Goal: Task Accomplishment & Management: Use online tool/utility

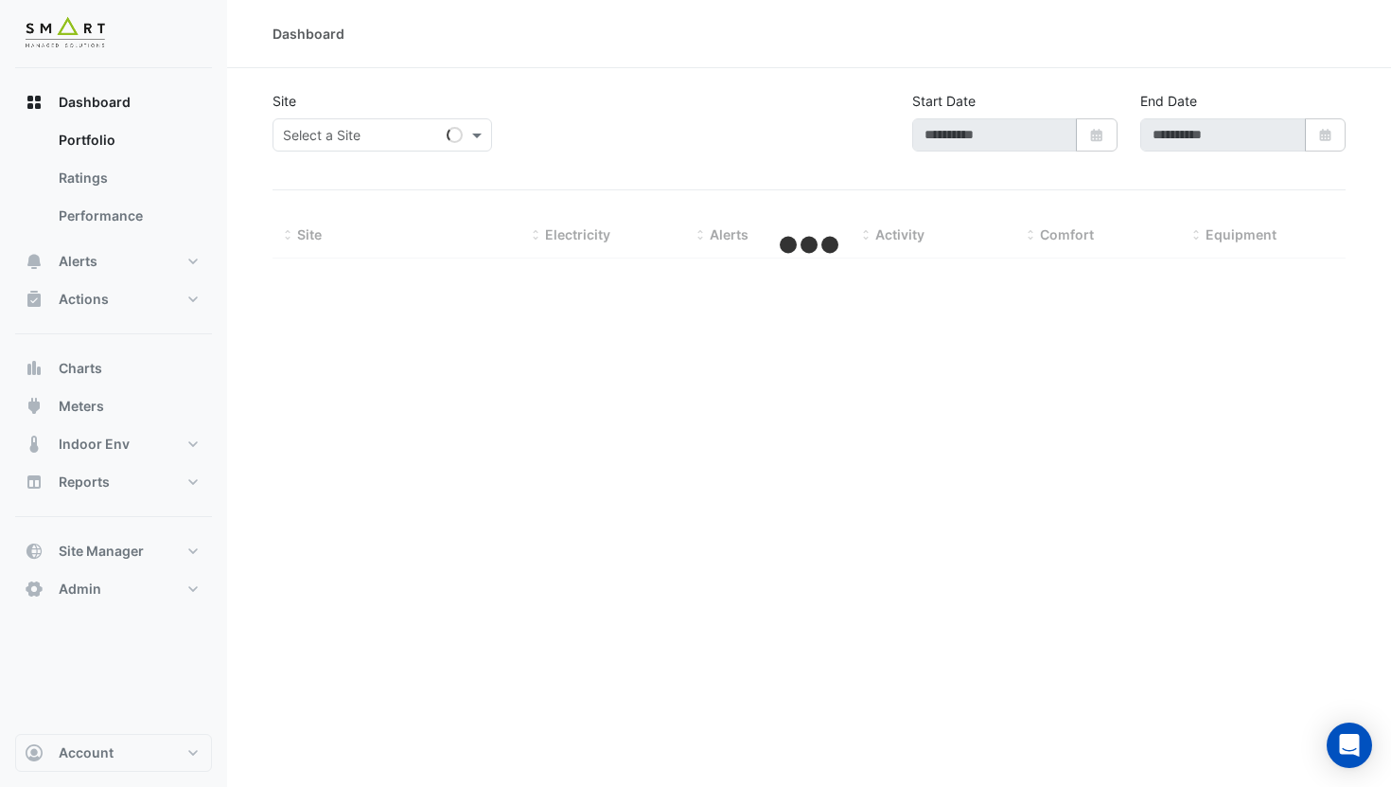
type input "**********"
select select "***"
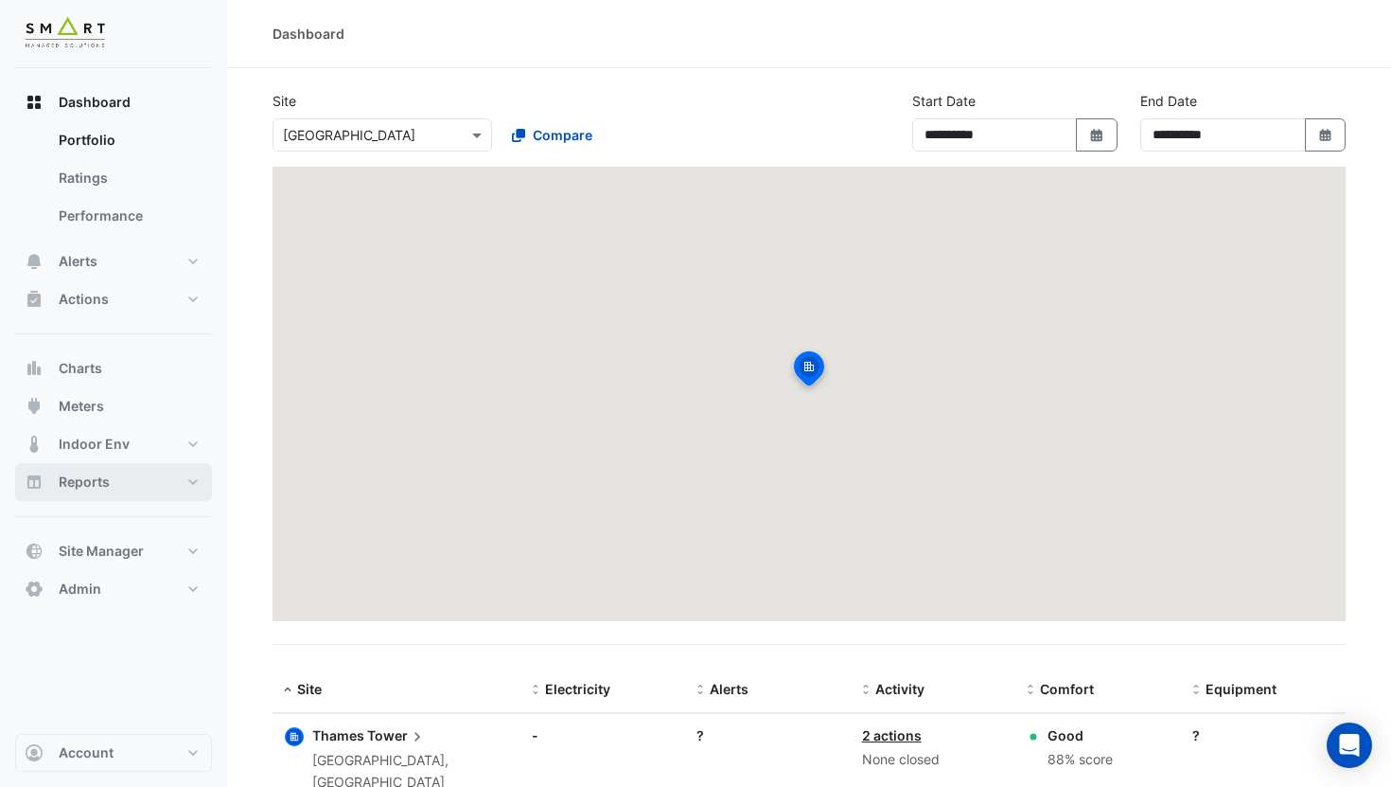
click at [105, 482] on span "Reports" at bounding box center [84, 481] width 51 height 19
select select "***"
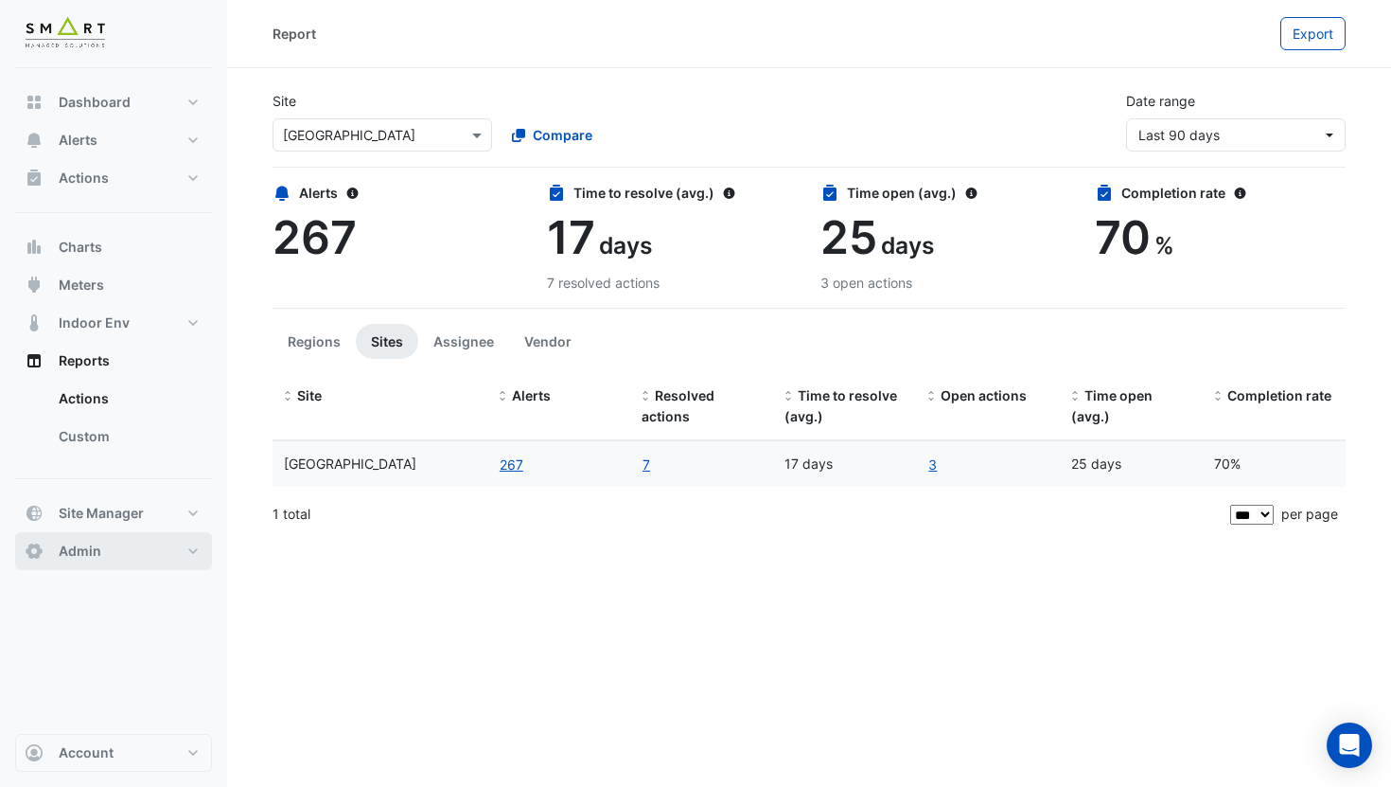
click at [129, 551] on button "Admin" at bounding box center [113, 551] width 197 height 38
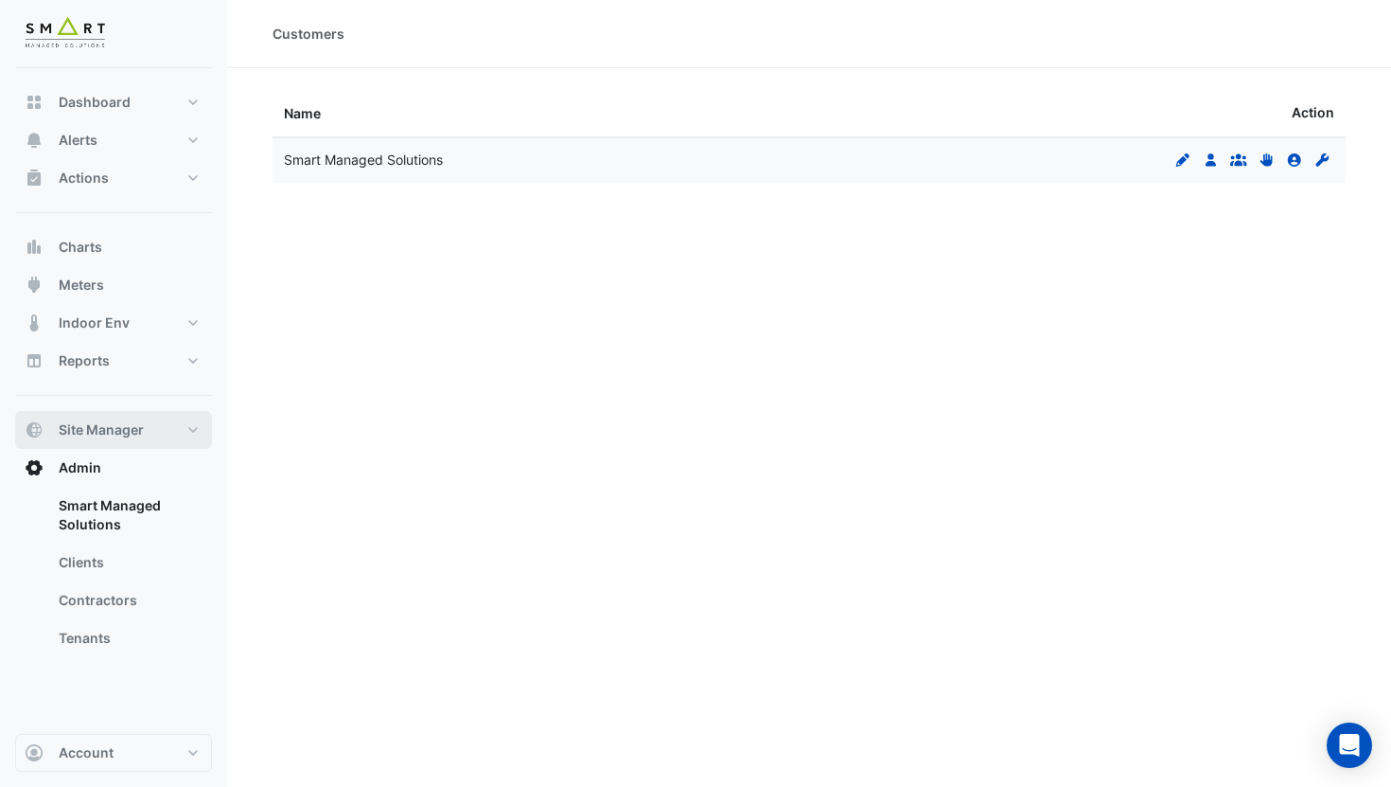
click at [168, 440] on button "Site Manager" at bounding box center [113, 430] width 197 height 38
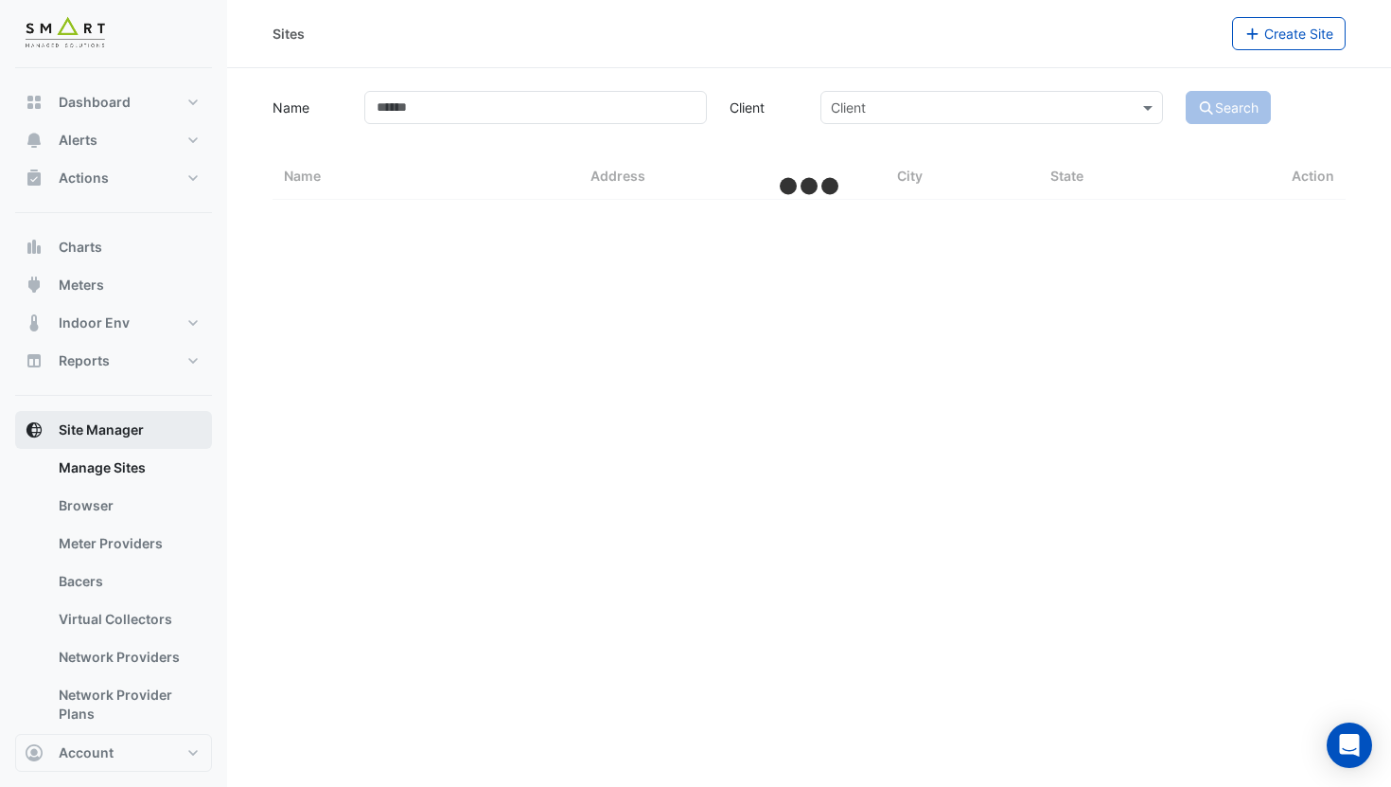
select select "***"
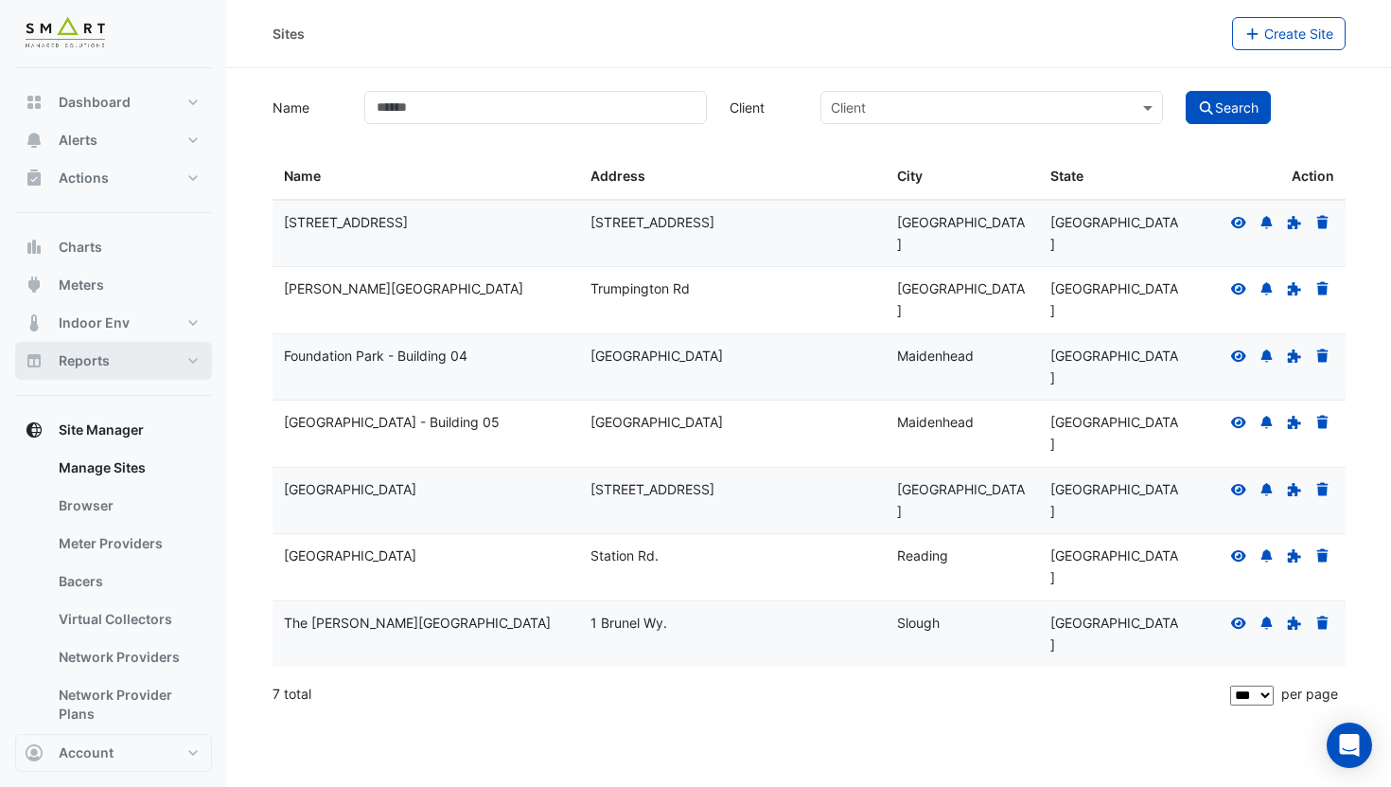
click at [125, 364] on button "Reports" at bounding box center [113, 361] width 197 height 38
select select "***"
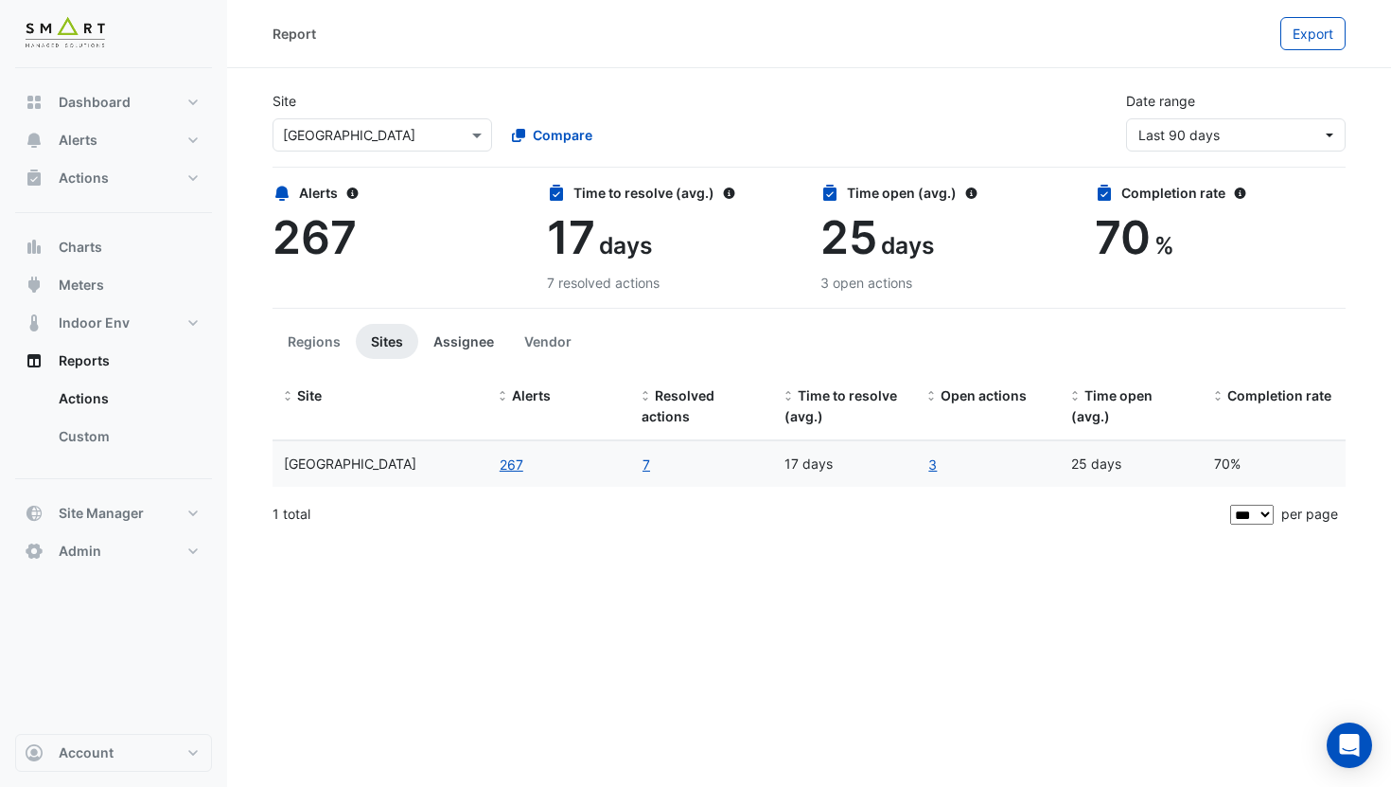
click at [468, 349] on button "Assignee" at bounding box center [463, 341] width 91 height 35
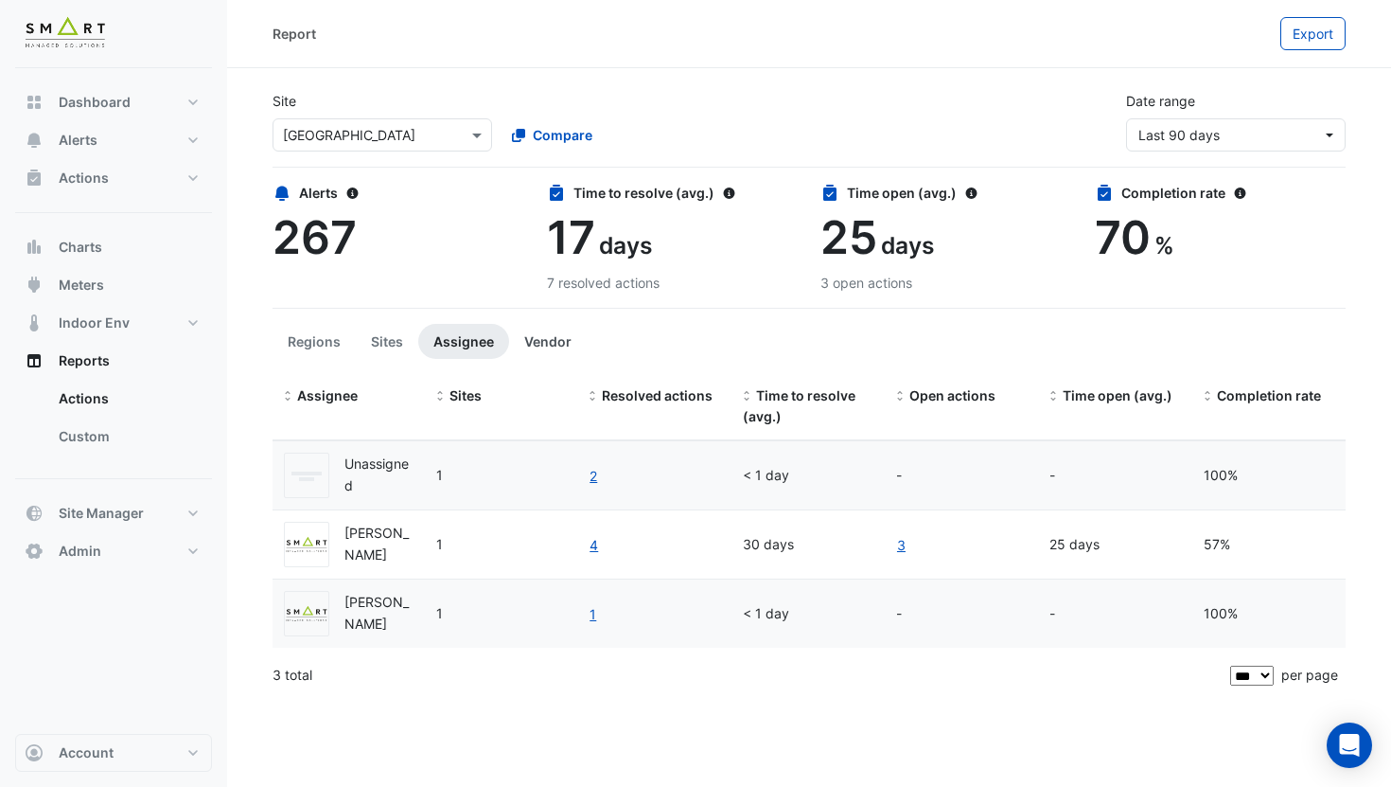
click at [542, 345] on button "Vendor" at bounding box center [548, 341] width 78 height 35
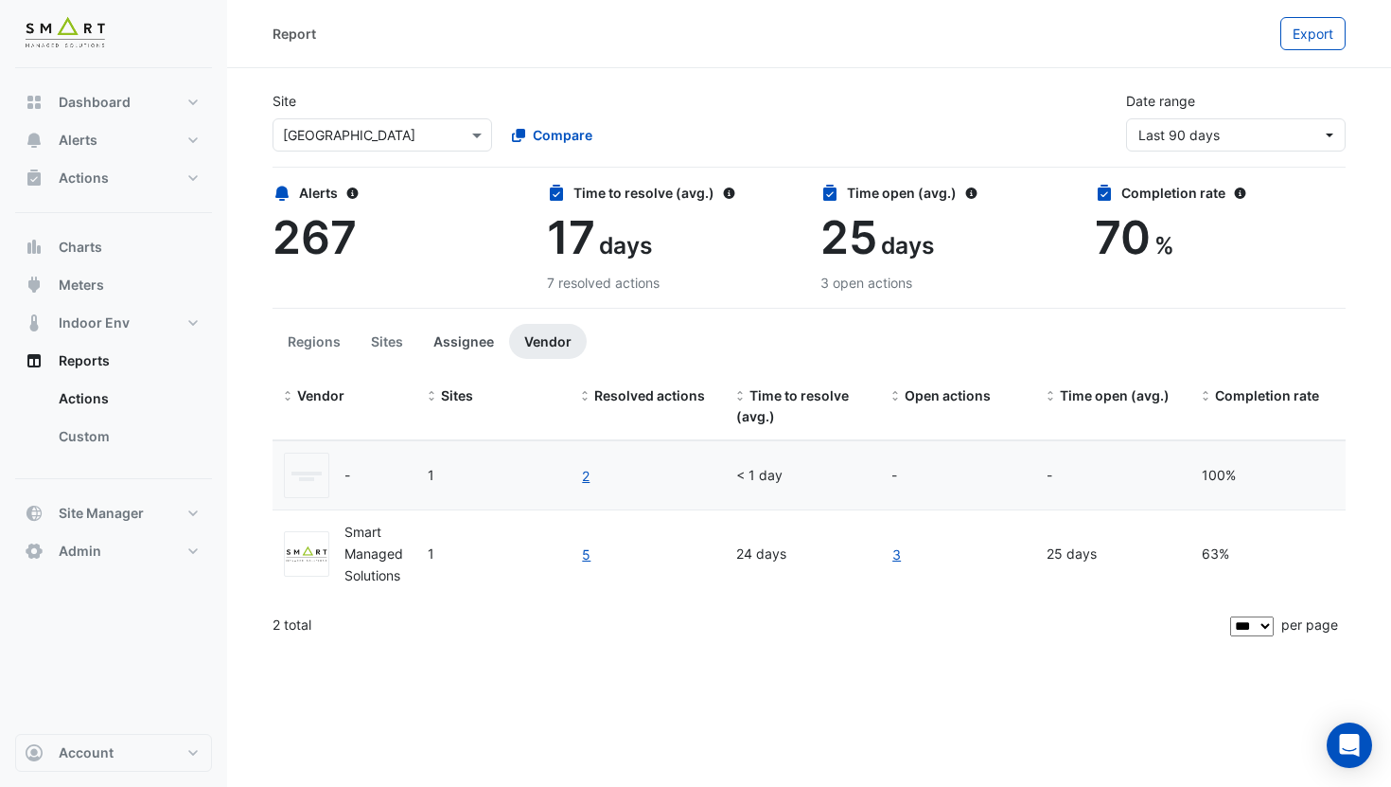
click at [473, 343] on button "Assignee" at bounding box center [463, 341] width 91 height 35
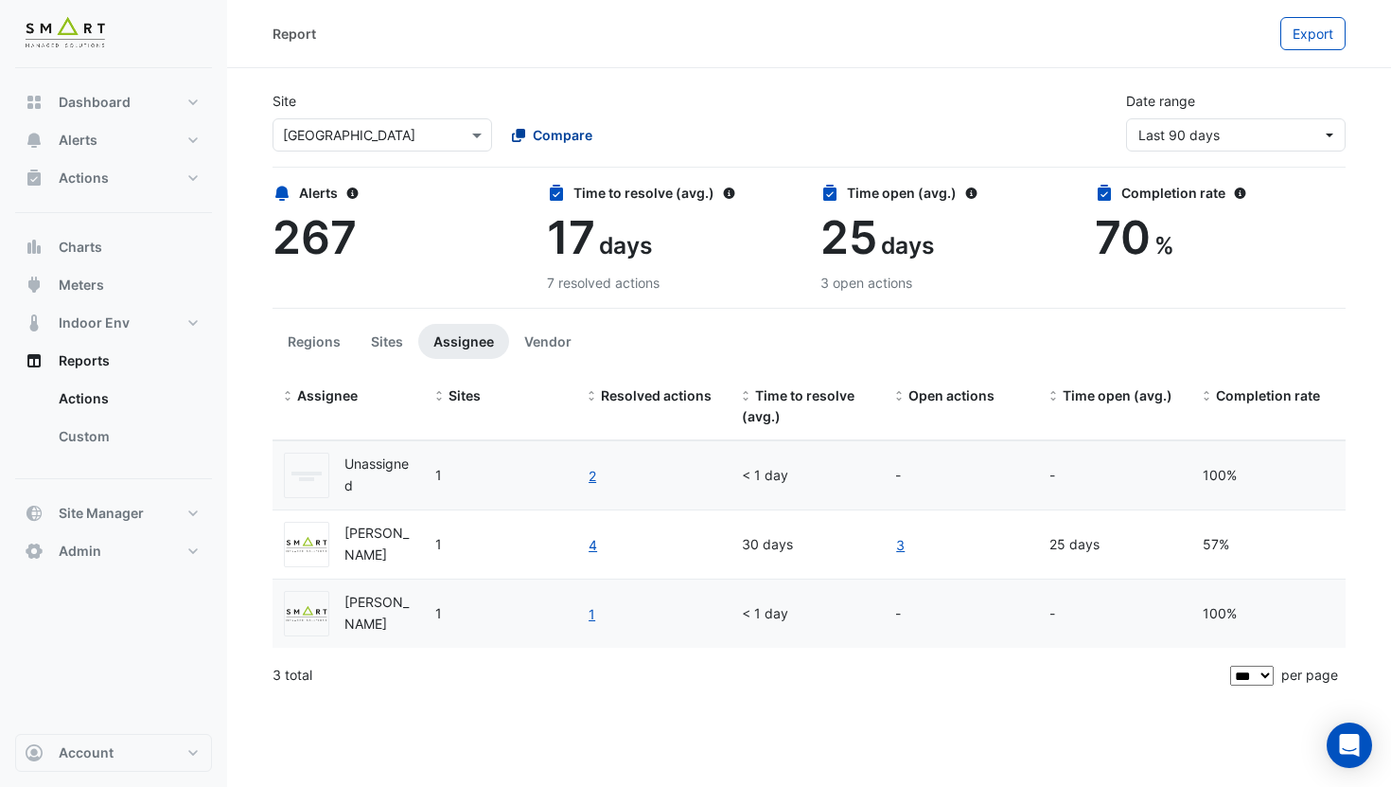
click at [566, 138] on span "Compare" at bounding box center [563, 135] width 60 height 20
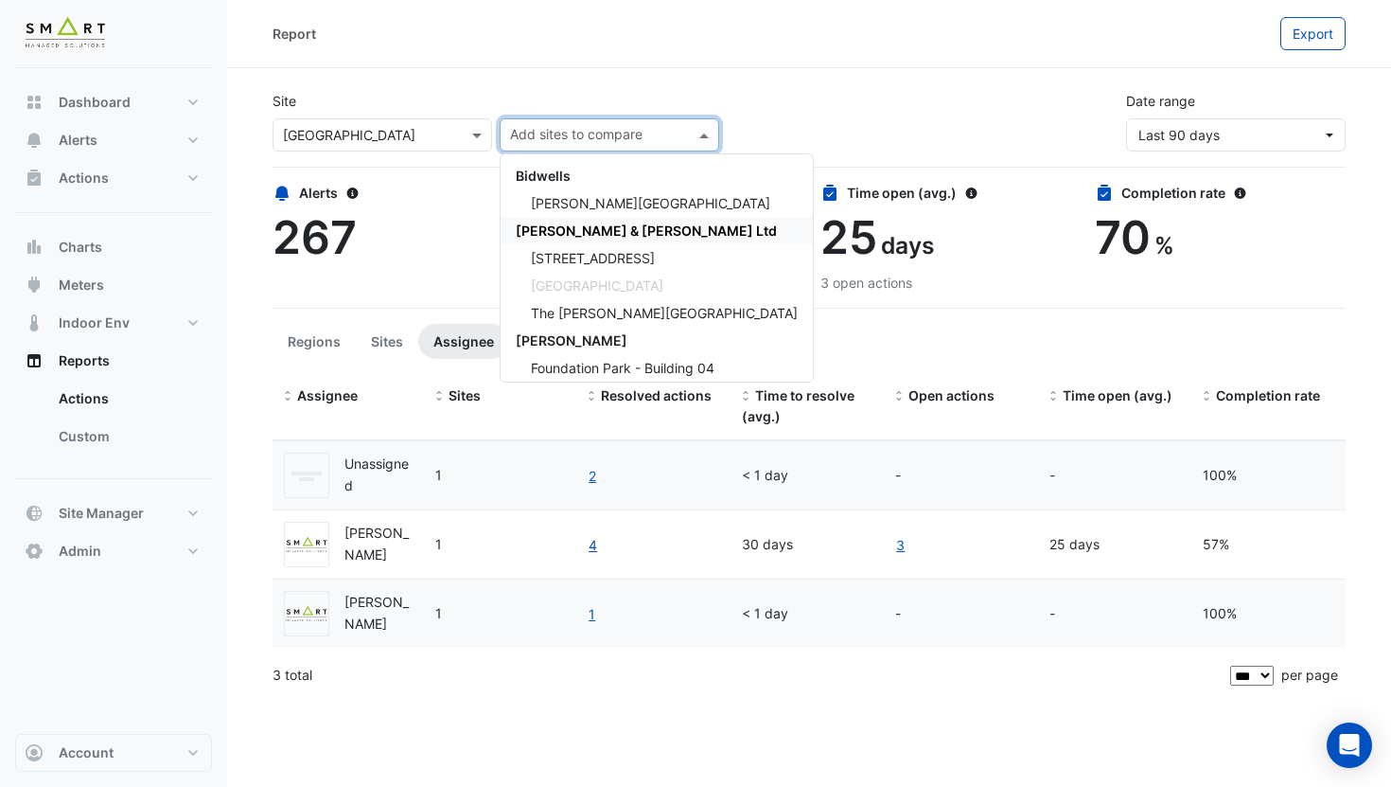
click at [575, 232] on span "Cushman & Wakefield Ltd" at bounding box center [646, 230] width 261 height 16
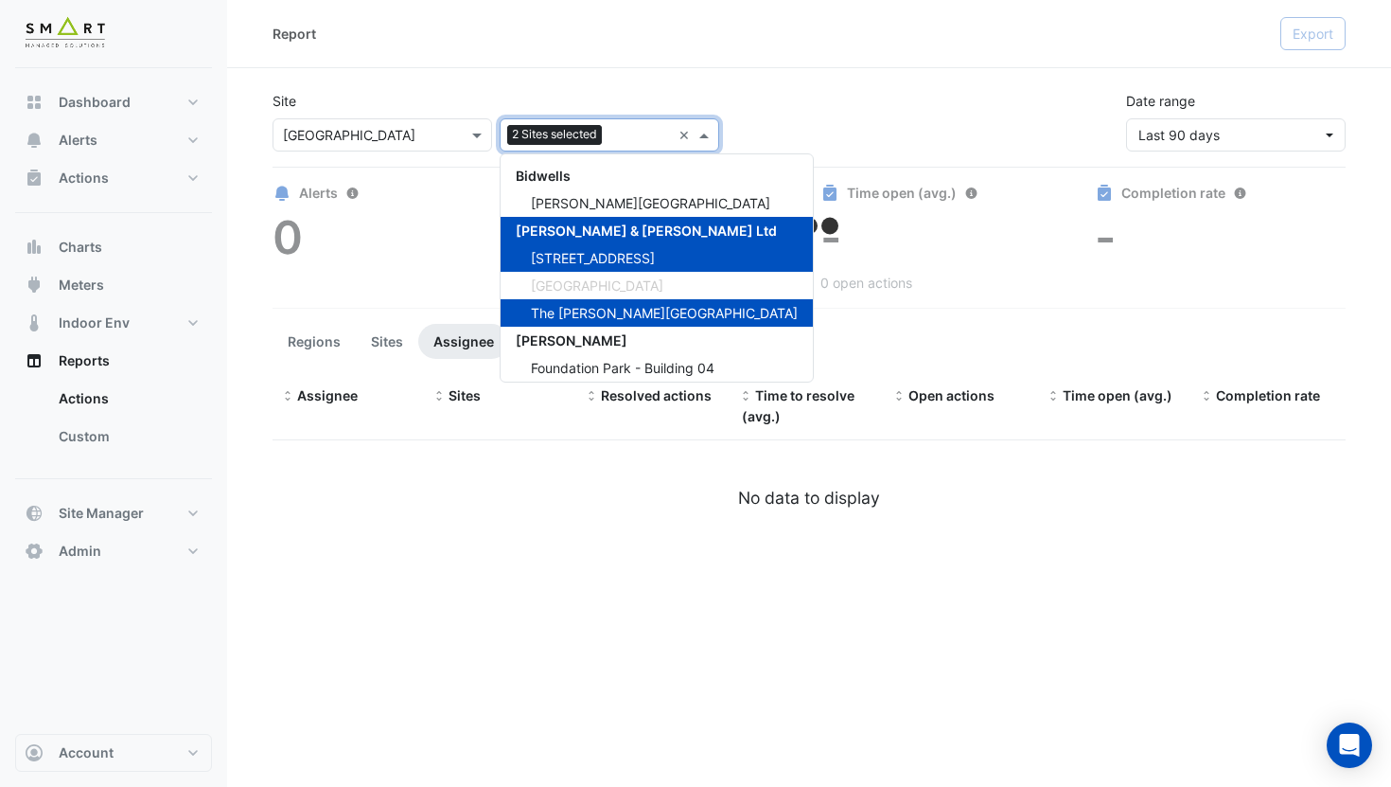
select select "***"
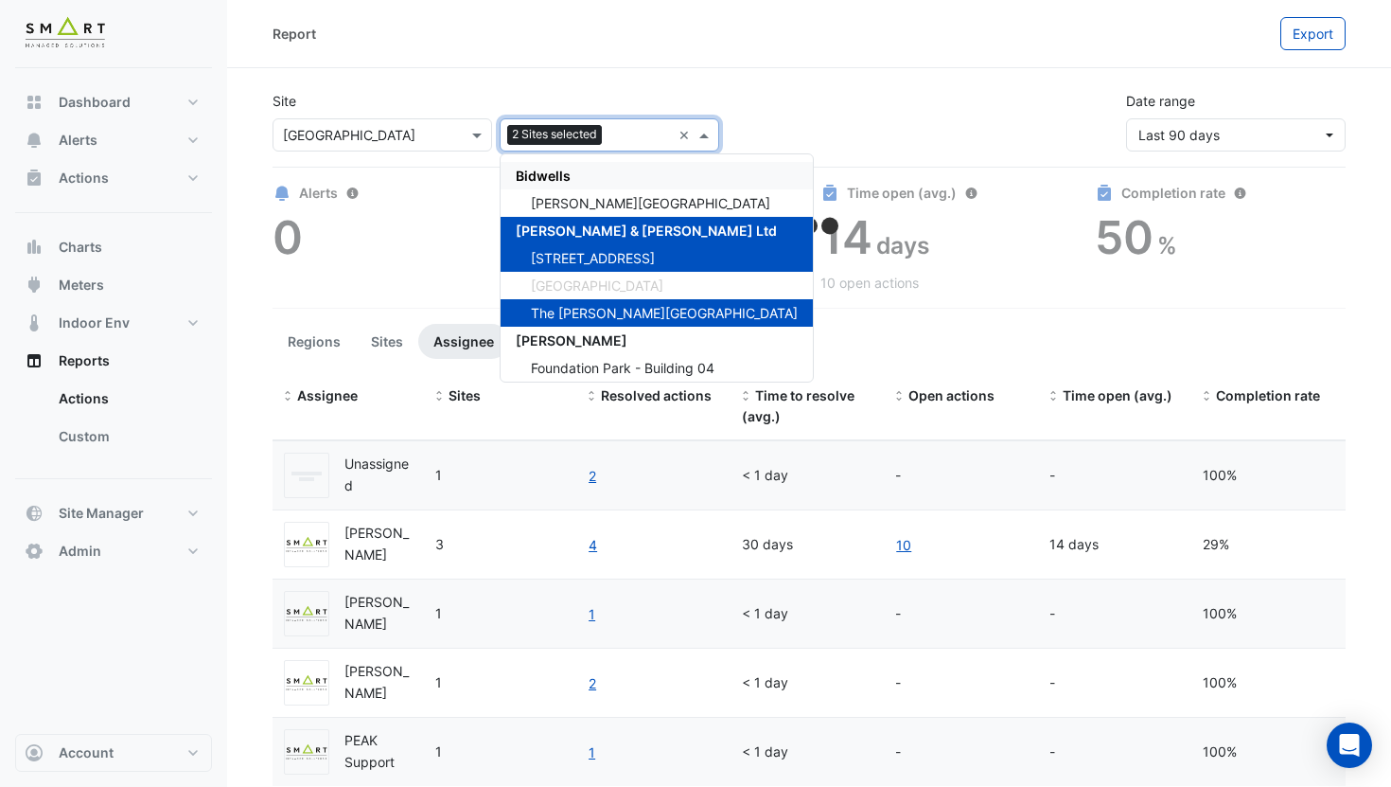
click at [563, 173] on span "Bidwells" at bounding box center [543, 176] width 55 height 16
select select "***"
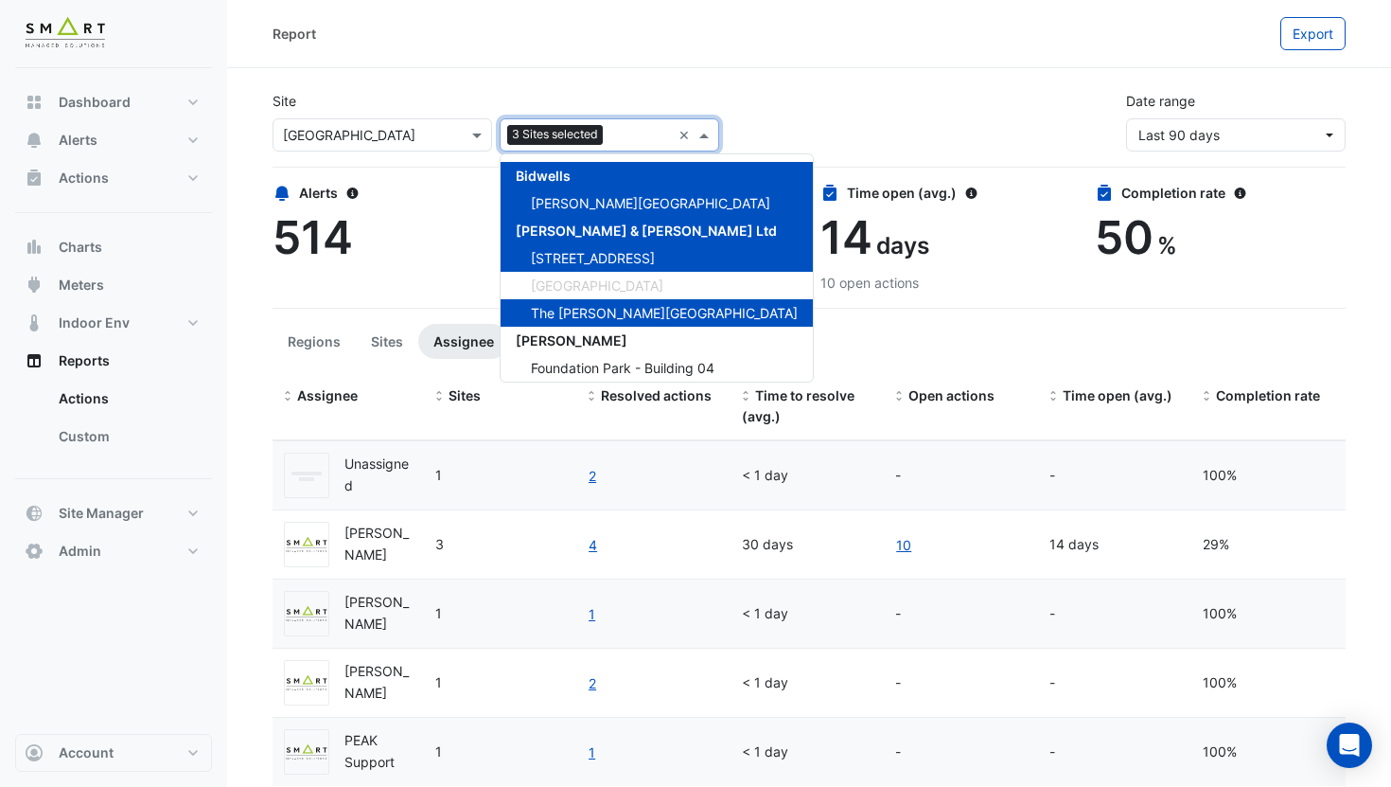
scroll to position [62, 0]
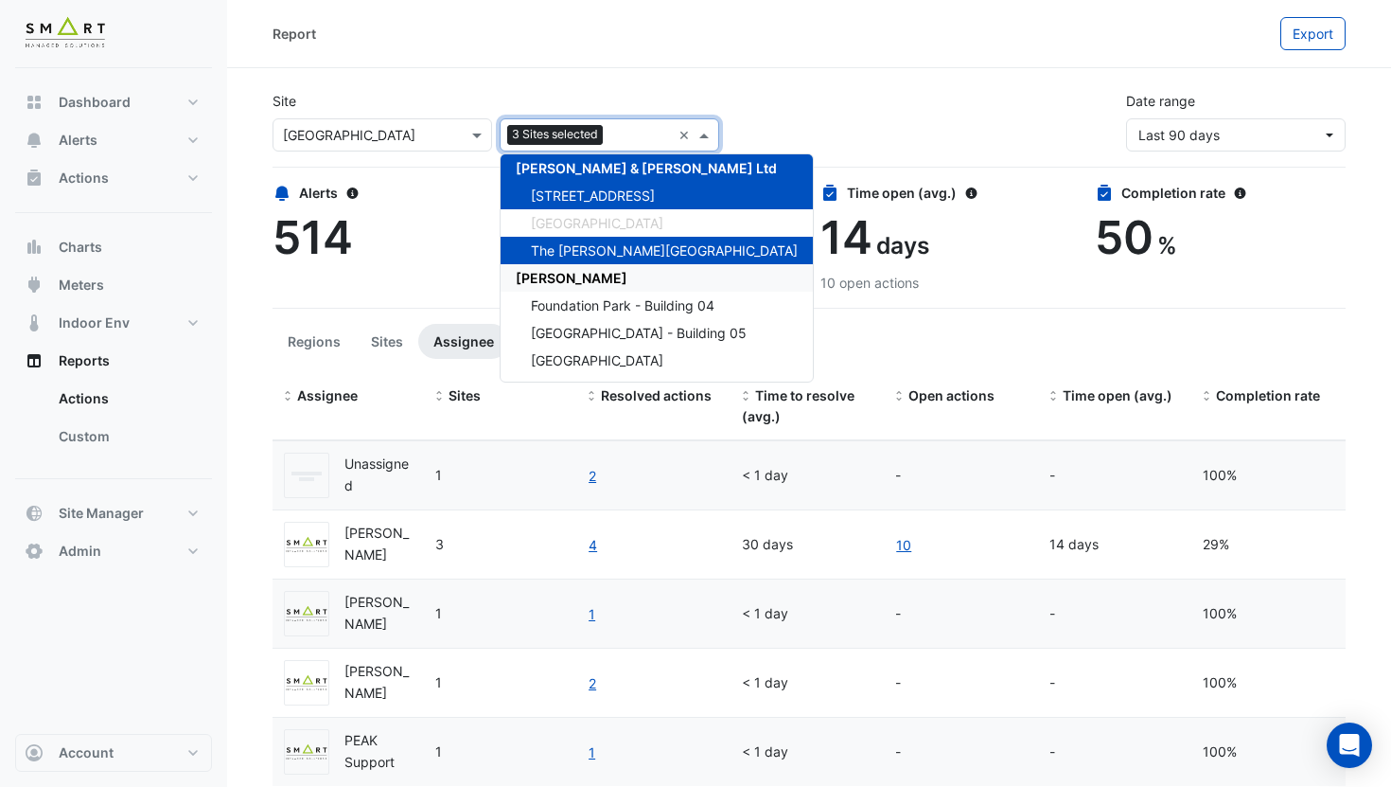
click at [576, 284] on div "MAPP" at bounding box center [657, 277] width 312 height 27
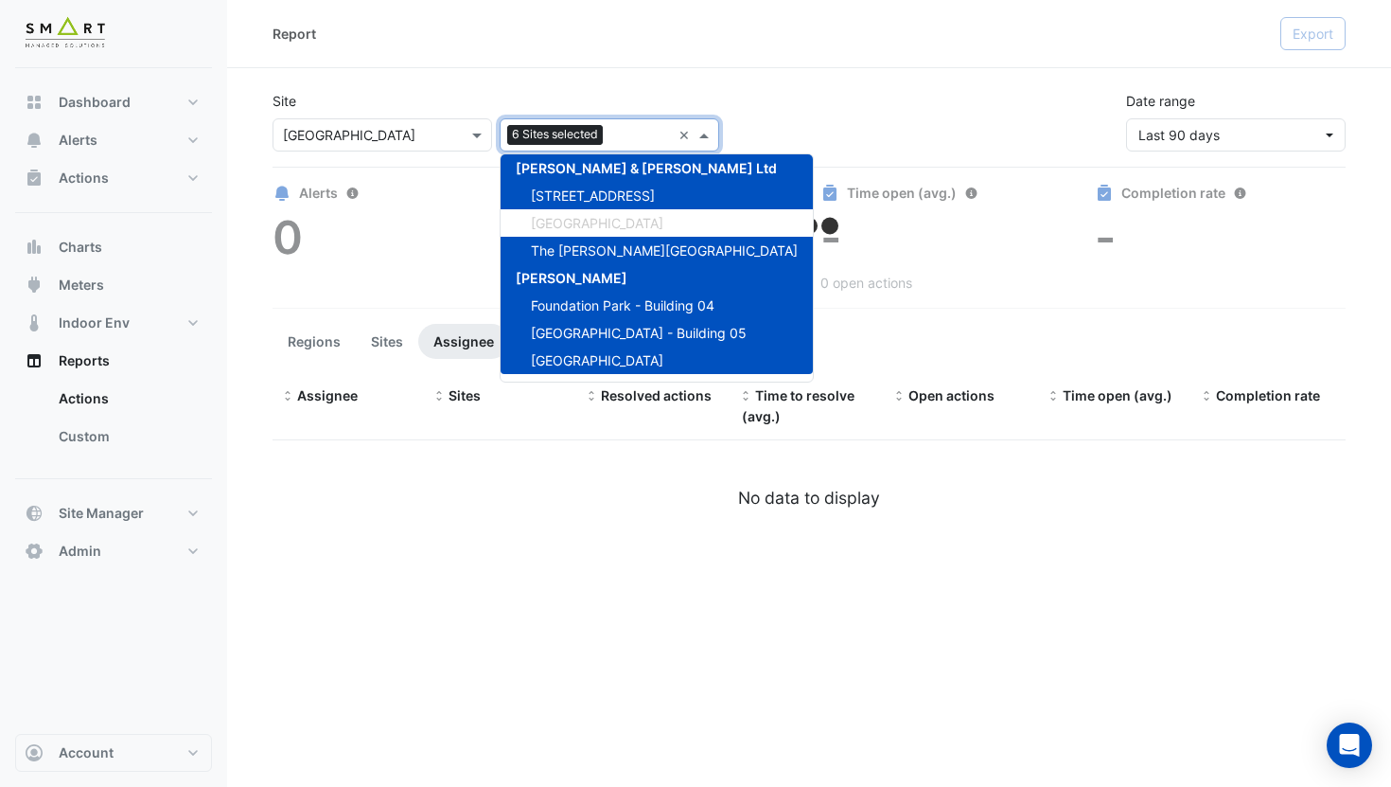
select select "***"
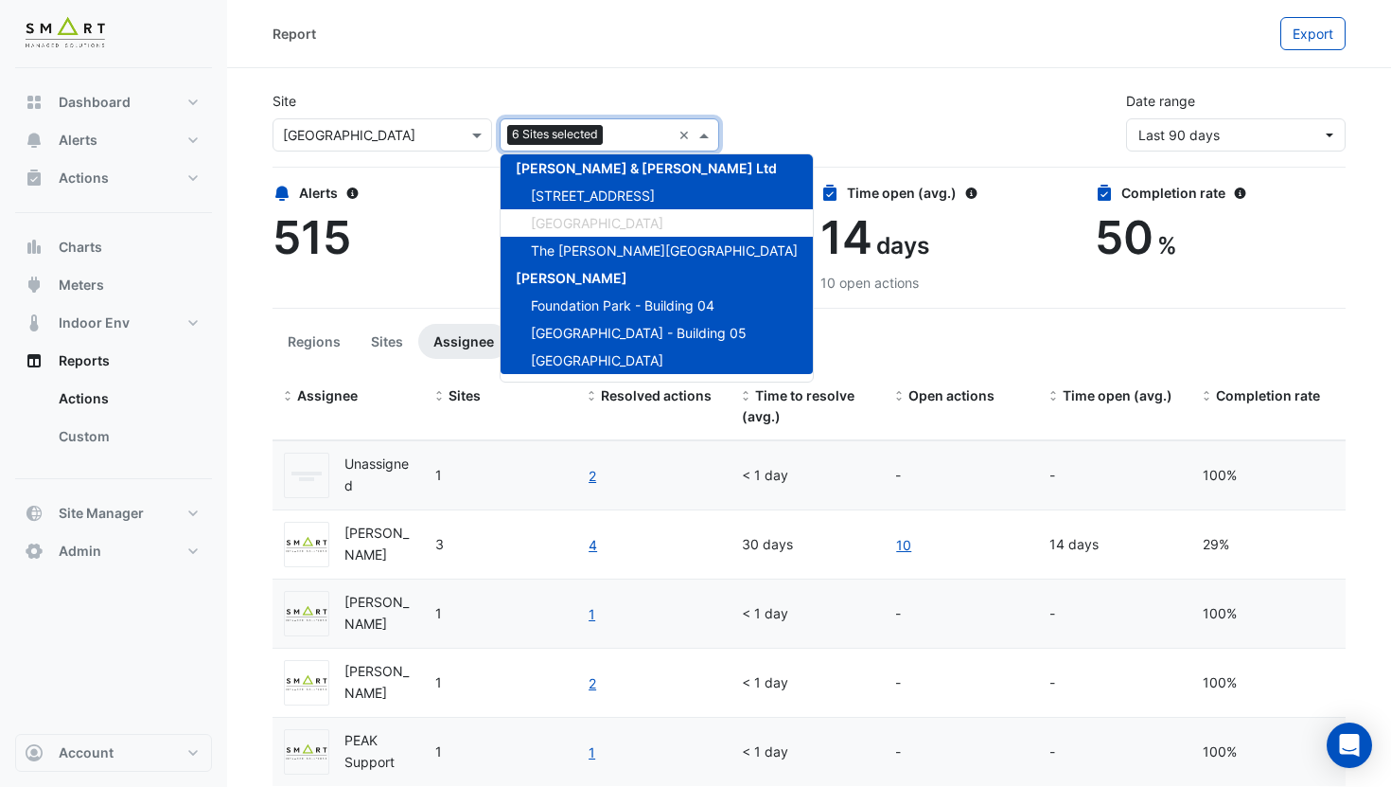
click at [558, 54] on div "Report Export" at bounding box center [809, 34] width 1164 height 68
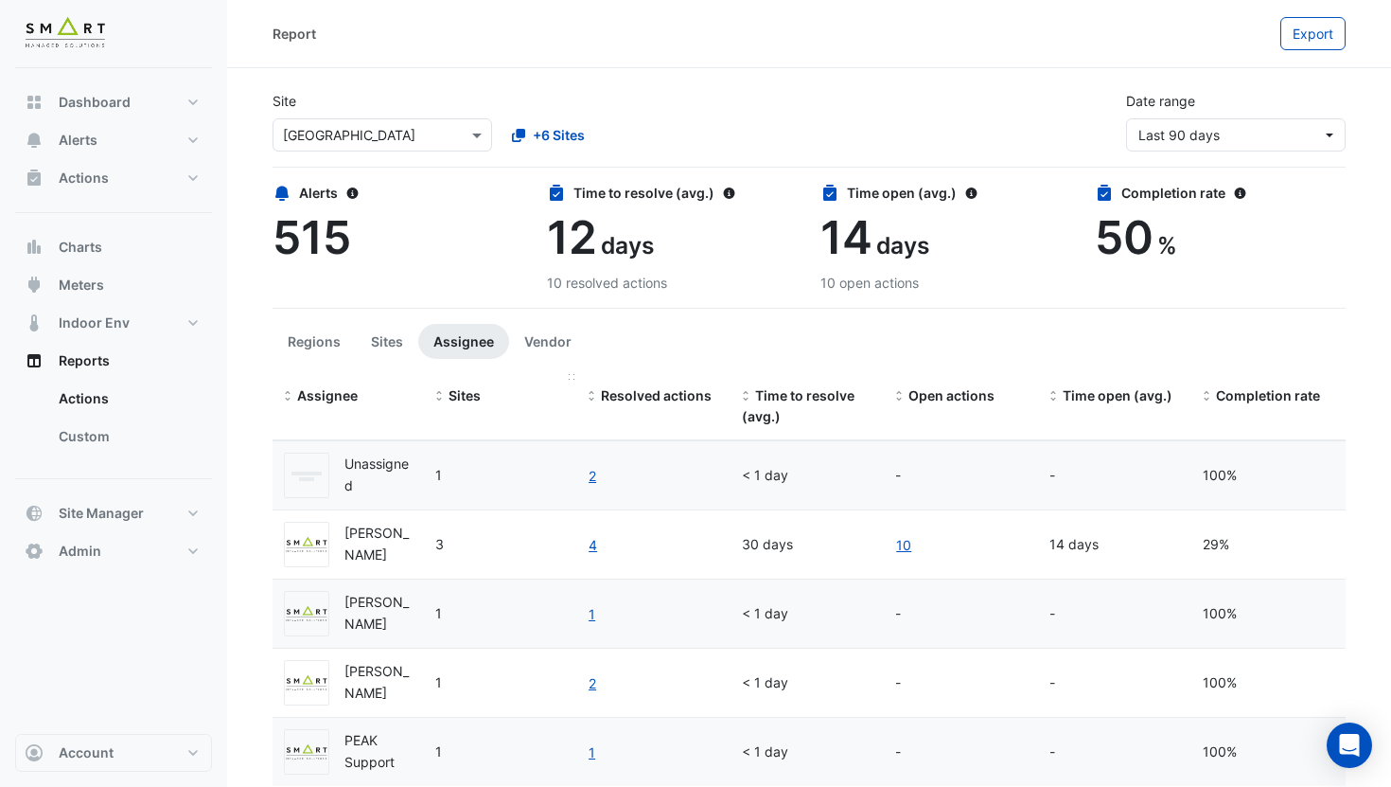
scroll to position [50, 0]
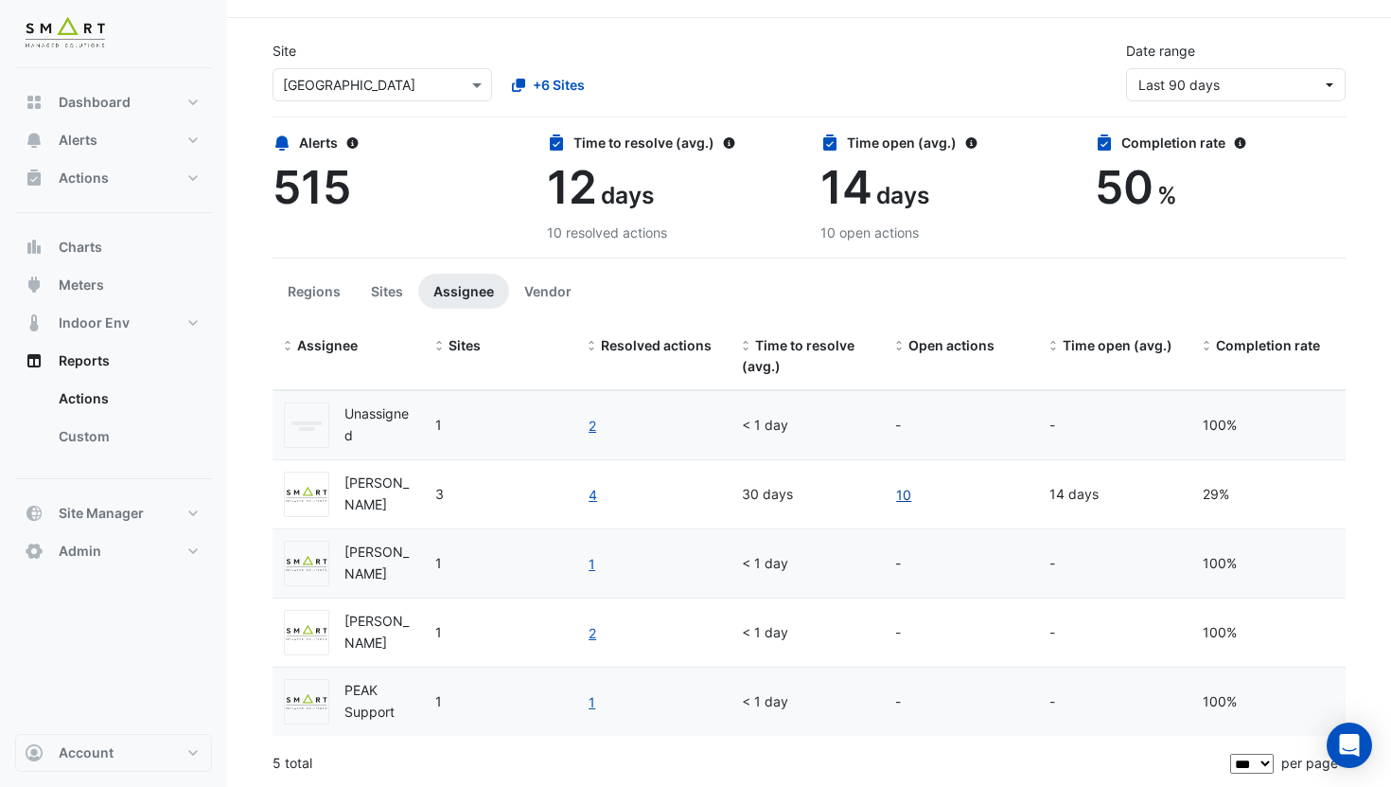
click at [907, 503] on link "10" at bounding box center [903, 495] width 17 height 22
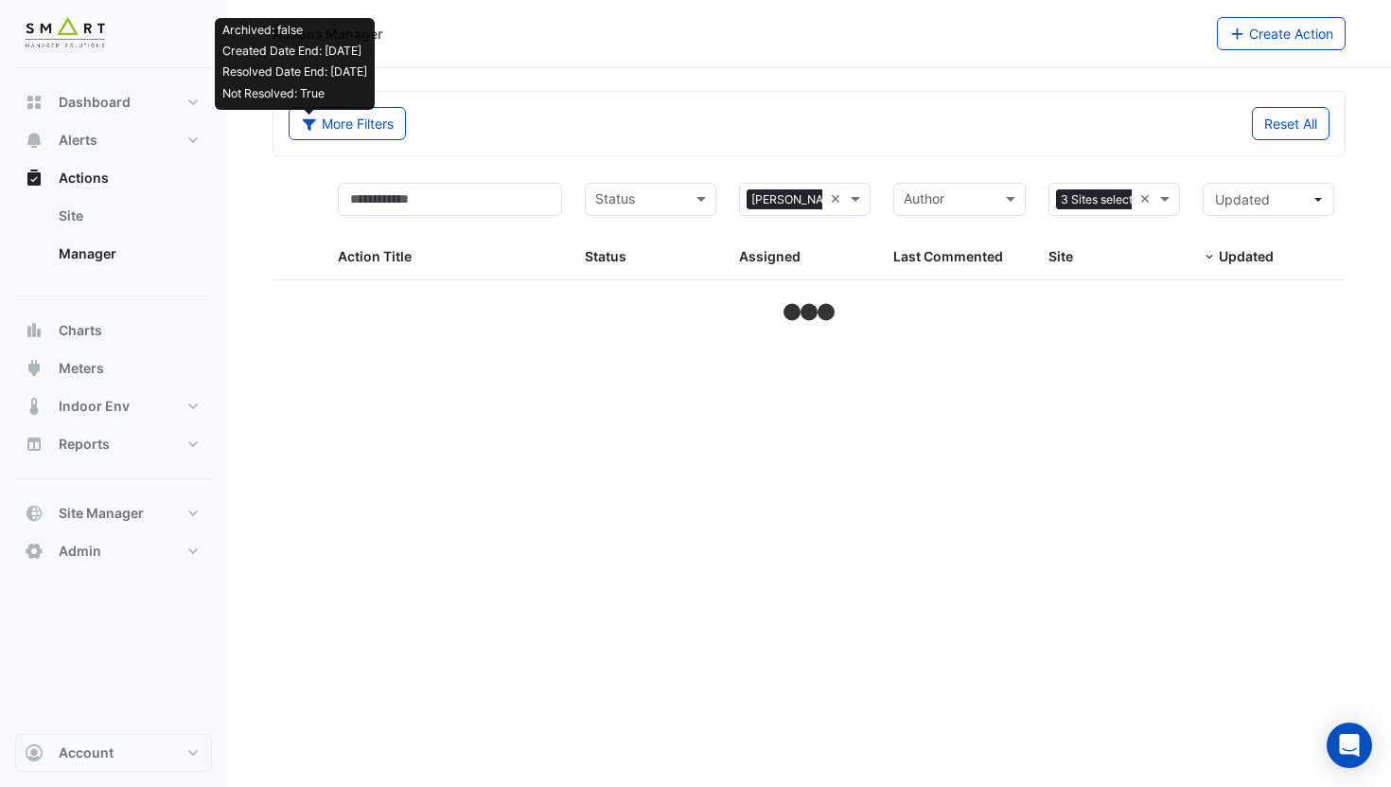
select select "***"
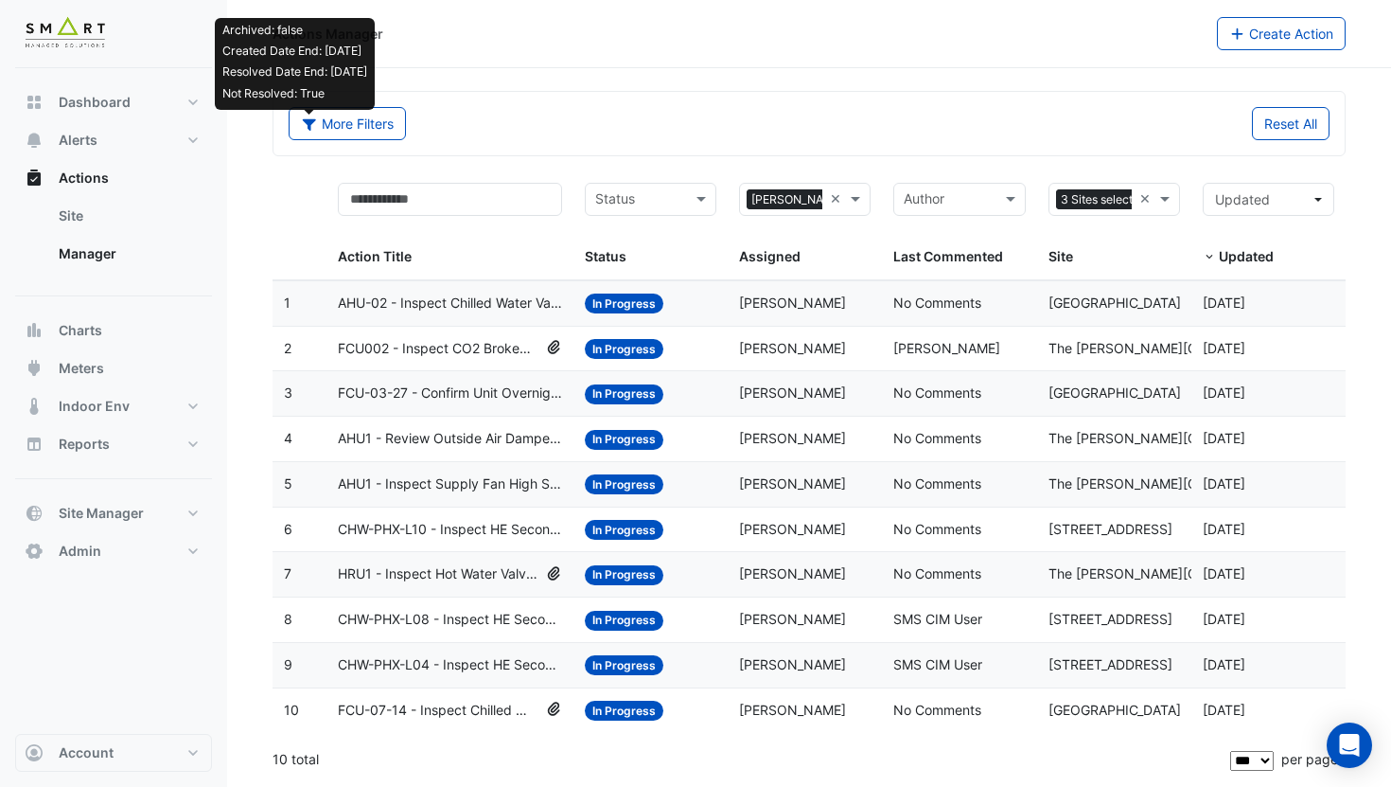
click at [892, 350] on datatable-body-cell "Last Commented: Misael Oliveira" at bounding box center [959, 349] width 154 height 44
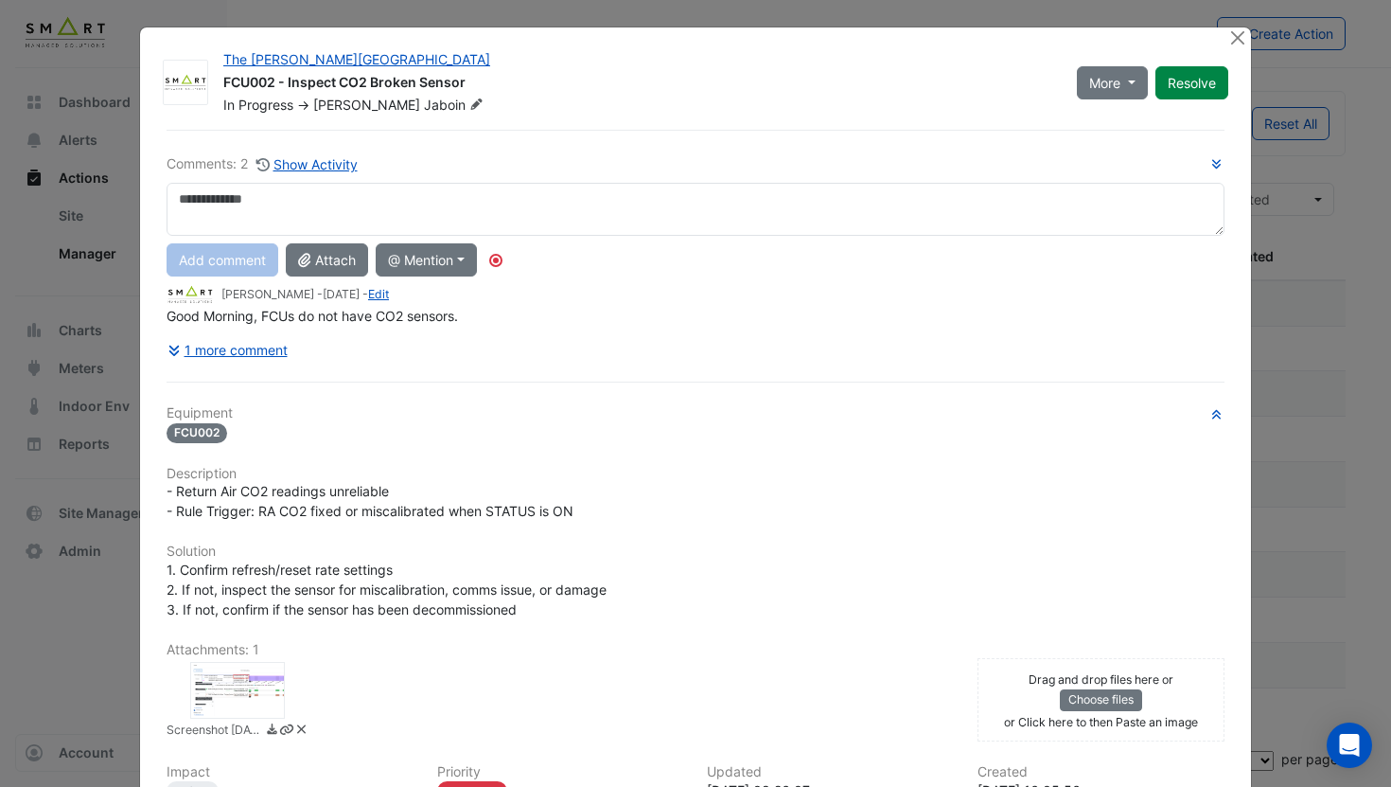
click at [251, 677] on div at bounding box center [237, 690] width 95 height 57
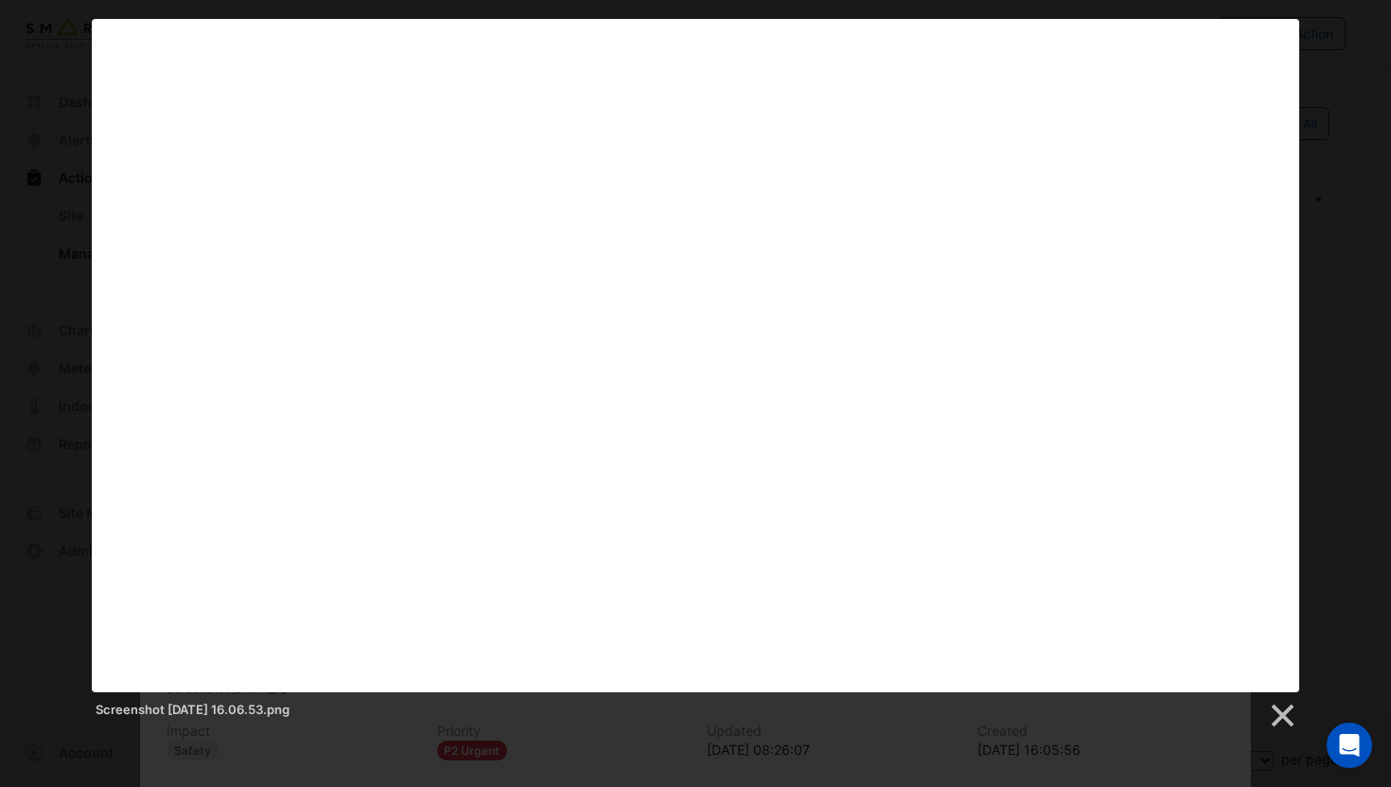
click at [509, 726] on div "Screenshot 2025-10-06 at 16.06.53.png" at bounding box center [696, 711] width 1208 height 38
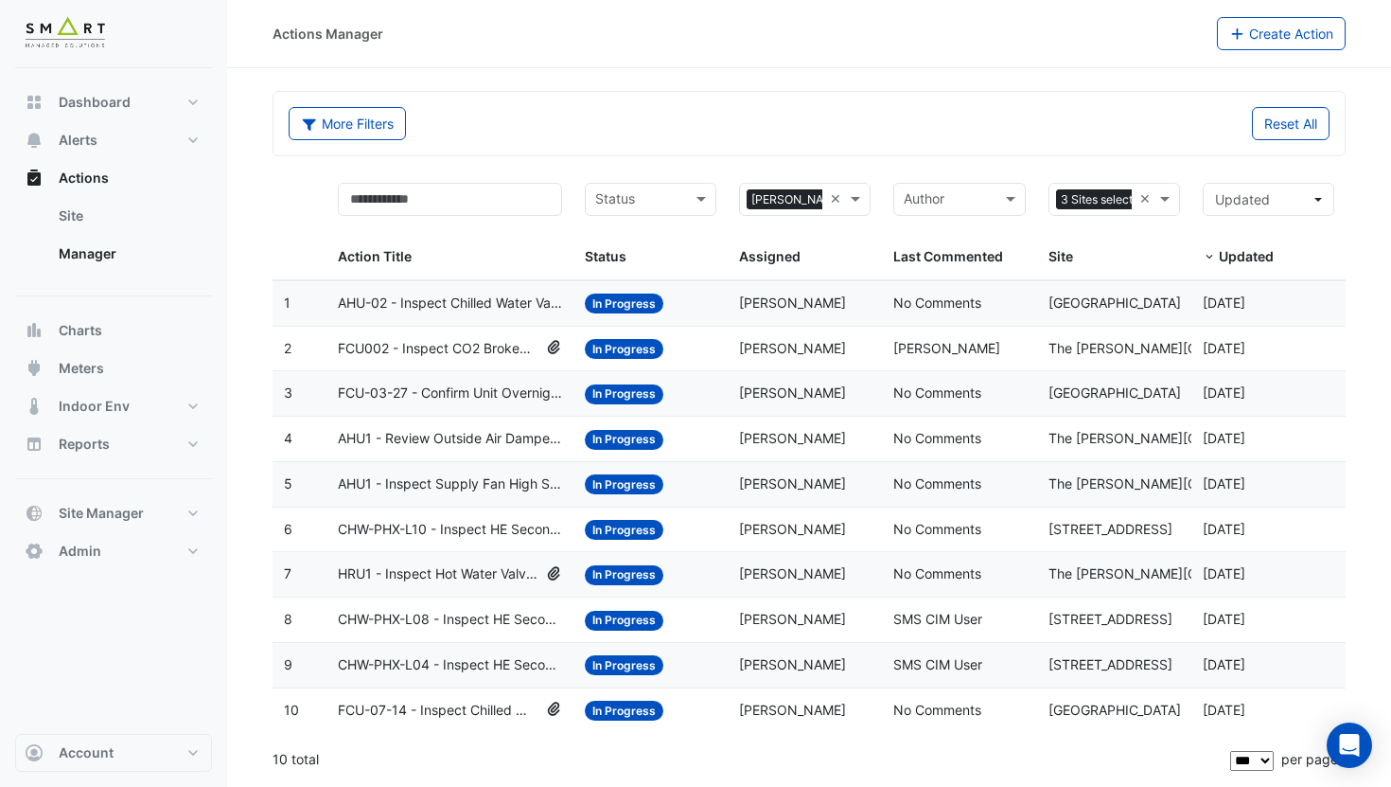
click at [763, 591] on datatable-body-cell "Assigned: Adrien Jaboin" at bounding box center [805, 574] width 154 height 44
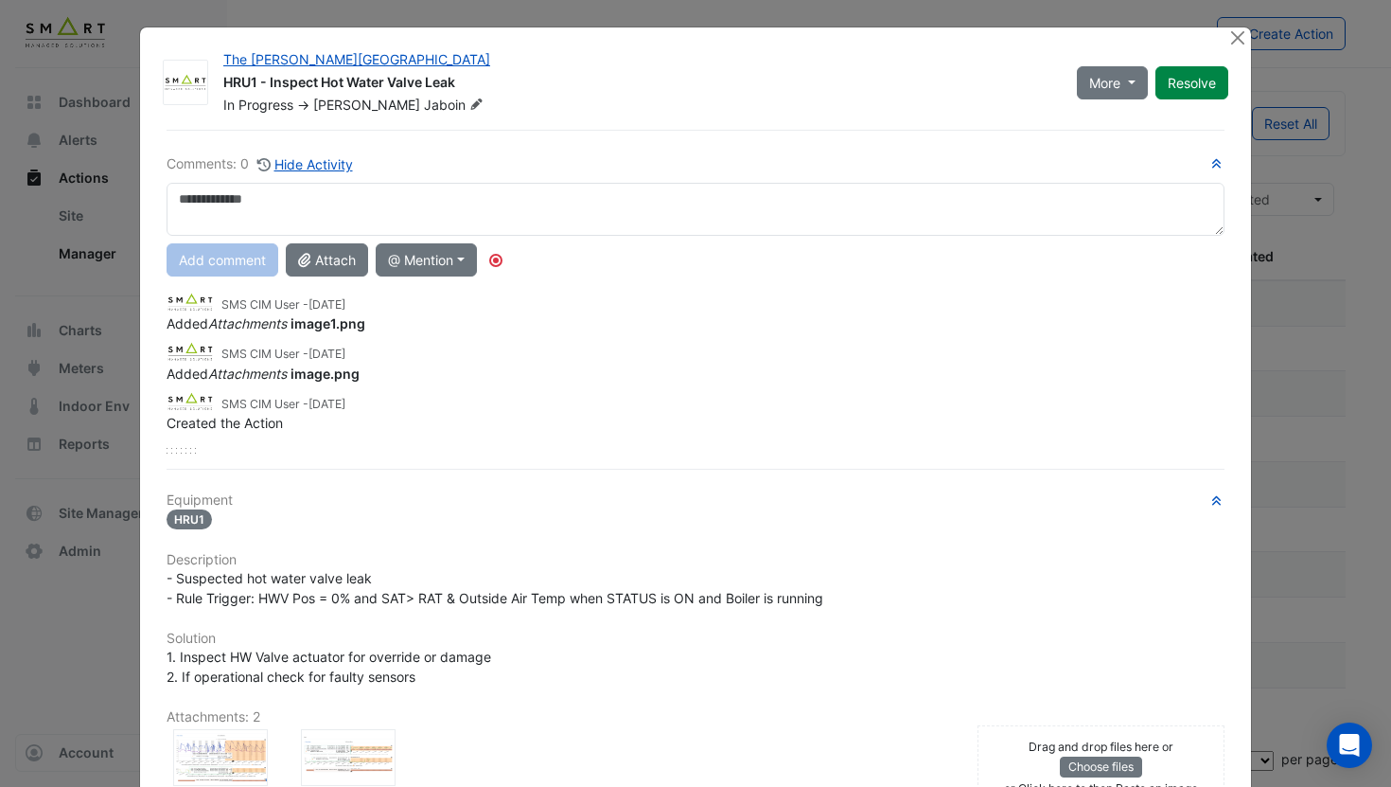
click at [185, 736] on div at bounding box center [220, 757] width 95 height 57
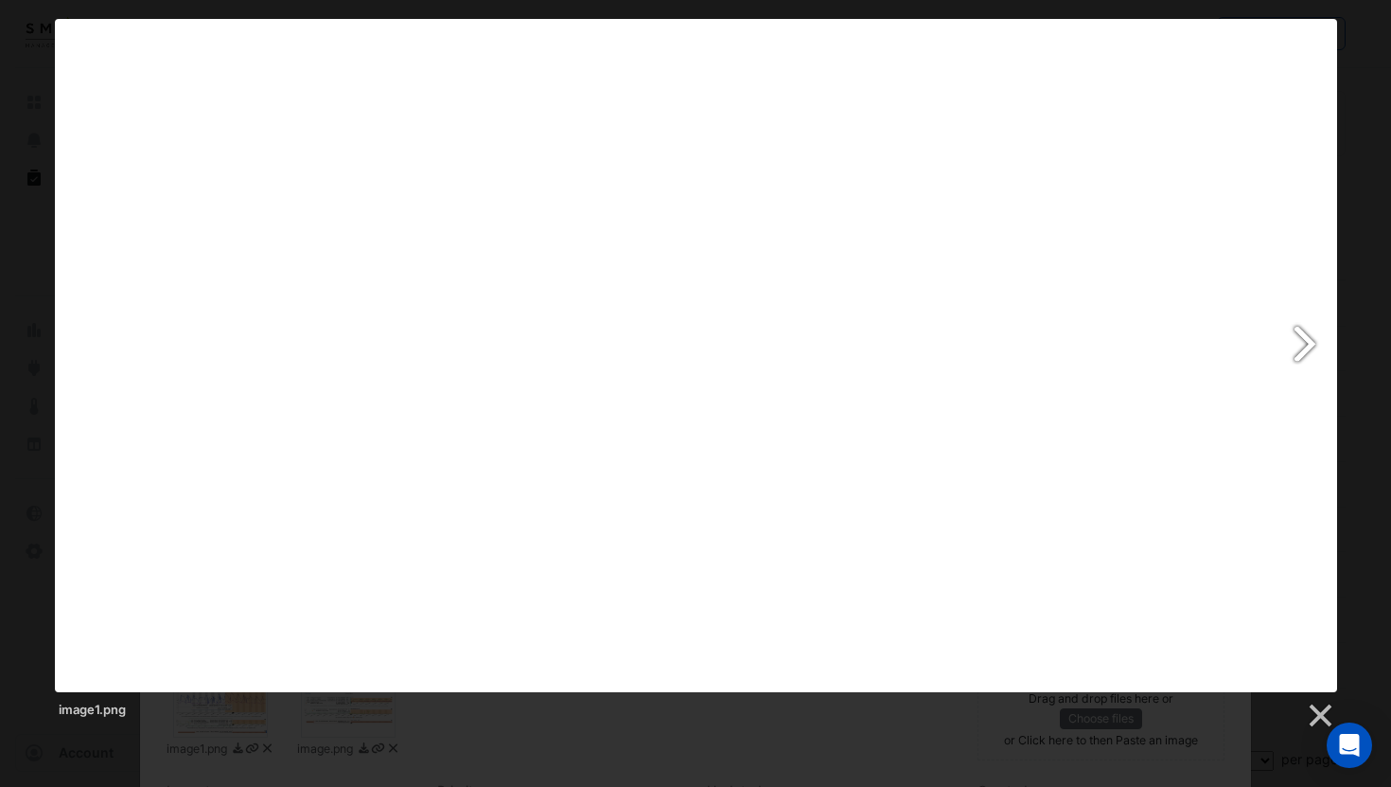
click at [1307, 349] on link at bounding box center [926, 355] width 821 height 673
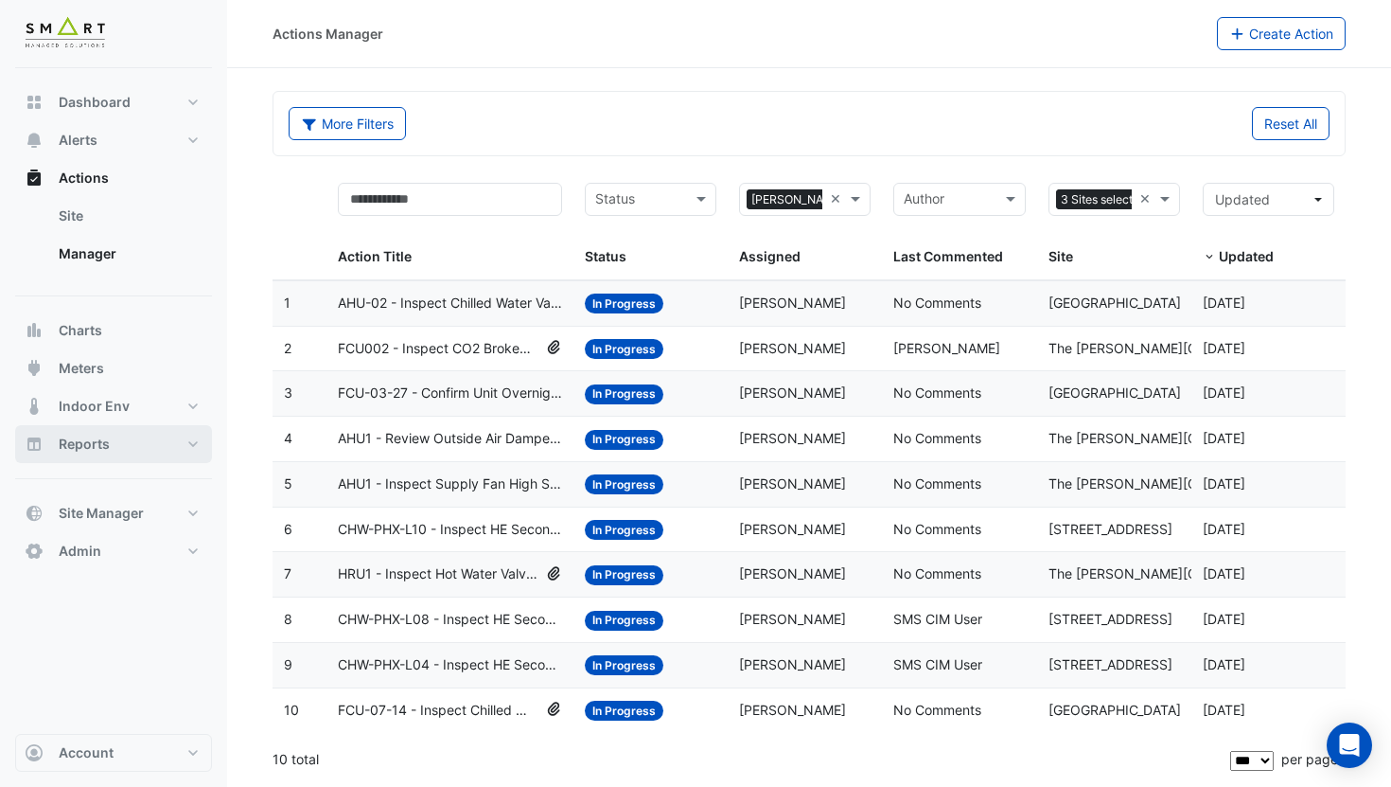
click at [115, 443] on button "Reports" at bounding box center [113, 444] width 197 height 38
select select "***"
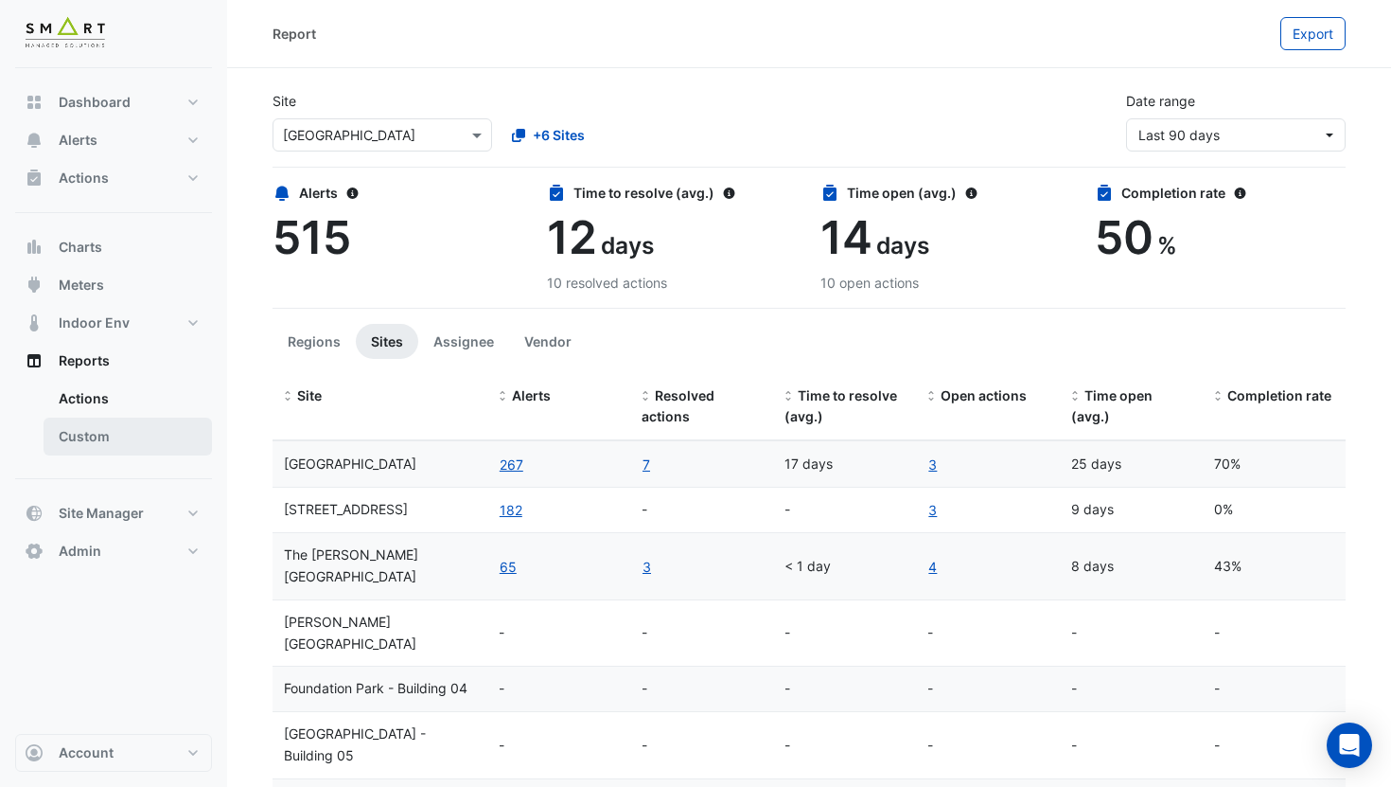
click at [133, 438] on link "Custom" at bounding box center [128, 436] width 168 height 38
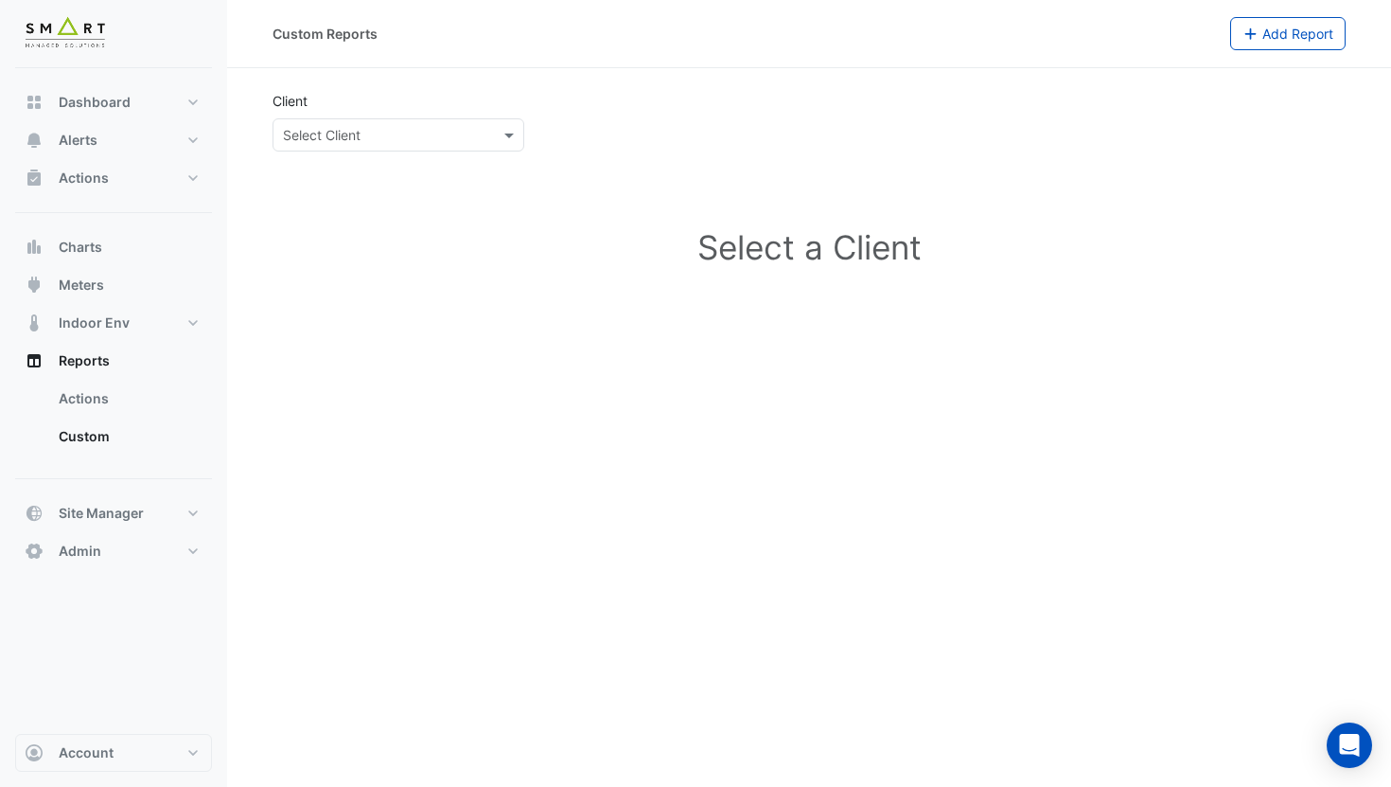
click at [407, 137] on input "text" at bounding box center [379, 136] width 193 height 20
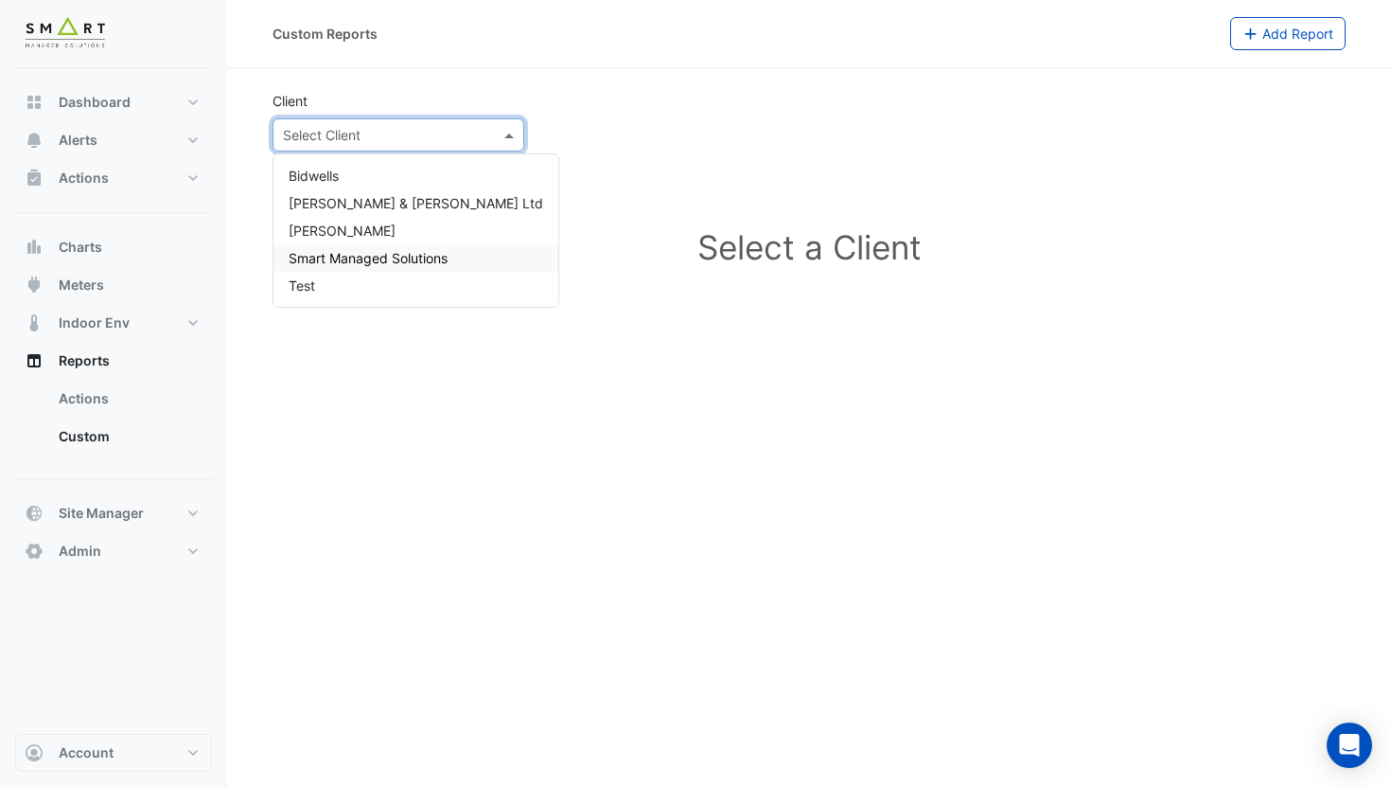
click at [375, 248] on div "Smart Managed Solutions" at bounding box center [416, 257] width 285 height 27
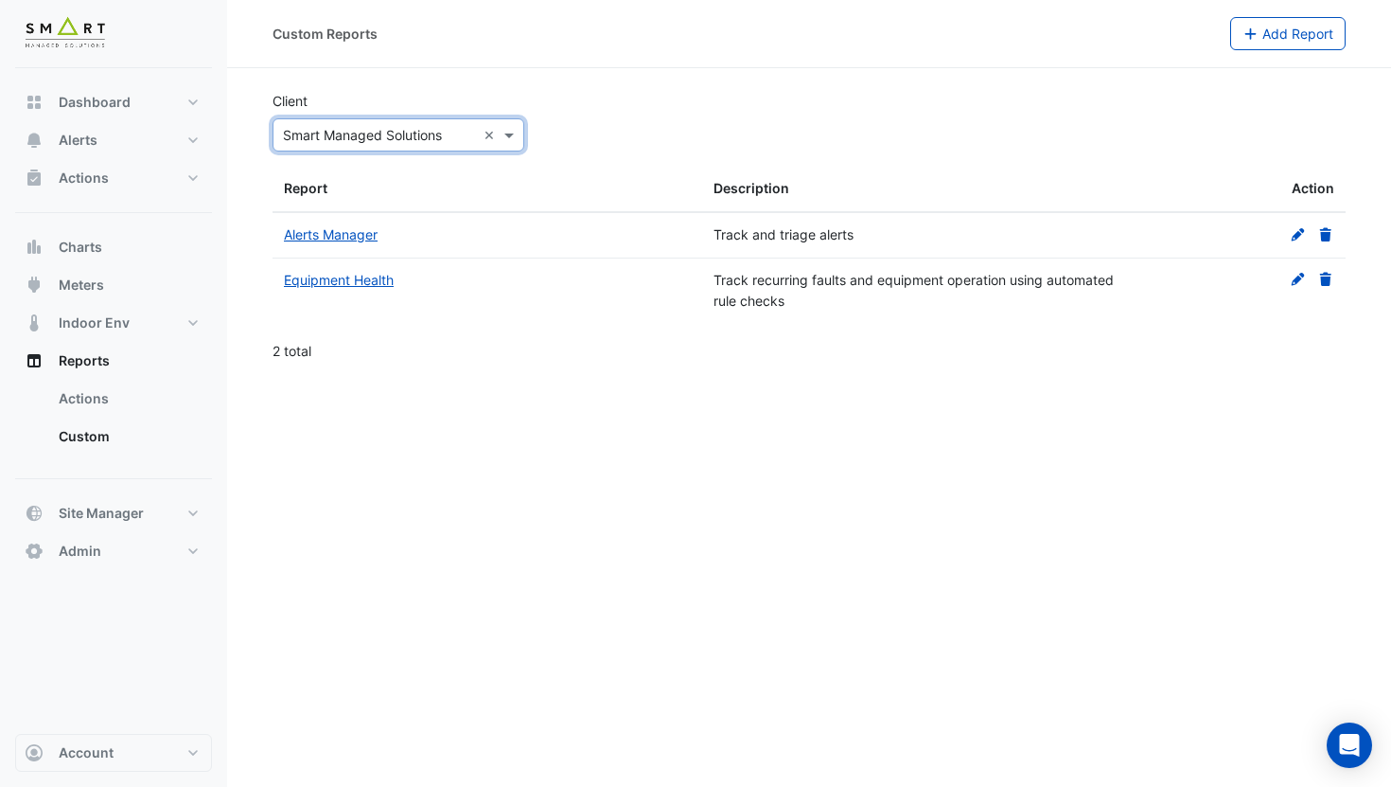
click at [384, 141] on input "text" at bounding box center [379, 136] width 193 height 20
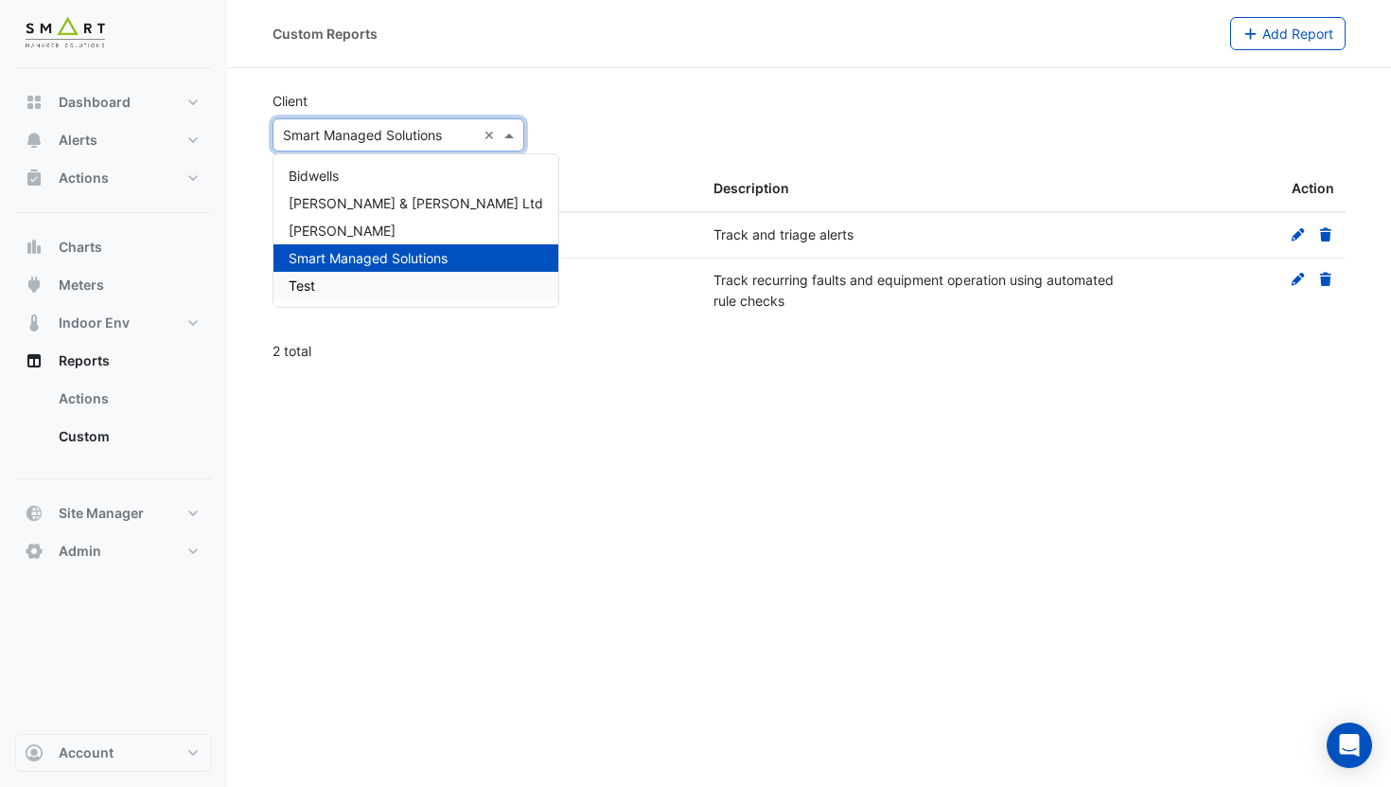
click at [340, 285] on div "Test" at bounding box center [416, 285] width 285 height 27
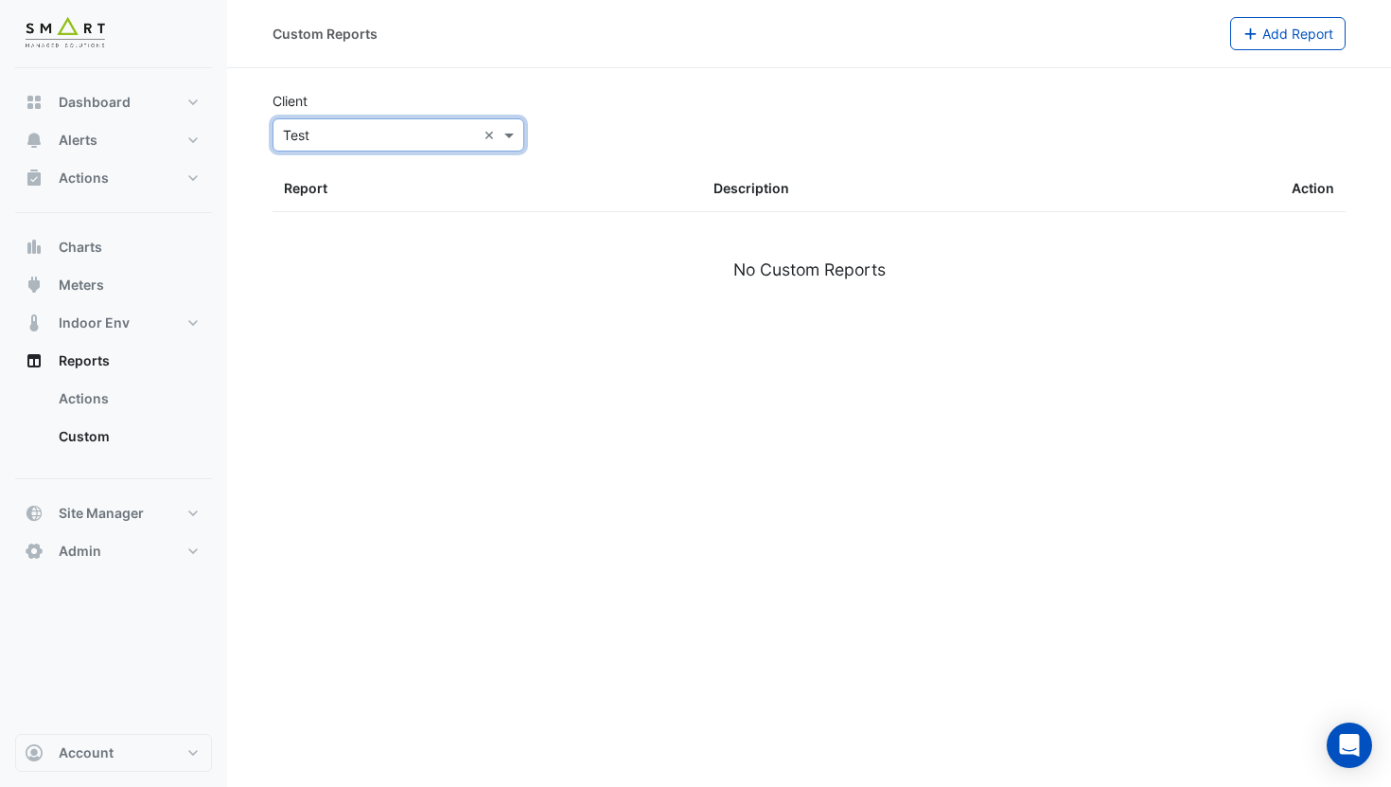
click at [370, 121] on div "× Test ×" at bounding box center [399, 134] width 252 height 33
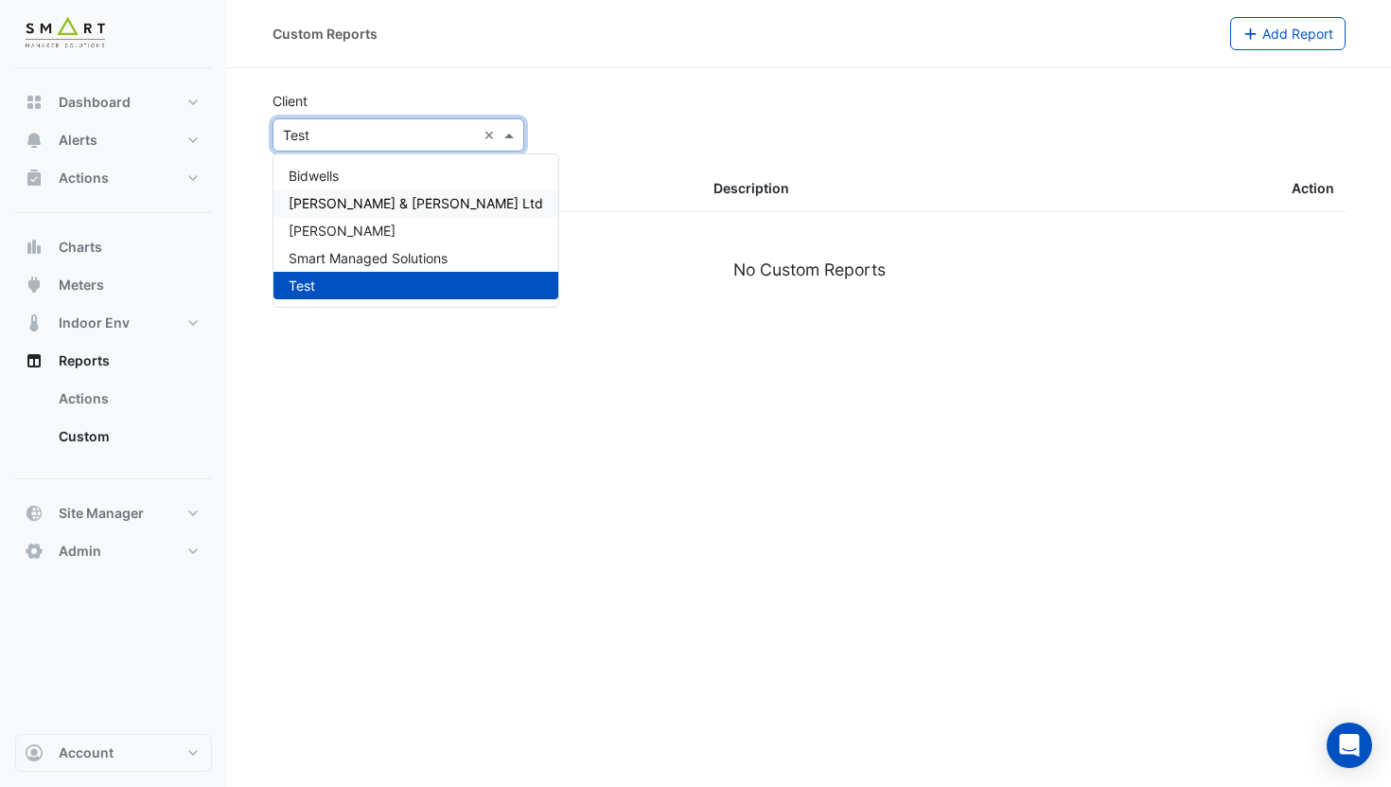
click at [360, 195] on span "Cushman & Wakefield Ltd" at bounding box center [416, 203] width 255 height 16
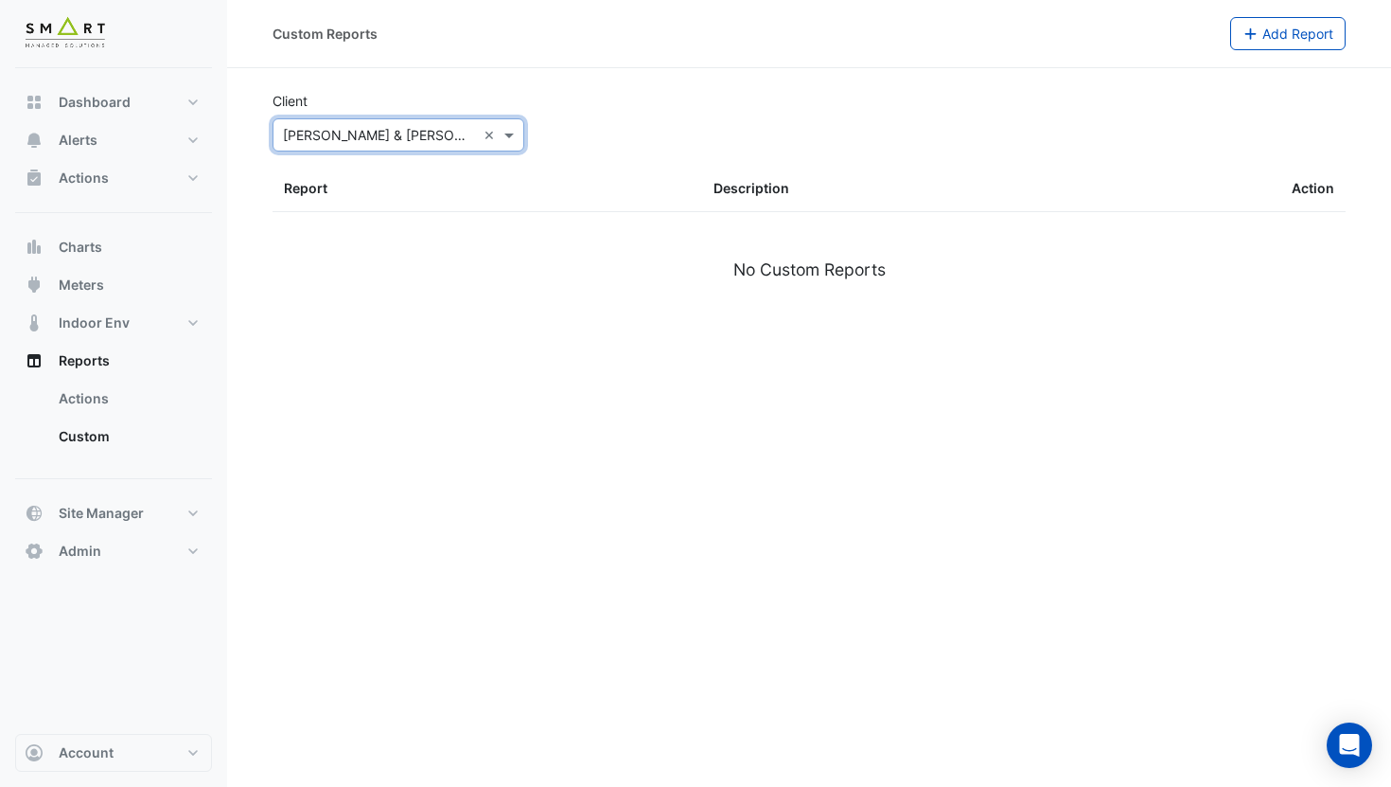
click at [349, 145] on div "× Cushman & Wakefield Ltd ×" at bounding box center [399, 134] width 252 height 33
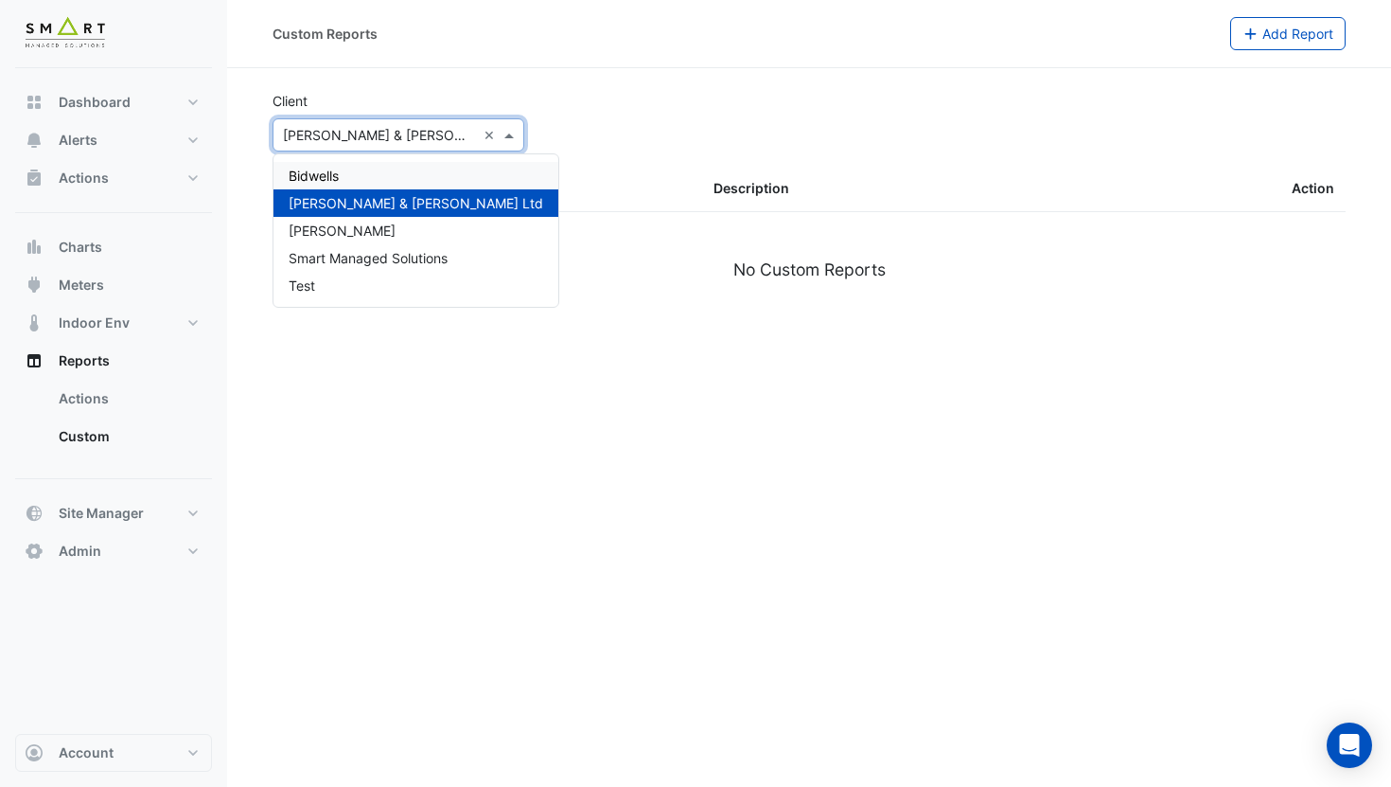
click at [341, 184] on div "Bidwells" at bounding box center [416, 175] width 285 height 27
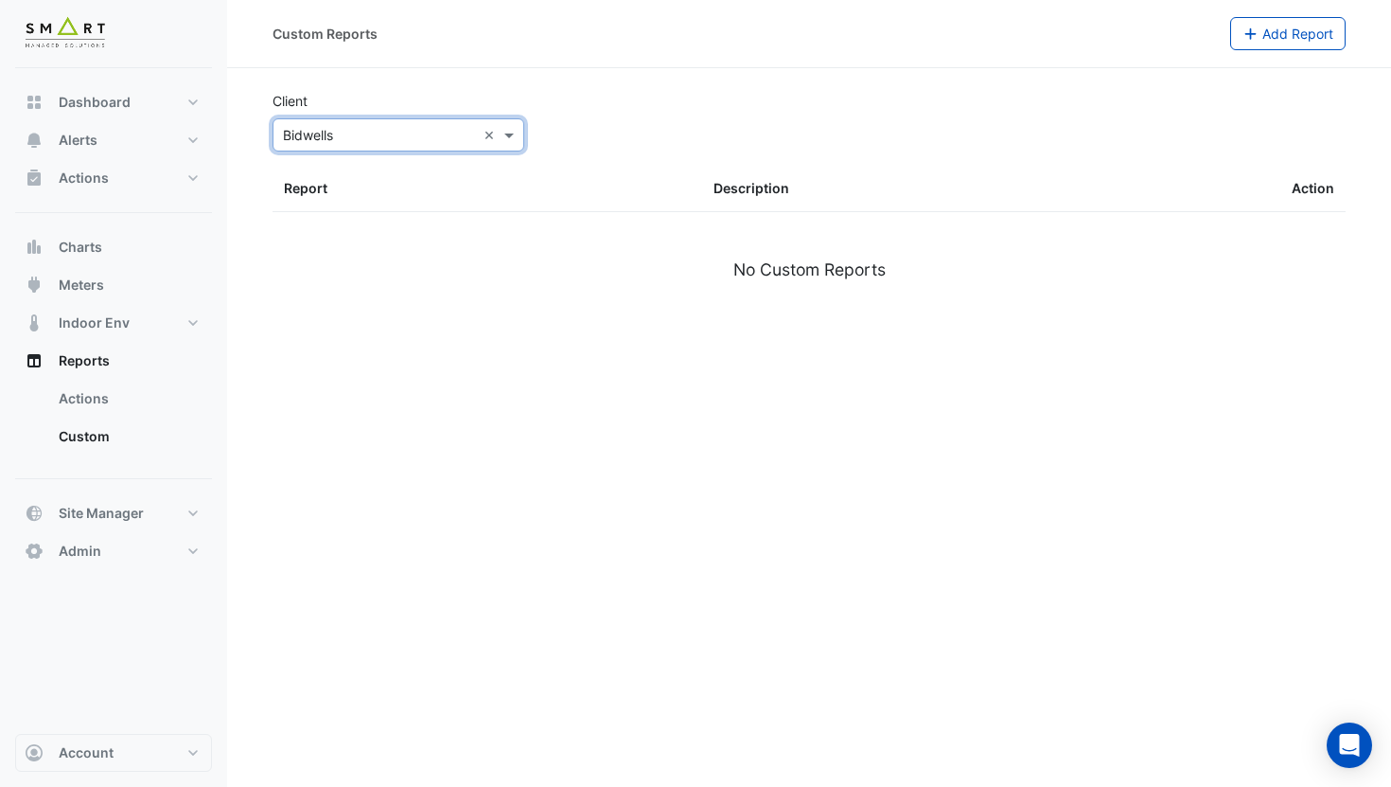
click at [334, 152] on section "Client × Bidwells × Report Description Action No Custom Reports" at bounding box center [809, 197] width 1164 height 259
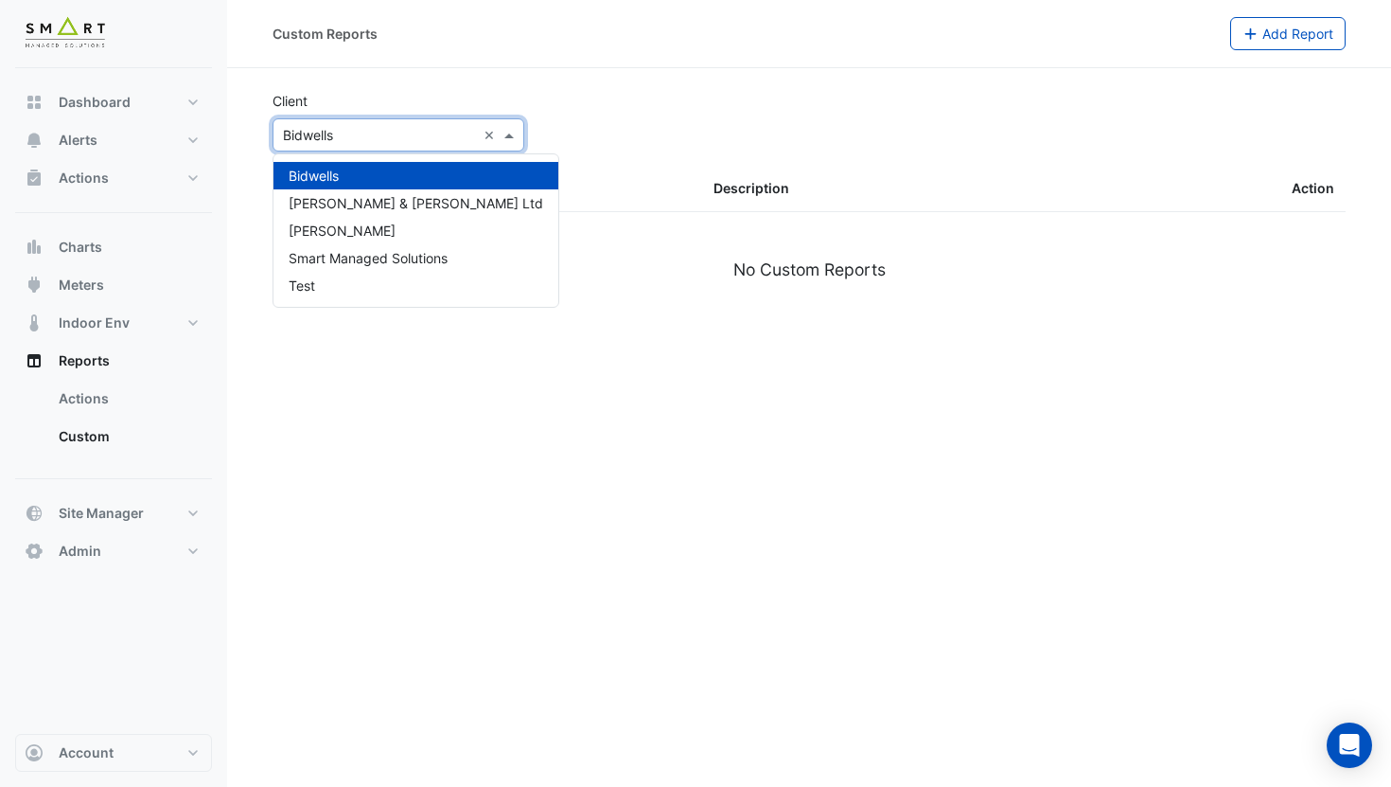
click at [333, 138] on input "text" at bounding box center [379, 136] width 193 height 20
click at [333, 241] on div "MAPP" at bounding box center [416, 230] width 285 height 27
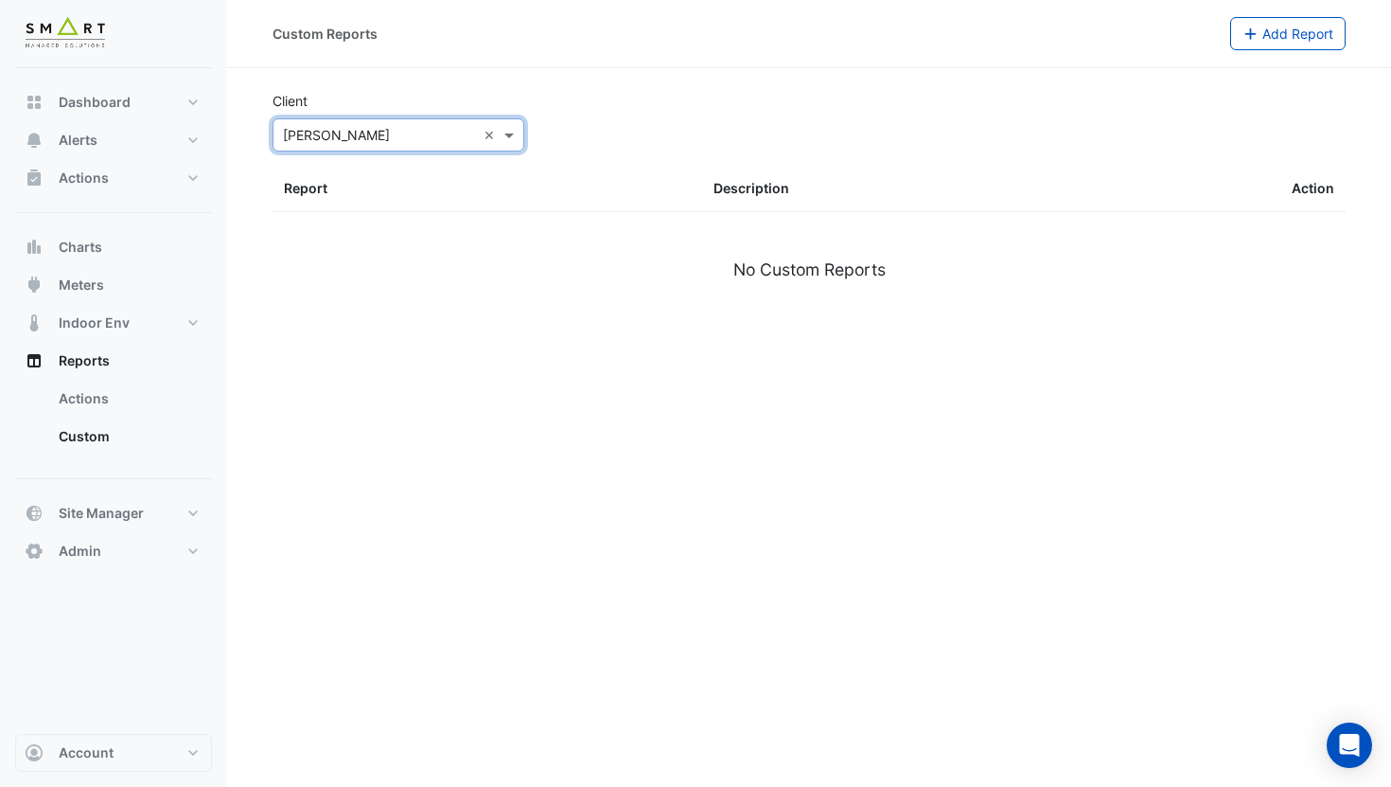
click at [328, 147] on div "× MAPP ×" at bounding box center [399, 134] width 252 height 33
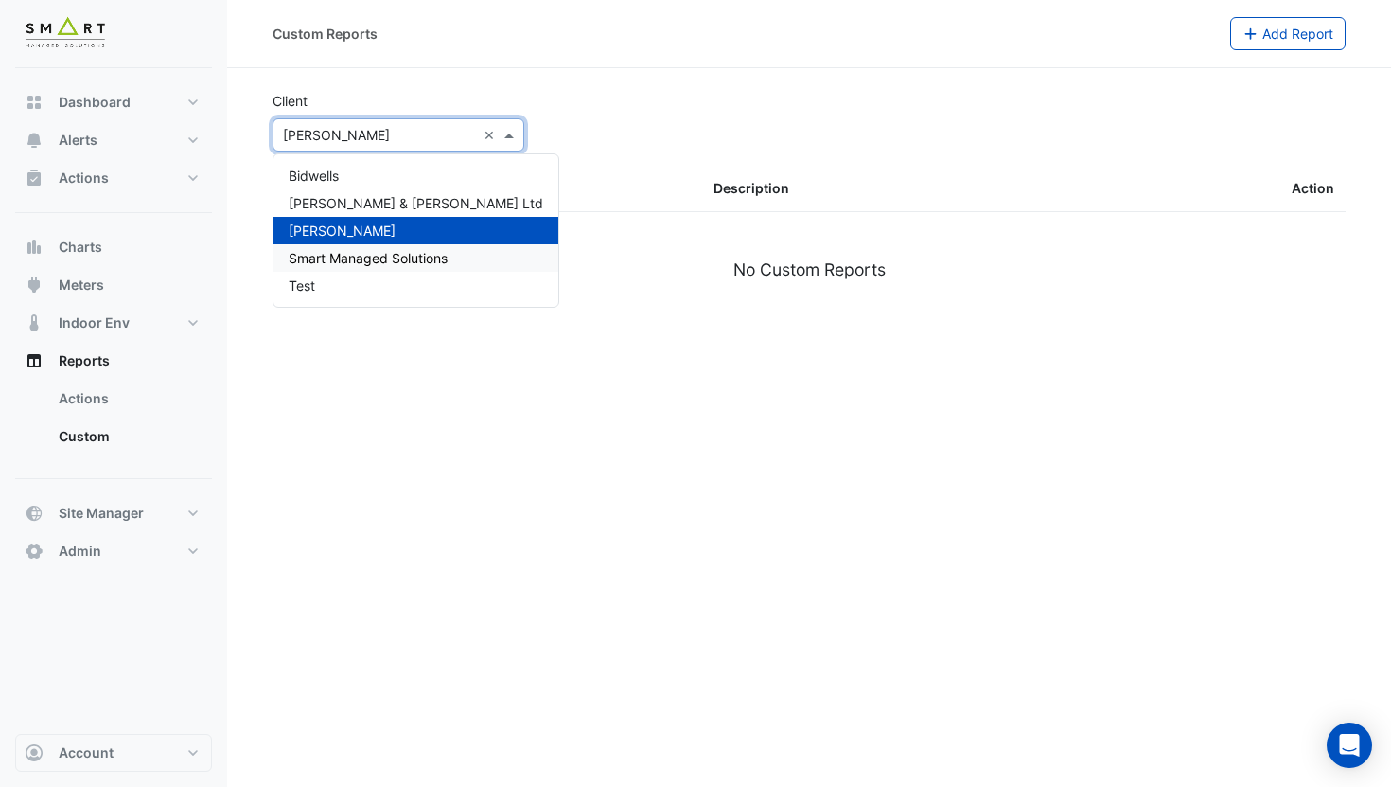
click at [324, 254] on span "Smart Managed Solutions" at bounding box center [368, 258] width 159 height 16
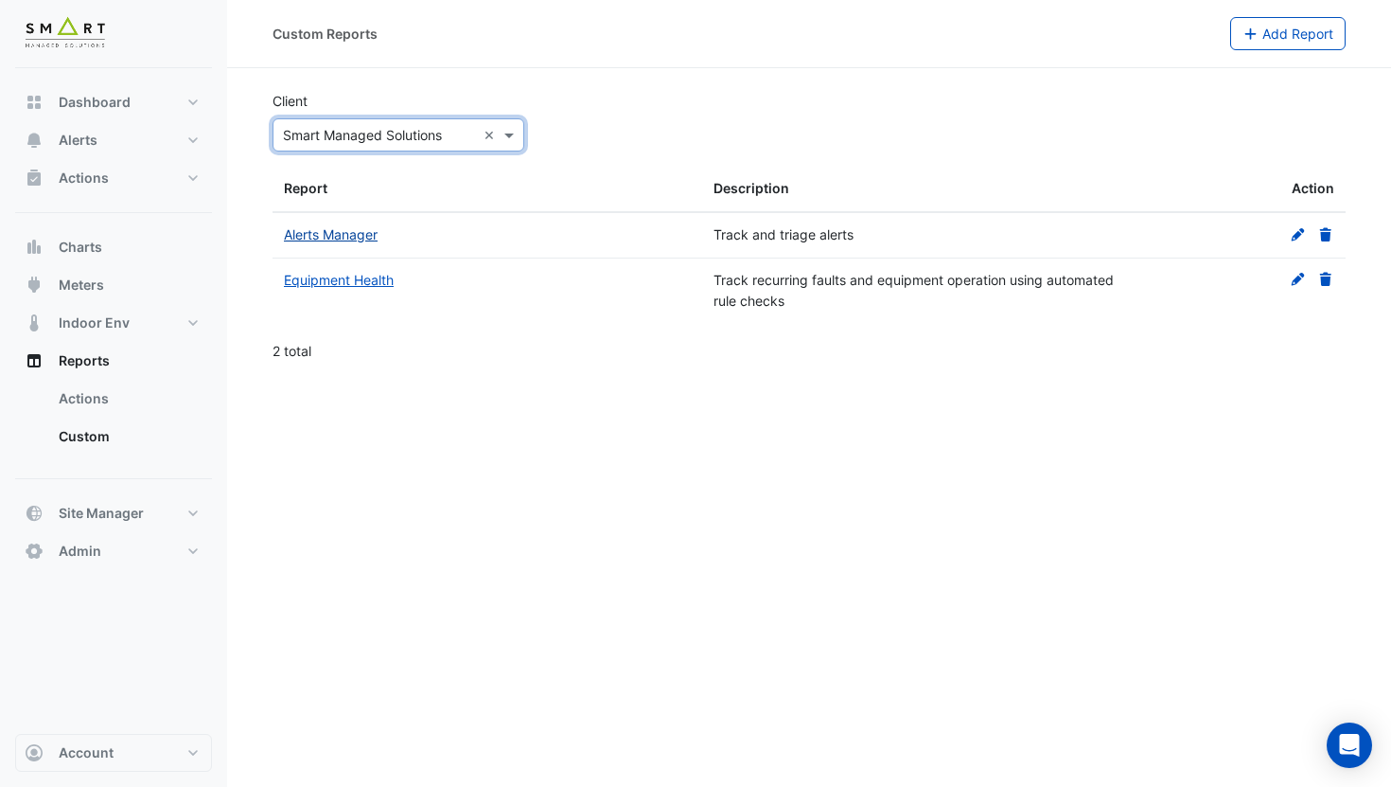
click at [326, 239] on link "Alerts Manager" at bounding box center [331, 234] width 94 height 16
click at [357, 275] on link "Equipment Health" at bounding box center [339, 280] width 110 height 16
click at [1301, 238] on icon at bounding box center [1298, 234] width 17 height 13
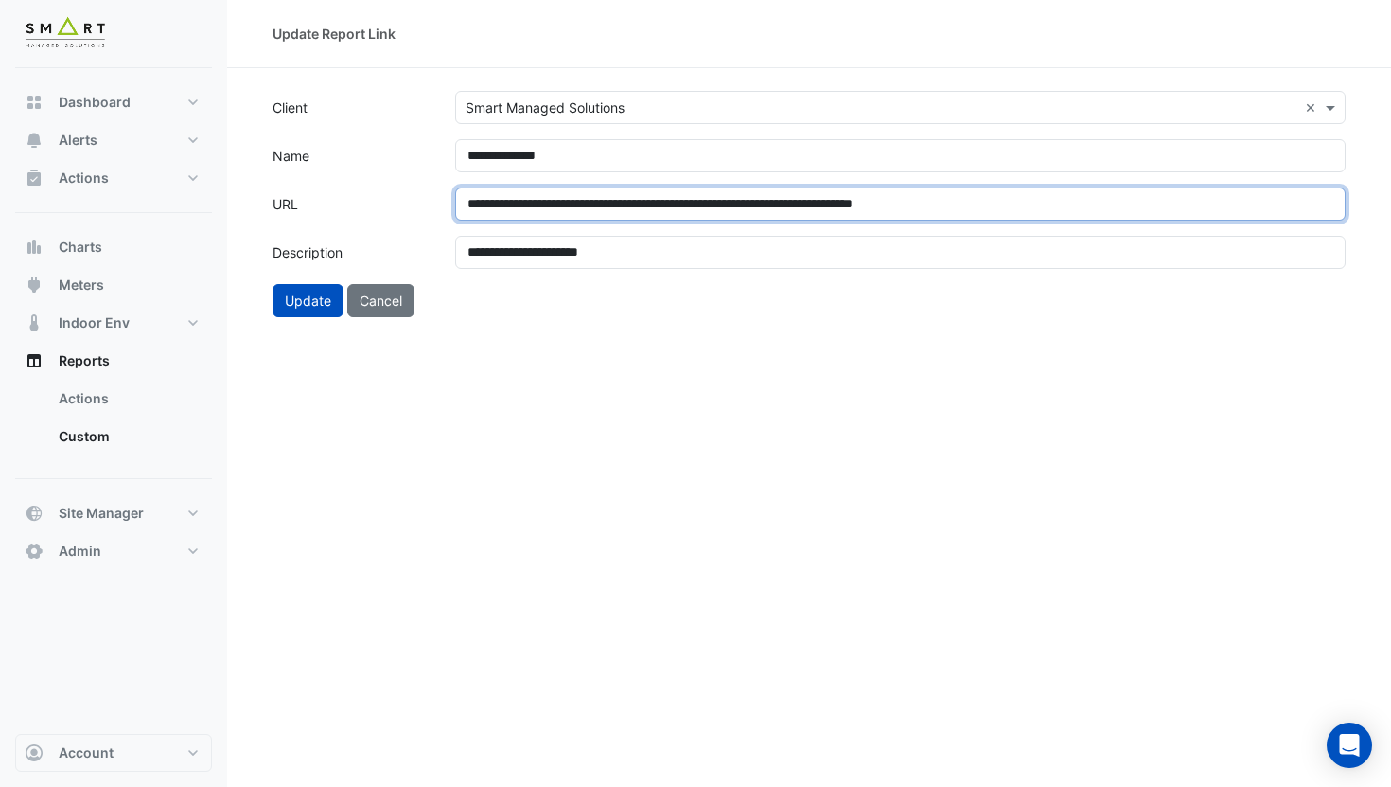
click at [571, 211] on input "**********" at bounding box center [900, 203] width 891 height 33
paste input "**********"
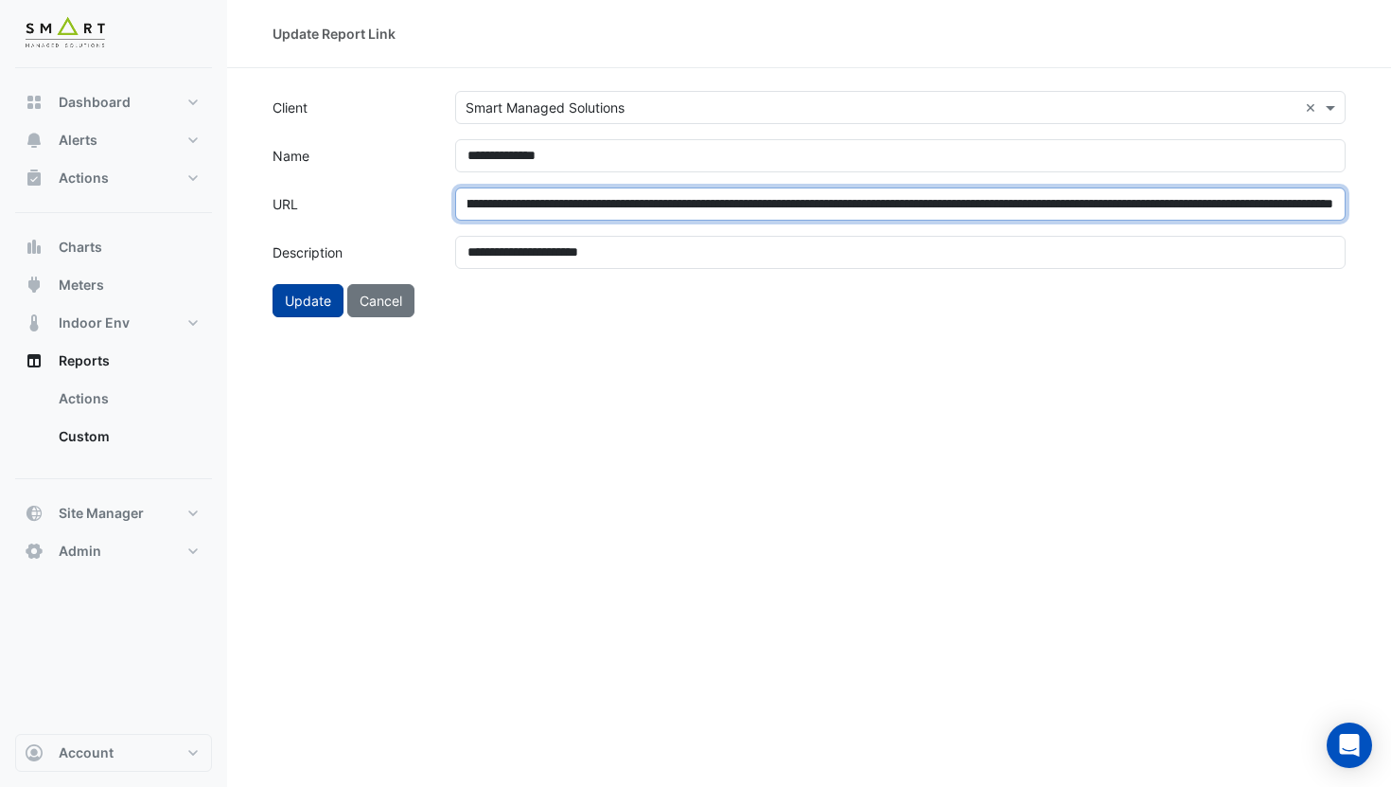
type input "**********"
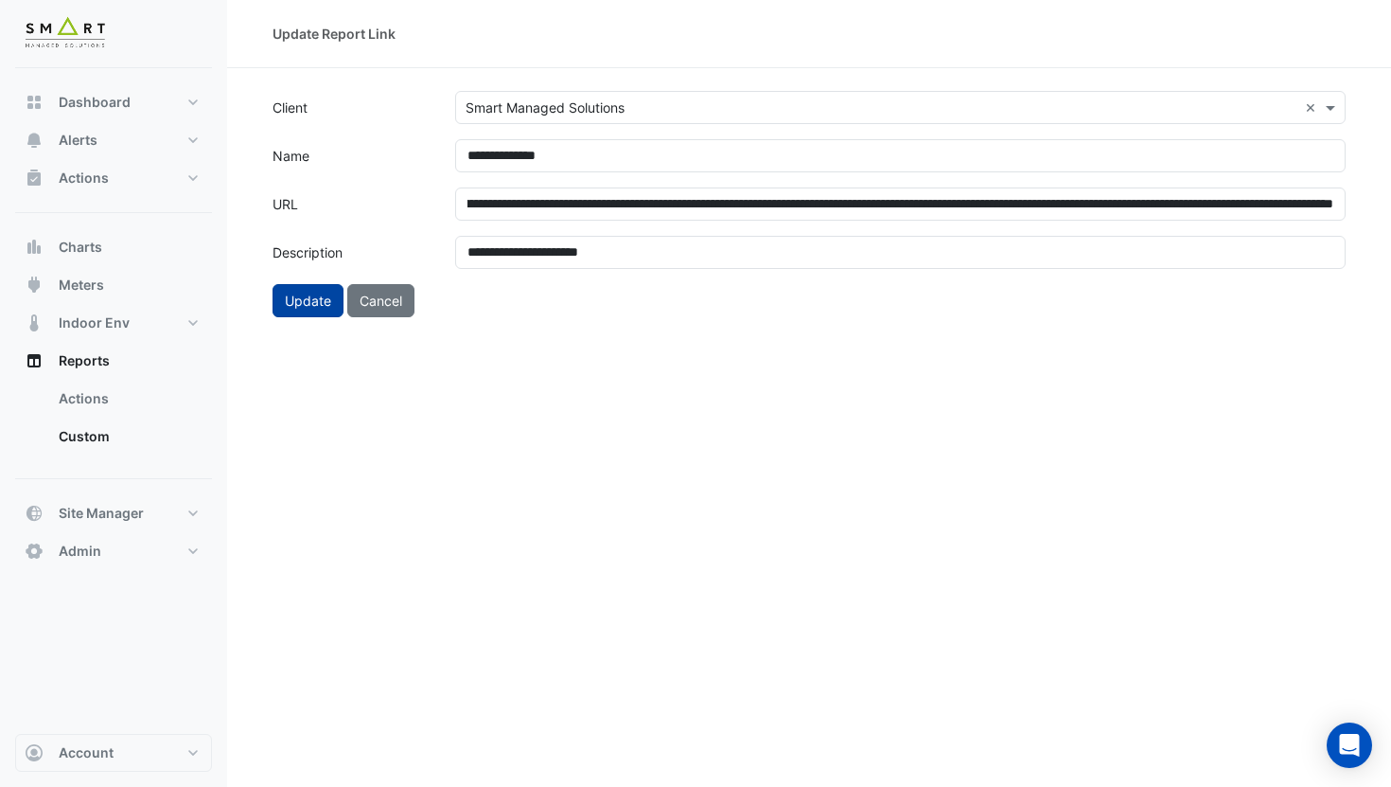
click at [303, 306] on button "Update" at bounding box center [308, 300] width 71 height 33
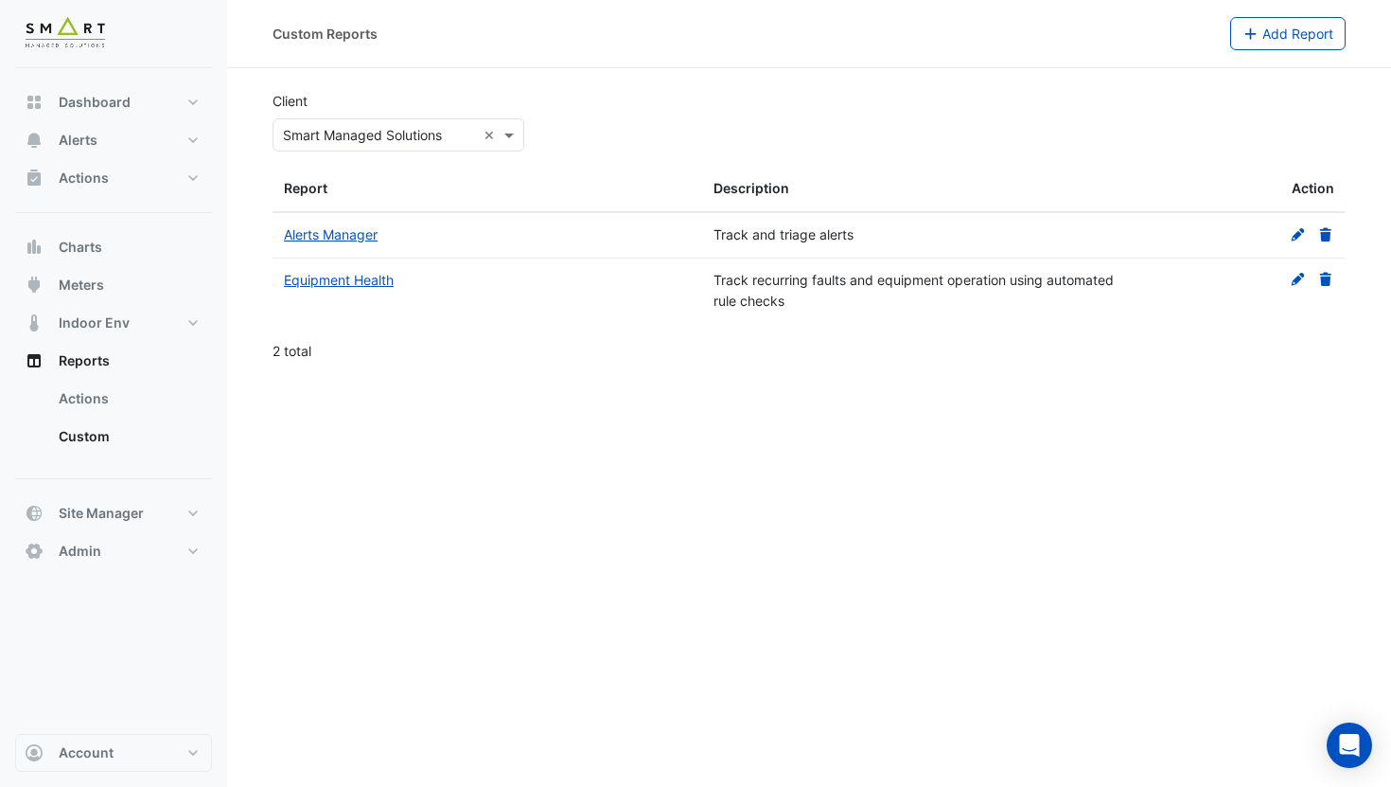
click at [328, 244] on div "Alerts Manager" at bounding box center [487, 235] width 407 height 22
click at [320, 236] on link "Alerts Manager" at bounding box center [331, 234] width 94 height 16
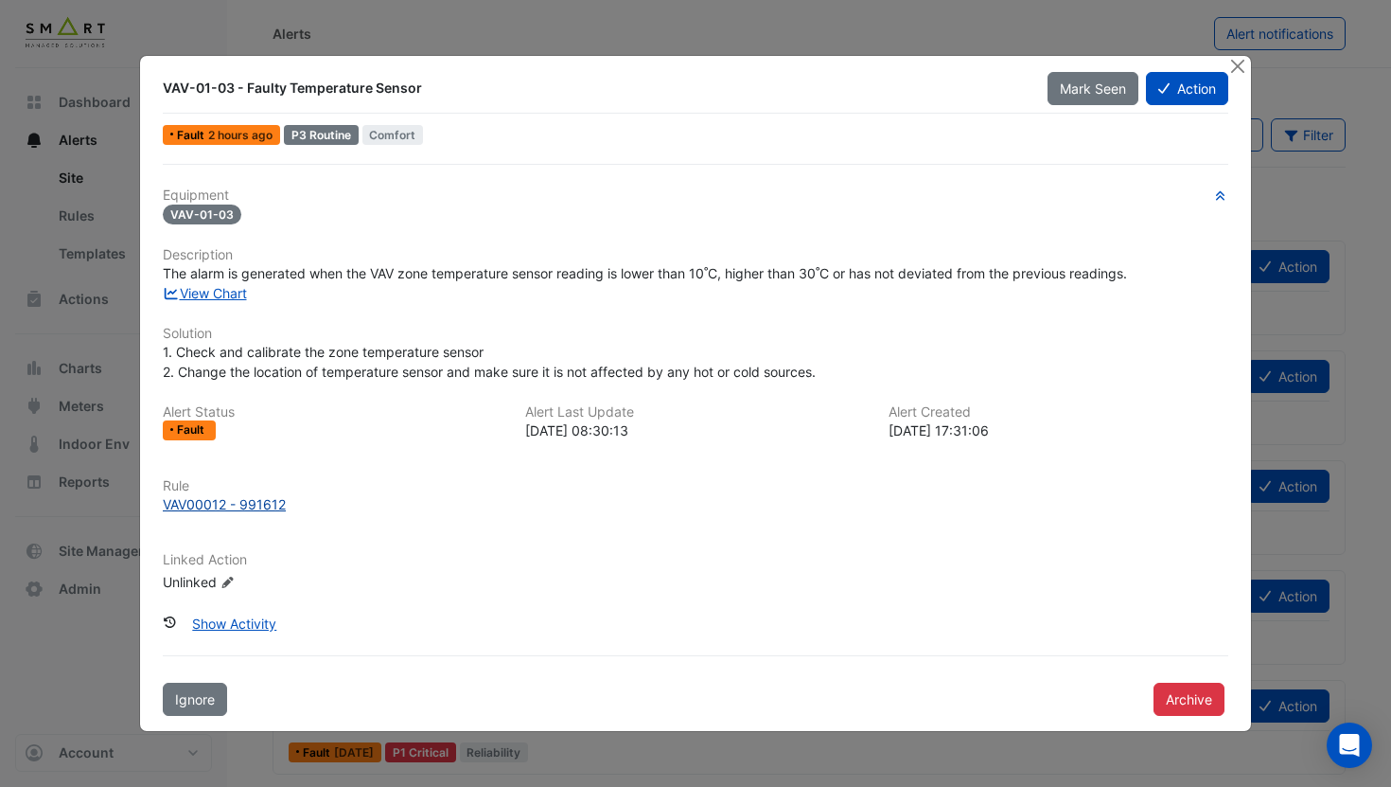
click at [262, 509] on div "VAV00012 - 991612" at bounding box center [224, 504] width 123 height 20
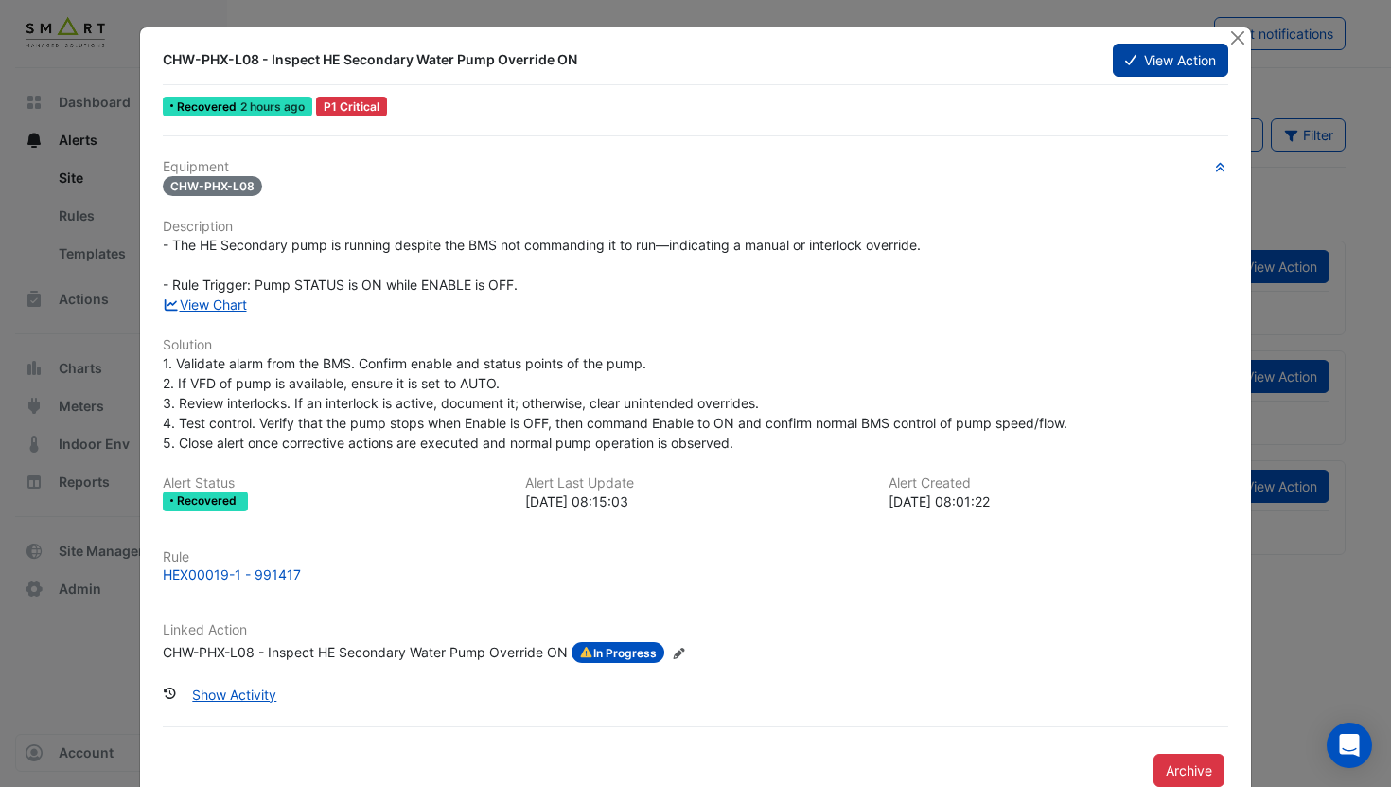
click at [1141, 65] on button "View Action" at bounding box center [1170, 60] width 115 height 33
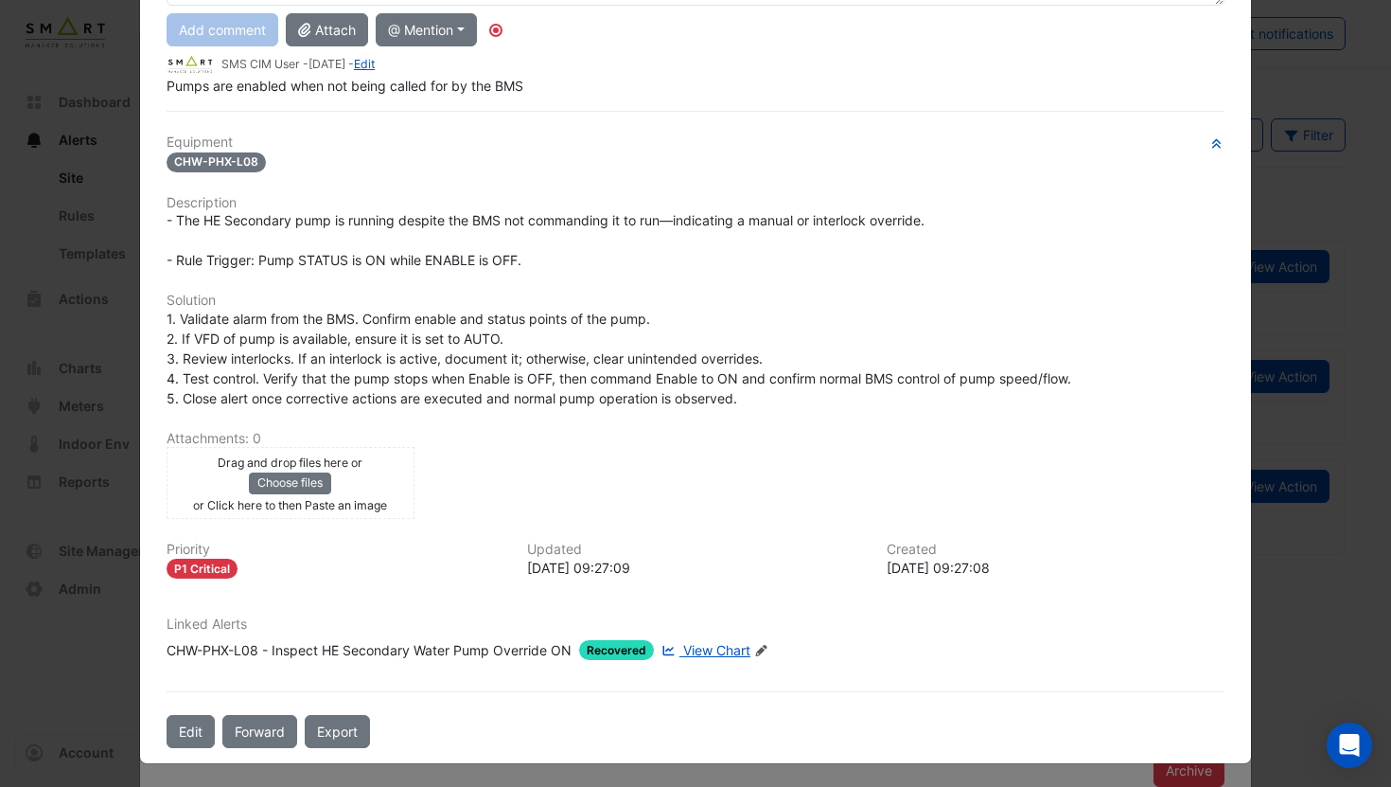
click at [355, 649] on div "CHW-PHX-L08 - Inspect HE Secondary Water Pump Override ON" at bounding box center [369, 650] width 405 height 20
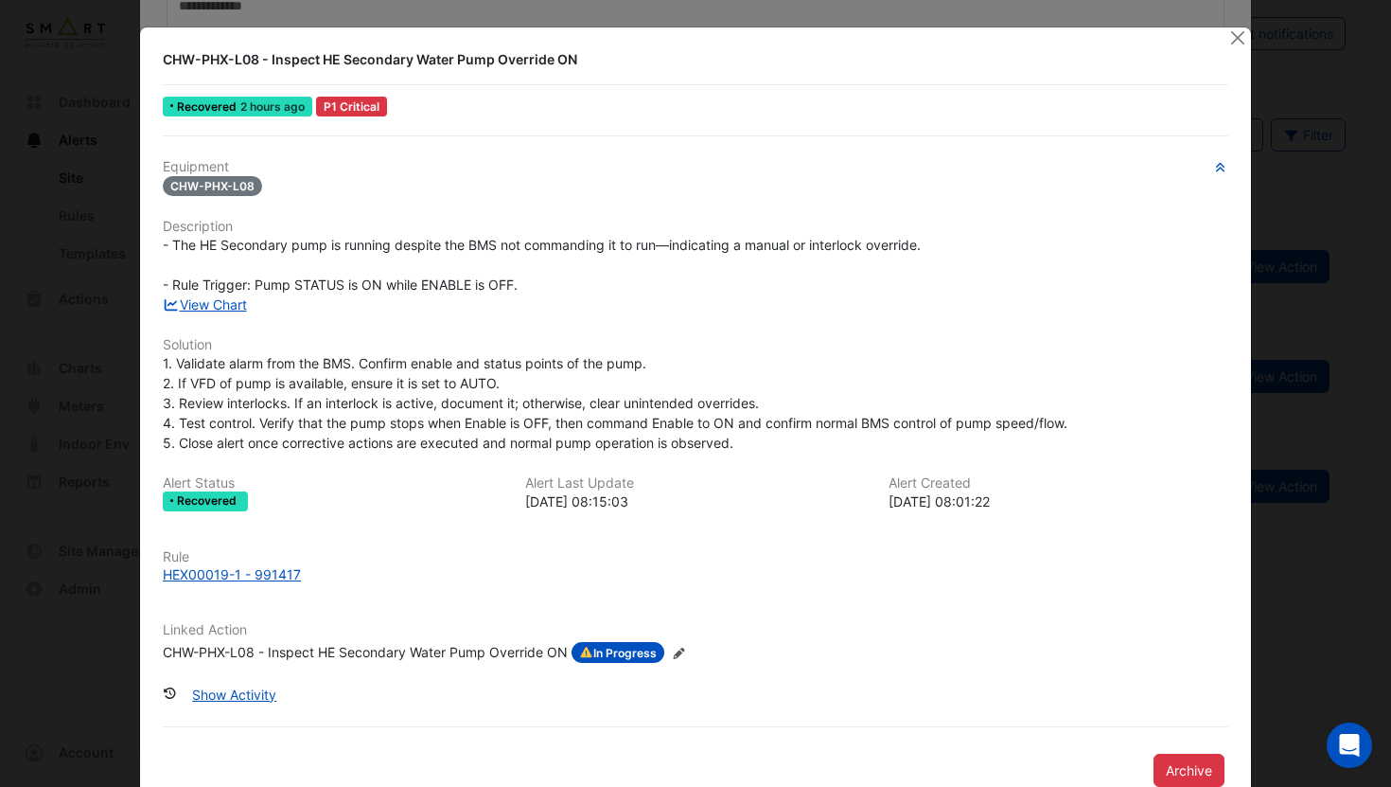
scroll to position [189, 0]
click at [264, 584] on div "Rule HEX00019-1 - 991417" at bounding box center [695, 574] width 1089 height 51
click at [252, 578] on div "HEX00019-1 - 991417" at bounding box center [232, 574] width 138 height 20
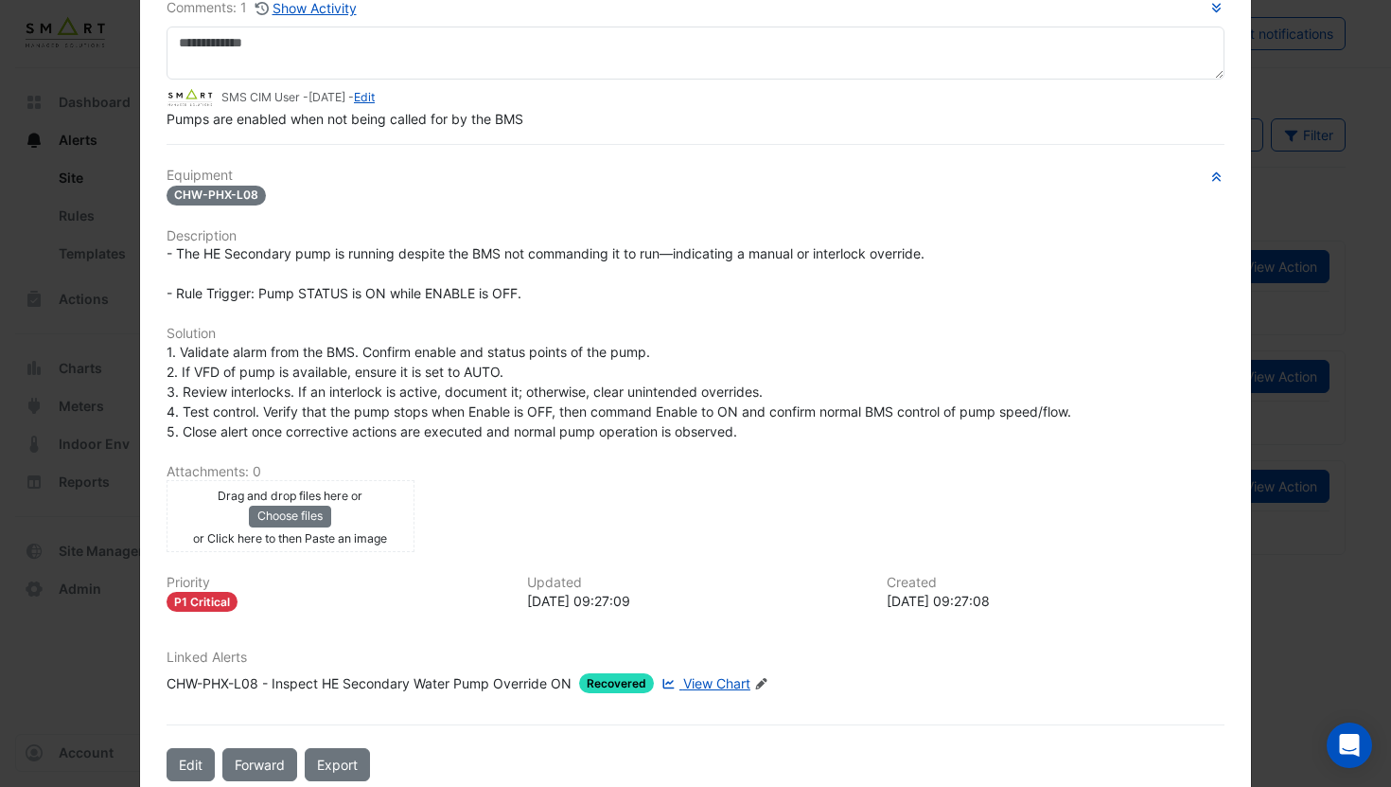
scroll to position [0, 0]
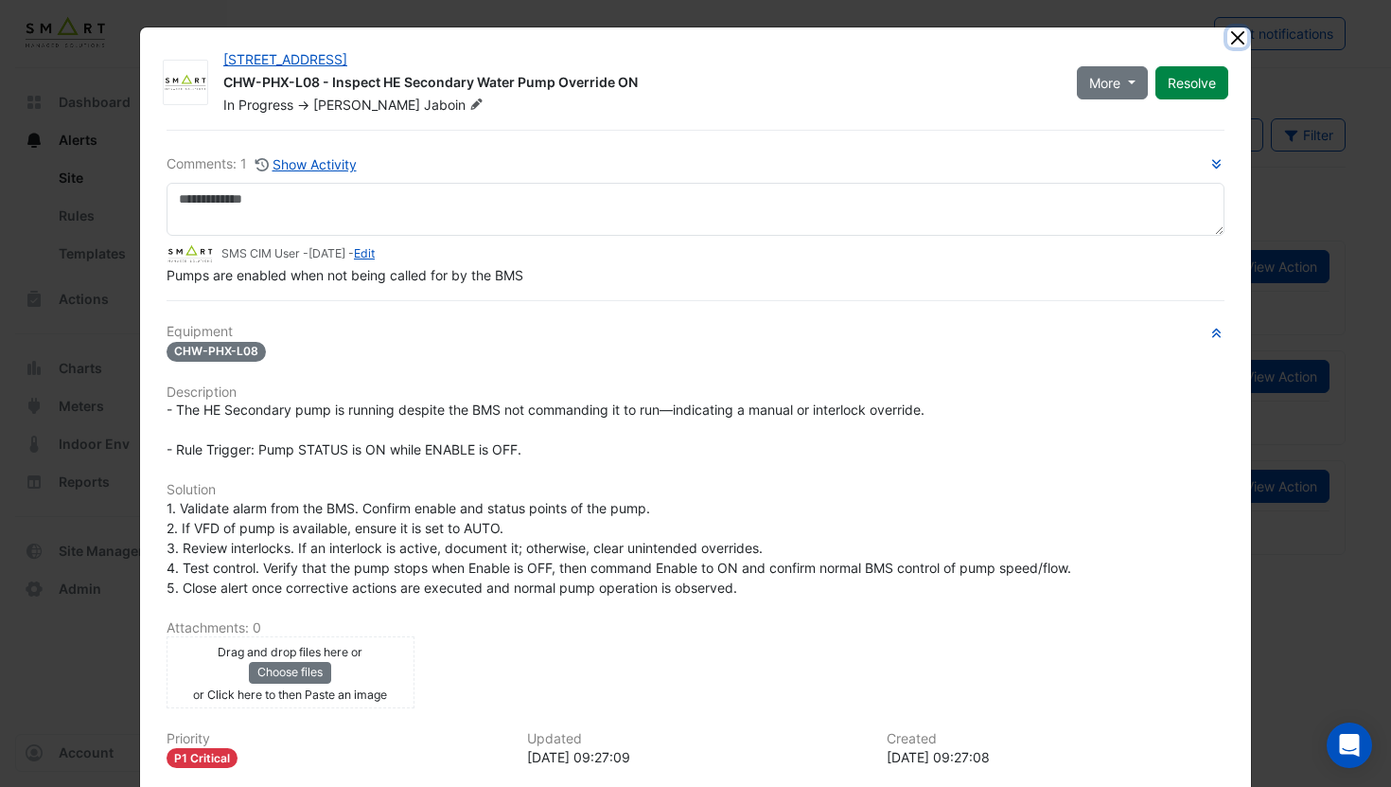
click at [1231, 34] on button "Close" at bounding box center [1238, 37] width 20 height 20
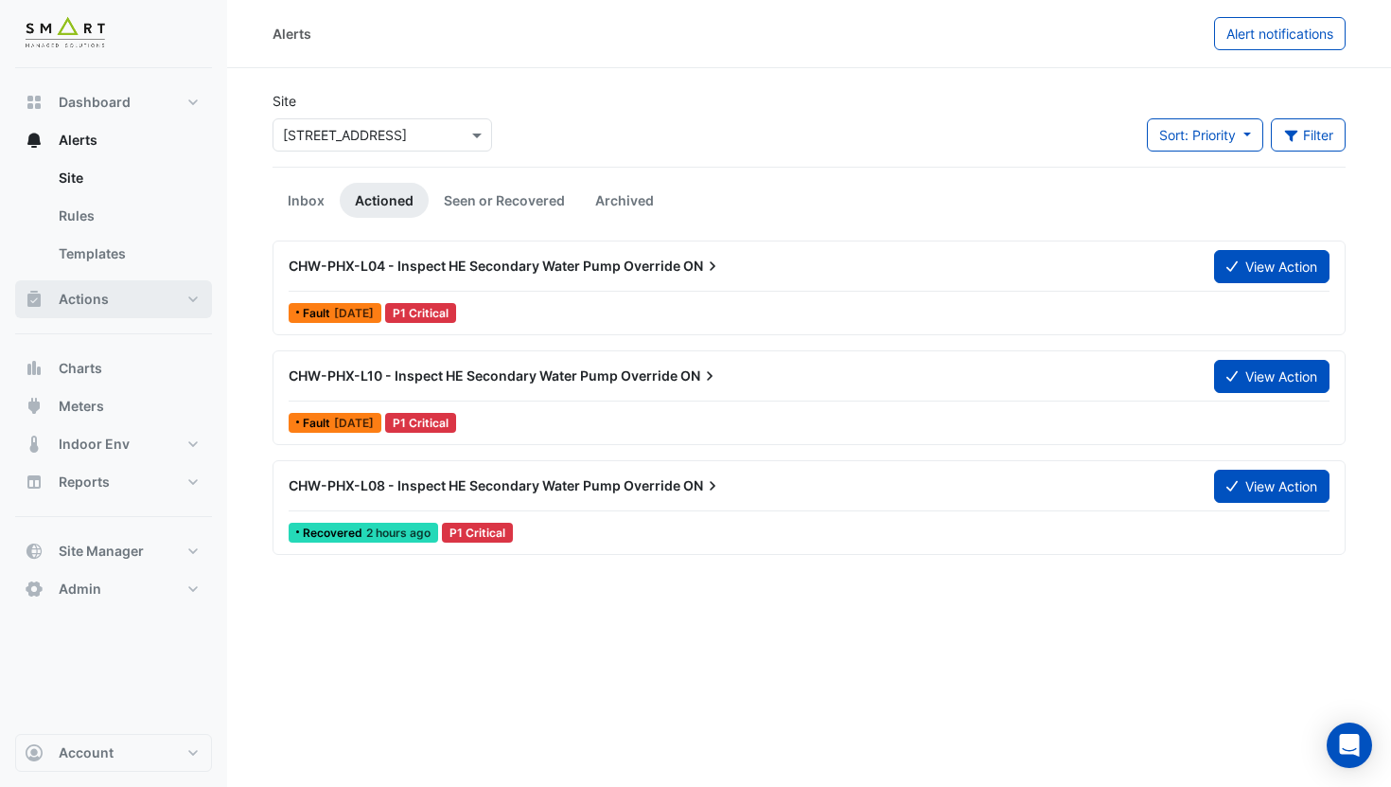
click at [133, 293] on button "Actions" at bounding box center [113, 299] width 197 height 38
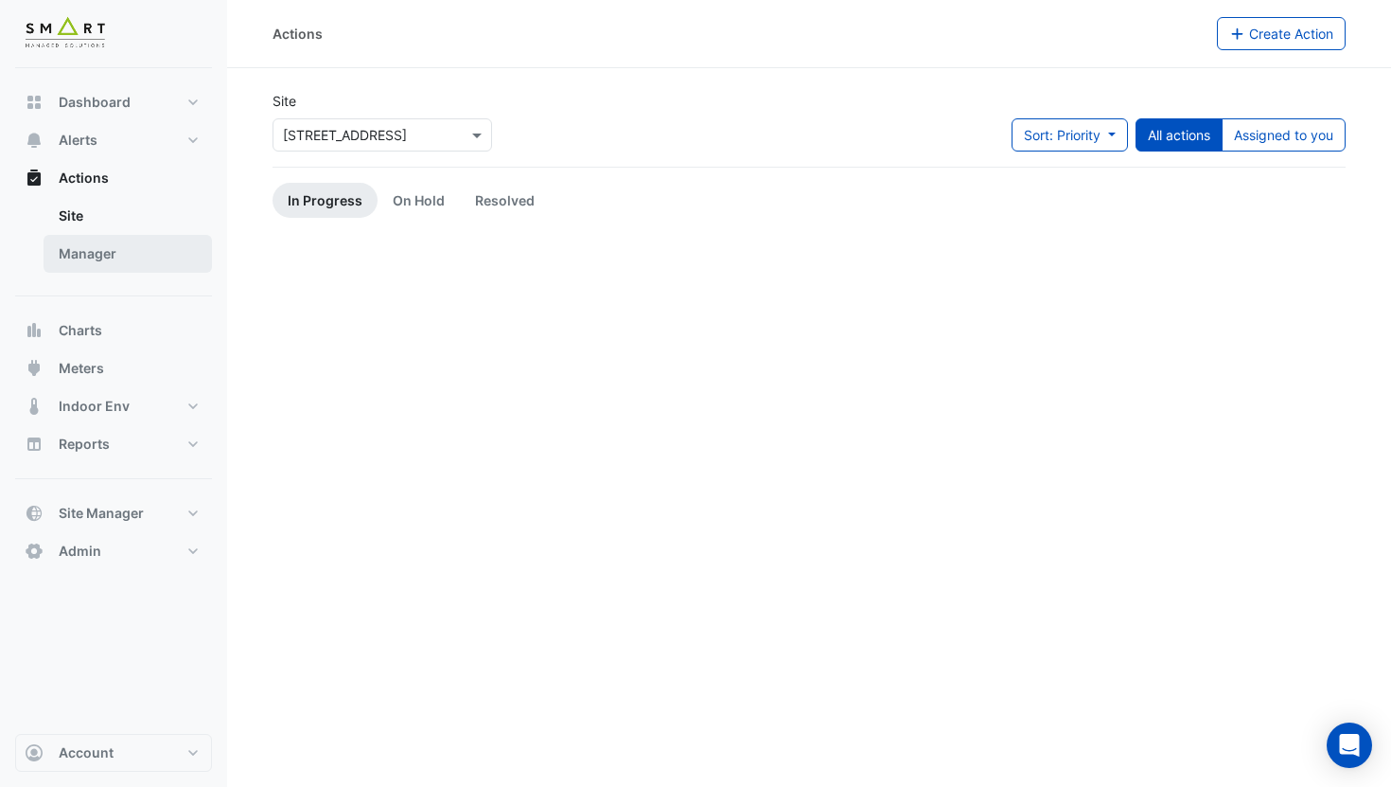
click at [136, 261] on link "Manager" at bounding box center [128, 254] width 168 height 38
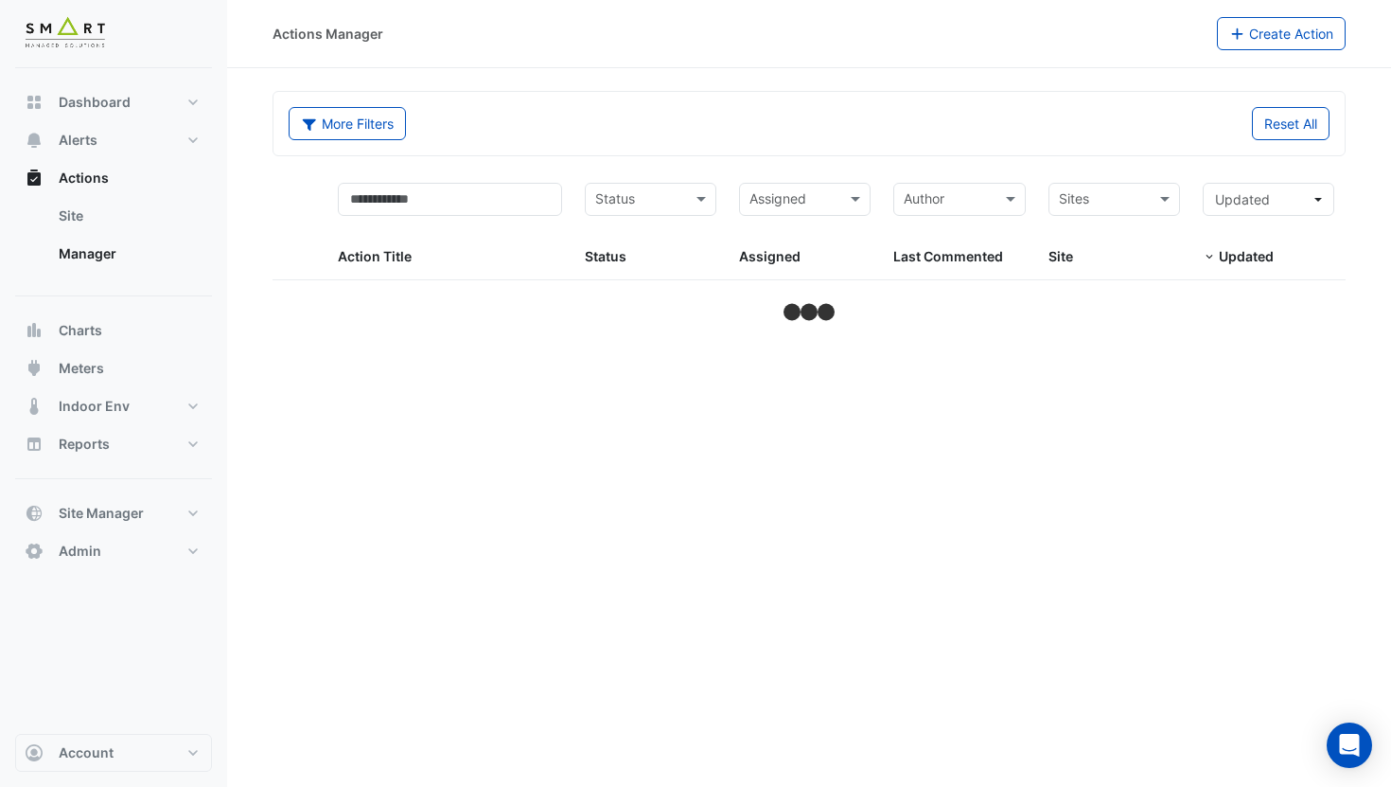
select select "***"
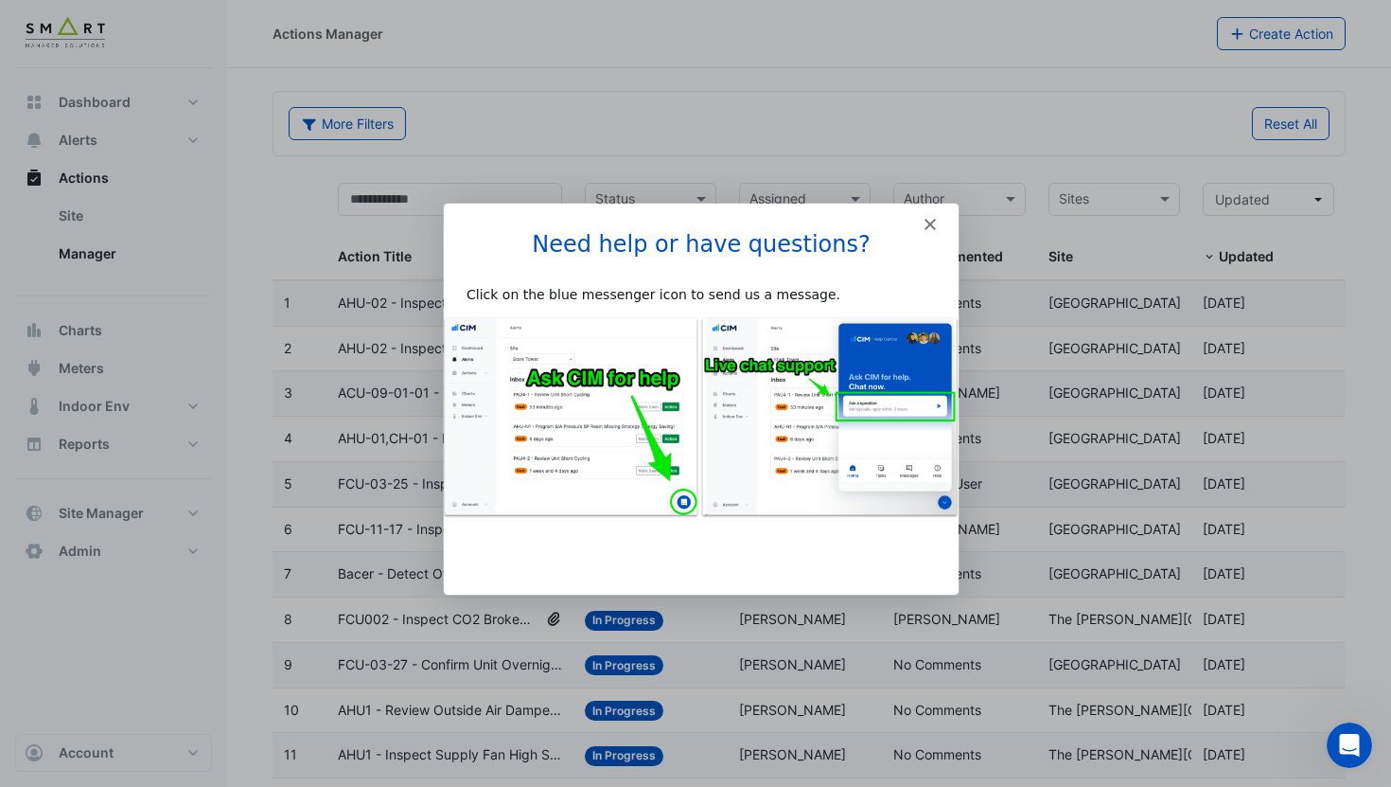
click at [926, 226] on polygon "Close" at bounding box center [929, 223] width 11 height 11
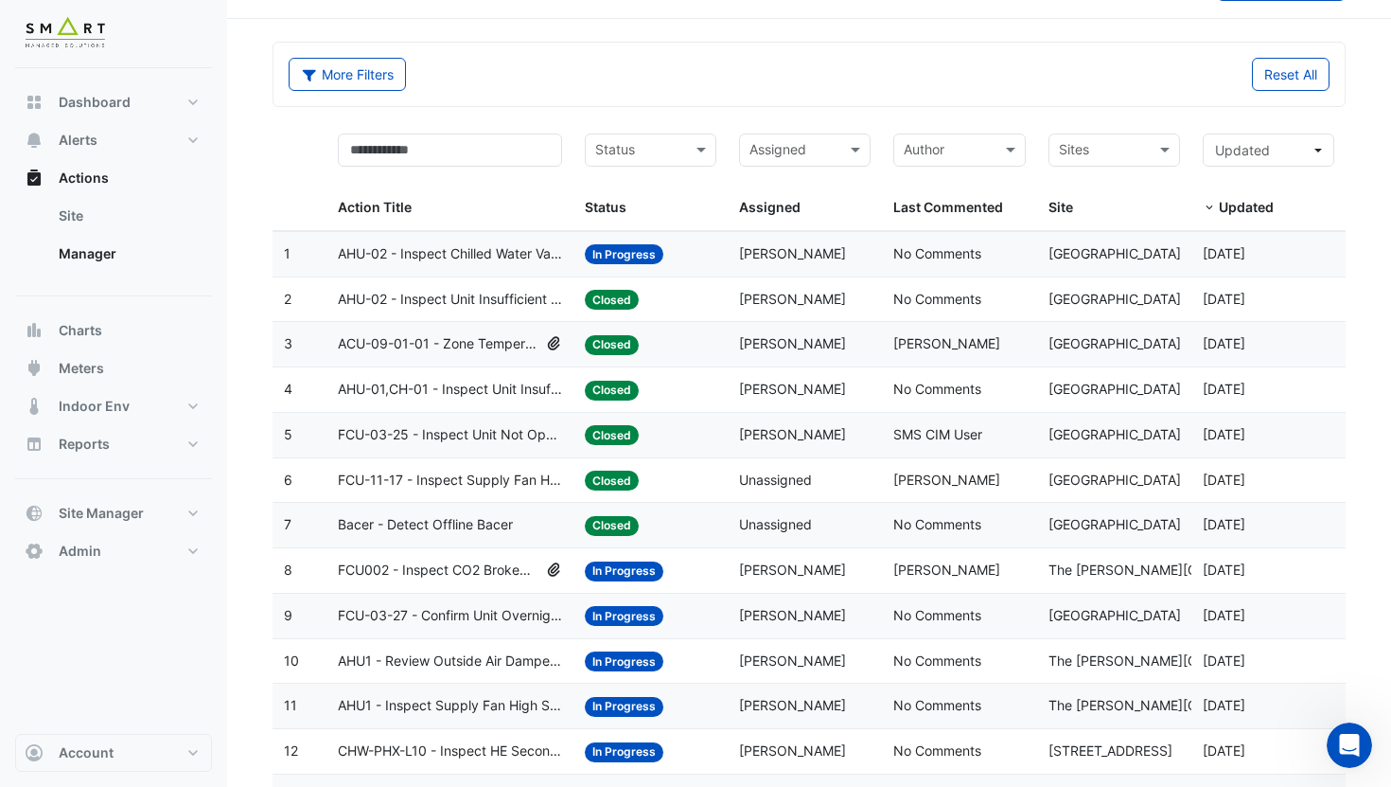
scroll to position [57, 0]
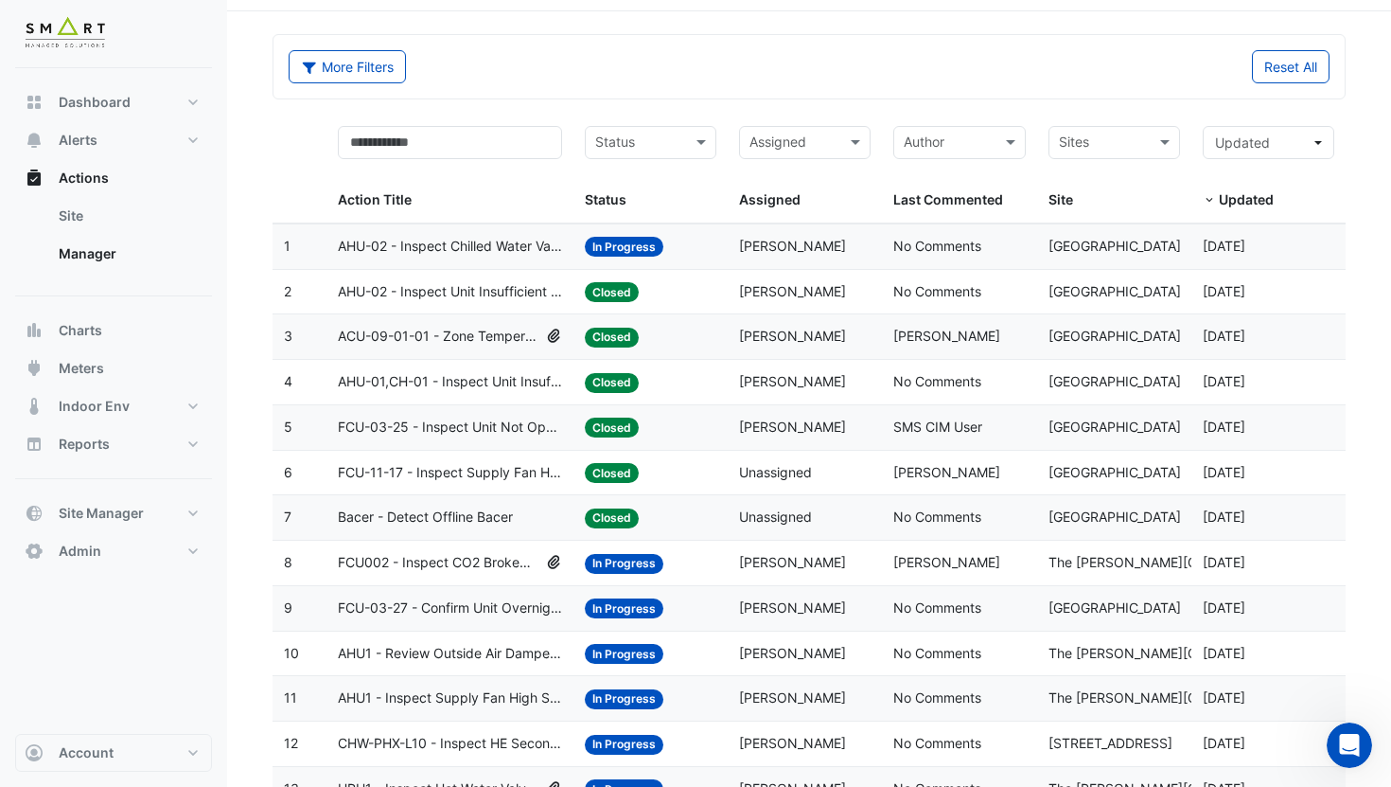
click at [682, 429] on div "Status: Closed" at bounding box center [651, 427] width 132 height 22
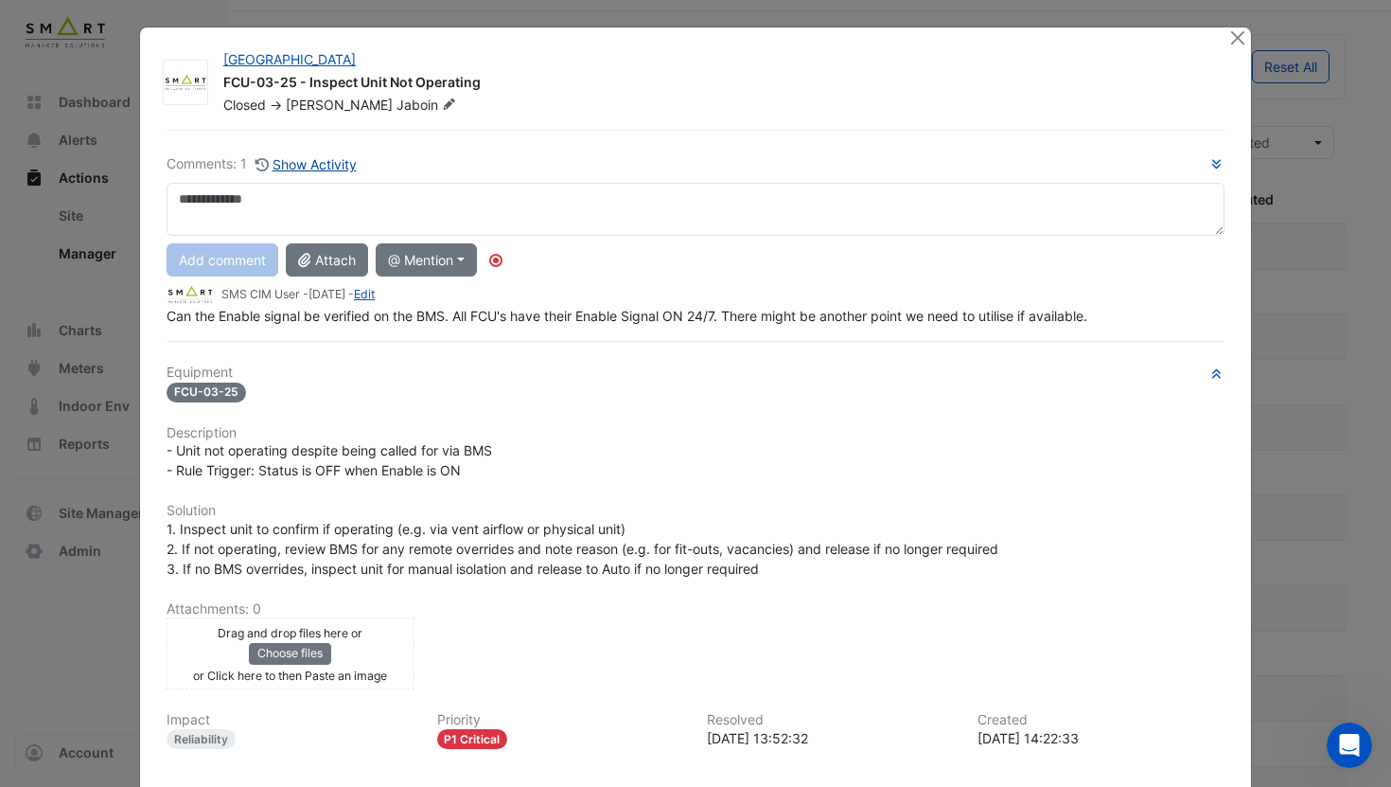
click at [337, 168] on button "Show Activity" at bounding box center [306, 164] width 103 height 22
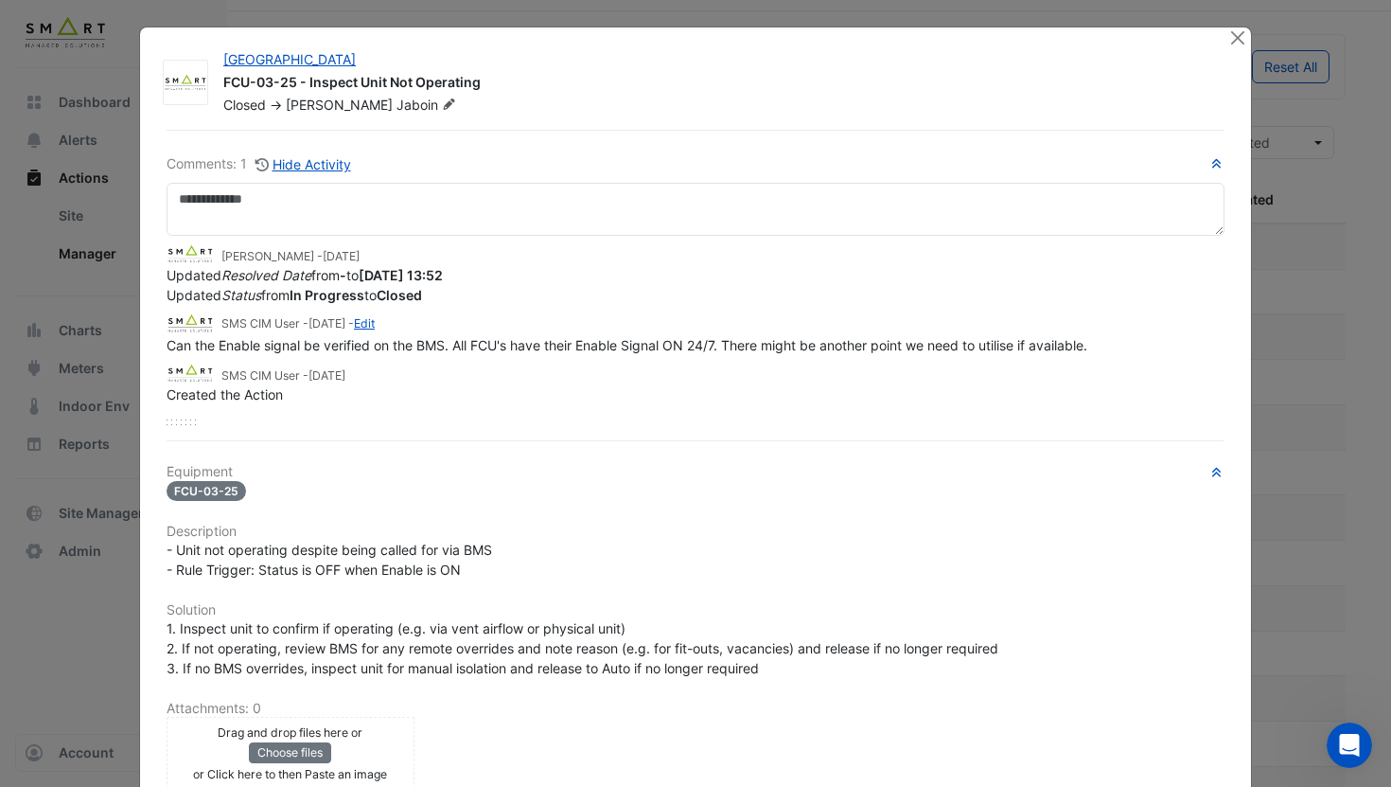
scroll to position [15, 0]
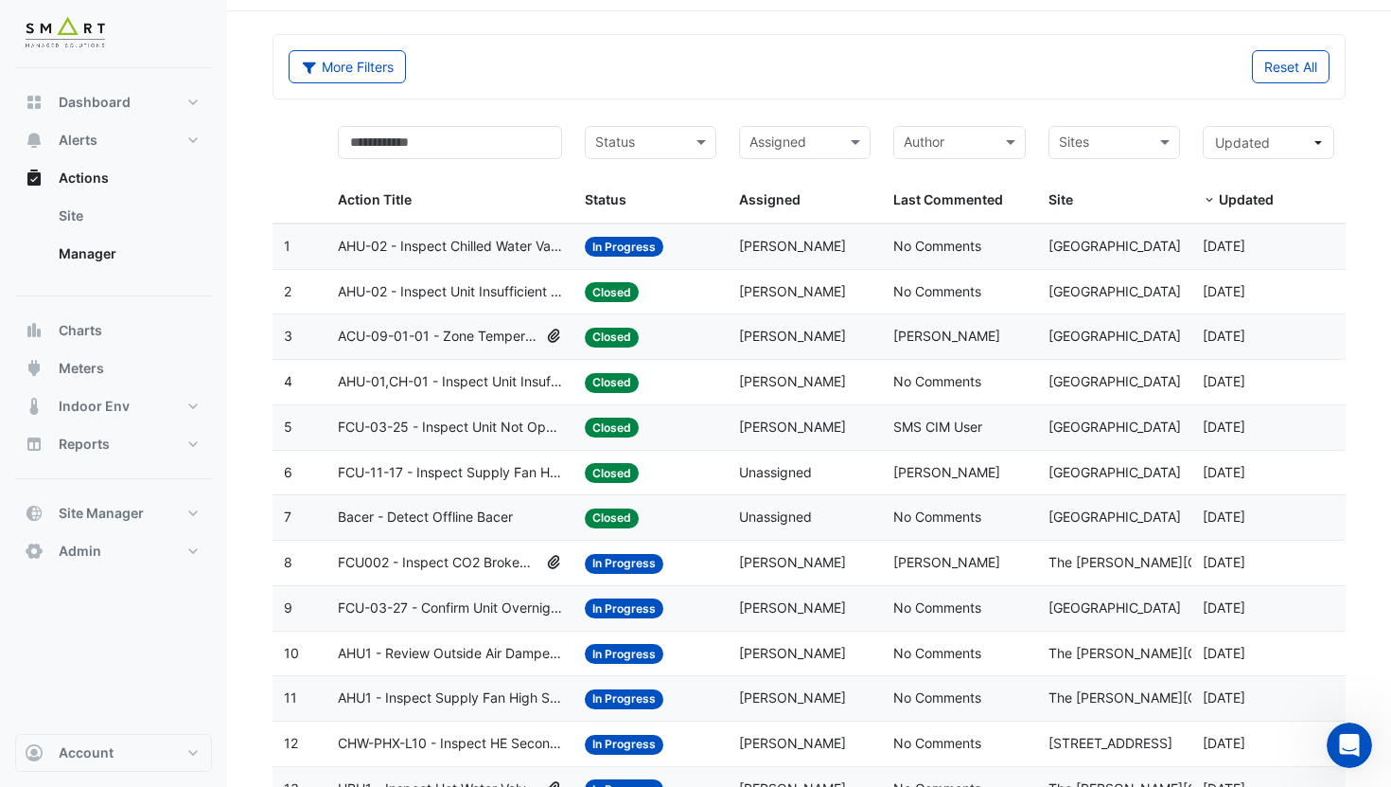
click at [564, 350] on datatable-body-cell "Action Title: ACU-09-01-01 - Zone Temperature Poor Control_Not tracking Zone TSP" at bounding box center [450, 336] width 247 height 44
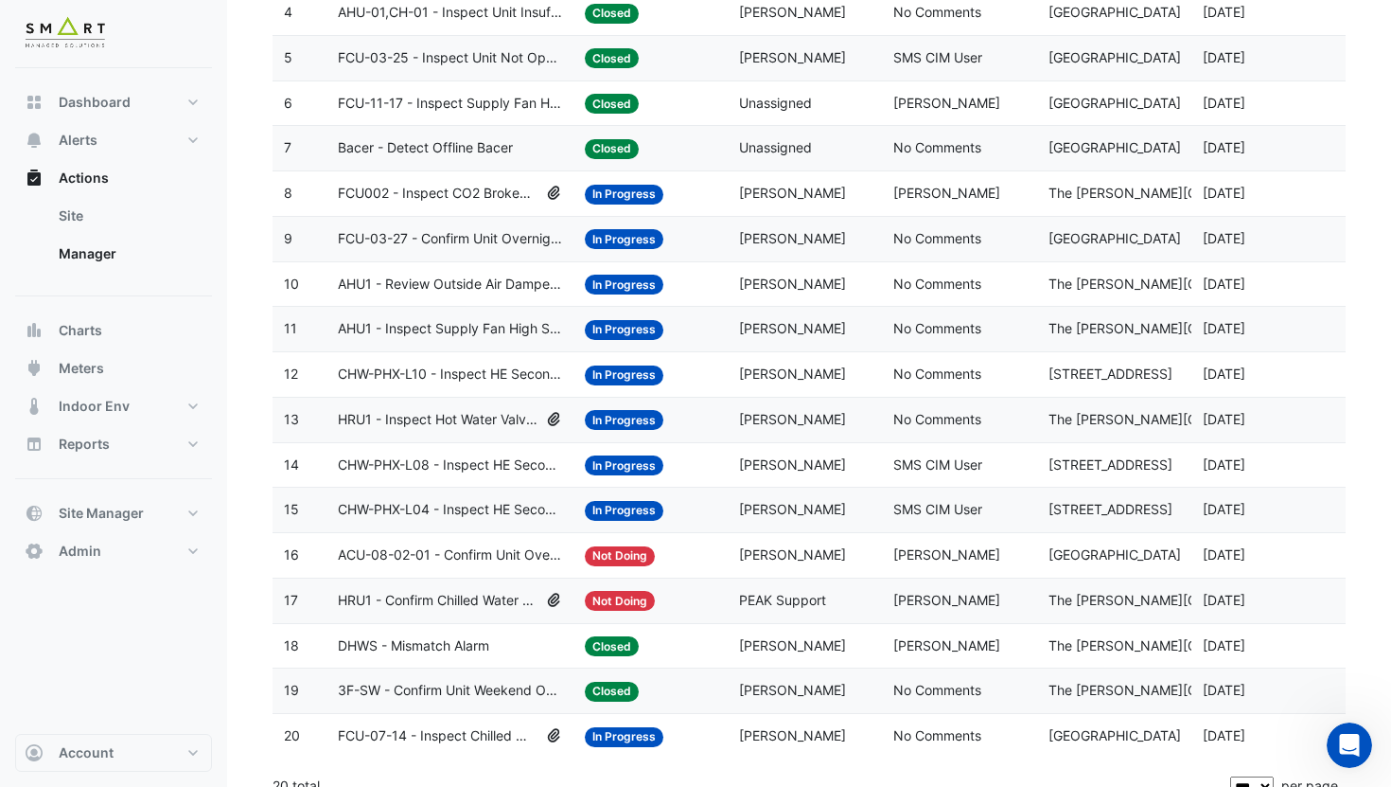
scroll to position [449, 0]
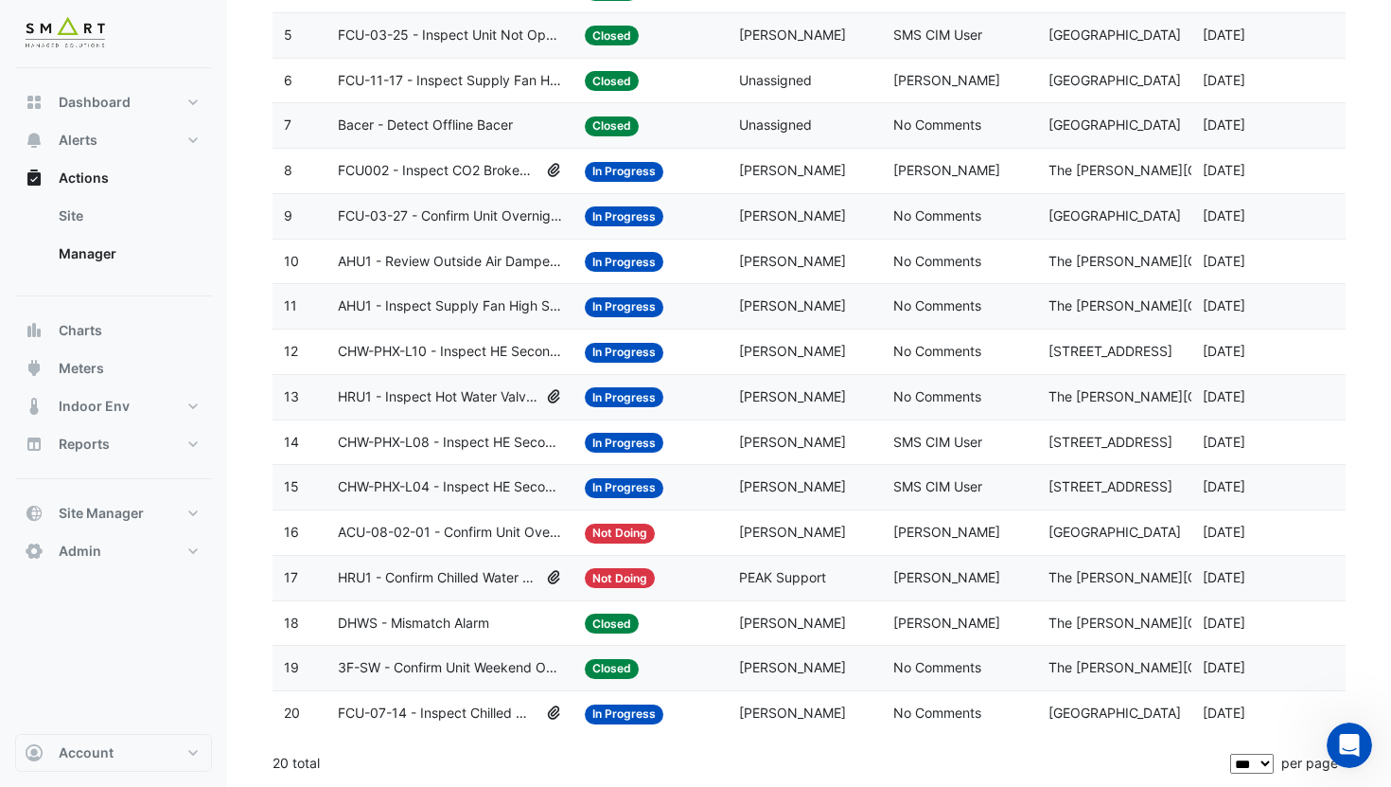
click at [933, 445] on span "SMS CIM User" at bounding box center [938, 442] width 89 height 16
click at [537, 450] on span "CHW-PHX-L08 - Inspect HE Secondary Water Pump Override ON" at bounding box center [450, 443] width 224 height 22
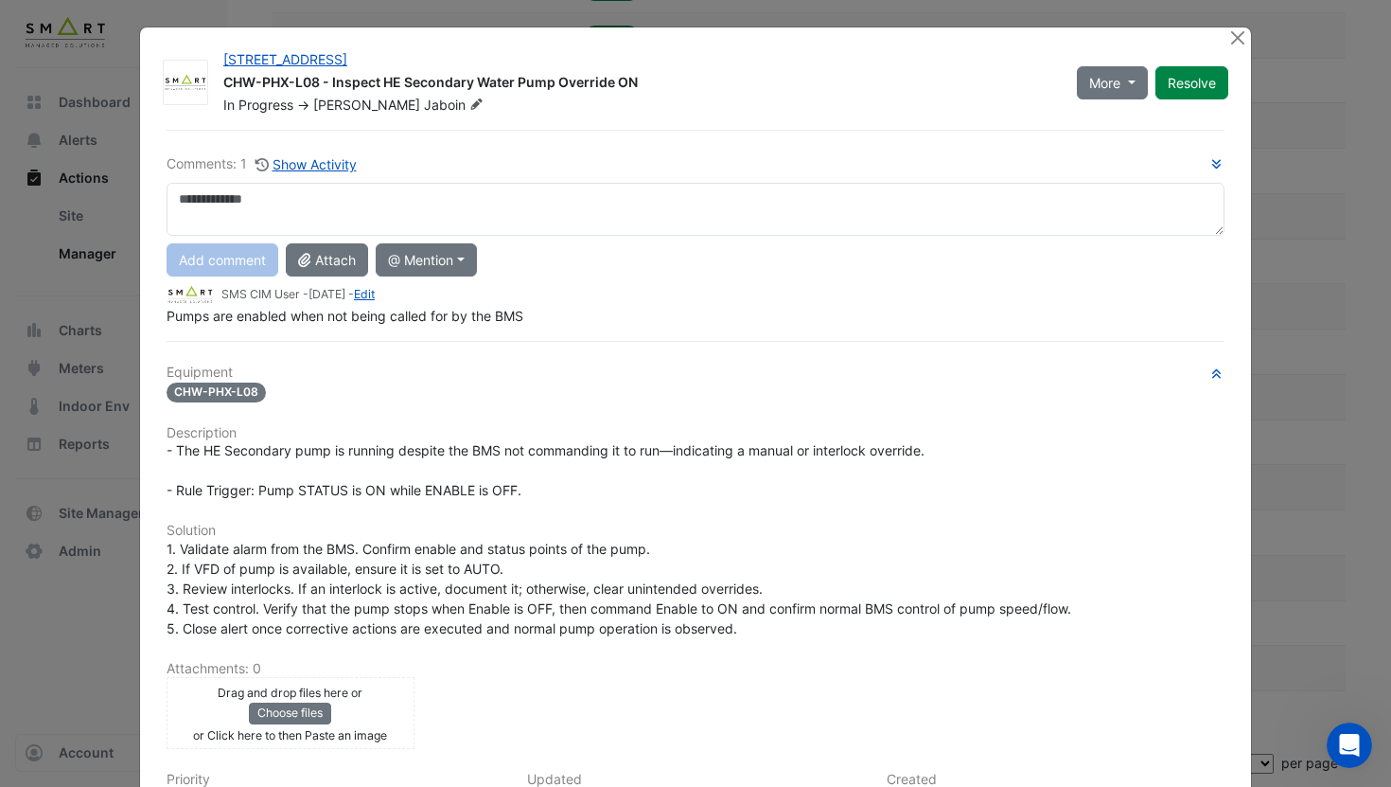
scroll to position [230, 0]
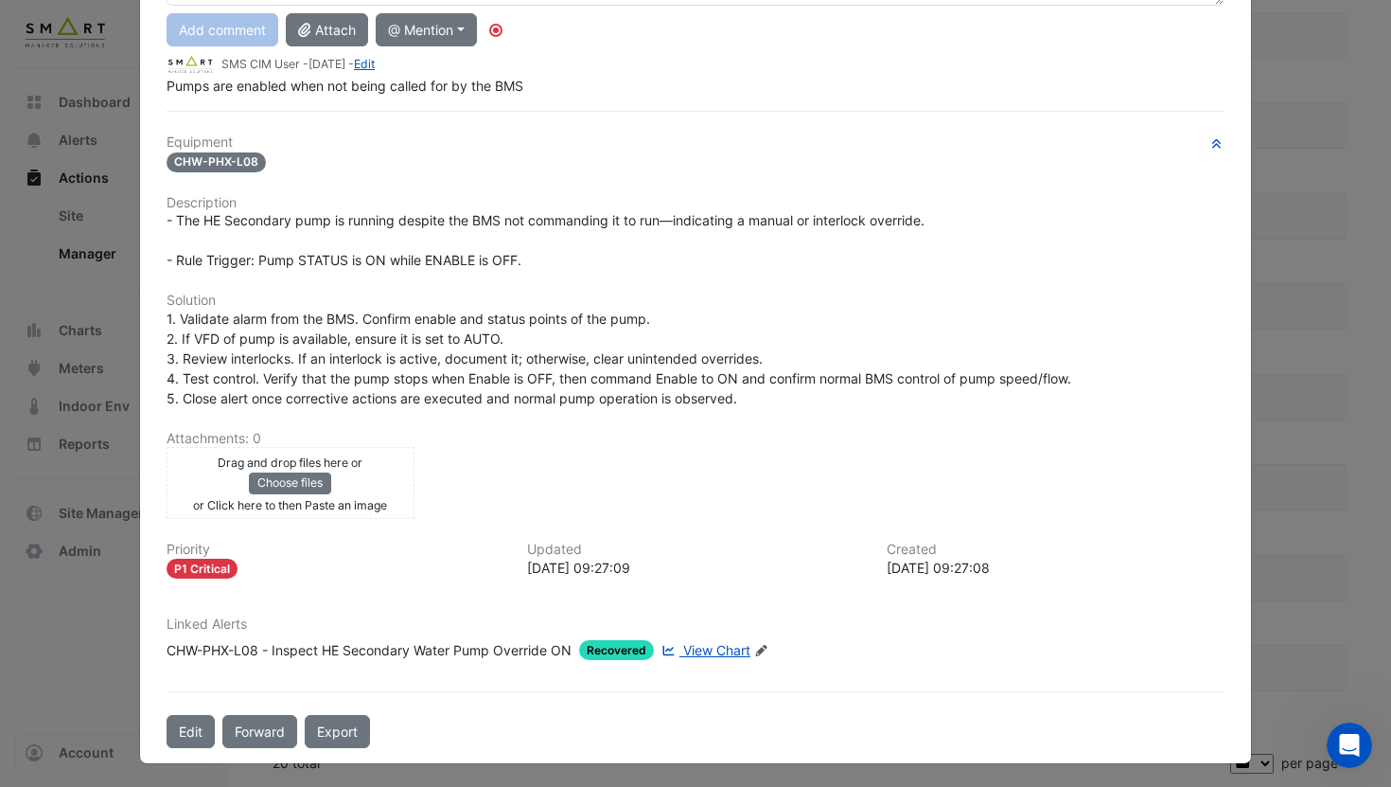
click at [509, 641] on div "CHW-PHX-L08 - Inspect HE Secondary Water Pump Override ON" at bounding box center [369, 650] width 405 height 20
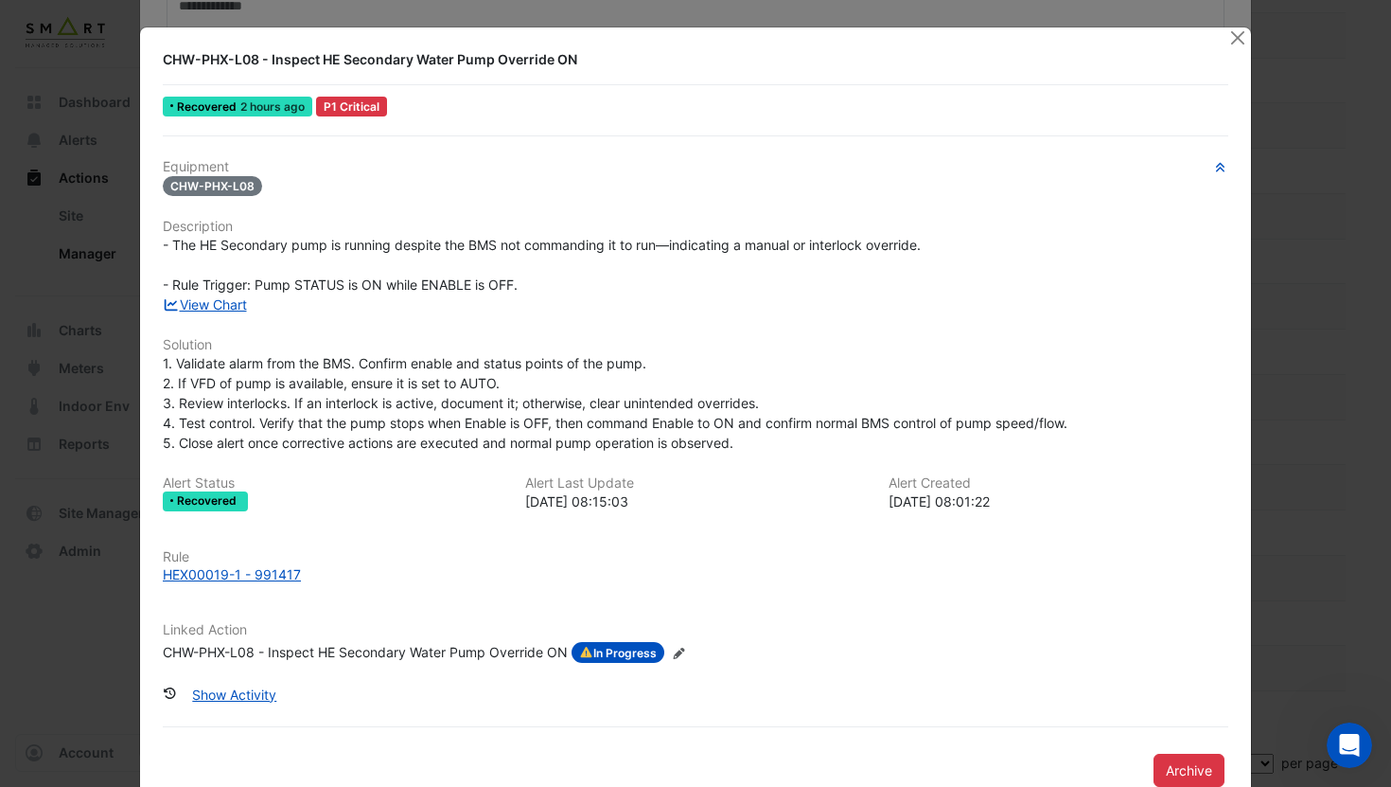
scroll to position [189, 0]
click at [250, 574] on div "HEX00019-1 - 991417" at bounding box center [232, 574] width 138 height 20
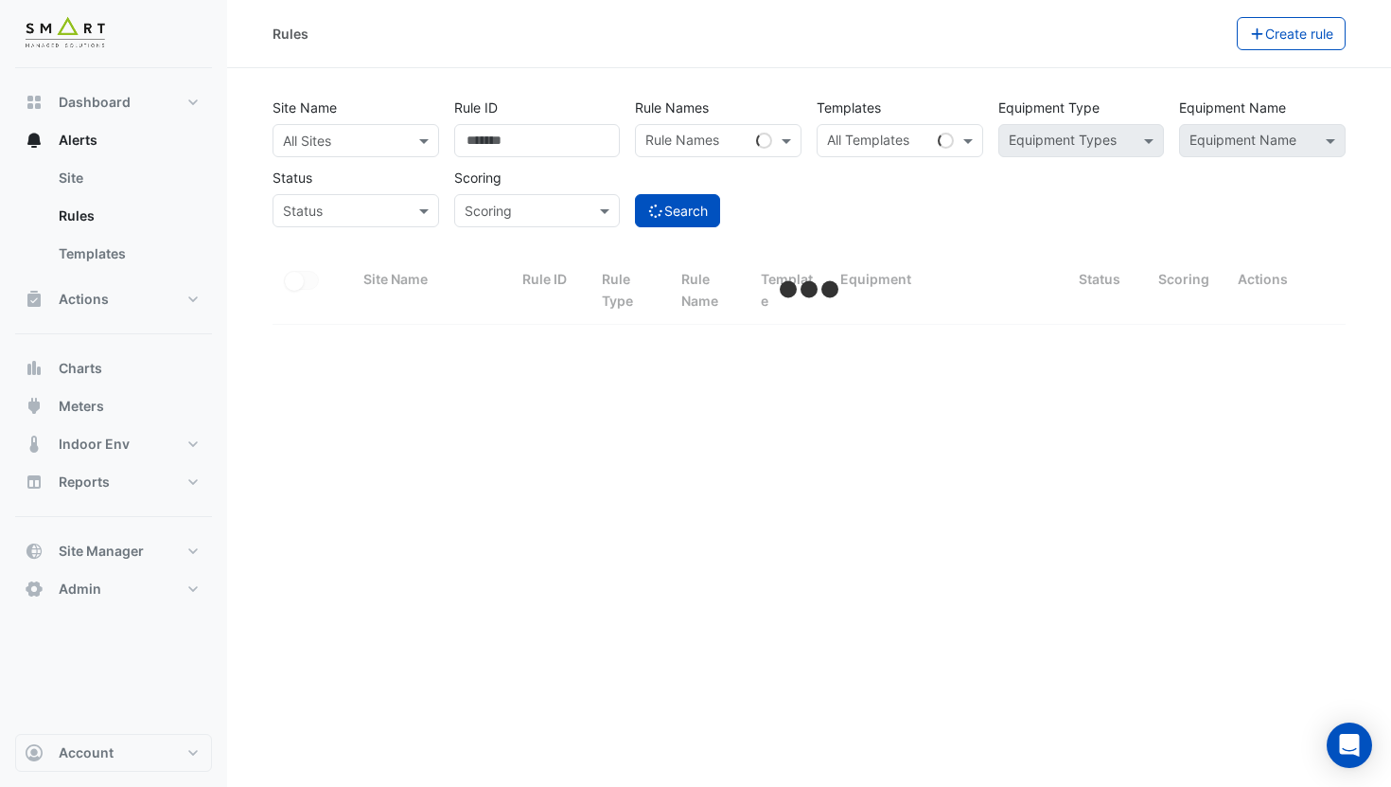
select select "***"
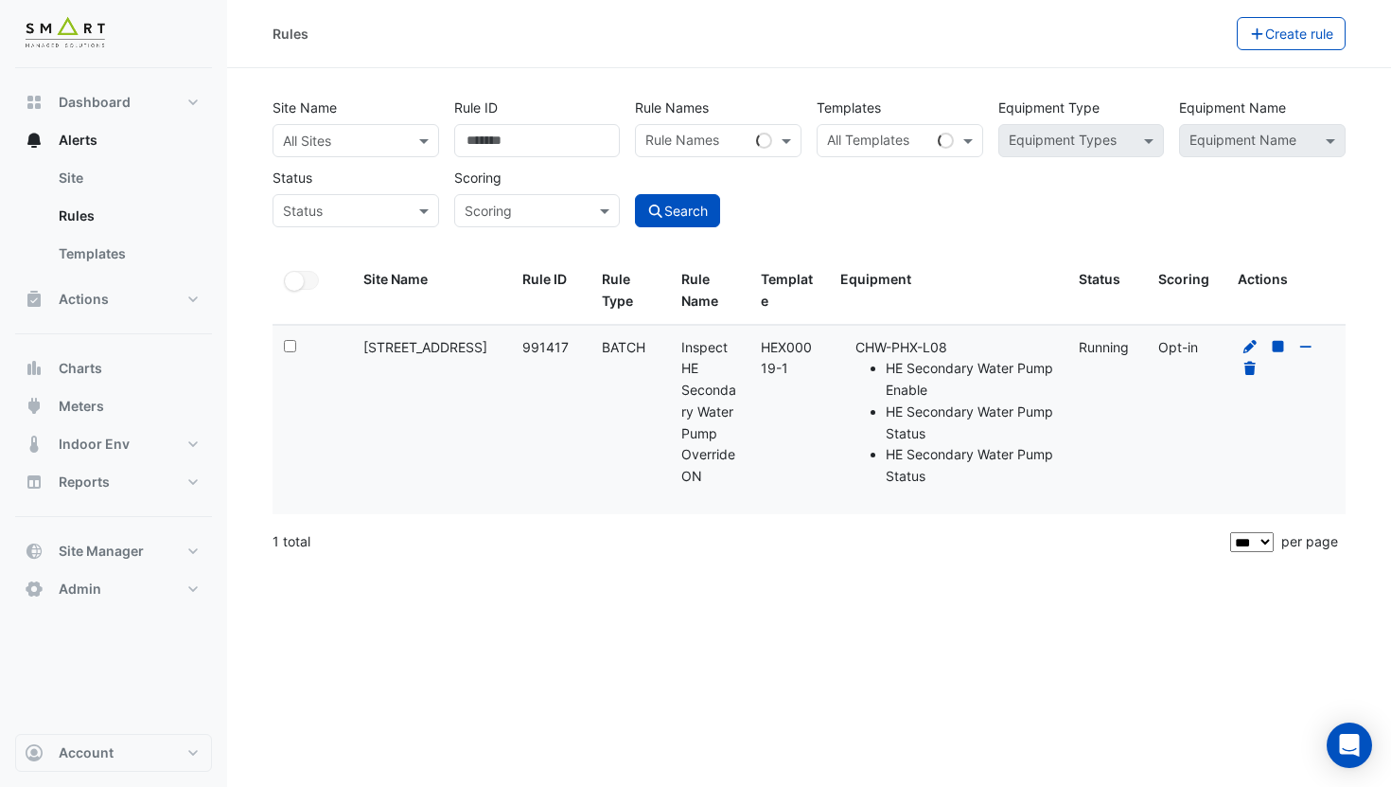
drag, startPoint x: 793, startPoint y: 374, endPoint x: 767, endPoint y: 352, distance: 34.3
click at [767, 352] on div "Template: HEX00019-1" at bounding box center [789, 359] width 57 height 44
drag, startPoint x: 763, startPoint y: 346, endPoint x: 792, endPoint y: 365, distance: 34.9
click at [792, 365] on div "Template: HEX00019-1" at bounding box center [789, 359] width 57 height 44
copy div "HEX00019-1"
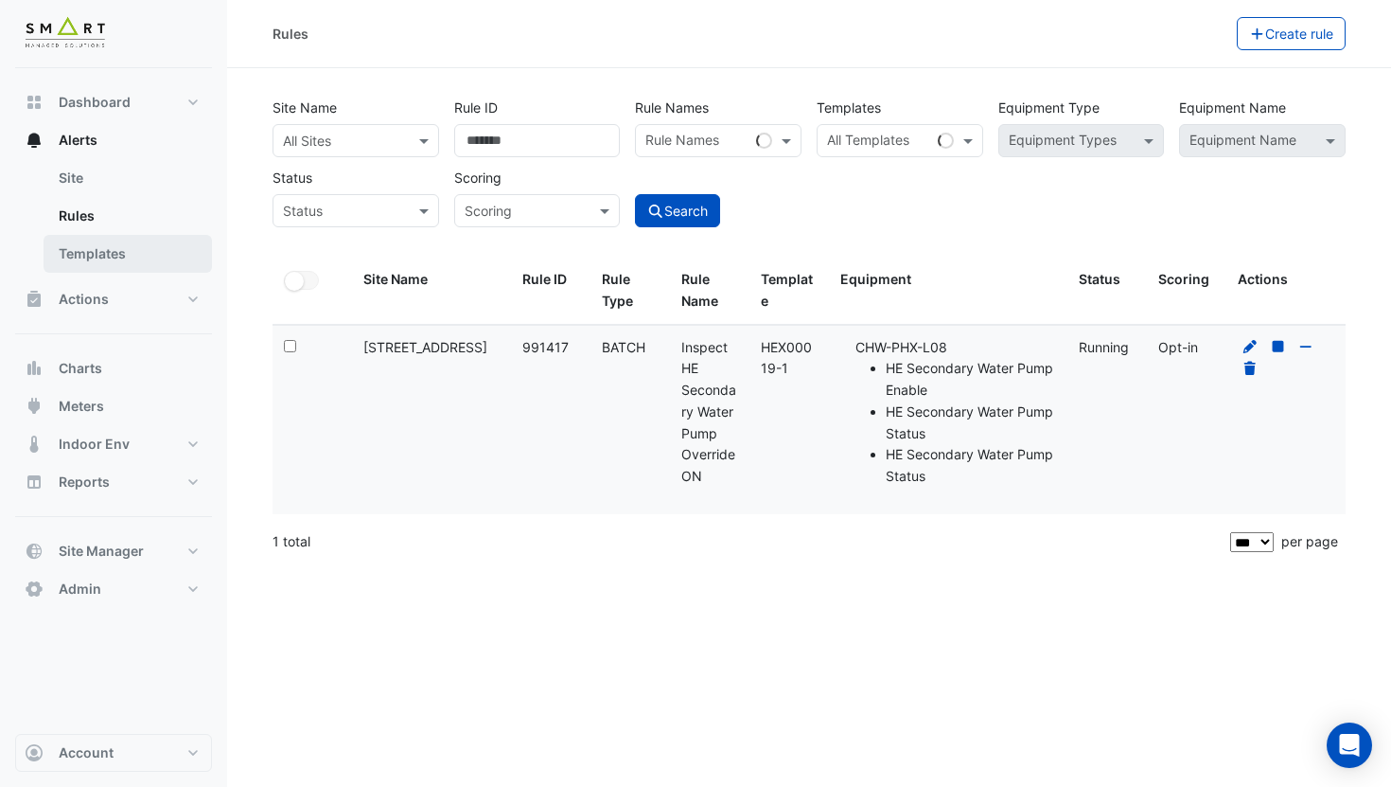
click at [146, 251] on link "Templates" at bounding box center [128, 254] width 168 height 38
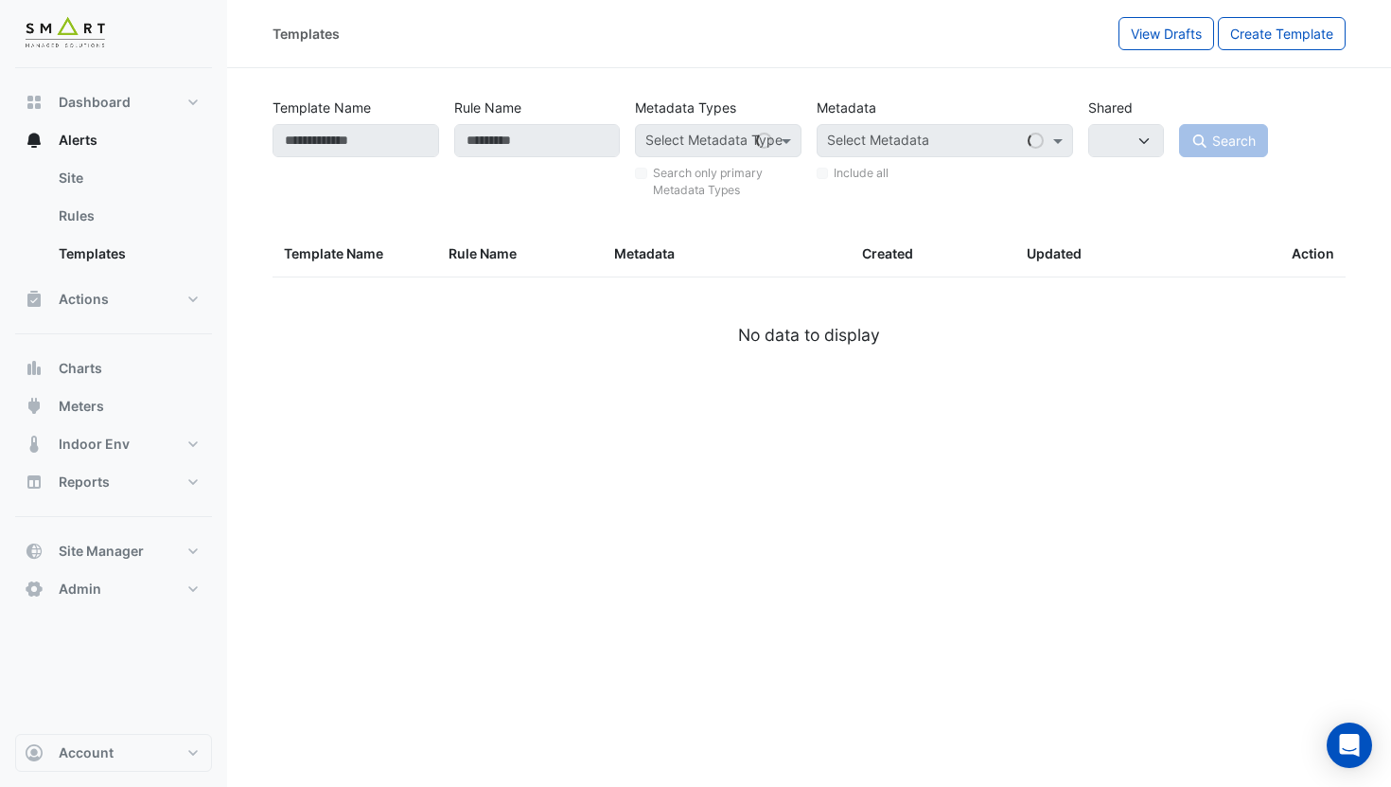
select select
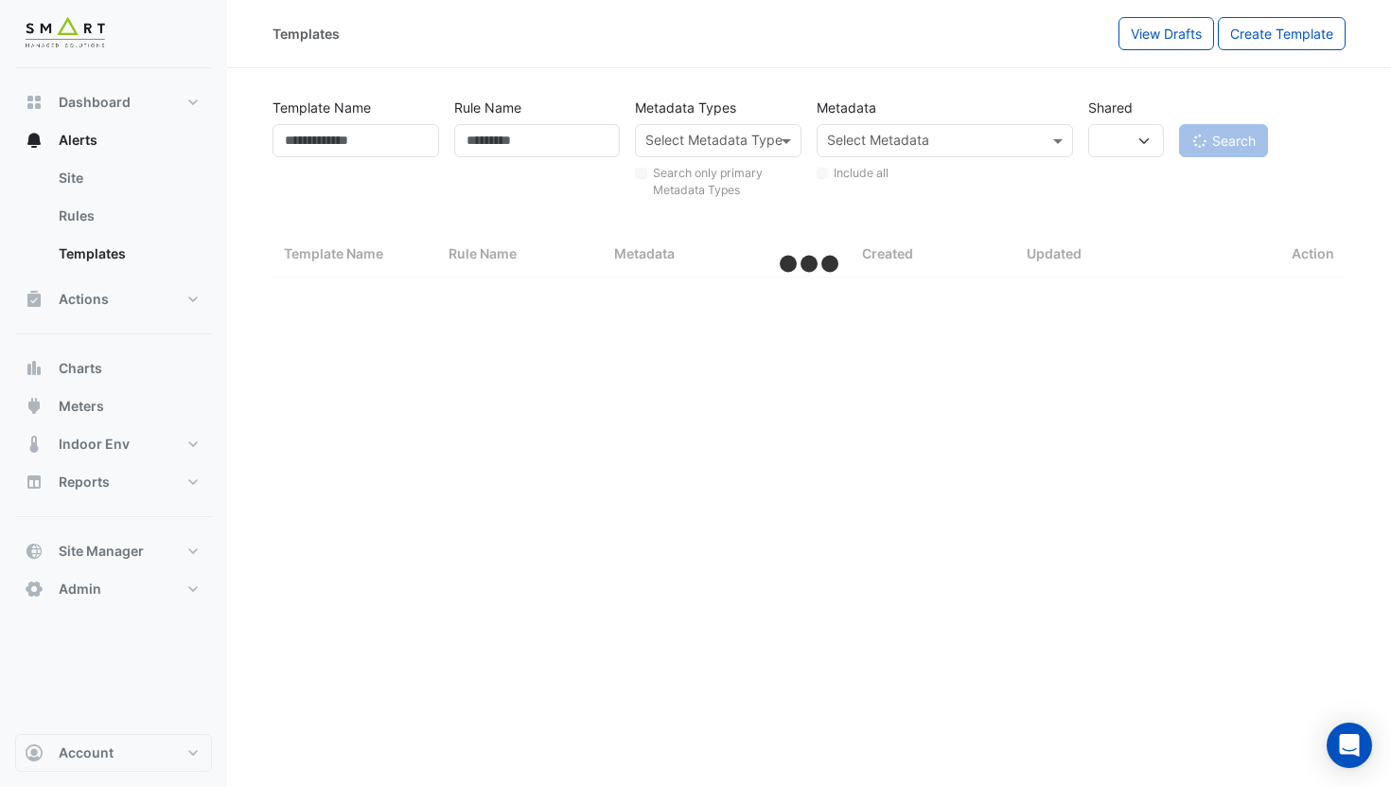
click at [381, 157] on div "Template Name" at bounding box center [356, 146] width 182 height 111
click at [374, 149] on input "Template Name" at bounding box center [356, 140] width 167 height 33
select select "***"
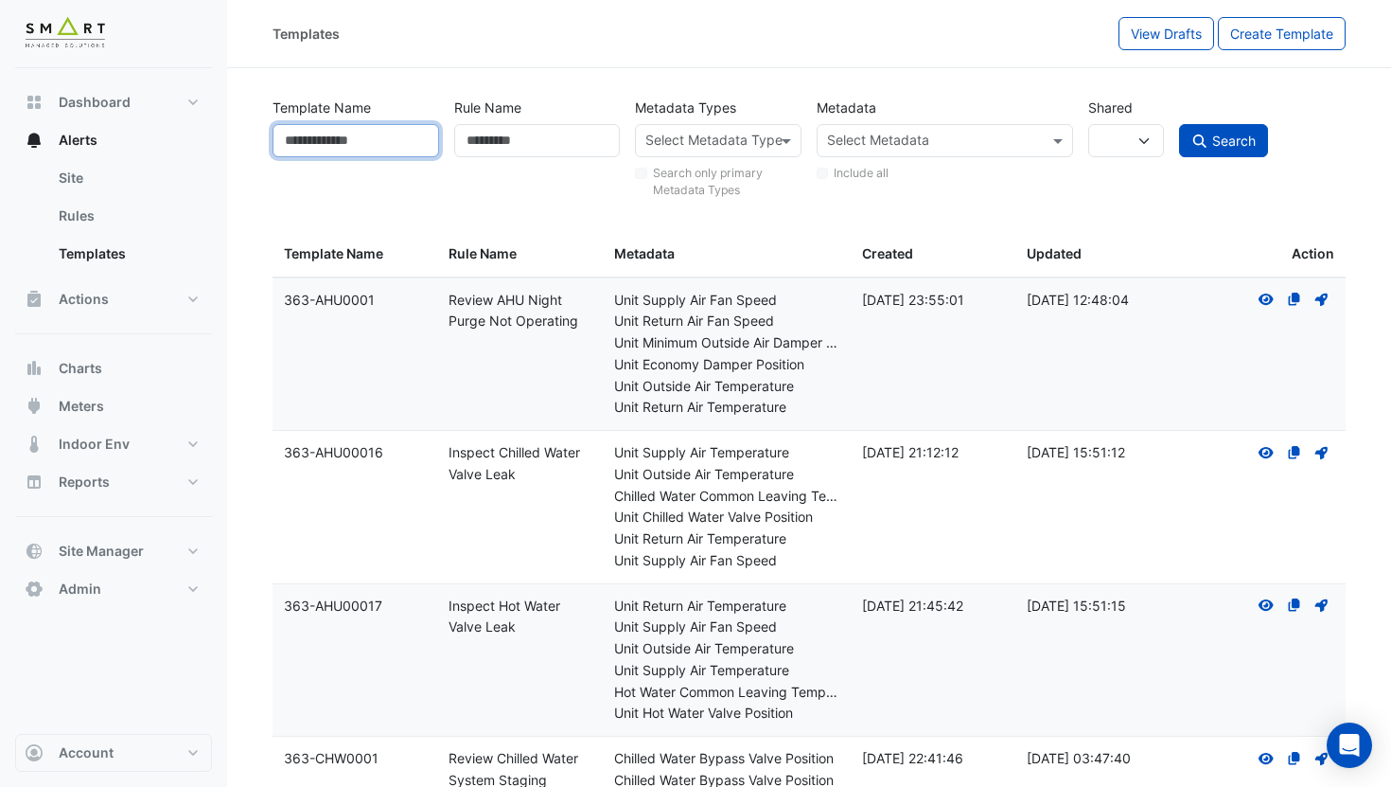
paste input "**********"
type input "**********"
click at [1220, 153] on button "Search" at bounding box center [1223, 140] width 89 height 33
select select
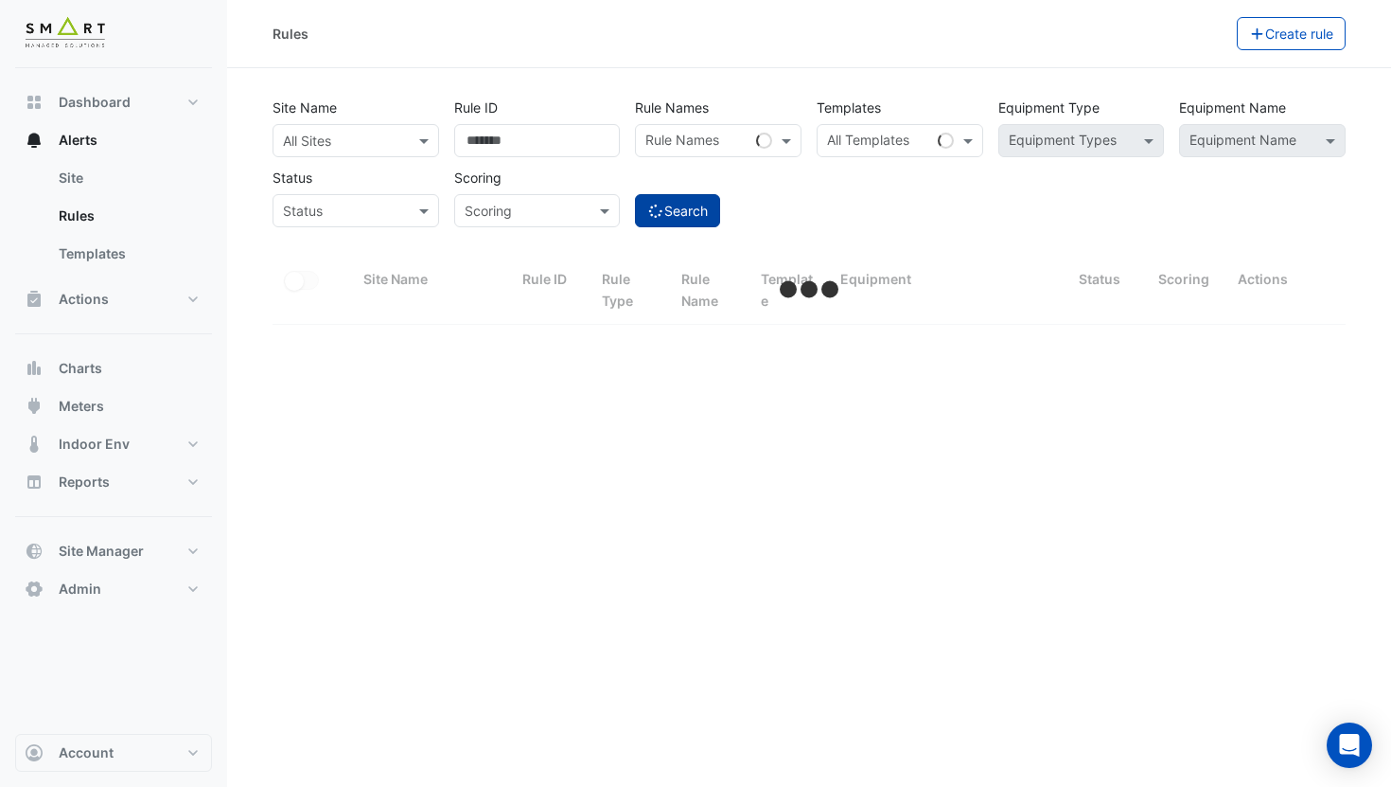
select select "***"
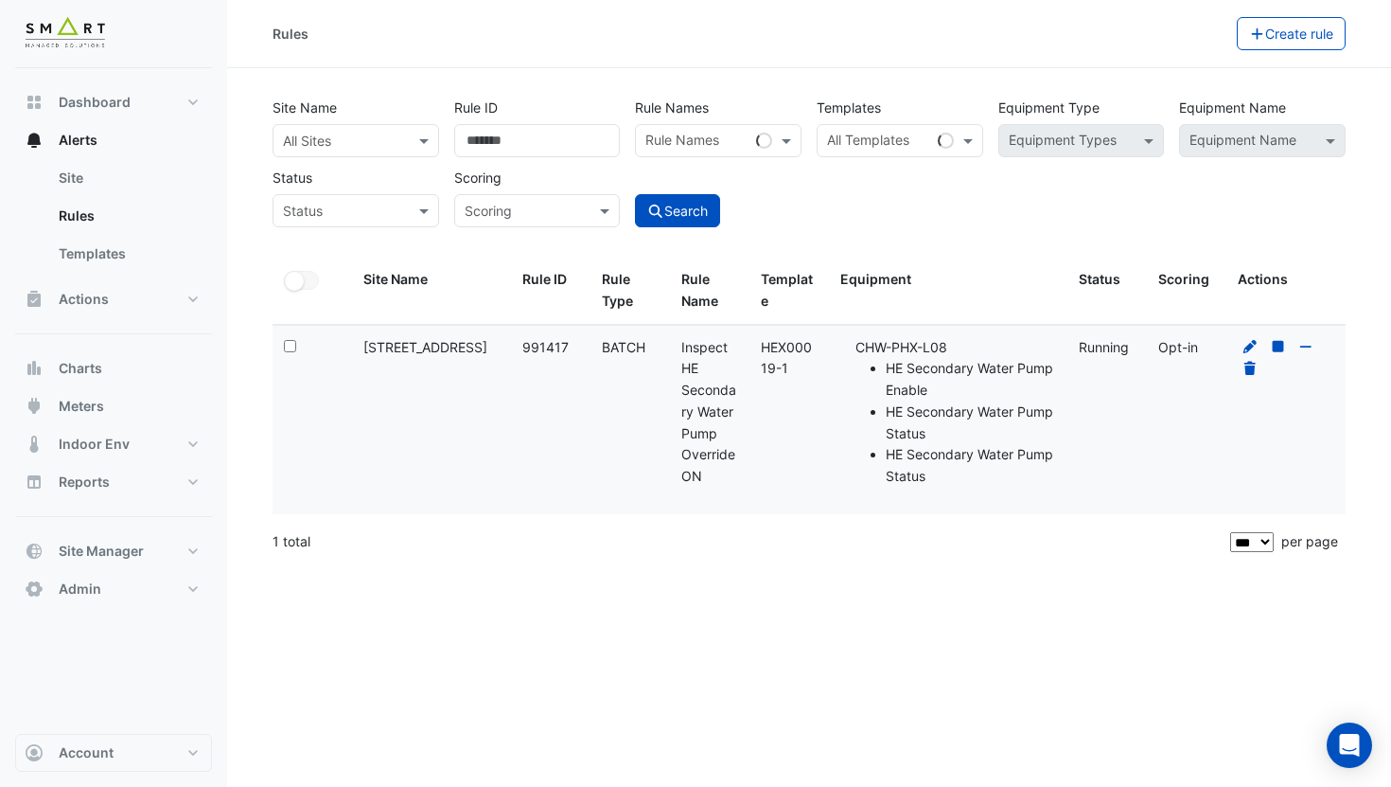
drag, startPoint x: 795, startPoint y: 374, endPoint x: 762, endPoint y: 351, distance: 40.2
click at [762, 351] on div "Template: HEX00019-1" at bounding box center [789, 359] width 57 height 44
copy div "HEX00019-1"
click at [814, 378] on div "Template: HEX00019-1" at bounding box center [789, 359] width 57 height 44
drag, startPoint x: 804, startPoint y: 374, endPoint x: 765, endPoint y: 346, distance: 47.5
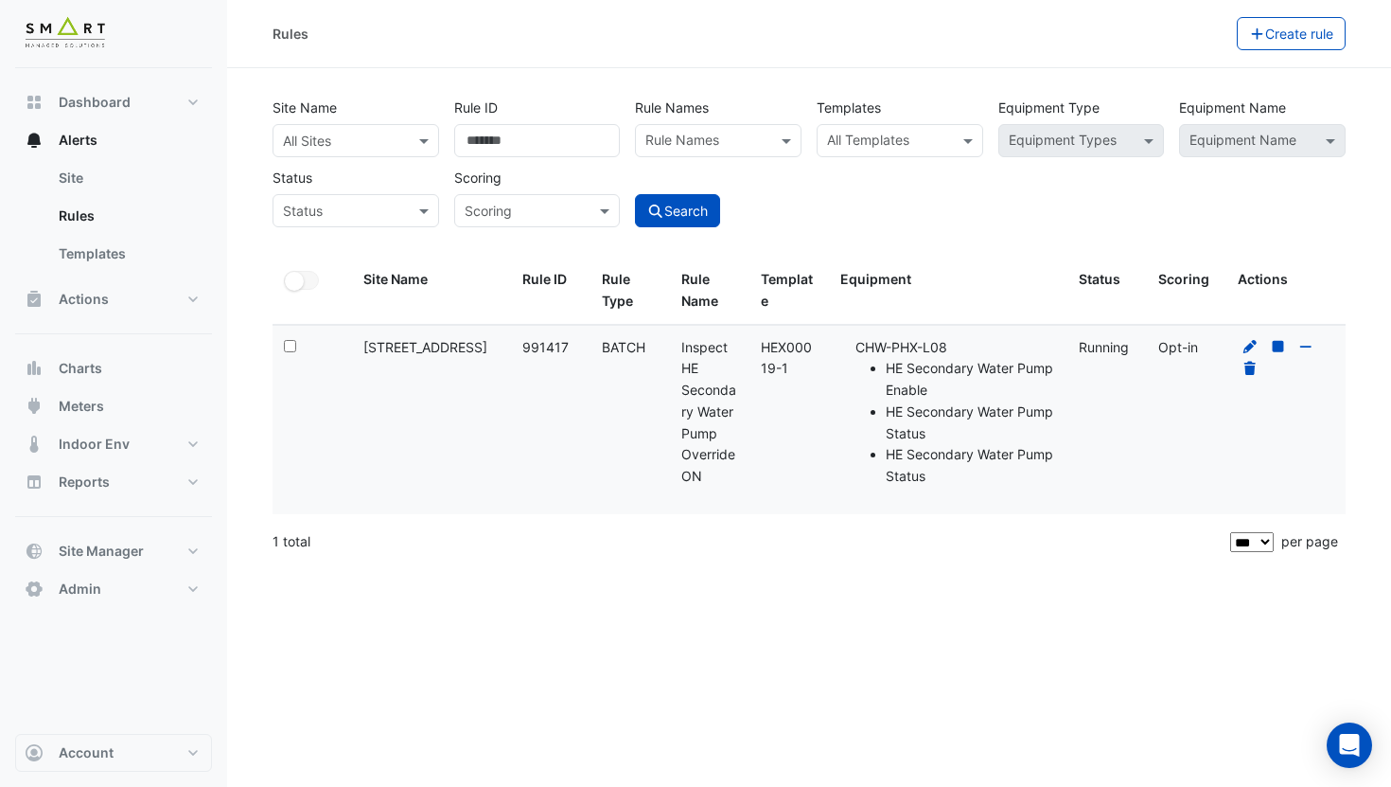
click at [765, 346] on div "Template: HEX00019-1" at bounding box center [789, 359] width 57 height 44
copy div "HEX00019-1"
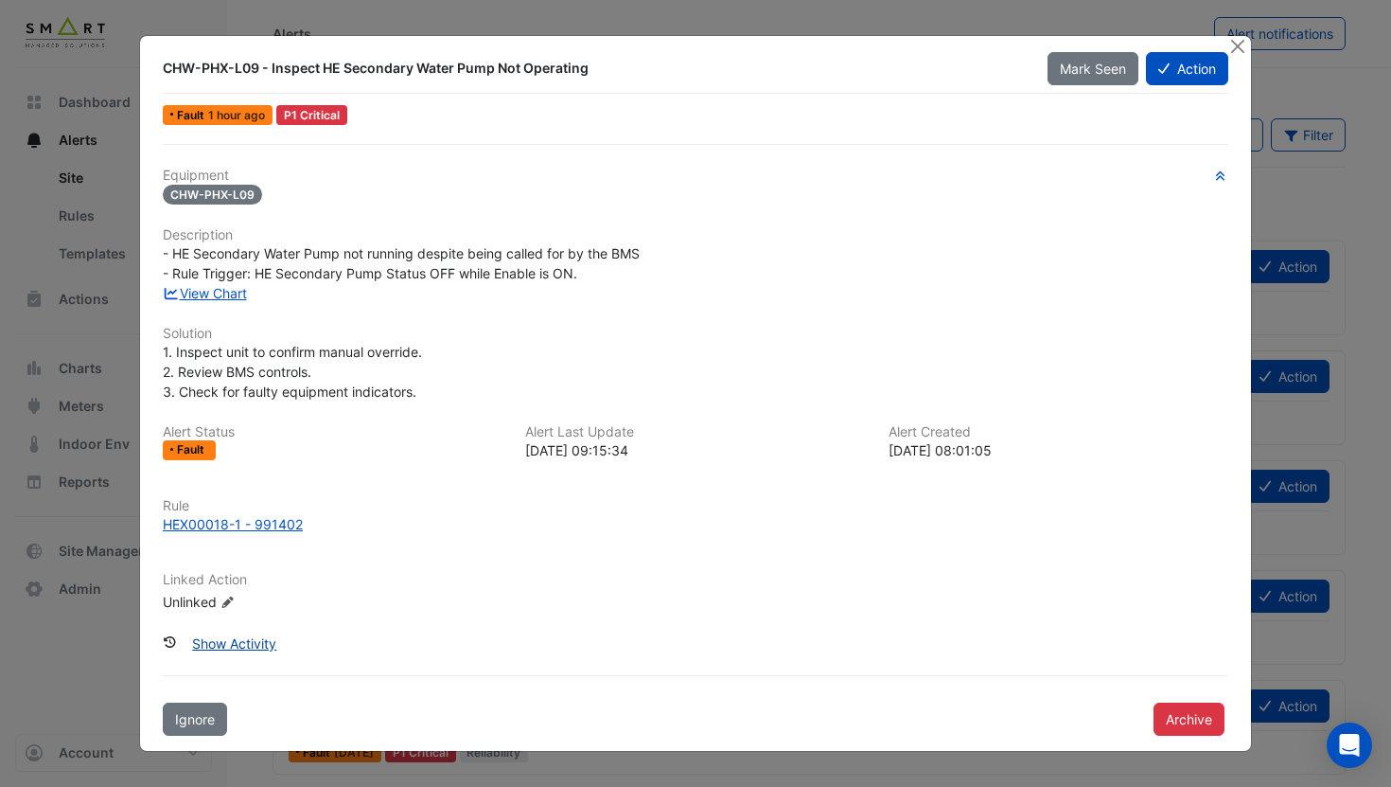
click at [256, 633] on button "Show Activity" at bounding box center [234, 643] width 109 height 33
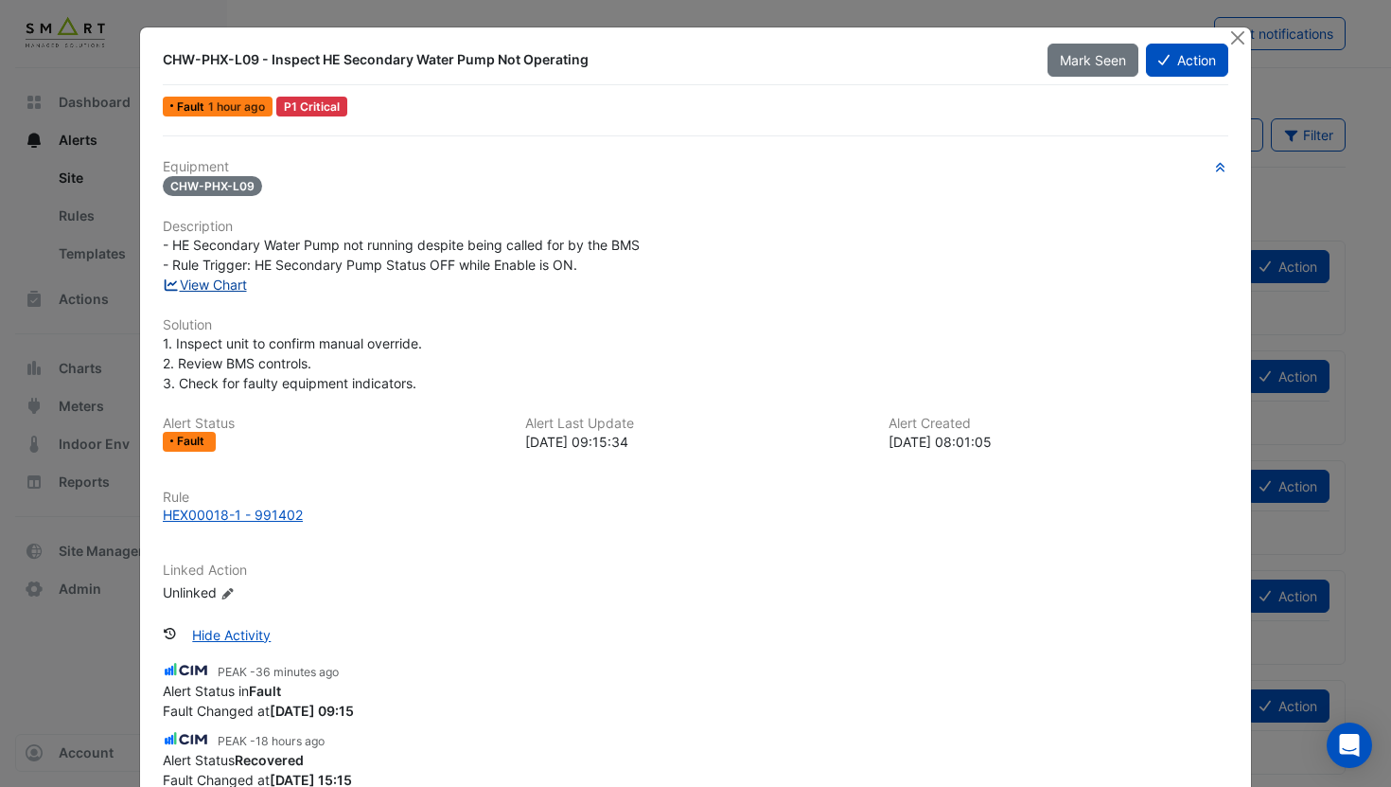
click at [232, 277] on link "View Chart" at bounding box center [205, 284] width 84 height 16
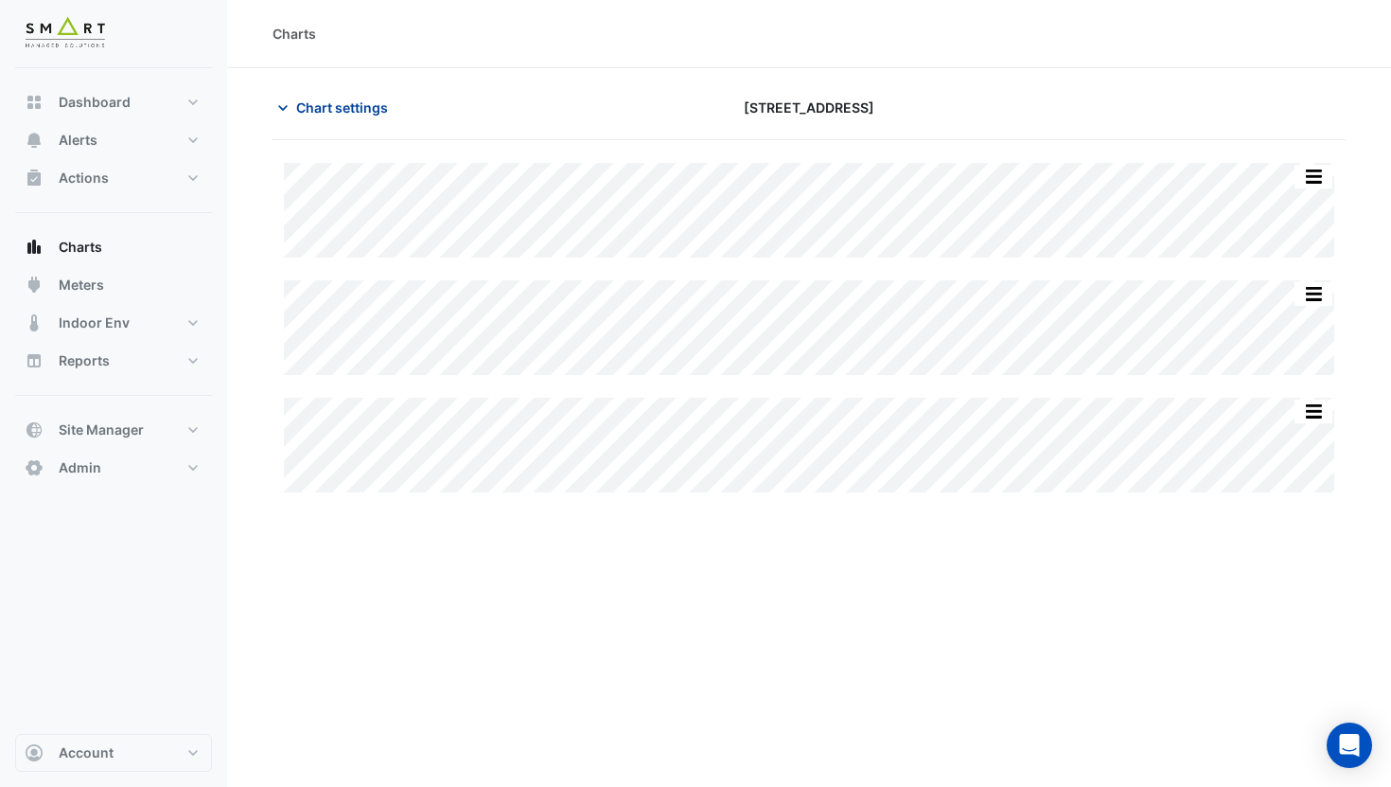
click at [305, 111] on span "Chart settings" at bounding box center [342, 107] width 92 height 20
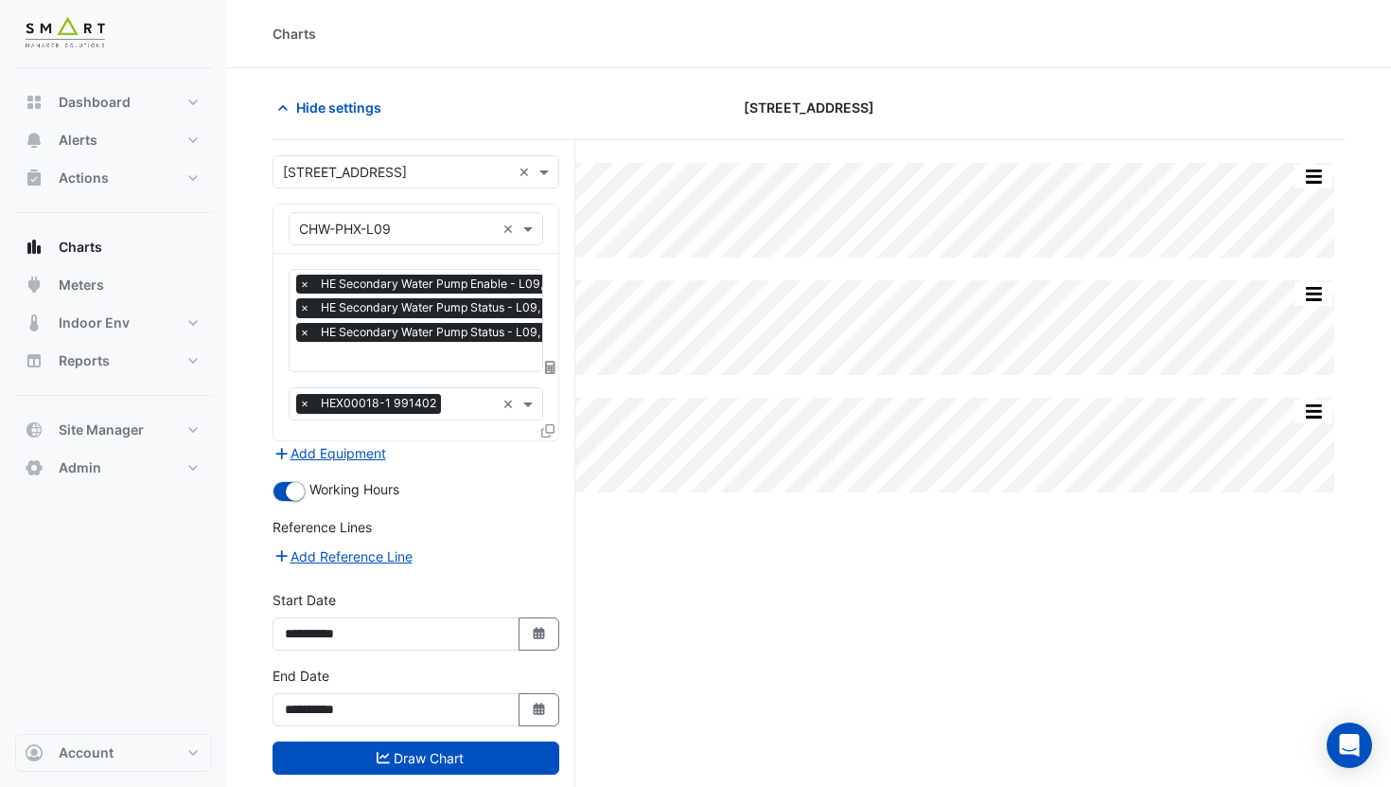
click at [417, 358] on input "text" at bounding box center [452, 358] width 307 height 20
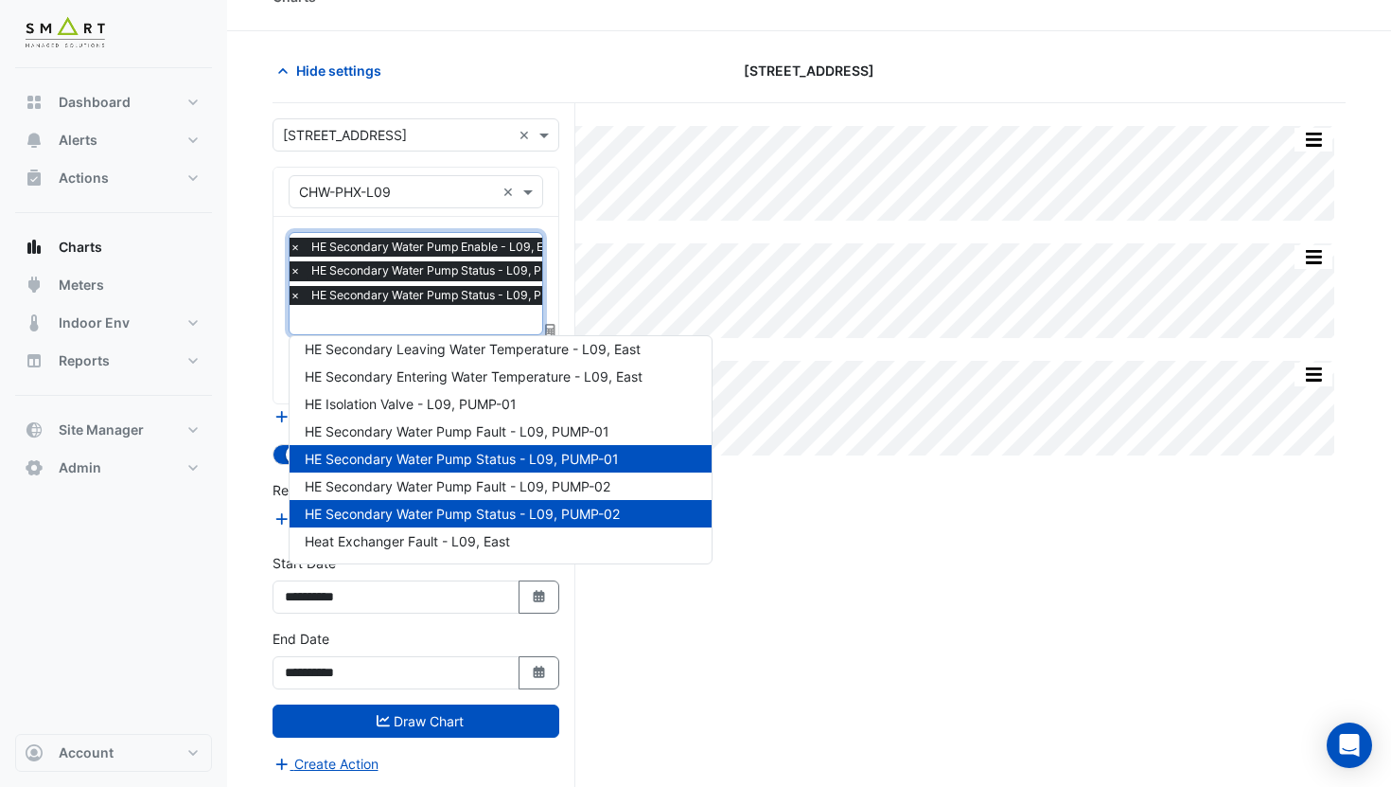
scroll to position [145, 0]
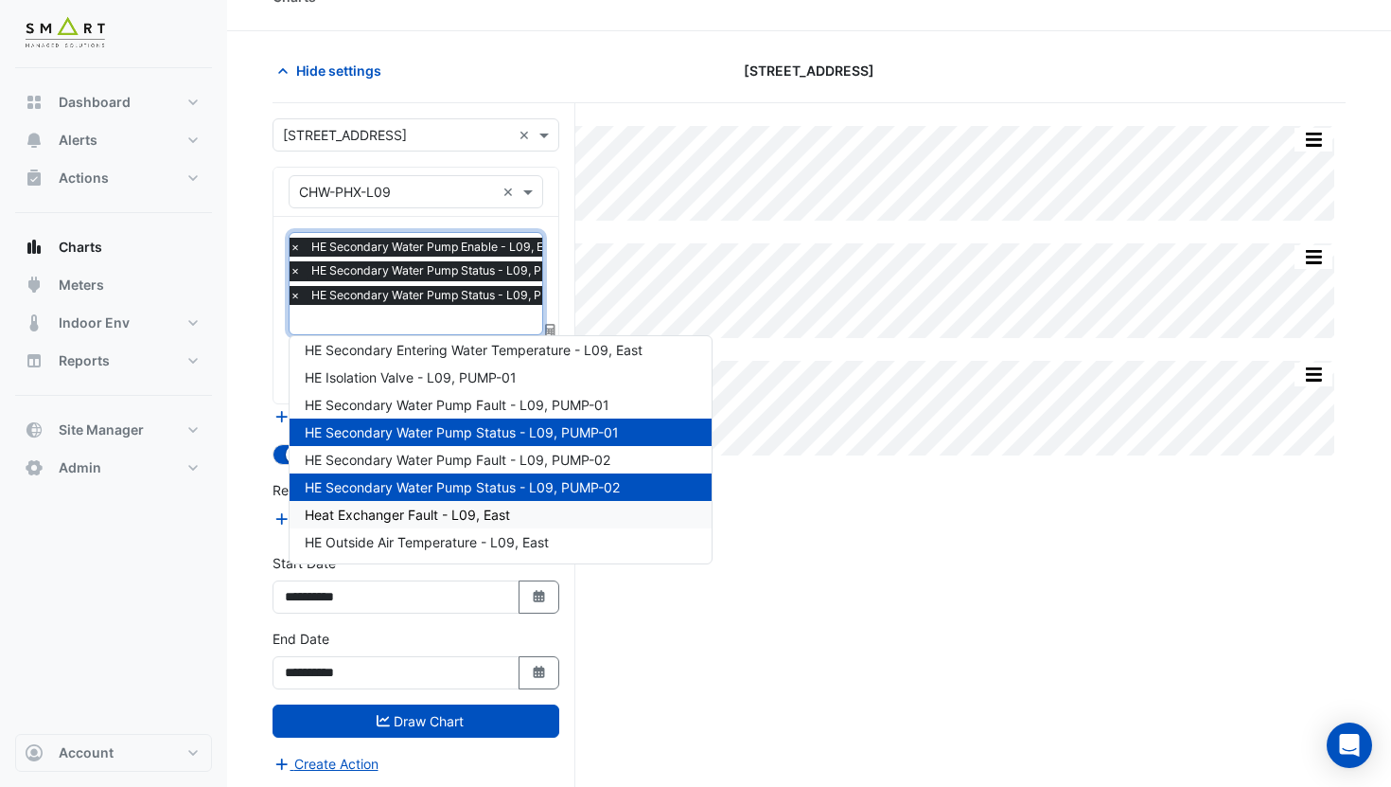
click at [457, 506] on span "Heat Exchanger Fault - L09, East" at bounding box center [407, 514] width 205 height 16
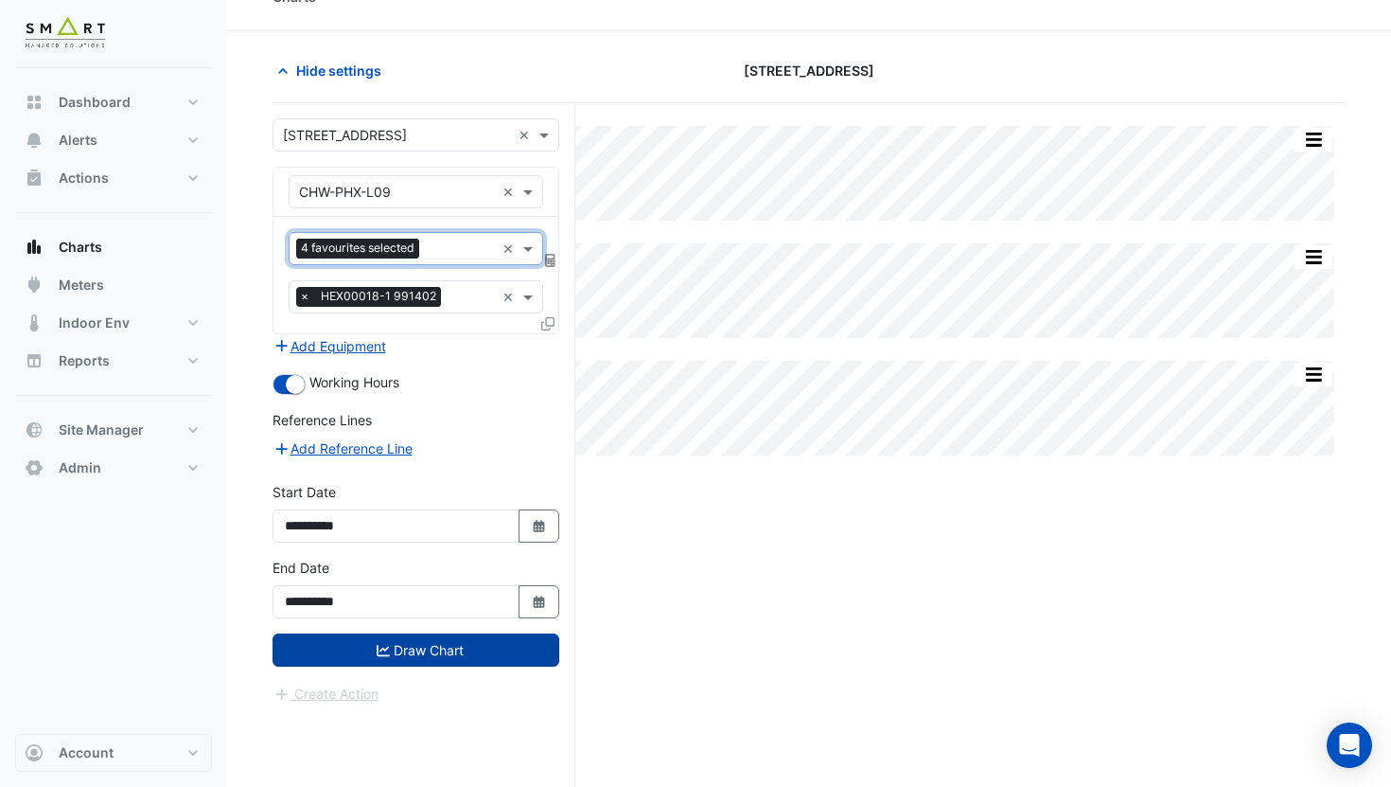
click at [447, 651] on button "Draw Chart" at bounding box center [416, 649] width 287 height 33
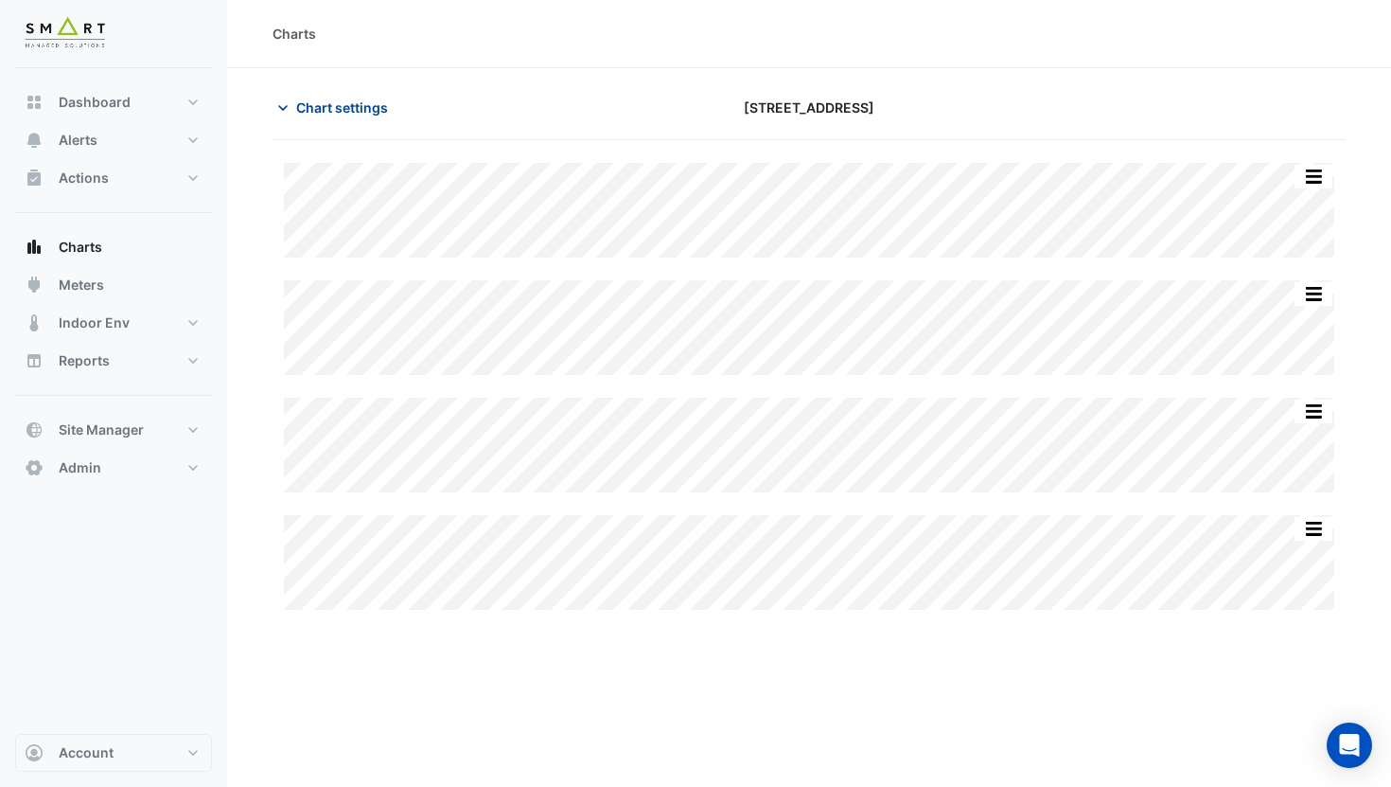
click at [344, 119] on button "Chart settings" at bounding box center [337, 107] width 128 height 33
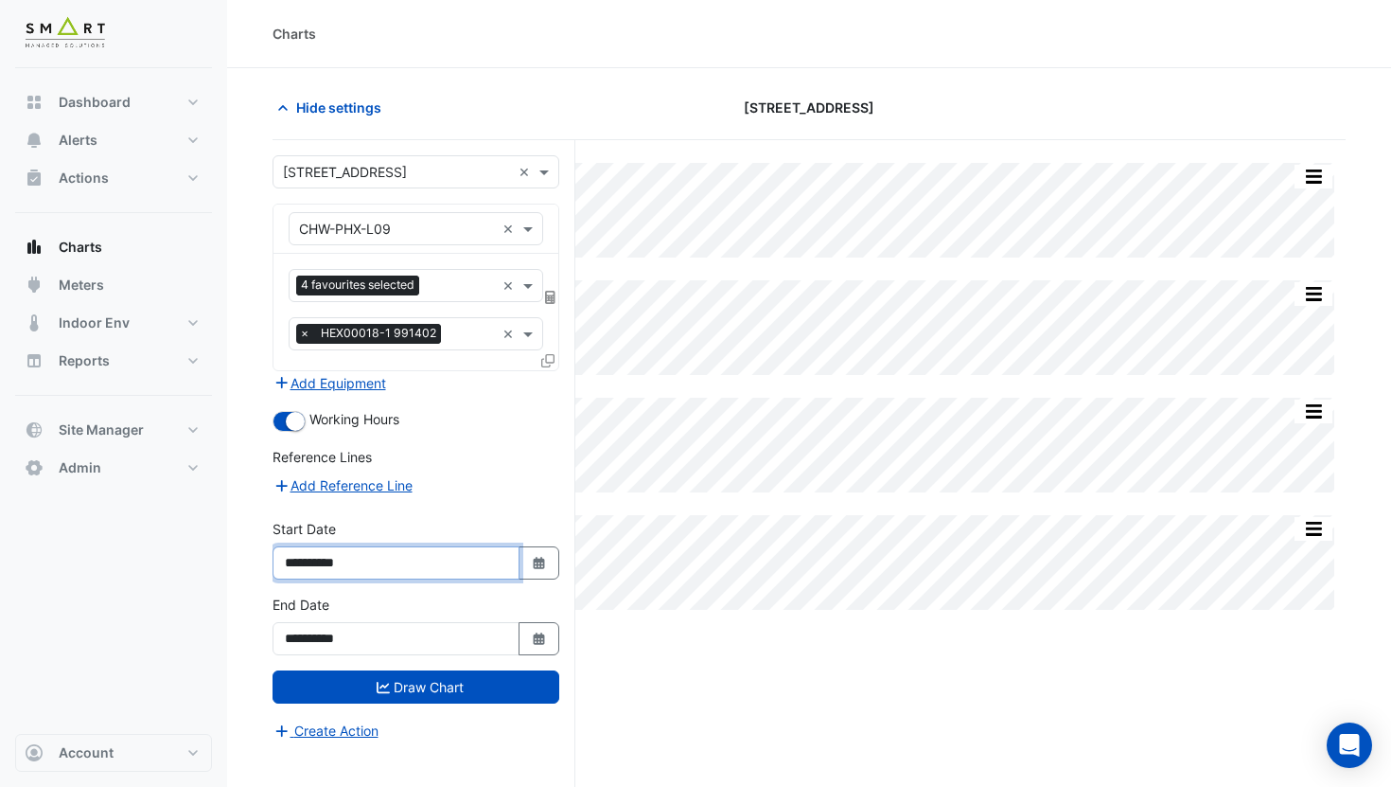
click at [324, 566] on input "**********" at bounding box center [396, 562] width 247 height 33
type input "**********"
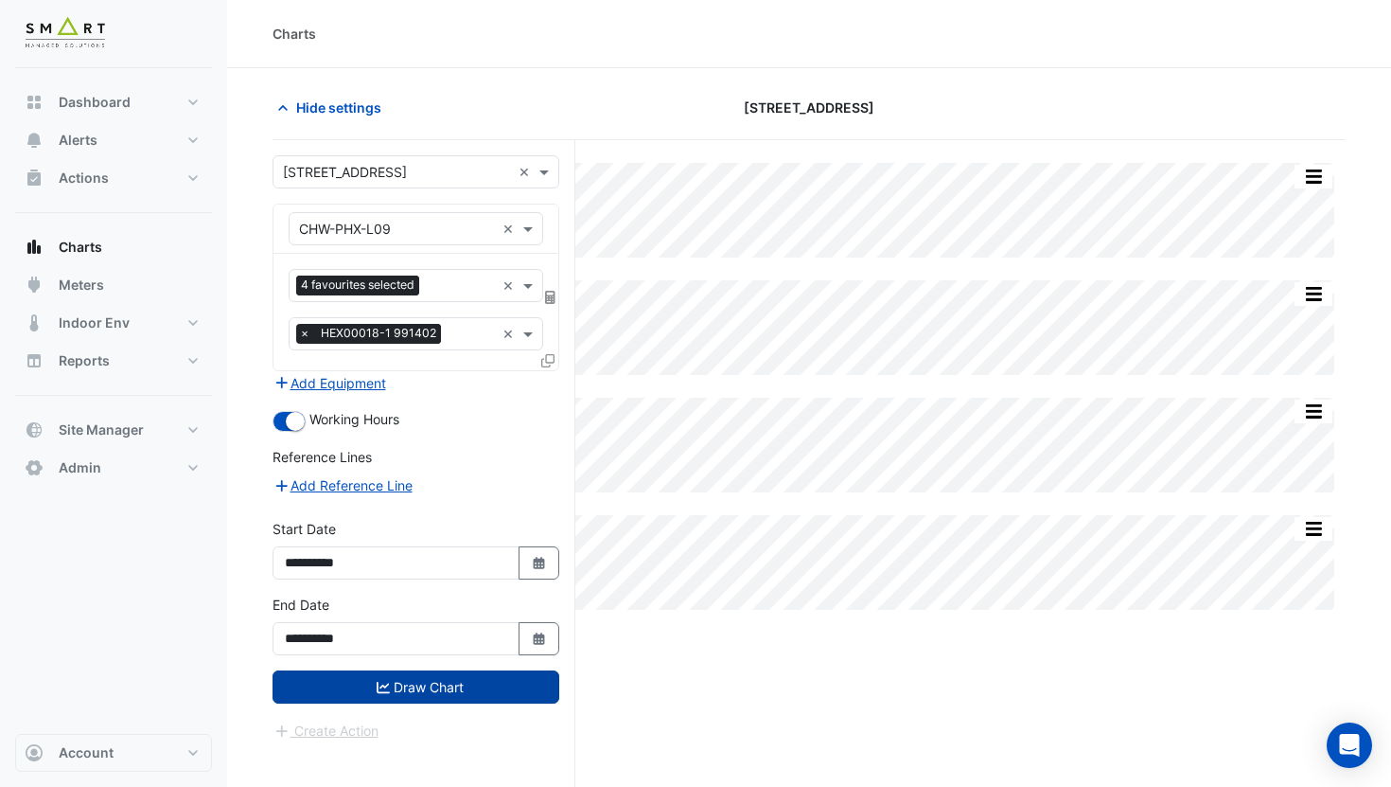
click at [443, 695] on button "Draw Chart" at bounding box center [416, 686] width 287 height 33
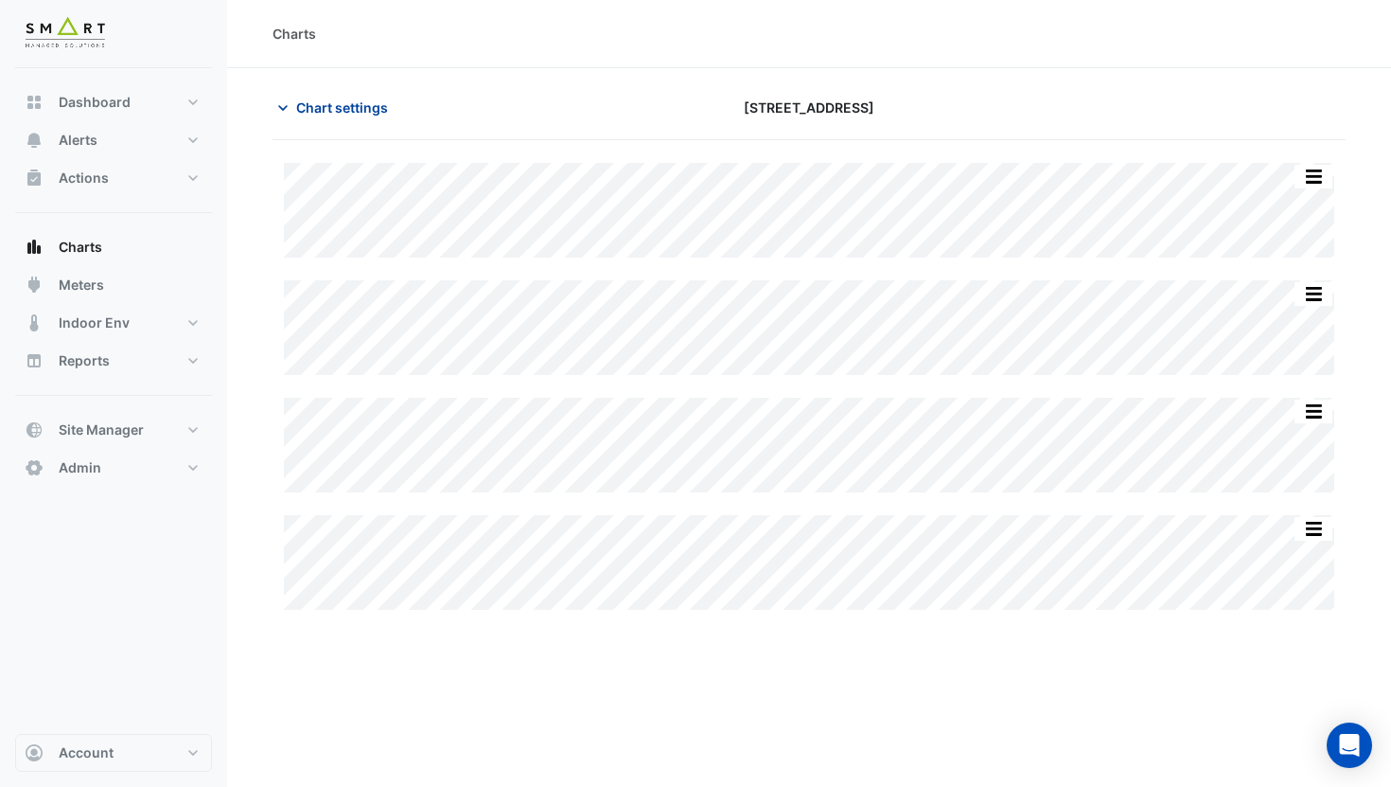
click at [330, 93] on button "Chart settings" at bounding box center [337, 107] width 128 height 33
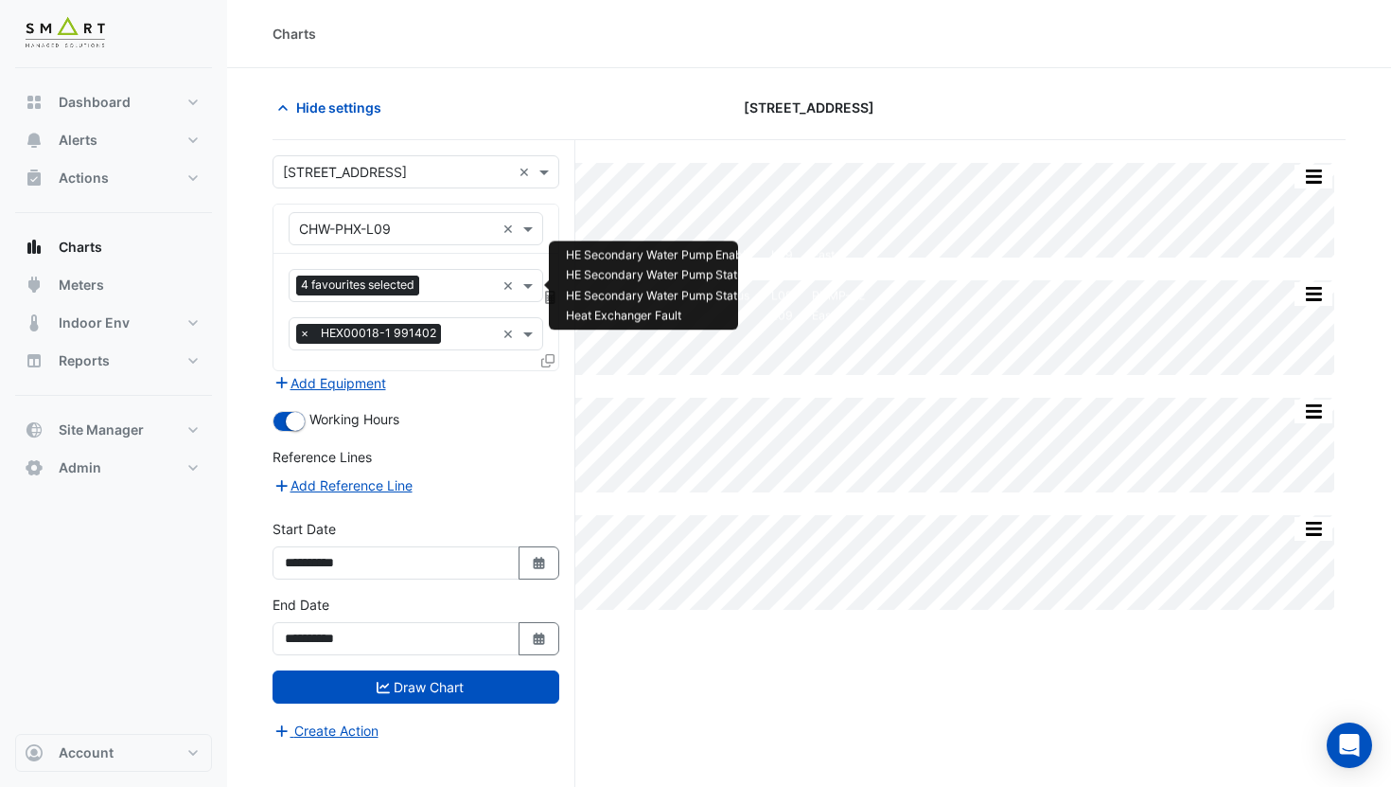
click at [405, 292] on span "4 favourites selected" at bounding box center [357, 284] width 123 height 19
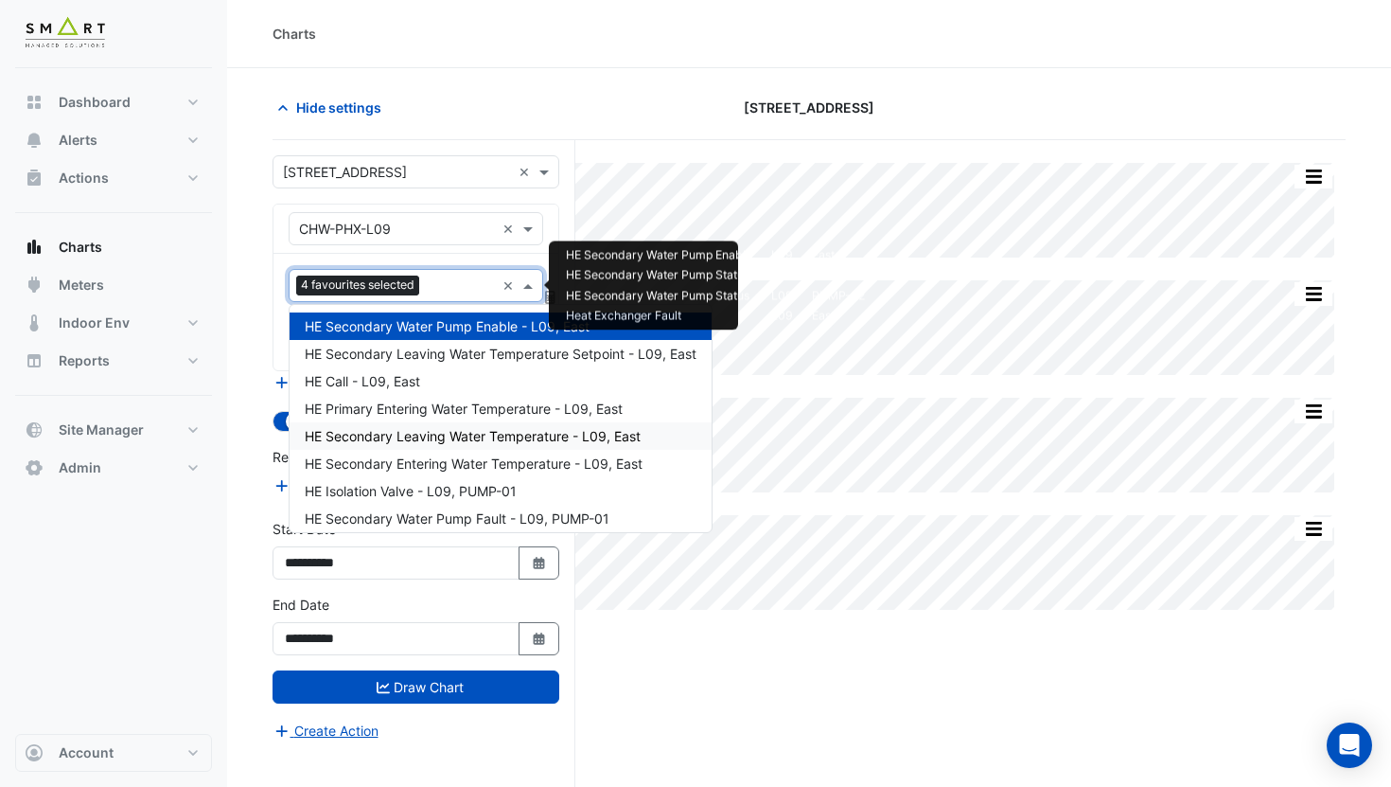
click at [562, 441] on span "HE Secondary Leaving Water Temperature - L09, East" at bounding box center [473, 436] width 336 height 16
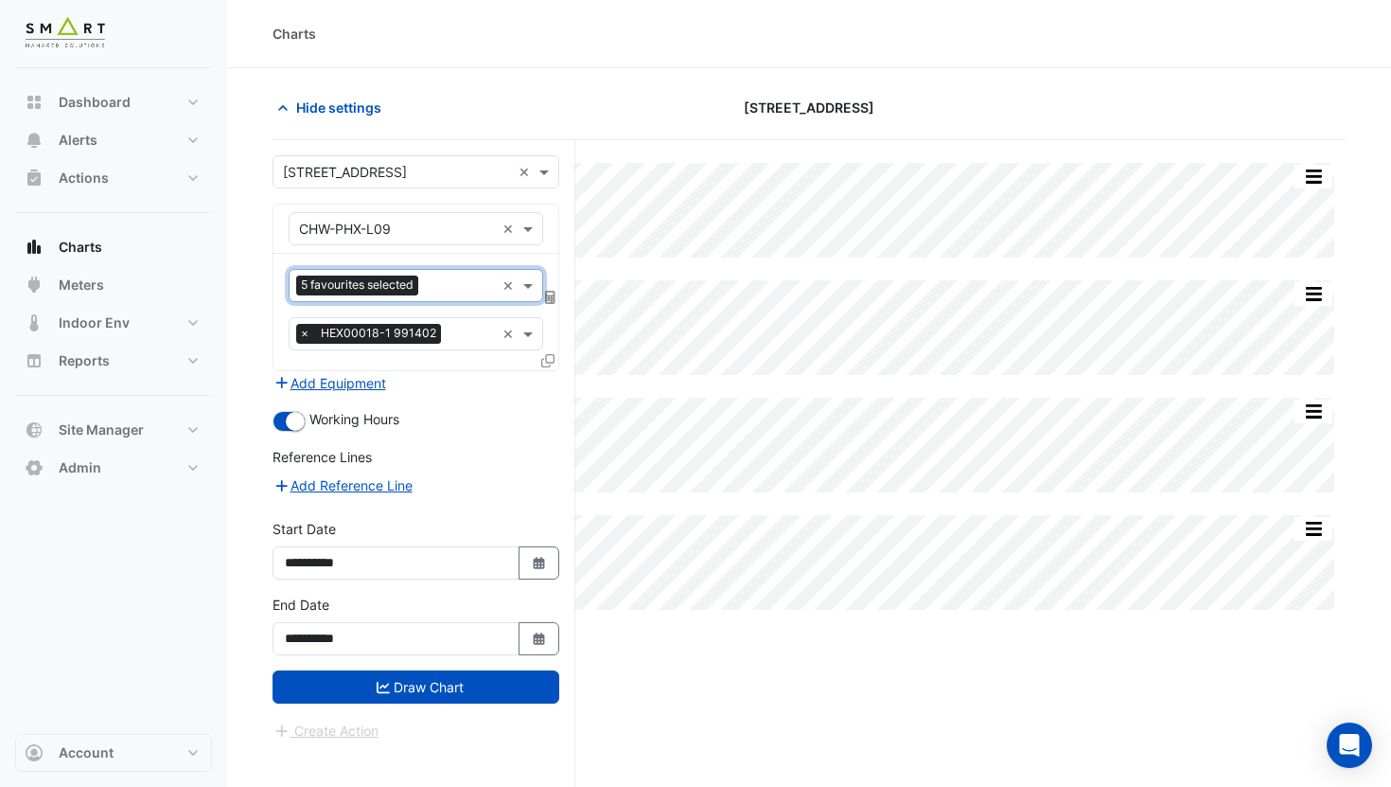
click at [430, 298] on div at bounding box center [459, 287] width 72 height 25
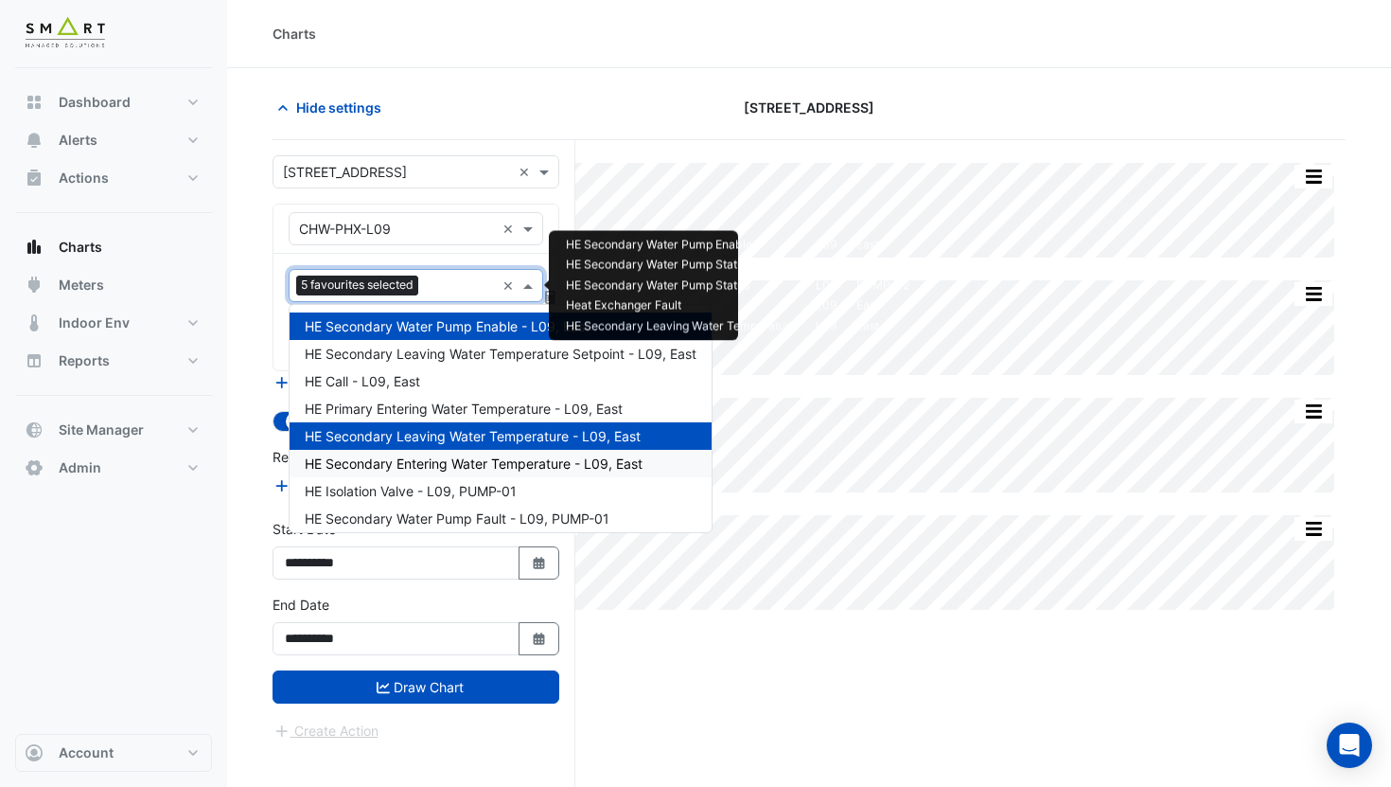
click at [434, 461] on span "HE Secondary Entering Water Temperature - L09, East" at bounding box center [474, 463] width 338 height 16
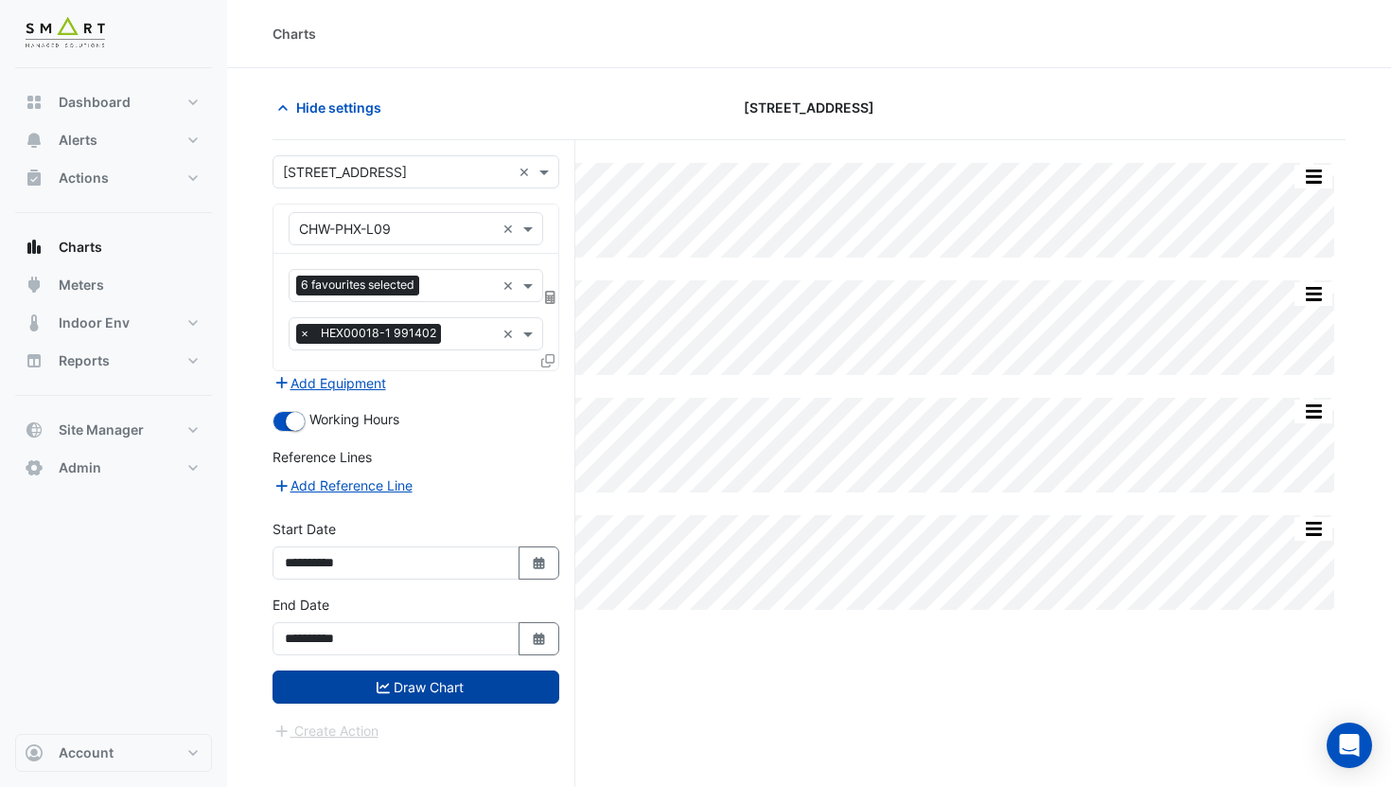
click at [427, 679] on button "Draw Chart" at bounding box center [416, 686] width 287 height 33
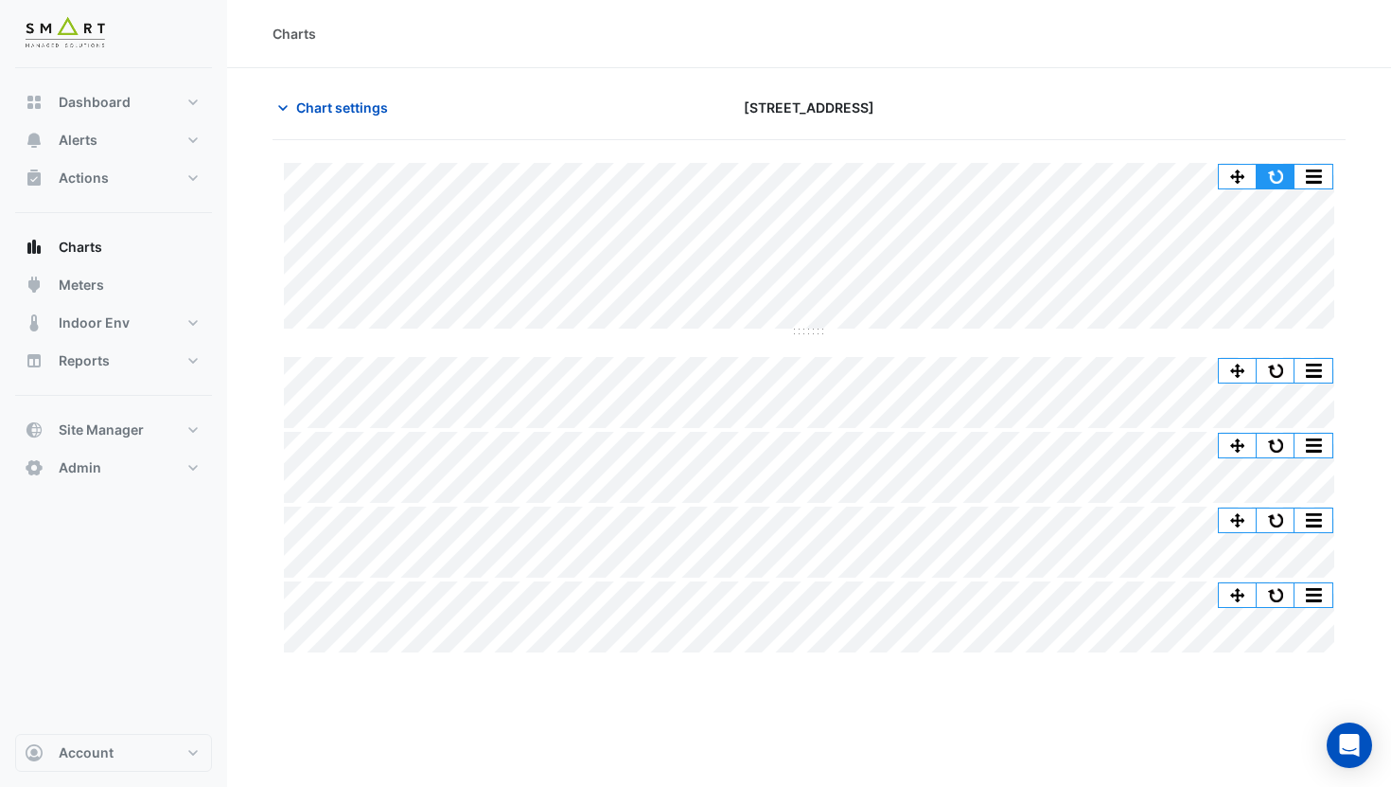
click at [1290, 167] on button "button" at bounding box center [1276, 177] width 38 height 24
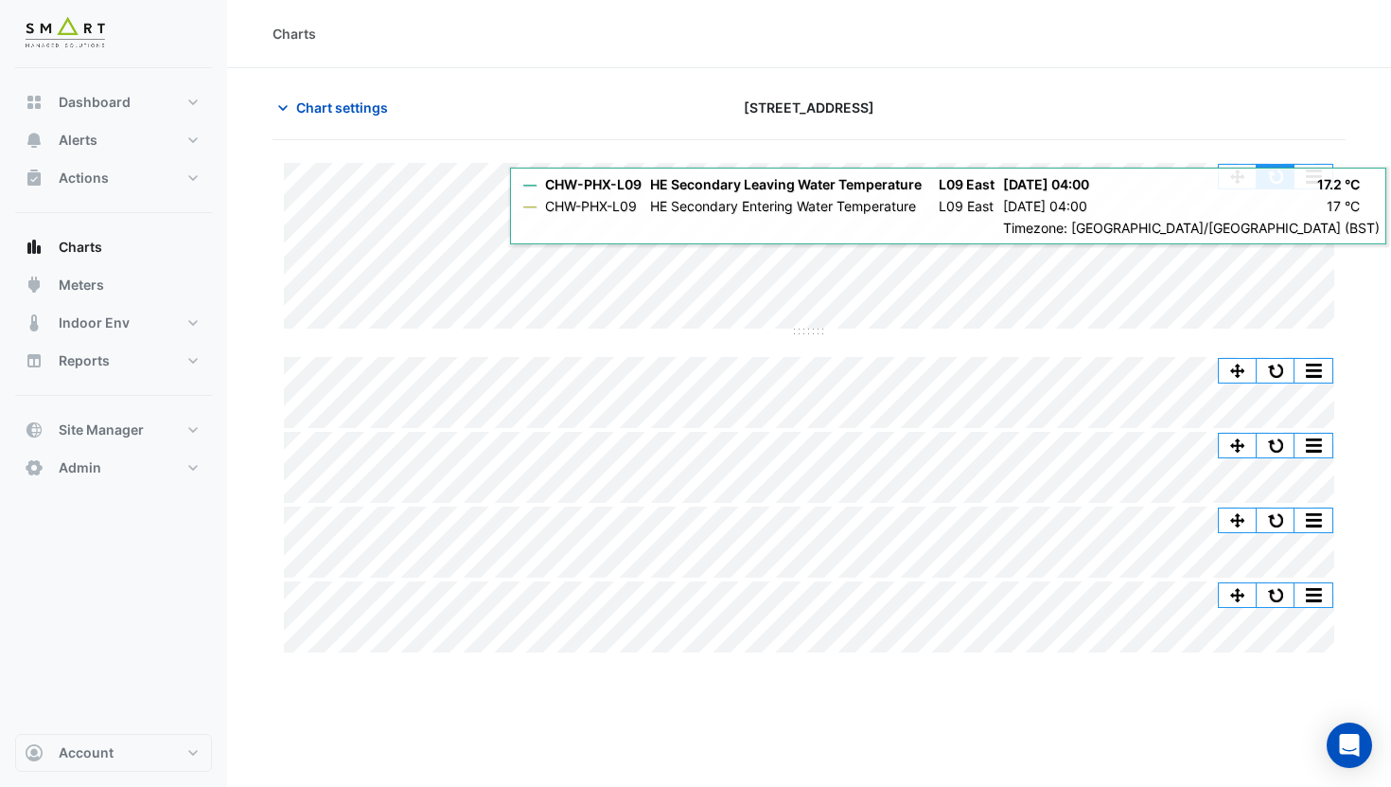
click at [1280, 170] on button "button" at bounding box center [1276, 177] width 38 height 24
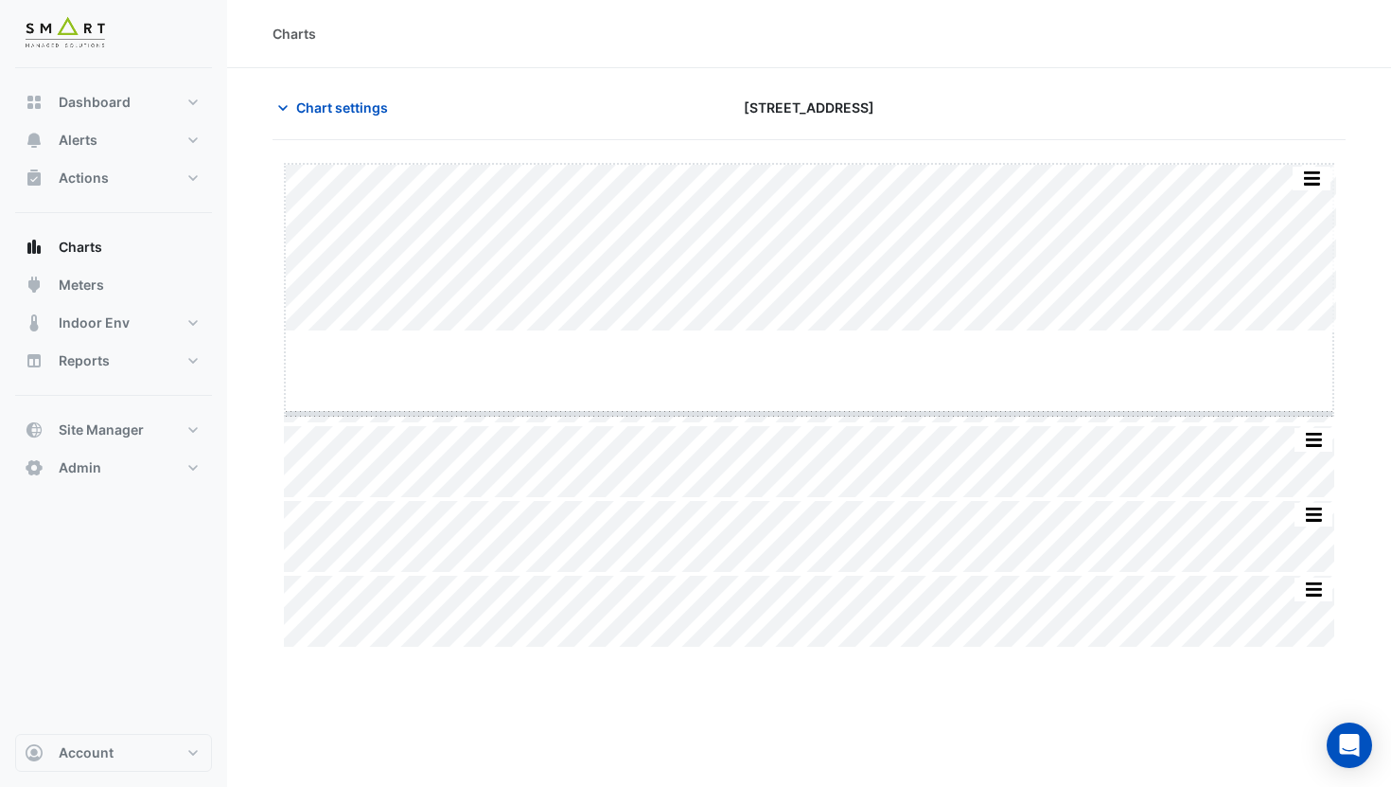
drag, startPoint x: 808, startPoint y: 330, endPoint x: 810, endPoint y: 499, distance: 168.5
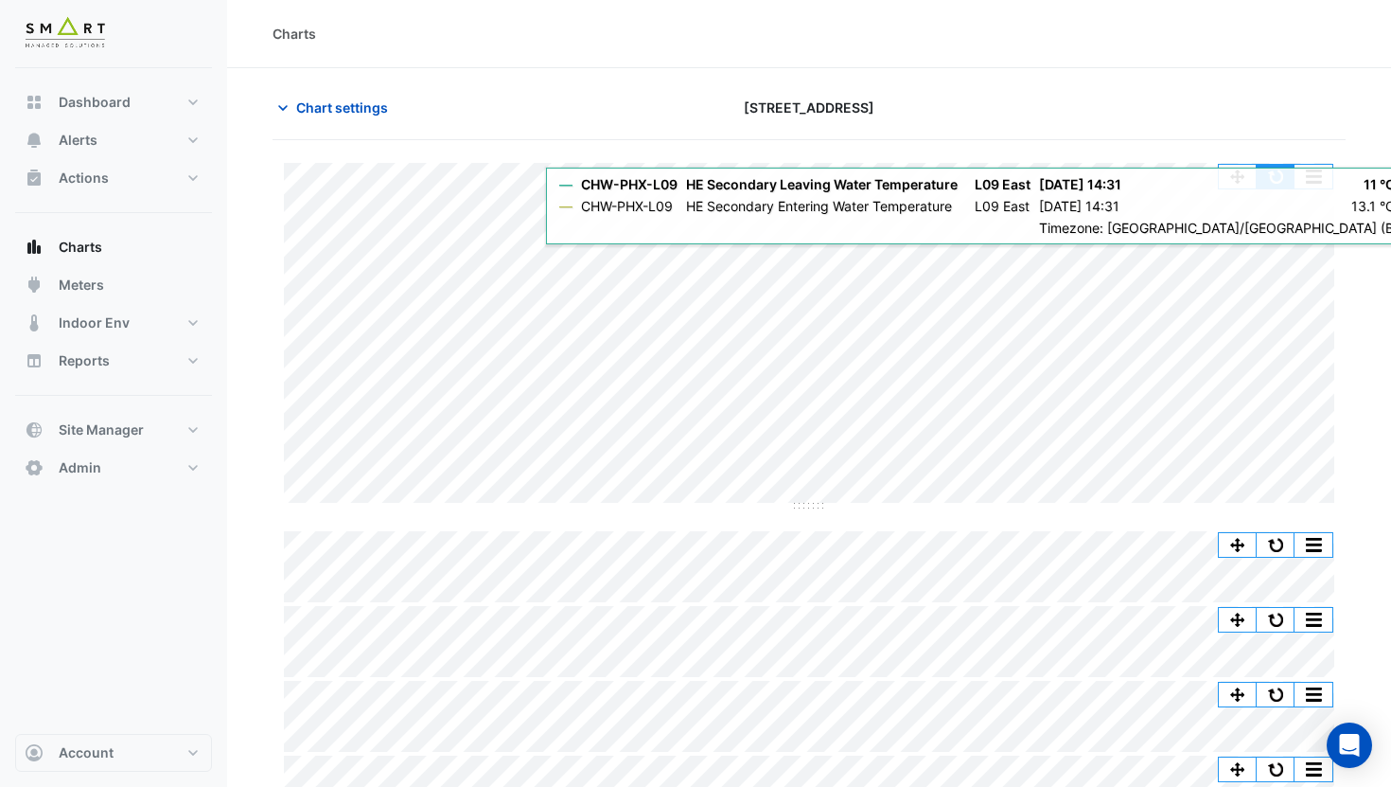
click at [1278, 166] on button "button" at bounding box center [1276, 177] width 38 height 24
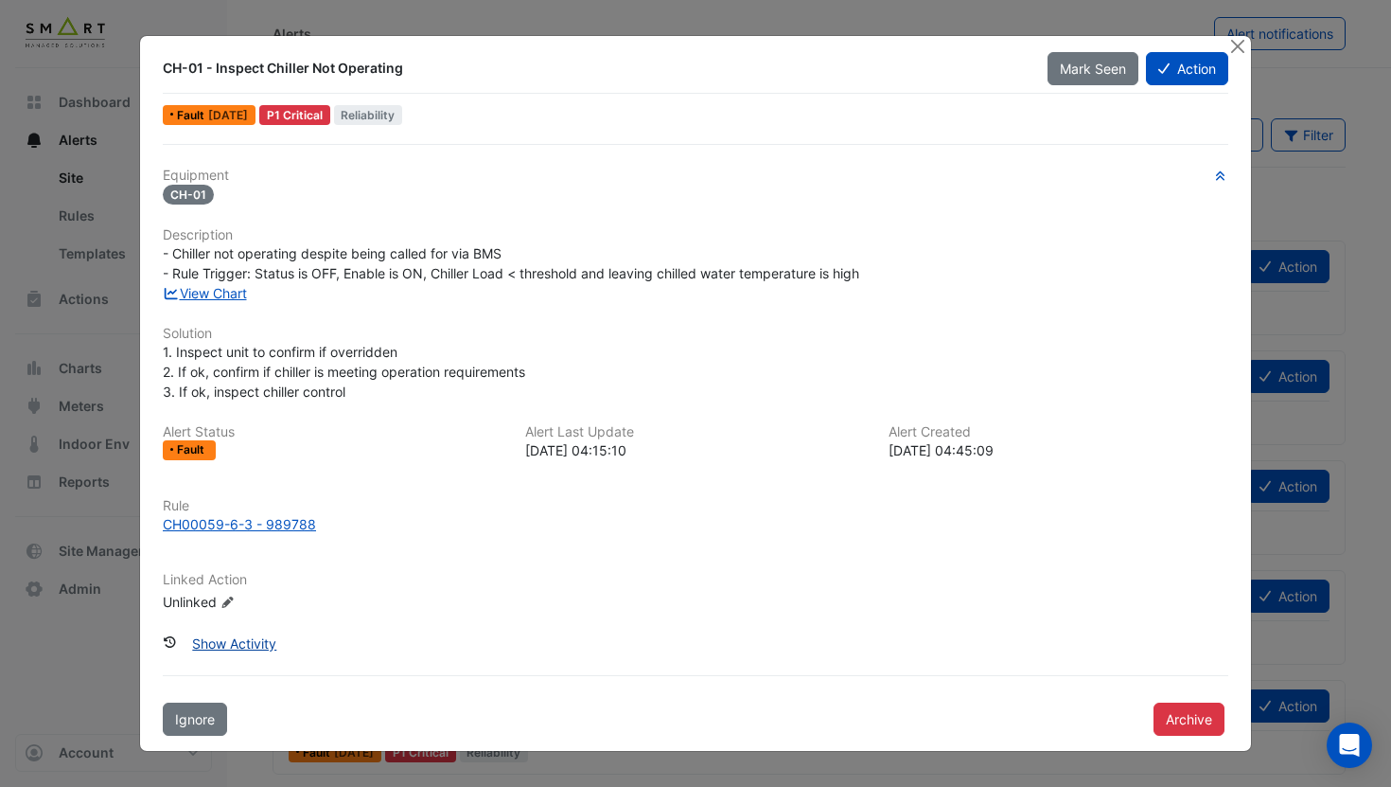
click at [225, 647] on button "Show Activity" at bounding box center [234, 643] width 109 height 33
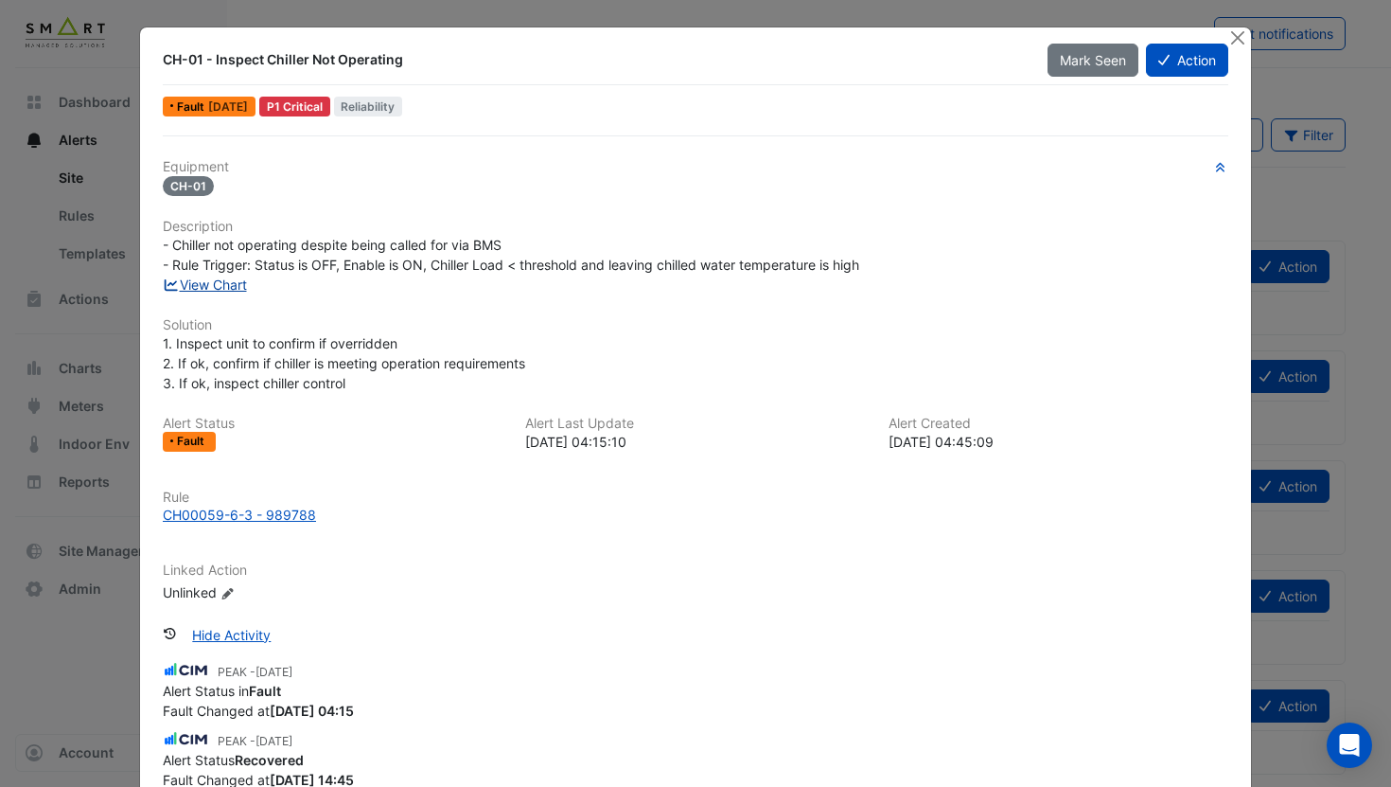
click at [219, 291] on link "View Chart" at bounding box center [205, 284] width 84 height 16
click at [285, 509] on div "CH00059-6-3 - 989788" at bounding box center [239, 515] width 153 height 20
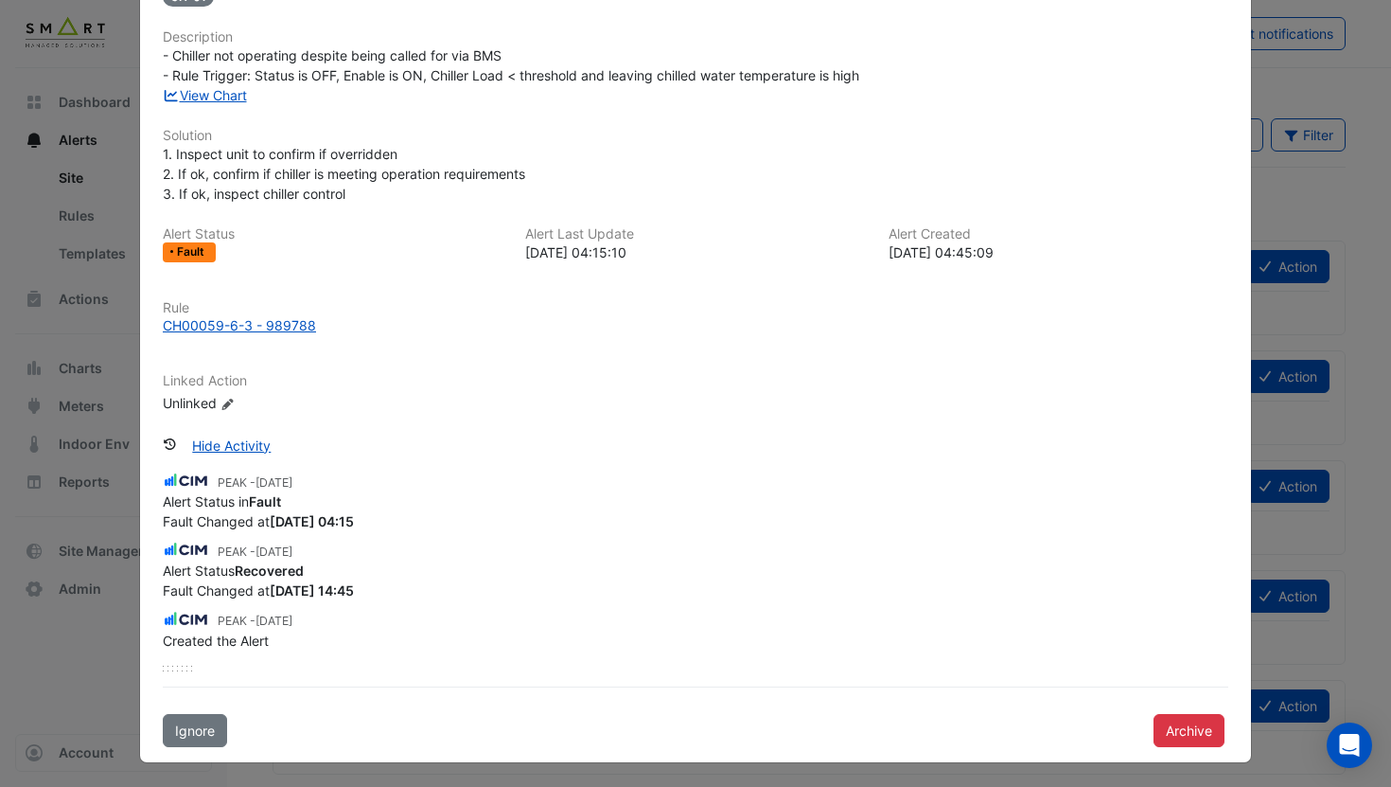
scroll to position [44, 0]
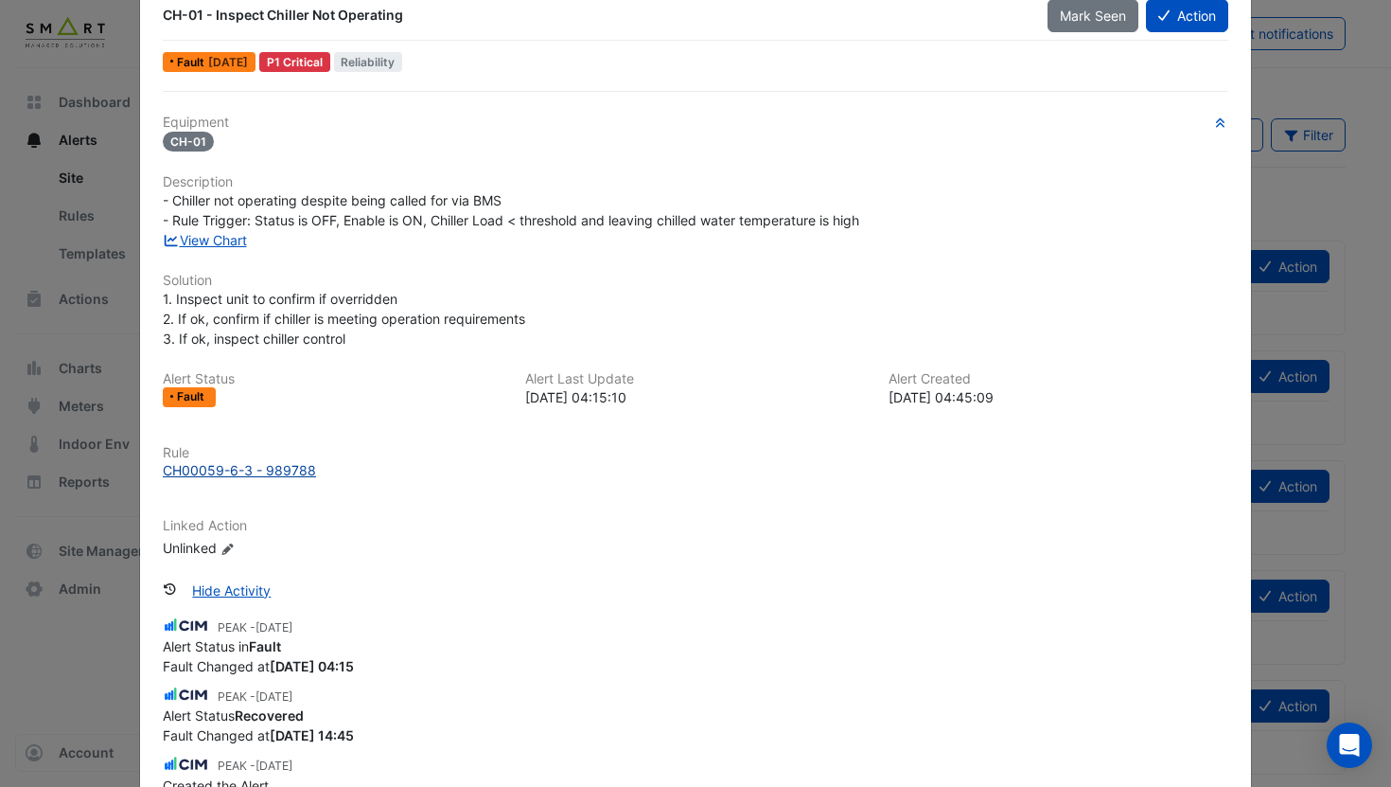
click at [255, 474] on div "CH00059-6-3 - 989788" at bounding box center [239, 470] width 153 height 20
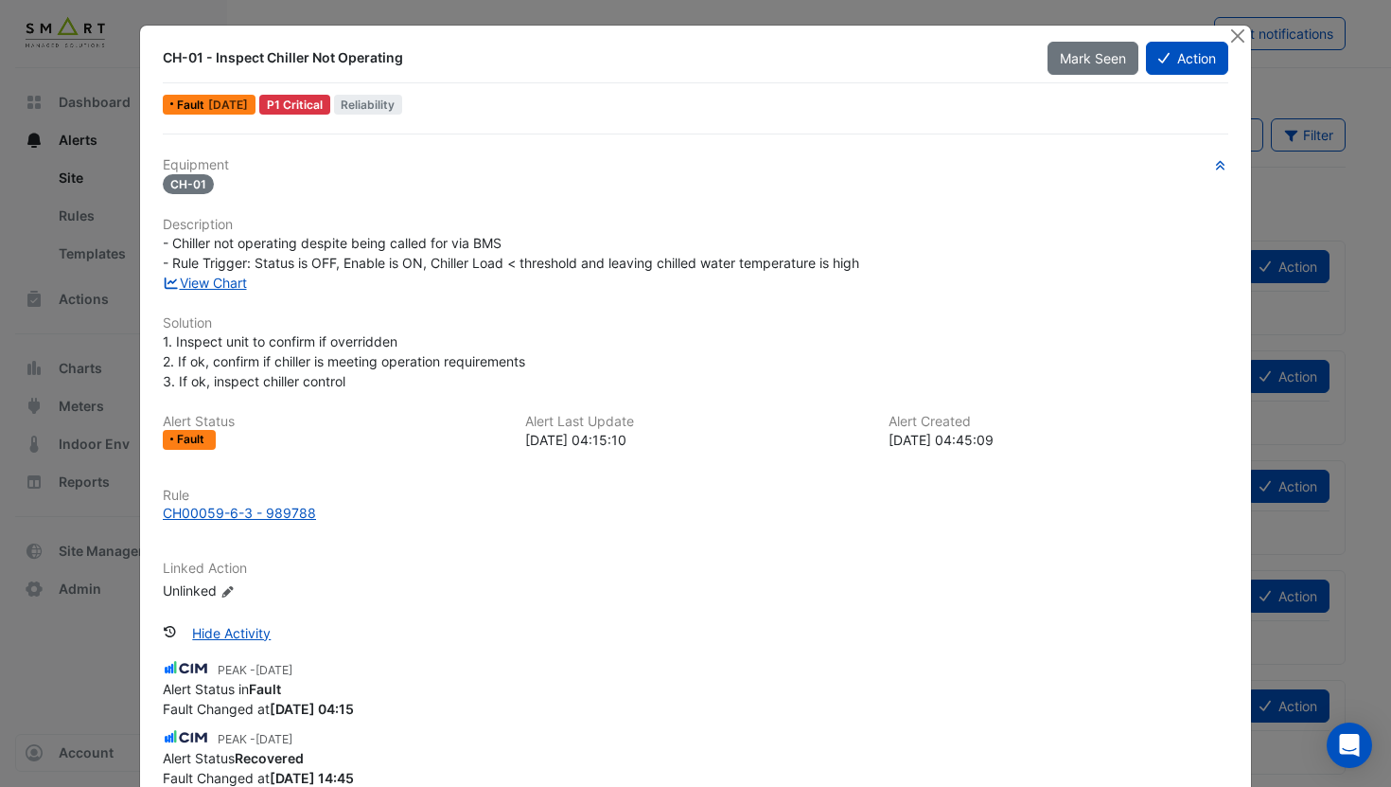
scroll to position [0, 0]
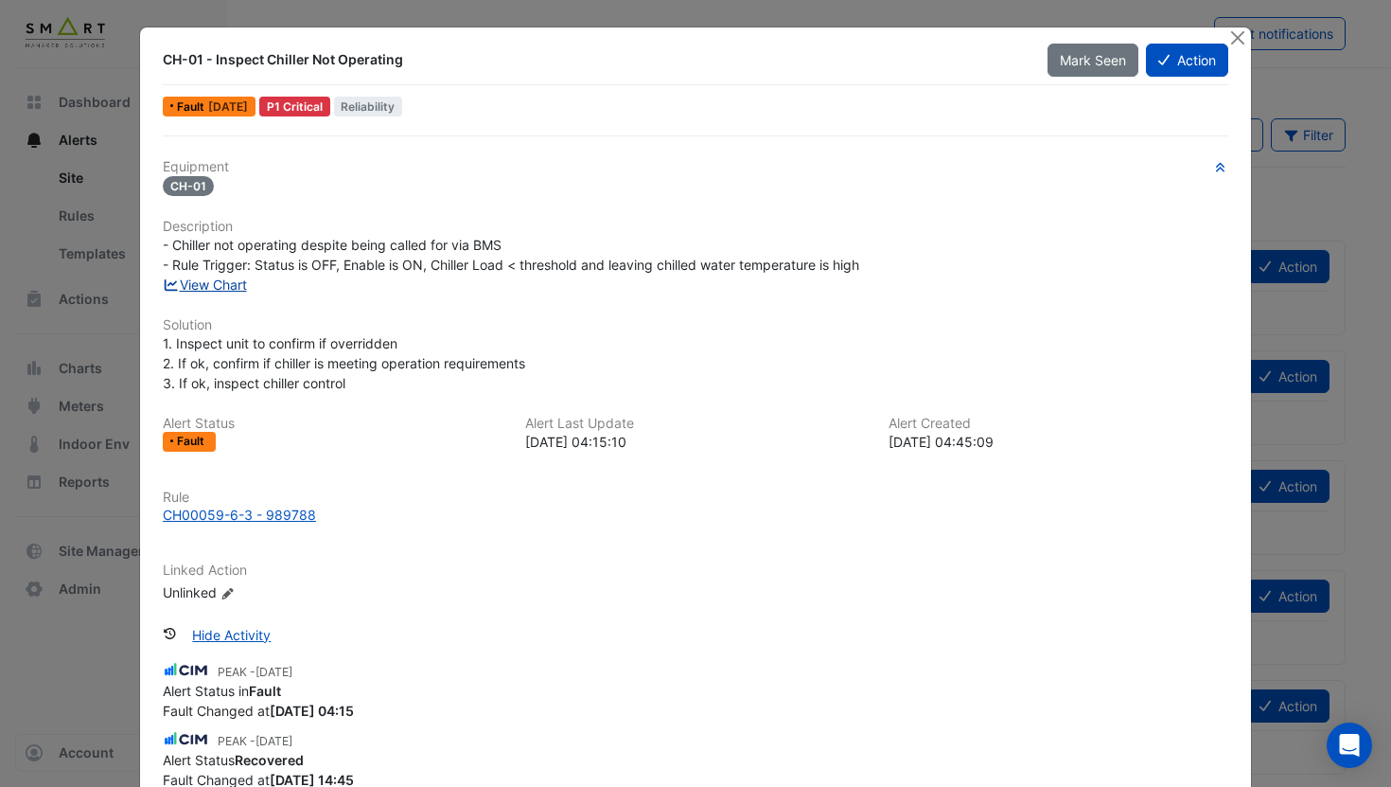
click at [222, 290] on link "View Chart" at bounding box center [205, 284] width 84 height 16
click at [1234, 38] on button "Close" at bounding box center [1238, 37] width 20 height 20
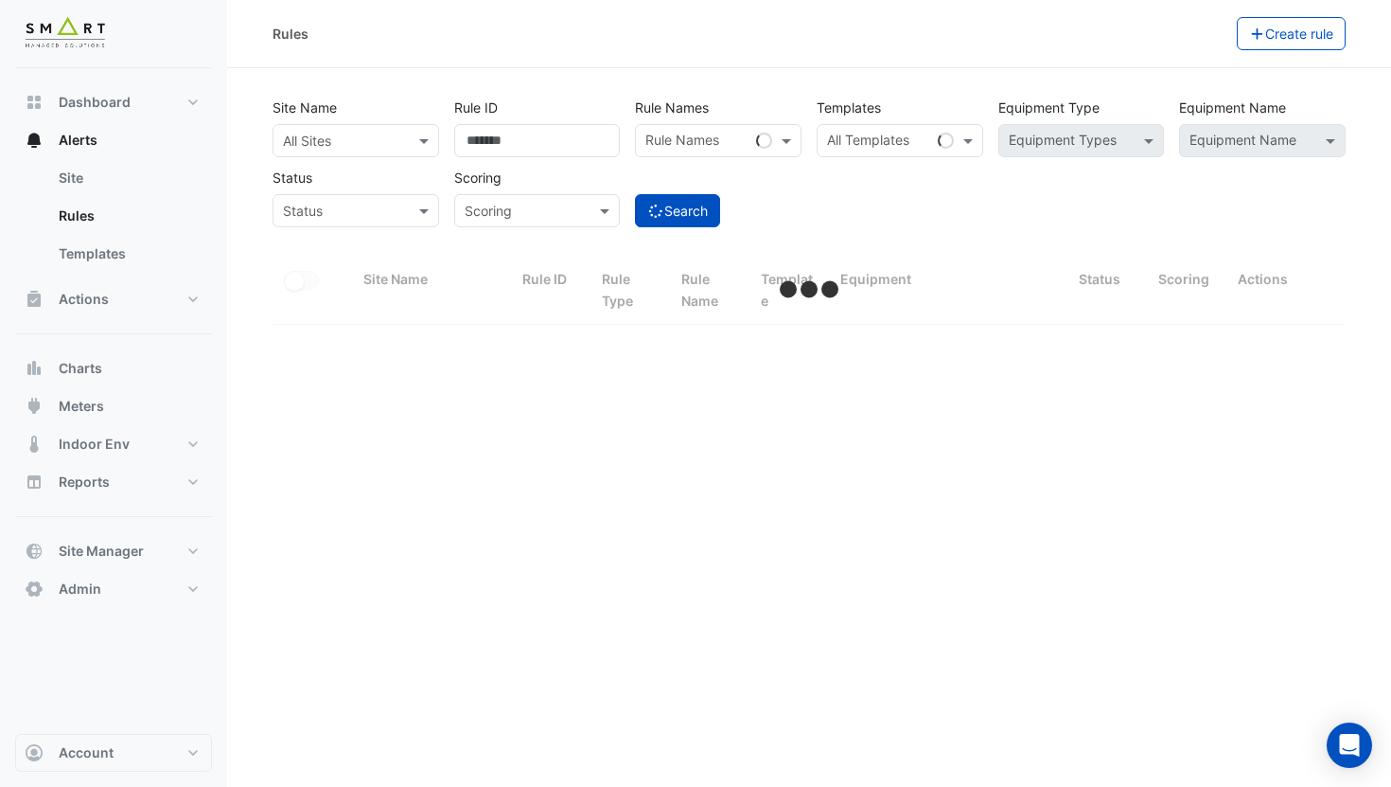
select select "***"
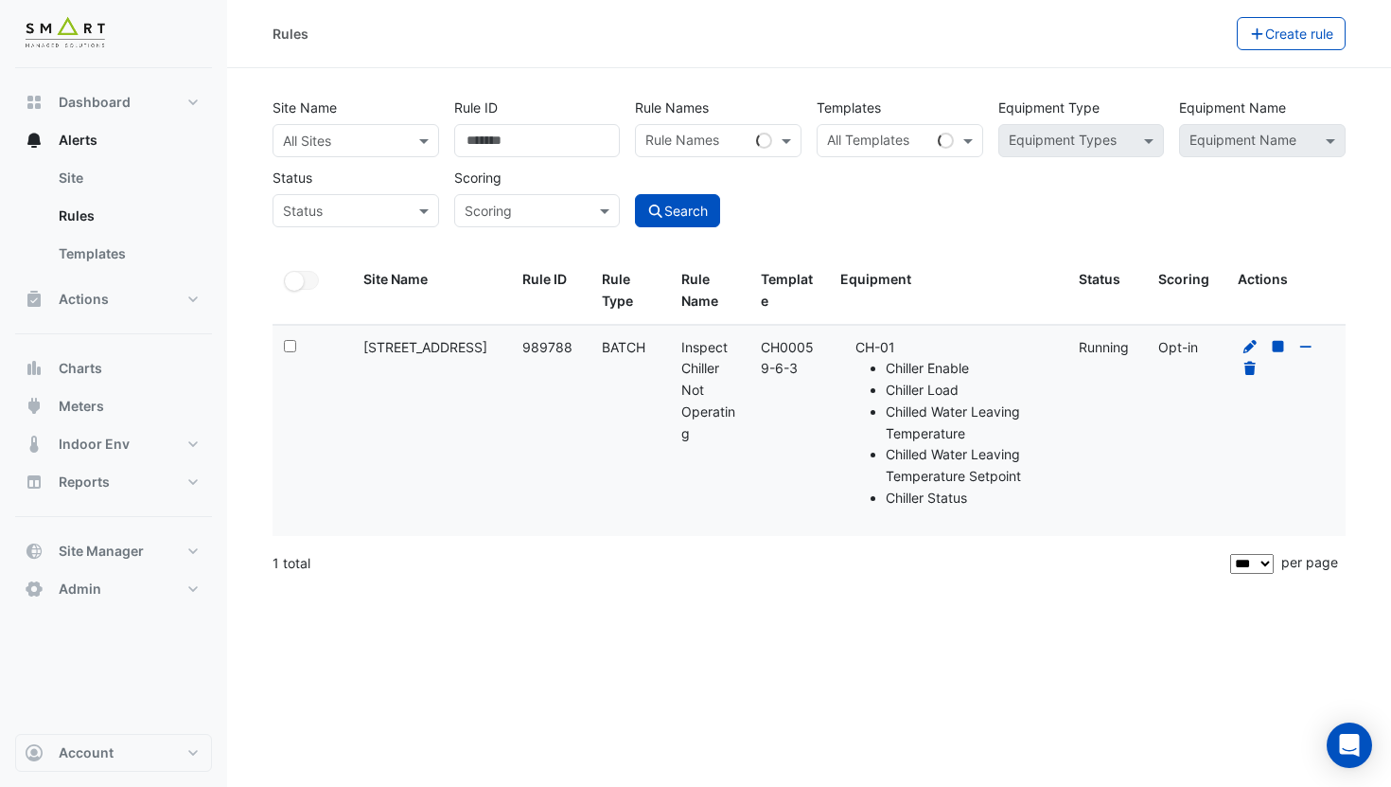
drag, startPoint x: 803, startPoint y: 376, endPoint x: 749, endPoint y: 345, distance: 62.3
click at [750, 345] on datatable-body-cell "Template: CH00059-6-3" at bounding box center [790, 431] width 80 height 210
copy div "CH00059-6-3"
click at [1251, 342] on icon at bounding box center [1250, 346] width 13 height 13
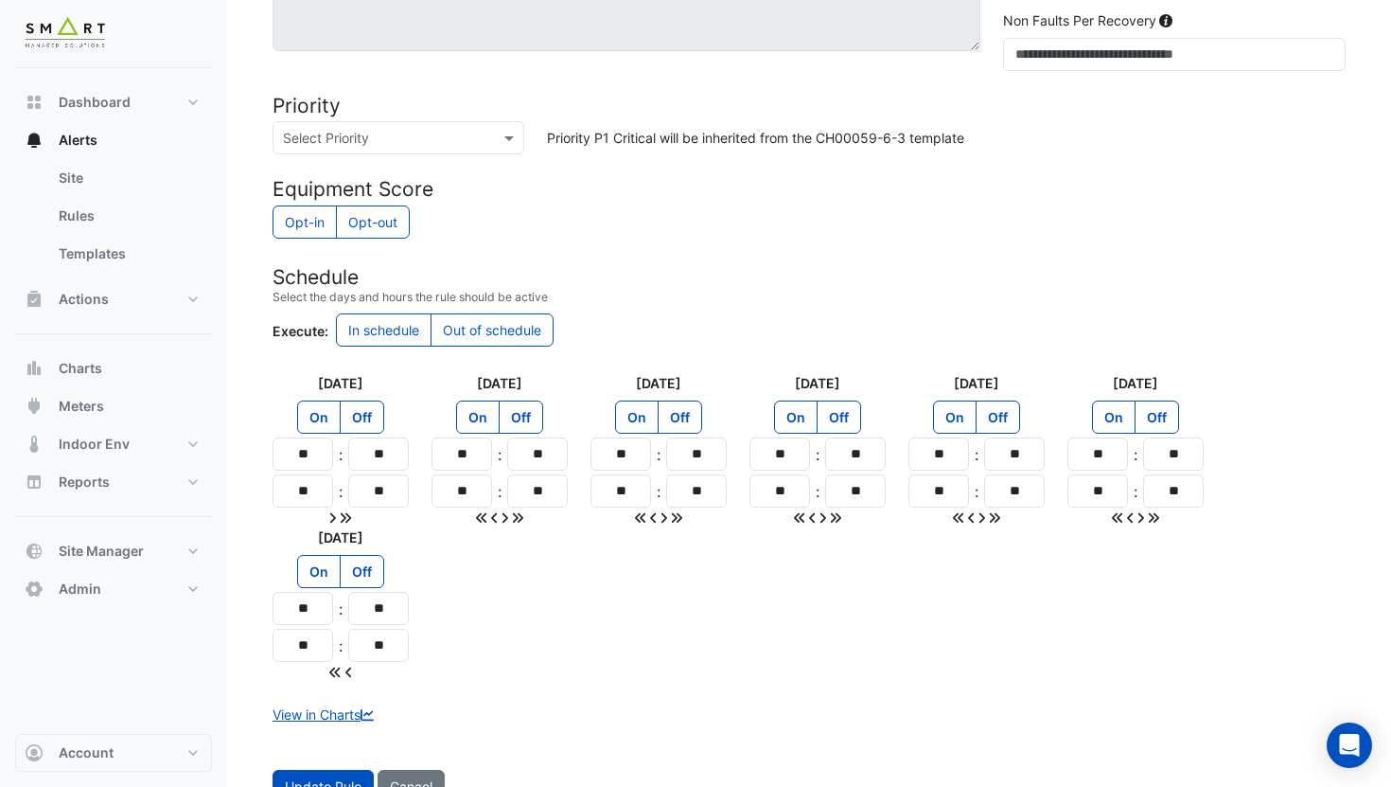
scroll to position [1121, 0]
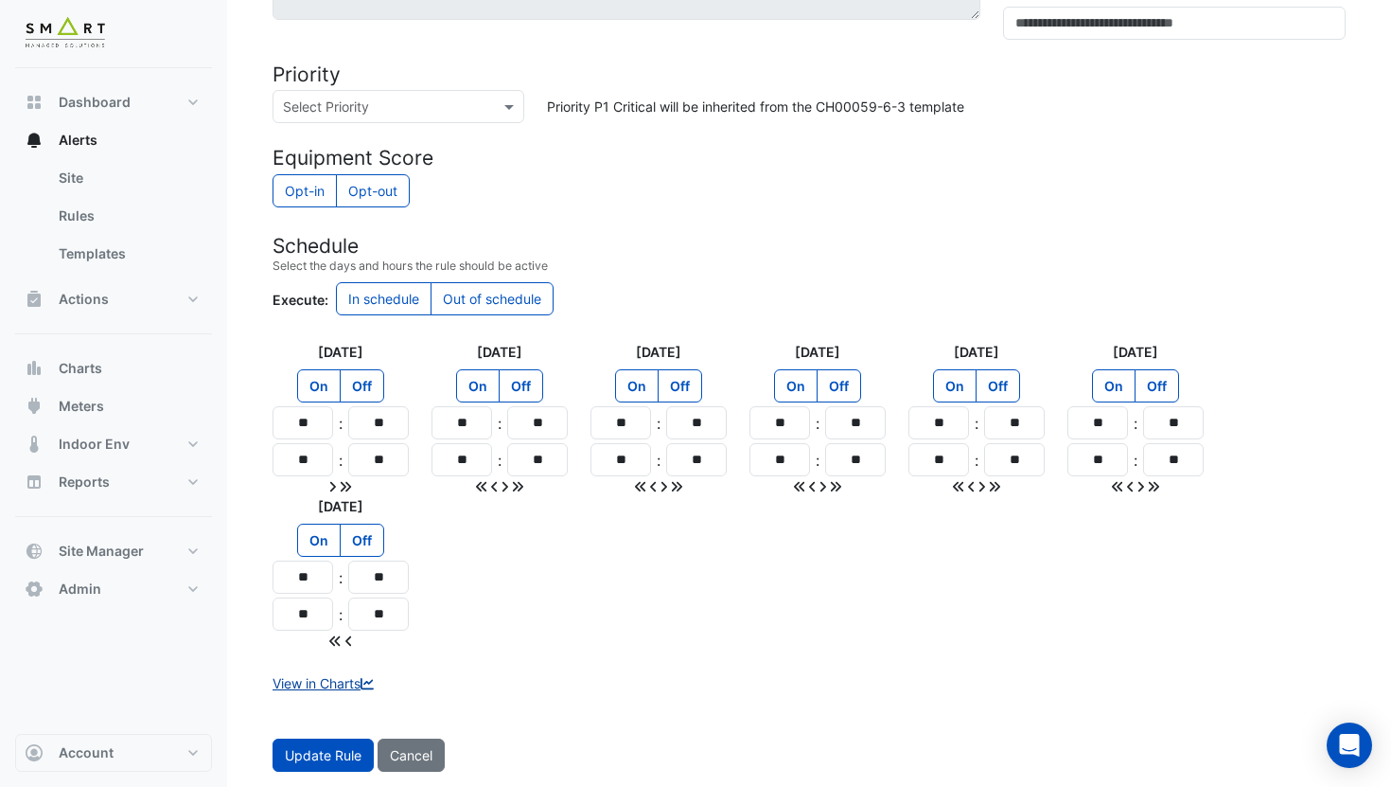
click at [343, 682] on link "View in Charts" at bounding box center [325, 683] width 105 height 16
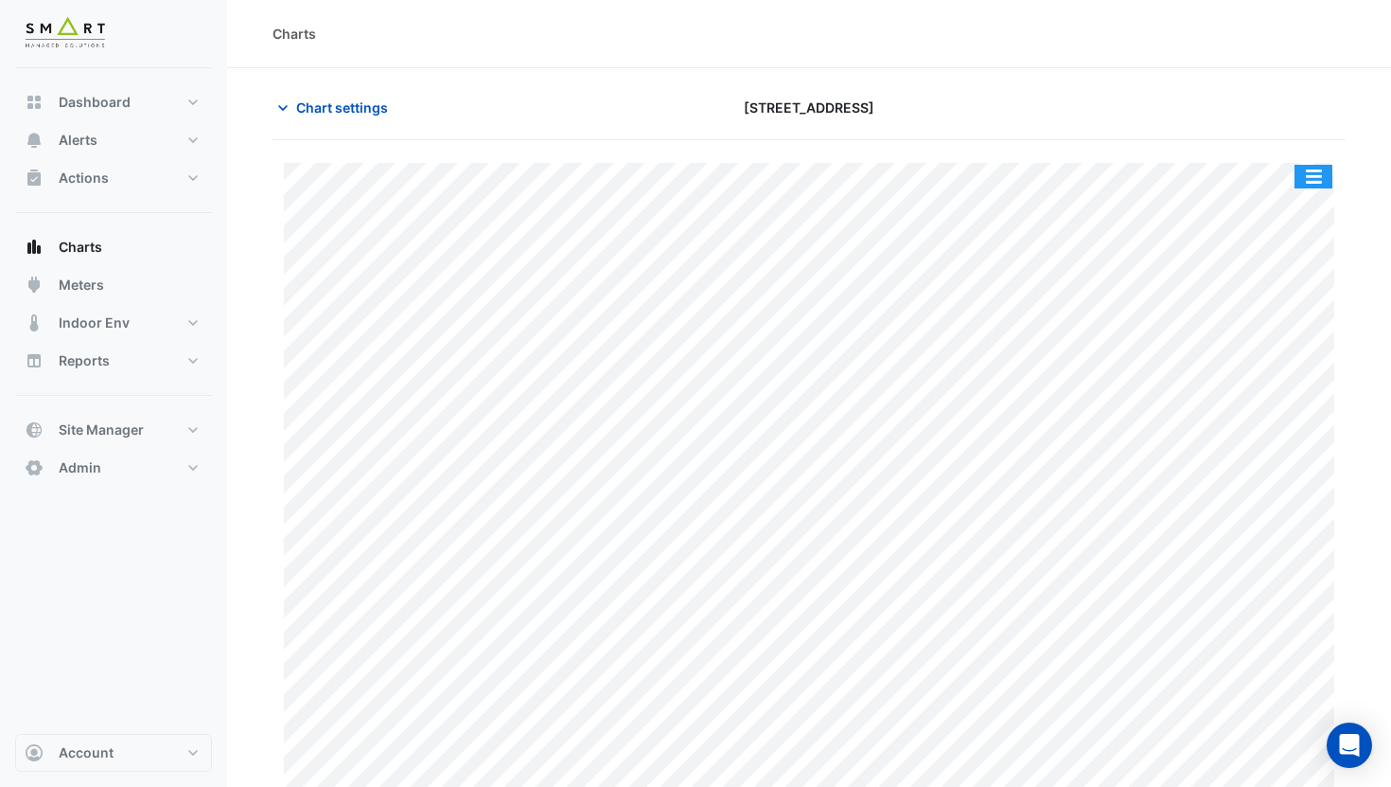
click at [1329, 171] on button "button" at bounding box center [1314, 177] width 38 height 24
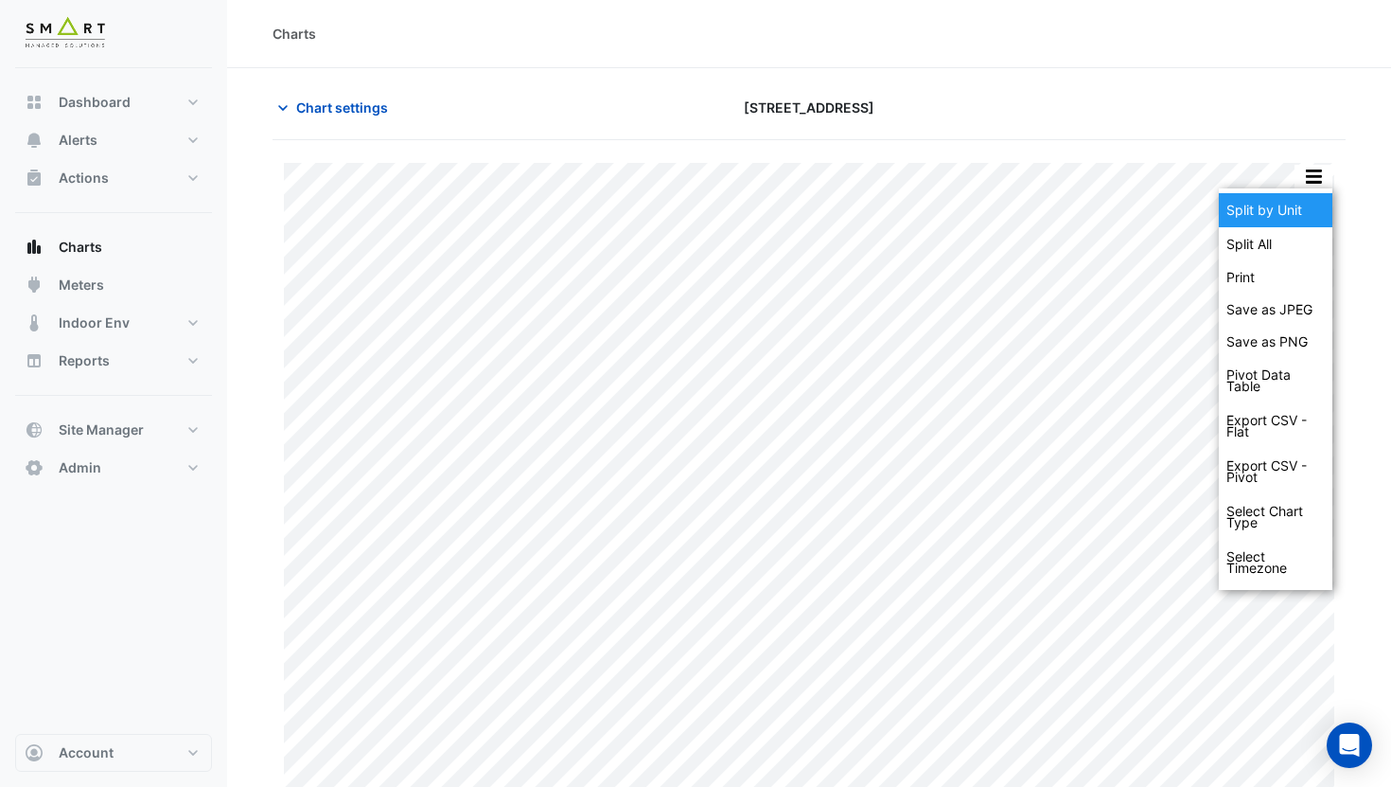
click at [1290, 221] on div "Split by Unit" at bounding box center [1276, 210] width 114 height 34
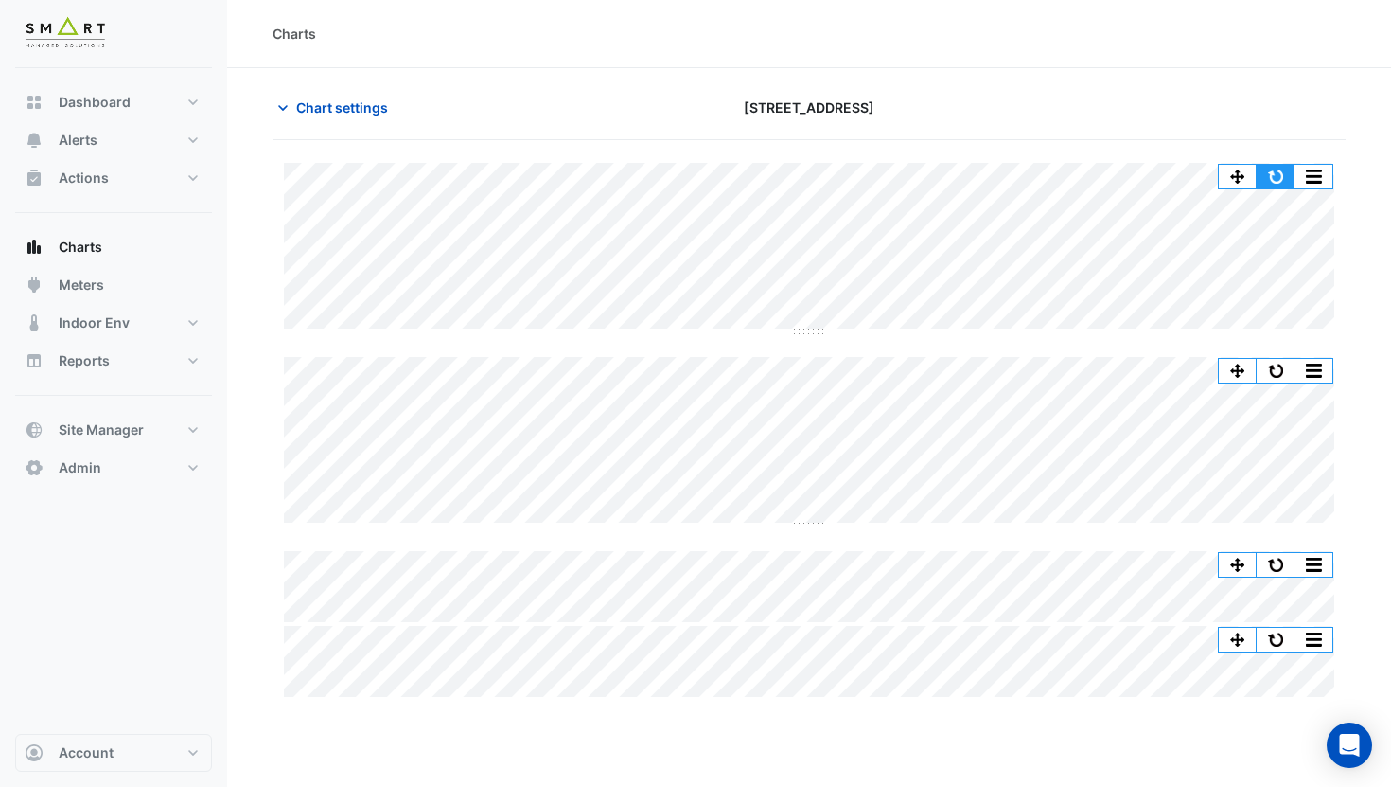
click at [1271, 168] on button "button" at bounding box center [1276, 177] width 38 height 24
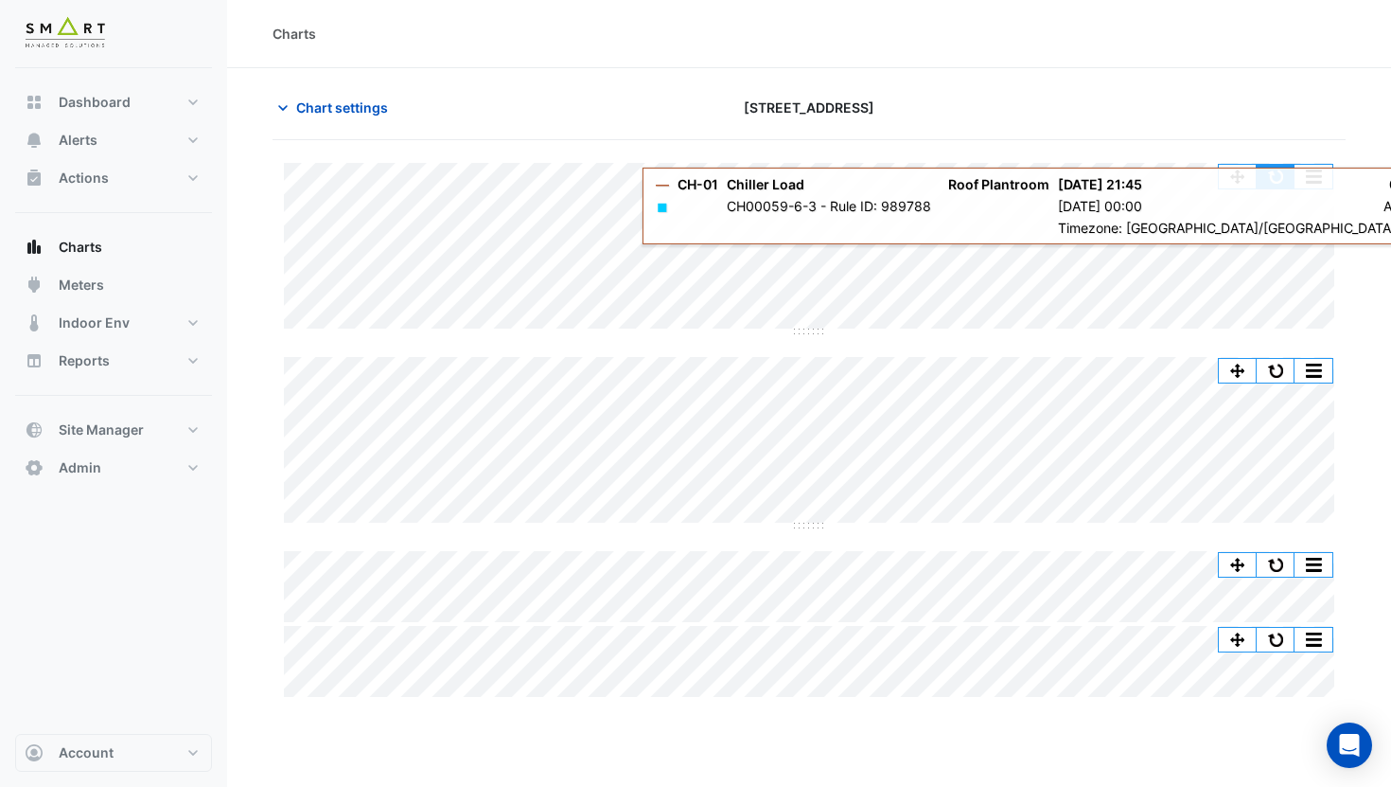
click at [1281, 172] on button "button" at bounding box center [1276, 177] width 38 height 24
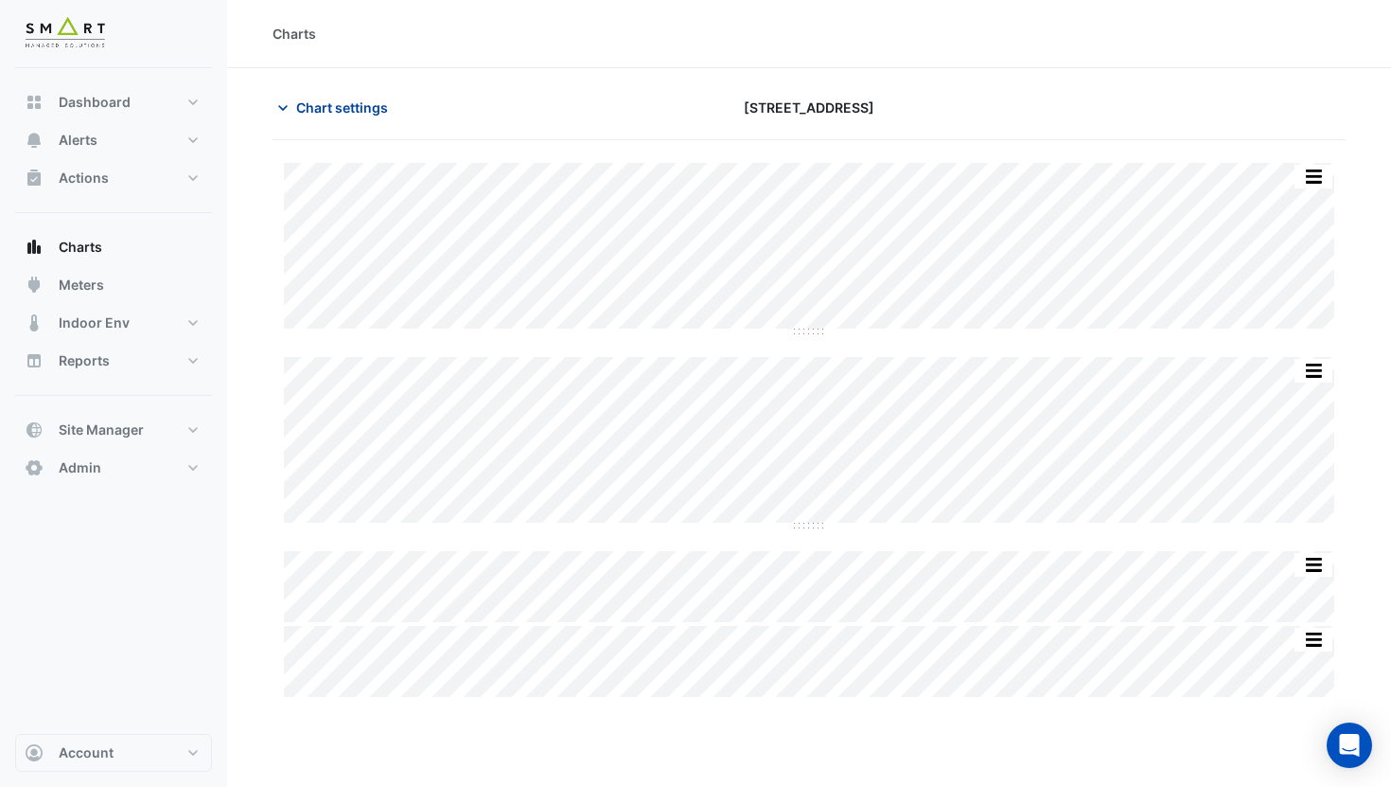
click at [335, 99] on span "Chart settings" at bounding box center [342, 107] width 92 height 20
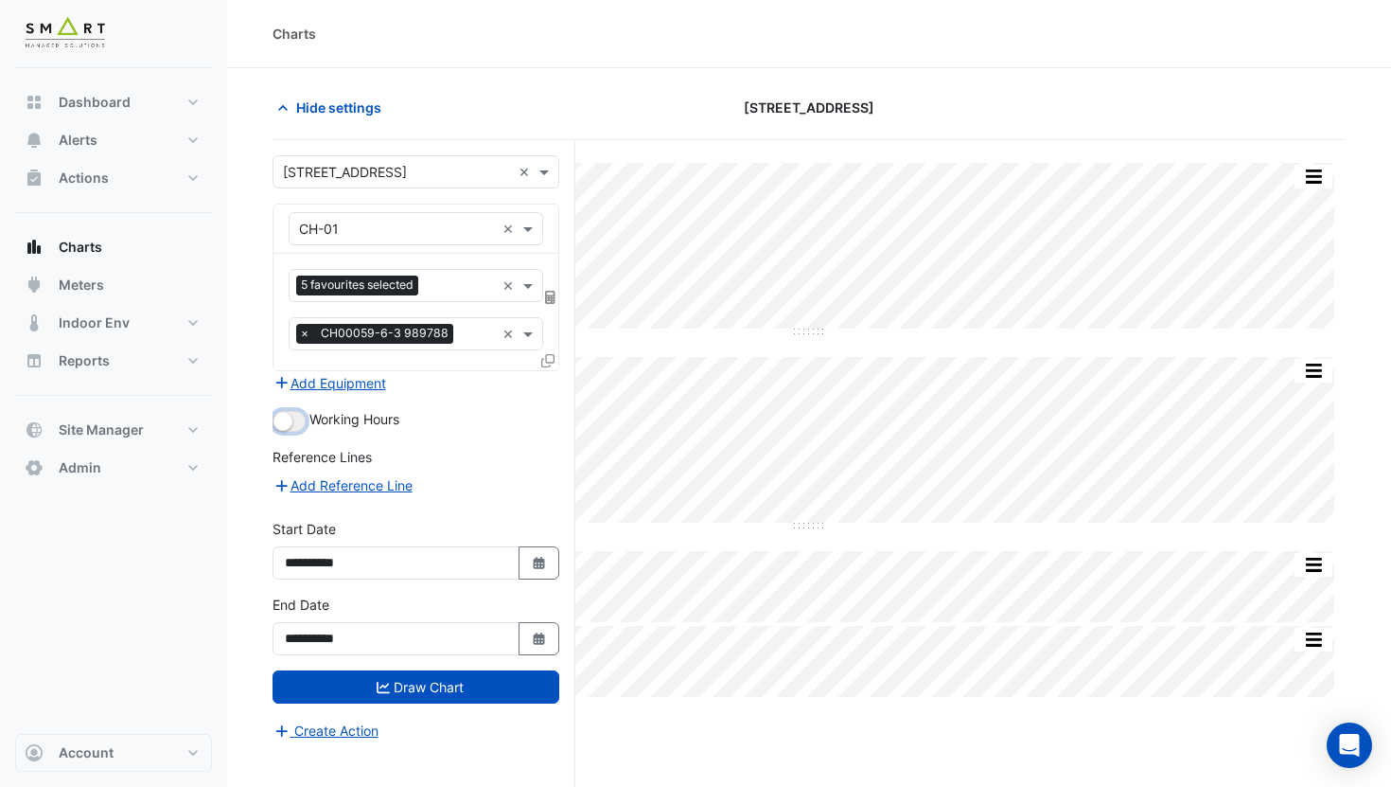
click at [285, 422] on small "button" at bounding box center [283, 421] width 19 height 19
click at [355, 562] on input "**********" at bounding box center [396, 562] width 247 height 33
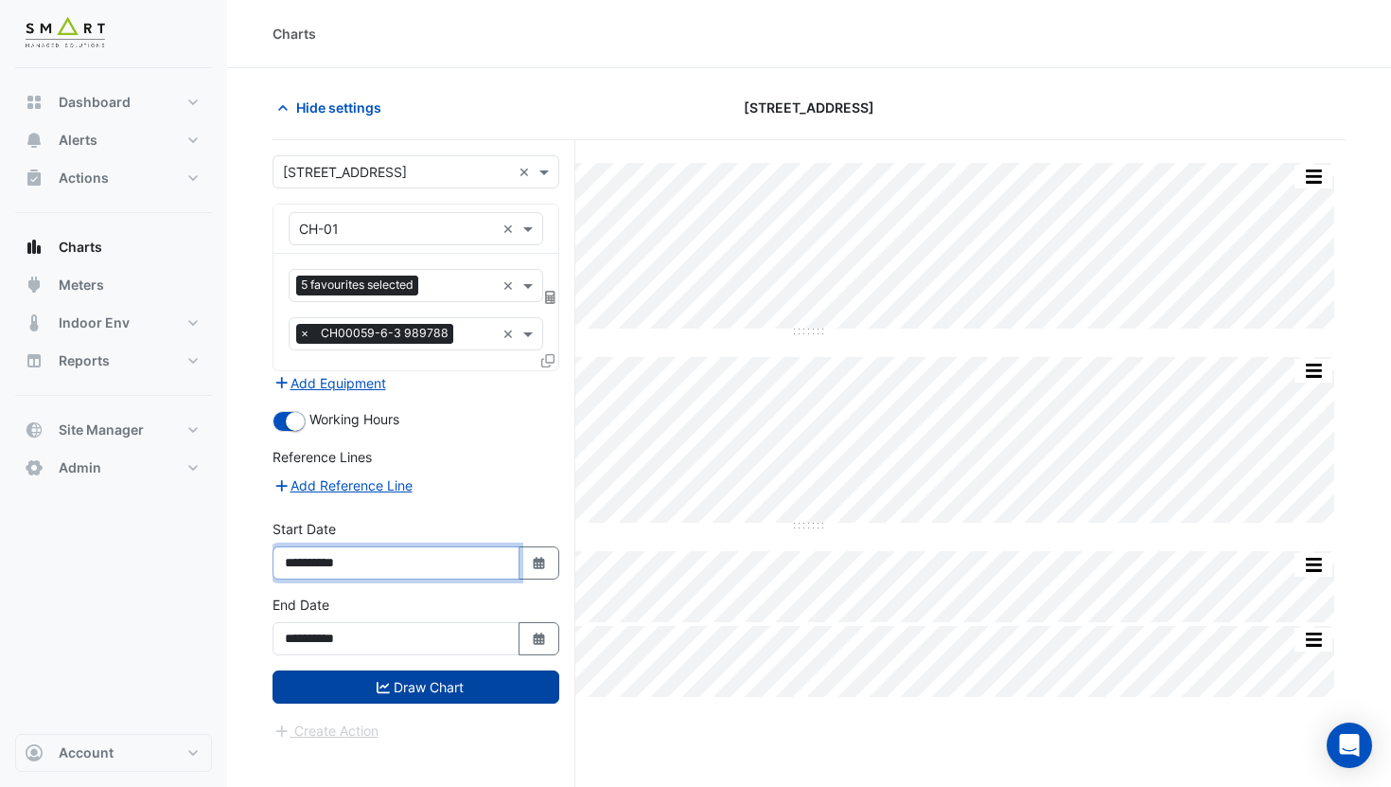
type input "**********"
click at [381, 688] on icon "submit" at bounding box center [383, 687] width 13 height 13
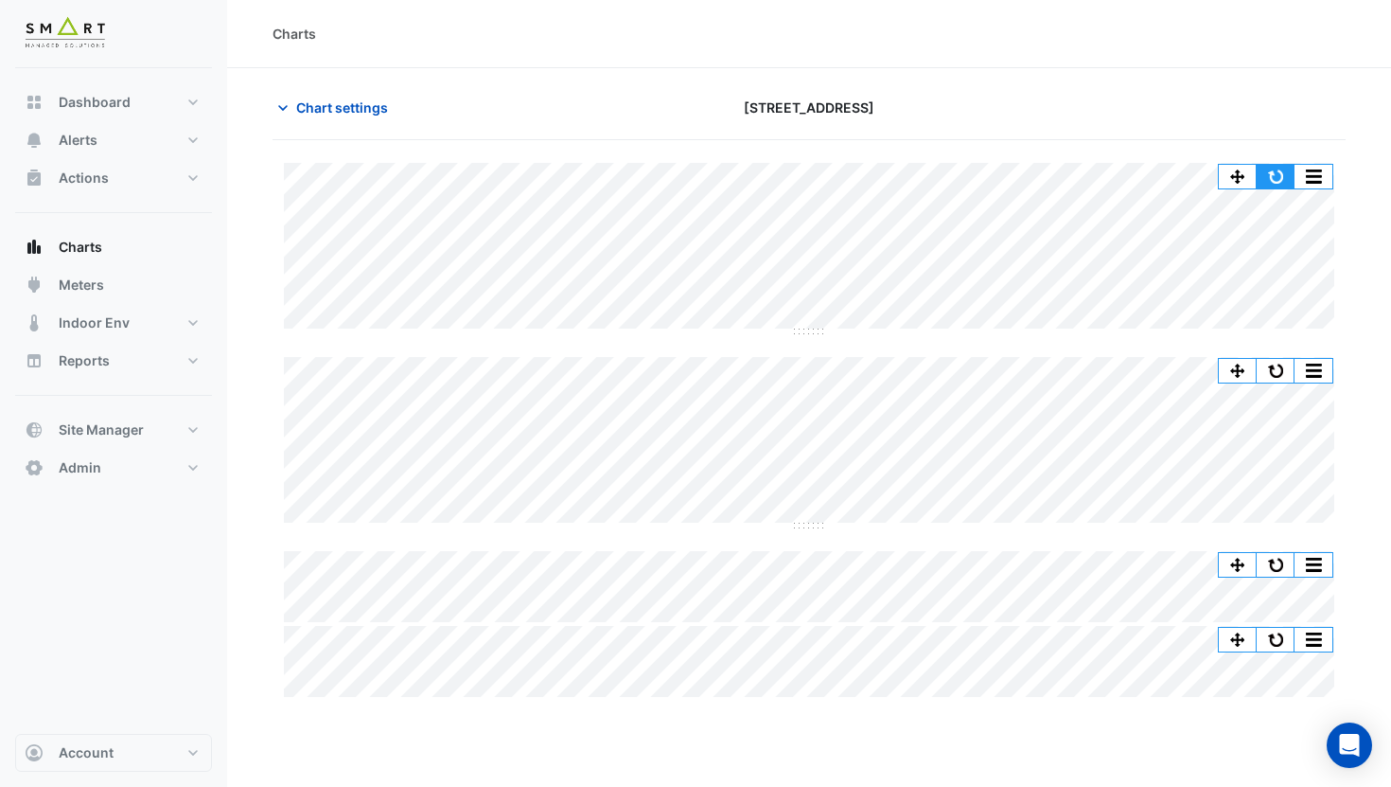
click at [1283, 174] on button "button" at bounding box center [1276, 177] width 38 height 24
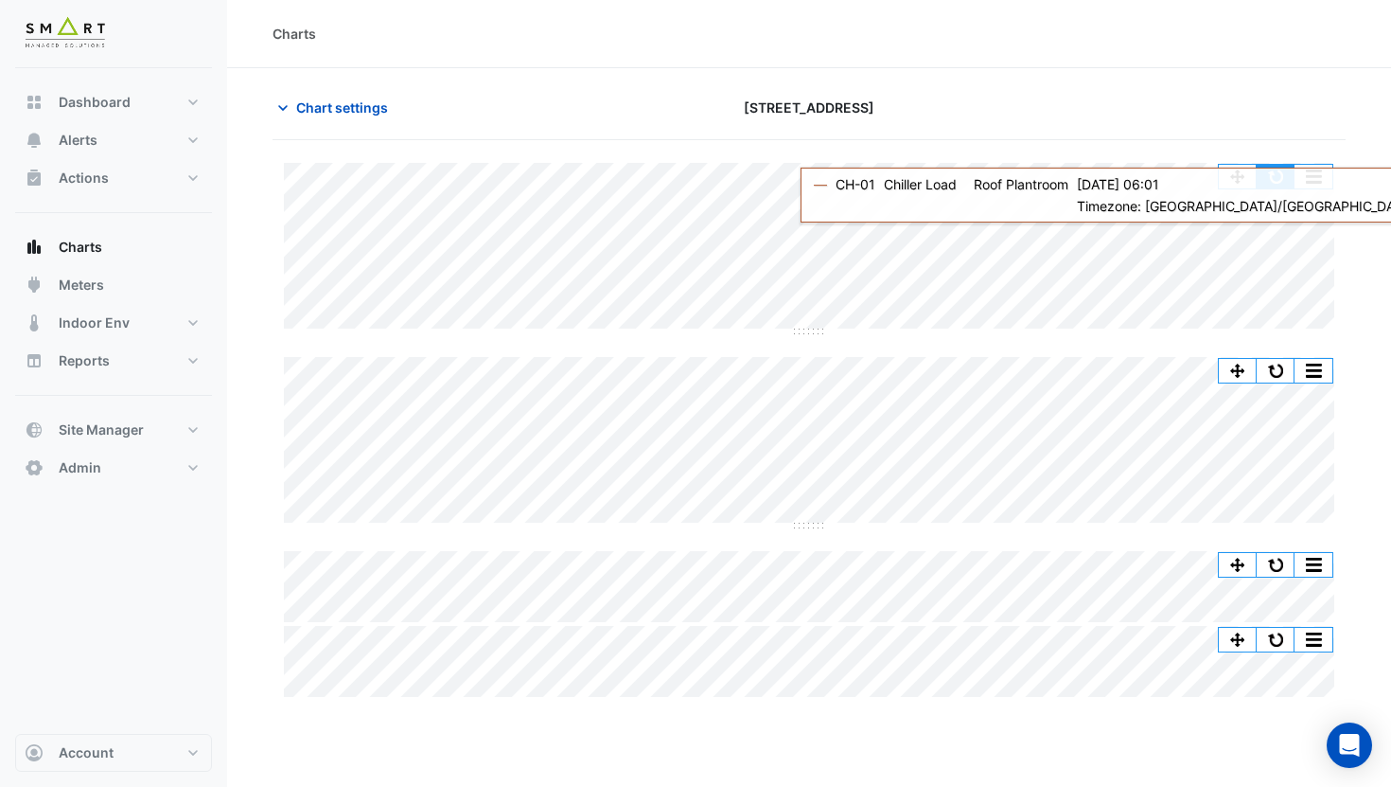
click at [1279, 177] on button "button" at bounding box center [1276, 177] width 38 height 24
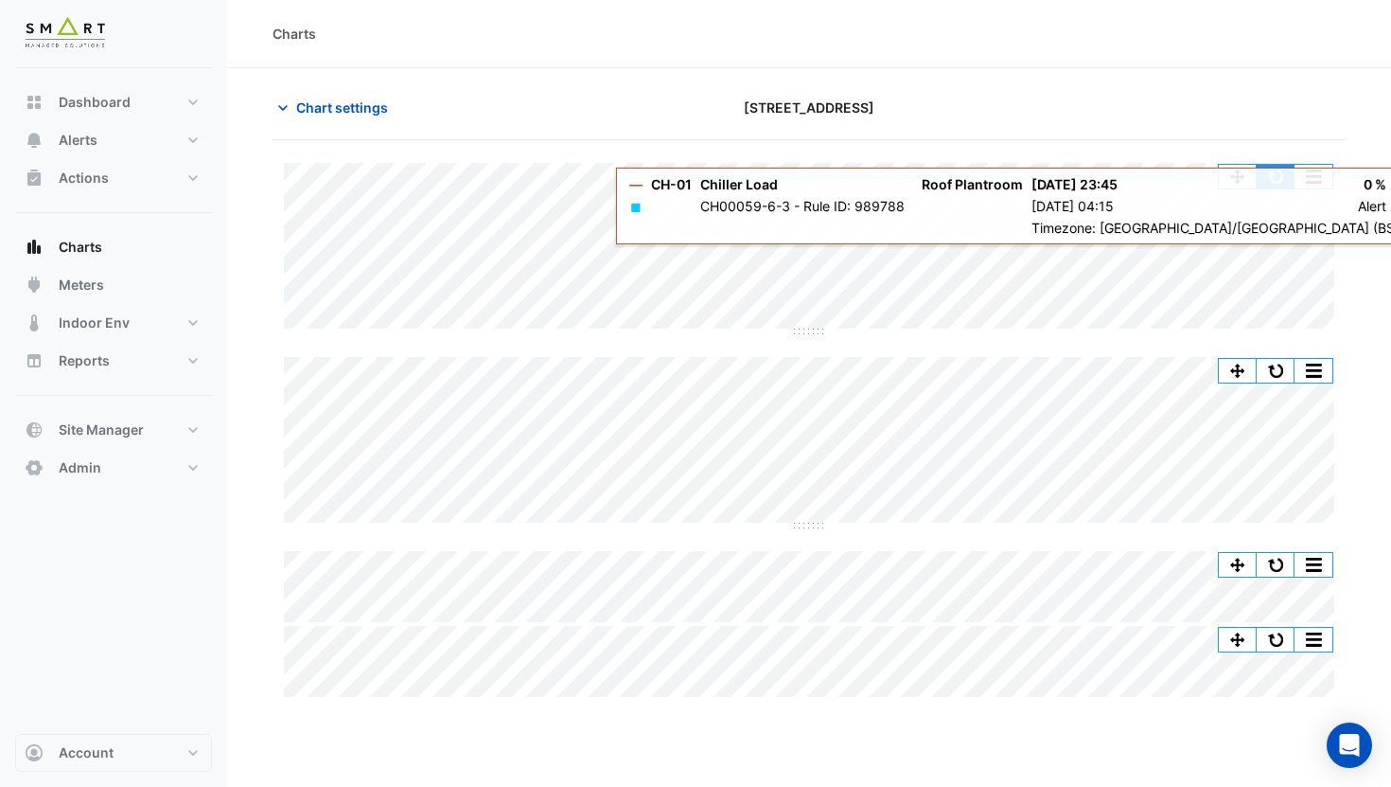
click at [1270, 174] on button "button" at bounding box center [1276, 177] width 38 height 24
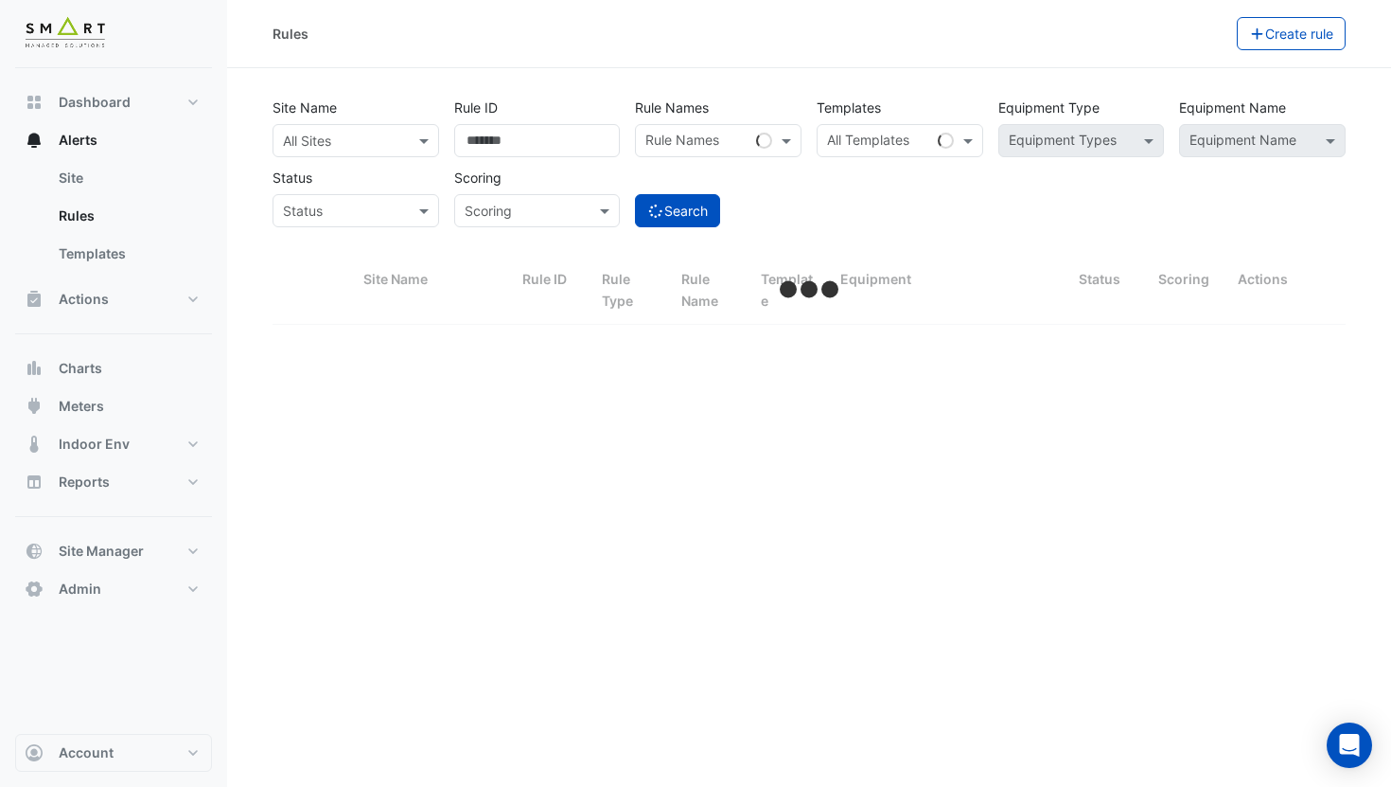
select select "***"
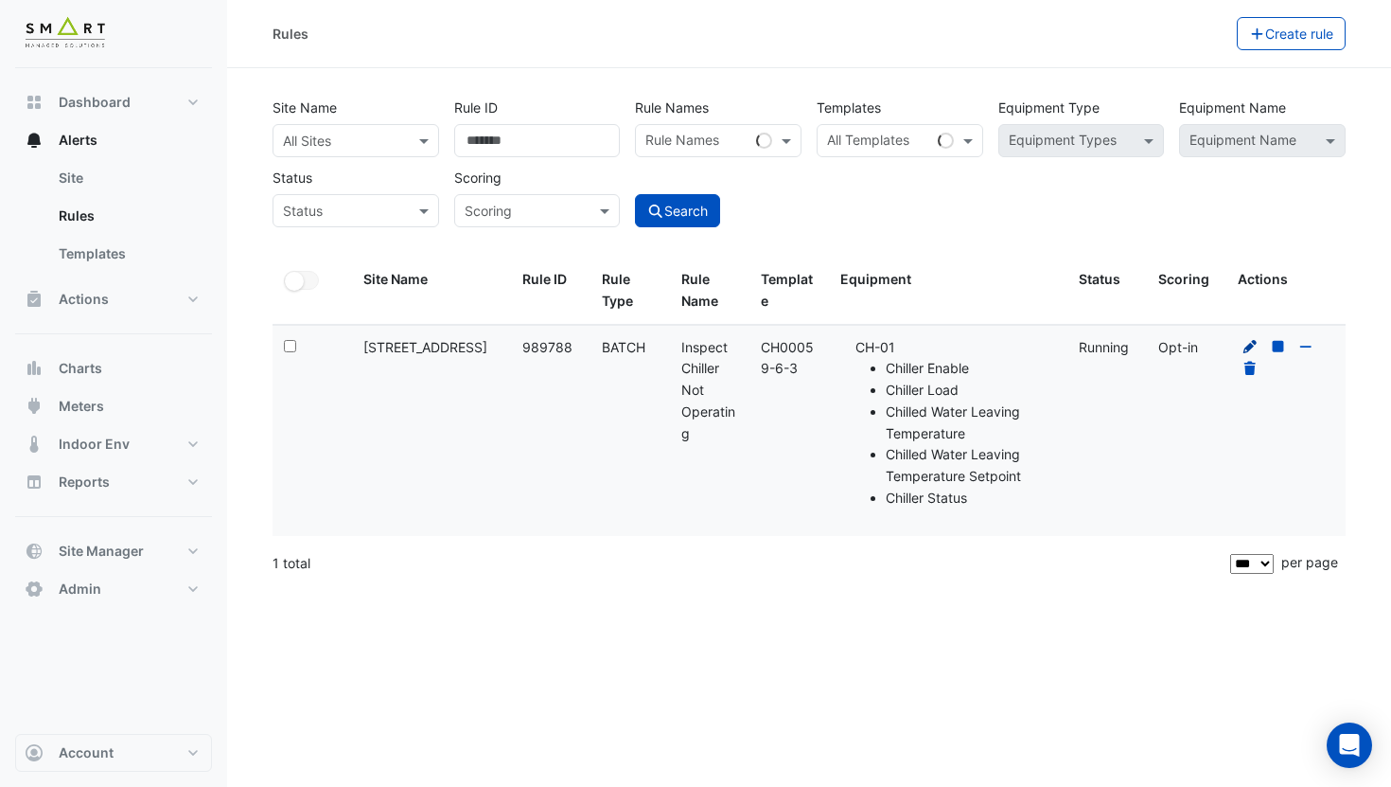
click at [1251, 346] on icon at bounding box center [1250, 346] width 13 height 13
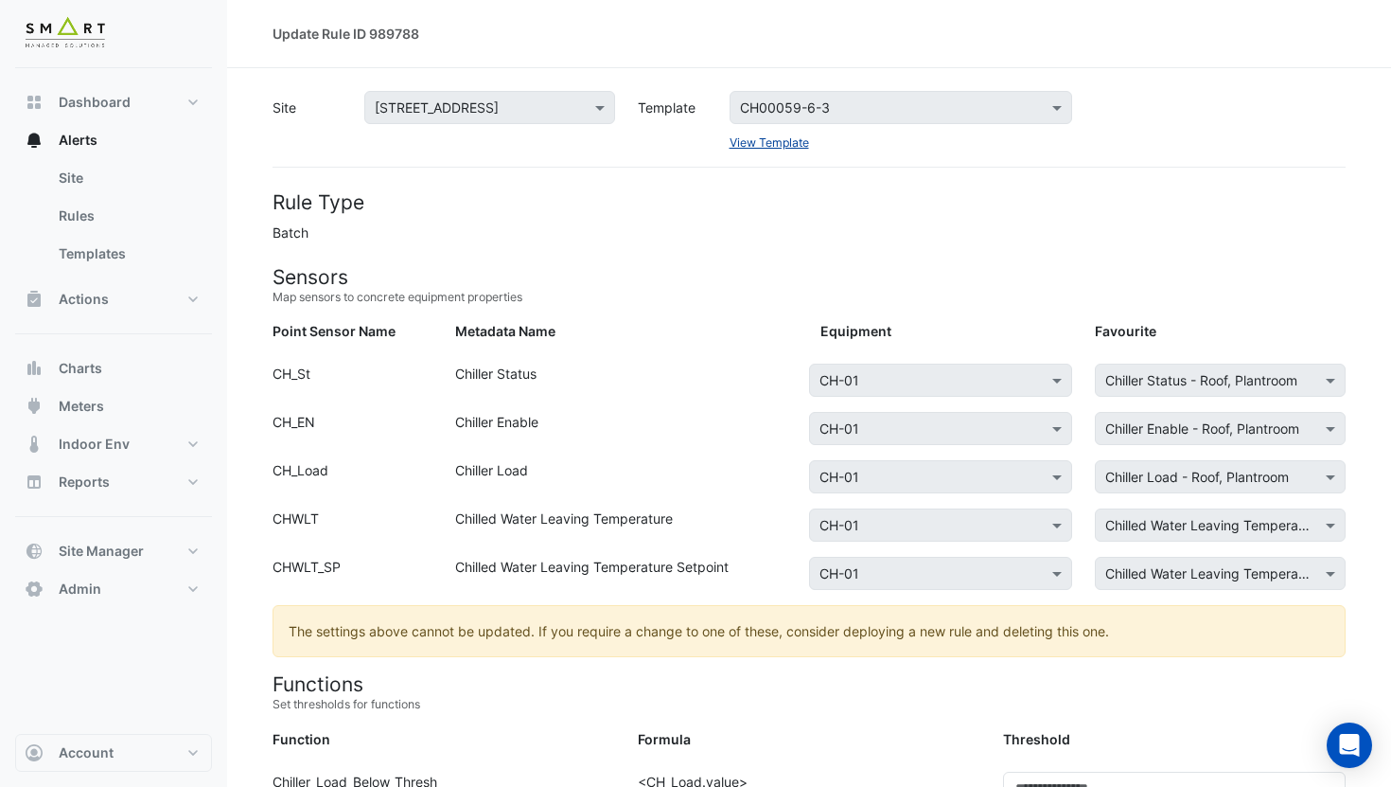
click at [762, 143] on link "View Template" at bounding box center [770, 142] width 80 height 14
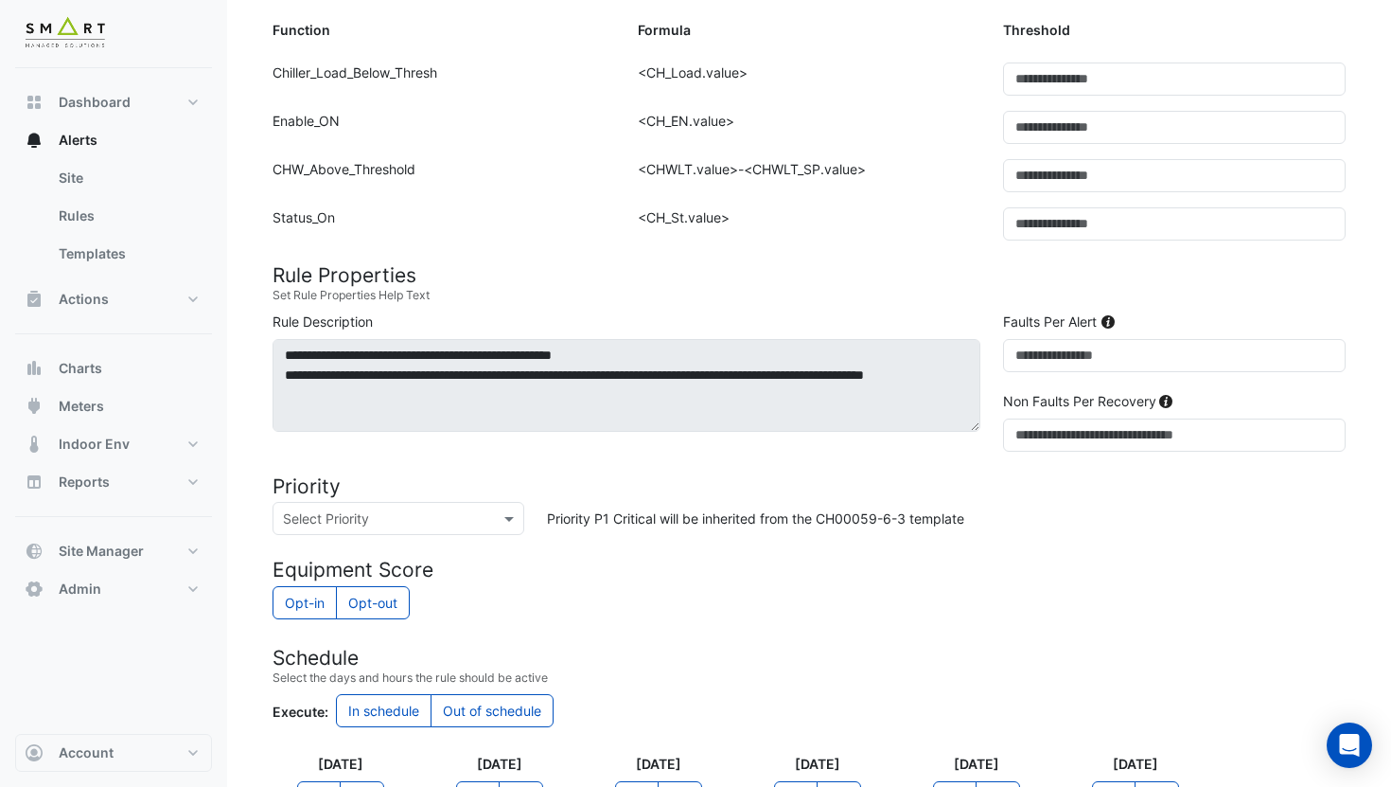
scroll to position [503, 0]
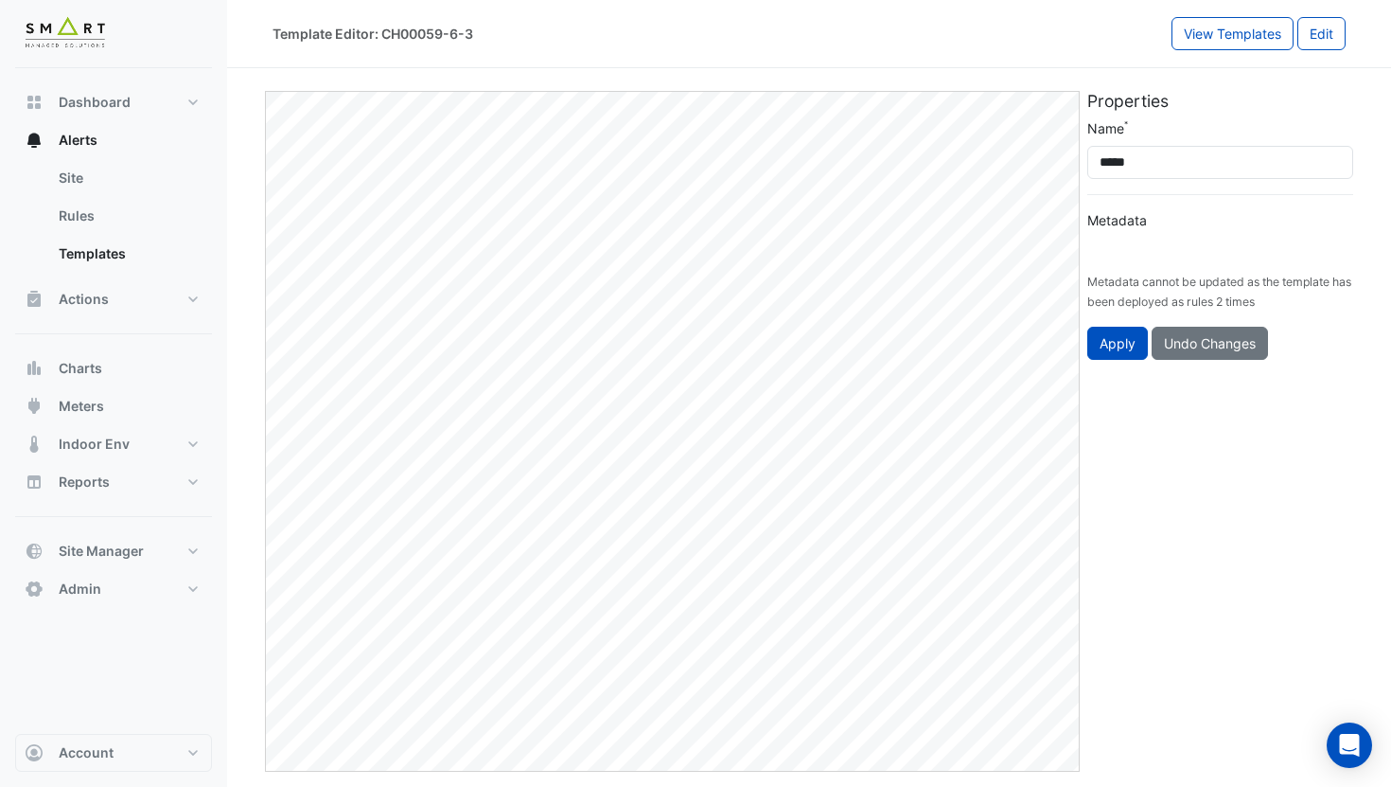
type input "**********"
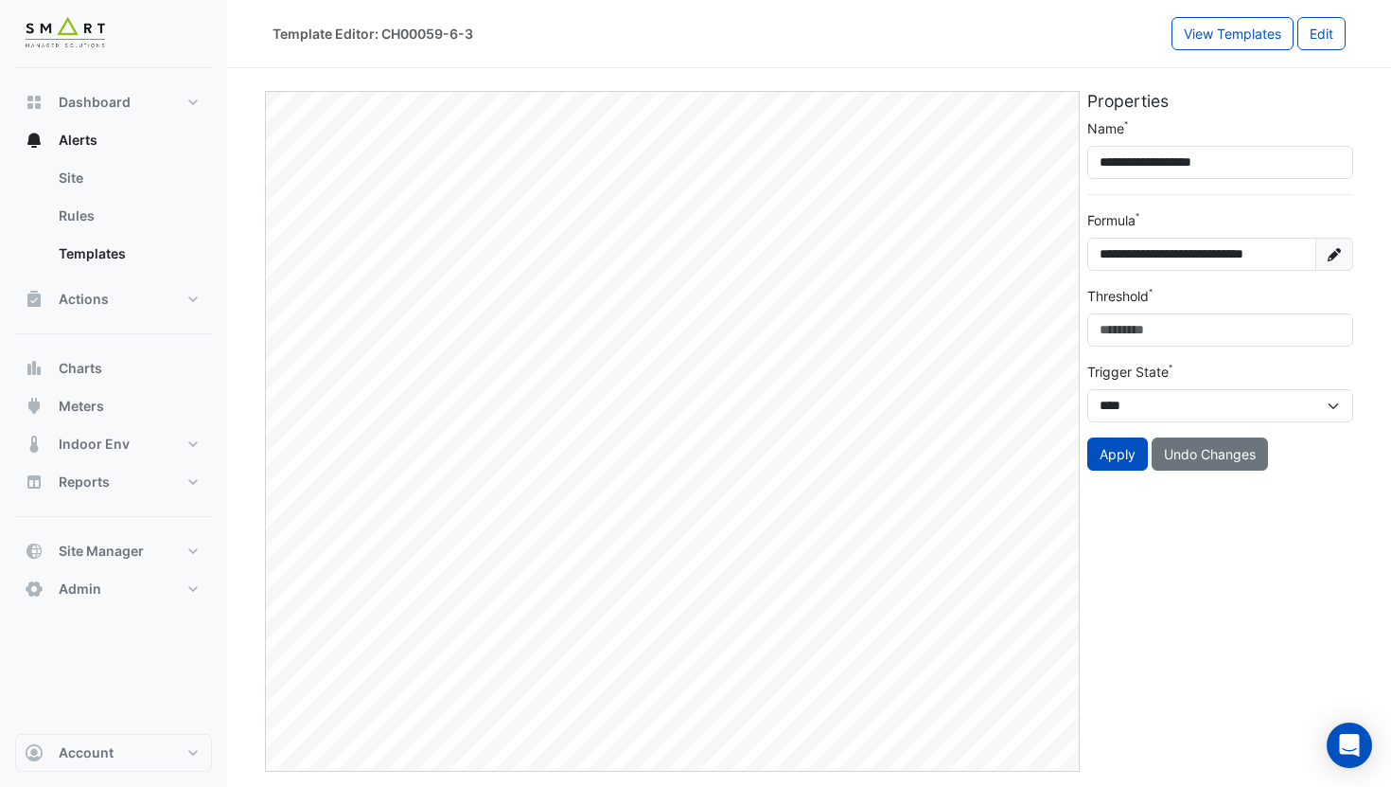
scroll to position [0, 25]
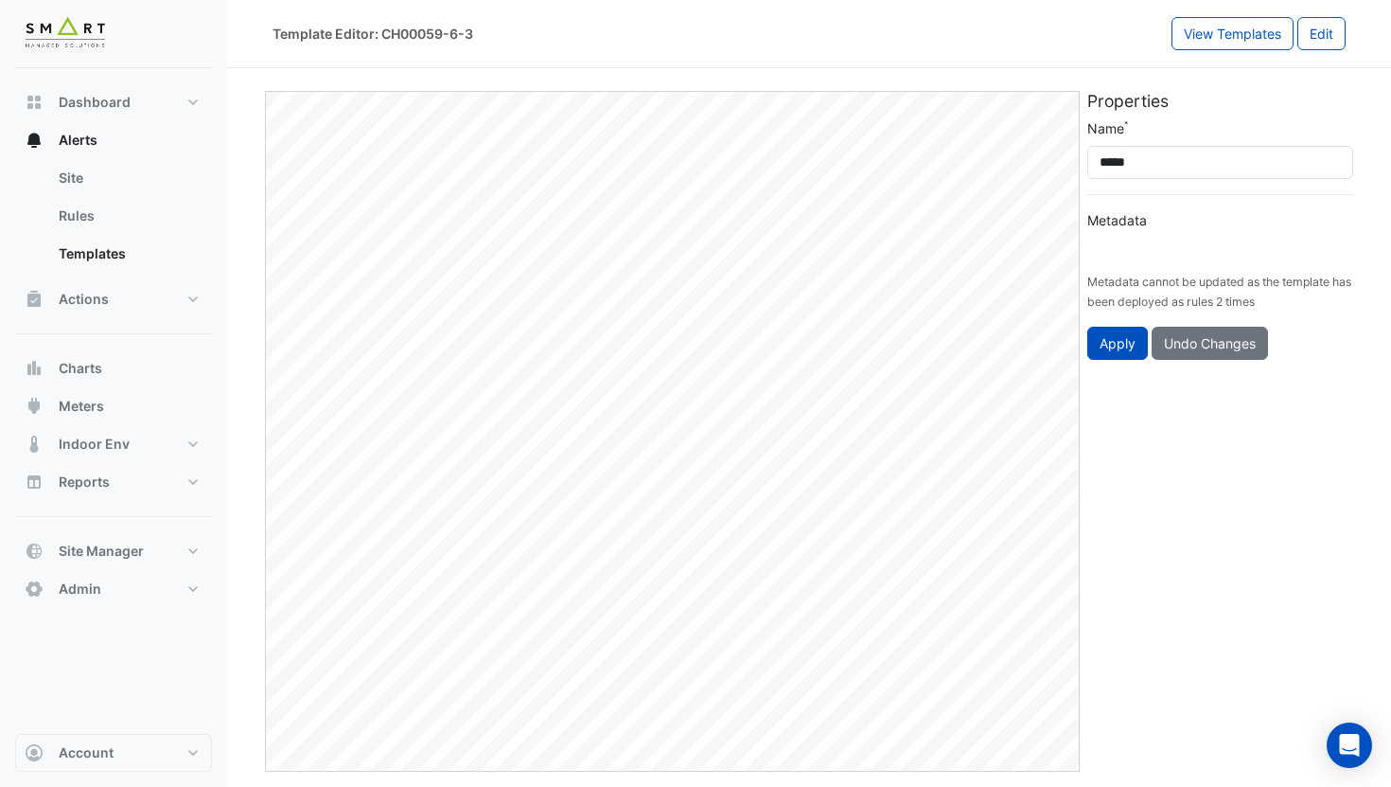
type input "**********"
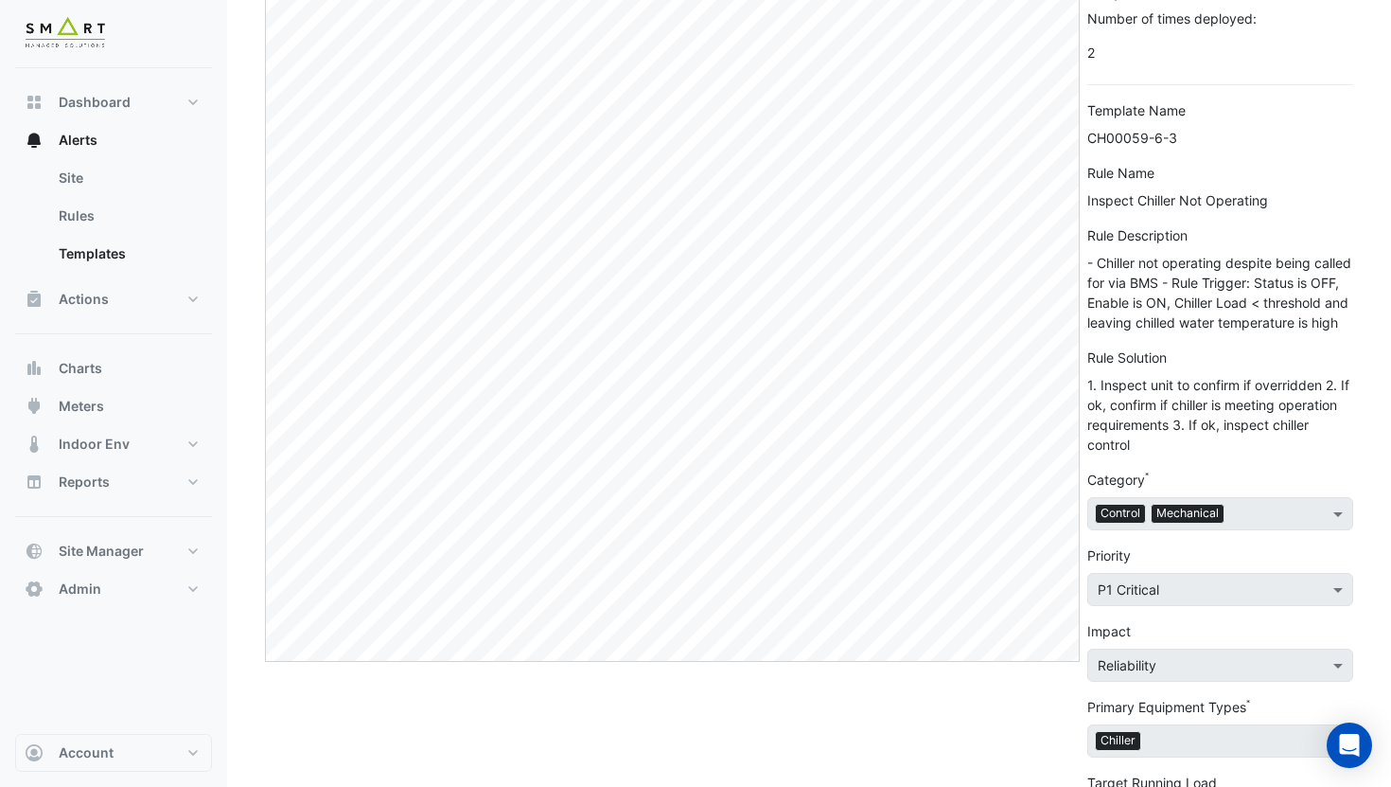
scroll to position [0, 0]
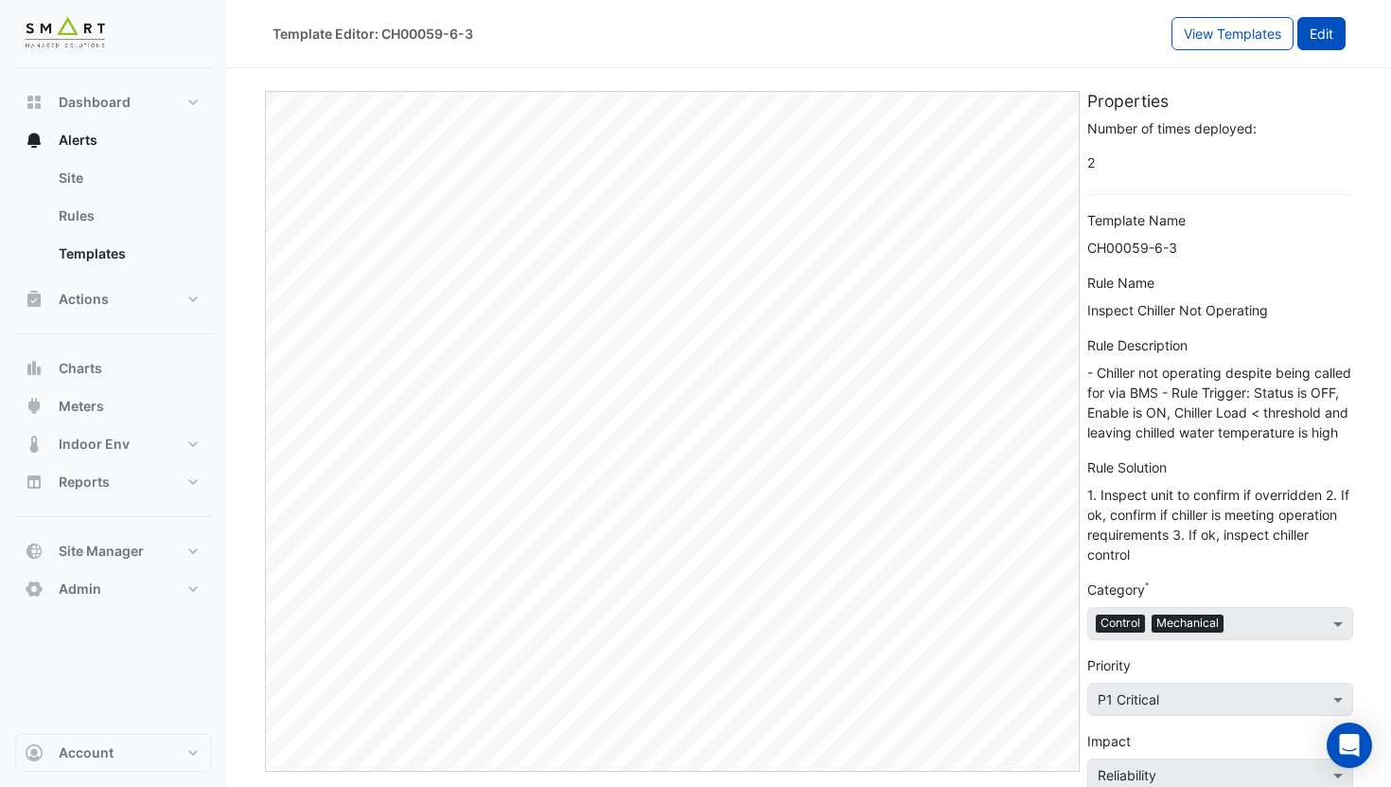
click at [1326, 25] on button "Edit" at bounding box center [1322, 33] width 48 height 33
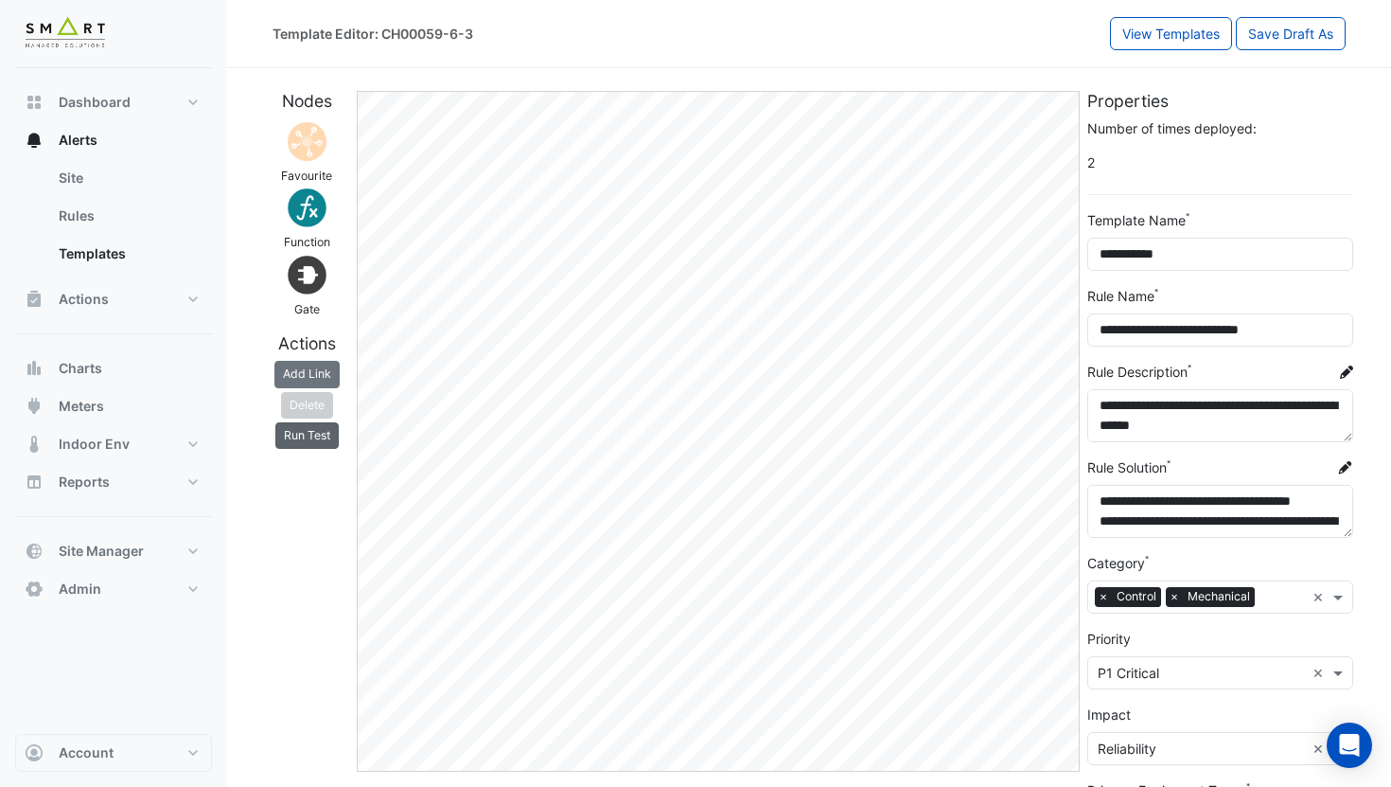
click at [314, 434] on button "Run Test" at bounding box center [306, 435] width 63 height 27
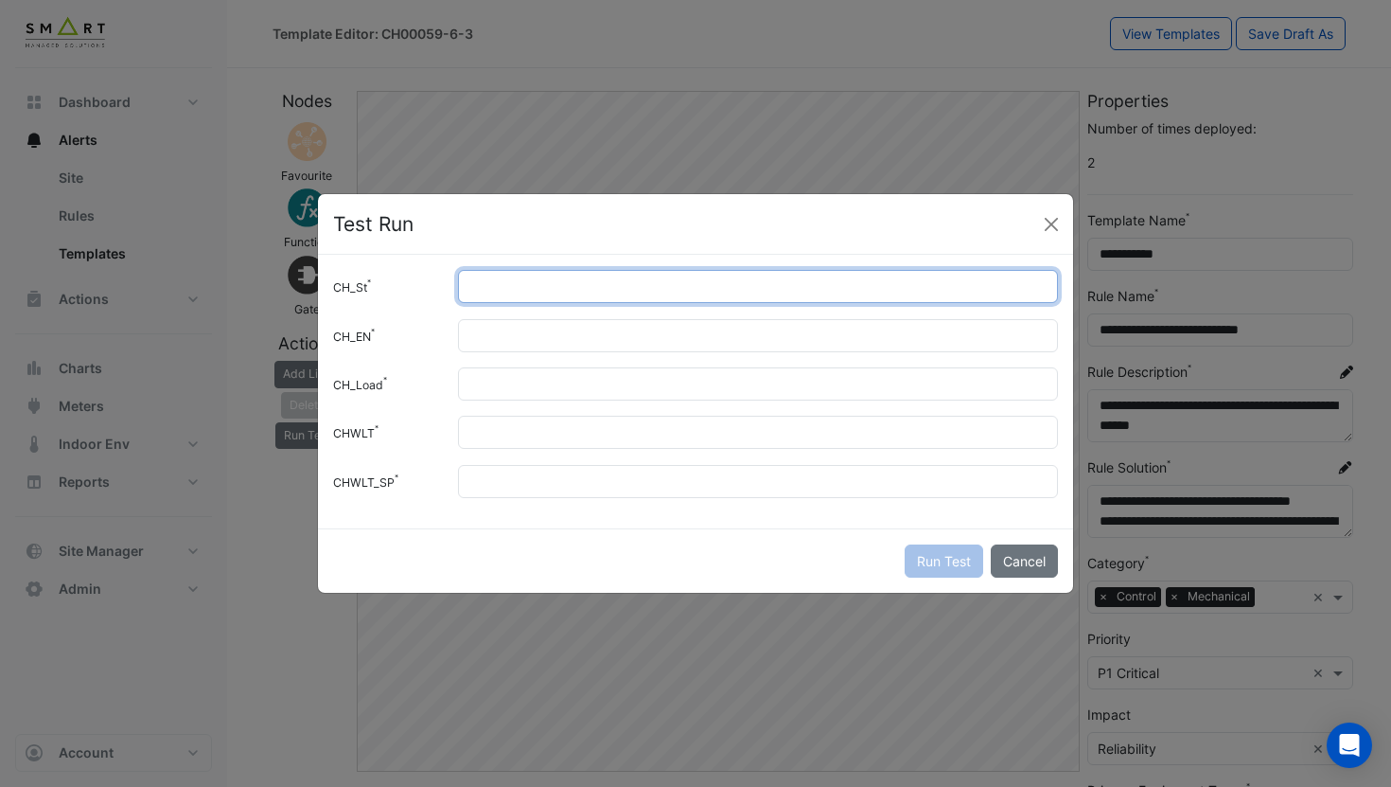
click at [501, 288] on input "CH_St" at bounding box center [758, 286] width 600 height 33
type input "*"
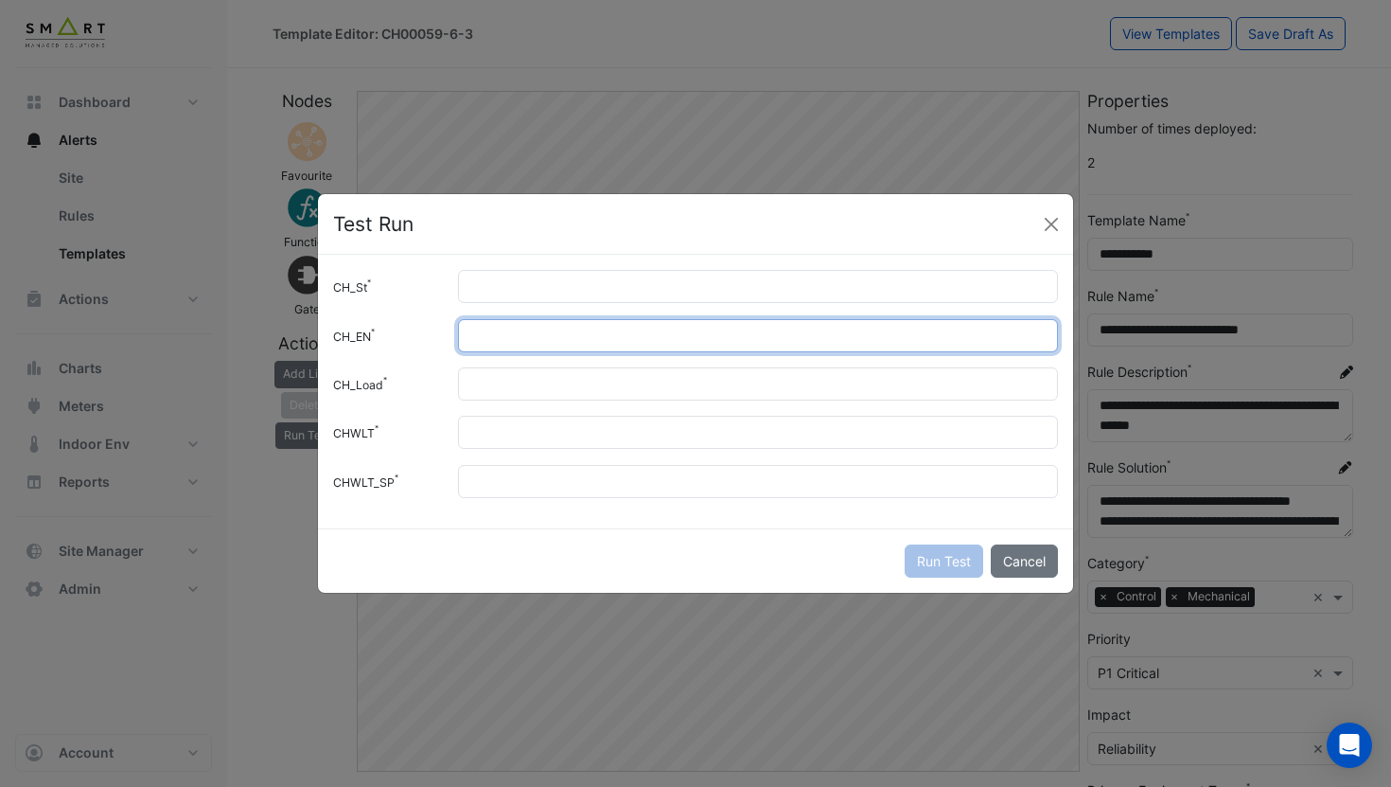
click at [492, 342] on input "CH_EN" at bounding box center [758, 335] width 600 height 33
type input "*"
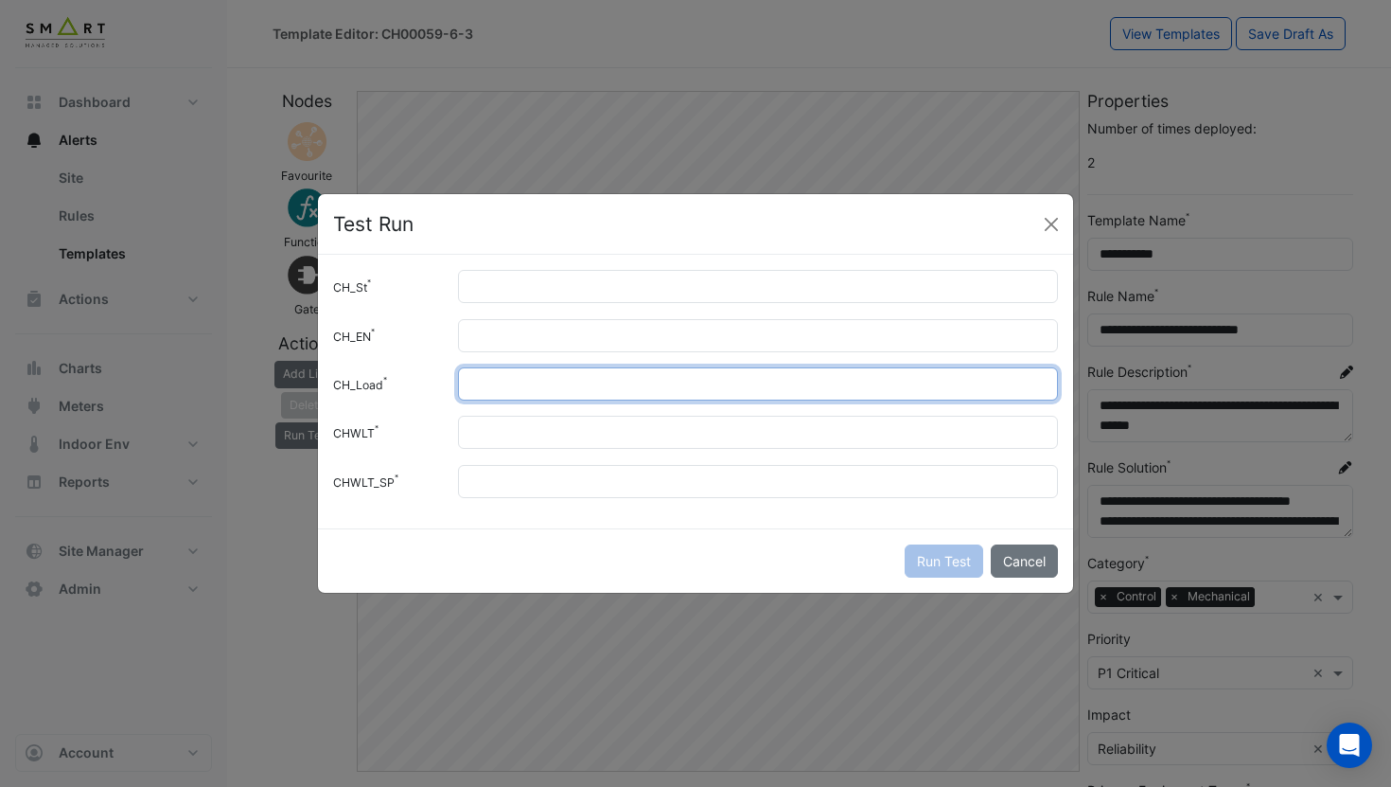
click at [526, 395] on input "CH_Load" at bounding box center [758, 383] width 600 height 33
type input "*"
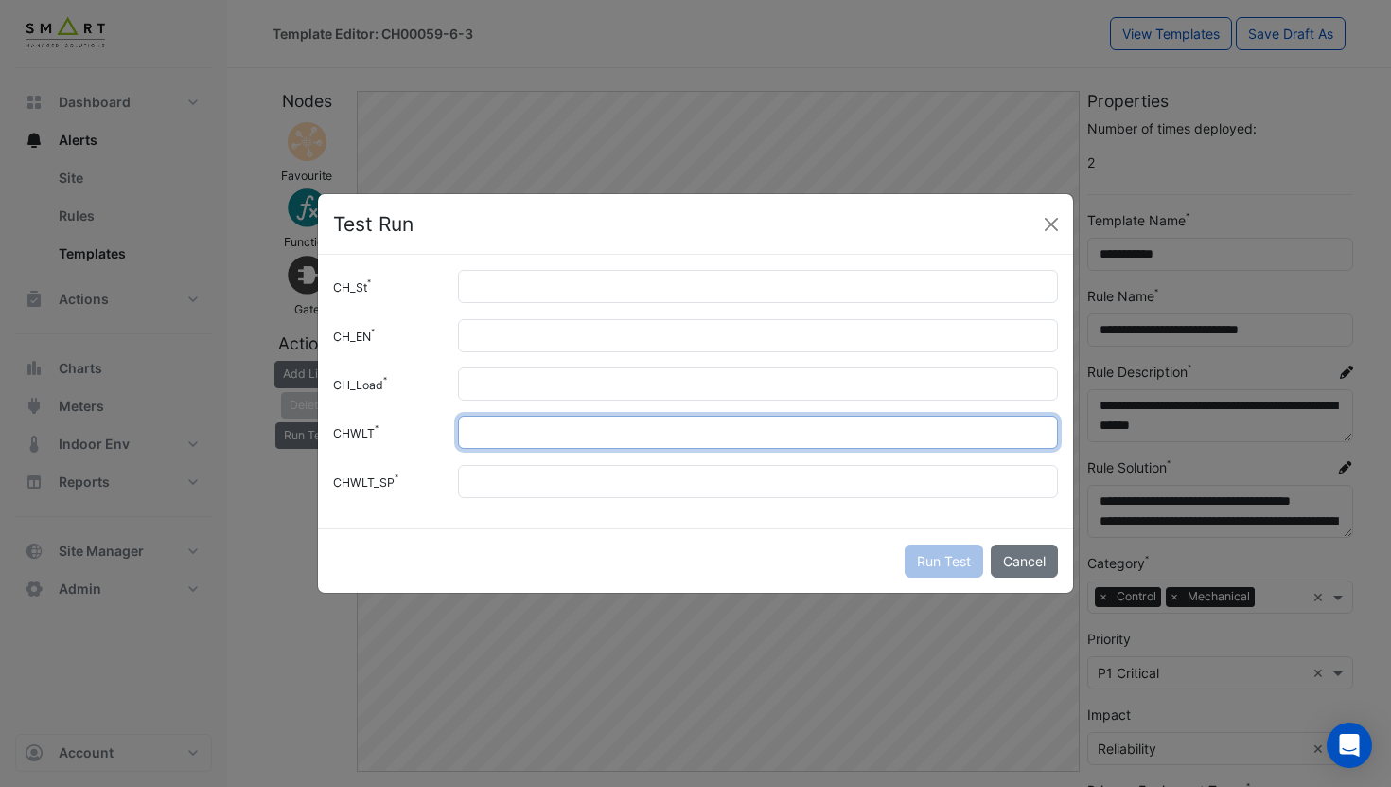
click at [524, 431] on input "CHWLT" at bounding box center [758, 432] width 600 height 33
type input "**"
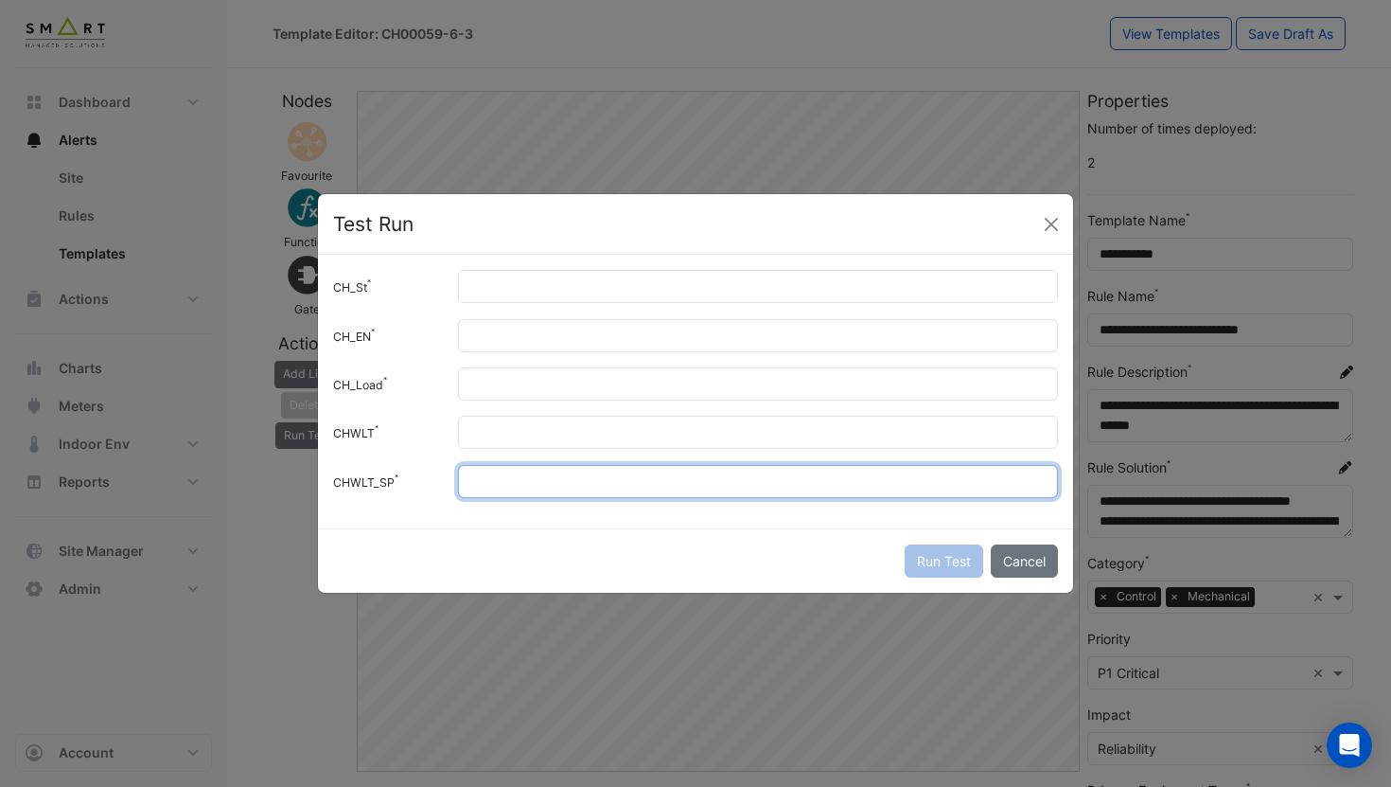
click at [522, 490] on input "CHWLT_SP" at bounding box center [758, 481] width 600 height 33
type input "*"
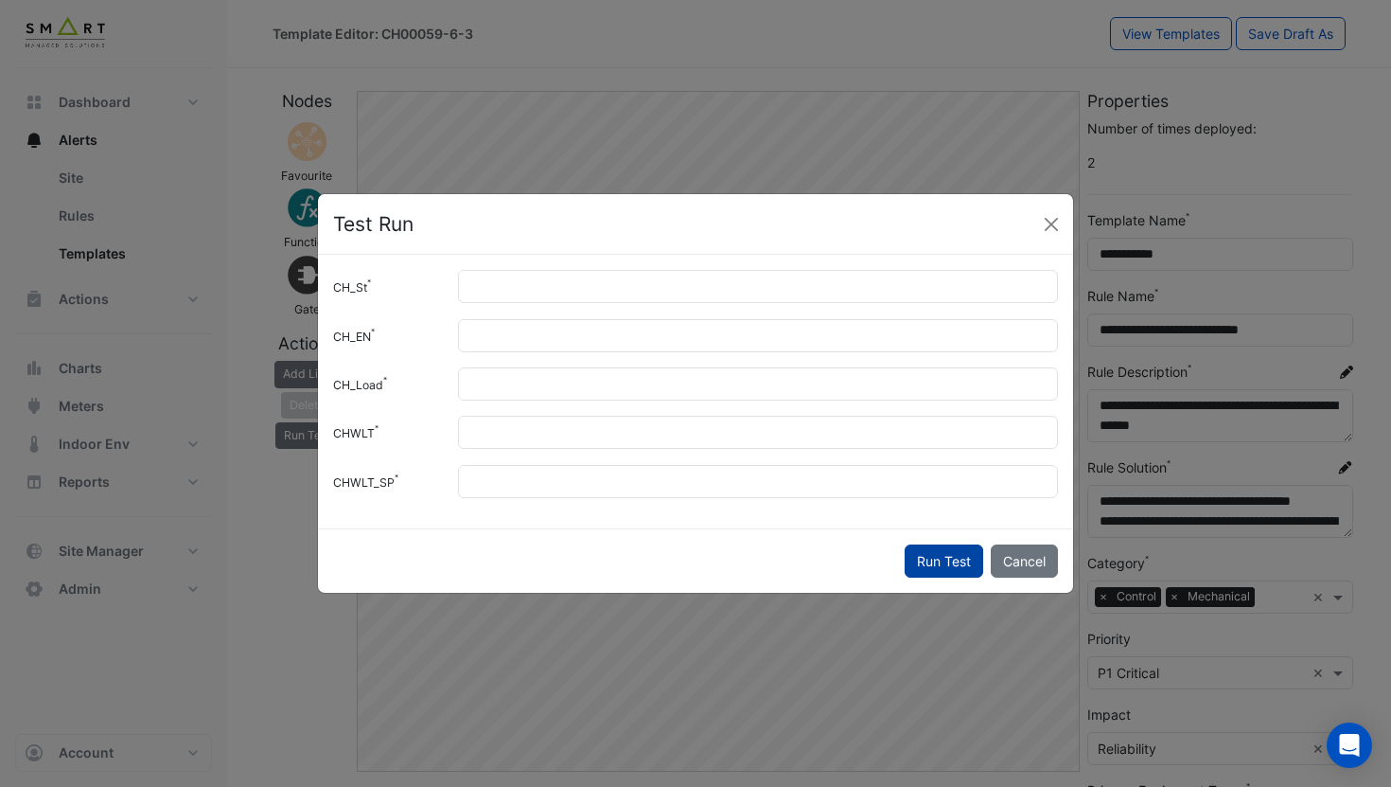
click at [969, 566] on button "Run Test" at bounding box center [944, 560] width 79 height 33
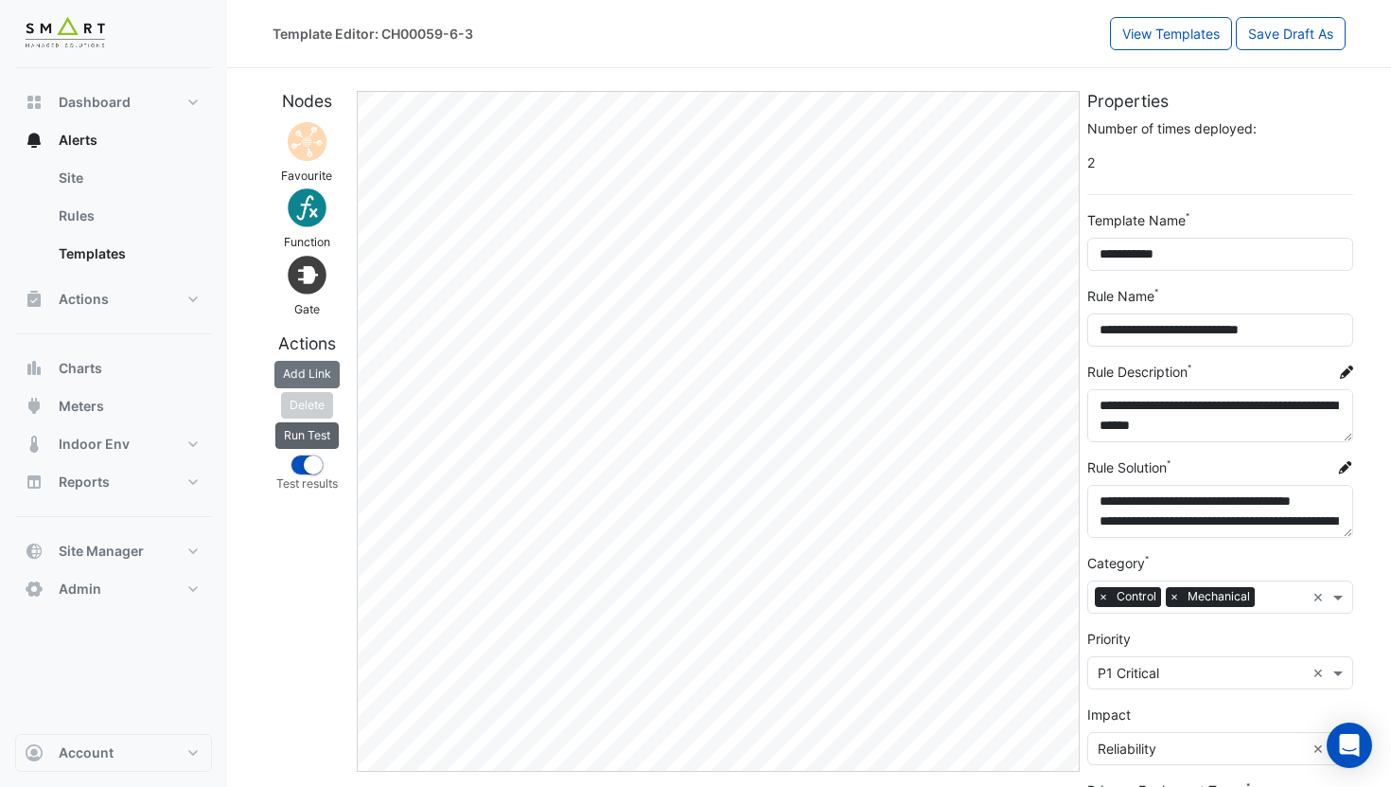
click at [317, 443] on button "Run Test" at bounding box center [306, 435] width 63 height 27
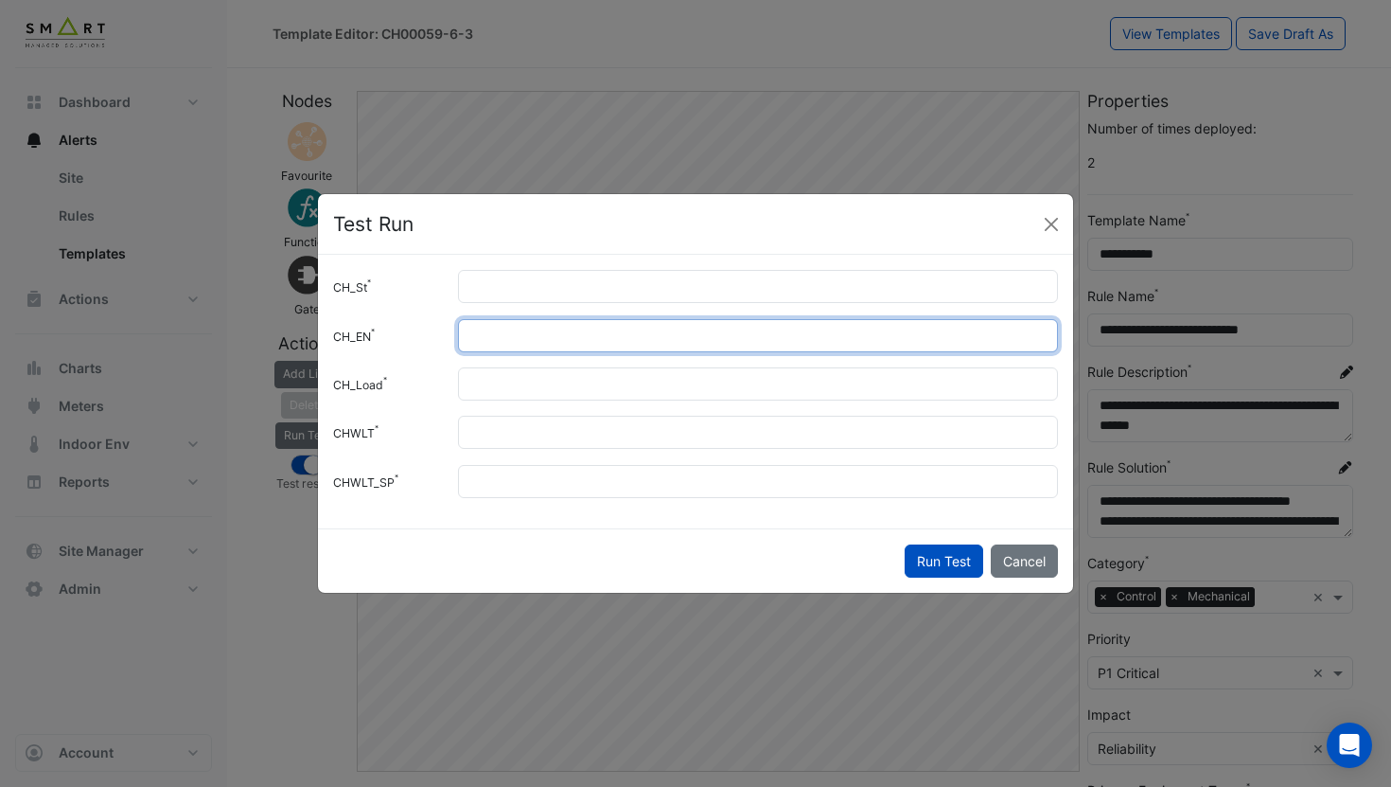
click at [542, 347] on input "*" at bounding box center [758, 335] width 600 height 33
type input "*"
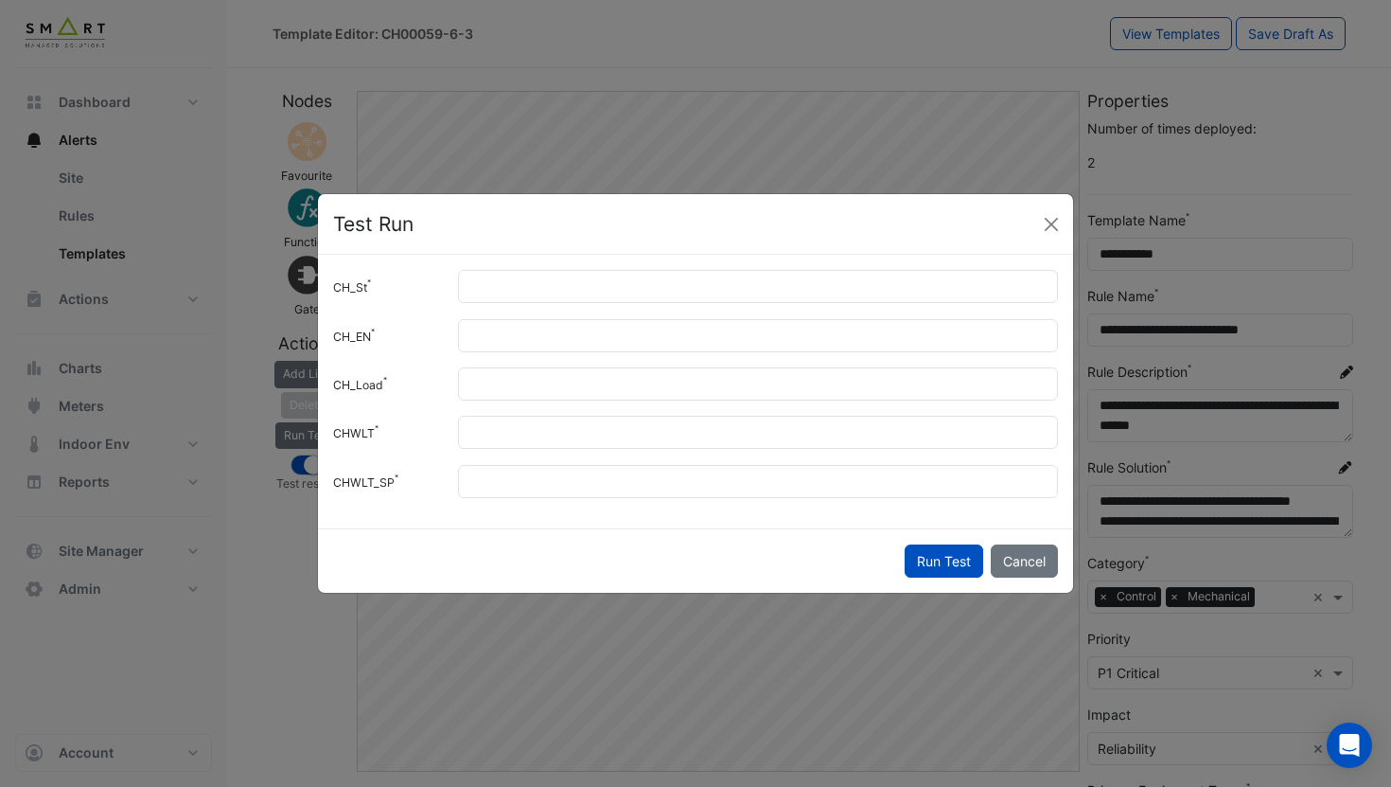
click at [928, 541] on div "Run Test Cancel" at bounding box center [695, 560] width 755 height 64
click at [937, 564] on button "Run Test" at bounding box center [944, 560] width 79 height 33
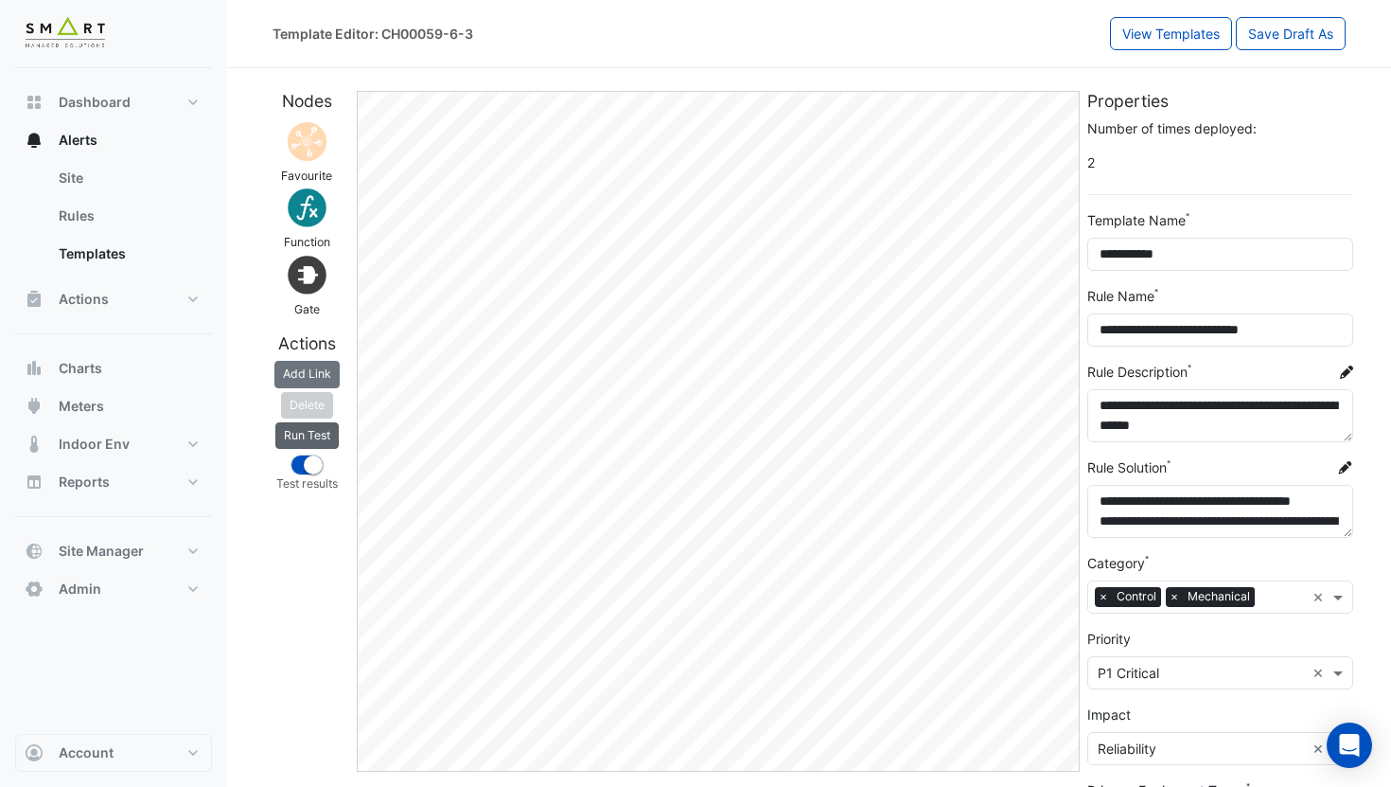
click at [315, 438] on button "Run Test" at bounding box center [306, 435] width 63 height 27
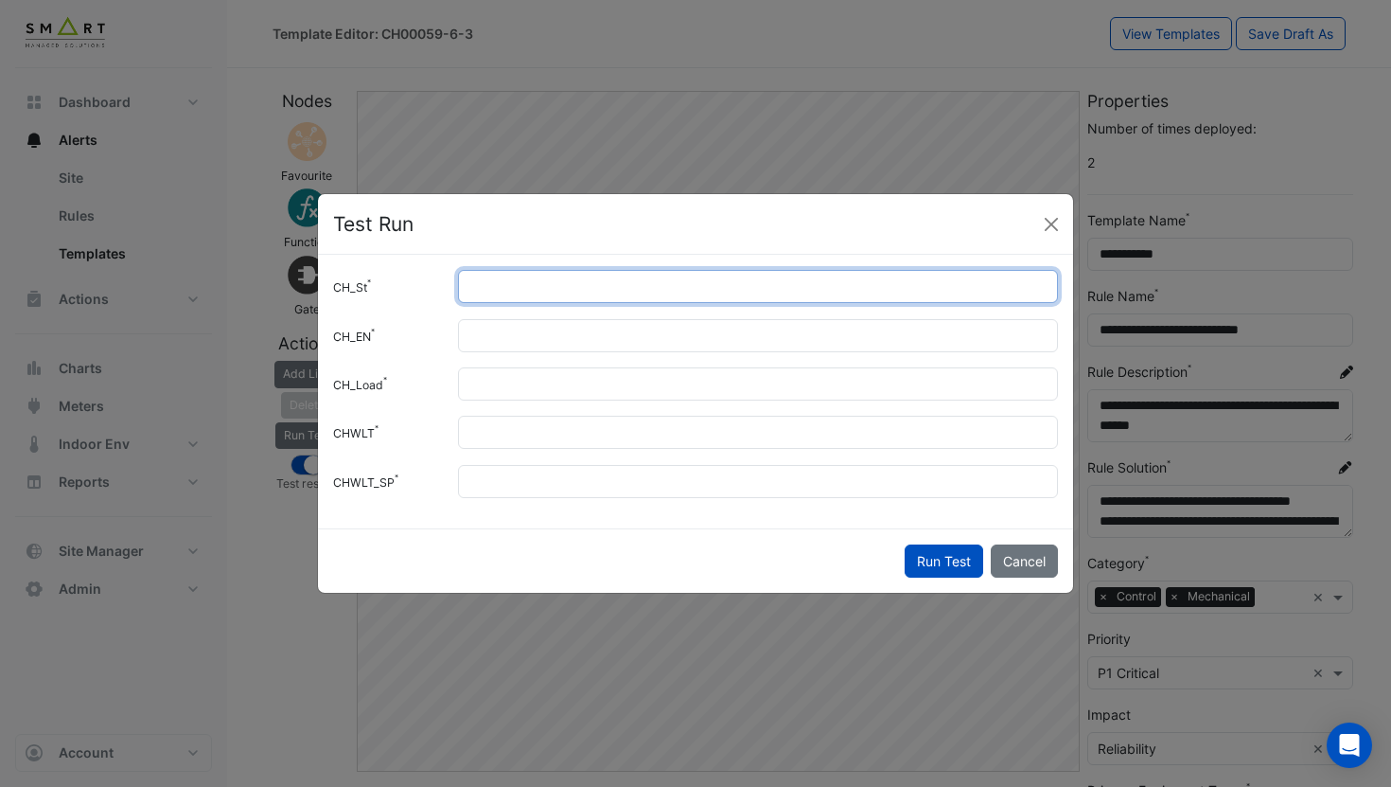
click at [496, 298] on input "*" at bounding box center [758, 286] width 600 height 33
type input "*"
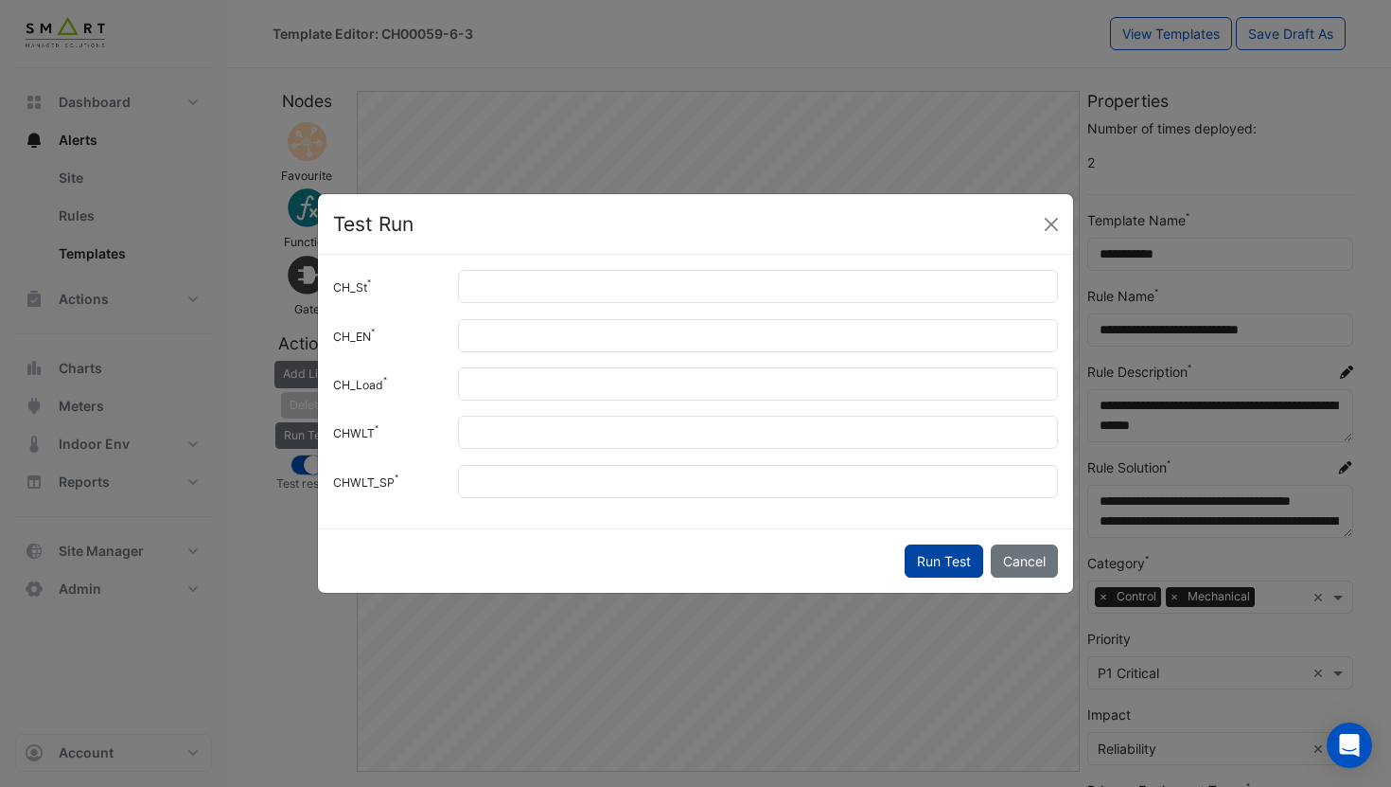
click at [934, 565] on button "Run Test" at bounding box center [944, 560] width 79 height 33
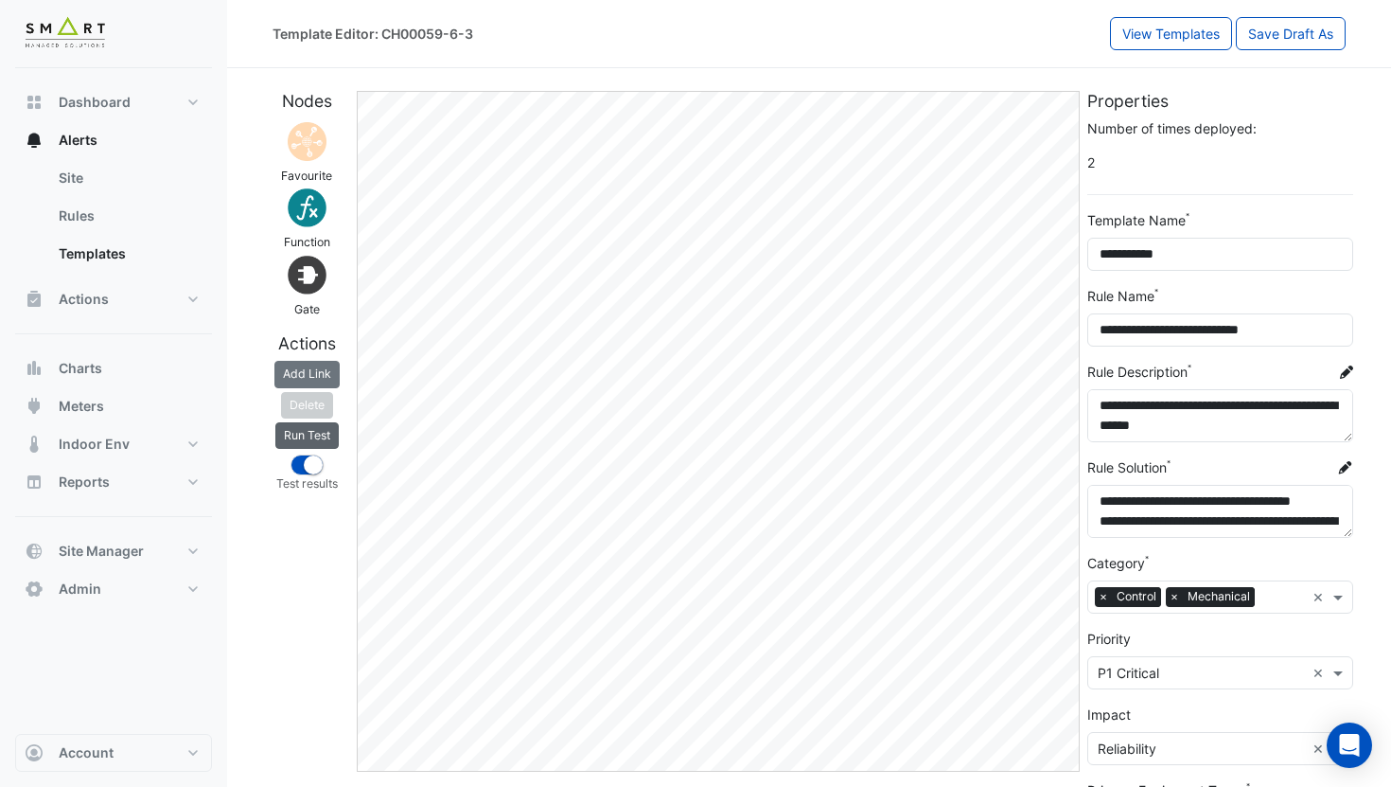
click at [295, 438] on button "Run Test" at bounding box center [306, 435] width 63 height 27
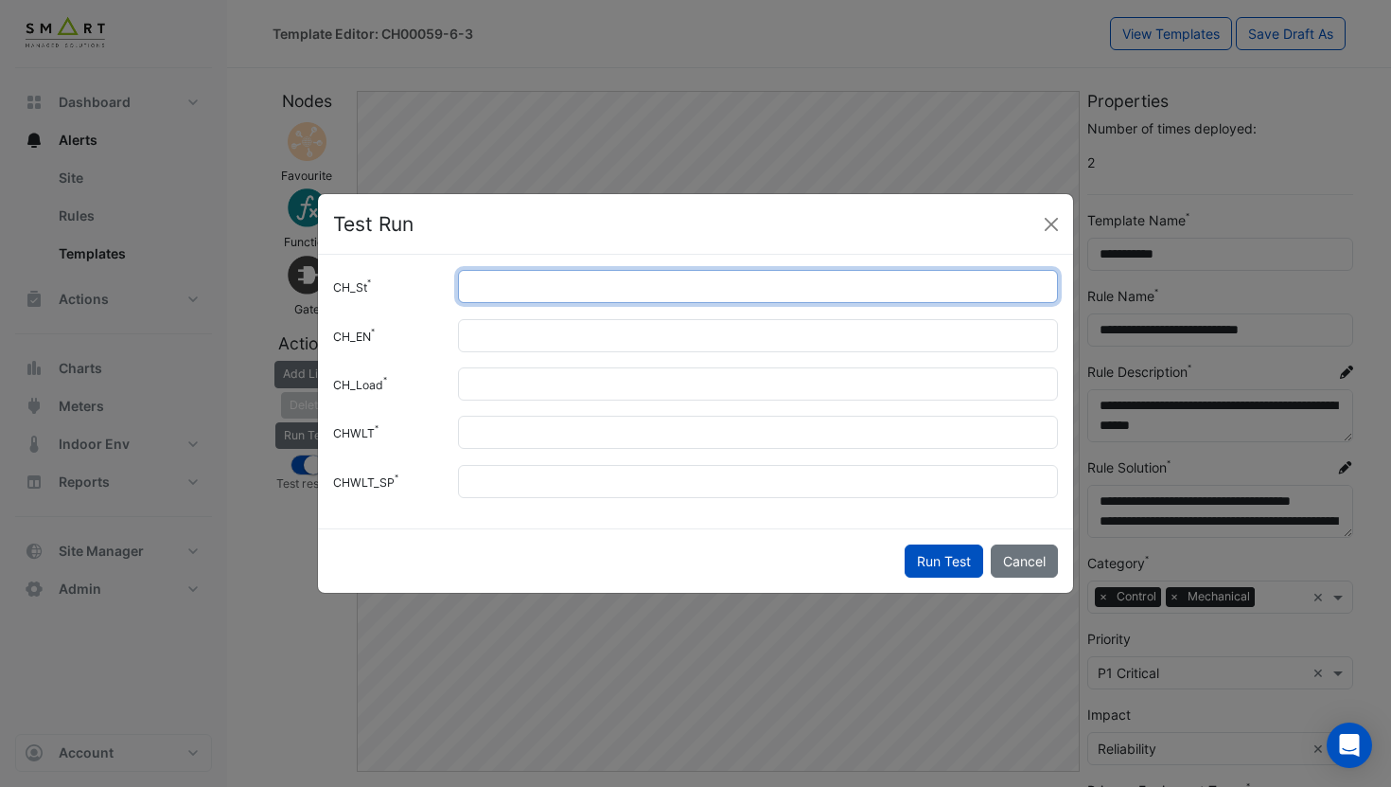
click at [488, 295] on input "*" at bounding box center [758, 286] width 600 height 33
type input "*"
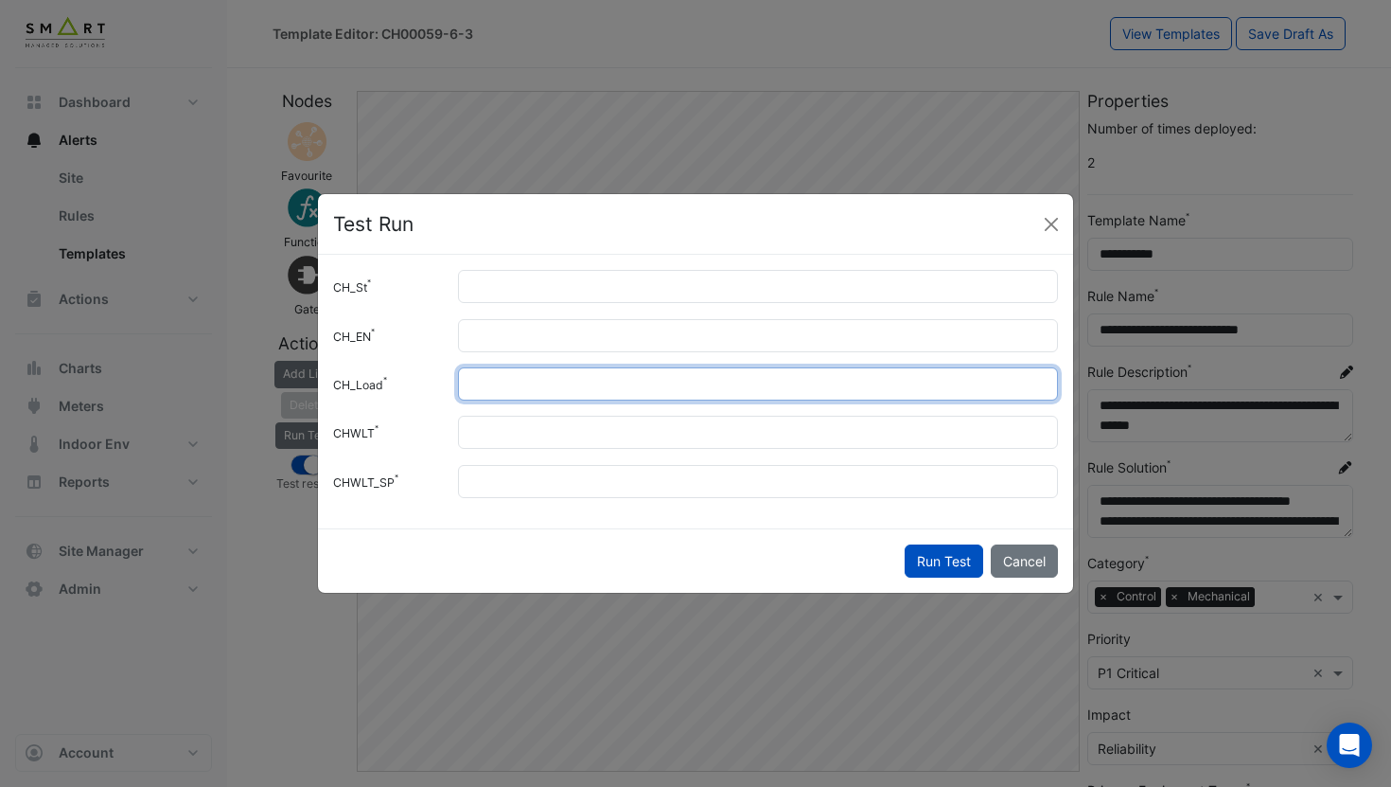
click at [515, 389] on input "*" at bounding box center [758, 383] width 600 height 33
type input "**"
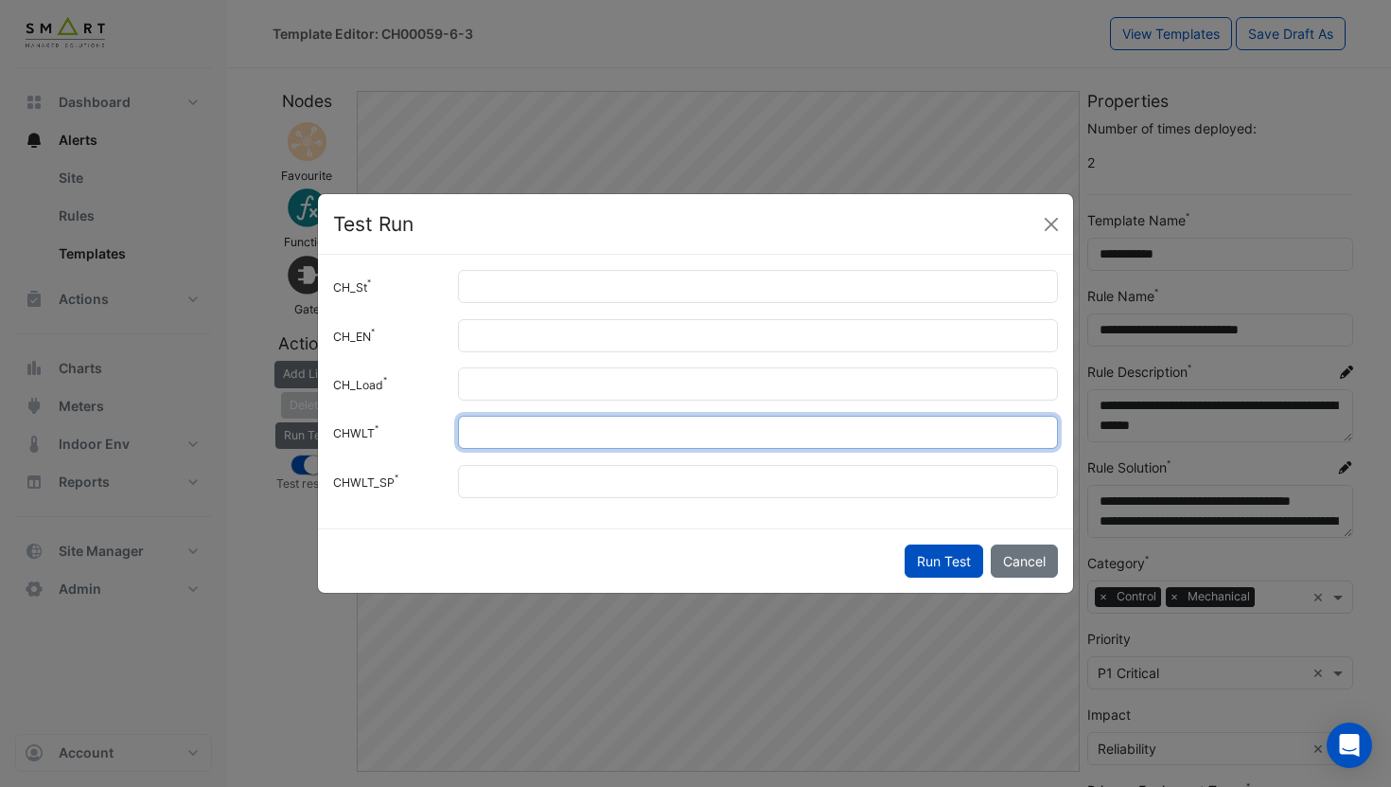
click at [497, 437] on input "**" at bounding box center [758, 432] width 600 height 33
type input "*"
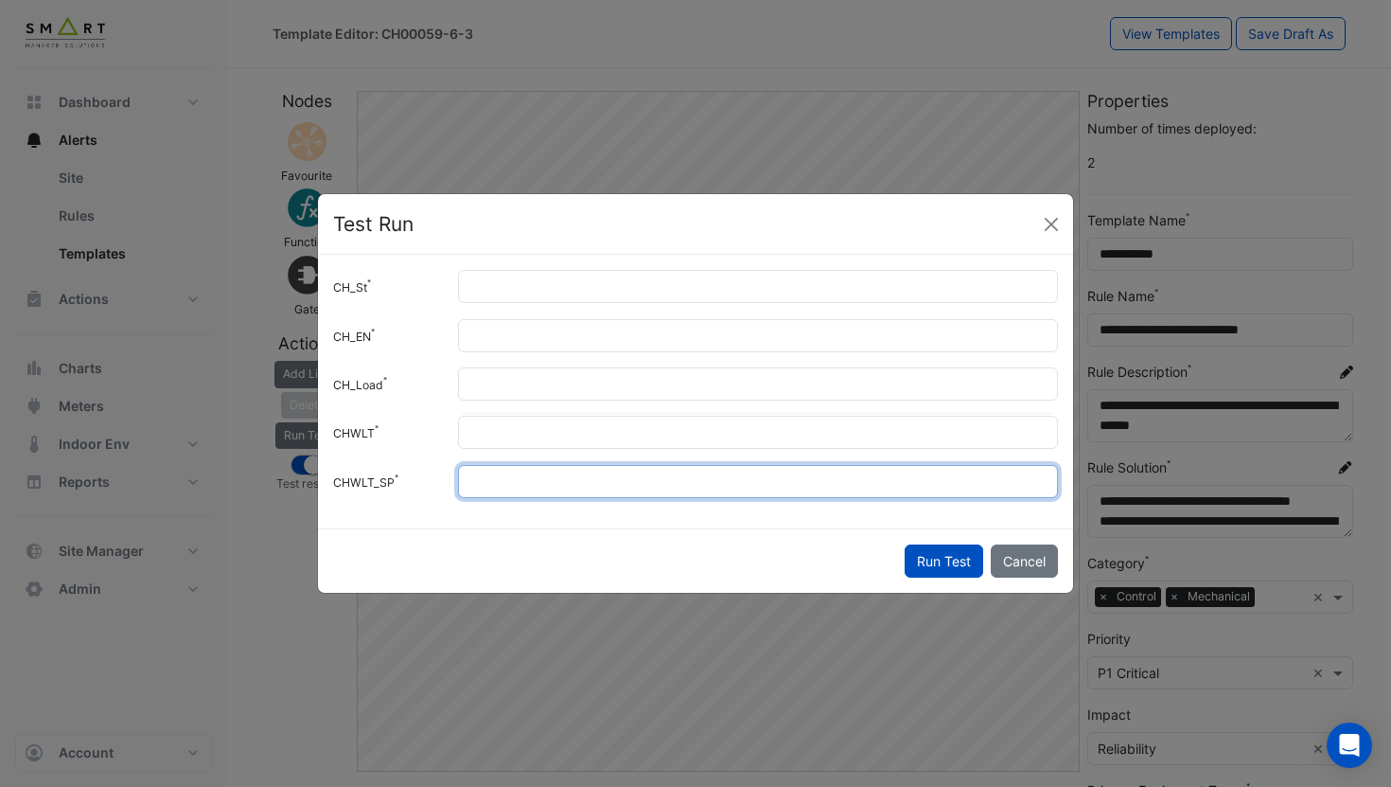
click at [506, 488] on input "*" at bounding box center [758, 481] width 600 height 33
type input "*"
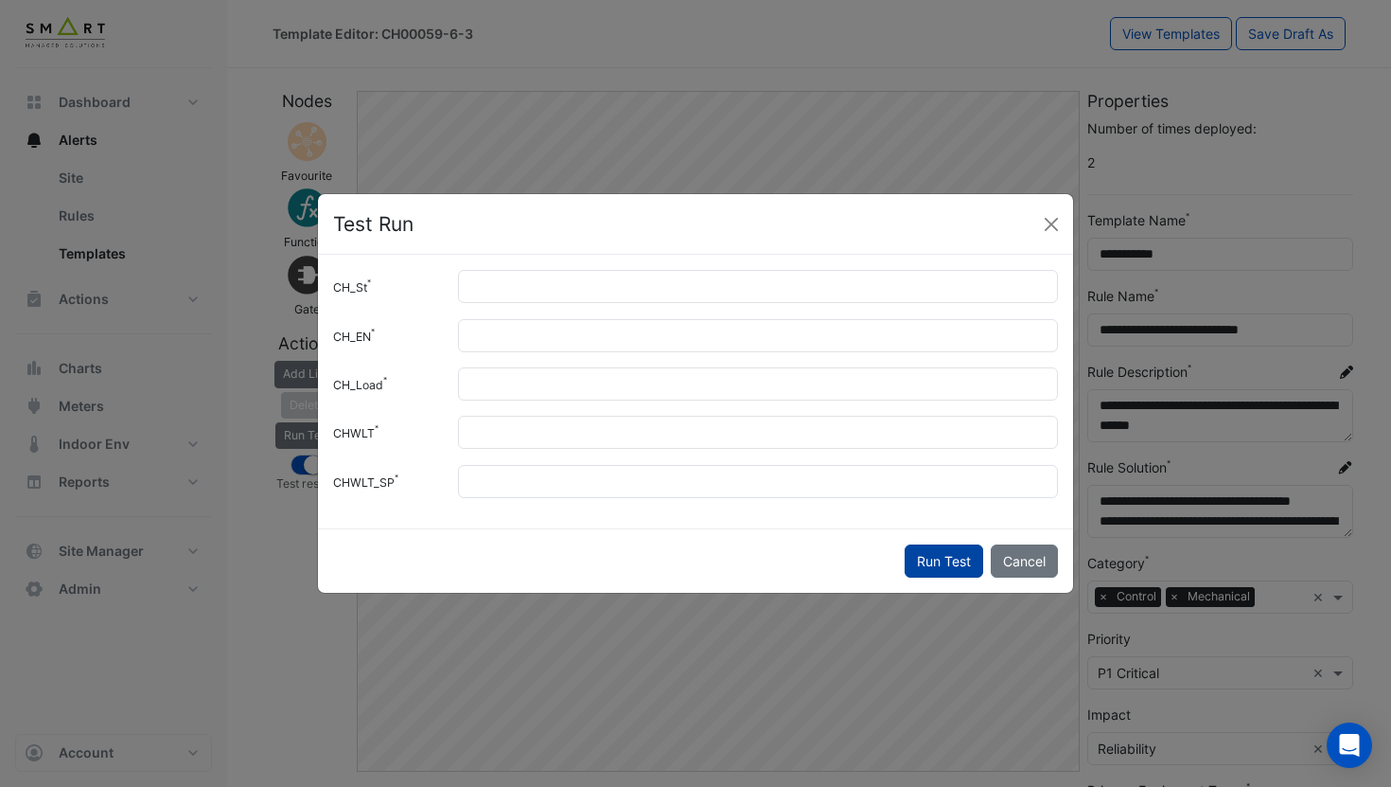
click at [935, 547] on button "Run Test" at bounding box center [944, 560] width 79 height 33
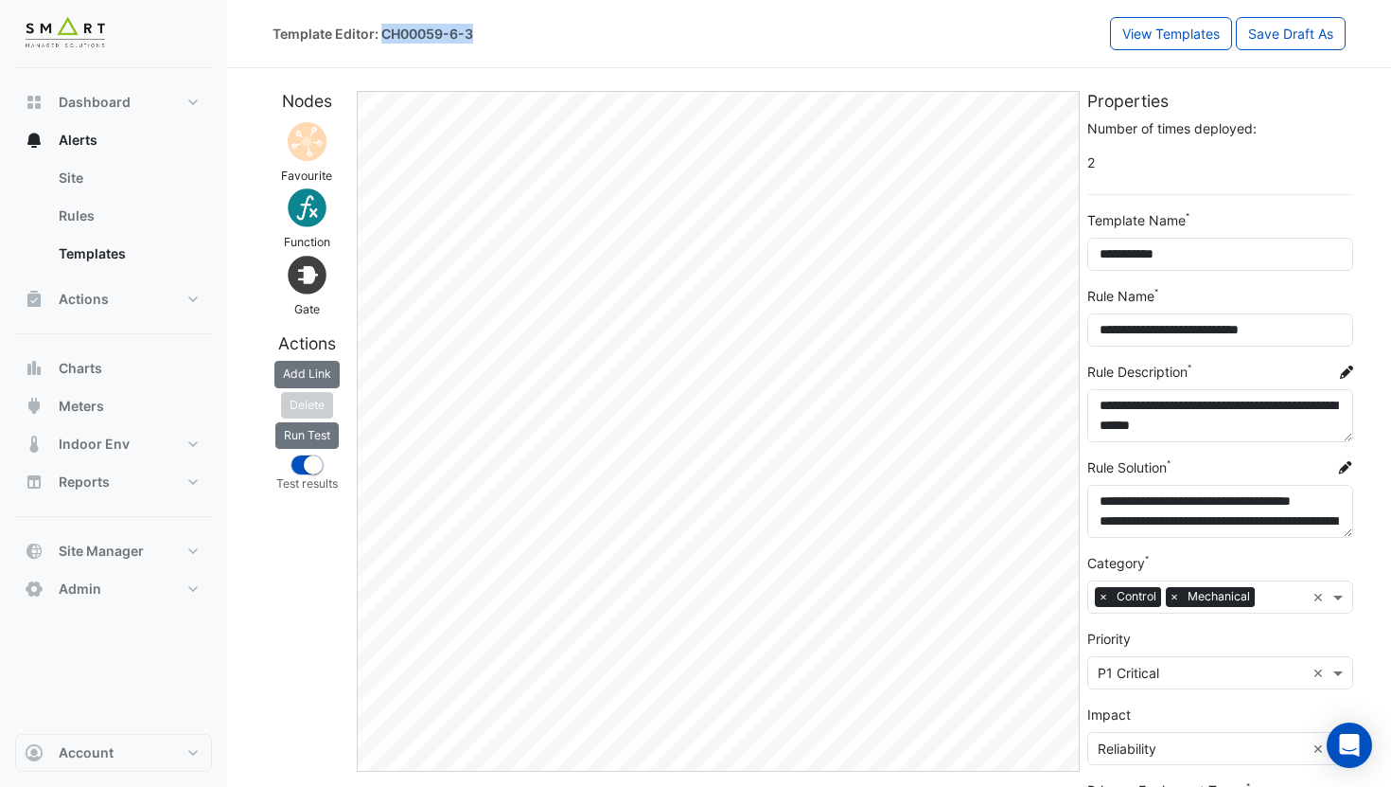
drag, startPoint x: 383, startPoint y: 31, endPoint x: 474, endPoint y: 28, distance: 90.9
click at [474, 28] on div "Template Editor: CH00059-6-3" at bounding box center [692, 33] width 838 height 33
copy div "CH00059-6-3"
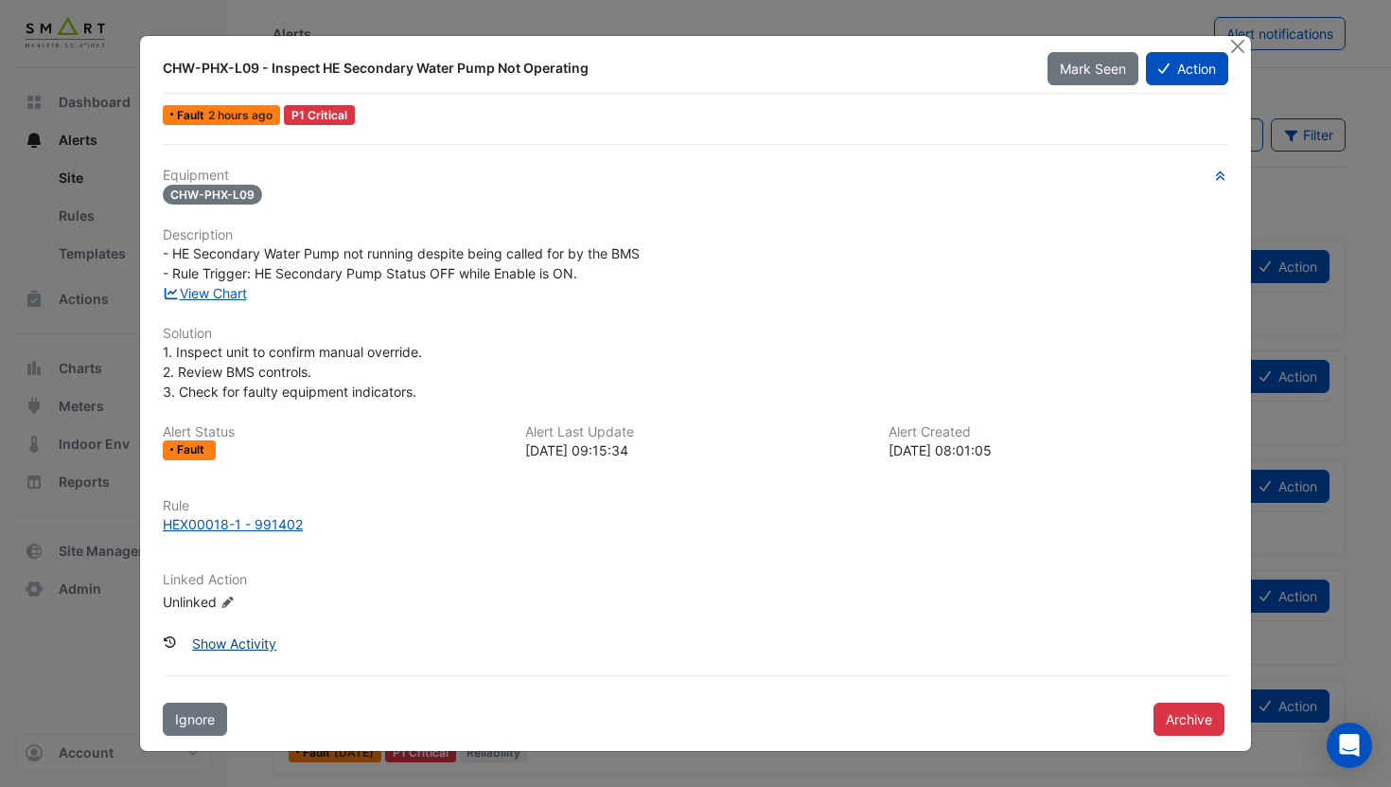
click at [252, 643] on button "Show Activity" at bounding box center [234, 643] width 109 height 33
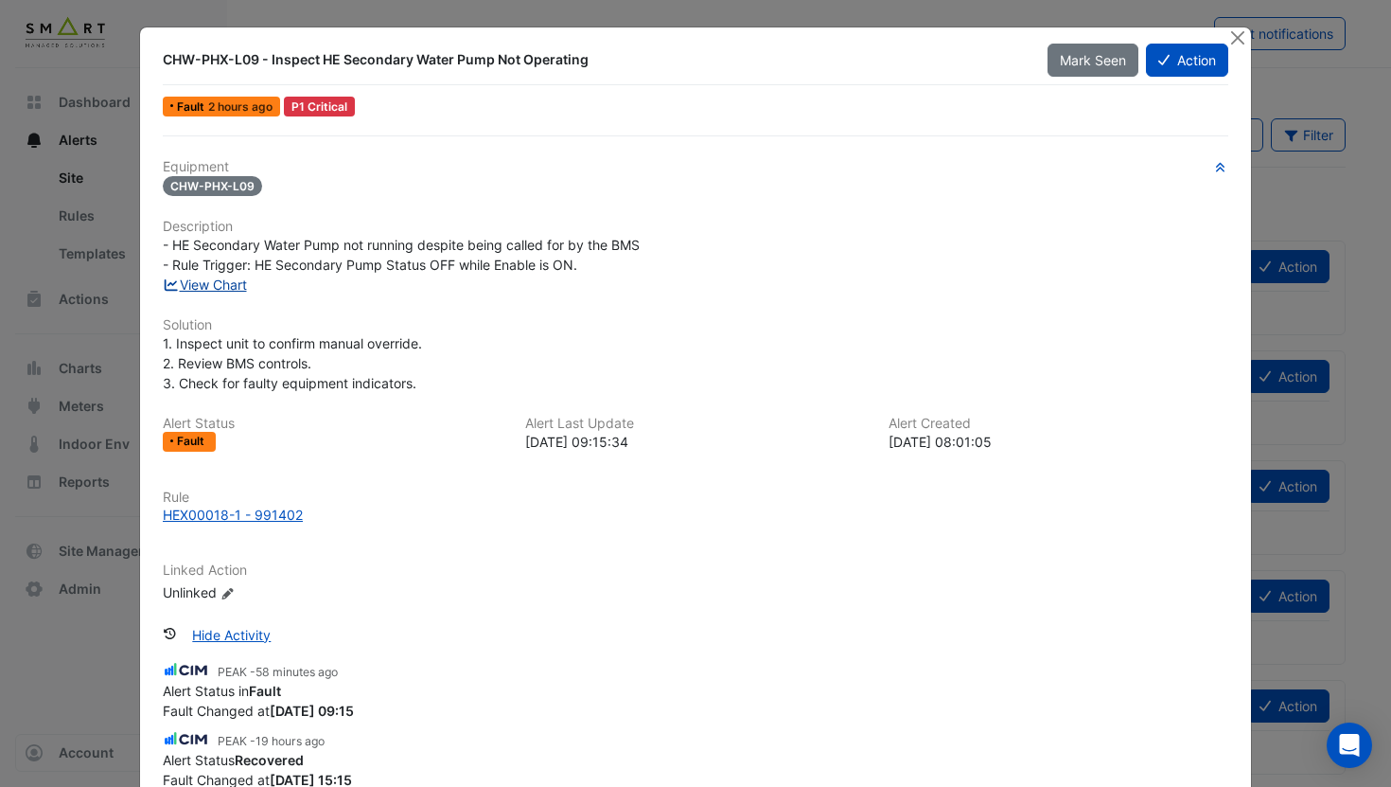
click at [230, 286] on link "View Chart" at bounding box center [205, 284] width 84 height 16
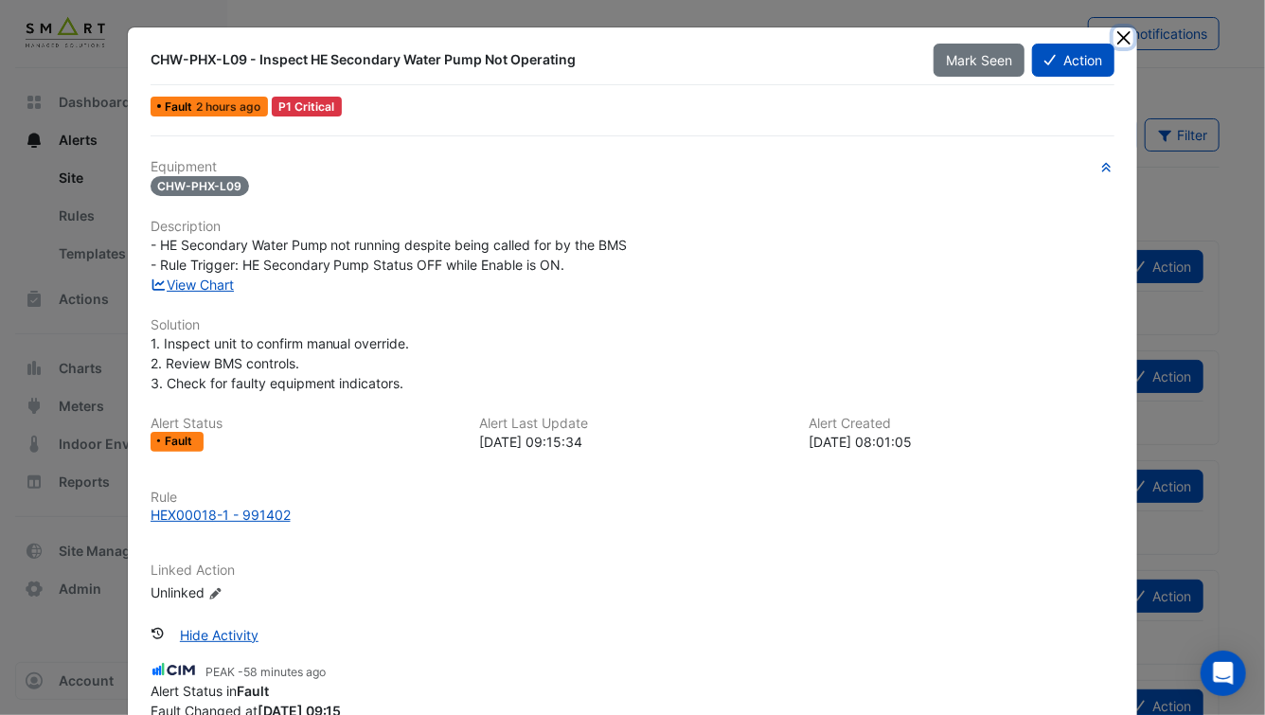
click at [1126, 31] on button "Close" at bounding box center [1123, 37] width 20 height 20
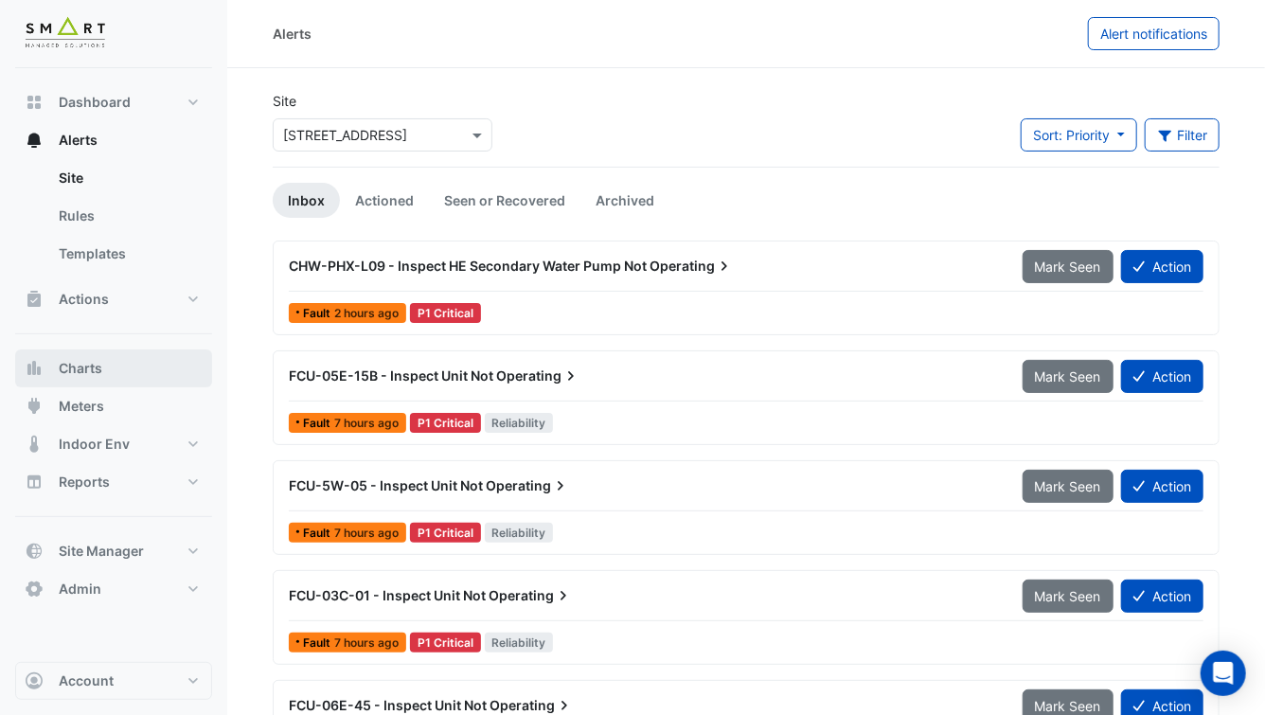
click at [136, 367] on button "Charts" at bounding box center [113, 368] width 197 height 38
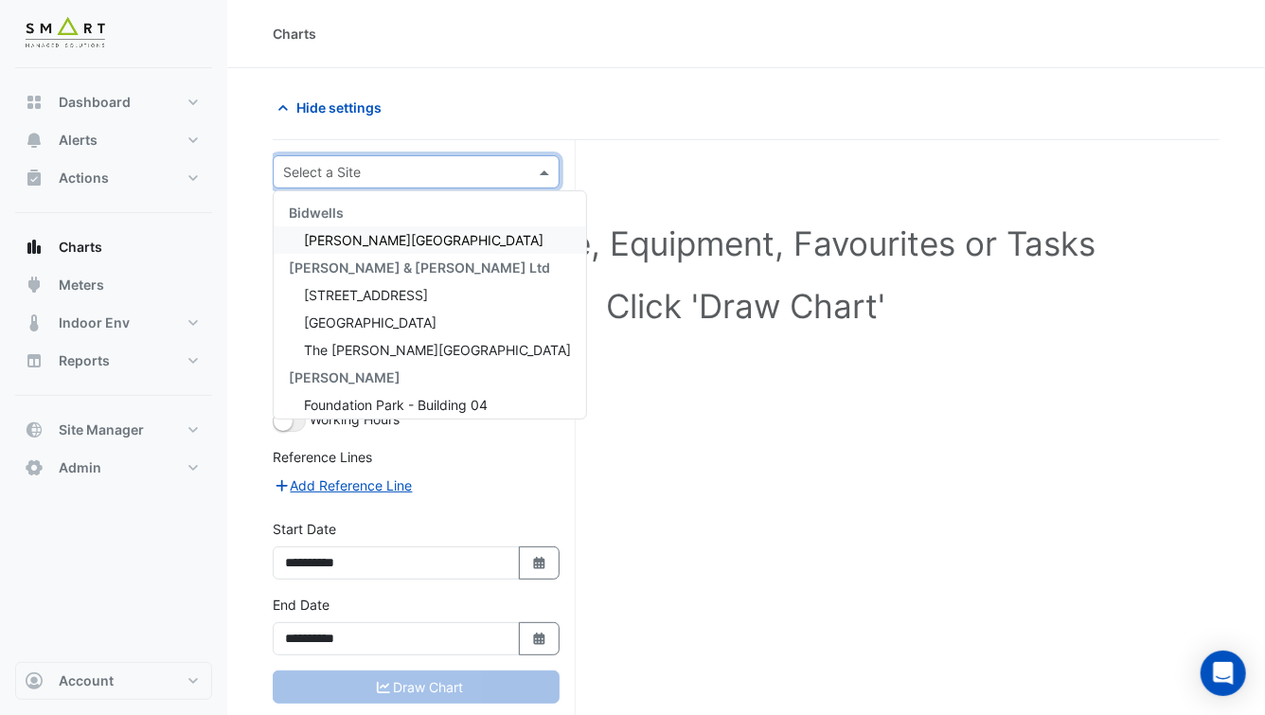
click at [369, 167] on input "text" at bounding box center [397, 173] width 228 height 20
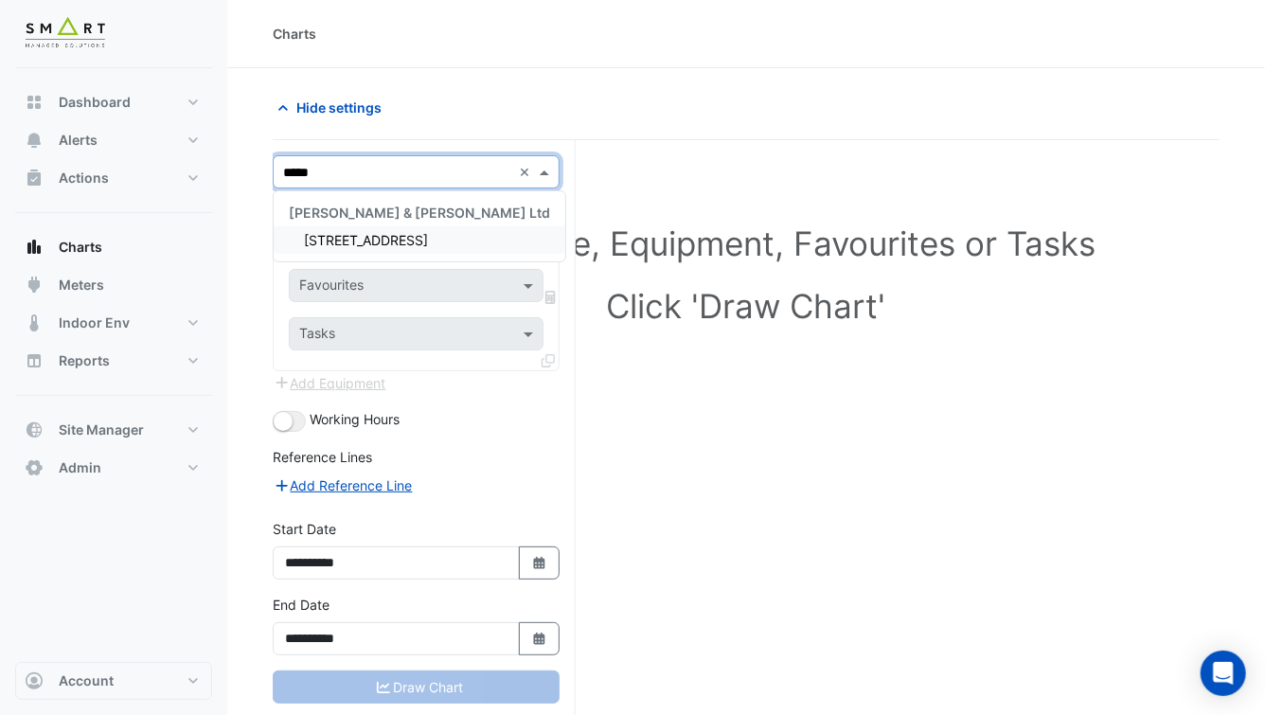
type input "******"
click at [383, 232] on span "[STREET_ADDRESS]" at bounding box center [366, 240] width 124 height 16
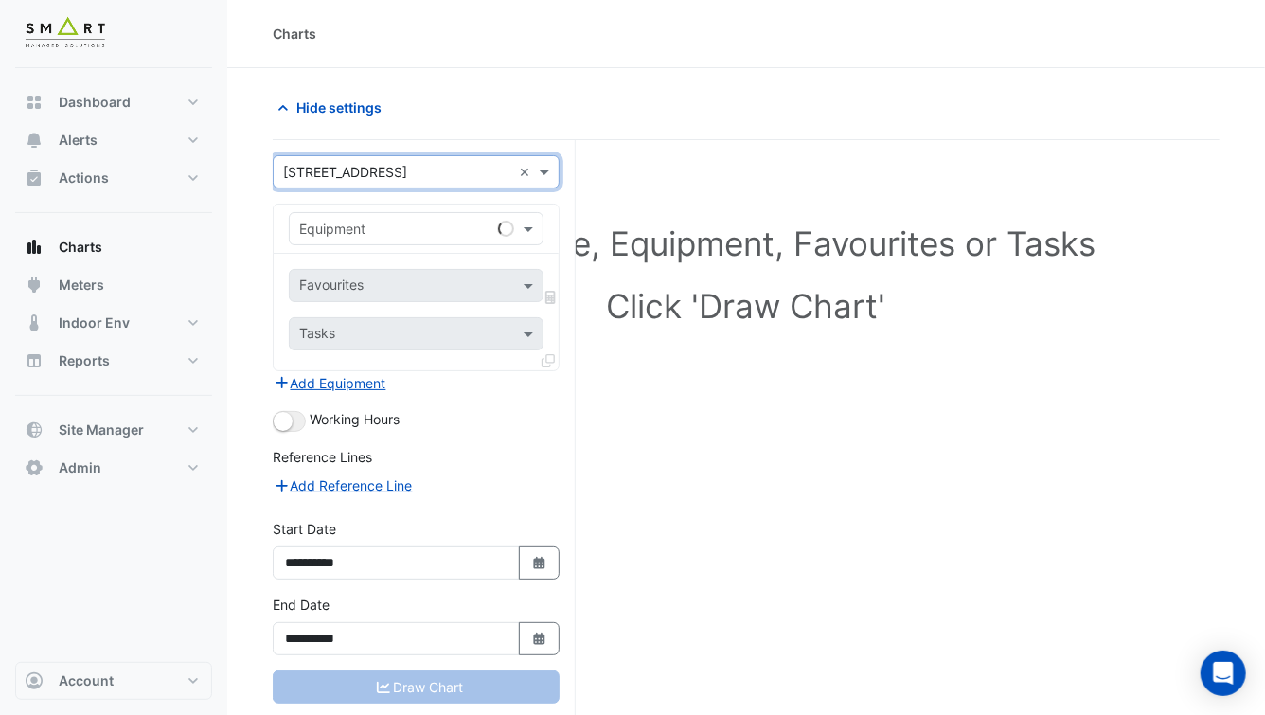
click at [417, 234] on input "text" at bounding box center [397, 230] width 196 height 20
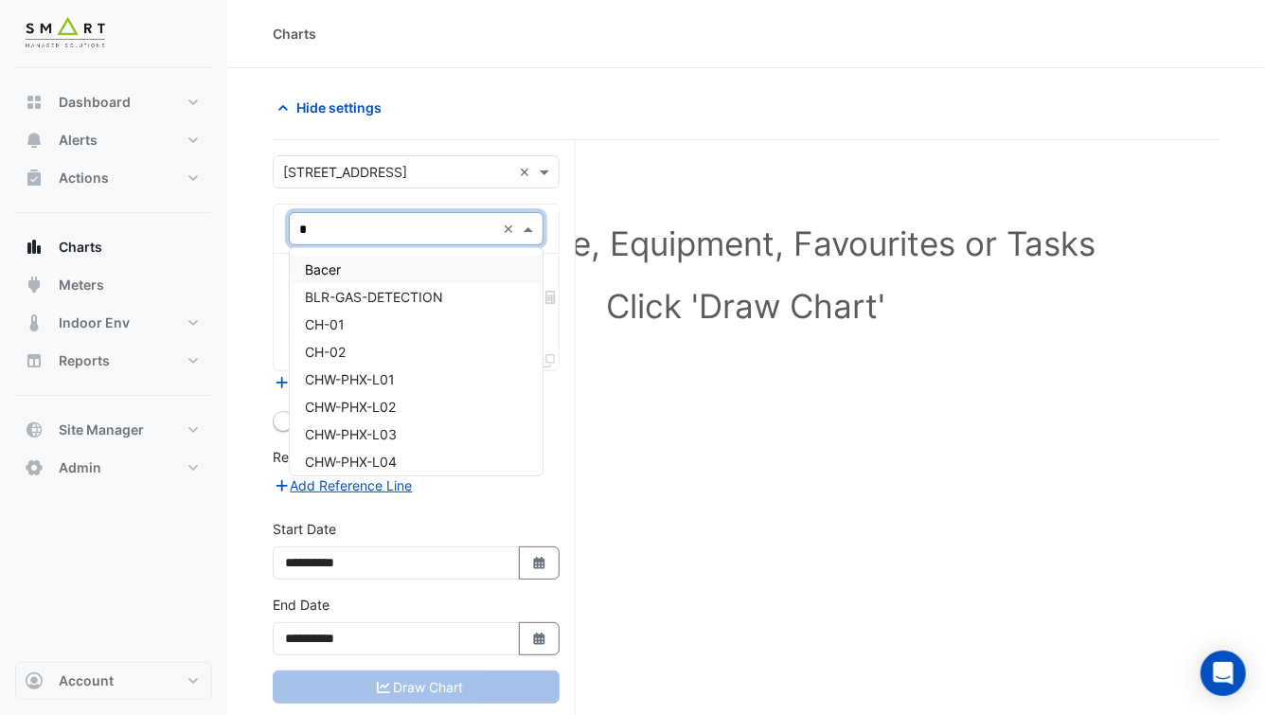
type input "**"
click at [395, 259] on div "CH-01" at bounding box center [416, 269] width 253 height 27
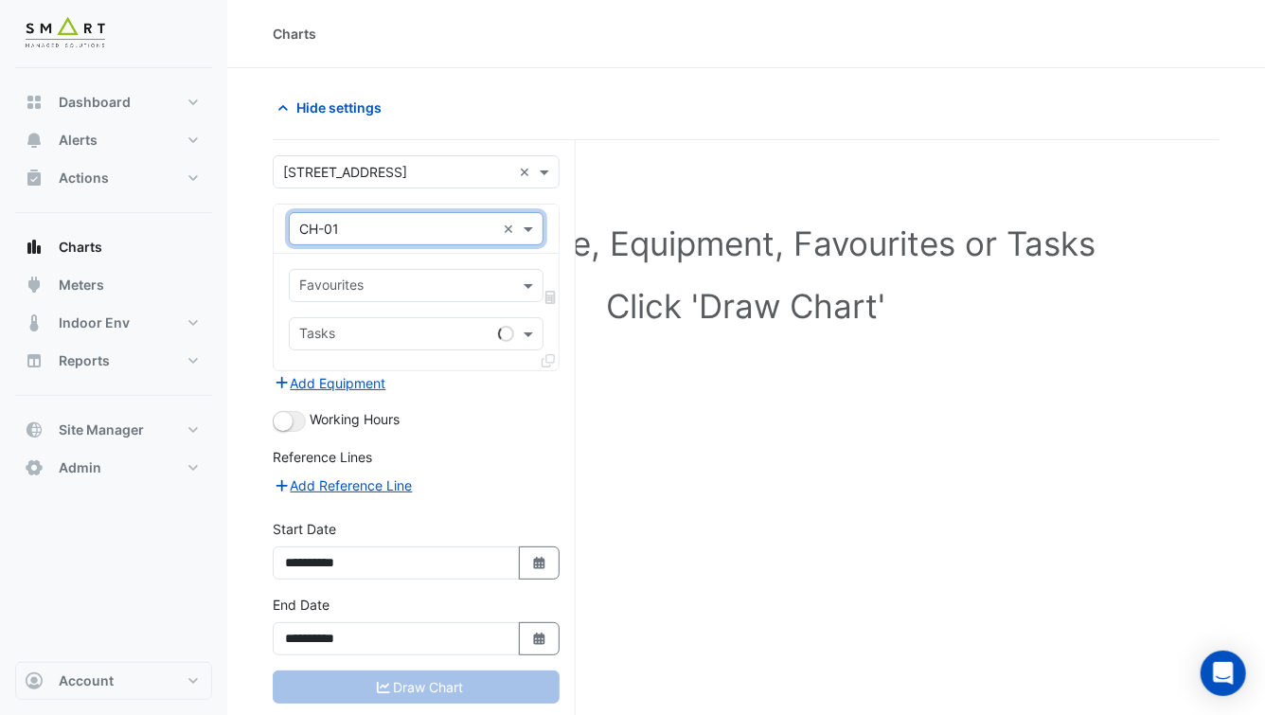
click at [394, 284] on input "text" at bounding box center [405, 287] width 212 height 20
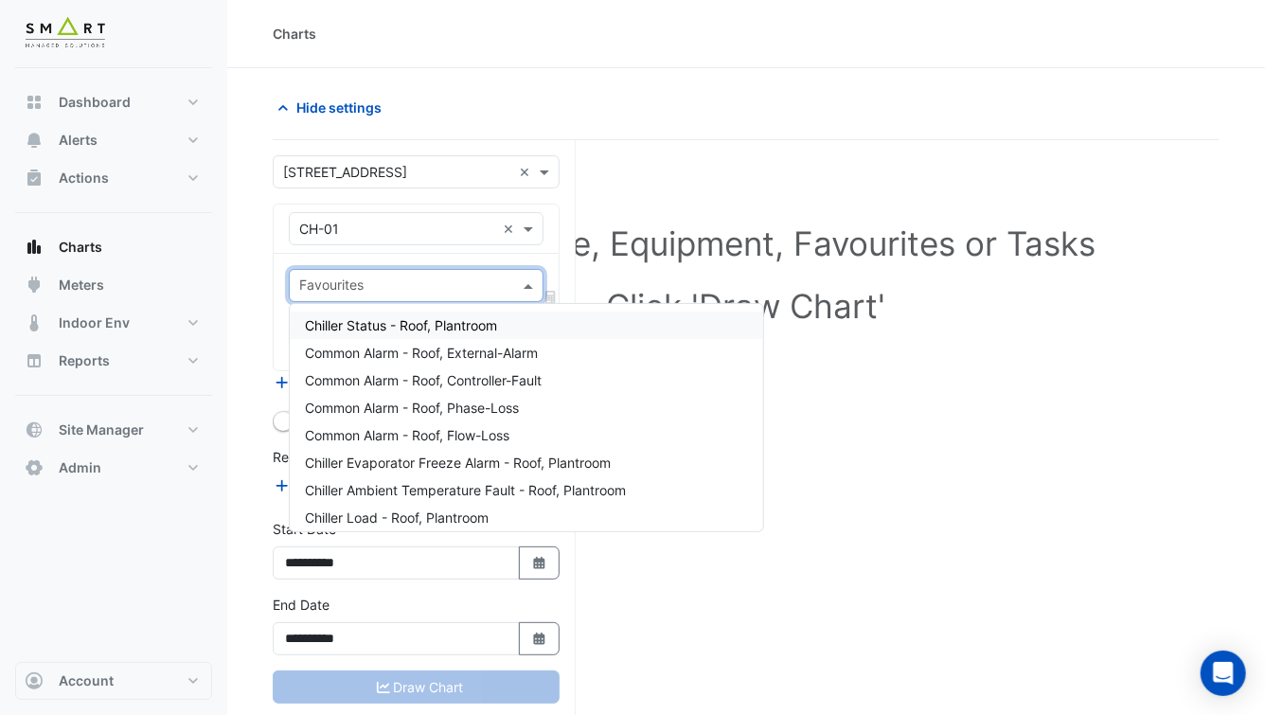
click at [365, 231] on input "text" at bounding box center [397, 230] width 196 height 20
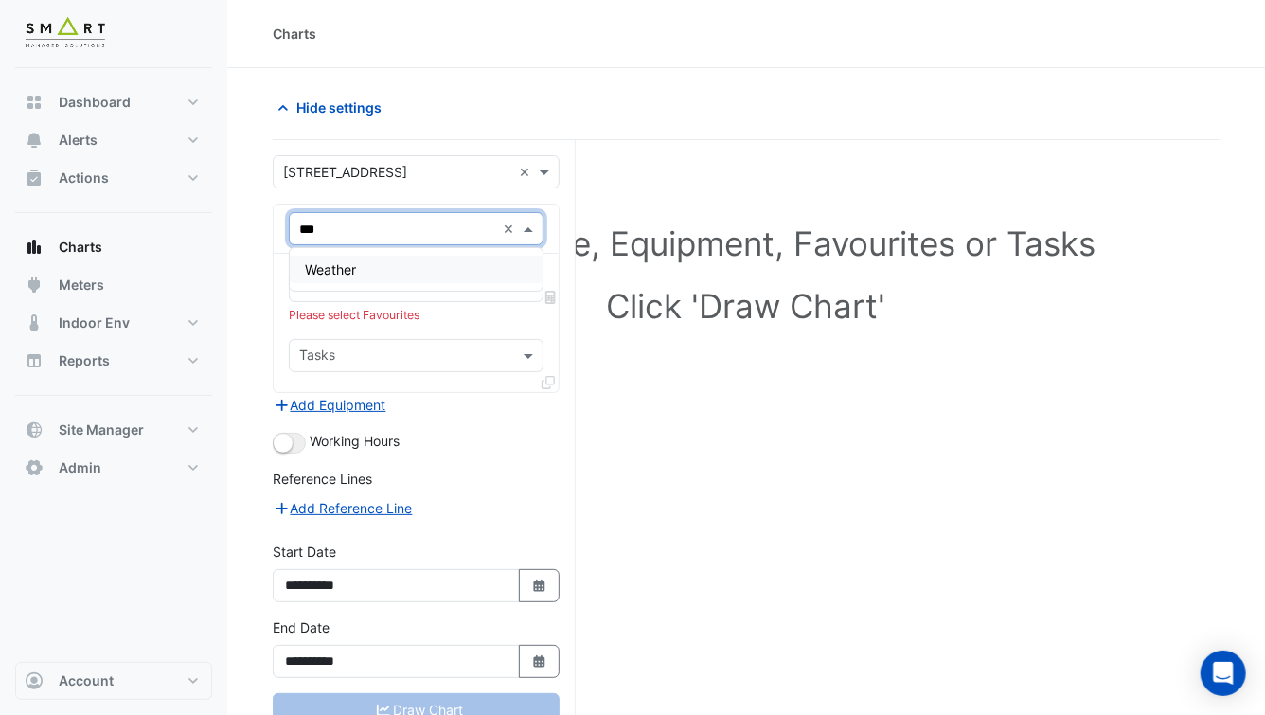
type input "****"
click at [347, 267] on span "Weather" at bounding box center [330, 269] width 51 height 16
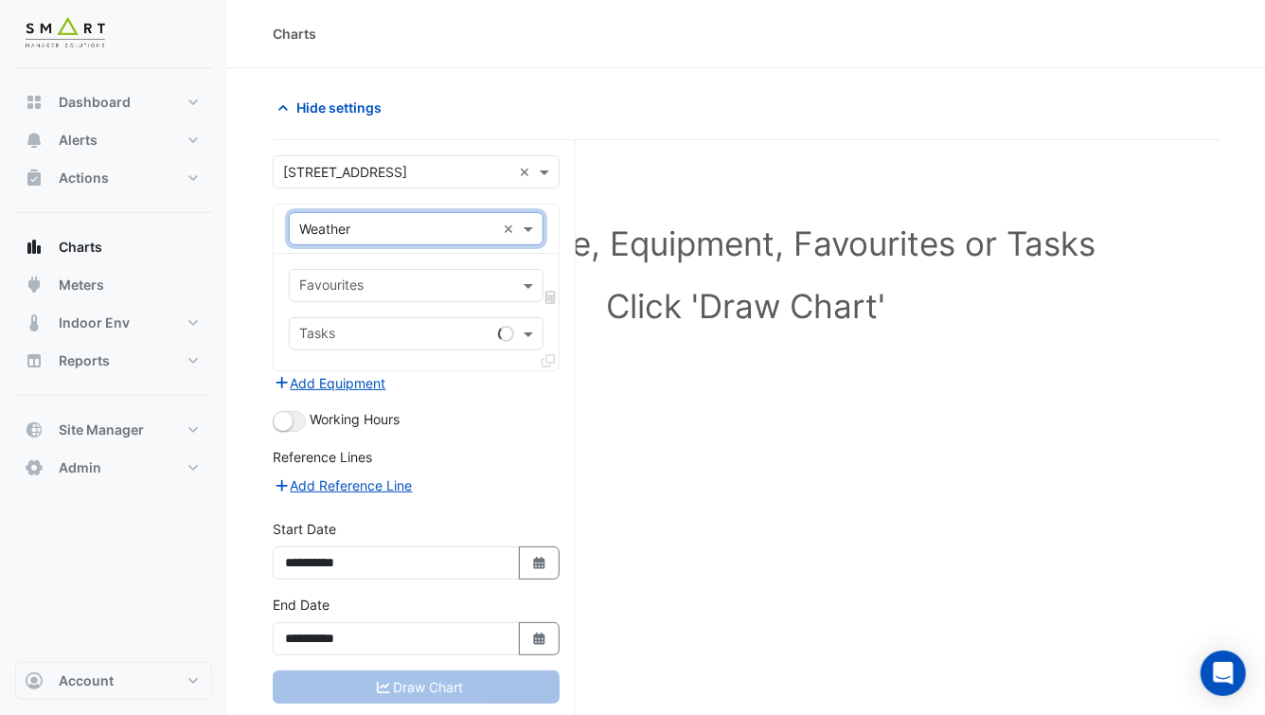
click at [357, 277] on input "text" at bounding box center [405, 287] width 212 height 20
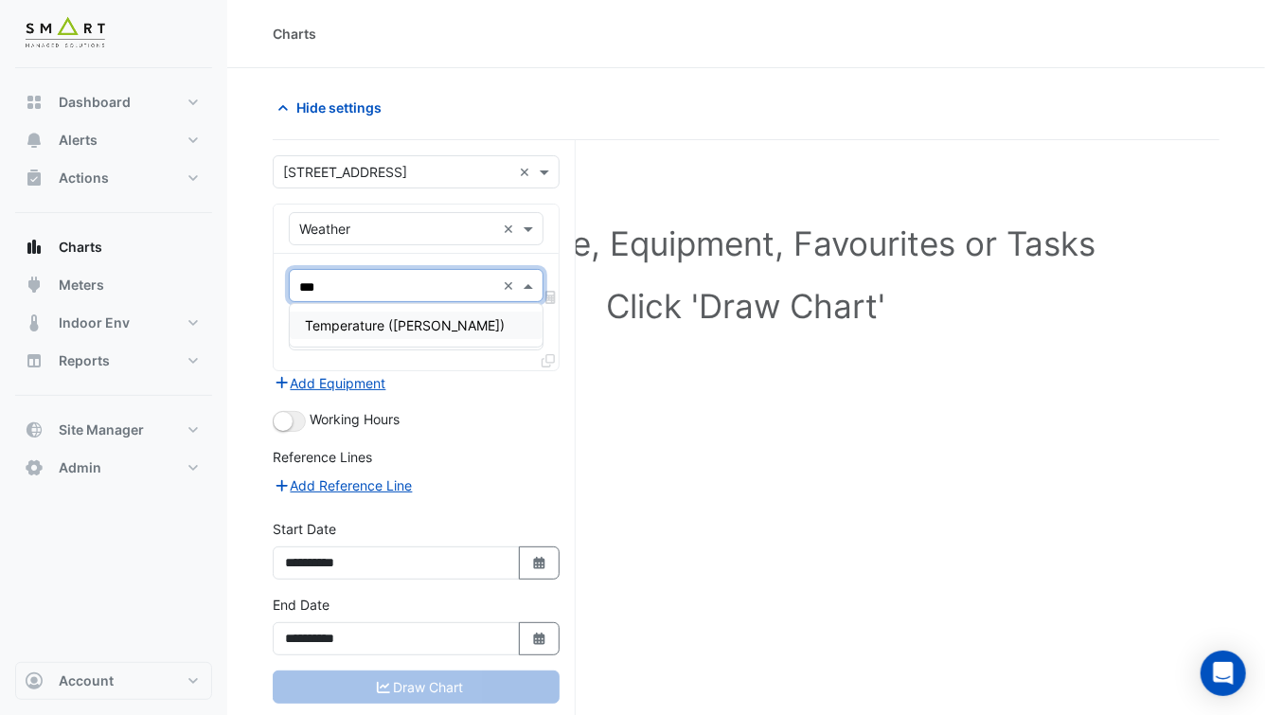
type input "****"
click at [399, 330] on span "Temperature (Celcius)" at bounding box center [405, 325] width 200 height 16
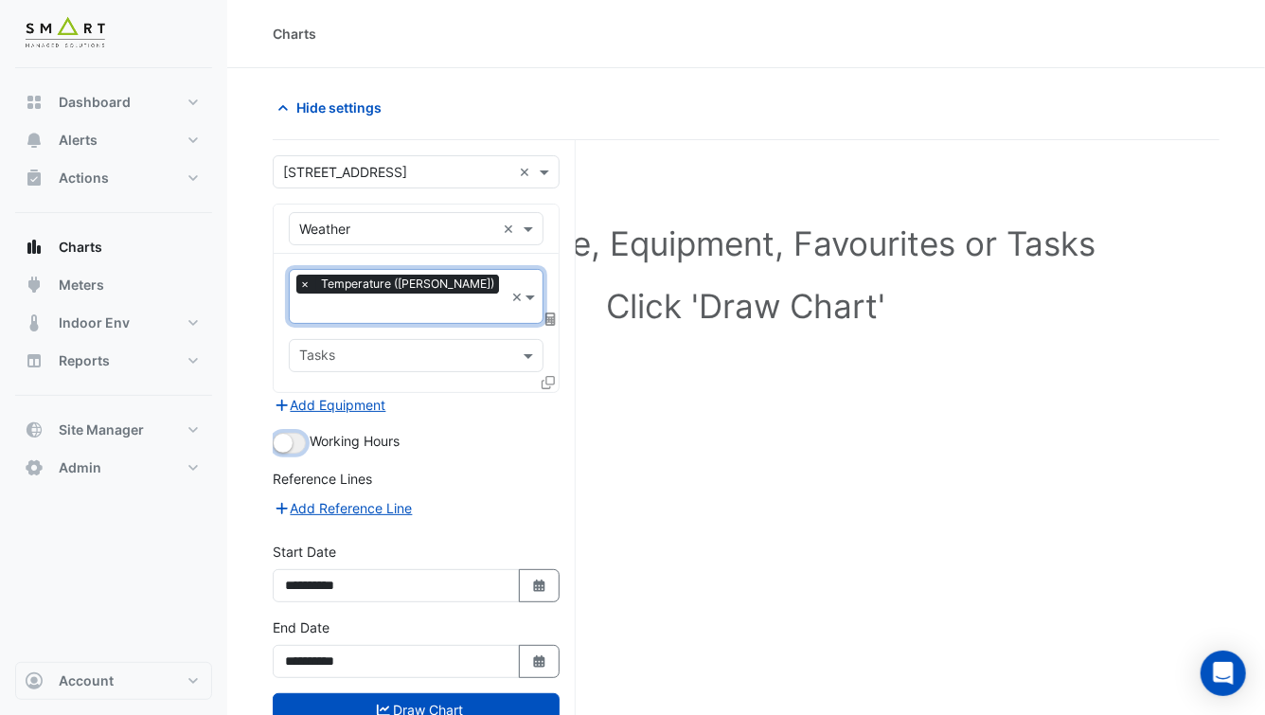
click at [295, 433] on button "button" at bounding box center [289, 443] width 33 height 21
click at [551, 312] on icon at bounding box center [550, 318] width 10 height 13
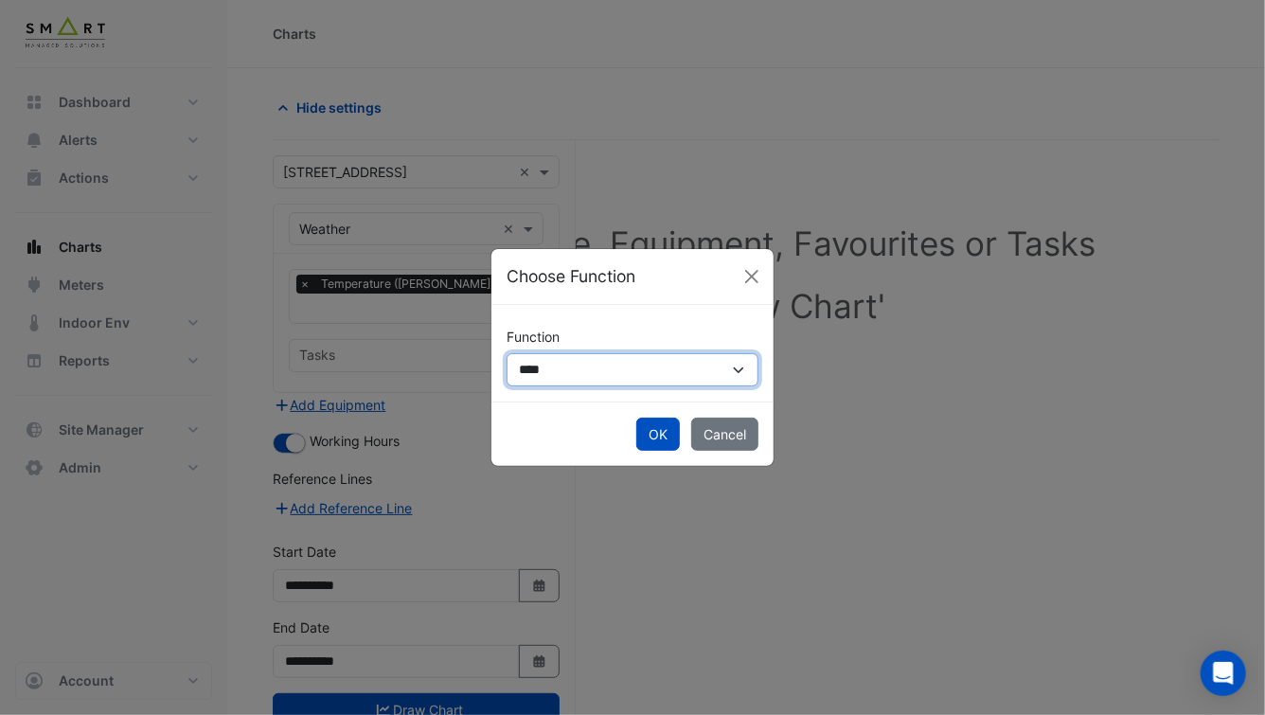
click at [562, 355] on select "**********" at bounding box center [632, 369] width 252 height 33
select select "******"
click at [506, 353] on select "**********" at bounding box center [632, 369] width 252 height 33
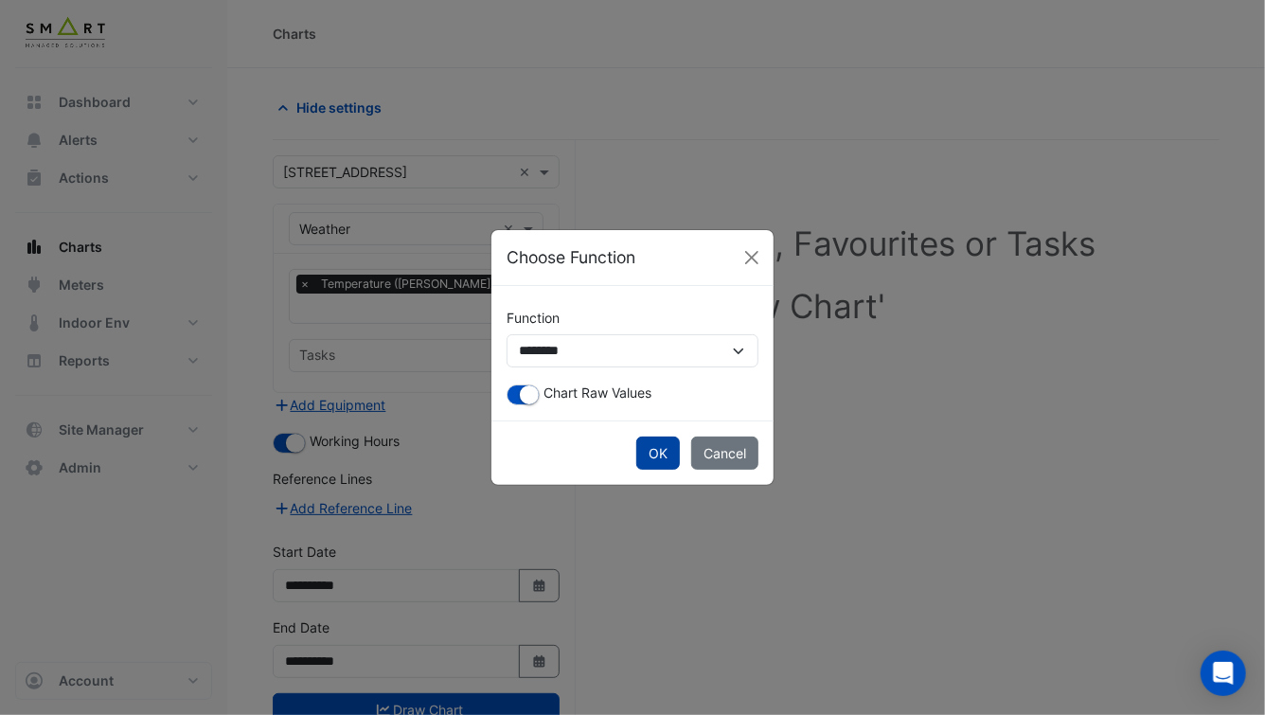
click at [668, 448] on button "OK" at bounding box center [658, 452] width 44 height 33
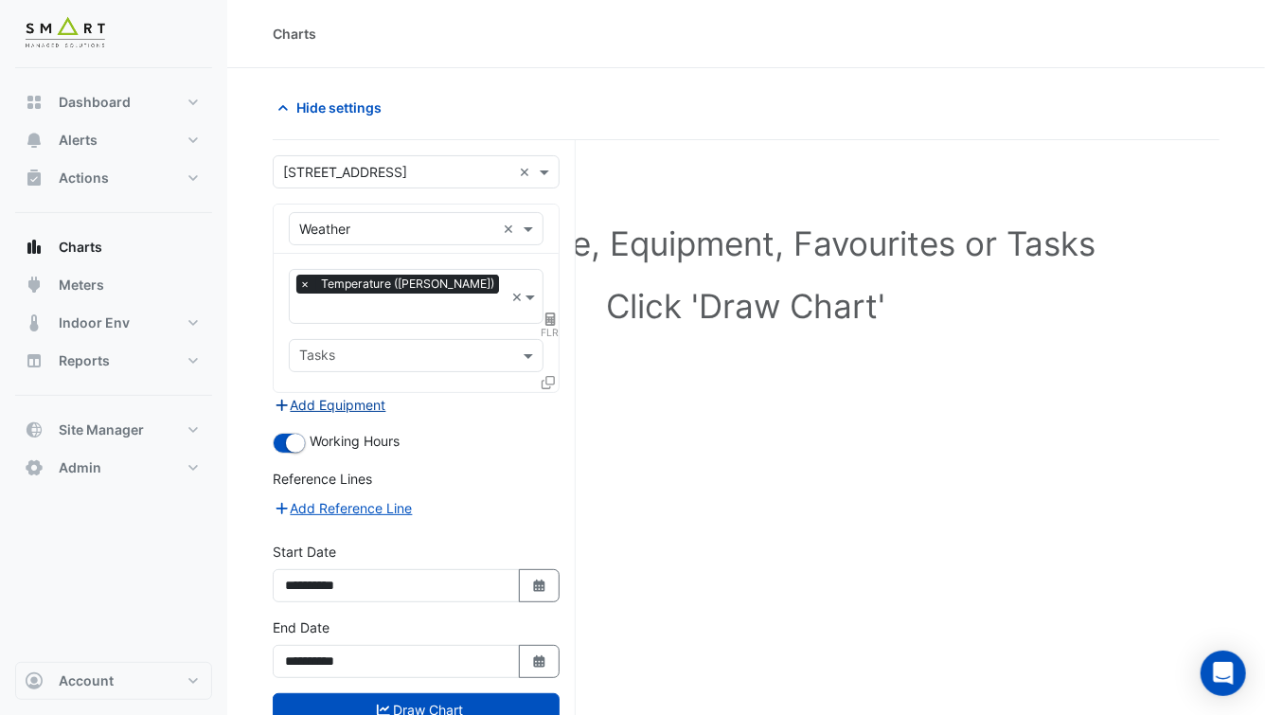
click at [346, 394] on button "Add Equipment" at bounding box center [330, 405] width 115 height 22
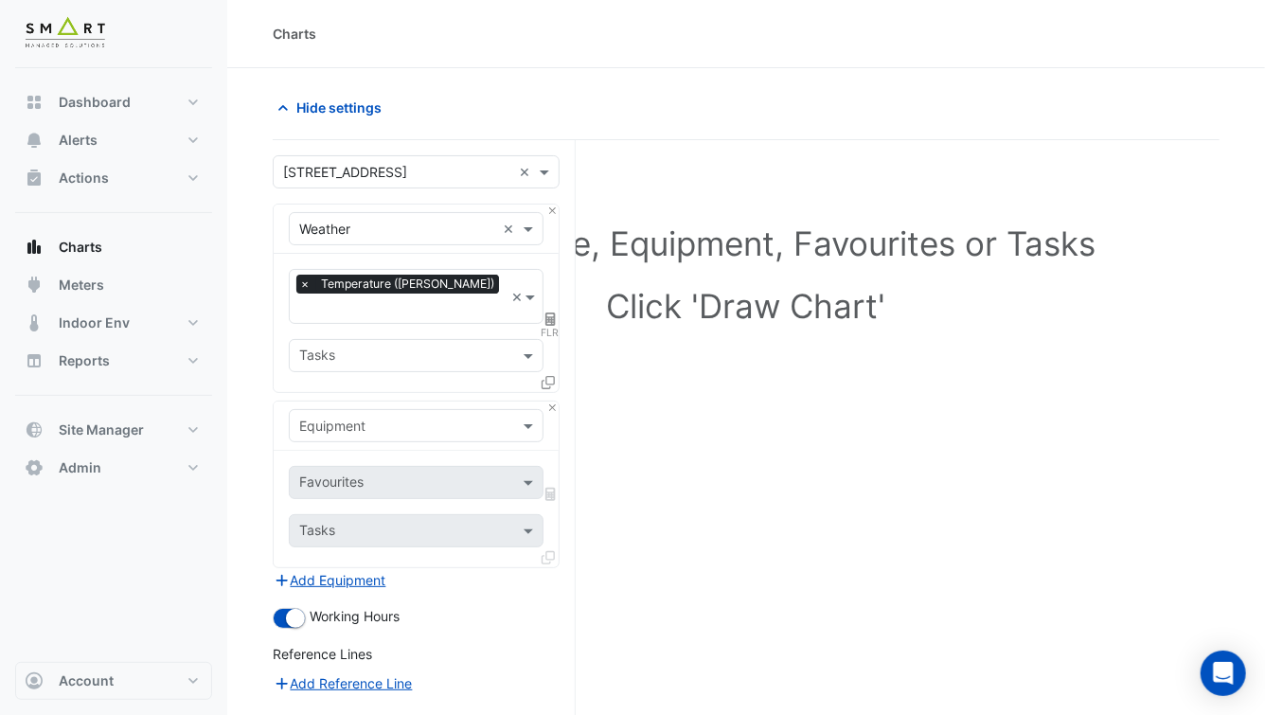
click at [370, 416] on input "text" at bounding box center [397, 426] width 196 height 20
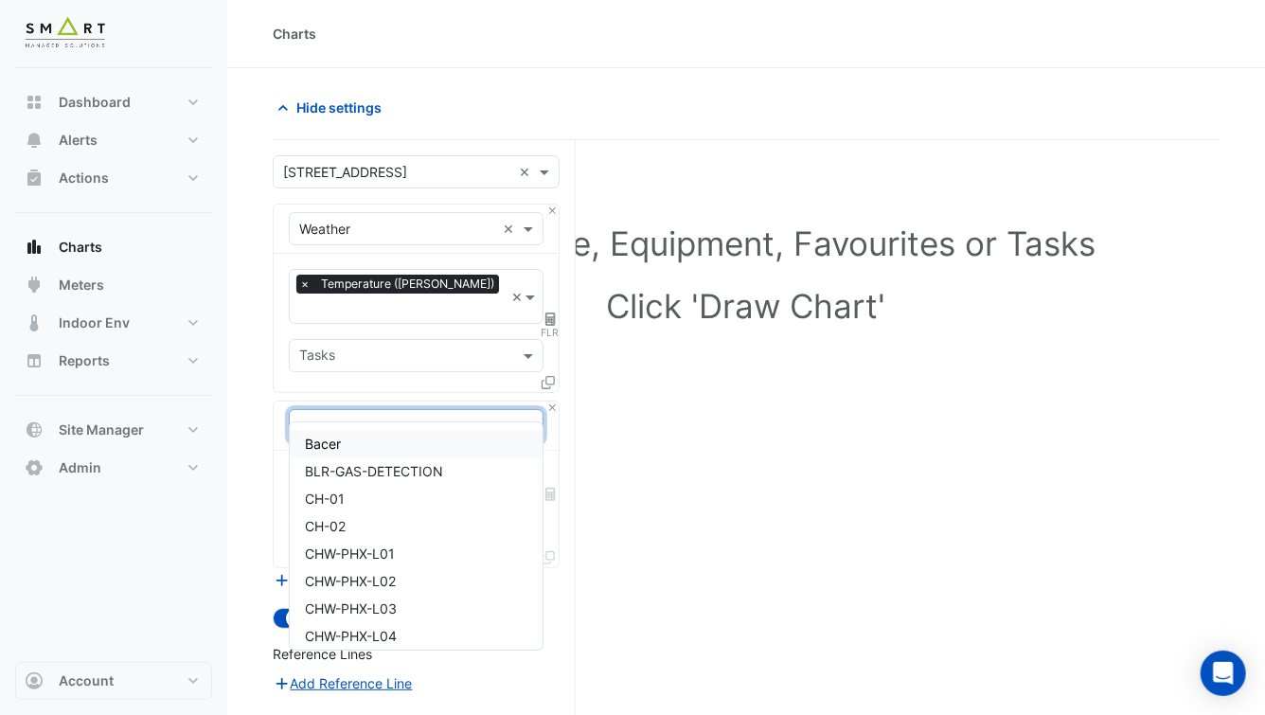
type input "***"
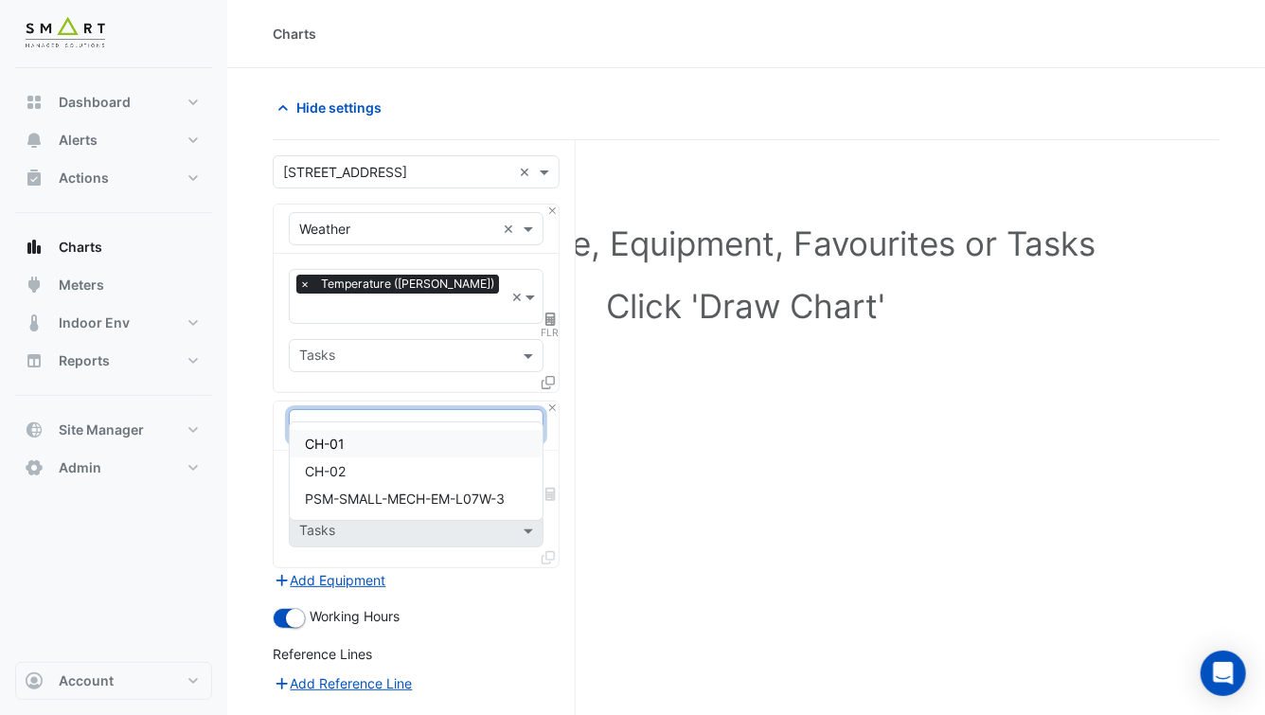
click at [381, 441] on div "CH-01" at bounding box center [416, 443] width 253 height 27
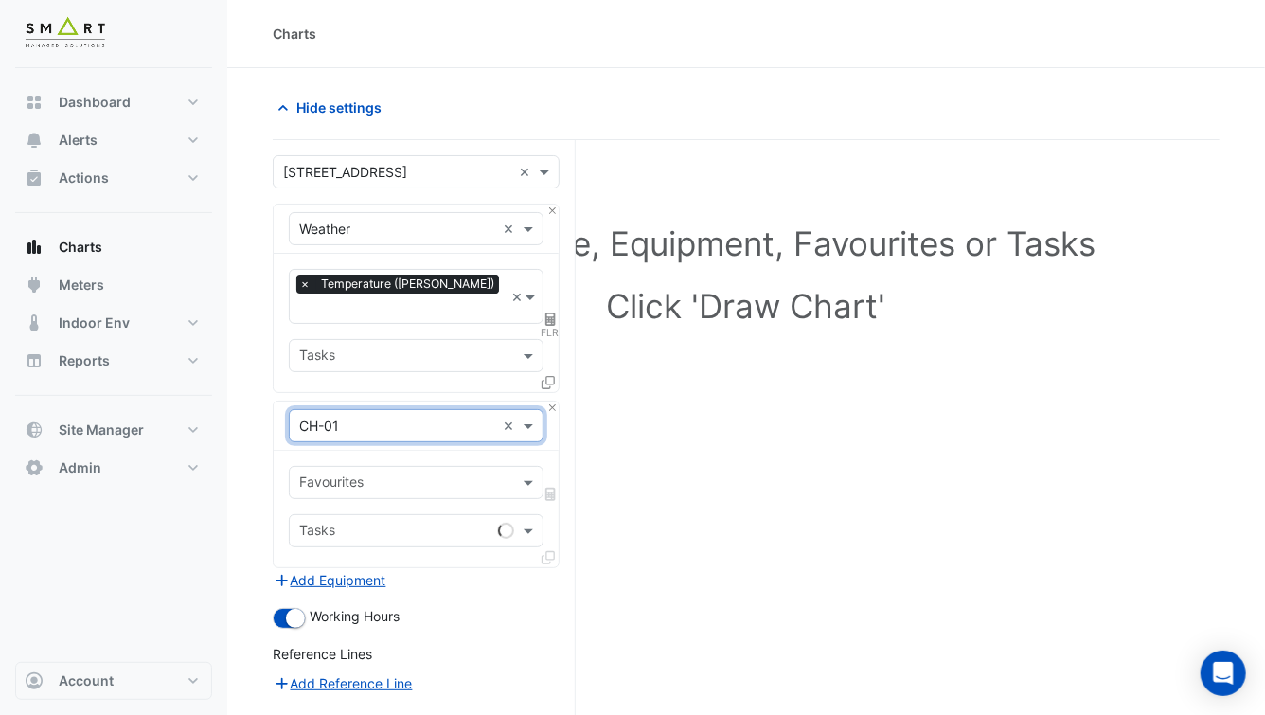
click at [398, 474] on input "text" at bounding box center [405, 484] width 212 height 20
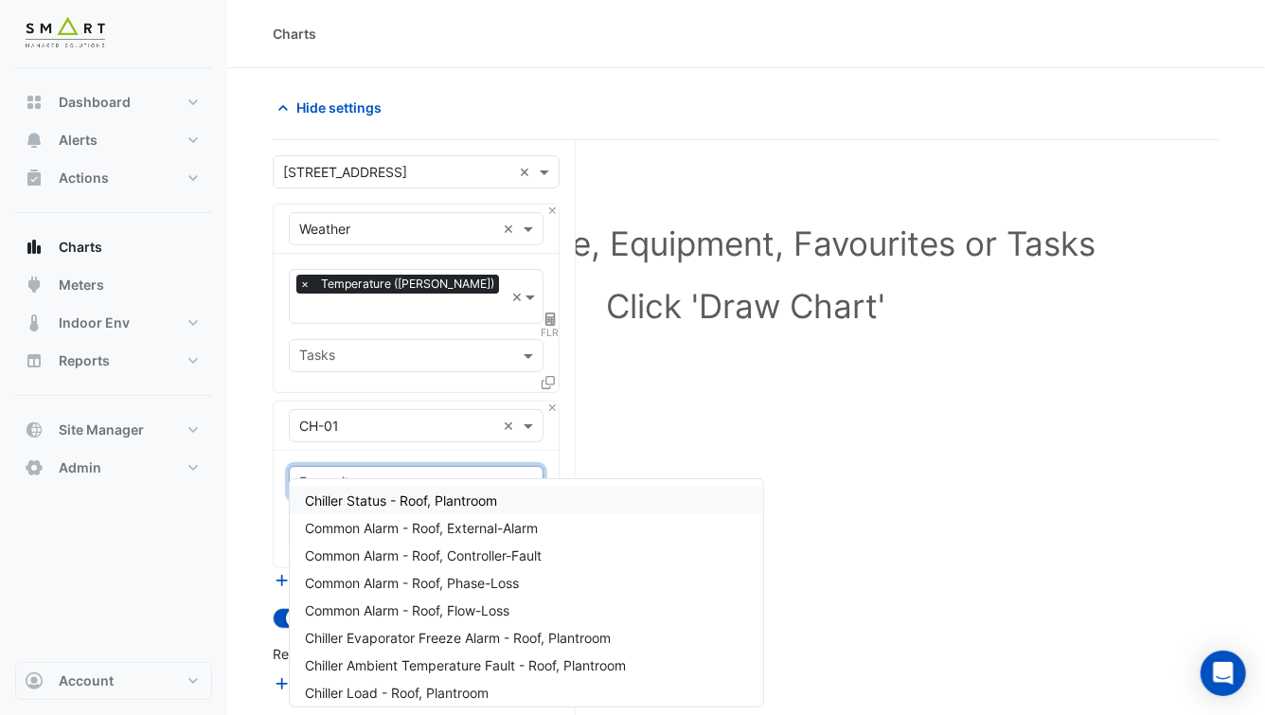
type input "***"
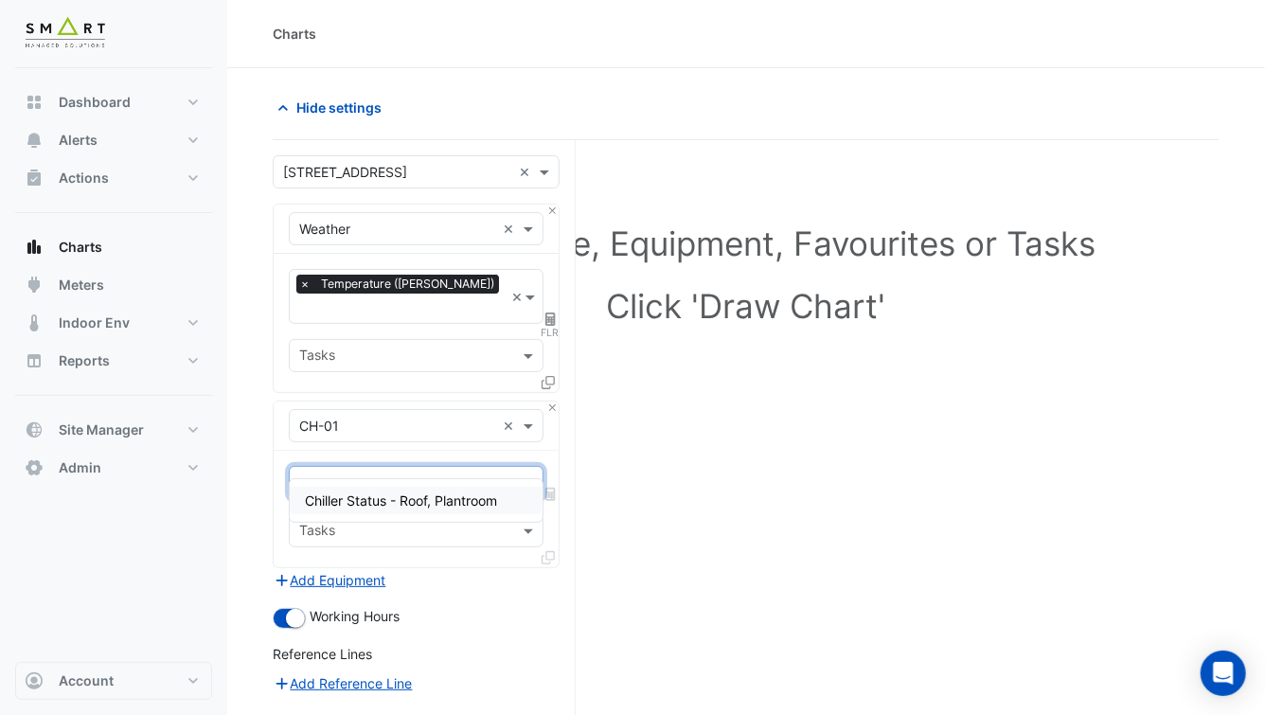
click at [396, 497] on span "Chiller Status - Roof, Plantroom" at bounding box center [401, 500] width 192 height 16
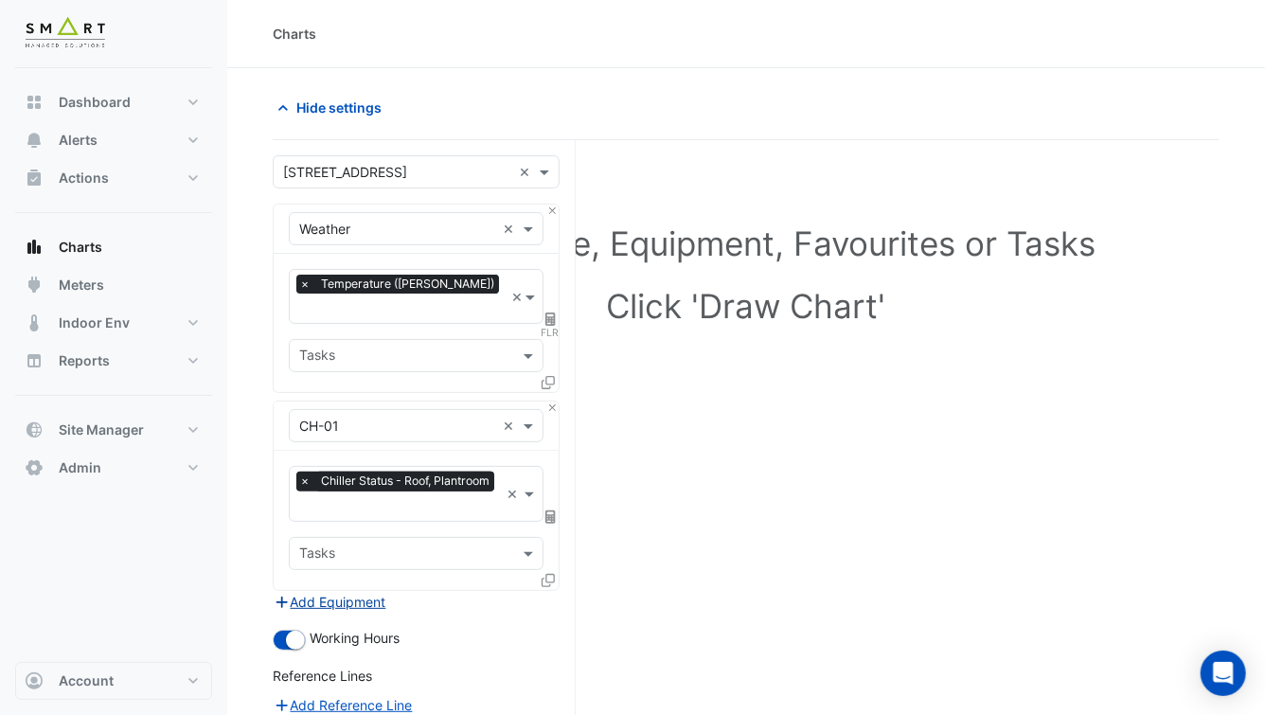
click at [372, 591] on button "Add Equipment" at bounding box center [330, 602] width 115 height 22
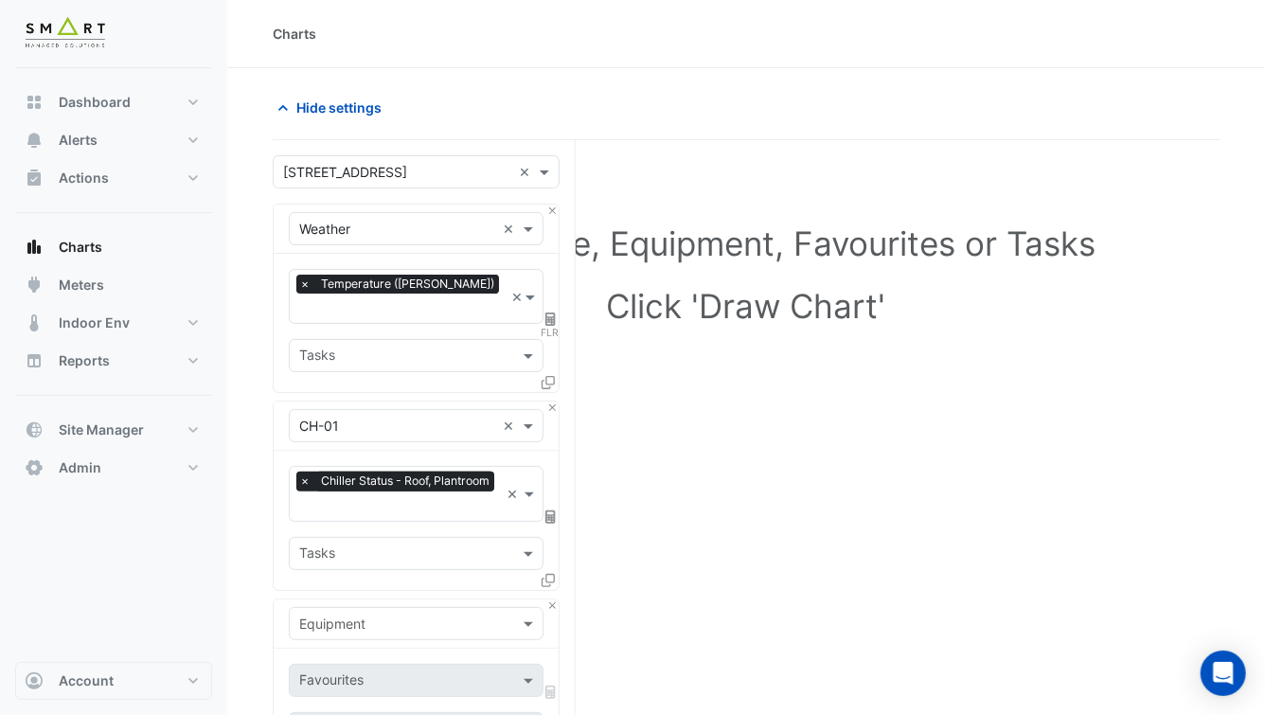
click at [390, 614] on input "text" at bounding box center [397, 624] width 196 height 20
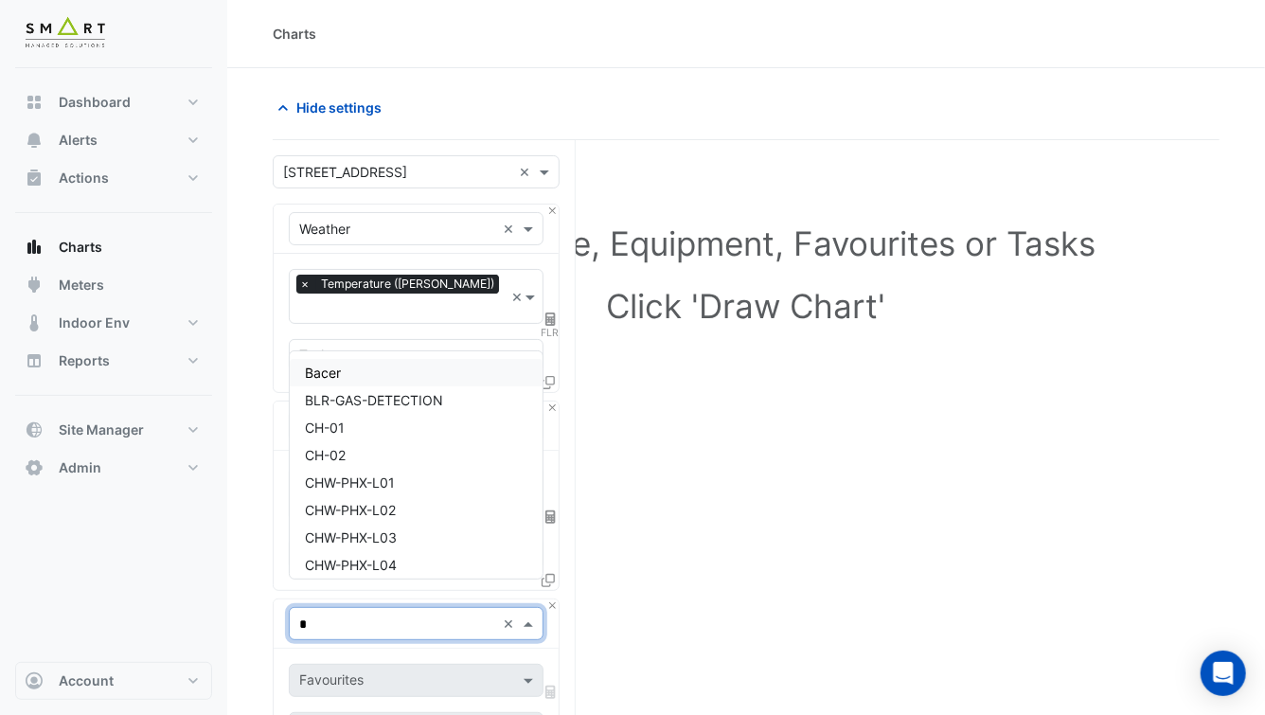
type input "**"
click at [410, 408] on div "CH-02" at bounding box center [416, 399] width 253 height 27
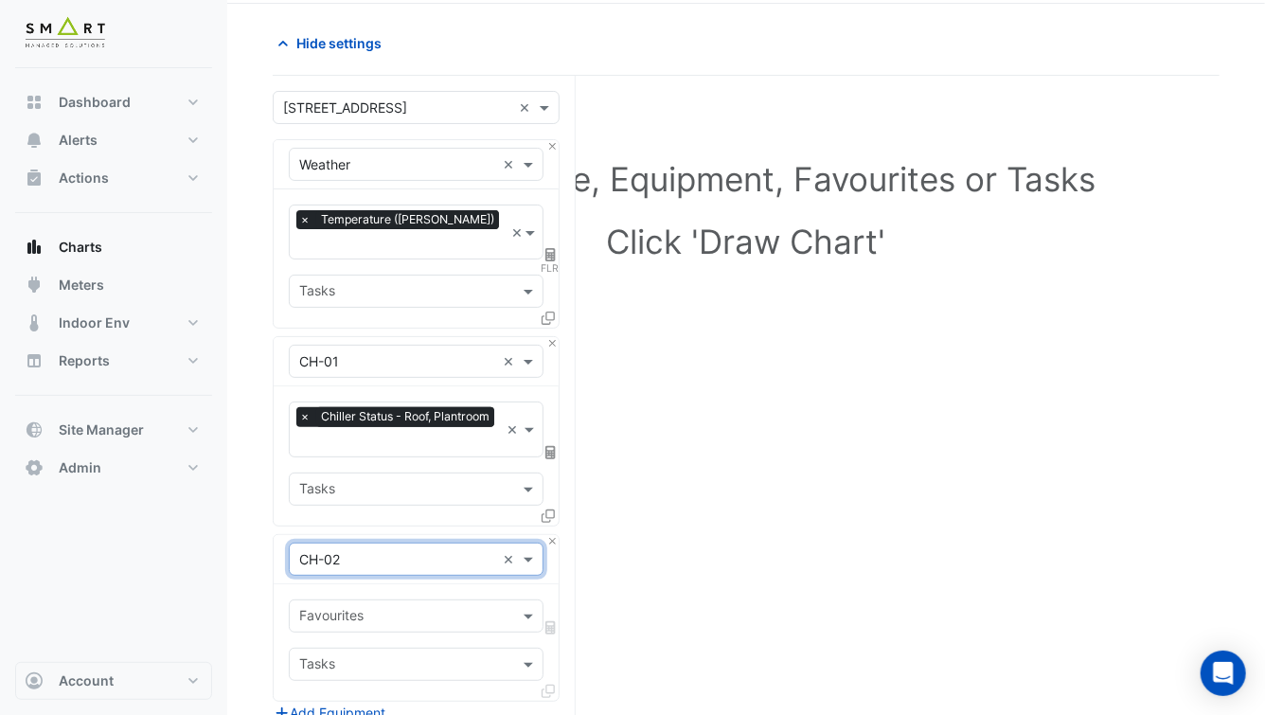
scroll to position [142, 0]
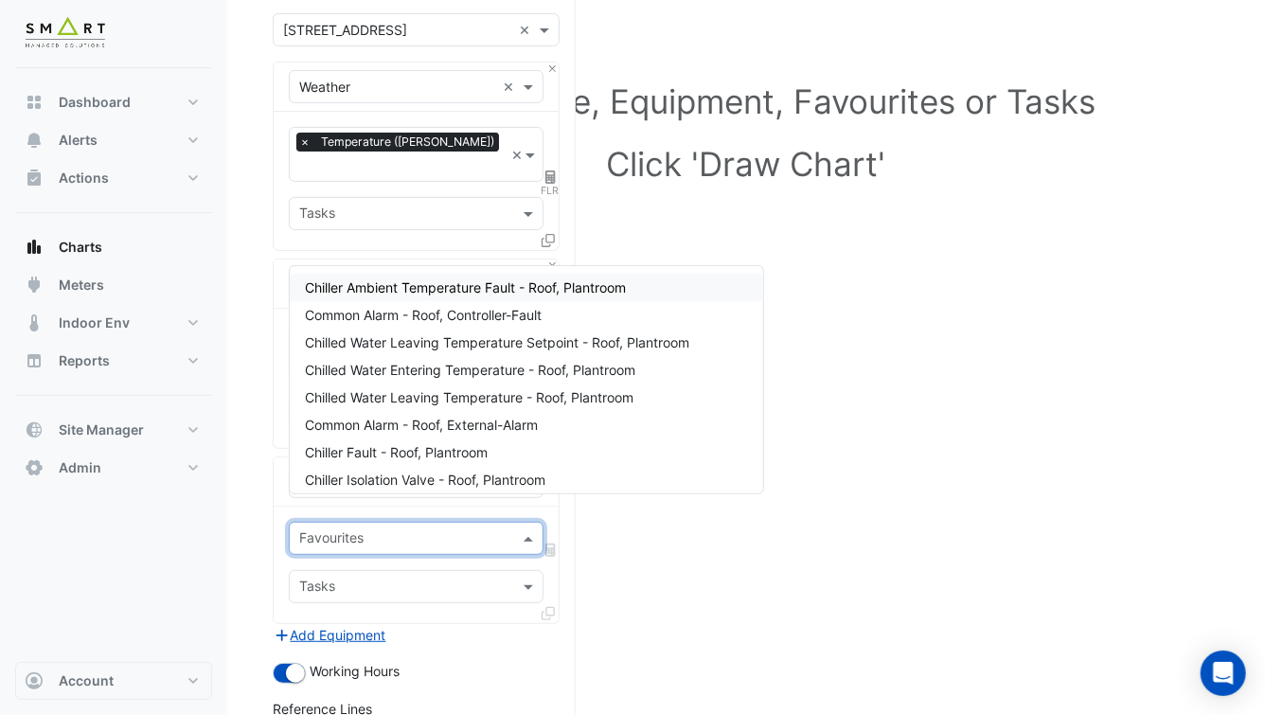
click at [390, 530] on input "text" at bounding box center [405, 540] width 212 height 20
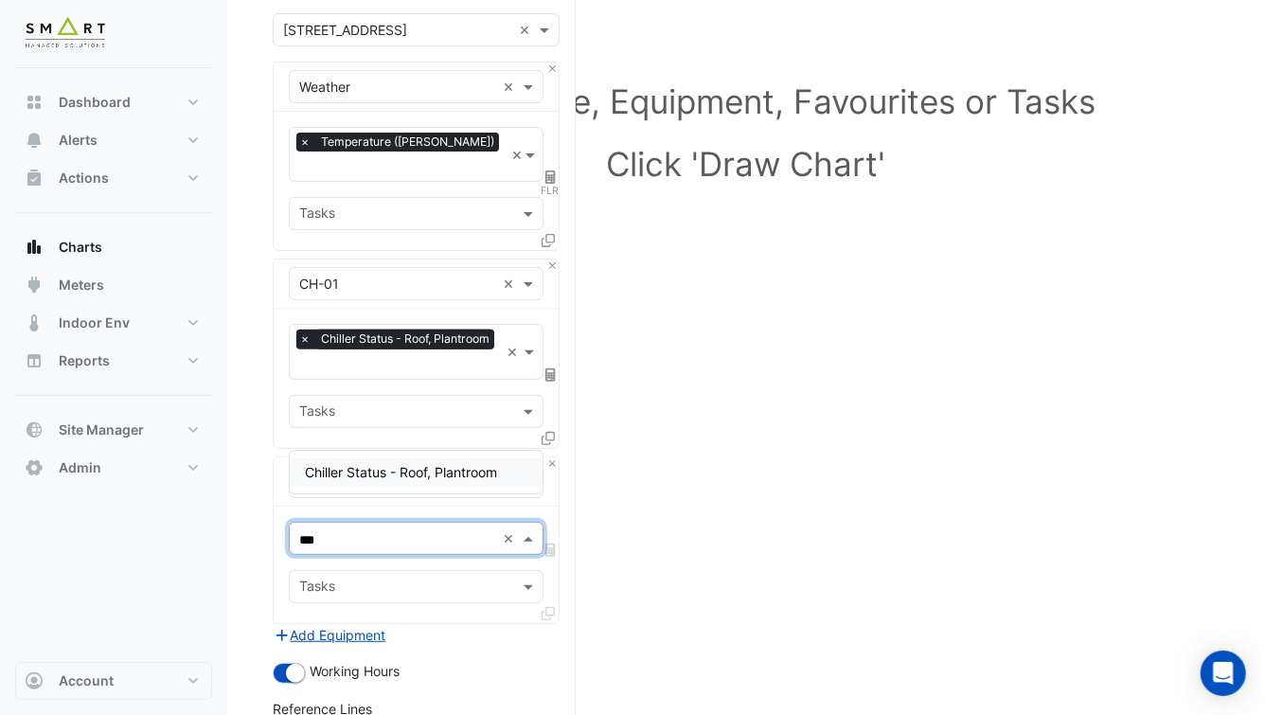
type input "****"
click at [375, 477] on span "Chiller Status - Roof, Plantroom" at bounding box center [401, 472] width 192 height 16
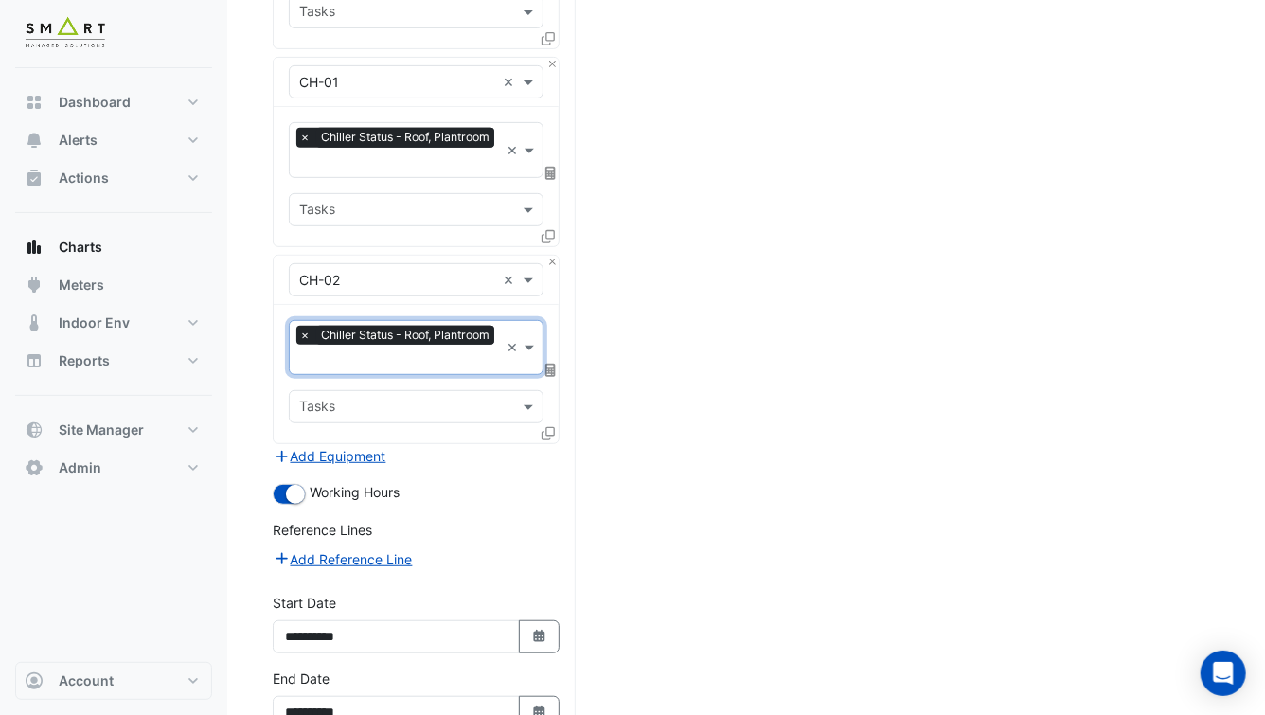
scroll to position [411, 0]
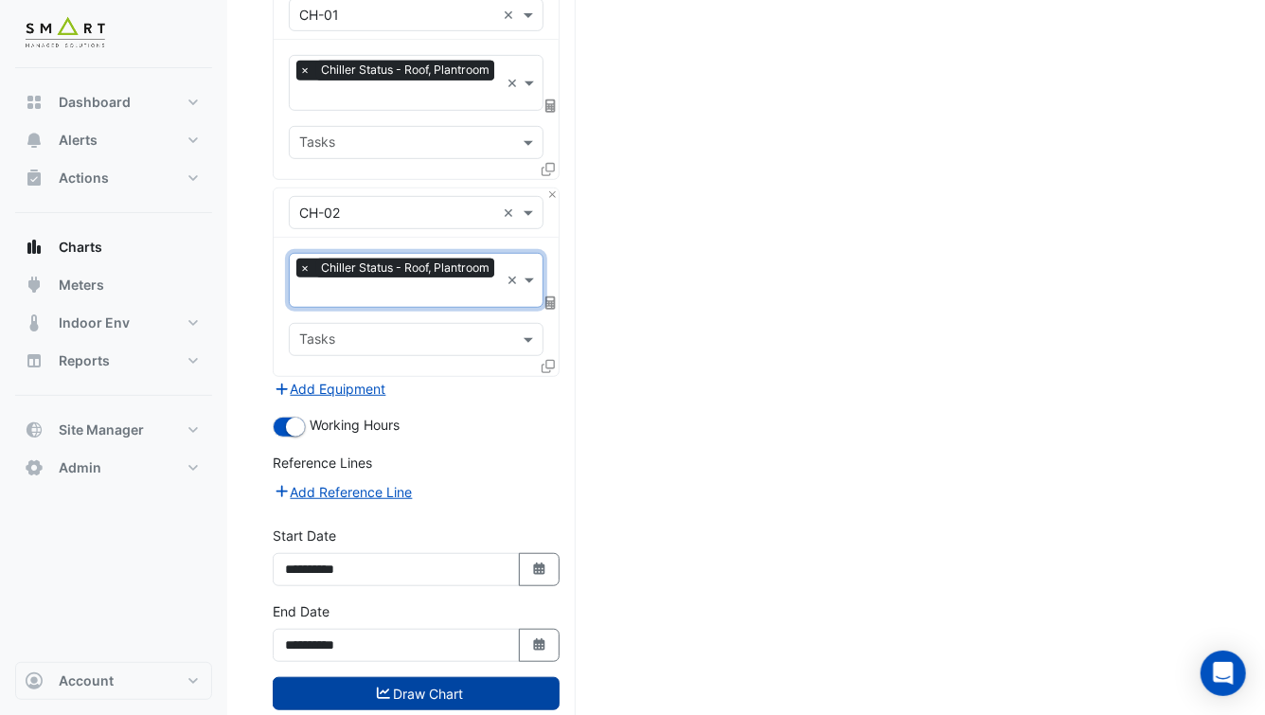
click at [363, 677] on button "Draw Chart" at bounding box center [416, 693] width 287 height 33
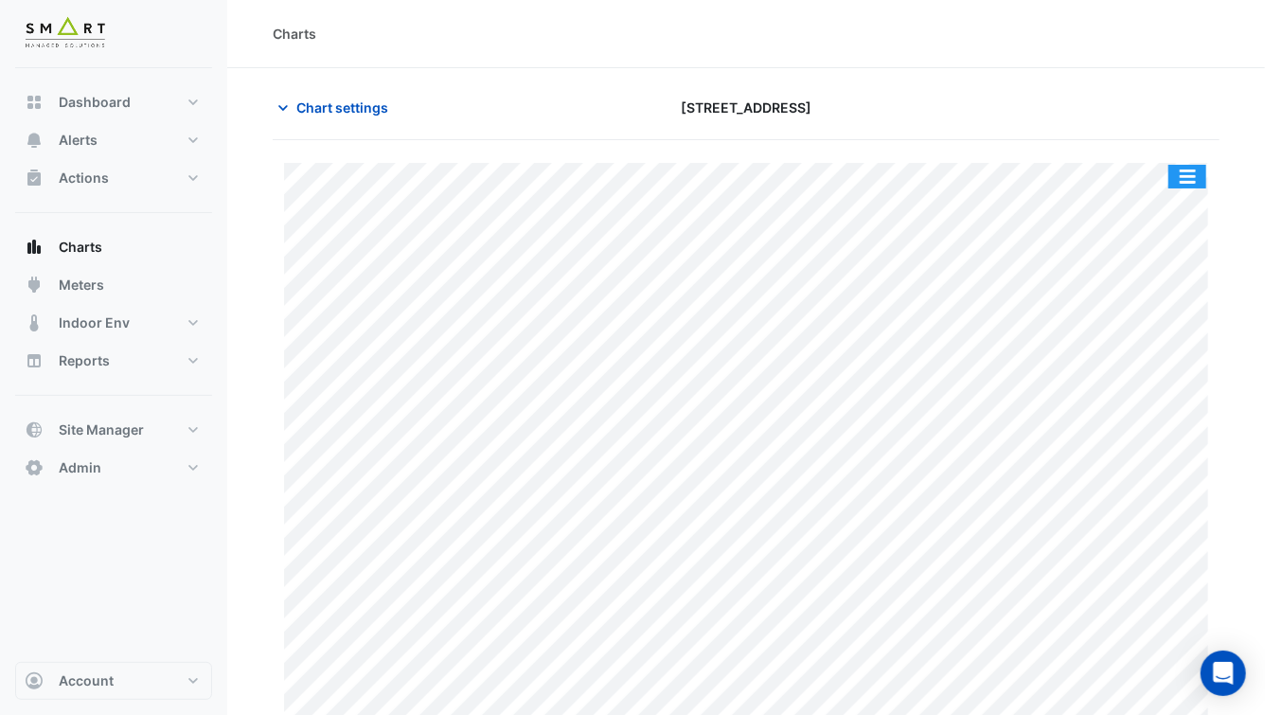
click at [1196, 173] on button "button" at bounding box center [1187, 177] width 38 height 24
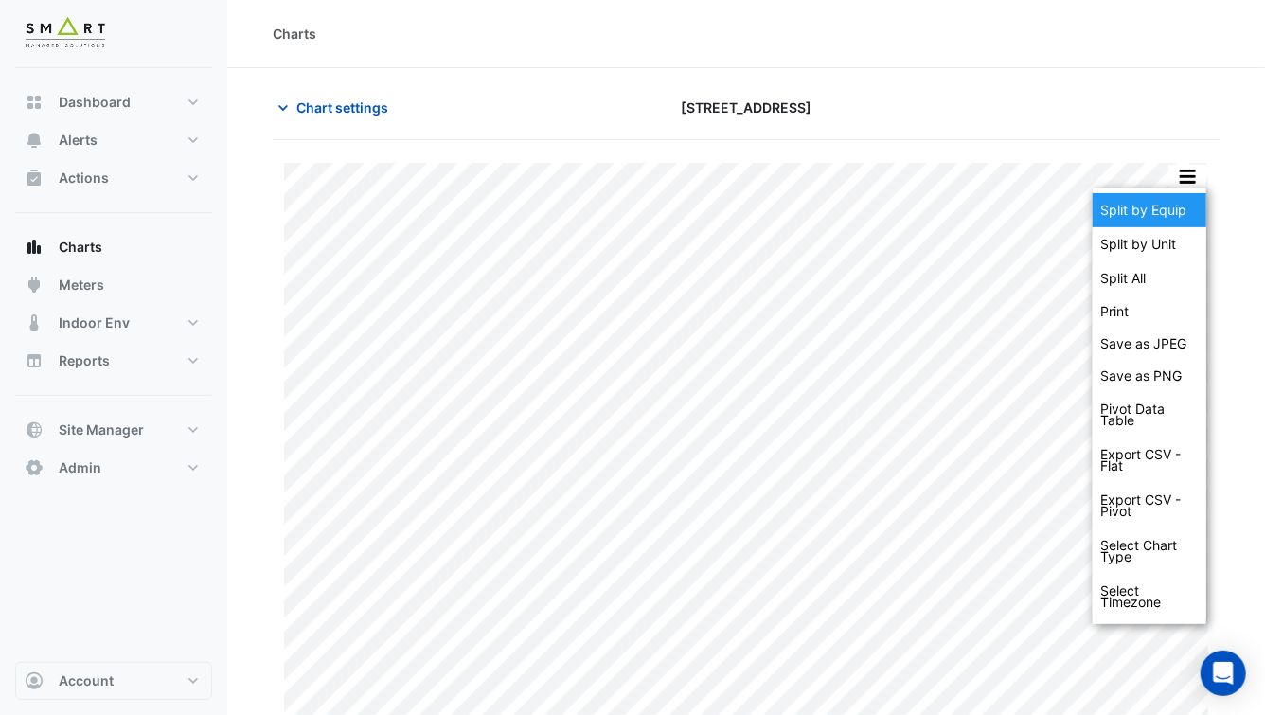
click at [1176, 215] on div "Split by Equip" at bounding box center [1149, 210] width 114 height 34
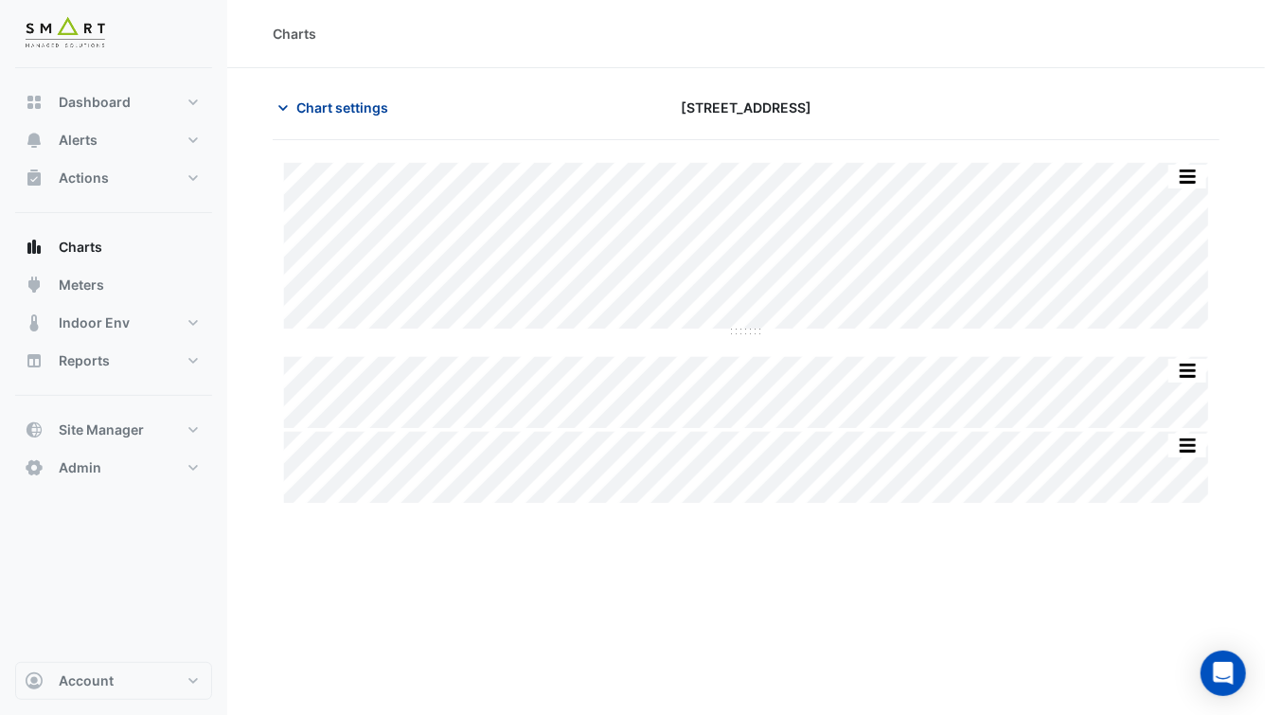
click at [333, 110] on span "Chart settings" at bounding box center [342, 107] width 92 height 20
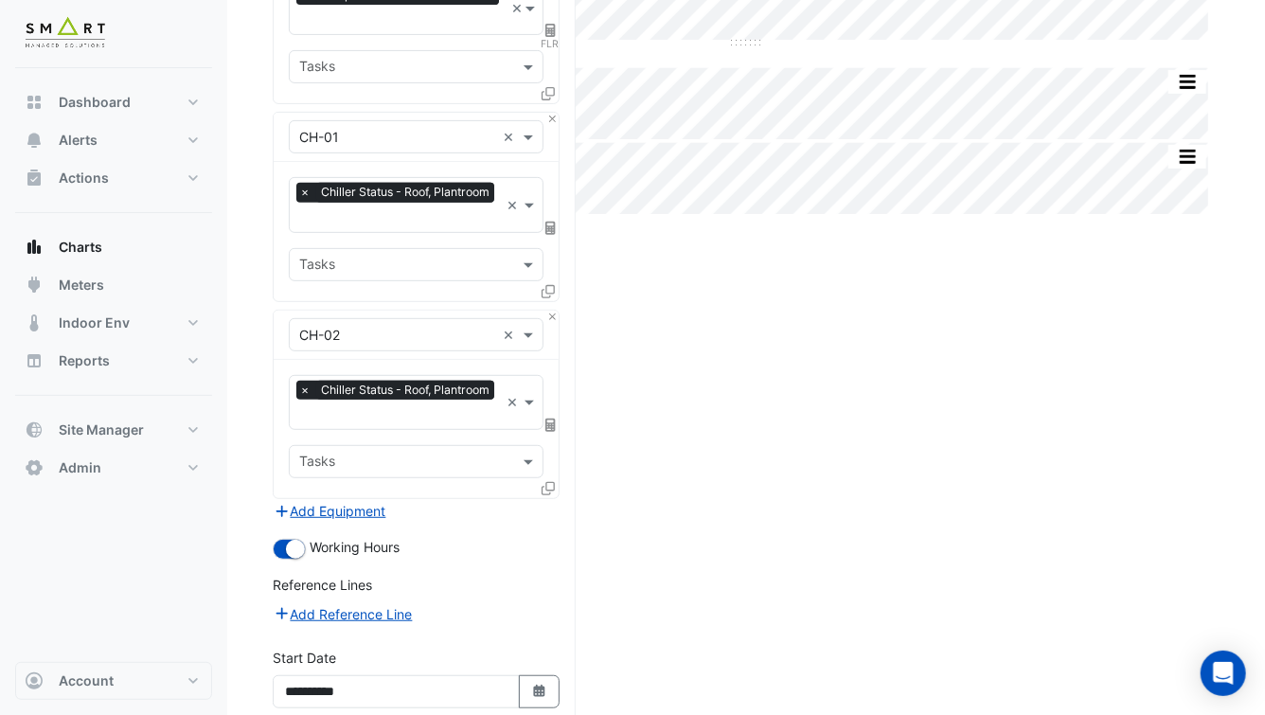
scroll to position [427, 0]
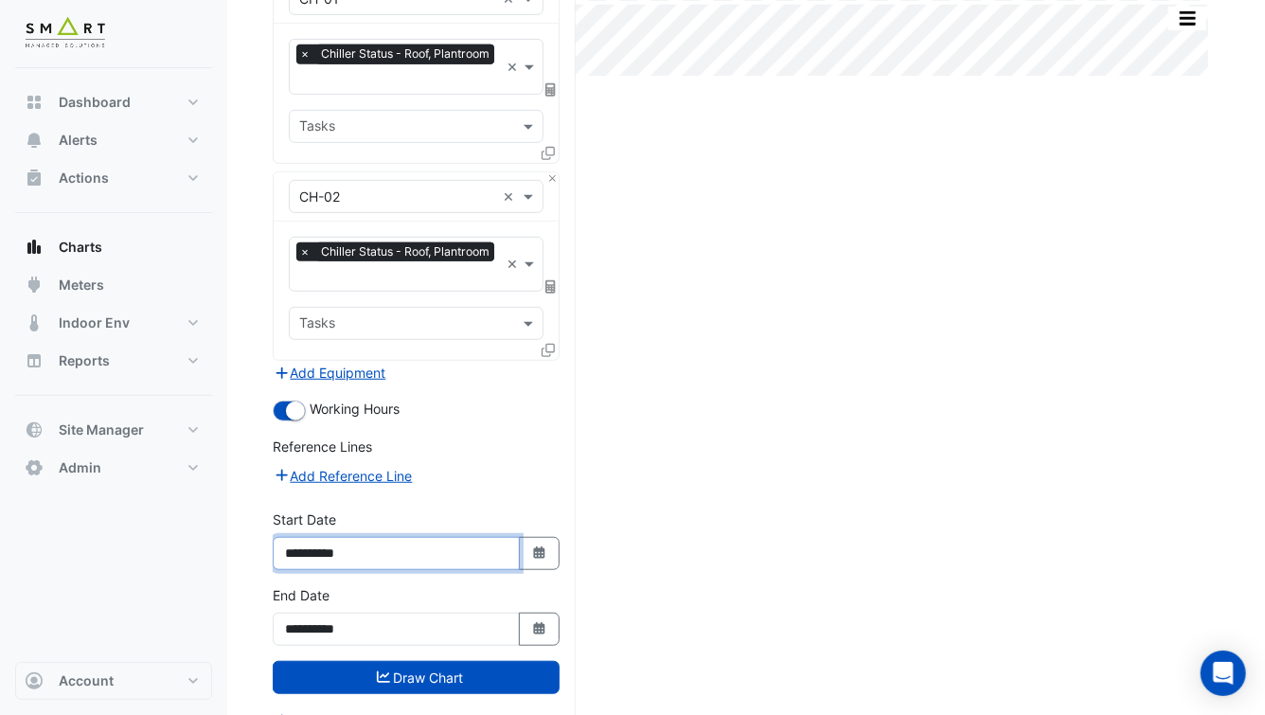
click at [333, 537] on input "**********" at bounding box center [396, 553] width 247 height 33
type input "**********"
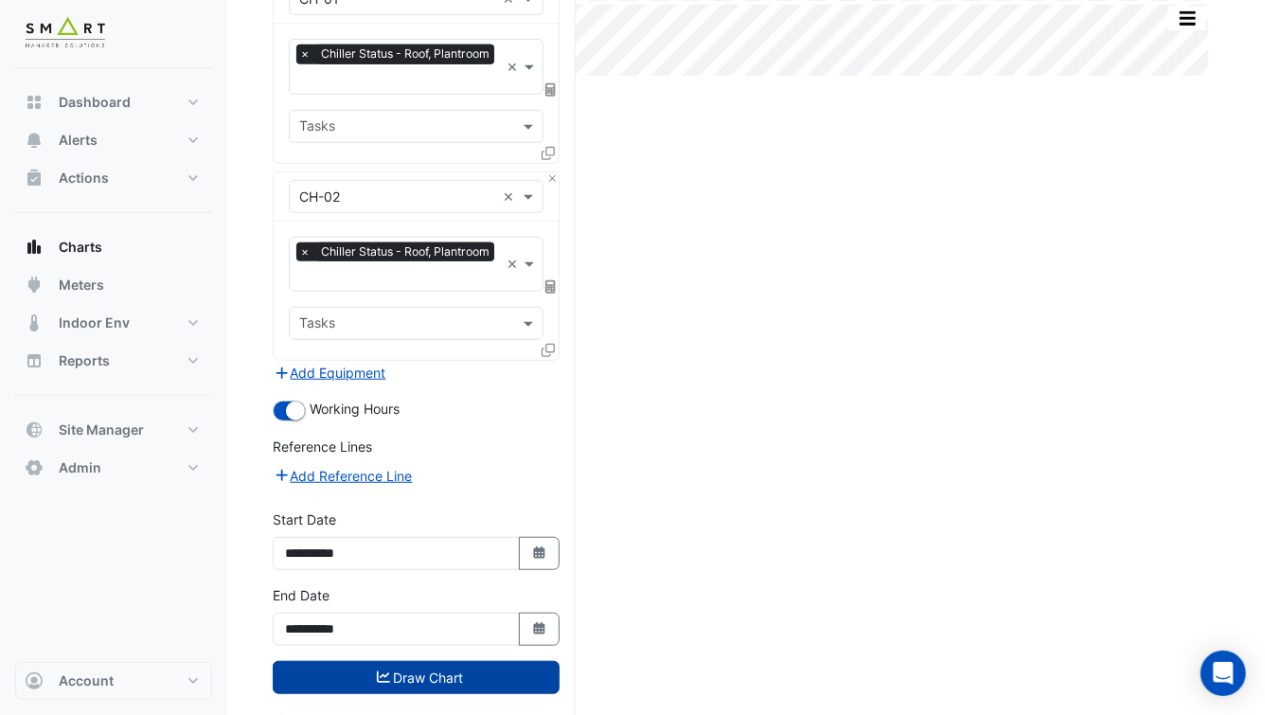
click at [392, 661] on button "Draw Chart" at bounding box center [416, 677] width 287 height 33
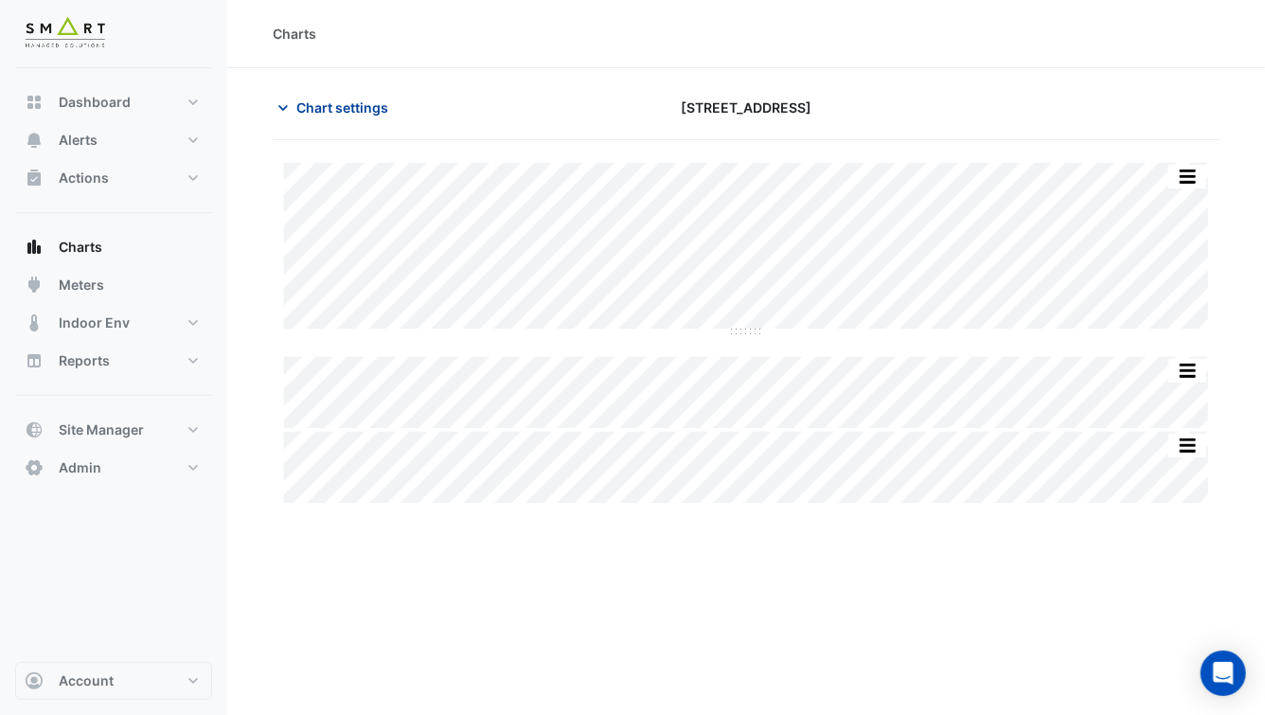
click at [346, 113] on span "Chart settings" at bounding box center [342, 107] width 92 height 20
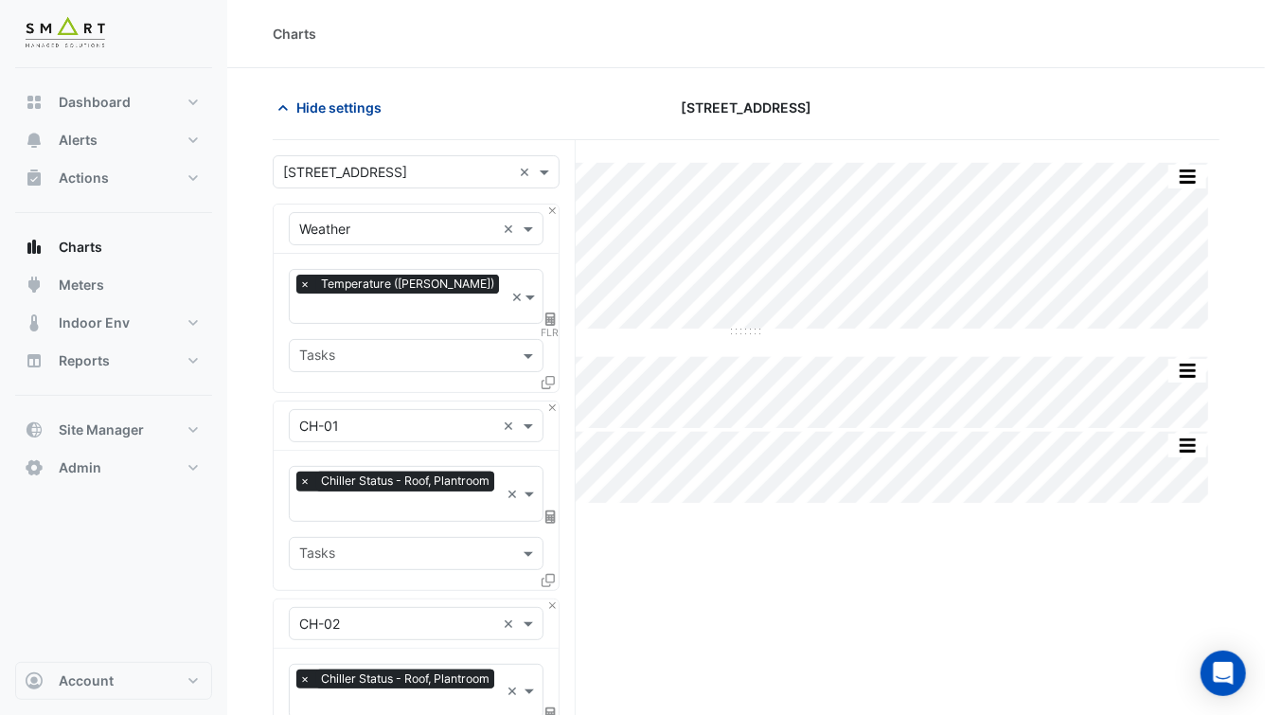
click at [346, 112] on span "Hide settings" at bounding box center [338, 107] width 85 height 20
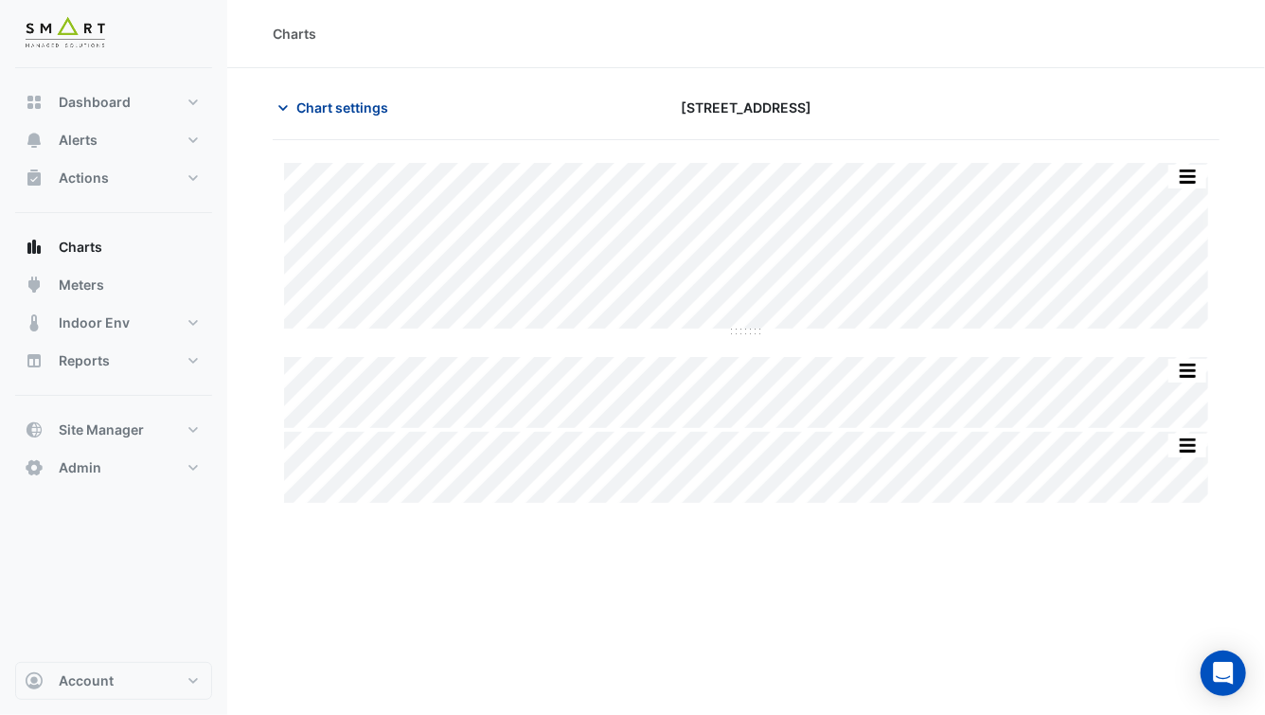
click at [350, 114] on span "Chart settings" at bounding box center [342, 107] width 92 height 20
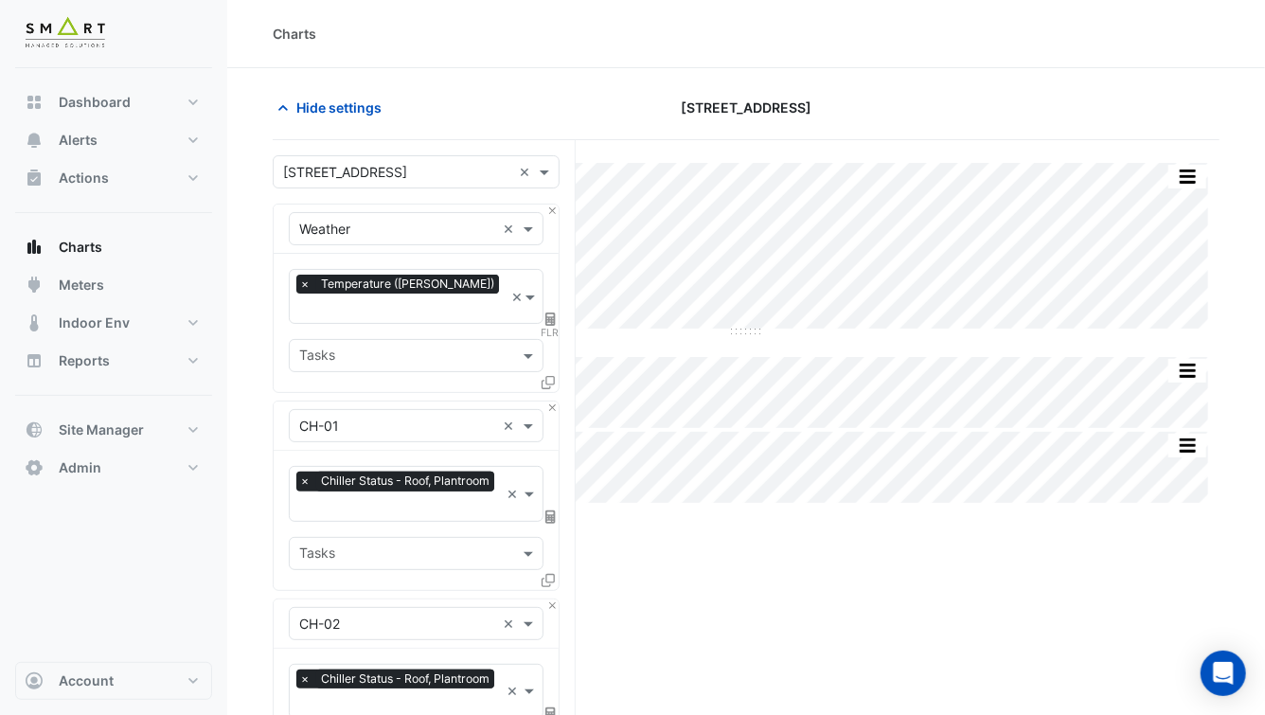
click at [545, 574] on icon at bounding box center [547, 580] width 13 height 13
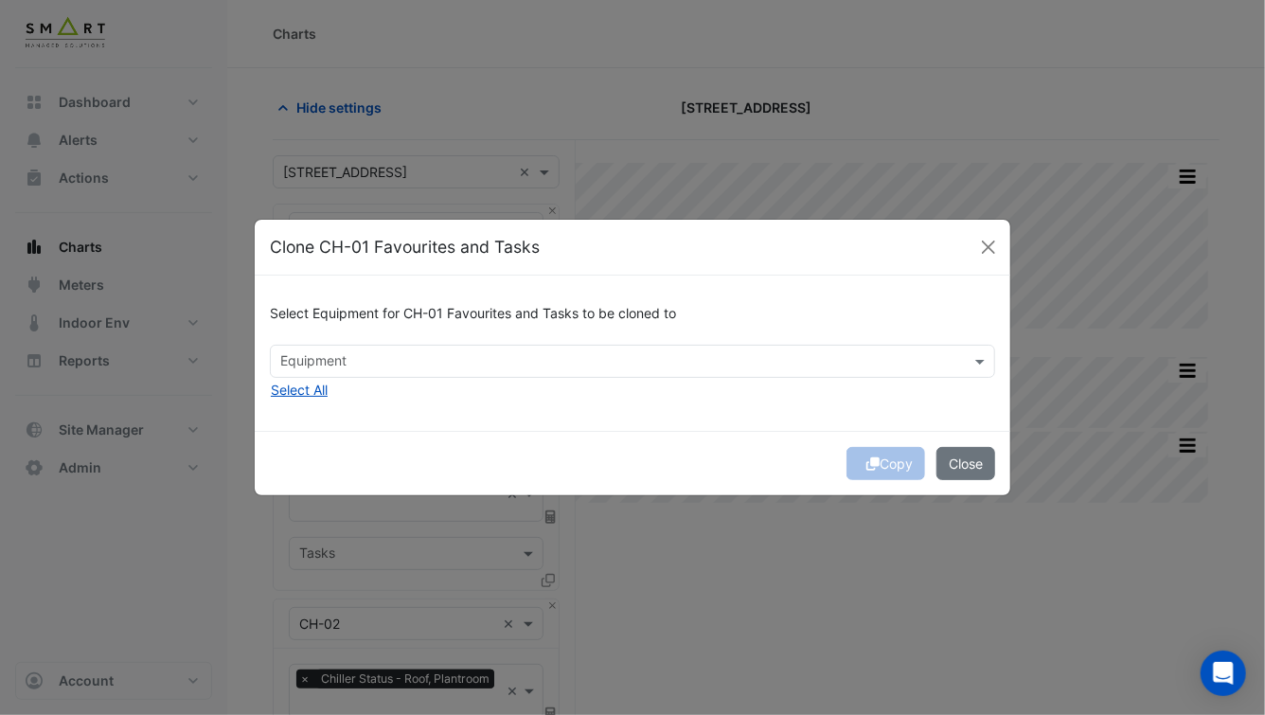
click at [382, 363] on input "text" at bounding box center [621, 363] width 682 height 20
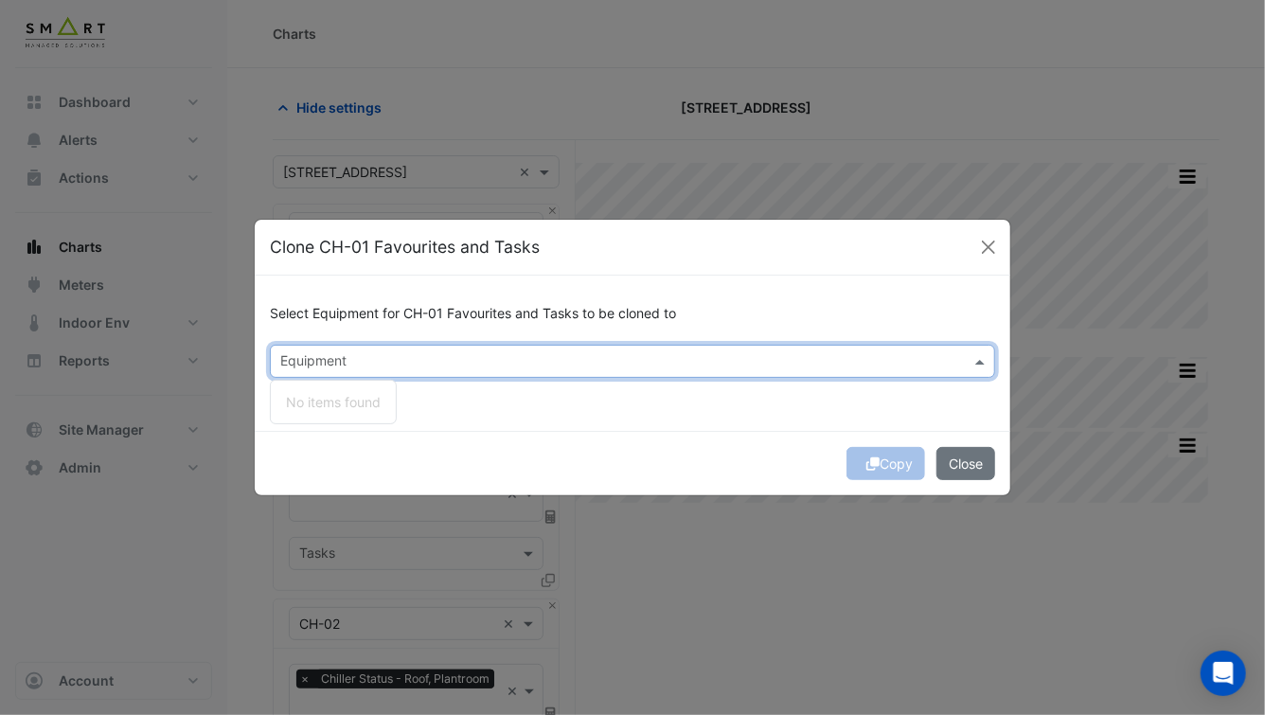
click at [439, 399] on div "Select Equipment for CH-01 Favourites and Tasks to be cloned to Equipment No it…" at bounding box center [632, 352] width 755 height 154
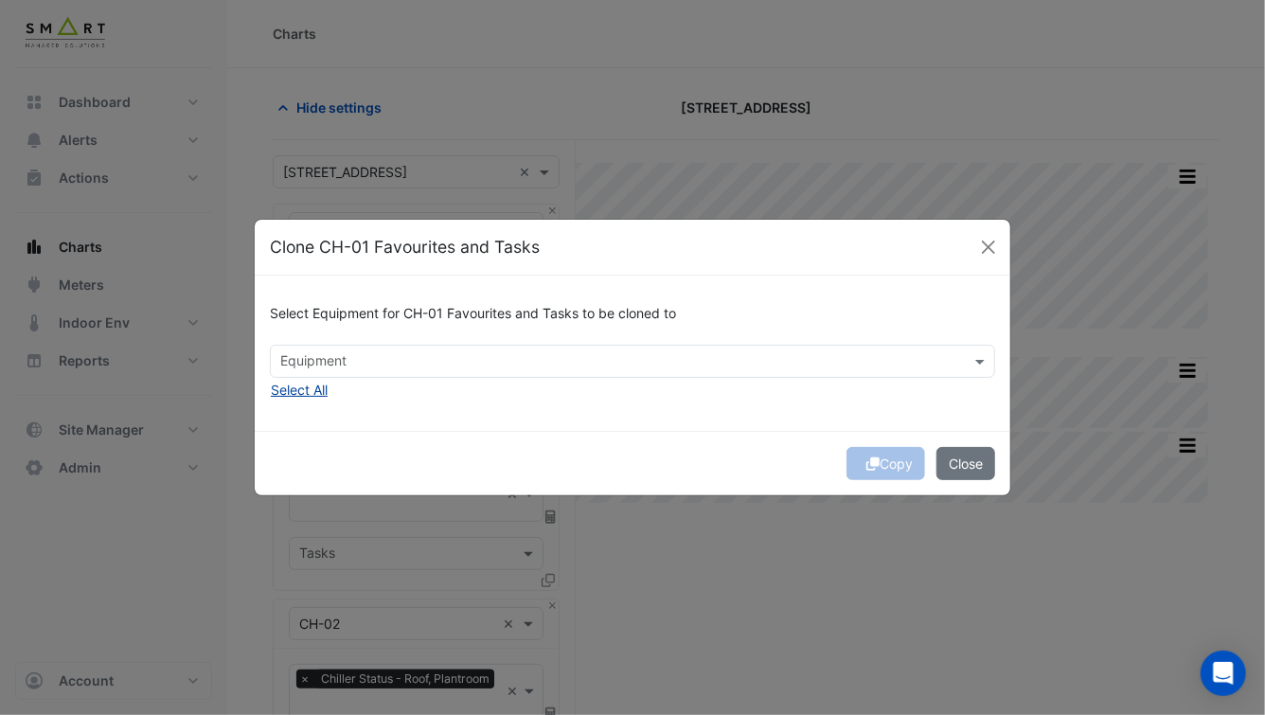
click at [299, 395] on button "Select All" at bounding box center [299, 390] width 59 height 22
click at [972, 466] on button "Close" at bounding box center [965, 463] width 59 height 33
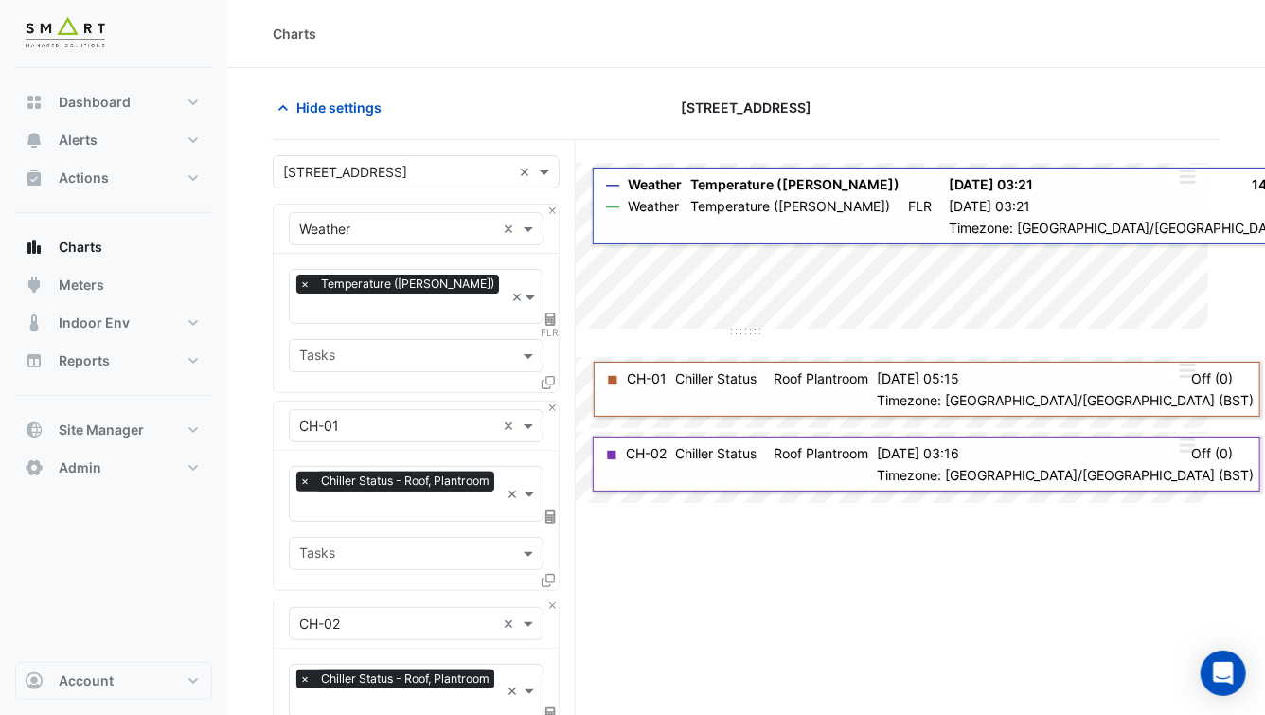
click at [427, 416] on input "text" at bounding box center [397, 426] width 196 height 20
type input "*"
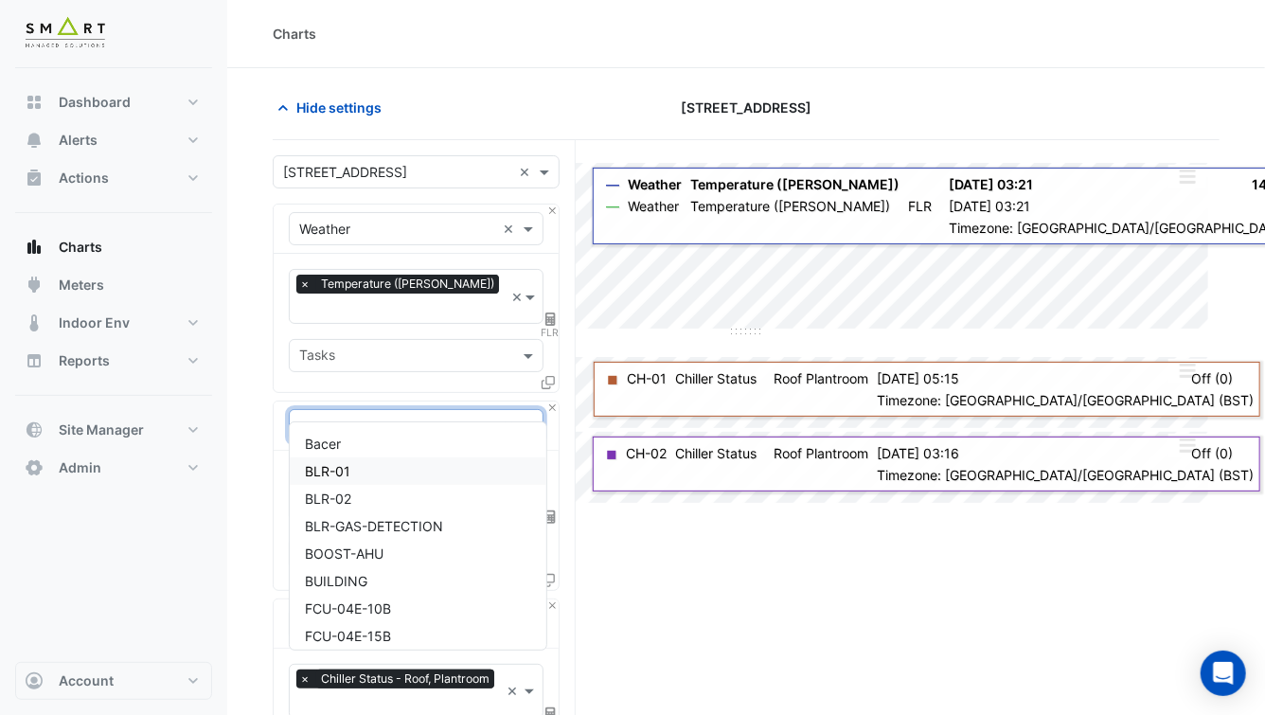
click at [385, 474] on div "BLR-01" at bounding box center [418, 470] width 257 height 27
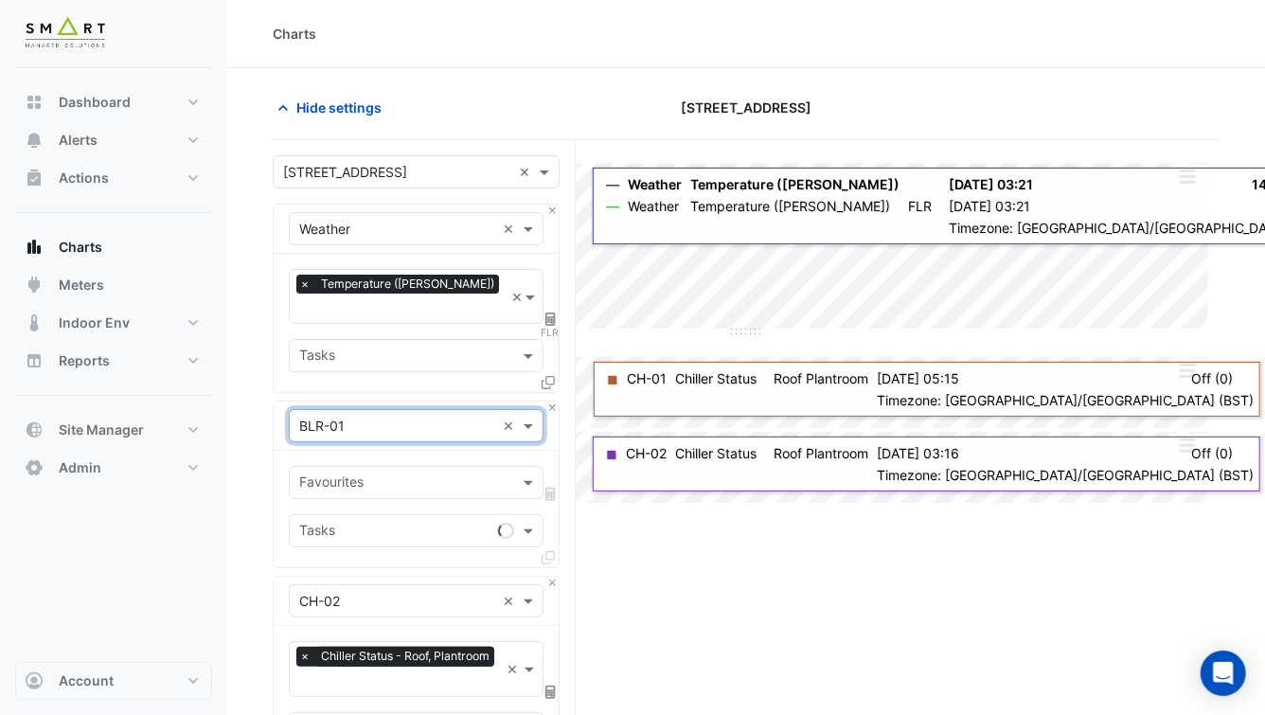
click at [405, 468] on div "Favourites" at bounding box center [400, 482] width 221 height 29
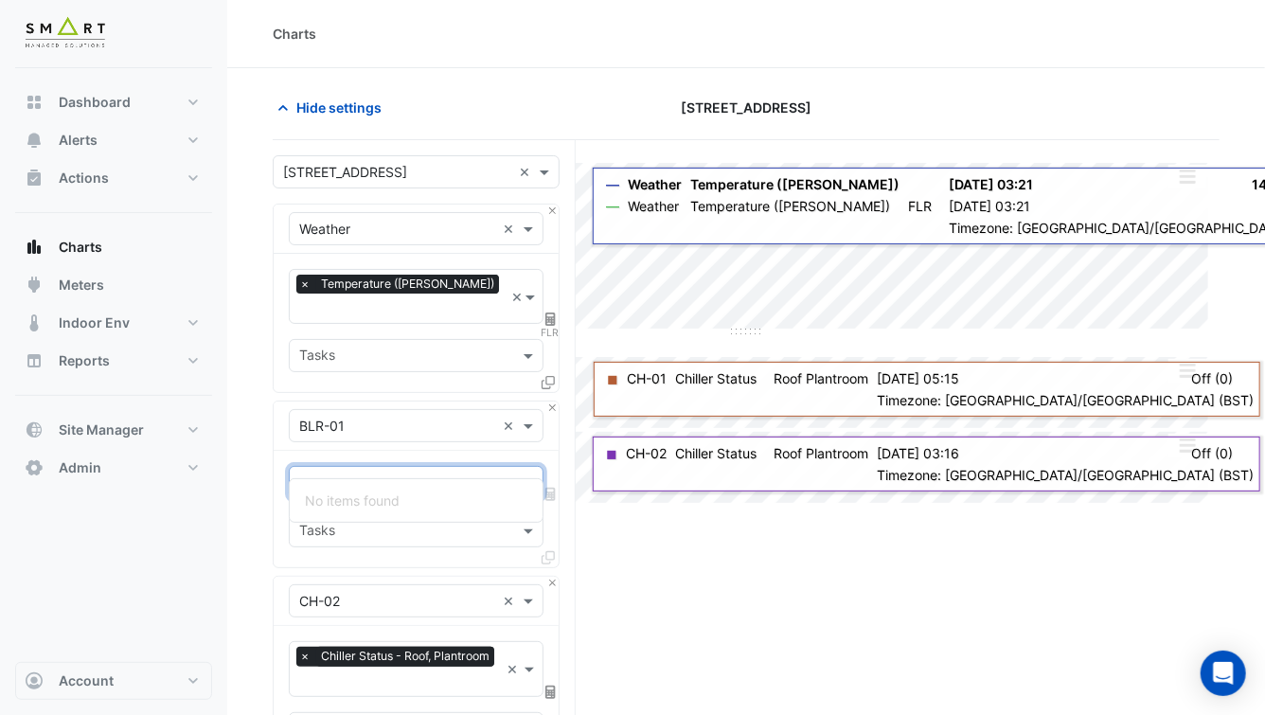
type input "*****"
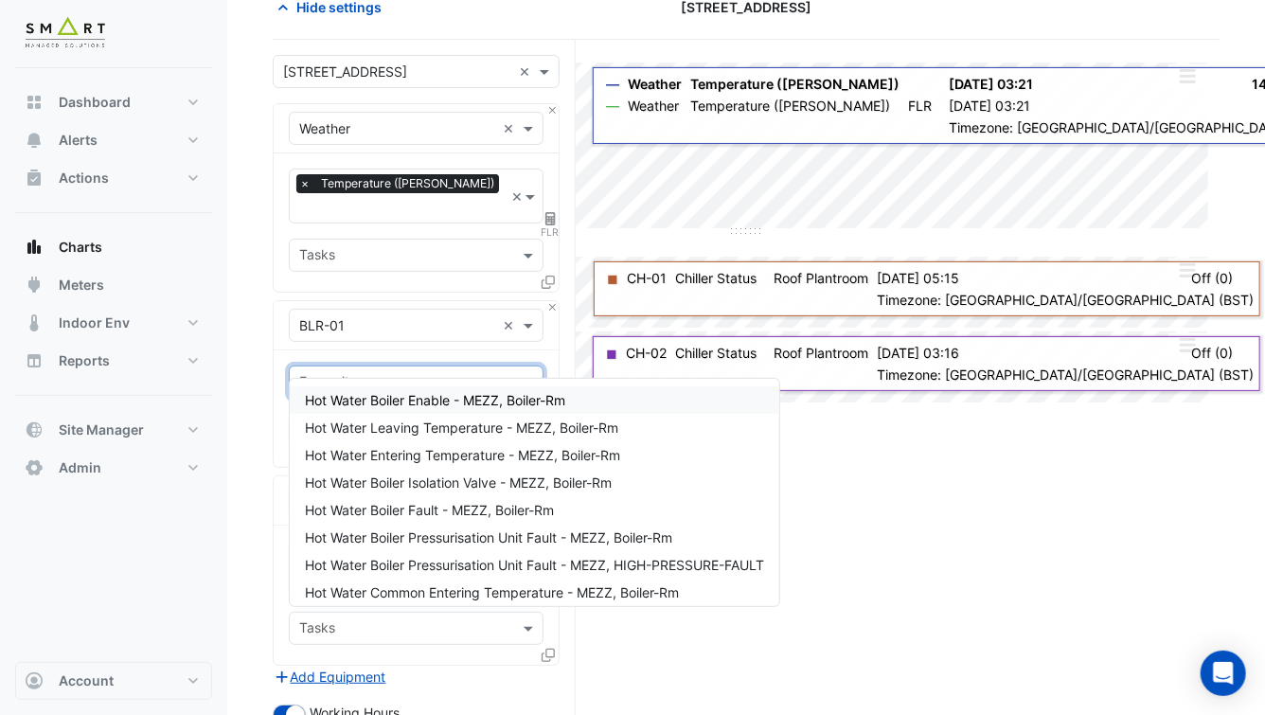
click at [447, 406] on span "Hot Water Boiler Enable - MEZZ, Boiler-Rm" at bounding box center [435, 400] width 260 height 16
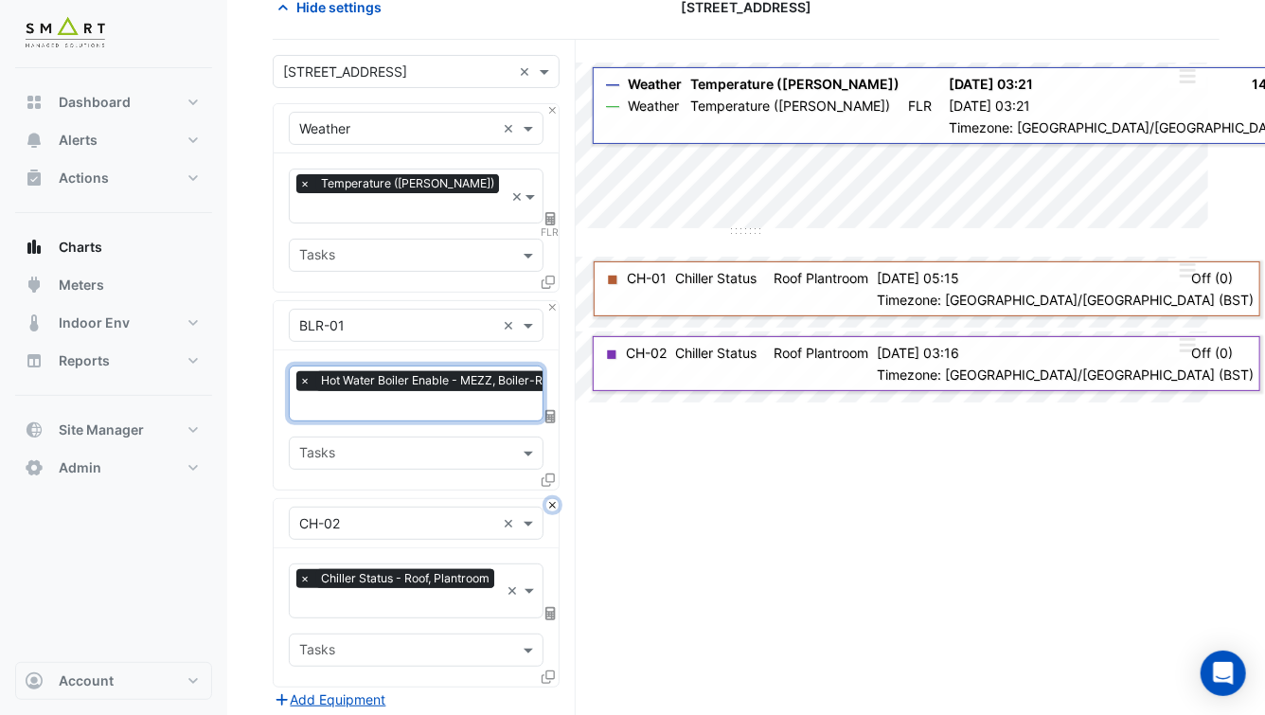
click at [551, 499] on button "Close" at bounding box center [552, 505] width 12 height 12
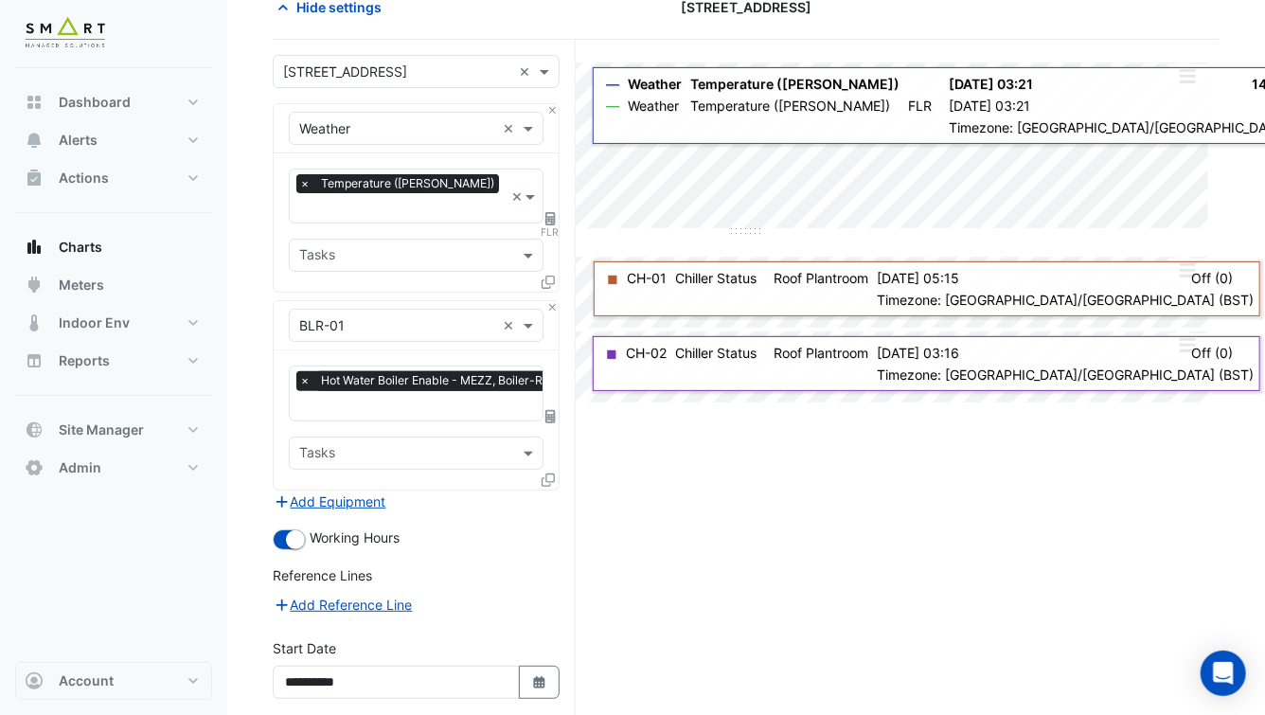
click at [551, 490] on div "Add Equipment" at bounding box center [416, 501] width 287 height 23
click at [548, 473] on icon at bounding box center [547, 479] width 13 height 13
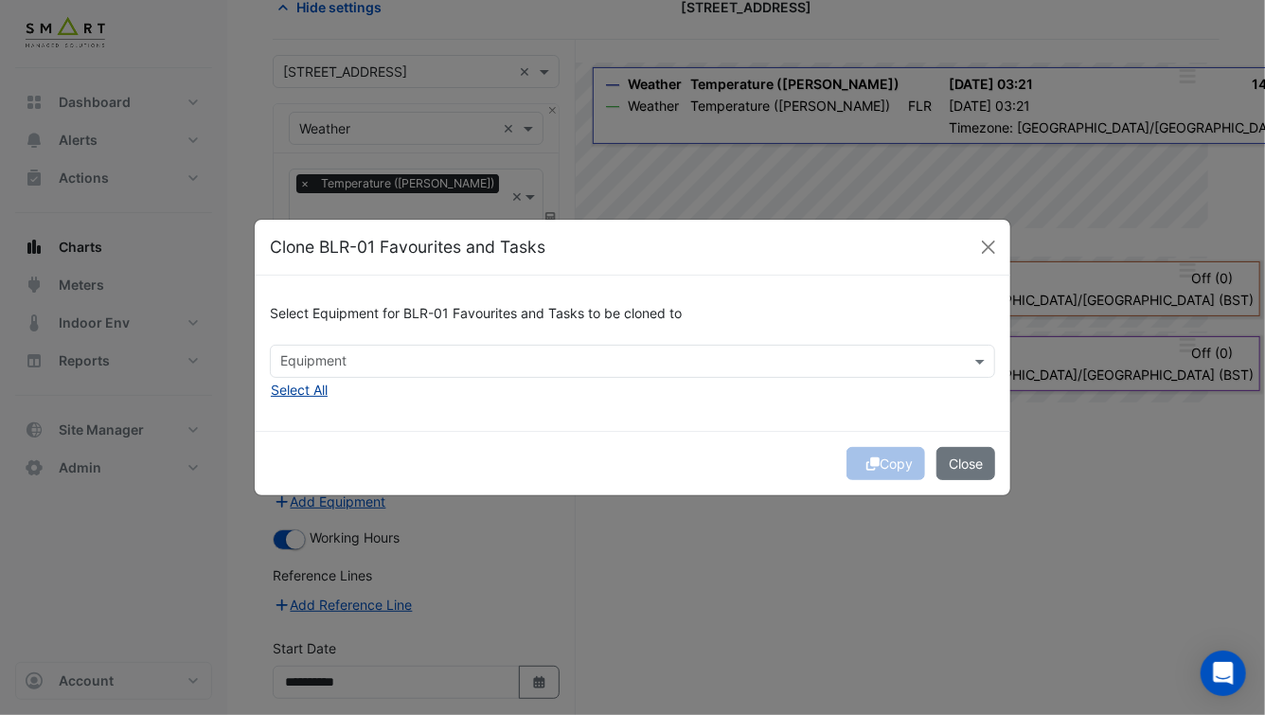
click at [301, 395] on button "Select All" at bounding box center [299, 390] width 59 height 22
click at [887, 462] on button "Copy" at bounding box center [885, 463] width 79 height 33
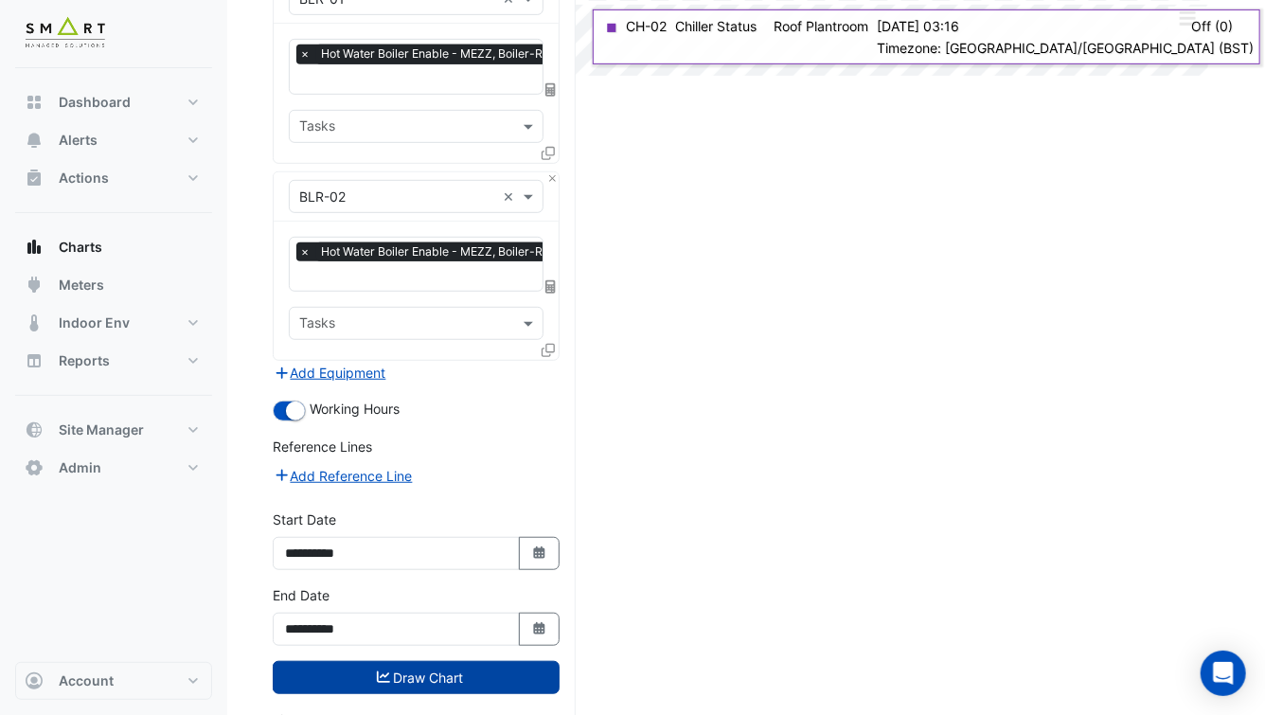
click at [416, 661] on button "Draw Chart" at bounding box center [416, 677] width 287 height 33
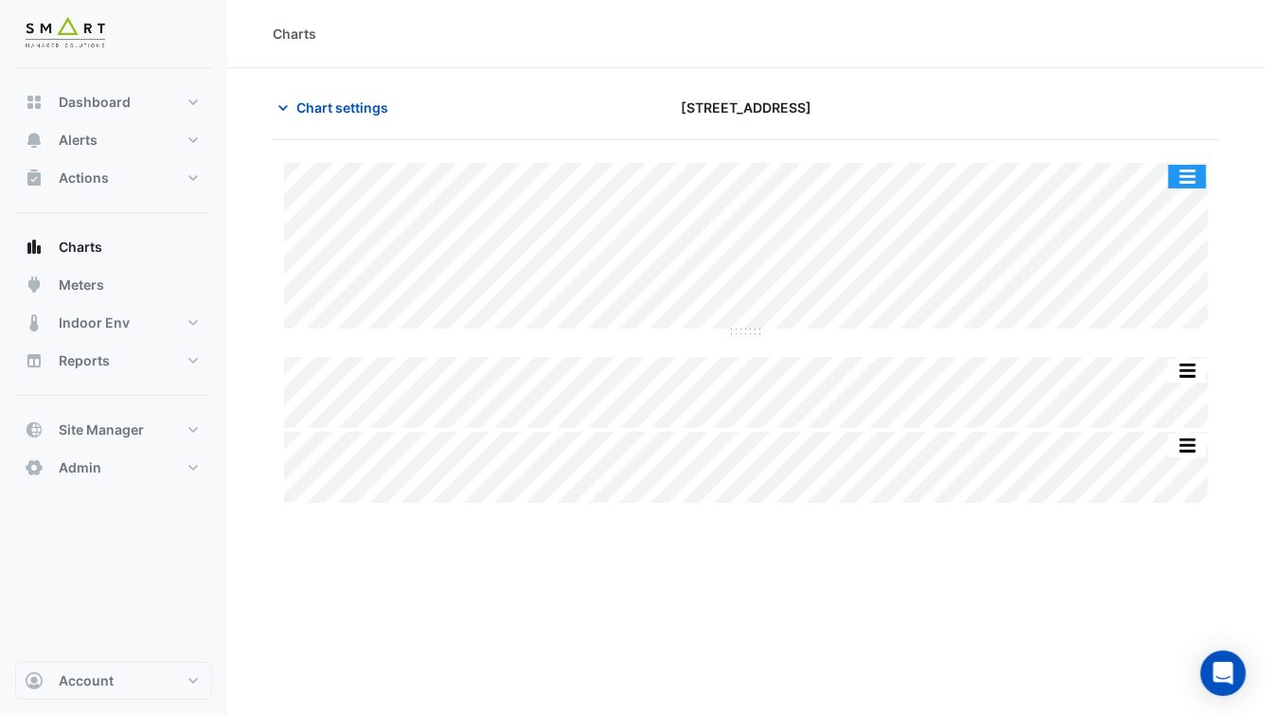
click at [1196, 178] on button "button" at bounding box center [1187, 177] width 38 height 24
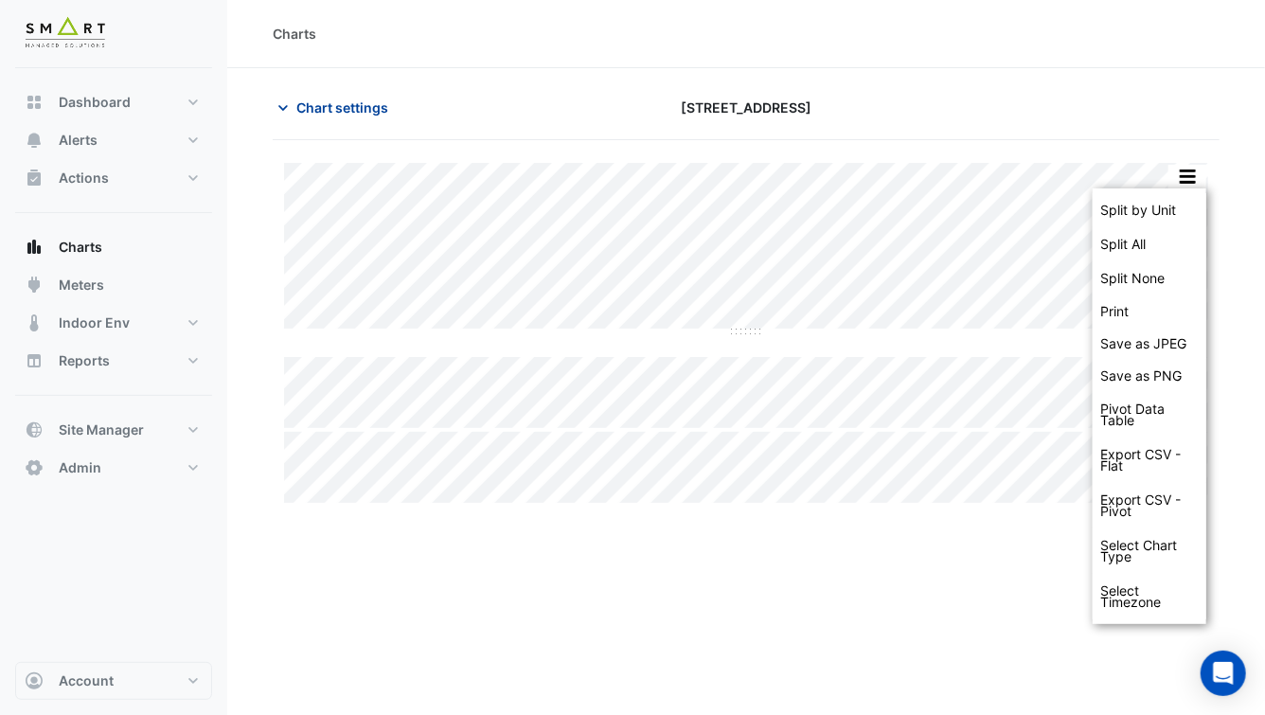
click at [324, 100] on span "Chart settings" at bounding box center [342, 107] width 92 height 20
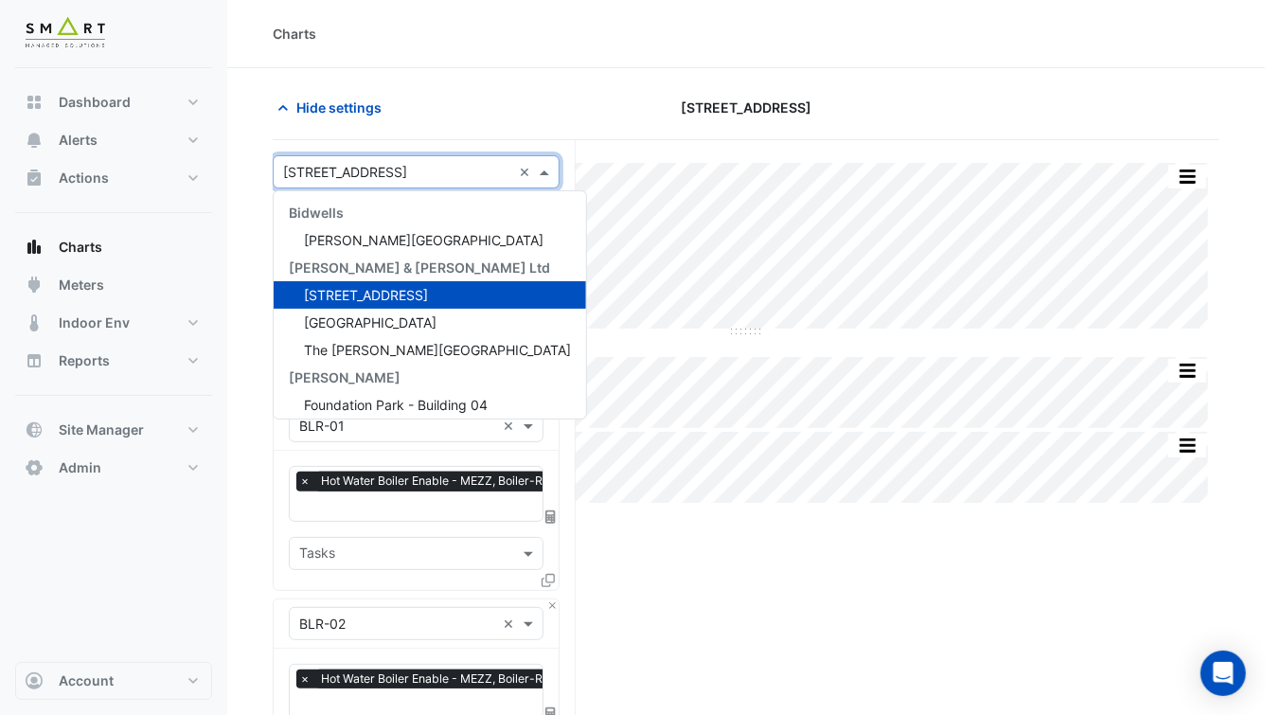
click at [365, 180] on input "text" at bounding box center [397, 173] width 228 height 20
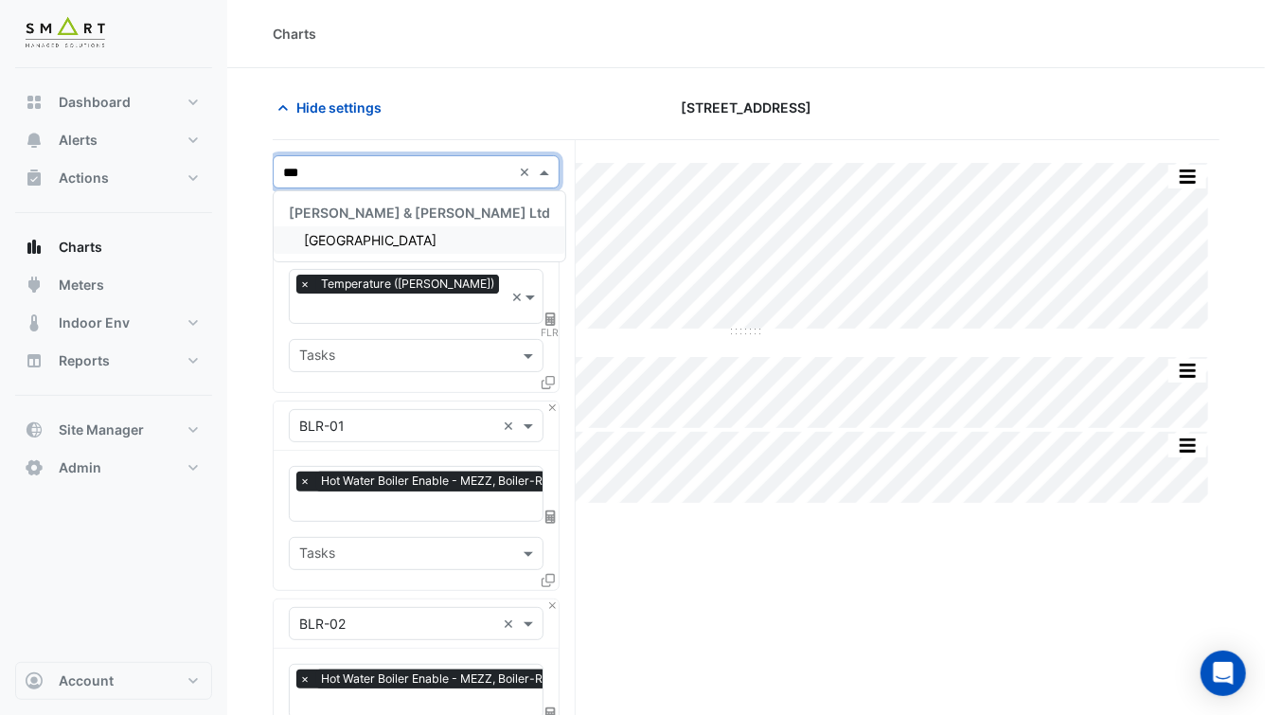
type input "****"
click at [377, 234] on span "[GEOGRAPHIC_DATA]" at bounding box center [370, 240] width 133 height 16
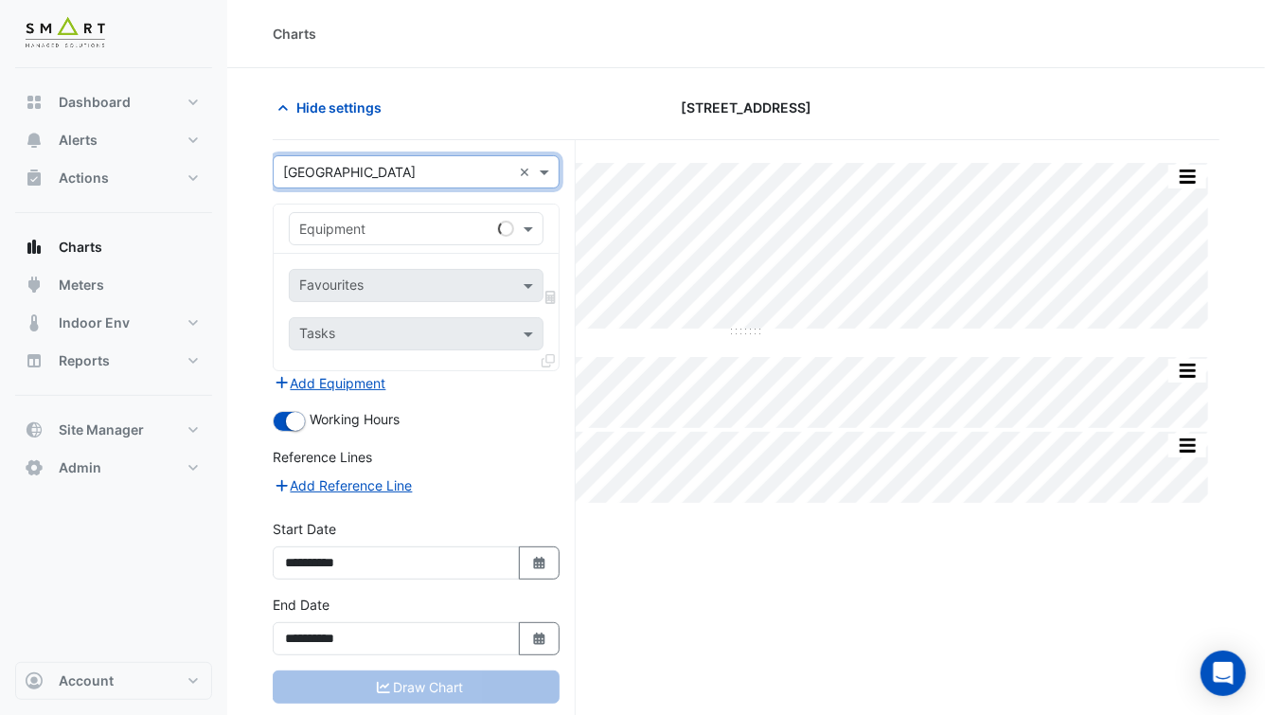
click at [411, 233] on input "text" at bounding box center [397, 230] width 196 height 20
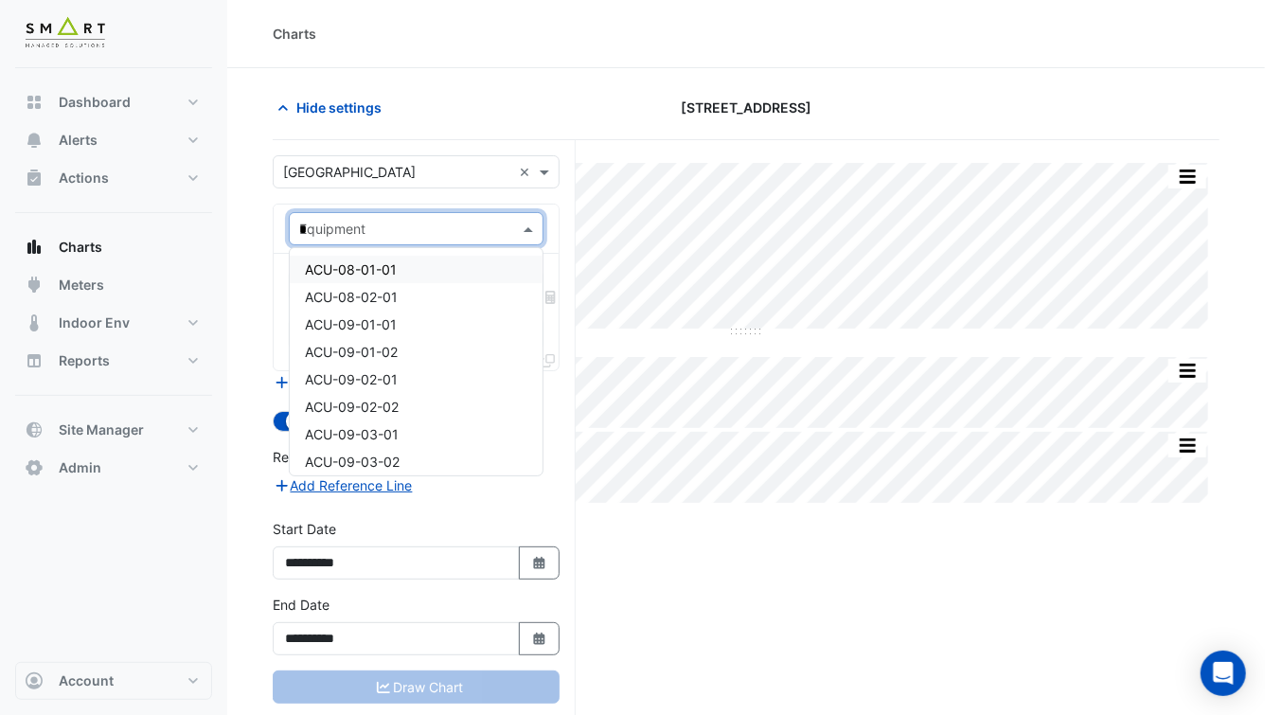
type input "**"
click at [385, 271] on div "CH-01" at bounding box center [416, 269] width 253 height 27
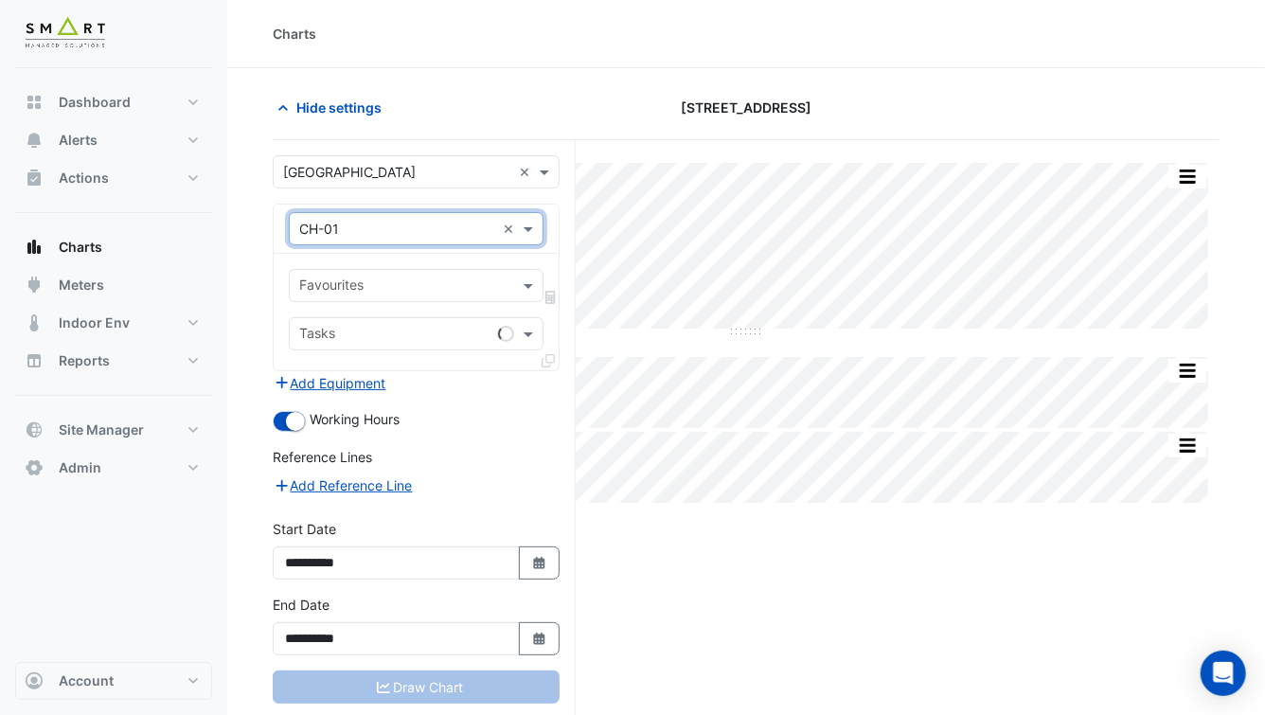
click at [405, 281] on input "text" at bounding box center [405, 287] width 212 height 20
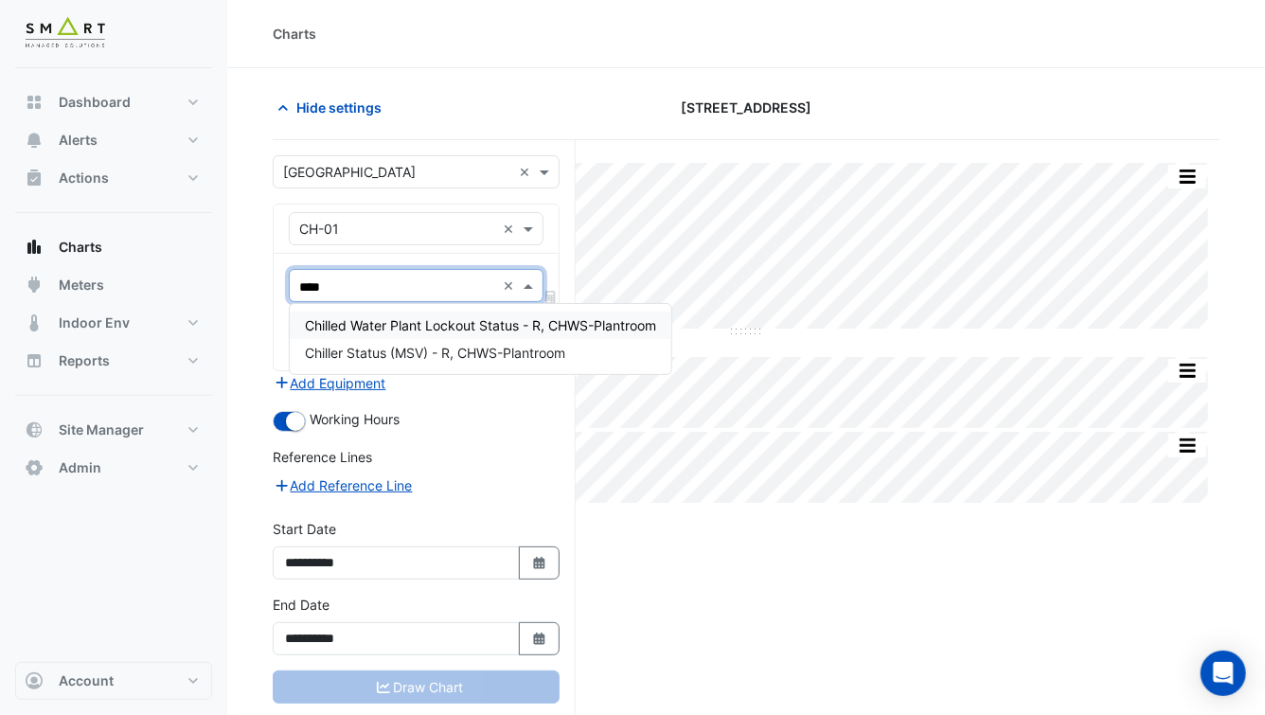
type input "****"
click at [399, 179] on input "text" at bounding box center [397, 173] width 228 height 20
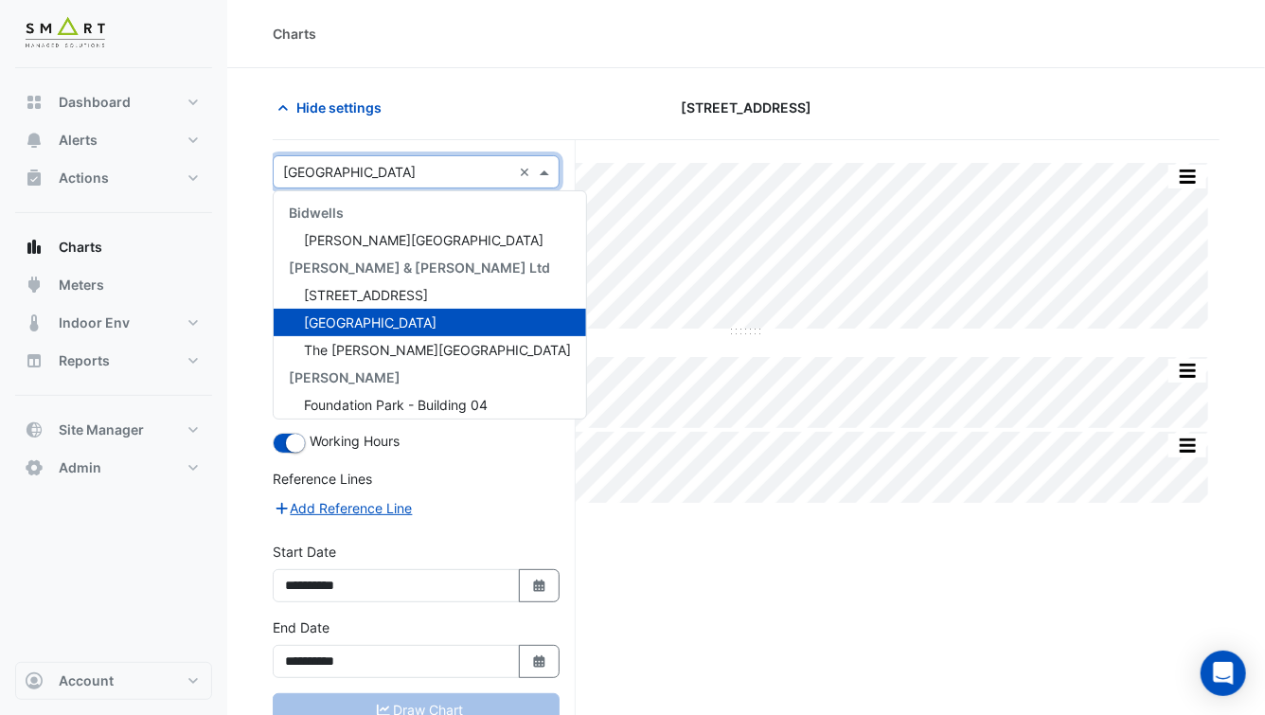
click at [377, 338] on div "The [PERSON_NAME][GEOGRAPHIC_DATA]" at bounding box center [430, 349] width 312 height 27
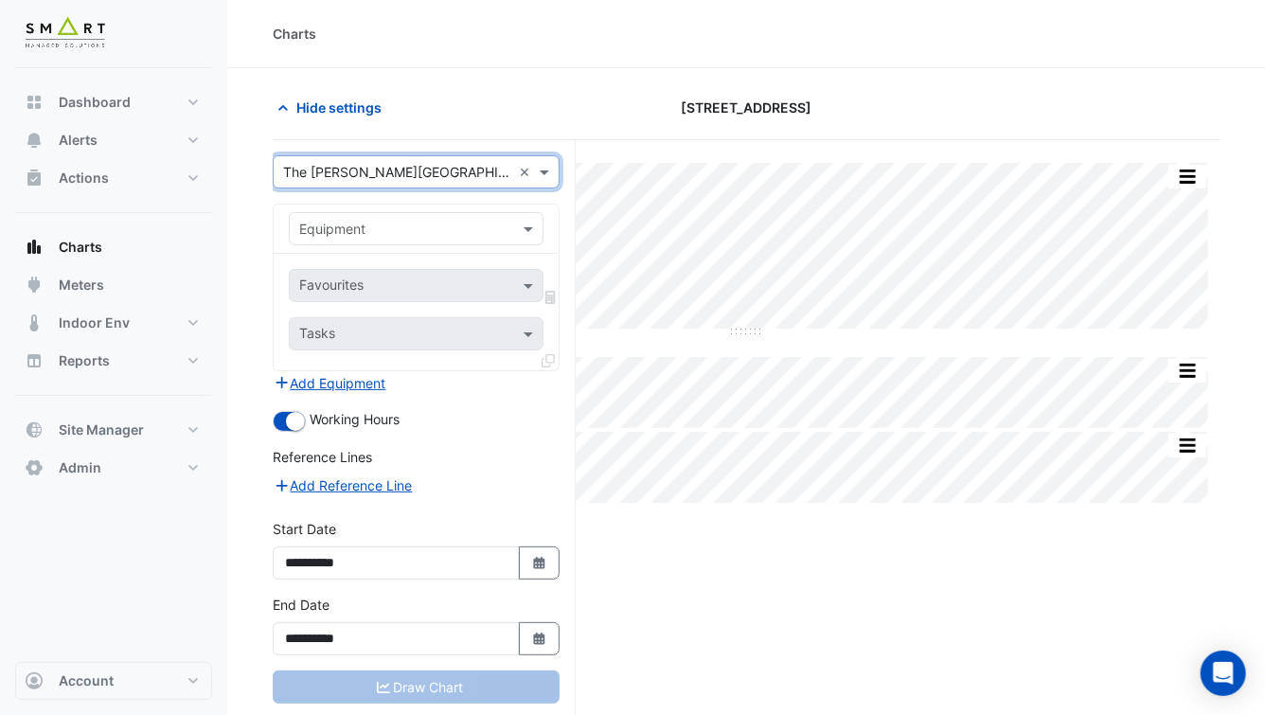
click at [372, 231] on input "text" at bounding box center [397, 230] width 196 height 20
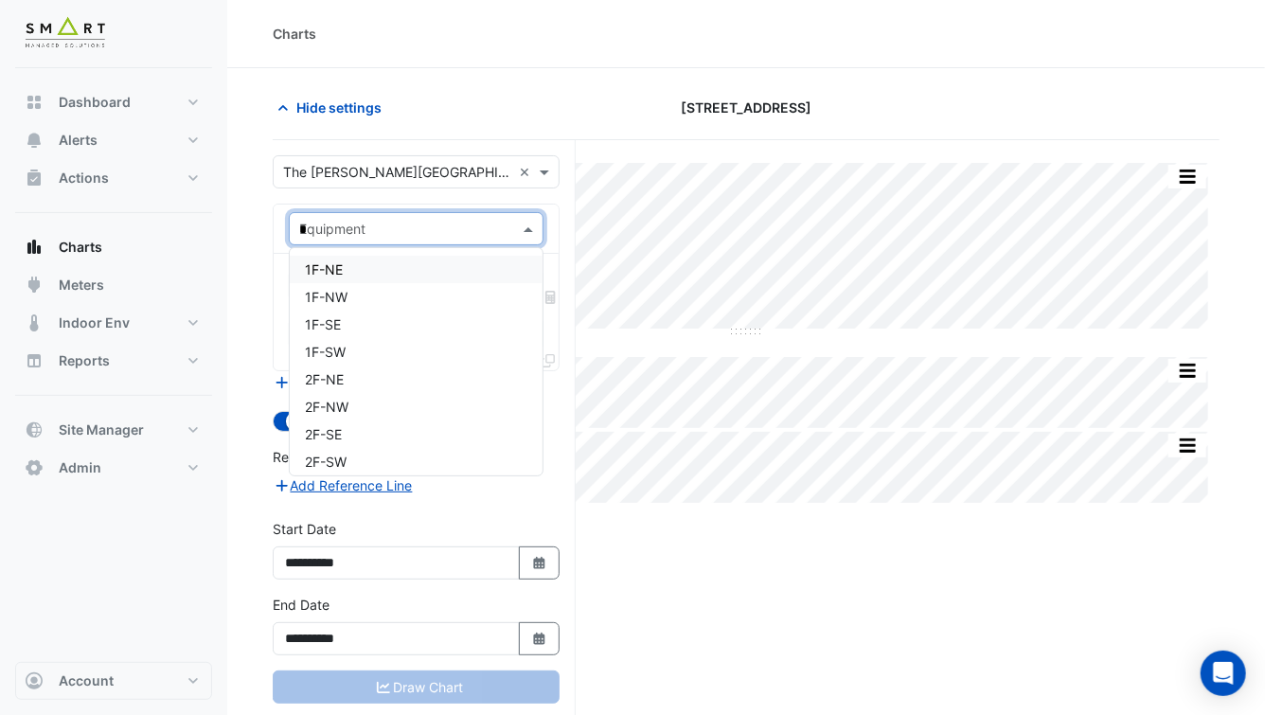
type input "**"
click at [376, 268] on div "Chiller-1" at bounding box center [416, 269] width 253 height 27
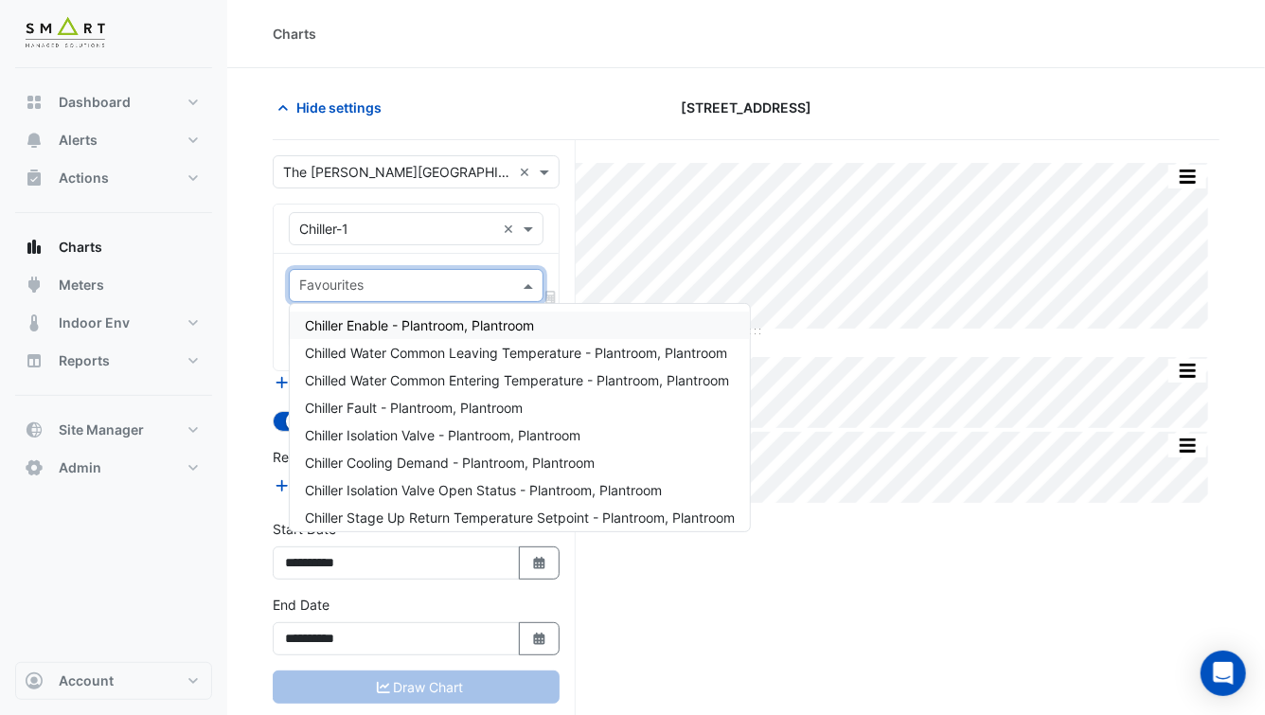
click at [378, 273] on div "Favourites" at bounding box center [400, 285] width 221 height 29
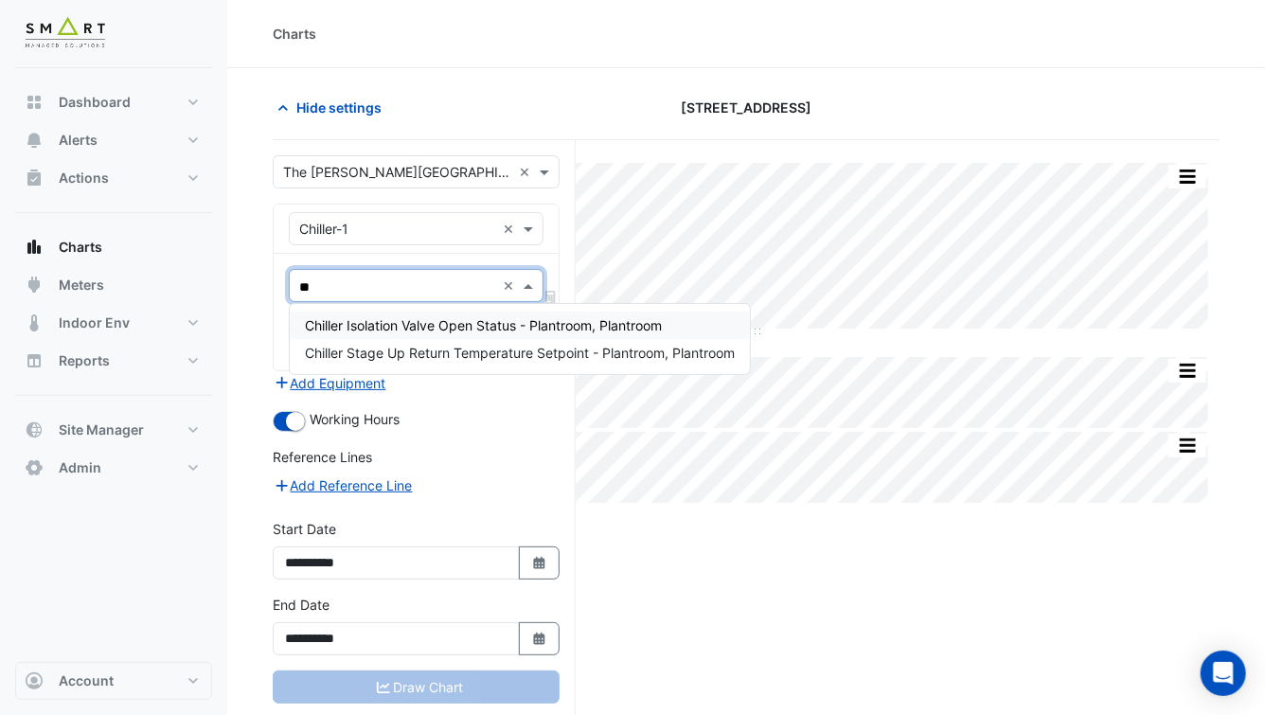
type input "*"
type input "***"
click at [375, 169] on input "text" at bounding box center [397, 173] width 228 height 20
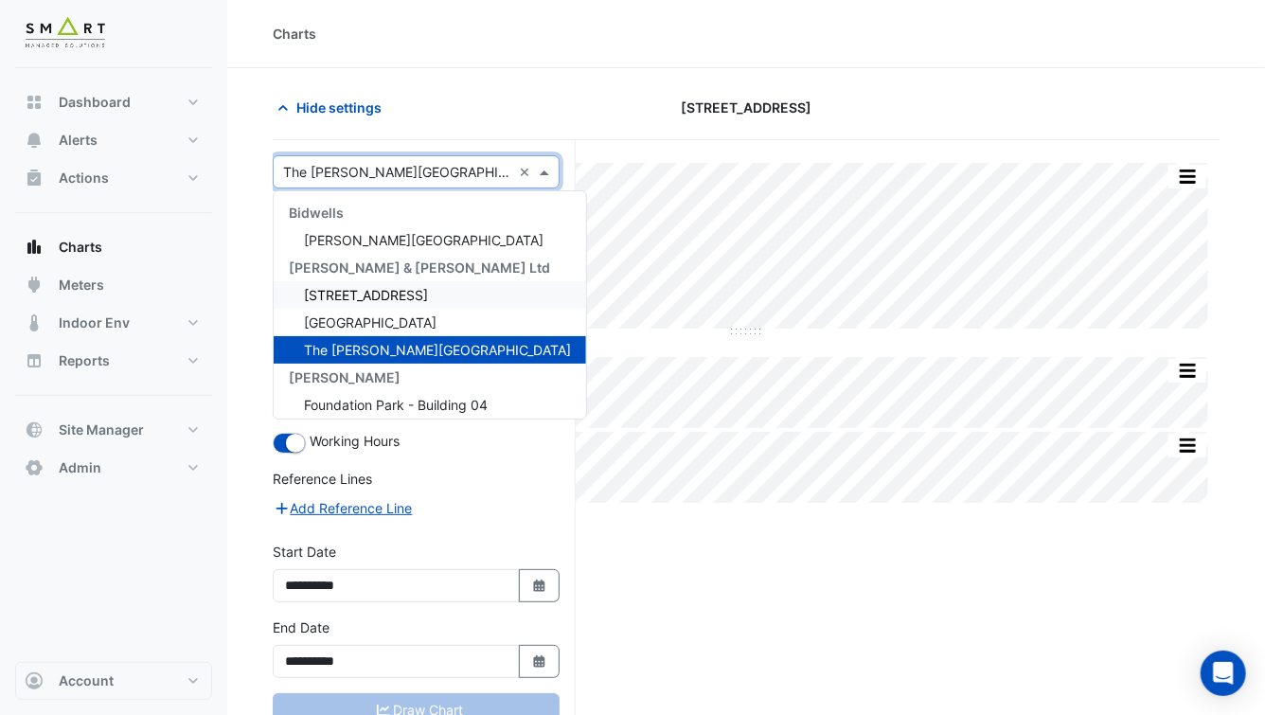
click at [357, 297] on span "[STREET_ADDRESS]" at bounding box center [366, 295] width 124 height 16
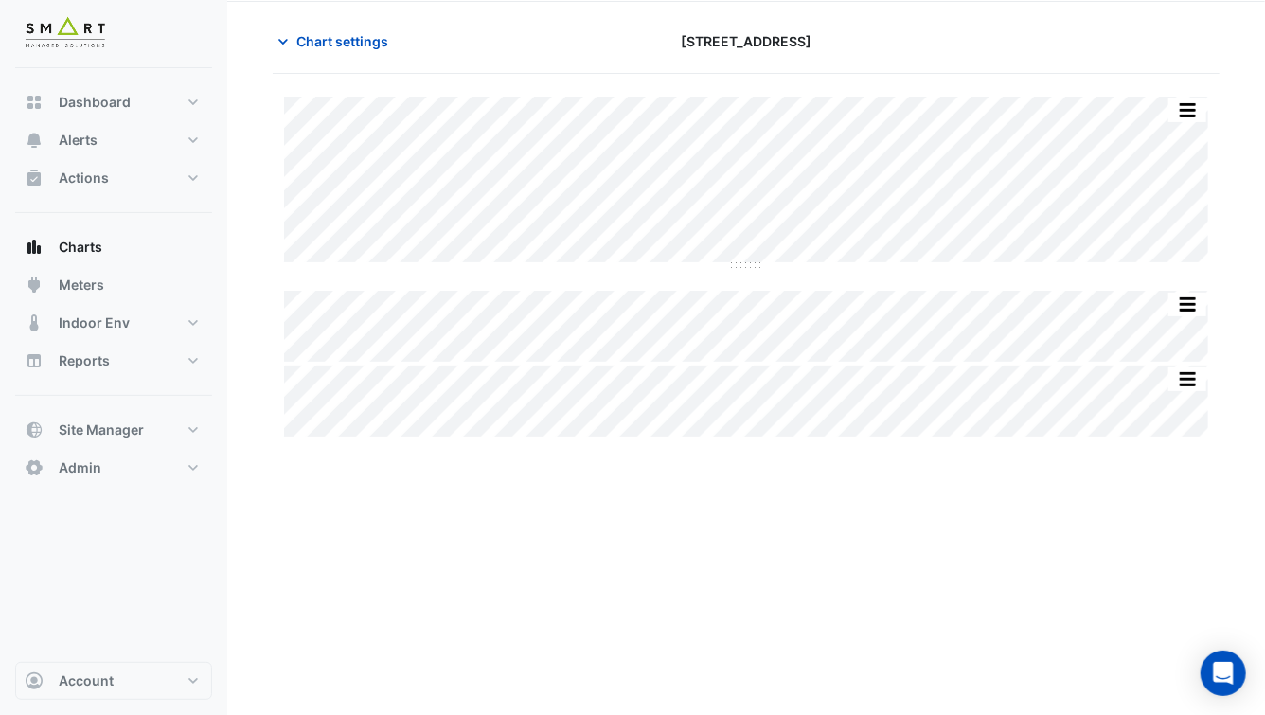
scroll to position [71, 0]
click at [346, 30] on span "Chart settings" at bounding box center [342, 37] width 92 height 20
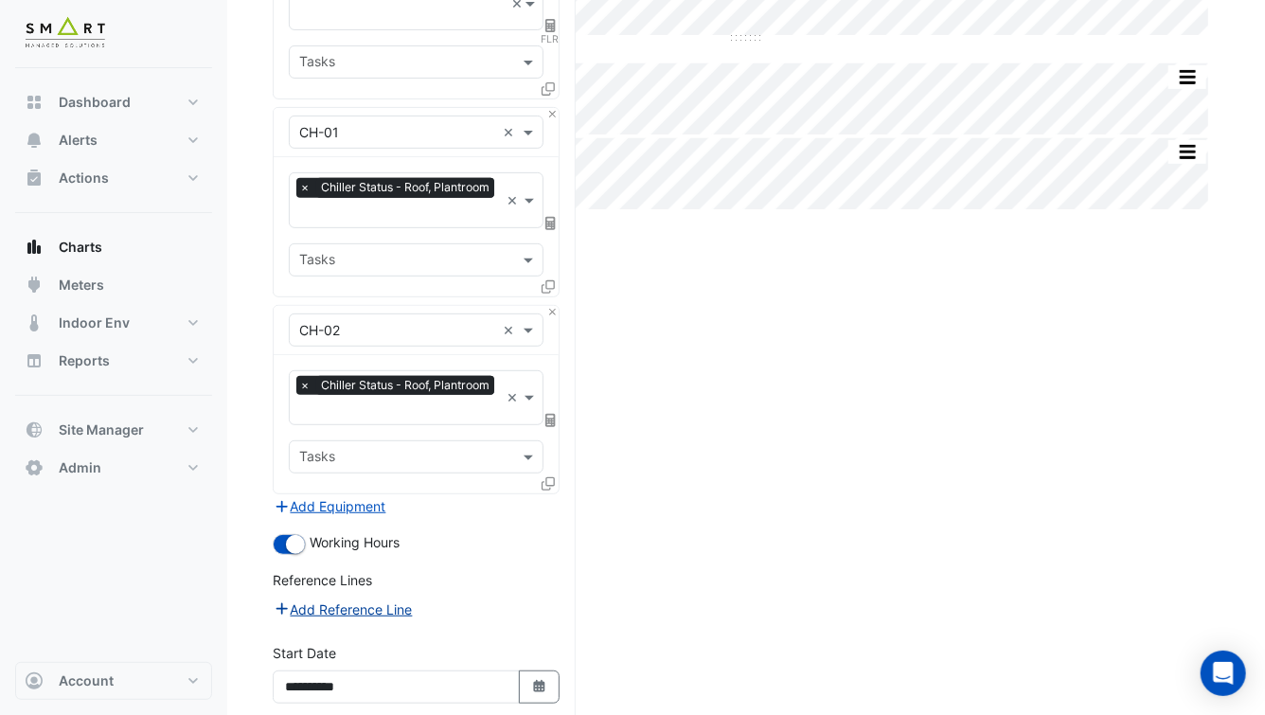
scroll to position [315, 0]
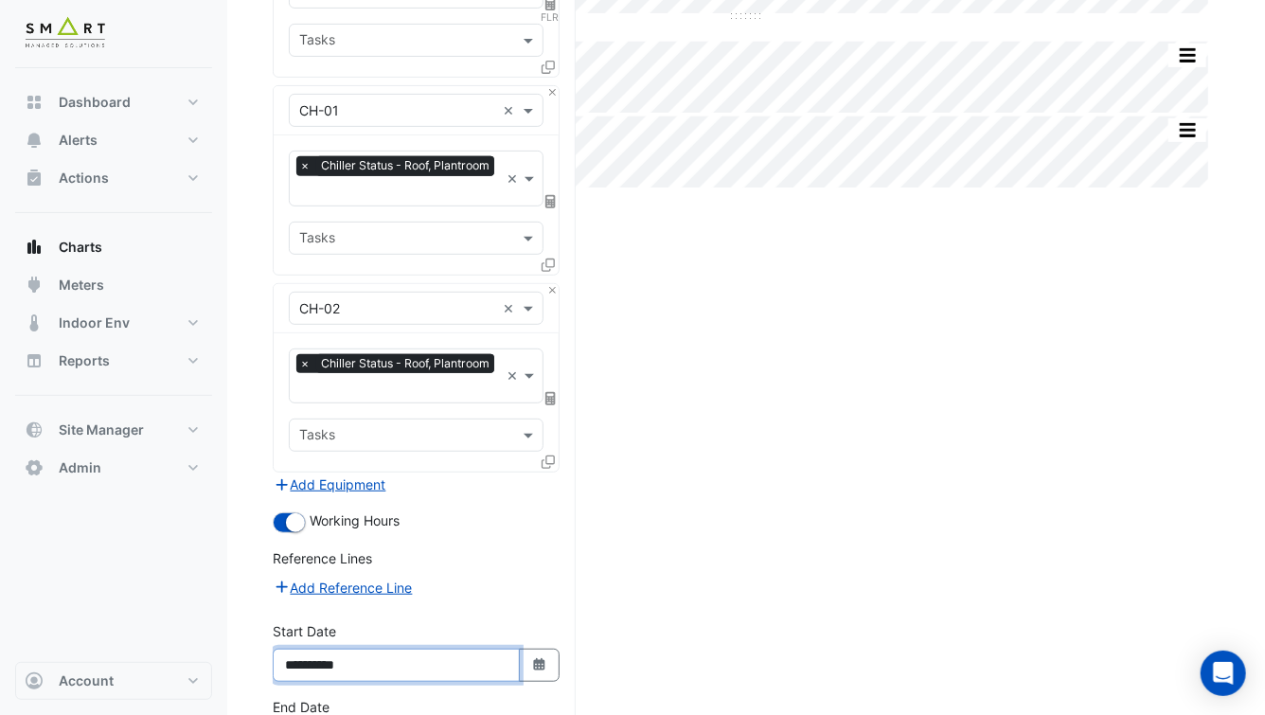
click at [333, 648] on input "**********" at bounding box center [396, 664] width 247 height 33
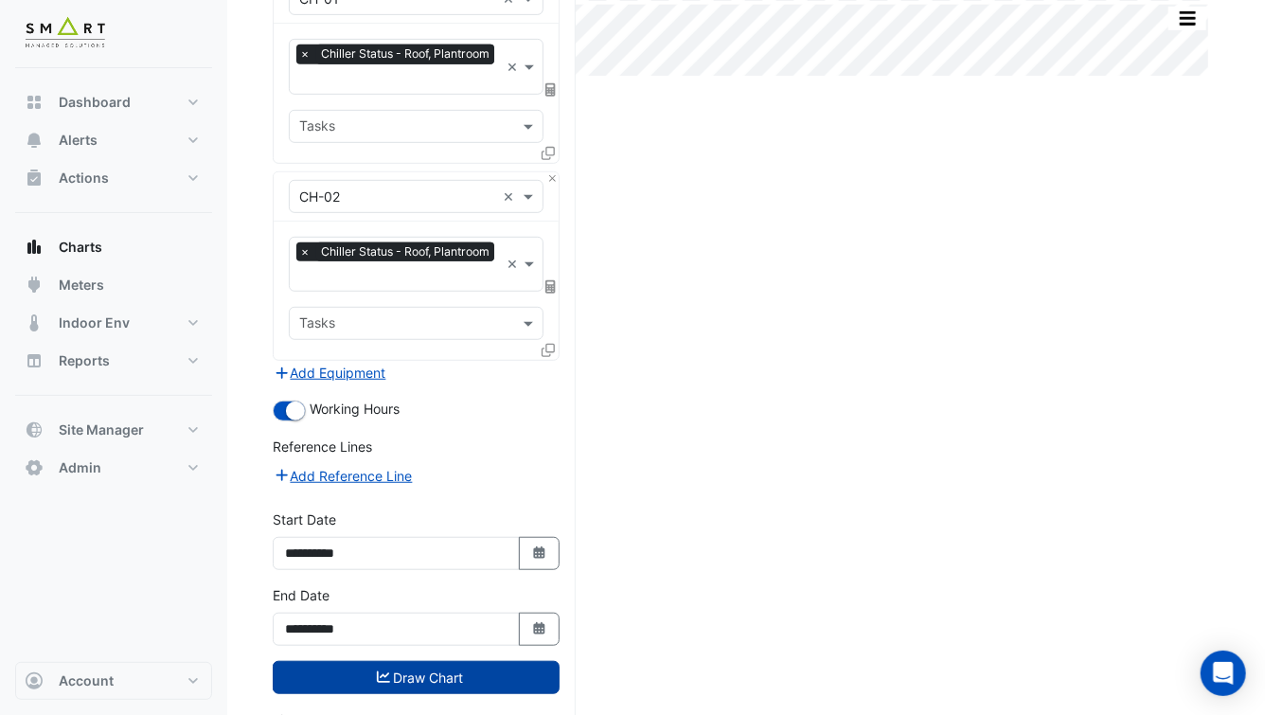
click at [399, 661] on button "Draw Chart" at bounding box center [416, 677] width 287 height 33
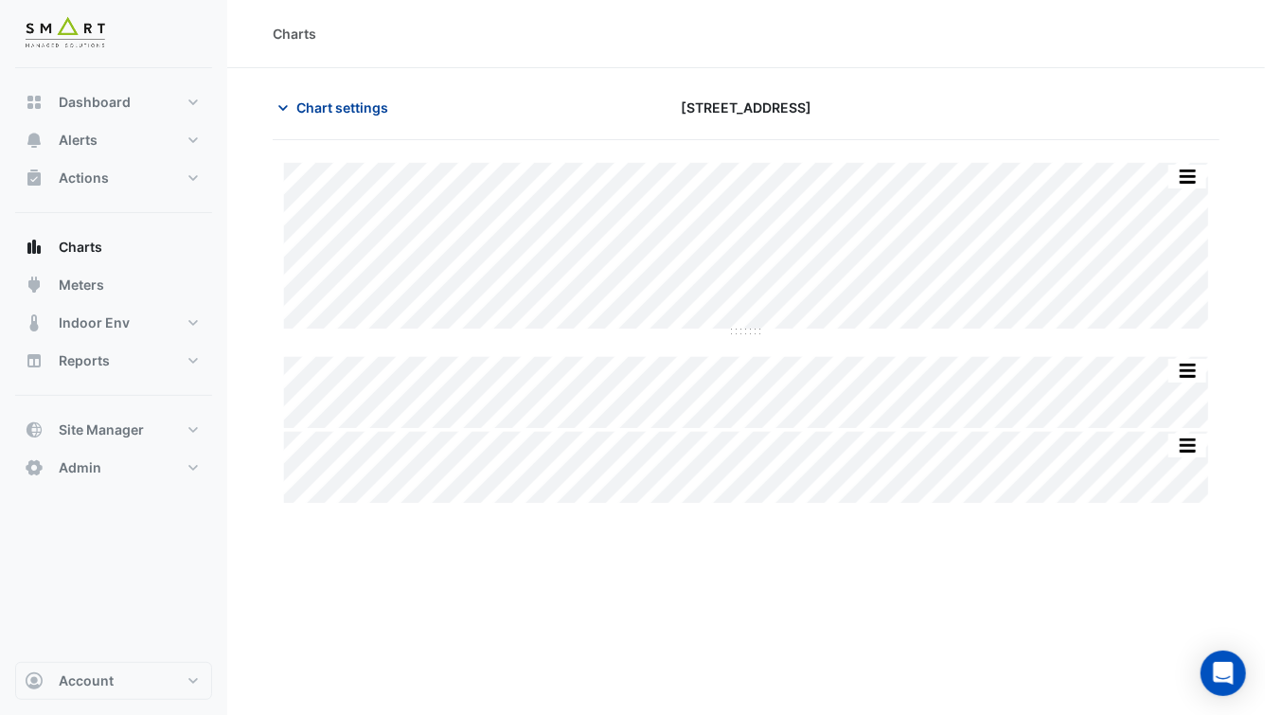
click at [310, 111] on span "Chart settings" at bounding box center [342, 107] width 92 height 20
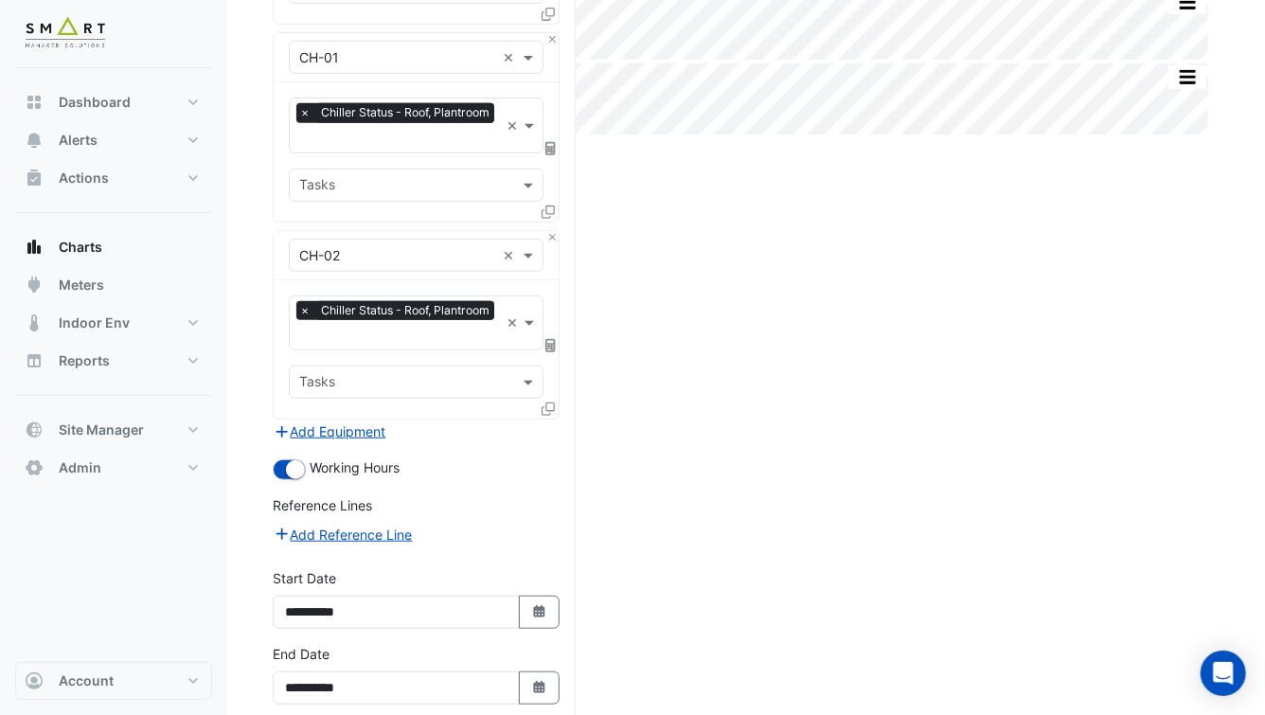
scroll to position [381, 0]
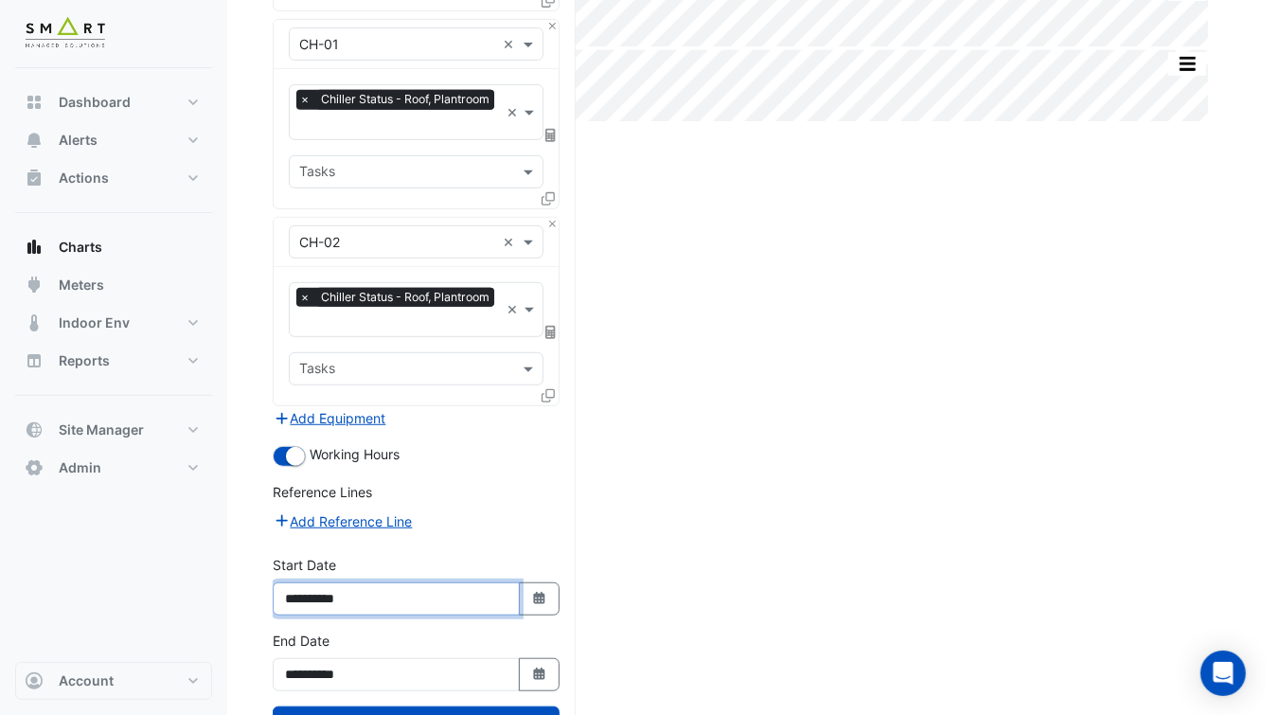
click at [329, 582] on input "**********" at bounding box center [396, 598] width 247 height 33
type input "**********"
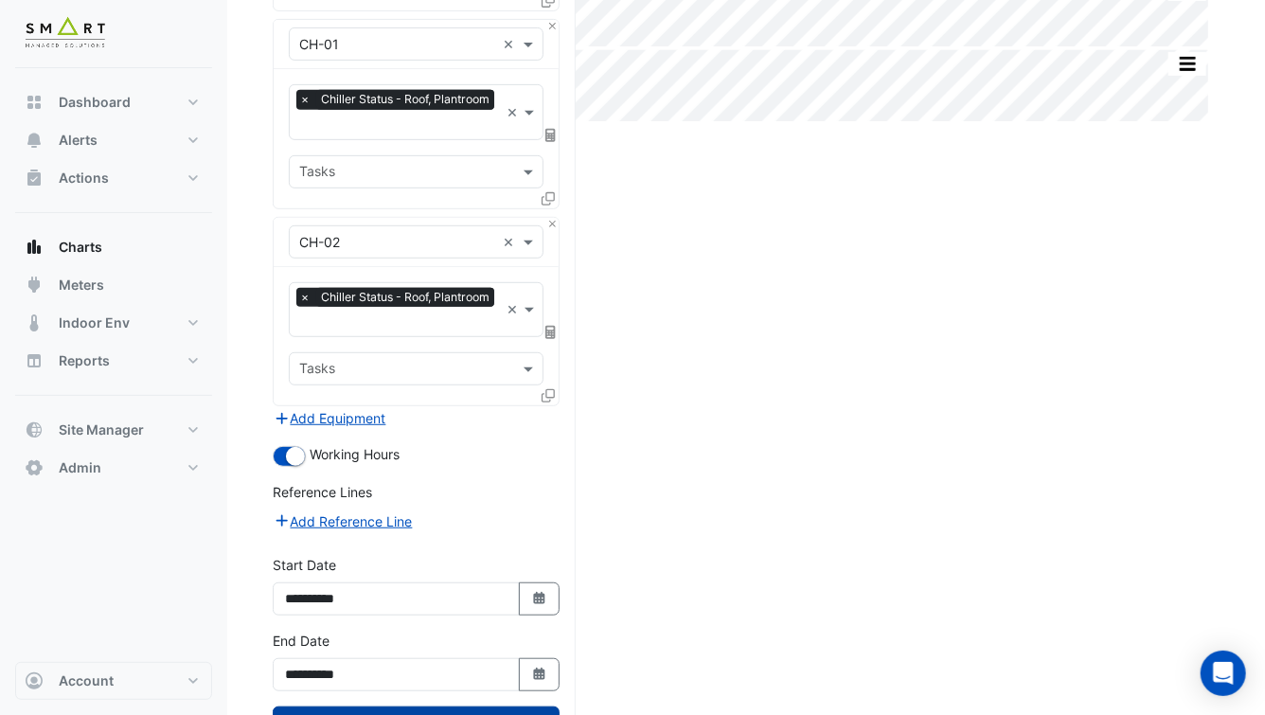
click at [423, 706] on button "Draw Chart" at bounding box center [416, 722] width 287 height 33
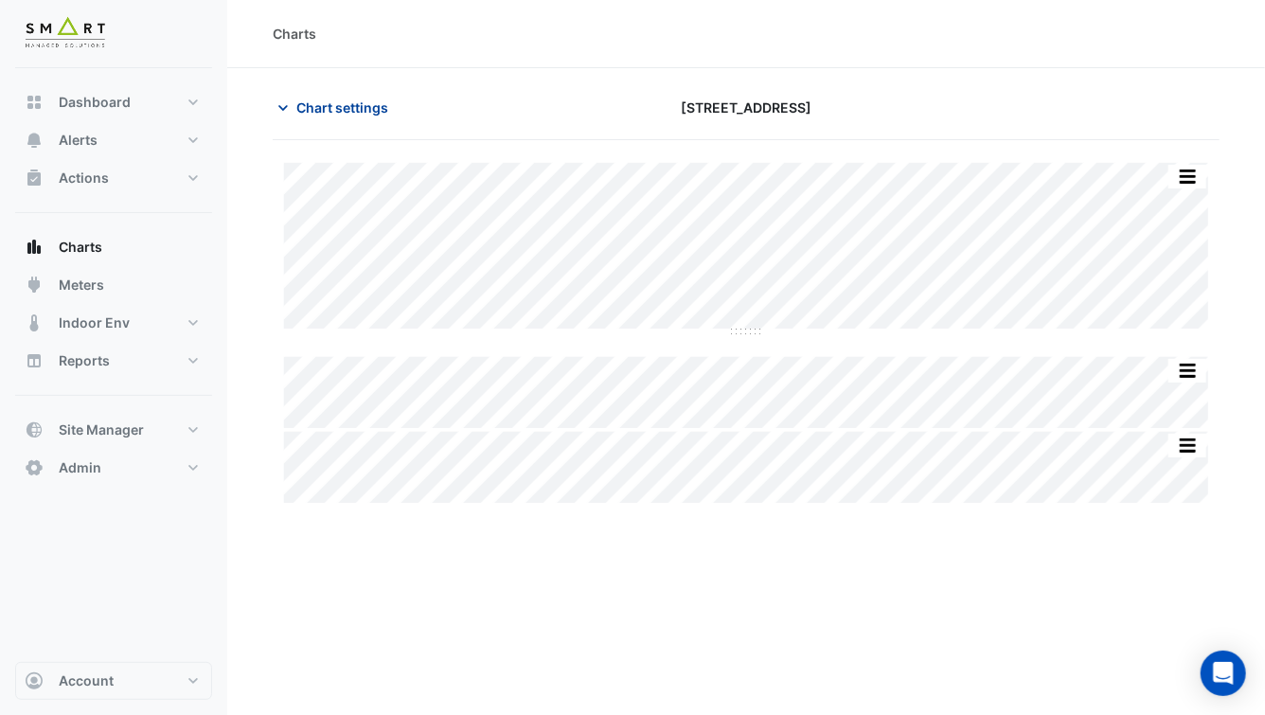
click at [348, 112] on span "Chart settings" at bounding box center [342, 107] width 92 height 20
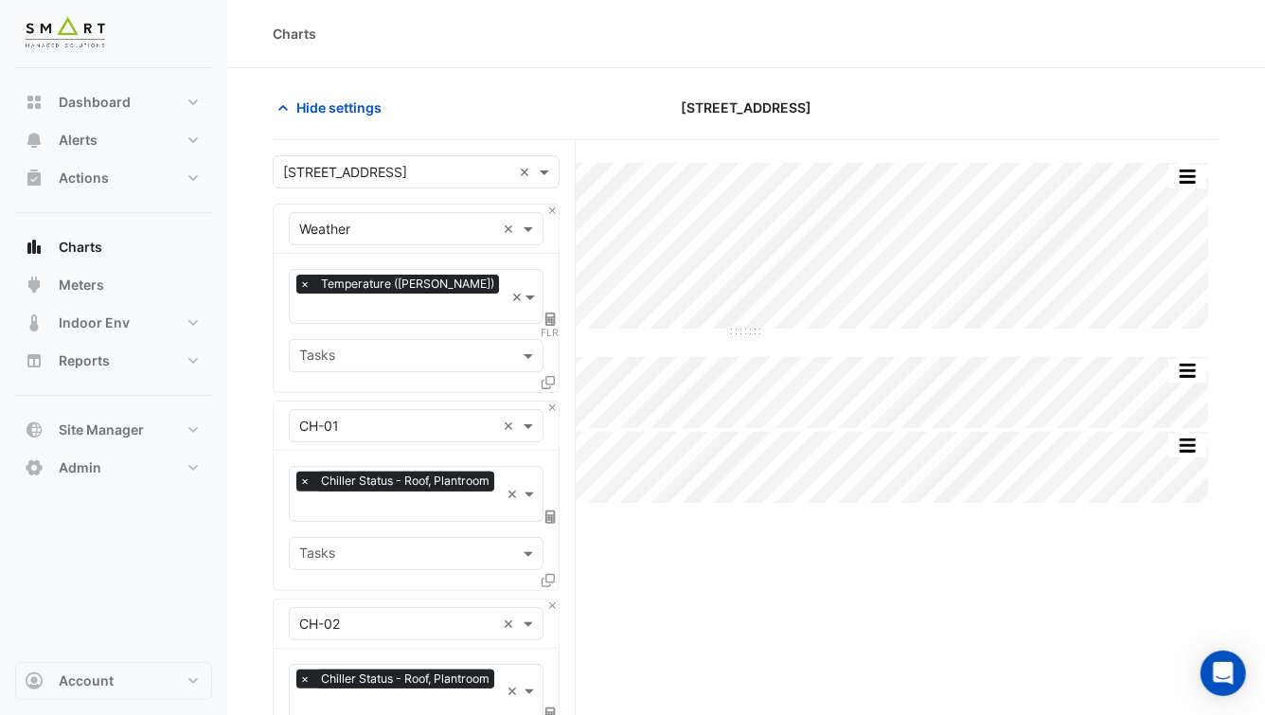
click at [363, 496] on div at bounding box center [397, 508] width 203 height 25
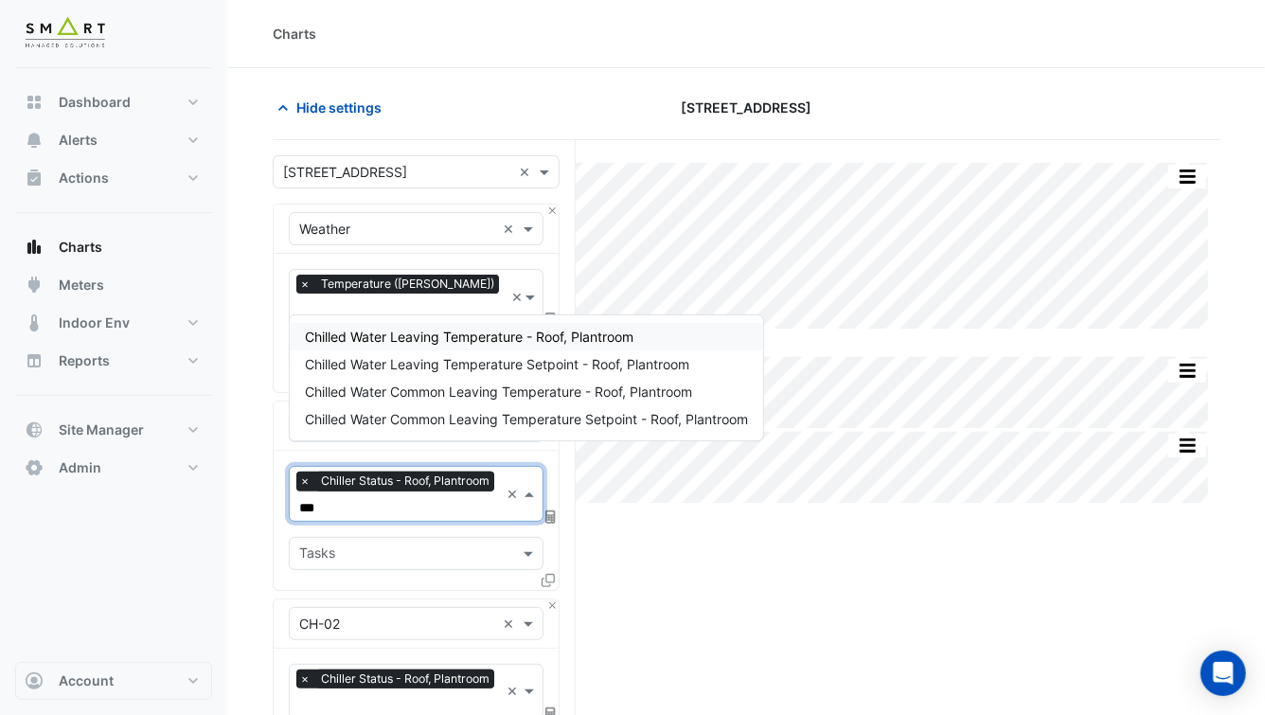
type input "****"
click at [416, 347] on div "Chilled Water Leaving Temperature - Roof, Plantroom" at bounding box center [526, 336] width 473 height 27
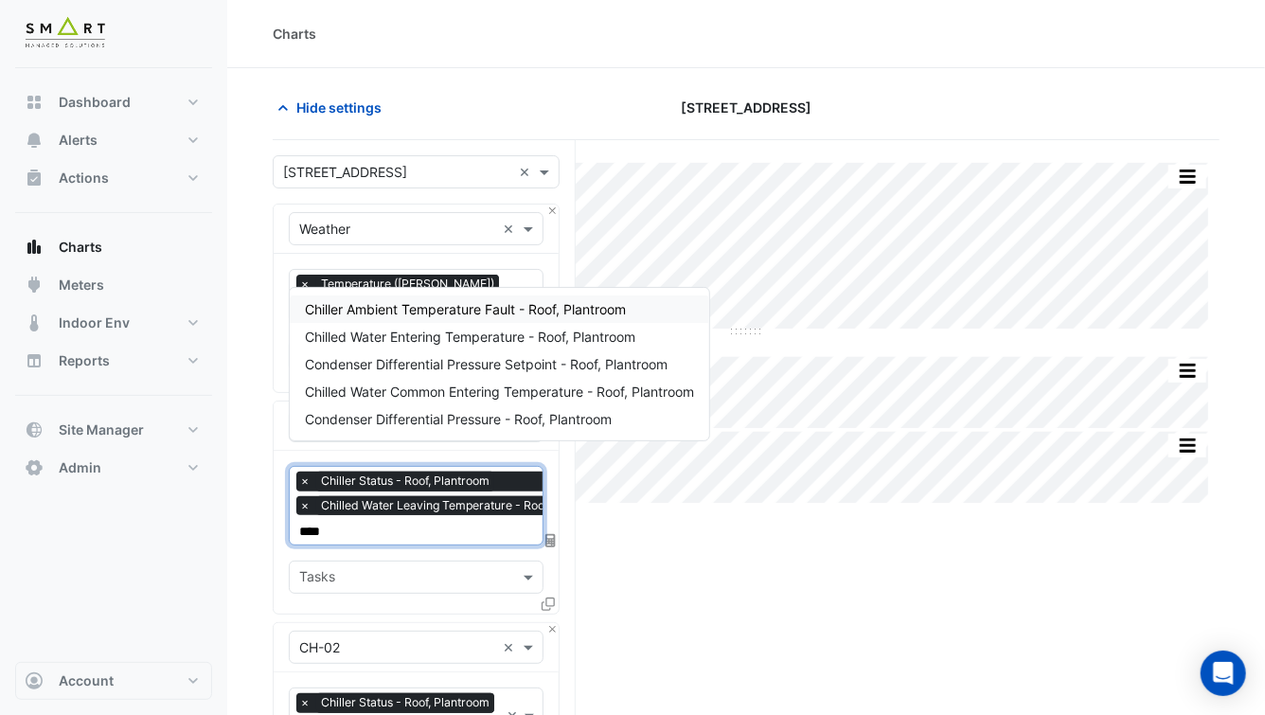
type input "*****"
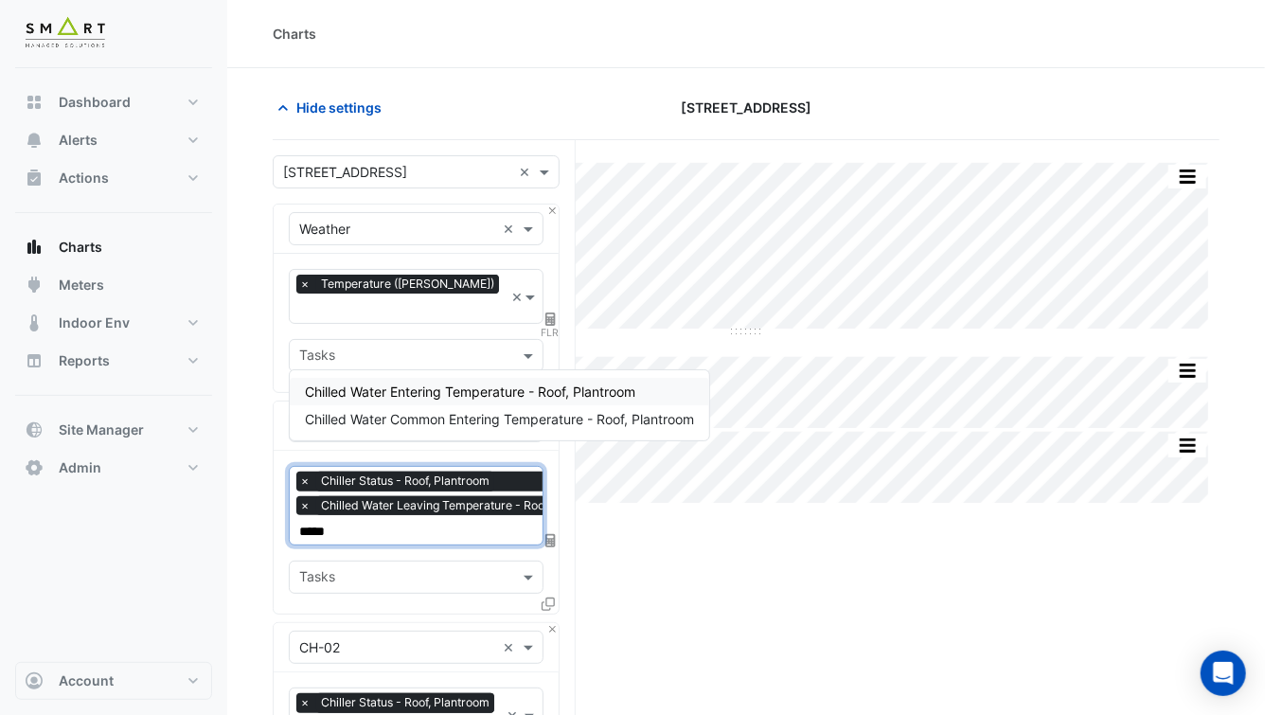
click at [446, 398] on span "Chilled Water Entering Temperature - Roof, Plantroom" at bounding box center [470, 391] width 330 height 16
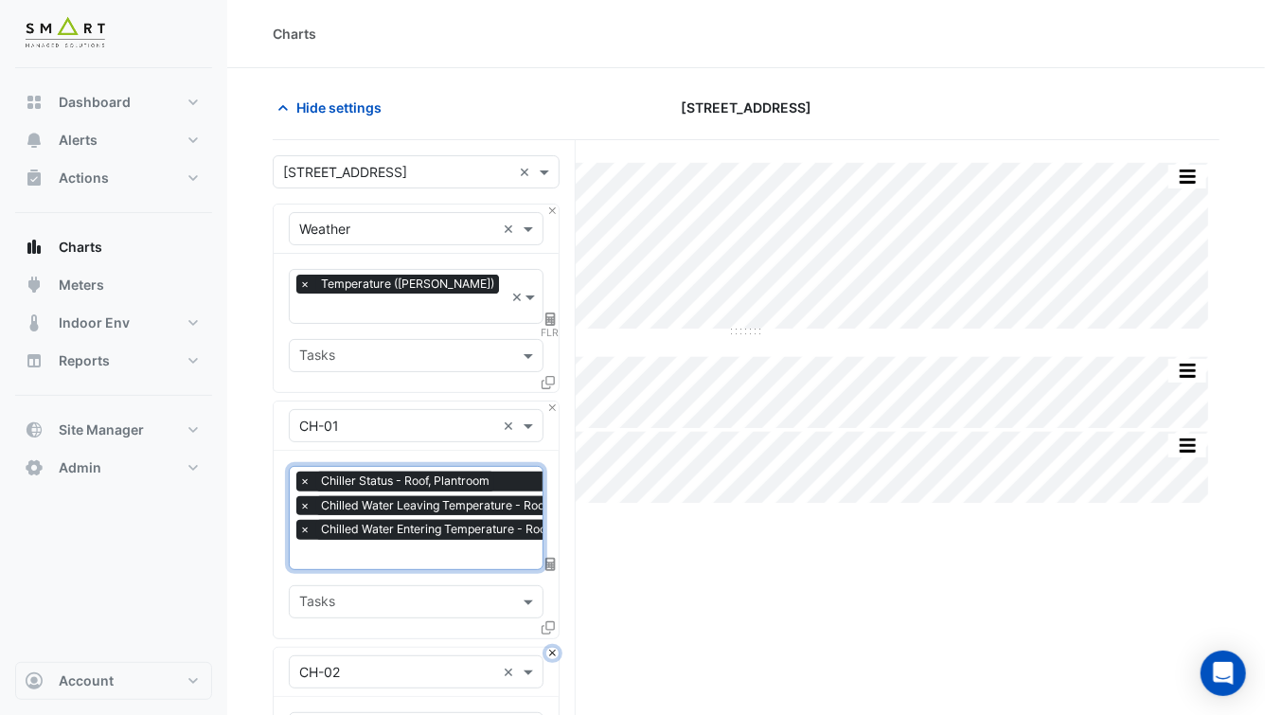
click at [555, 647] on button "Close" at bounding box center [552, 653] width 12 height 12
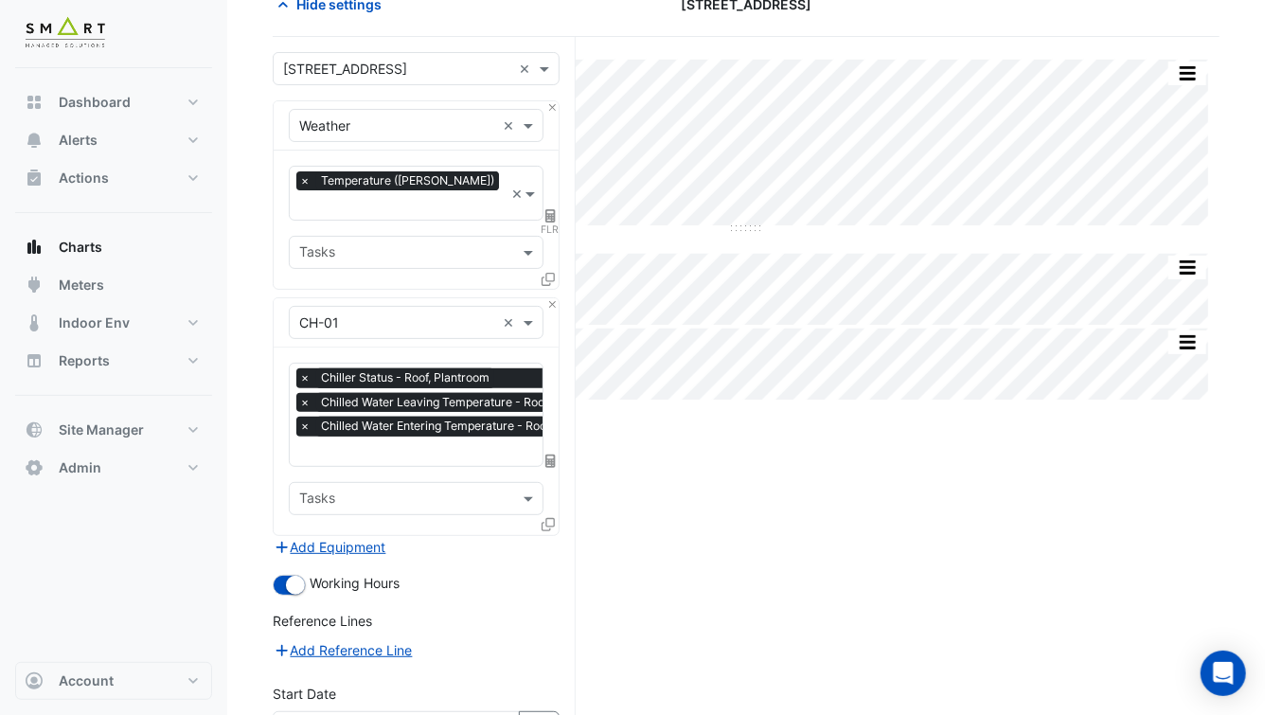
scroll to position [272, 0]
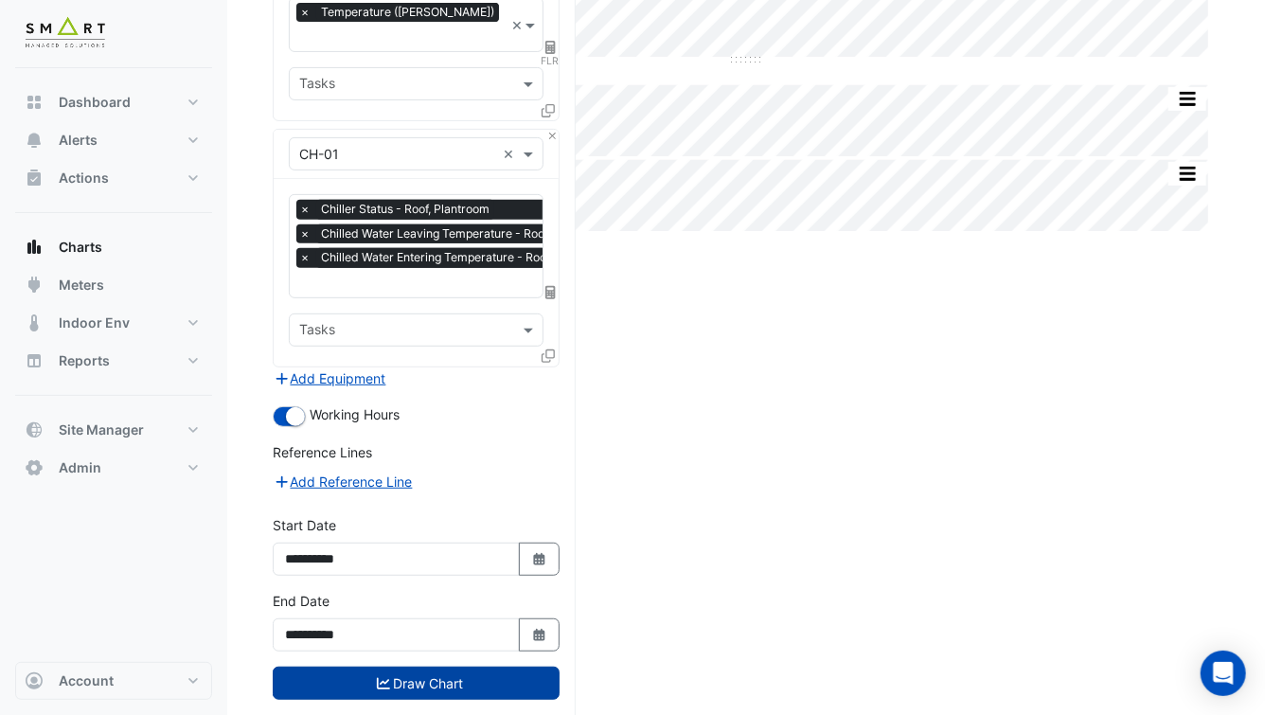
click at [496, 666] on button "Draw Chart" at bounding box center [416, 682] width 287 height 33
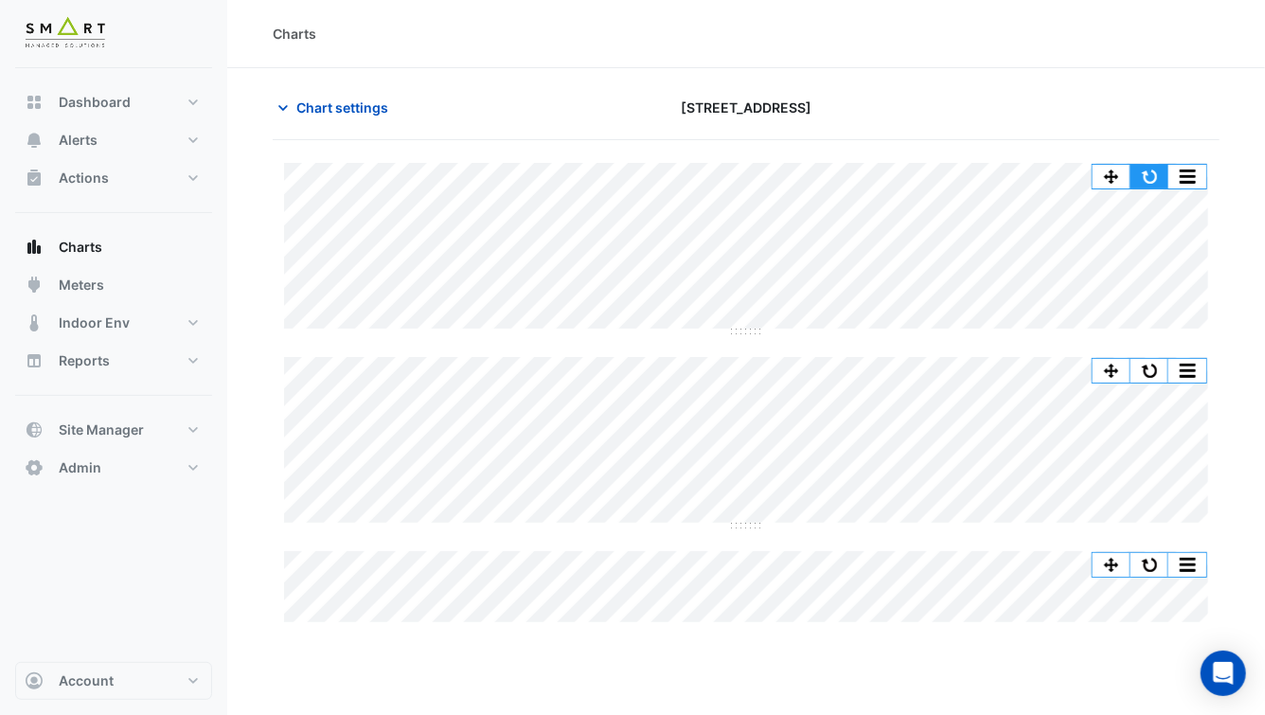
click at [1140, 167] on button "button" at bounding box center [1149, 177] width 38 height 24
click at [1187, 179] on button "button" at bounding box center [1187, 177] width 38 height 24
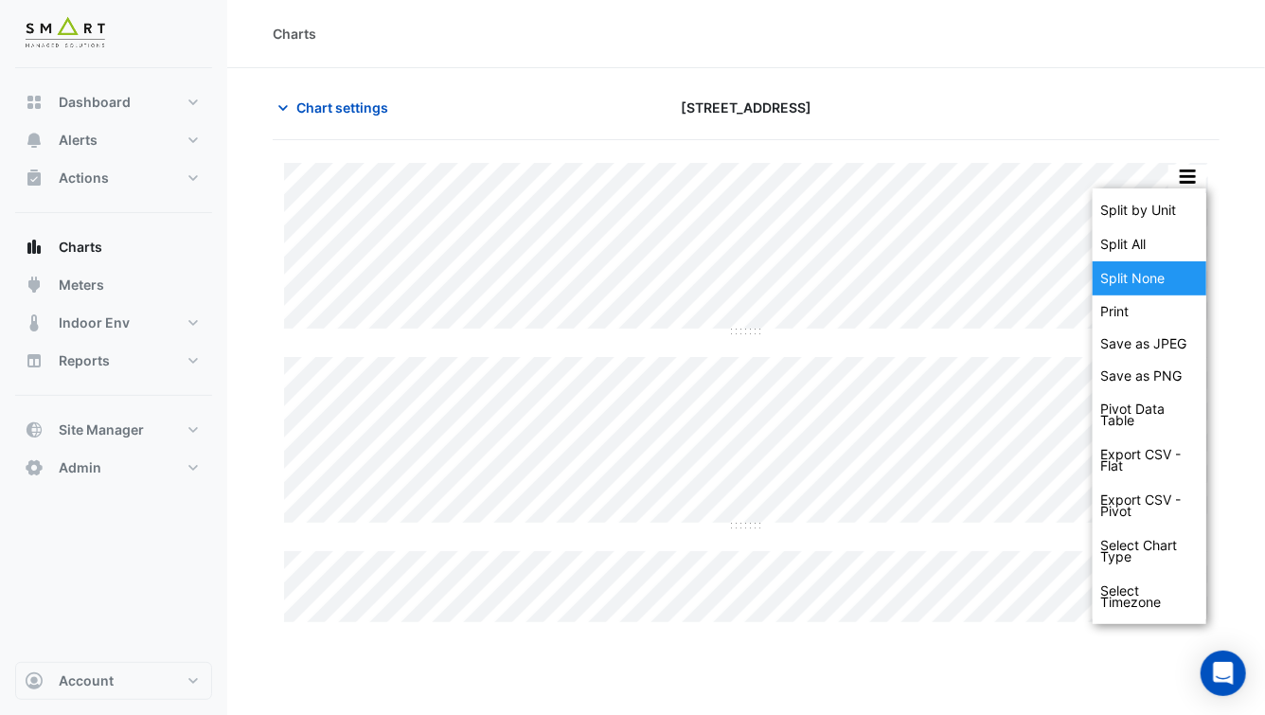
click at [1148, 277] on div "Split None" at bounding box center [1149, 278] width 114 height 34
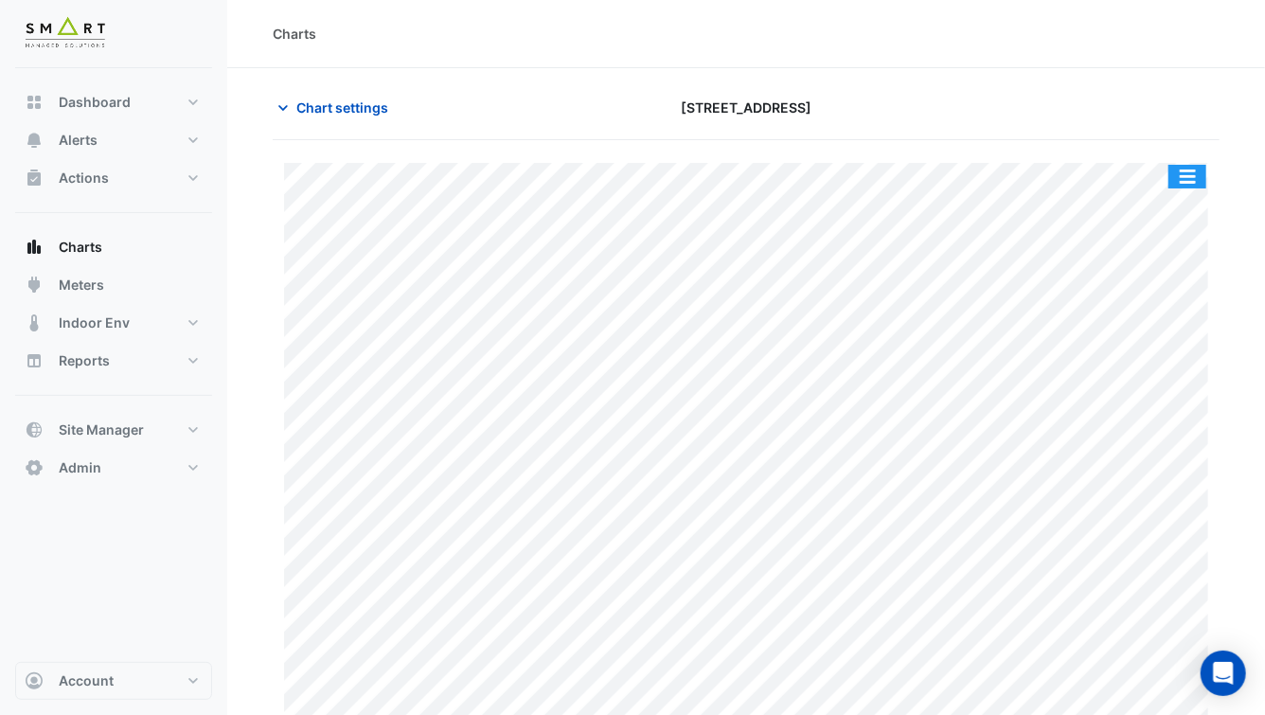
click at [1191, 173] on button "button" at bounding box center [1187, 177] width 38 height 24
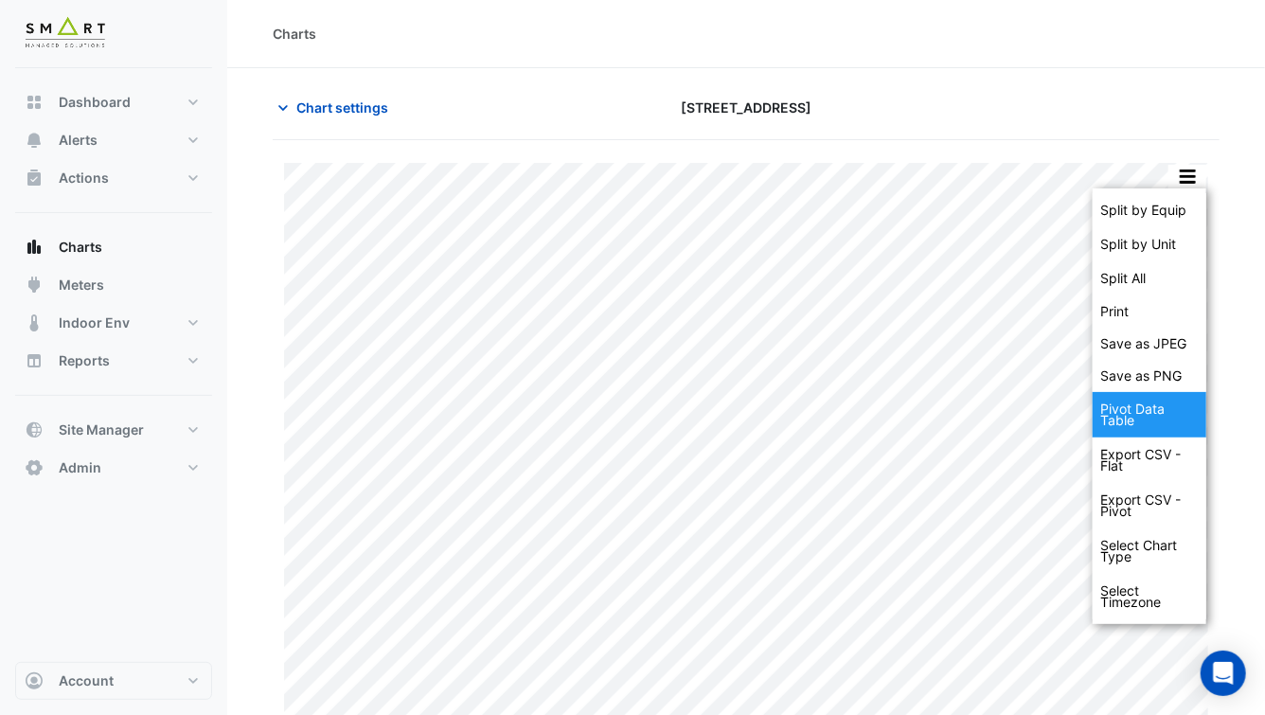
click at [1134, 413] on div "Pivot Data Table" at bounding box center [1149, 414] width 114 height 45
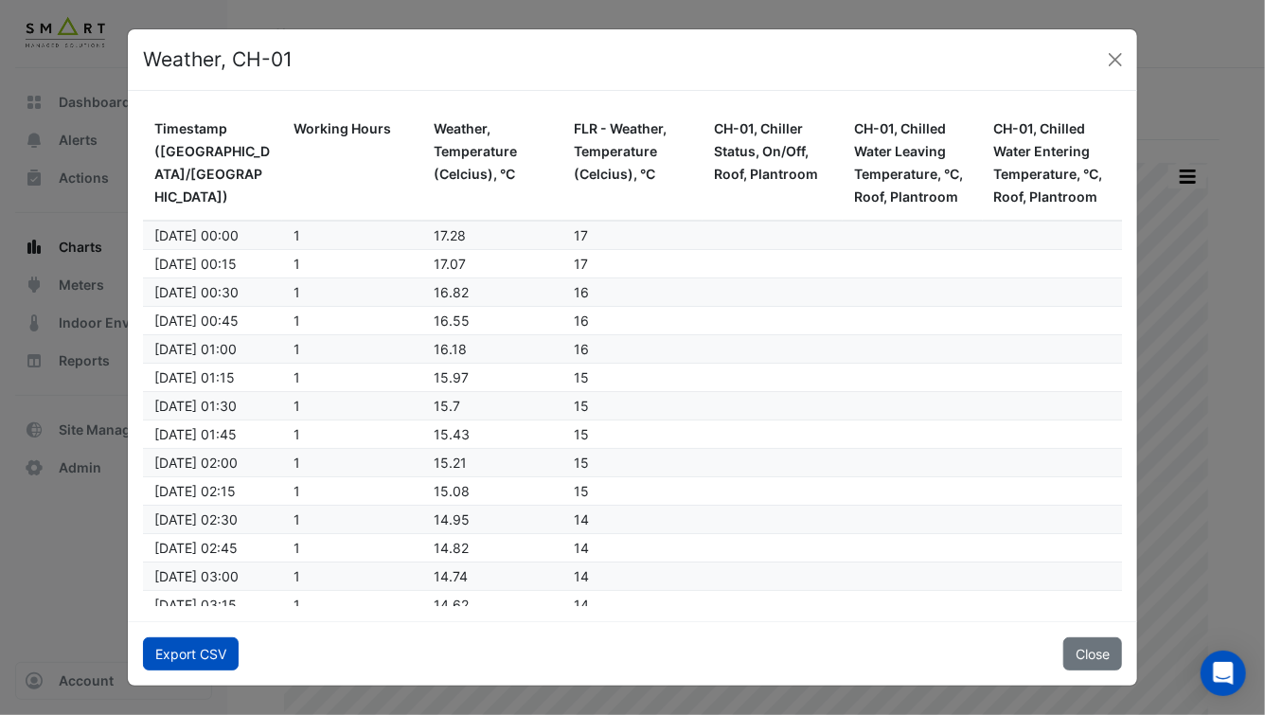
click at [191, 651] on button "Export CSV" at bounding box center [191, 653] width 96 height 33
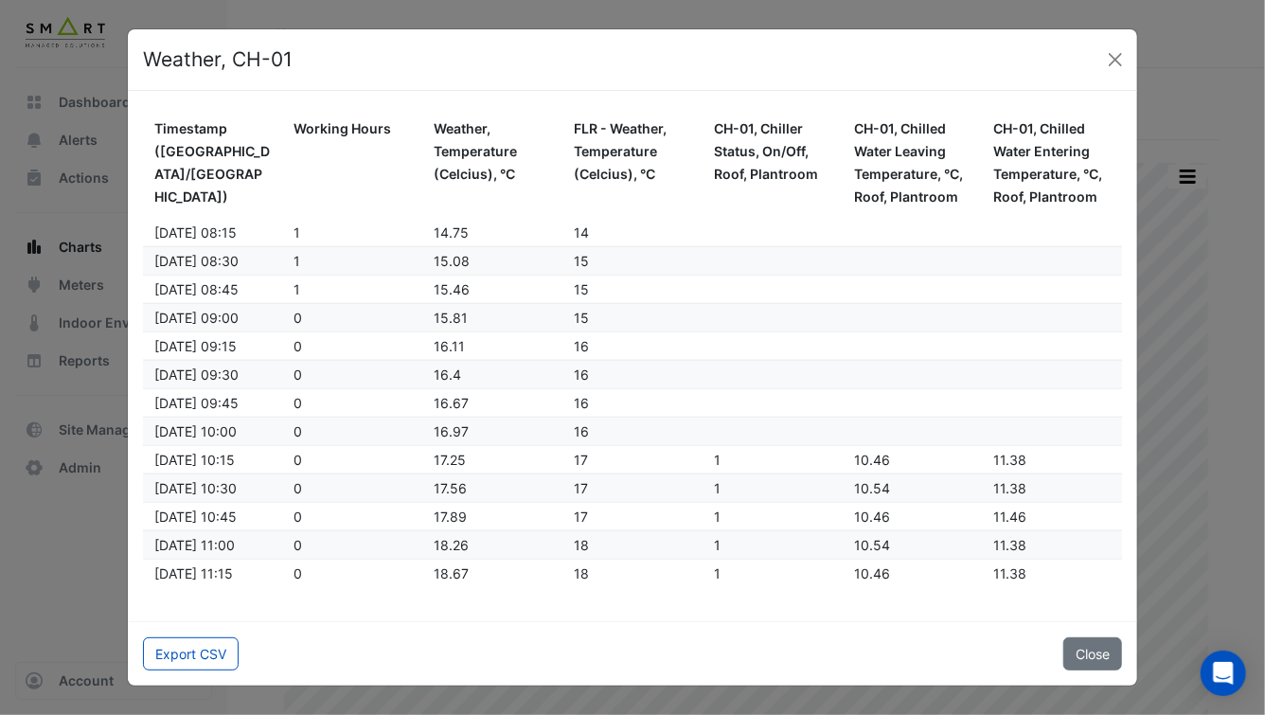
scroll to position [893, 0]
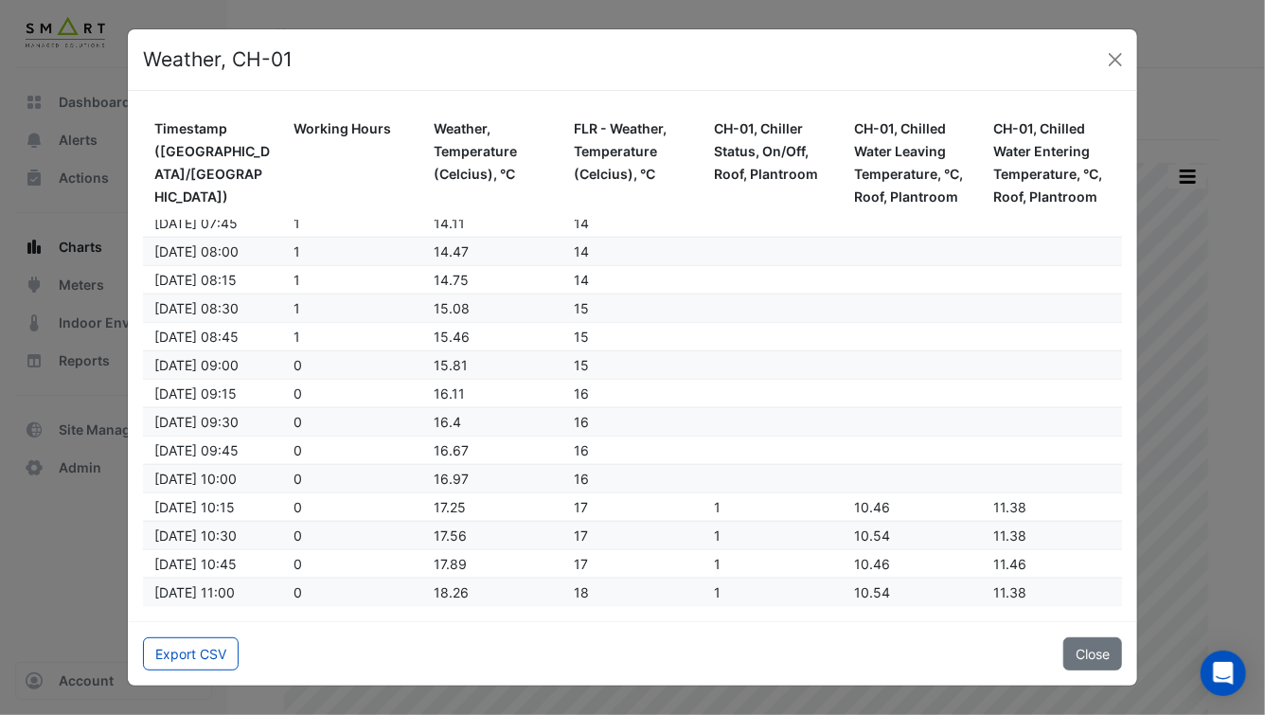
click at [1131, 56] on div "Weather, CH-01" at bounding box center [633, 60] width 1010 height 62
click at [1116, 56] on button "Close" at bounding box center [1115, 59] width 28 height 28
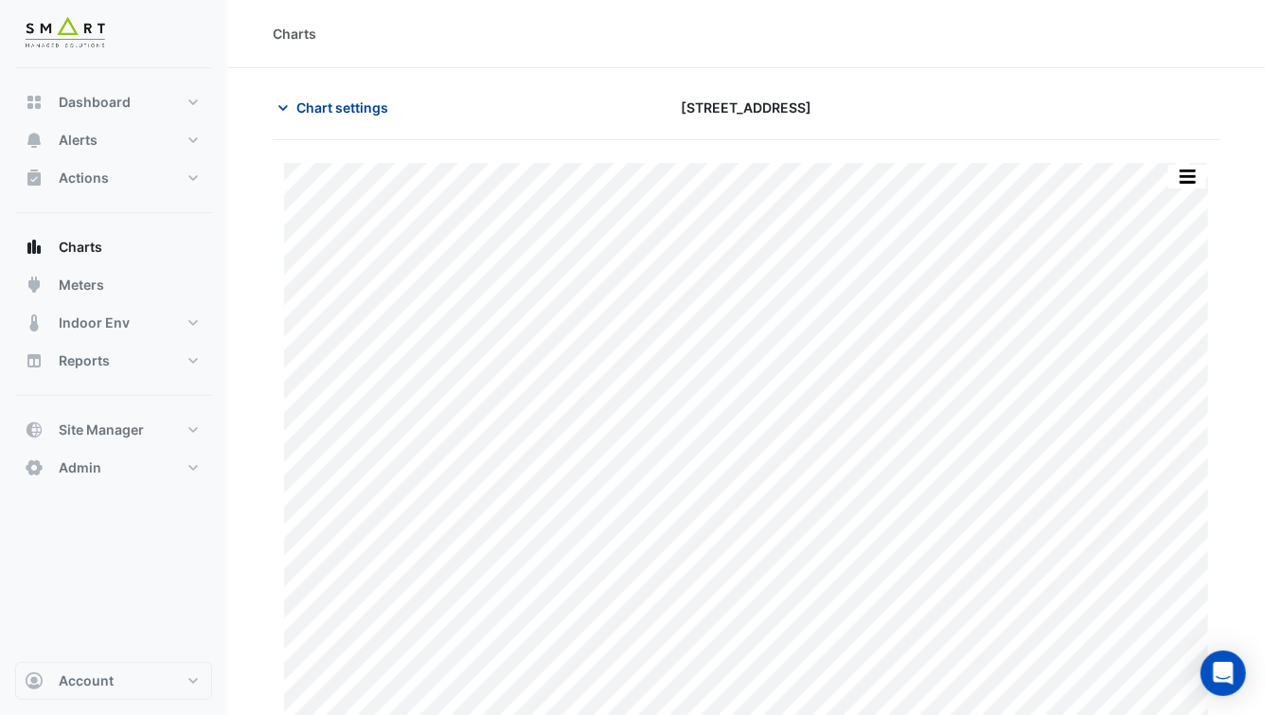
click at [369, 107] on span "Chart settings" at bounding box center [342, 107] width 92 height 20
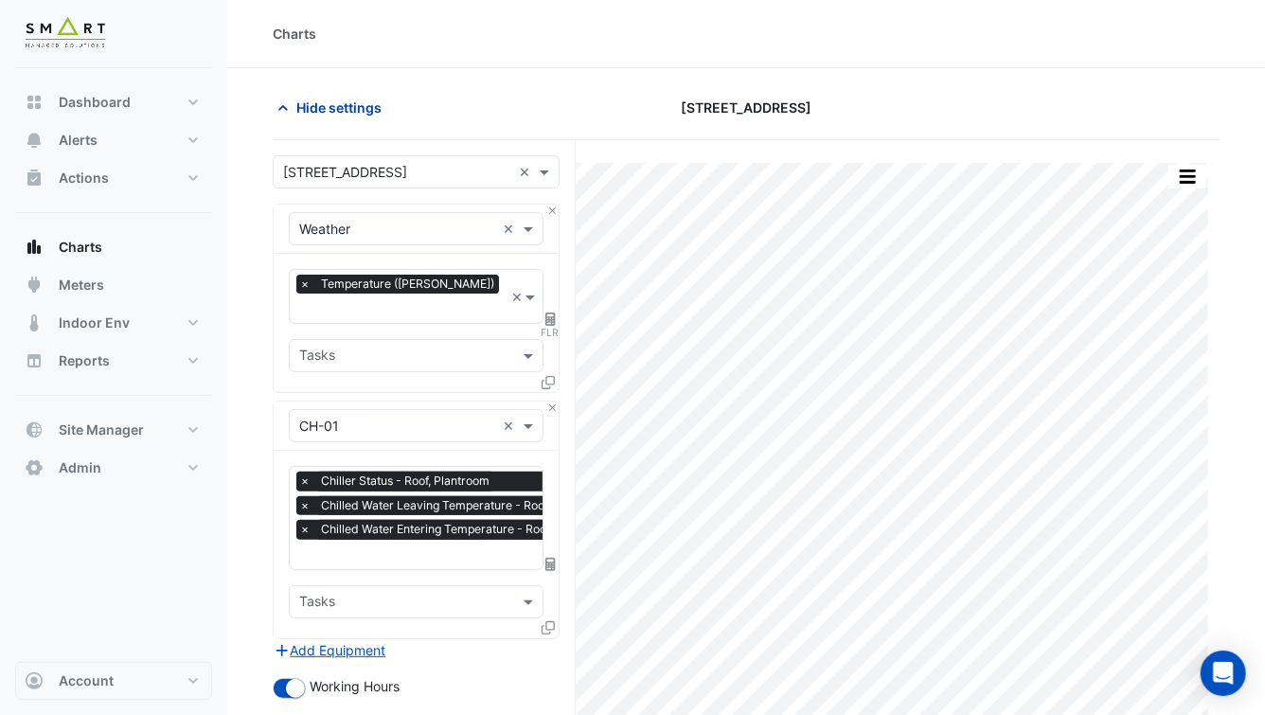
click at [351, 111] on span "Hide settings" at bounding box center [338, 107] width 85 height 20
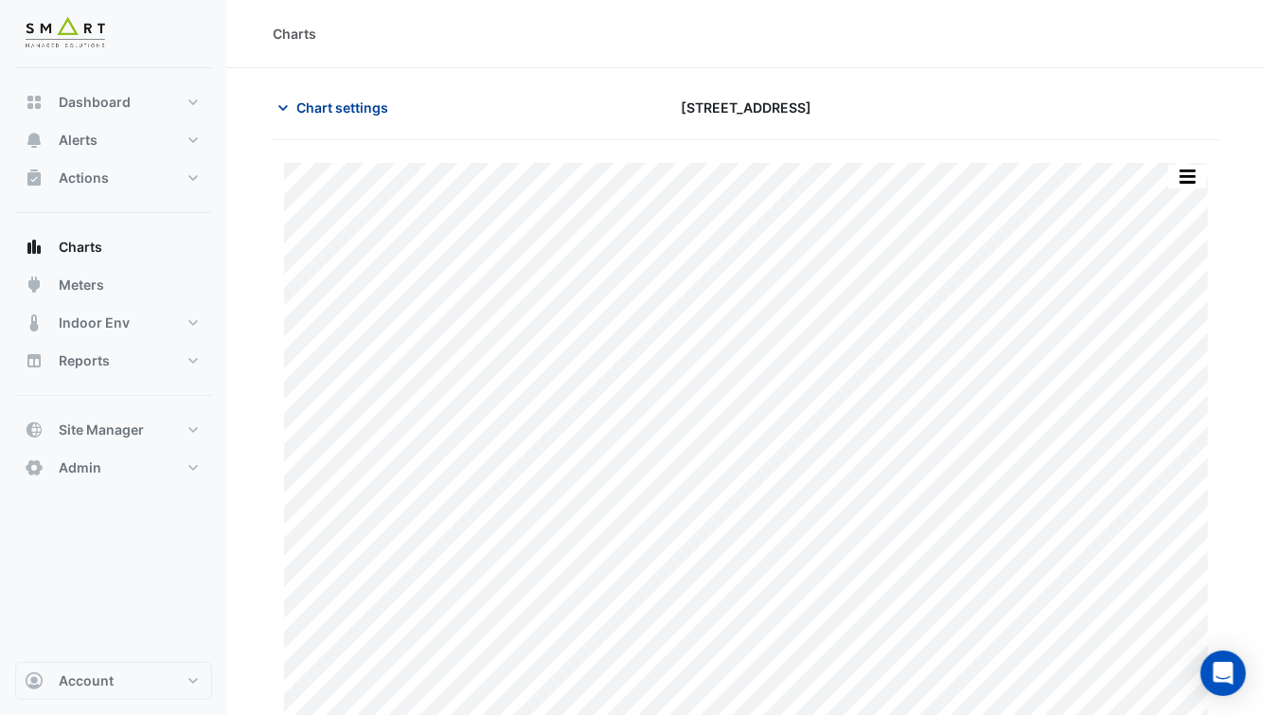
click at [351, 111] on span "Chart settings" at bounding box center [342, 107] width 92 height 20
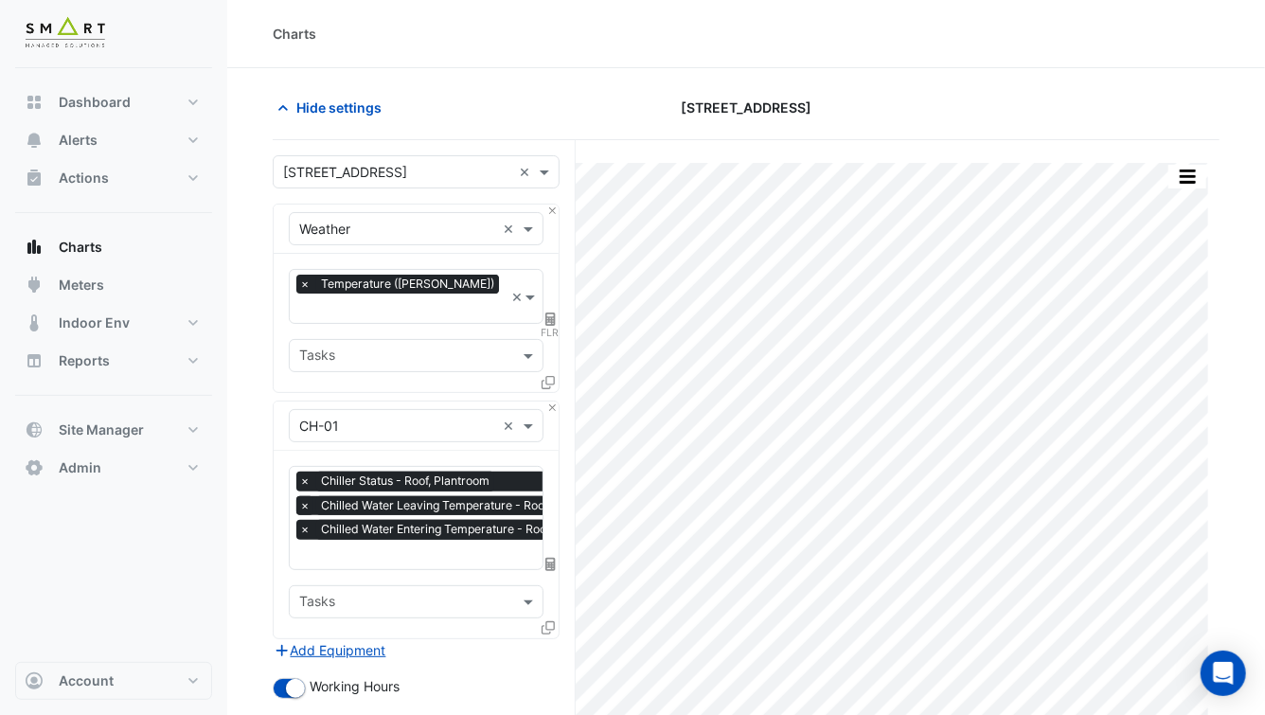
click at [306, 496] on span "×" at bounding box center [304, 505] width 17 height 19
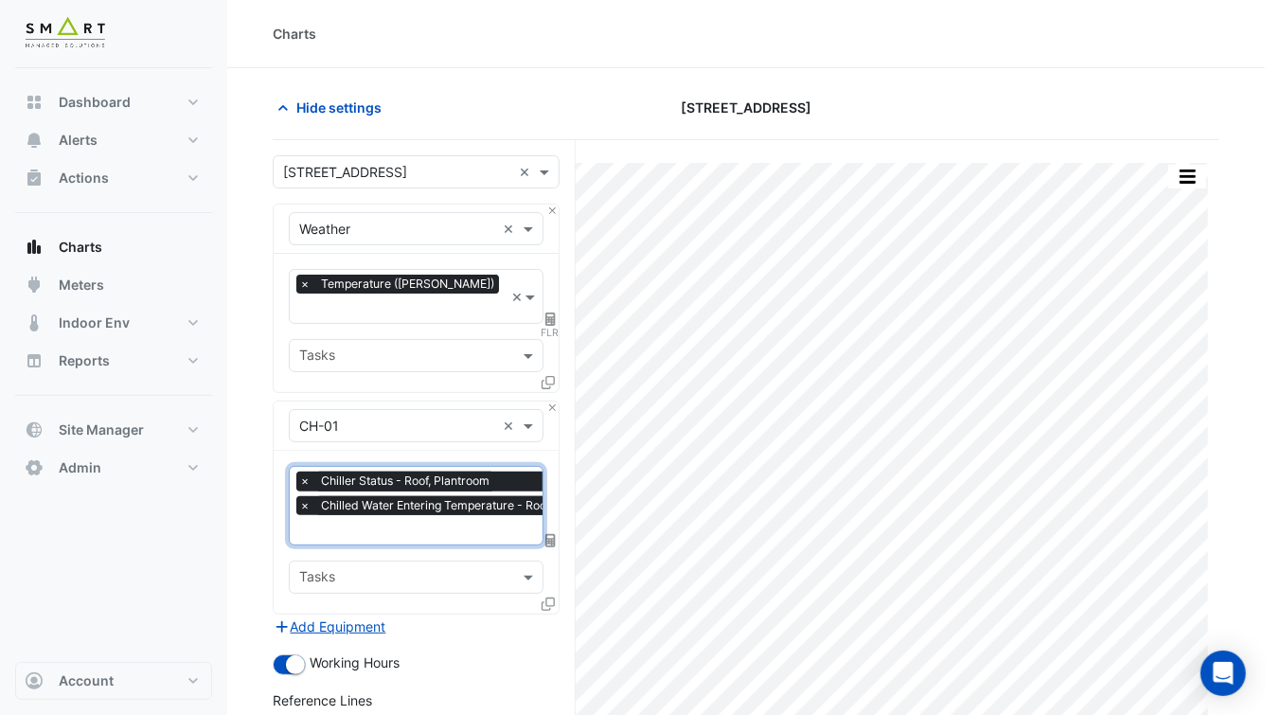
scroll to position [0, 9]
click at [294, 496] on span "×" at bounding box center [295, 505] width 17 height 19
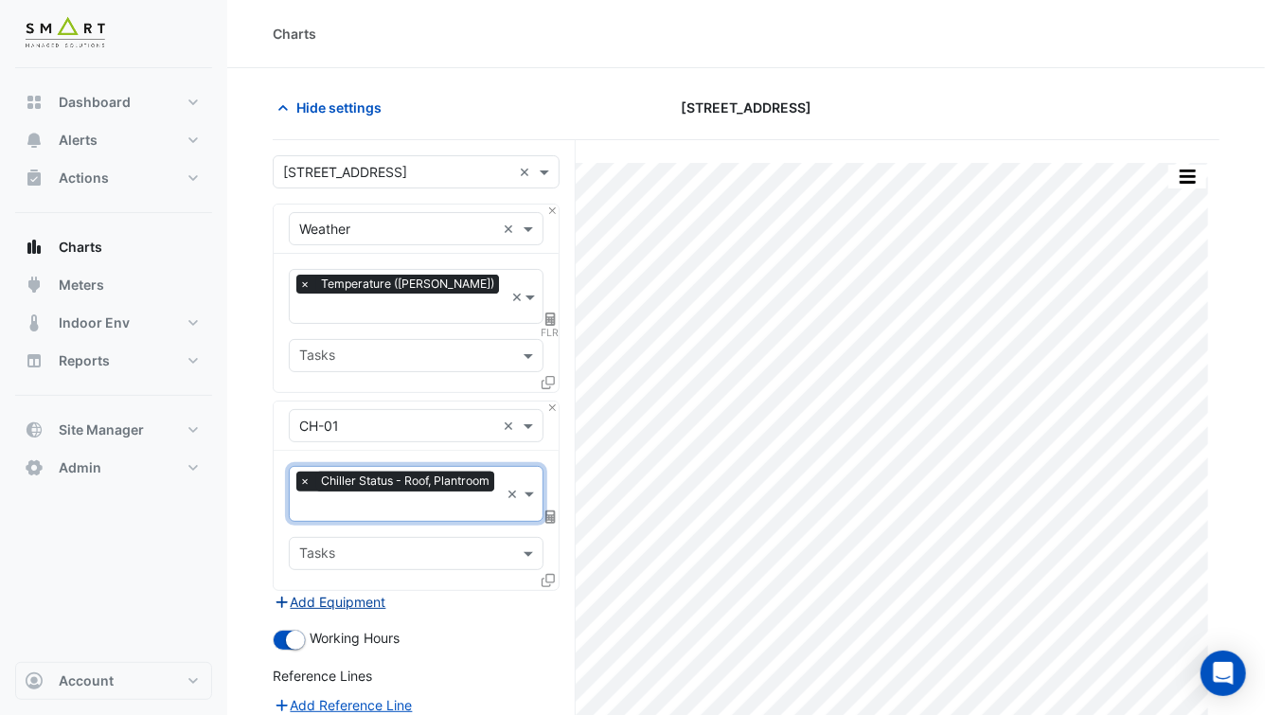
click at [338, 591] on button "Add Equipment" at bounding box center [330, 602] width 115 height 22
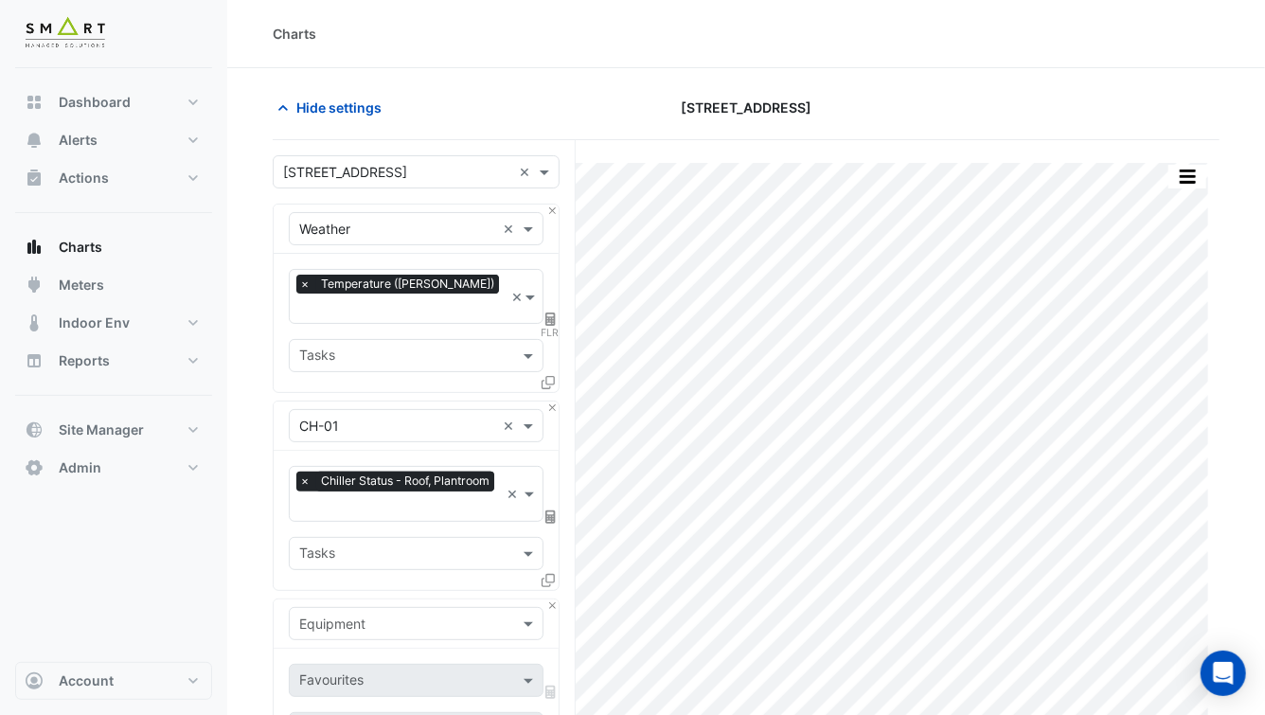
click at [368, 614] on input "text" at bounding box center [397, 624] width 196 height 20
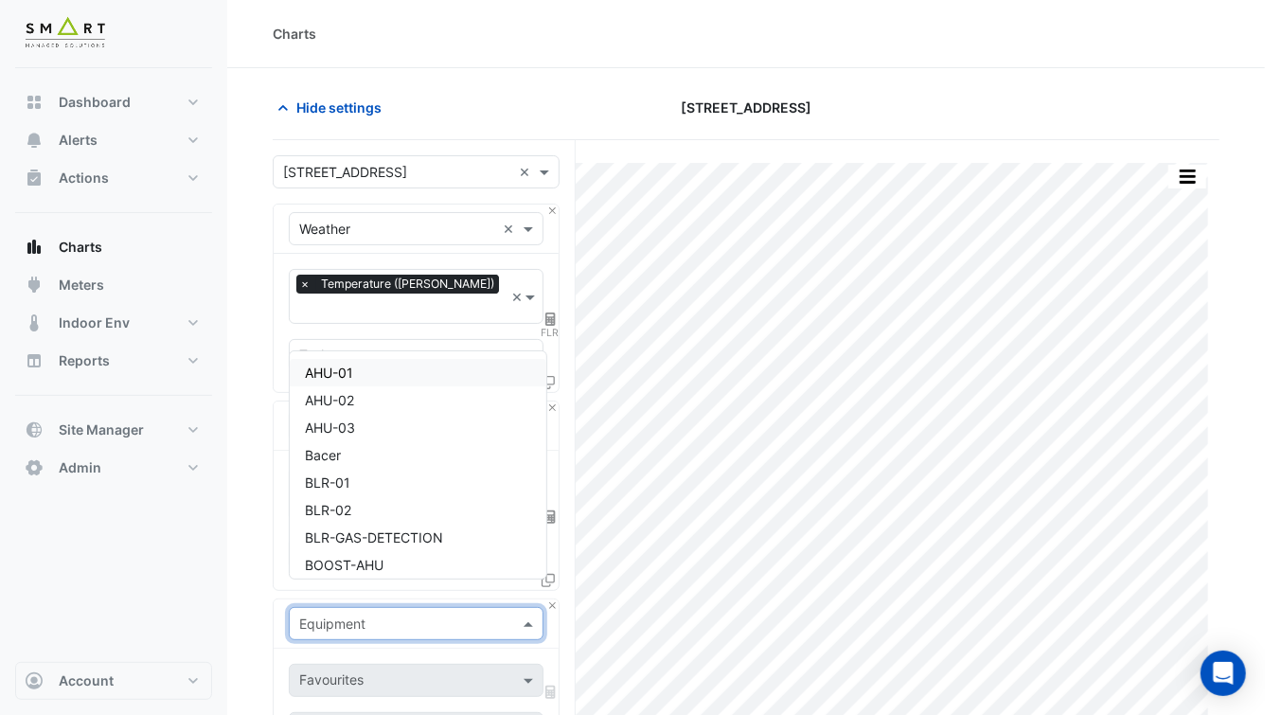
type input "*"
click at [366, 403] on div "BLR-01" at bounding box center [418, 399] width 257 height 27
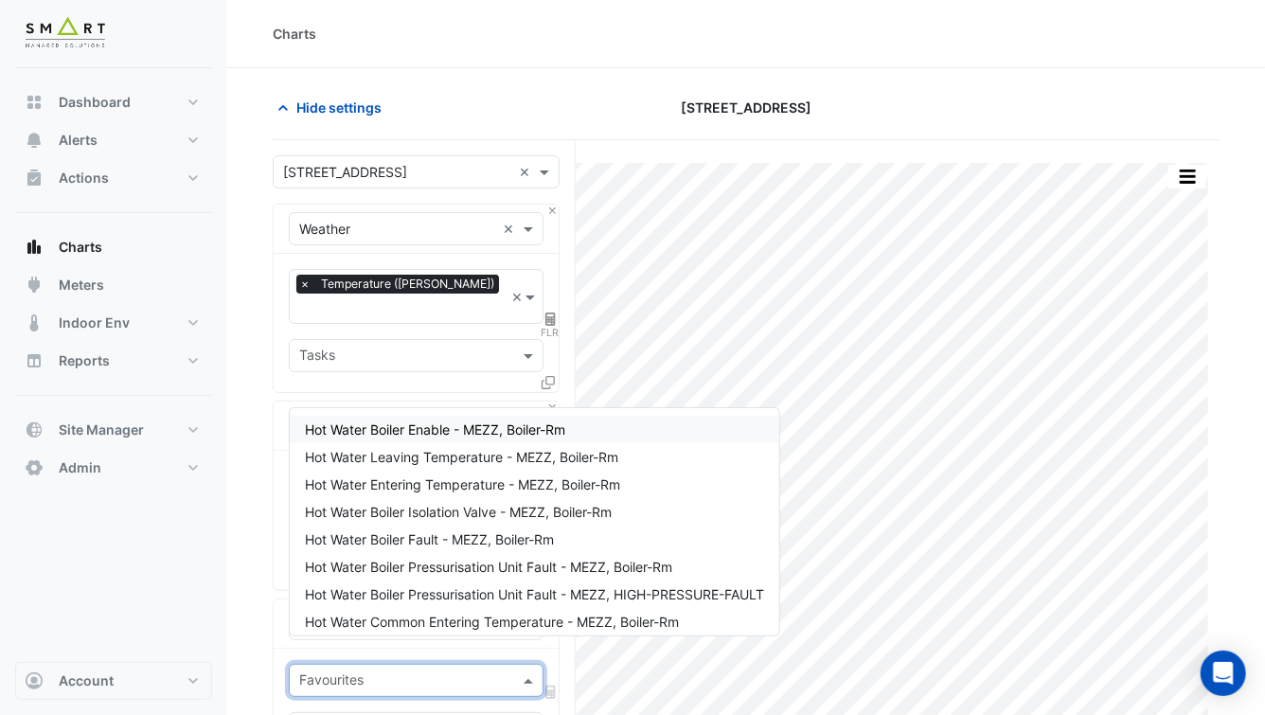
click at [389, 672] on input "text" at bounding box center [405, 682] width 212 height 20
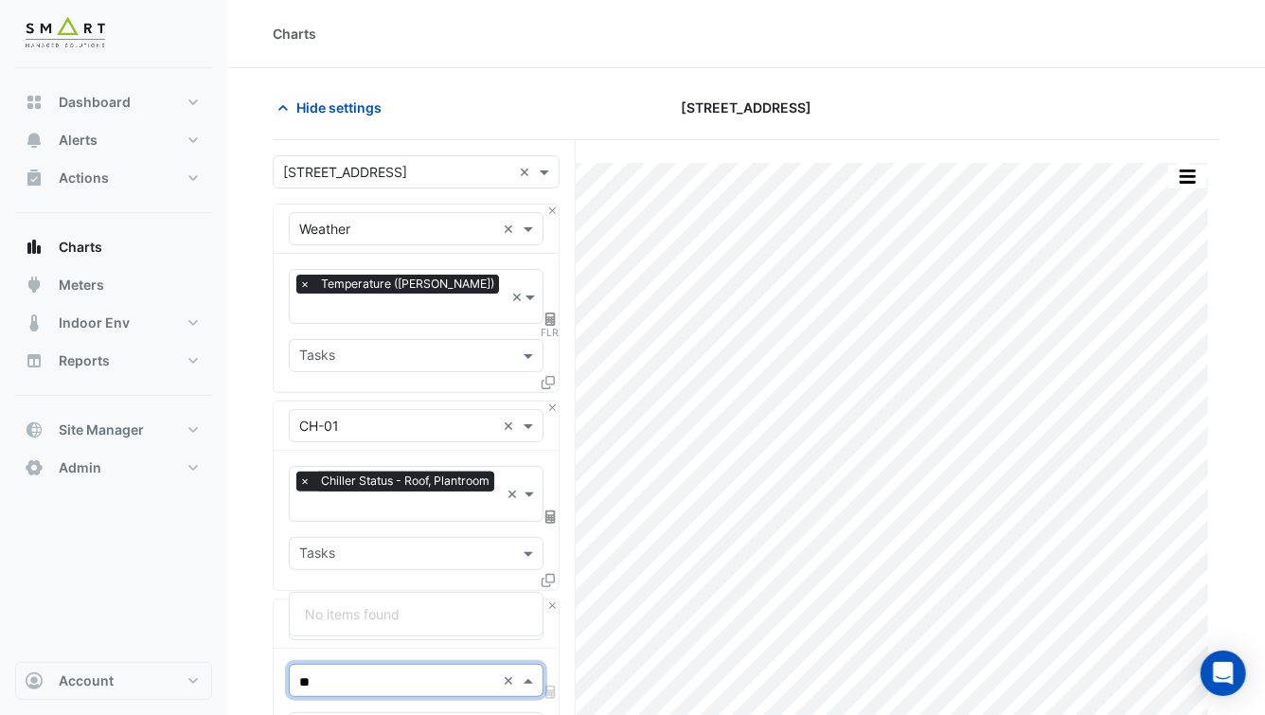
type input "*"
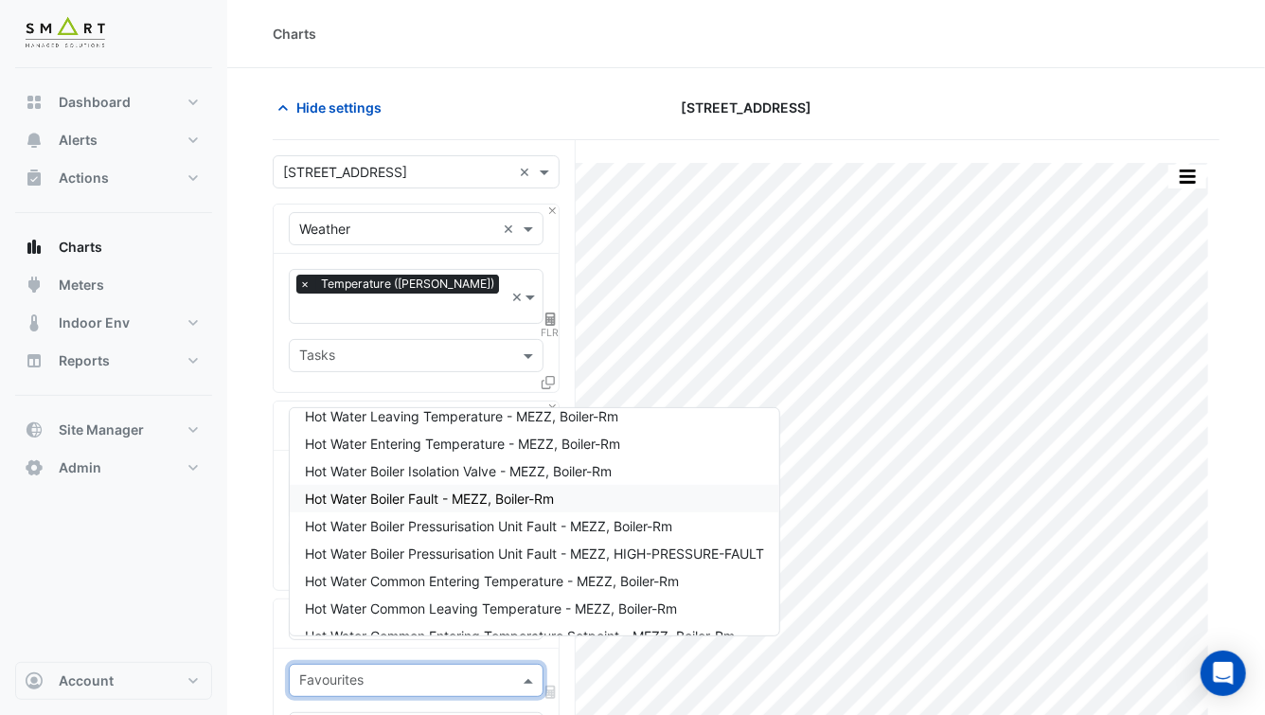
scroll to position [116, 0]
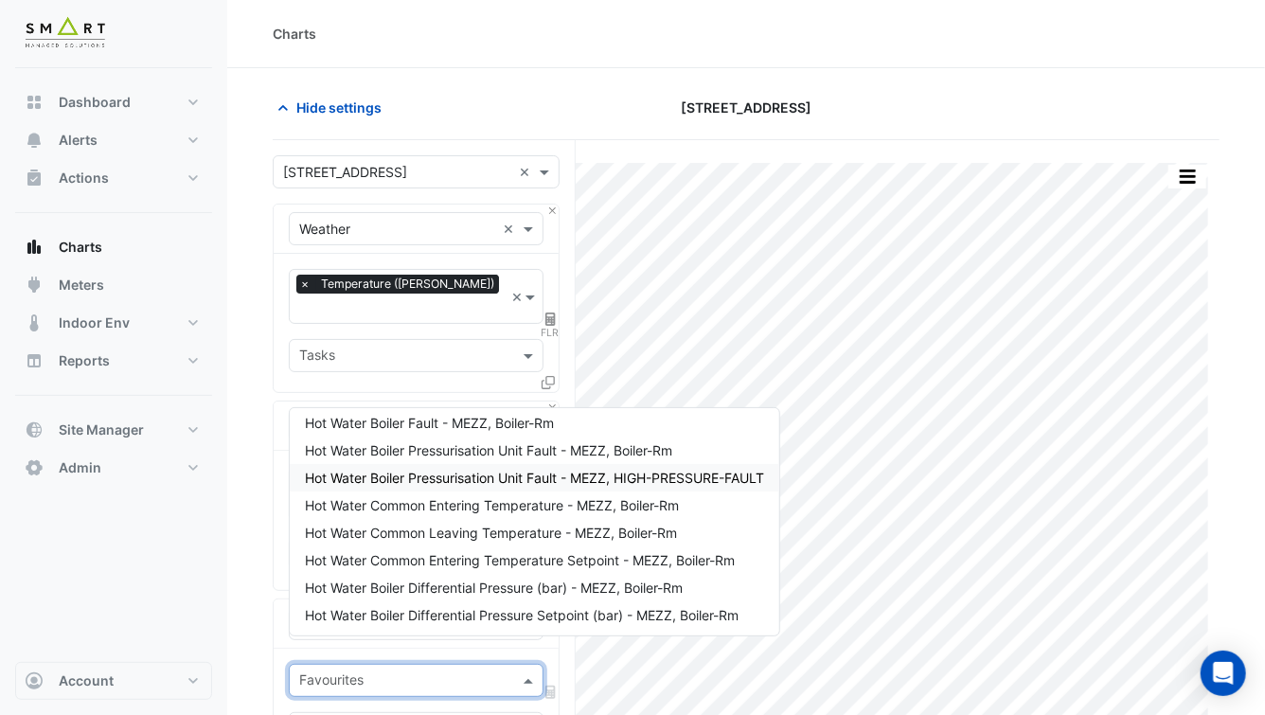
click at [282, 486] on div "× Chiller Status - Roof, Plantroom × Tasks" at bounding box center [416, 520] width 285 height 138
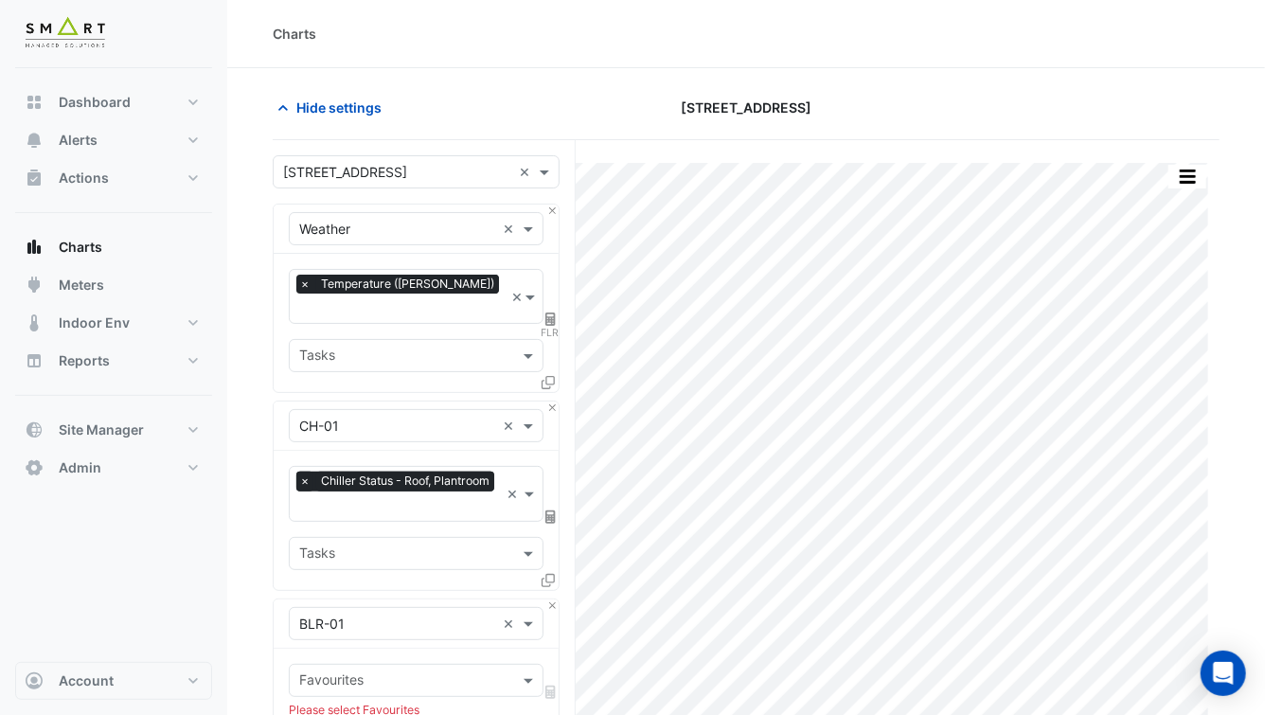
click at [302, 471] on span "×" at bounding box center [304, 480] width 17 height 19
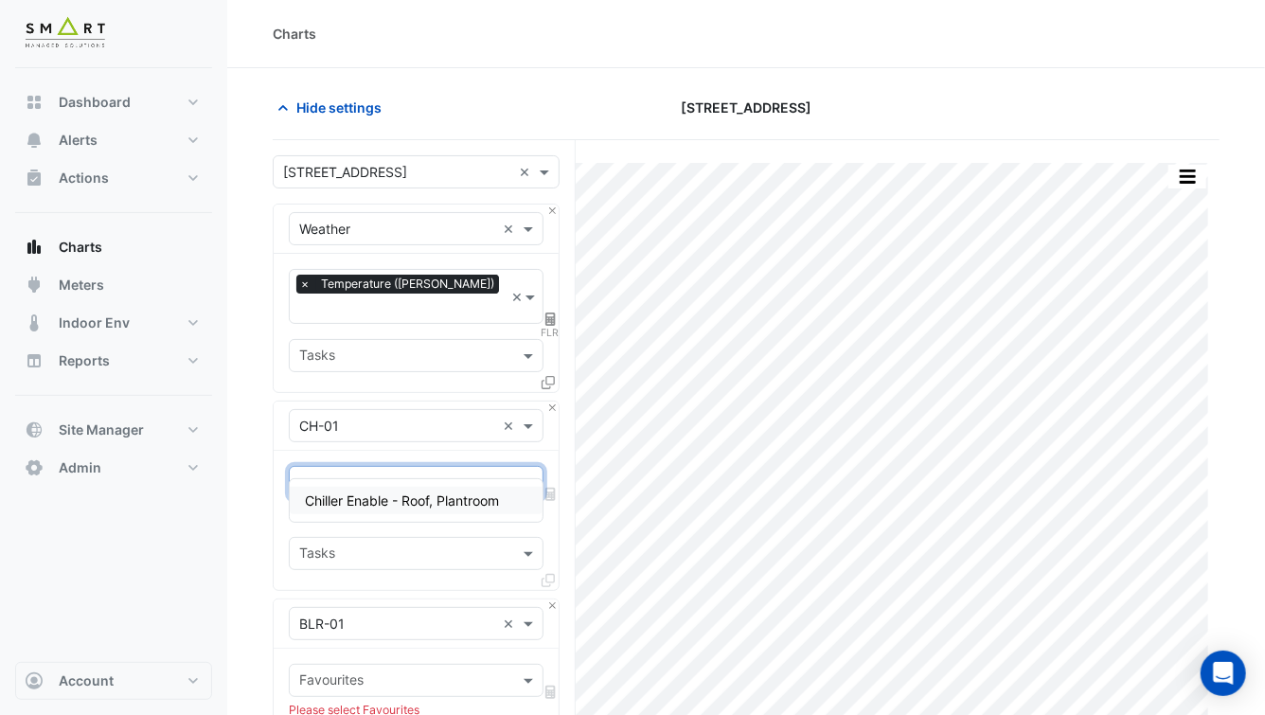
type input "*****"
click at [342, 491] on div "Chiller Enable - Roof, Plantroom" at bounding box center [416, 500] width 253 height 27
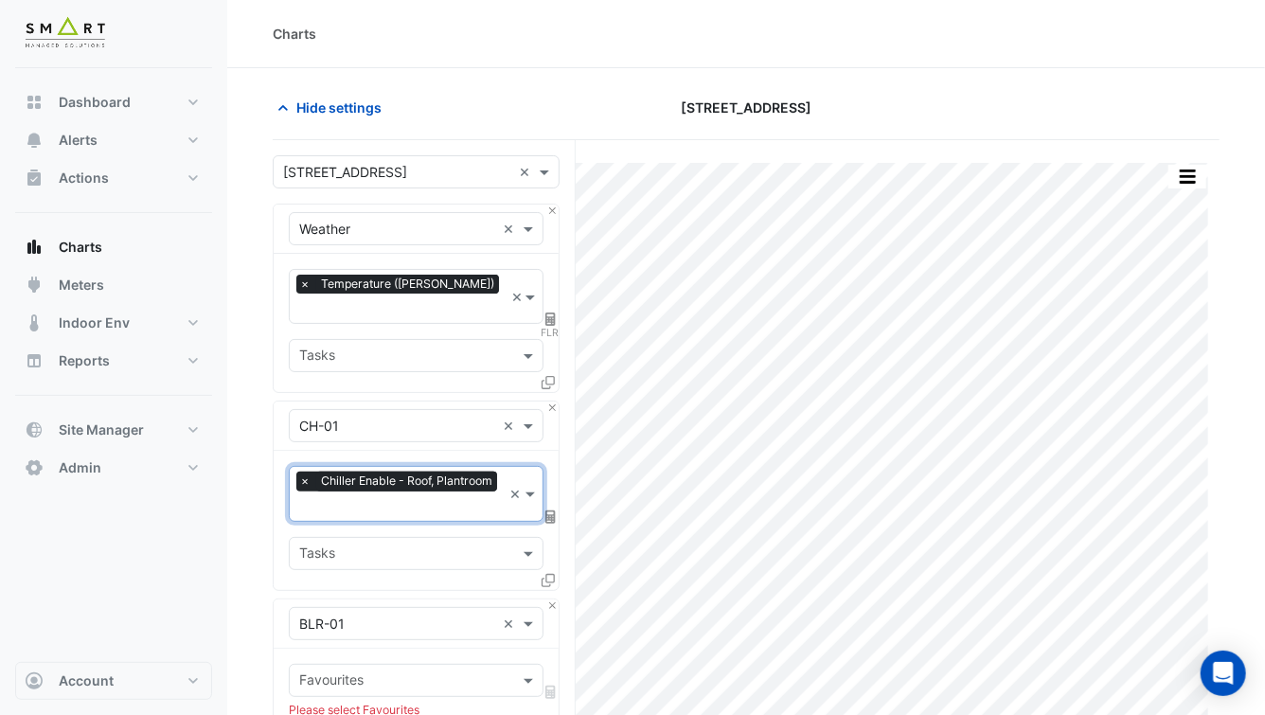
click at [380, 672] on input "text" at bounding box center [405, 682] width 212 height 20
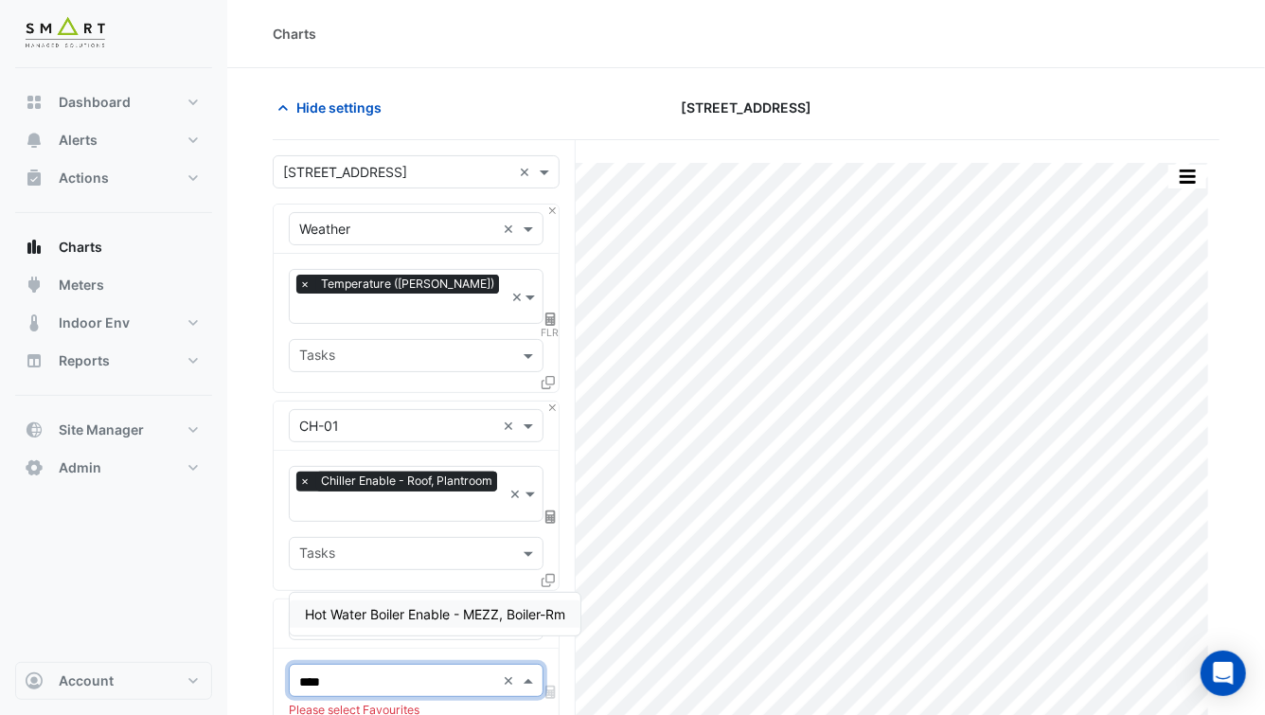
type input "*****"
click at [371, 616] on span "Hot Water Boiler Enable - MEZZ, Boiler-Rm" at bounding box center [435, 614] width 260 height 16
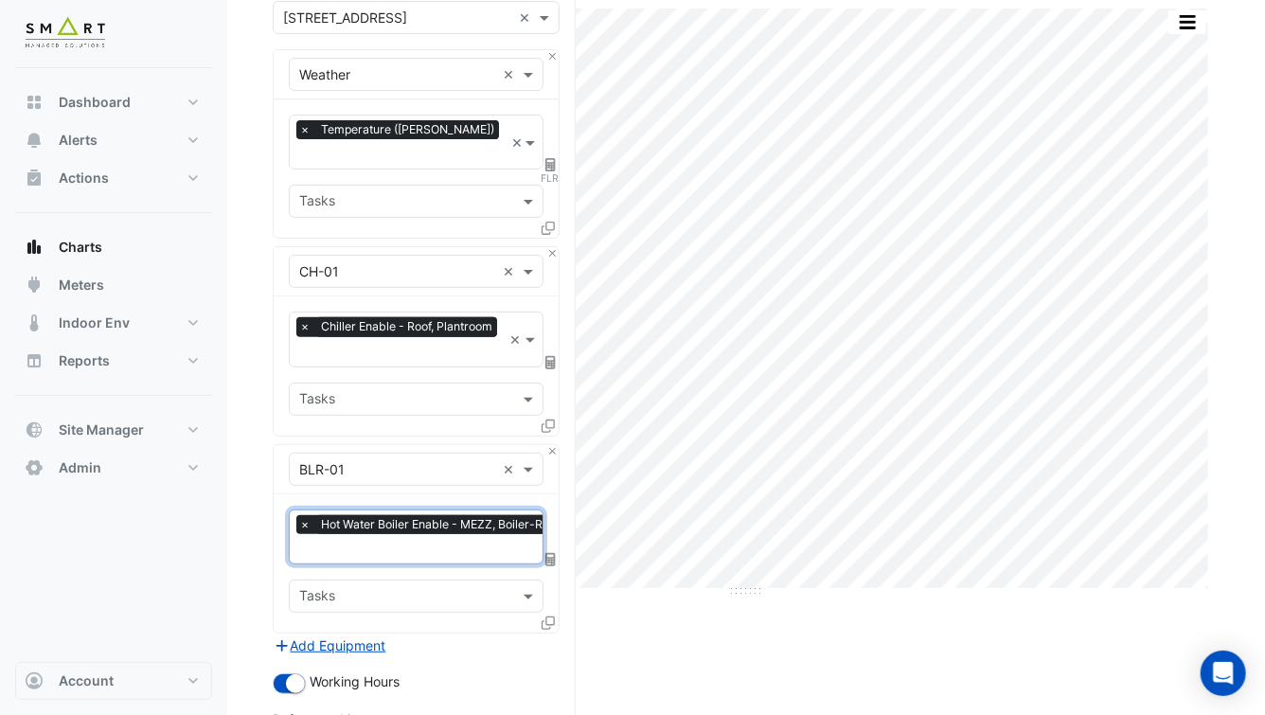
scroll to position [202, 0]
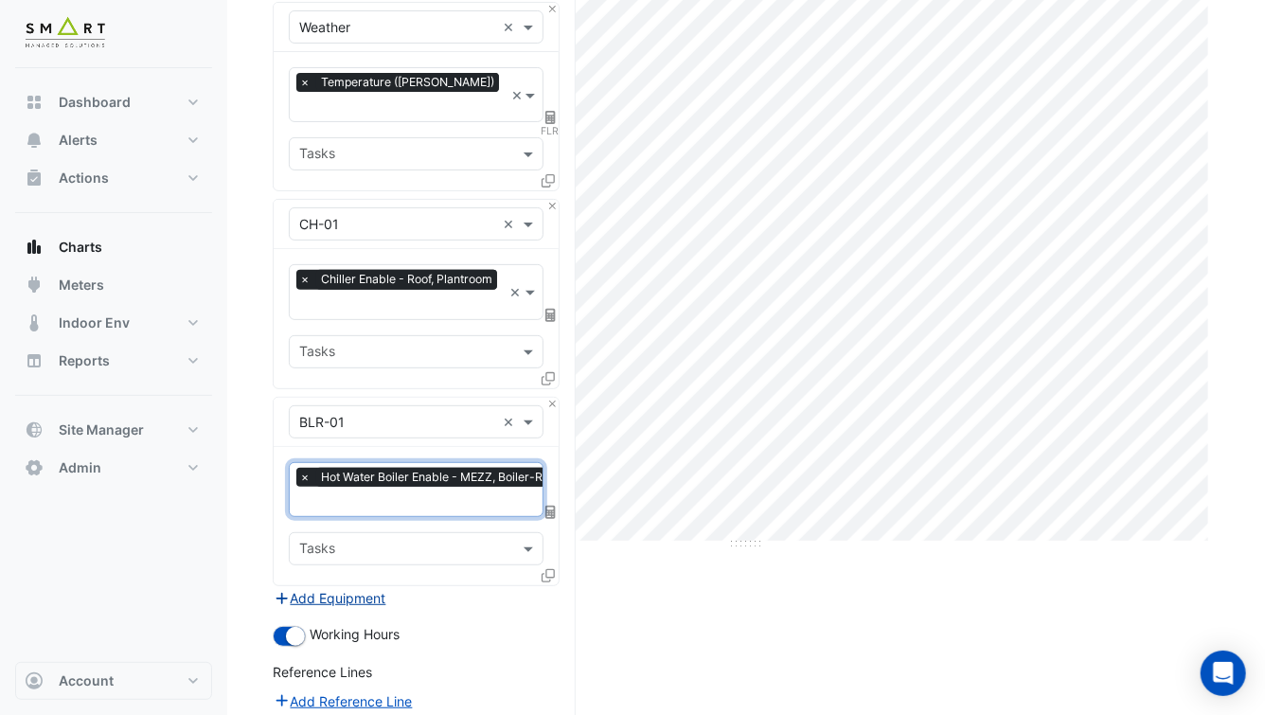
click at [347, 587] on button "Add Equipment" at bounding box center [330, 598] width 115 height 22
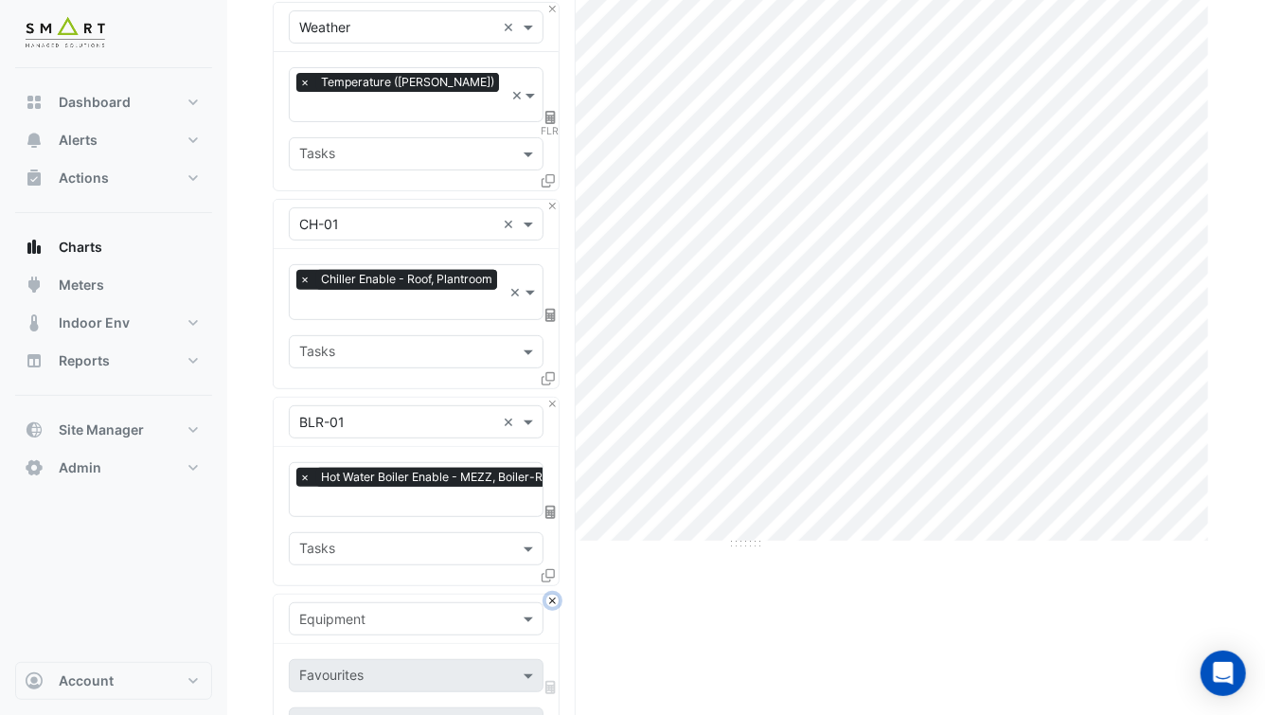
click at [557, 594] on button "Close" at bounding box center [552, 600] width 12 height 12
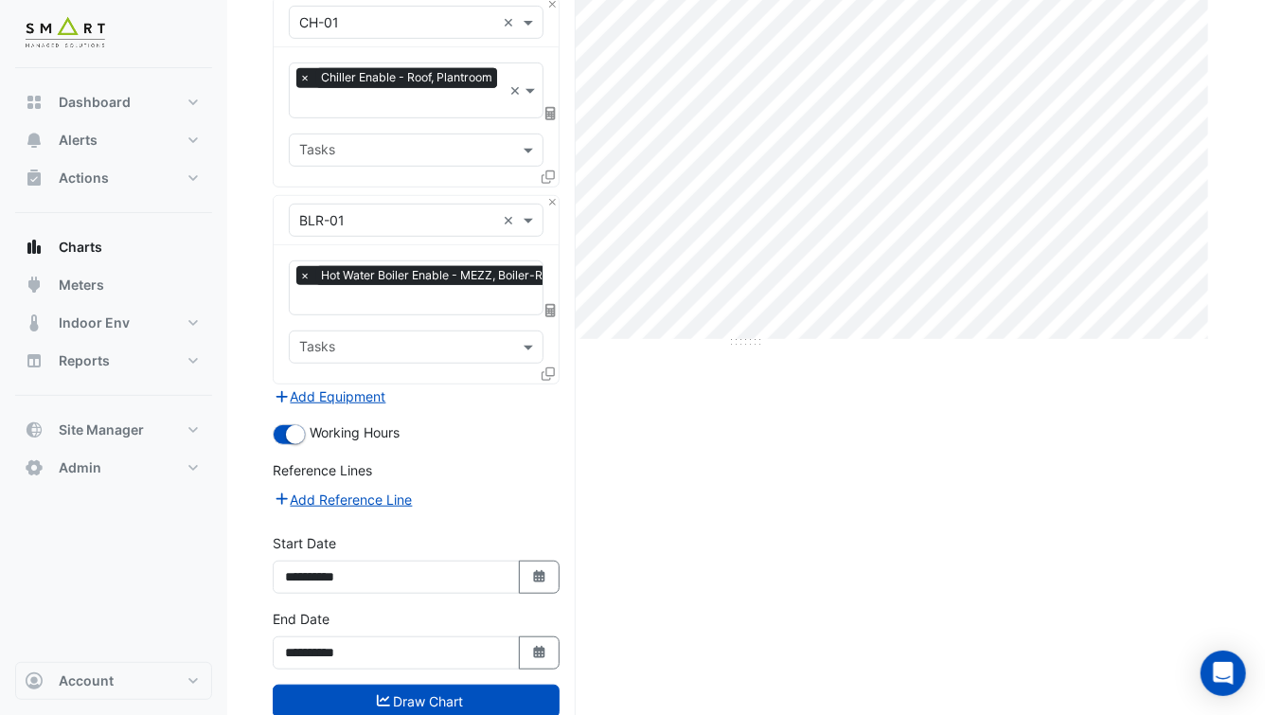
scroll to position [427, 0]
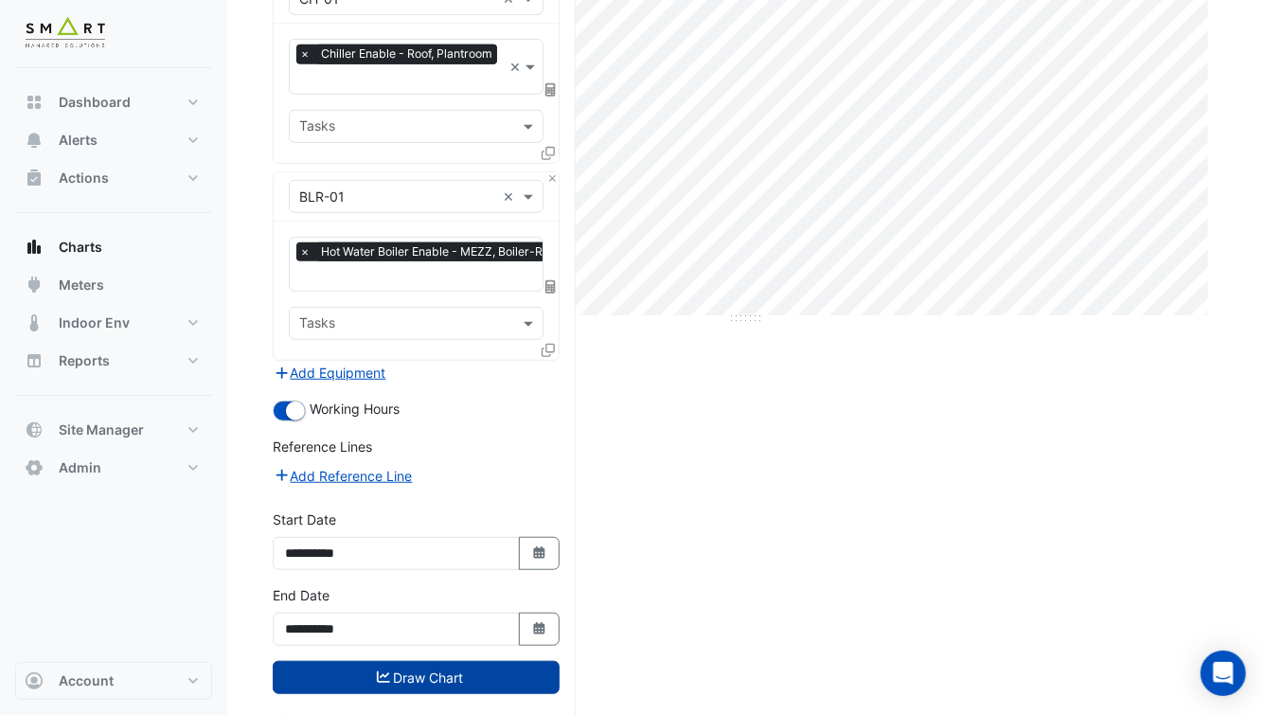
click at [380, 661] on button "Draw Chart" at bounding box center [416, 677] width 287 height 33
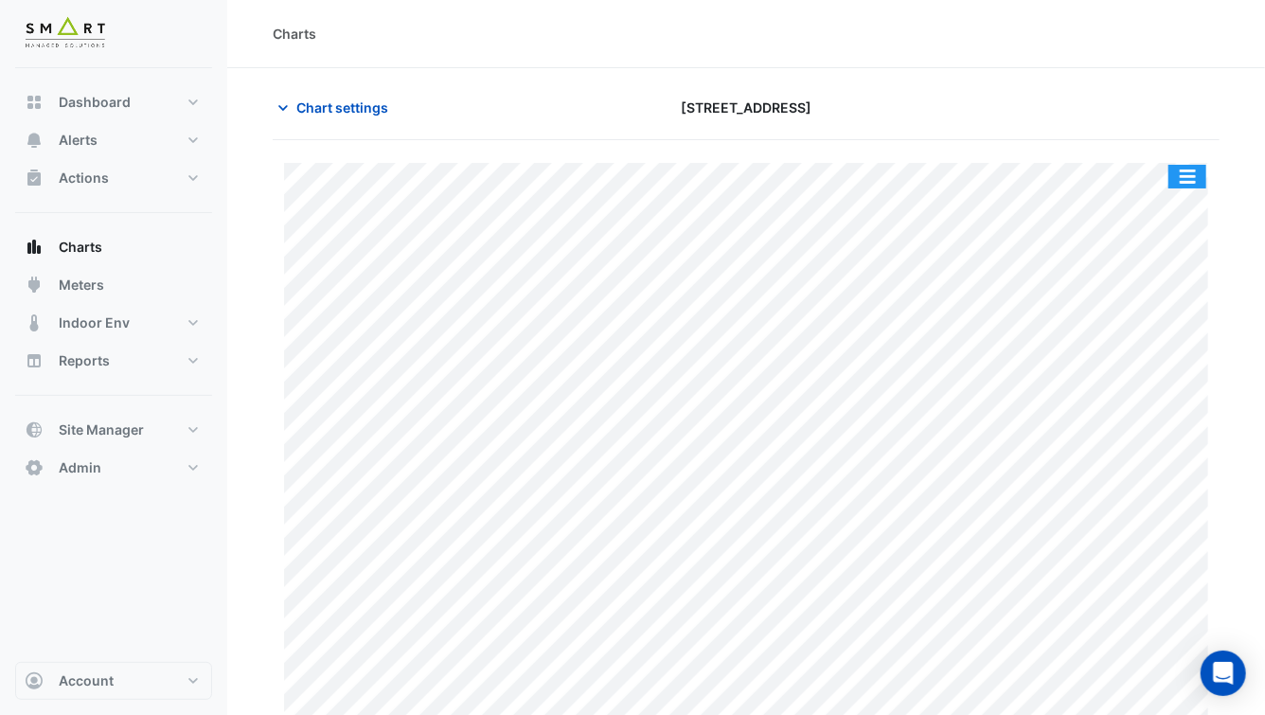
click at [1188, 186] on button "button" at bounding box center [1187, 177] width 38 height 24
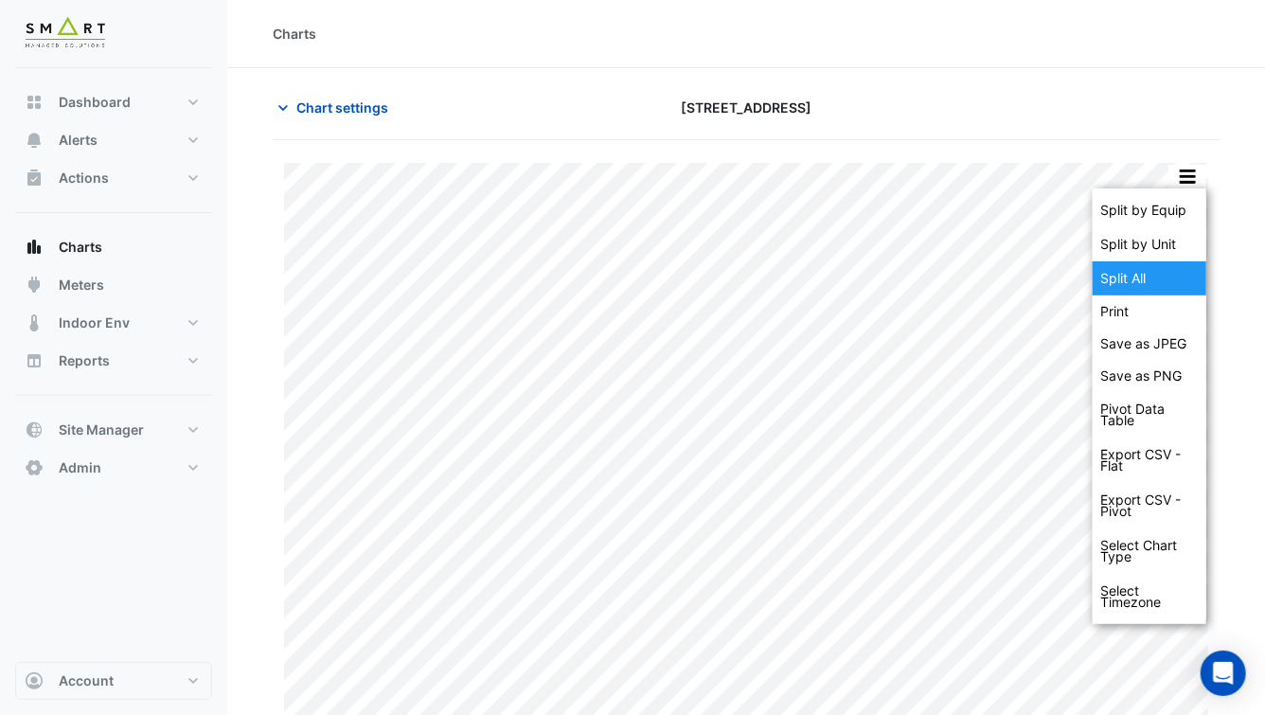
click at [1174, 283] on div "Split All" at bounding box center [1149, 278] width 114 height 34
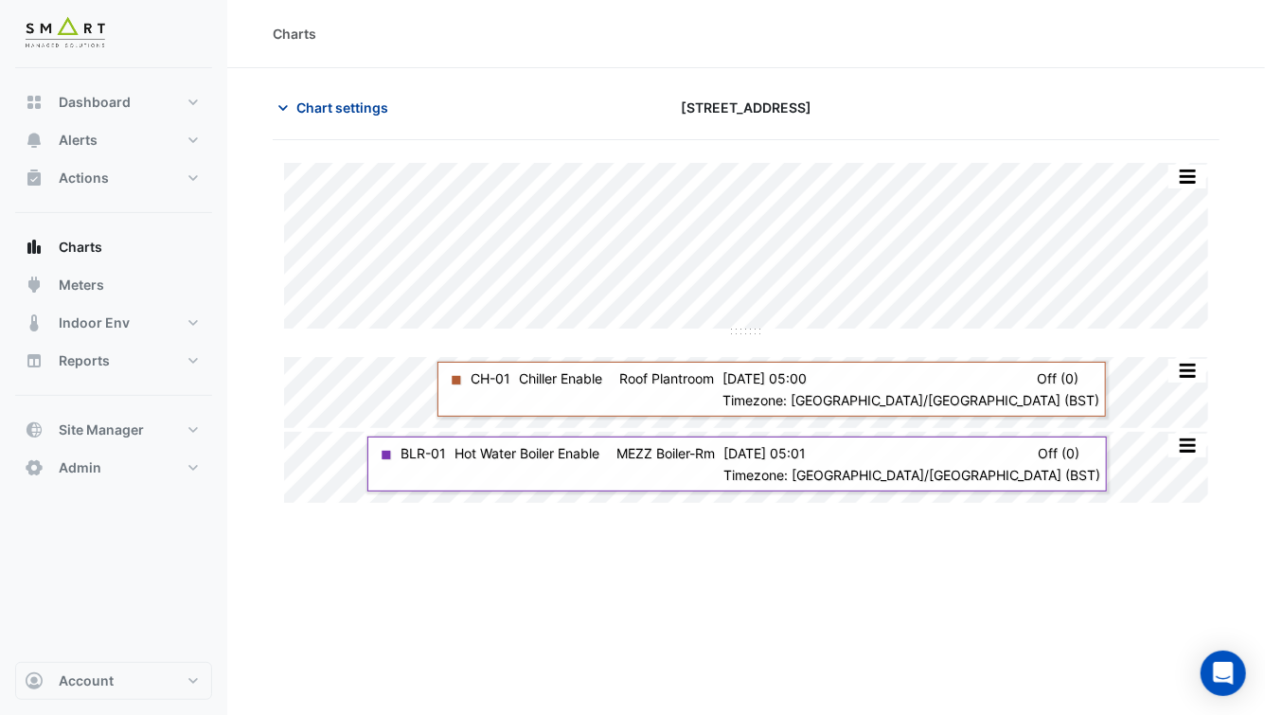
click at [342, 106] on span "Chart settings" at bounding box center [342, 107] width 92 height 20
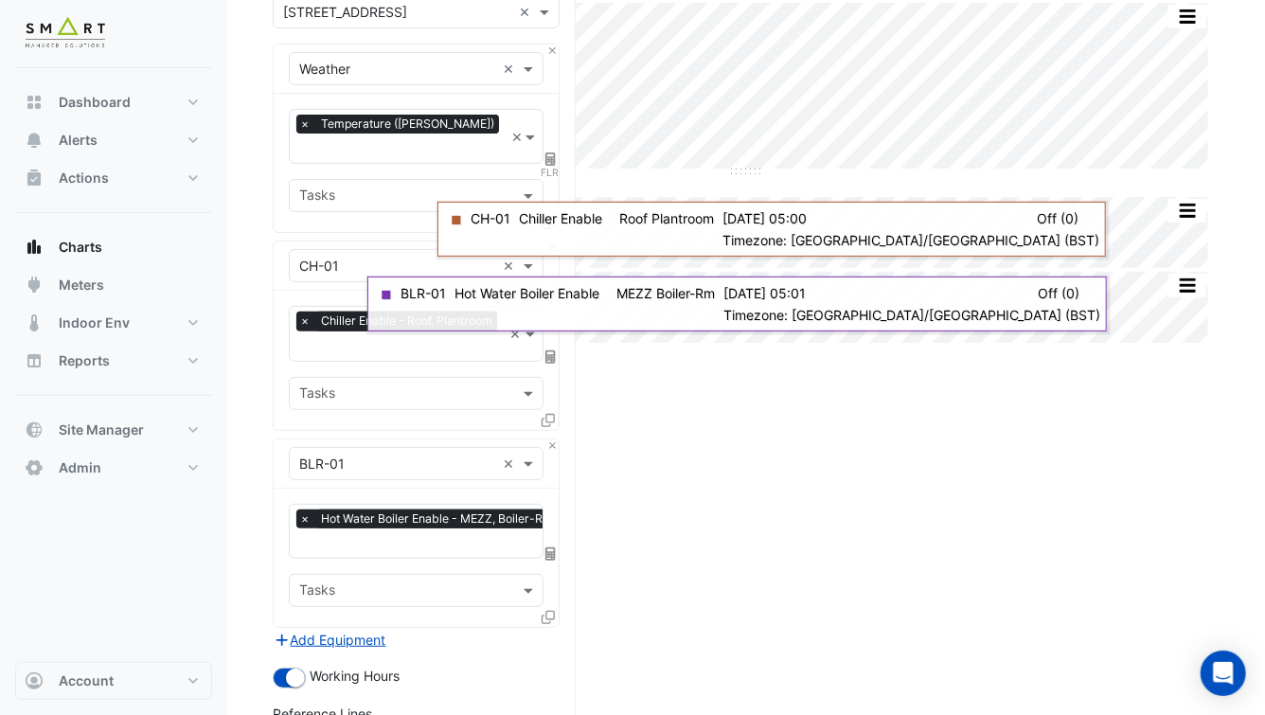
scroll to position [169, 0]
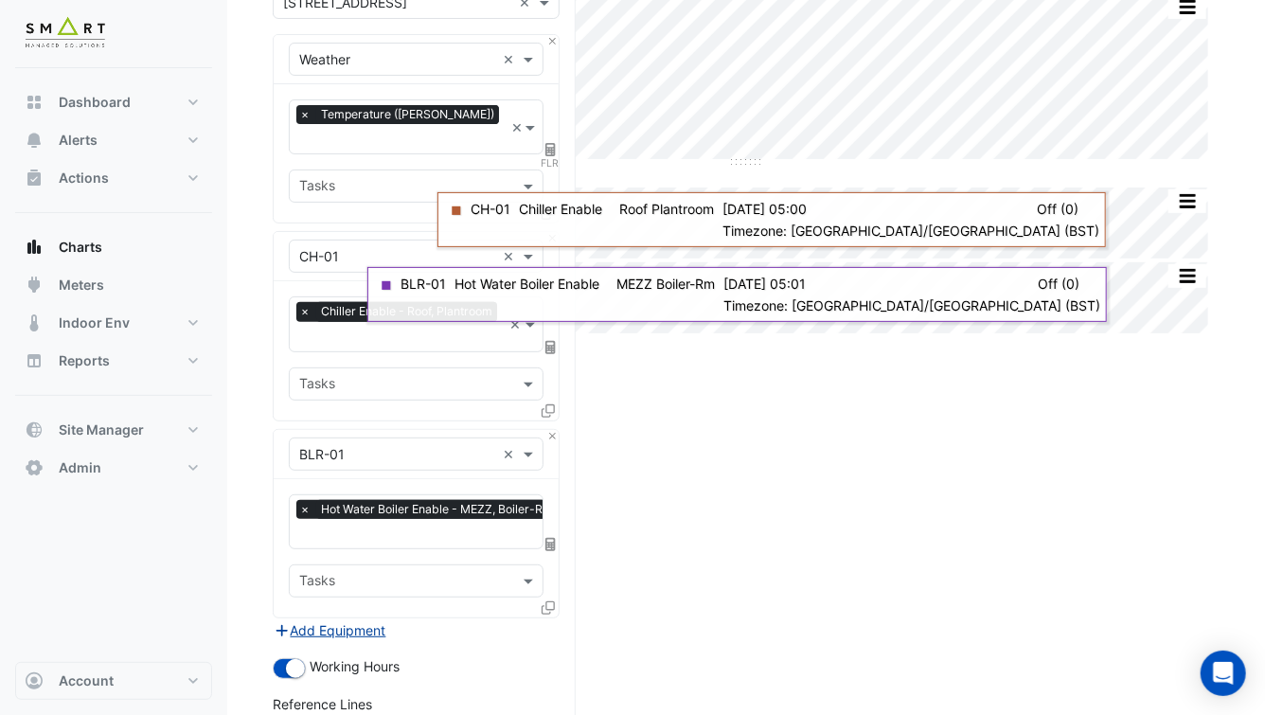
click at [335, 619] on button "Add Equipment" at bounding box center [330, 630] width 115 height 22
click at [347, 642] on input "text" at bounding box center [397, 652] width 196 height 20
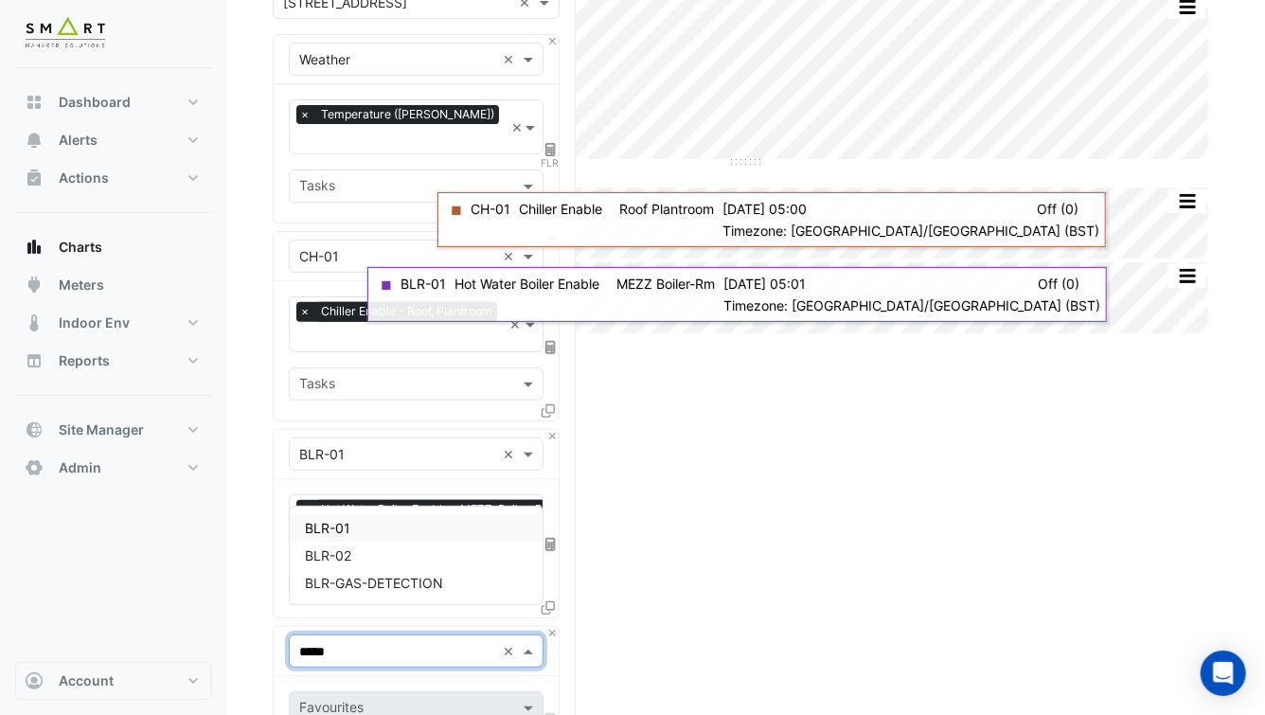
type input "******"
click at [339, 576] on span "BLR-02" at bounding box center [328, 583] width 46 height 16
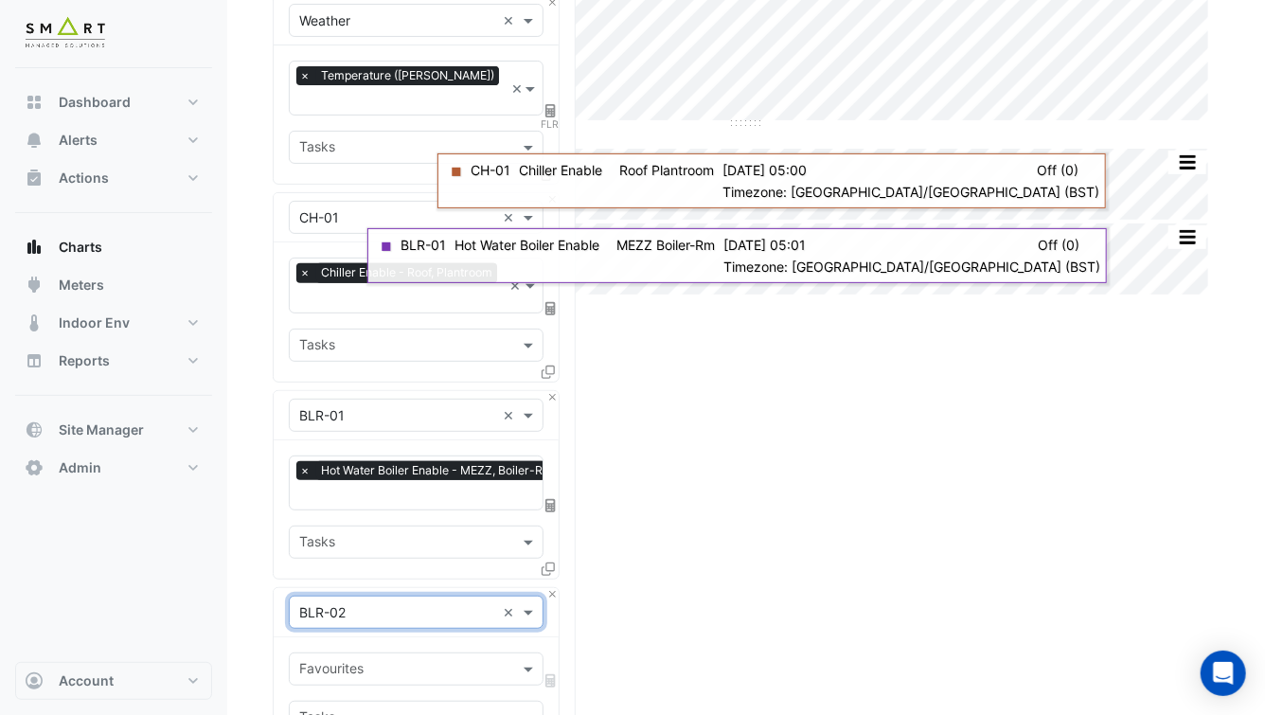
scroll to position [227, 0]
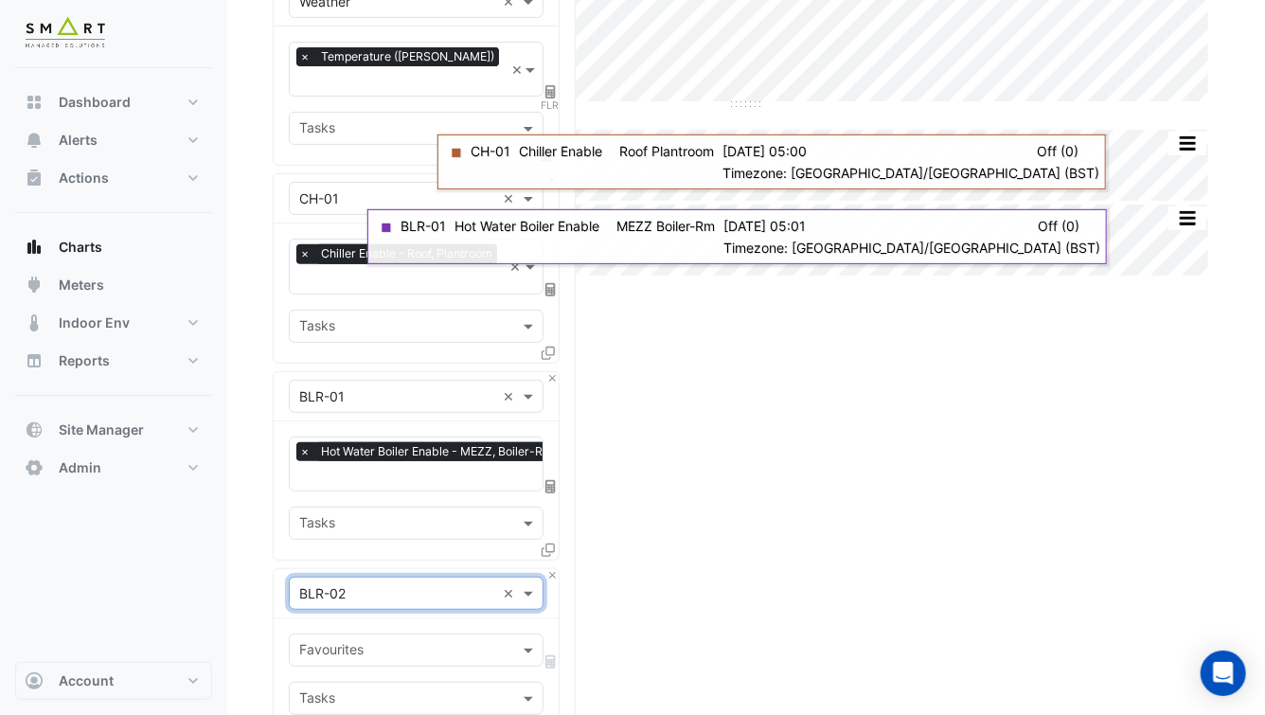
click at [387, 642] on input "text" at bounding box center [405, 652] width 212 height 20
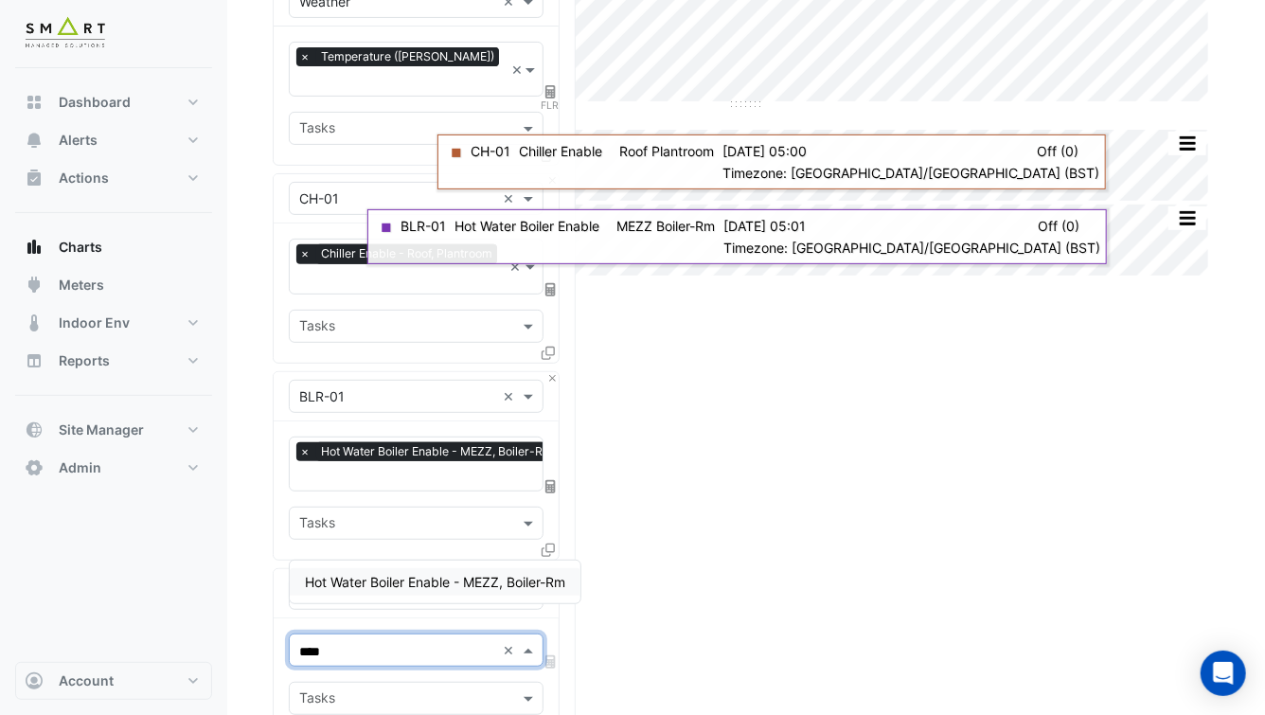
type input "*****"
click at [452, 576] on span "Hot Water Boiler Enable - MEZZ, Boiler-Rm" at bounding box center [435, 582] width 260 height 16
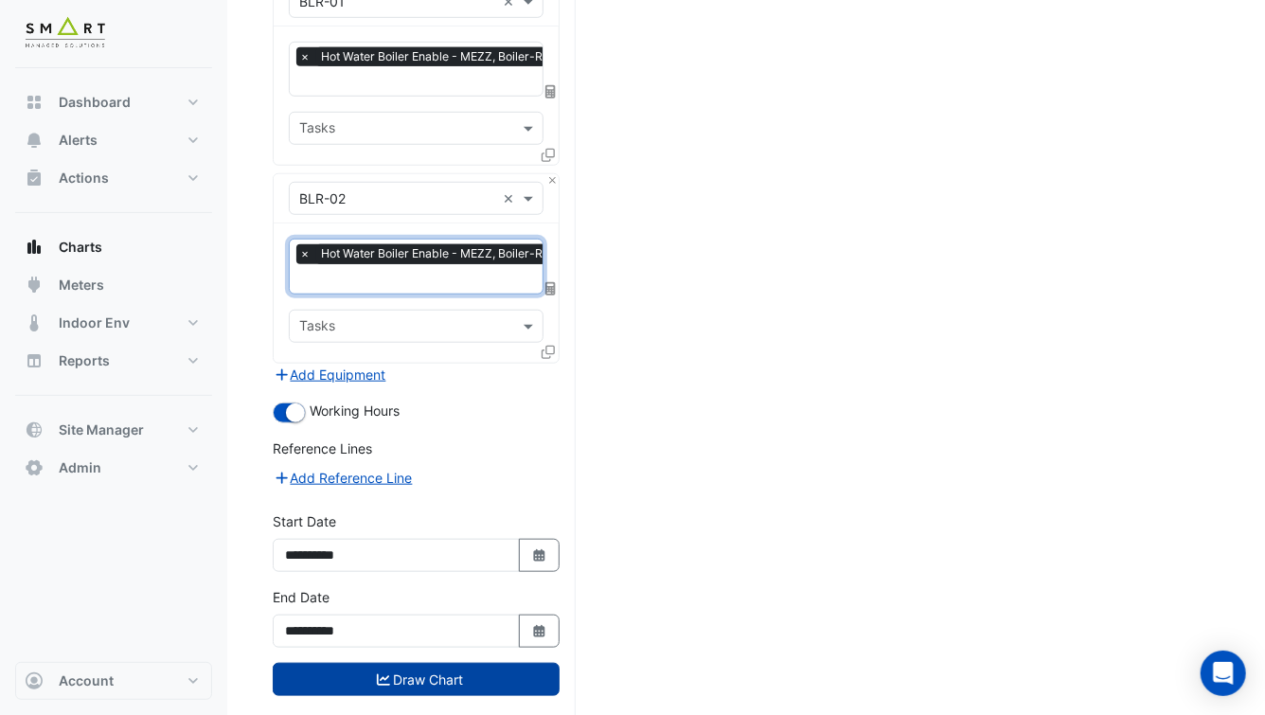
click at [399, 663] on button "Draw Chart" at bounding box center [416, 679] width 287 height 33
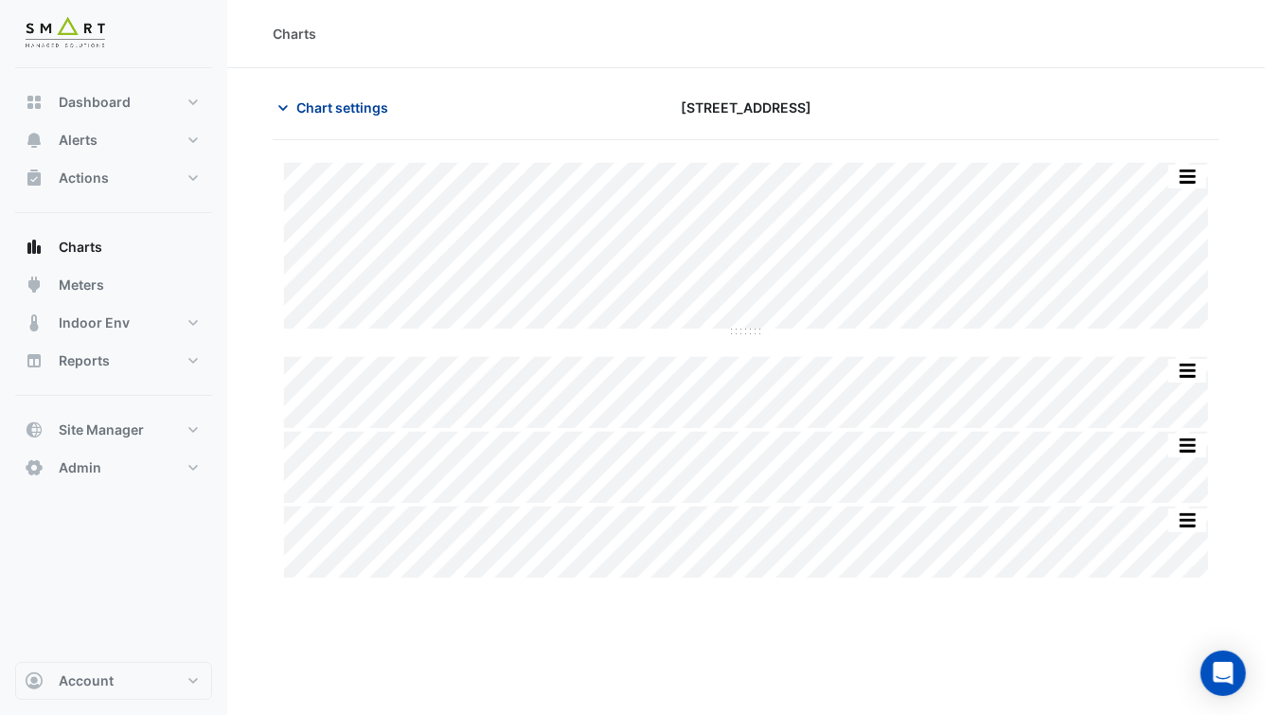
click at [328, 117] on button "Chart settings" at bounding box center [337, 107] width 128 height 33
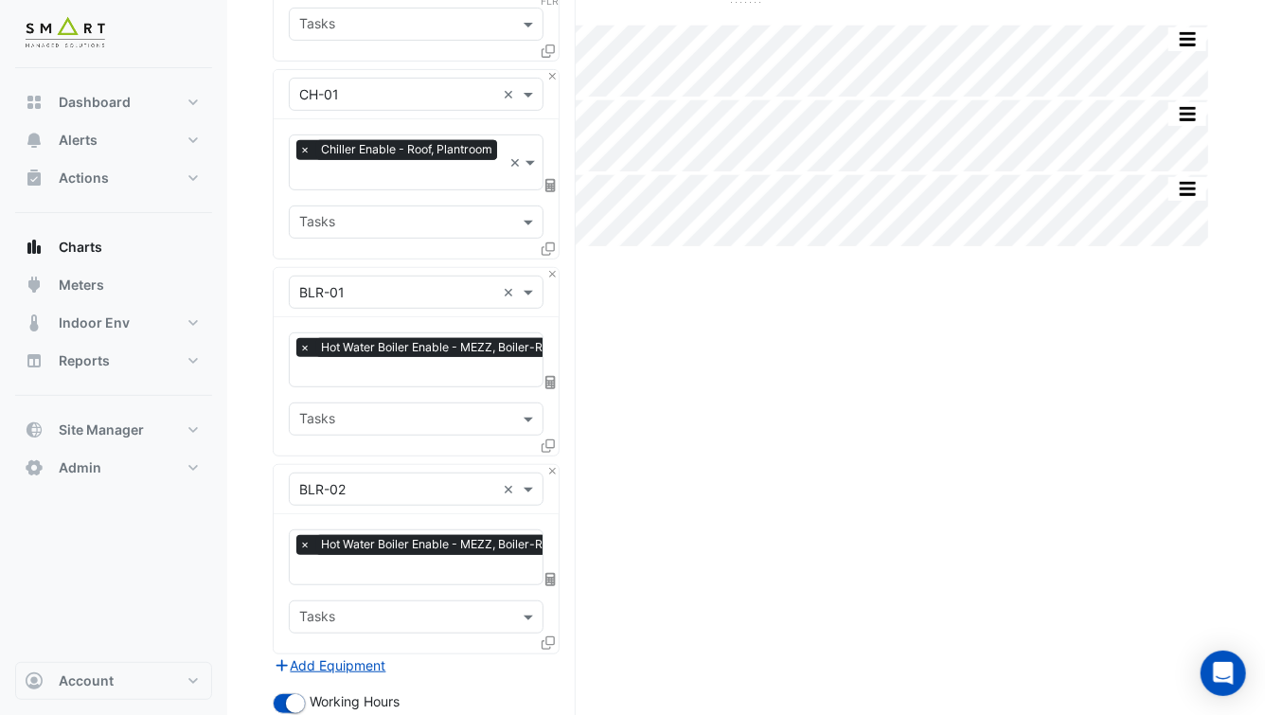
scroll to position [426, 0]
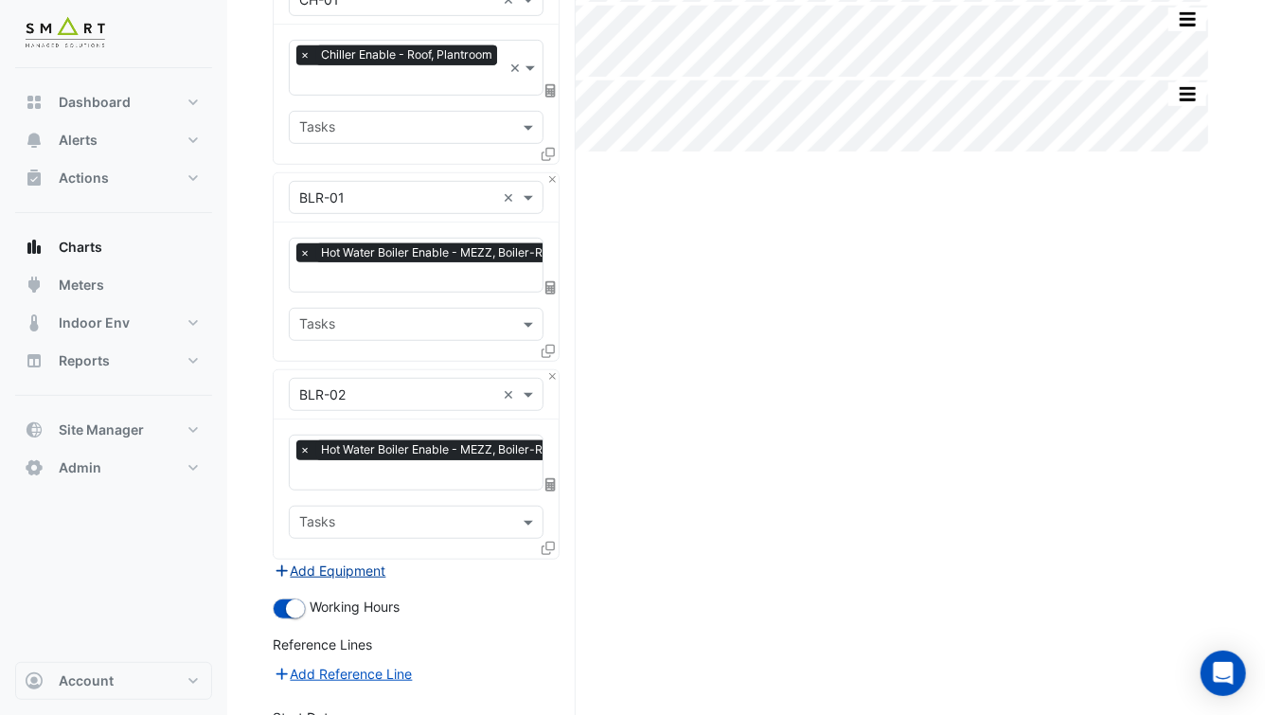
click at [346, 559] on button "Add Equipment" at bounding box center [330, 570] width 115 height 22
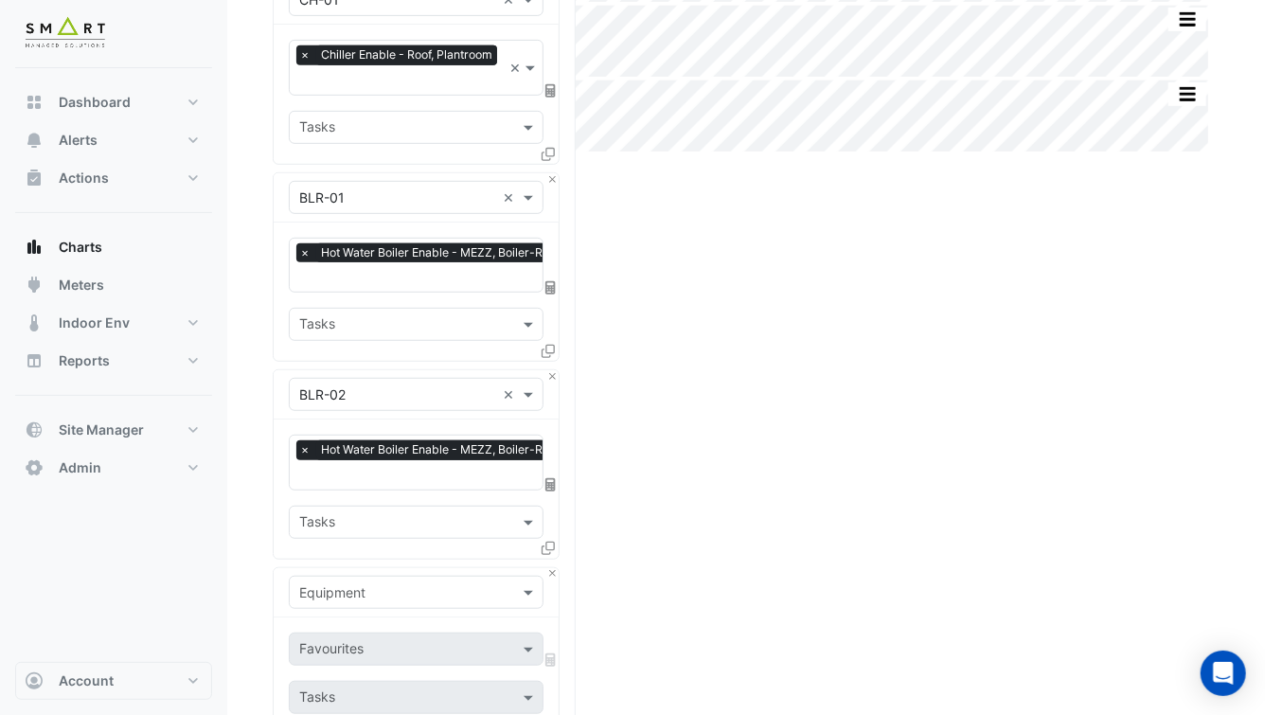
click at [352, 583] on input "text" at bounding box center [397, 593] width 196 height 20
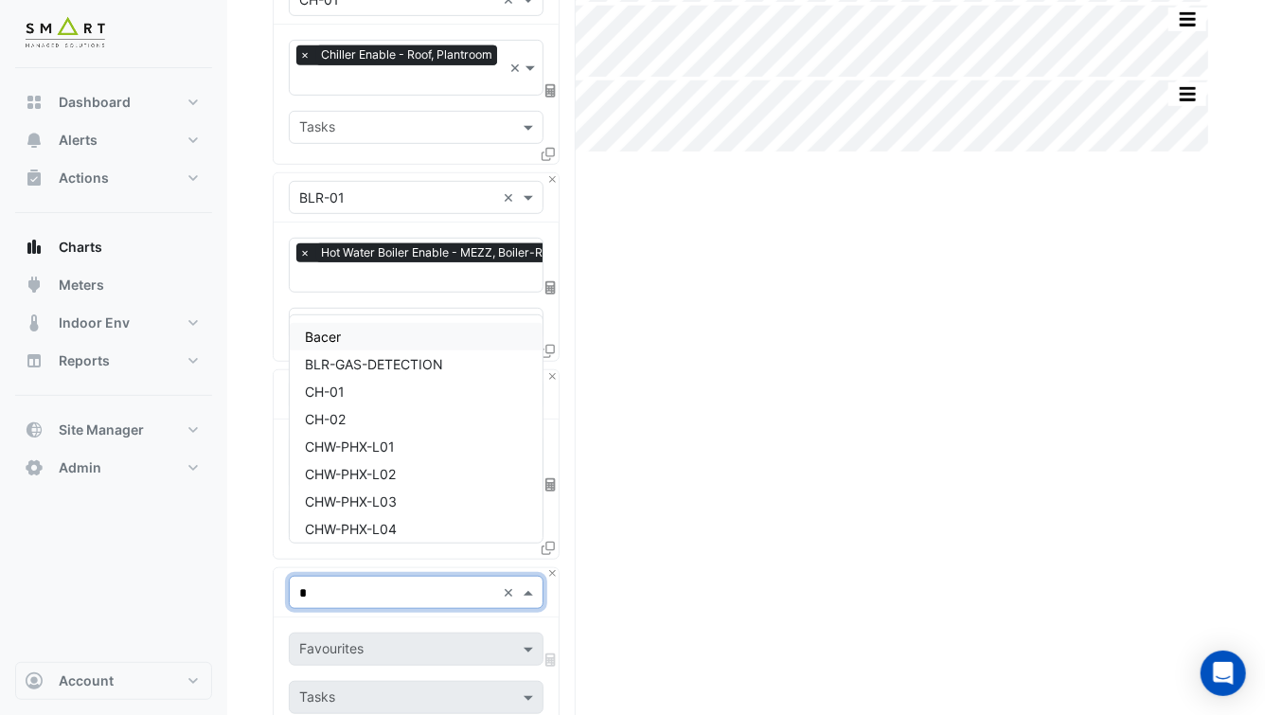
type input "**"
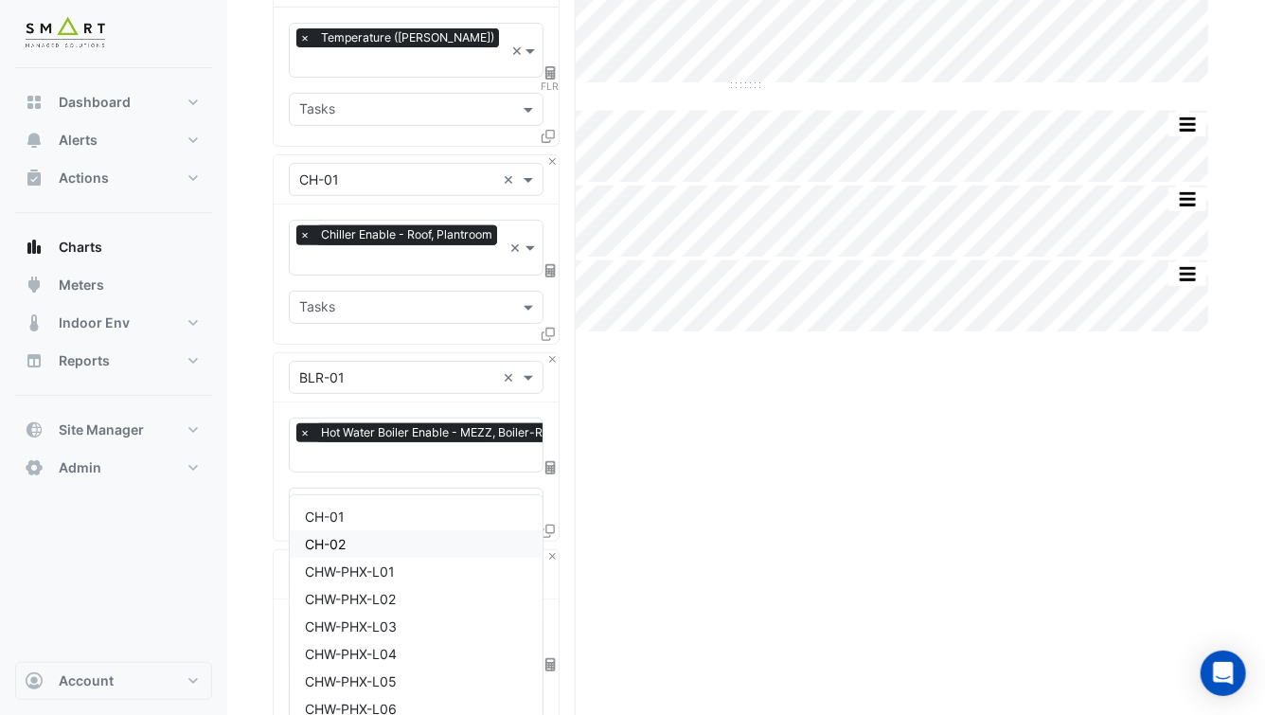
scroll to position [494, 0]
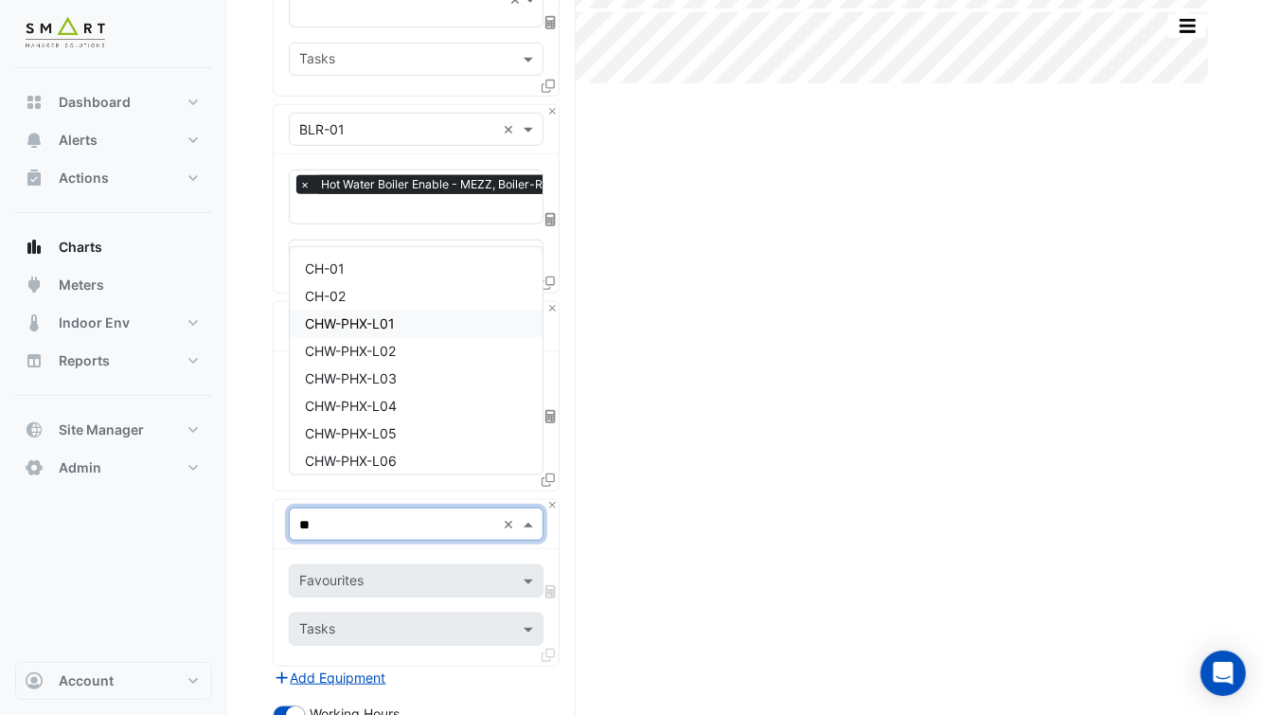
click at [331, 292] on span "CH-02" at bounding box center [325, 296] width 41 height 16
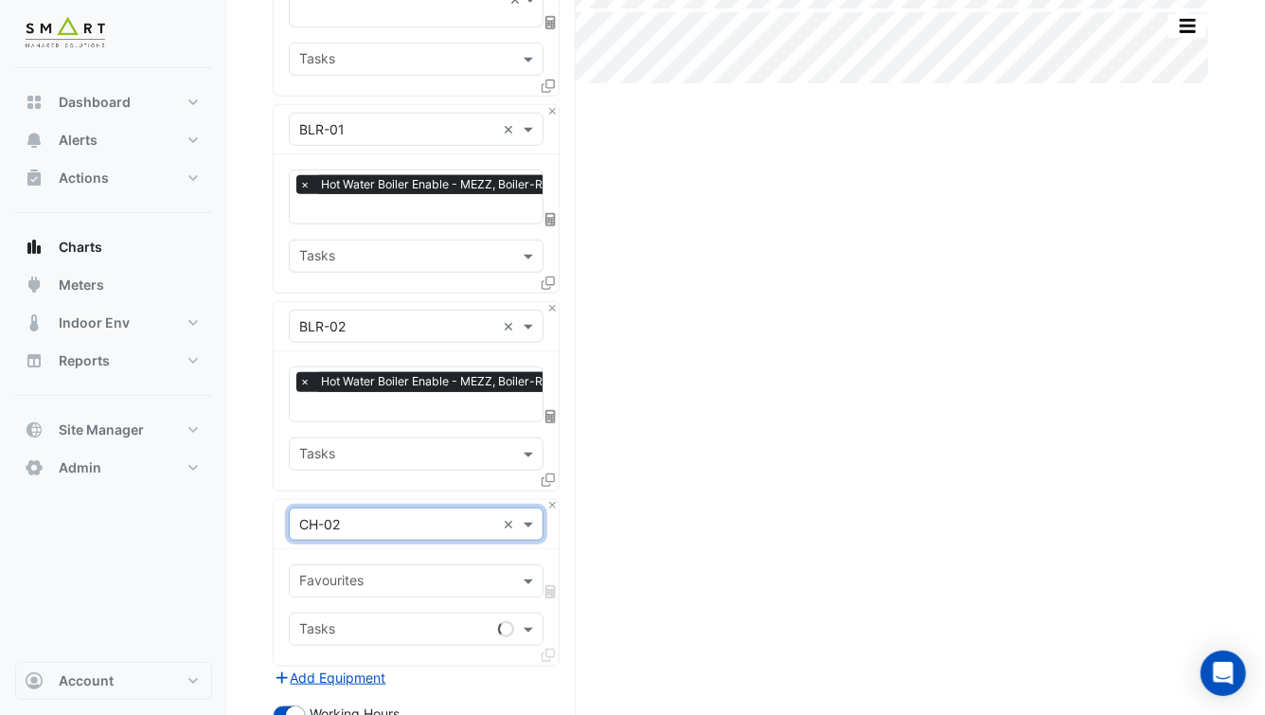
click at [388, 573] on input "text" at bounding box center [405, 583] width 212 height 20
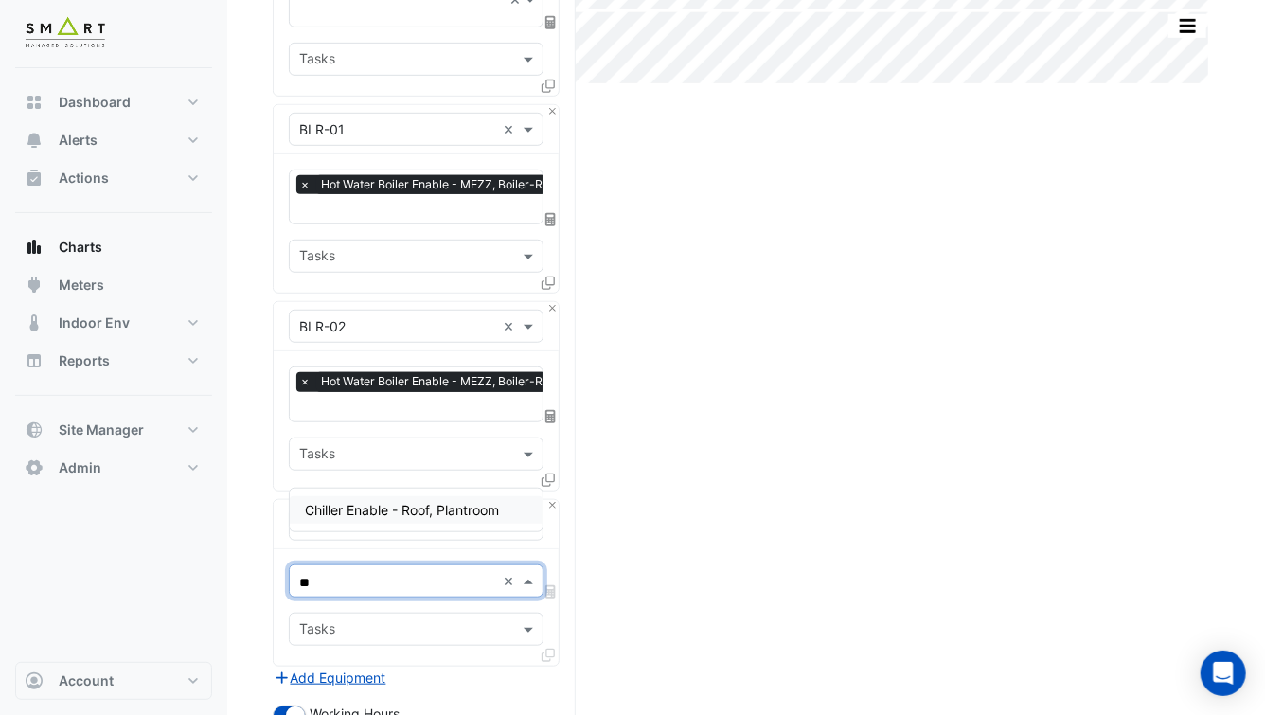
type input "***"
click at [389, 518] on div "Chiller Enable - Roof, Plantroom" at bounding box center [416, 509] width 253 height 27
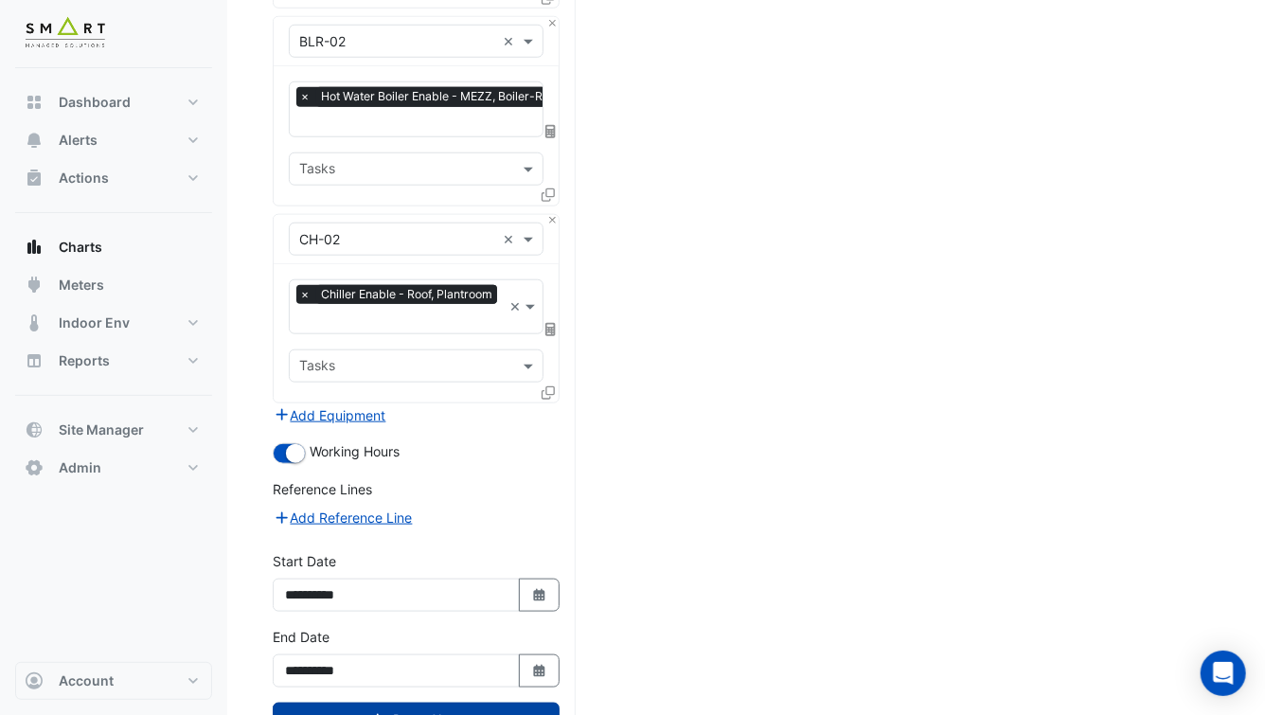
click at [382, 702] on button "Draw Chart" at bounding box center [416, 718] width 287 height 33
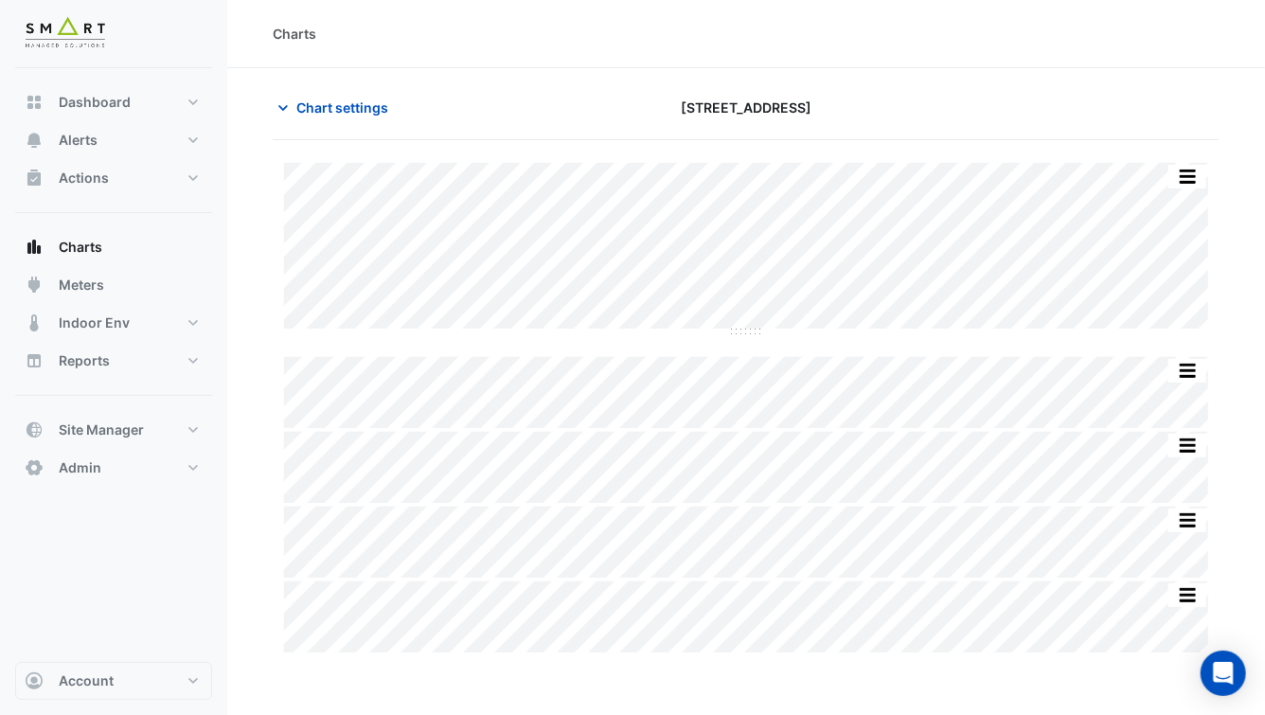
click at [1195, 174] on button "button" at bounding box center [1187, 177] width 38 height 24
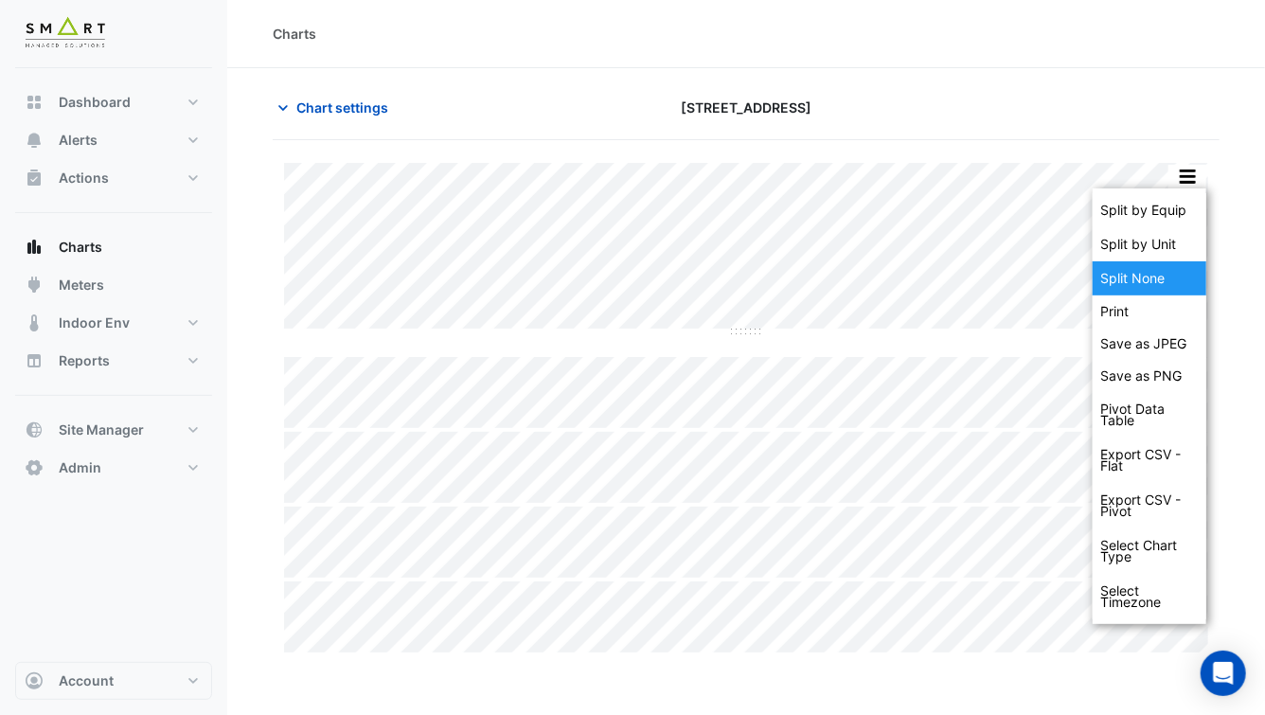
click at [1168, 273] on div "Split None" at bounding box center [1149, 278] width 114 height 34
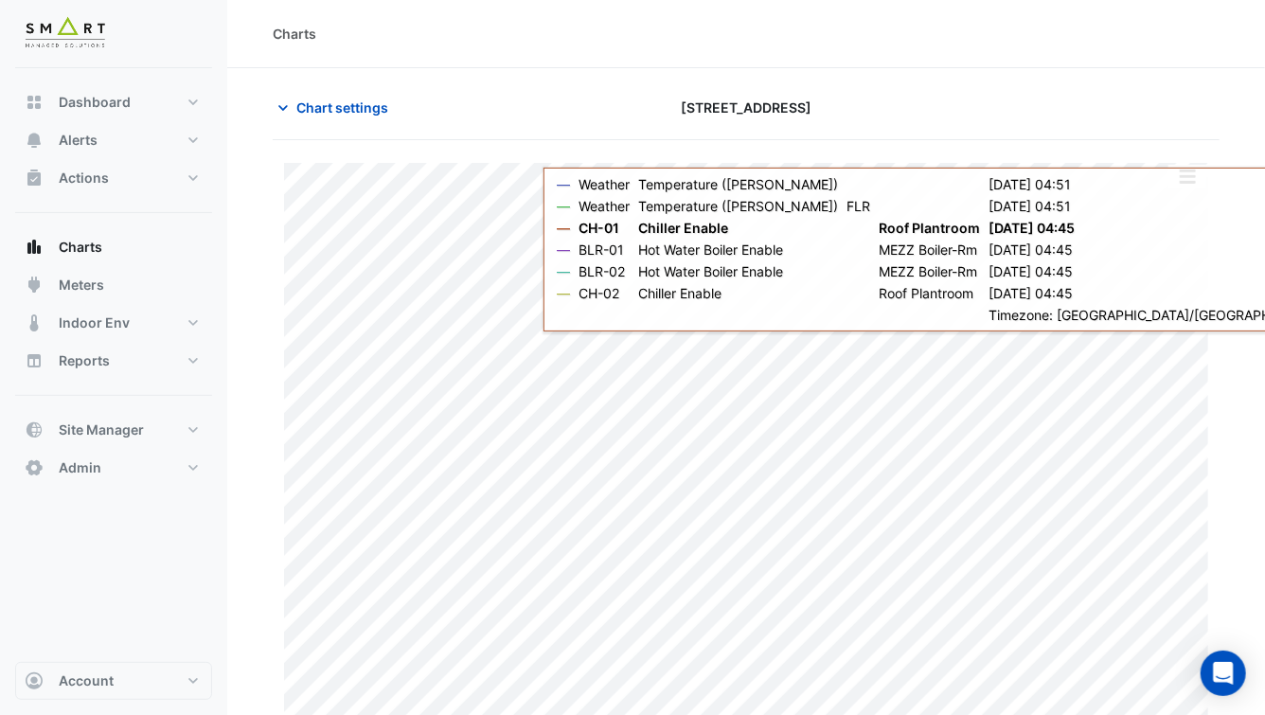
click at [1186, 184] on button "button" at bounding box center [1187, 177] width 38 height 24
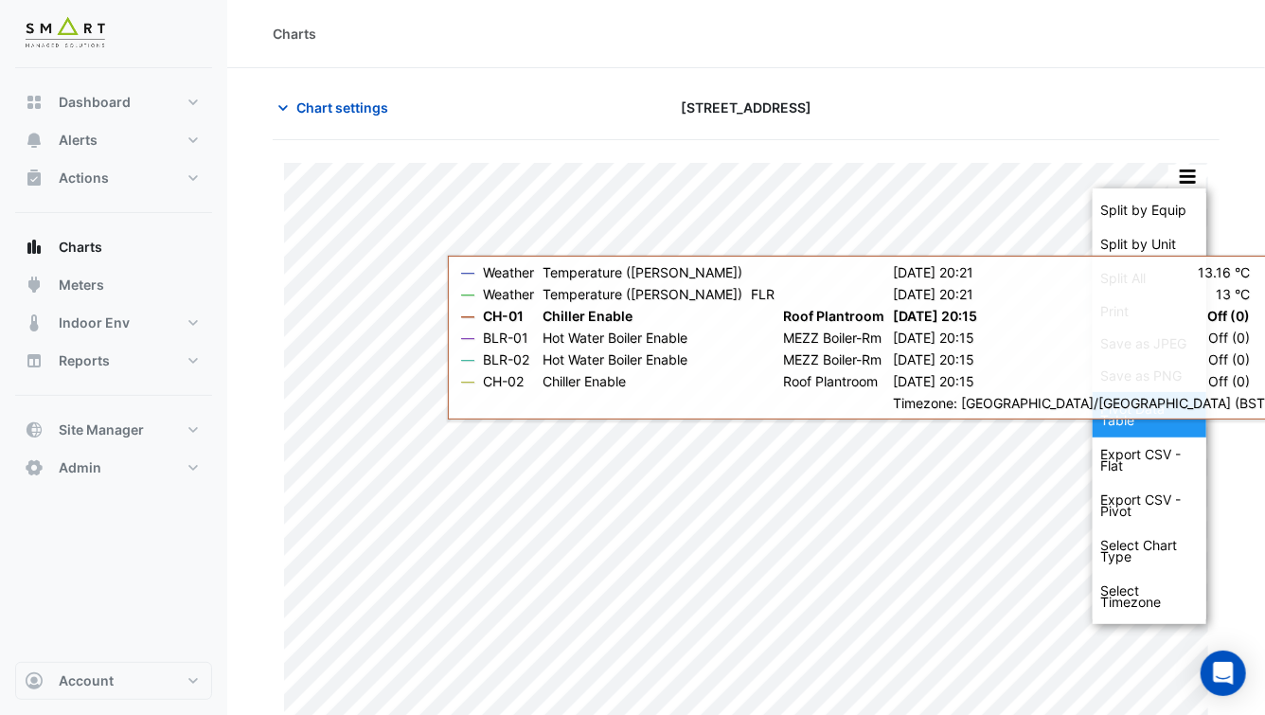
click at [1154, 425] on div "Pivot Data Table" at bounding box center [1149, 414] width 114 height 45
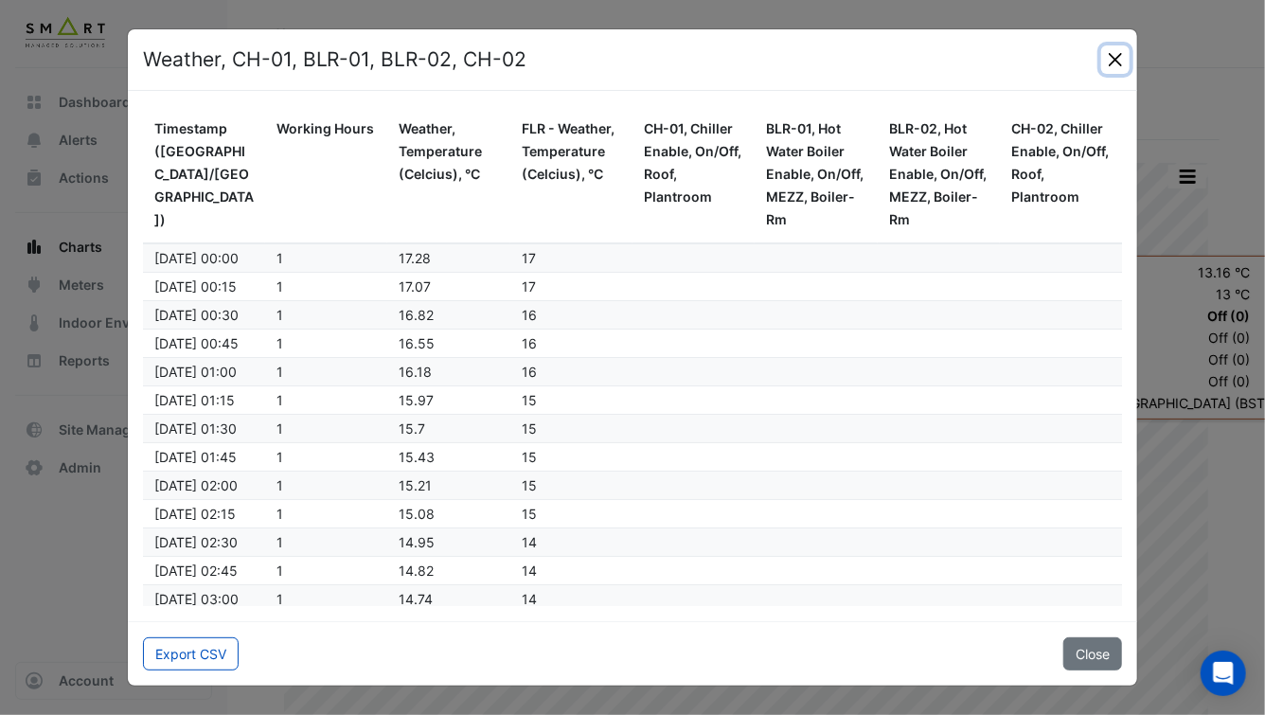
click at [1108, 65] on button "Close" at bounding box center [1115, 59] width 28 height 28
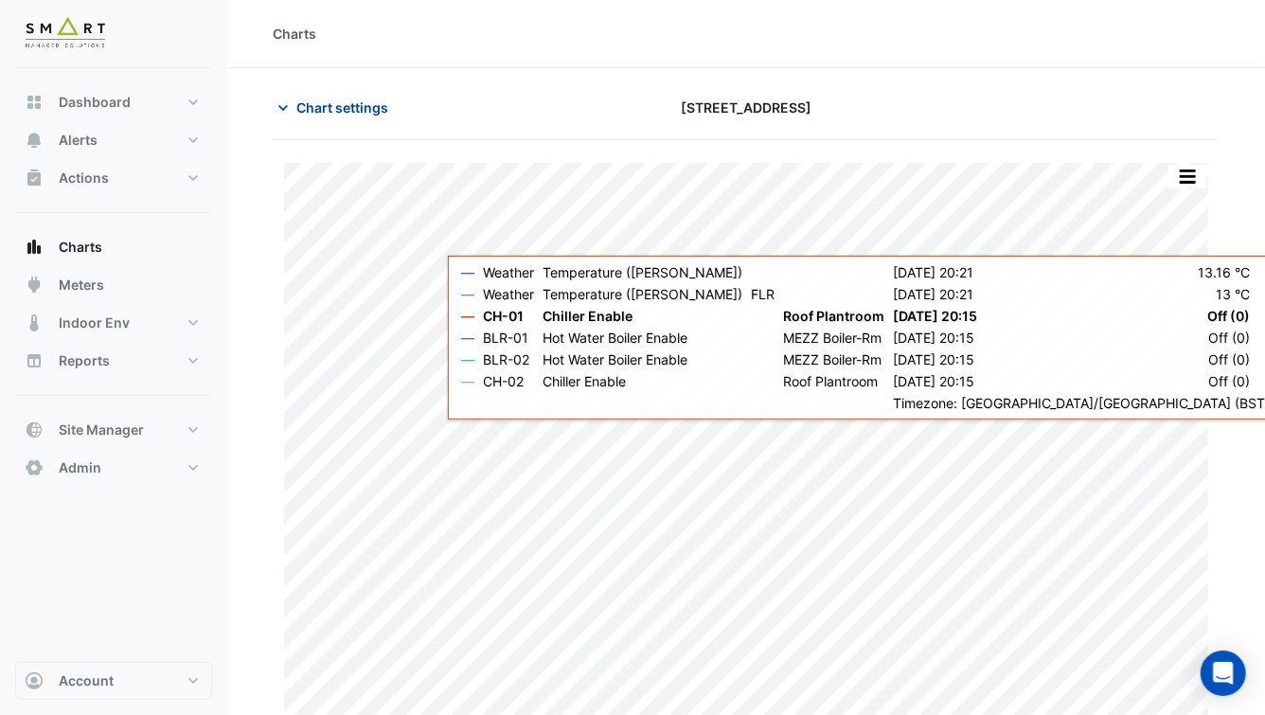
click at [320, 106] on span "Chart settings" at bounding box center [342, 107] width 92 height 20
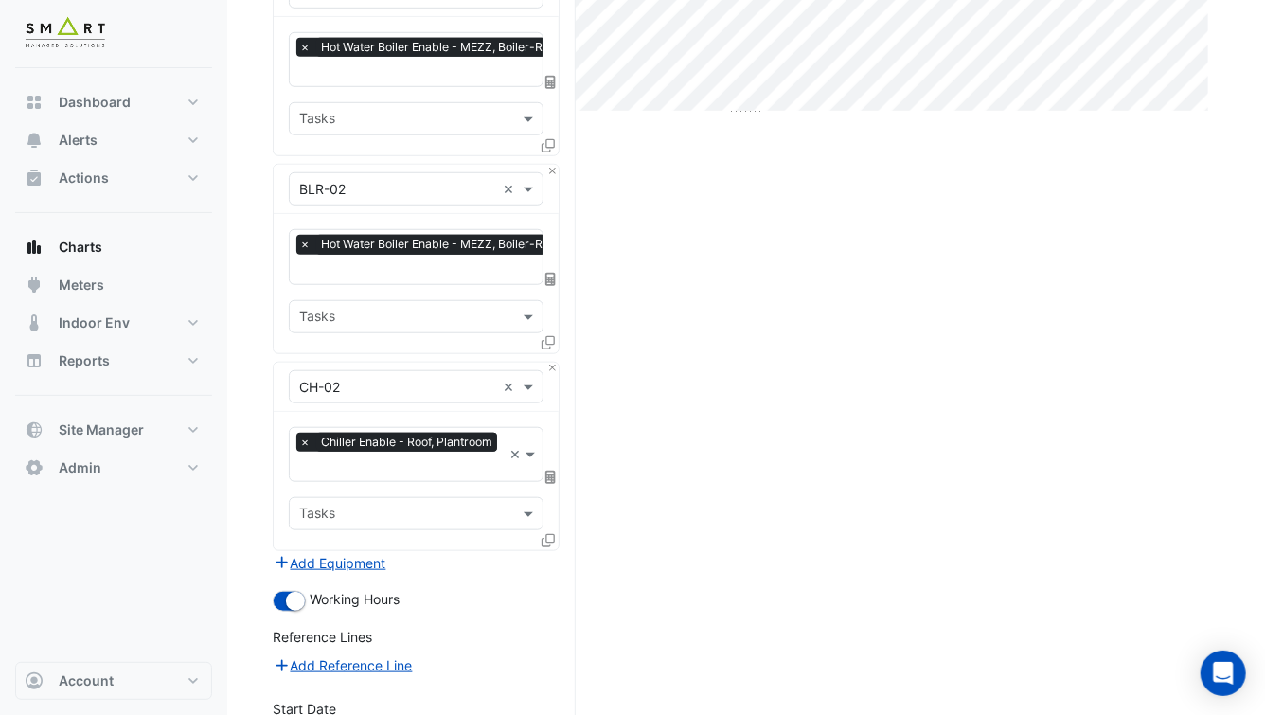
scroll to position [817, 0]
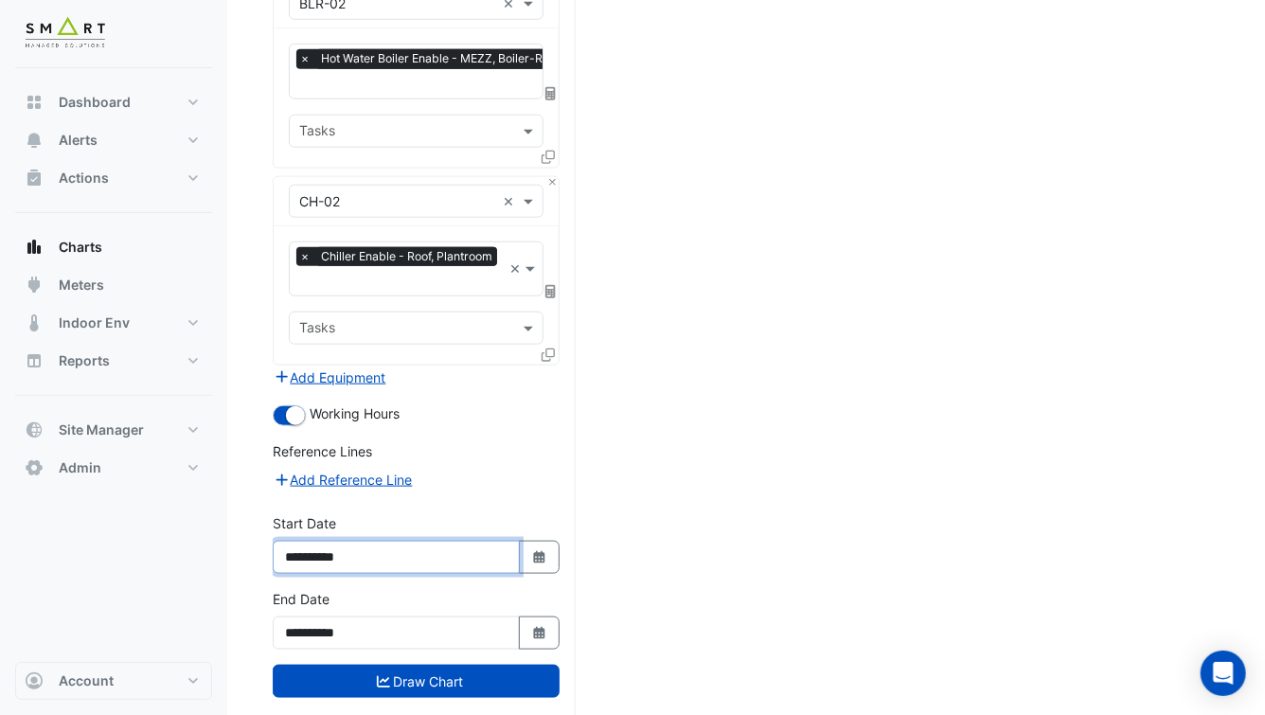
click at [349, 540] on input "**********" at bounding box center [396, 556] width 247 height 33
type input "**********"
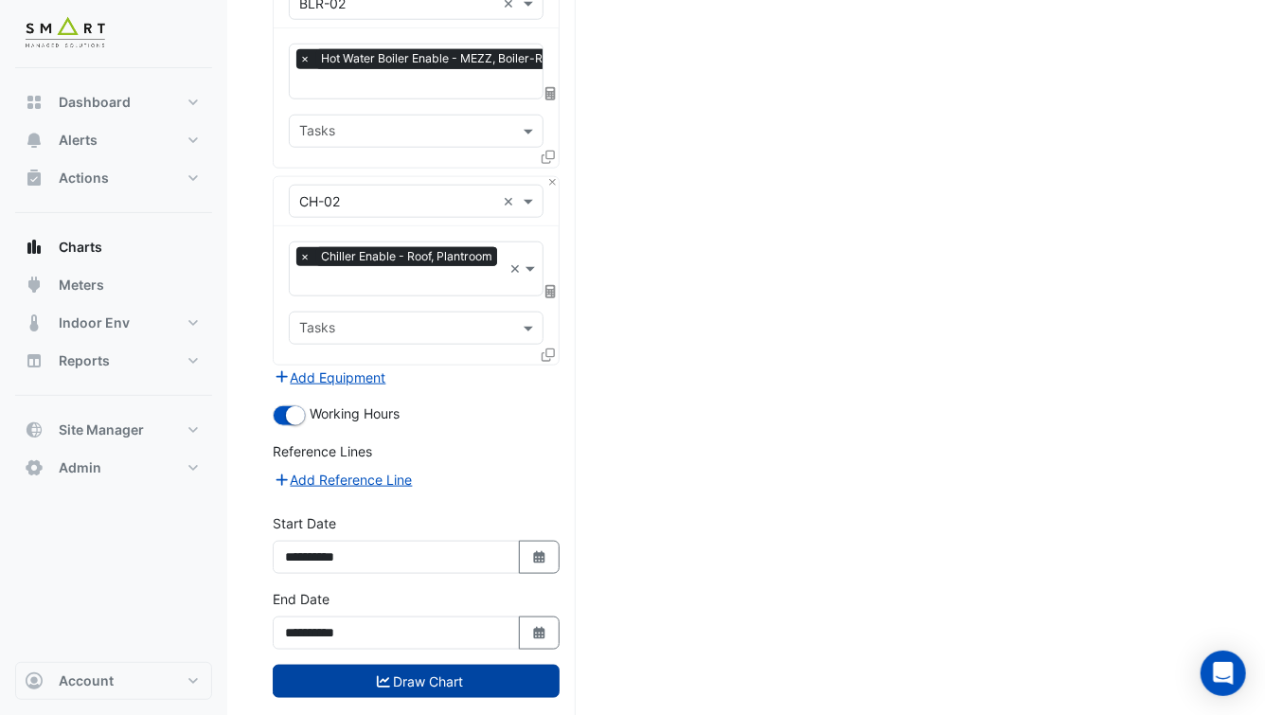
click at [457, 664] on button "Draw Chart" at bounding box center [416, 680] width 287 height 33
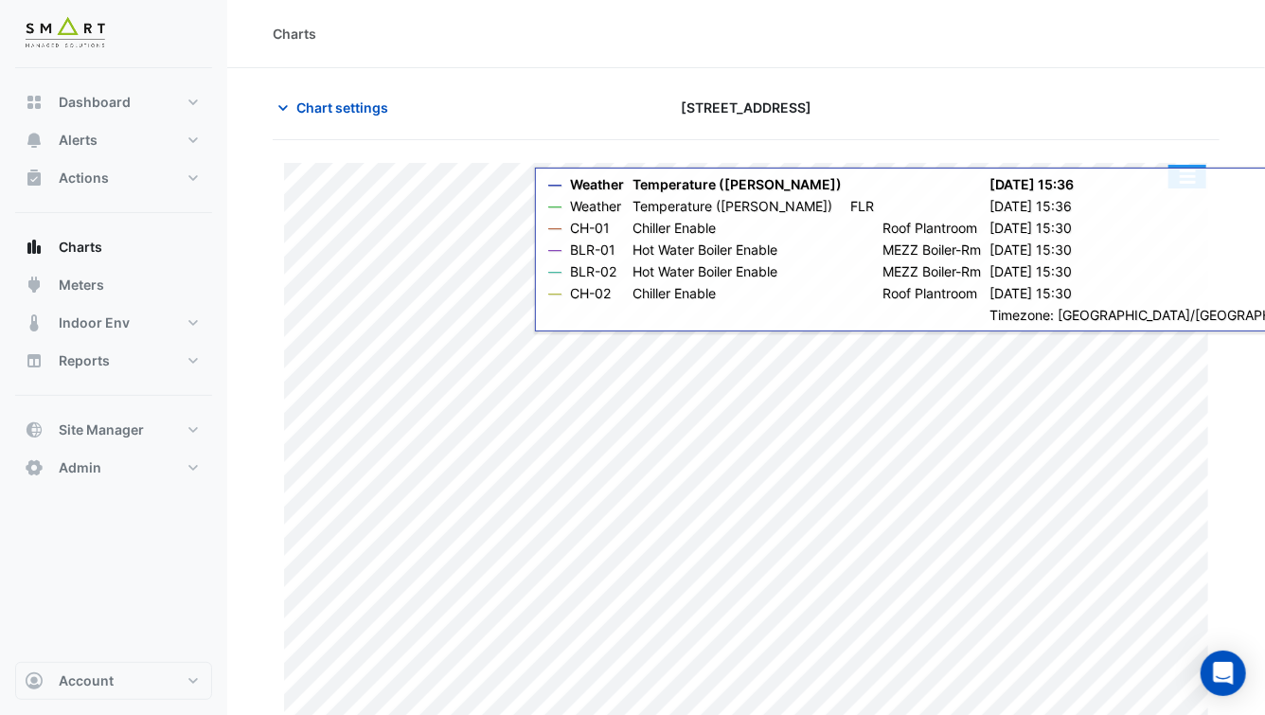
click at [1185, 169] on button "button" at bounding box center [1187, 177] width 38 height 24
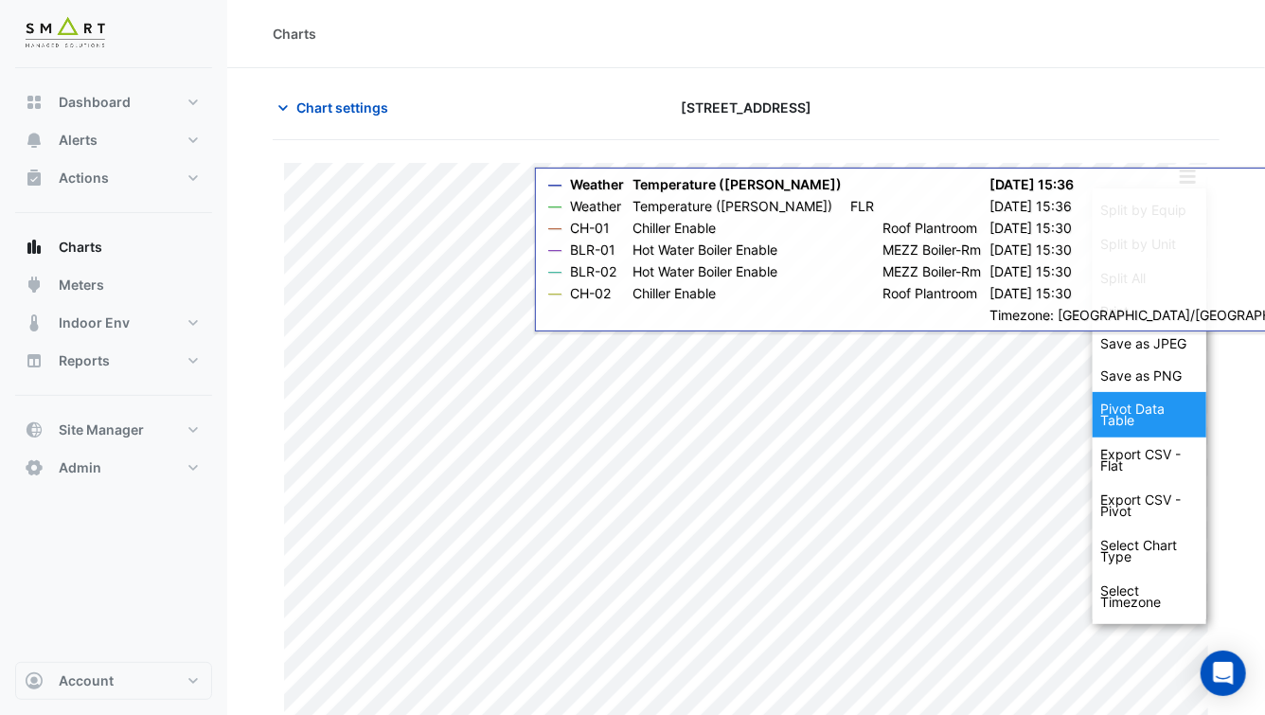
click at [1160, 402] on div "Pivot Data Table" at bounding box center [1149, 414] width 114 height 45
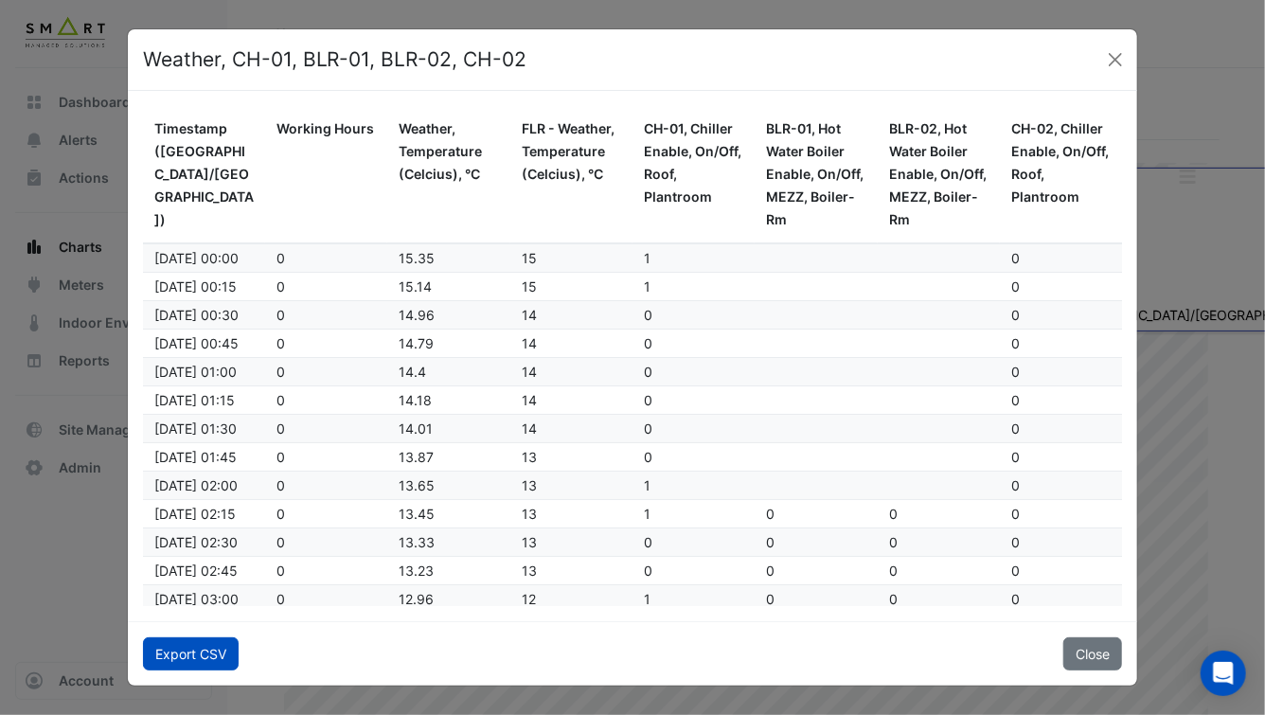
click at [208, 643] on button "Export CSV" at bounding box center [191, 653] width 96 height 33
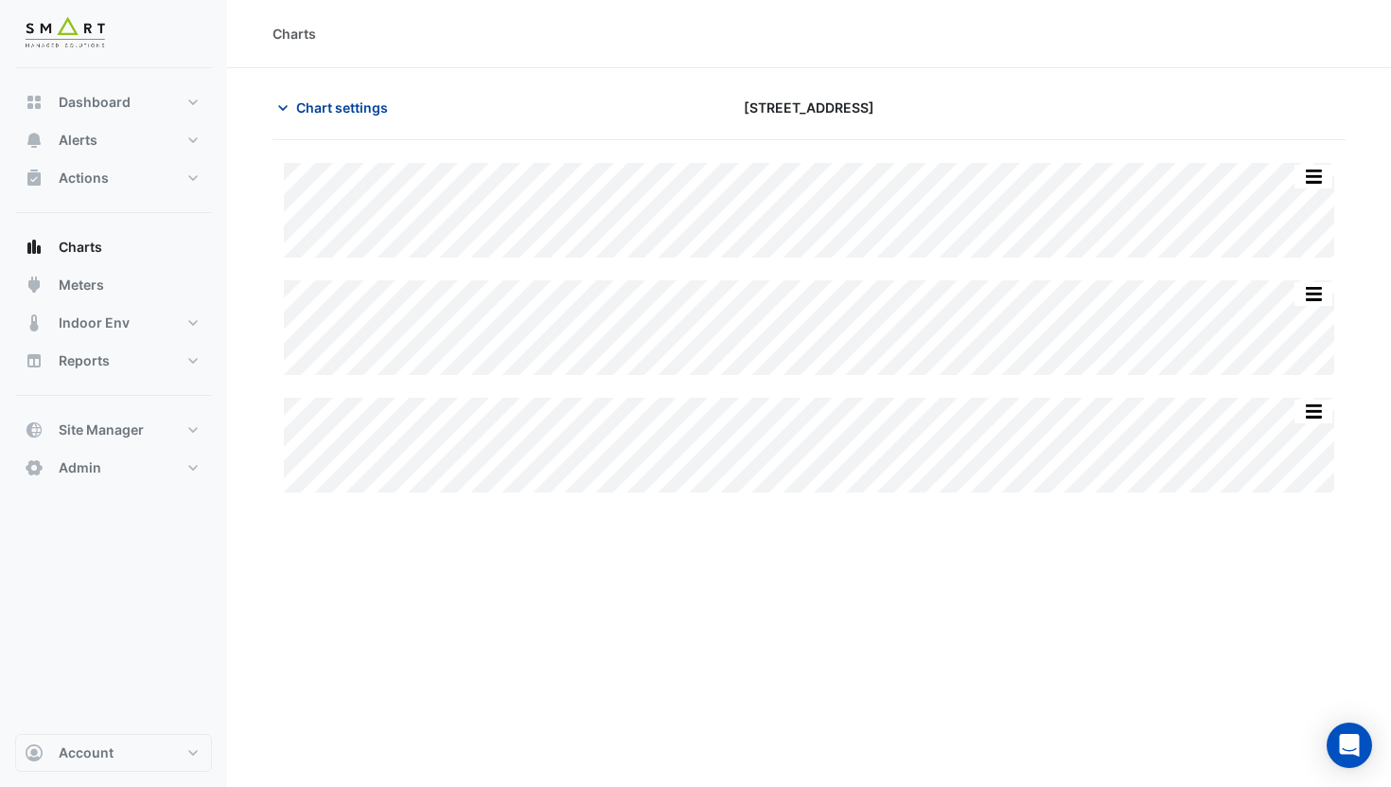
click at [346, 103] on span "Chart settings" at bounding box center [342, 107] width 92 height 20
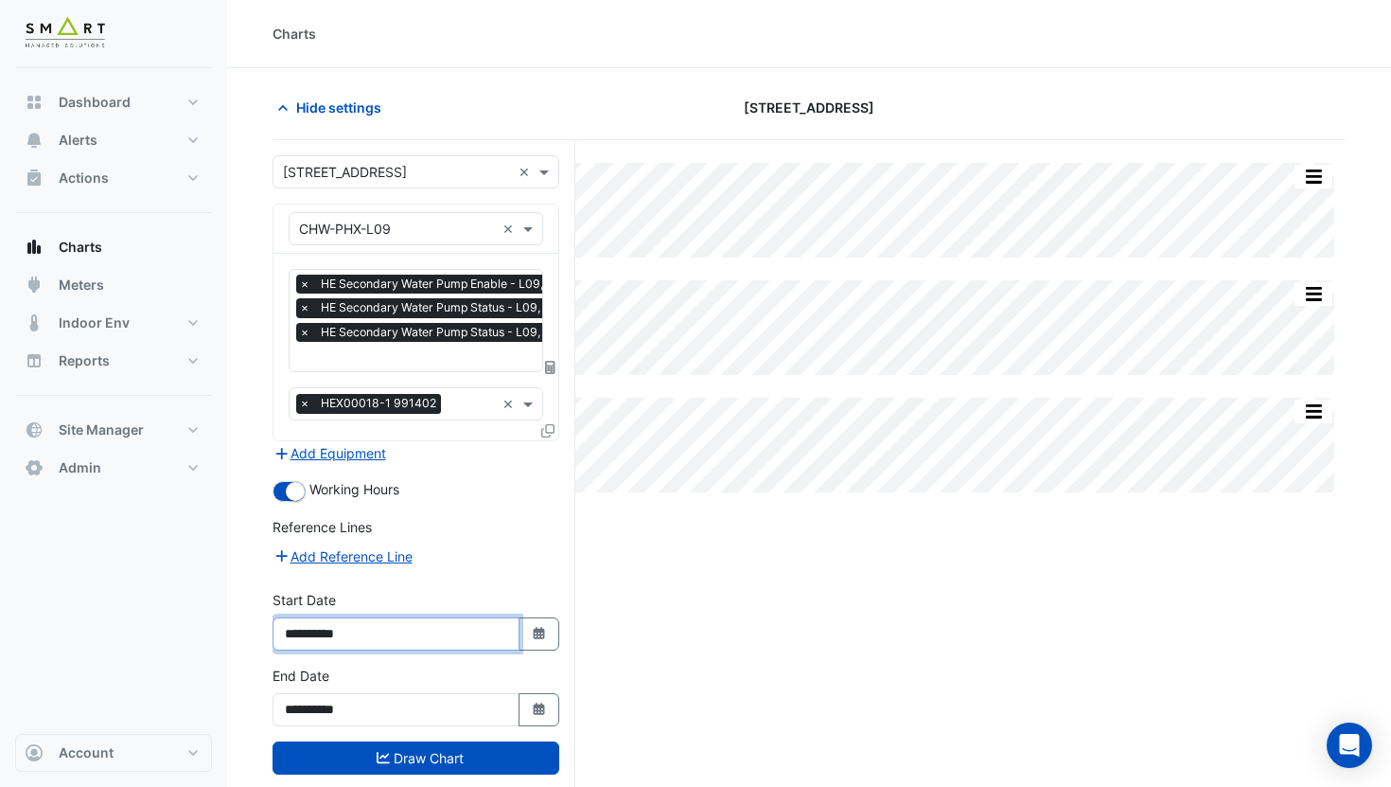
click at [326, 634] on input "**********" at bounding box center [396, 633] width 247 height 33
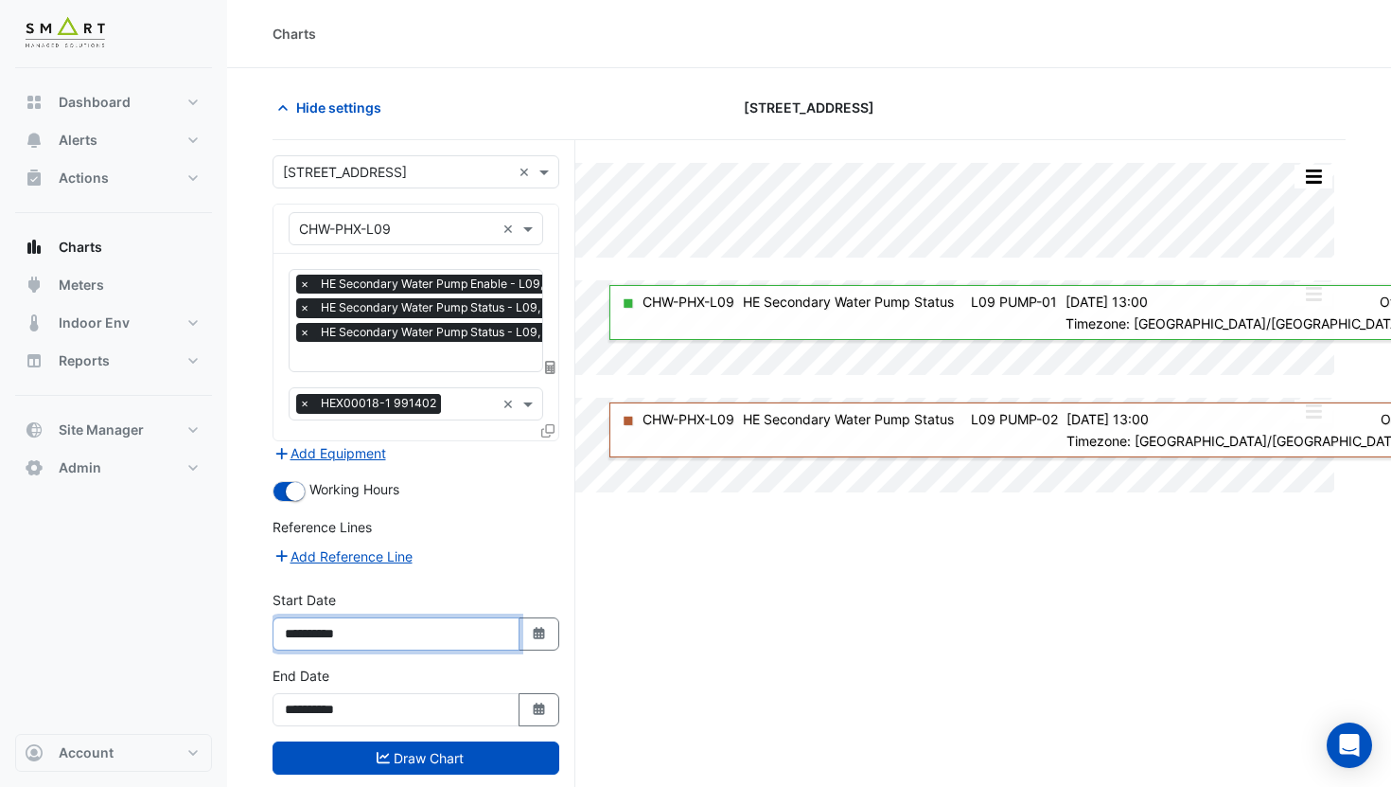
type input "**********"
click at [423, 757] on button "Draw Chart" at bounding box center [416, 757] width 287 height 33
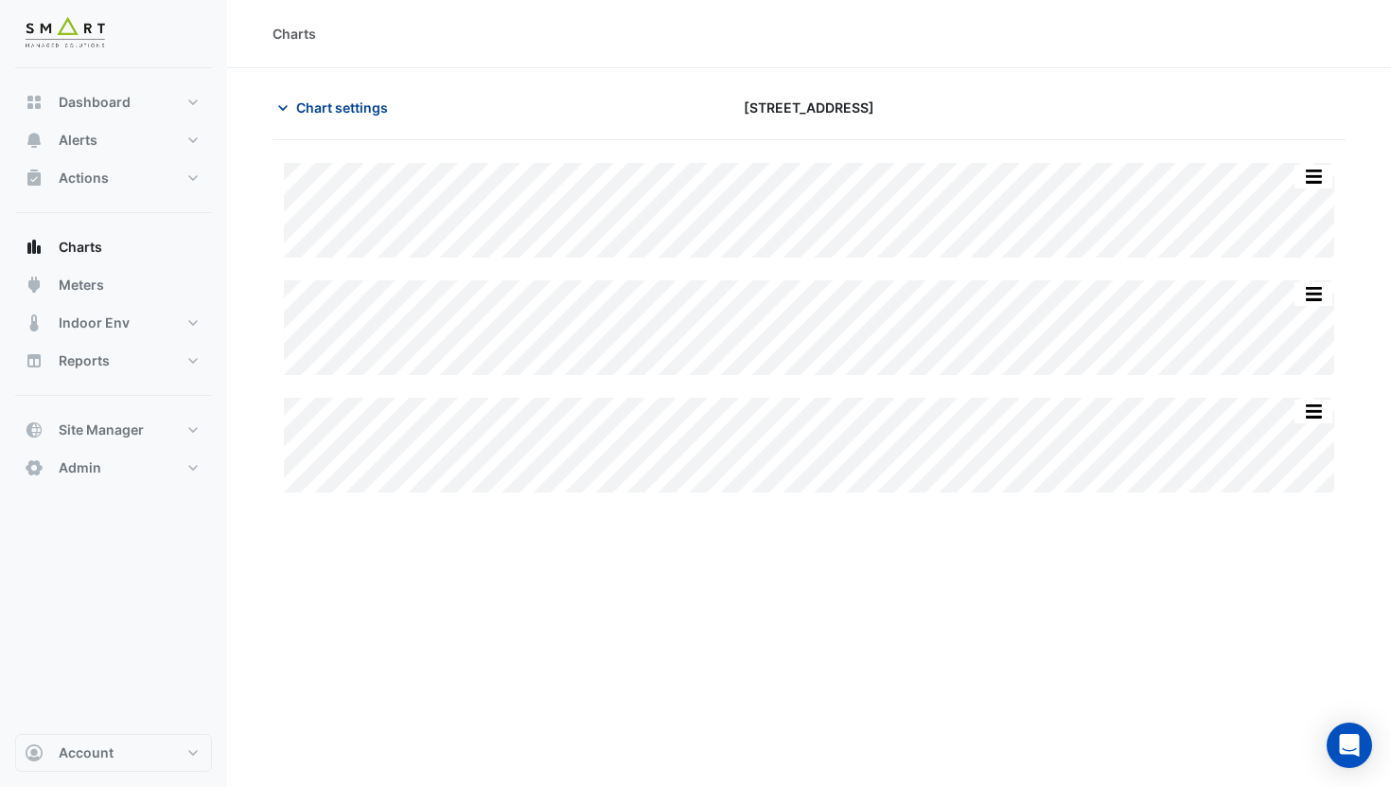
click at [363, 112] on span "Chart settings" at bounding box center [342, 107] width 92 height 20
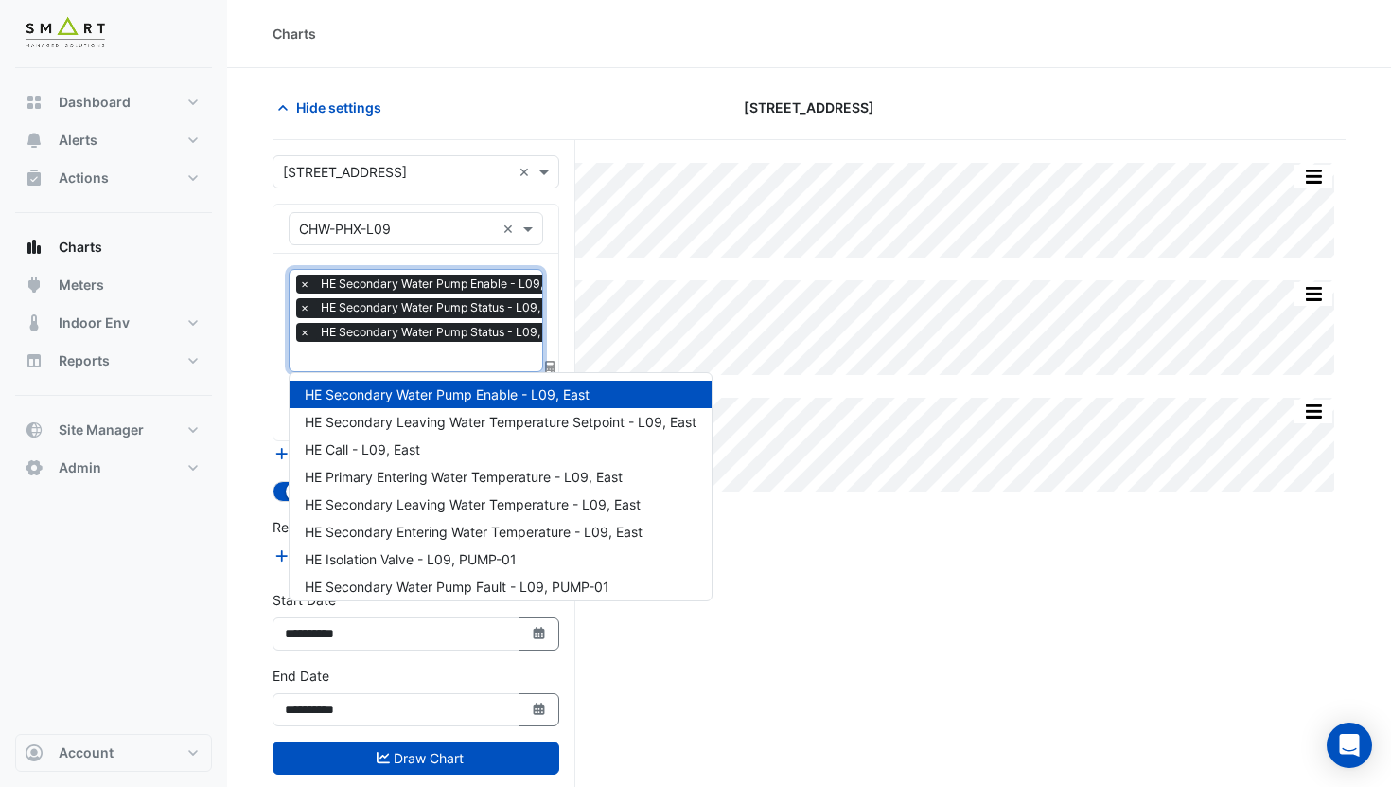
click at [407, 352] on input "text" at bounding box center [452, 358] width 307 height 20
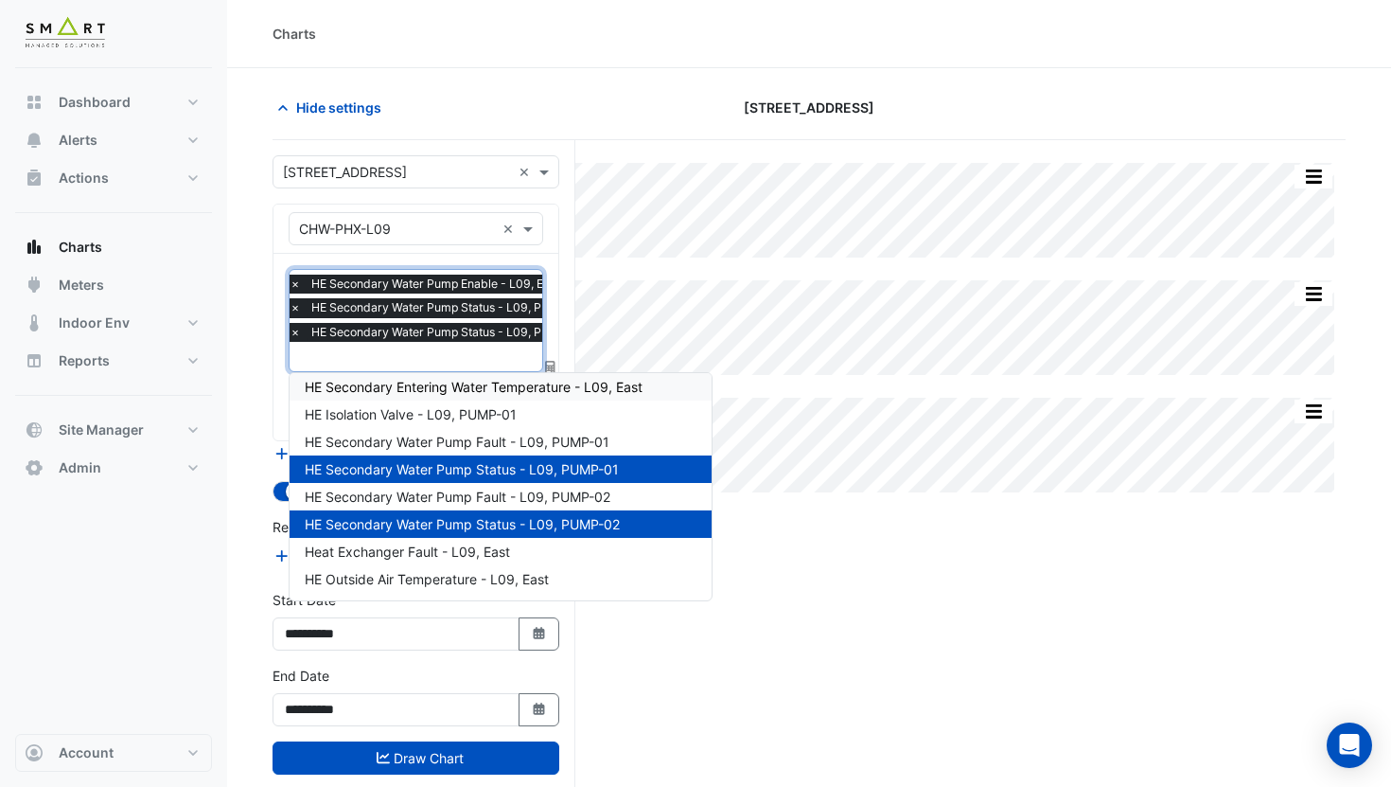
click at [409, 379] on span "HE Secondary Entering Water Temperature - L09, East" at bounding box center [474, 387] width 338 height 16
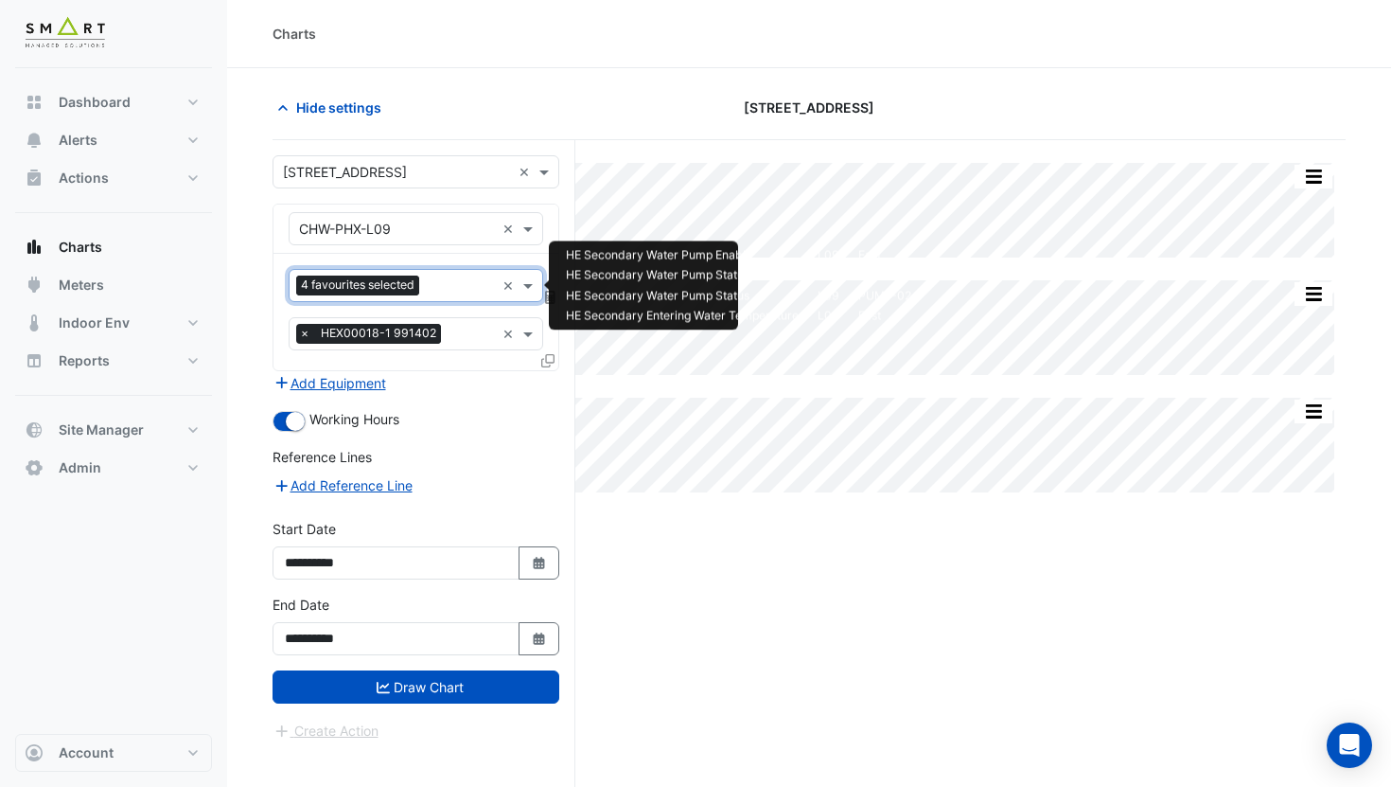
click at [399, 292] on span "4 favourites selected" at bounding box center [357, 284] width 123 height 19
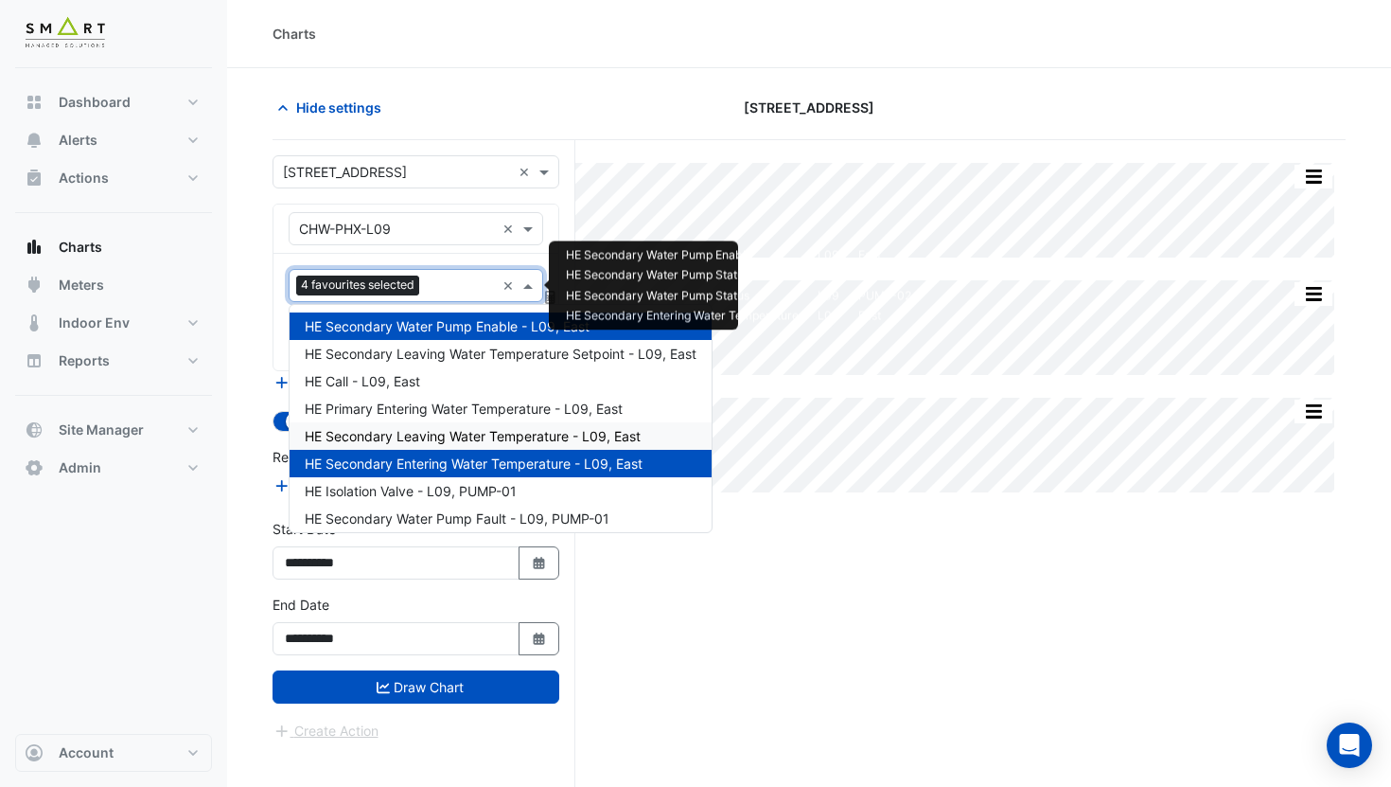
click at [525, 436] on span "HE Secondary Leaving Water Temperature - L09, East" at bounding box center [473, 436] width 336 height 16
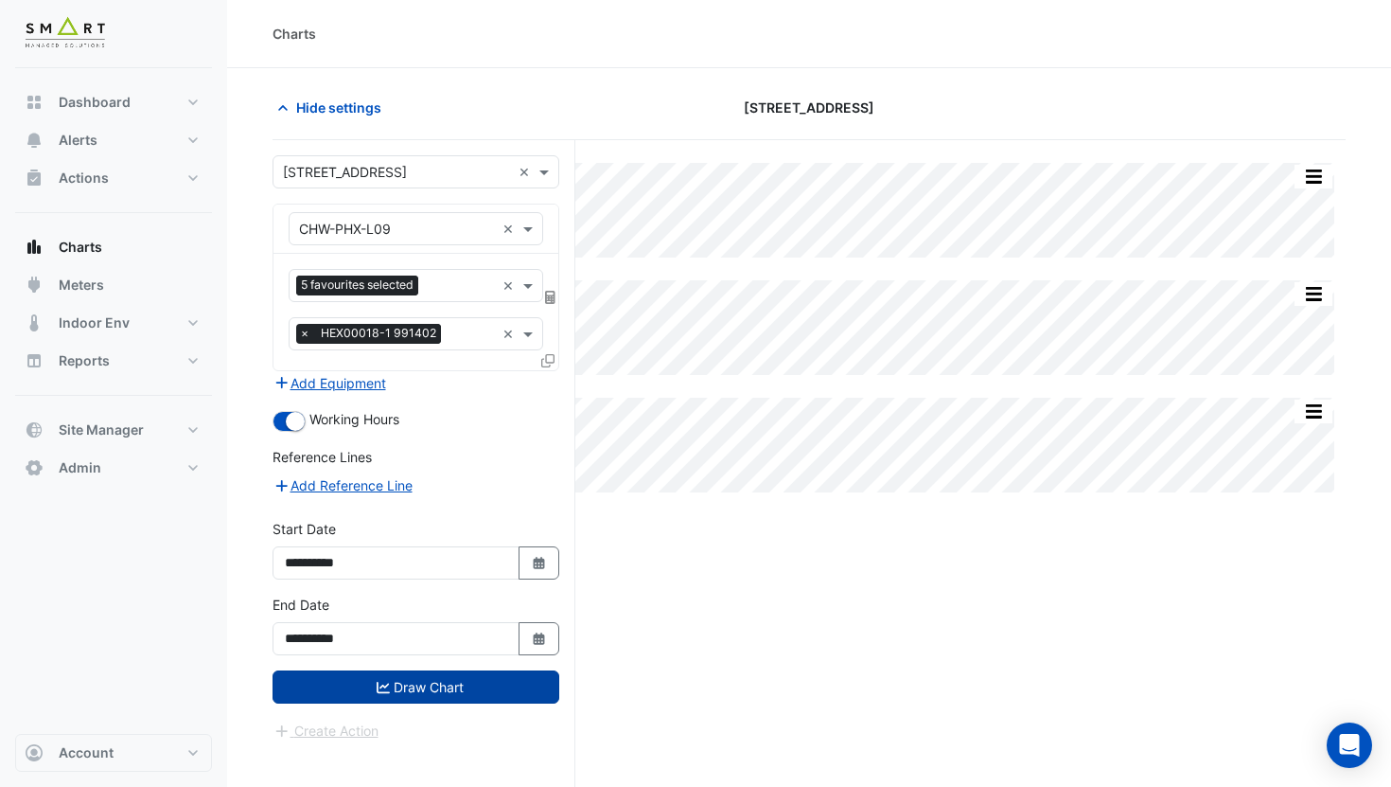
click at [459, 670] on button "Draw Chart" at bounding box center [416, 686] width 287 height 33
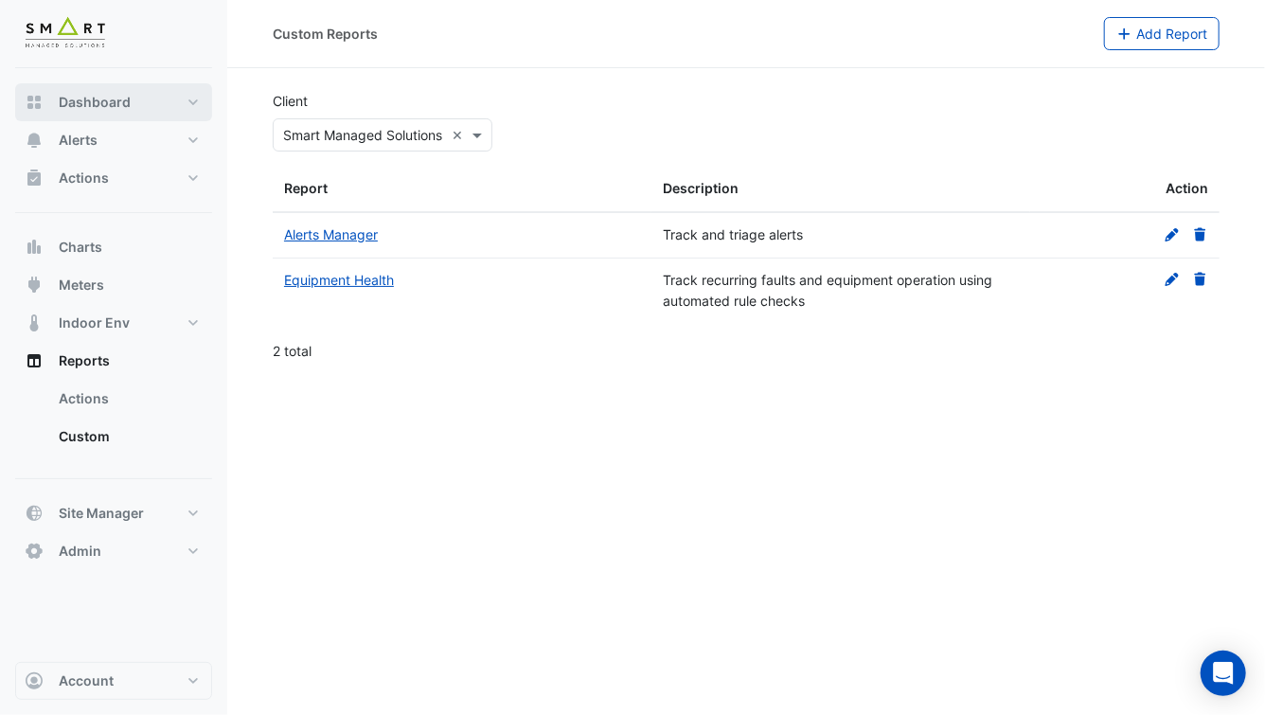
click at [129, 97] on button "Dashboard" at bounding box center [113, 102] width 197 height 38
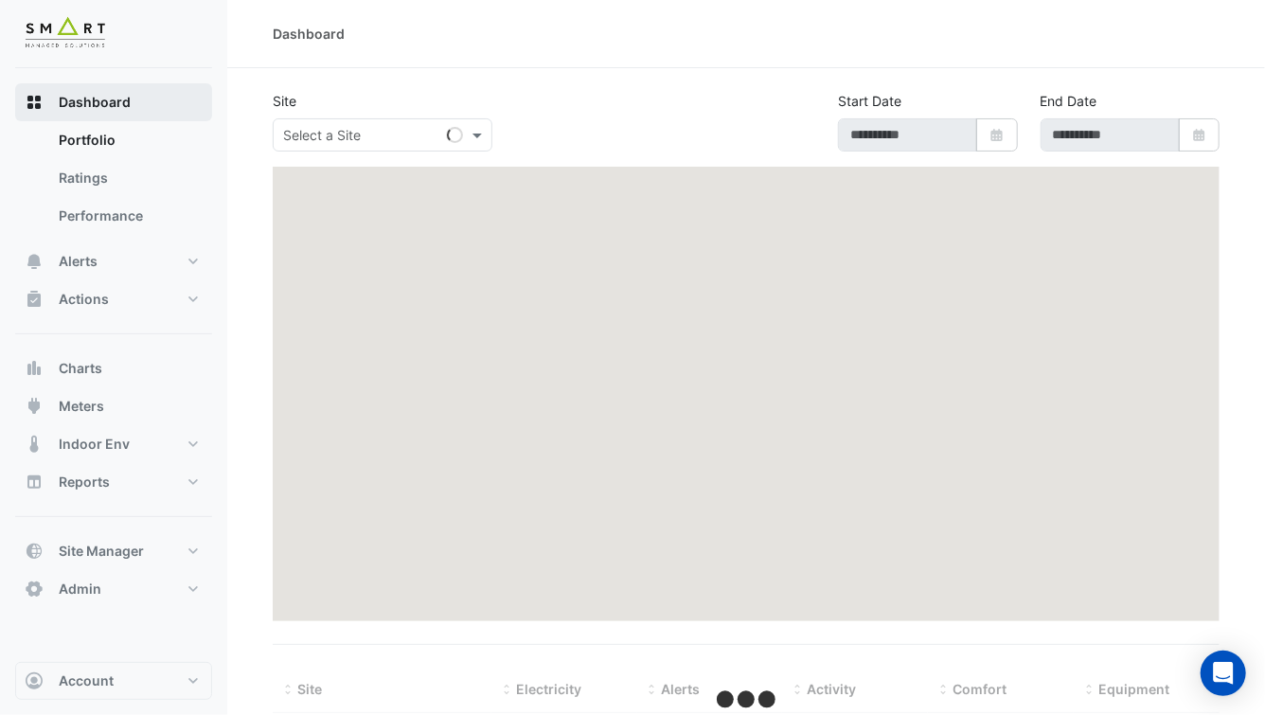
type input "**********"
select select "***"
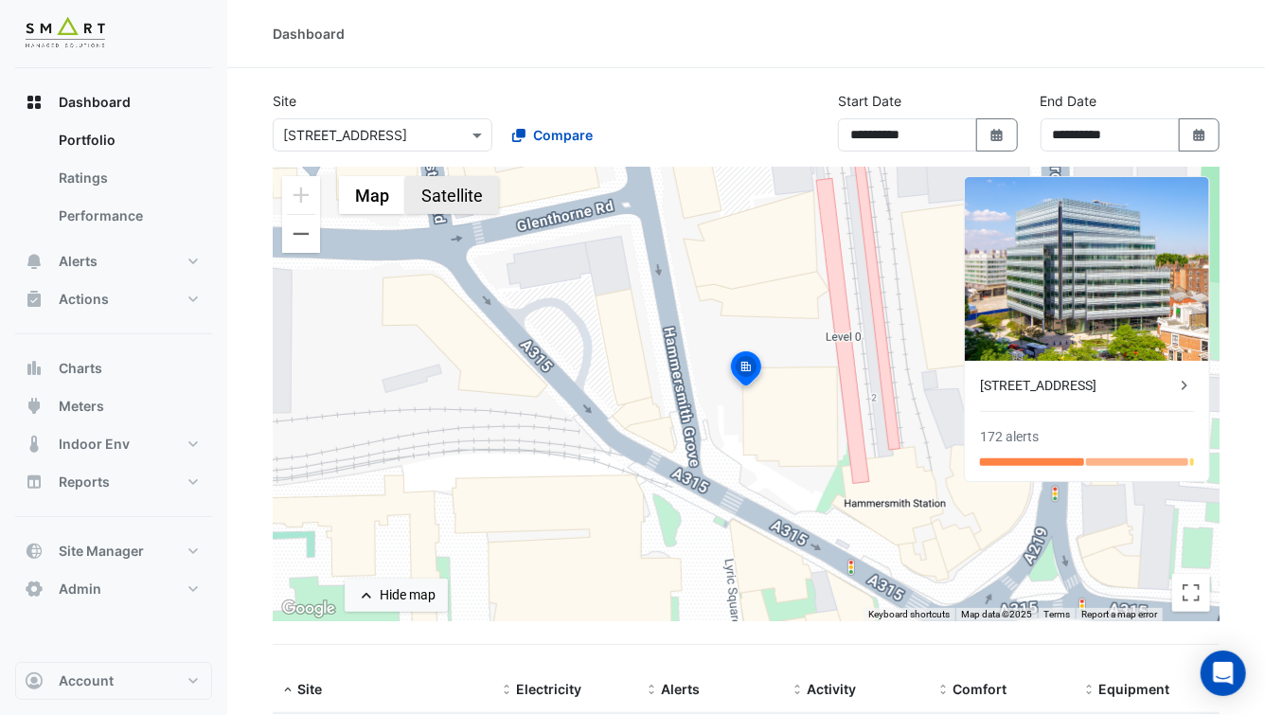
click at [427, 200] on button "Satellite" at bounding box center [452, 195] width 94 height 38
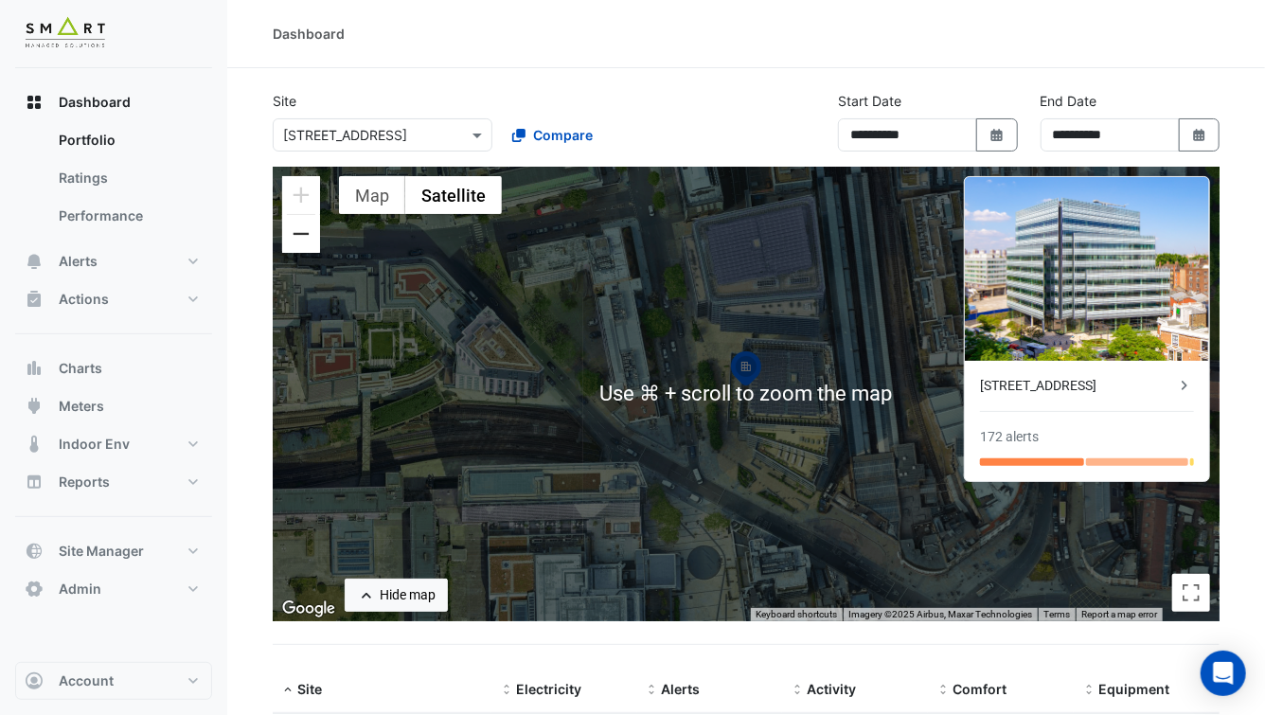
click at [306, 245] on button "Zoom out" at bounding box center [301, 234] width 38 height 38
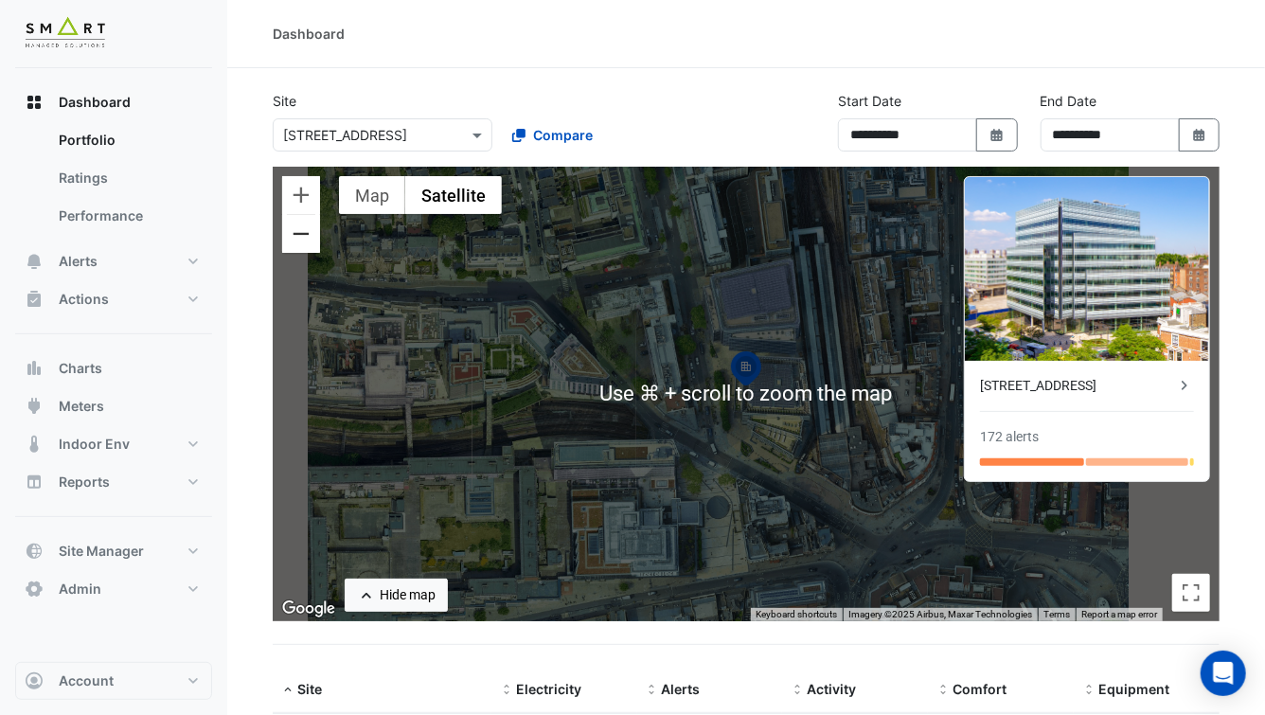
click at [306, 245] on button "Zoom out" at bounding box center [301, 234] width 38 height 38
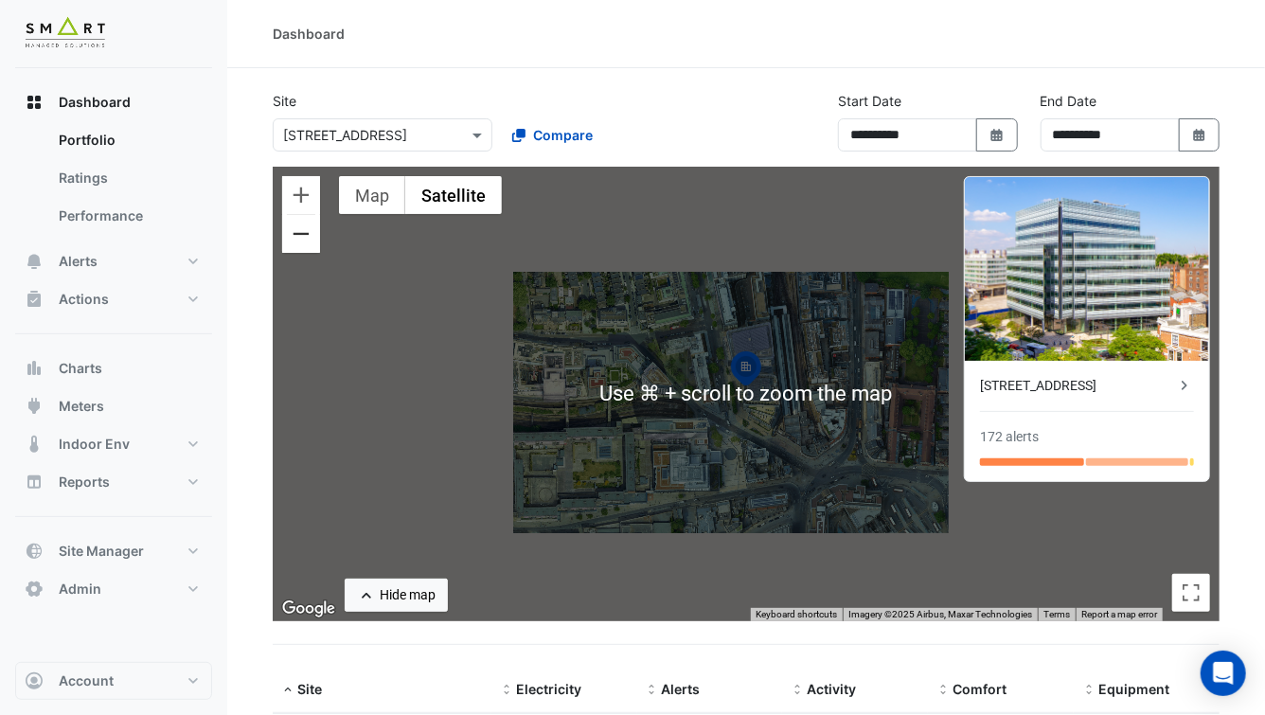
click at [306, 245] on button "Zoom out" at bounding box center [301, 234] width 38 height 38
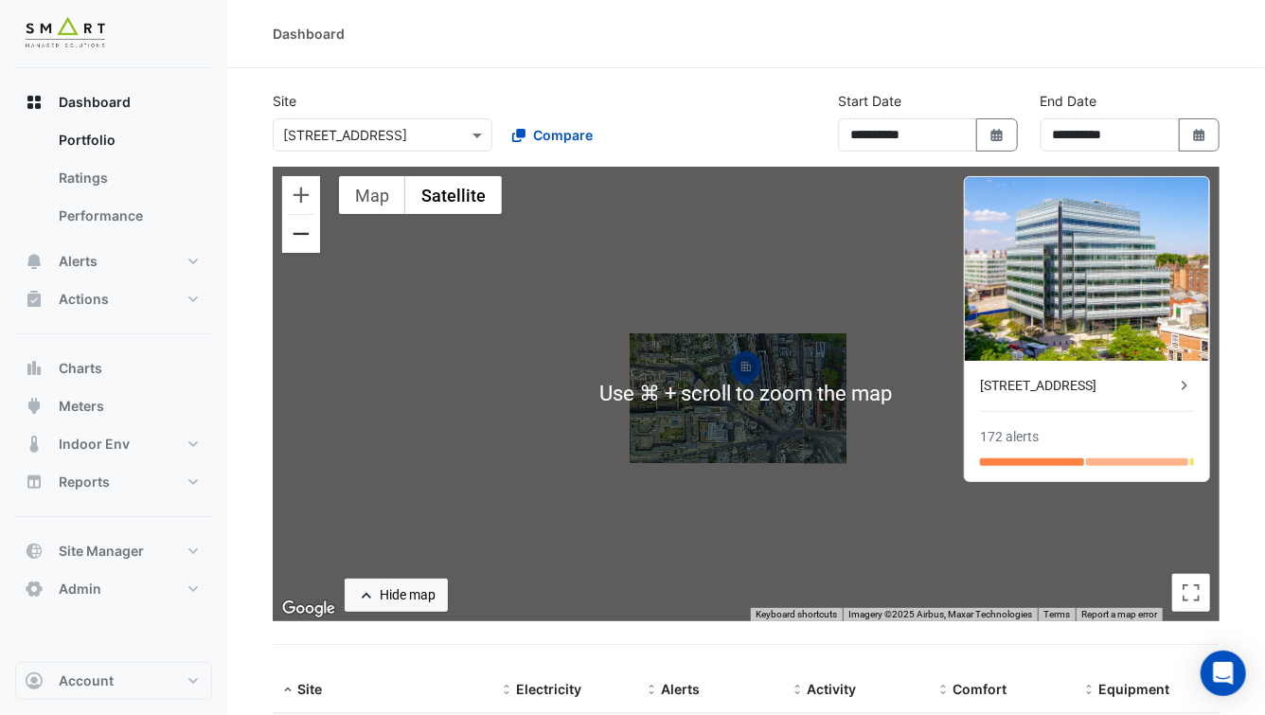
click at [306, 245] on button "Zoom out" at bounding box center [301, 234] width 38 height 38
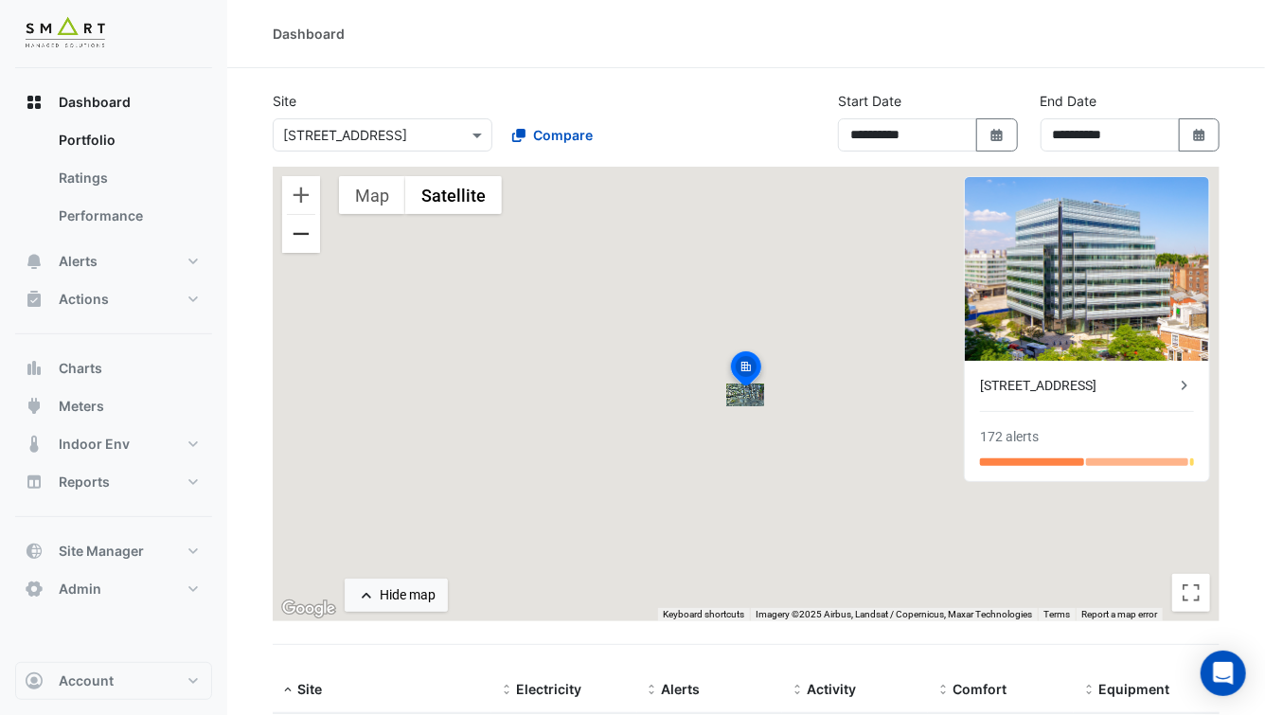
click at [306, 245] on button "Zoom out" at bounding box center [301, 234] width 38 height 38
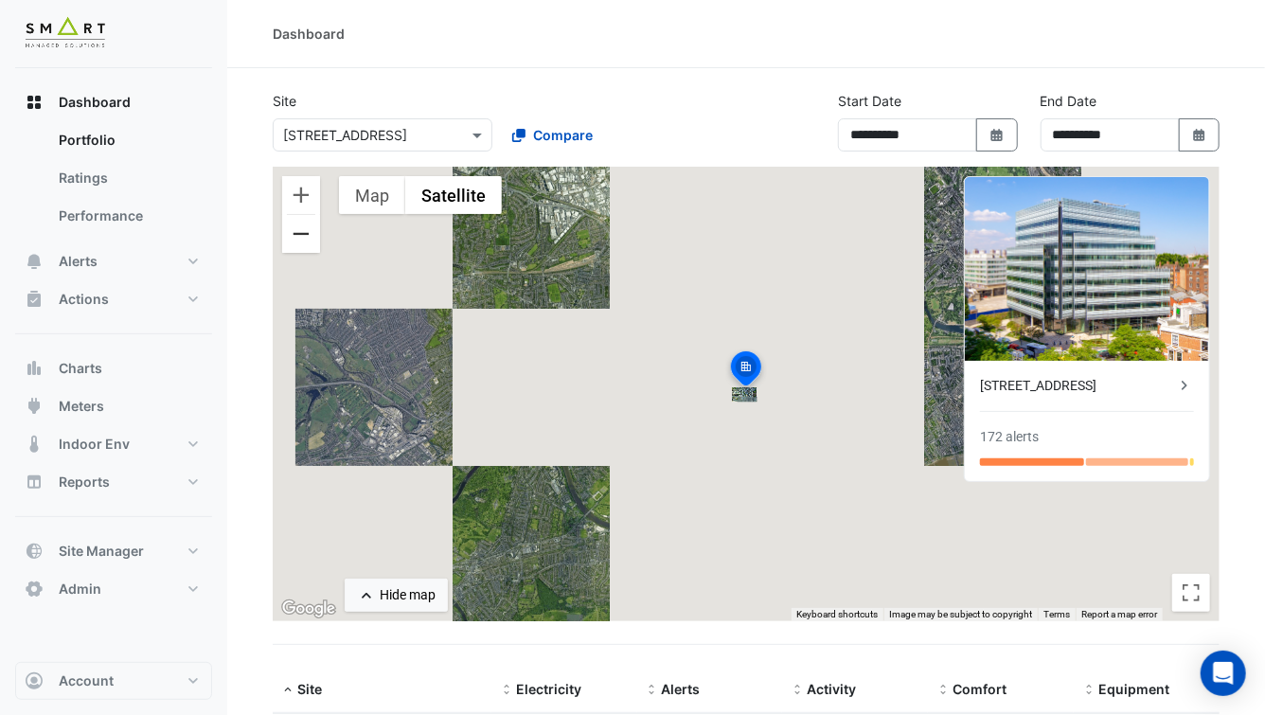
click at [306, 245] on button "Zoom out" at bounding box center [301, 234] width 38 height 38
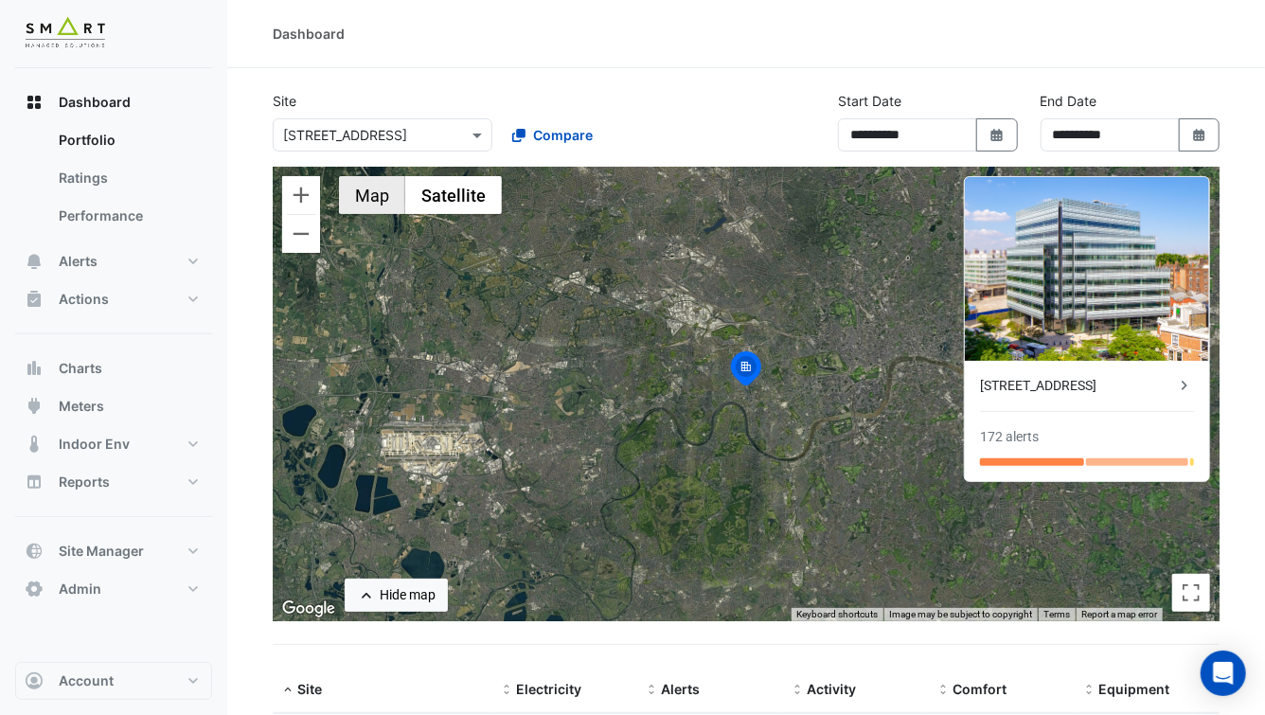
click at [373, 203] on button "Map" at bounding box center [372, 195] width 66 height 38
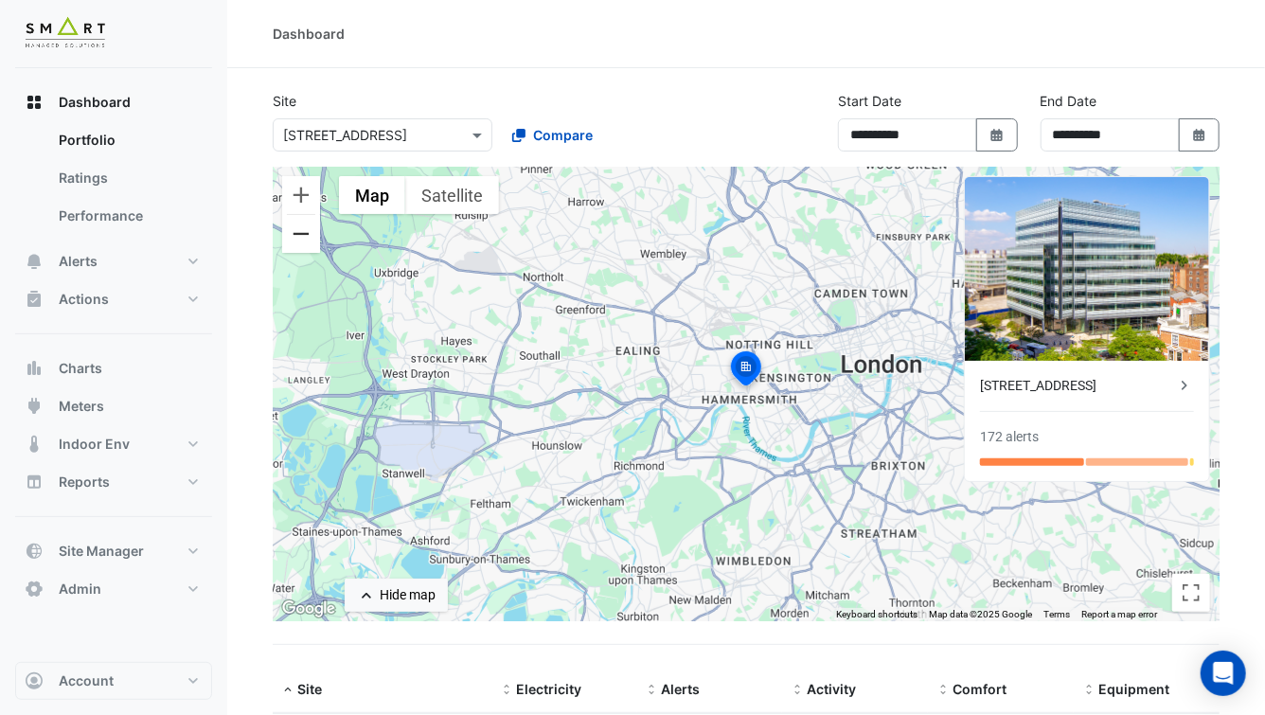
click at [305, 240] on button "Zoom out" at bounding box center [301, 234] width 38 height 38
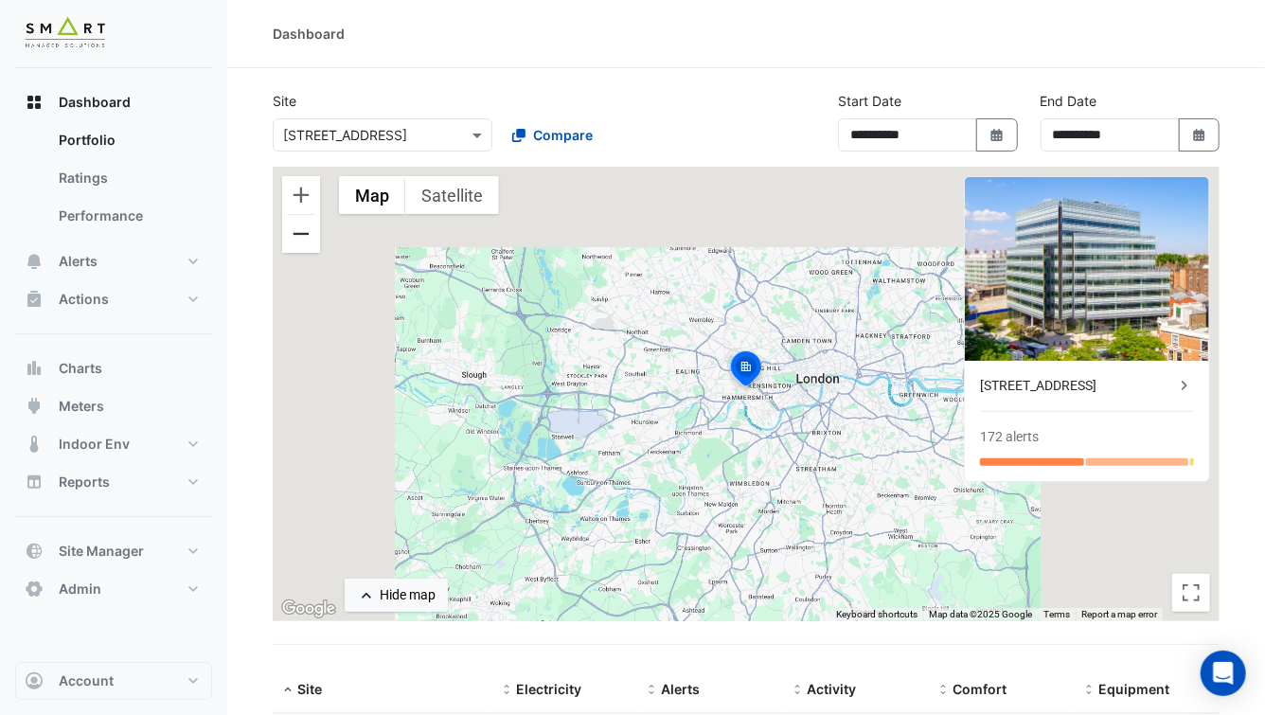
click at [305, 240] on button "Zoom out" at bounding box center [301, 234] width 38 height 38
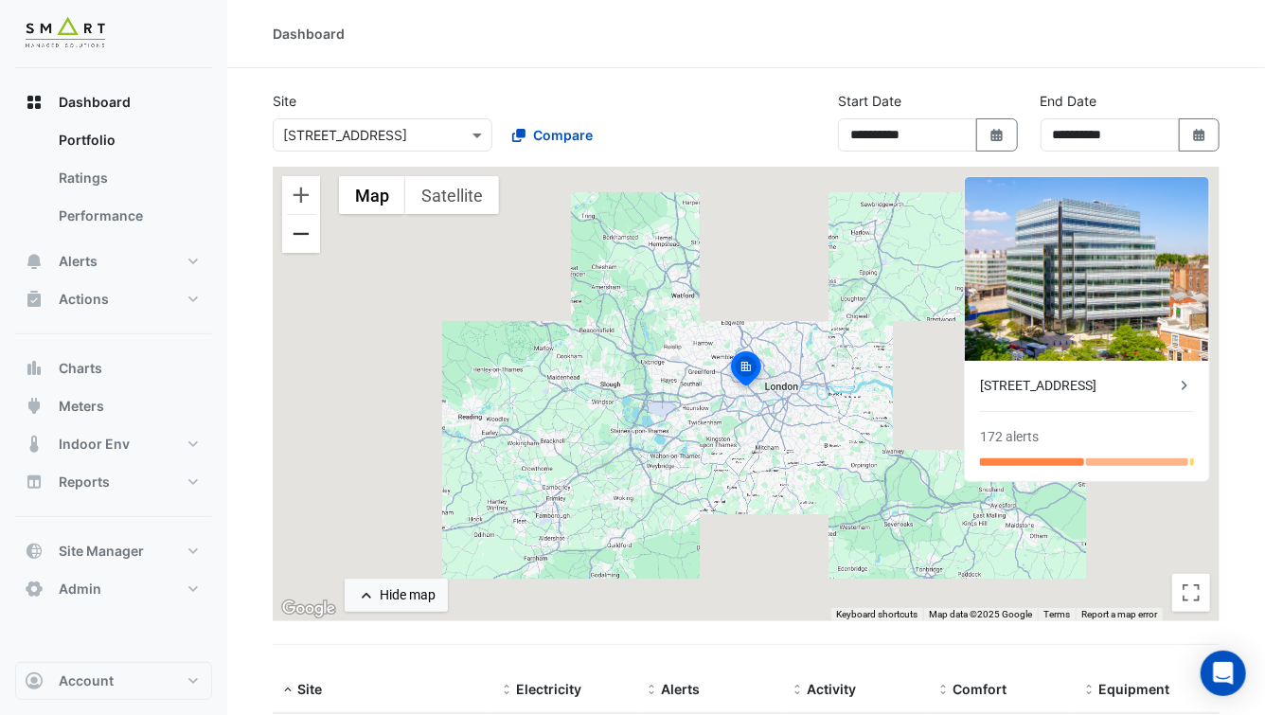
click at [305, 240] on button "Zoom out" at bounding box center [301, 234] width 38 height 38
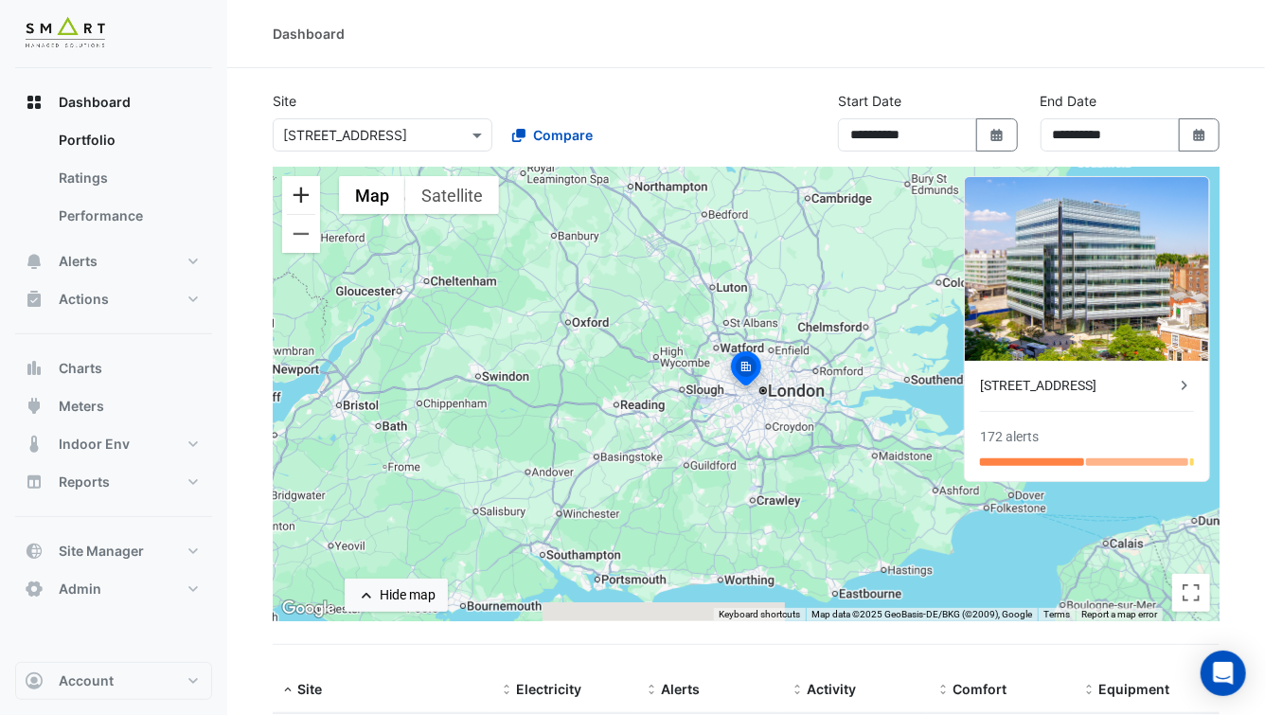
click at [300, 199] on button "Zoom in" at bounding box center [301, 195] width 38 height 38
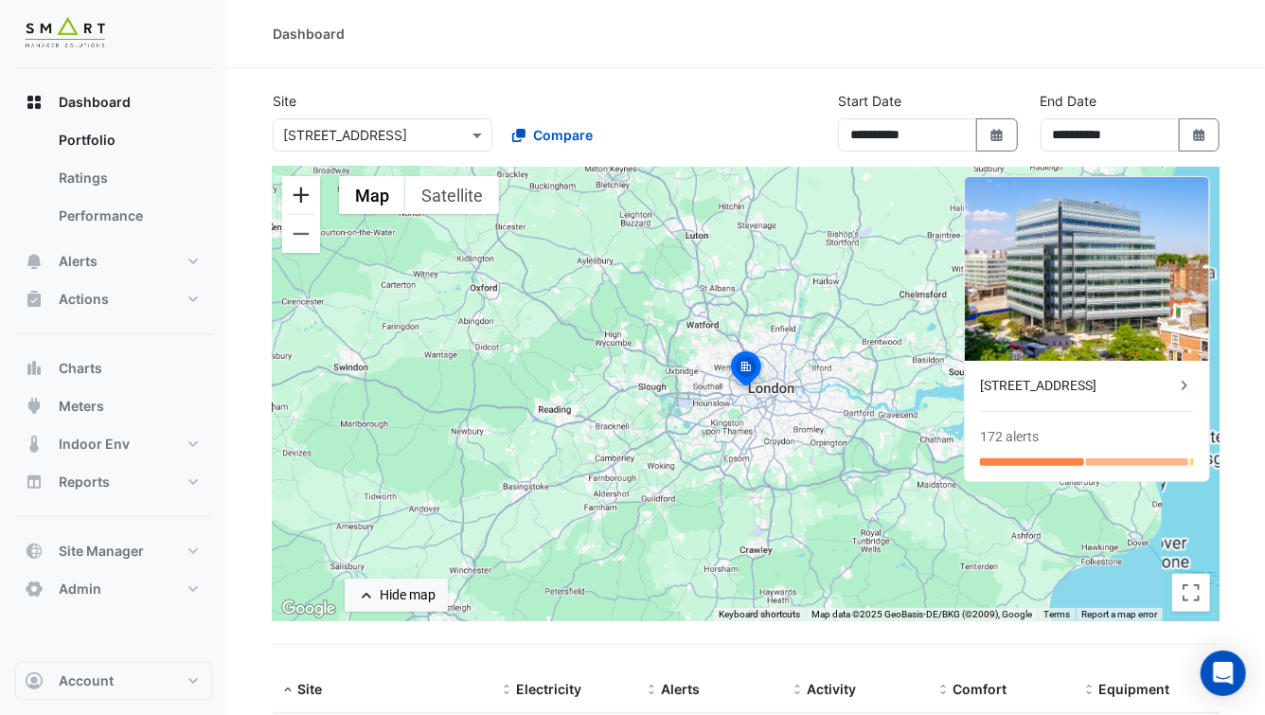
click at [300, 199] on button "Zoom in" at bounding box center [301, 195] width 38 height 38
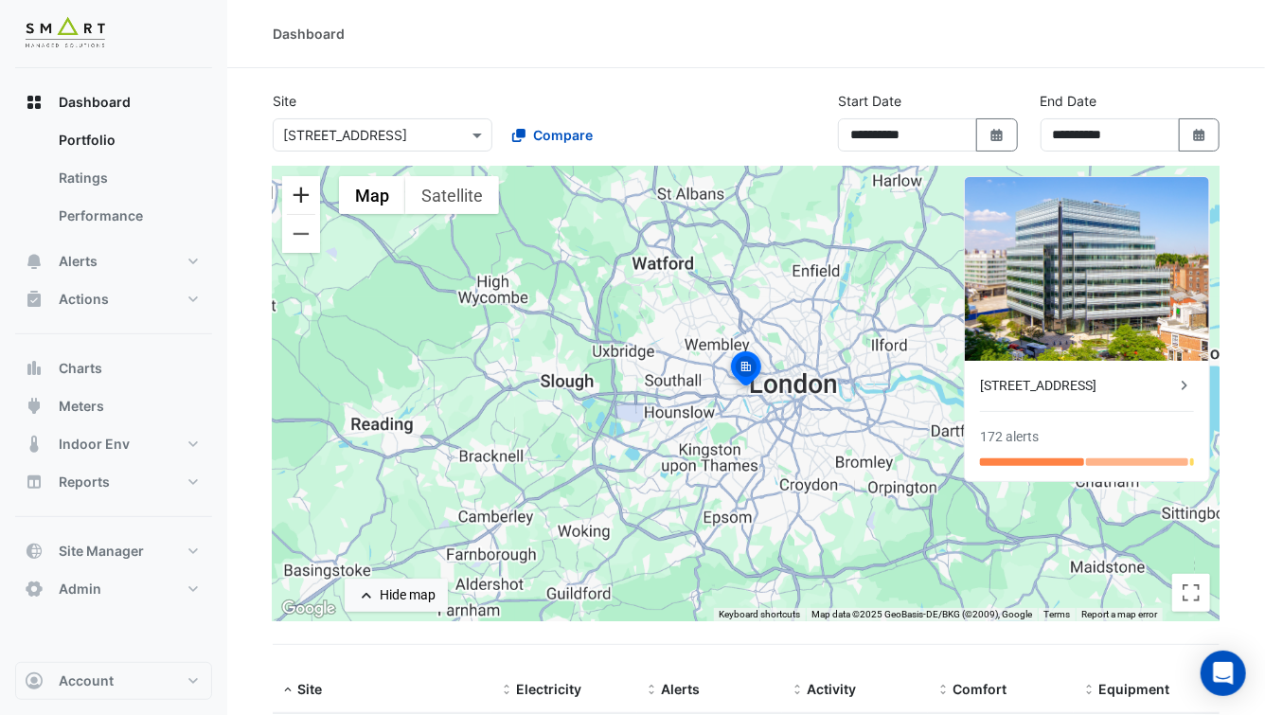
click at [300, 199] on button "Zoom in" at bounding box center [301, 195] width 38 height 38
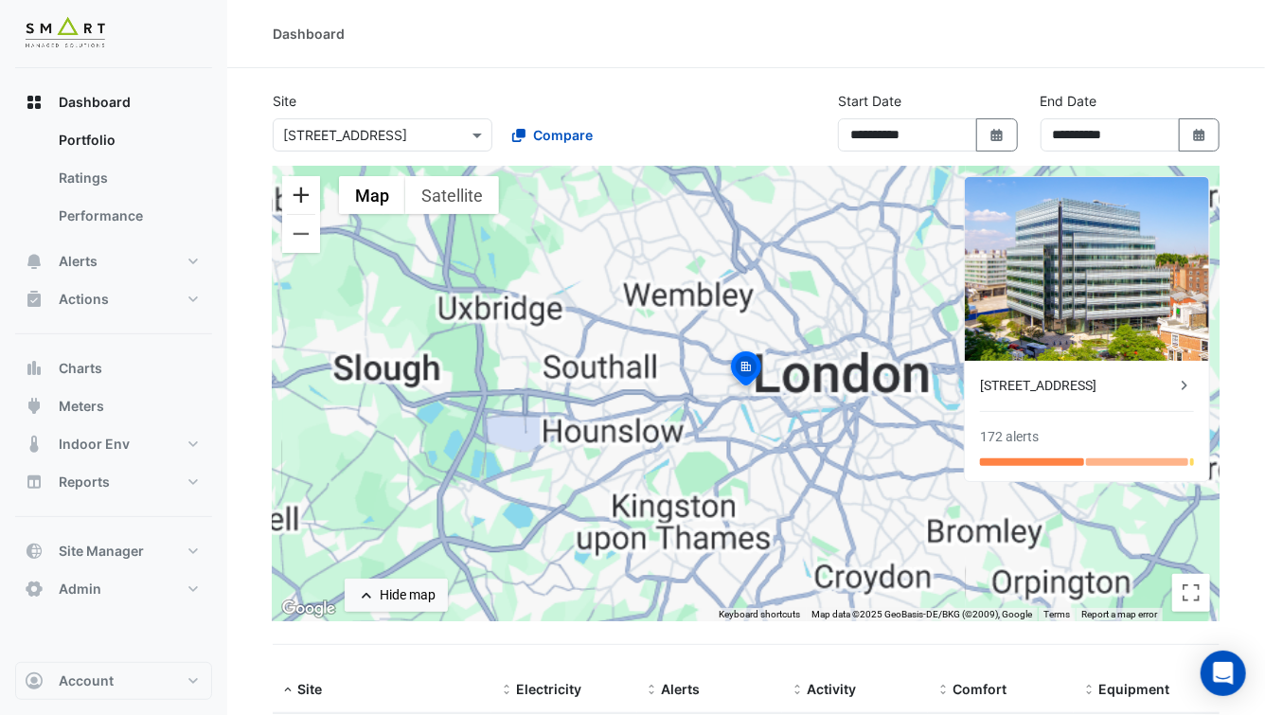
click at [300, 199] on button "Zoom in" at bounding box center [301, 195] width 38 height 38
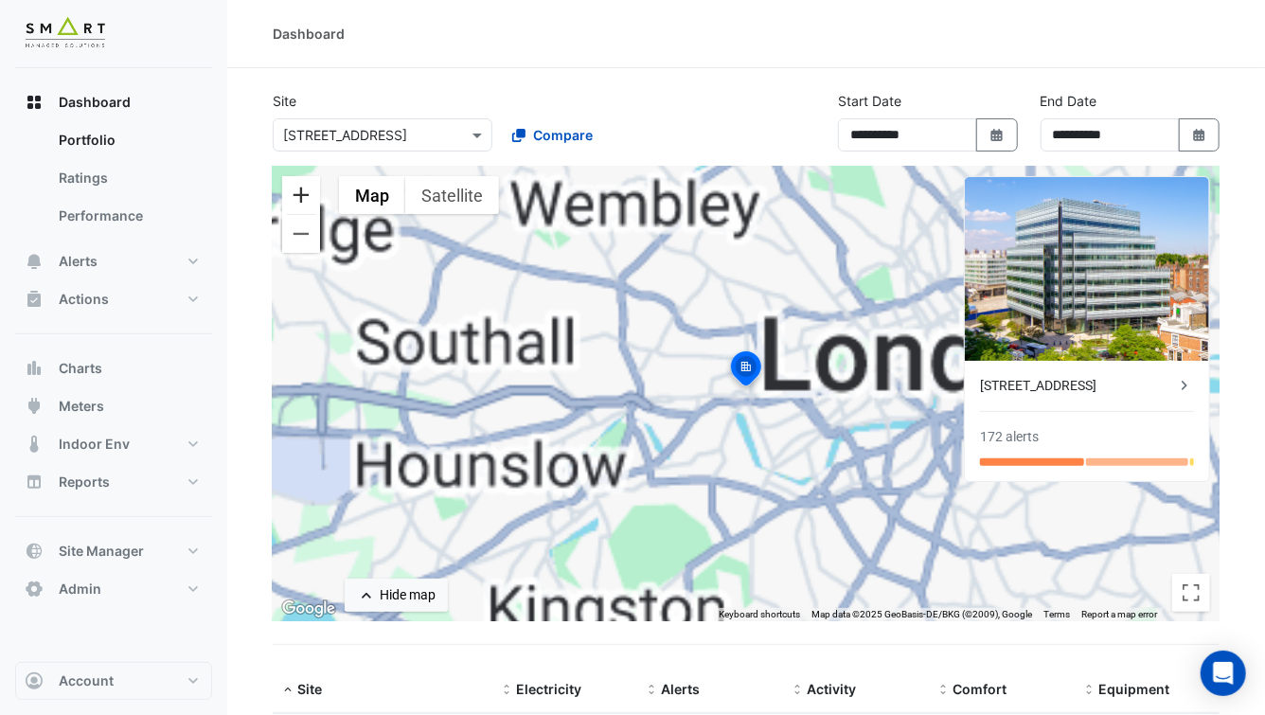
click at [300, 199] on button "Zoom in" at bounding box center [301, 195] width 38 height 38
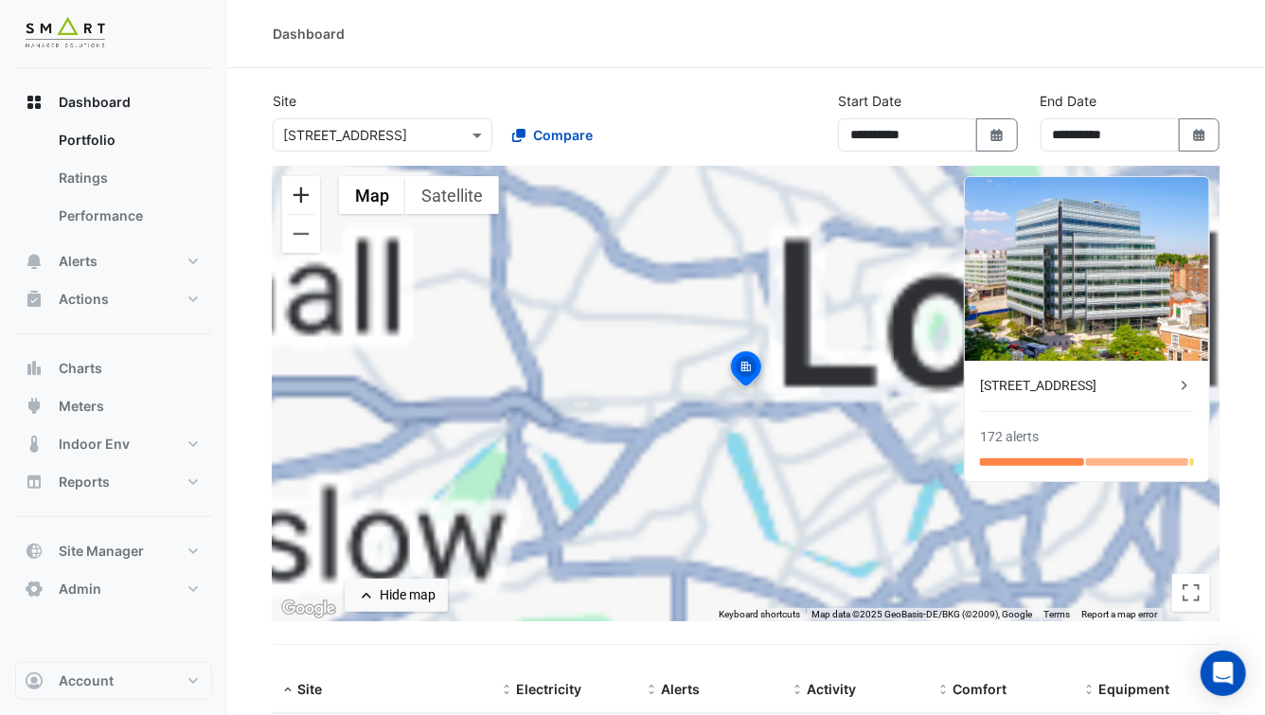
click at [300, 199] on button "Zoom in" at bounding box center [301, 195] width 38 height 38
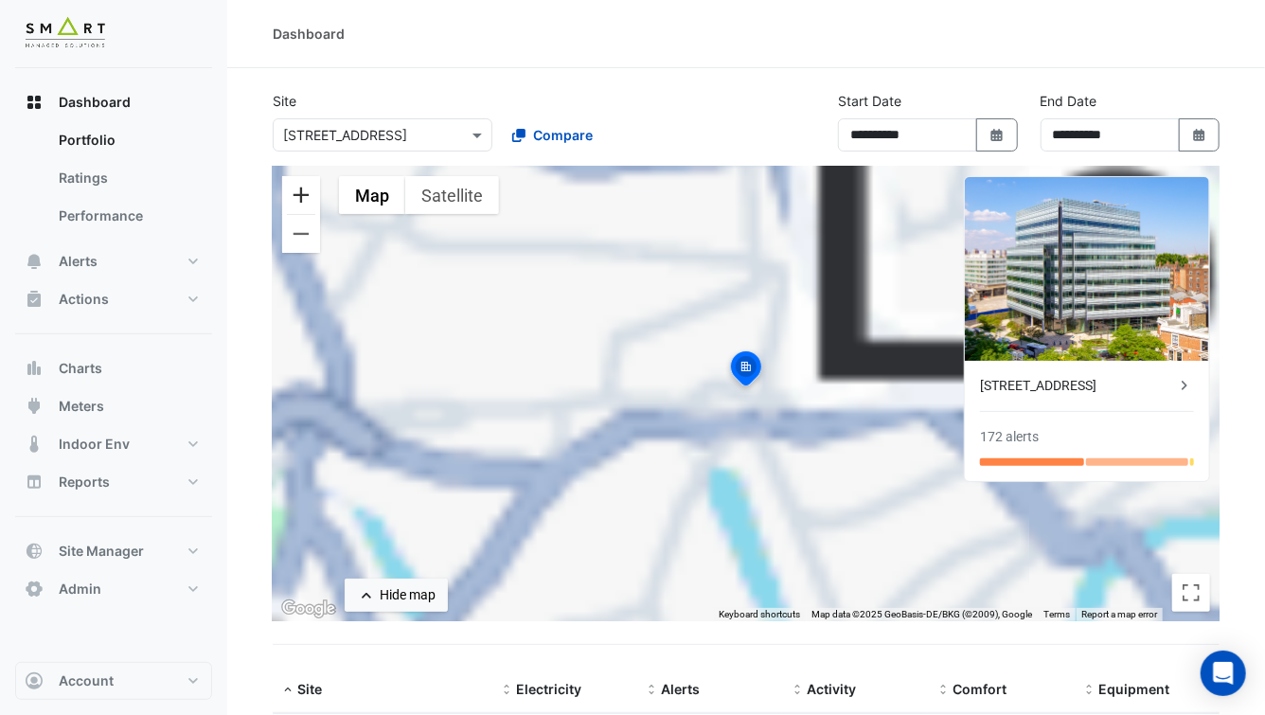
click at [300, 199] on button "Zoom in" at bounding box center [301, 195] width 38 height 38
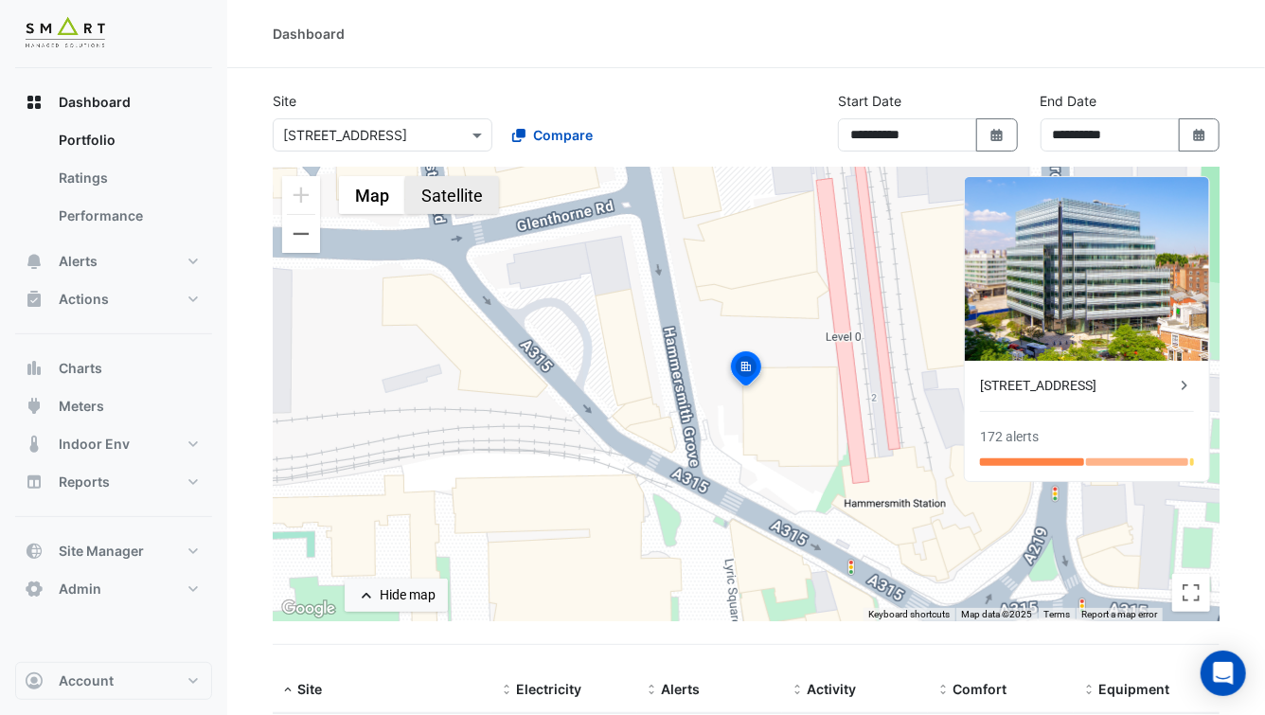
click at [452, 189] on button "Satellite" at bounding box center [452, 195] width 94 height 38
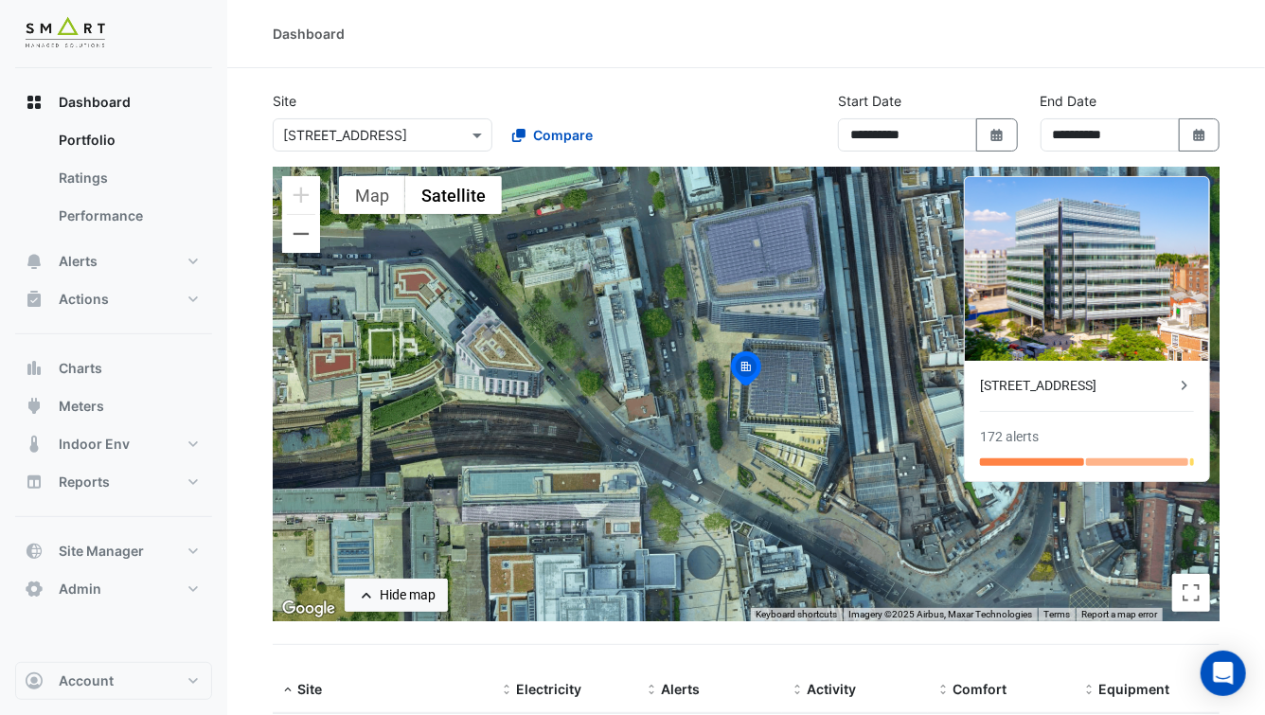
click at [1090, 377] on div "[STREET_ADDRESS]" at bounding box center [1077, 386] width 195 height 20
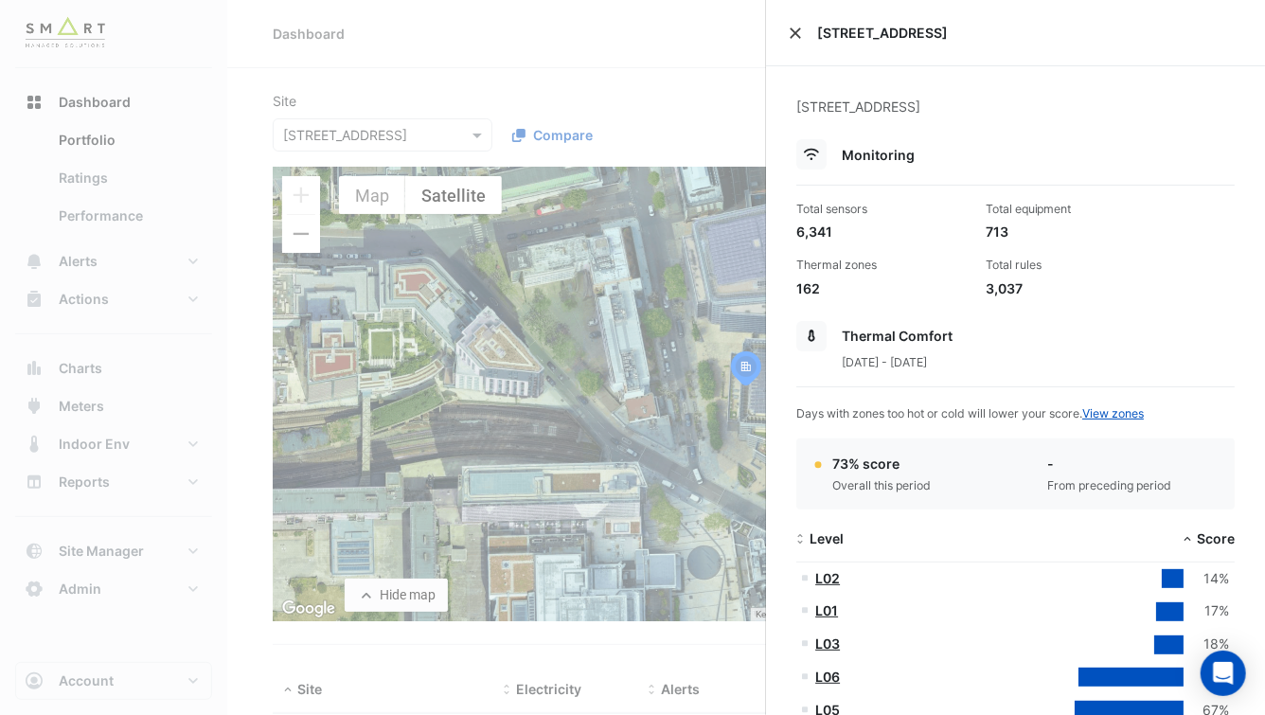
click at [791, 29] on button "Close" at bounding box center [794, 33] width 13 height 13
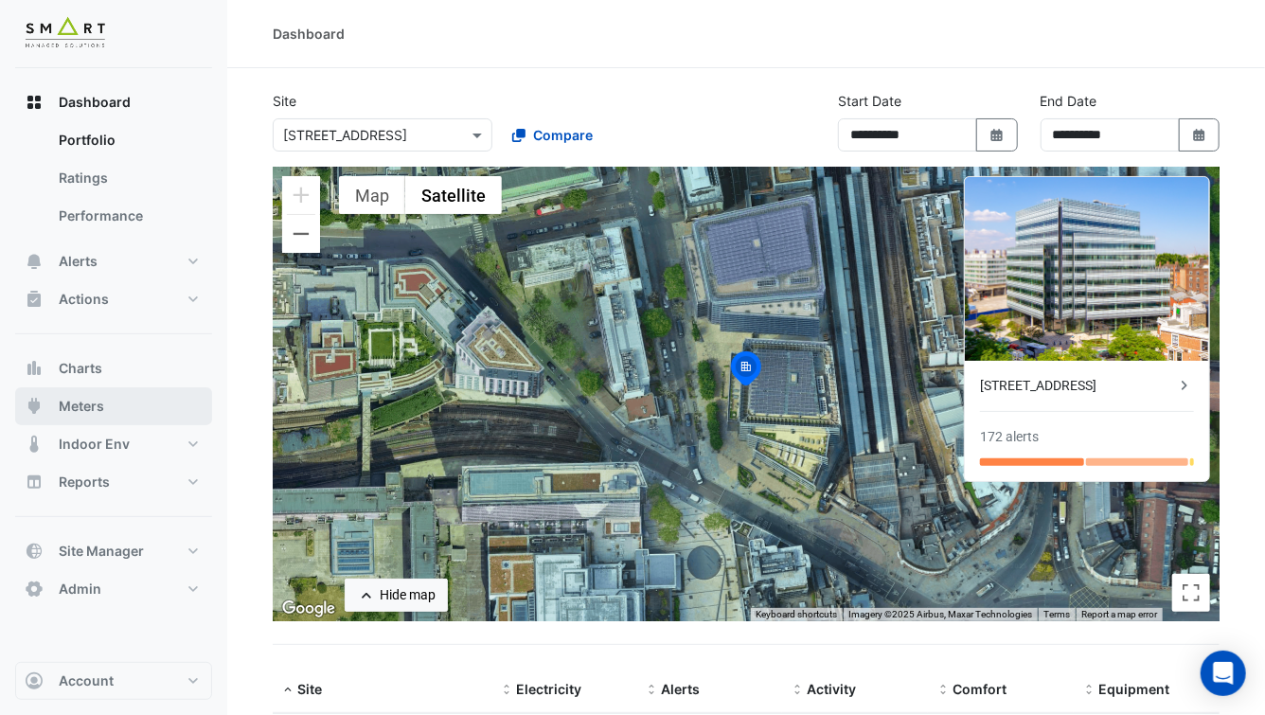
click at [117, 396] on button "Meters" at bounding box center [113, 406] width 197 height 38
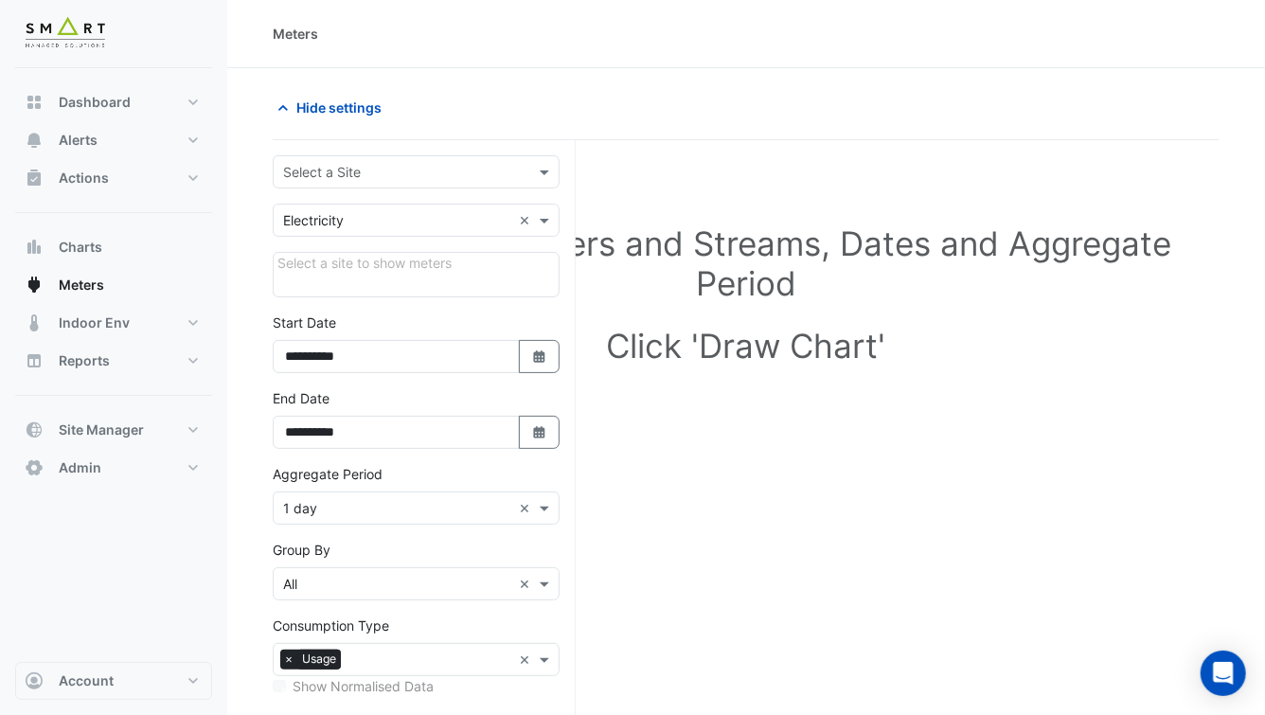
click at [428, 182] on div "Select a Site" at bounding box center [416, 171] width 287 height 33
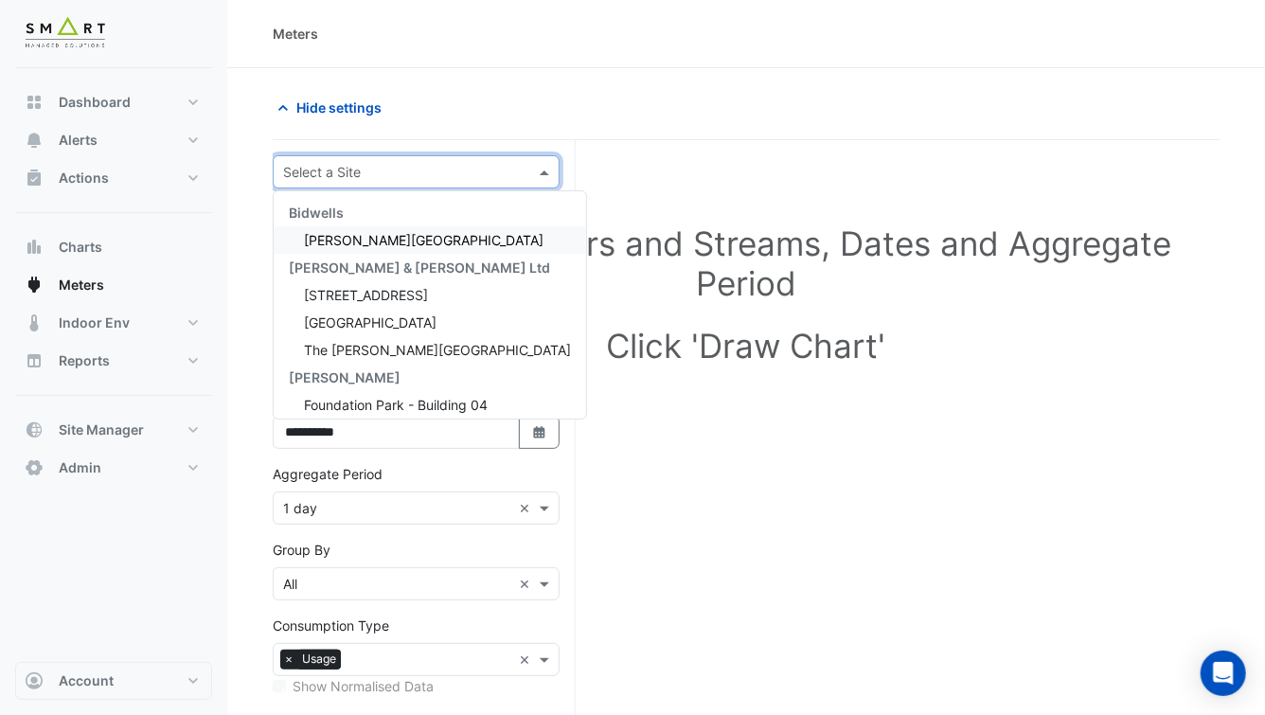
click at [313, 57] on div "Meters" at bounding box center [745, 34] width 1037 height 68
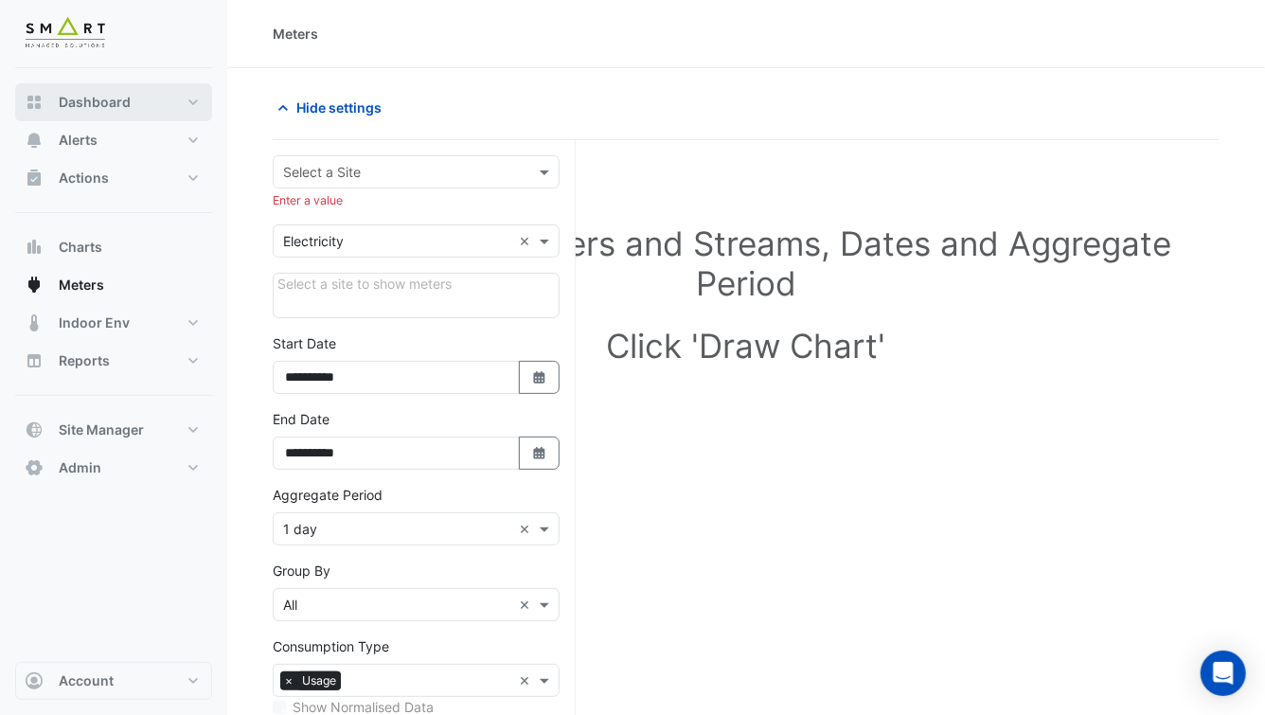
click at [151, 111] on button "Dashboard" at bounding box center [113, 102] width 197 height 38
select select "***"
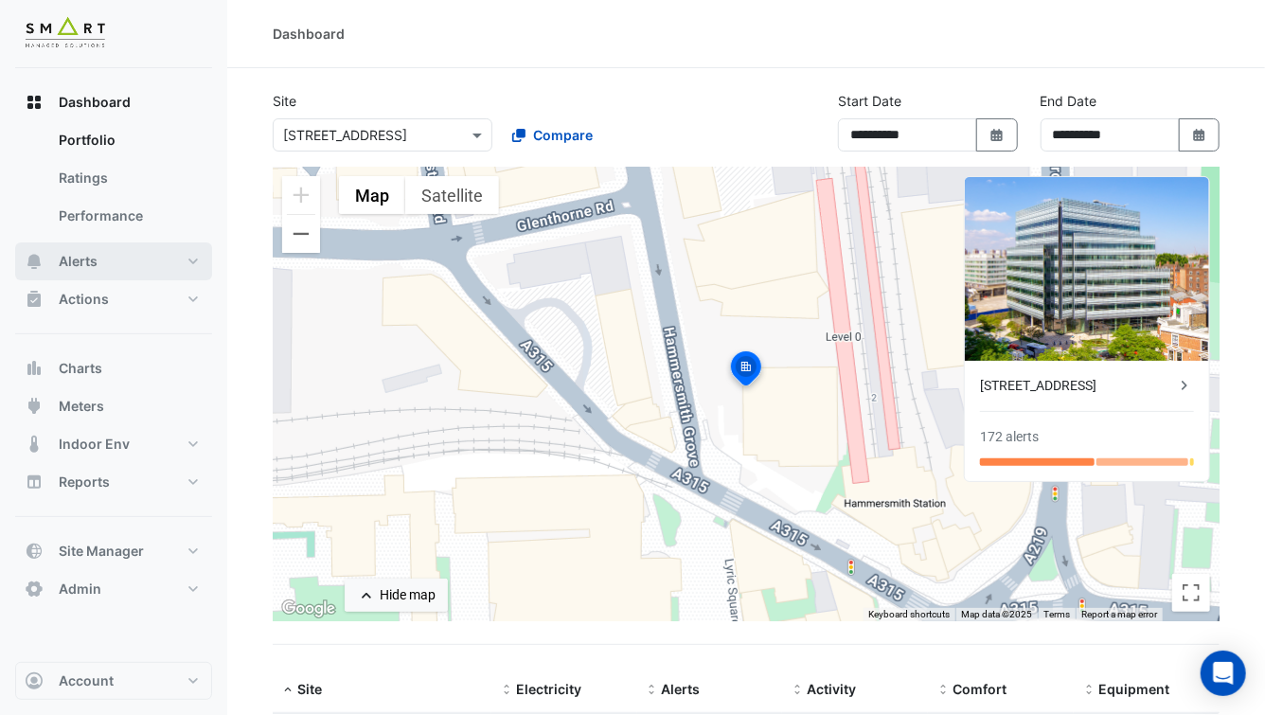
click at [136, 258] on button "Alerts" at bounding box center [113, 261] width 197 height 38
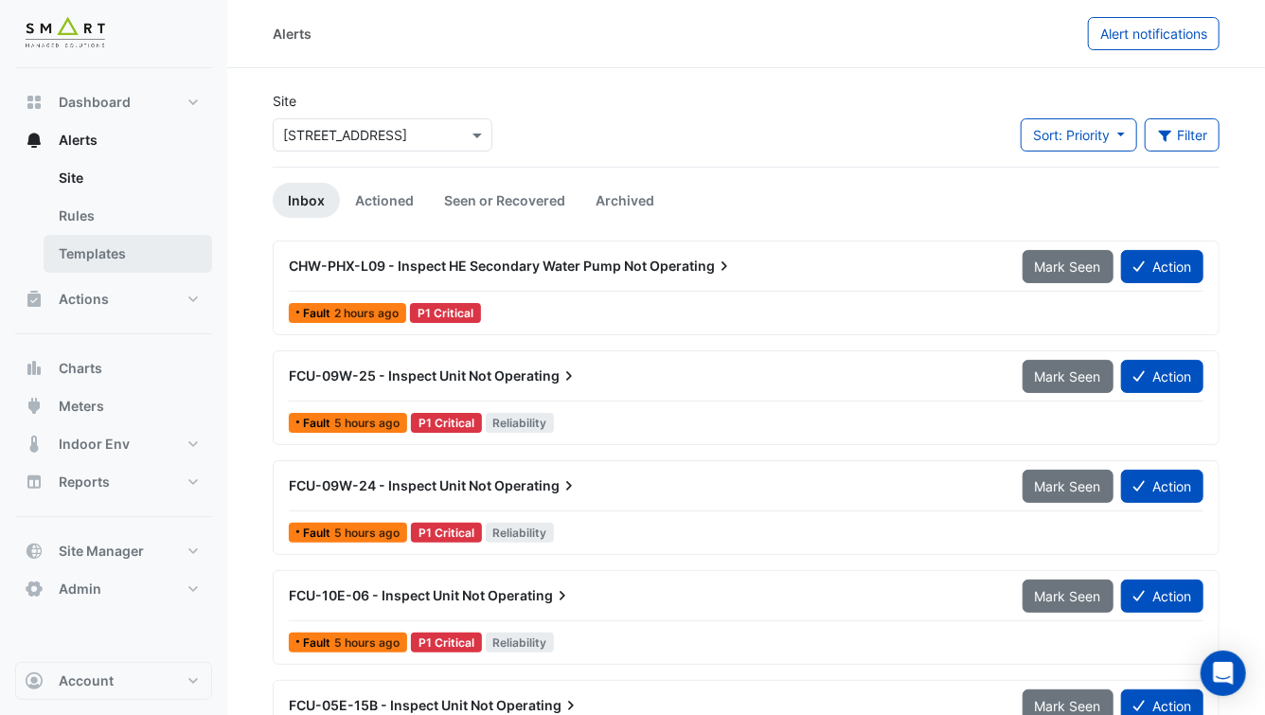
click at [146, 249] on link "Templates" at bounding box center [128, 254] width 168 height 38
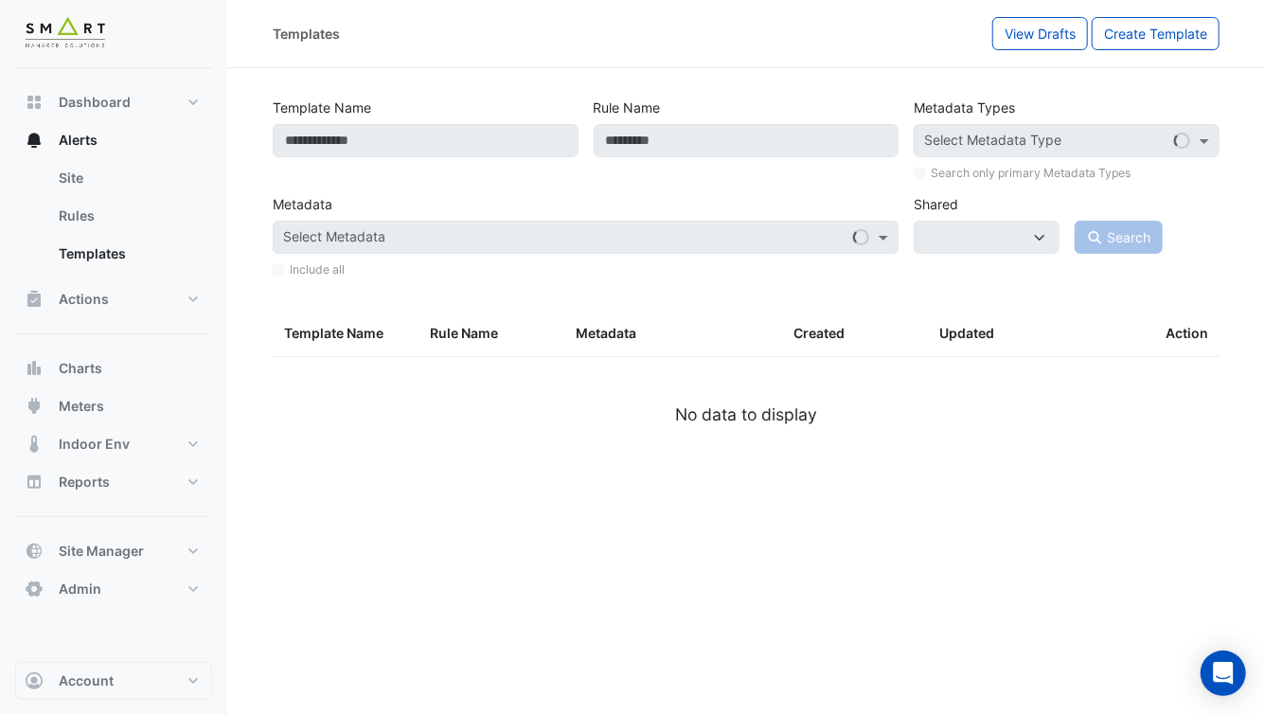
select select
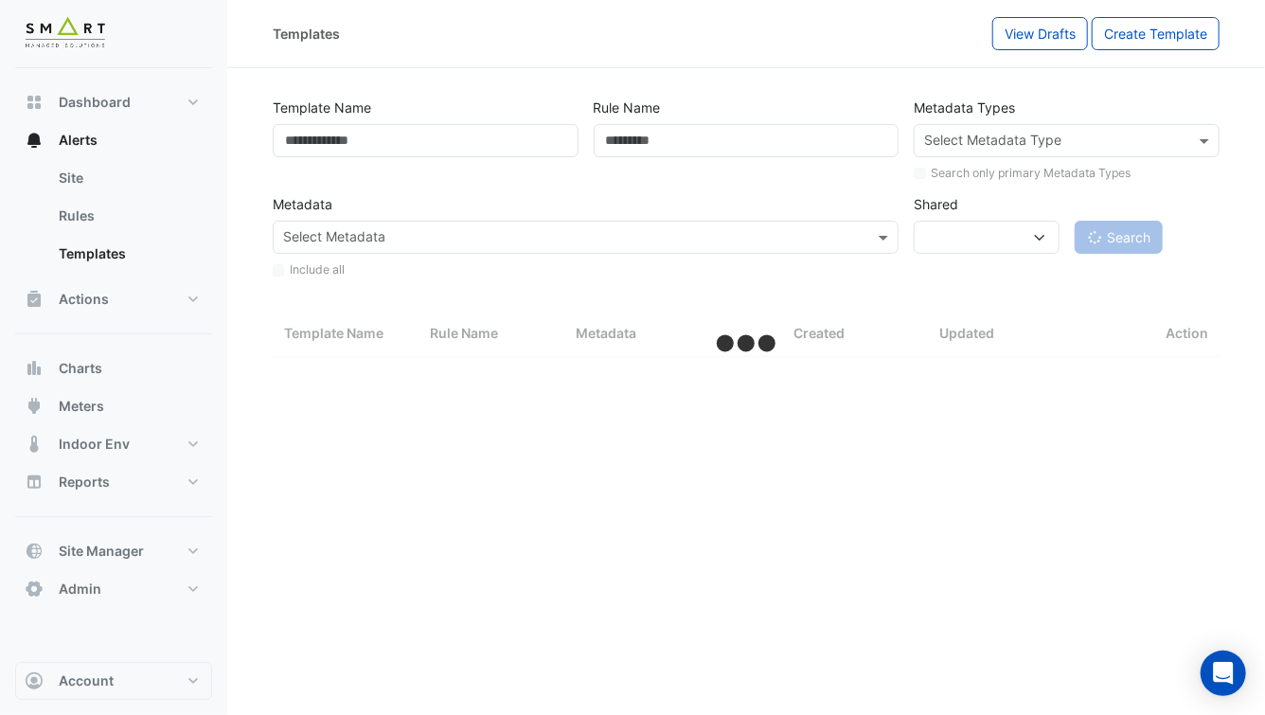
select select "***"
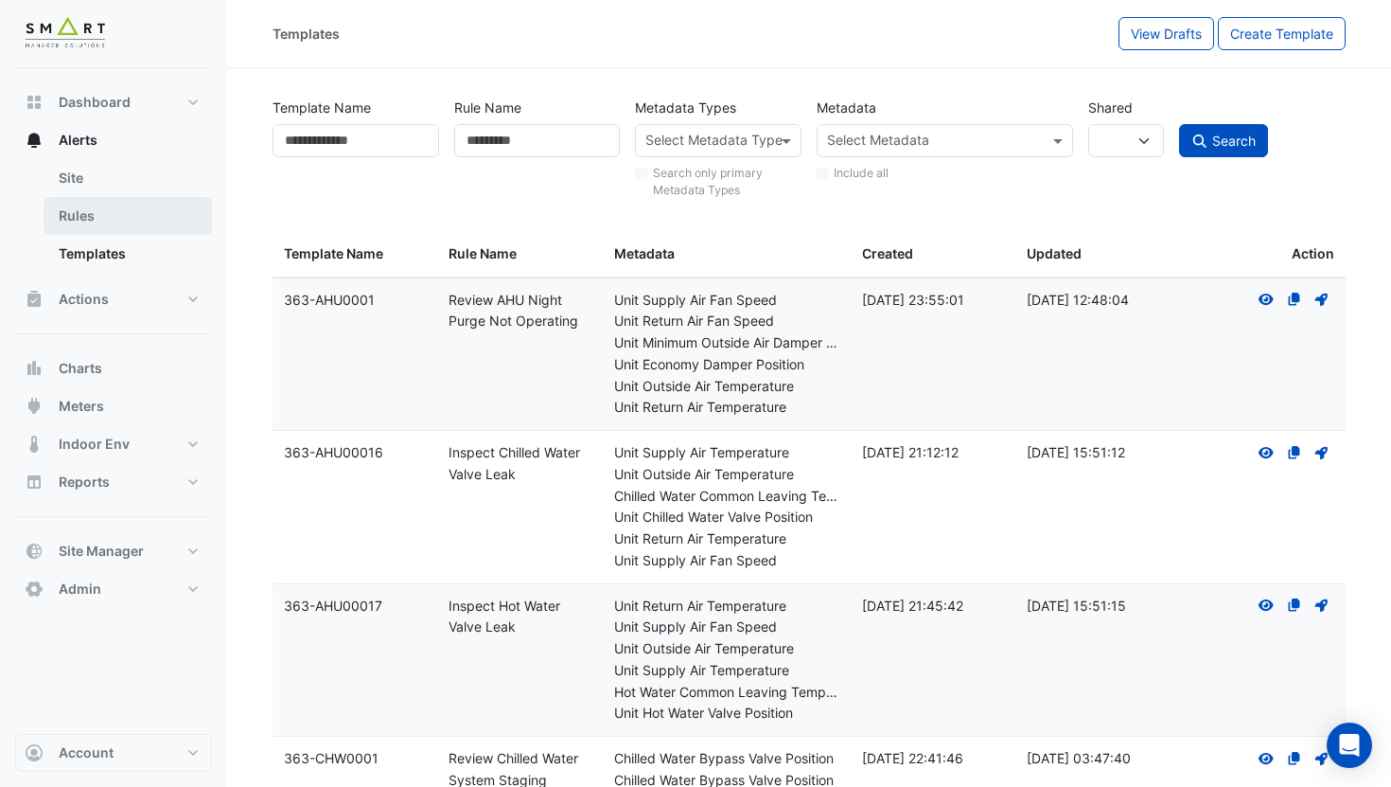
click at [106, 210] on link "Rules" at bounding box center [128, 216] width 168 height 38
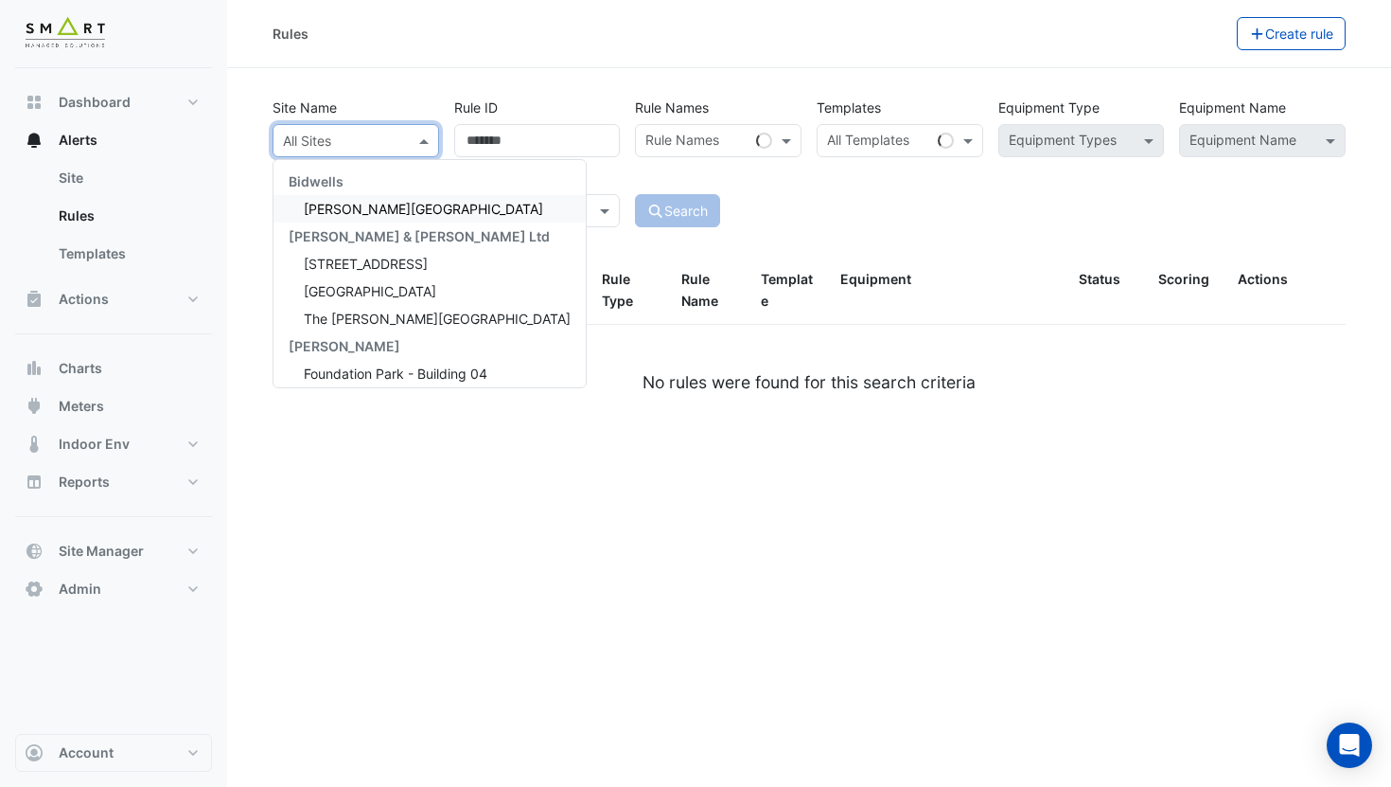
click at [367, 132] on input "text" at bounding box center [337, 142] width 108 height 20
click at [363, 256] on span "[STREET_ADDRESS]" at bounding box center [366, 264] width 124 height 16
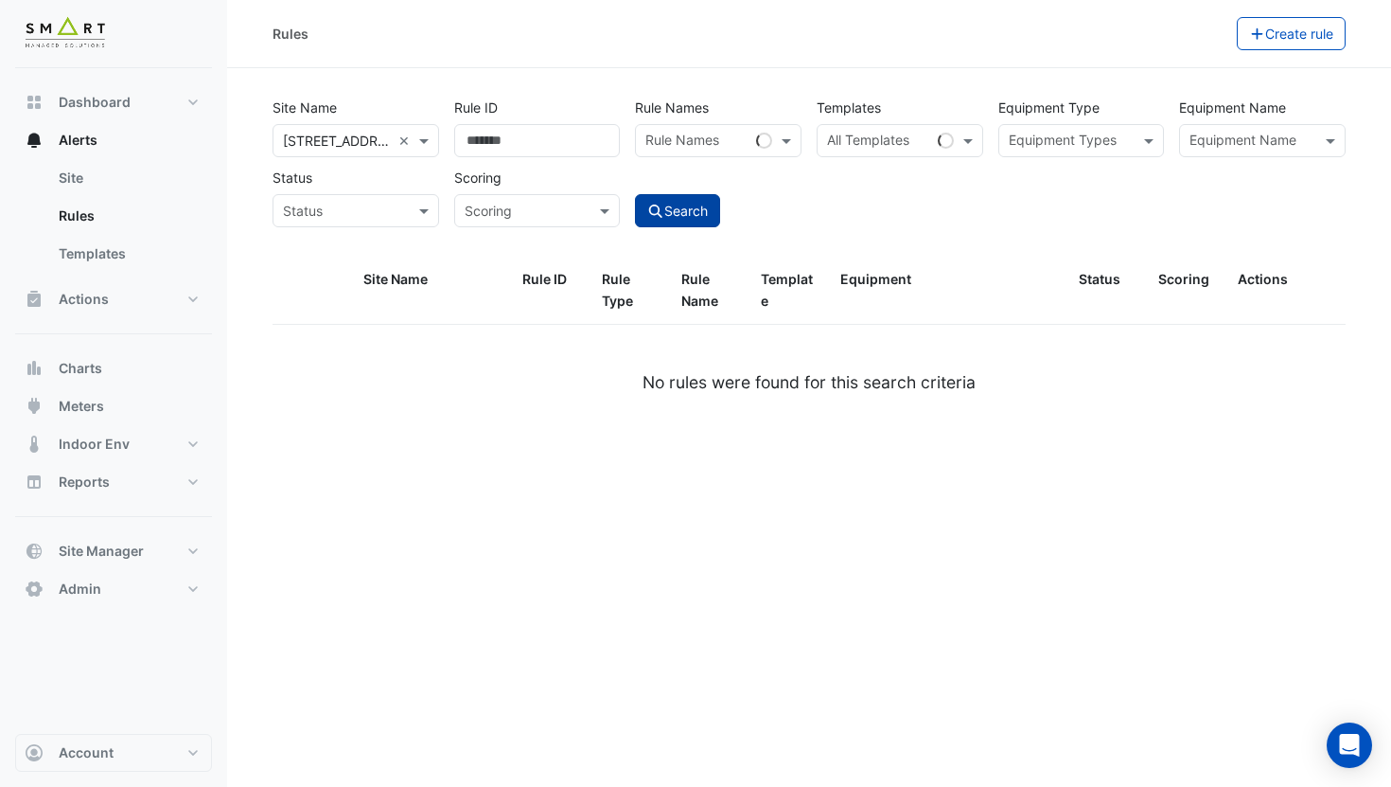
click at [699, 213] on button "Search" at bounding box center [677, 210] width 85 height 33
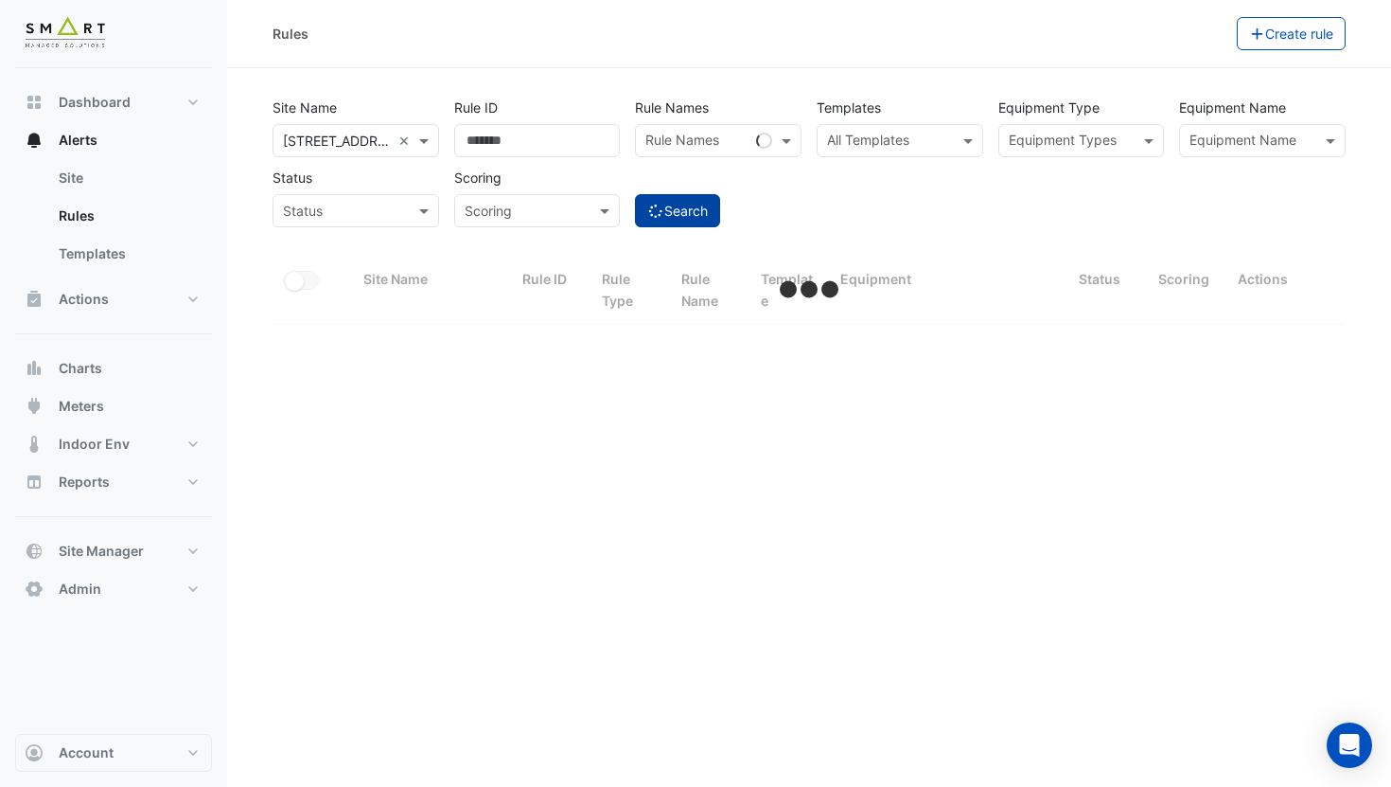
select select "***"
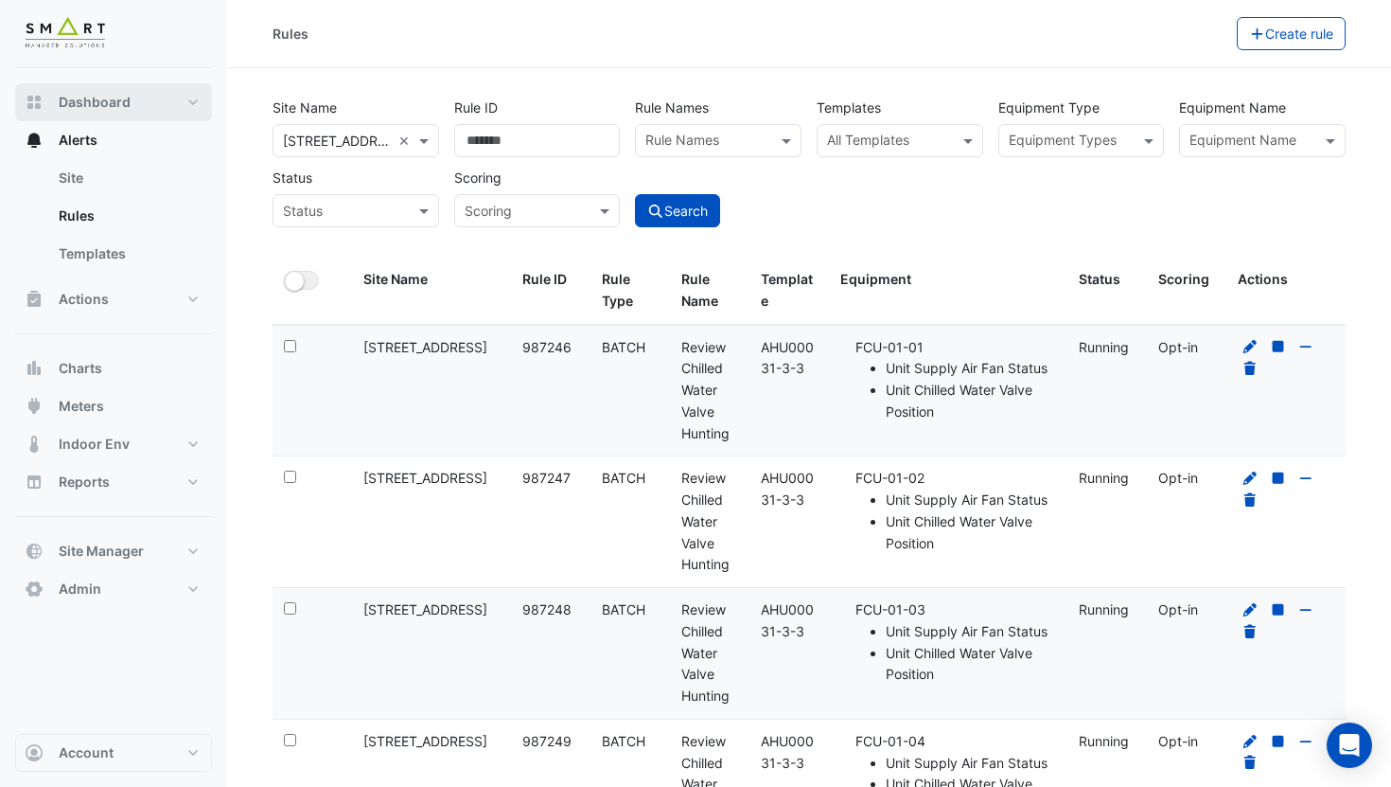
click at [133, 112] on button "Dashboard" at bounding box center [113, 102] width 197 height 38
select select "***"
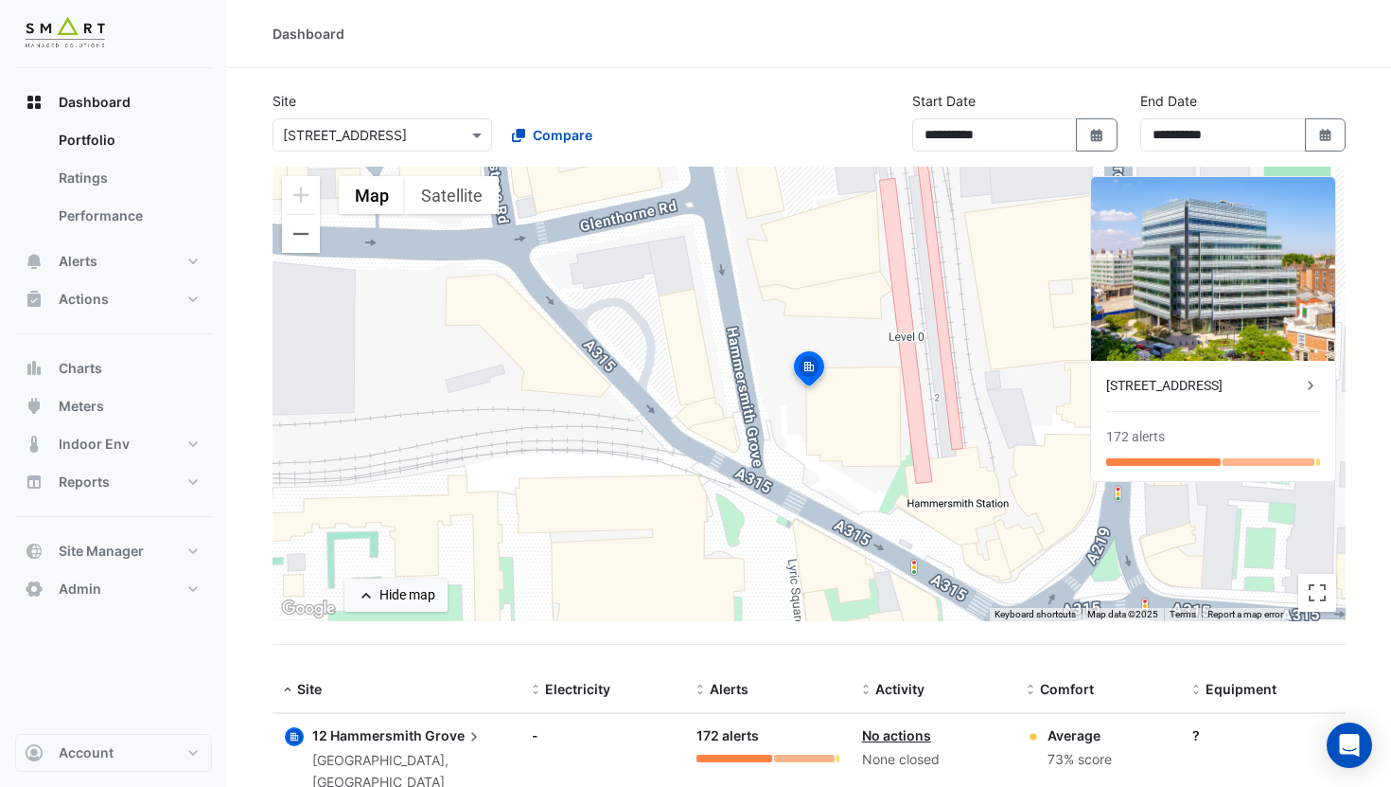
click at [1233, 383] on div "[STREET_ADDRESS]" at bounding box center [1204, 386] width 195 height 20
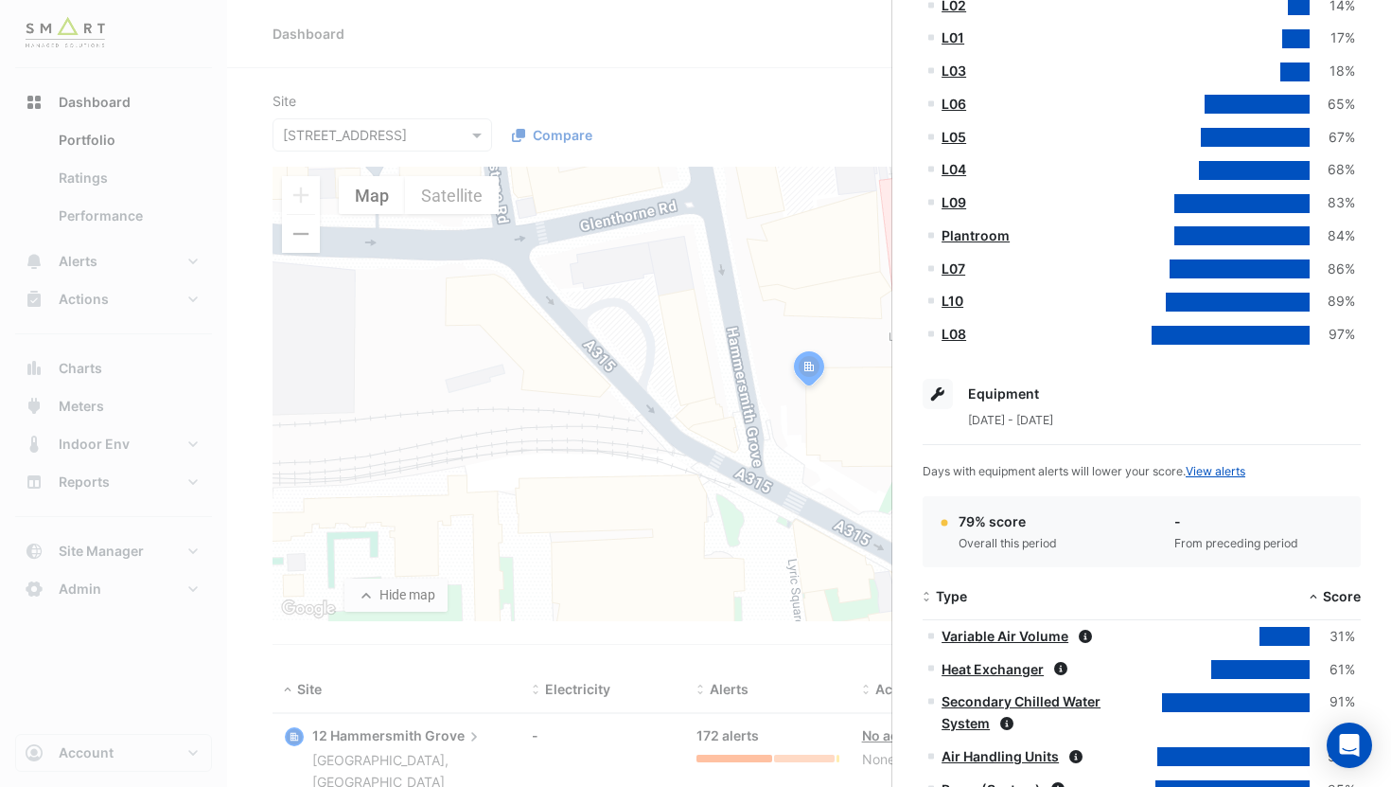
scroll to position [950, 0]
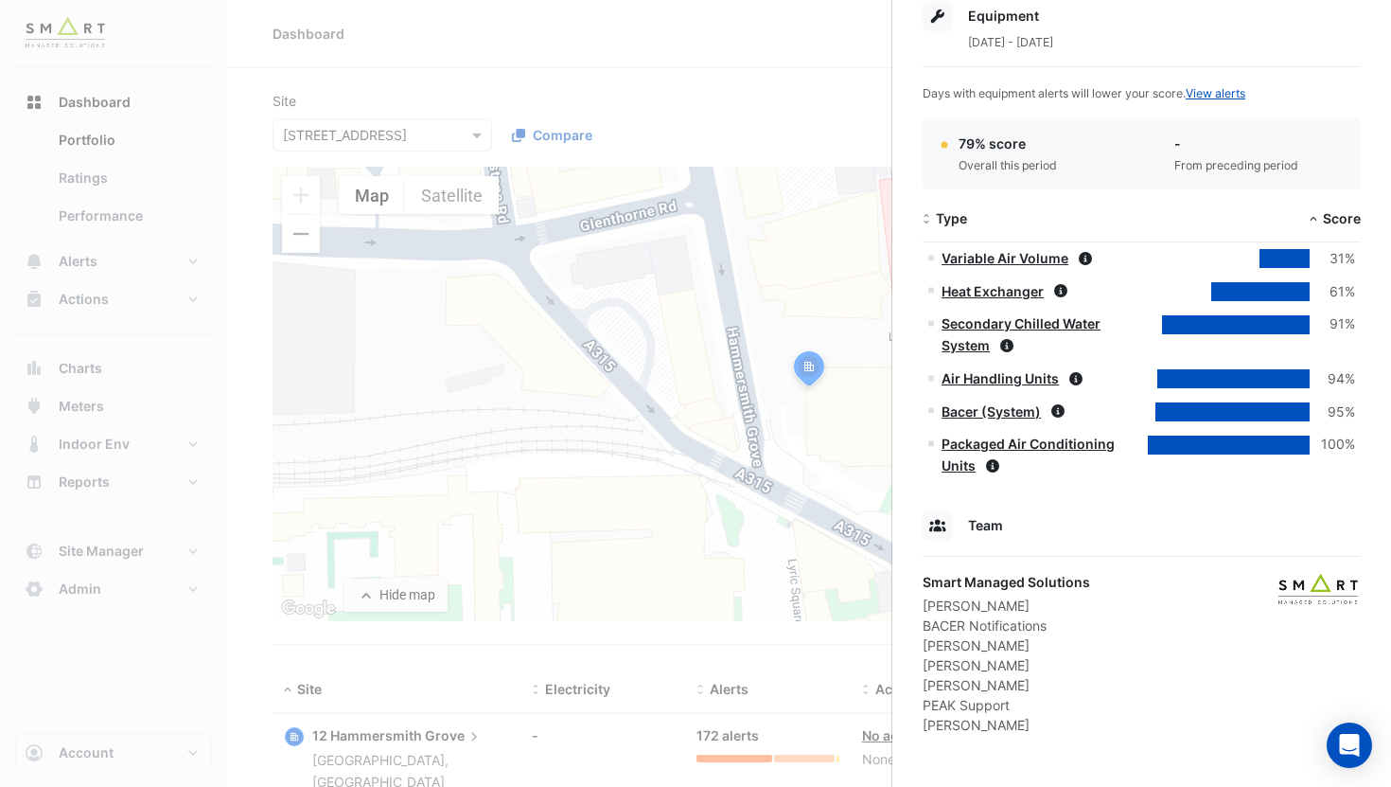
click at [764, 124] on ngb-offcanvas-backdrop at bounding box center [695, 393] width 1391 height 787
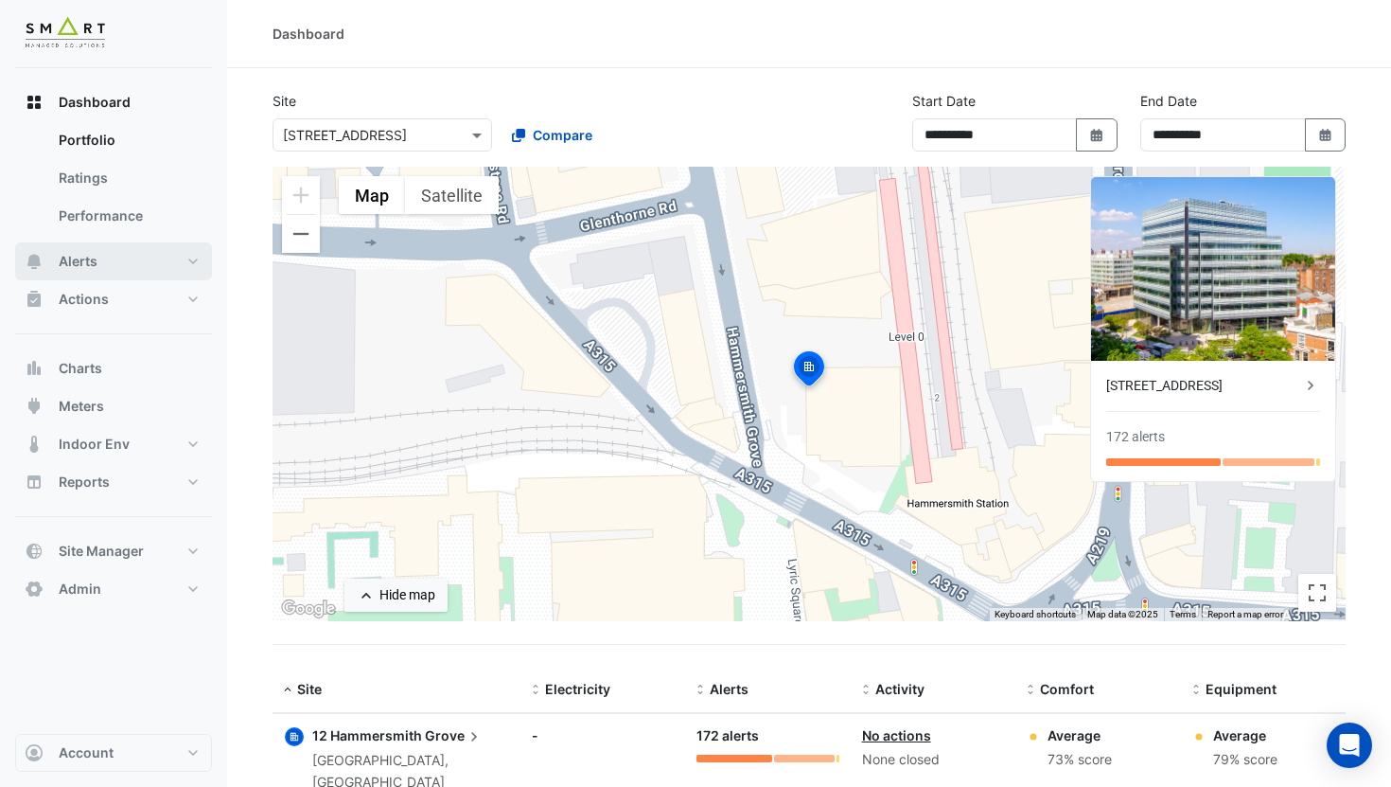
click at [59, 270] on span "Alerts" at bounding box center [78, 261] width 39 height 19
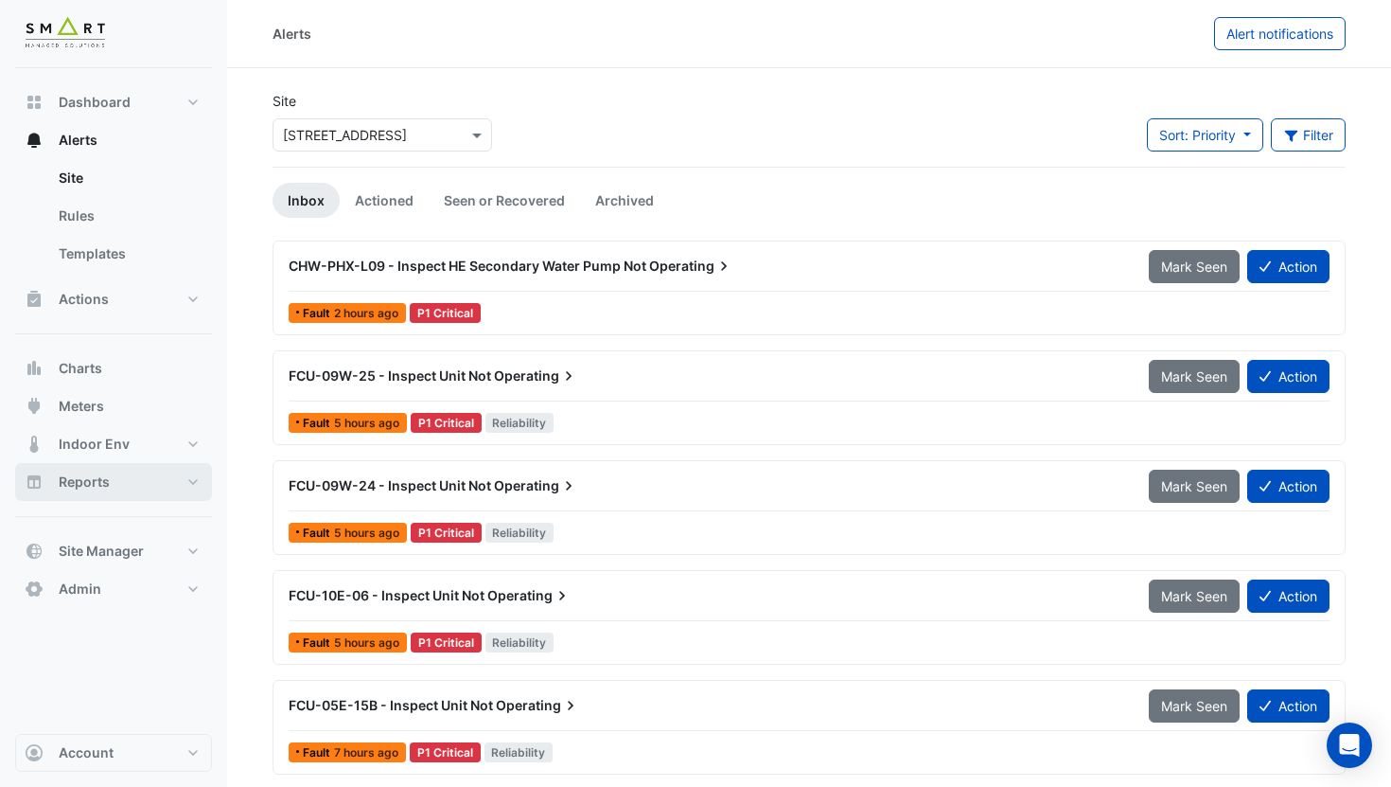
click at [158, 479] on button "Reports" at bounding box center [113, 482] width 197 height 38
select select "***"
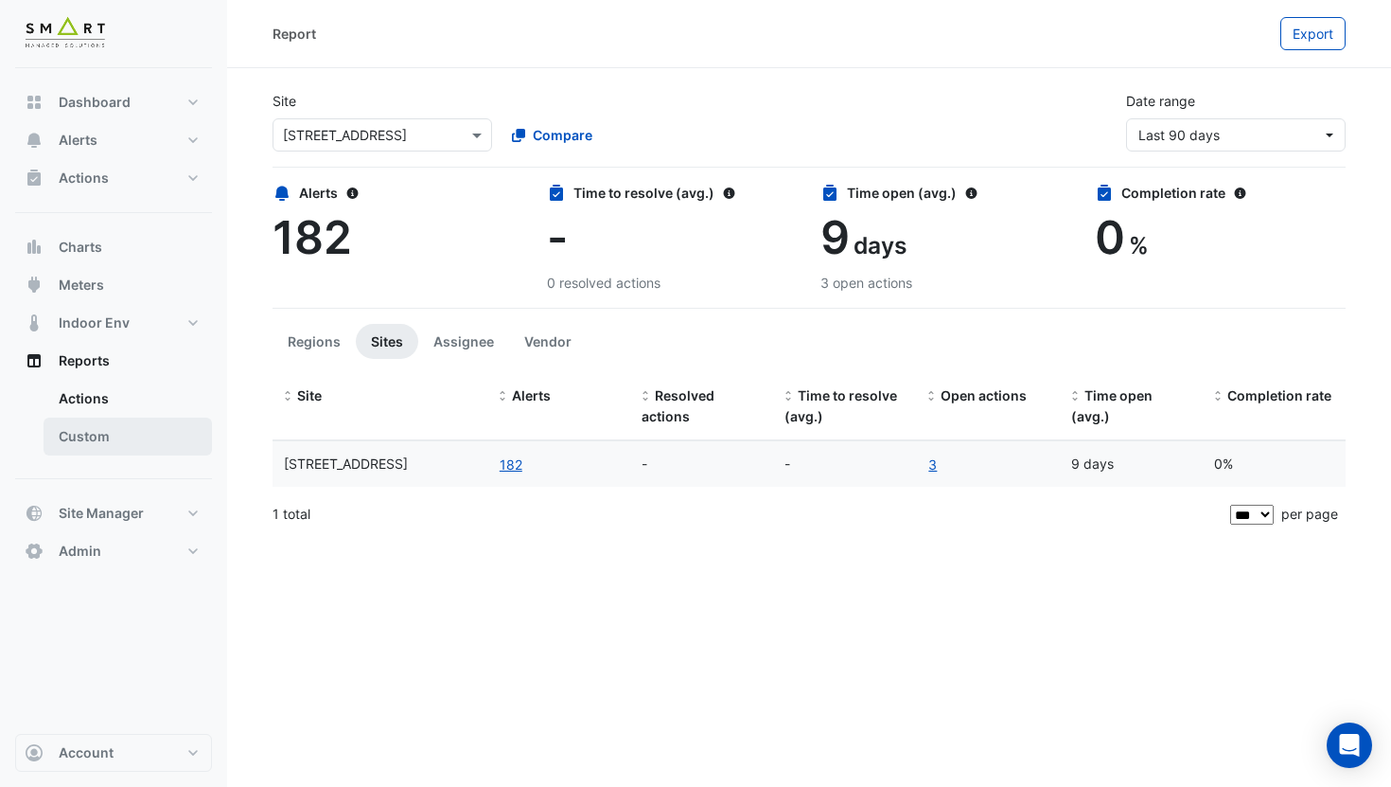
click at [147, 444] on link "Custom" at bounding box center [128, 436] width 168 height 38
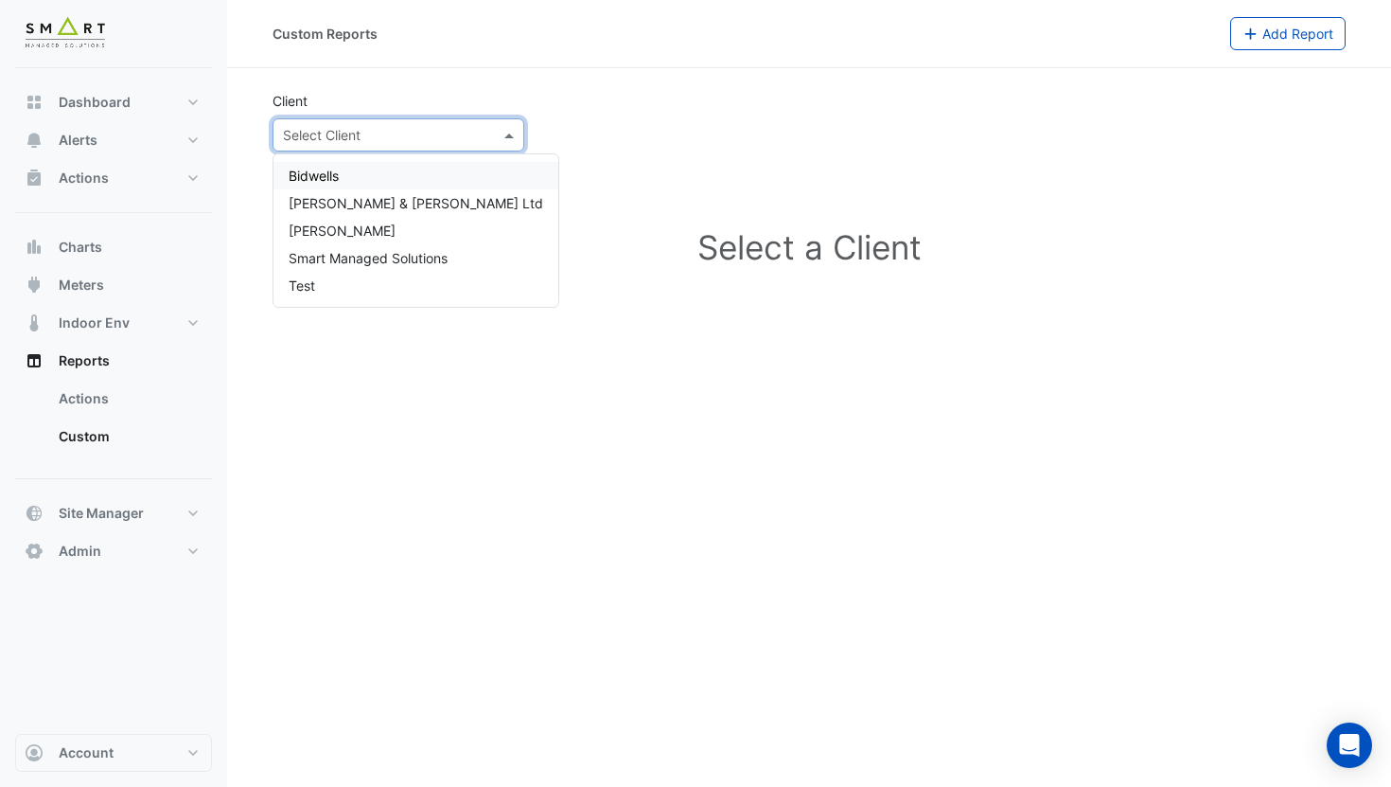
click at [407, 140] on input "text" at bounding box center [379, 136] width 193 height 20
click at [400, 260] on span "Smart Managed Solutions" at bounding box center [368, 258] width 159 height 16
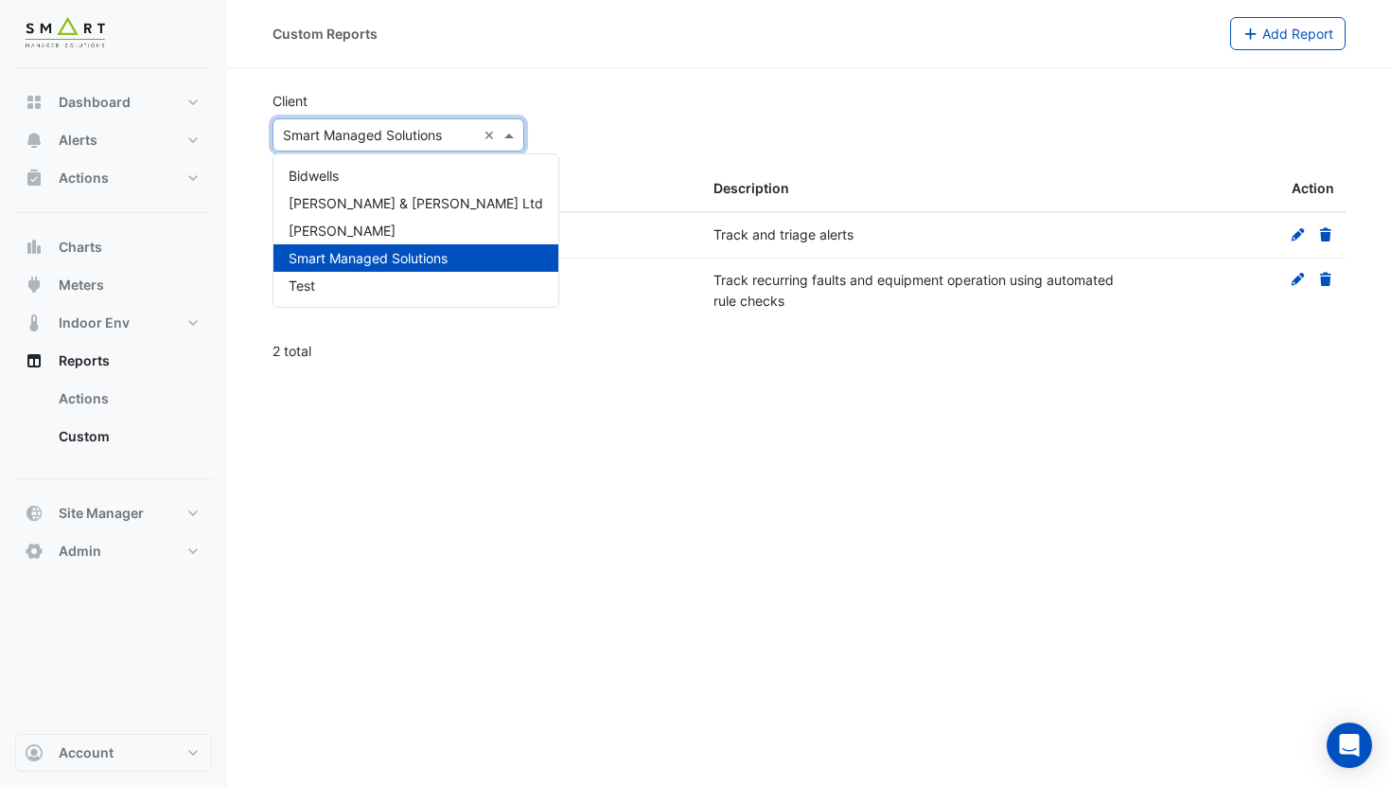
click at [387, 136] on input "text" at bounding box center [379, 136] width 193 height 20
click at [616, 78] on section "Client × Smart Managed Solutions × Report Description Action Alerts Manager Tra…" at bounding box center [809, 221] width 1164 height 307
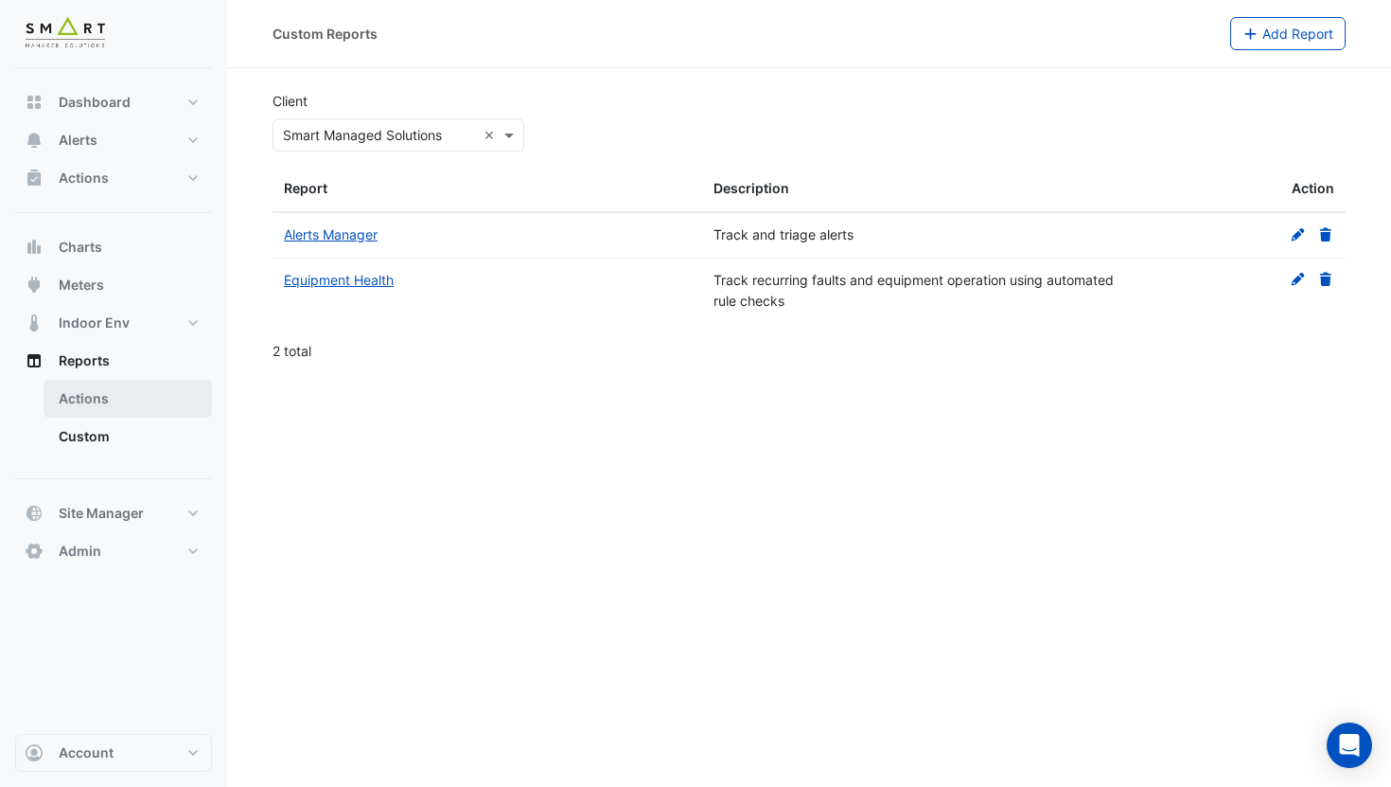
click at [138, 394] on link "Actions" at bounding box center [128, 399] width 168 height 38
select select "***"
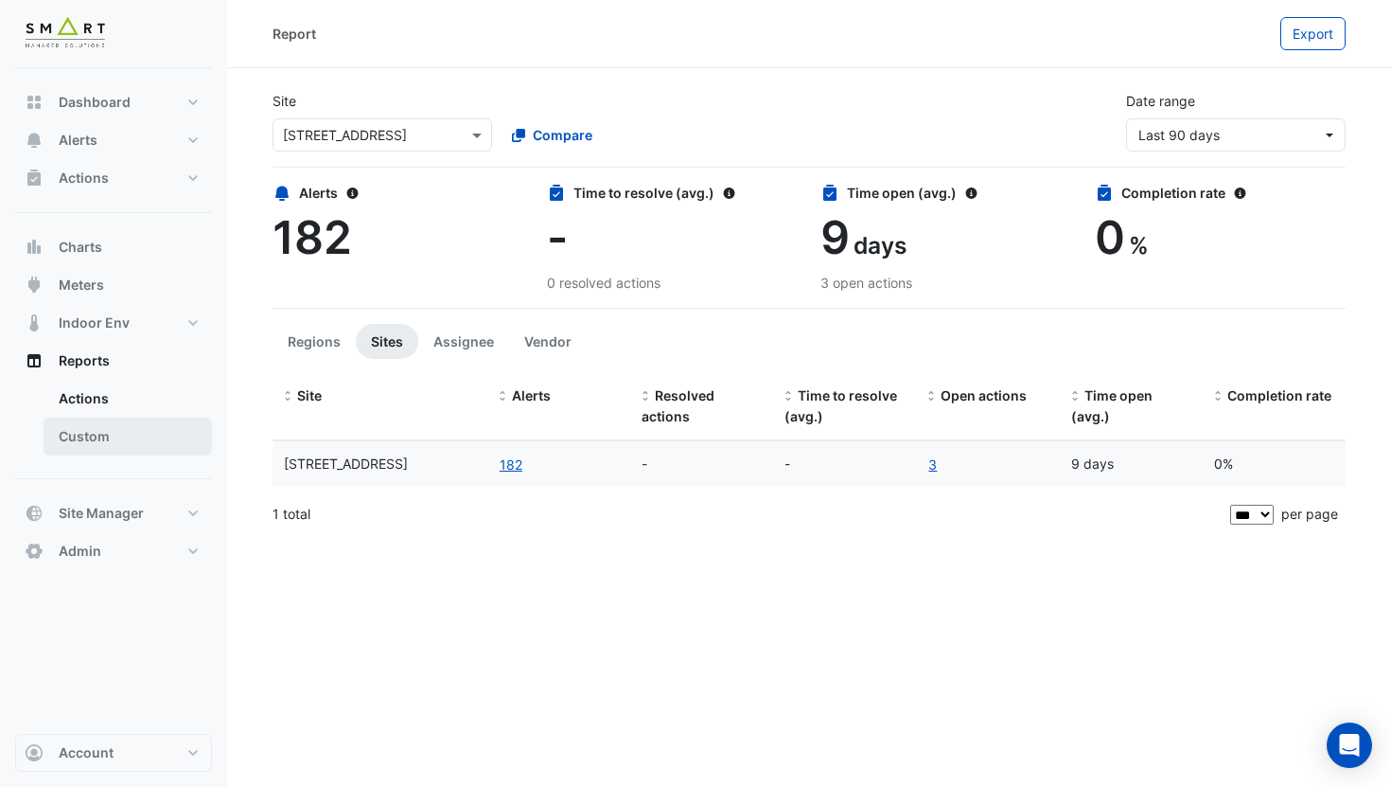
click at [140, 426] on link "Custom" at bounding box center [128, 436] width 168 height 38
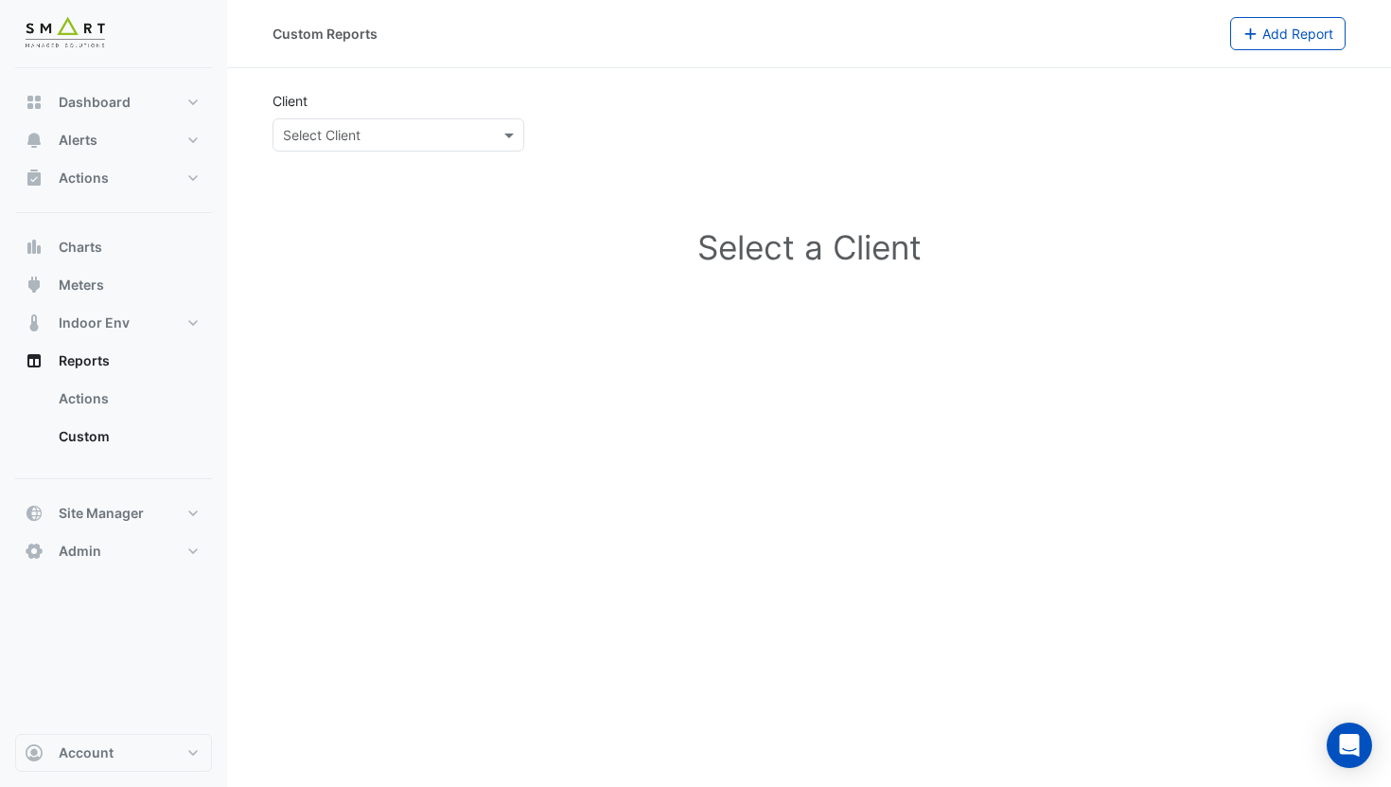
click at [428, 136] on input "text" at bounding box center [379, 136] width 193 height 20
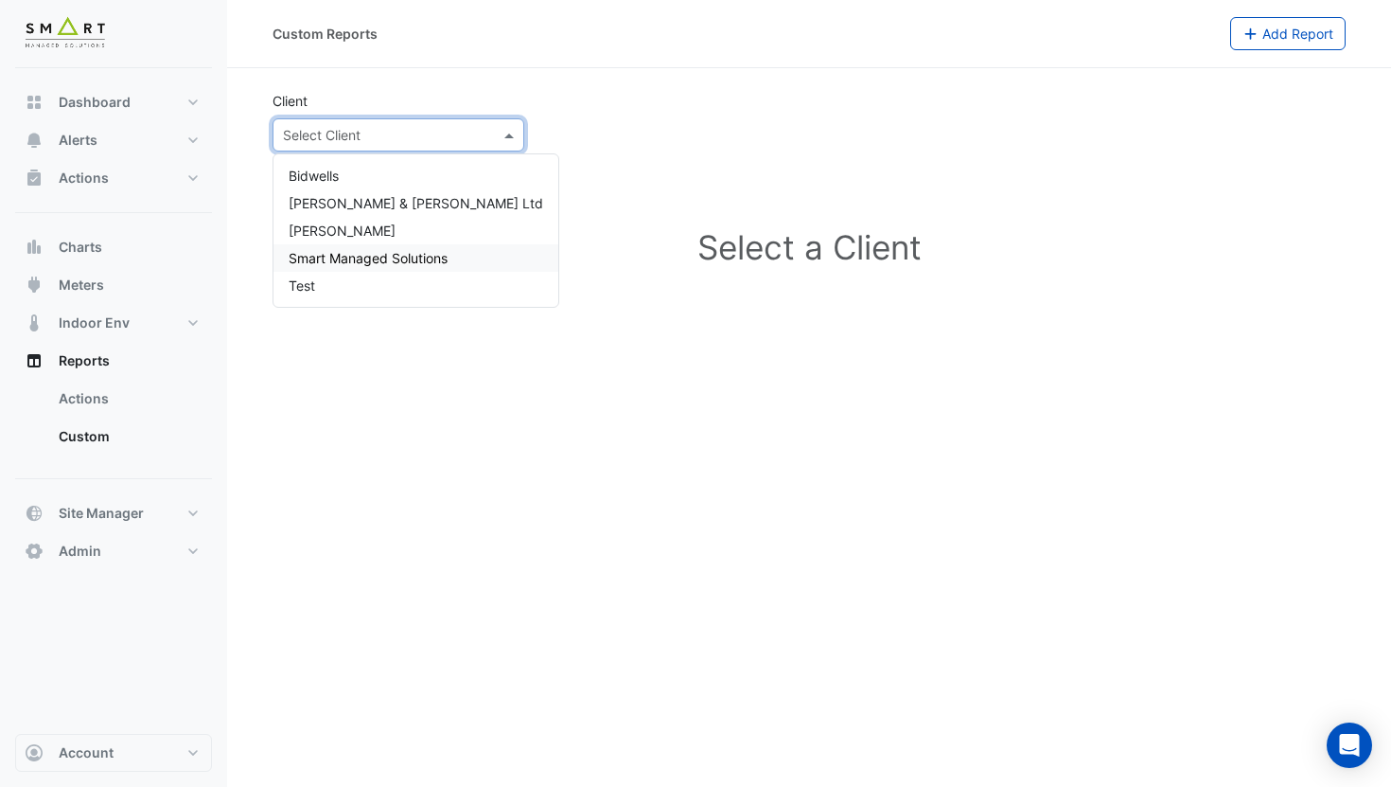
click at [408, 258] on span "Smart Managed Solutions" at bounding box center [368, 258] width 159 height 16
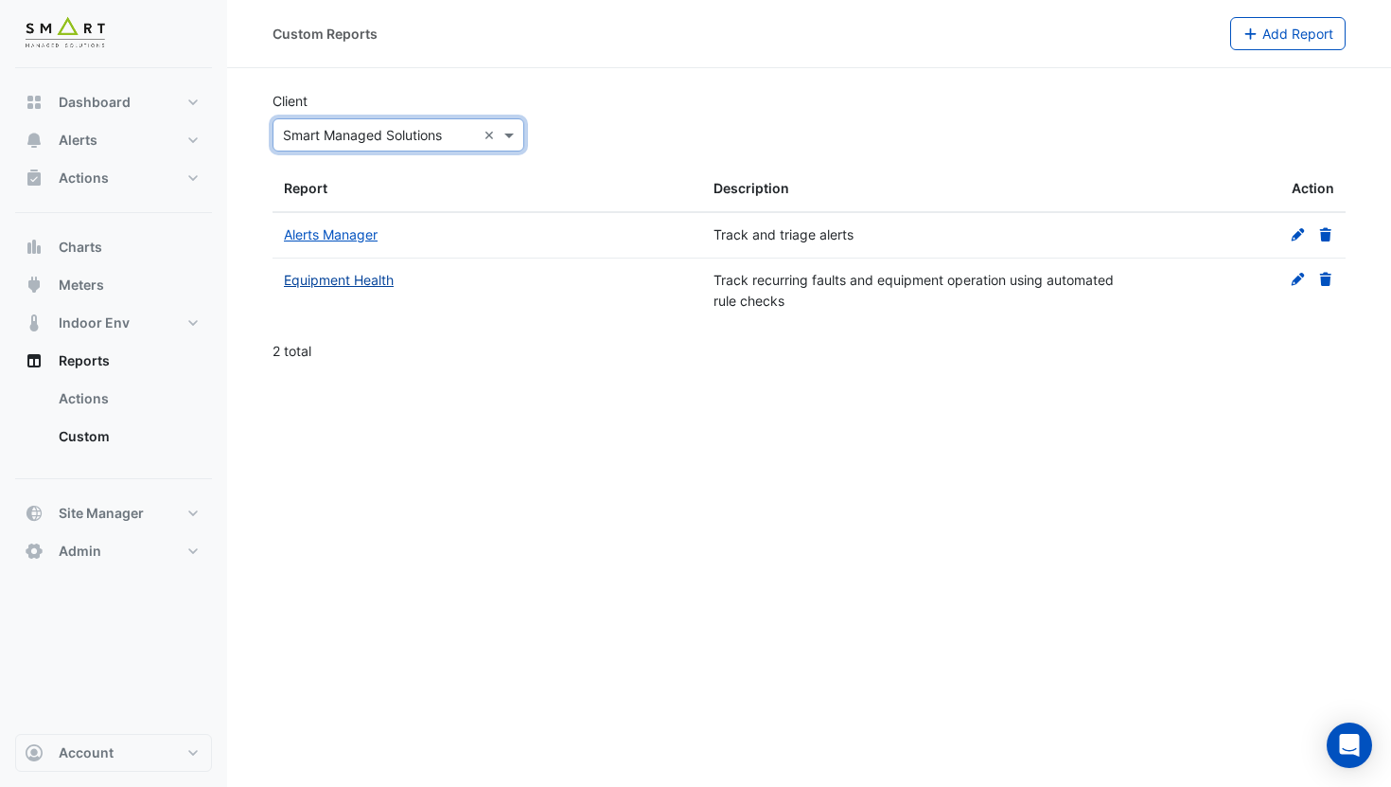
click at [361, 282] on link "Equipment Health" at bounding box center [339, 280] width 110 height 16
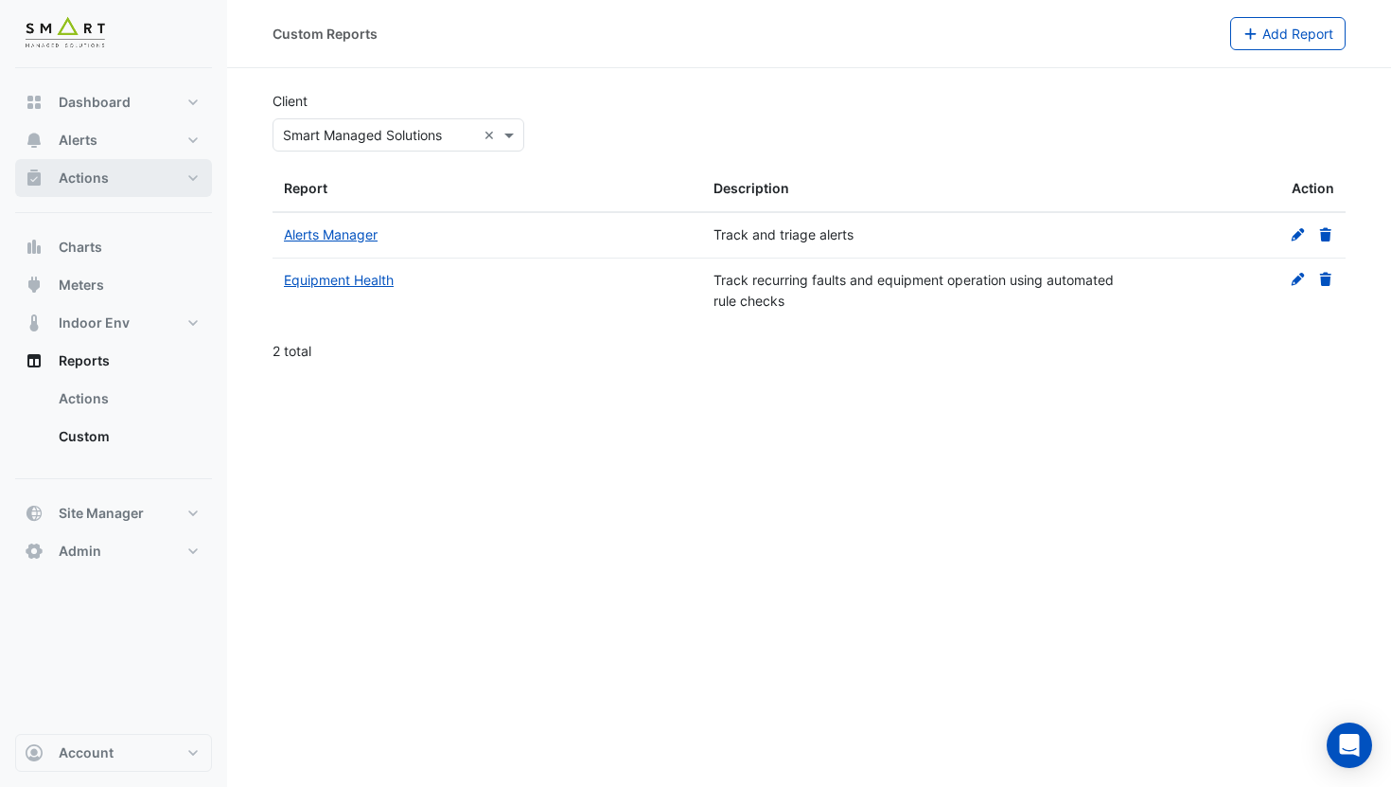
click at [144, 179] on button "Actions" at bounding box center [113, 178] width 197 height 38
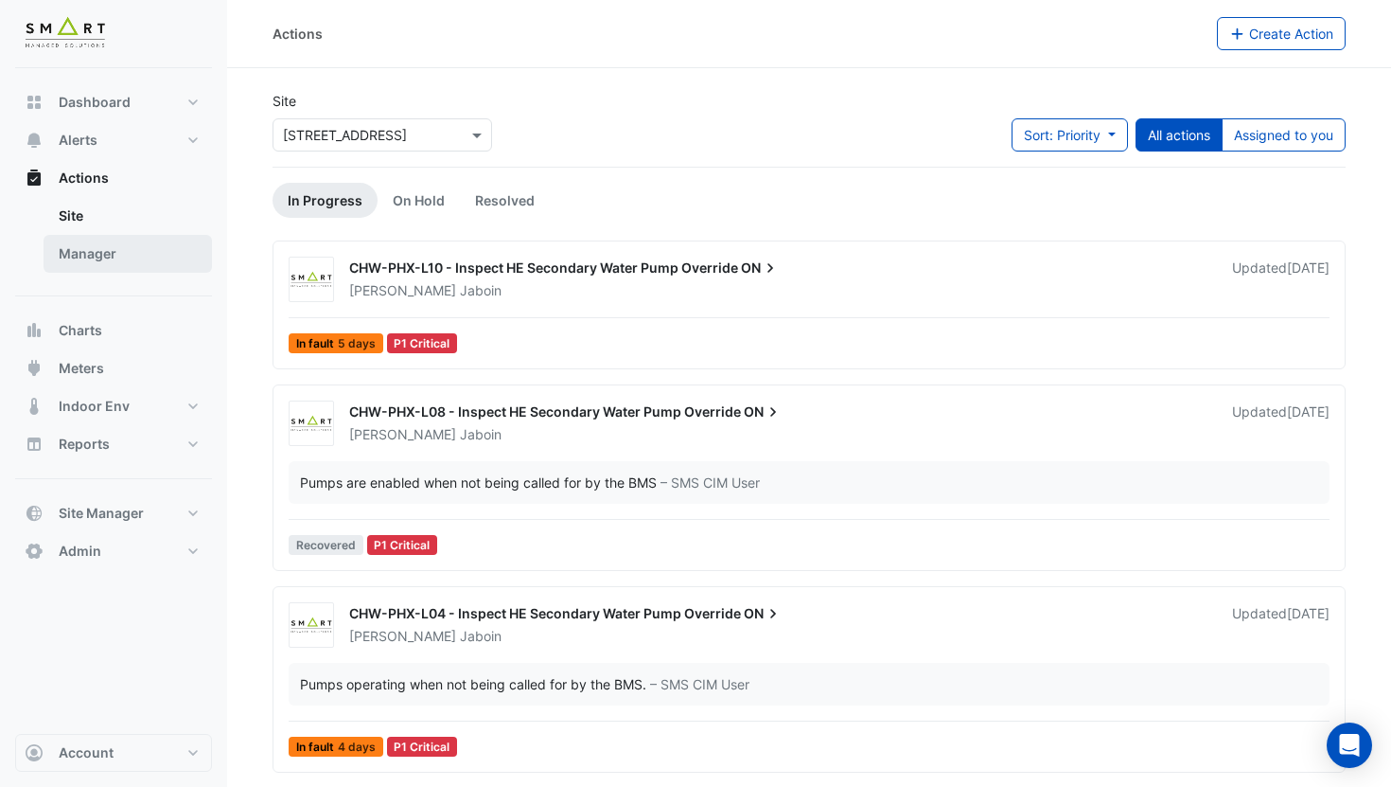
click at [129, 243] on link "Manager" at bounding box center [128, 254] width 168 height 38
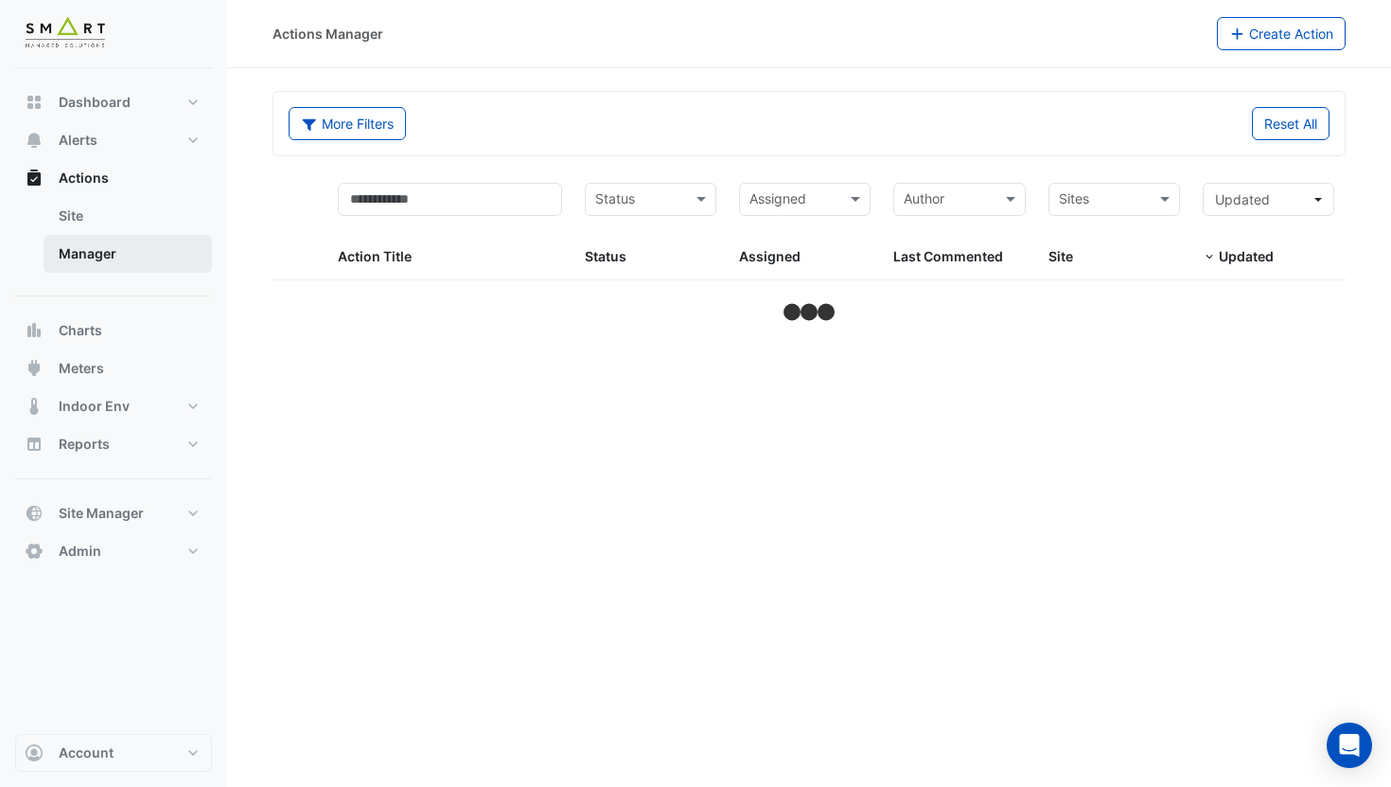
select select "***"
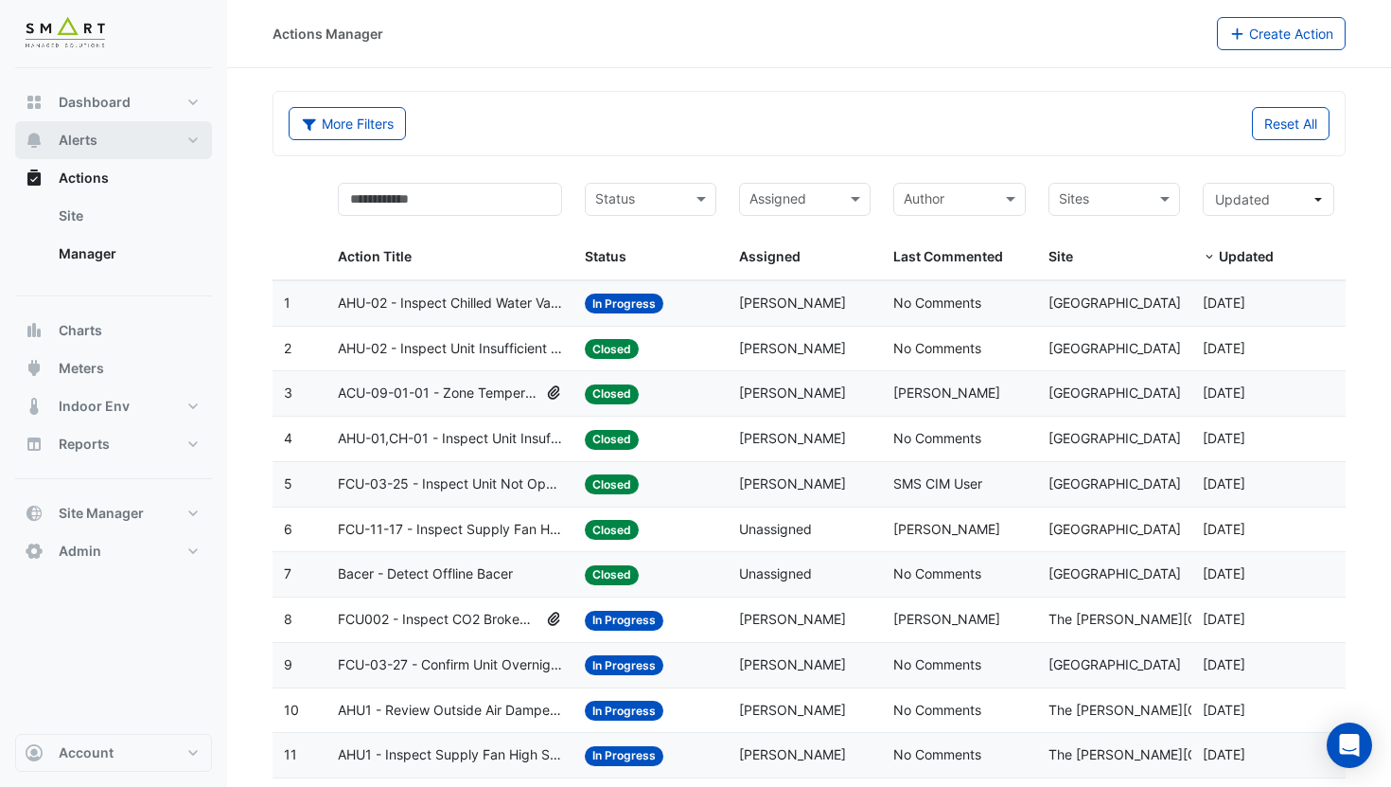
click at [133, 148] on button "Alerts" at bounding box center [113, 140] width 197 height 38
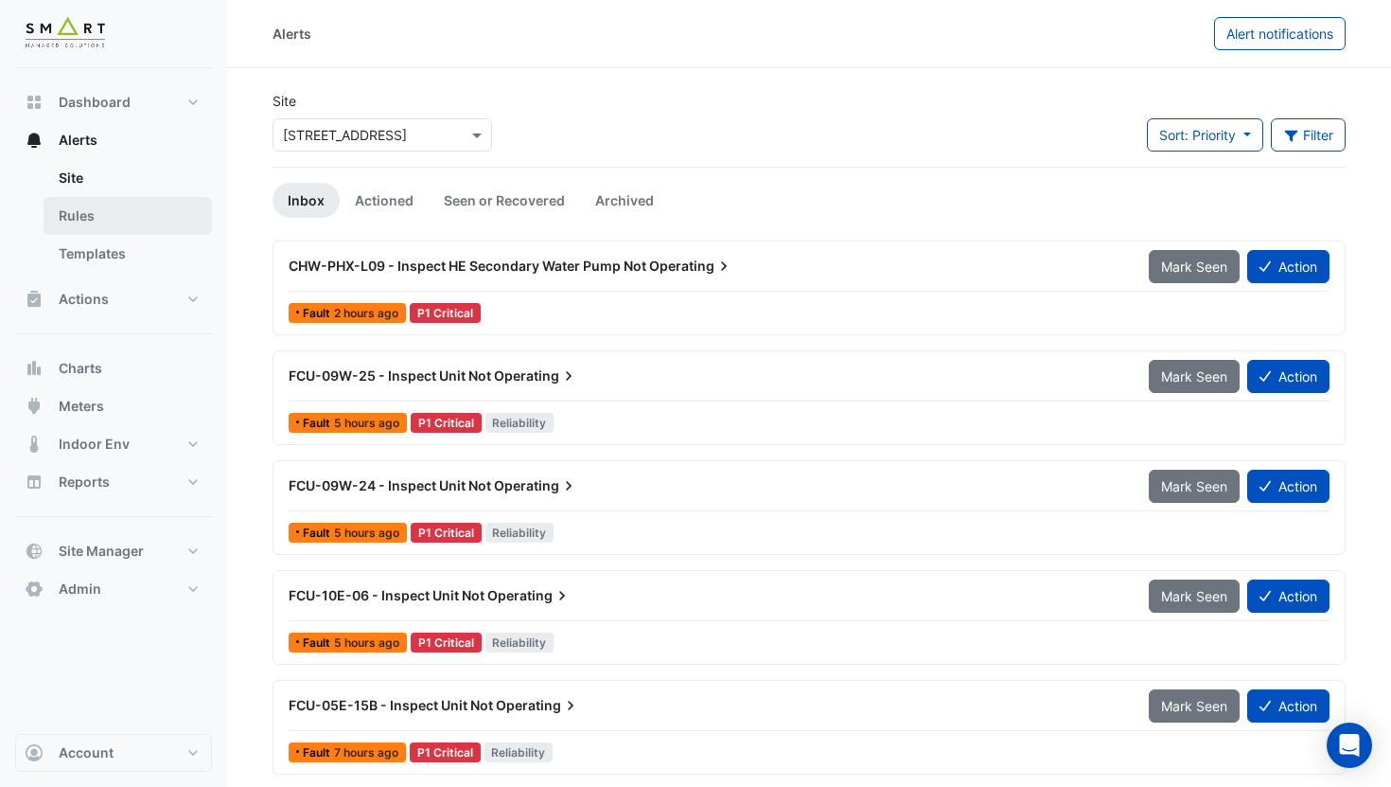
click at [144, 211] on link "Rules" at bounding box center [128, 216] width 168 height 38
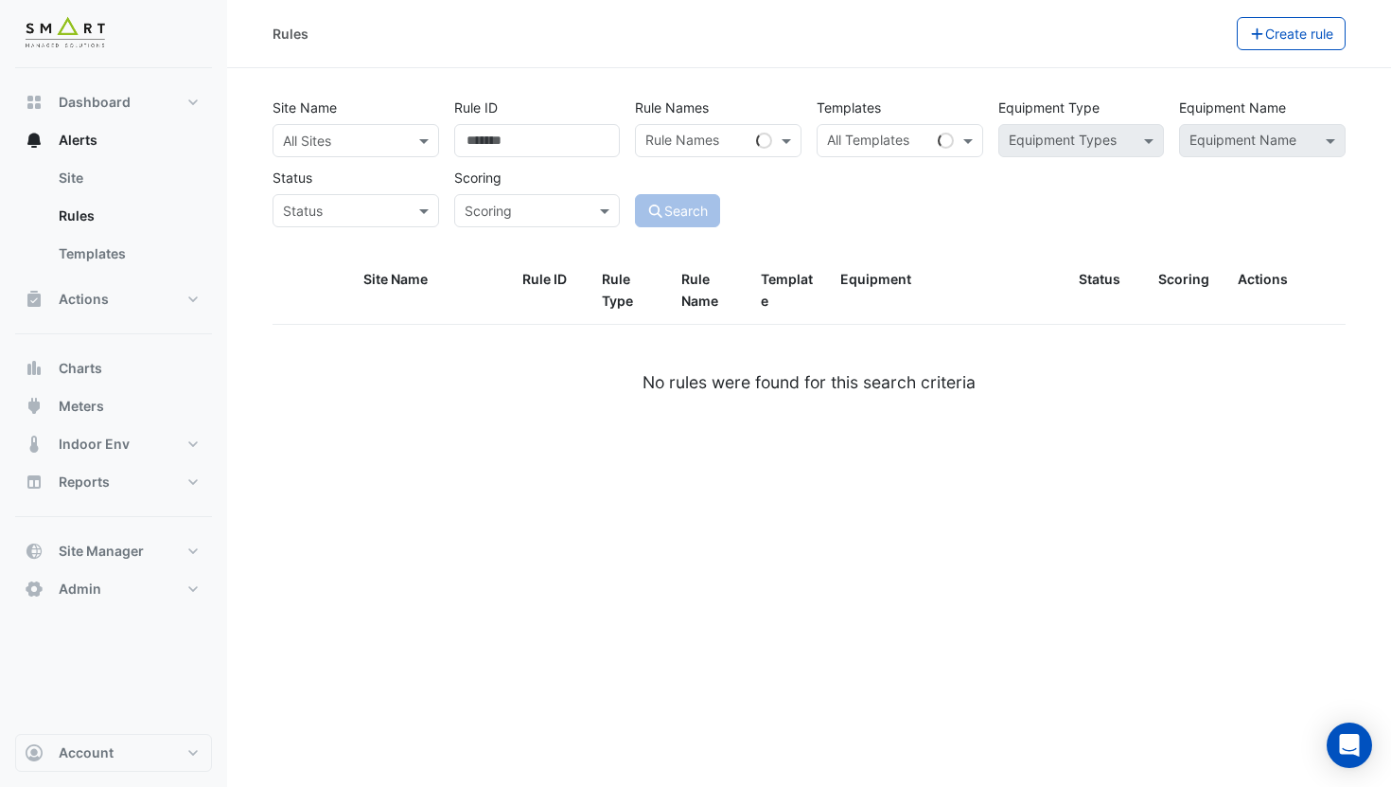
click at [352, 145] on input "text" at bounding box center [337, 142] width 108 height 20
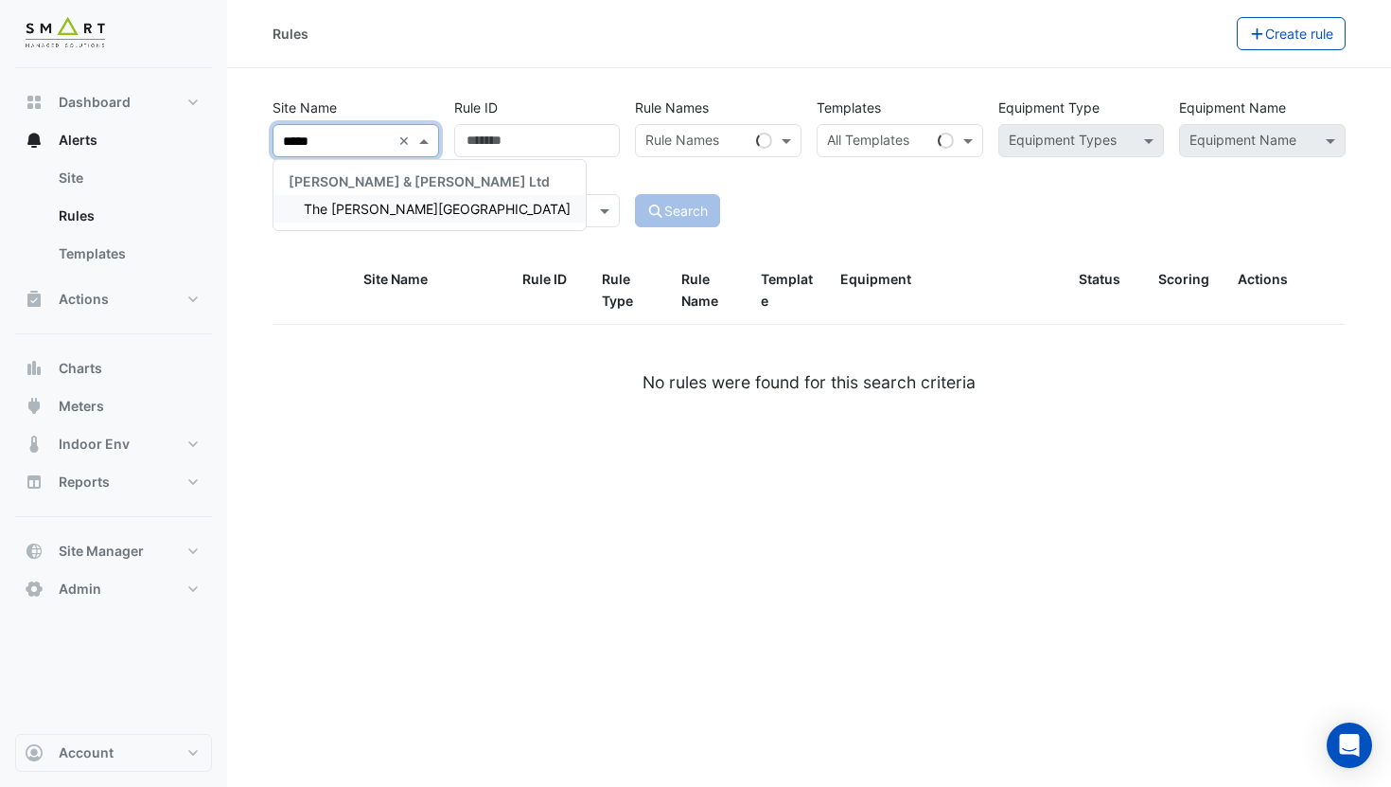
type input "******"
click at [352, 213] on span "The Porter Building" at bounding box center [437, 209] width 267 height 16
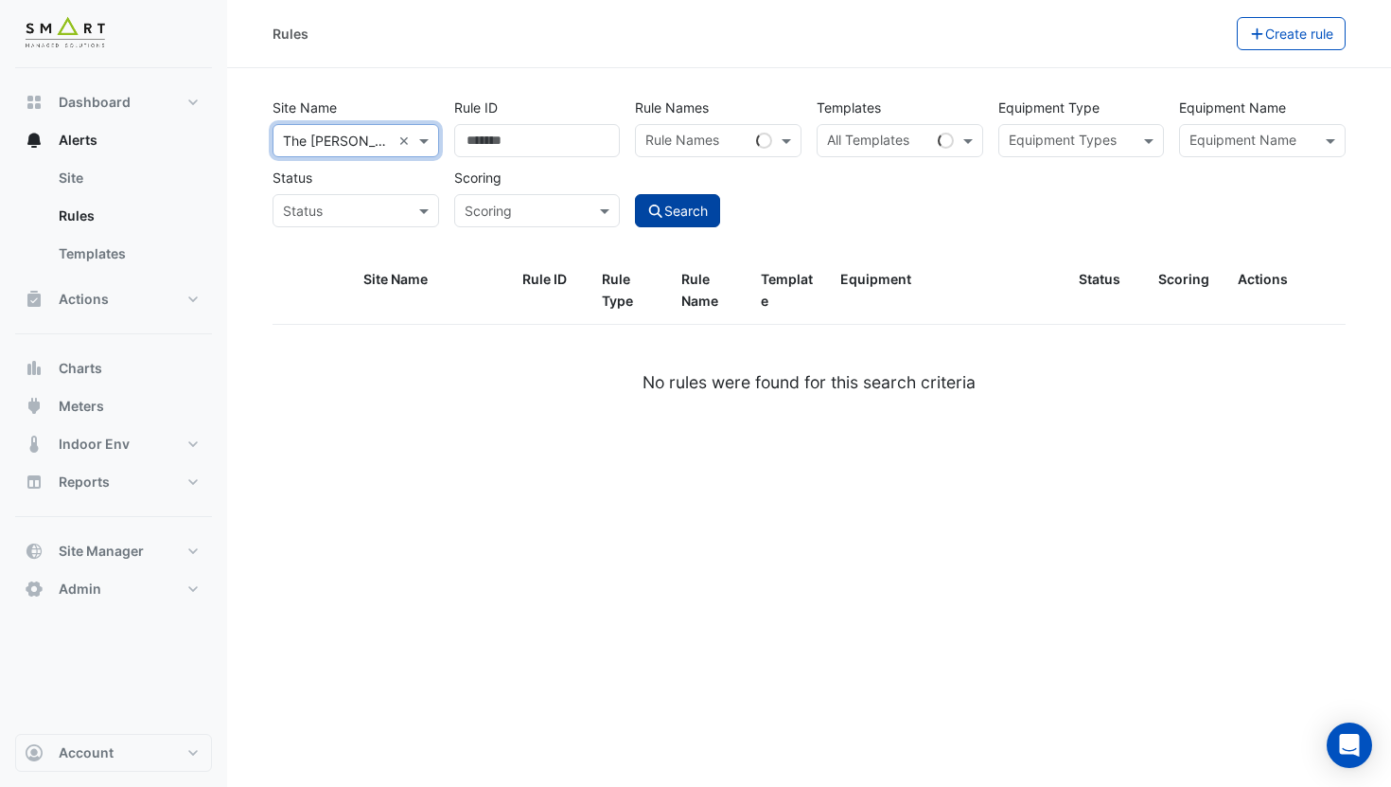
click at [691, 215] on button "Search" at bounding box center [677, 210] width 85 height 33
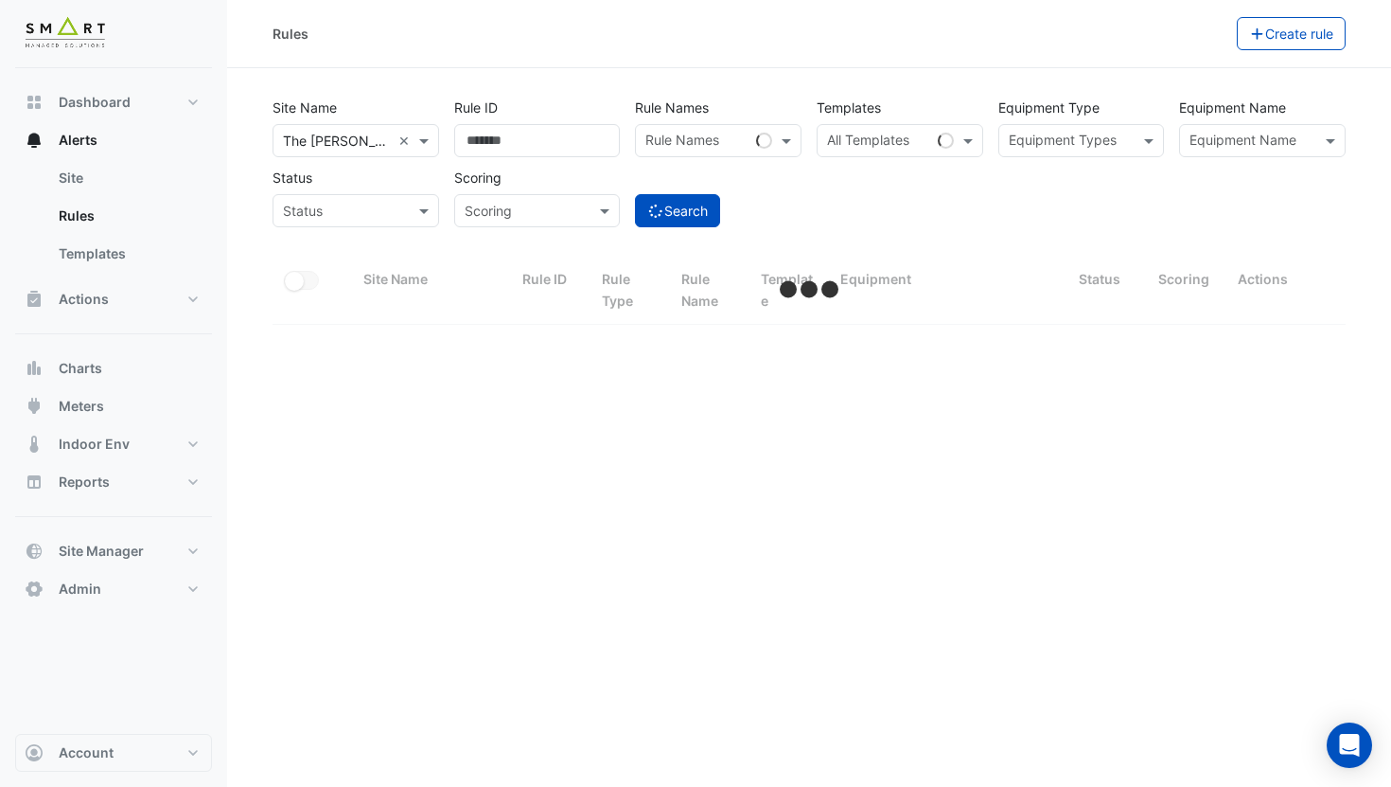
click at [340, 146] on input "text" at bounding box center [337, 142] width 108 height 20
select select "***"
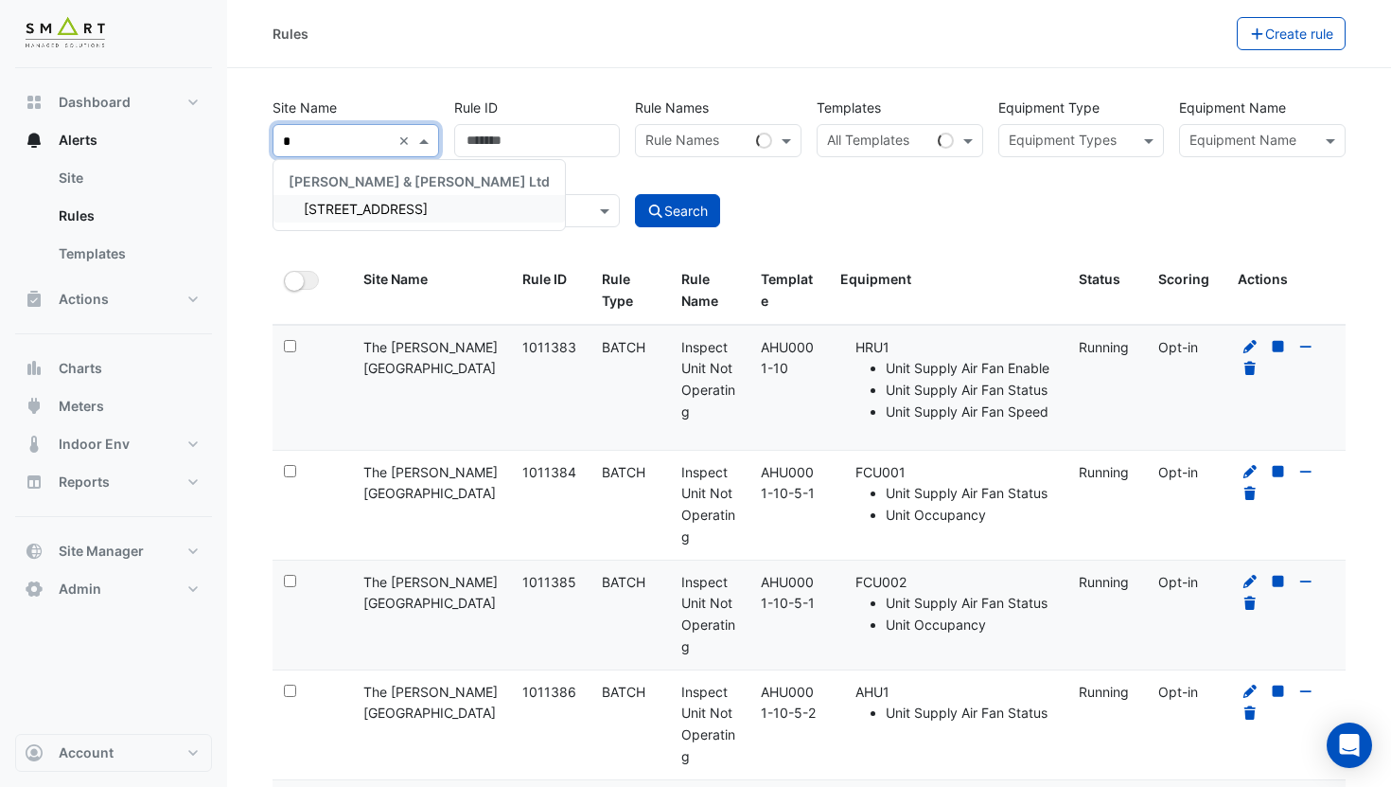
type input "**"
click at [366, 203] on span "[STREET_ADDRESS]" at bounding box center [366, 209] width 124 height 16
click at [711, 211] on button "Search" at bounding box center [677, 210] width 85 height 33
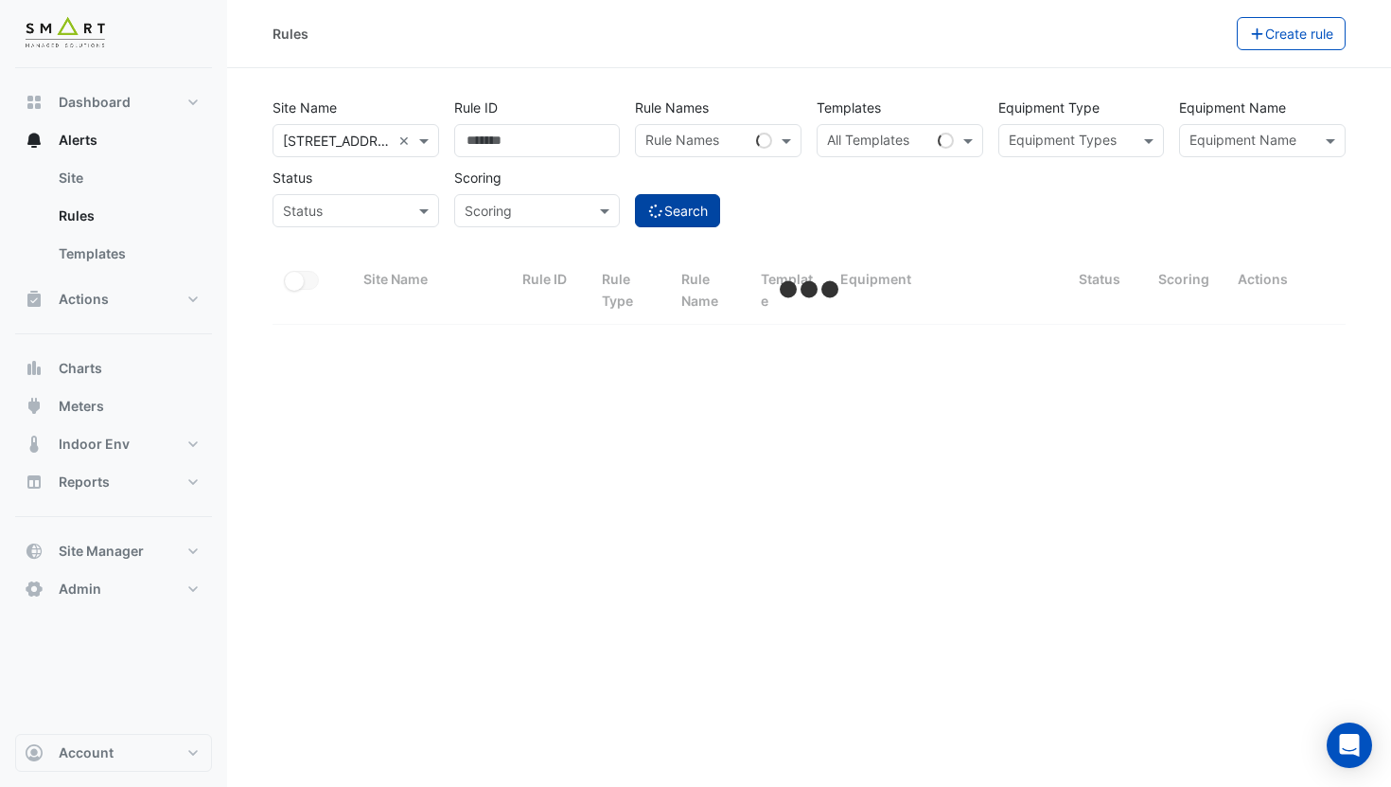
select select "***"
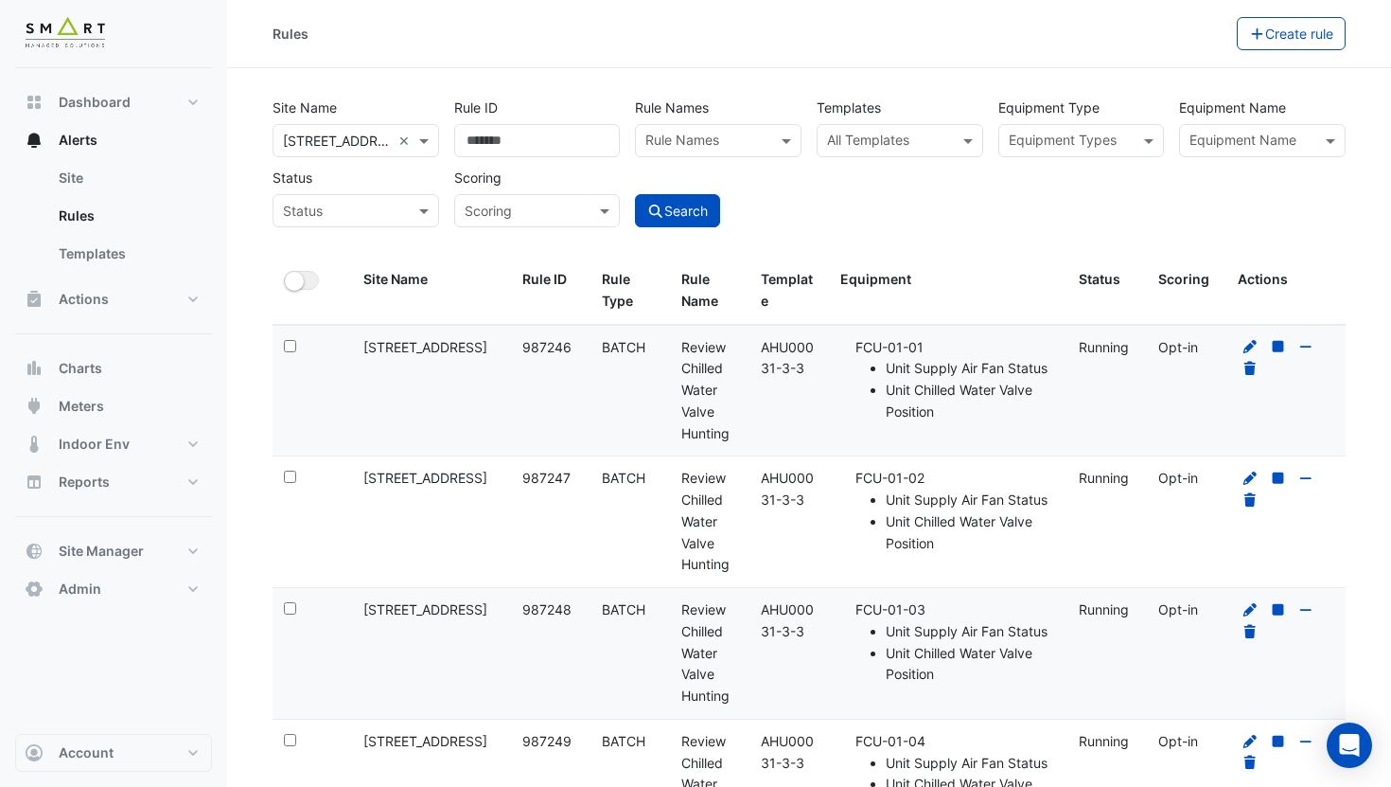
click at [1310, 146] on input "text" at bounding box center [1252, 143] width 124 height 20
type input "*"
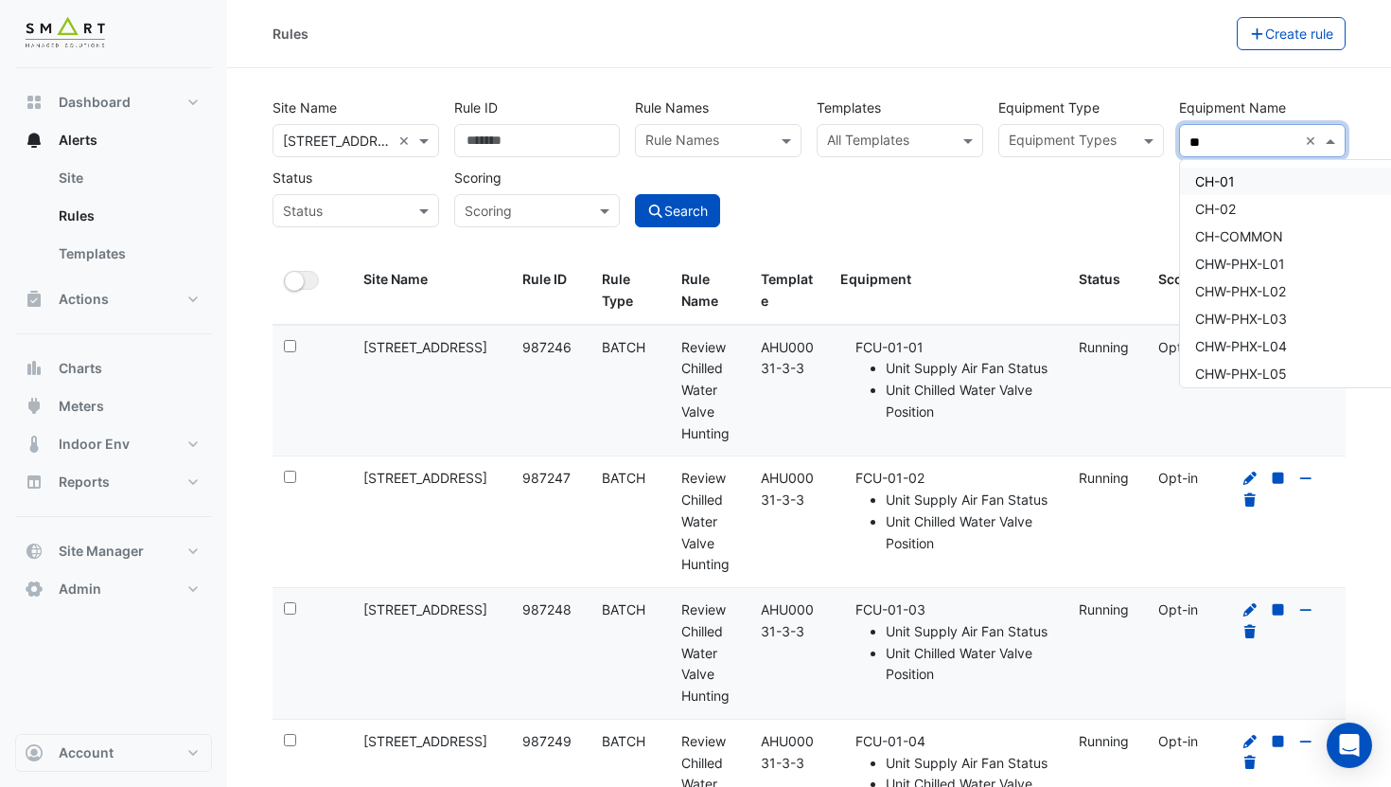
type input "***"
click at [1274, 359] on span "CHW-PHX-L09" at bounding box center [1242, 353] width 92 height 16
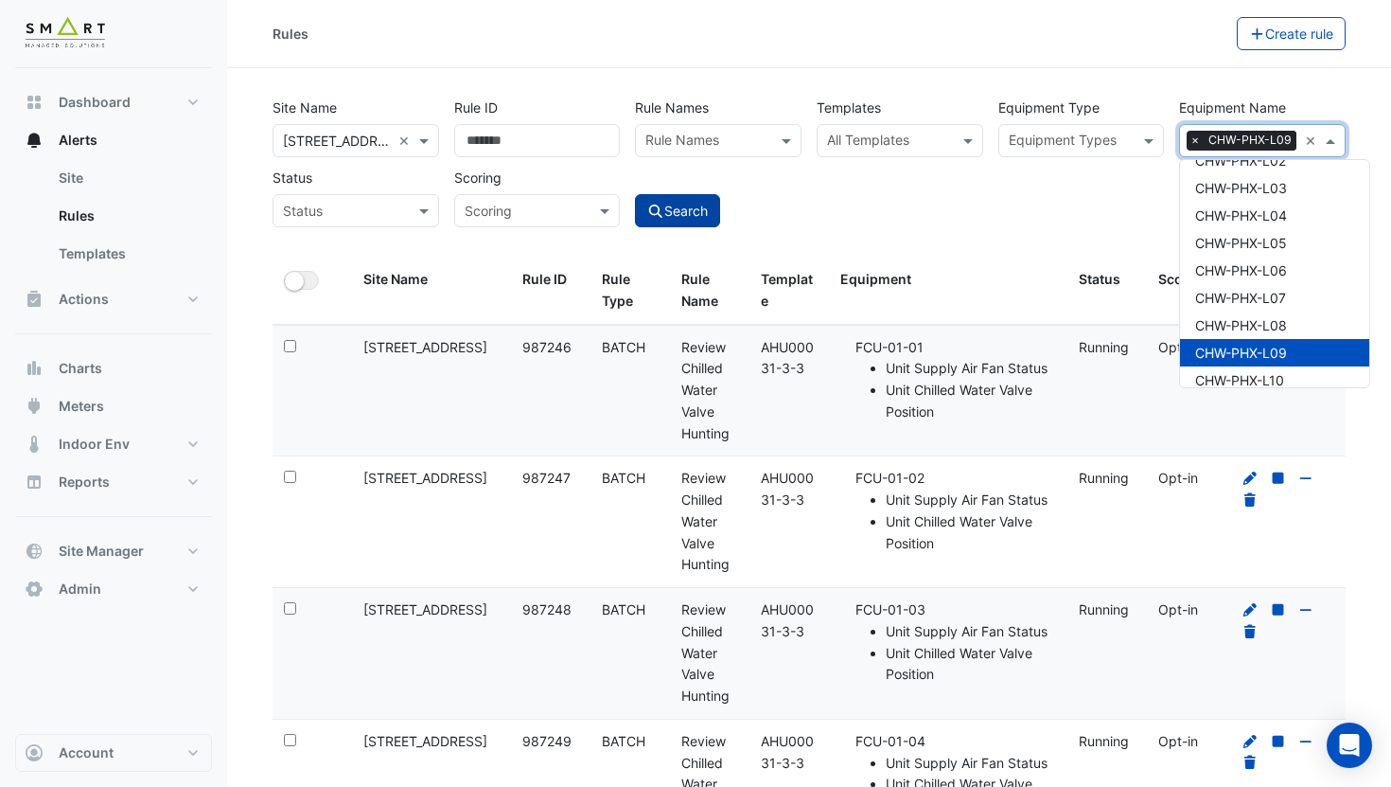
click at [681, 210] on button "Search" at bounding box center [677, 210] width 85 height 33
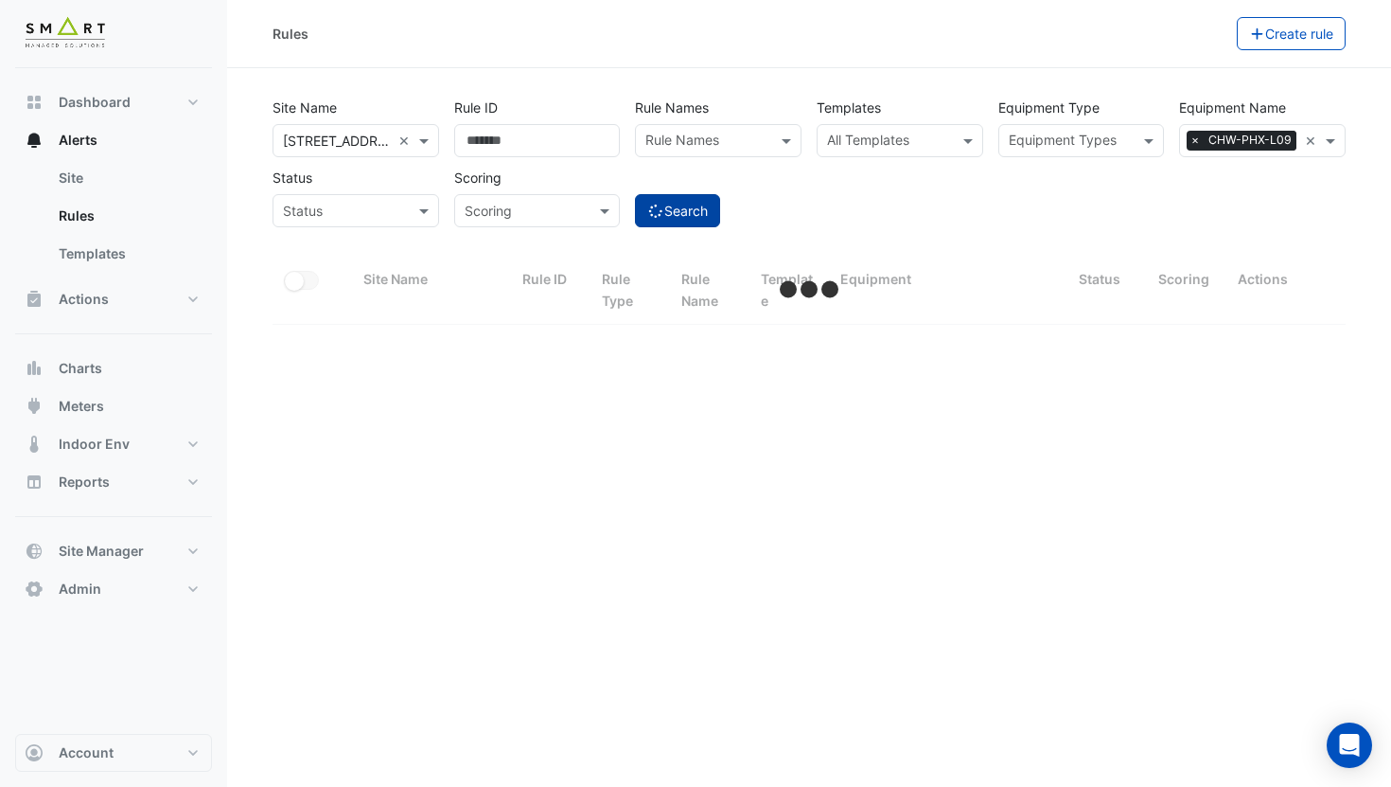
select select "***"
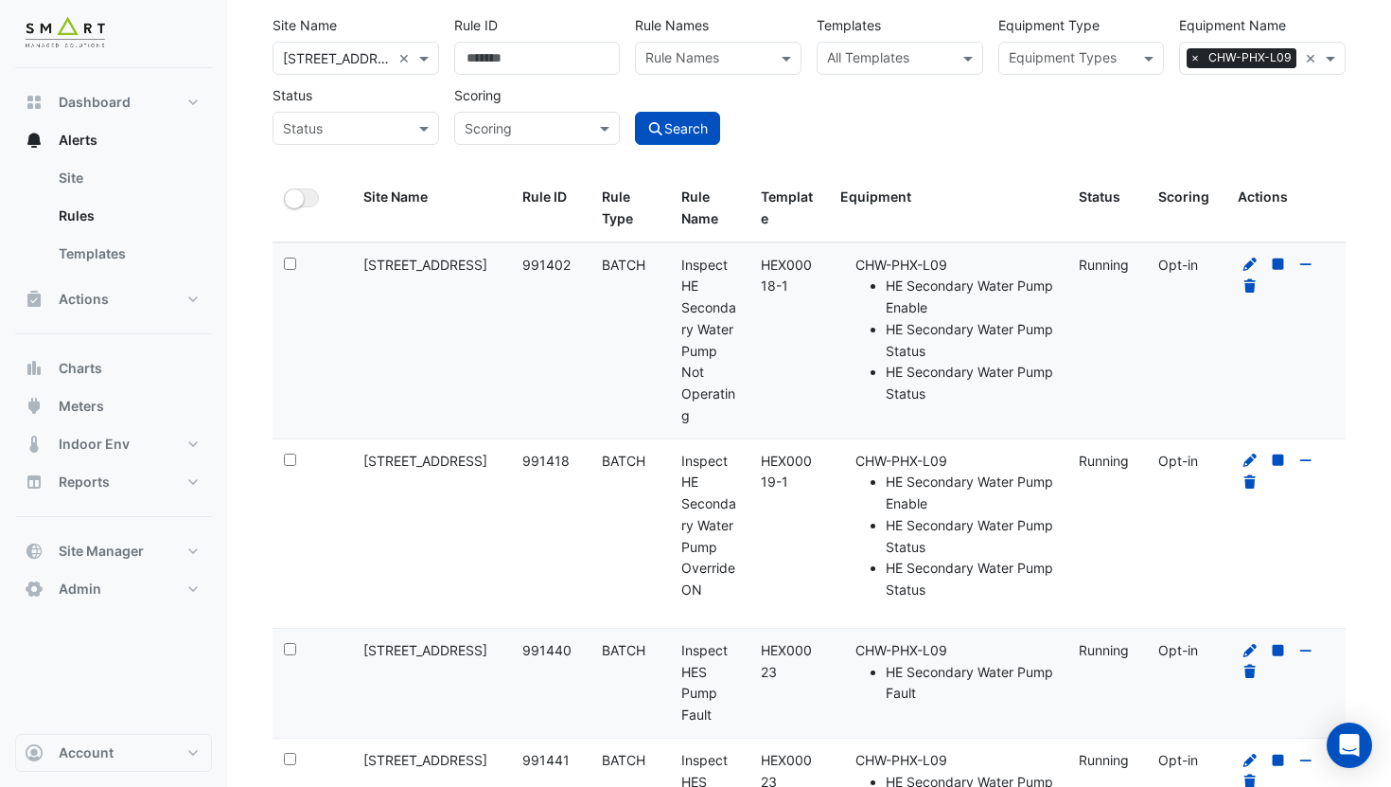
scroll to position [77, 0]
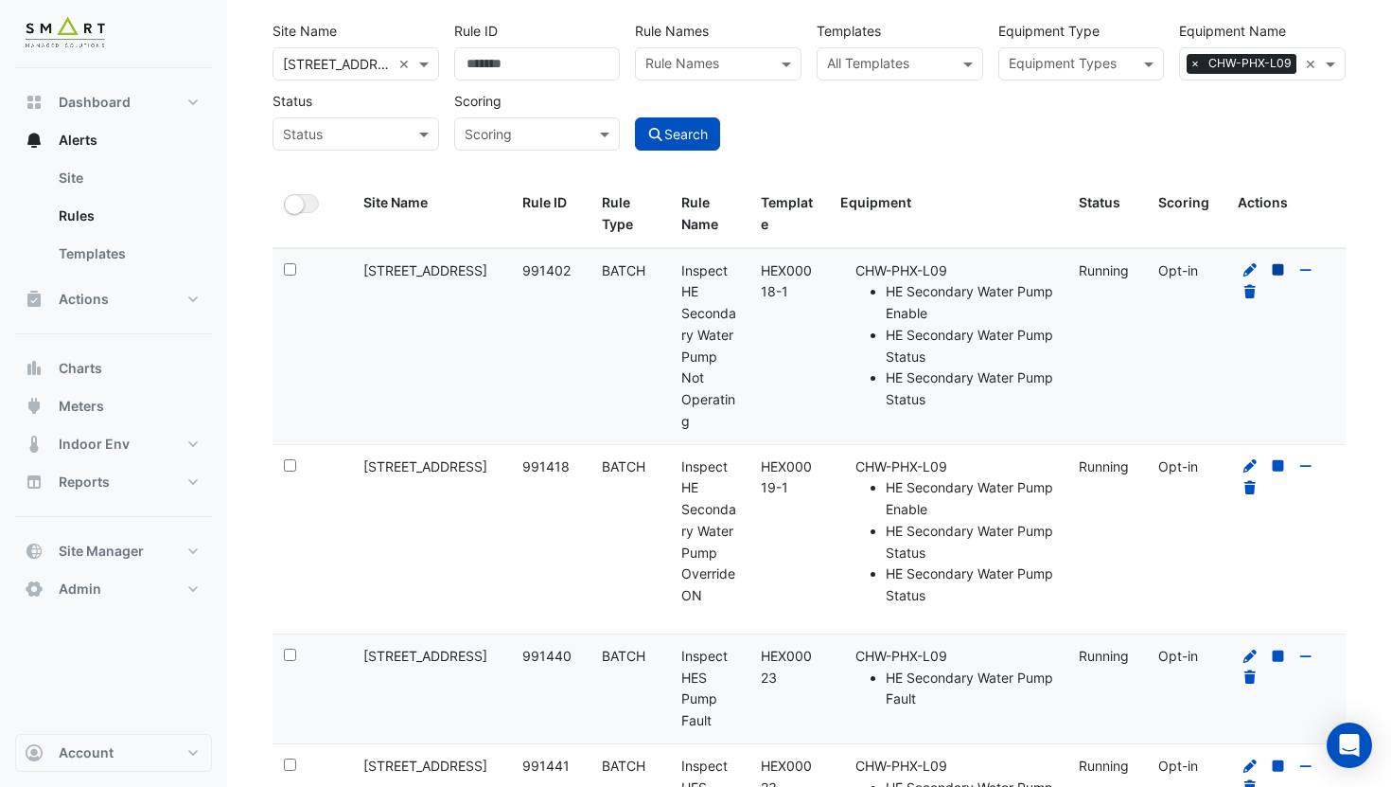
click at [1282, 271] on icon at bounding box center [1277, 269] width 11 height 11
click at [1278, 272] on icon at bounding box center [1278, 269] width 10 height 11
click at [1304, 272] on icon at bounding box center [1306, 269] width 17 height 13
click at [1311, 272] on icon at bounding box center [1306, 269] width 17 height 13
click at [301, 207] on small "button" at bounding box center [294, 204] width 19 height 19
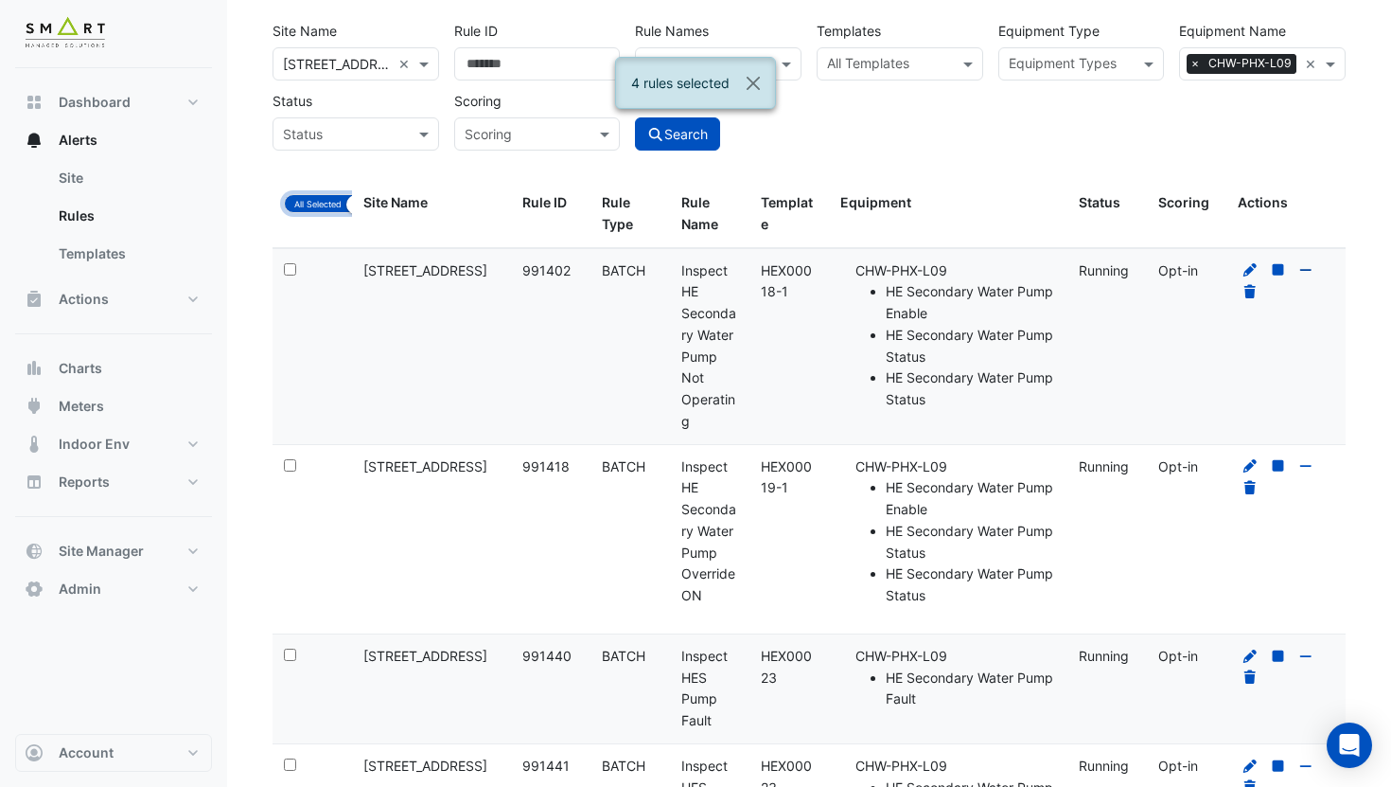
scroll to position [0, 0]
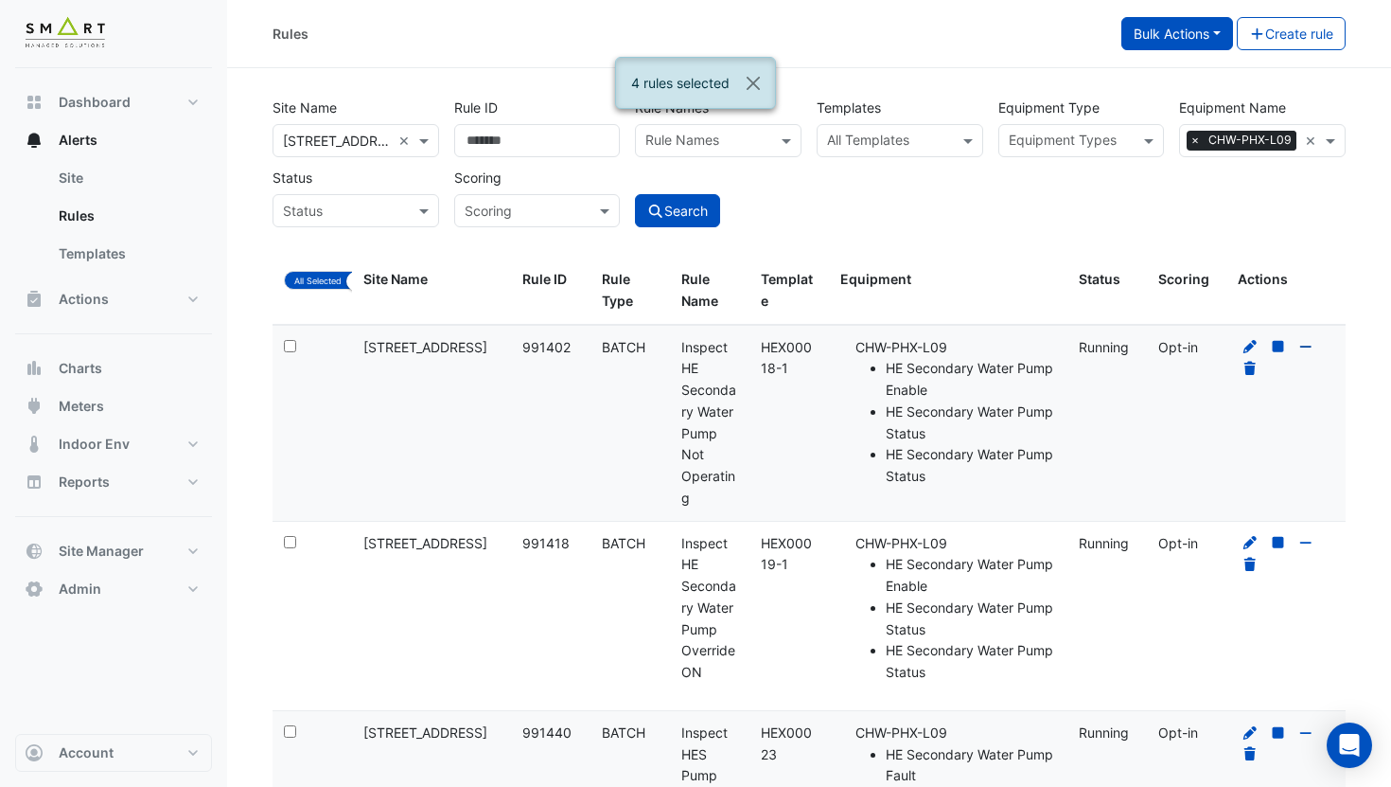
click at [1193, 31] on button "Bulk Actions" at bounding box center [1178, 33] width 112 height 33
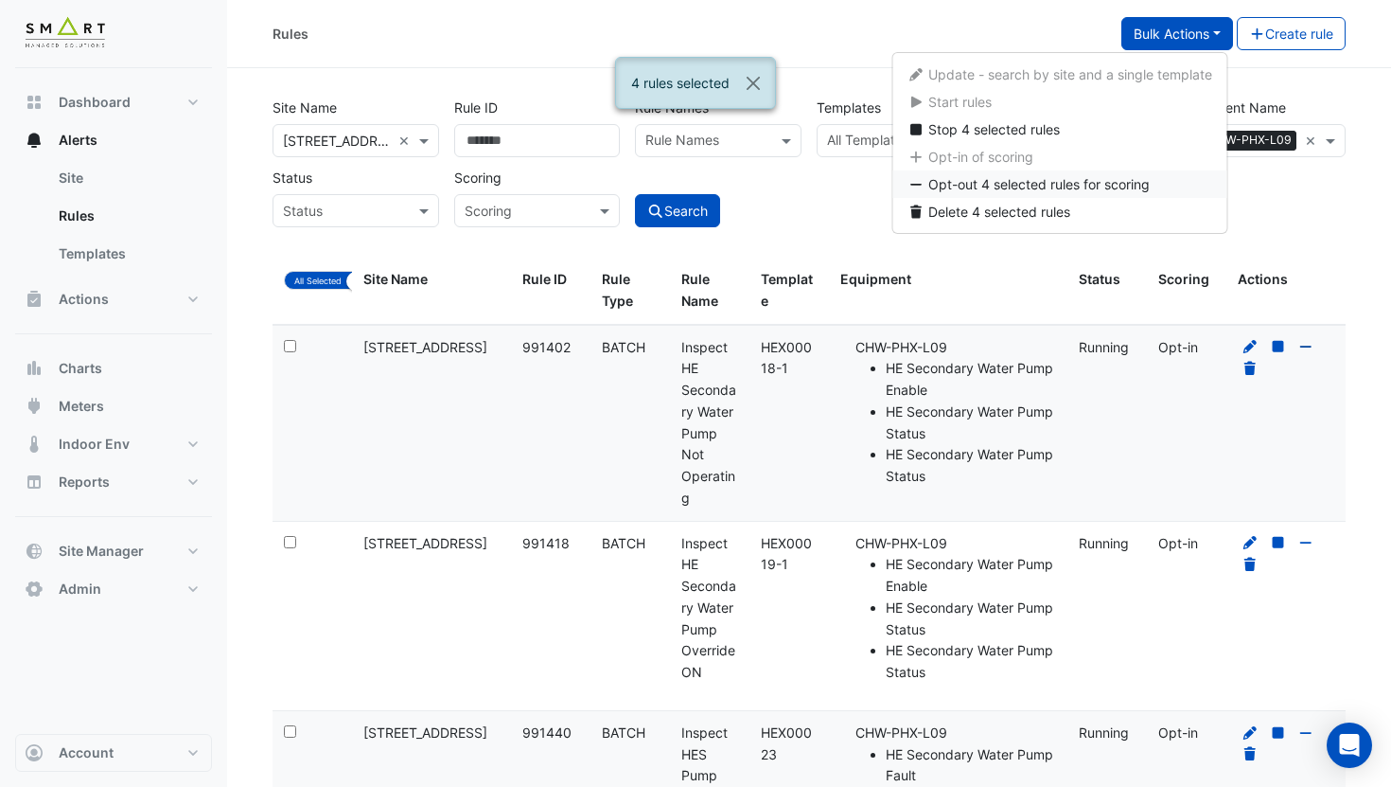
click at [1051, 185] on span "Opt-out 4 selected rules for scoring" at bounding box center [1039, 184] width 221 height 16
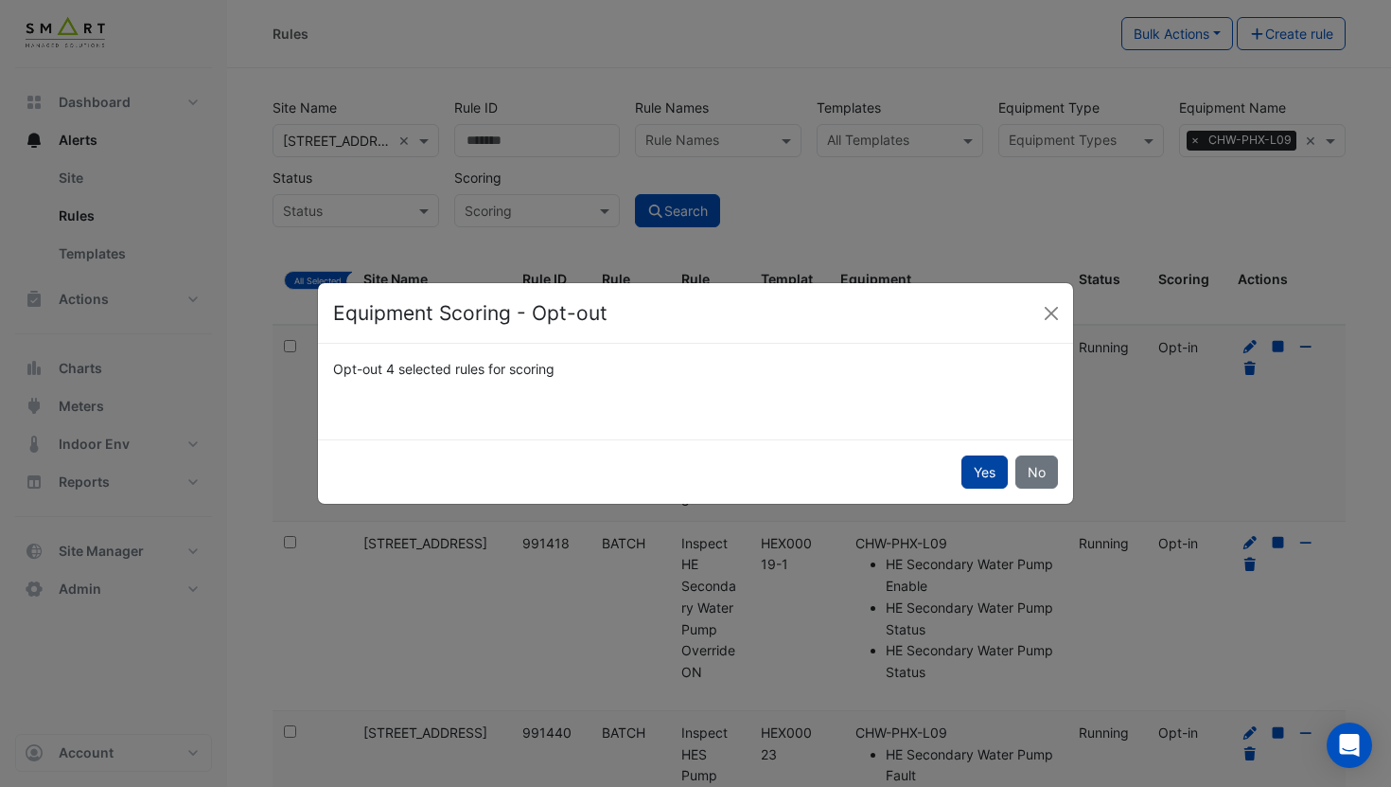
click at [983, 476] on button "Yes" at bounding box center [985, 471] width 46 height 33
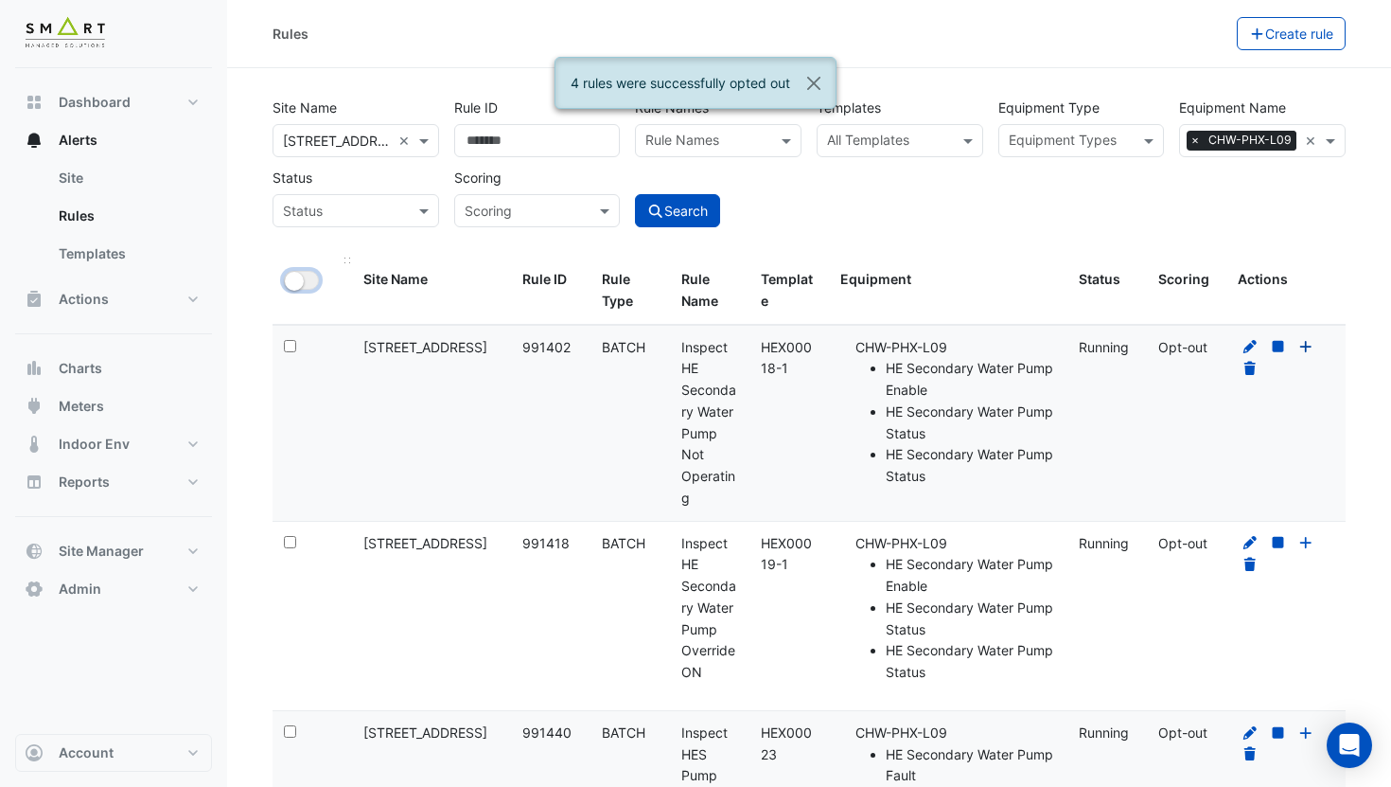
click at [300, 284] on small "button" at bounding box center [294, 281] width 19 height 19
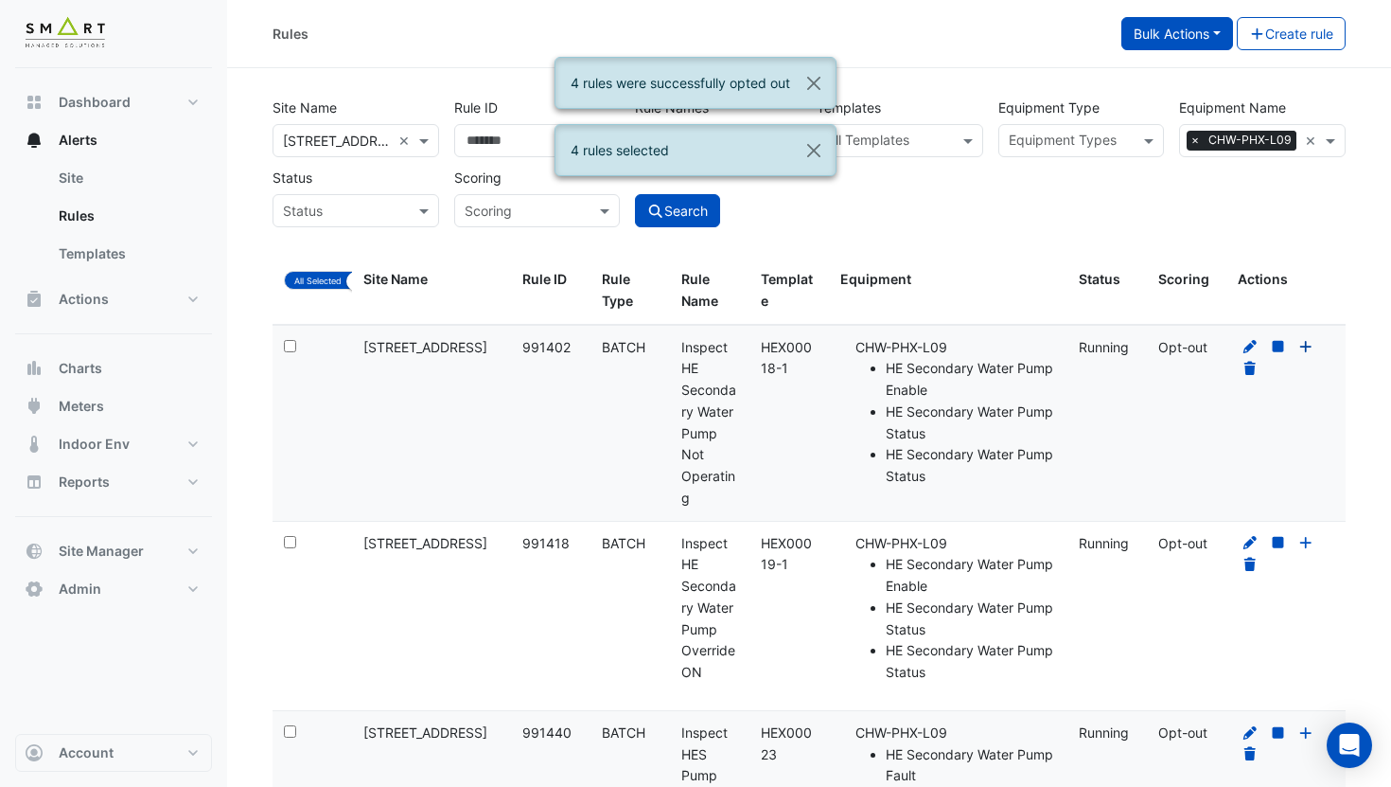
click at [1191, 37] on button "Bulk Actions" at bounding box center [1178, 33] width 112 height 33
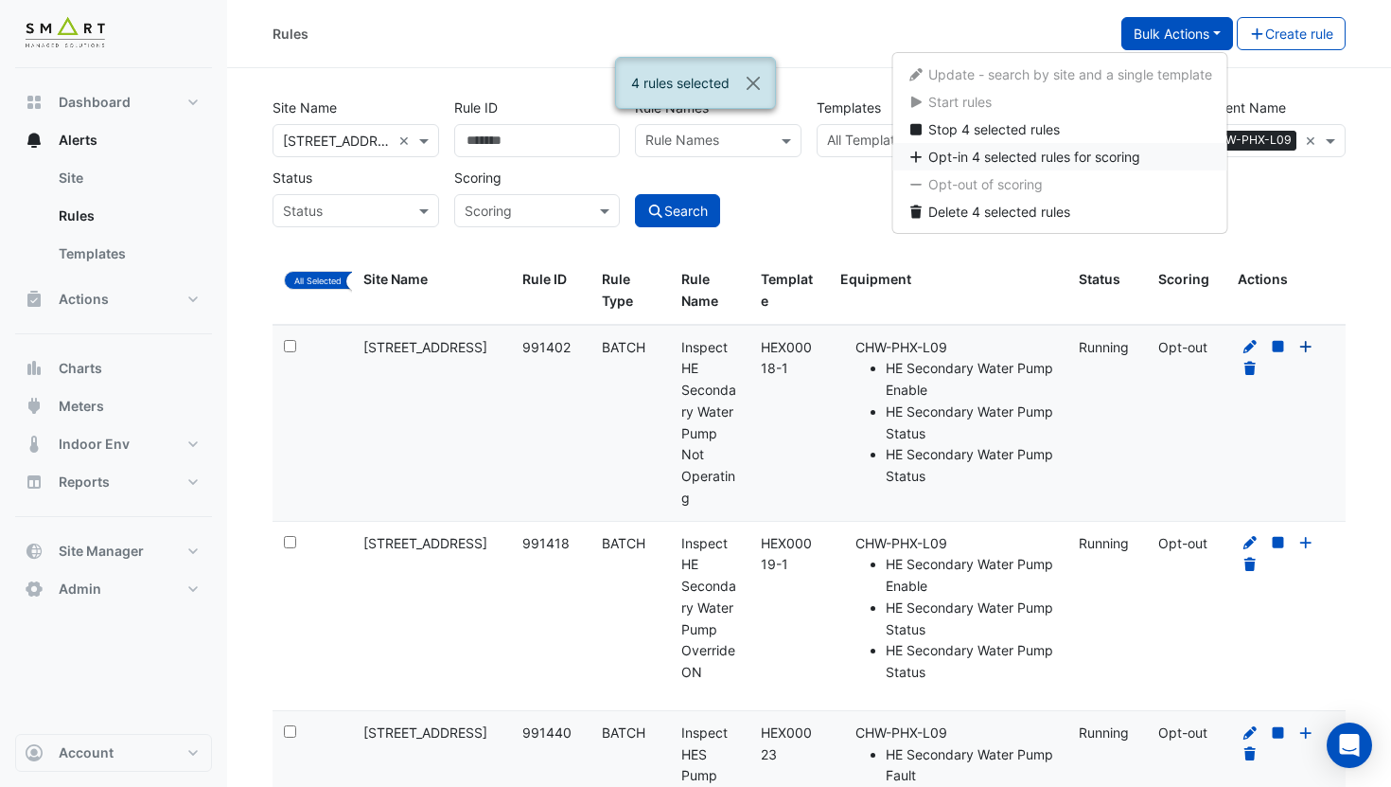
click at [1143, 155] on button "Opt-in 4 selected rules for scoring" at bounding box center [1060, 156] width 335 height 27
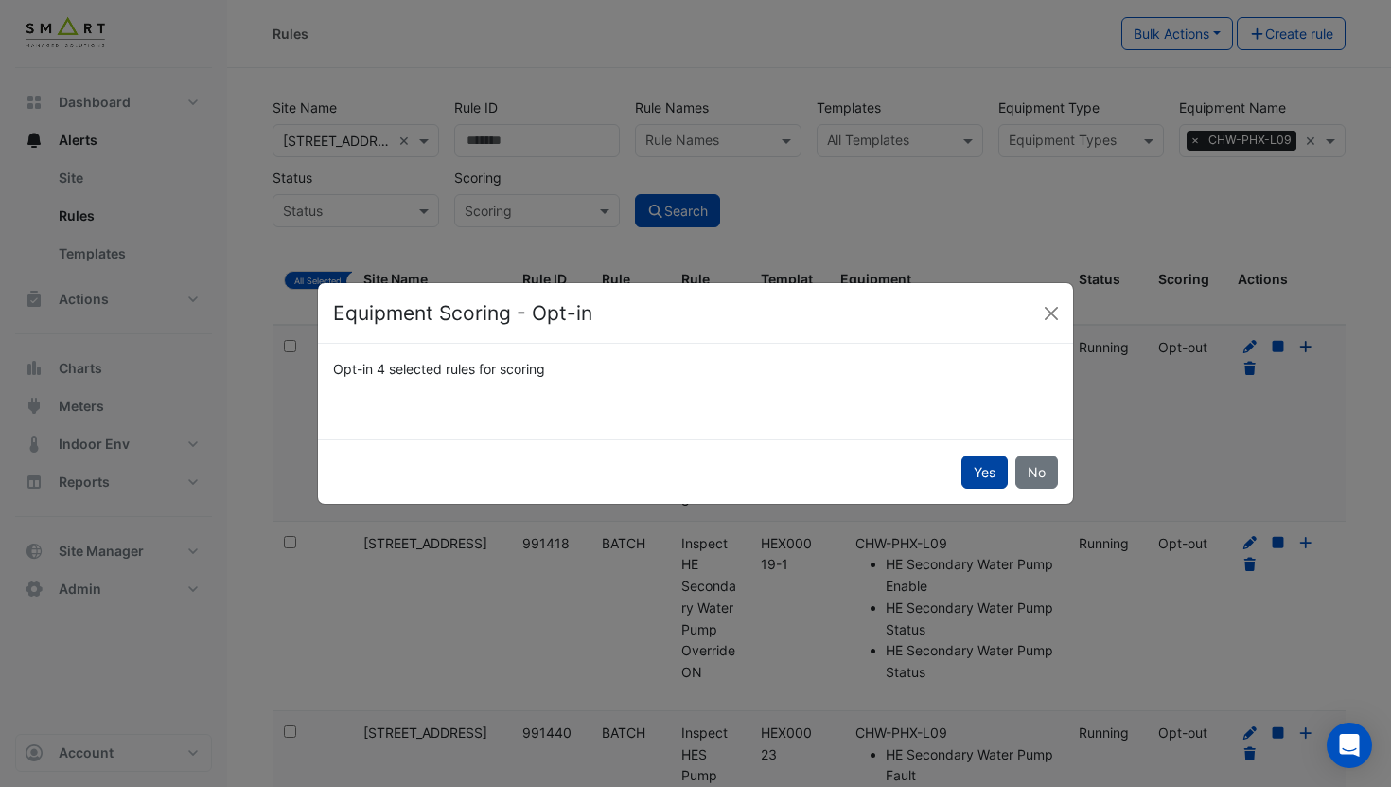
click at [988, 473] on button "Yes" at bounding box center [985, 471] width 46 height 33
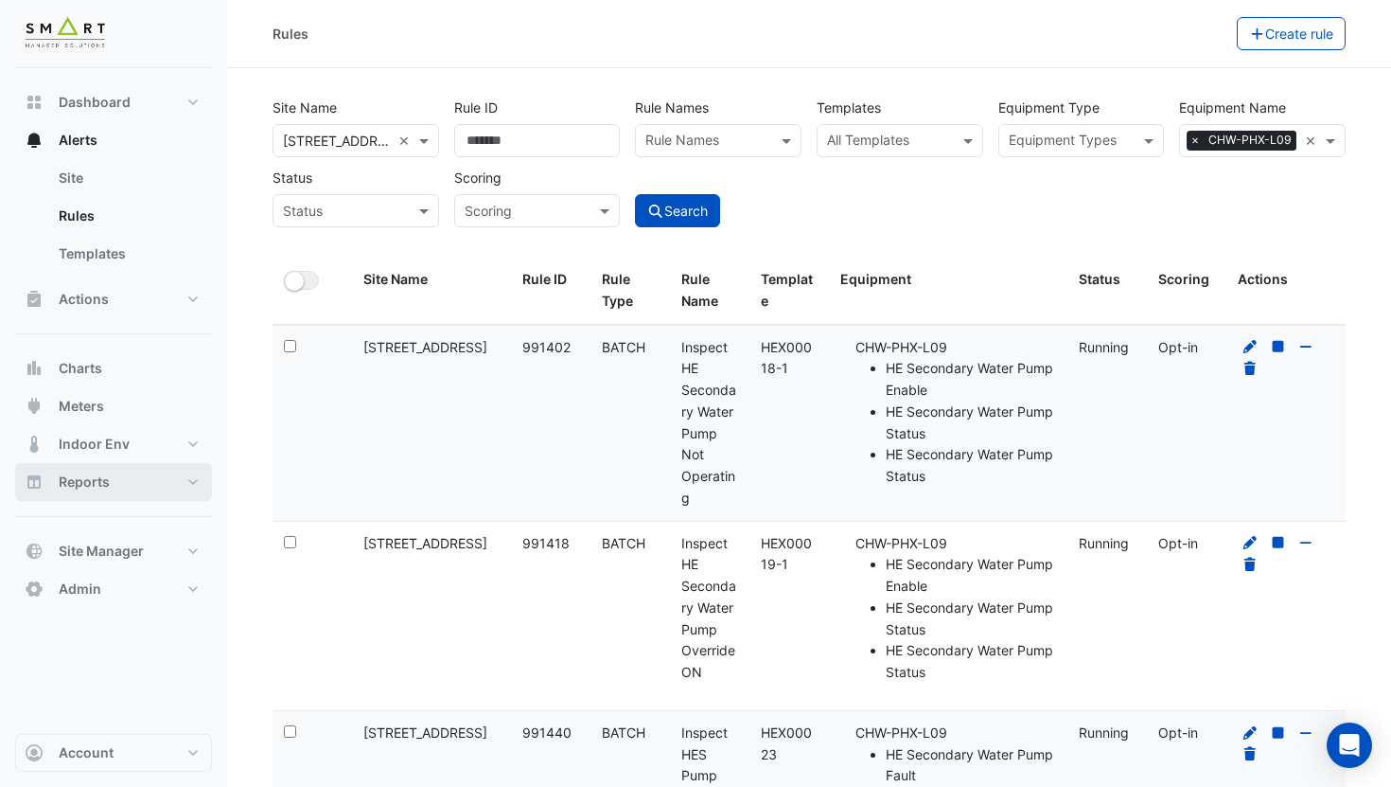
click at [160, 485] on button "Reports" at bounding box center [113, 482] width 197 height 38
select select "***"
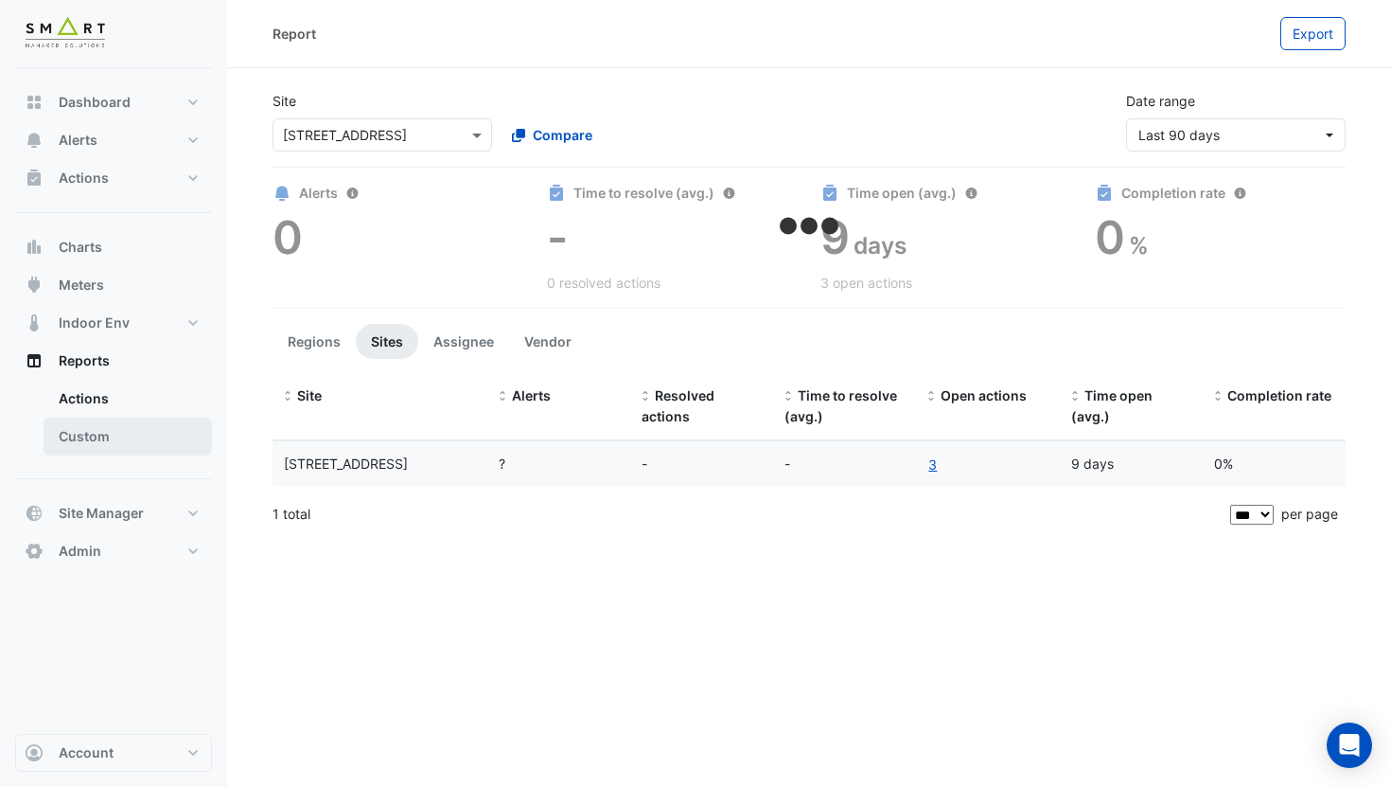
click at [124, 436] on link "Custom" at bounding box center [128, 436] width 168 height 38
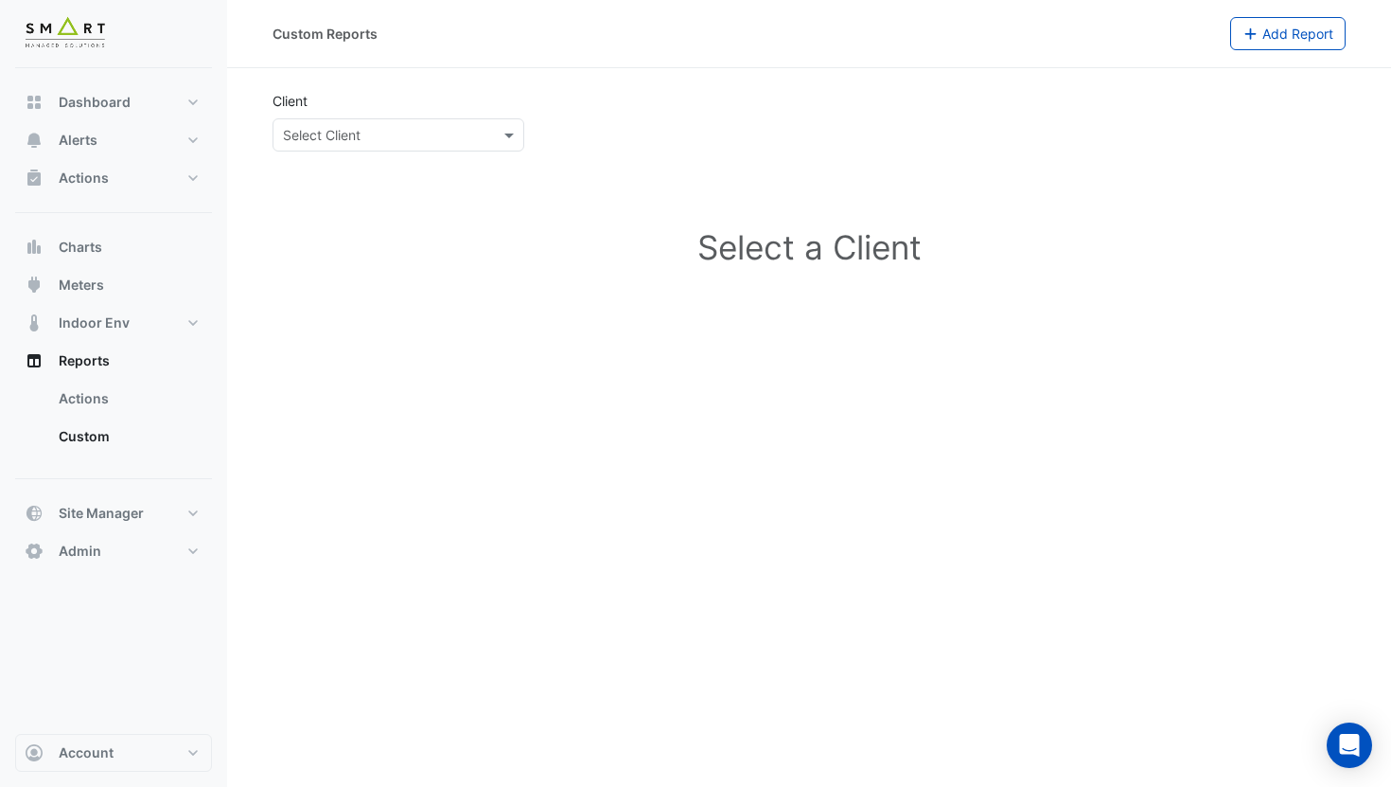
click at [427, 141] on input "text" at bounding box center [379, 136] width 193 height 20
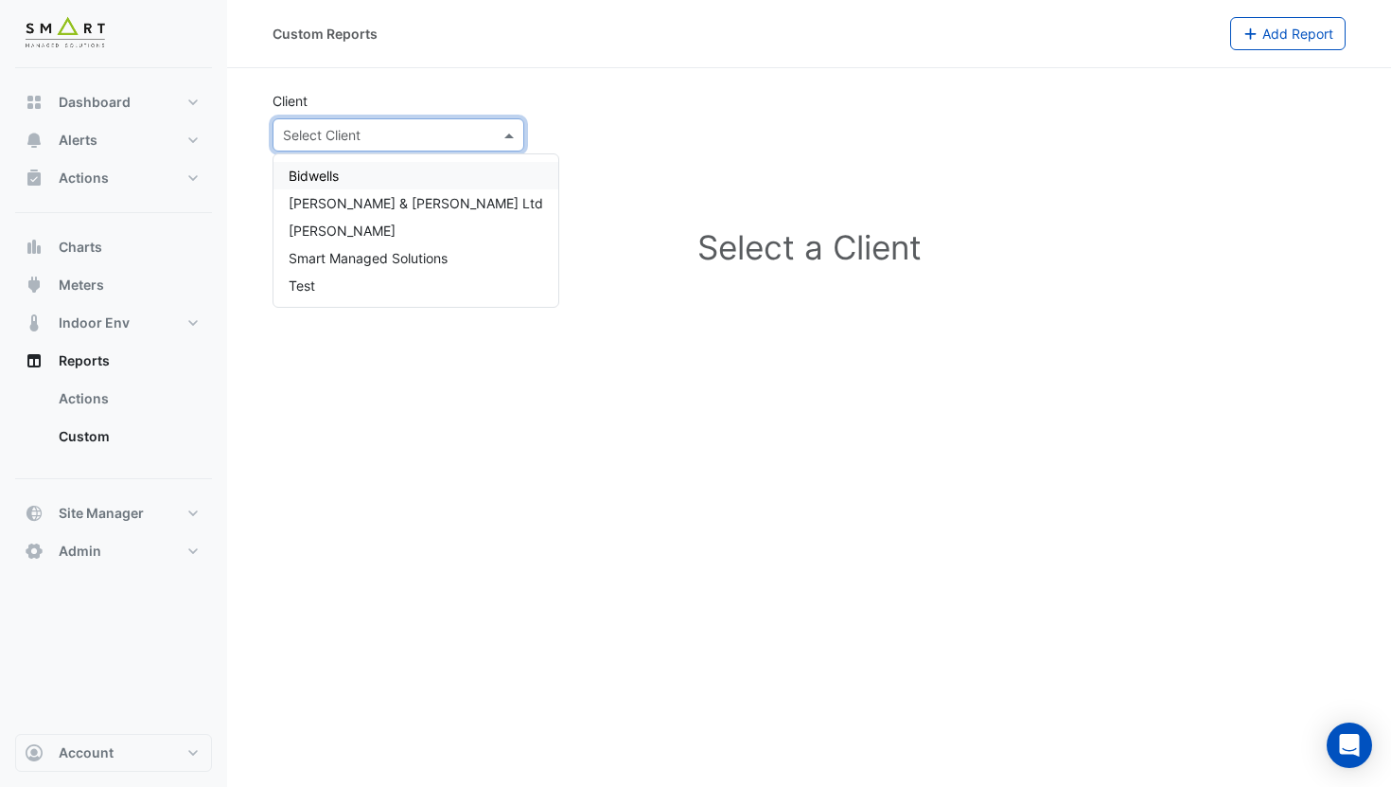
click at [551, 82] on section "Client Select Client Select a Client" at bounding box center [809, 201] width 1164 height 267
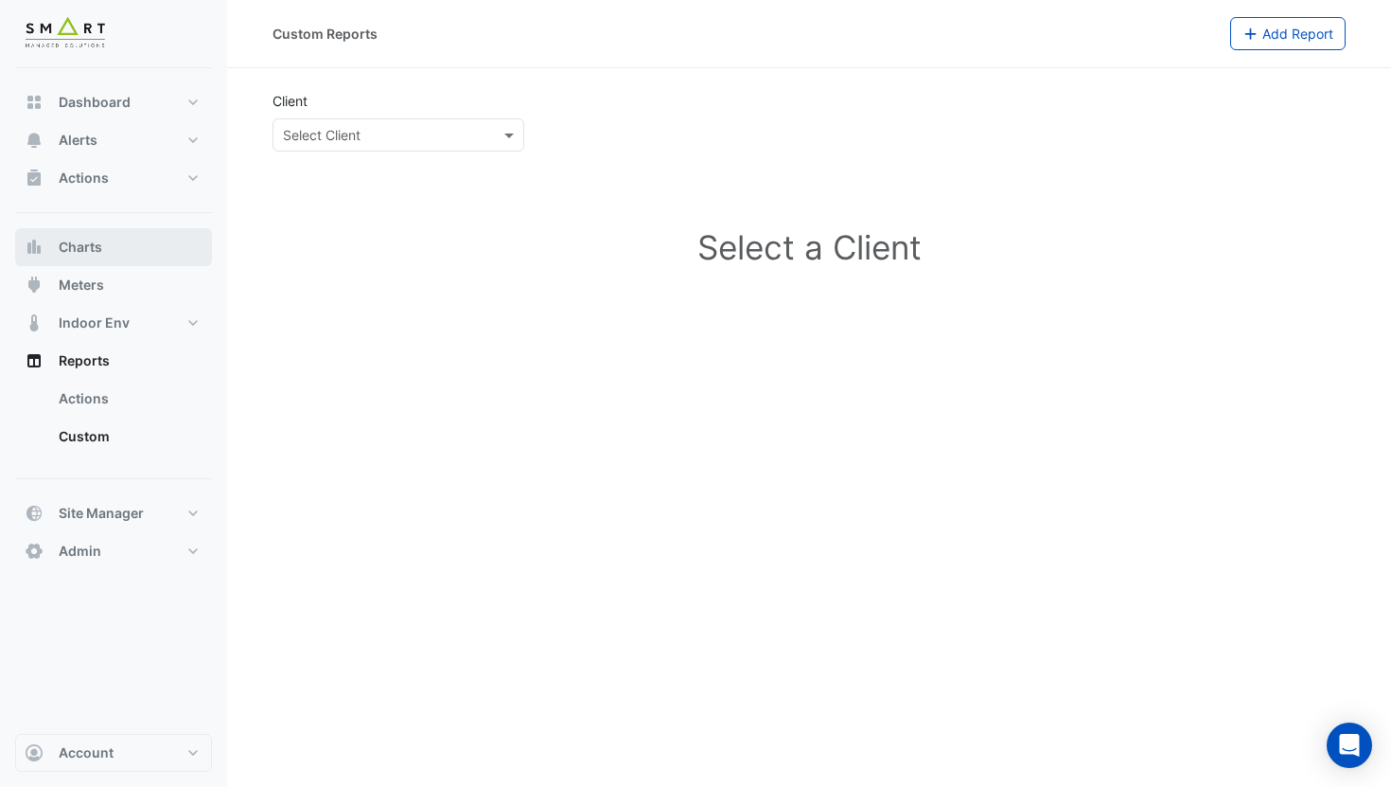
click at [135, 239] on button "Charts" at bounding box center [113, 247] width 197 height 38
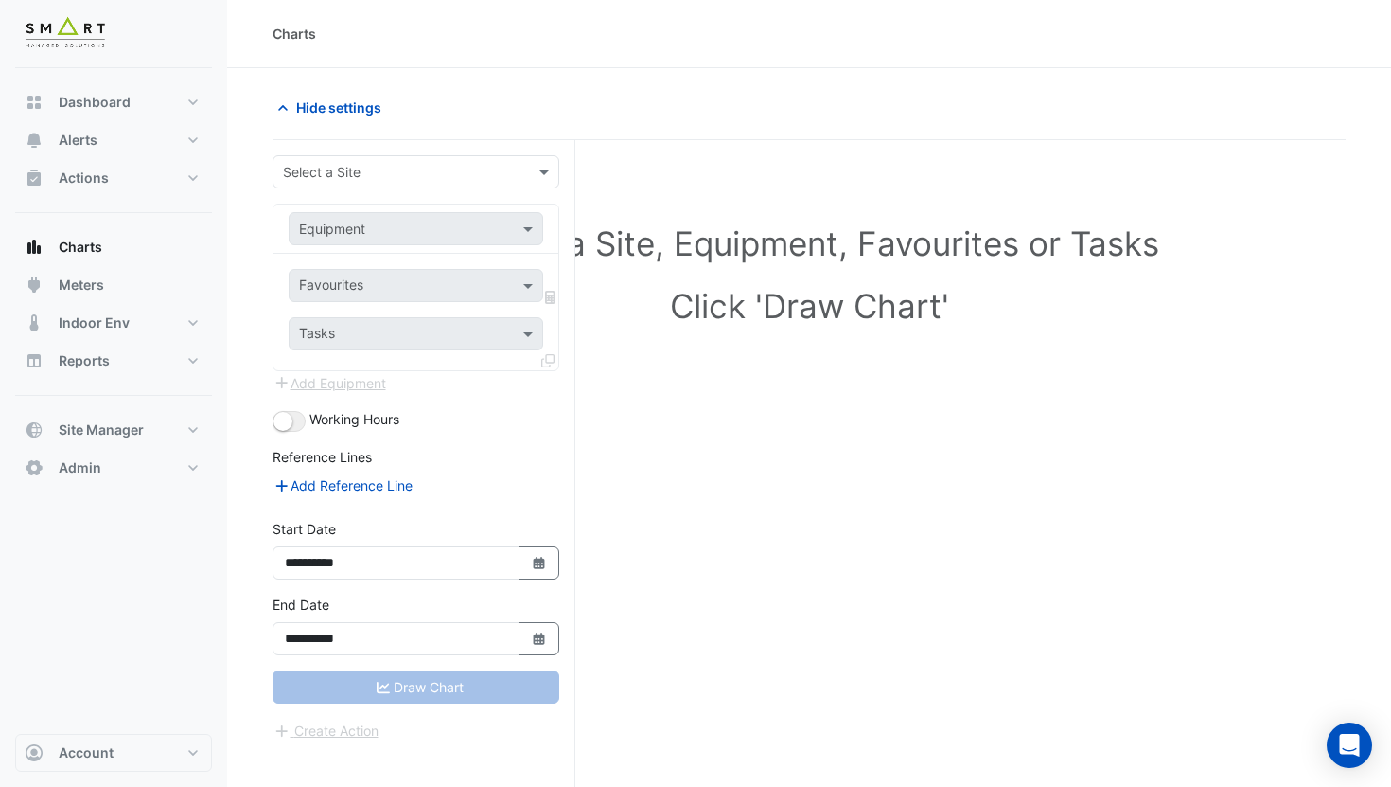
click at [400, 180] on input "text" at bounding box center [397, 173] width 228 height 20
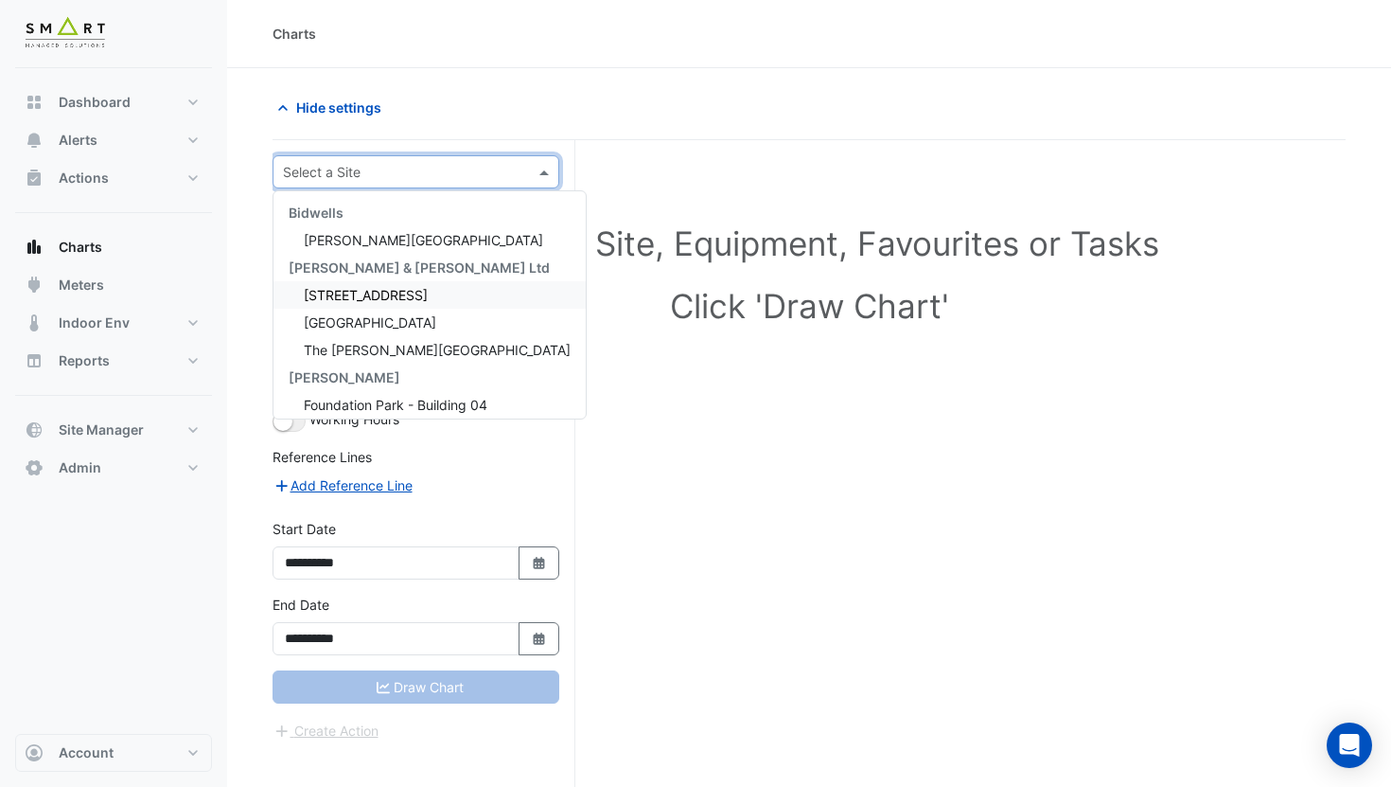
click at [403, 293] on span "12 Hammersmith Grove" at bounding box center [366, 295] width 124 height 16
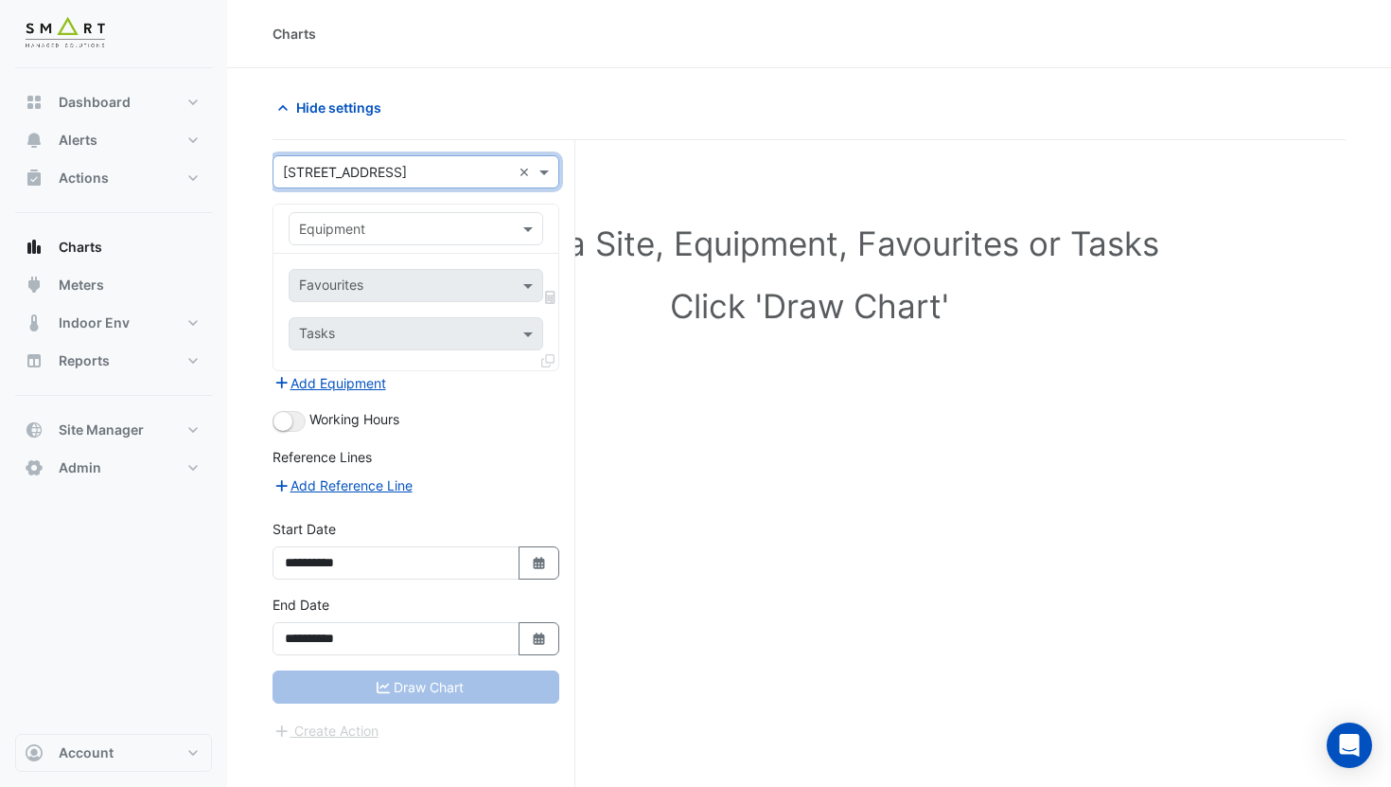
click at [408, 228] on input "text" at bounding box center [397, 230] width 196 height 20
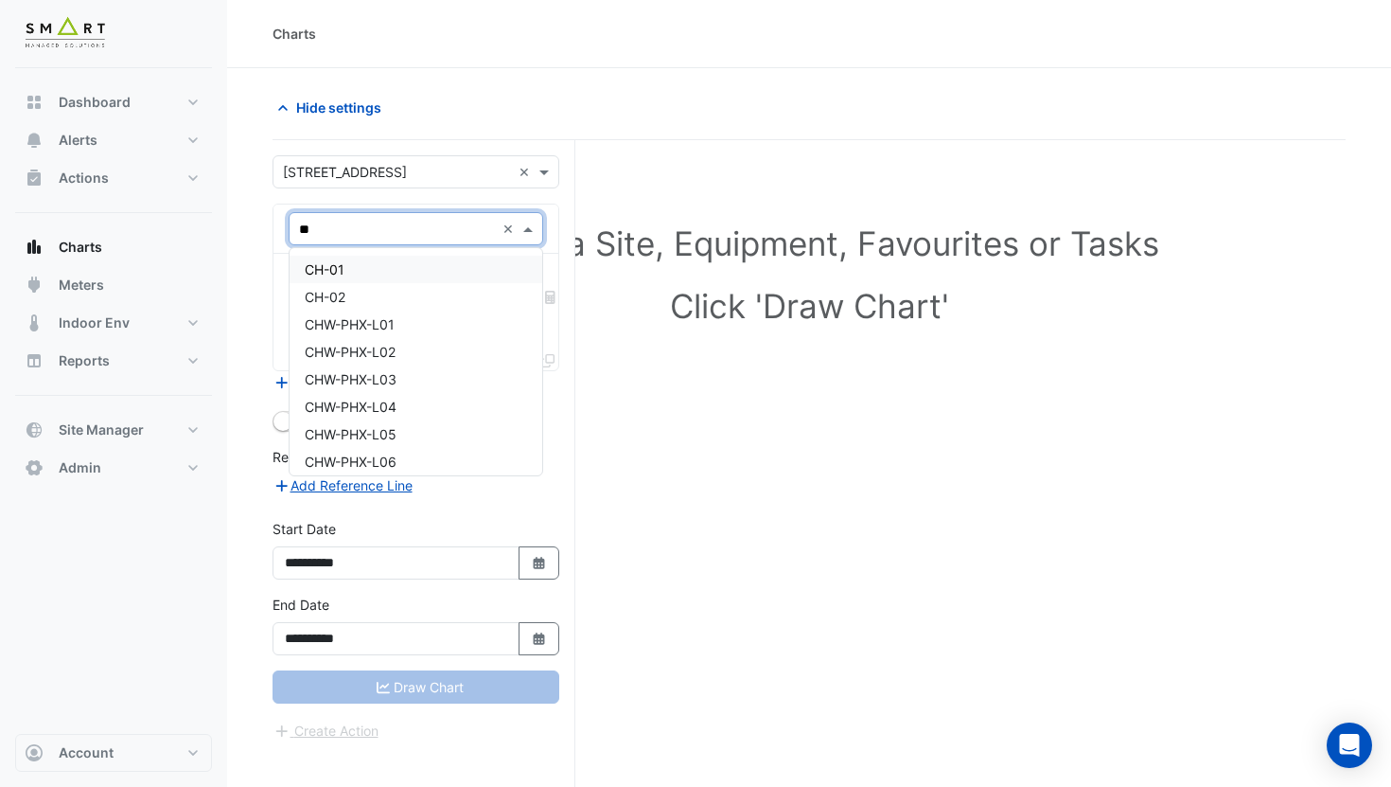
type input "**"
click at [402, 197] on form "**********" at bounding box center [416, 448] width 287 height 586
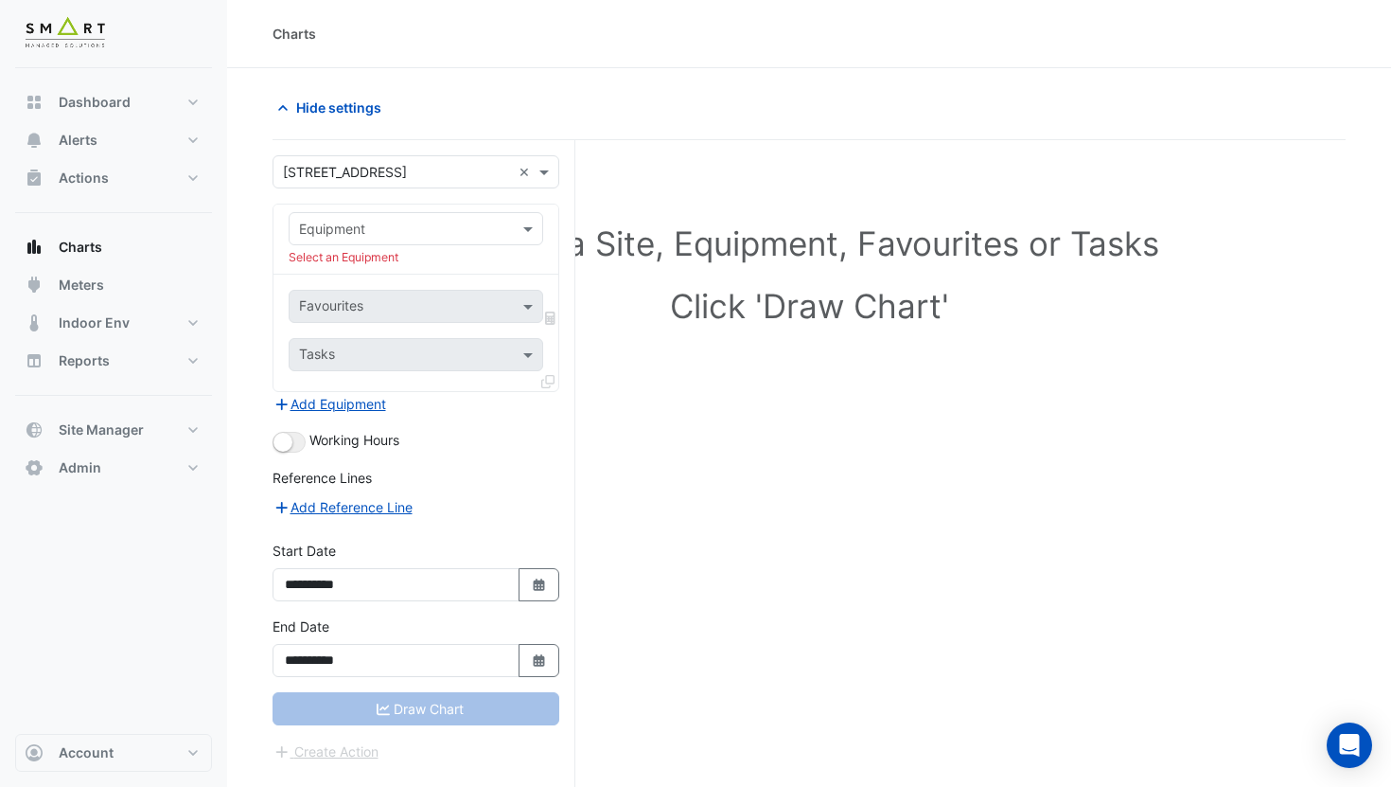
click at [374, 199] on form "**********" at bounding box center [416, 458] width 287 height 607
click at [397, 225] on input "text" at bounding box center [397, 230] width 196 height 20
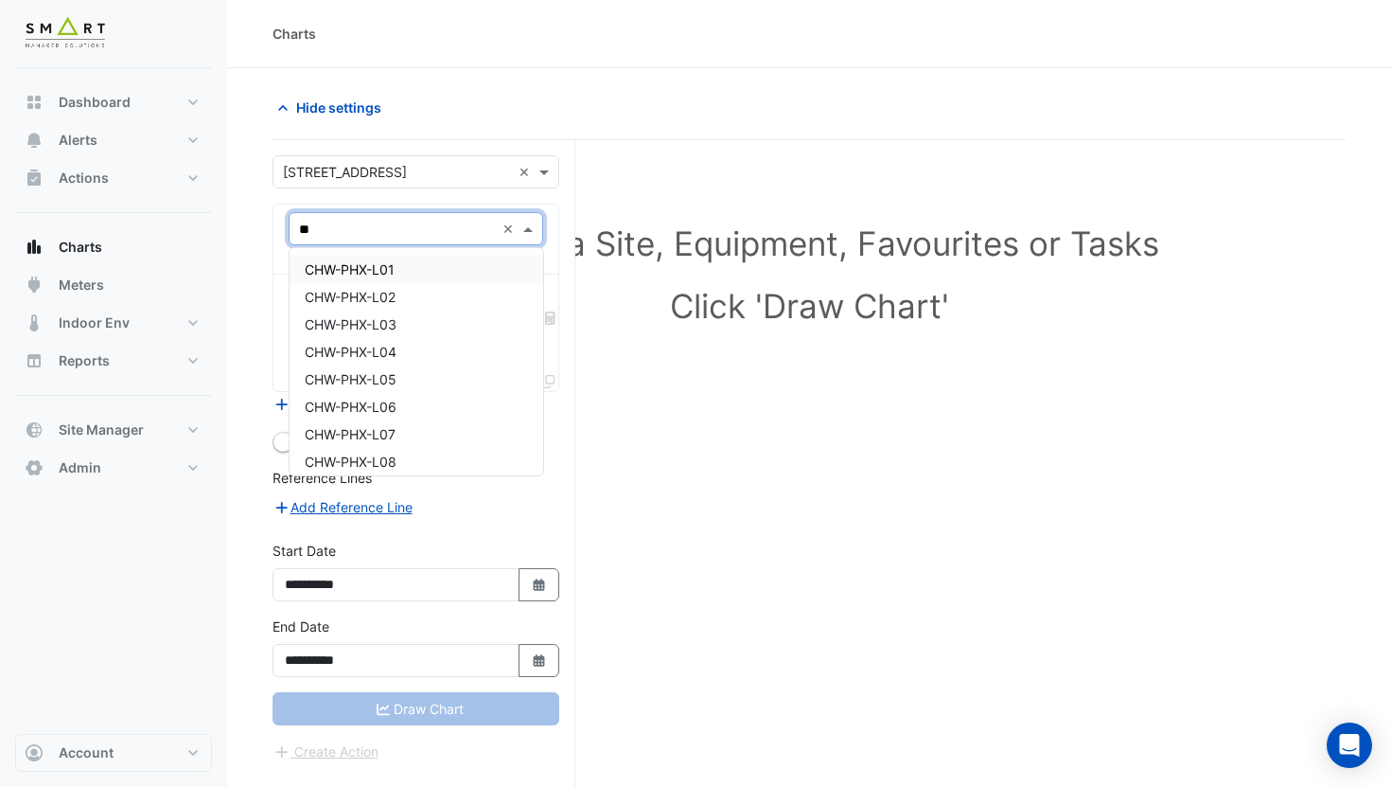
type input "***"
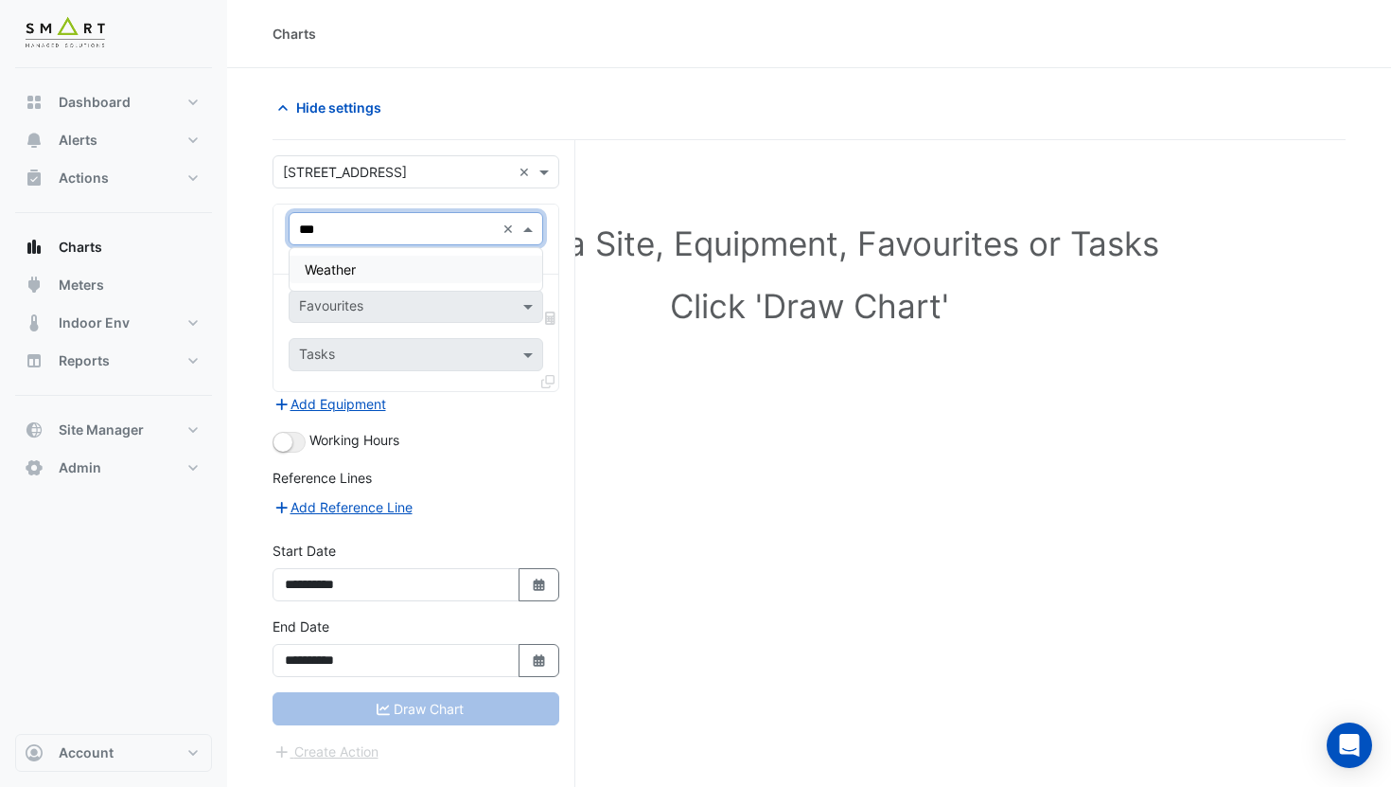
click at [427, 264] on div "Weather" at bounding box center [416, 269] width 253 height 27
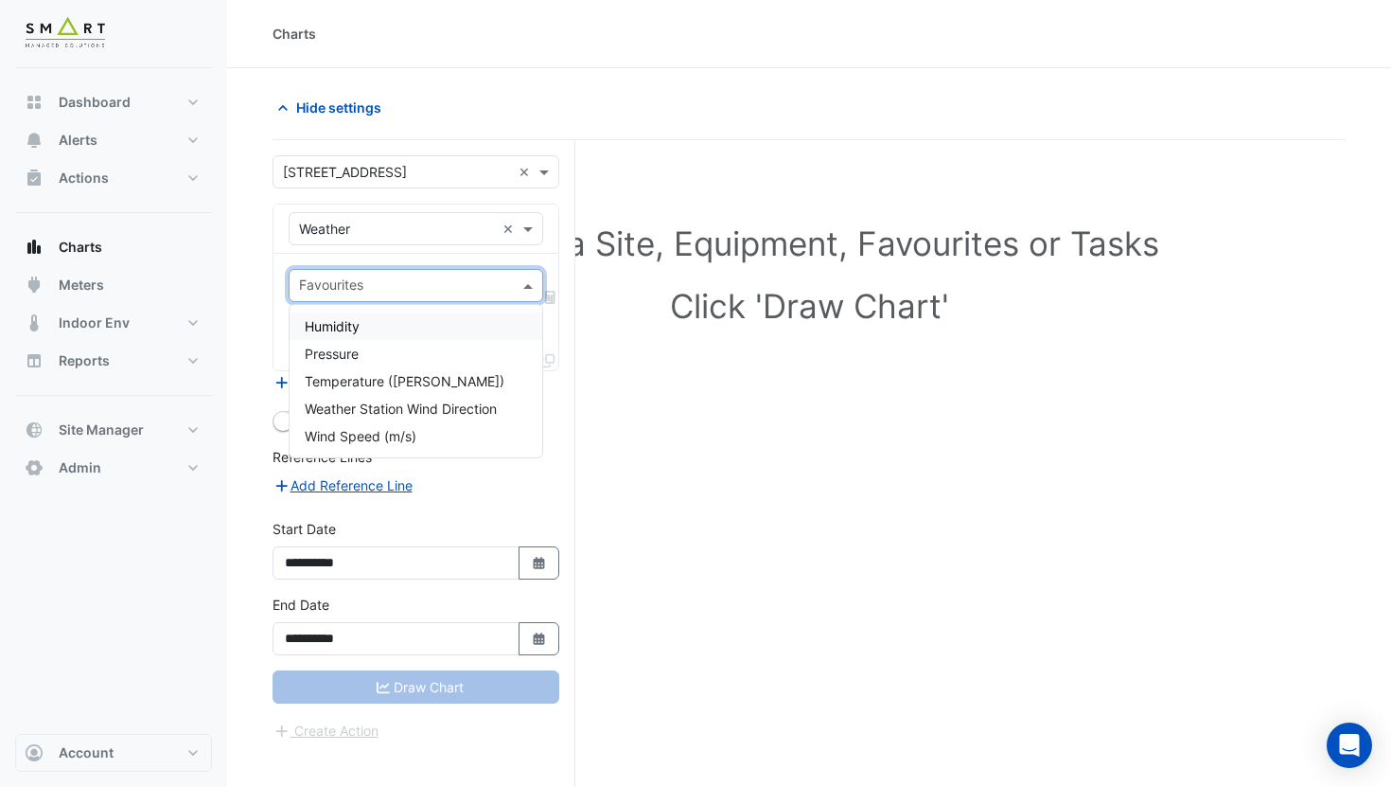
click at [435, 291] on input "text" at bounding box center [405, 287] width 212 height 20
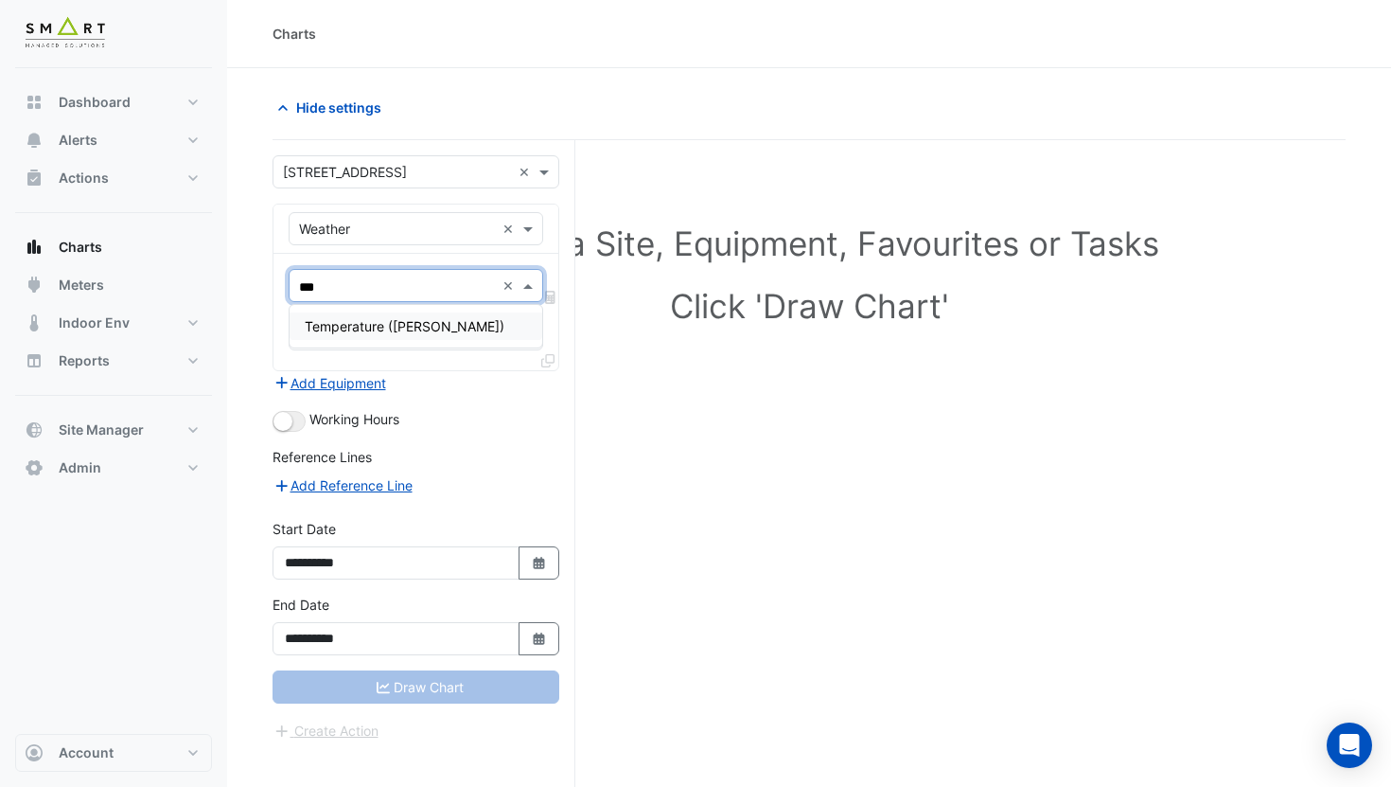
type input "****"
click at [431, 318] on span "Temperature (Celcius)" at bounding box center [405, 326] width 200 height 16
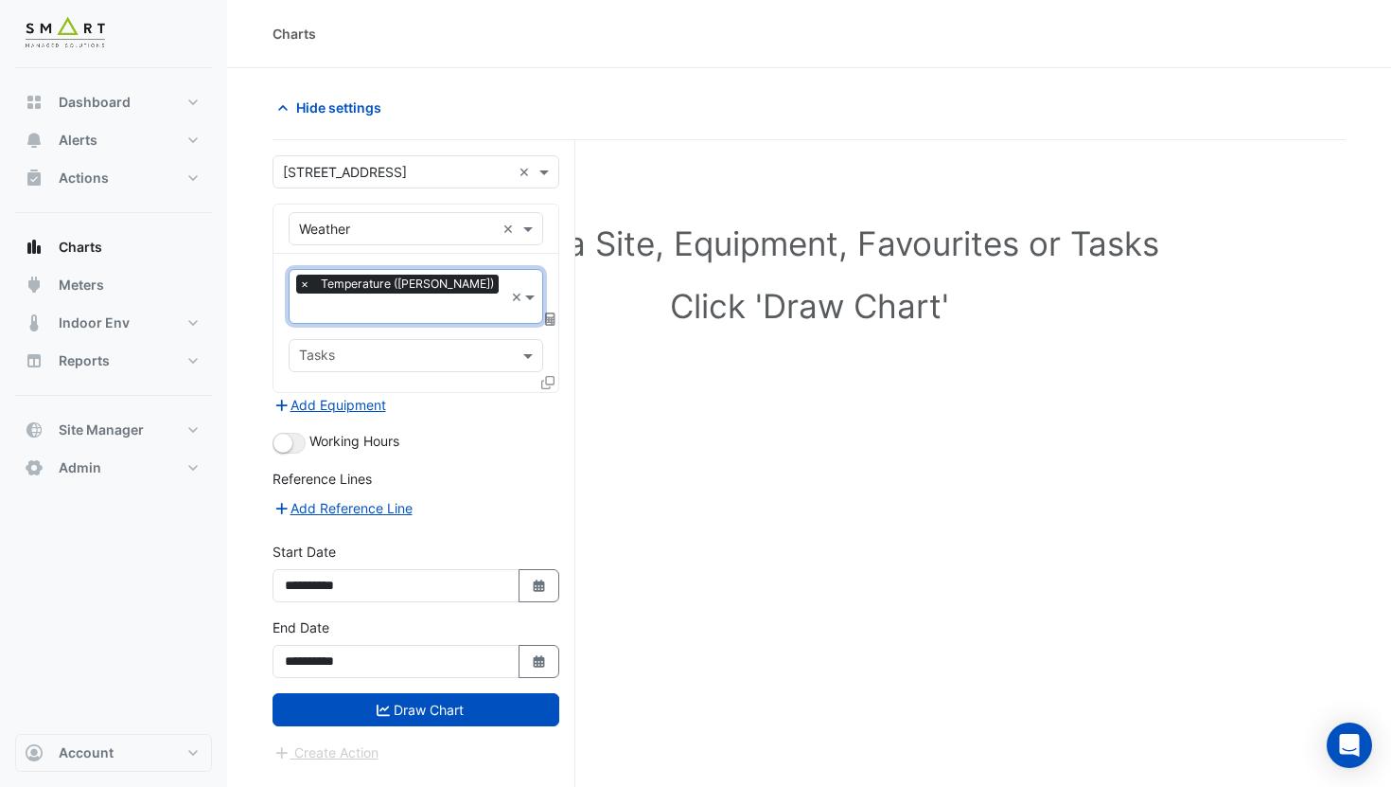
click at [550, 312] on icon at bounding box center [550, 318] width 10 height 13
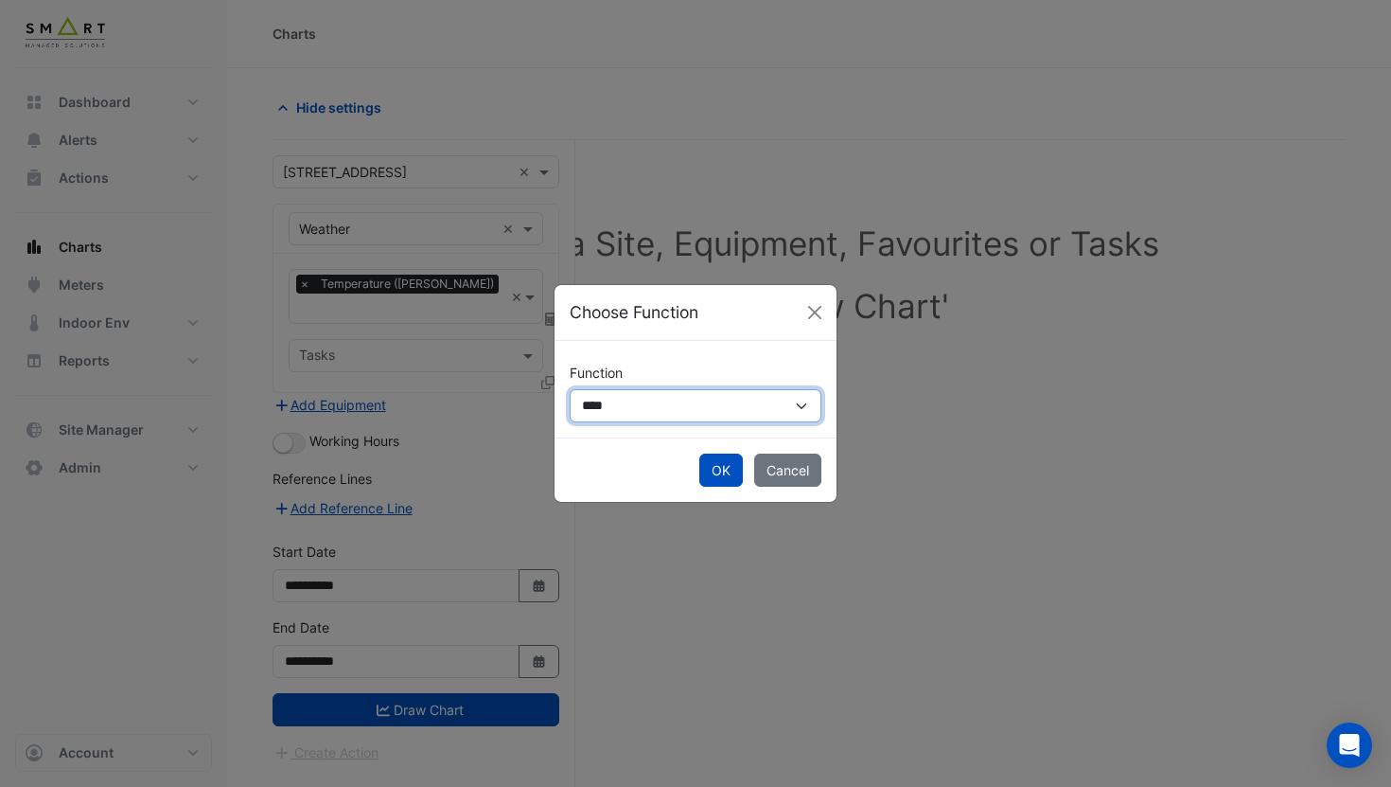
click at [638, 406] on select "**********" at bounding box center [696, 405] width 252 height 33
select select "******"
click at [570, 389] on select "**********" at bounding box center [696, 405] width 252 height 33
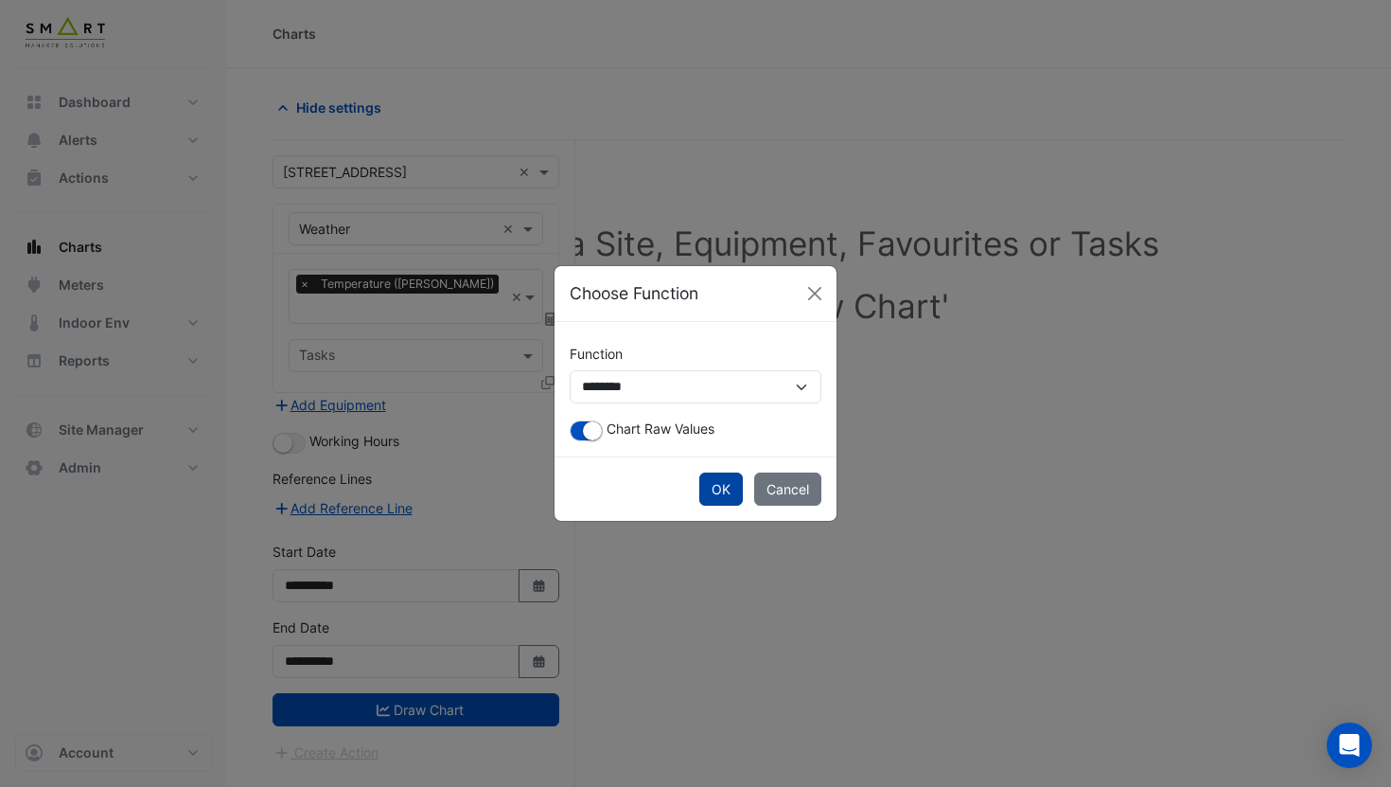
click at [718, 483] on button "OK" at bounding box center [722, 488] width 44 height 33
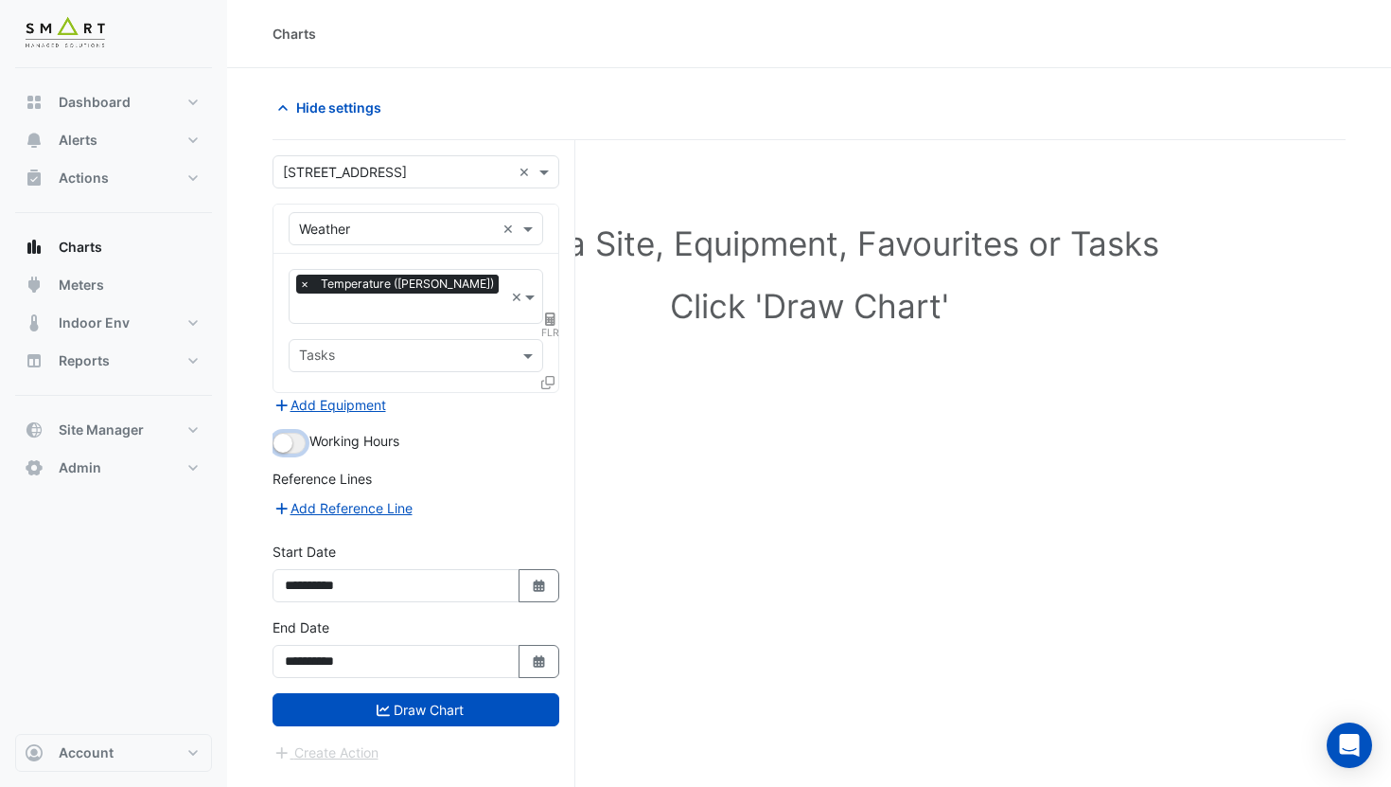
click at [295, 433] on button "button" at bounding box center [289, 443] width 33 height 21
click at [370, 394] on button "Add Equipment" at bounding box center [330, 405] width 115 height 22
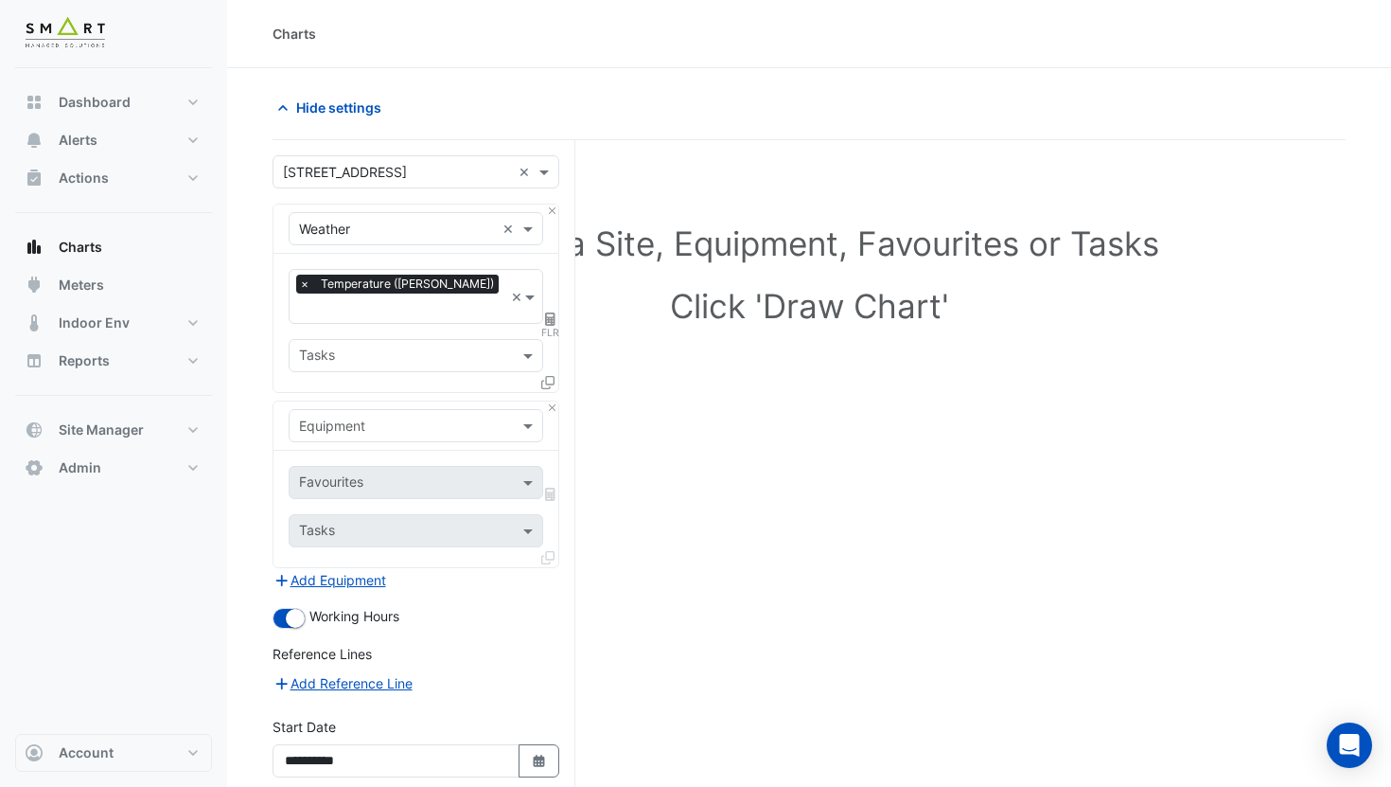
click at [406, 416] on input "text" at bounding box center [397, 426] width 196 height 20
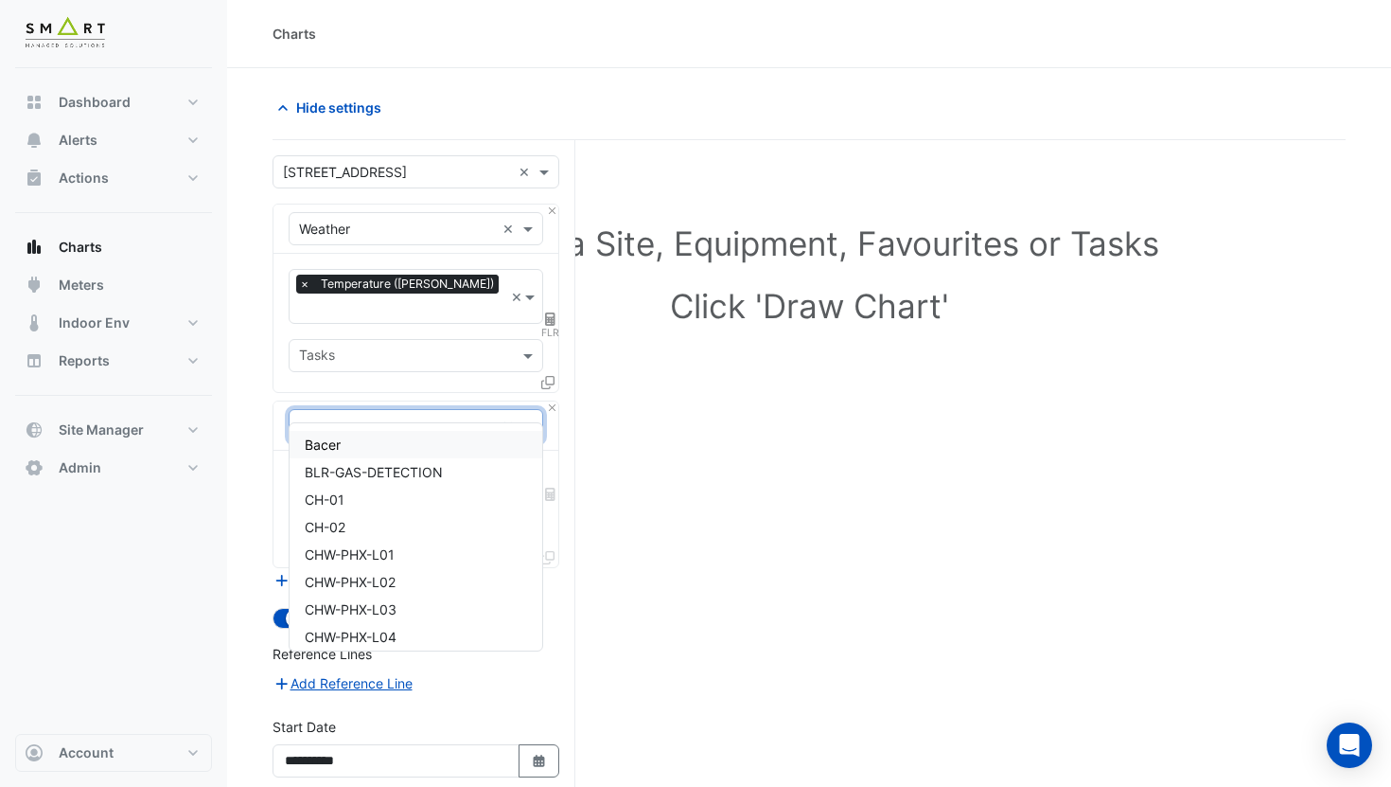
type input "**"
click at [381, 448] on div "CH-01" at bounding box center [416, 444] width 253 height 27
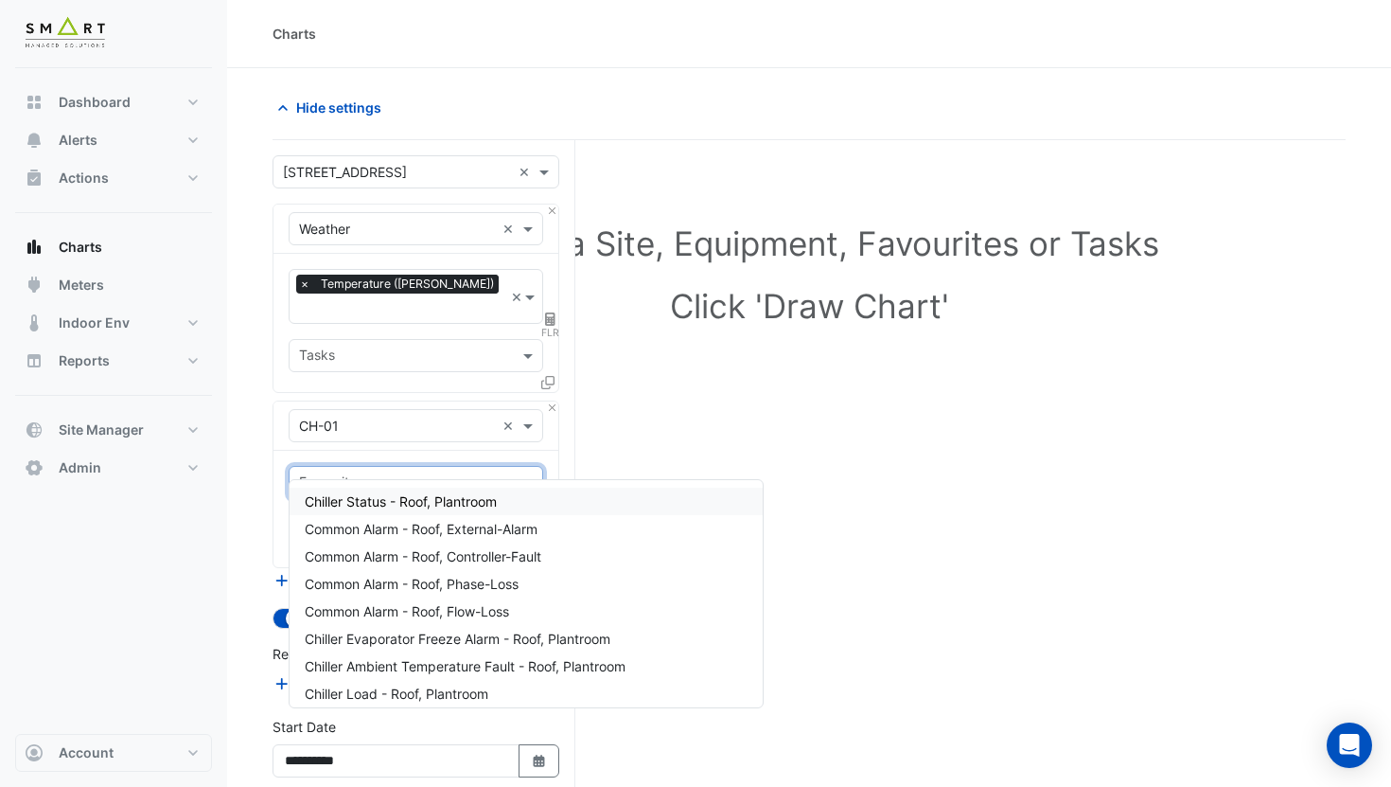
click at [405, 474] on input "text" at bounding box center [405, 484] width 212 height 20
click at [402, 493] on span "Chiller Status - Roof, Plantroom" at bounding box center [401, 501] width 192 height 16
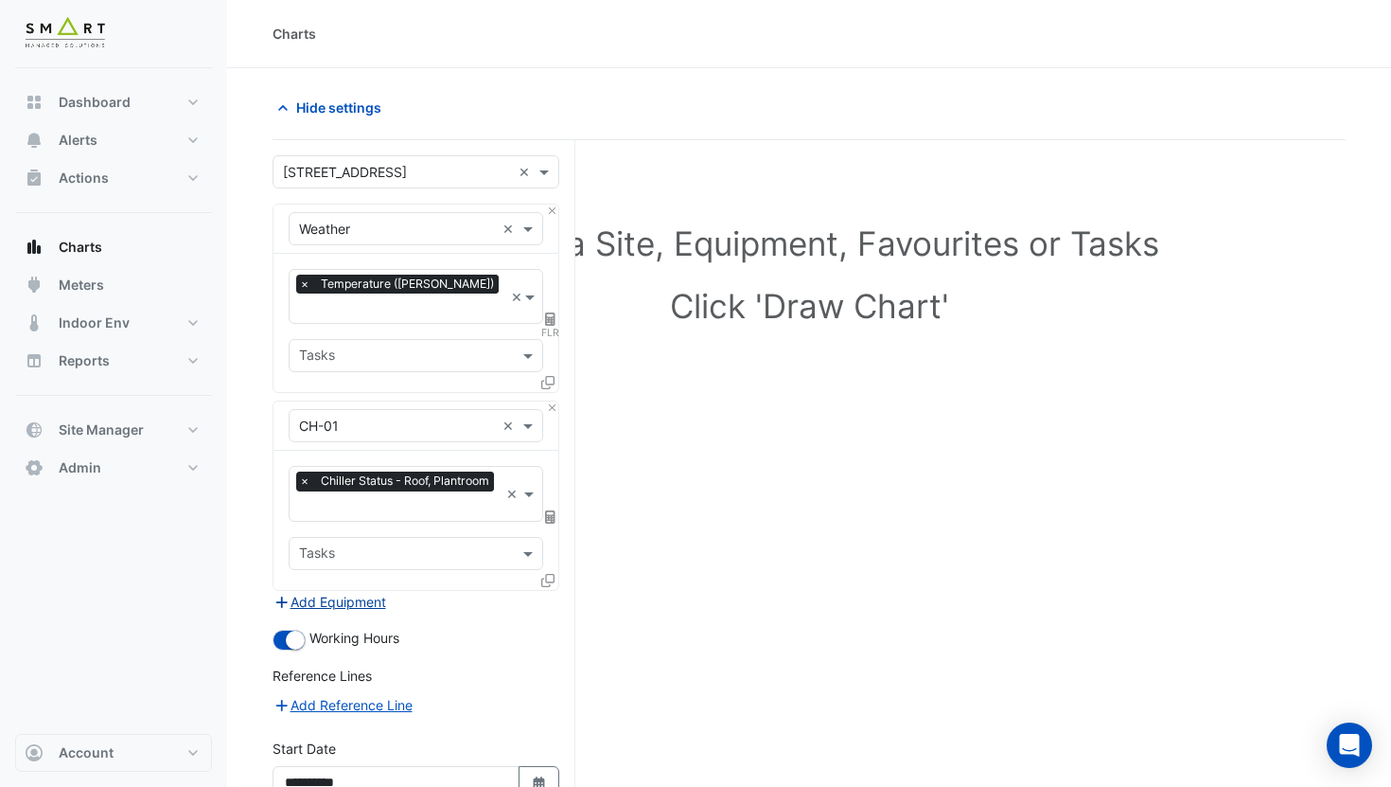
click at [362, 591] on button "Add Equipment" at bounding box center [330, 602] width 115 height 22
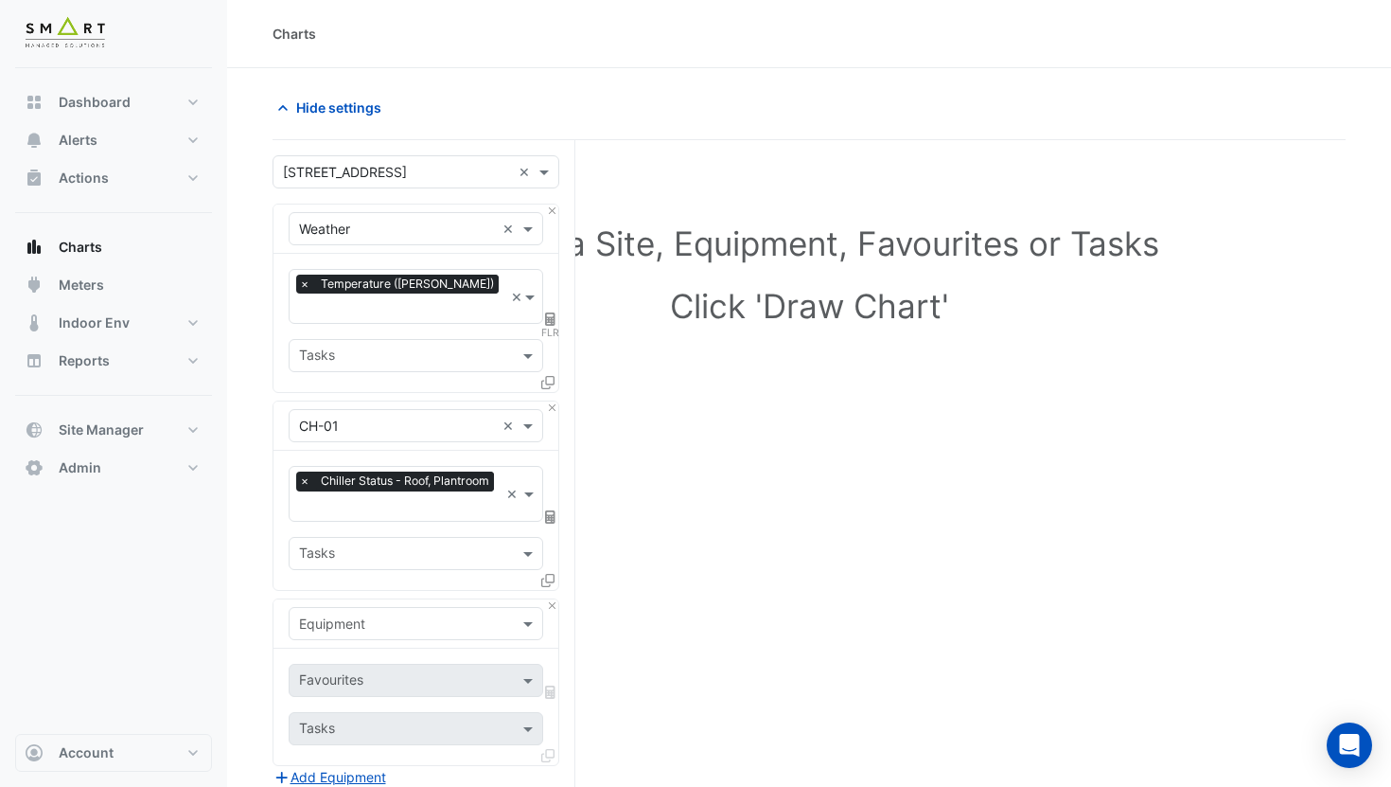
click at [400, 614] on input "text" at bounding box center [397, 624] width 196 height 20
type input "**"
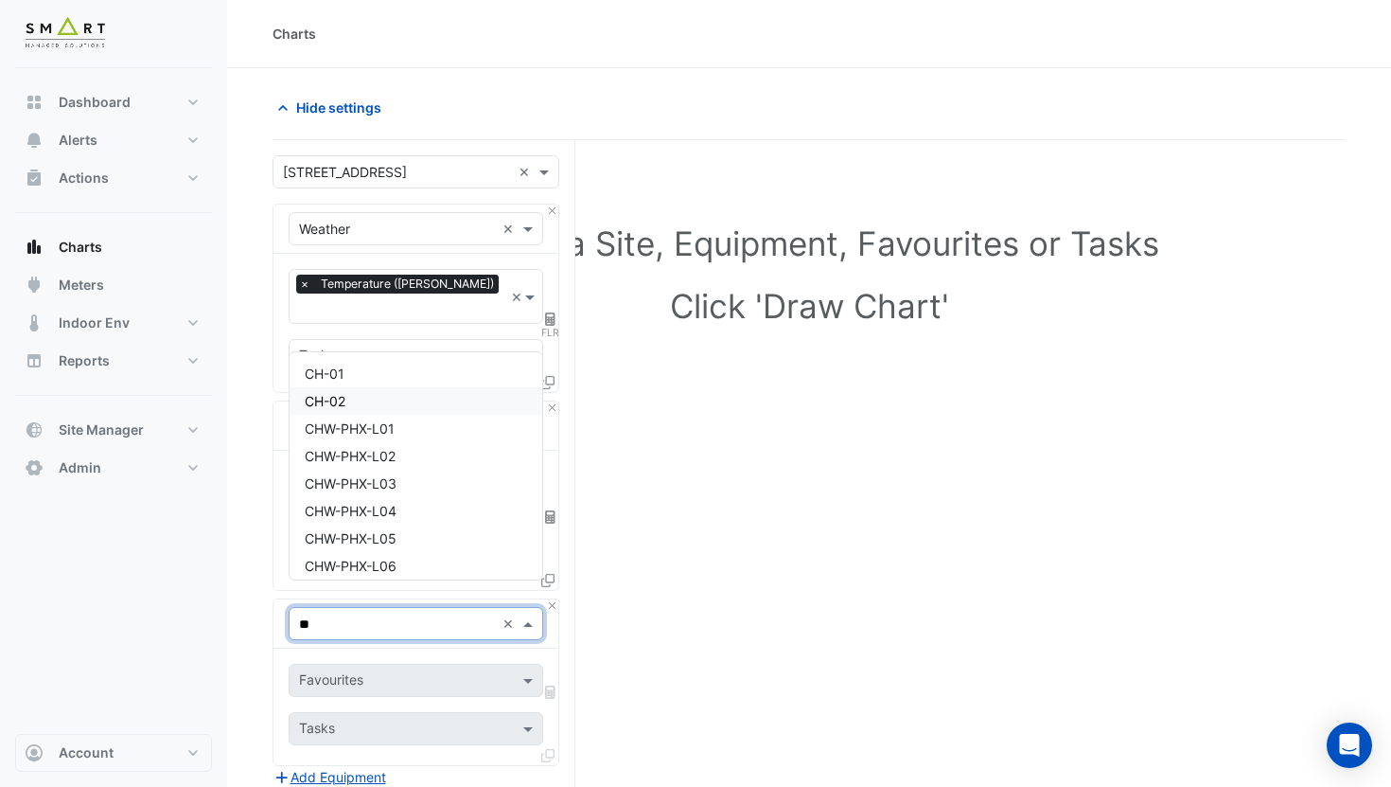
click at [346, 405] on span "CH-02" at bounding box center [325, 401] width 41 height 16
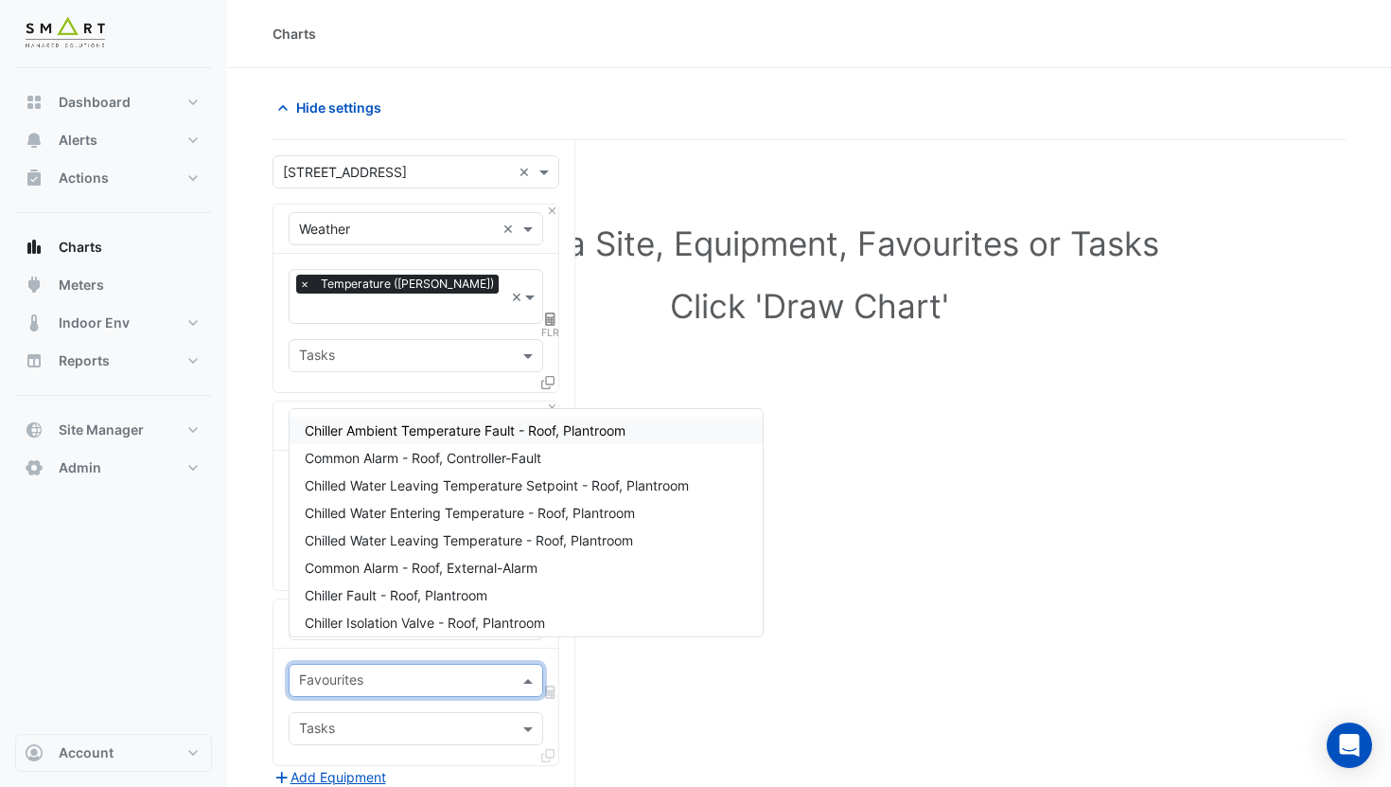
click at [410, 672] on input "text" at bounding box center [405, 682] width 212 height 20
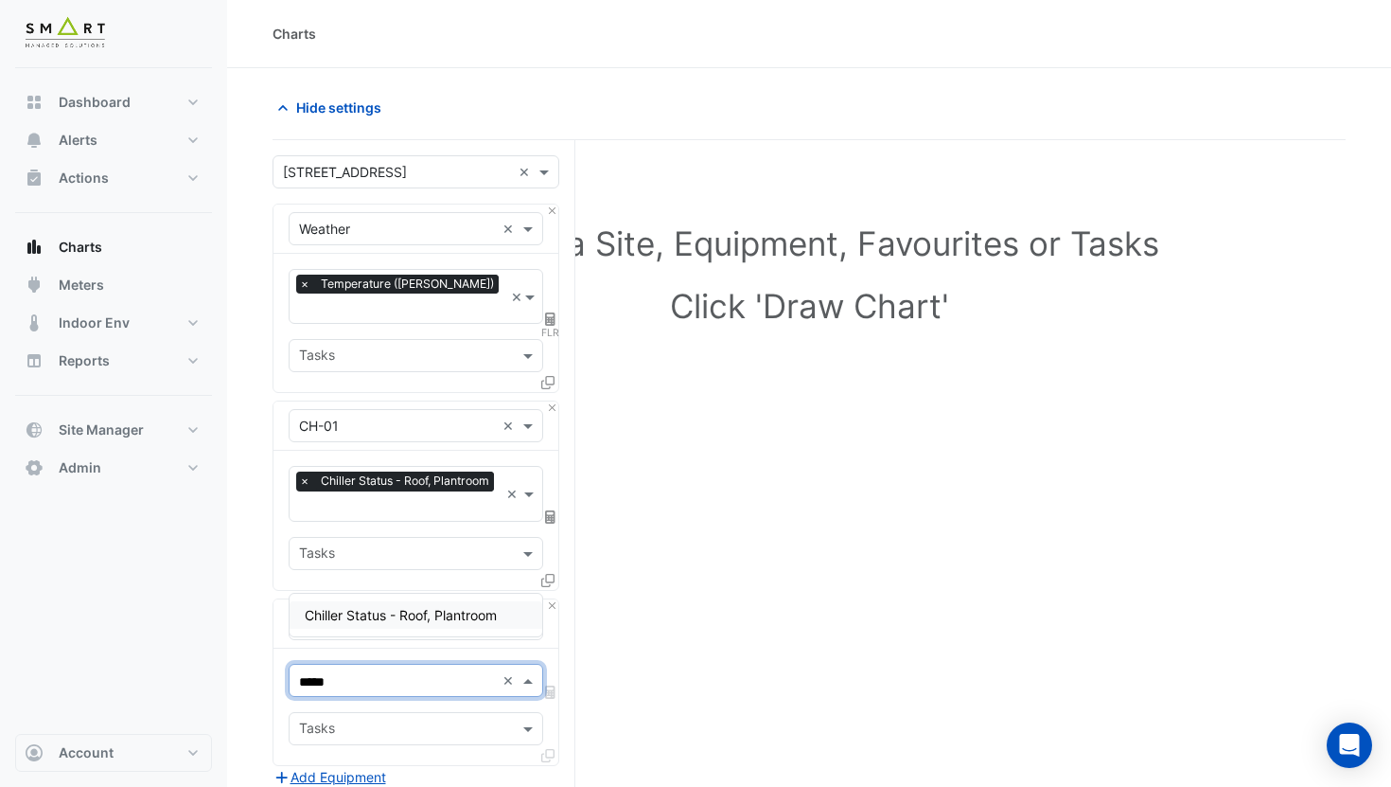
type input "******"
click at [441, 613] on span "Chiller Status - Roof, Plantroom" at bounding box center [401, 615] width 192 height 16
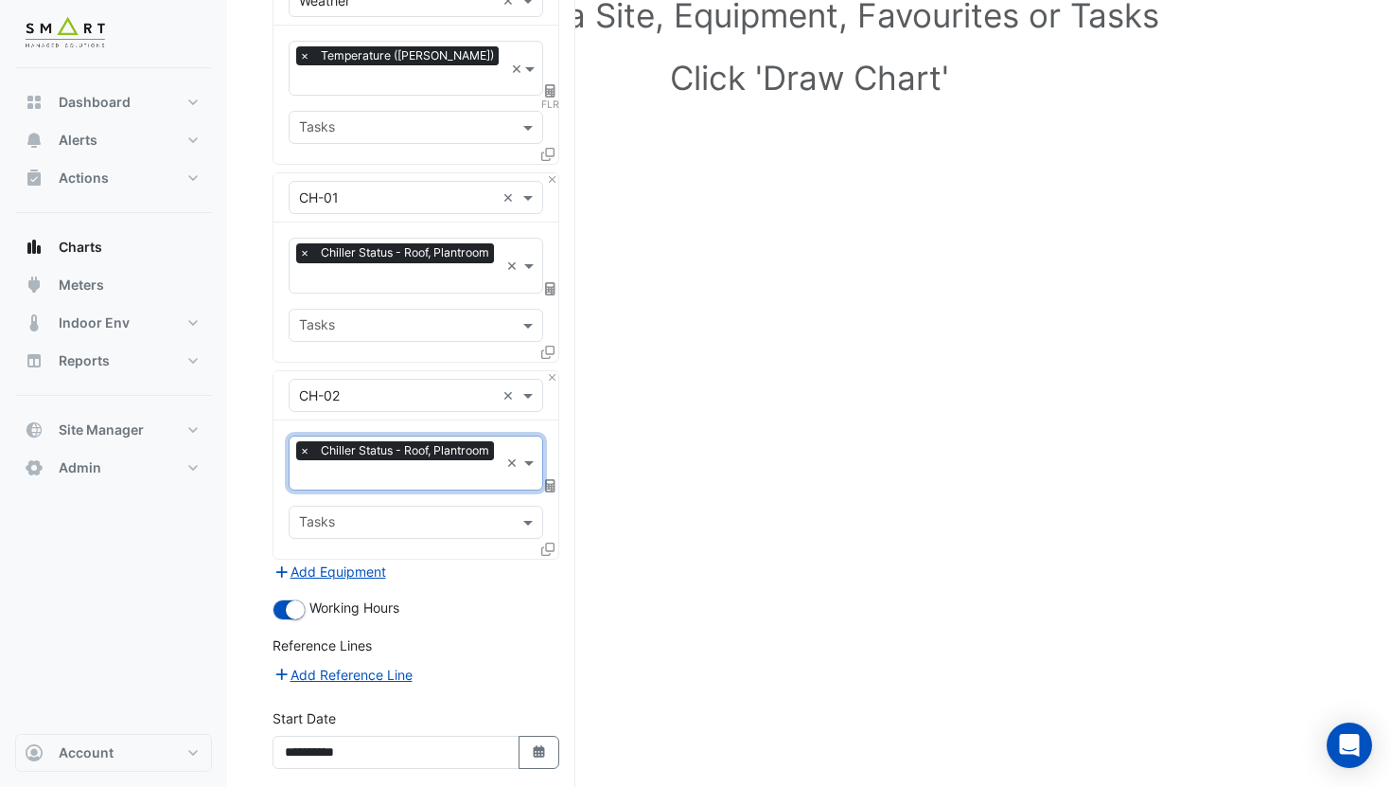
scroll to position [343, 0]
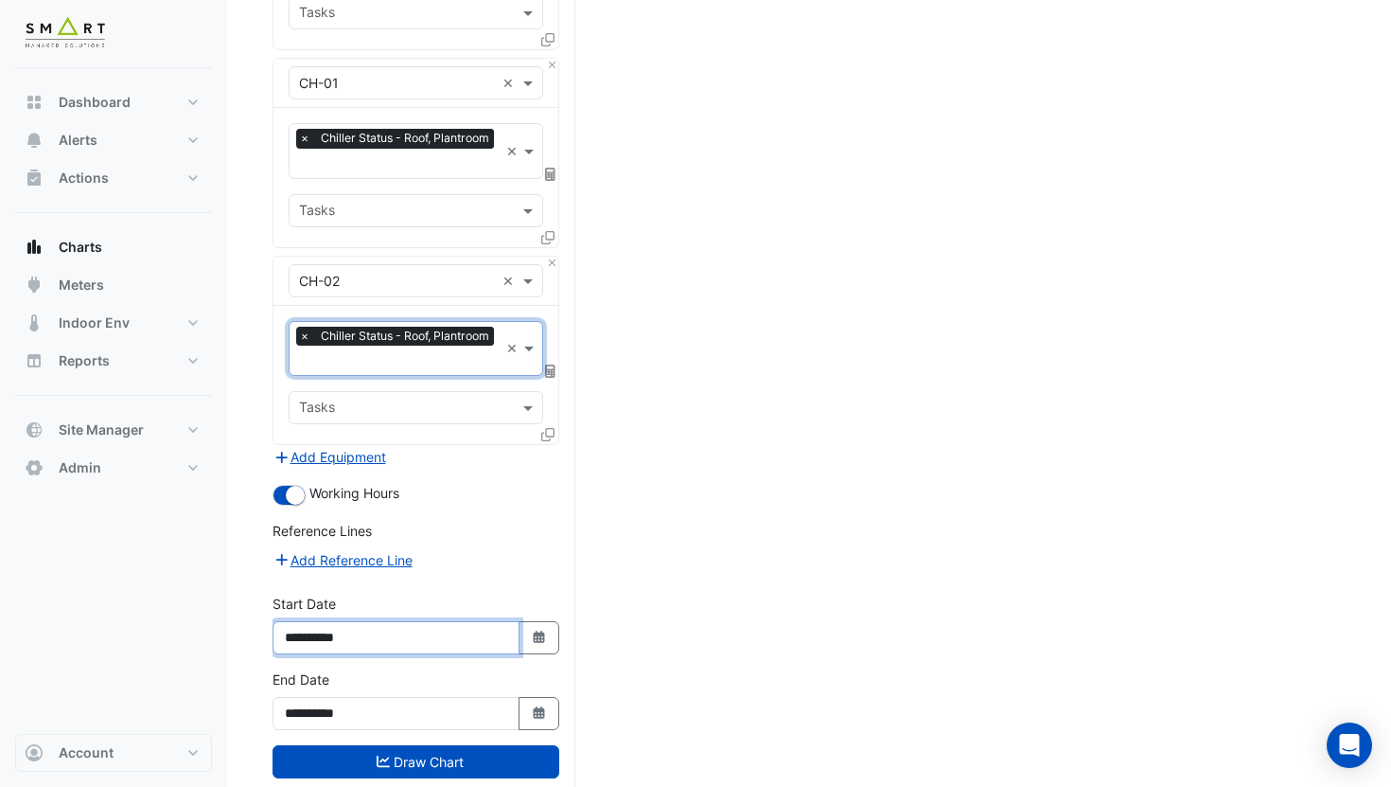
click at [333, 621] on input "**********" at bounding box center [396, 637] width 247 height 33
type input "**********"
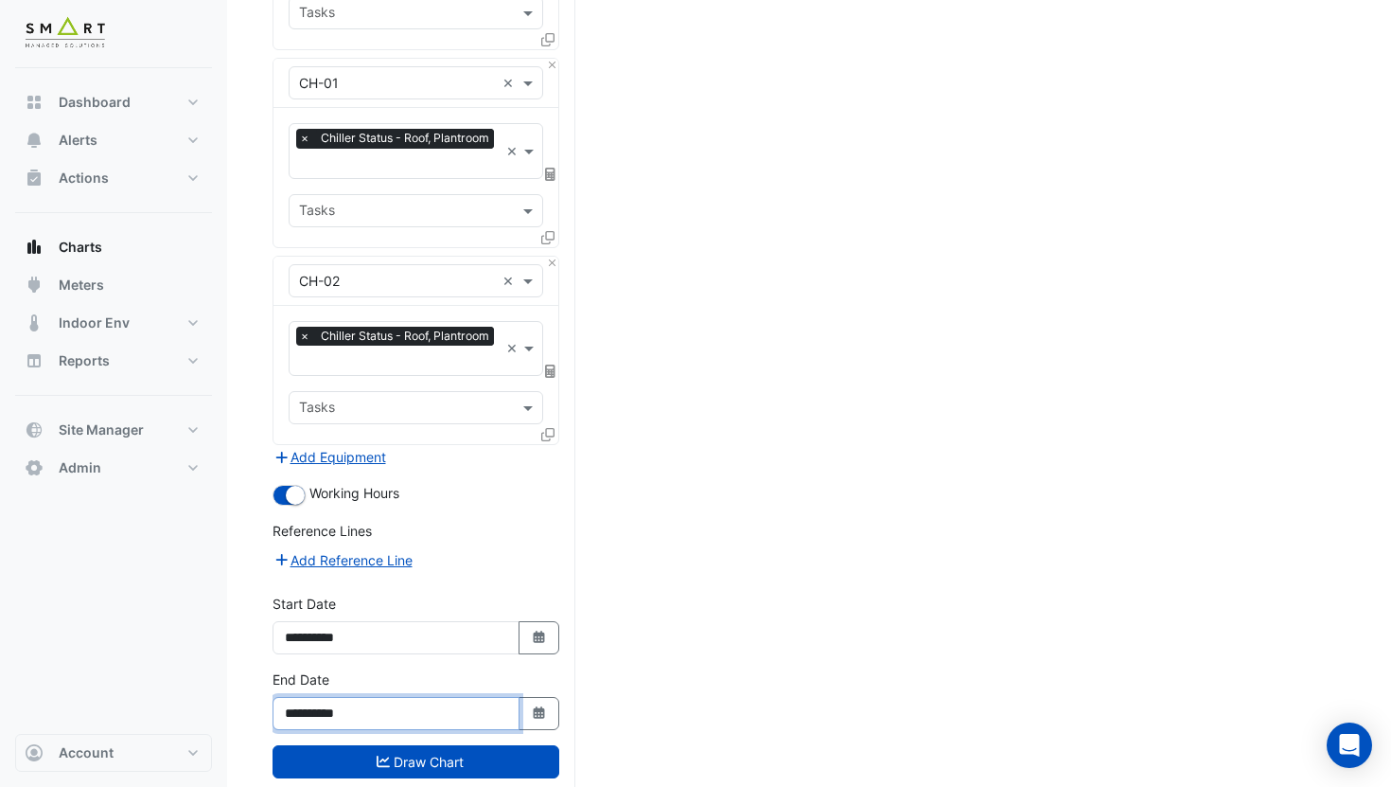
click at [367, 697] on input "**********" at bounding box center [396, 713] width 247 height 33
type input "**********"
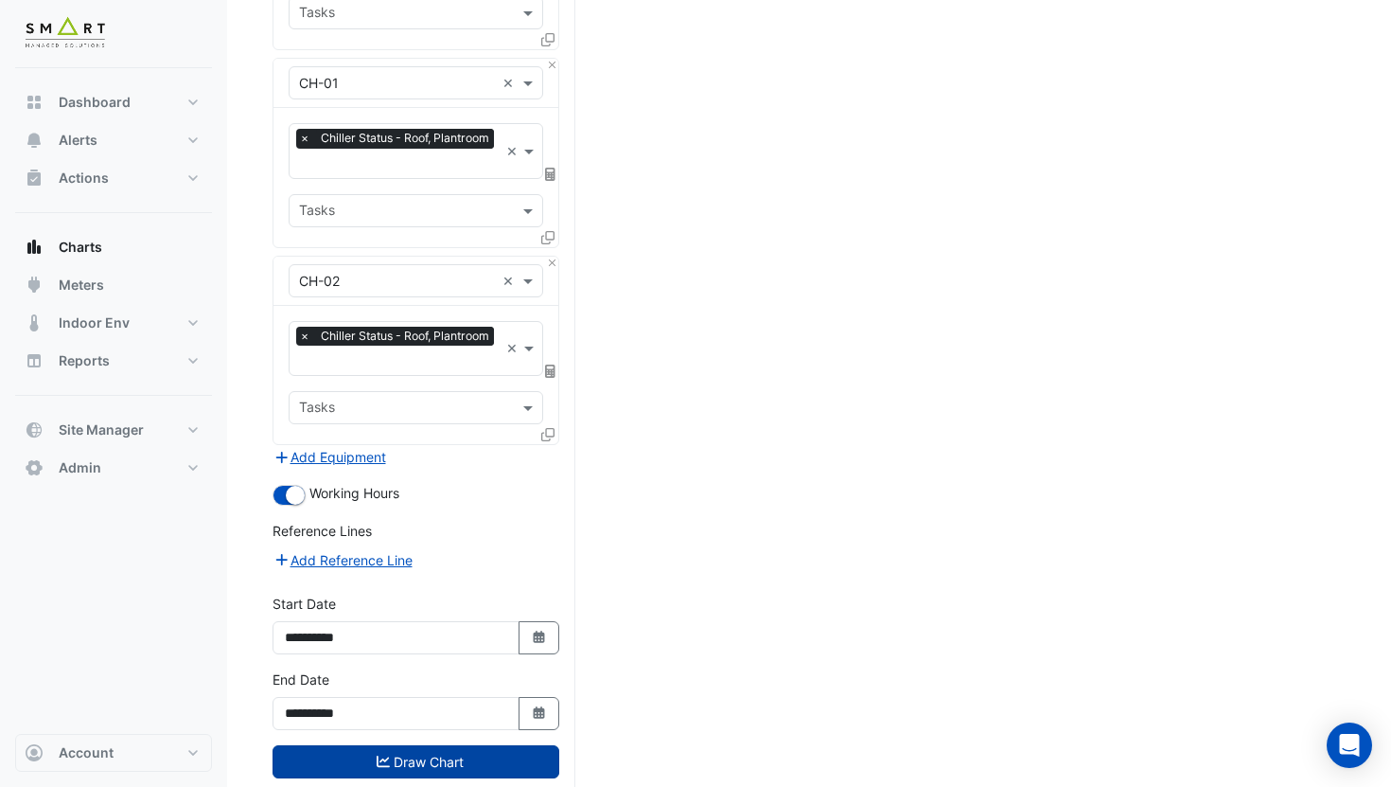
click at [399, 745] on button "Draw Chart" at bounding box center [416, 761] width 287 height 33
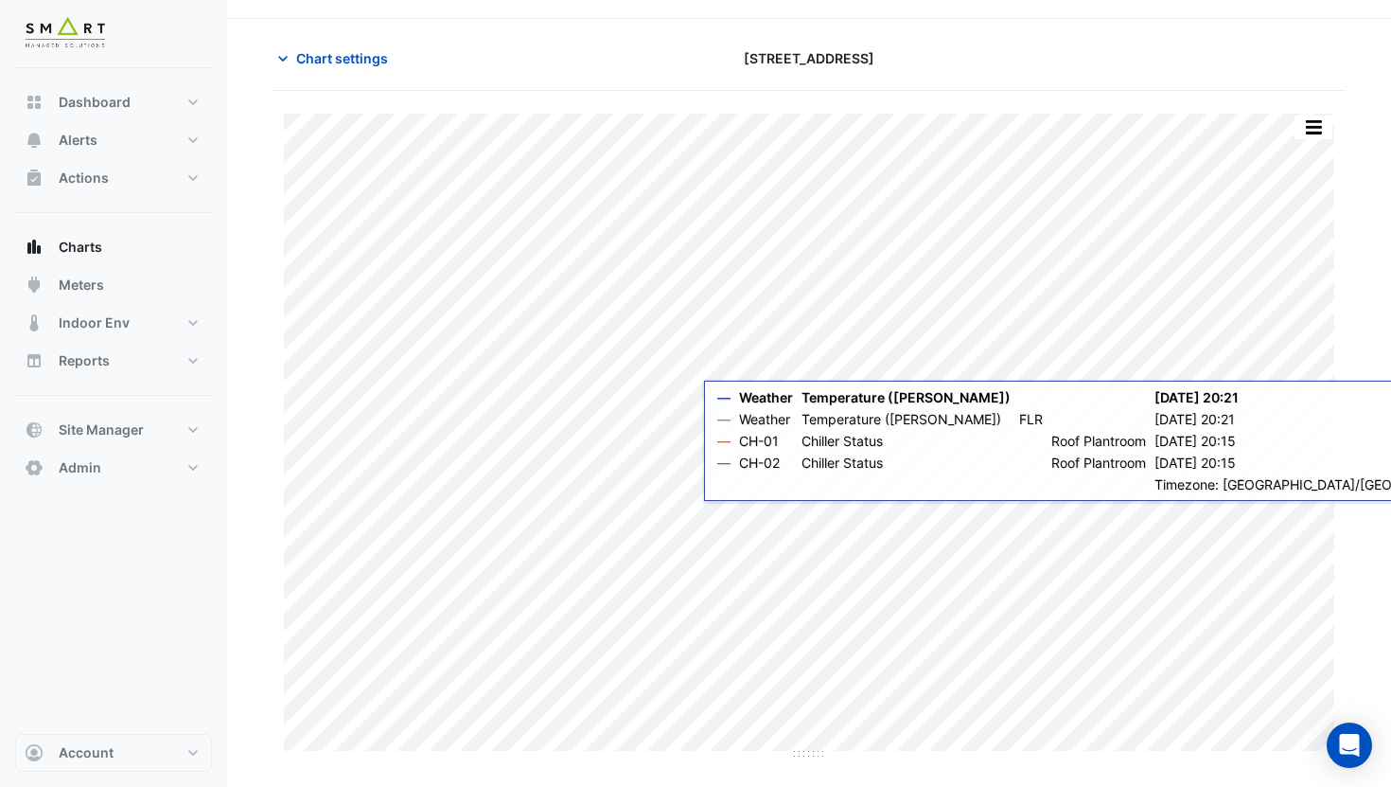
scroll to position [53, 0]
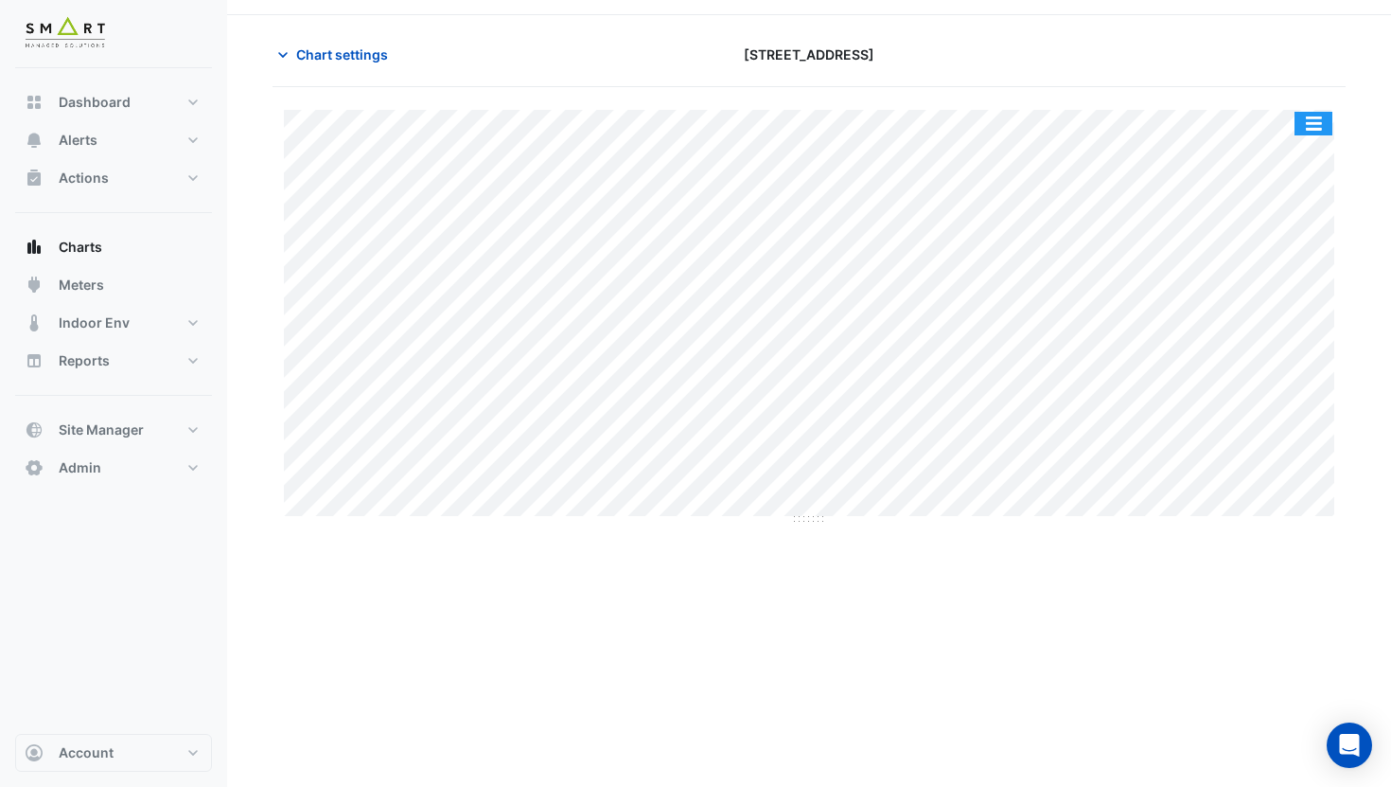
click at [1322, 120] on button "button" at bounding box center [1314, 124] width 38 height 24
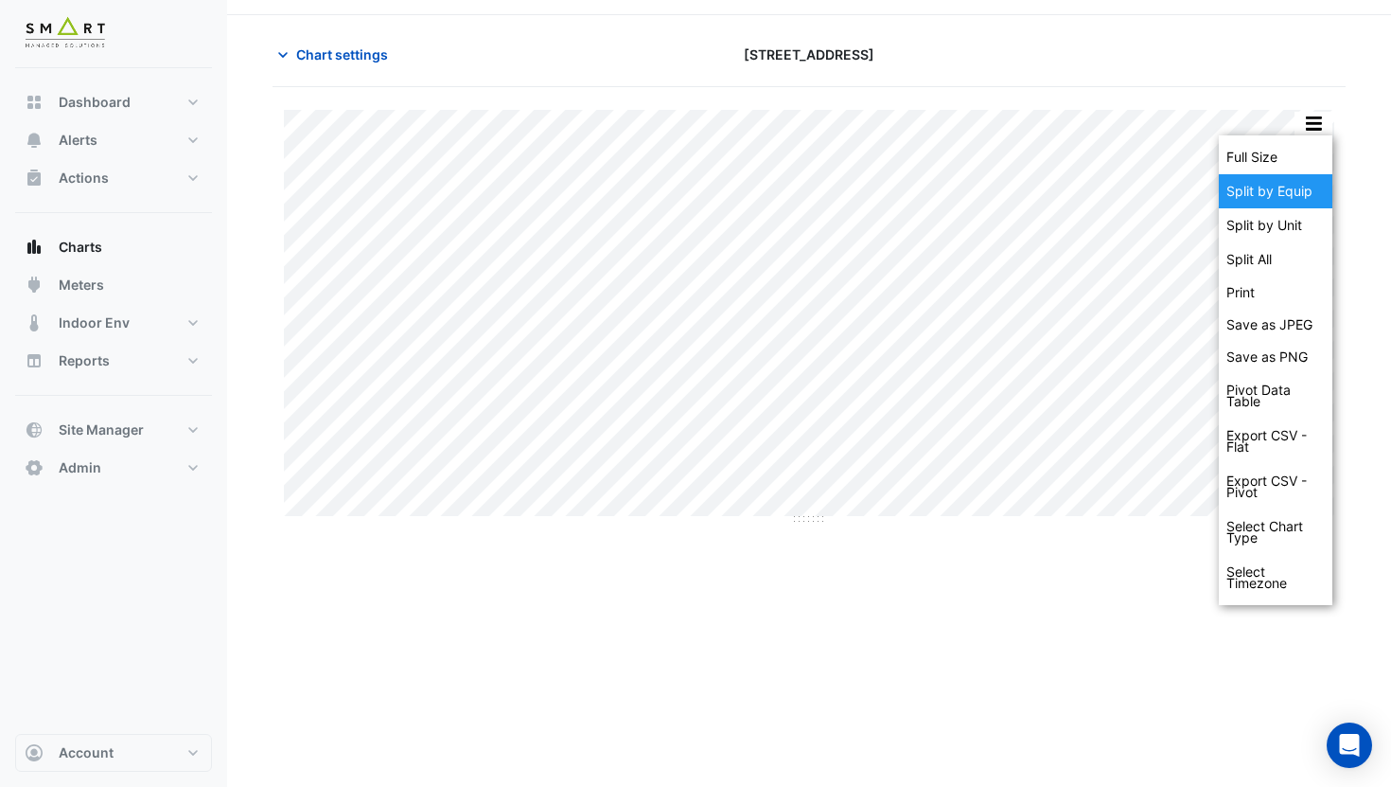
click at [1305, 188] on div "Split by Equip" at bounding box center [1276, 191] width 114 height 34
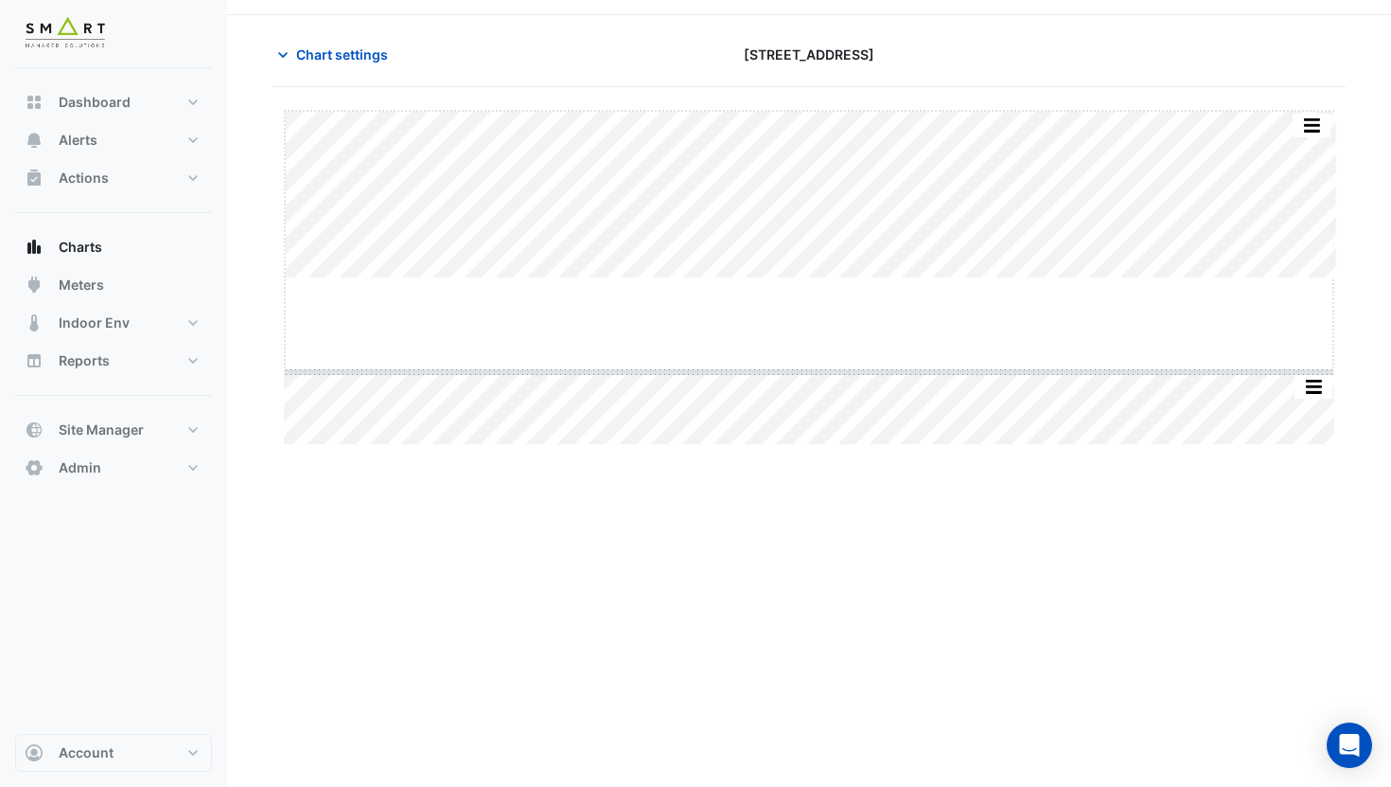
drag, startPoint x: 817, startPoint y: 279, endPoint x: 811, endPoint y: 373, distance: 93.9
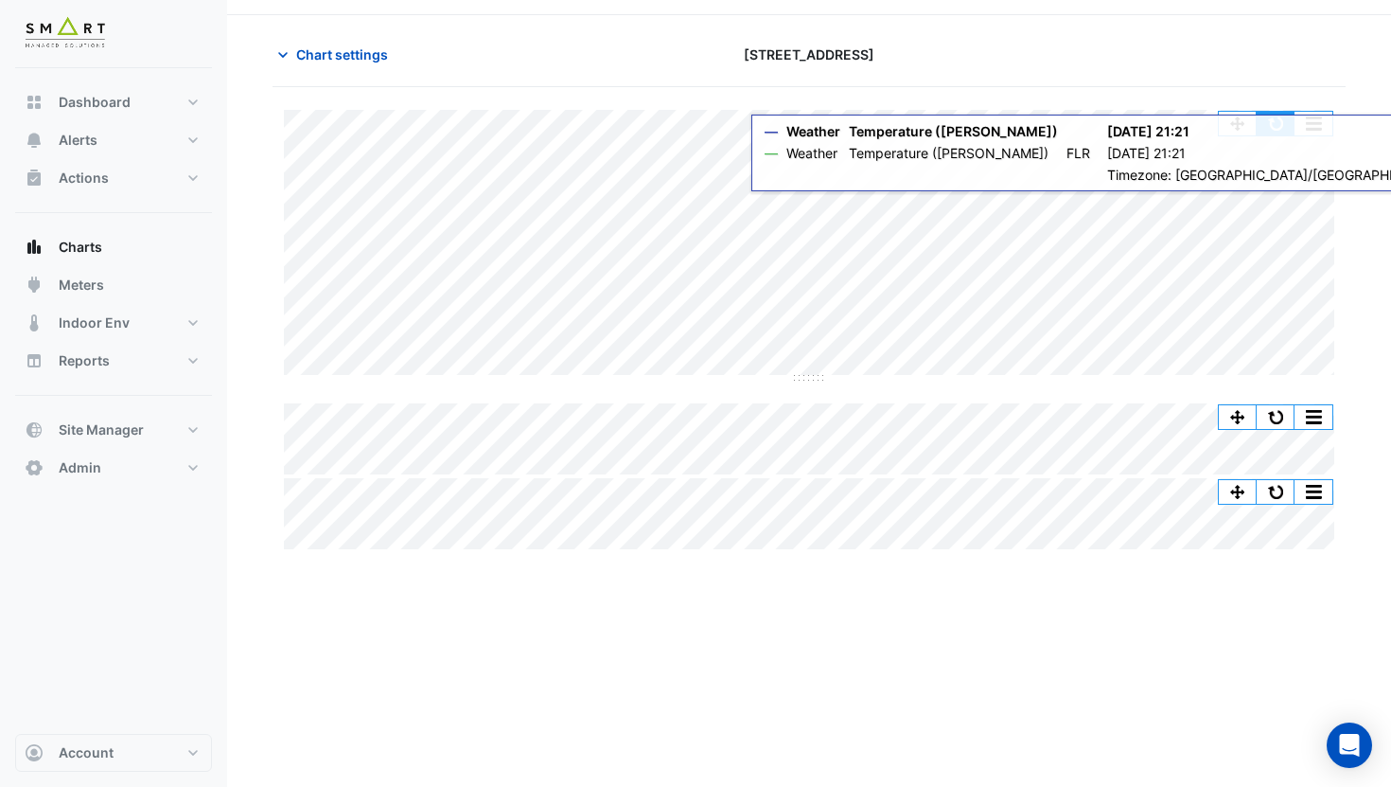
click at [1276, 123] on button "button" at bounding box center [1276, 124] width 38 height 24
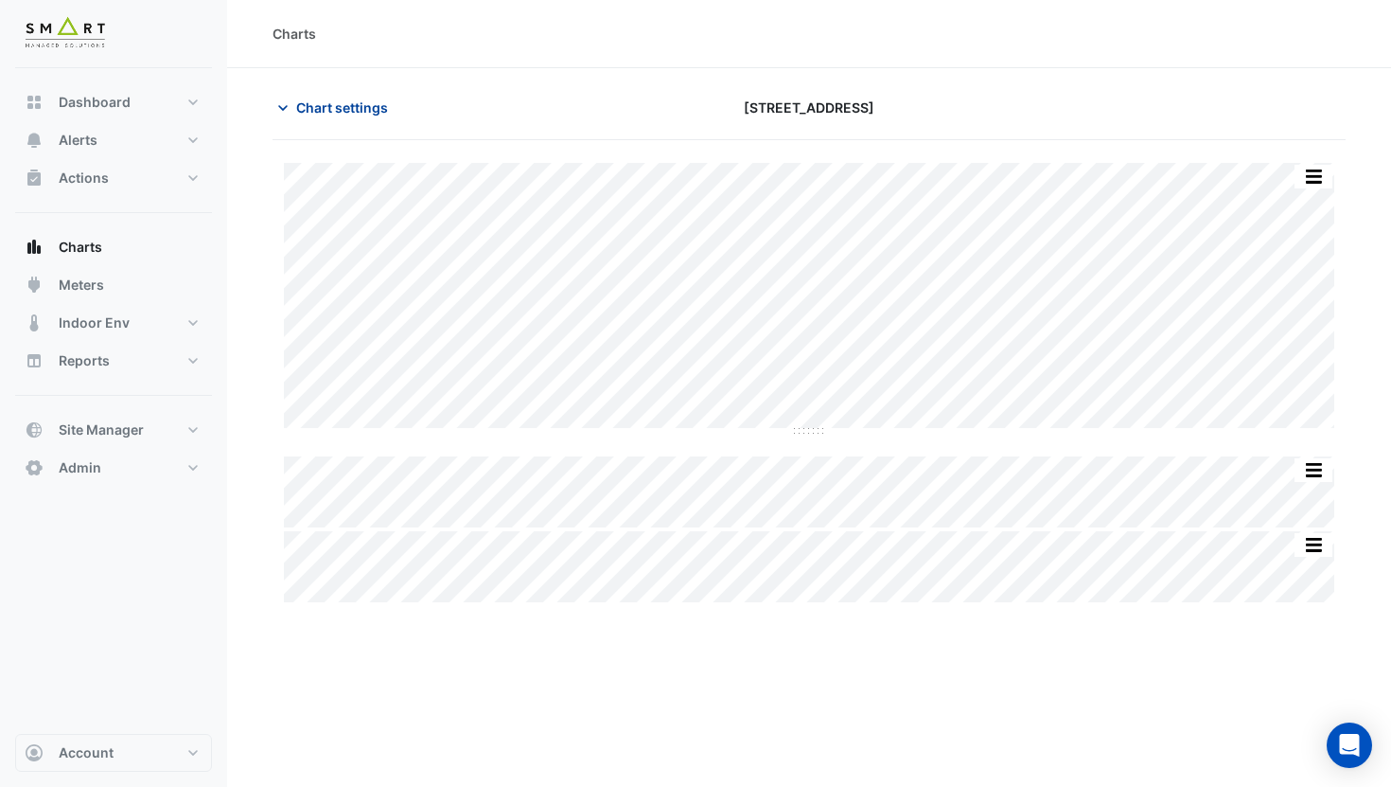
click at [313, 111] on span "Chart settings" at bounding box center [342, 107] width 92 height 20
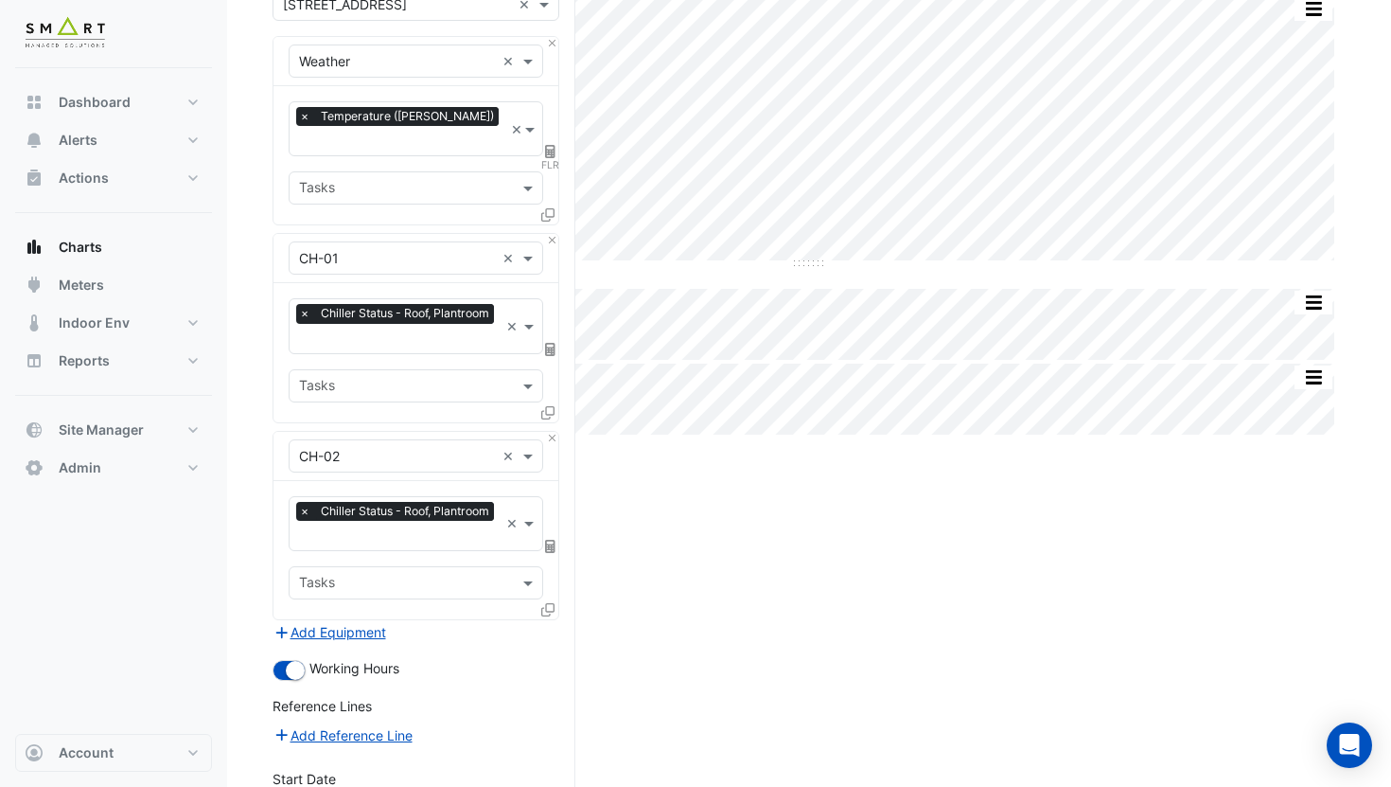
scroll to position [359, 0]
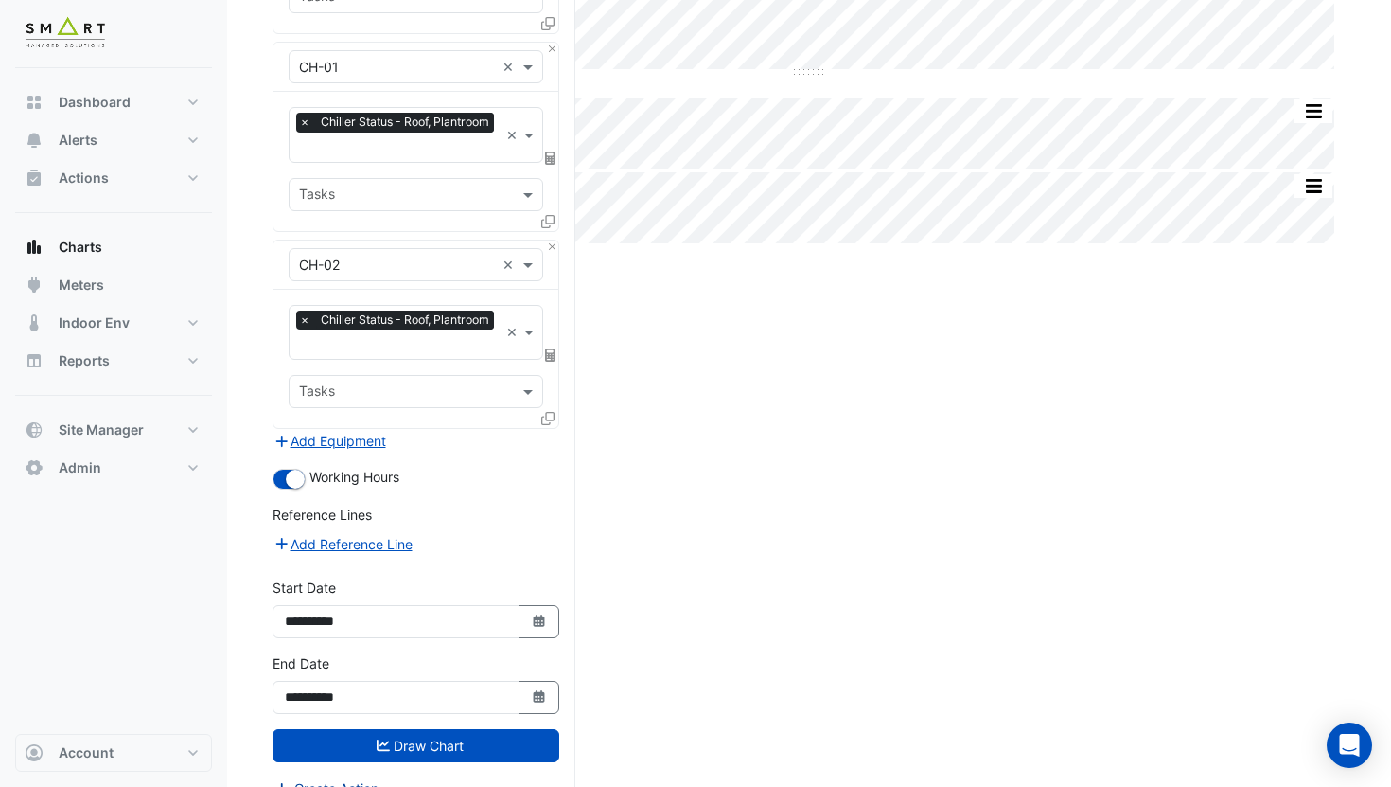
click at [352, 777] on button "Create Action" at bounding box center [326, 788] width 107 height 22
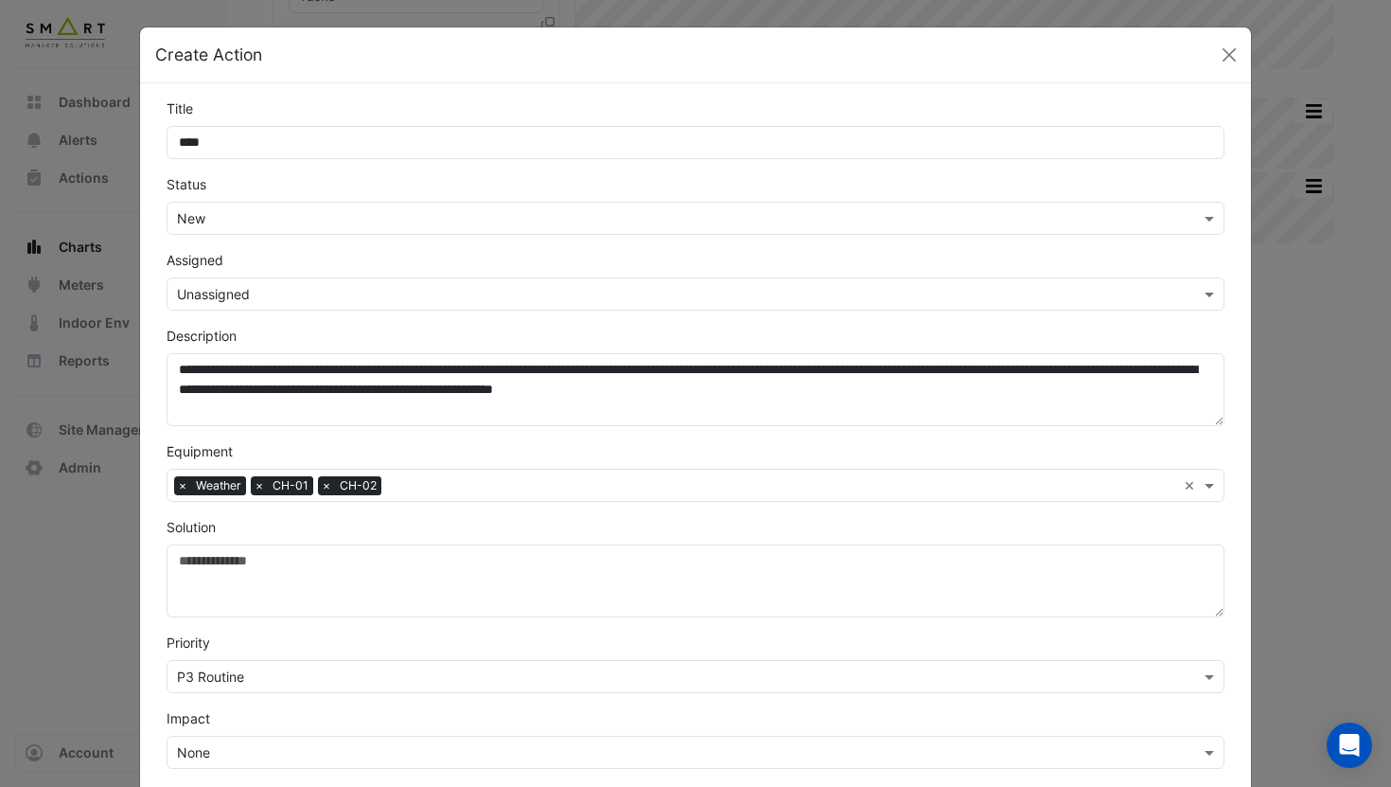
type input "****"
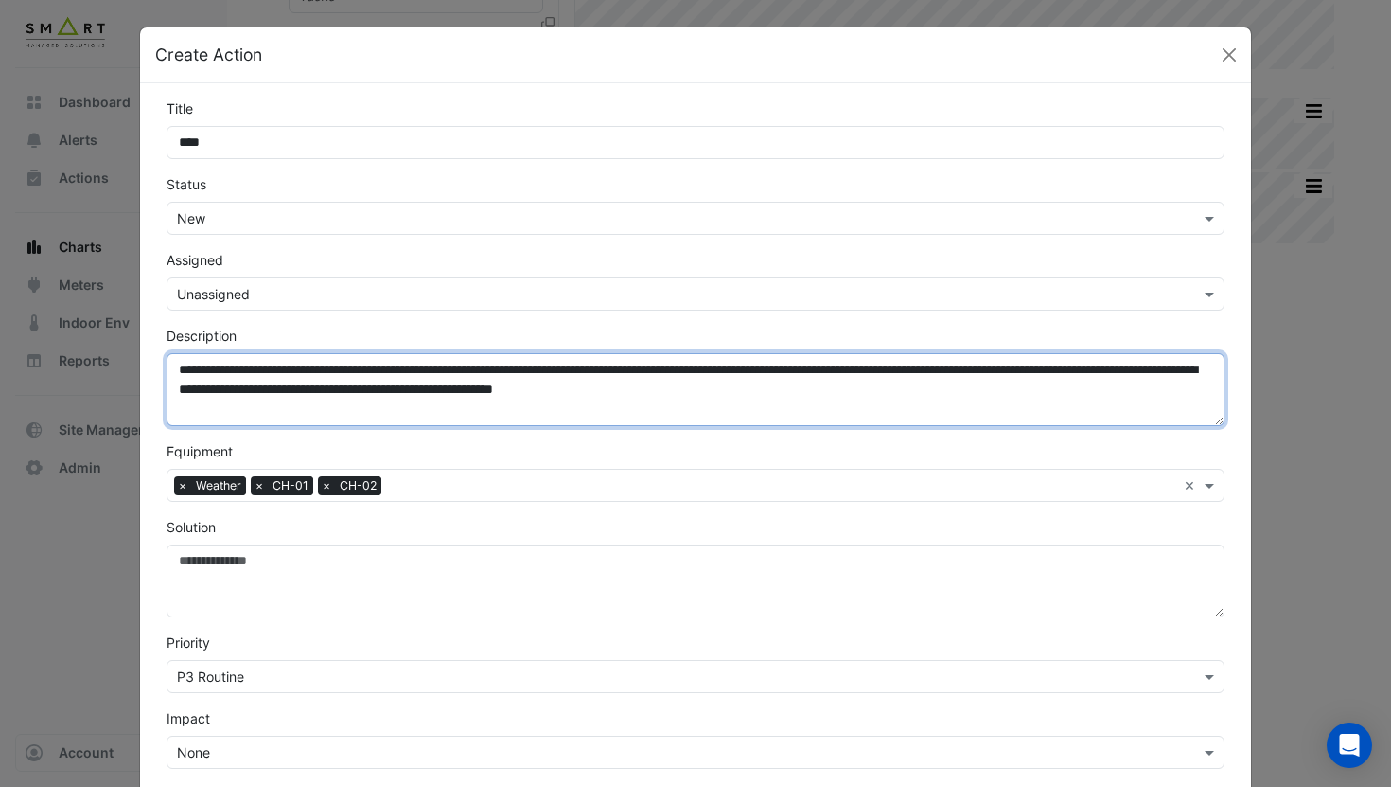
click at [226, 373] on textarea "**********" at bounding box center [696, 389] width 1058 height 73
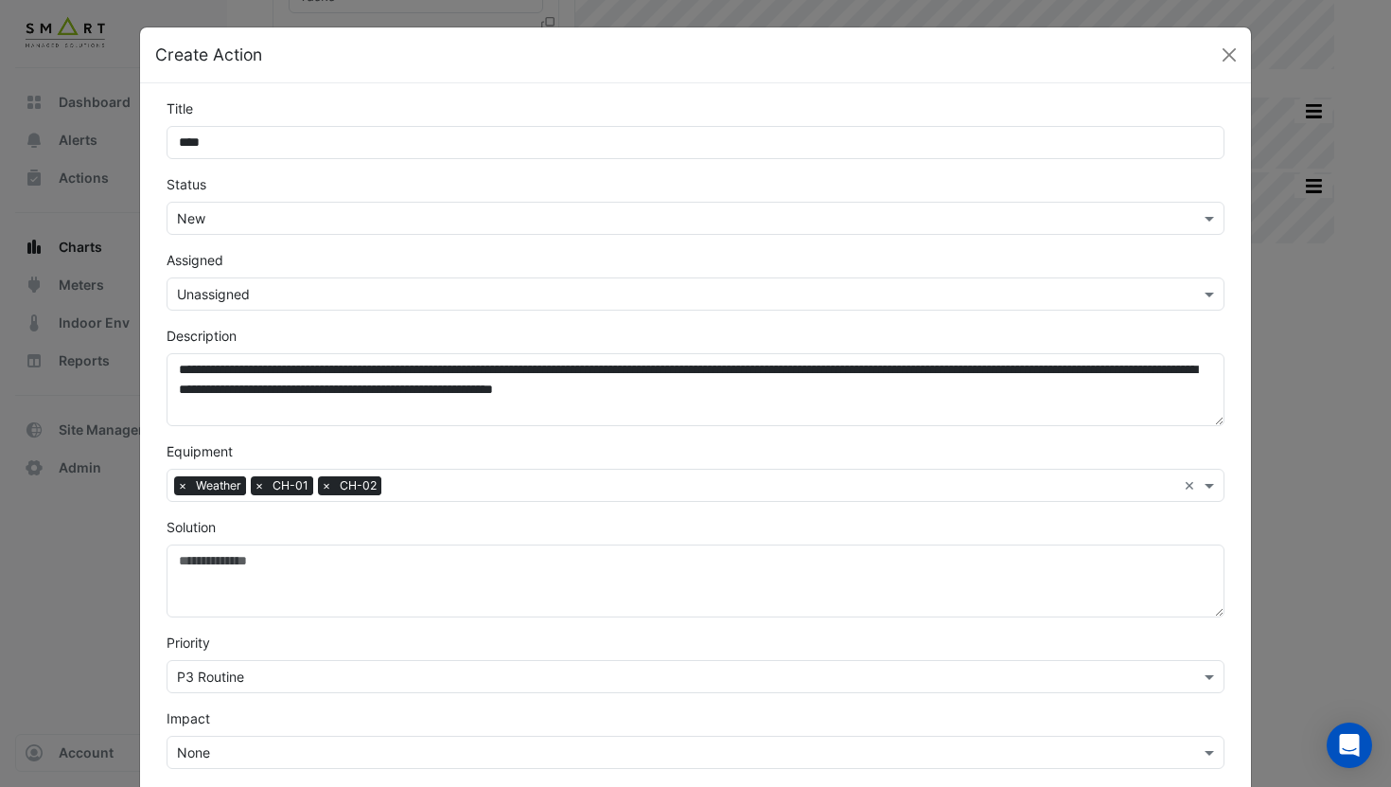
click at [369, 328] on div "**********" at bounding box center [695, 376] width 1081 height 100
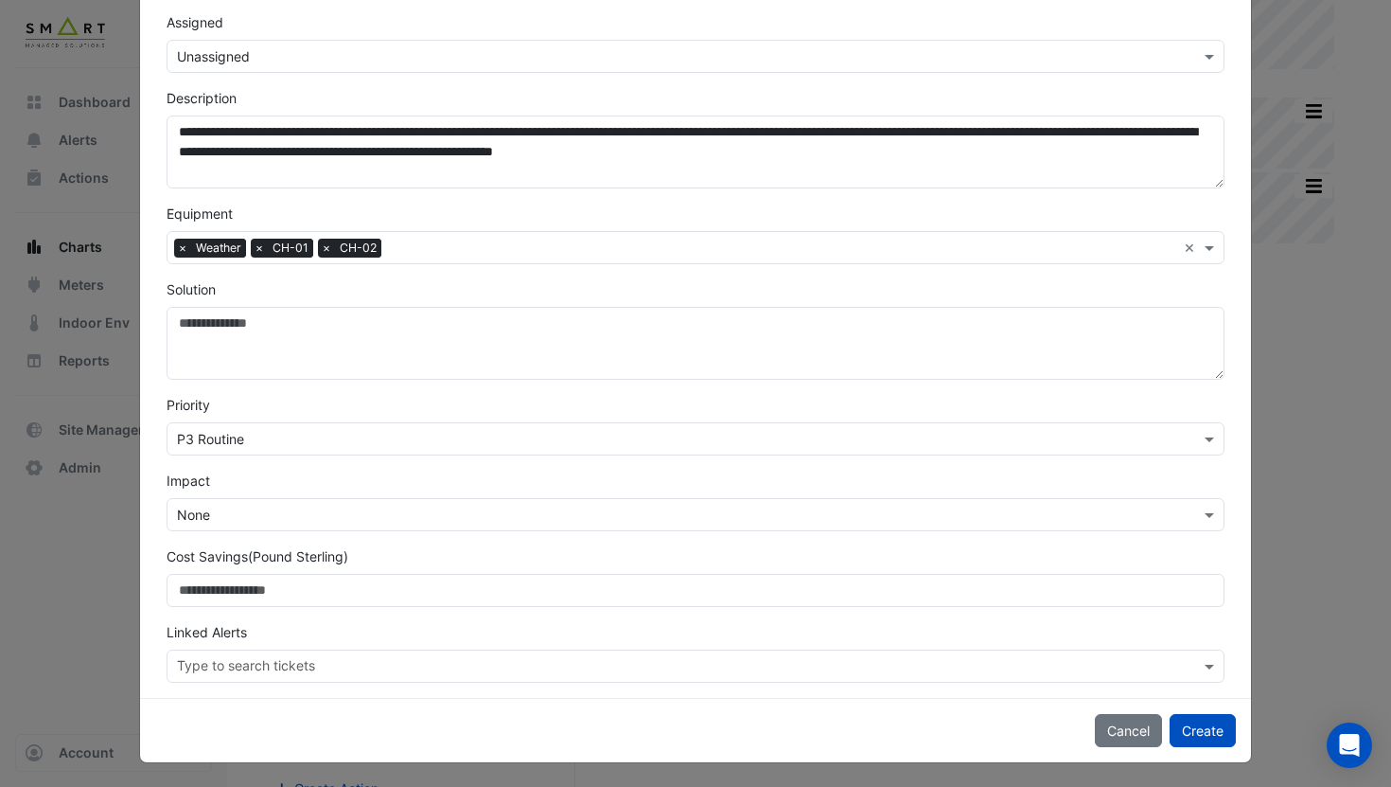
scroll to position [240, 0]
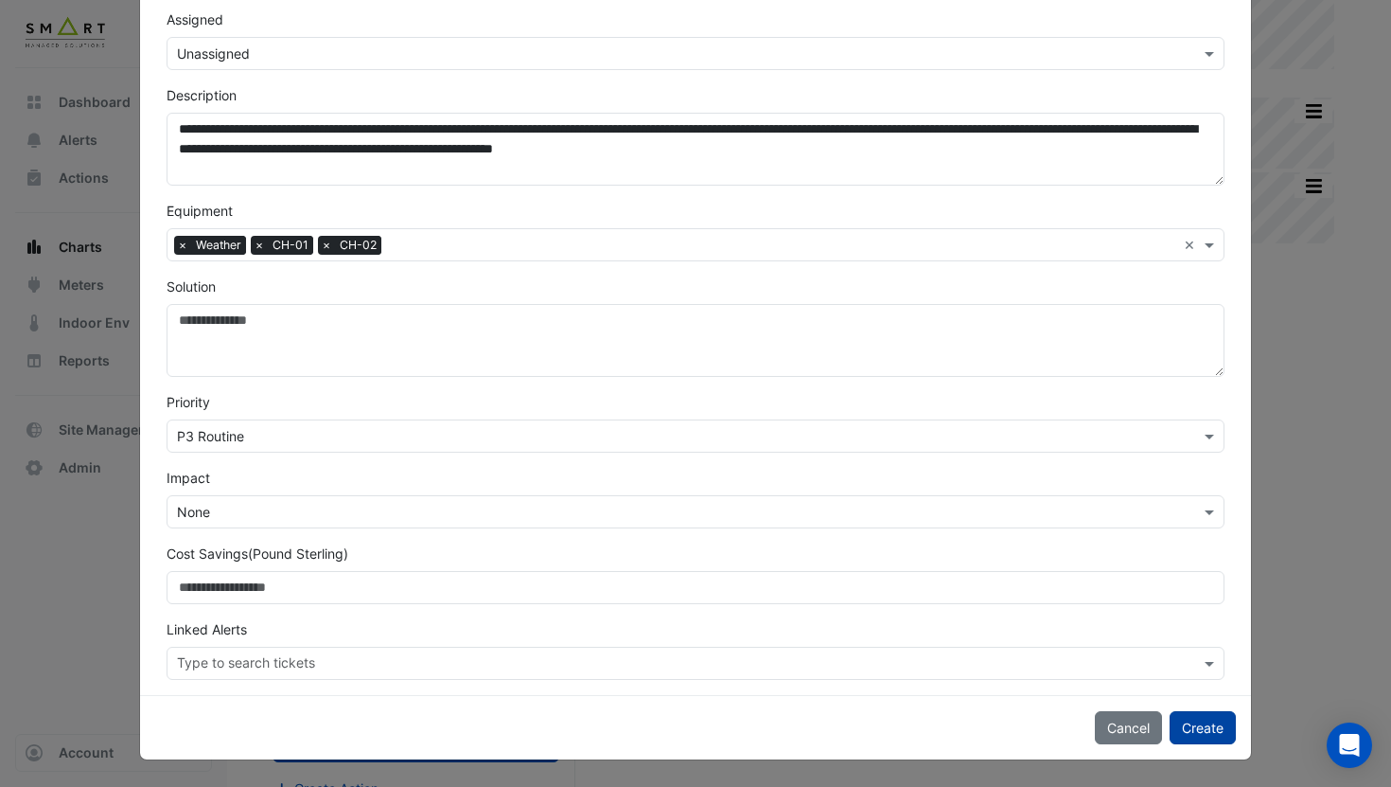
click at [1191, 722] on button "Create" at bounding box center [1203, 727] width 66 height 33
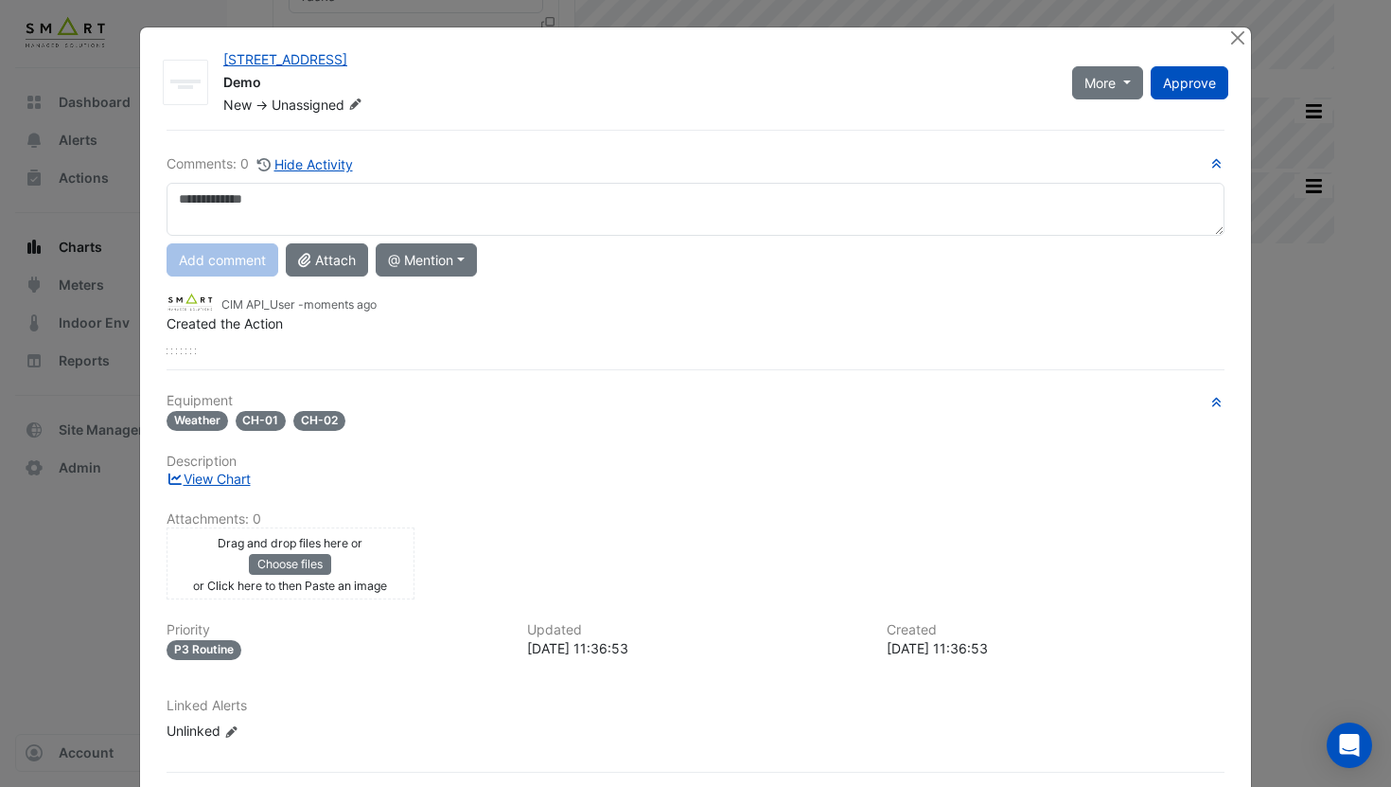
scroll to position [80, 0]
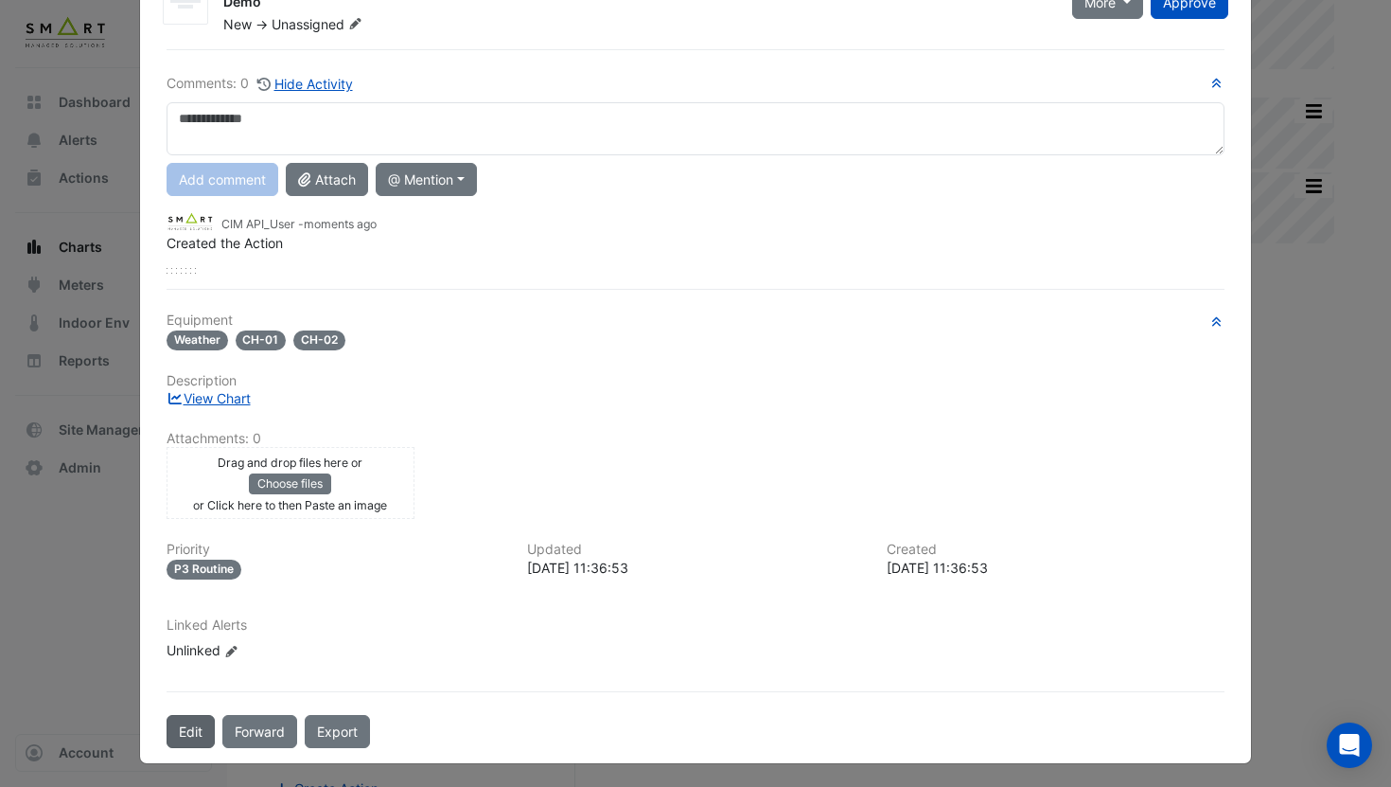
click at [180, 735] on button "Edit" at bounding box center [191, 731] width 48 height 33
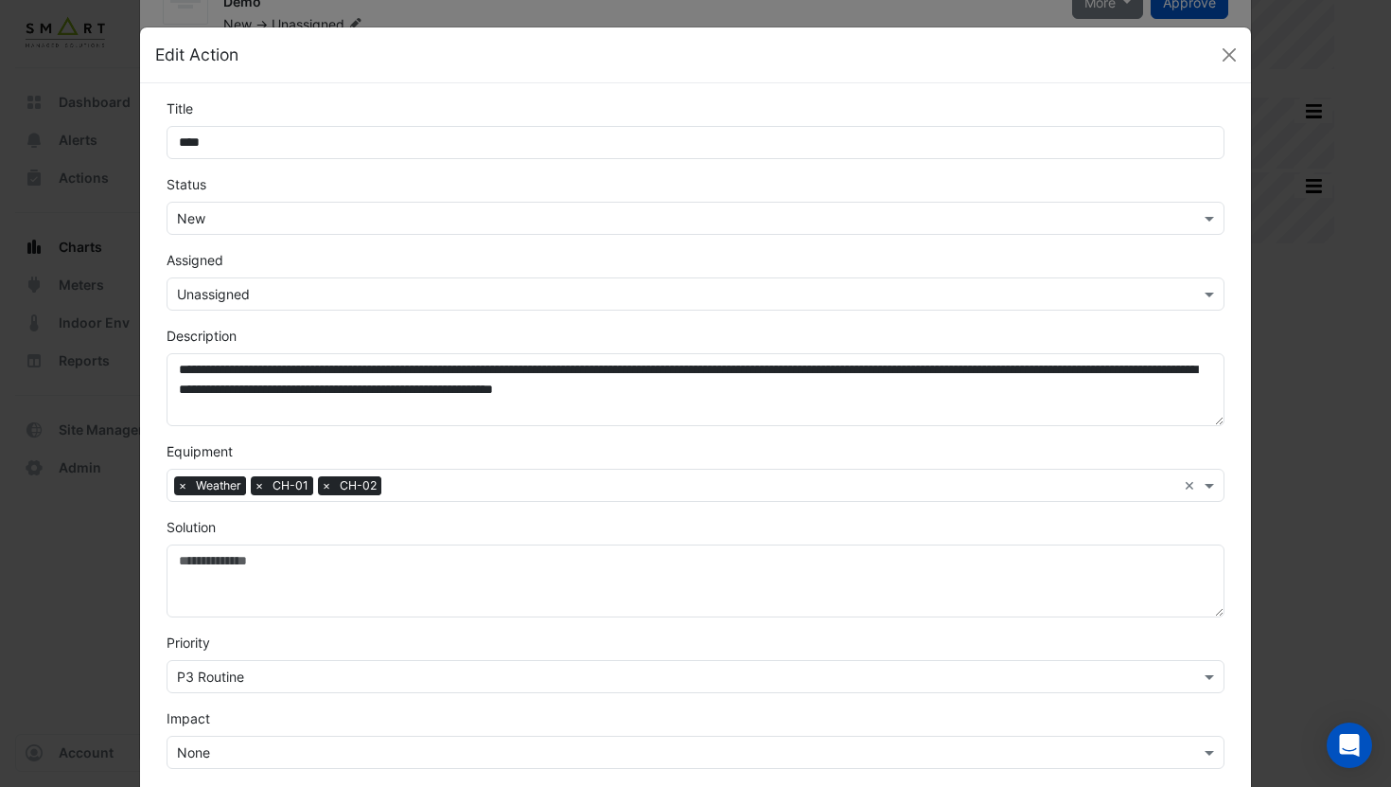
scroll to position [32, 0]
click at [1228, 58] on button "Close" at bounding box center [1229, 55] width 28 height 28
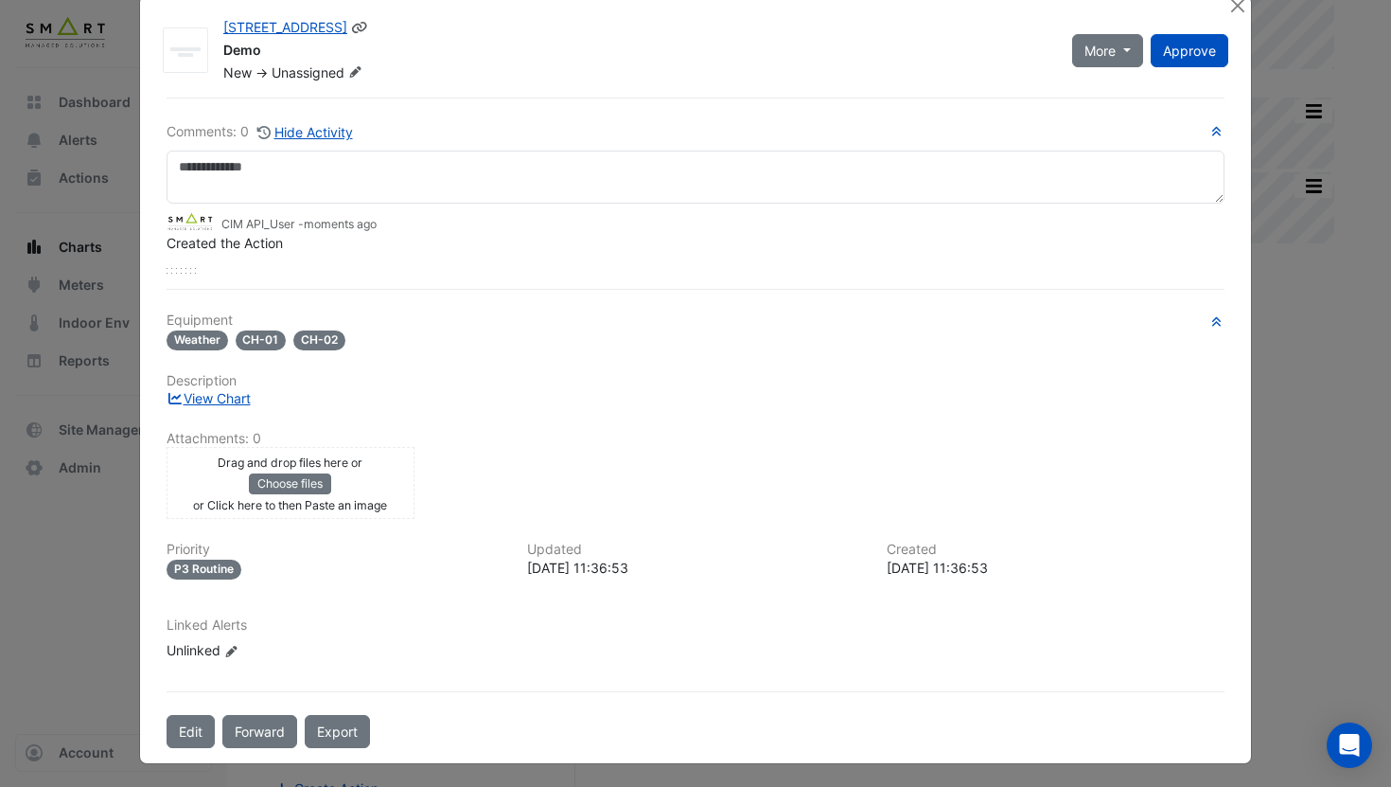
scroll to position [0, 0]
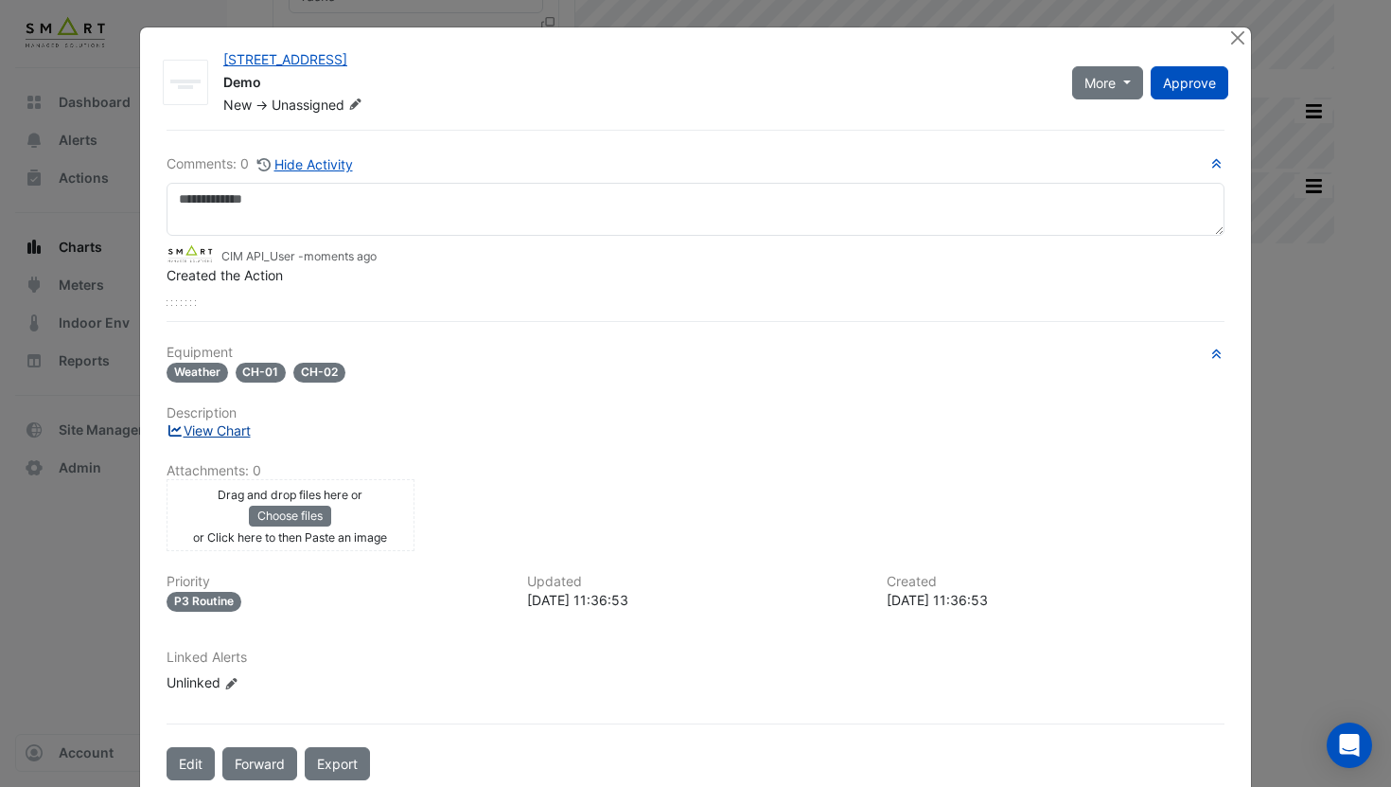
click at [228, 427] on link "View Chart" at bounding box center [209, 430] width 84 height 16
click at [1242, 39] on button "Close" at bounding box center [1238, 37] width 20 height 20
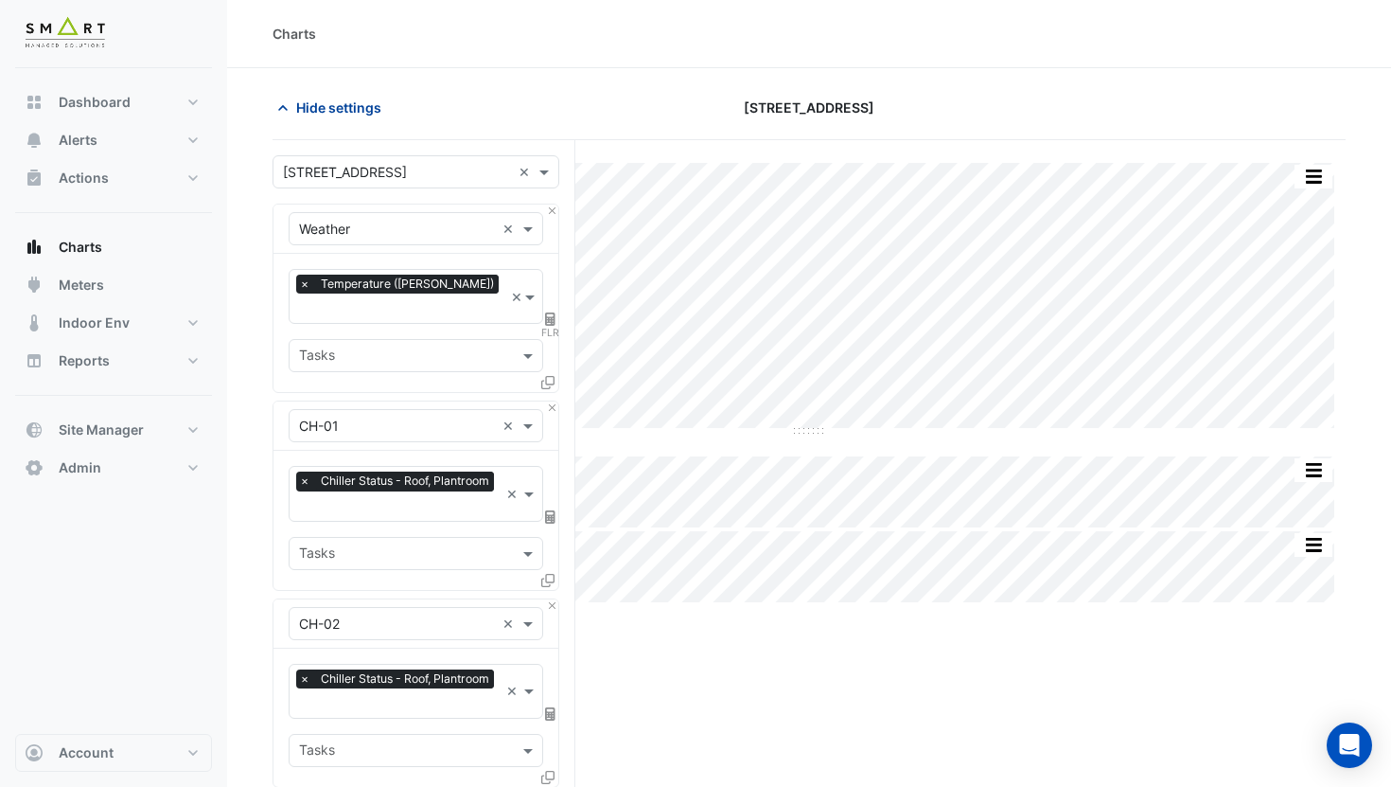
click at [366, 103] on span "Hide settings" at bounding box center [338, 107] width 85 height 20
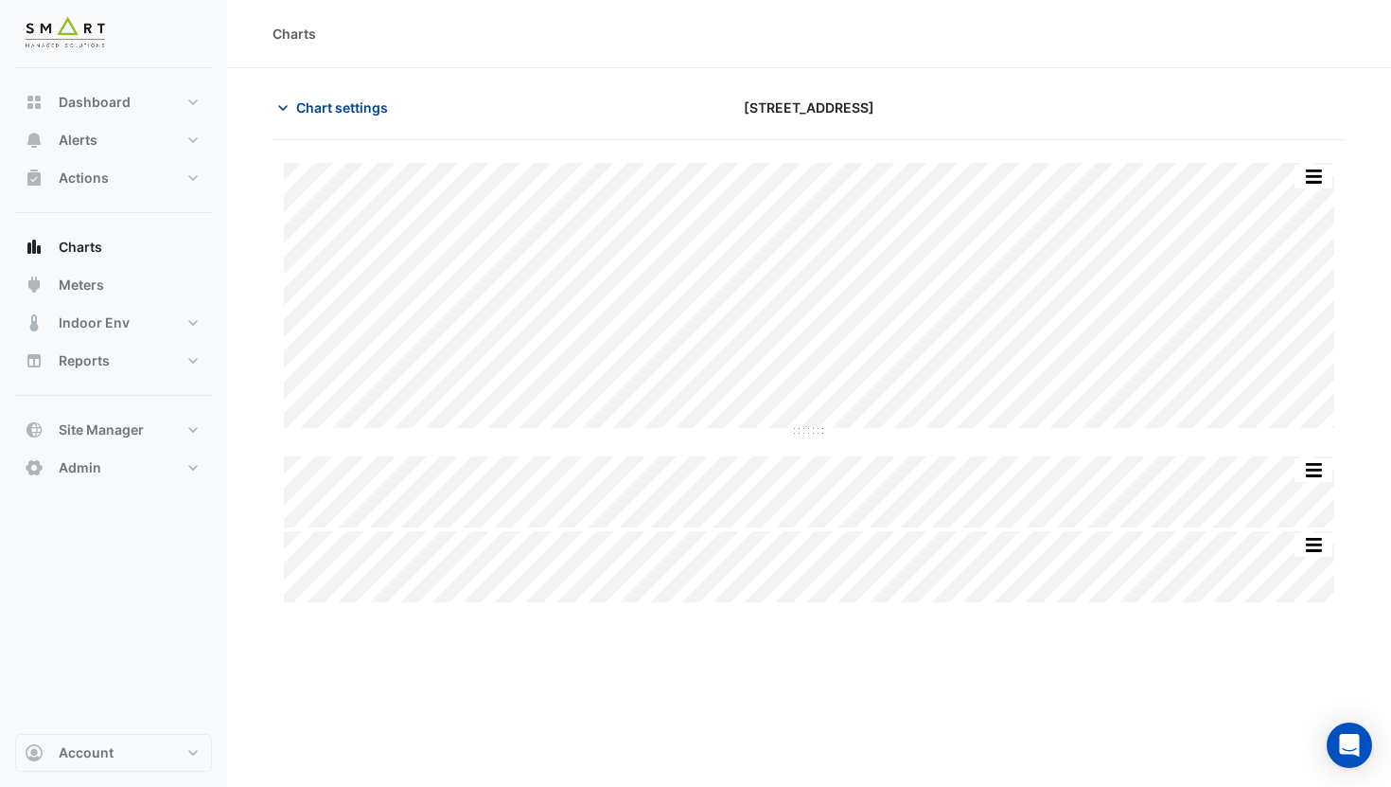
click at [317, 115] on span "Chart settings" at bounding box center [342, 107] width 92 height 20
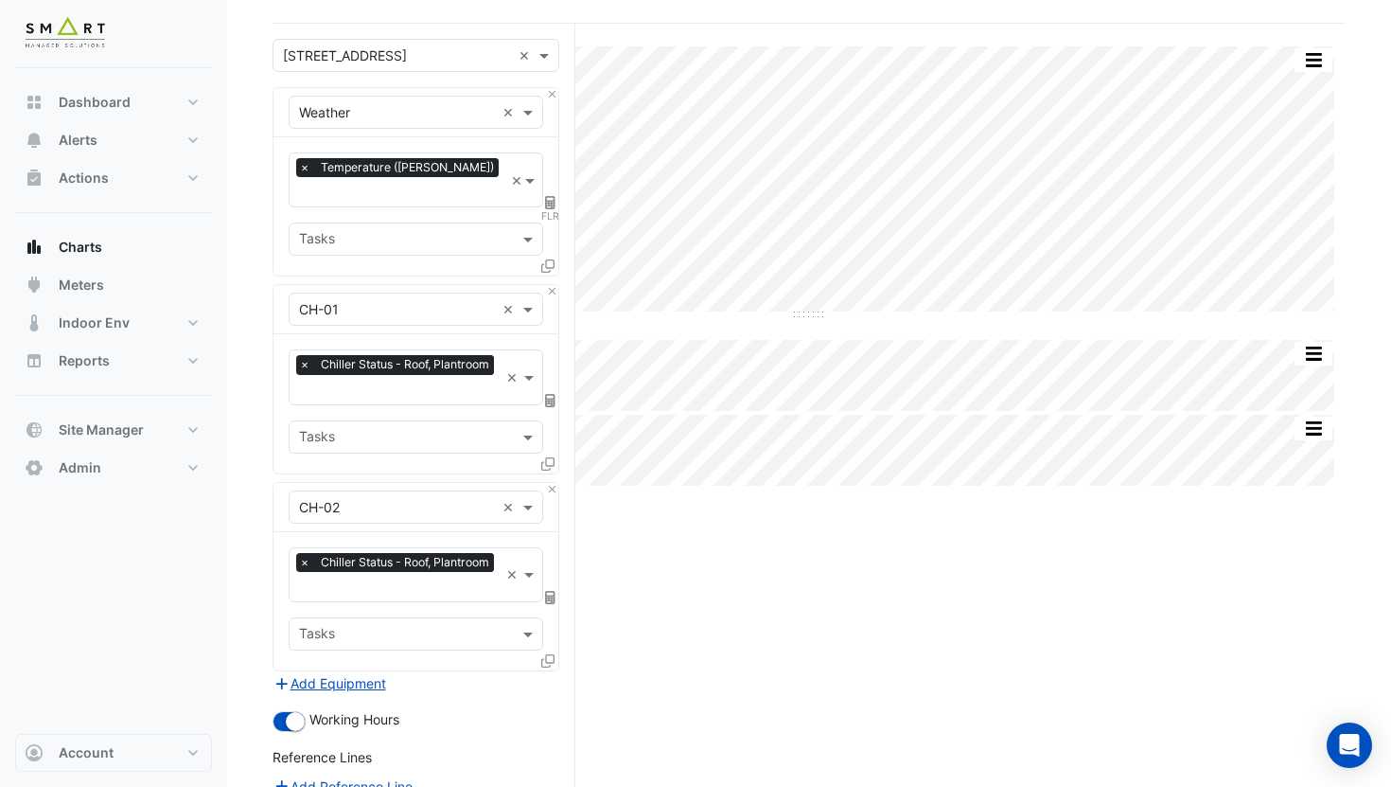
scroll to position [172, 0]
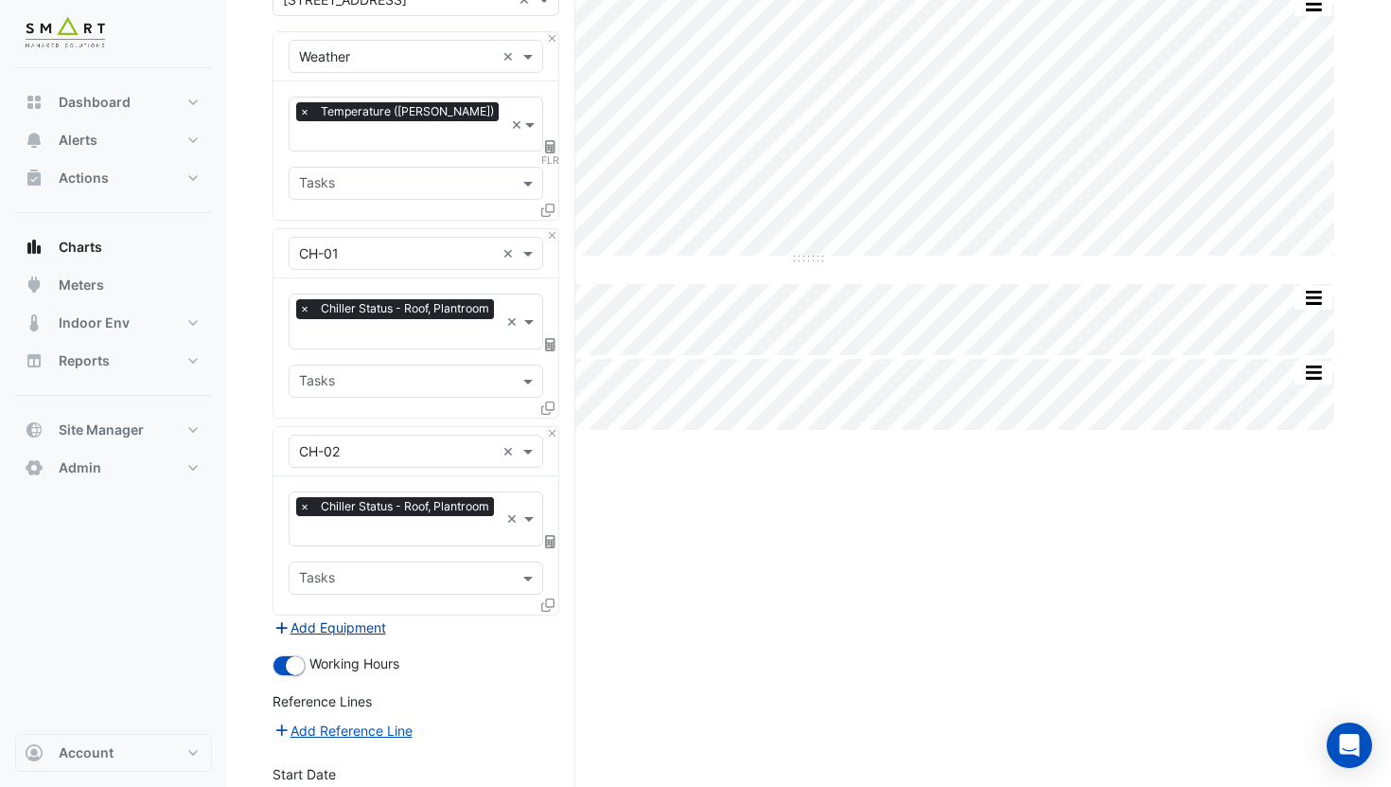
click at [324, 616] on button "Add Equipment" at bounding box center [330, 627] width 115 height 22
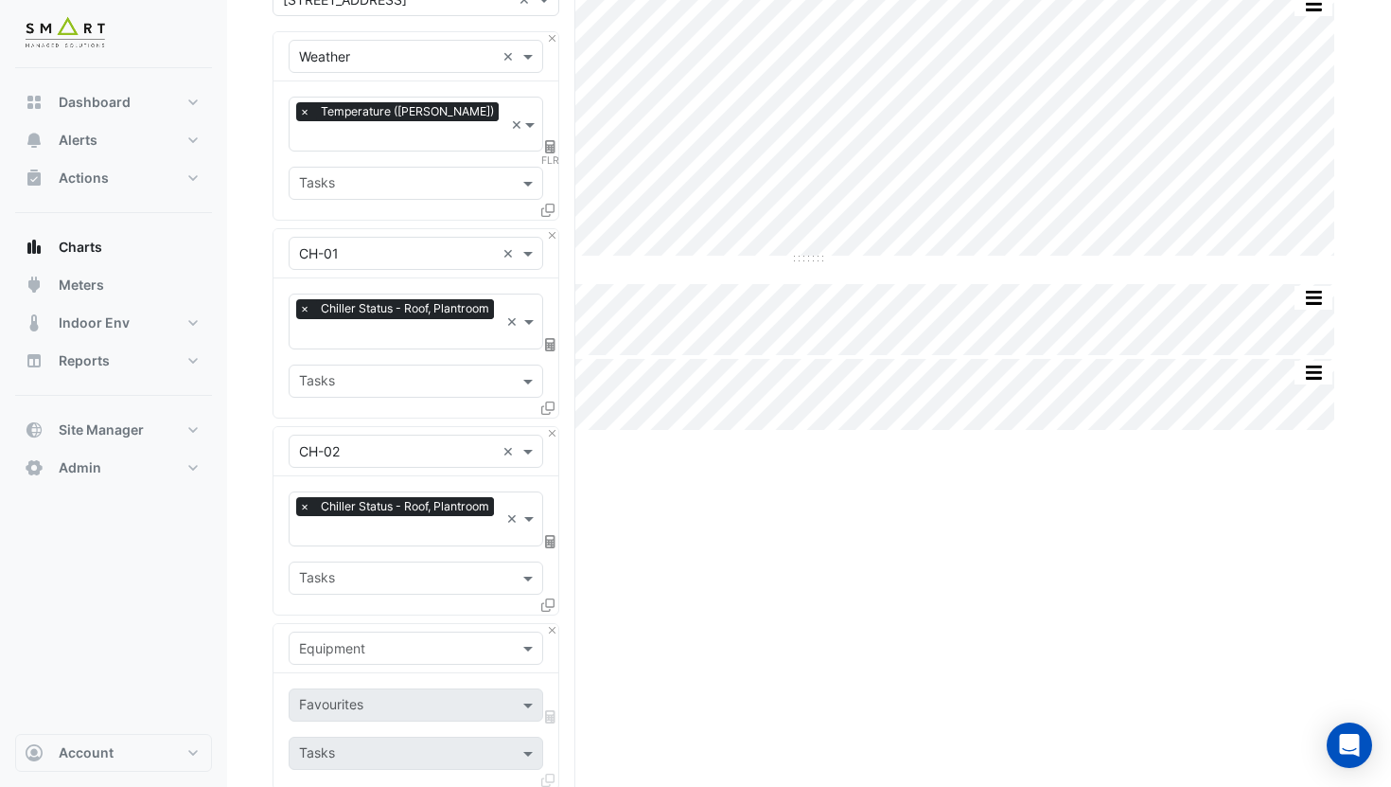
click at [387, 639] on input "text" at bounding box center [397, 649] width 196 height 20
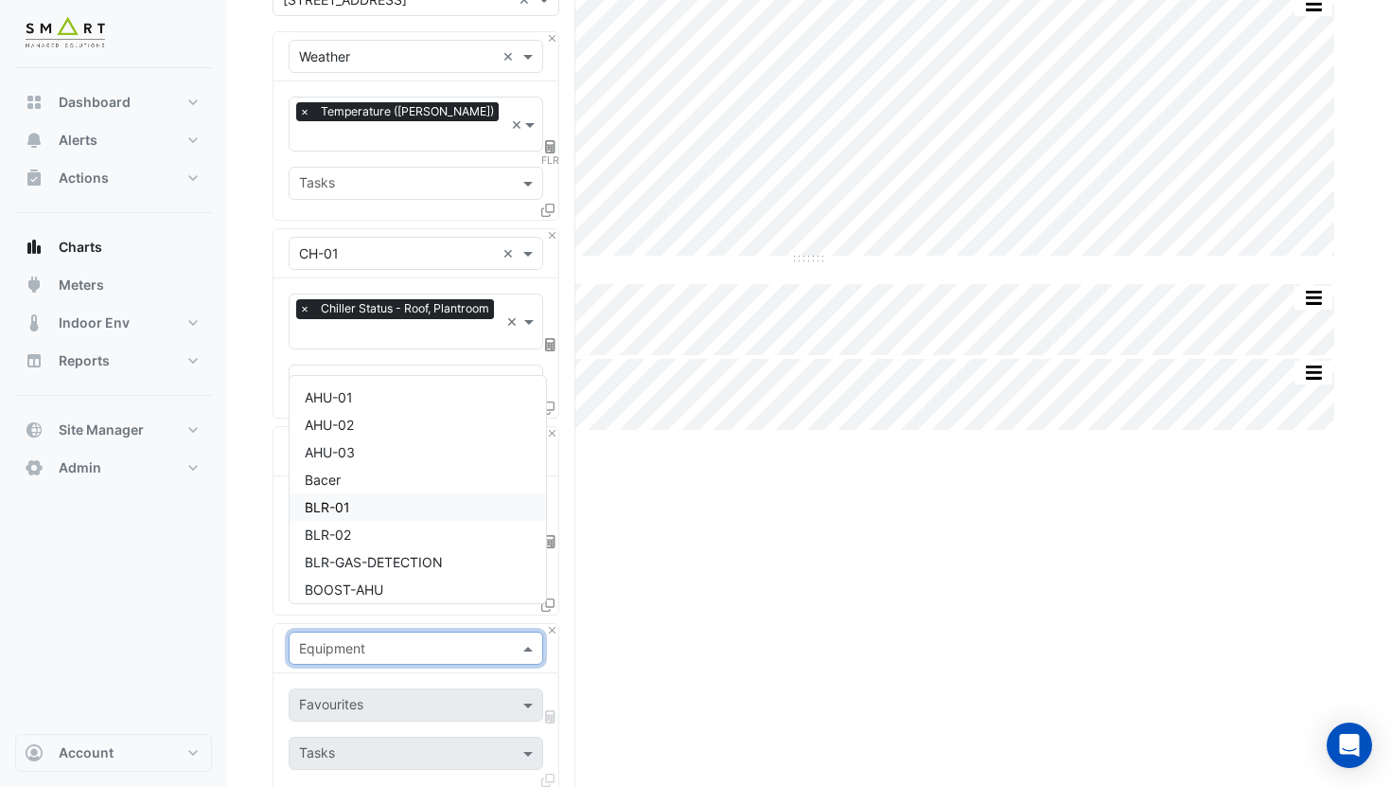
click at [326, 508] on span "BLR-01" at bounding box center [327, 507] width 45 height 16
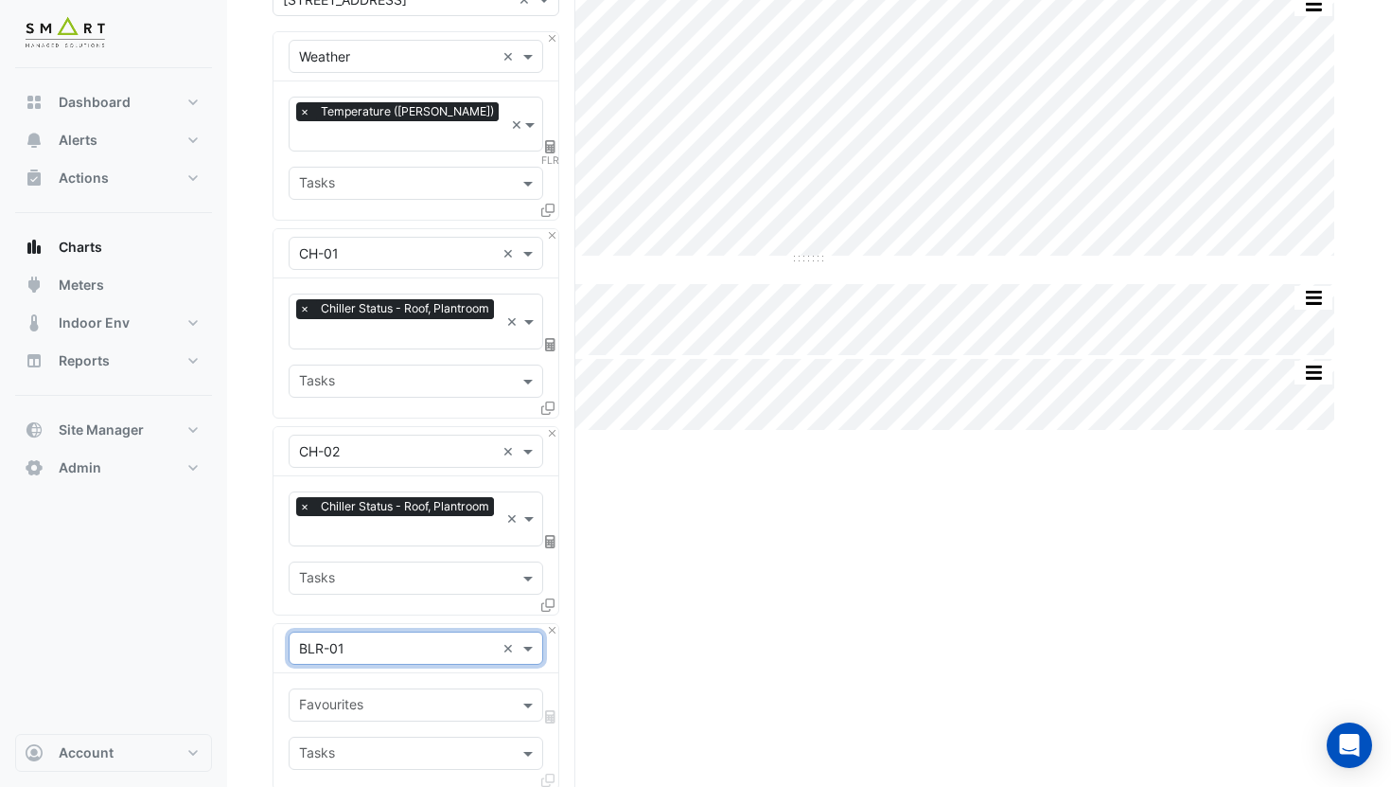
click at [381, 697] on input "text" at bounding box center [405, 707] width 212 height 20
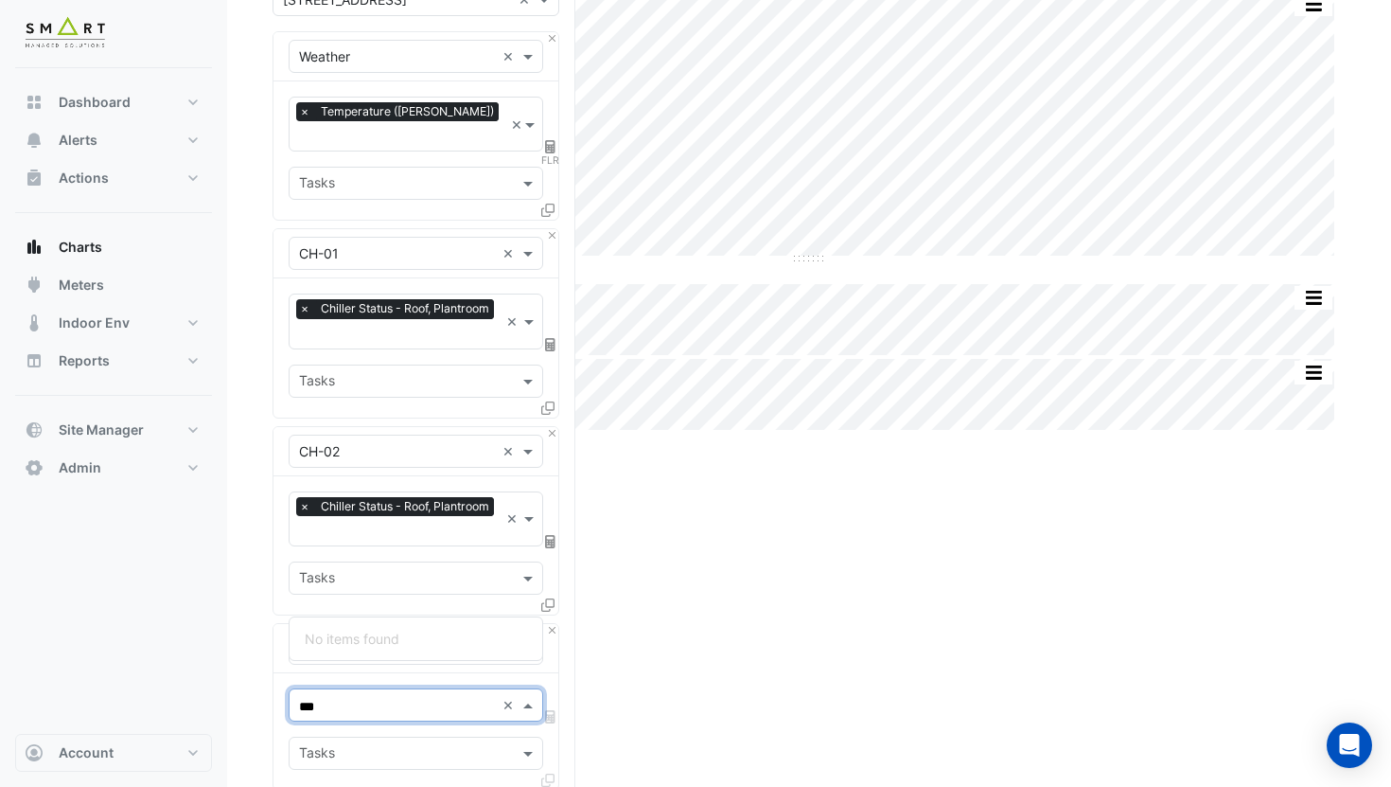
type input "****"
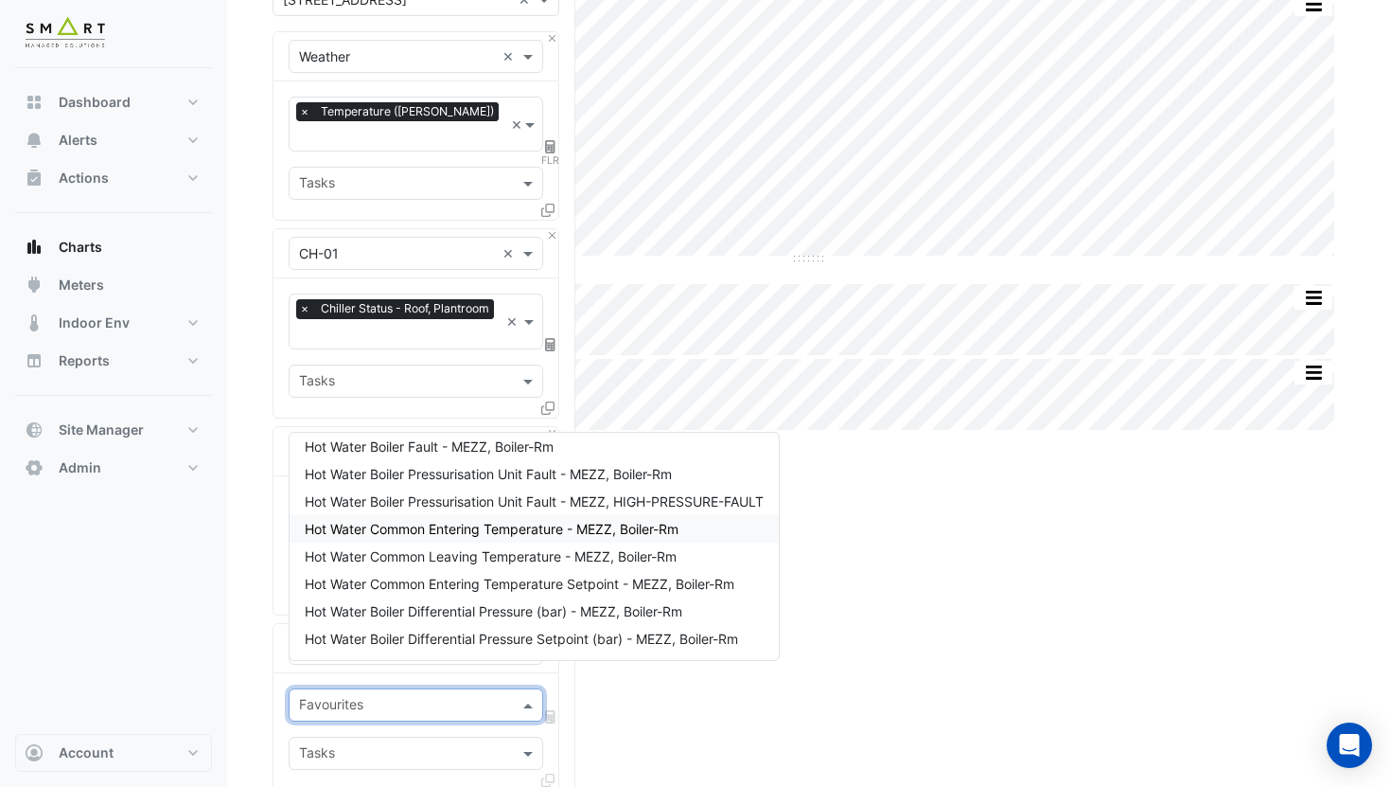
scroll to position [0, 0]
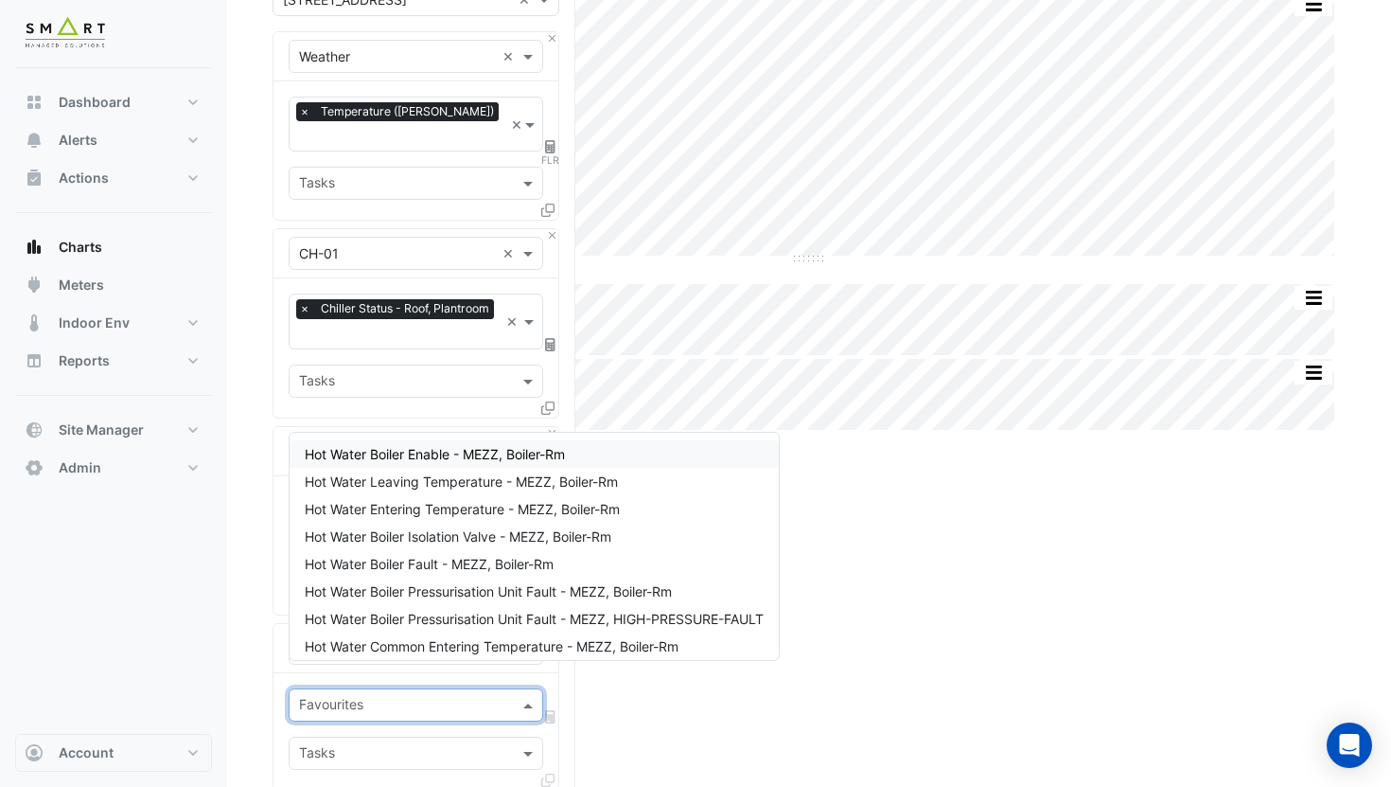
click at [458, 458] on span "Hot Water Boiler Enable - MEZZ, Boiler-Rm" at bounding box center [435, 454] width 260 height 16
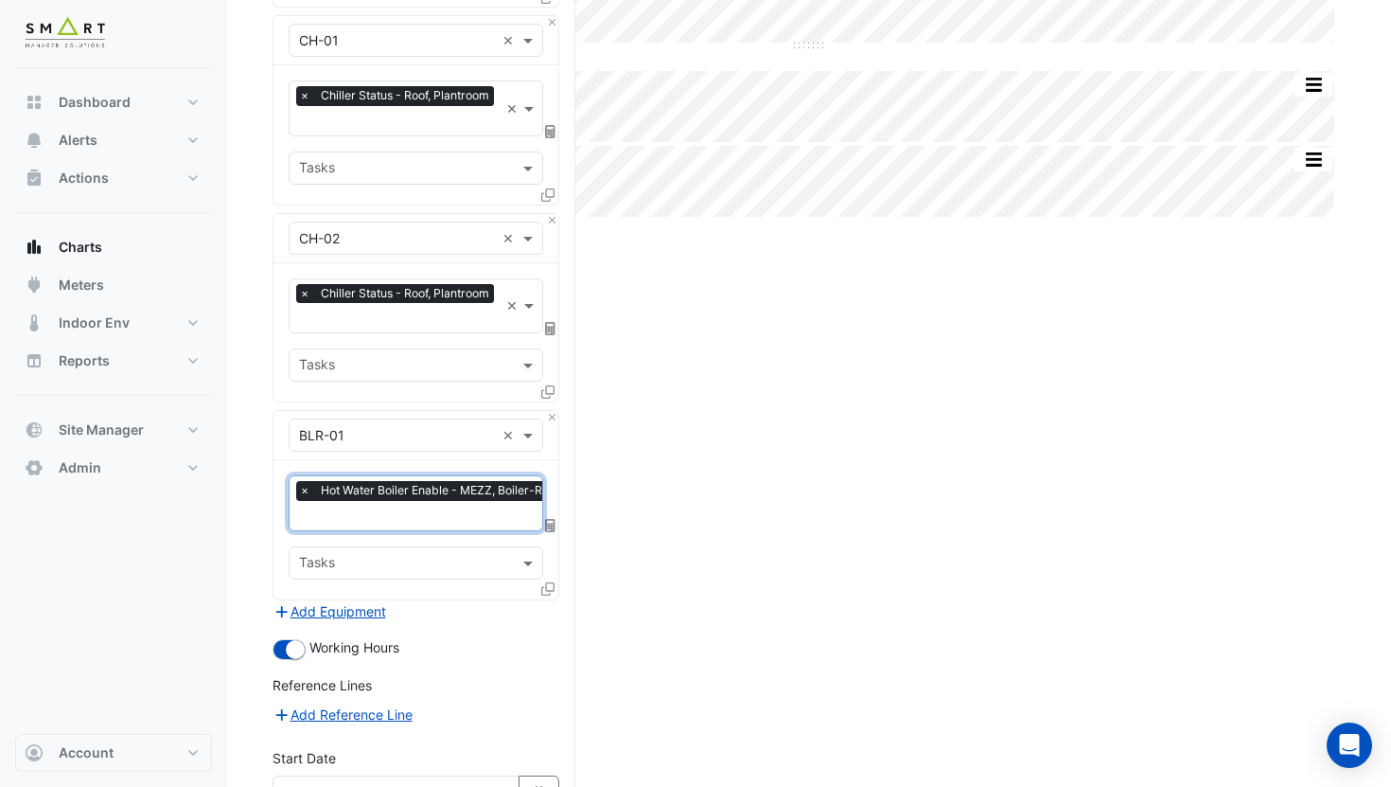
scroll to position [403, 0]
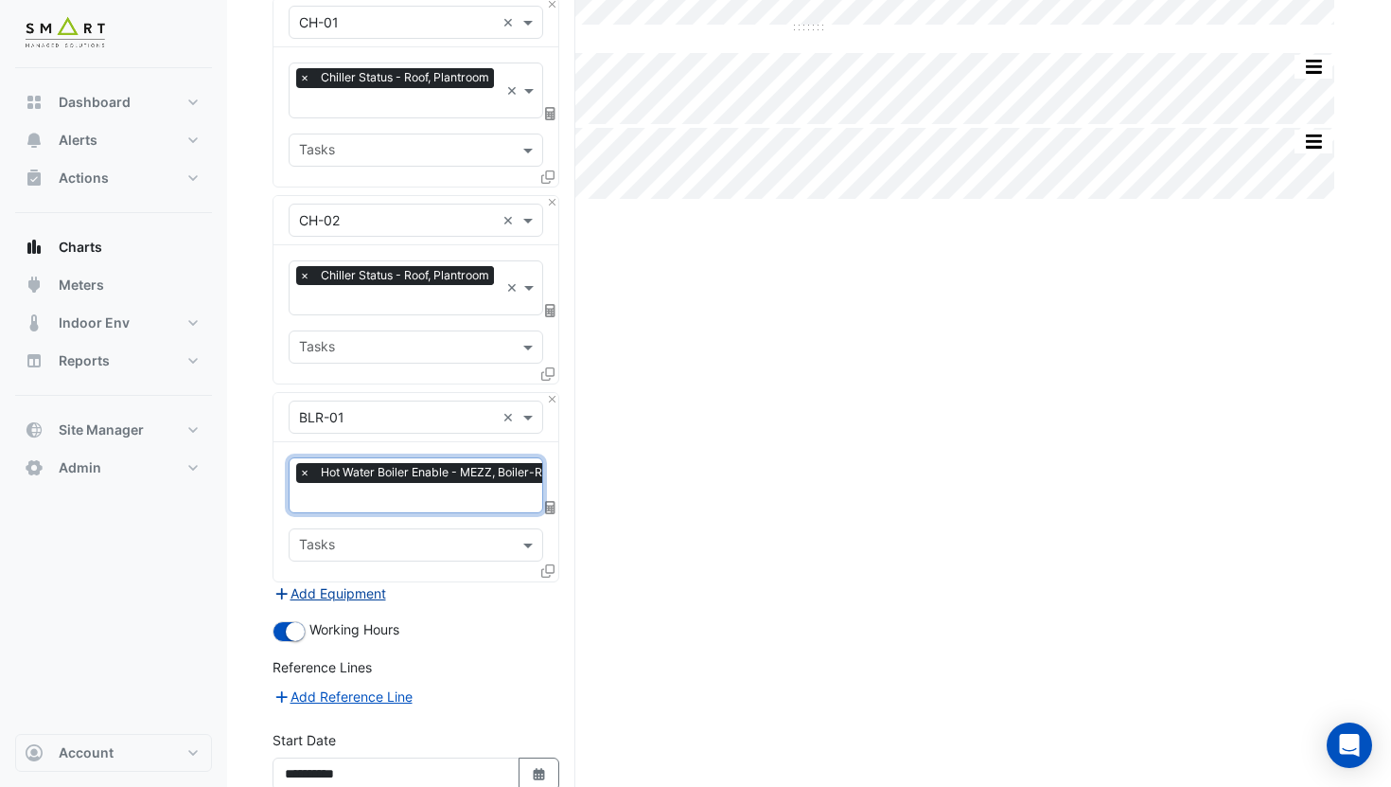
click at [373, 582] on button "Add Equipment" at bounding box center [330, 593] width 115 height 22
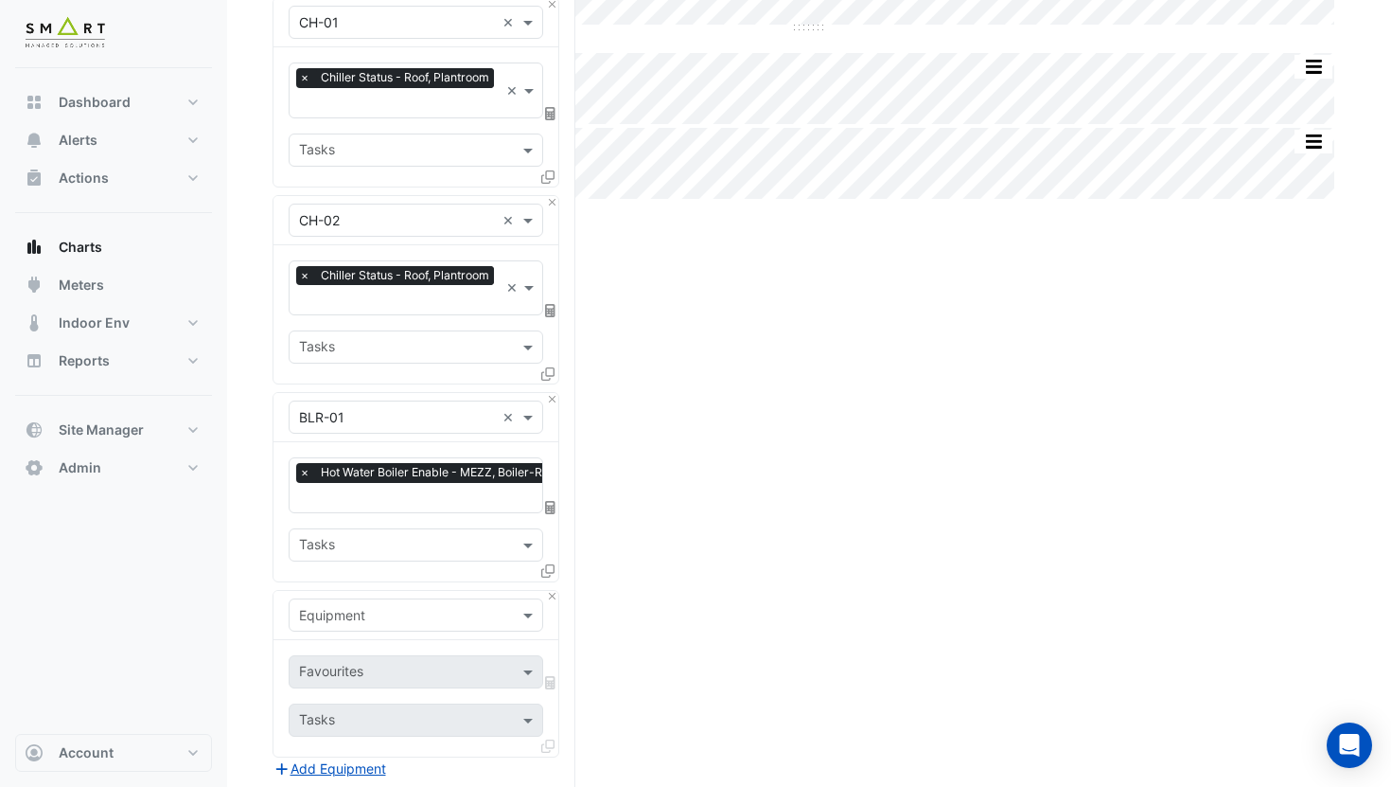
click at [407, 606] on input "text" at bounding box center [397, 616] width 196 height 20
type input "******"
click at [379, 552] on div "BLR-02" at bounding box center [416, 545] width 253 height 27
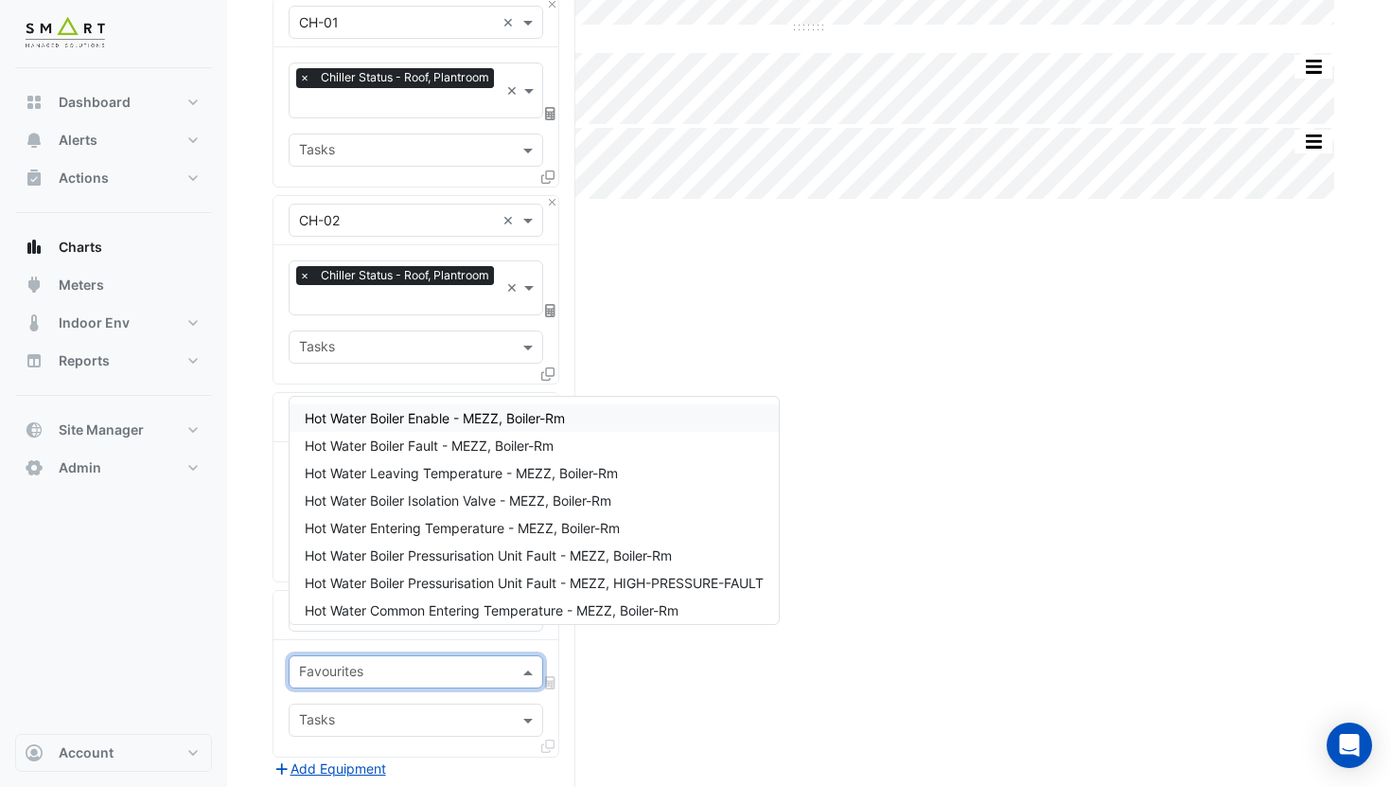
click at [378, 664] on input "text" at bounding box center [405, 674] width 212 height 20
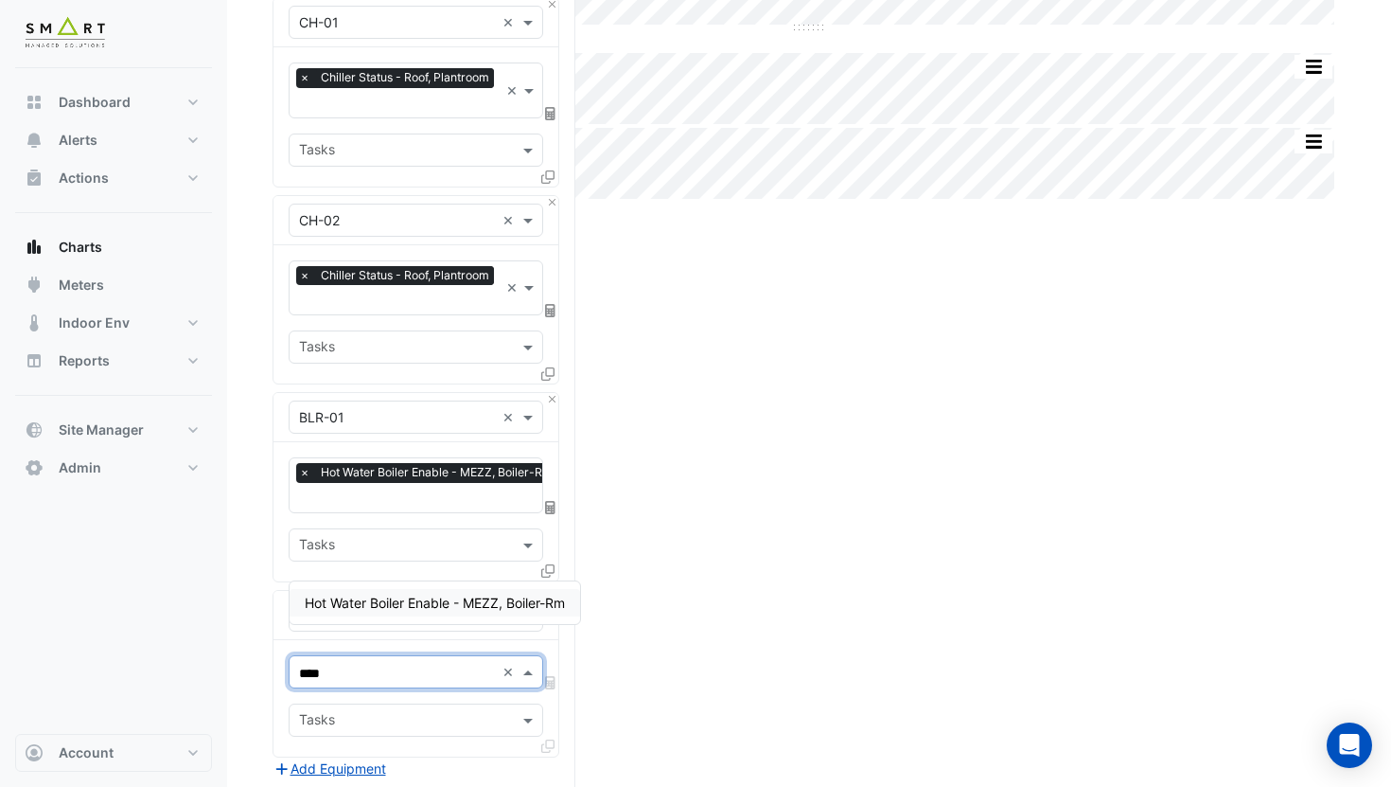
type input "*****"
click at [436, 603] on span "Hot Water Boiler Enable - MEZZ, Boiler-Rm" at bounding box center [435, 602] width 260 height 16
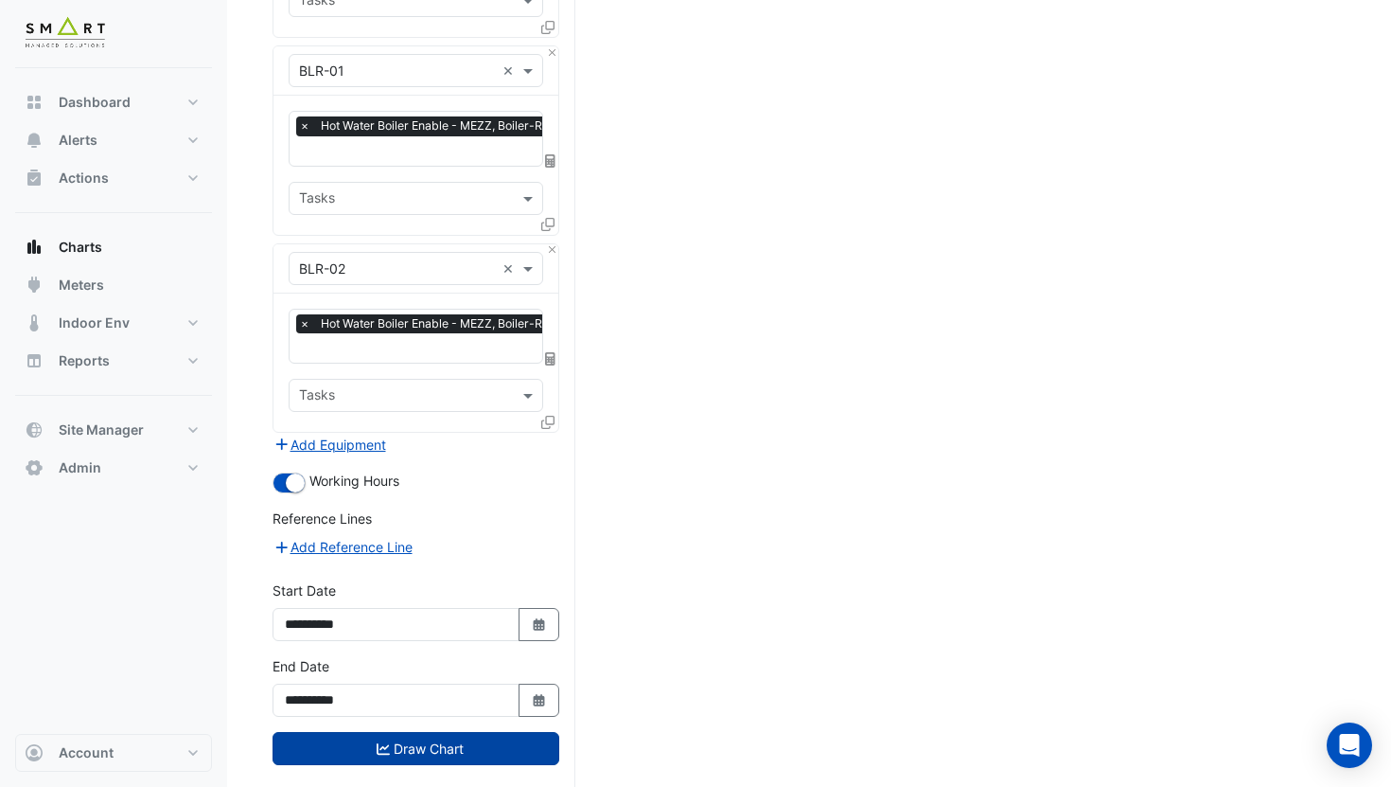
click at [459, 732] on button "Draw Chart" at bounding box center [416, 748] width 287 height 33
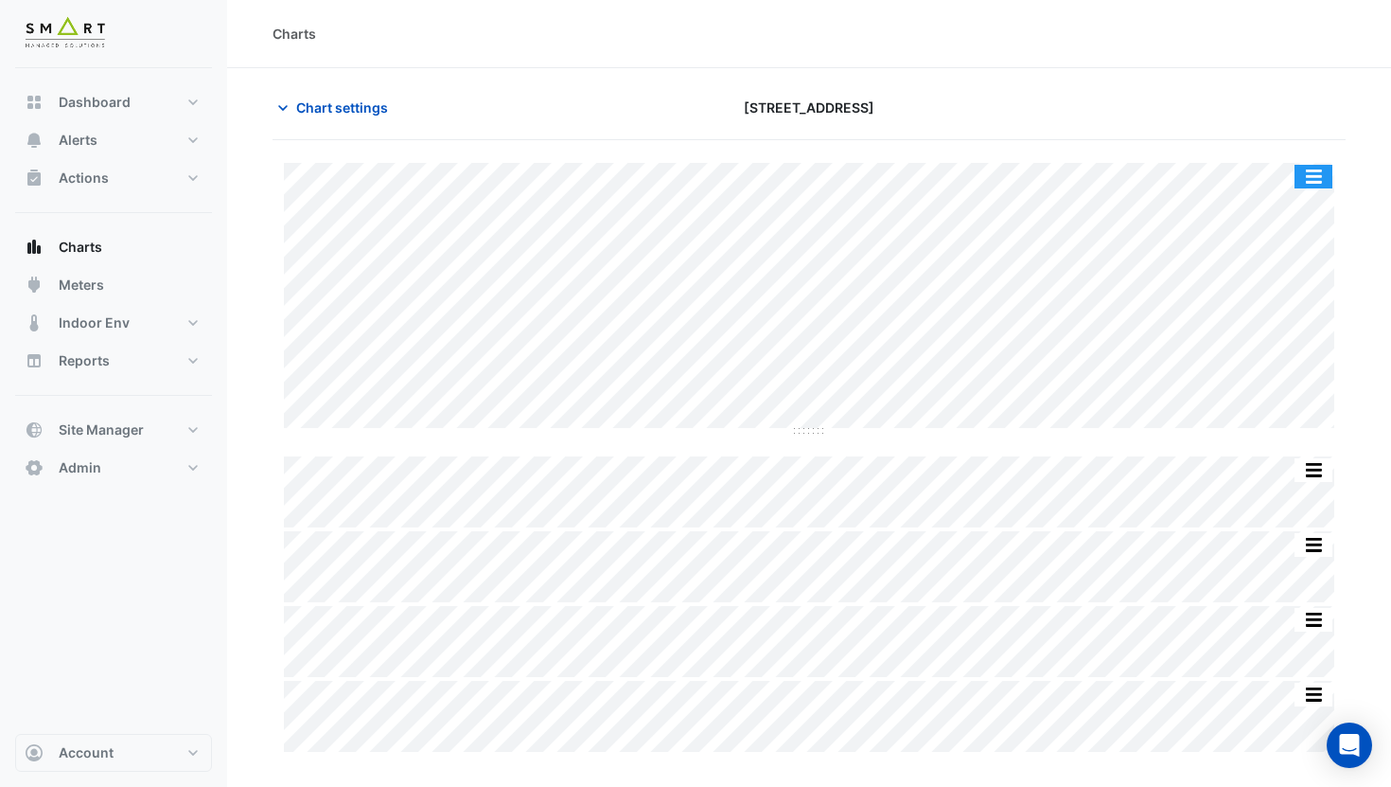
click at [1321, 170] on button "button" at bounding box center [1314, 177] width 38 height 24
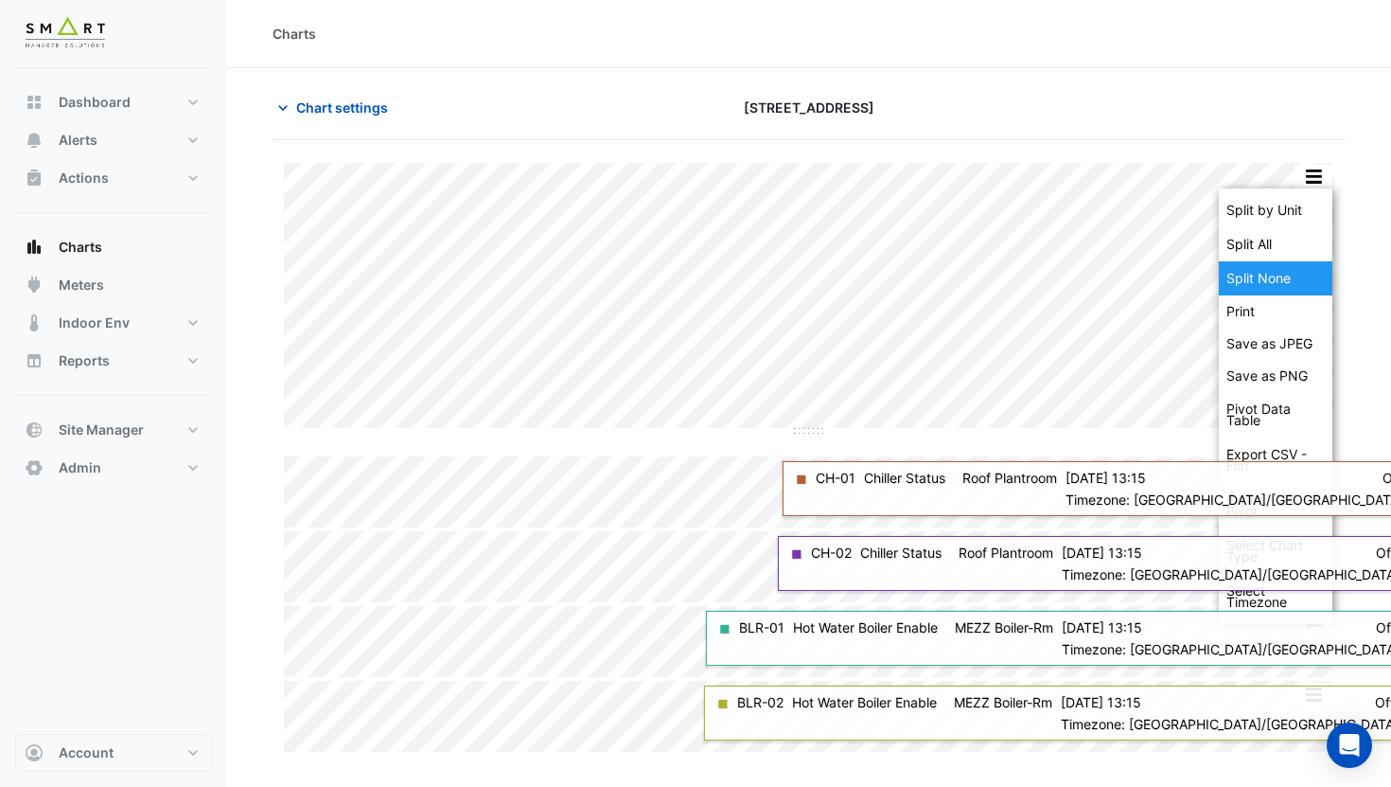
click at [1291, 272] on div "Split None" at bounding box center [1276, 278] width 114 height 34
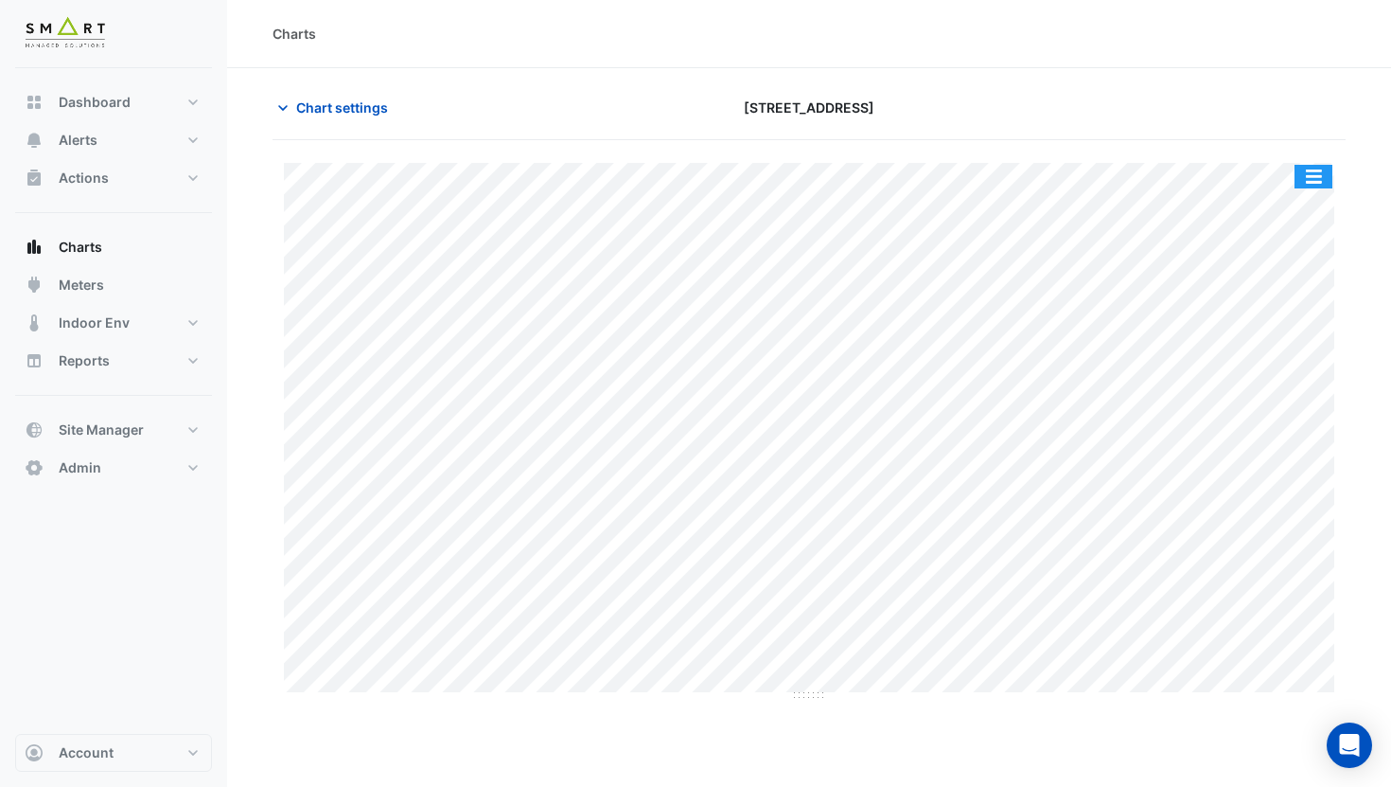
click at [1331, 176] on button "button" at bounding box center [1314, 177] width 38 height 24
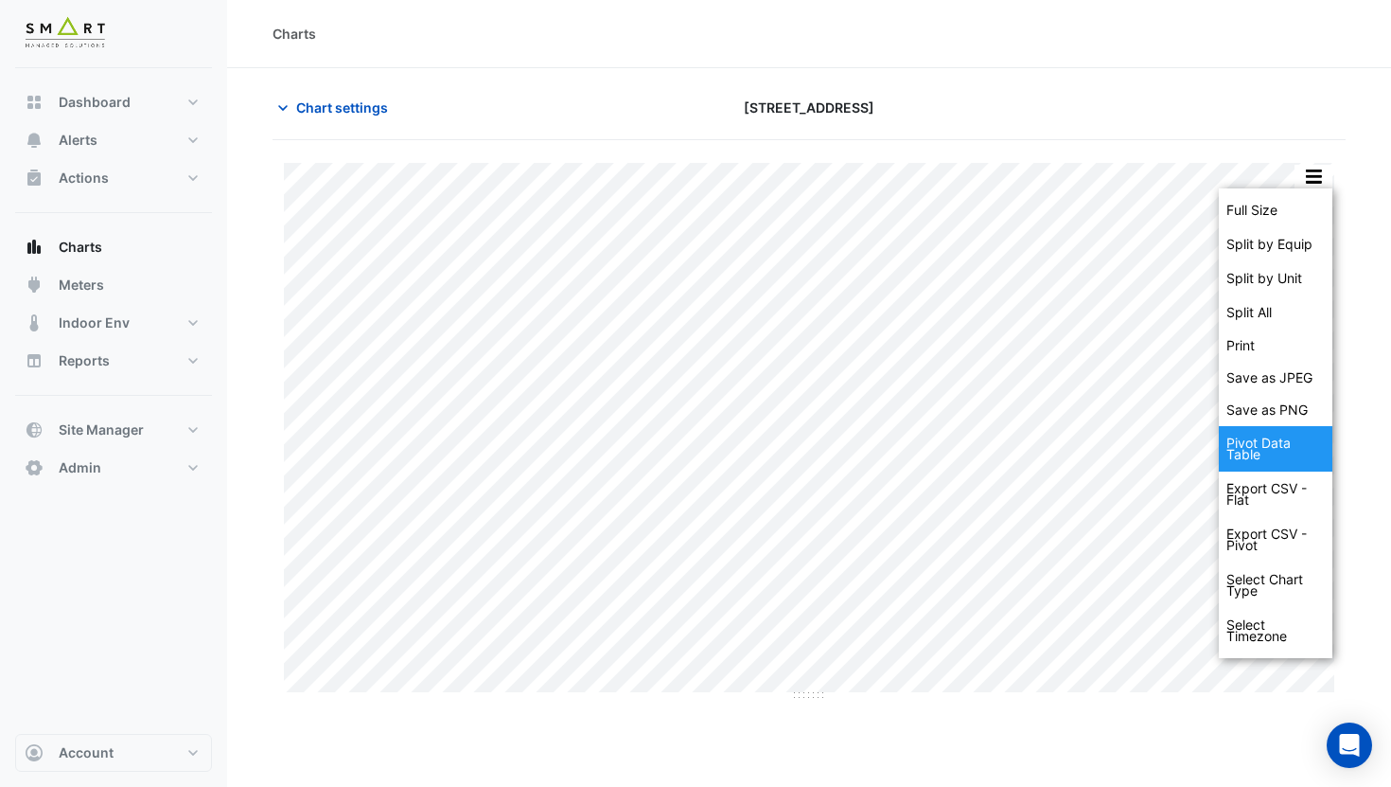
click at [1283, 452] on div "Pivot Data Table" at bounding box center [1276, 448] width 114 height 45
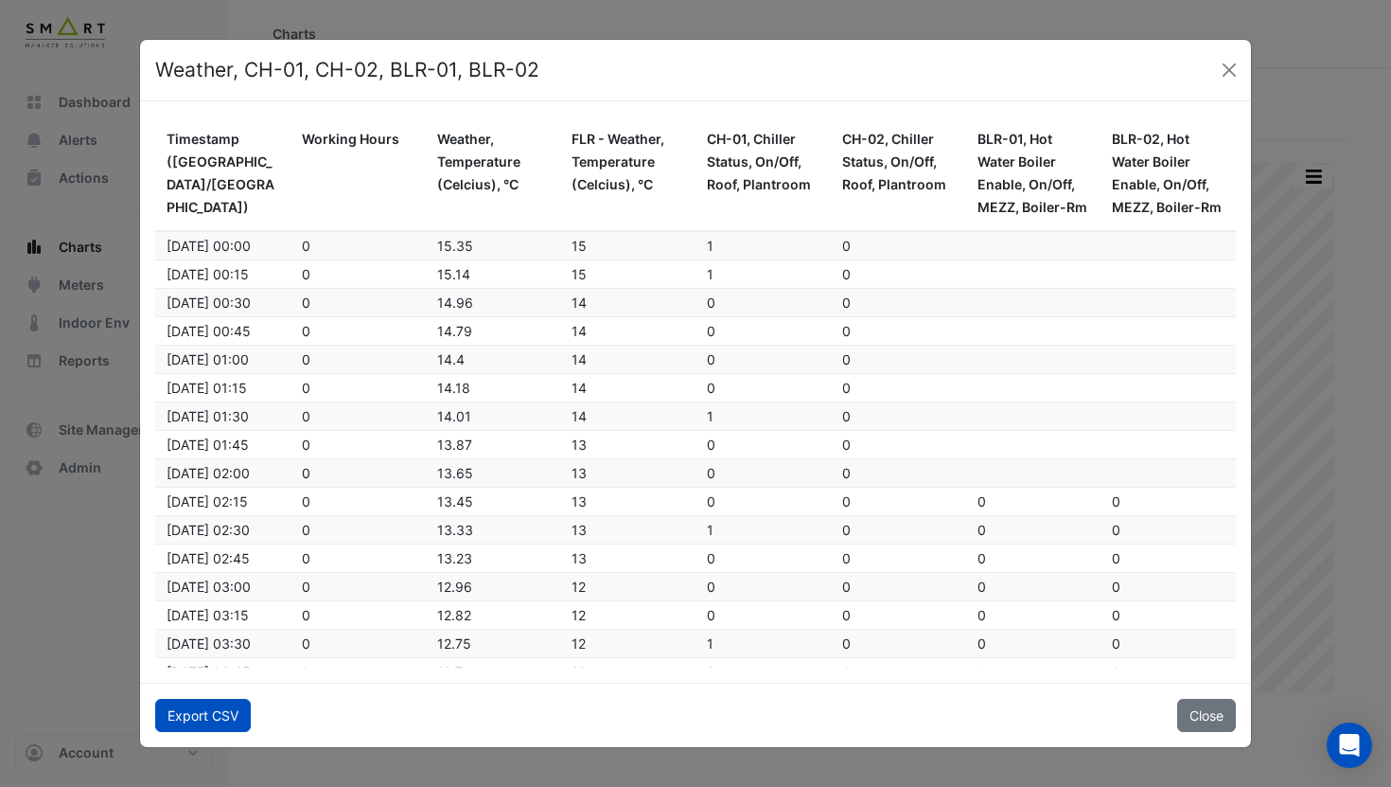
click at [233, 704] on button "Export CSV" at bounding box center [203, 715] width 96 height 33
click at [1229, 63] on button "Close" at bounding box center [1229, 70] width 28 height 28
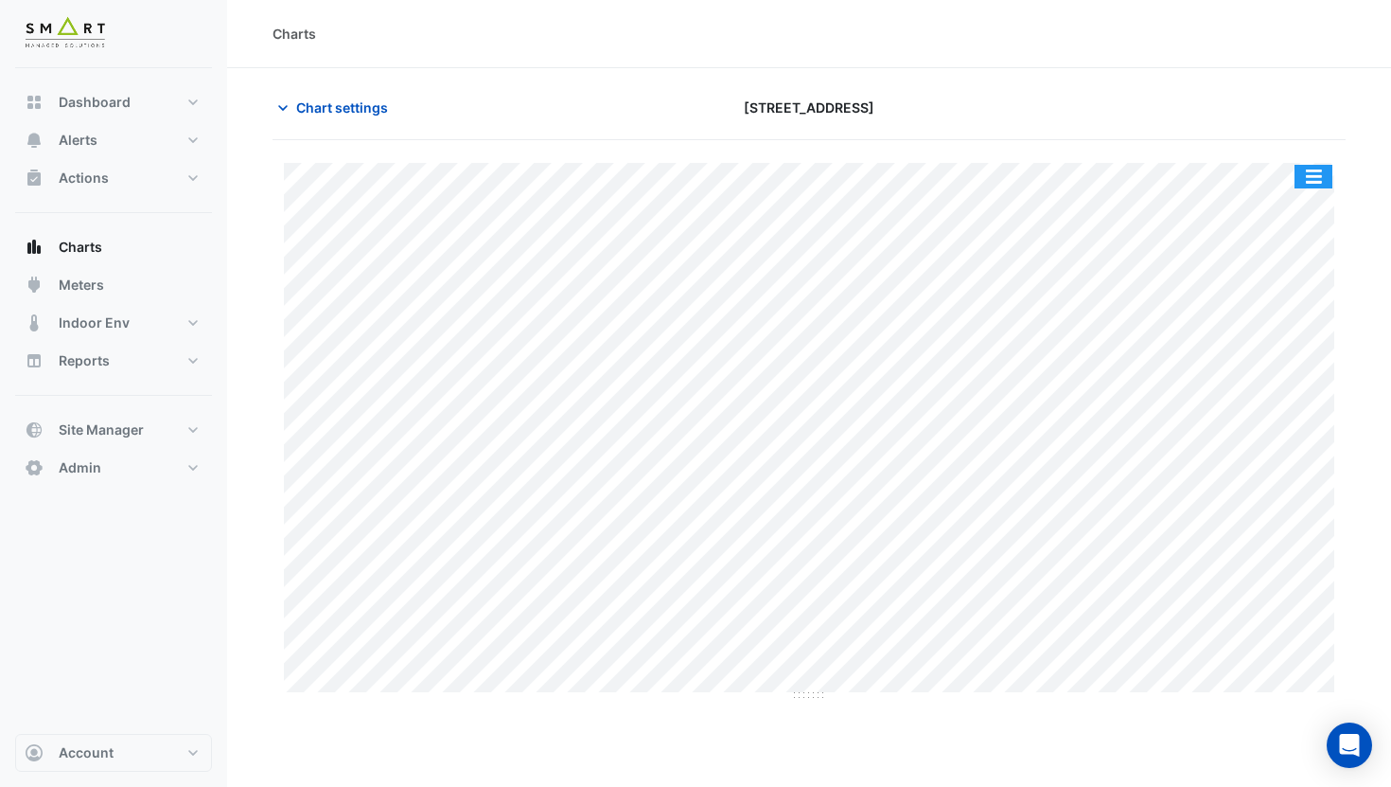
click at [1316, 169] on button "button" at bounding box center [1314, 177] width 38 height 24
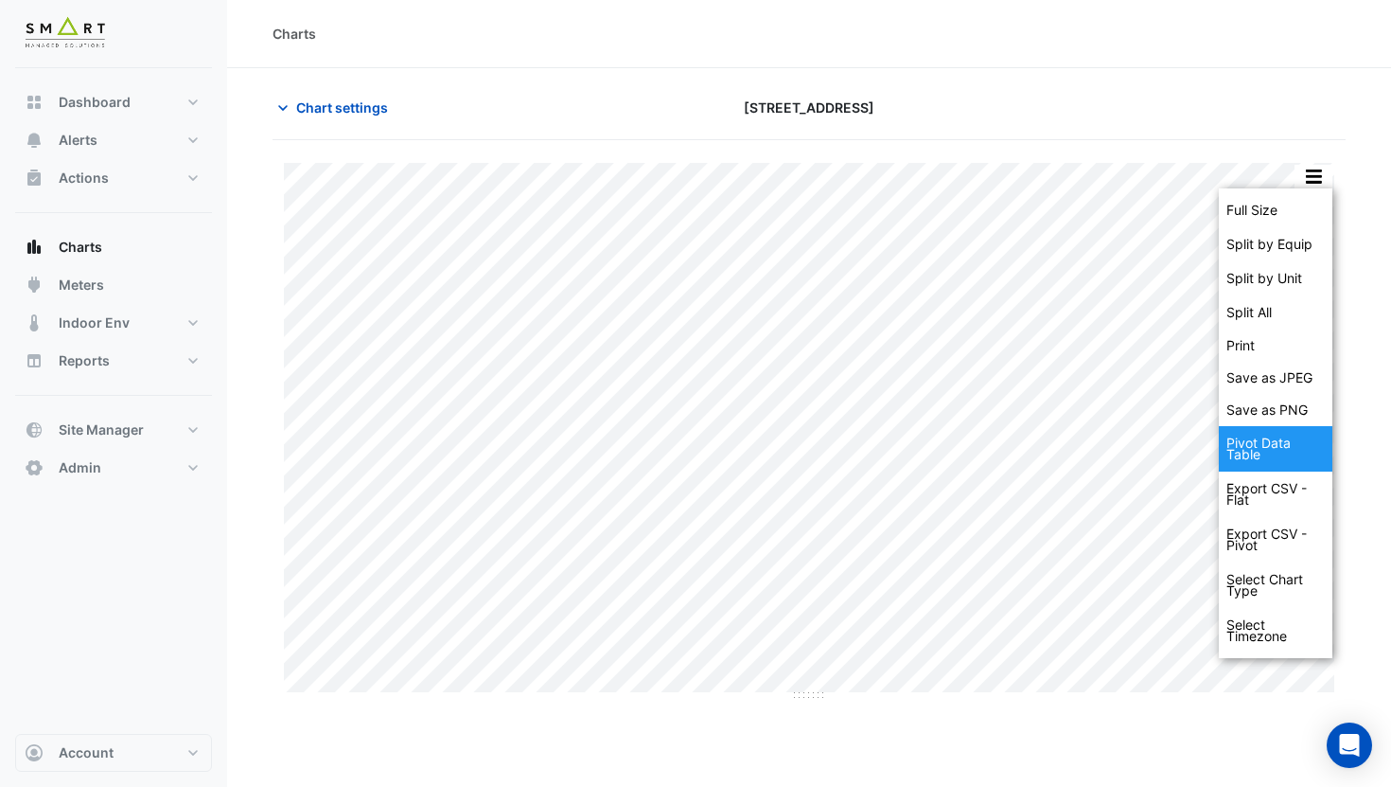
click at [1285, 456] on div "Pivot Data Table" at bounding box center [1276, 448] width 114 height 45
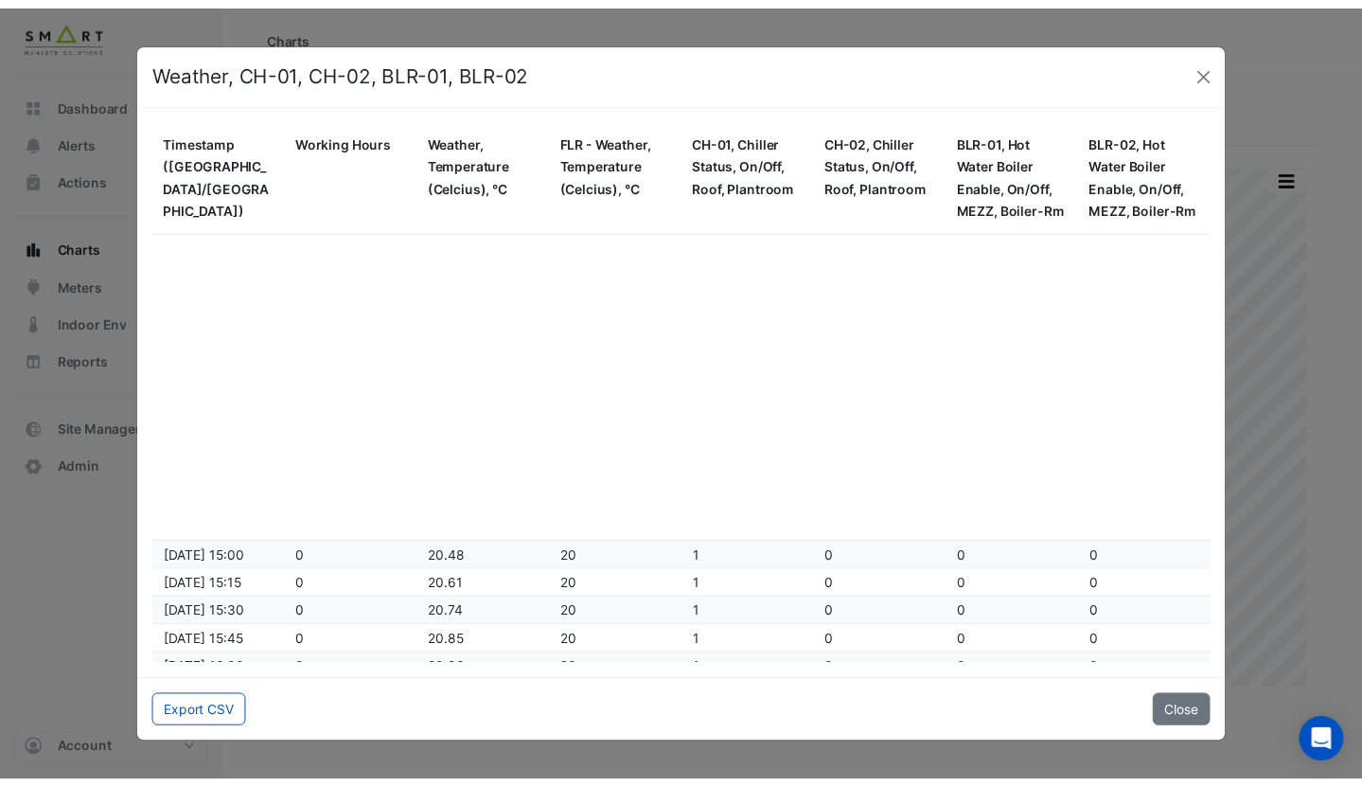
scroll to position [2235, 0]
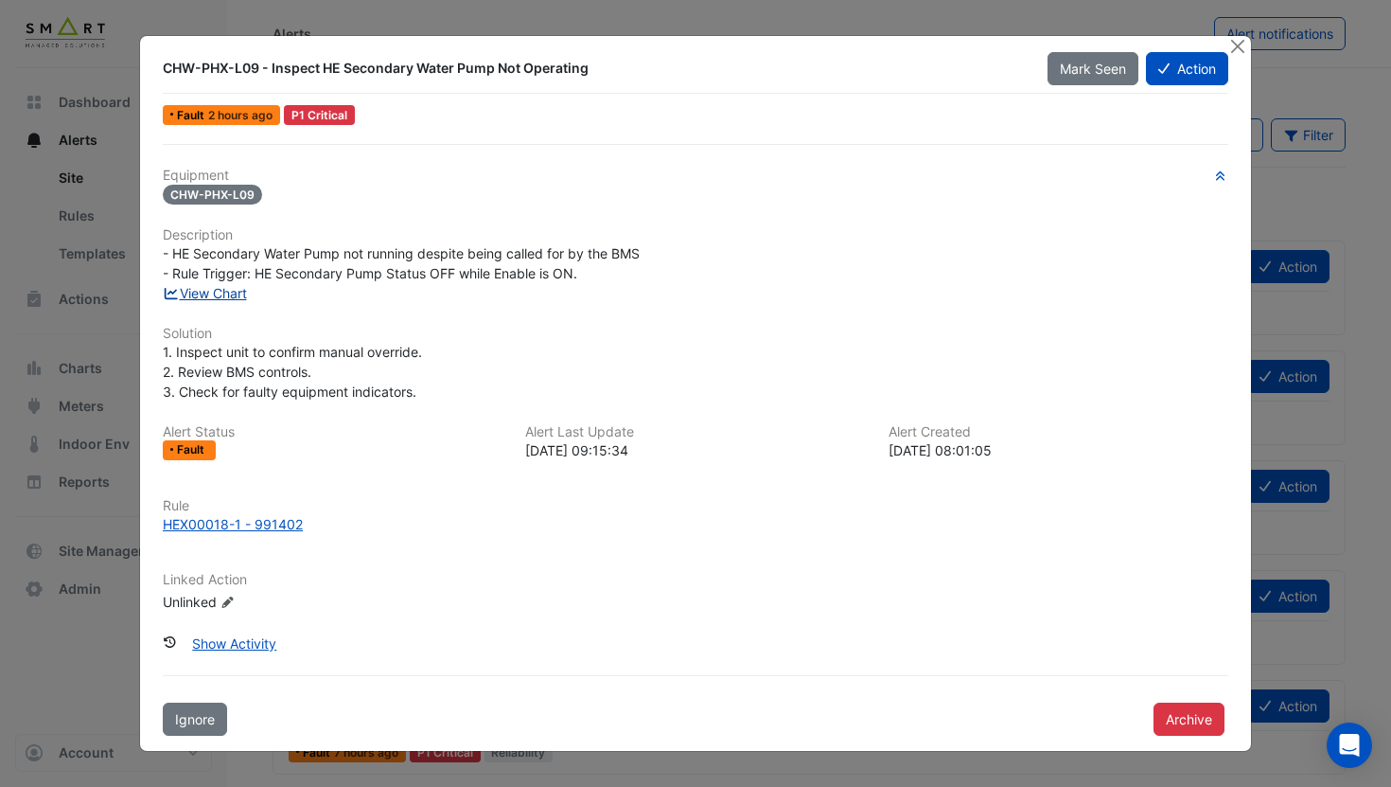
click at [233, 290] on link "View Chart" at bounding box center [205, 293] width 84 height 16
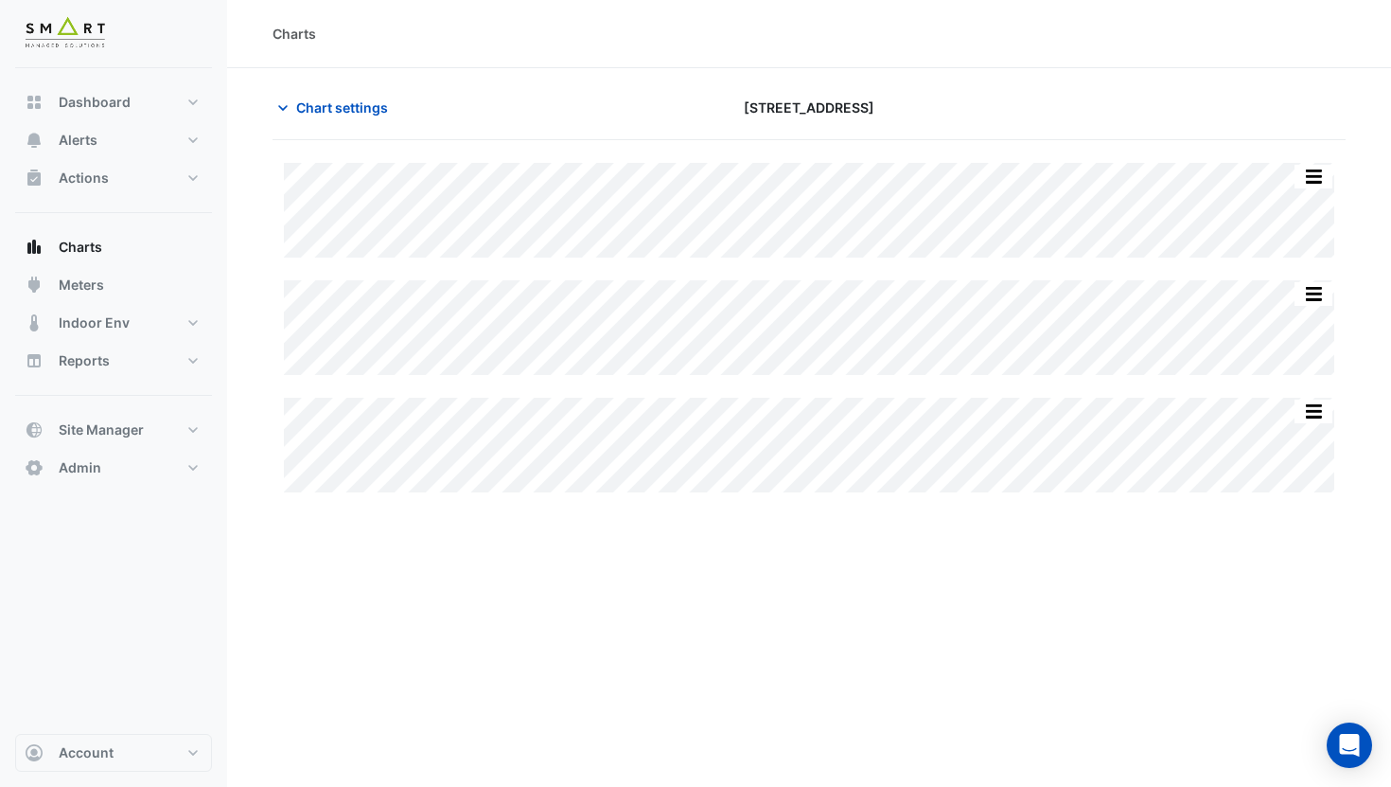
type input "**********"
click at [337, 106] on span "Chart settings" at bounding box center [342, 107] width 92 height 20
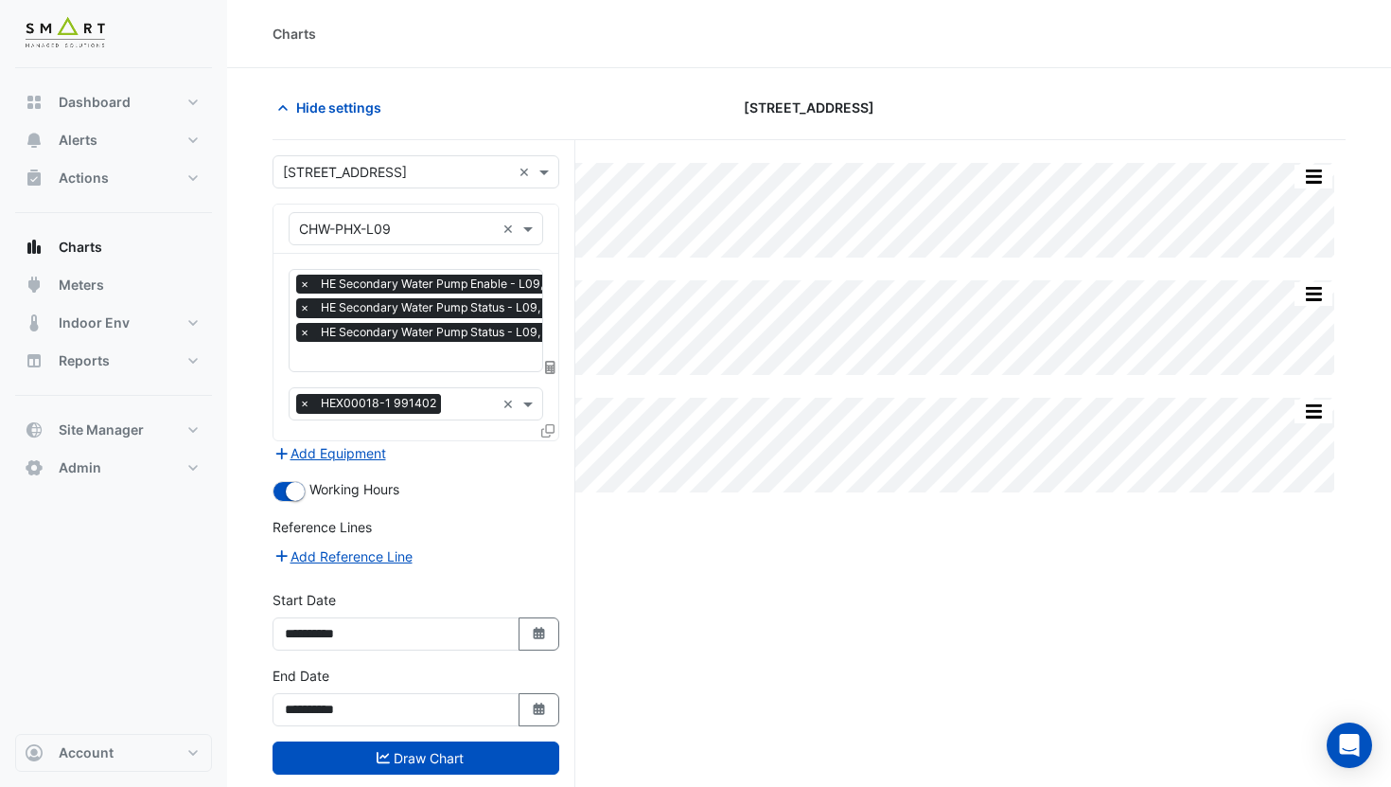
click at [382, 366] on div at bounding box center [451, 358] width 310 height 25
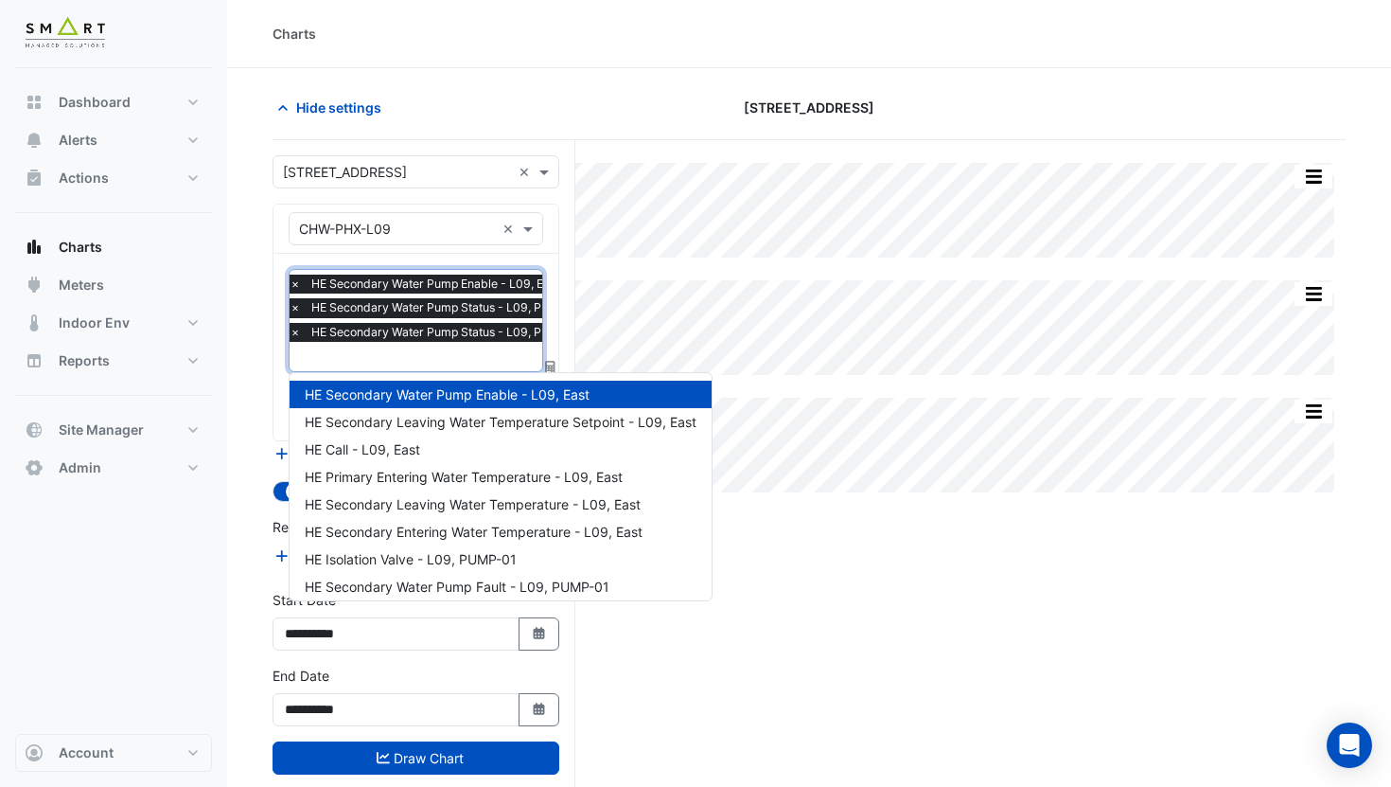
scroll to position [145, 0]
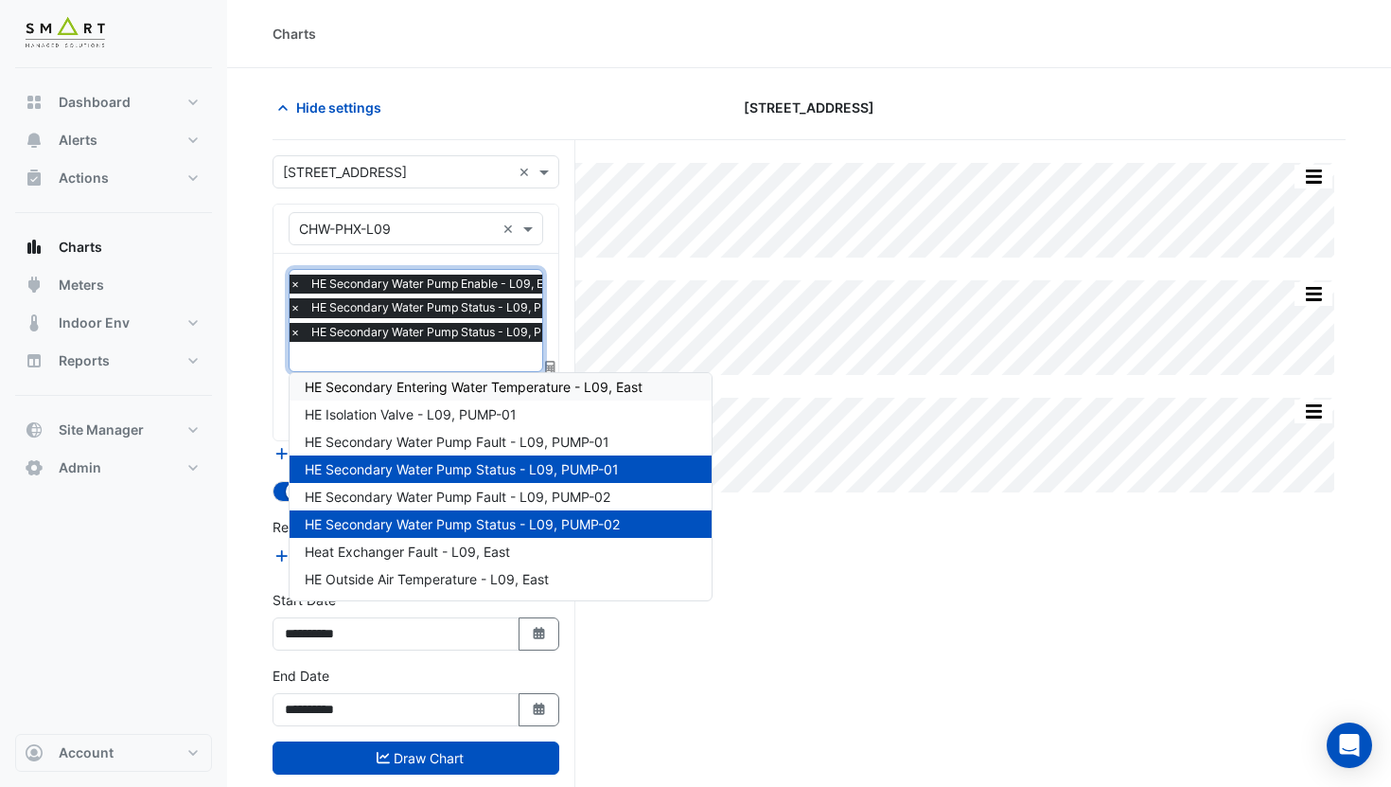
click at [397, 384] on span "HE Secondary Entering Water Temperature - L09, East" at bounding box center [474, 387] width 338 height 16
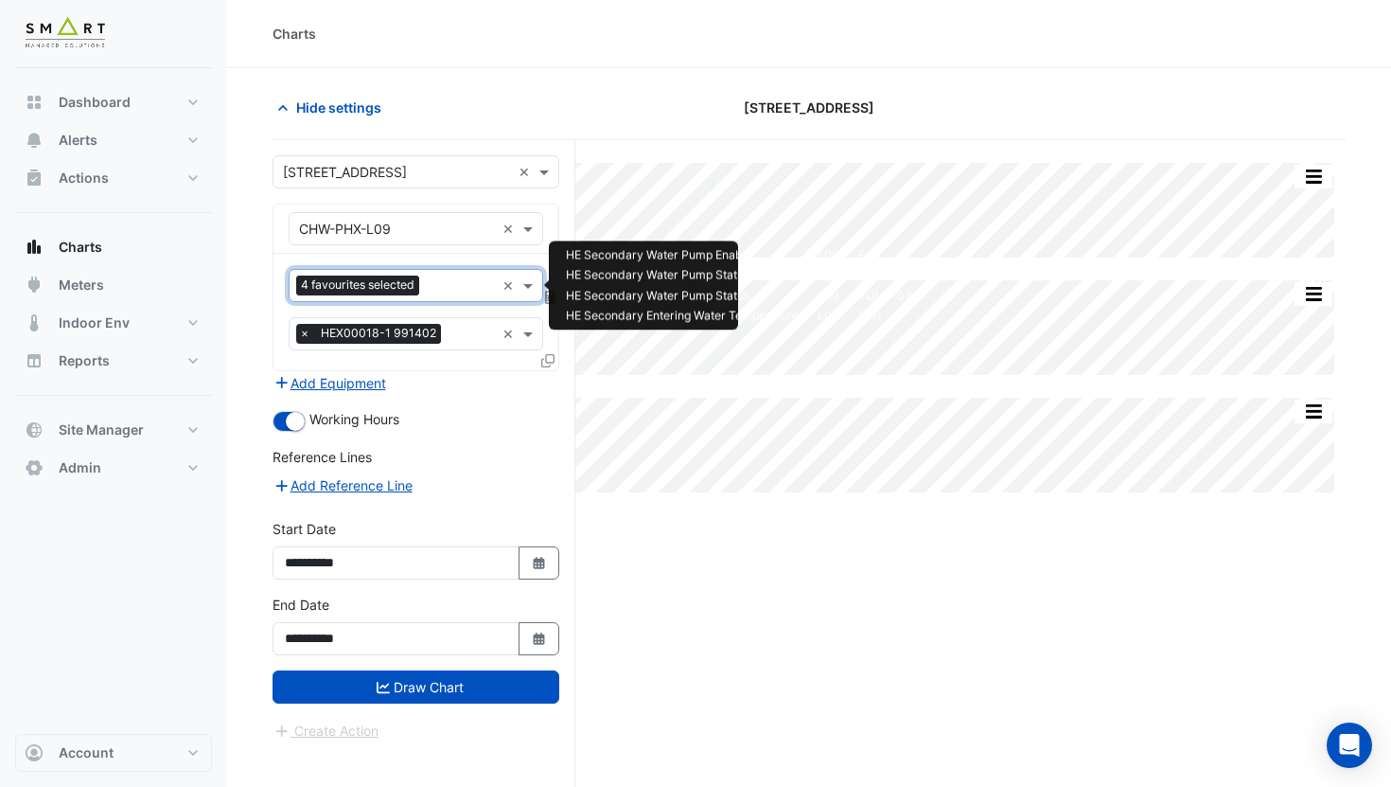
click at [435, 283] on input "text" at bounding box center [461, 287] width 68 height 20
type input "*******"
click at [480, 329] on span "HE Secondary Leaving Water Temperature Setpoint - L09, East" at bounding box center [501, 326] width 392 height 16
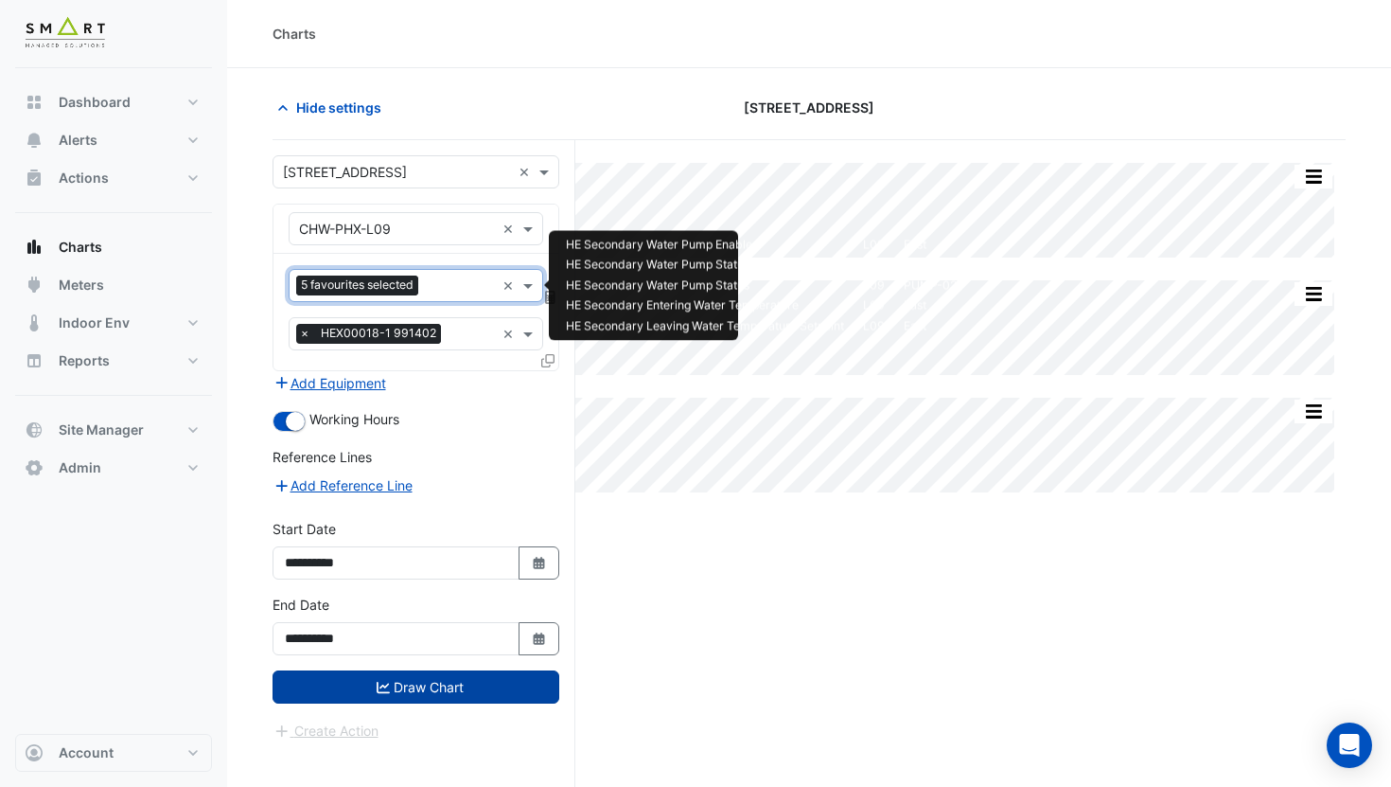
click at [428, 697] on button "Draw Chart" at bounding box center [416, 686] width 287 height 33
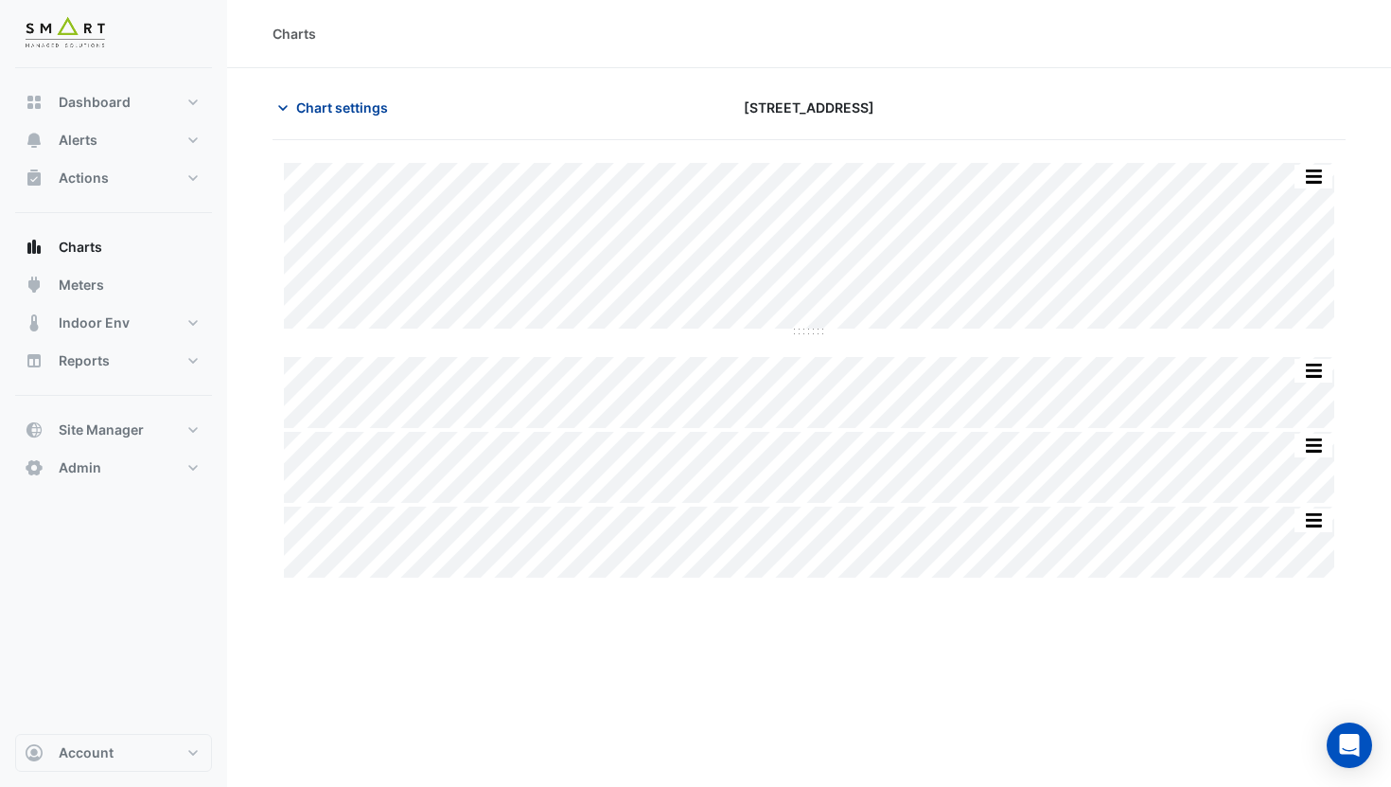
click at [341, 113] on span "Chart settings" at bounding box center [342, 107] width 92 height 20
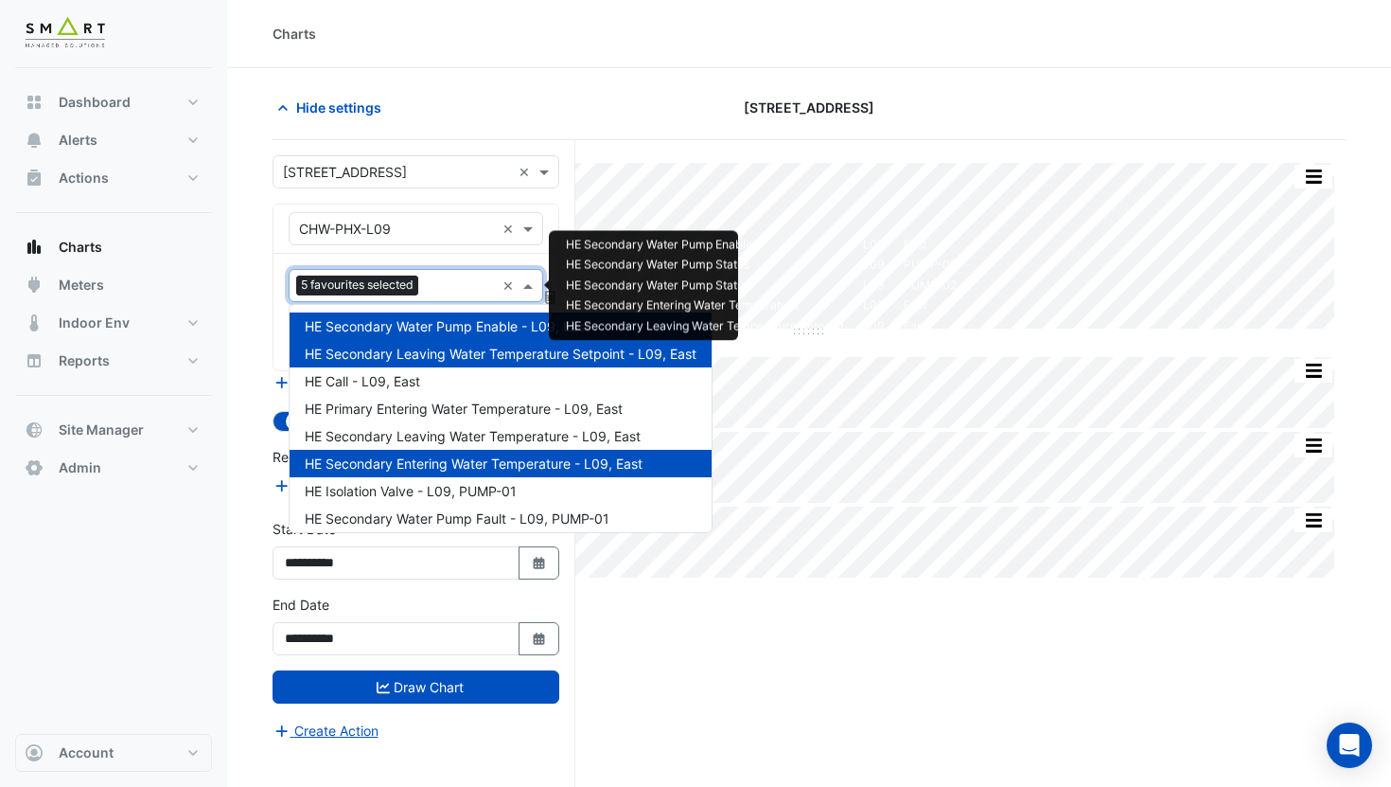
click at [401, 292] on span "5 favourites selected" at bounding box center [357, 284] width 122 height 19
click at [506, 434] on span "HE Secondary Leaving Water Temperature - L09, East" at bounding box center [473, 436] width 336 height 16
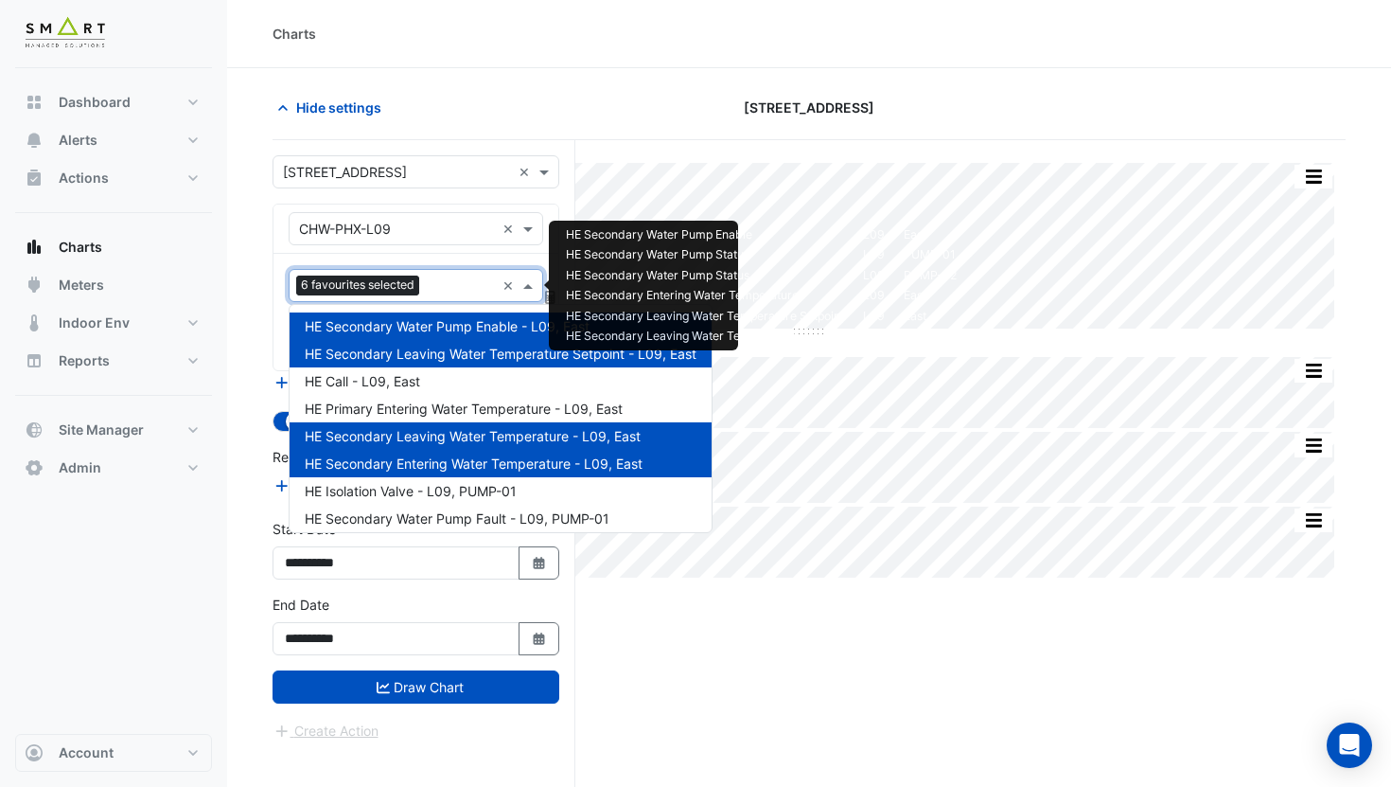
click at [408, 294] on div "6 favourites selected" at bounding box center [360, 287] width 128 height 24
click at [434, 355] on span "HE Secondary Leaving Water Temperature Setpoint - L09, East" at bounding box center [501, 354] width 392 height 16
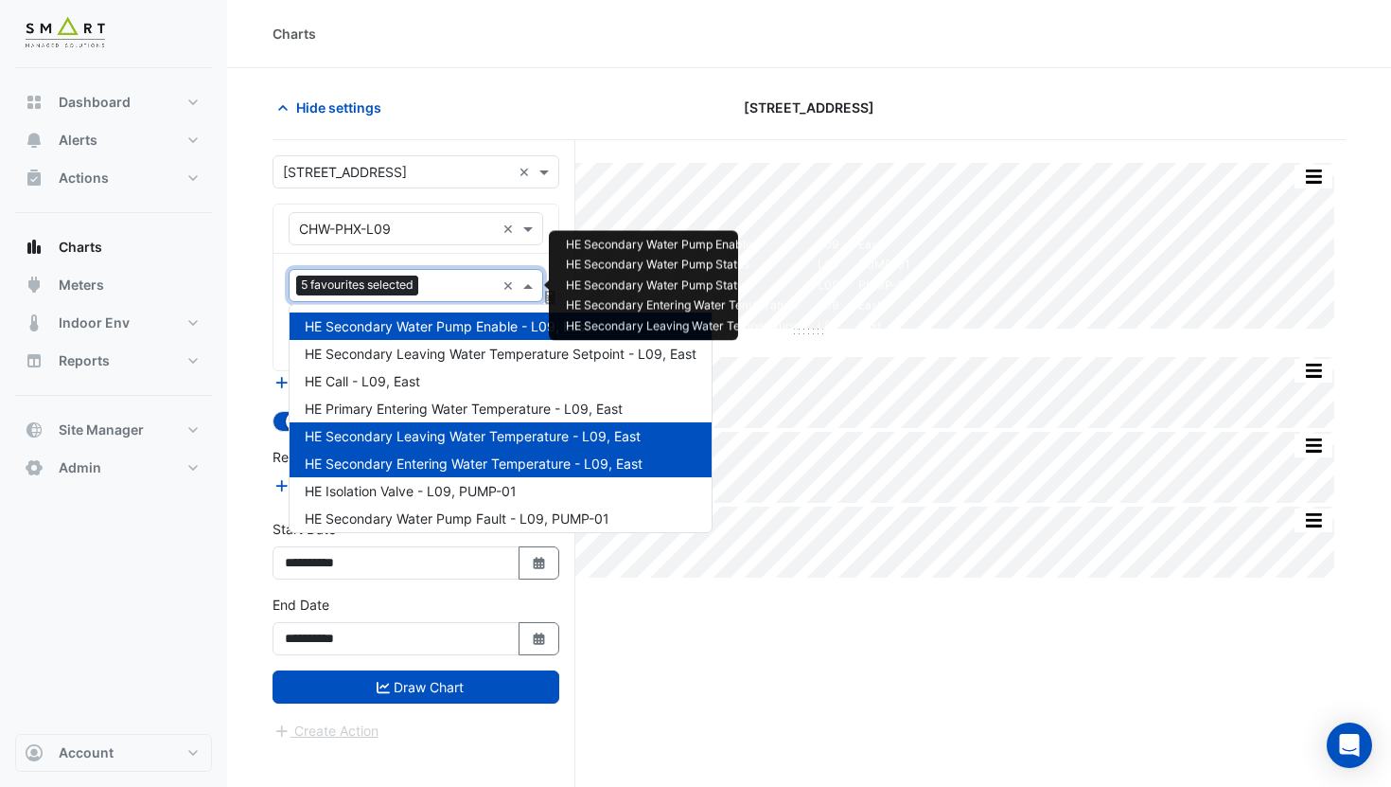
click at [271, 275] on section "Hide settings [STREET_ADDRESS] Split All Split None Print Save as JPEG Save as …" at bounding box center [809, 463] width 1164 height 790
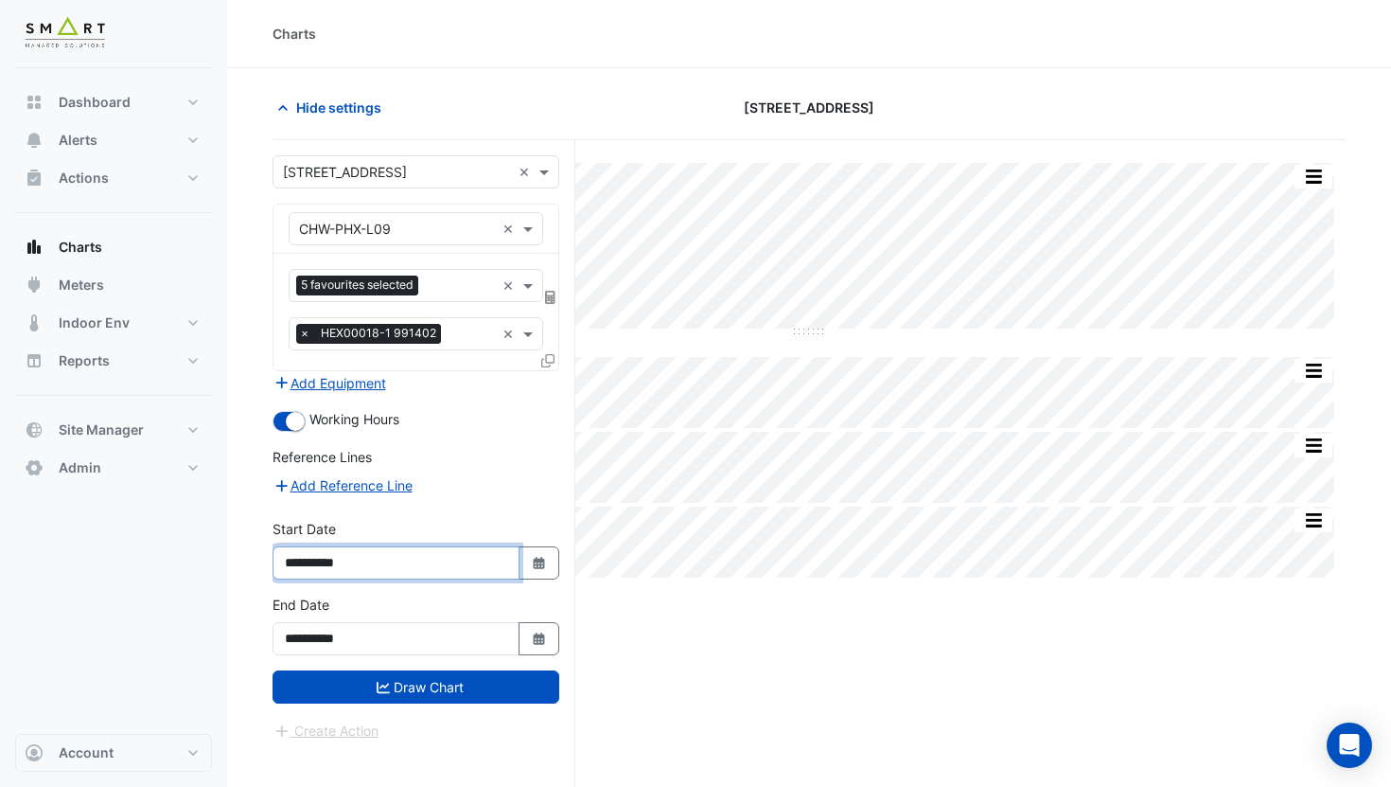
click at [339, 563] on input "**********" at bounding box center [396, 562] width 247 height 33
type input "**********"
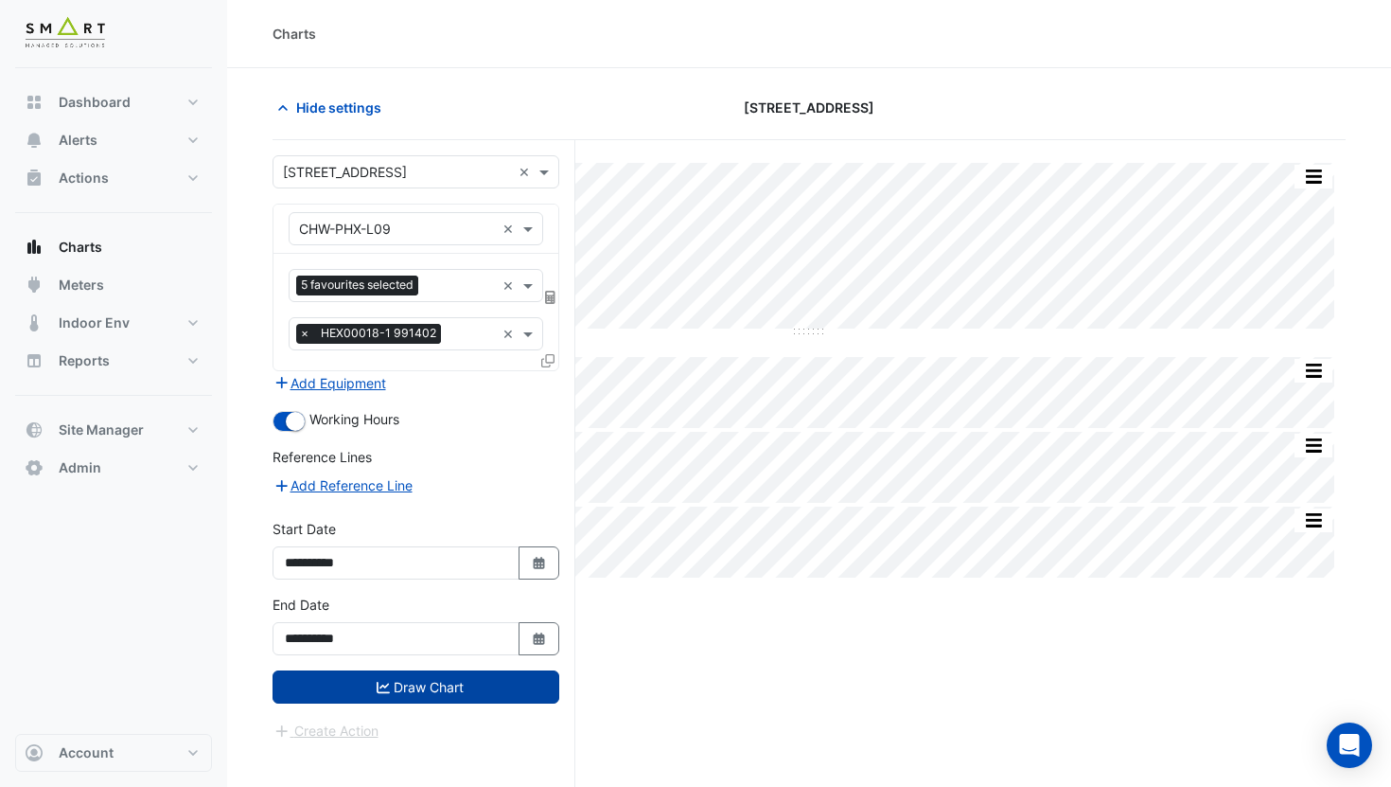
click at [394, 682] on button "Draw Chart" at bounding box center [416, 686] width 287 height 33
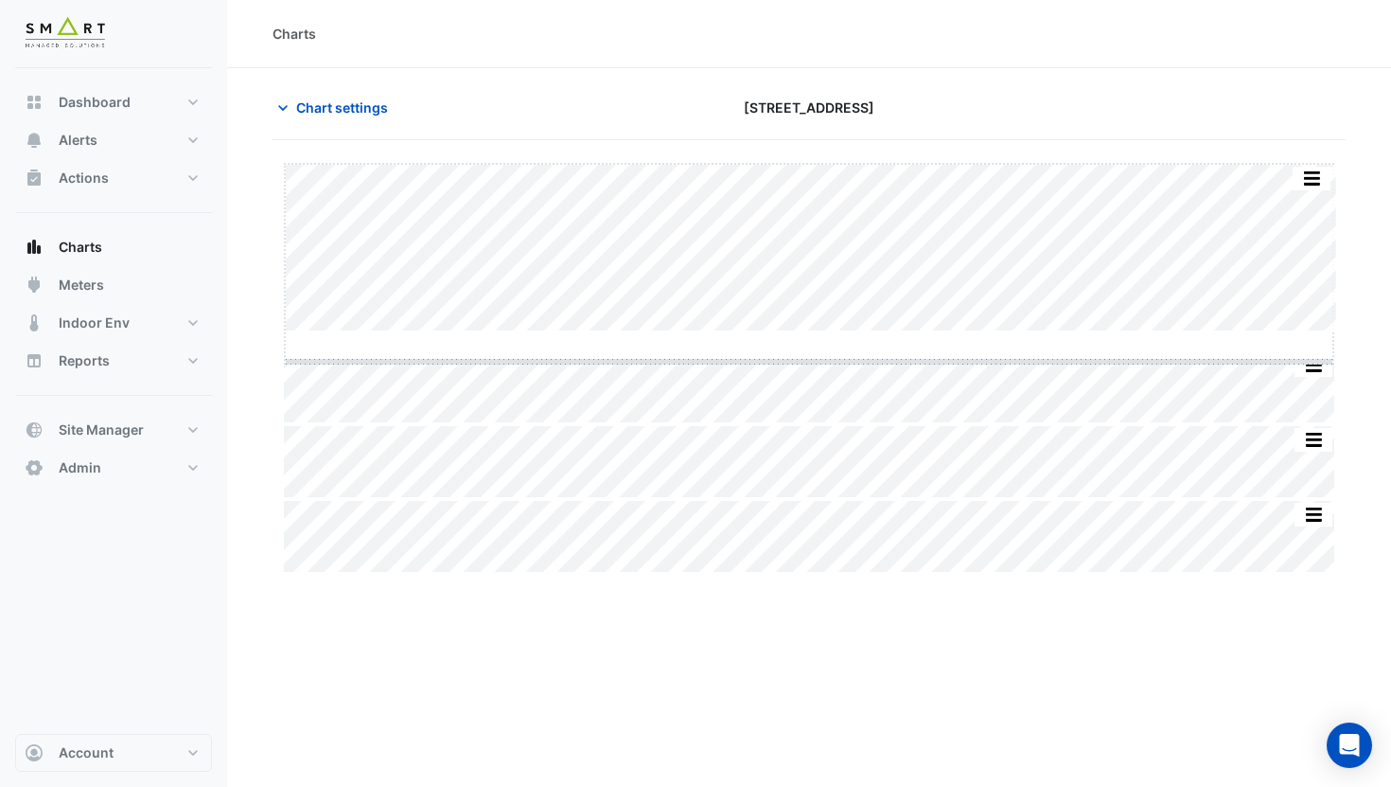
drag, startPoint x: 818, startPoint y: 330, endPoint x: 817, endPoint y: 375, distance: 44.5
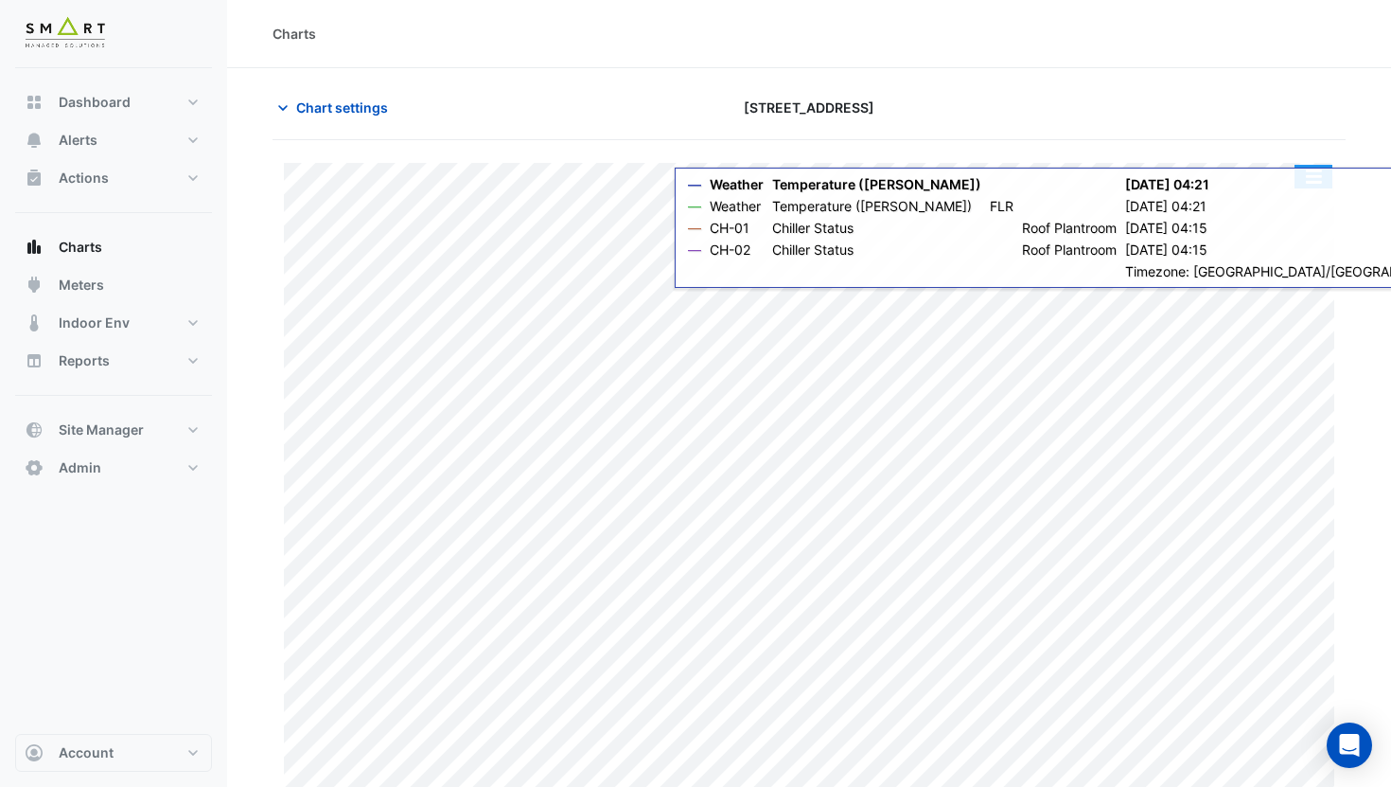
click at [1306, 178] on button "button" at bounding box center [1314, 177] width 38 height 24
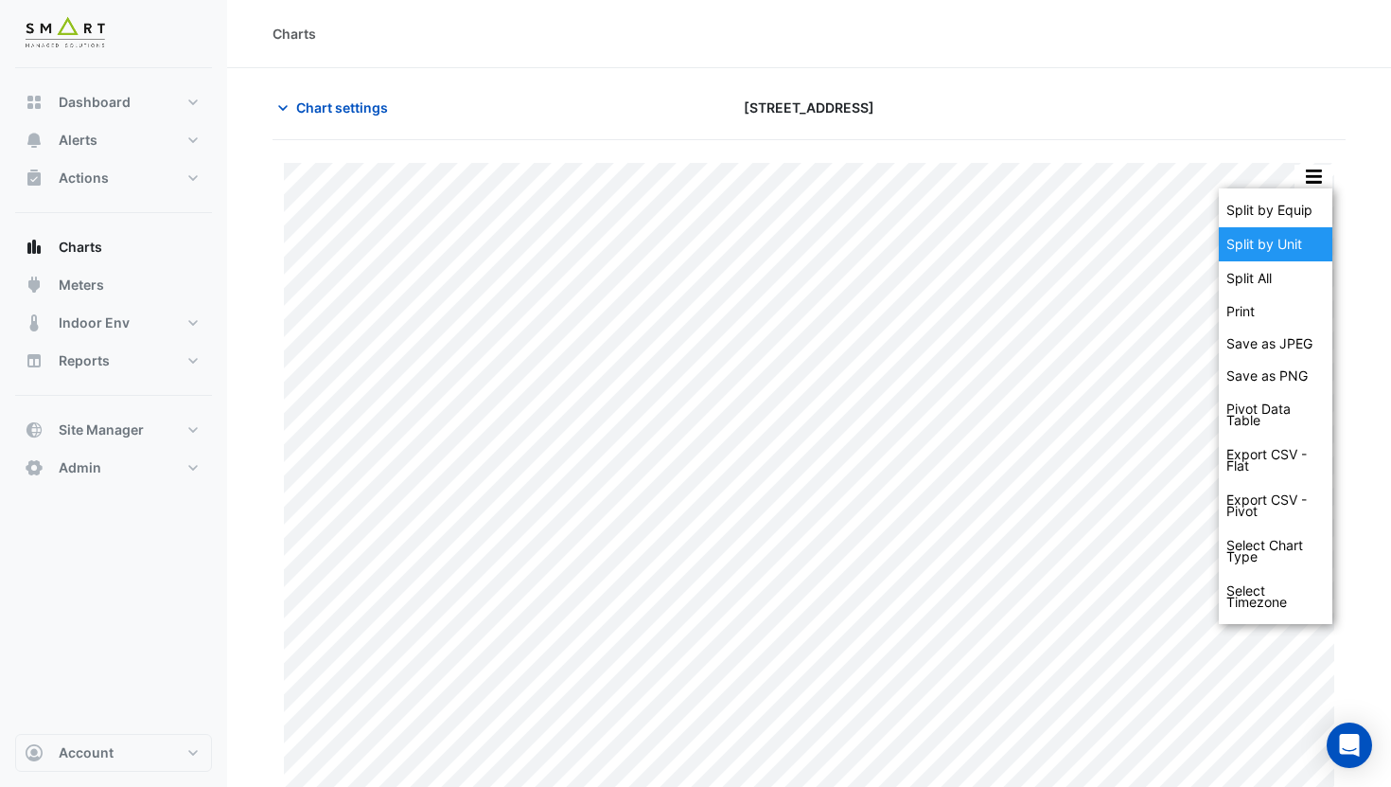
click at [1295, 243] on div "Split by Unit" at bounding box center [1276, 244] width 114 height 34
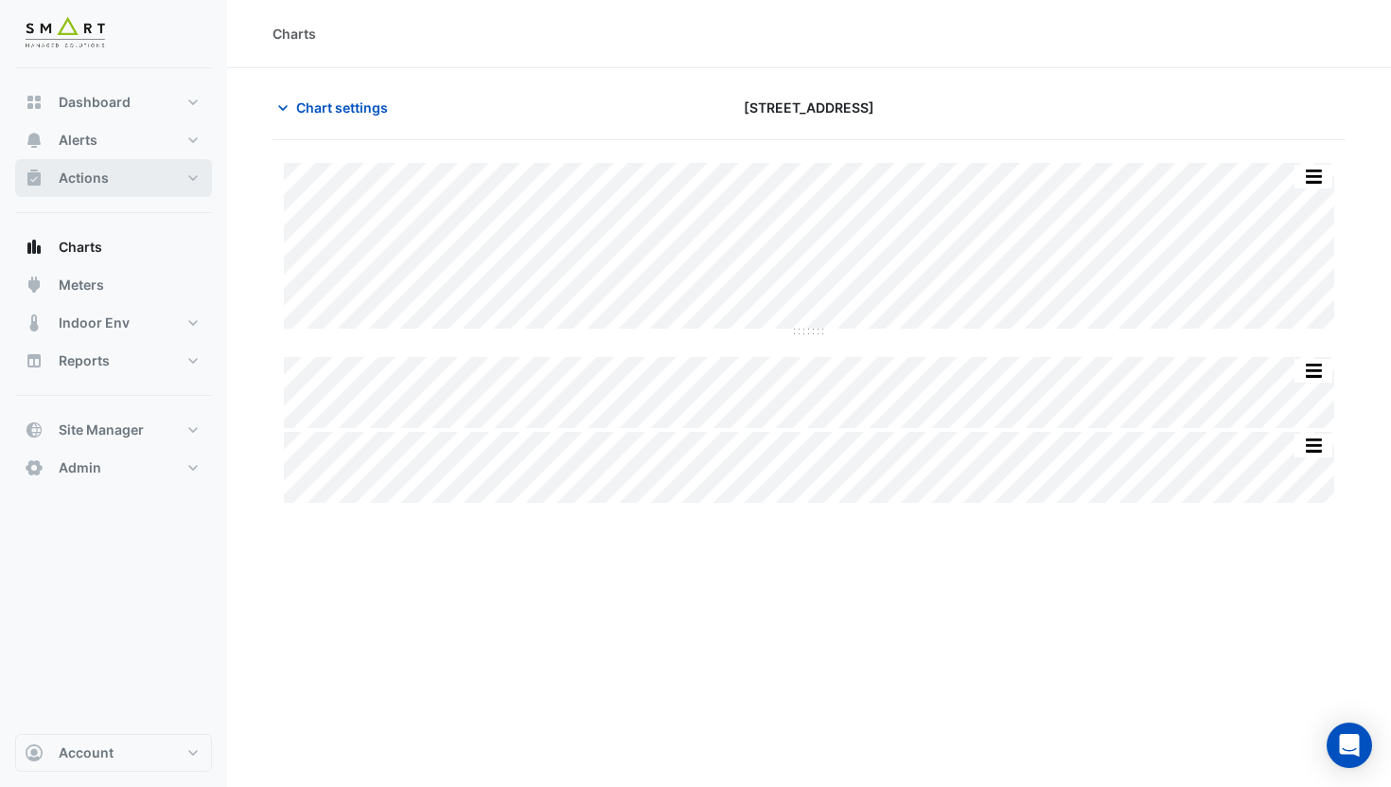
click at [110, 181] on button "Actions" at bounding box center [113, 178] width 197 height 38
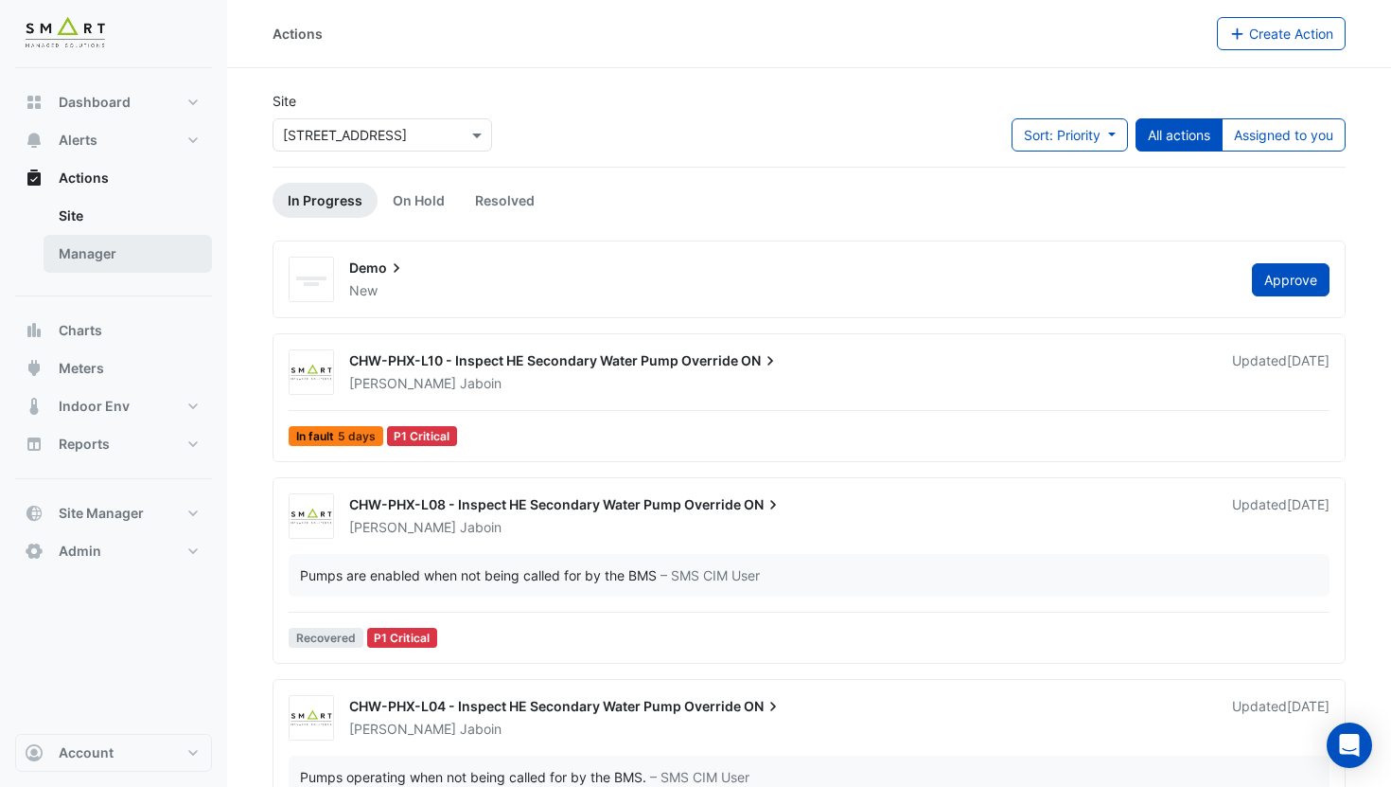
click at [149, 245] on link "Manager" at bounding box center [128, 254] width 168 height 38
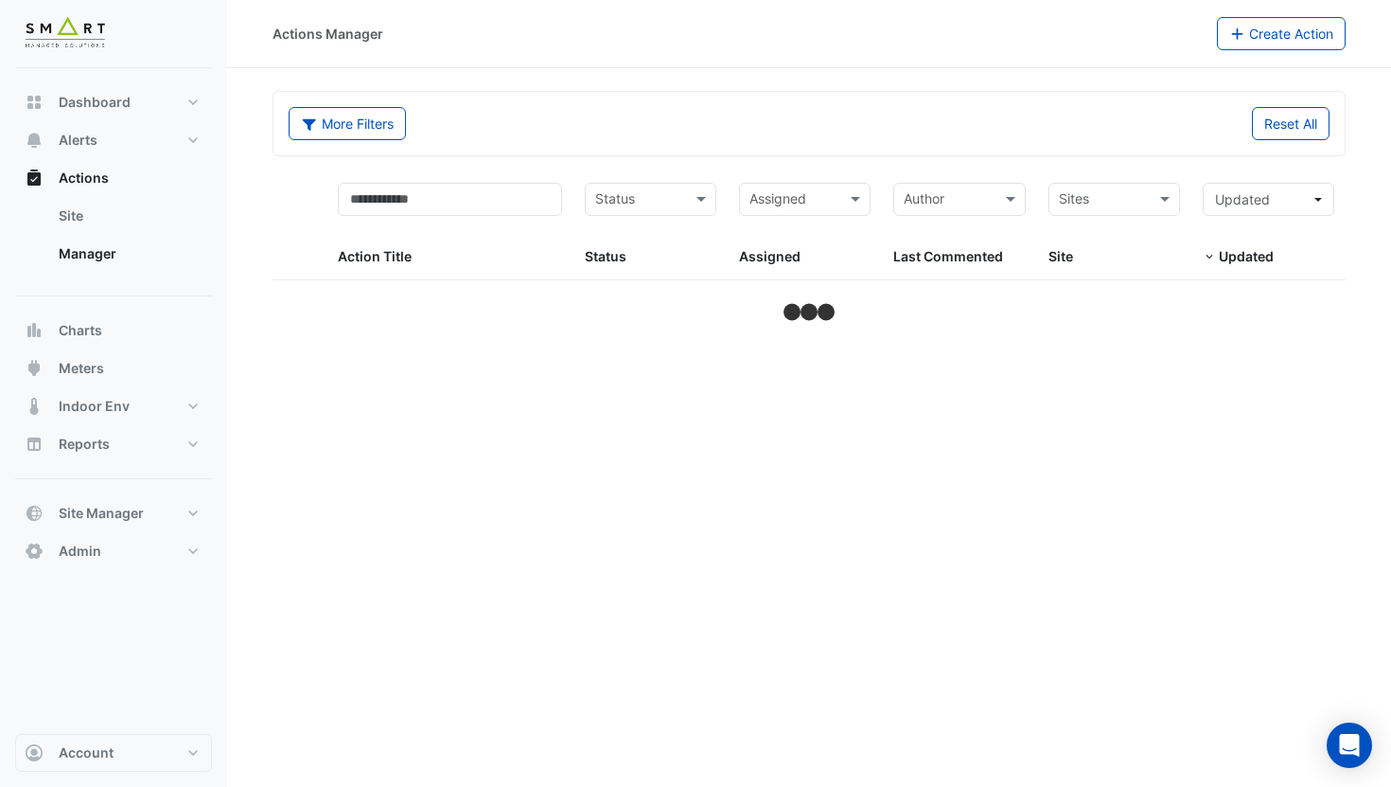
select select "***"
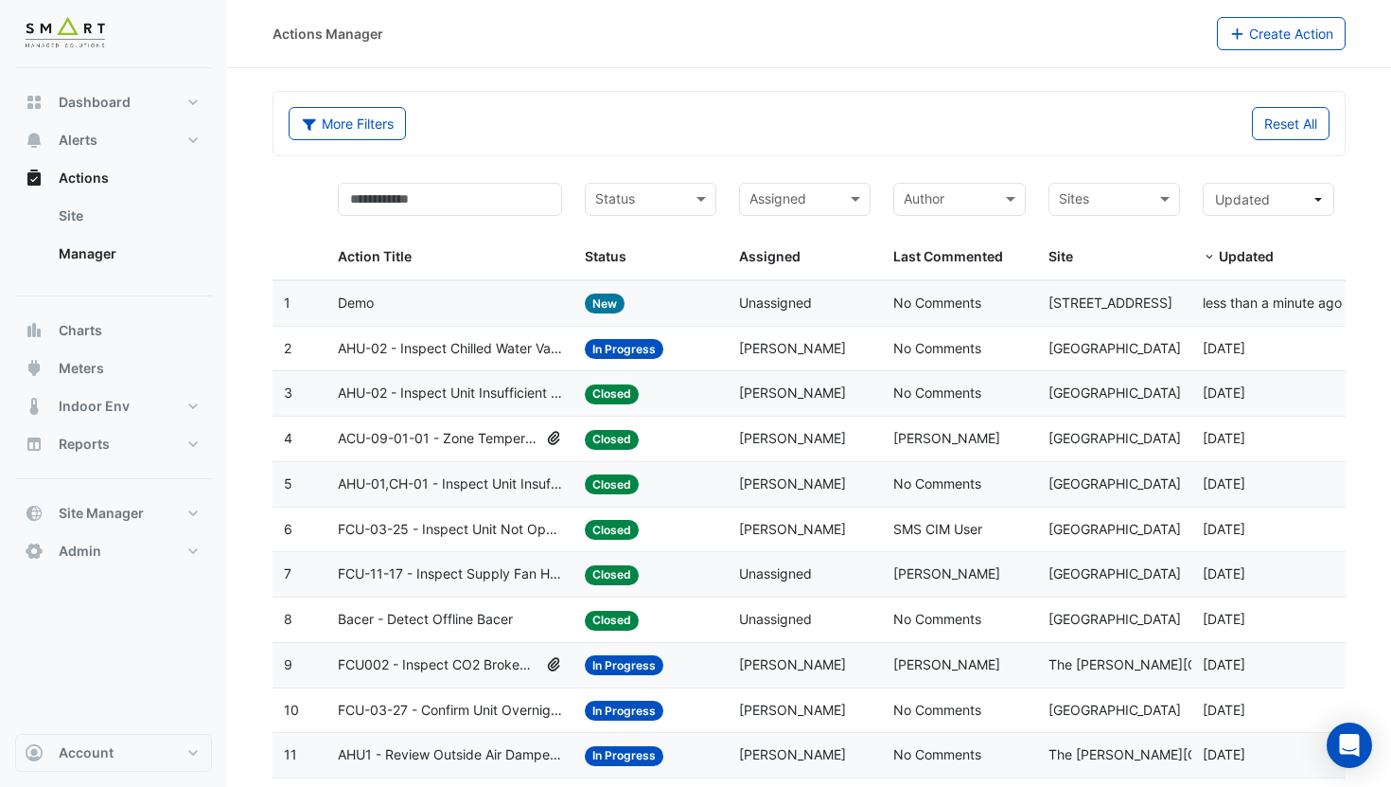
click at [649, 292] on div "Status: New" at bounding box center [651, 303] width 132 height 22
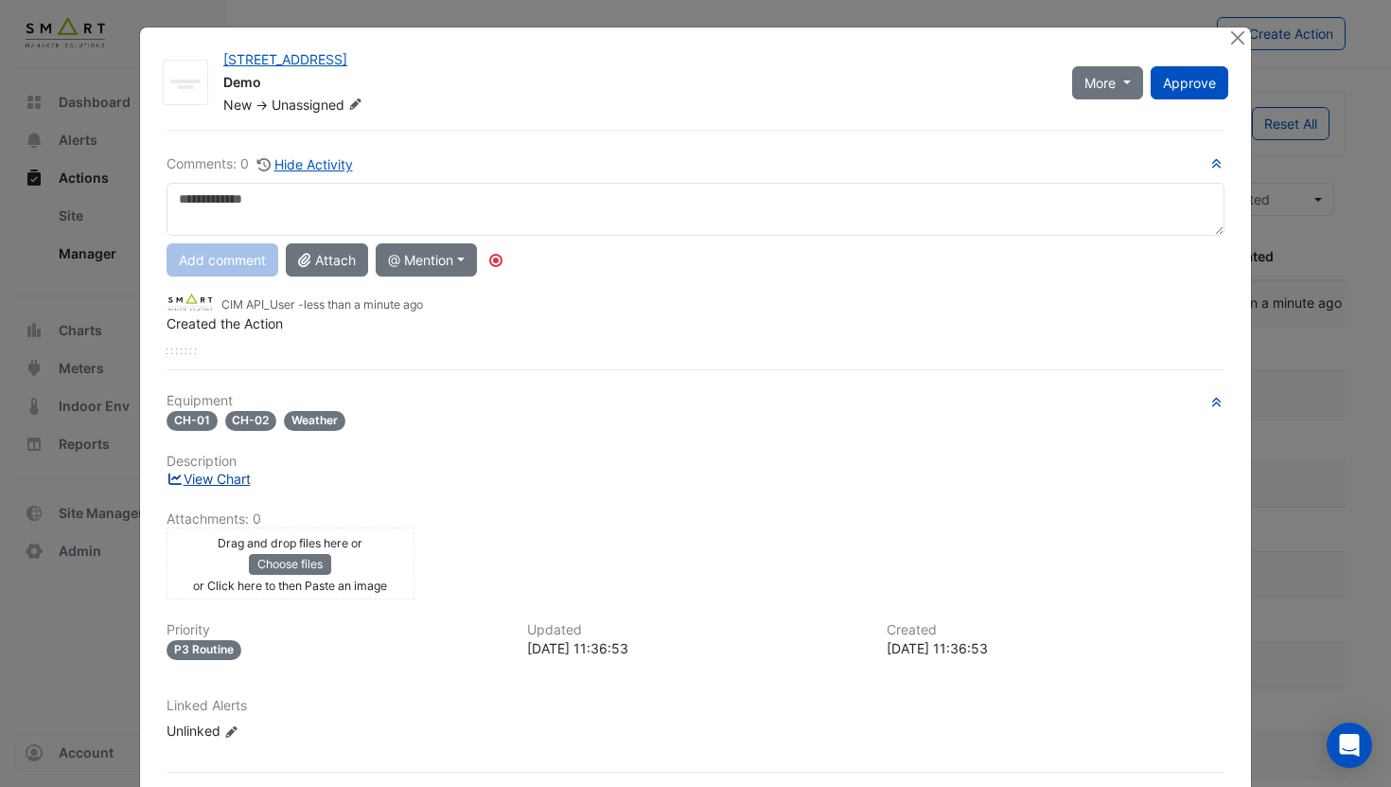
click at [217, 482] on link "View Chart" at bounding box center [209, 478] width 84 height 16
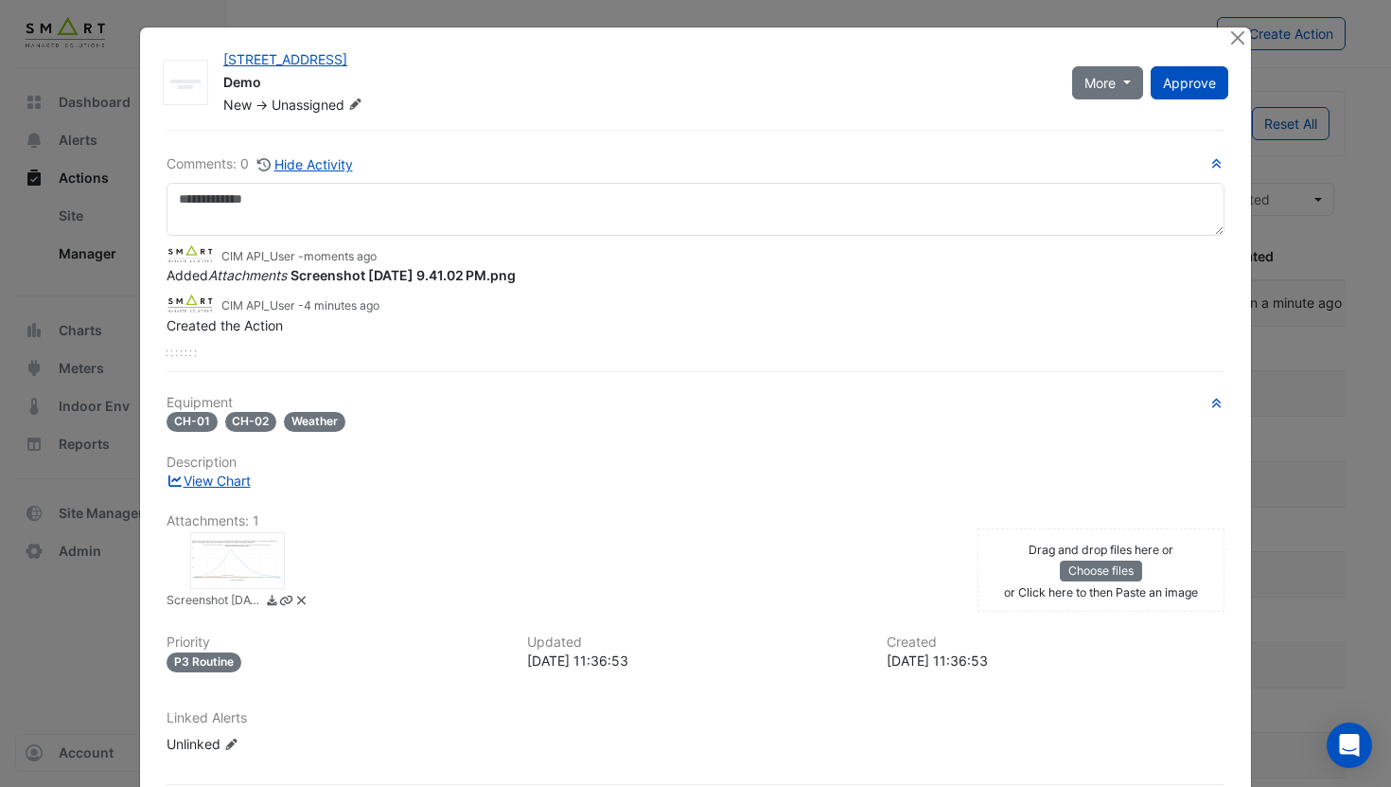
click at [252, 551] on div at bounding box center [237, 560] width 95 height 57
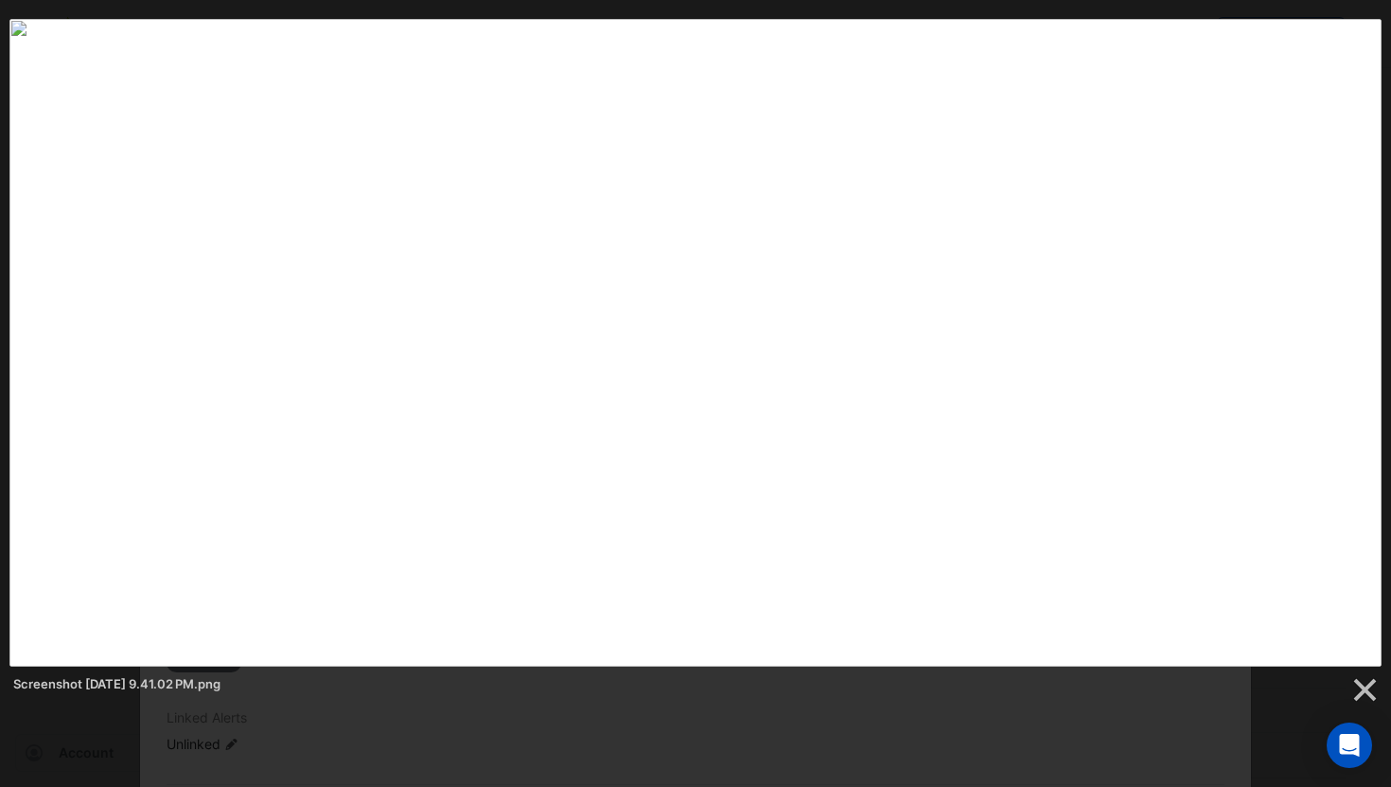
click at [582, 707] on div at bounding box center [695, 777] width 1391 height 1555
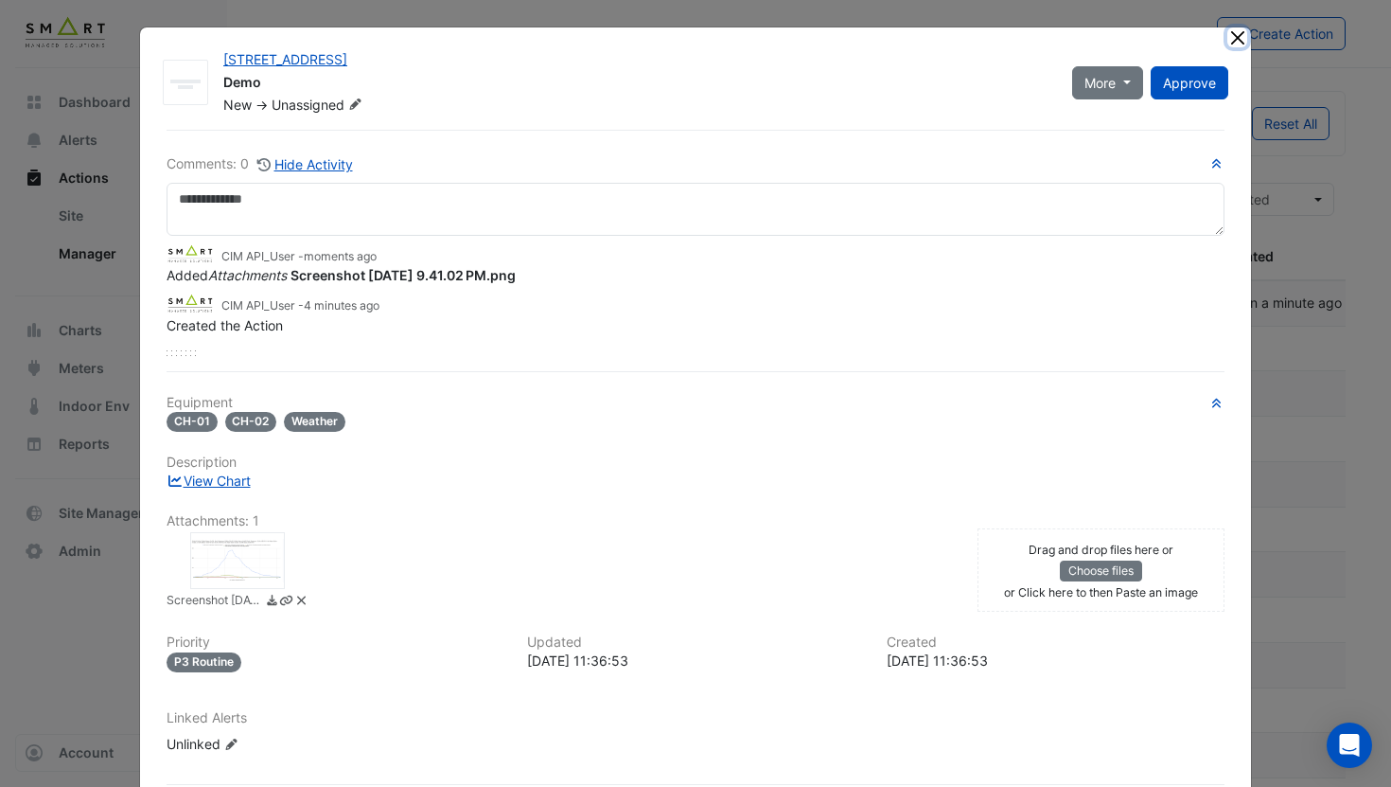
click at [1237, 32] on button "Close" at bounding box center [1238, 37] width 20 height 20
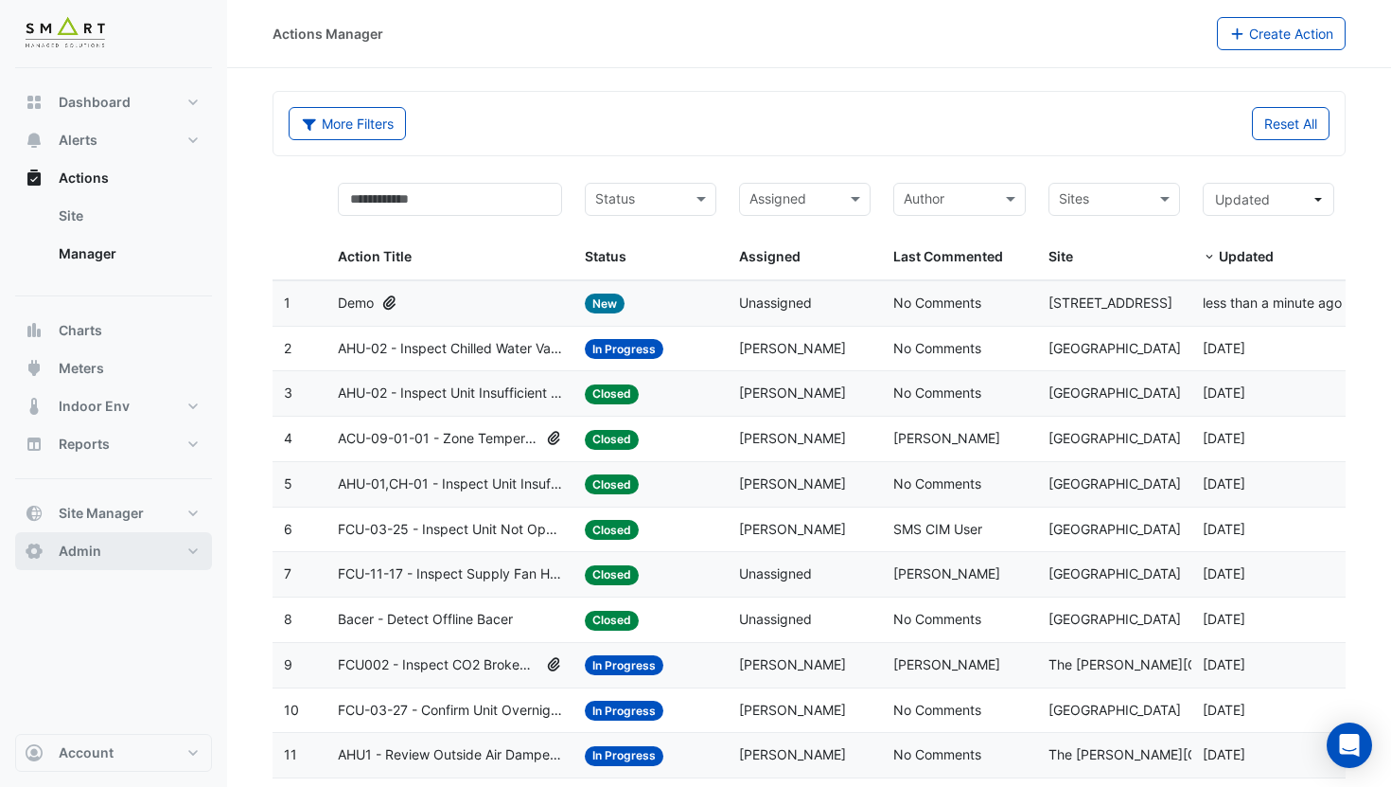
click at [151, 552] on button "Admin" at bounding box center [113, 551] width 197 height 38
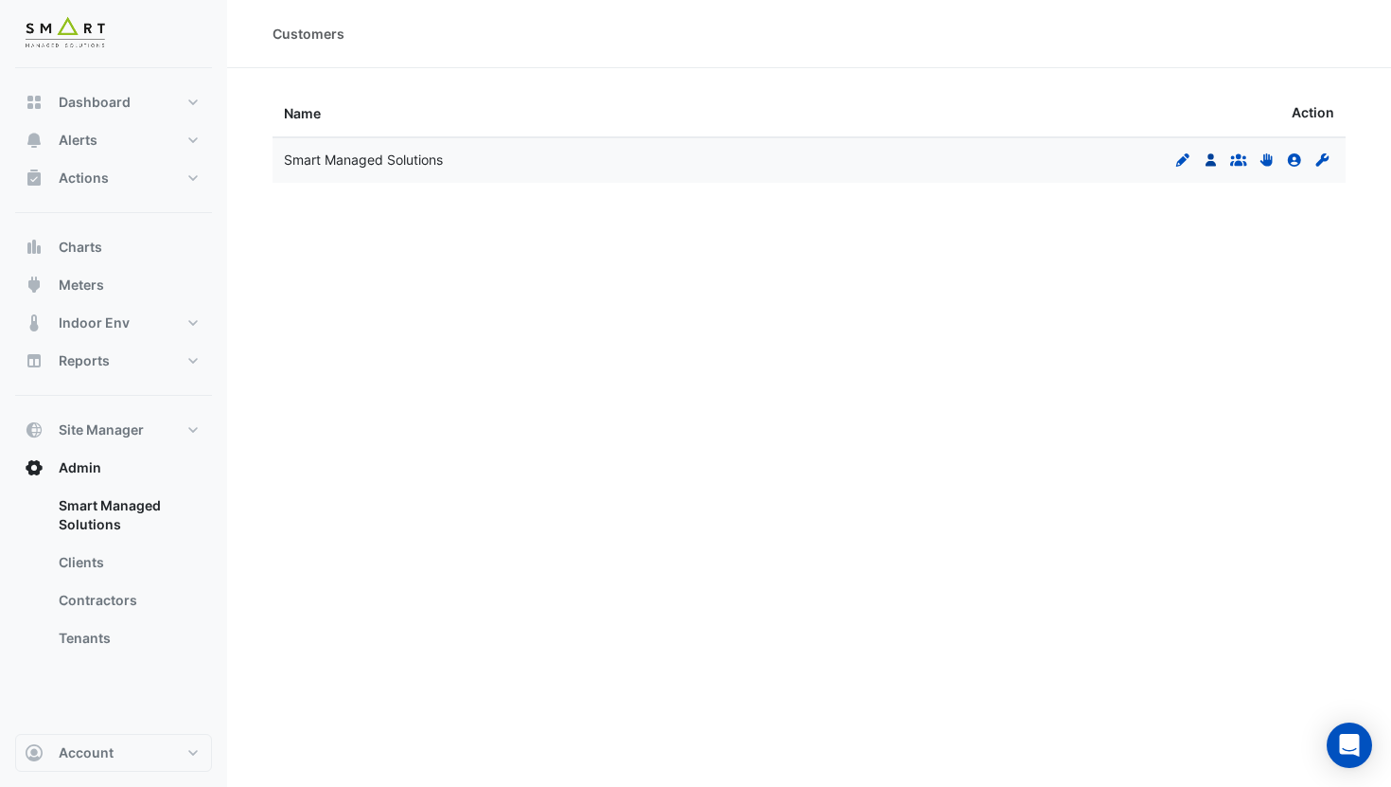
click at [1208, 167] on fa-icon "Users" at bounding box center [1211, 159] width 17 height 16
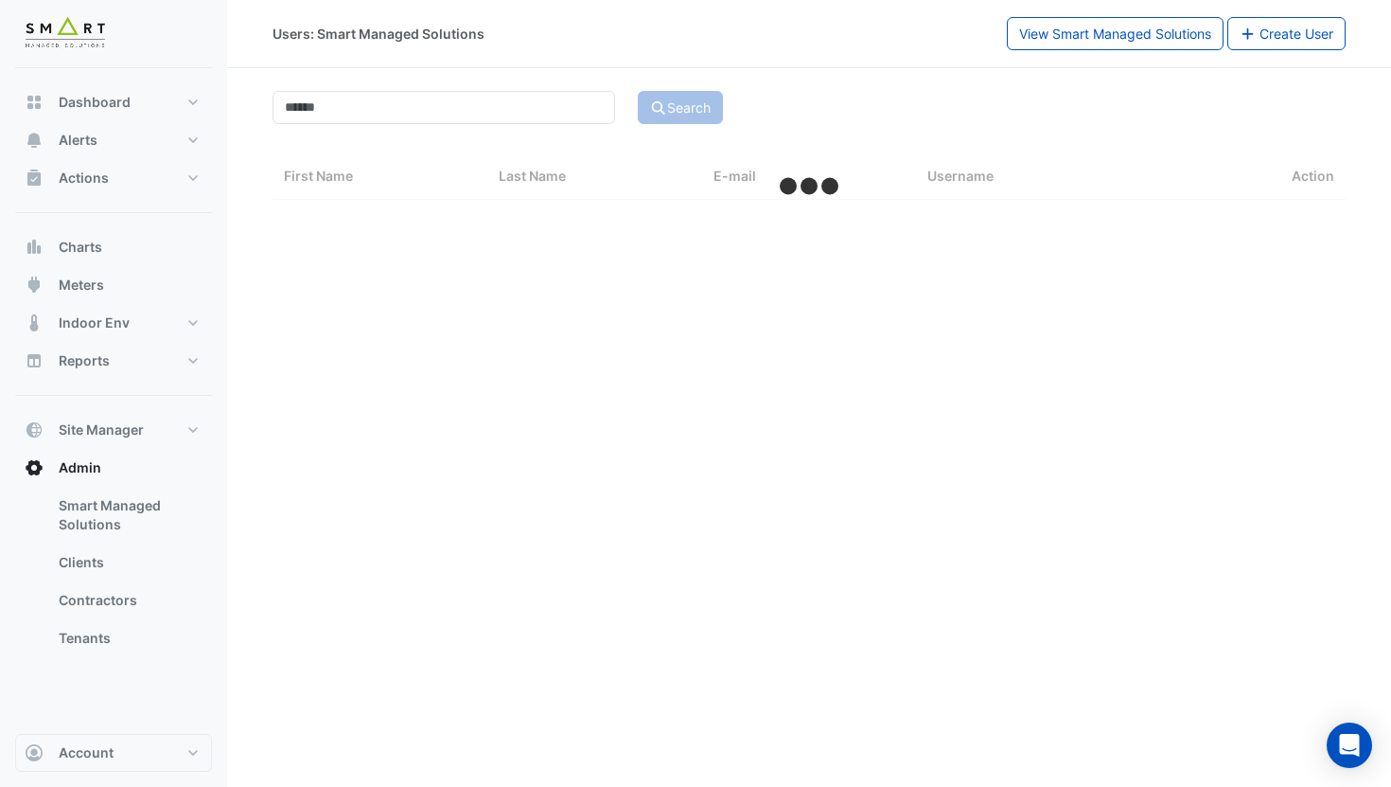
select select "***"
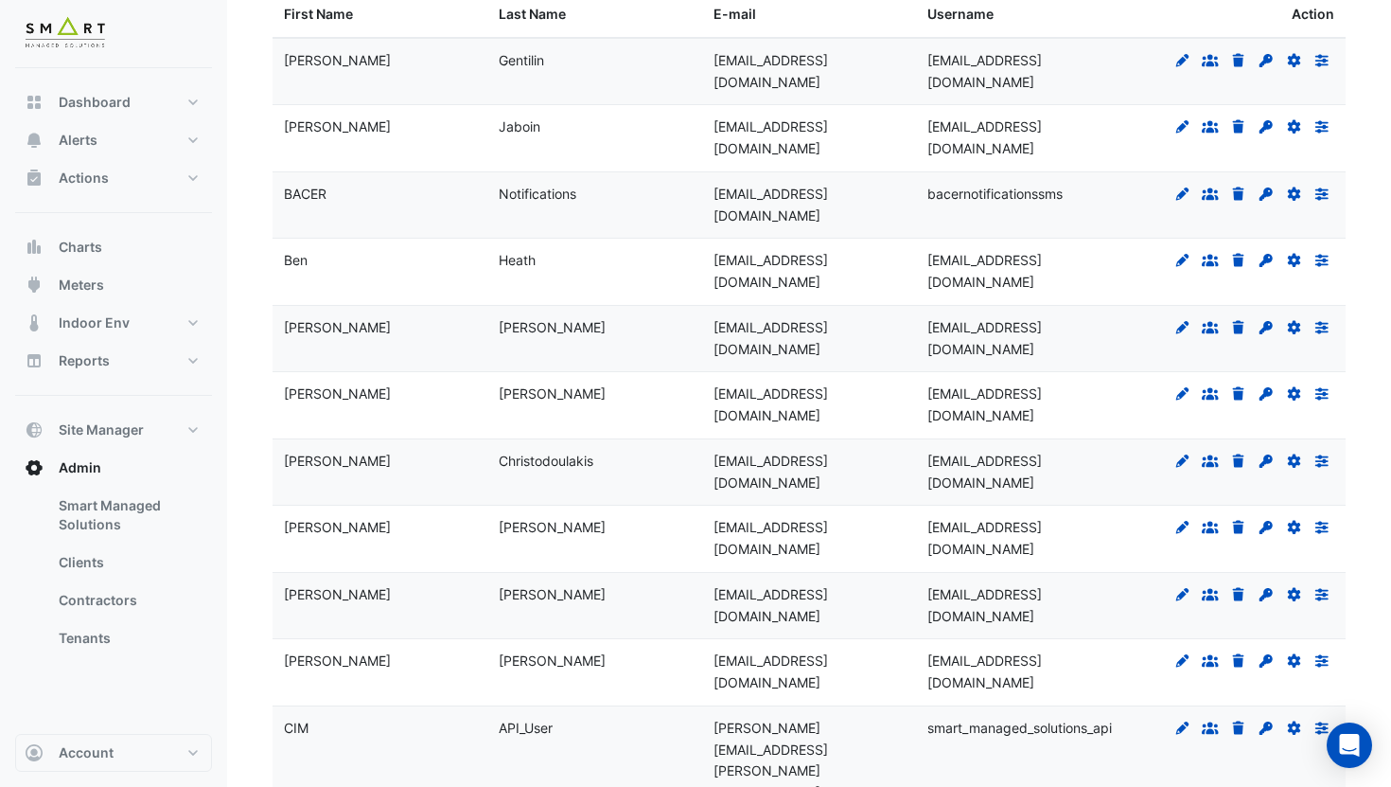
scroll to position [174, 0]
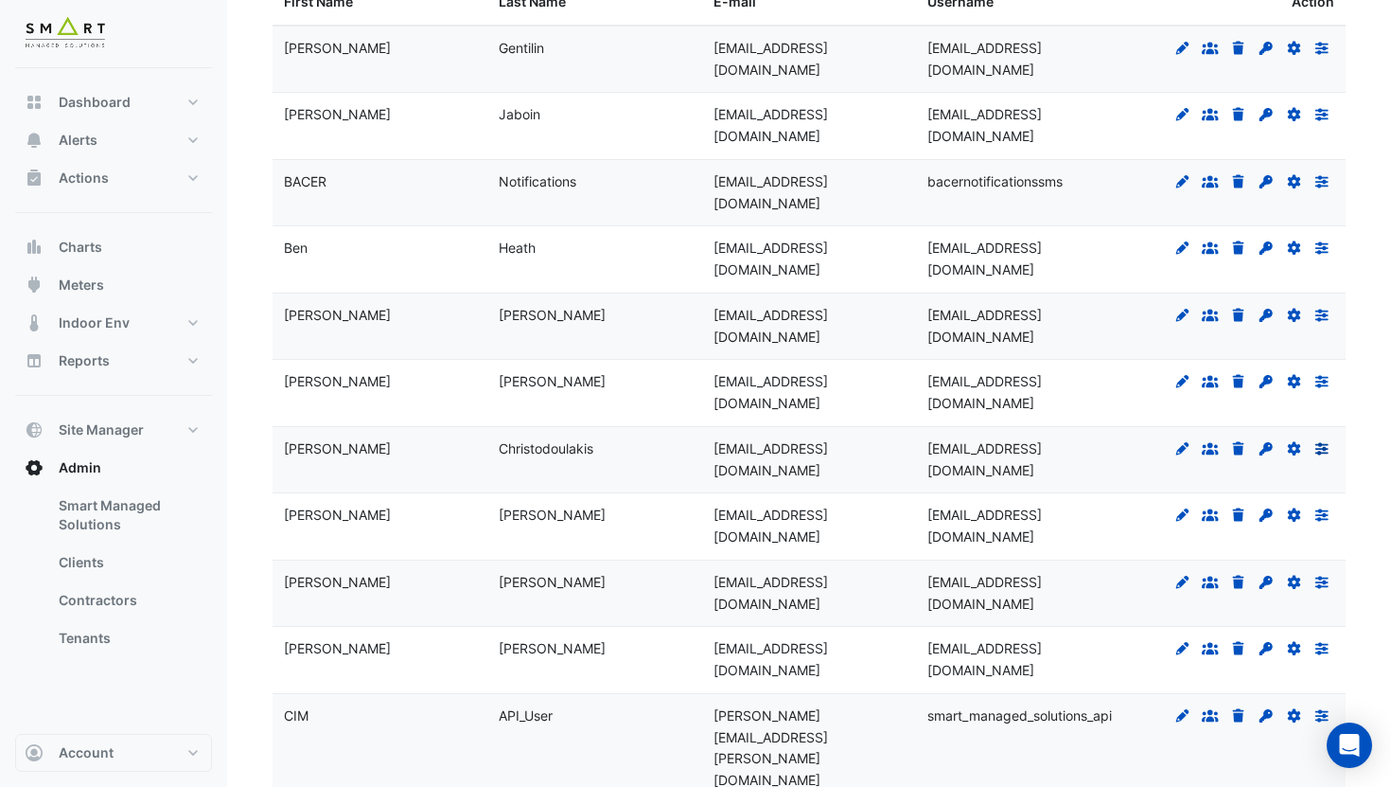
click at [1328, 454] on icon at bounding box center [1322, 448] width 13 height 12
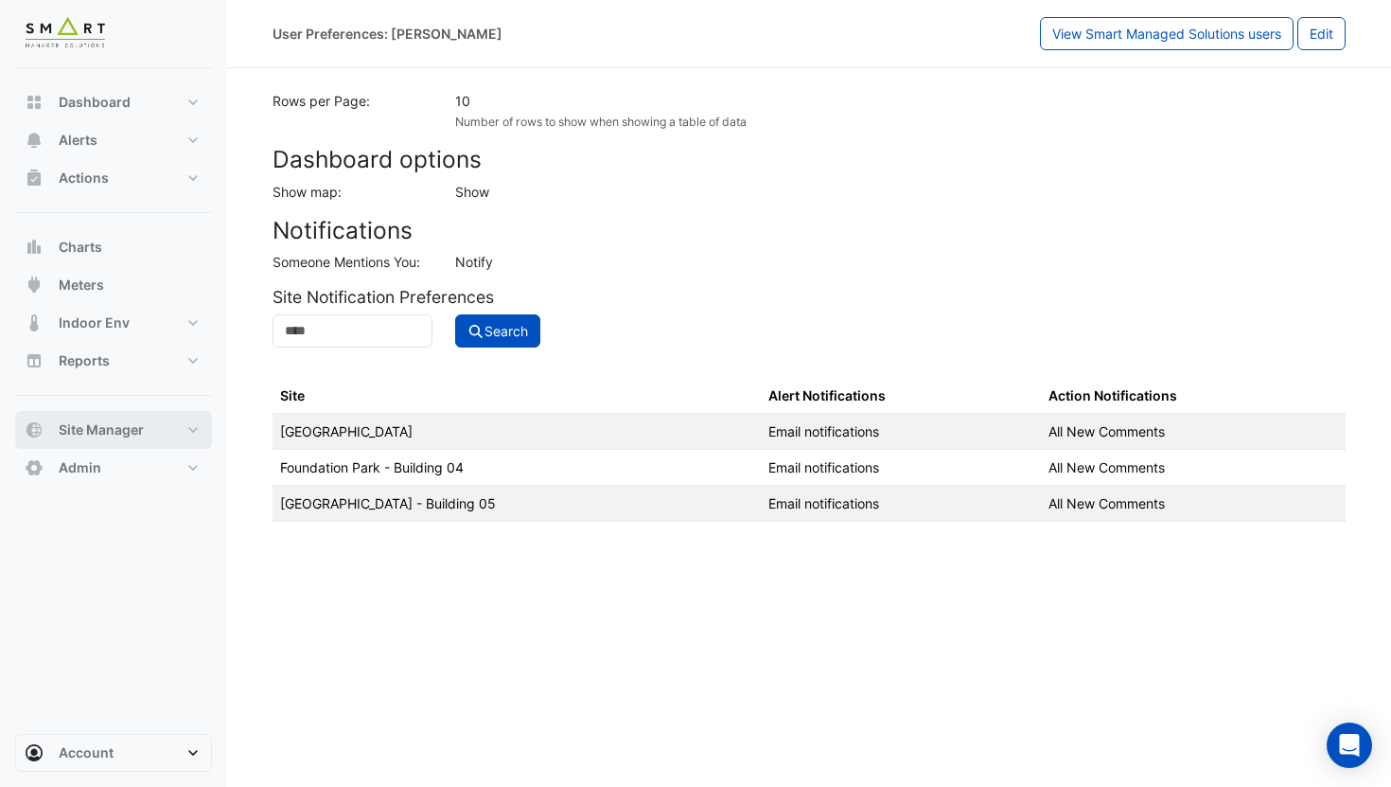
click at [173, 437] on button "Site Manager" at bounding box center [113, 430] width 197 height 38
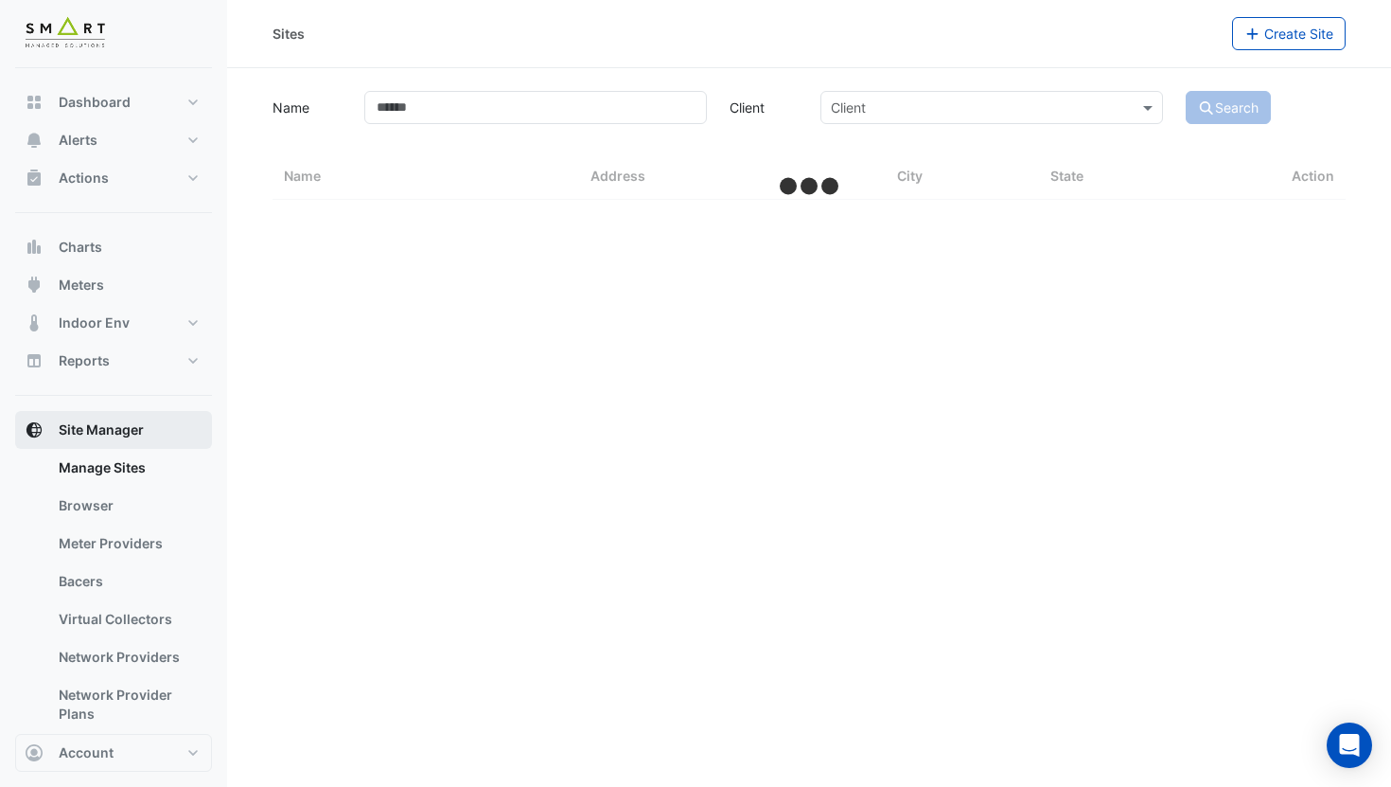
select select "***"
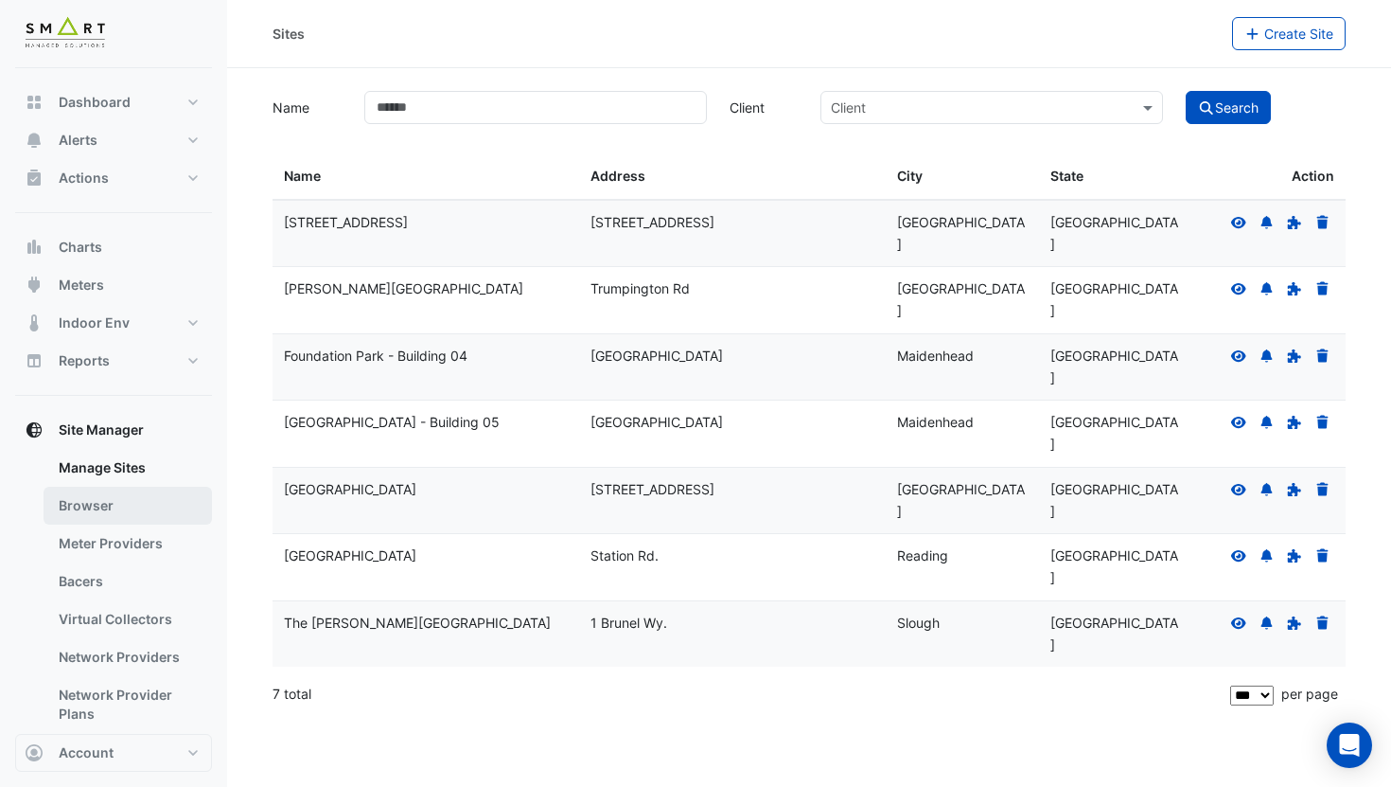
scroll to position [275, 0]
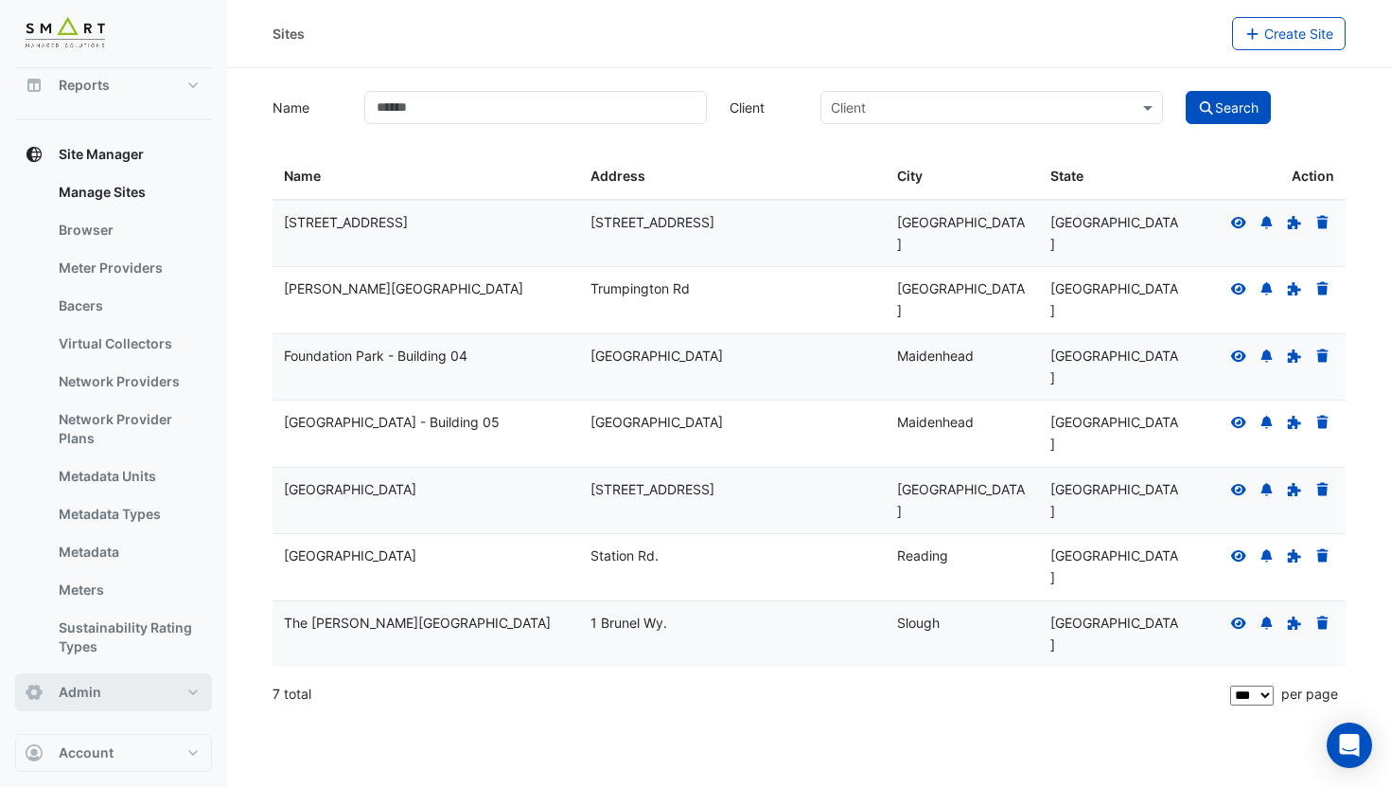
click at [122, 702] on button "Admin" at bounding box center [113, 692] width 197 height 38
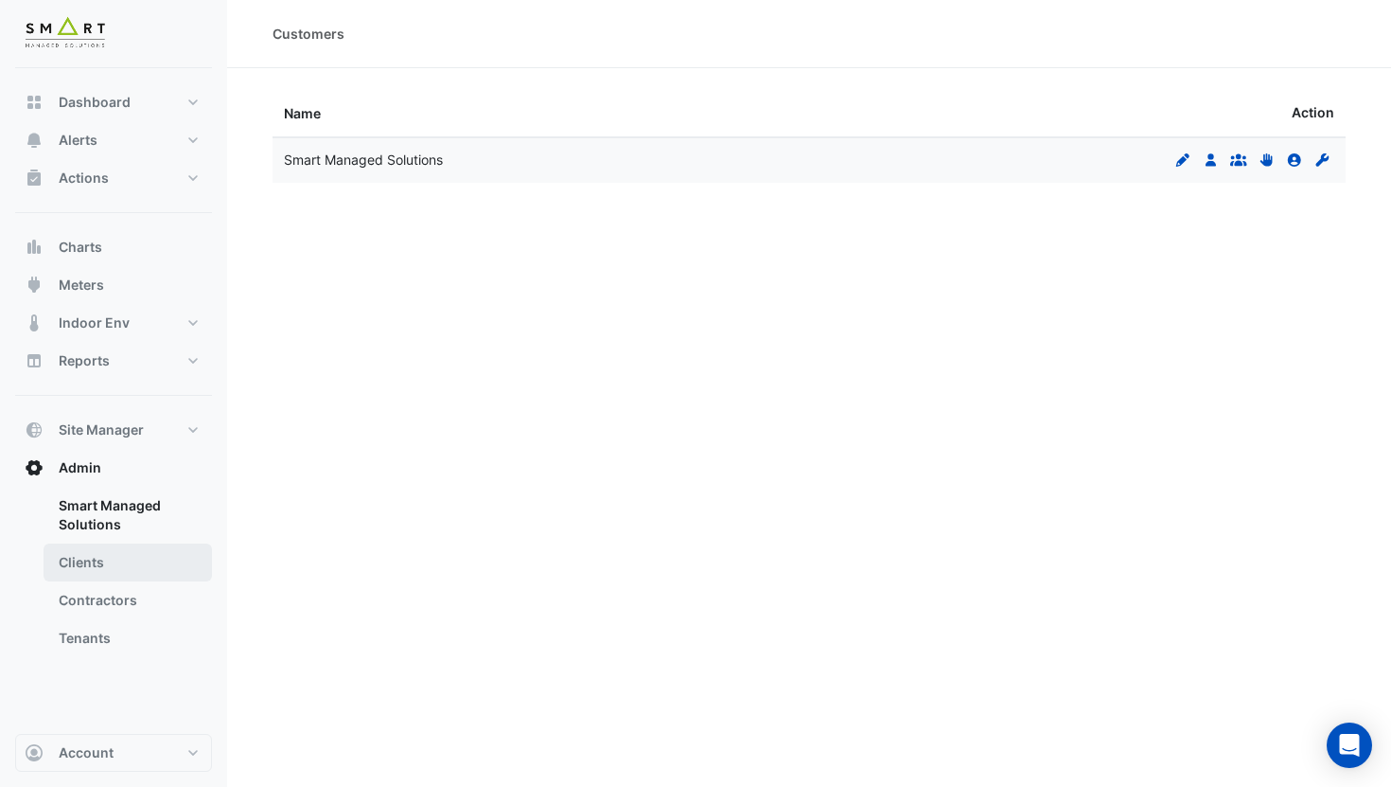
click at [99, 557] on link "Clients" at bounding box center [128, 562] width 168 height 38
select select "***"
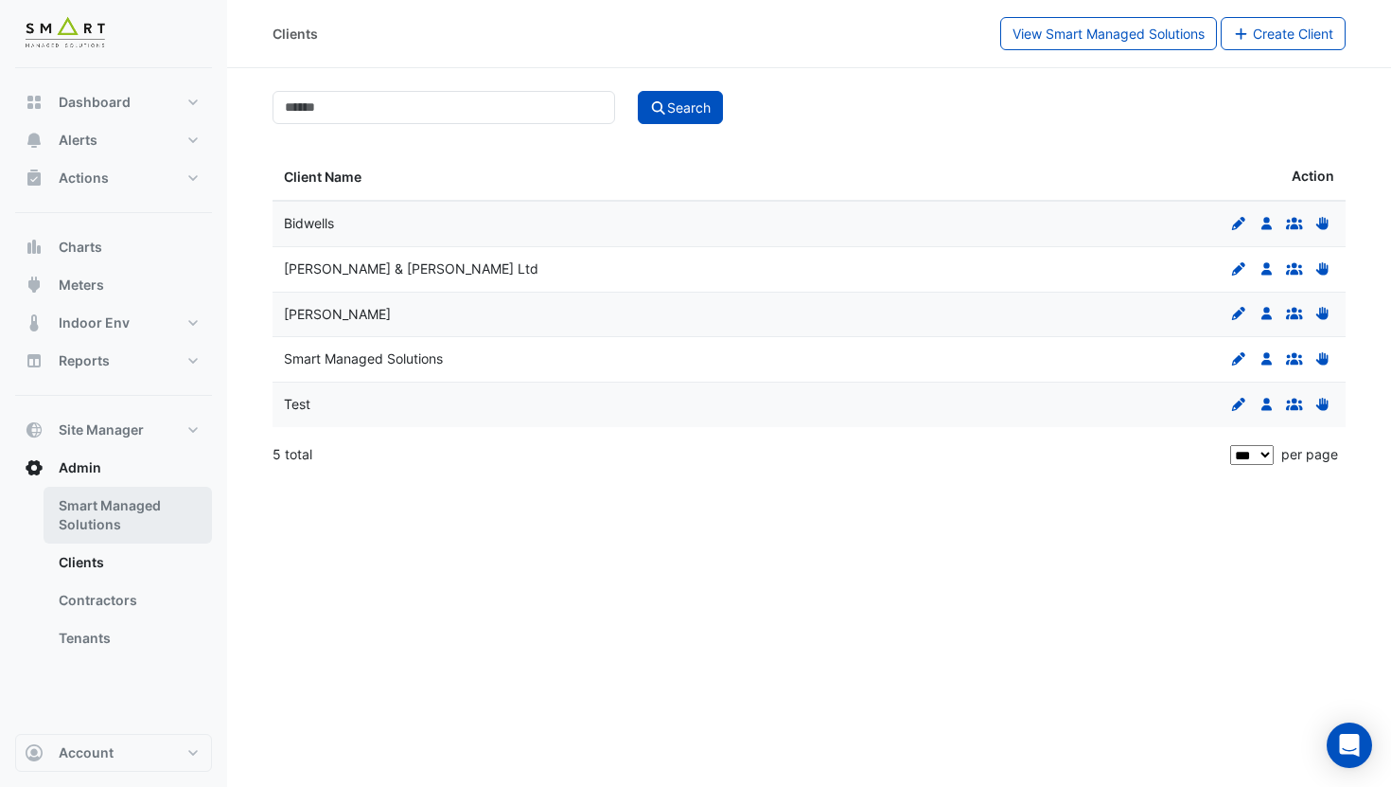
click at [107, 525] on link "Smart Managed Solutions" at bounding box center [128, 515] width 168 height 57
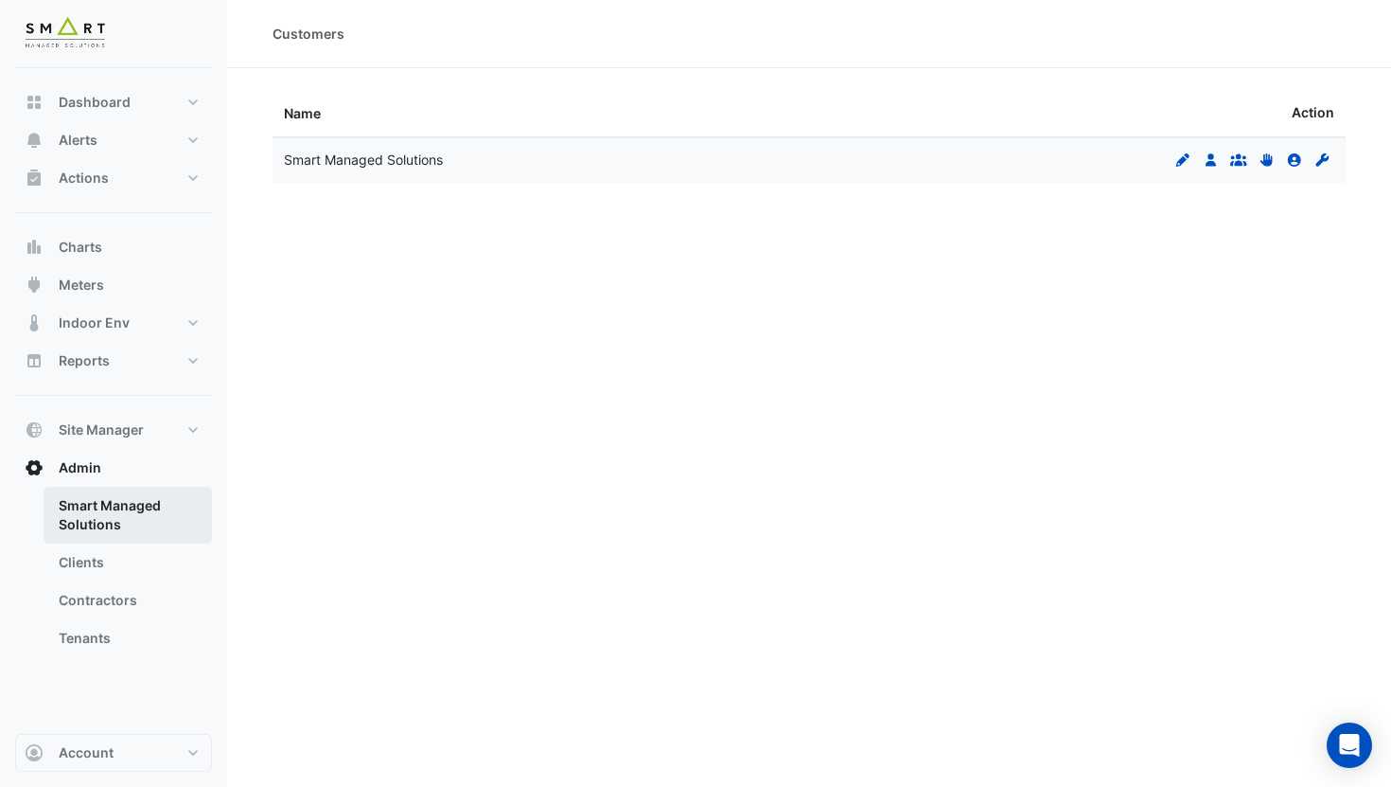
click at [107, 519] on link "Smart Managed Solutions" at bounding box center [128, 515] width 168 height 57
click at [107, 556] on link "Clients" at bounding box center [128, 562] width 168 height 38
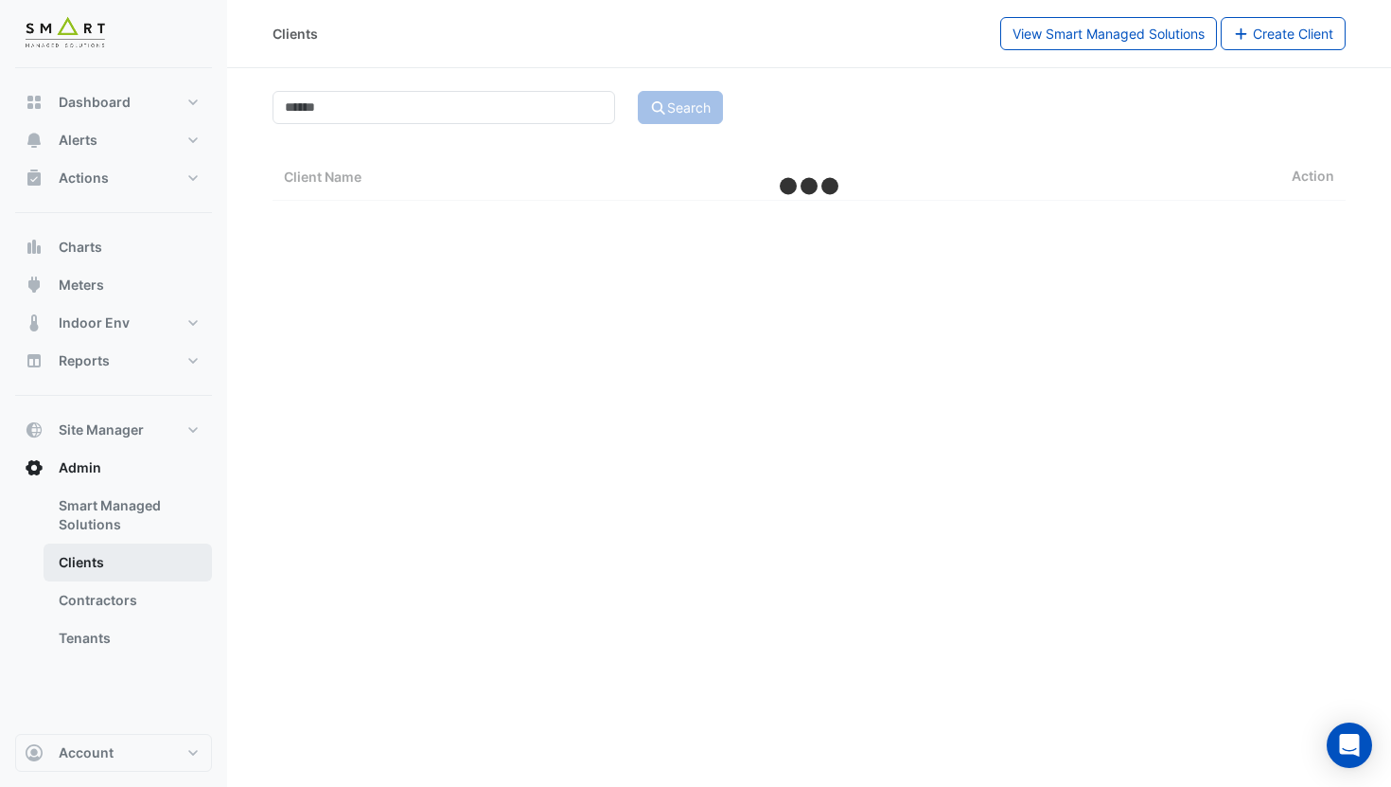
select select "***"
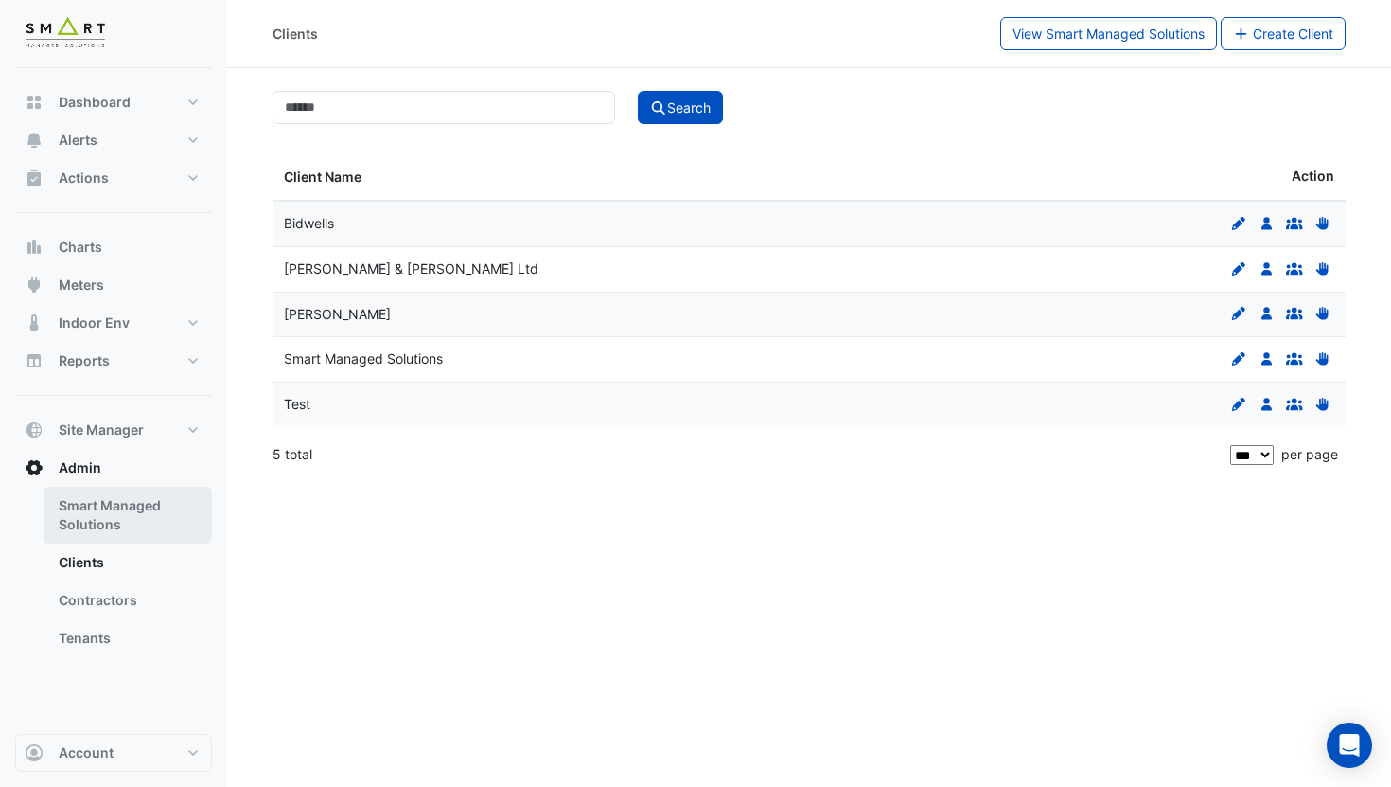
click at [159, 515] on link "Smart Managed Solutions" at bounding box center [128, 515] width 168 height 57
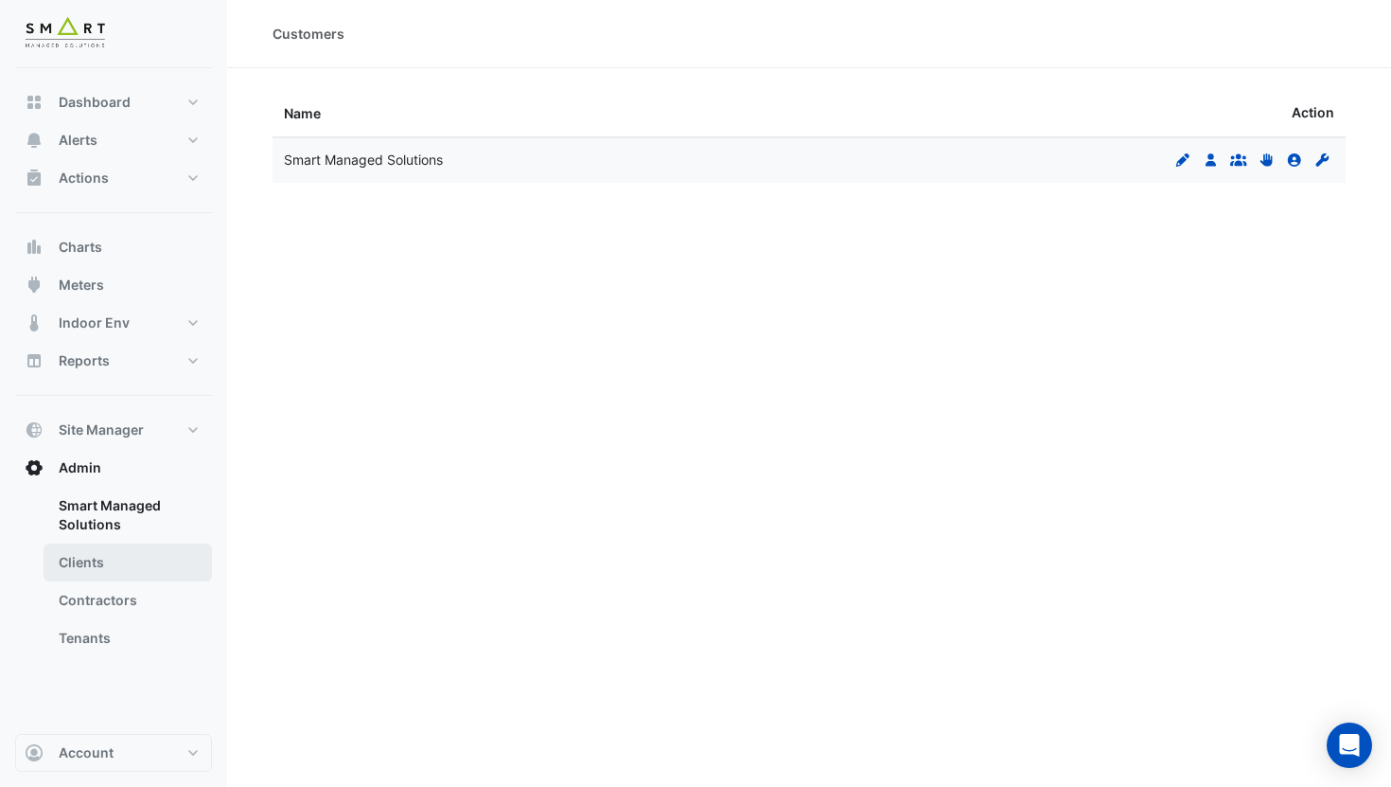
click at [132, 563] on link "Clients" at bounding box center [128, 562] width 168 height 38
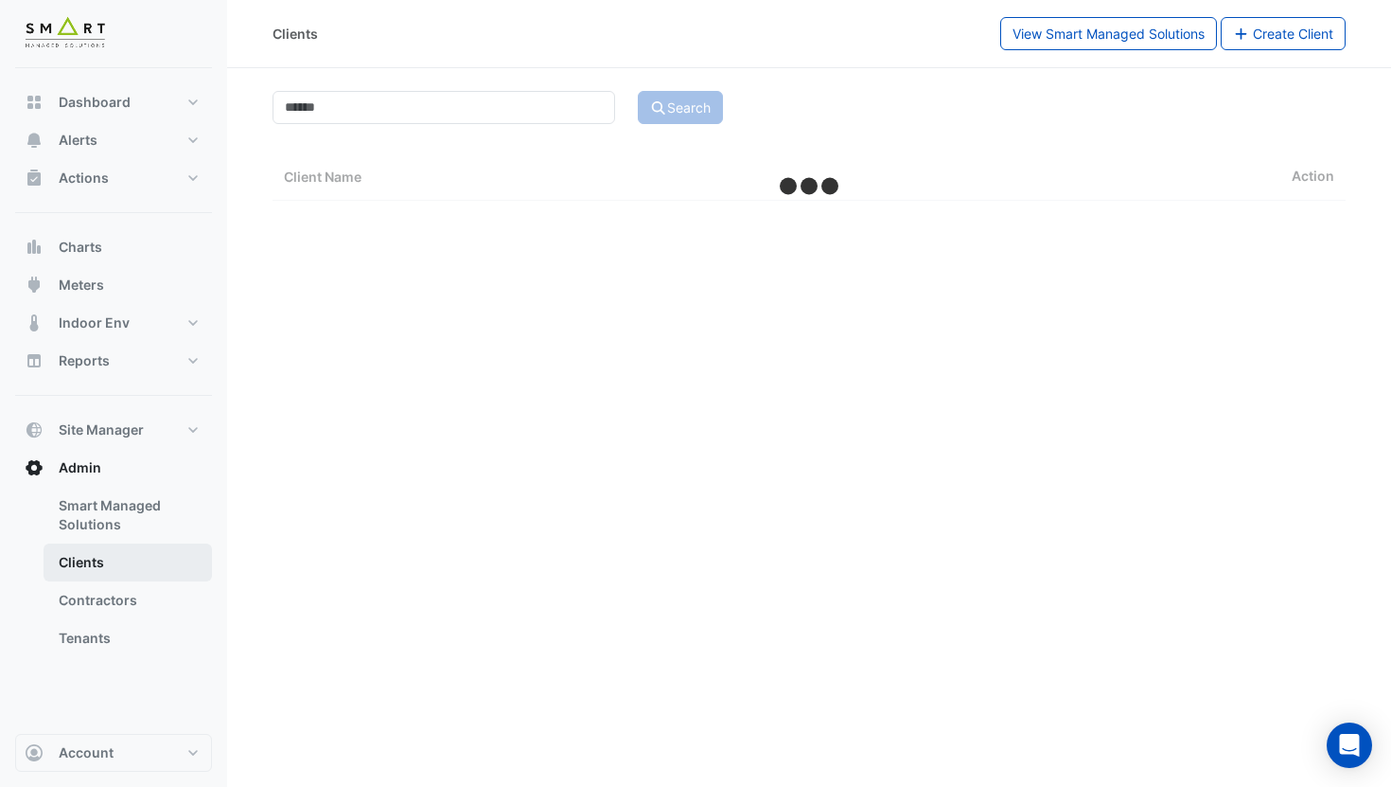
select select "***"
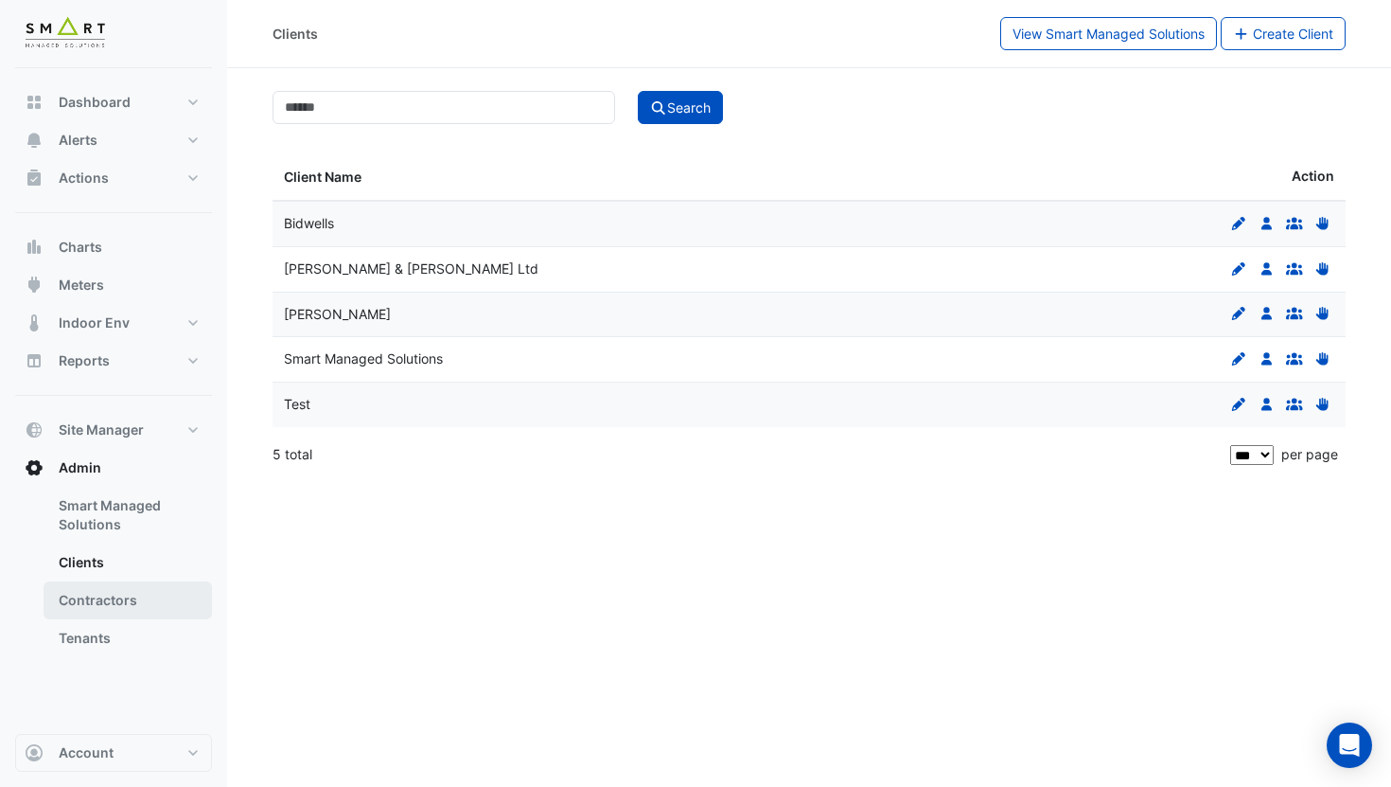
click at [110, 591] on link "Contractors" at bounding box center [128, 600] width 168 height 38
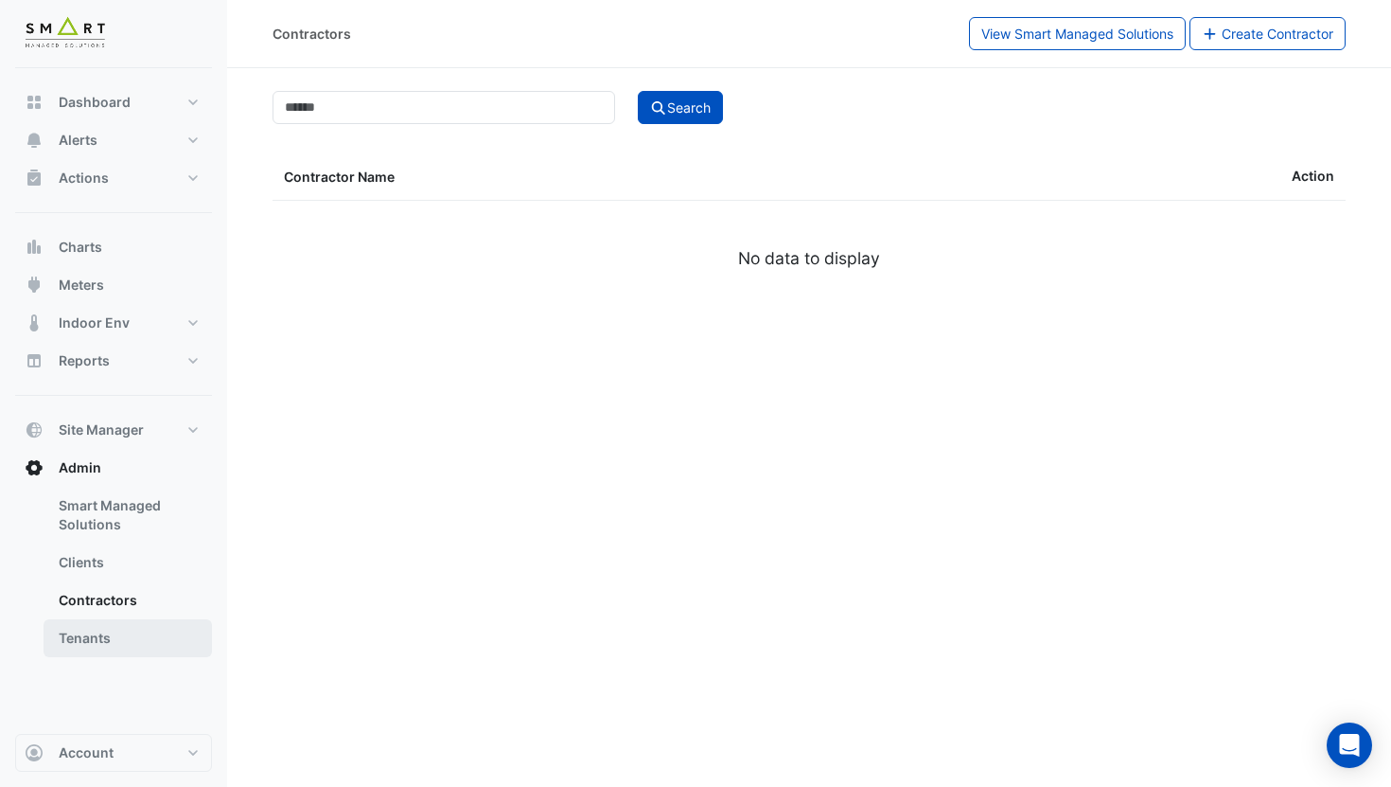
click at [112, 629] on link "Tenants" at bounding box center [128, 638] width 168 height 38
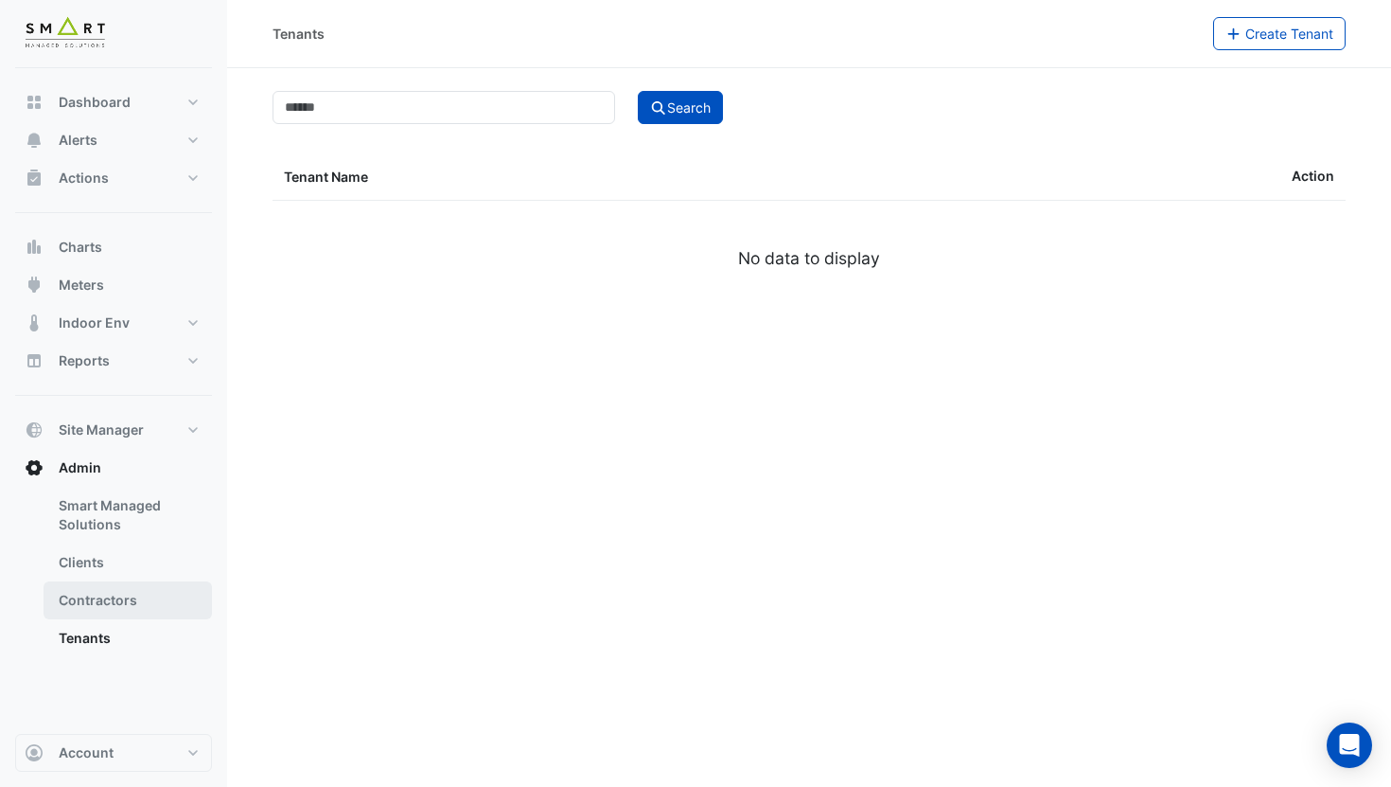
click at [120, 593] on link "Contractors" at bounding box center [128, 600] width 168 height 38
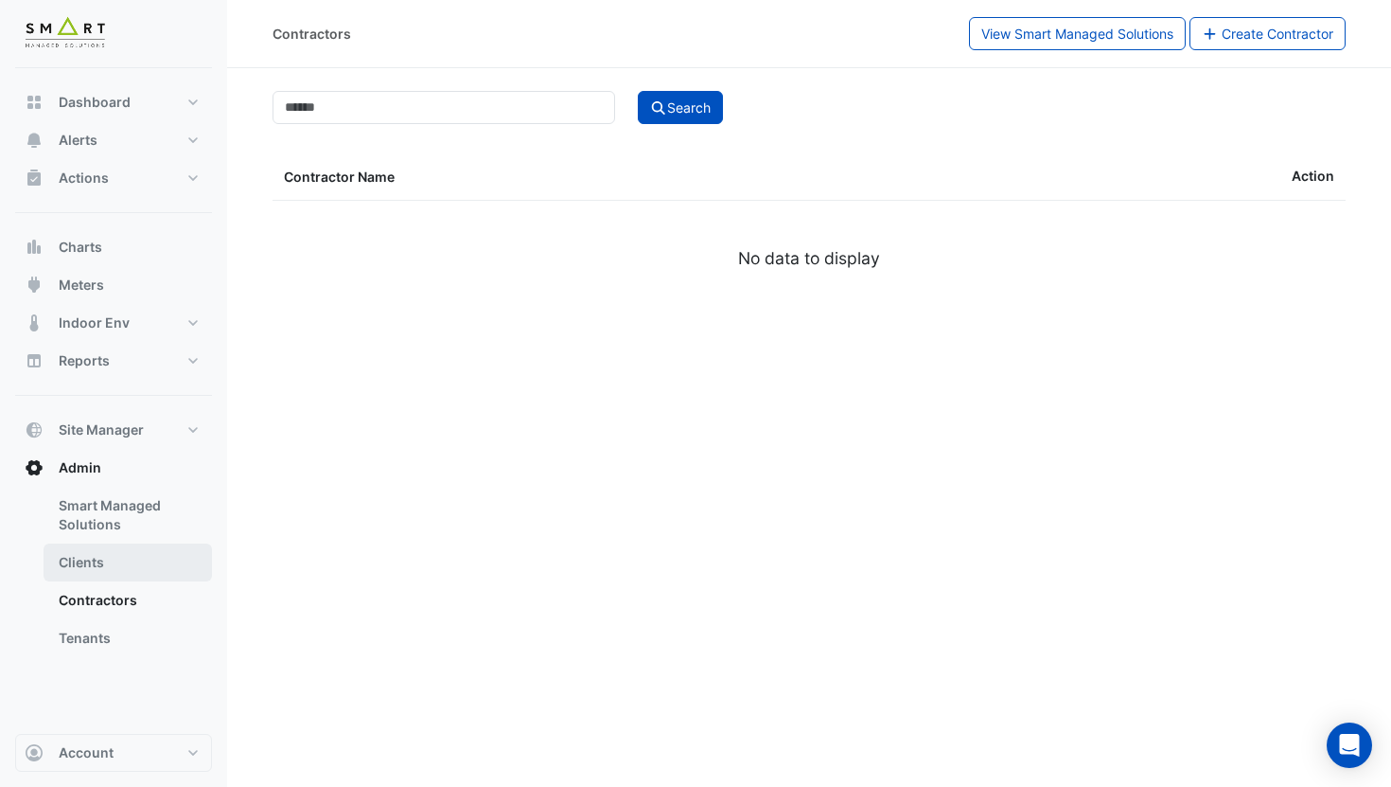
click at [112, 560] on link "Clients" at bounding box center [128, 562] width 168 height 38
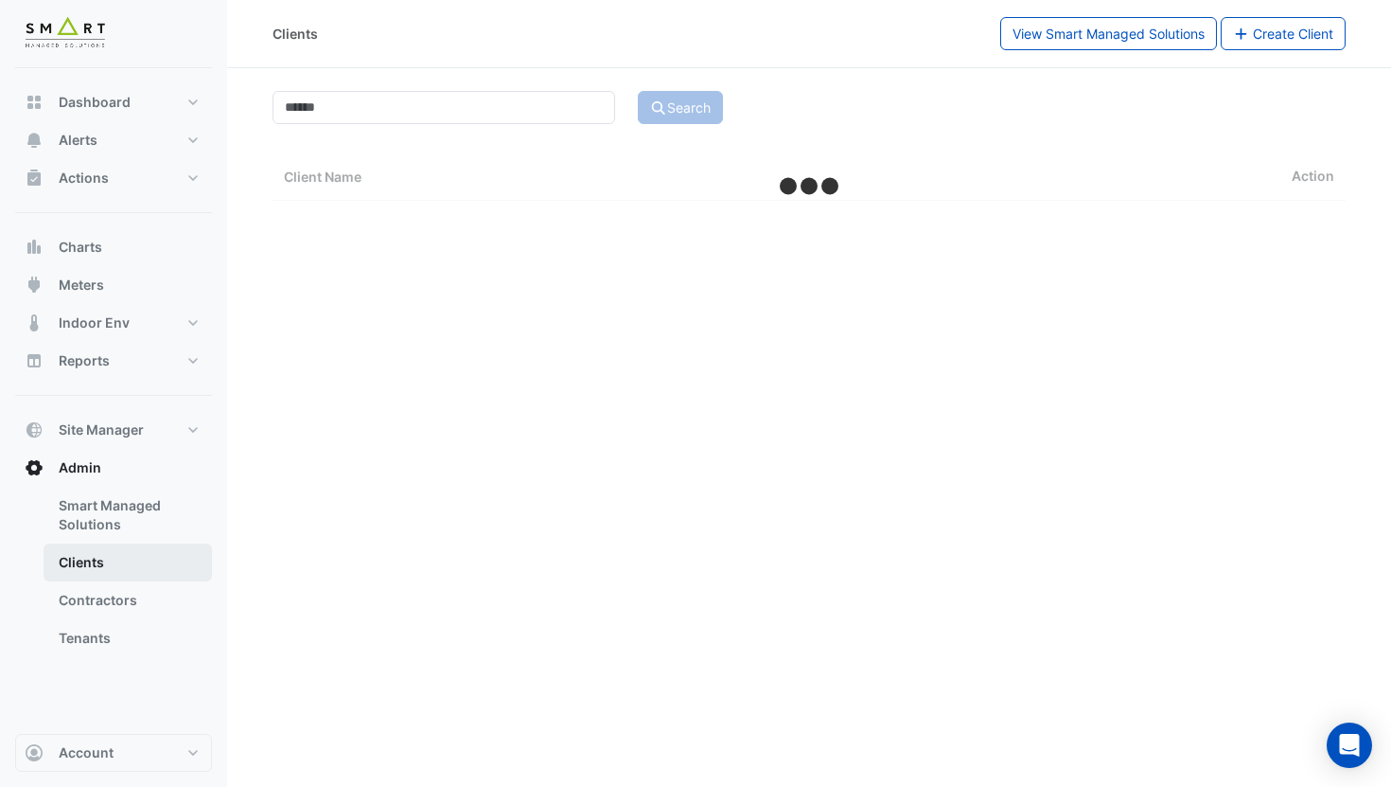
select select "***"
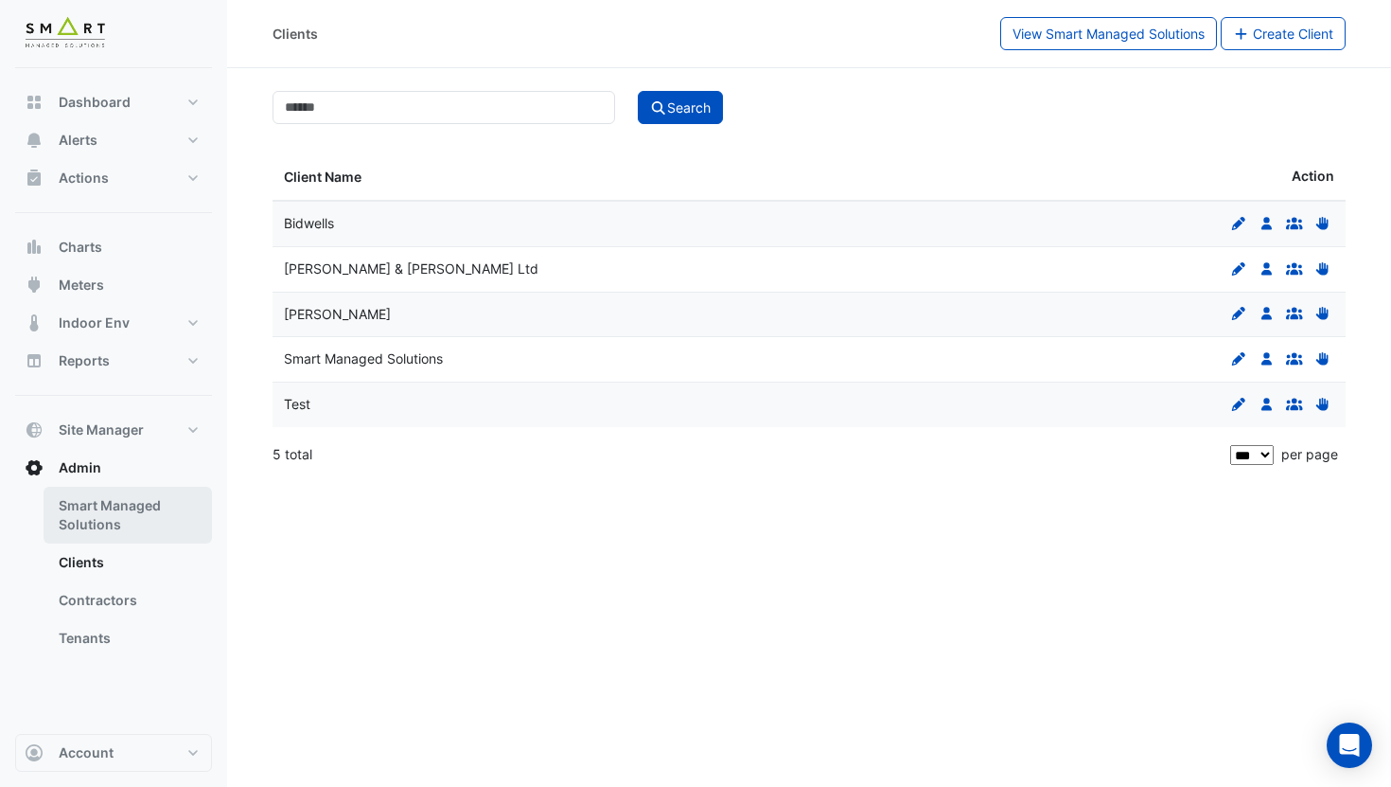
click at [107, 517] on link "Smart Managed Solutions" at bounding box center [128, 515] width 168 height 57
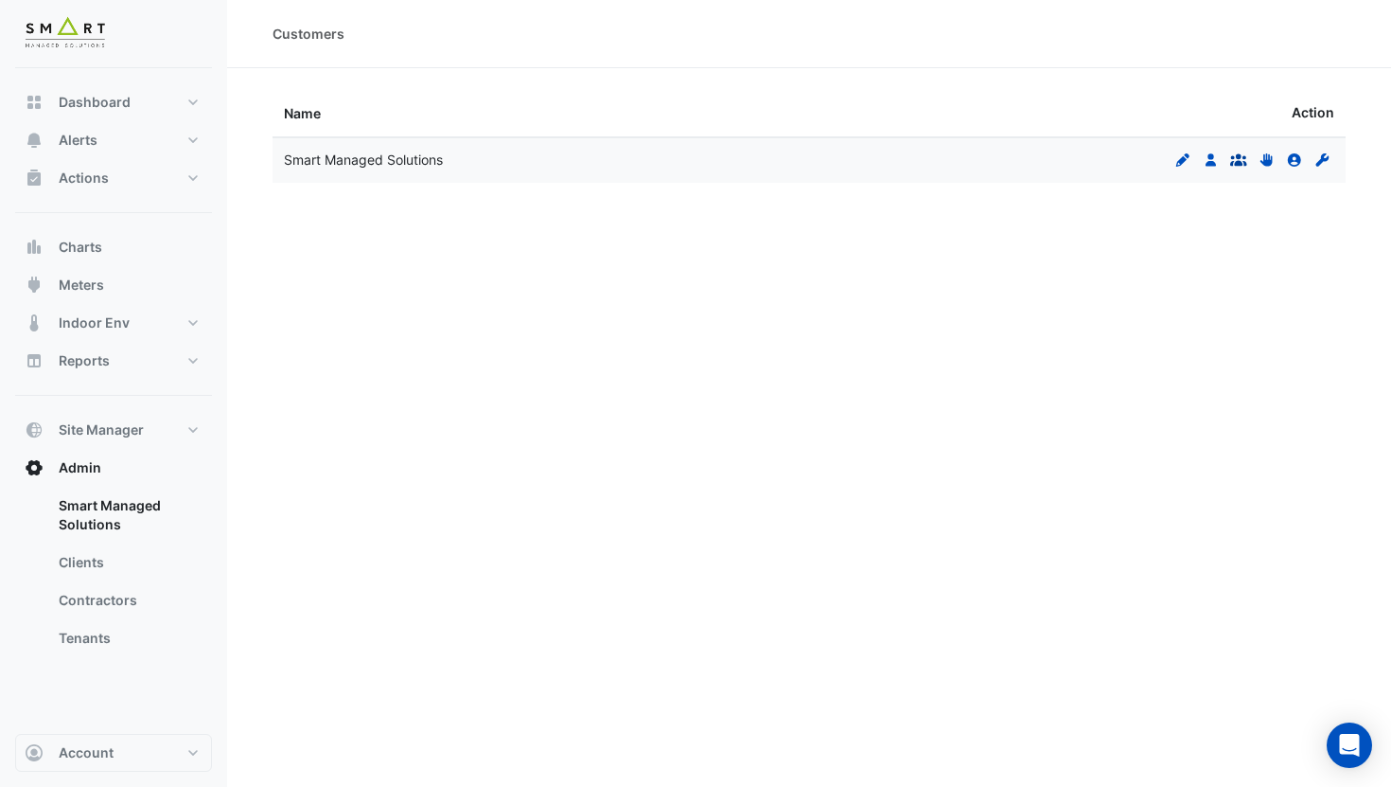
click at [1240, 163] on icon at bounding box center [1239, 159] width 17 height 12
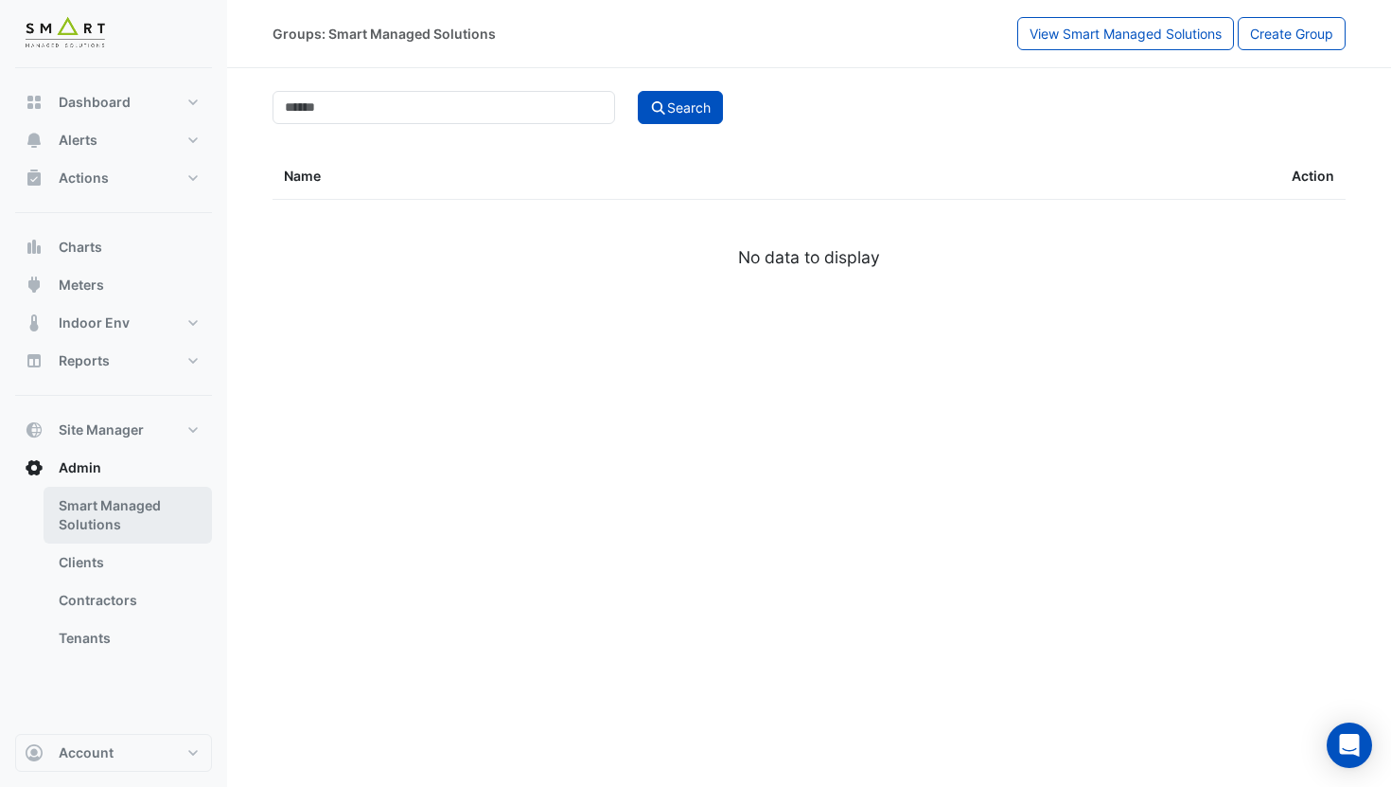
click at [65, 524] on link "Smart Managed Solutions" at bounding box center [128, 515] width 168 height 57
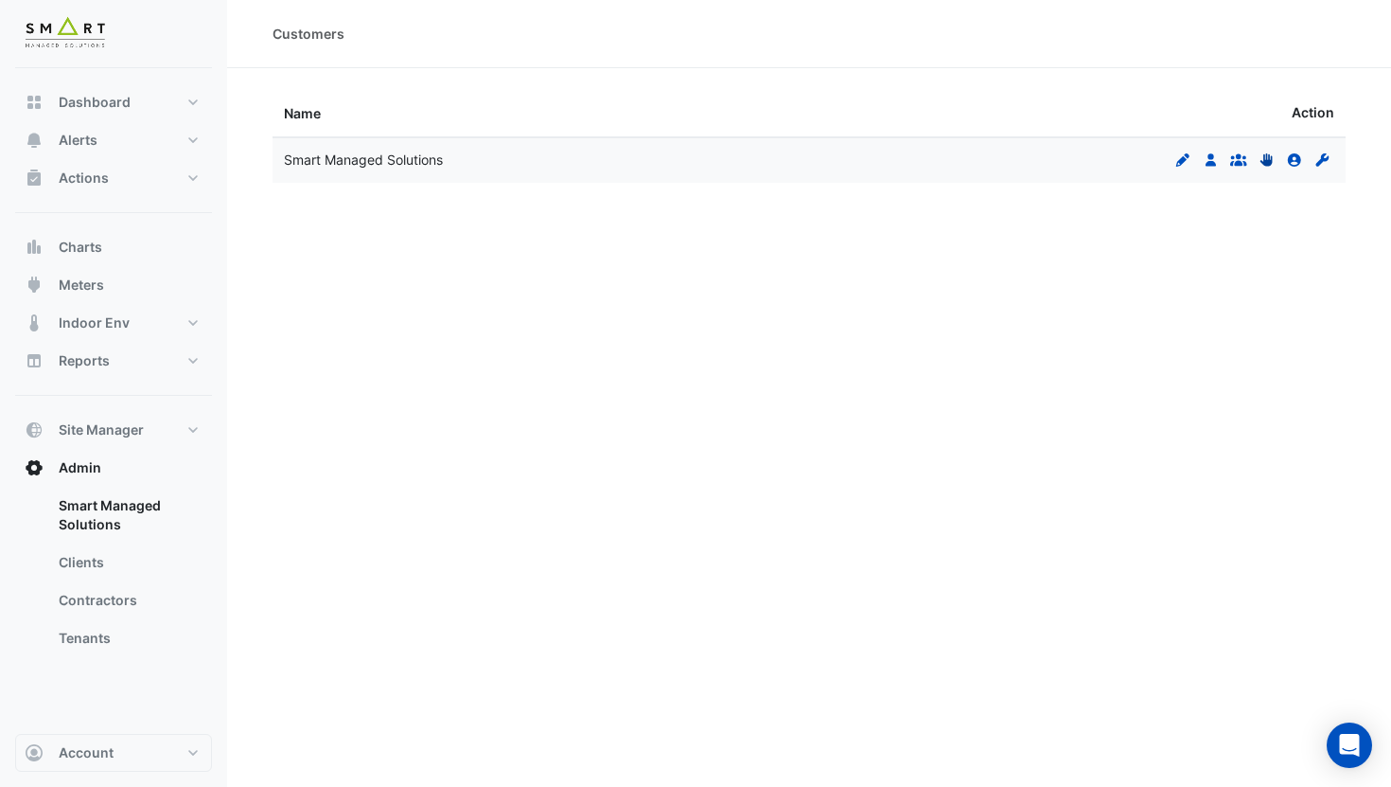
click at [1267, 164] on icon at bounding box center [1266, 159] width 12 height 13
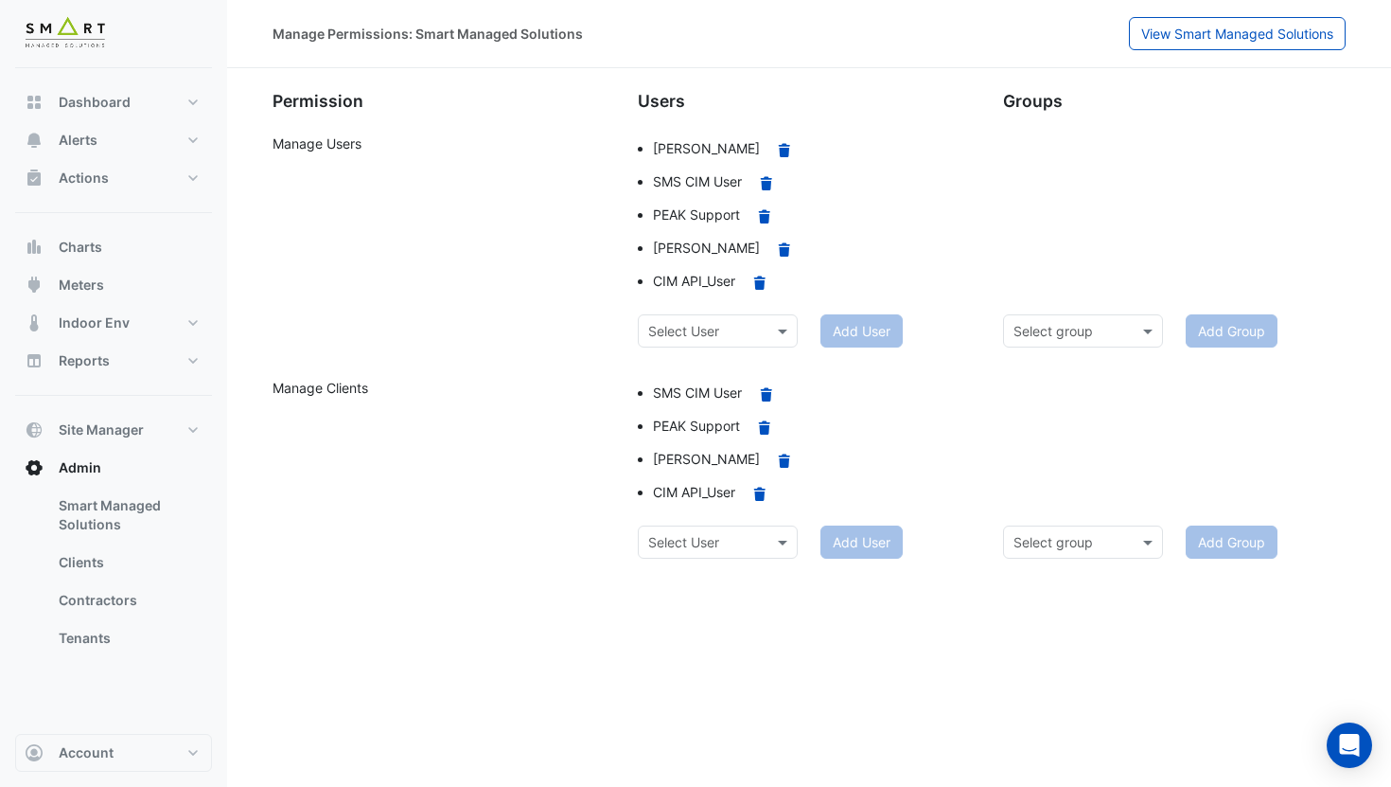
click at [747, 344] on div "Select User" at bounding box center [718, 330] width 160 height 33
type input "**"
click at [761, 371] on span "Michail Christodoulakis" at bounding box center [707, 371] width 107 height 16
click at [759, 544] on div at bounding box center [718, 542] width 158 height 22
type input "*****"
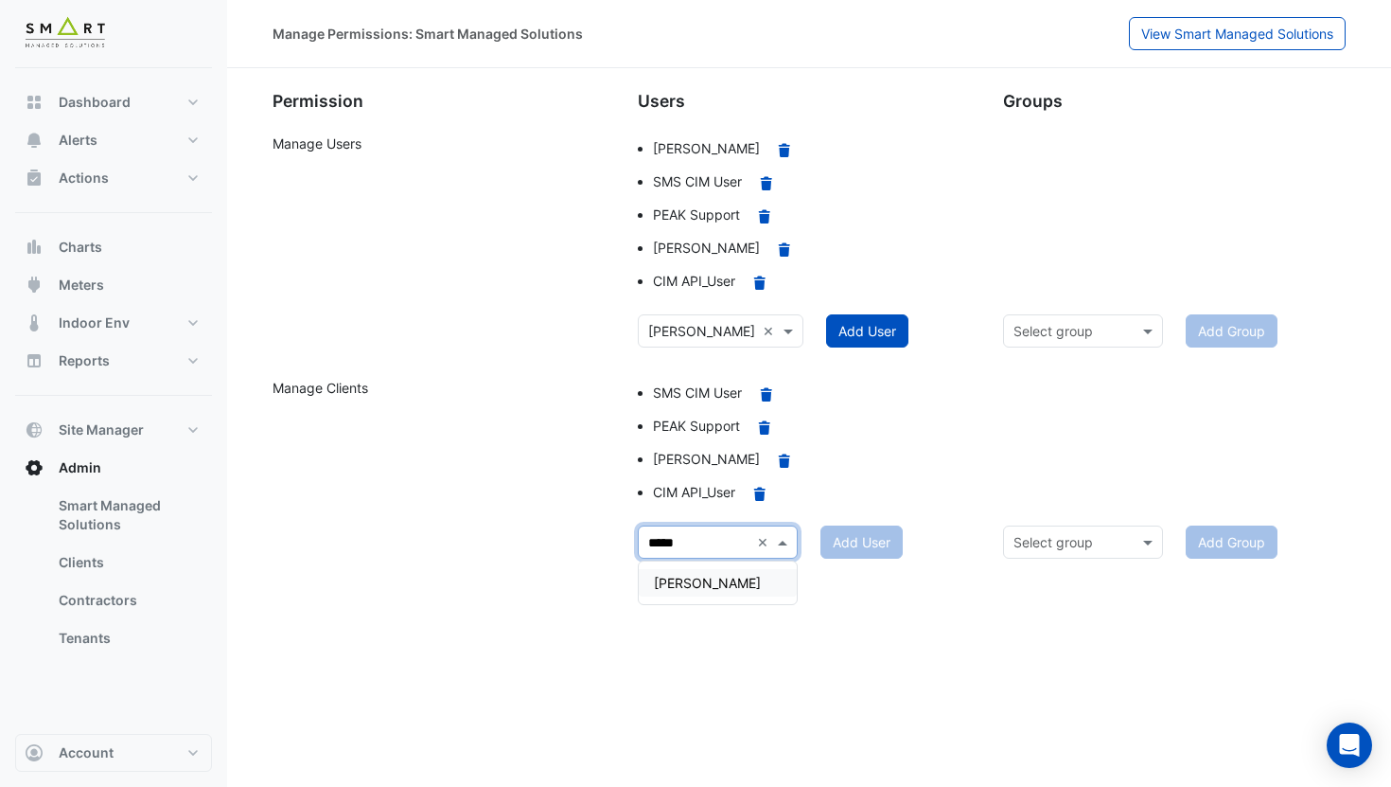
click at [731, 582] on span "Michail Christodoulakis" at bounding box center [707, 583] width 107 height 16
click at [899, 336] on button "Add User" at bounding box center [867, 330] width 82 height 33
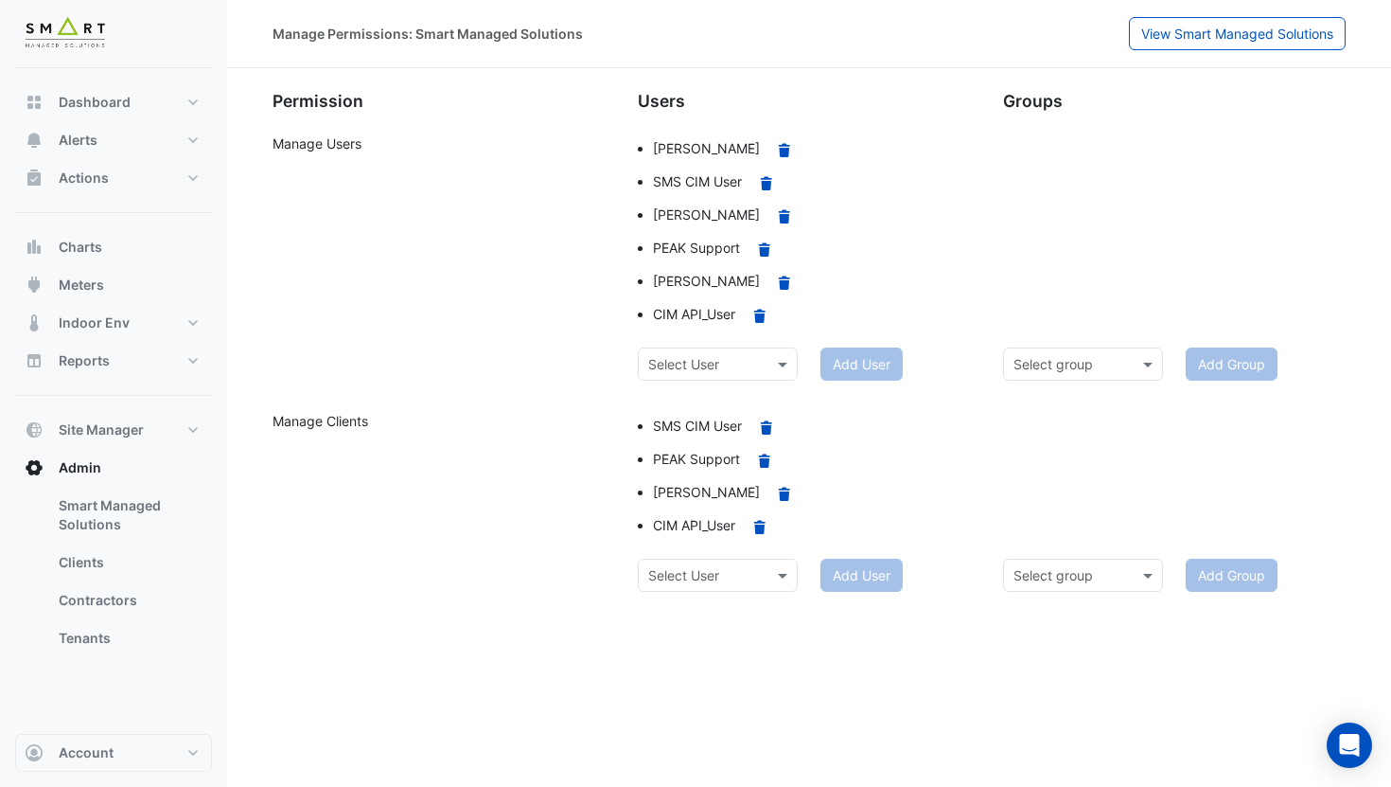
click at [888, 545] on div "SMS CIM User Remove PEAK Support Remove Adrien Jaboin Remove CIM API_User Remove" at bounding box center [809, 485] width 365 height 148
click at [749, 576] on input "text" at bounding box center [698, 576] width 101 height 20
type input "*******"
click at [765, 607] on div "Michail Christodoulakis" at bounding box center [718, 615] width 158 height 27
click at [879, 577] on button "Add User" at bounding box center [867, 574] width 82 height 33
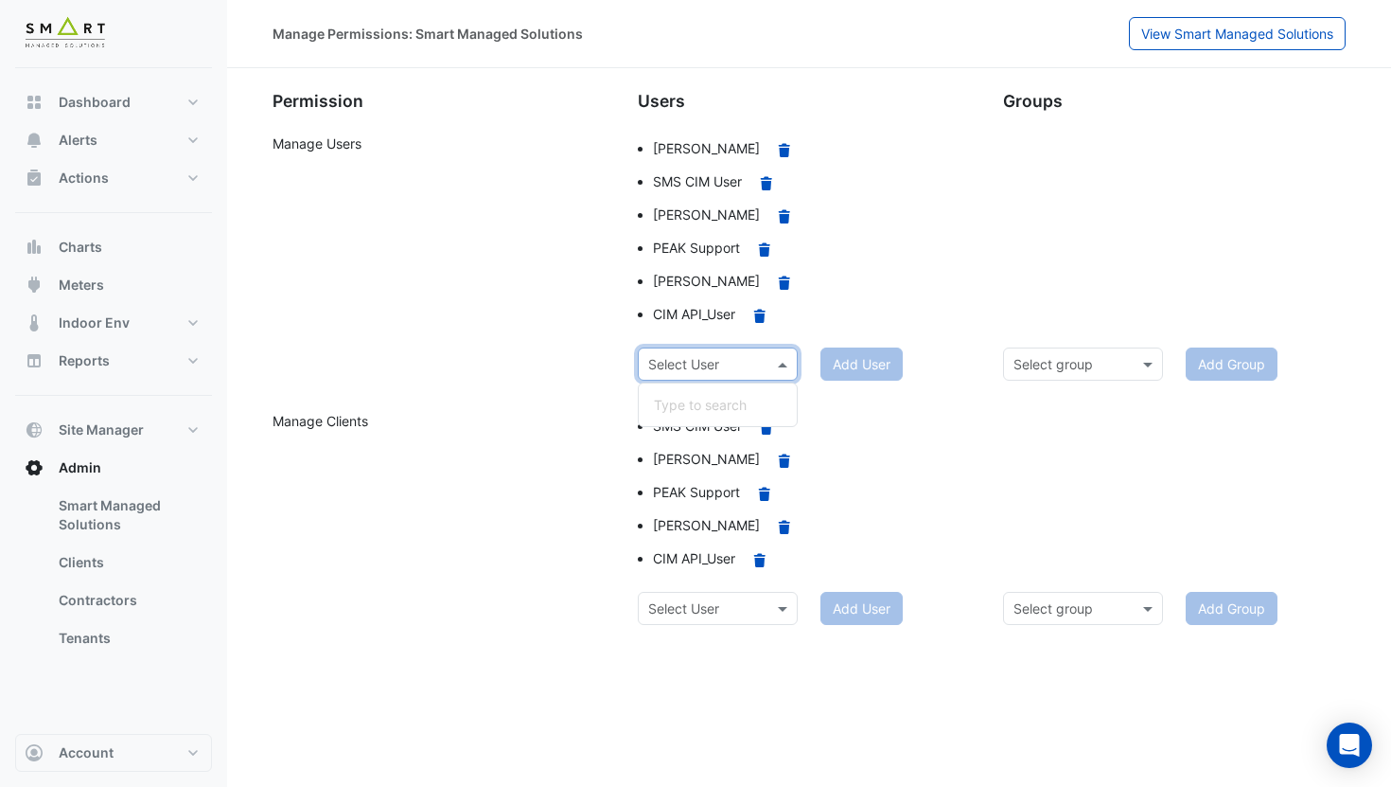
click at [744, 370] on input "text" at bounding box center [698, 365] width 101 height 20
type input "***"
click at [729, 402] on div "Ari Gentilin" at bounding box center [718, 404] width 158 height 27
click at [880, 363] on button "Add User" at bounding box center [867, 363] width 82 height 33
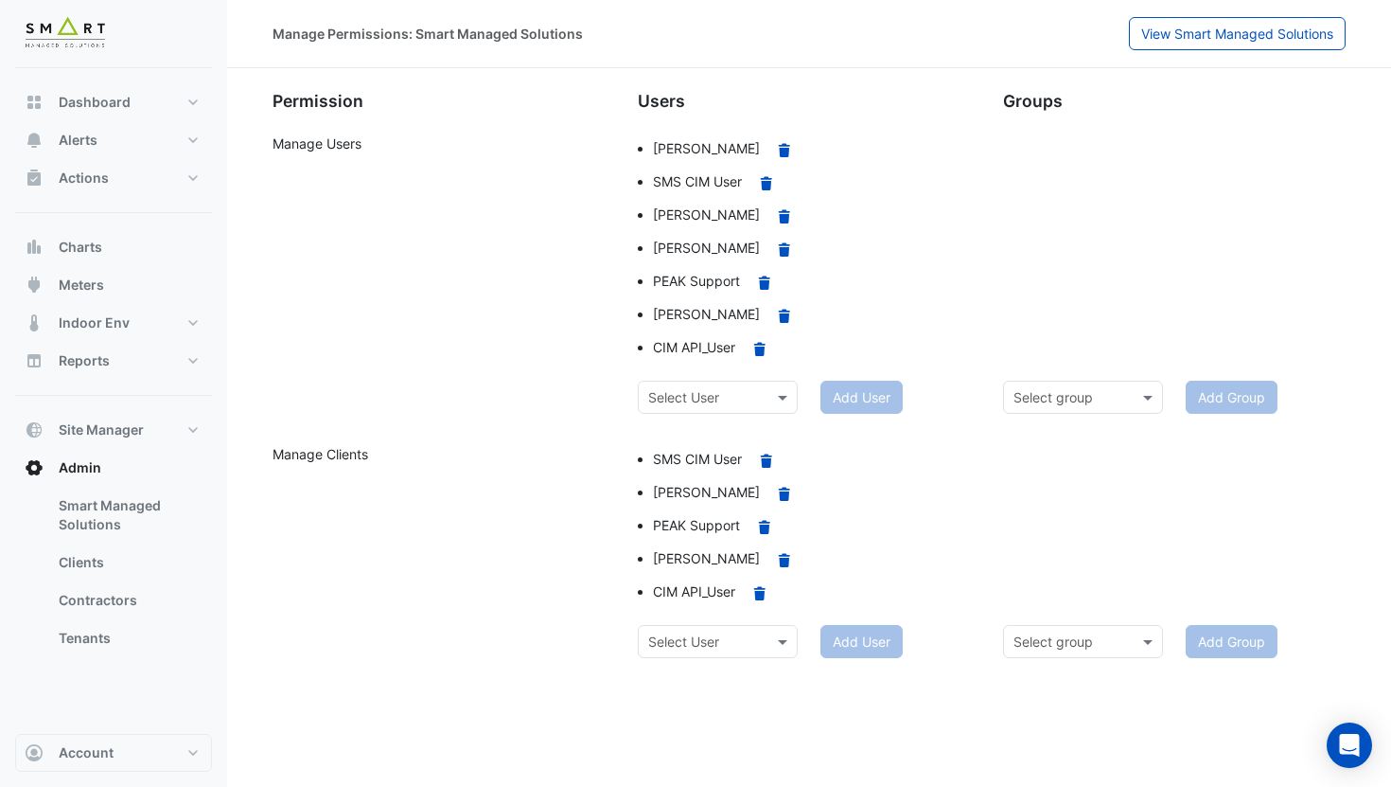
click at [723, 638] on input "text" at bounding box center [698, 642] width 101 height 20
type input "***"
click at [687, 688] on span "Ari Gentilin" at bounding box center [707, 682] width 107 height 16
click at [847, 652] on button "Add User" at bounding box center [867, 641] width 82 height 33
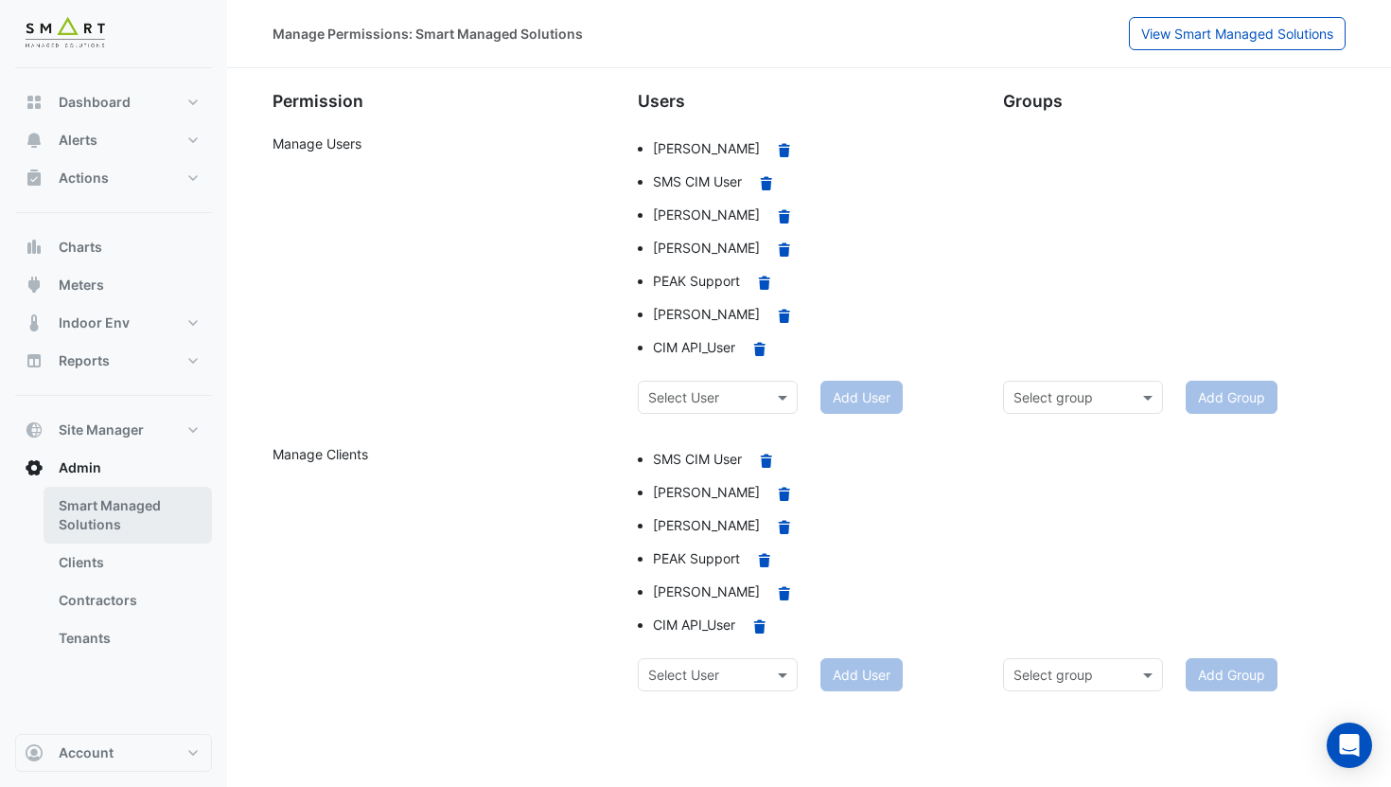
click at [120, 516] on link "Smart Managed Solutions" at bounding box center [128, 515] width 168 height 57
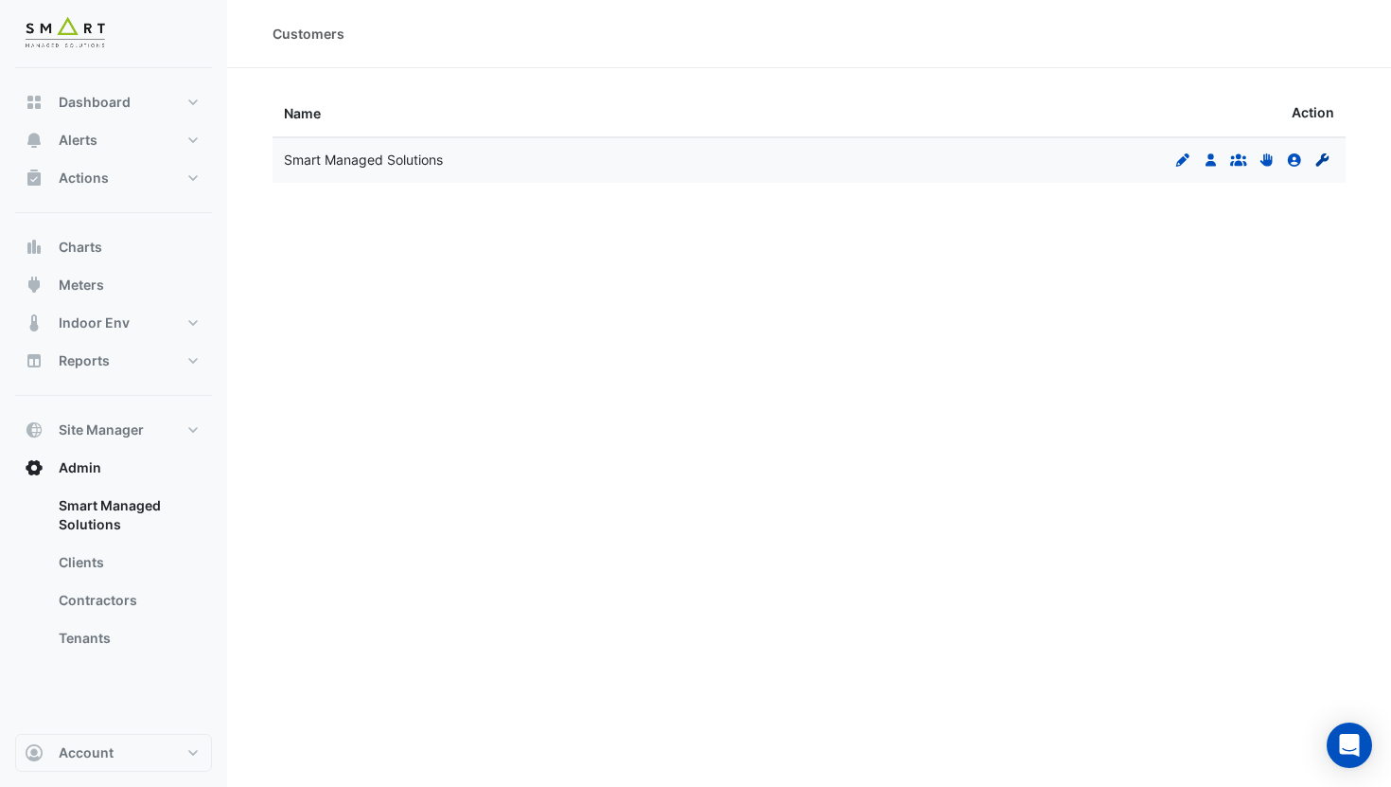
click at [1327, 167] on fa-icon "Contractors" at bounding box center [1323, 159] width 17 height 16
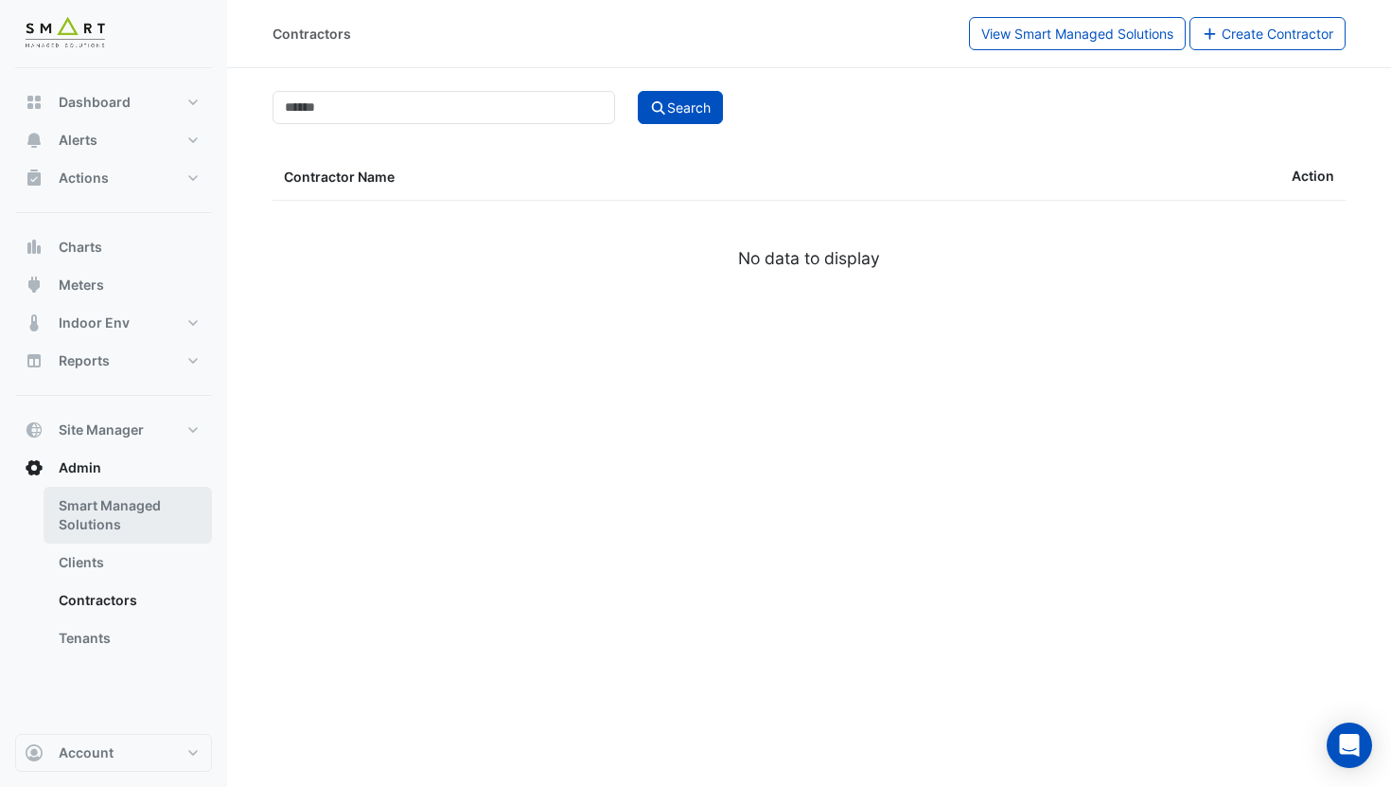
click at [107, 500] on link "Smart Managed Solutions" at bounding box center [128, 515] width 168 height 57
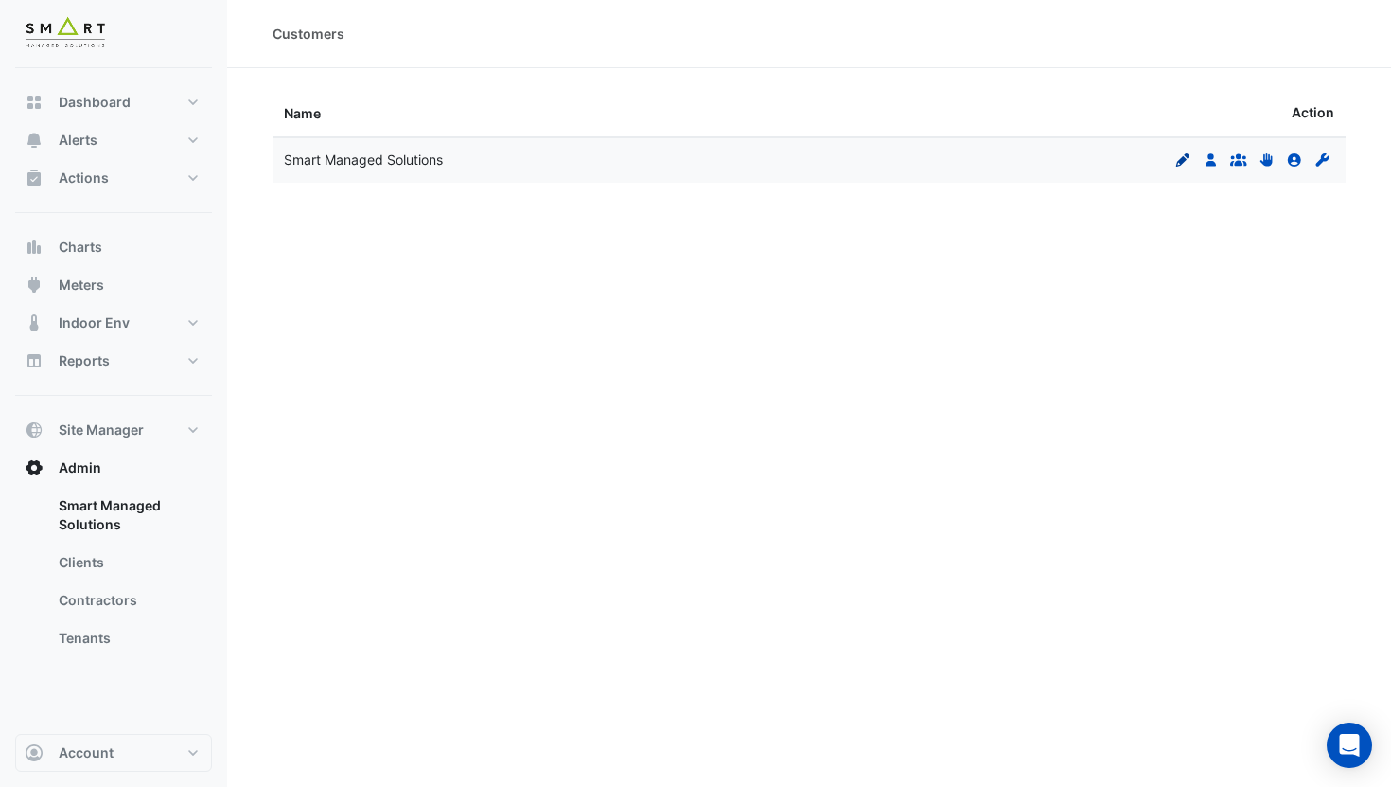
click at [1183, 165] on icon "Edit" at bounding box center [1183, 159] width 17 height 13
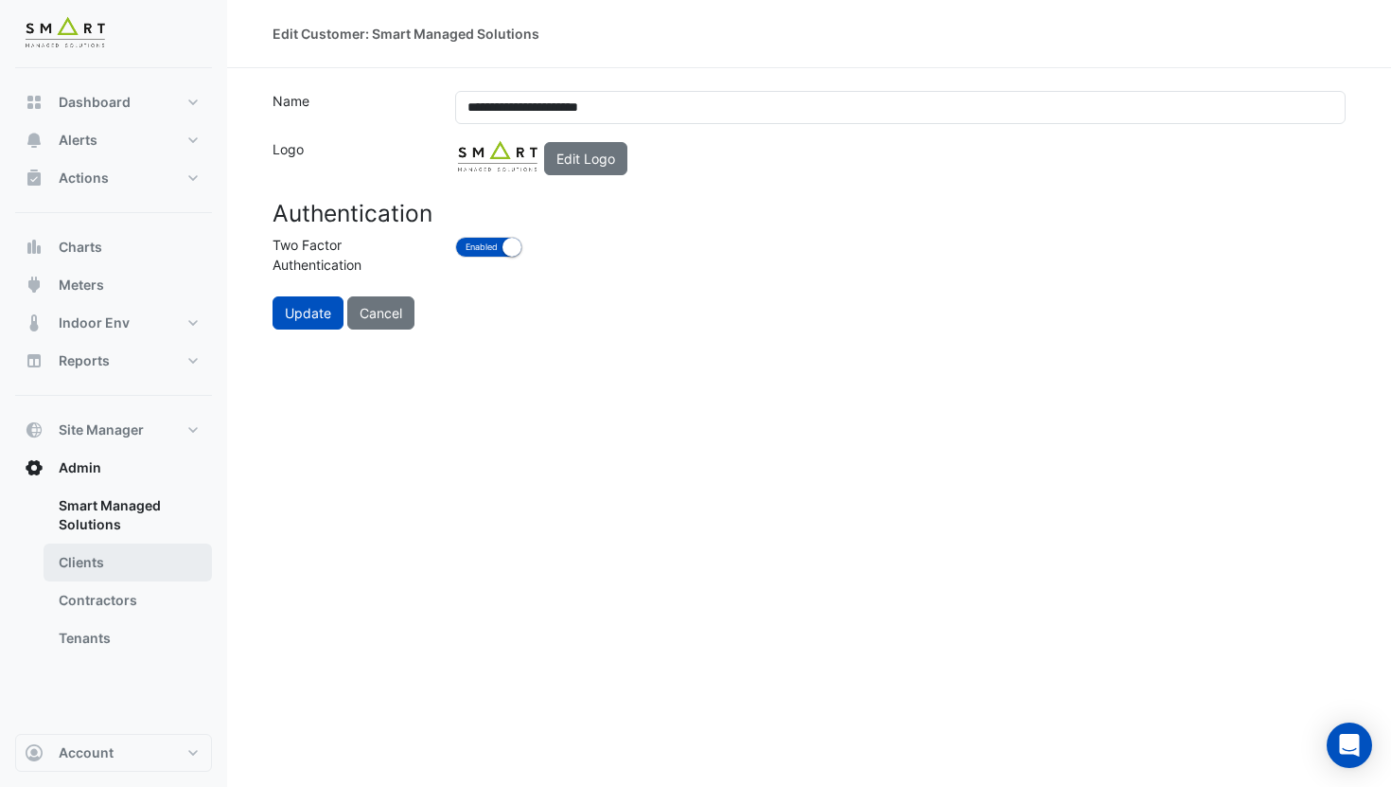
click at [141, 554] on link "Clients" at bounding box center [128, 562] width 168 height 38
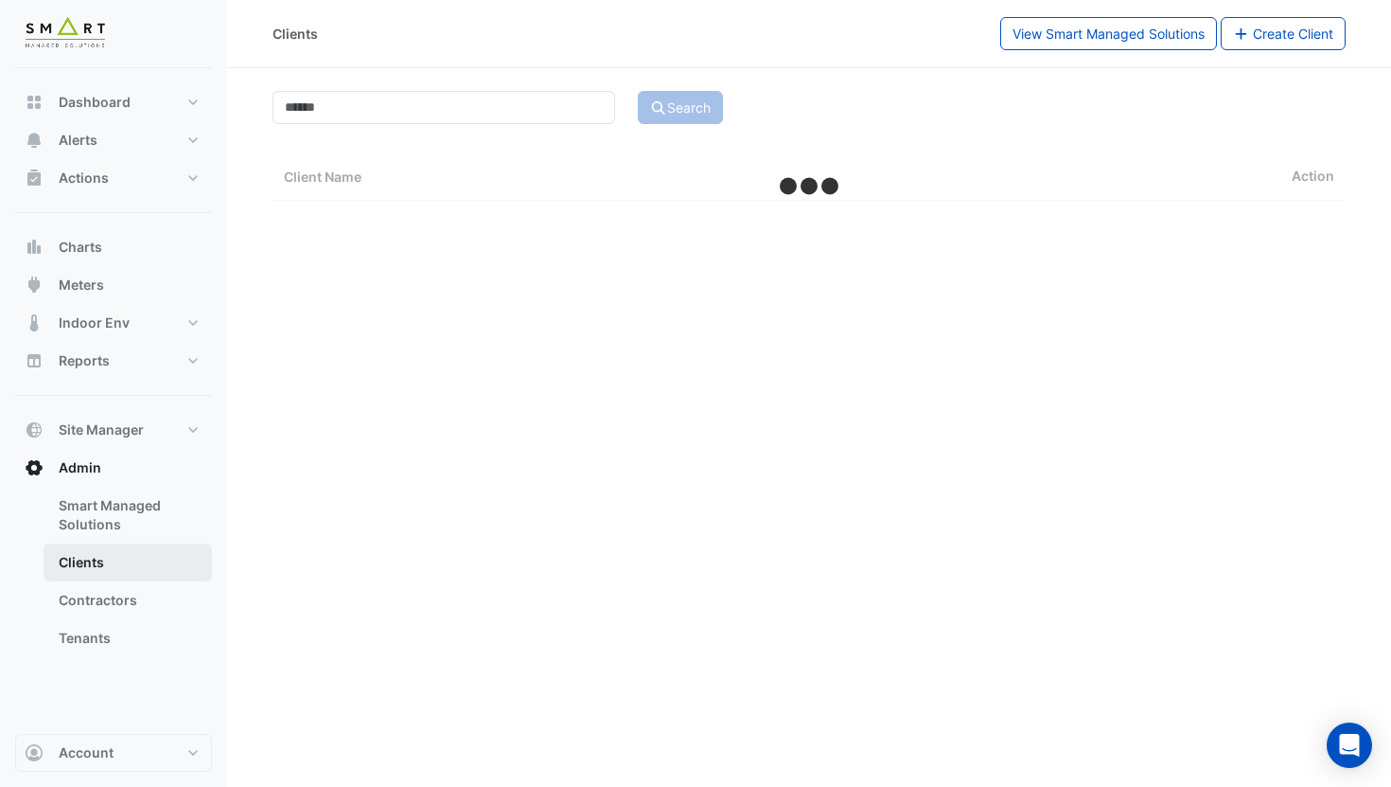
select select "***"
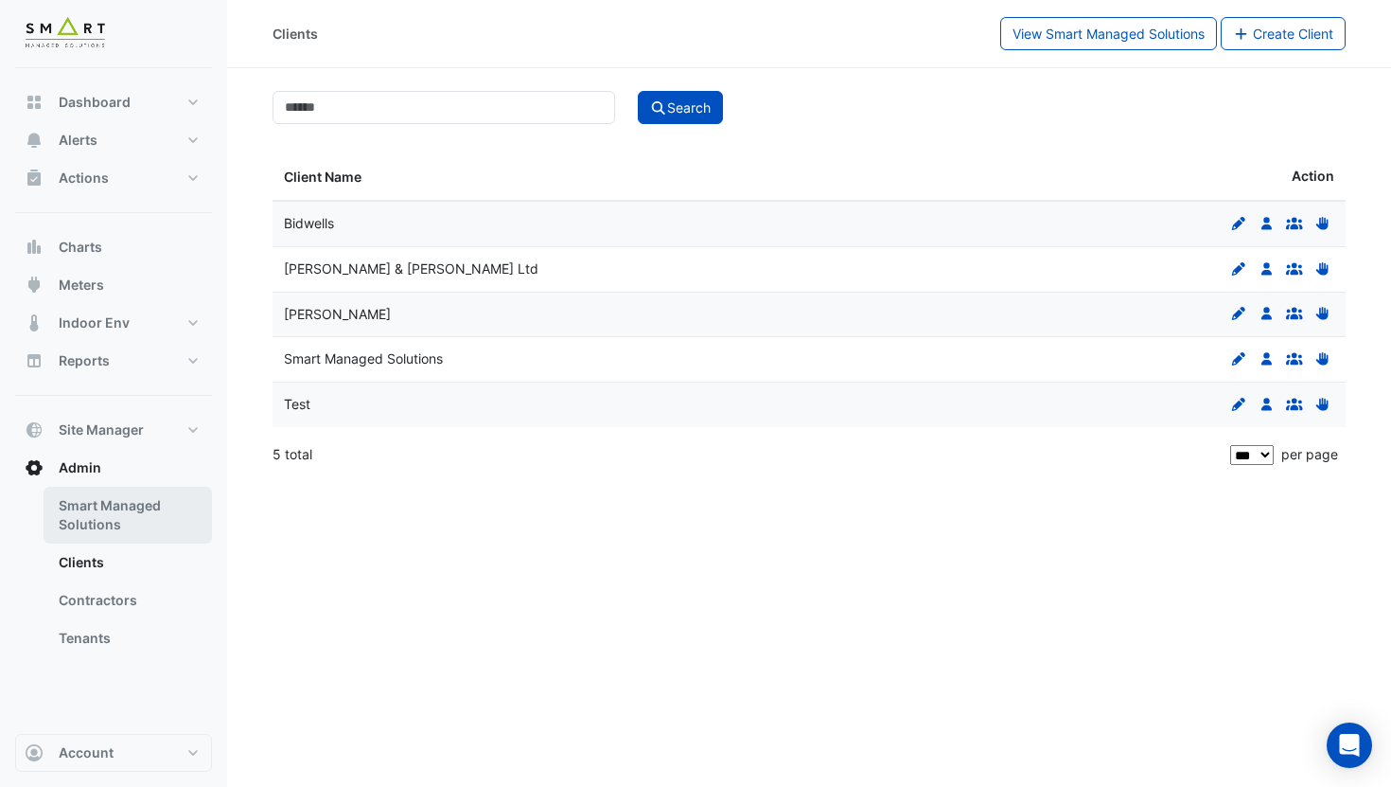
click at [125, 516] on link "Smart Managed Solutions" at bounding box center [128, 515] width 168 height 57
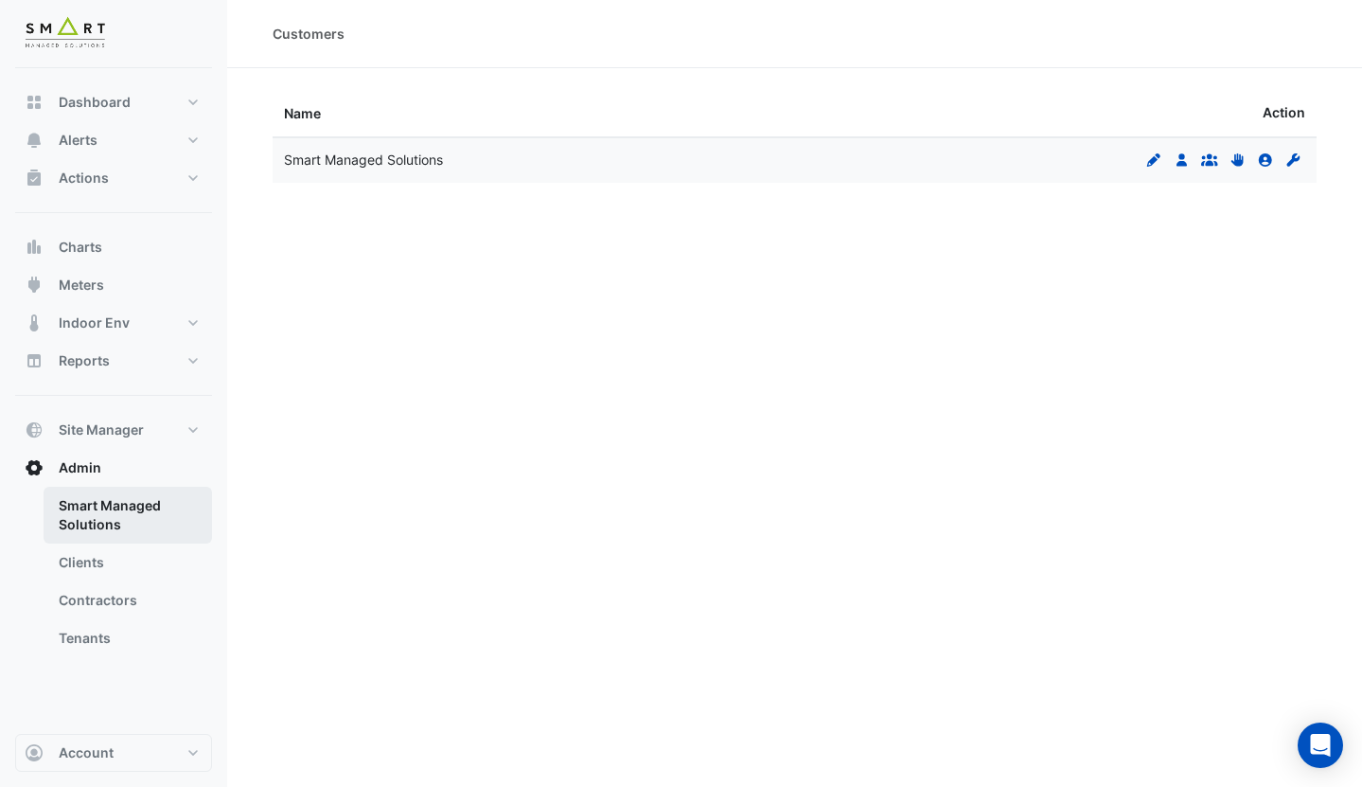
click at [107, 520] on link "Smart Managed Solutions" at bounding box center [128, 515] width 168 height 57
click at [1155, 164] on icon "Edit" at bounding box center [1153, 159] width 17 height 13
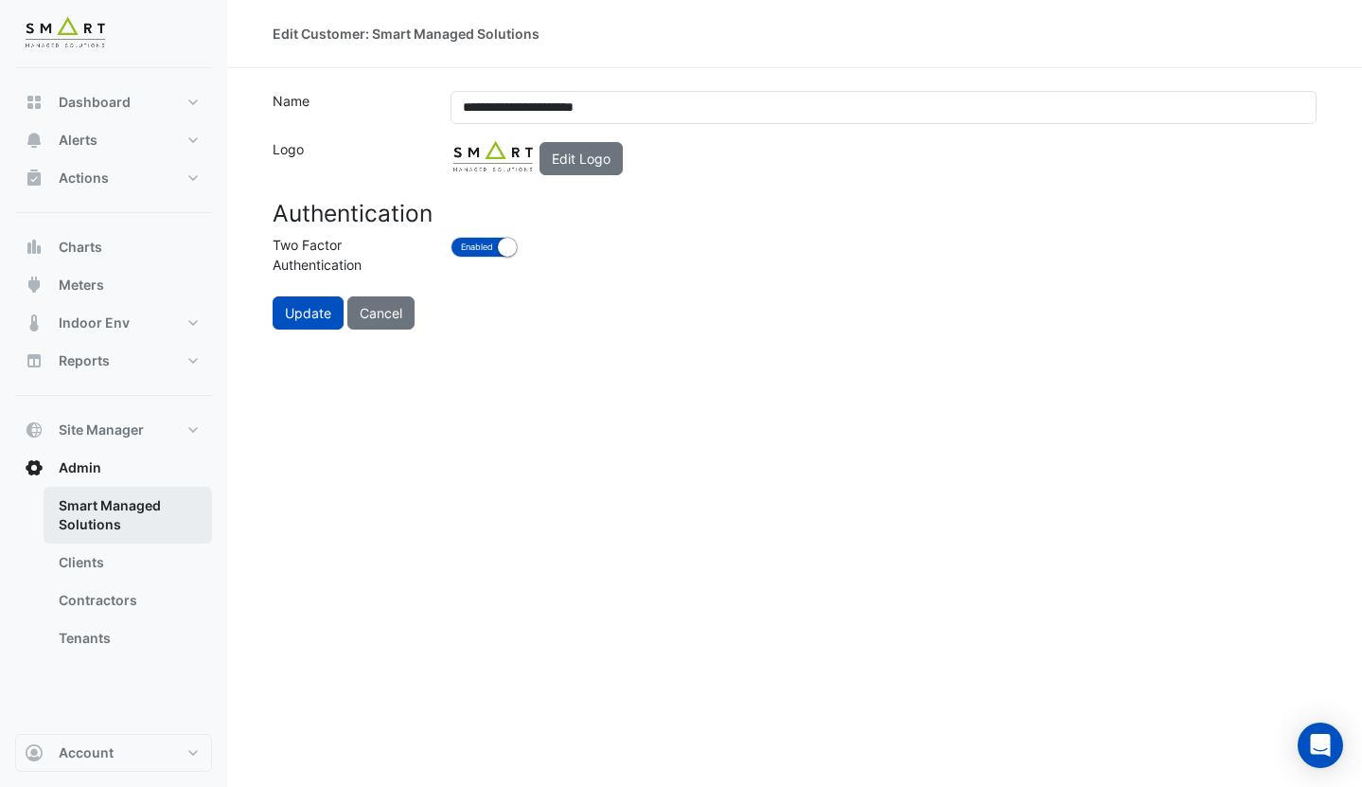
click at [90, 540] on link "Smart Managed Solutions" at bounding box center [128, 515] width 168 height 57
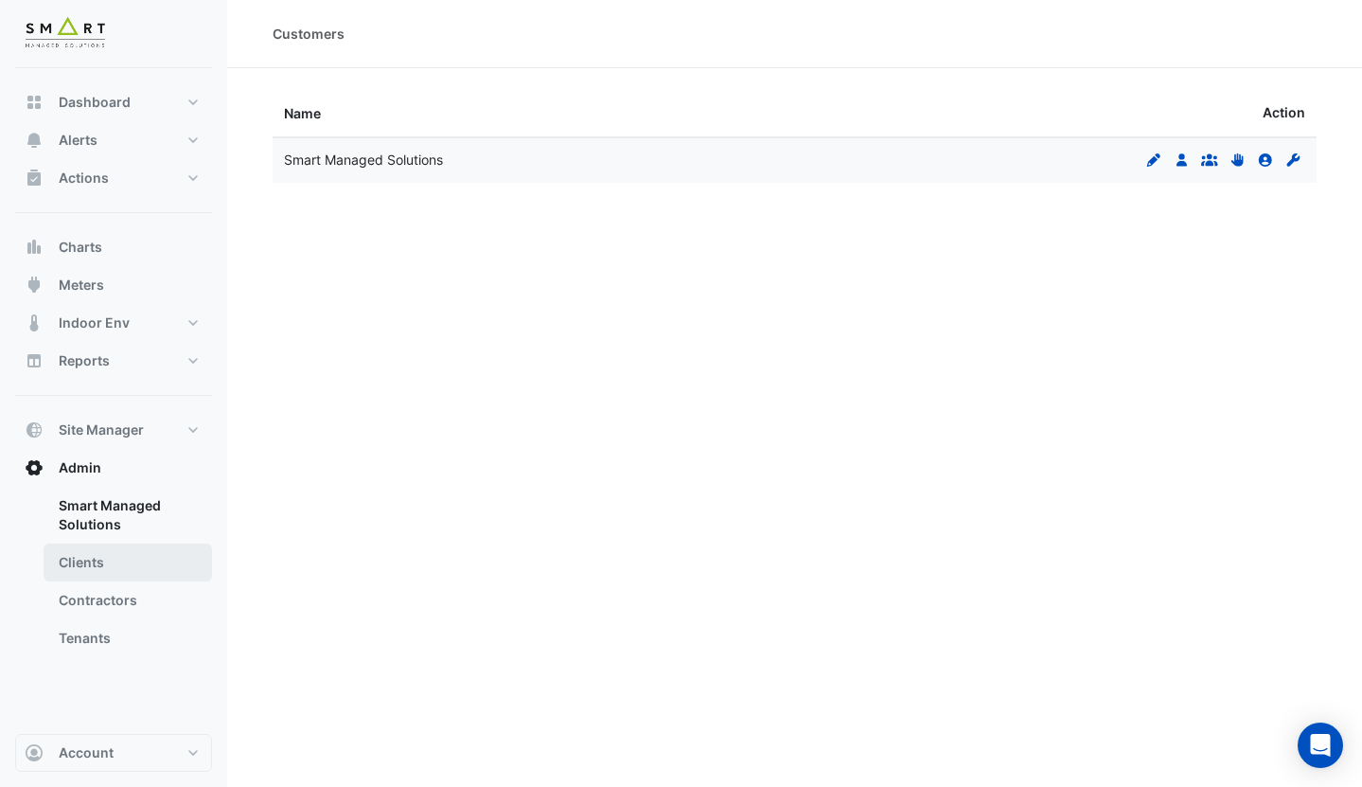
click at [91, 566] on link "Clients" at bounding box center [128, 562] width 168 height 38
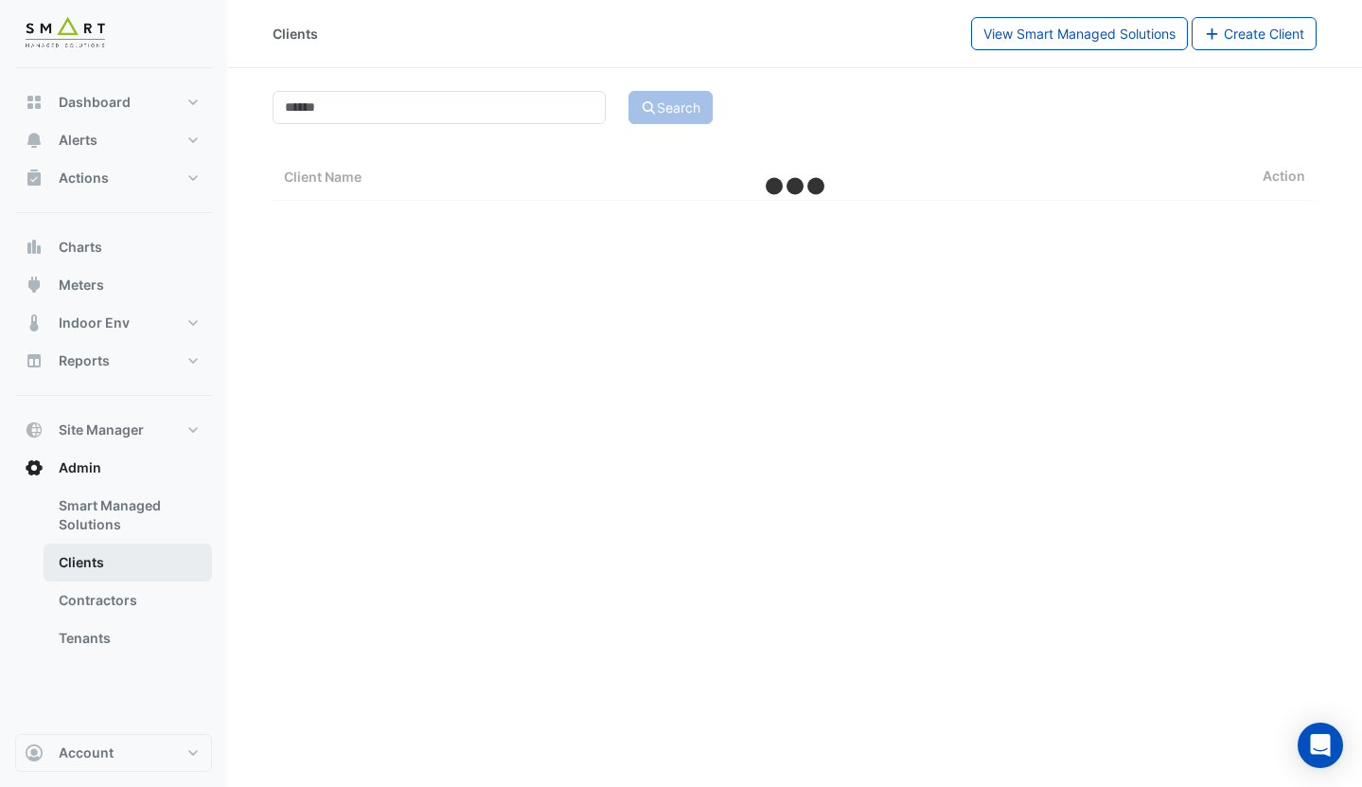
select select "***"
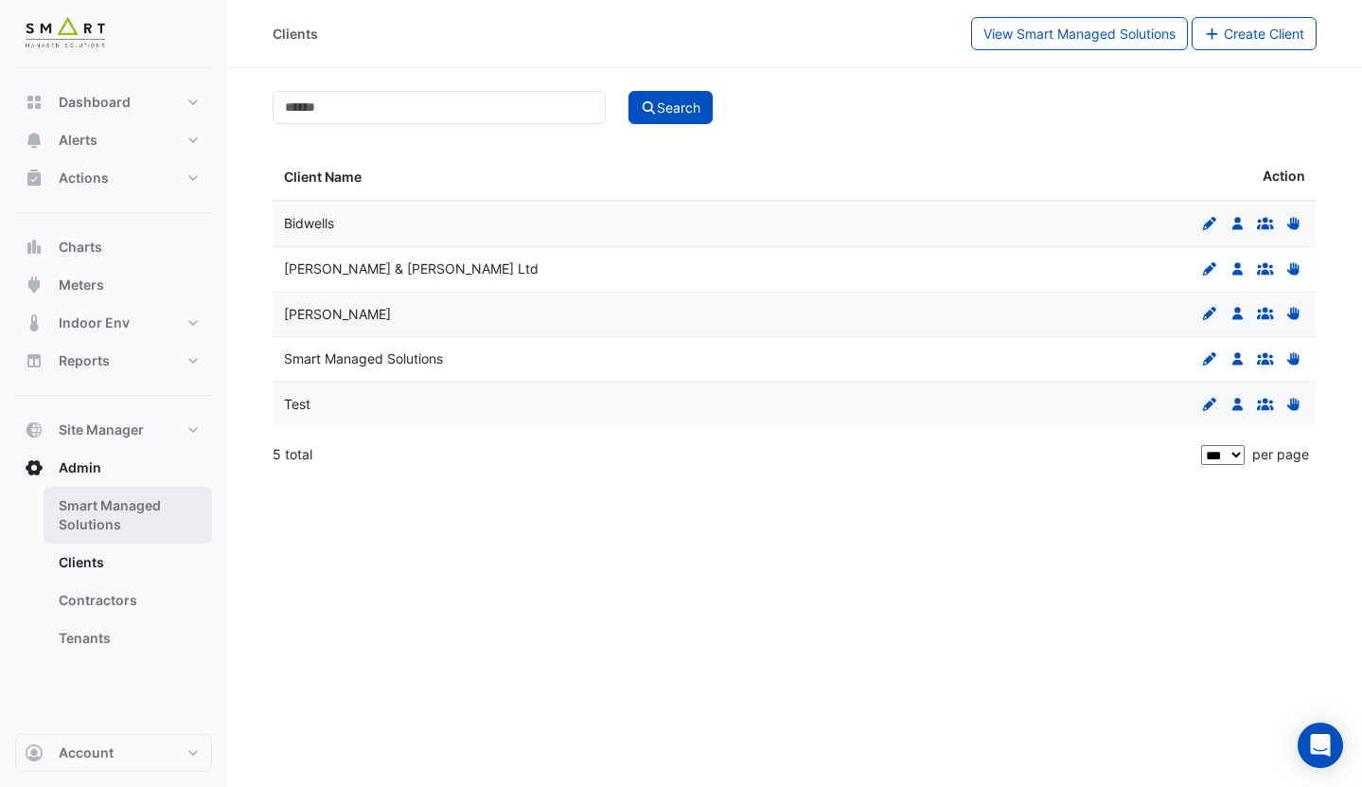
click at [88, 521] on link "Smart Managed Solutions" at bounding box center [128, 515] width 168 height 57
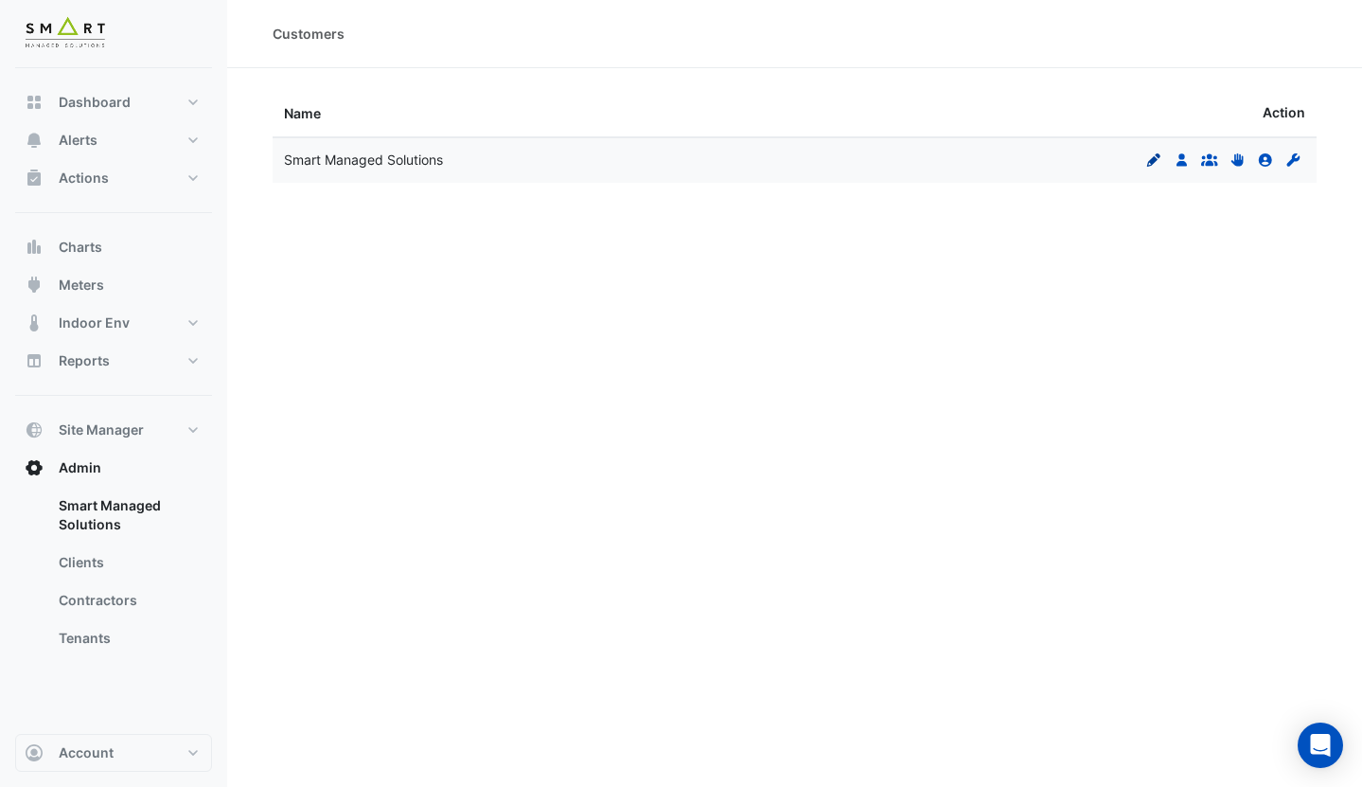
click at [1154, 156] on icon at bounding box center [1153, 159] width 13 height 13
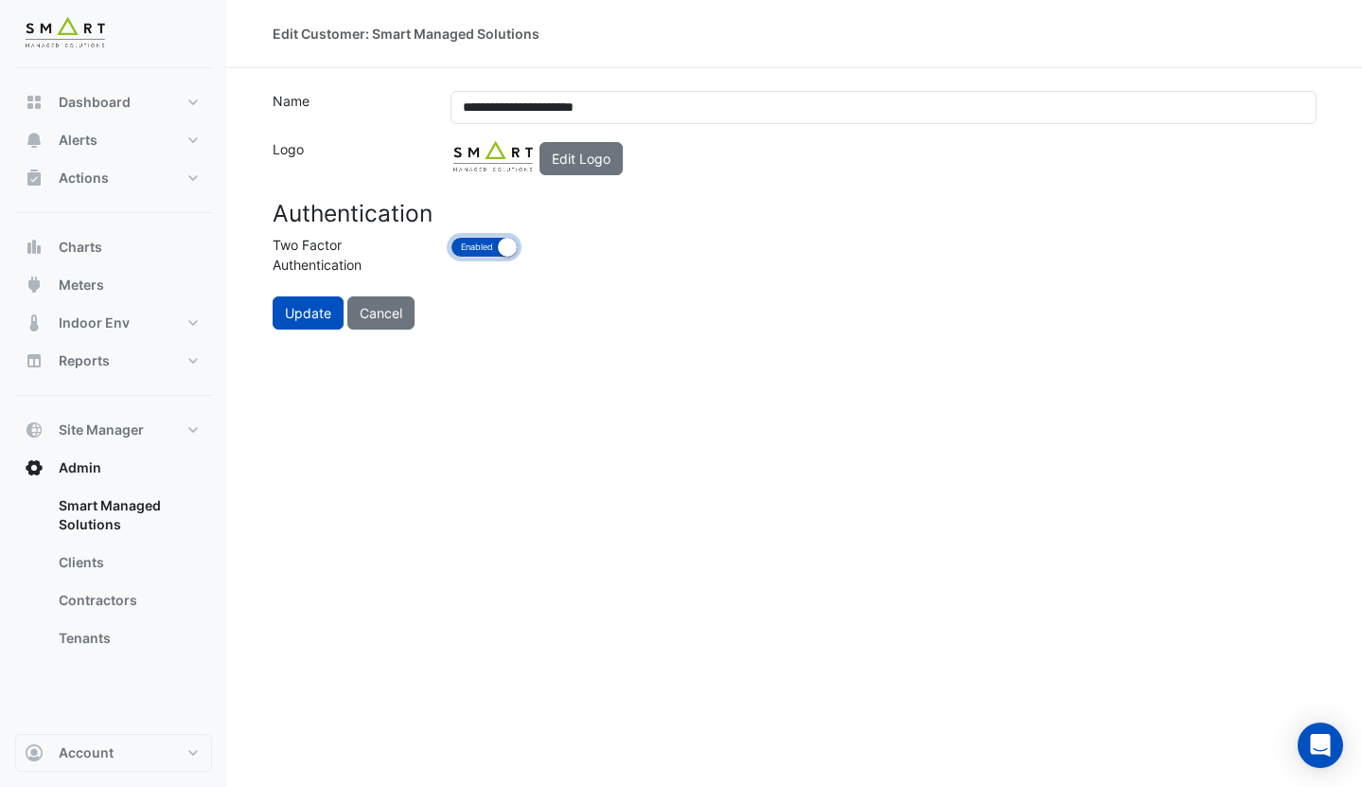
click at [476, 245] on button "Enabled Disabled" at bounding box center [484, 247] width 67 height 21
click at [476, 245] on button "Enabled Disabled" at bounding box center [486, 247] width 70 height 21
click at [108, 529] on link "Smart Managed Solutions" at bounding box center [128, 515] width 168 height 57
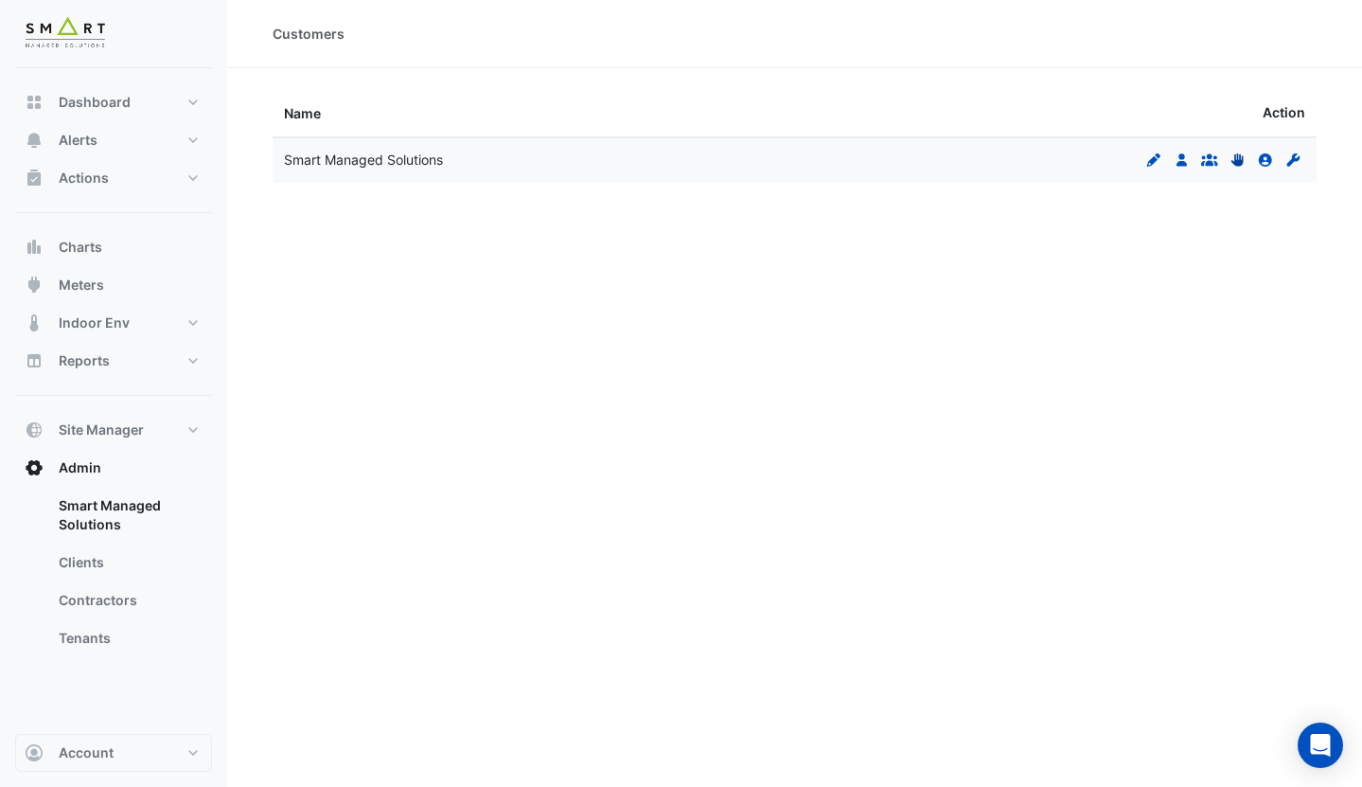
click at [1236, 155] on icon "Permissions" at bounding box center [1238, 159] width 17 height 13
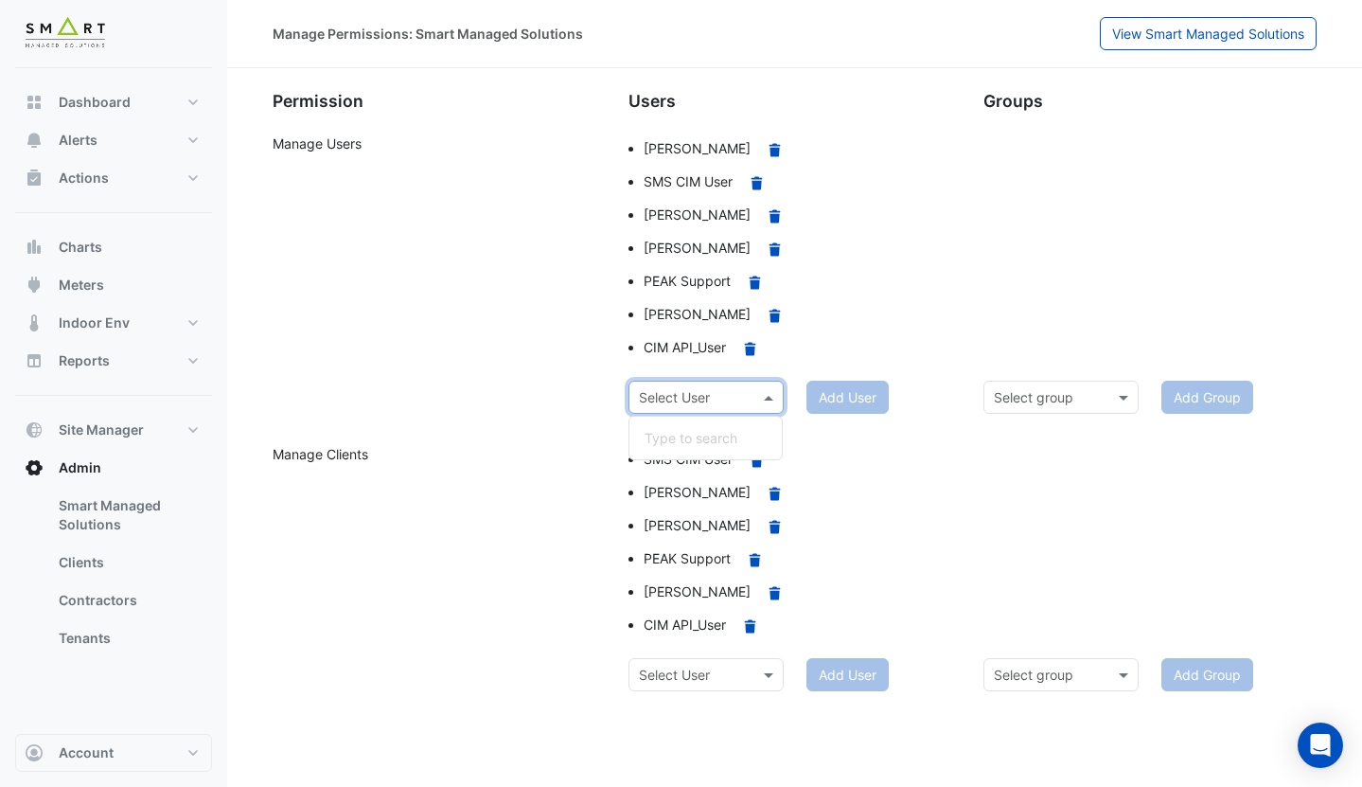
click at [706, 396] on input "text" at bounding box center [687, 398] width 97 height 20
click at [569, 353] on div "Manage Users" at bounding box center [439, 256] width 356 height 247
click at [732, 396] on input "text" at bounding box center [687, 398] width 97 height 20
type input "****"
click at [683, 445] on span "Misael Oliveira" at bounding box center [698, 438] width 107 height 16
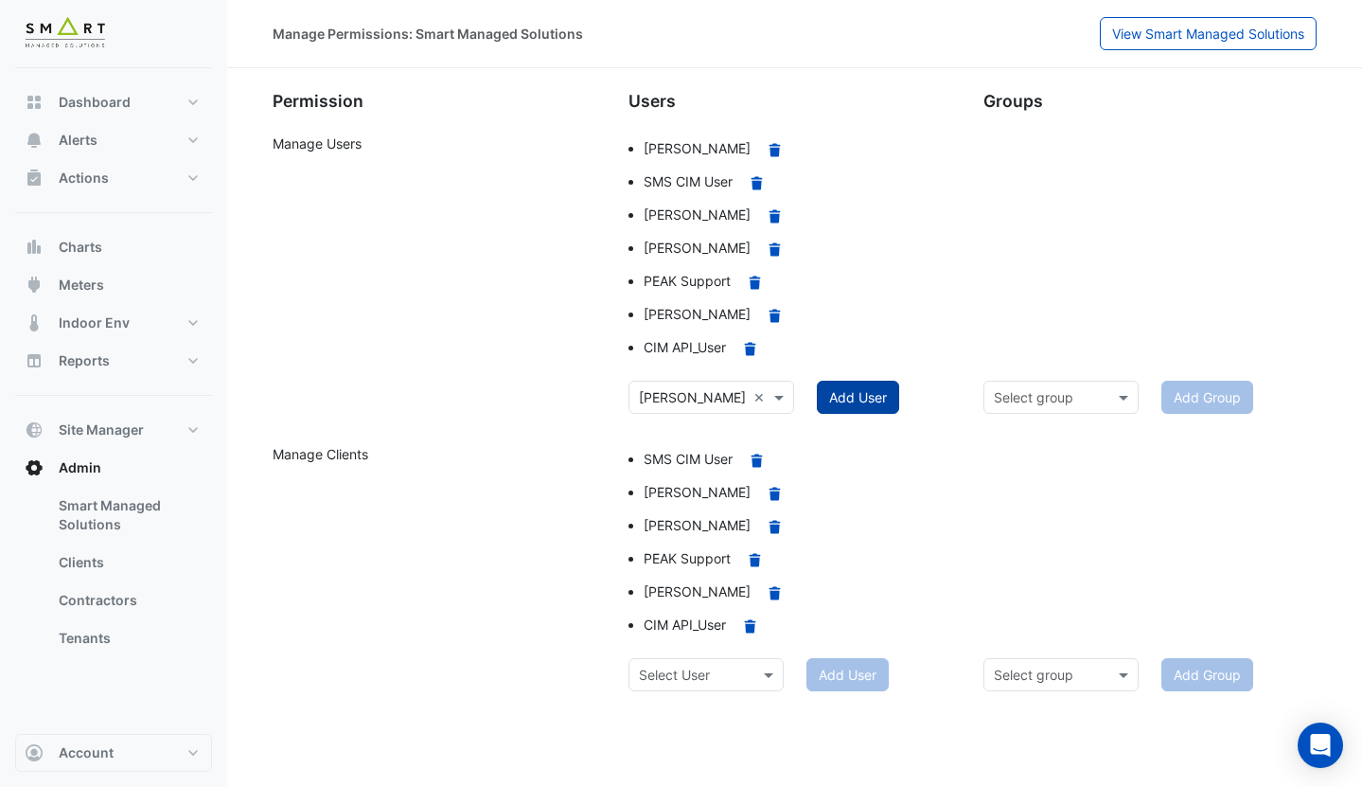
click at [835, 395] on button "Add User" at bounding box center [858, 397] width 82 height 33
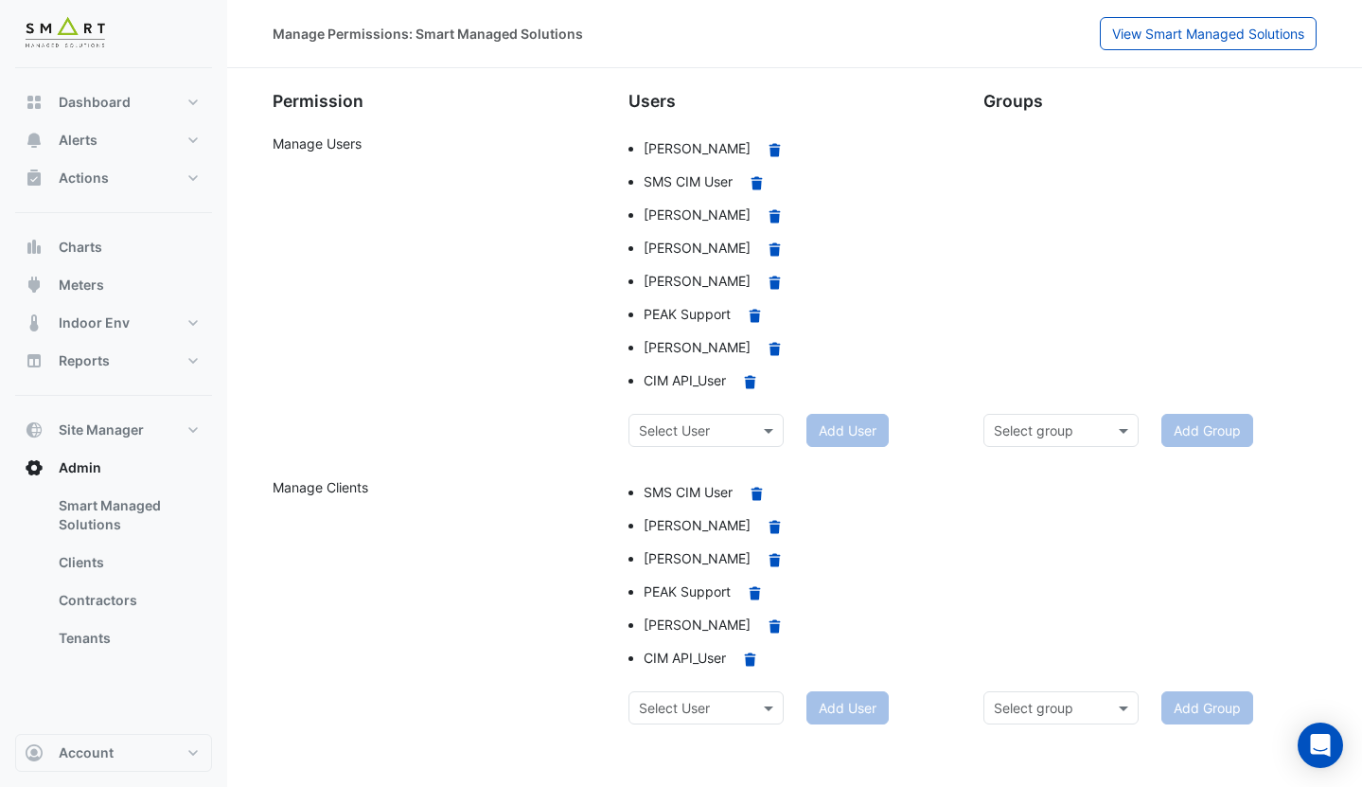
click at [707, 701] on input "text" at bounding box center [687, 709] width 97 height 20
type input "***"
click at [728, 754] on span "[PERSON_NAME]" at bounding box center [698, 748] width 107 height 16
click at [859, 715] on button "Add User" at bounding box center [858, 707] width 82 height 33
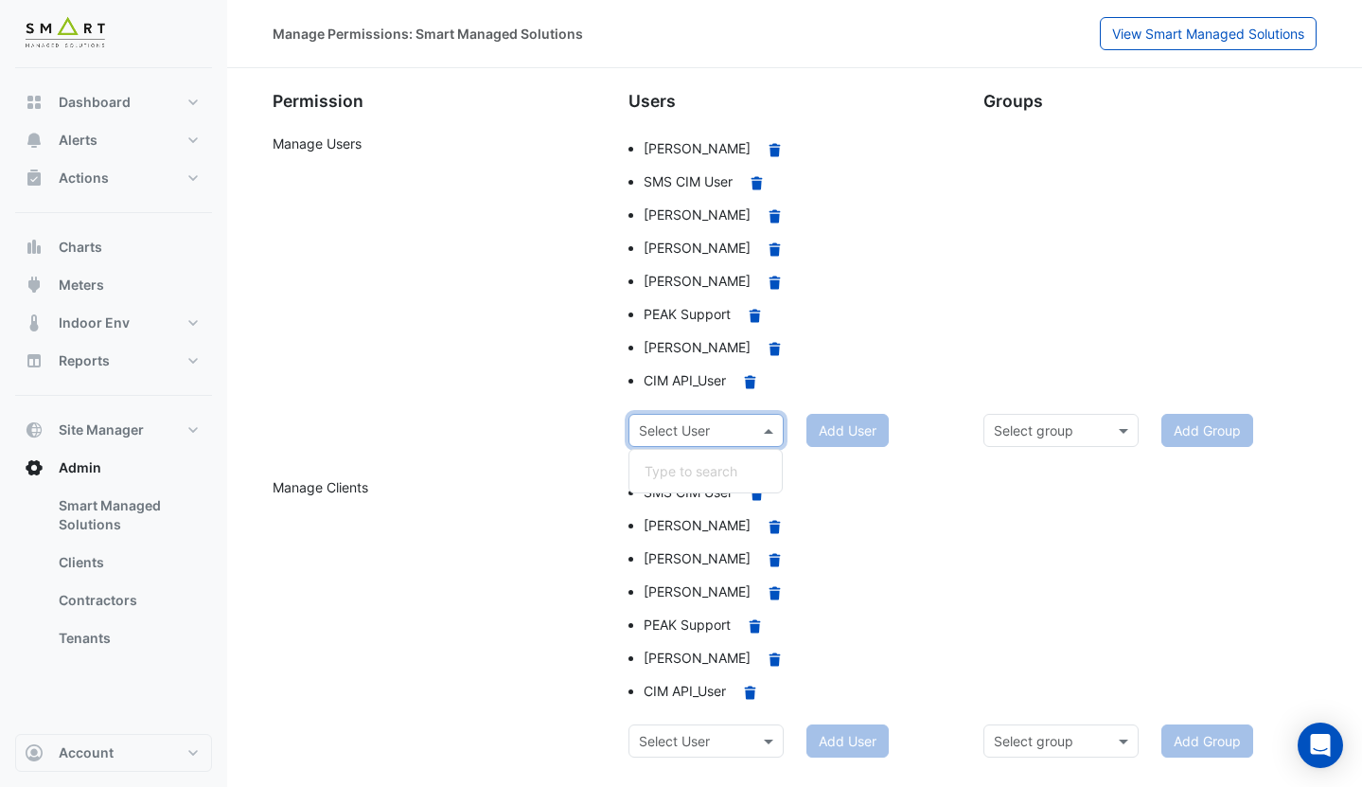
click at [713, 435] on input "text" at bounding box center [687, 431] width 97 height 20
type input "*"
click at [742, 469] on span "Thomas Hooker" at bounding box center [698, 471] width 107 height 16
click at [851, 436] on button "Add User" at bounding box center [858, 430] width 82 height 33
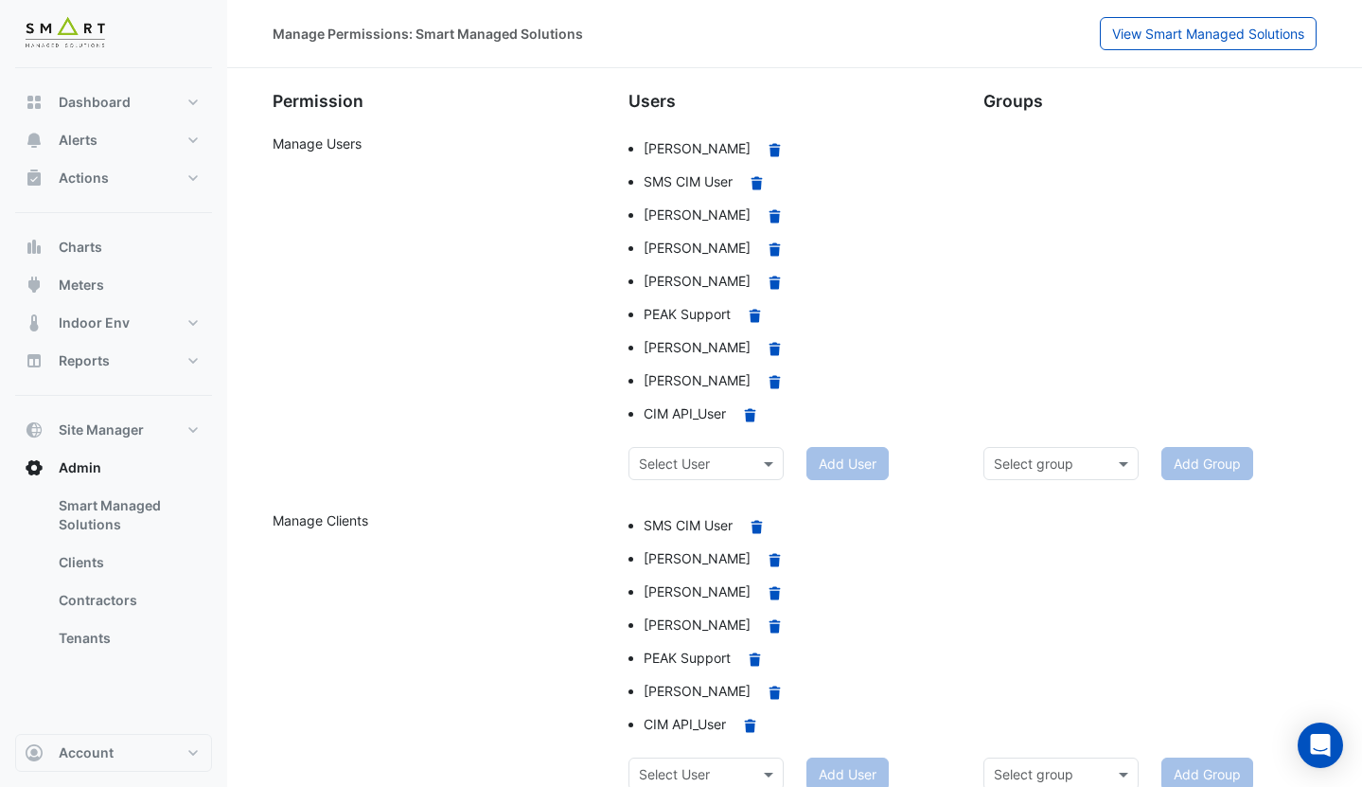
click at [709, 765] on input "text" at bounding box center [687, 775] width 97 height 20
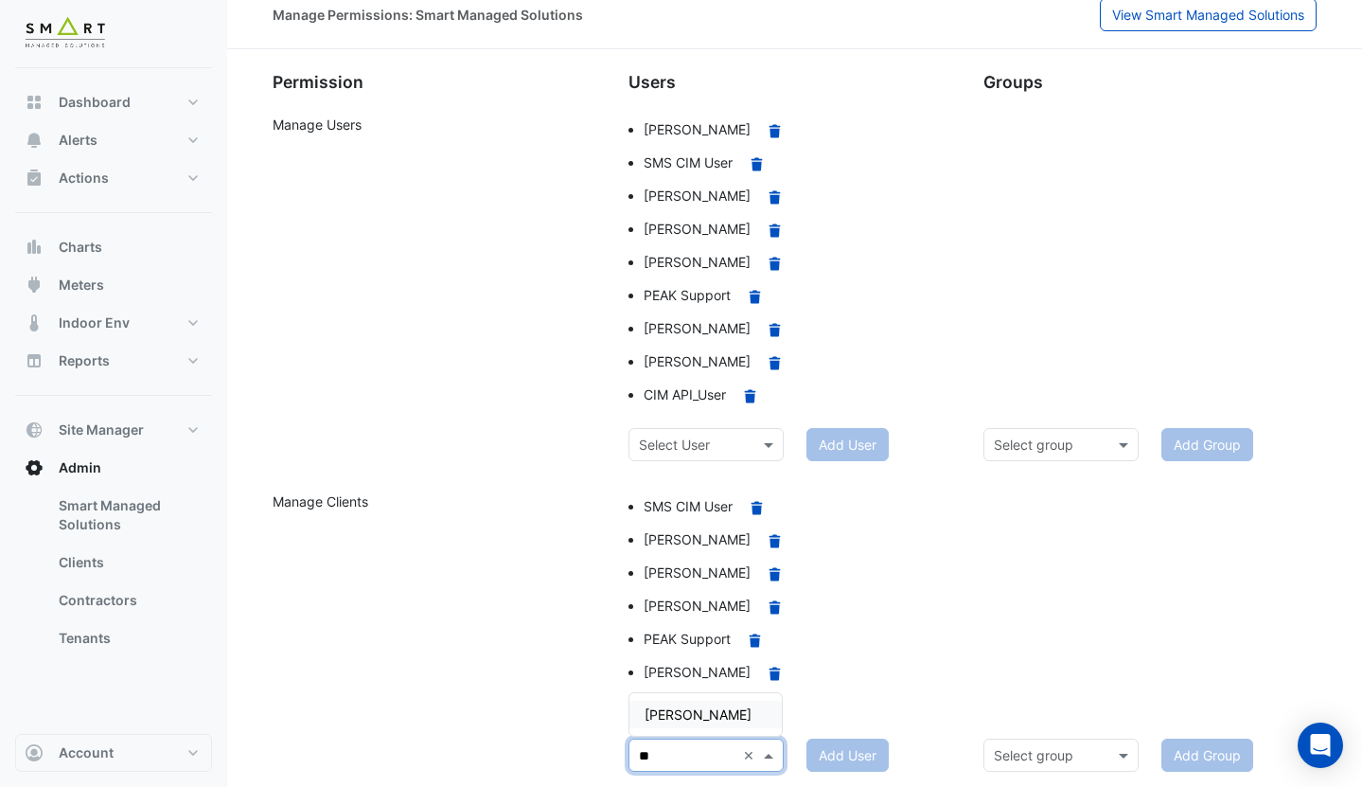
type input "***"
click at [718, 707] on span "Thomas Hooker" at bounding box center [698, 714] width 107 height 16
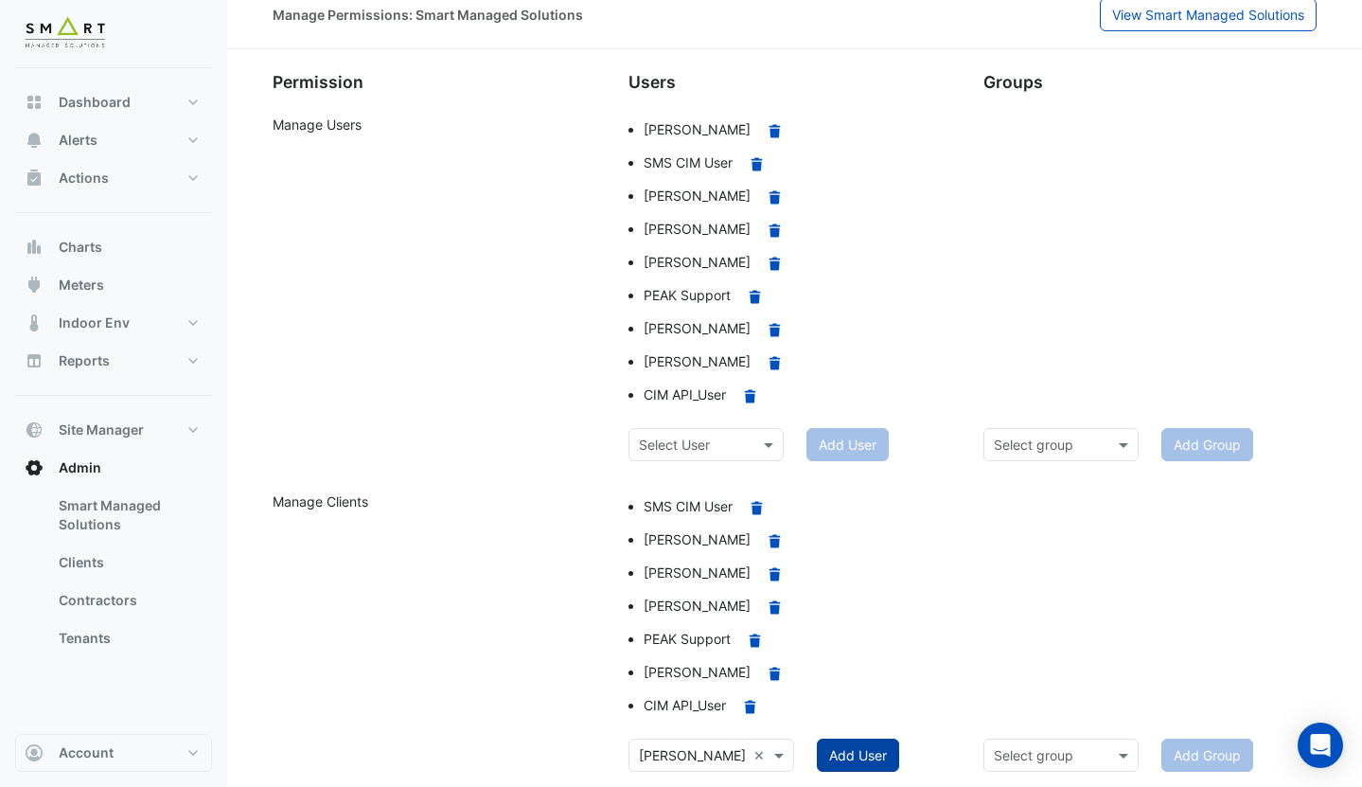
click at [828, 756] on button "Add User" at bounding box center [858, 754] width 82 height 33
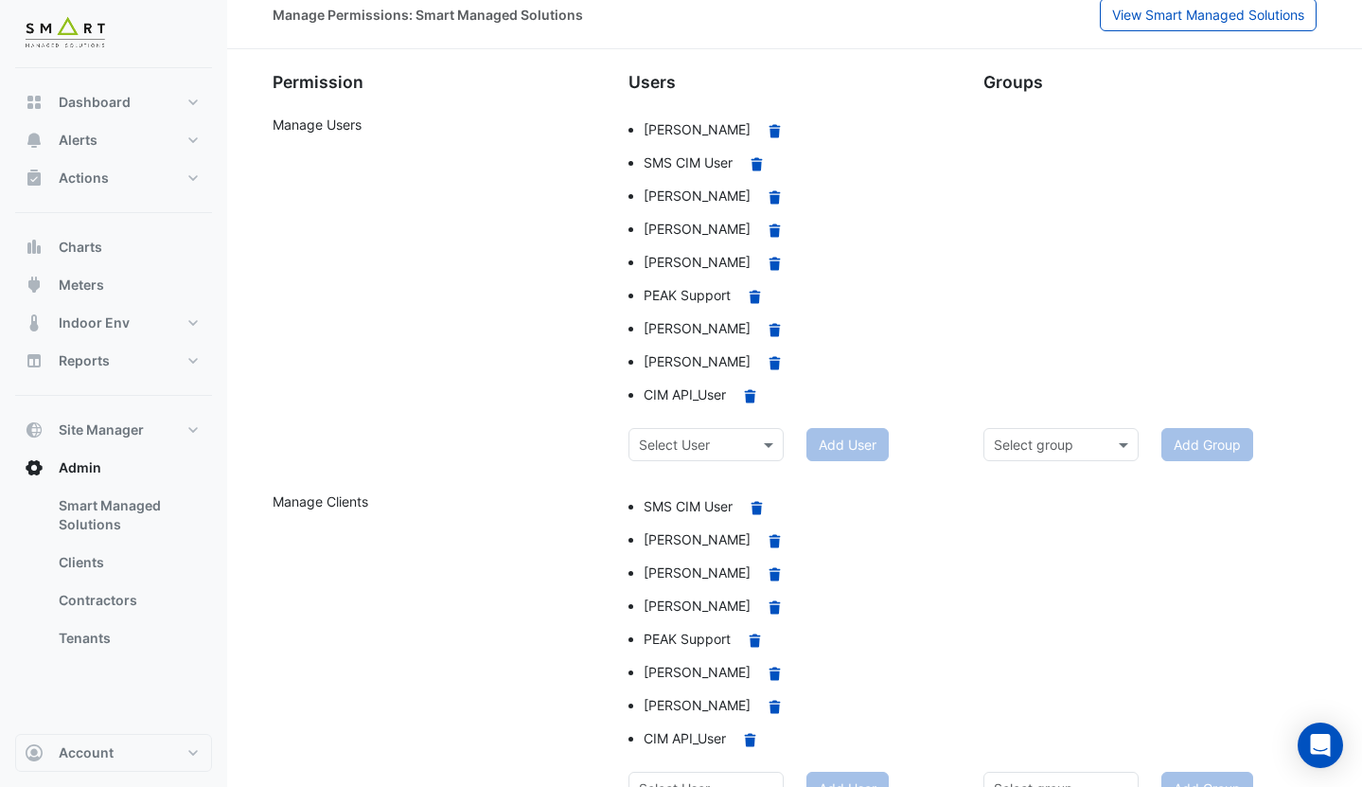
click at [692, 453] on div "Select User" at bounding box center [674, 444] width 71 height 20
type input "****"
click at [710, 486] on span "Ricky Penman" at bounding box center [698, 485] width 107 height 16
click at [834, 451] on button "Add User" at bounding box center [858, 444] width 82 height 33
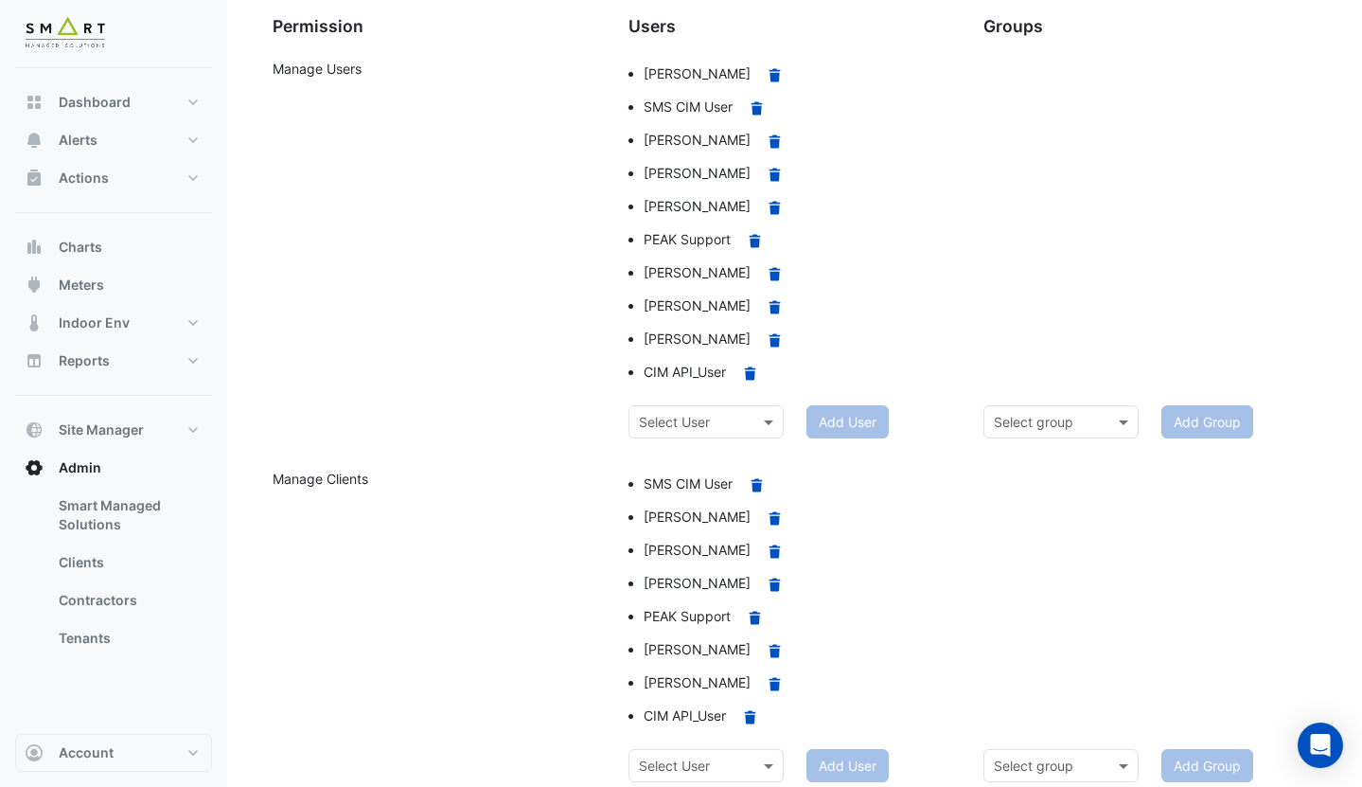
scroll to position [85, 0]
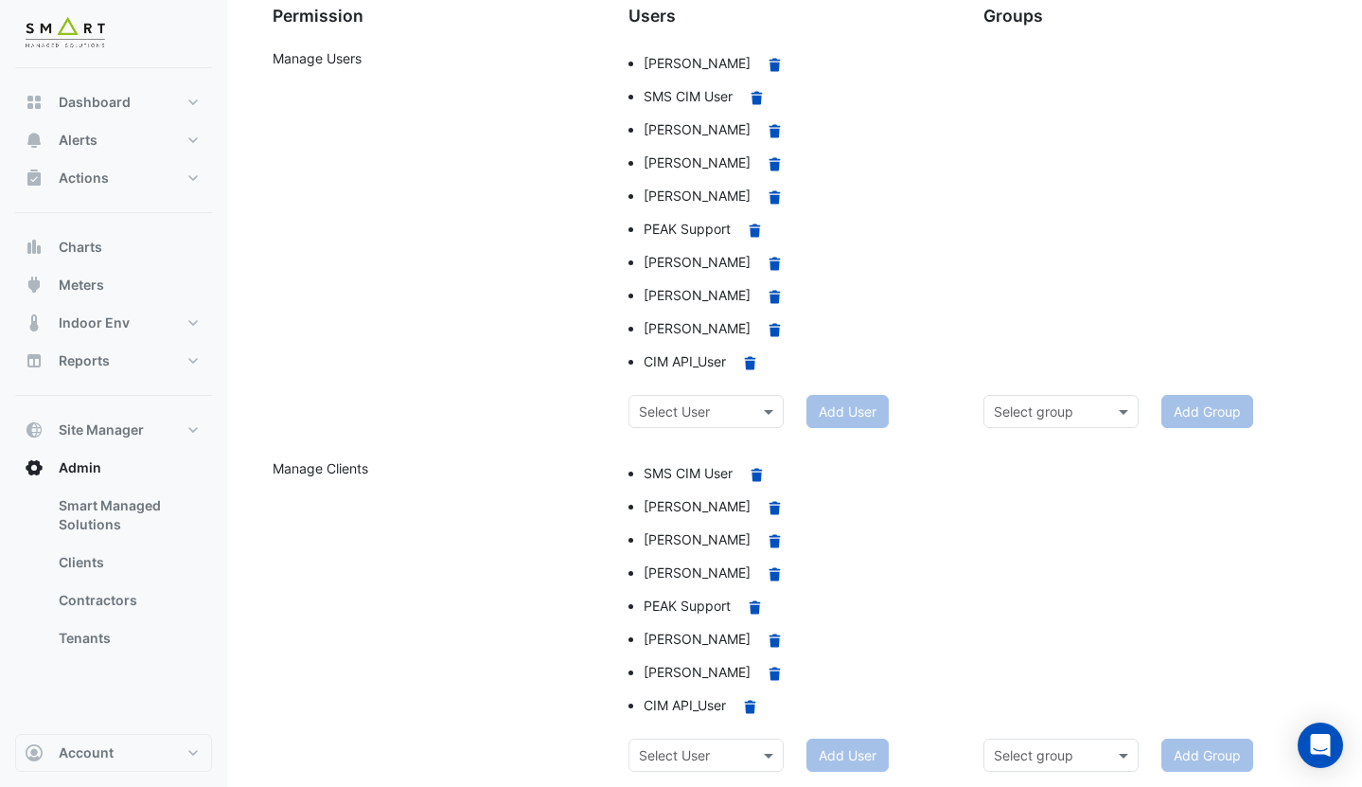
click at [722, 753] on input "text" at bounding box center [687, 756] width 97 height 20
type input "*****"
click at [712, 716] on span "Ricky Penman" at bounding box center [698, 714] width 107 height 16
click at [849, 757] on button "Add User" at bounding box center [858, 754] width 82 height 33
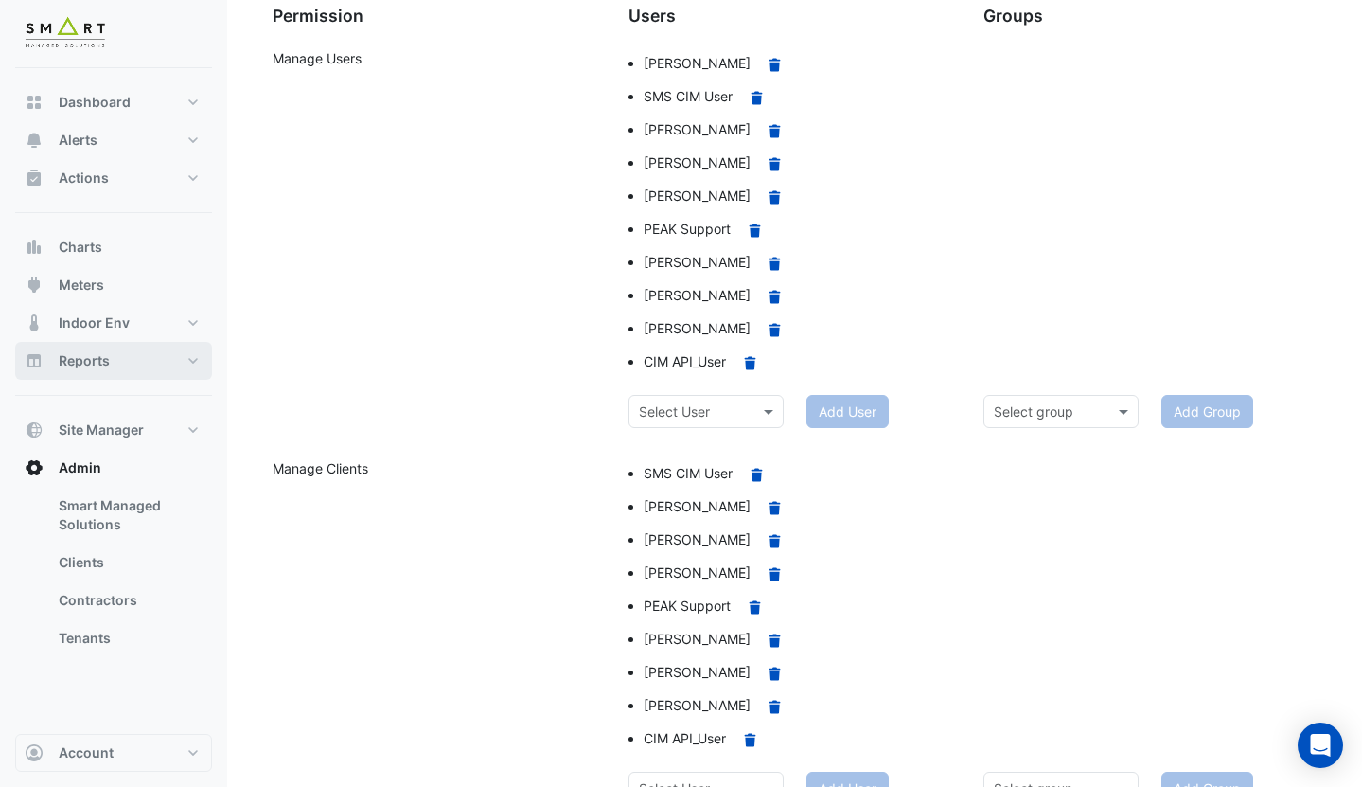
click at [125, 364] on button "Reports" at bounding box center [113, 361] width 197 height 38
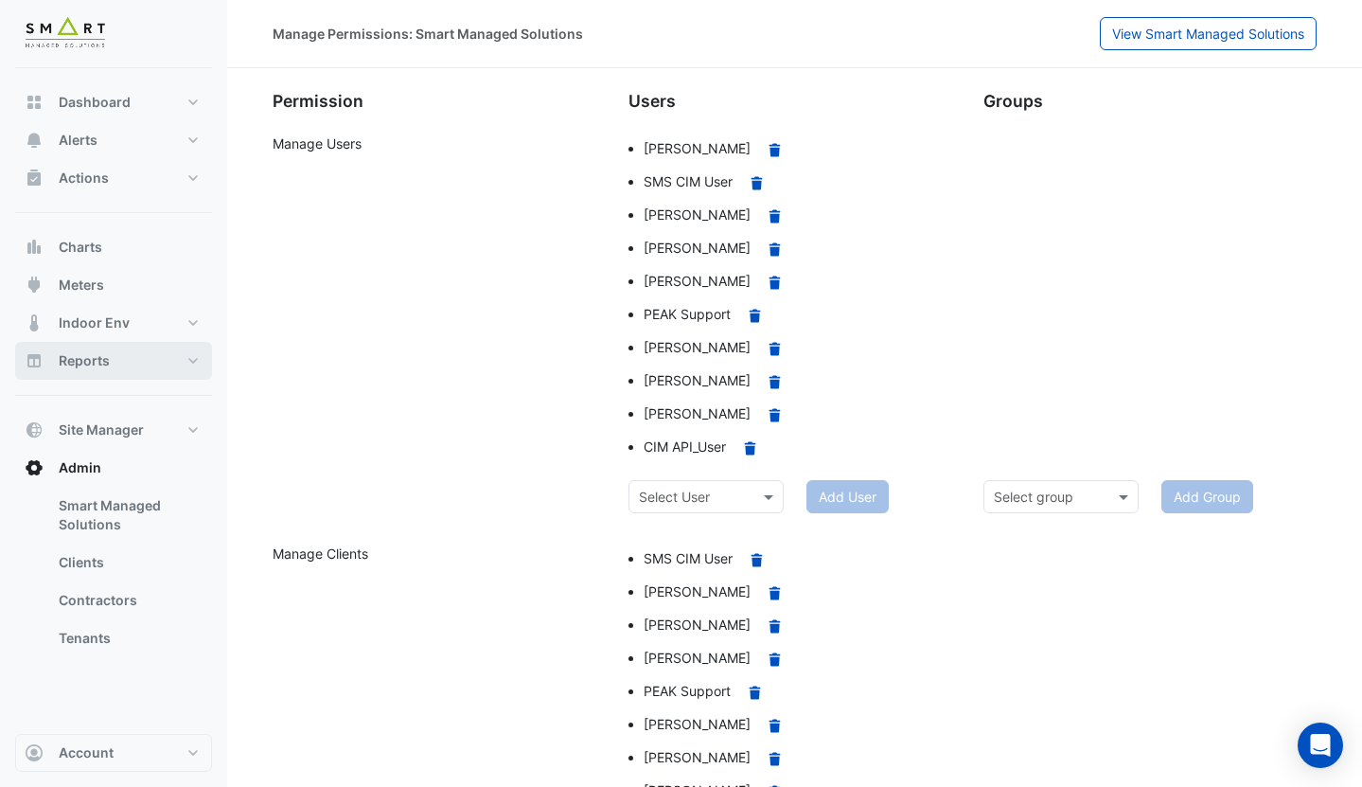
select select "***"
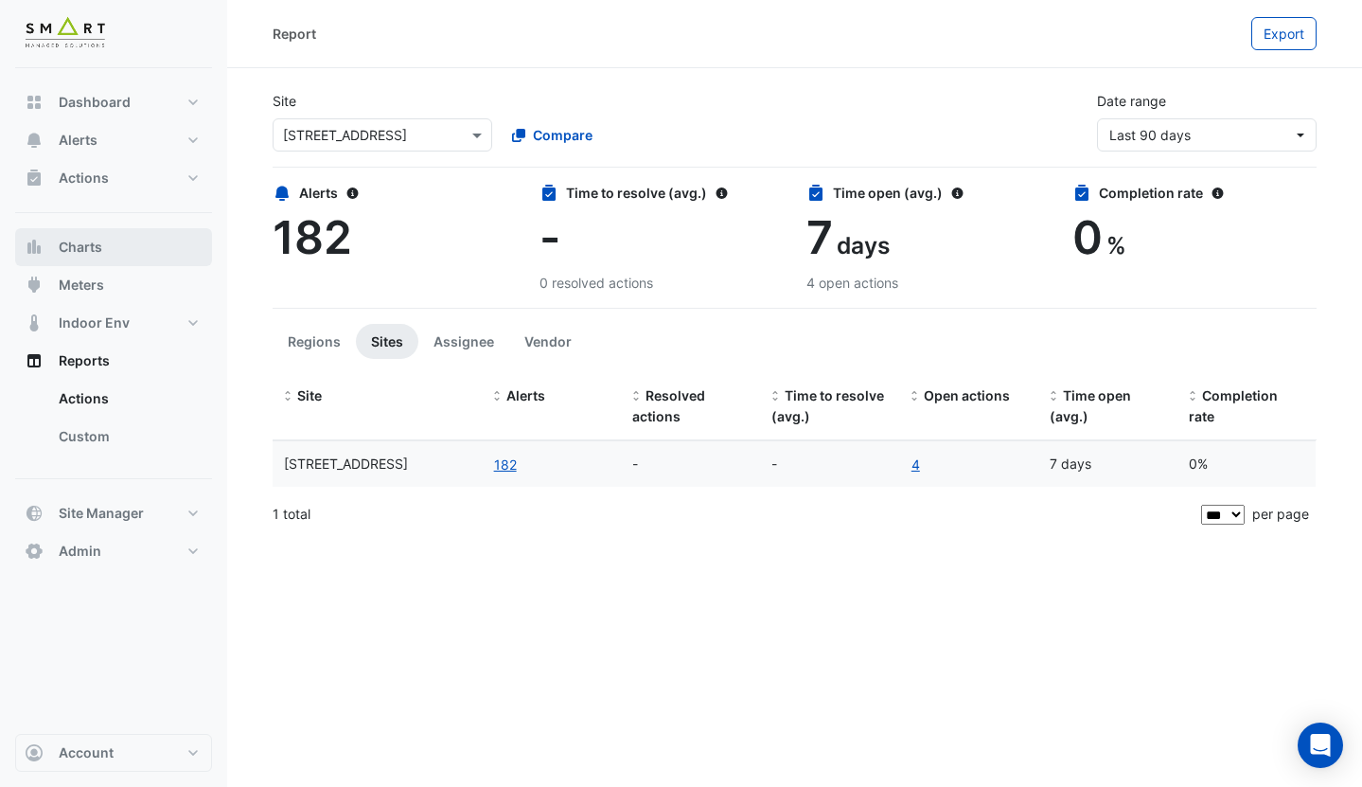
click at [128, 250] on button "Charts" at bounding box center [113, 247] width 197 height 38
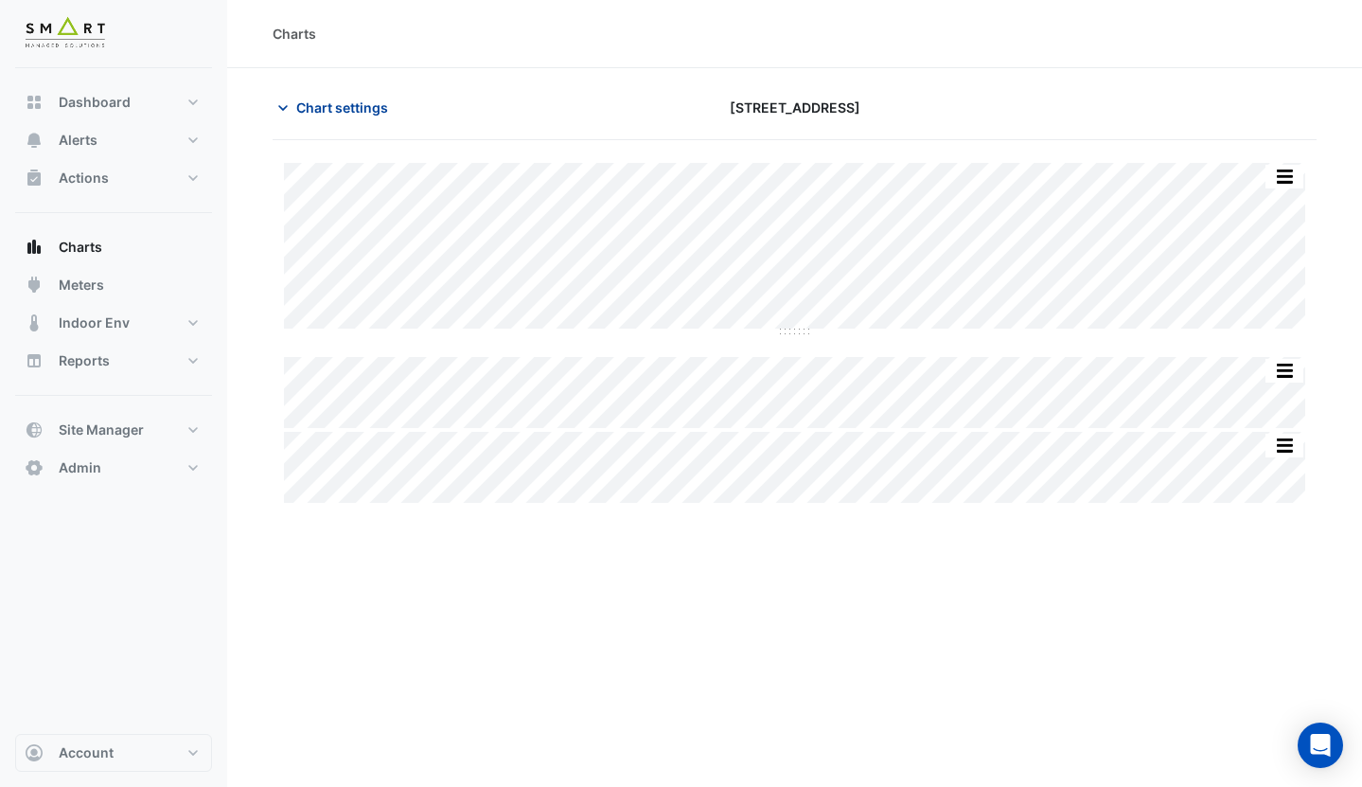
type input "**********"
click at [375, 100] on span "Chart settings" at bounding box center [342, 107] width 92 height 20
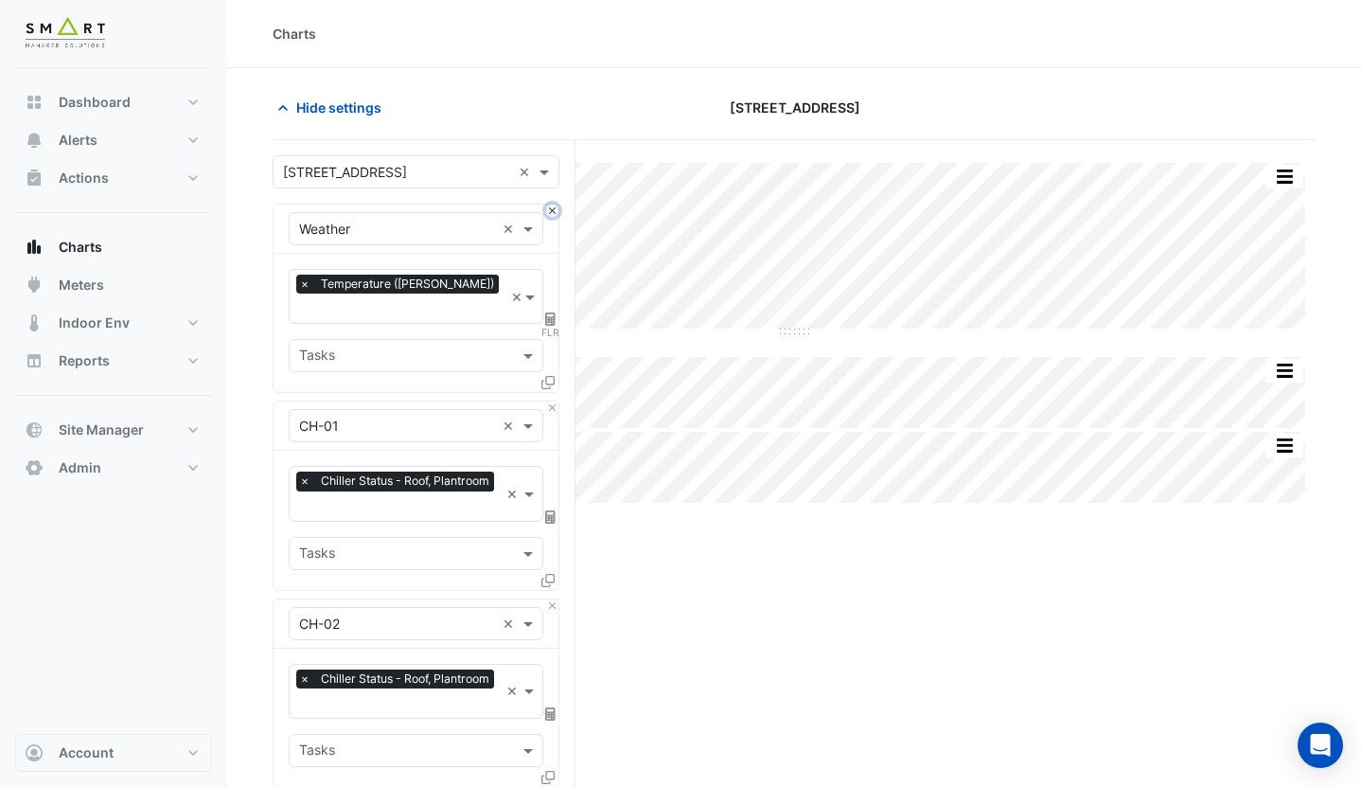
click at [554, 215] on button "Close" at bounding box center [552, 210] width 12 height 12
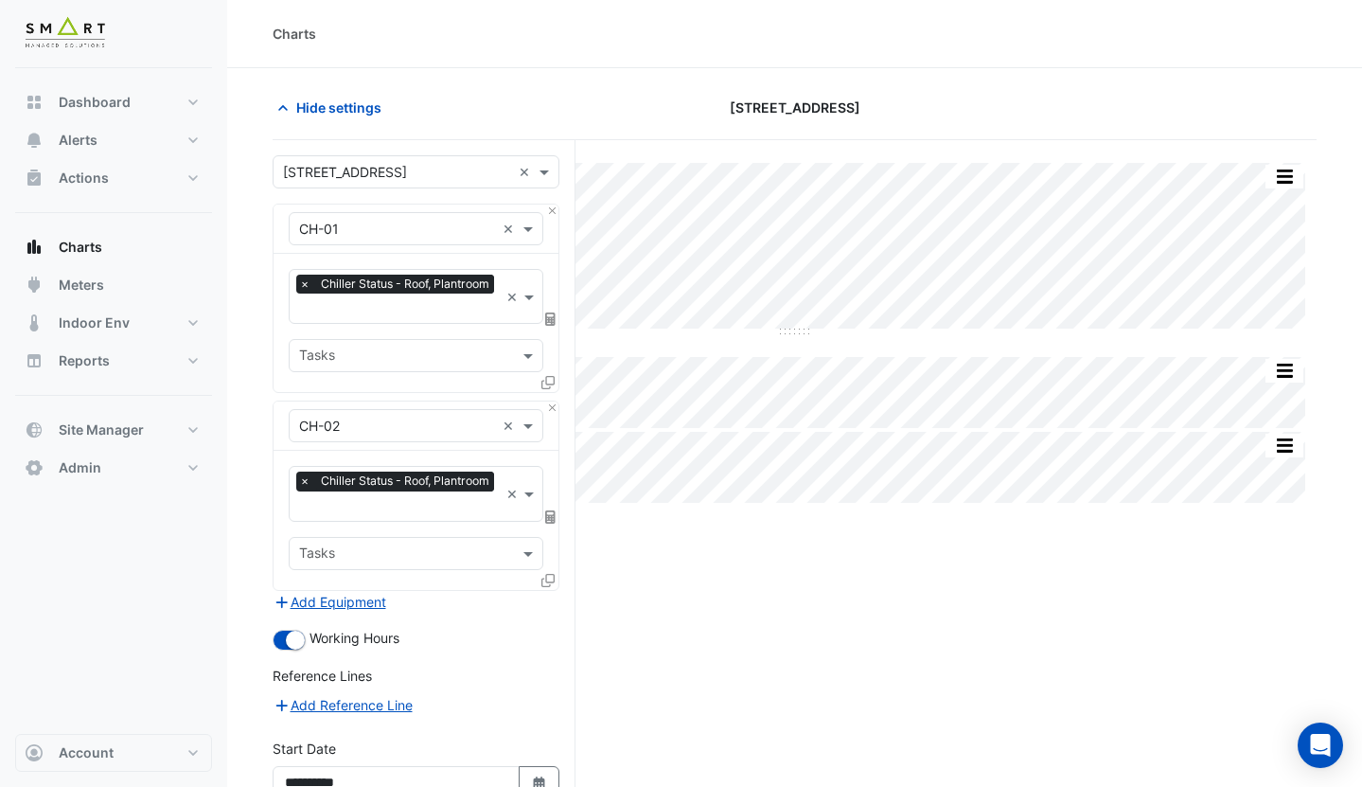
select select "***"
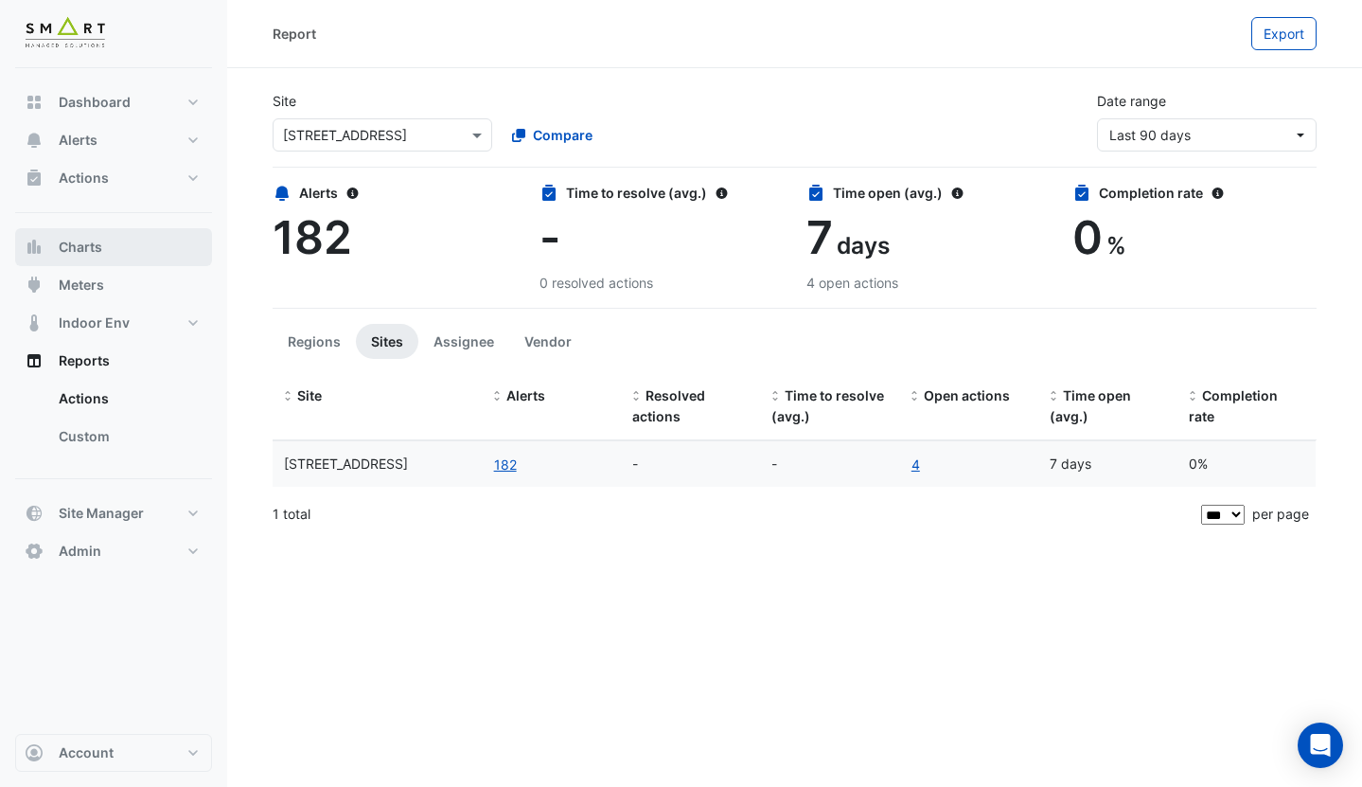
click at [108, 252] on button "Charts" at bounding box center [113, 247] width 197 height 38
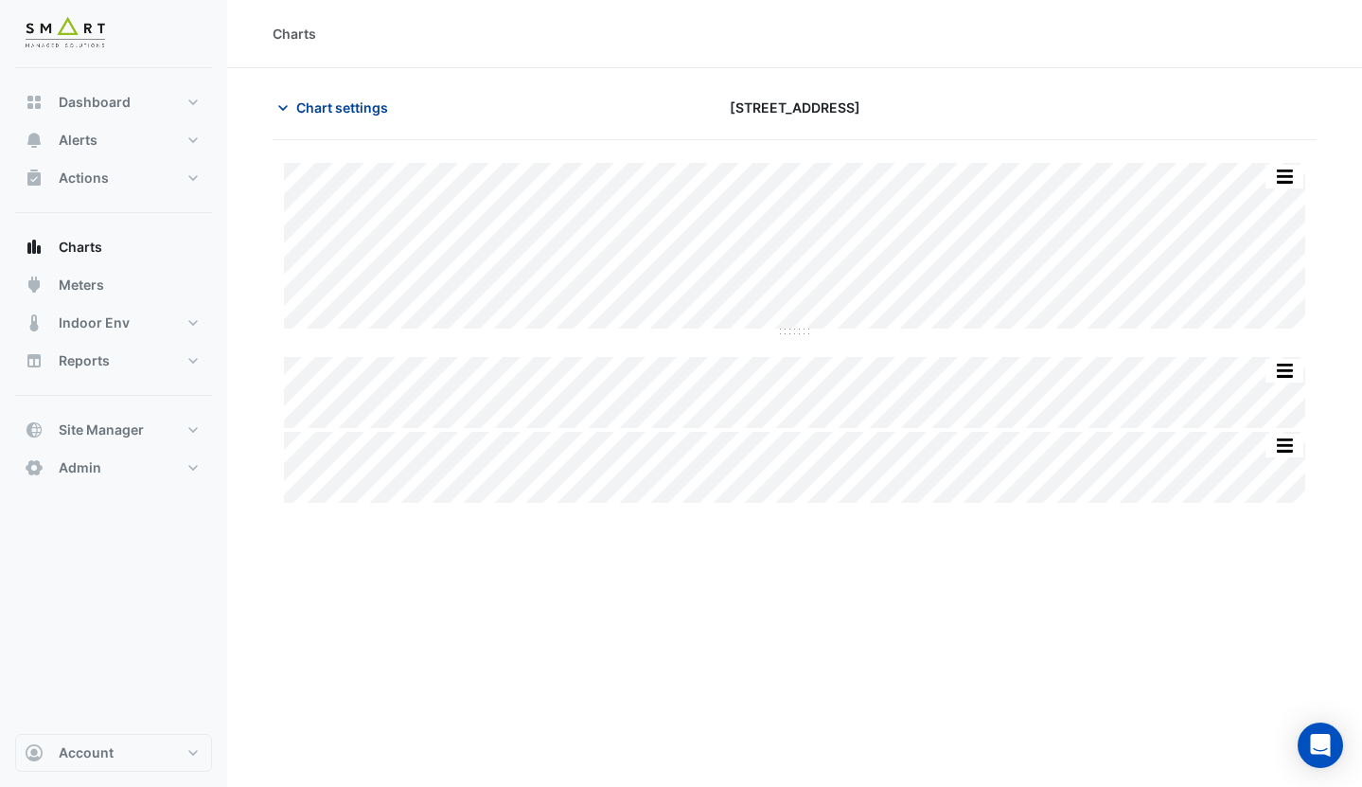
click at [327, 123] on div "Chart settings 12 Hammersmith Grove" at bounding box center [795, 115] width 1044 height 49
click at [343, 106] on span "Chart settings" at bounding box center [342, 107] width 92 height 20
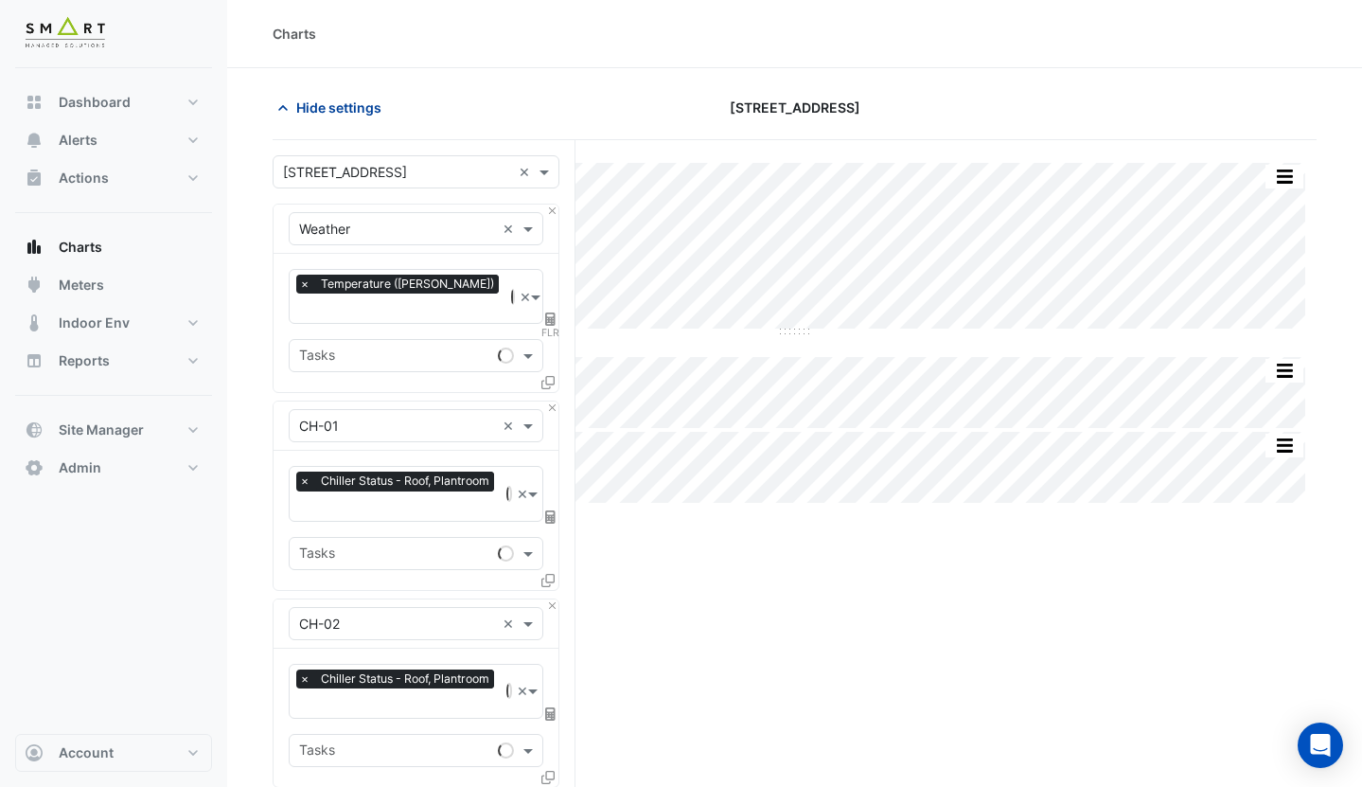
type input "**********"
click at [630, 120] on div "12 Hammersmith Grove" at bounding box center [795, 107] width 356 height 33
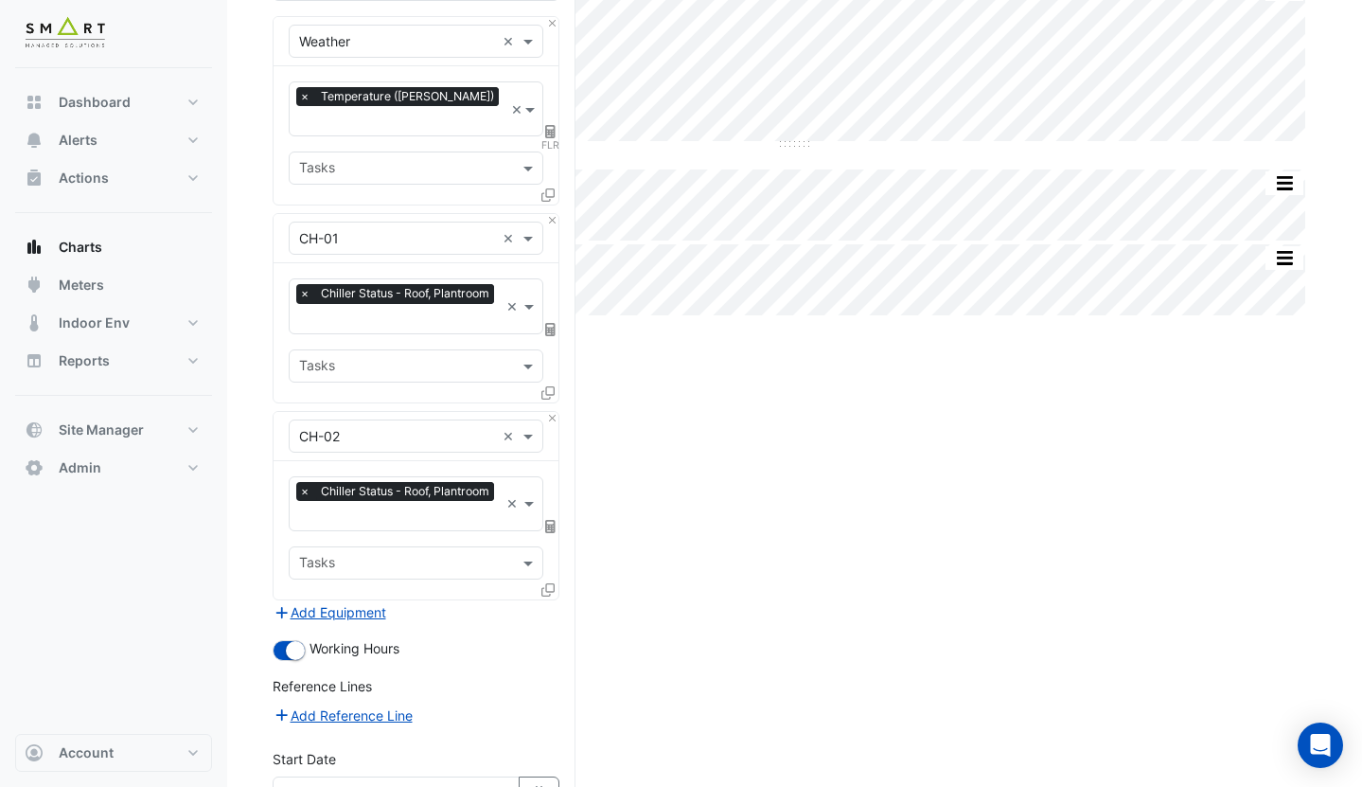
scroll to position [359, 0]
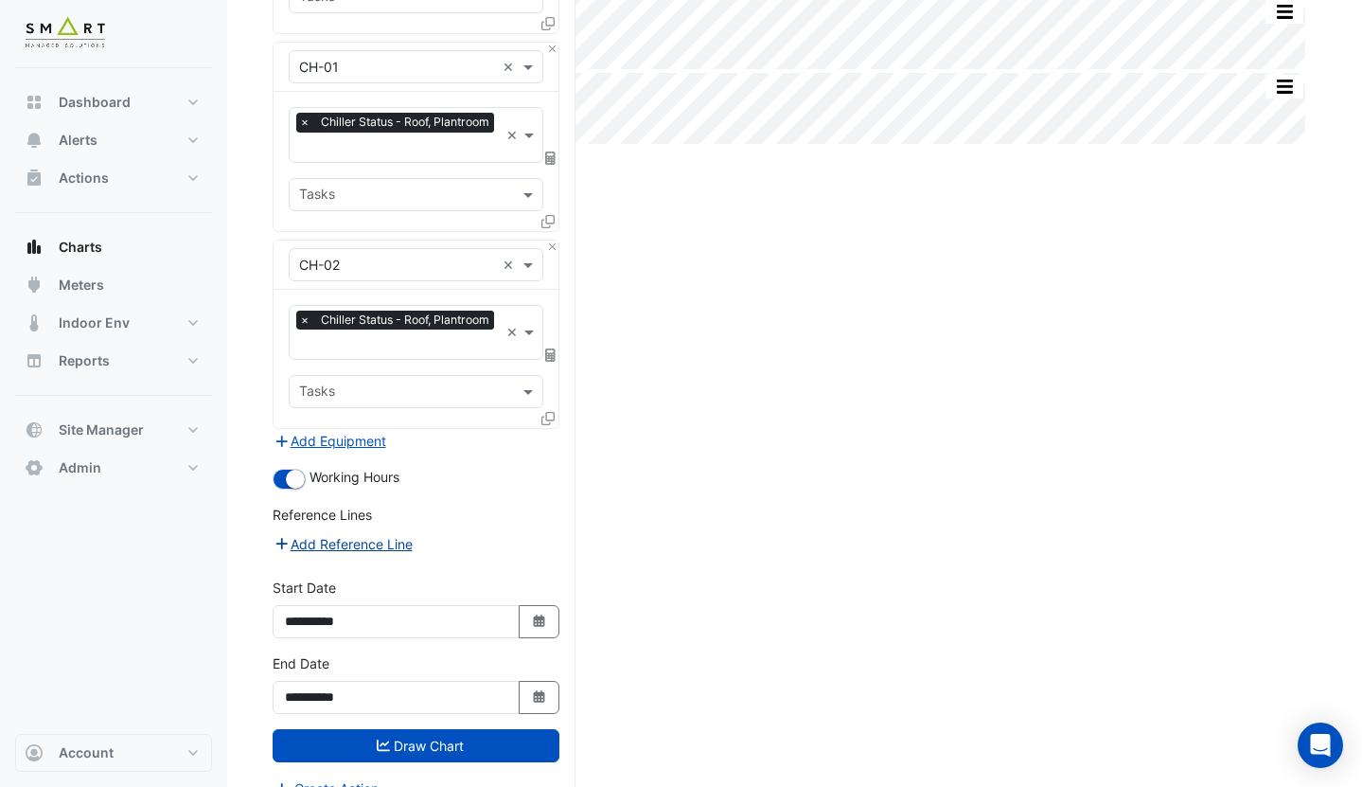
click at [370, 533] on button "Add Reference Line" at bounding box center [343, 544] width 141 height 22
select select "**"
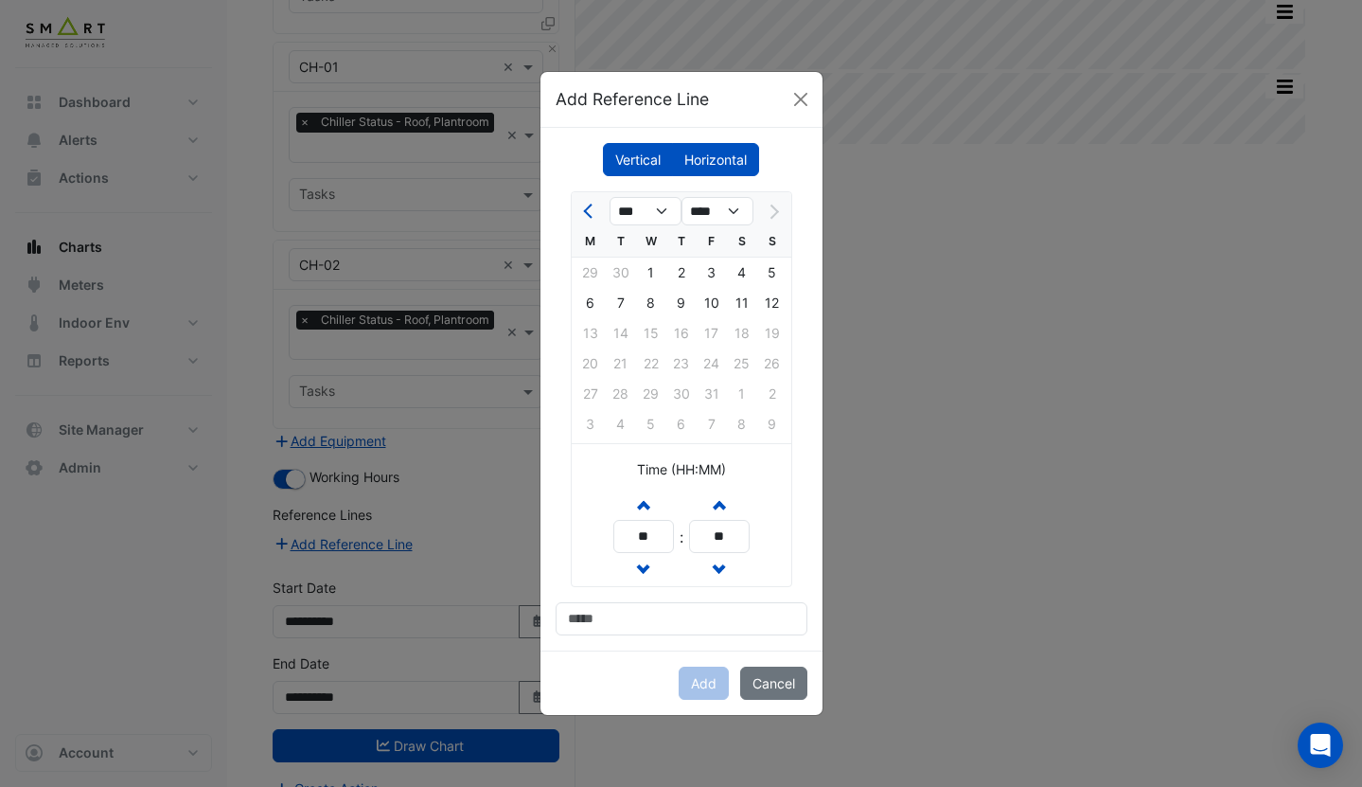
click at [717, 156] on label "Horizontal" at bounding box center [715, 159] width 87 height 33
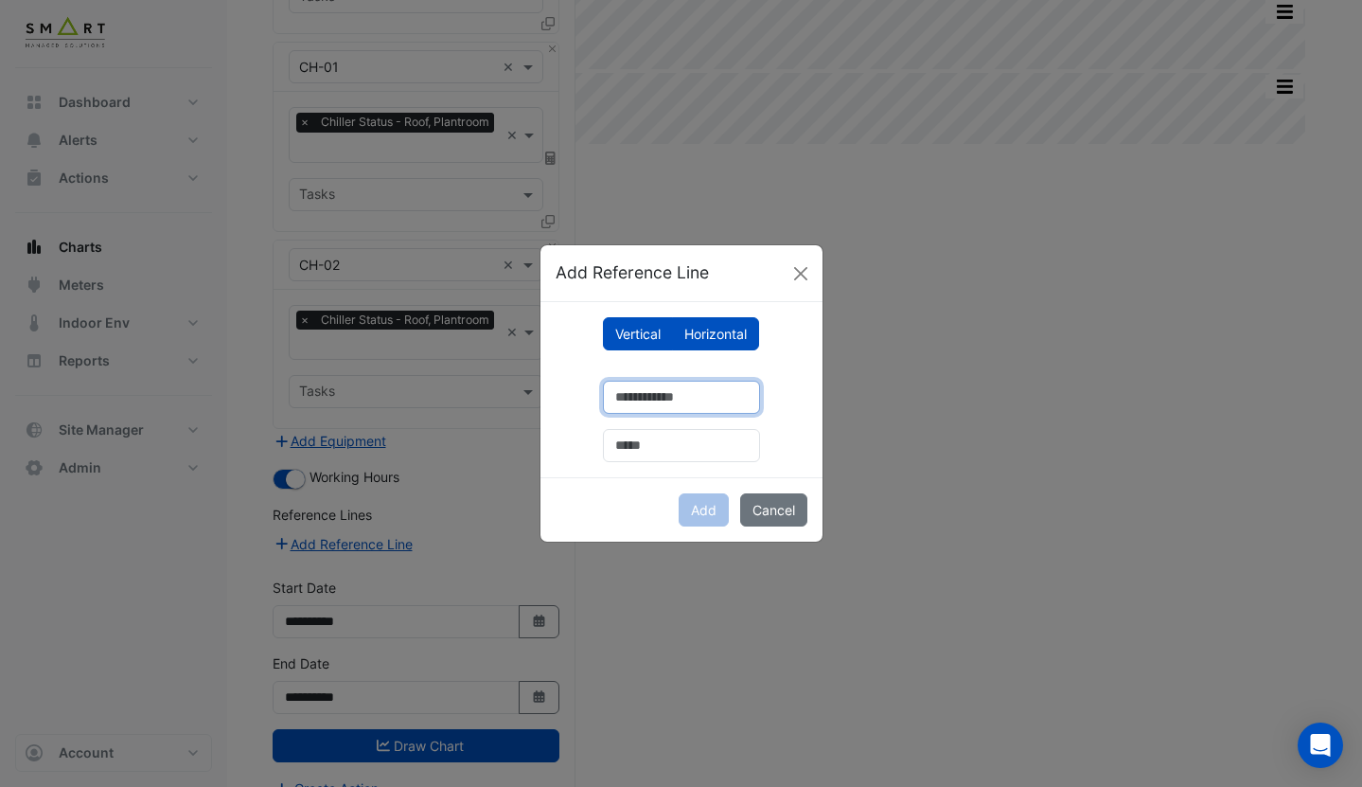
click at [672, 398] on input "number" at bounding box center [681, 397] width 157 height 33
type input "**"
click at [685, 443] on input "text" at bounding box center [681, 445] width 157 height 33
type input "**********"
click at [705, 505] on button "Add" at bounding box center [704, 509] width 50 height 33
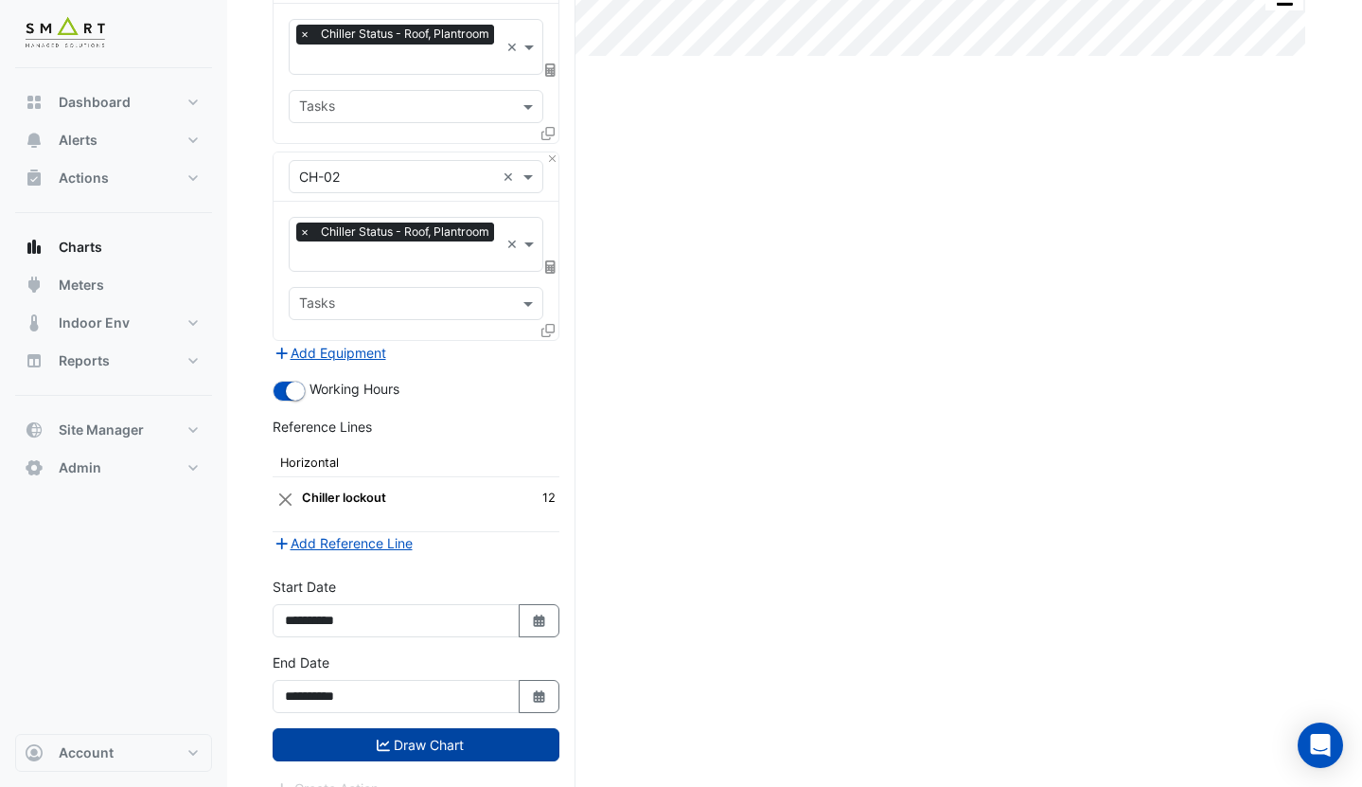
click at [458, 728] on button "Draw Chart" at bounding box center [416, 744] width 287 height 33
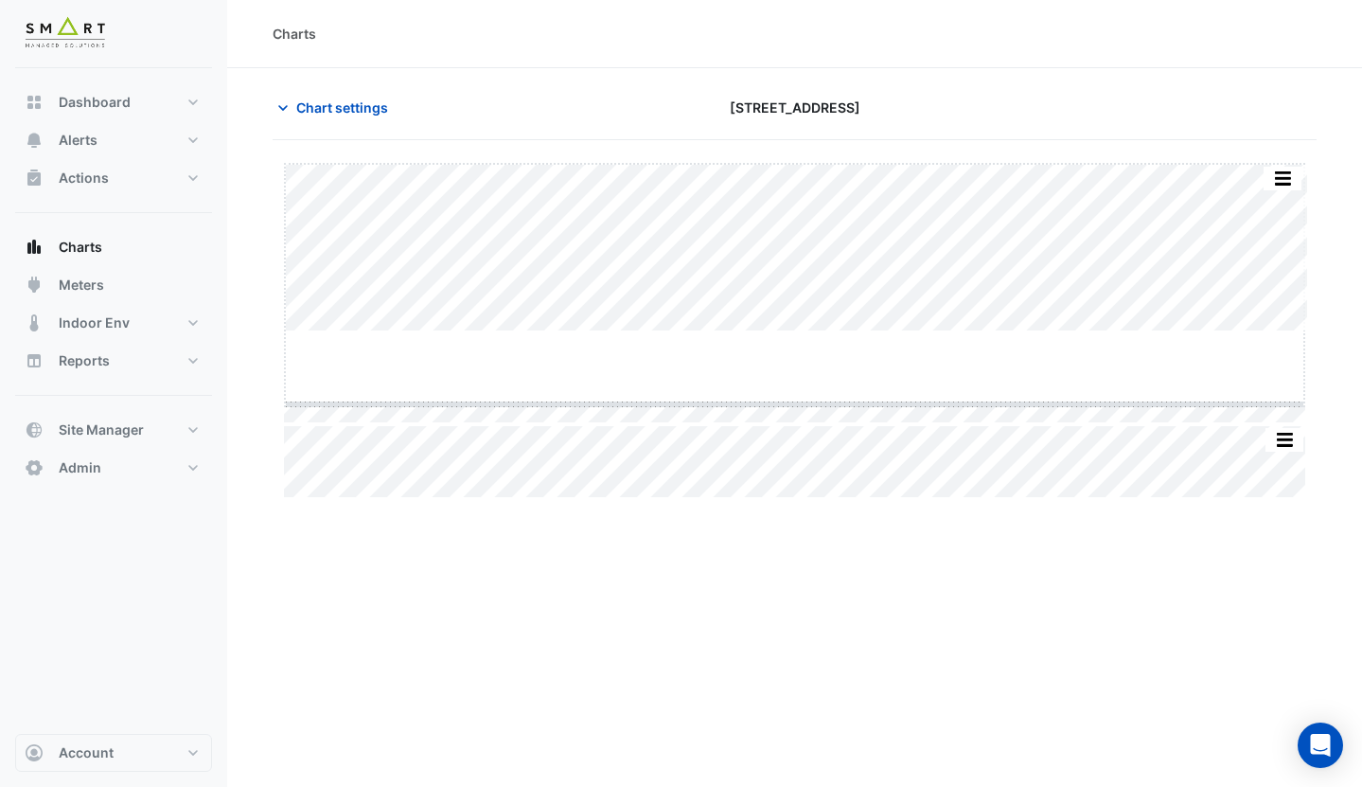
drag, startPoint x: 797, startPoint y: 331, endPoint x: 797, endPoint y: 443, distance: 111.7
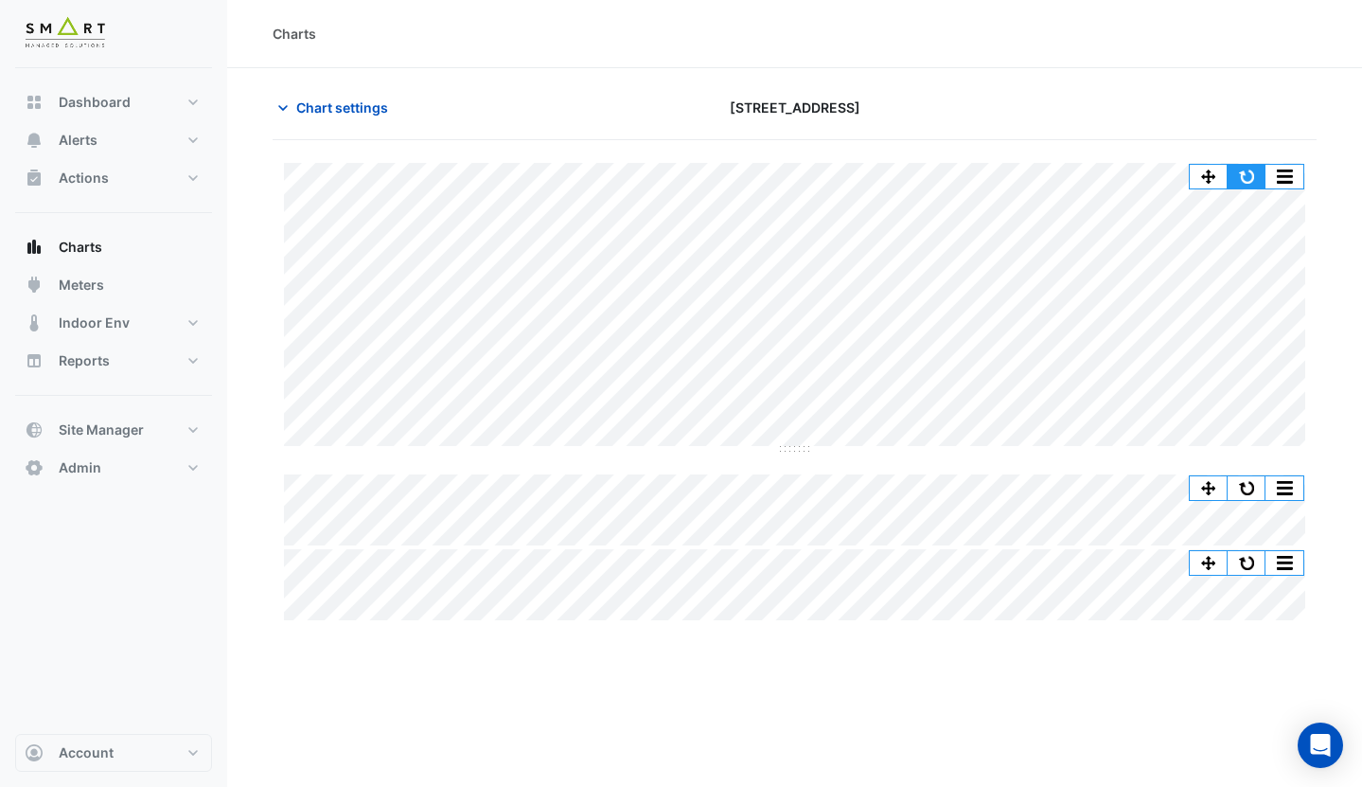
click at [1246, 167] on button "button" at bounding box center [1247, 177] width 38 height 24
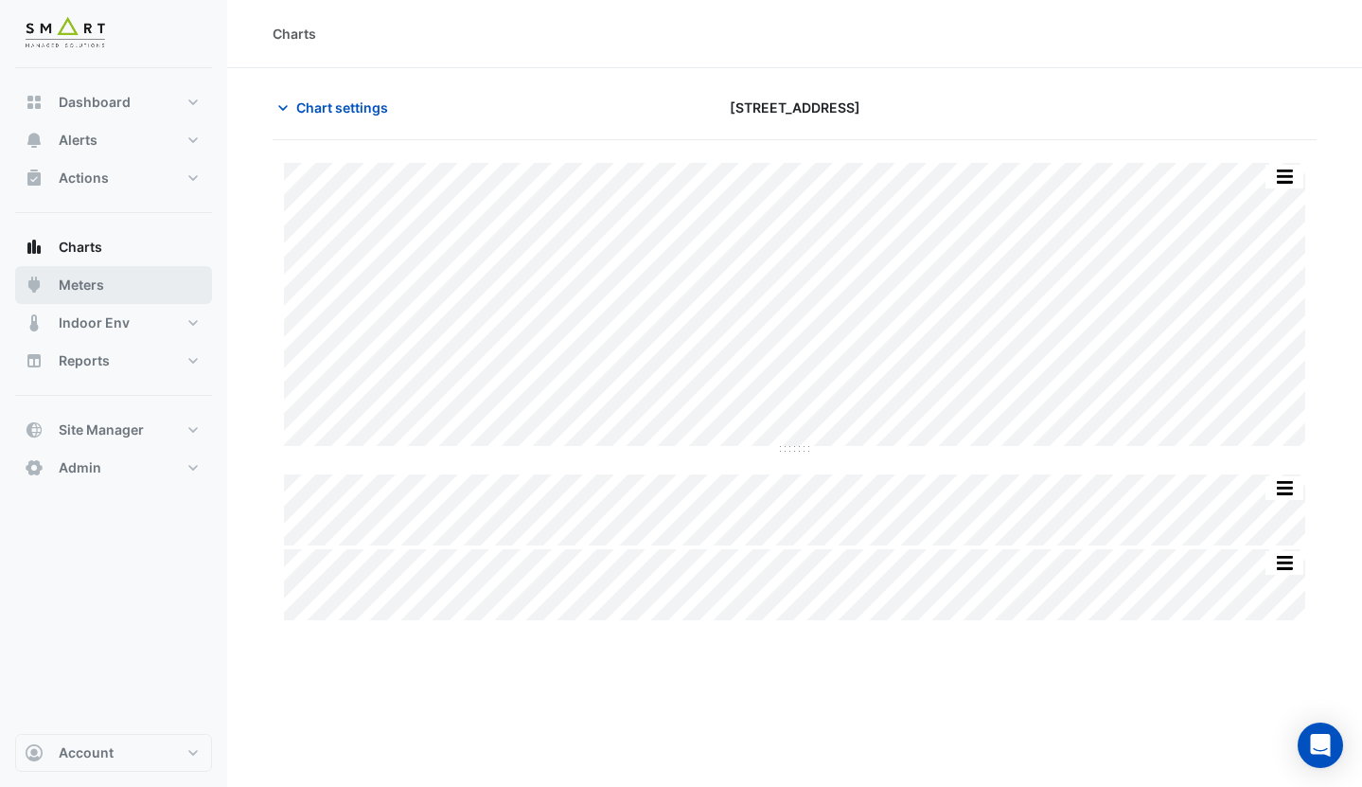
click at [150, 281] on button "Meters" at bounding box center [113, 285] width 197 height 38
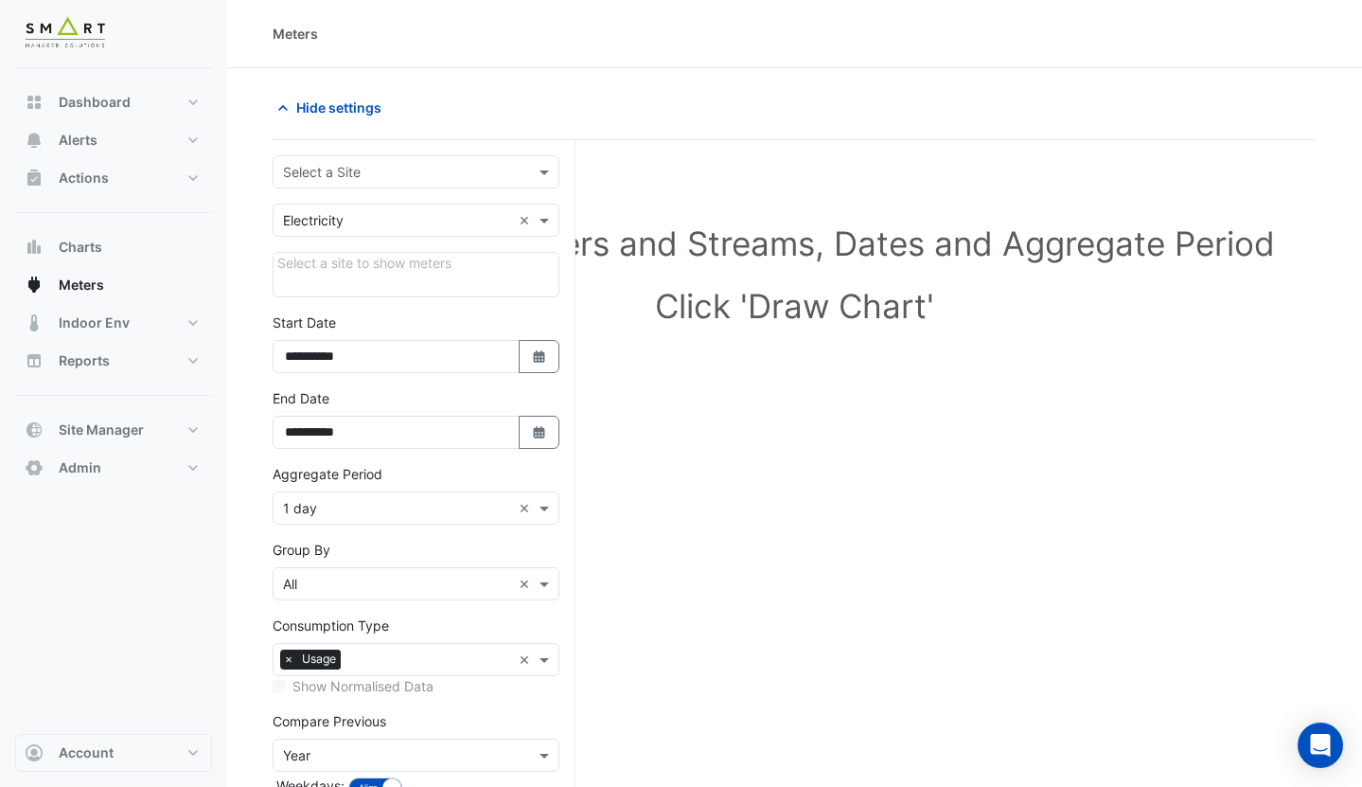
click at [347, 171] on input "text" at bounding box center [397, 173] width 228 height 20
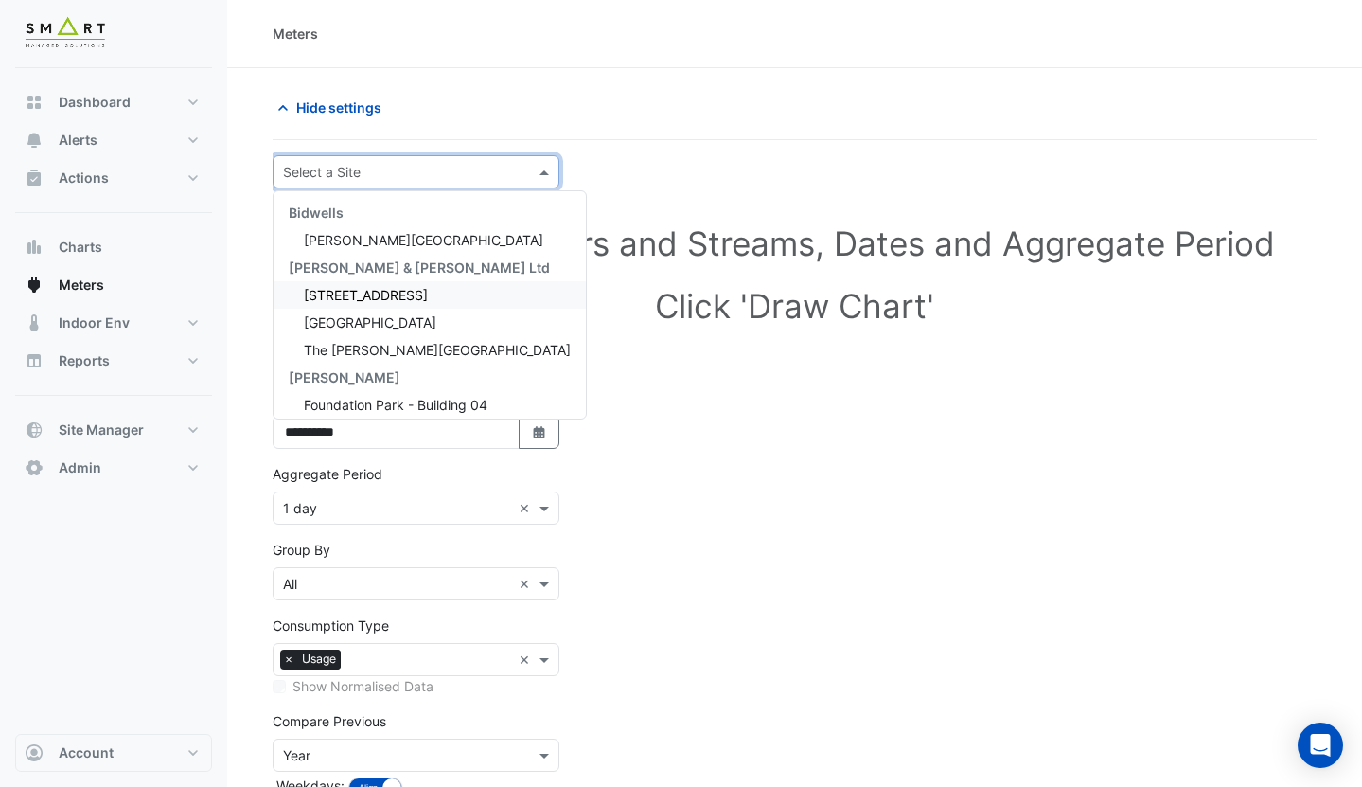
click at [385, 293] on span "12 Hammersmith Grove" at bounding box center [366, 295] width 124 height 16
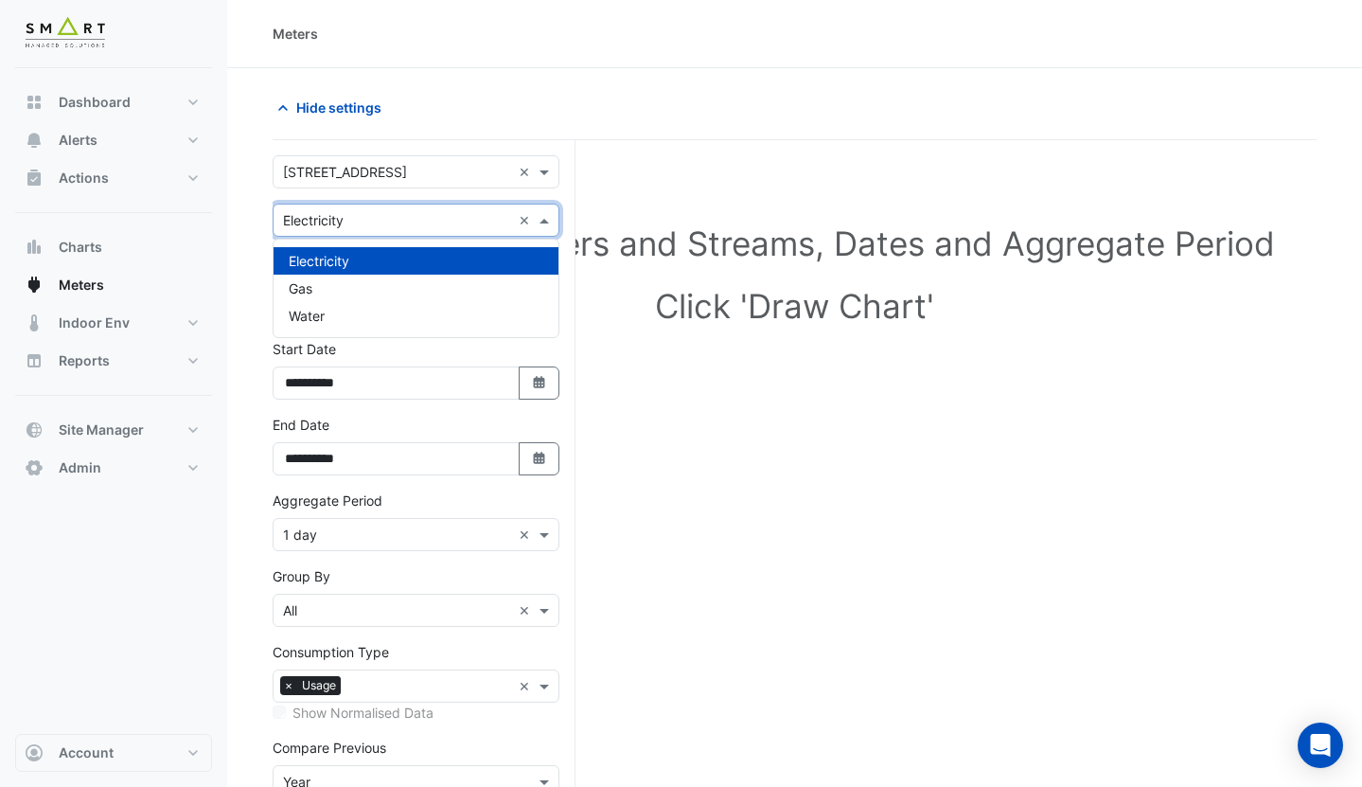
click at [378, 221] on input "text" at bounding box center [397, 221] width 228 height 20
click at [346, 310] on div "Water" at bounding box center [416, 315] width 285 height 27
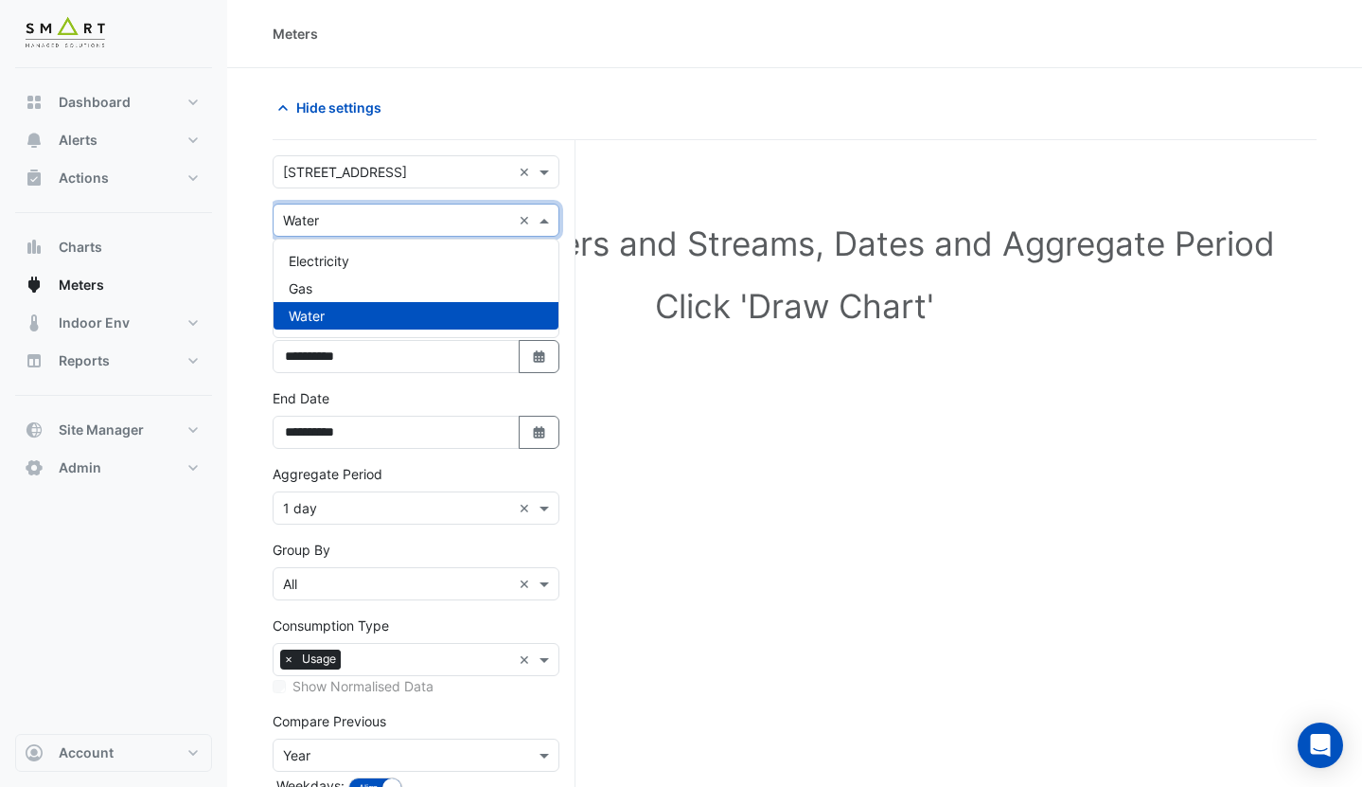
click at [340, 220] on input "text" at bounding box center [397, 221] width 228 height 20
click at [340, 282] on div "Gas" at bounding box center [416, 288] width 285 height 27
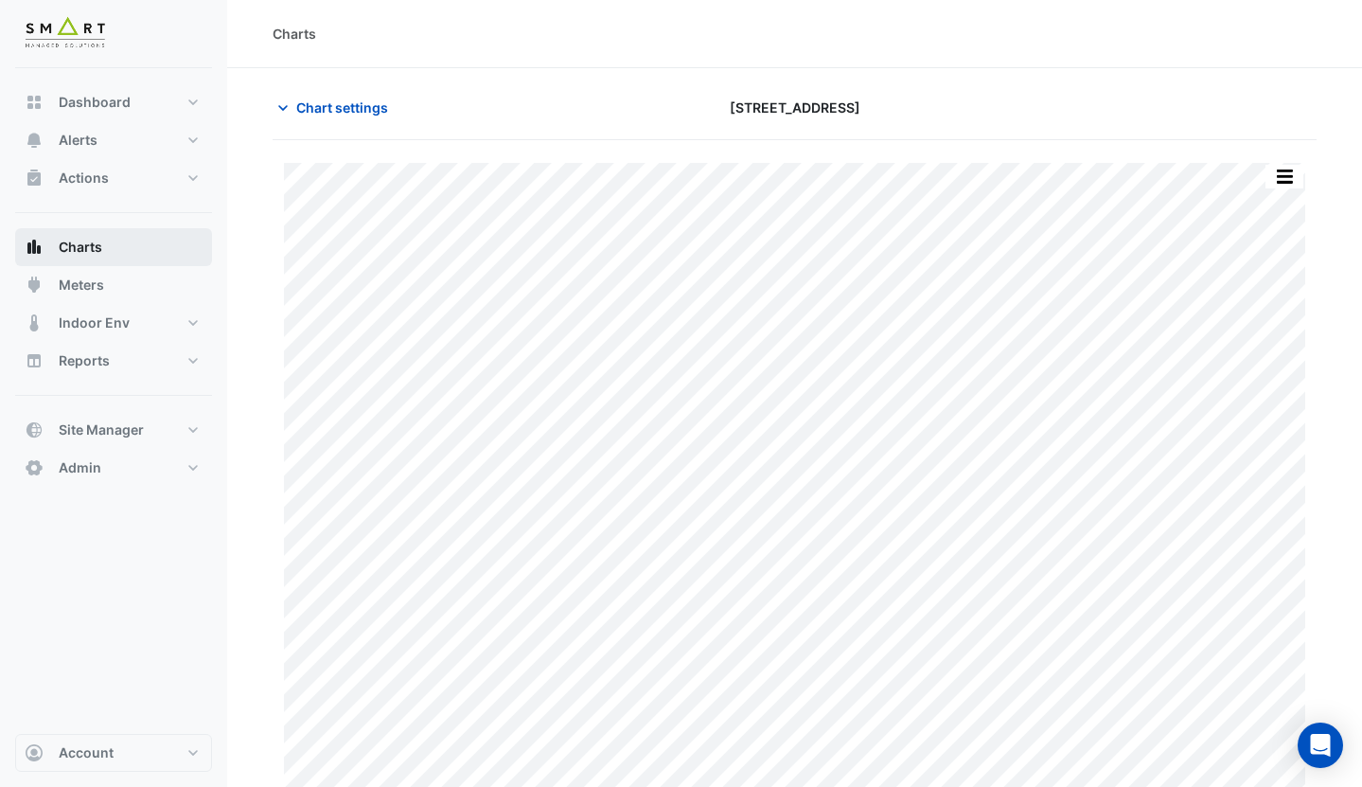
click at [153, 251] on button "Charts" at bounding box center [113, 247] width 197 height 38
click at [367, 114] on span "Chart settings" at bounding box center [342, 107] width 92 height 20
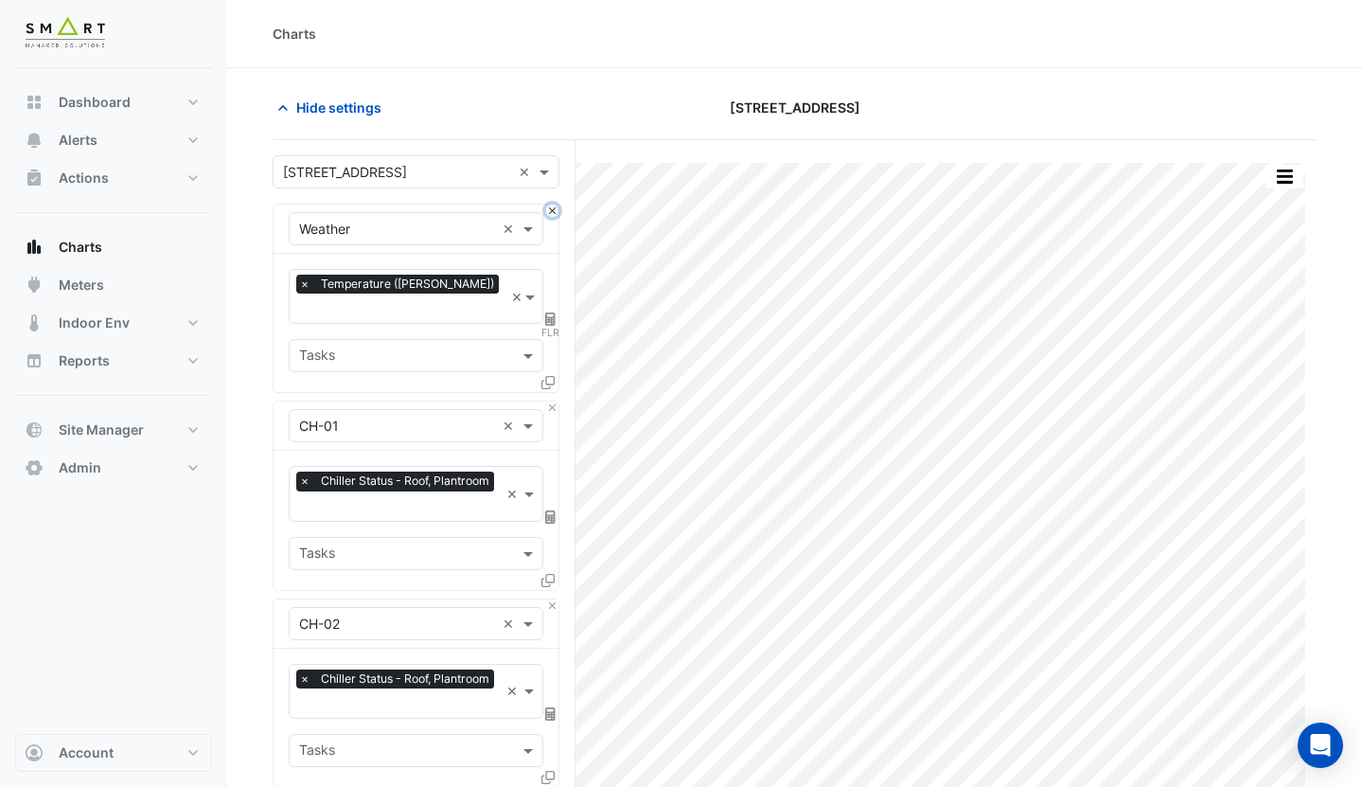
click at [552, 212] on button "Close" at bounding box center [552, 210] width 12 height 12
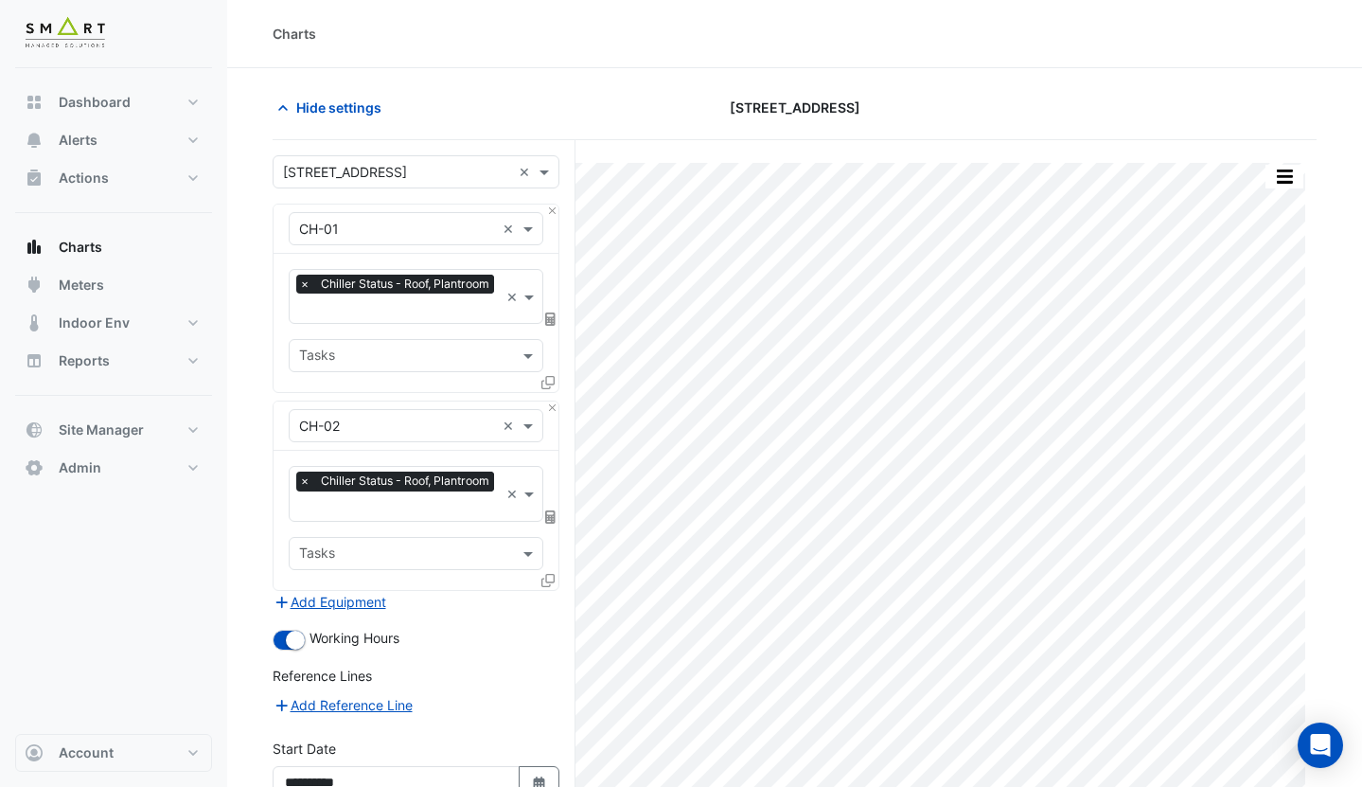
click at [416, 239] on div "× CH-01 ×" at bounding box center [416, 228] width 255 height 33
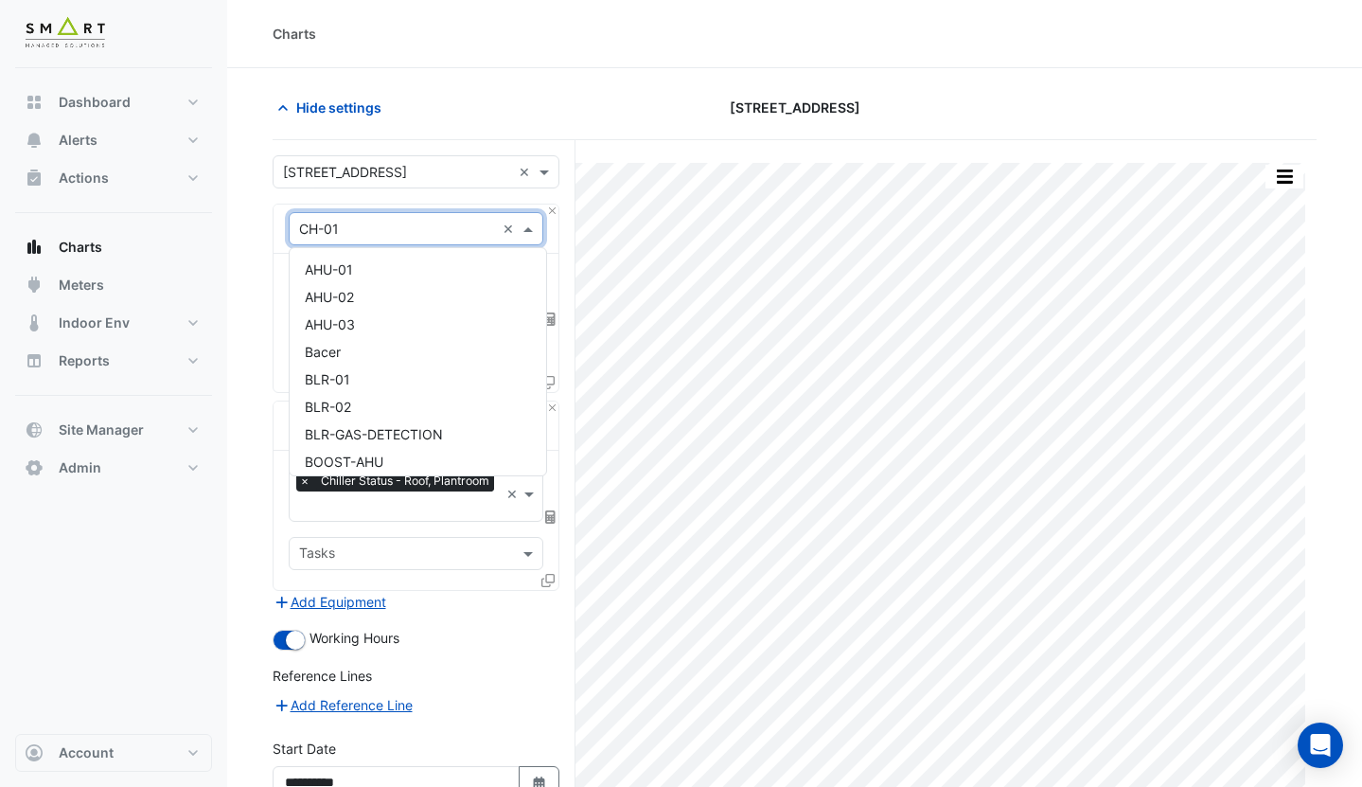
scroll to position [255, 0]
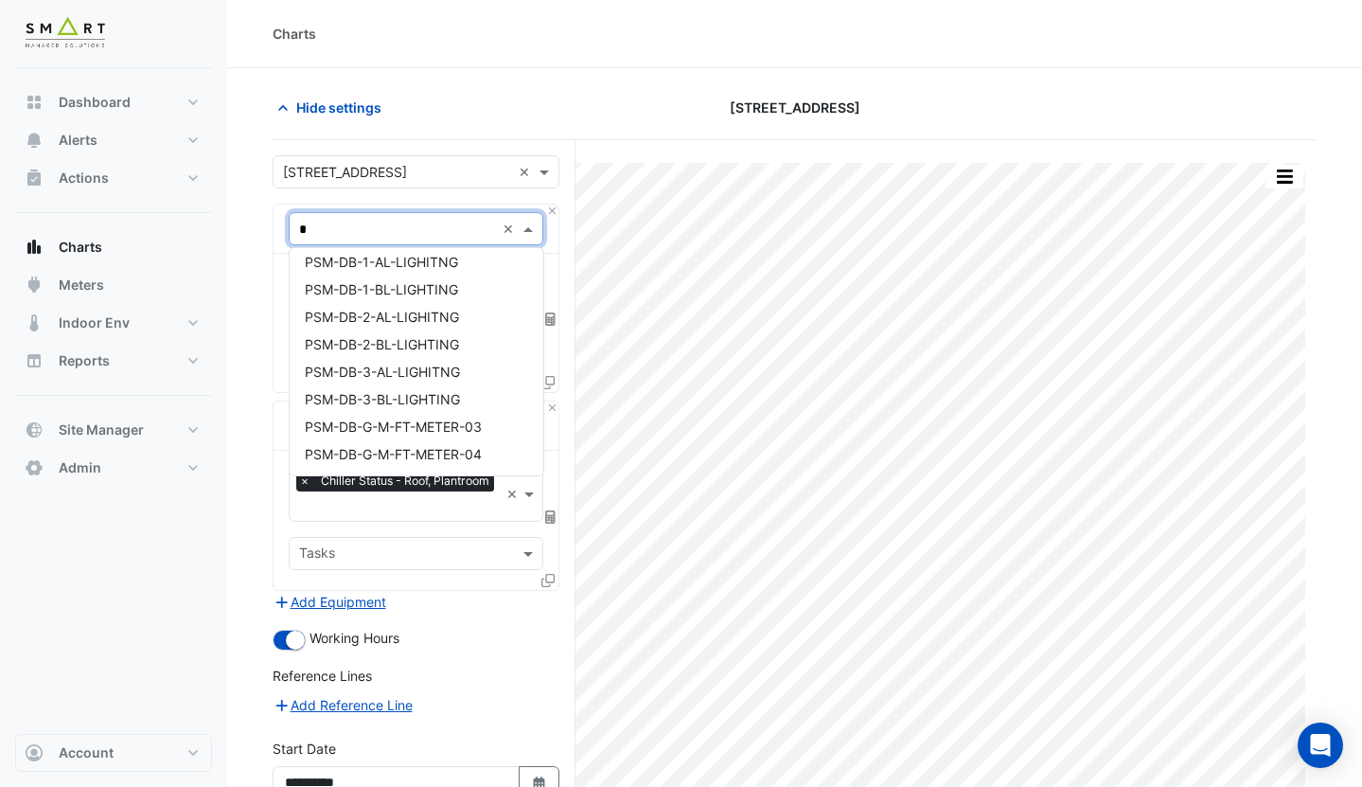
type input "**"
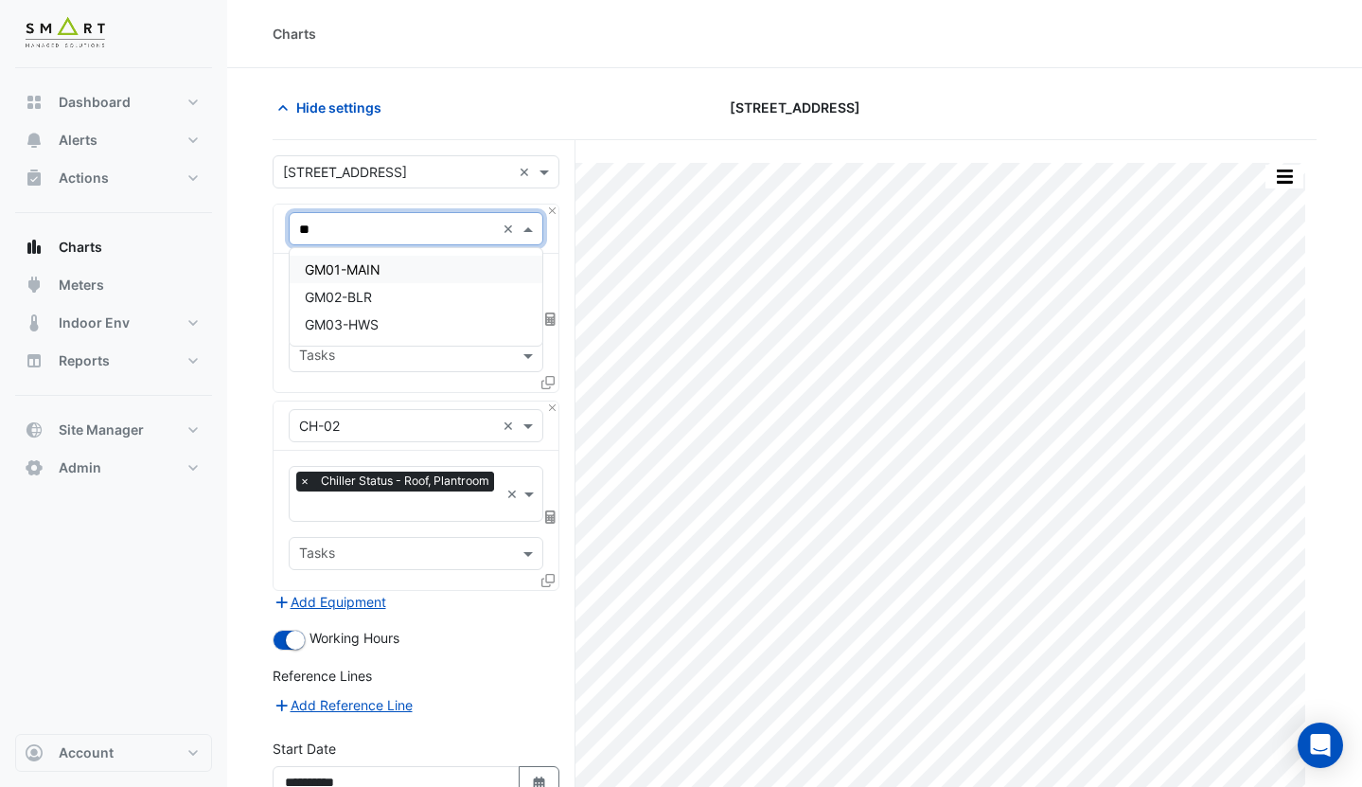
click at [388, 265] on div "GM01-MAIN" at bounding box center [416, 269] width 253 height 27
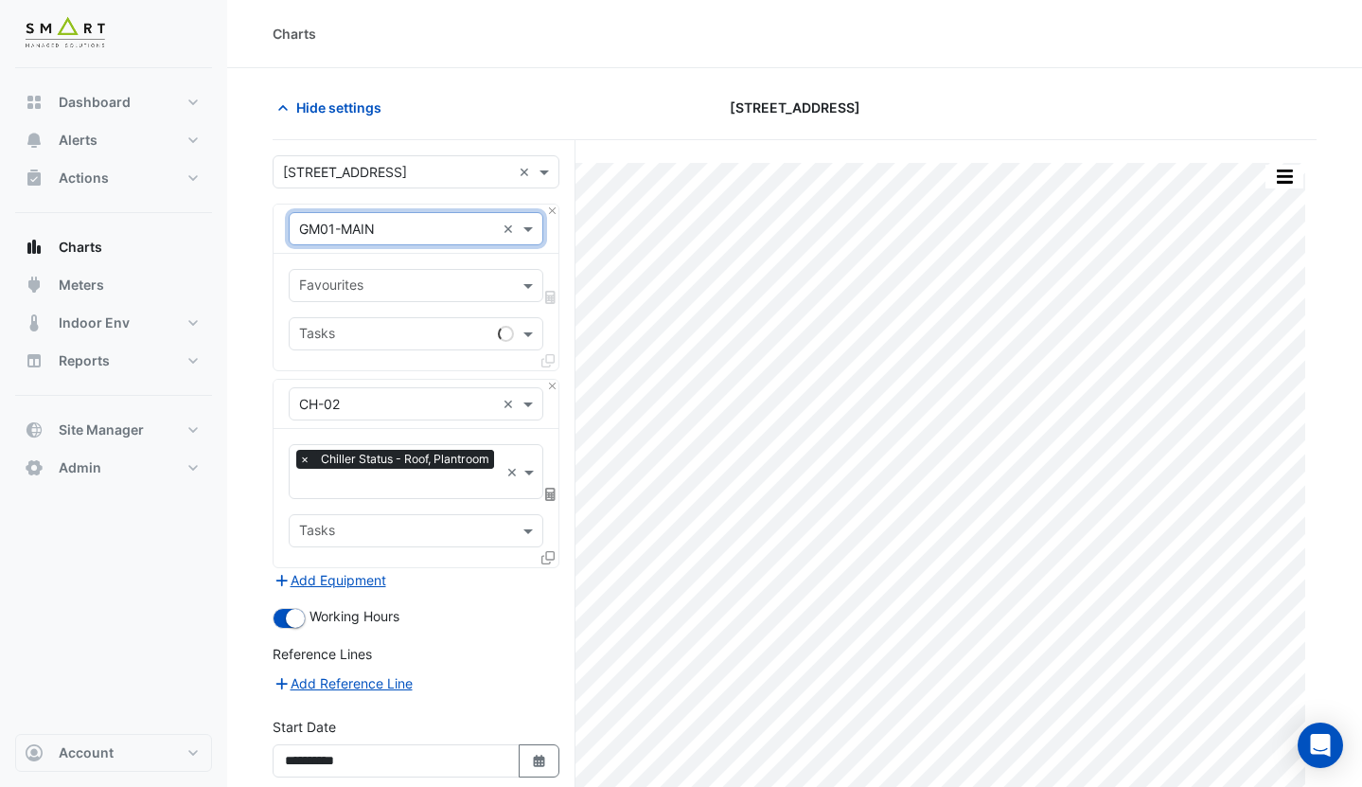
click at [420, 283] on input "text" at bounding box center [405, 287] width 212 height 20
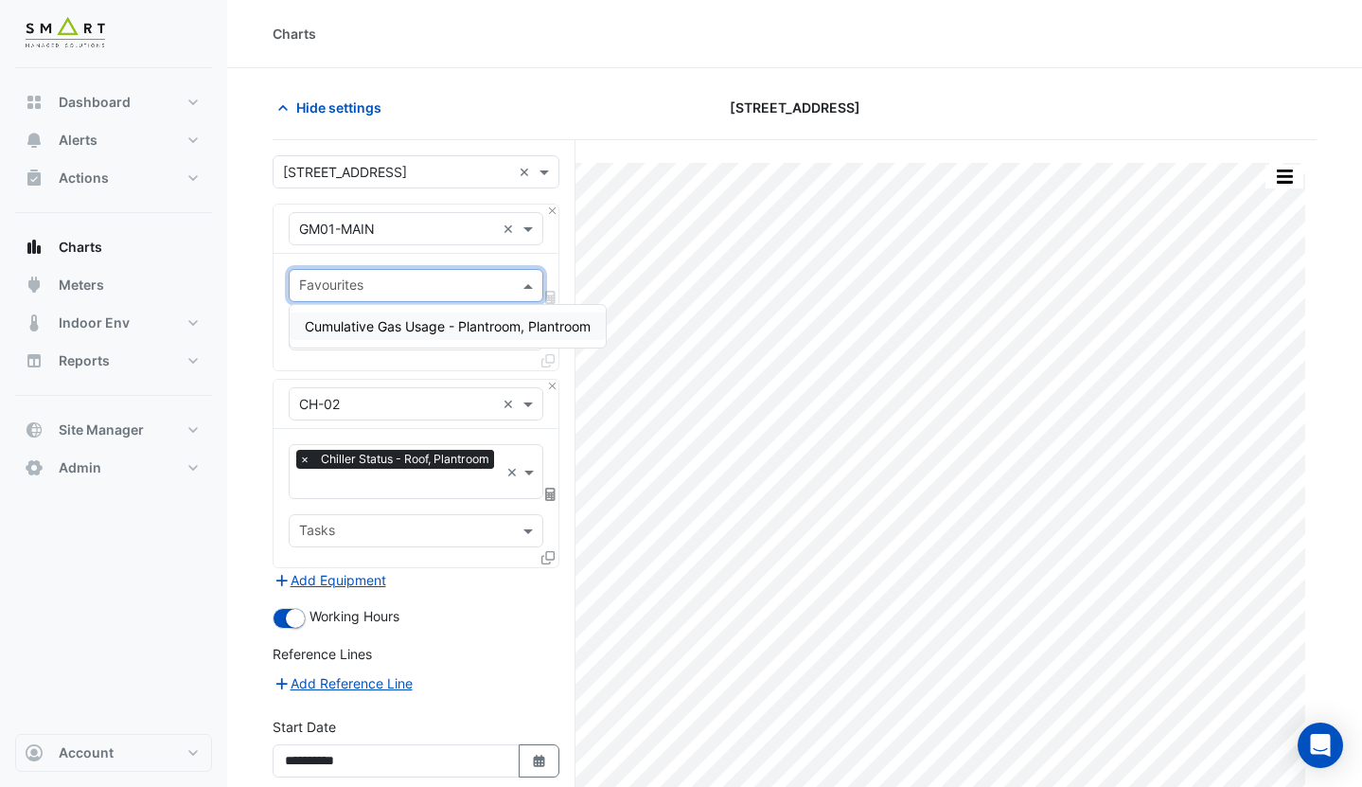
click at [400, 328] on span "Cumulative Gas Usage - Plantroom, Plantroom" at bounding box center [448, 326] width 286 height 16
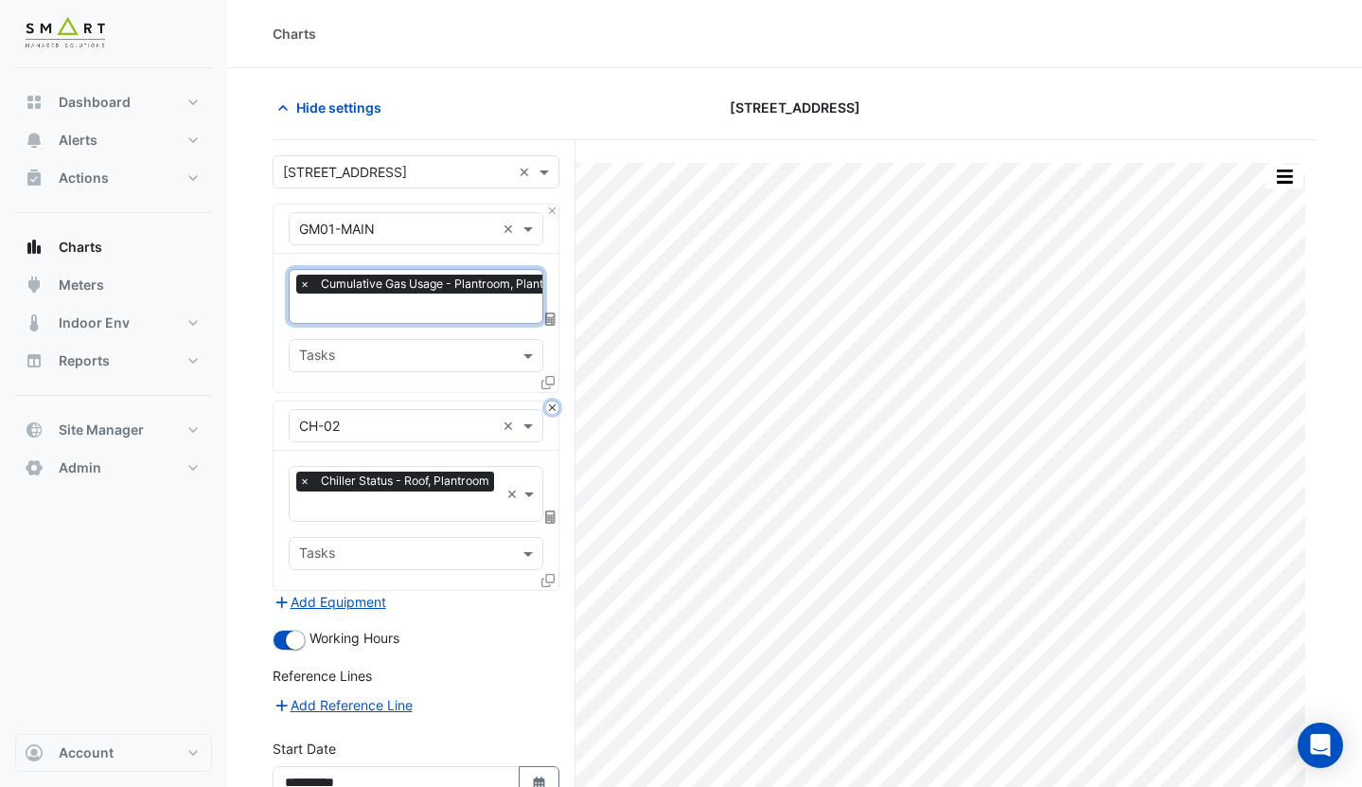
click at [555, 406] on button "Close" at bounding box center [552, 407] width 12 height 12
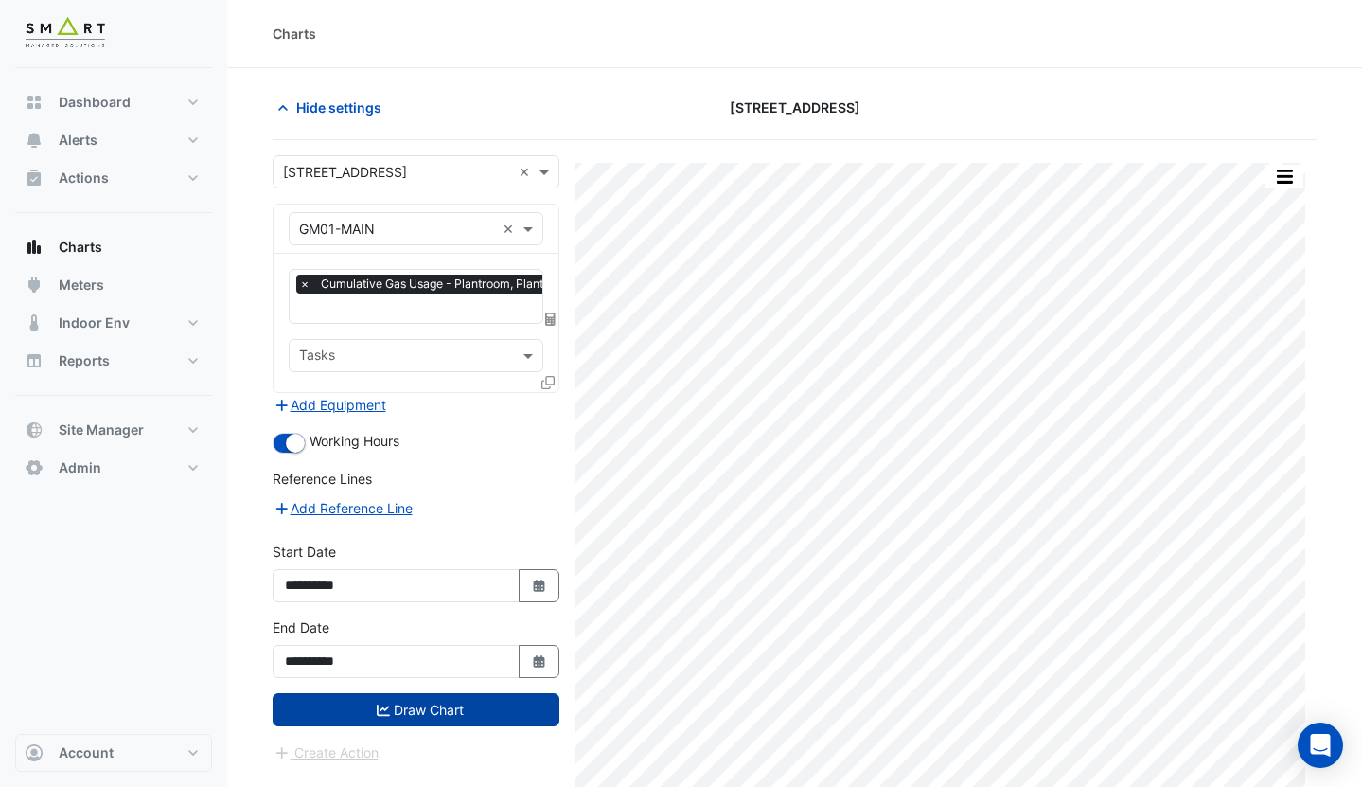
click at [437, 708] on button "Draw Chart" at bounding box center [416, 709] width 287 height 33
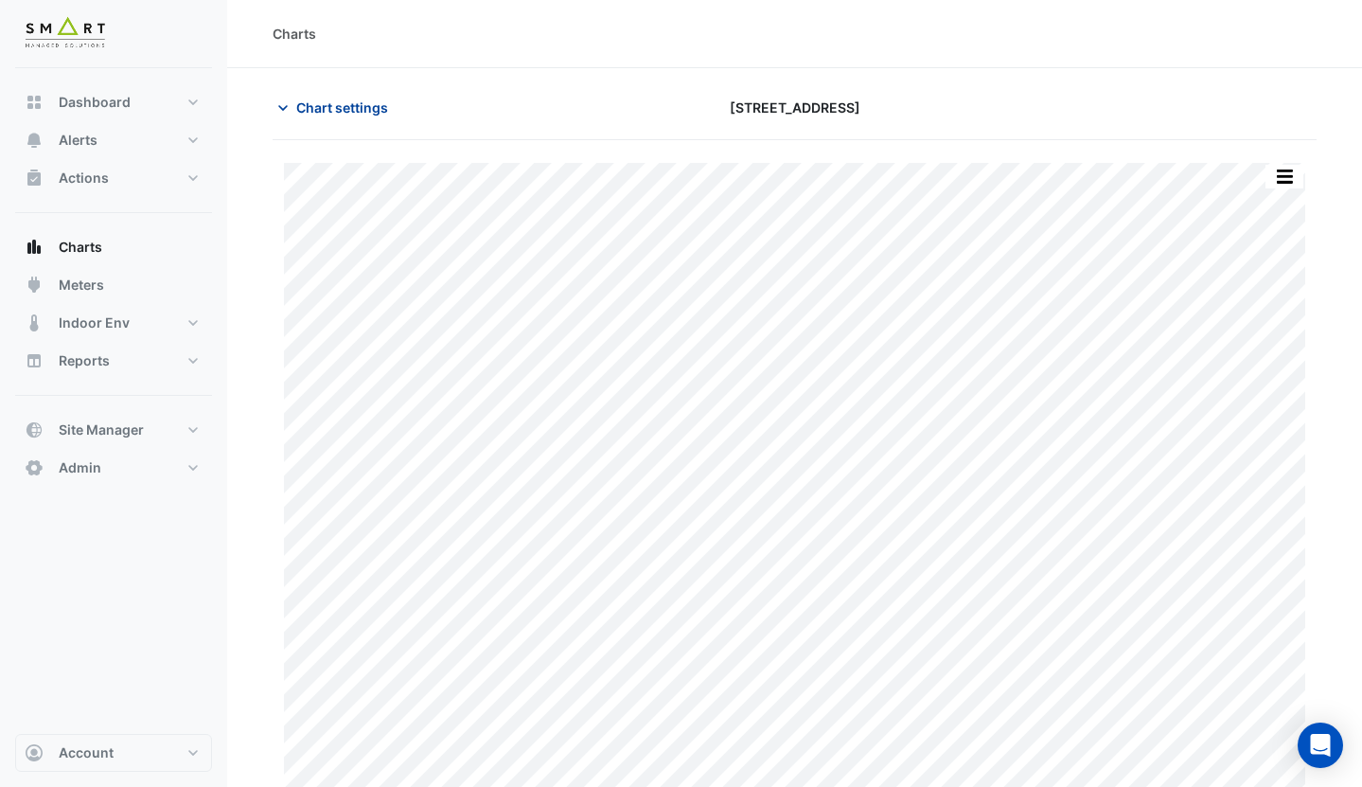
click at [319, 107] on span "Chart settings" at bounding box center [342, 107] width 92 height 20
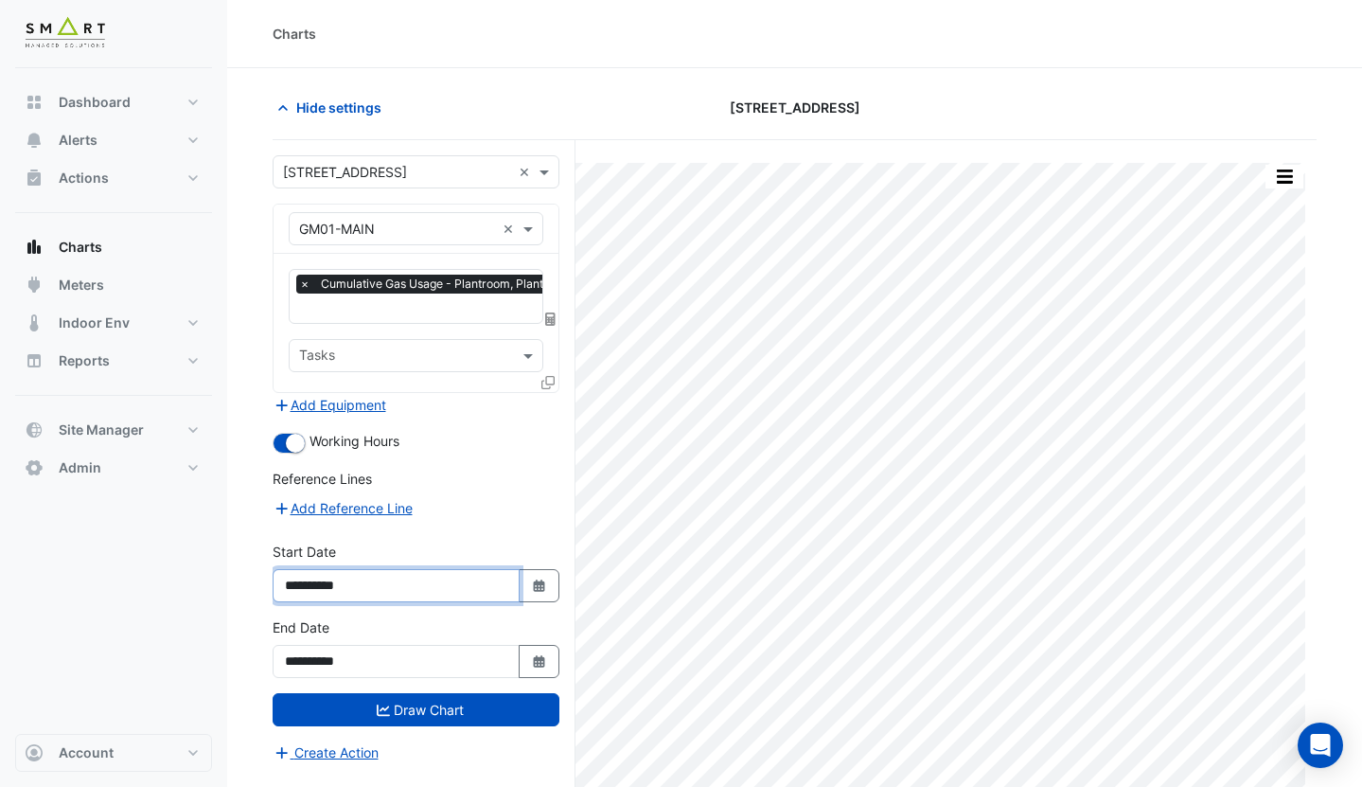
click at [333, 589] on input "**********" at bounding box center [396, 585] width 247 height 33
click at [373, 399] on button "Add Equipment" at bounding box center [330, 405] width 115 height 22
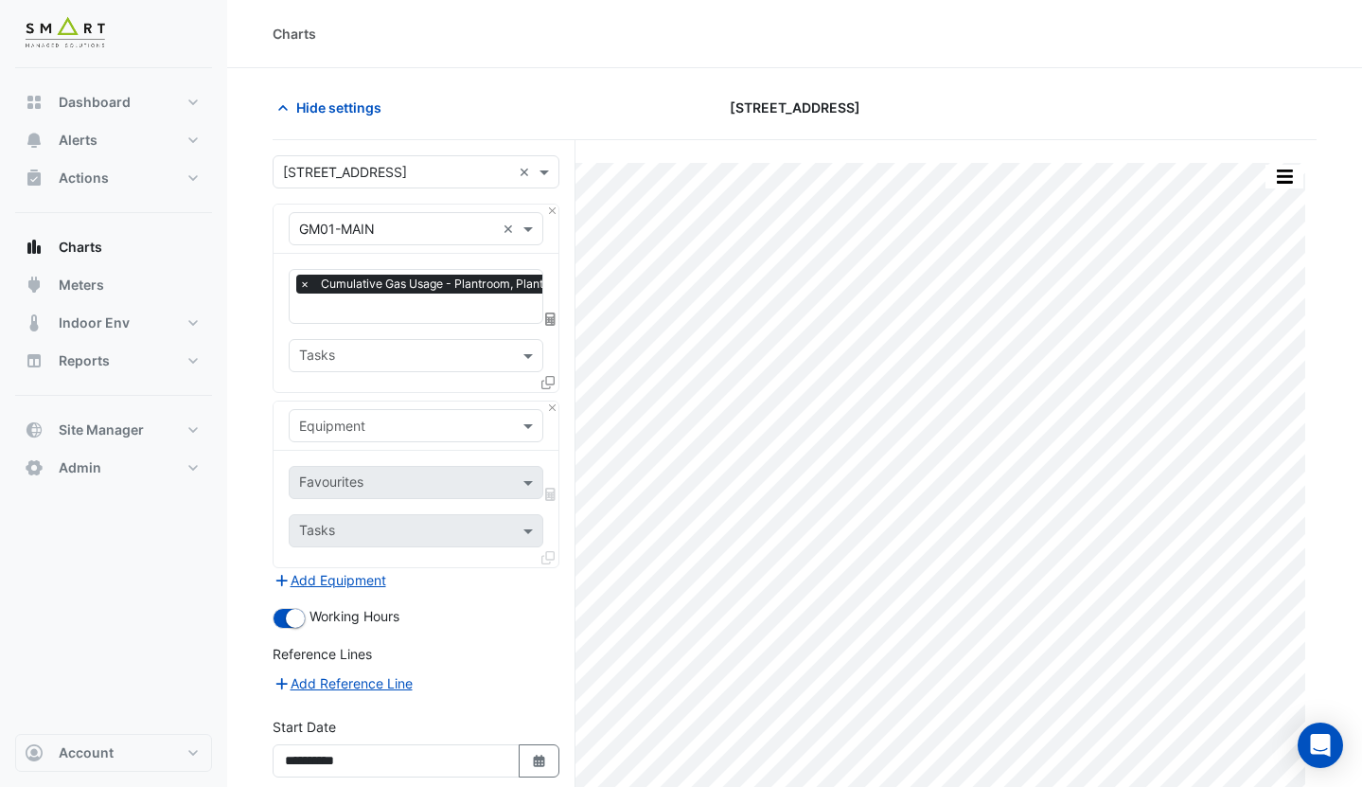
click at [399, 428] on input "text" at bounding box center [397, 426] width 196 height 20
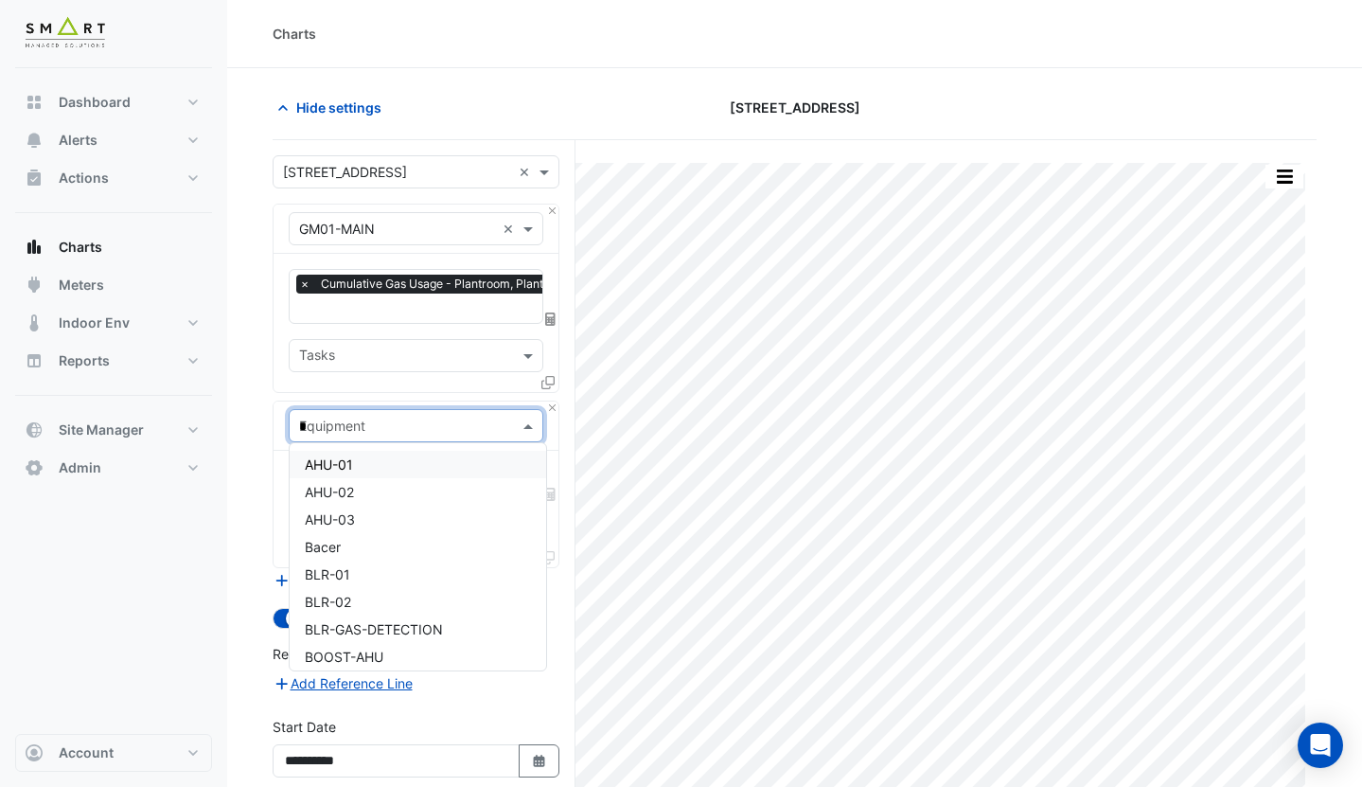
type input "**"
click at [394, 485] on div "GM02-BLR" at bounding box center [416, 491] width 253 height 27
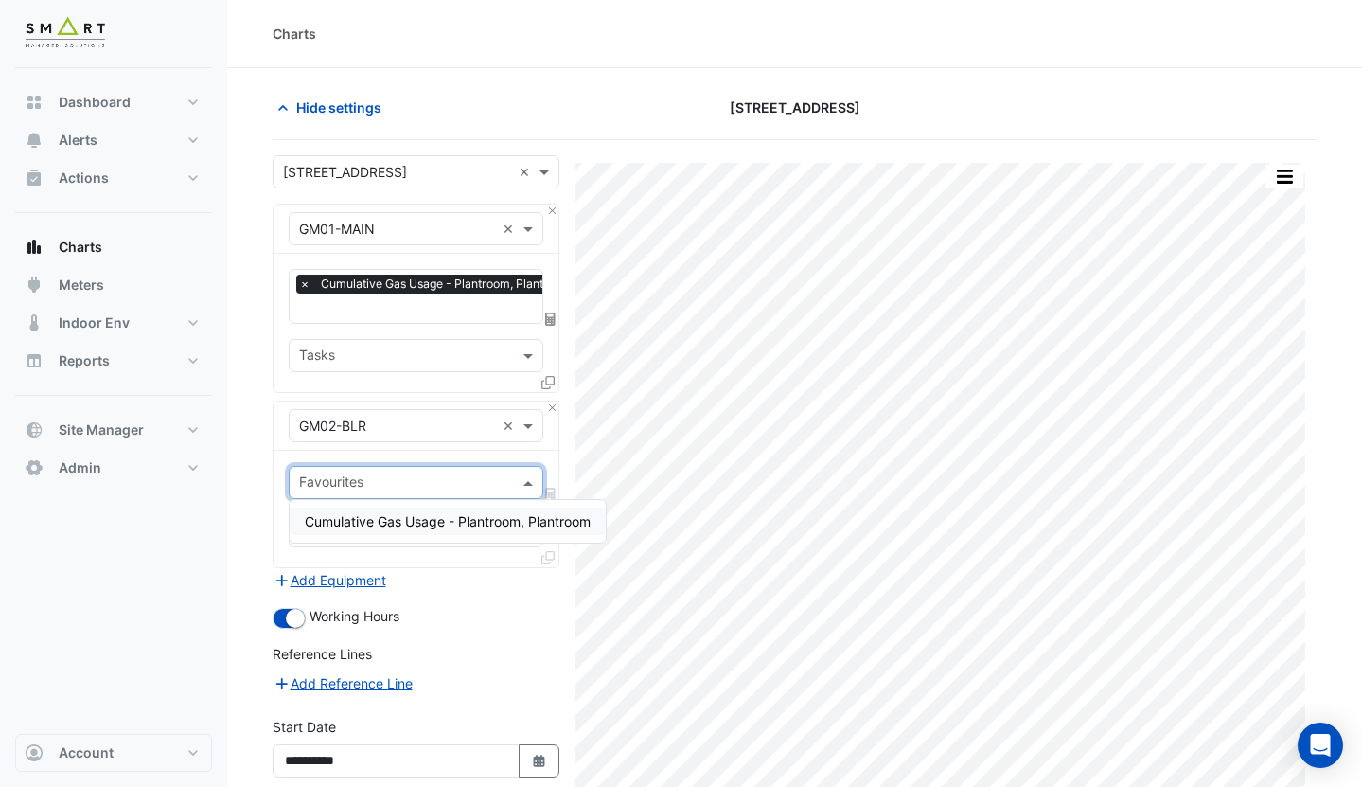
click at [417, 483] on input "text" at bounding box center [405, 484] width 212 height 20
click at [409, 515] on span "Cumulative Gas Usage - Plantroom, Plantroom" at bounding box center [448, 521] width 286 height 16
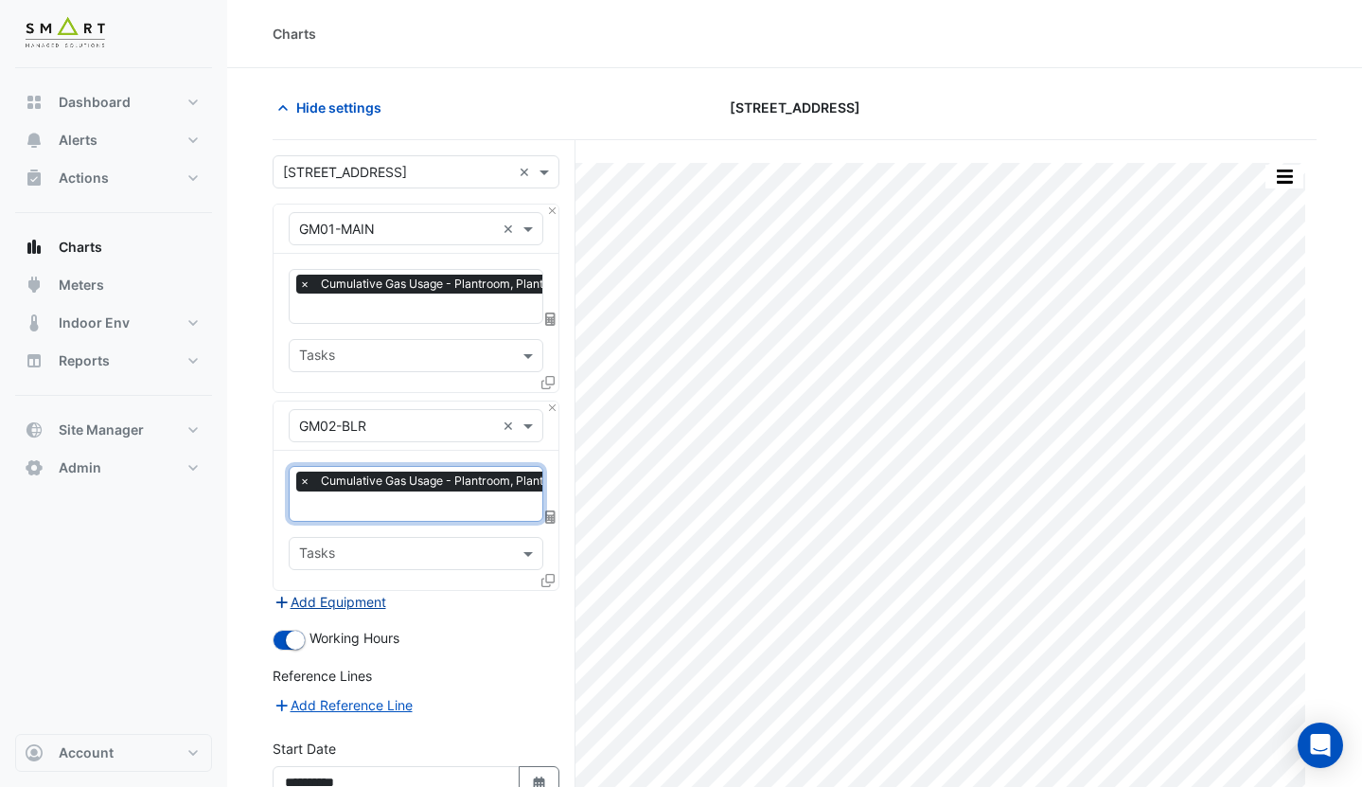
click at [370, 597] on button "Add Equipment" at bounding box center [330, 602] width 115 height 22
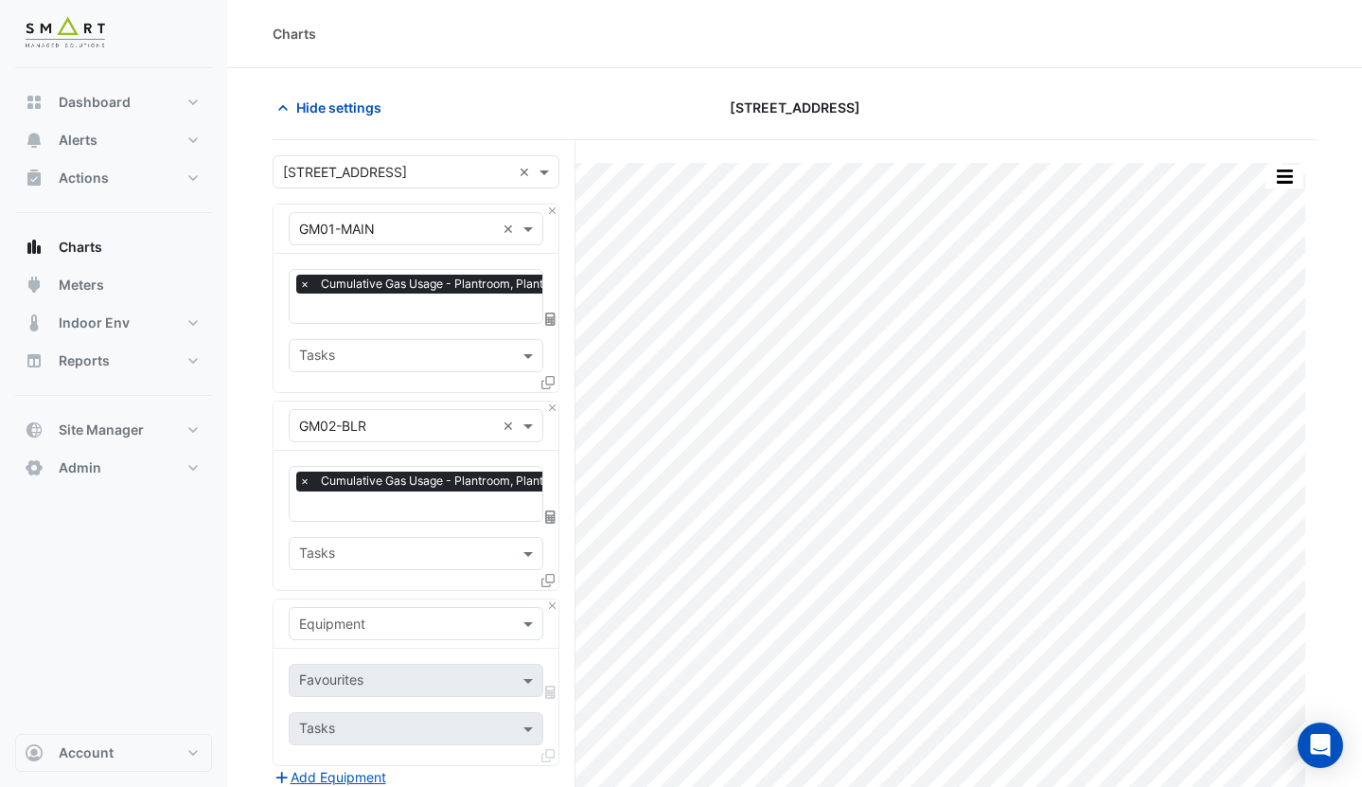
click at [378, 614] on input "text" at bounding box center [397, 624] width 196 height 20
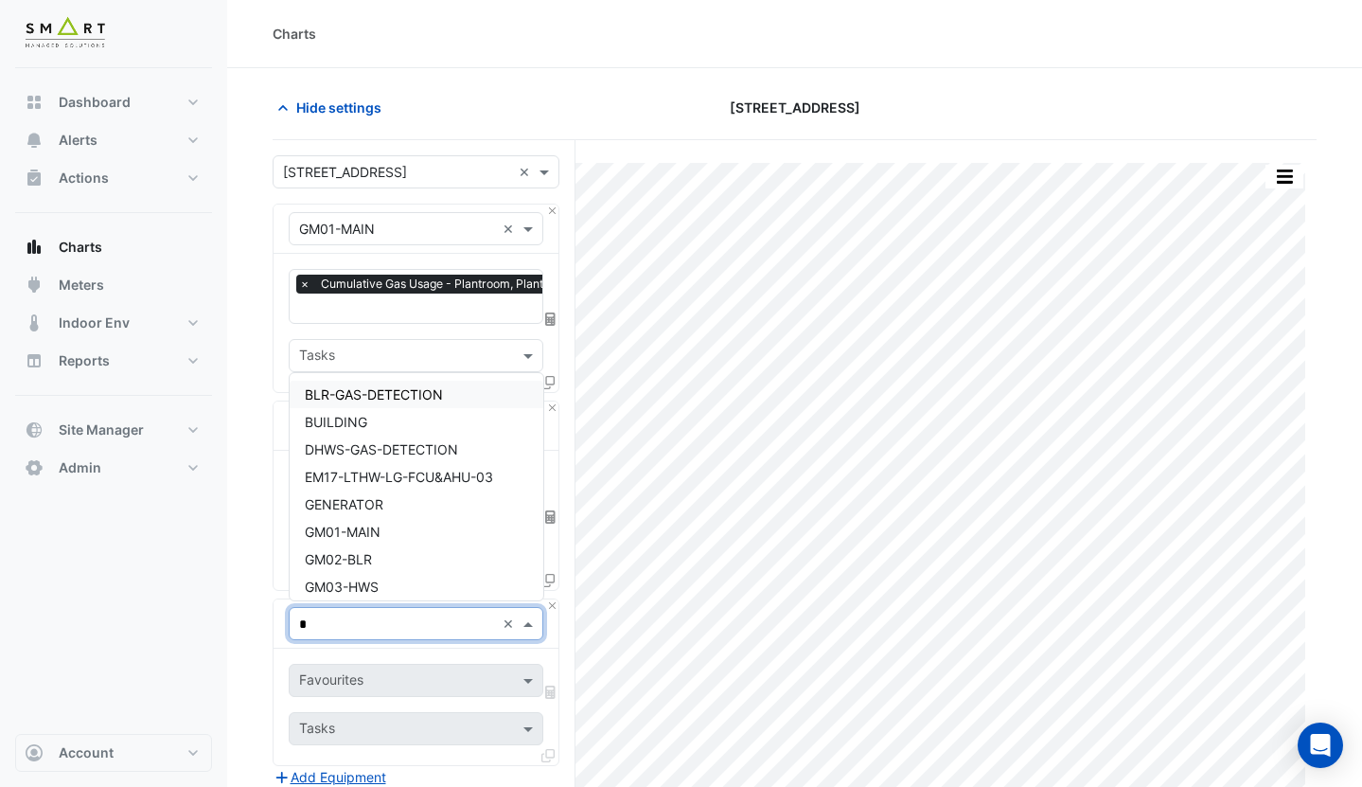
type input "**"
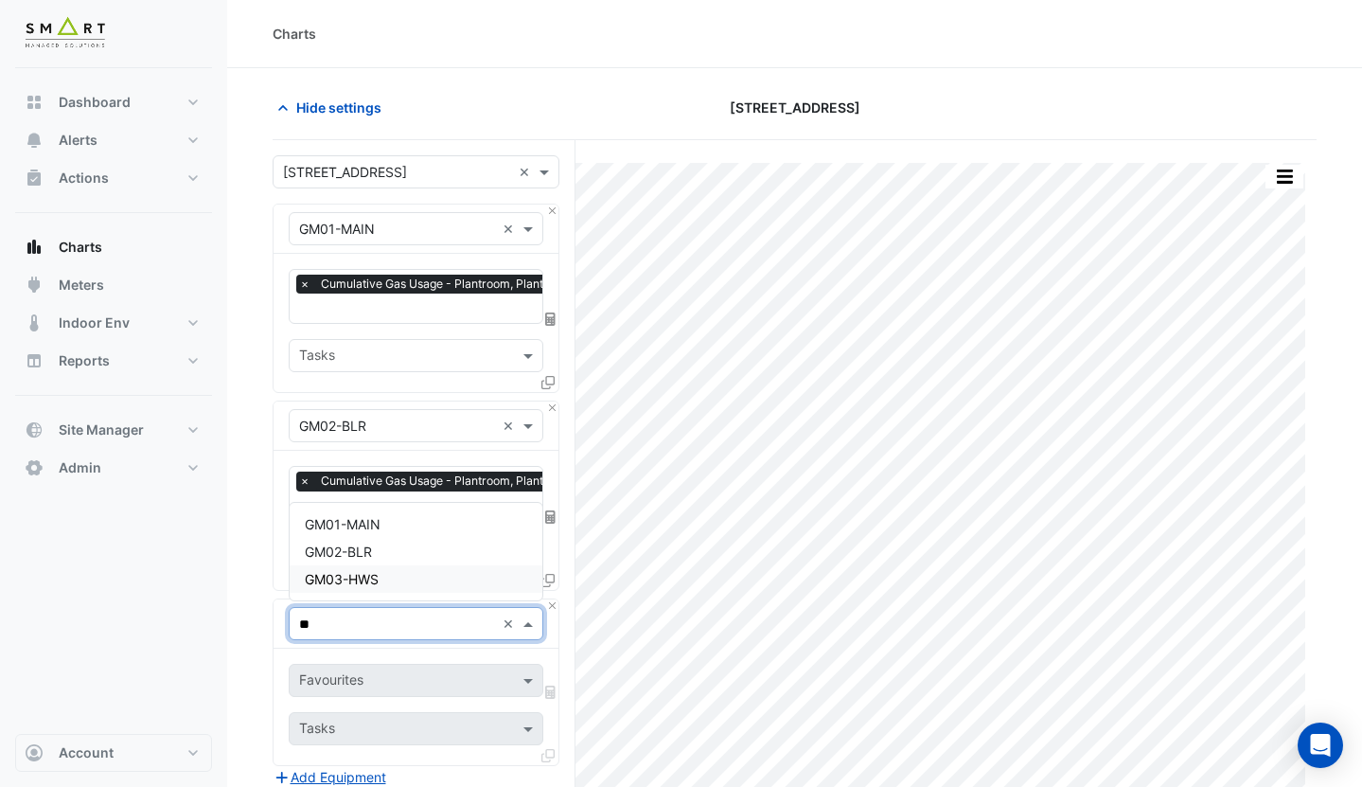
click at [379, 572] on span "GM03-HWS" at bounding box center [342, 579] width 74 height 16
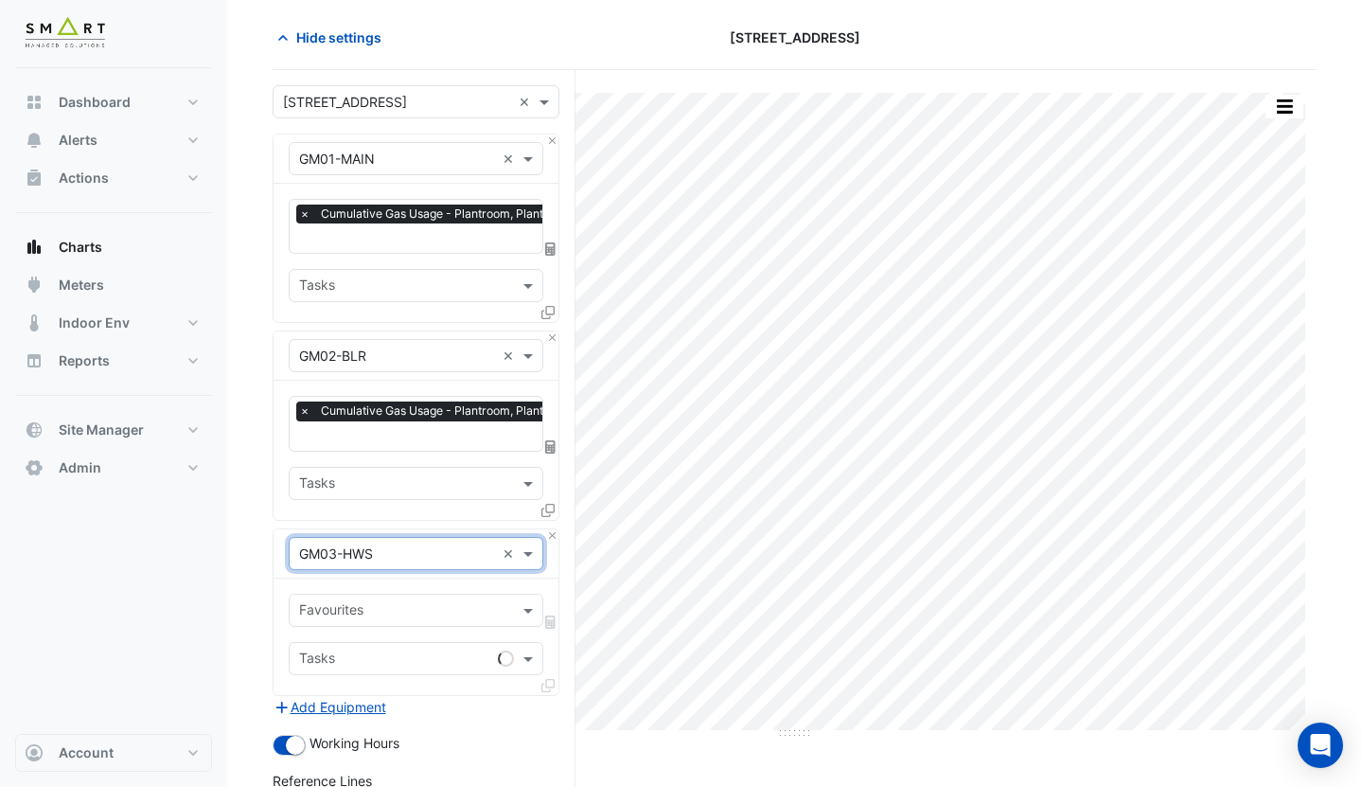
scroll to position [103, 0]
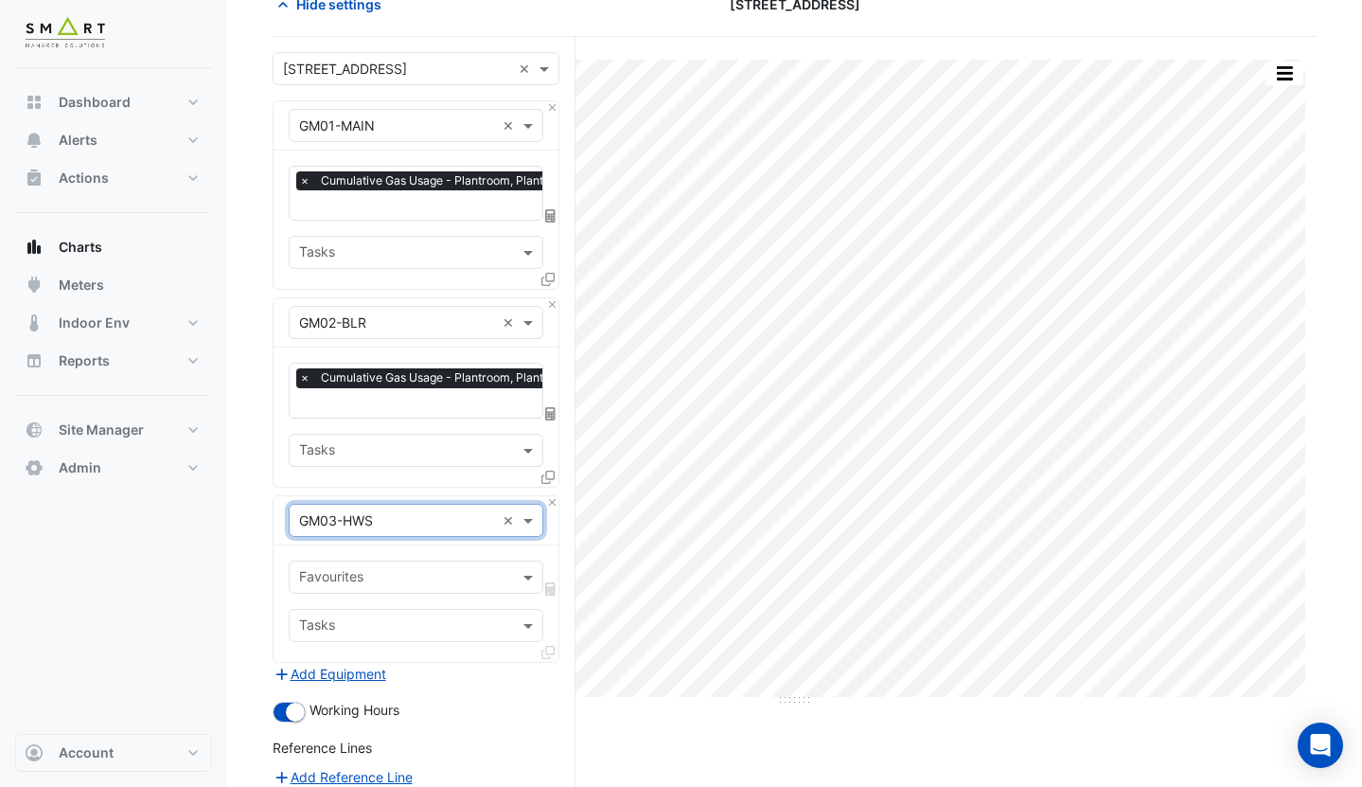
click at [369, 578] on input "text" at bounding box center [405, 579] width 212 height 20
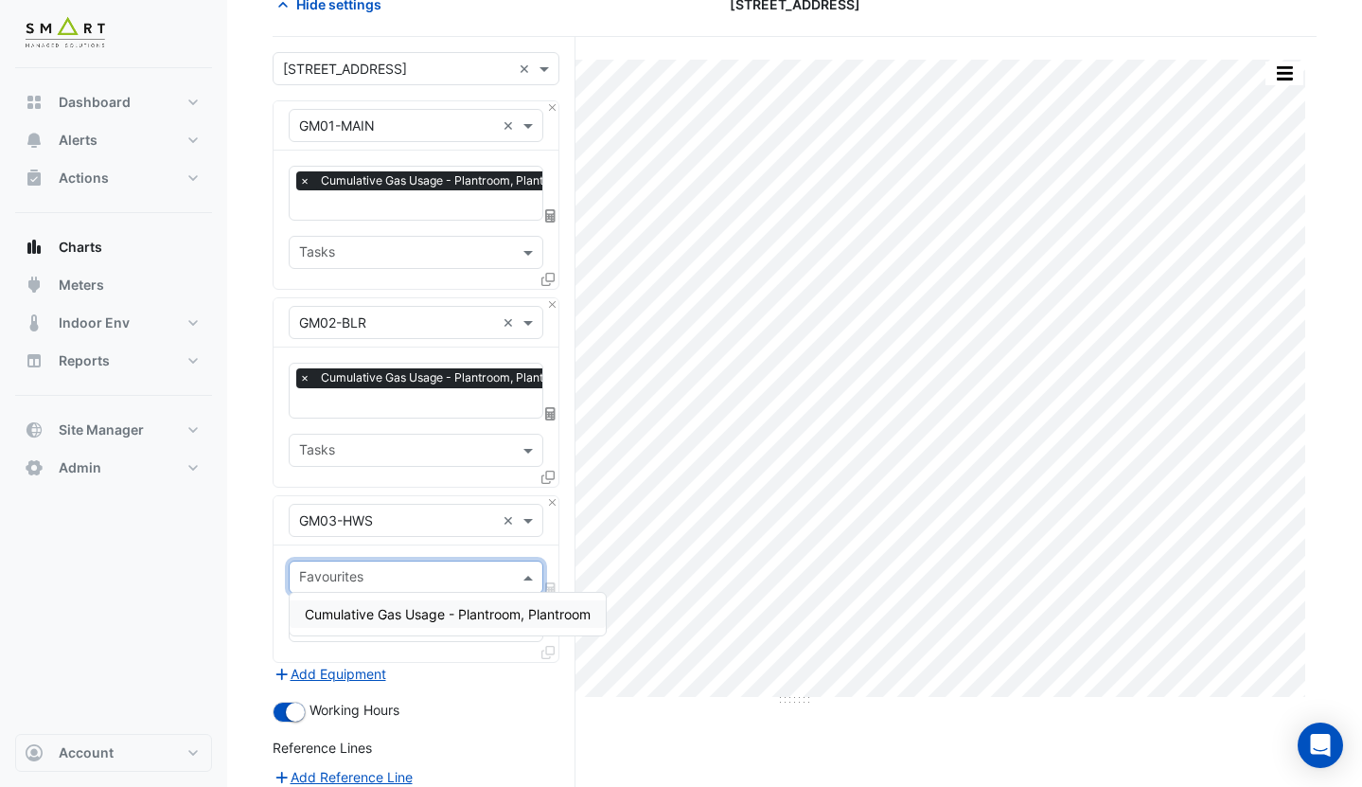
click at [399, 624] on div "Cumulative Gas Usage - Plantroom, Plantroom" at bounding box center [448, 613] width 316 height 27
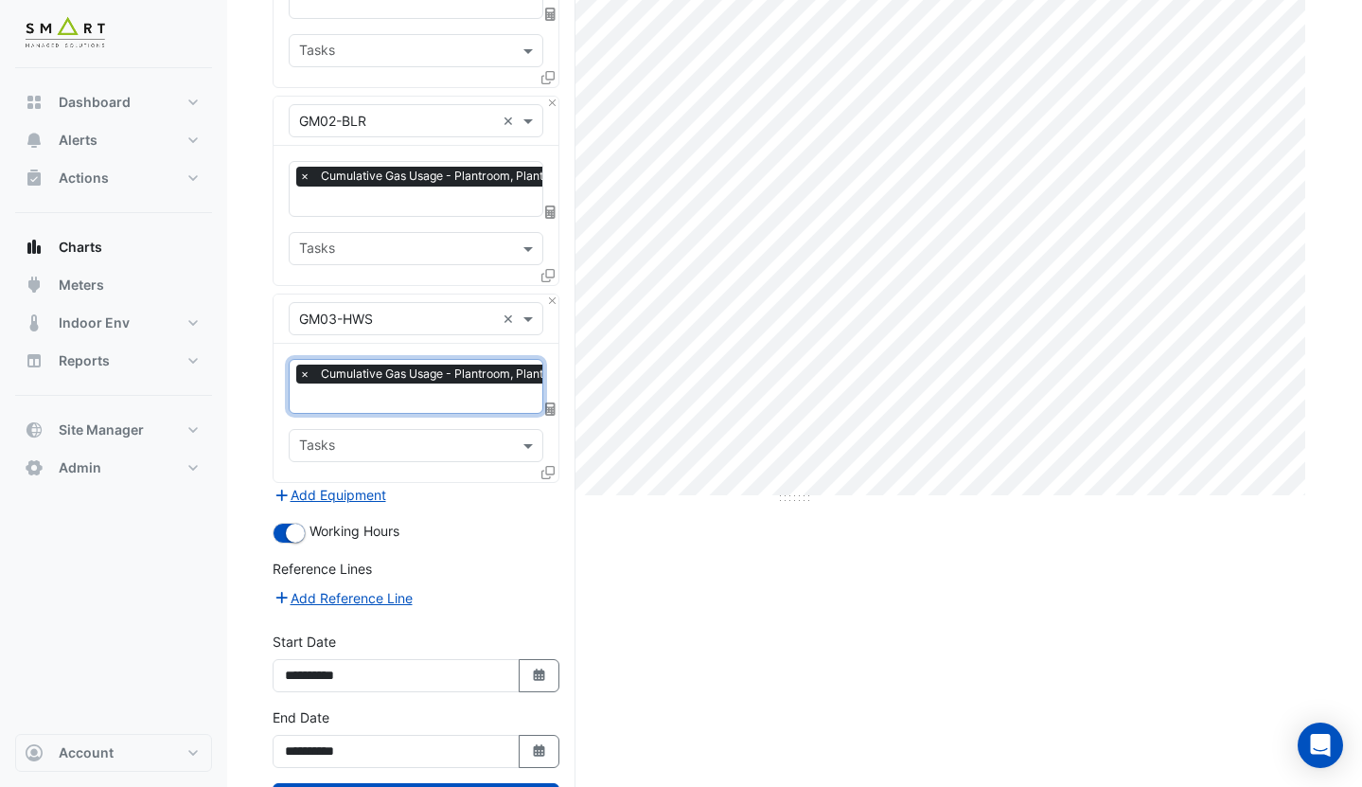
scroll to position [351, 0]
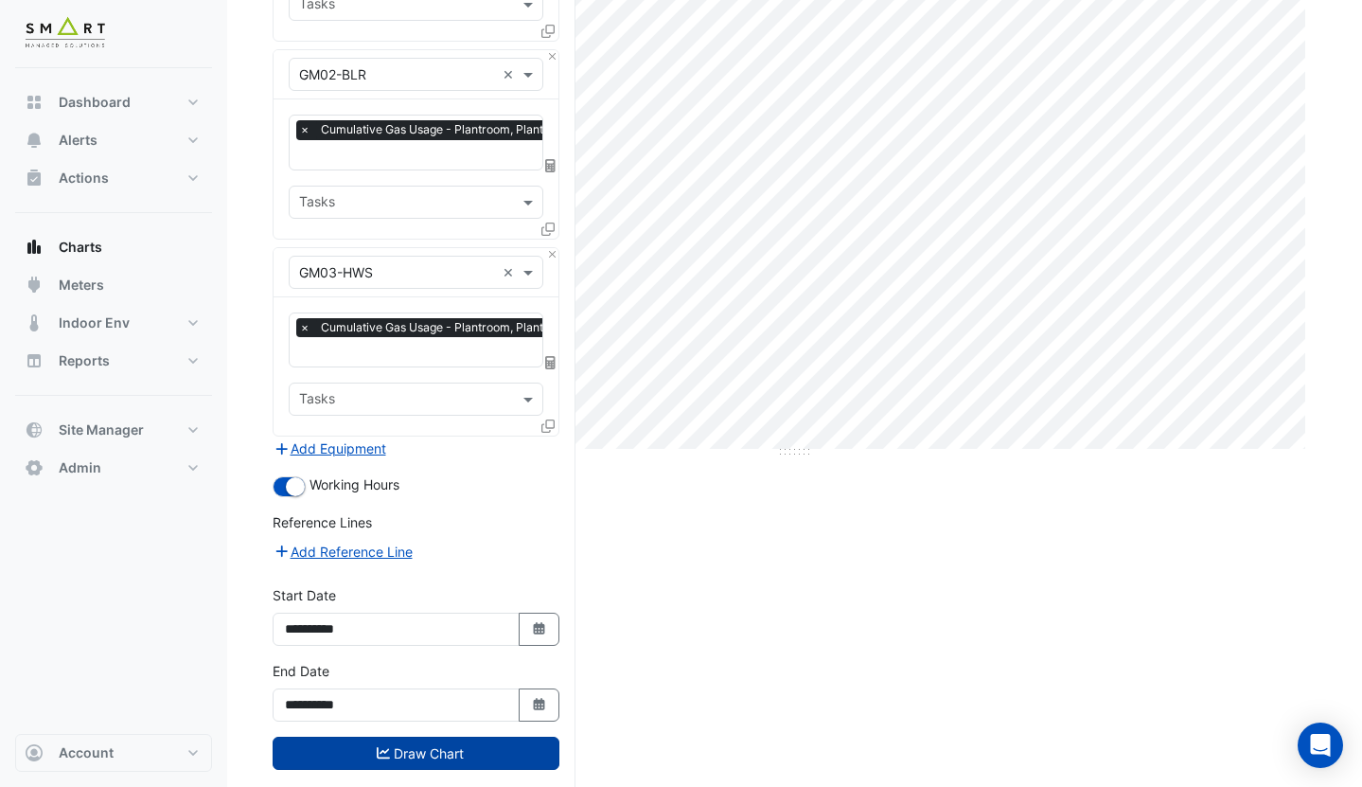
click at [467, 756] on button "Draw Chart" at bounding box center [416, 752] width 287 height 33
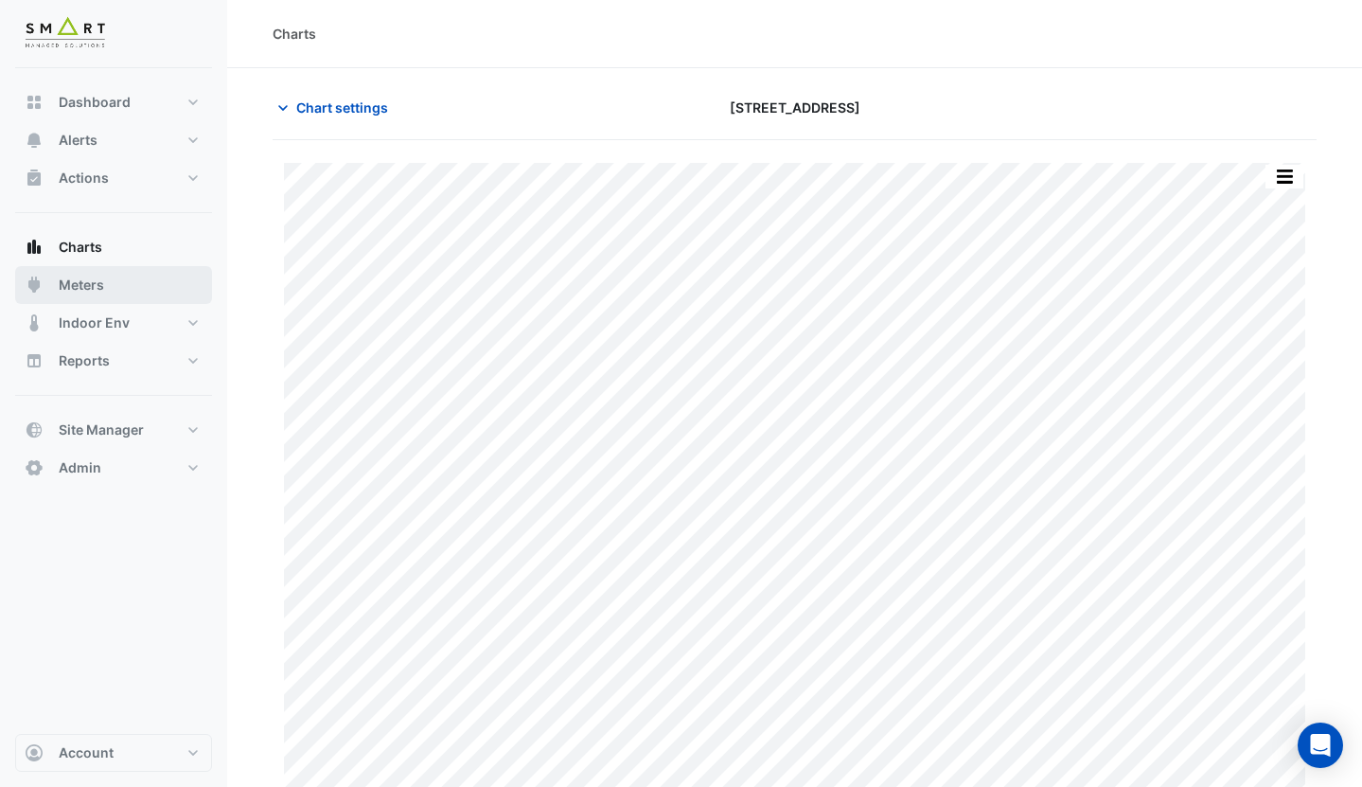
click at [97, 278] on span "Meters" at bounding box center [81, 284] width 45 height 19
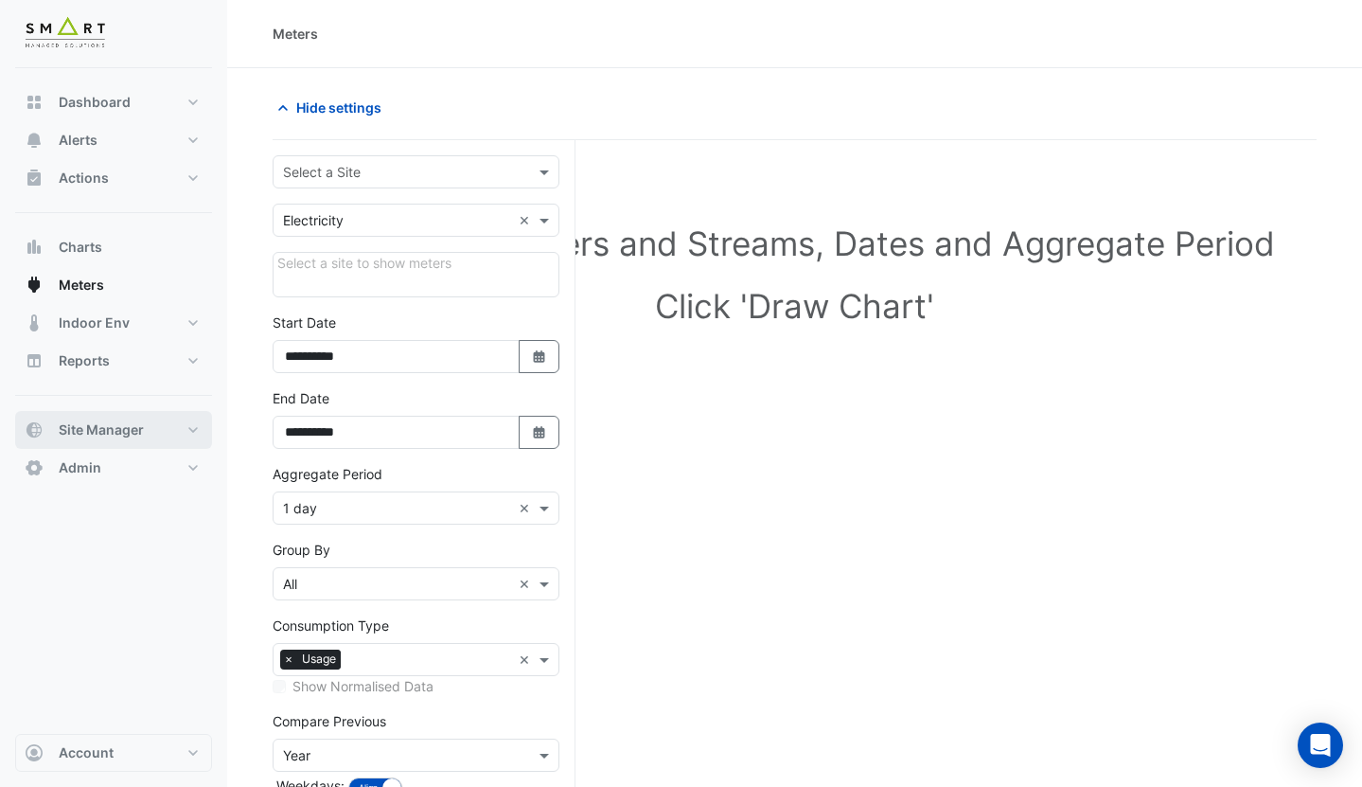
click at [109, 421] on span "Site Manager" at bounding box center [101, 429] width 85 height 19
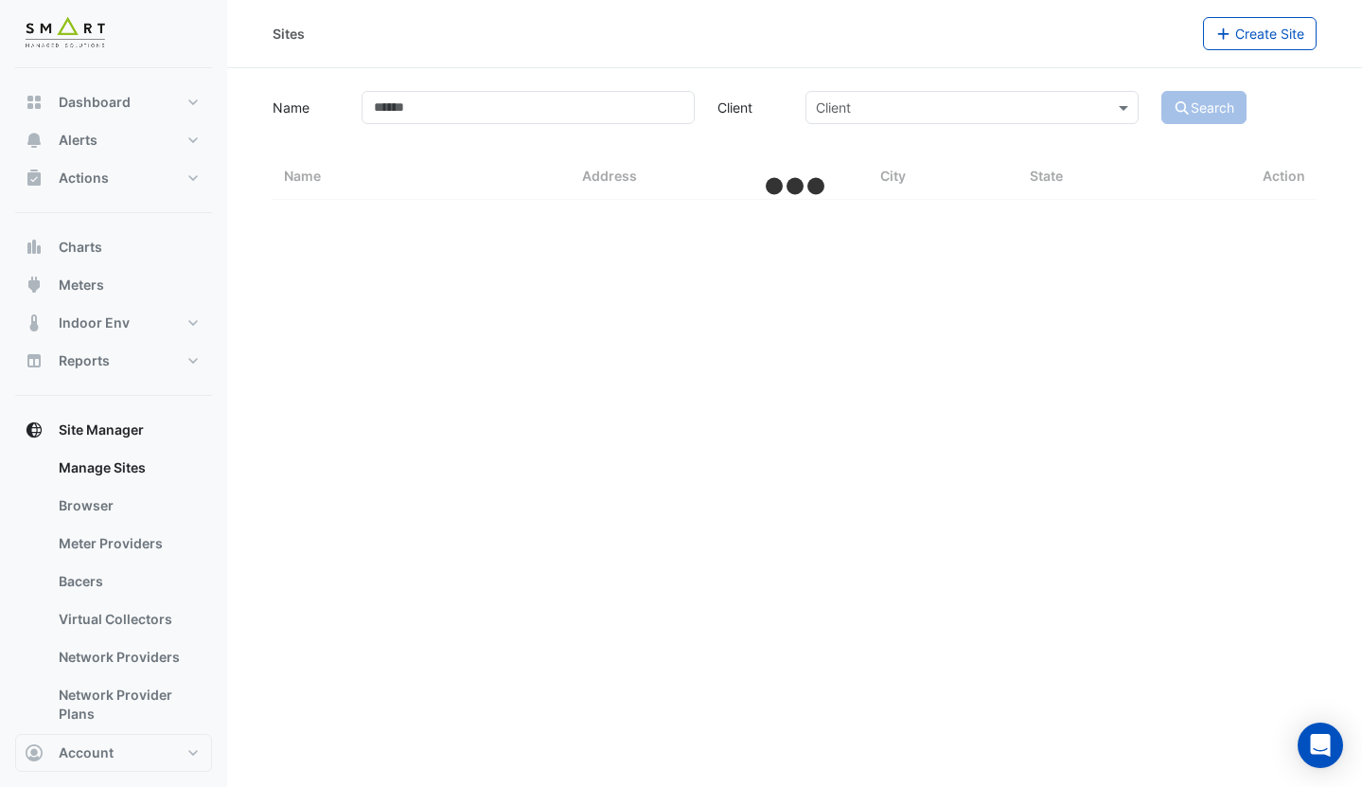
select select "***"
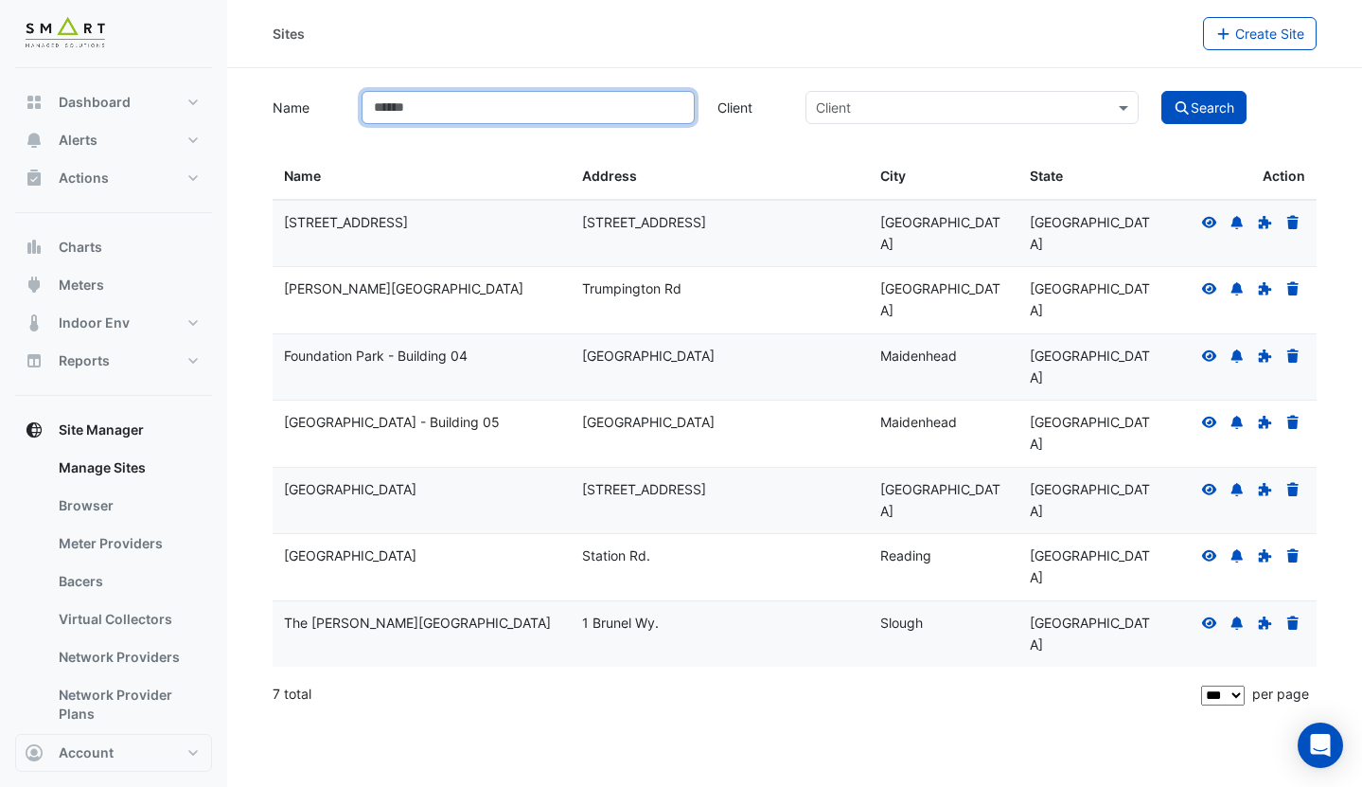
click at [449, 109] on input "Name" at bounding box center [528, 107] width 333 height 33
click at [1136, 175] on div "Sites State" at bounding box center [1093, 177] width 127 height 22
click at [1206, 221] on icon at bounding box center [1209, 222] width 17 height 13
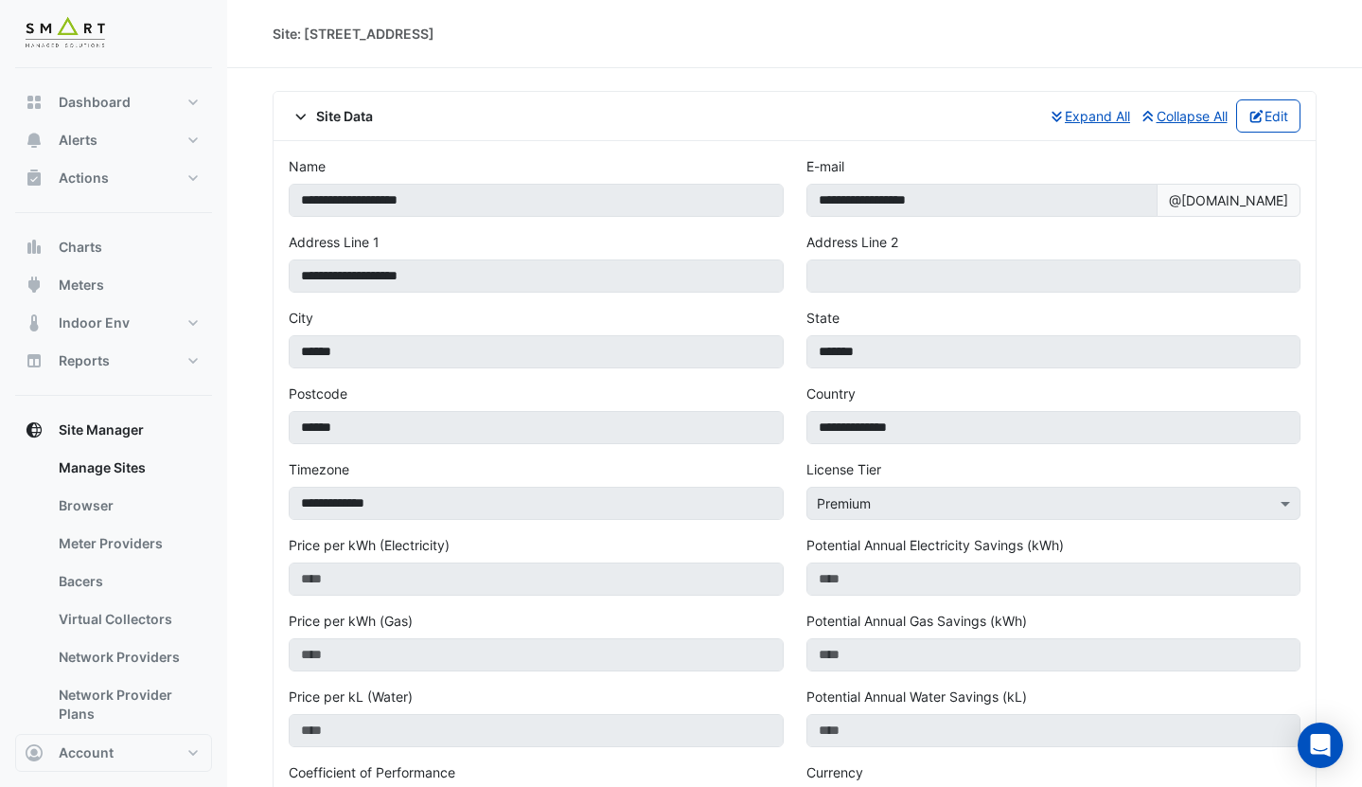
click at [328, 118] on span "Site Data" at bounding box center [331, 116] width 84 height 20
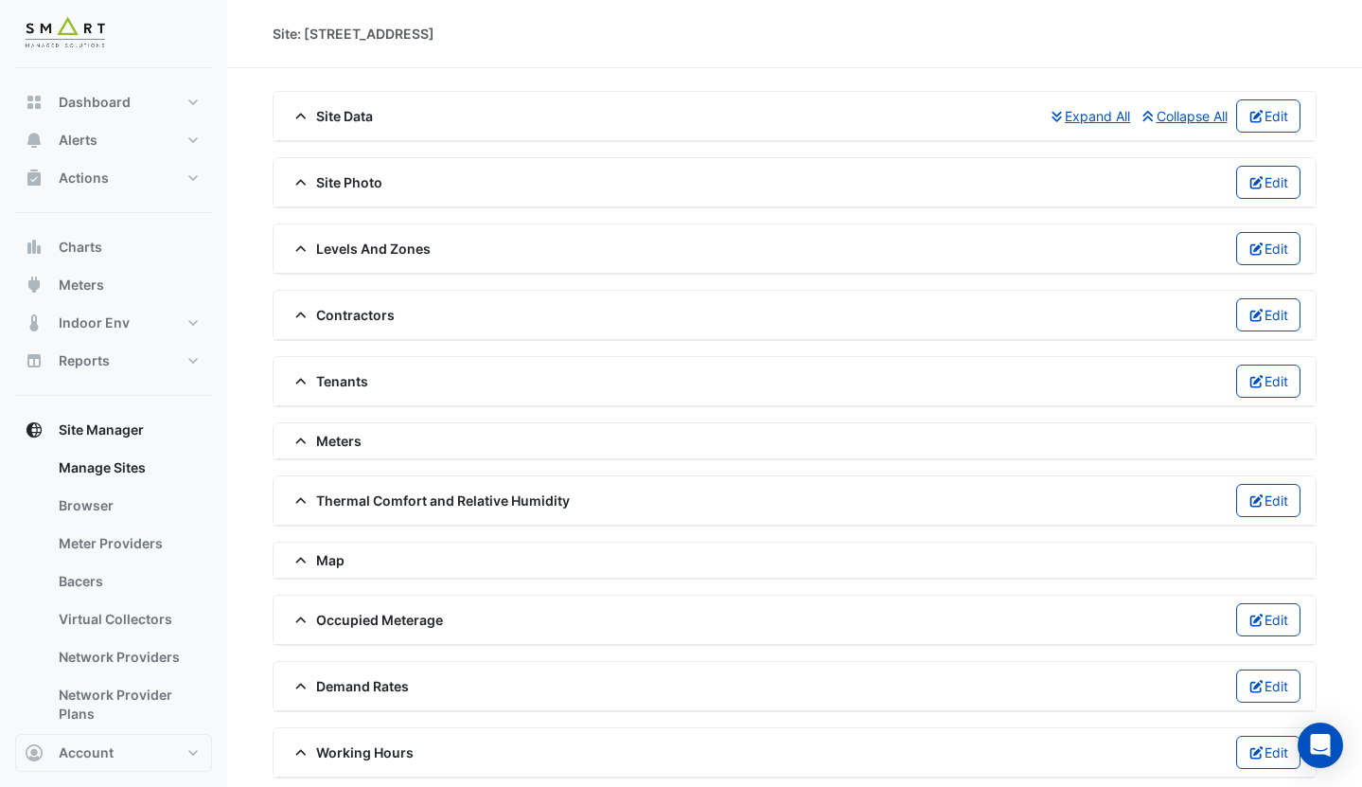
click at [333, 442] on span "Meters" at bounding box center [325, 441] width 73 height 20
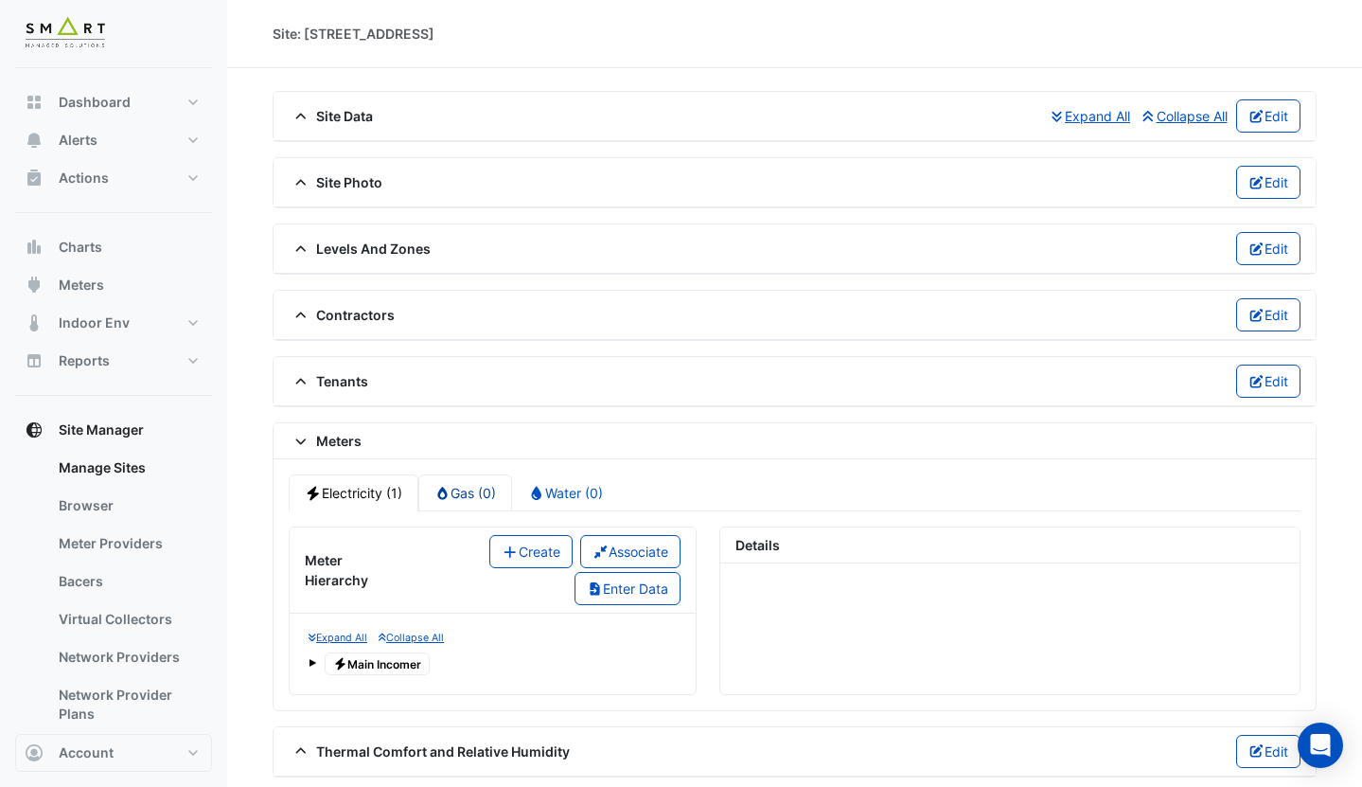
click at [467, 498] on link "Gas (0)" at bounding box center [465, 492] width 95 height 37
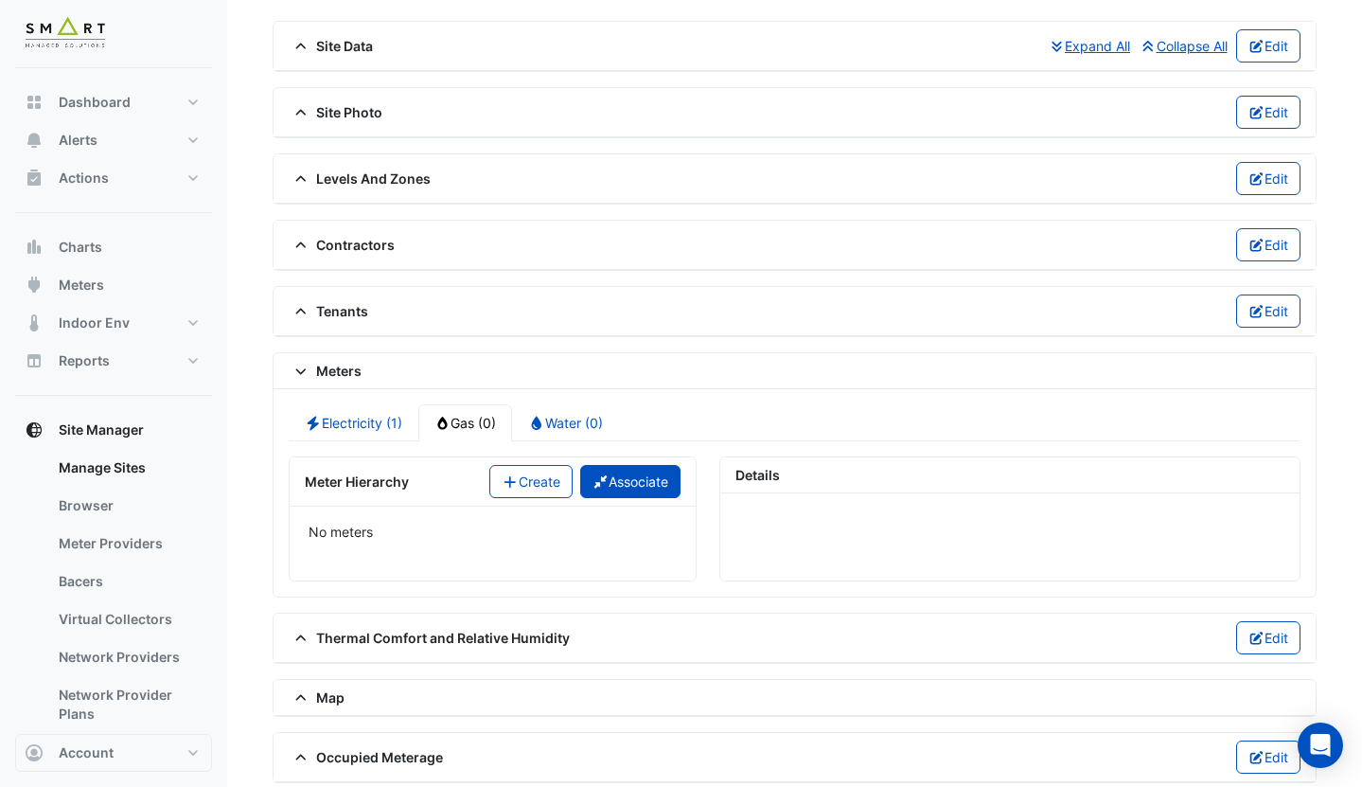
scroll to position [128, 0]
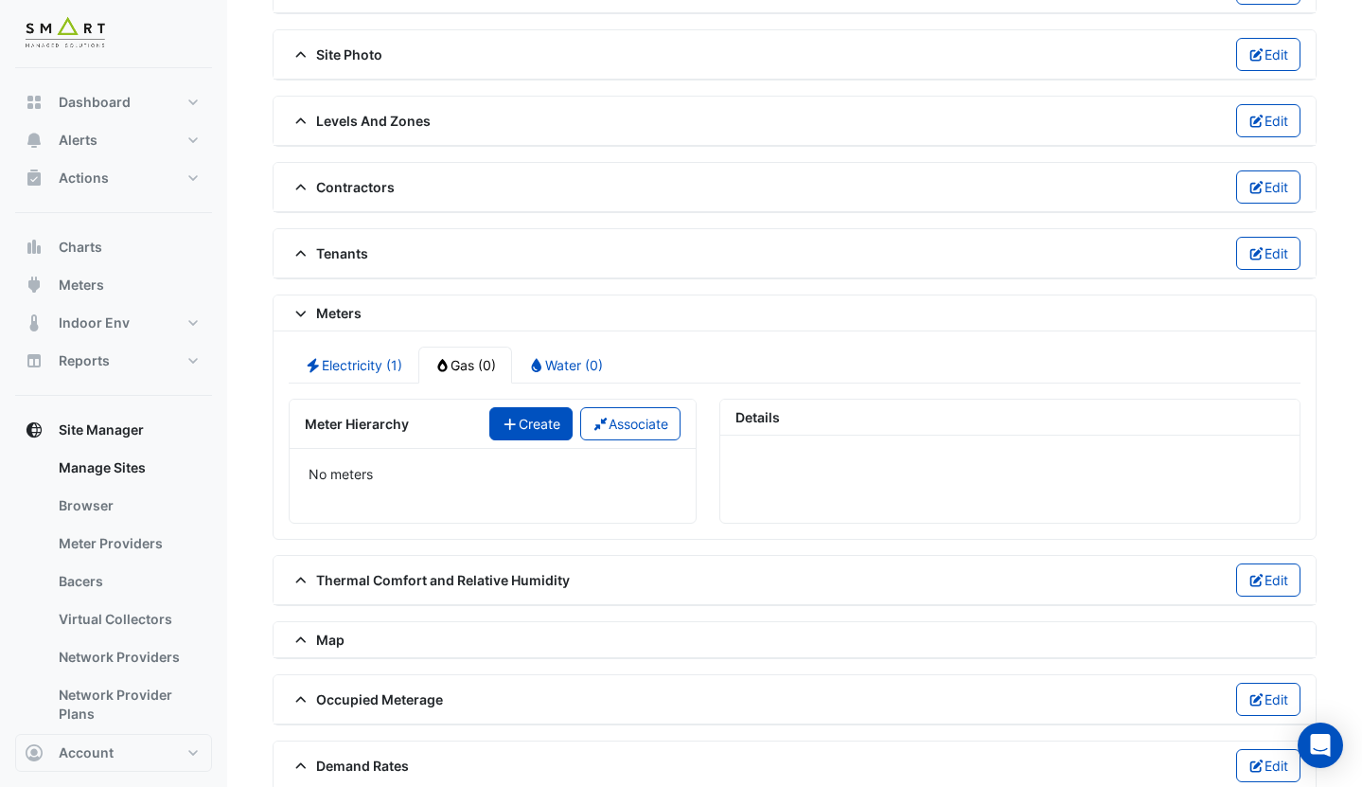
click at [522, 435] on button "Create" at bounding box center [530, 423] width 83 height 33
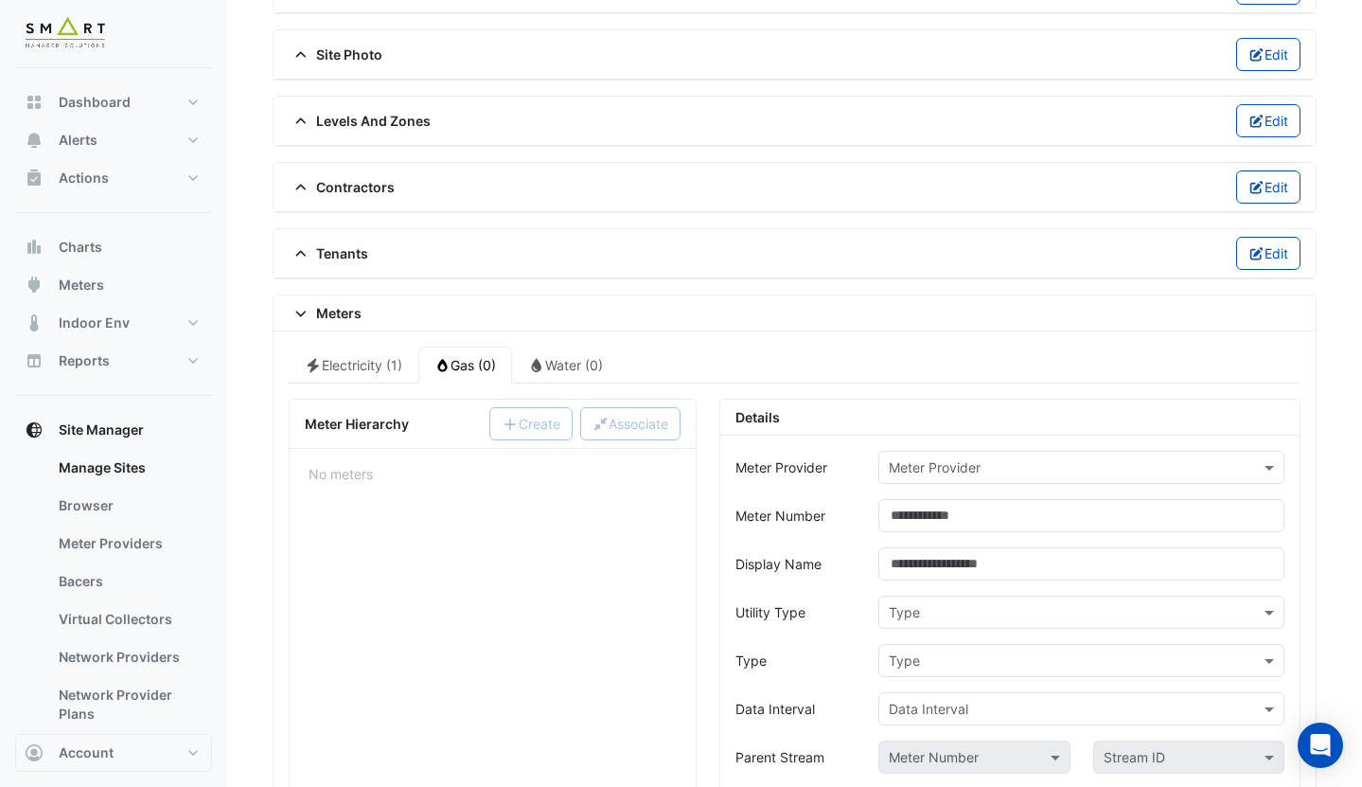
click at [1004, 469] on input "text" at bounding box center [1062, 468] width 347 height 20
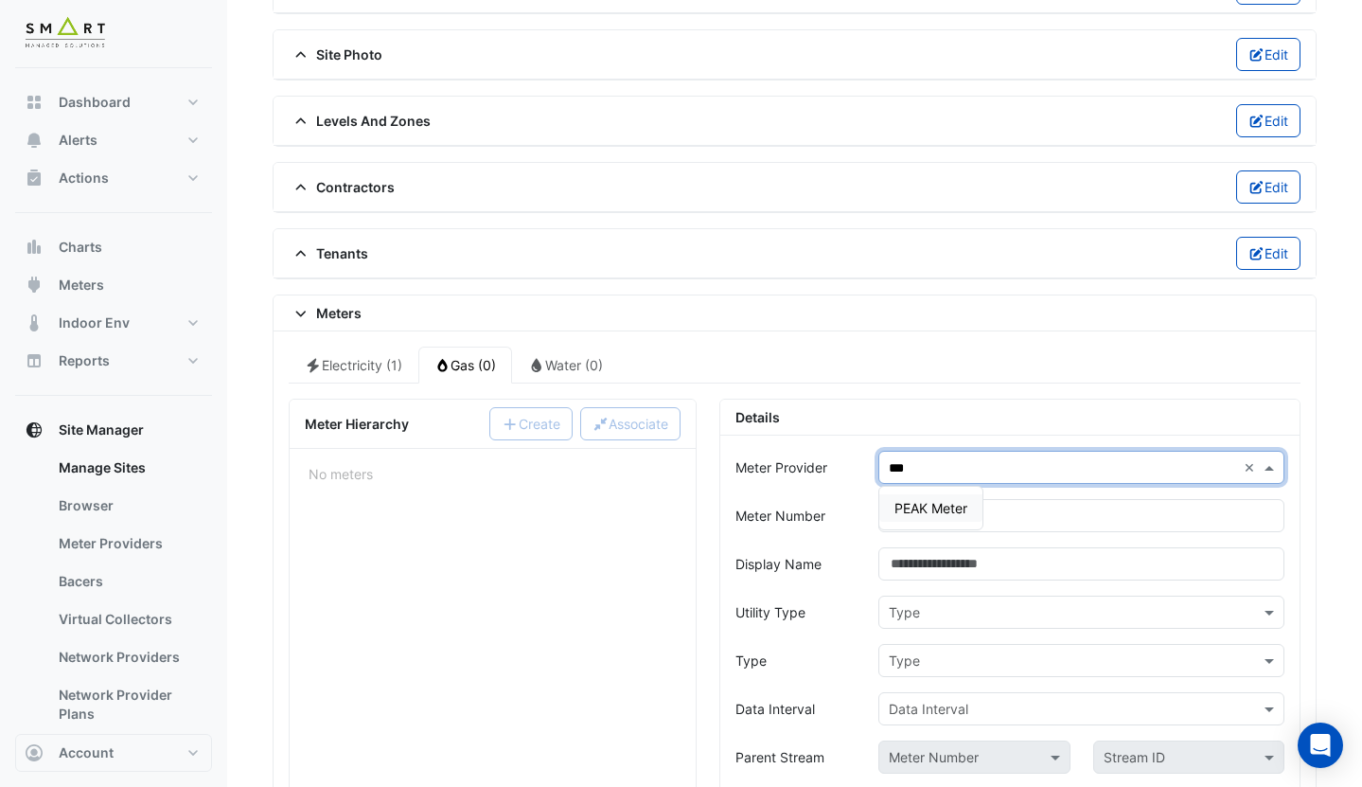
type input "****"
click at [962, 517] on div "PEAK Meter" at bounding box center [930, 507] width 103 height 27
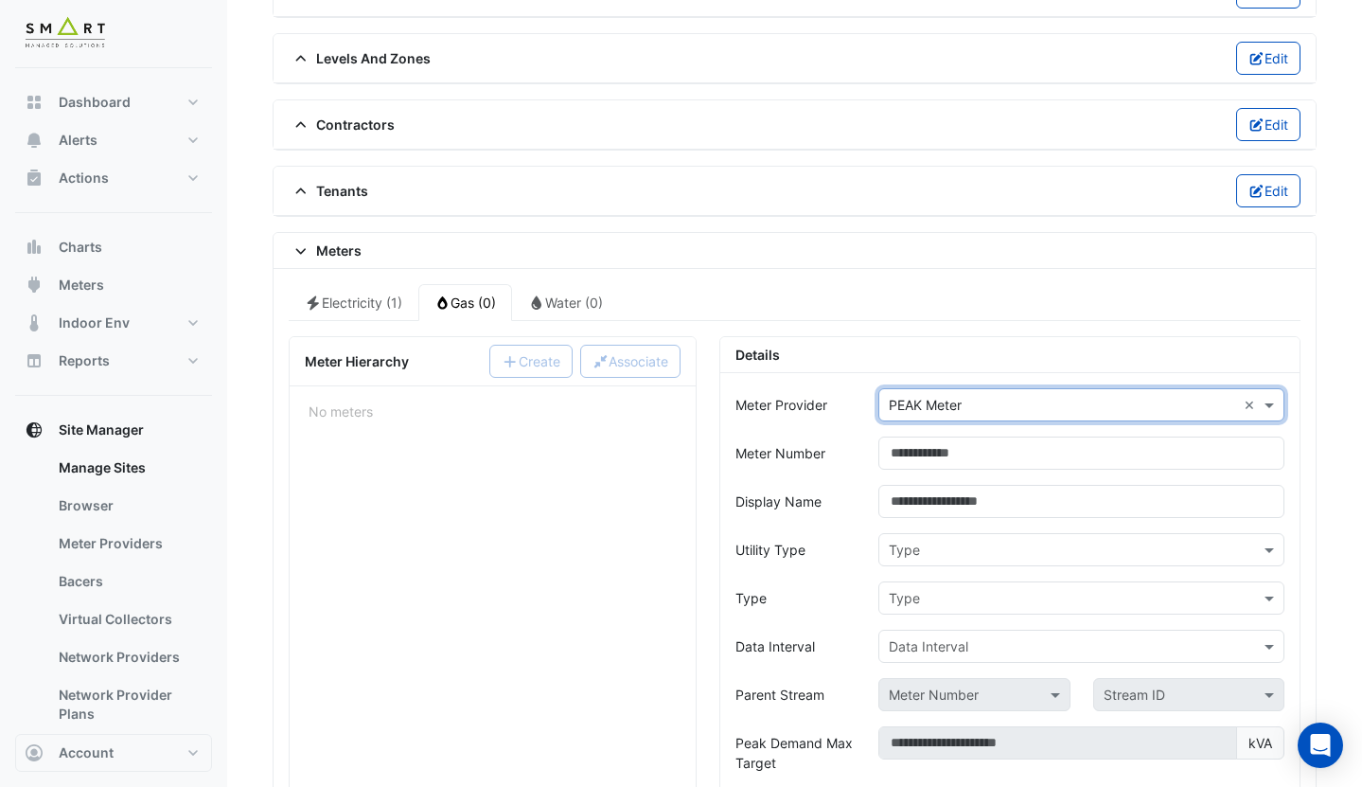
scroll to position [264, 0]
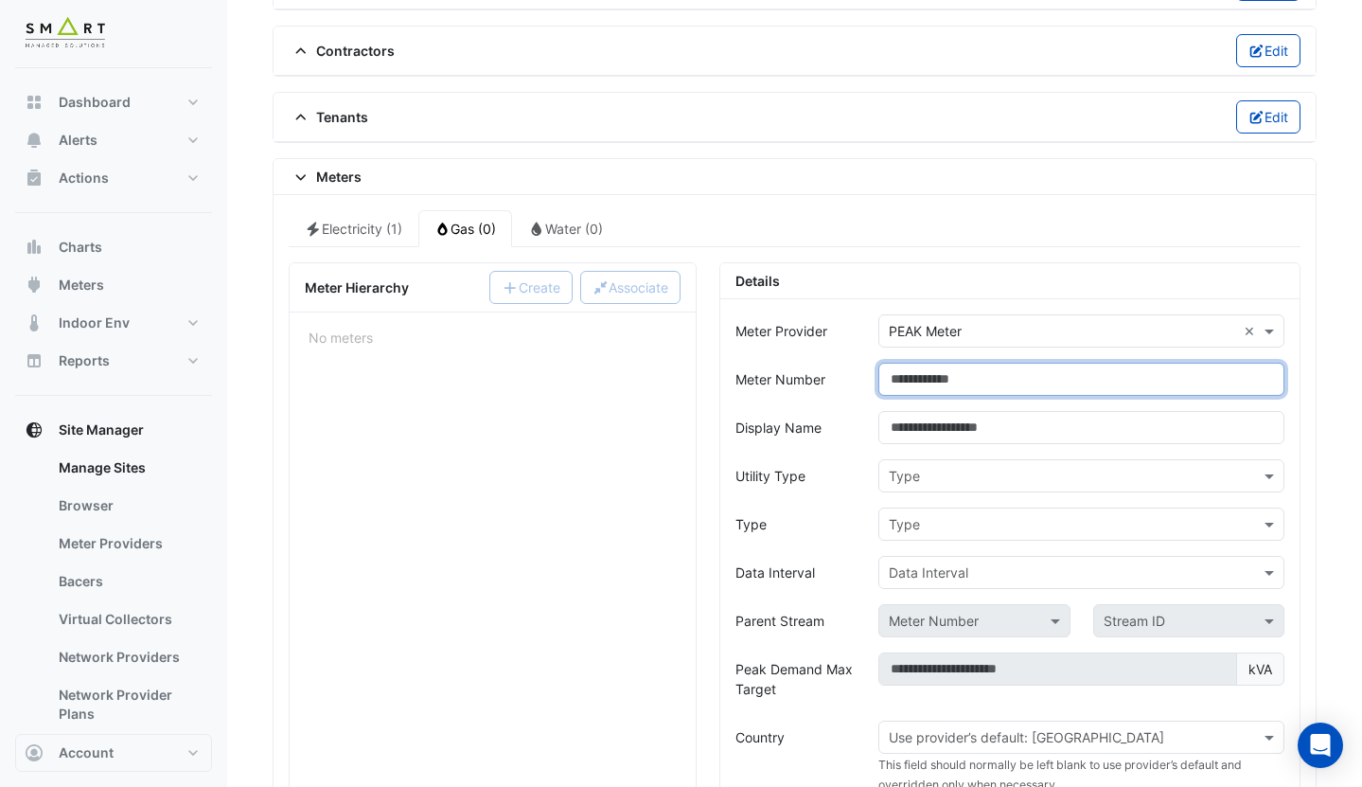
click at [963, 382] on input "Meter Number" at bounding box center [1081, 379] width 406 height 33
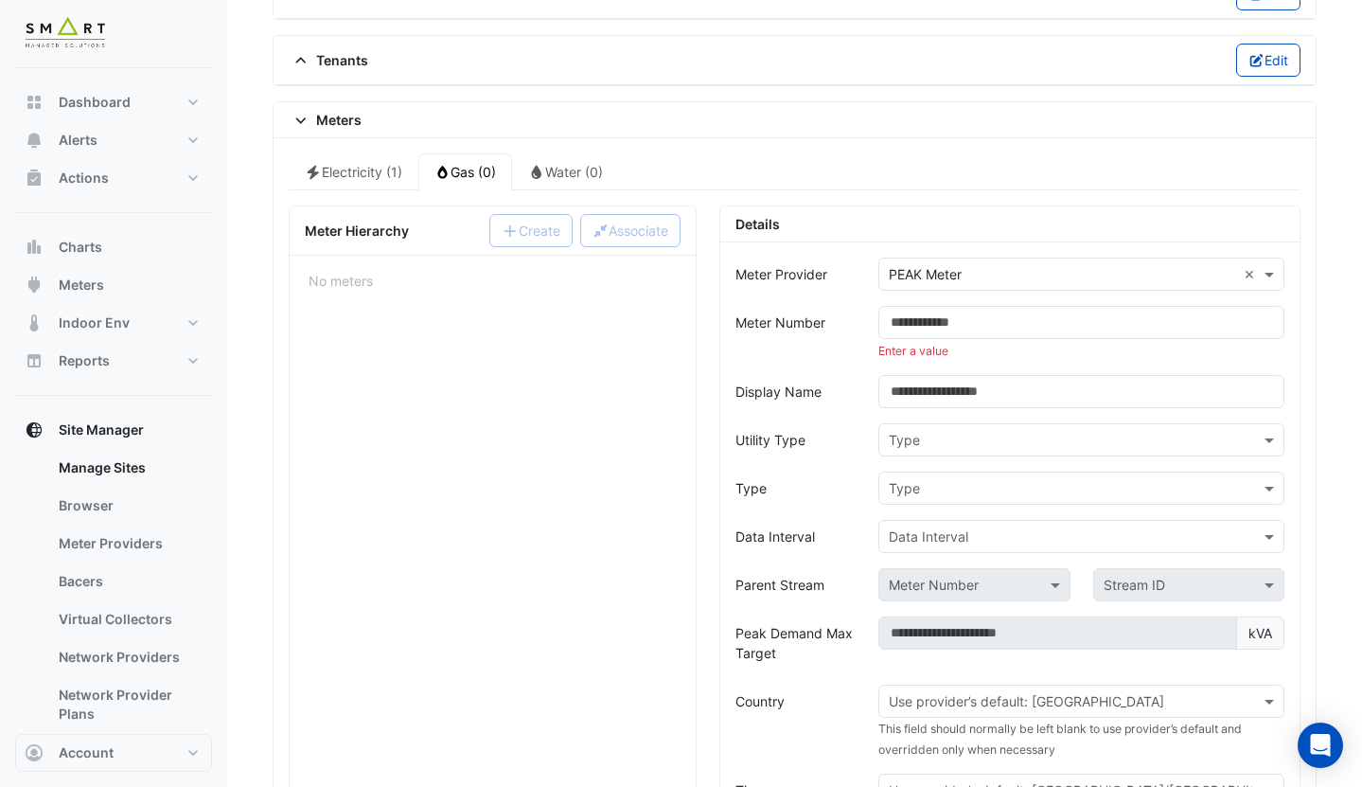
scroll to position [354, 0]
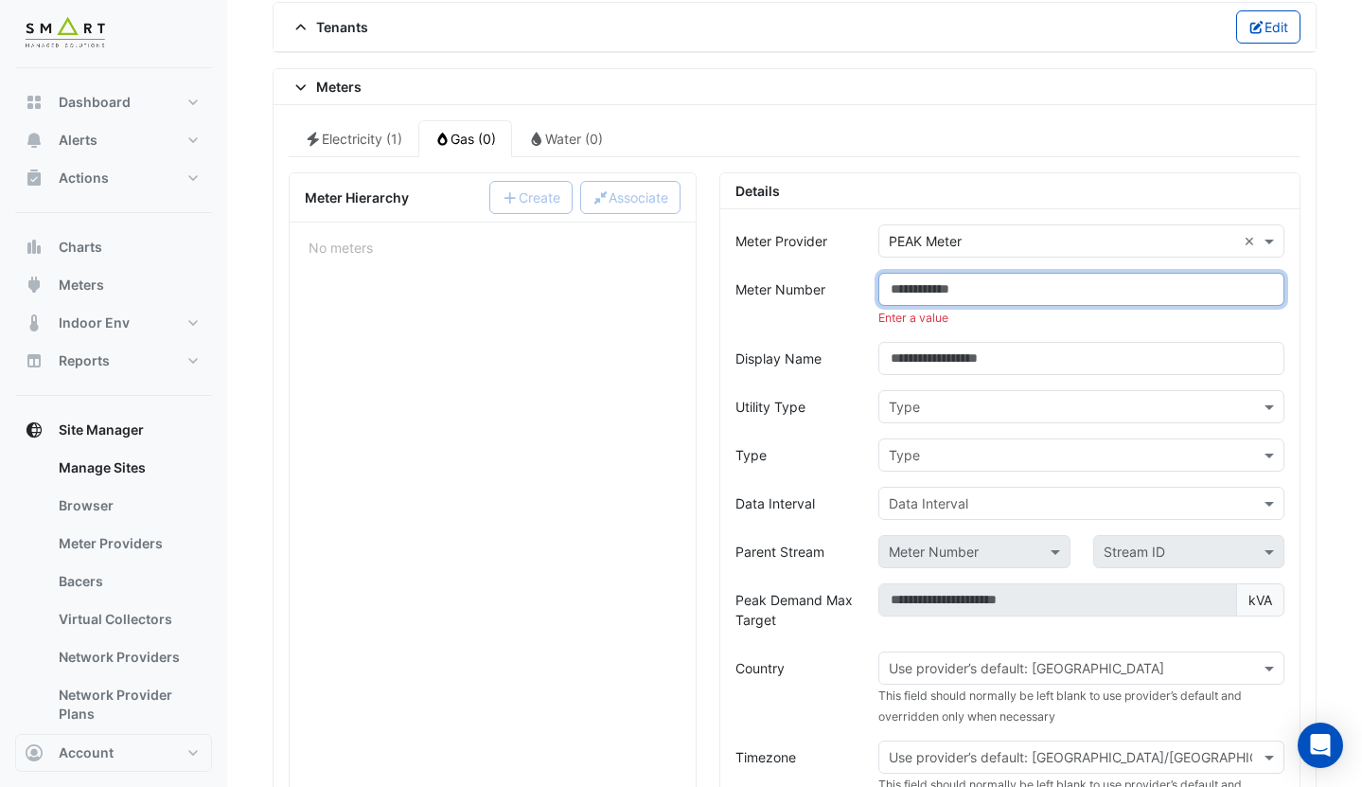
click at [943, 292] on input "Meter Number" at bounding box center [1081, 289] width 406 height 33
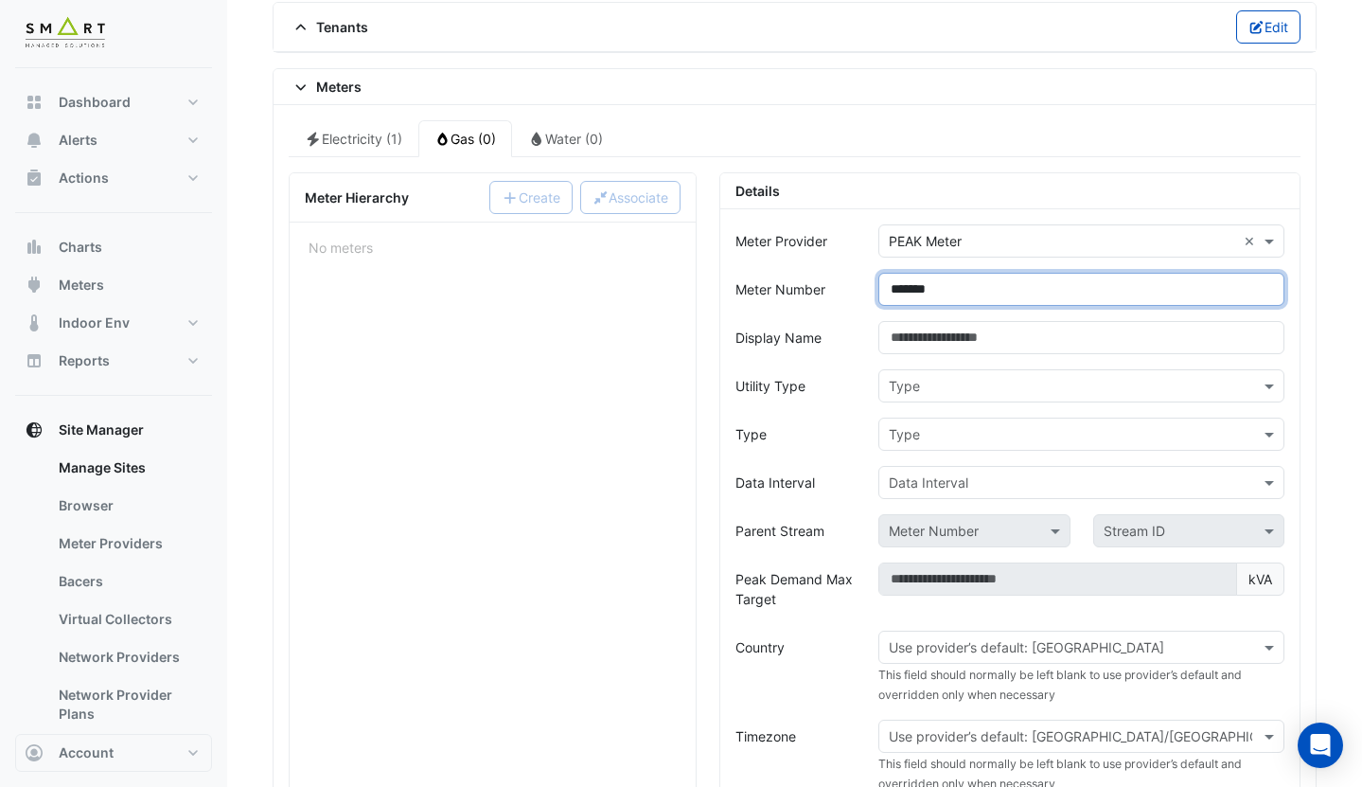
type input "*******"
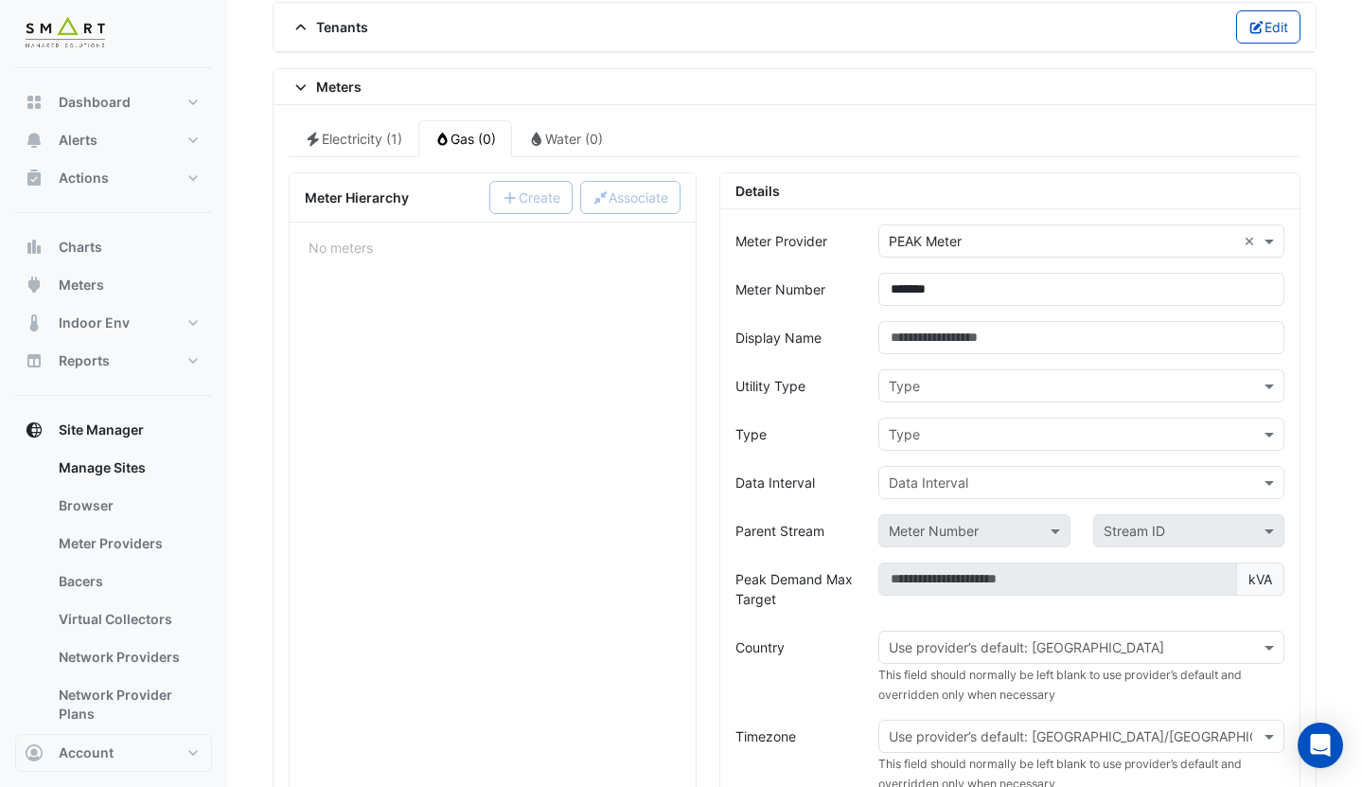
click at [959, 387] on input "text" at bounding box center [1062, 387] width 347 height 20
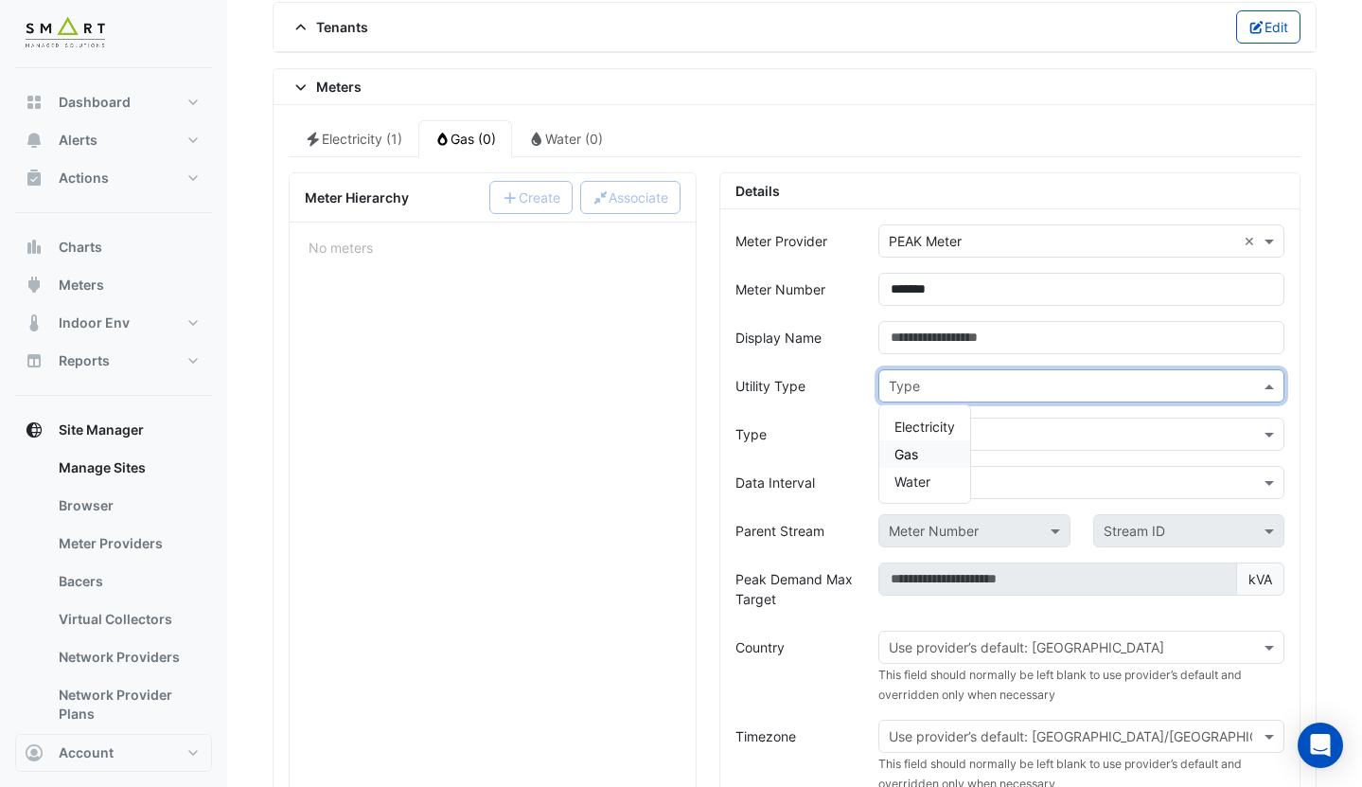
click at [930, 458] on div "Gas" at bounding box center [924, 453] width 91 height 27
click at [922, 447] on div "Type" at bounding box center [1081, 433] width 406 height 33
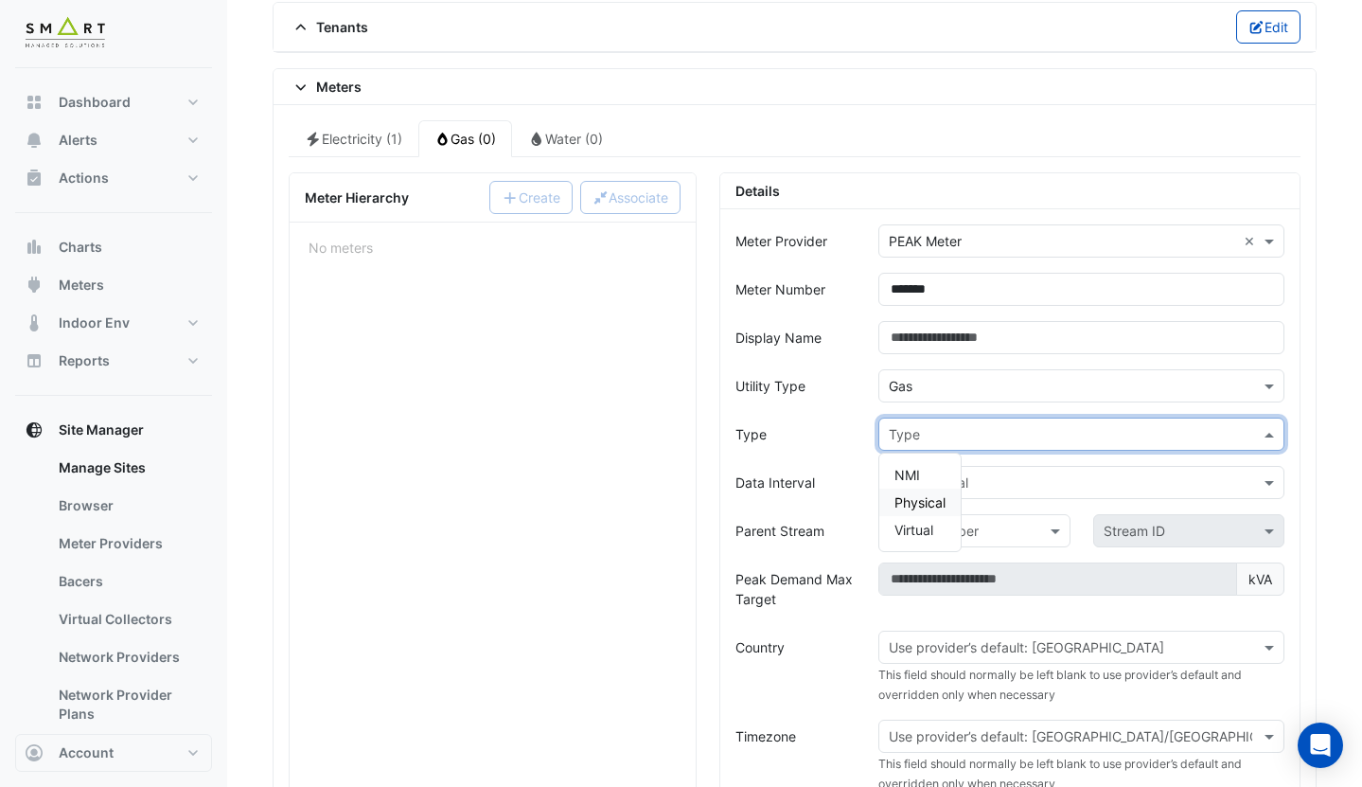
click at [912, 501] on span "Physical" at bounding box center [920, 502] width 51 height 16
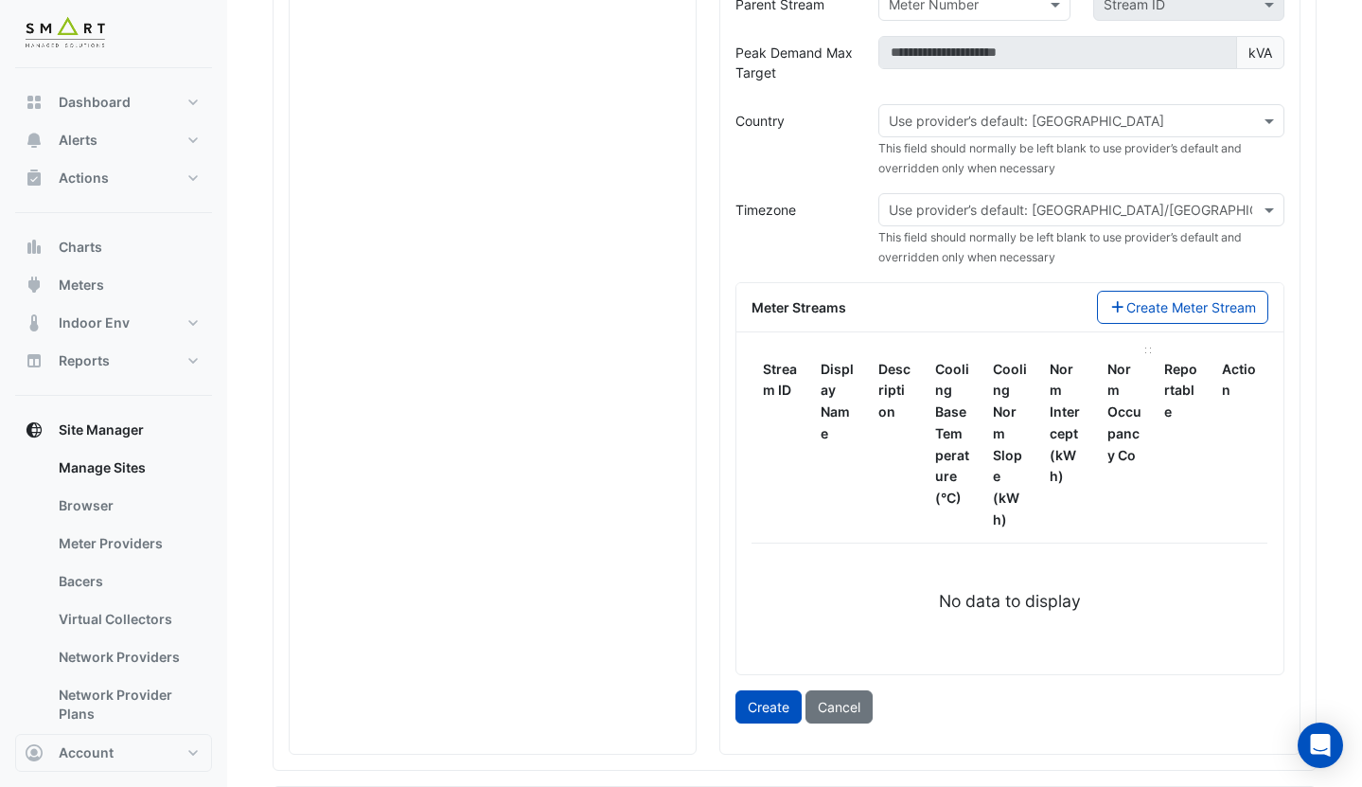
scroll to position [811, 0]
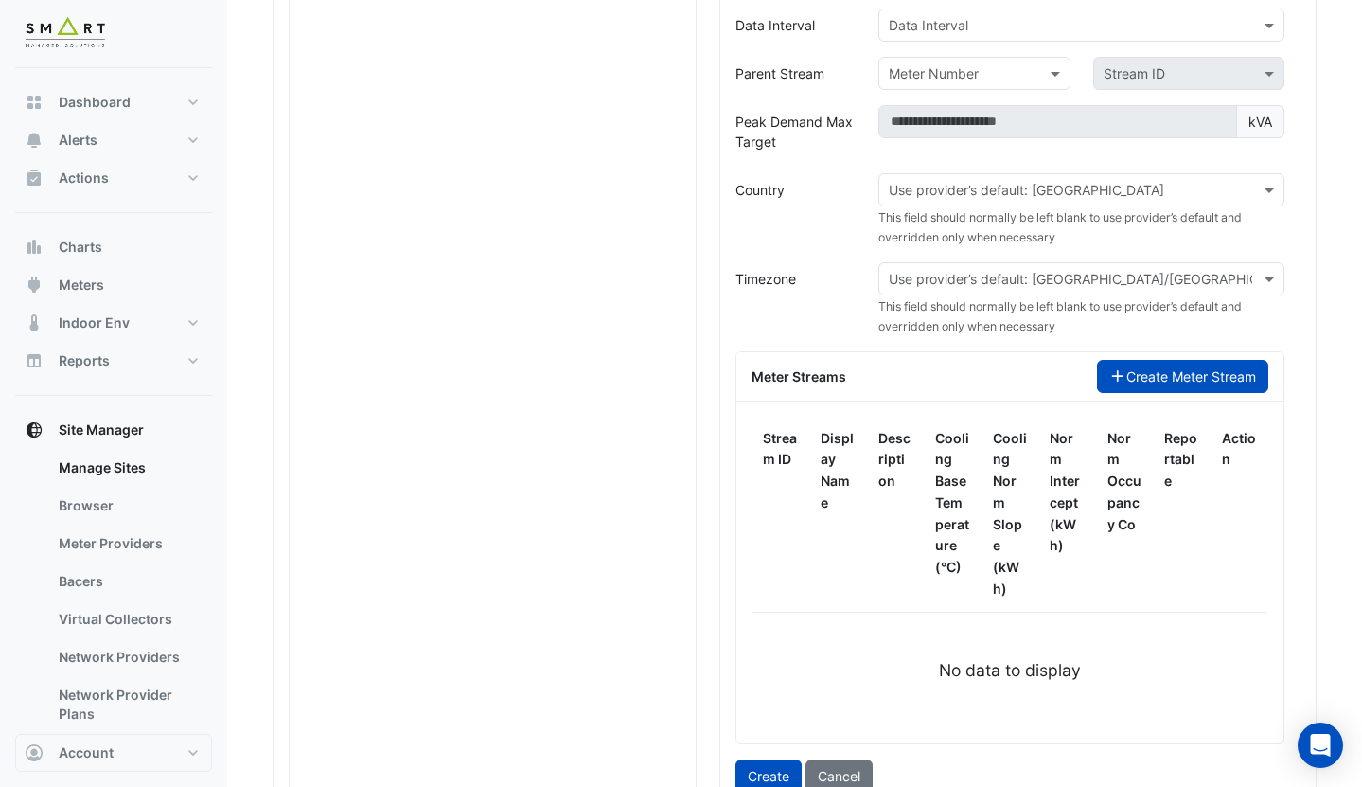
click at [1169, 379] on button "Create Meter Stream" at bounding box center [1182, 376] width 171 height 33
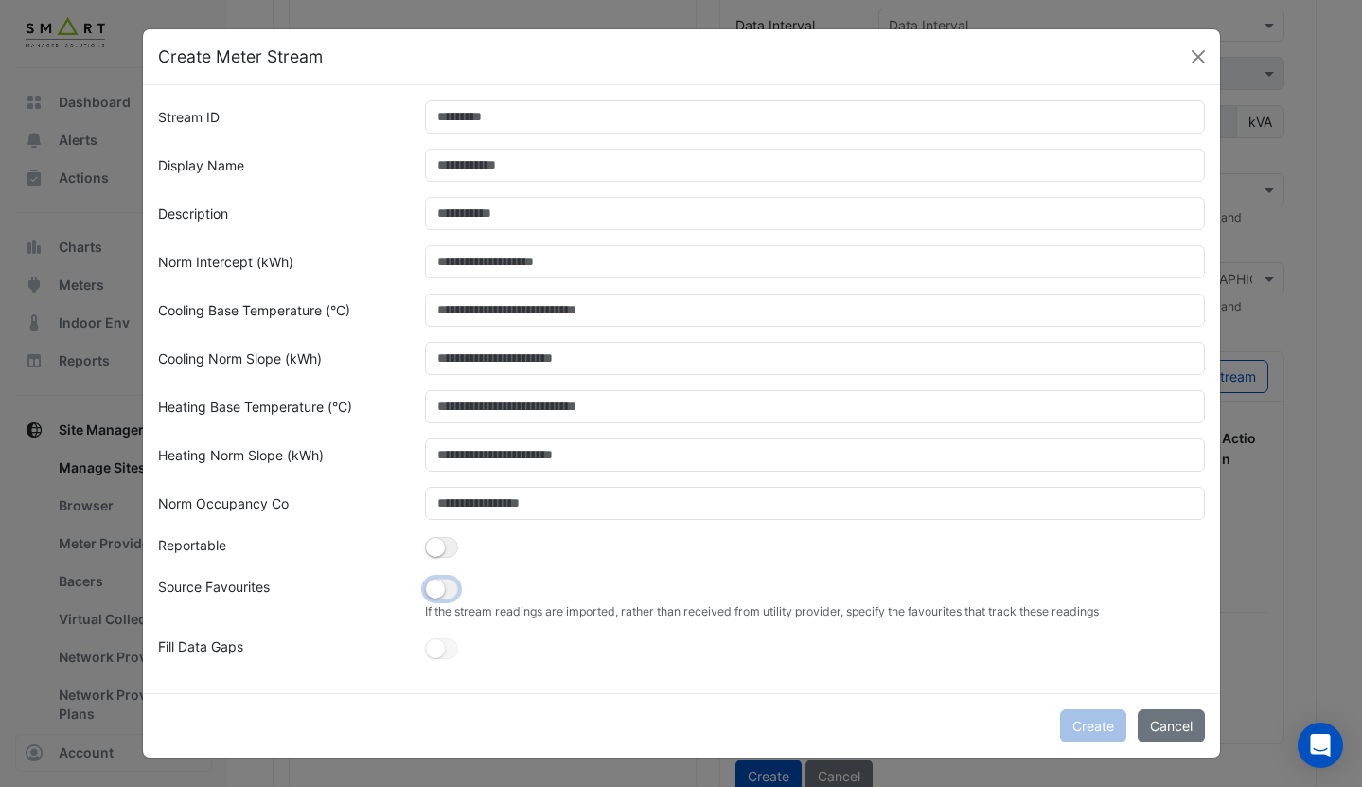
click at [453, 593] on button "button" at bounding box center [441, 588] width 33 height 21
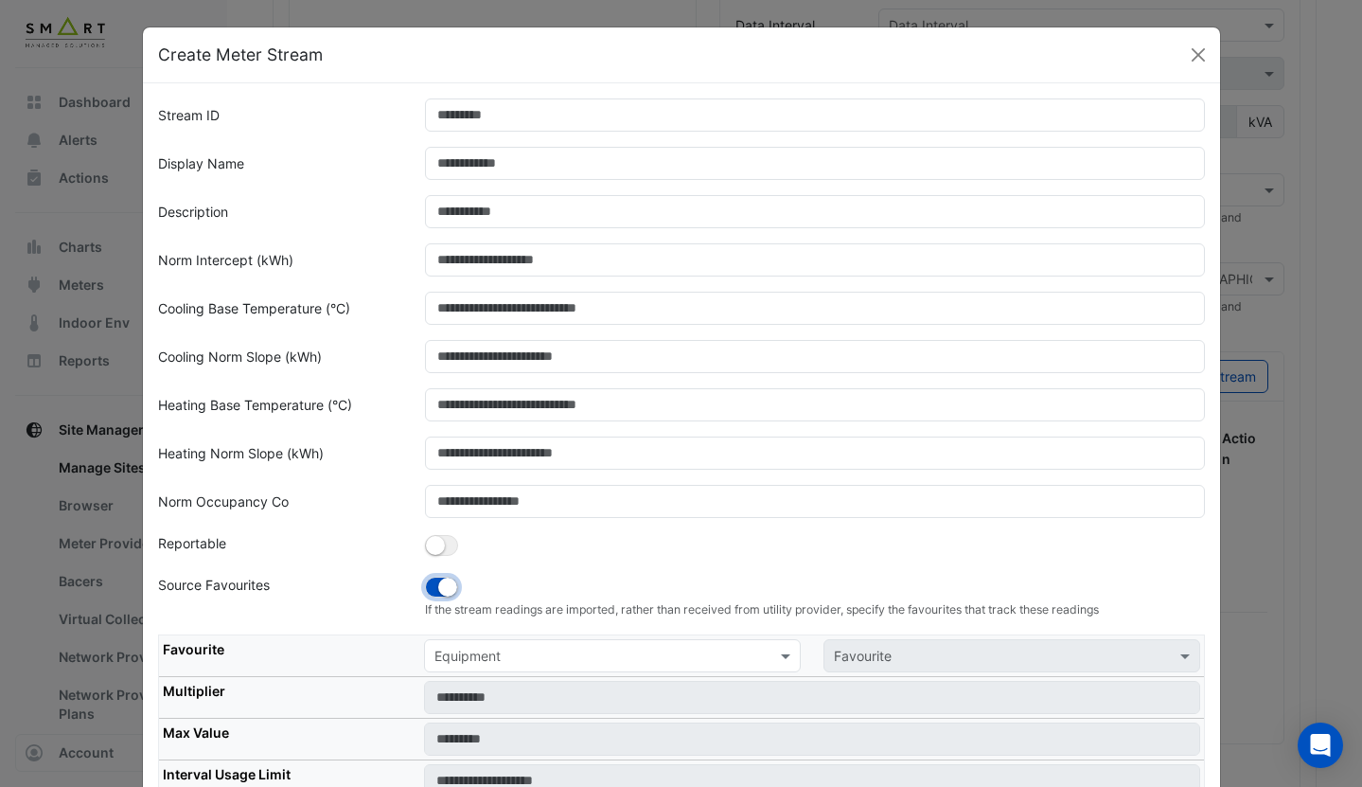
scroll to position [122, 0]
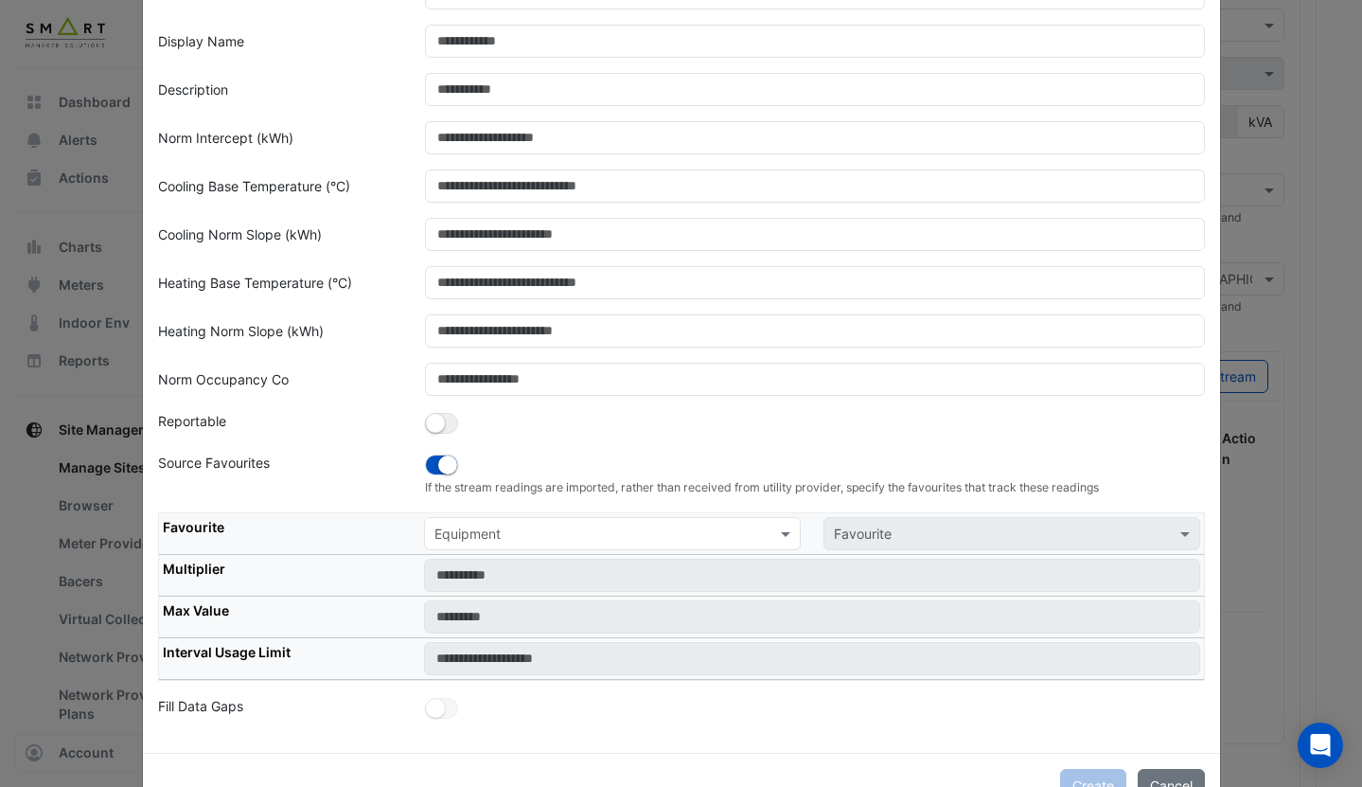
click at [525, 544] on div "Equipment" at bounding box center [612, 533] width 377 height 33
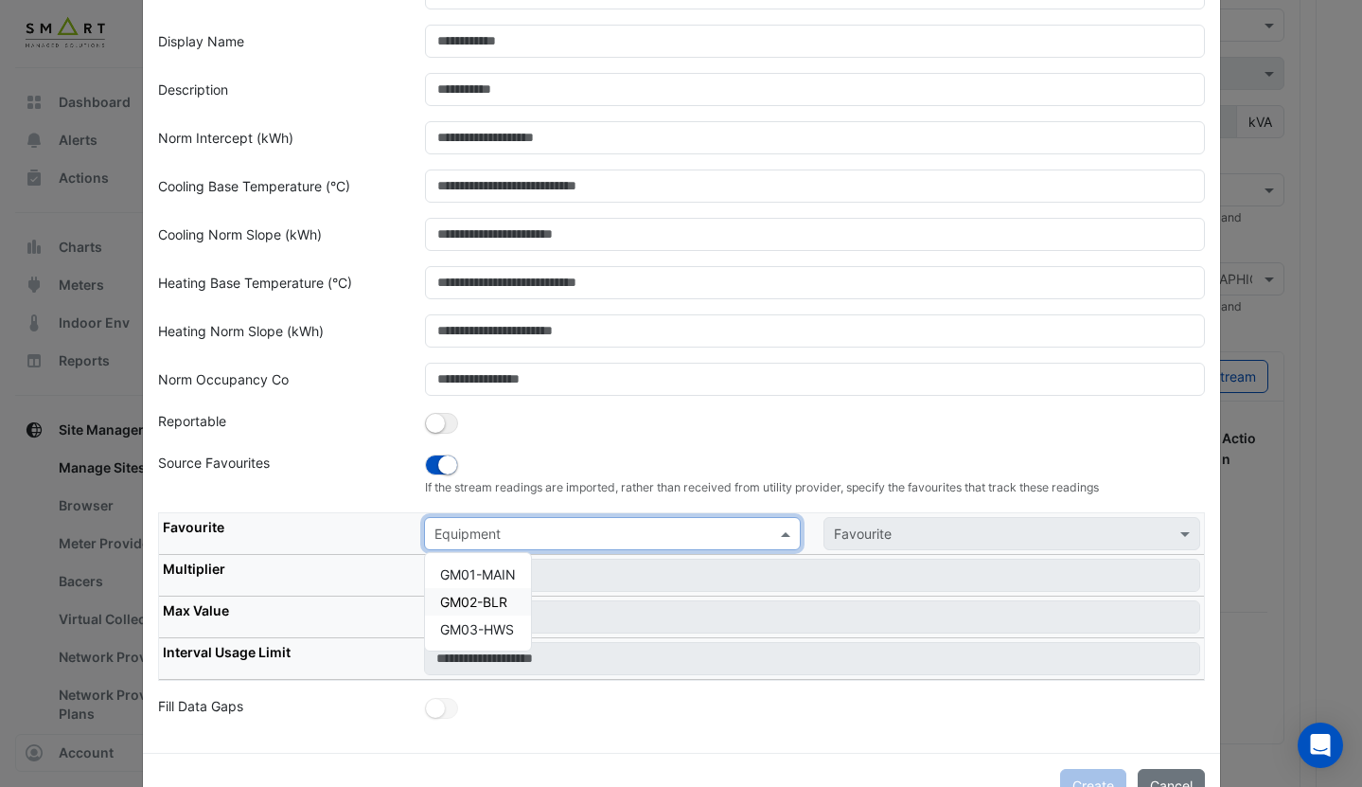
click at [491, 602] on span "GM02-BLR" at bounding box center [473, 602] width 67 height 16
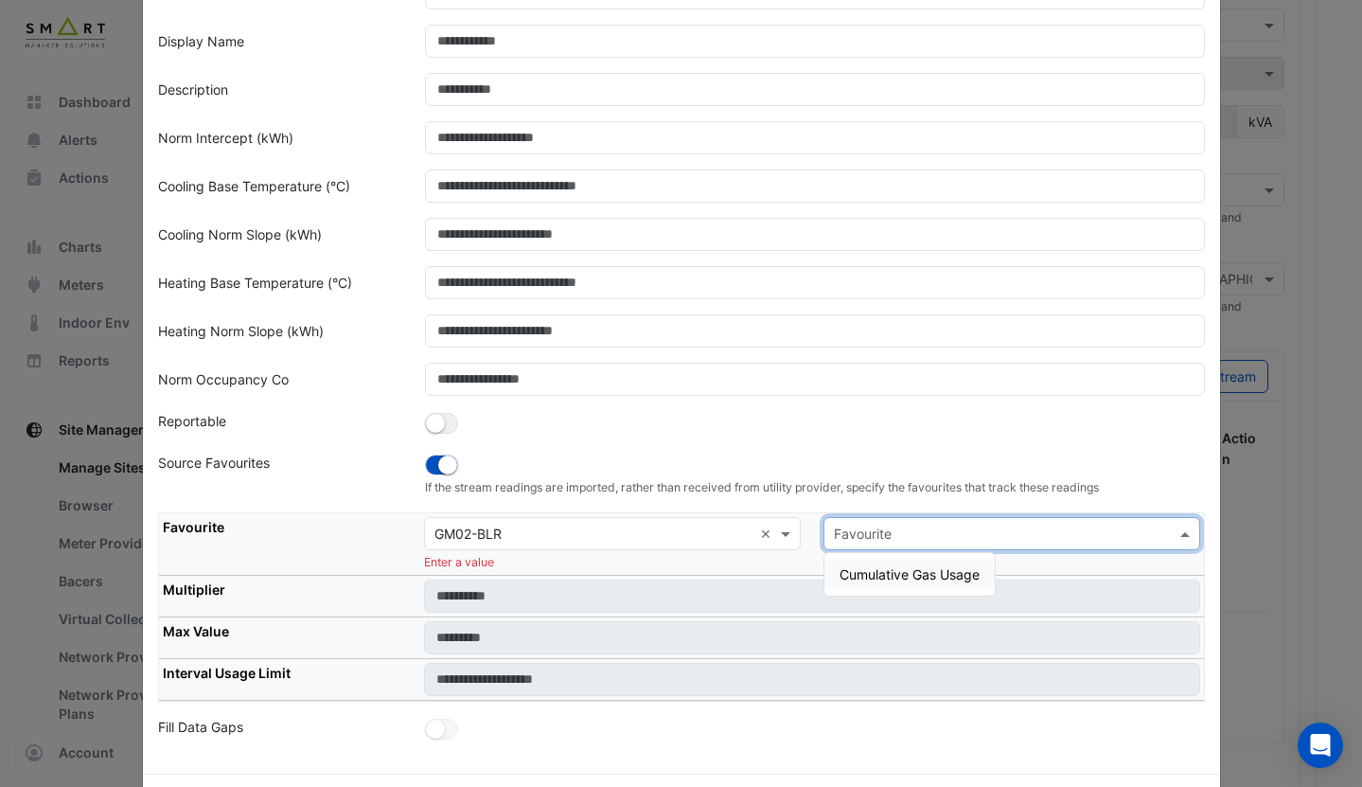
click at [867, 535] on input "text" at bounding box center [993, 534] width 318 height 20
click at [883, 562] on div "Cumulative Gas Usage" at bounding box center [909, 573] width 170 height 27
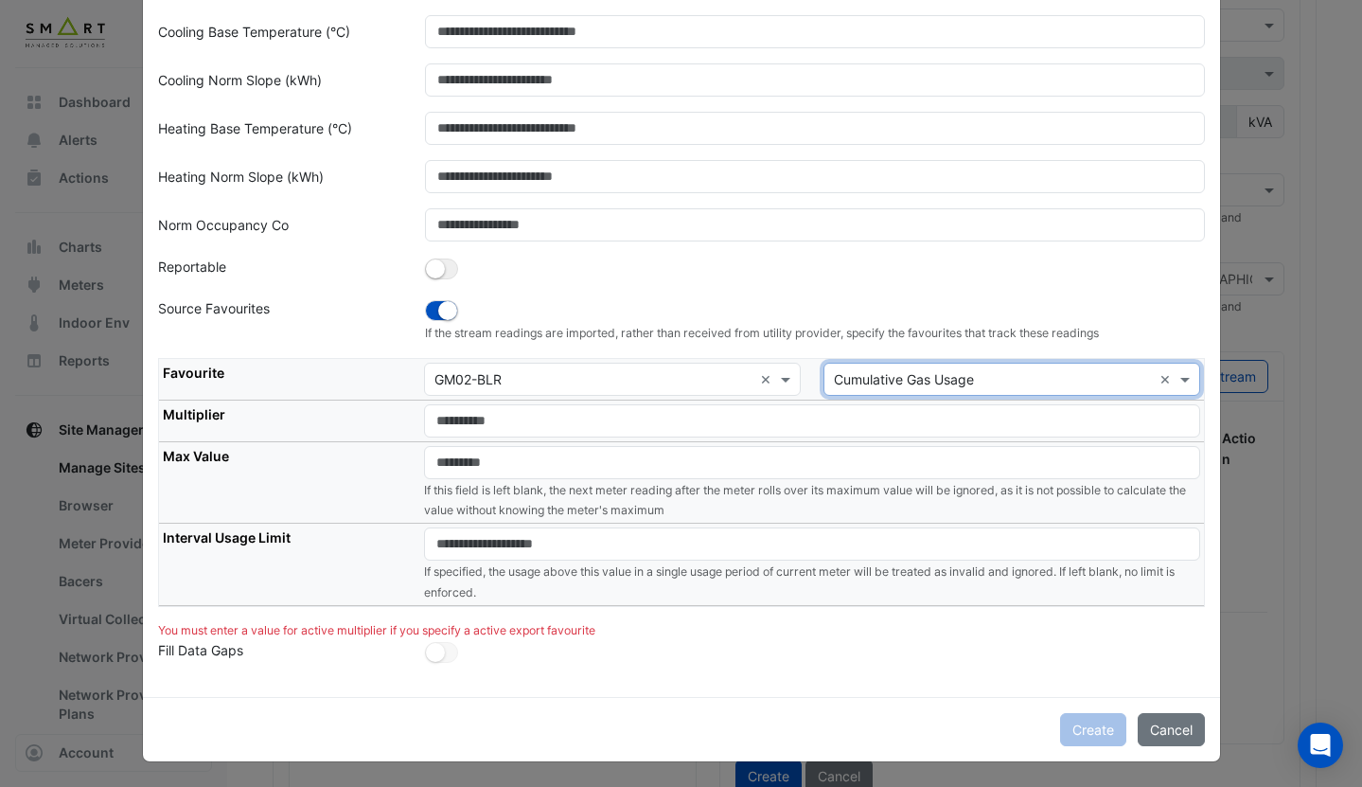
scroll to position [0, 0]
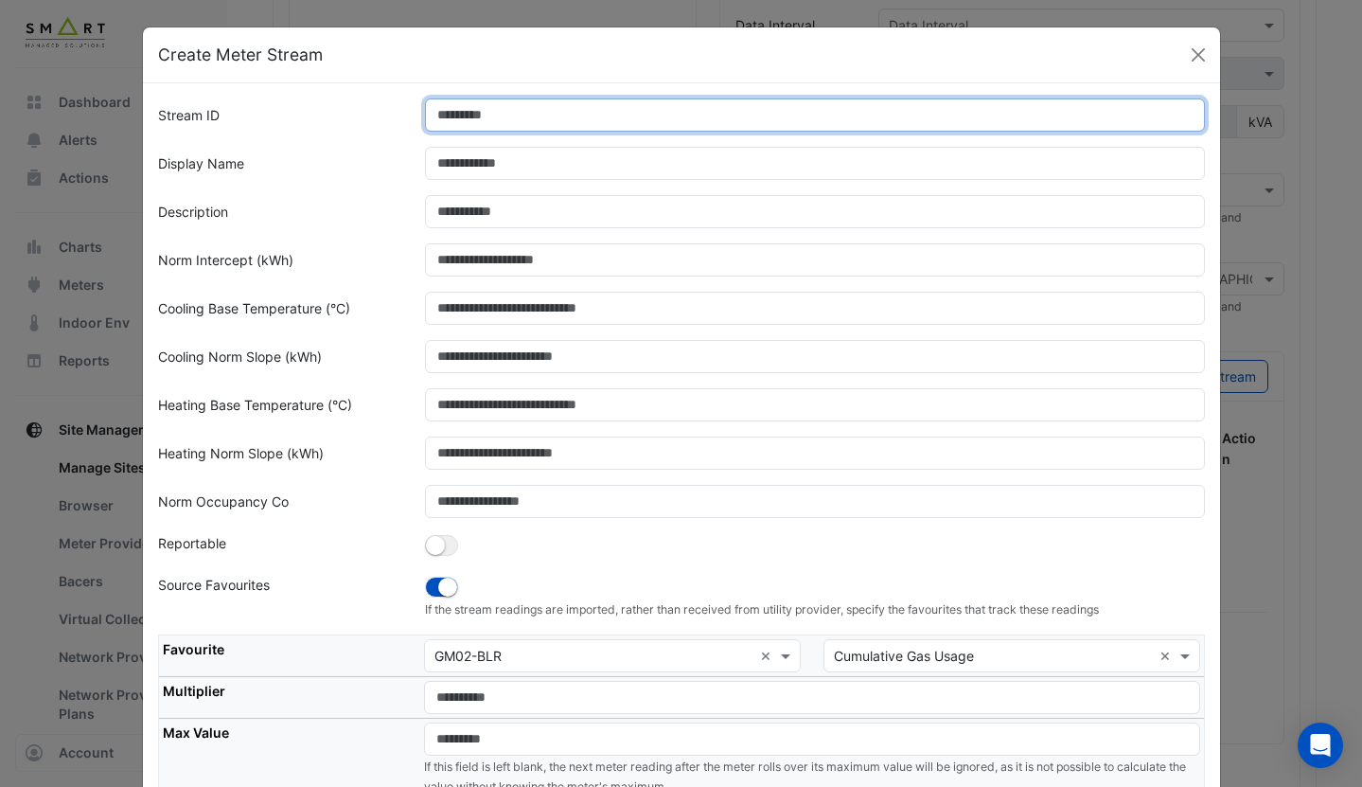
click at [534, 119] on input "Stream ID" at bounding box center [815, 114] width 780 height 33
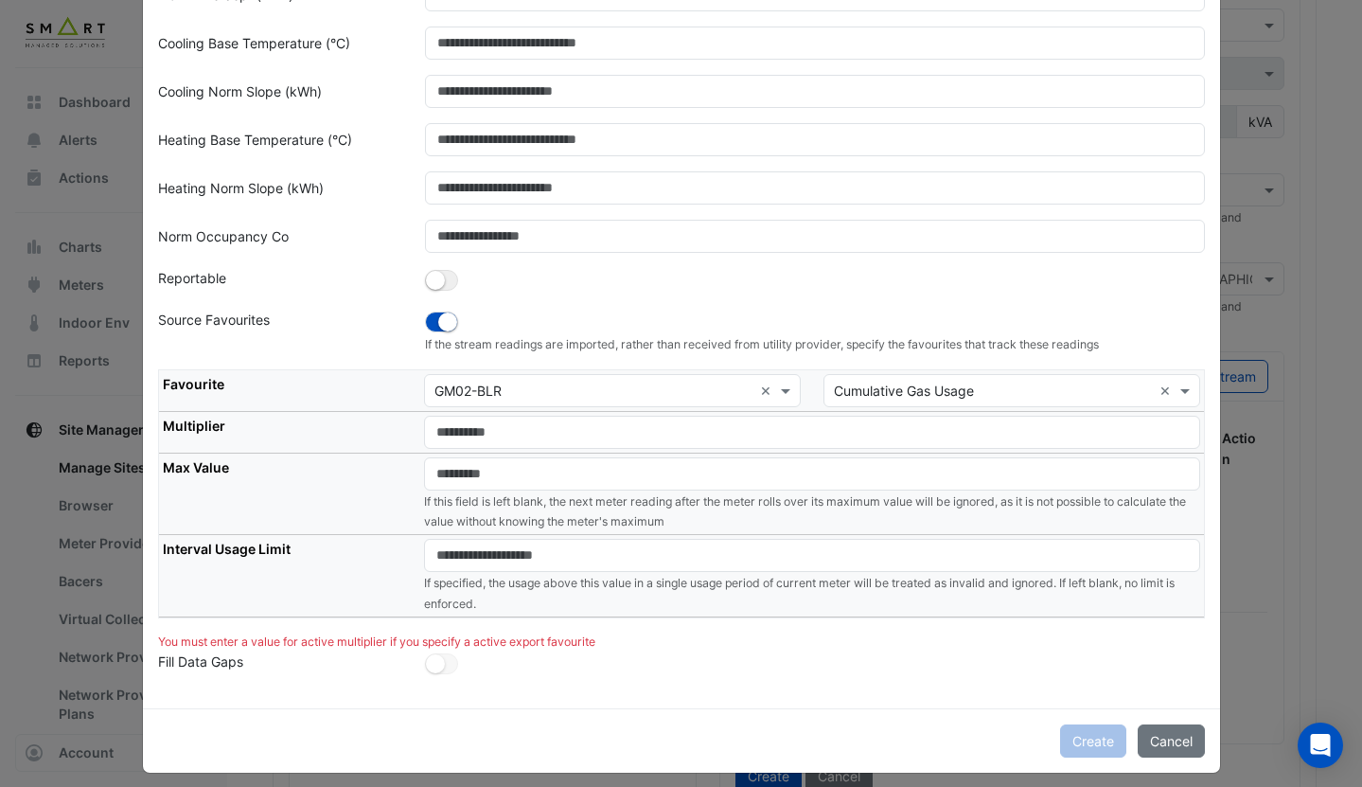
scroll to position [276, 0]
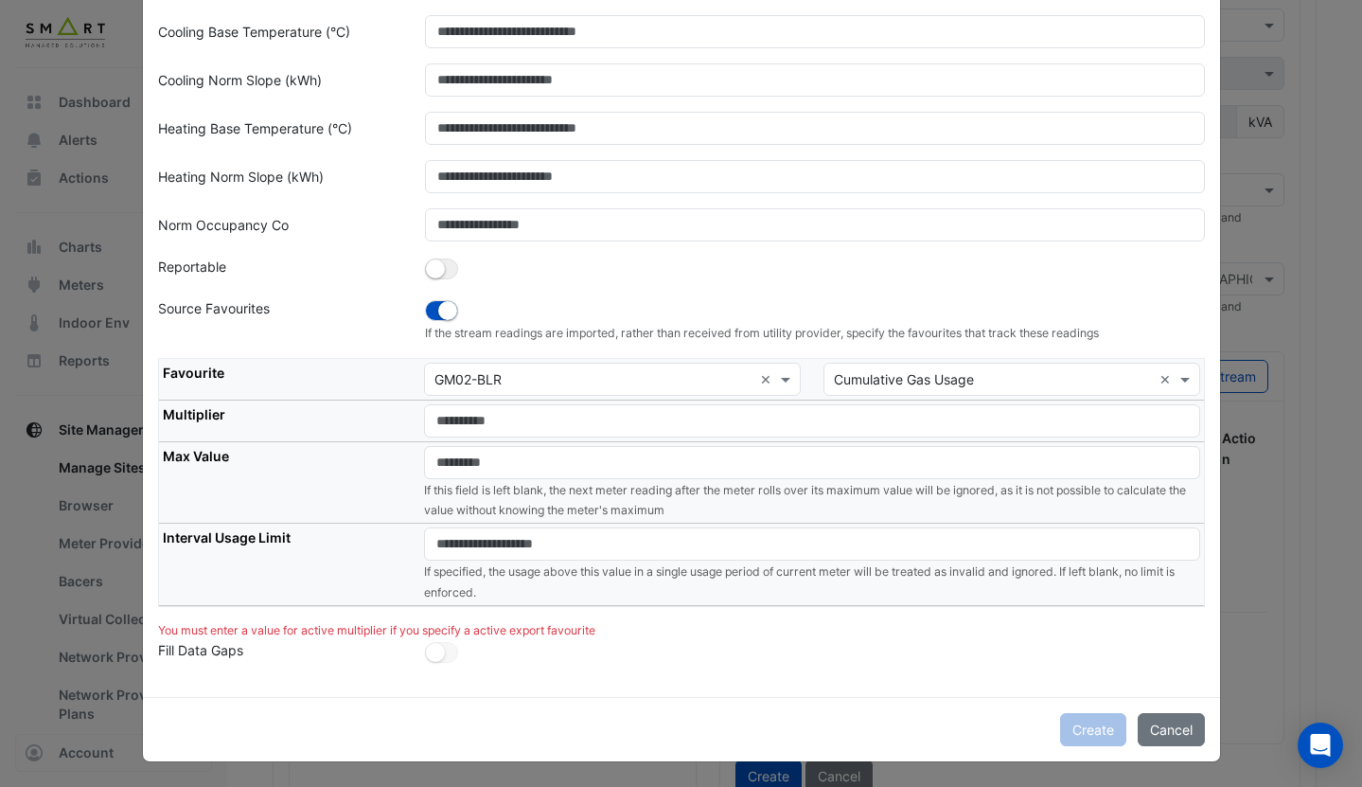
type input "*"
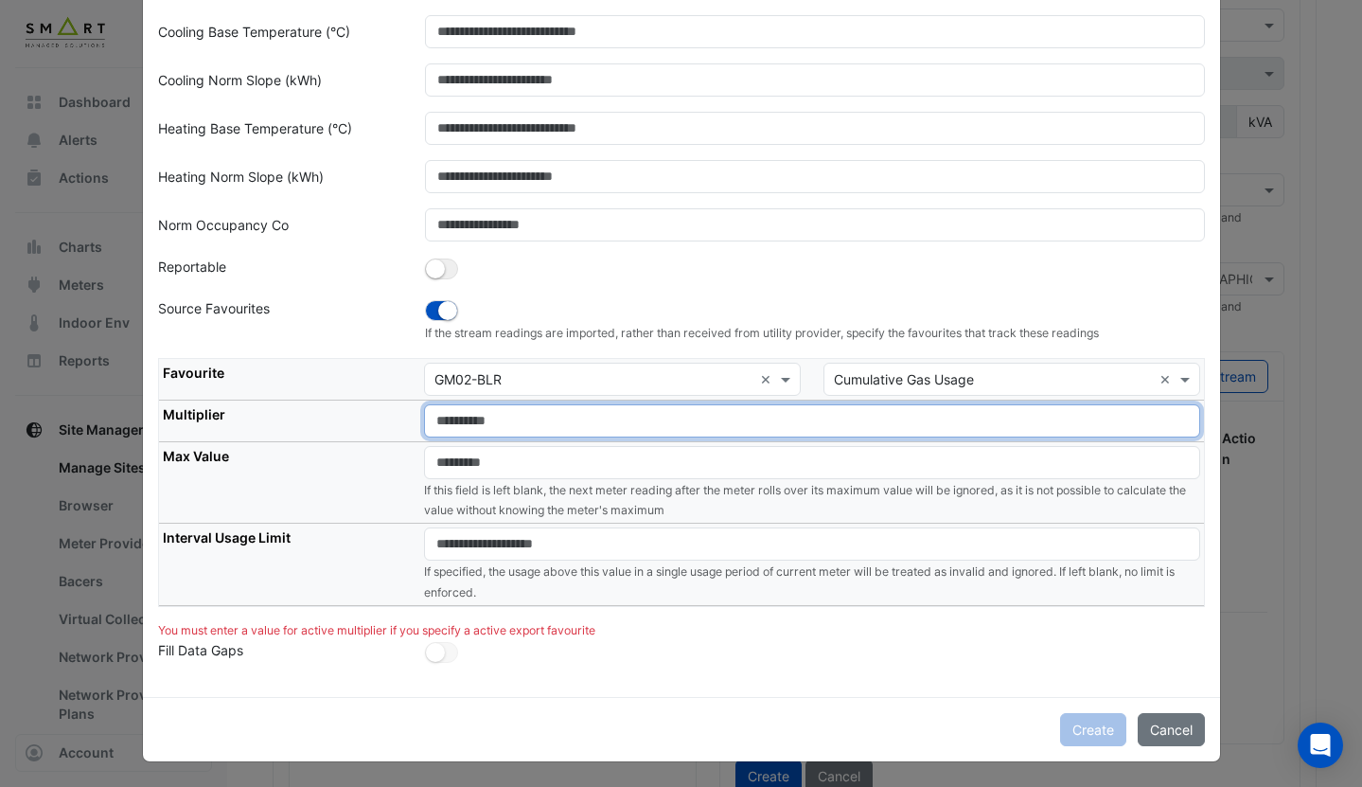
click at [498, 429] on input "number" at bounding box center [812, 420] width 776 height 33
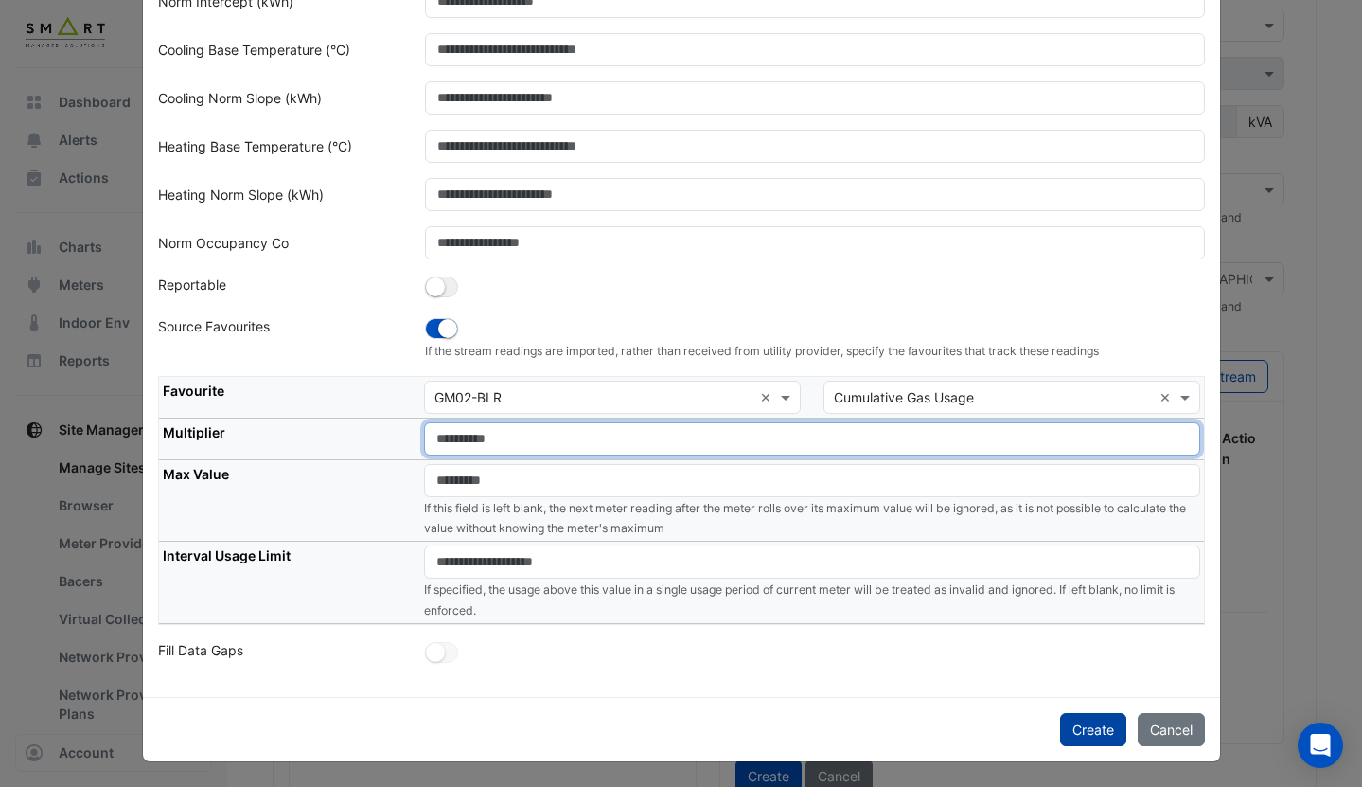
type input "*"
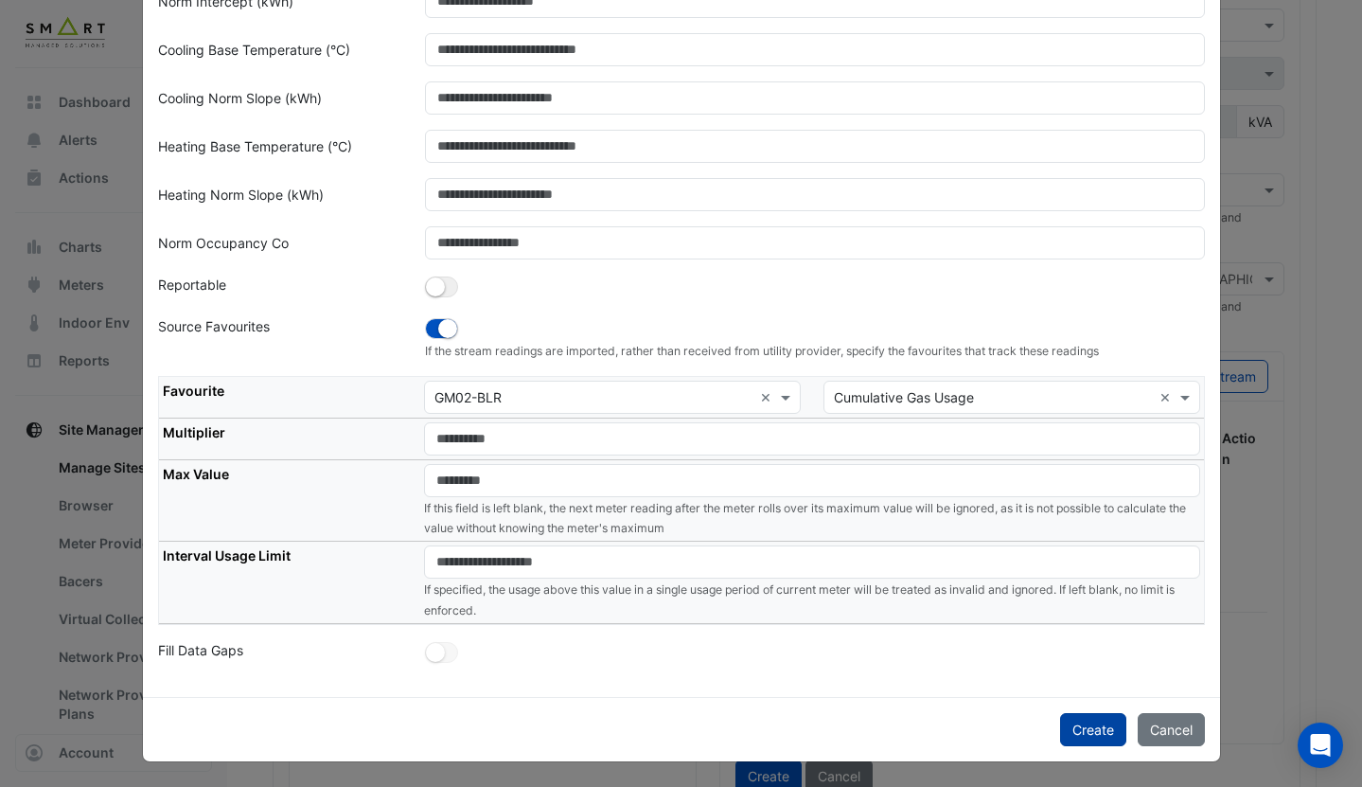
click at [1090, 726] on button "Create" at bounding box center [1093, 729] width 66 height 33
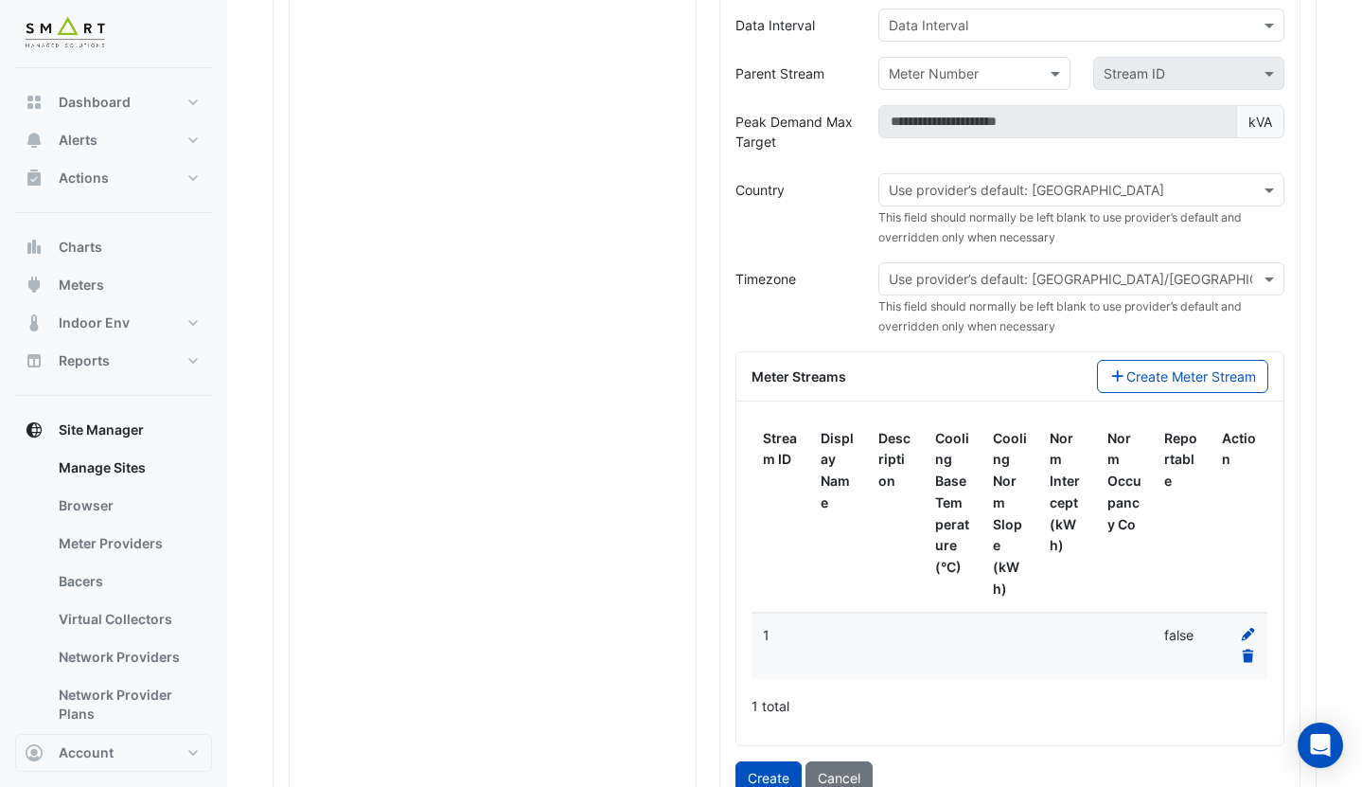
scroll to position [916, 0]
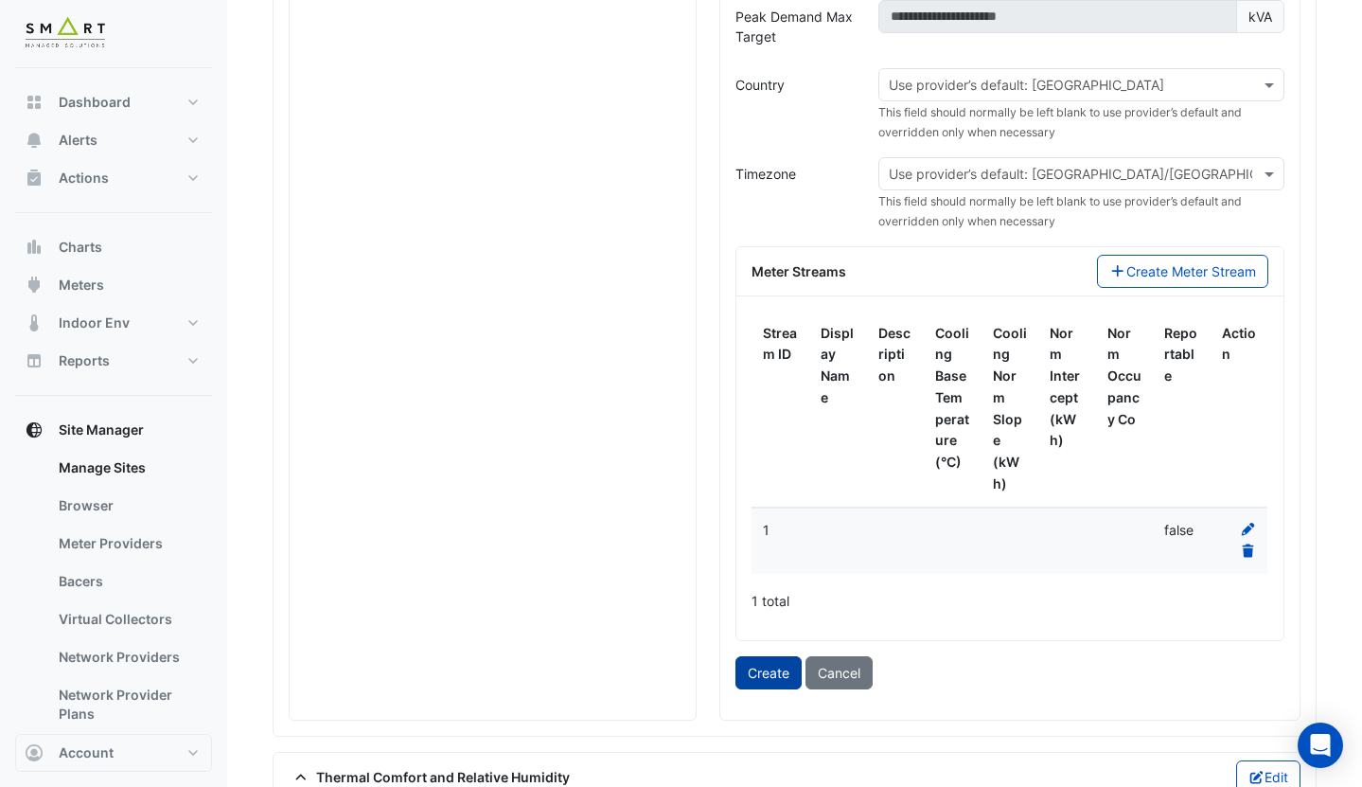
click at [766, 676] on button "Create" at bounding box center [768, 672] width 66 height 33
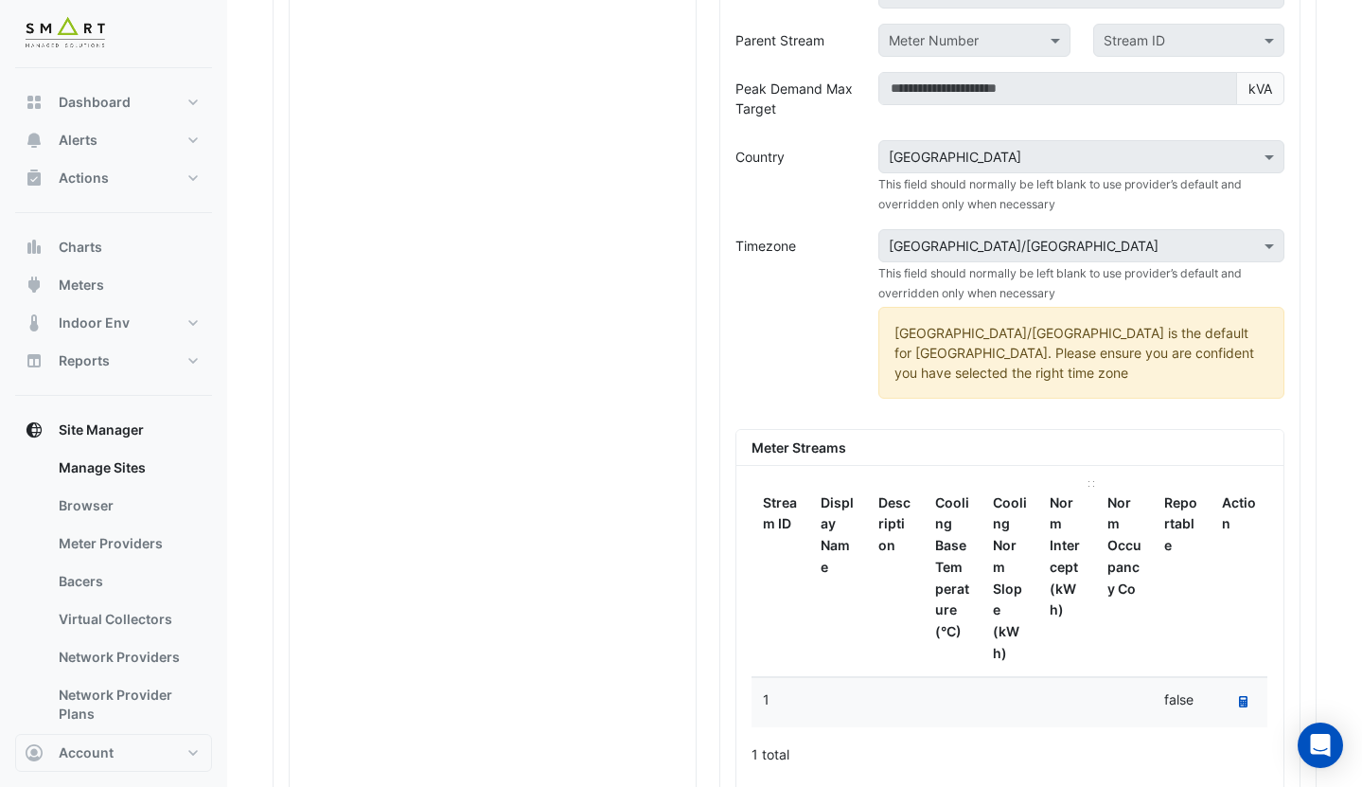
scroll to position [820, 0]
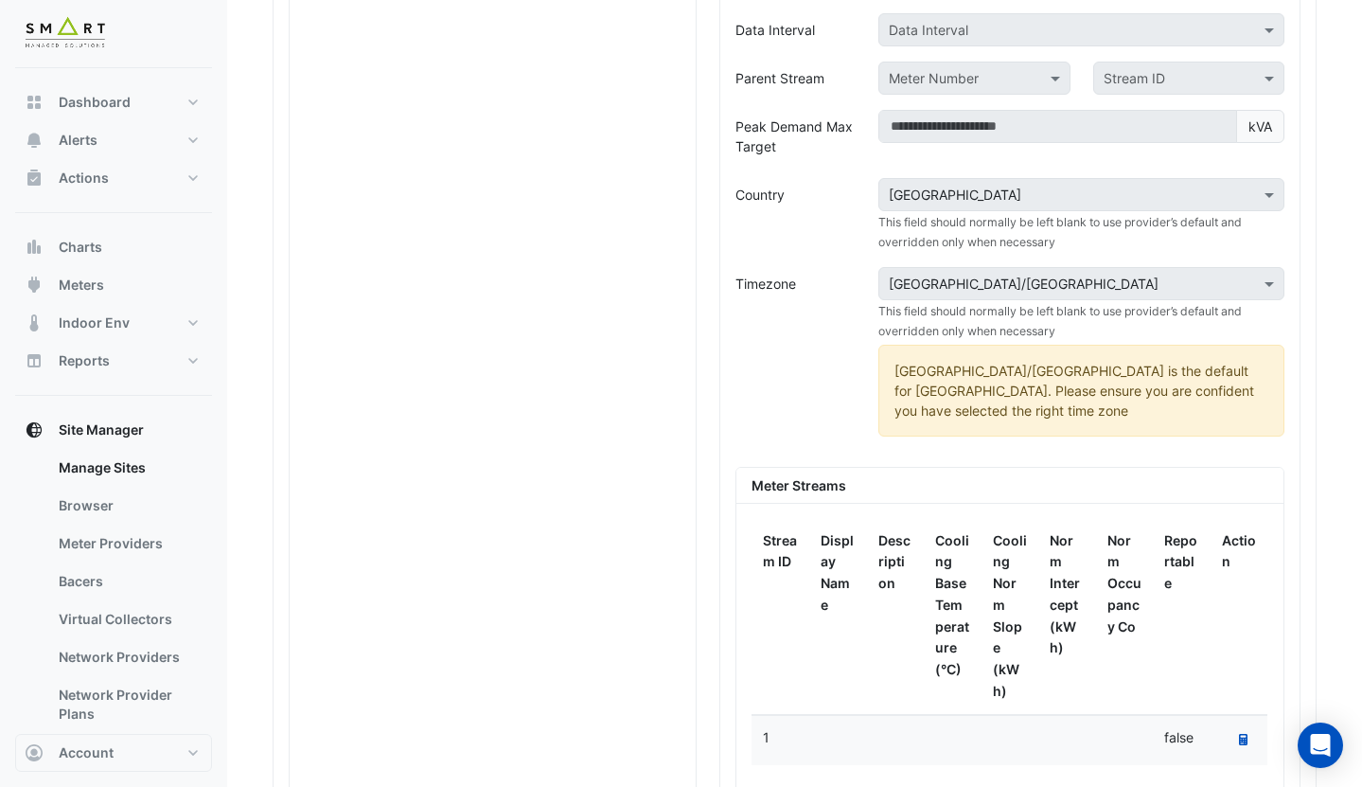
click at [1168, 294] on div "× [GEOGRAPHIC_DATA]/[GEOGRAPHIC_DATA]" at bounding box center [1081, 283] width 406 height 33
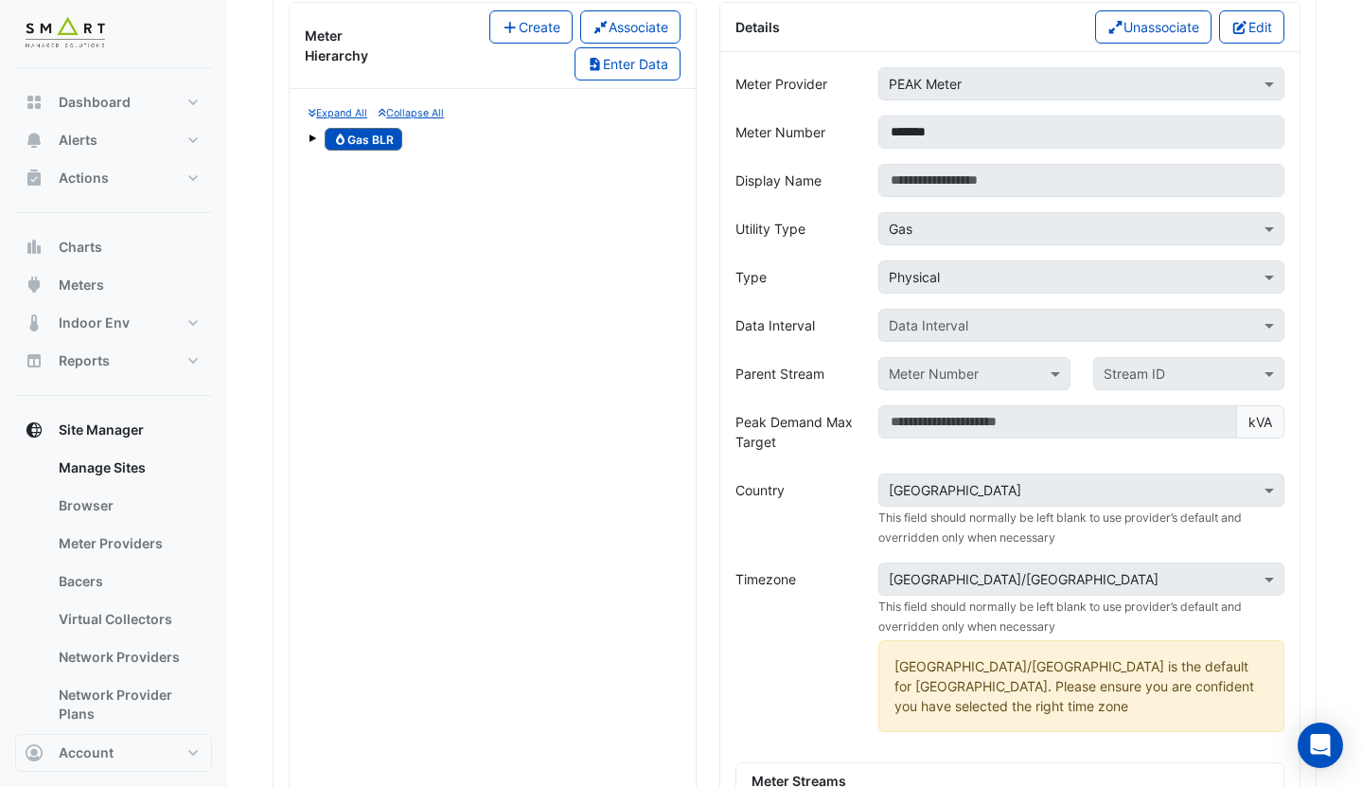
scroll to position [523, 0]
click at [1245, 34] on button "Edit" at bounding box center [1251, 28] width 65 height 33
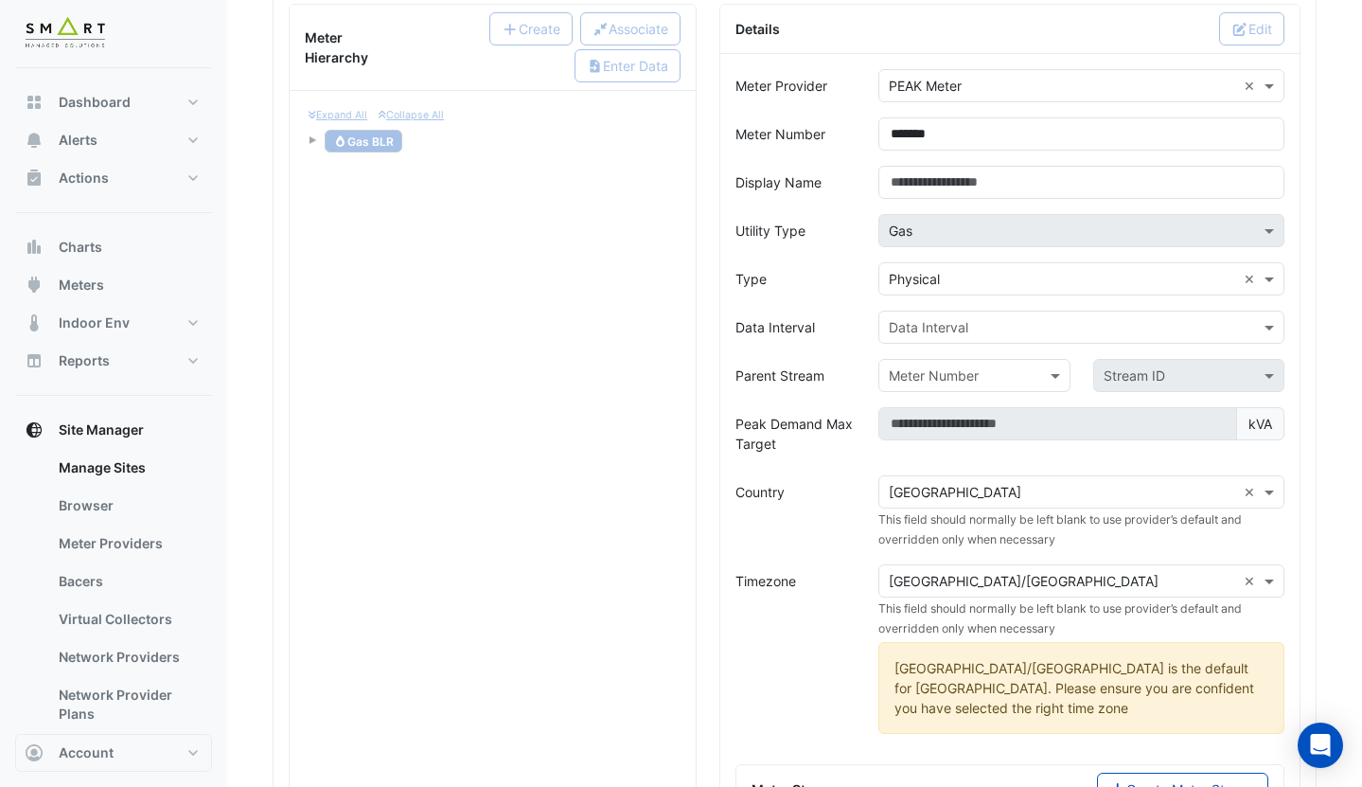
scroll to position [671, 0]
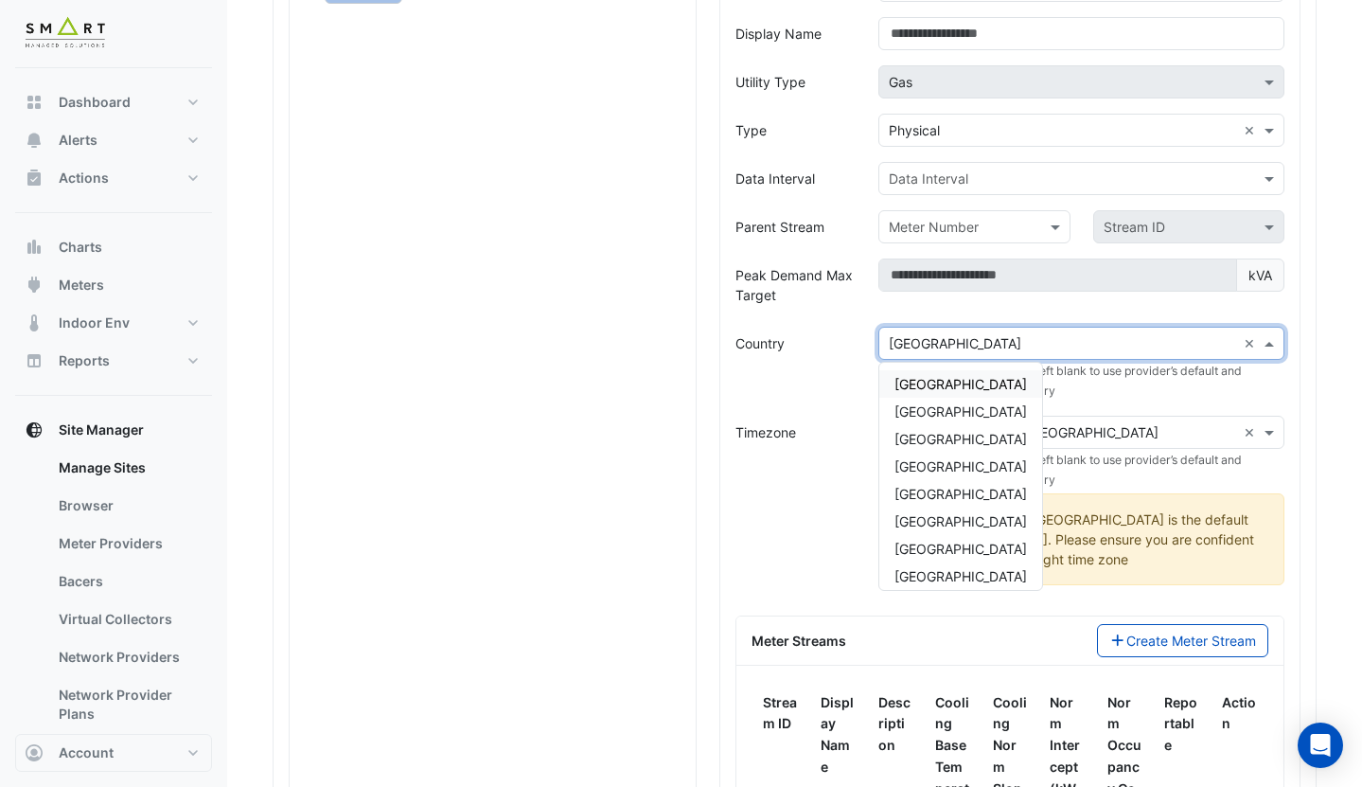
click at [999, 356] on div "× [GEOGRAPHIC_DATA] ×" at bounding box center [1081, 343] width 406 height 33
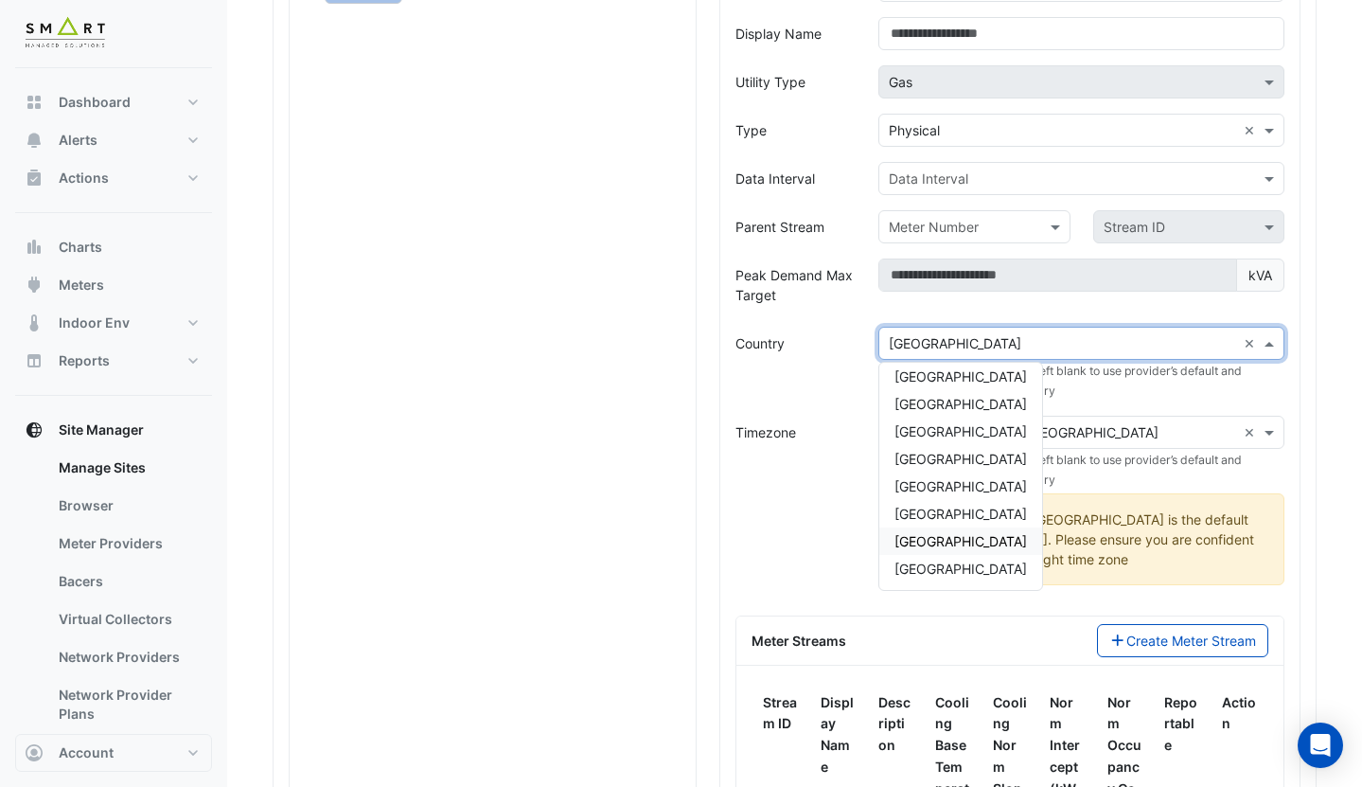
click at [944, 550] on div "[GEOGRAPHIC_DATA]" at bounding box center [960, 540] width 163 height 27
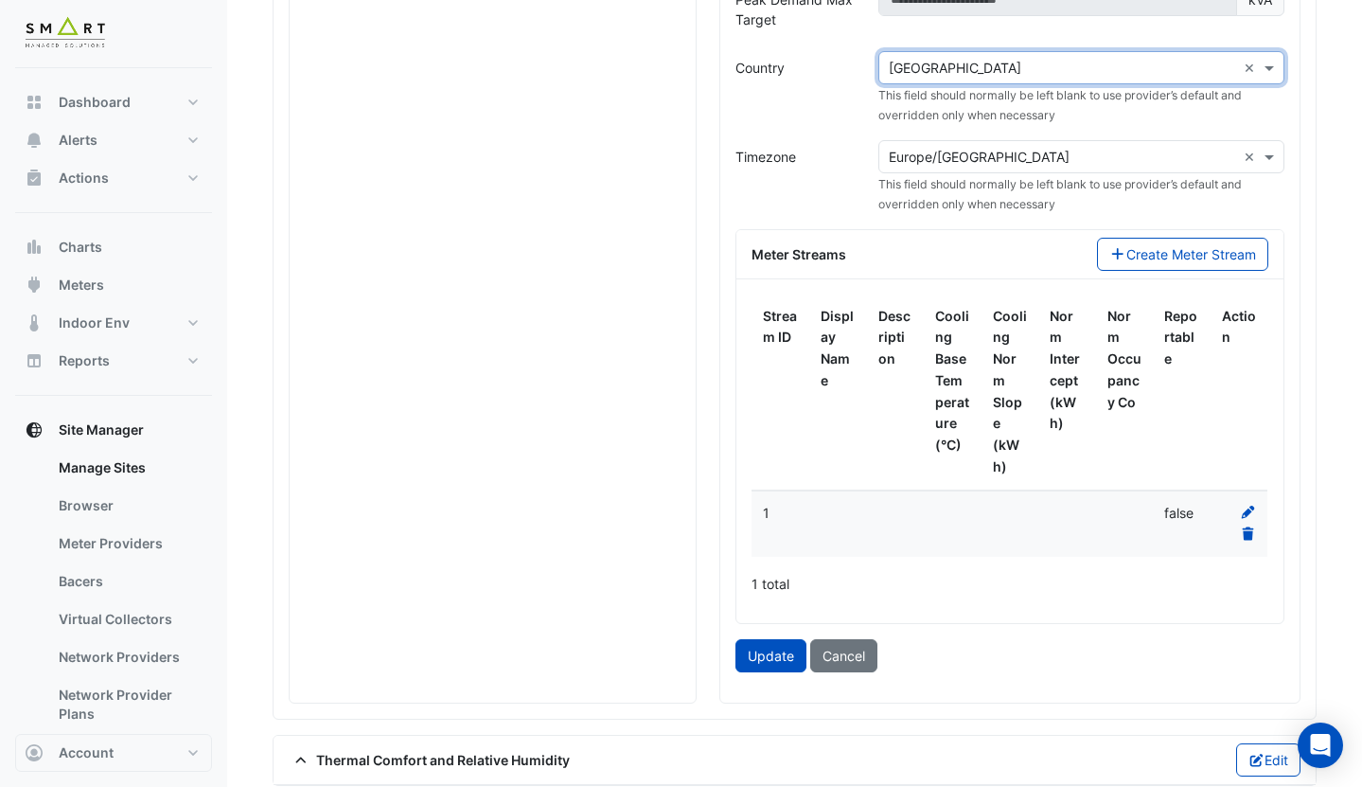
scroll to position [966, 0]
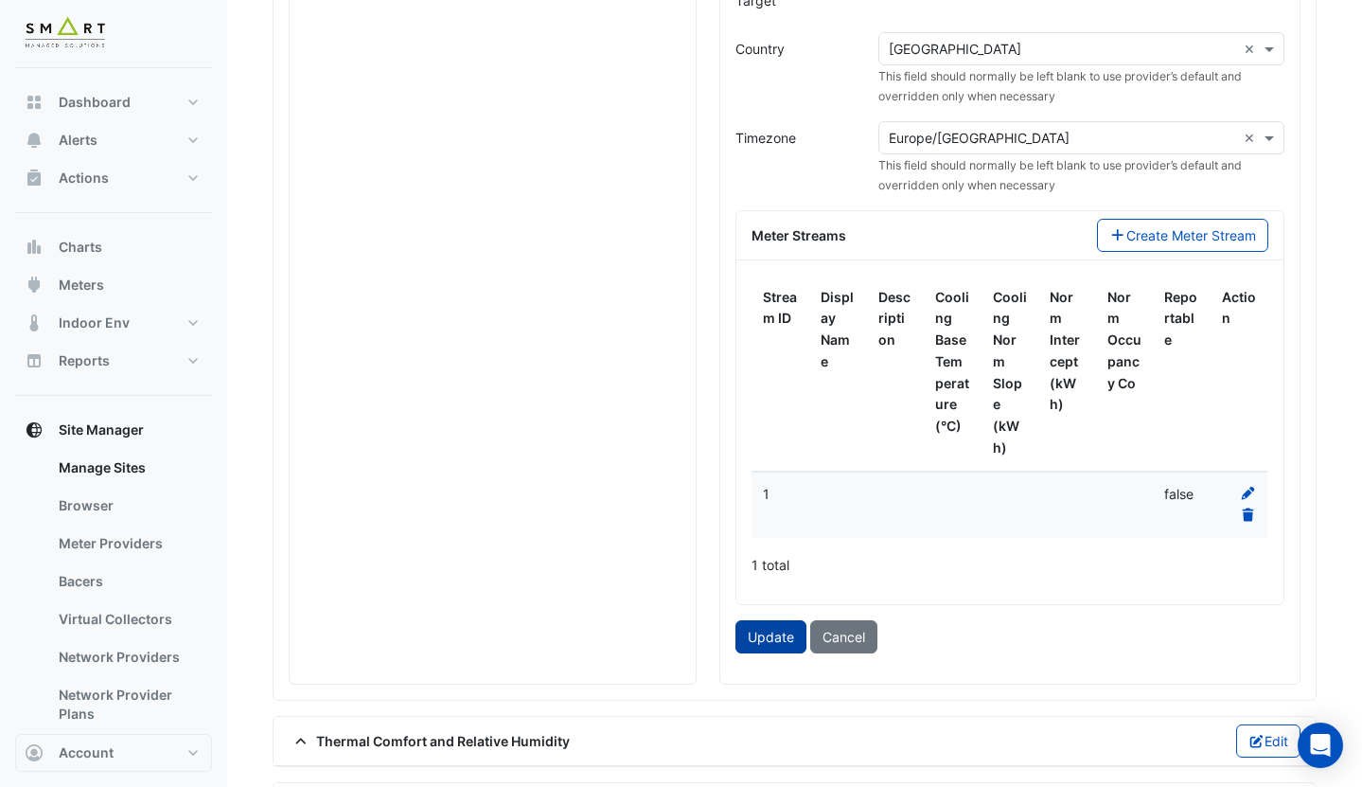
click at [757, 642] on button "Update" at bounding box center [770, 636] width 71 height 33
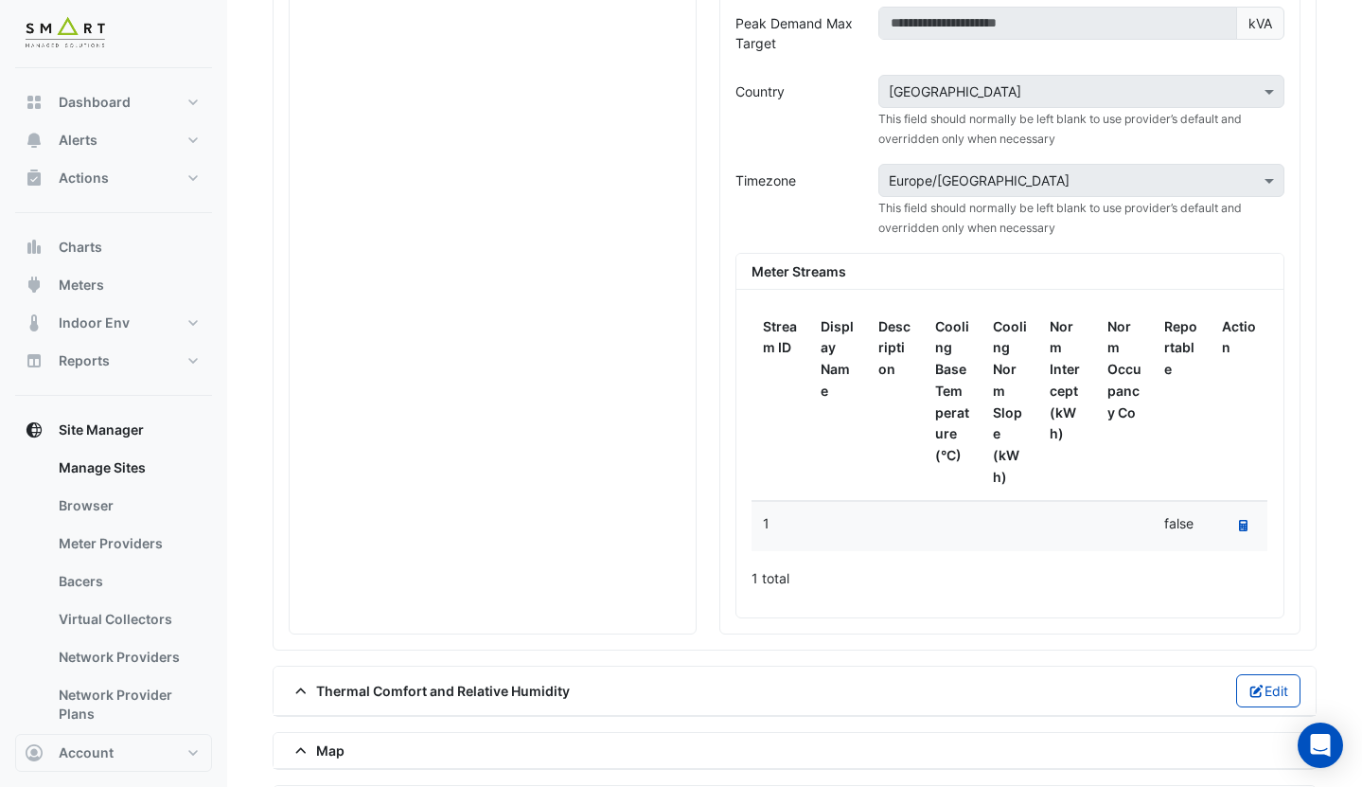
scroll to position [967, 0]
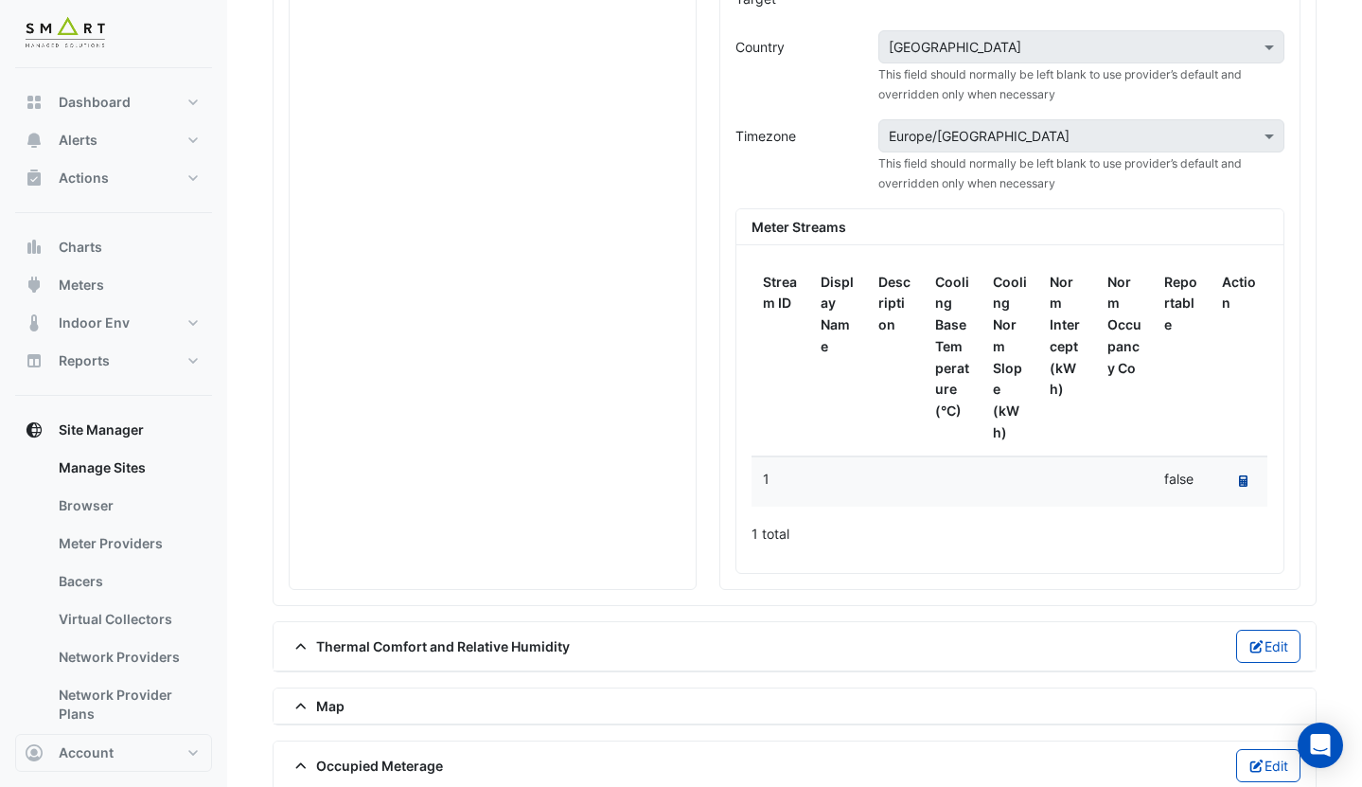
click at [1245, 483] on icon at bounding box center [1243, 480] width 9 height 11
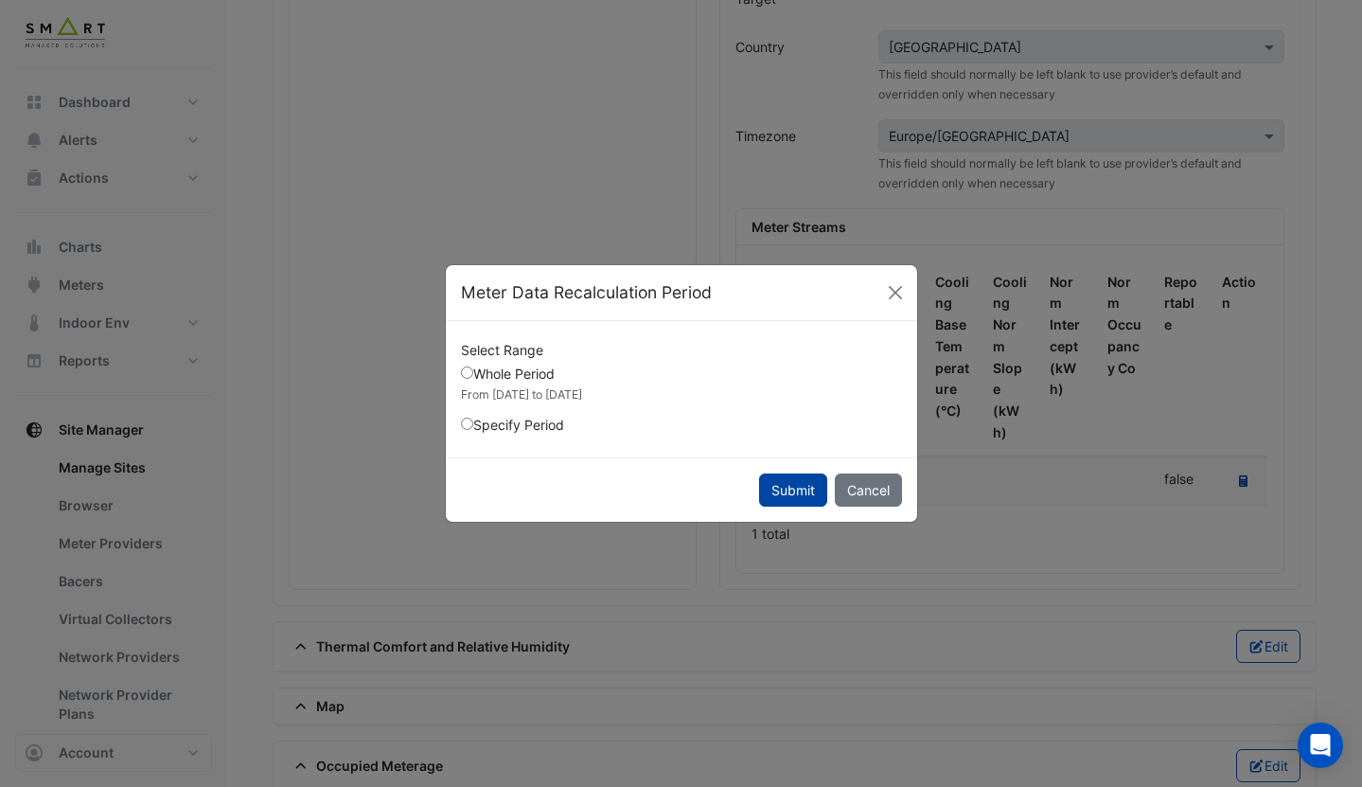
click at [793, 483] on button "Submit" at bounding box center [793, 489] width 68 height 33
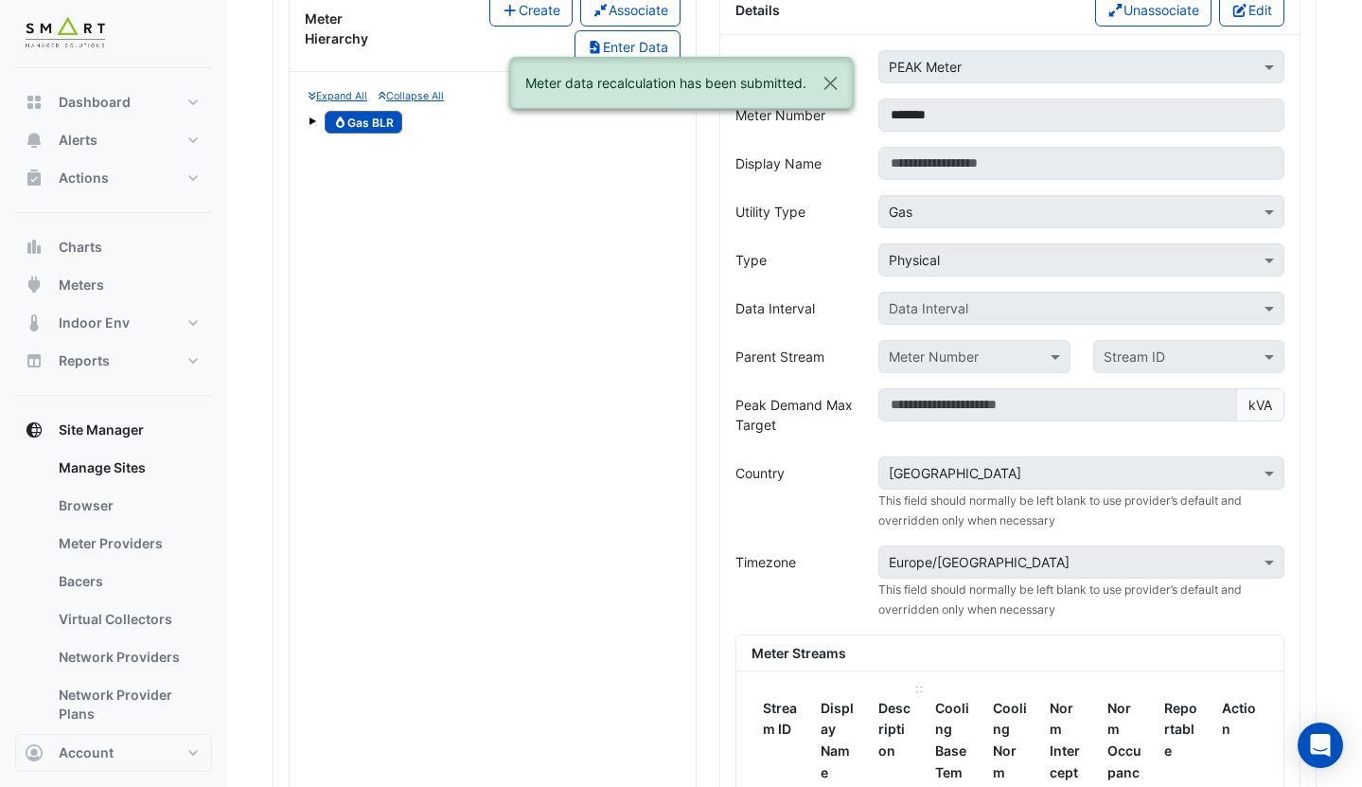
scroll to position [443, 0]
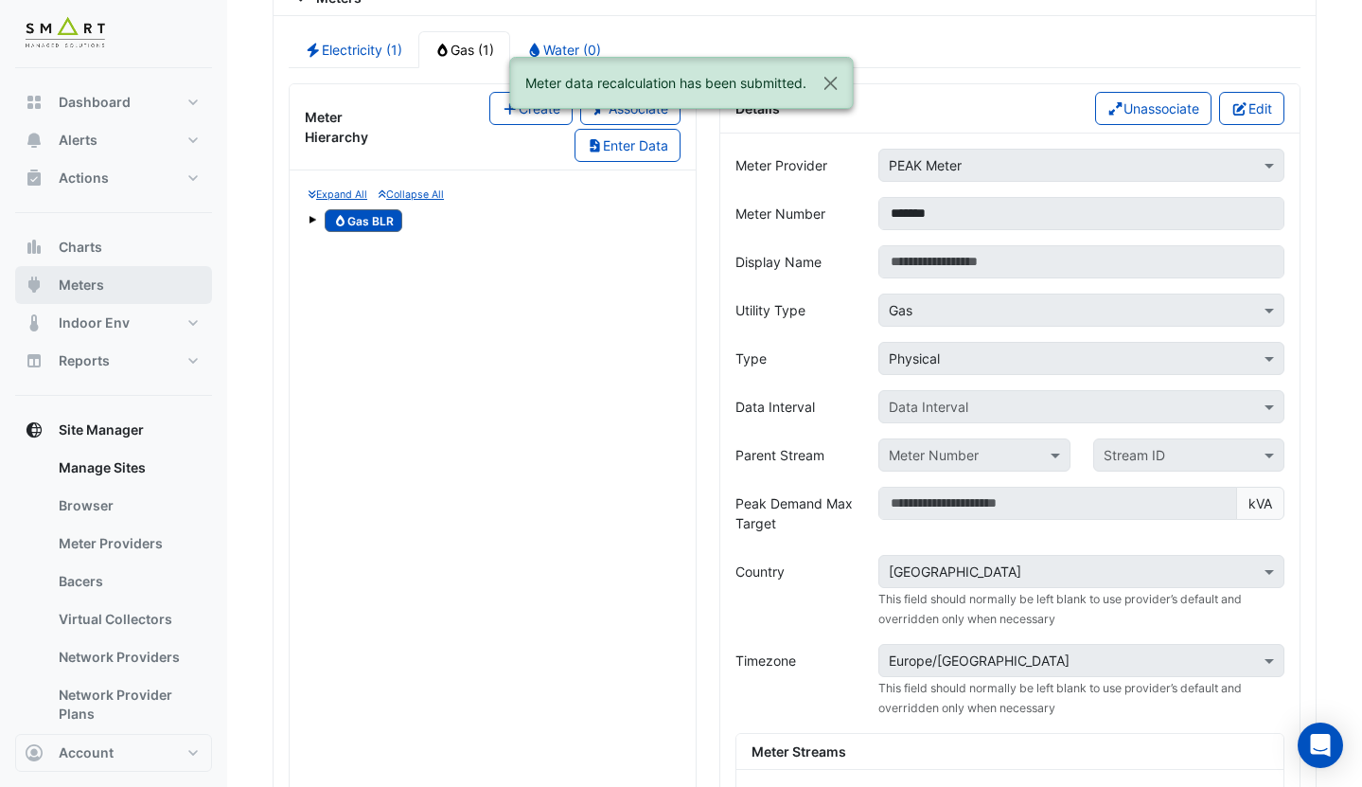
click at [106, 283] on button "Meters" at bounding box center [113, 285] width 197 height 38
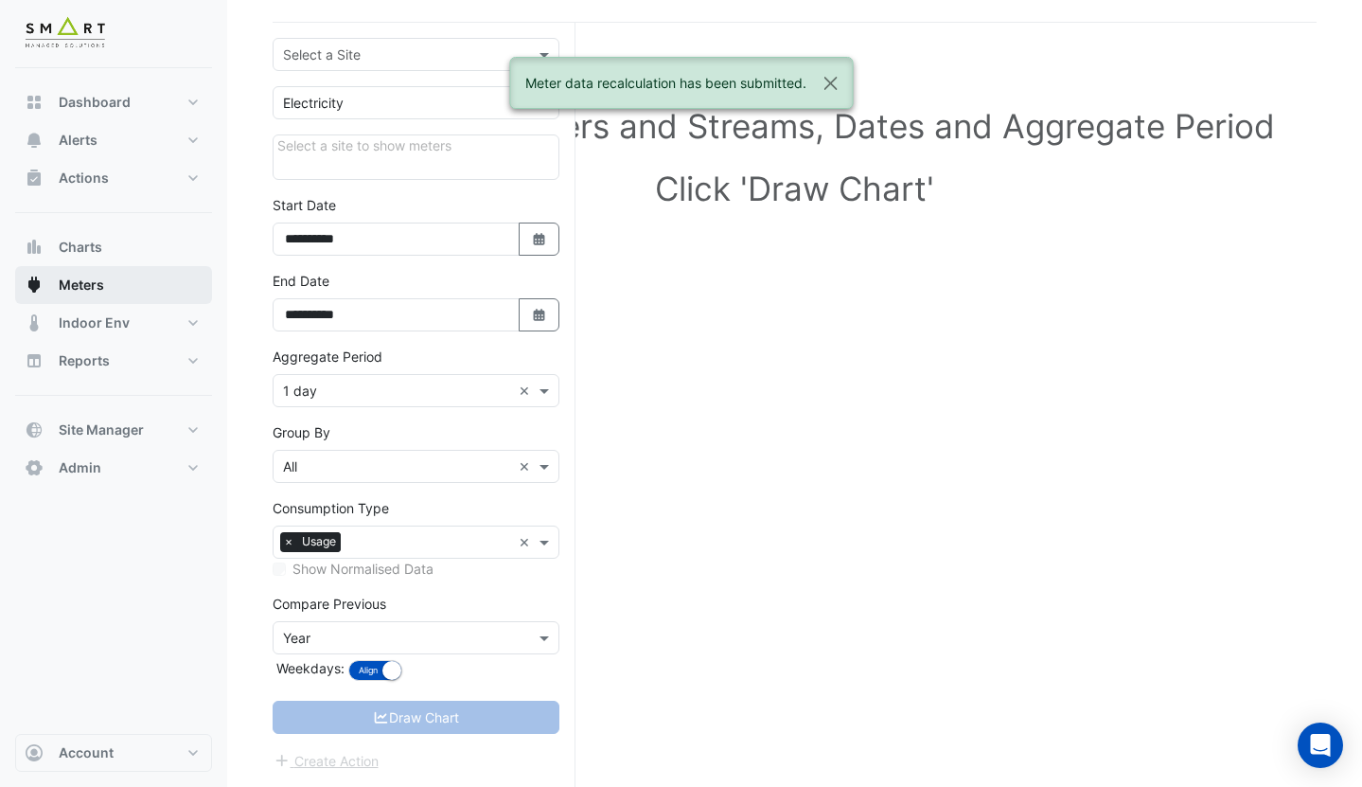
scroll to position [116, 0]
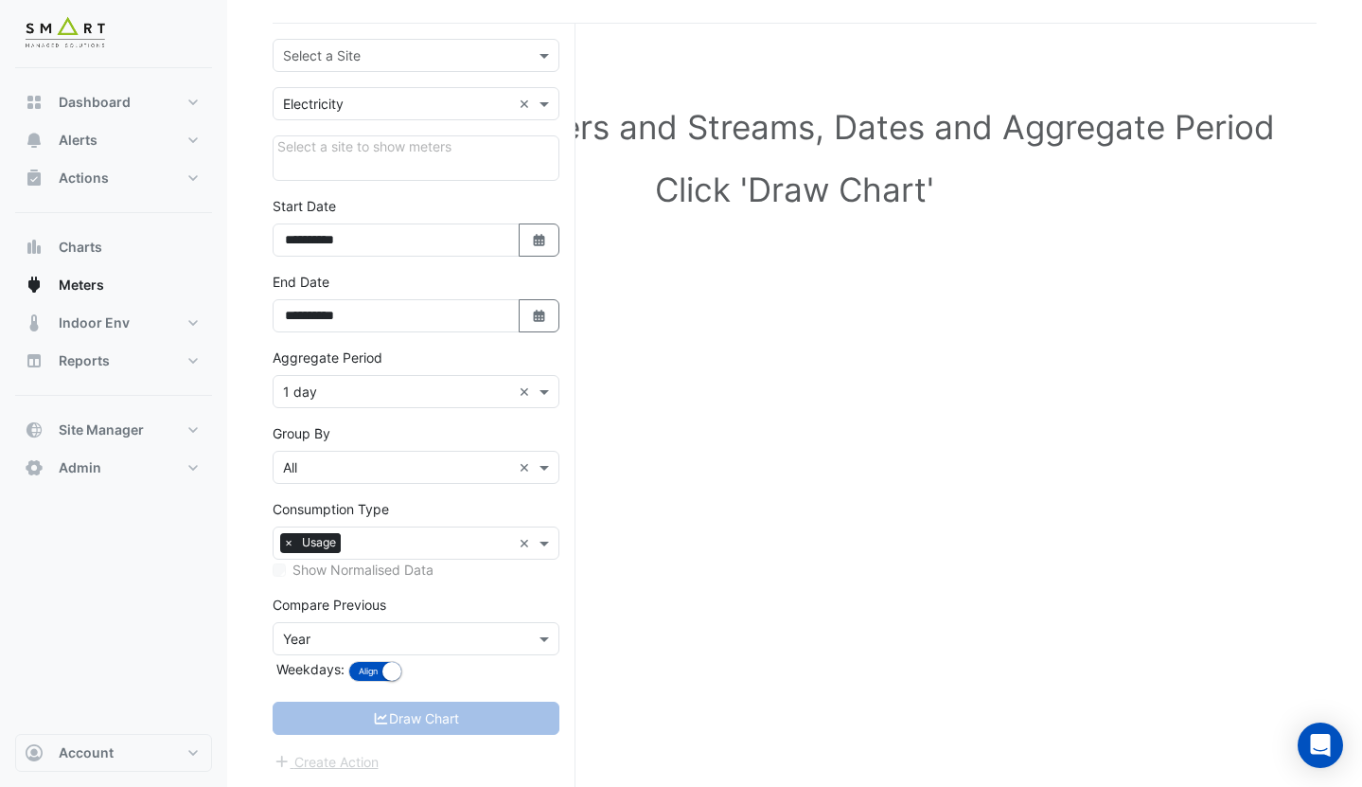
click at [370, 65] on div "Select a Site" at bounding box center [416, 55] width 287 height 33
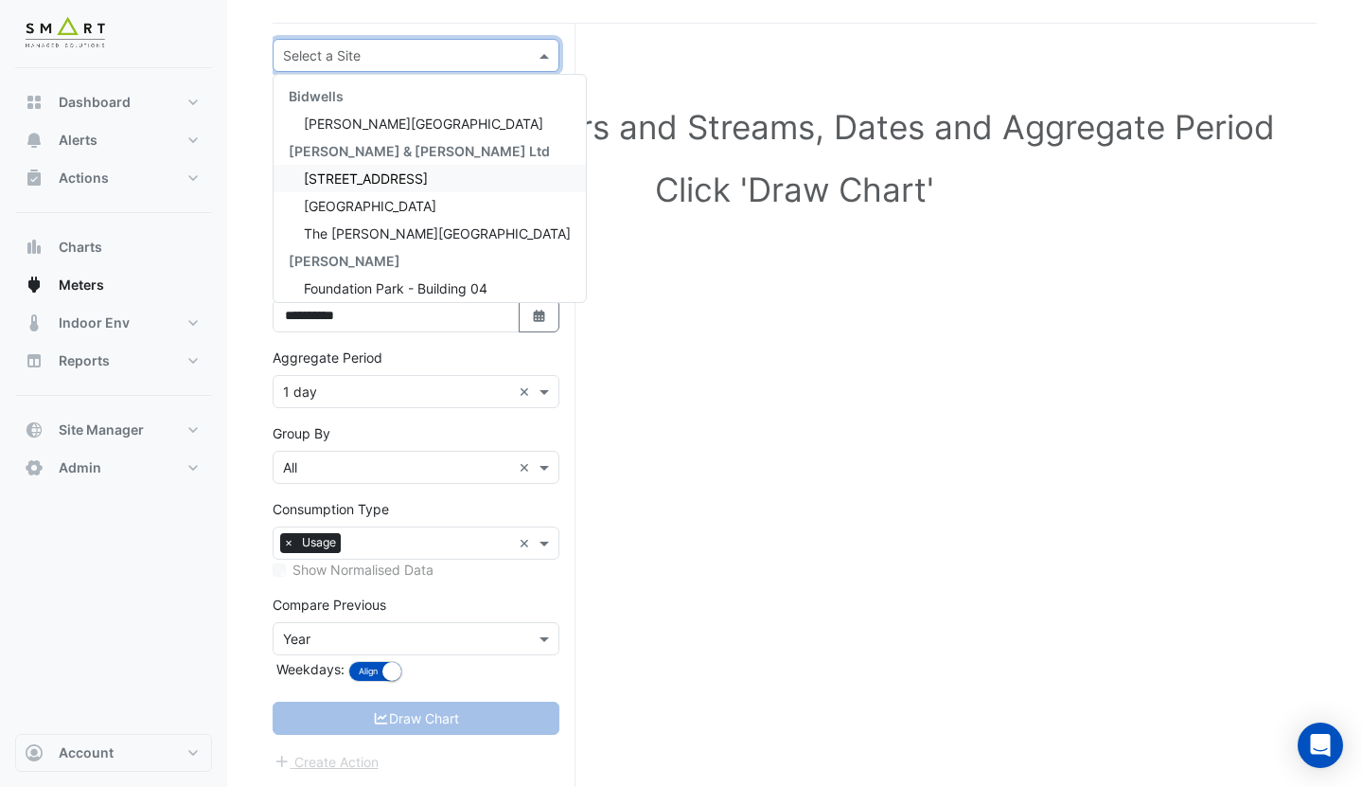
click at [364, 182] on span "[STREET_ADDRESS]" at bounding box center [366, 178] width 124 height 16
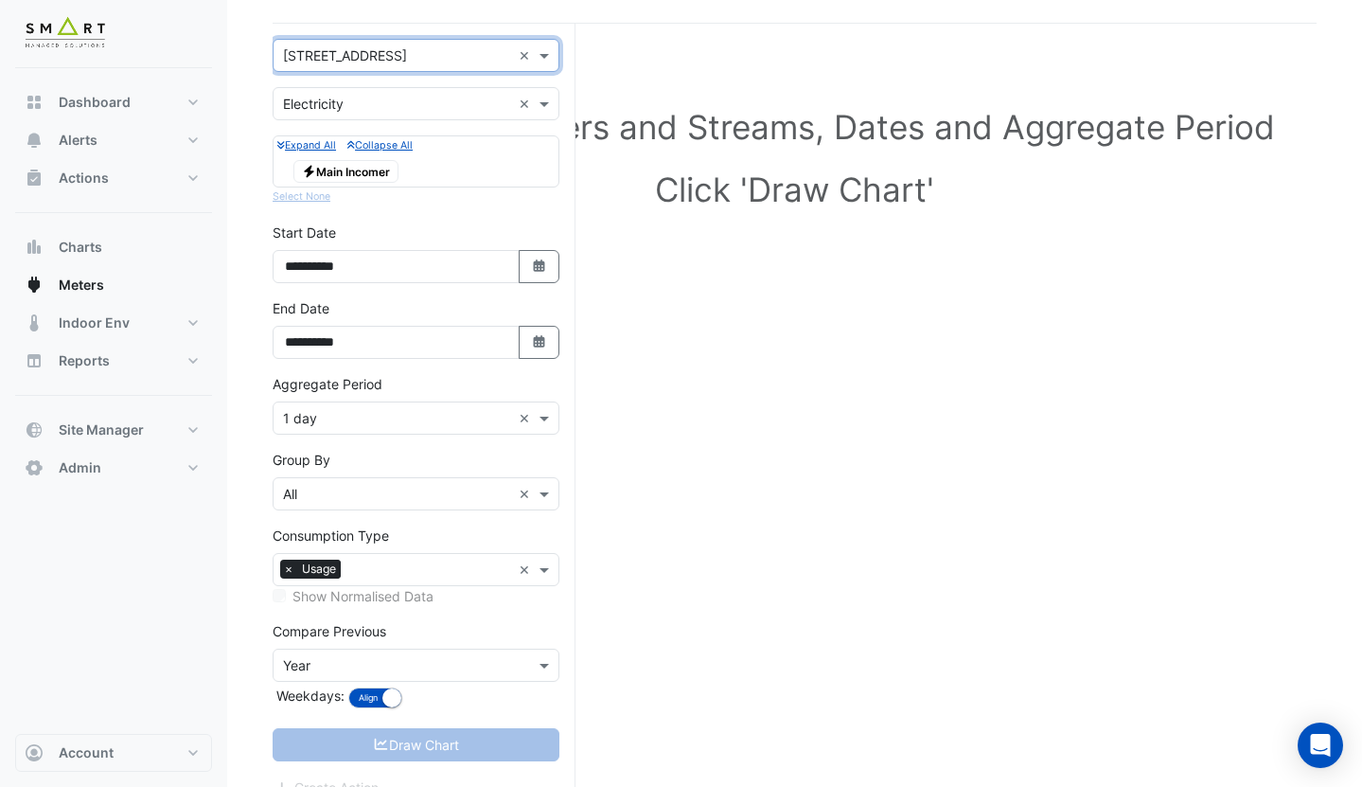
click at [369, 108] on input "text" at bounding box center [397, 105] width 228 height 20
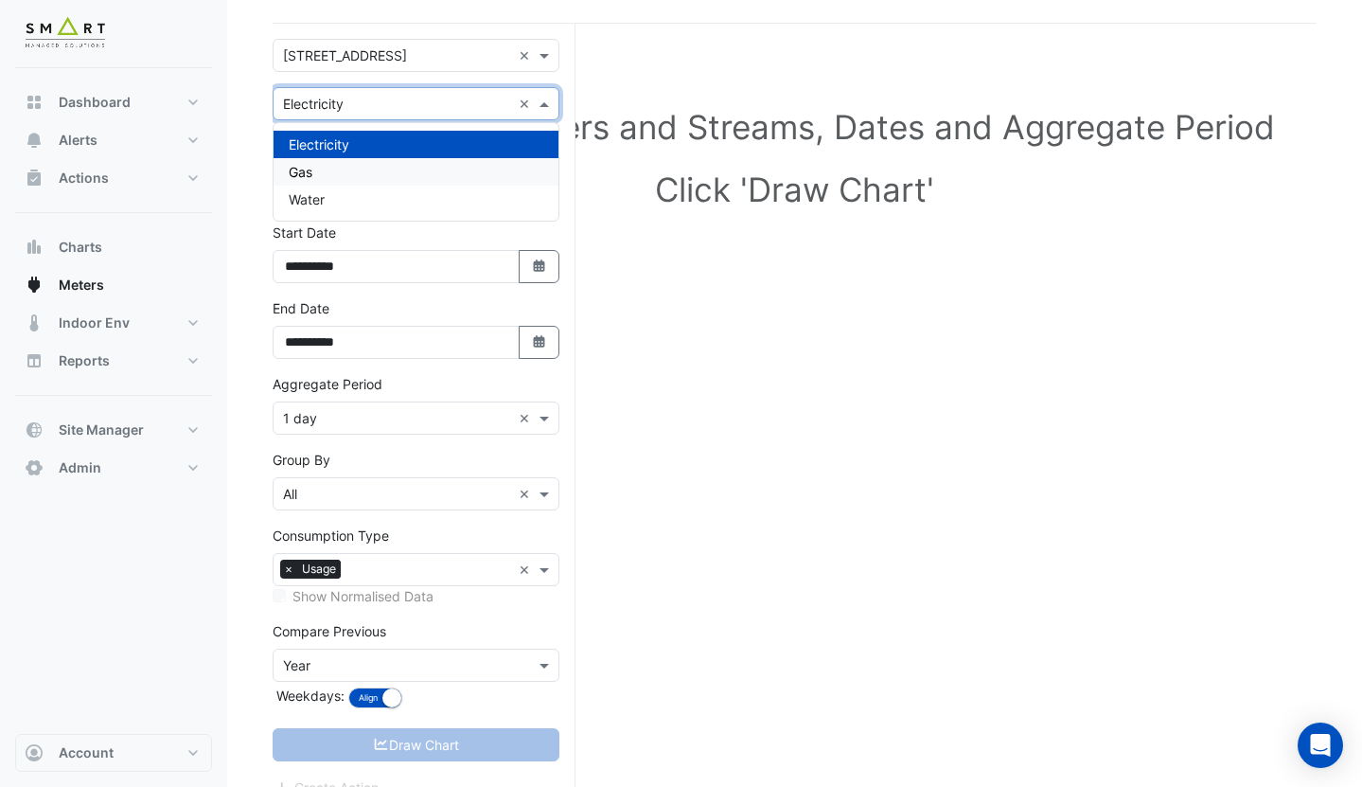
click at [351, 172] on div "Gas" at bounding box center [416, 171] width 285 height 27
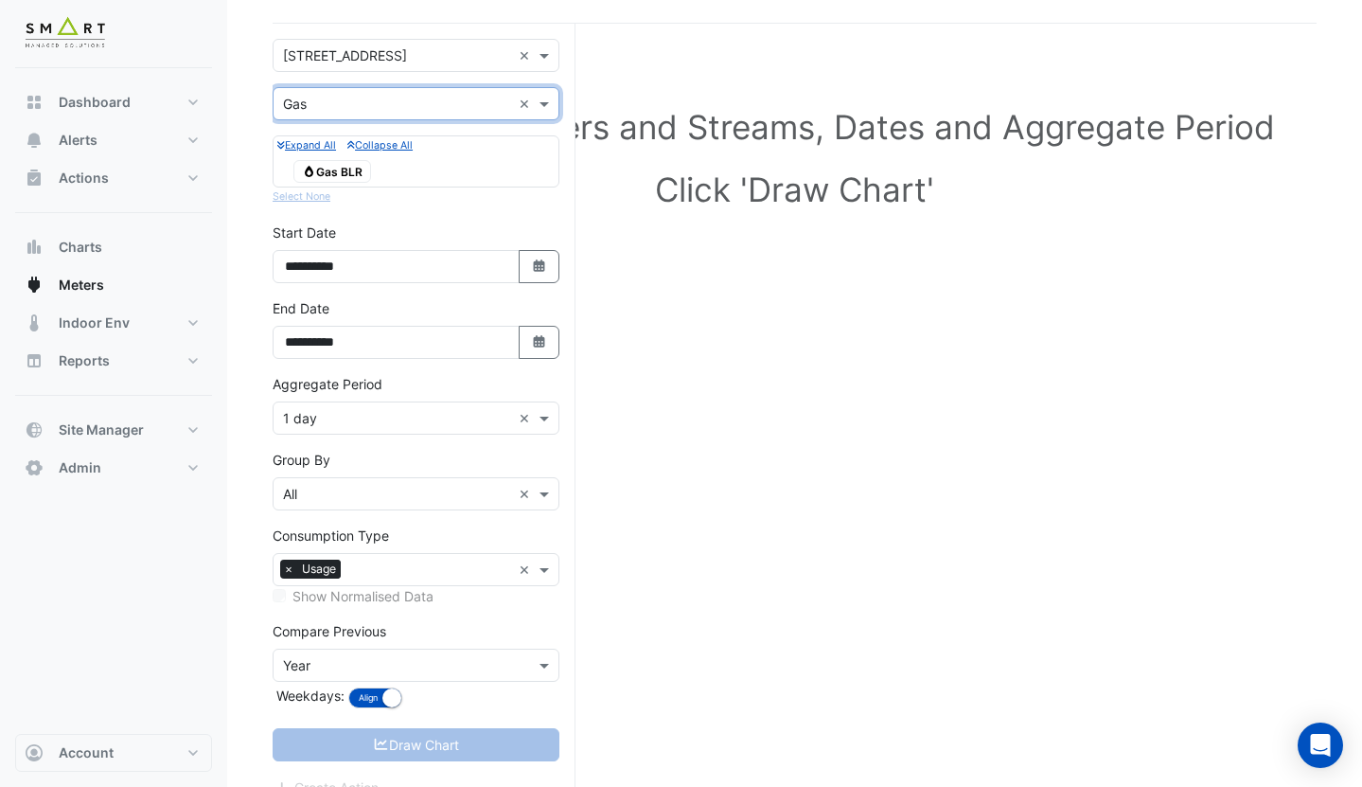
click at [346, 166] on span "Gas Gas BLR" at bounding box center [332, 171] width 78 height 23
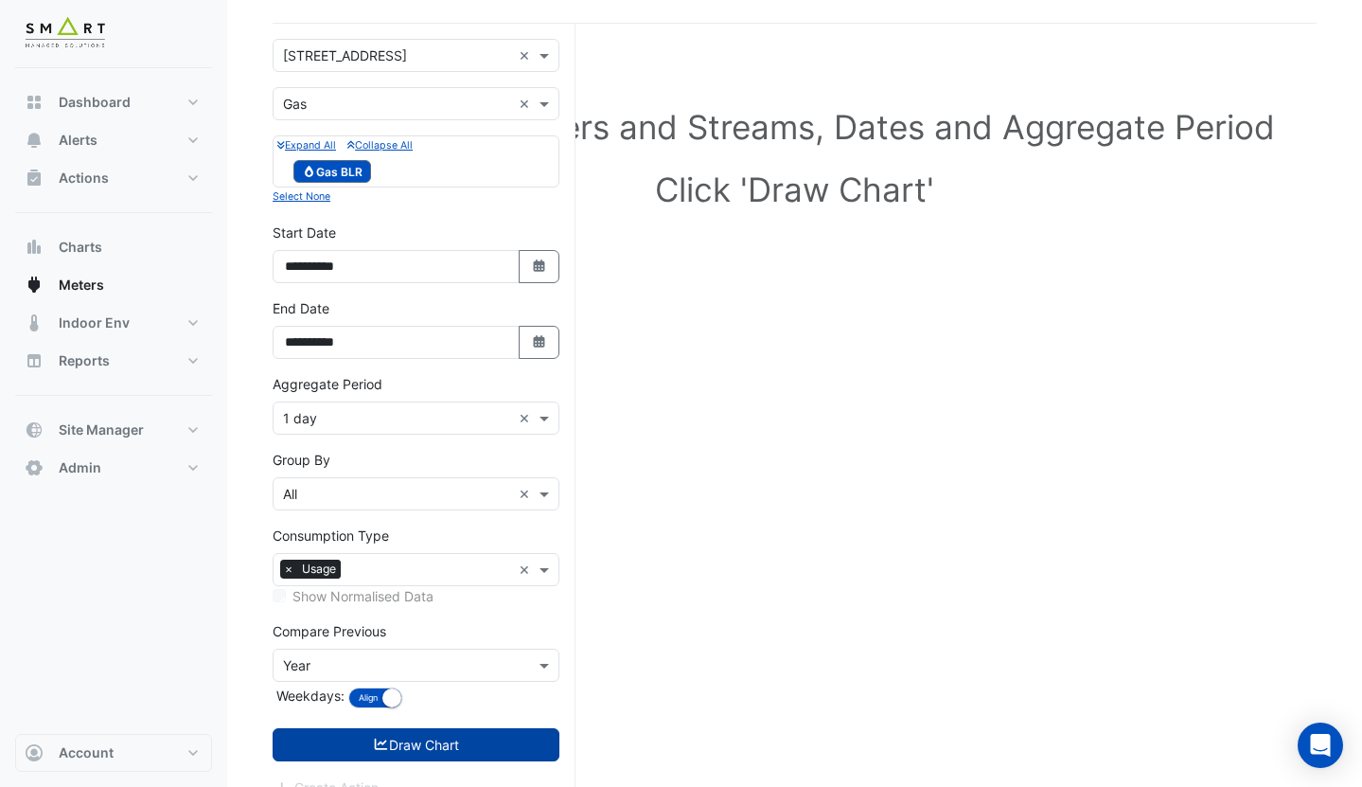
click at [422, 731] on button "Draw Chart" at bounding box center [416, 744] width 287 height 33
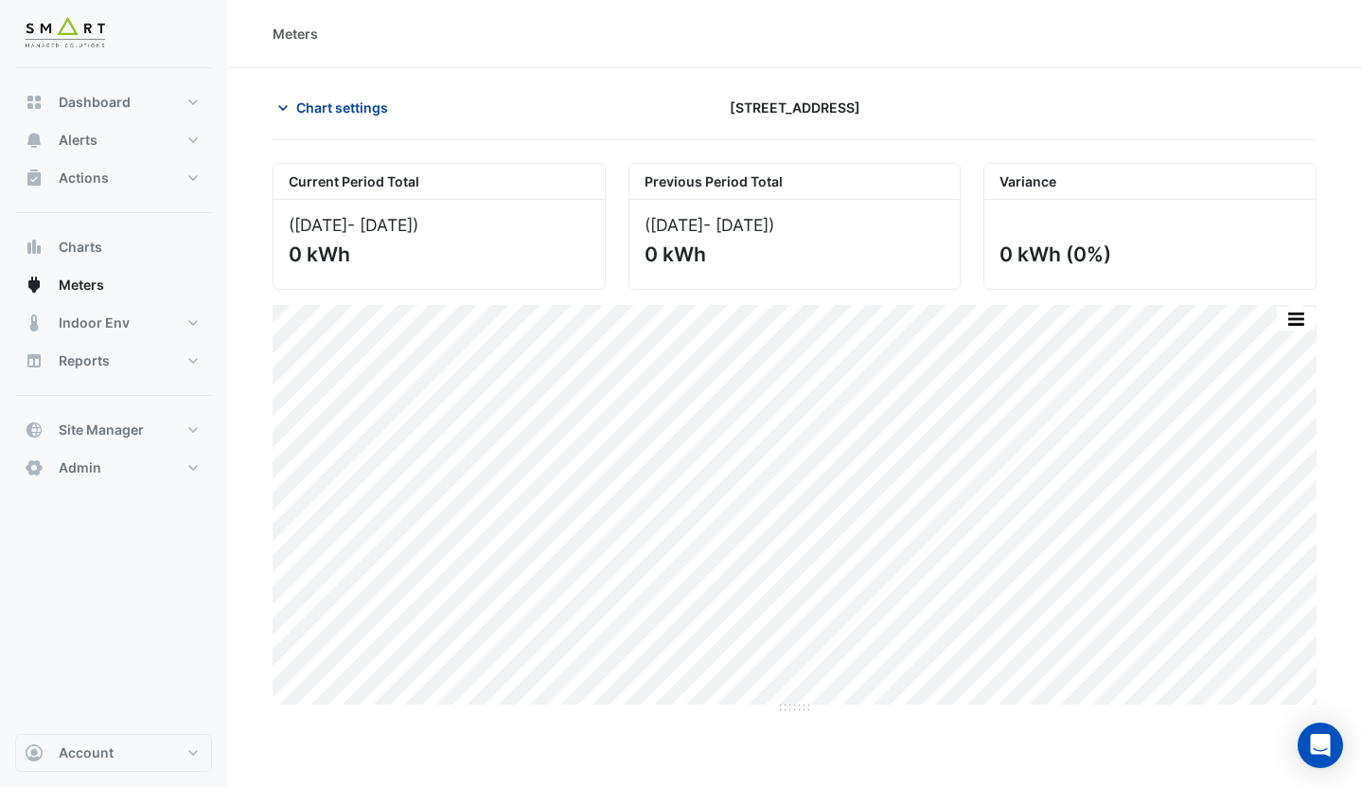
click at [358, 113] on span "Chart settings" at bounding box center [342, 107] width 92 height 20
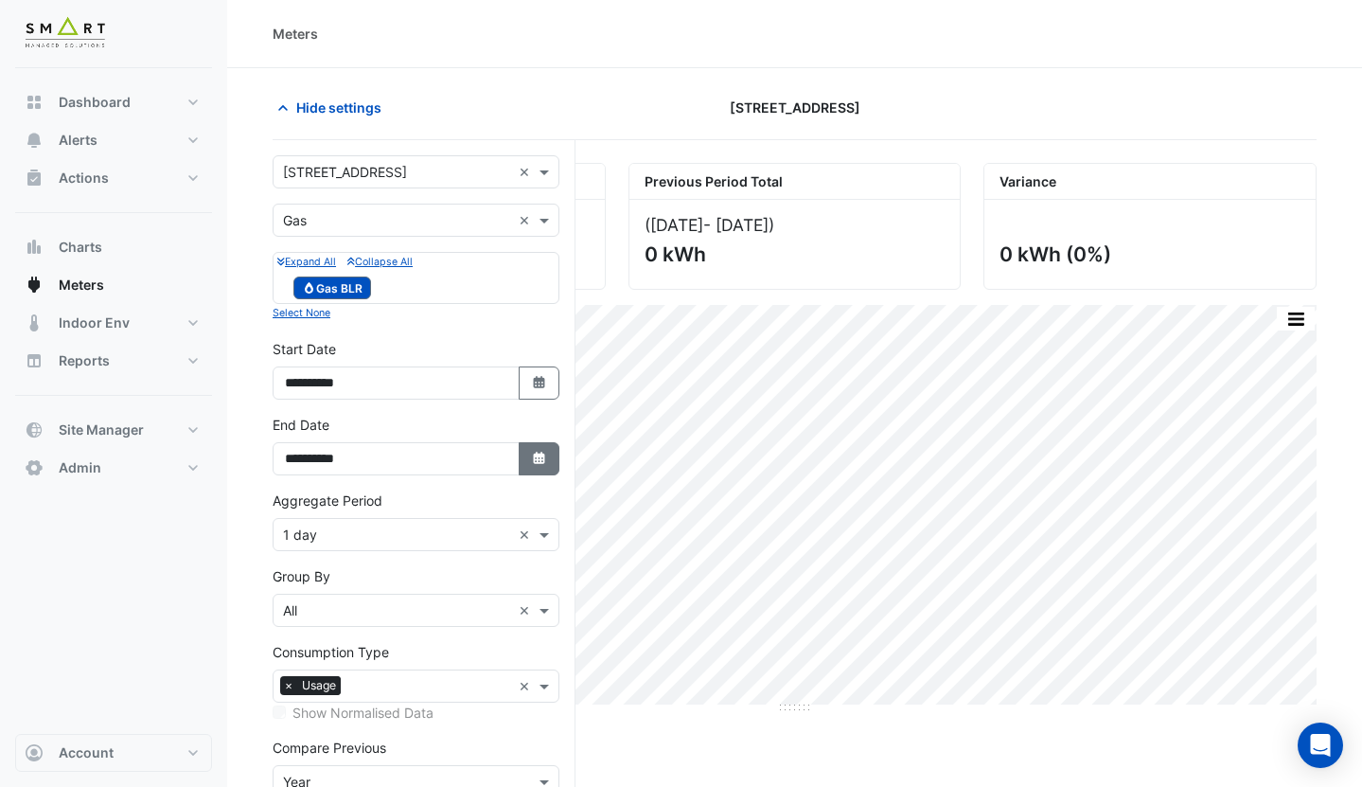
click at [558, 462] on div "**********" at bounding box center [416, 453] width 310 height 76
click at [535, 446] on button "Select Date" at bounding box center [540, 458] width 42 height 33
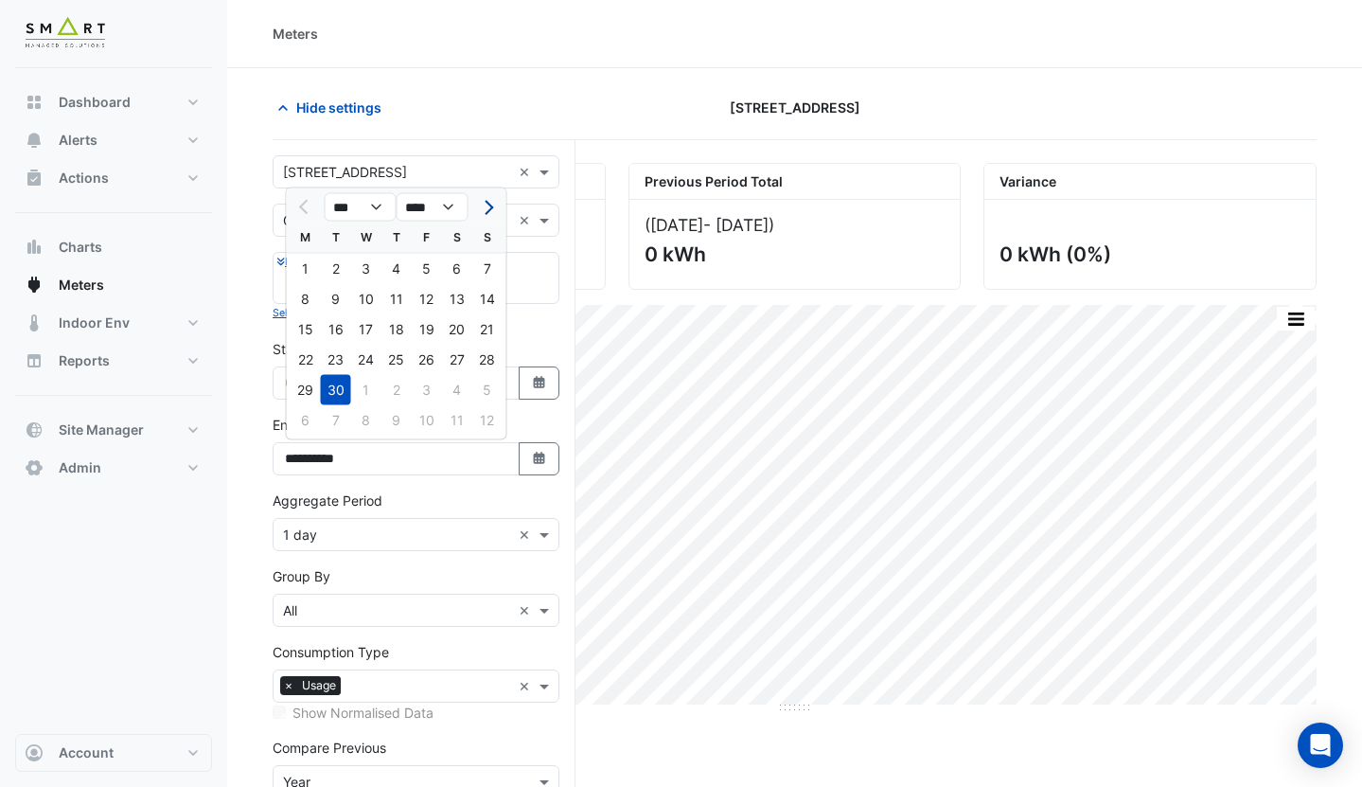
click at [481, 215] on button "Next month" at bounding box center [486, 207] width 23 height 30
select select "**"
click at [418, 385] on div "31" at bounding box center [427, 390] width 30 height 30
type input "**********"
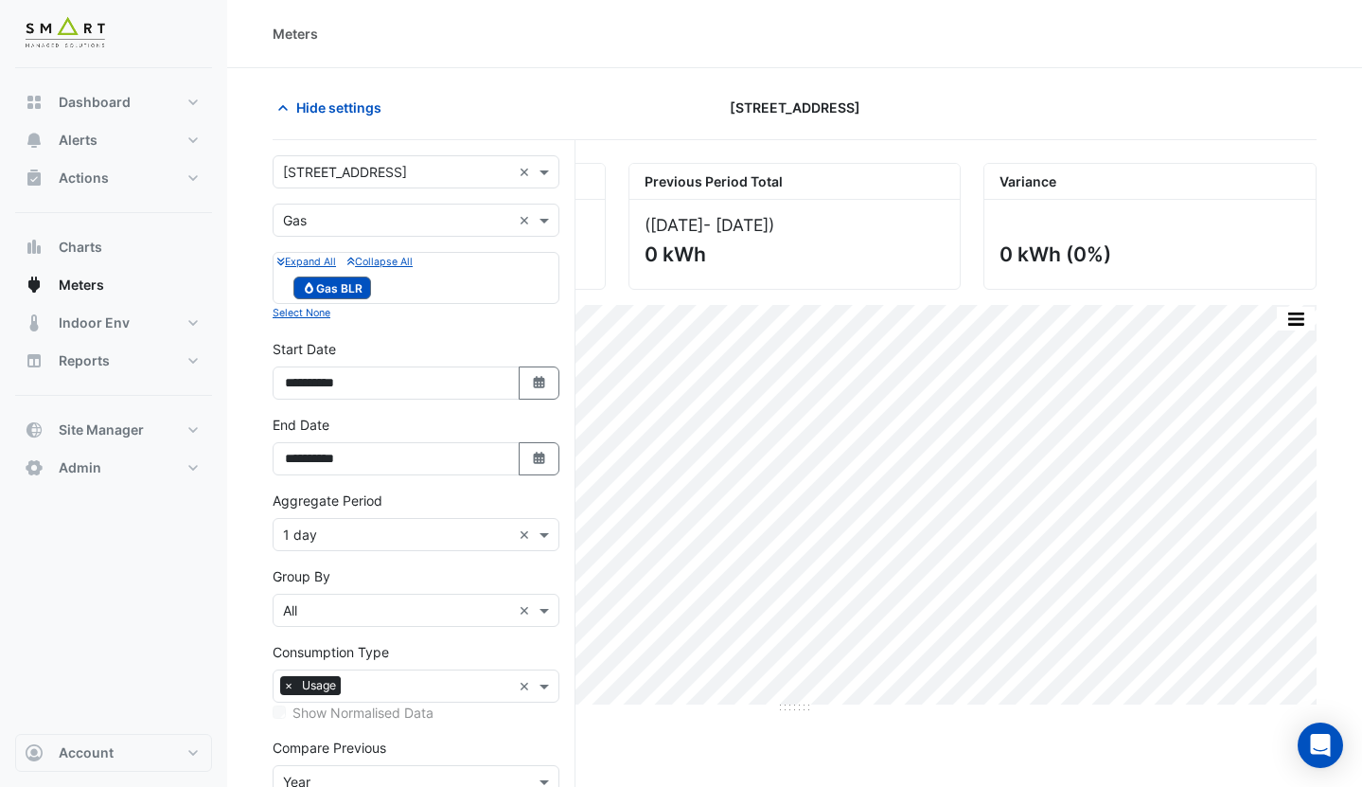
click at [331, 527] on input "text" at bounding box center [397, 535] width 228 height 20
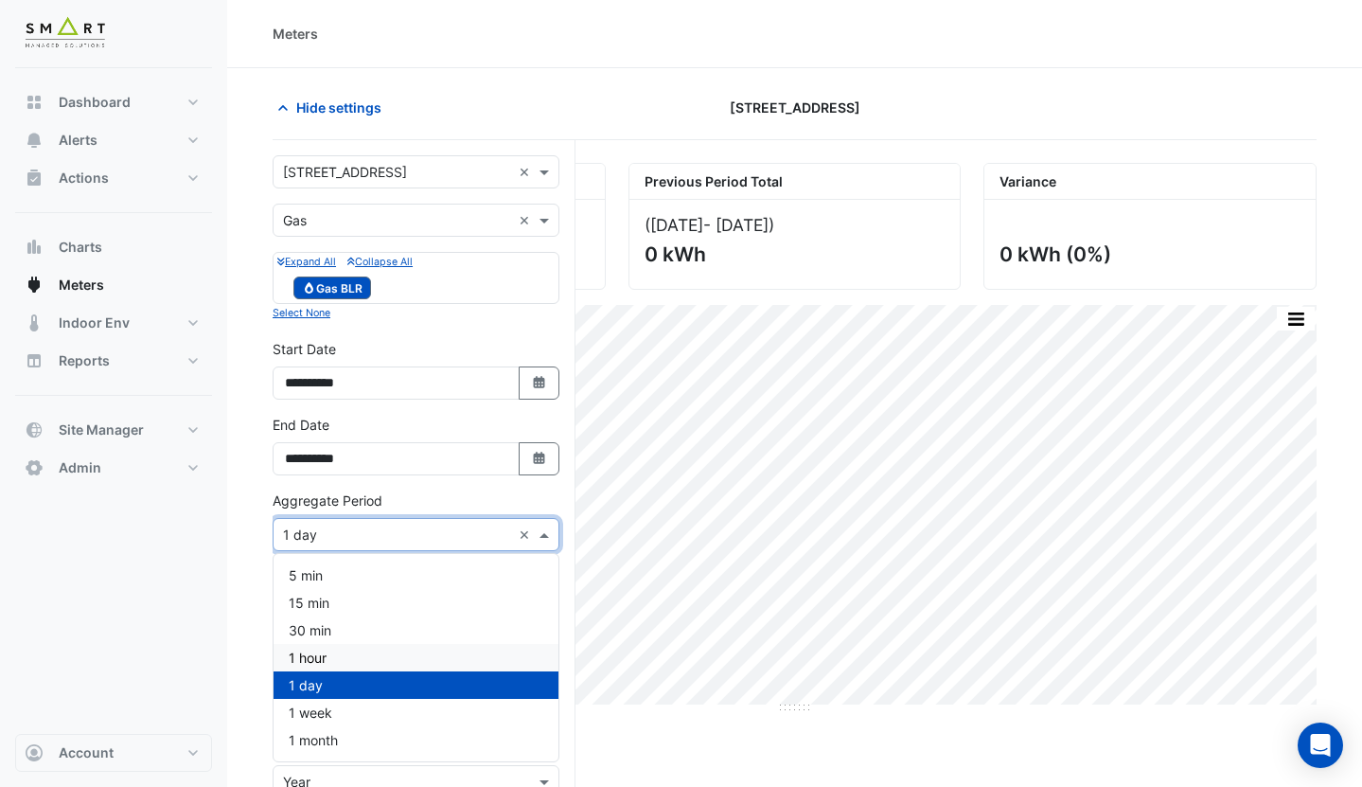
click at [333, 648] on div "1 hour" at bounding box center [416, 657] width 285 height 27
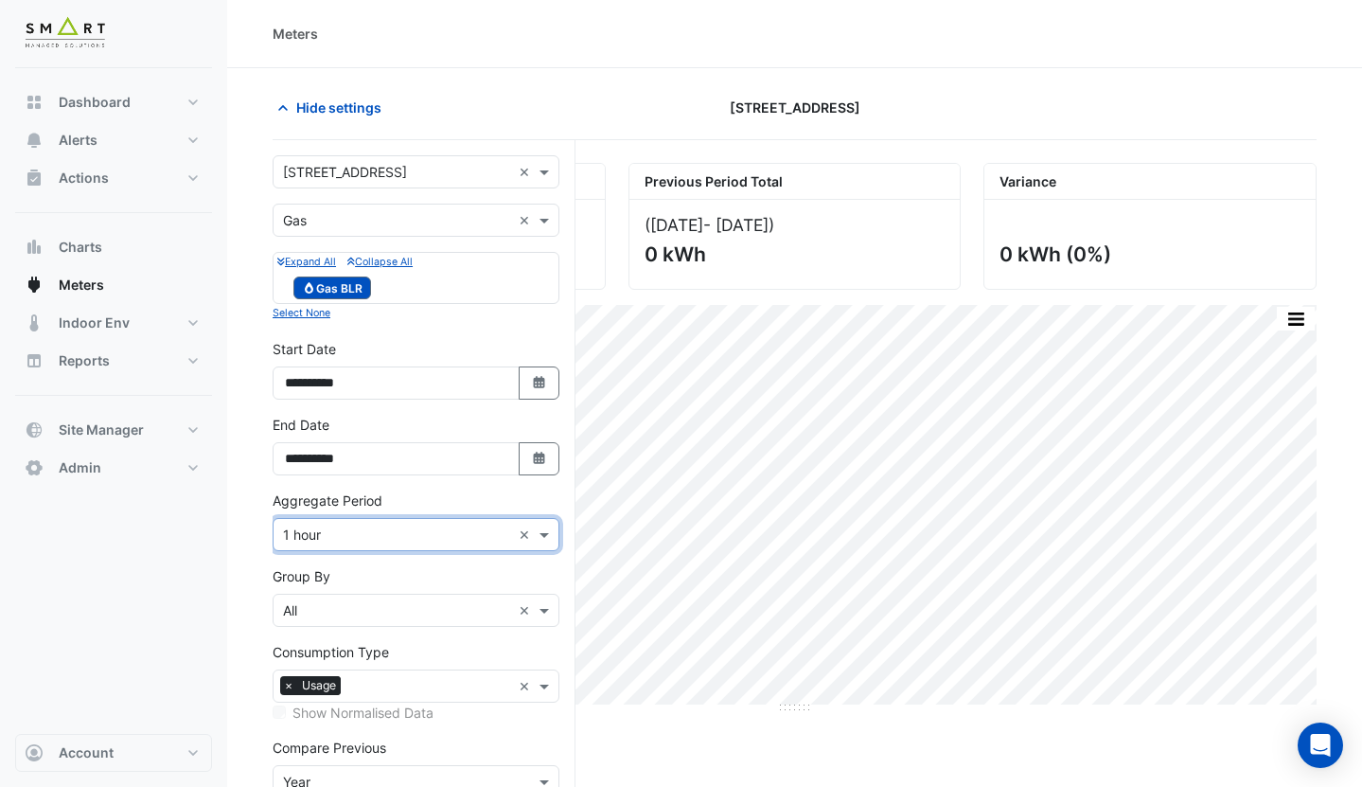
scroll to position [142, 0]
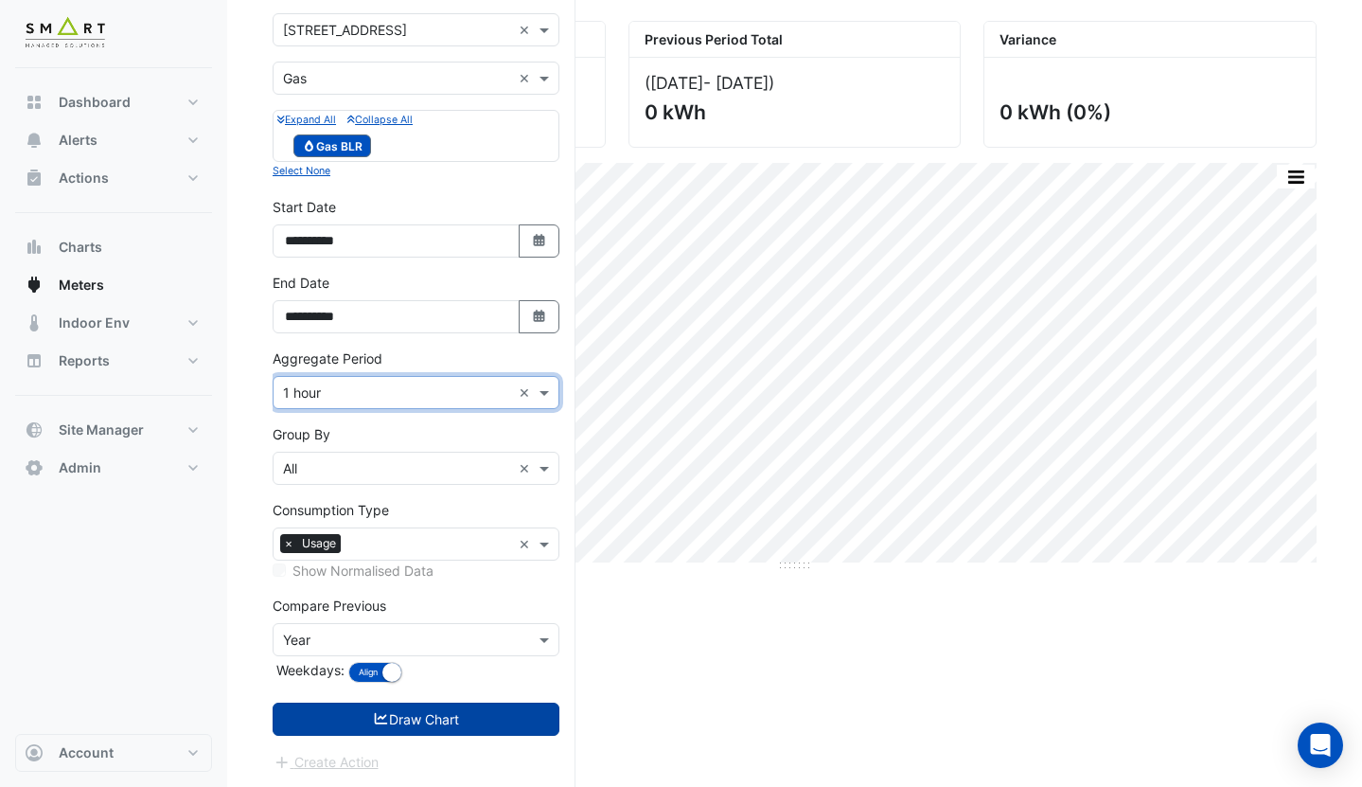
click at [374, 711] on fa-icon "submit" at bounding box center [381, 719] width 17 height 16
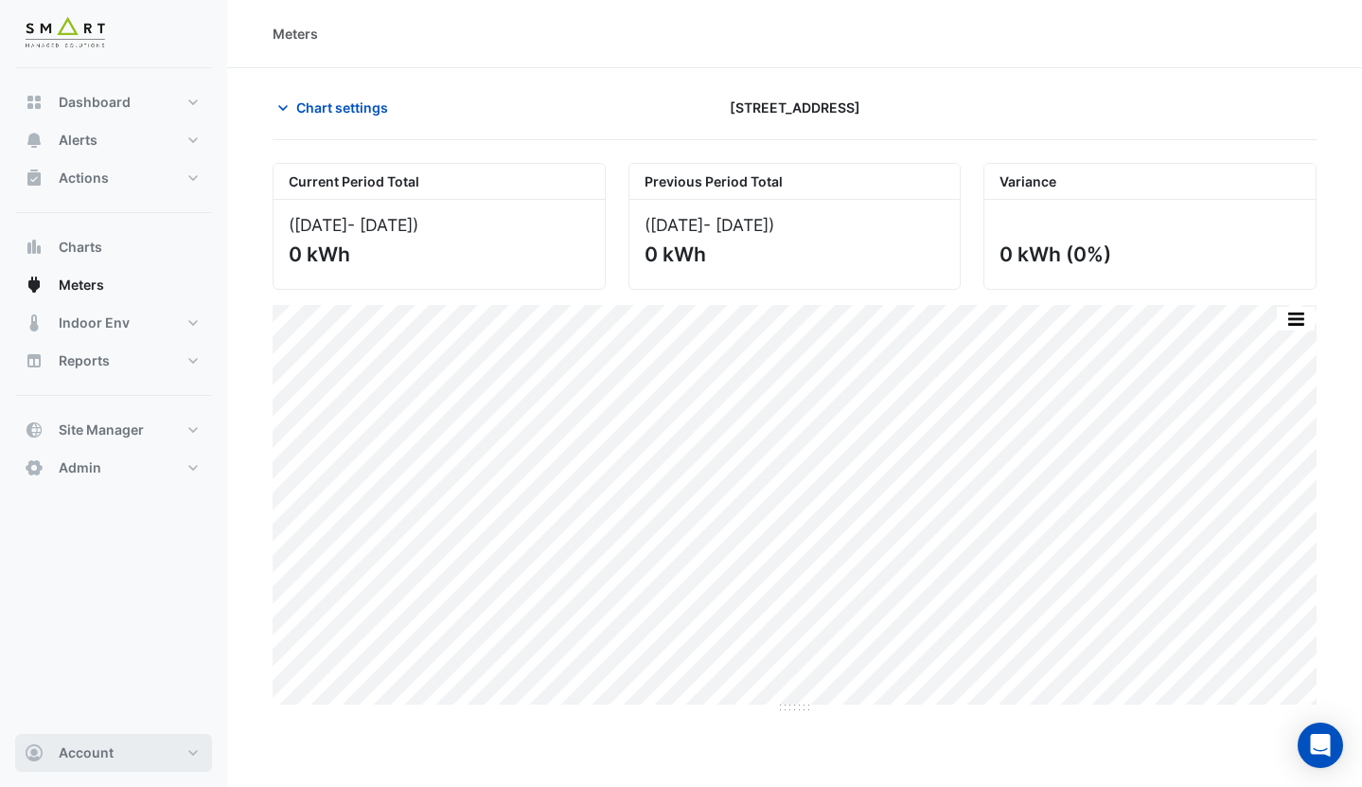
click at [140, 738] on button "Account" at bounding box center [113, 753] width 197 height 38
click at [107, 712] on link "Sign Out" at bounding box center [114, 704] width 180 height 38
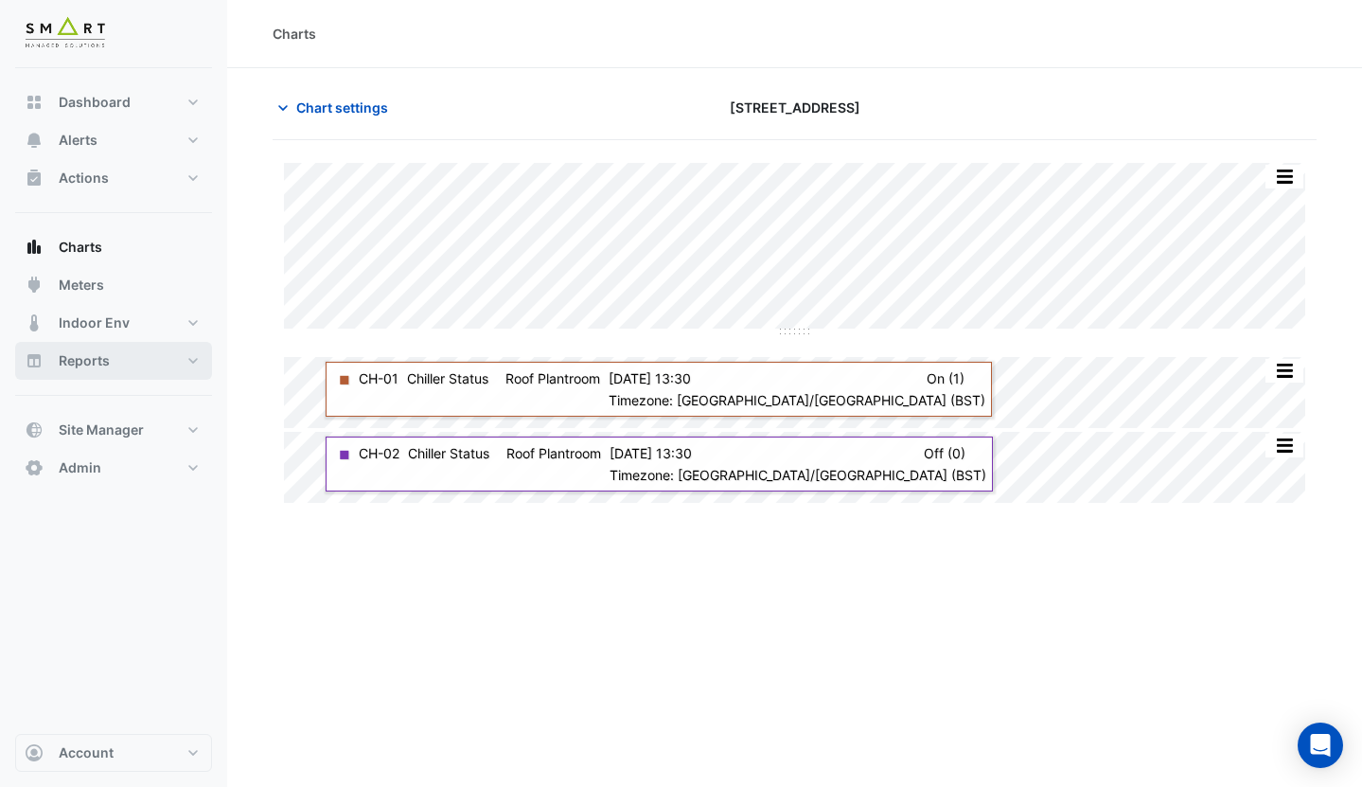
click at [103, 359] on span "Reports" at bounding box center [84, 360] width 51 height 19
select select "***"
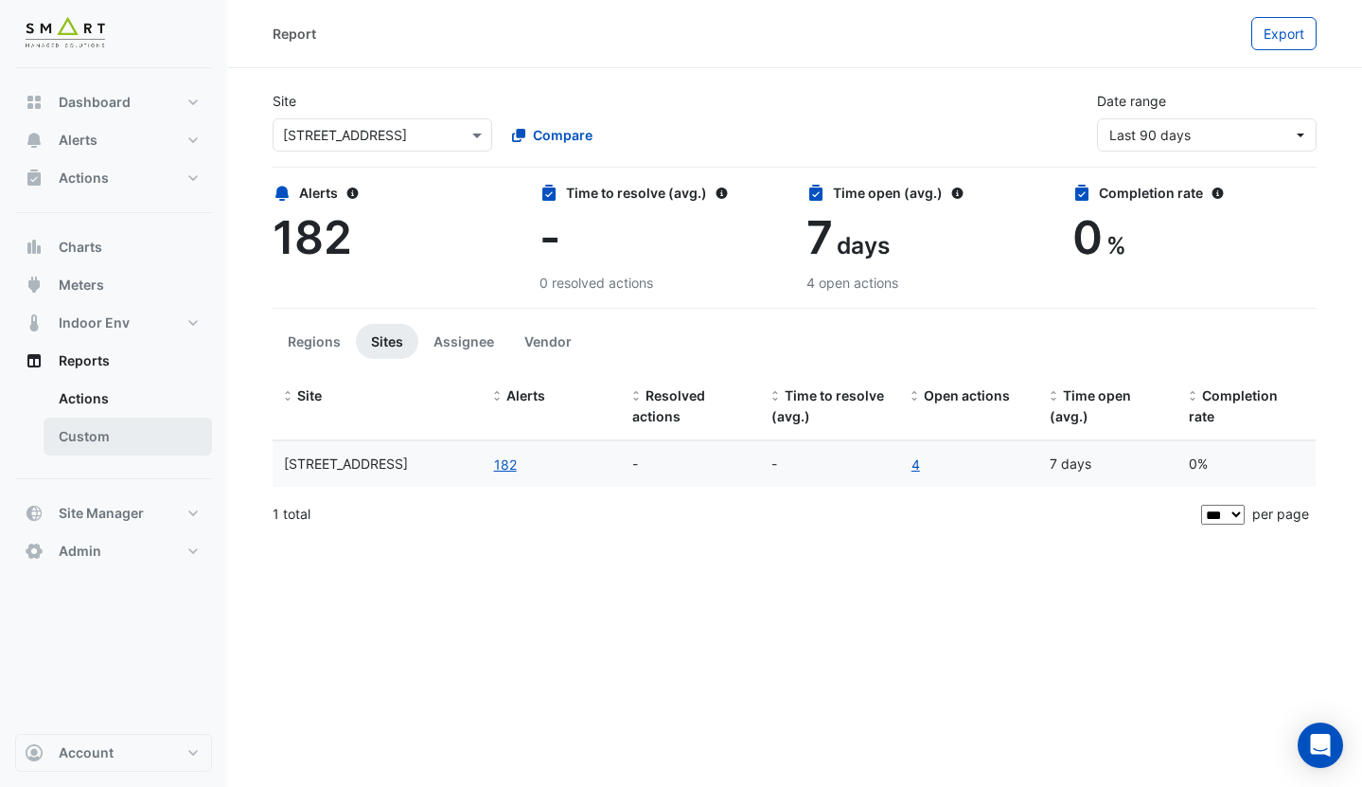
click at [136, 446] on link "Custom" at bounding box center [128, 436] width 168 height 38
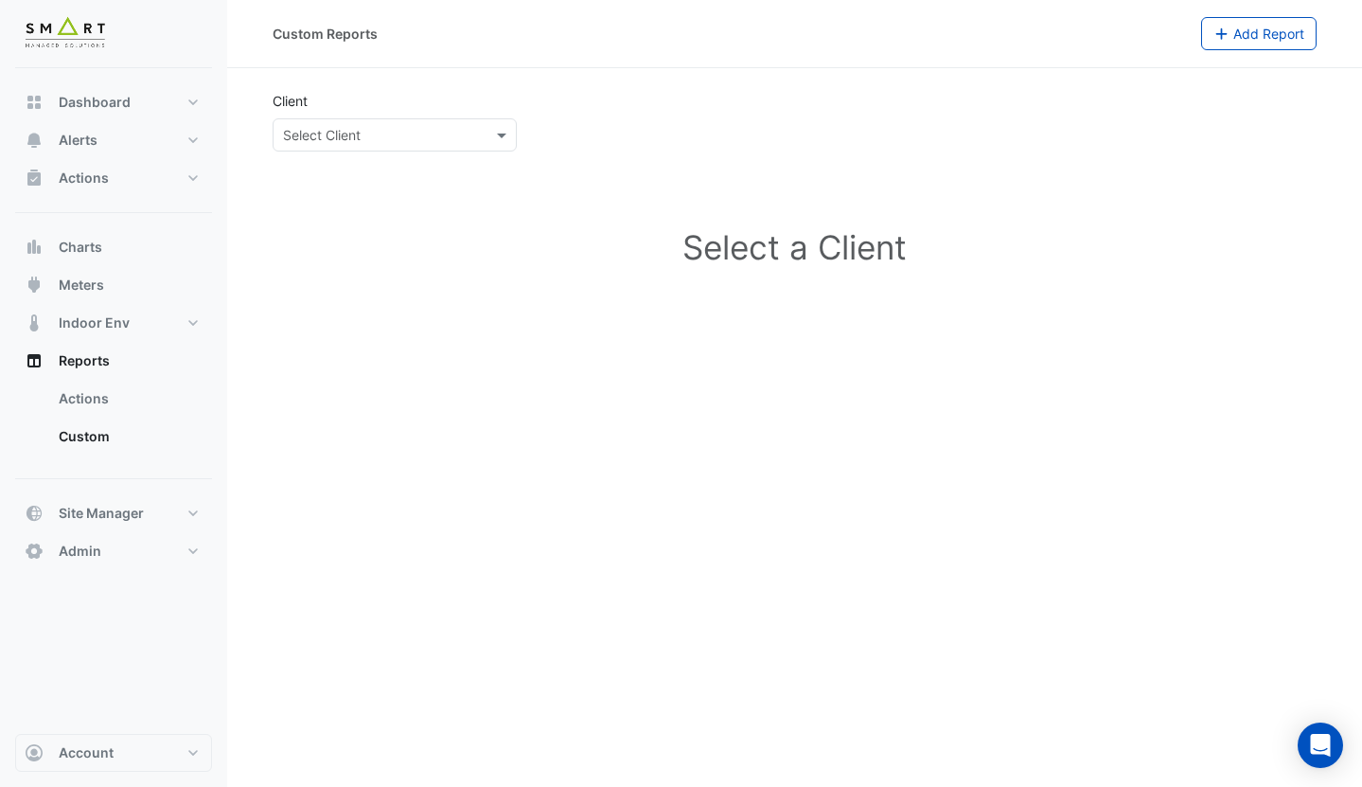
click at [472, 129] on div at bounding box center [395, 135] width 242 height 22
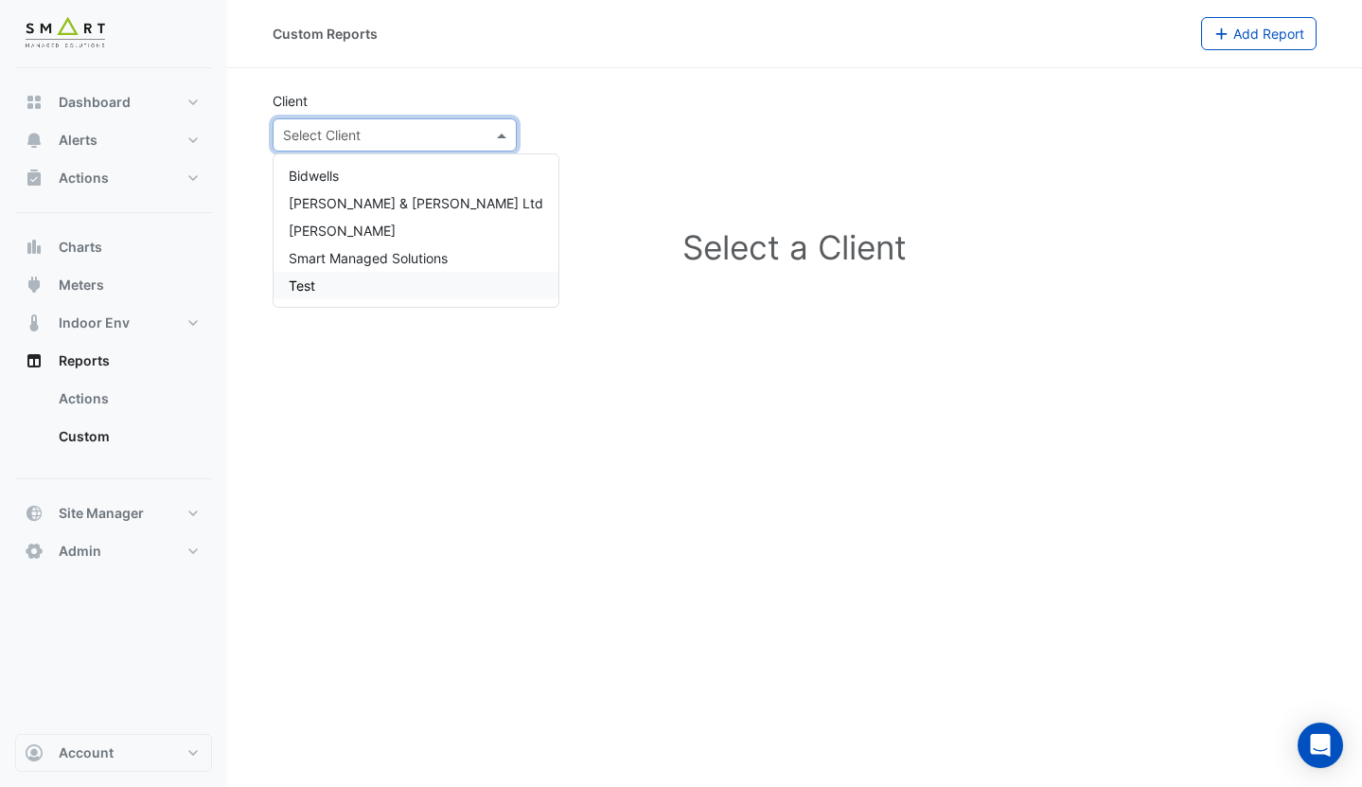
click at [393, 286] on div "Test" at bounding box center [416, 285] width 285 height 27
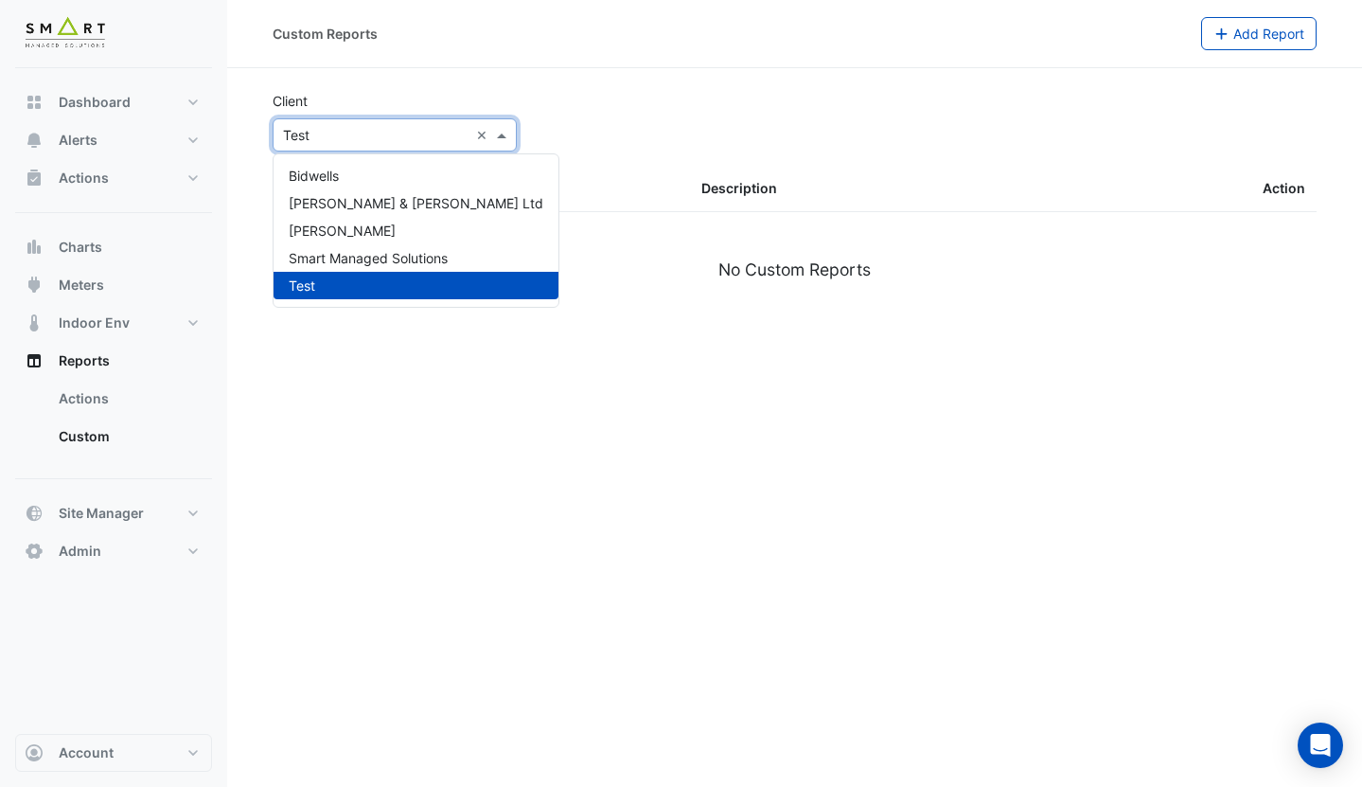
click at [368, 144] on div "× Test" at bounding box center [371, 135] width 195 height 20
click at [113, 91] on button "Dashboard" at bounding box center [113, 102] width 197 height 38
select select "***"
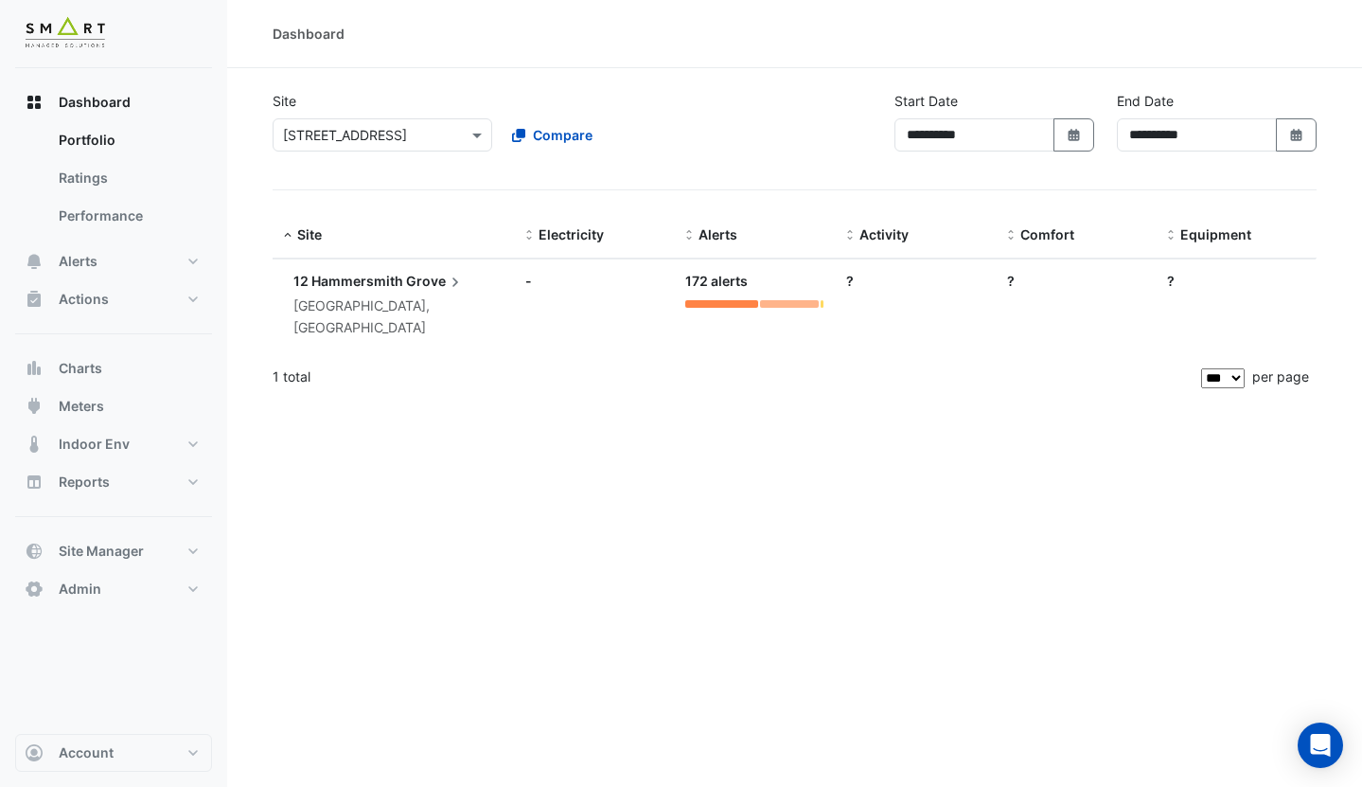
click at [373, 124] on div "× [STREET_ADDRESS]" at bounding box center [383, 134] width 220 height 33
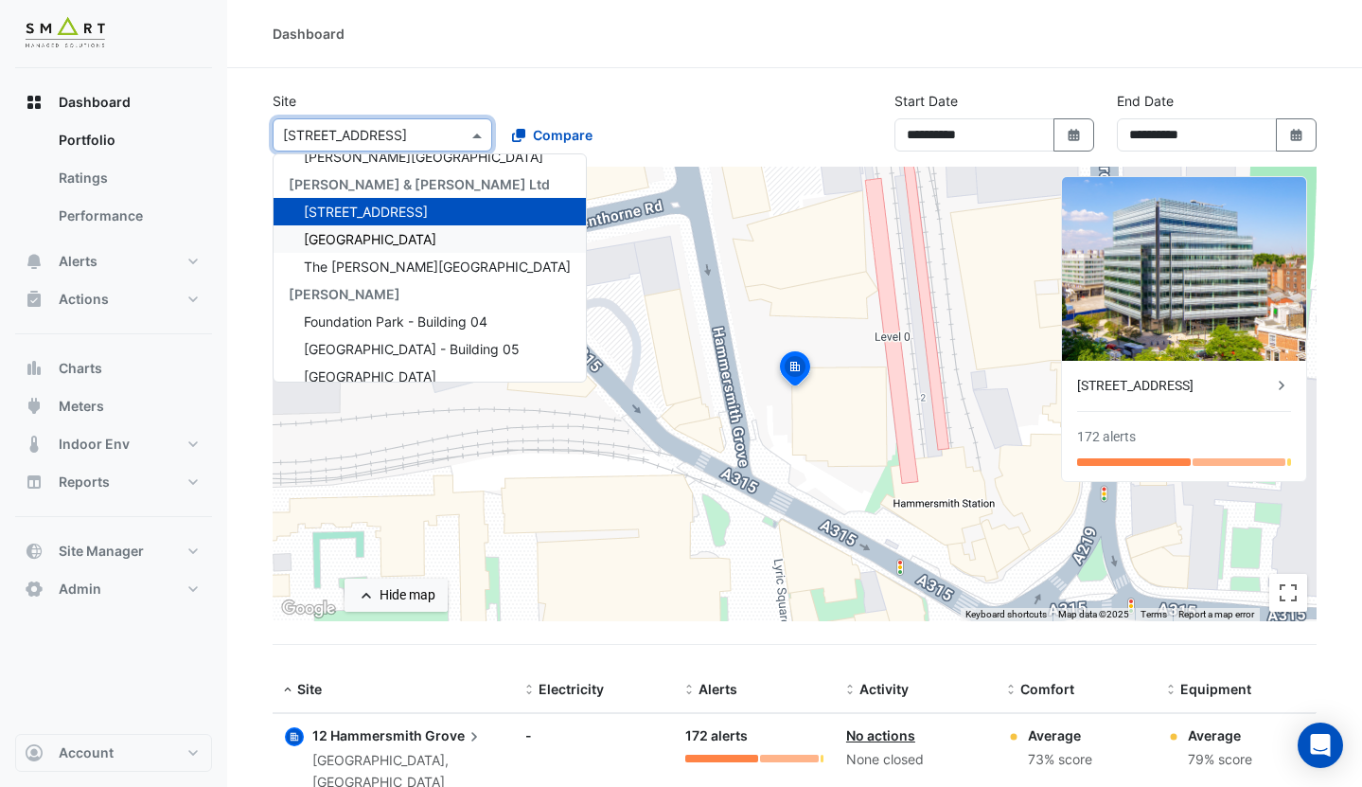
scroll to position [62, 0]
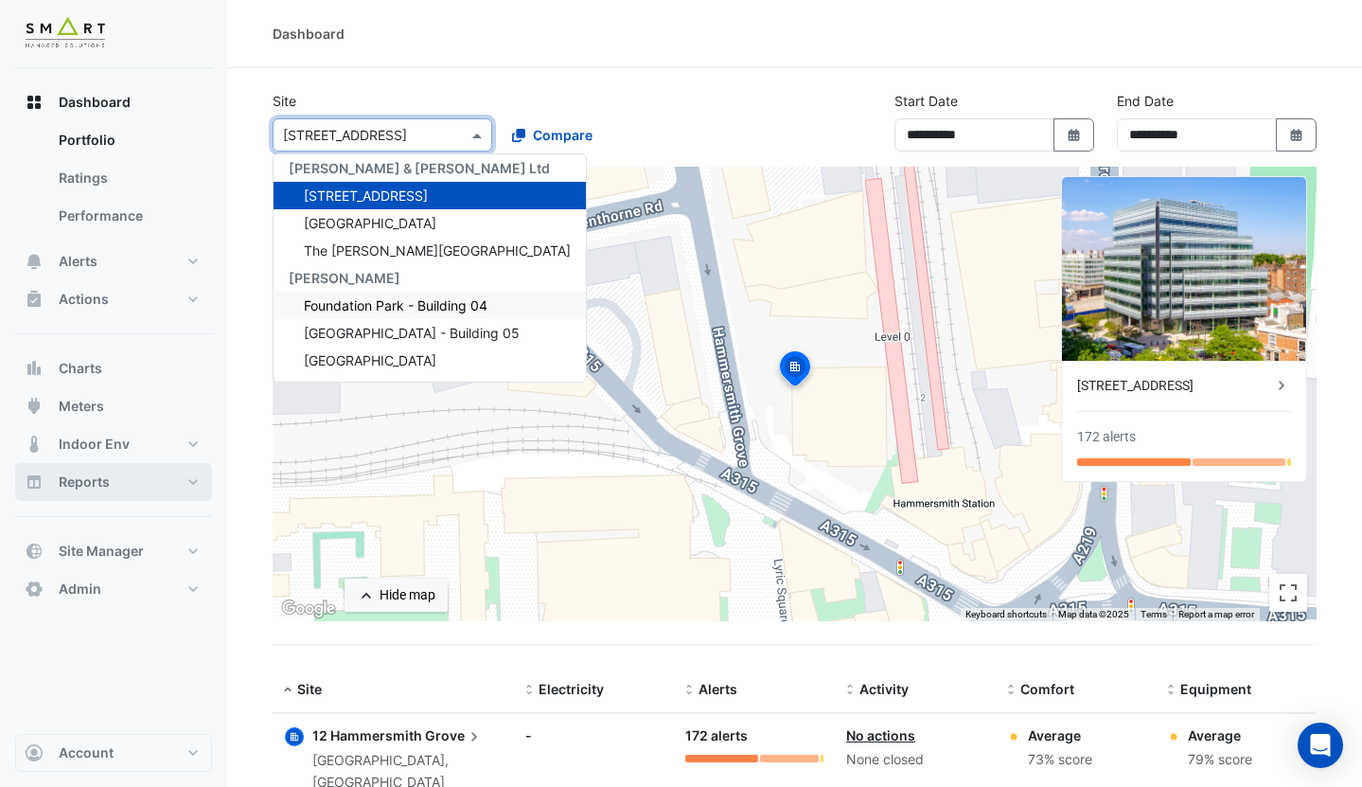
click at [112, 487] on button "Reports" at bounding box center [113, 482] width 197 height 38
select select "***"
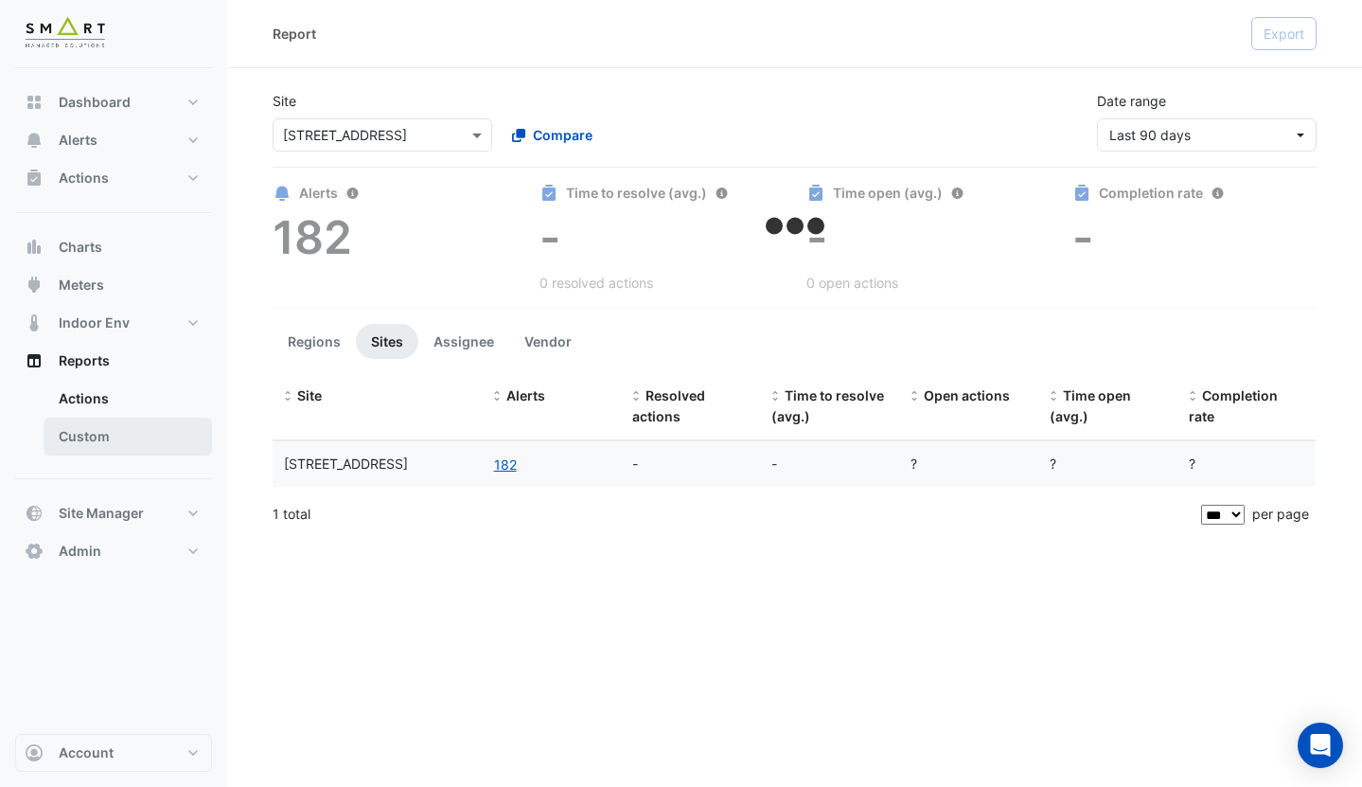
click at [123, 426] on link "Custom" at bounding box center [128, 436] width 168 height 38
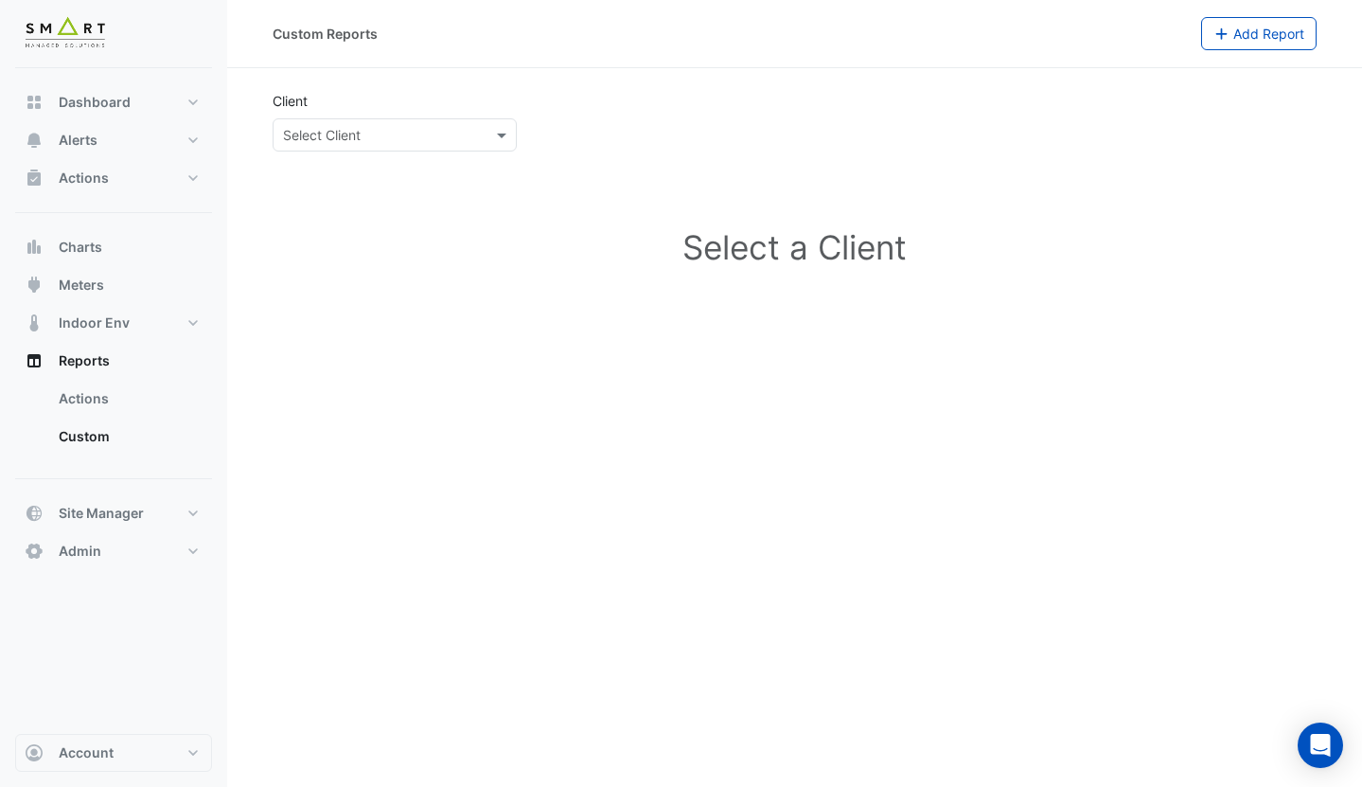
click at [425, 177] on div "Select a Client" at bounding box center [795, 251] width 1044 height 168
click at [389, 126] on input "text" at bounding box center [376, 136] width 186 height 20
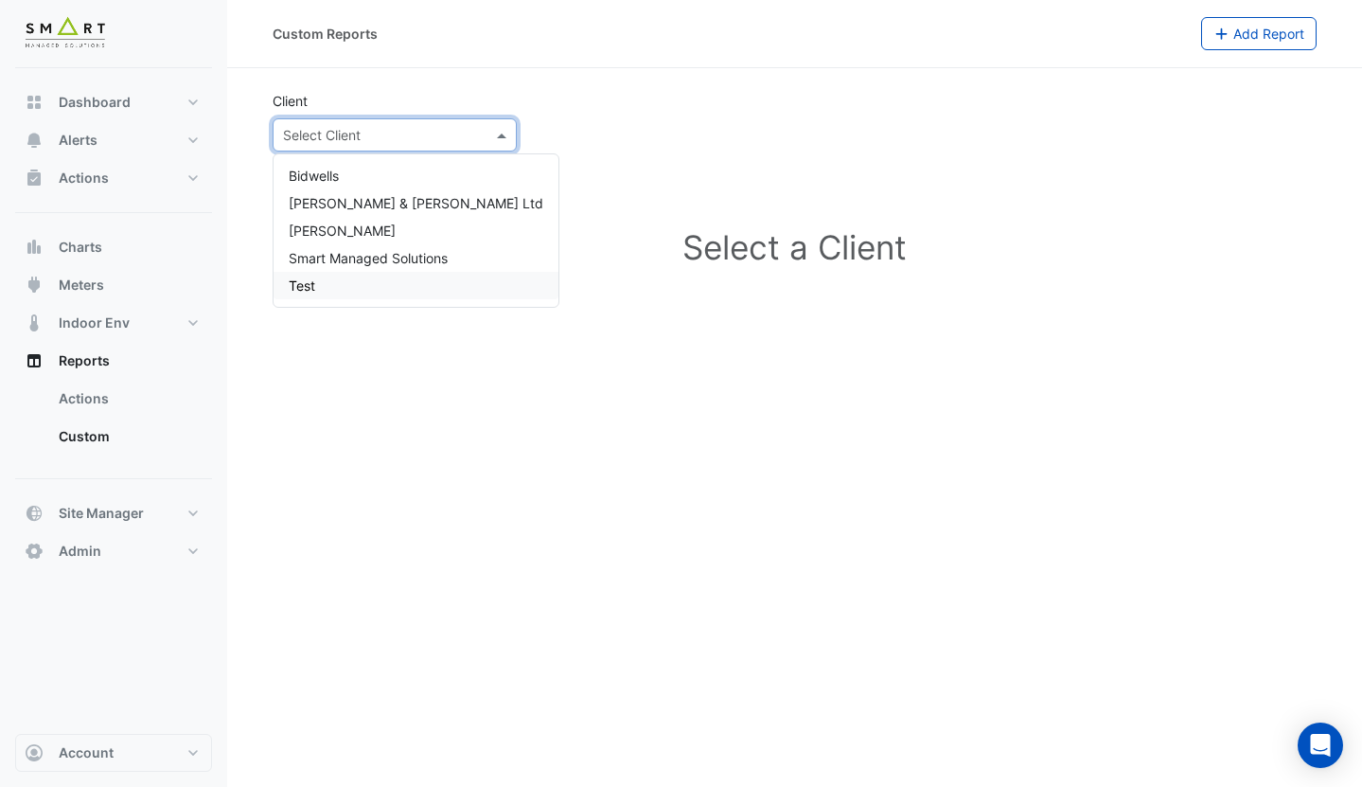
click at [391, 282] on div "Test" at bounding box center [416, 285] width 285 height 27
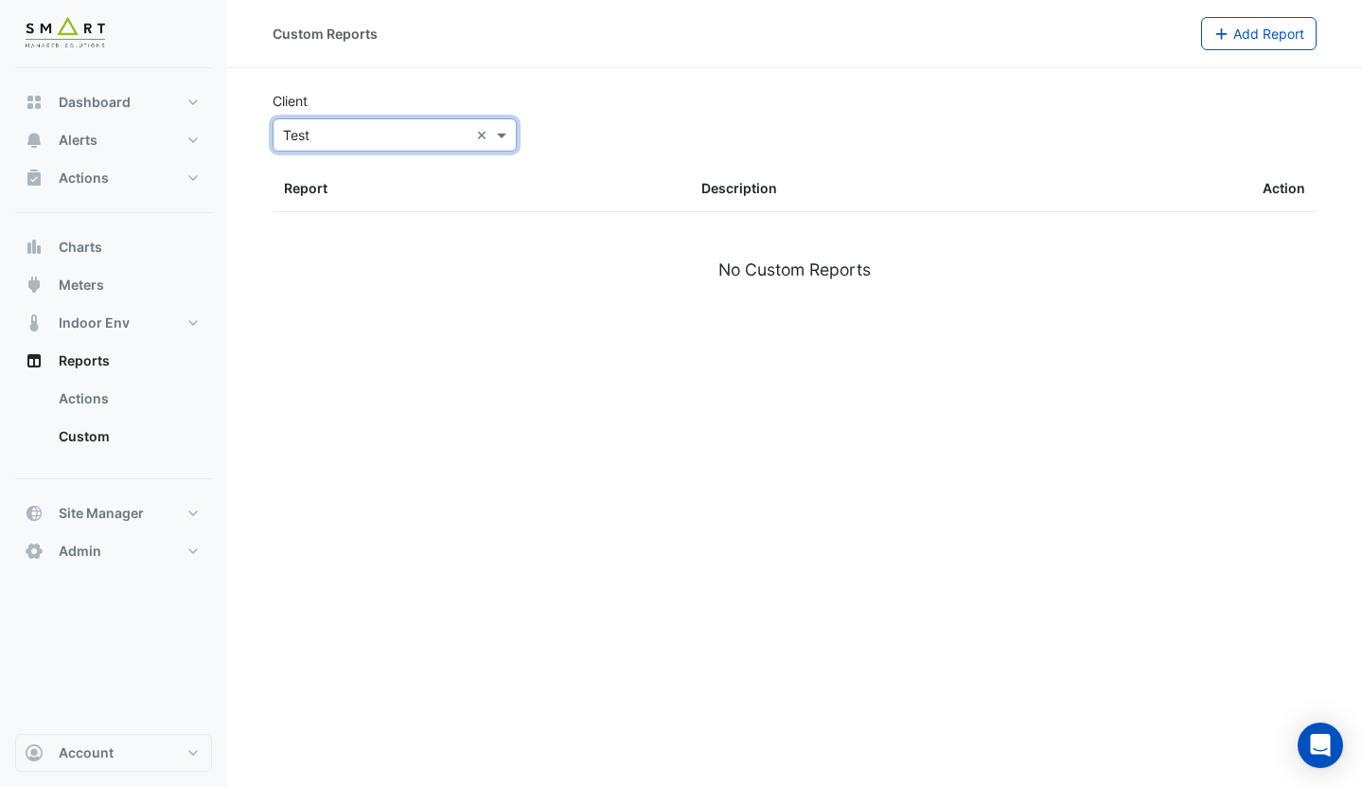
click at [377, 140] on input "text" at bounding box center [376, 136] width 186 height 20
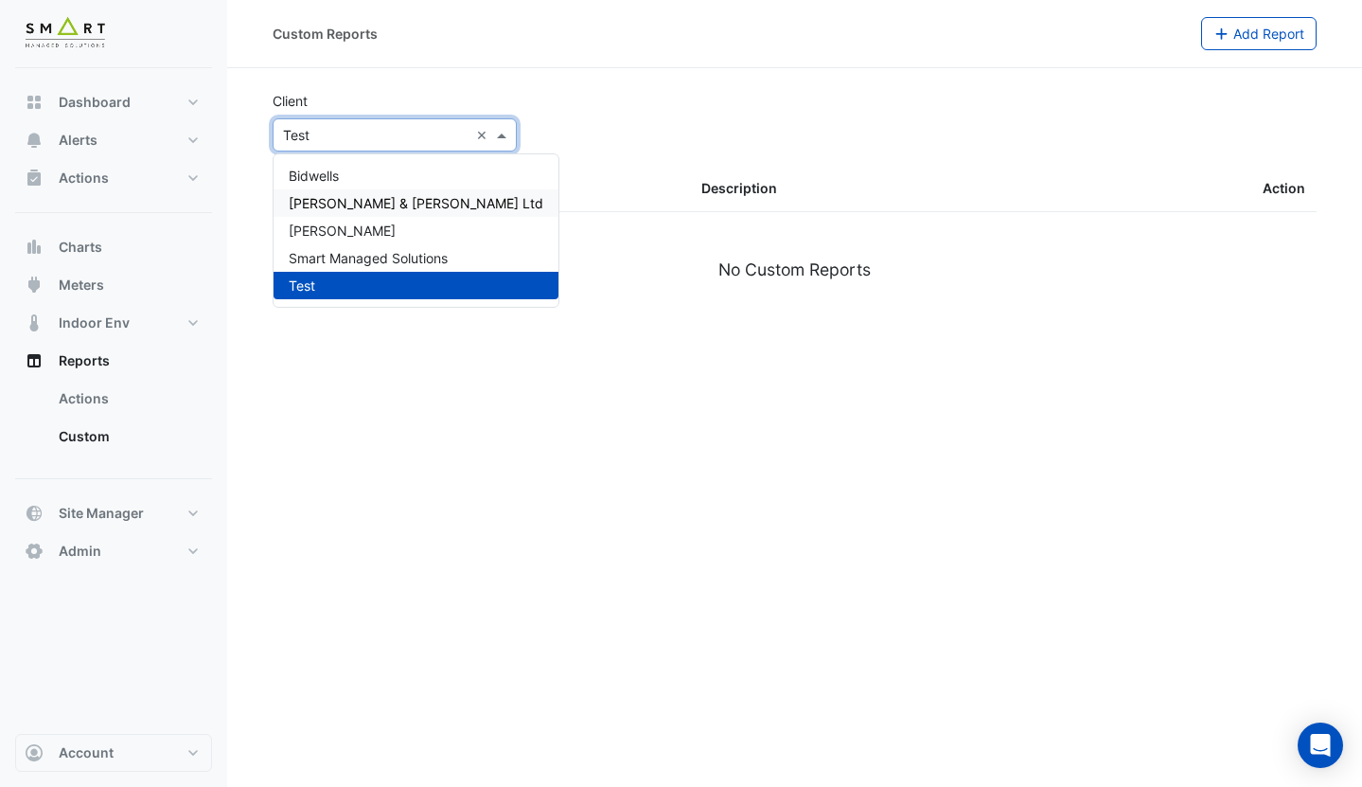
click at [383, 200] on span "[PERSON_NAME] & [PERSON_NAME] Ltd" at bounding box center [416, 203] width 255 height 16
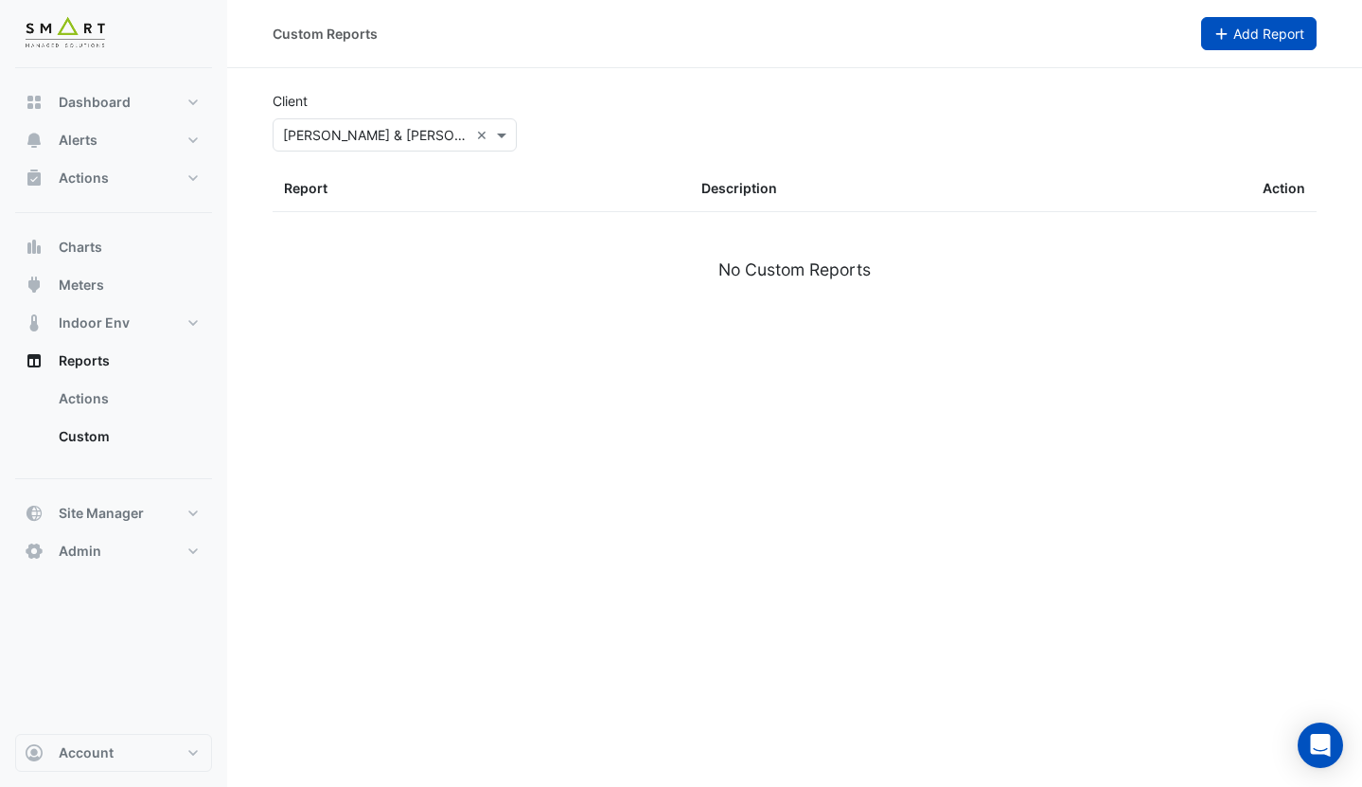
click at [1245, 42] on button "Add Report" at bounding box center [1259, 33] width 116 height 33
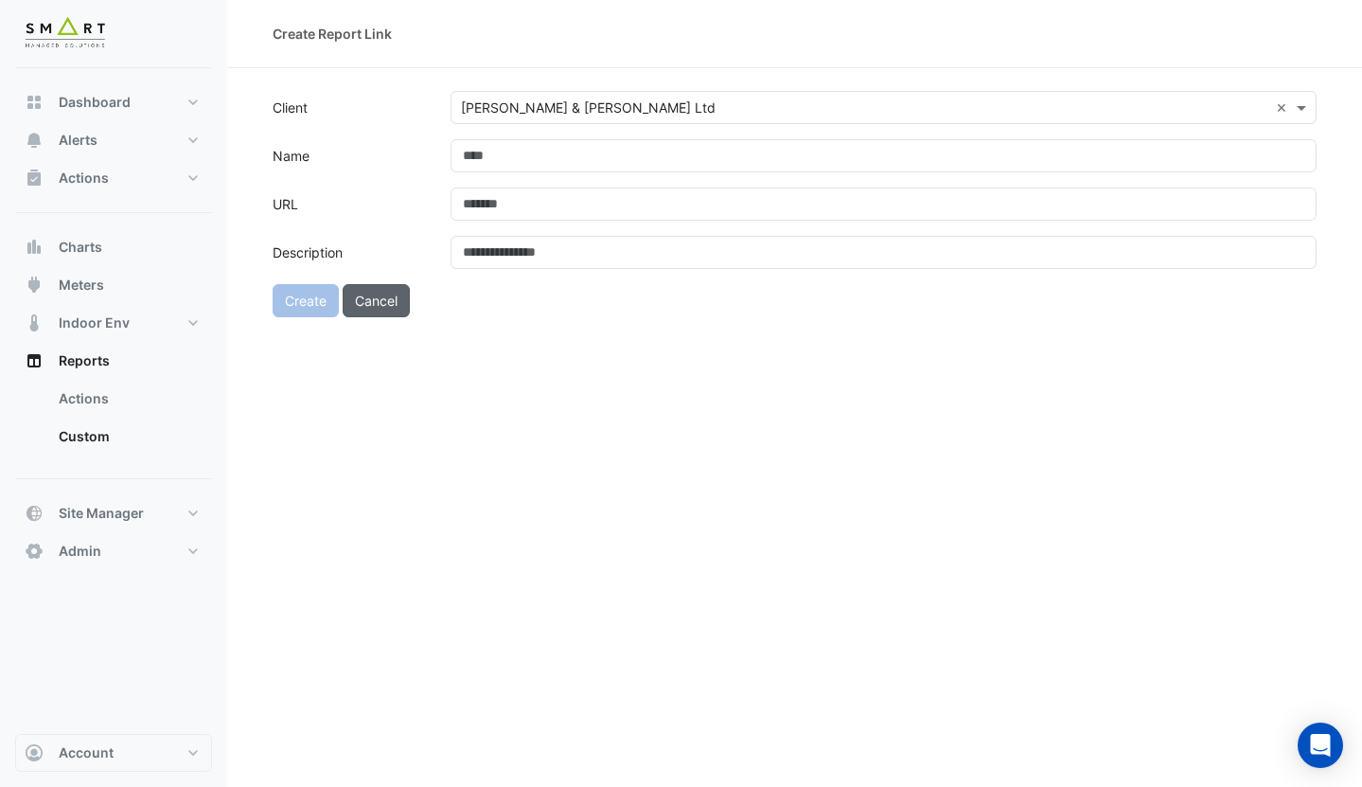
click at [377, 303] on button "Cancel" at bounding box center [376, 300] width 67 height 33
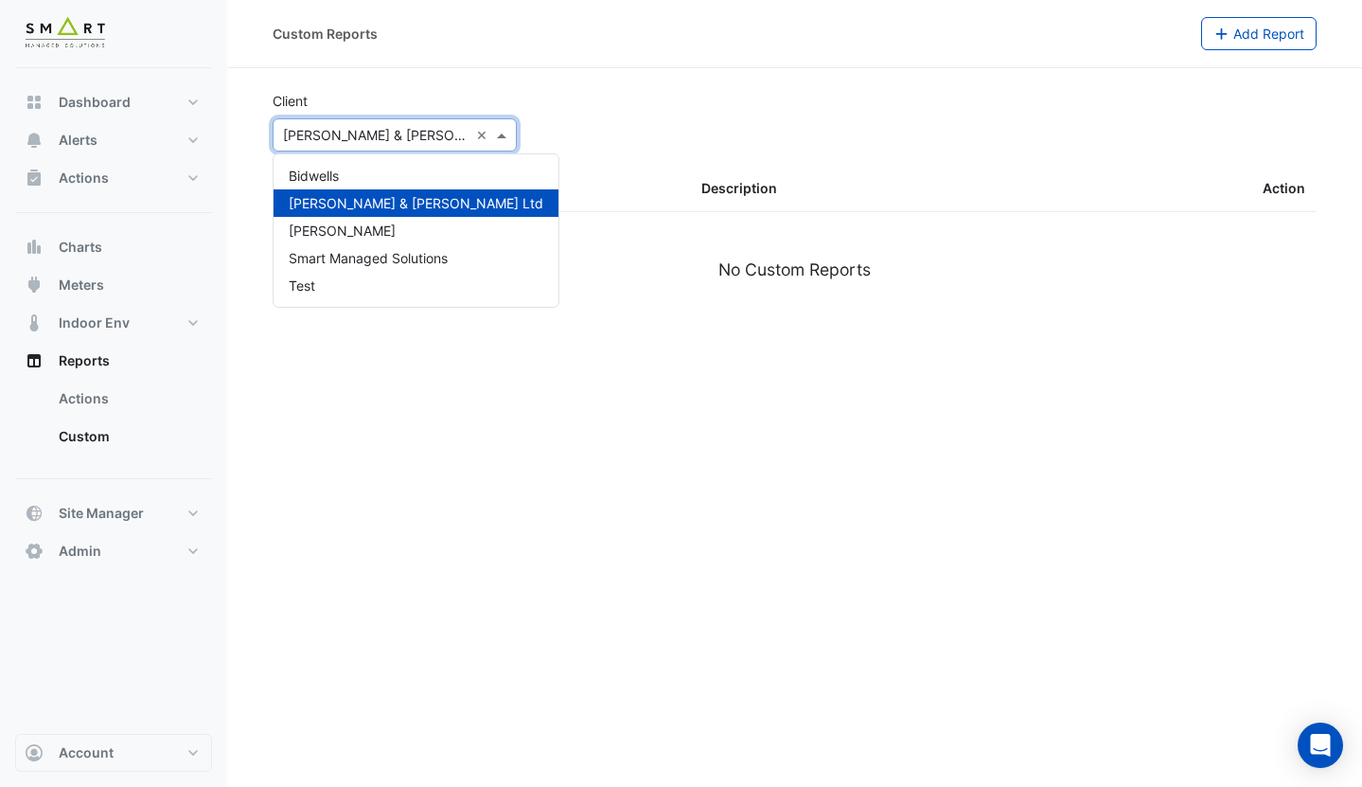
click at [345, 131] on input "text" at bounding box center [376, 136] width 186 height 20
click at [358, 288] on div "Test" at bounding box center [416, 285] width 285 height 27
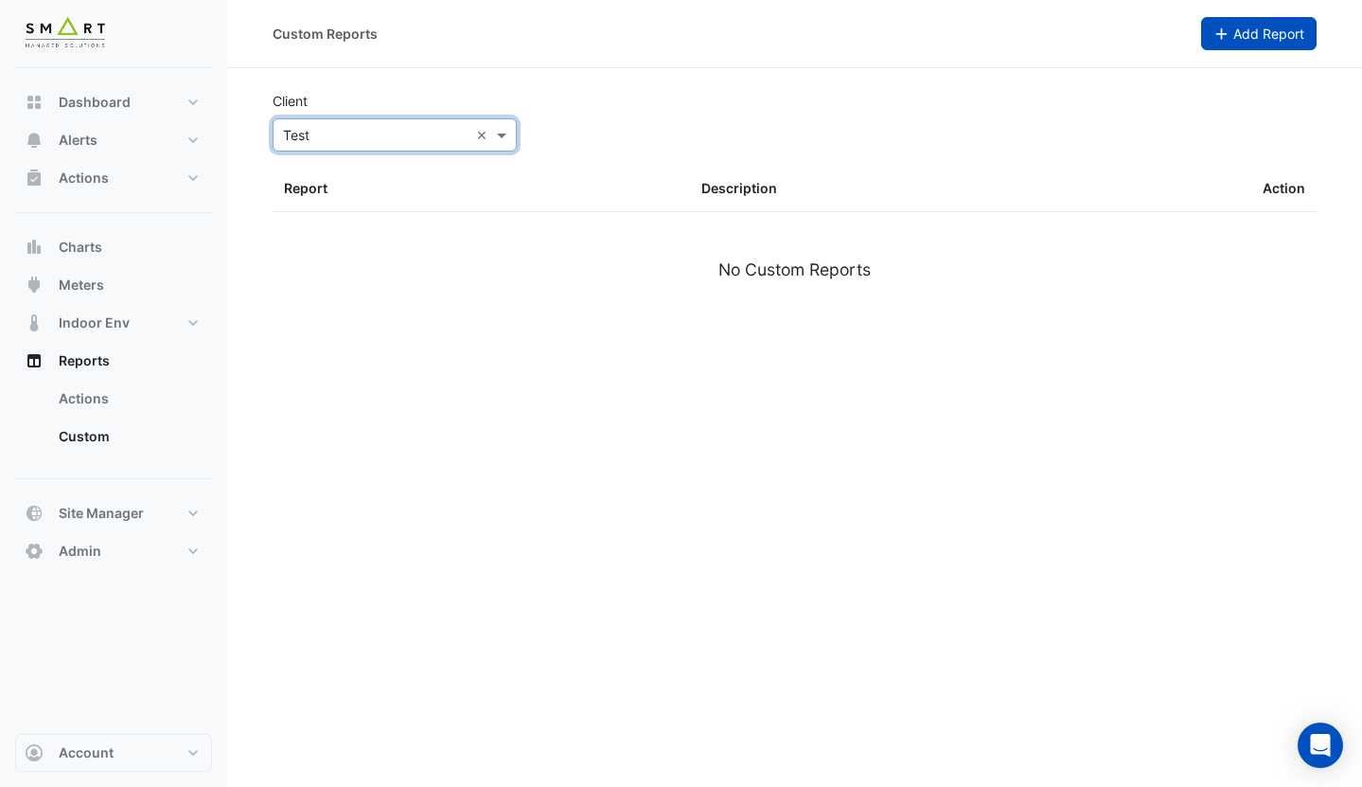
click at [1244, 36] on span "Add Report" at bounding box center [1268, 34] width 71 height 16
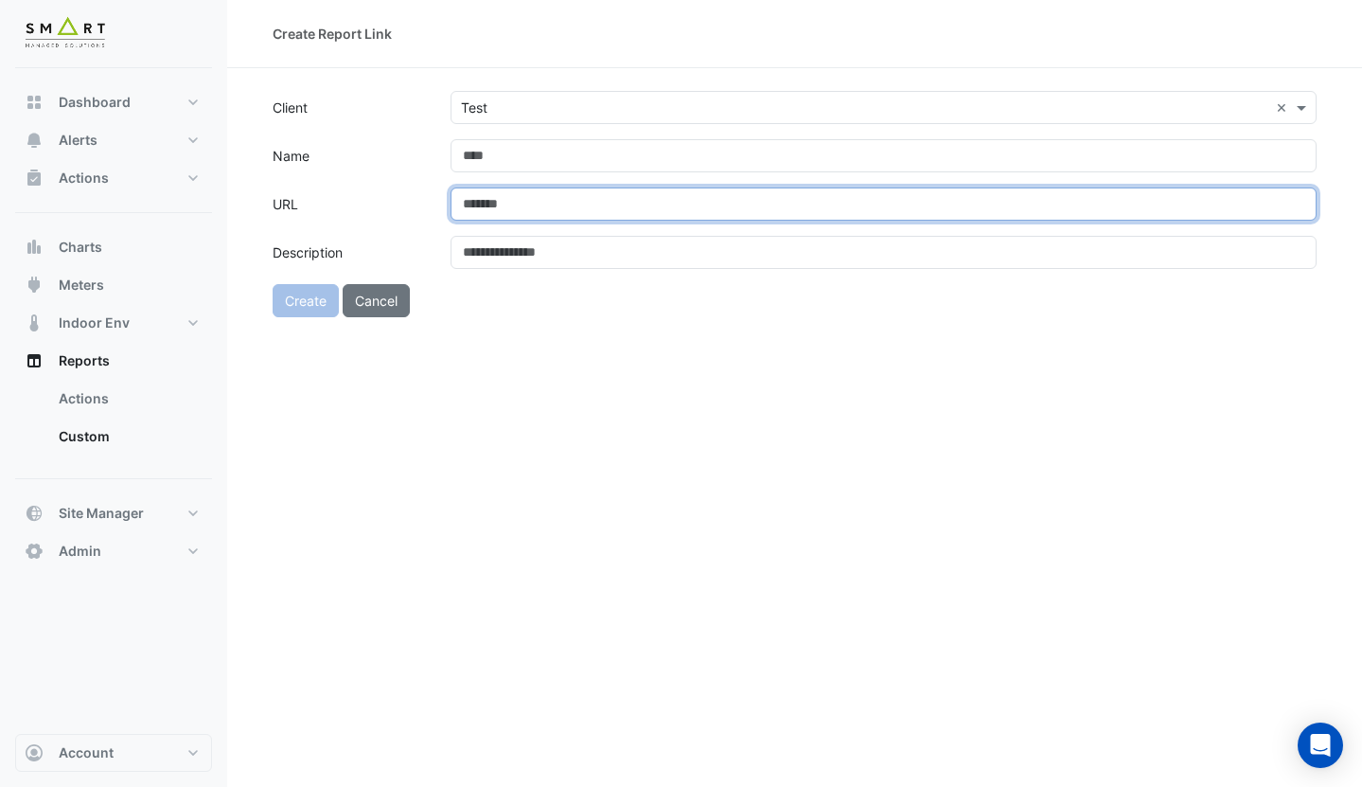
click at [557, 201] on input "URL" at bounding box center [884, 203] width 866 height 33
paste input "**********"
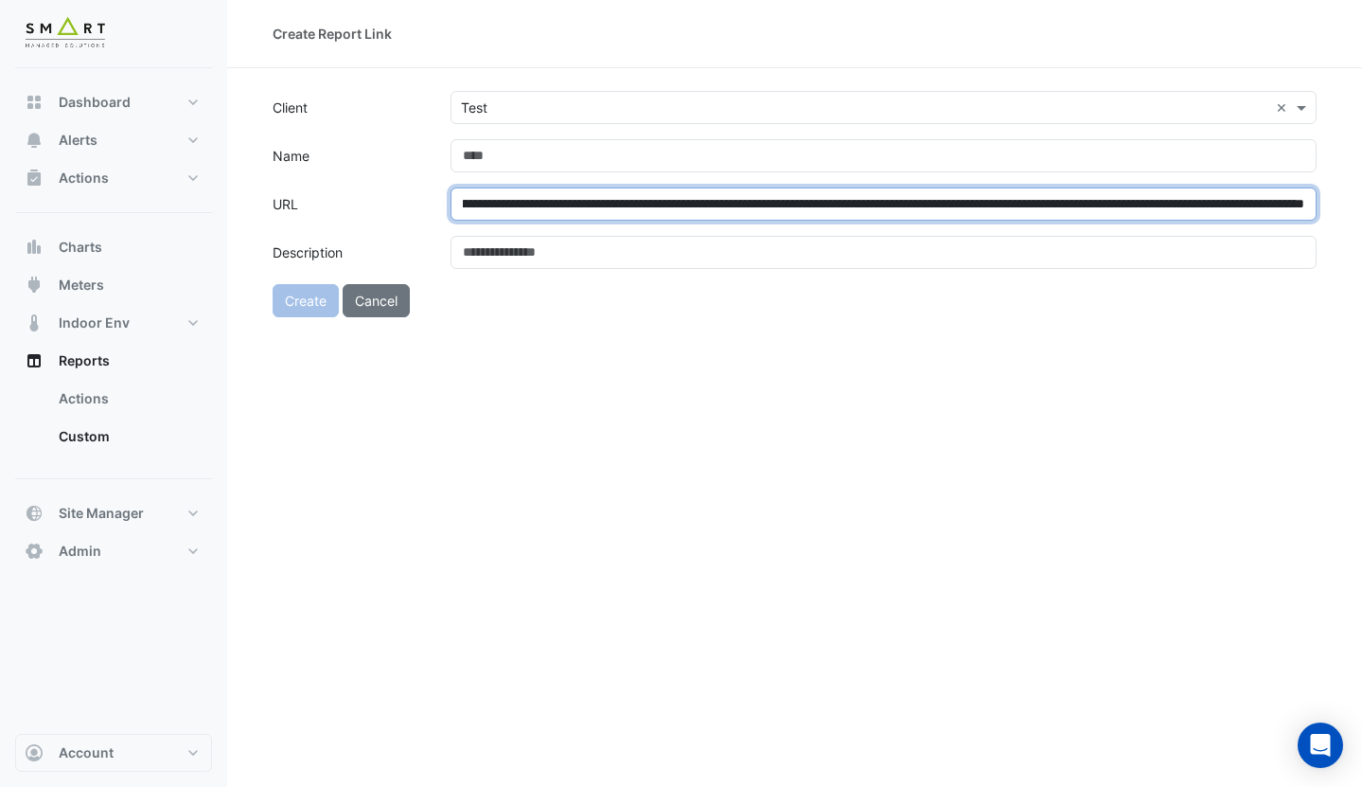
type input "**********"
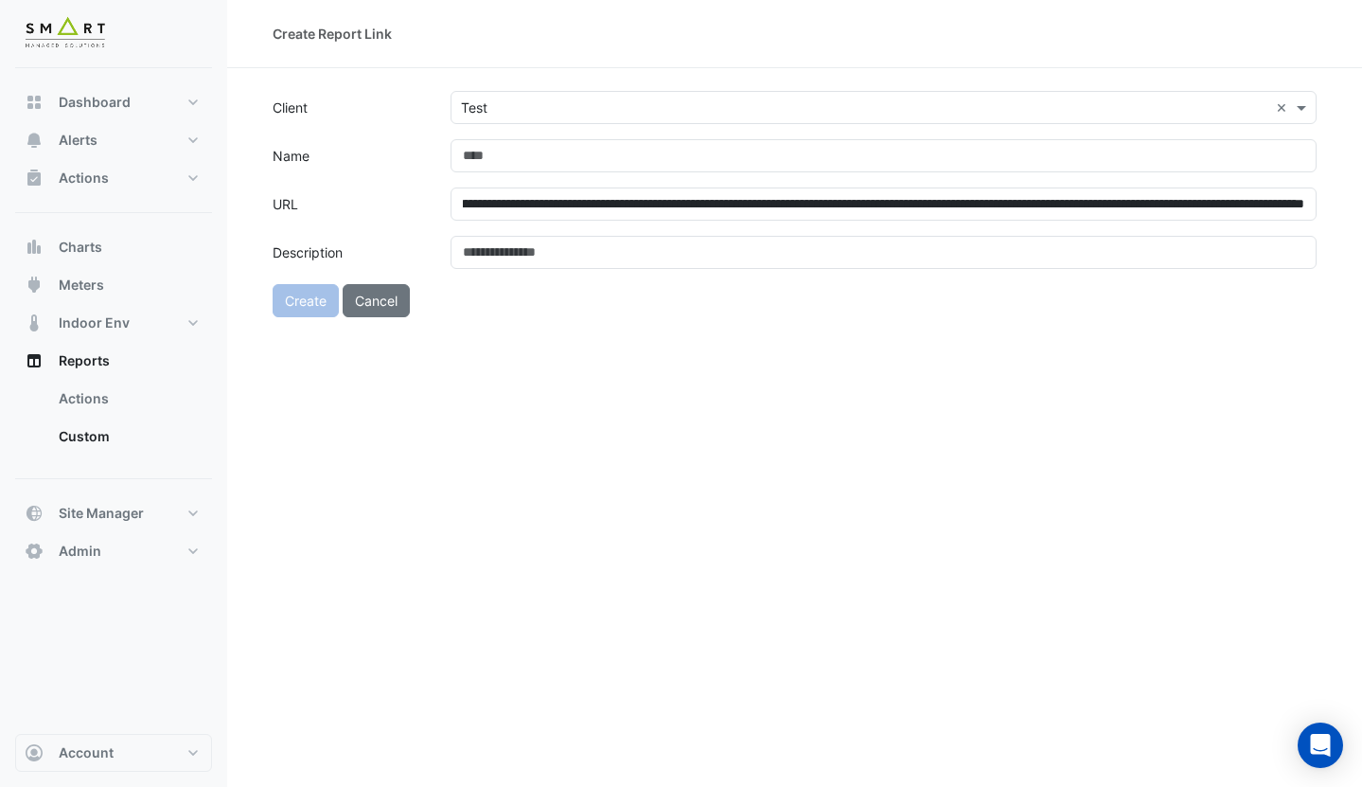
click at [409, 202] on label "URL" at bounding box center [350, 203] width 178 height 33
click at [451, 202] on input "**********" at bounding box center [884, 203] width 866 height 33
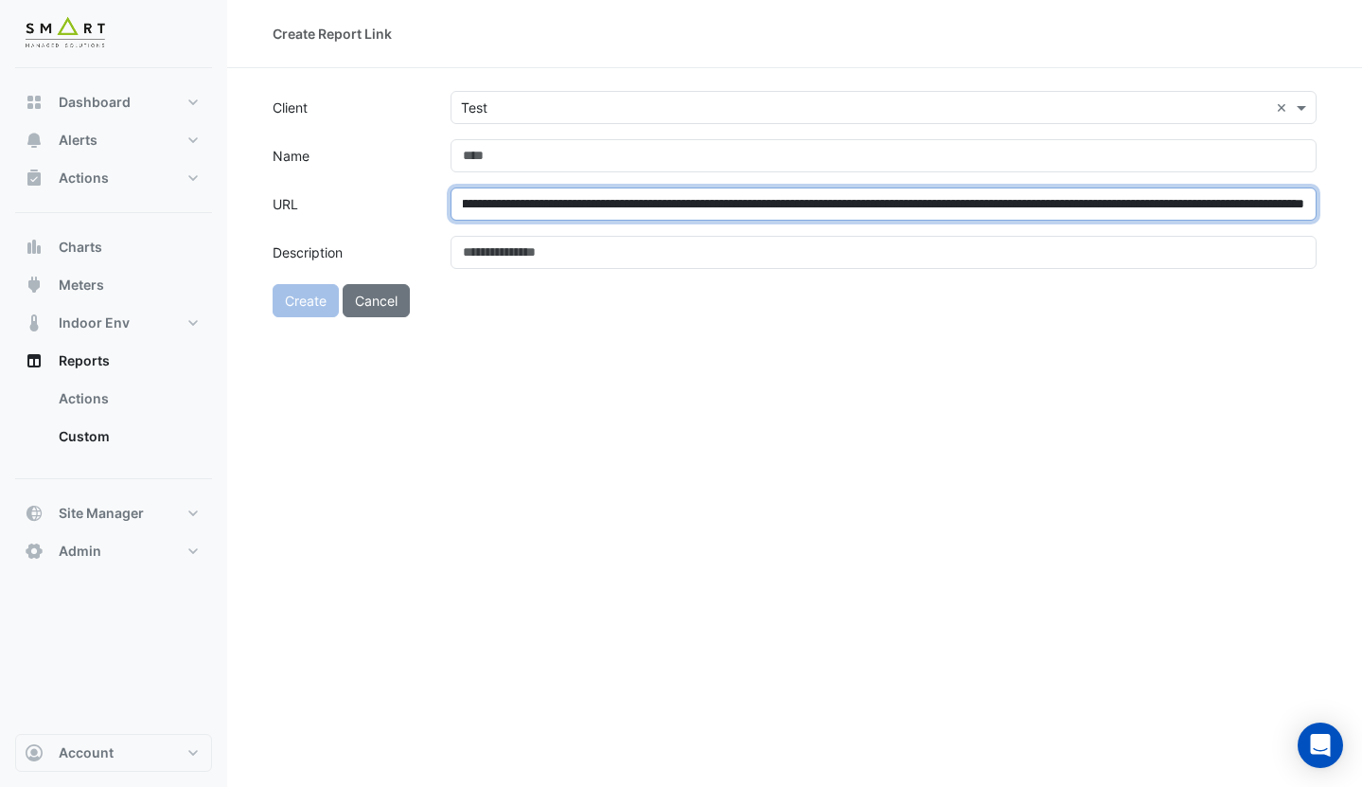
scroll to position [0, 1430]
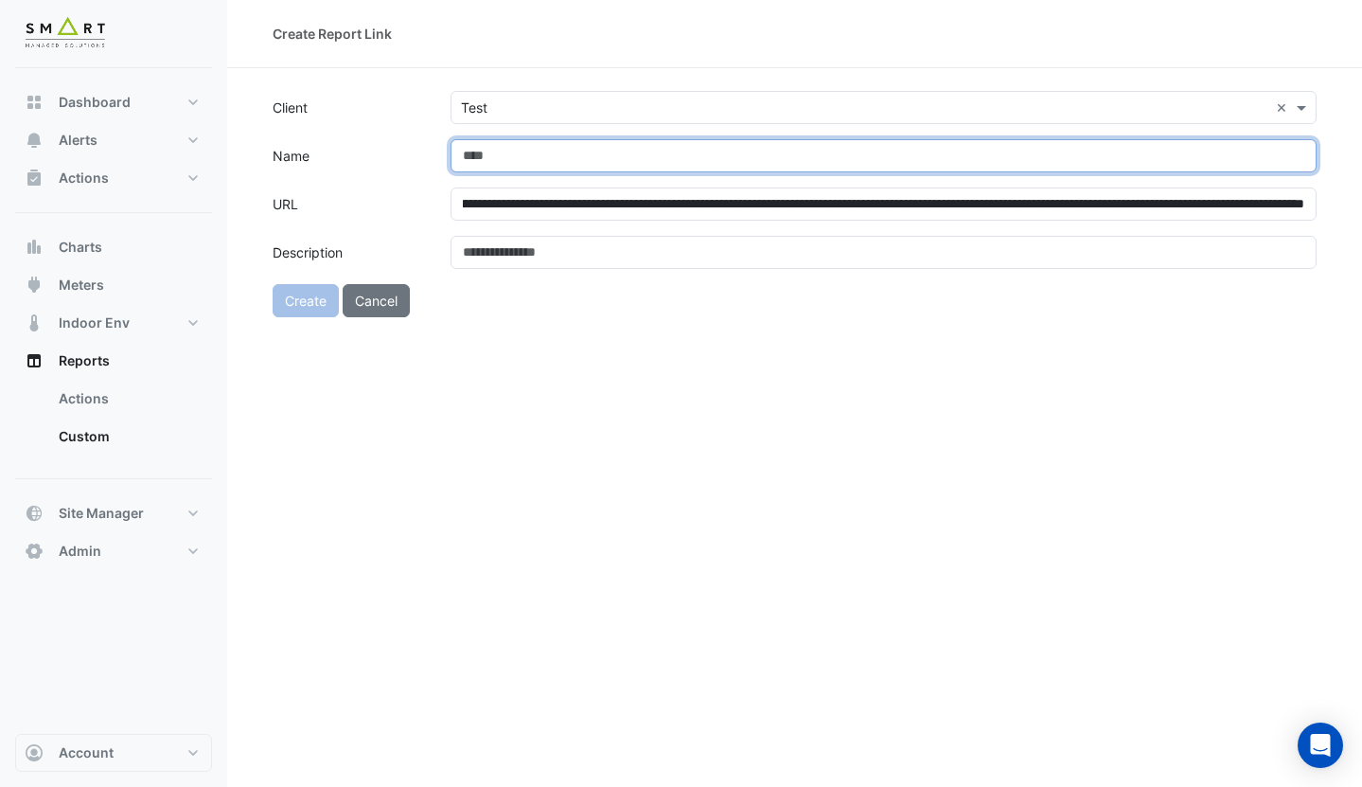
click at [519, 165] on input "Name" at bounding box center [884, 155] width 866 height 33
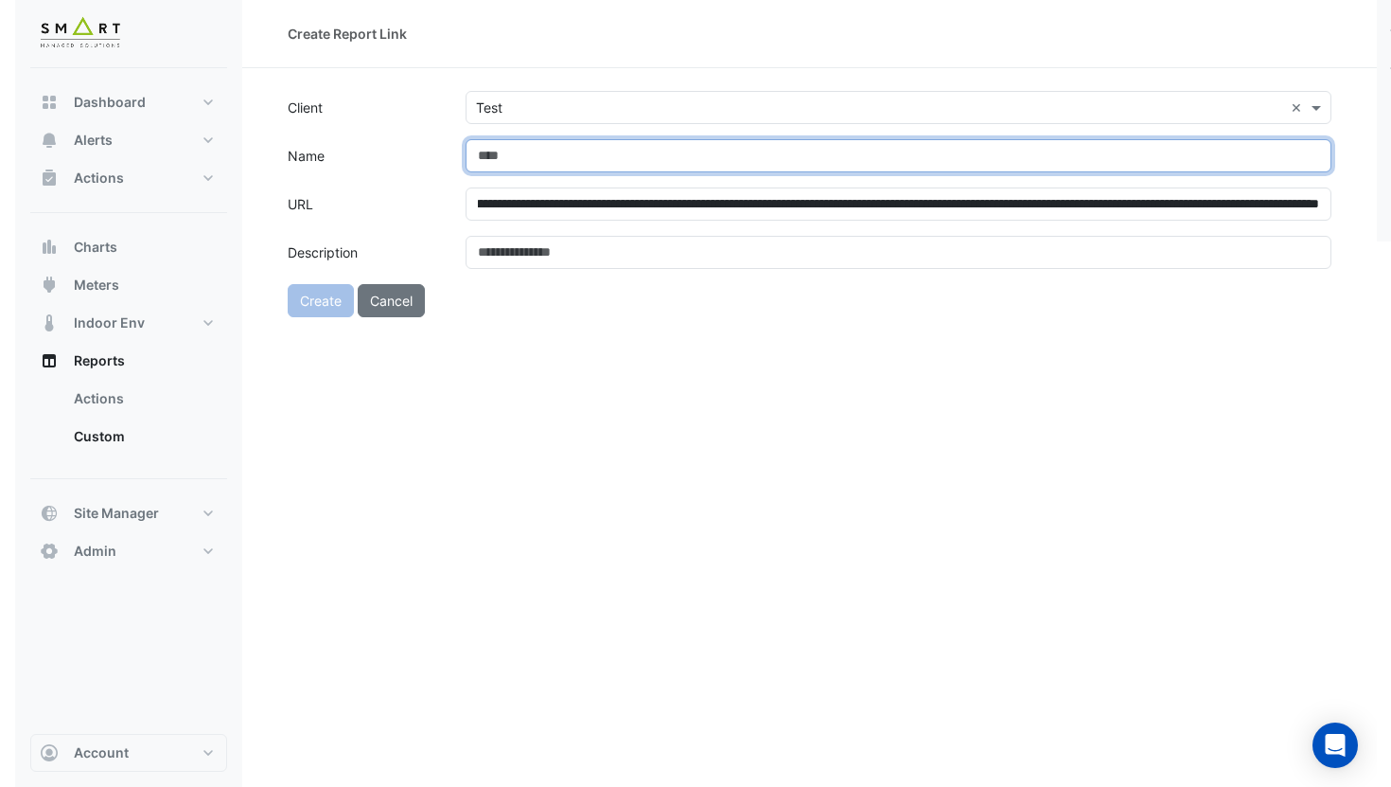
scroll to position [0, 0]
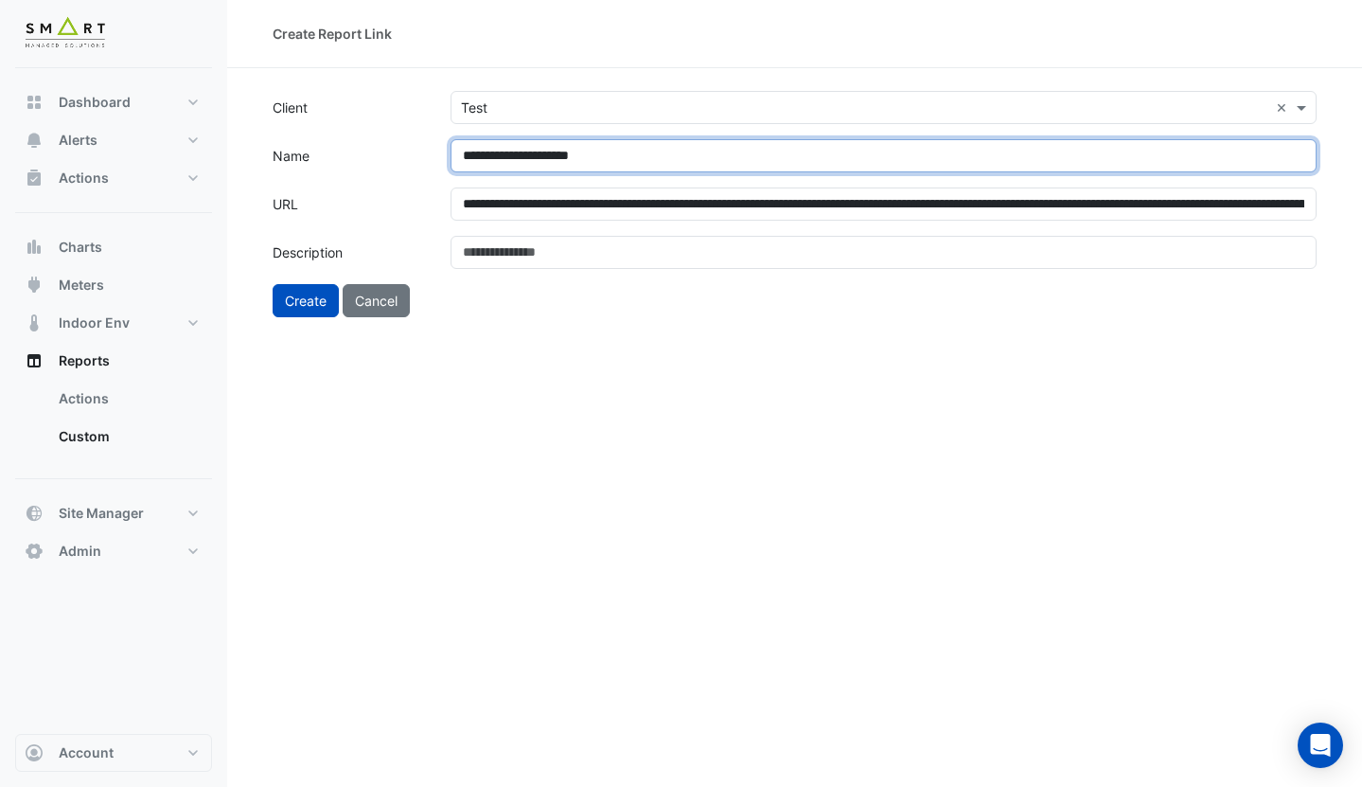
type input "**********"
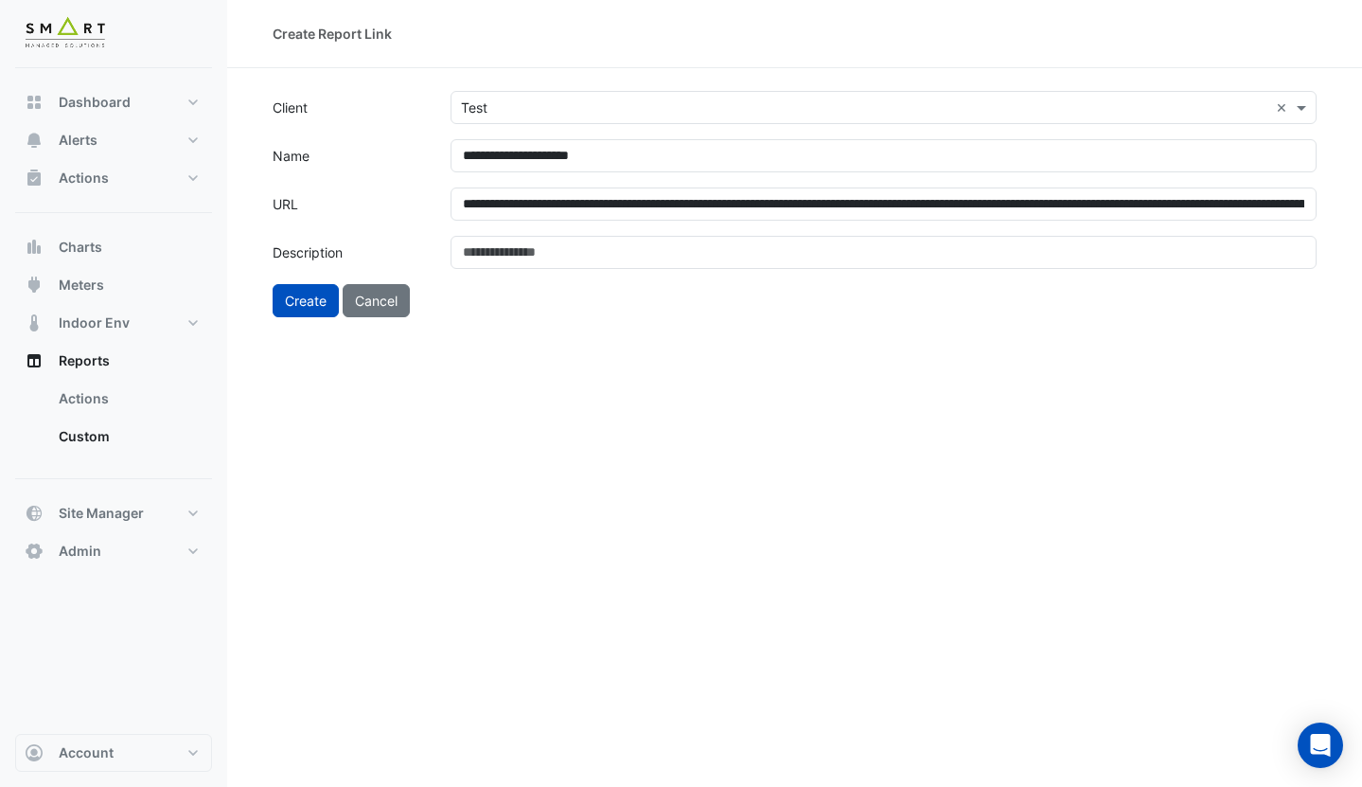
click at [393, 169] on label "Name" at bounding box center [350, 155] width 178 height 33
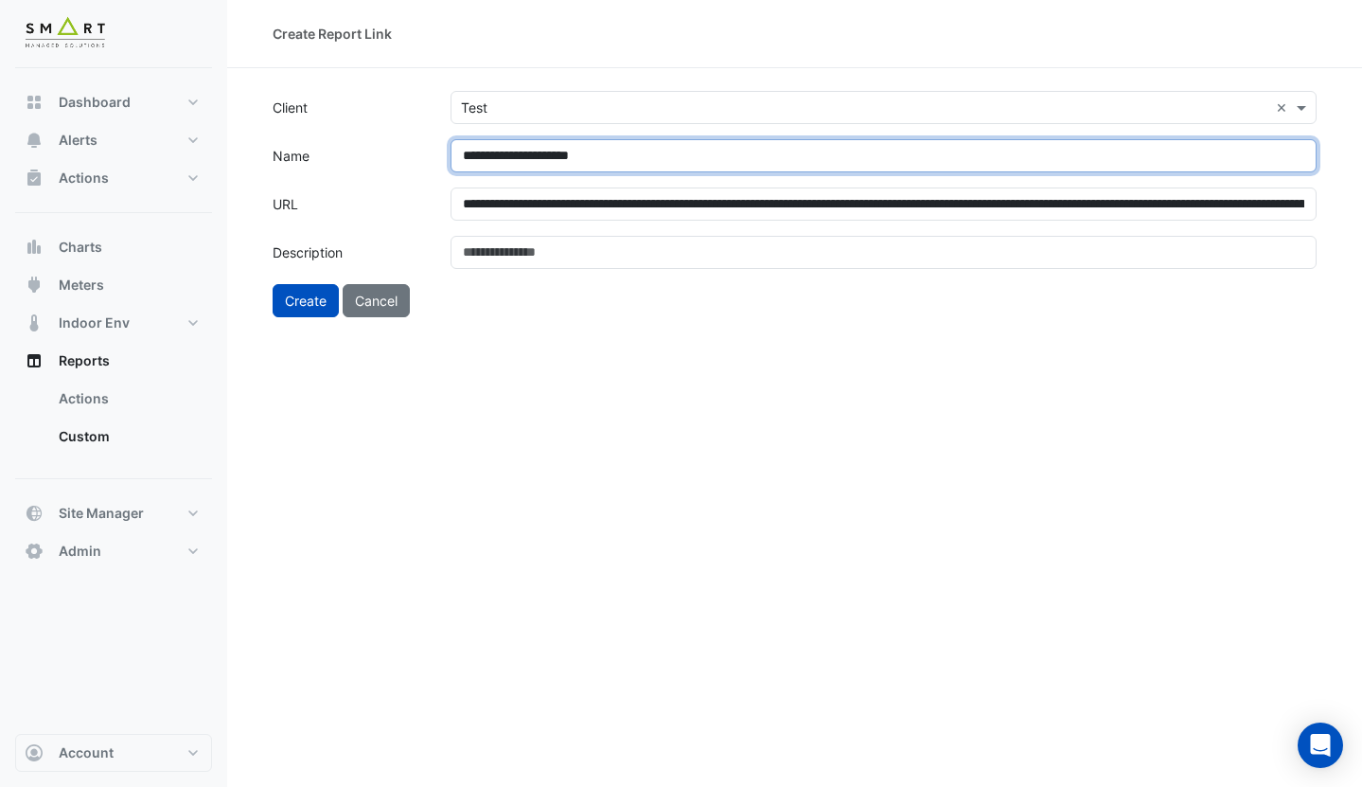
click at [451, 169] on input "**********" at bounding box center [884, 155] width 866 height 33
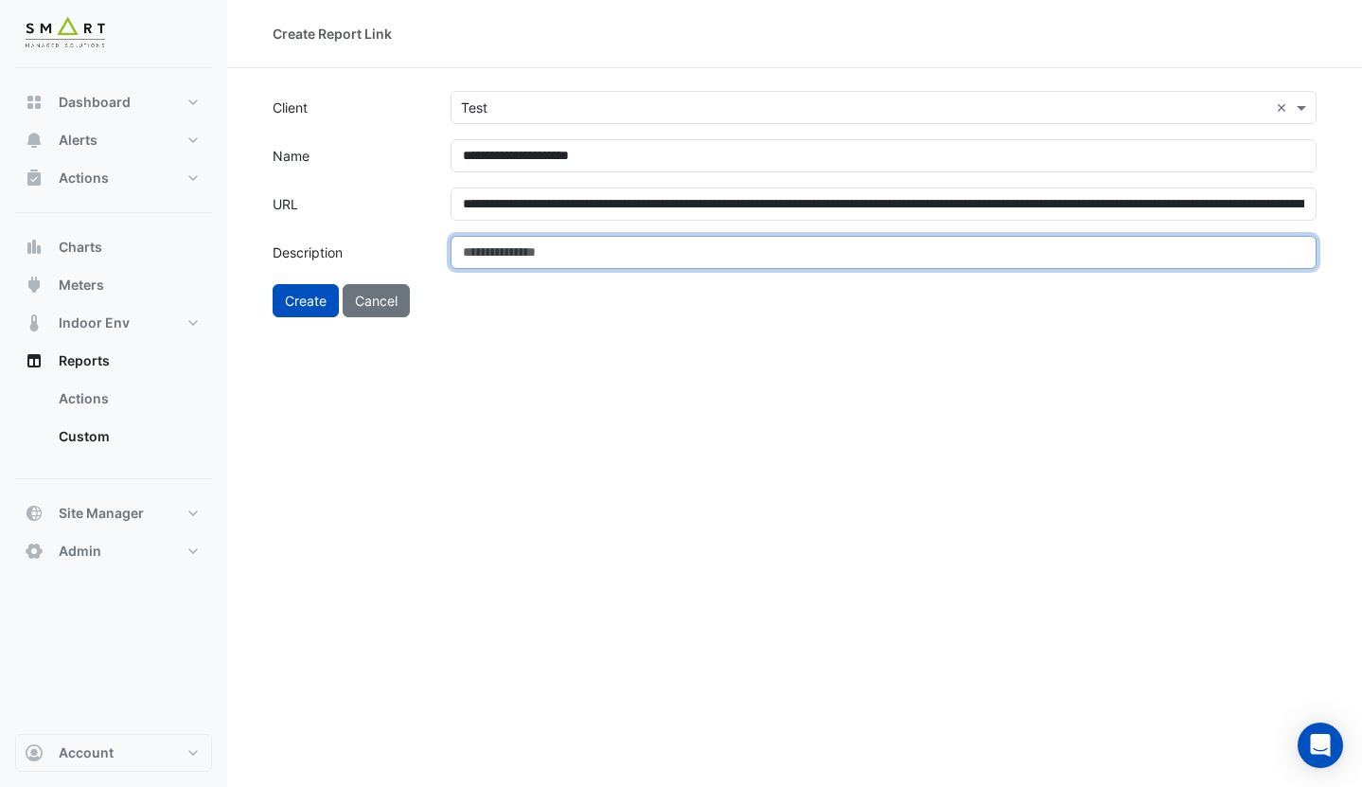
click at [519, 257] on input "Description" at bounding box center [884, 252] width 866 height 33
type input "**********"
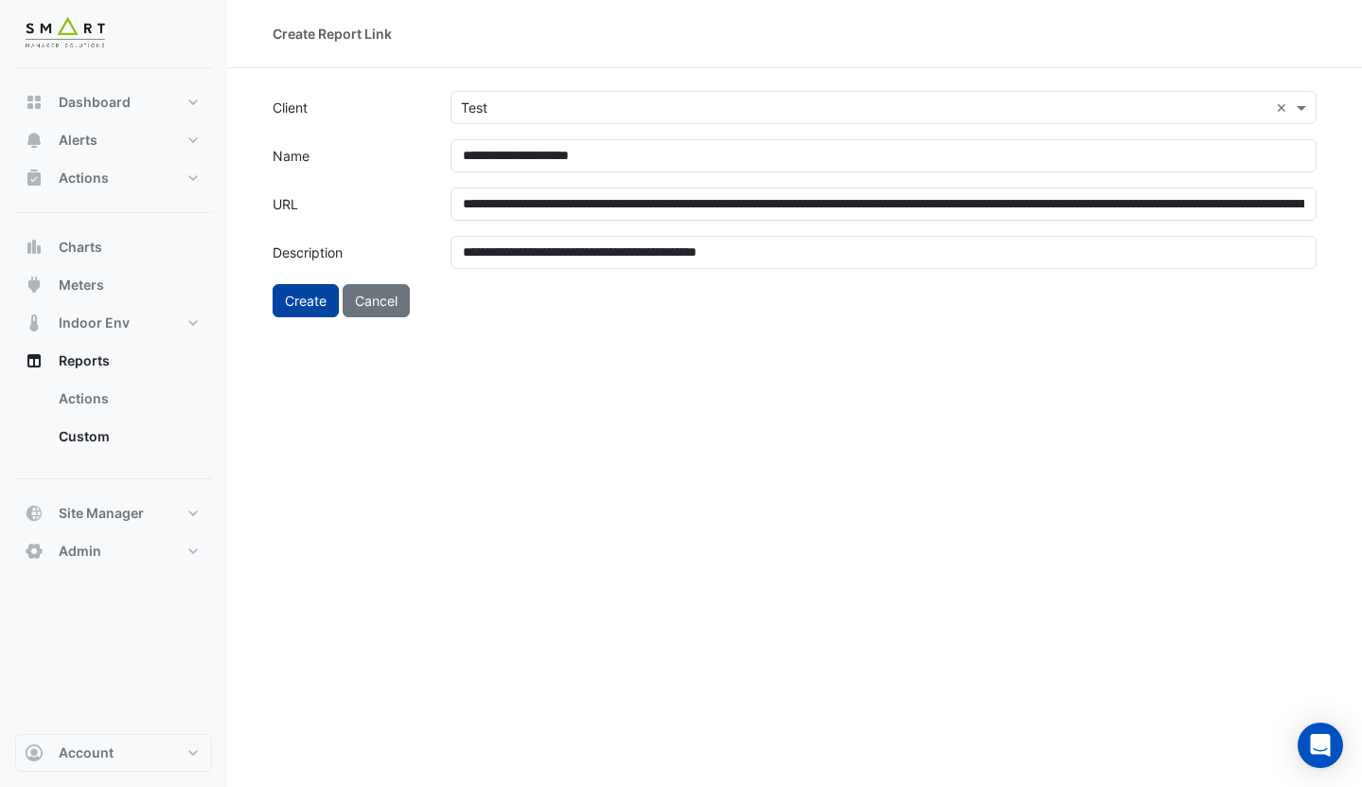
click at [307, 311] on button "Create" at bounding box center [306, 300] width 66 height 33
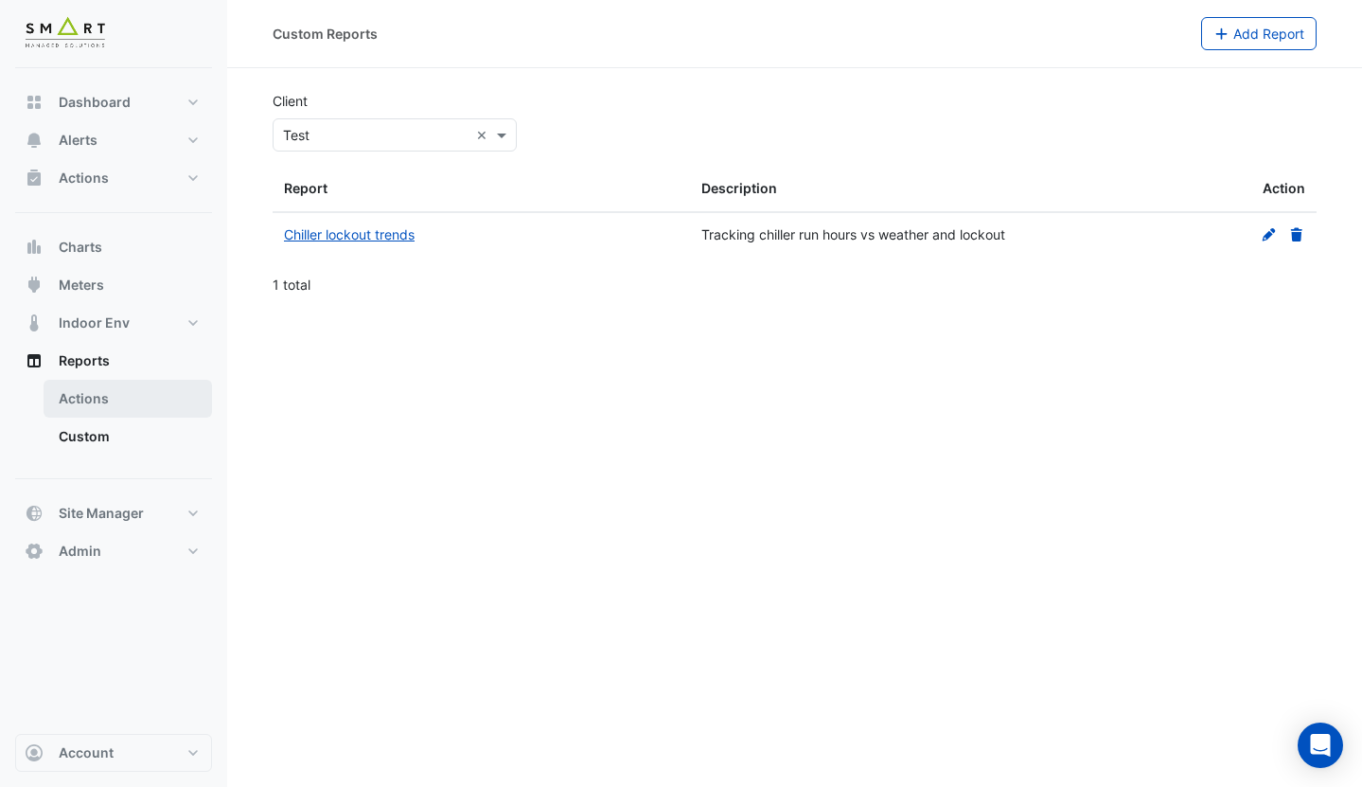
click at [121, 394] on link "Actions" at bounding box center [128, 399] width 168 height 38
select select "***"
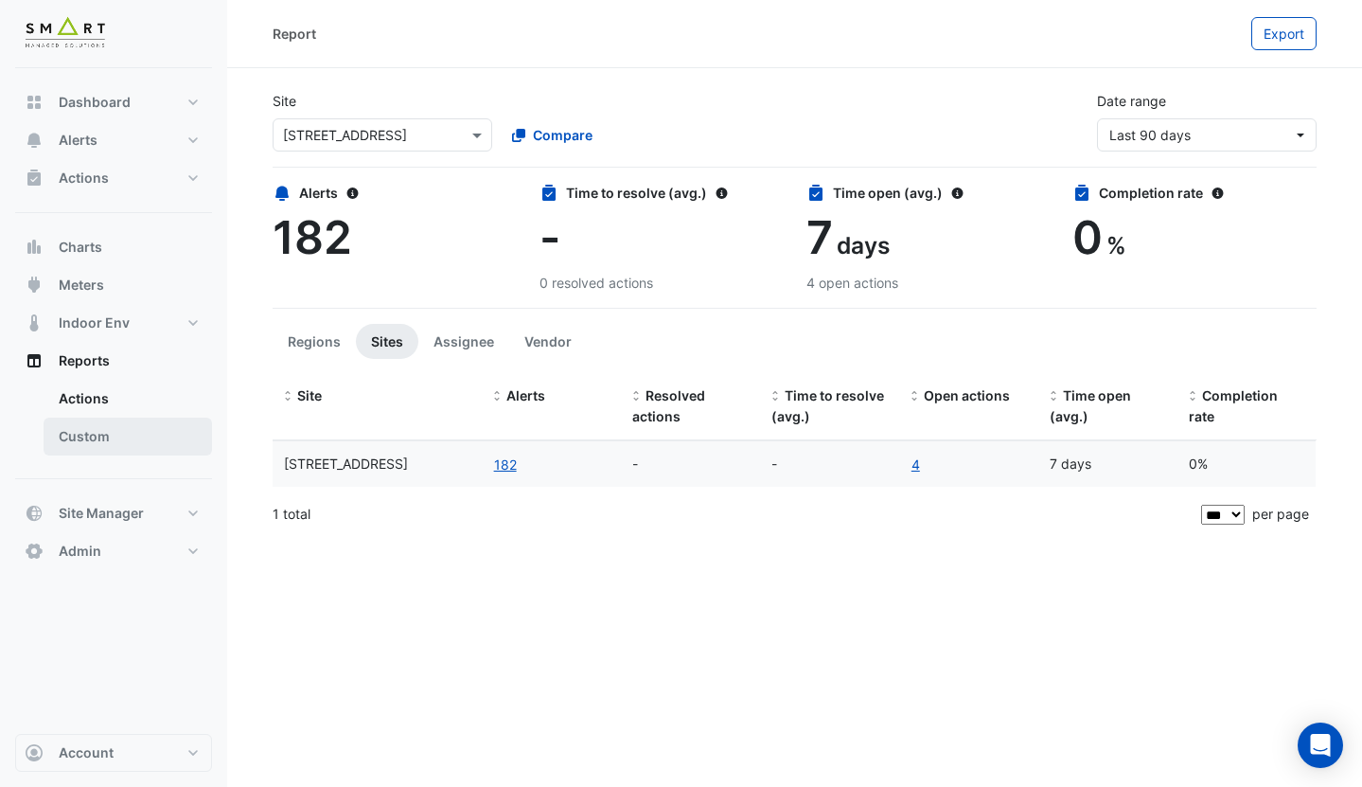
click at [129, 431] on link "Custom" at bounding box center [128, 436] width 168 height 38
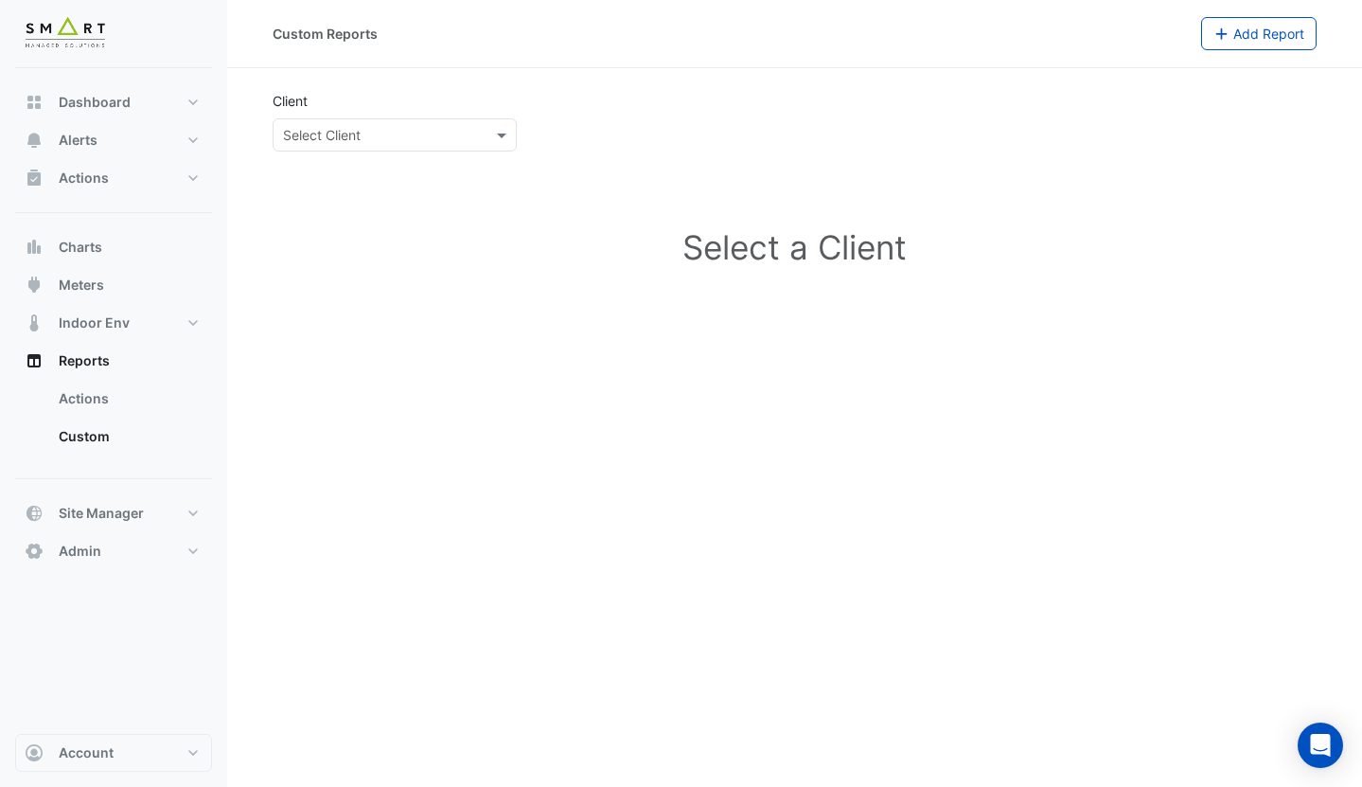
click at [443, 134] on input "text" at bounding box center [376, 136] width 186 height 20
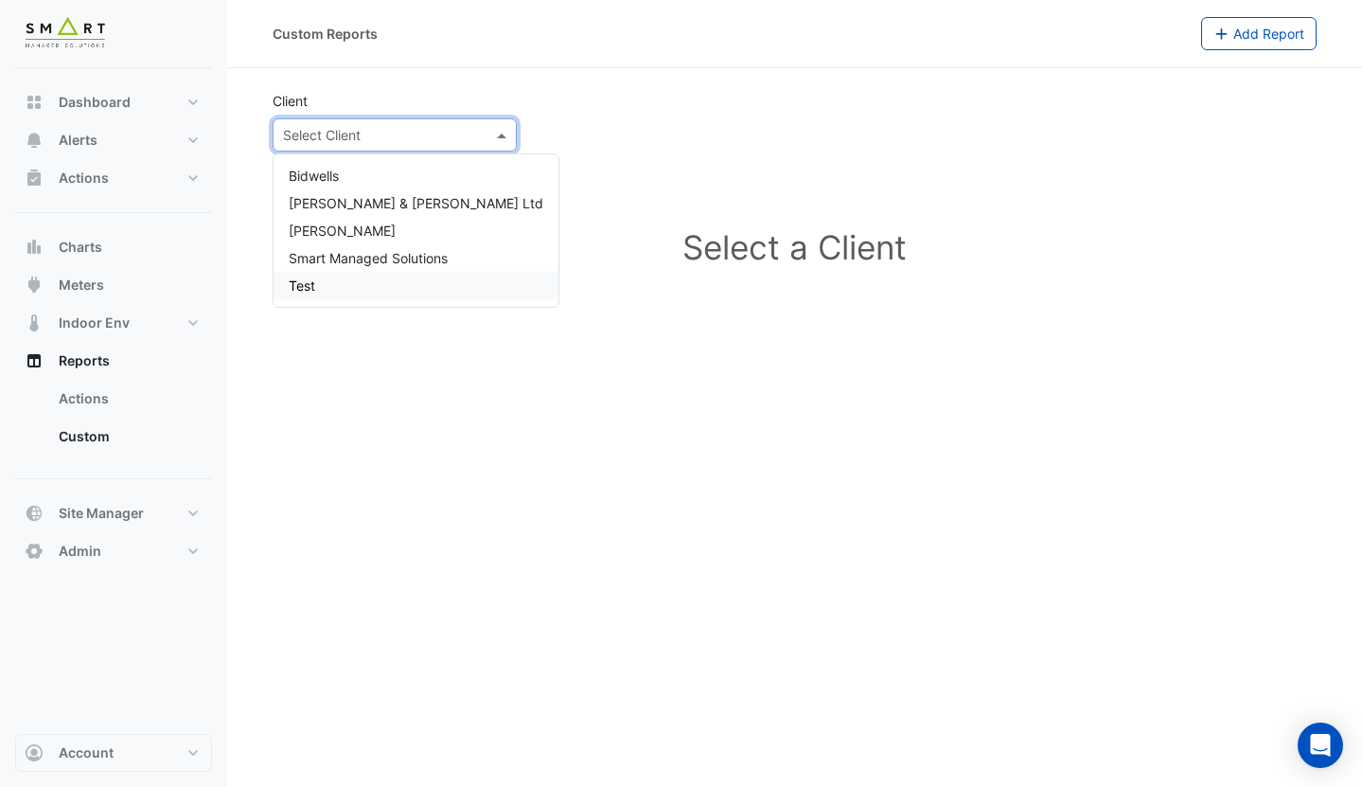
click at [353, 276] on div "Test" at bounding box center [416, 285] width 285 height 27
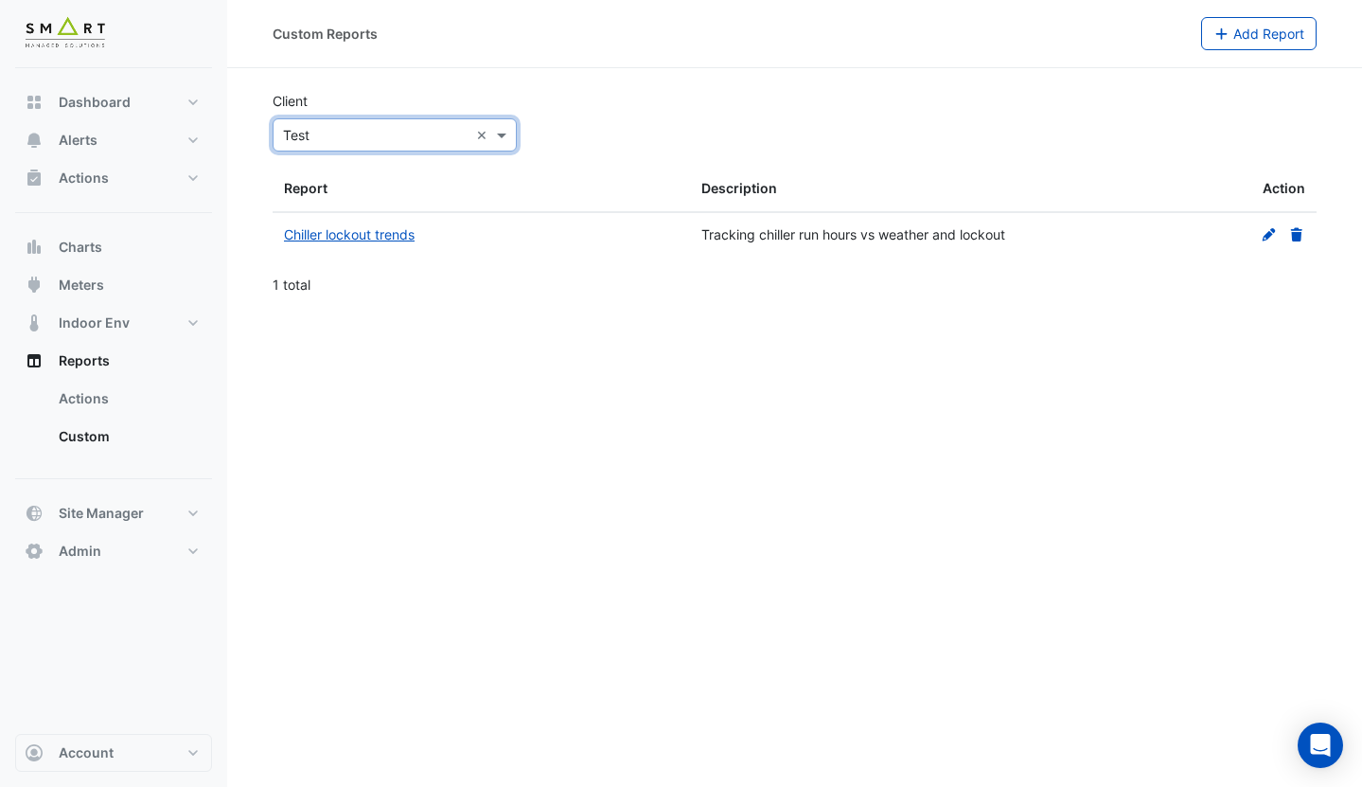
click at [335, 138] on input "text" at bounding box center [376, 136] width 186 height 20
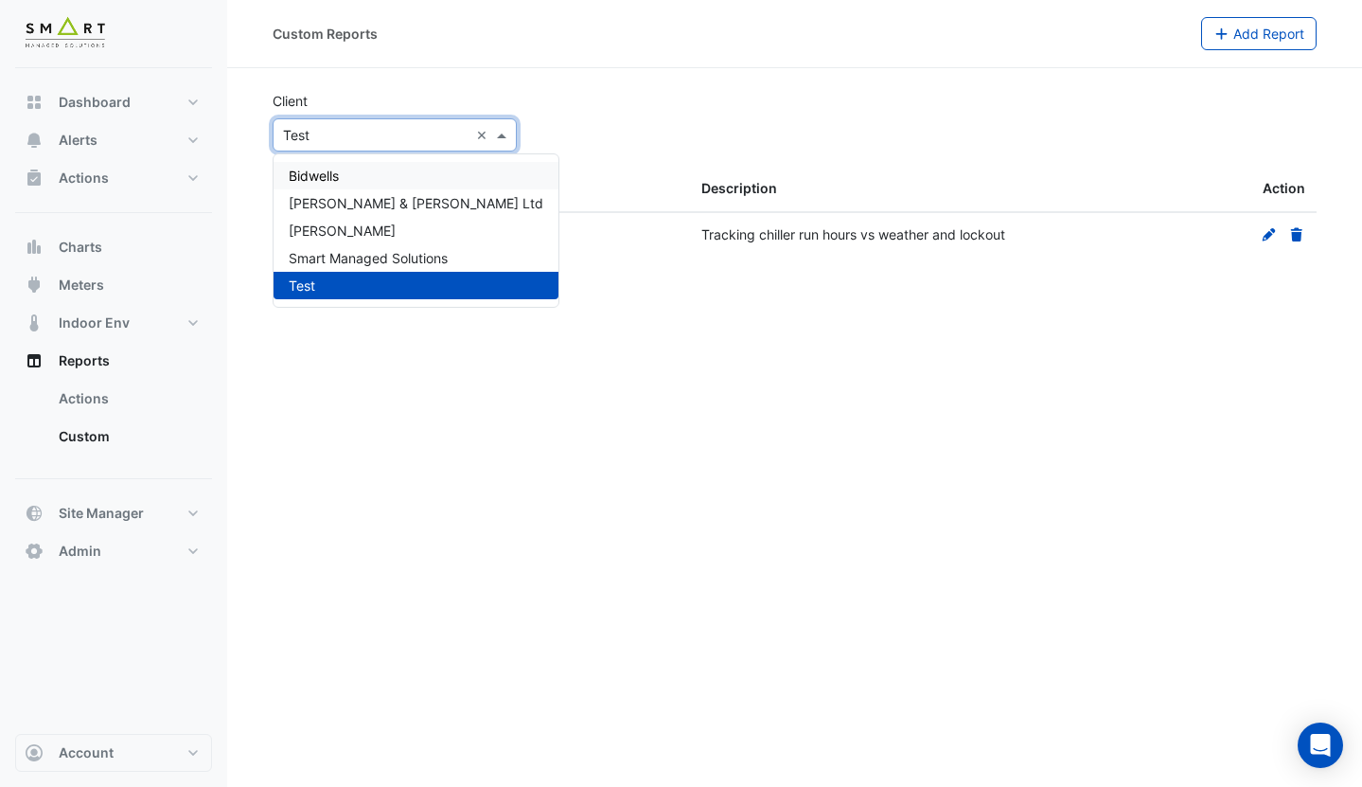
click at [649, 126] on div "Client × Test ×" at bounding box center [794, 121] width 1067 height 61
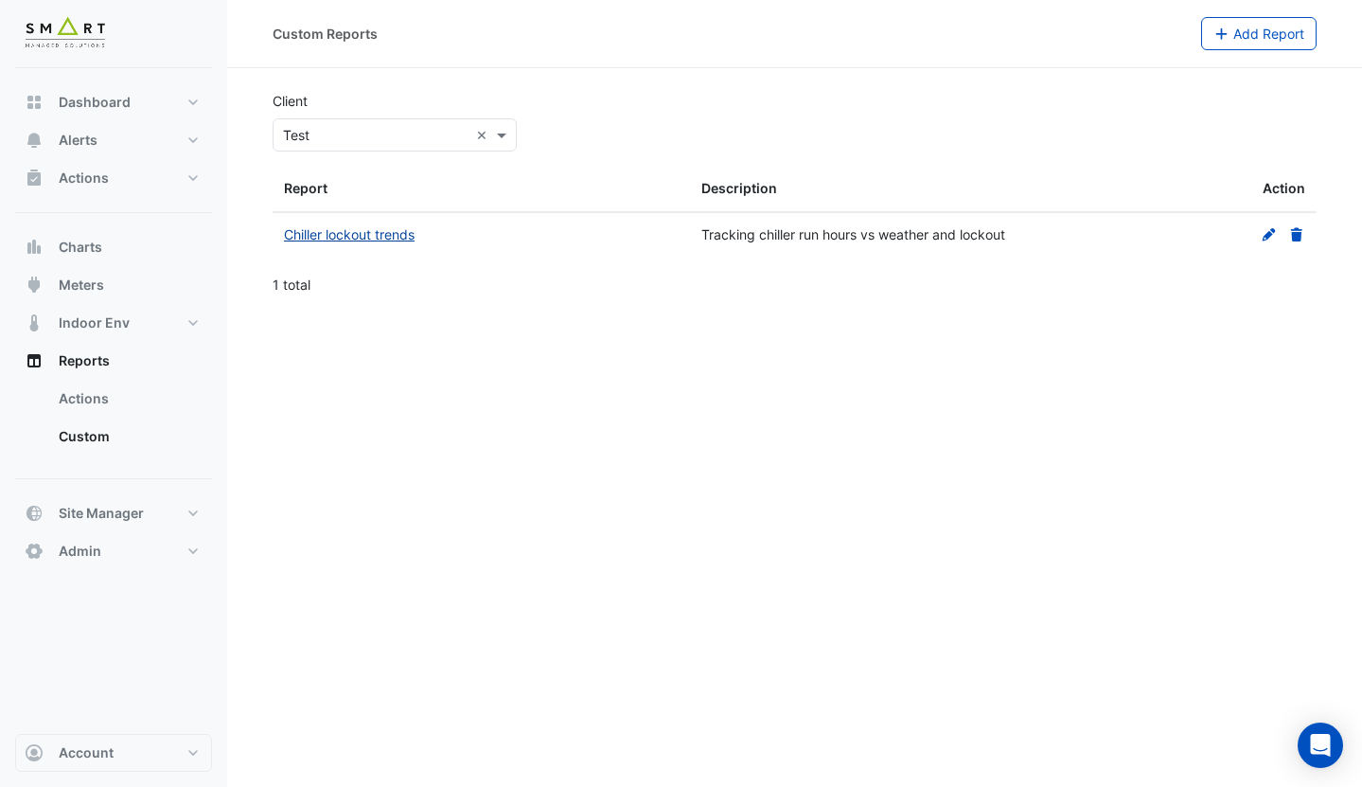
click at [370, 235] on link "Chiller lockout trends" at bounding box center [349, 234] width 131 height 16
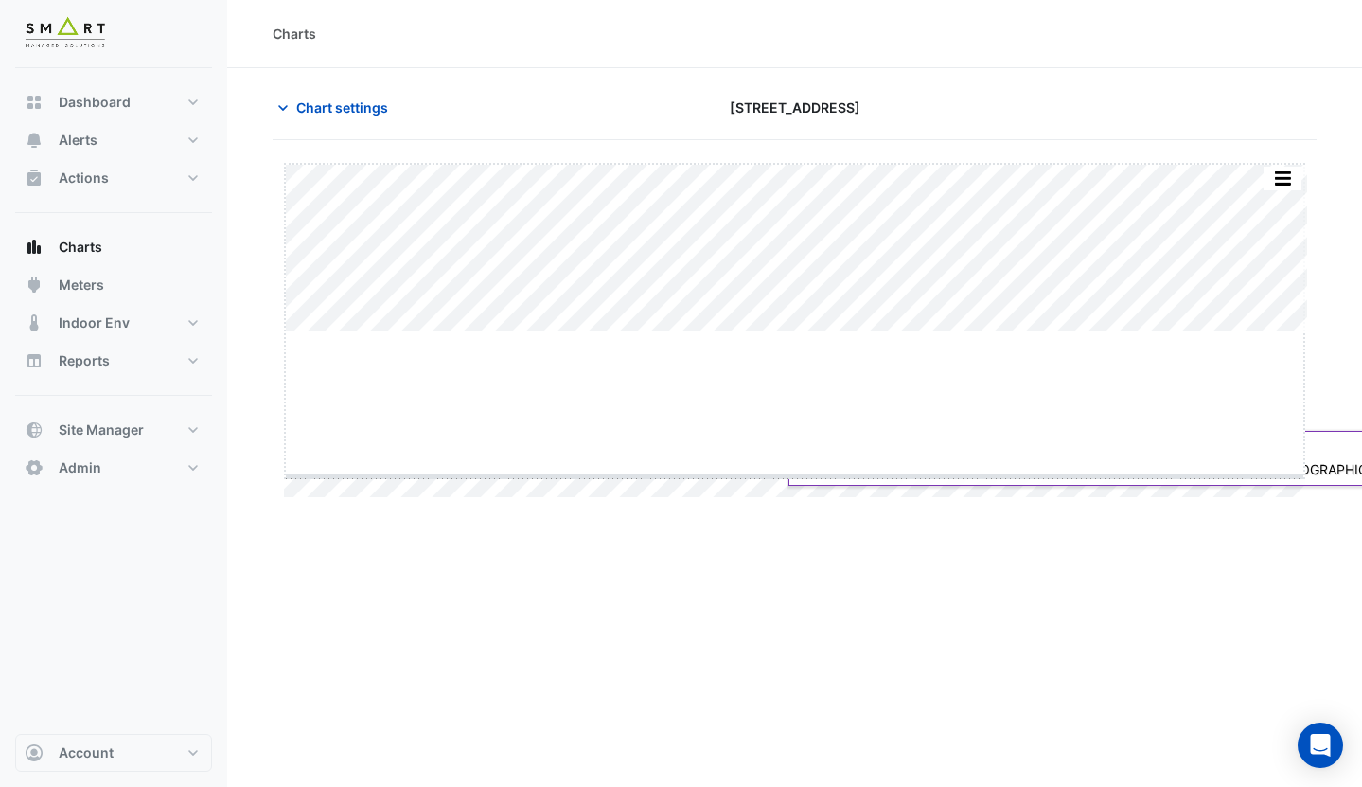
drag, startPoint x: 799, startPoint y: 329, endPoint x: 801, endPoint y: 475, distance: 145.8
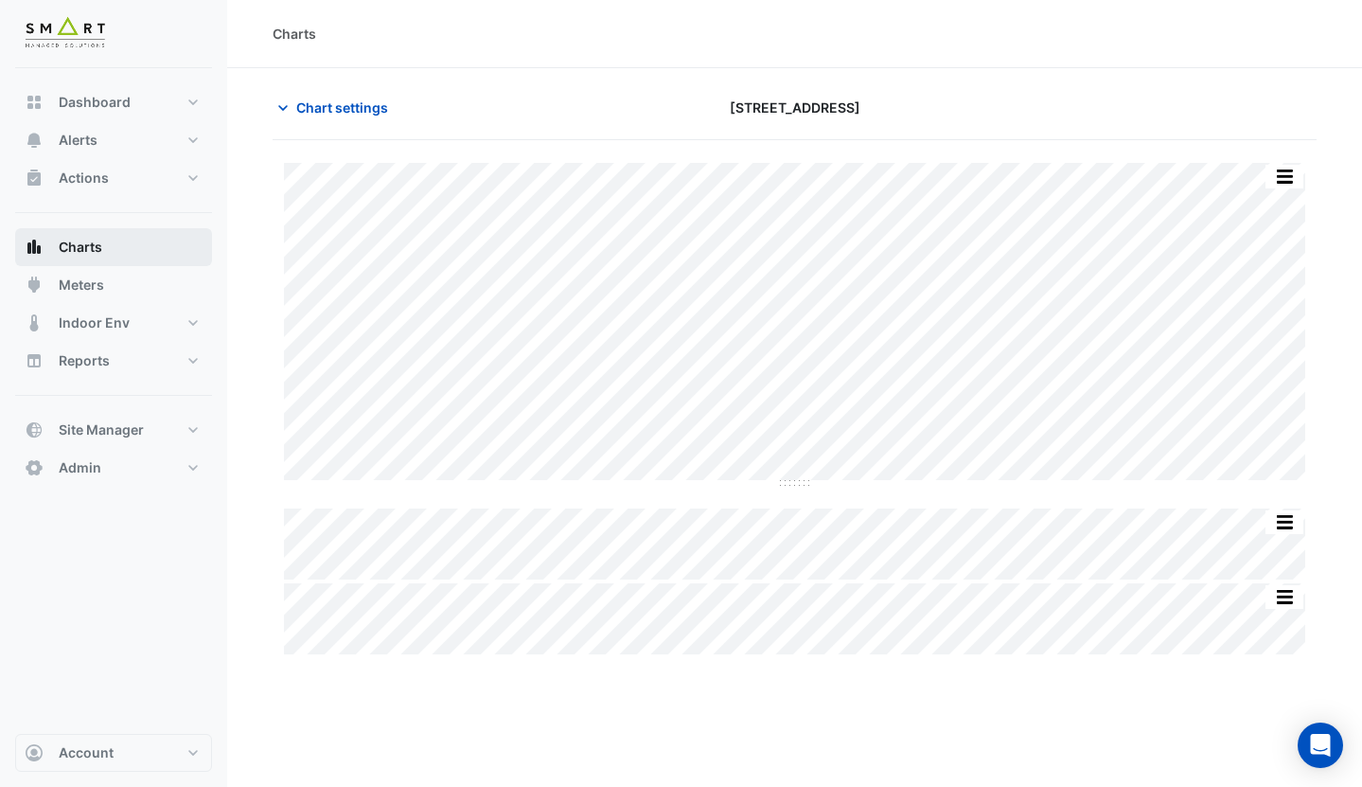
click at [169, 257] on button "Charts" at bounding box center [113, 247] width 197 height 38
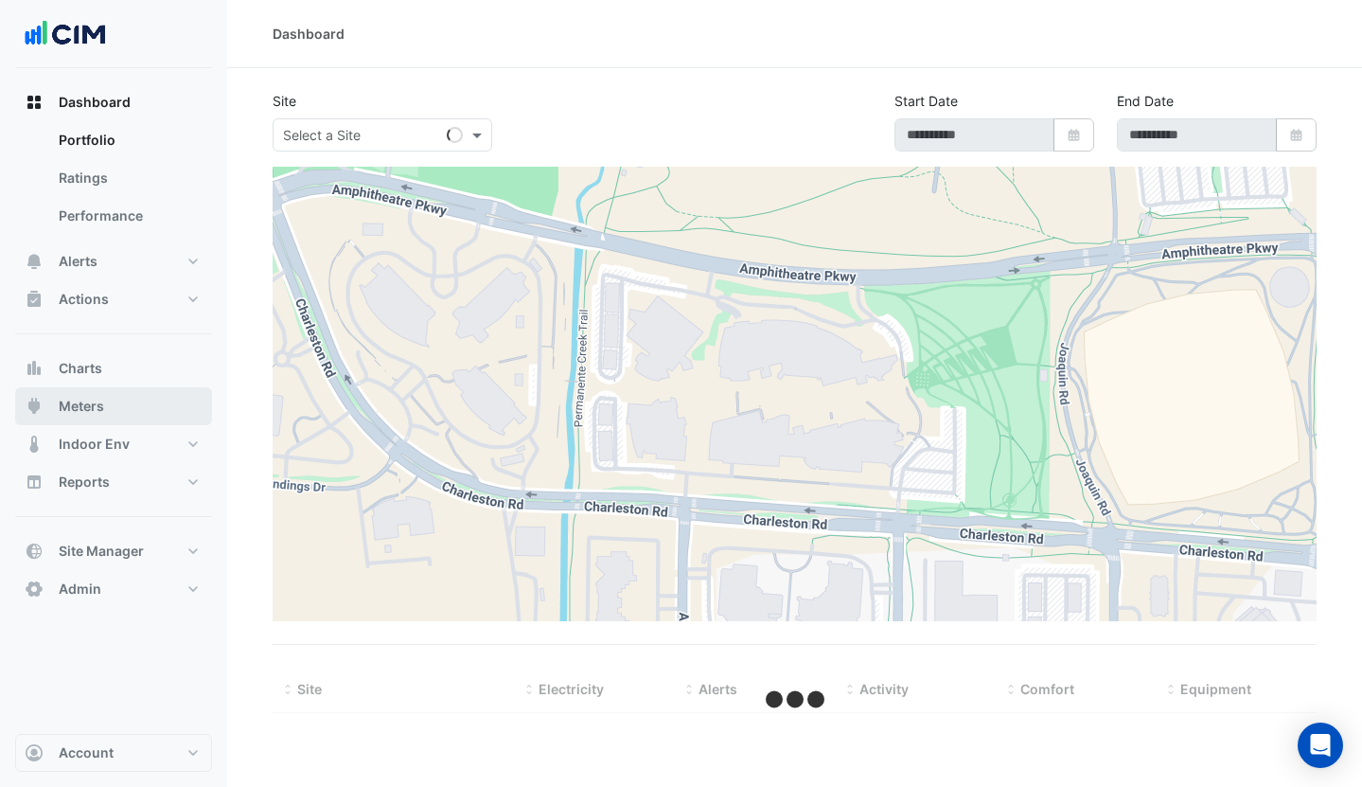
click at [85, 405] on span "Meters" at bounding box center [81, 406] width 45 height 19
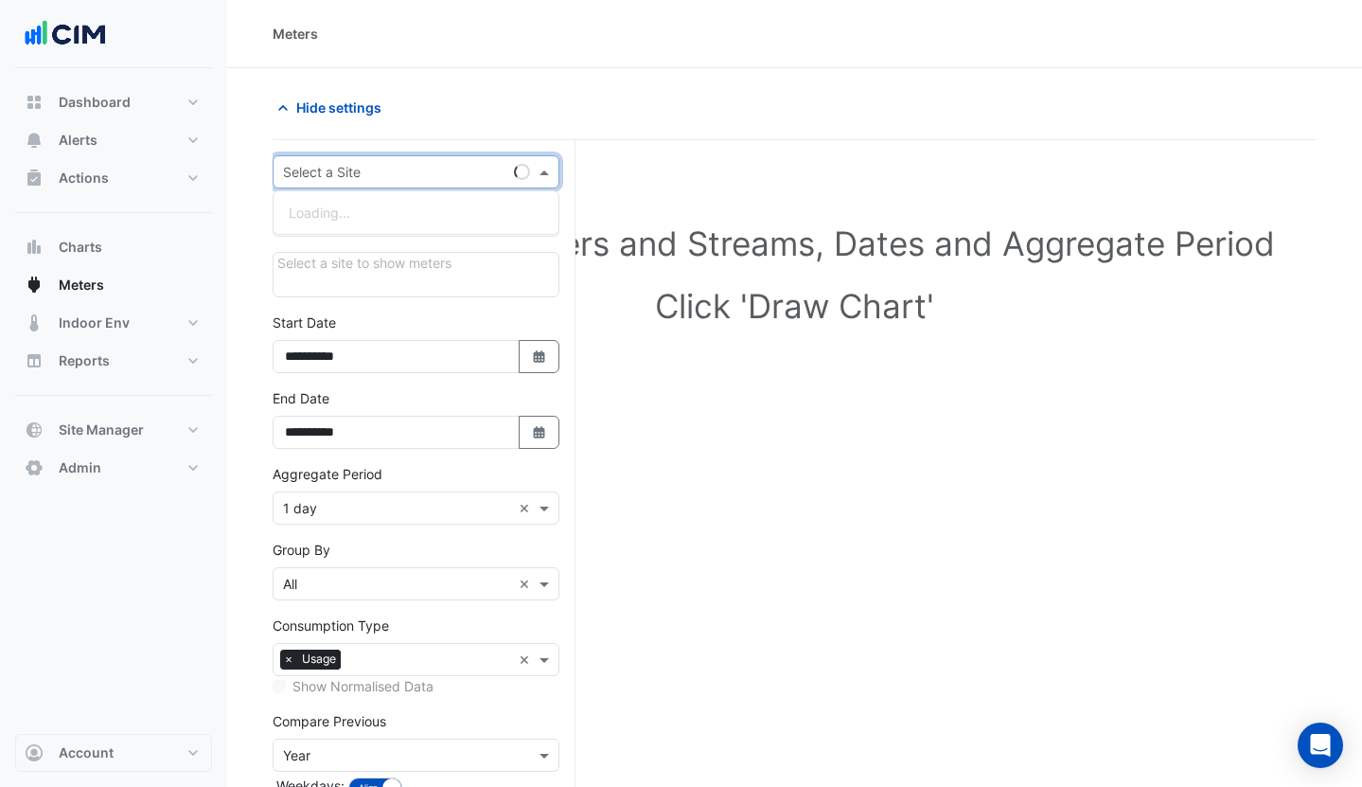
click at [367, 178] on input "text" at bounding box center [397, 173] width 228 height 20
type input "*****"
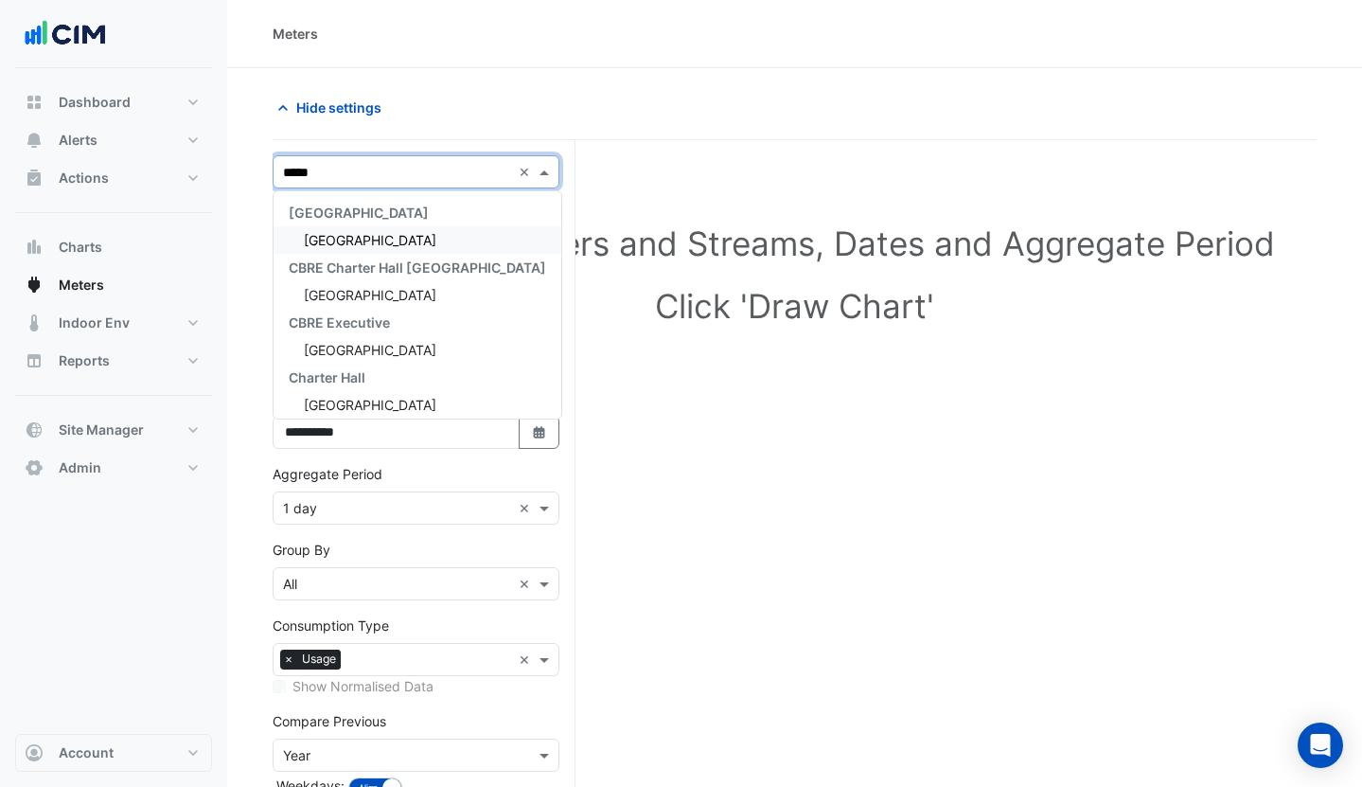
click at [357, 236] on span "[GEOGRAPHIC_DATA]" at bounding box center [370, 240] width 133 height 16
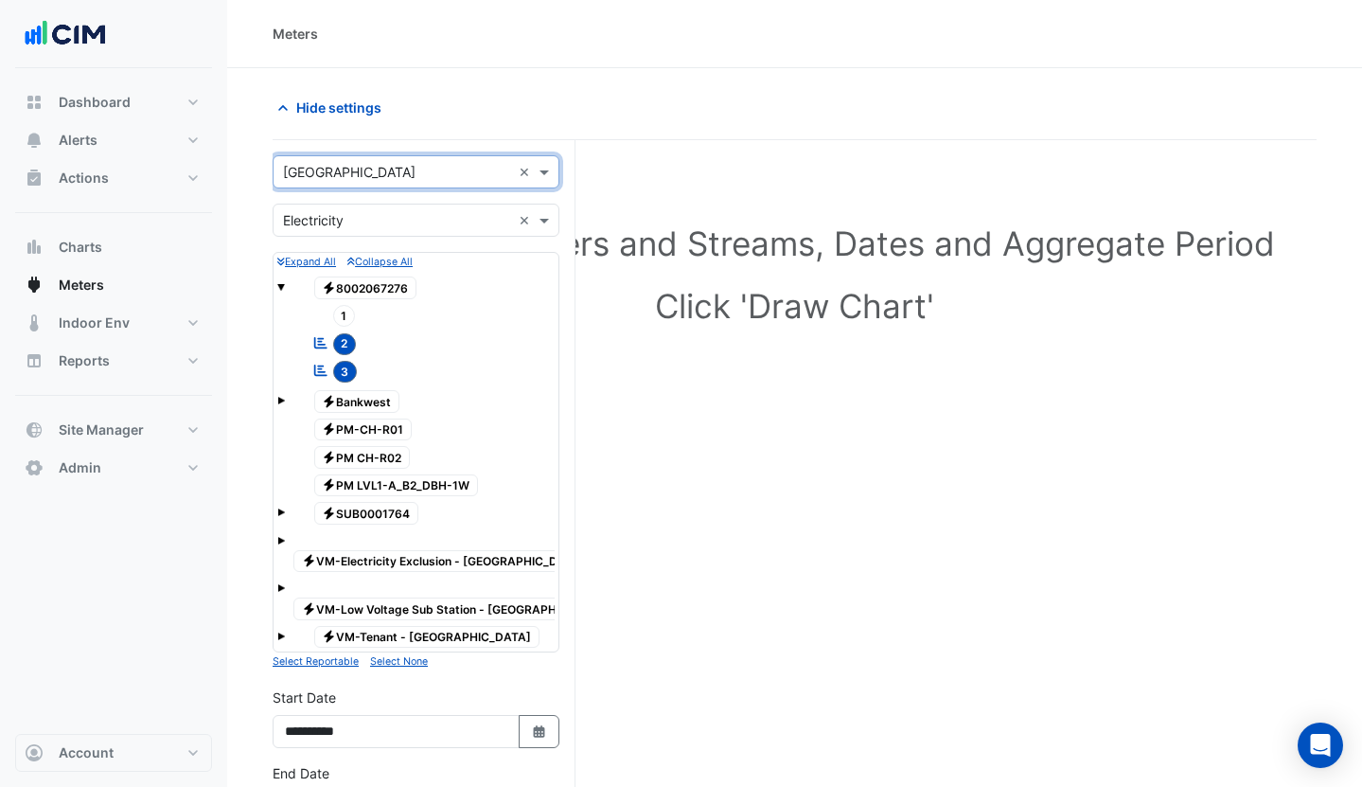
click at [375, 220] on input "text" at bounding box center [397, 221] width 228 height 20
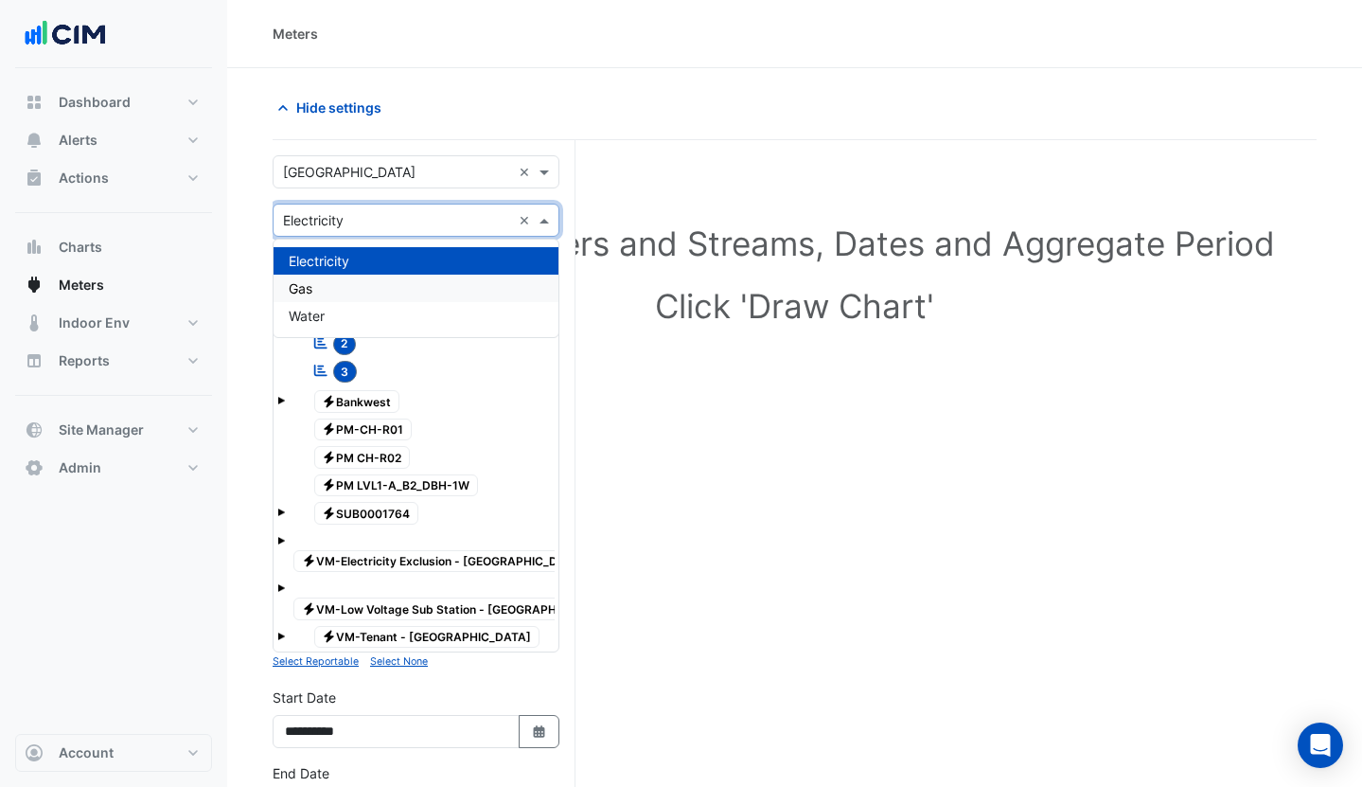
click at [346, 290] on div "Gas" at bounding box center [416, 288] width 285 height 27
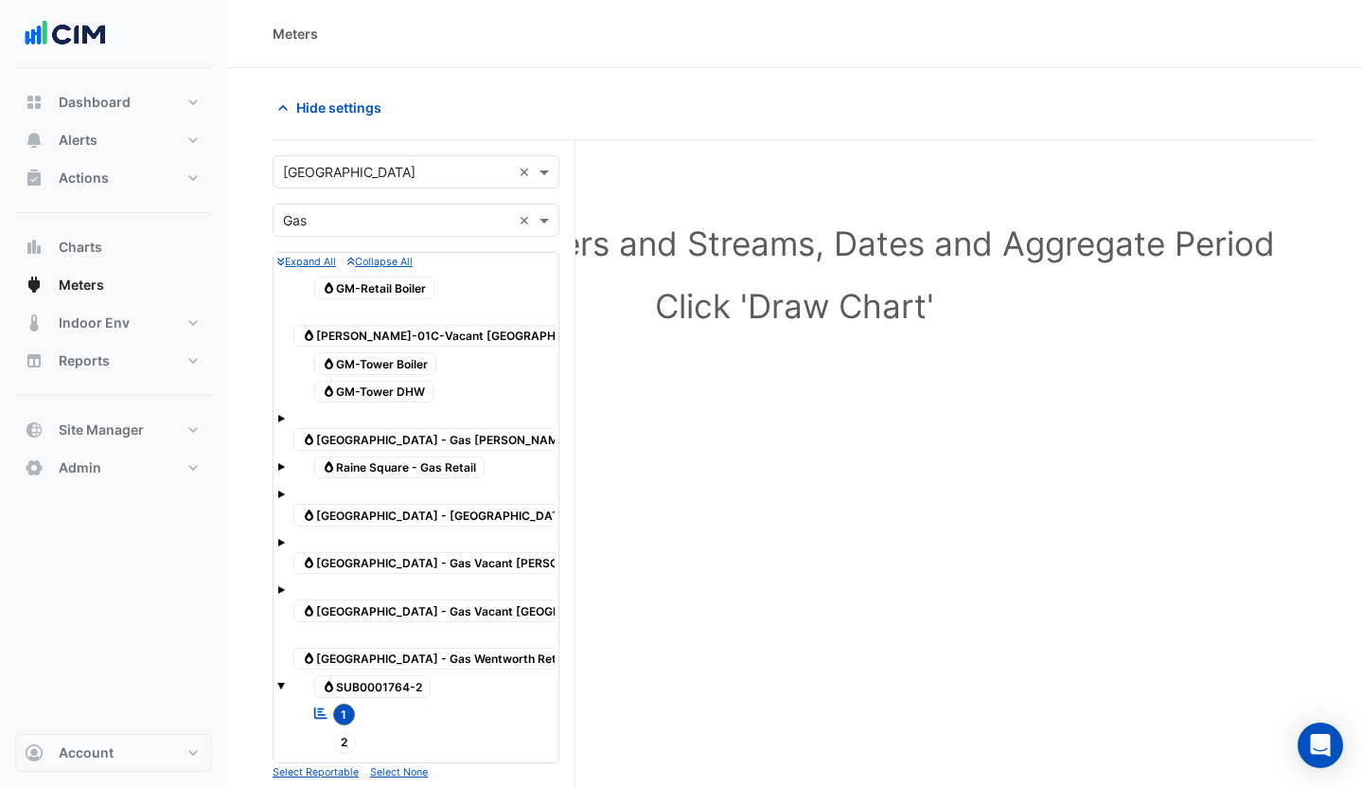
click at [362, 290] on span "Gas GM-Retail Boiler" at bounding box center [374, 287] width 121 height 23
click at [365, 325] on span "Gas [PERSON_NAME]-01C-Vacant [GEOGRAPHIC_DATA]" at bounding box center [455, 336] width 324 height 23
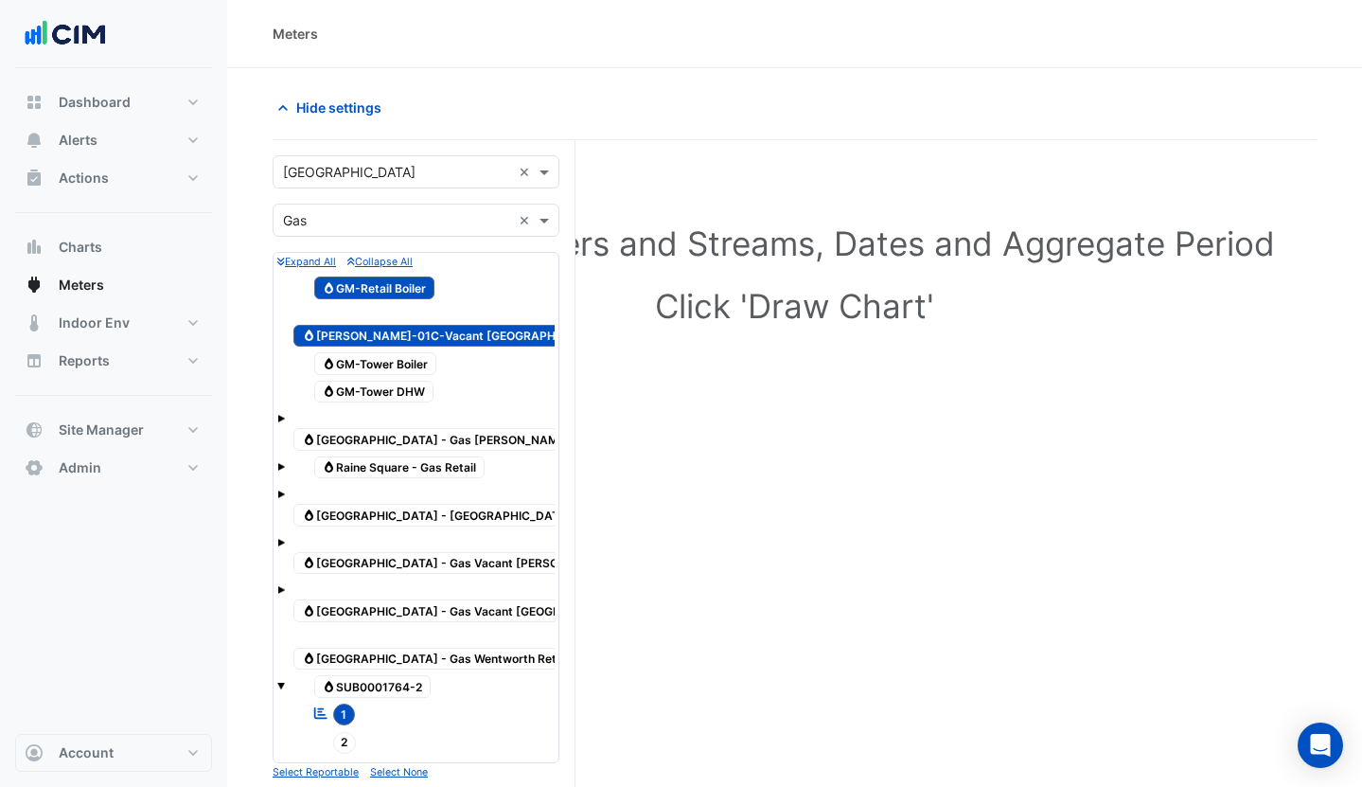
click at [365, 352] on span "Gas GM-Tower Boiler" at bounding box center [375, 363] width 123 height 23
click at [365, 381] on span "Gas GM-Tower DHW" at bounding box center [374, 392] width 120 height 23
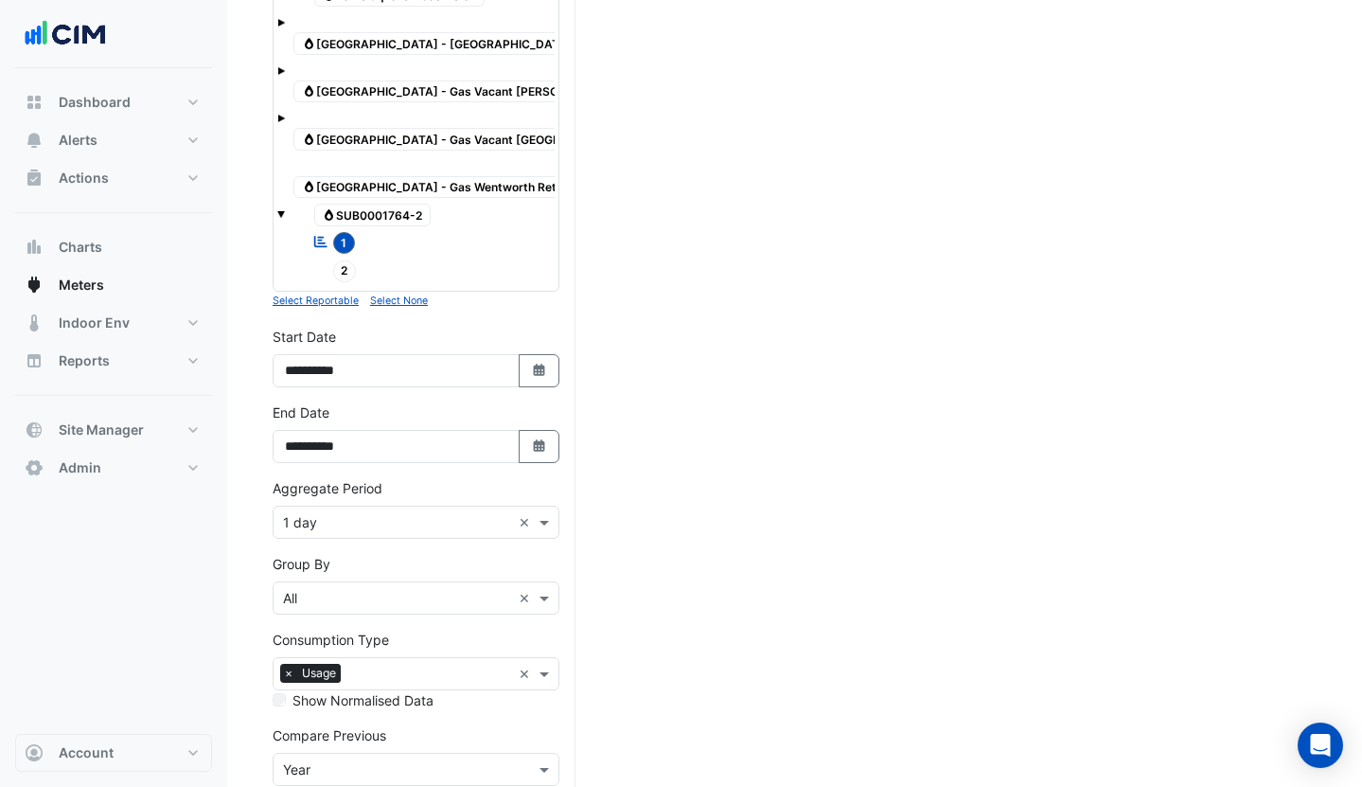
scroll to position [541, 0]
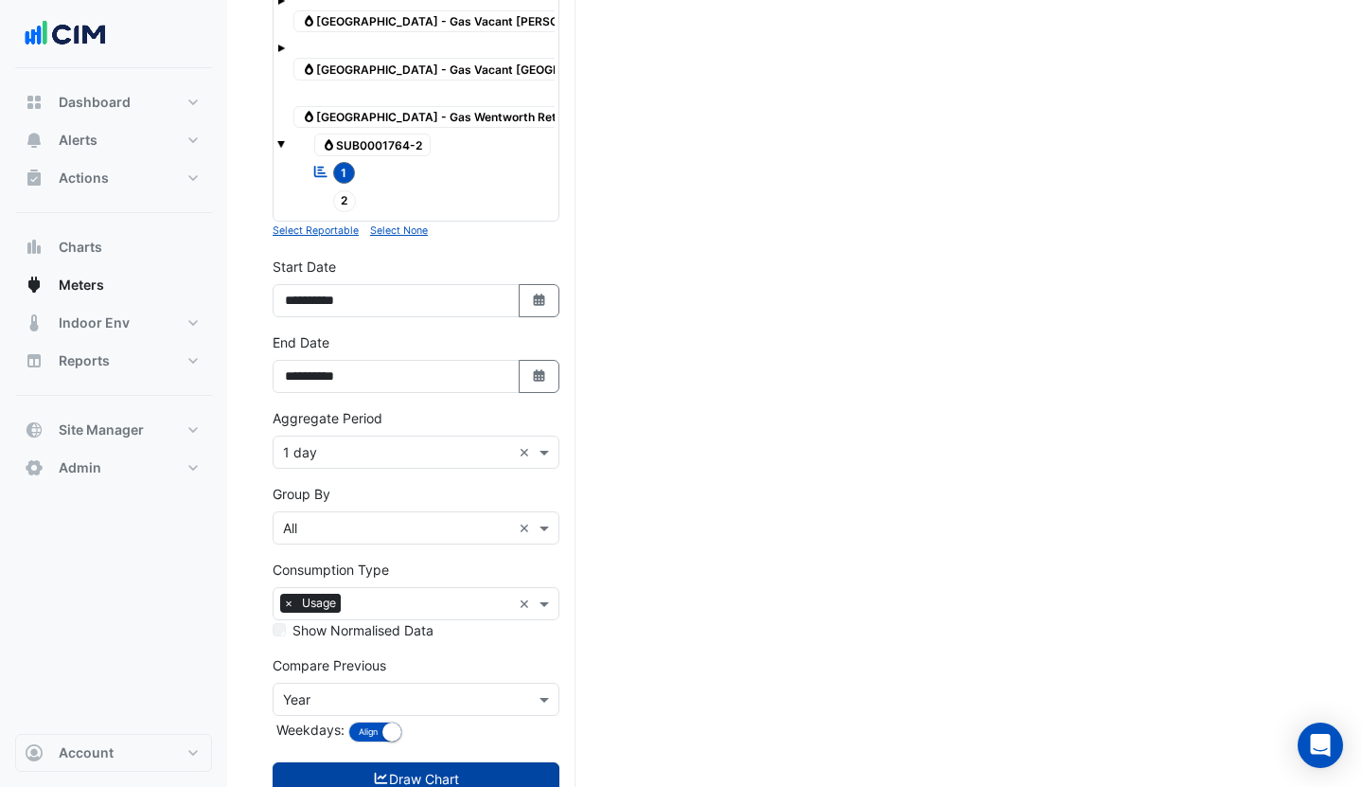
click at [383, 772] on icon "submit" at bounding box center [381, 777] width 13 height 11
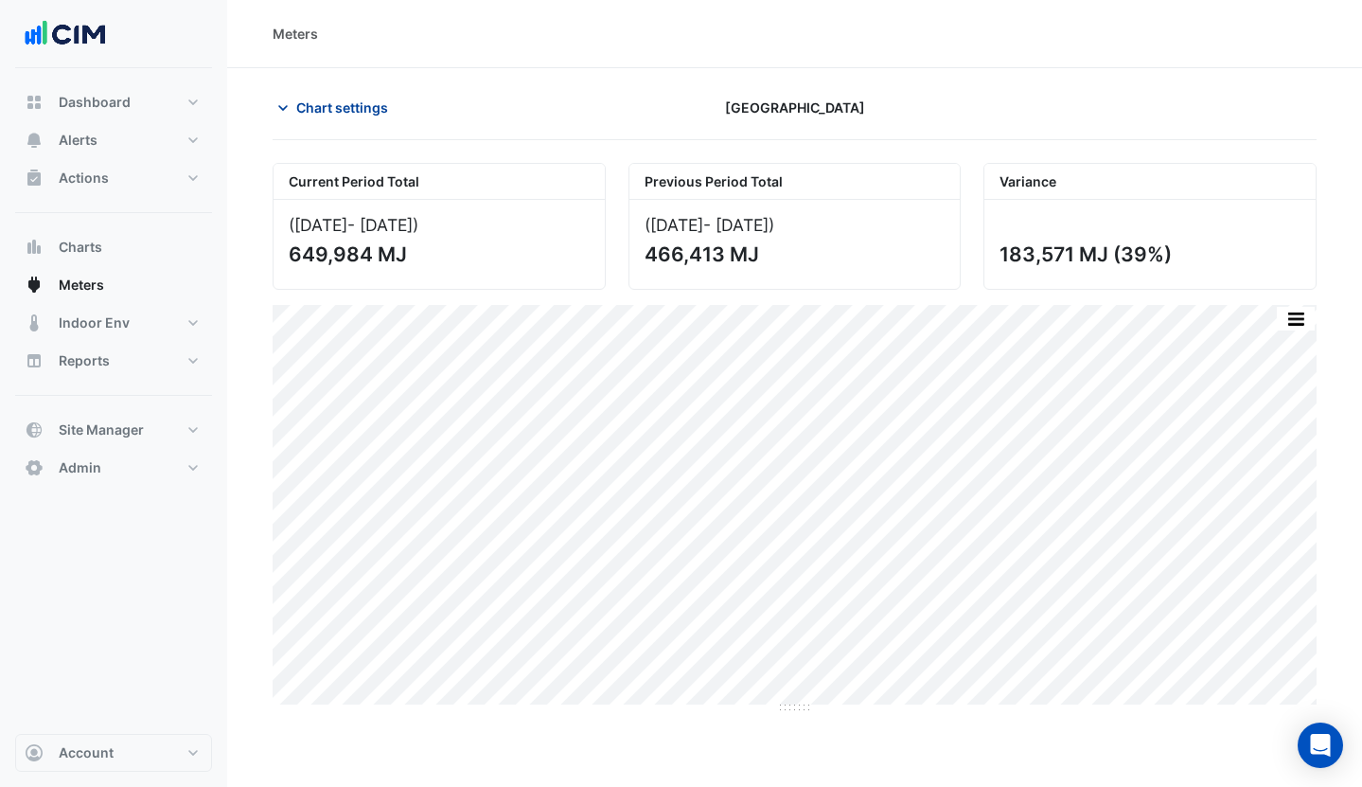
click at [331, 105] on span "Chart settings" at bounding box center [342, 107] width 92 height 20
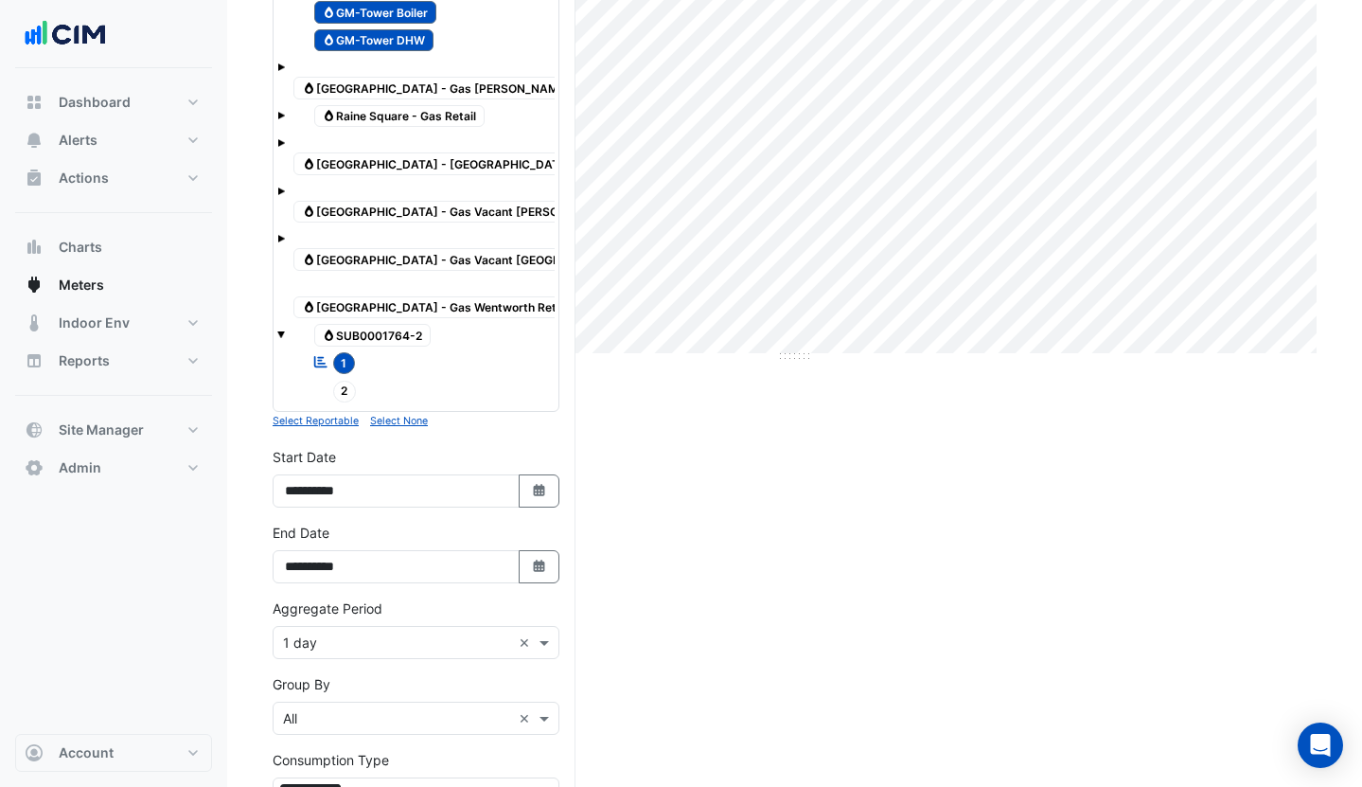
scroll to position [381, 0]
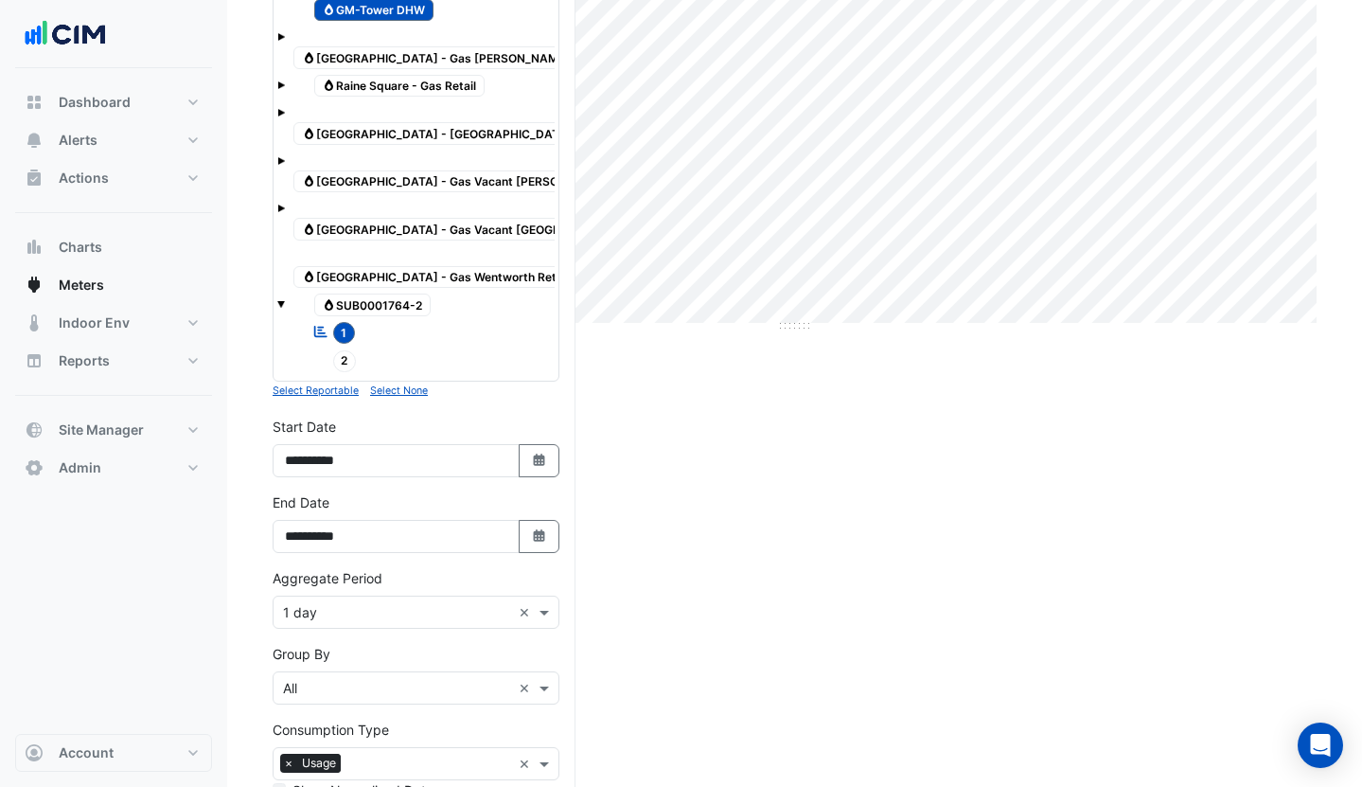
click at [347, 322] on span "1" at bounding box center [344, 333] width 23 height 22
click at [346, 595] on div "× 1 day ×" at bounding box center [416, 611] width 287 height 33
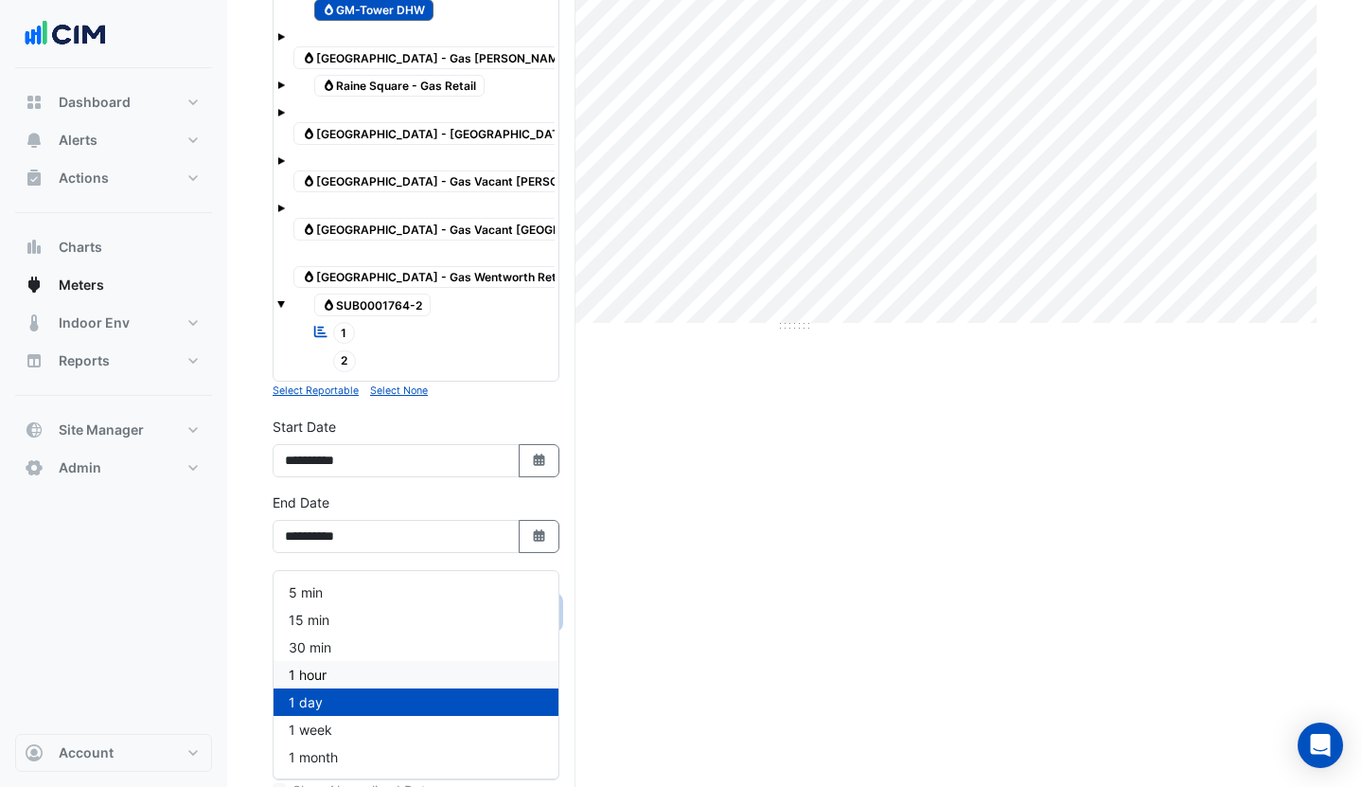
click at [343, 665] on div "1 hour" at bounding box center [416, 674] width 285 height 27
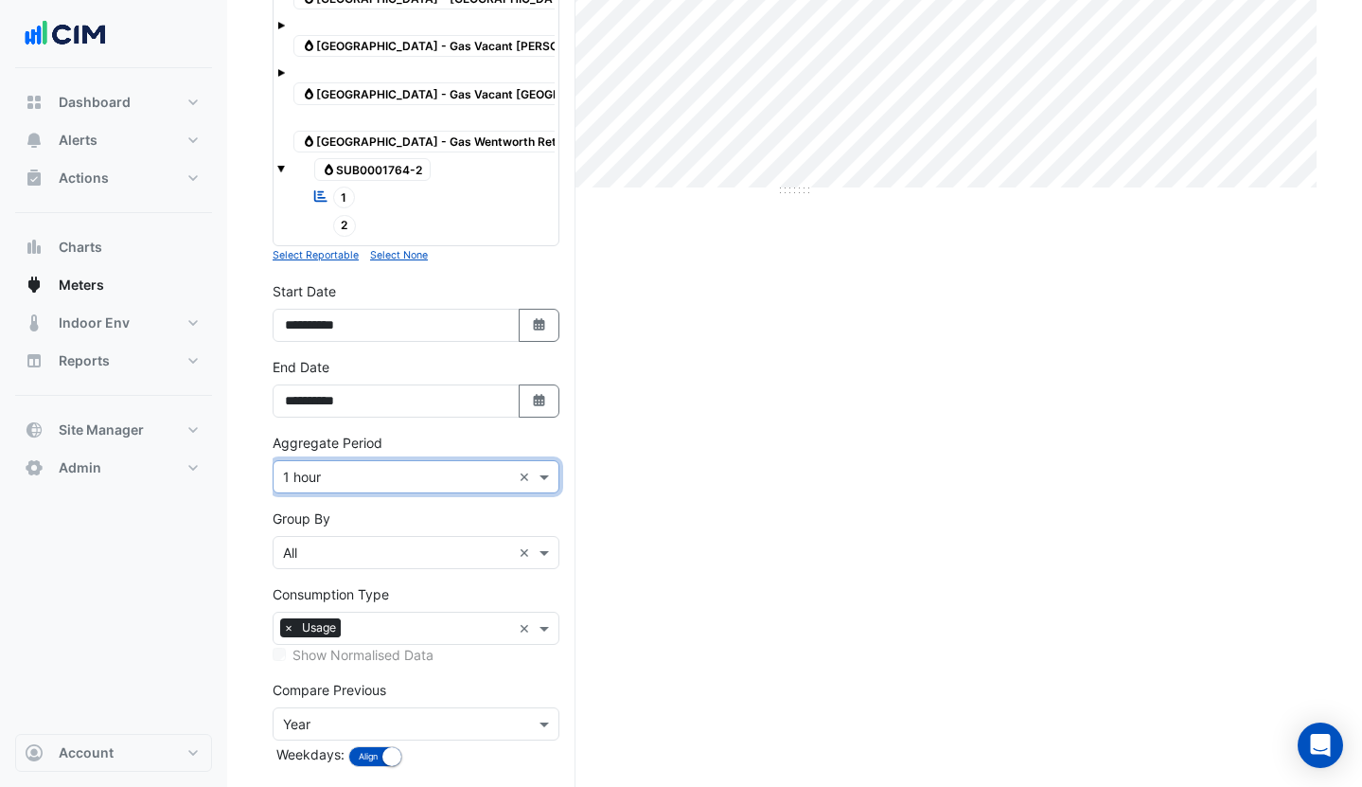
scroll to position [541, 0]
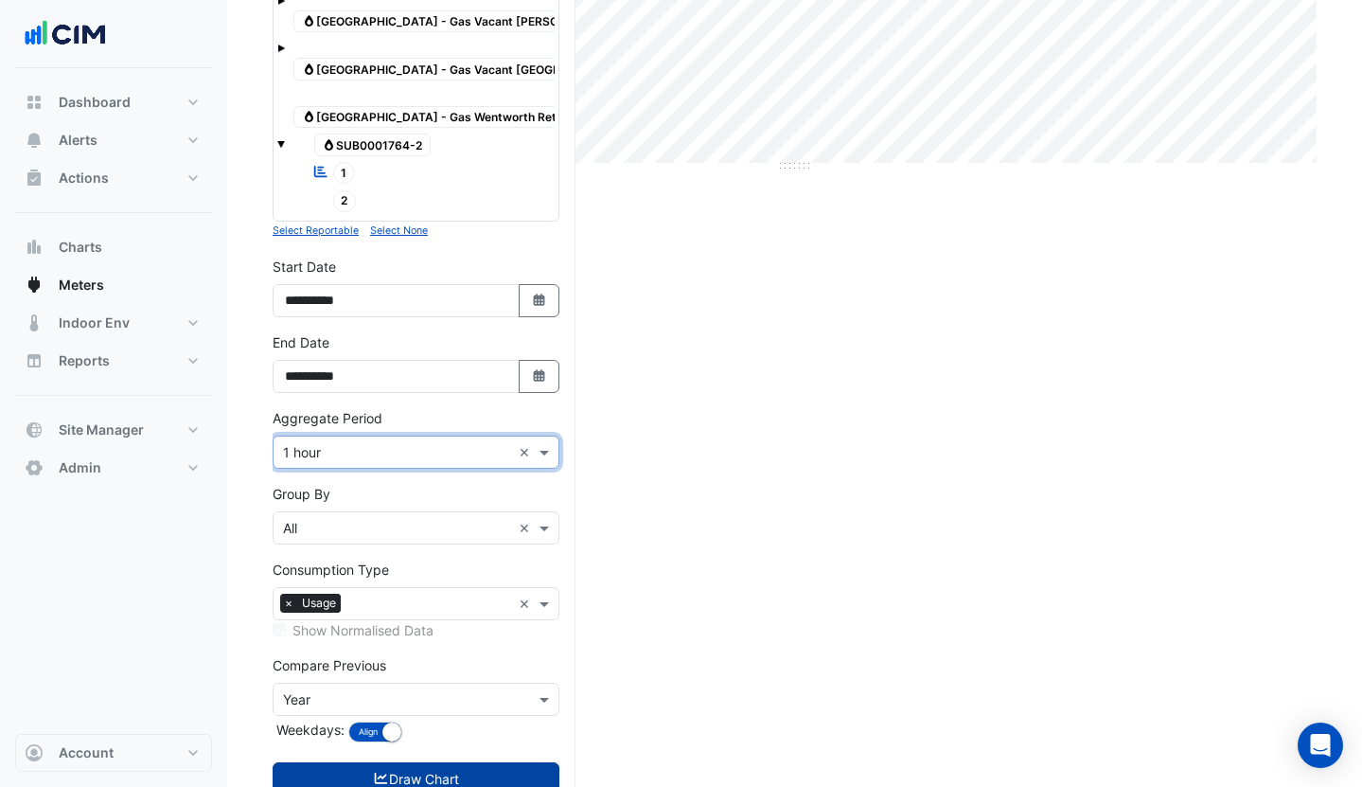
click at [384, 519] on input "text" at bounding box center [397, 529] width 228 height 20
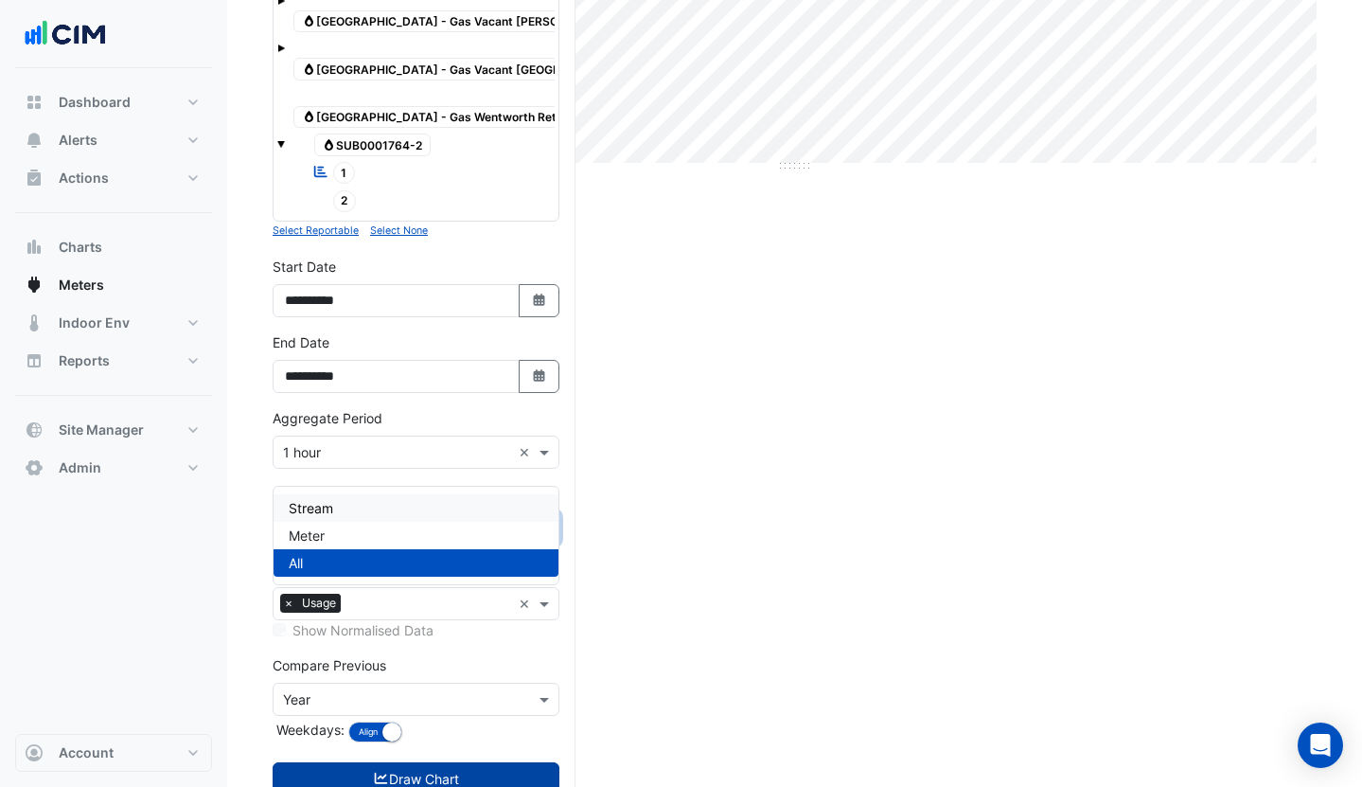
click at [371, 521] on div "Stream" at bounding box center [416, 507] width 285 height 27
click at [439, 762] on button "Draw Chart" at bounding box center [416, 778] width 287 height 33
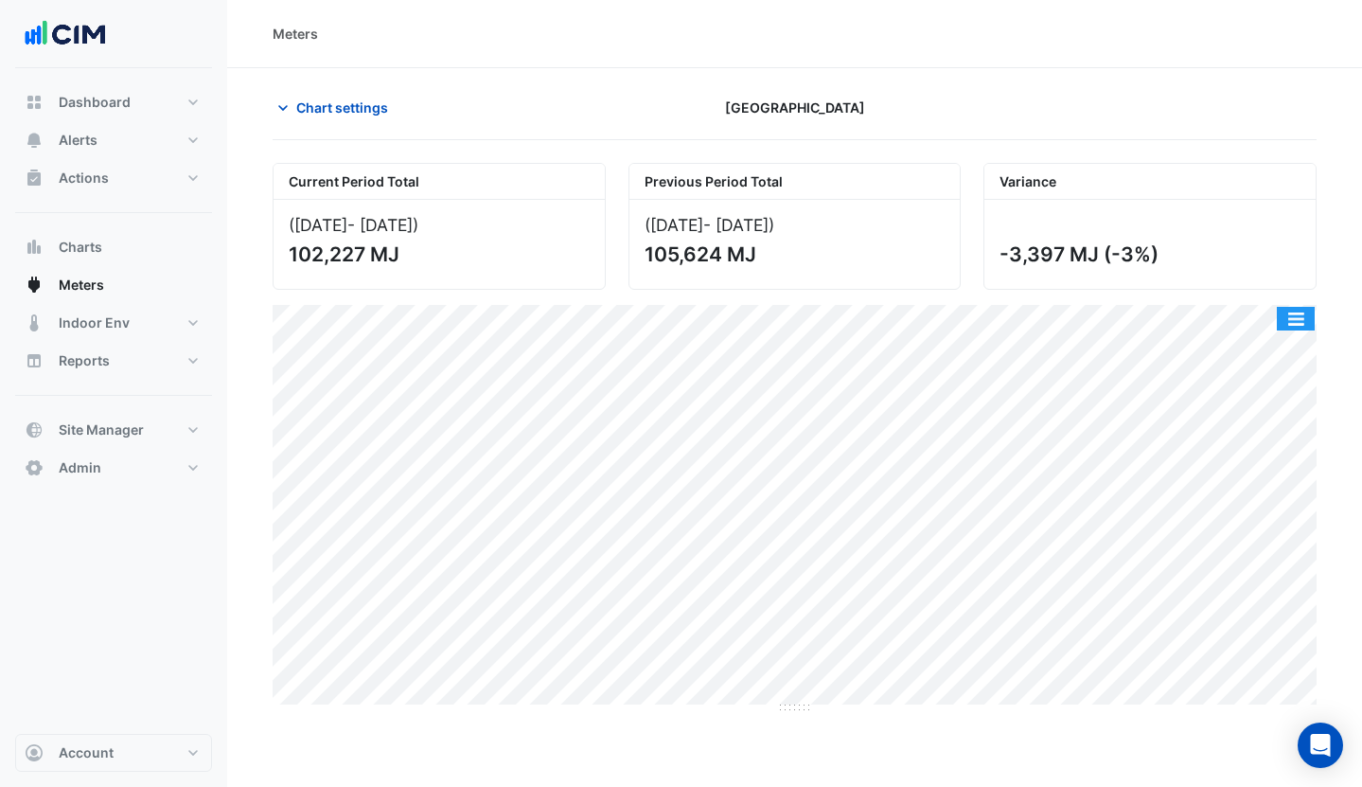
click at [1302, 326] on button "button" at bounding box center [1296, 319] width 38 height 24
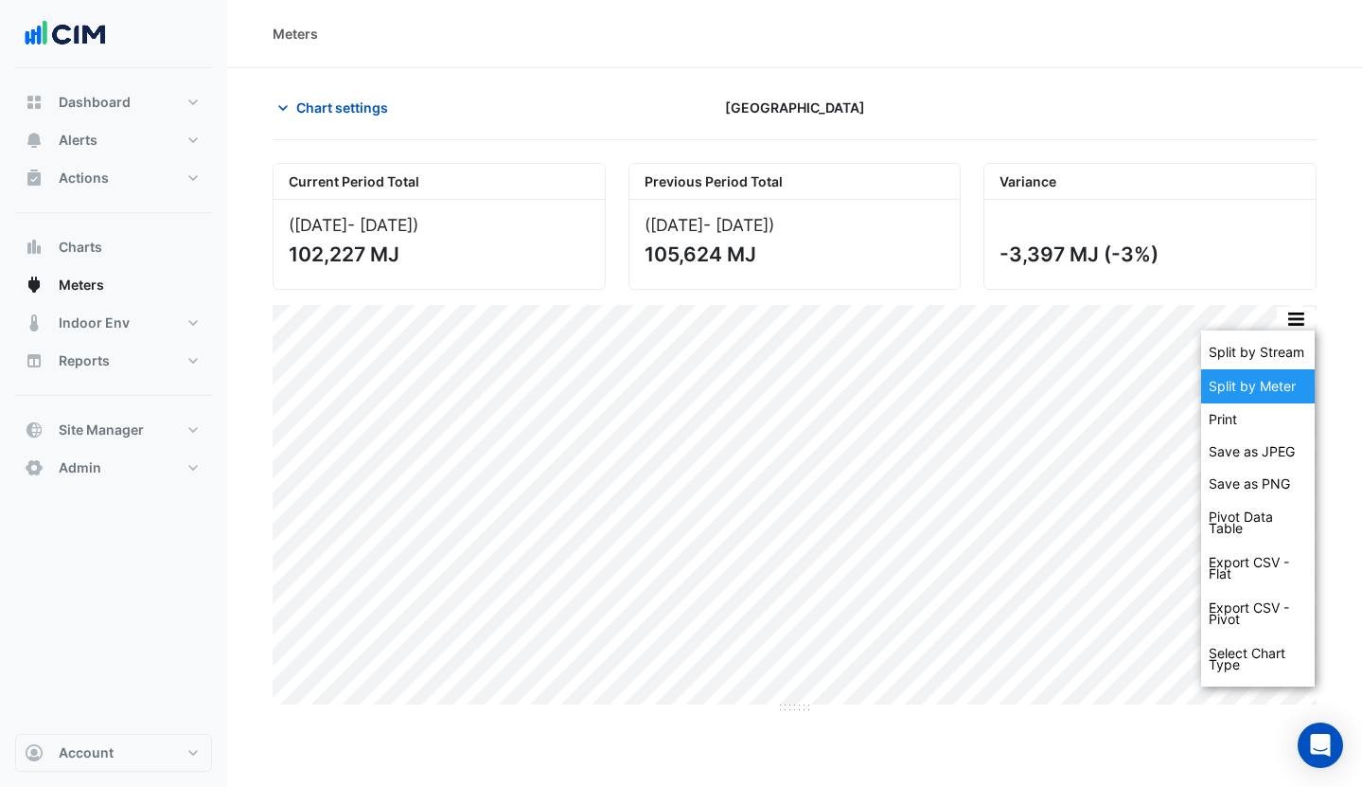
click at [1279, 379] on div "Split by Meter" at bounding box center [1258, 386] width 114 height 34
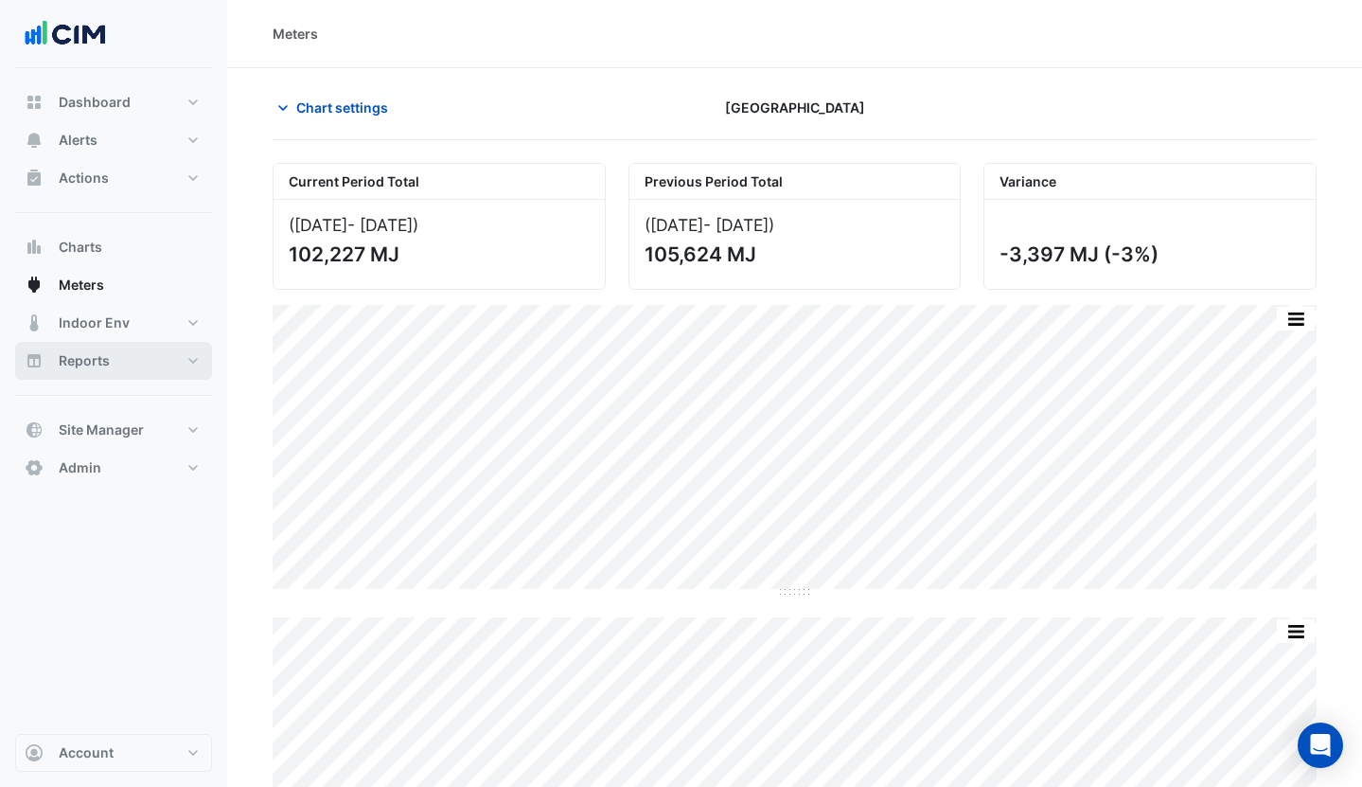
click at [44, 367] on button "Reports" at bounding box center [113, 361] width 197 height 38
select select "***"
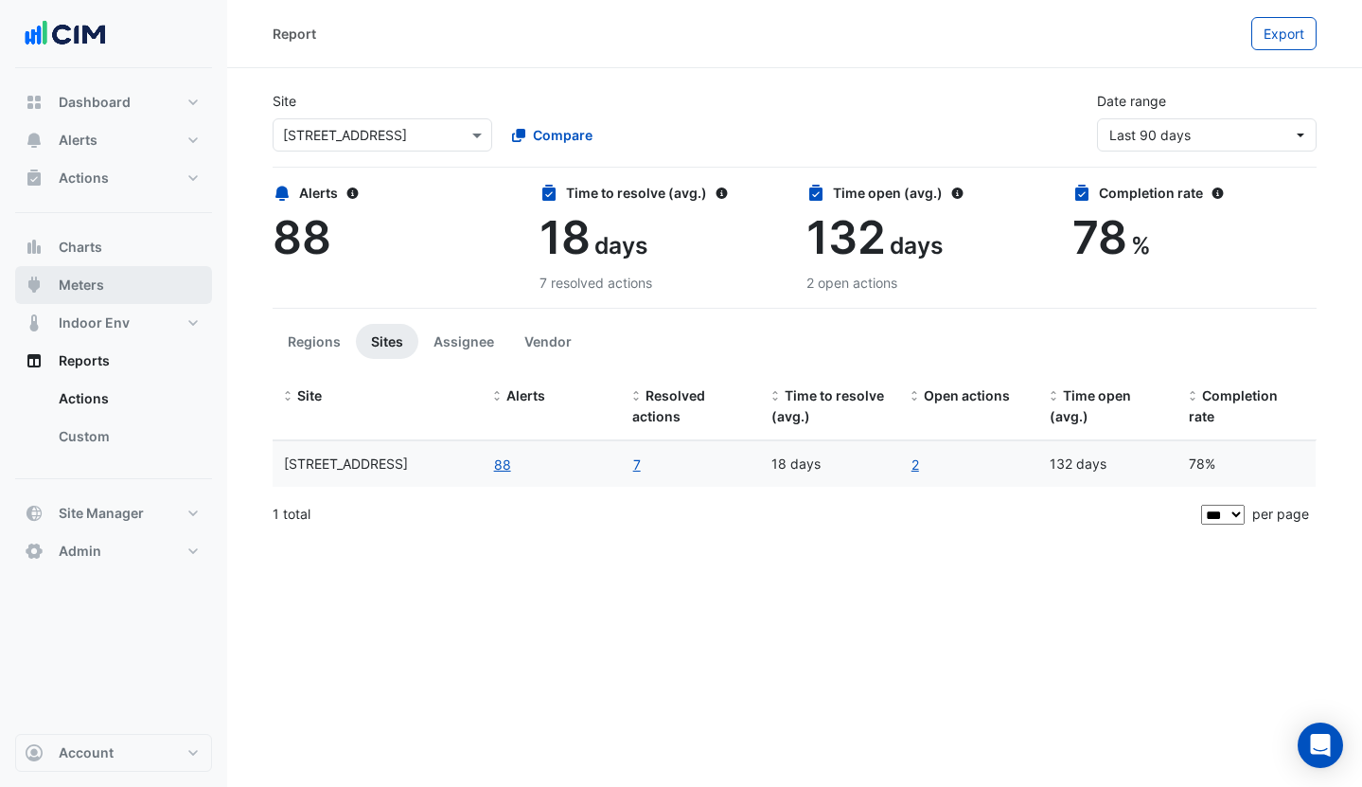
click at [126, 288] on button "Meters" at bounding box center [113, 285] width 197 height 38
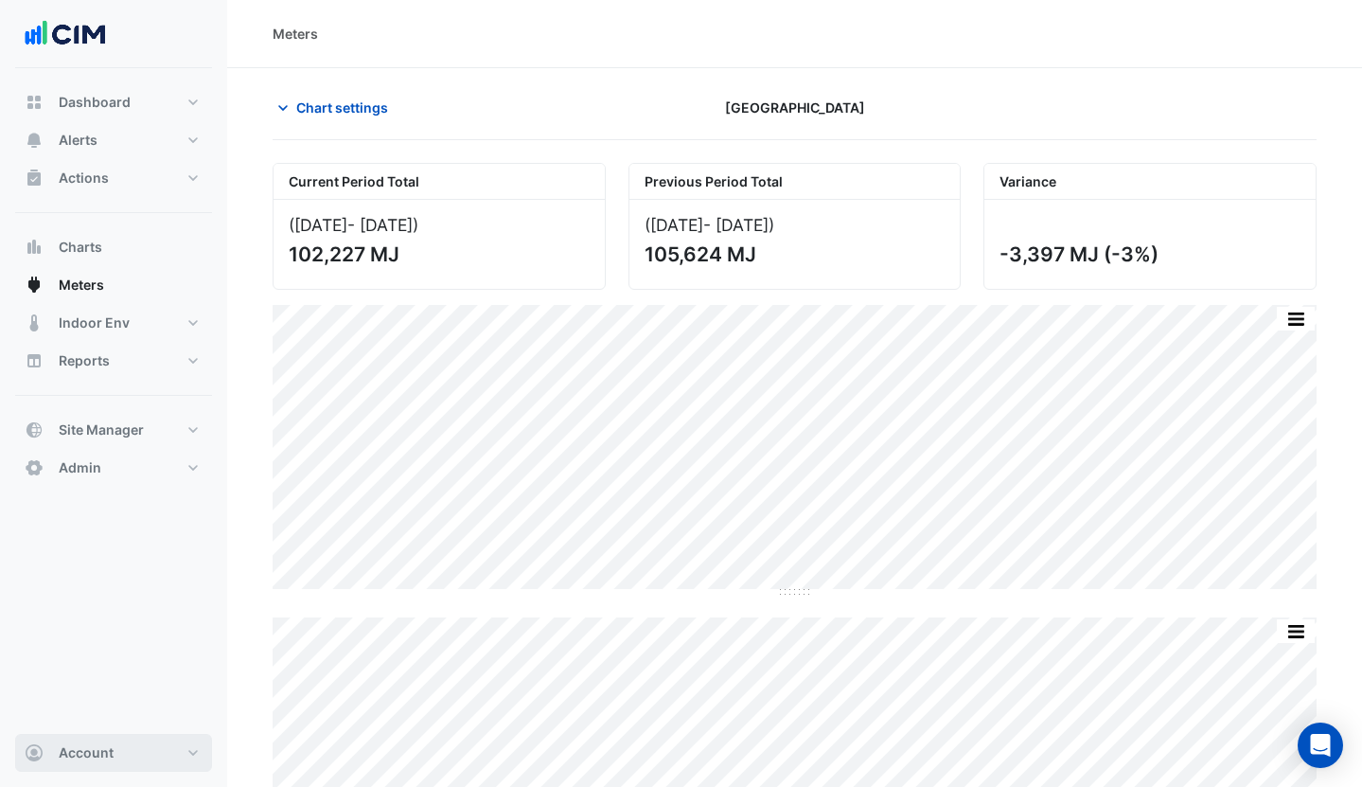
click at [162, 738] on button "Account" at bounding box center [113, 753] width 197 height 38
click at [124, 714] on link "Sign Out" at bounding box center [114, 704] width 180 height 38
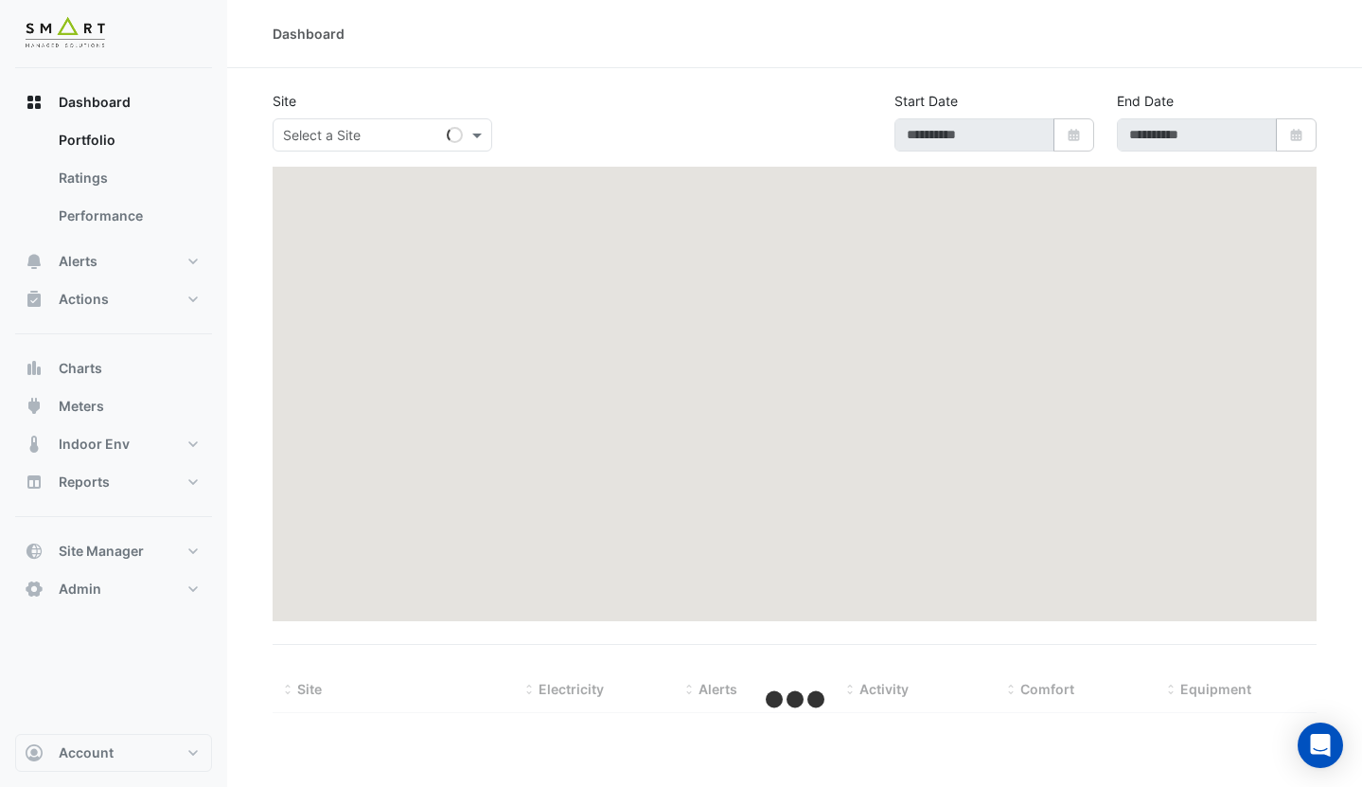
type input "**********"
select select "***"
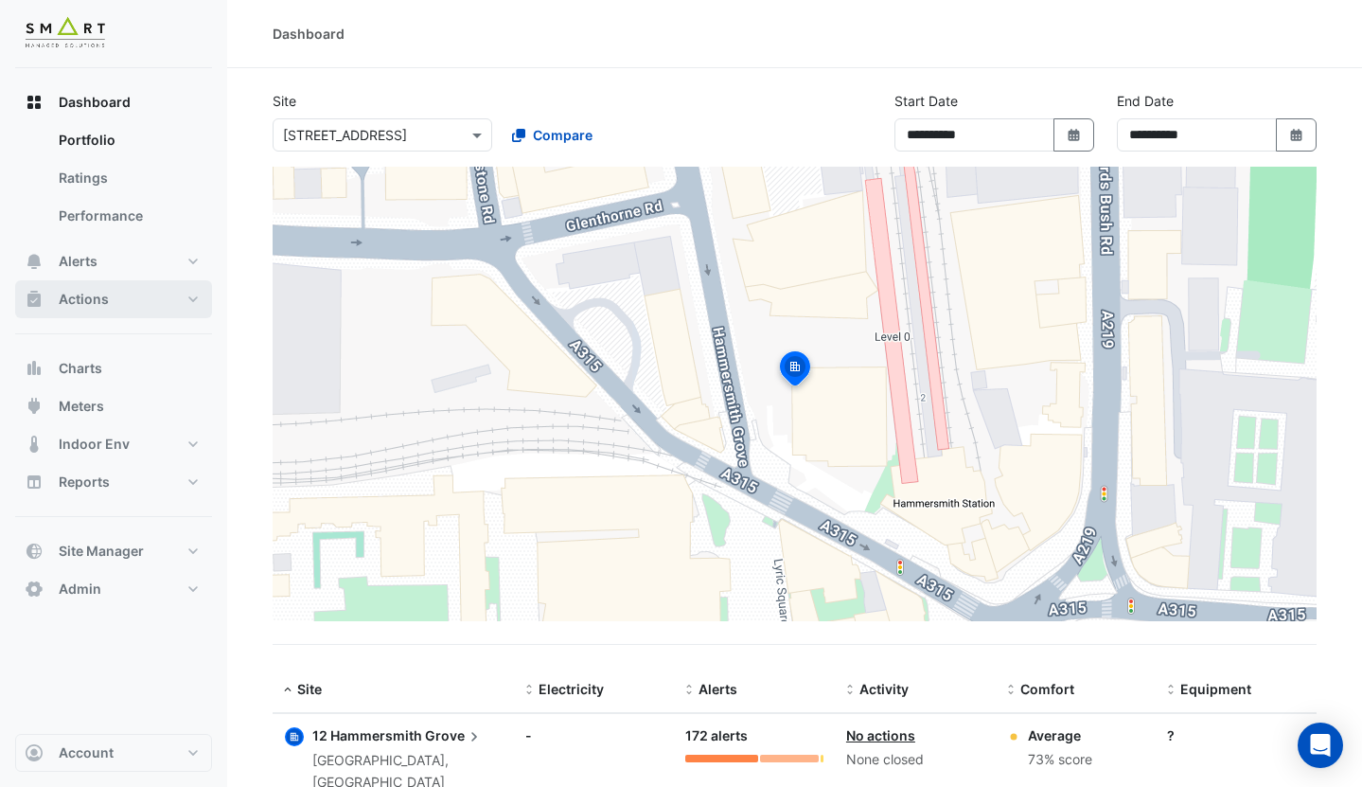
click at [111, 298] on button "Actions" at bounding box center [113, 299] width 197 height 38
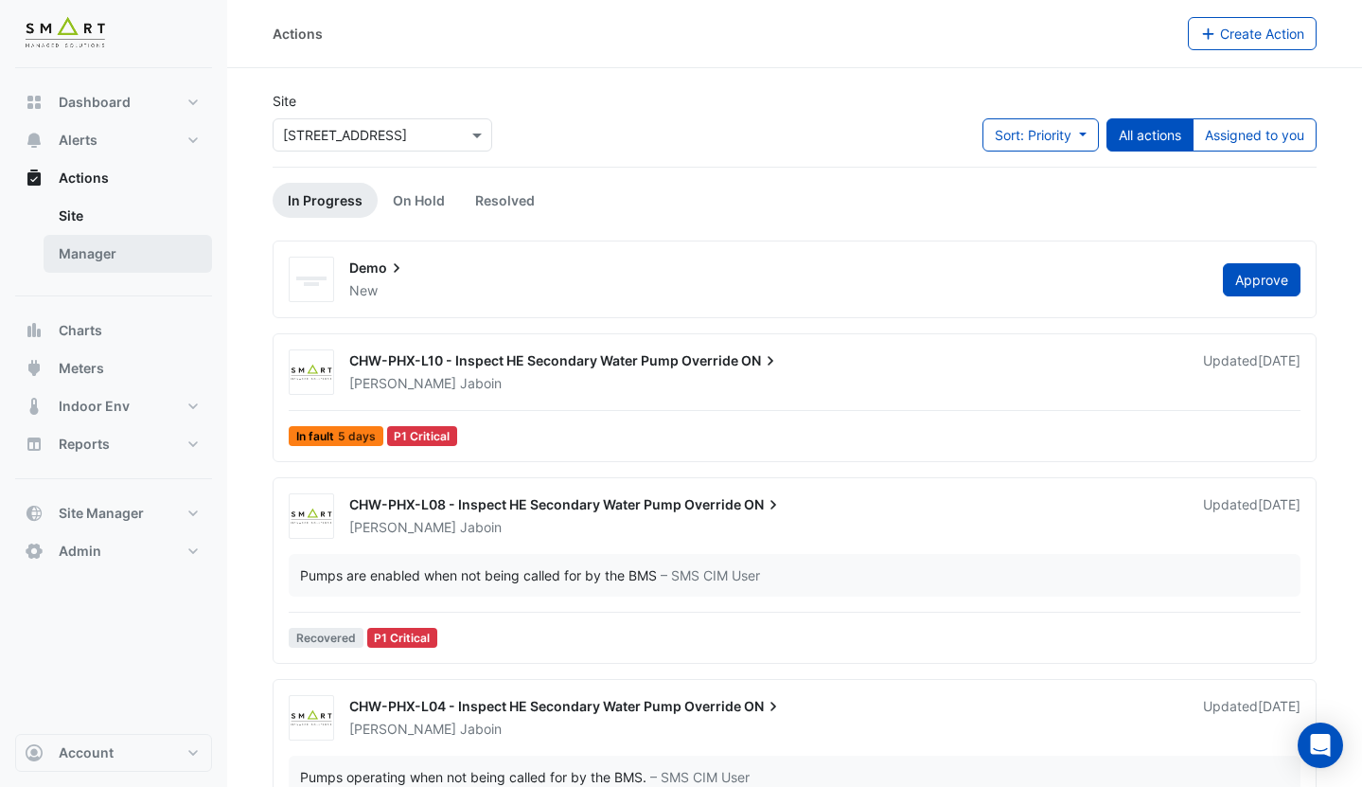
click at [141, 255] on link "Manager" at bounding box center [128, 254] width 168 height 38
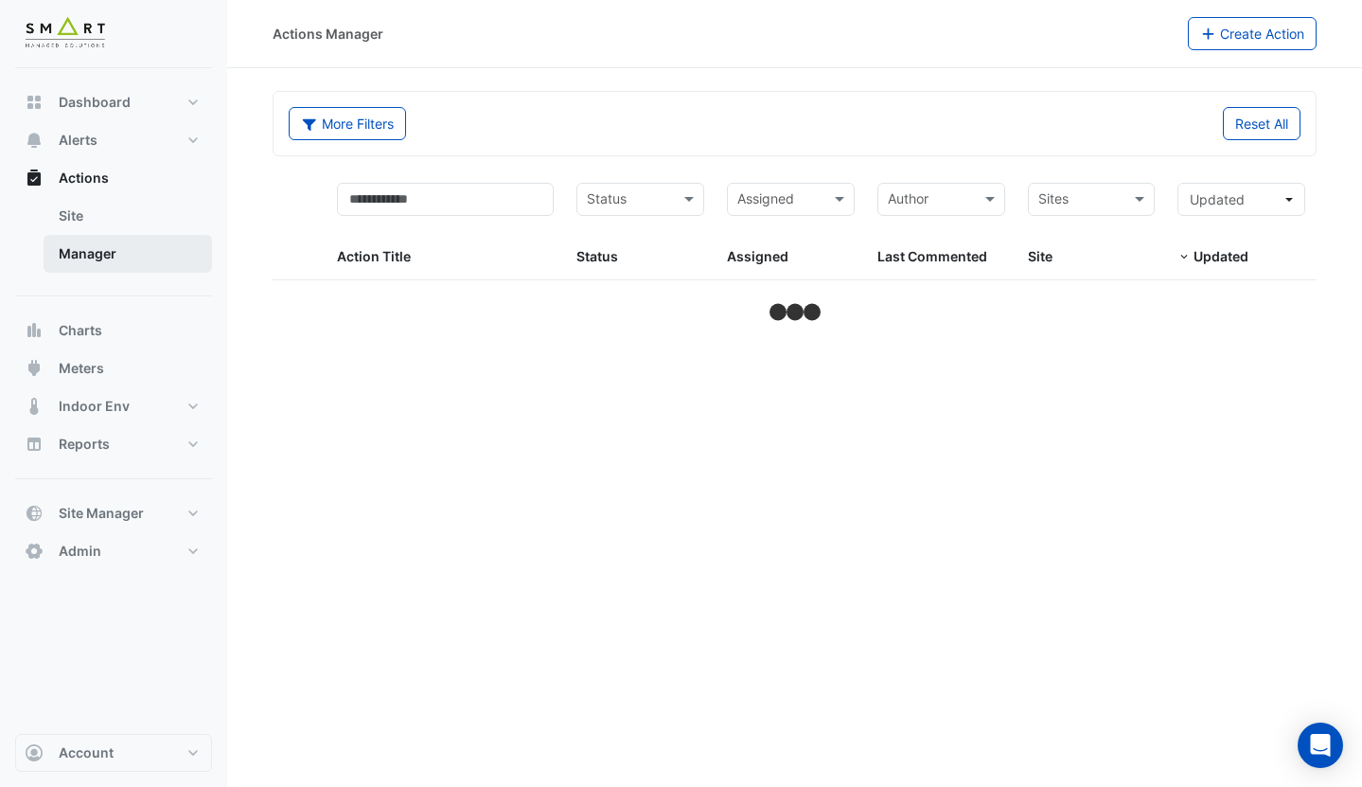
select select "***"
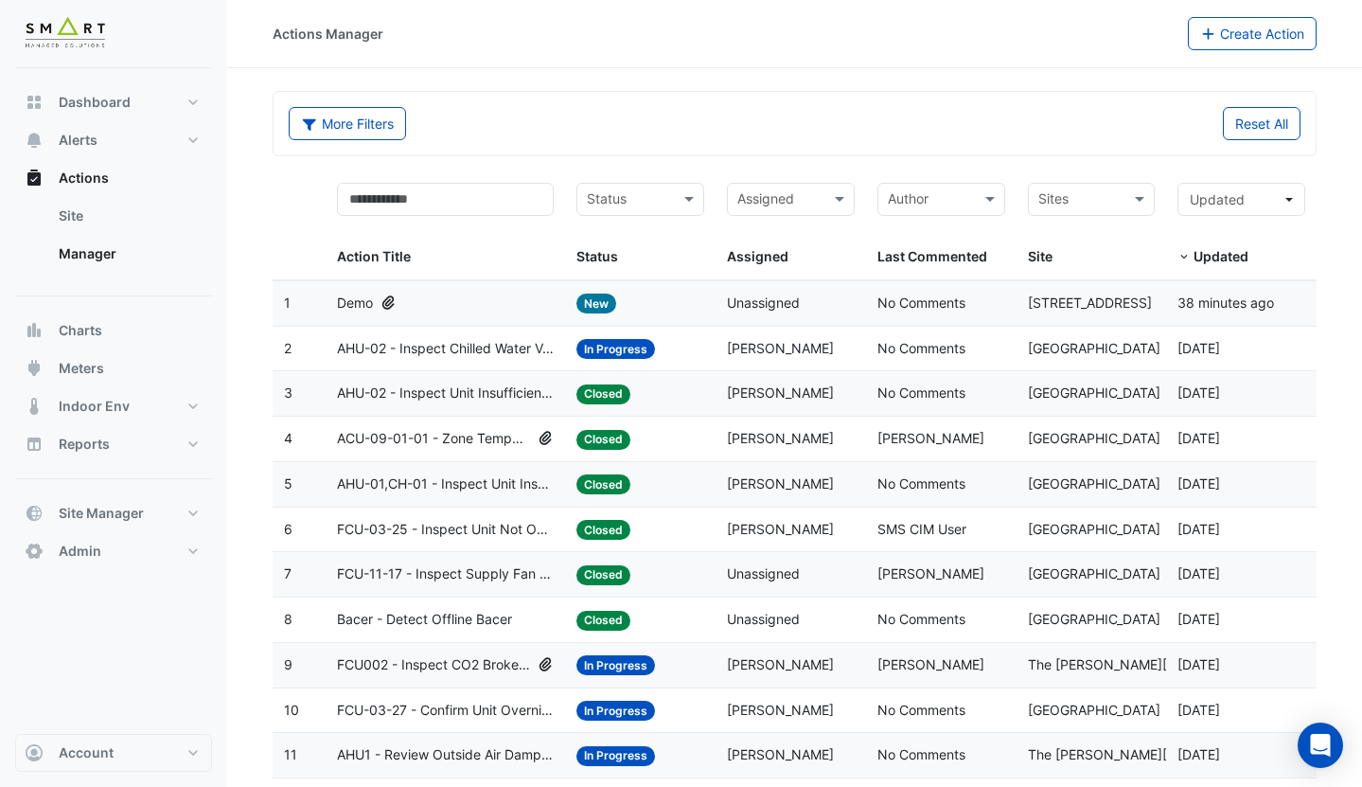
click at [715, 320] on datatable-body-cell "Status: New" at bounding box center [640, 303] width 151 height 44
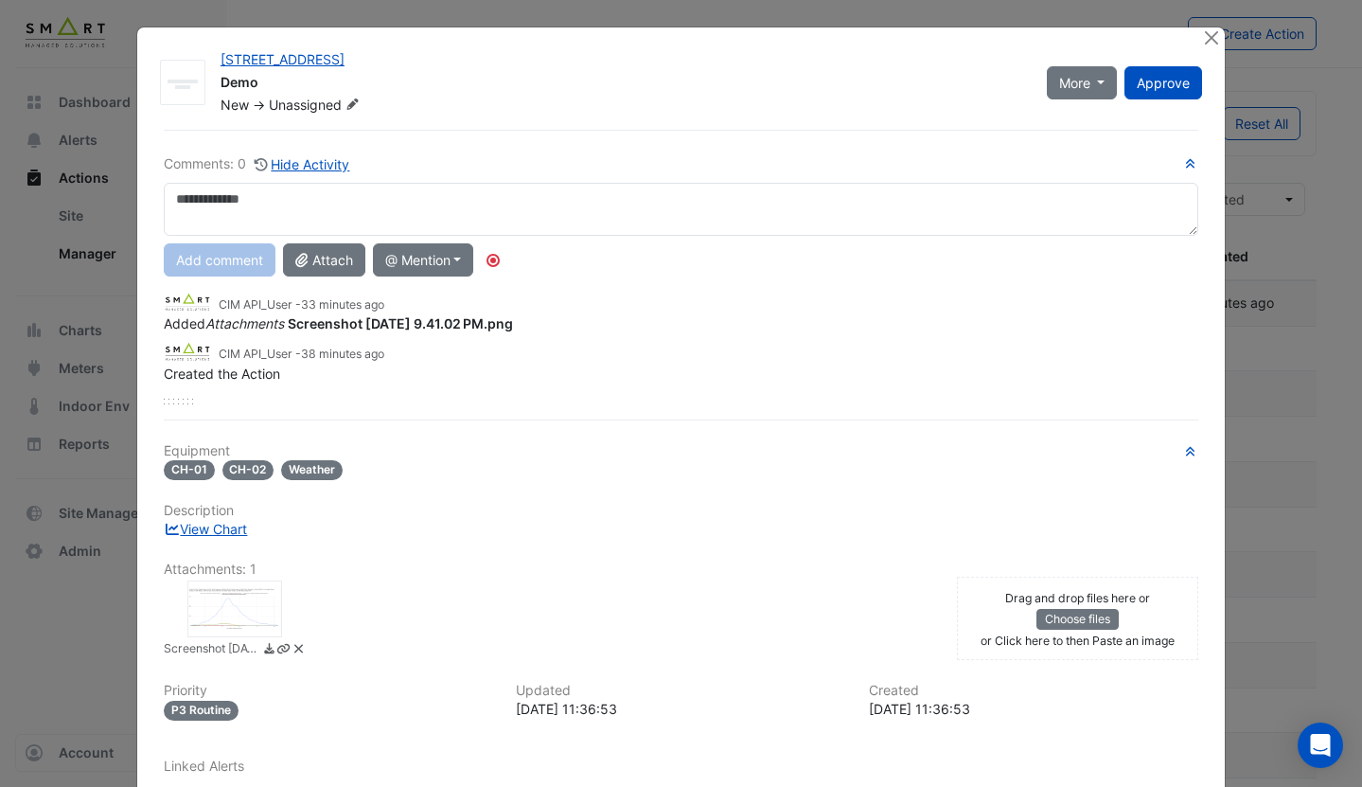
click at [242, 609] on div at bounding box center [234, 608] width 95 height 57
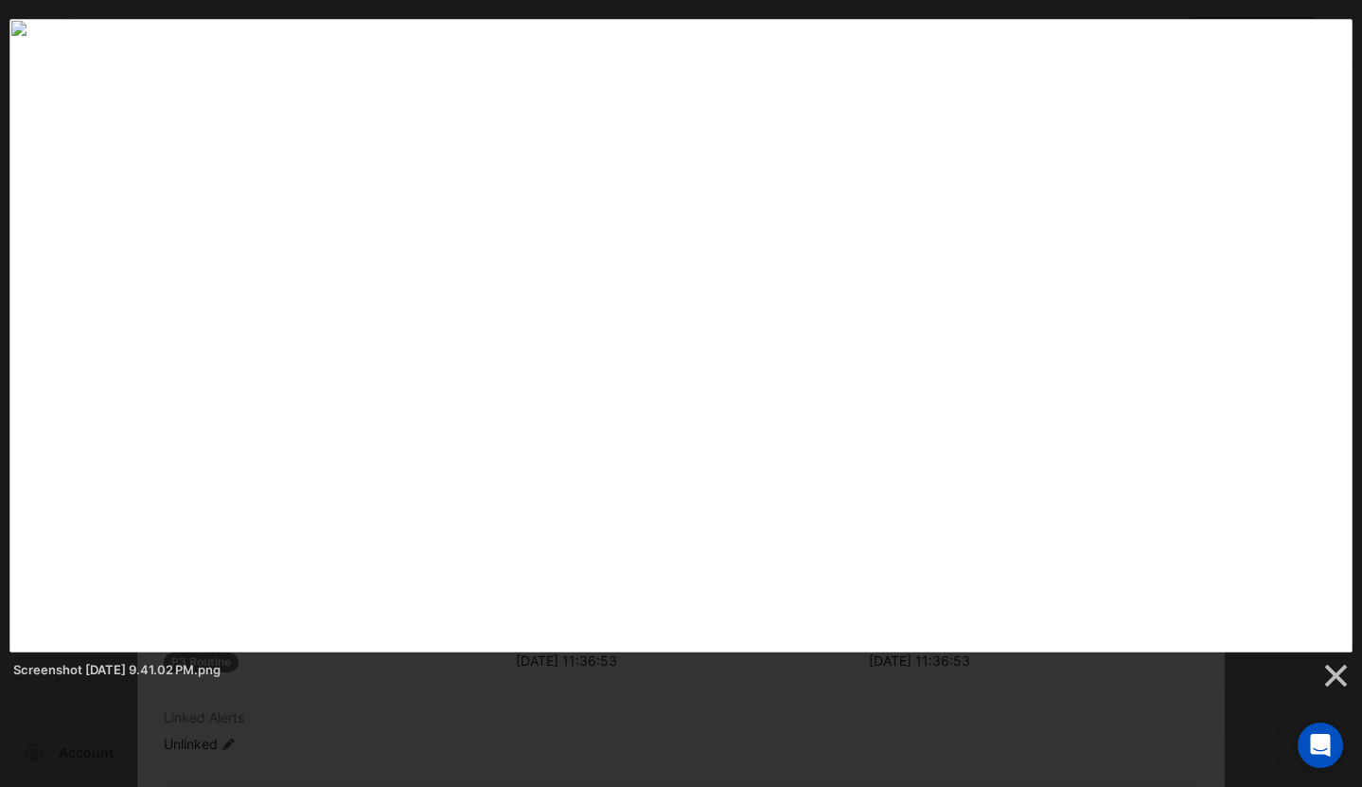
click at [623, 716] on div at bounding box center [681, 777] width 1362 height 1555
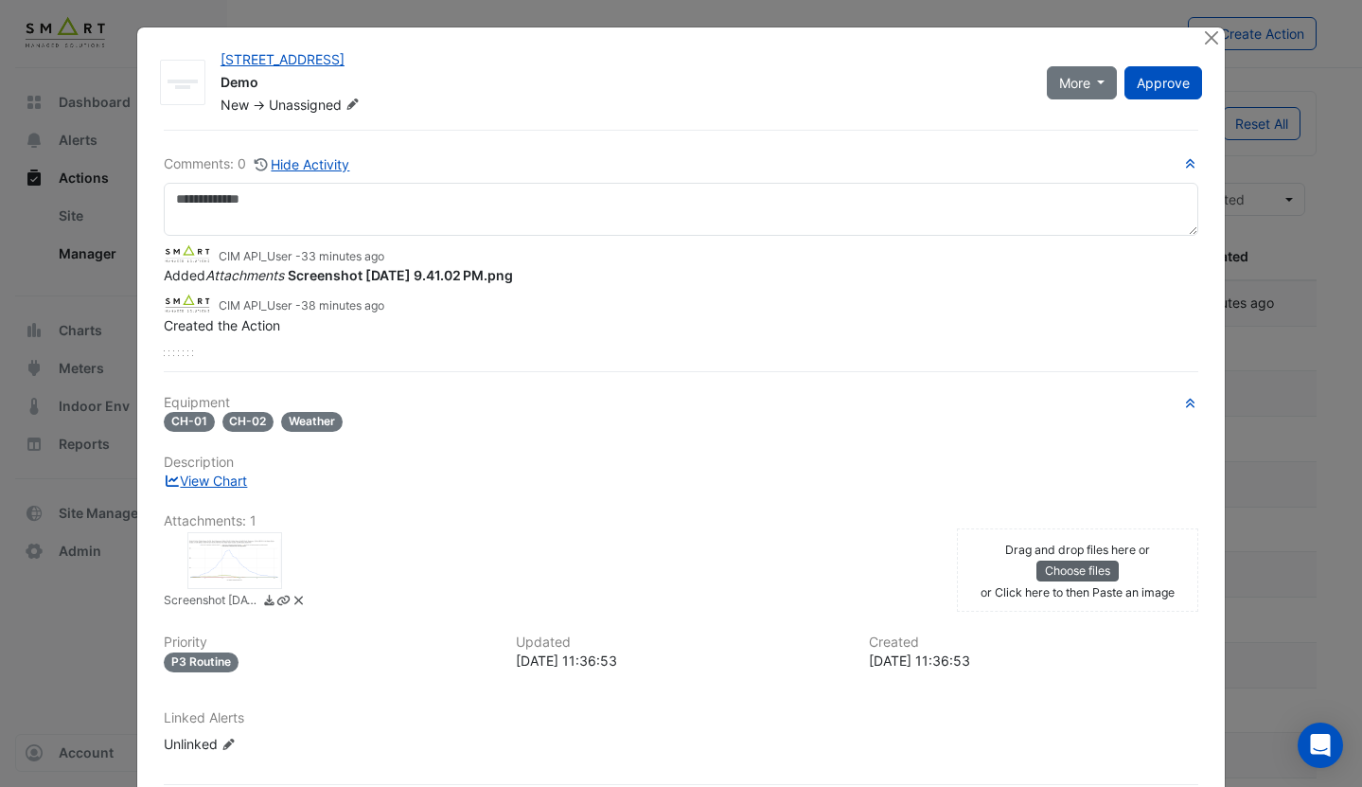
click at [1046, 560] on button "Choose files" at bounding box center [1078, 570] width 82 height 21
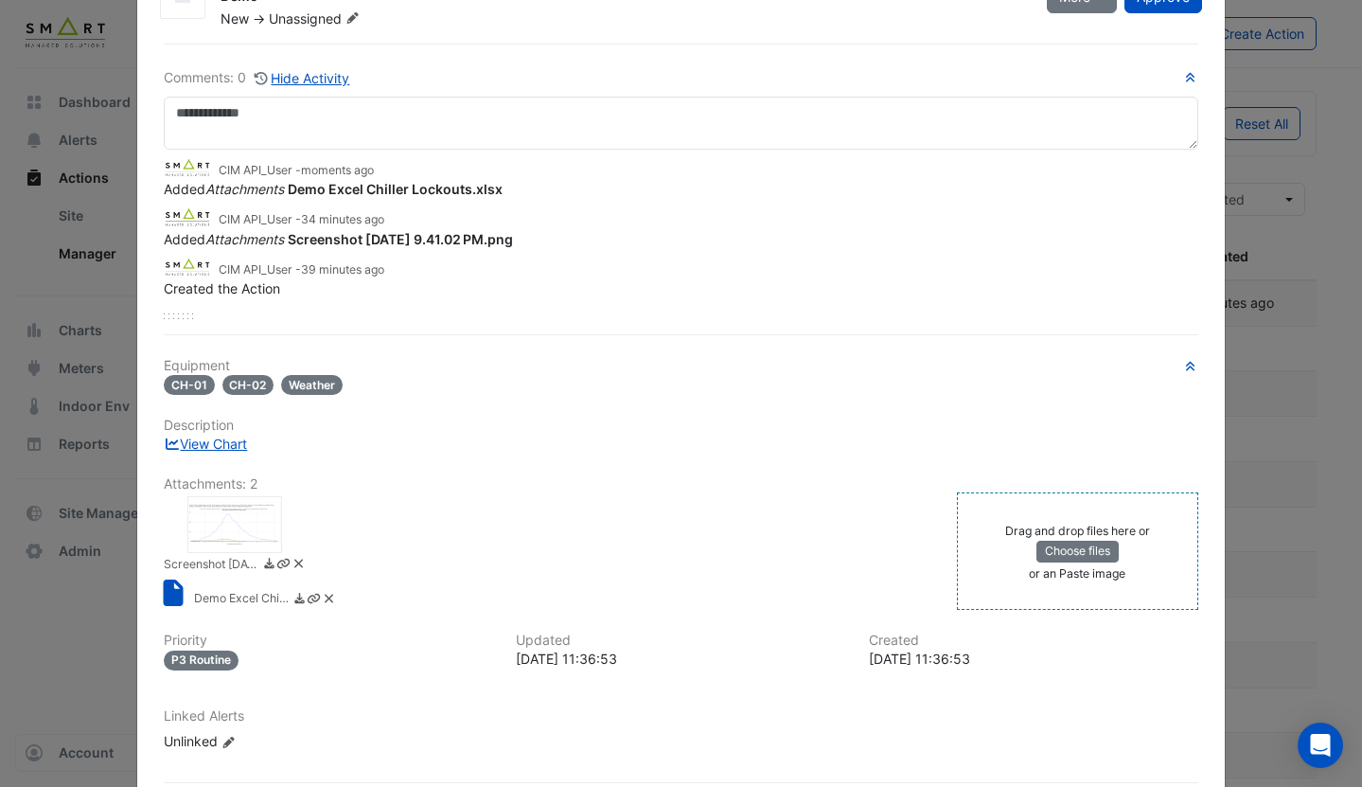
scroll to position [176, 0]
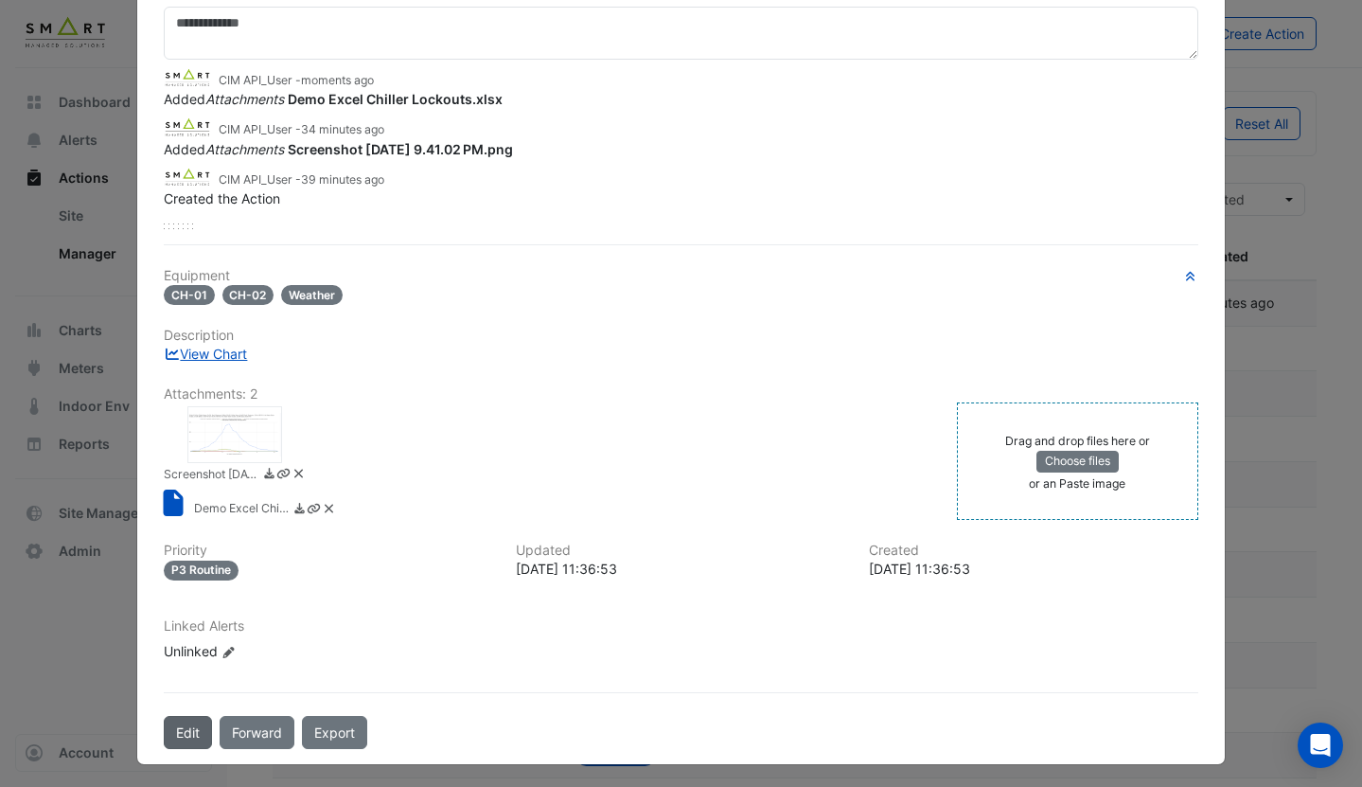
click at [191, 739] on button "Edit" at bounding box center [188, 732] width 48 height 33
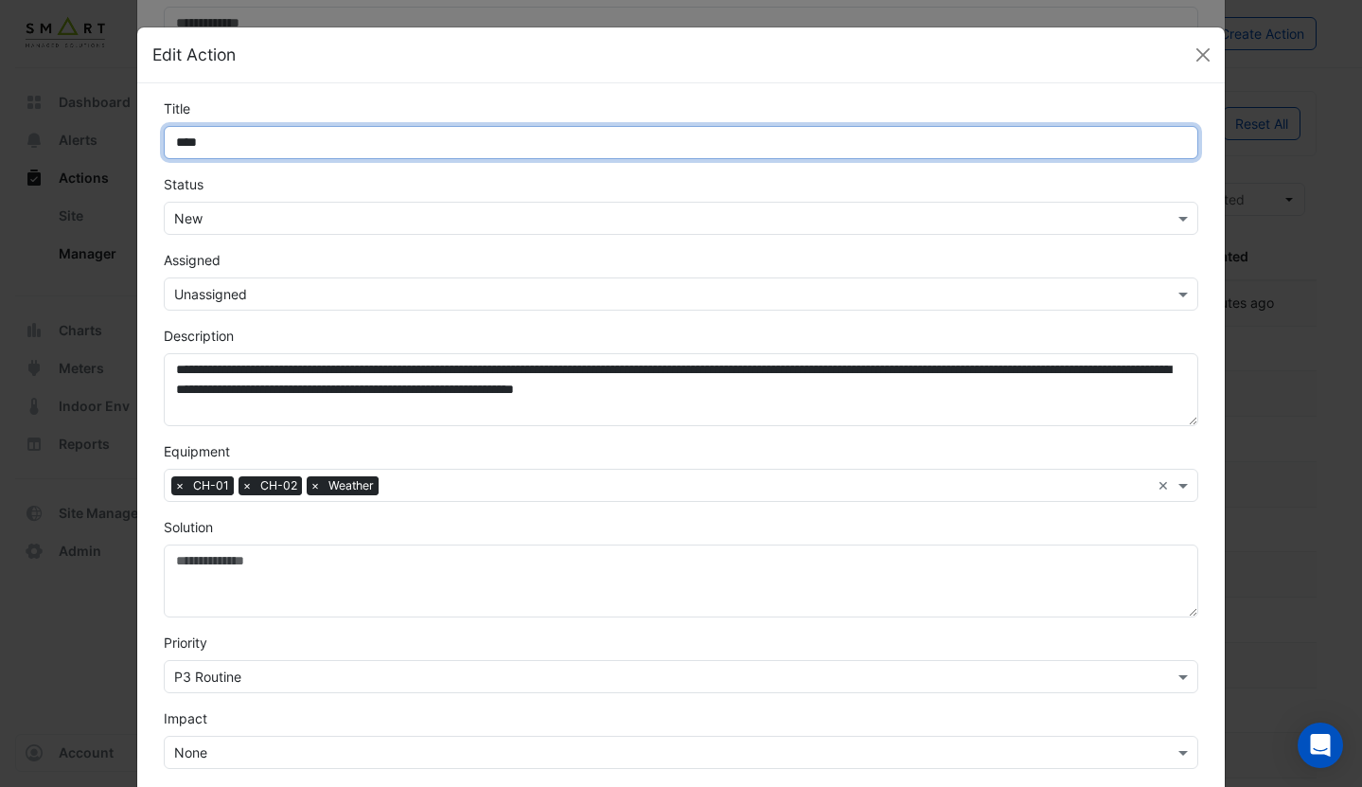
click at [328, 150] on input "****" at bounding box center [681, 142] width 1035 height 33
click at [312, 143] on input "**********" at bounding box center [681, 142] width 1035 height 33
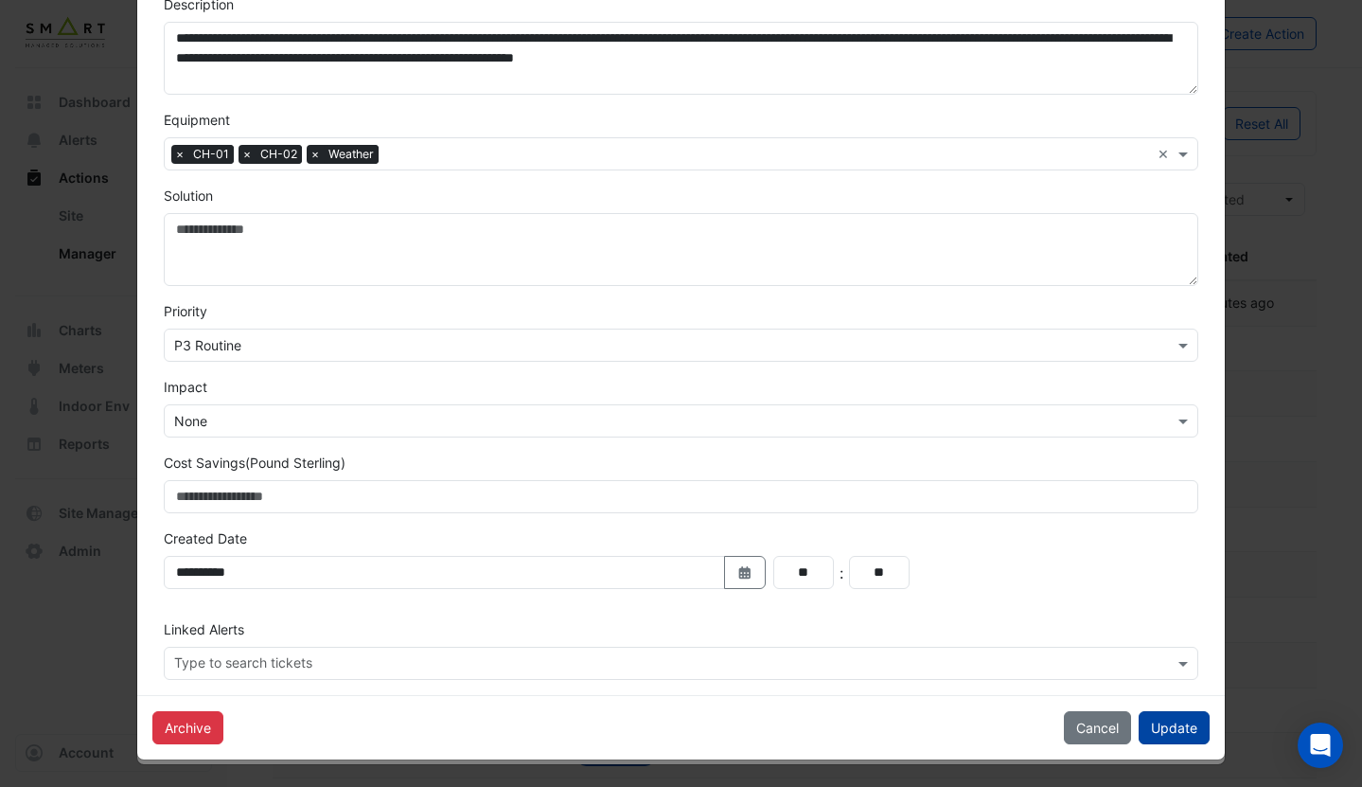
type input "**********"
click at [1182, 726] on button "Update" at bounding box center [1174, 727] width 71 height 33
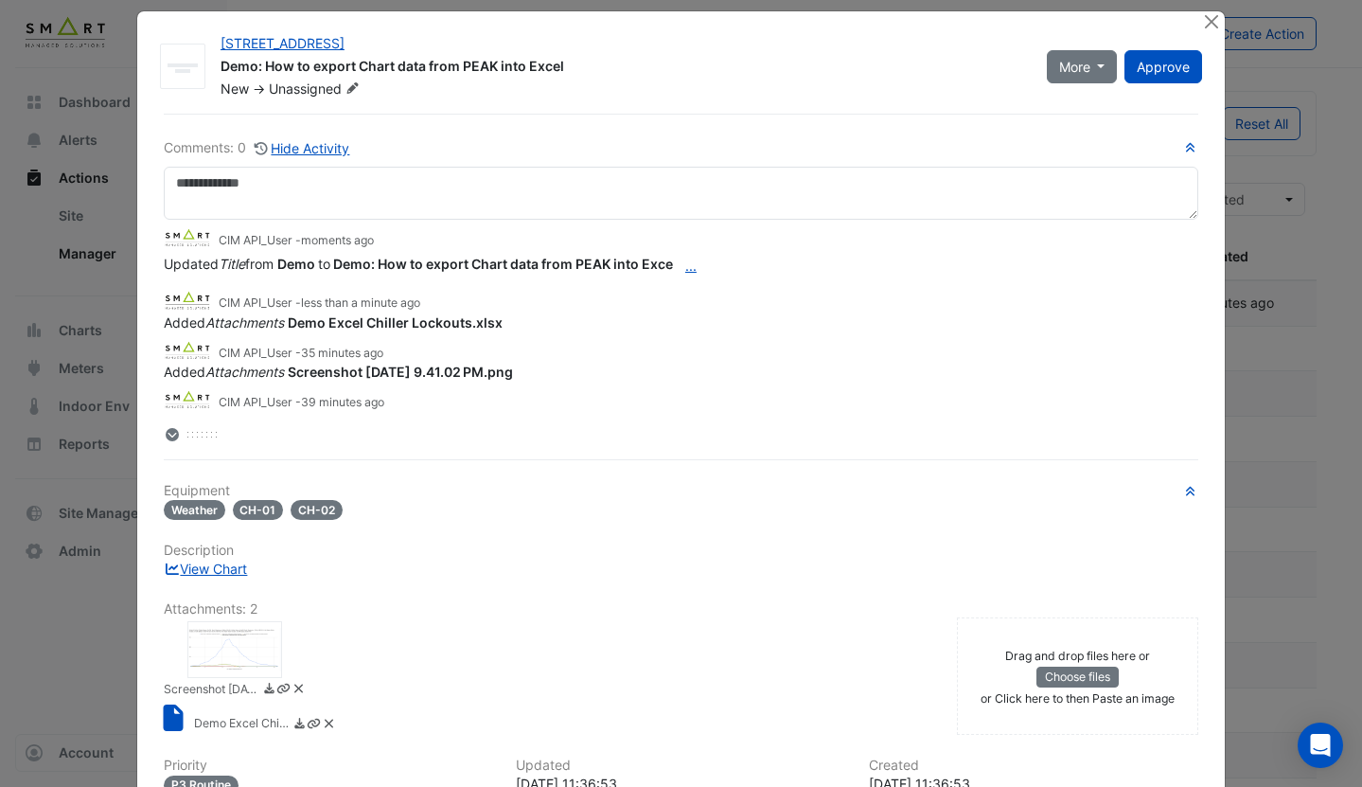
scroll to position [0, 0]
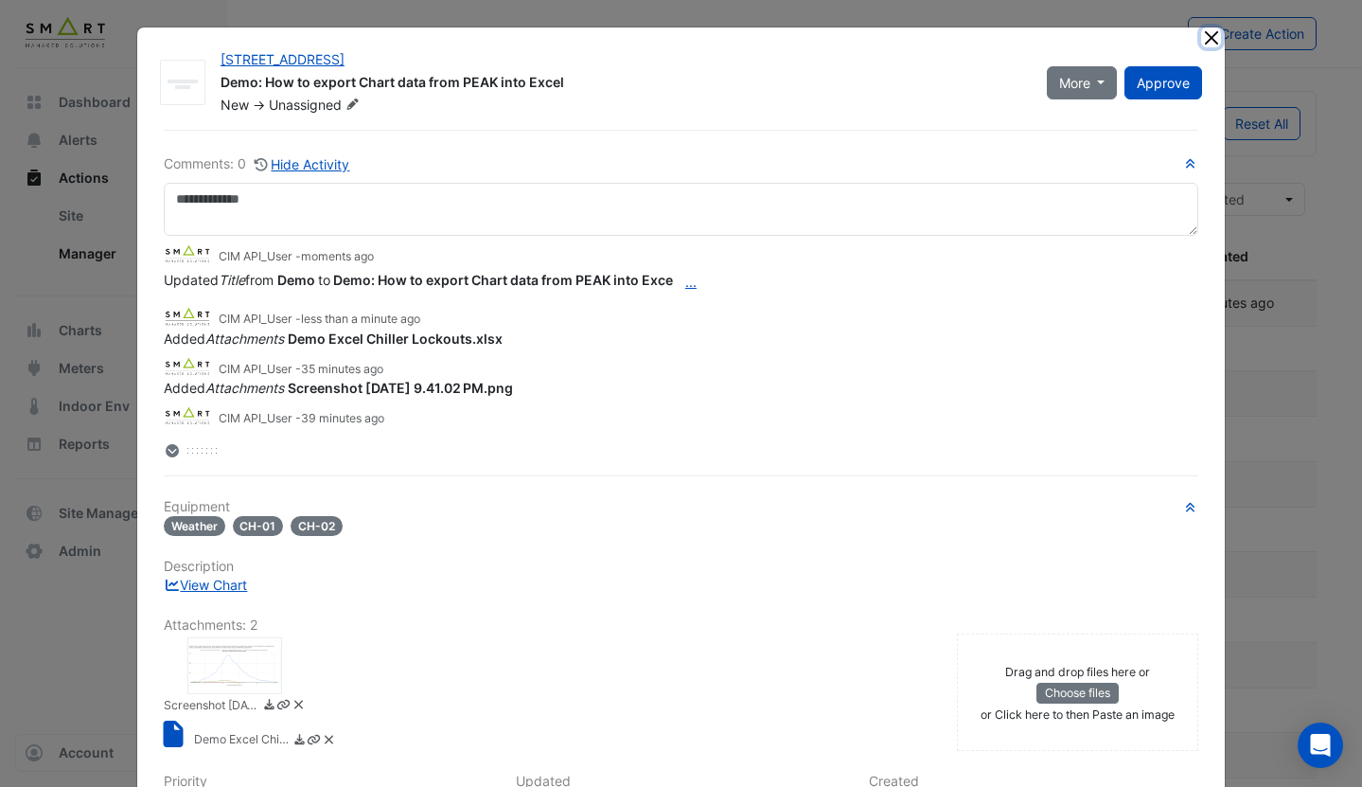
click at [1211, 42] on button "Close" at bounding box center [1211, 37] width 20 height 20
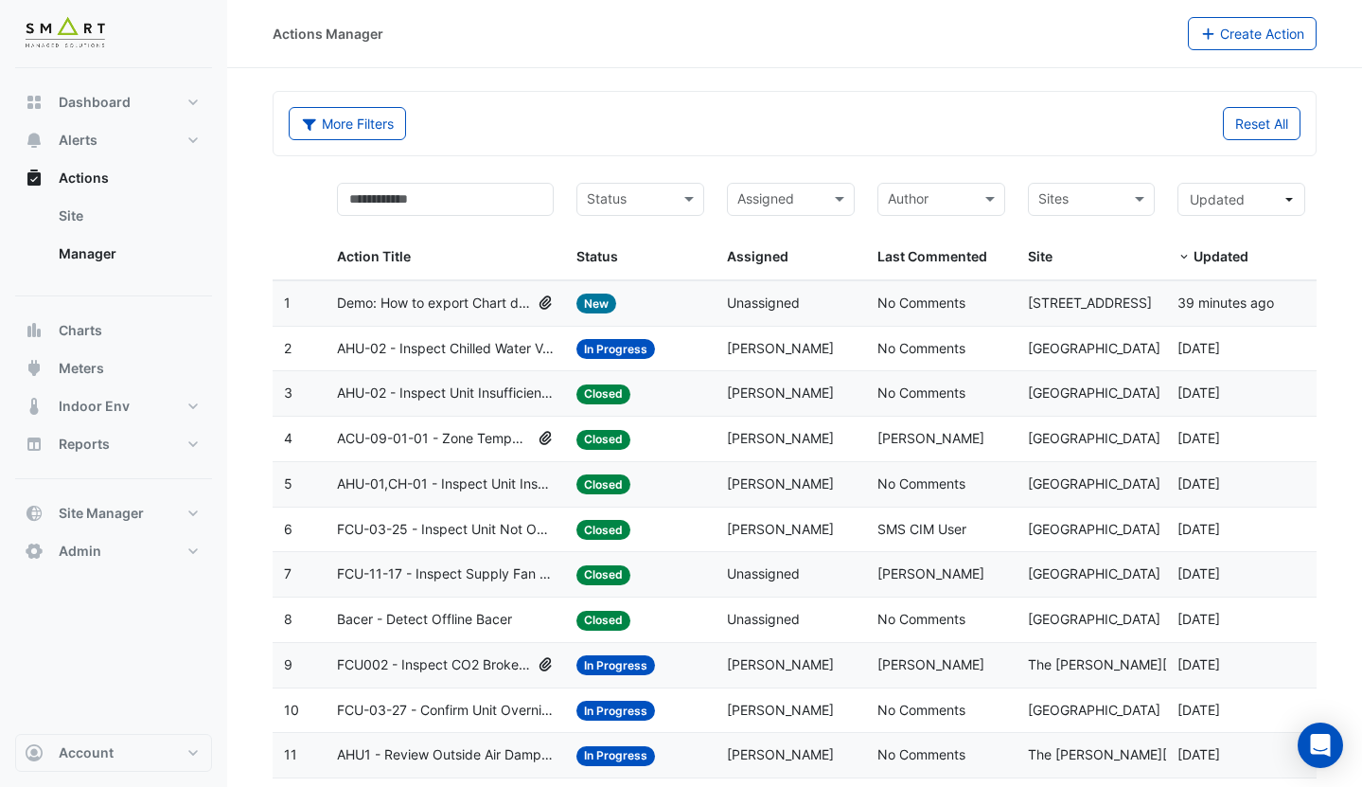
click at [710, 302] on datatable-body-cell "Status: New" at bounding box center [640, 303] width 151 height 44
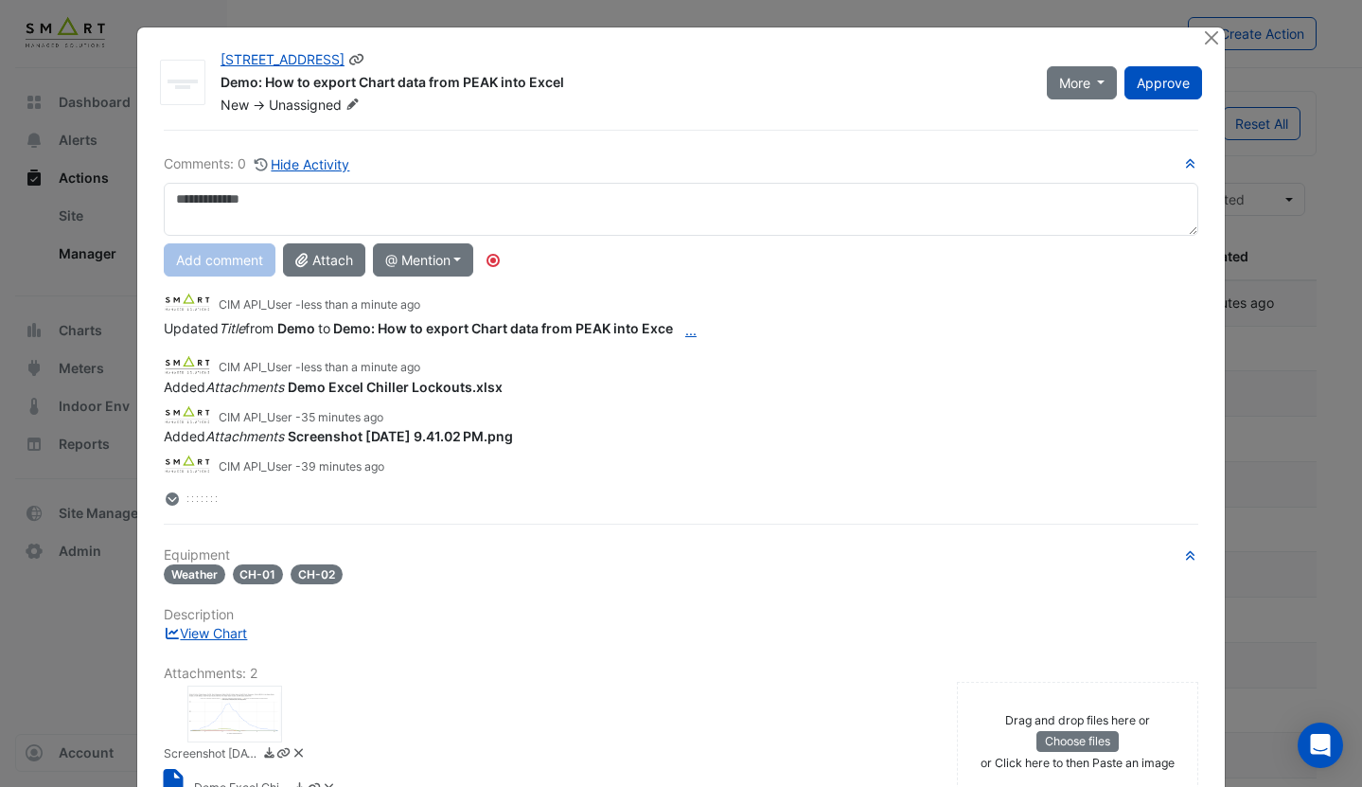
click at [341, 101] on span "Unassigned" at bounding box center [316, 105] width 95 height 19
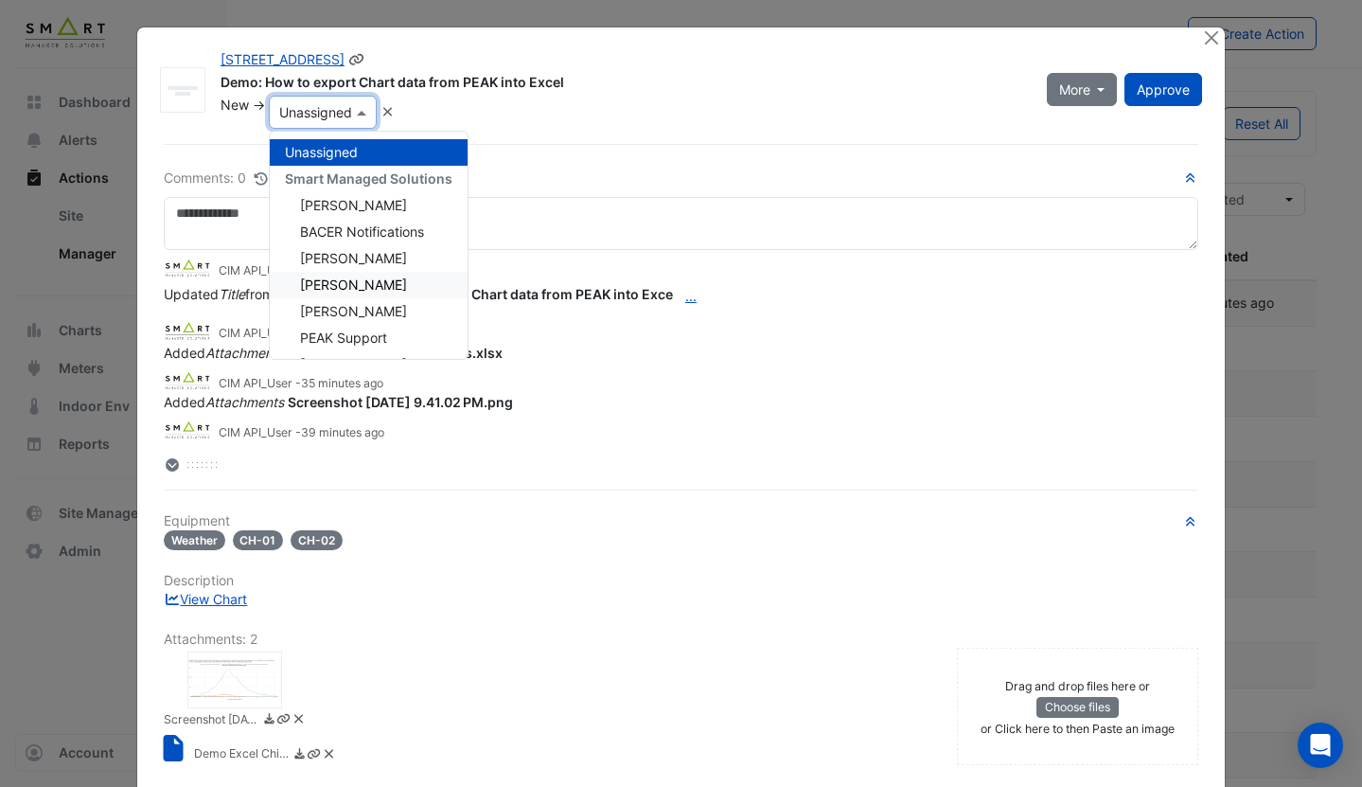
click at [376, 279] on span "Jonathan Winston" at bounding box center [353, 284] width 107 height 16
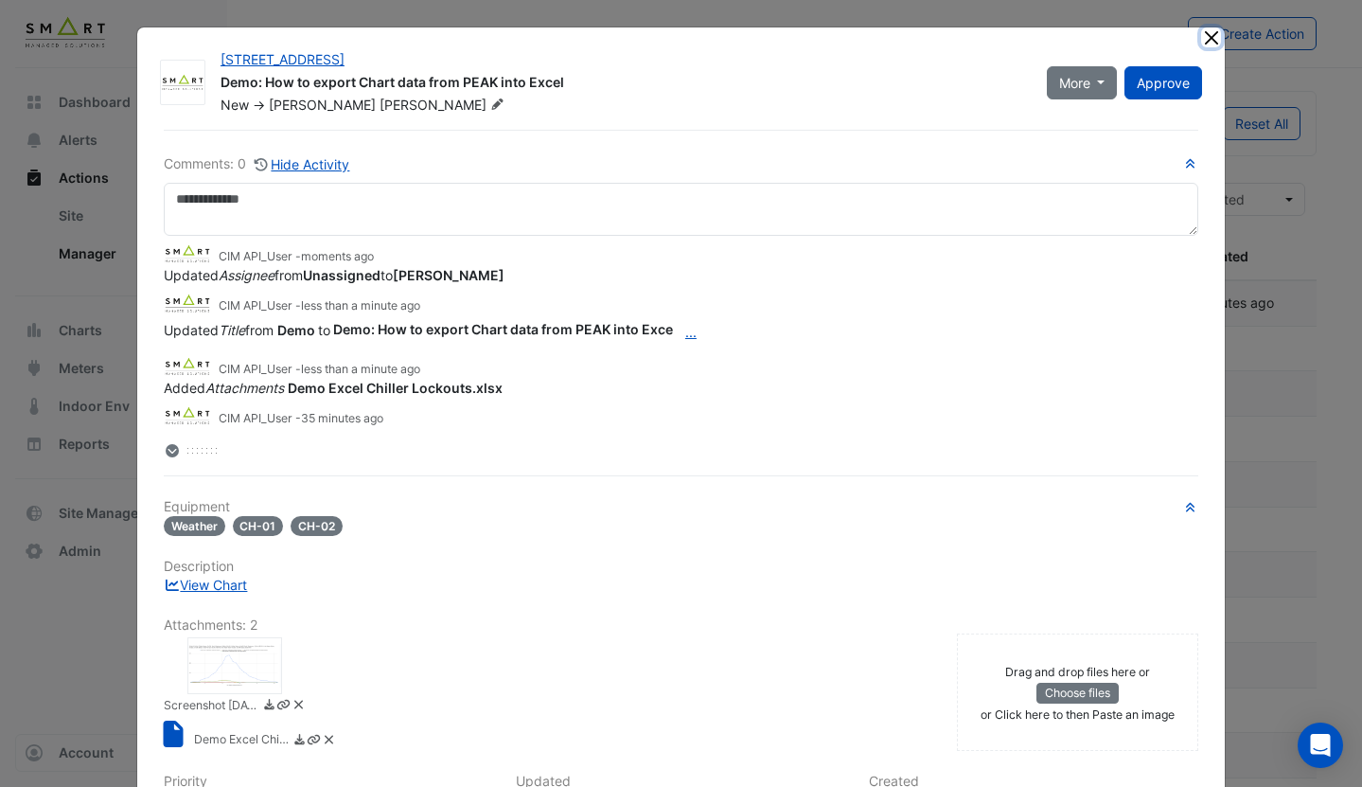
click at [1218, 41] on button "Close" at bounding box center [1211, 37] width 20 height 20
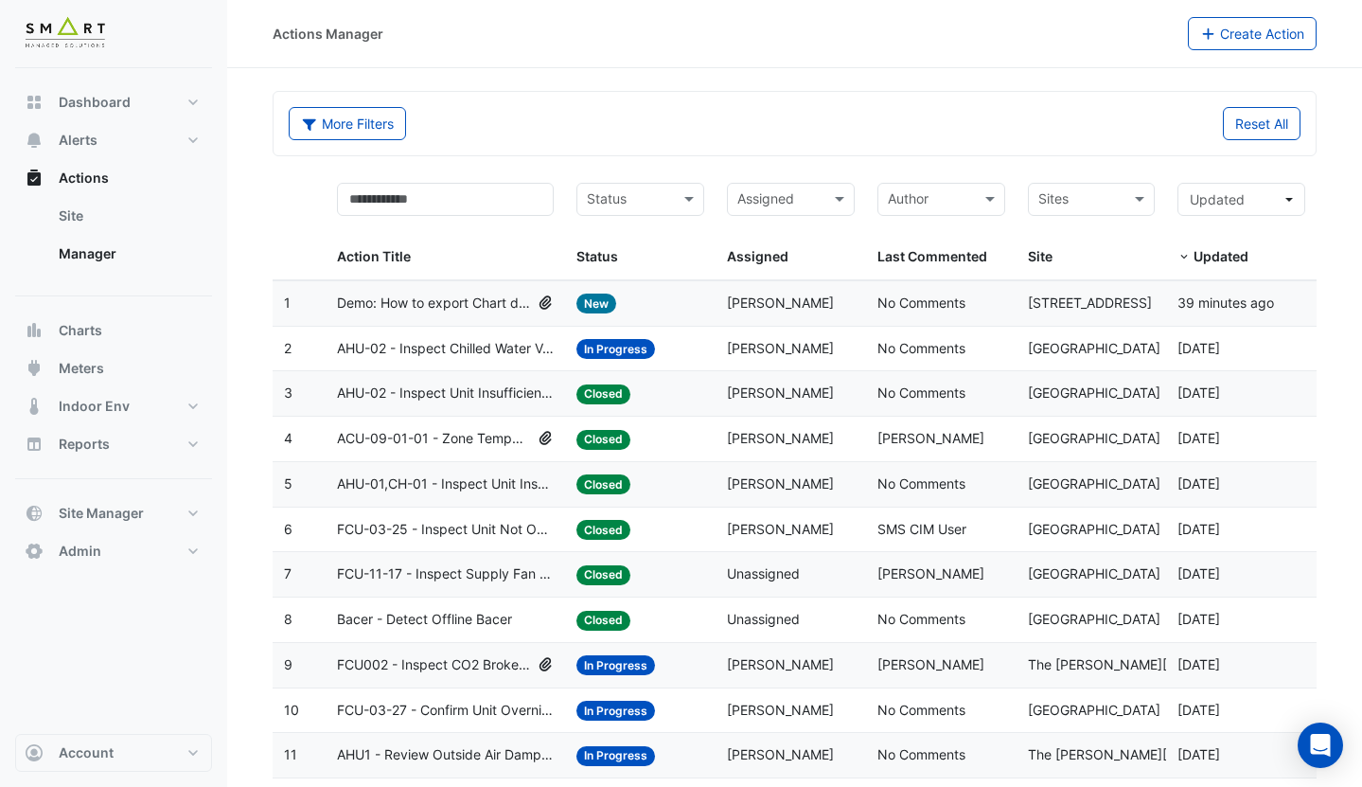
click at [789, 312] on div "Assigned: Jonathan Winston" at bounding box center [791, 303] width 128 height 22
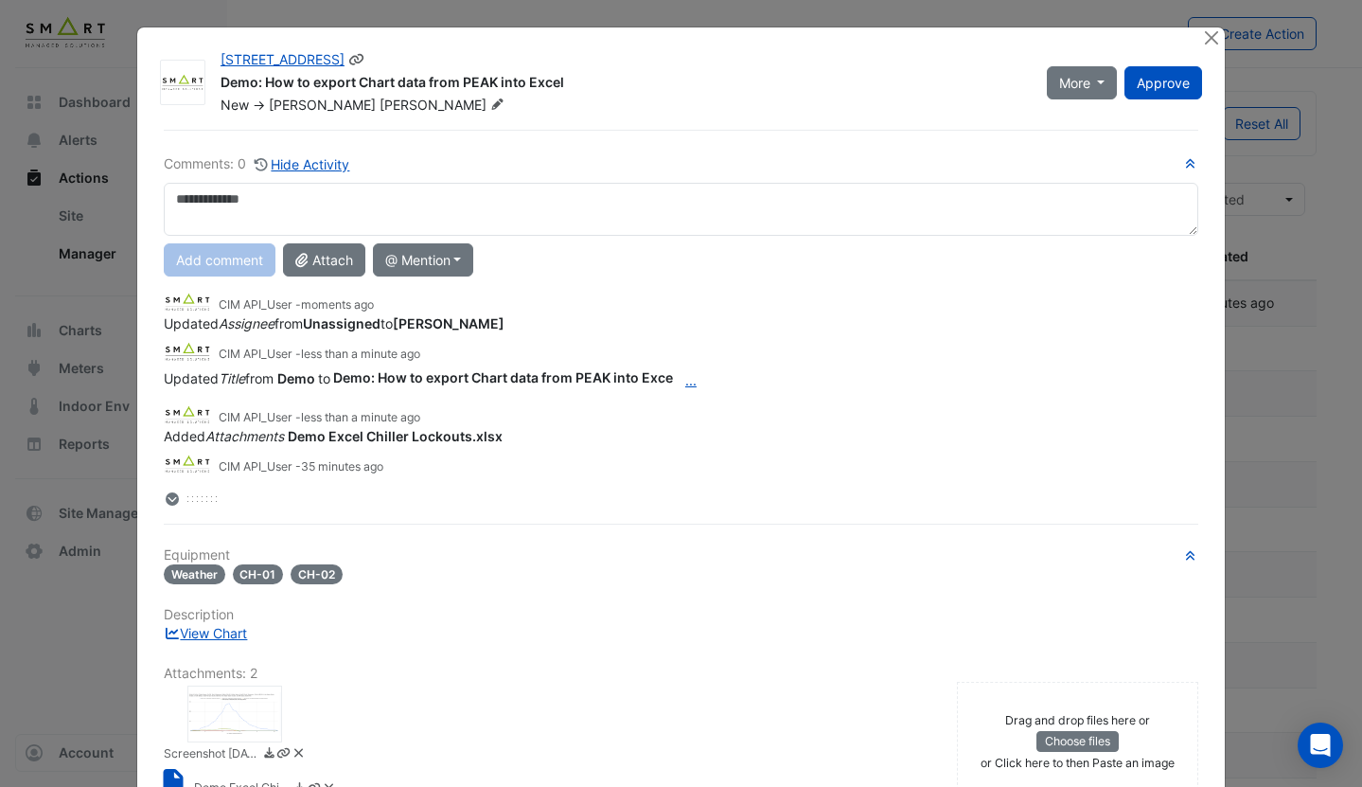
click at [380, 106] on span "Winston" at bounding box center [444, 105] width 129 height 19
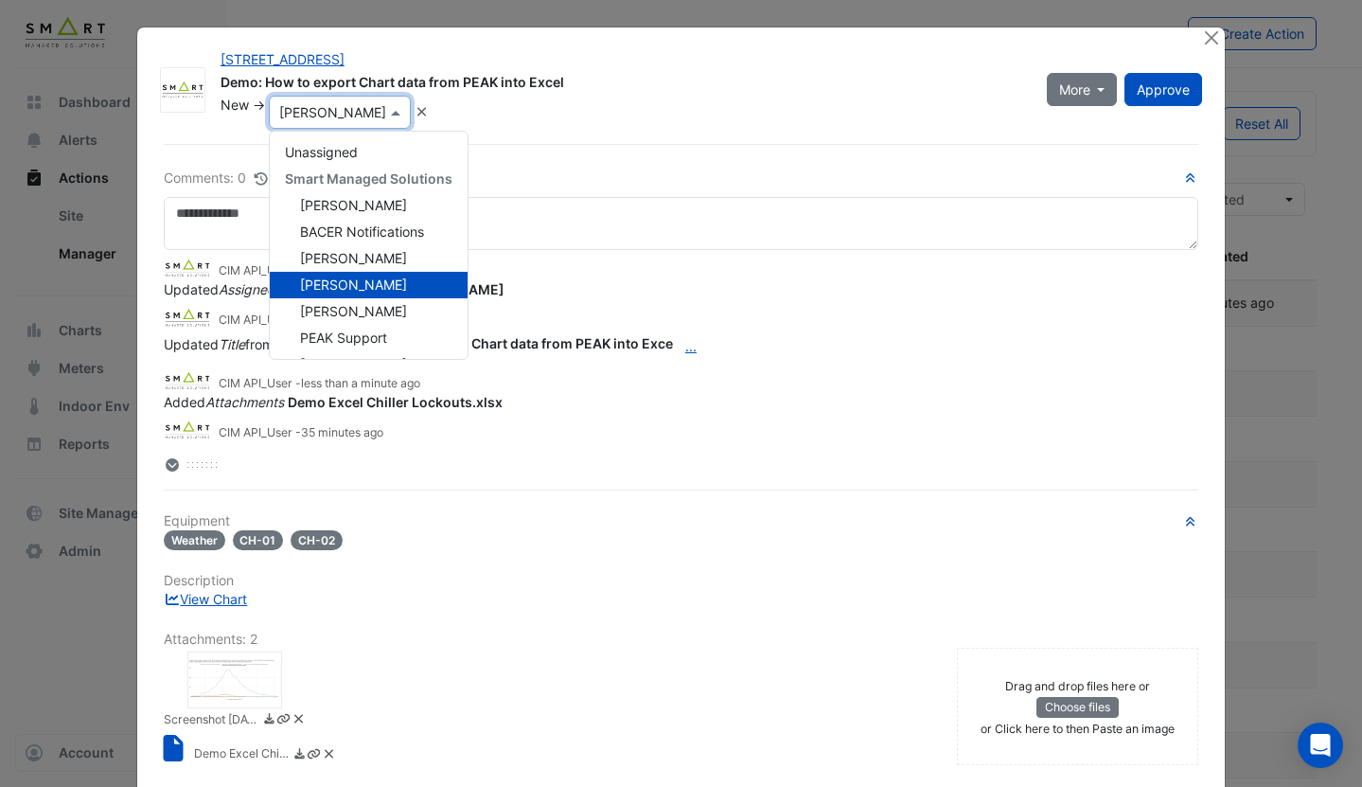
click at [529, 130] on div "12 Hammersmith Grove Demo: How to export Chart data from PEAK into Excel New ->…" at bounding box center [681, 518] width 1088 height 982
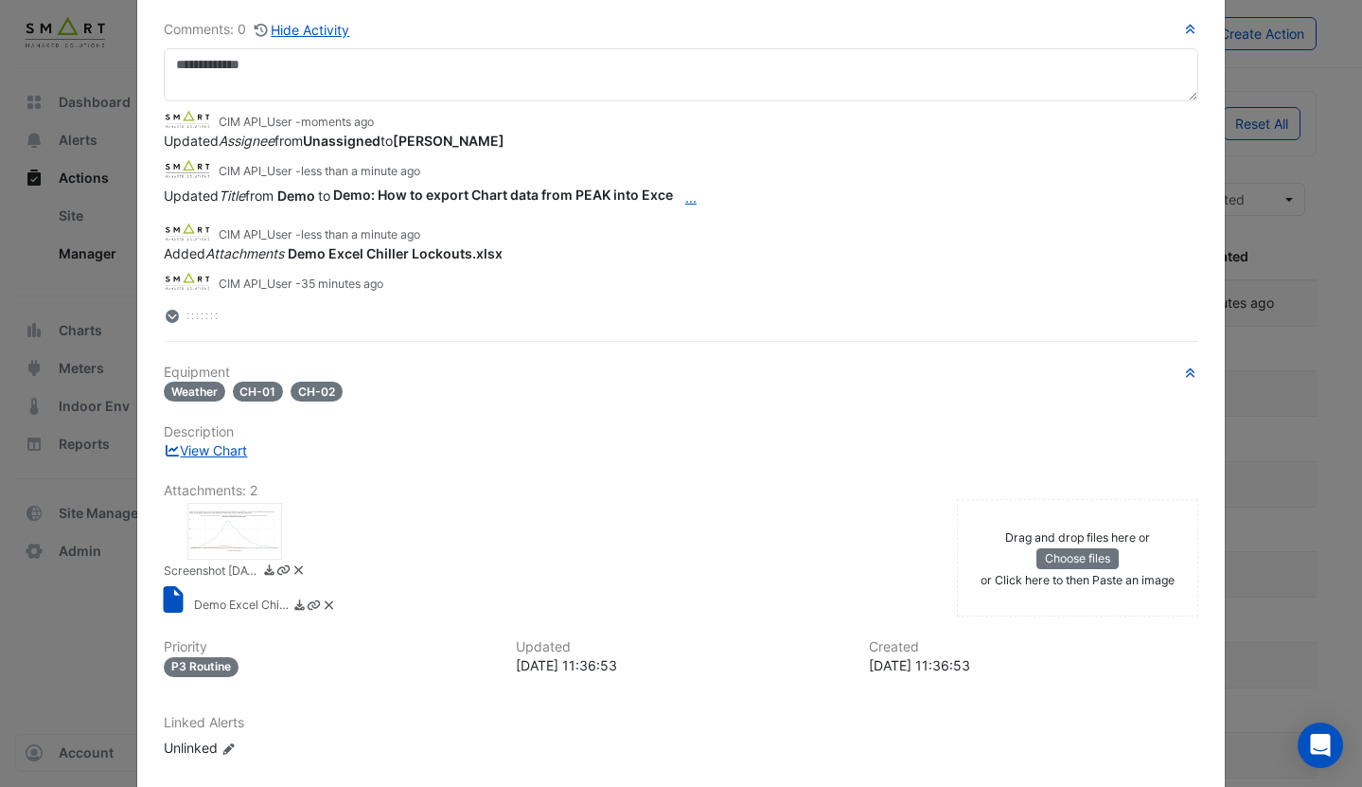
scroll to position [233, 0]
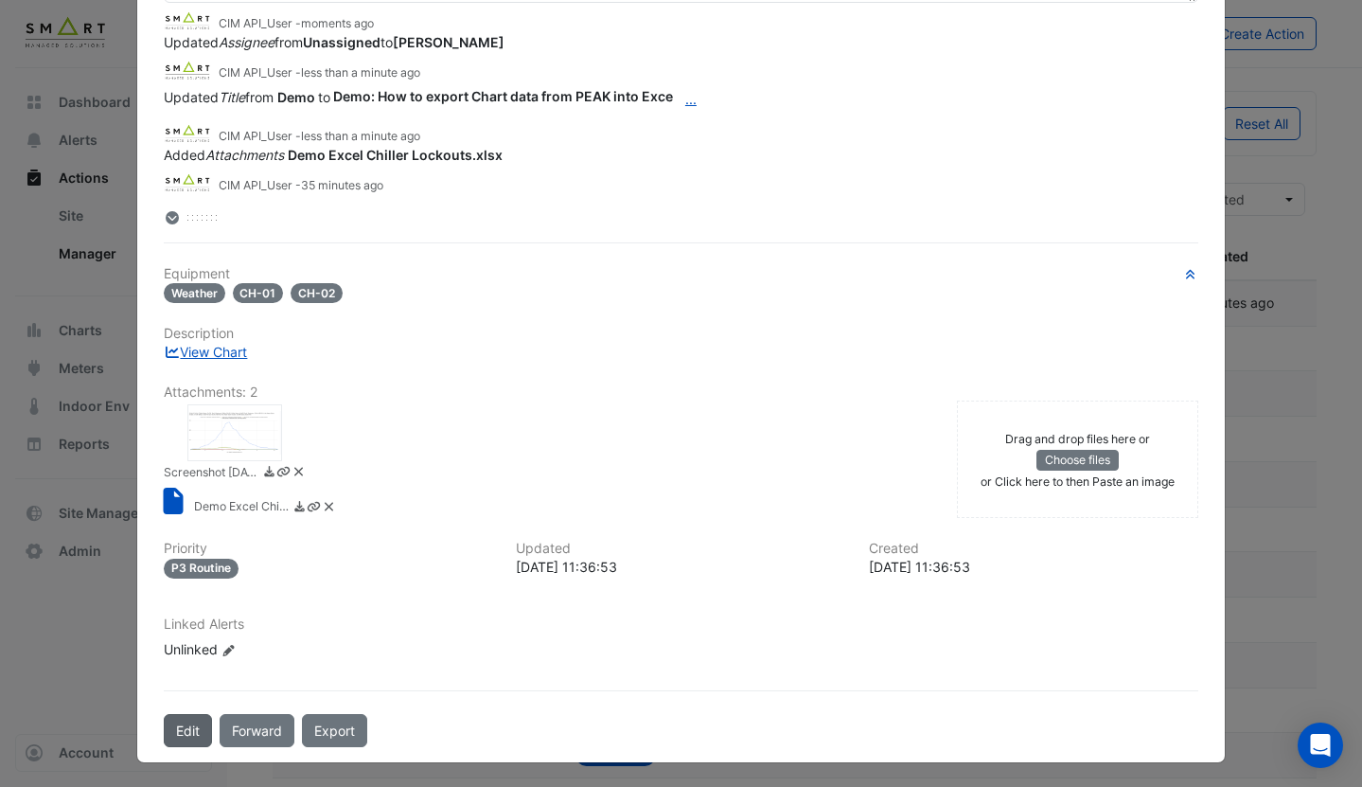
click at [198, 723] on button "Edit" at bounding box center [188, 730] width 48 height 33
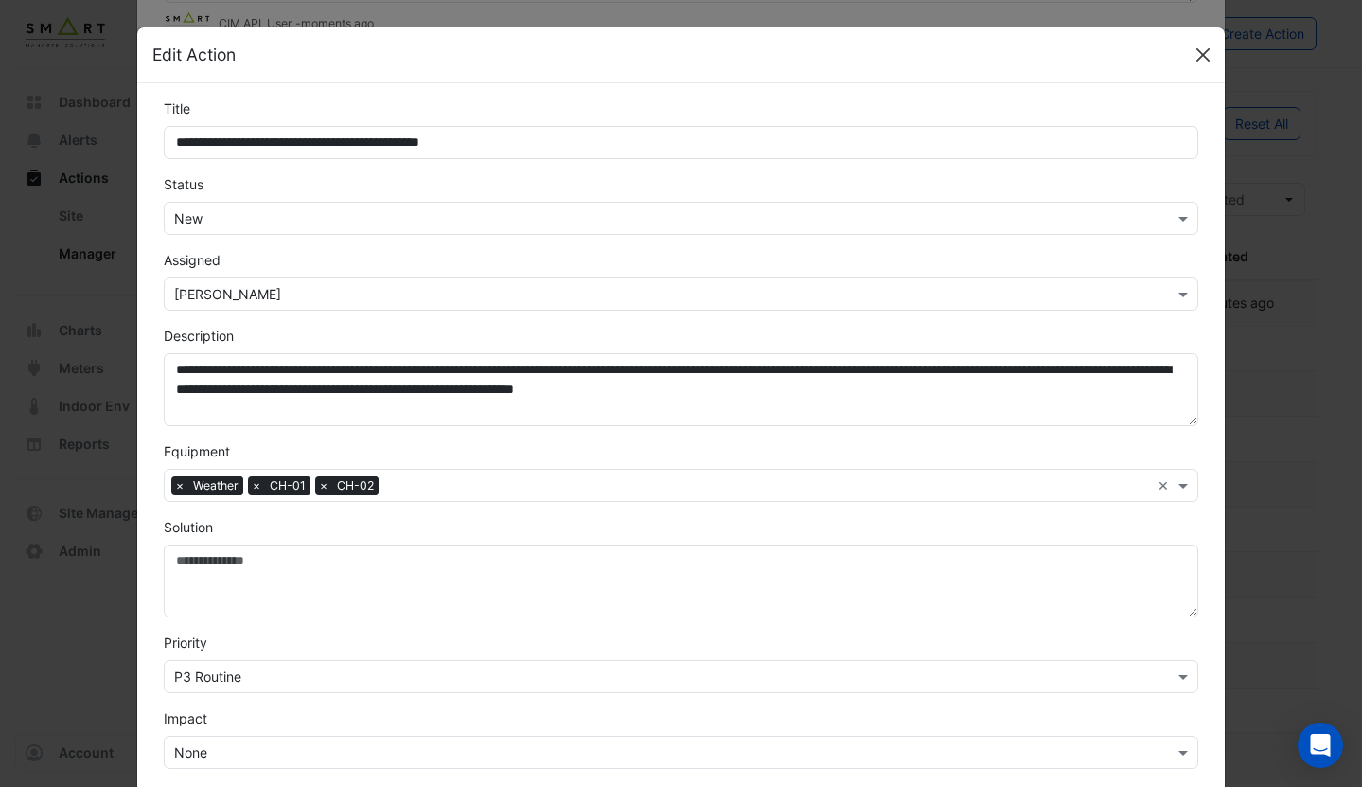
click at [1200, 65] on button "Close" at bounding box center [1203, 55] width 28 height 28
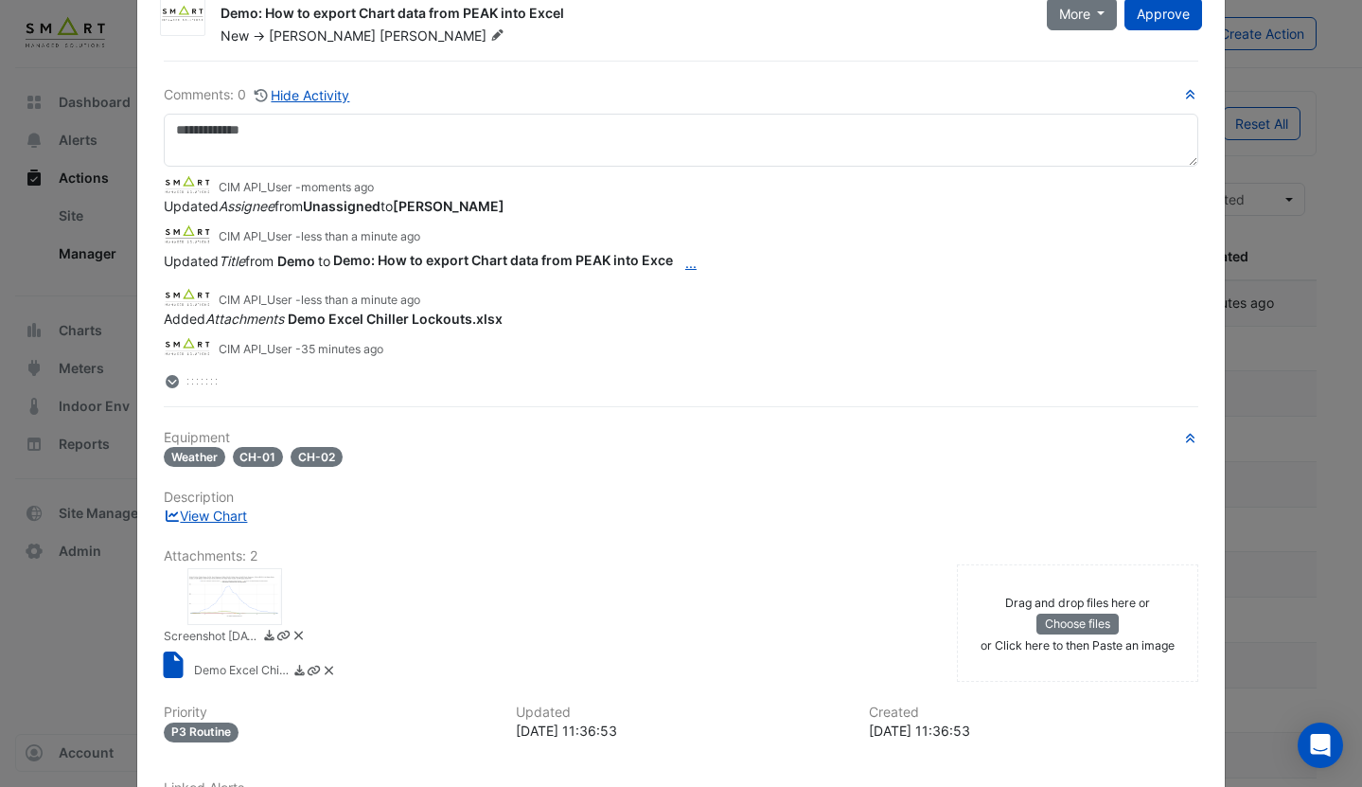
scroll to position [0, 0]
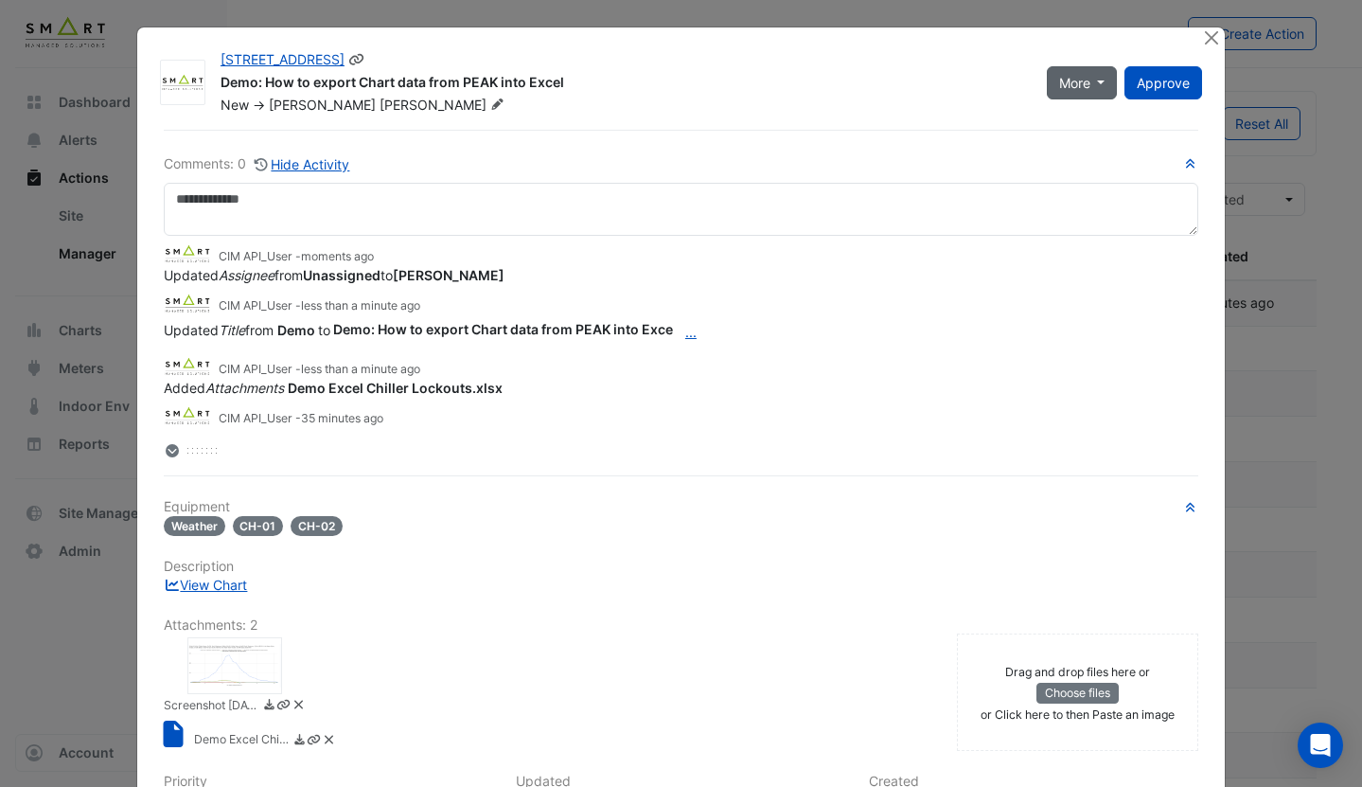
click at [1077, 74] on span "More" at bounding box center [1074, 83] width 31 height 20
click at [1070, 149] on button "On Hold" at bounding box center [1123, 150] width 150 height 27
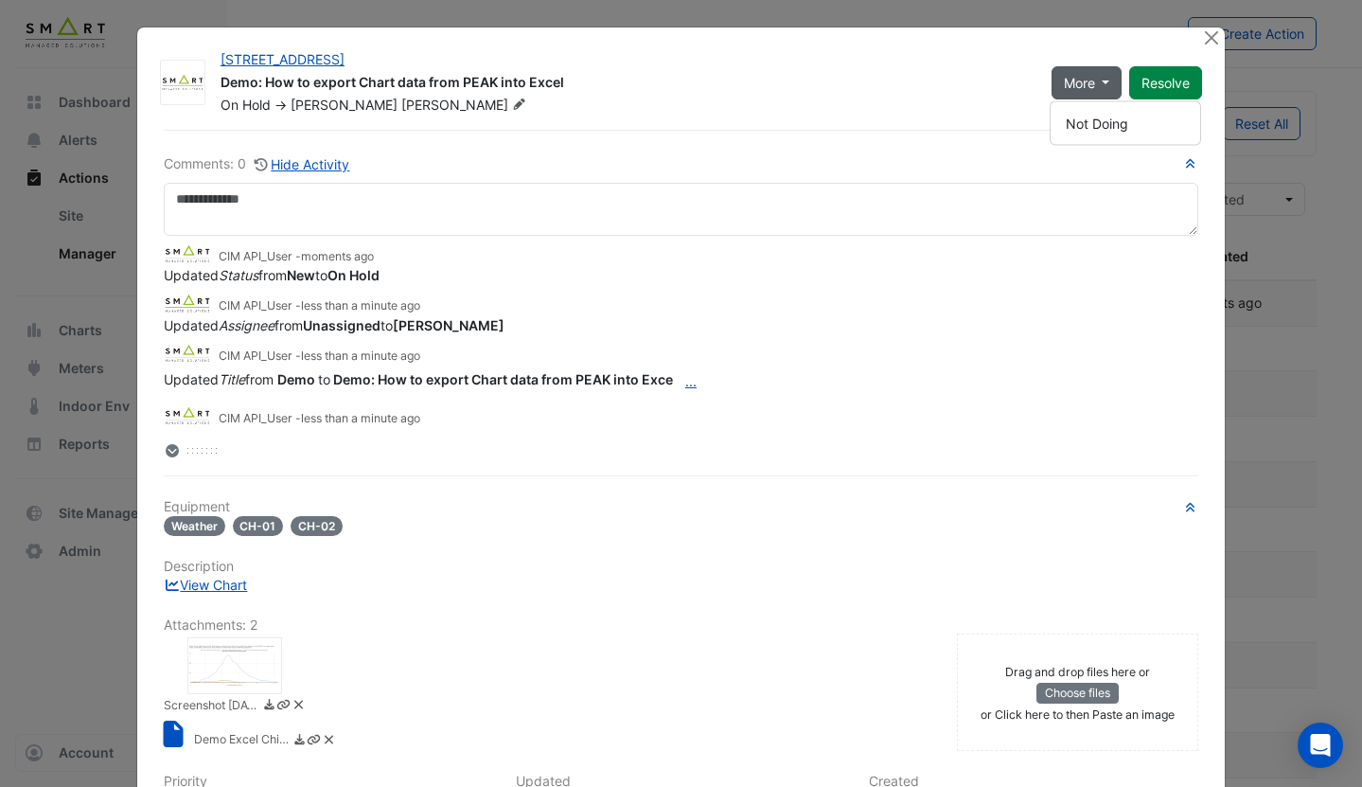
click at [1207, 47] on div at bounding box center [1213, 38] width 24 height 22
click at [1210, 41] on button "Close" at bounding box center [1211, 37] width 20 height 20
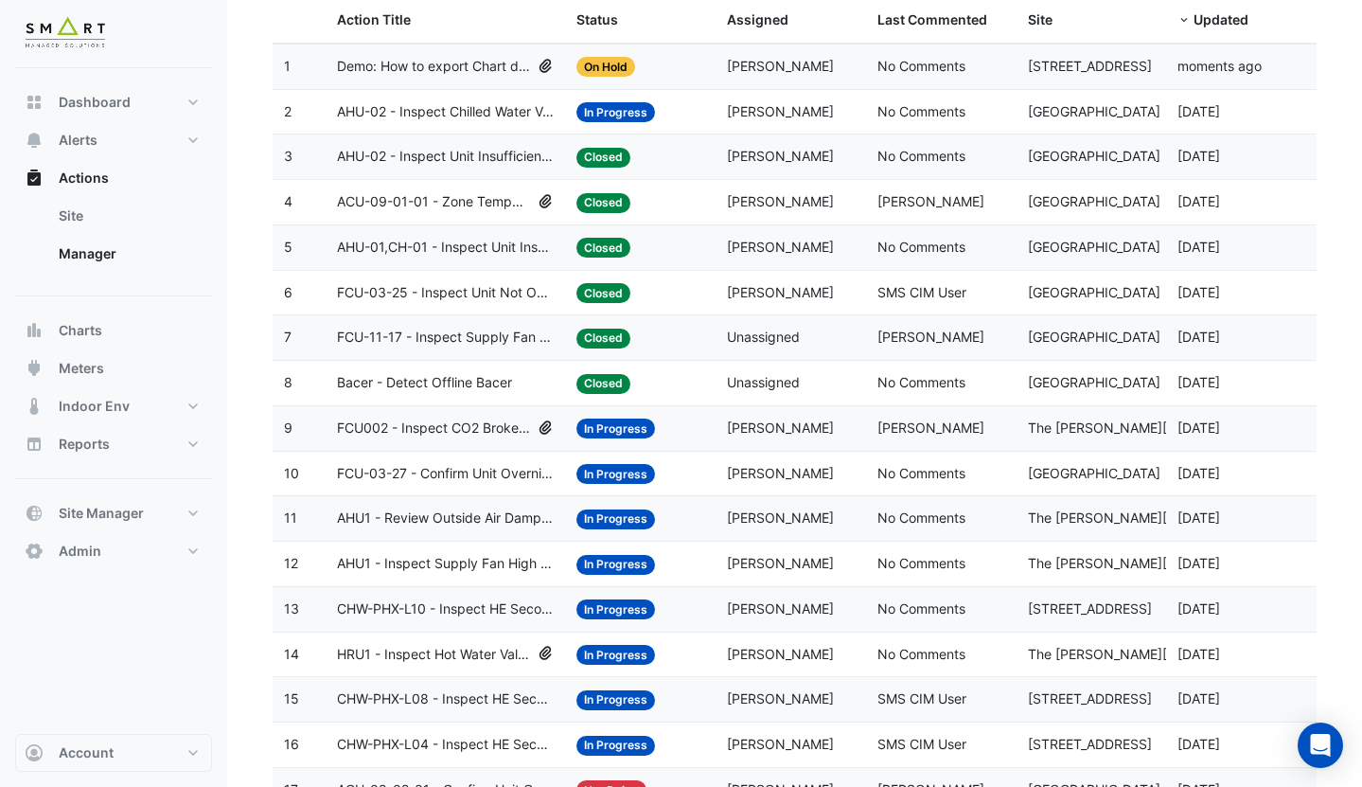
scroll to position [271, 0]
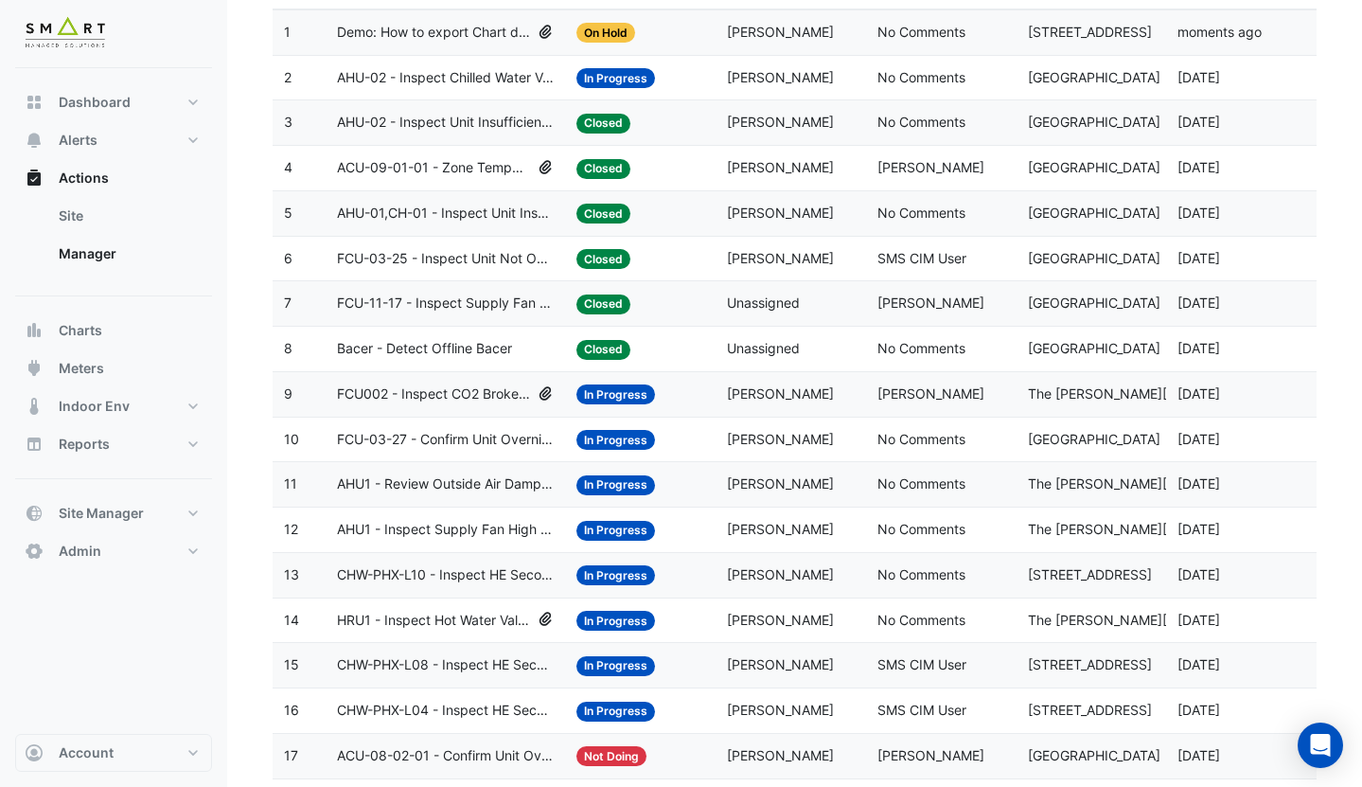
click at [674, 316] on datatable-body-cell "Status: Closed" at bounding box center [640, 303] width 151 height 44
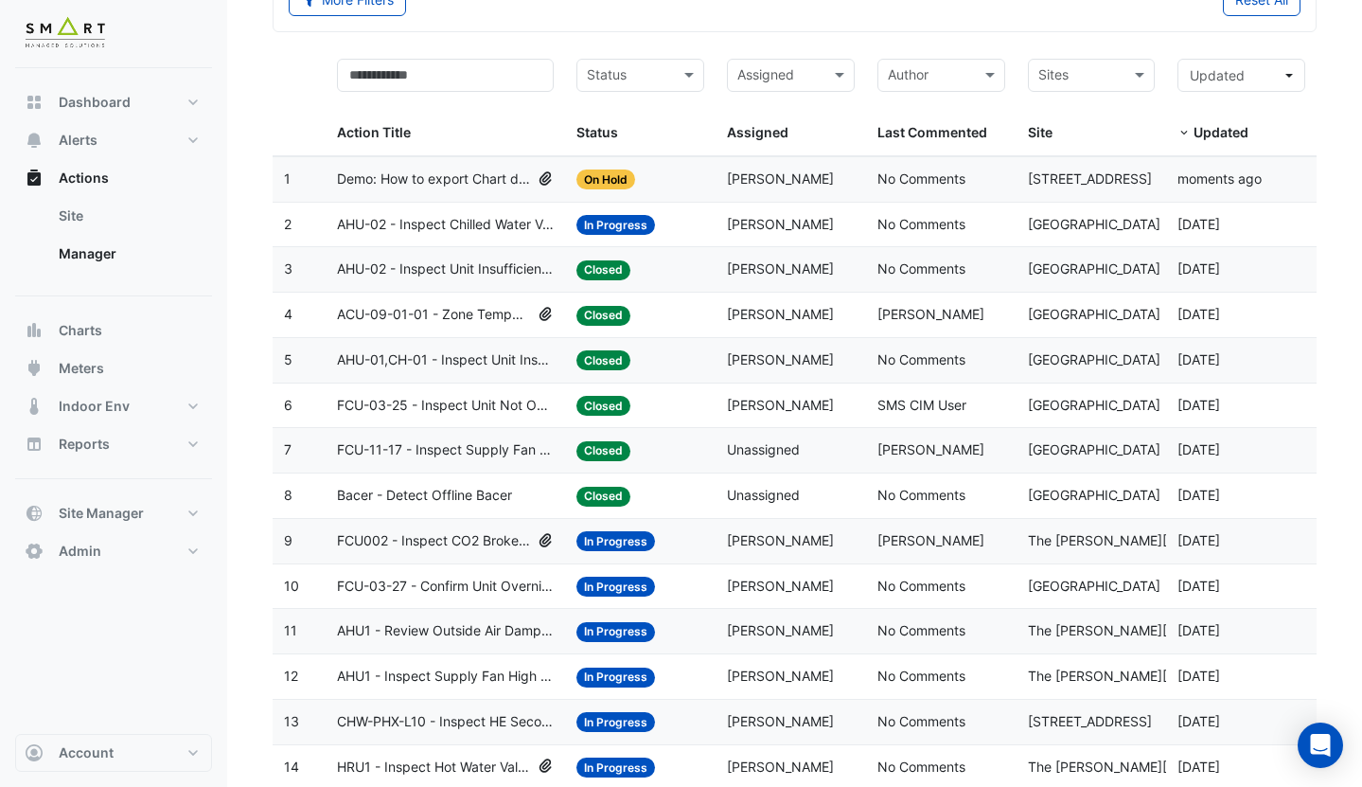
scroll to position [108, 0]
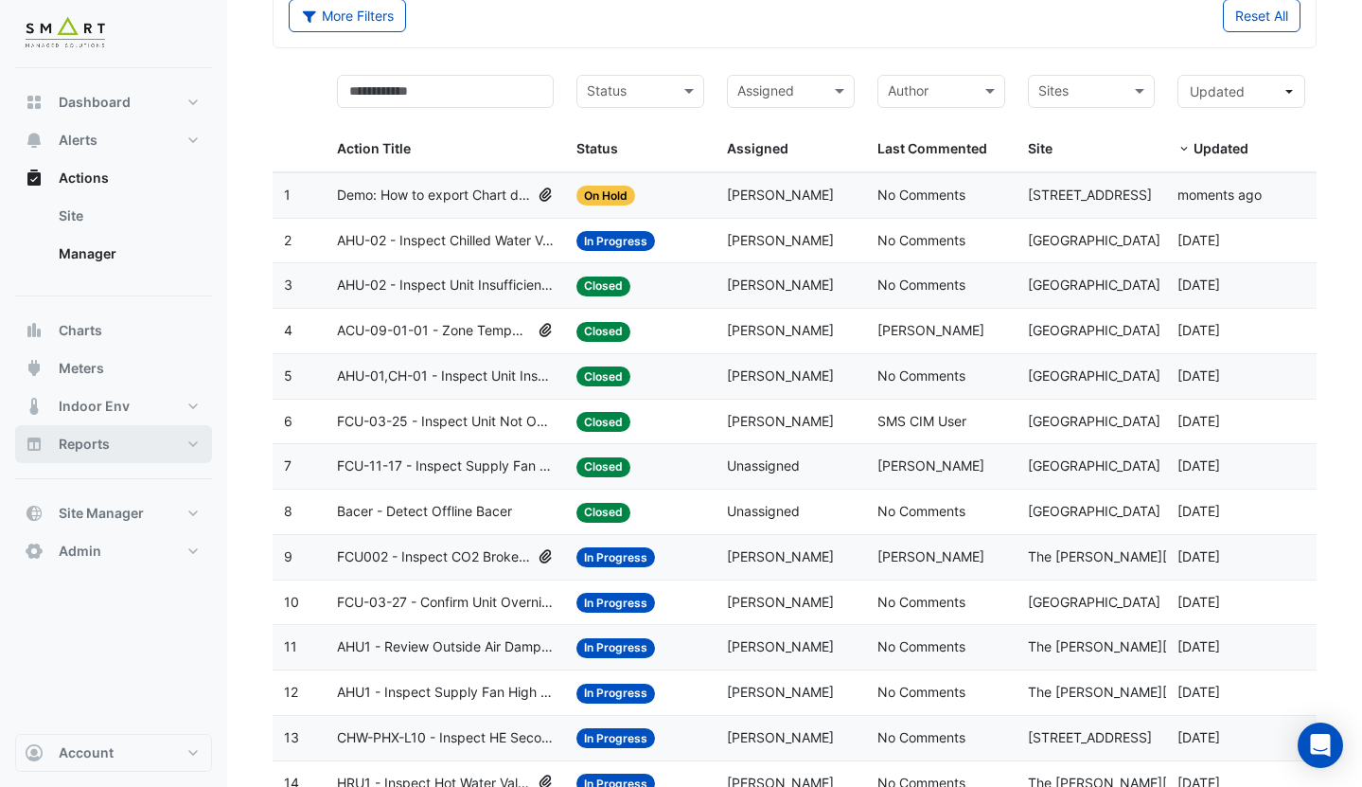
click at [125, 442] on button "Reports" at bounding box center [113, 444] width 197 height 38
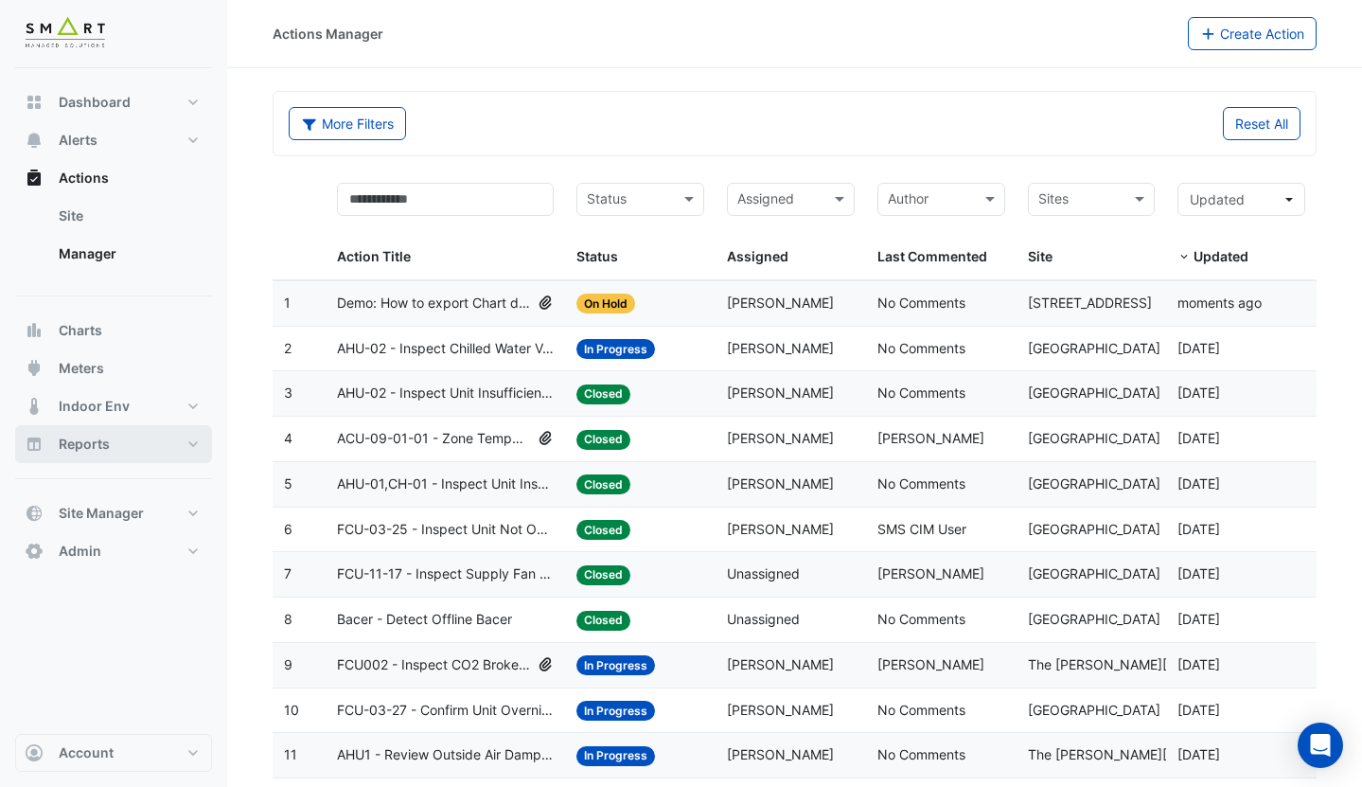
select select "***"
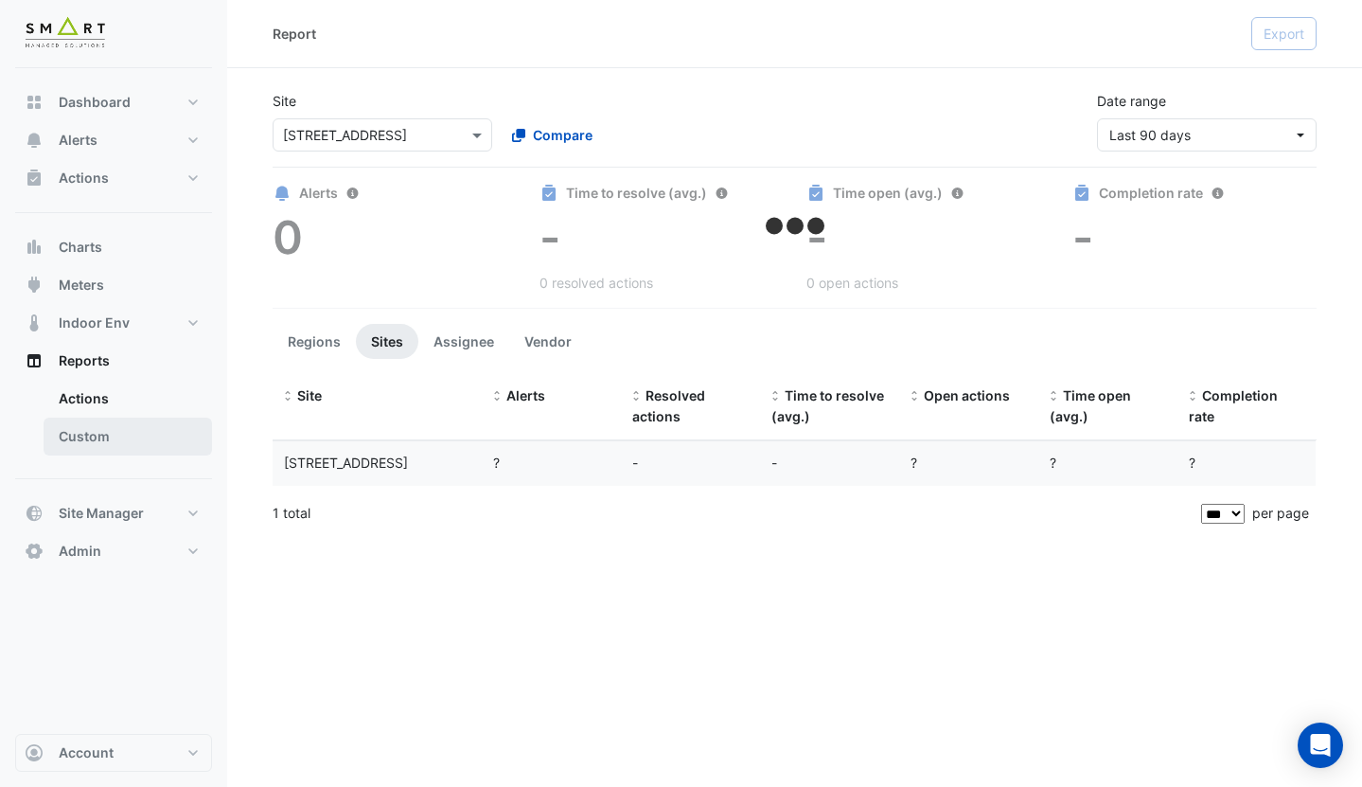
click at [138, 439] on link "Custom" at bounding box center [128, 436] width 168 height 38
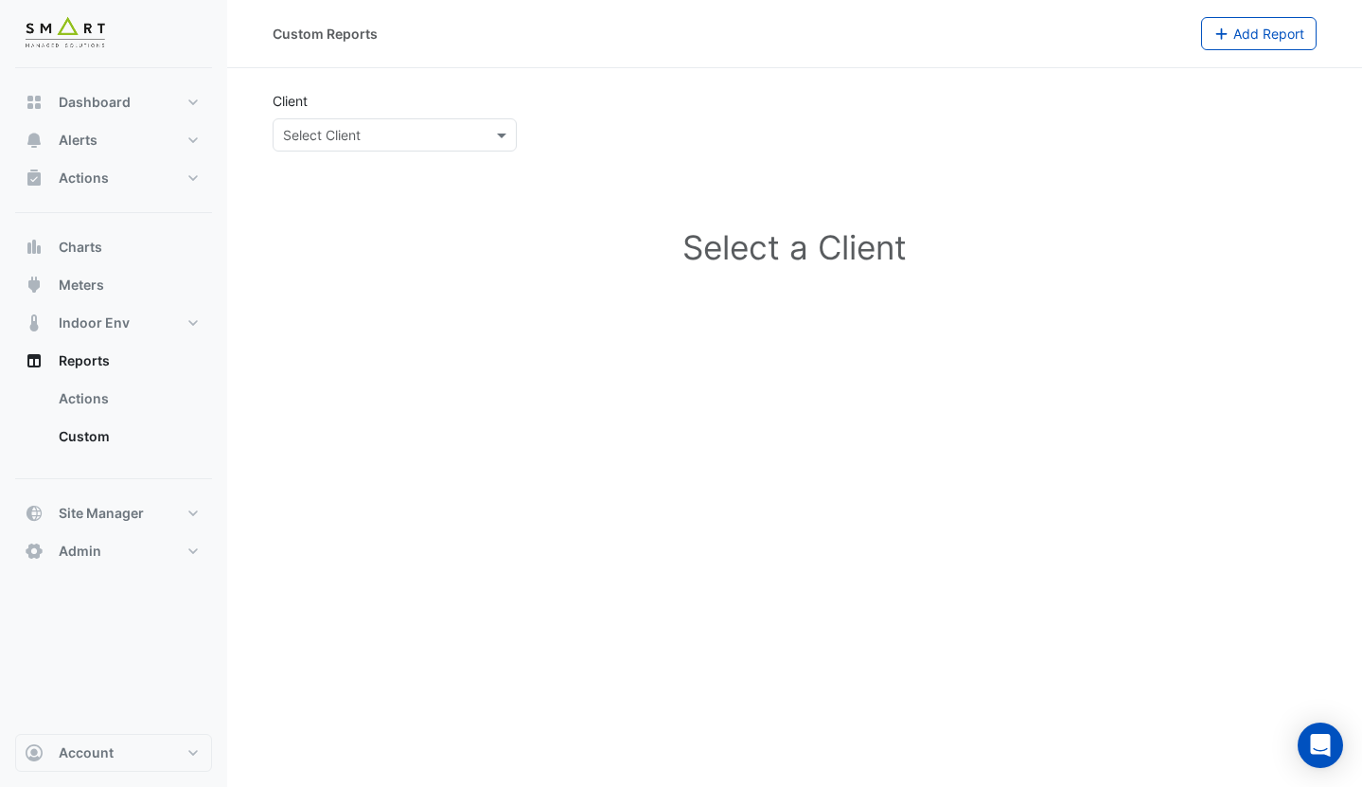
click at [363, 135] on input "text" at bounding box center [376, 136] width 186 height 20
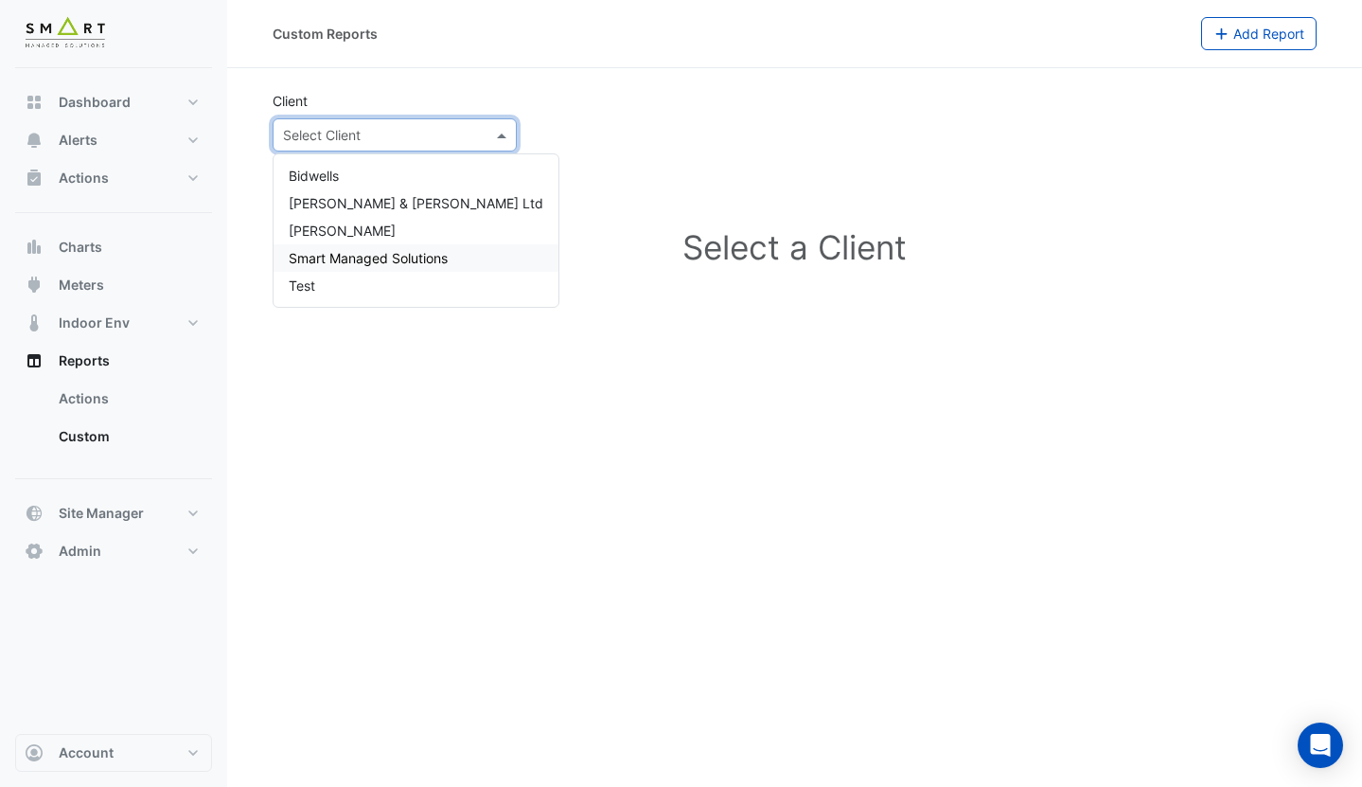
click at [346, 253] on span "Smart Managed Solutions" at bounding box center [368, 258] width 159 height 16
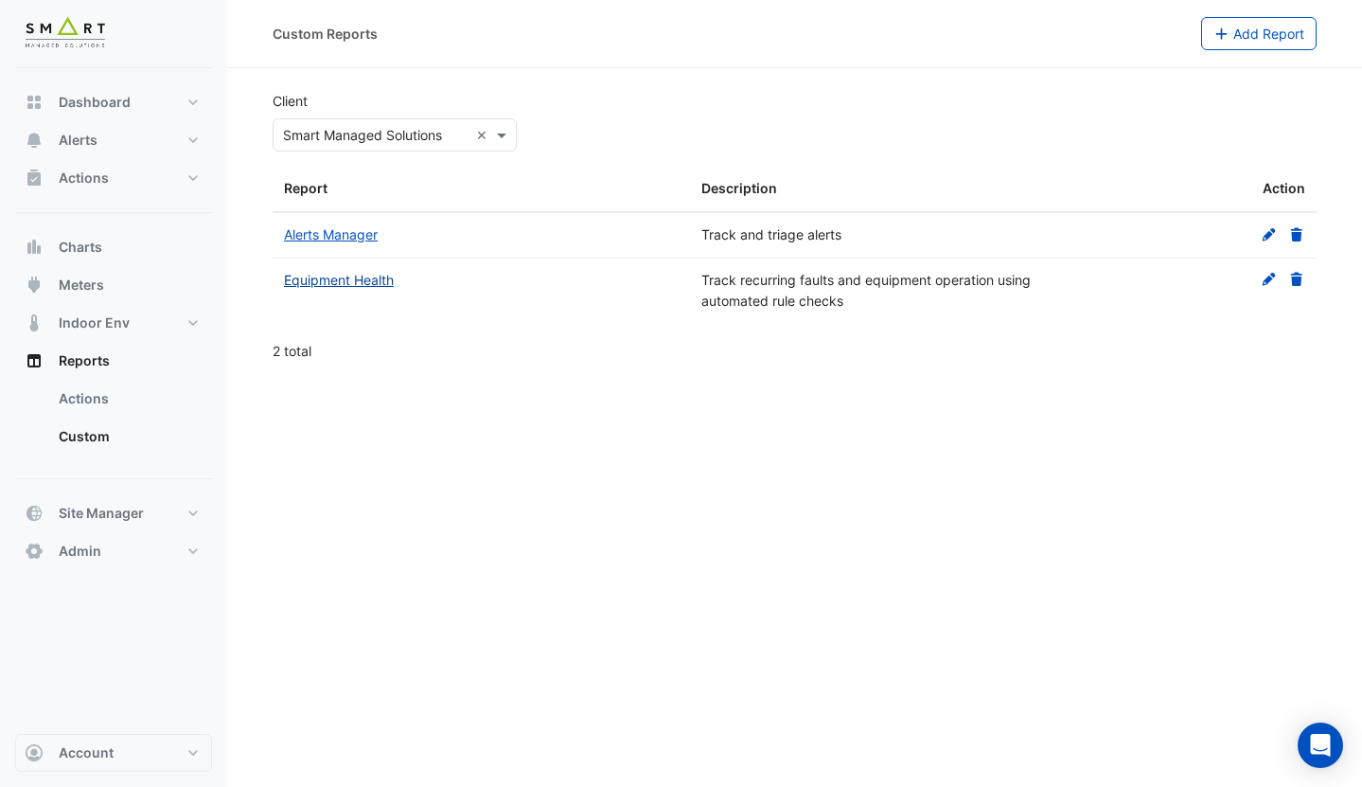
click at [352, 276] on link "Equipment Health" at bounding box center [339, 280] width 110 height 16
click at [125, 292] on button "Meters" at bounding box center [113, 285] width 197 height 38
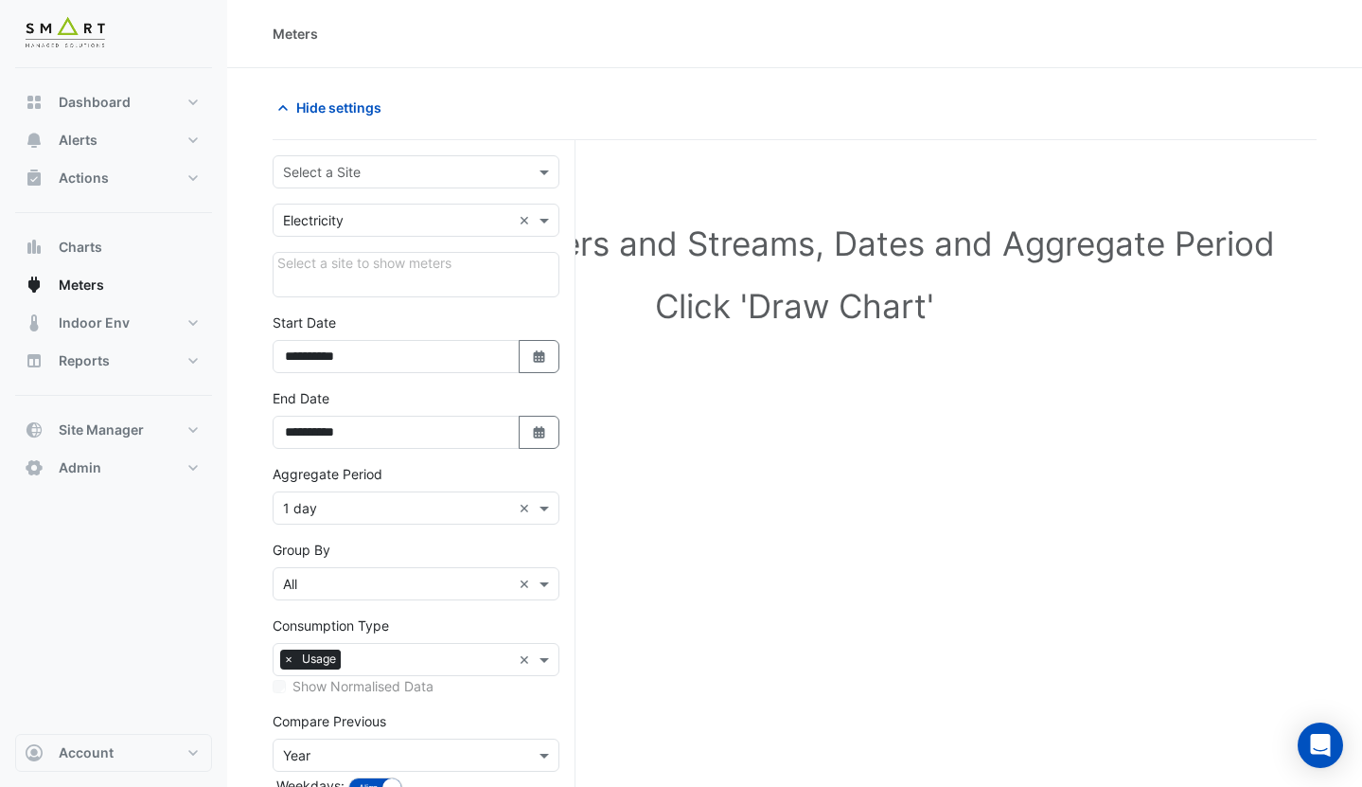
click at [327, 187] on div "Select a Site" at bounding box center [416, 171] width 287 height 33
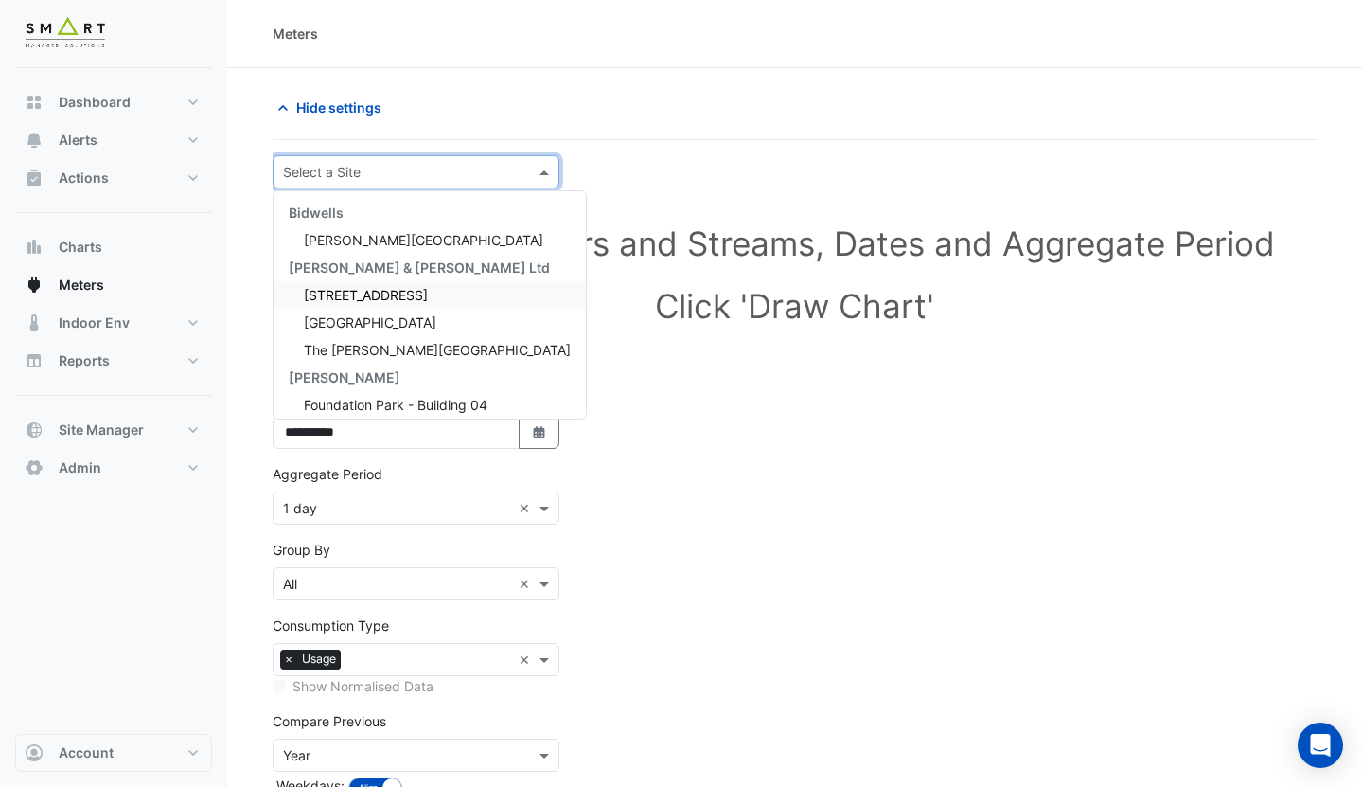
click at [335, 292] on span "[STREET_ADDRESS]" at bounding box center [366, 295] width 124 height 16
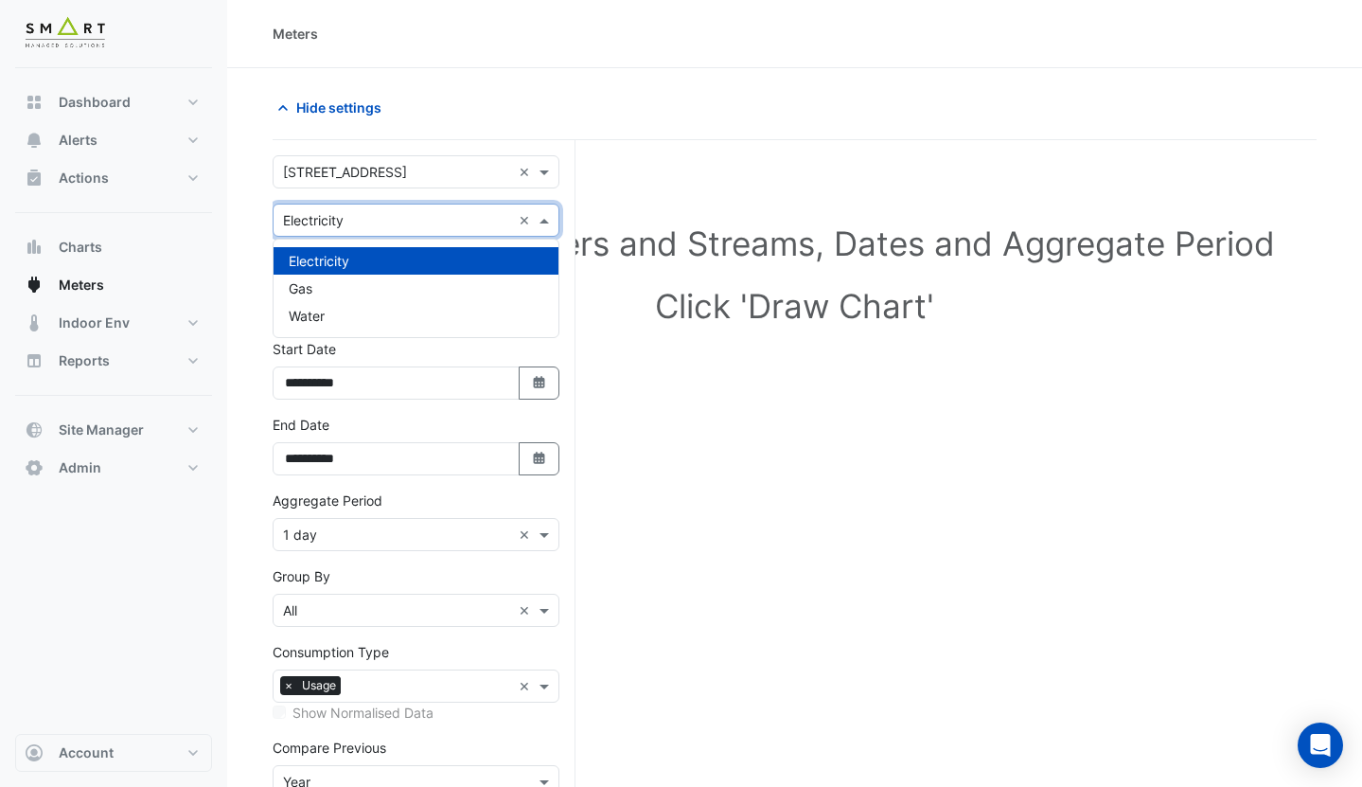
click at [335, 224] on input "text" at bounding box center [397, 221] width 228 height 20
click at [337, 282] on div "Gas" at bounding box center [416, 288] width 285 height 27
click at [343, 286] on span "Gas Gas BLR" at bounding box center [332, 287] width 78 height 23
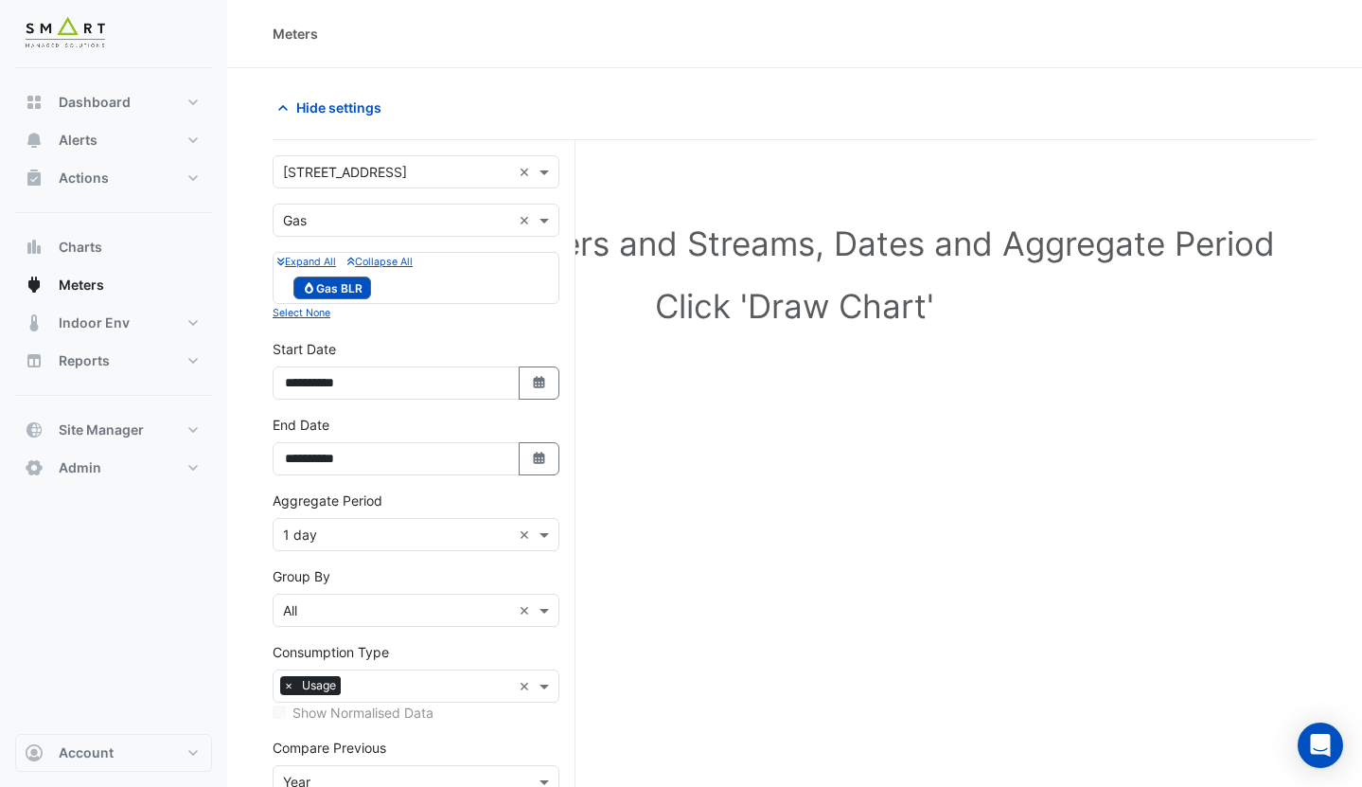
scroll to position [142, 0]
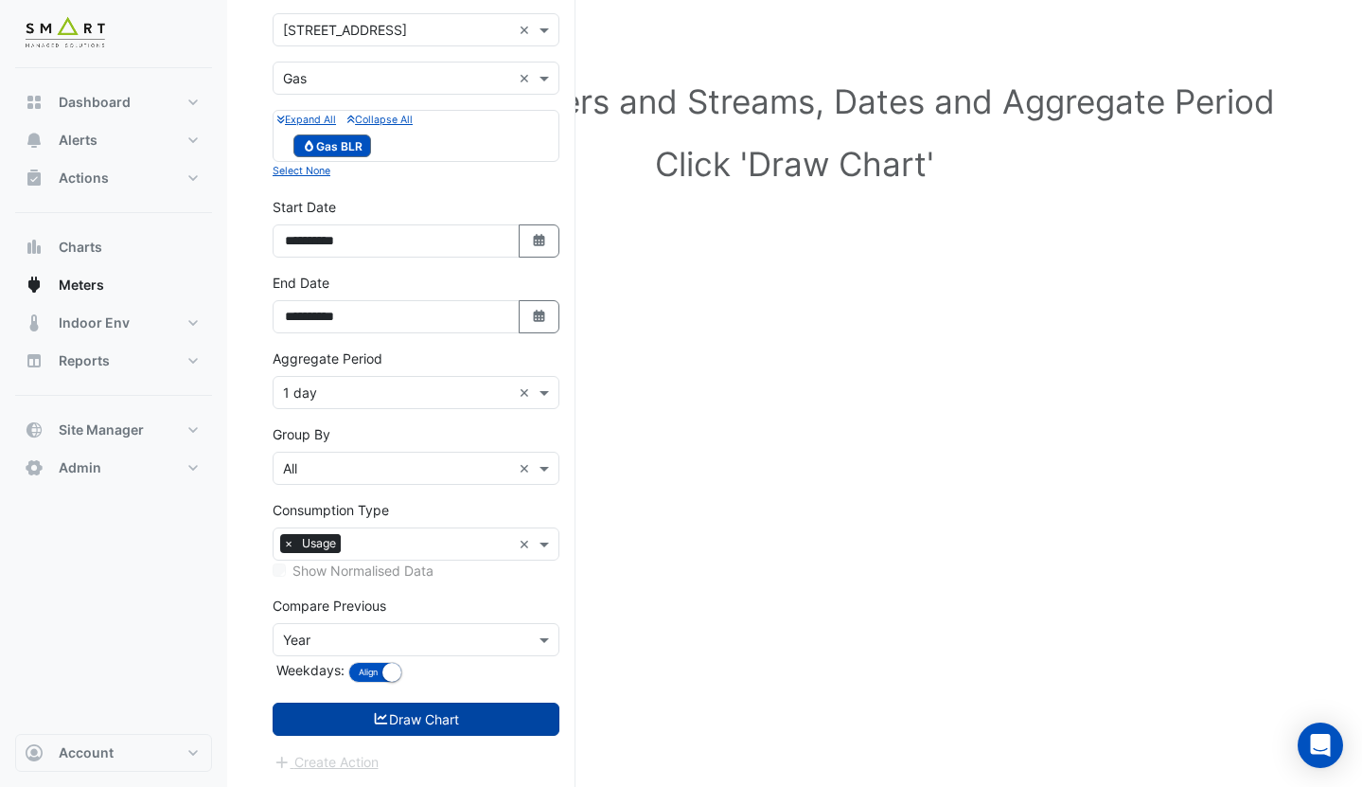
click at [365, 704] on button "Draw Chart" at bounding box center [416, 718] width 287 height 33
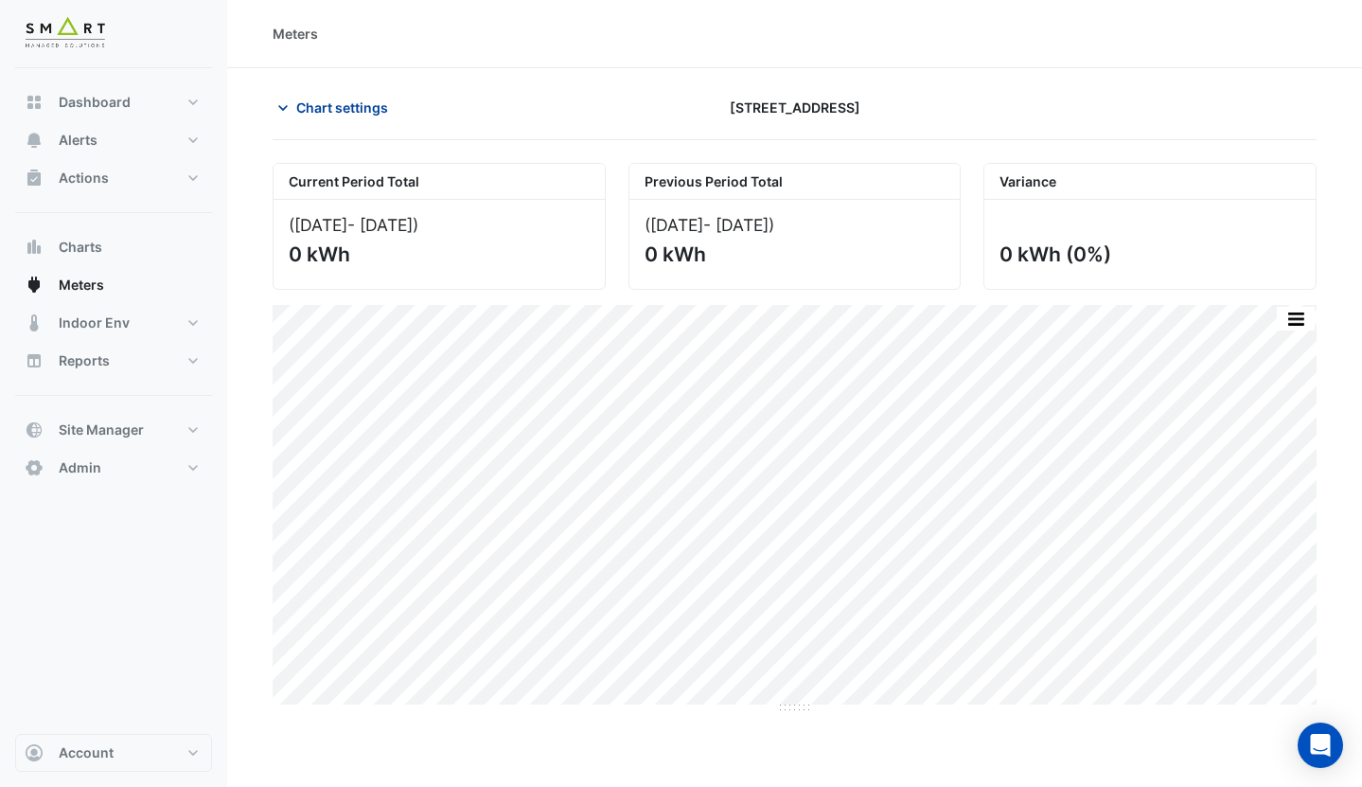
click at [328, 99] on span "Chart settings" at bounding box center [342, 107] width 92 height 20
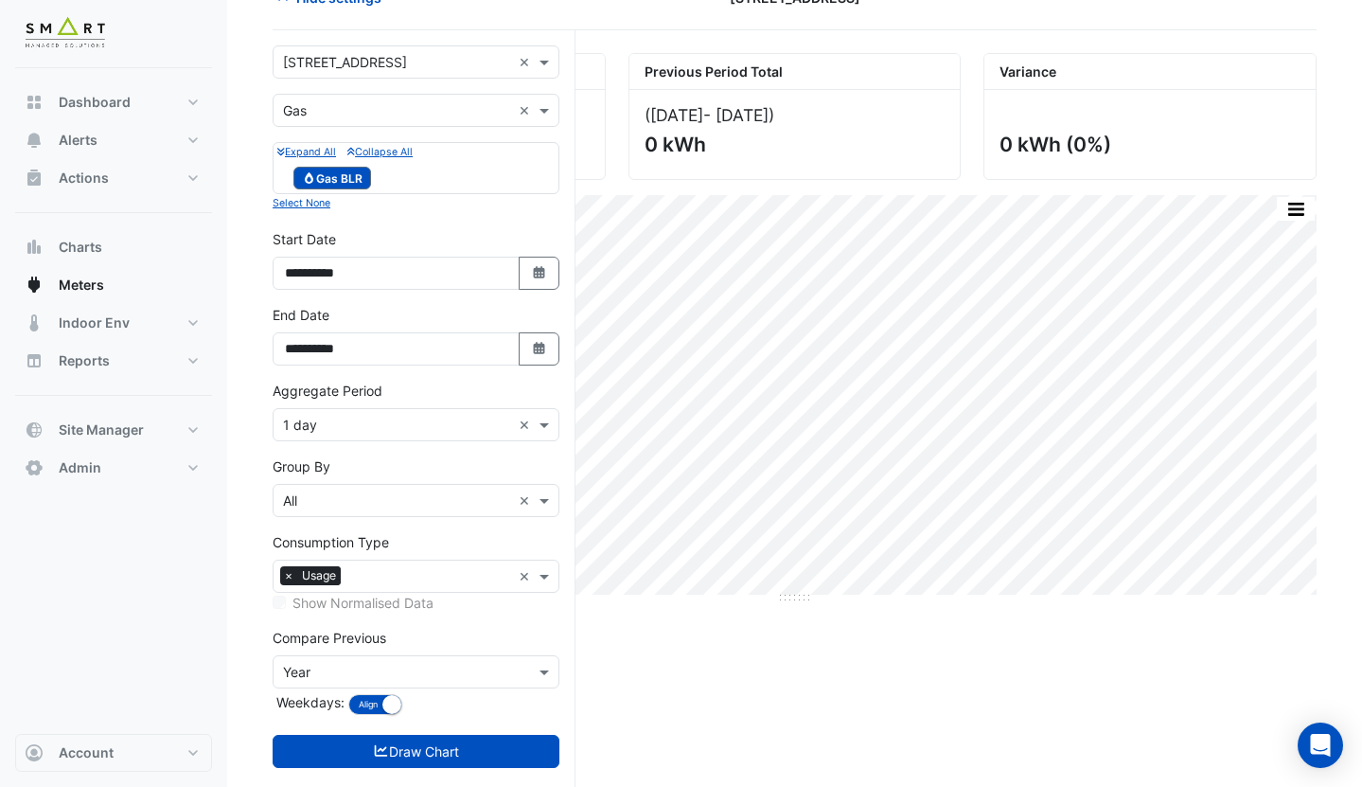
scroll to position [142, 0]
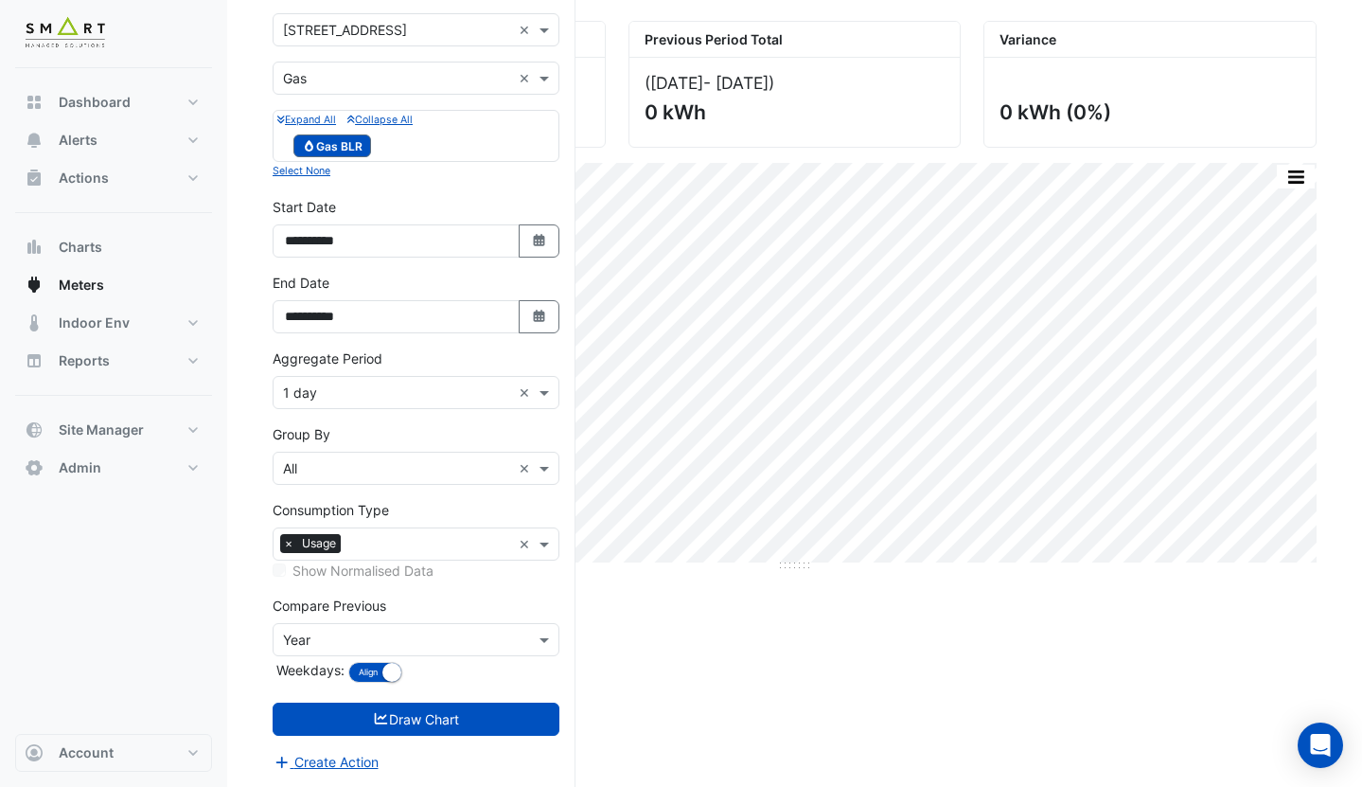
click at [362, 632] on input "text" at bounding box center [397, 640] width 228 height 20
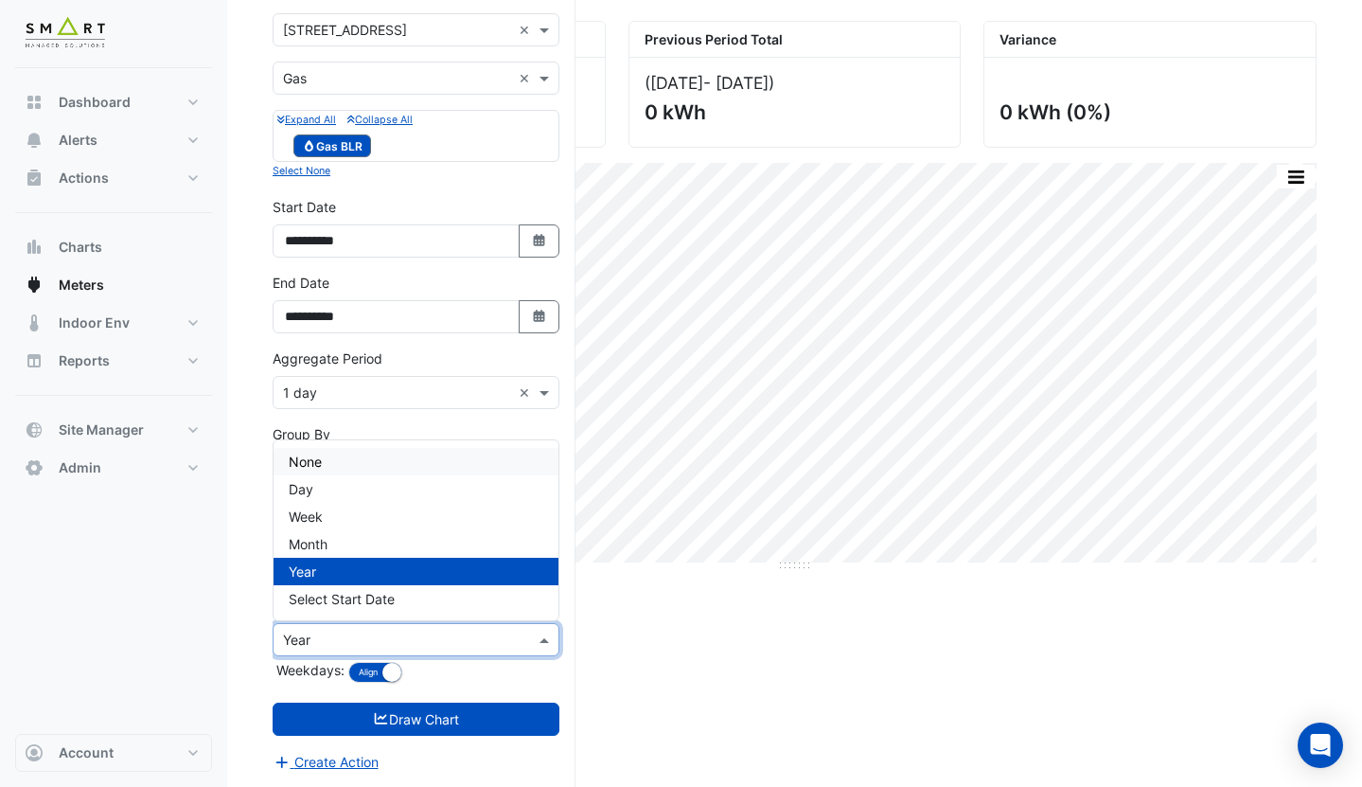
click at [346, 462] on div "None" at bounding box center [416, 461] width 285 height 27
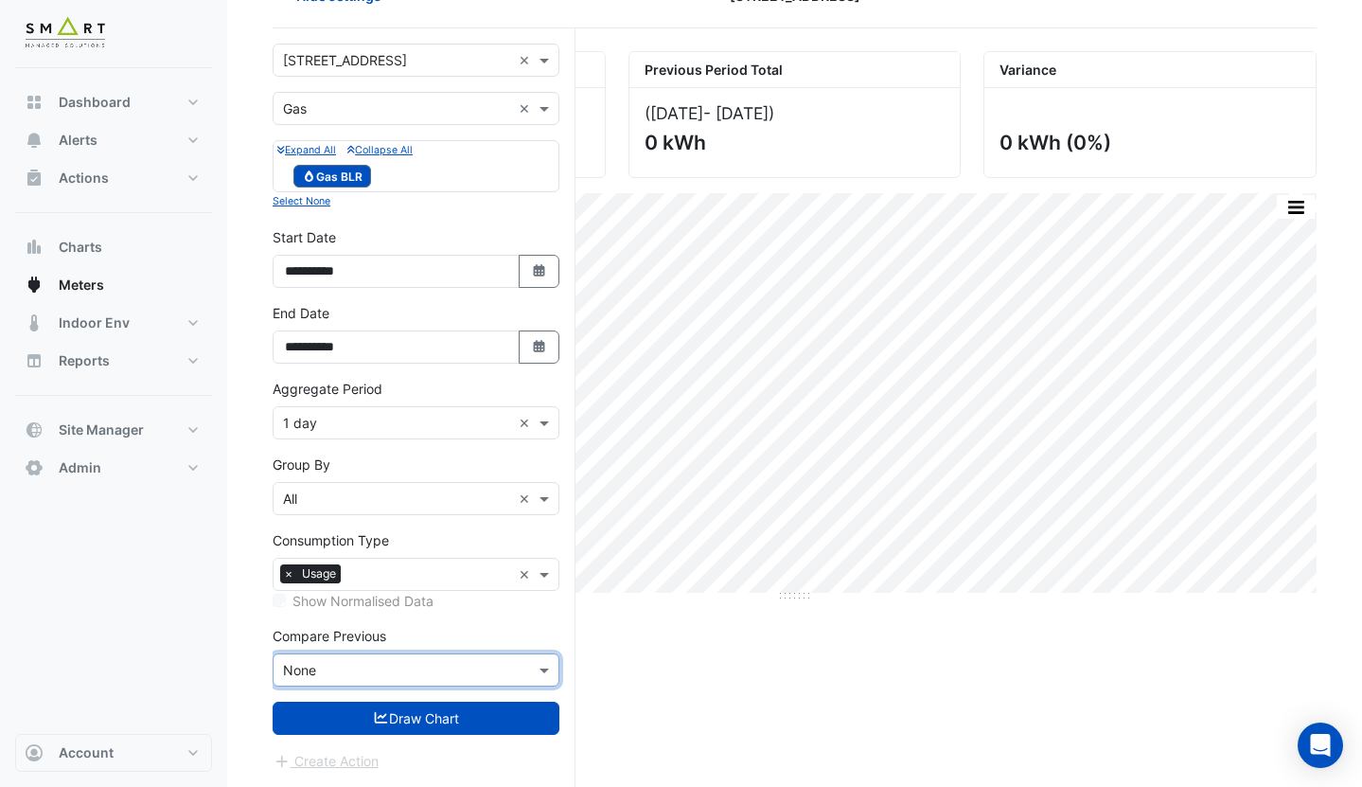
scroll to position [111, 0]
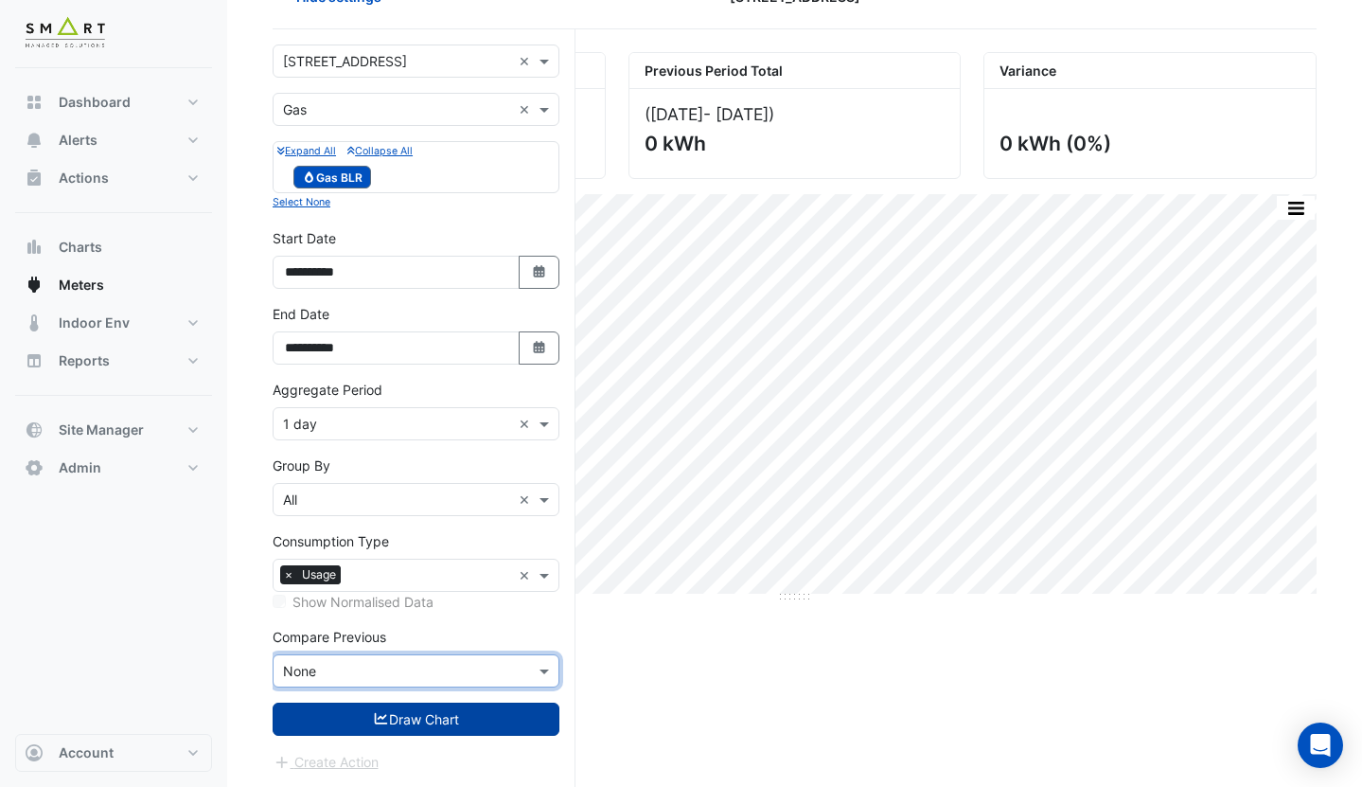
click at [384, 731] on button "Draw Chart" at bounding box center [416, 718] width 287 height 33
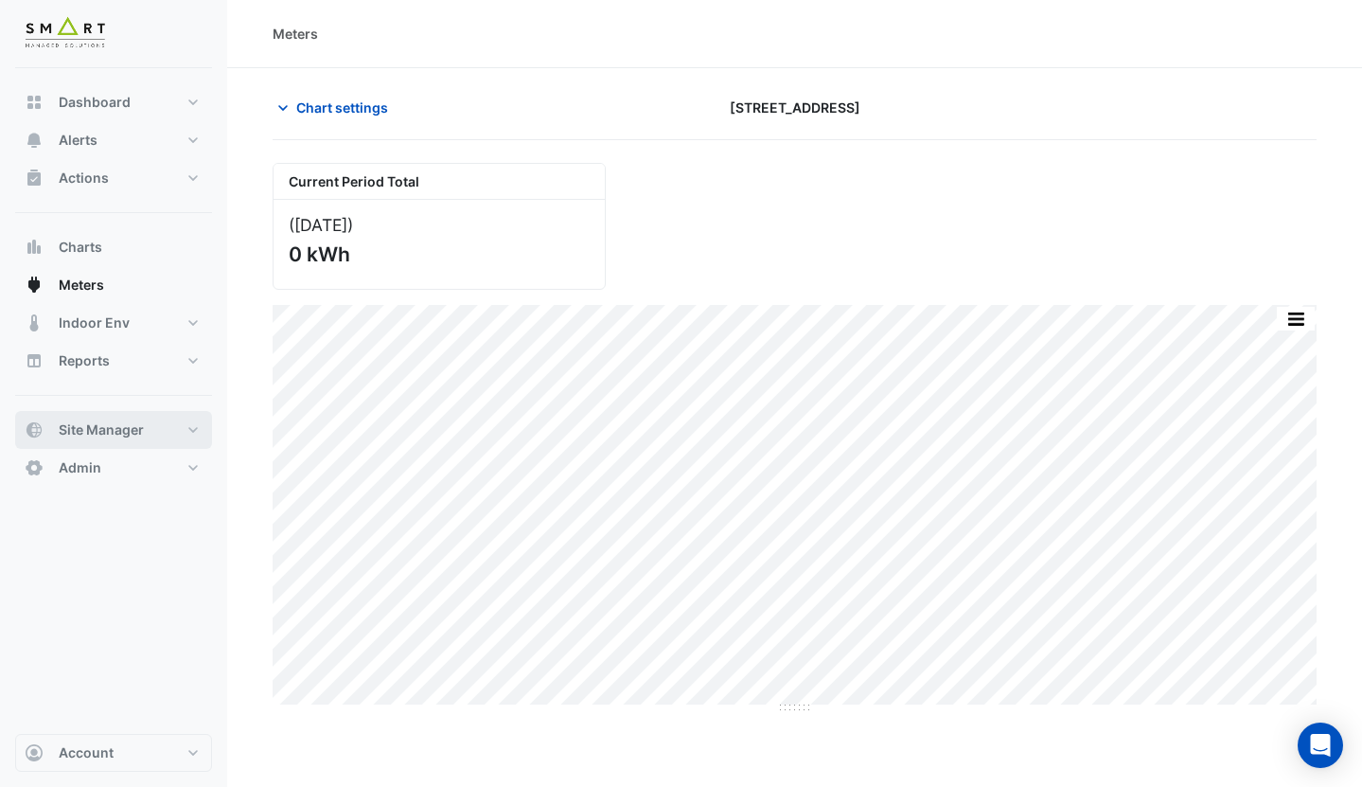
click at [156, 432] on button "Site Manager" at bounding box center [113, 430] width 197 height 38
select select "***"
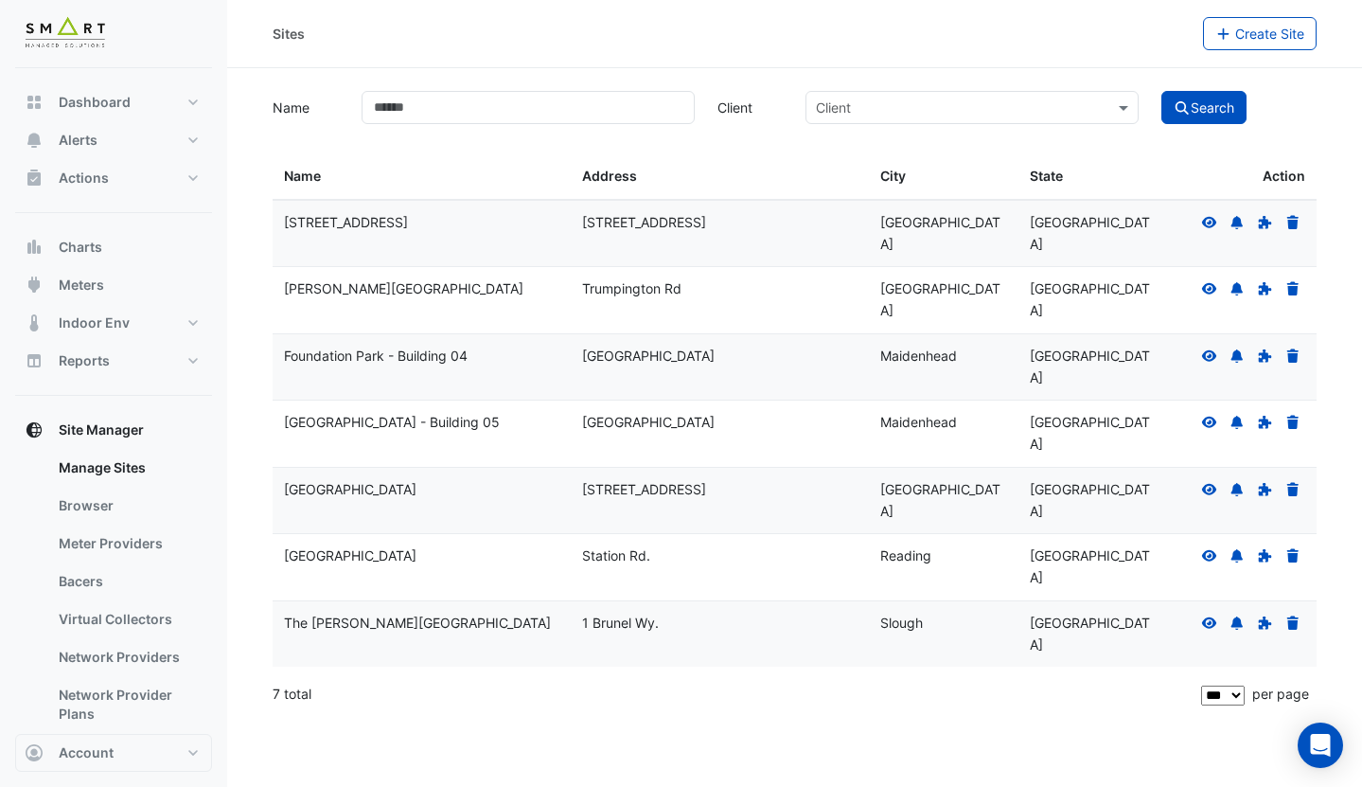
click at [1209, 229] on fa-icon at bounding box center [1209, 222] width 17 height 16
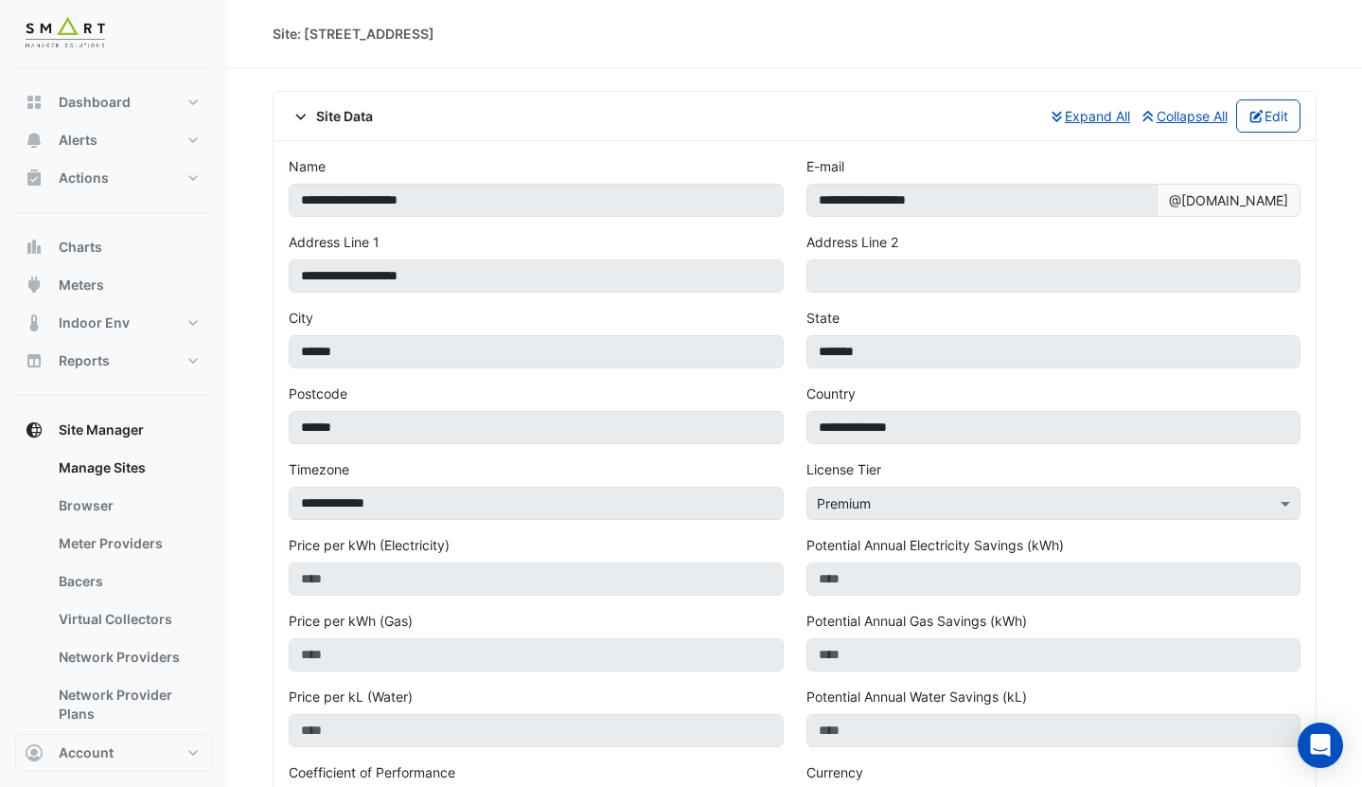
click at [346, 116] on span "Site Data" at bounding box center [331, 116] width 84 height 20
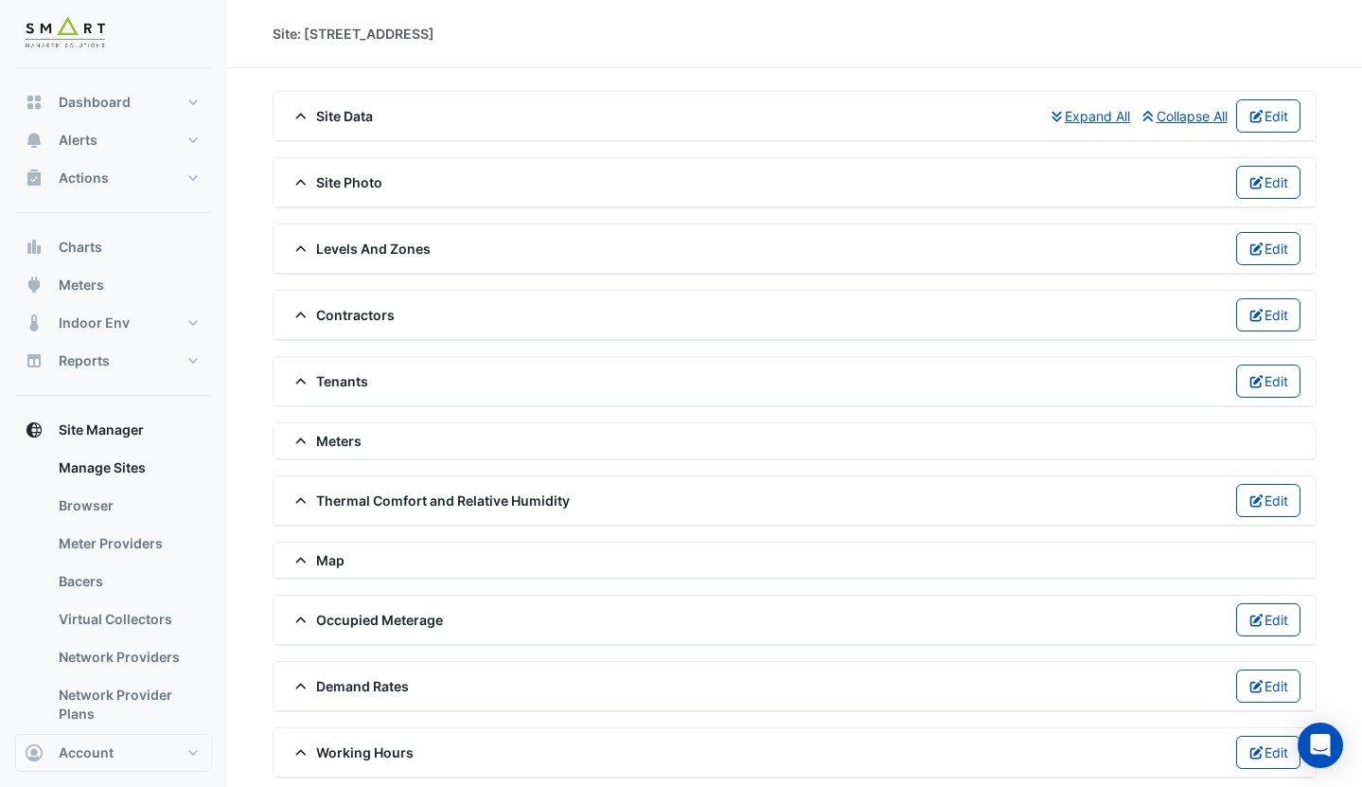
click at [335, 430] on div "Meters" at bounding box center [795, 441] width 1042 height 36
click at [335, 444] on span "Meters" at bounding box center [325, 441] width 73 height 20
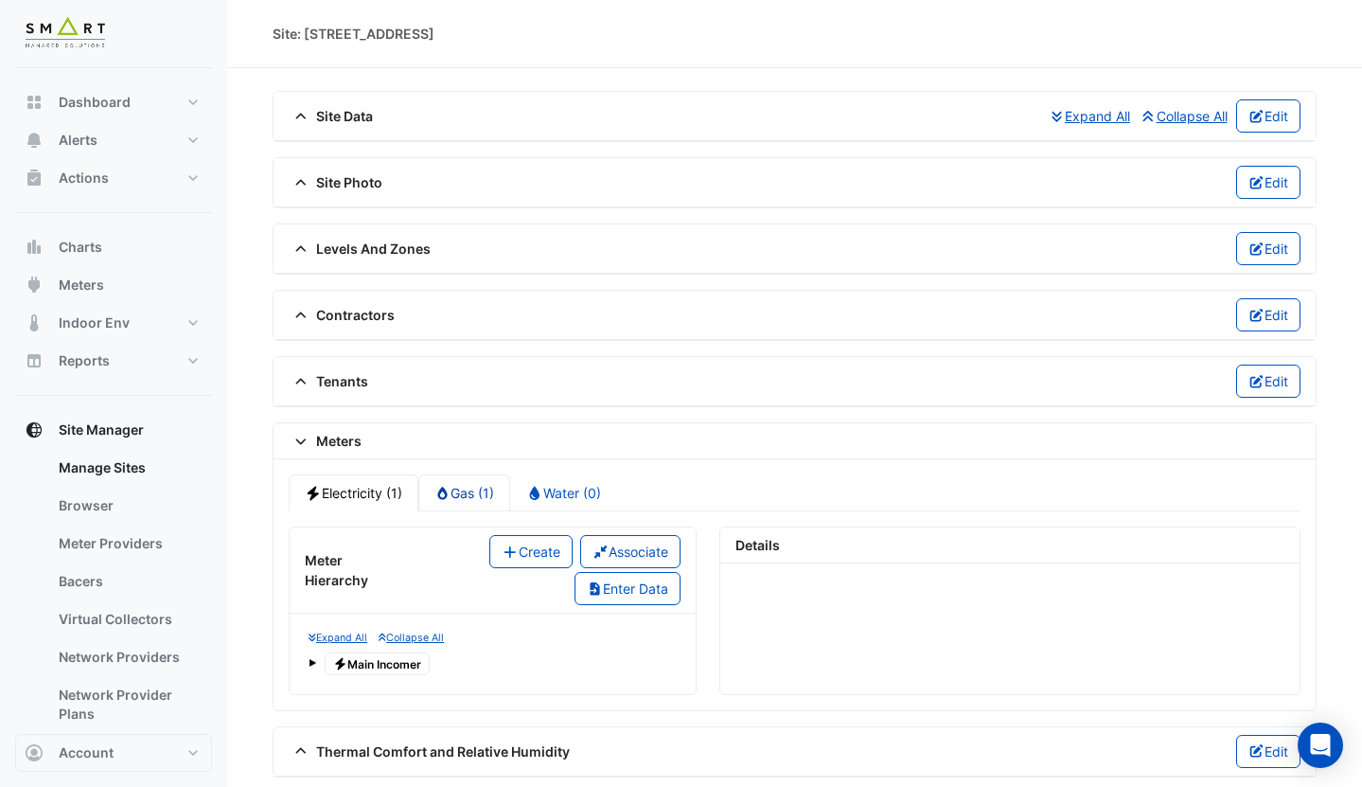
click at [456, 487] on link "Gas (1)" at bounding box center [464, 492] width 93 height 37
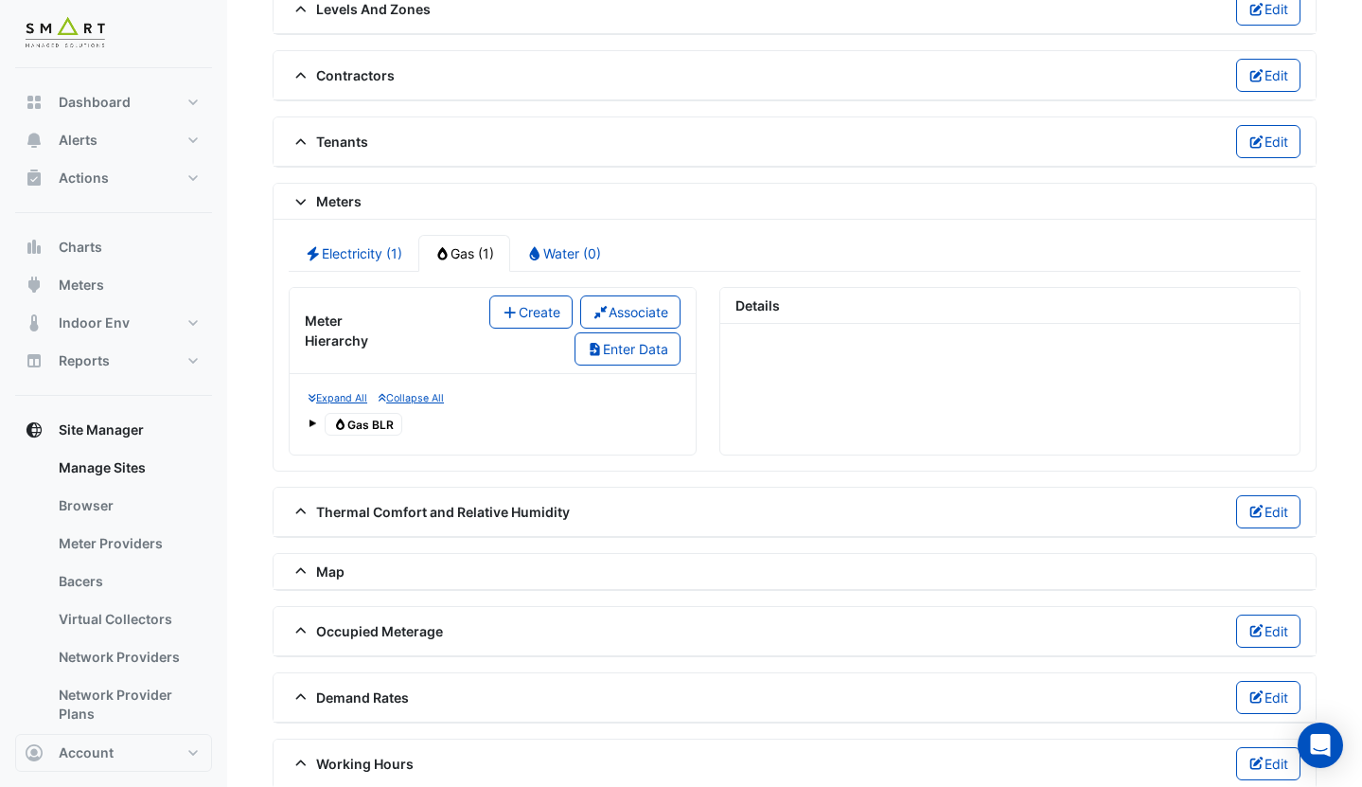
click at [373, 416] on span "Gas Gas BLR" at bounding box center [364, 424] width 78 height 23
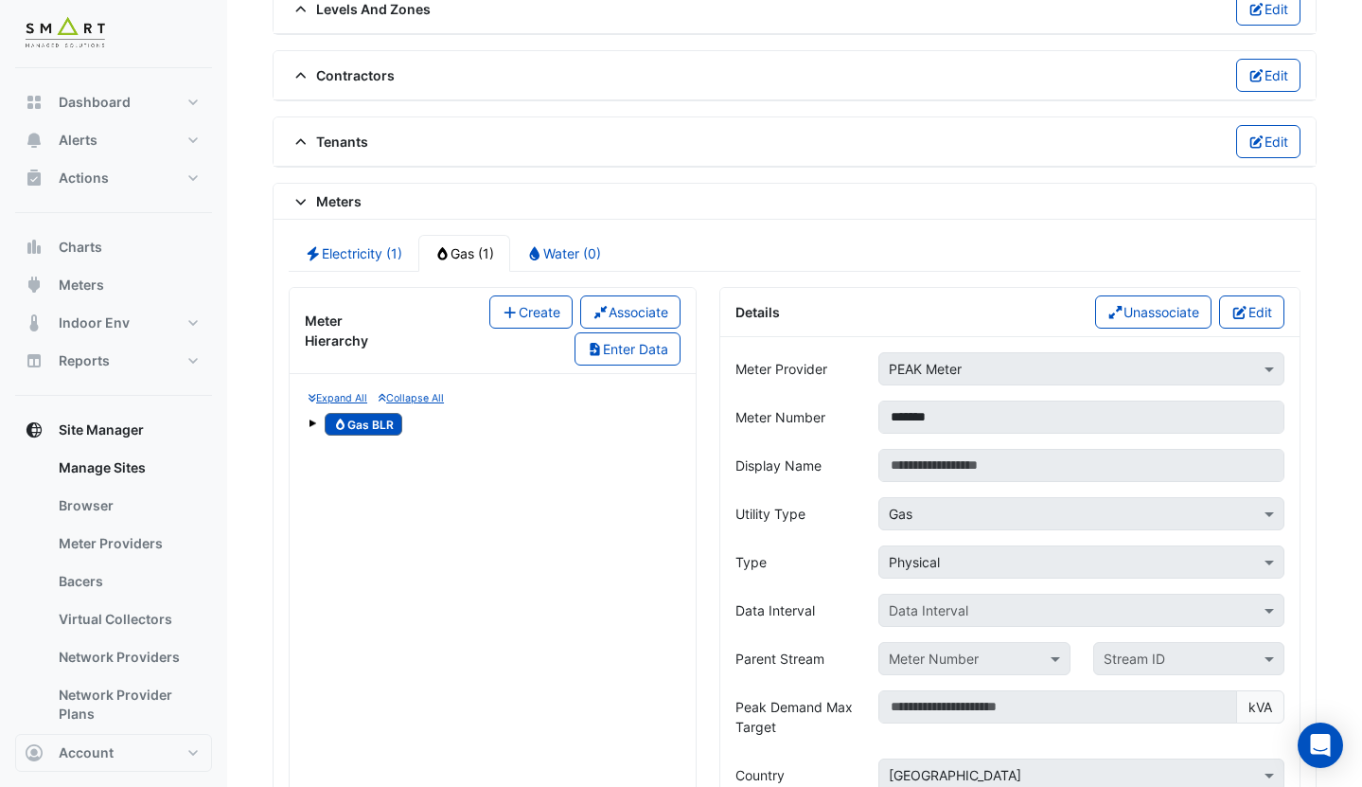
click at [314, 419] on span at bounding box center [313, 423] width 8 height 8
click at [349, 450] on span "1" at bounding box center [355, 452] width 23 height 22
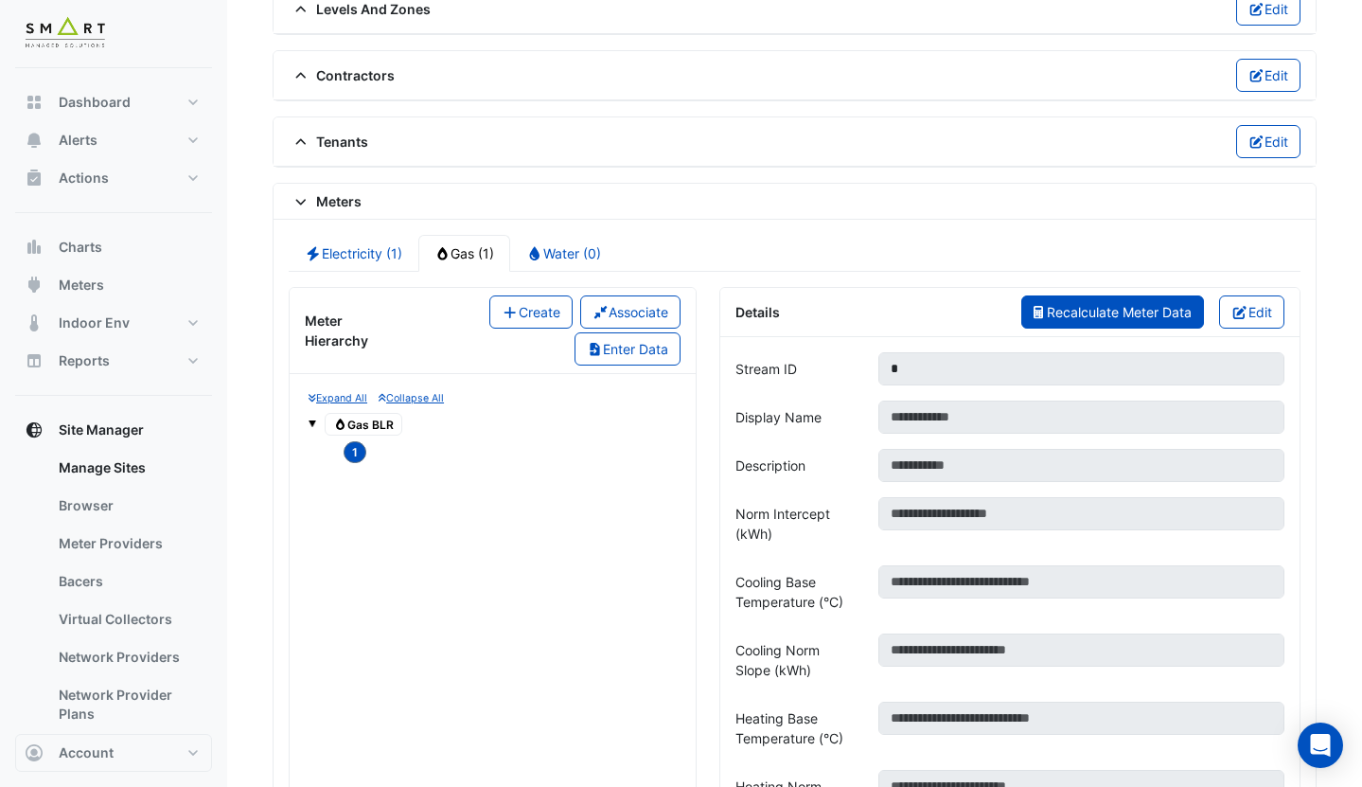
click at [1052, 306] on span "Recalculate Meter Data" at bounding box center [1119, 312] width 145 height 16
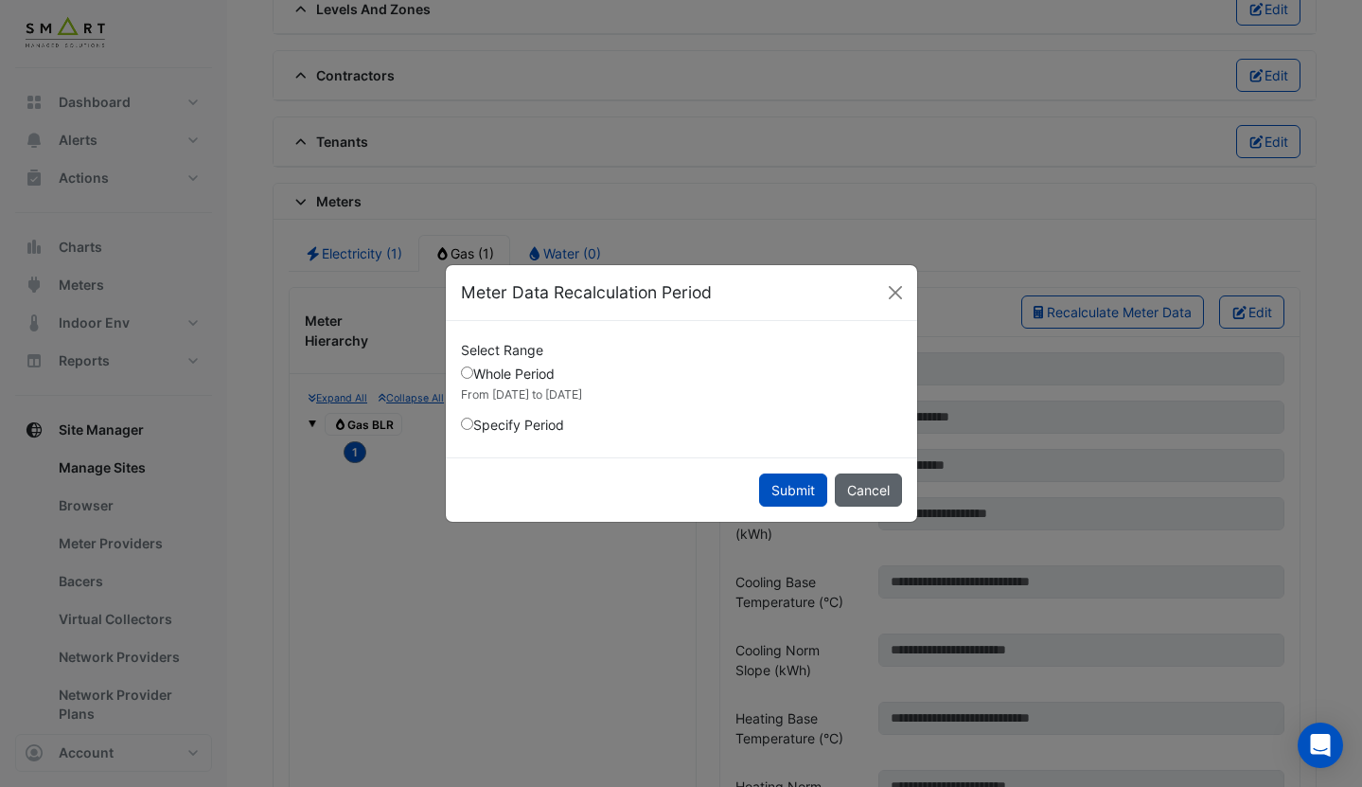
click at [867, 485] on button "Cancel" at bounding box center [868, 489] width 67 height 33
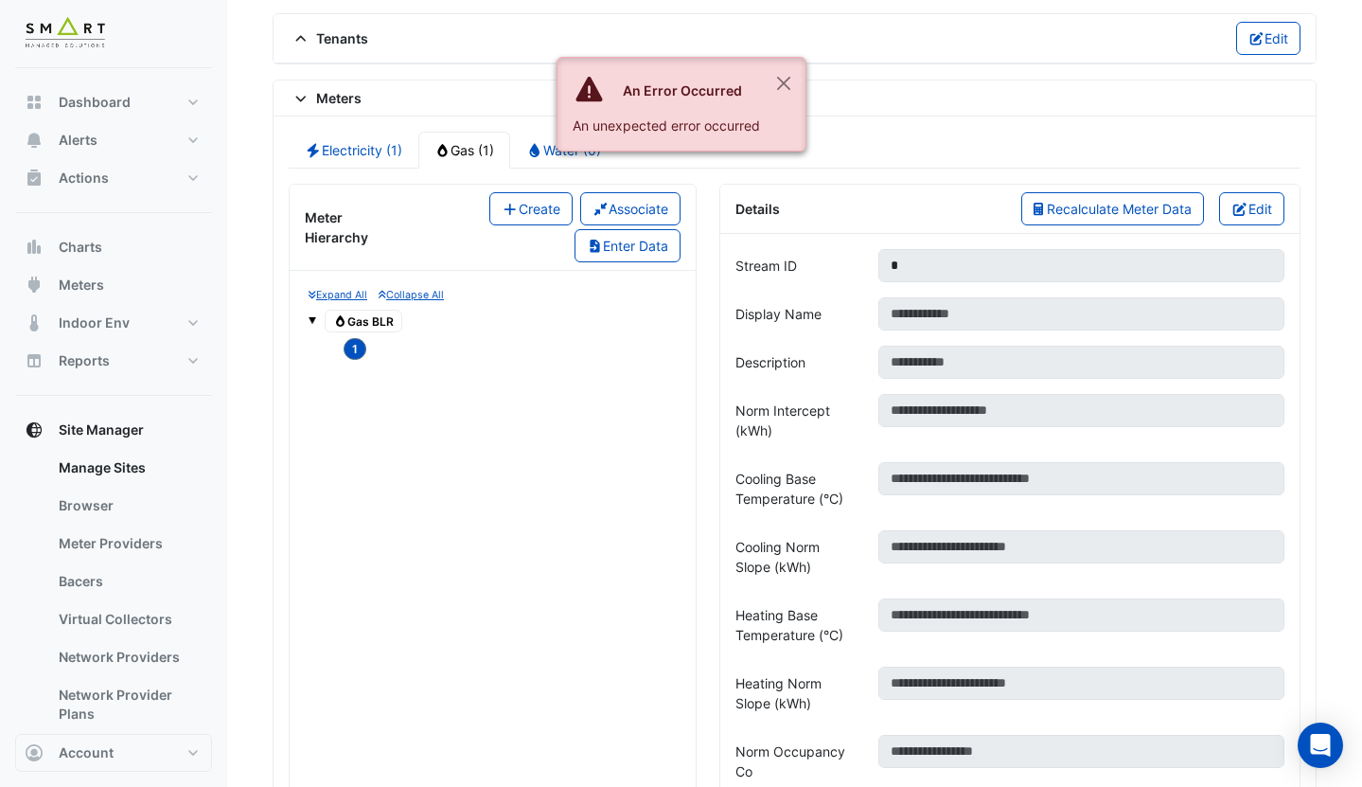
scroll to position [361, 0]
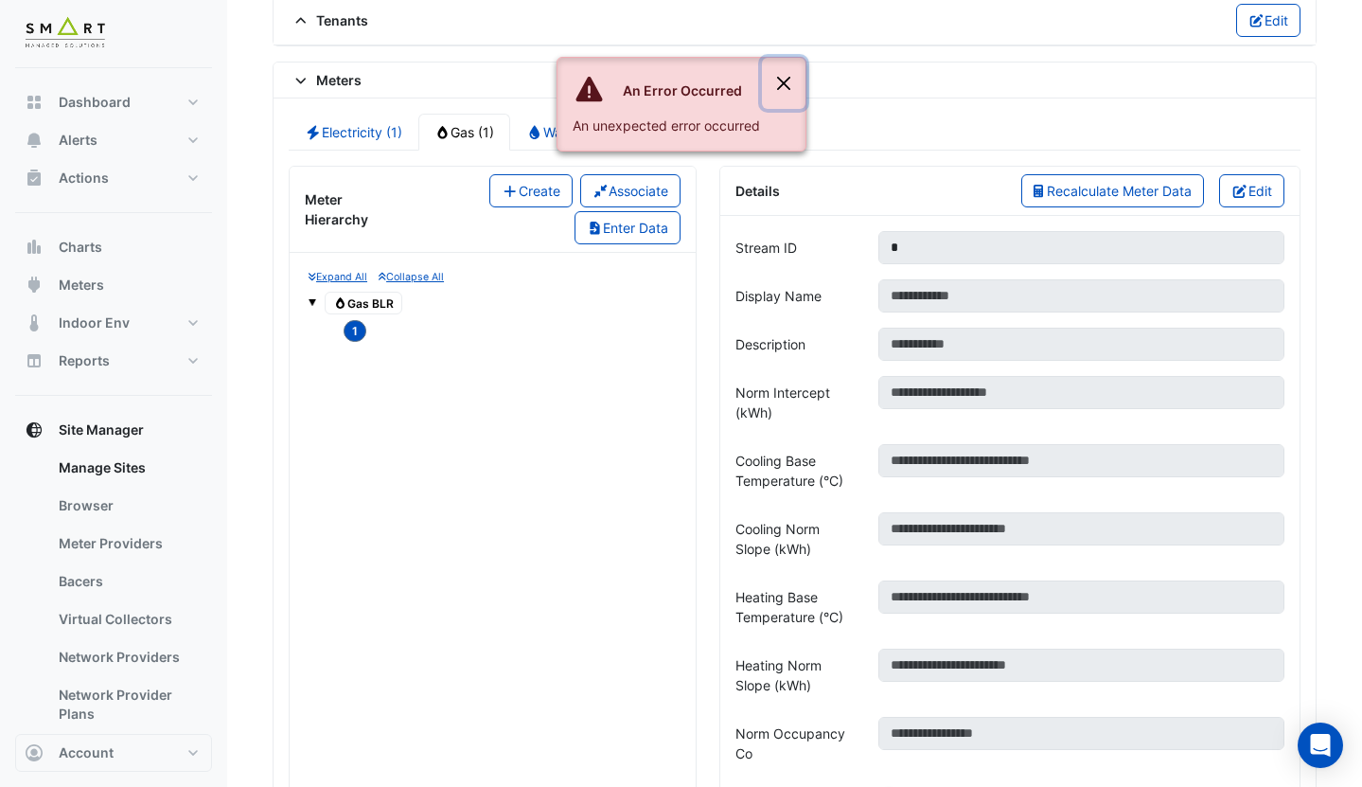
click at [770, 76] on button "Close" at bounding box center [784, 83] width 44 height 51
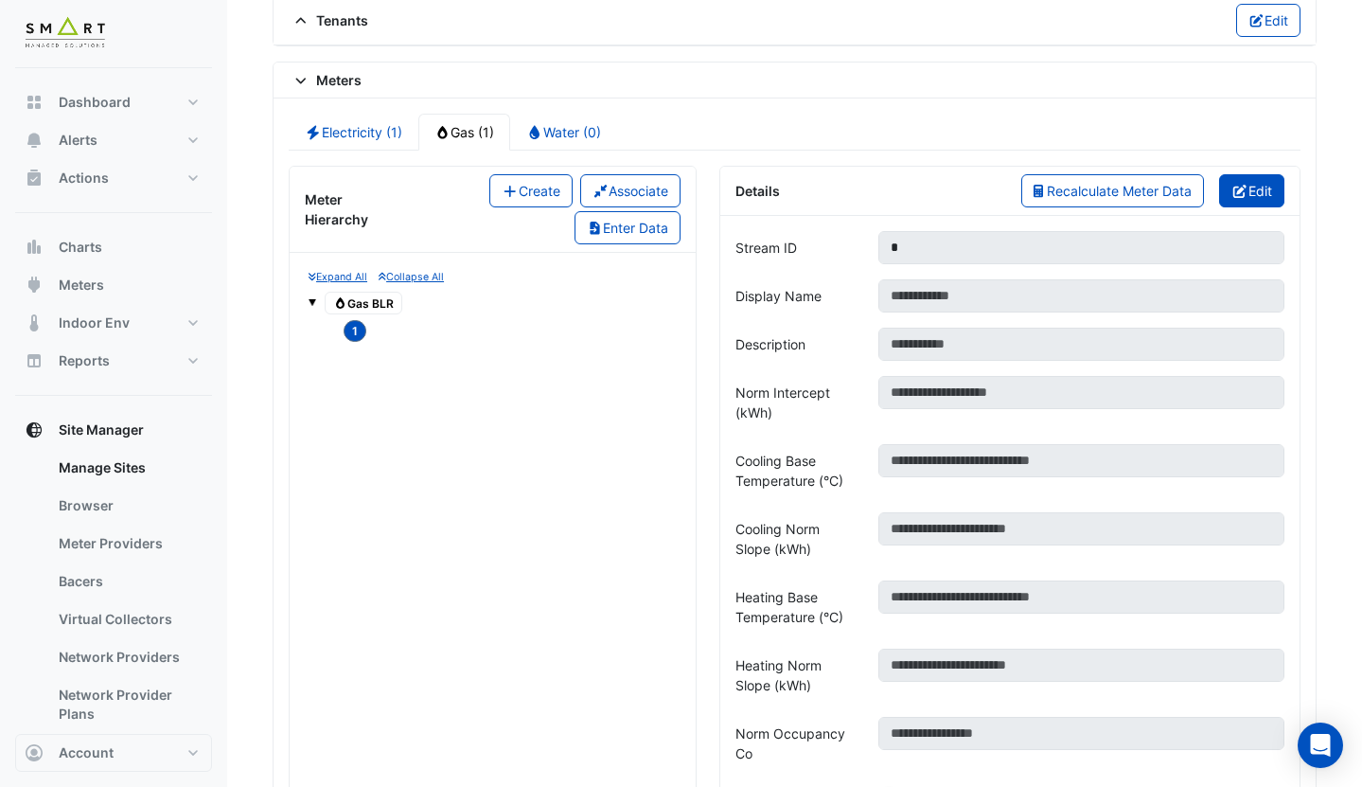
click at [1234, 205] on button "Edit" at bounding box center [1251, 190] width 65 height 33
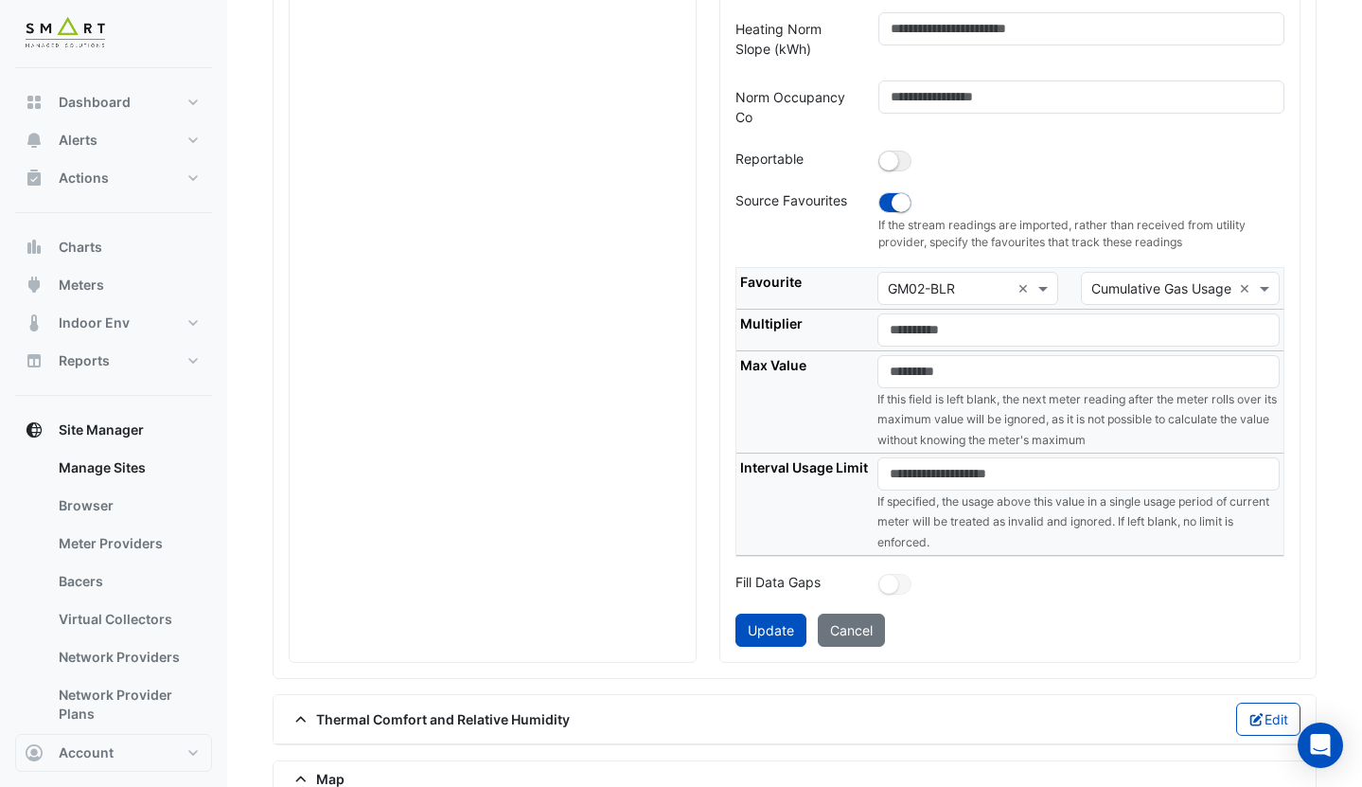
scroll to position [1108, 0]
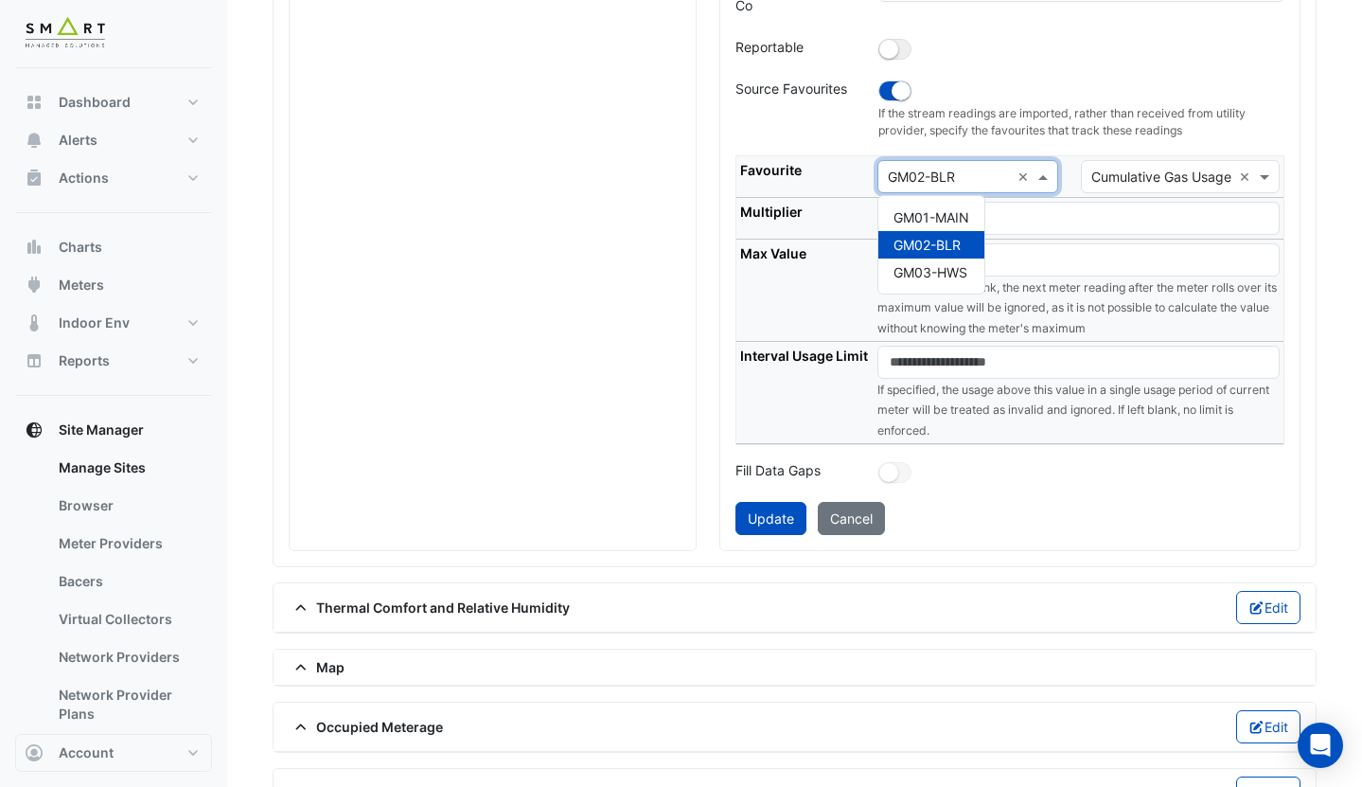
click at [953, 183] on input "text" at bounding box center [949, 178] width 122 height 20
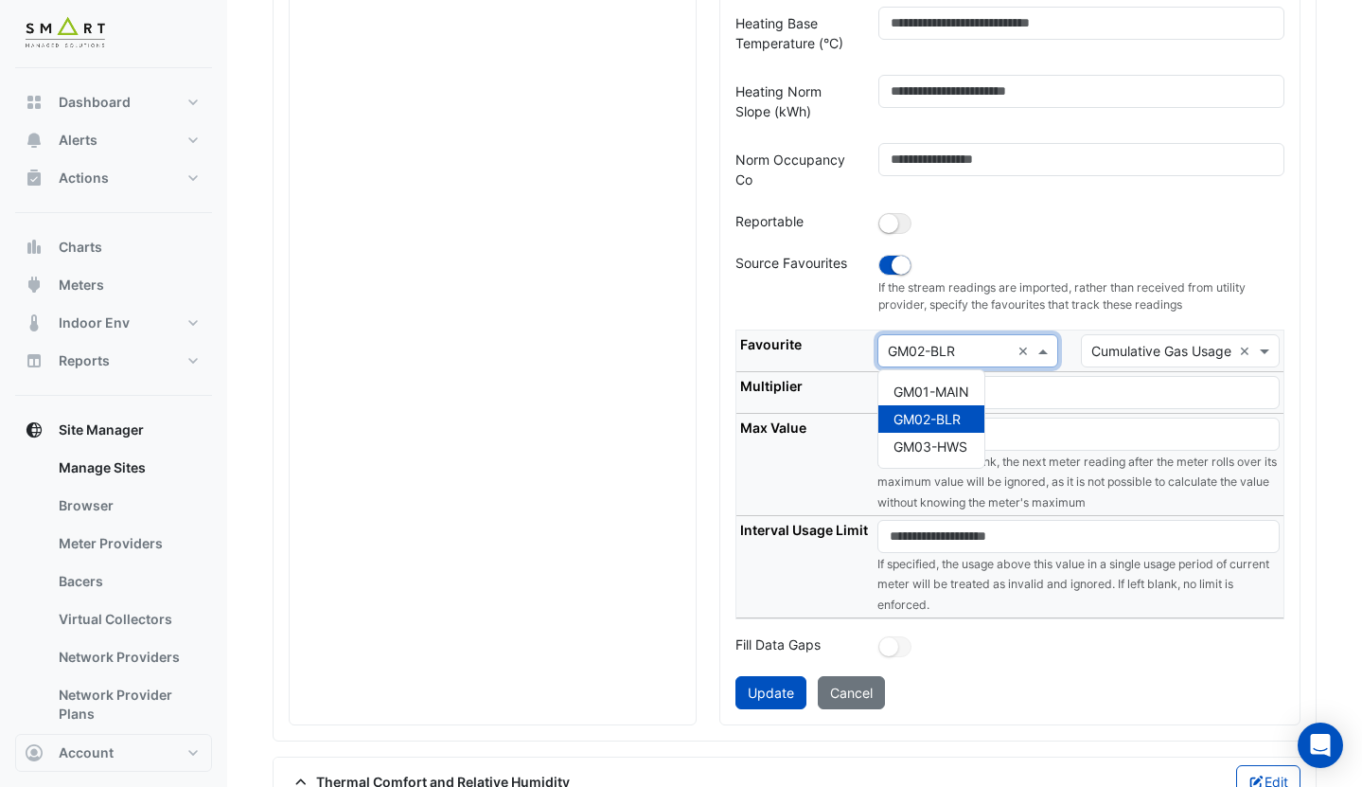
click at [985, 213] on div at bounding box center [1081, 224] width 429 height 27
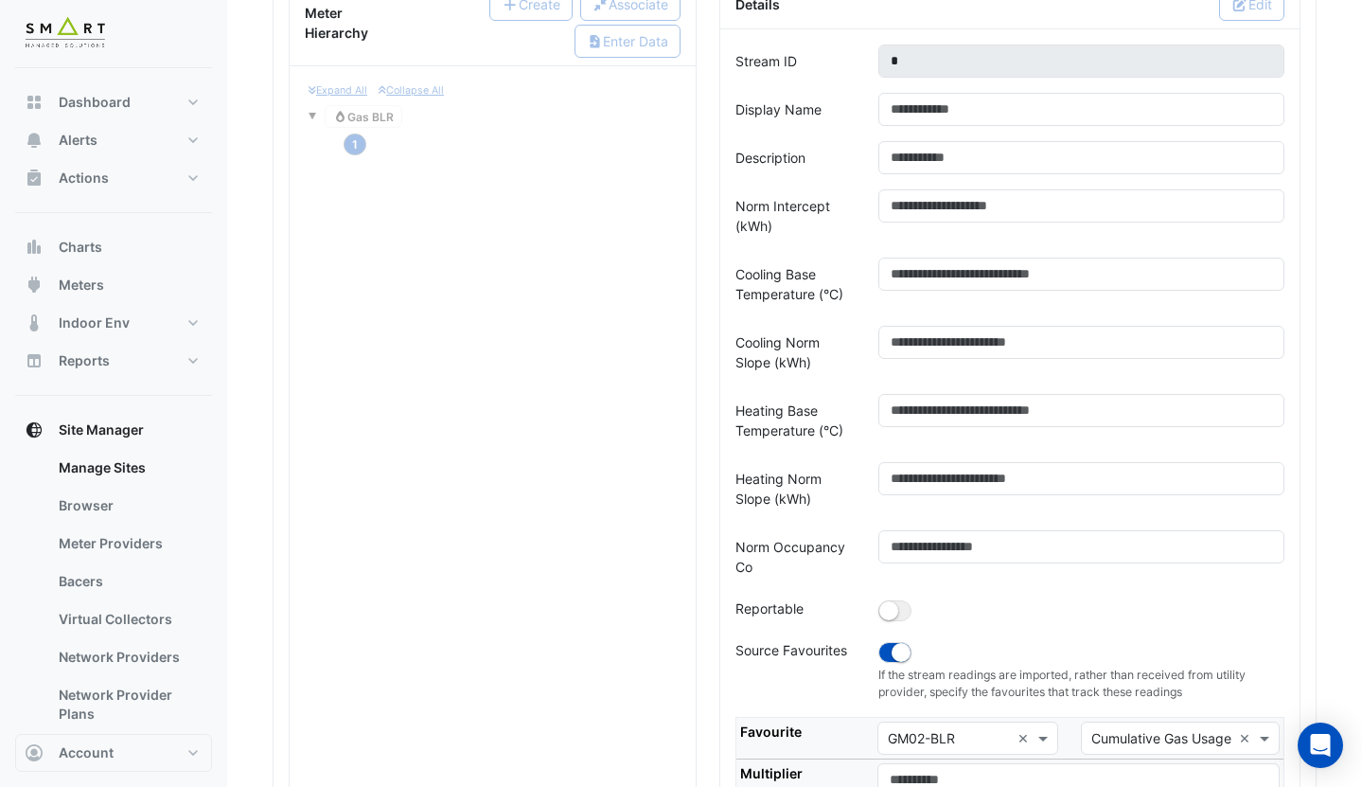
scroll to position [521, 0]
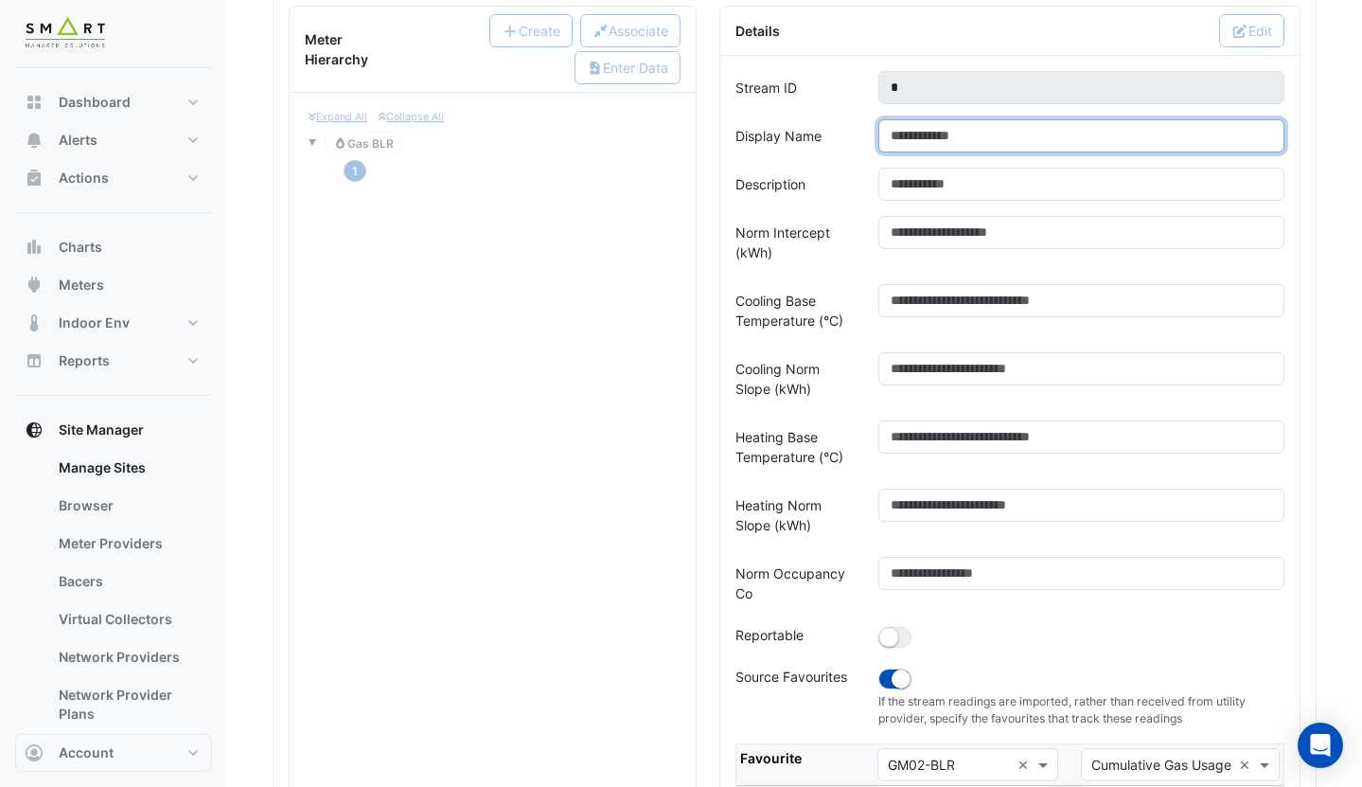
click at [983, 136] on input "Display Name" at bounding box center [1081, 135] width 406 height 33
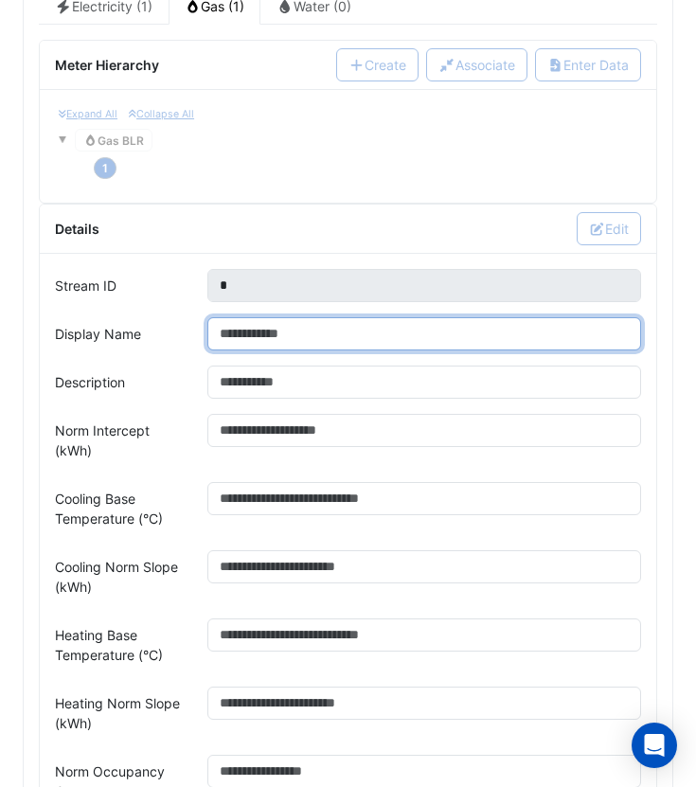
scroll to position [405, 0]
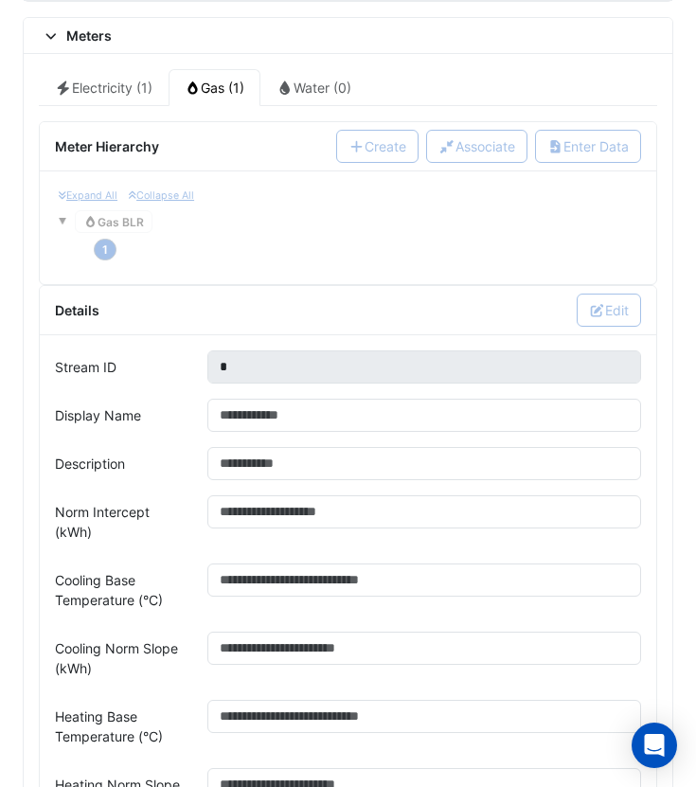
click at [254, 248] on div "Expand All Collapse All Gas Gas BLR 1" at bounding box center [348, 227] width 586 height 82
click at [132, 224] on div "Expand All Collapse All Gas Gas BLR 1" at bounding box center [348, 227] width 586 height 82
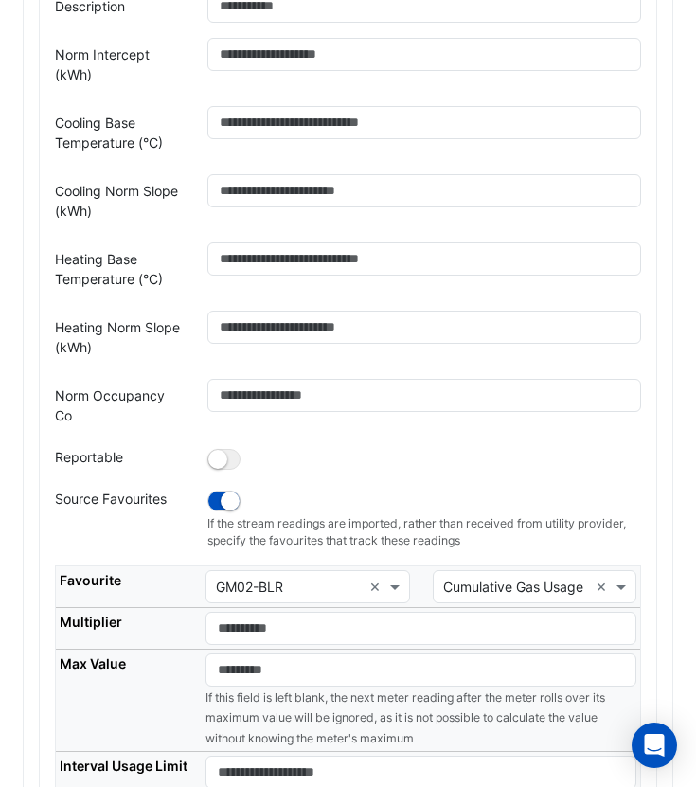
scroll to position [1120, 0]
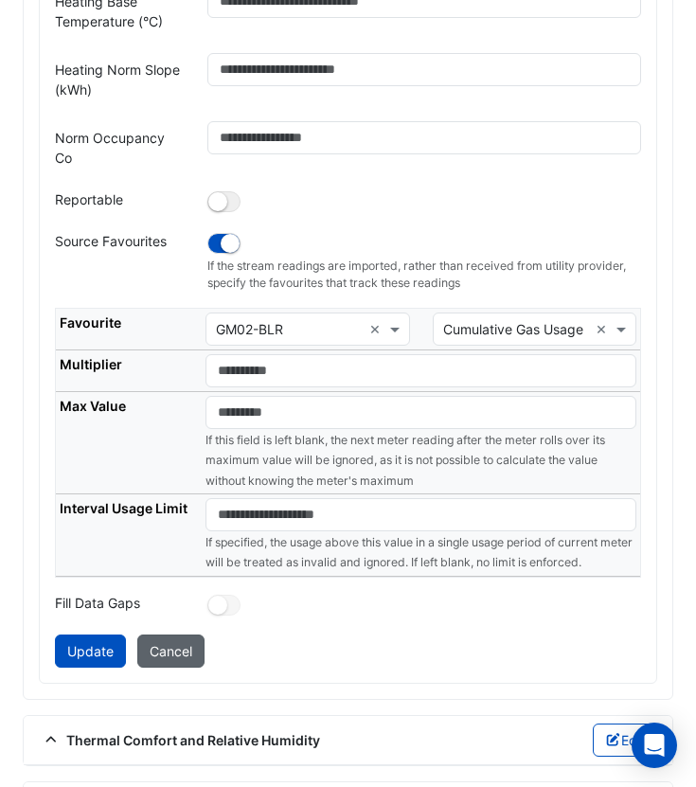
click at [202, 634] on button "Cancel" at bounding box center [170, 650] width 67 height 33
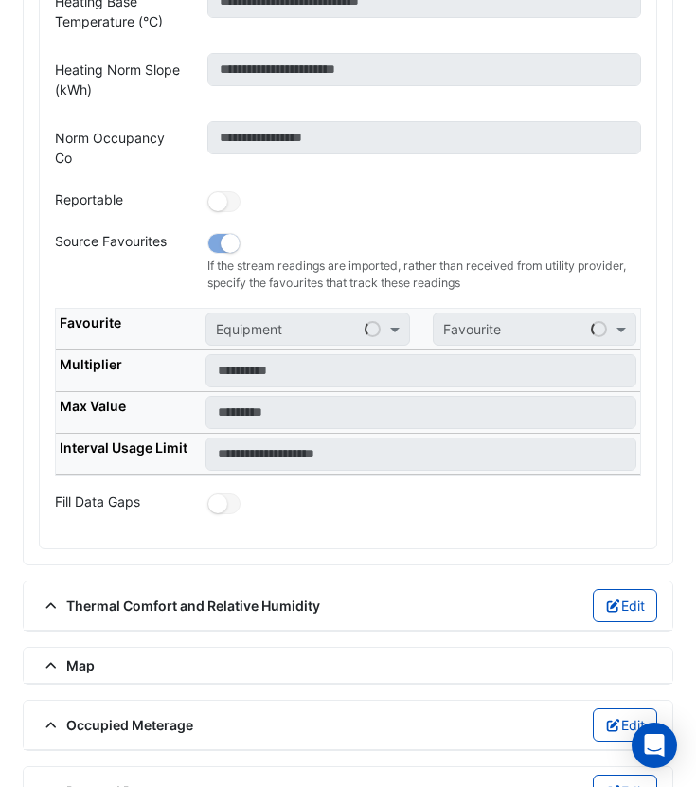
scroll to position [123, 0]
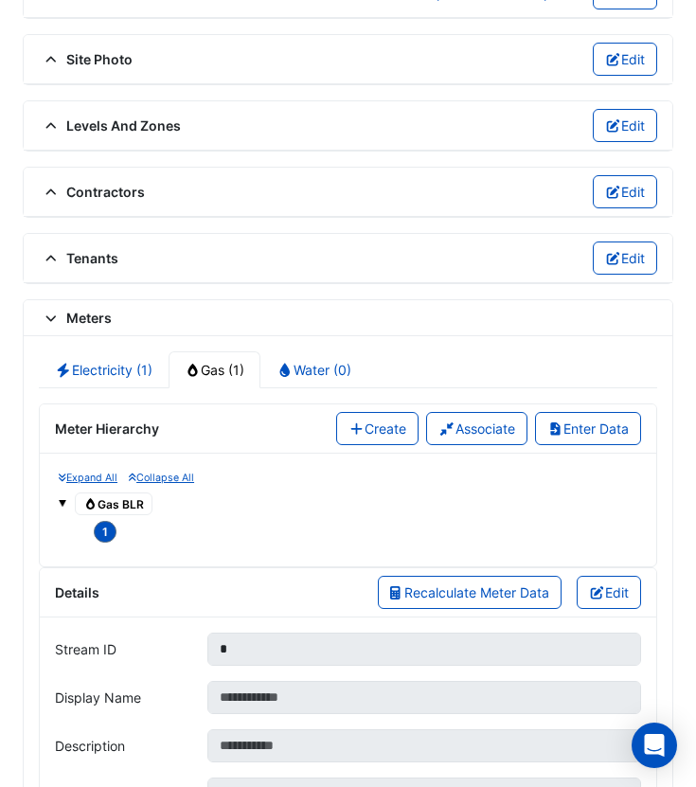
click at [139, 503] on span "Gas Gas BLR" at bounding box center [114, 503] width 78 height 23
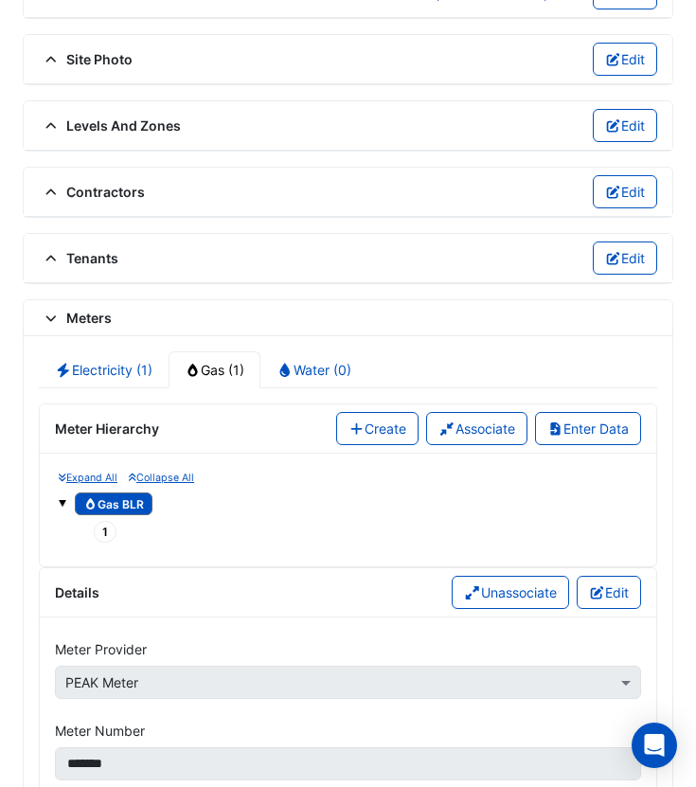
scroll to position [324, 0]
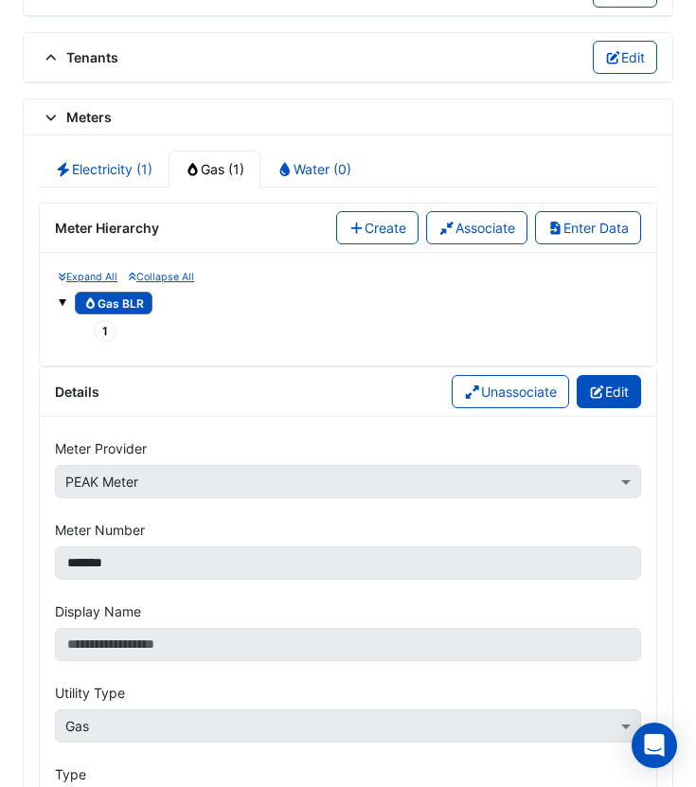
click at [597, 399] on button "Edit" at bounding box center [608, 391] width 65 height 33
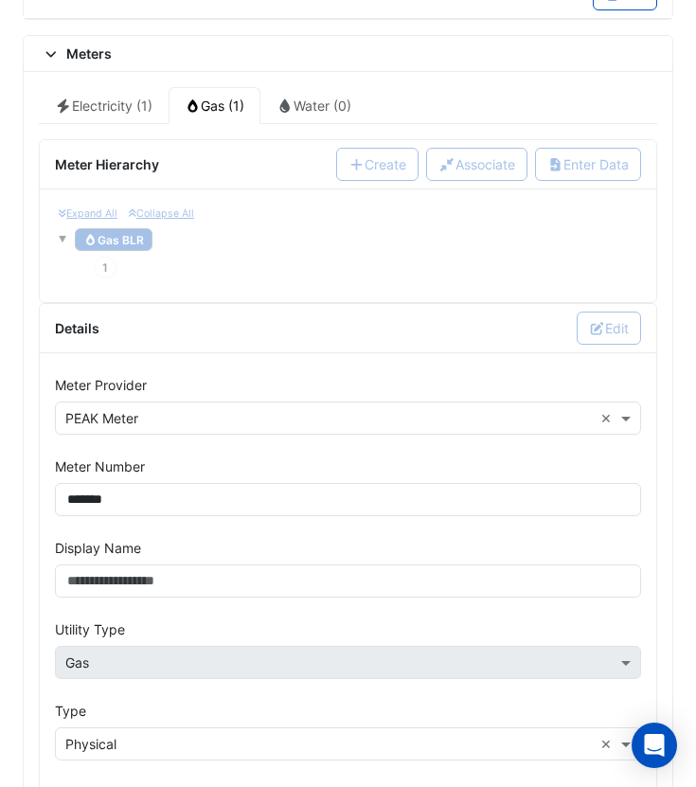
scroll to position [420, 0]
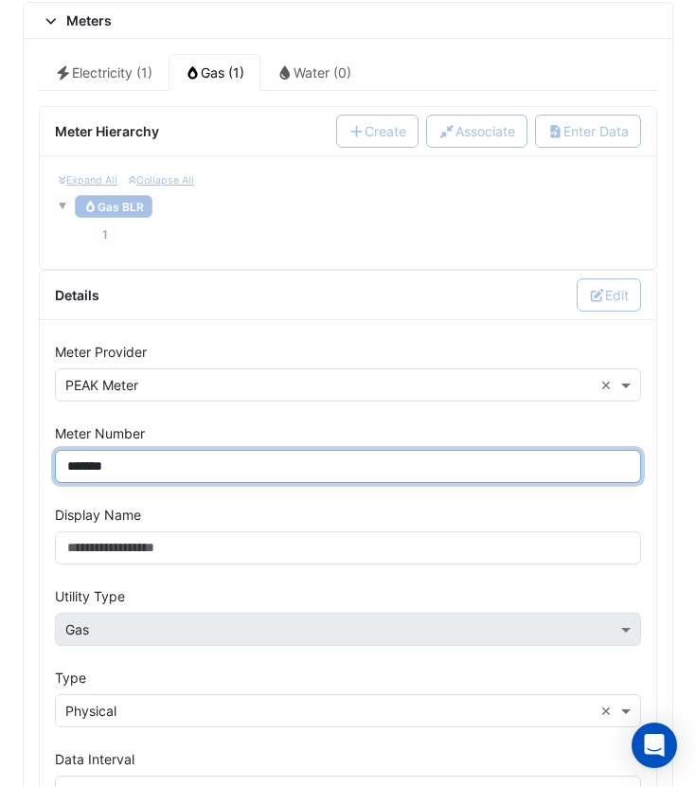
click at [179, 460] on input "*******" at bounding box center [348, 466] width 586 height 33
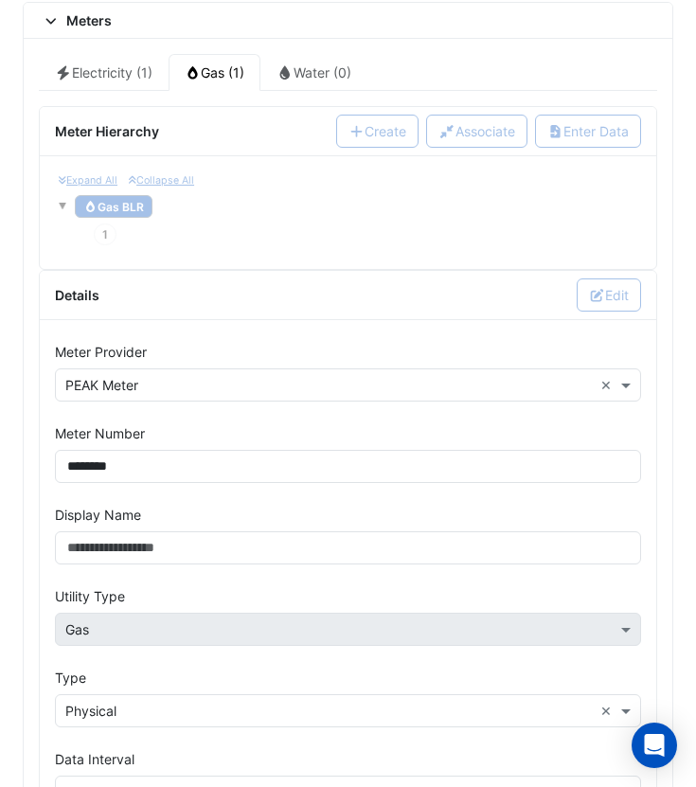
click at [230, 431] on div "Meter Number" at bounding box center [348, 432] width 609 height 33
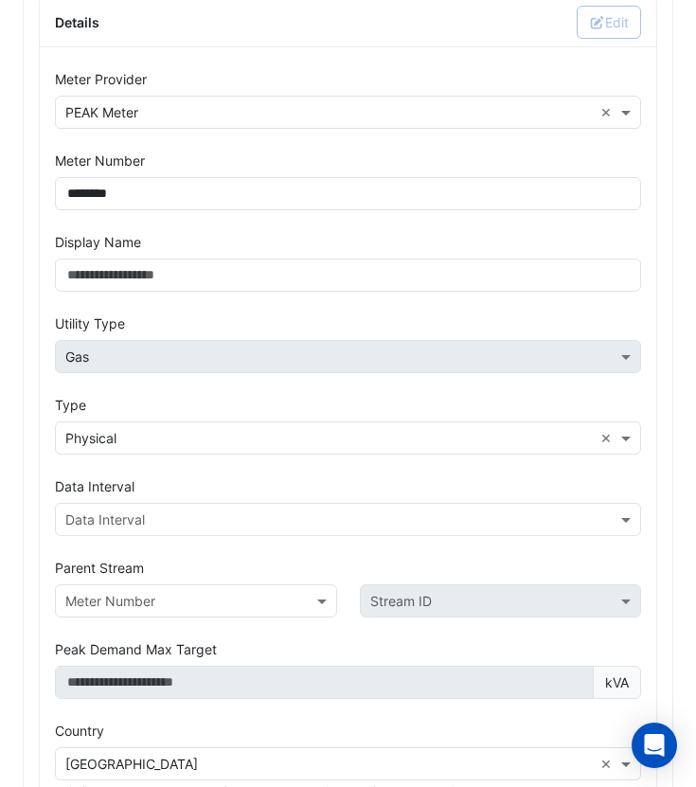
scroll to position [779, 0]
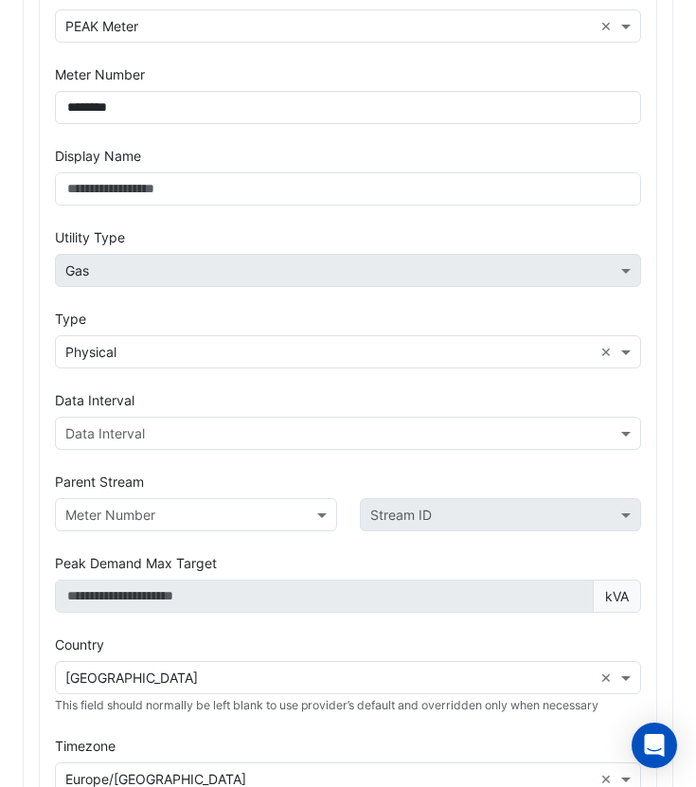
click at [225, 432] on input "text" at bounding box center [328, 434] width 527 height 20
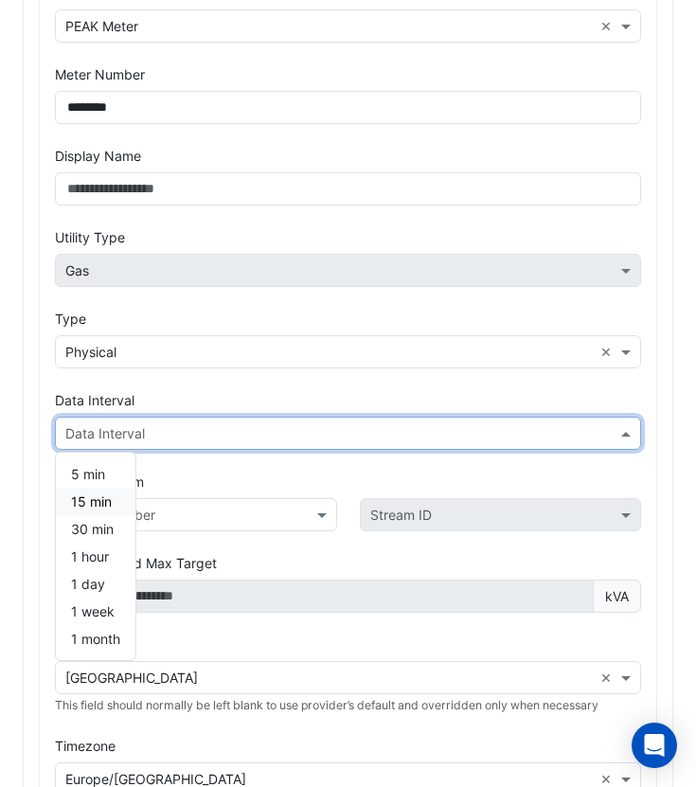
click at [102, 506] on span "15 min" at bounding box center [91, 501] width 41 height 16
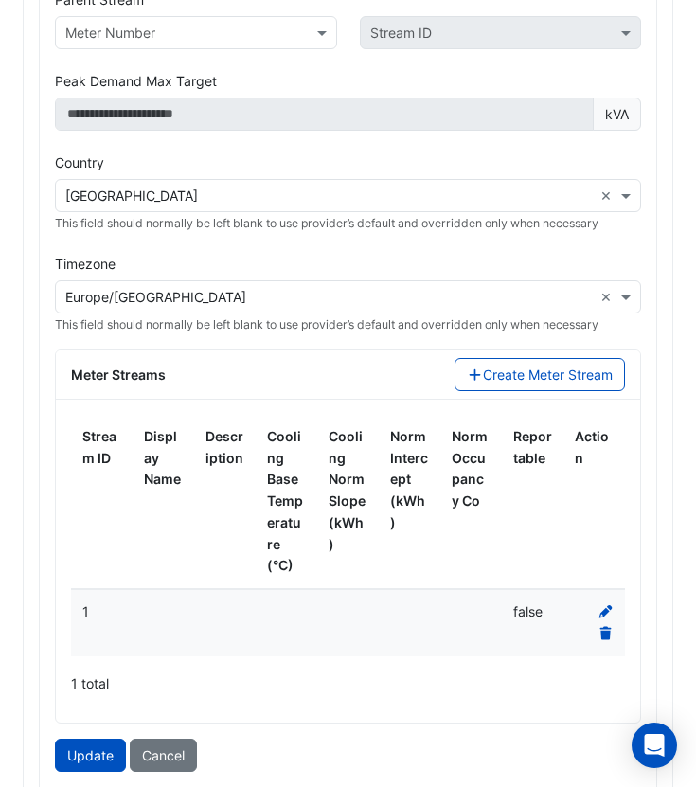
scroll to position [1398, 0]
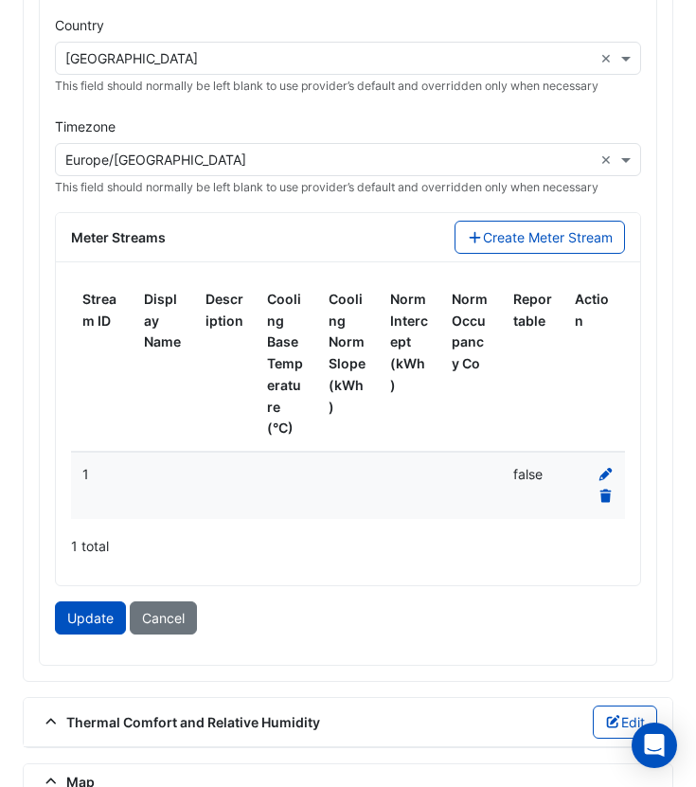
click at [602, 471] on icon at bounding box center [605, 474] width 17 height 13
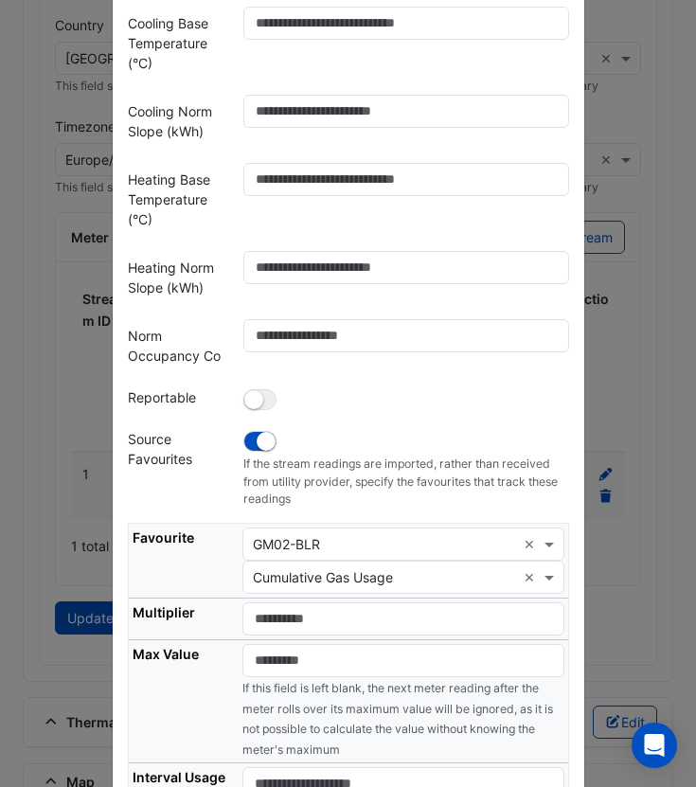
scroll to position [565, 0]
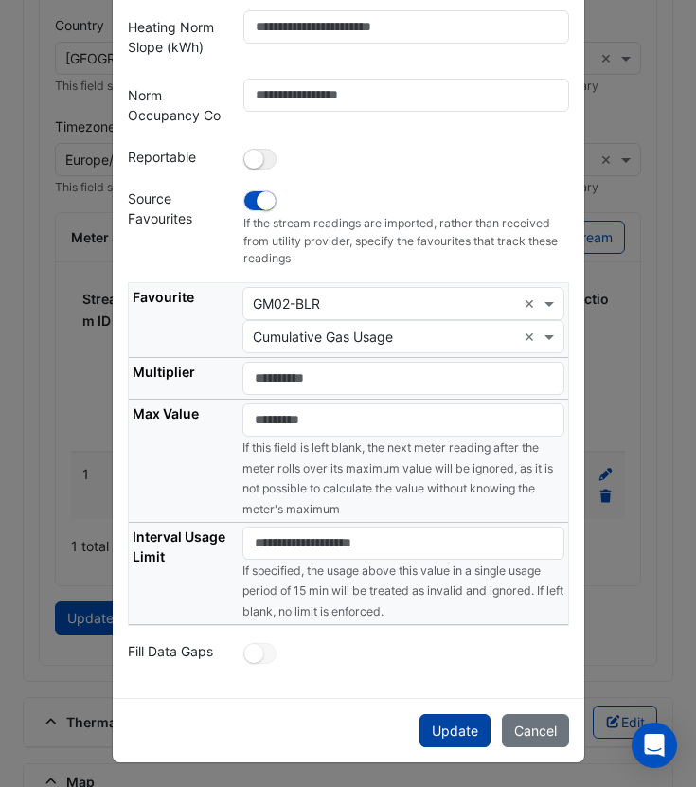
click at [460, 733] on button "Update" at bounding box center [454, 730] width 71 height 33
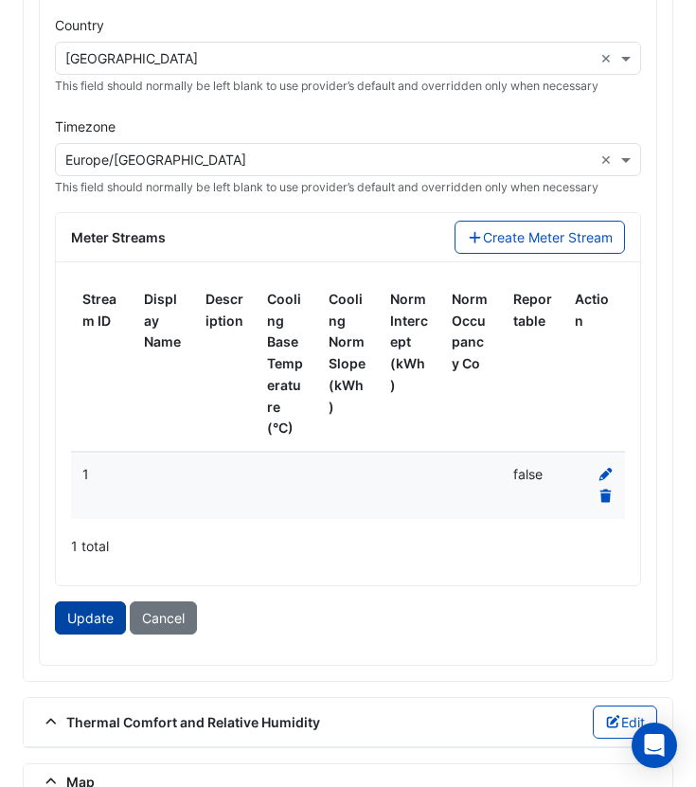
click at [78, 622] on button "Update" at bounding box center [90, 617] width 71 height 33
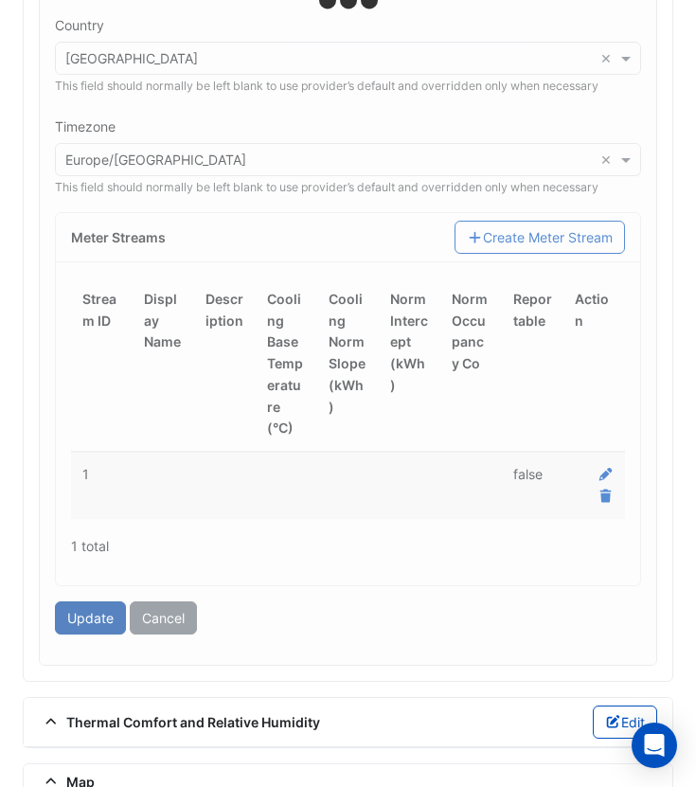
type input "********"
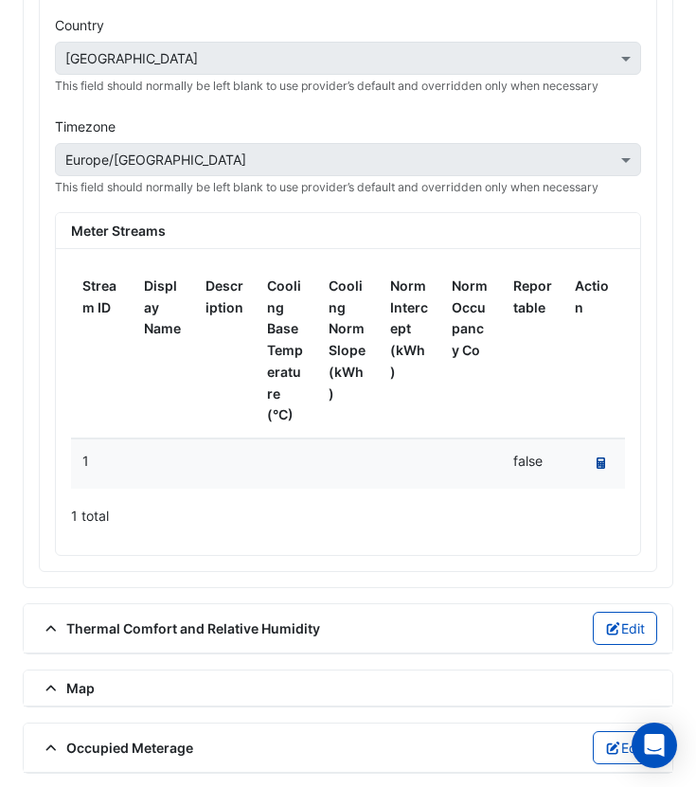
click at [600, 463] on icon "Recalculate Meter Data" at bounding box center [600, 462] width 9 height 11
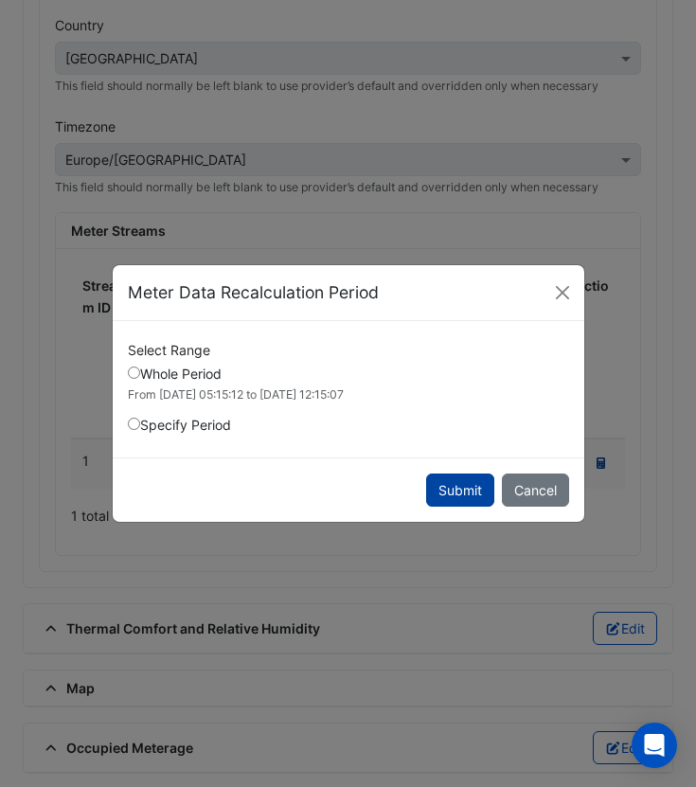
click at [445, 481] on button "Submit" at bounding box center [460, 489] width 68 height 33
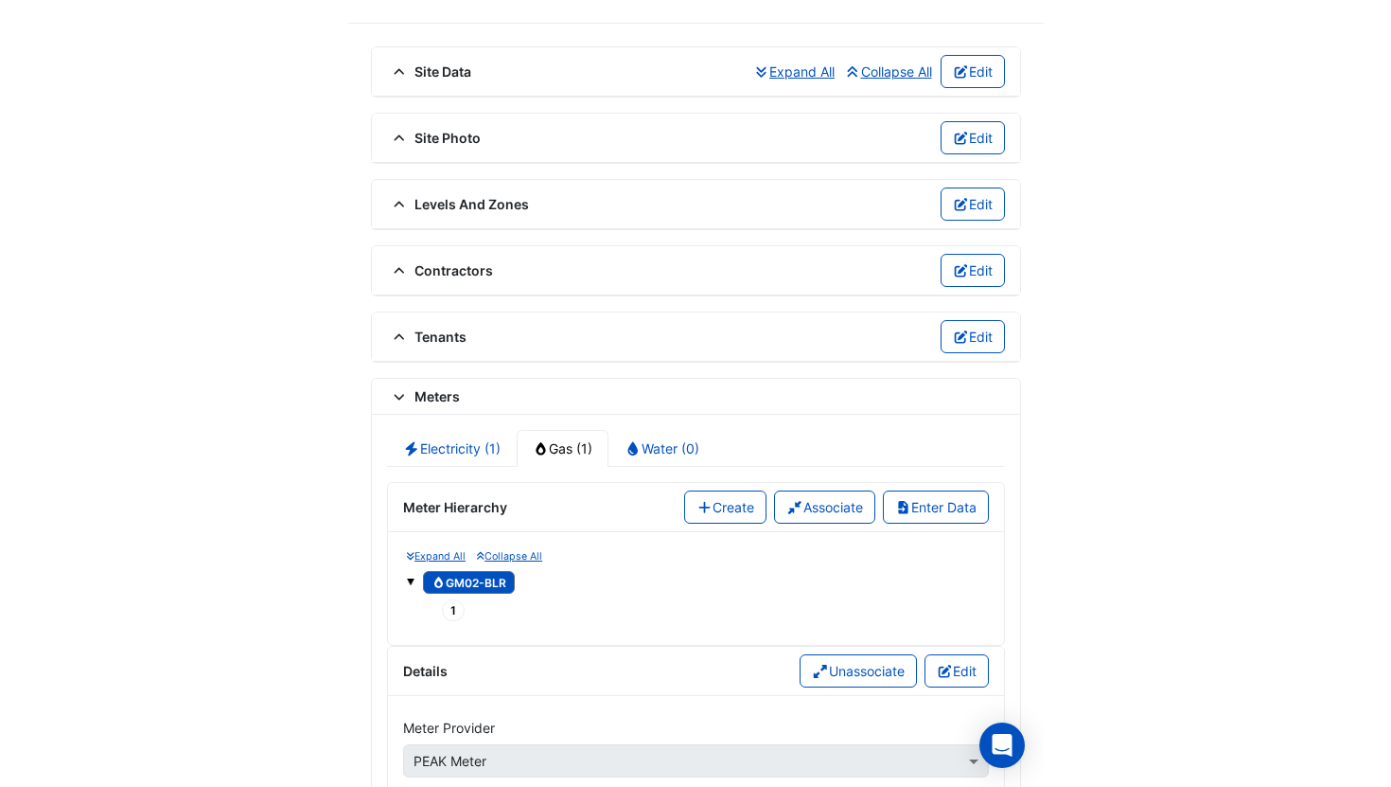
scroll to position [0, 0]
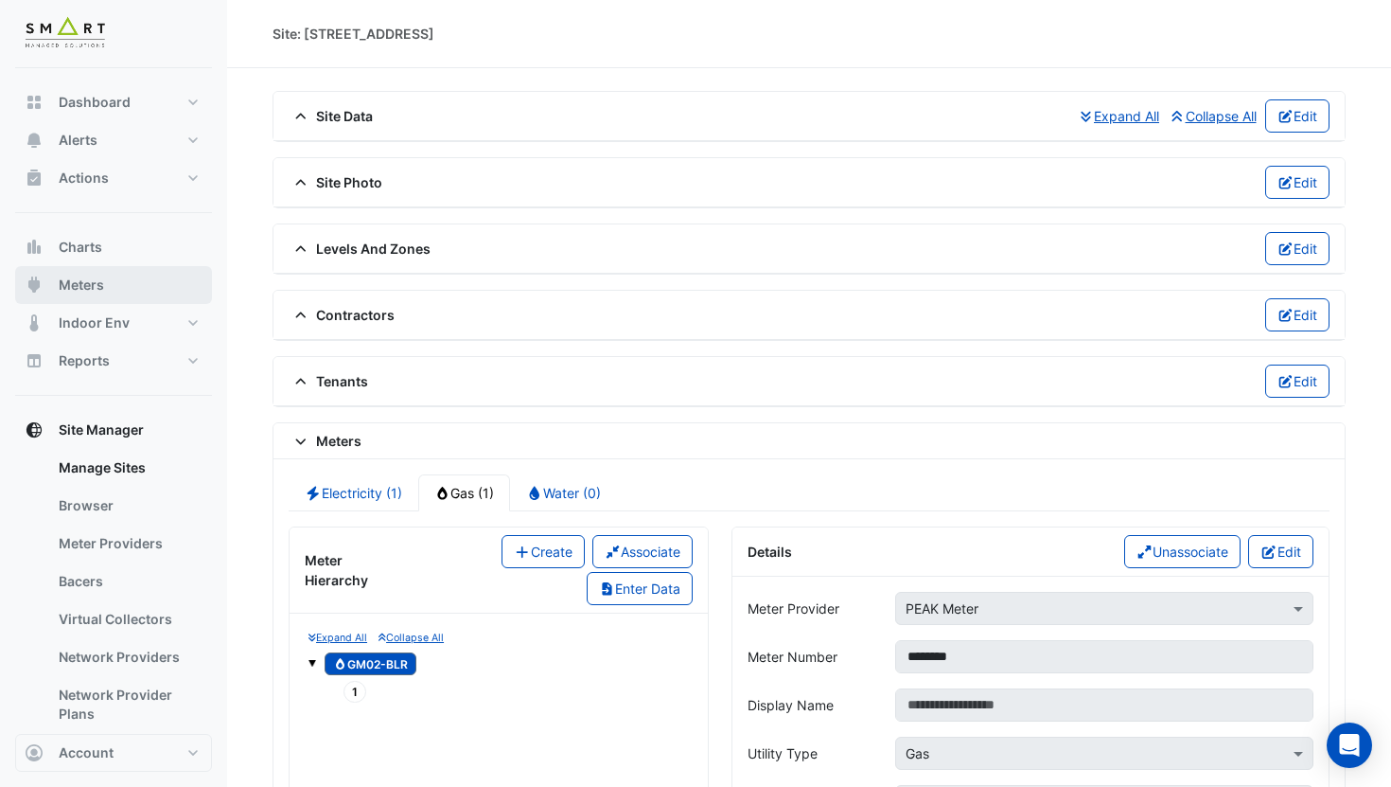
click at [84, 284] on span "Meters" at bounding box center [81, 284] width 45 height 19
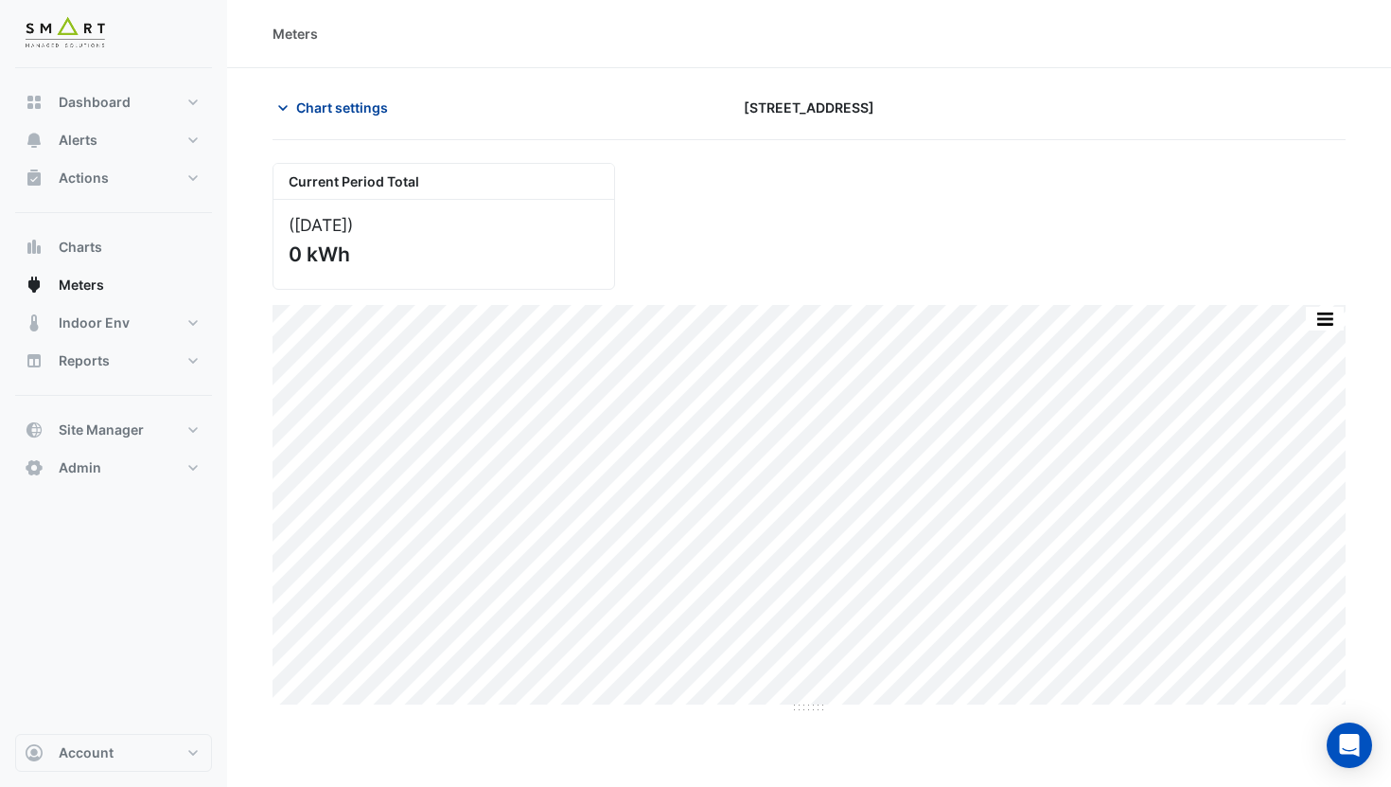
click at [327, 91] on button "Chart settings" at bounding box center [337, 107] width 128 height 33
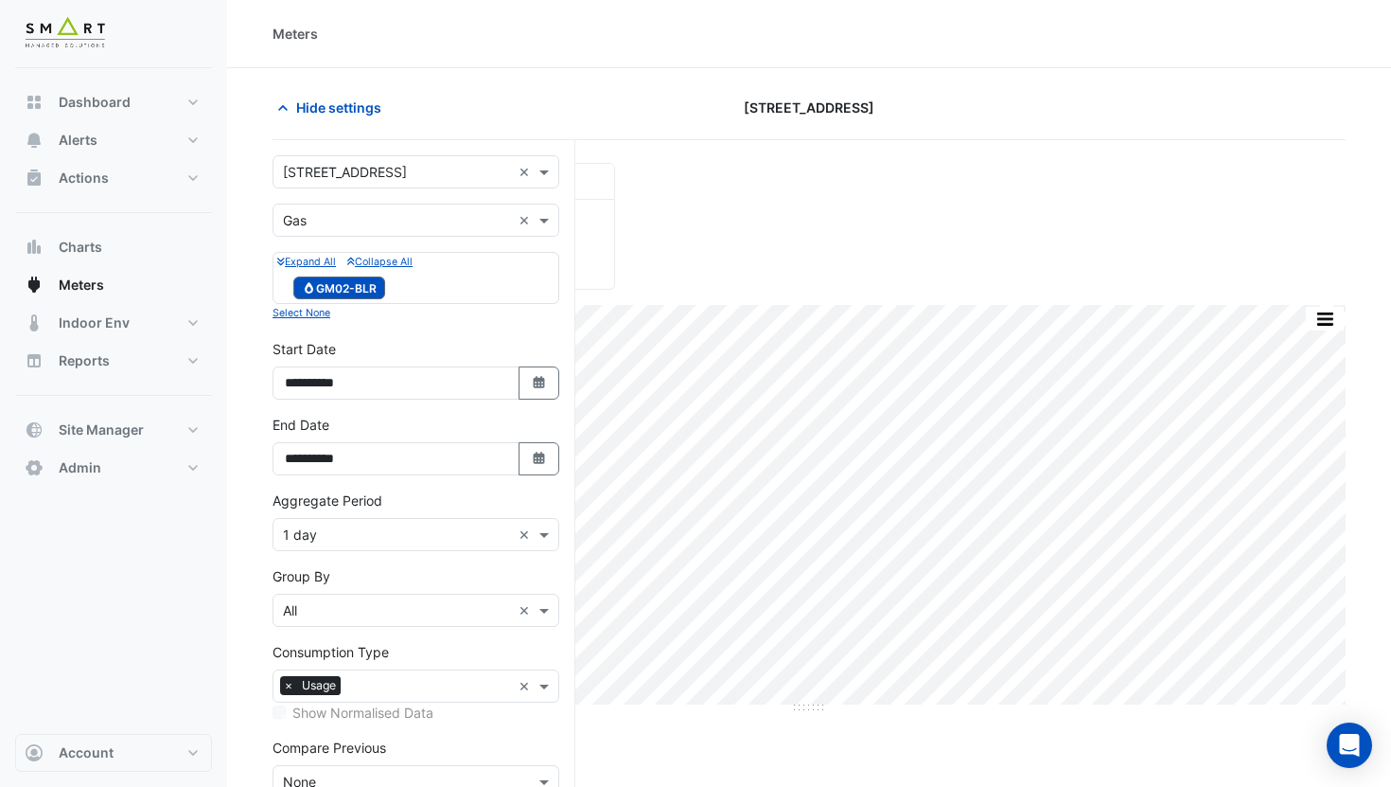
click at [363, 535] on input "text" at bounding box center [397, 535] width 228 height 20
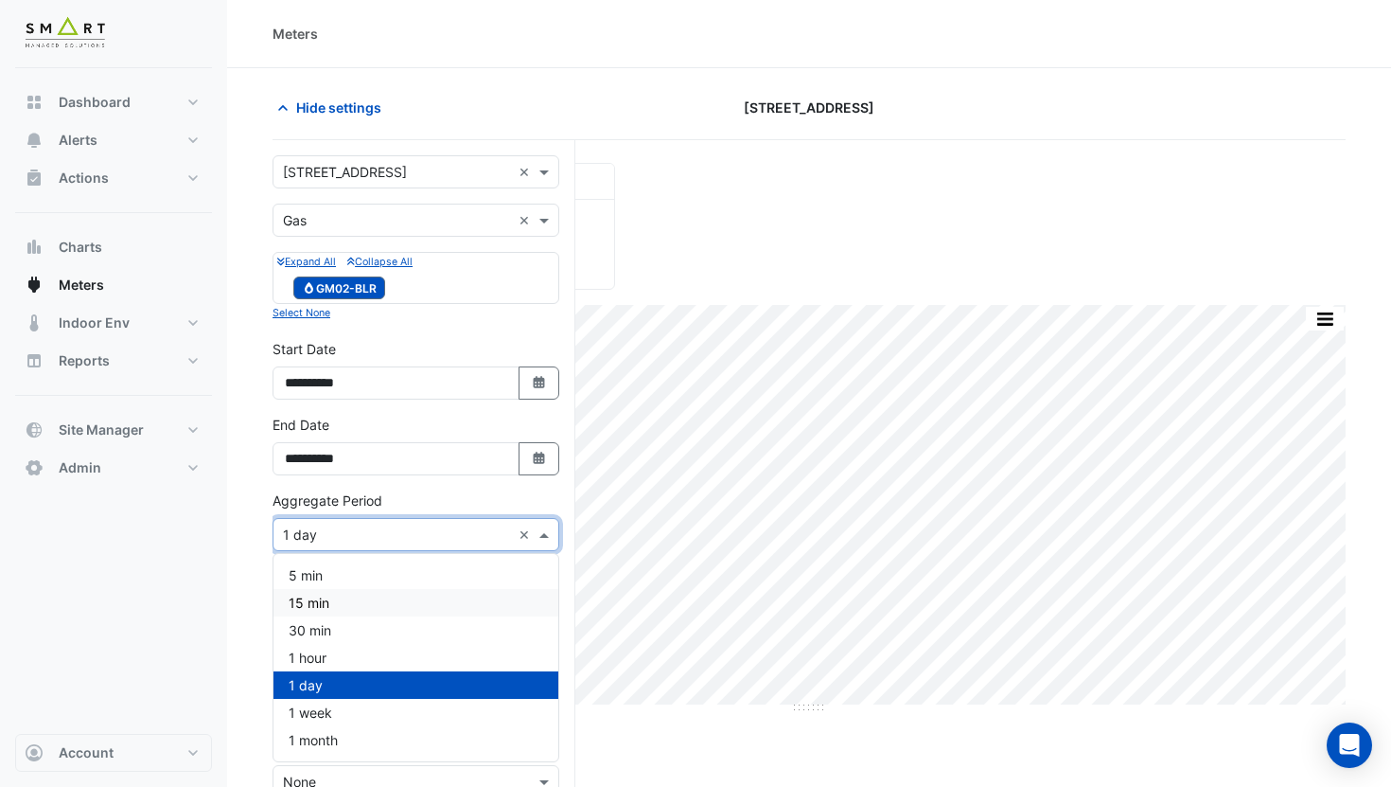
click at [341, 596] on div "15 min" at bounding box center [416, 602] width 285 height 27
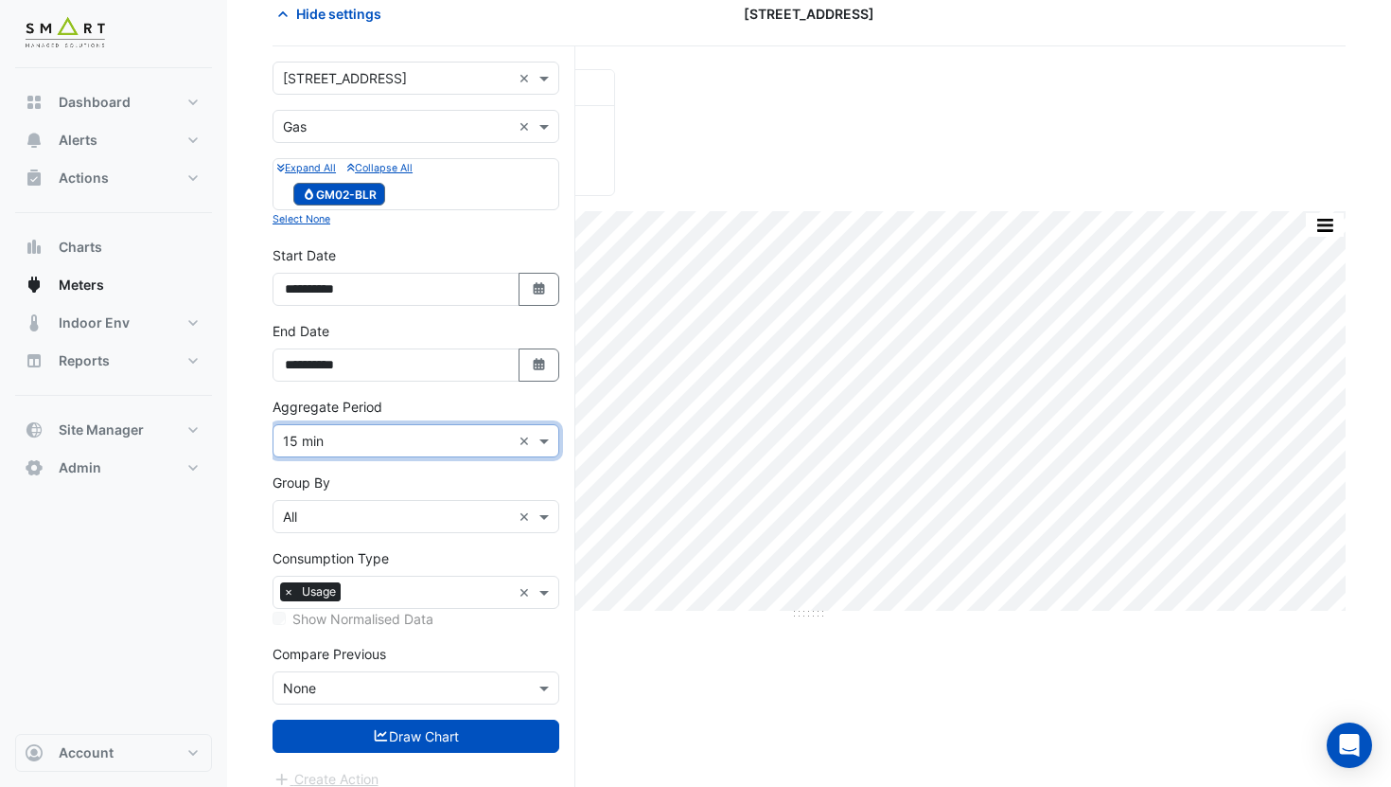
scroll to position [111, 0]
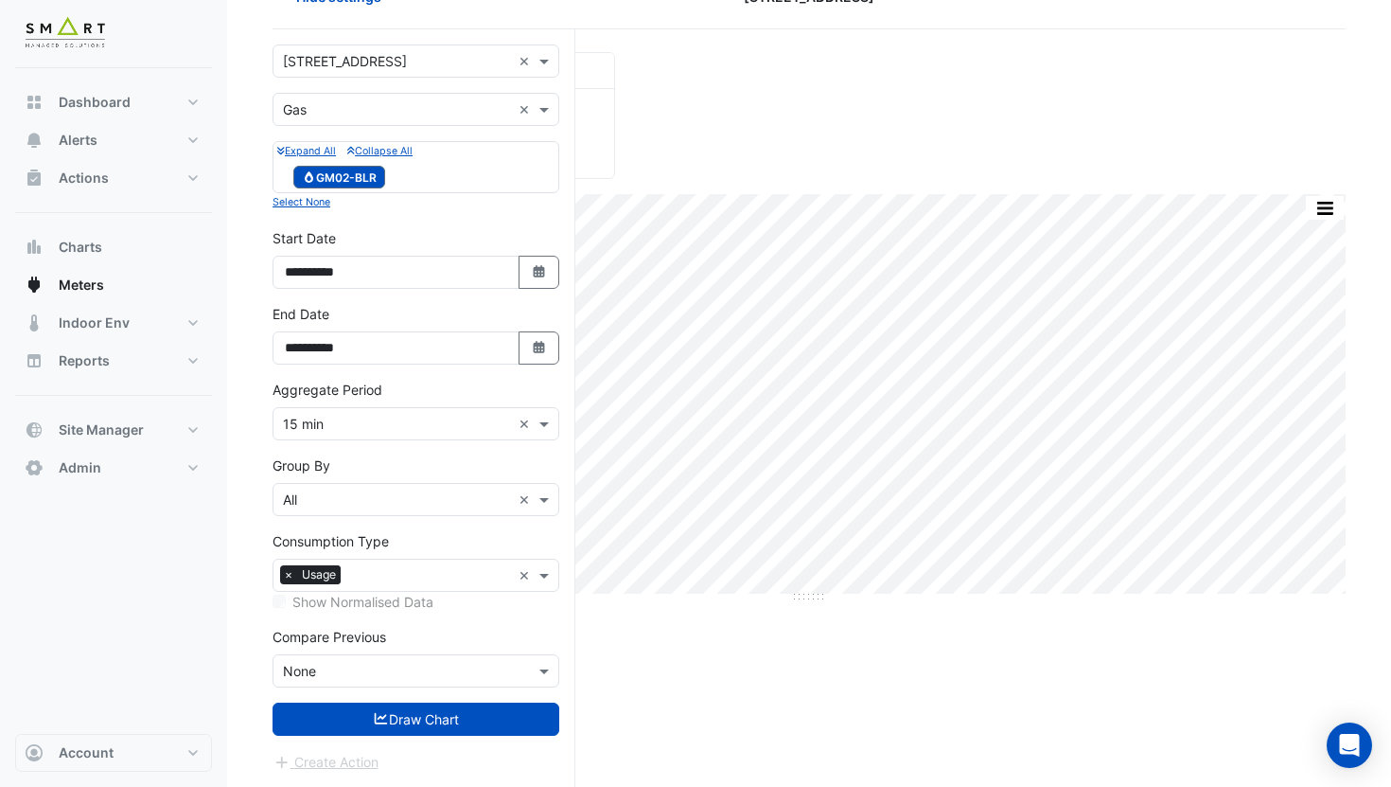
click at [533, 364] on div "**********" at bounding box center [416, 342] width 310 height 76
click at [533, 346] on icon "button" at bounding box center [538, 347] width 11 height 12
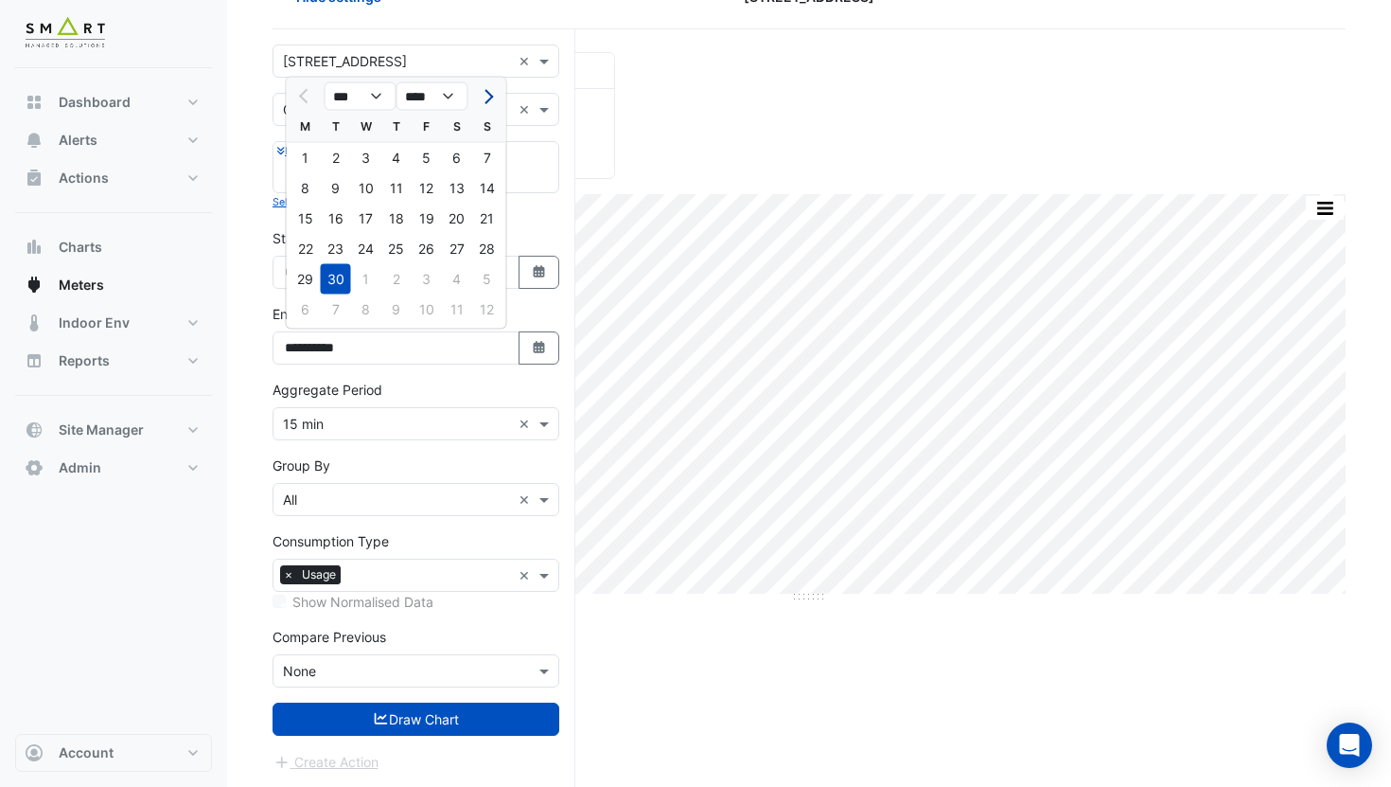
click at [496, 82] on button "Next month" at bounding box center [486, 96] width 23 height 30
select select "**"
click at [431, 279] on div "31" at bounding box center [427, 279] width 30 height 30
type input "**********"
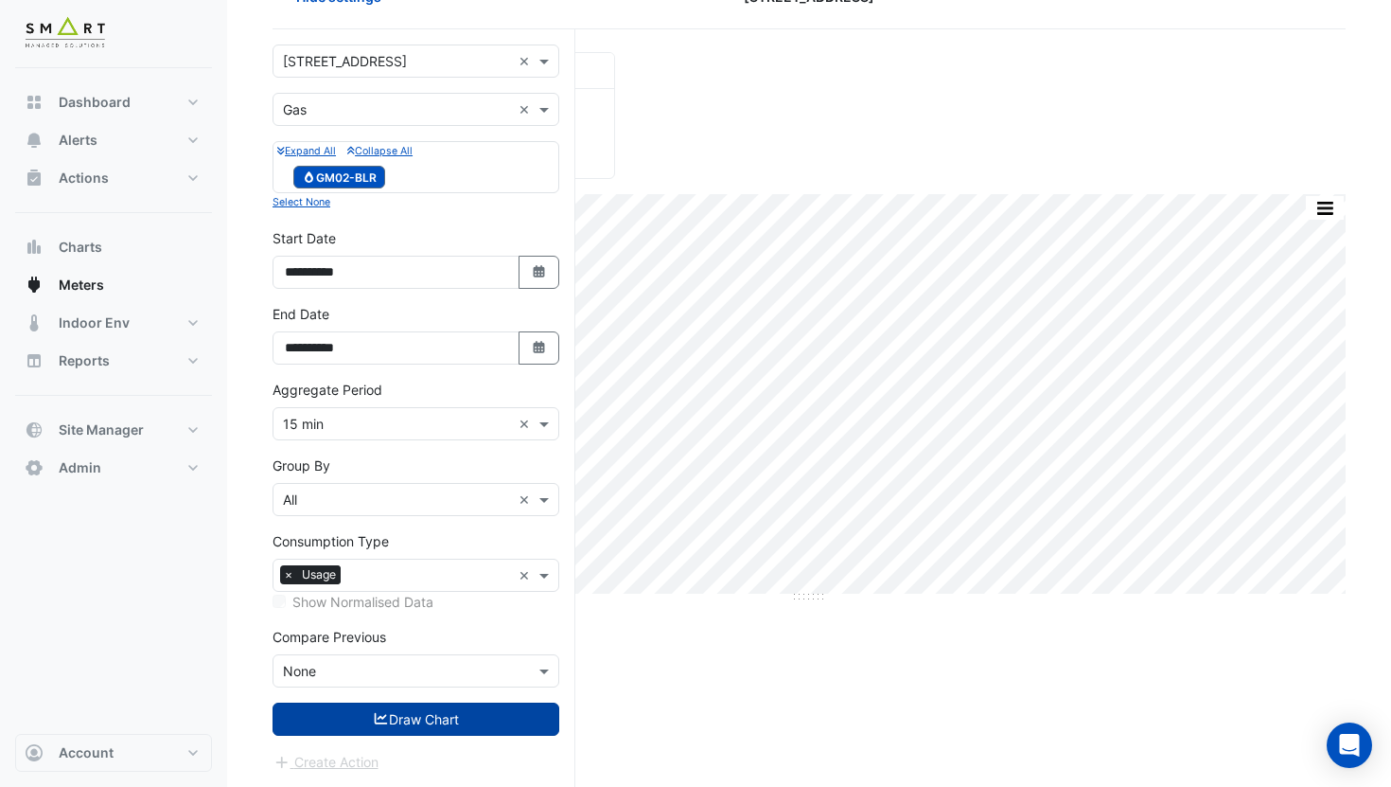
click at [368, 706] on button "Draw Chart" at bounding box center [416, 718] width 287 height 33
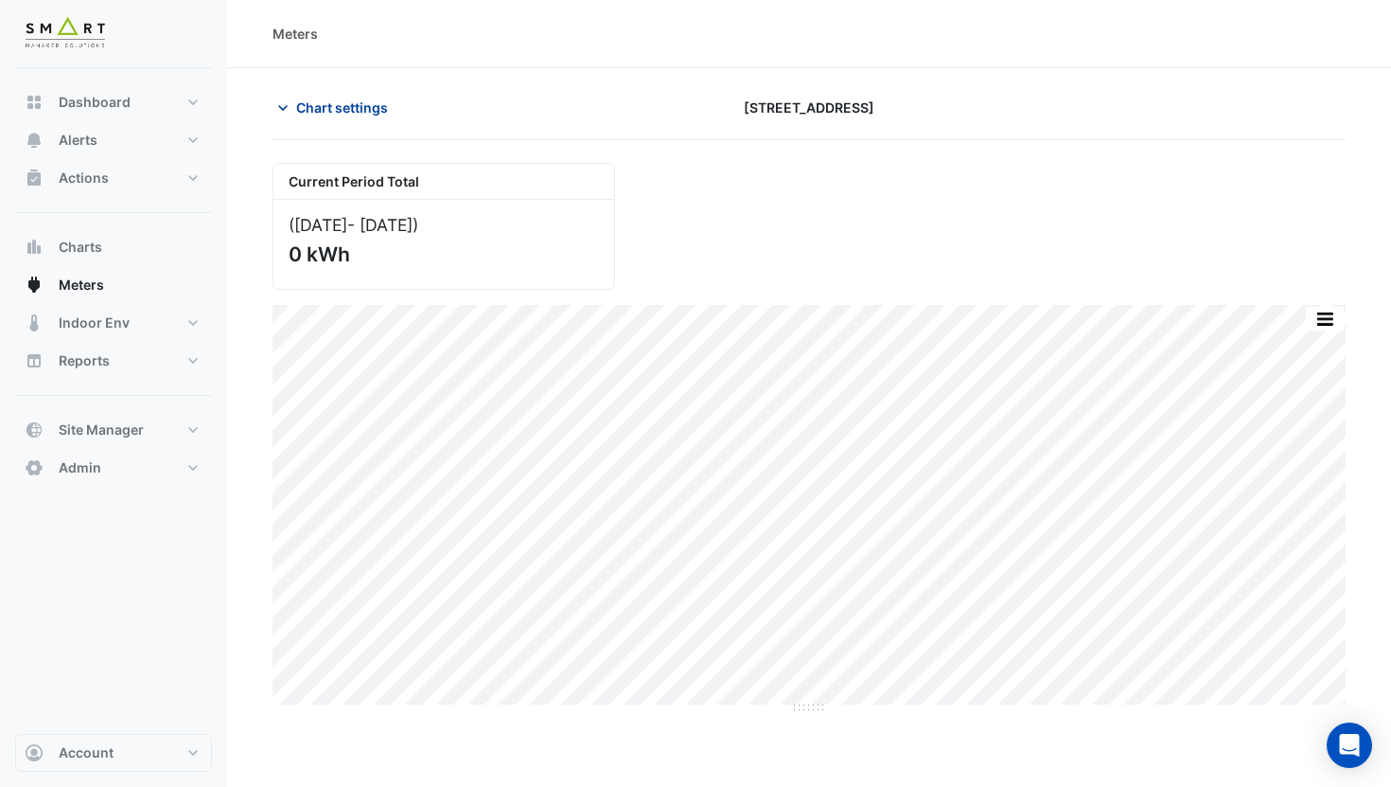
click at [346, 114] on span "Chart settings" at bounding box center [342, 107] width 92 height 20
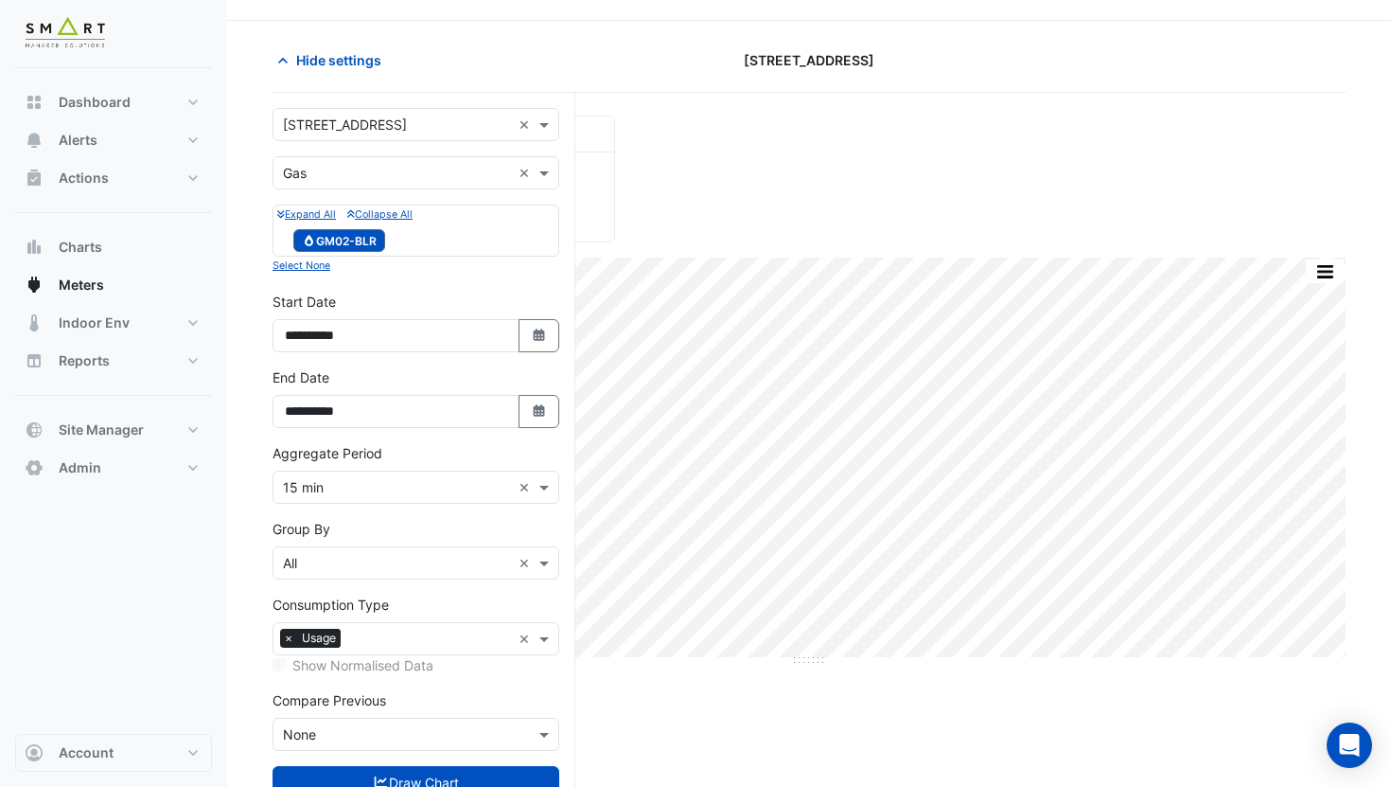
scroll to position [80, 0]
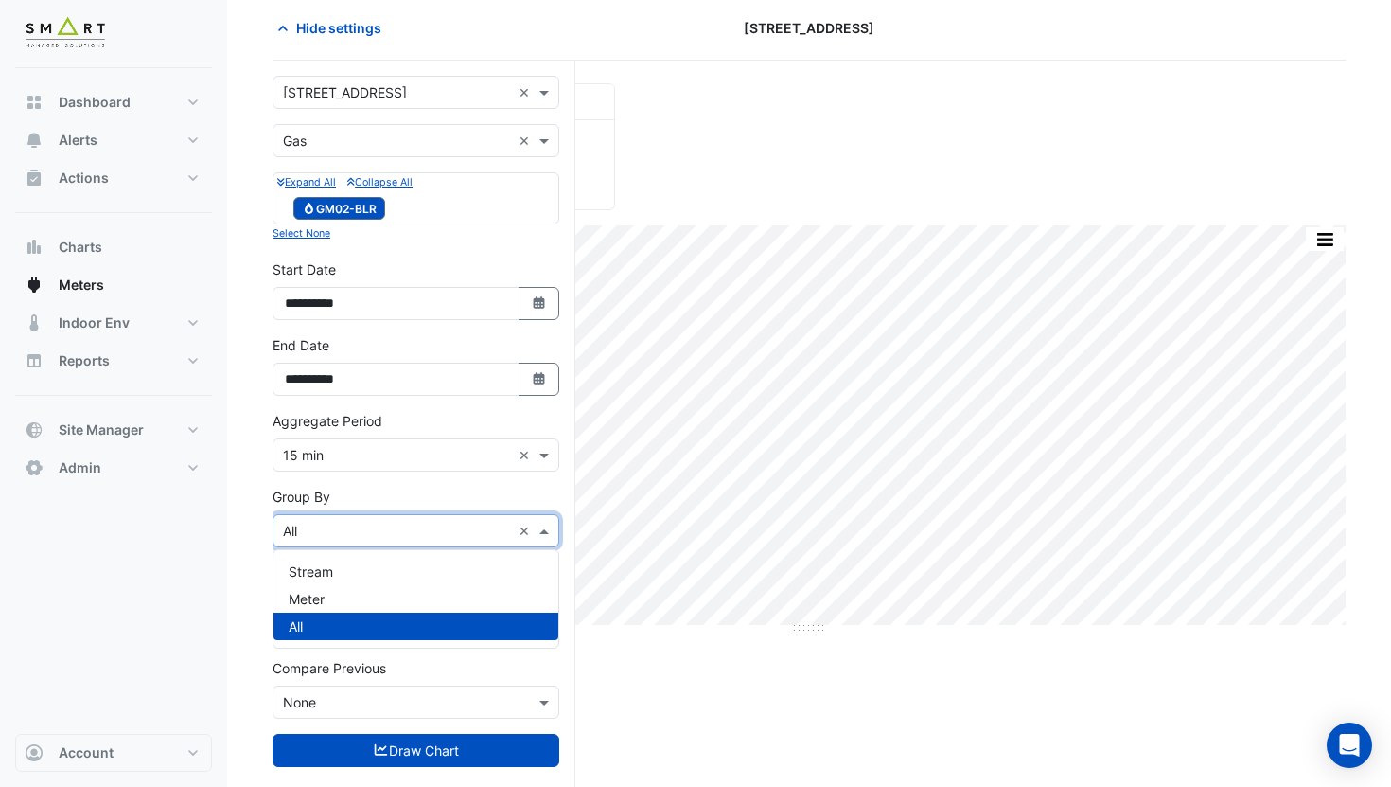
click at [377, 525] on input "text" at bounding box center [397, 532] width 228 height 20
click at [338, 592] on div "Meter" at bounding box center [416, 598] width 285 height 27
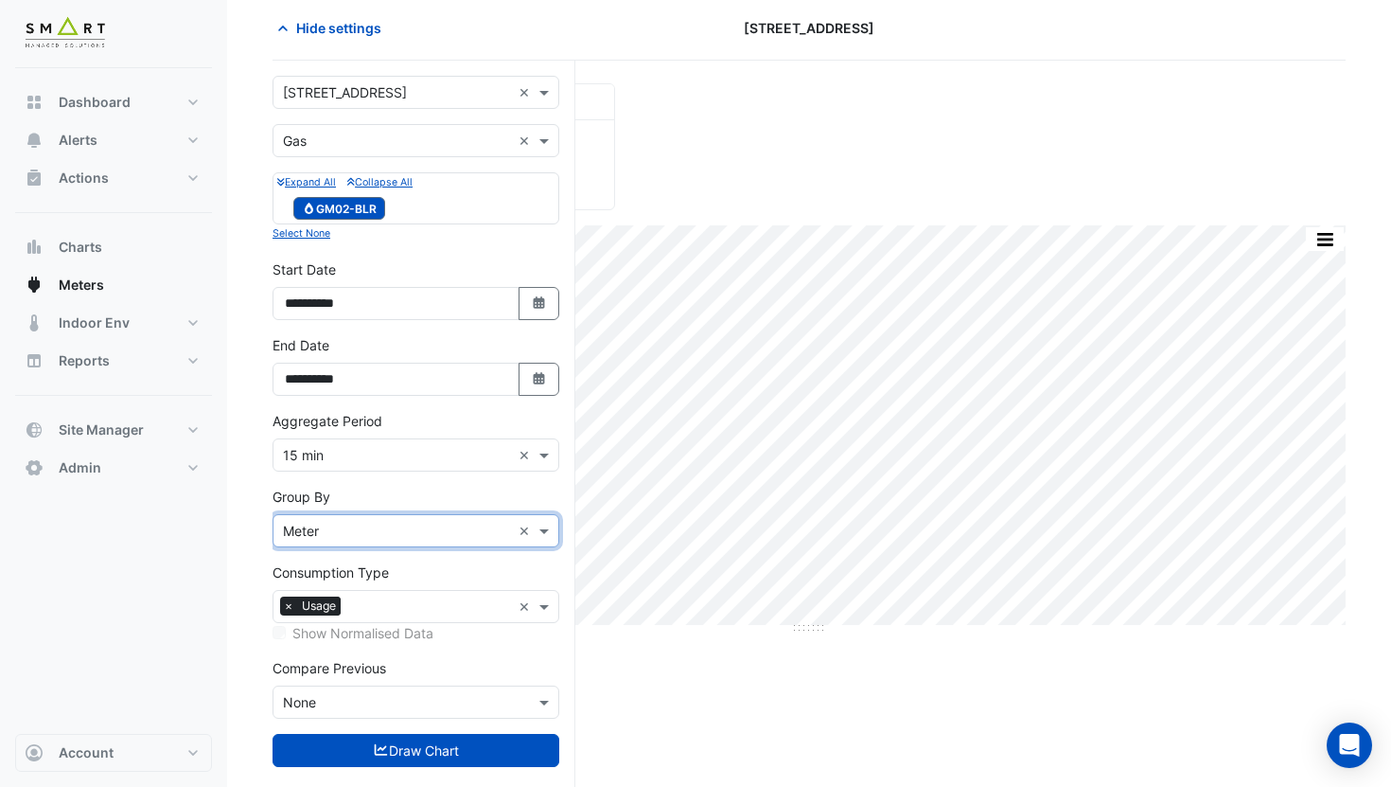
scroll to position [111, 0]
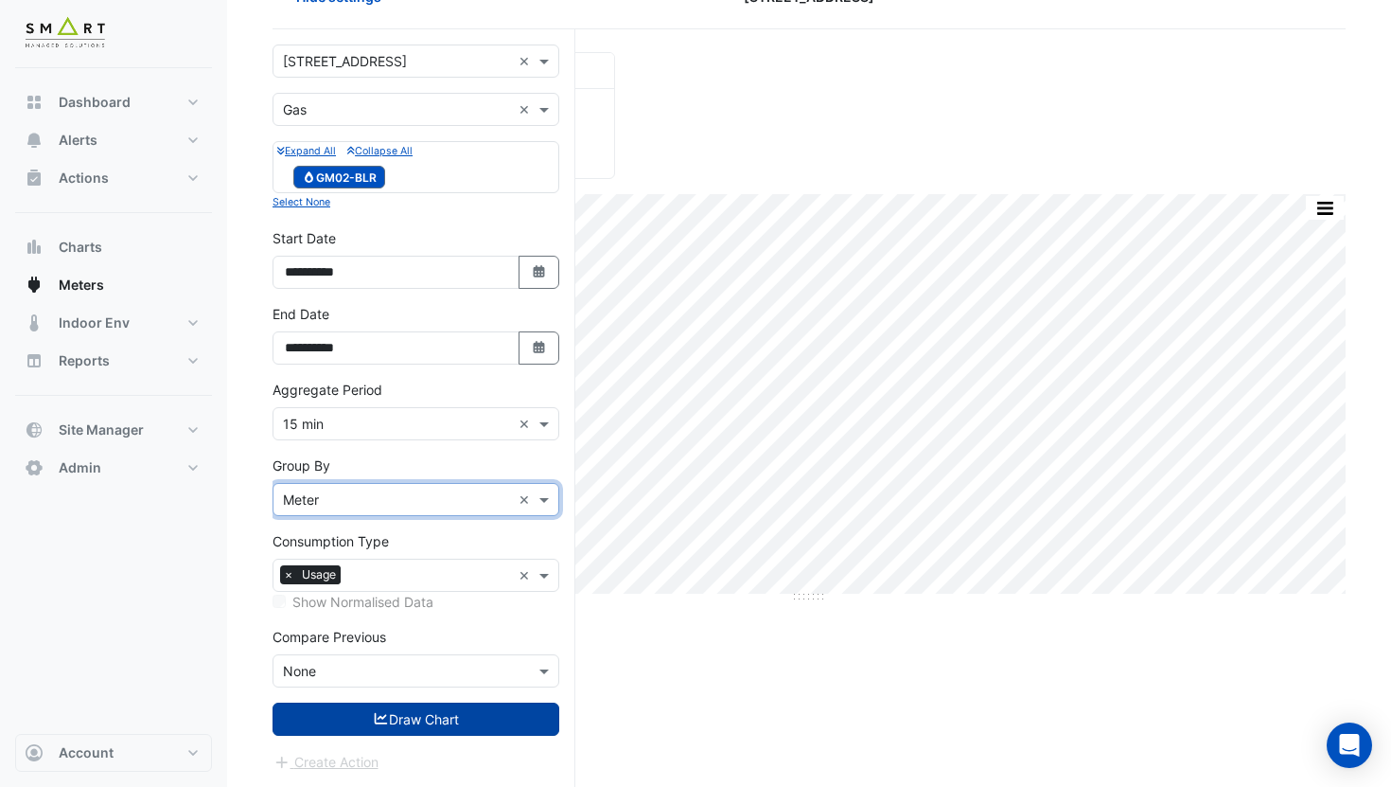
click at [345, 719] on button "Draw Chart" at bounding box center [416, 718] width 287 height 33
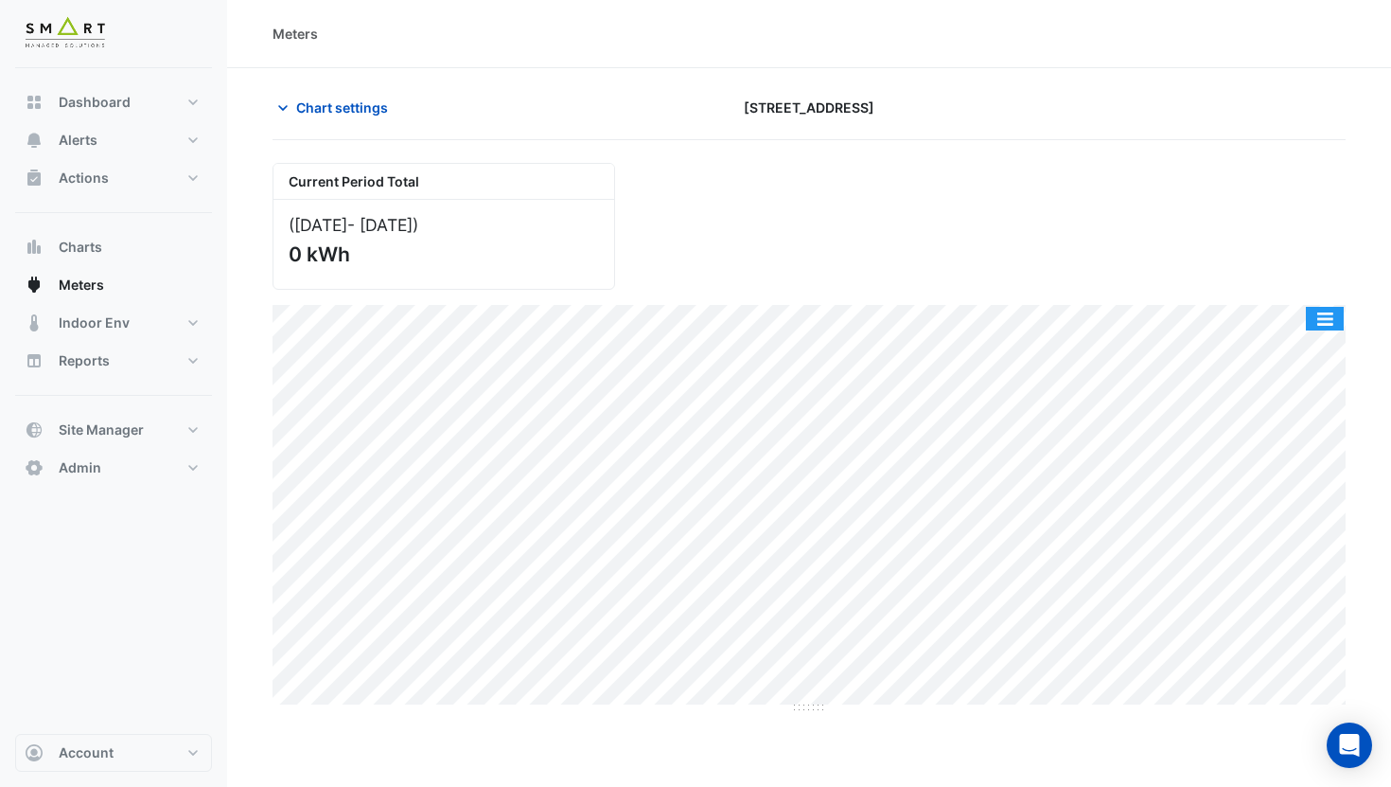
click at [1312, 331] on div "Print Save as JPEG Save as PNG Pivot Data Table Export CSV - Flat Export CSV - …" at bounding box center [1325, 319] width 40 height 26
click at [1317, 329] on button "button" at bounding box center [1325, 319] width 38 height 24
click at [343, 114] on span "Chart settings" at bounding box center [342, 107] width 92 height 20
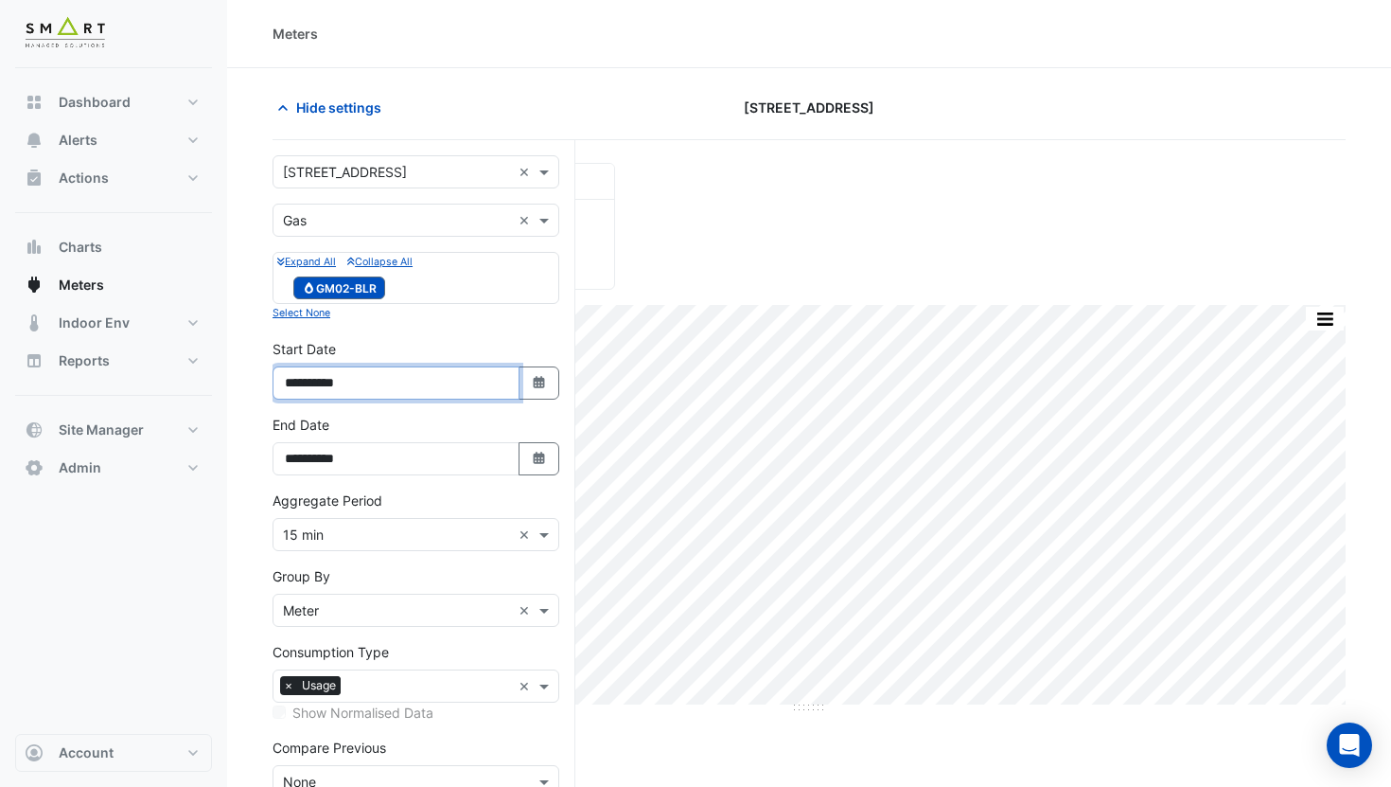
click at [335, 373] on input "**********" at bounding box center [396, 382] width 247 height 33
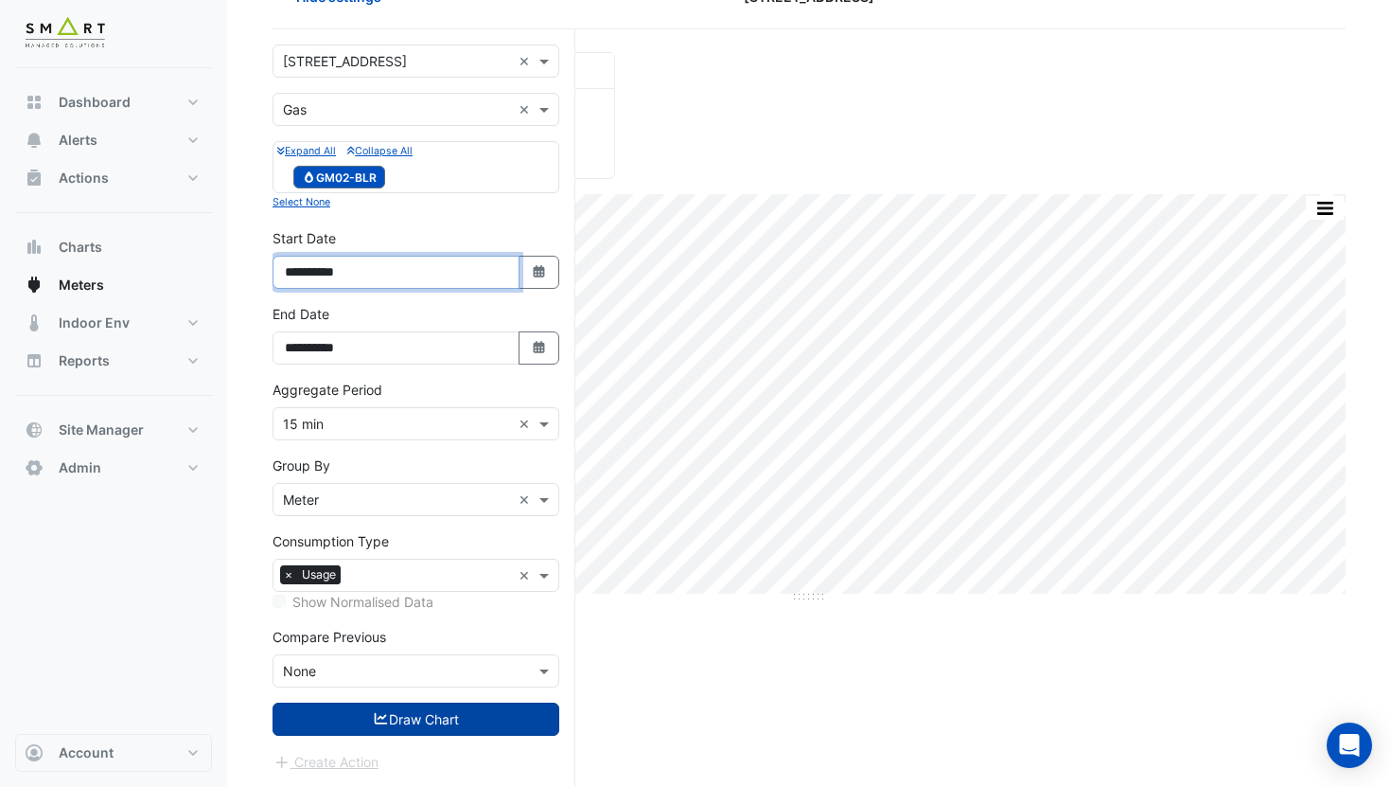
type input "**********"
click at [371, 731] on button "Draw Chart" at bounding box center [416, 718] width 287 height 33
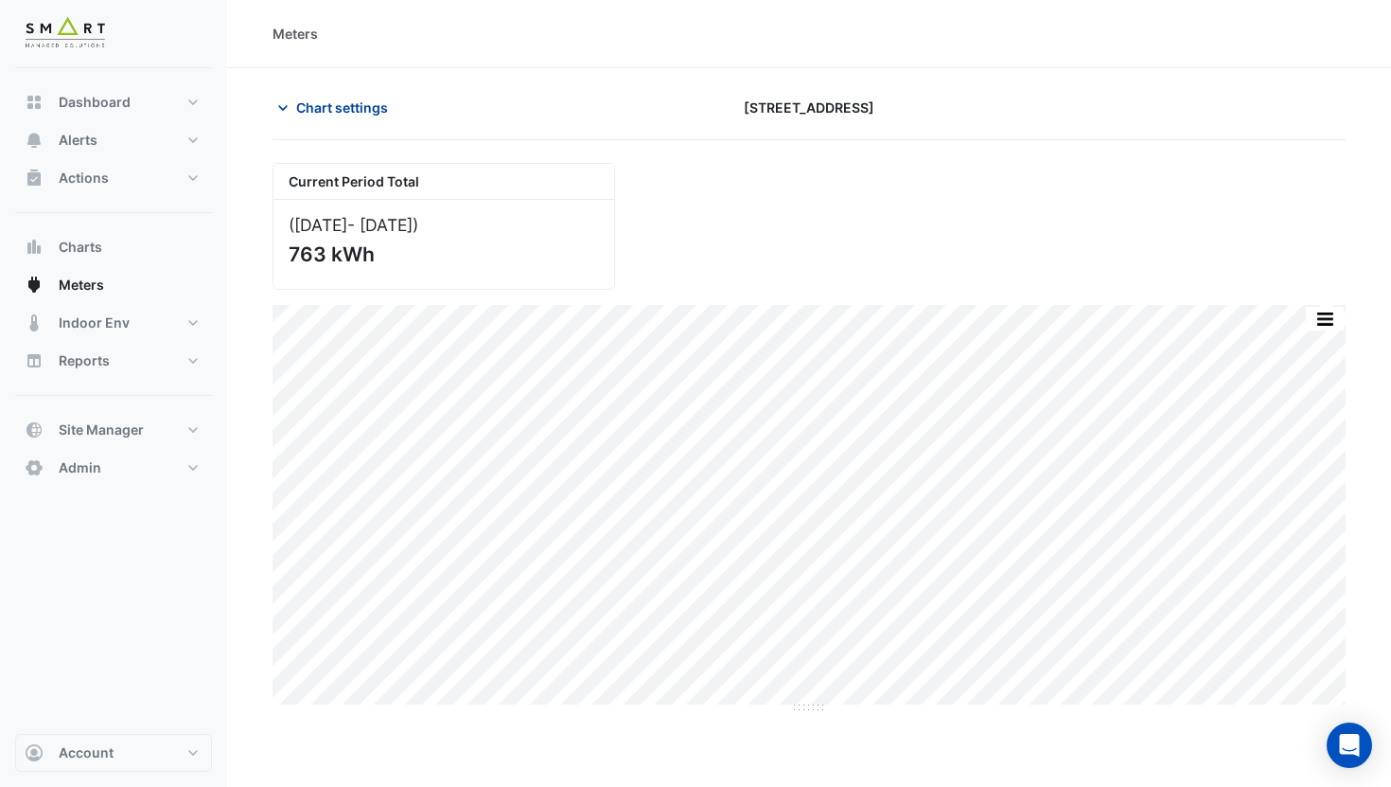
click at [327, 101] on span "Chart settings" at bounding box center [342, 107] width 92 height 20
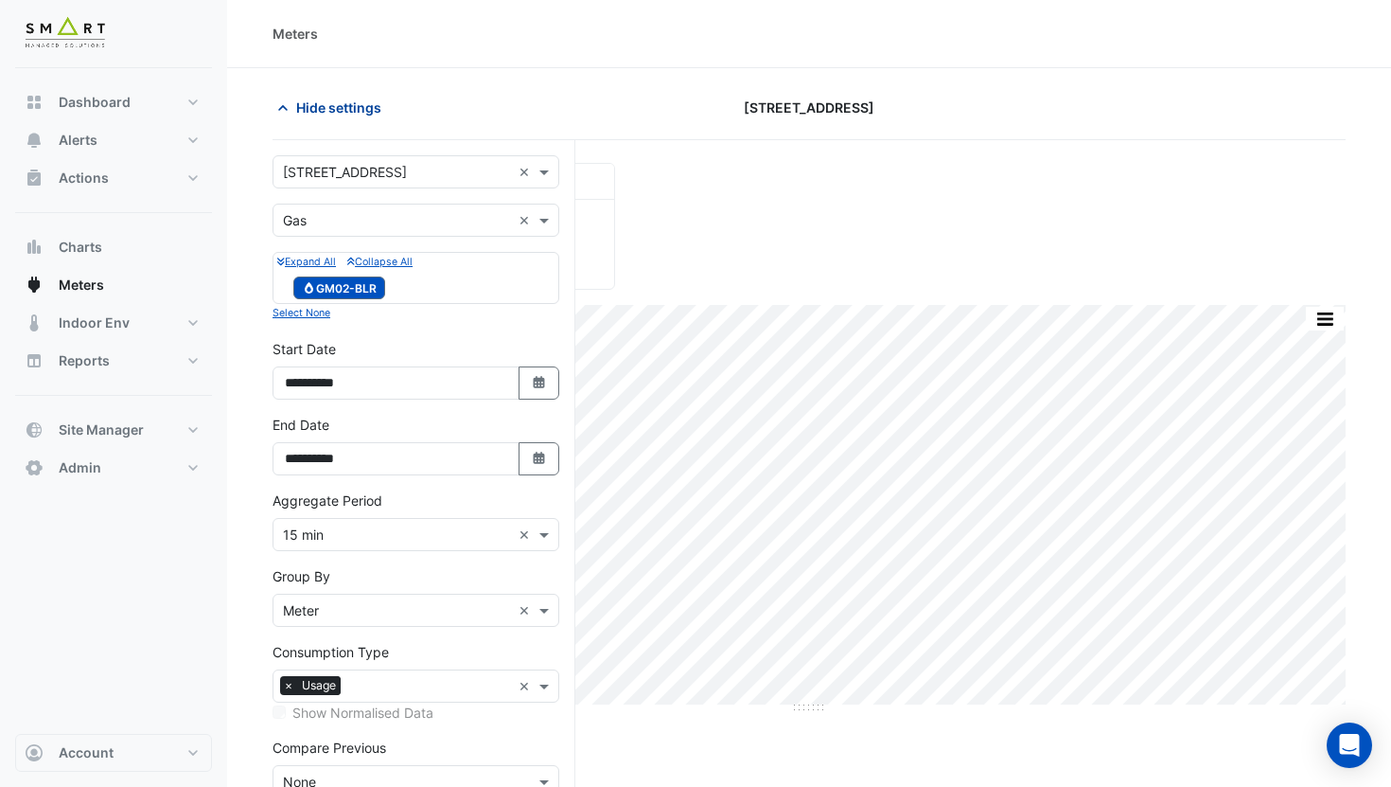
click at [327, 101] on span "Hide settings" at bounding box center [338, 107] width 85 height 20
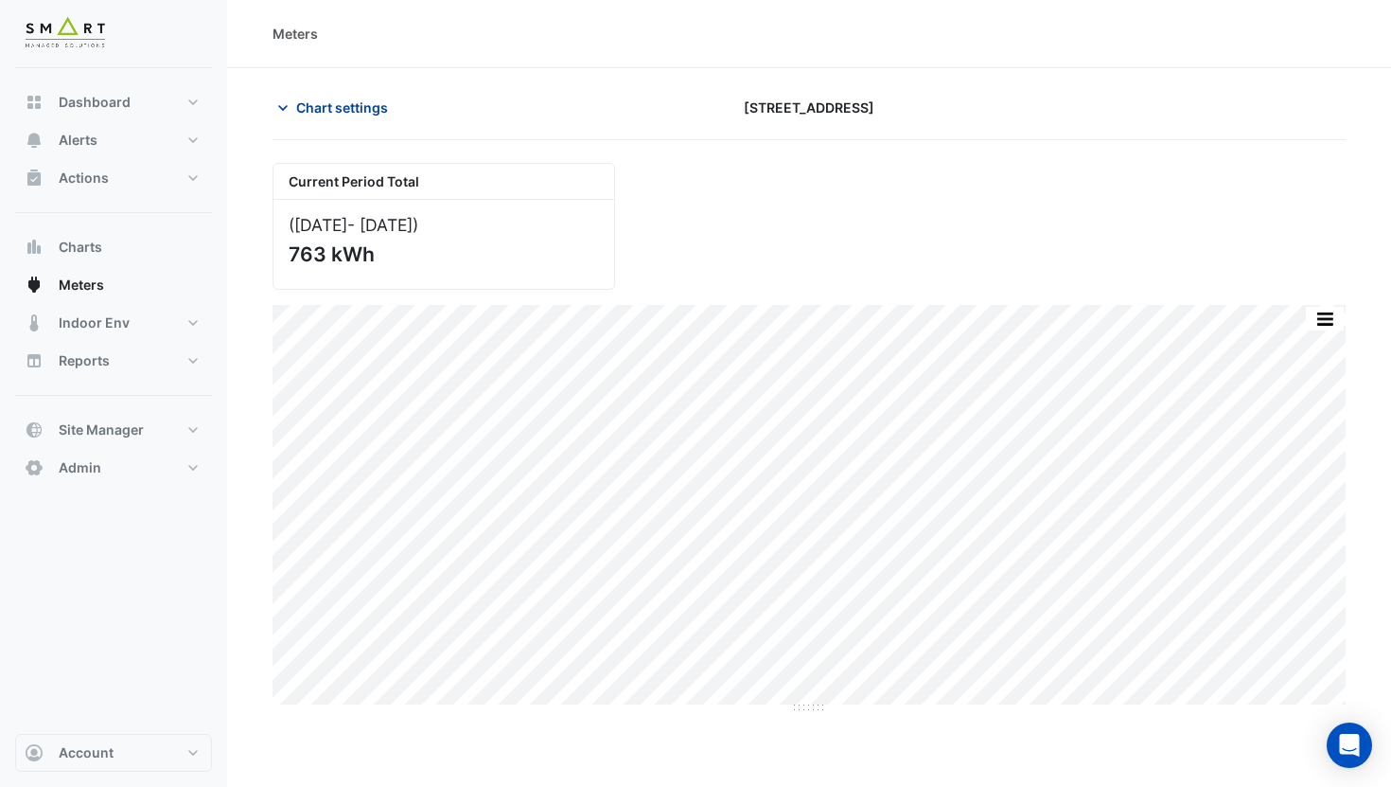
click at [327, 101] on span "Chart settings" at bounding box center [342, 107] width 92 height 20
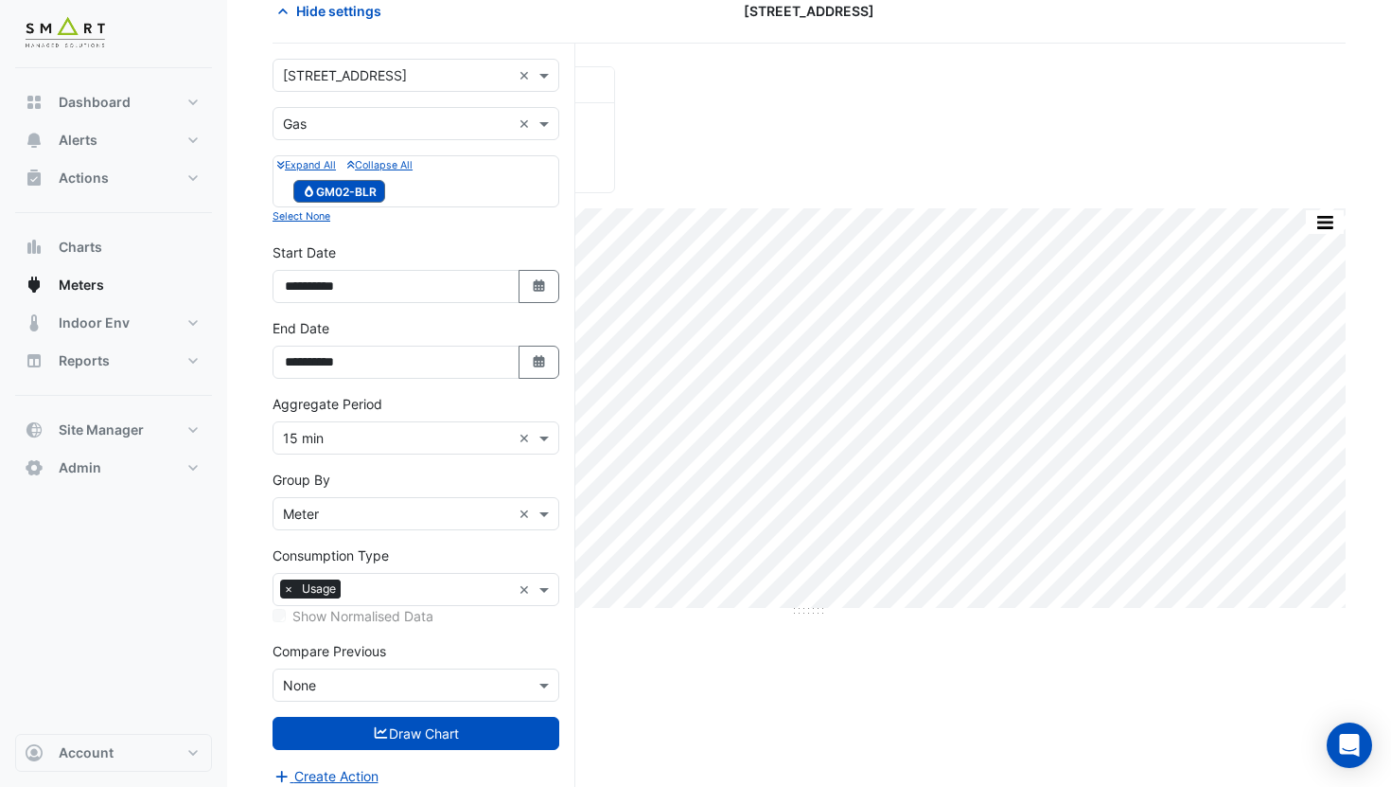
scroll to position [111, 0]
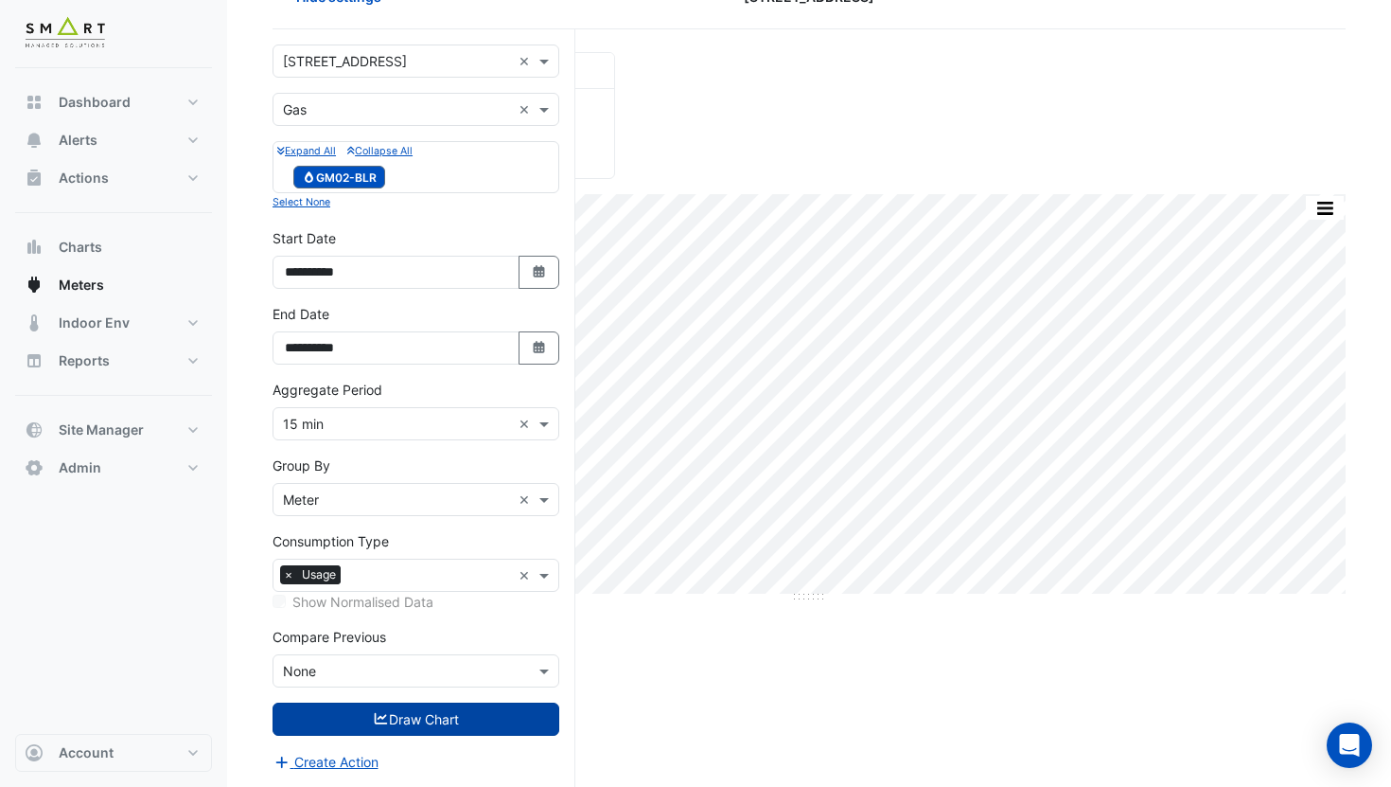
click at [424, 721] on button "Draw Chart" at bounding box center [416, 718] width 287 height 33
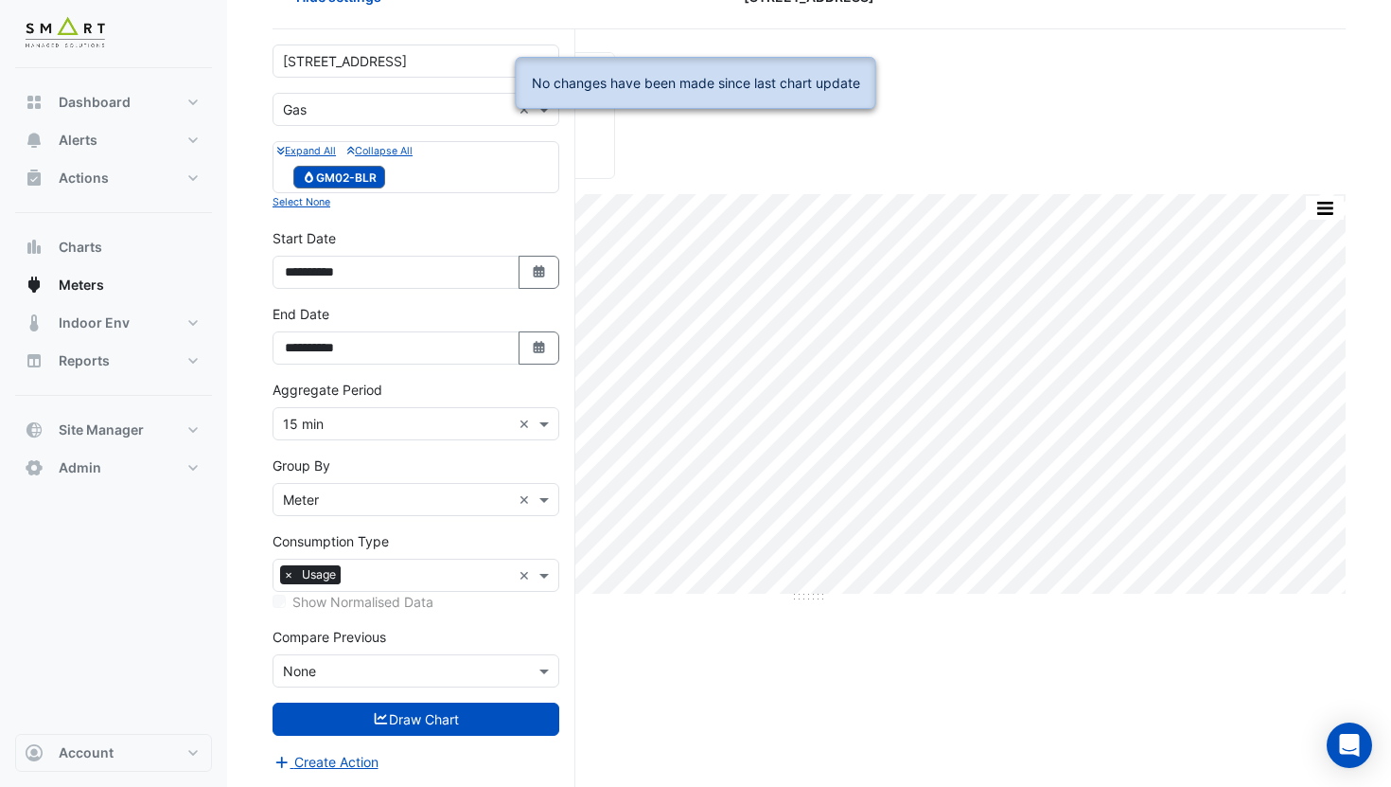
click at [384, 434] on div "× 15 min ×" at bounding box center [416, 423] width 287 height 33
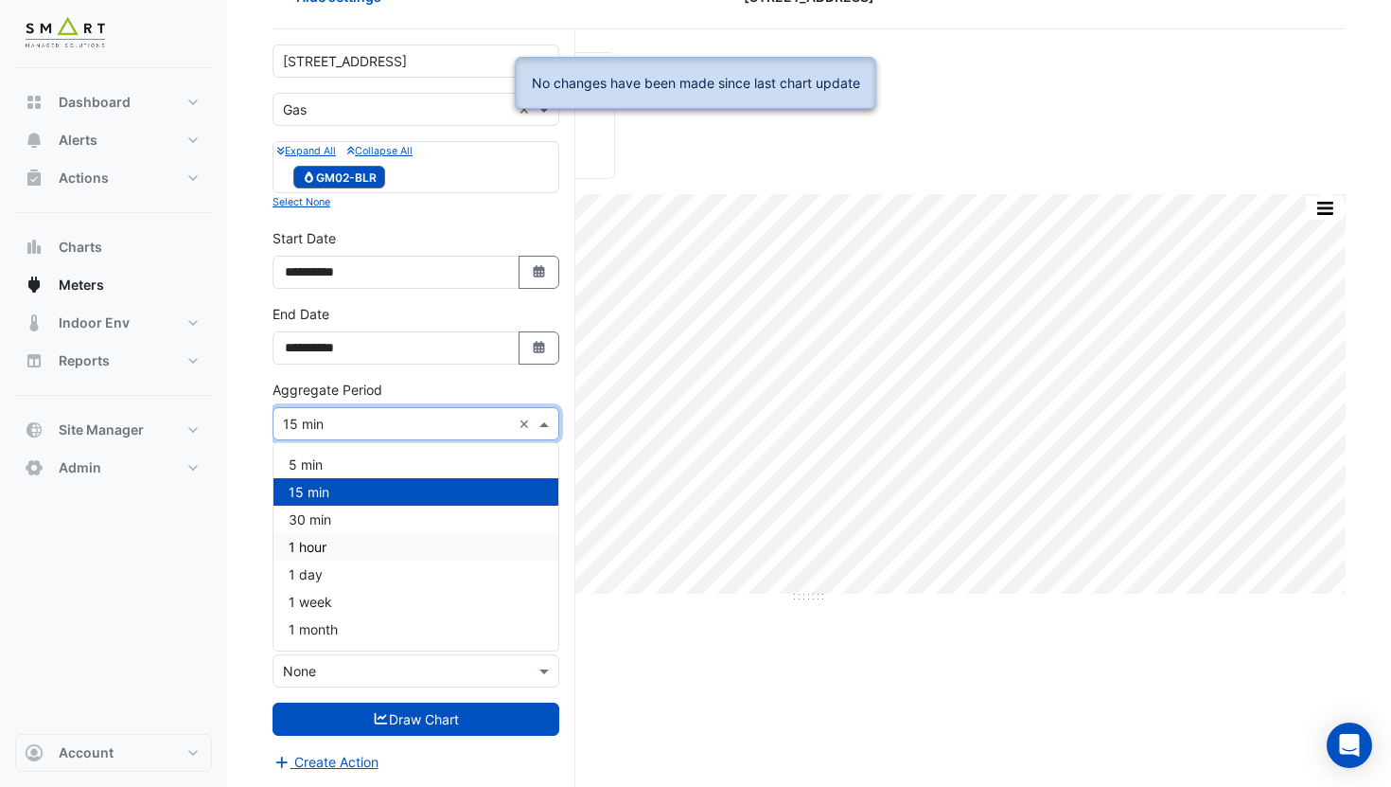
click at [329, 554] on div "1 hour" at bounding box center [416, 546] width 285 height 27
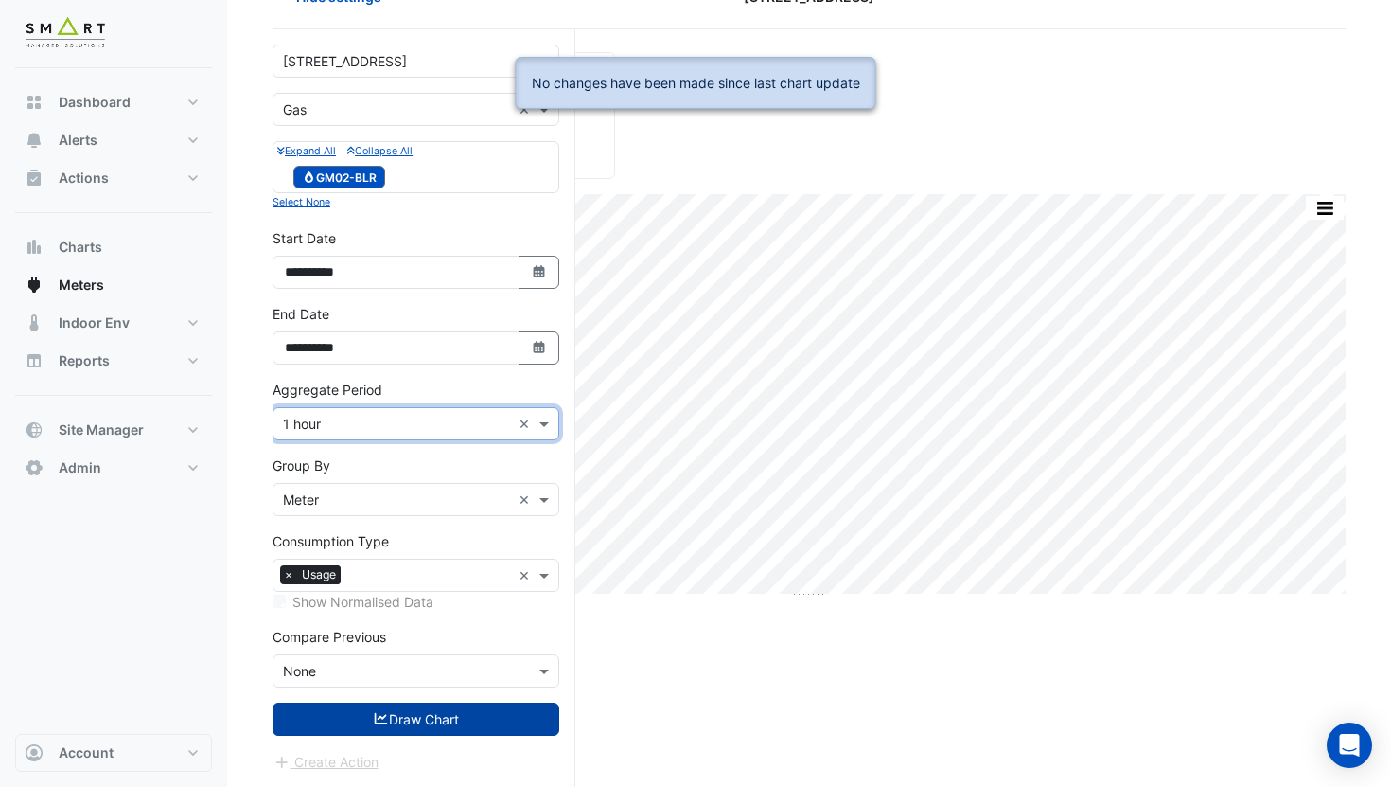
click at [388, 708] on button "Draw Chart" at bounding box center [416, 718] width 287 height 33
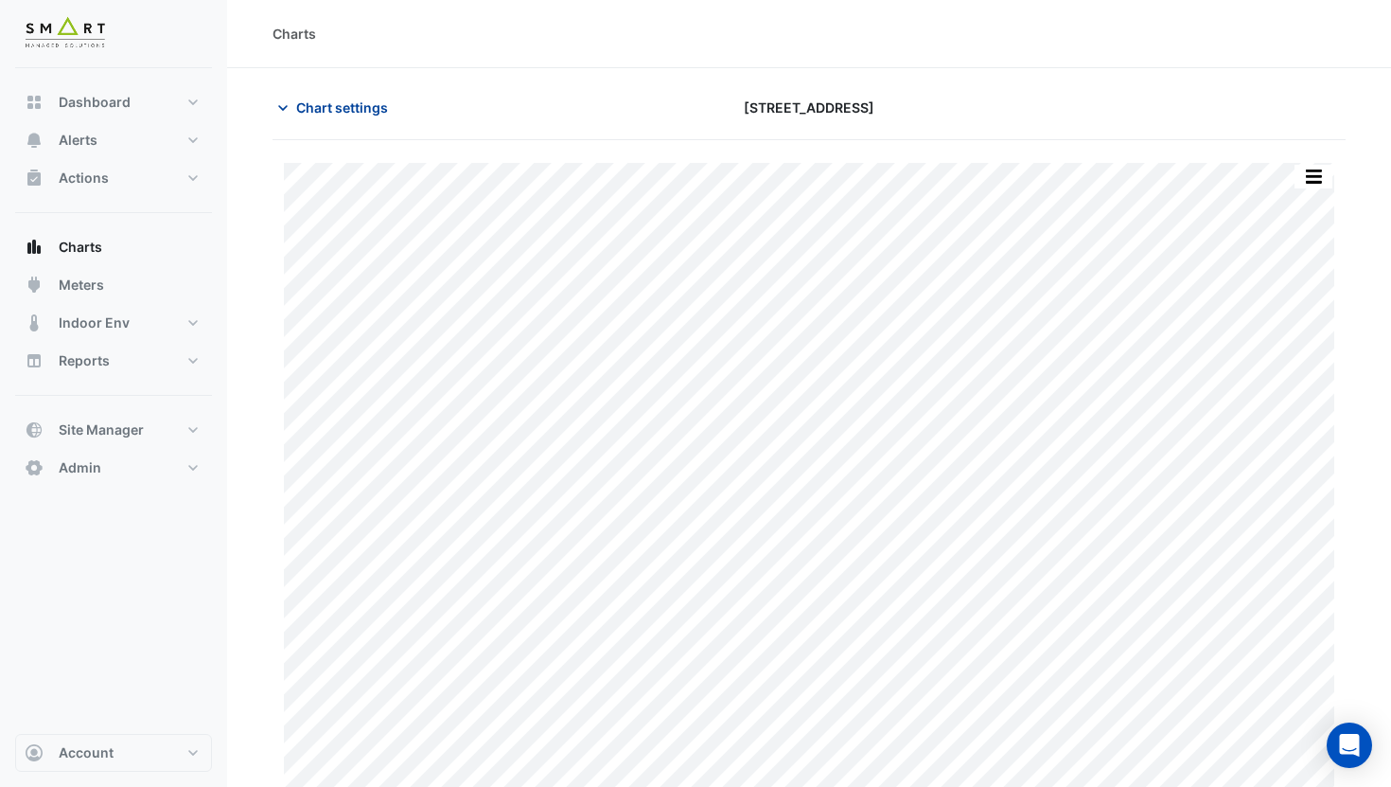
click at [308, 110] on span "Chart settings" at bounding box center [342, 107] width 92 height 20
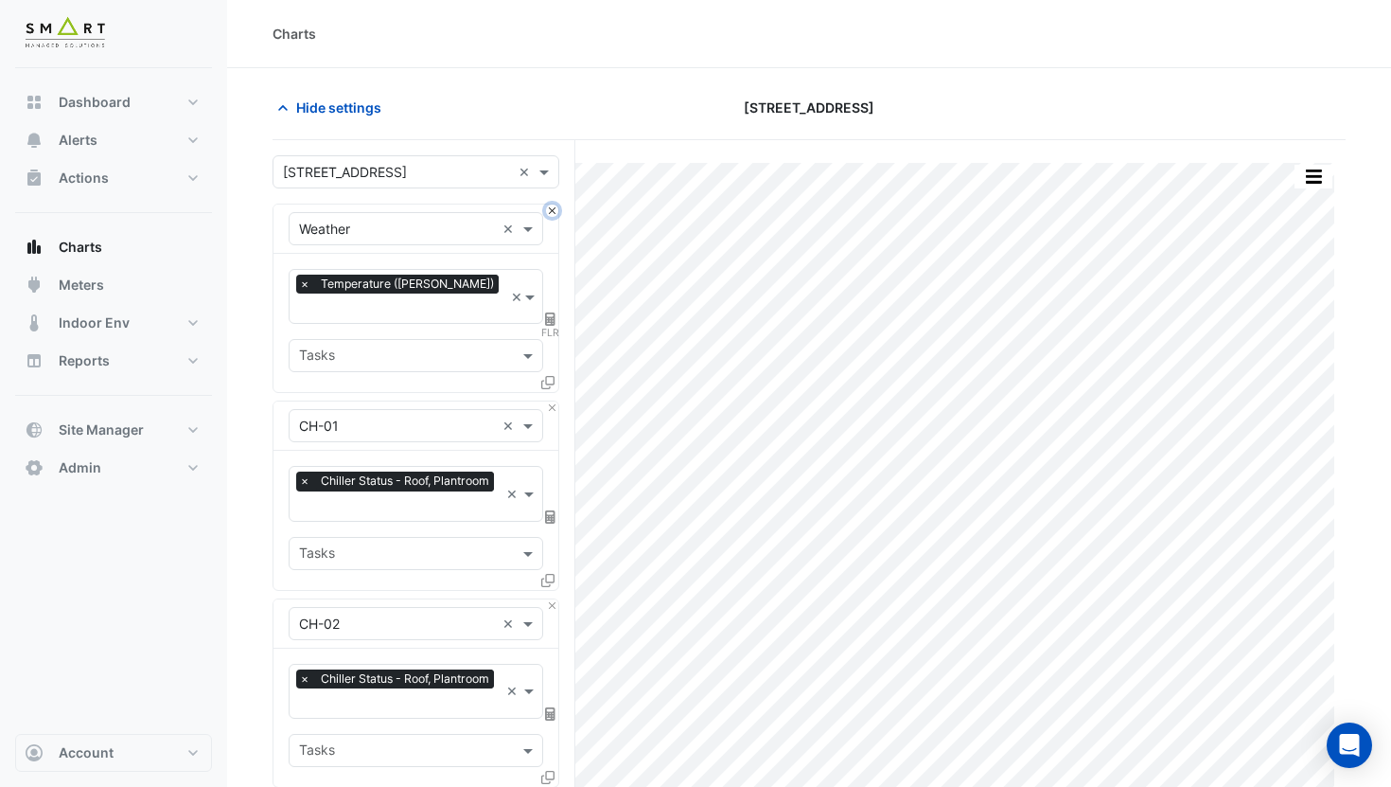
click at [551, 213] on button "Close" at bounding box center [552, 210] width 12 height 12
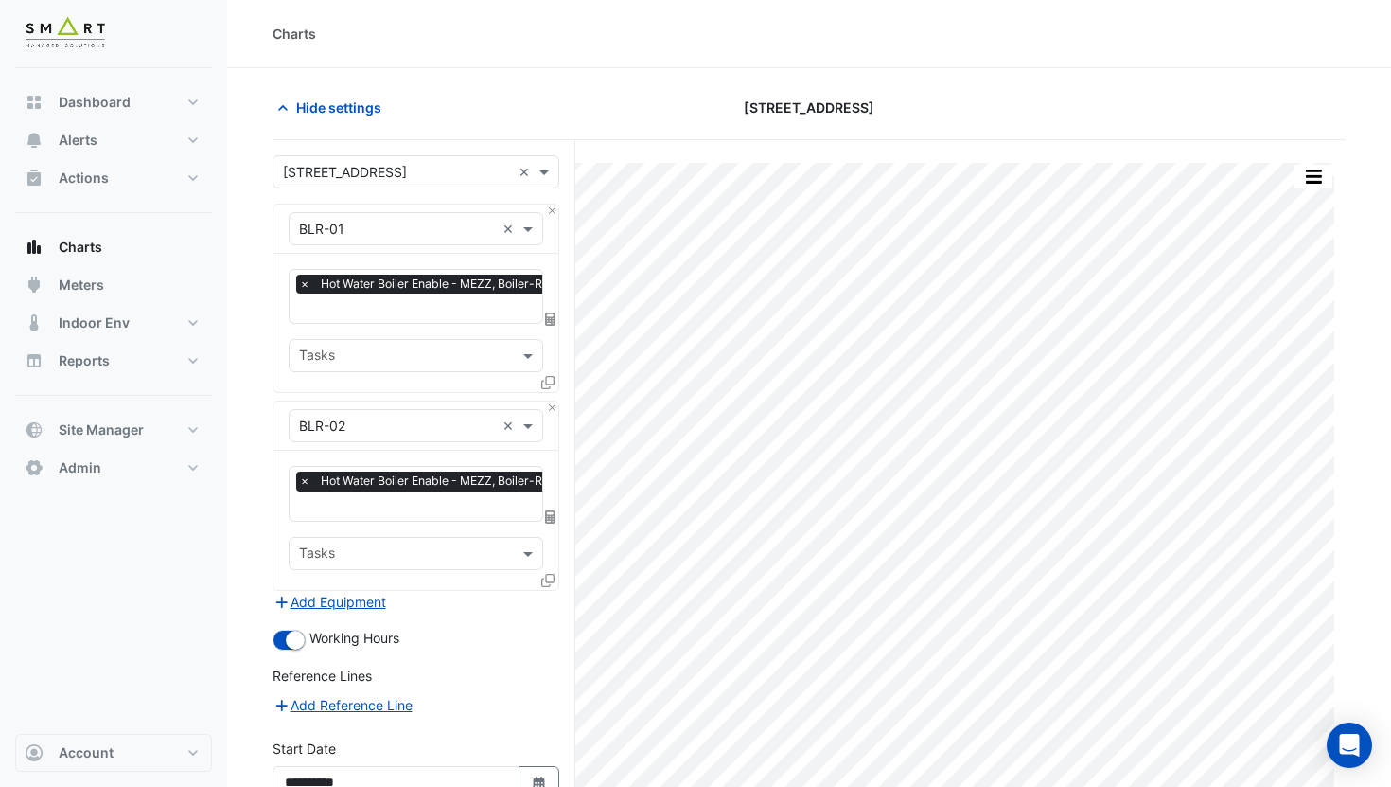
click at [385, 234] on input "text" at bounding box center [397, 230] width 196 height 20
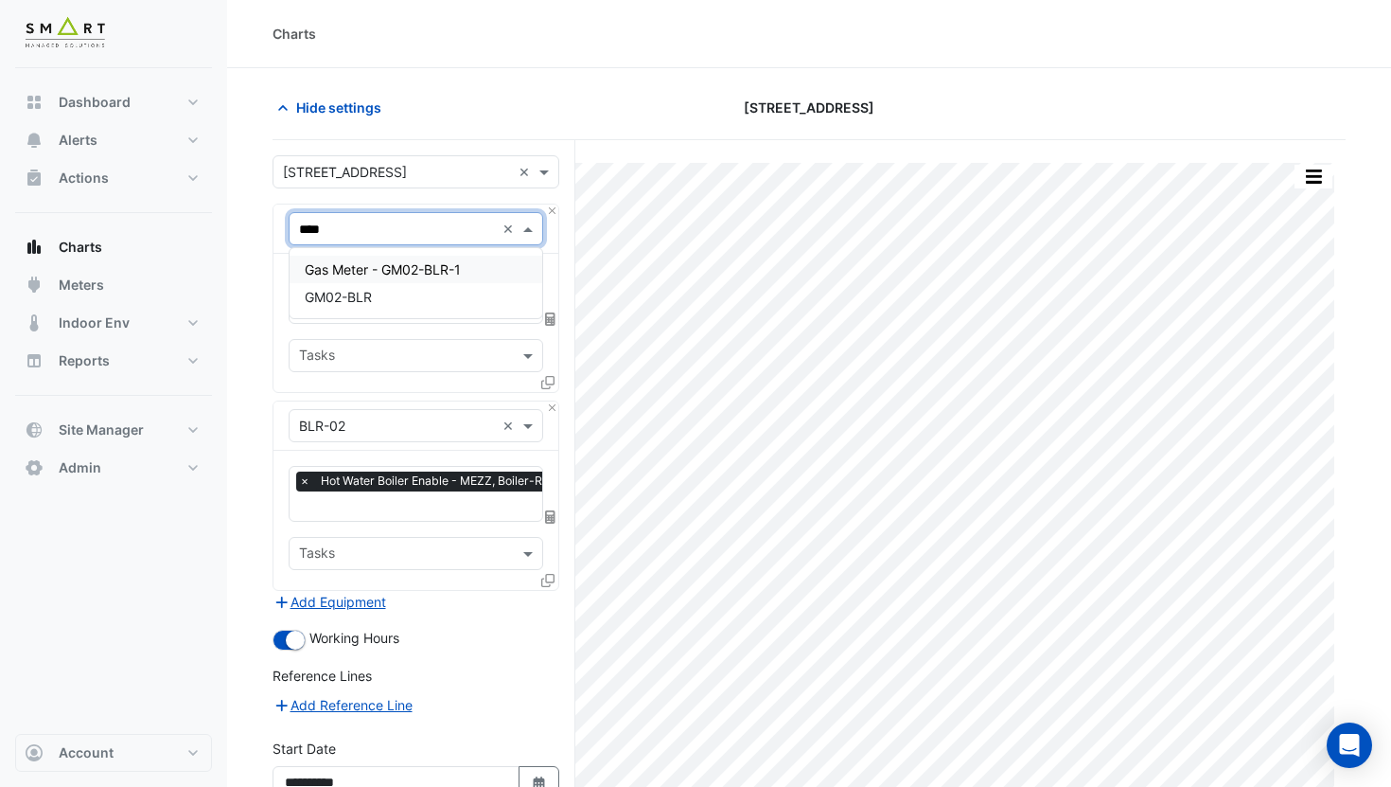
type input "*****"
click at [365, 302] on span "GM02-BLR" at bounding box center [338, 297] width 67 height 16
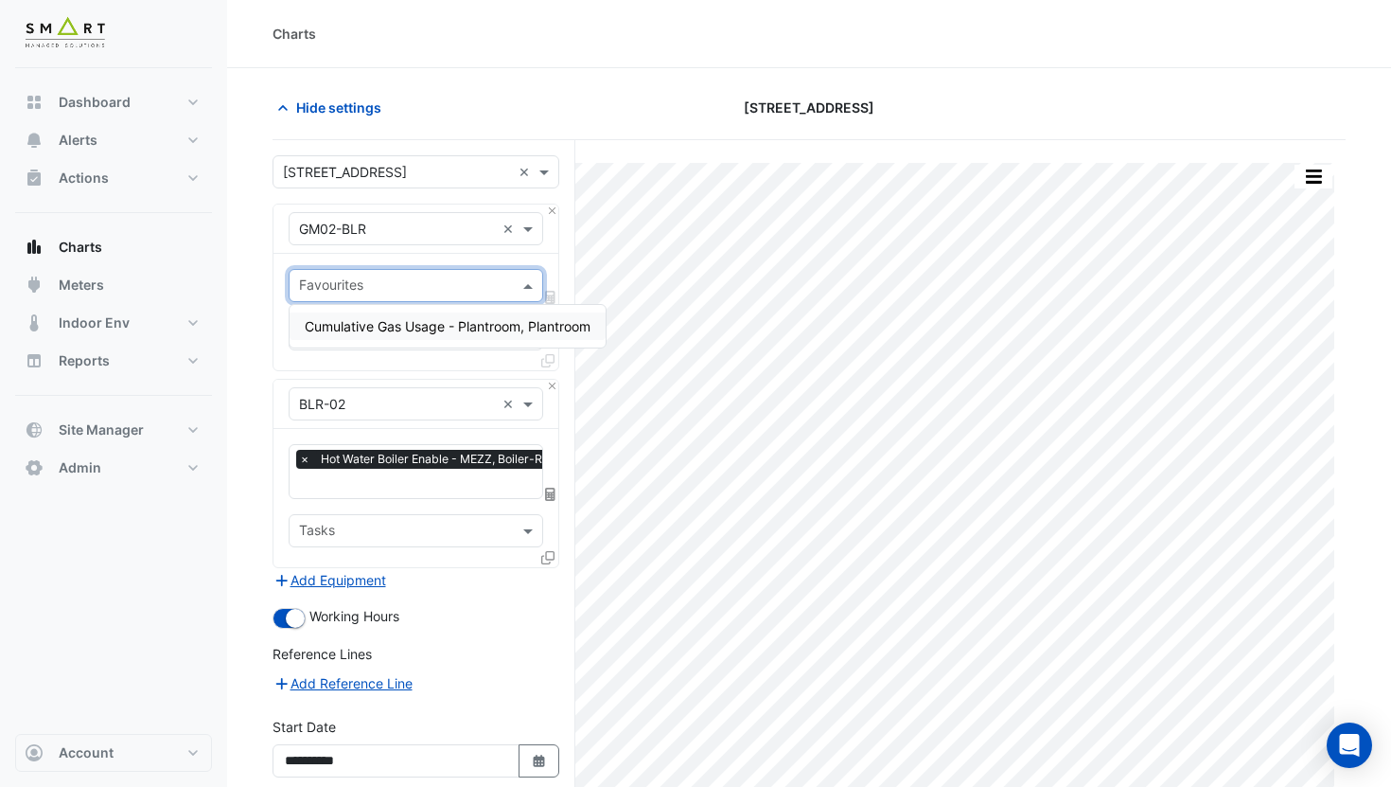
click at [384, 289] on input "text" at bounding box center [405, 287] width 212 height 20
click at [363, 332] on span "Cumulative Gas Usage - Plantroom, Plantroom" at bounding box center [448, 326] width 286 height 16
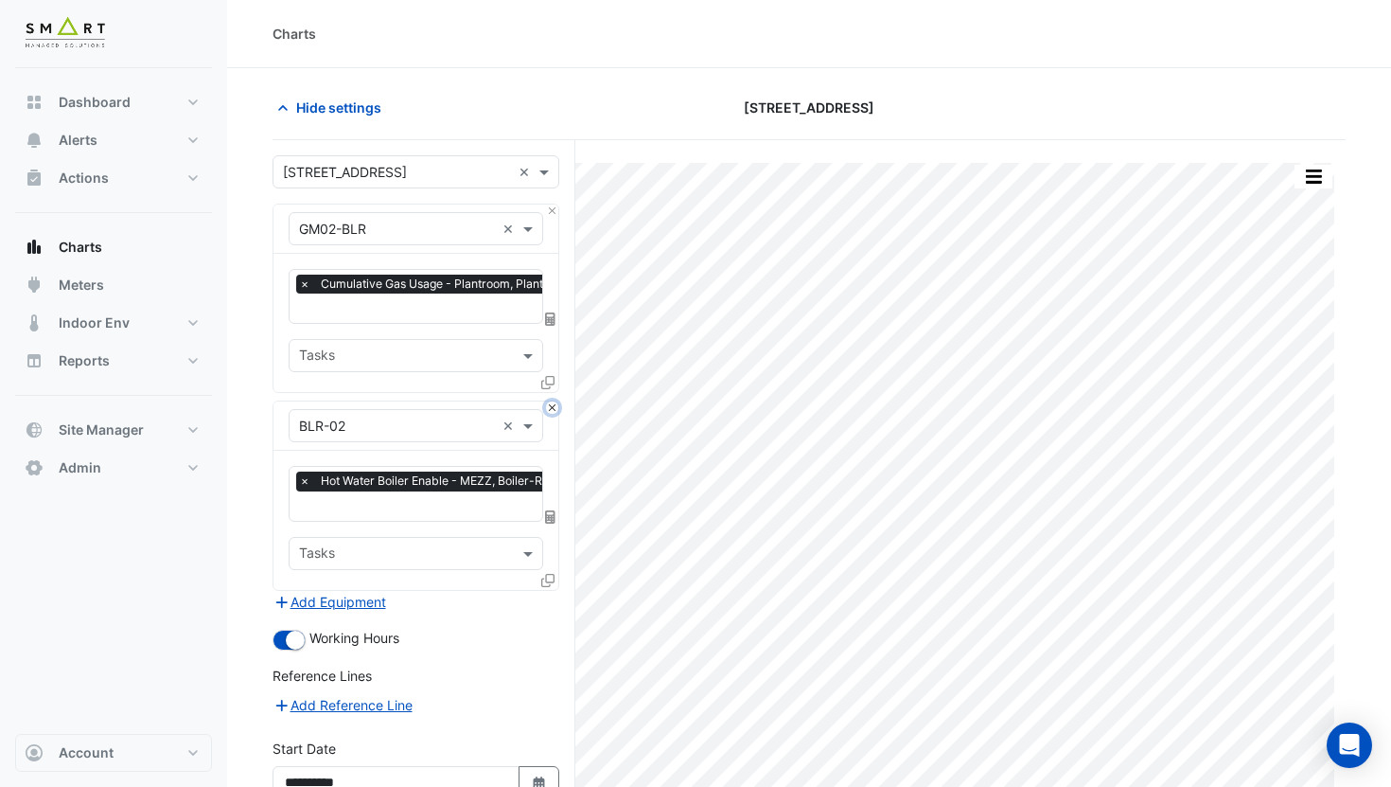
click at [556, 406] on button "Close" at bounding box center [552, 407] width 12 height 12
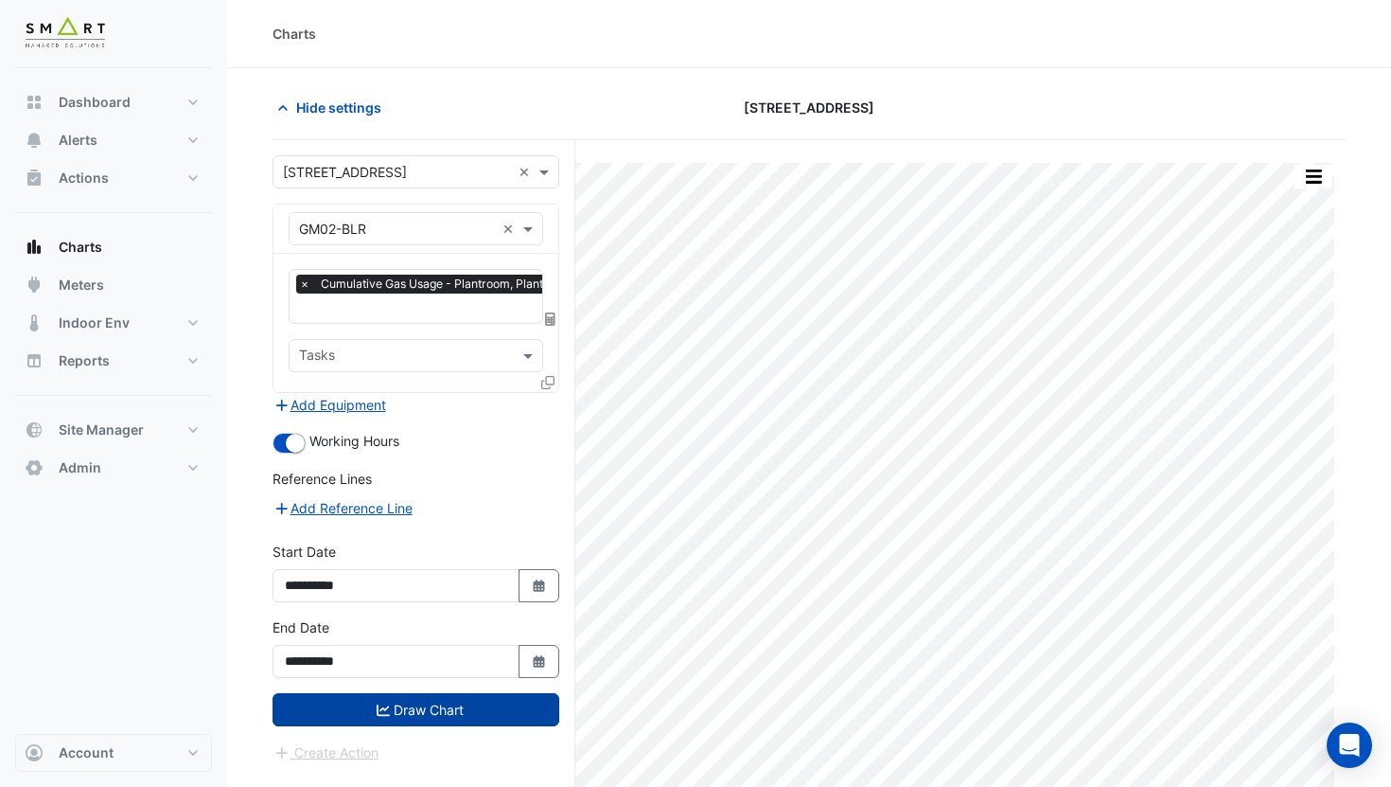
click at [430, 700] on button "Draw Chart" at bounding box center [416, 709] width 287 height 33
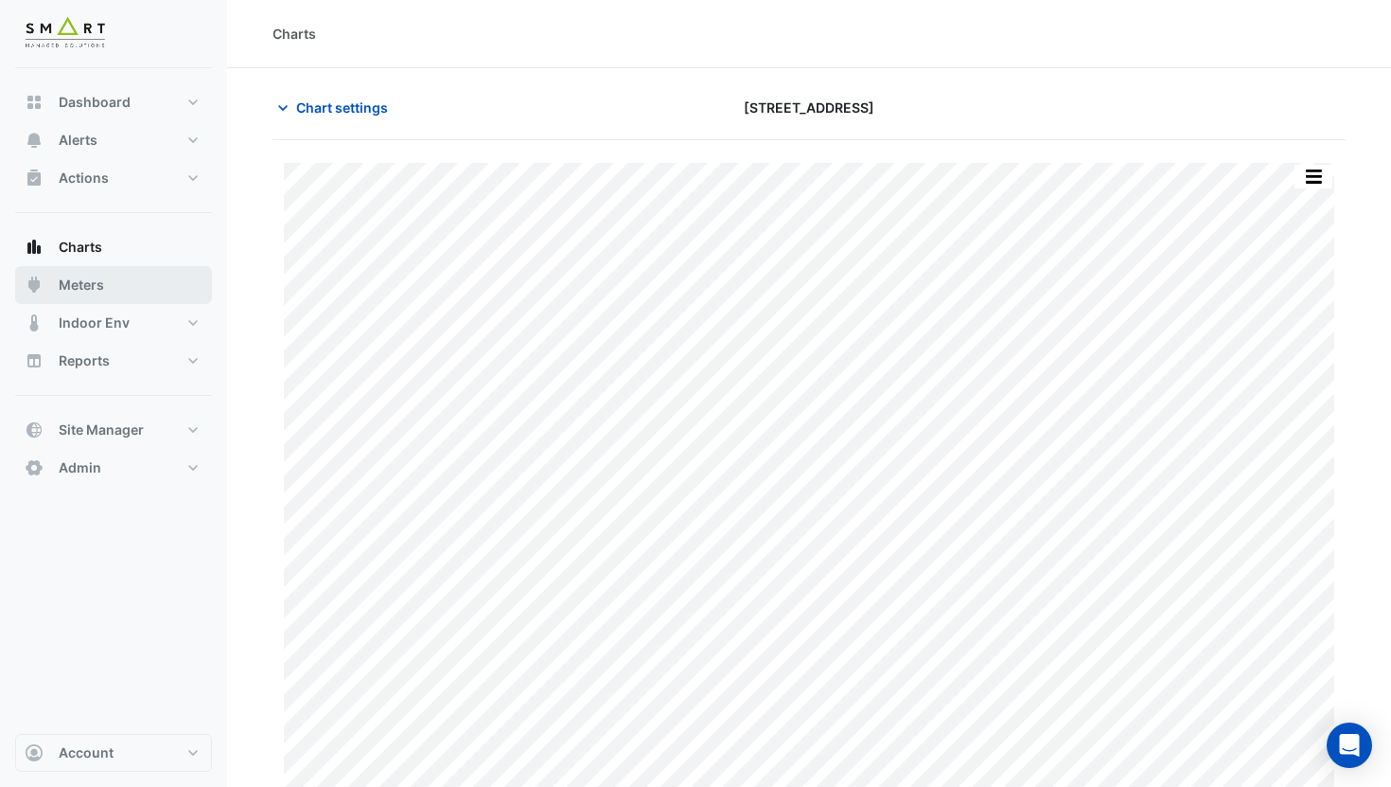
click at [113, 293] on button "Meters" at bounding box center [113, 285] width 197 height 38
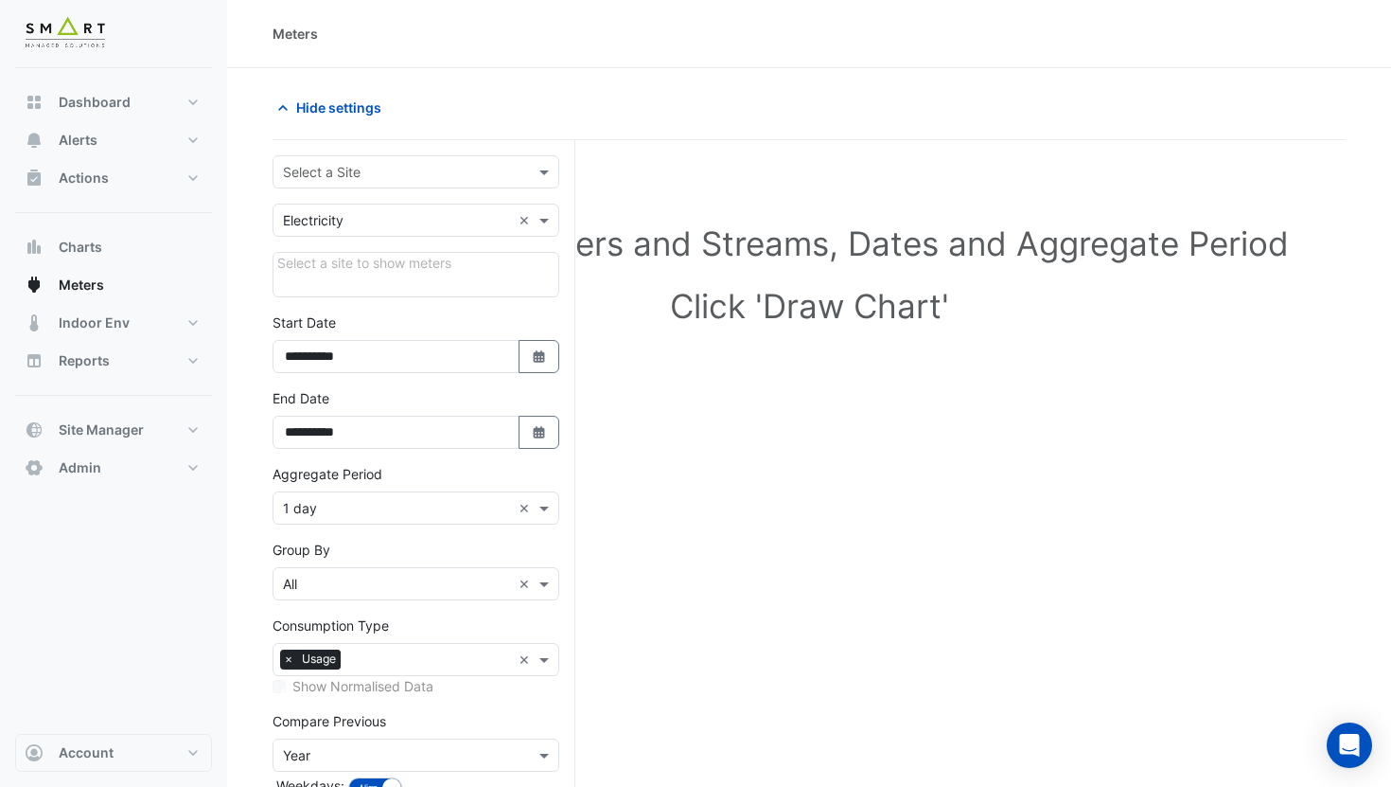
click at [367, 176] on input "text" at bounding box center [397, 173] width 228 height 20
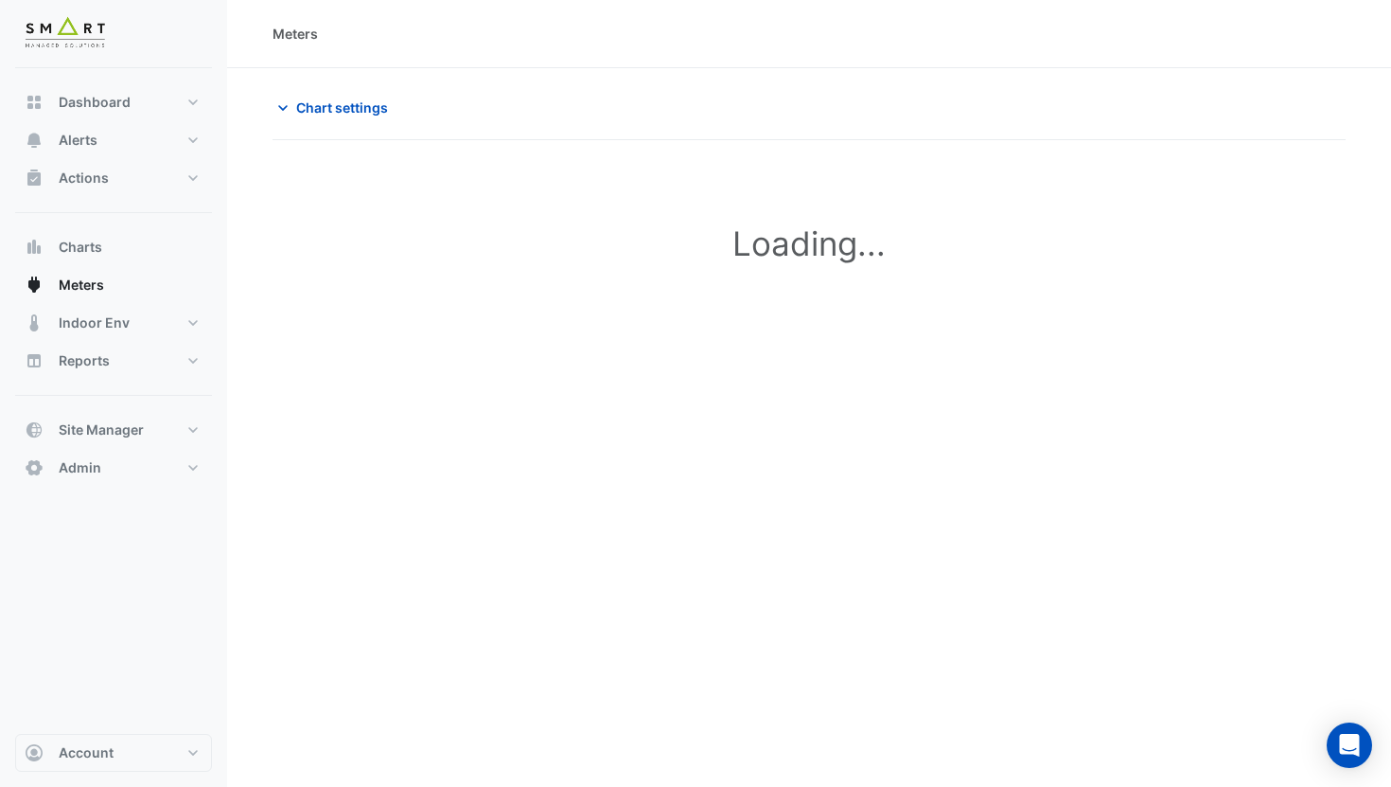
type input "**********"
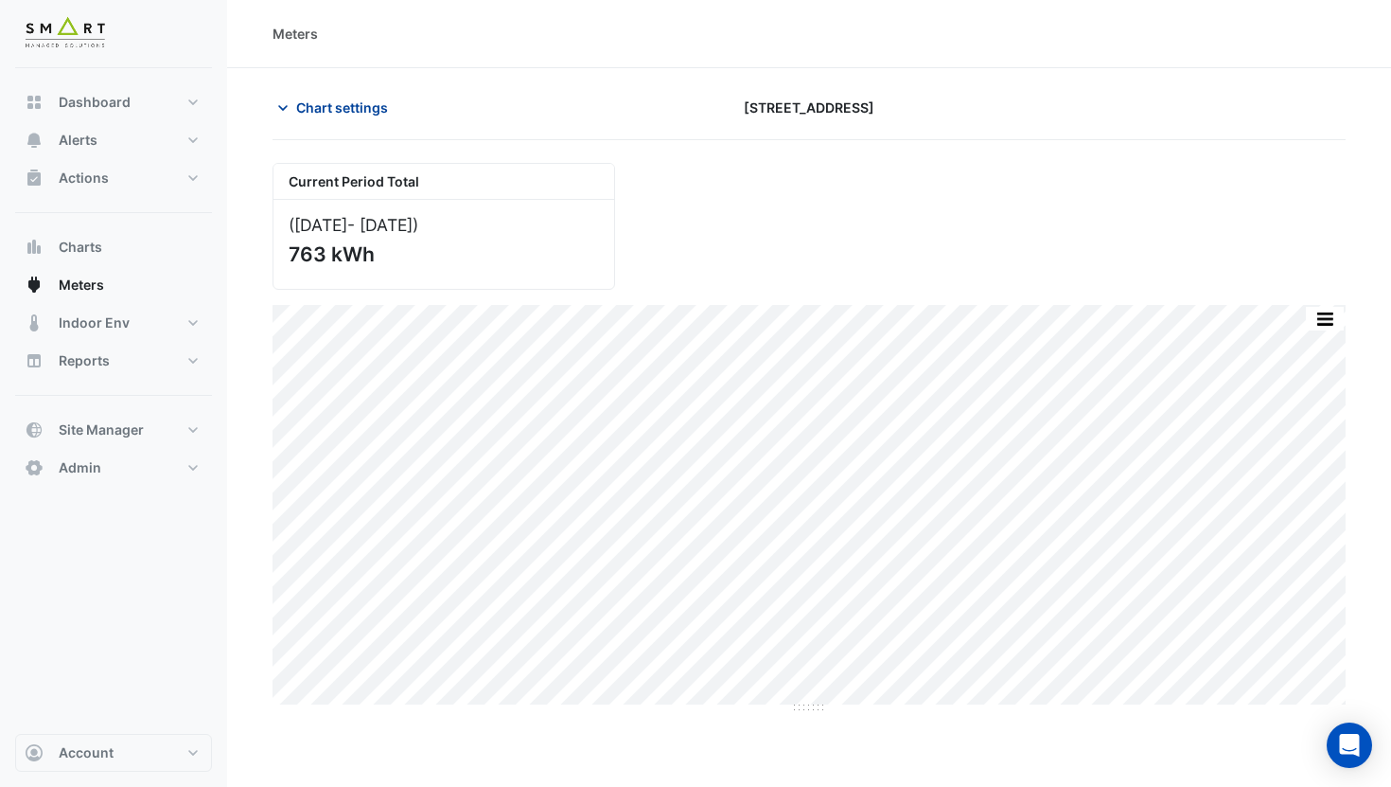
click at [350, 117] on button "Chart settings" at bounding box center [337, 107] width 128 height 33
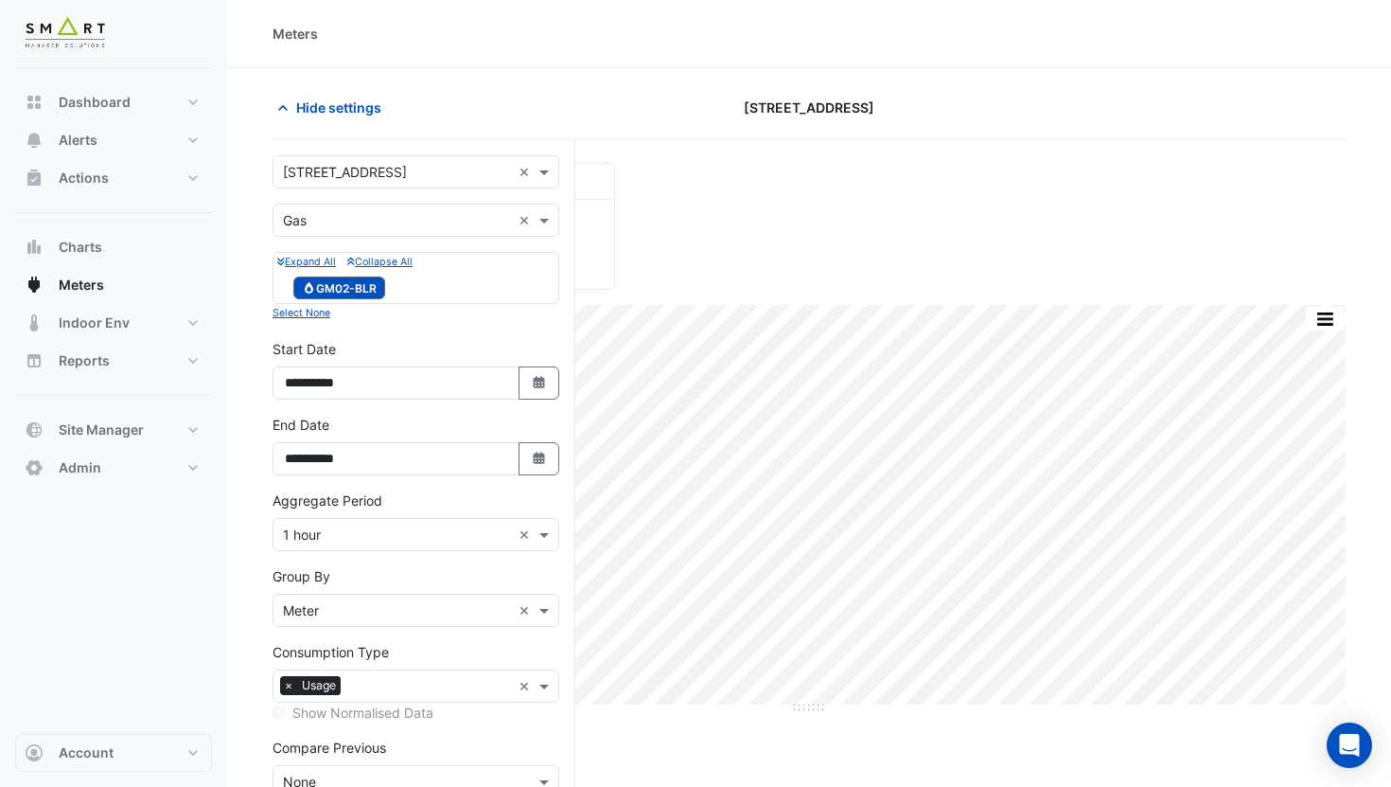
click at [352, 531] on input "text" at bounding box center [397, 535] width 228 height 20
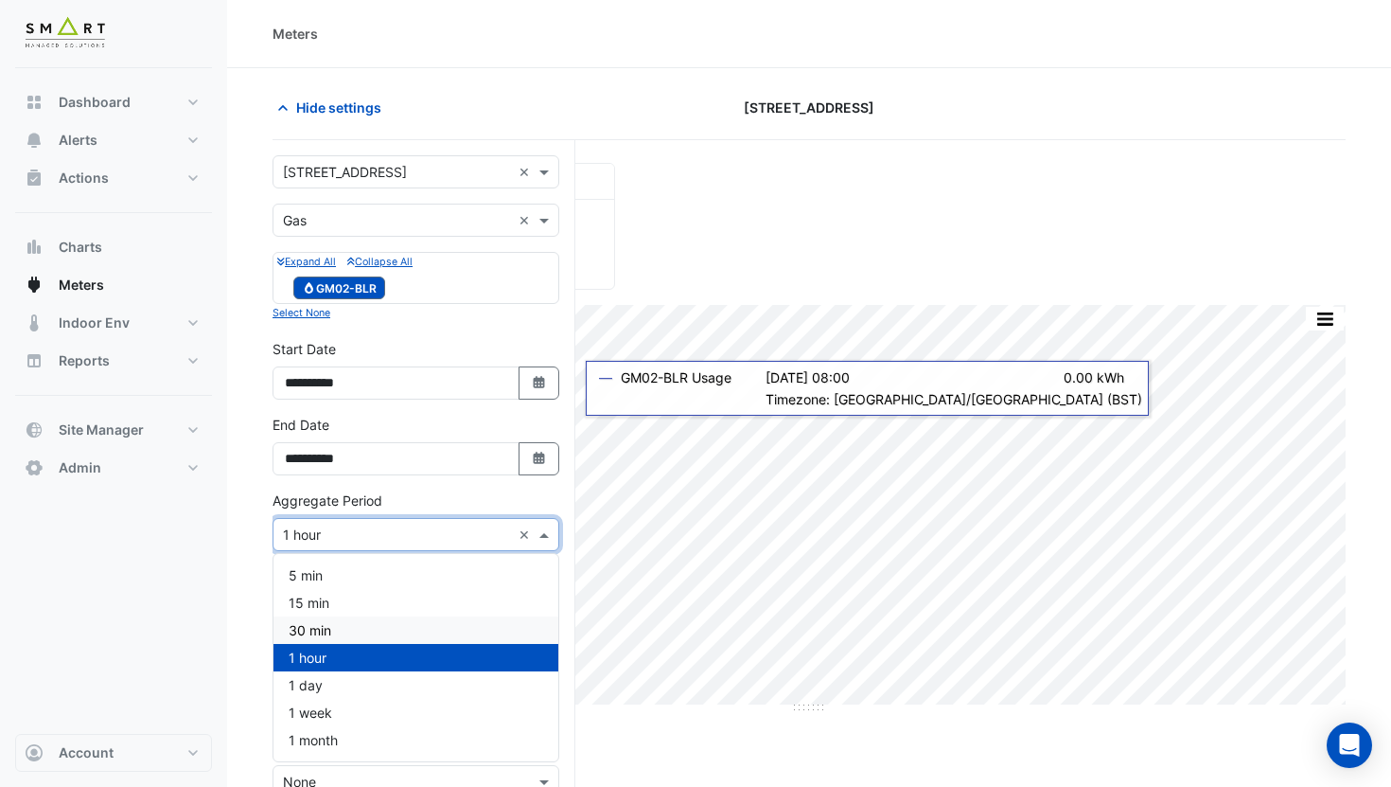
click at [414, 223] on input "text" at bounding box center [397, 221] width 228 height 20
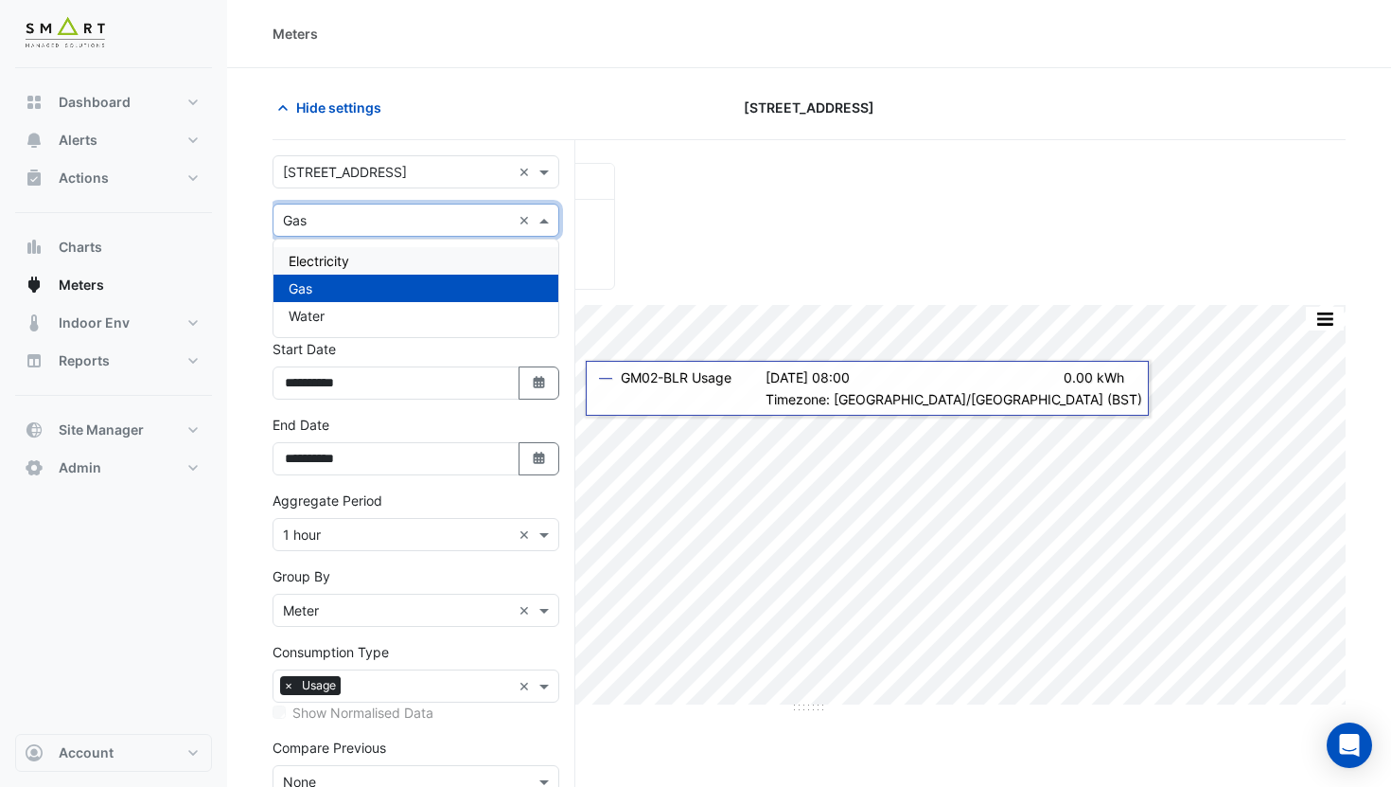
click at [371, 259] on div "Electricity" at bounding box center [416, 260] width 285 height 27
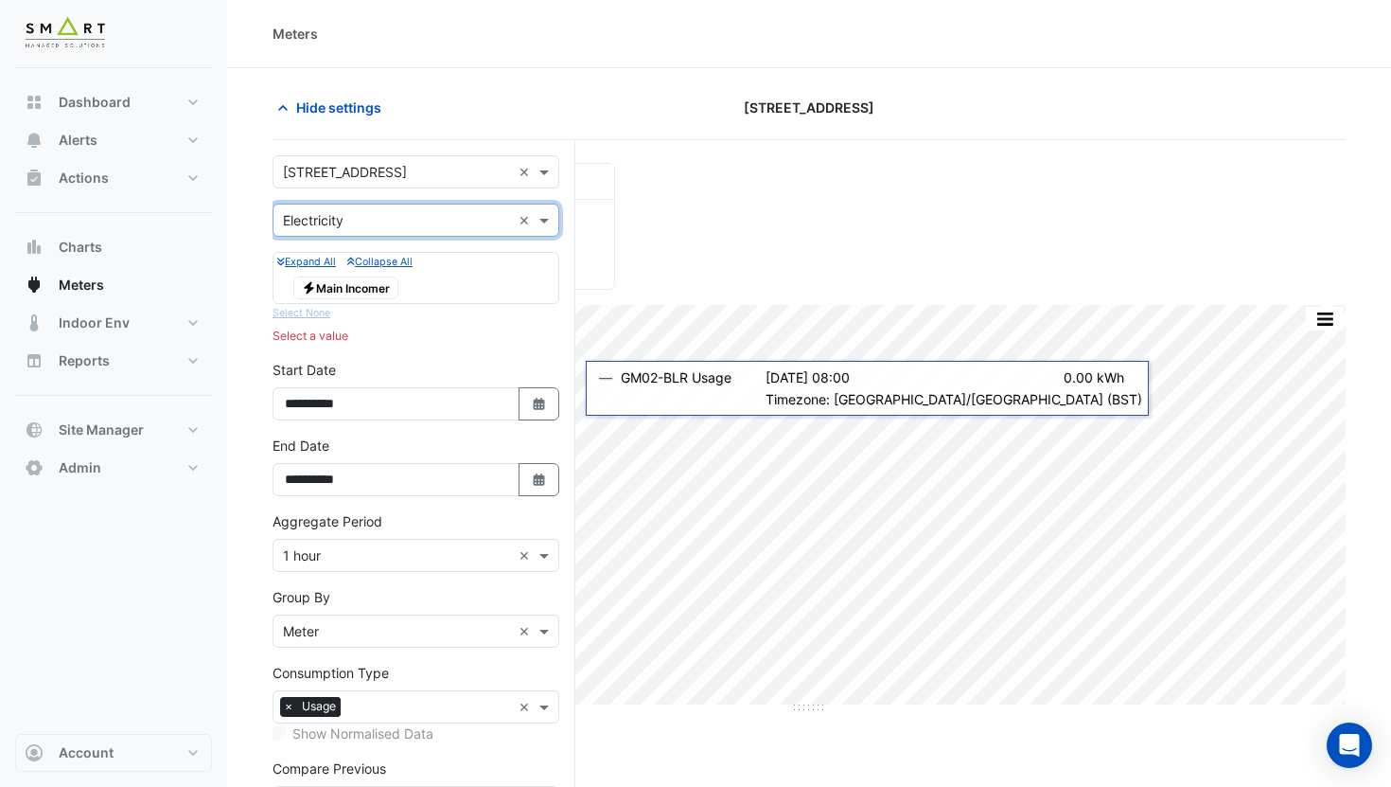
click at [355, 281] on span "Electricity Main Incomer" at bounding box center [345, 287] width 105 height 23
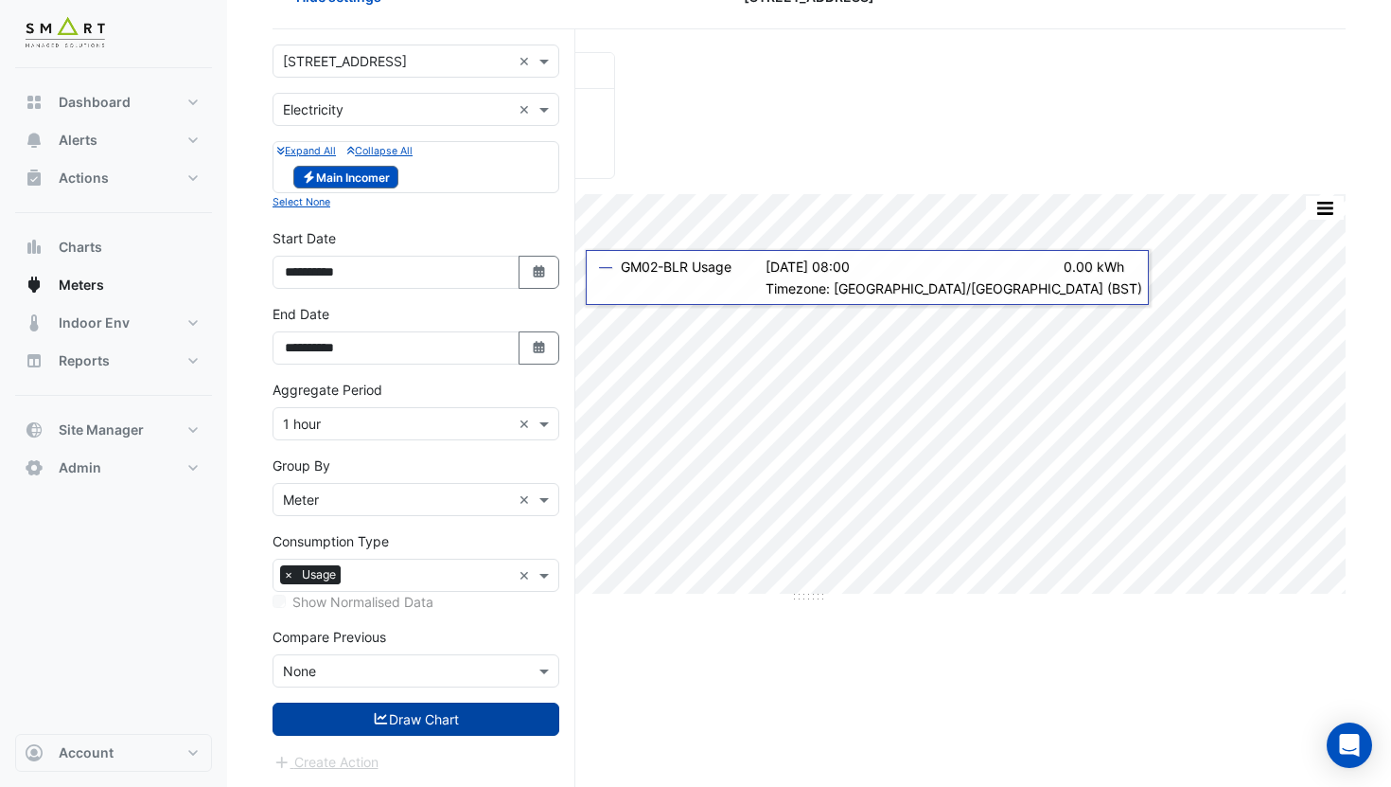
click at [355, 721] on button "Draw Chart" at bounding box center [416, 718] width 287 height 33
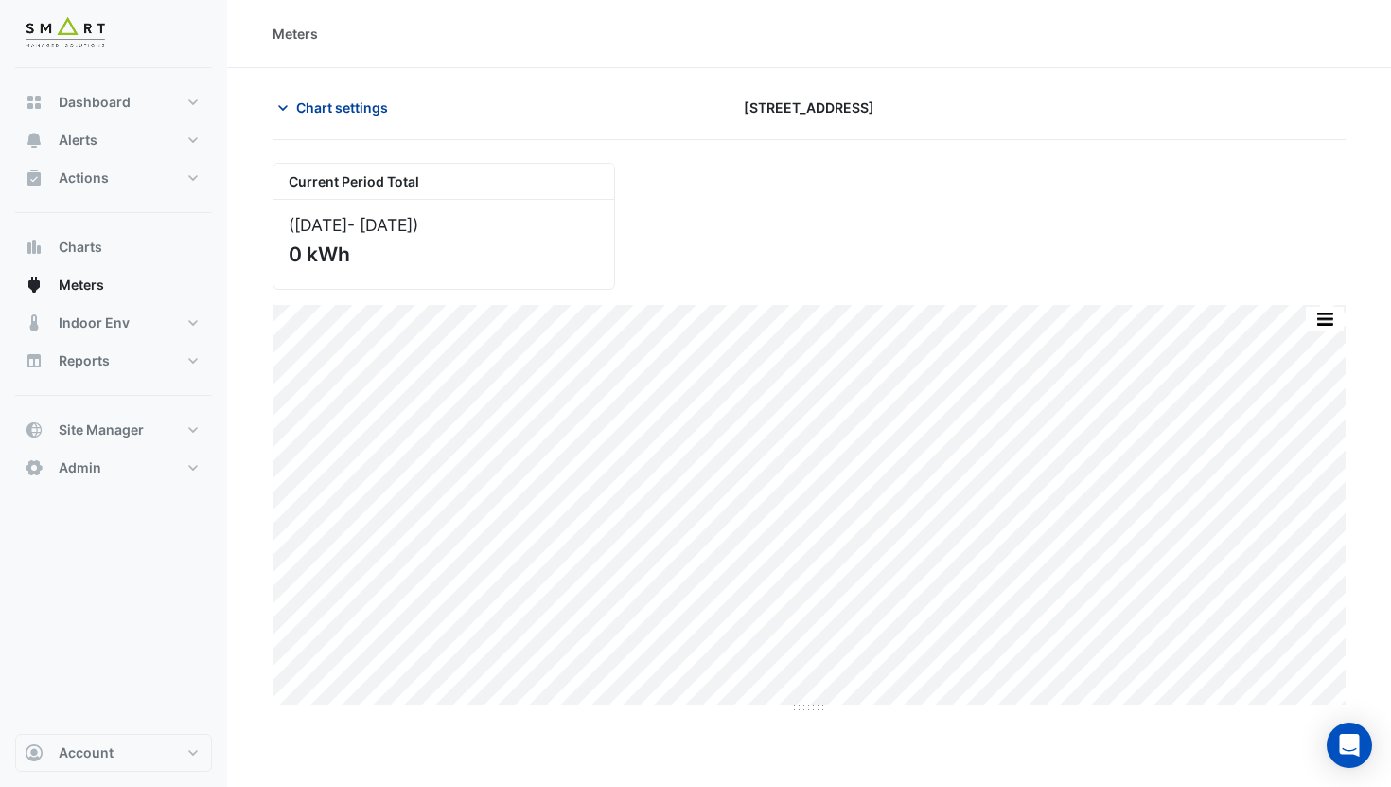
click at [337, 106] on span "Chart settings" at bounding box center [342, 107] width 92 height 20
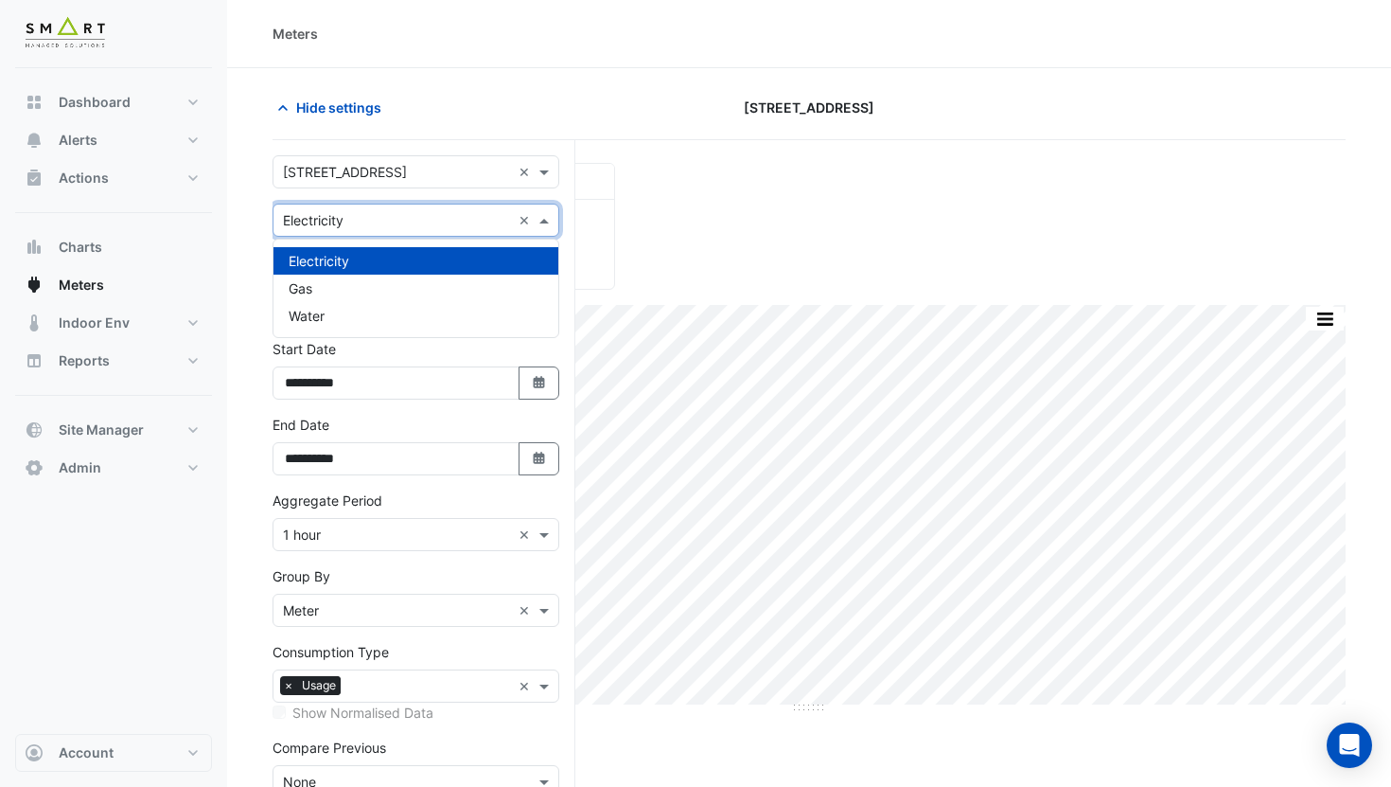
click at [342, 224] on input "text" at bounding box center [397, 221] width 228 height 20
click at [330, 301] on div "Gas" at bounding box center [416, 288] width 285 height 27
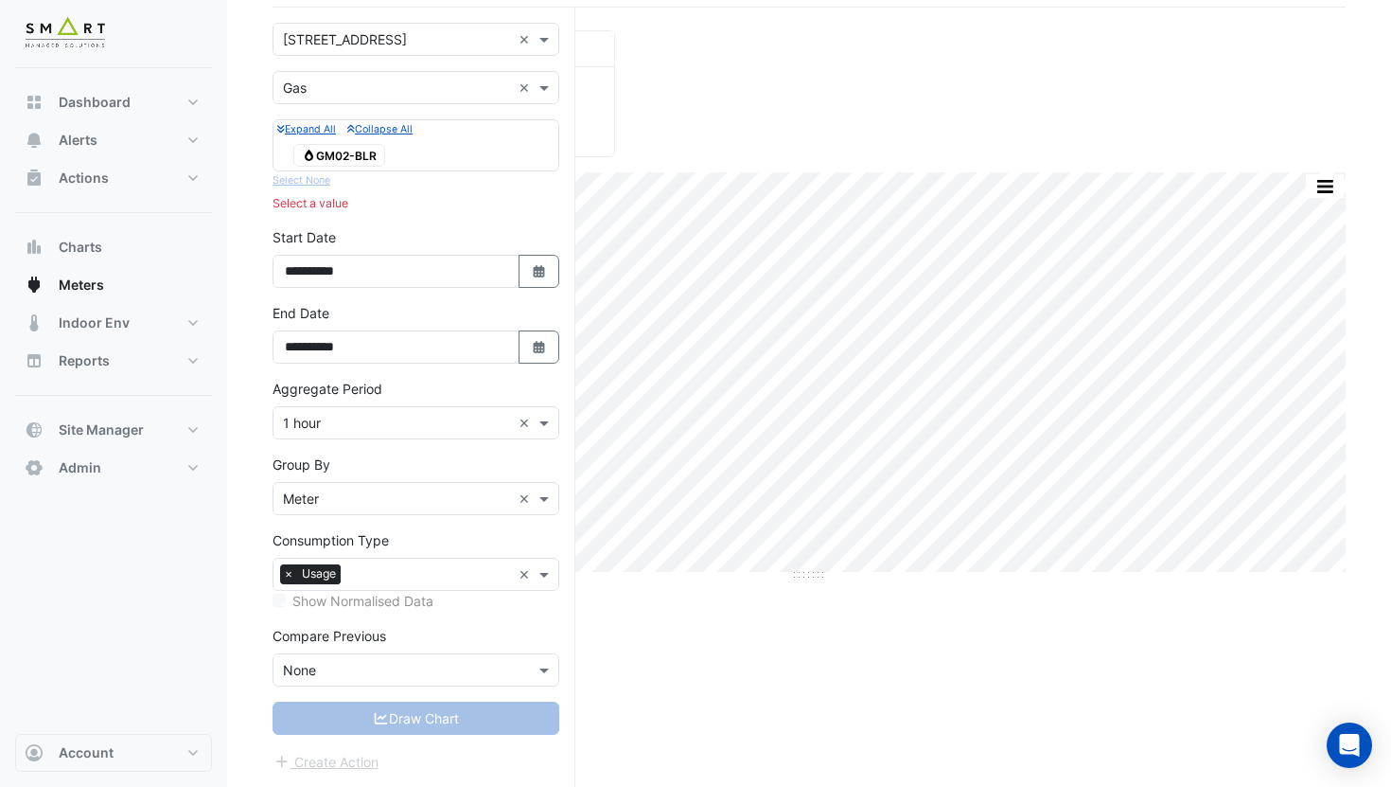
click at [357, 153] on span "Gas GM02-BLR" at bounding box center [339, 155] width 92 height 23
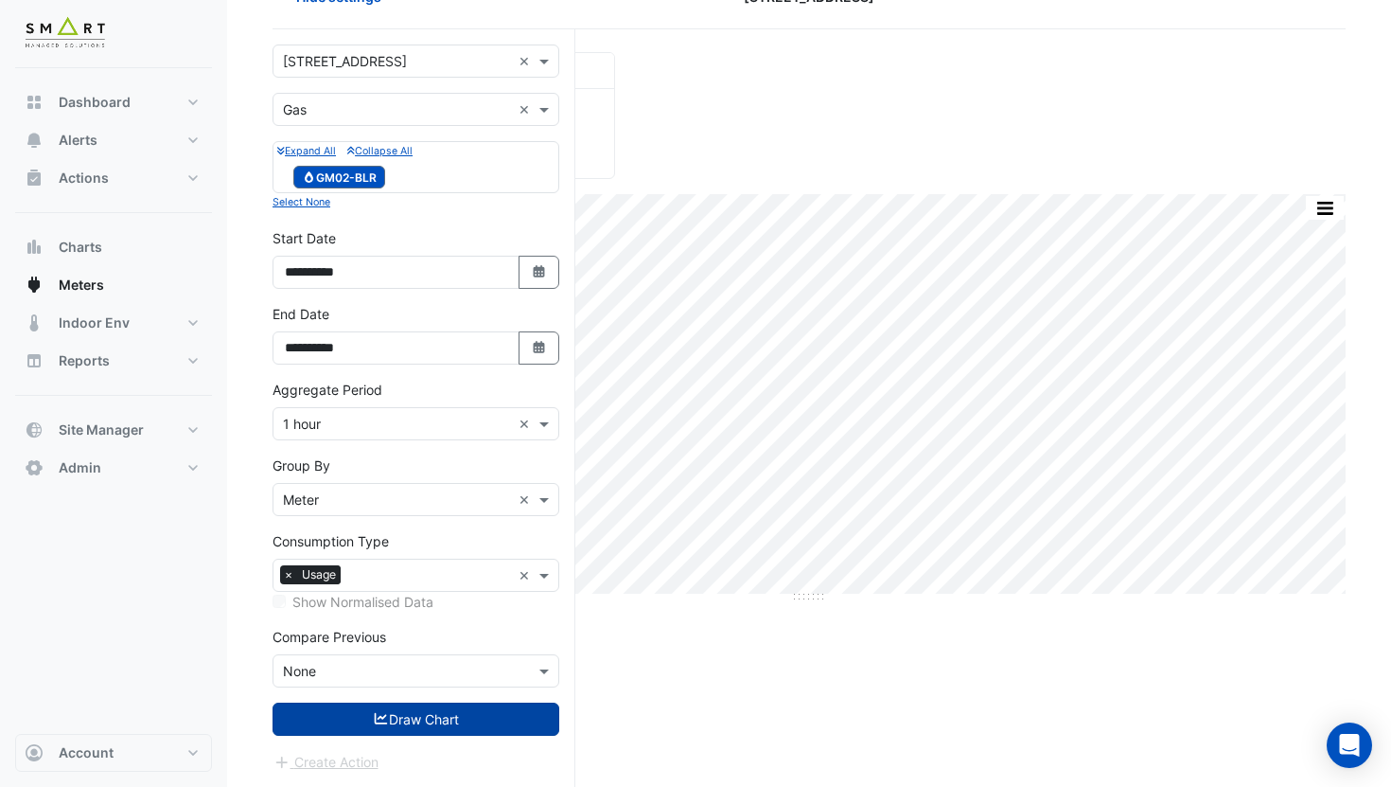
click at [346, 732] on button "Draw Chart" at bounding box center [416, 718] width 287 height 33
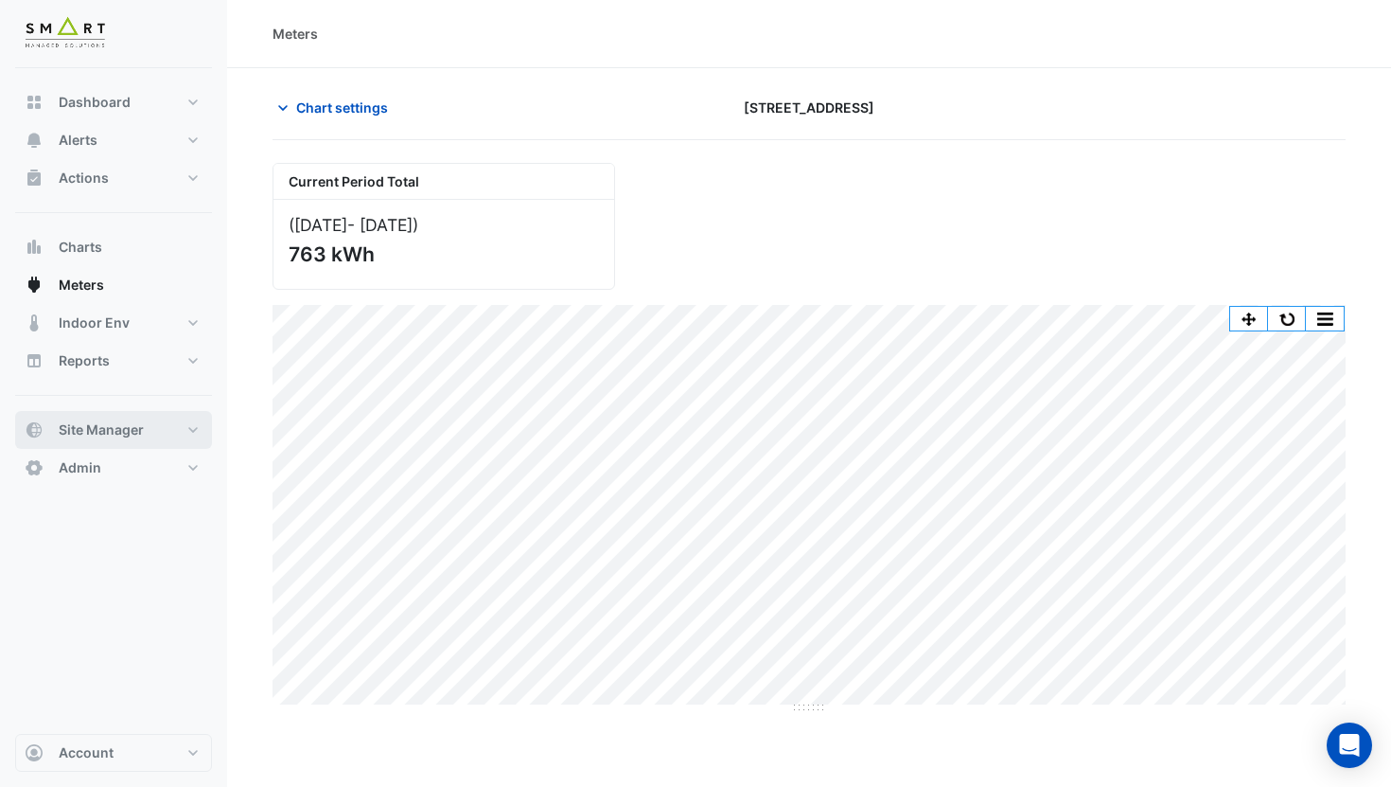
click at [118, 446] on button "Site Manager" at bounding box center [113, 430] width 197 height 38
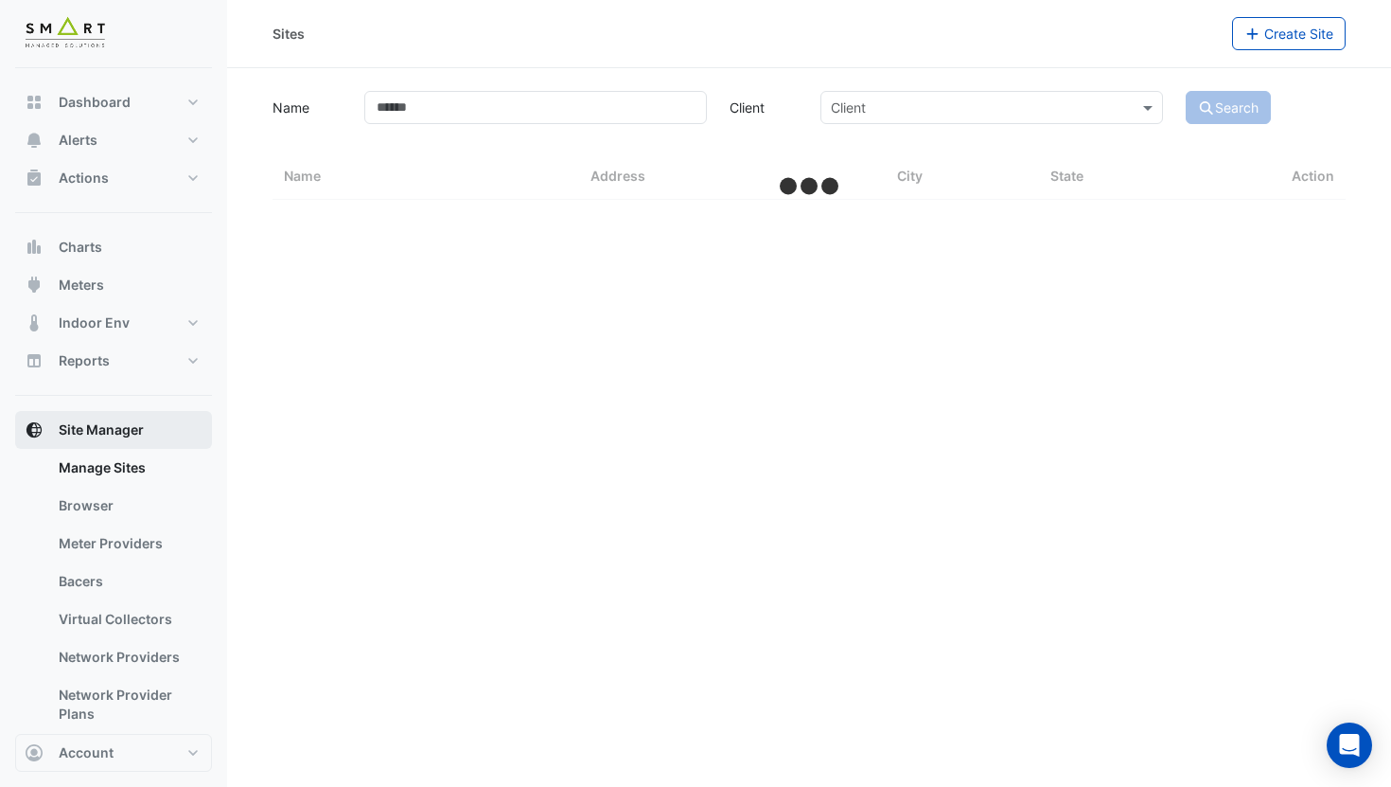
select select "***"
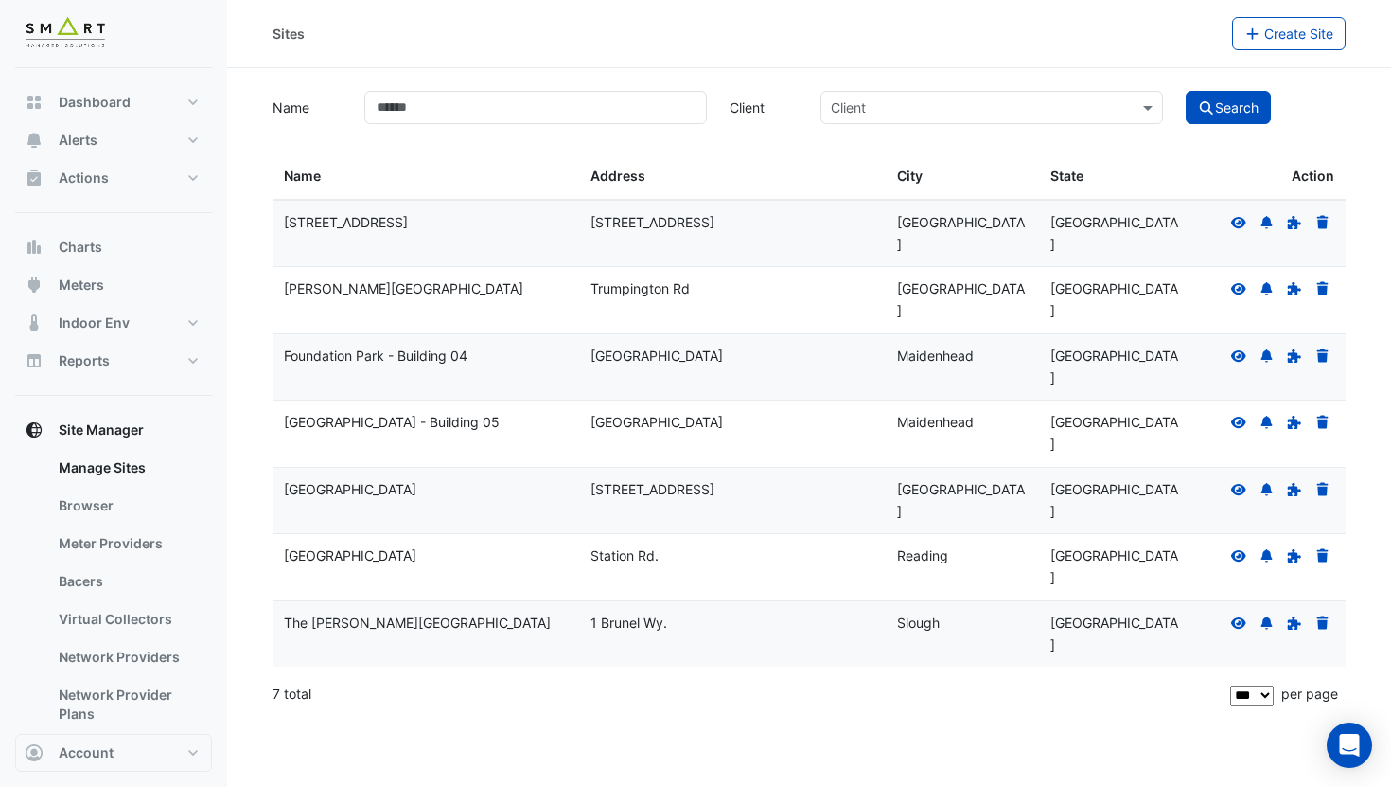
click at [1239, 223] on icon at bounding box center [1238, 221] width 15 height 11
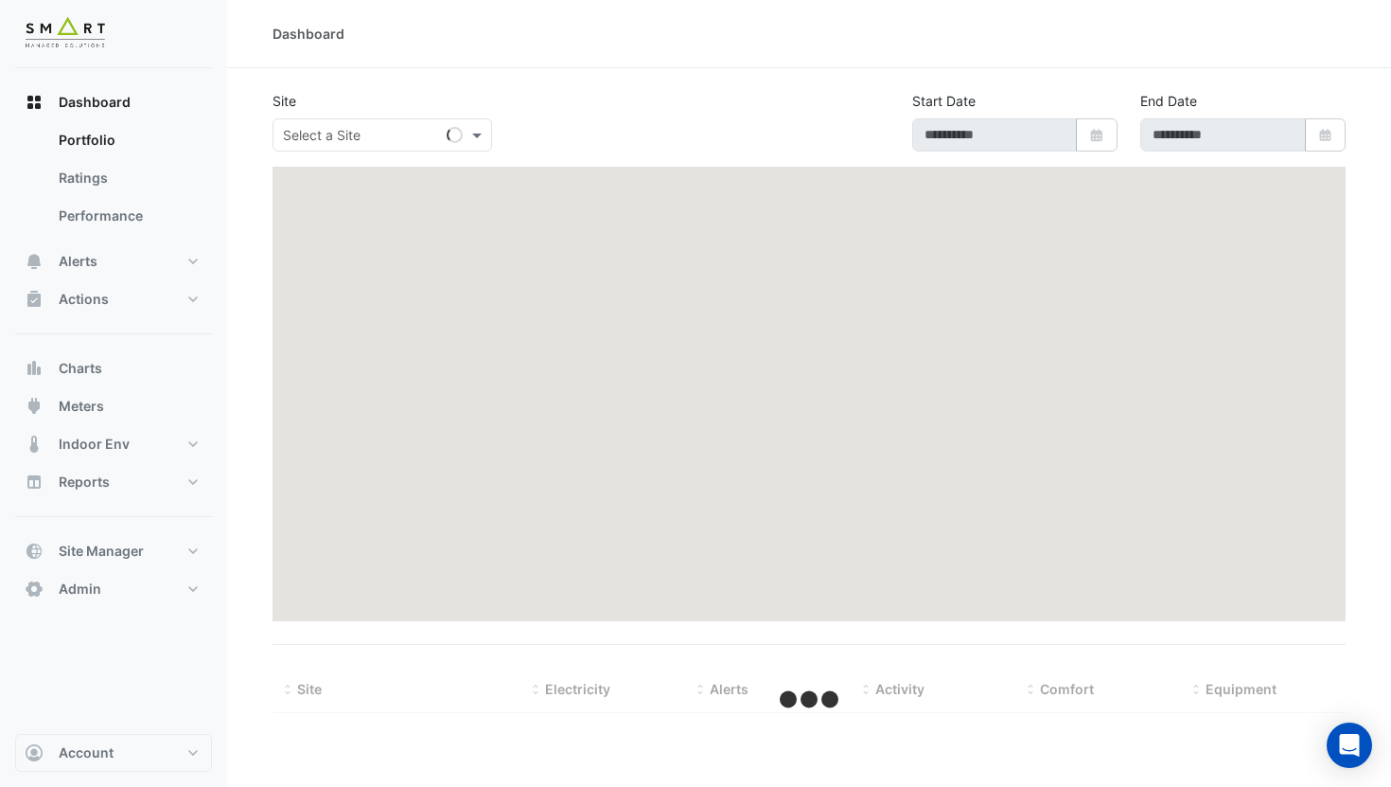
type input "**********"
select select "***"
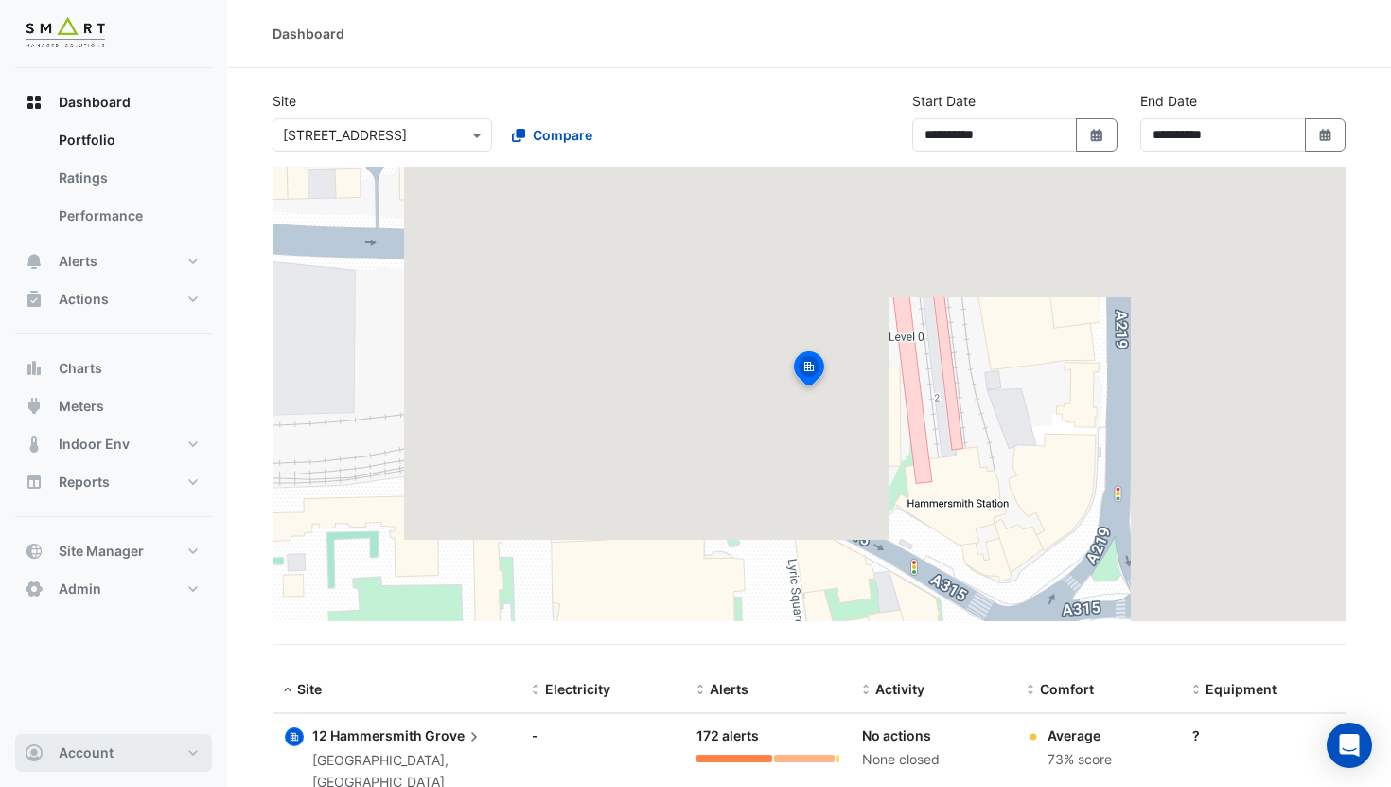
click at [148, 756] on button "Account" at bounding box center [113, 753] width 197 height 38
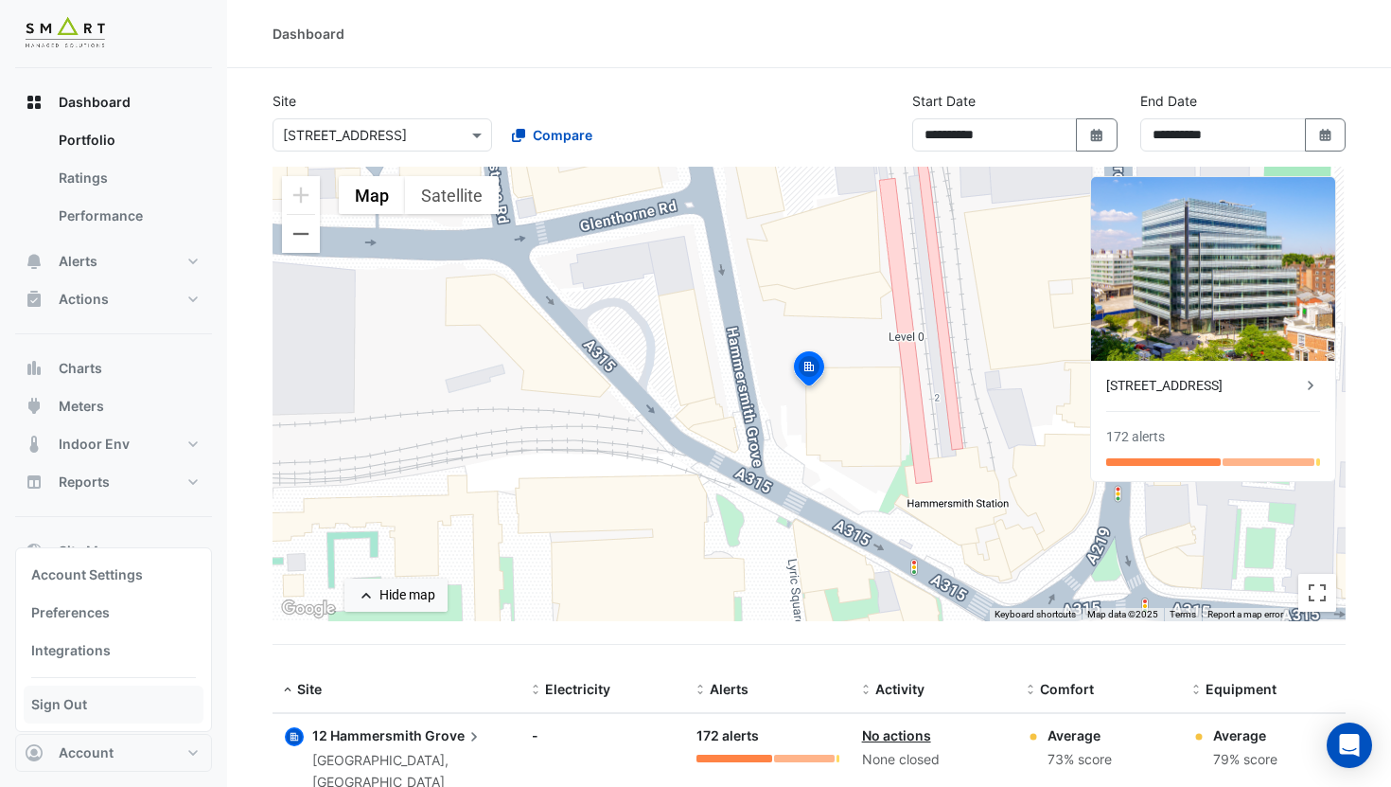
click at [123, 718] on link "Sign Out" at bounding box center [114, 704] width 180 height 38
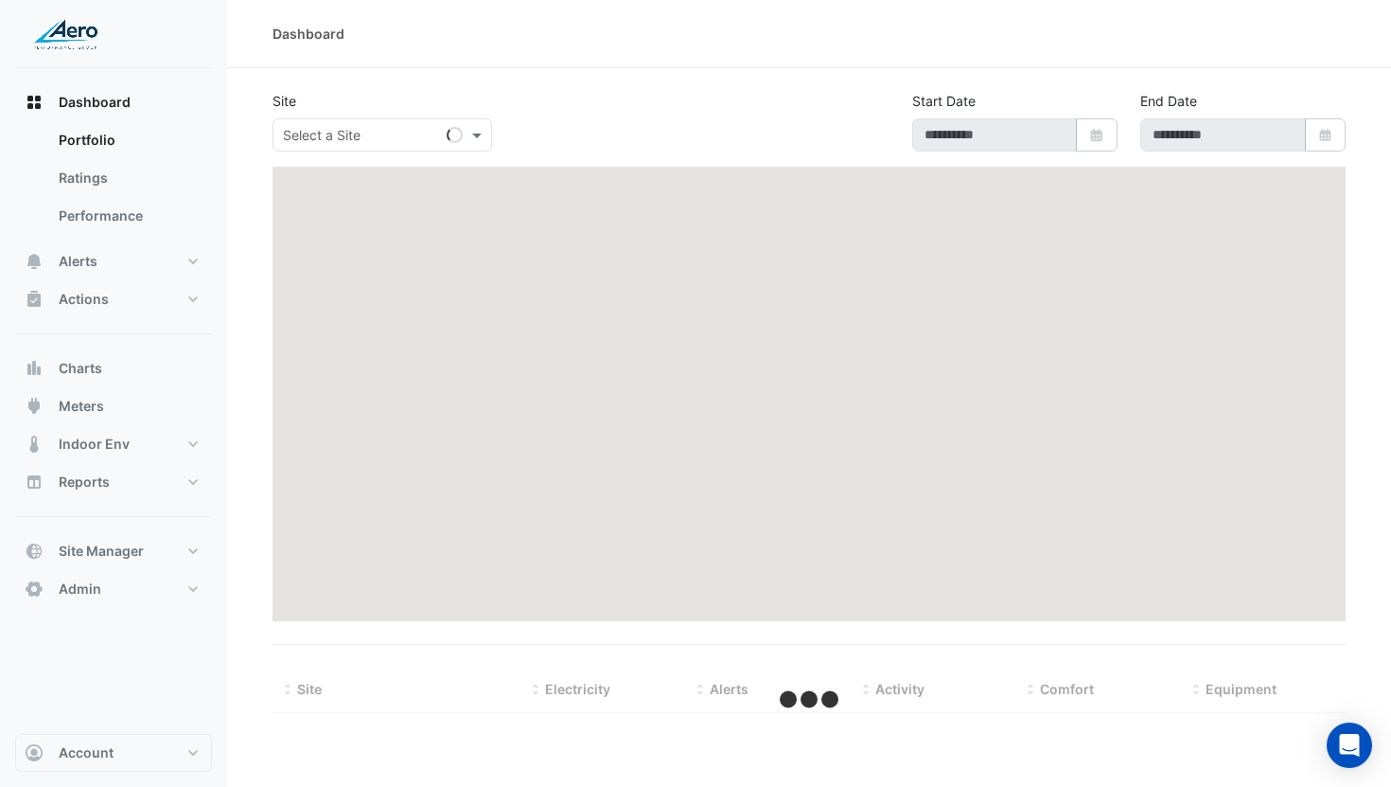
type input "**********"
select select "***"
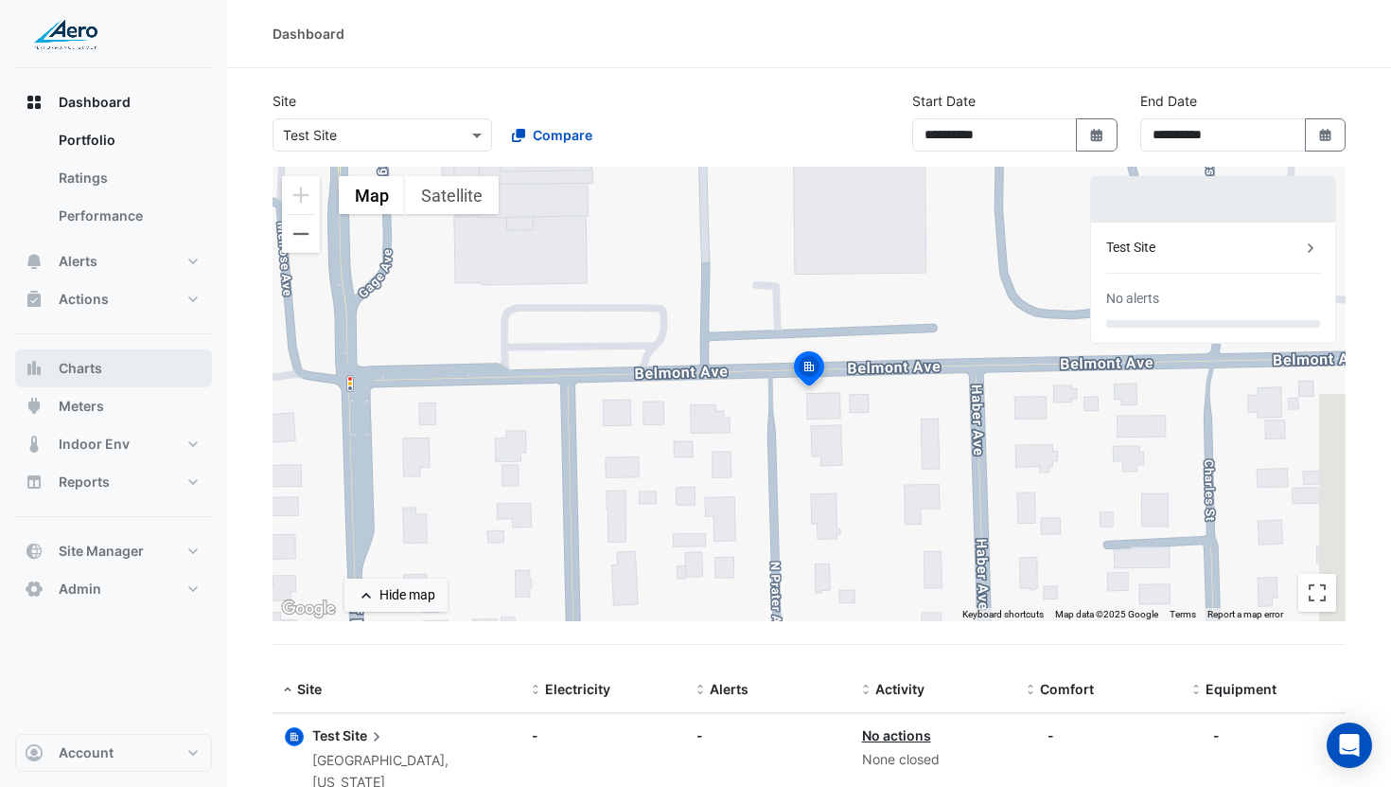
click at [121, 356] on button "Charts" at bounding box center [113, 368] width 197 height 38
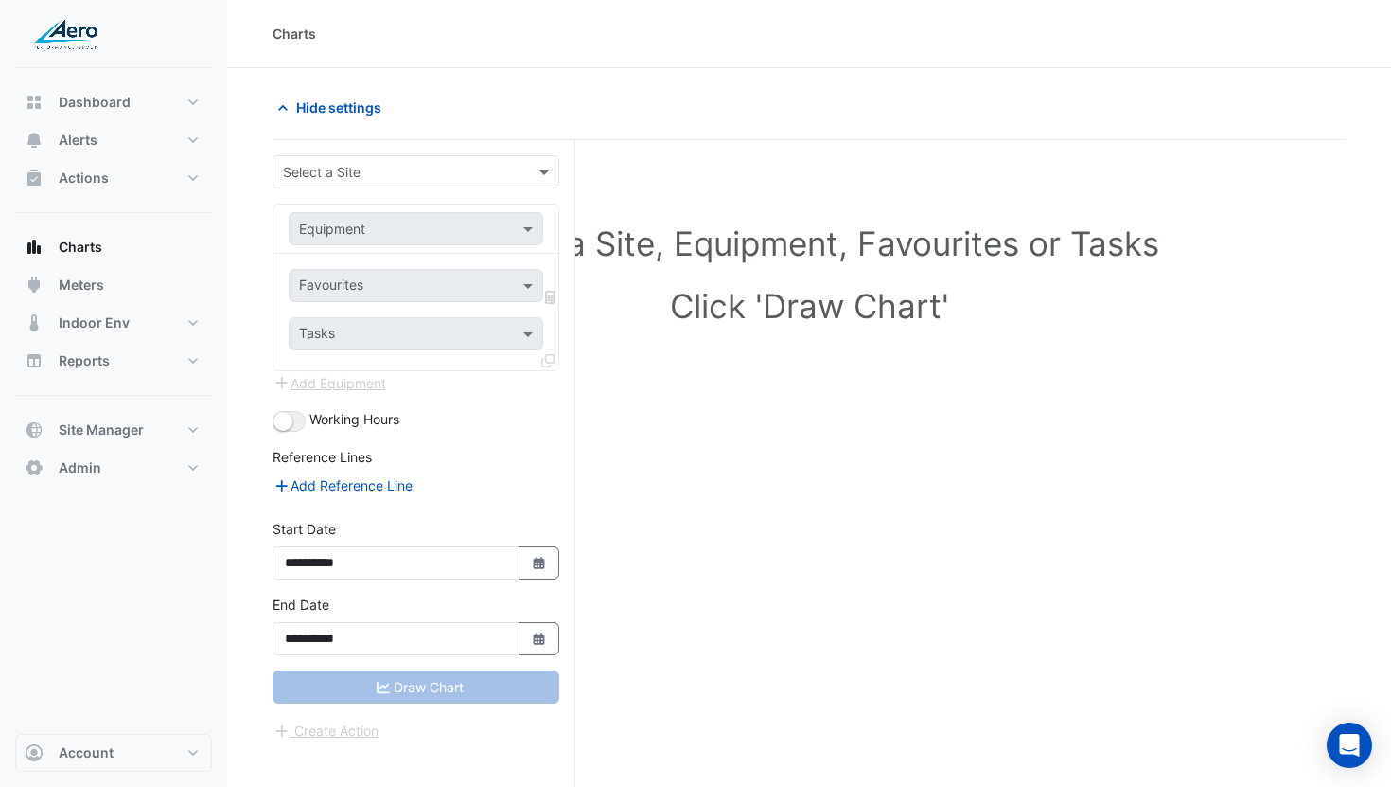
click at [373, 182] on div "Select a Site" at bounding box center [416, 171] width 287 height 33
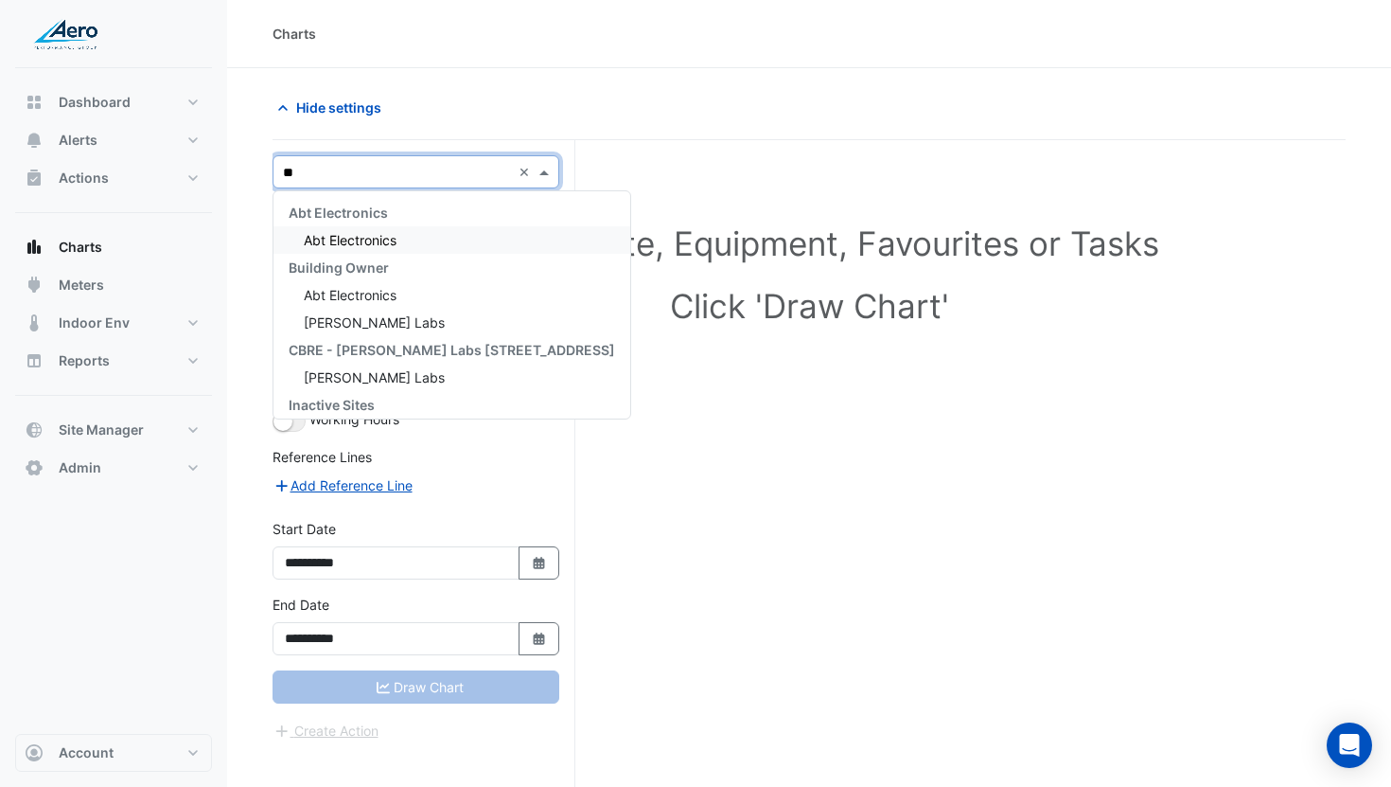
type input "***"
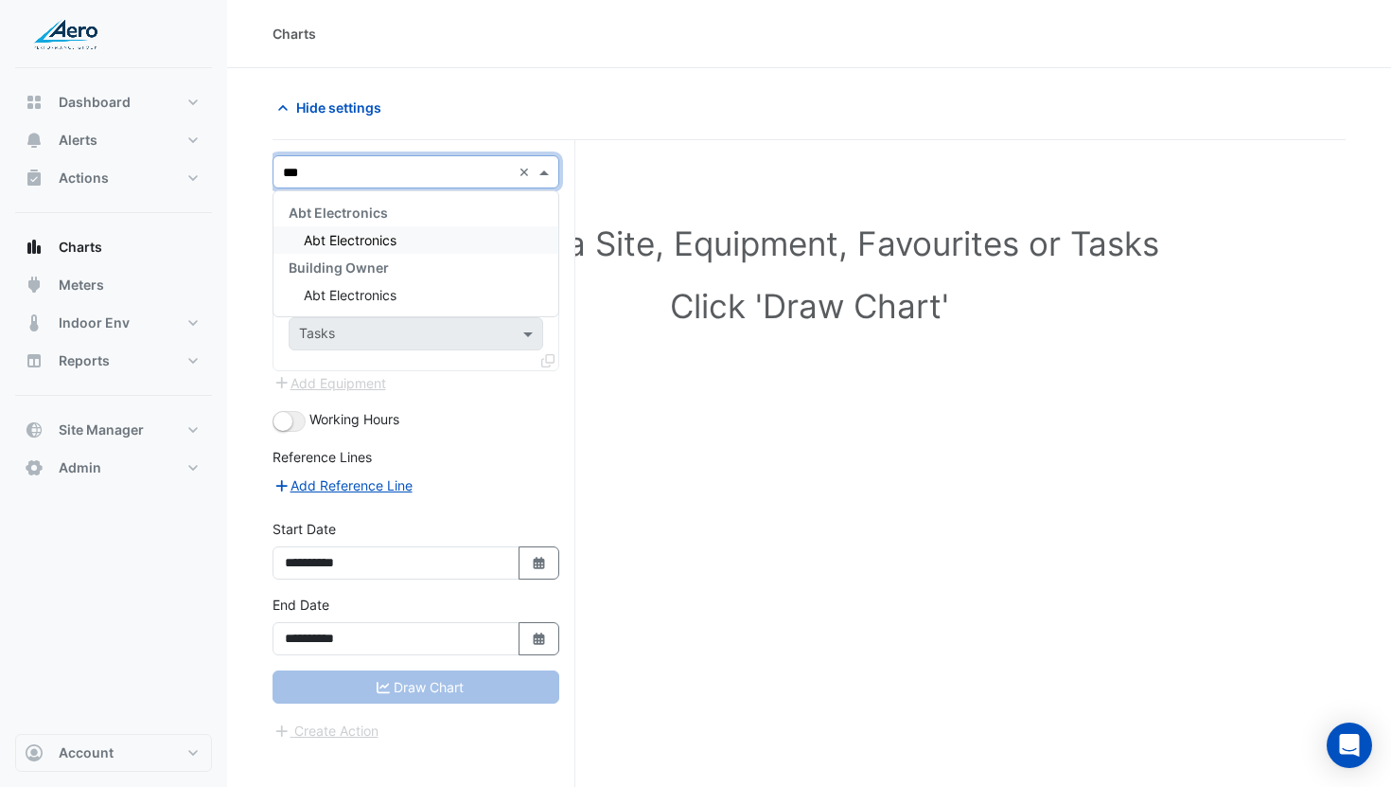
click at [374, 232] on span "Abt Electronics" at bounding box center [350, 240] width 93 height 16
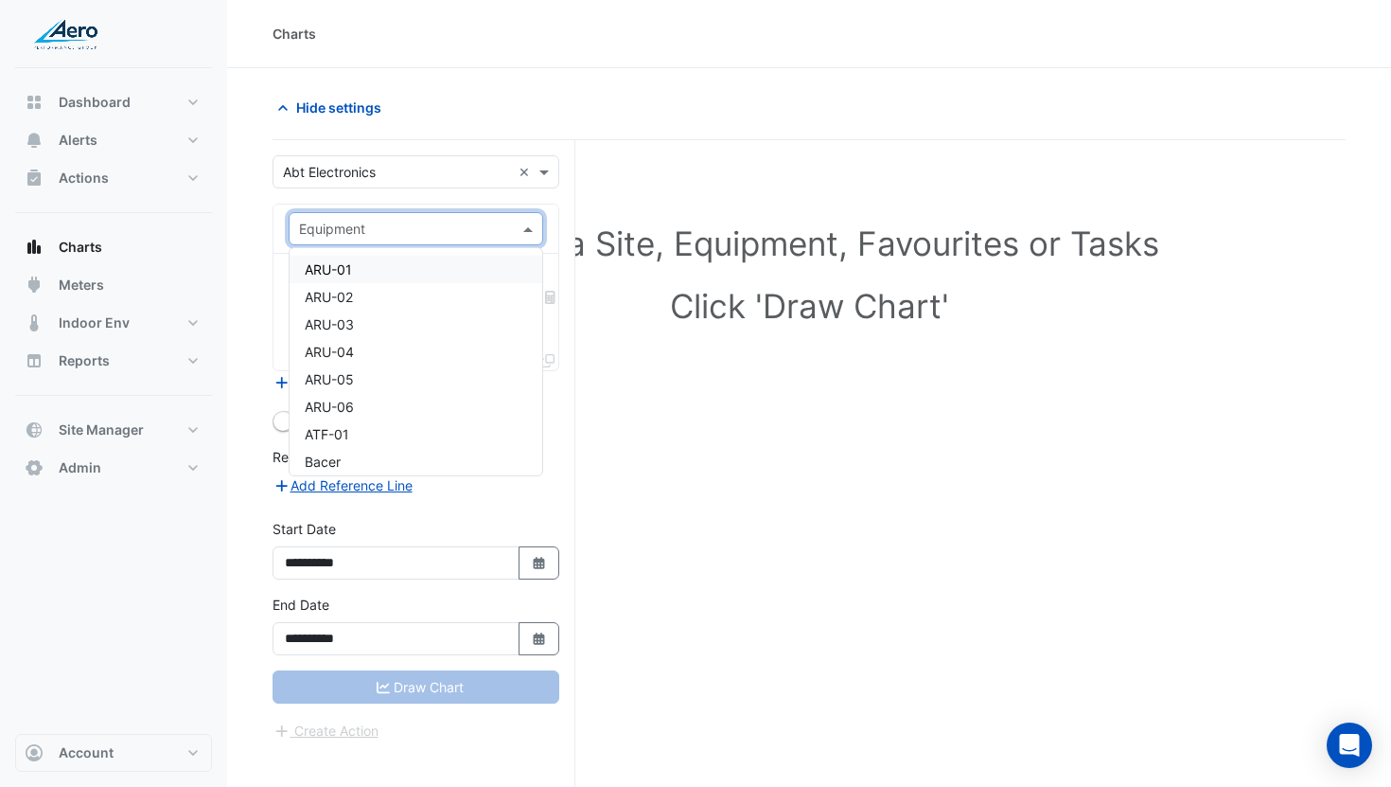
click at [399, 228] on input "text" at bounding box center [397, 230] width 196 height 20
click at [385, 270] on div "ARU-01" at bounding box center [416, 269] width 253 height 27
click at [384, 280] on input "text" at bounding box center [405, 287] width 212 height 20
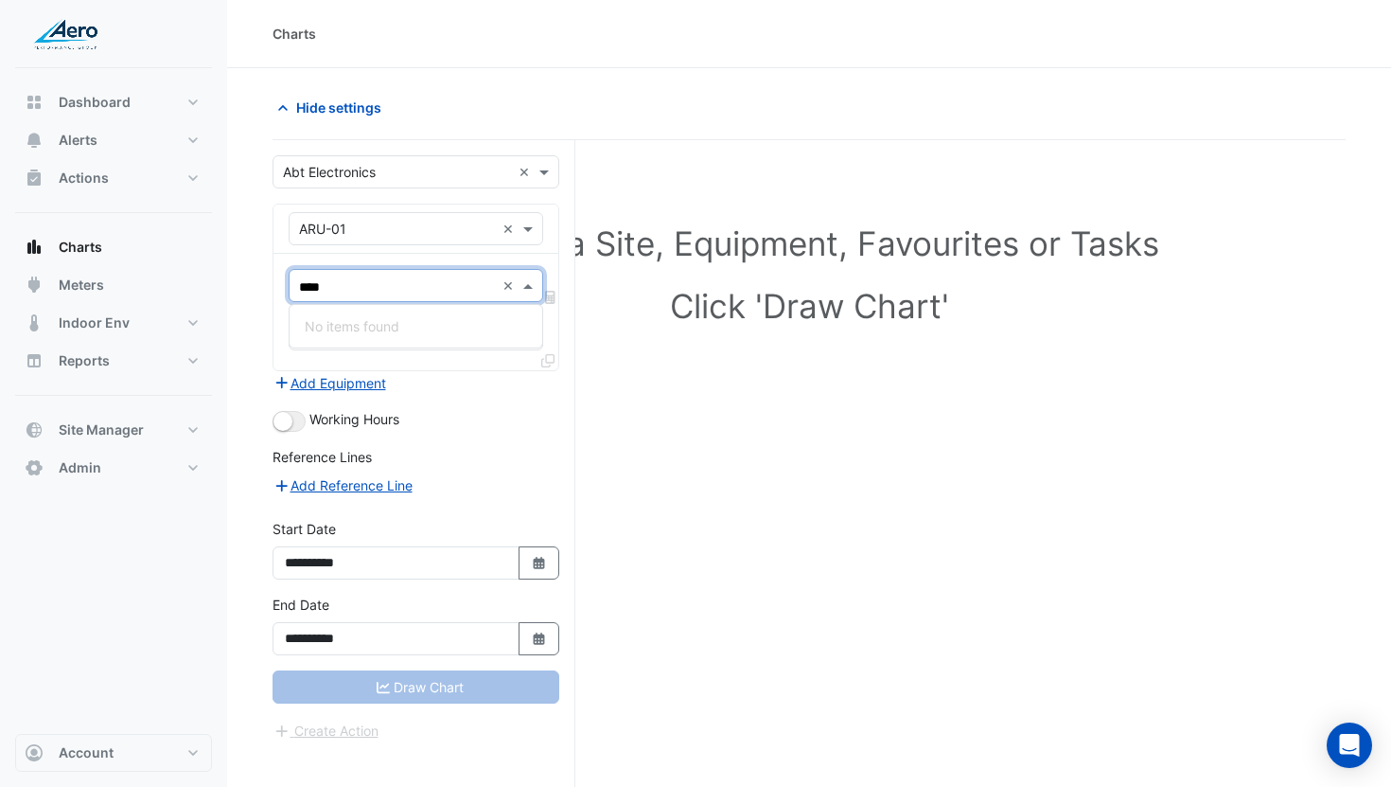
type input "***"
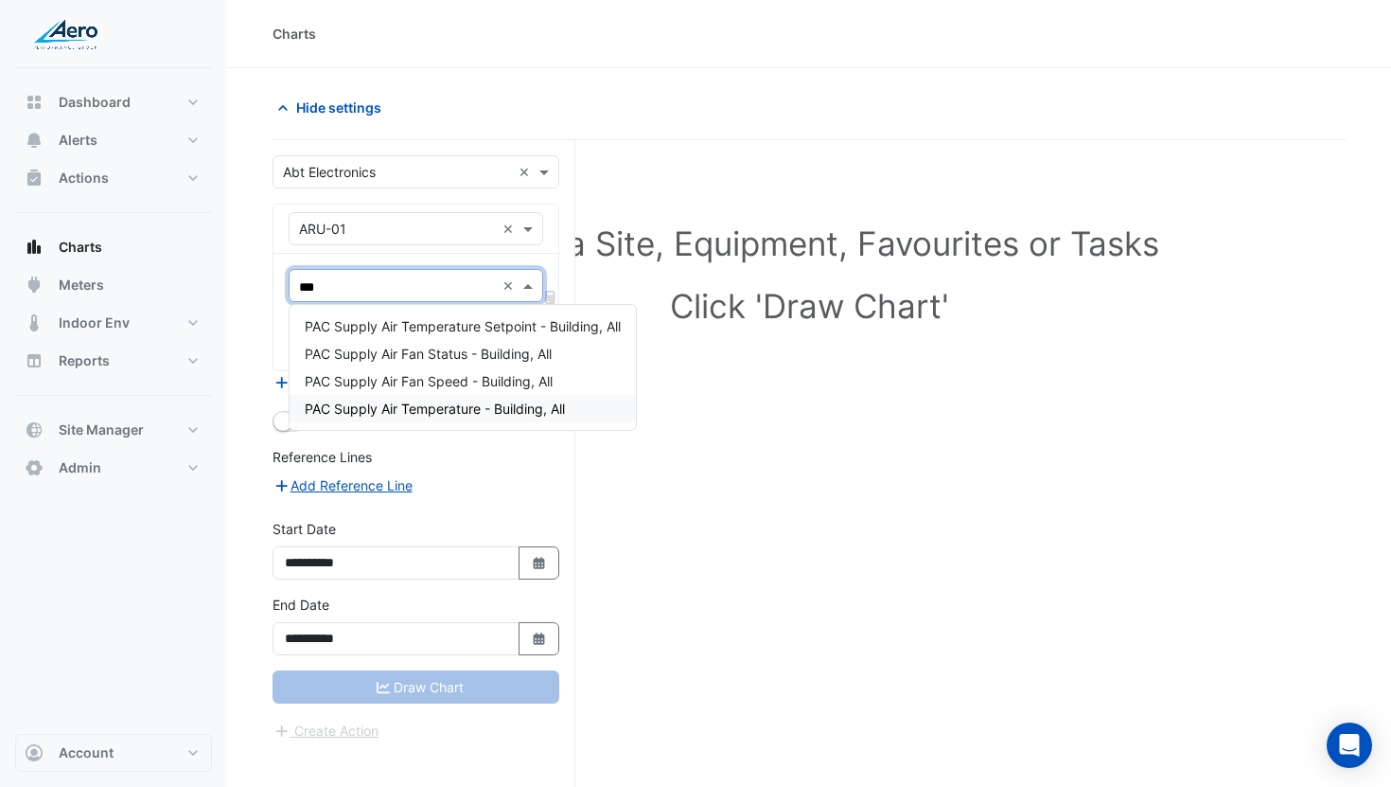
click at [386, 403] on span "PAC Supply Air Temperature - Building, All" at bounding box center [435, 408] width 260 height 16
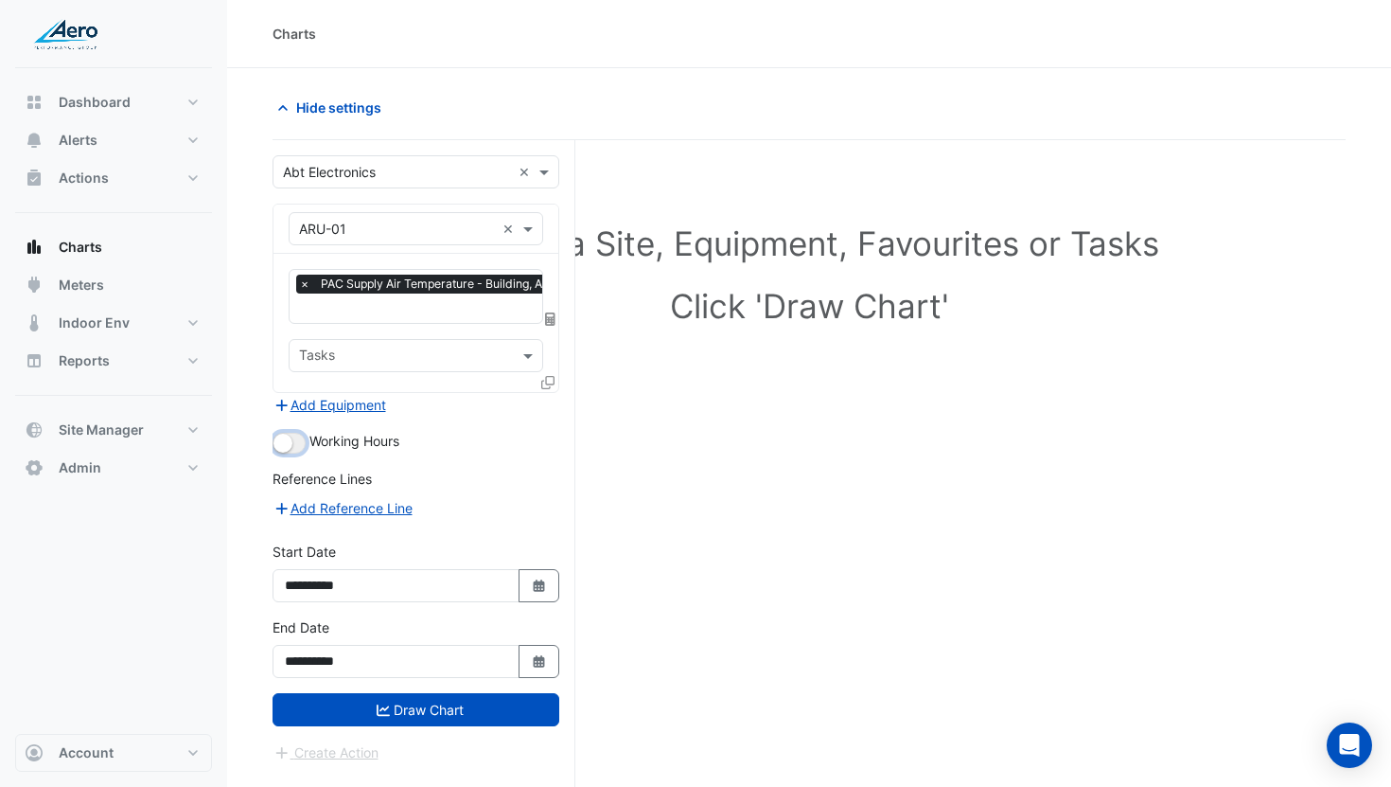
click at [293, 445] on button "button" at bounding box center [289, 443] width 33 height 21
click at [449, 696] on button "Draw Chart" at bounding box center [416, 709] width 287 height 33
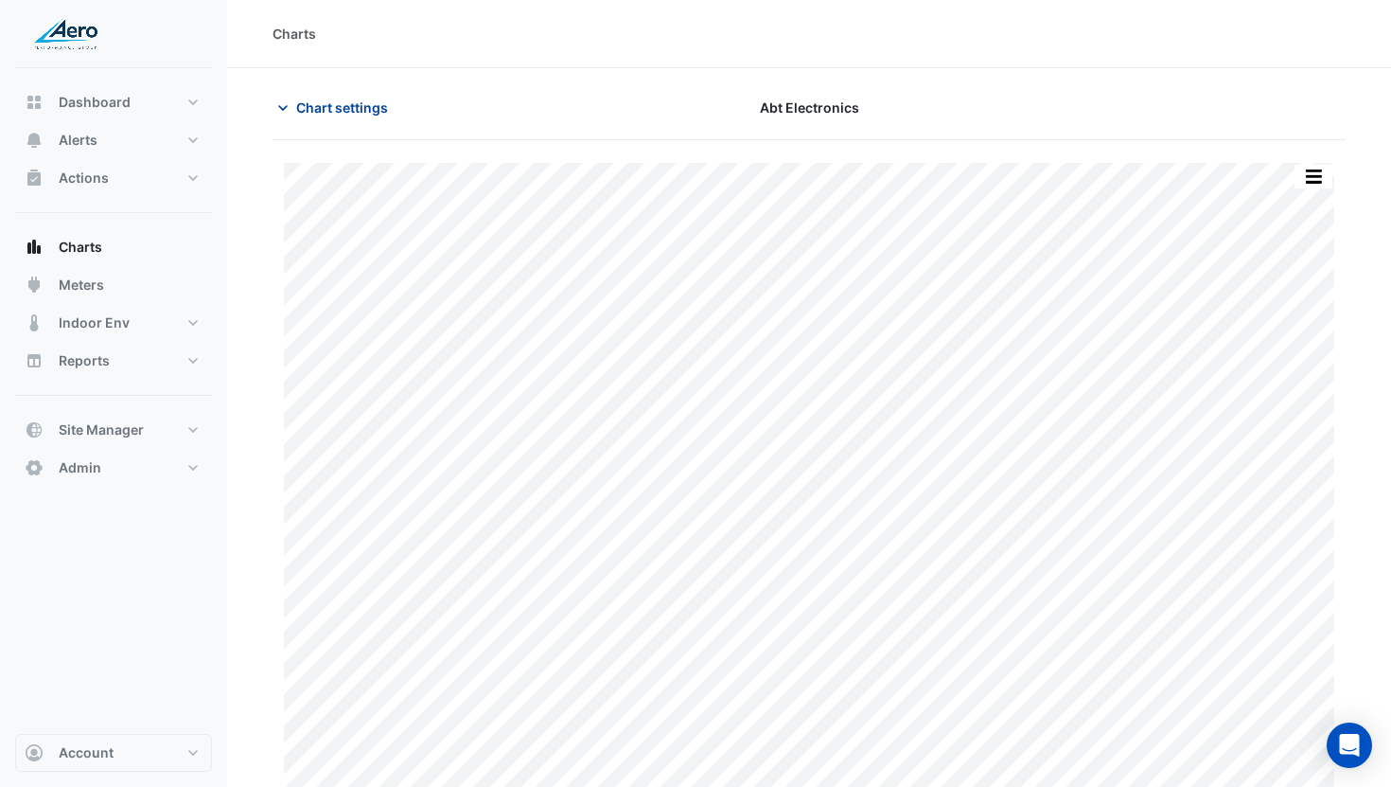
click at [363, 114] on span "Chart settings" at bounding box center [342, 107] width 92 height 20
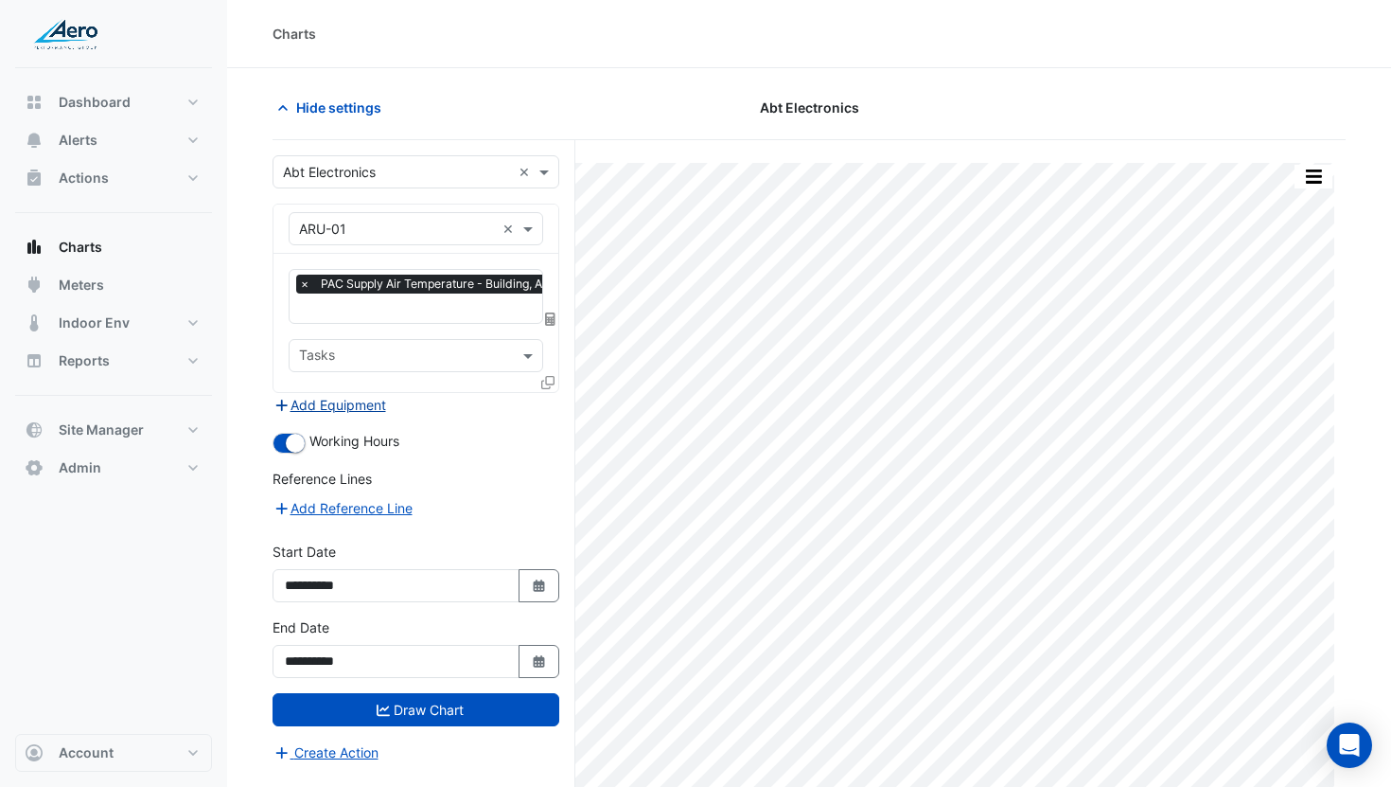
click at [365, 395] on button "Add Equipment" at bounding box center [330, 405] width 115 height 22
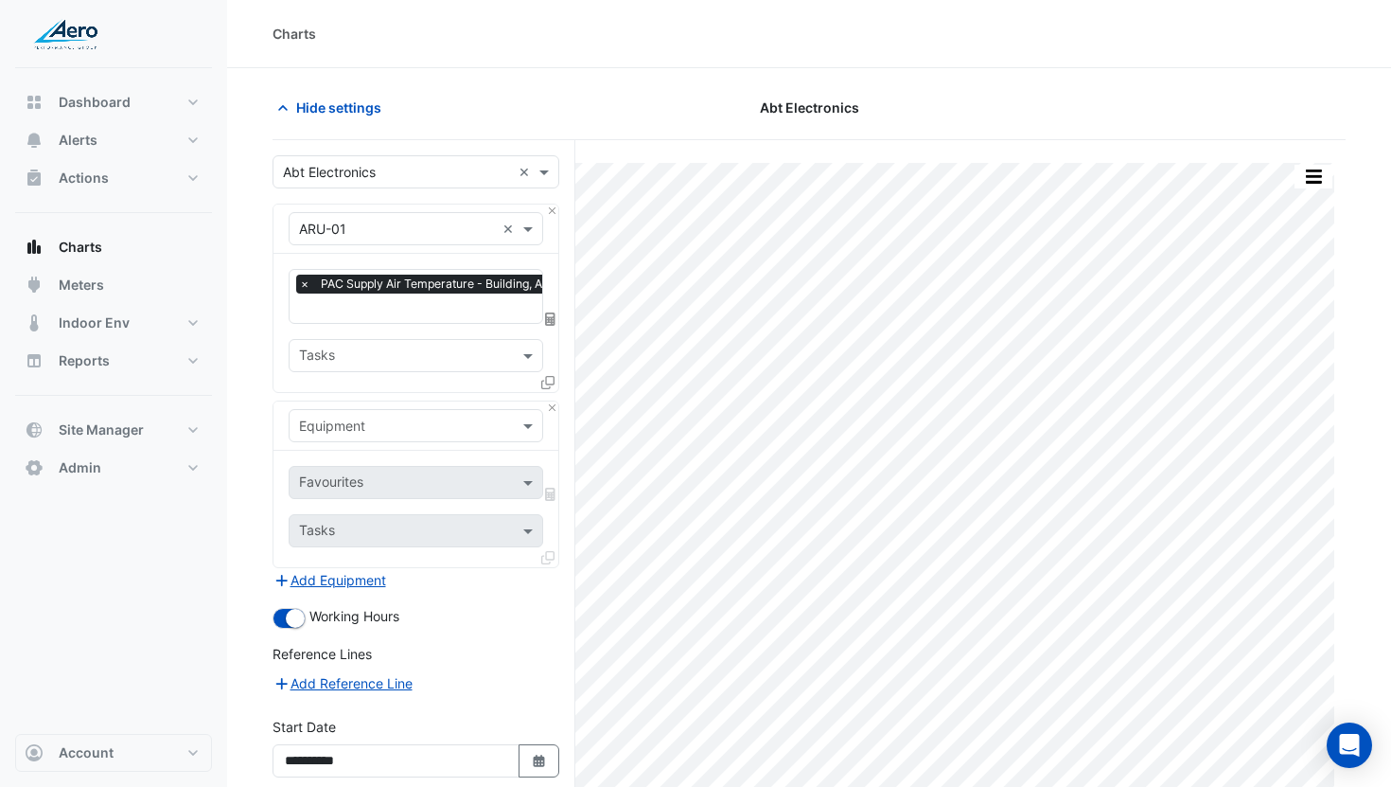
click at [374, 430] on input "text" at bounding box center [397, 426] width 196 height 20
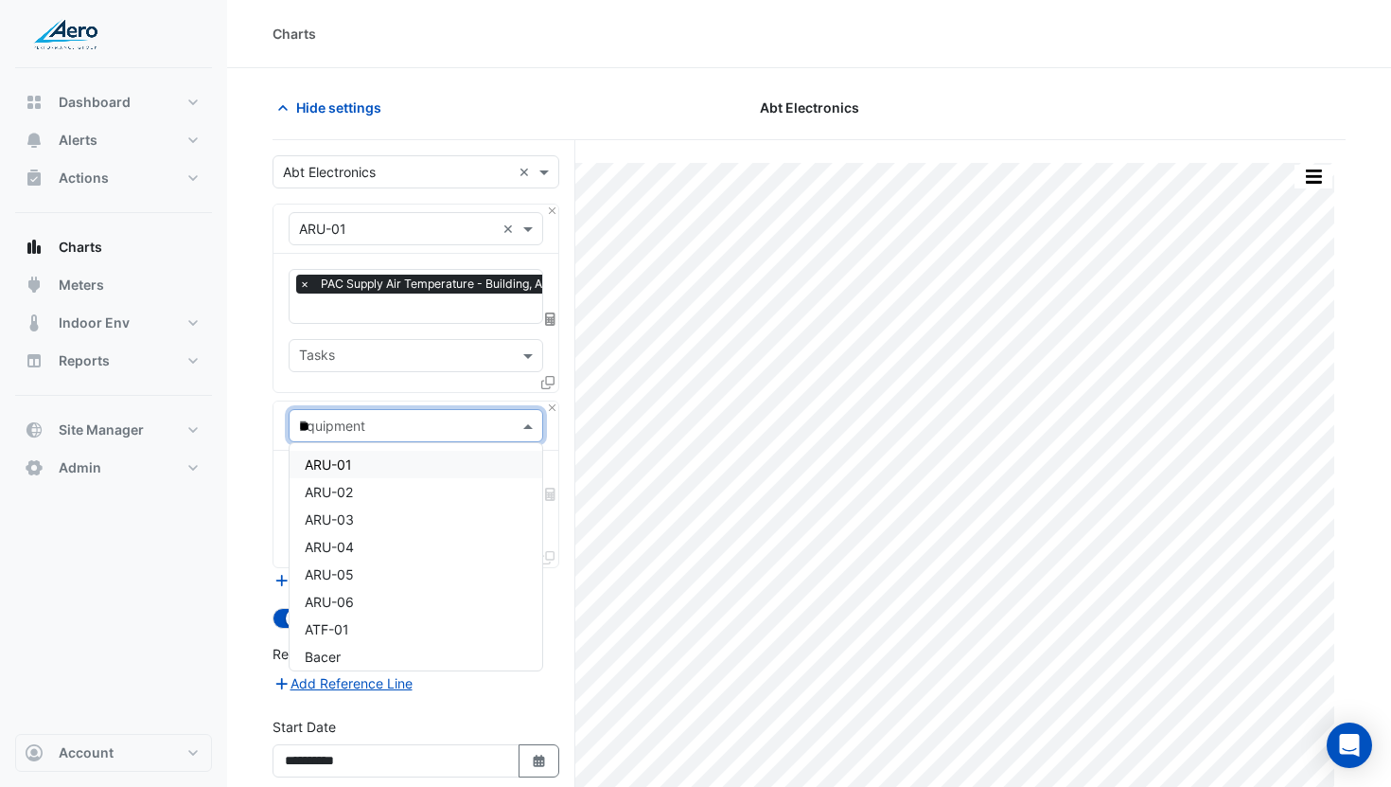
type input "***"
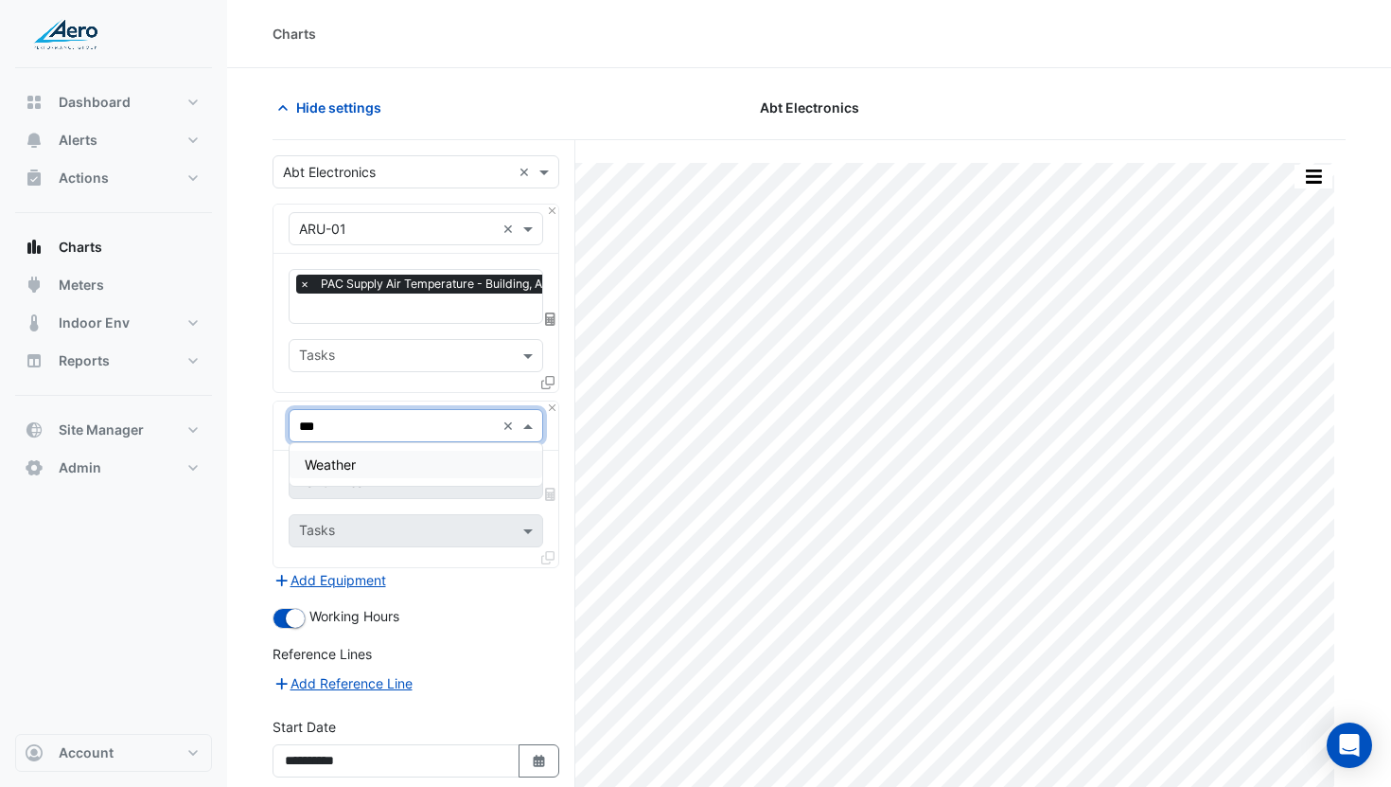
click at [365, 464] on div "Weather" at bounding box center [416, 464] width 253 height 27
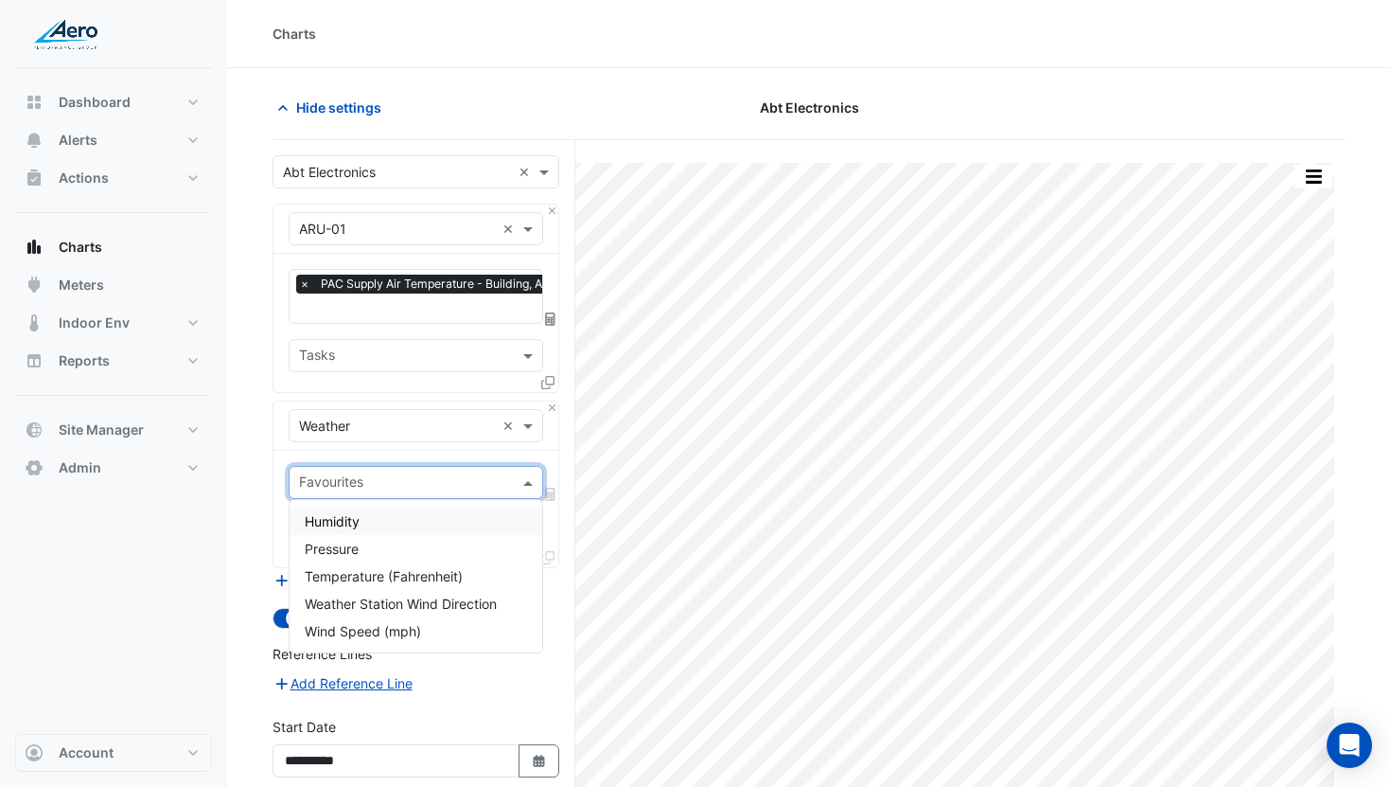
click at [372, 474] on input "text" at bounding box center [405, 484] width 212 height 20
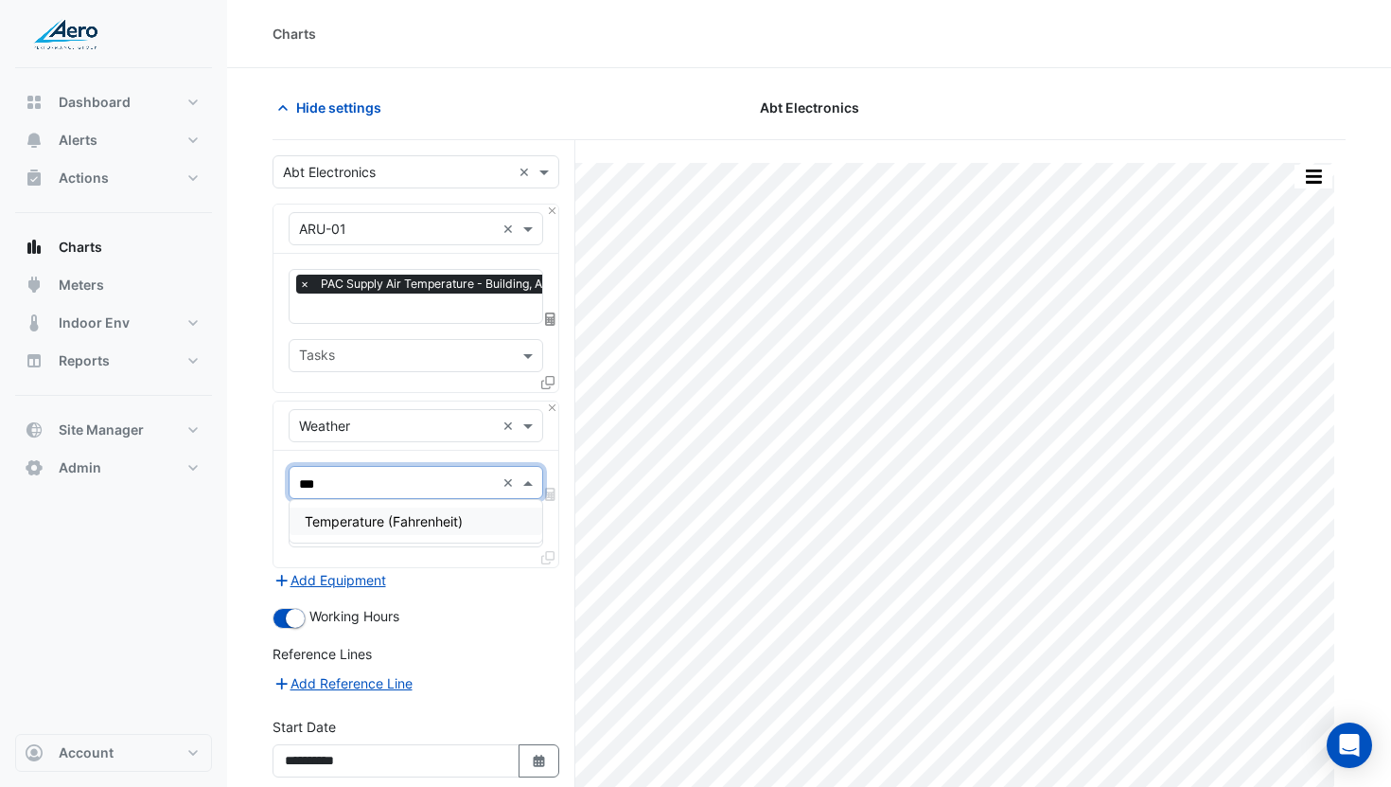
type input "****"
click at [390, 511] on div "Temperature (Fahrenheit)" at bounding box center [416, 520] width 253 height 27
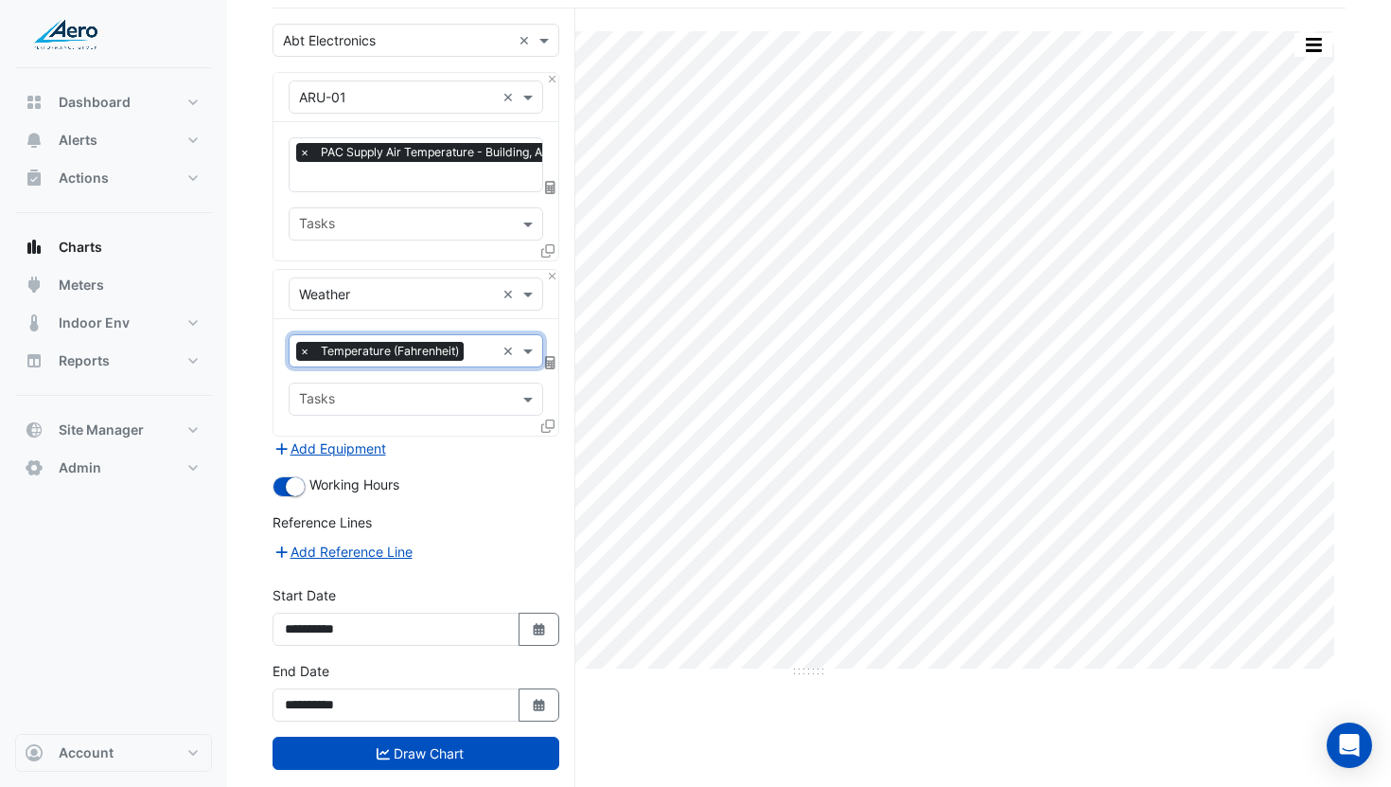
scroll to position [144, 0]
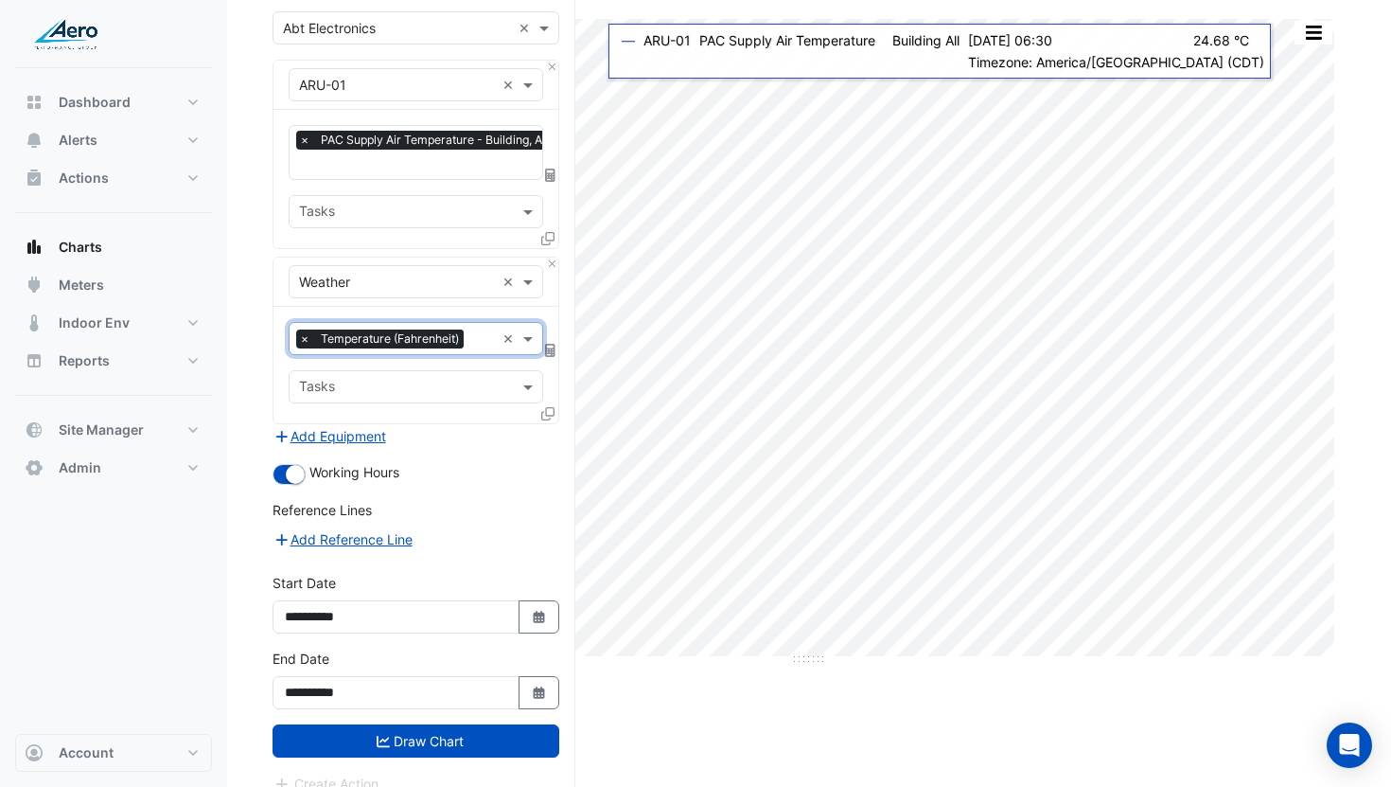
click at [549, 234] on icon at bounding box center [547, 238] width 13 height 13
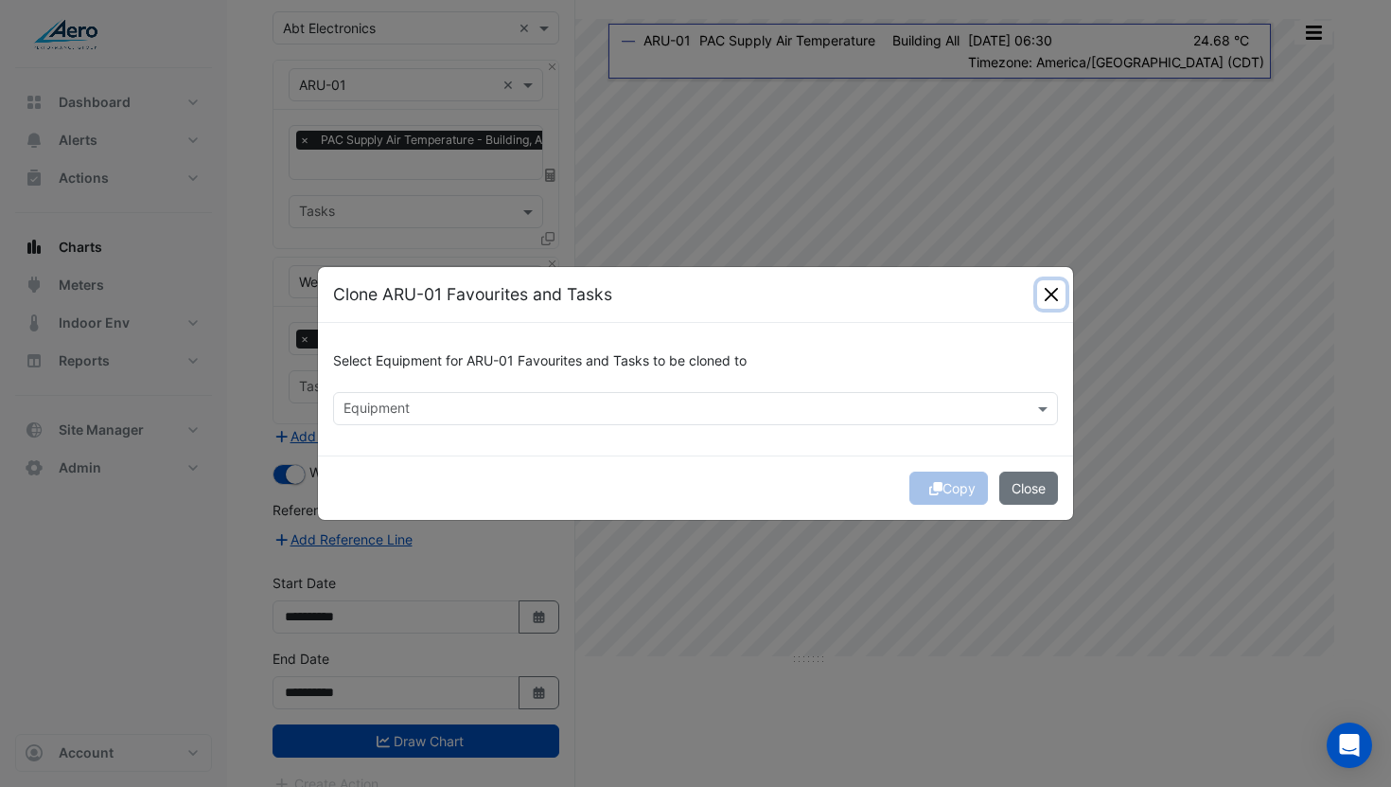
click at [1046, 297] on button "Close" at bounding box center [1051, 294] width 28 height 28
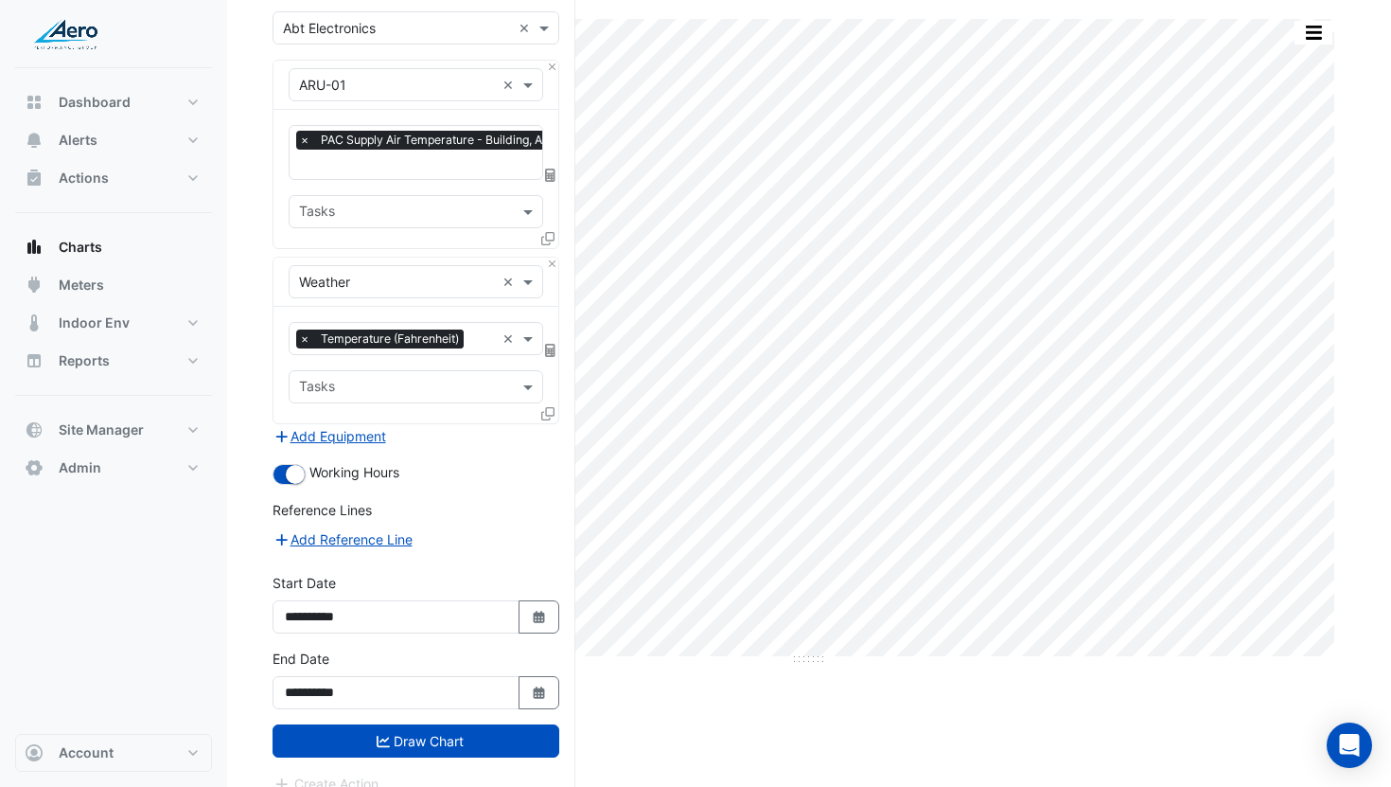
click at [409, 29] on input "text" at bounding box center [397, 29] width 228 height 20
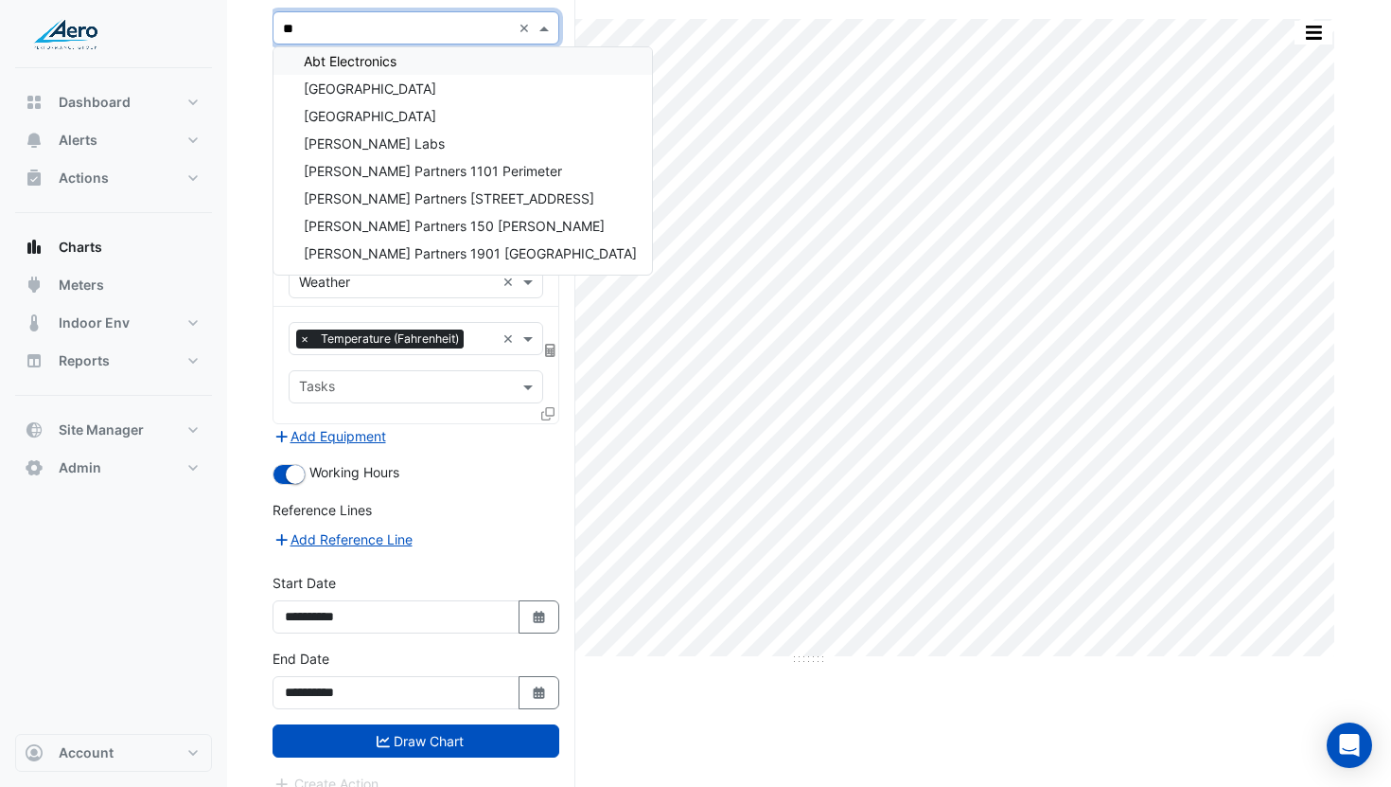
scroll to position [0, 0]
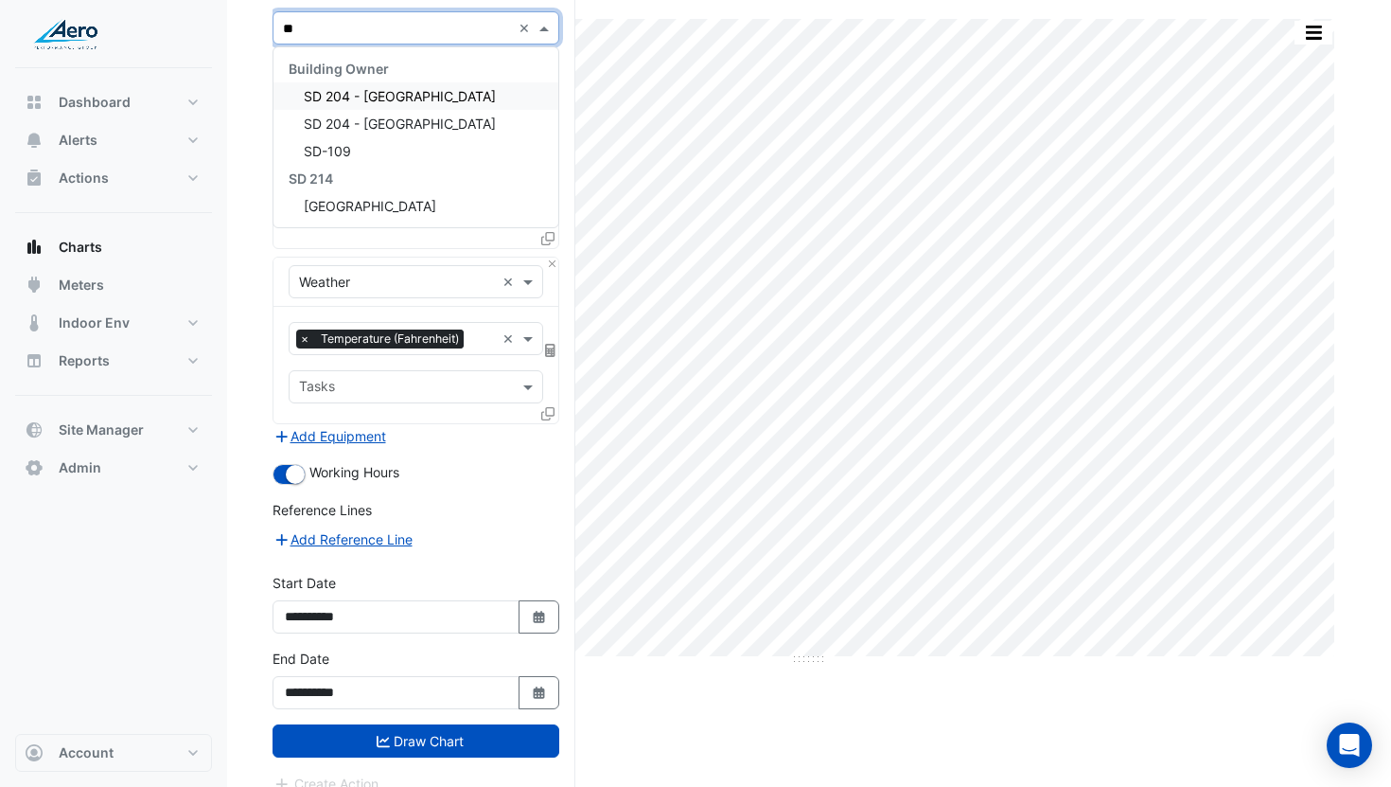
type input "**"
click at [482, 96] on span "SD 204 - [GEOGRAPHIC_DATA]" at bounding box center [400, 96] width 192 height 16
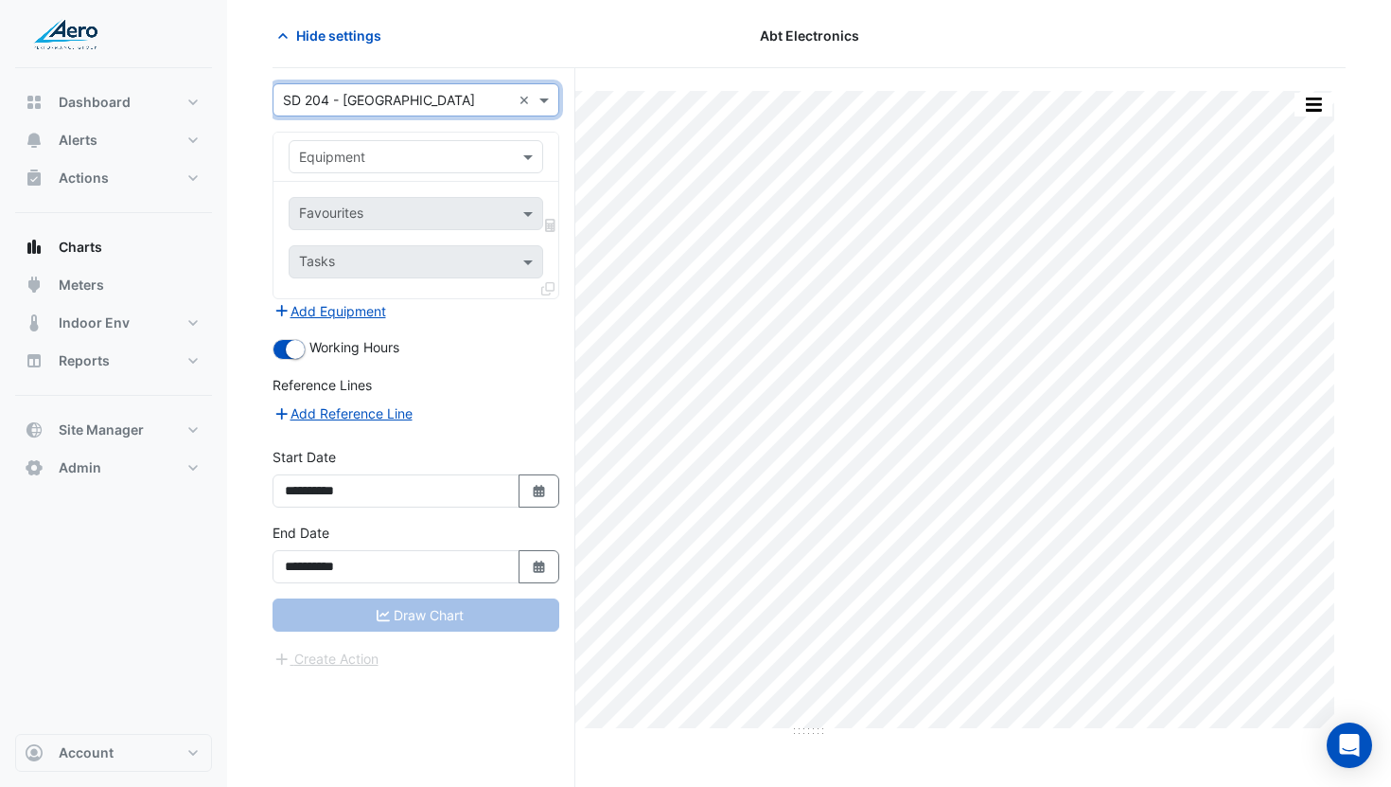
click at [419, 150] on input "text" at bounding box center [397, 158] width 196 height 20
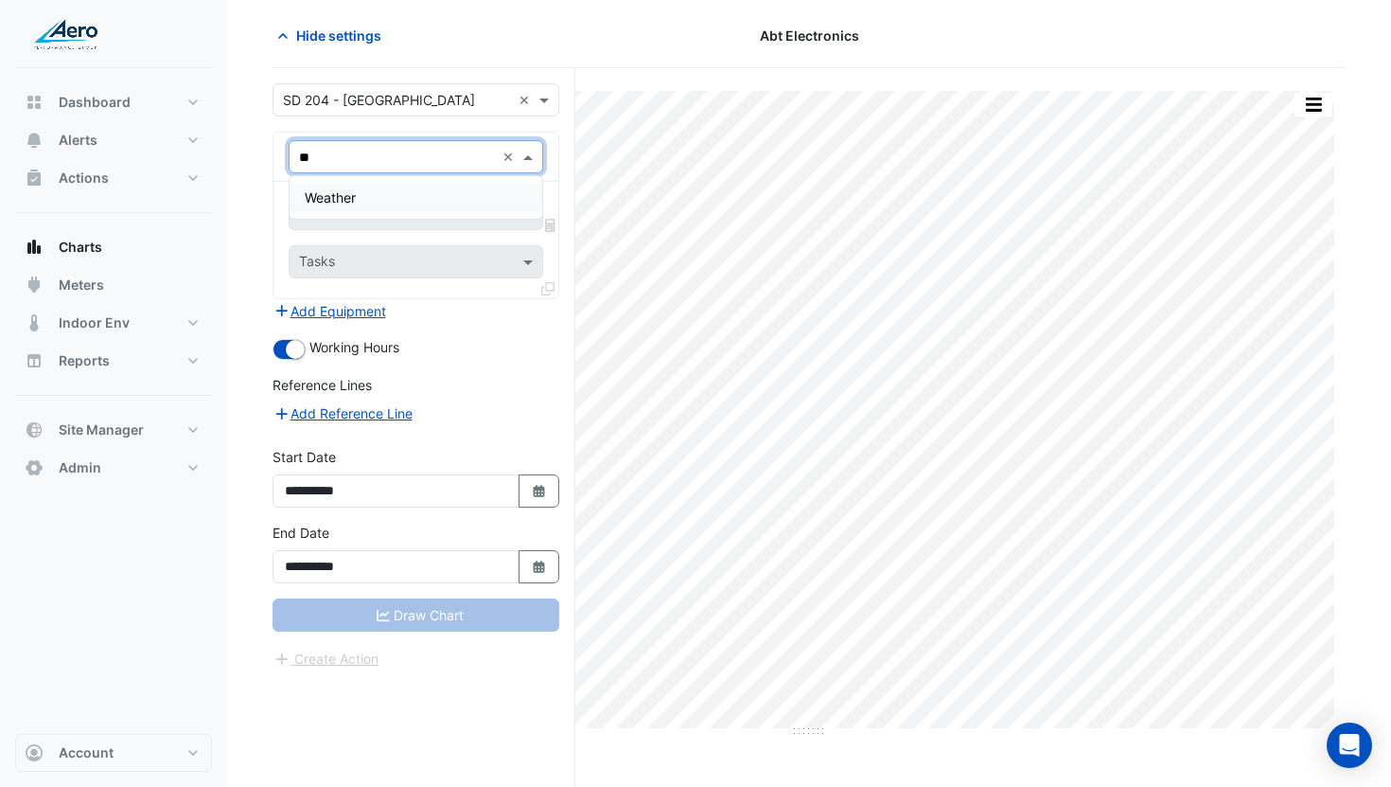
type input "***"
click at [396, 197] on div "Weather" at bounding box center [416, 197] width 253 height 27
click at [396, 210] on input "text" at bounding box center [394, 215] width 191 height 20
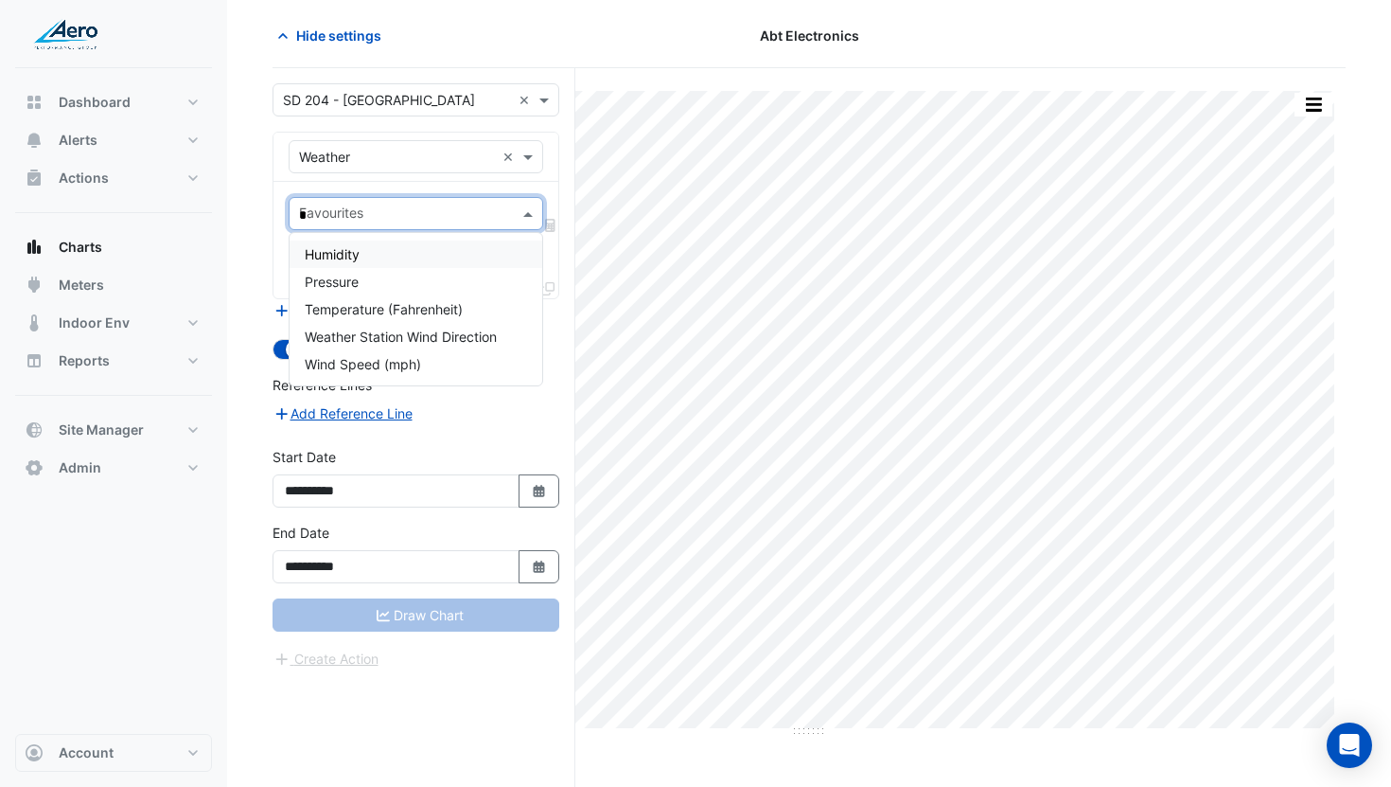
type input "**"
click at [393, 239] on div "Temperature (Fahrenheit)" at bounding box center [416, 254] width 253 height 43
click at [392, 253] on span "Temperature (Fahrenheit)" at bounding box center [384, 254] width 158 height 16
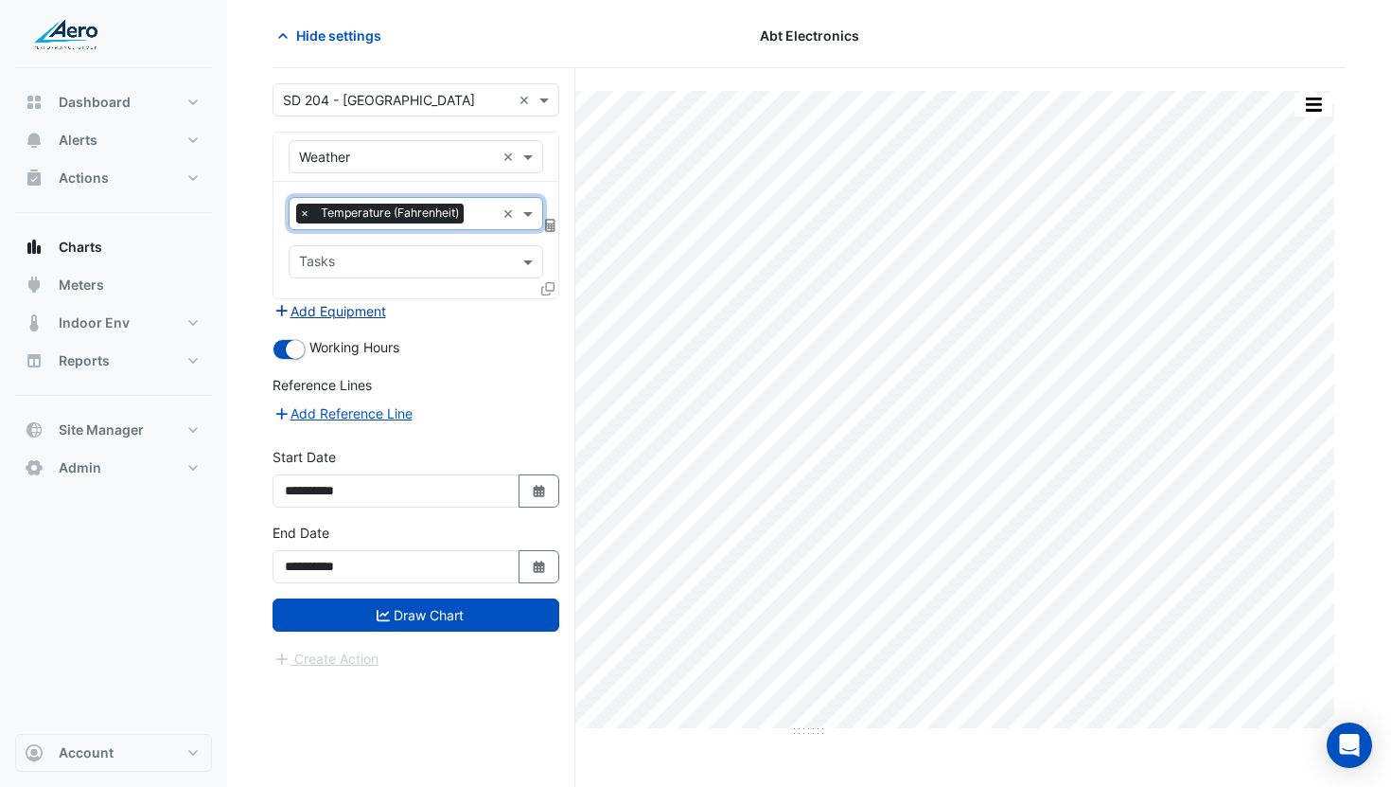
click at [351, 315] on button "Add Equipment" at bounding box center [330, 311] width 115 height 22
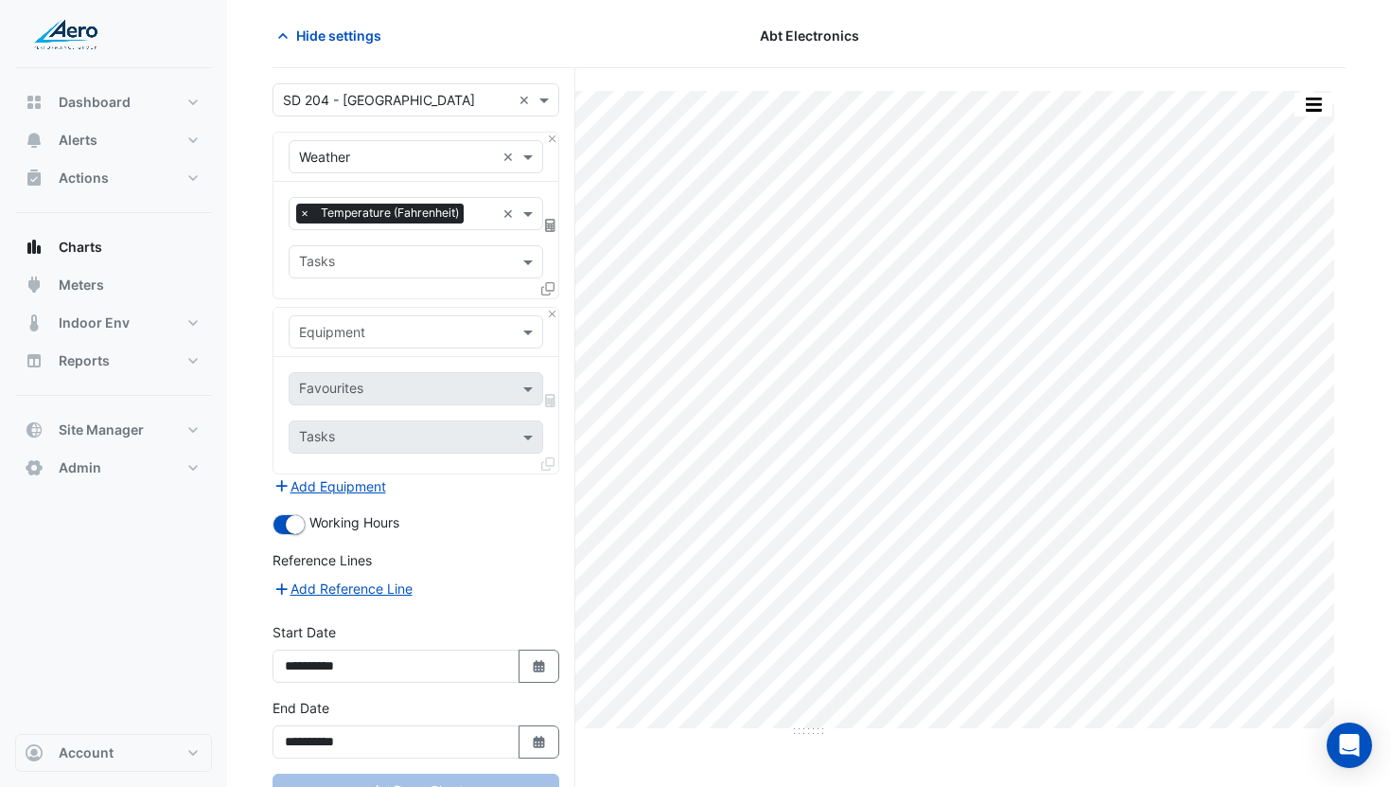
click at [356, 326] on input "text" at bounding box center [397, 333] width 196 height 20
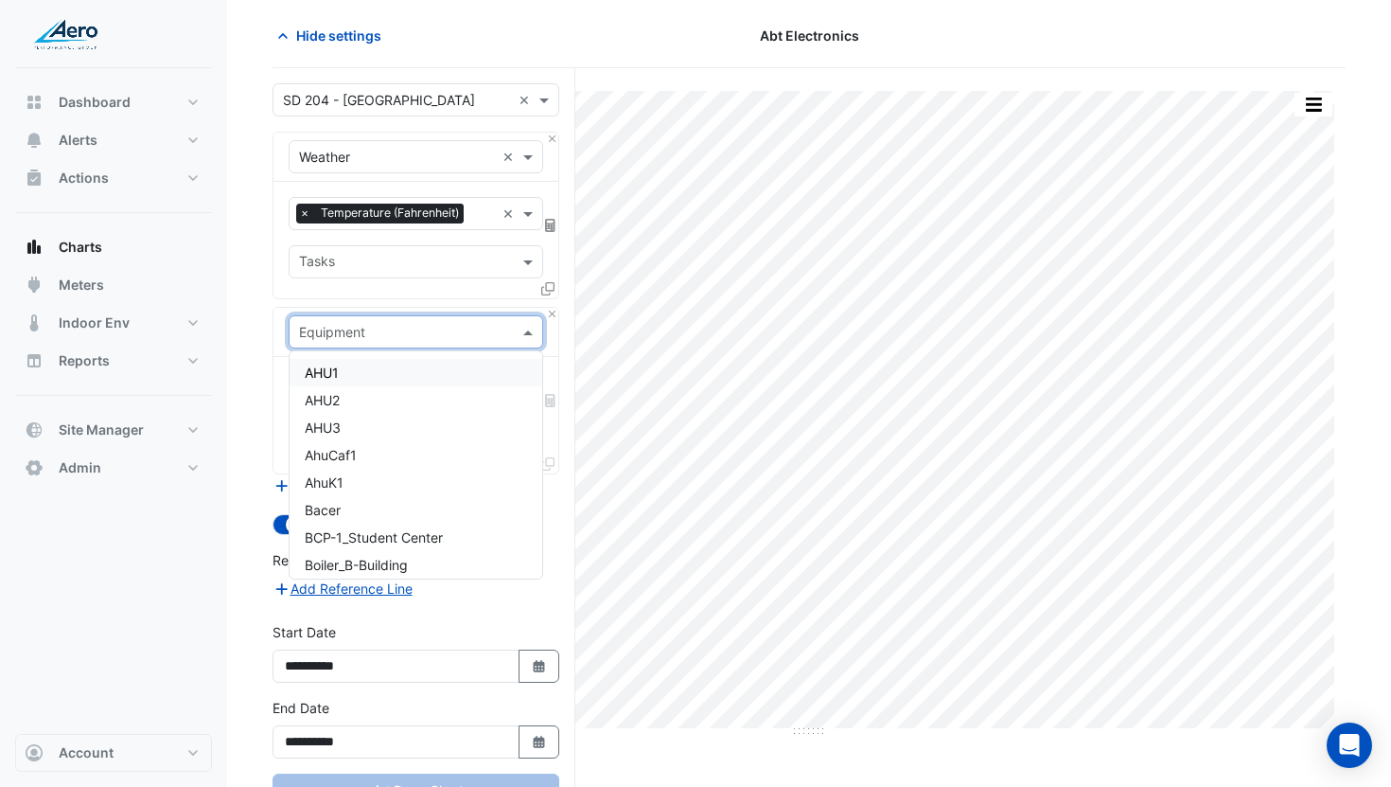
click at [354, 368] on div "AHU1" at bounding box center [416, 372] width 253 height 27
click at [363, 332] on input "text" at bounding box center [397, 333] width 196 height 20
click at [448, 294] on div "× Temperature (Fahrenheit) × Tasks" at bounding box center [416, 240] width 285 height 116
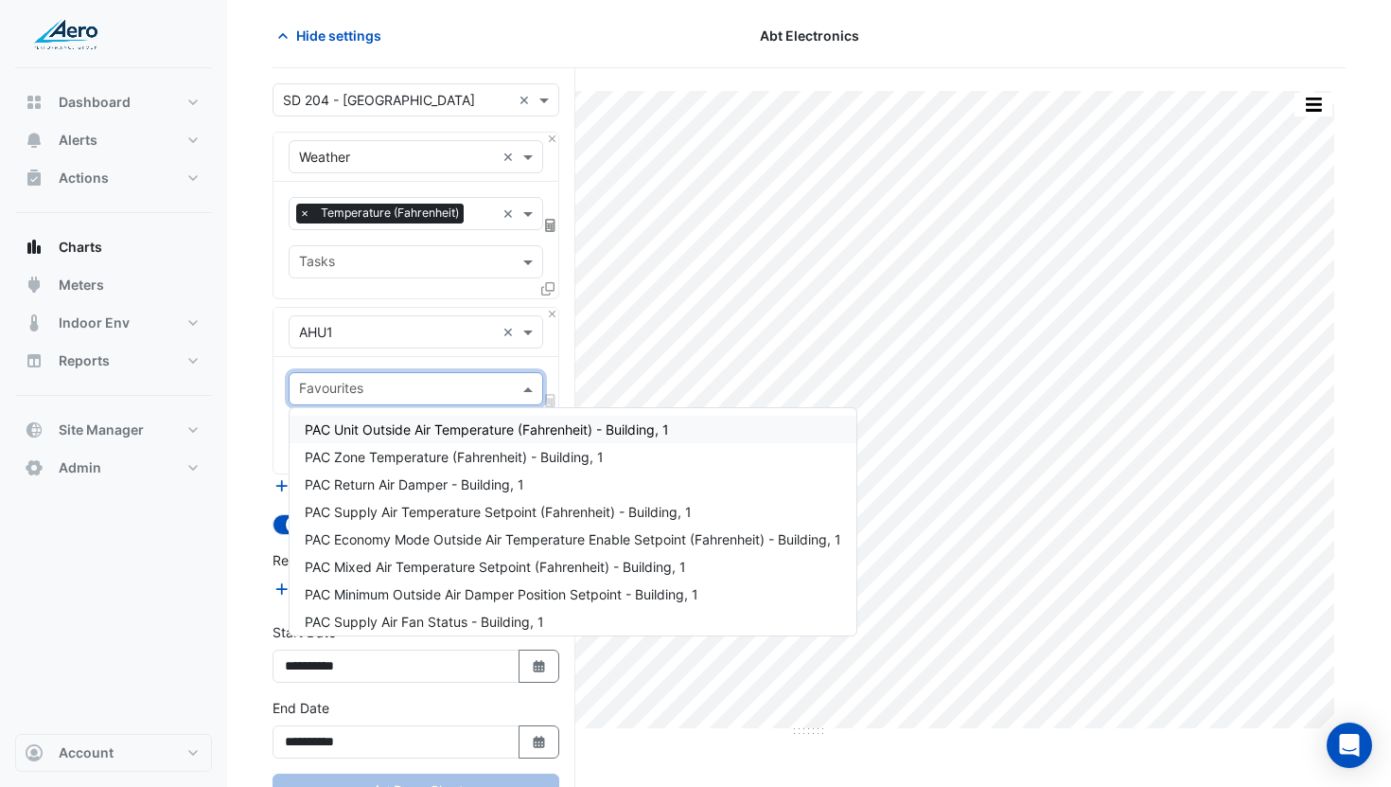
click at [395, 382] on input "text" at bounding box center [405, 391] width 212 height 20
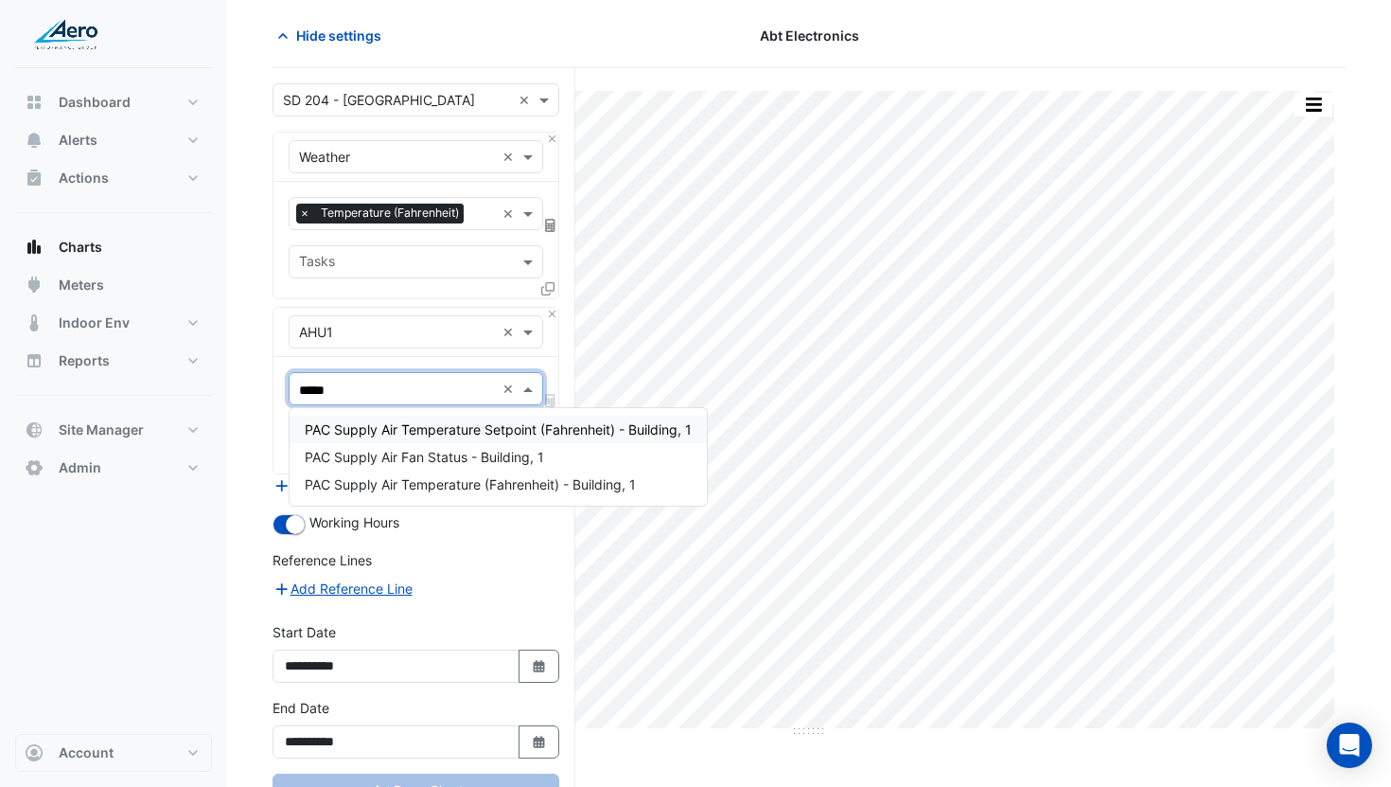
type input "******"
click at [451, 477] on span "PAC Supply Air Temperature (Fahrenheit) - Building, 1" at bounding box center [470, 484] width 331 height 16
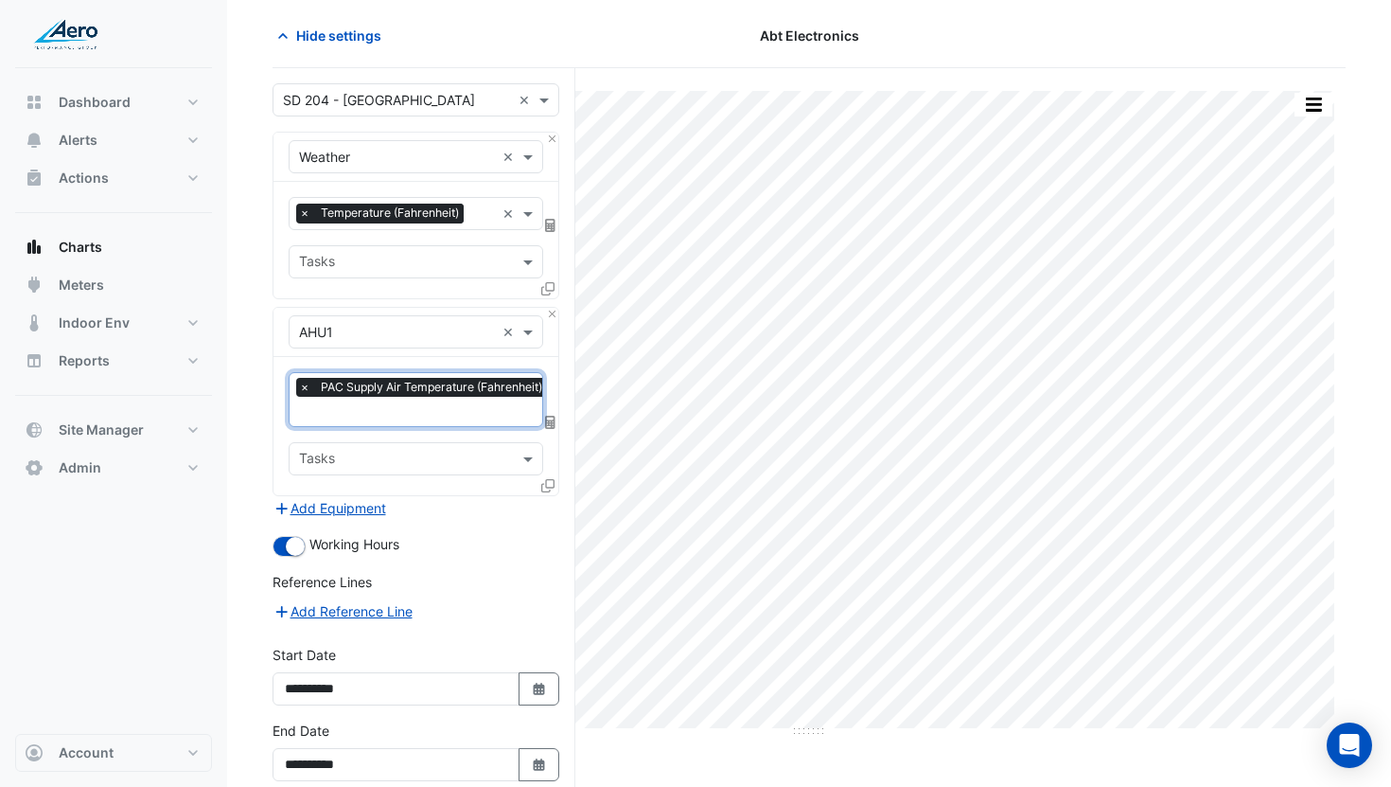
click at [549, 479] on icon at bounding box center [547, 485] width 13 height 13
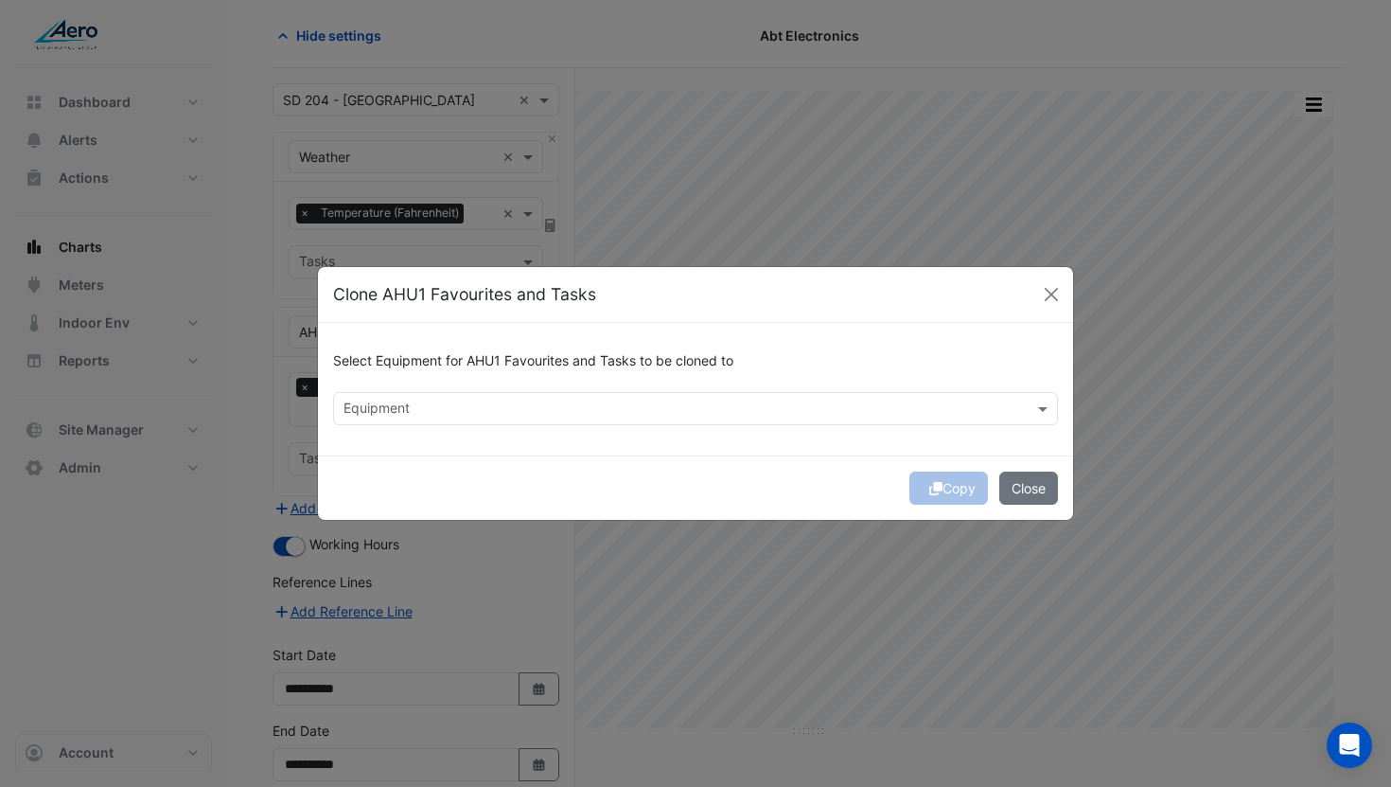
click at [421, 416] on input "text" at bounding box center [685, 410] width 682 height 20
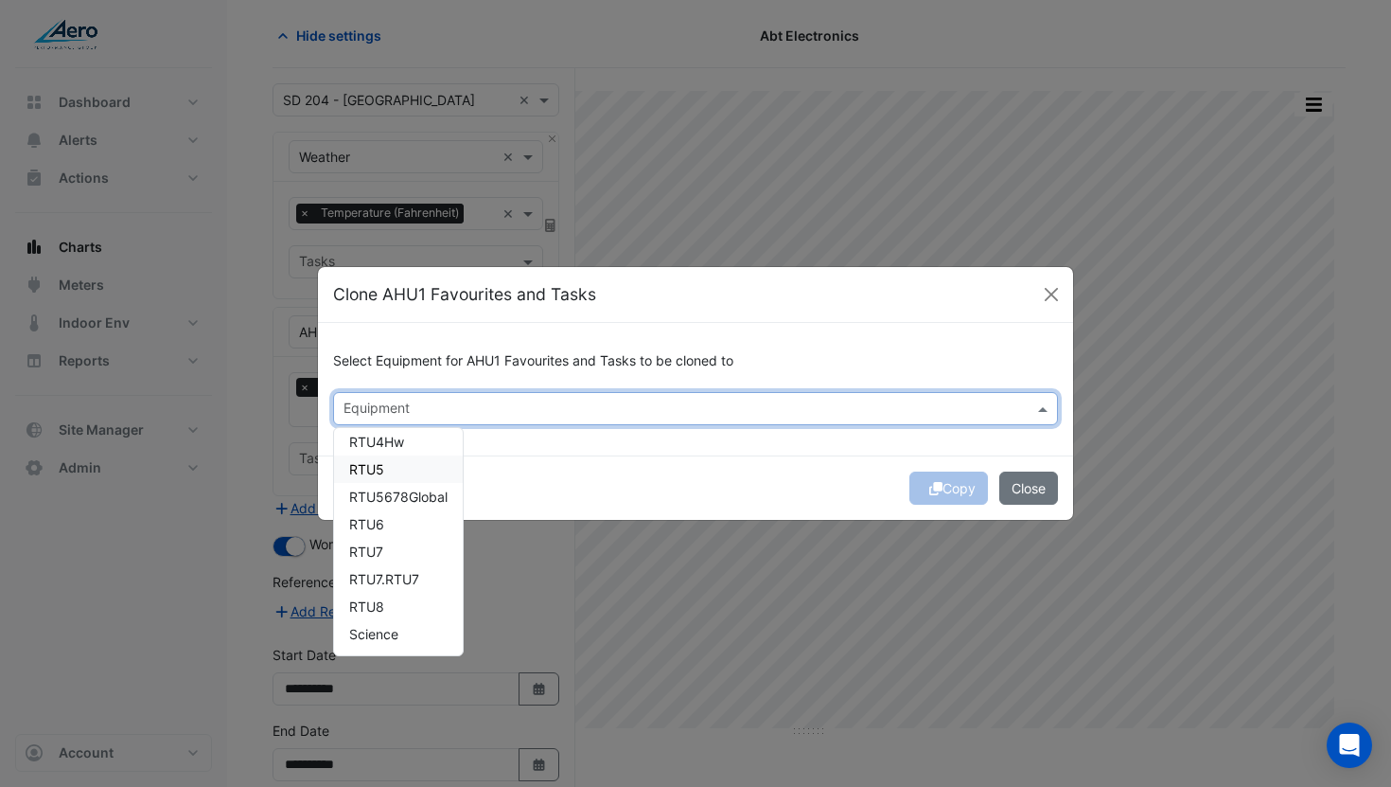
scroll to position [0, 0]
click at [401, 460] on div "AHU2" at bounding box center [398, 448] width 129 height 27
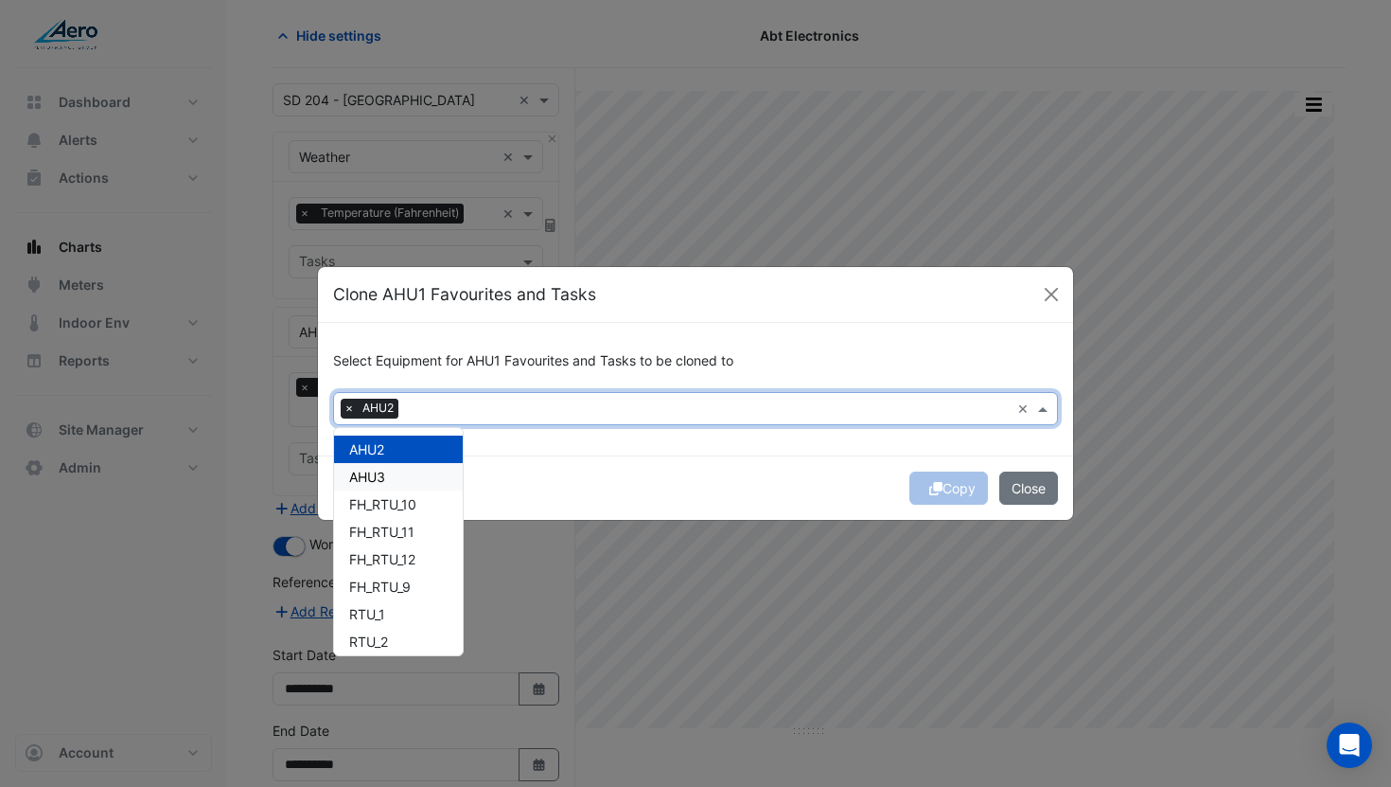
click at [399, 477] on div "AHU3" at bounding box center [398, 476] width 129 height 27
click at [398, 518] on div "FH_RTU_11" at bounding box center [398, 531] width 129 height 27
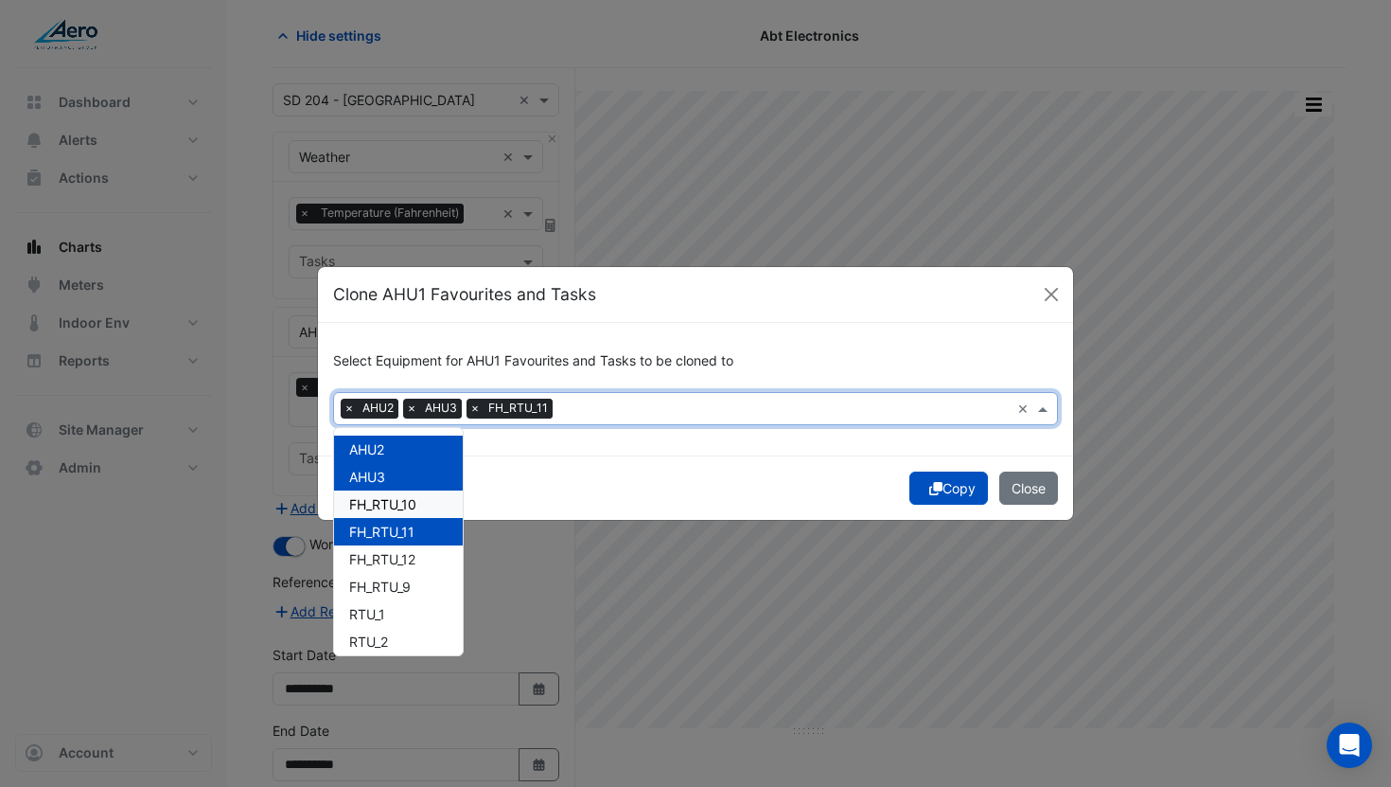
click at [387, 512] on div "FH_RTU_10" at bounding box center [398, 503] width 129 height 27
click at [388, 552] on span "FH_RTU_12" at bounding box center [382, 559] width 66 height 16
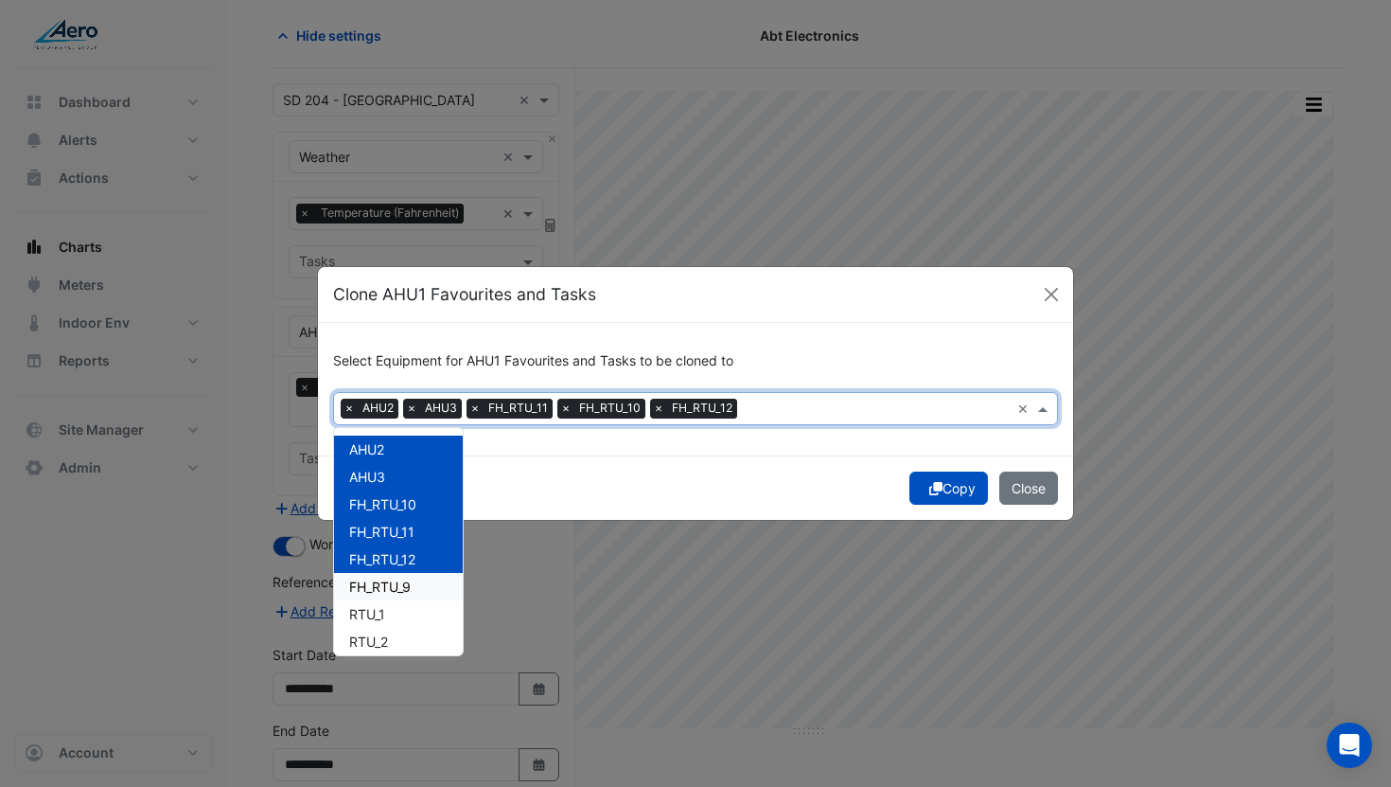
click at [392, 592] on span "FH_RTU_9" at bounding box center [380, 586] width 62 height 16
click at [934, 487] on div "Copy Close" at bounding box center [695, 487] width 755 height 64
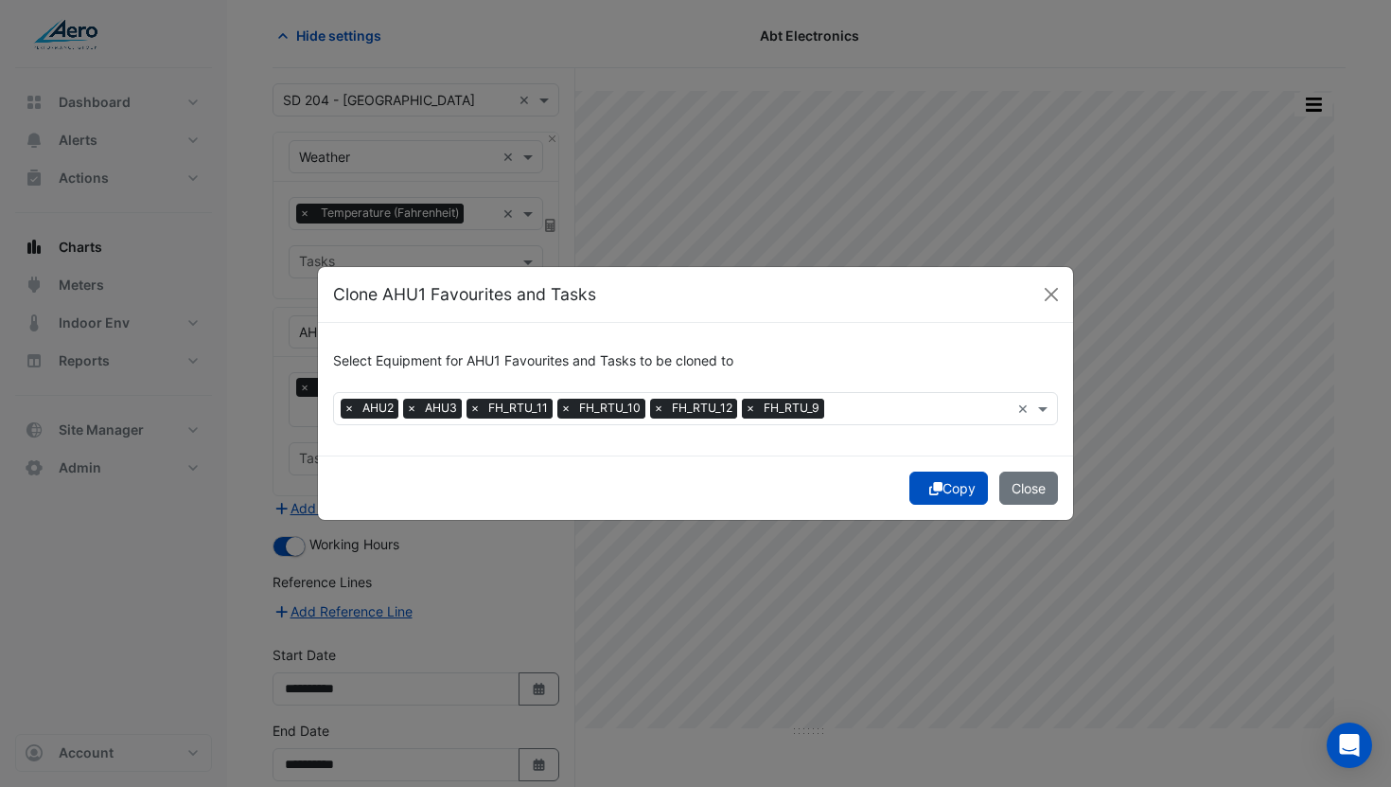
click at [753, 408] on span "×" at bounding box center [750, 408] width 17 height 19
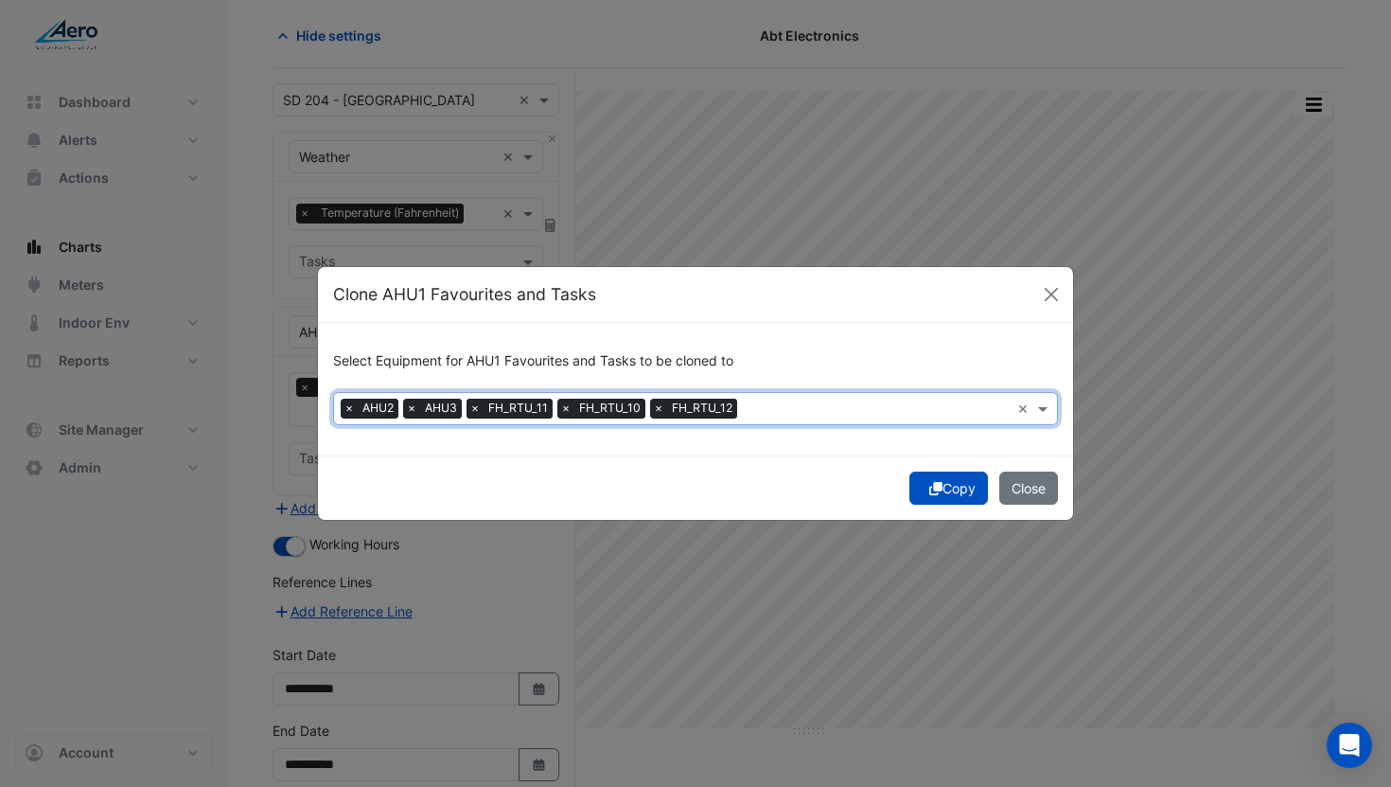
click at [476, 403] on span "×" at bounding box center [475, 408] width 17 height 19
click at [481, 410] on span "×" at bounding box center [475, 408] width 17 height 19
click at [963, 497] on button "Copy" at bounding box center [949, 487] width 79 height 33
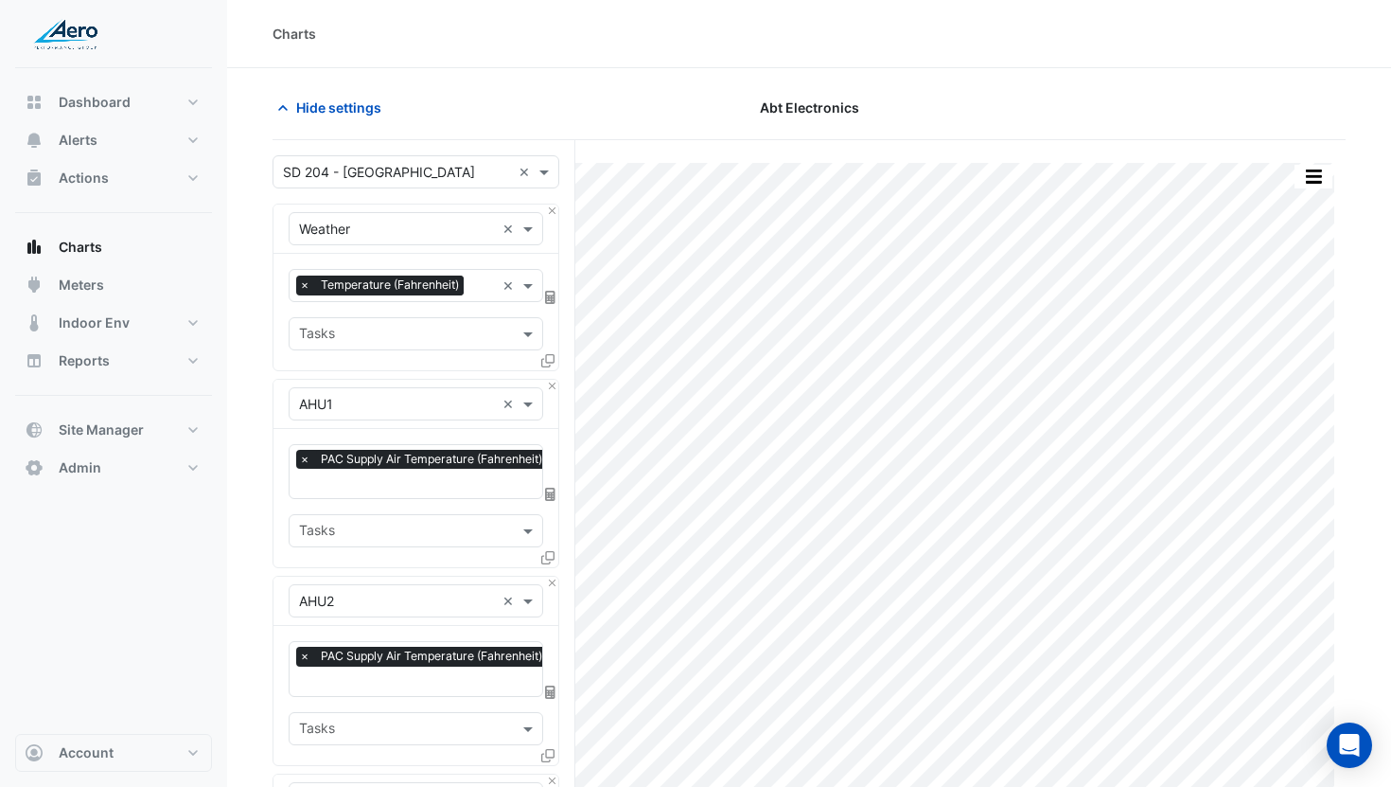
click at [556, 305] on div at bounding box center [550, 297] width 17 height 20
click at [551, 298] on icon at bounding box center [550, 297] width 10 height 13
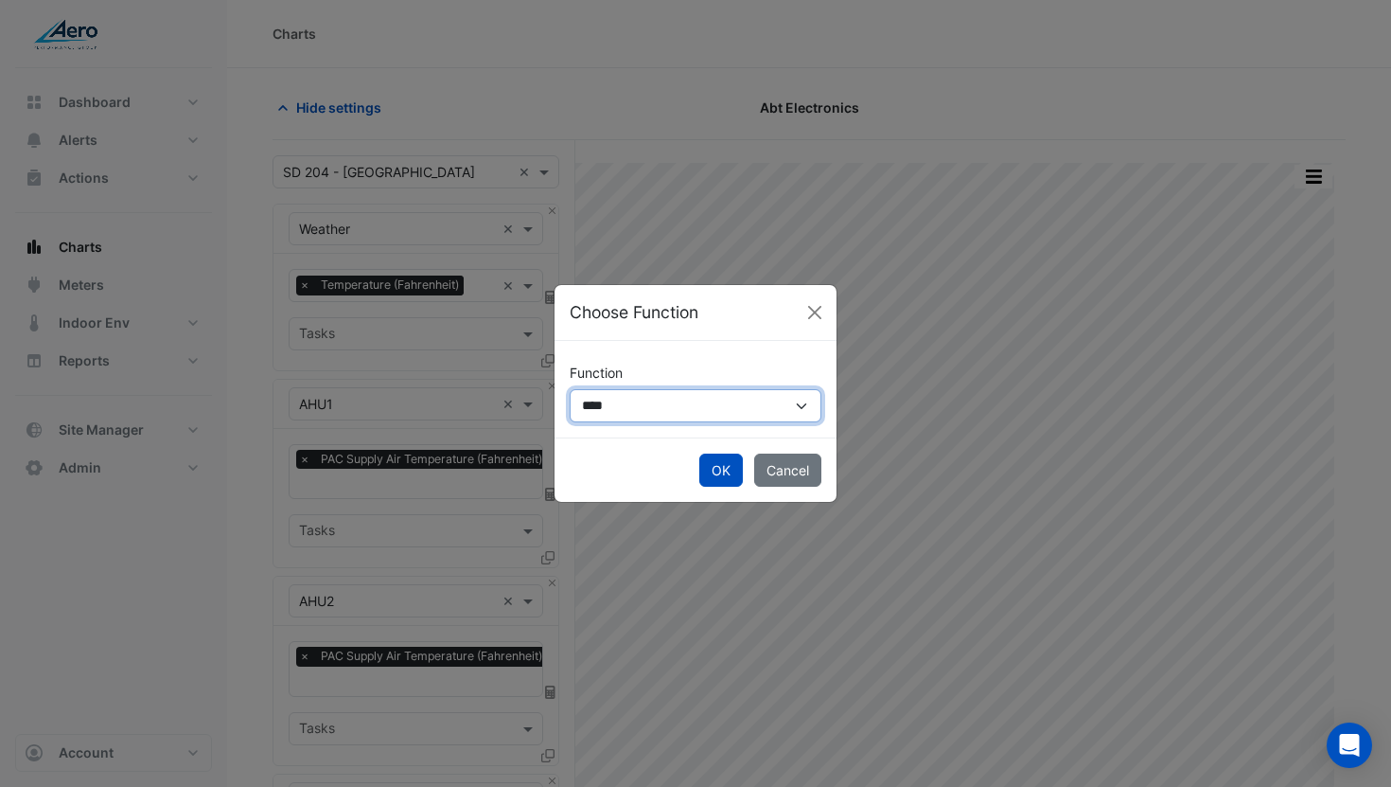
click at [634, 410] on select "**********" at bounding box center [696, 405] width 252 height 33
select select "******"
click at [570, 389] on select "**********" at bounding box center [696, 405] width 252 height 33
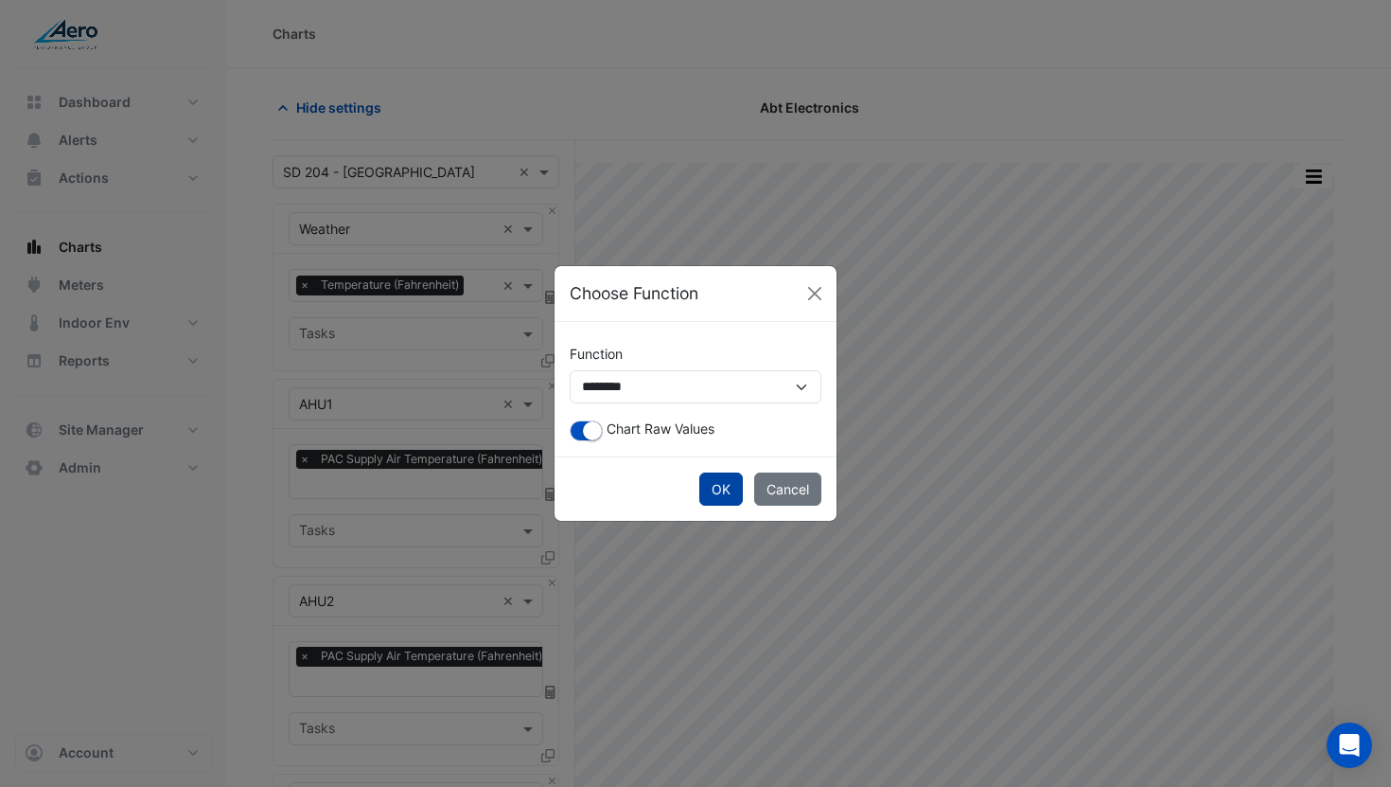
click at [724, 483] on button "OK" at bounding box center [722, 488] width 44 height 33
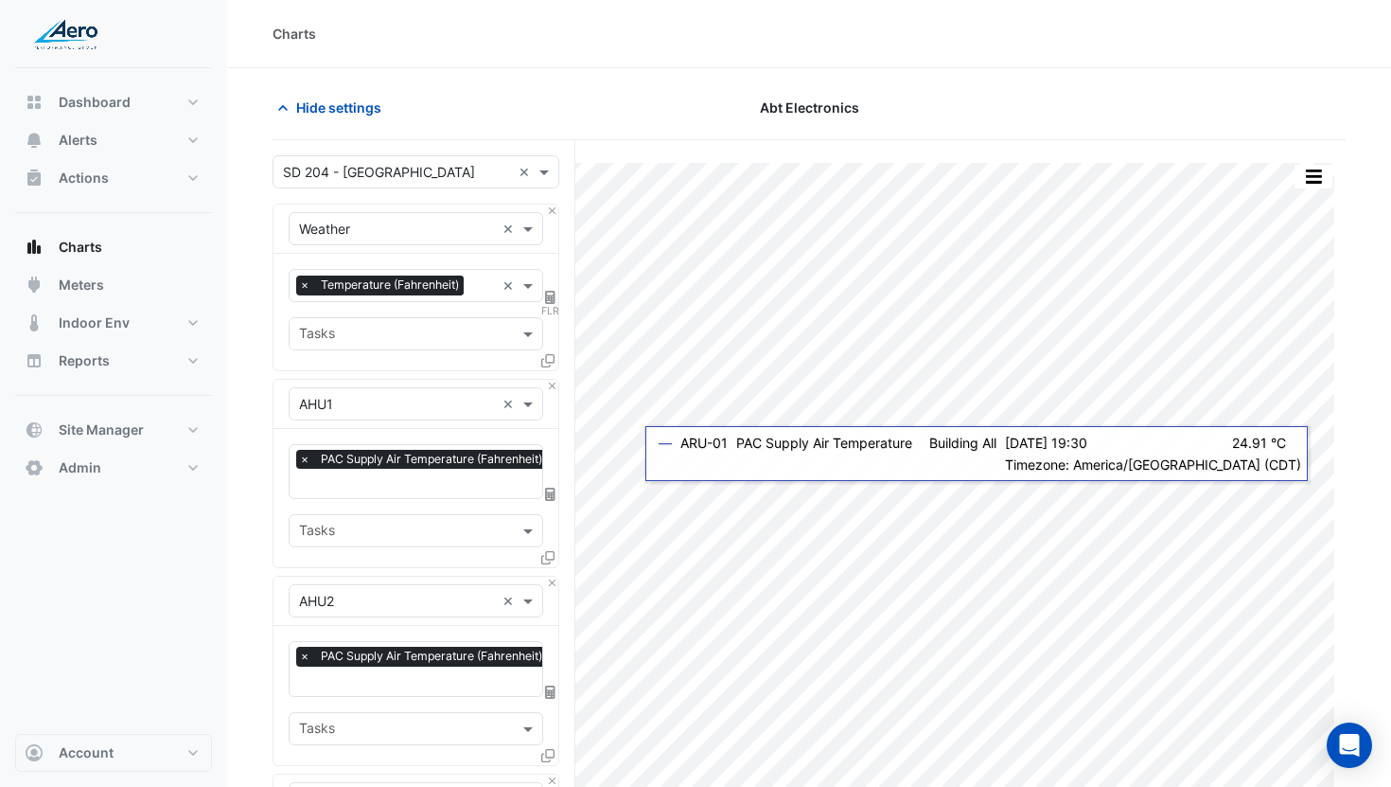
scroll to position [554, 0]
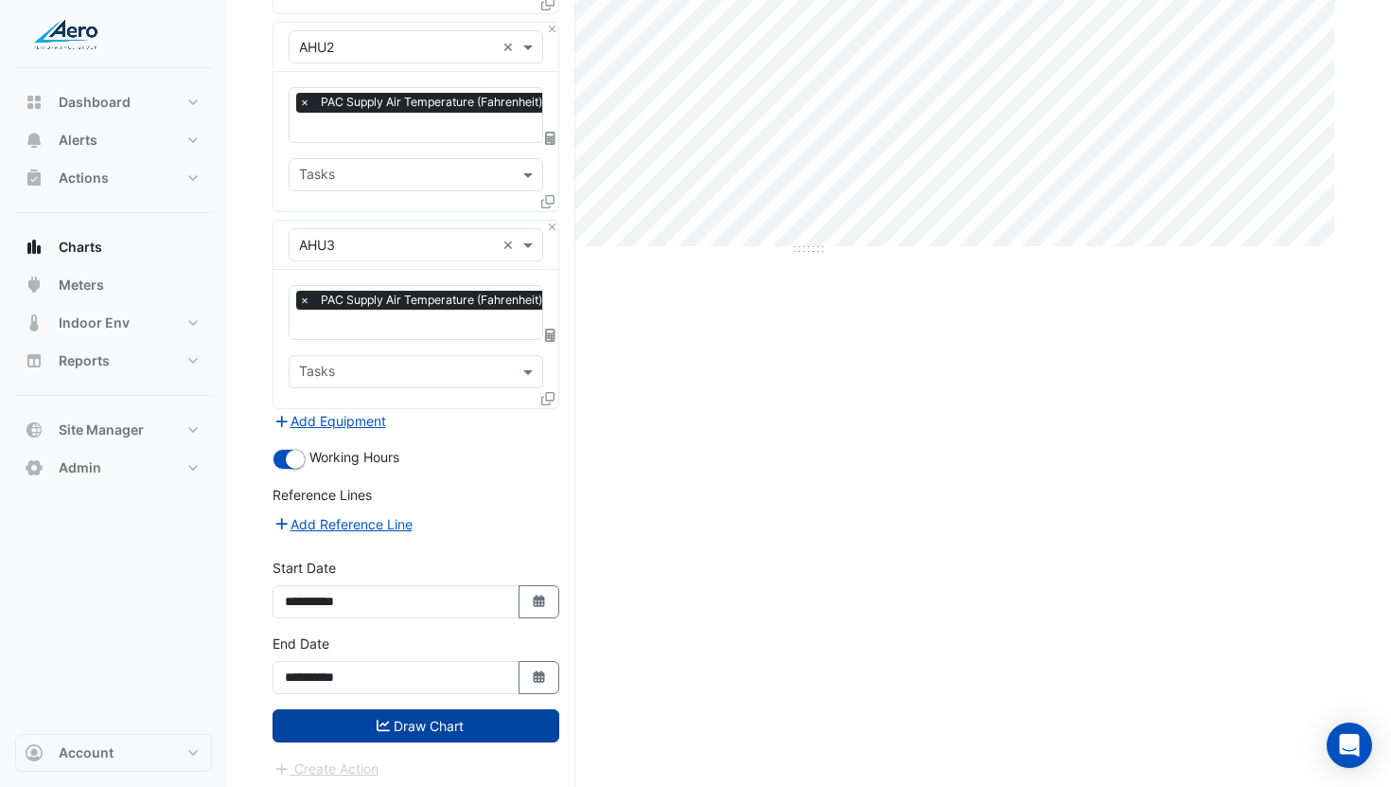
click at [408, 709] on button "Draw Chart" at bounding box center [416, 725] width 287 height 33
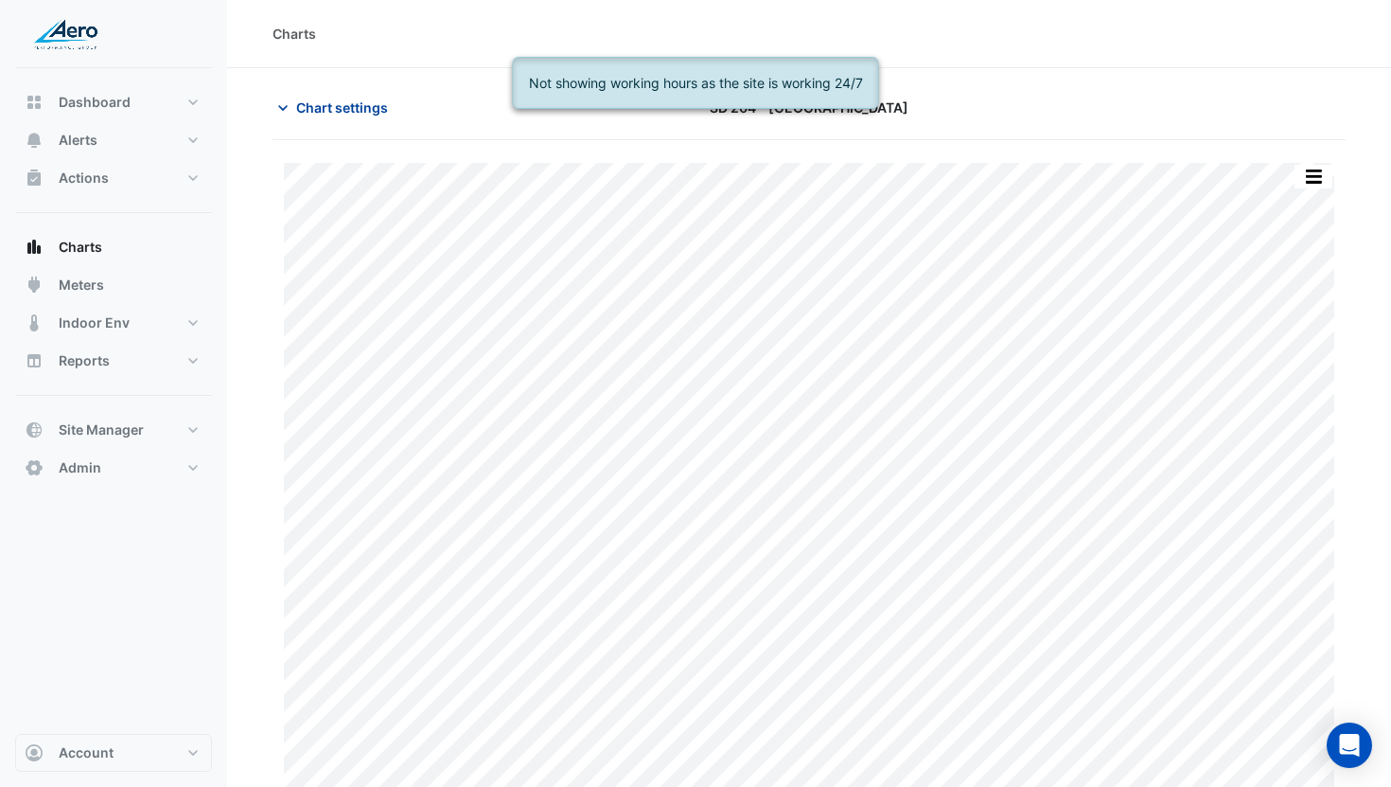
click at [308, 113] on span "Chart settings" at bounding box center [342, 107] width 92 height 20
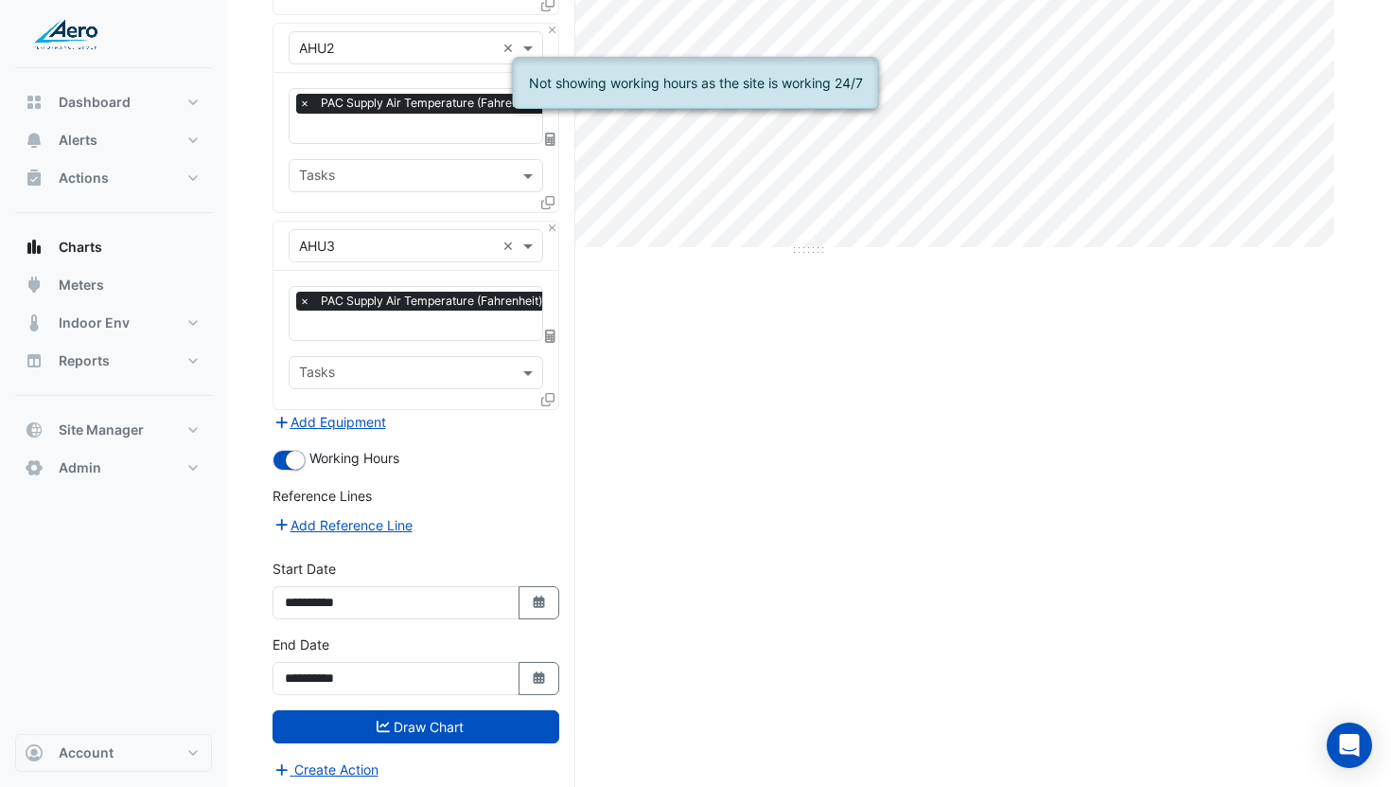
scroll to position [554, 0]
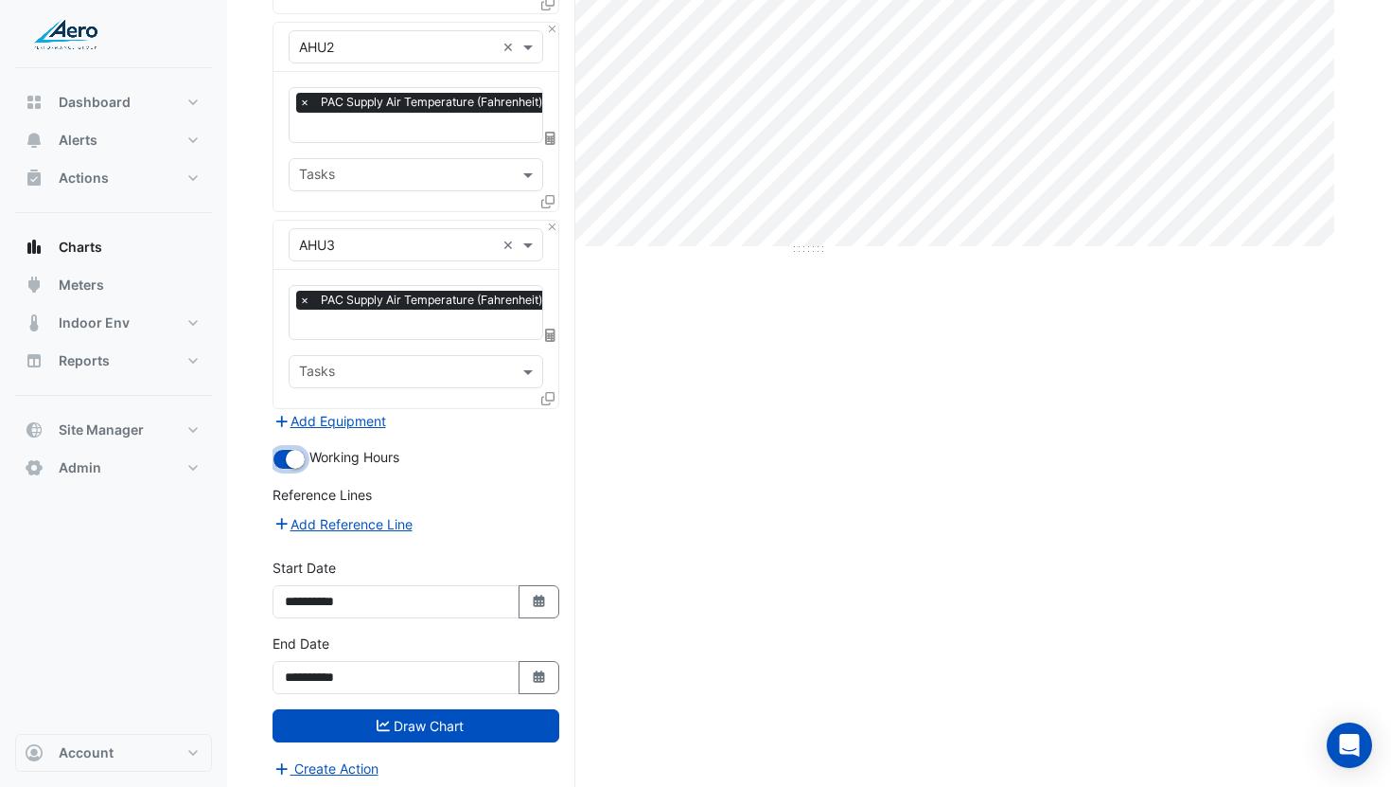
click at [292, 455] on small "button" at bounding box center [295, 459] width 19 height 19
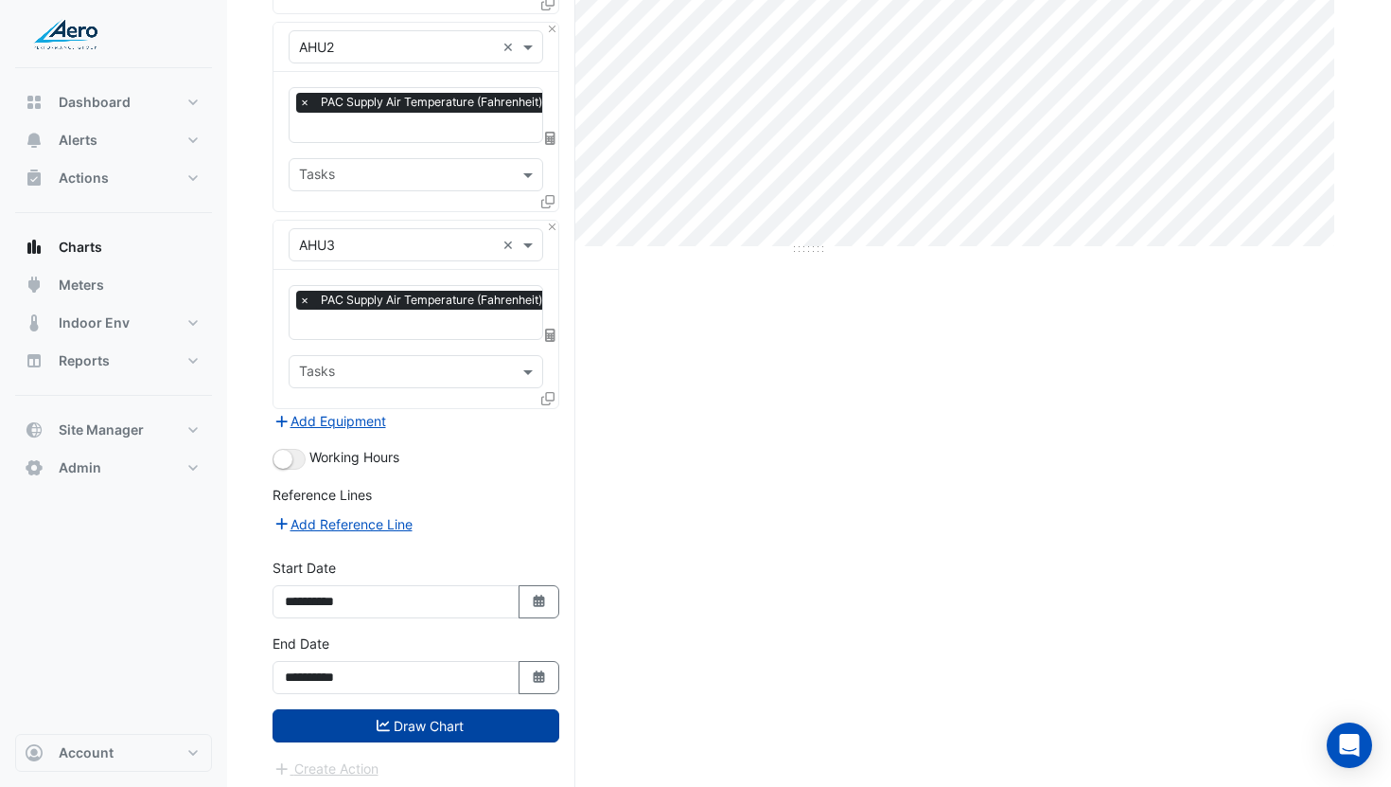
click at [375, 709] on button "Draw Chart" at bounding box center [416, 725] width 287 height 33
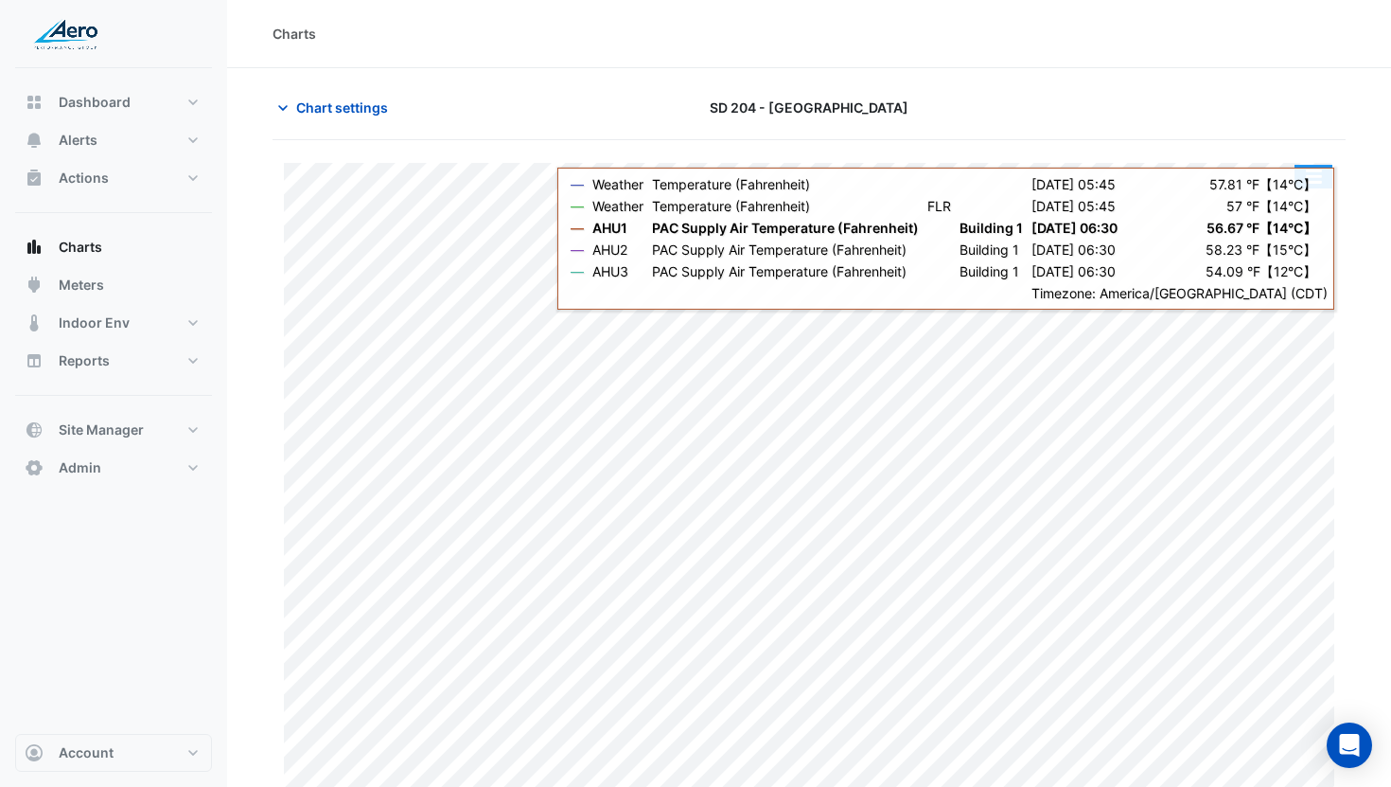
click at [1303, 178] on button "button" at bounding box center [1314, 177] width 38 height 24
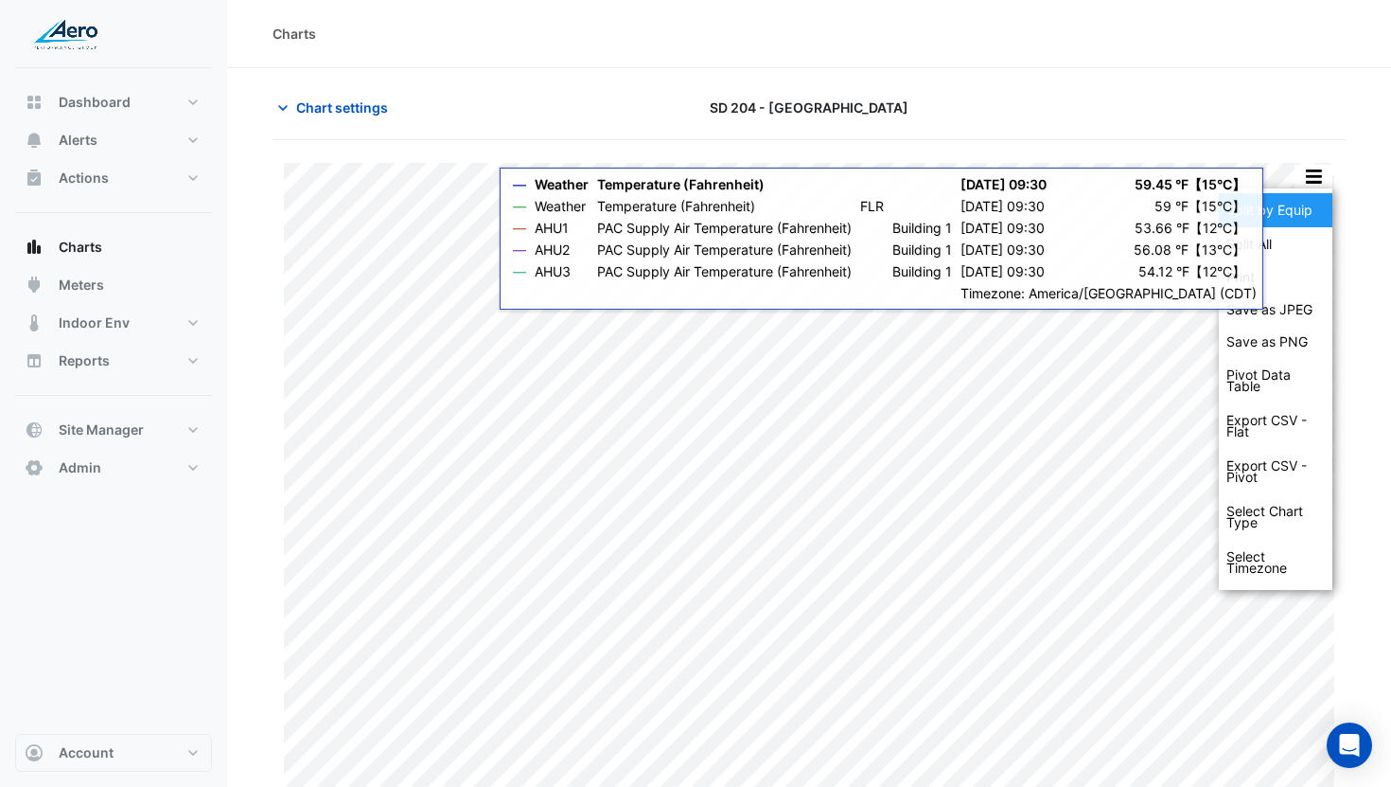
click at [1276, 216] on div "Split by Equip" at bounding box center [1276, 210] width 114 height 34
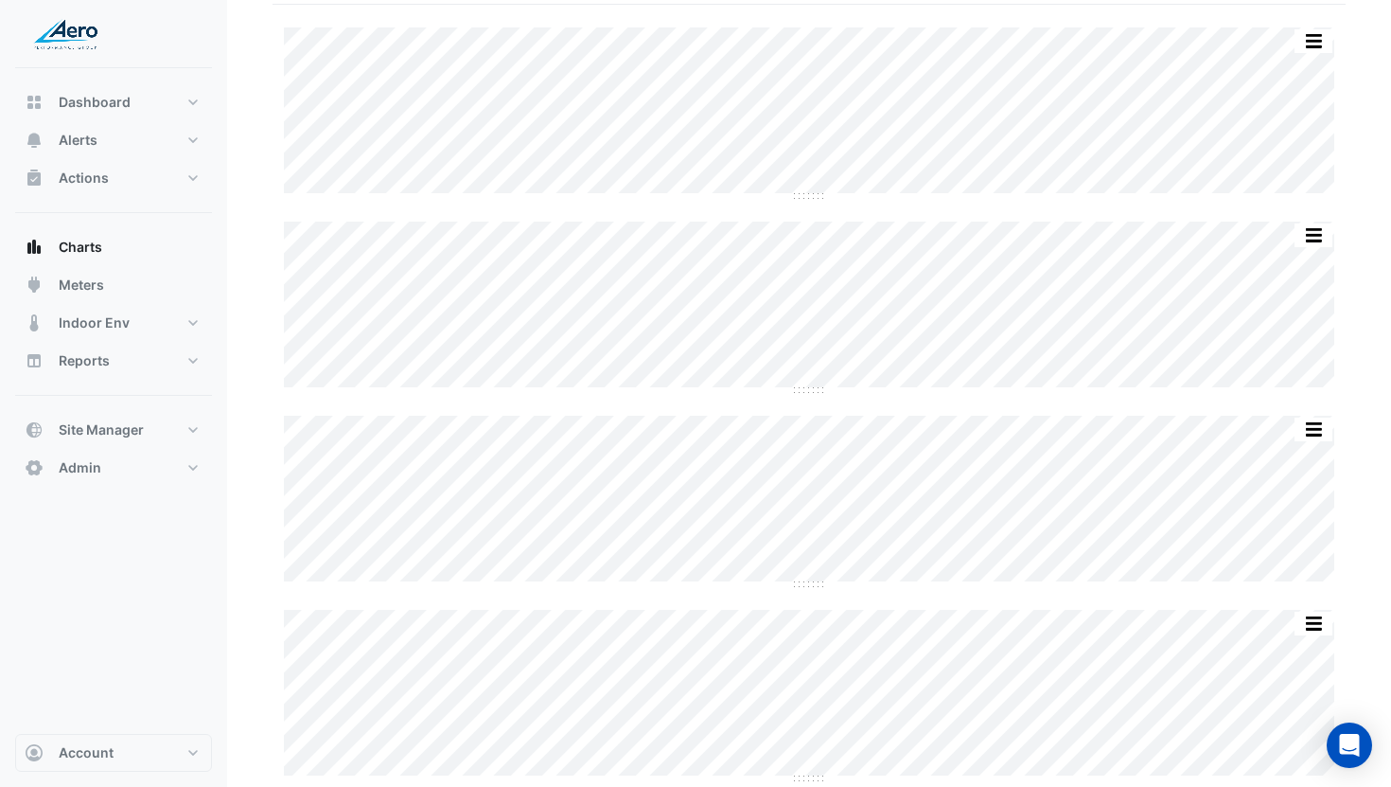
scroll to position [39, 0]
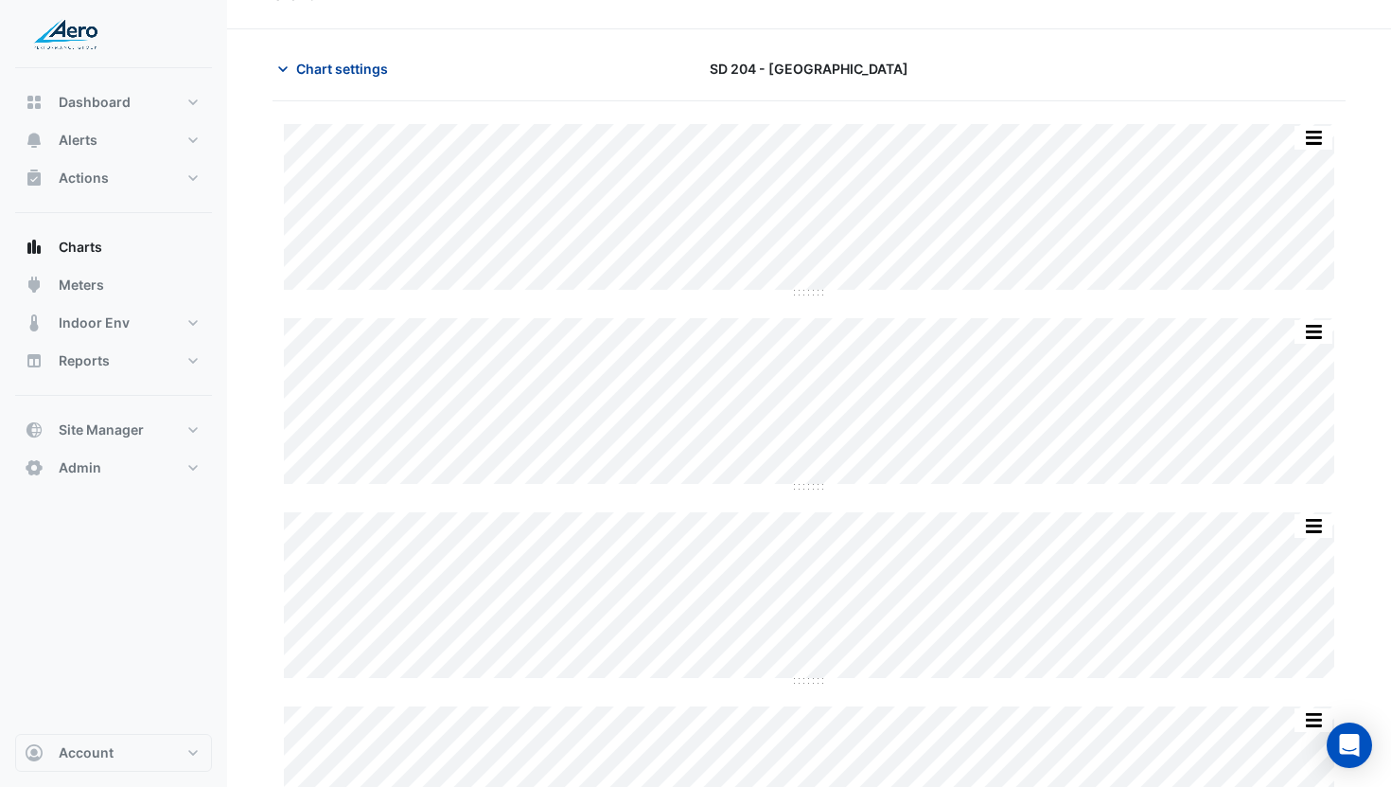
click at [347, 69] on span "Chart settings" at bounding box center [342, 69] width 92 height 20
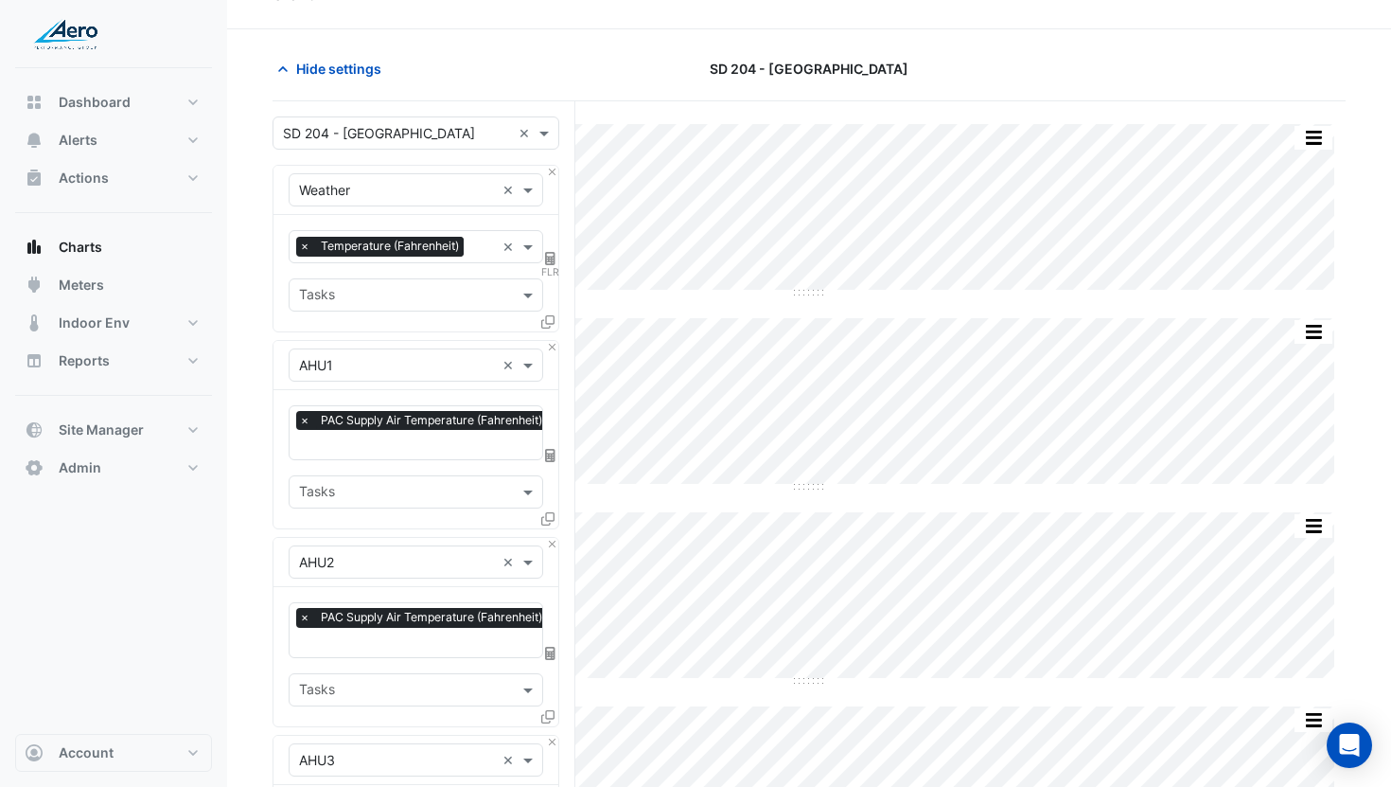
click at [367, 136] on input "text" at bounding box center [397, 134] width 228 height 20
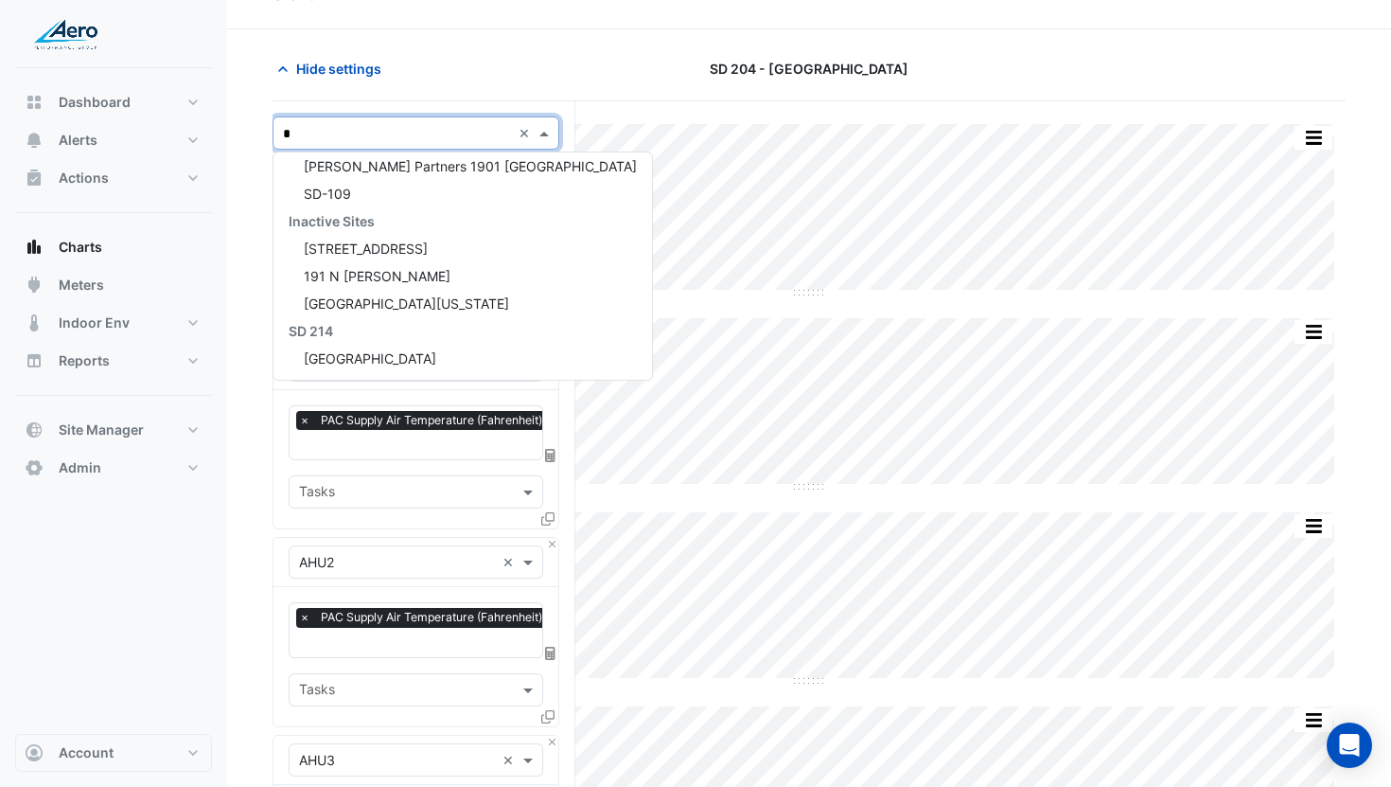
scroll to position [310, 0]
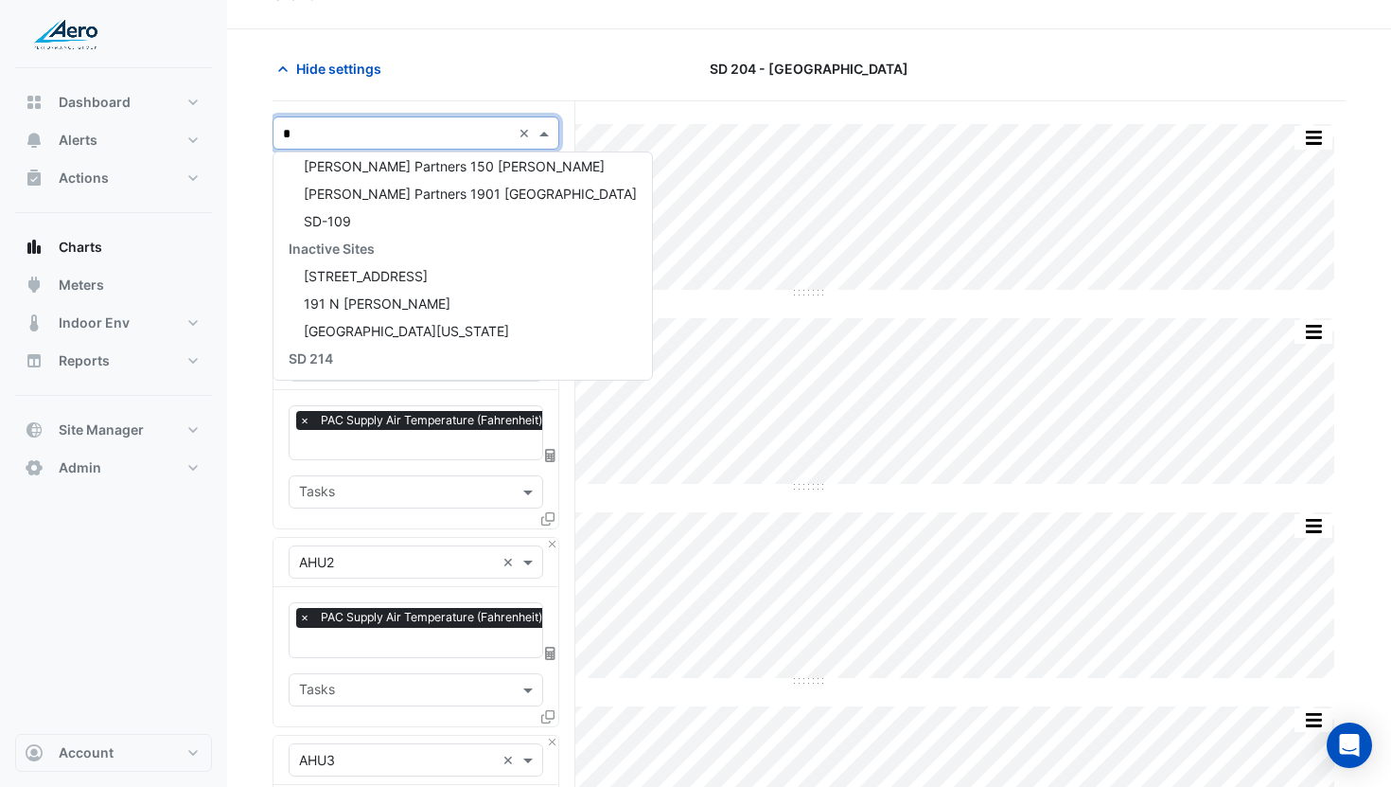
type input "**"
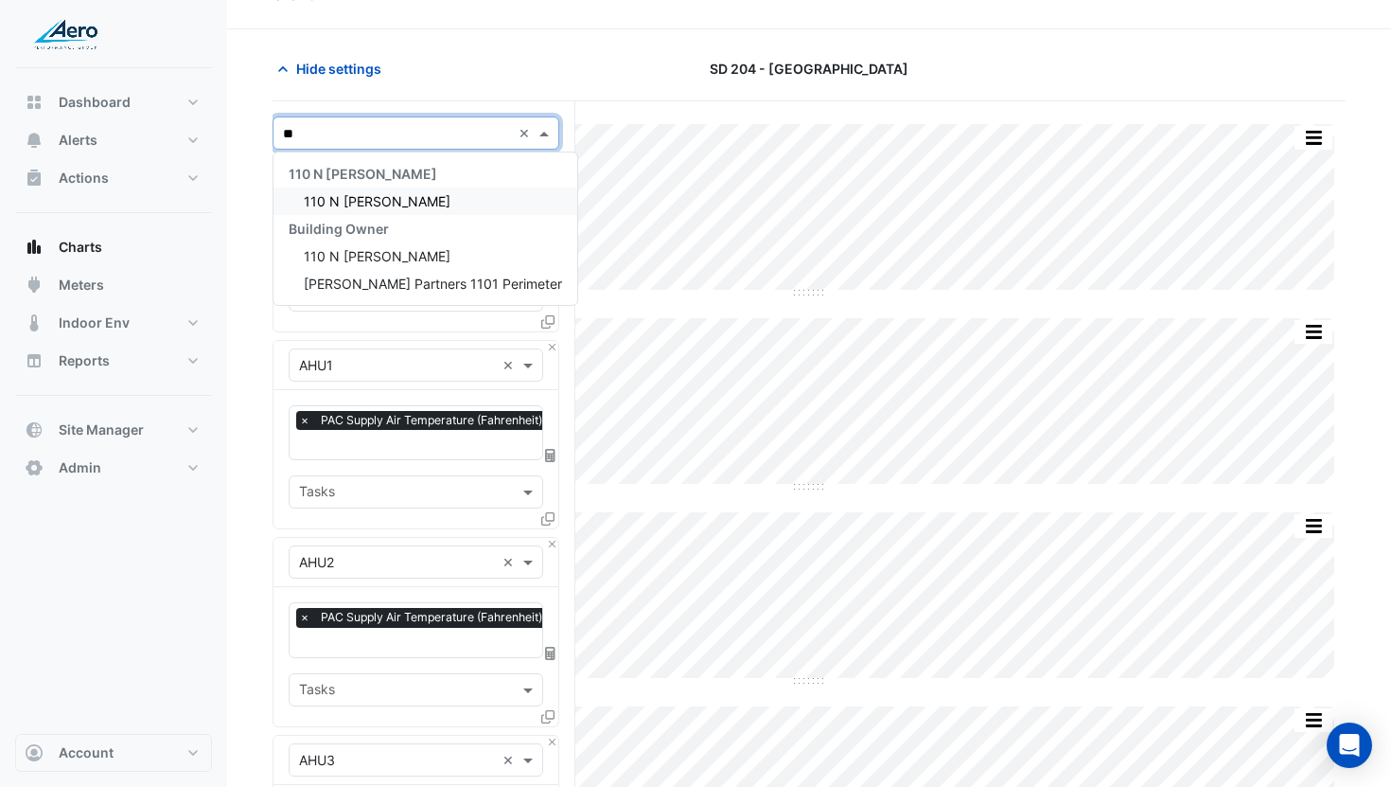
click at [351, 194] on span "110 N [PERSON_NAME]" at bounding box center [377, 201] width 147 height 16
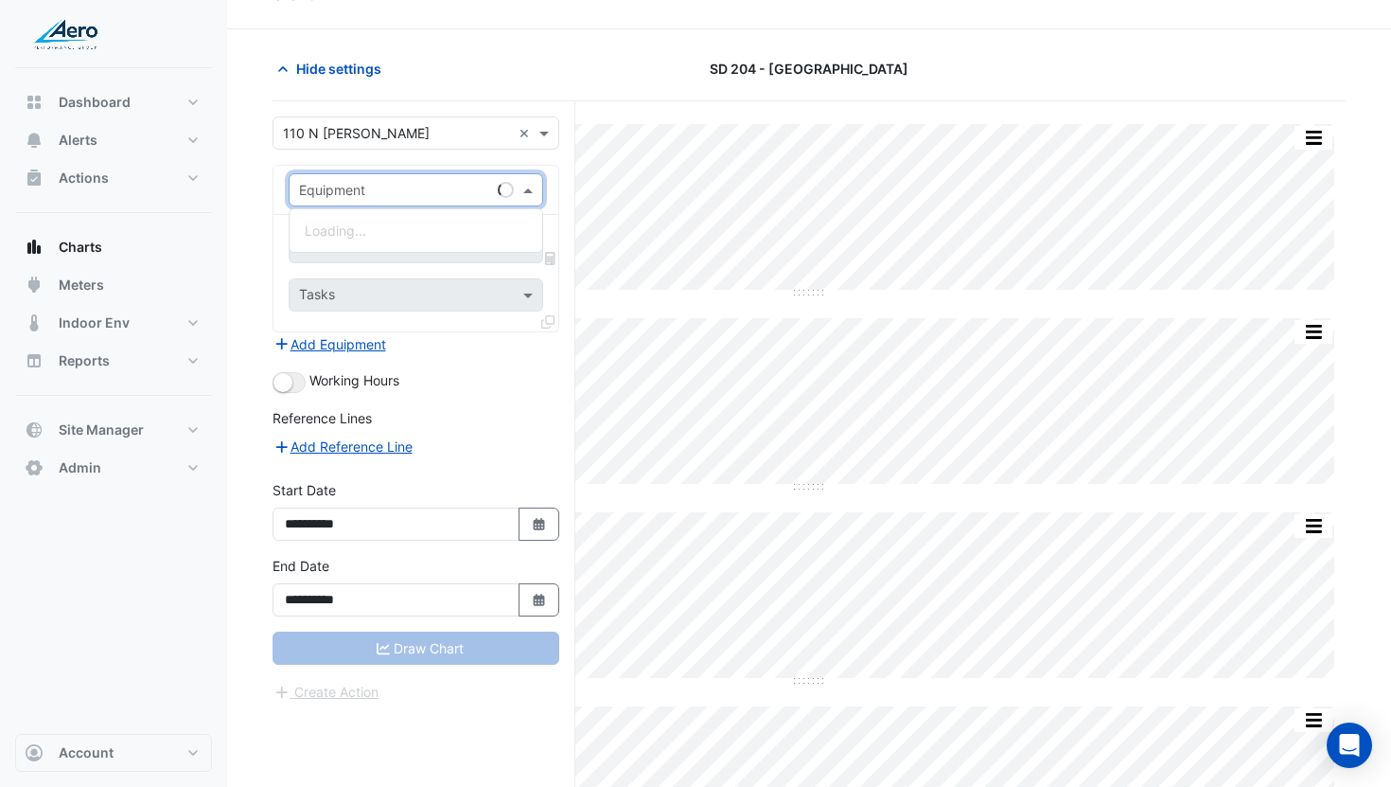
click at [361, 194] on input "text" at bounding box center [397, 191] width 196 height 20
type input "***"
click at [350, 236] on span "Weather" at bounding box center [330, 230] width 51 height 16
click at [363, 239] on input "text" at bounding box center [405, 249] width 212 height 20
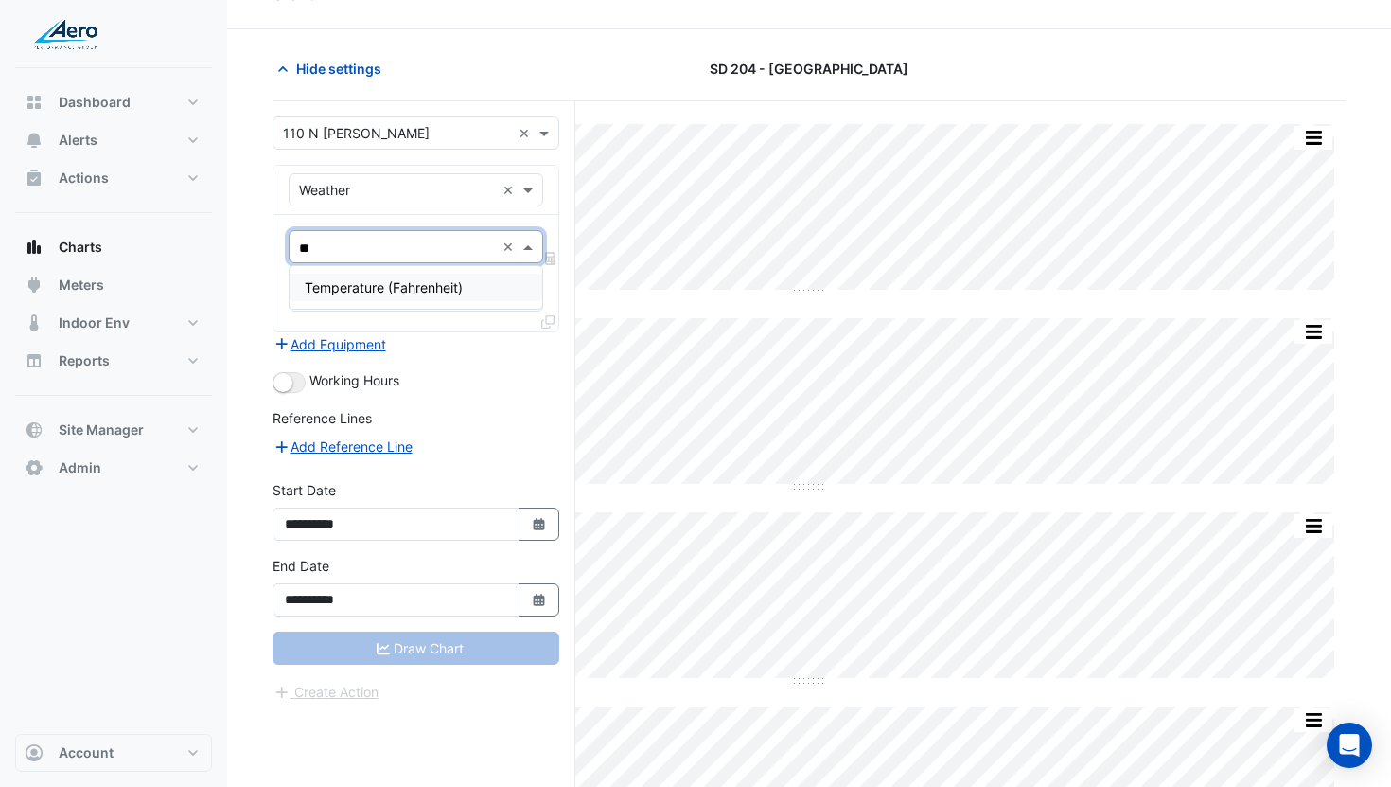
type input "***"
click at [439, 279] on span "Temperature (Fahrenheit)" at bounding box center [384, 287] width 158 height 16
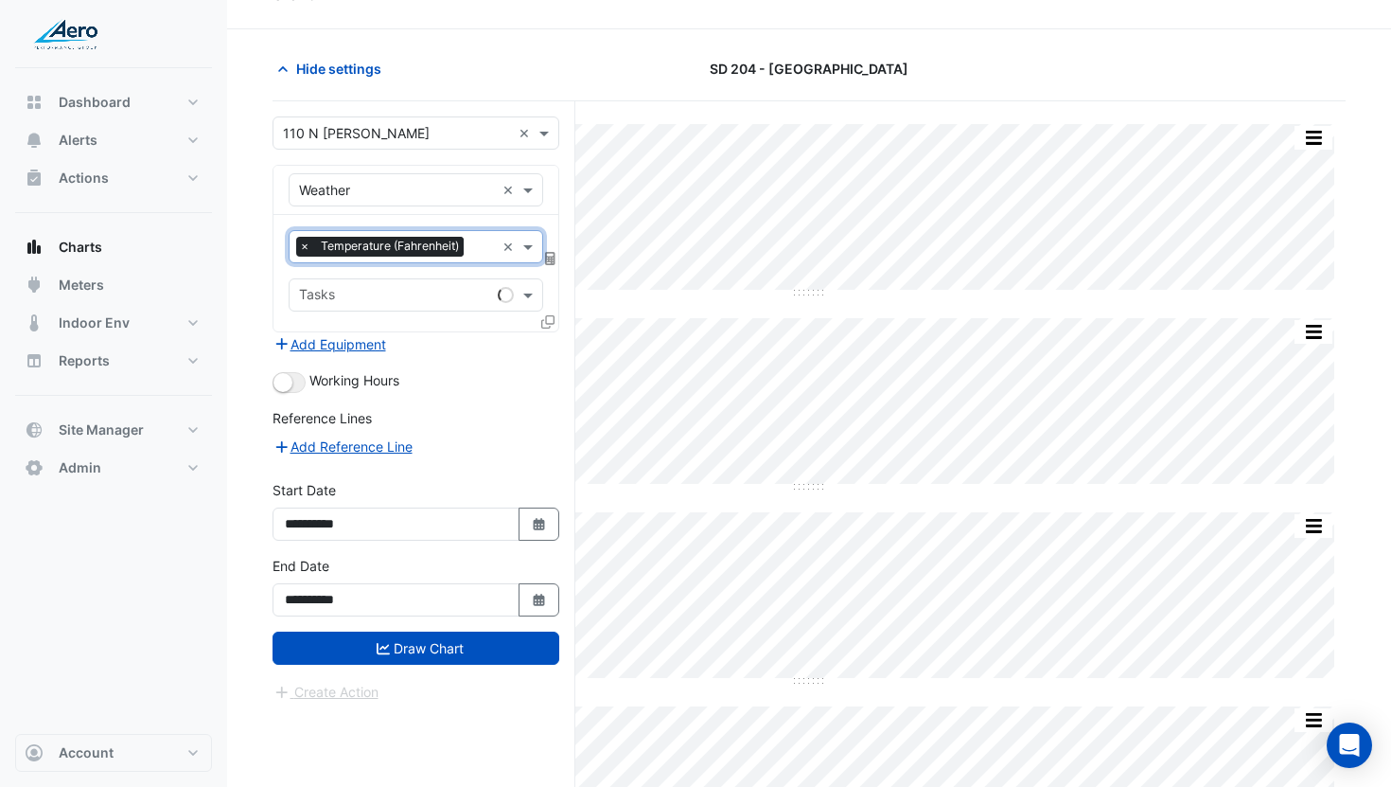
click at [555, 255] on icon at bounding box center [550, 258] width 10 height 13
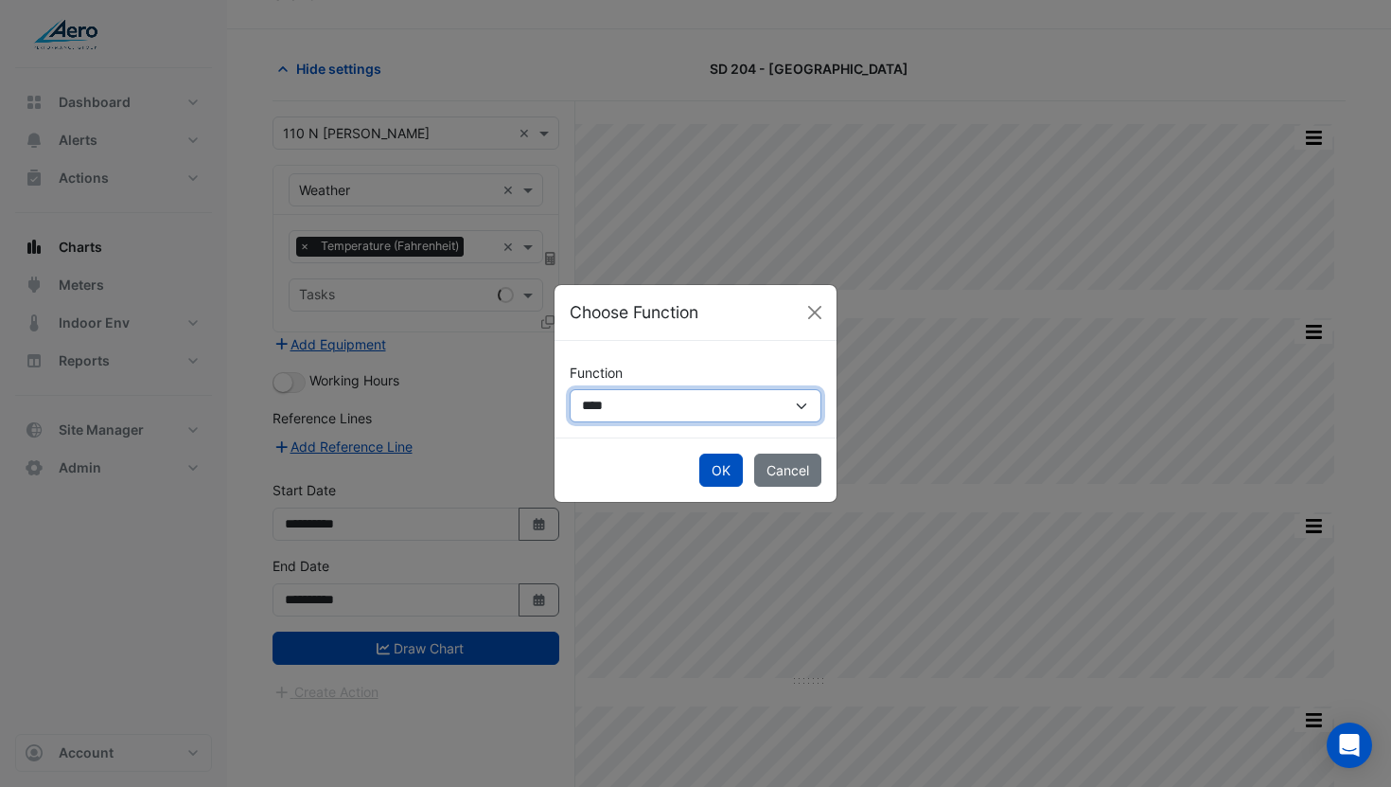
click at [613, 407] on select "**********" at bounding box center [696, 405] width 252 height 33
select select "******"
click at [570, 389] on select "**********" at bounding box center [696, 405] width 252 height 33
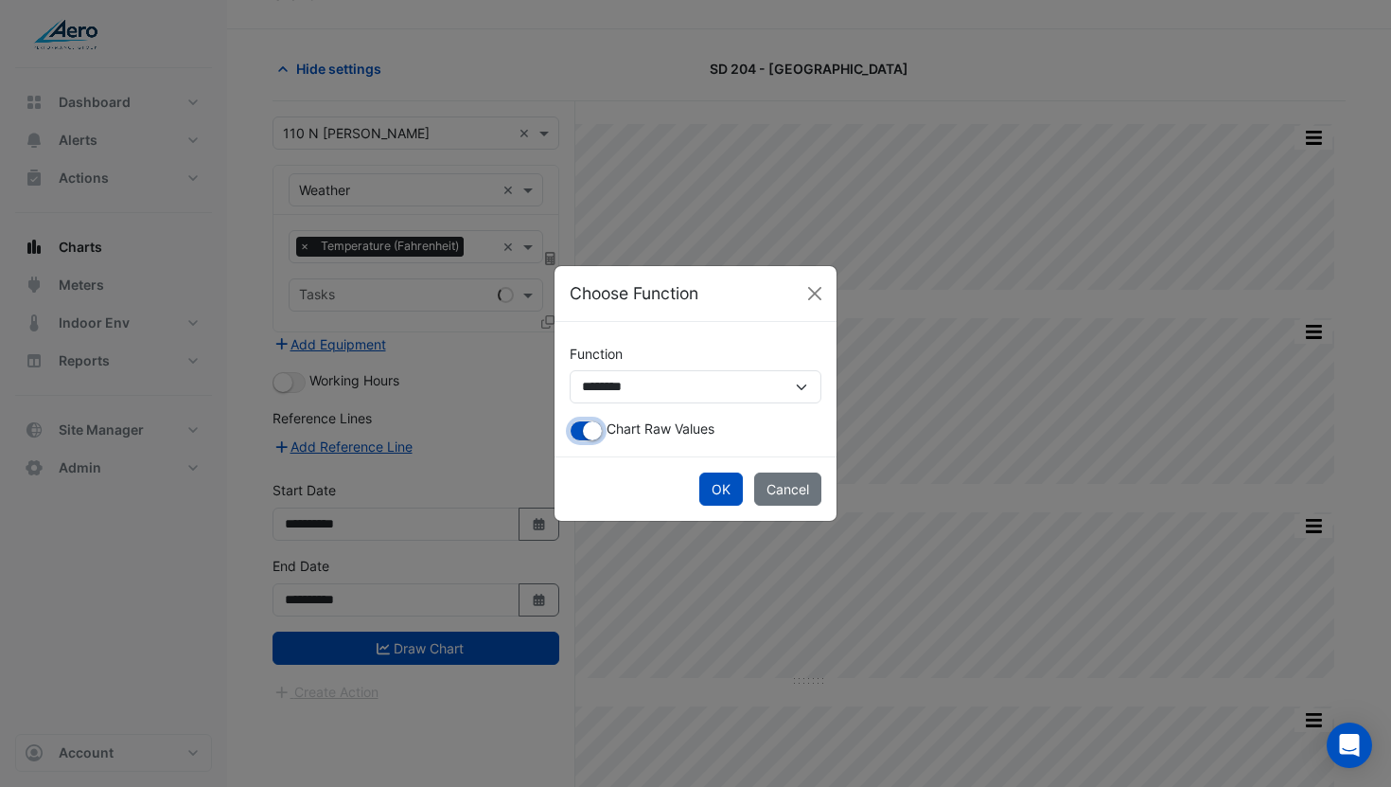
click at [592, 434] on small "button" at bounding box center [592, 430] width 19 height 19
click at [708, 482] on button "OK" at bounding box center [722, 488] width 44 height 33
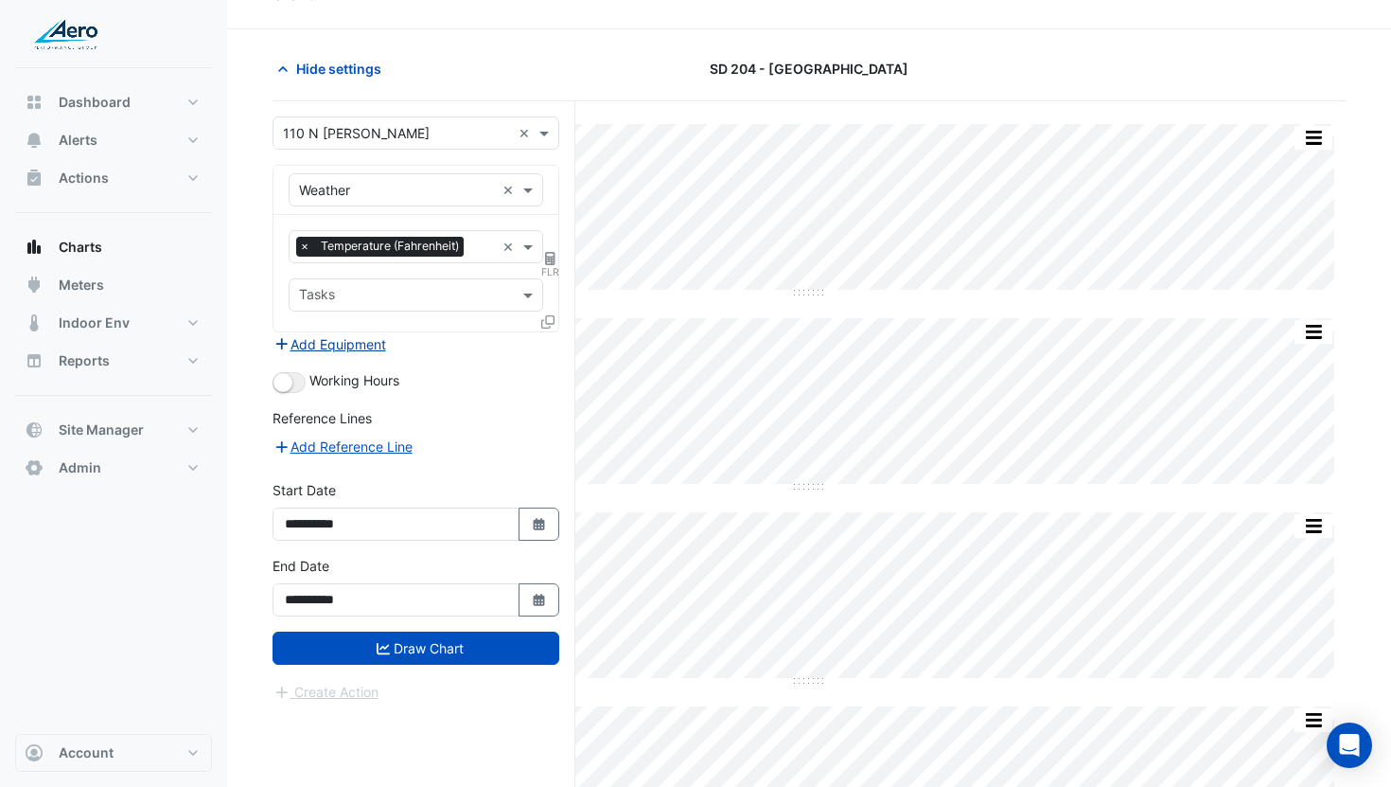
click at [364, 350] on button "Add Equipment" at bounding box center [330, 344] width 115 height 22
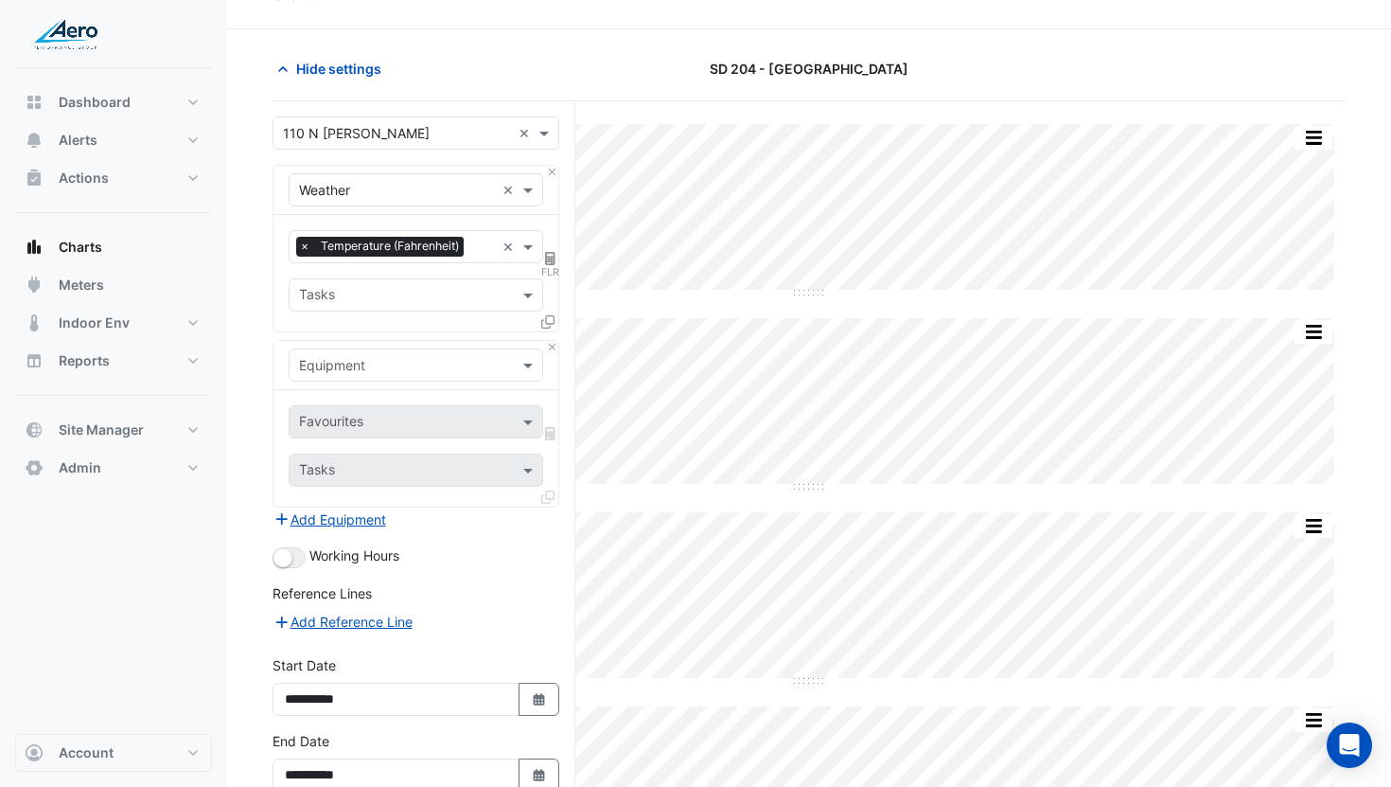
click at [380, 373] on input "text" at bounding box center [397, 366] width 196 height 20
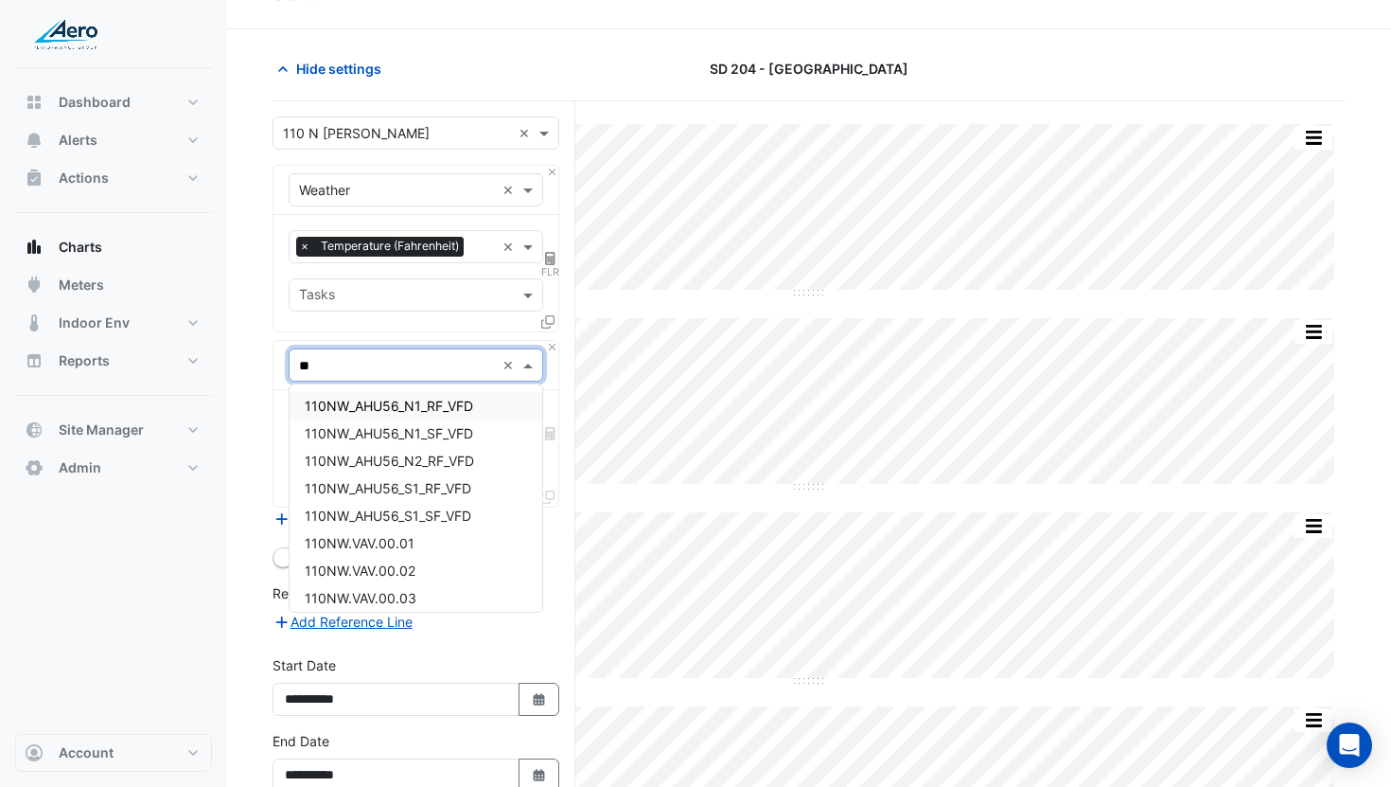
type input "***"
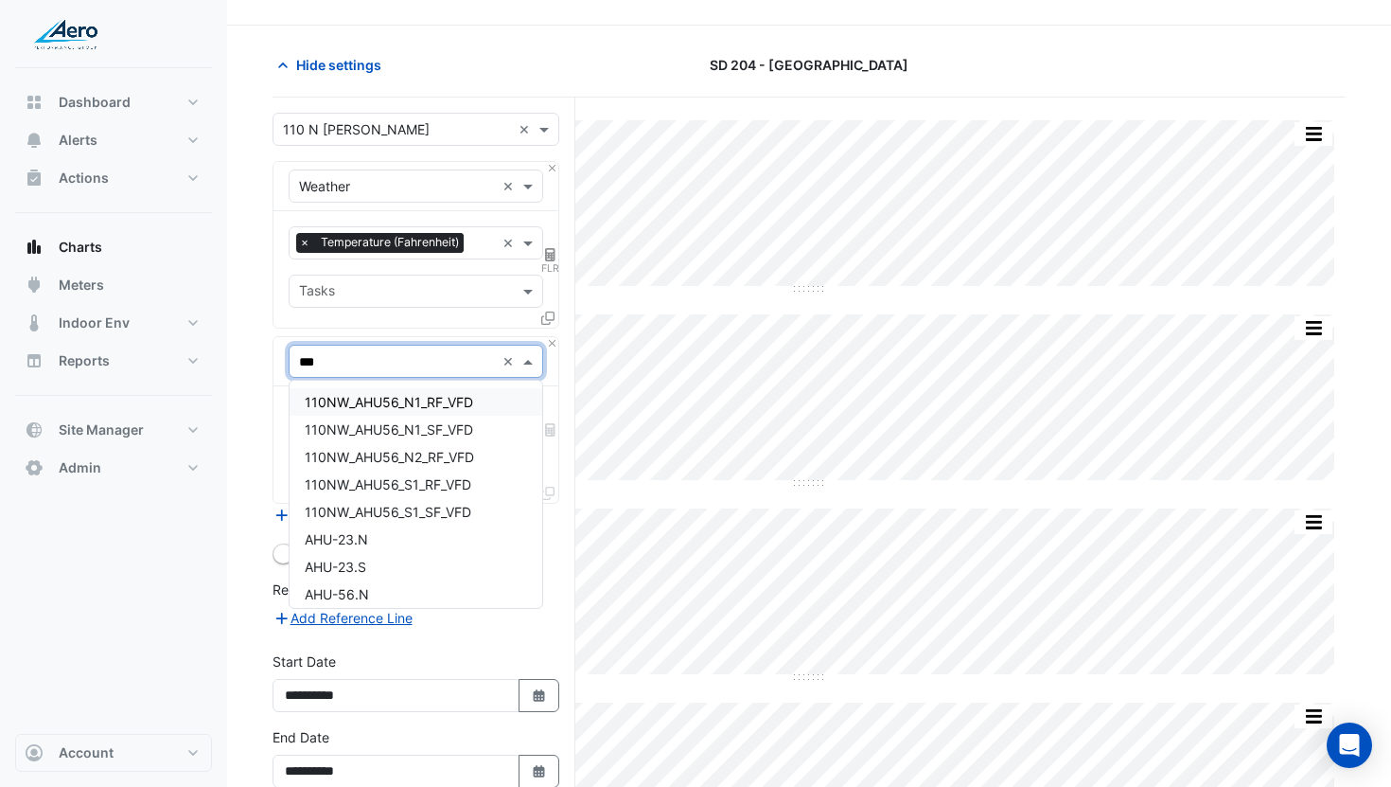
click at [352, 404] on span "110NW_AHU56_N1_RF_VFD" at bounding box center [389, 402] width 168 height 16
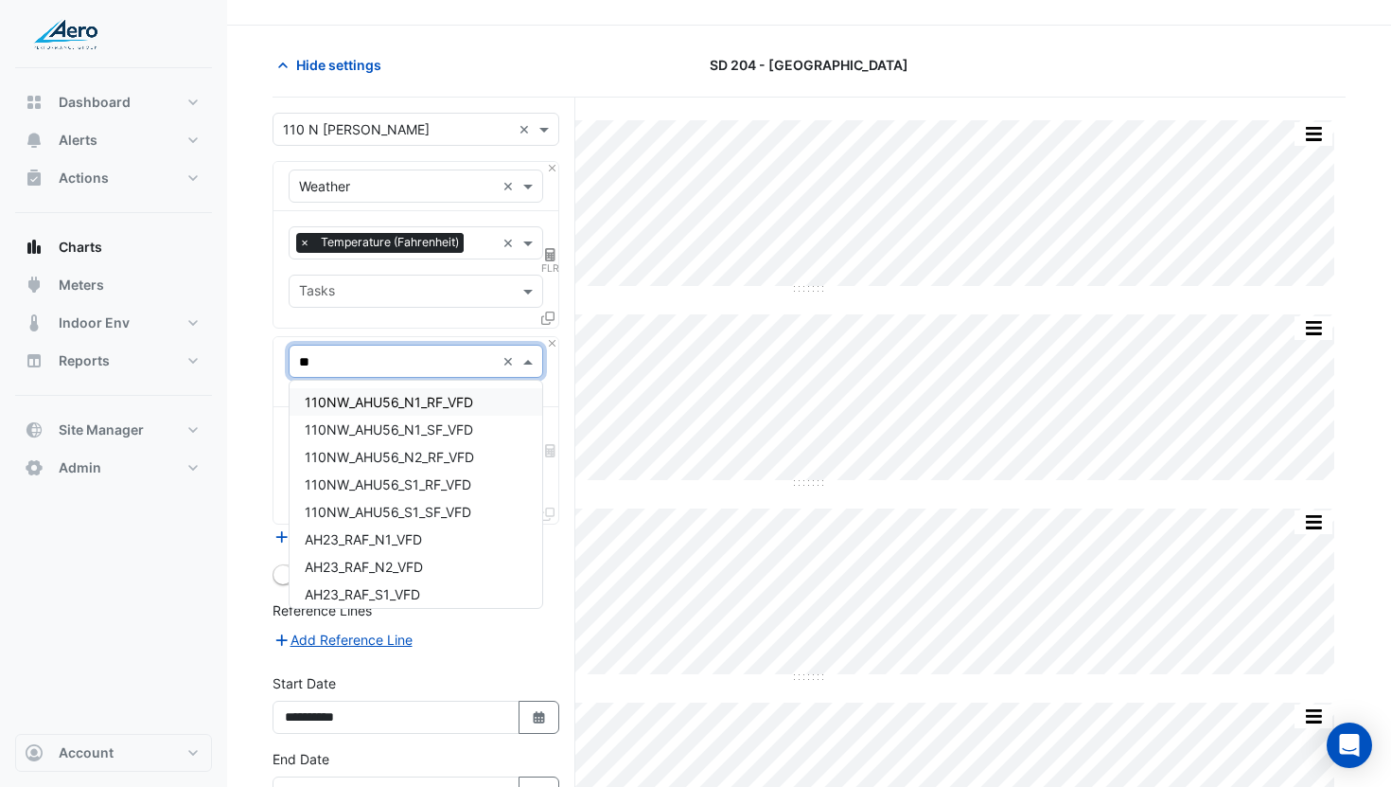
type input "***"
click at [431, 544] on div "AHU-23.N" at bounding box center [416, 538] width 253 height 27
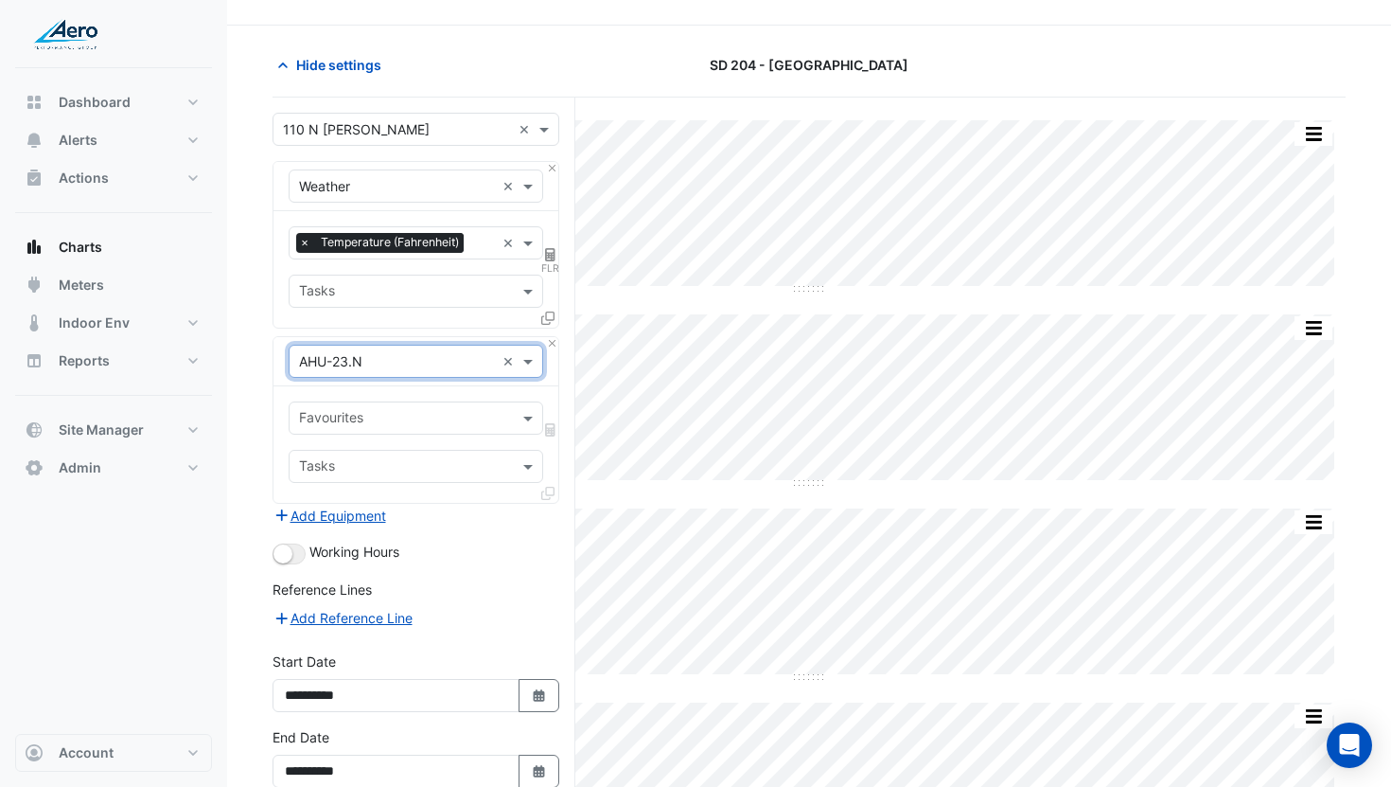
click at [401, 425] on input "text" at bounding box center [405, 420] width 212 height 20
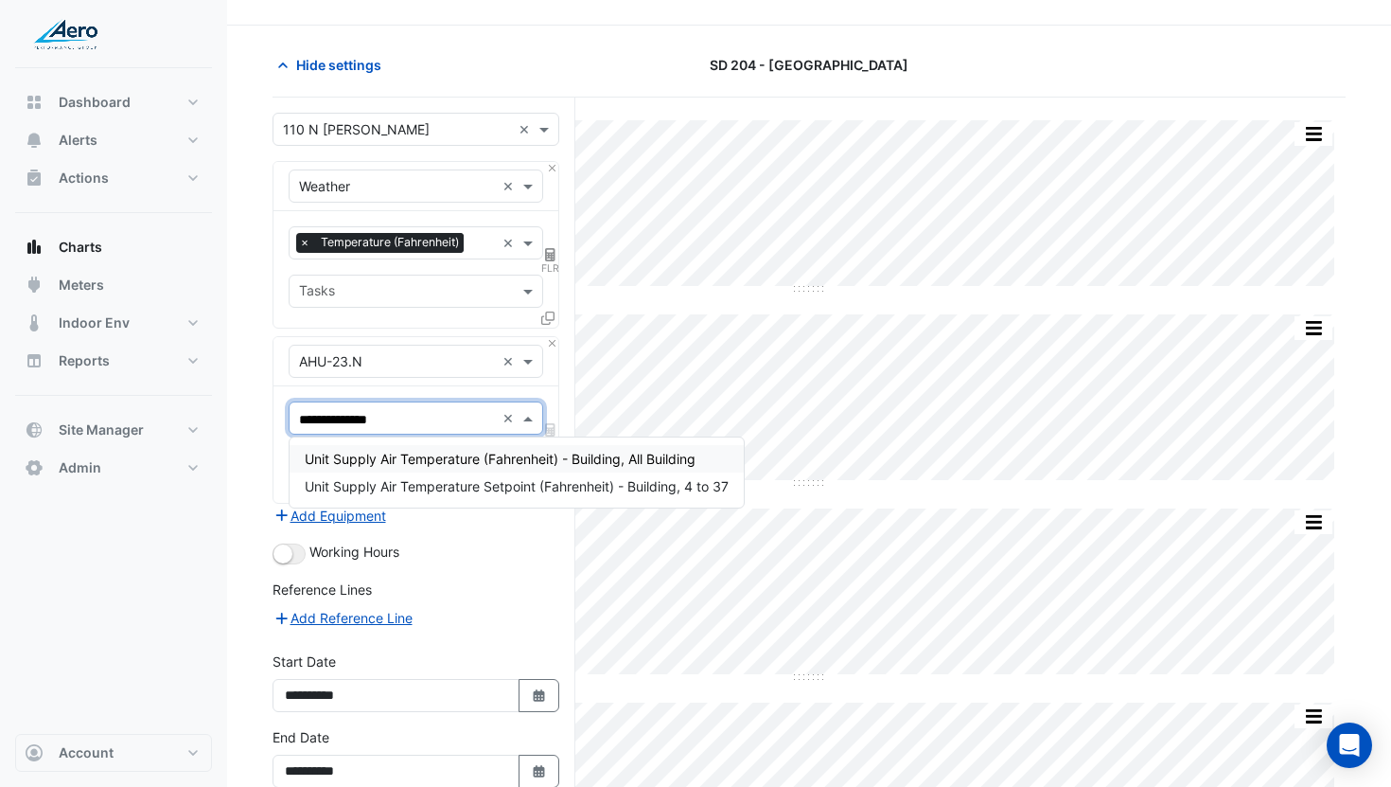
type input "**********"
click at [414, 466] on span "Unit Supply Air Temperature (Fahrenheit) - Building, All Building" at bounding box center [500, 459] width 391 height 16
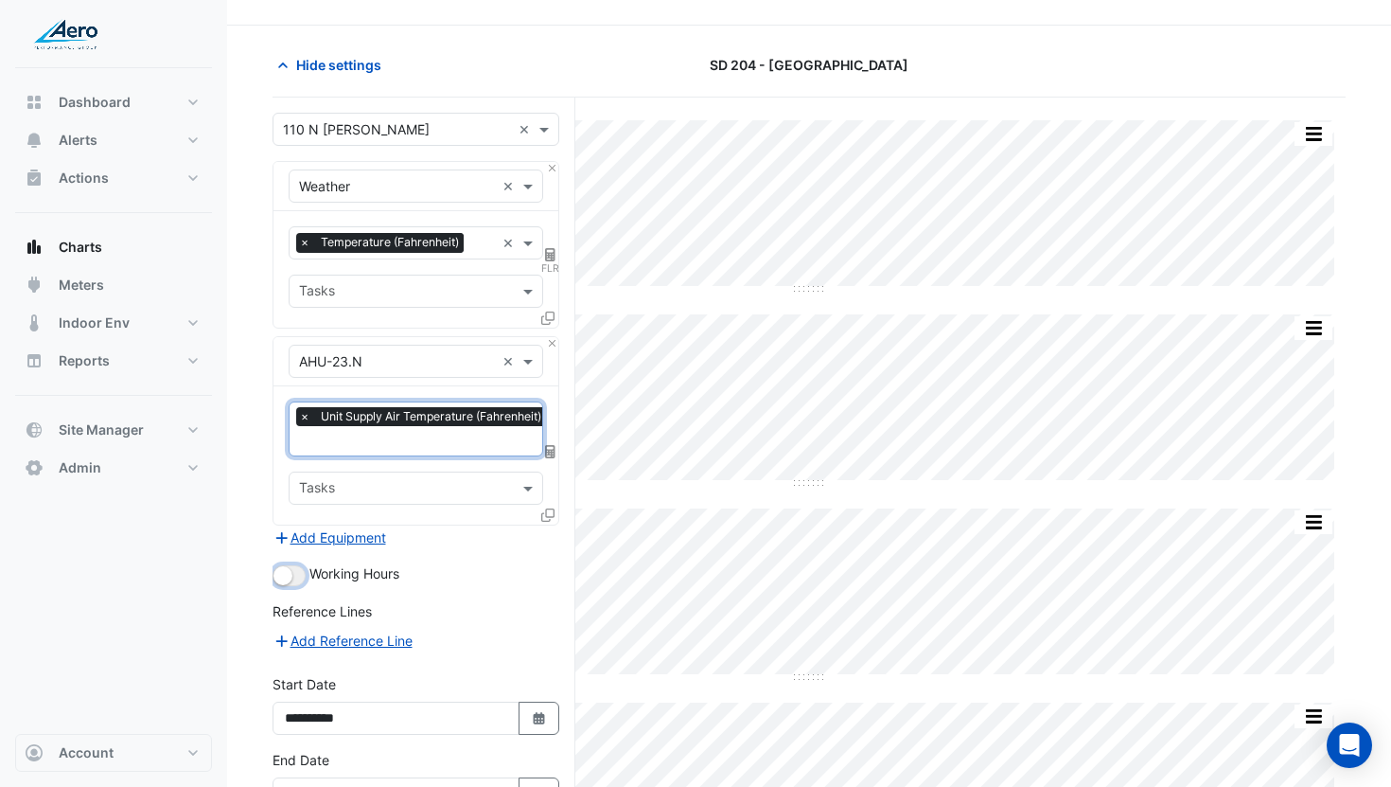
click at [289, 579] on small "button" at bounding box center [283, 575] width 19 height 19
click at [550, 514] on icon at bounding box center [547, 514] width 13 height 13
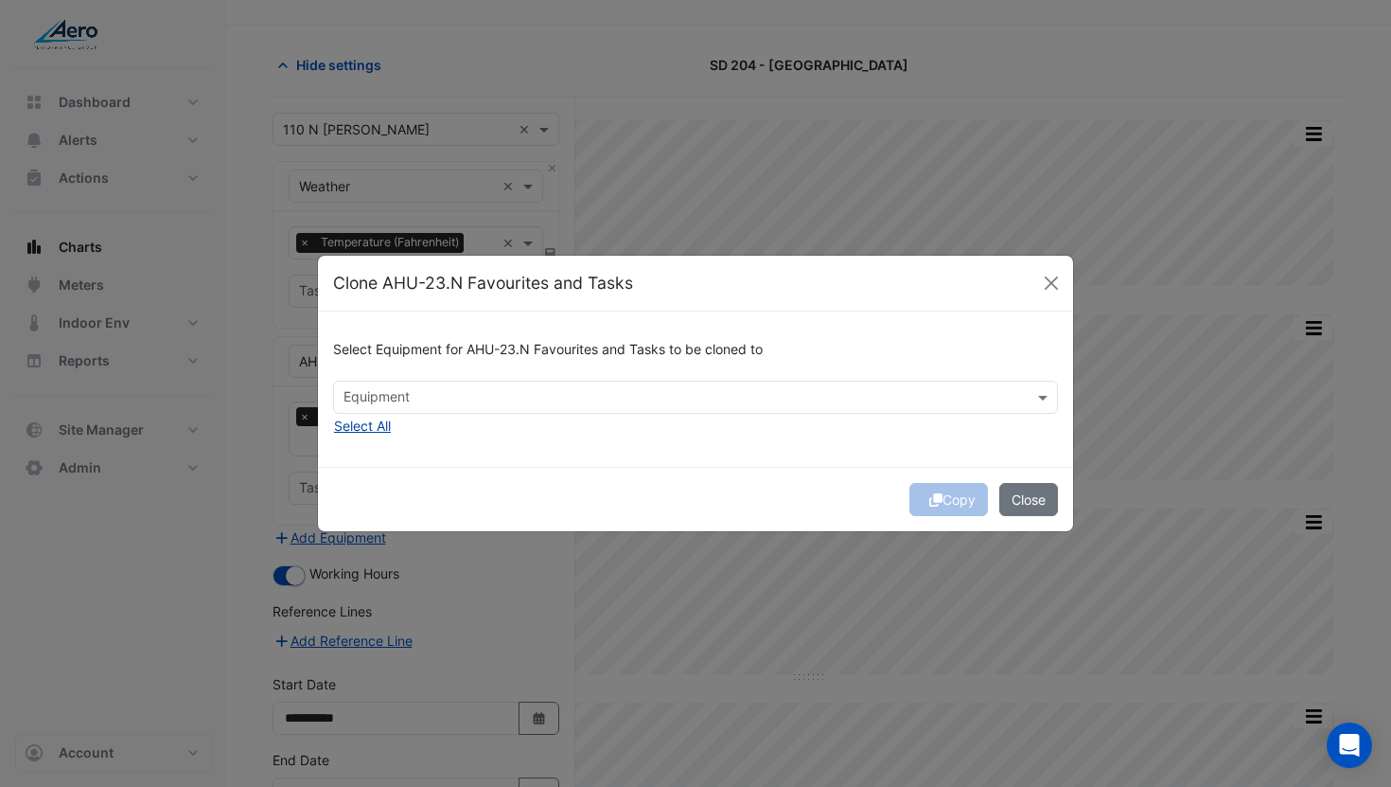
click at [388, 430] on button "Select All" at bounding box center [362, 426] width 59 height 22
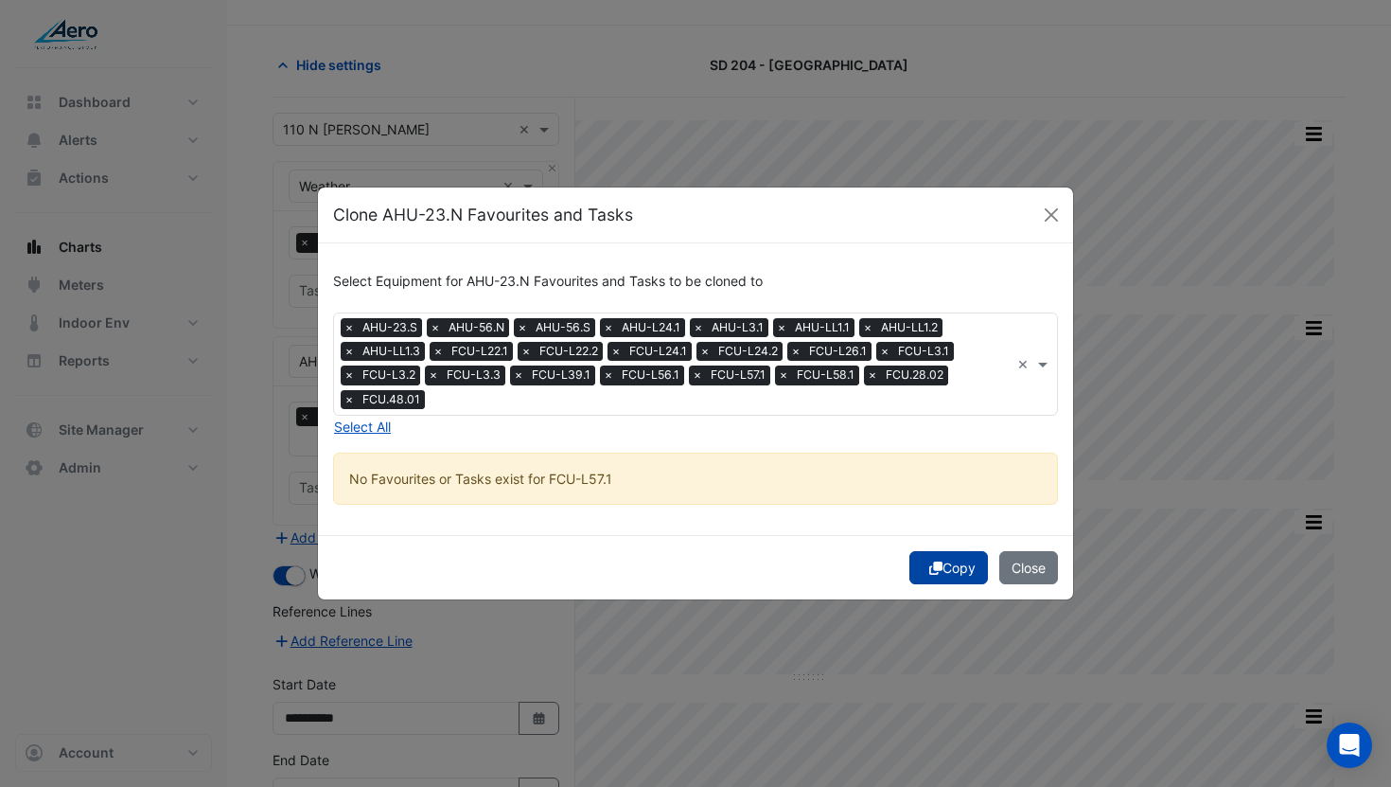
click at [957, 564] on button "Copy" at bounding box center [949, 567] width 79 height 33
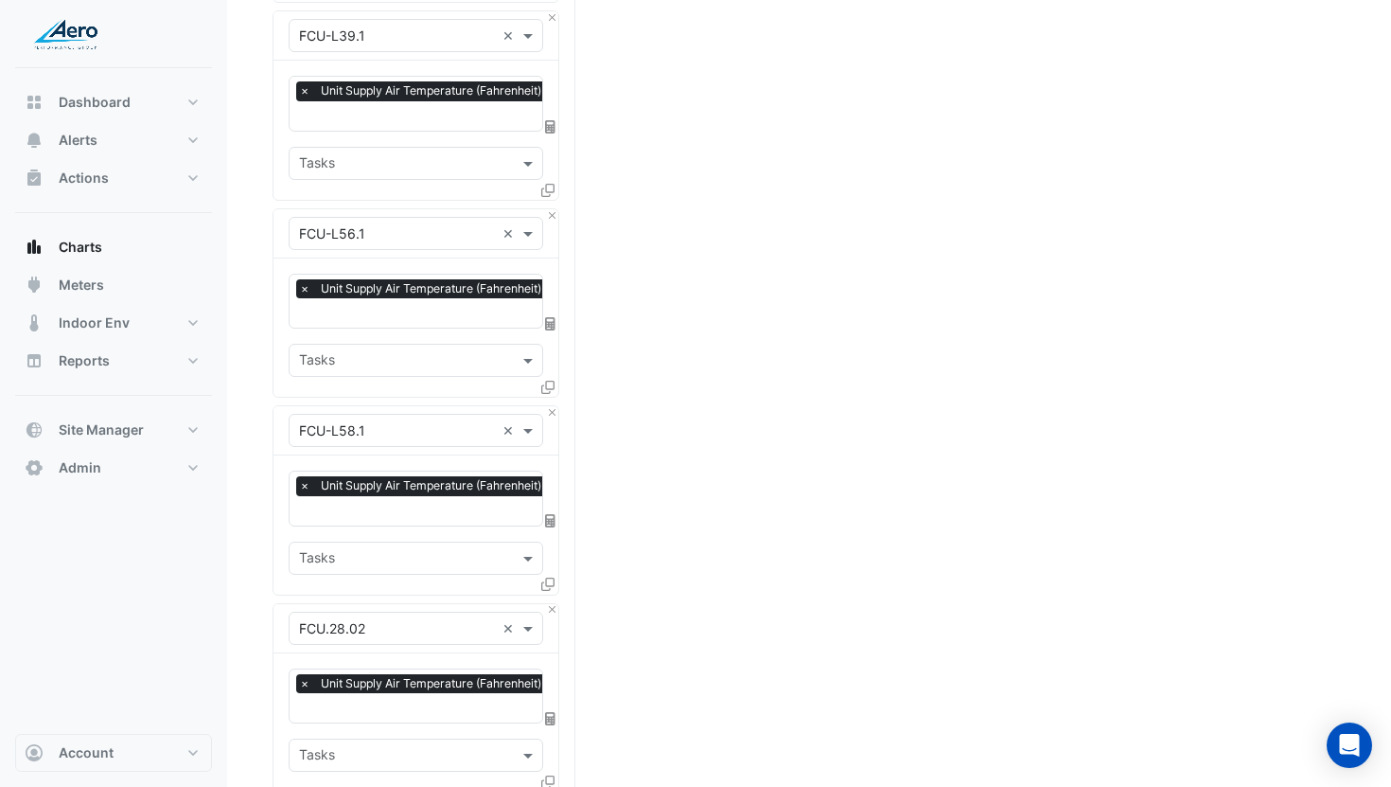
scroll to position [4266, 0]
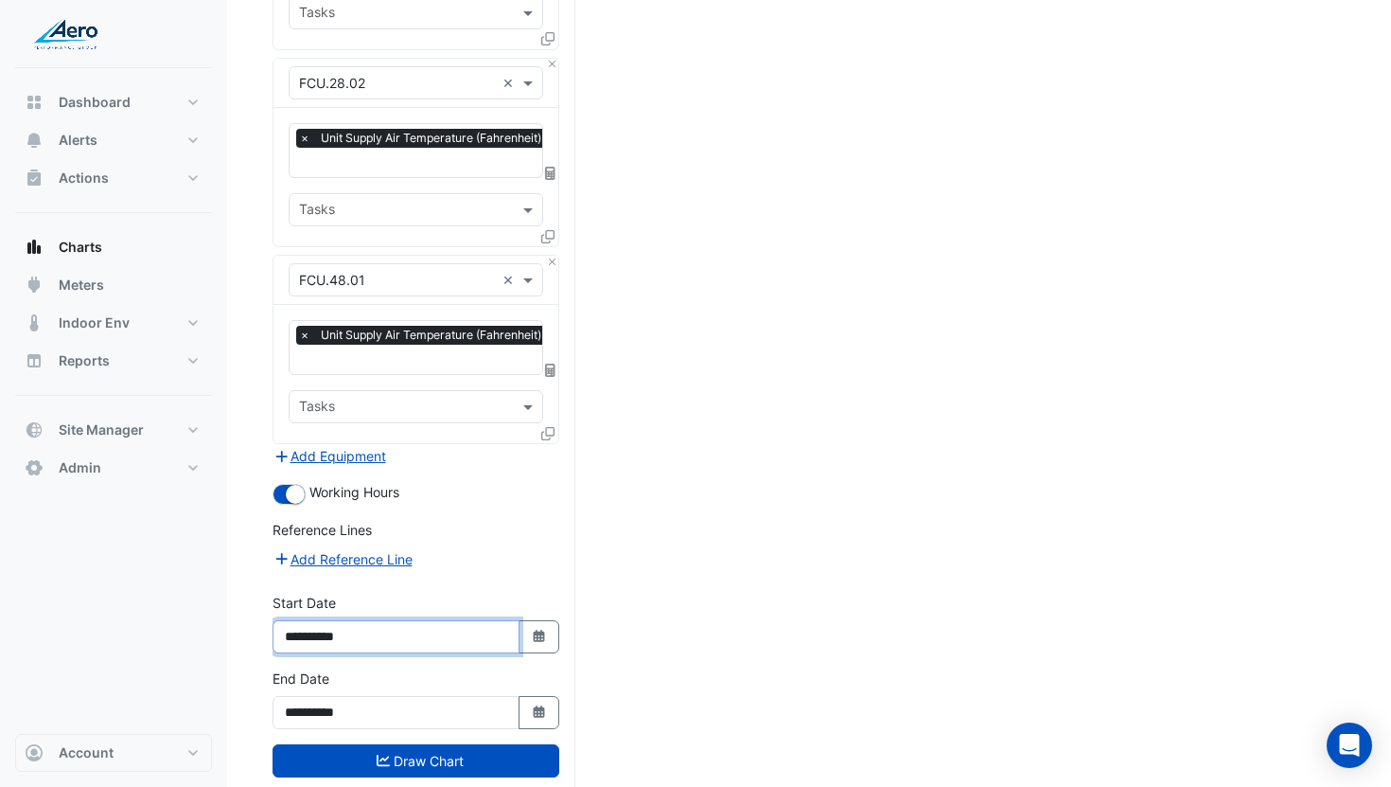
click at [331, 620] on input "**********" at bounding box center [396, 636] width 247 height 33
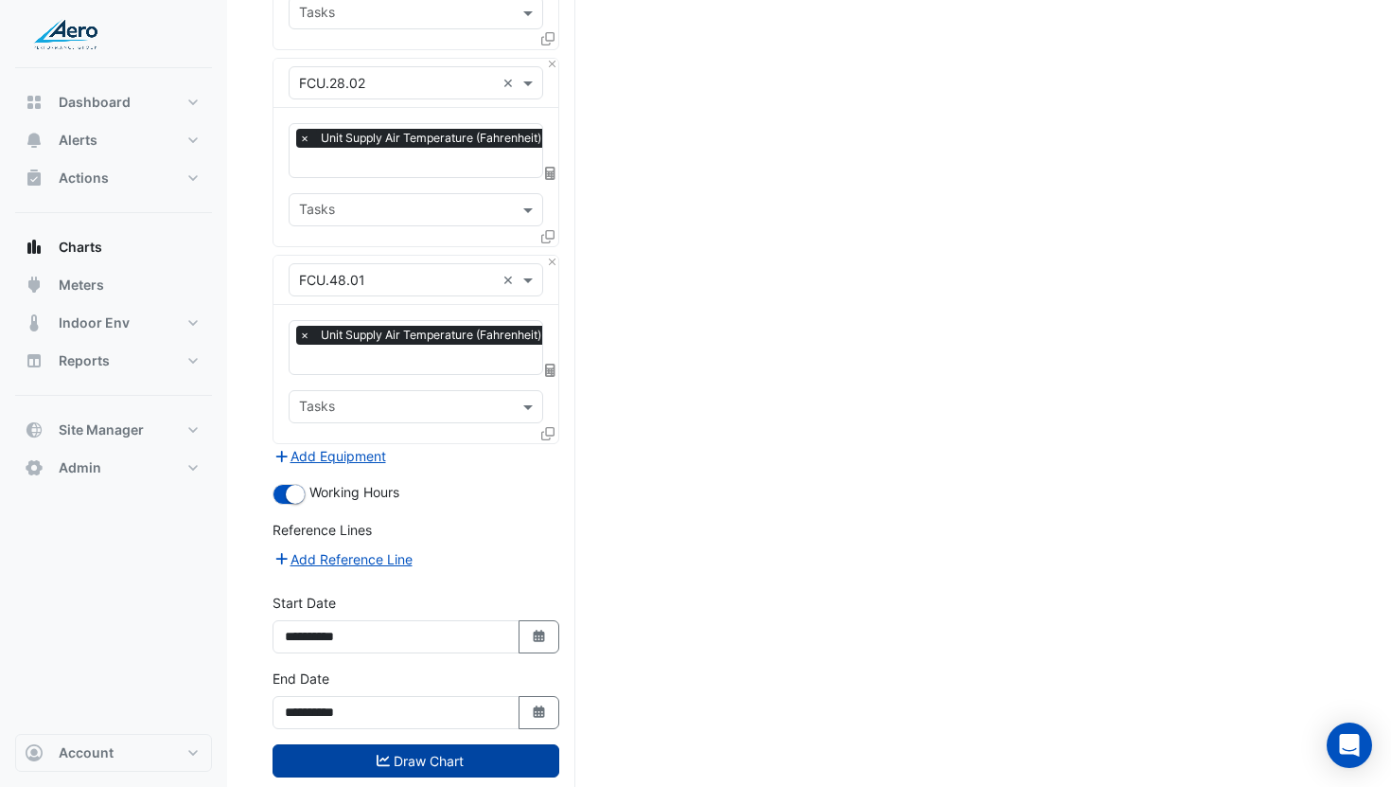
click at [421, 744] on button "Draw Chart" at bounding box center [416, 760] width 287 height 33
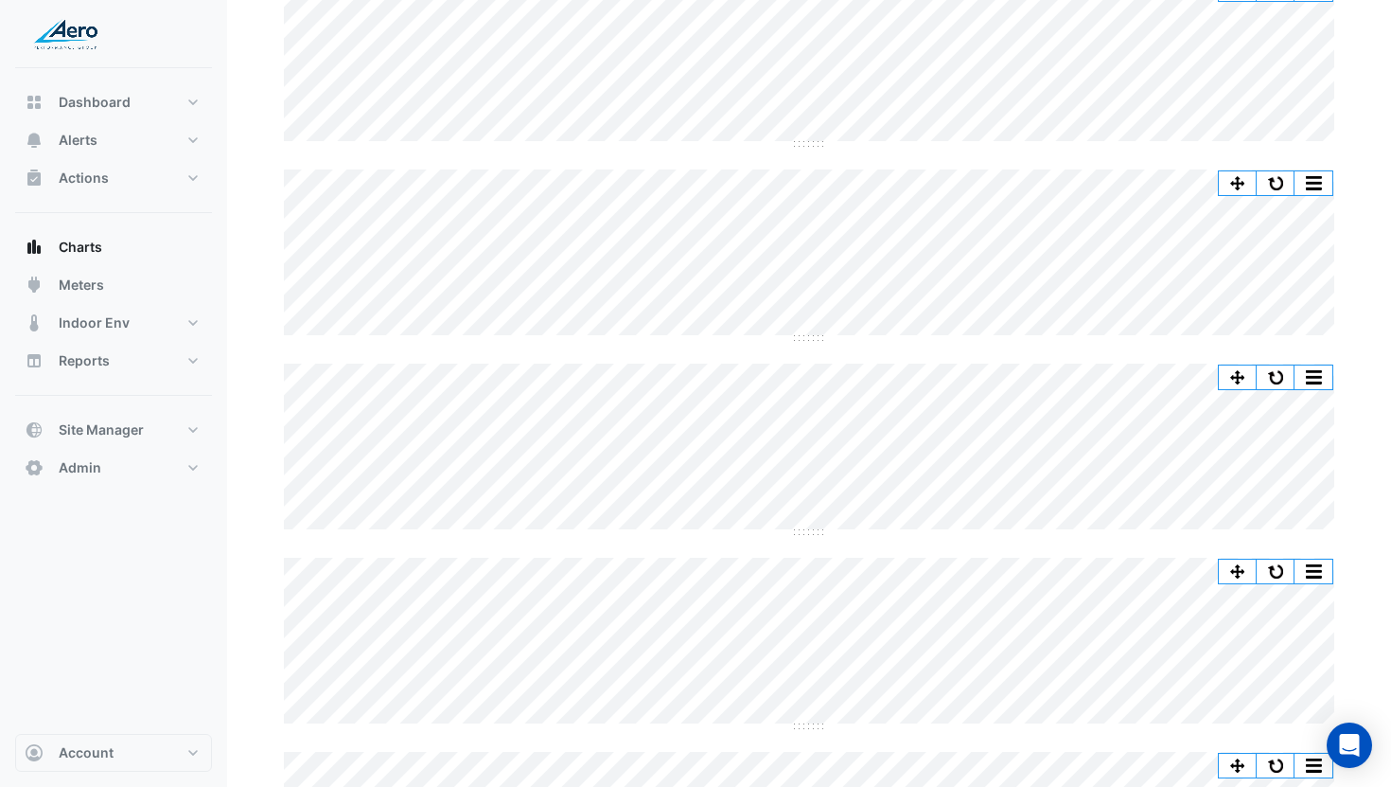
scroll to position [1465, 0]
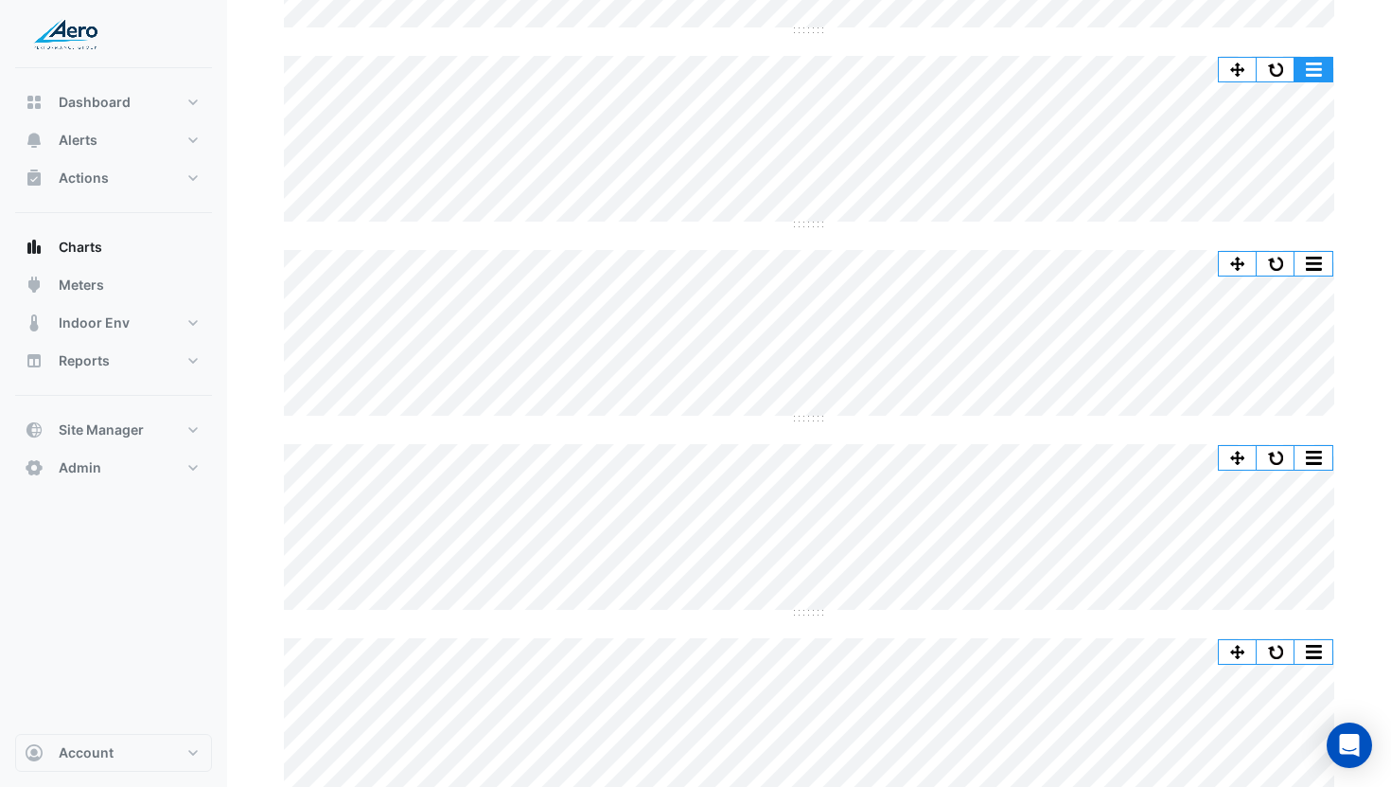
click at [1320, 63] on button "button" at bounding box center [1314, 70] width 38 height 24
click at [1317, 69] on button "button" at bounding box center [1314, 70] width 38 height 24
click at [1279, 70] on button "button" at bounding box center [1276, 70] width 38 height 24
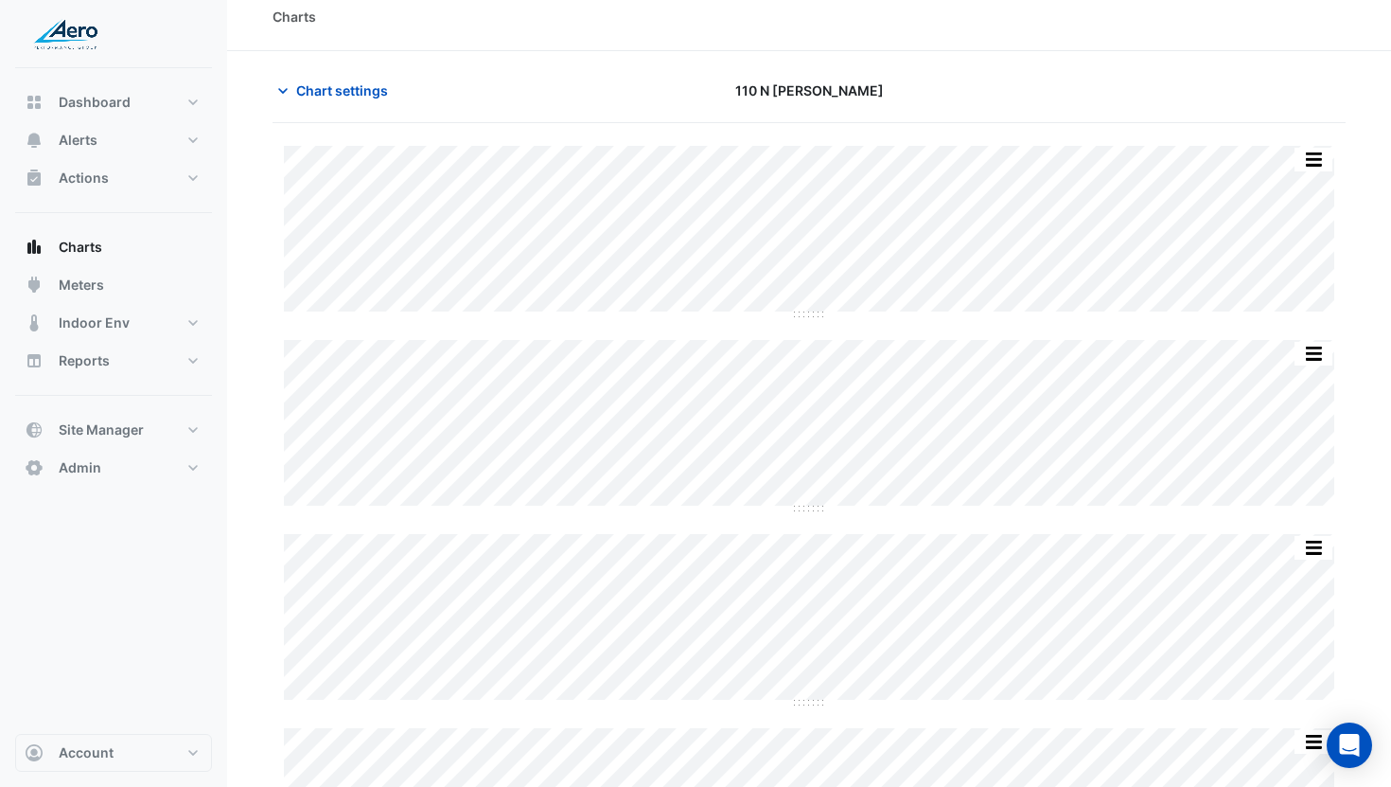
scroll to position [0, 0]
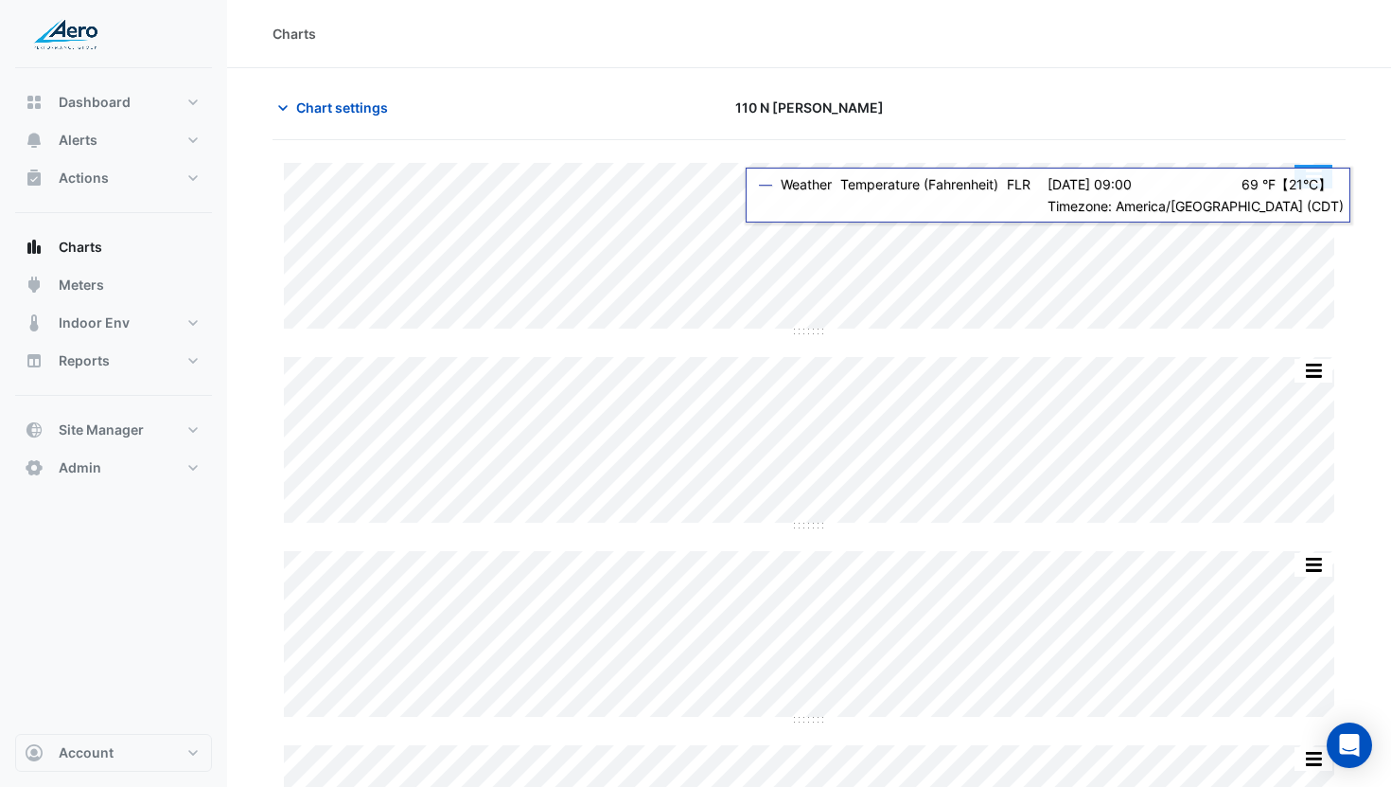
click at [1304, 172] on button "button" at bounding box center [1314, 177] width 38 height 24
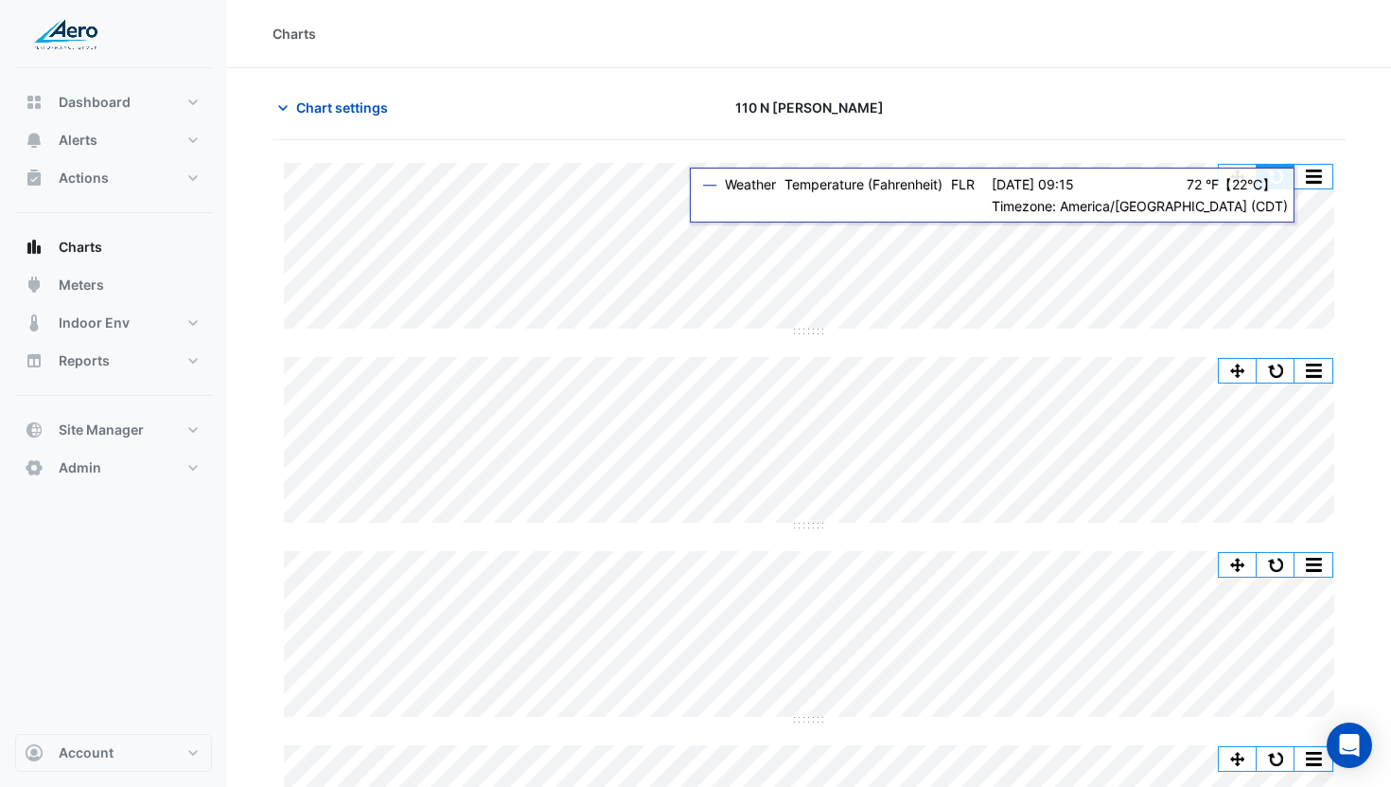
click at [1278, 182] on button "button" at bounding box center [1276, 177] width 38 height 24
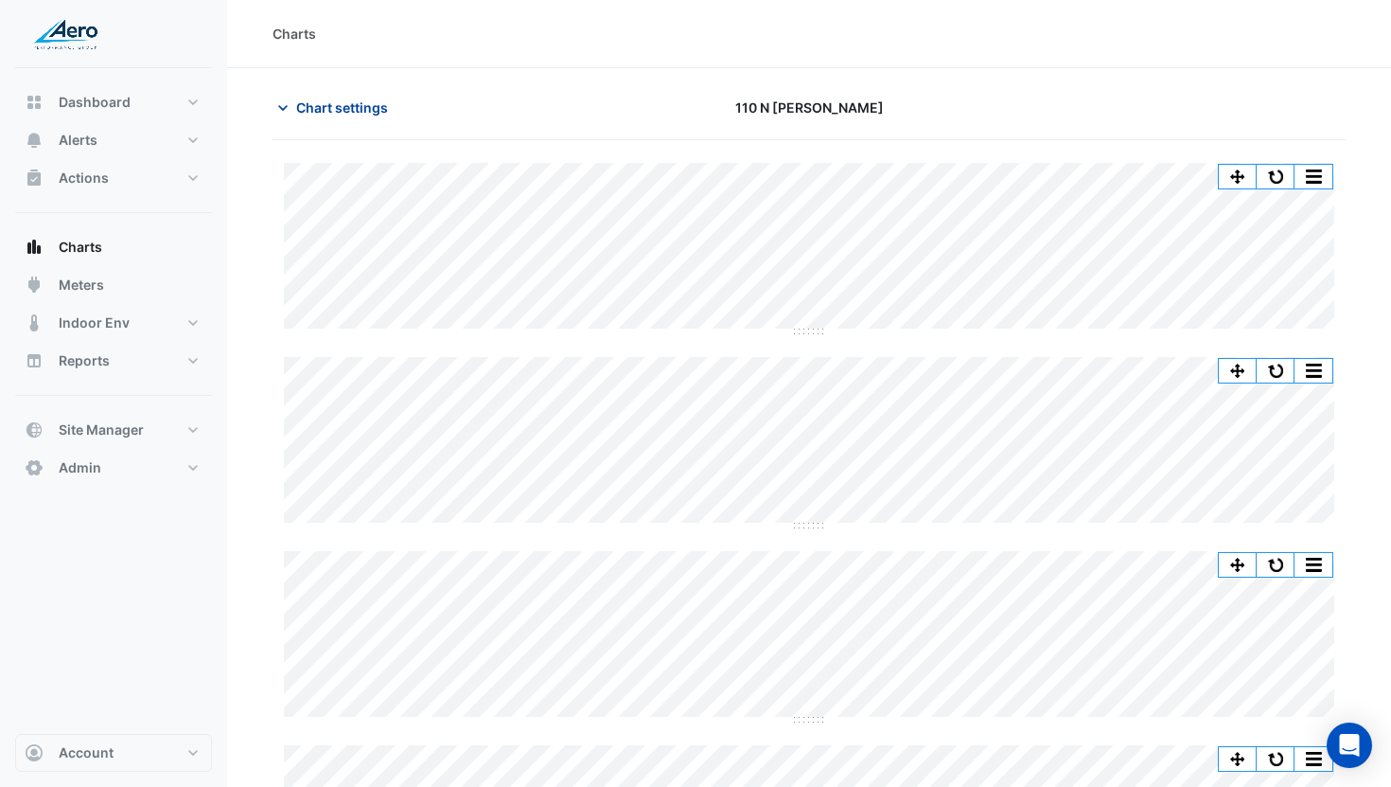
click at [350, 115] on span "Chart settings" at bounding box center [342, 107] width 92 height 20
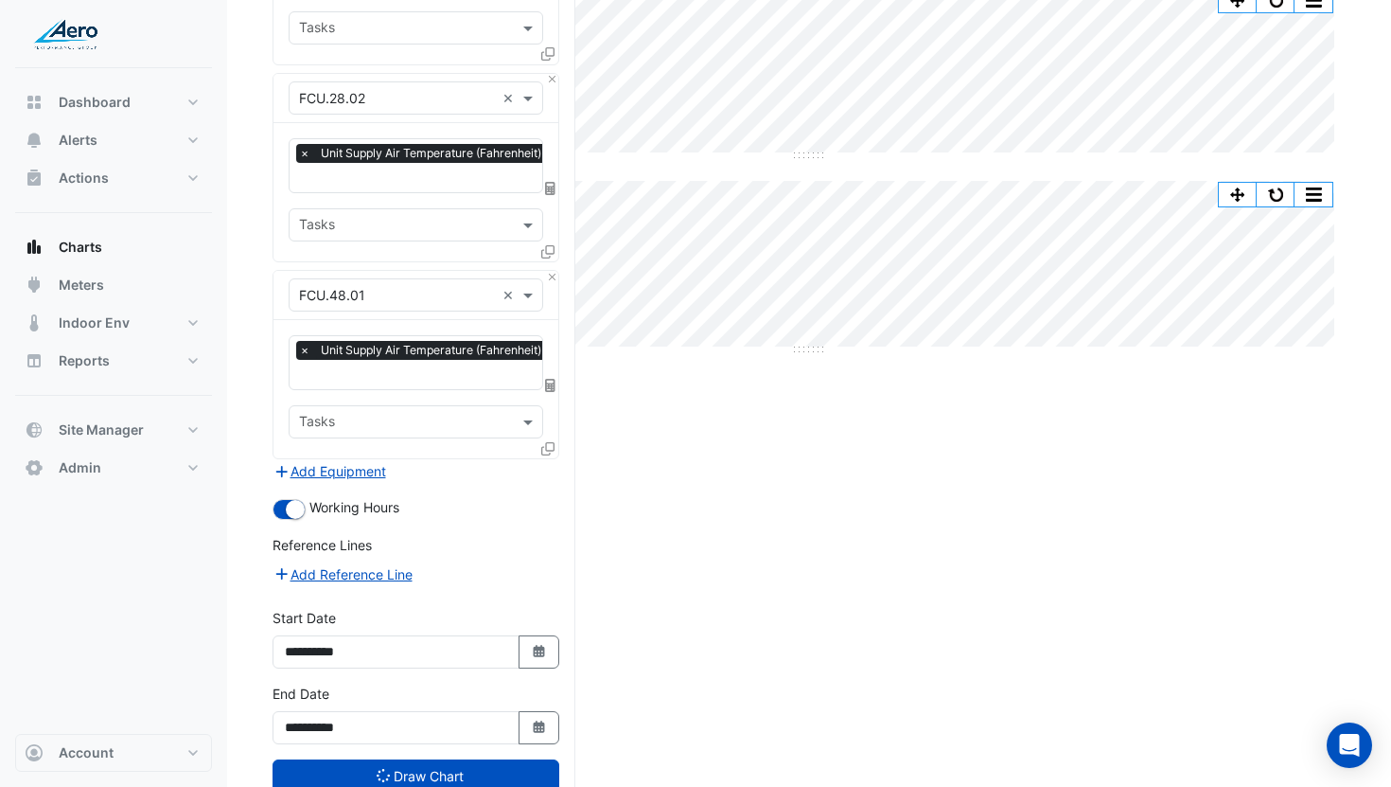
scroll to position [4266, 0]
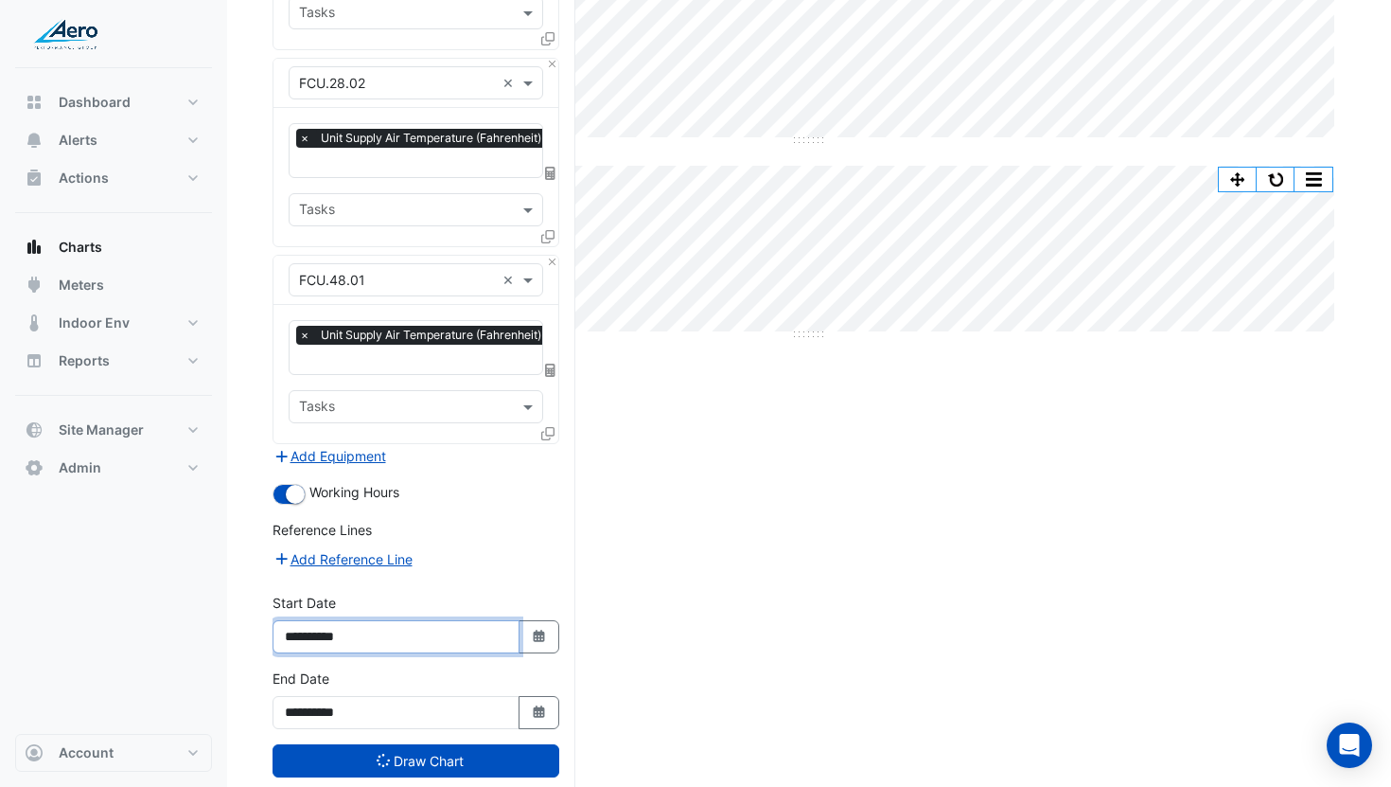
click at [319, 620] on input "**********" at bounding box center [396, 636] width 247 height 33
type input "**********"
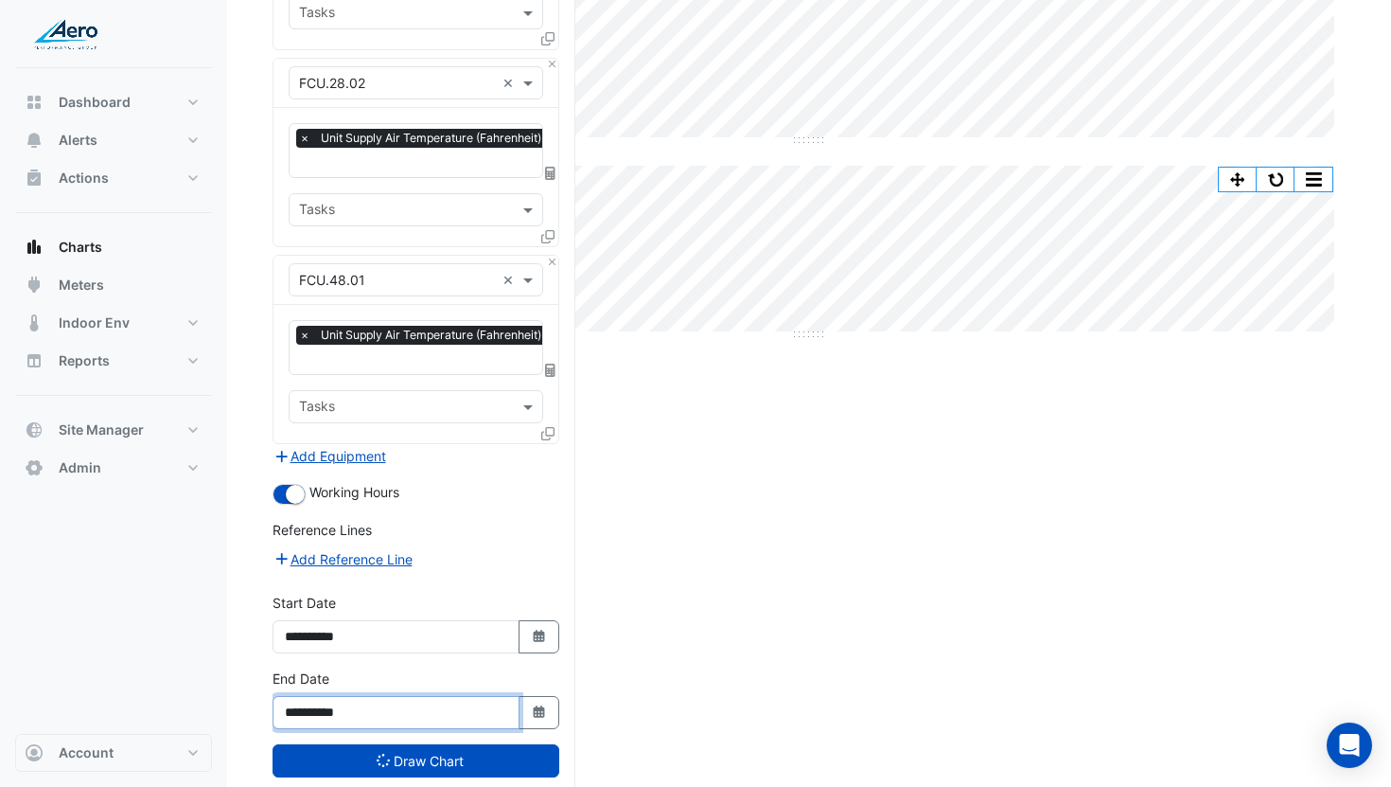
click at [376, 696] on input "**********" at bounding box center [396, 712] width 247 height 33
type input "**********"
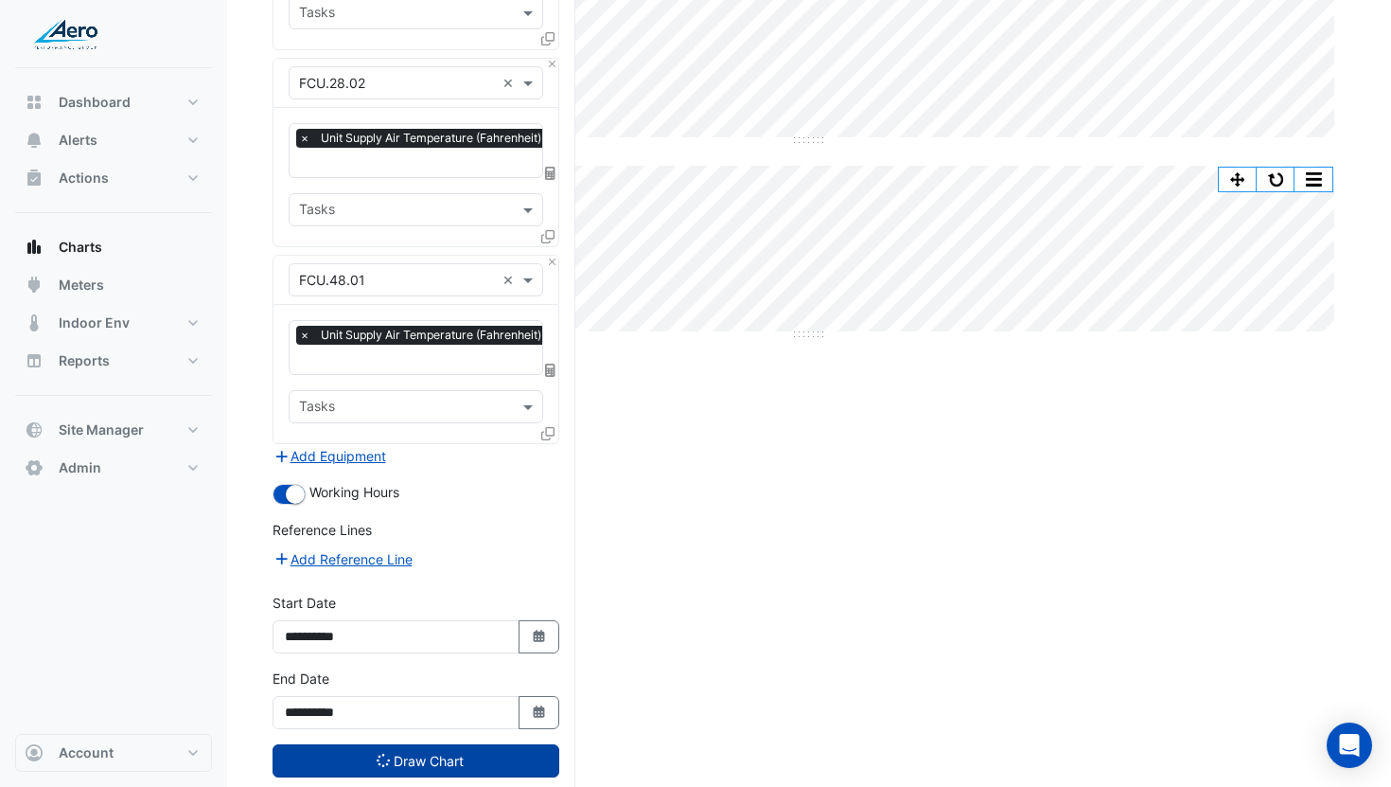
click at [426, 744] on button "Draw Chart" at bounding box center [416, 760] width 287 height 33
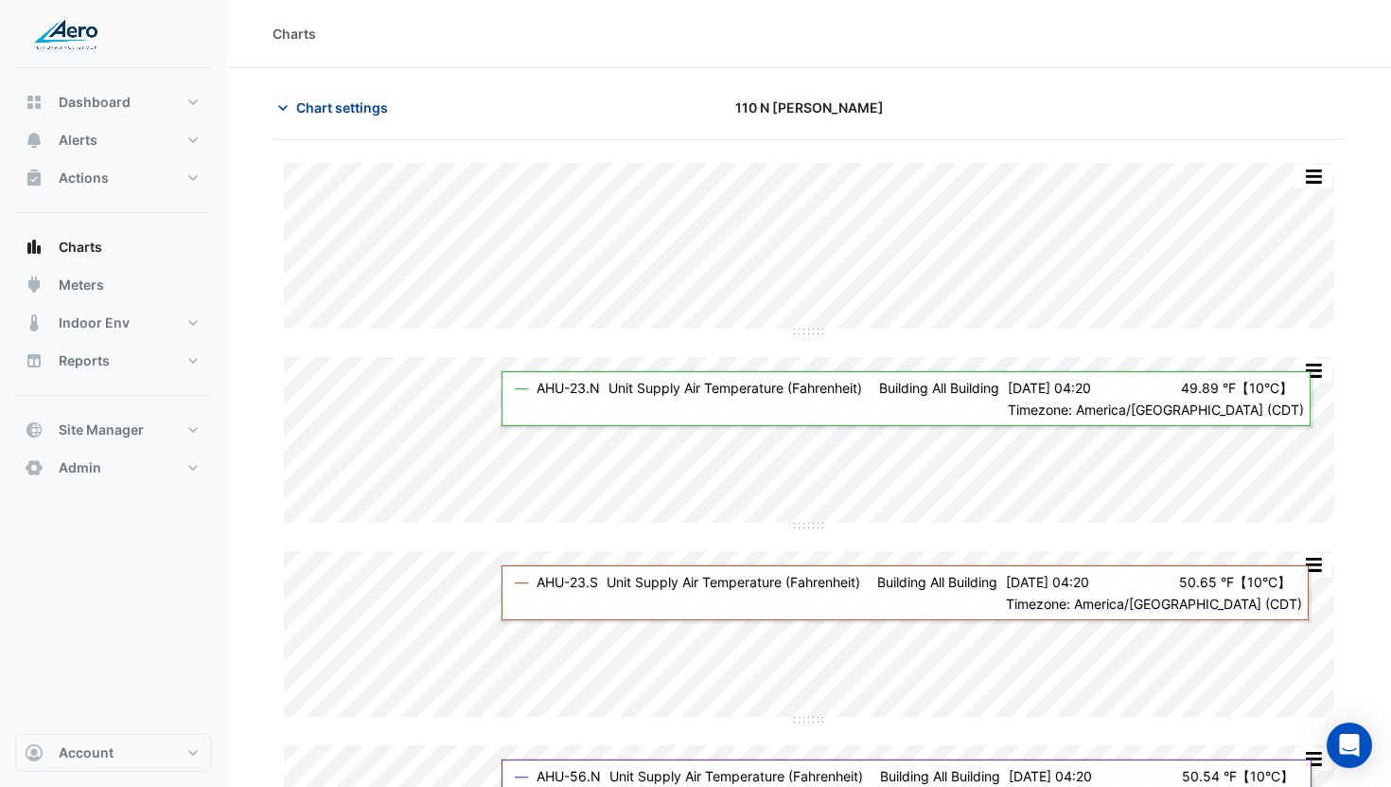
click at [352, 113] on span "Chart settings" at bounding box center [342, 107] width 92 height 20
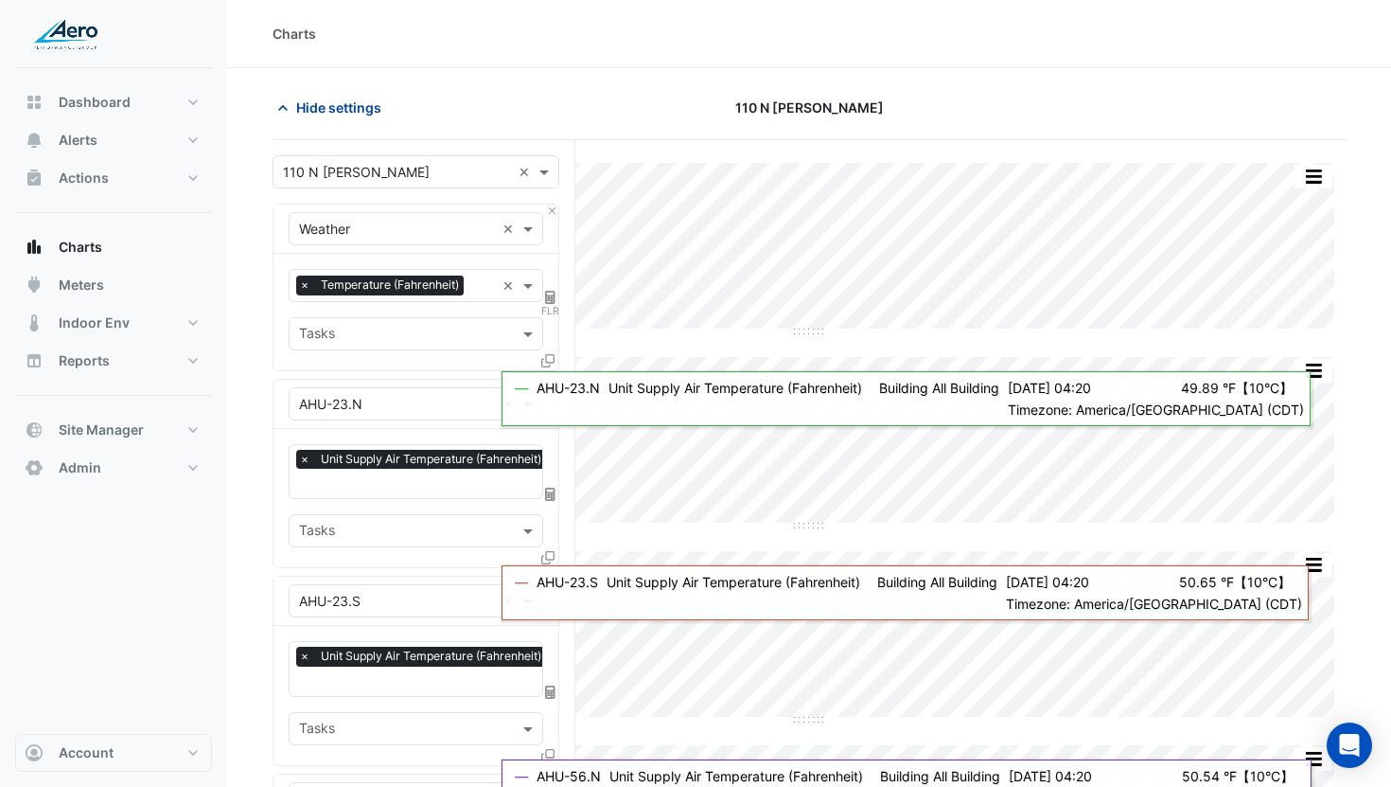
click at [342, 112] on span "Hide settings" at bounding box center [338, 107] width 85 height 20
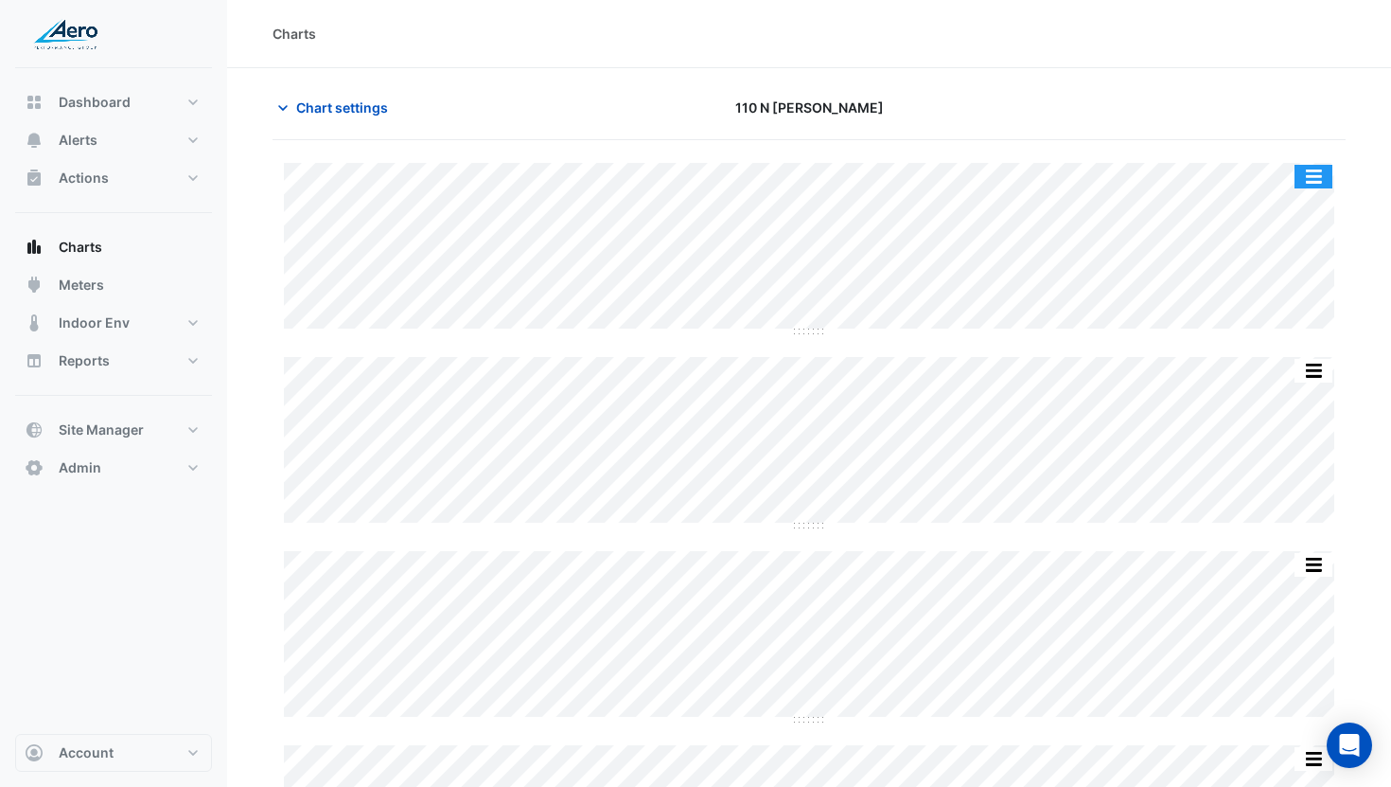
click at [1314, 173] on button "button" at bounding box center [1314, 177] width 38 height 24
click at [1276, 131] on div "Chart settings 110 N Wacker" at bounding box center [809, 115] width 1073 height 49
click at [1315, 170] on button "button" at bounding box center [1314, 177] width 38 height 24
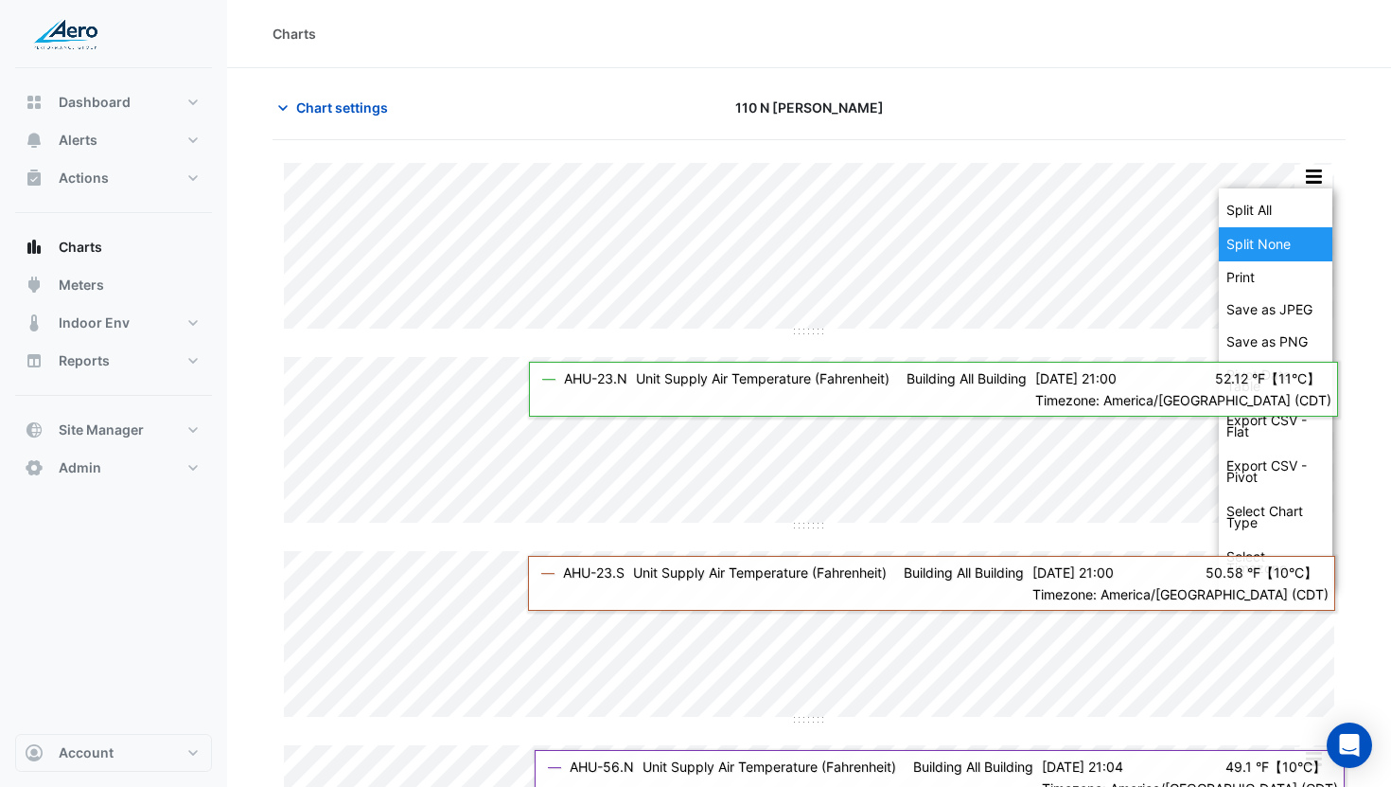
click at [1280, 229] on div "Split None" at bounding box center [1276, 244] width 114 height 34
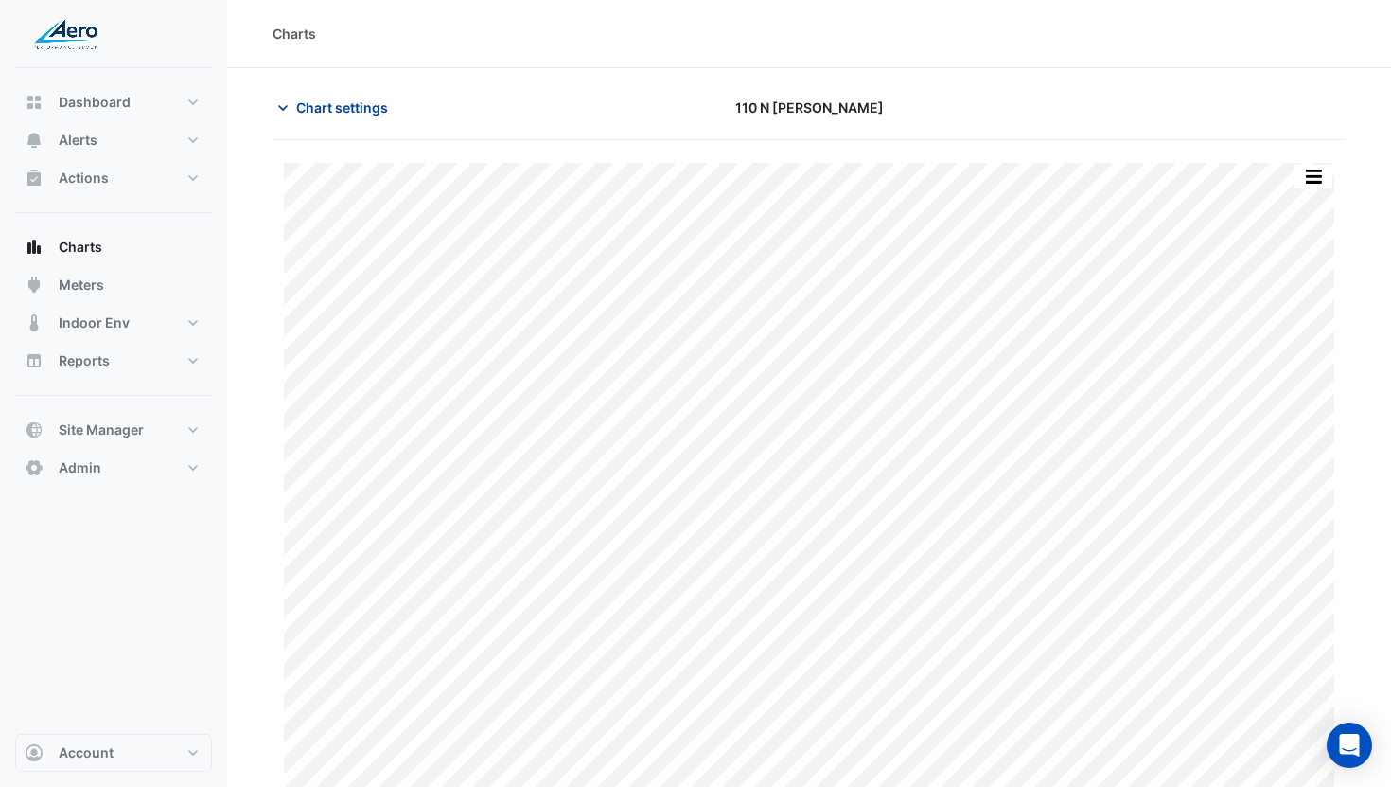
click at [331, 105] on span "Chart settings" at bounding box center [342, 107] width 92 height 20
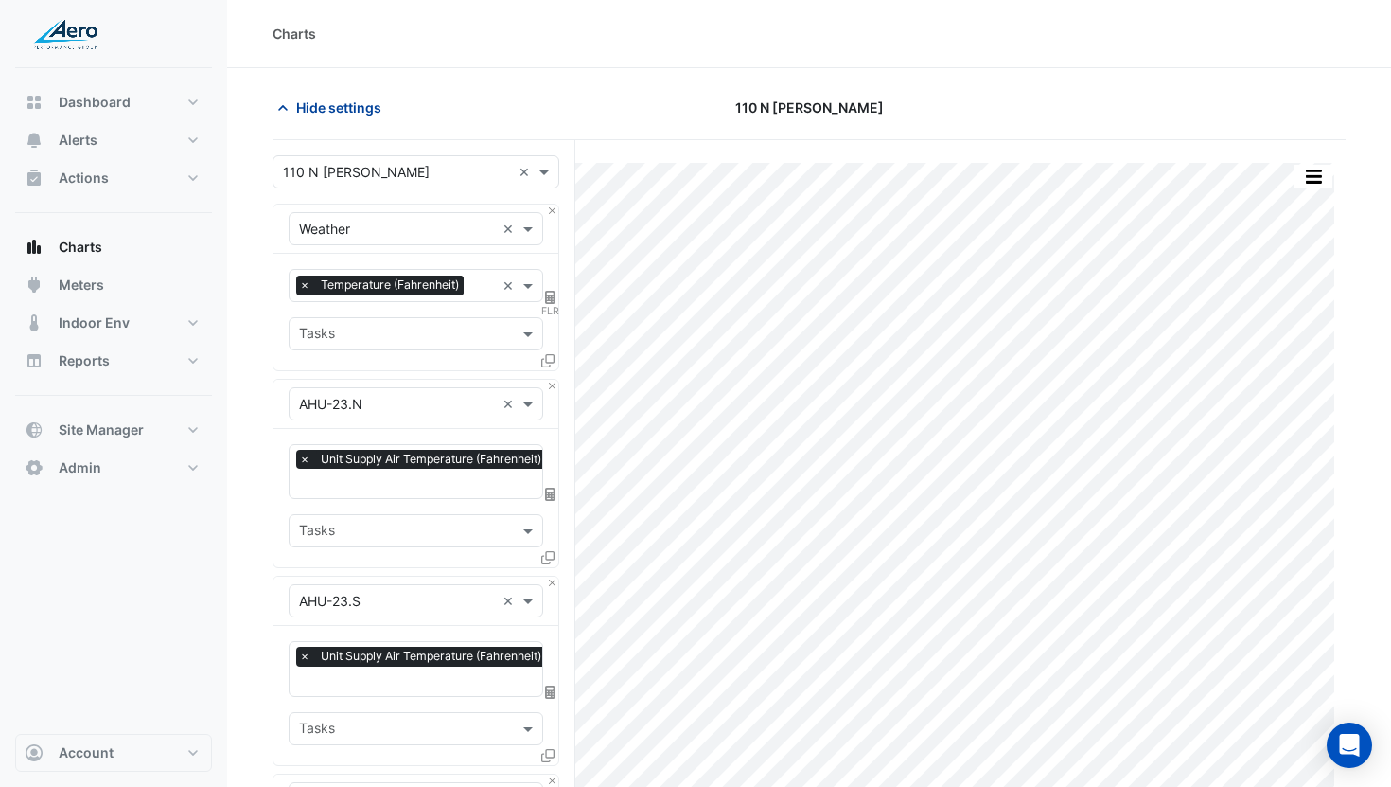
click at [324, 98] on span "Hide settings" at bounding box center [338, 107] width 85 height 20
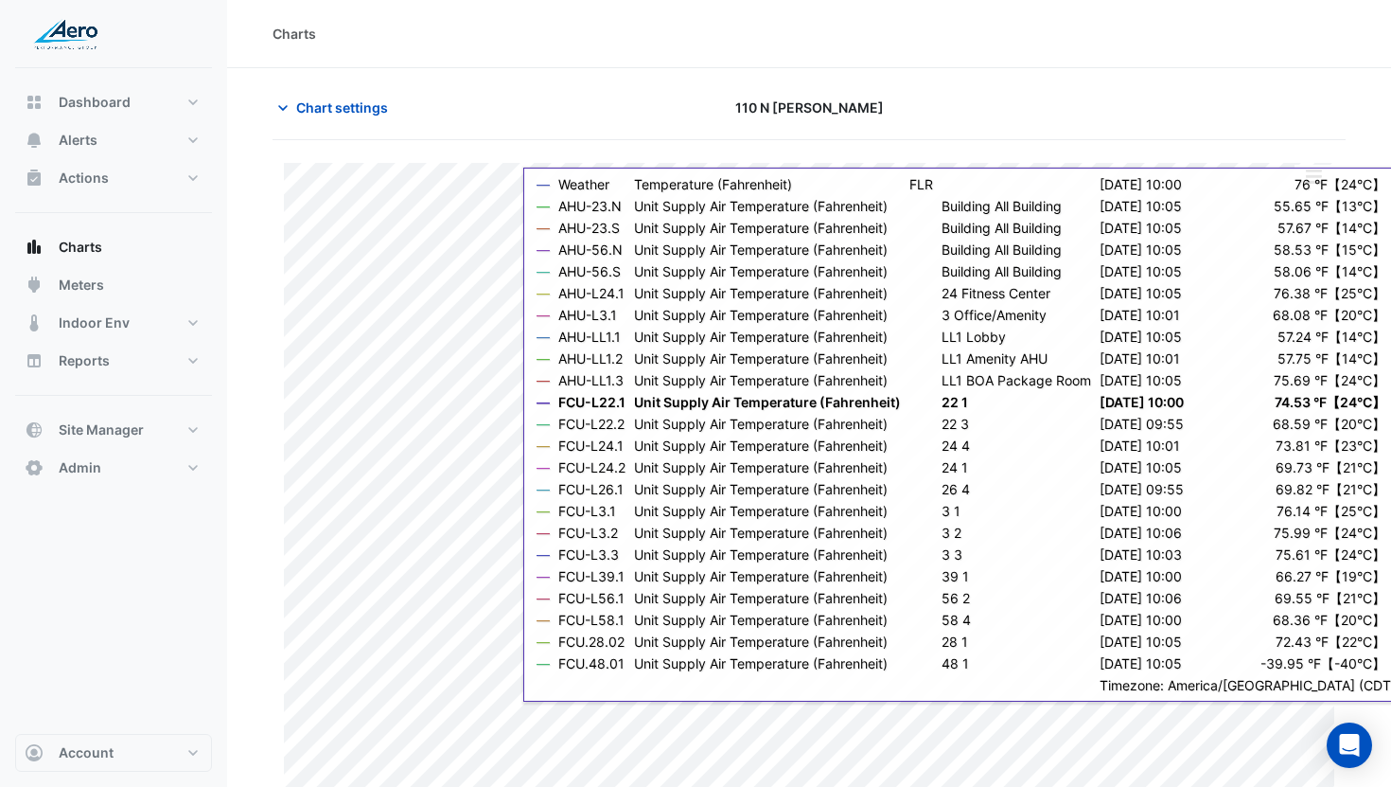
scroll to position [23, 0]
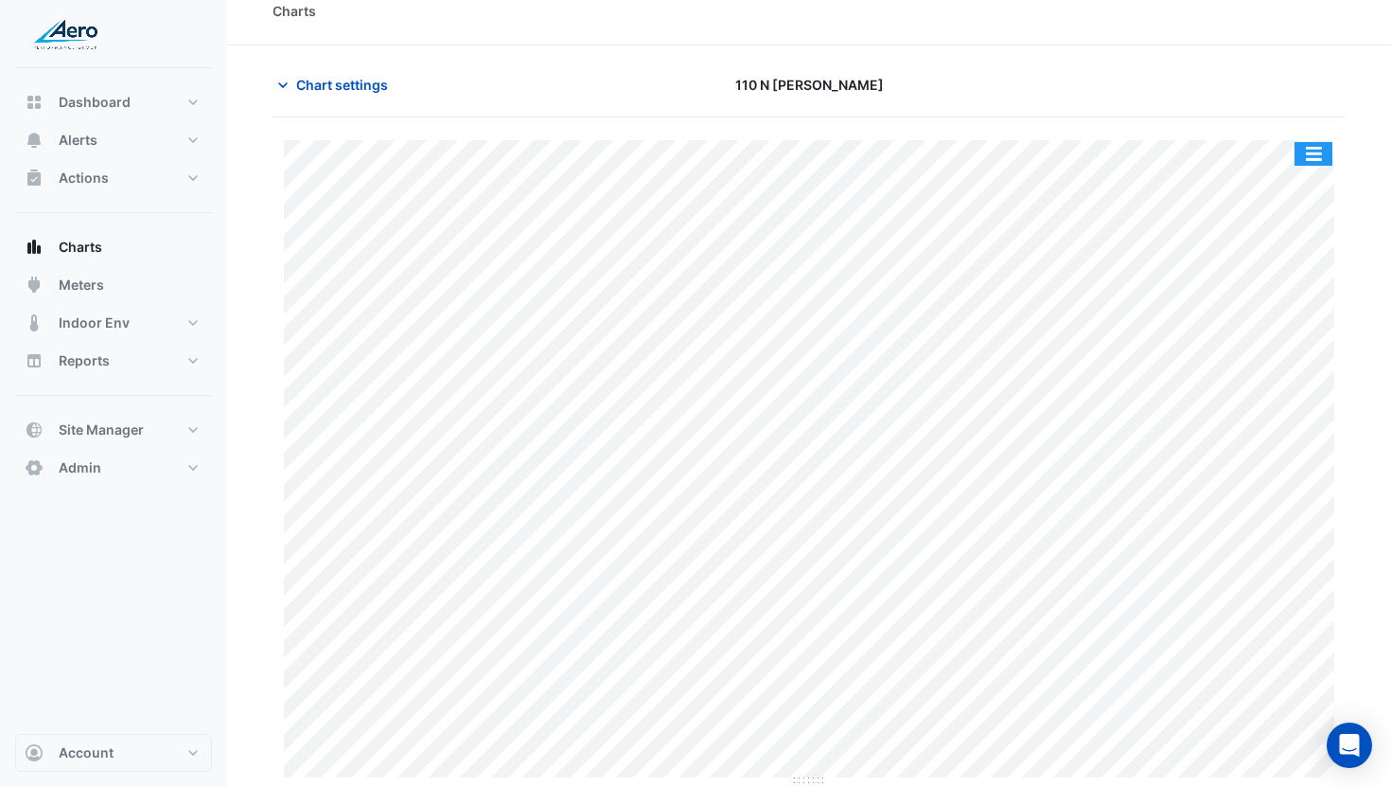
click at [1322, 149] on button "button" at bounding box center [1314, 154] width 38 height 24
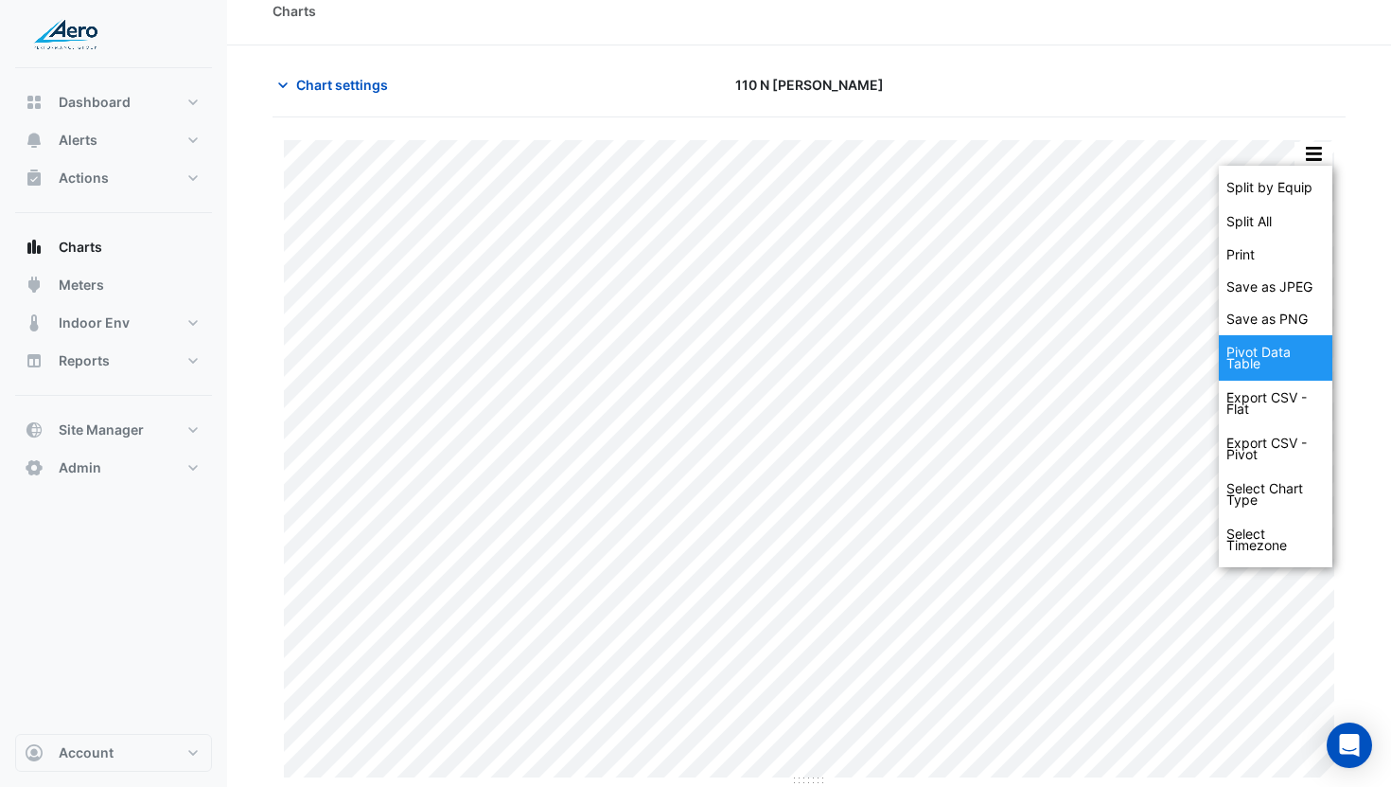
click at [1292, 353] on div "Pivot Data Table" at bounding box center [1276, 357] width 114 height 45
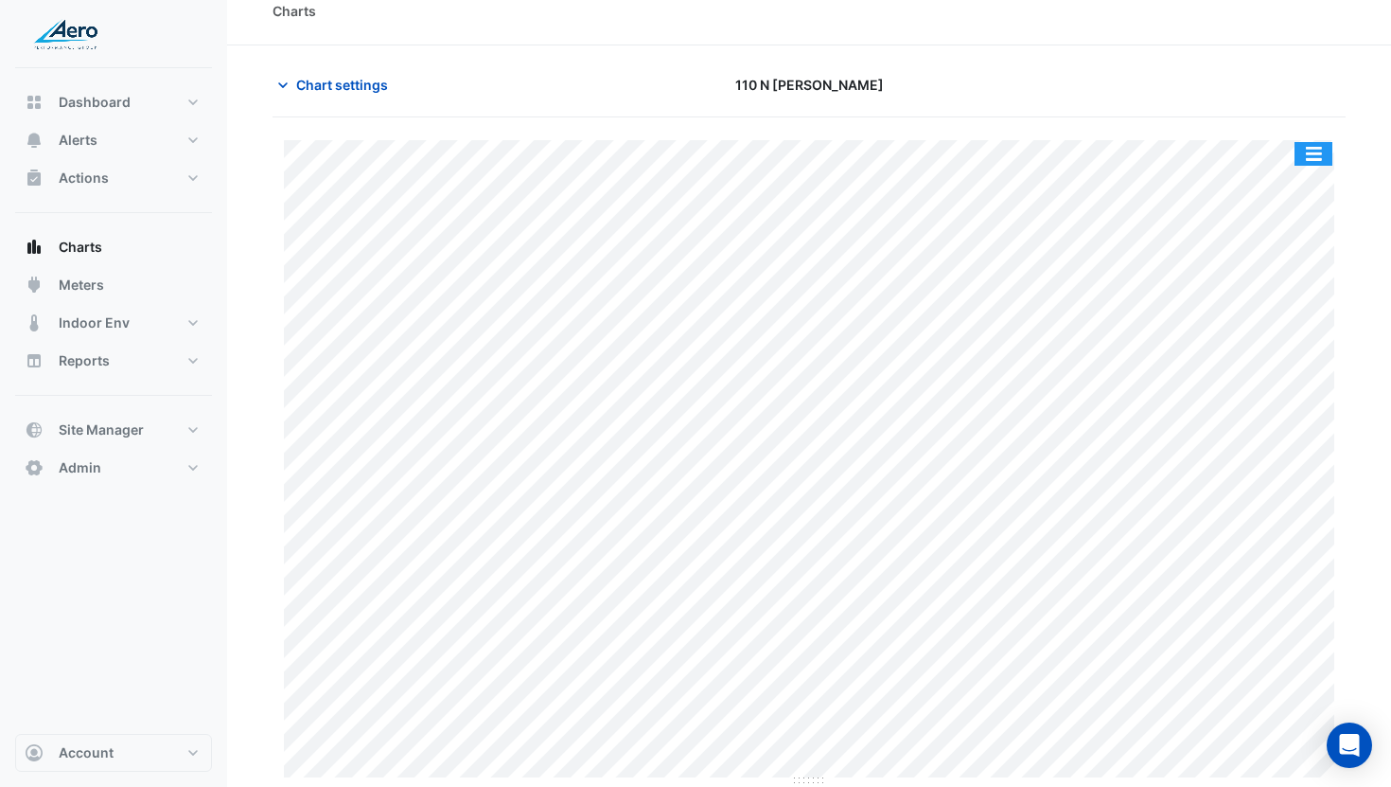
click at [1319, 161] on button "button" at bounding box center [1314, 154] width 38 height 24
click at [1321, 149] on button "button" at bounding box center [1314, 154] width 38 height 24
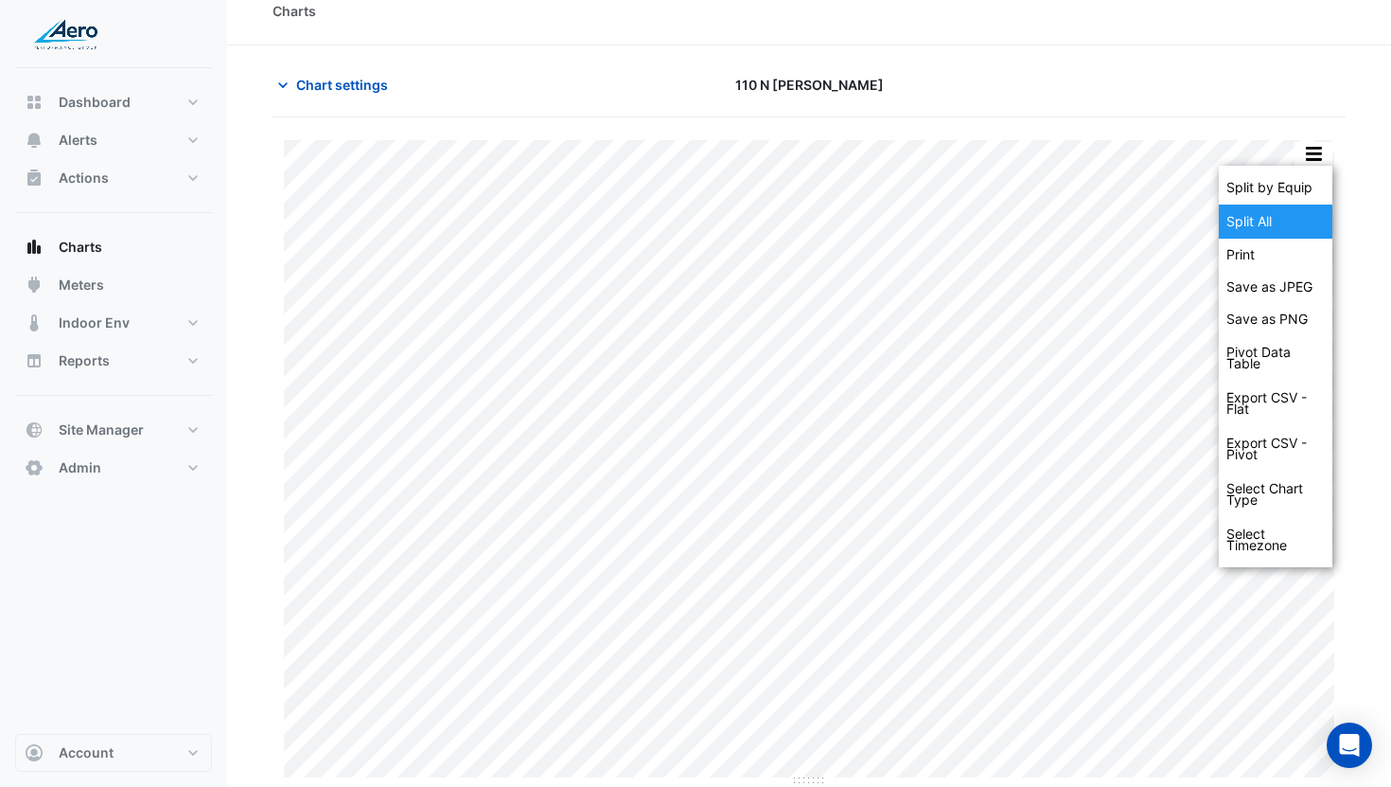
click at [1296, 211] on div "Split All" at bounding box center [1276, 221] width 114 height 34
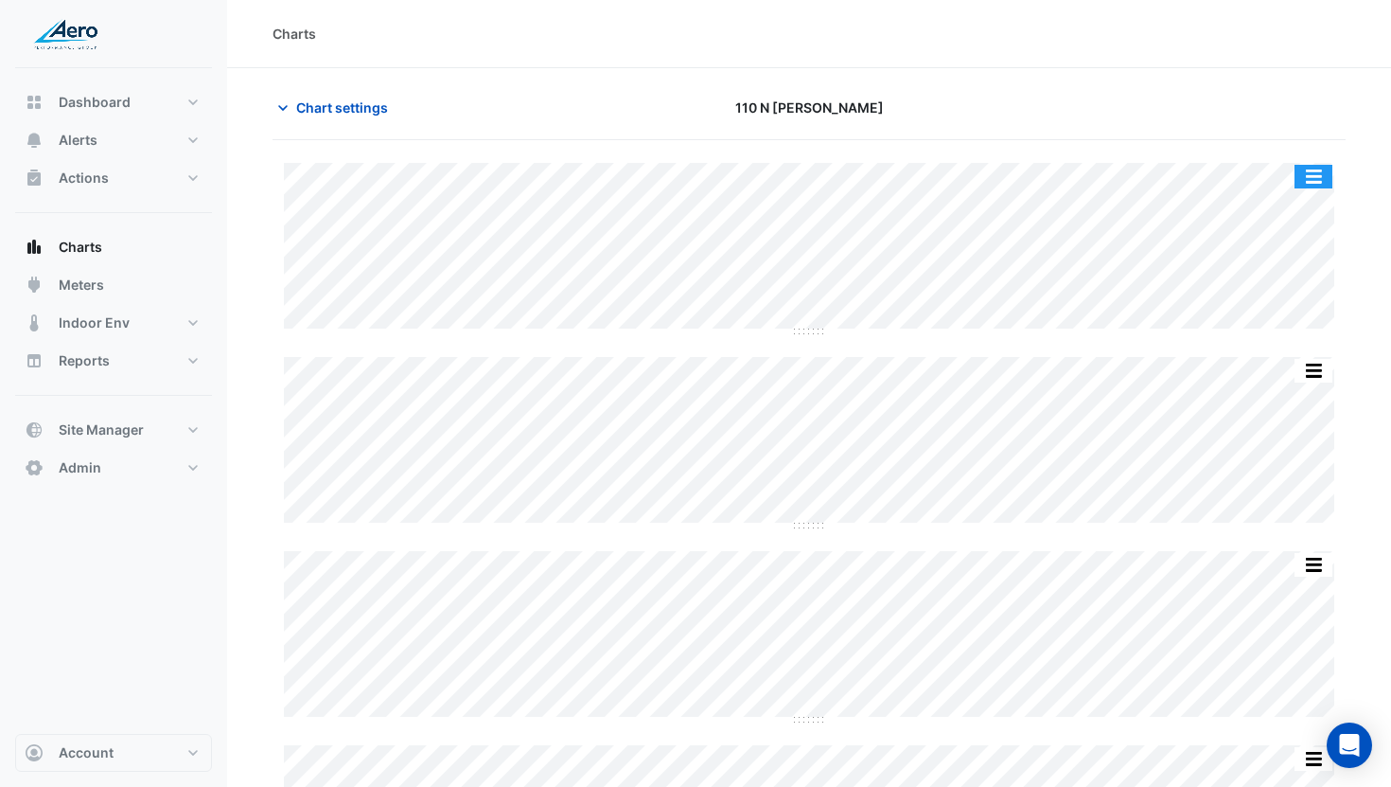
click at [1320, 178] on button "button" at bounding box center [1314, 177] width 38 height 24
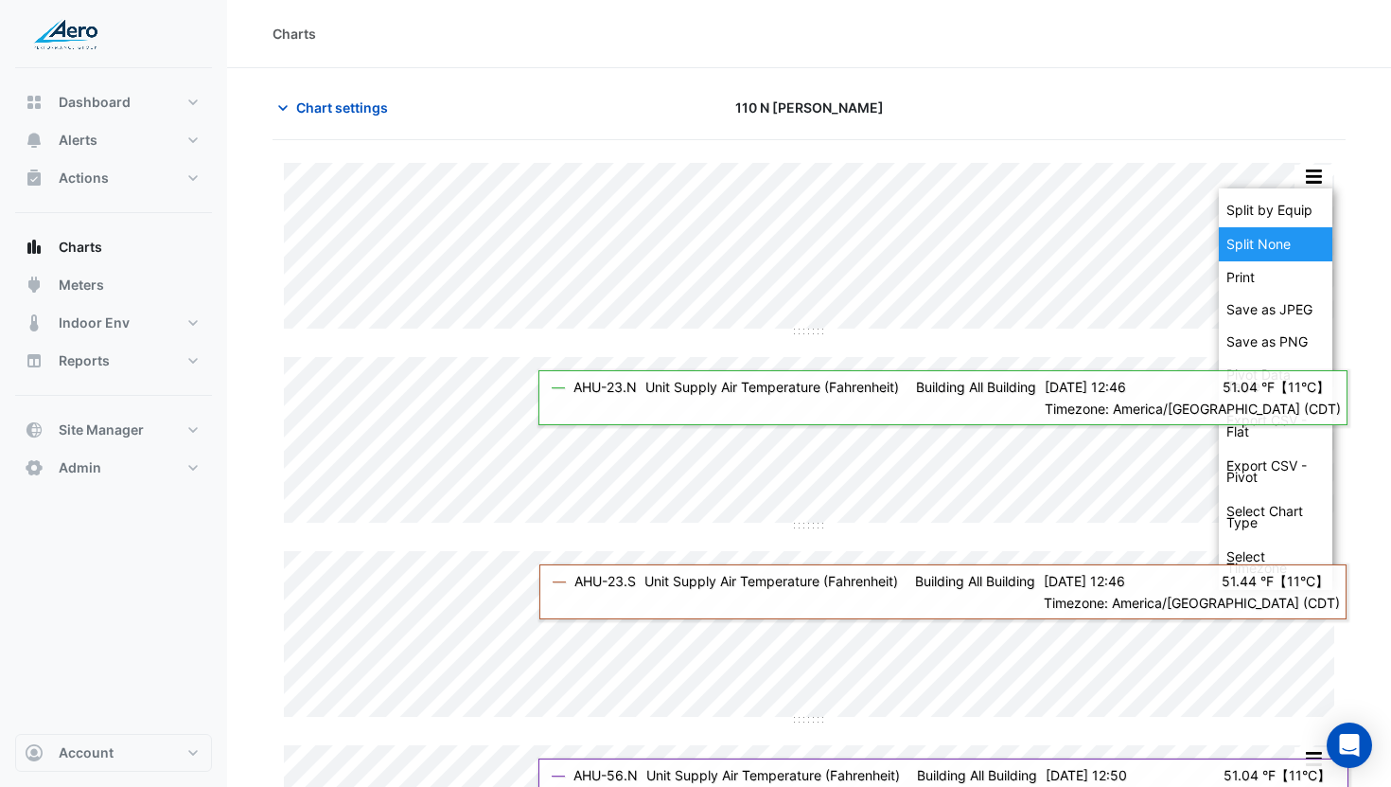
click at [1292, 239] on div "Split None" at bounding box center [1276, 244] width 114 height 34
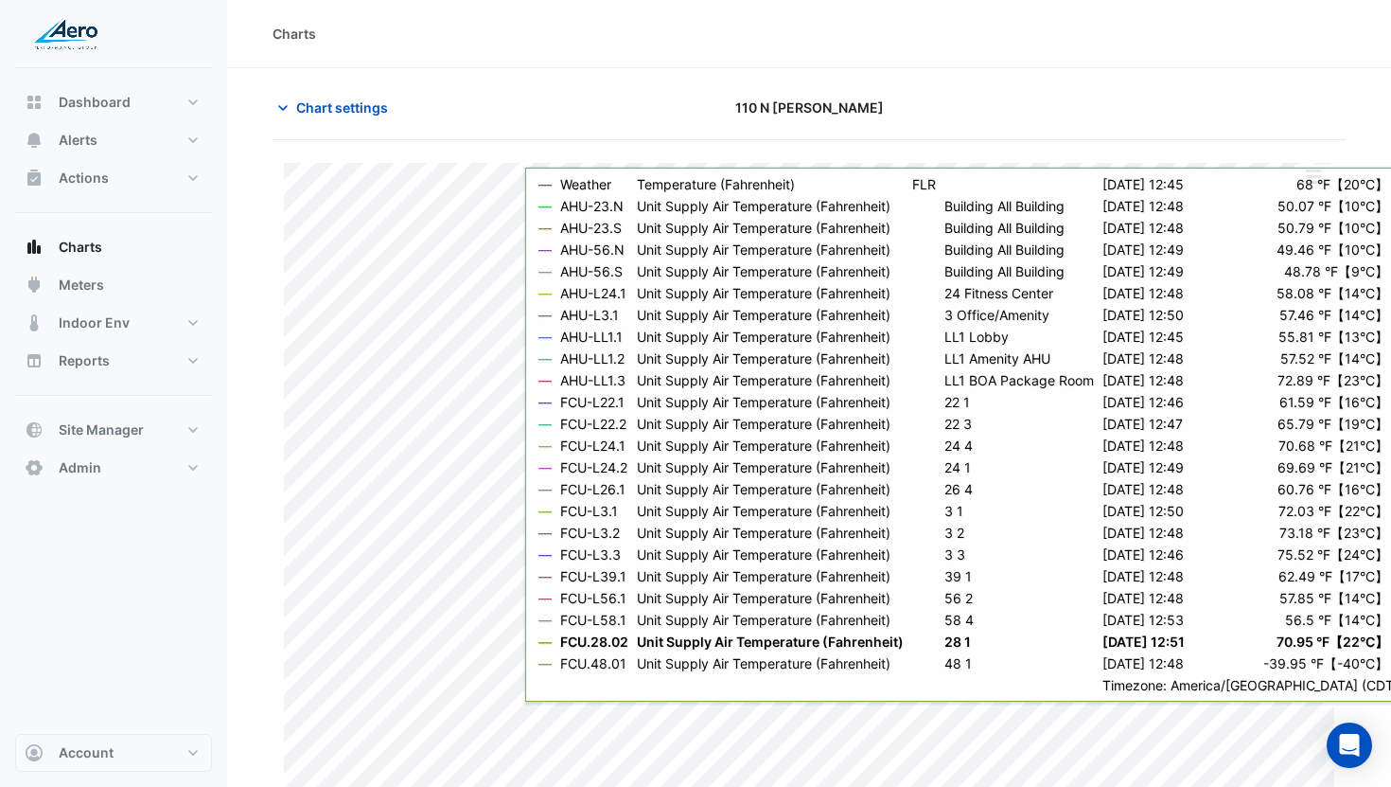
scroll to position [23, 0]
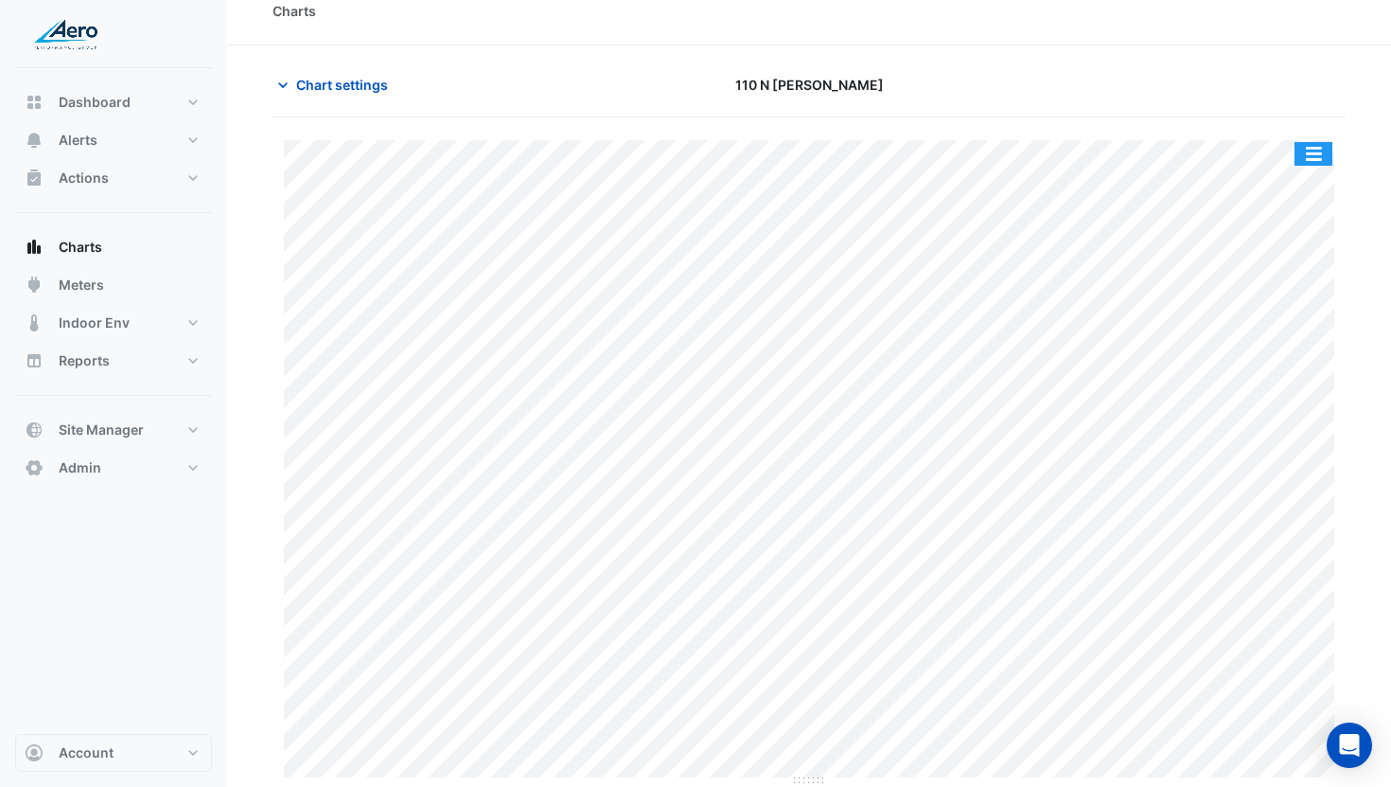
click at [1307, 160] on button "button" at bounding box center [1314, 154] width 38 height 24
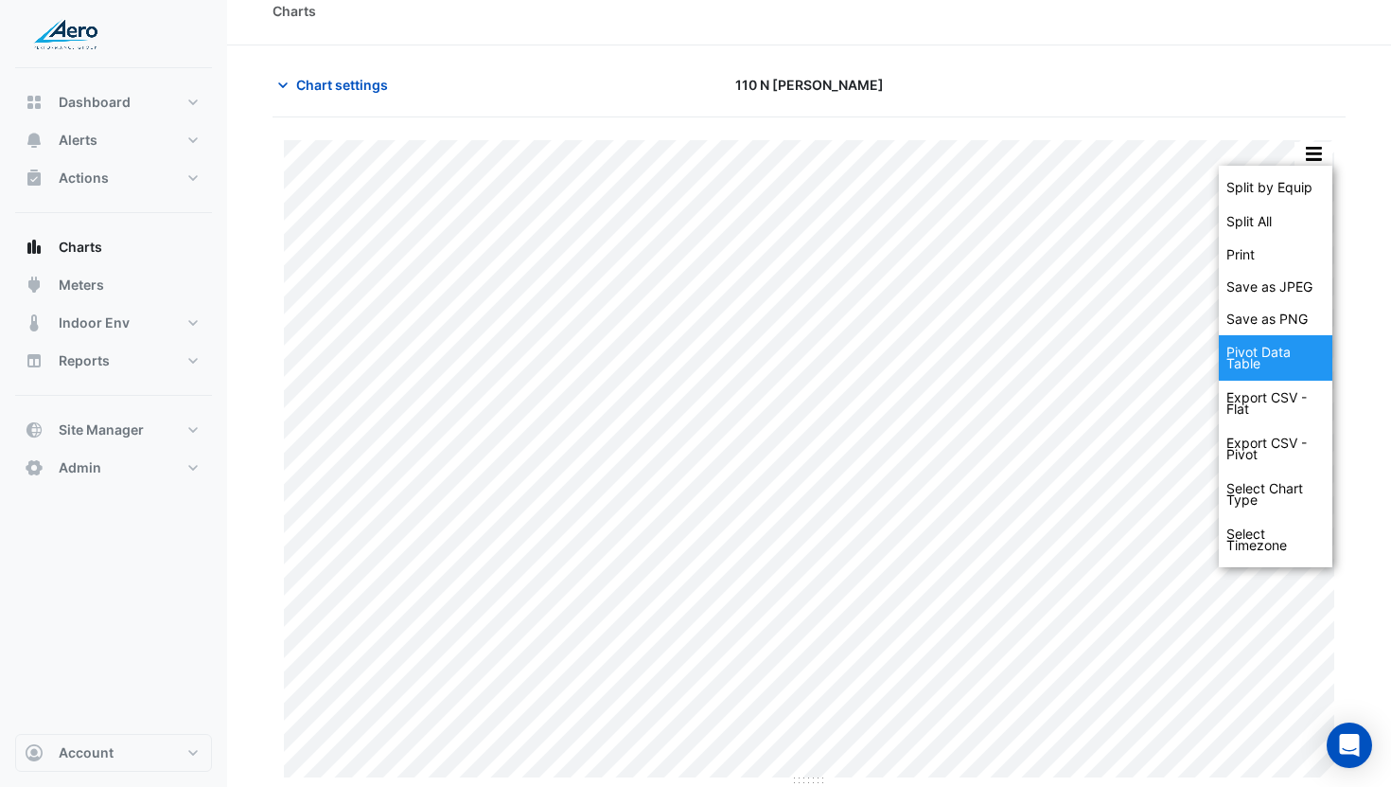
click at [1274, 363] on div "Pivot Data Table" at bounding box center [1276, 357] width 114 height 45
click at [1268, 398] on div "Export CSV - Flat" at bounding box center [1276, 403] width 114 height 45
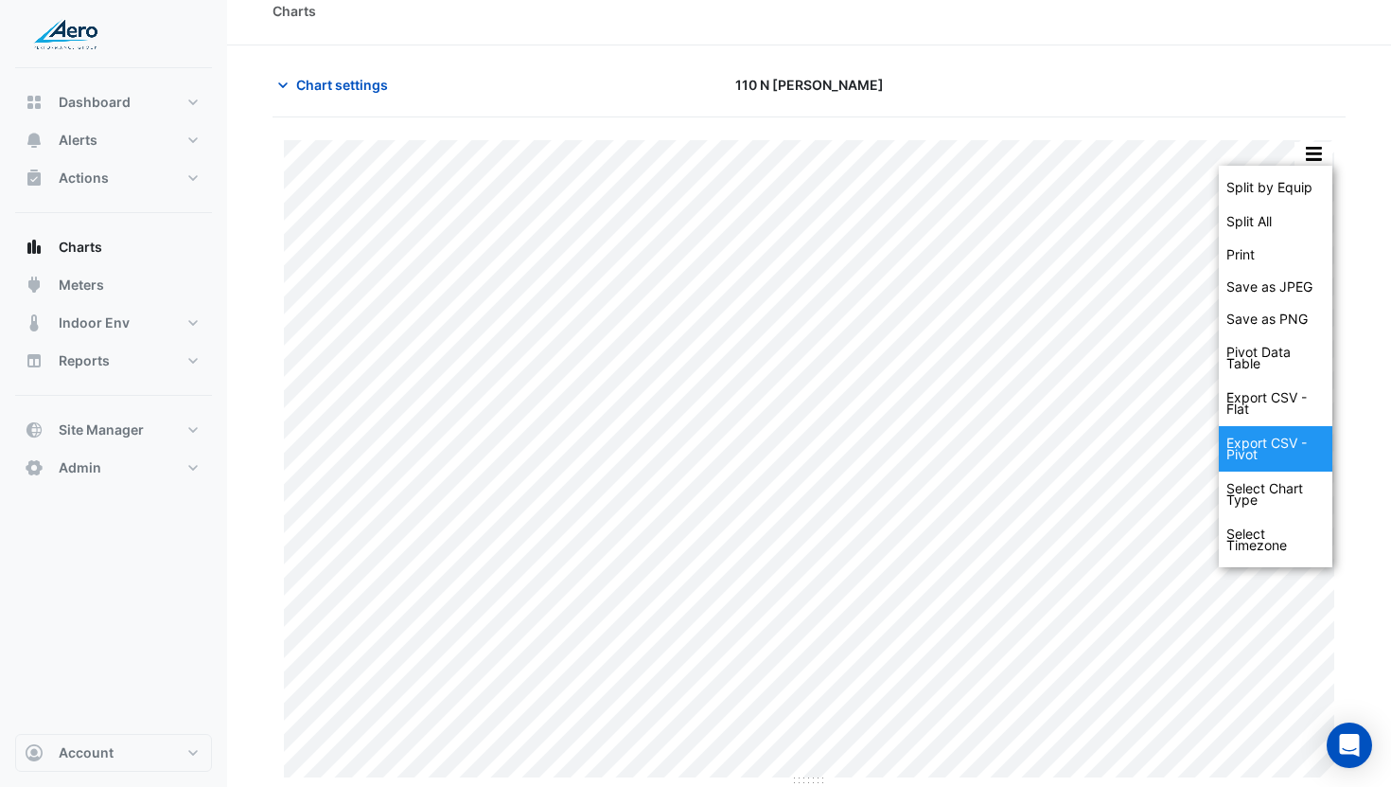
click at [1263, 444] on div "Export CSV - Pivot" at bounding box center [1276, 448] width 114 height 45
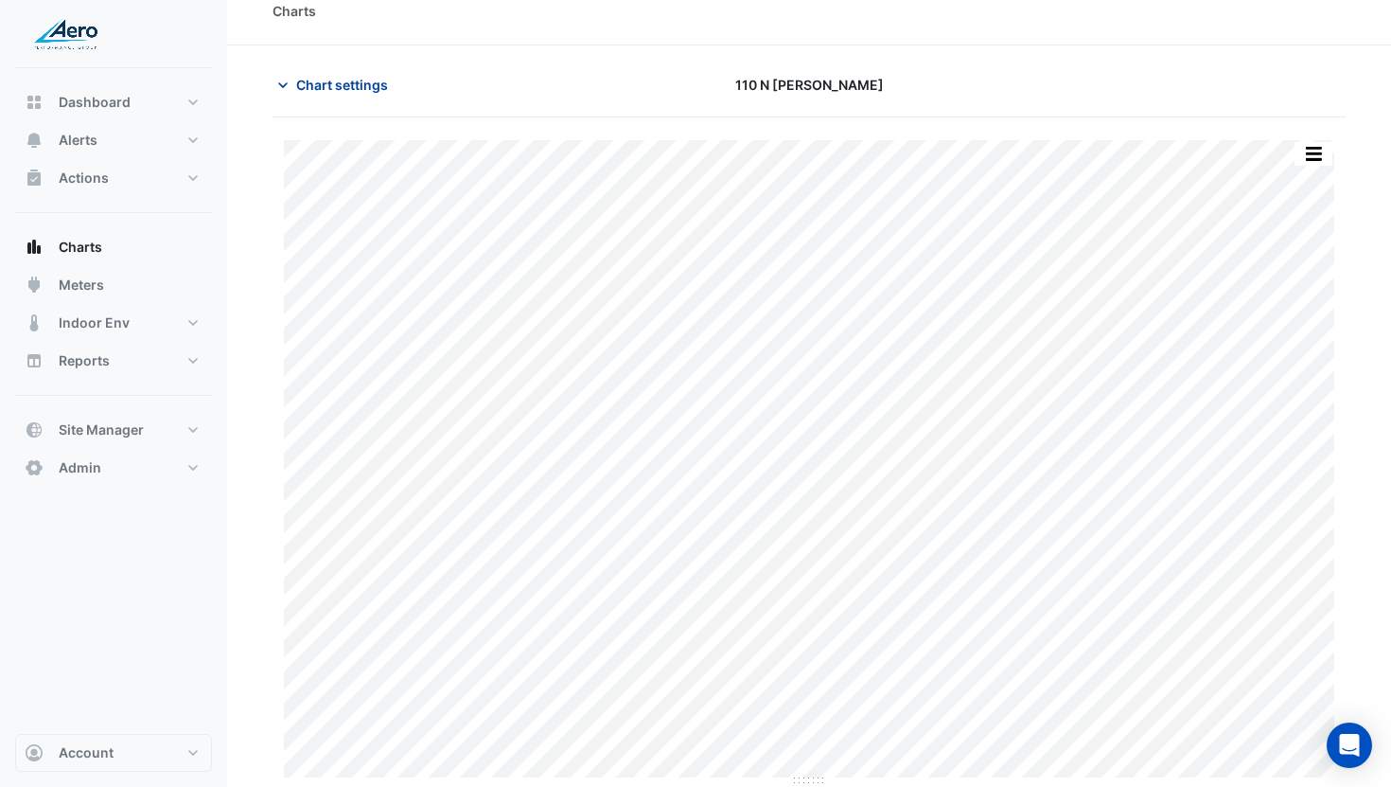
click at [324, 96] on button "Chart settings" at bounding box center [337, 84] width 128 height 33
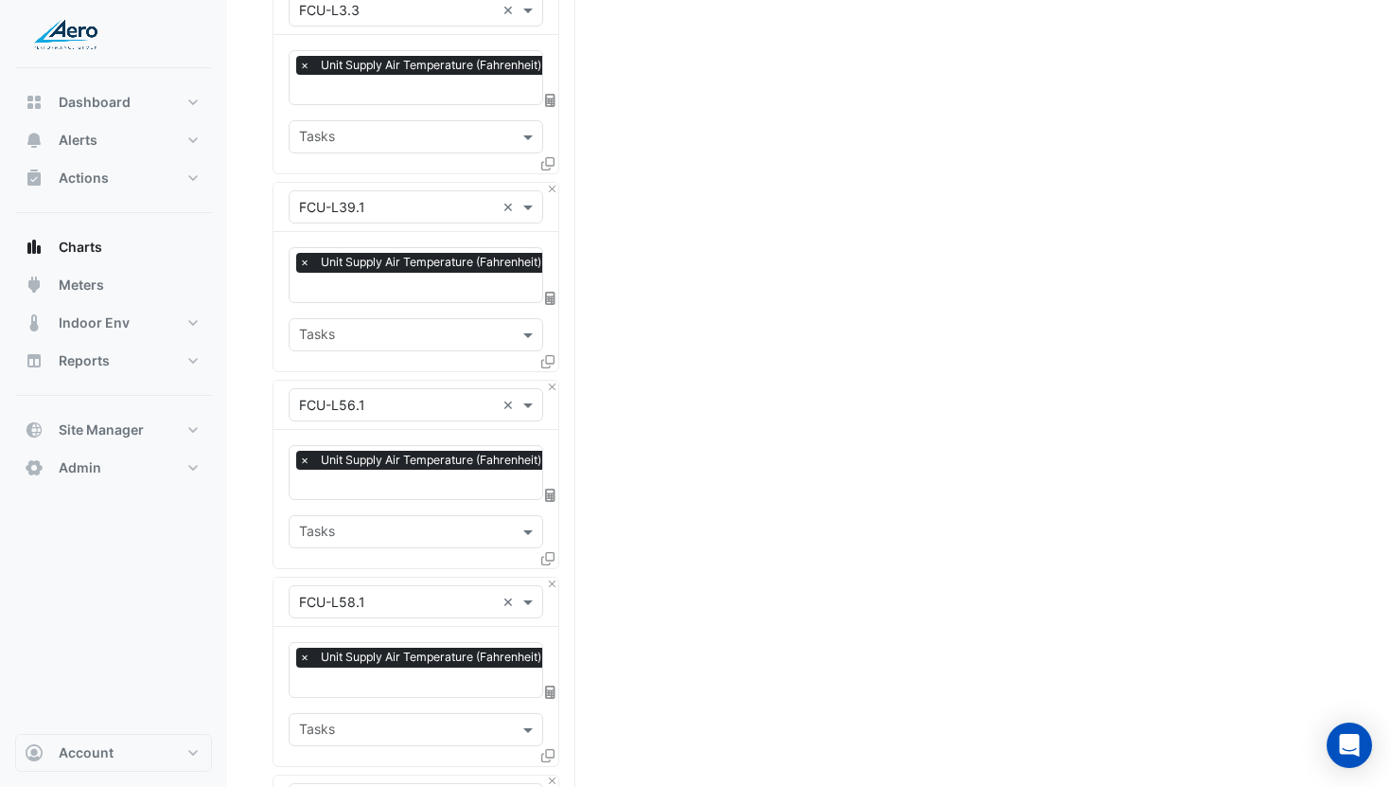
scroll to position [4266, 0]
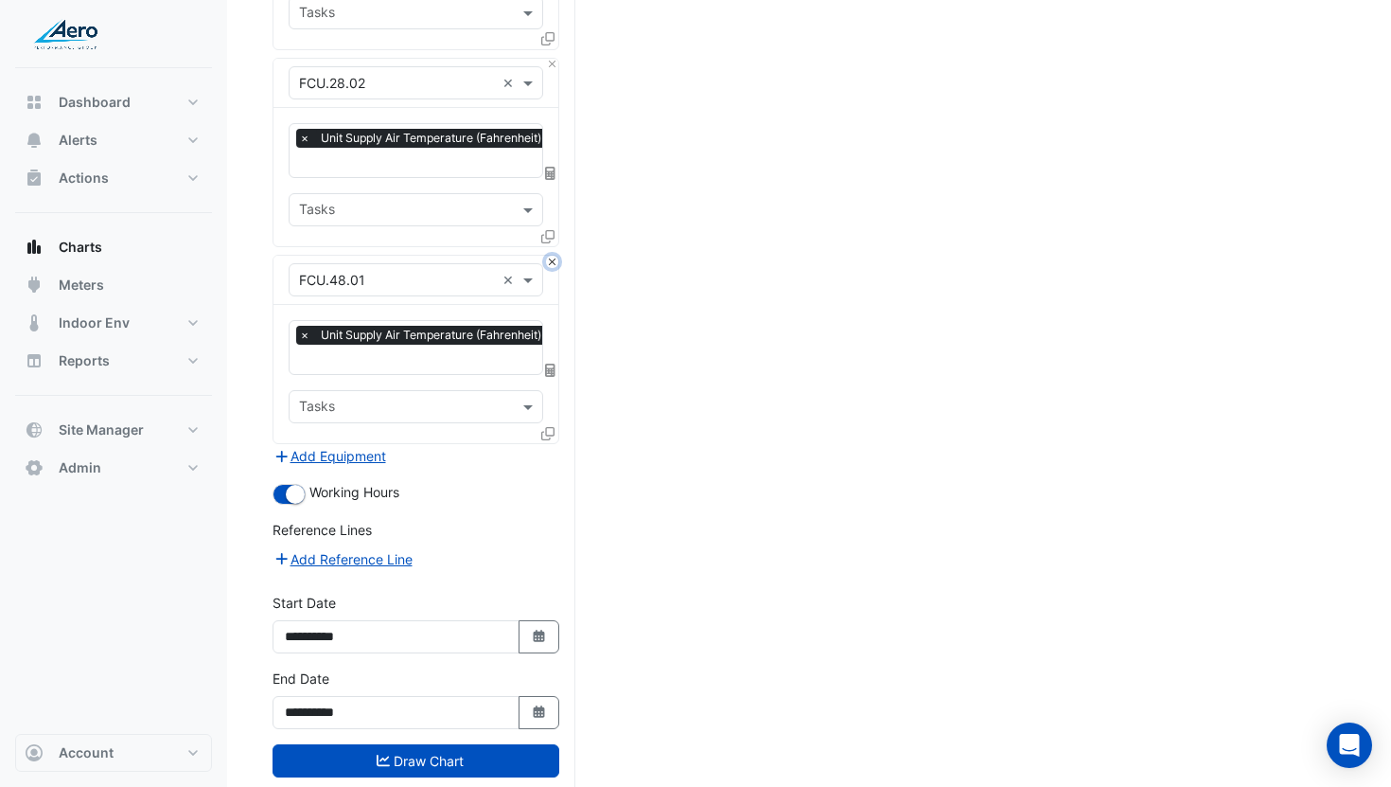
click at [553, 256] on button "Close" at bounding box center [552, 262] width 12 height 12
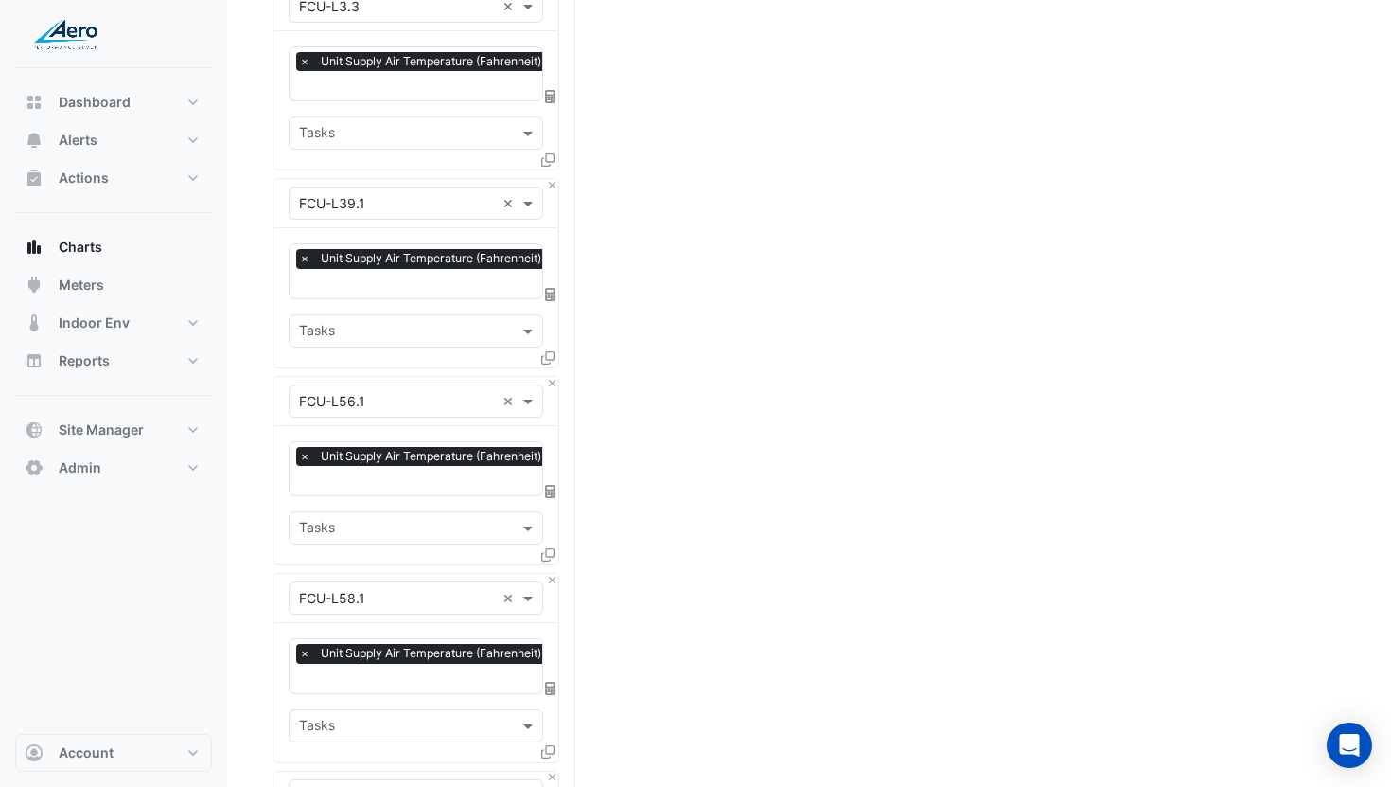
scroll to position [4070, 0]
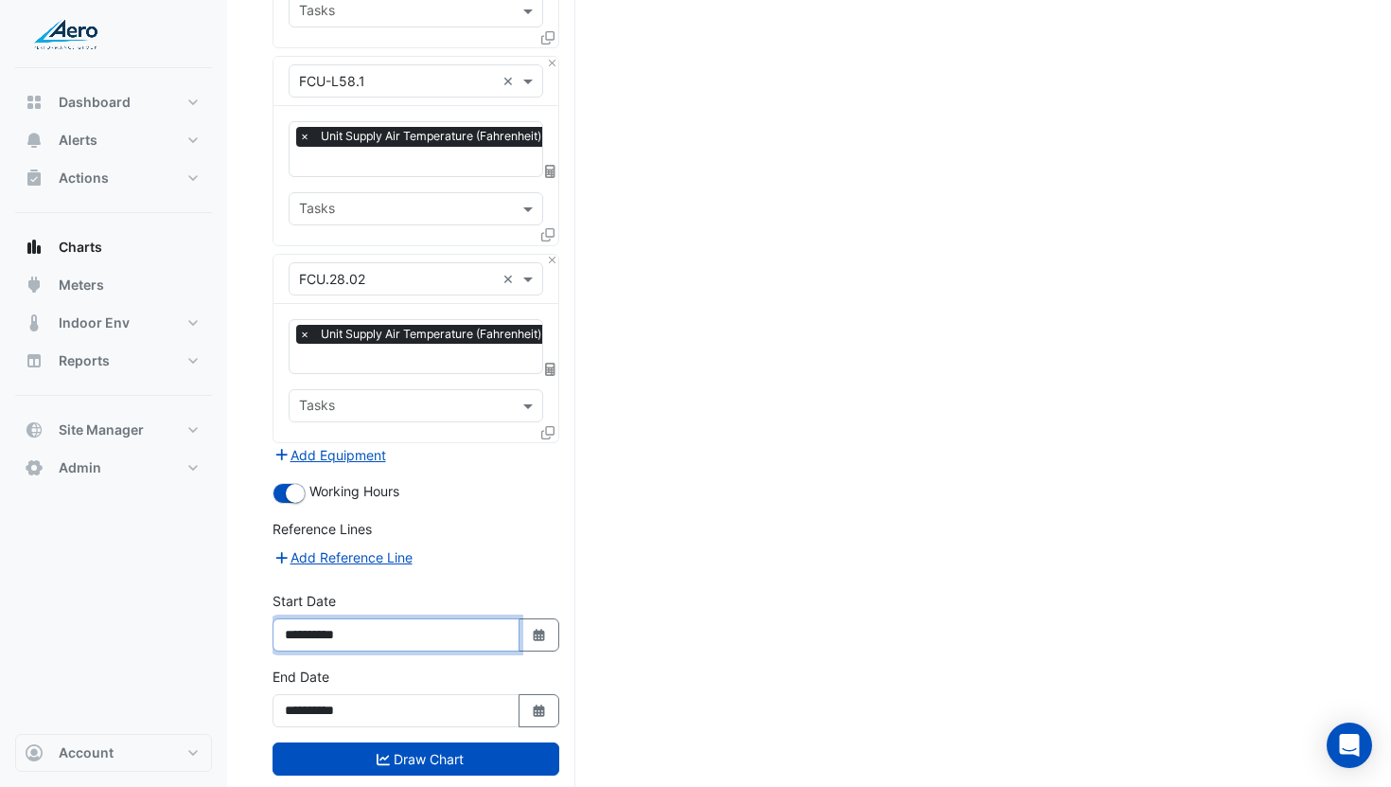
click at [341, 618] on input "**********" at bounding box center [396, 634] width 247 height 33
type input "**********"
click at [391, 742] on button "Draw Chart" at bounding box center [416, 758] width 287 height 33
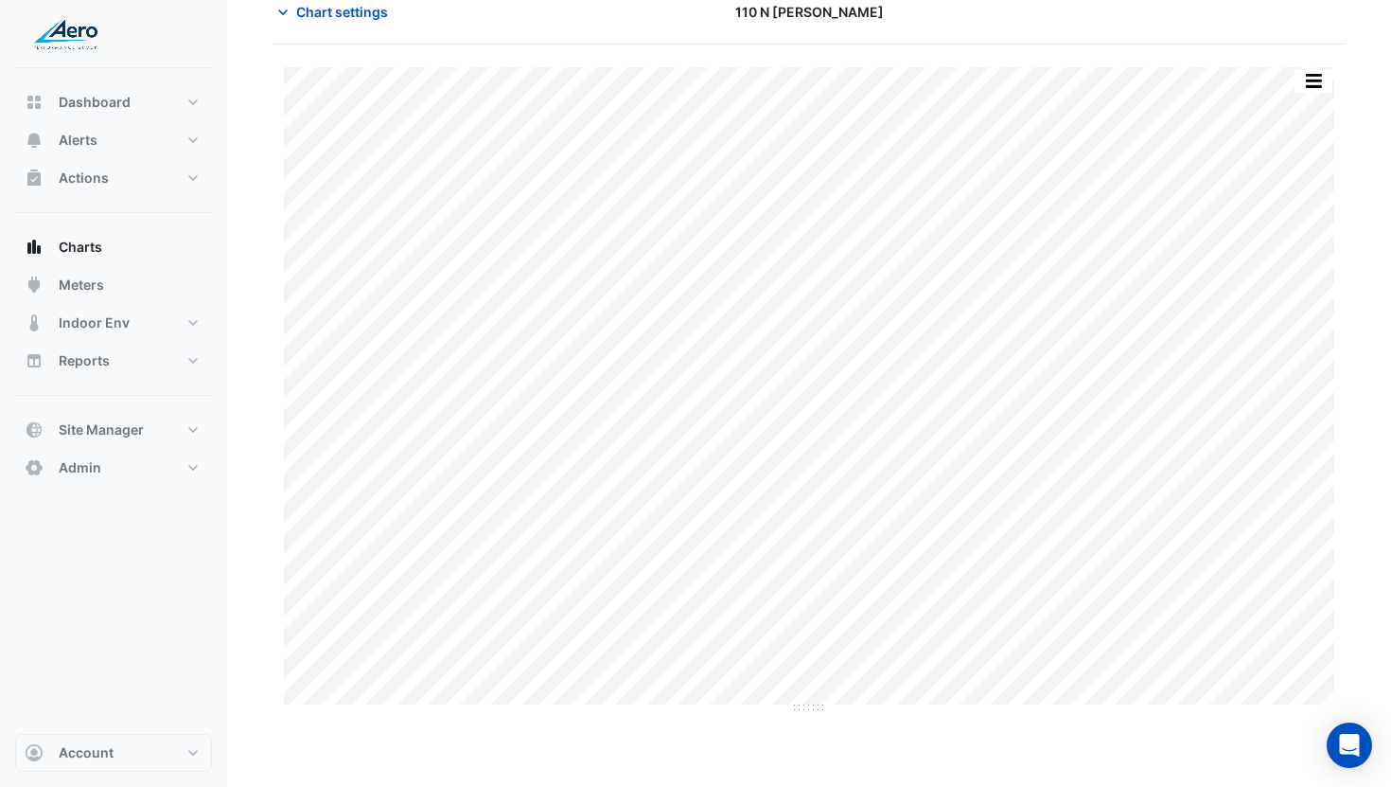
scroll to position [186, 0]
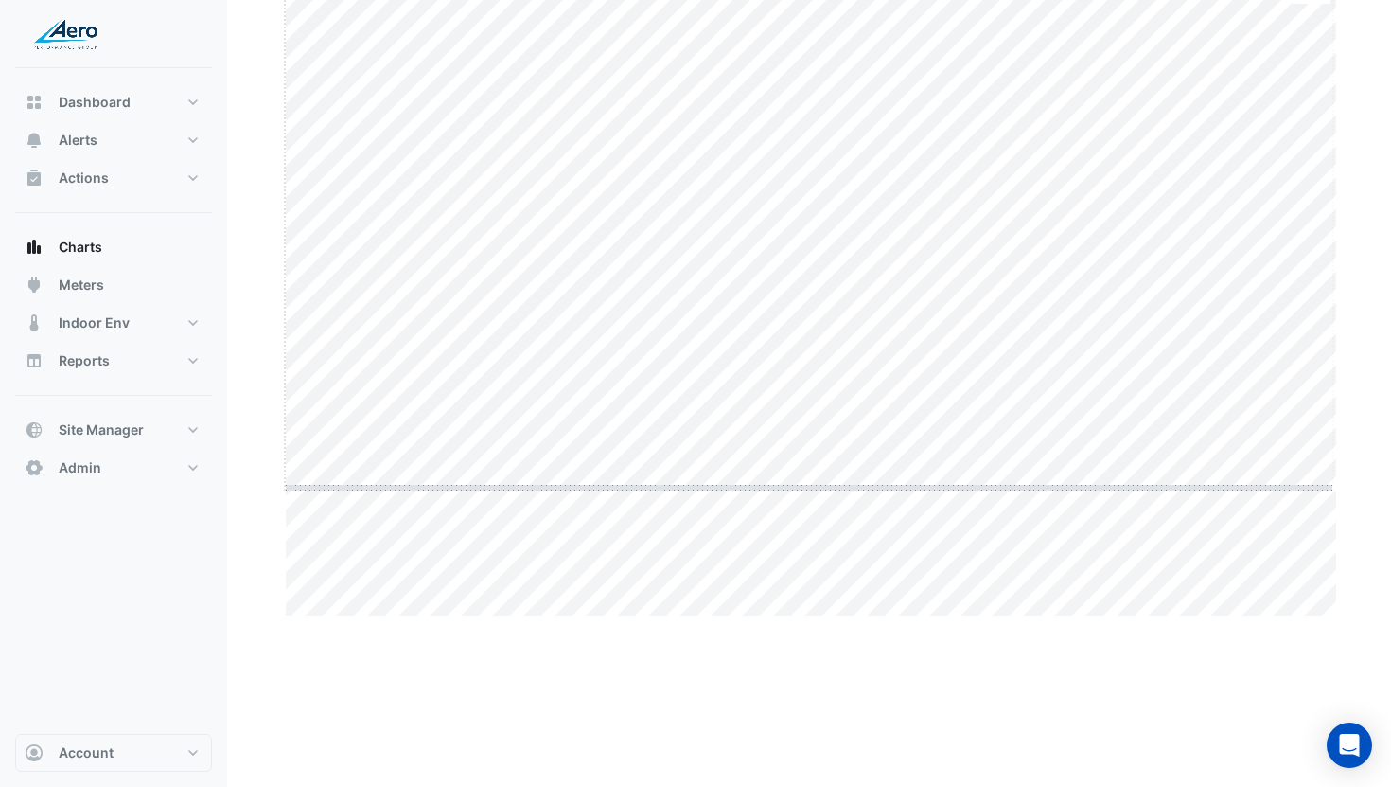
drag, startPoint x: 806, startPoint y: 618, endPoint x: 795, endPoint y: 486, distance: 132.9
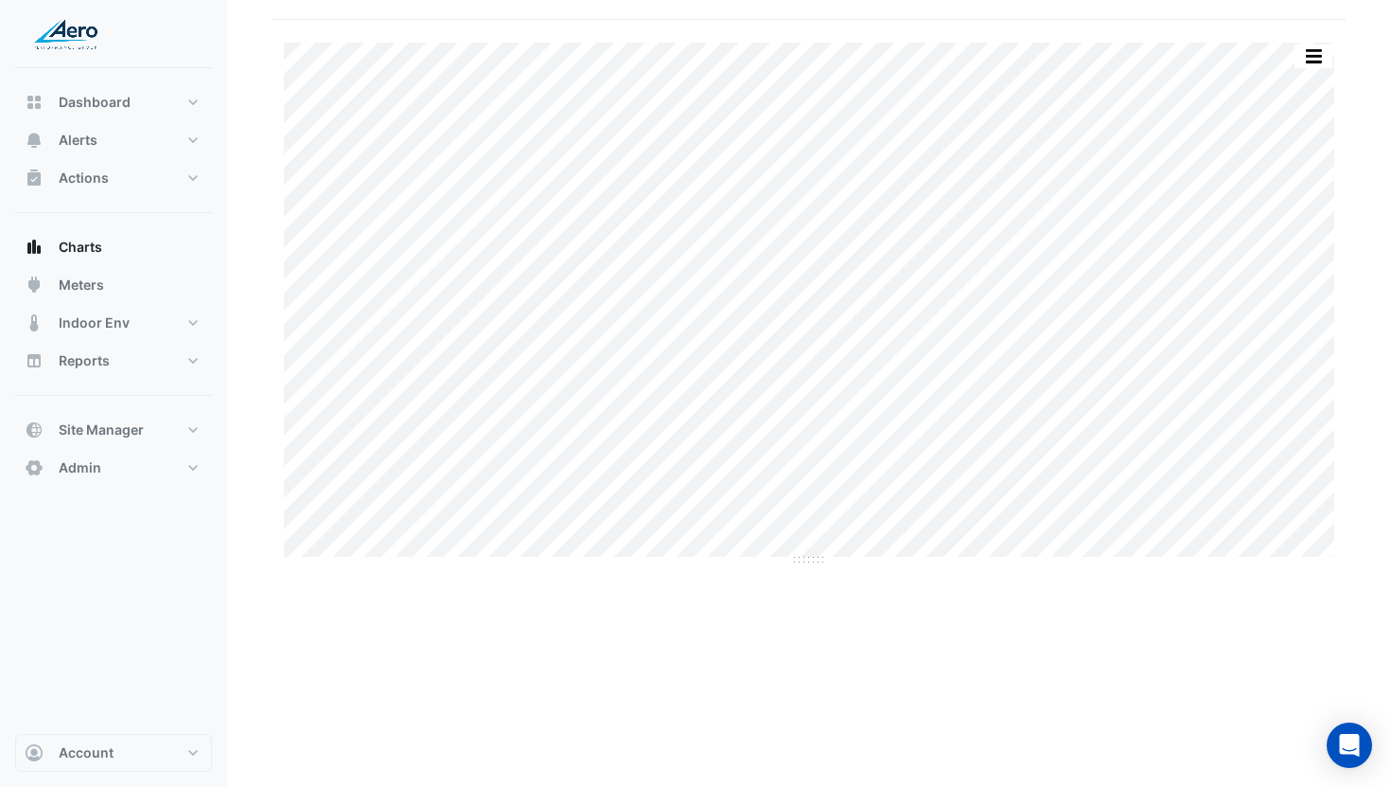
scroll to position [0, 0]
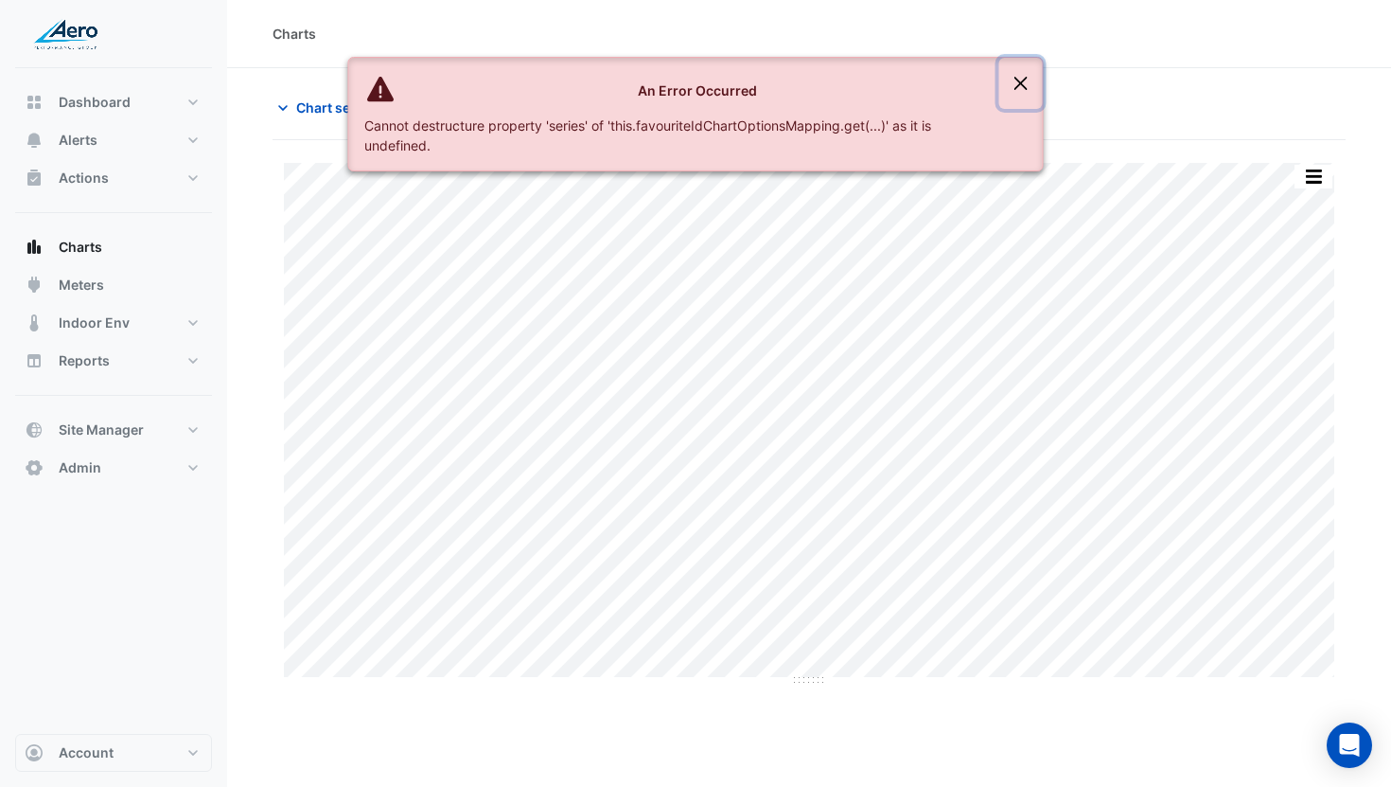
click at [1020, 81] on button "Close" at bounding box center [1022, 83] width 44 height 51
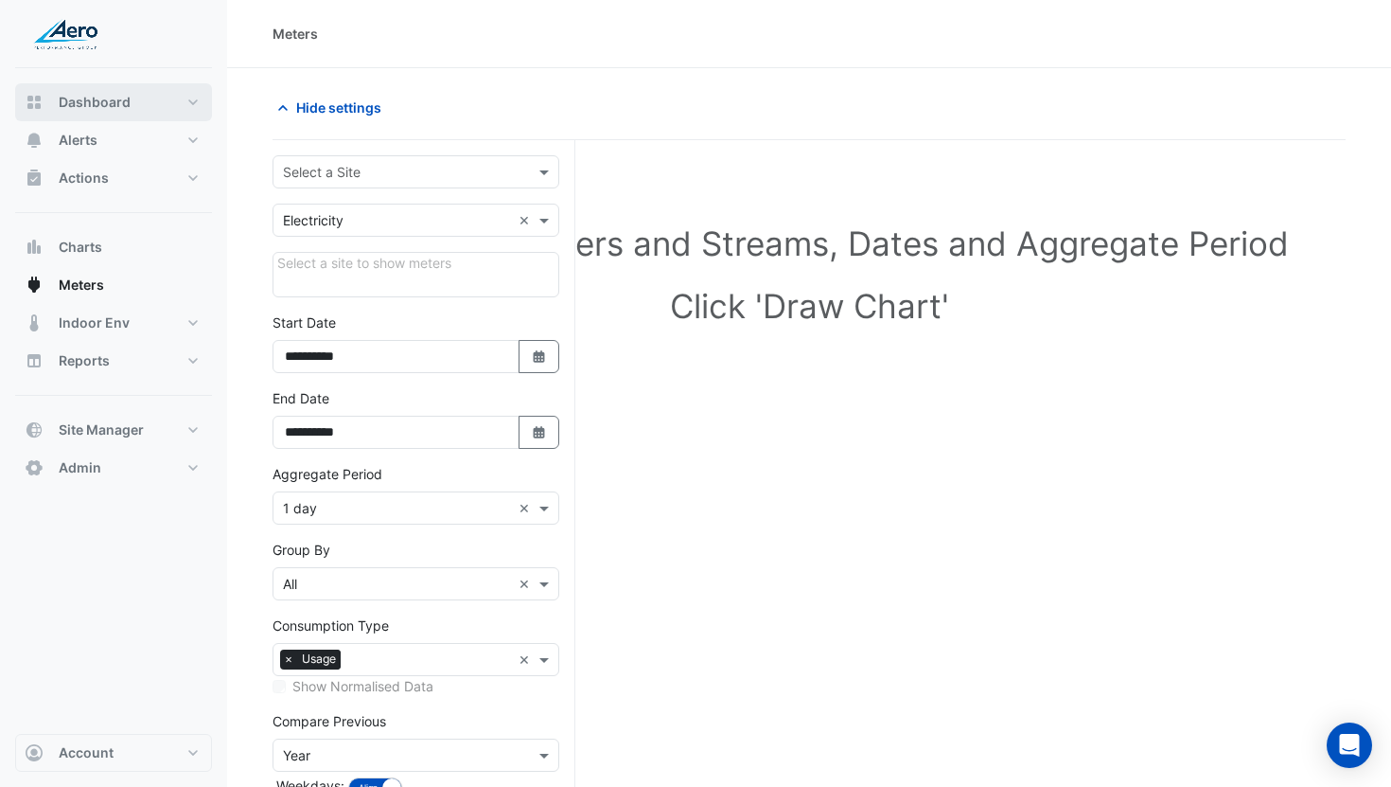
click at [109, 88] on button "Dashboard" at bounding box center [113, 102] width 197 height 38
select select "***"
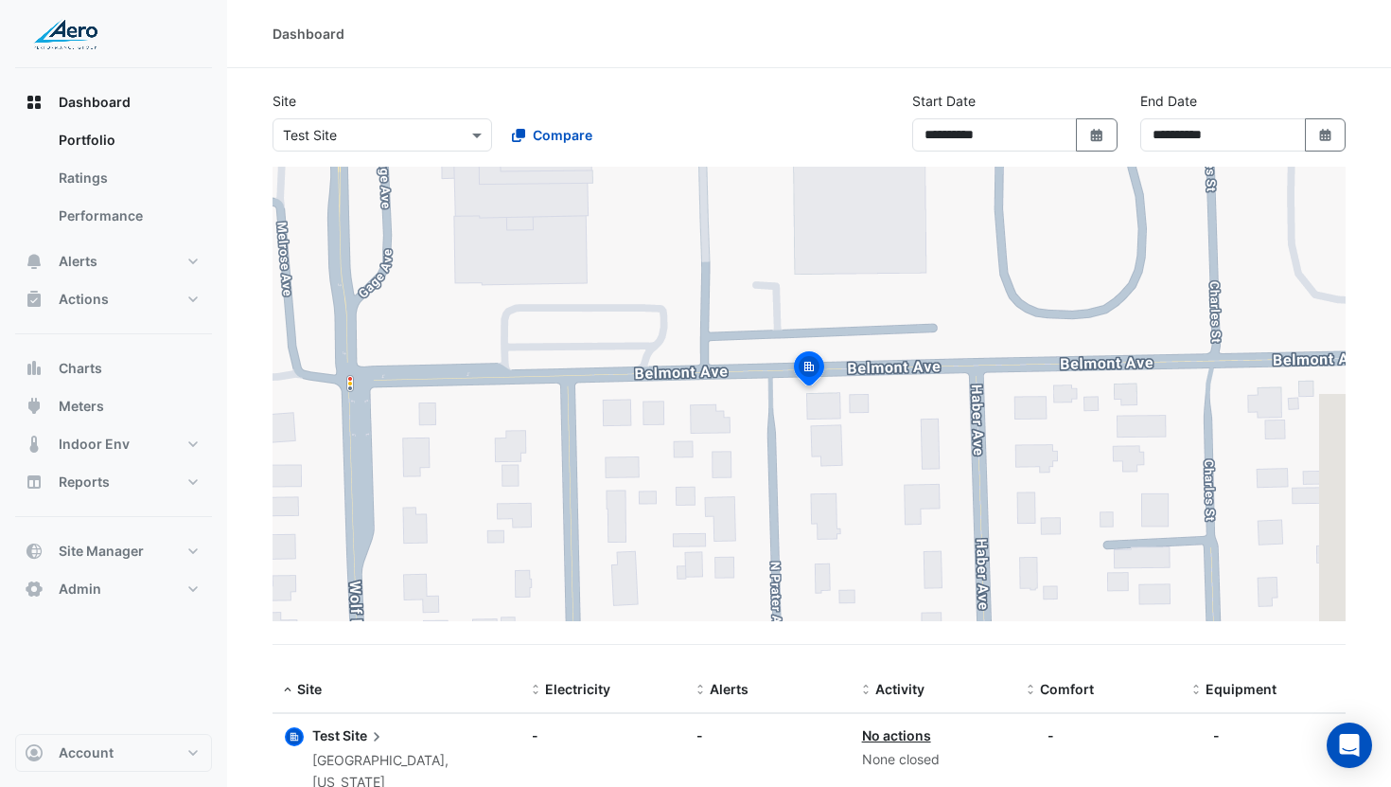
click at [311, 132] on input "text" at bounding box center [363, 136] width 161 height 20
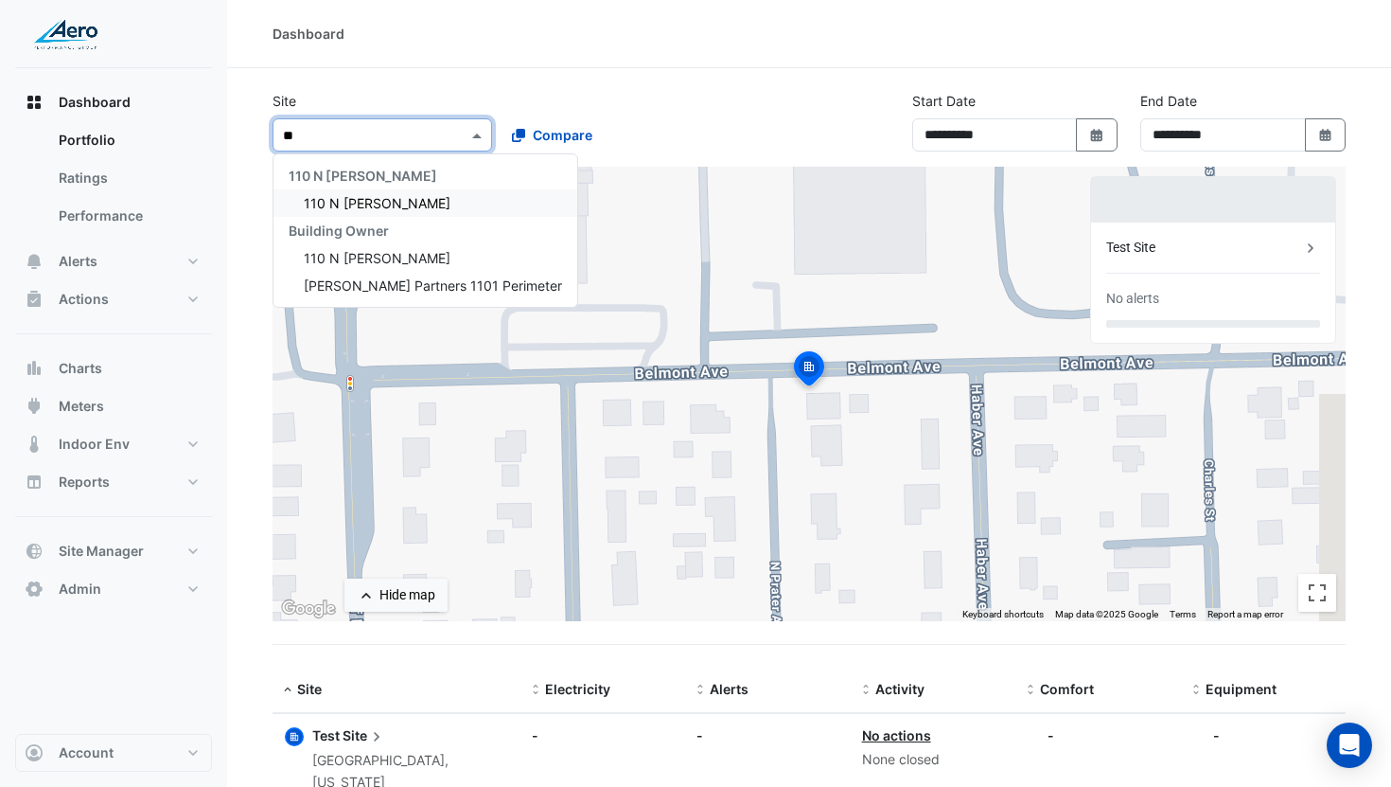
type input "***"
click at [338, 207] on span "110 N [PERSON_NAME]" at bounding box center [377, 203] width 147 height 16
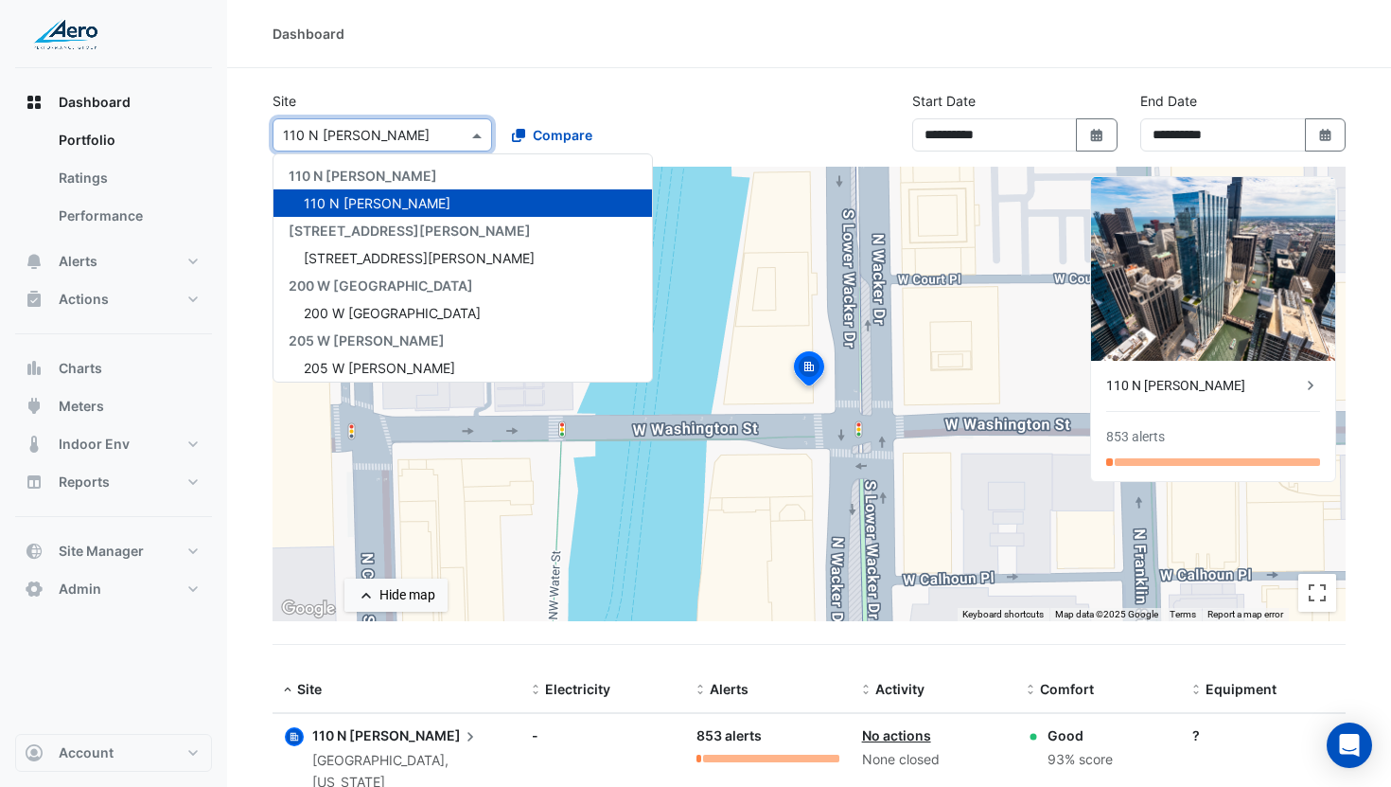
click at [436, 137] on input "text" at bounding box center [363, 136] width 161 height 20
click at [401, 260] on div "155 N Wacker" at bounding box center [463, 257] width 379 height 27
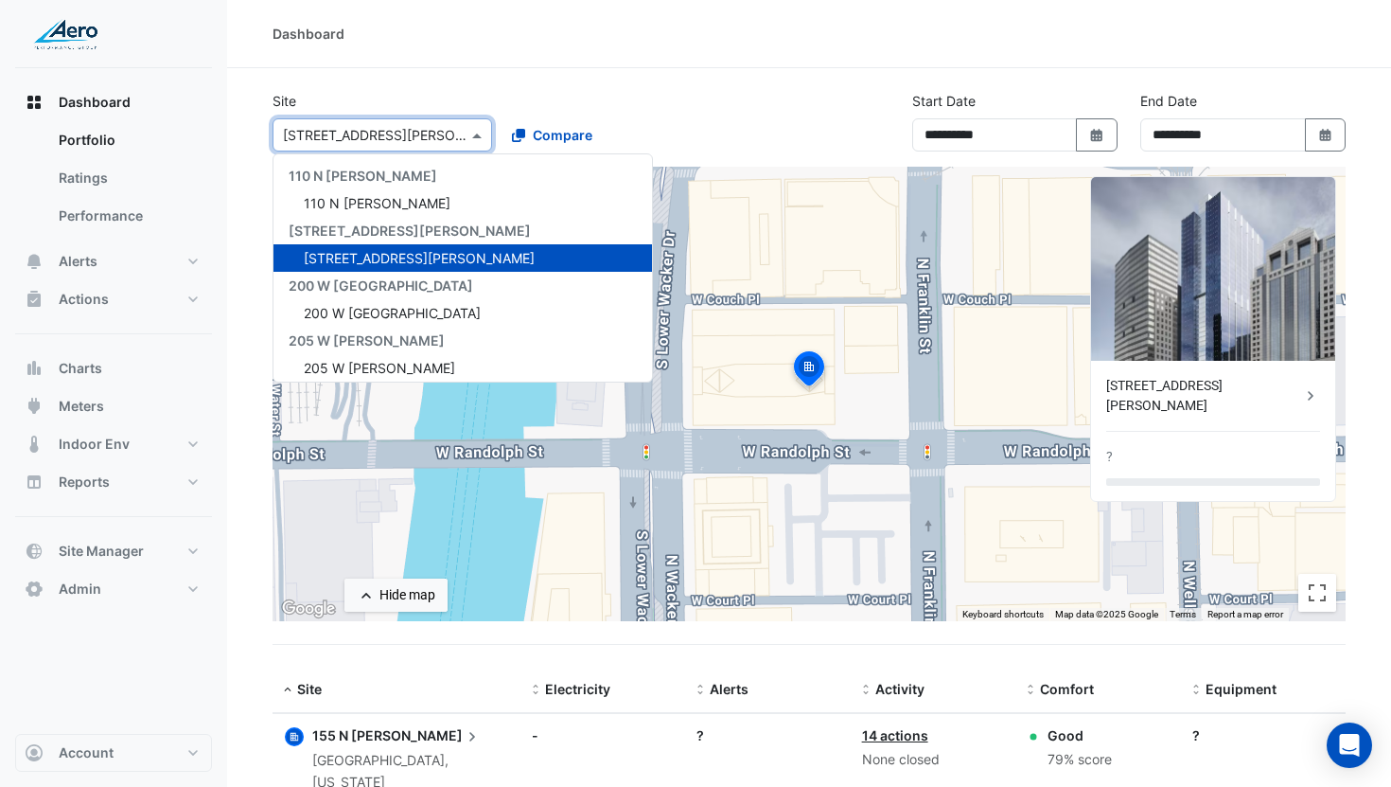
click at [393, 138] on input "text" at bounding box center [363, 136] width 161 height 20
click at [370, 314] on span "200 W Madison" at bounding box center [392, 313] width 177 height 16
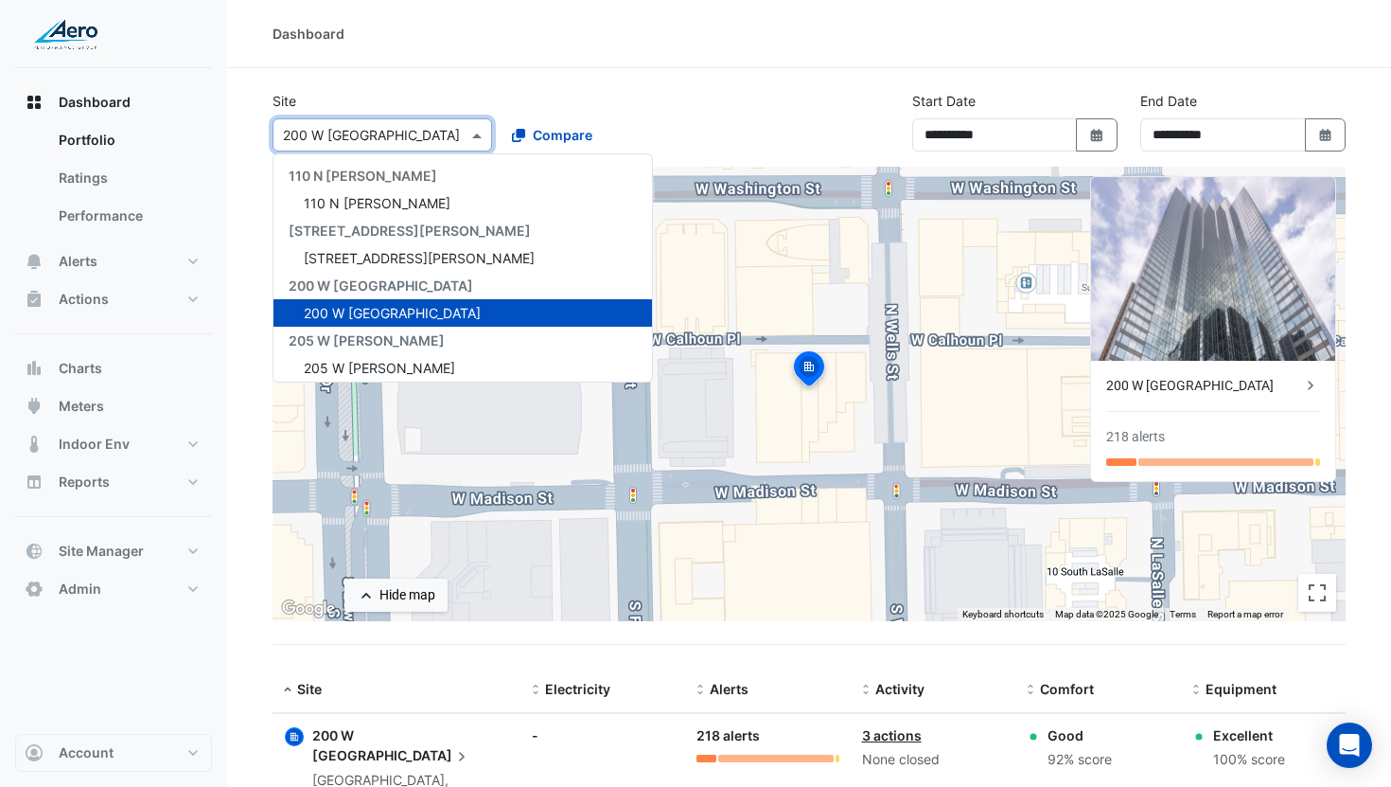
click at [384, 135] on input "text" at bounding box center [363, 136] width 161 height 20
click at [390, 361] on span "205 W Wacker" at bounding box center [379, 368] width 151 height 16
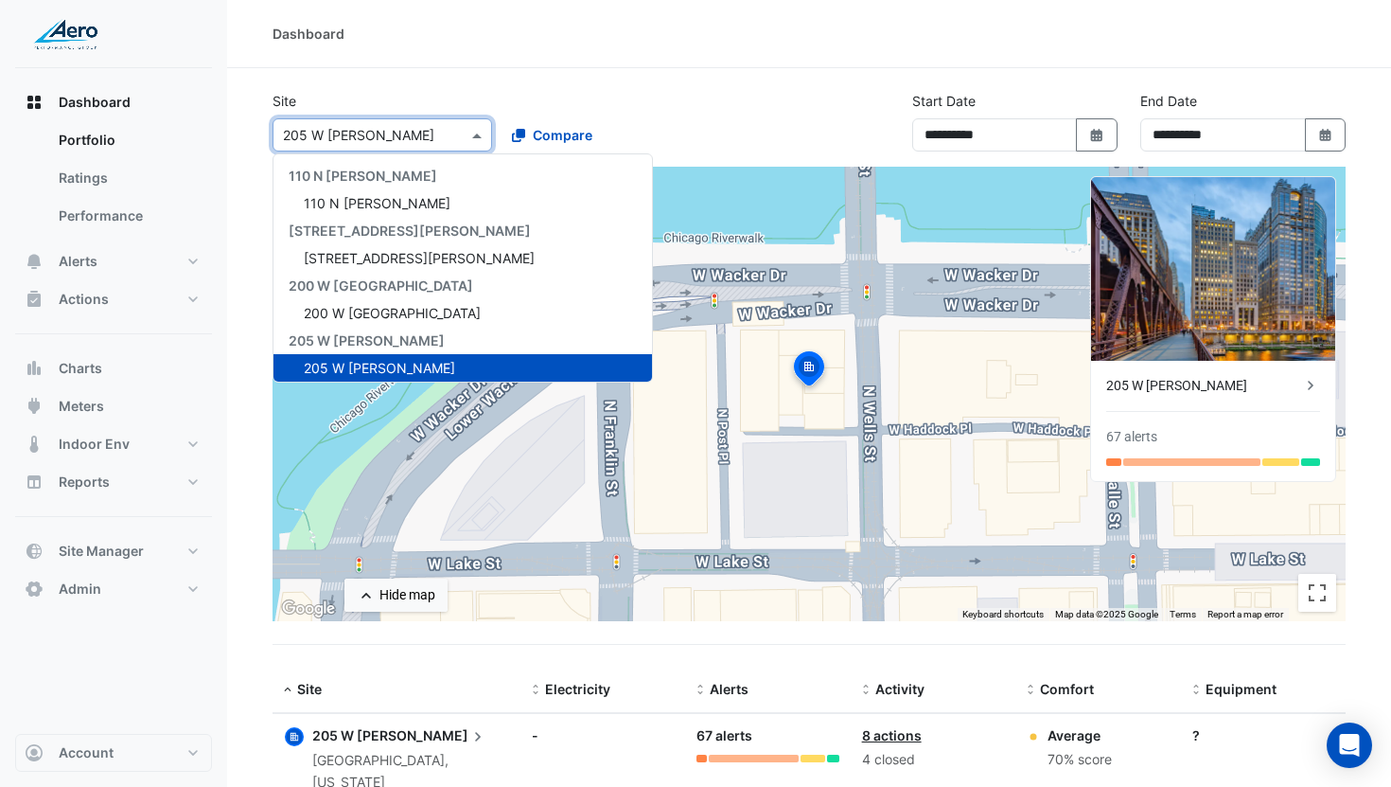
click at [399, 141] on input "text" at bounding box center [363, 136] width 161 height 20
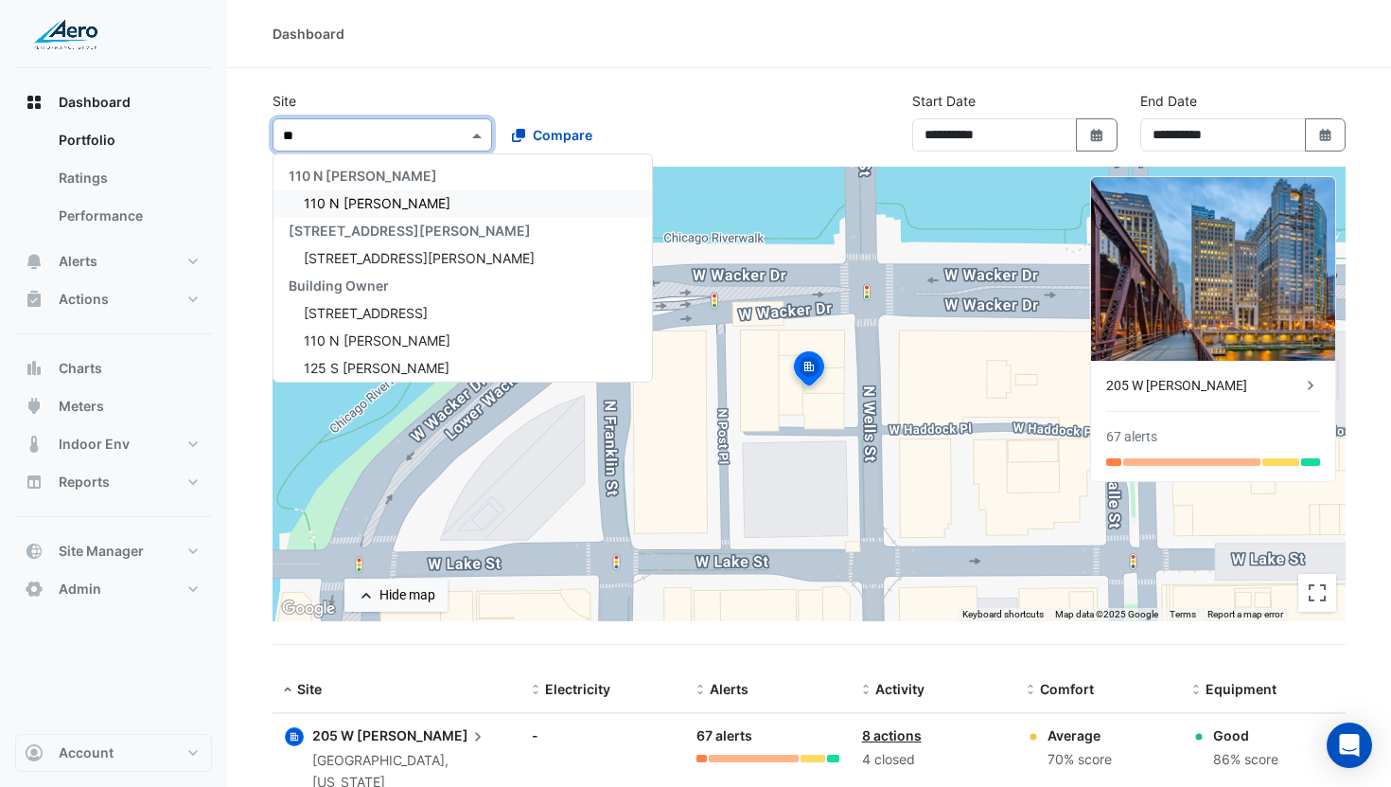
type input "***"
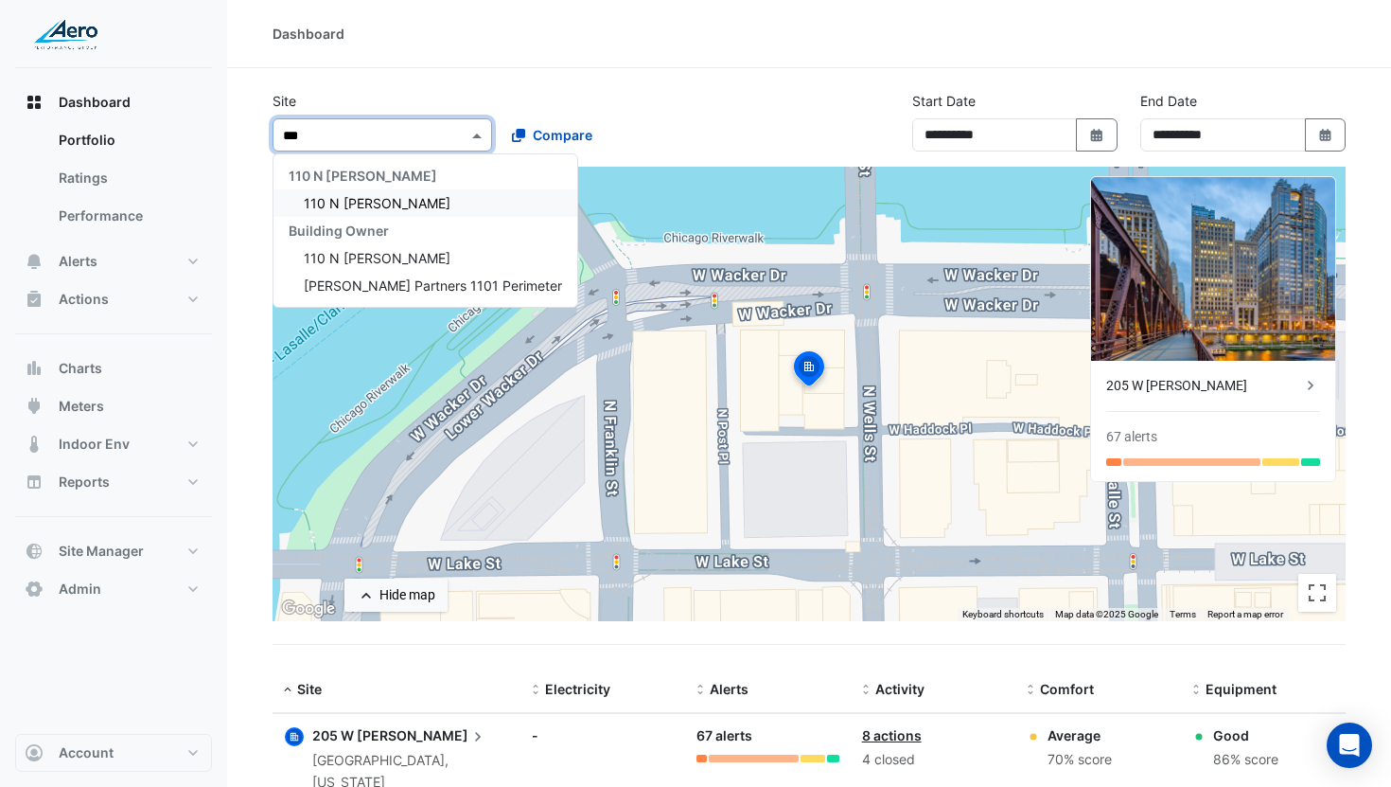
click at [404, 203] on div "110 N [PERSON_NAME]" at bounding box center [426, 202] width 304 height 27
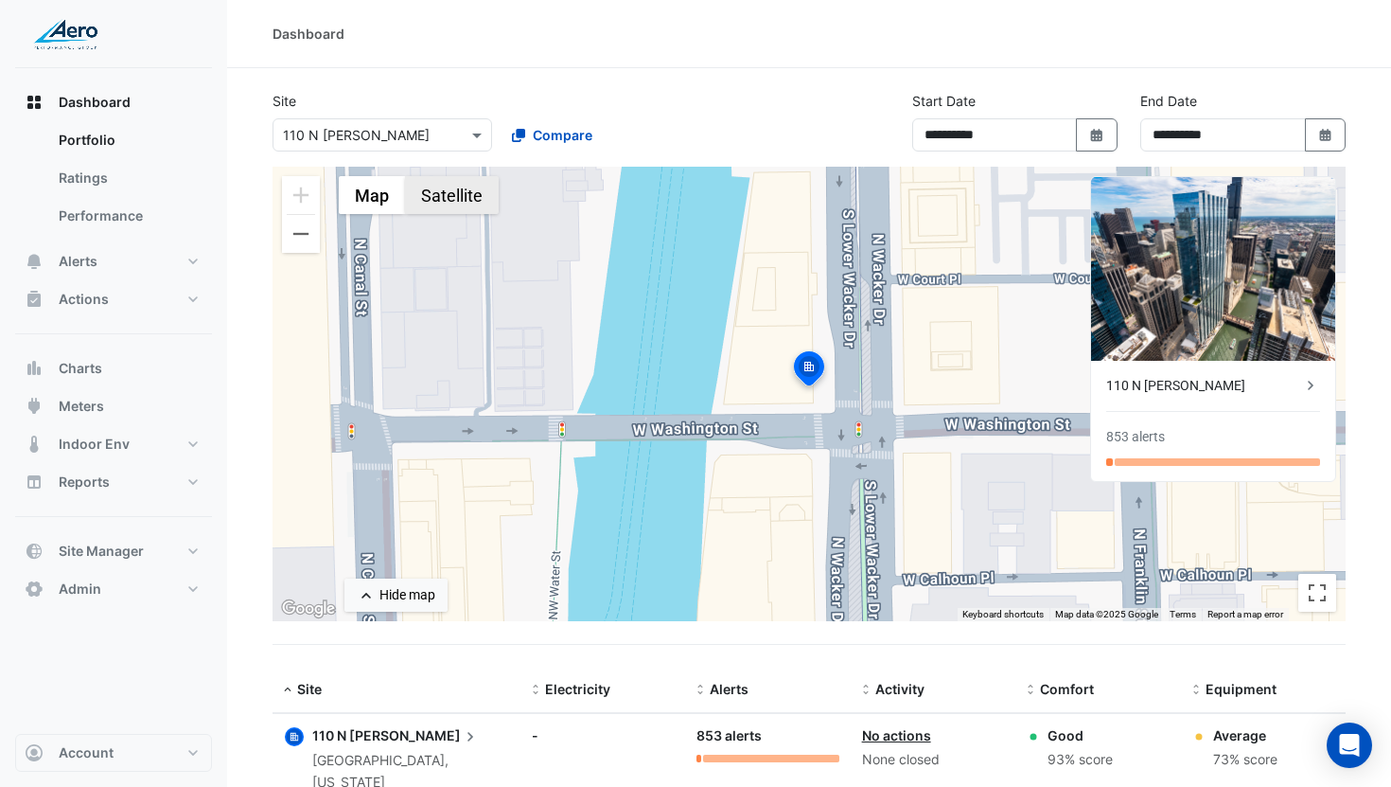
click at [469, 201] on button "Satellite" at bounding box center [452, 195] width 94 height 38
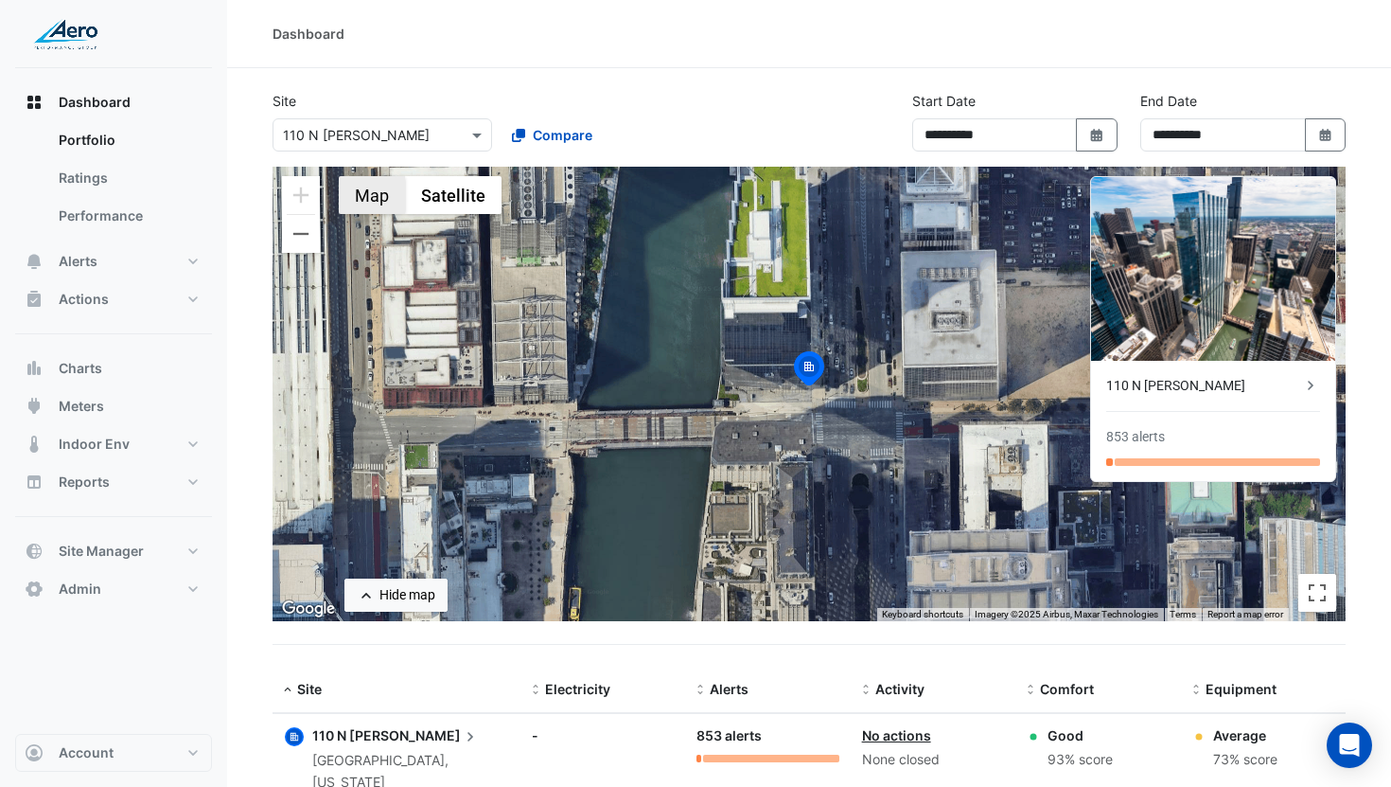
click at [377, 206] on button "Map" at bounding box center [372, 195] width 66 height 38
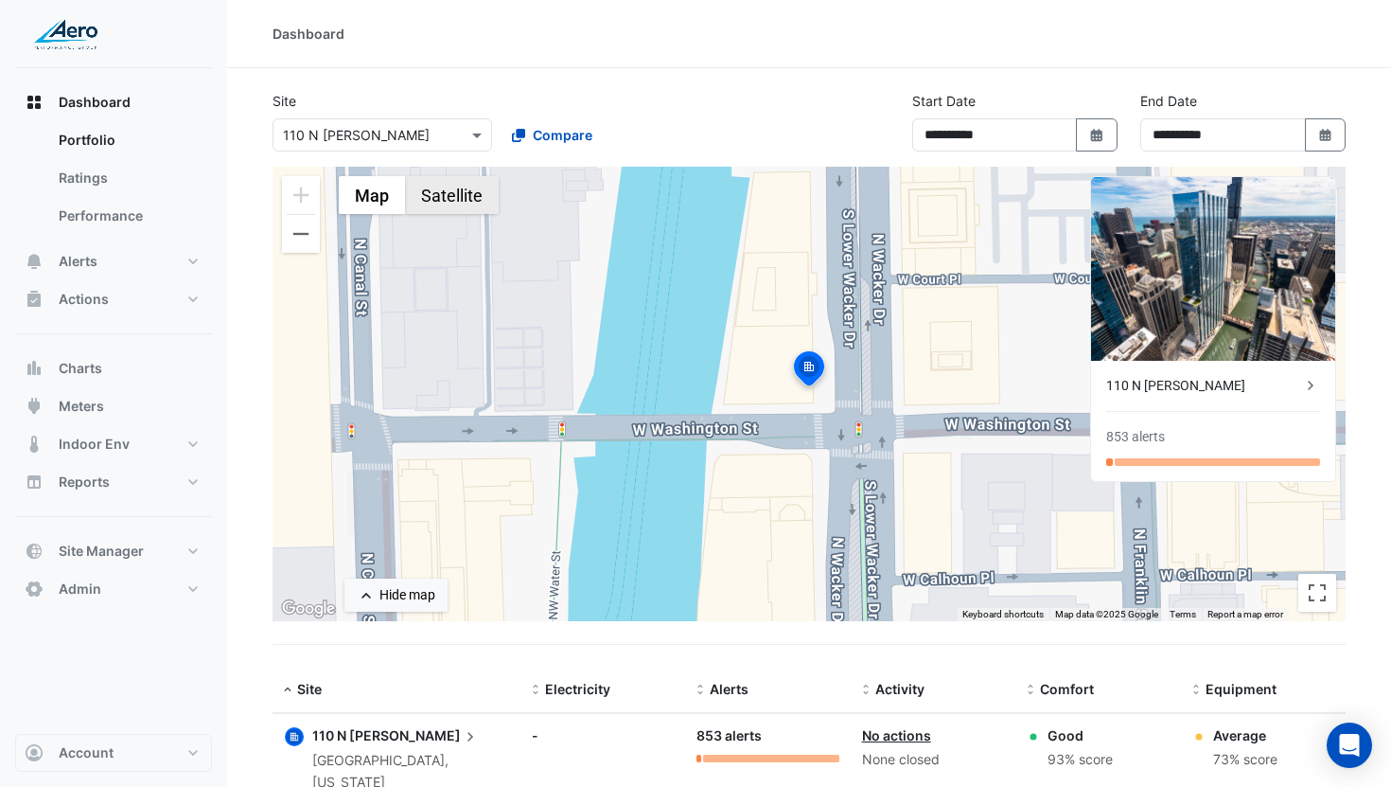
click at [434, 205] on button "Satellite" at bounding box center [452, 195] width 94 height 38
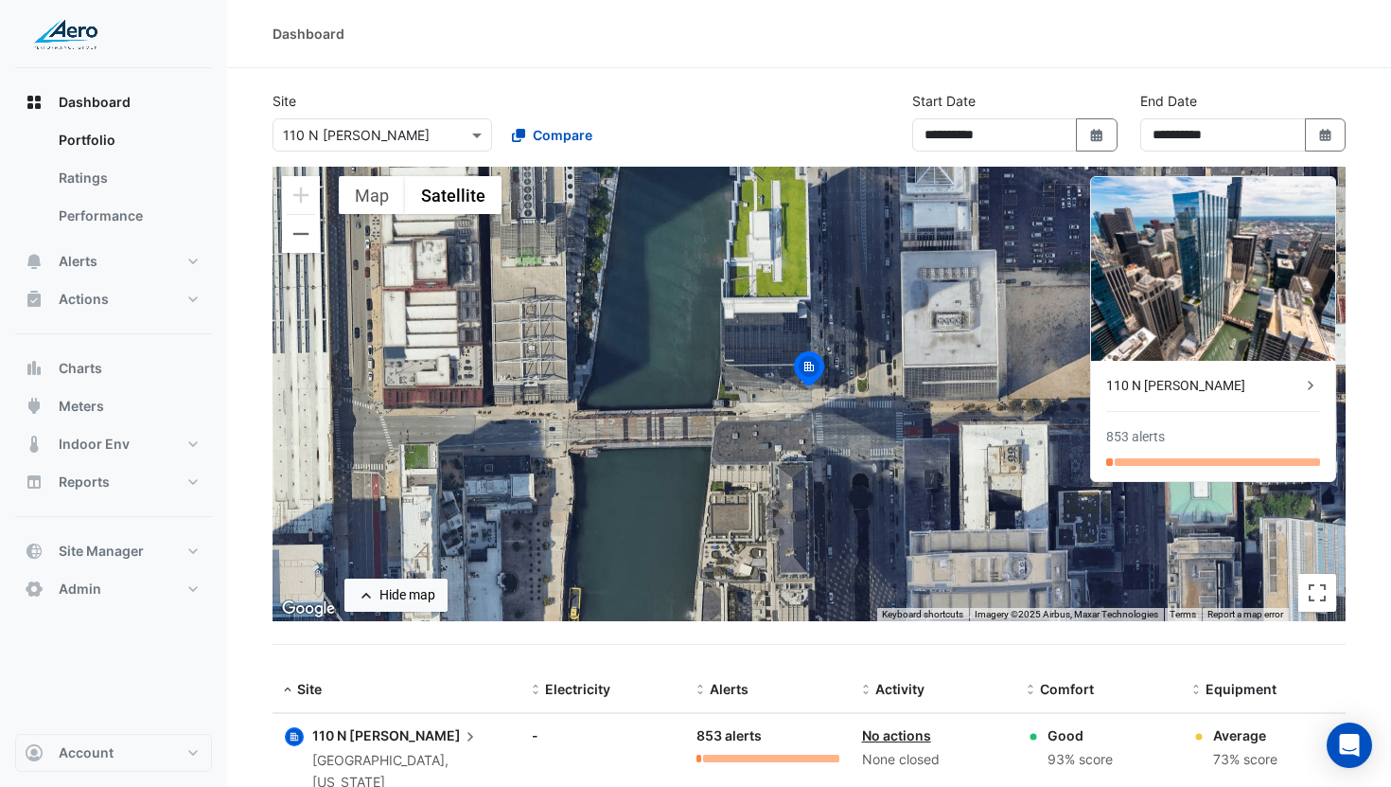
scroll to position [46, 0]
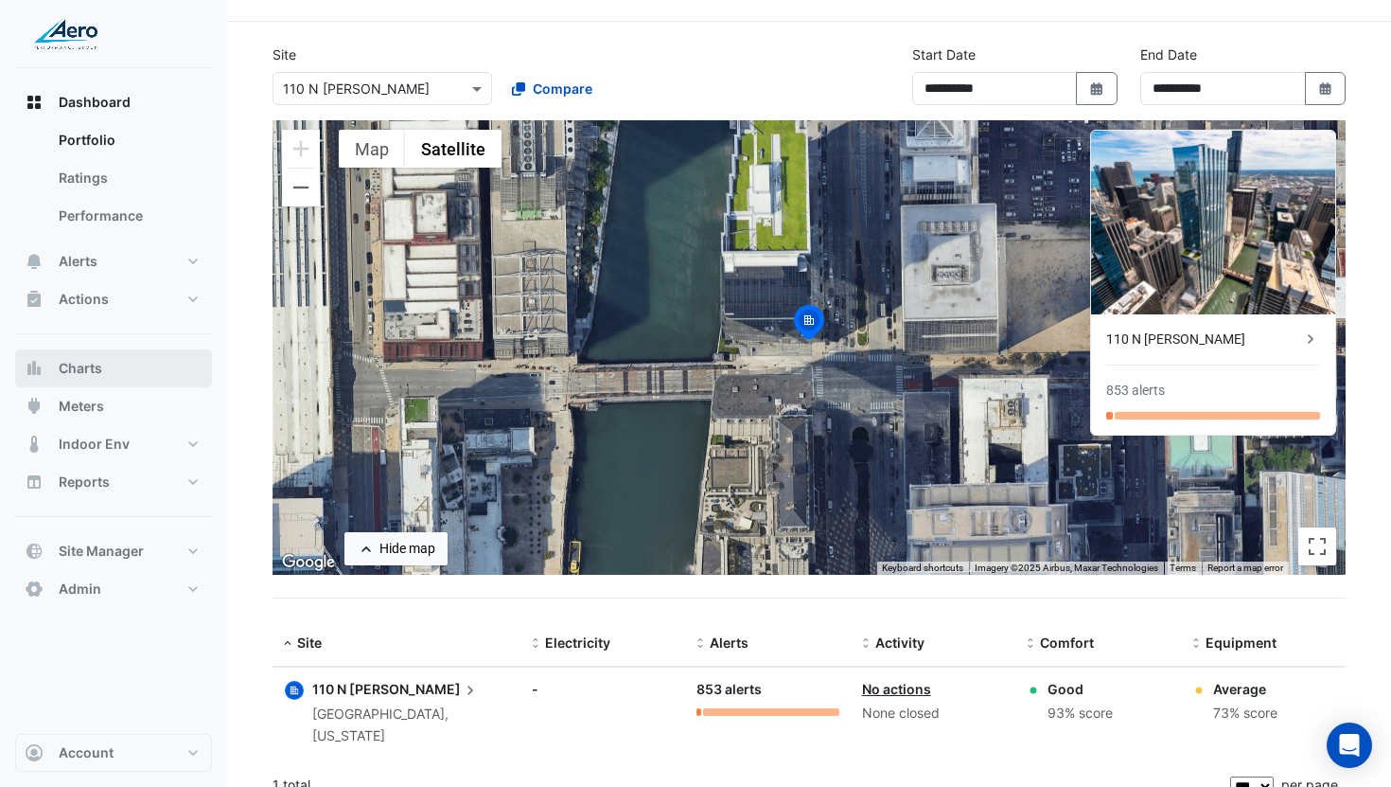
click at [104, 369] on button "Charts" at bounding box center [113, 368] width 197 height 38
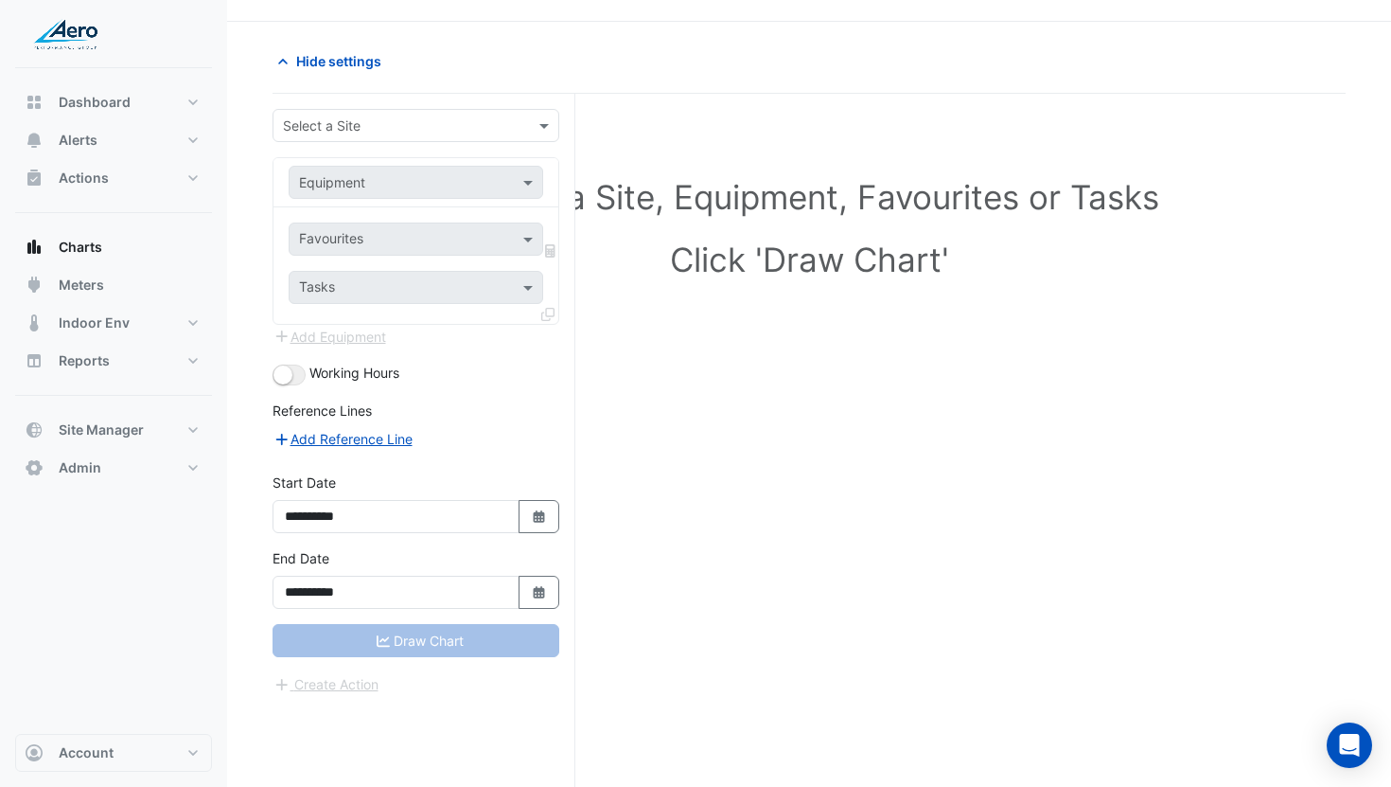
click at [365, 120] on input "text" at bounding box center [397, 126] width 228 height 20
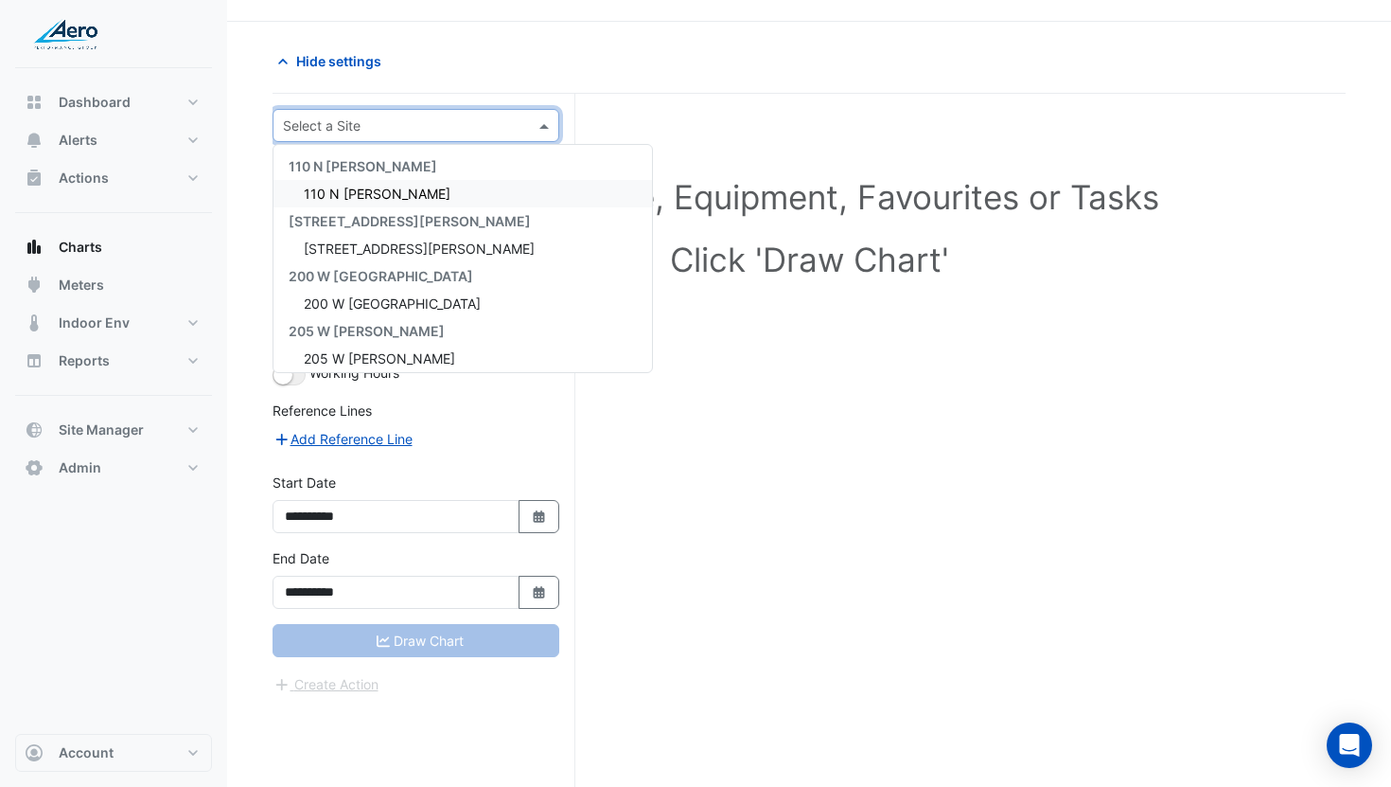
click at [354, 182] on div "110 N [PERSON_NAME]" at bounding box center [463, 193] width 379 height 27
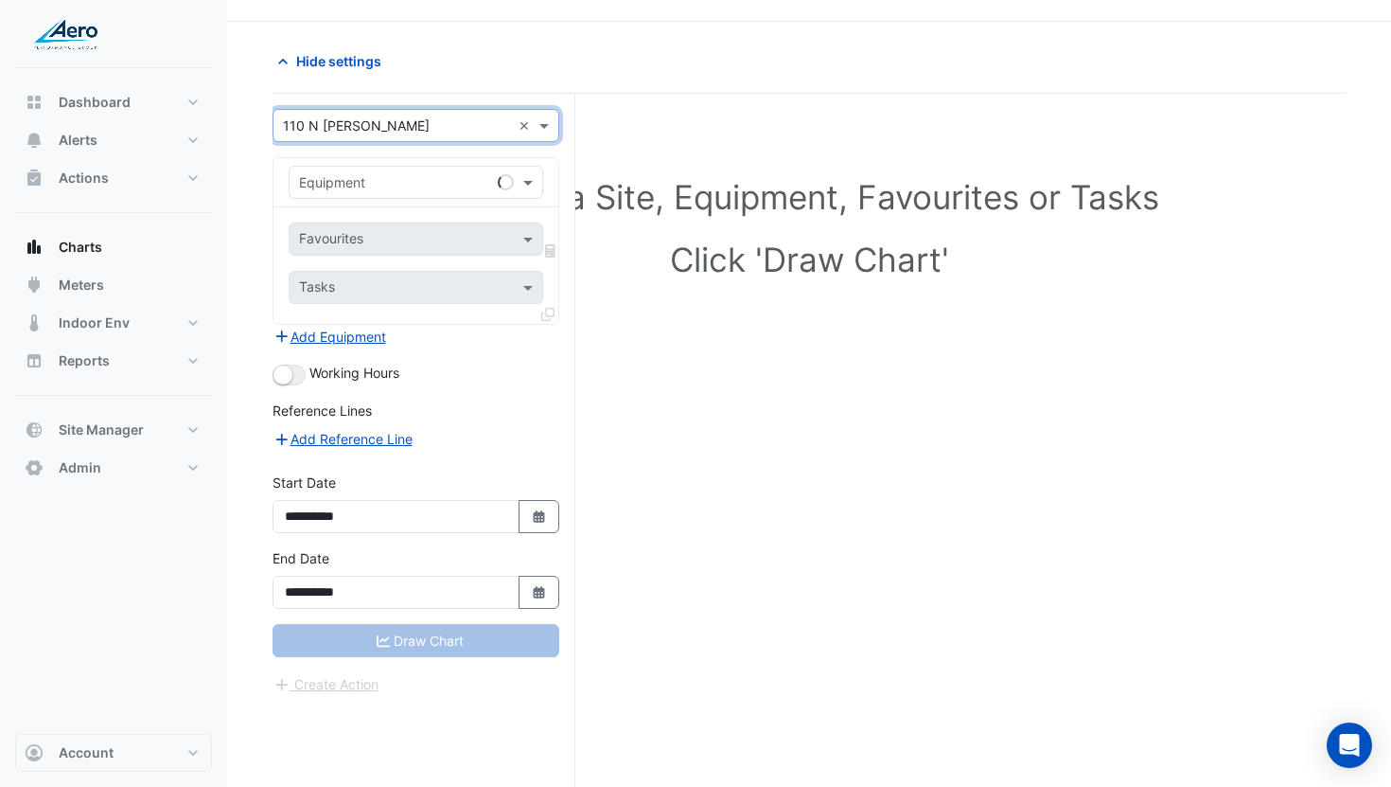
click at [373, 181] on input "text" at bounding box center [397, 183] width 196 height 20
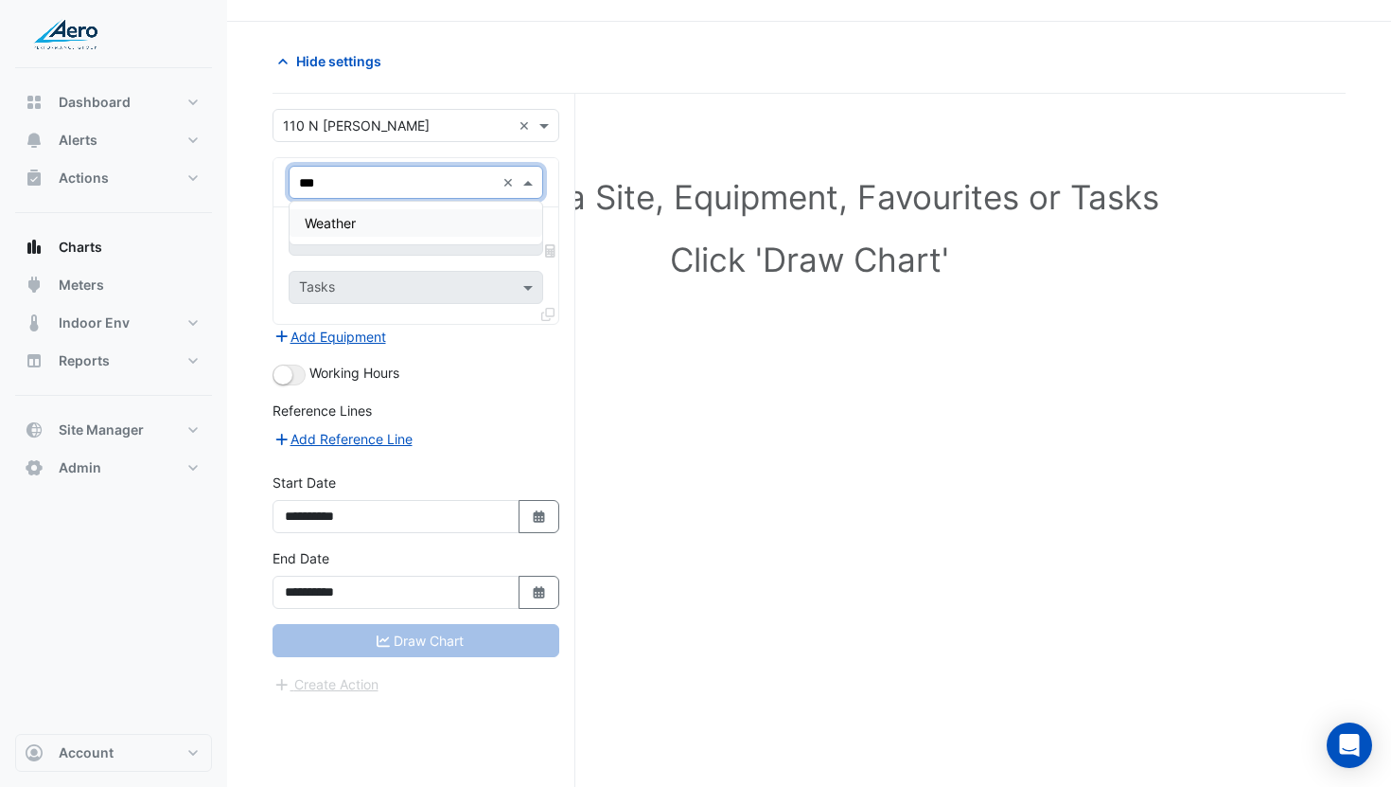
type input "****"
click at [349, 216] on span "Weather" at bounding box center [330, 223] width 51 height 16
click at [366, 231] on input "text" at bounding box center [405, 241] width 212 height 20
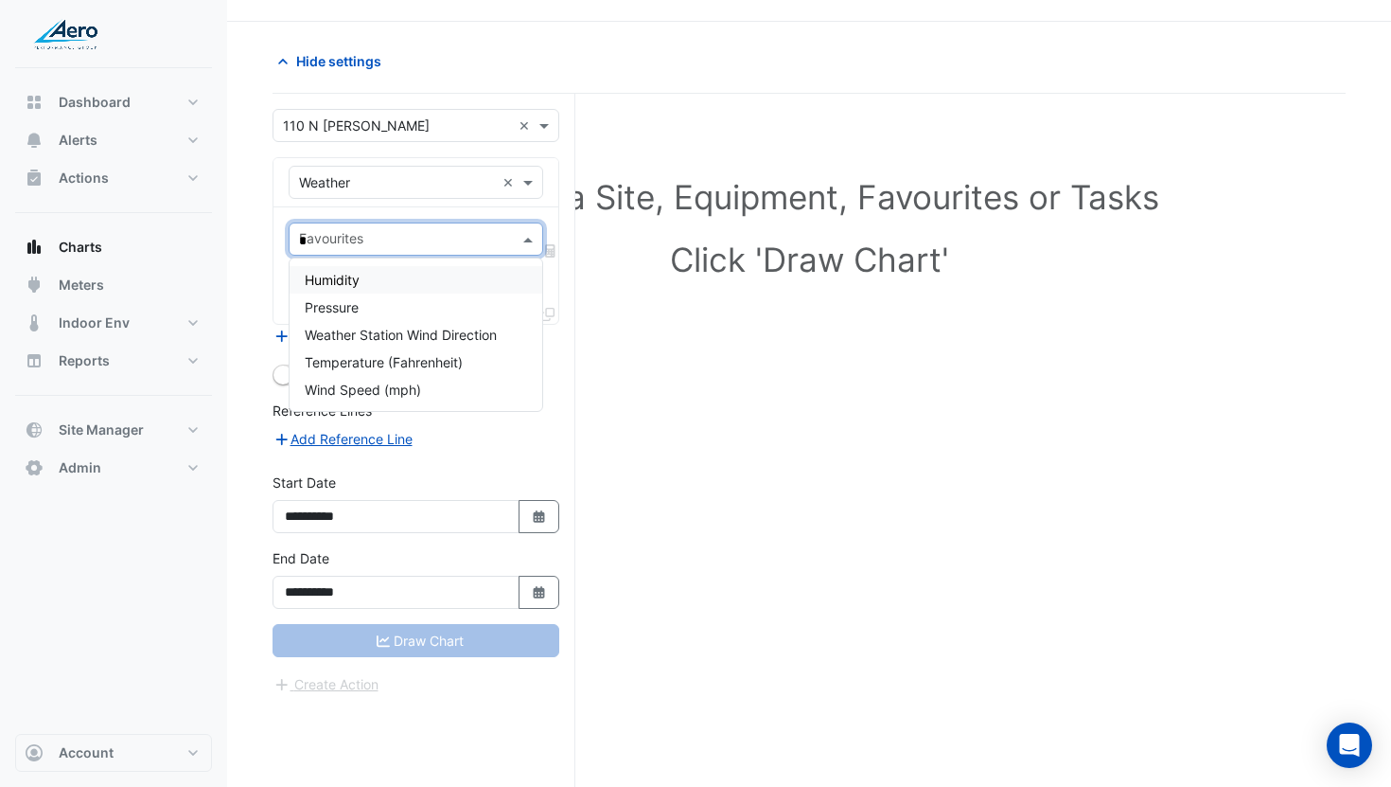
type input "**"
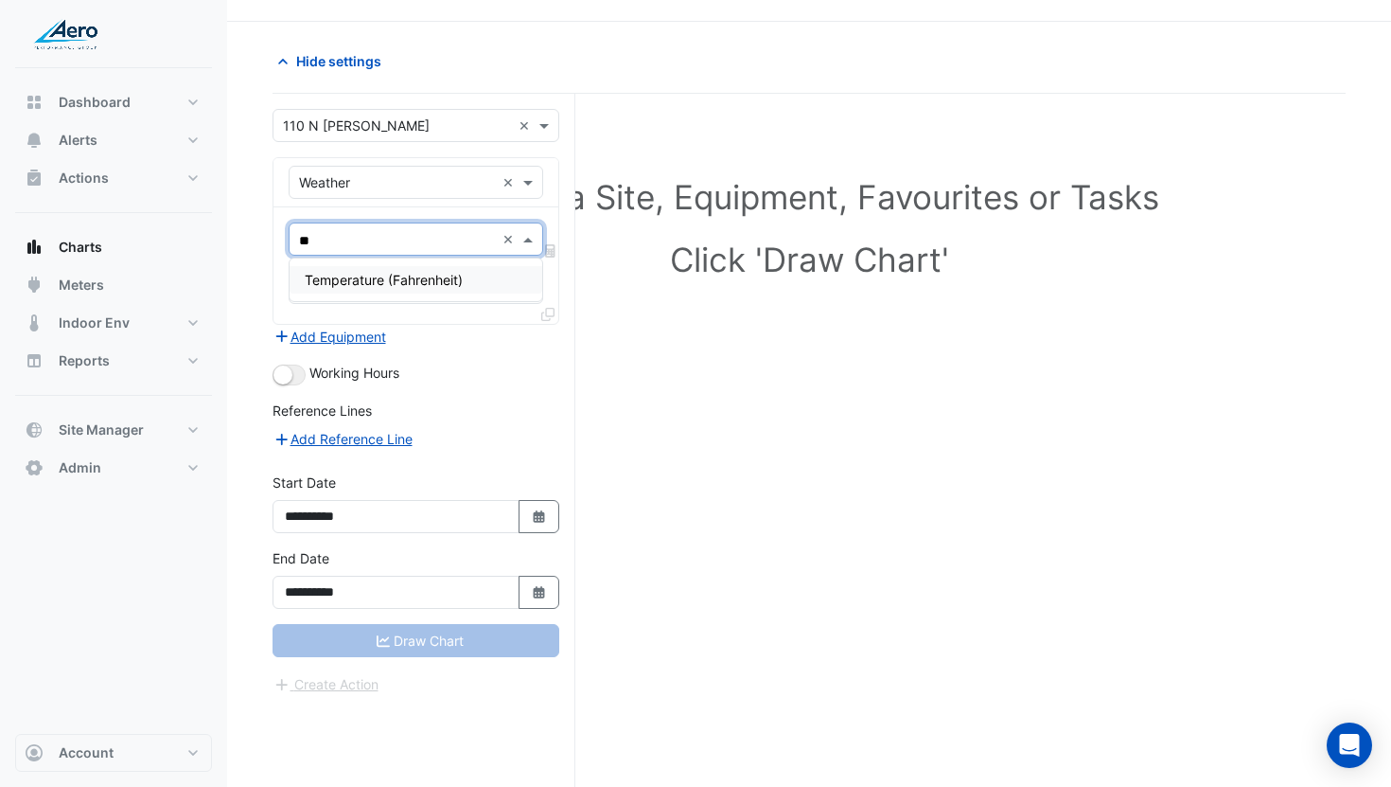
click at [366, 278] on span "Temperature (Fahrenheit)" at bounding box center [384, 280] width 158 height 16
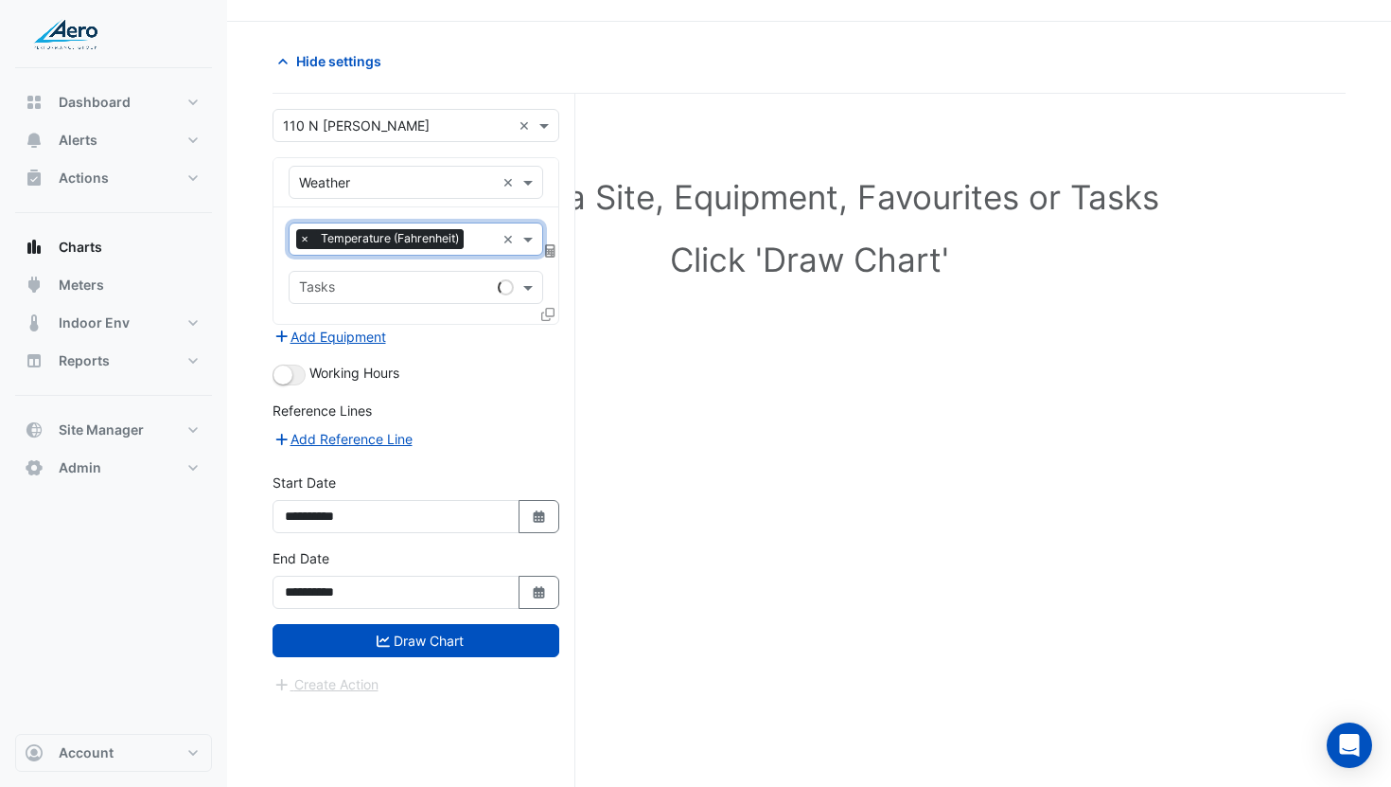
click at [550, 251] on icon at bounding box center [550, 250] width 10 height 13
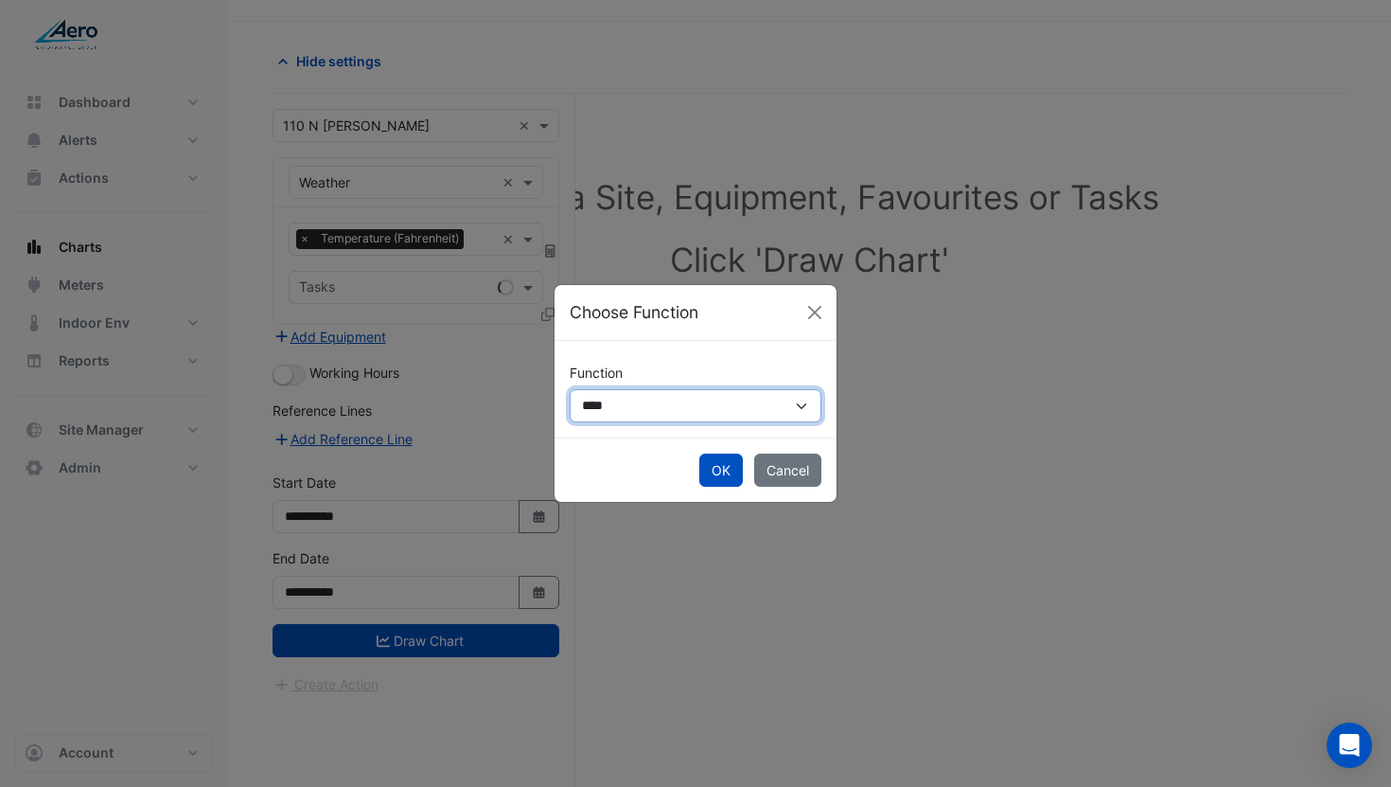
click at [622, 402] on select "**********" at bounding box center [696, 405] width 252 height 33
select select "******"
click at [570, 389] on select "**********" at bounding box center [696, 405] width 252 height 33
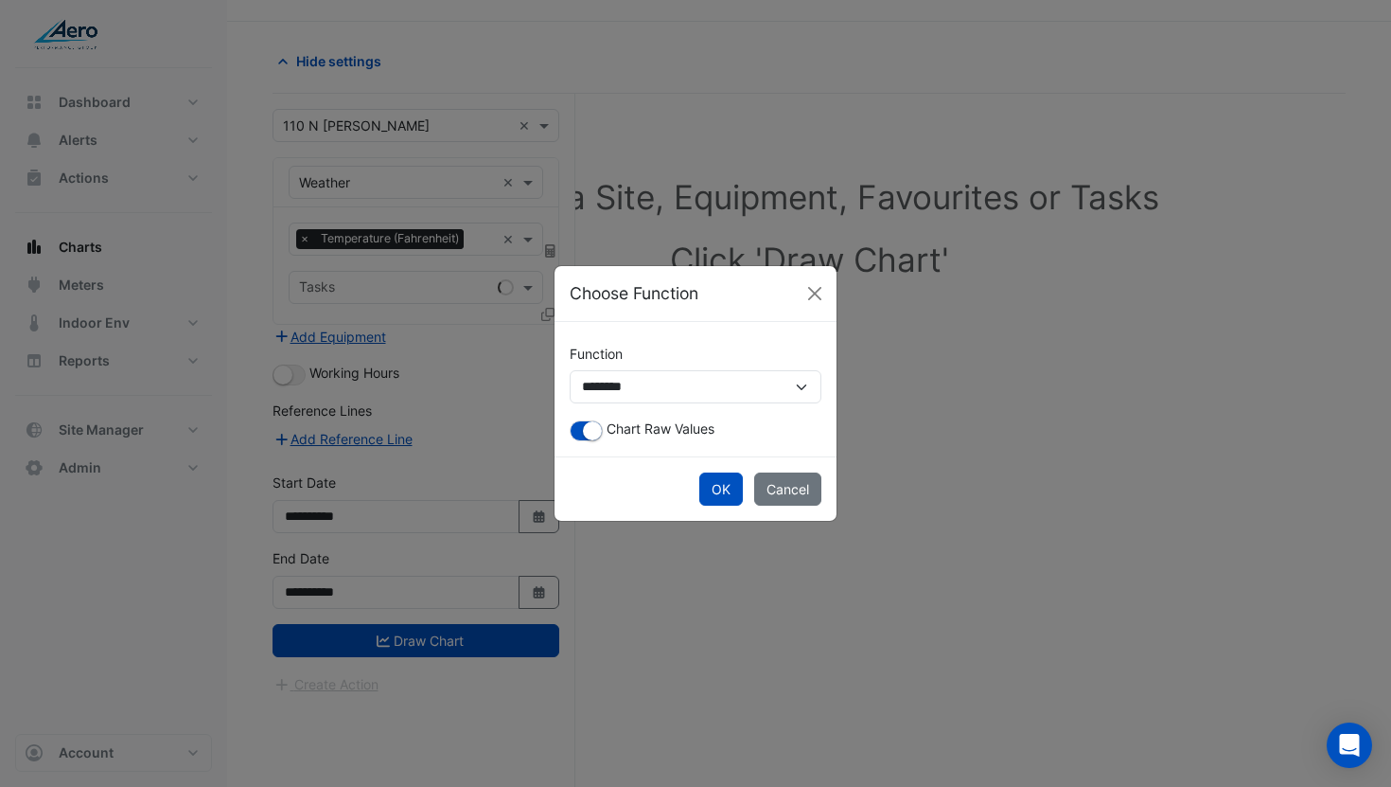
click at [590, 443] on div "**********" at bounding box center [696, 389] width 282 height 134
click at [587, 437] on small "button" at bounding box center [592, 430] width 19 height 19
click at [718, 484] on button "OK" at bounding box center [722, 488] width 44 height 33
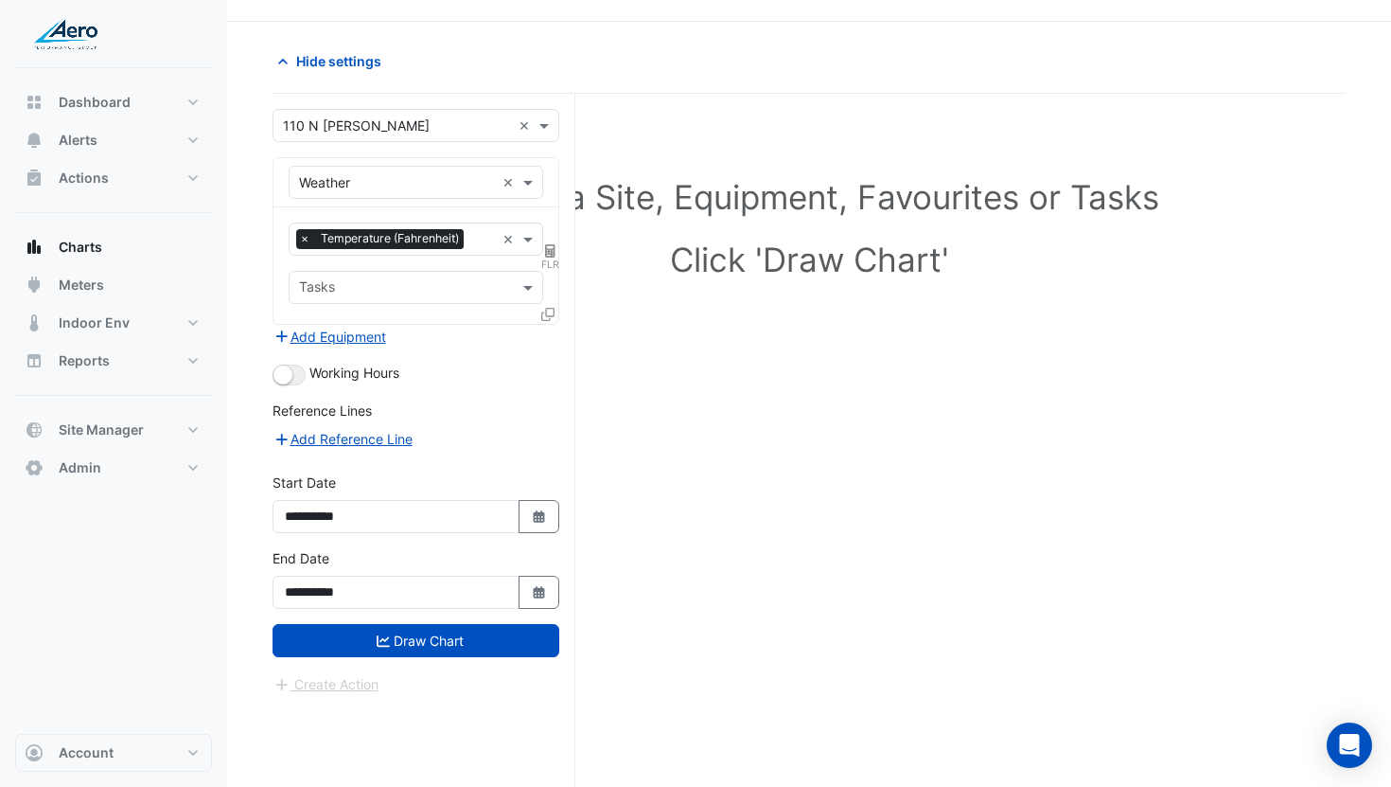
click at [292, 383] on div "Working Hours" at bounding box center [416, 374] width 287 height 23
click at [289, 371] on small "button" at bounding box center [283, 374] width 19 height 19
click at [327, 334] on button "Add Equipment" at bounding box center [330, 337] width 115 height 22
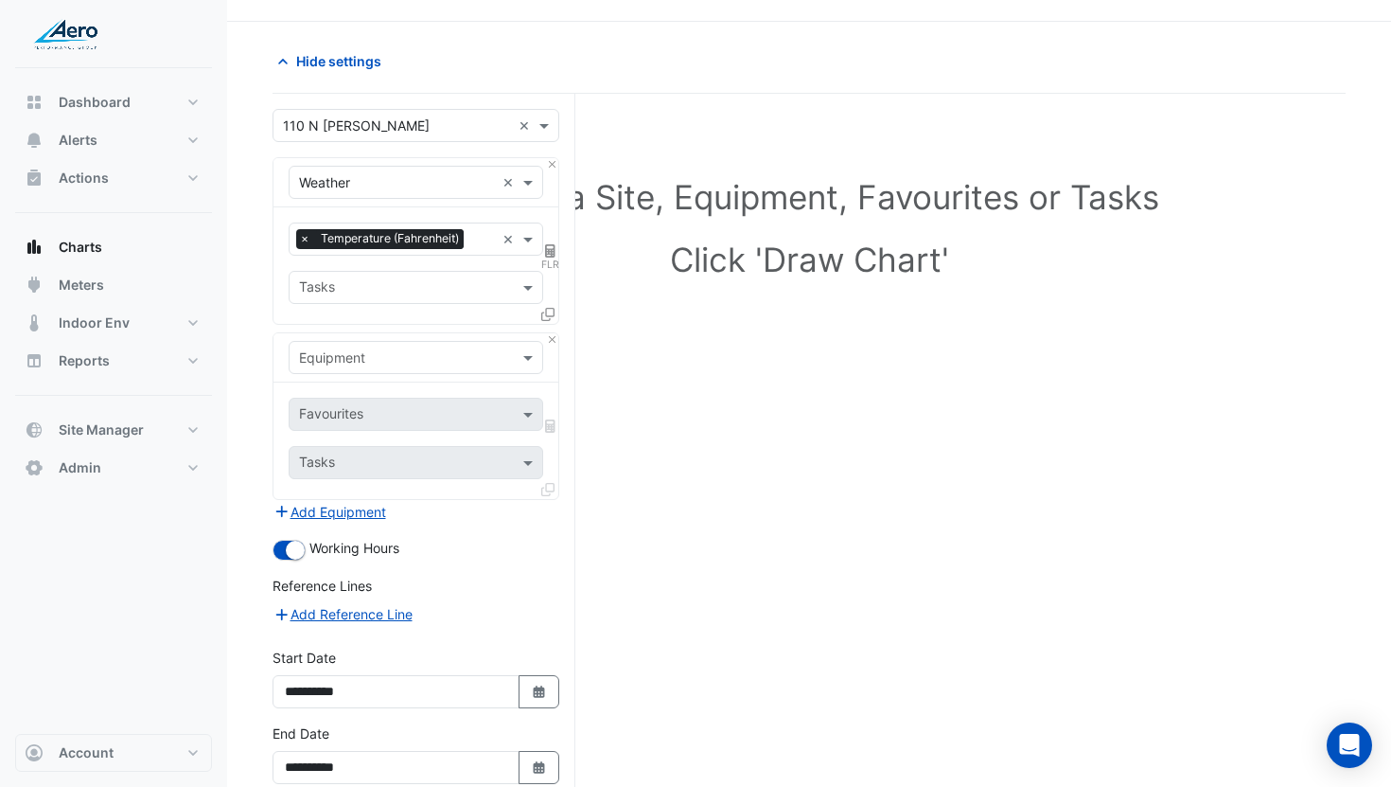
click at [334, 351] on input "text" at bounding box center [397, 358] width 196 height 20
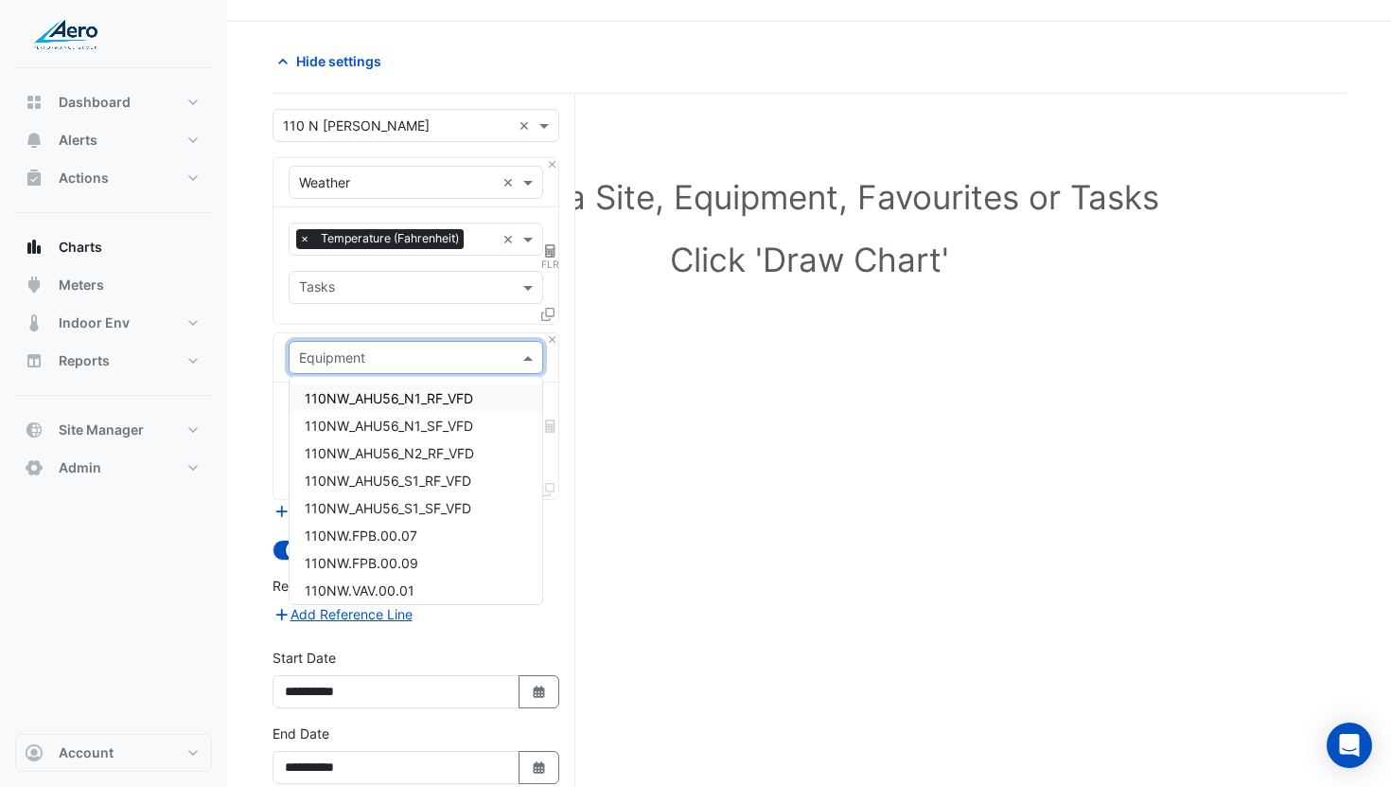
click at [353, 396] on span "110NW_AHU56_N1_RF_VFD" at bounding box center [389, 398] width 168 height 16
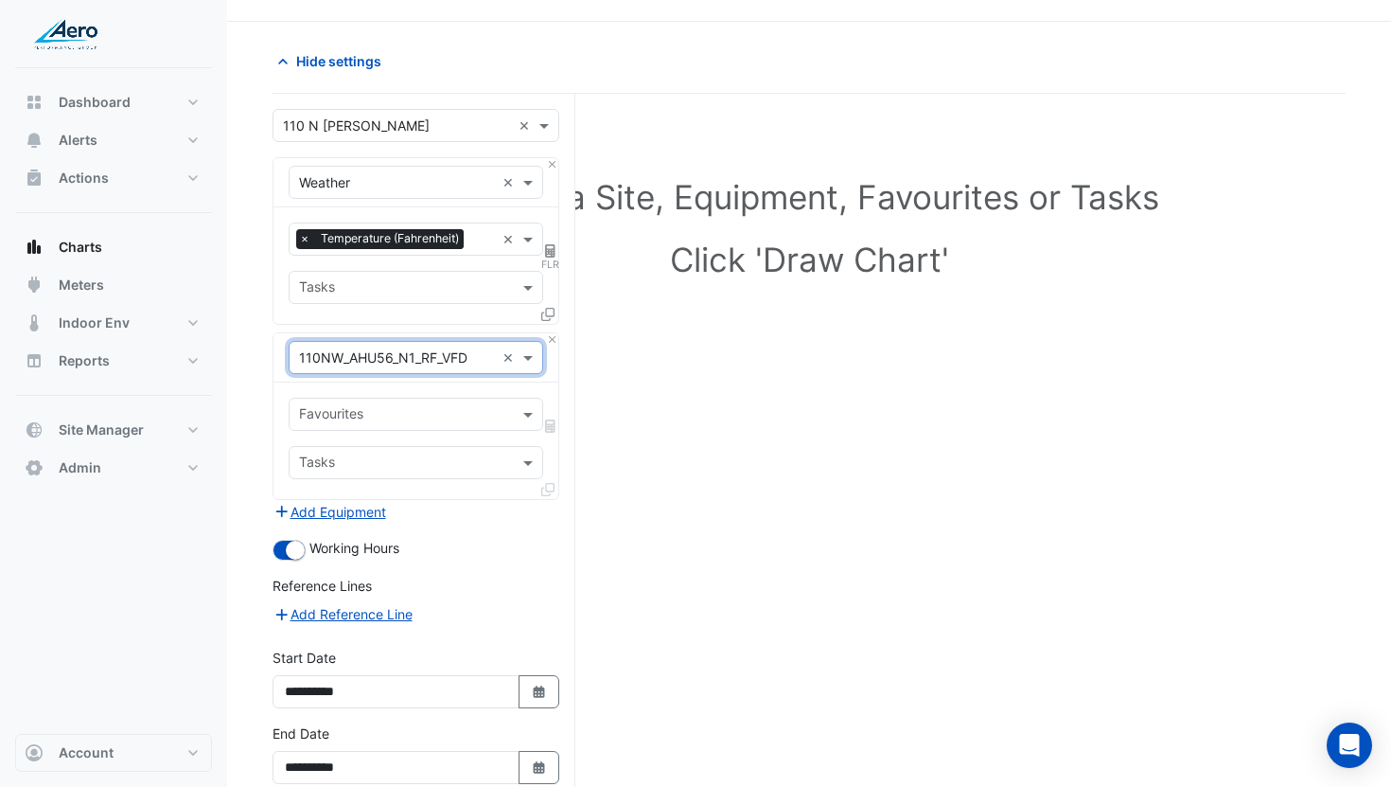
click at [340, 370] on div "× 110NW_AHU56_N1_RF_VFD ×" at bounding box center [416, 357] width 255 height 33
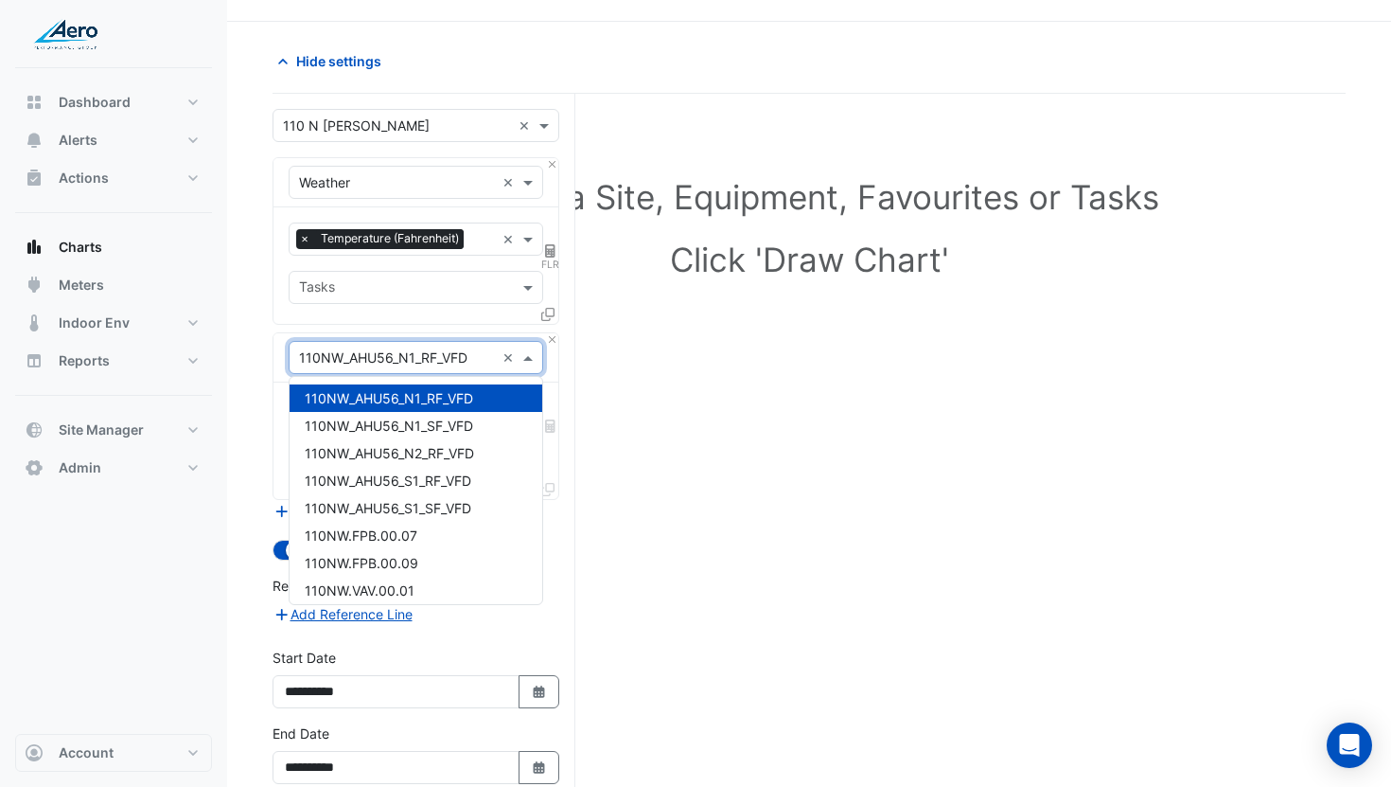
click at [338, 356] on input "text" at bounding box center [397, 358] width 196 height 20
type input "***"
click at [388, 545] on div "AHU-23.N" at bounding box center [416, 535] width 253 height 27
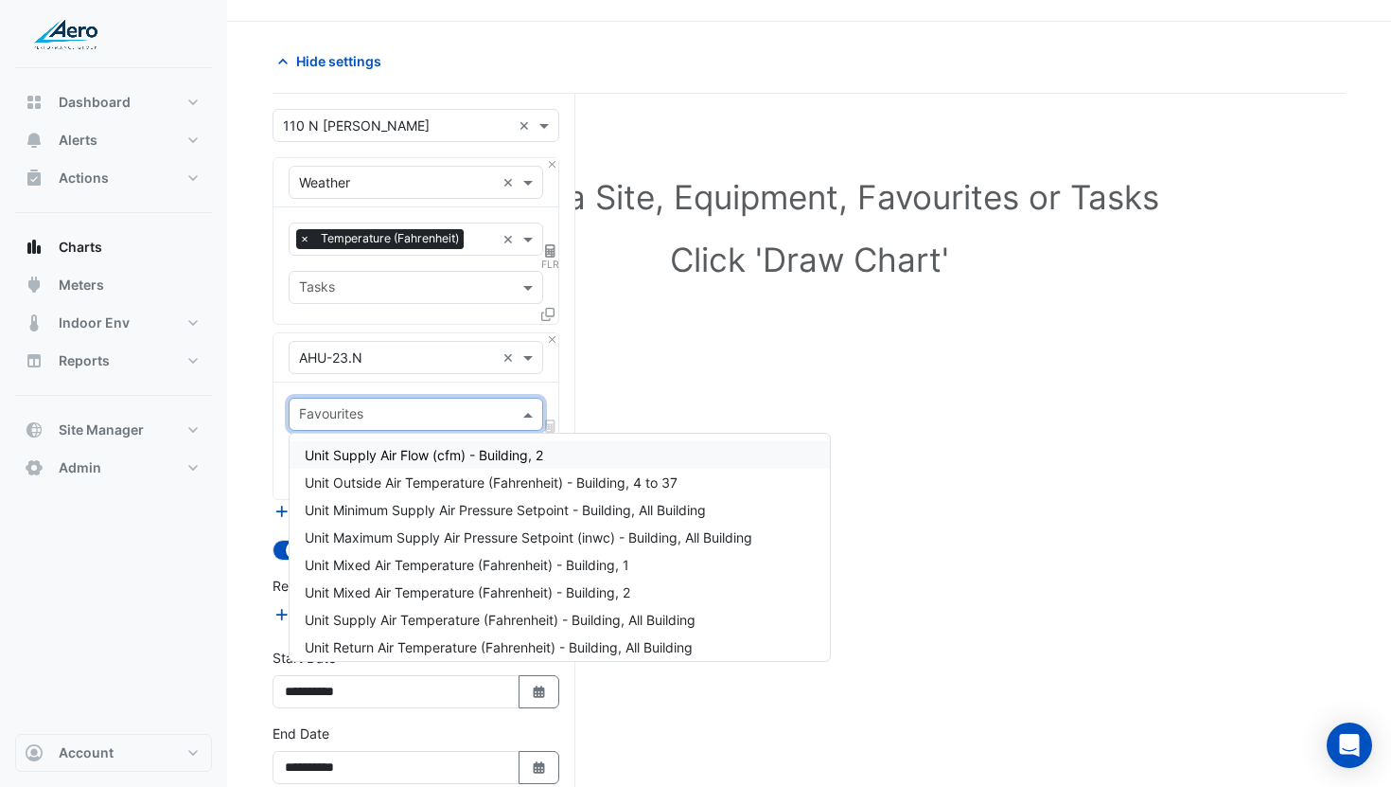
click at [390, 406] on input "text" at bounding box center [405, 416] width 212 height 20
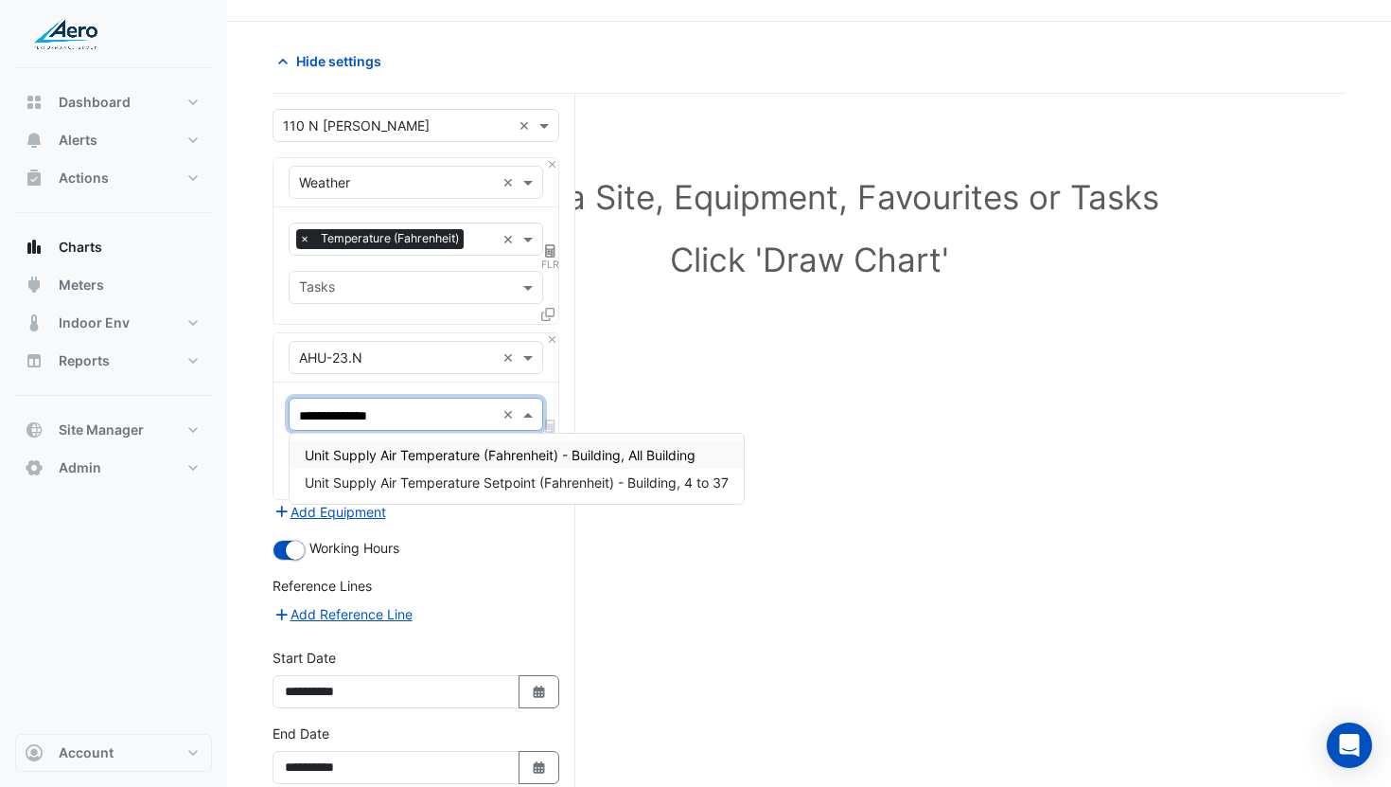
type input "**********"
click at [409, 453] on span "Unit Supply Air Temperature (Fahrenheit) - Building, All Building" at bounding box center [500, 455] width 391 height 16
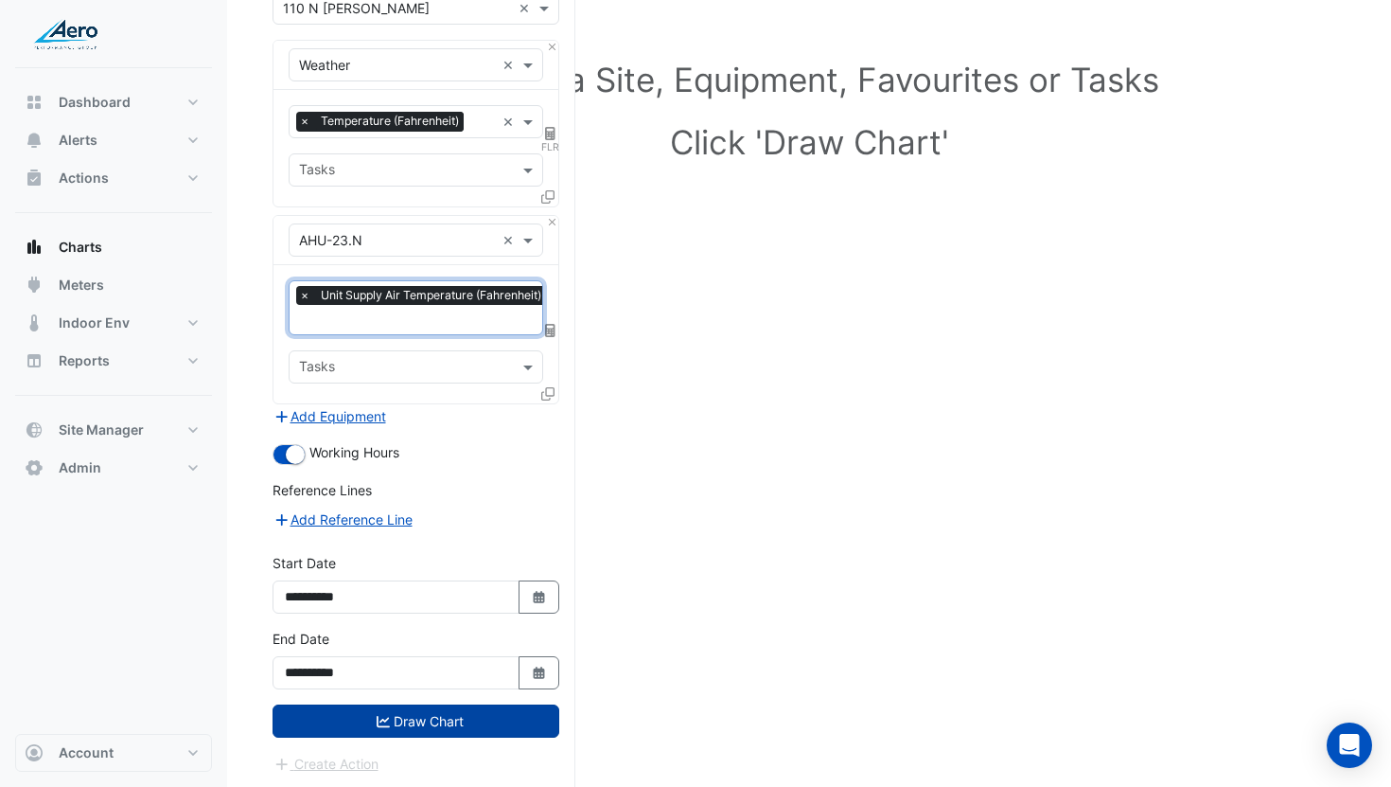
click at [400, 721] on button "Draw Chart" at bounding box center [416, 720] width 287 height 33
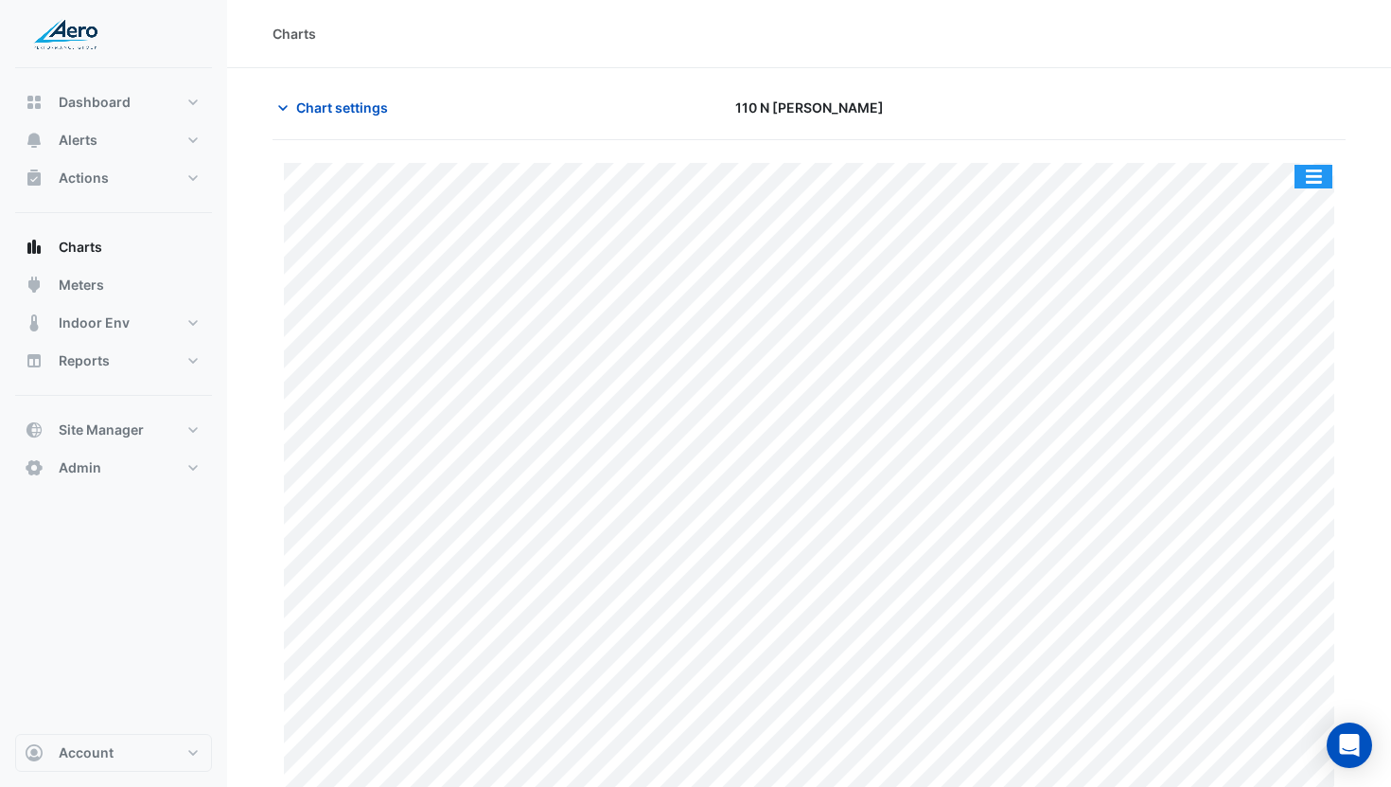
click at [1314, 180] on button "button" at bounding box center [1314, 177] width 38 height 24
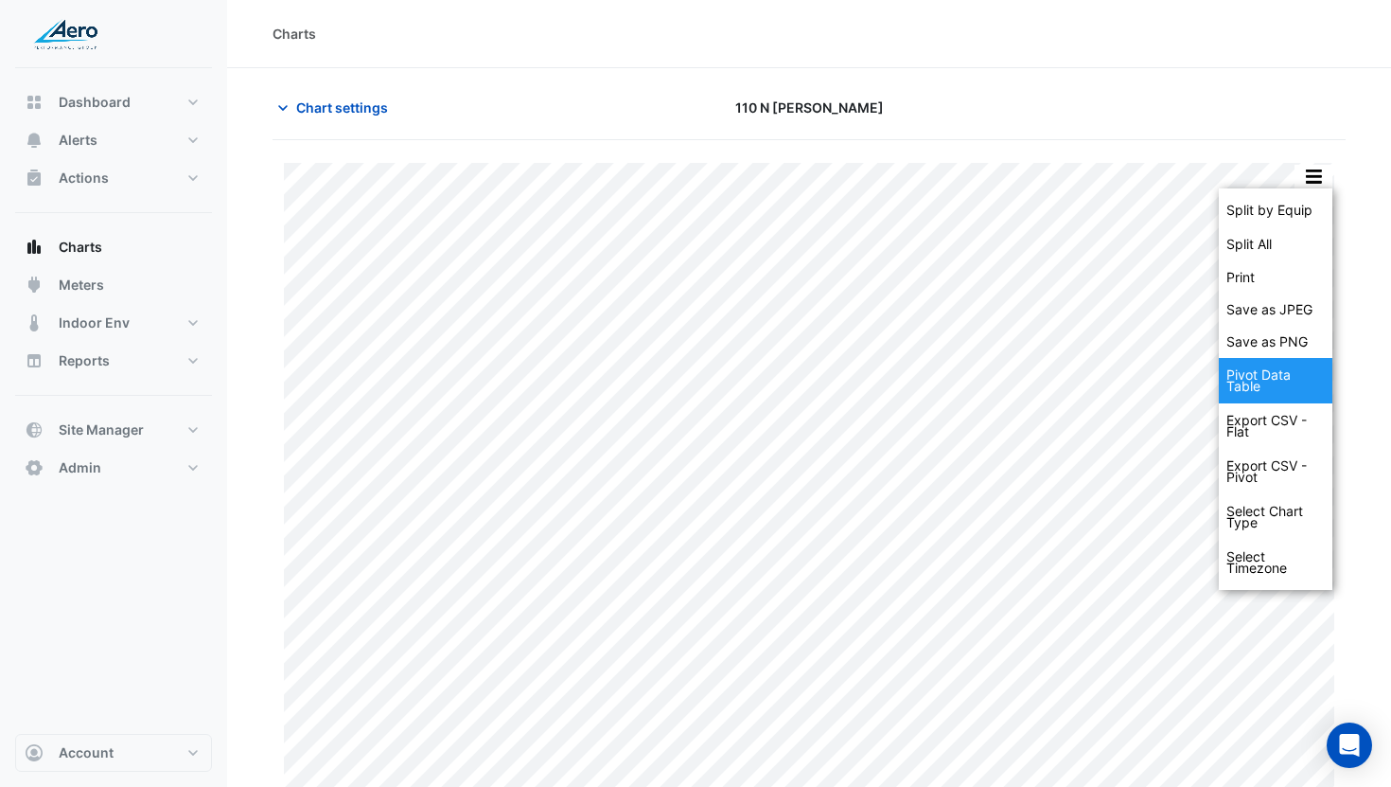
click at [1283, 364] on div "Pivot Data Table" at bounding box center [1276, 380] width 114 height 45
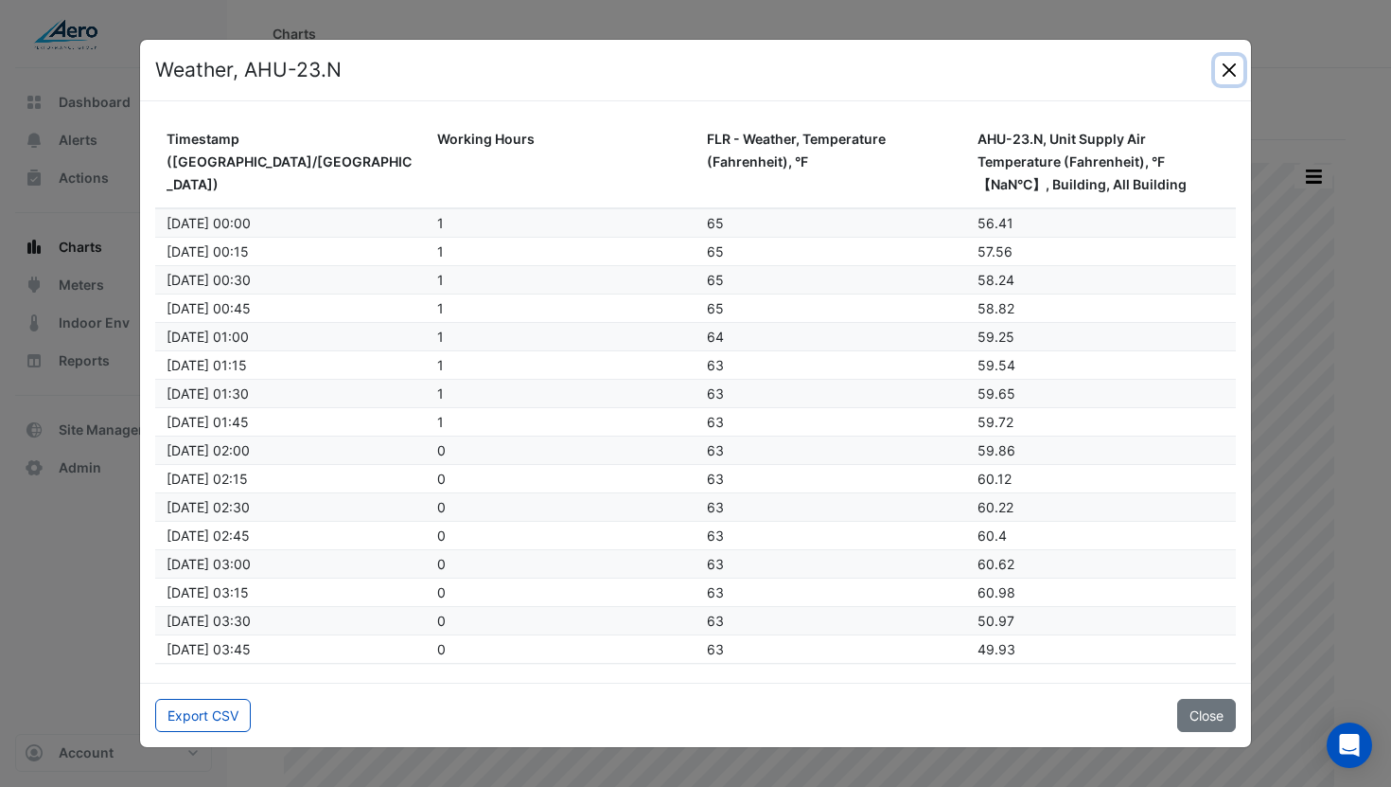
click at [1228, 79] on button "Close" at bounding box center [1229, 70] width 28 height 28
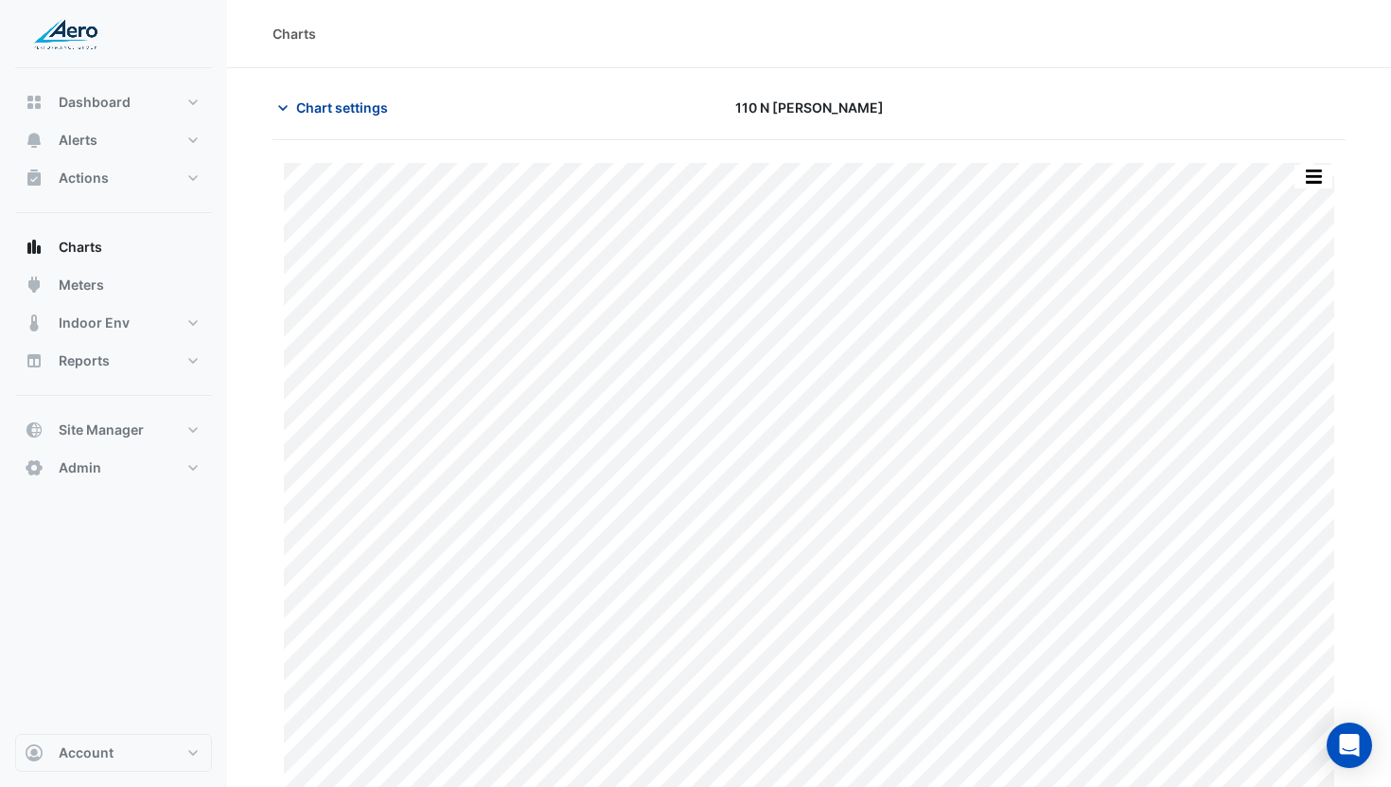
click at [343, 113] on span "Chart settings" at bounding box center [342, 107] width 92 height 20
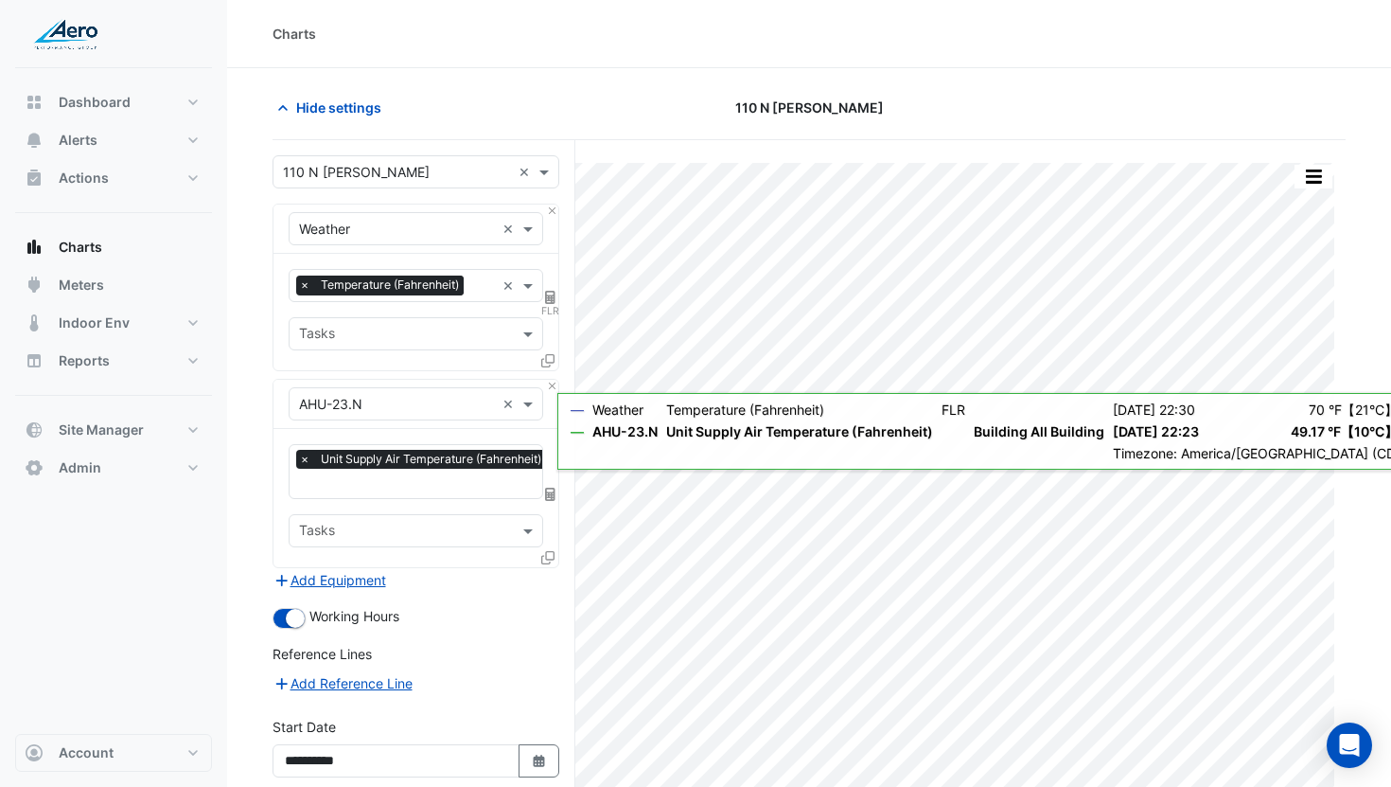
click at [551, 551] on icon at bounding box center [547, 557] width 13 height 13
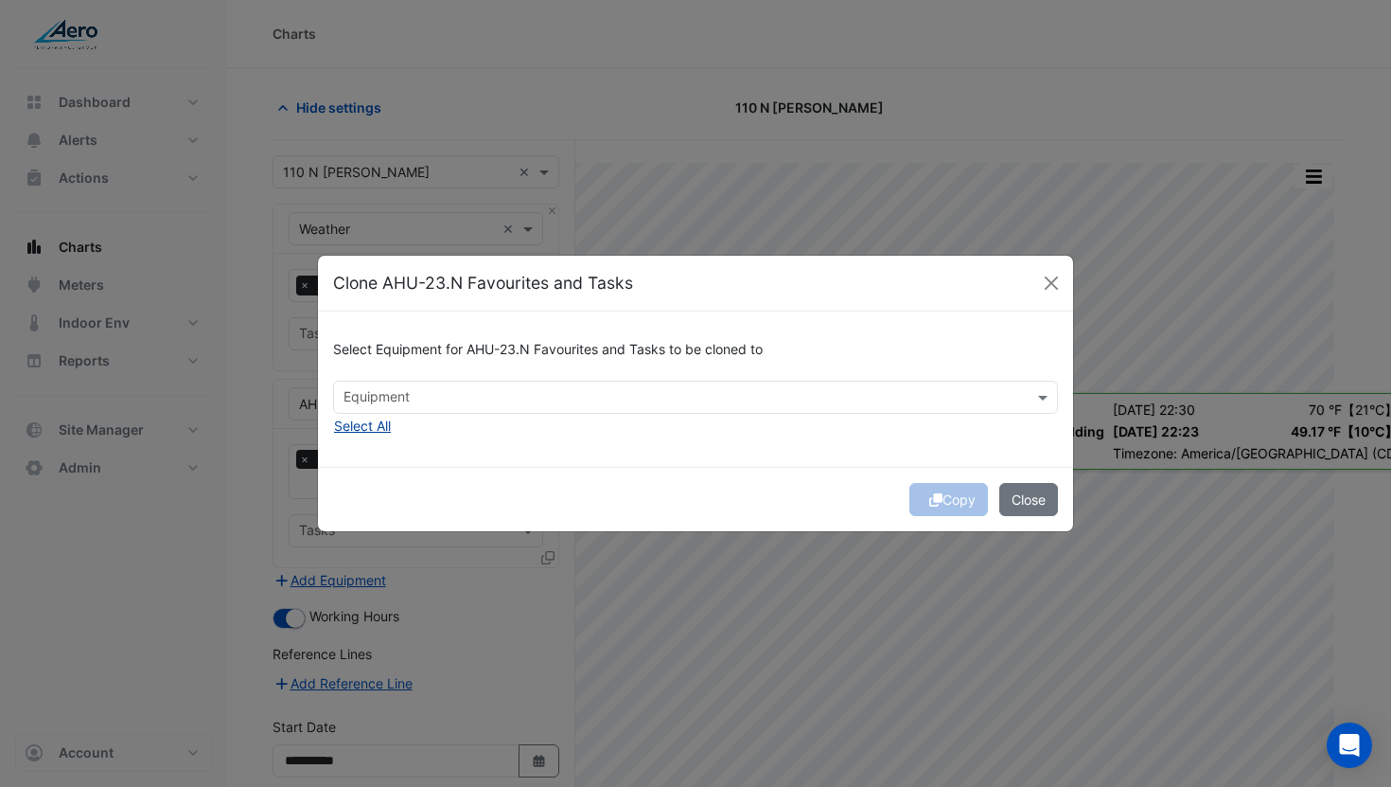
click at [378, 429] on button "Select All" at bounding box center [362, 426] width 59 height 22
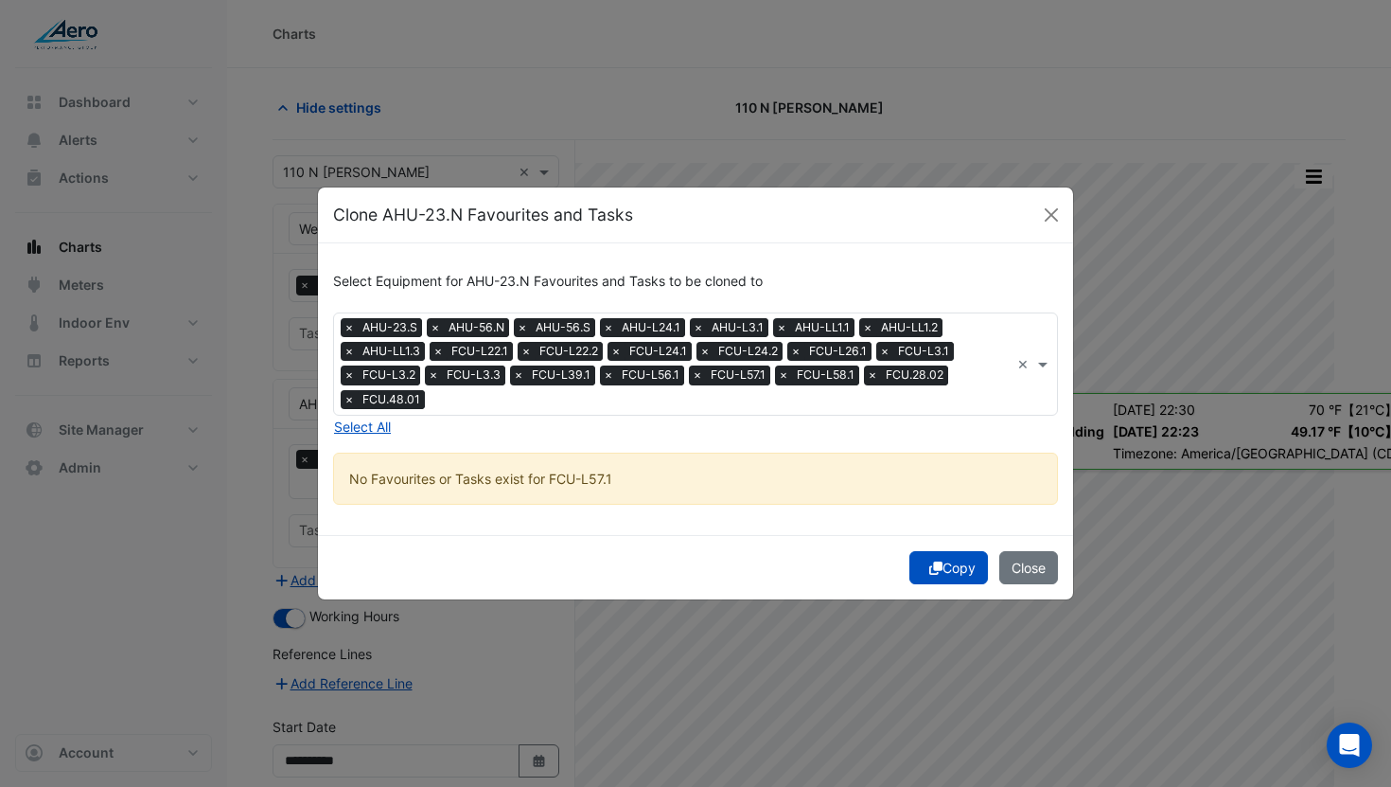
click at [438, 353] on span "×" at bounding box center [438, 351] width 17 height 19
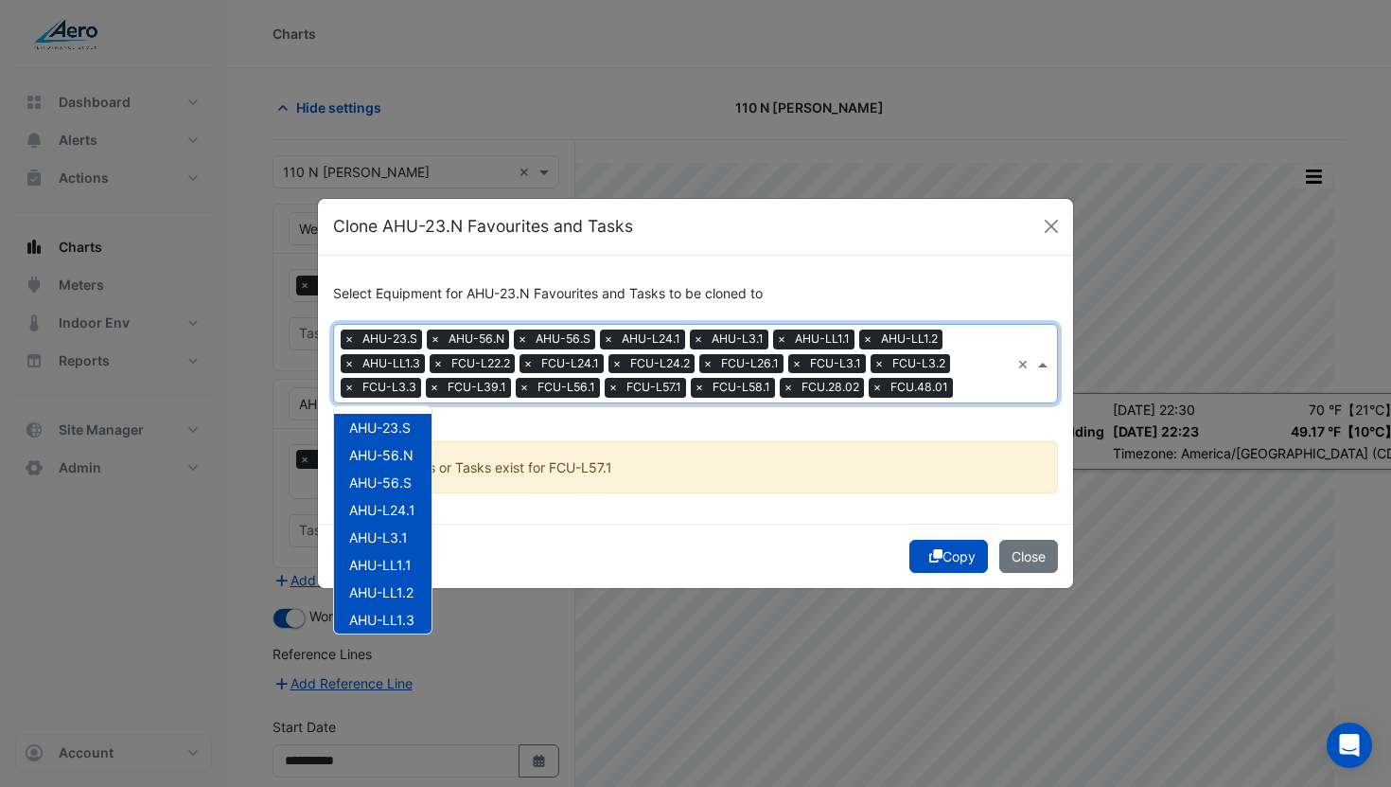
click at [438, 353] on div "× AHU-23.S × AHU-56.N × AHU-56.S × AHU-L24.1 × AHU-L3.1 × AHU-LL1.1 × AHU-LL1.2…" at bounding box center [672, 364] width 676 height 78
click at [440, 358] on span "×" at bounding box center [438, 363] width 17 height 19
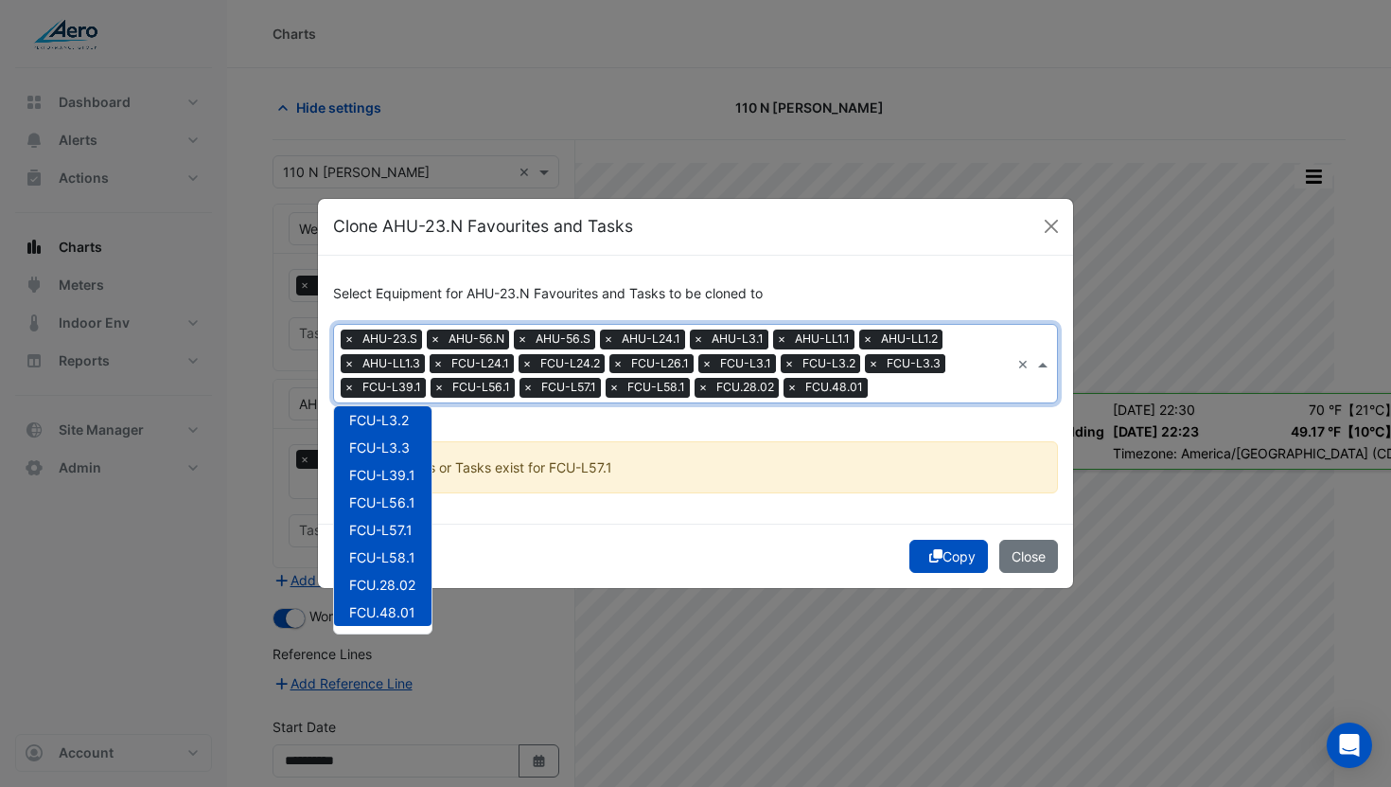
click at [440, 360] on span "×" at bounding box center [438, 363] width 17 height 19
click at [521, 360] on span "×" at bounding box center [529, 363] width 17 height 19
click at [440, 360] on span "×" at bounding box center [438, 363] width 17 height 19
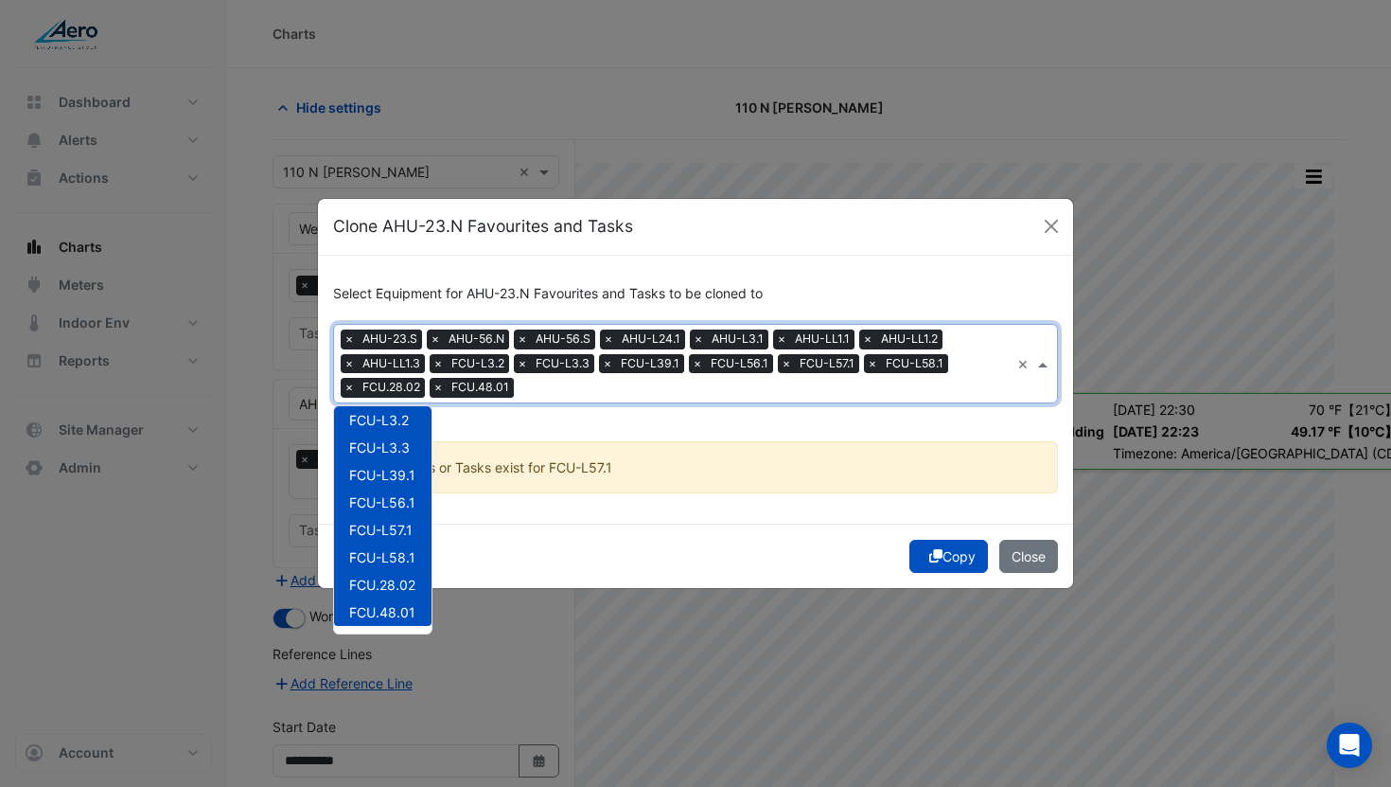
click at [440, 360] on span "×" at bounding box center [438, 363] width 17 height 19
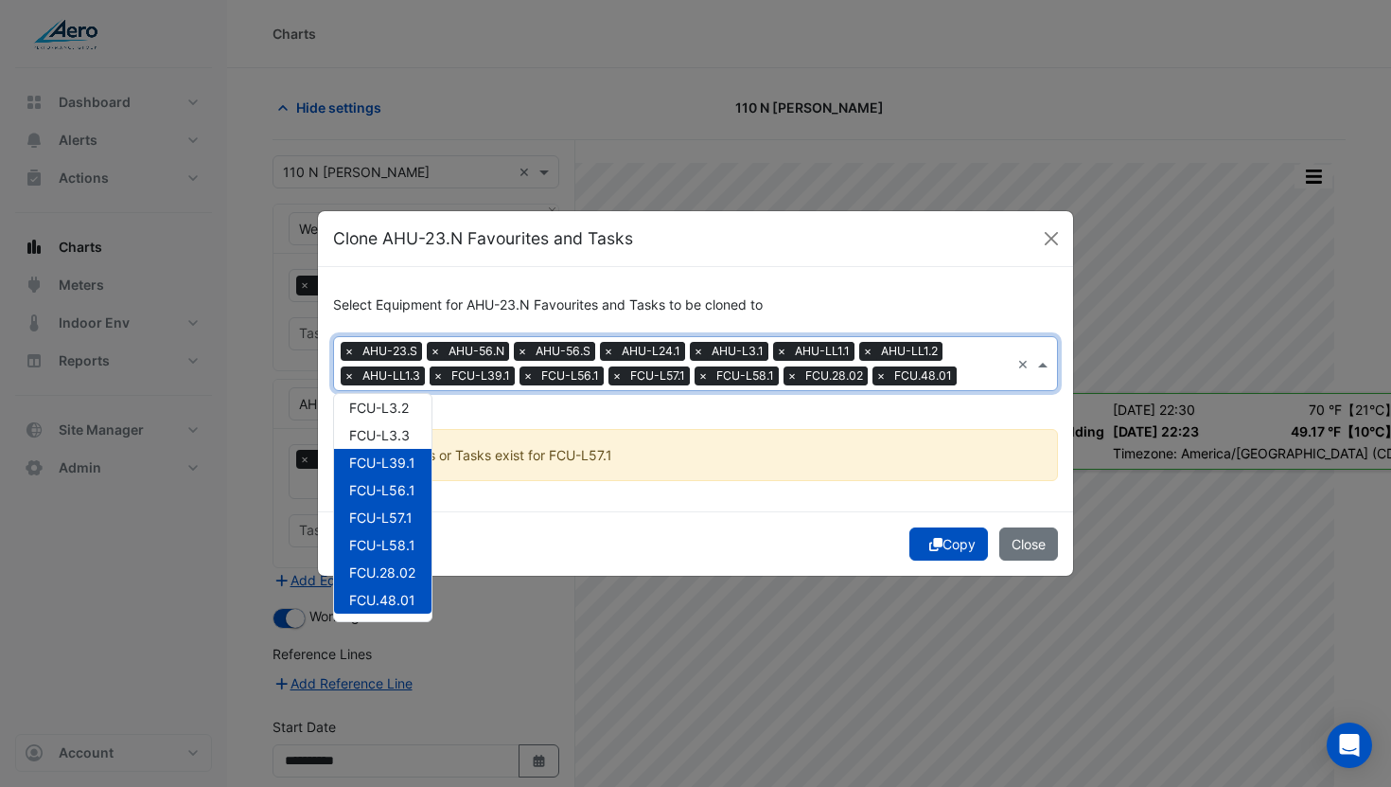
click at [443, 373] on span "×" at bounding box center [438, 375] width 17 height 19
click at [443, 374] on span "×" at bounding box center [438, 375] width 17 height 19
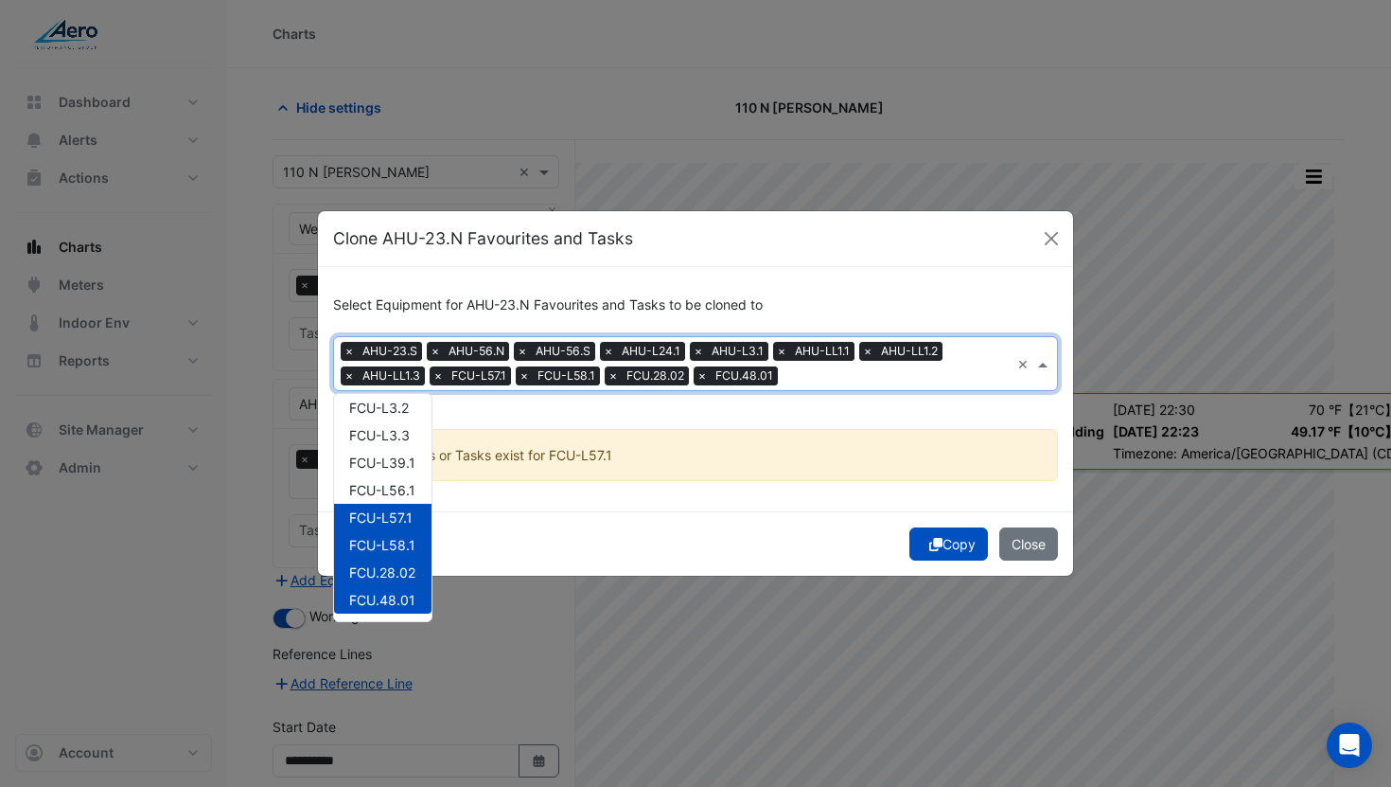
click at [443, 374] on span "×" at bounding box center [438, 375] width 17 height 19
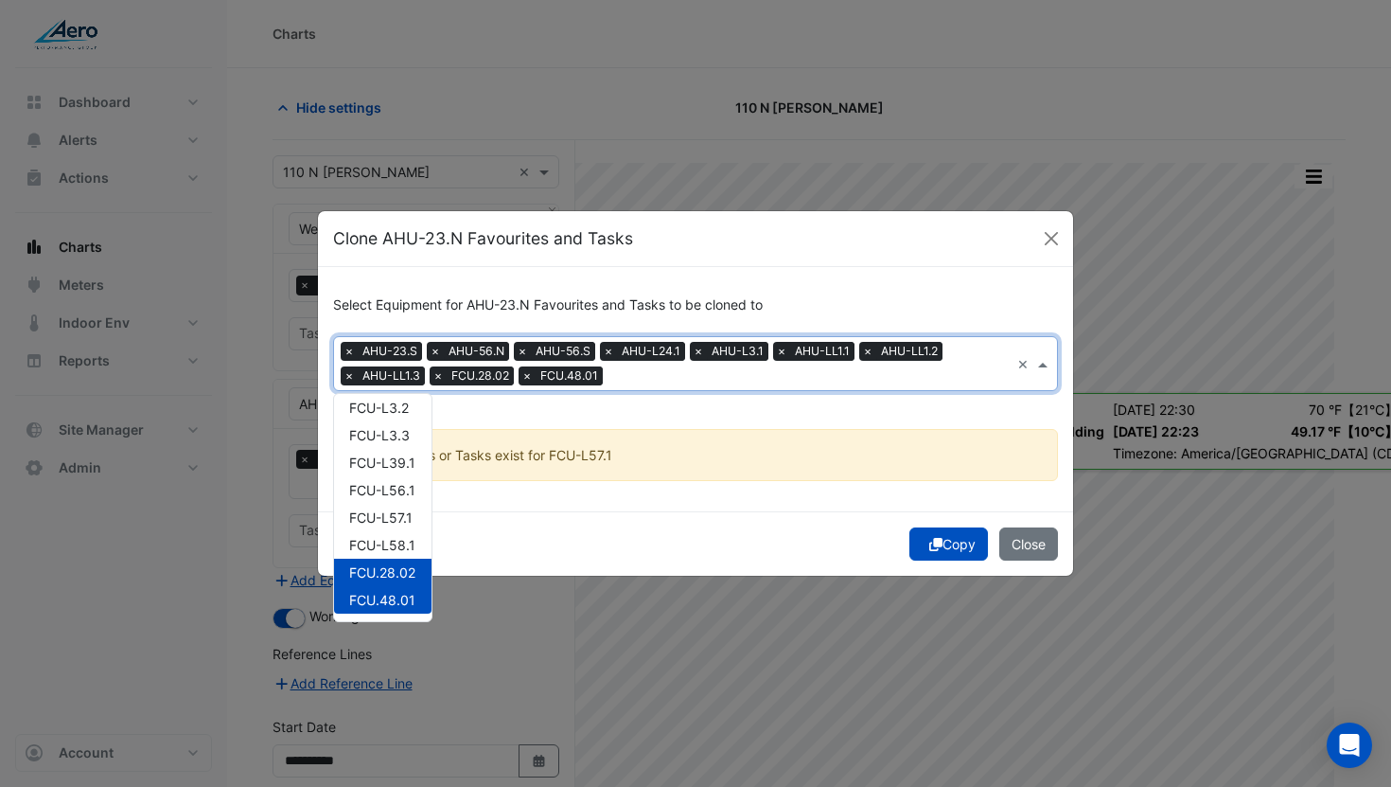
click at [443, 374] on span "×" at bounding box center [438, 375] width 17 height 19
click at [962, 557] on ngb-modal-window "Clone AHU-23.N Favourites and Tasks Select Equipment for AHU-23.N Favourites an…" at bounding box center [695, 393] width 1391 height 787
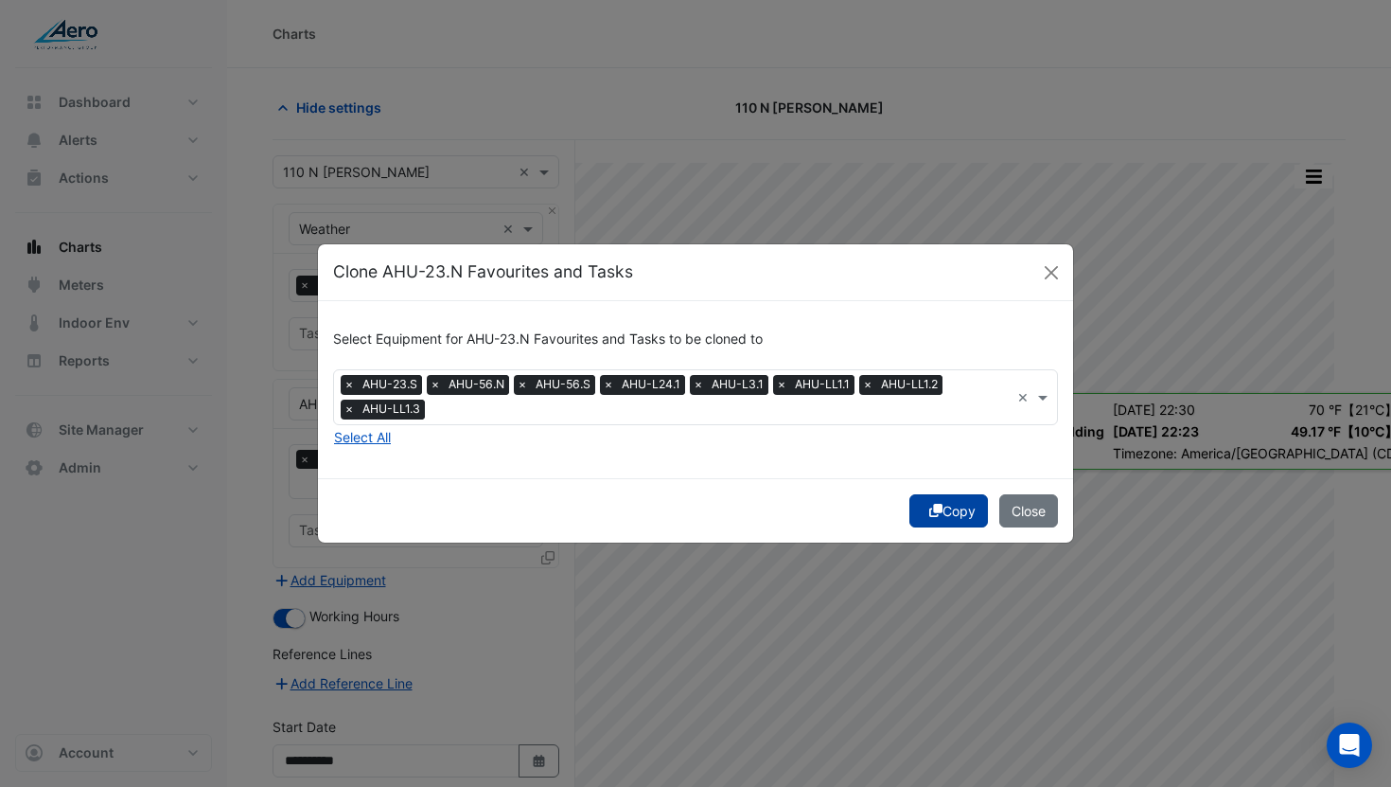
click at [935, 521] on button "Copy" at bounding box center [949, 510] width 79 height 33
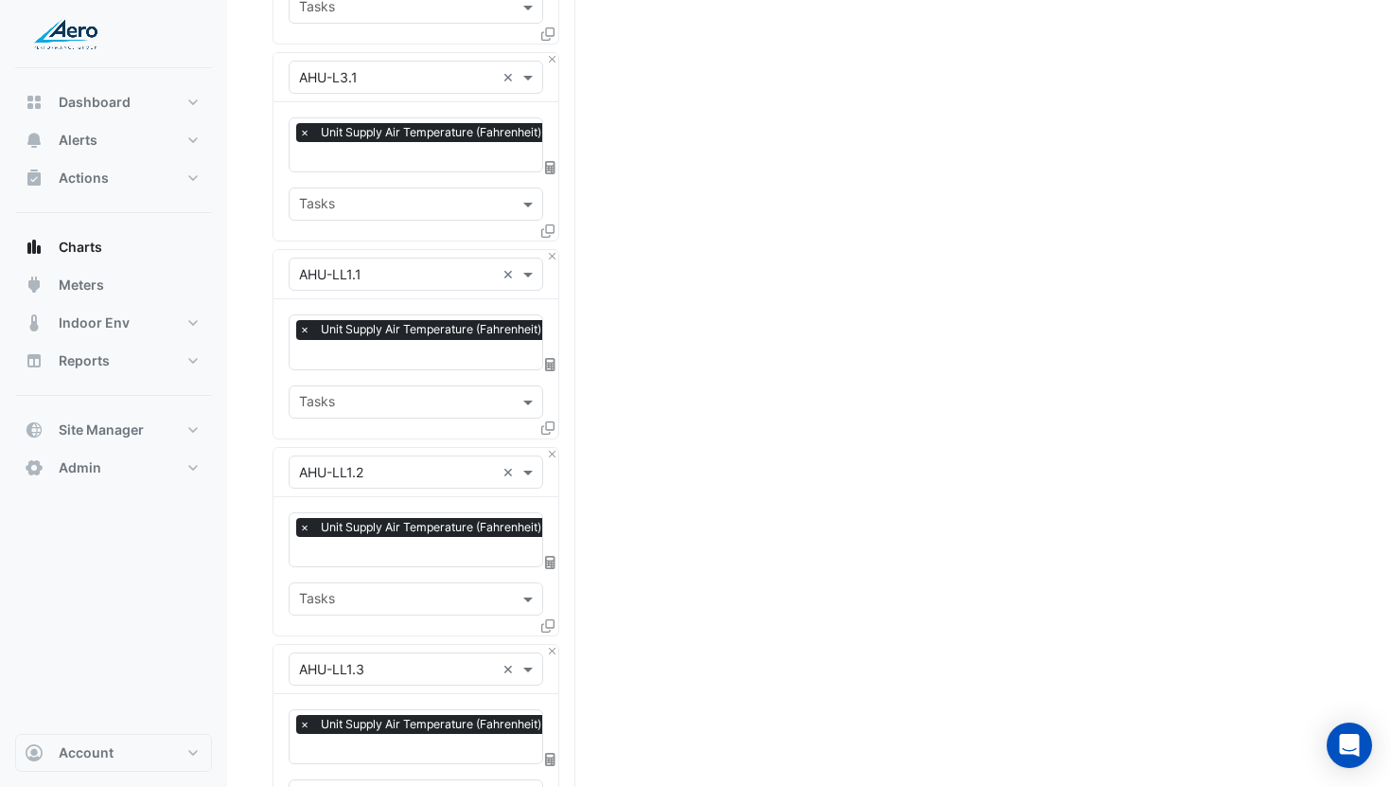
scroll to position [1727, 0]
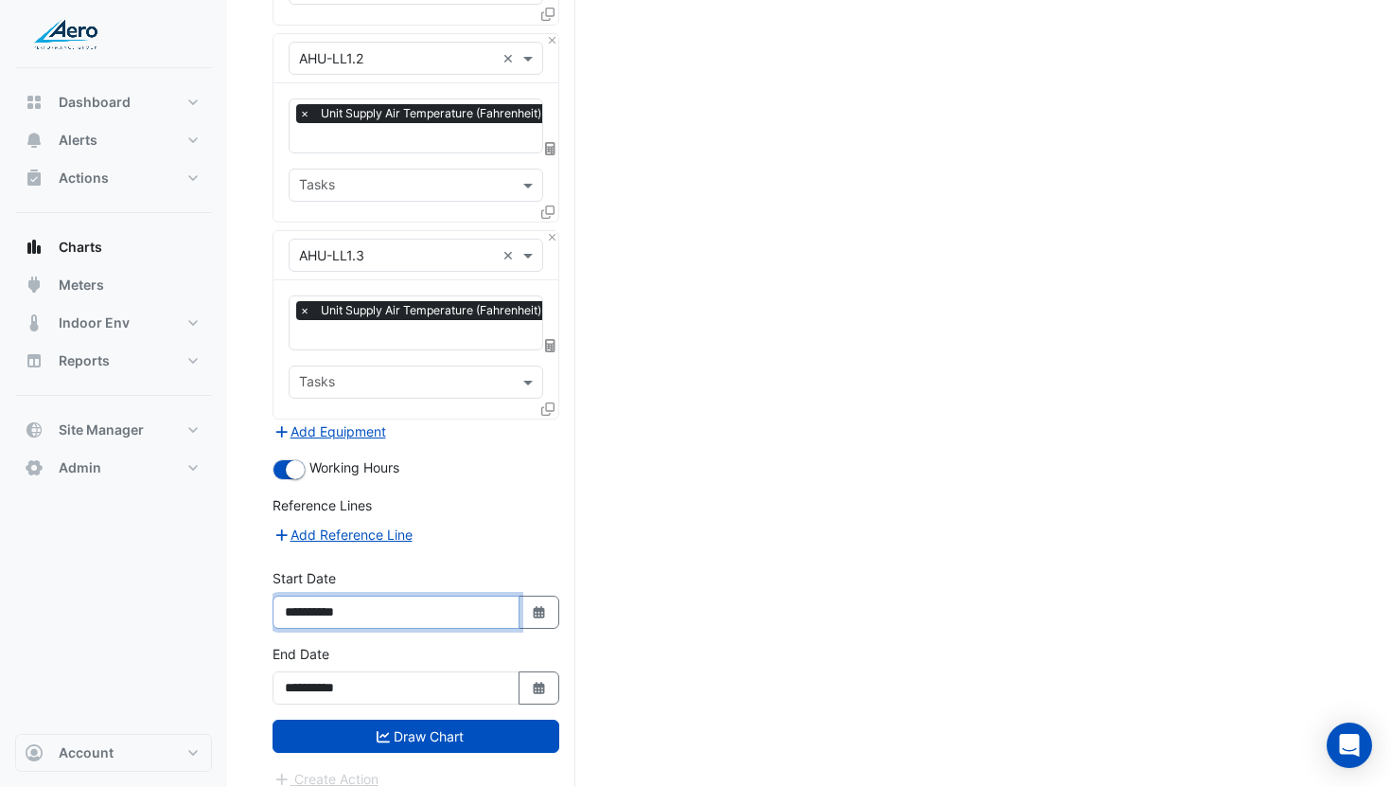
click at [335, 595] on input "**********" at bounding box center [396, 611] width 247 height 33
type input "**********"
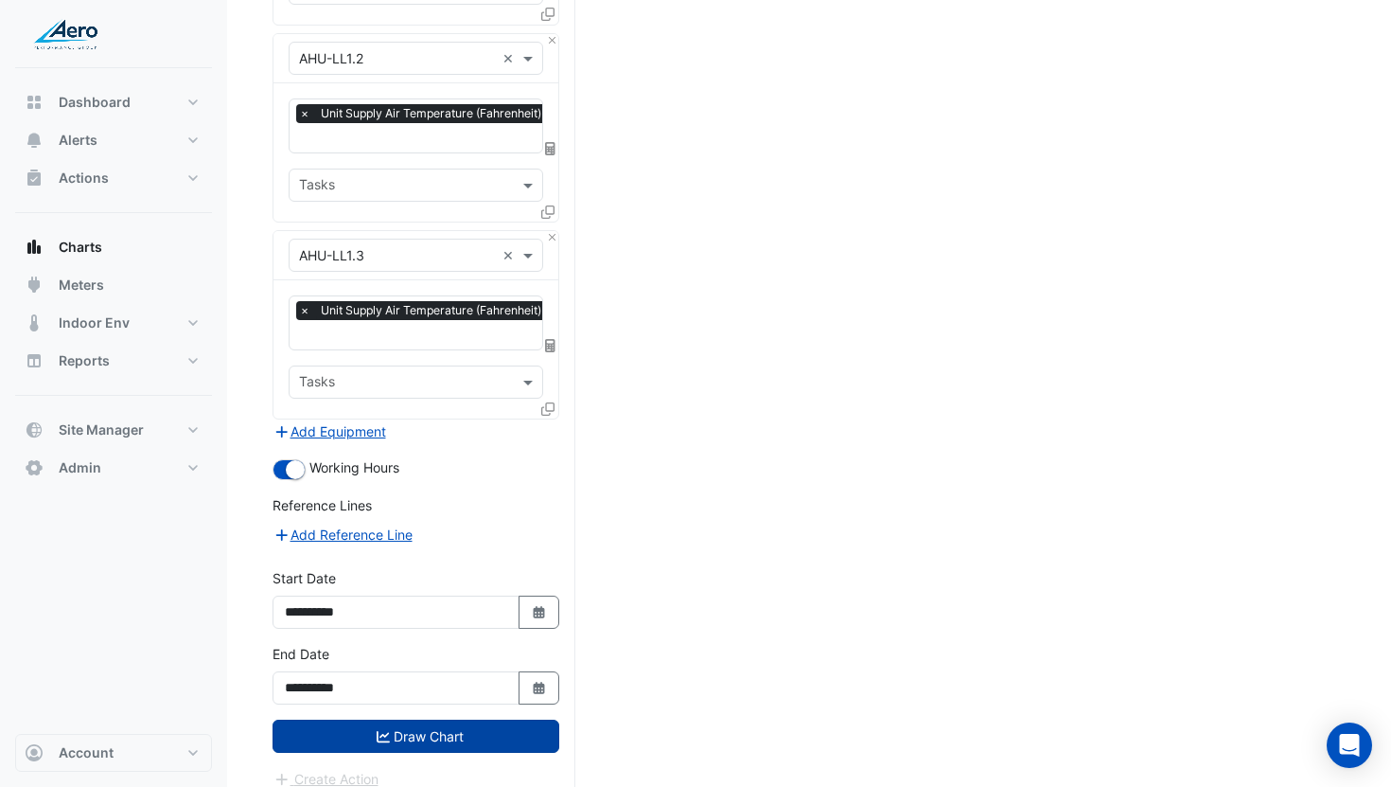
click at [445, 721] on button "Draw Chart" at bounding box center [416, 735] width 287 height 33
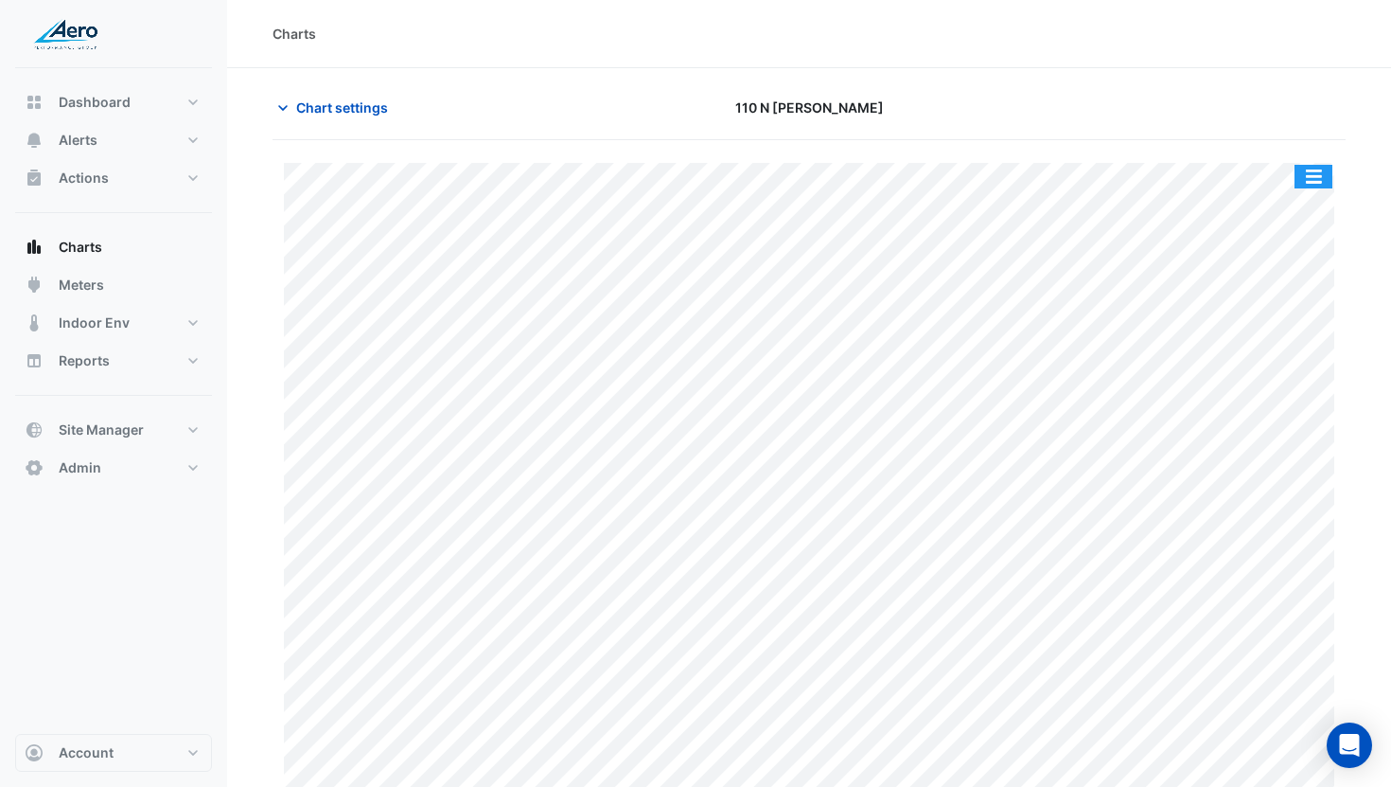
click at [1320, 165] on button "button" at bounding box center [1314, 177] width 38 height 24
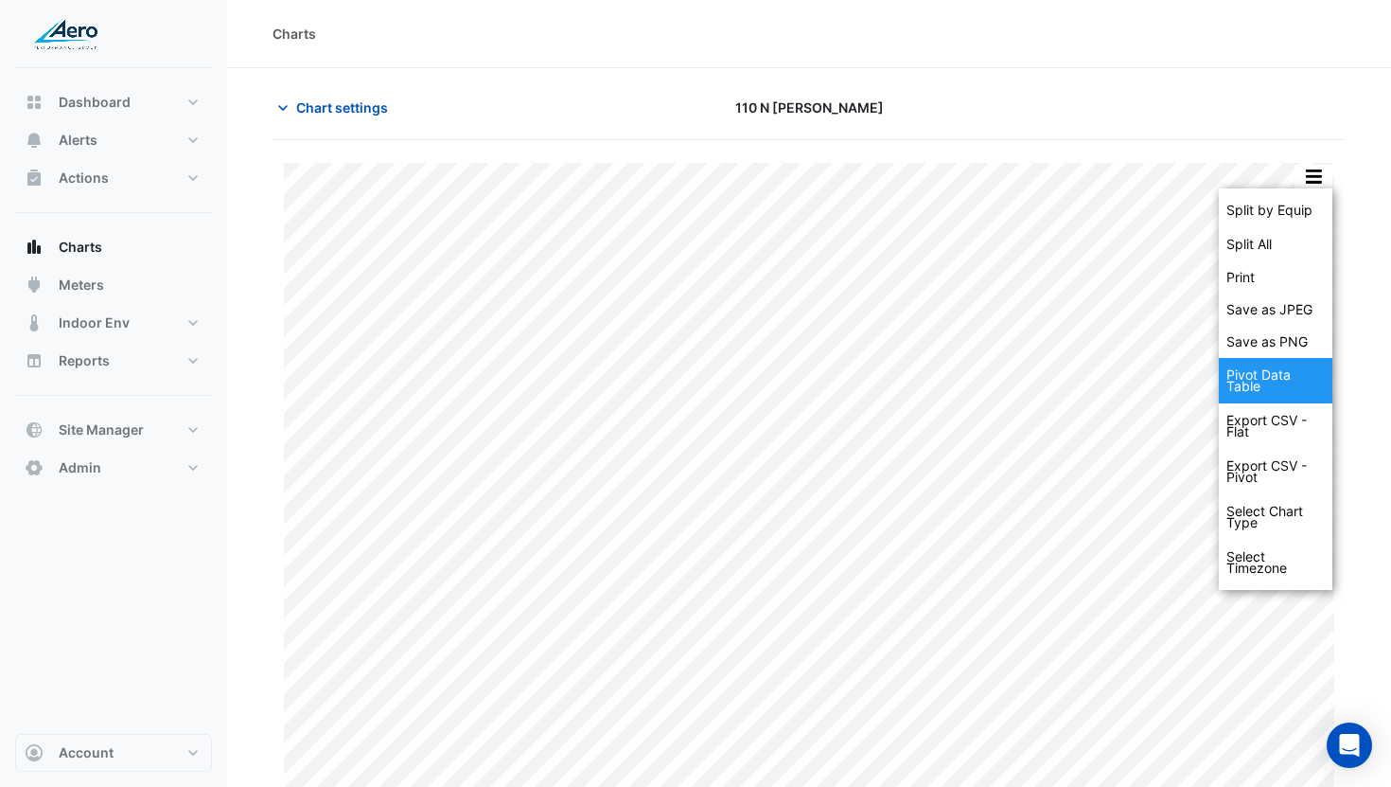
click at [1270, 383] on div "Pivot Data Table" at bounding box center [1276, 380] width 114 height 45
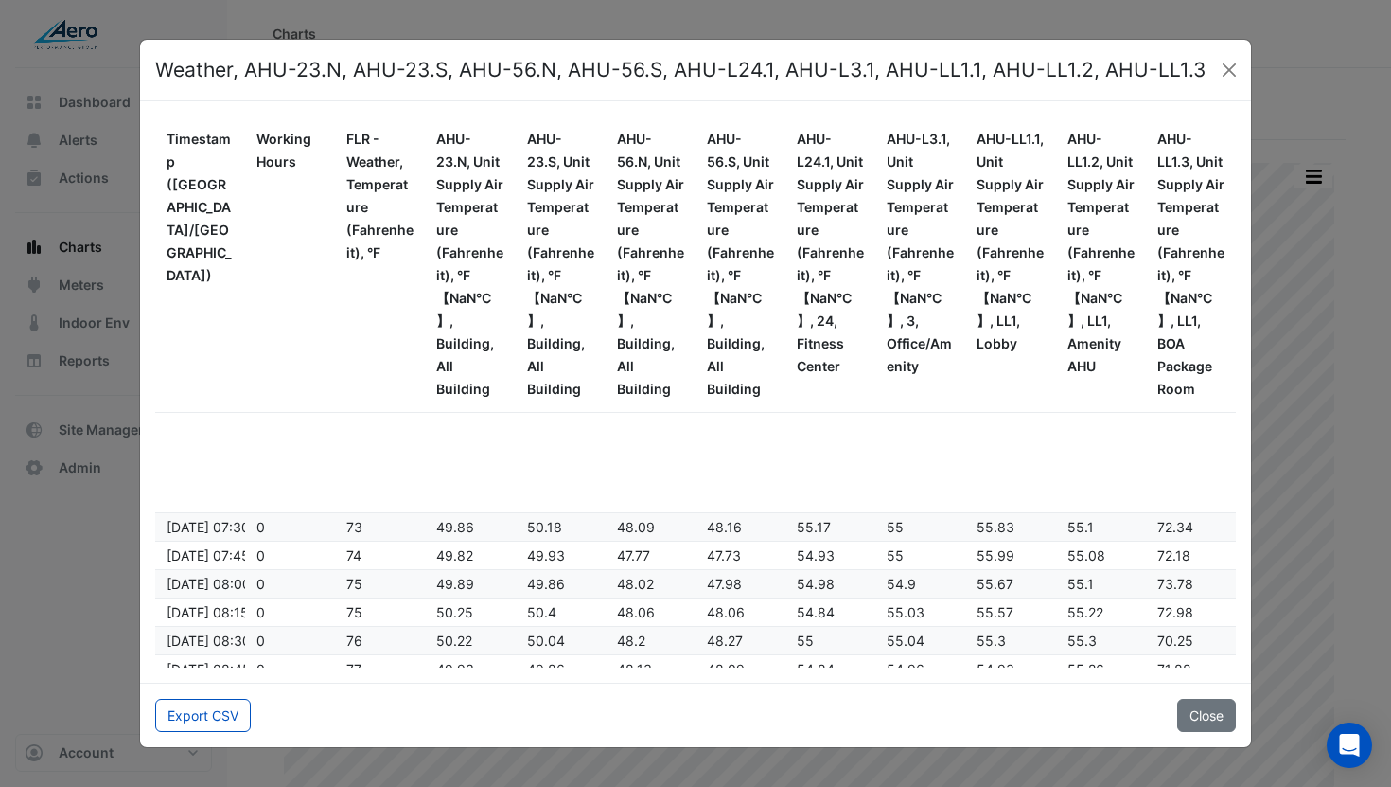
scroll to position [854, 0]
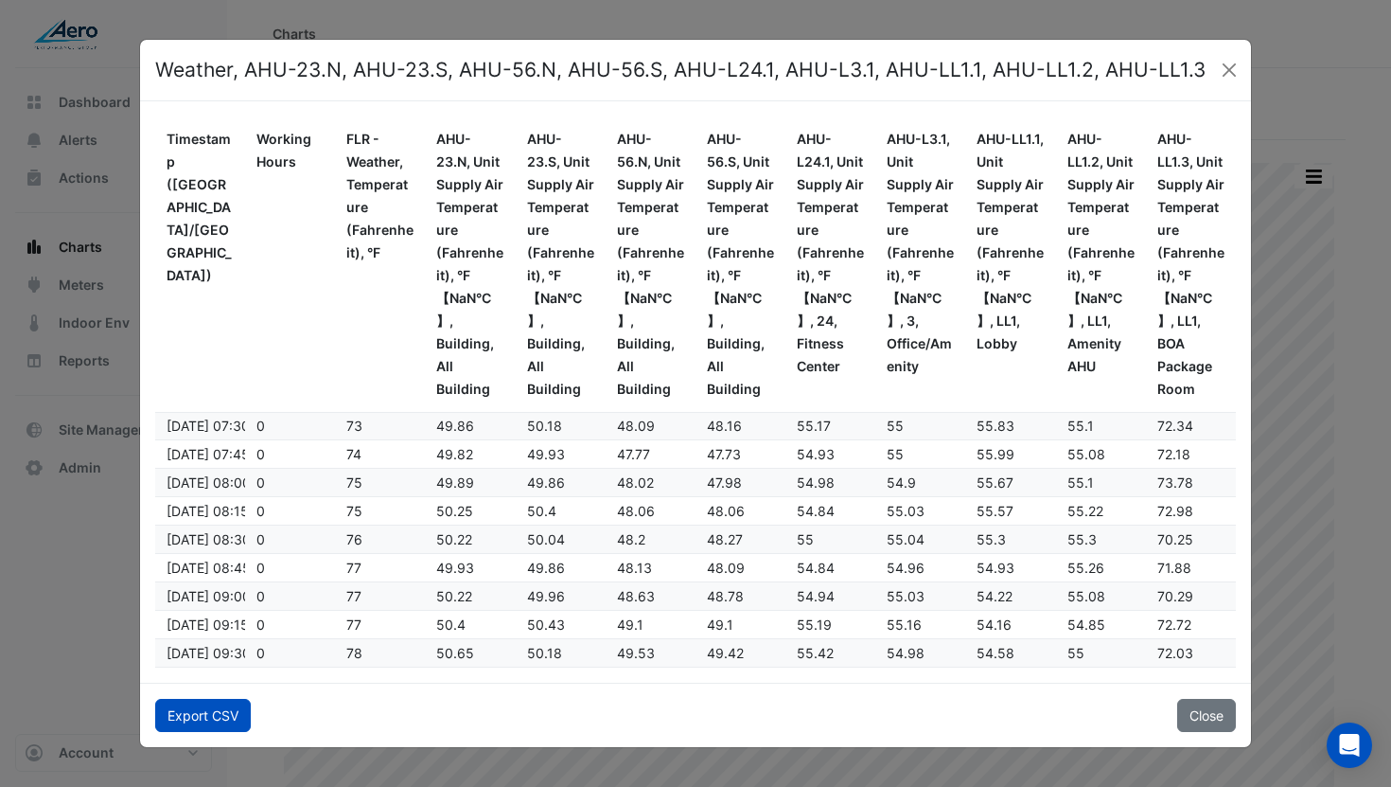
click at [208, 712] on button "Export CSV" at bounding box center [203, 715] width 96 height 33
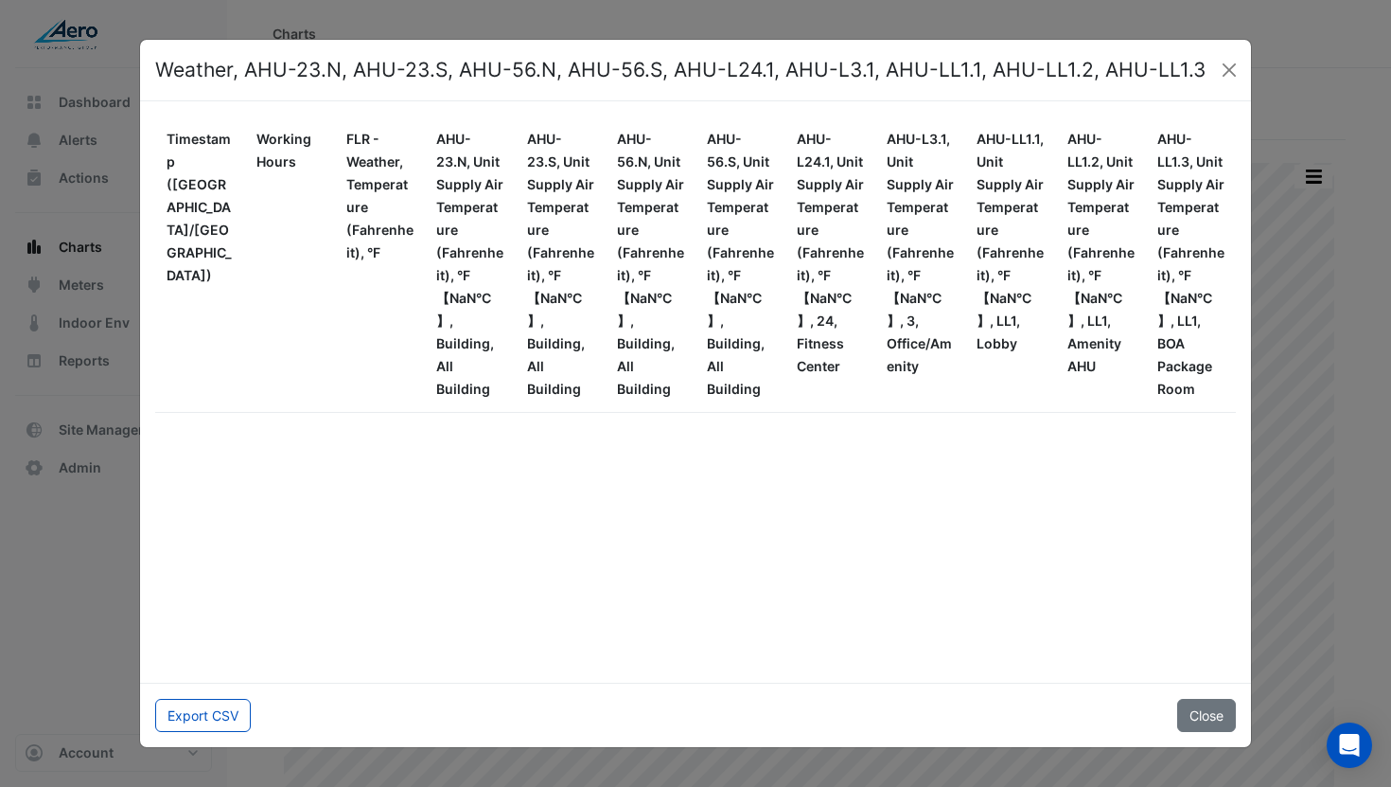
scroll to position [6628, 0]
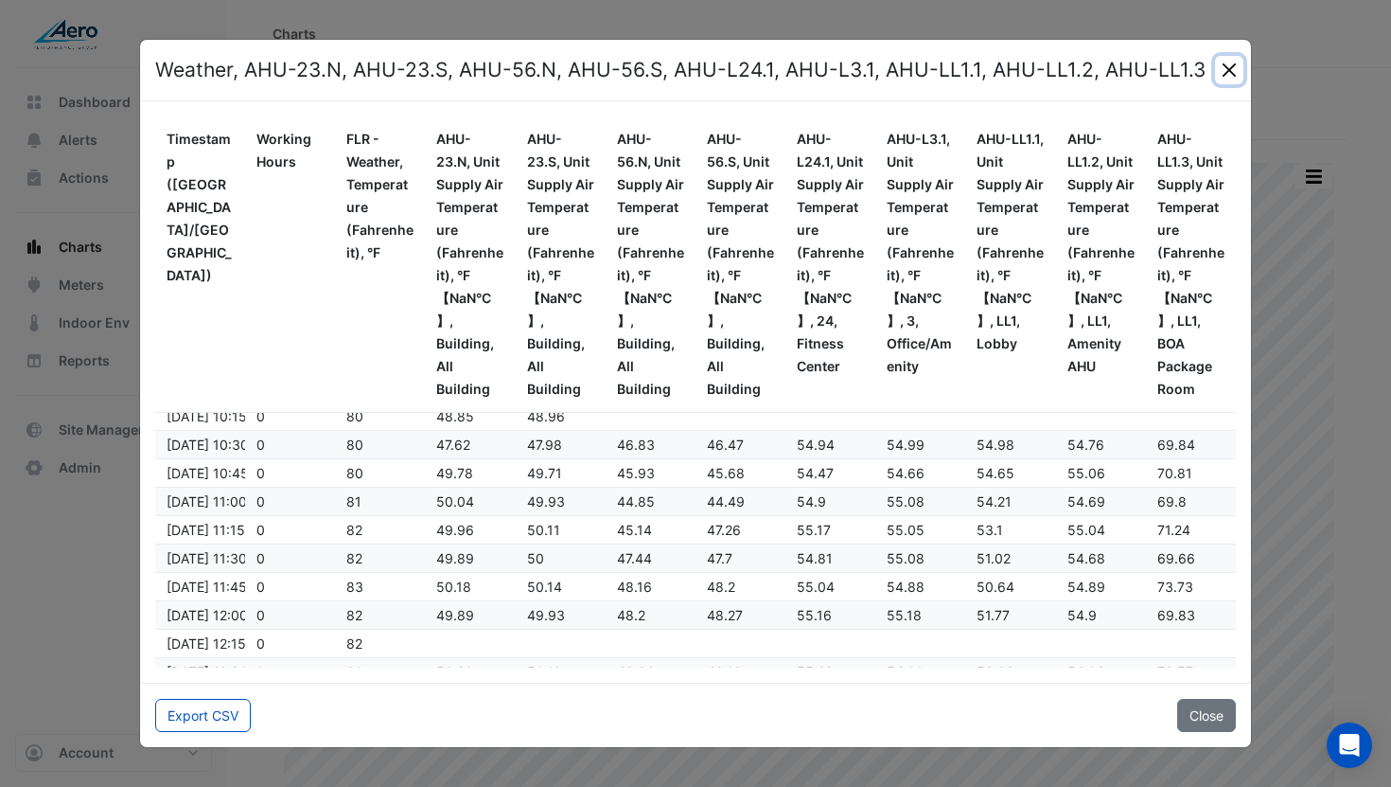
click at [1221, 72] on button "Close" at bounding box center [1229, 70] width 28 height 28
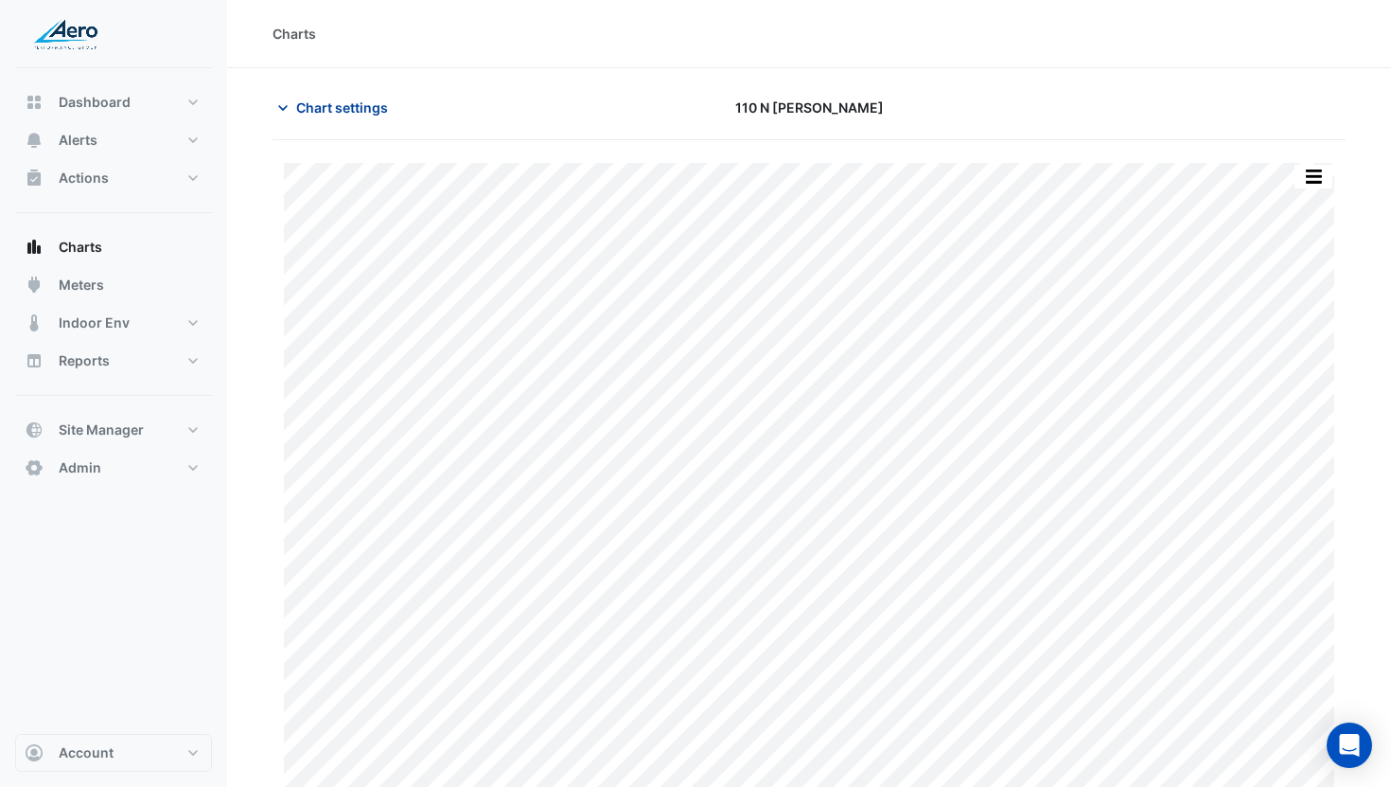
click at [308, 105] on span "Chart settings" at bounding box center [342, 107] width 92 height 20
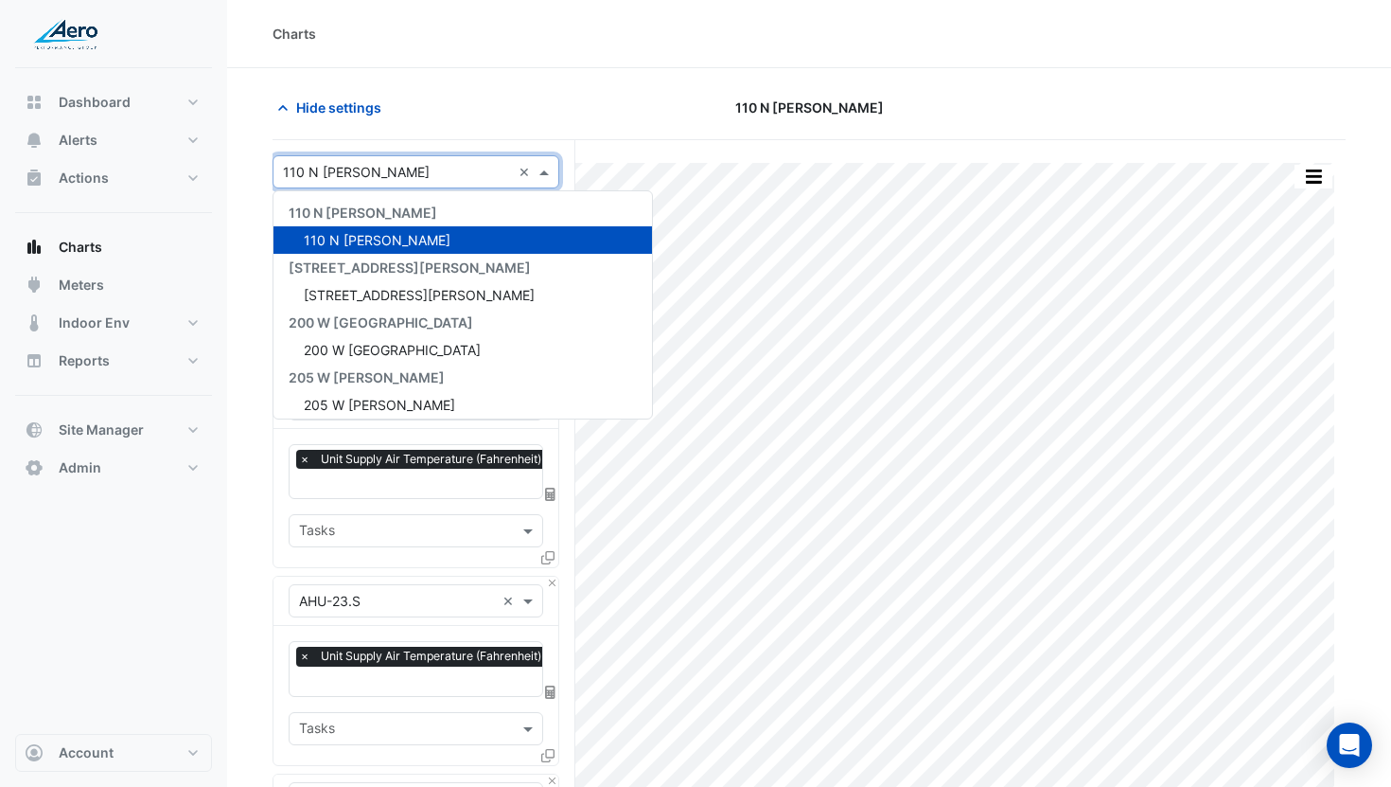
click at [390, 168] on input "text" at bounding box center [397, 173] width 228 height 20
type input "***"
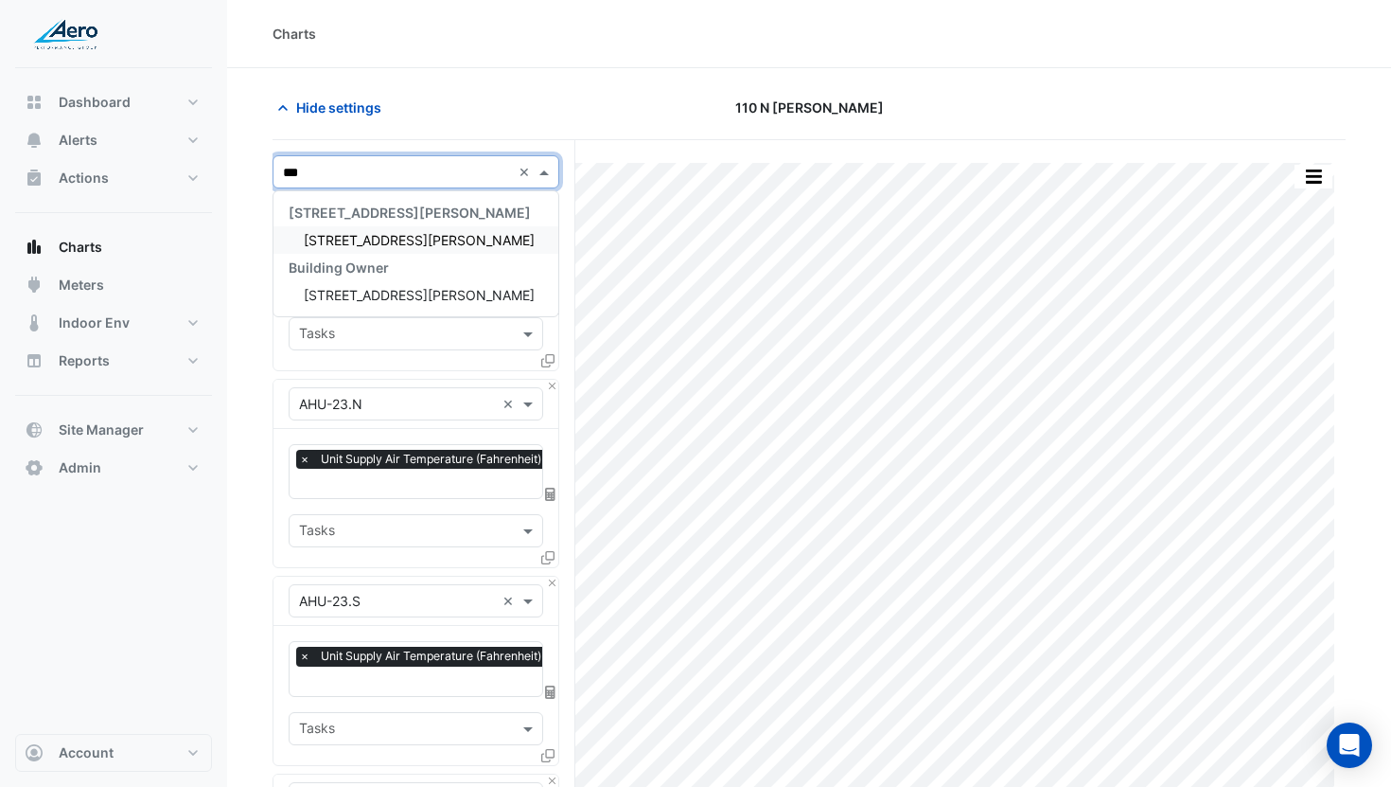
click at [363, 235] on span "155 N Wacker" at bounding box center [419, 240] width 231 height 16
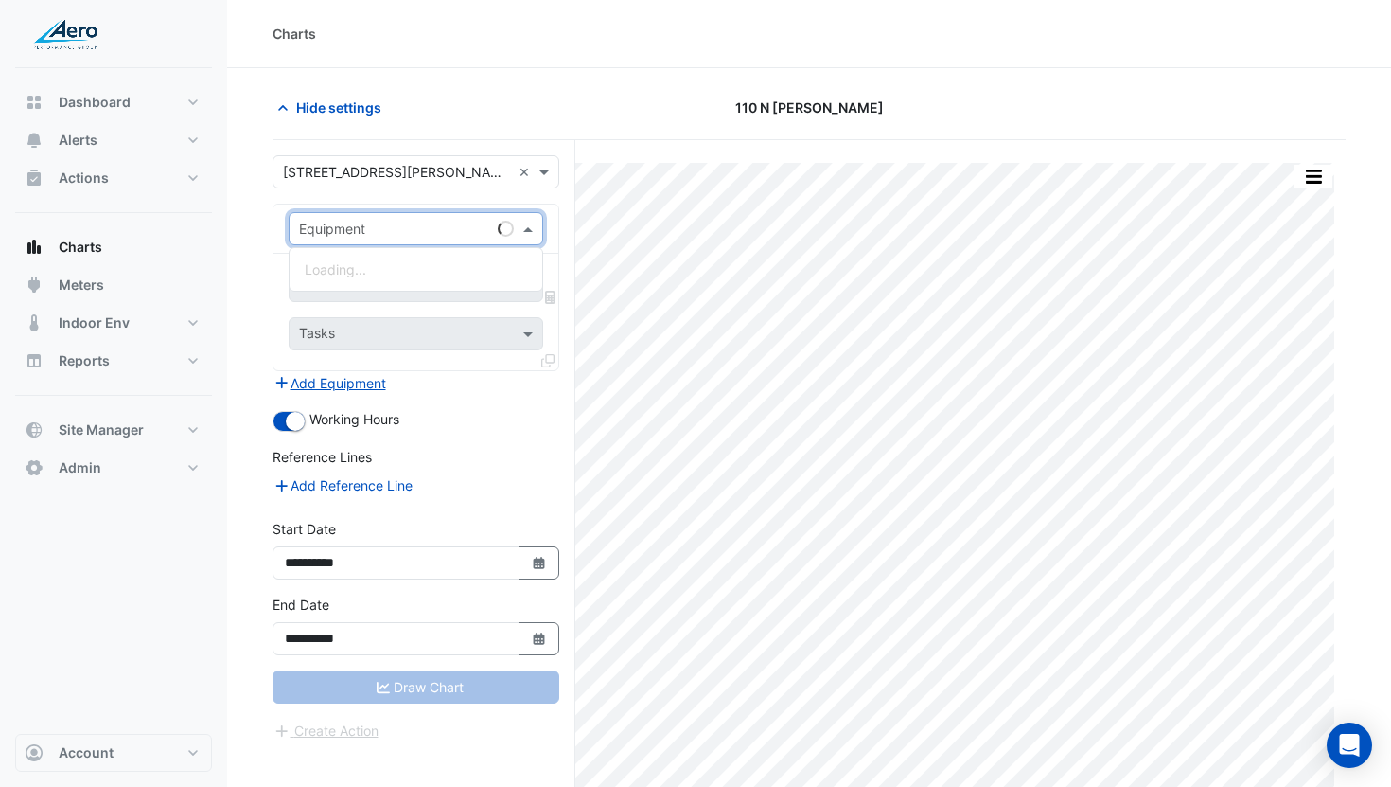
click at [402, 232] on input "text" at bounding box center [397, 230] width 196 height 20
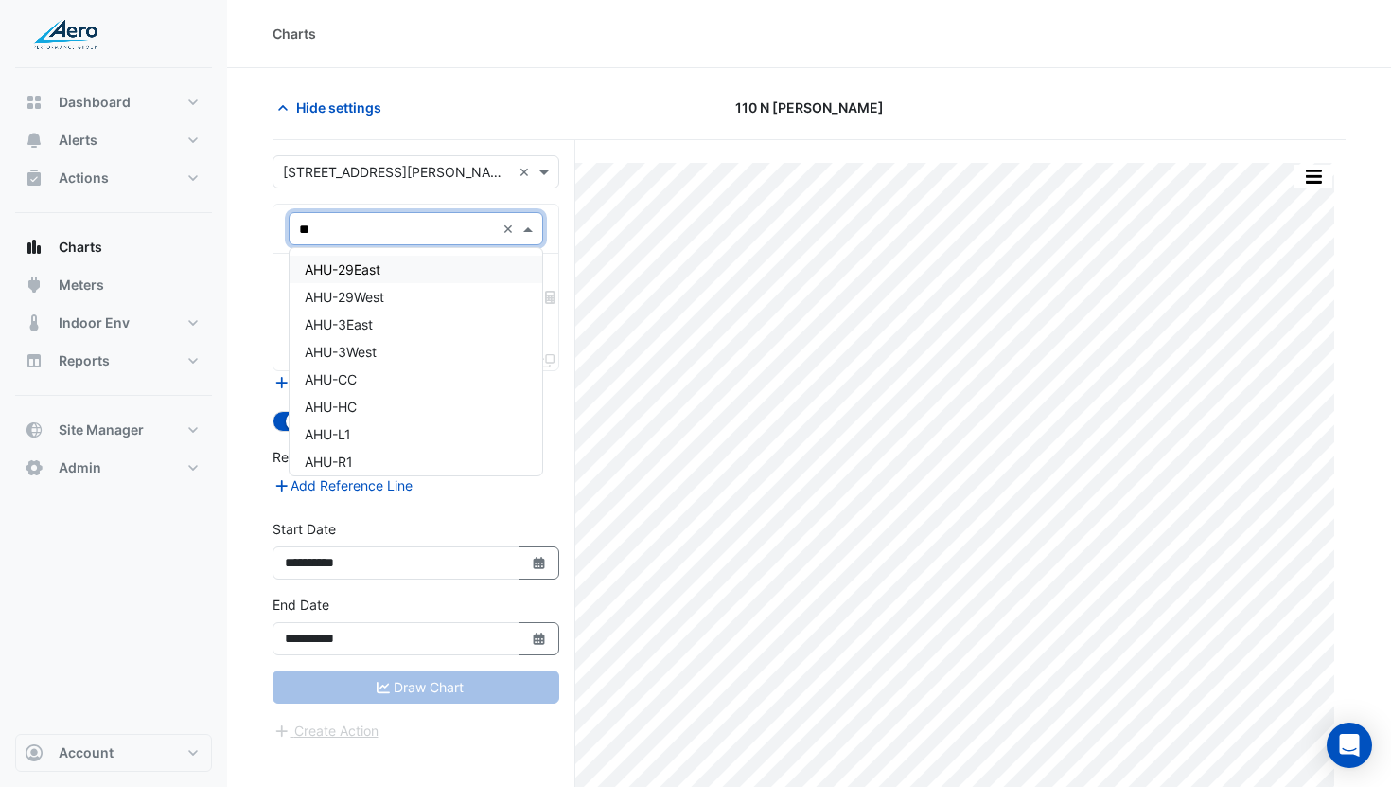
type input "***"
click at [381, 278] on div "AHU-29East" at bounding box center [416, 269] width 253 height 27
click at [397, 283] on input "text" at bounding box center [405, 287] width 212 height 20
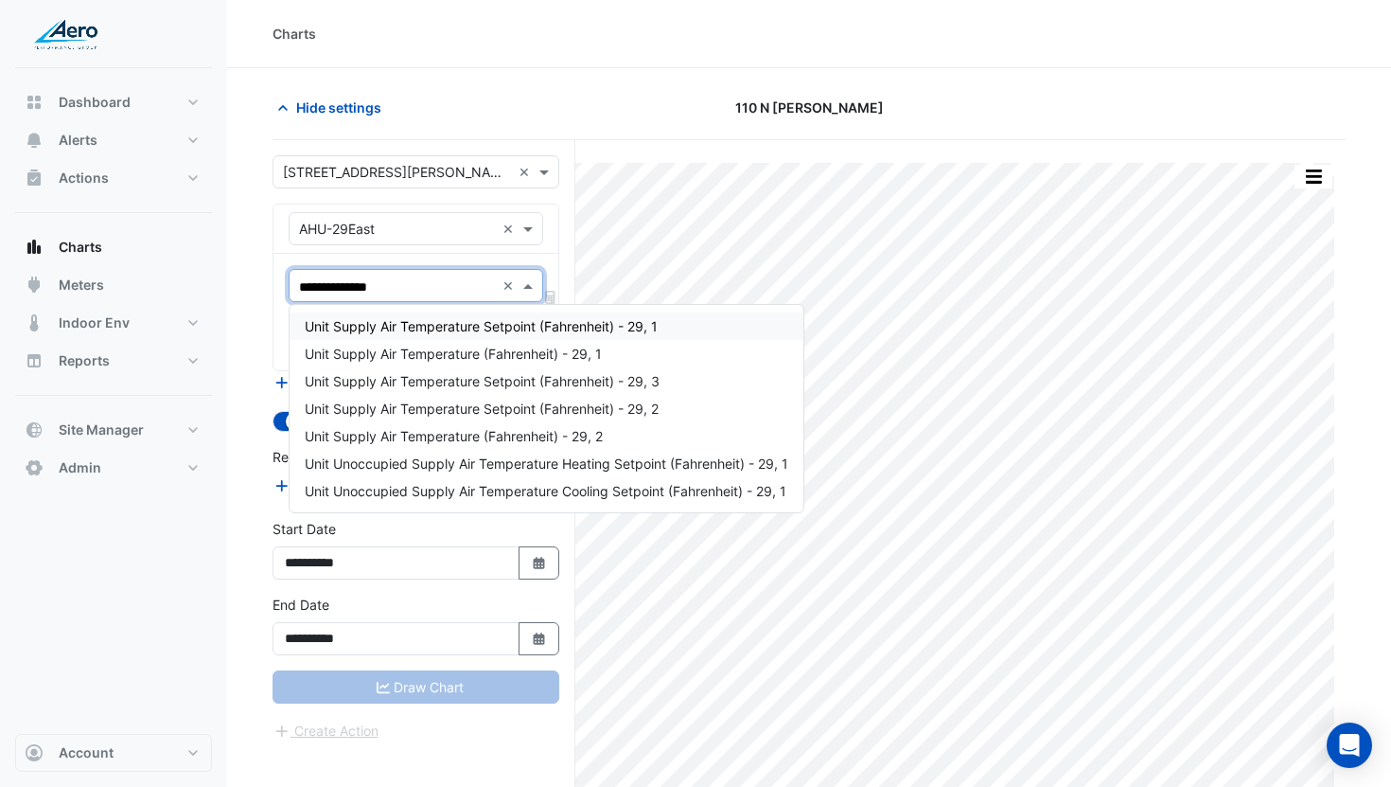
type input "**********"
click at [382, 363] on div "Unit Supply Air Temperature (Fahrenheit) - 29, 1" at bounding box center [547, 353] width 514 height 27
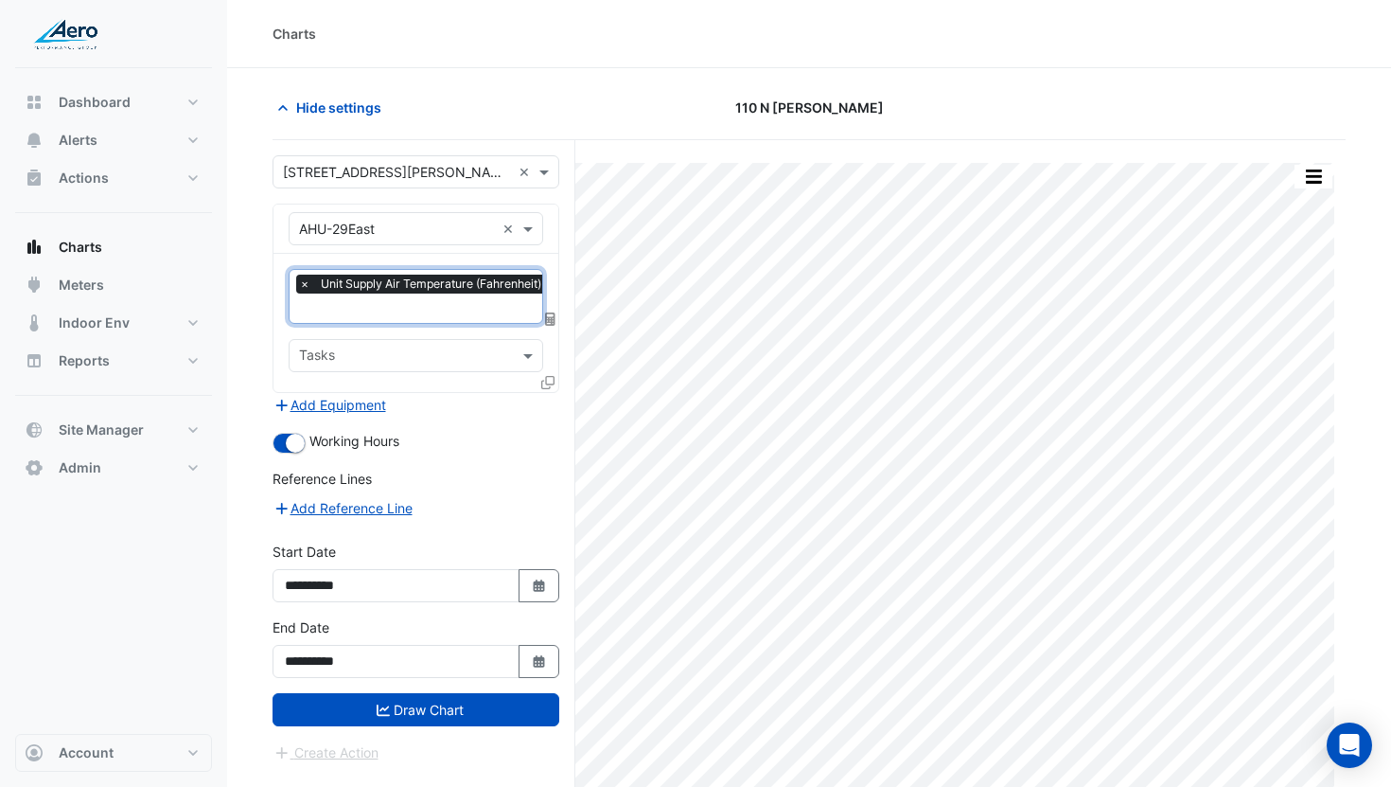
click at [548, 380] on icon at bounding box center [547, 382] width 13 height 13
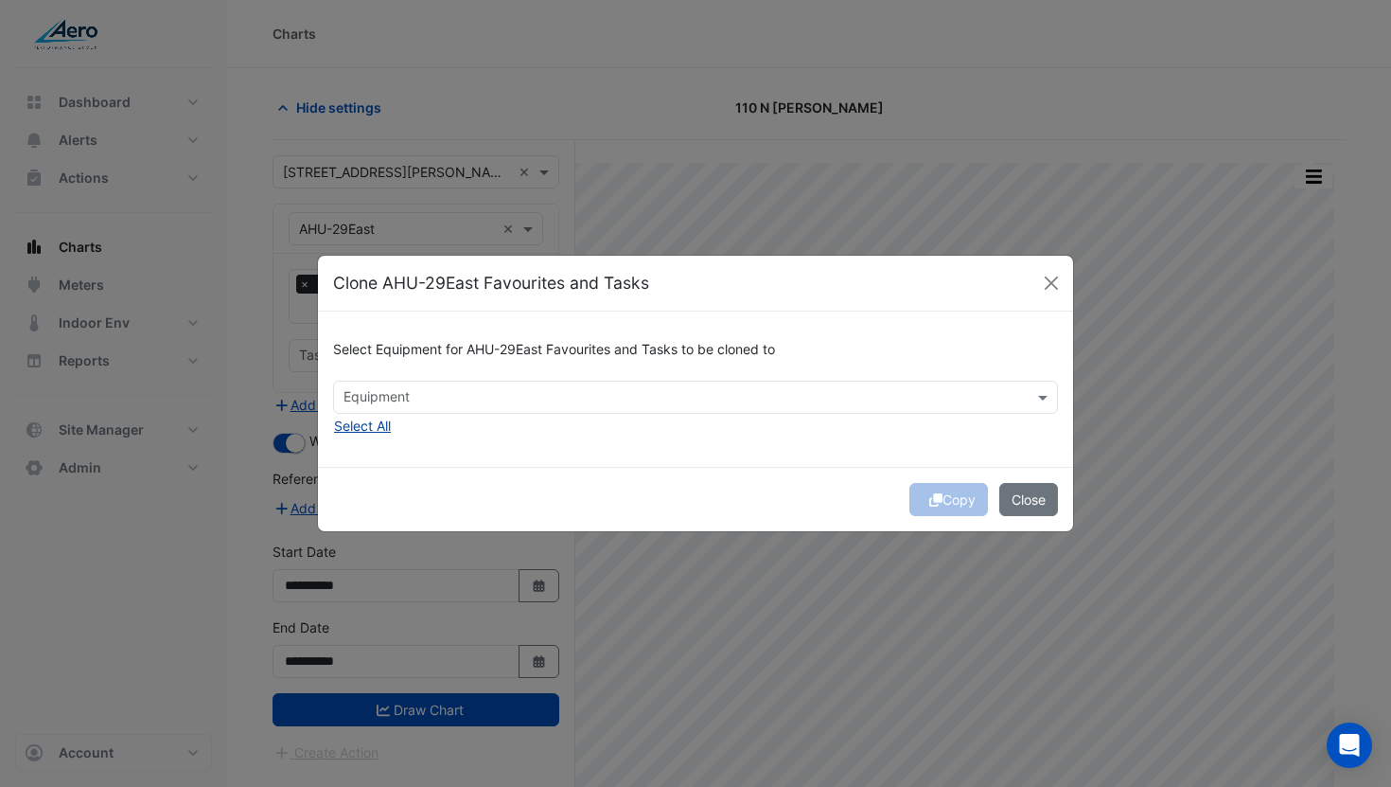
click at [375, 434] on button "Select All" at bounding box center [362, 426] width 59 height 22
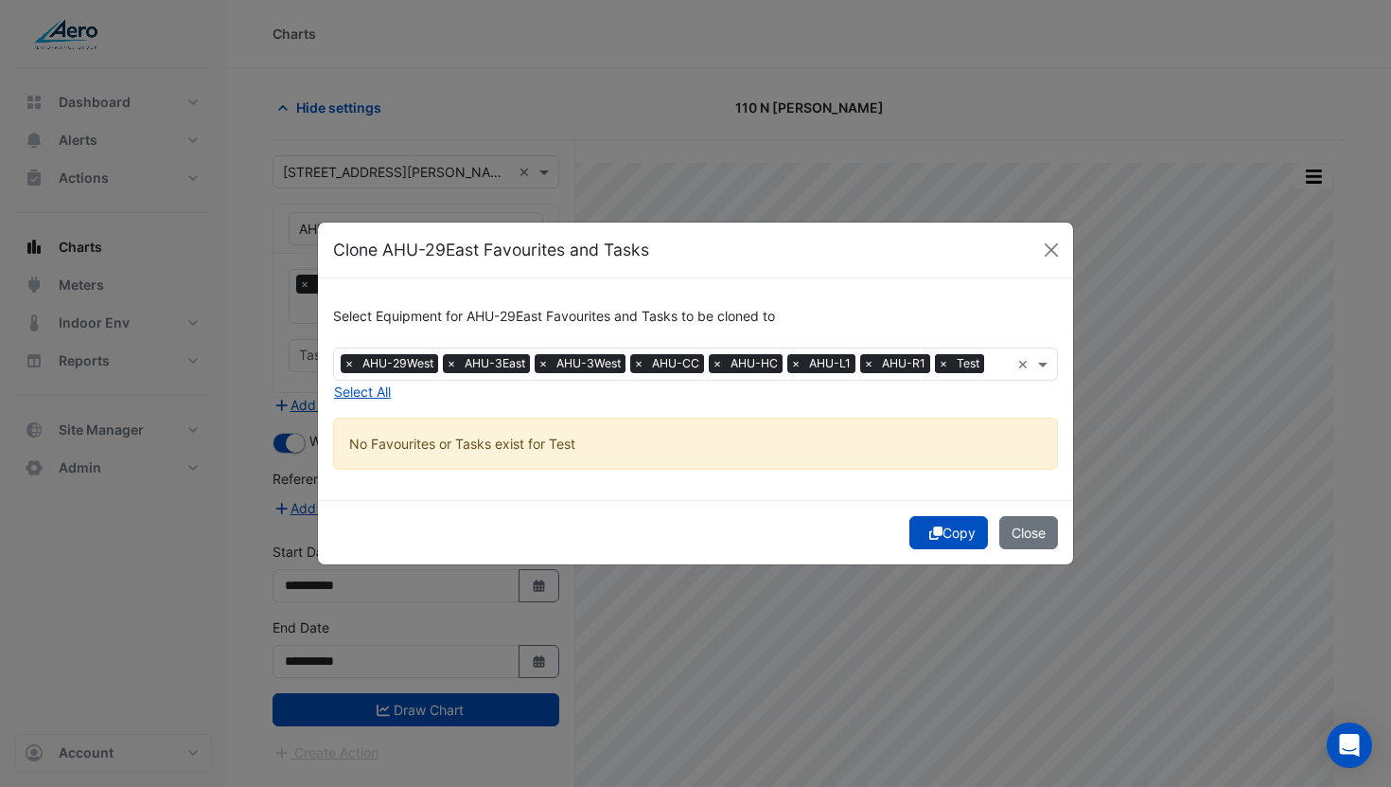
click at [947, 363] on span "×" at bounding box center [943, 363] width 17 height 19
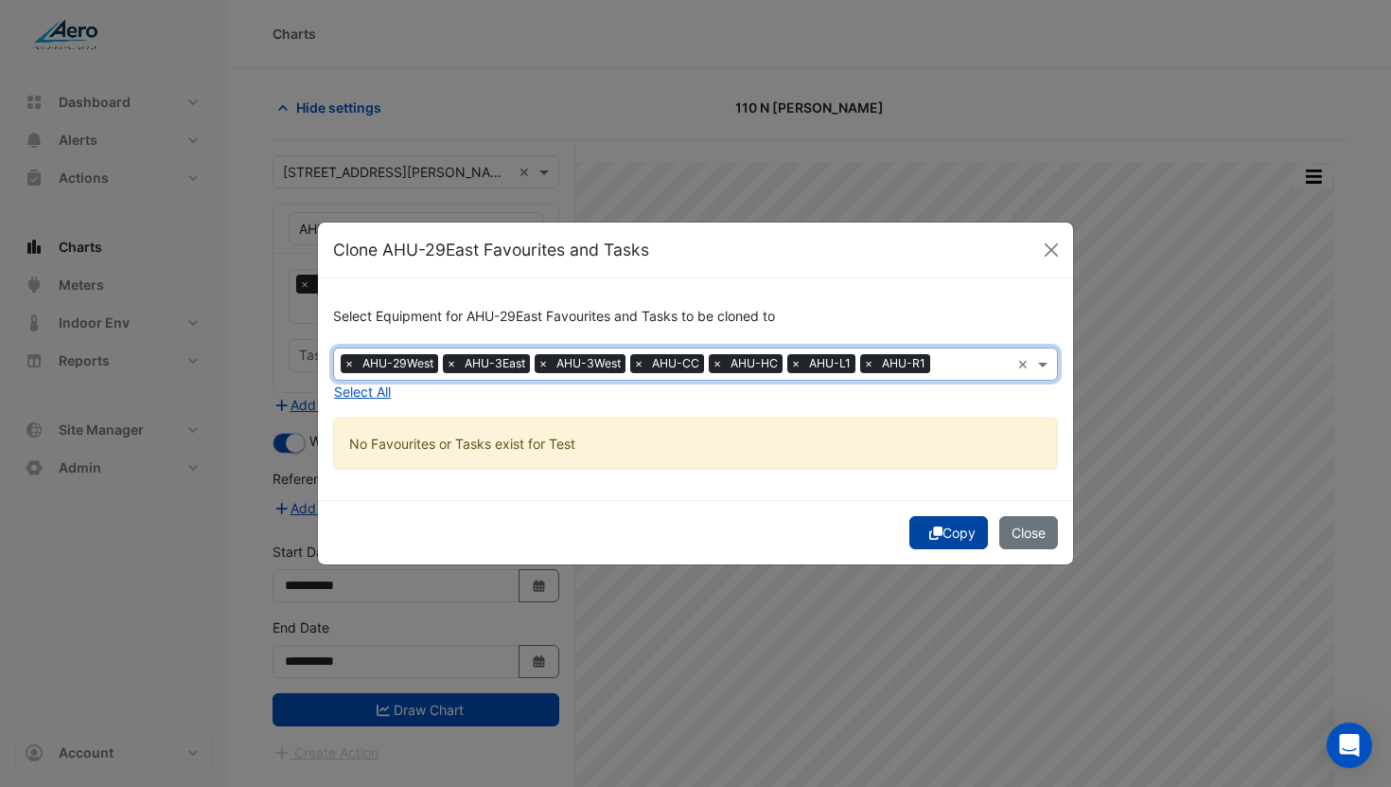
click at [935, 527] on div "Copy Close" at bounding box center [695, 532] width 755 height 64
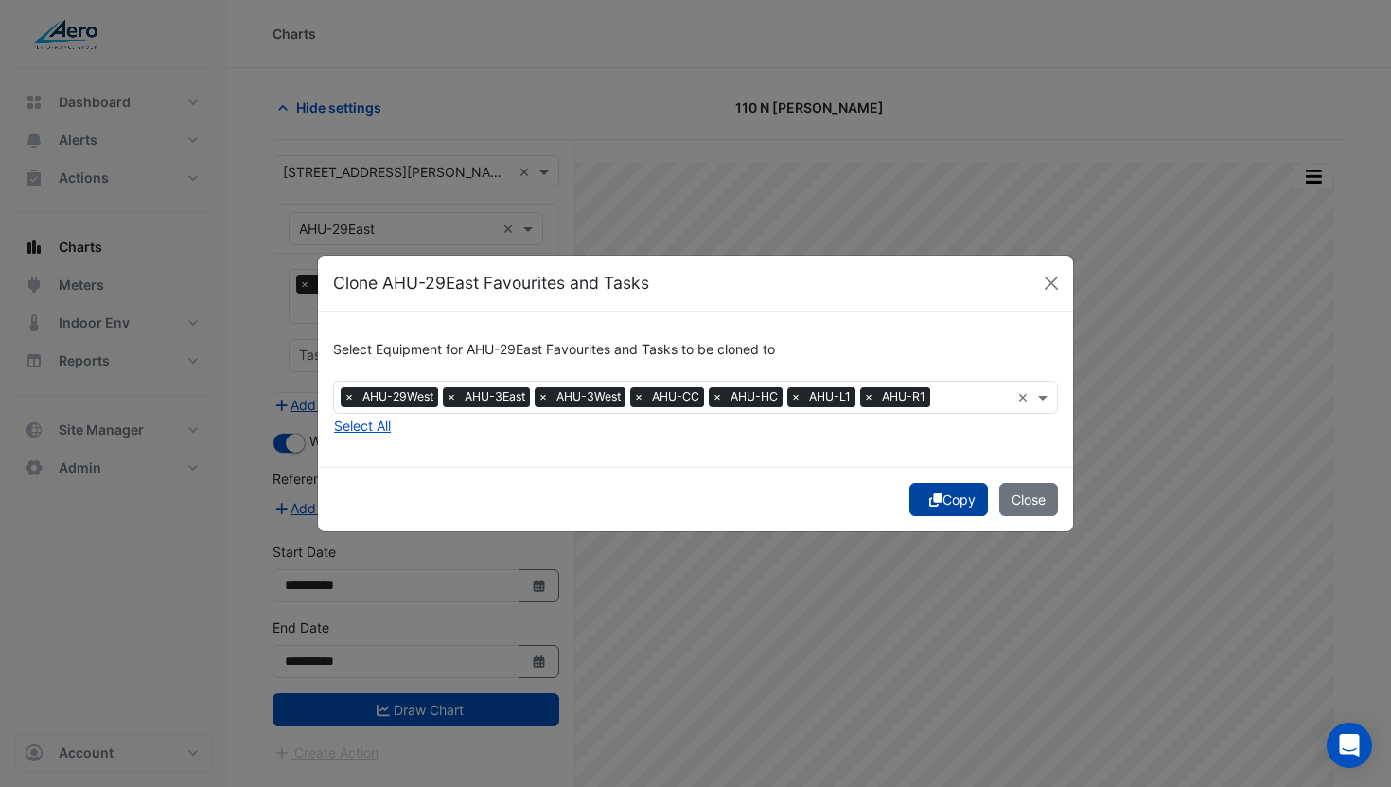
click at [948, 498] on button "Copy" at bounding box center [949, 499] width 79 height 33
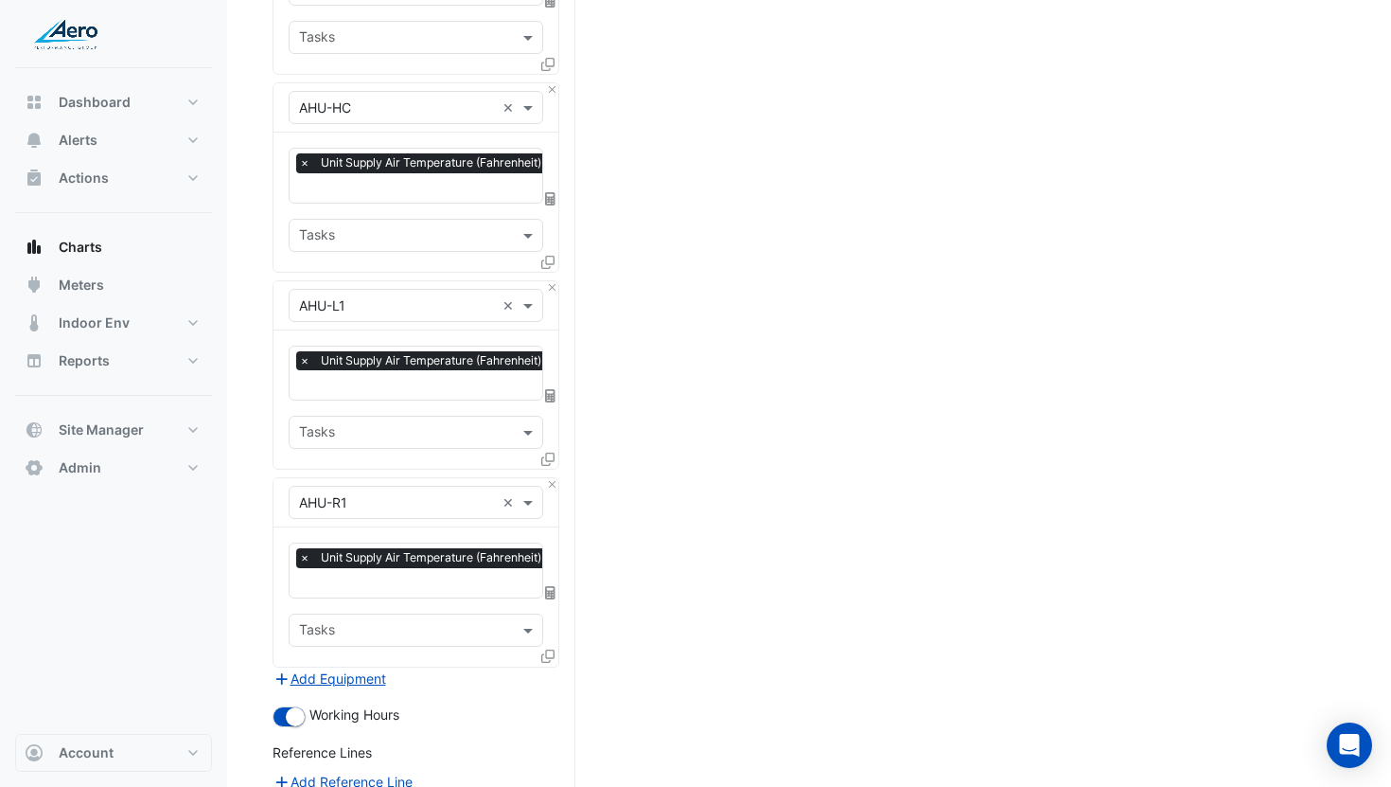
scroll to position [1452, 0]
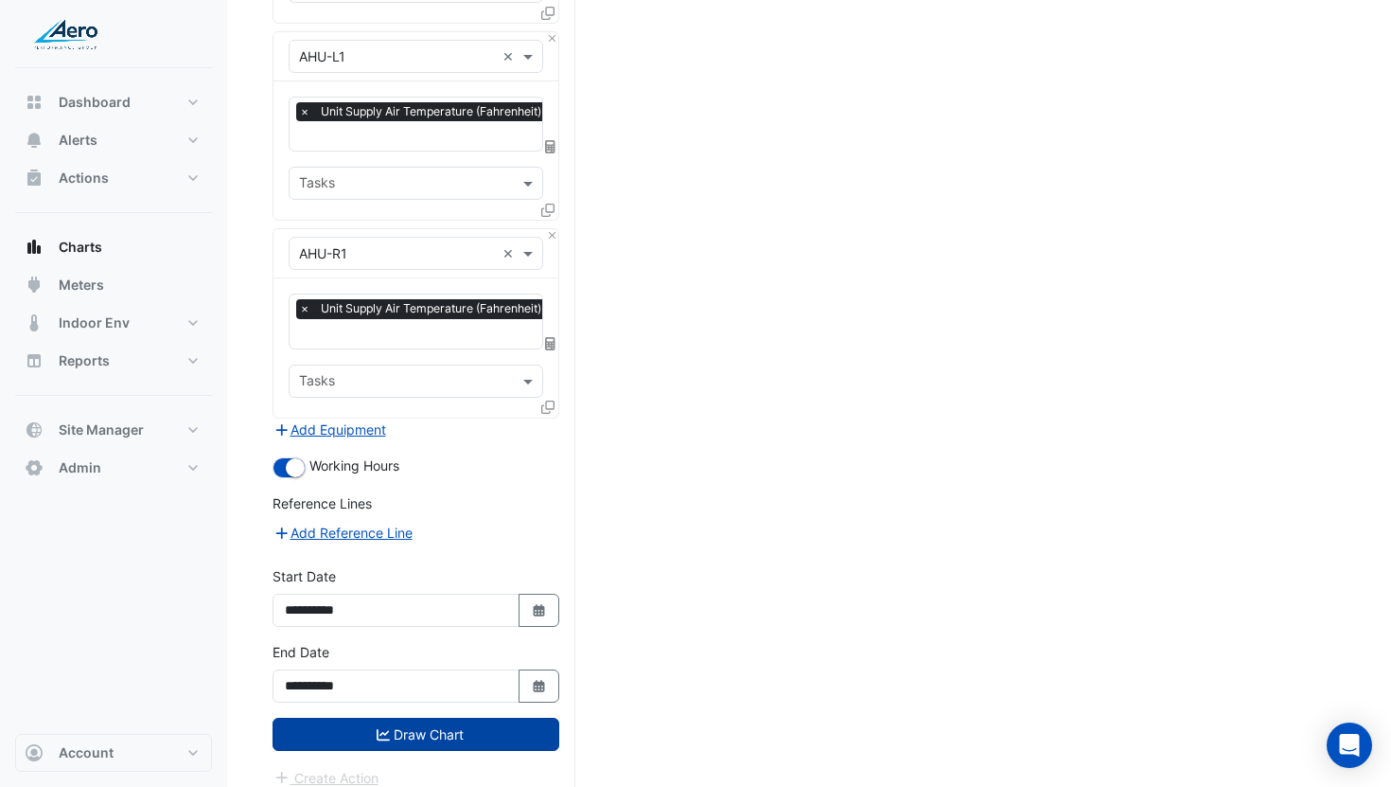
click at [392, 723] on button "Draw Chart" at bounding box center [416, 734] width 287 height 33
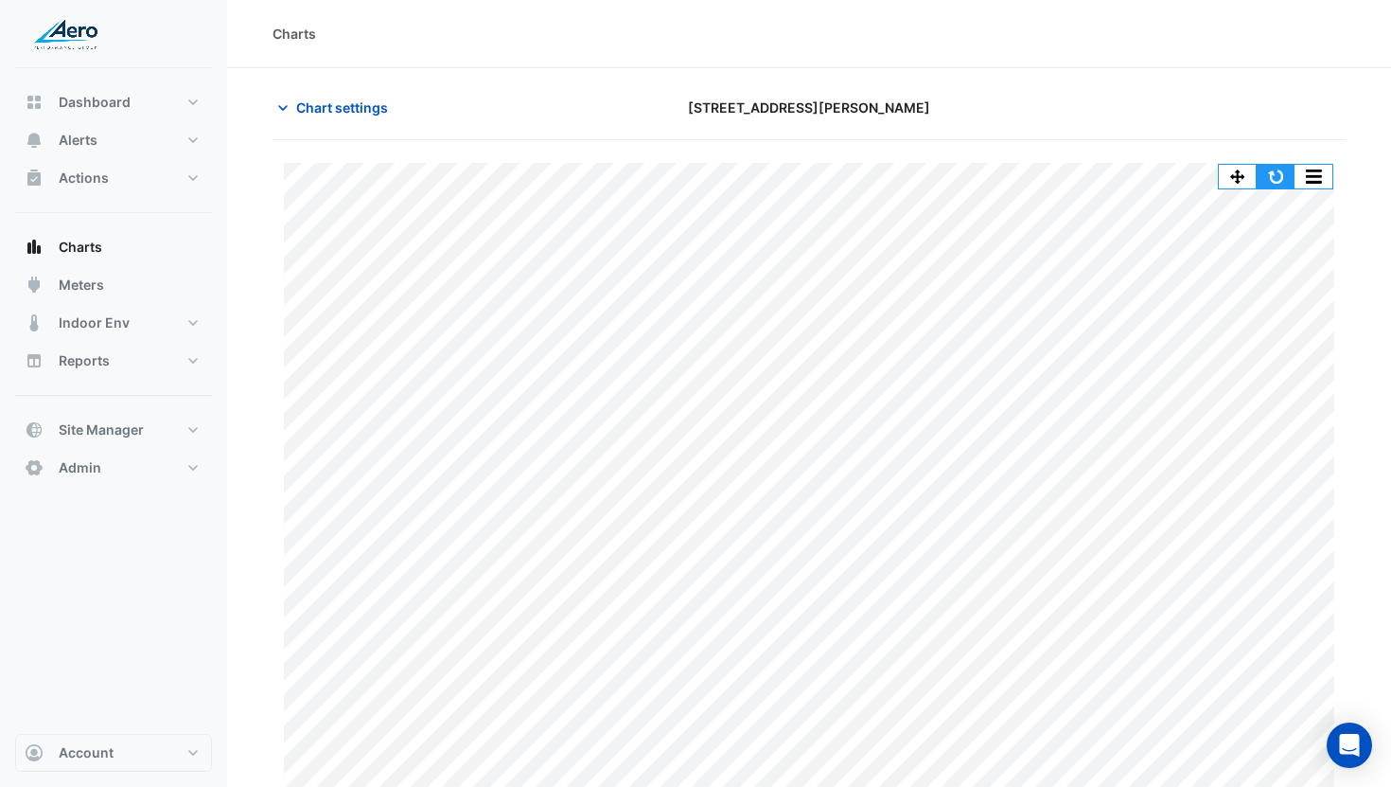
click at [1274, 173] on button "button" at bounding box center [1276, 177] width 38 height 24
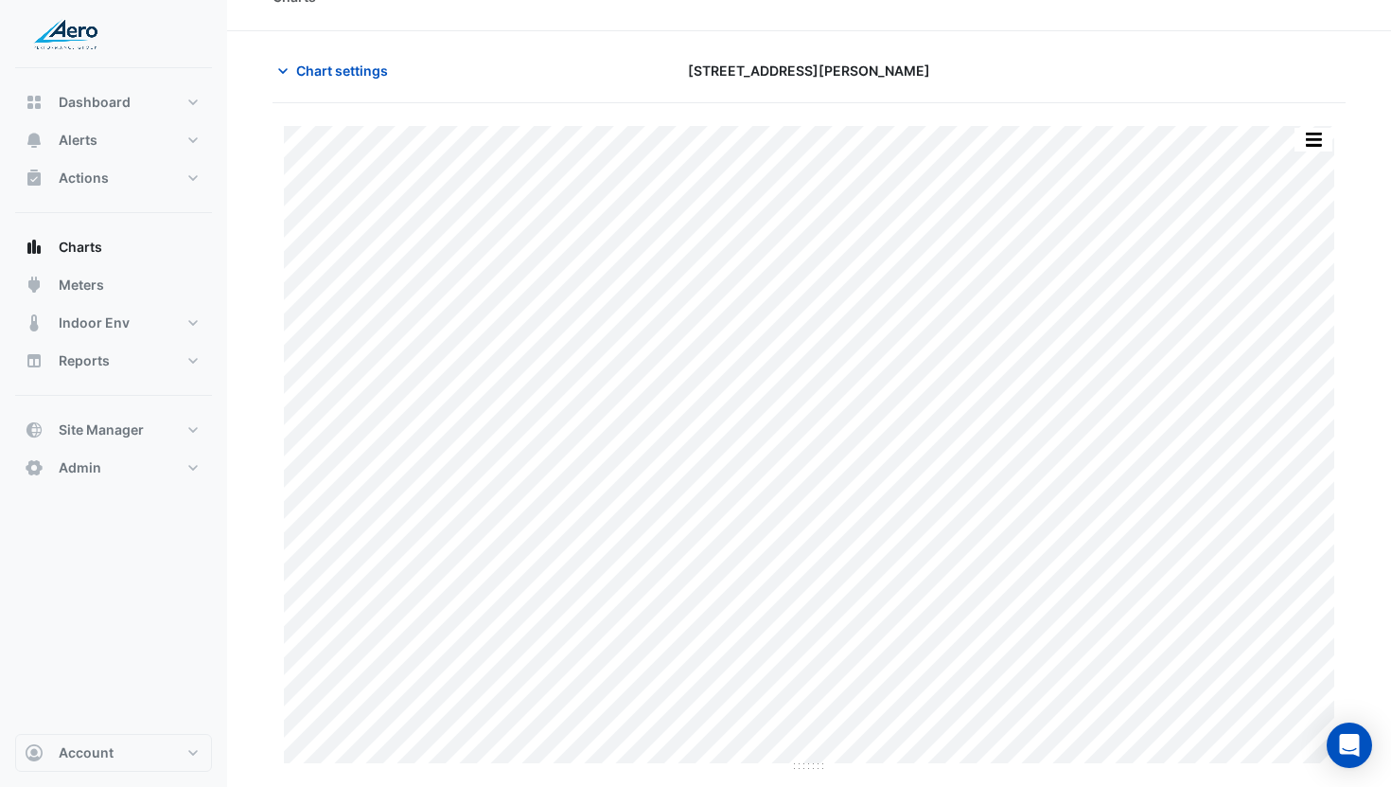
scroll to position [26, 0]
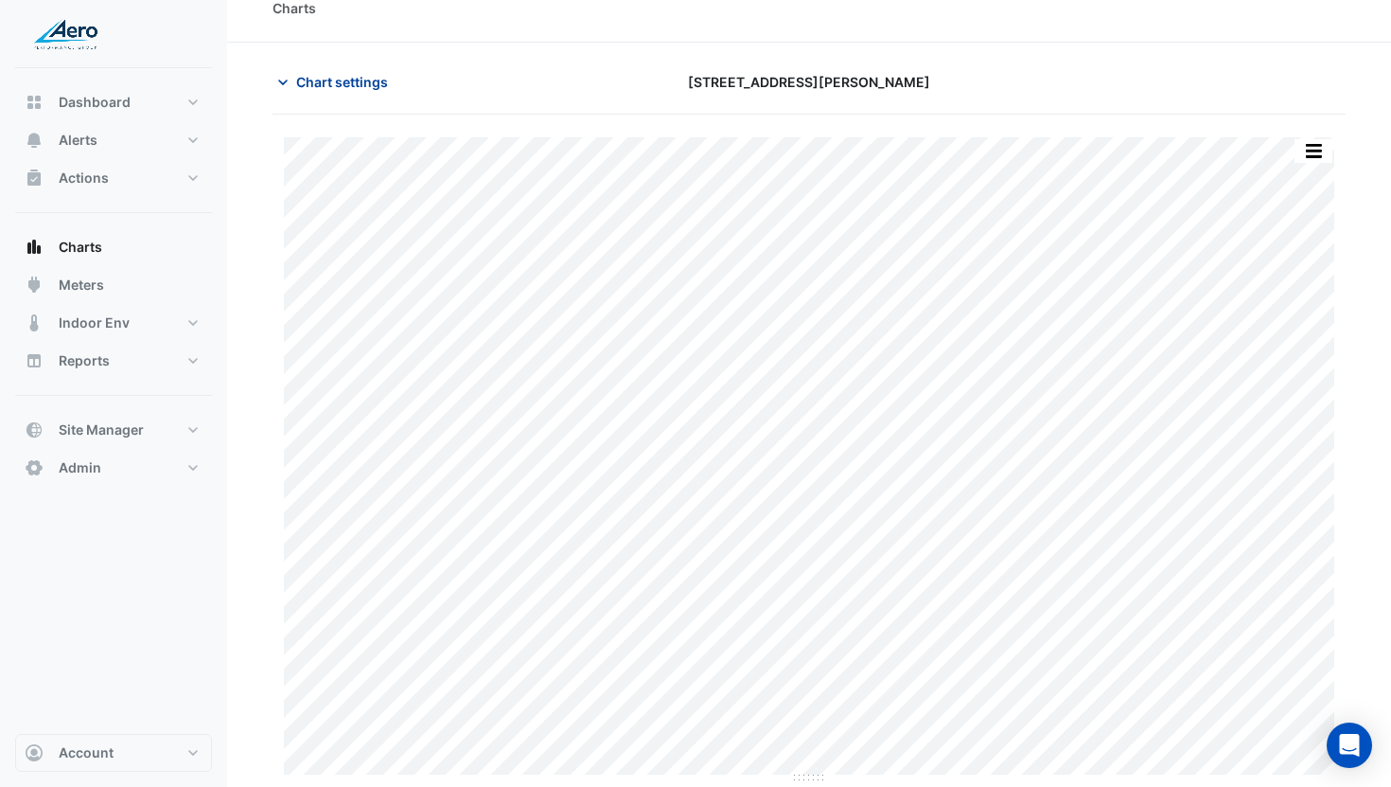
click at [318, 78] on span "Chart settings" at bounding box center [342, 82] width 92 height 20
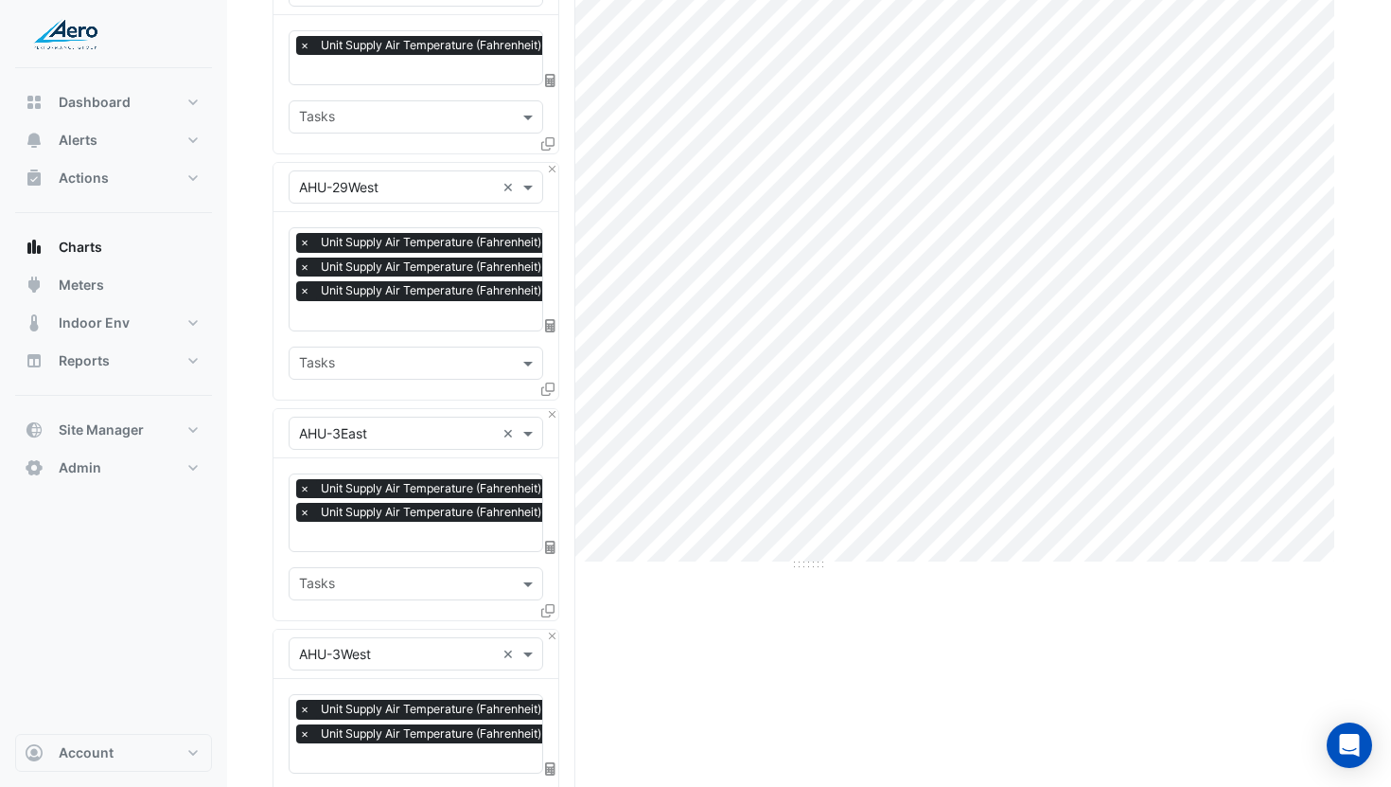
scroll to position [353, 0]
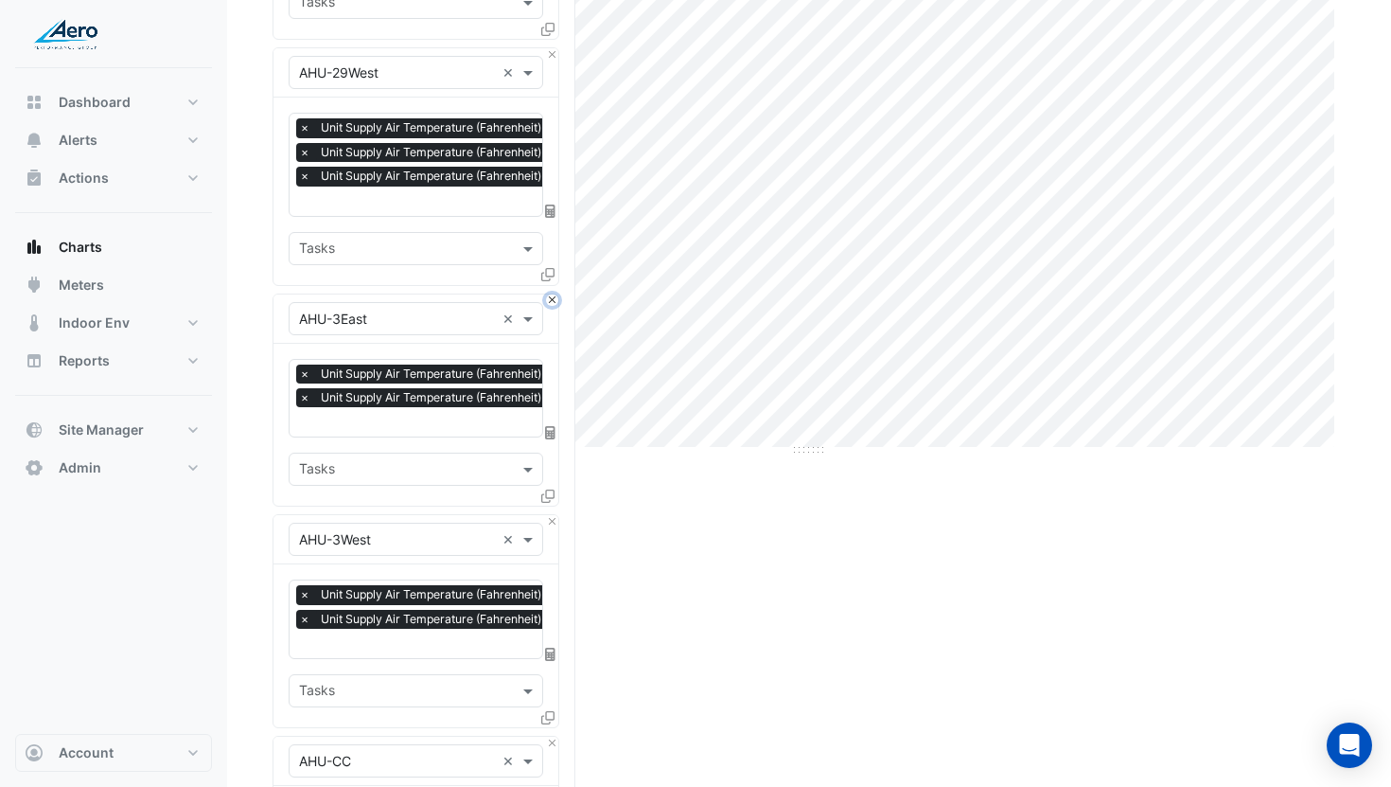
click at [553, 294] on button "Close" at bounding box center [552, 300] width 12 height 12
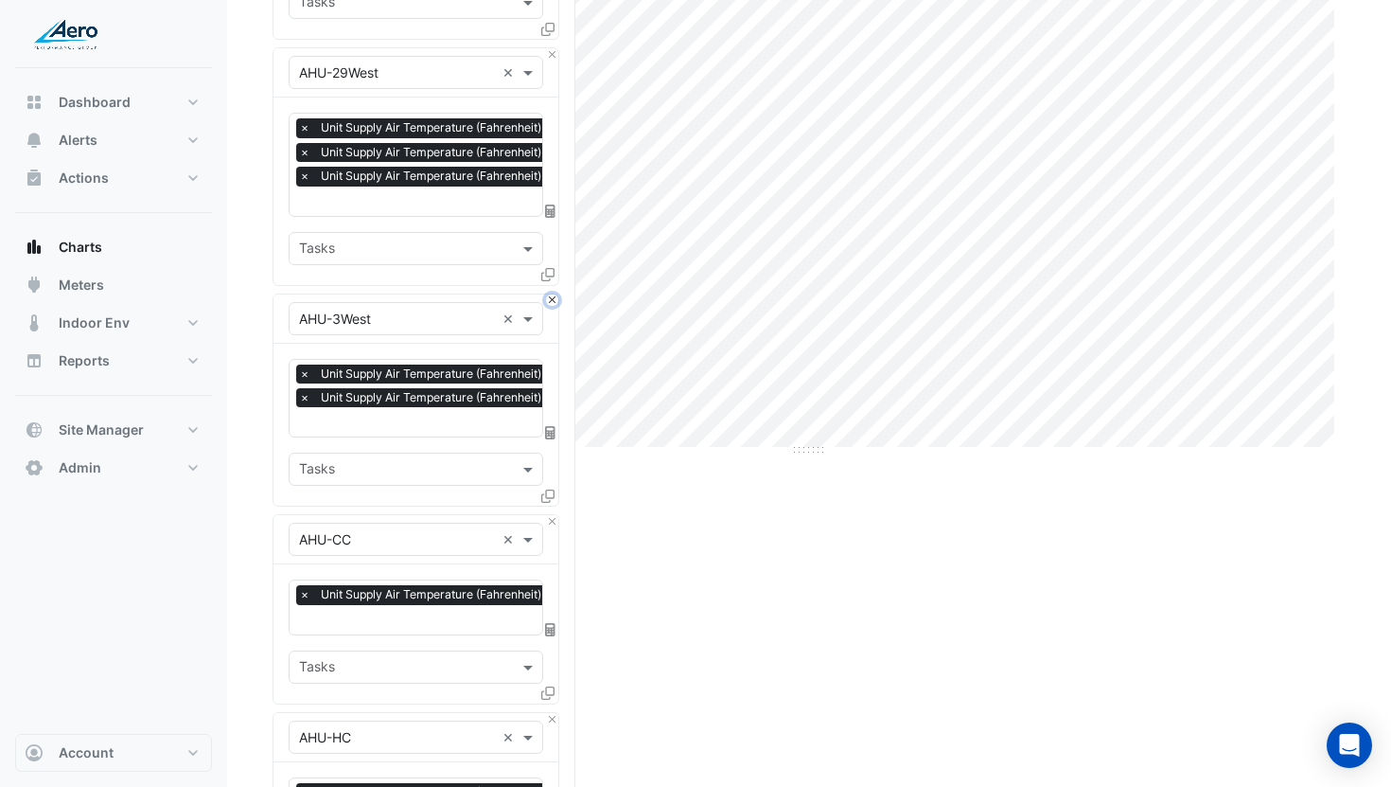
click at [553, 297] on button "Close" at bounding box center [552, 300] width 12 height 12
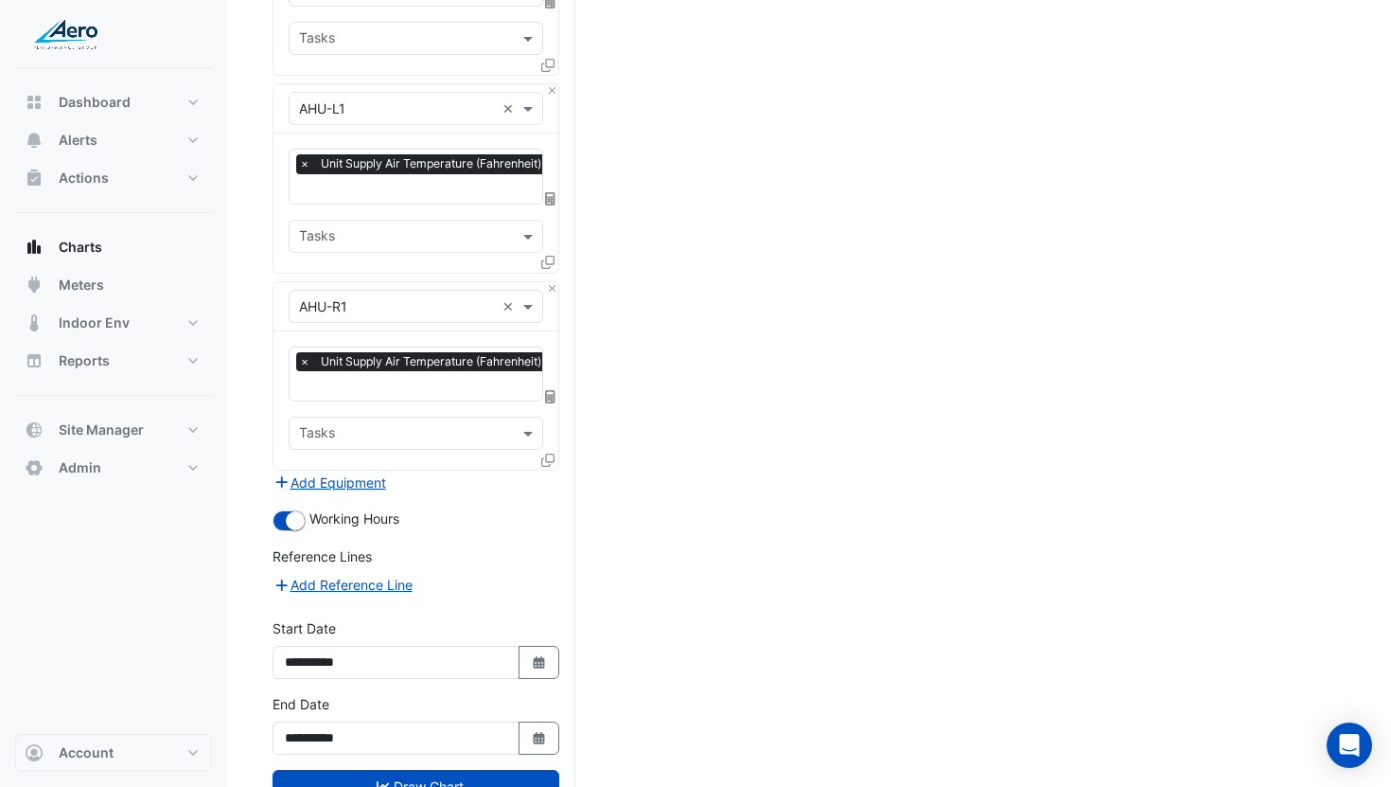
scroll to position [1013, 0]
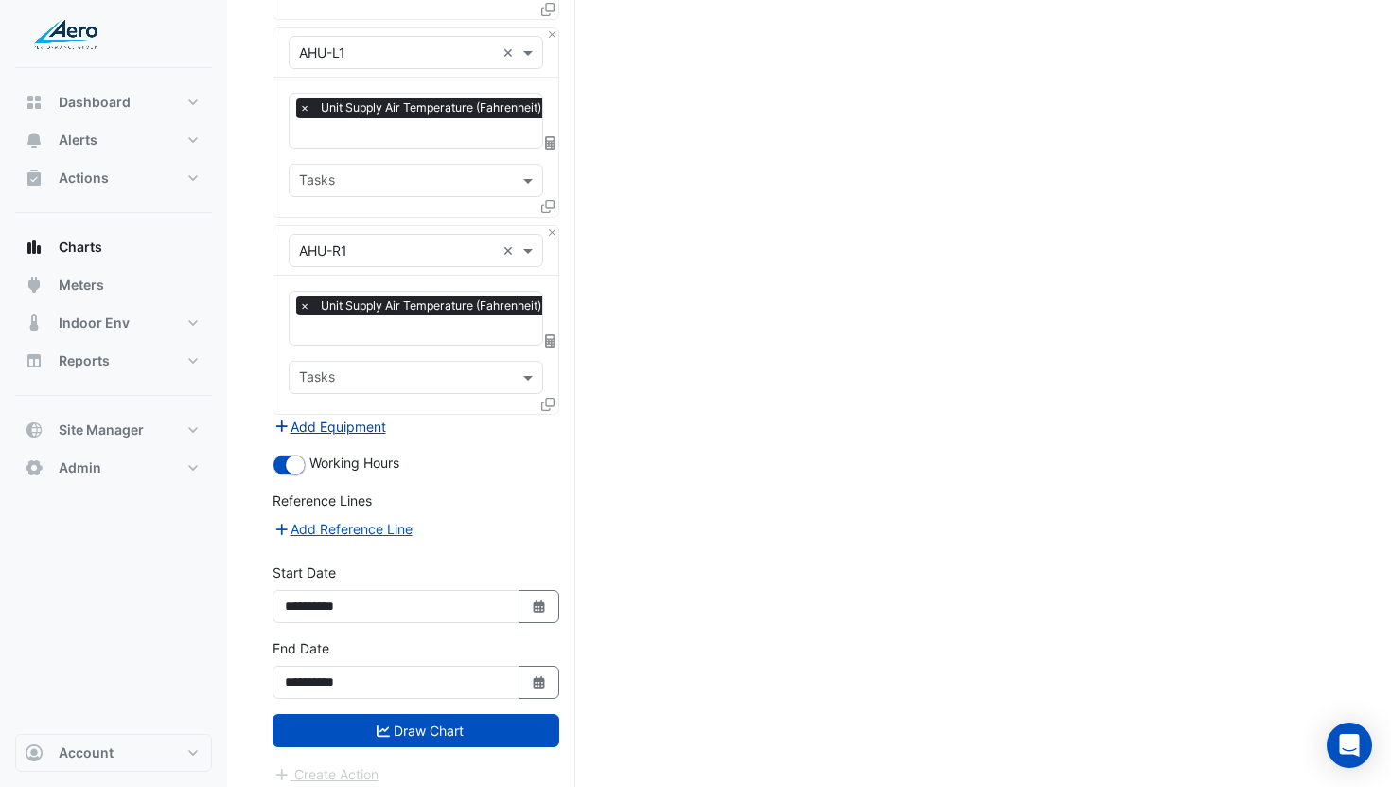
click at [363, 416] on button "Add Equipment" at bounding box center [330, 427] width 115 height 22
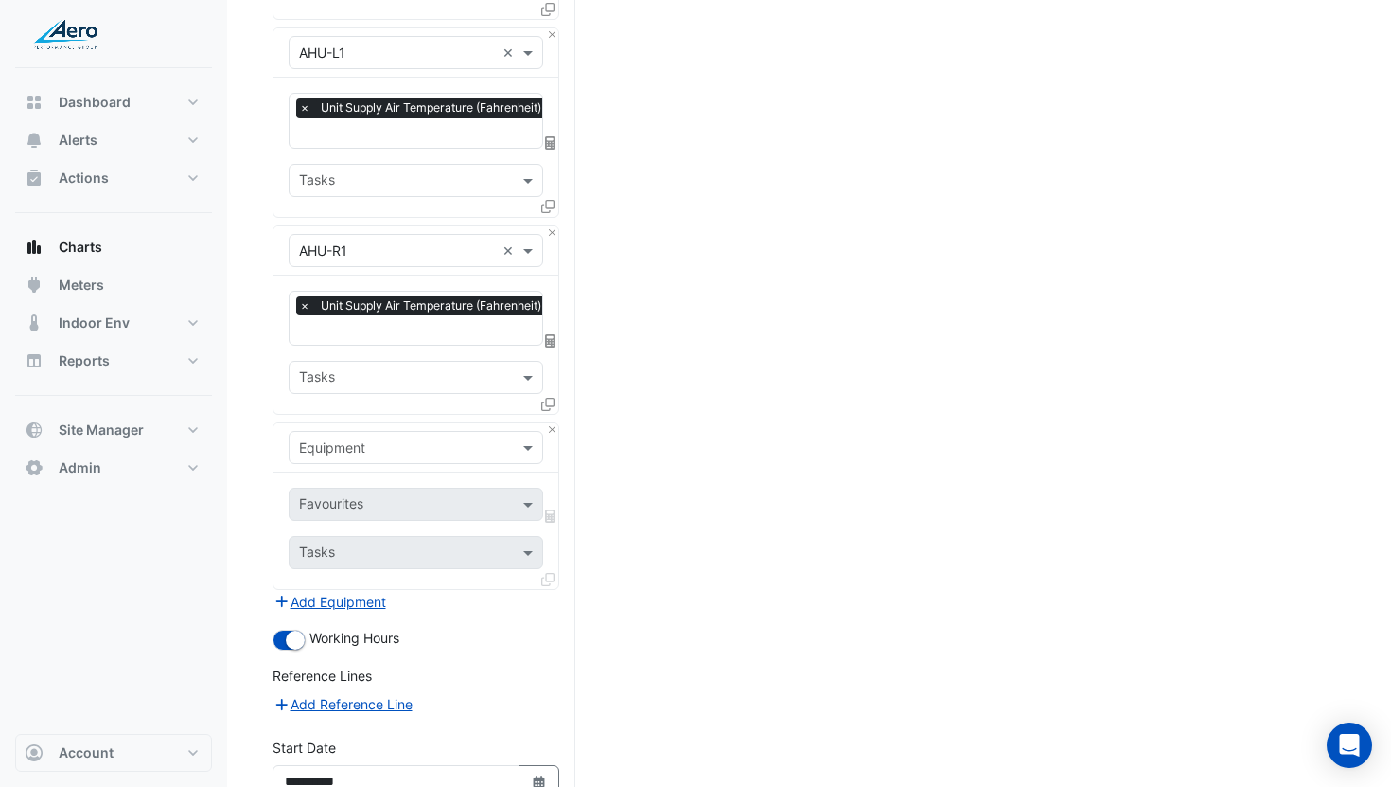
click at [380, 438] on input "text" at bounding box center [397, 448] width 196 height 20
type input "*****"
click at [374, 472] on div "Weather" at bounding box center [416, 476] width 253 height 27
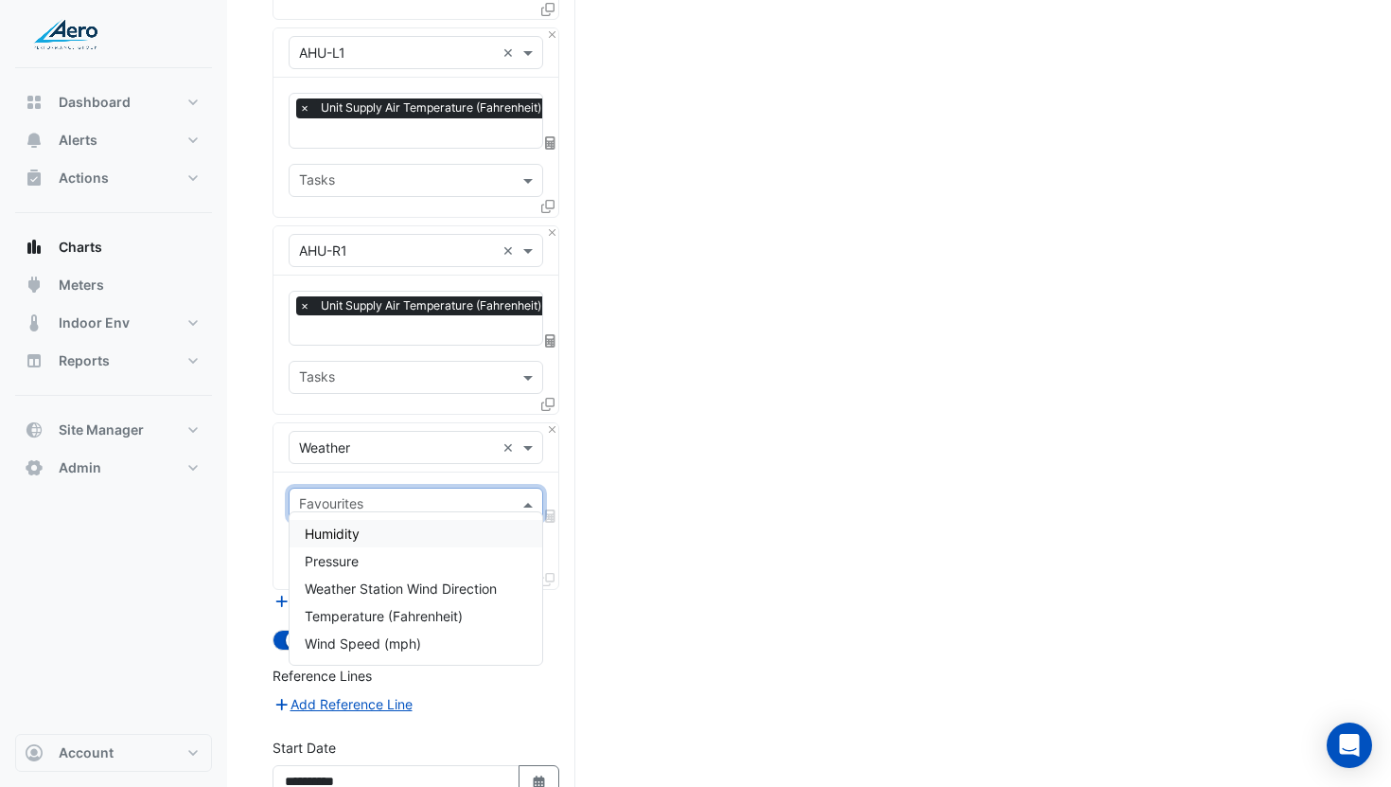
click at [381, 489] on div "Favourites" at bounding box center [400, 503] width 221 height 29
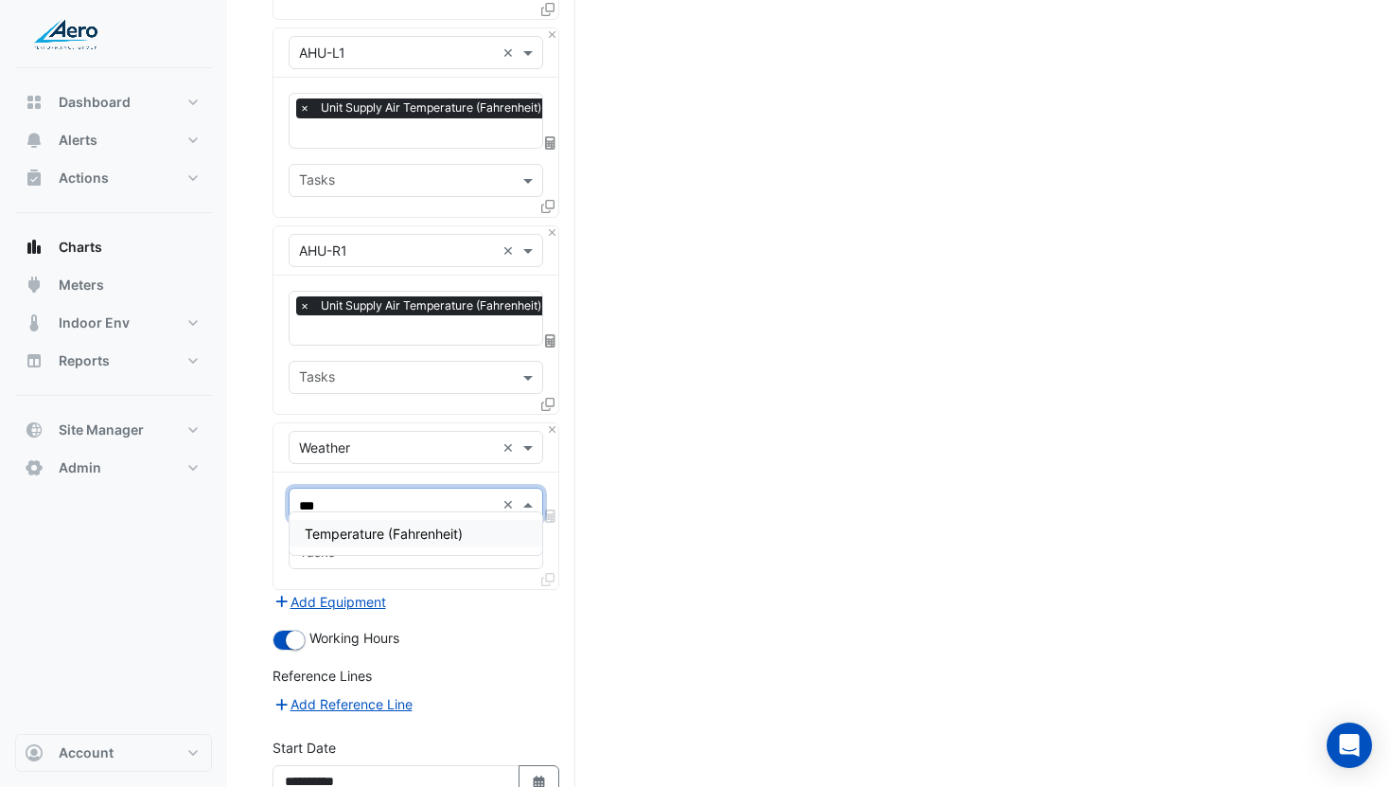
type input "****"
click at [416, 524] on div "Temperature (Fahrenheit)" at bounding box center [416, 533] width 253 height 27
click at [553, 509] on icon at bounding box center [550, 515] width 10 height 13
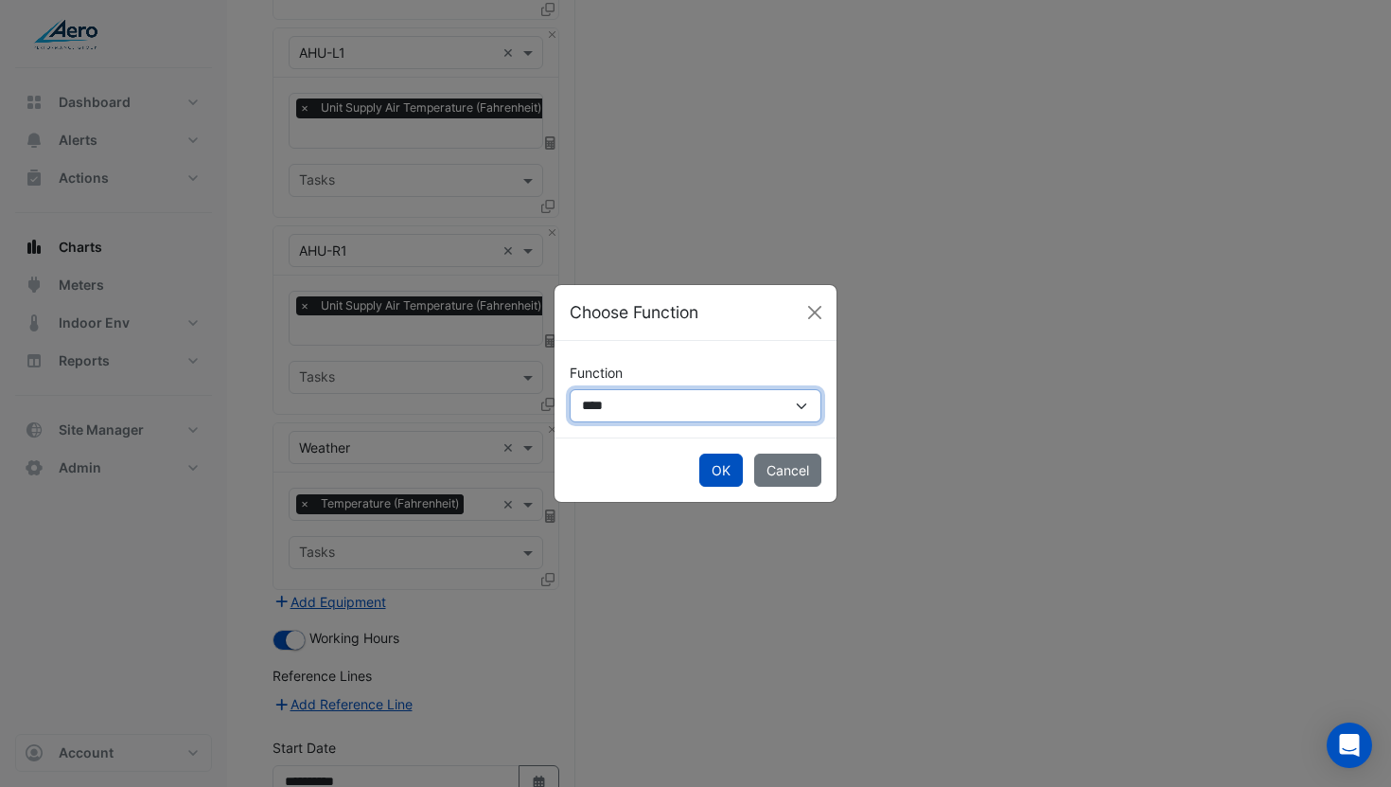
click at [618, 408] on select "**********" at bounding box center [696, 405] width 252 height 33
select select "******"
click at [570, 389] on select "**********" at bounding box center [696, 405] width 252 height 33
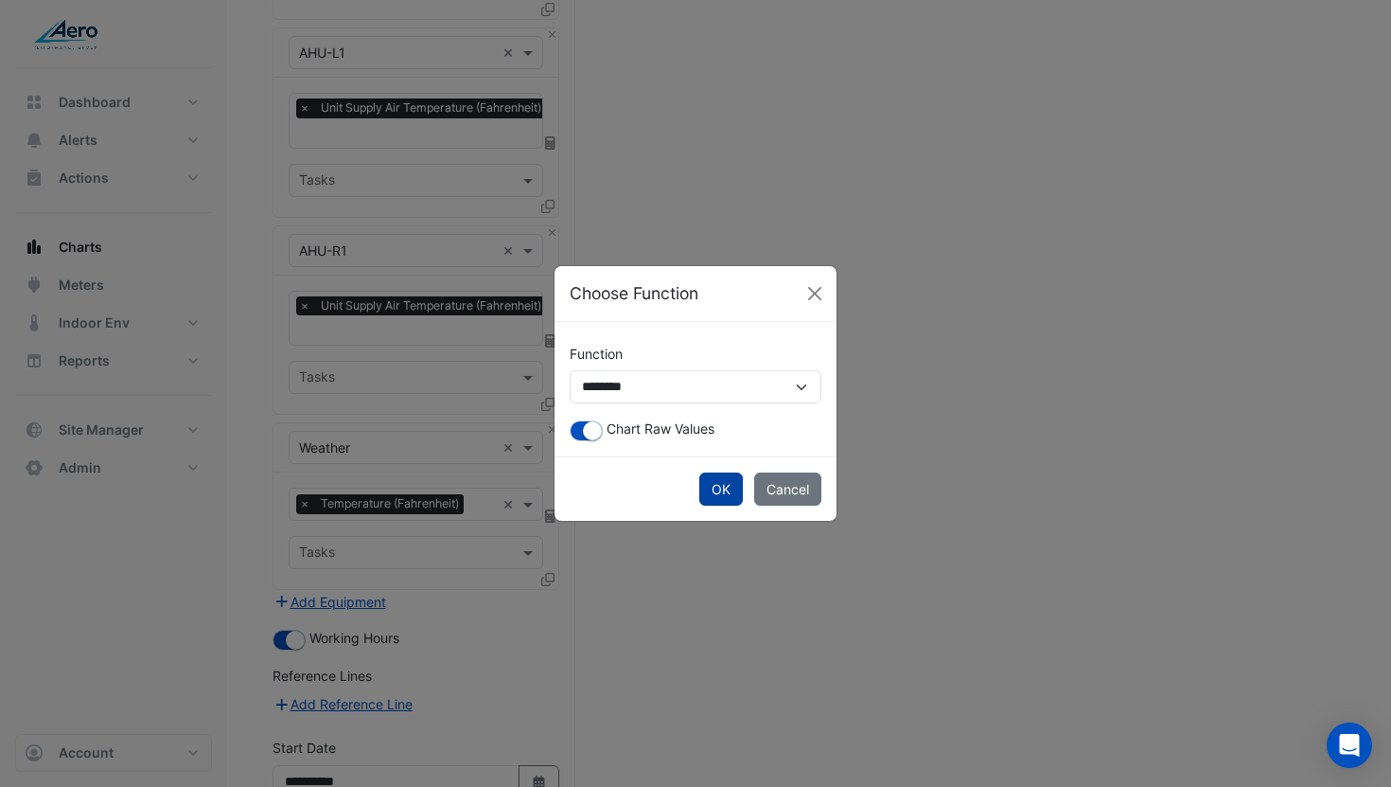
click at [717, 484] on button "OK" at bounding box center [722, 488] width 44 height 33
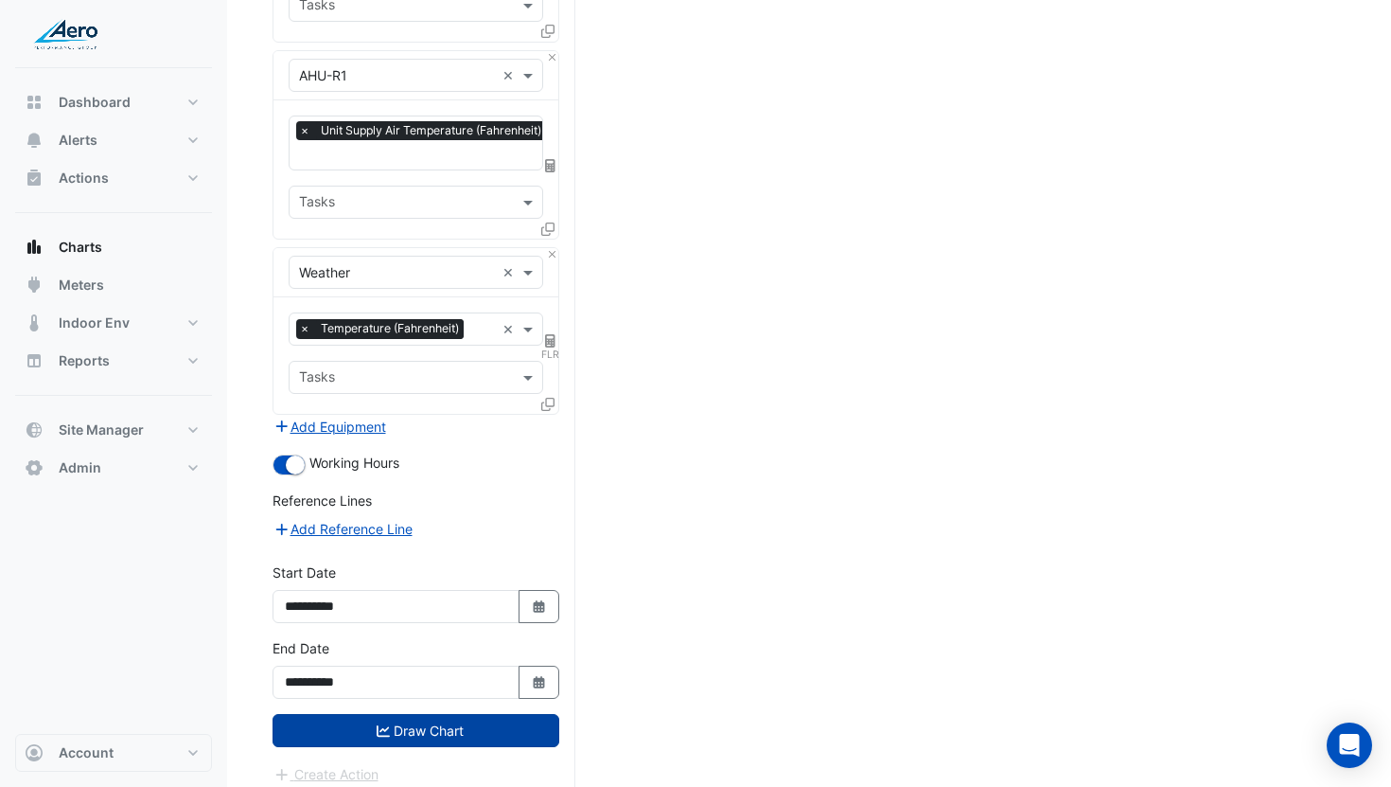
click at [459, 718] on button "Draw Chart" at bounding box center [416, 730] width 287 height 33
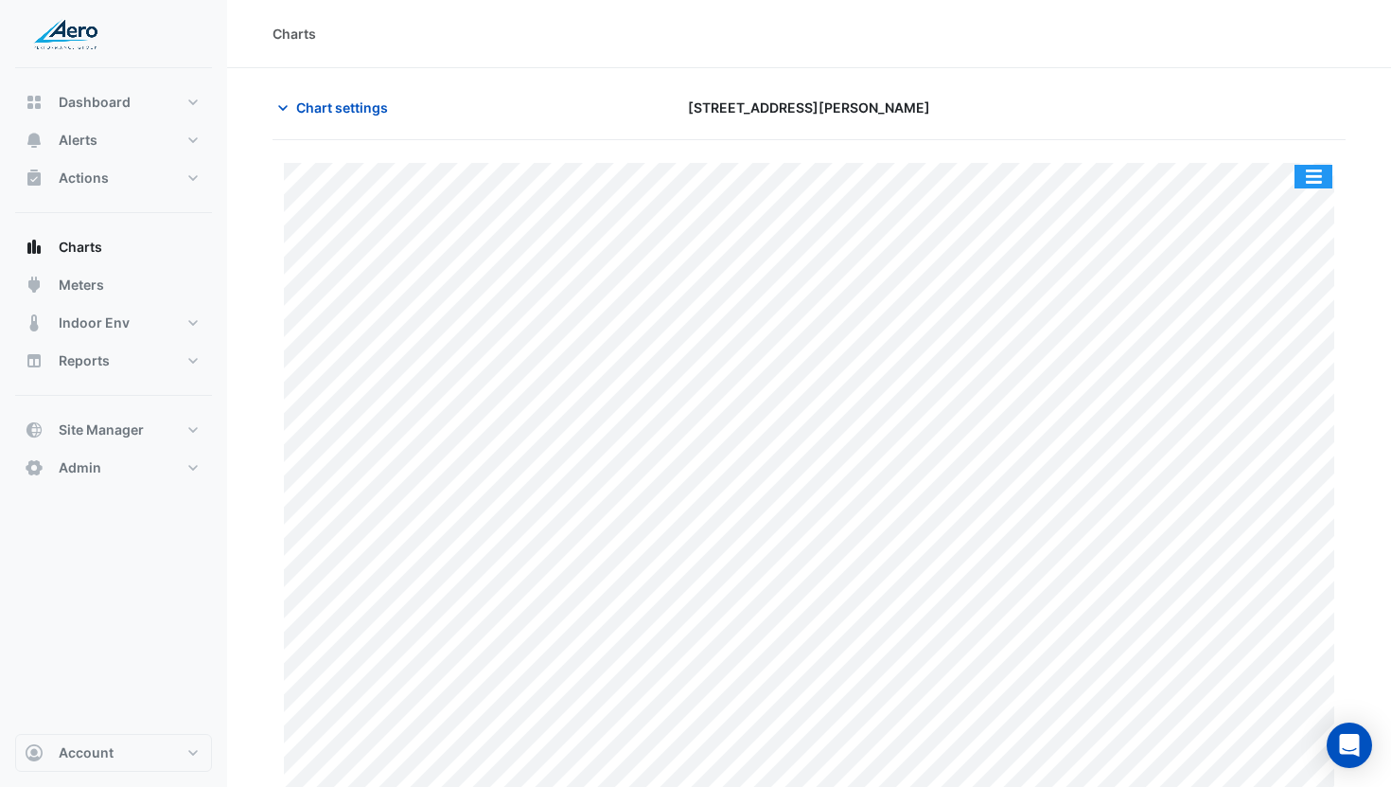
click at [1313, 182] on button "button" at bounding box center [1314, 177] width 38 height 24
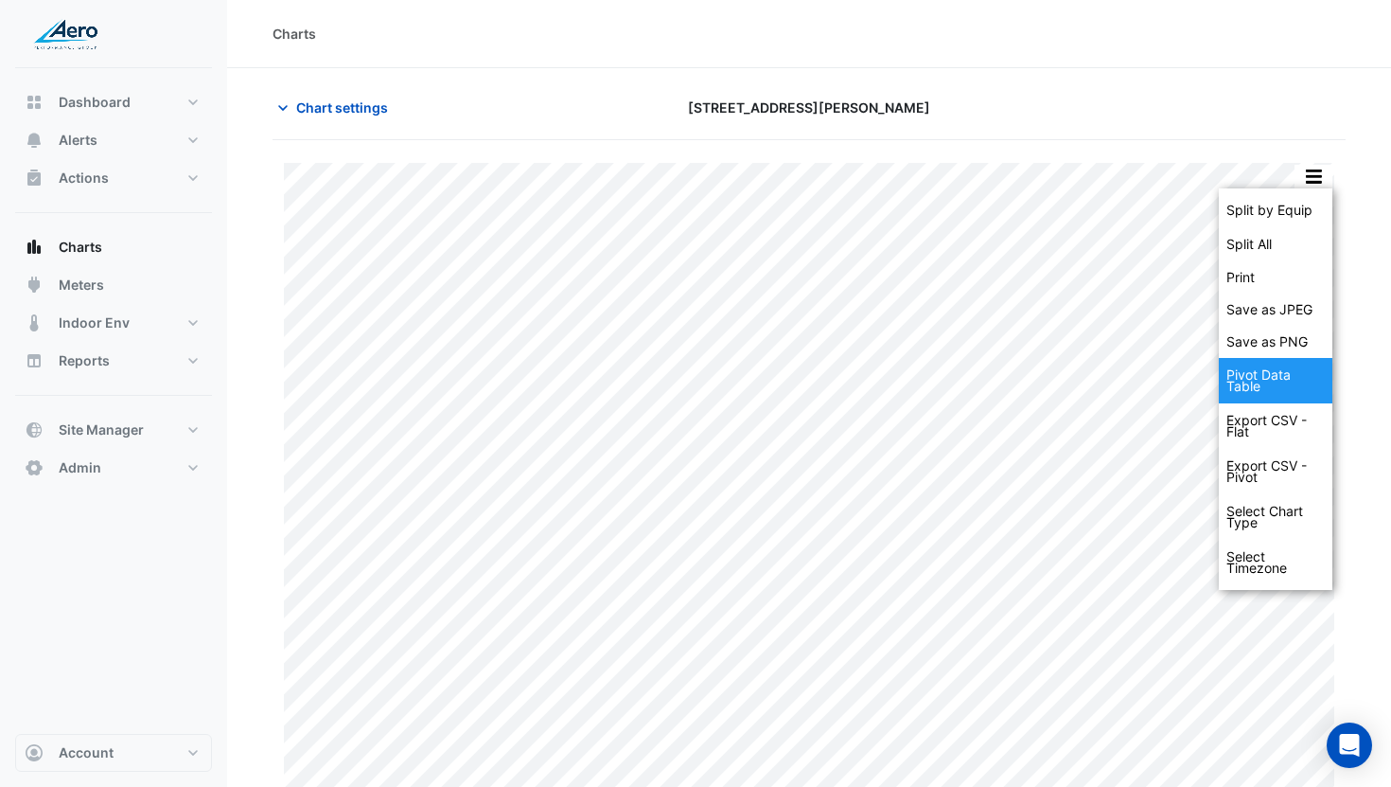
click at [1269, 381] on div "Pivot Data Table" at bounding box center [1276, 380] width 114 height 45
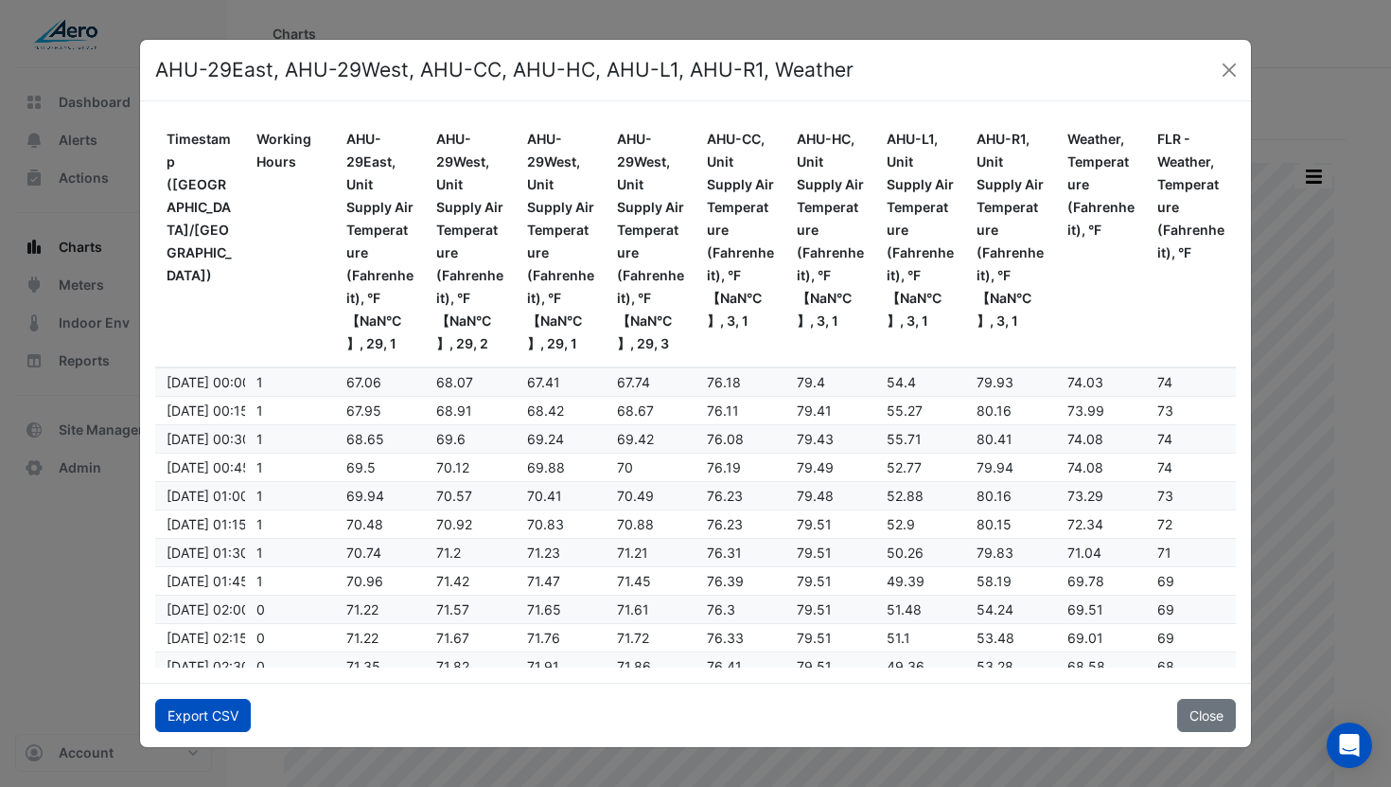
click at [205, 700] on button "Export CSV" at bounding box center [203, 715] width 96 height 33
click at [1229, 69] on button "Close" at bounding box center [1229, 70] width 28 height 28
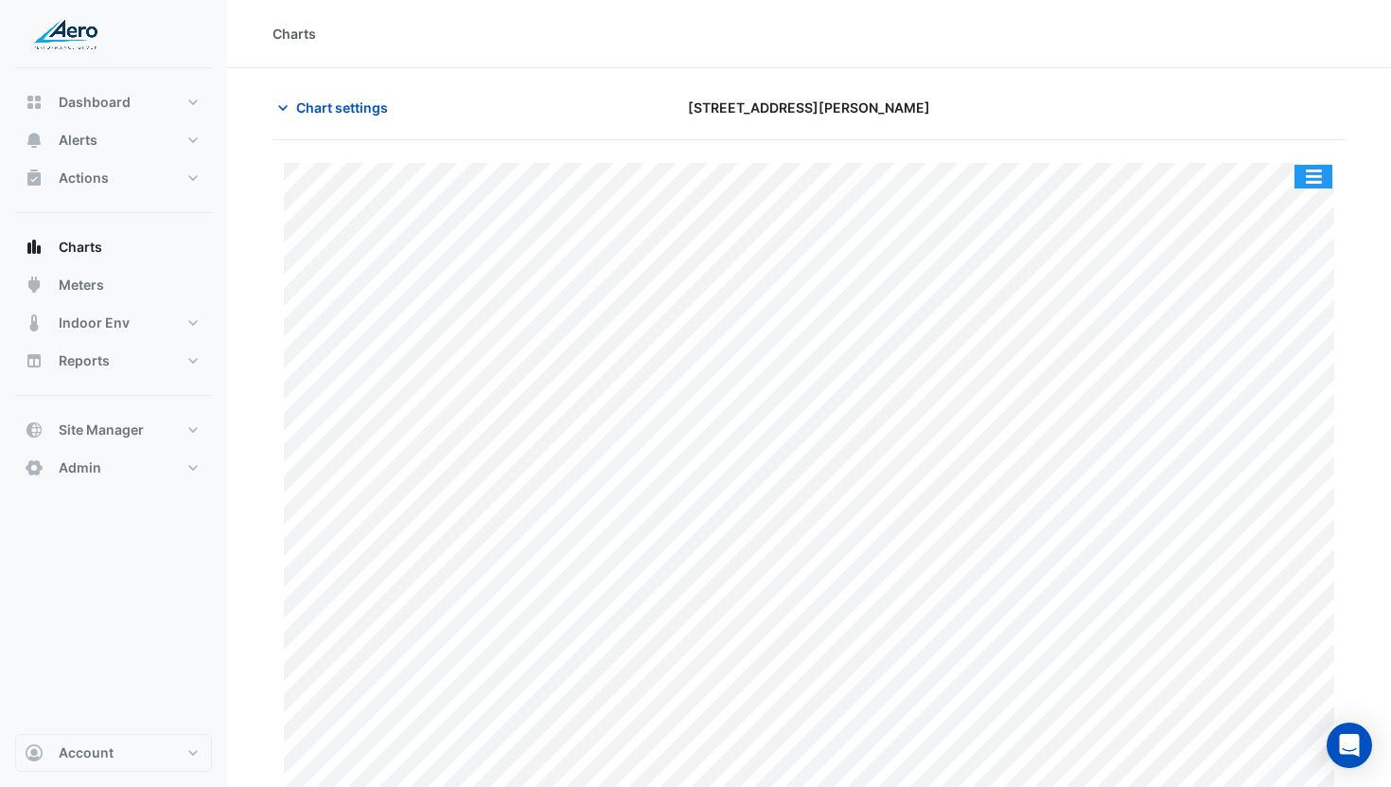
click at [1318, 166] on button "button" at bounding box center [1314, 177] width 38 height 24
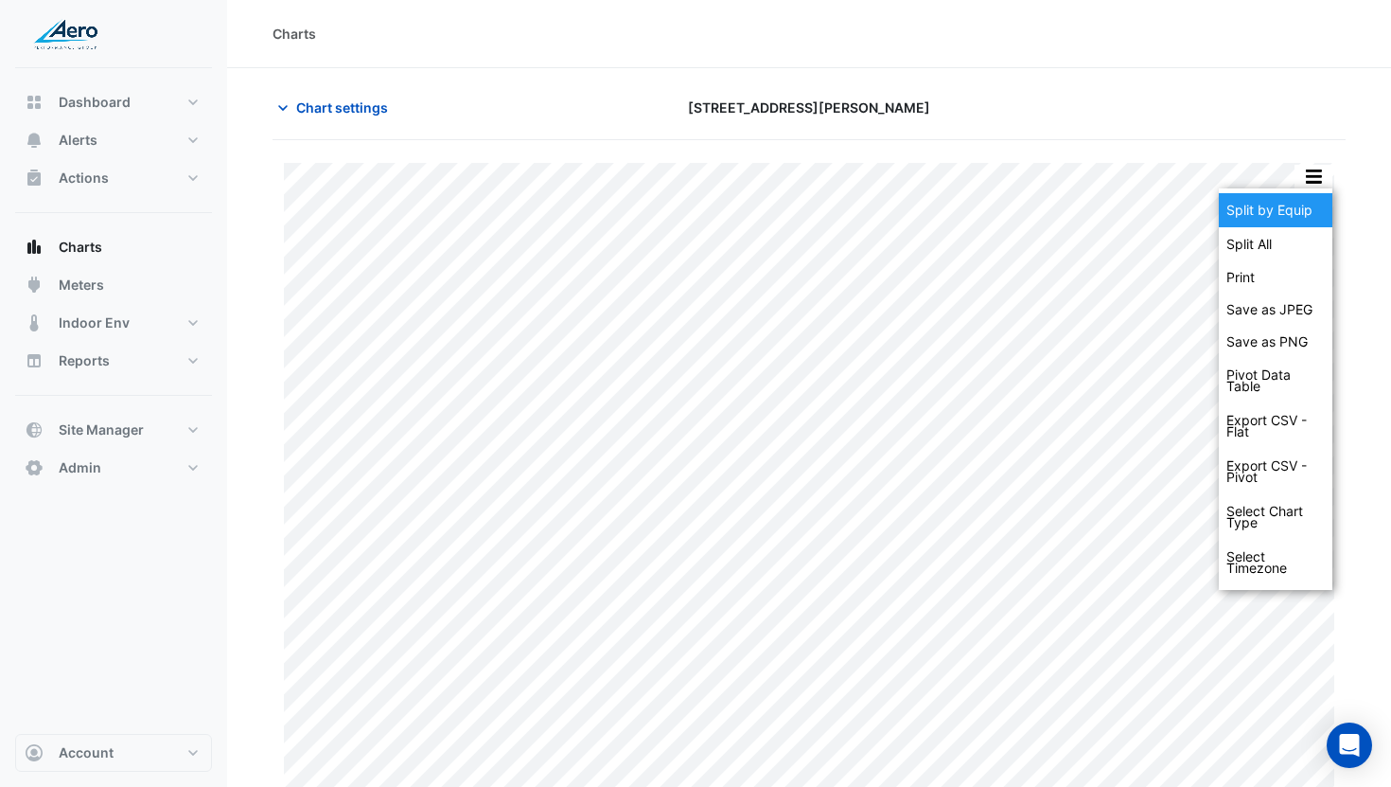
click at [1304, 196] on div "Split by Equip" at bounding box center [1276, 210] width 114 height 34
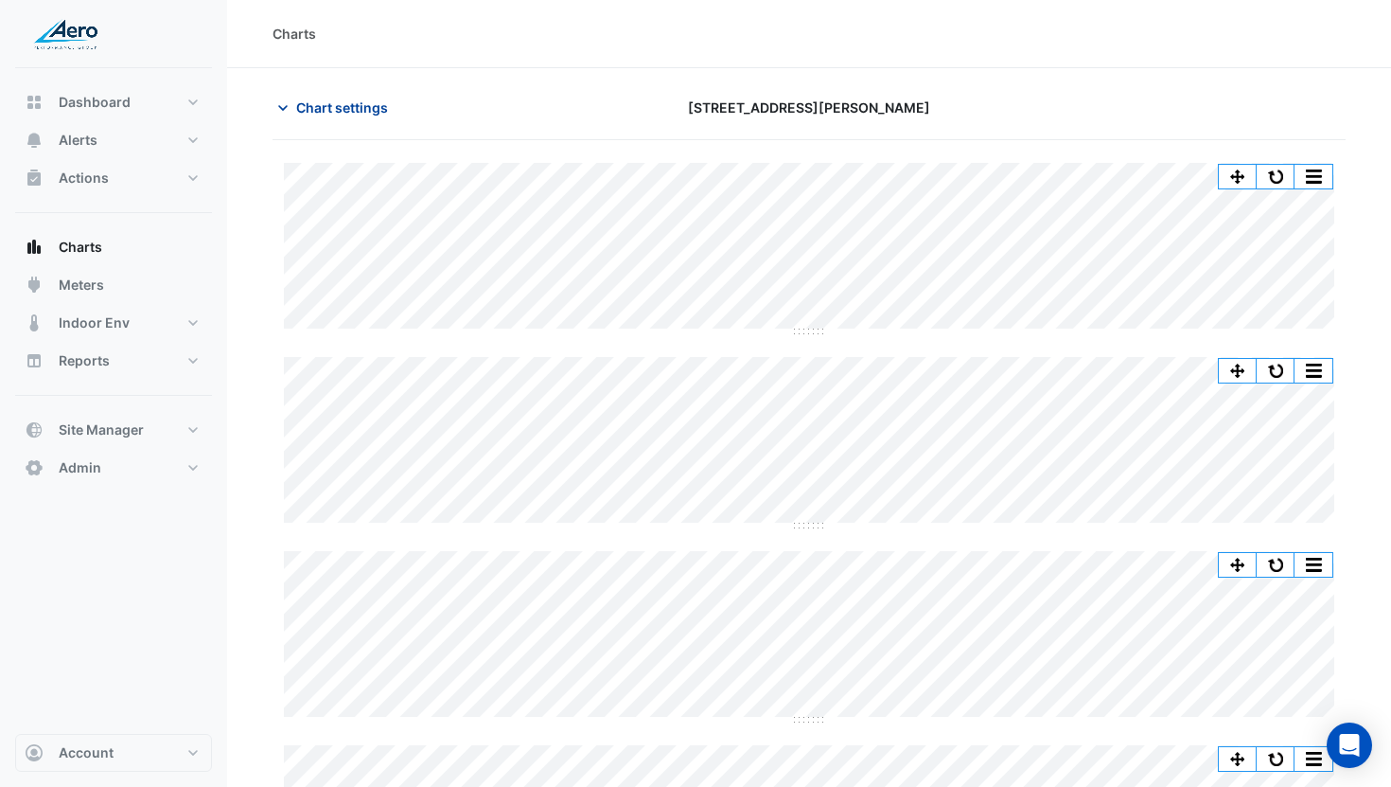
click at [373, 109] on span "Chart settings" at bounding box center [342, 107] width 92 height 20
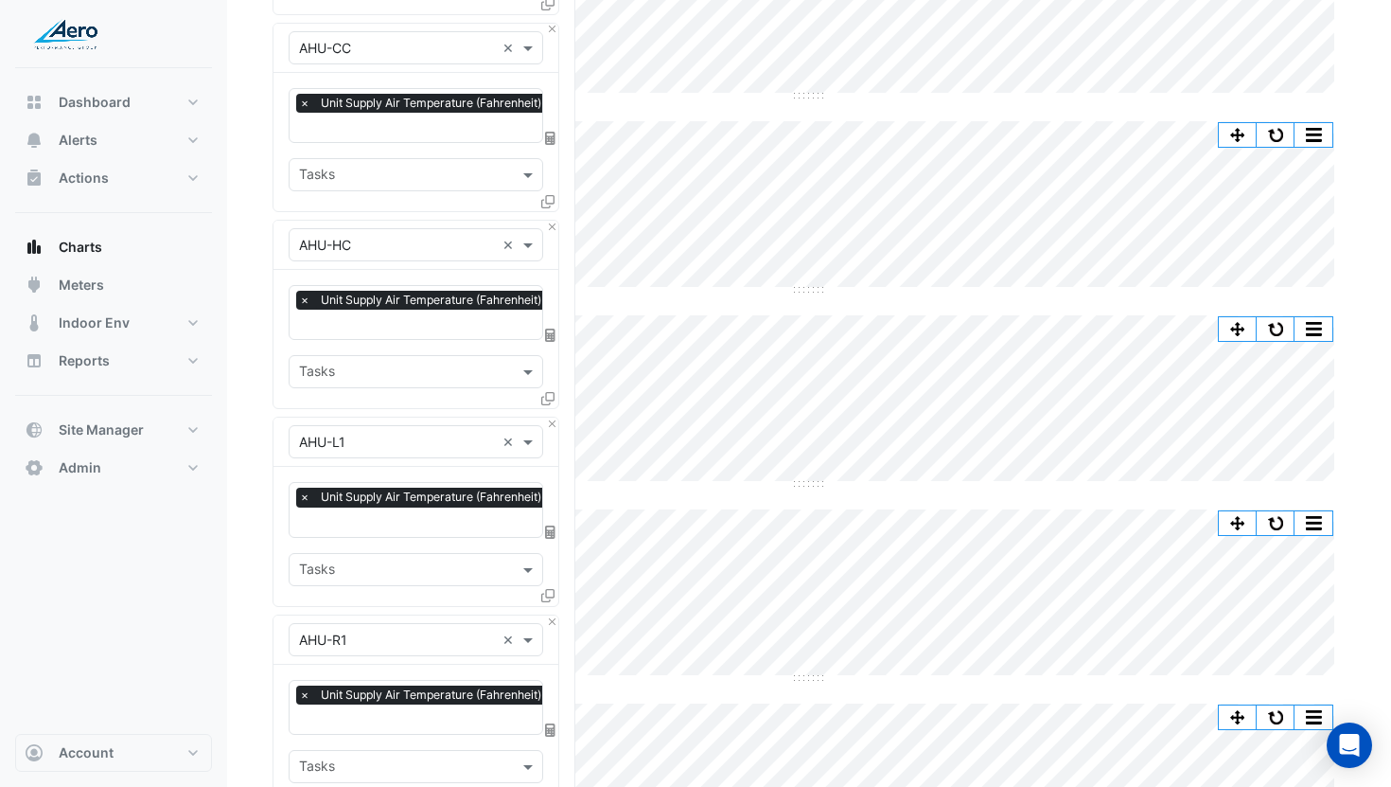
scroll to position [1188, 0]
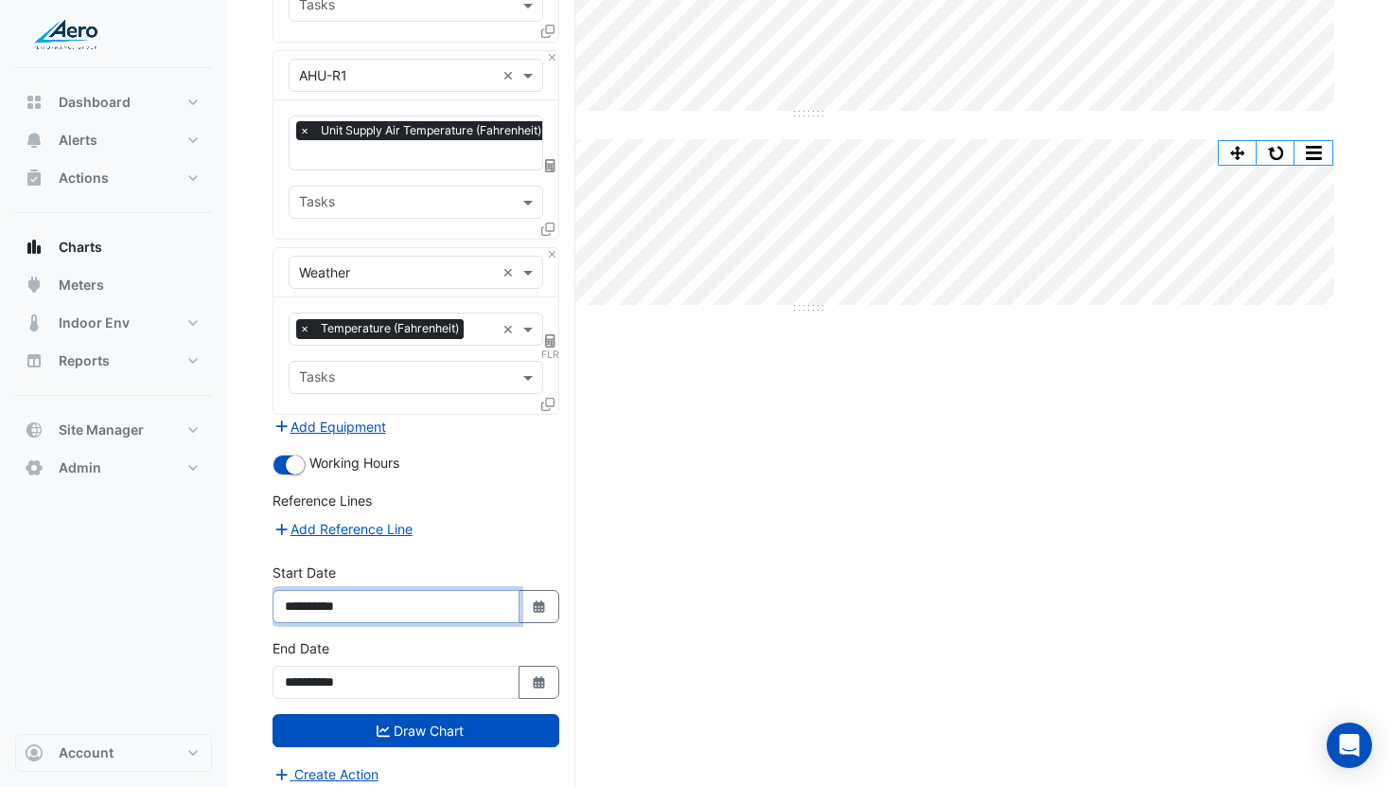
click at [335, 594] on input "**********" at bounding box center [396, 606] width 247 height 33
type input "**********"
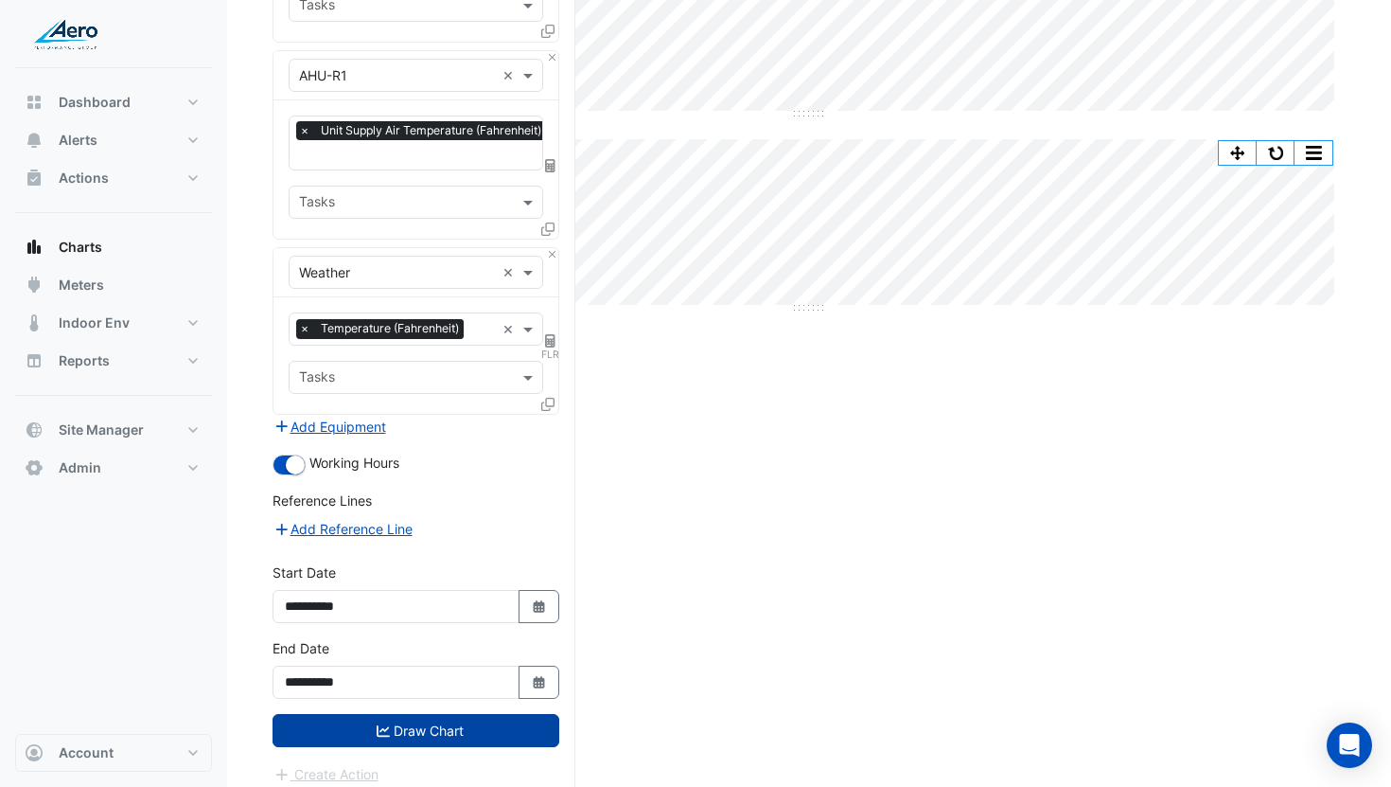
click at [452, 716] on button "Draw Chart" at bounding box center [416, 730] width 287 height 33
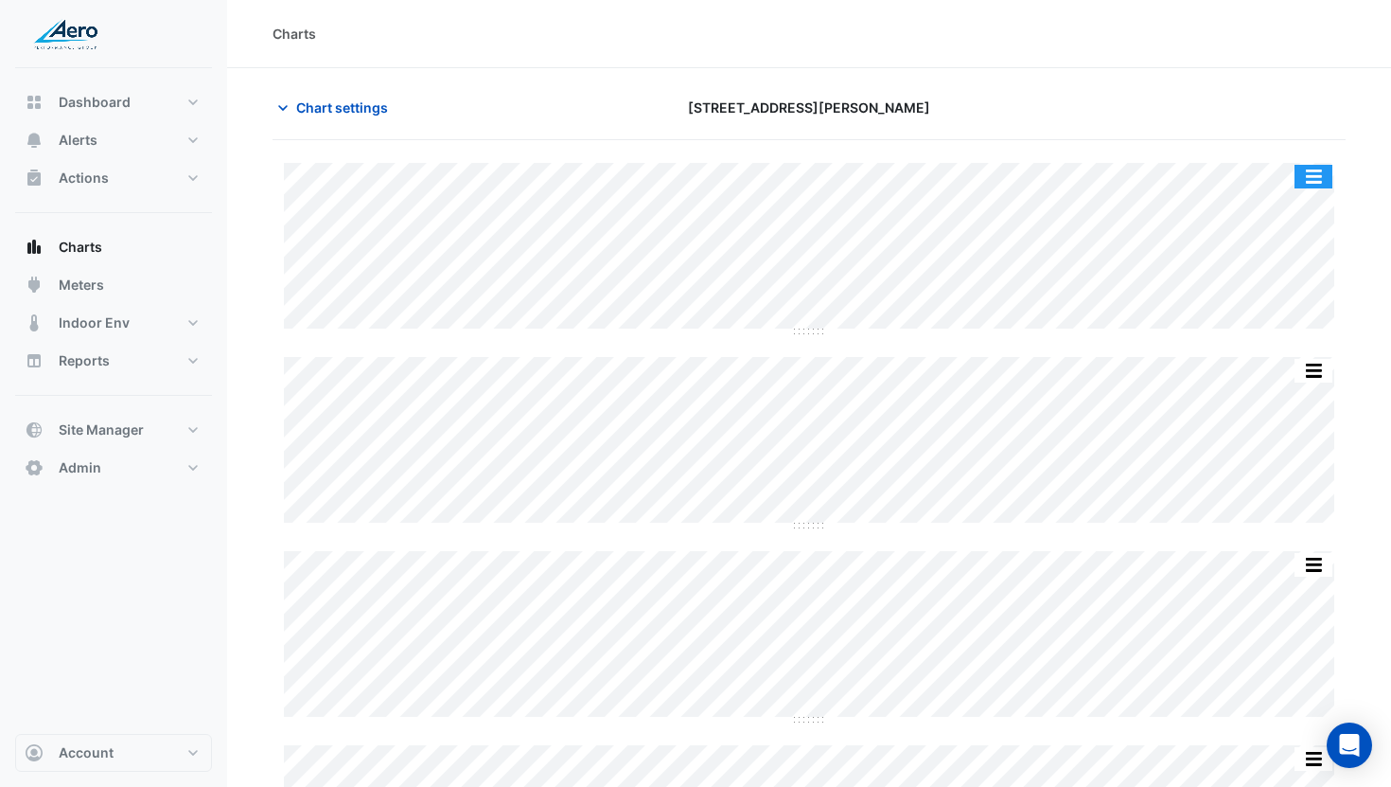
click at [1306, 168] on button "button" at bounding box center [1314, 177] width 38 height 24
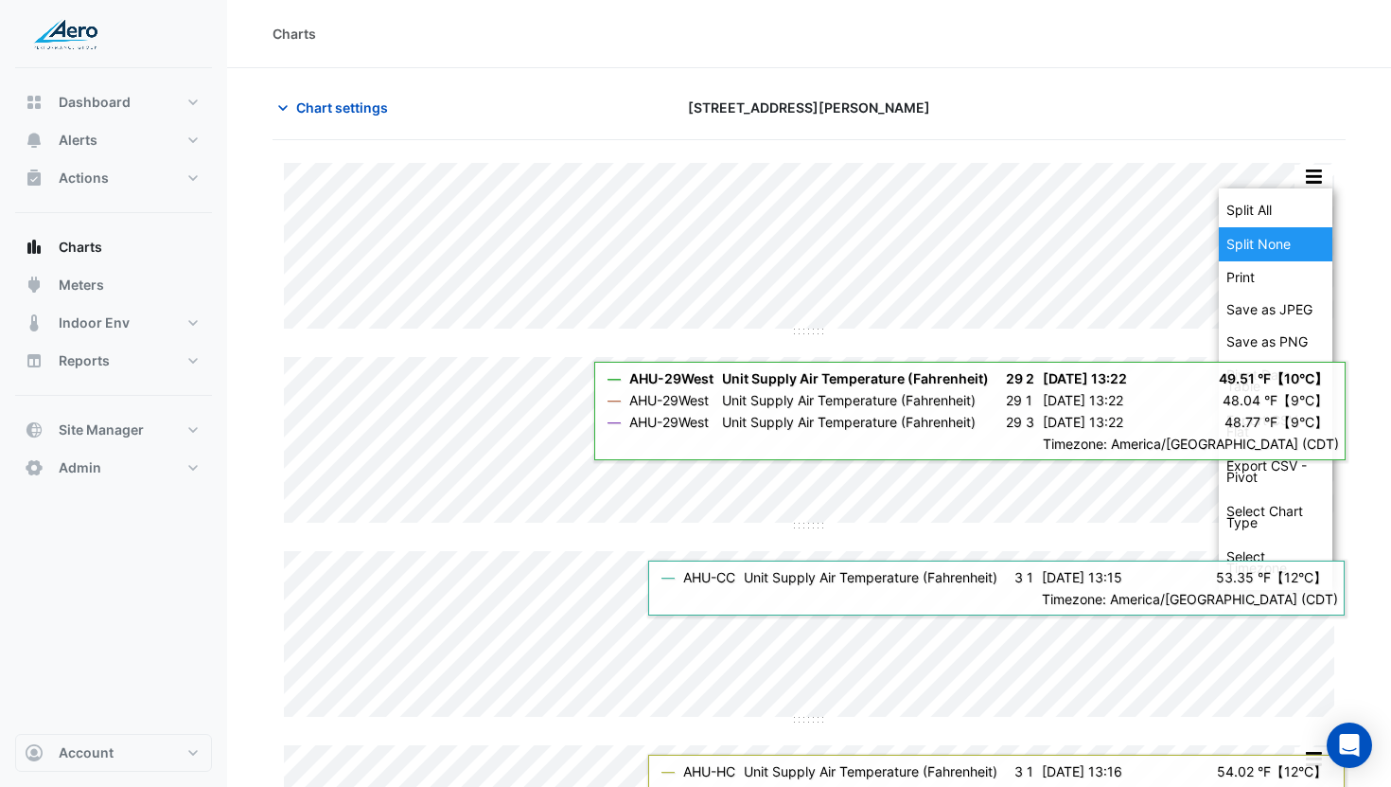
click at [1292, 236] on div "Split None" at bounding box center [1276, 244] width 114 height 34
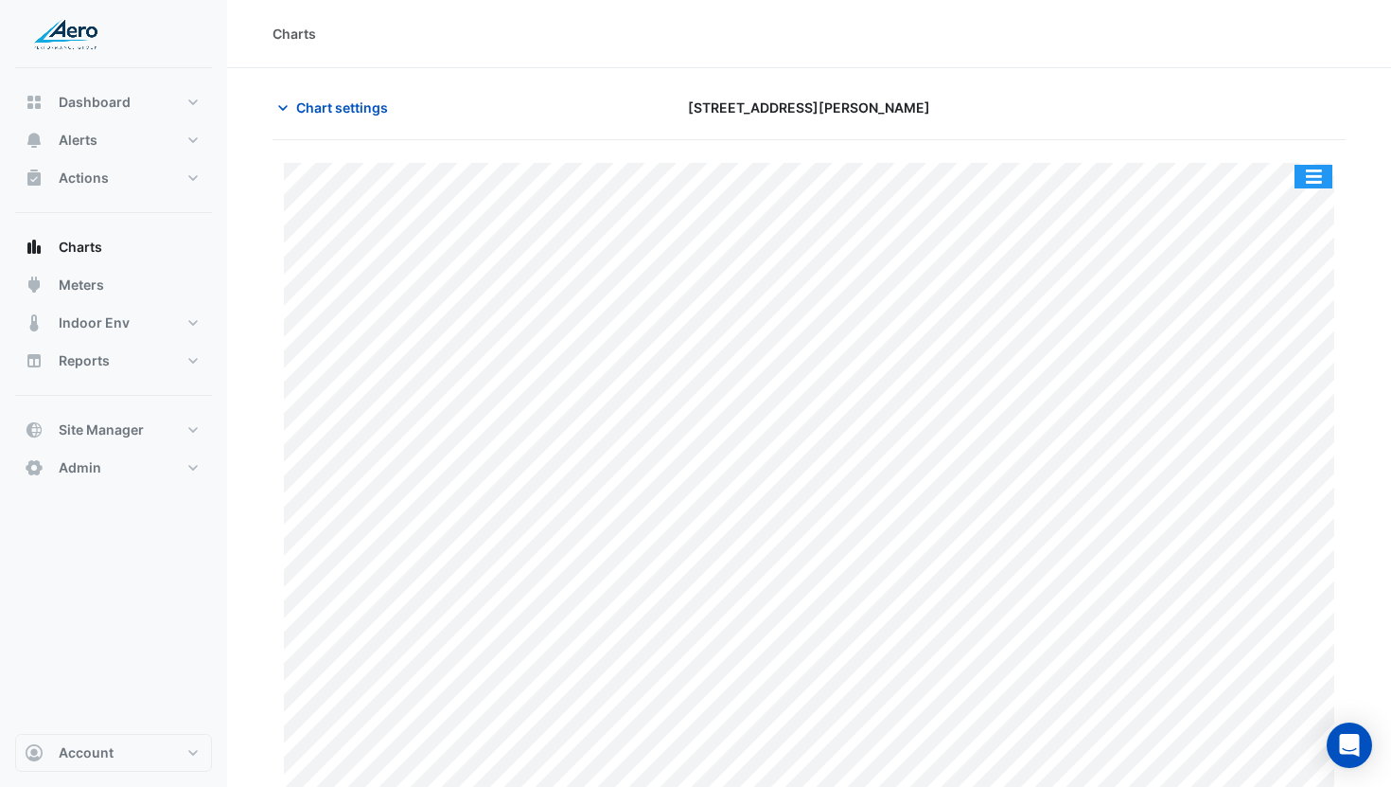
click at [1315, 173] on button "button" at bounding box center [1314, 177] width 38 height 24
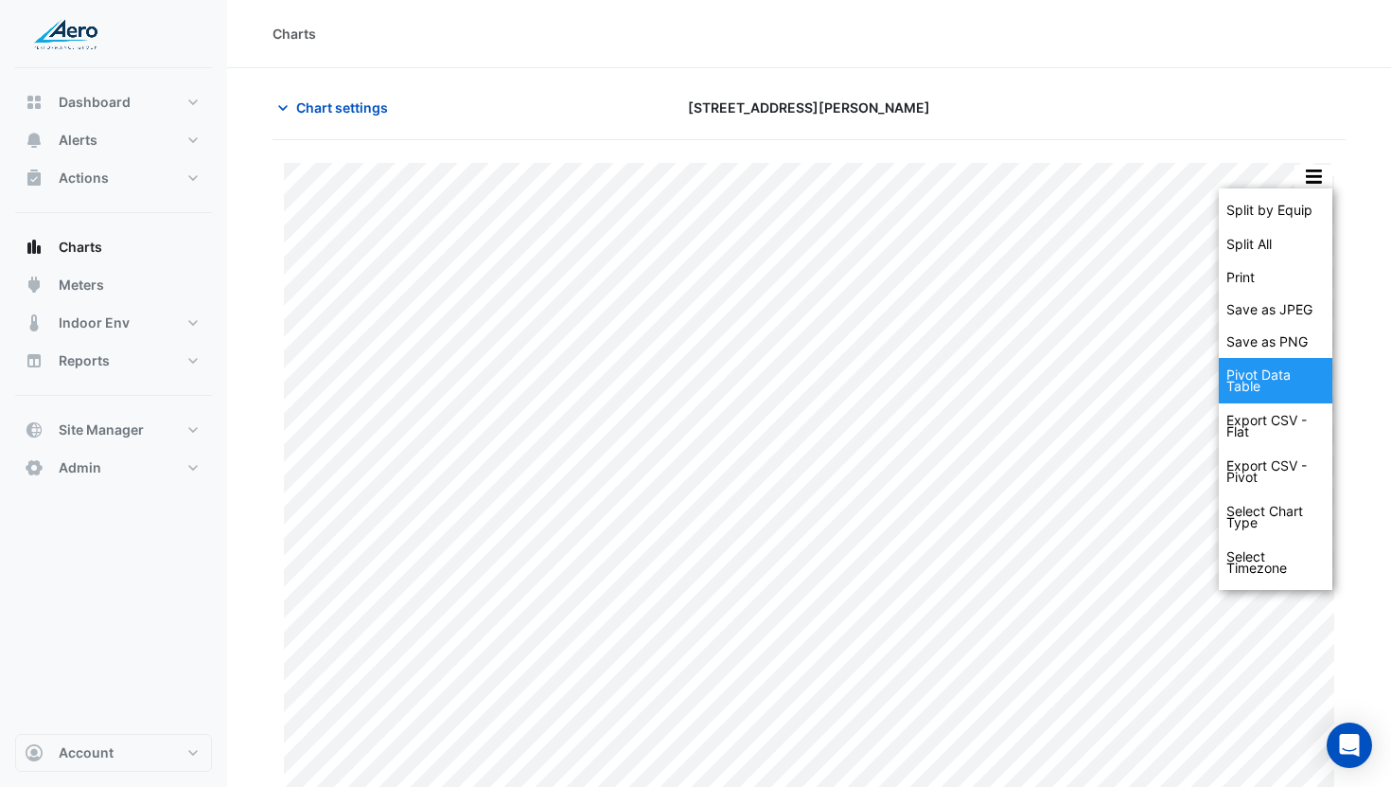
click at [1285, 370] on div "Pivot Data Table" at bounding box center [1276, 380] width 114 height 45
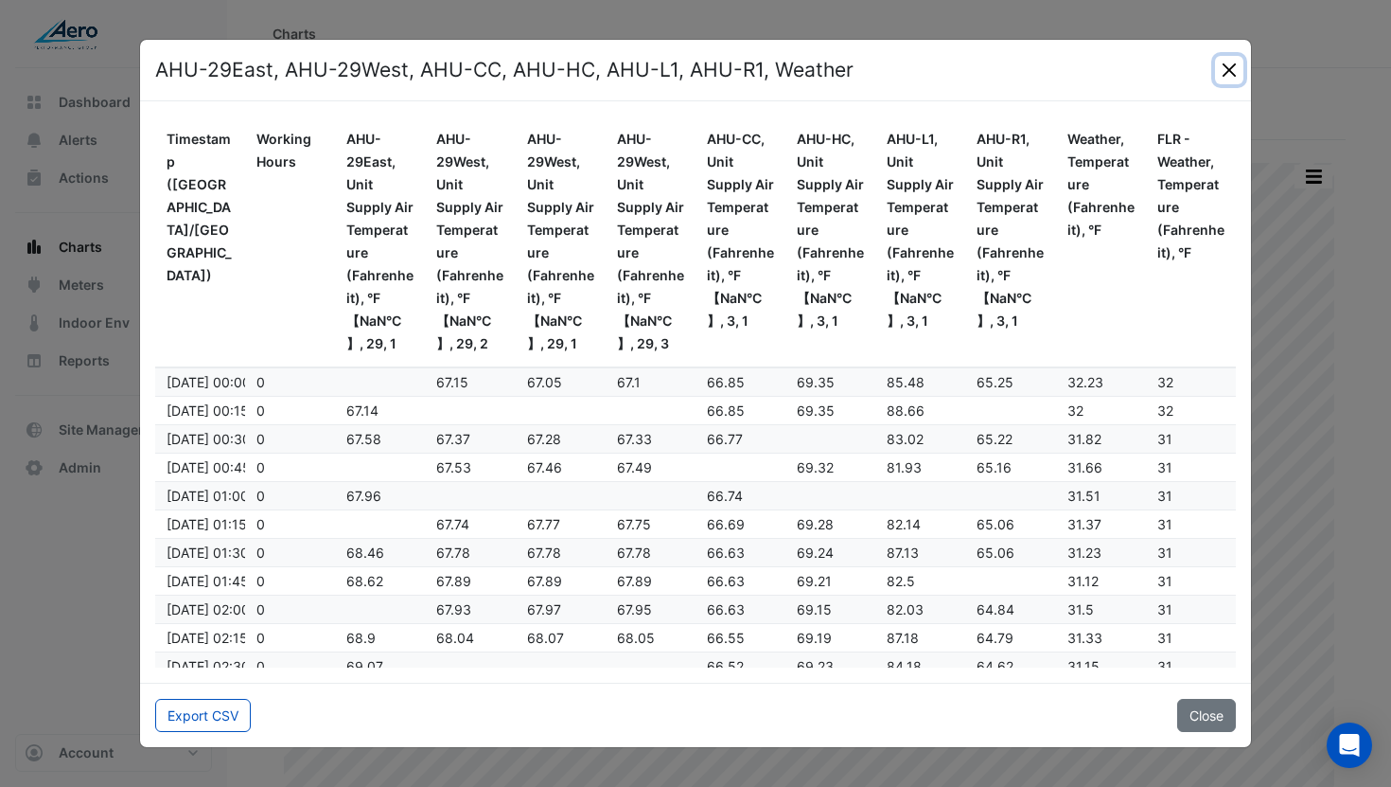
click at [1232, 66] on button "Close" at bounding box center [1229, 70] width 28 height 28
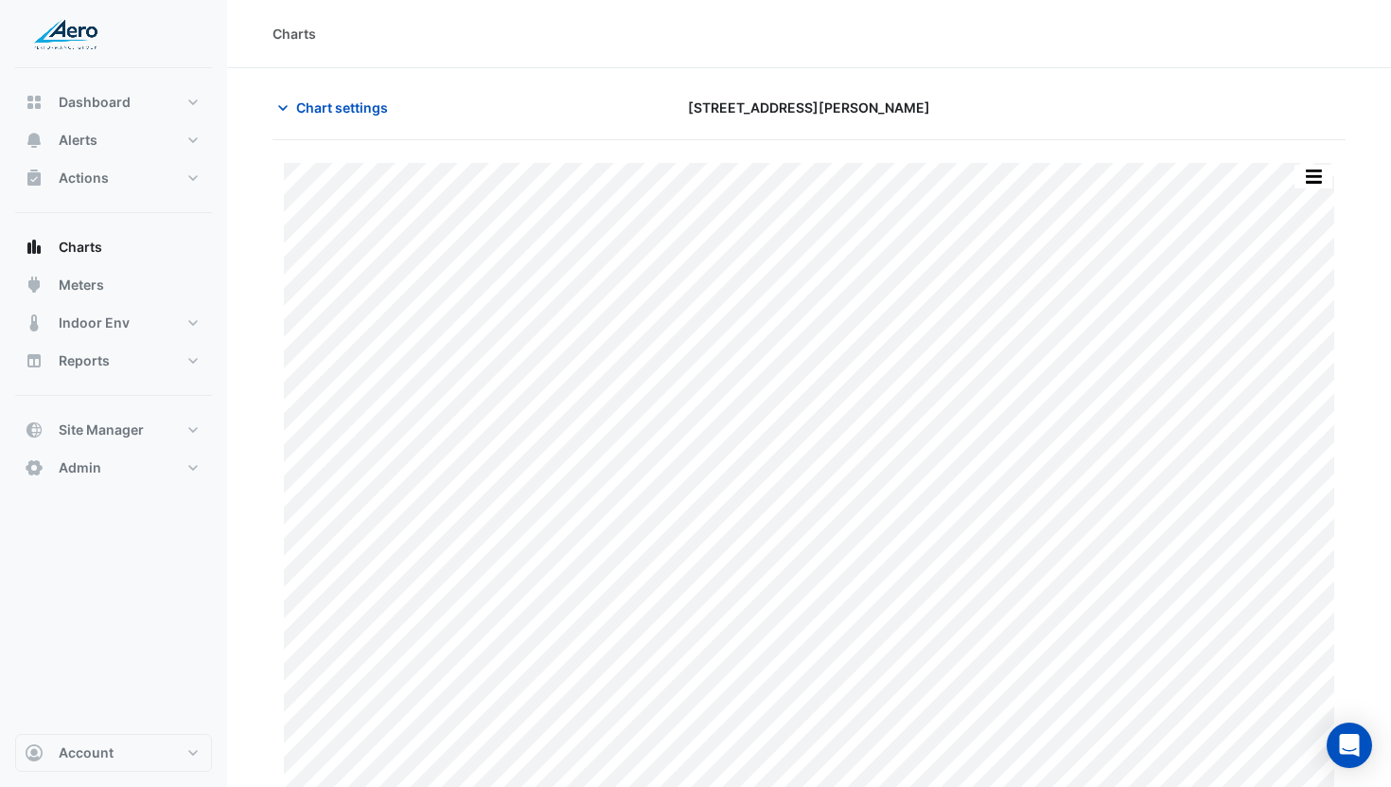
click at [1310, 166] on button "button" at bounding box center [1314, 177] width 38 height 24
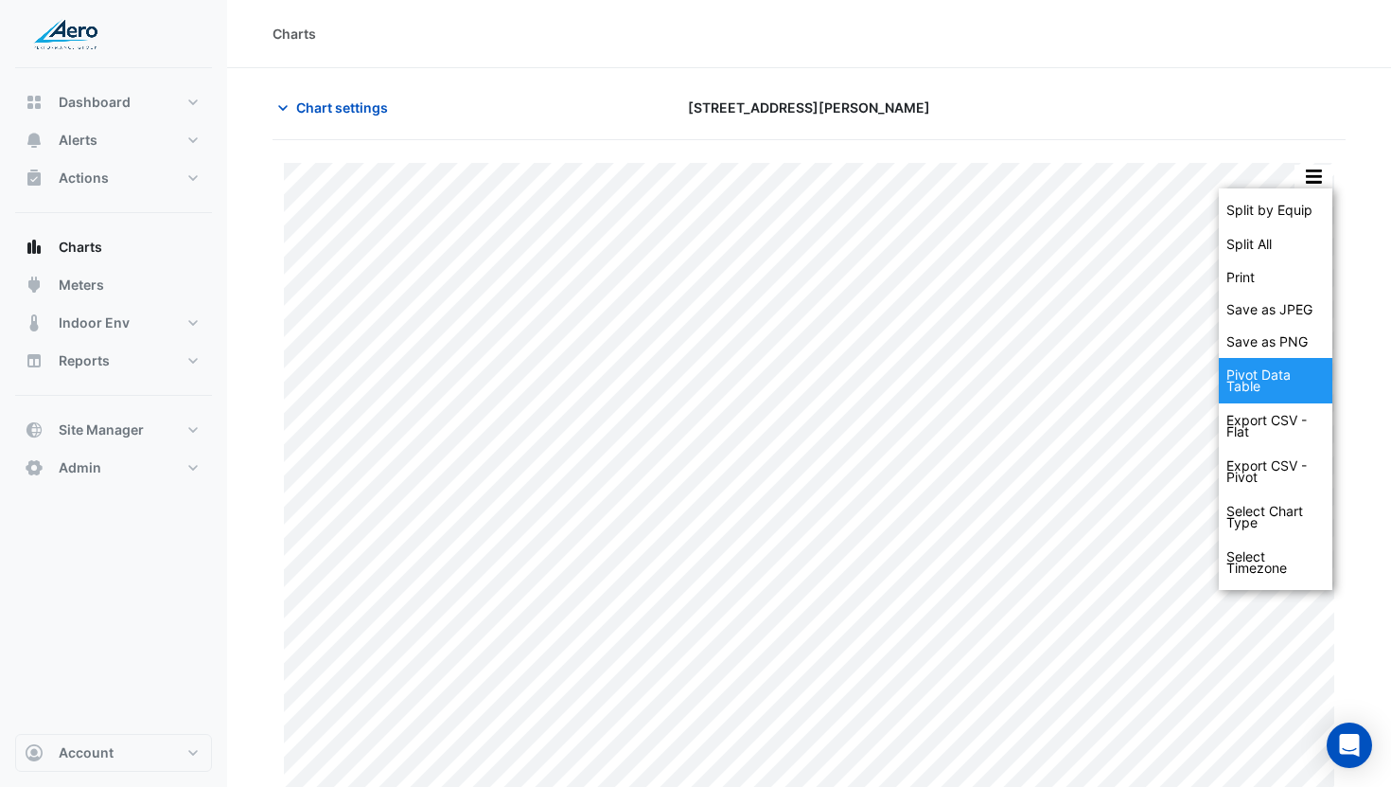
click at [1267, 372] on div "Pivot Data Table" at bounding box center [1276, 380] width 114 height 45
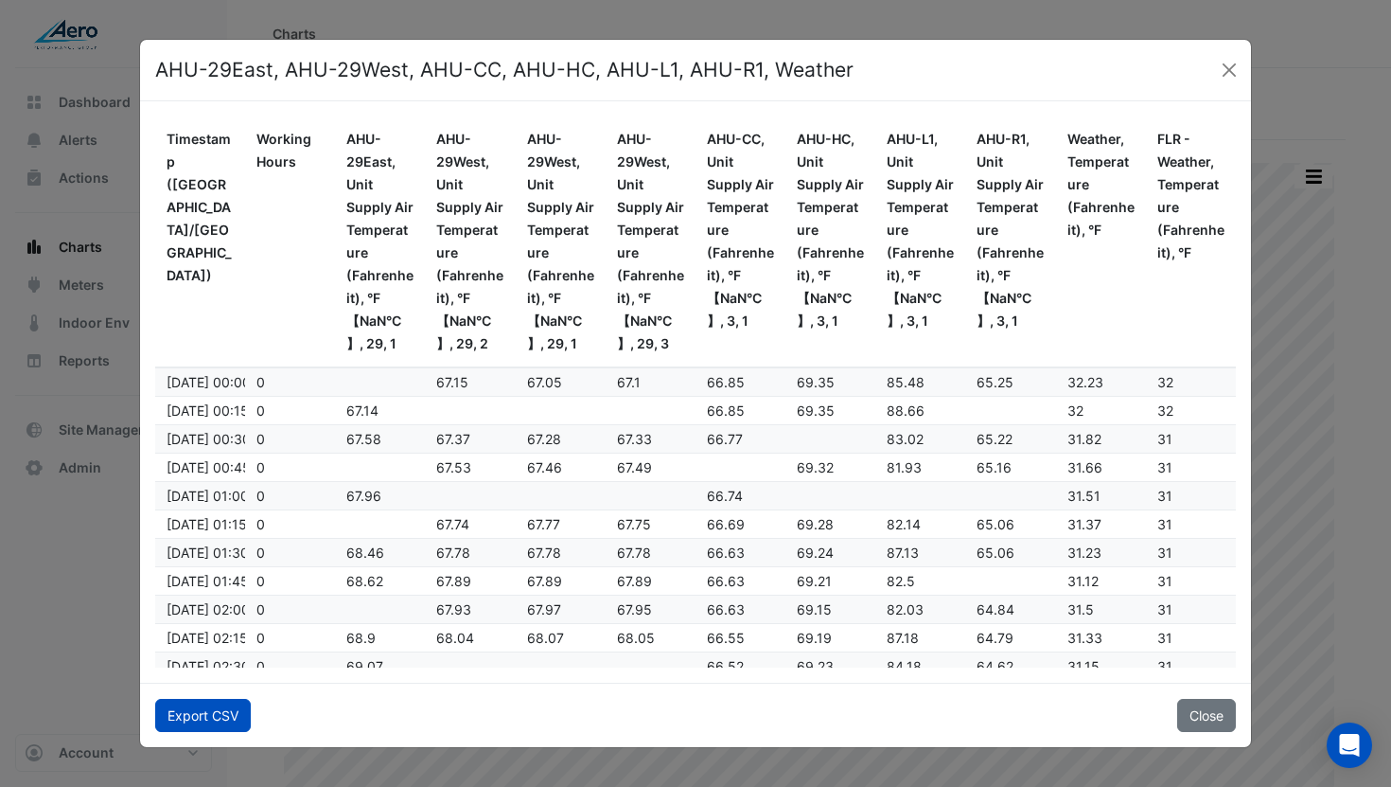
click at [221, 712] on button "Export CSV" at bounding box center [203, 715] width 96 height 33
click at [1224, 67] on button "Close" at bounding box center [1229, 70] width 28 height 28
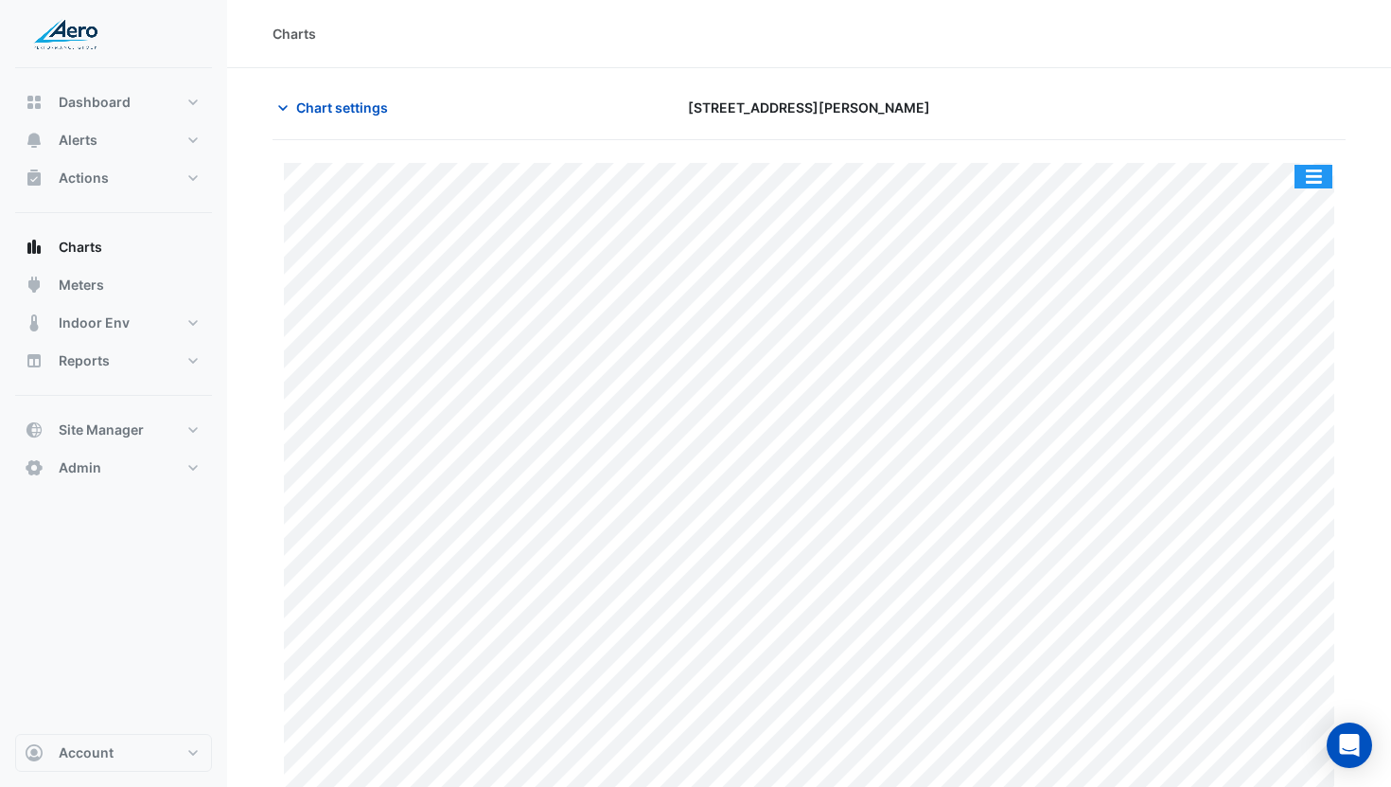
click at [1298, 185] on button "button" at bounding box center [1314, 177] width 38 height 24
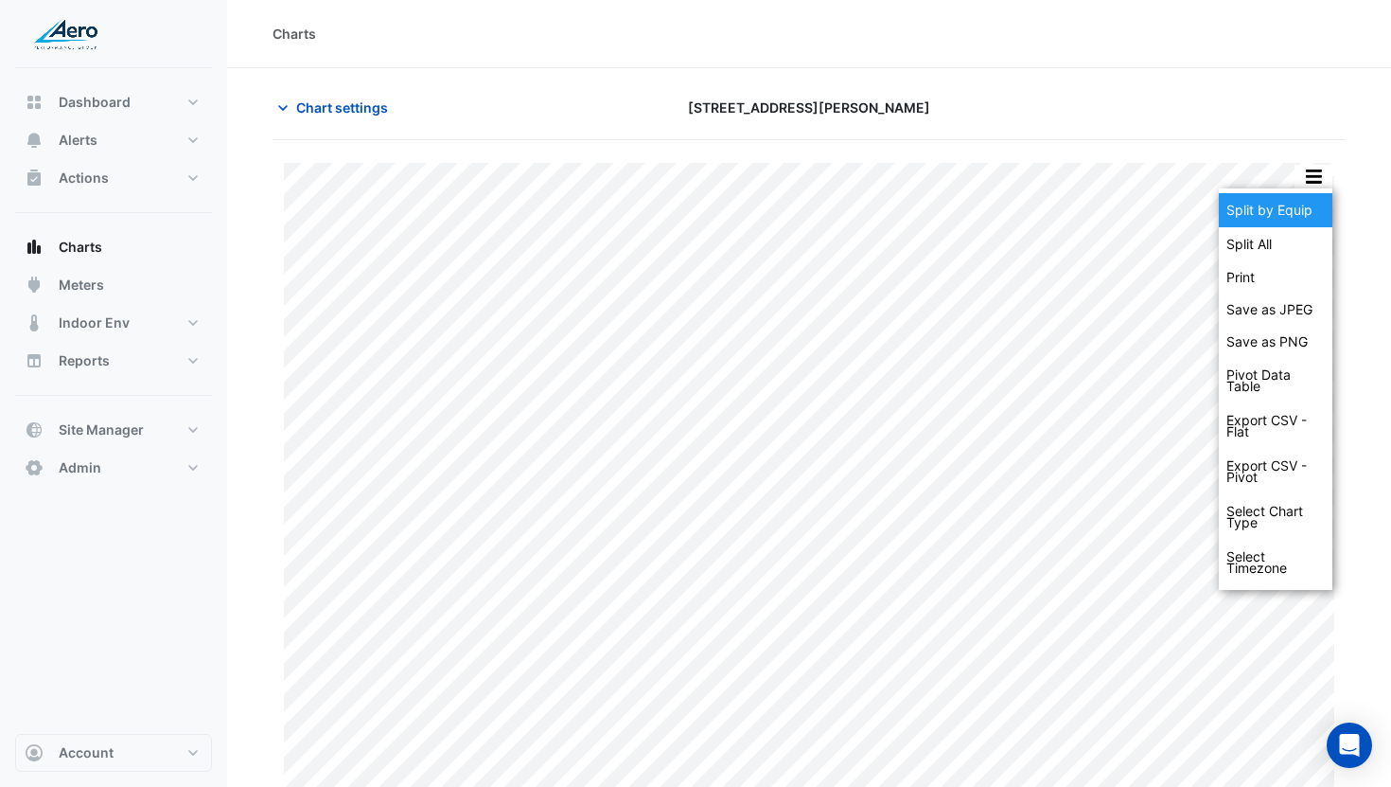
click at [1286, 211] on div "Split by Equip" at bounding box center [1276, 210] width 114 height 34
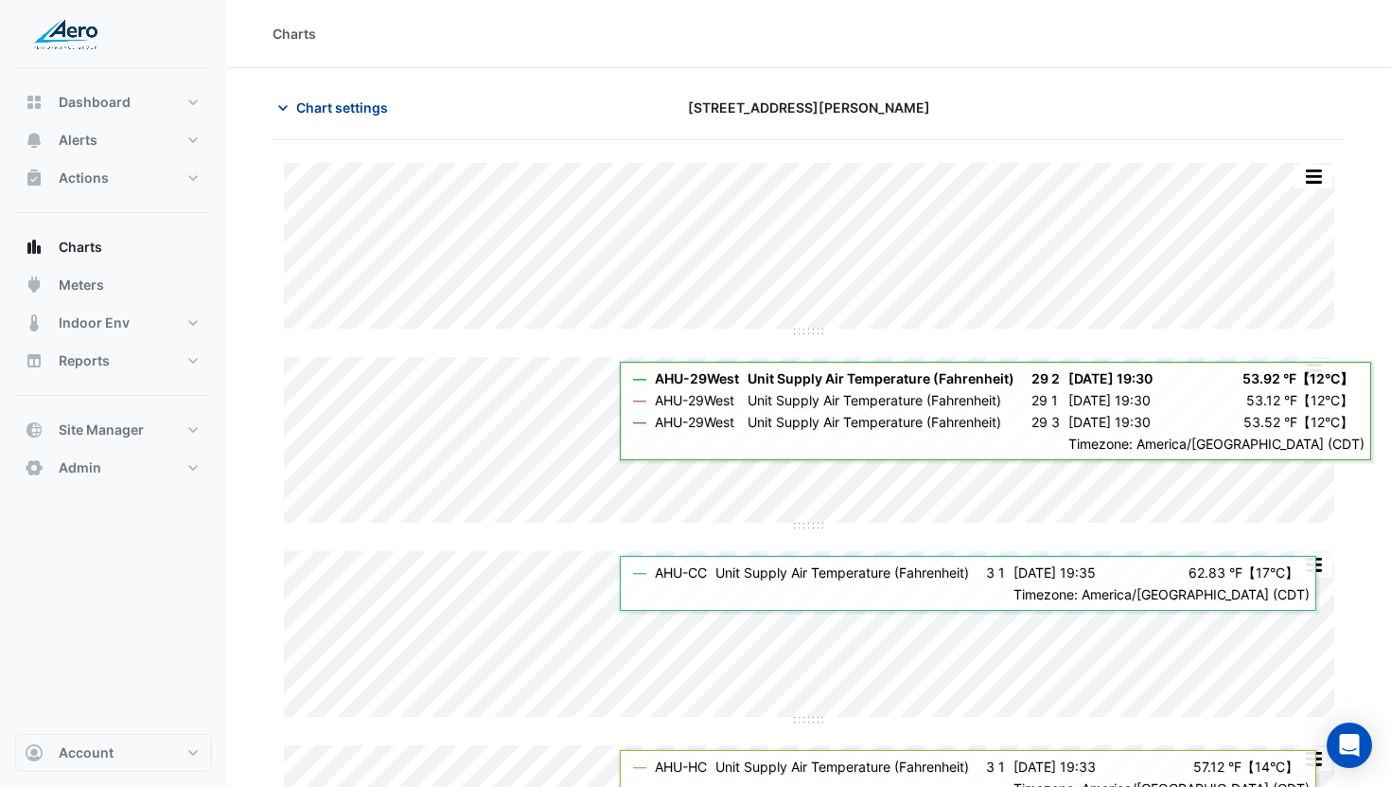
click at [340, 109] on span "Chart settings" at bounding box center [342, 107] width 92 height 20
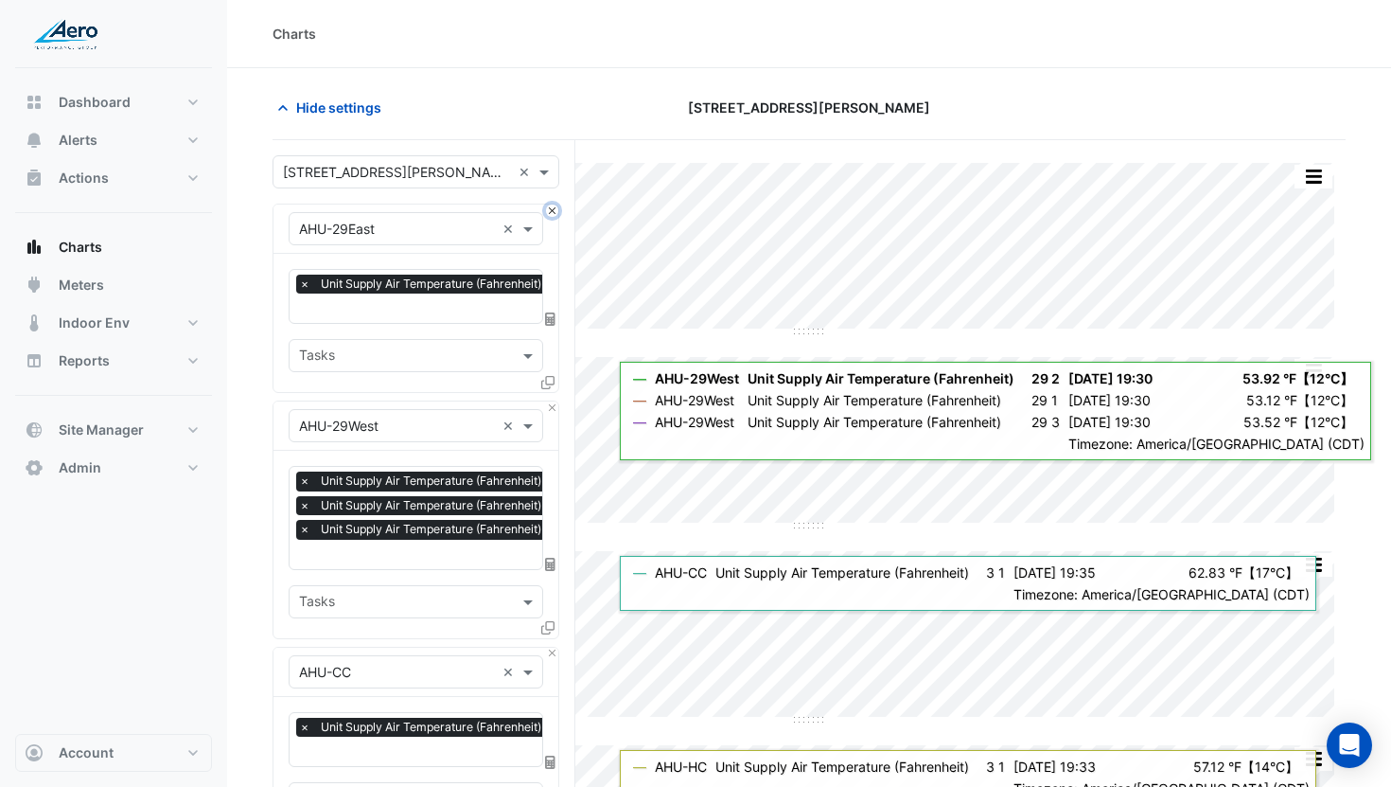
click at [548, 210] on button "Close" at bounding box center [552, 210] width 12 height 12
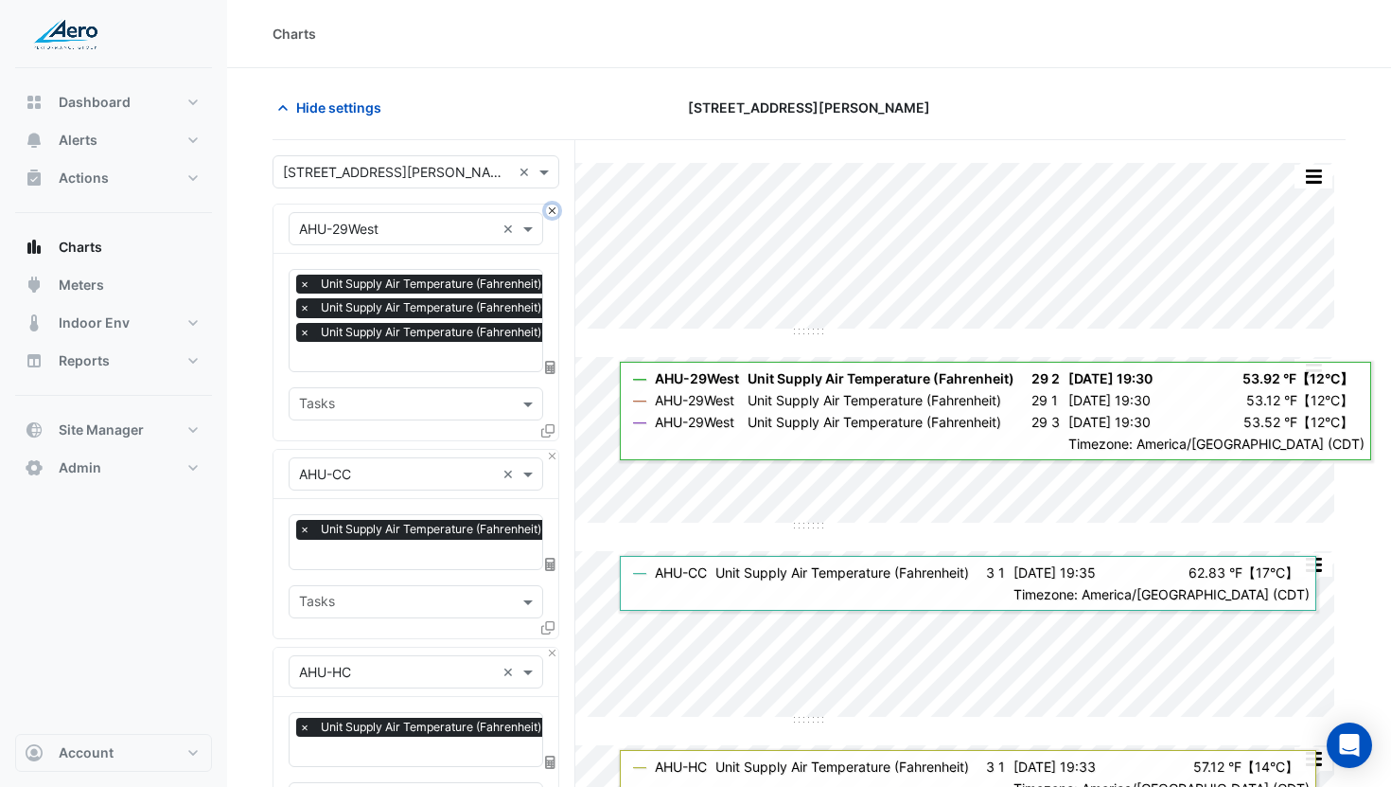
click at [548, 210] on button "Close" at bounding box center [552, 210] width 12 height 12
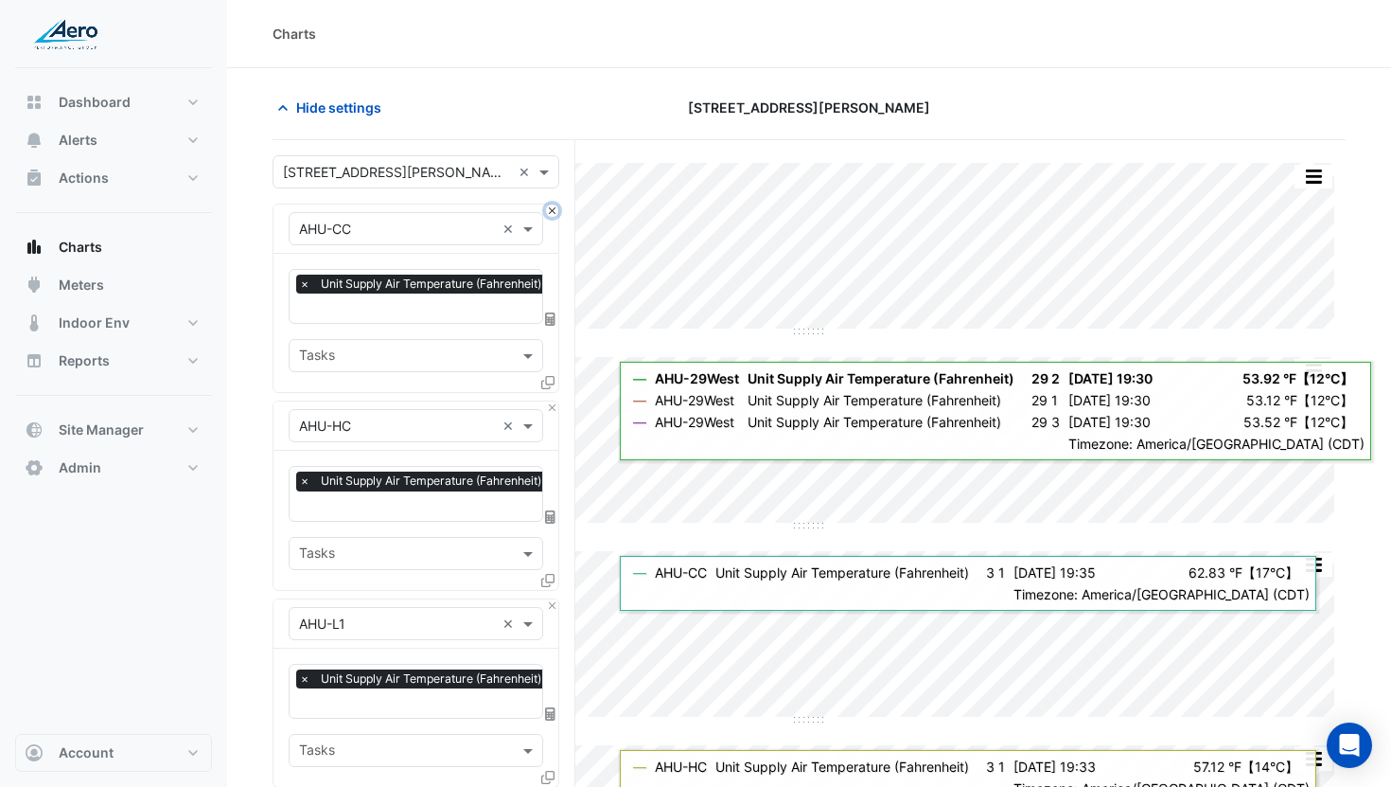
click at [548, 210] on button "Close" at bounding box center [552, 210] width 12 height 12
click at [548, 401] on button "Close" at bounding box center [552, 407] width 12 height 12
click at [548, 210] on button "Close" at bounding box center [552, 210] width 12 height 12
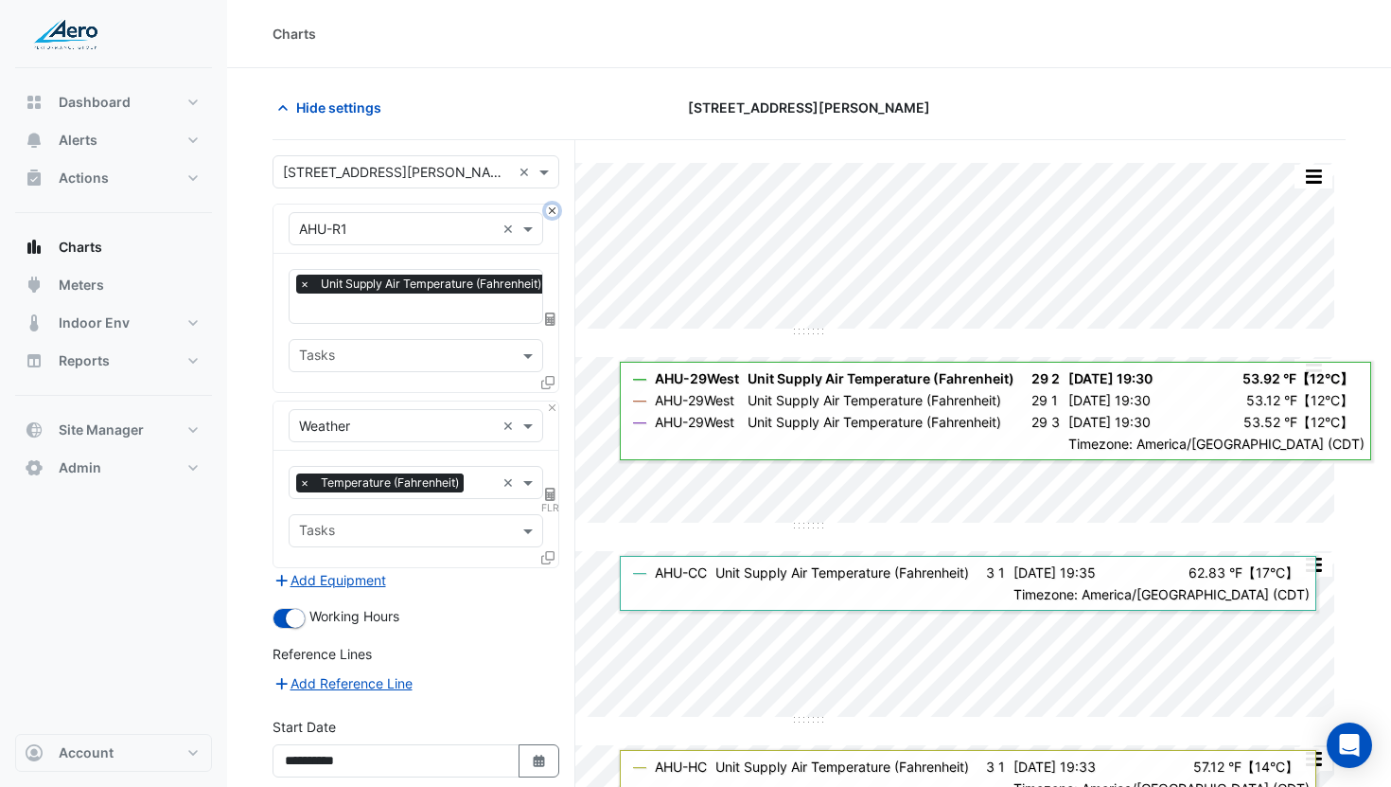
click at [548, 210] on button "Close" at bounding box center [552, 210] width 12 height 12
click at [548, 401] on div "× Weather ×" at bounding box center [416, 425] width 285 height 49
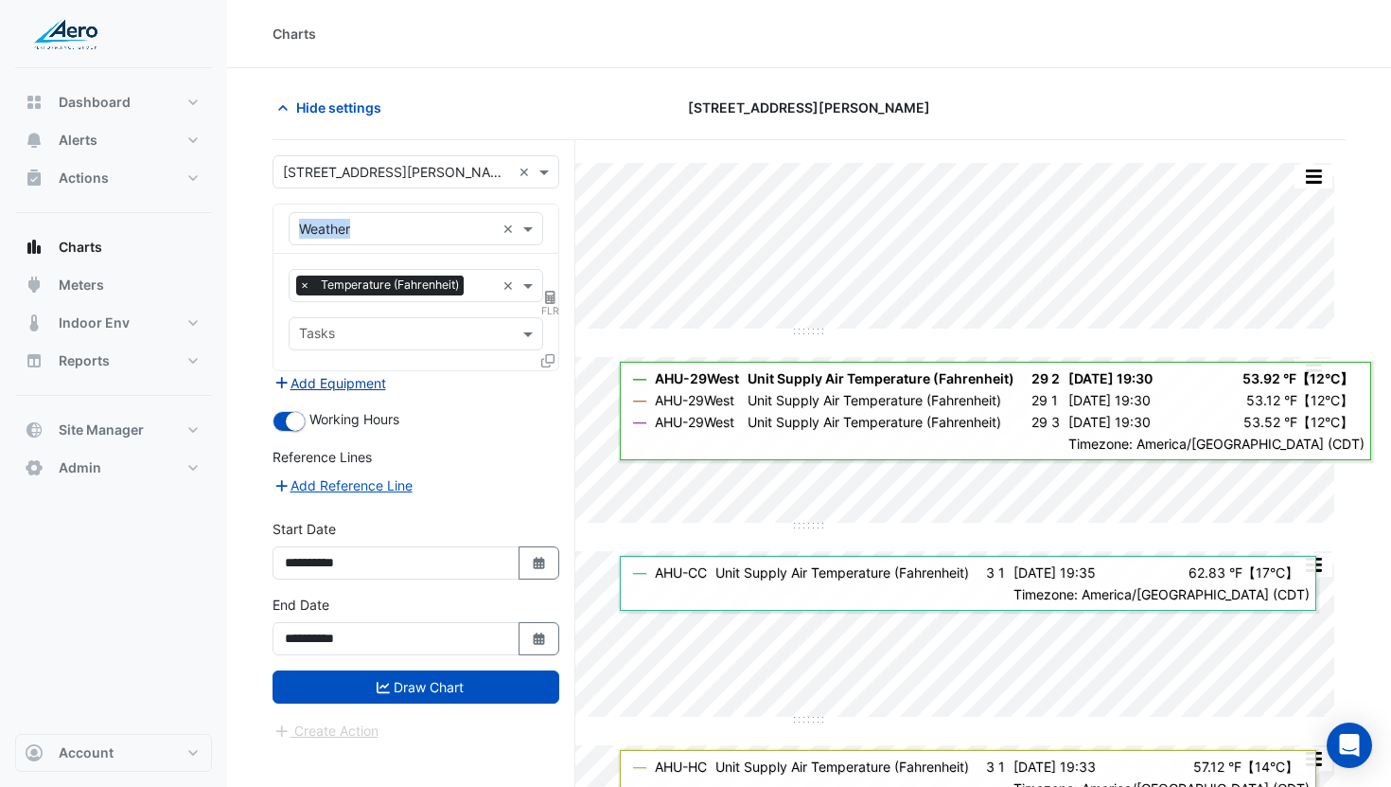
click at [355, 376] on button "Add Equipment" at bounding box center [330, 383] width 115 height 22
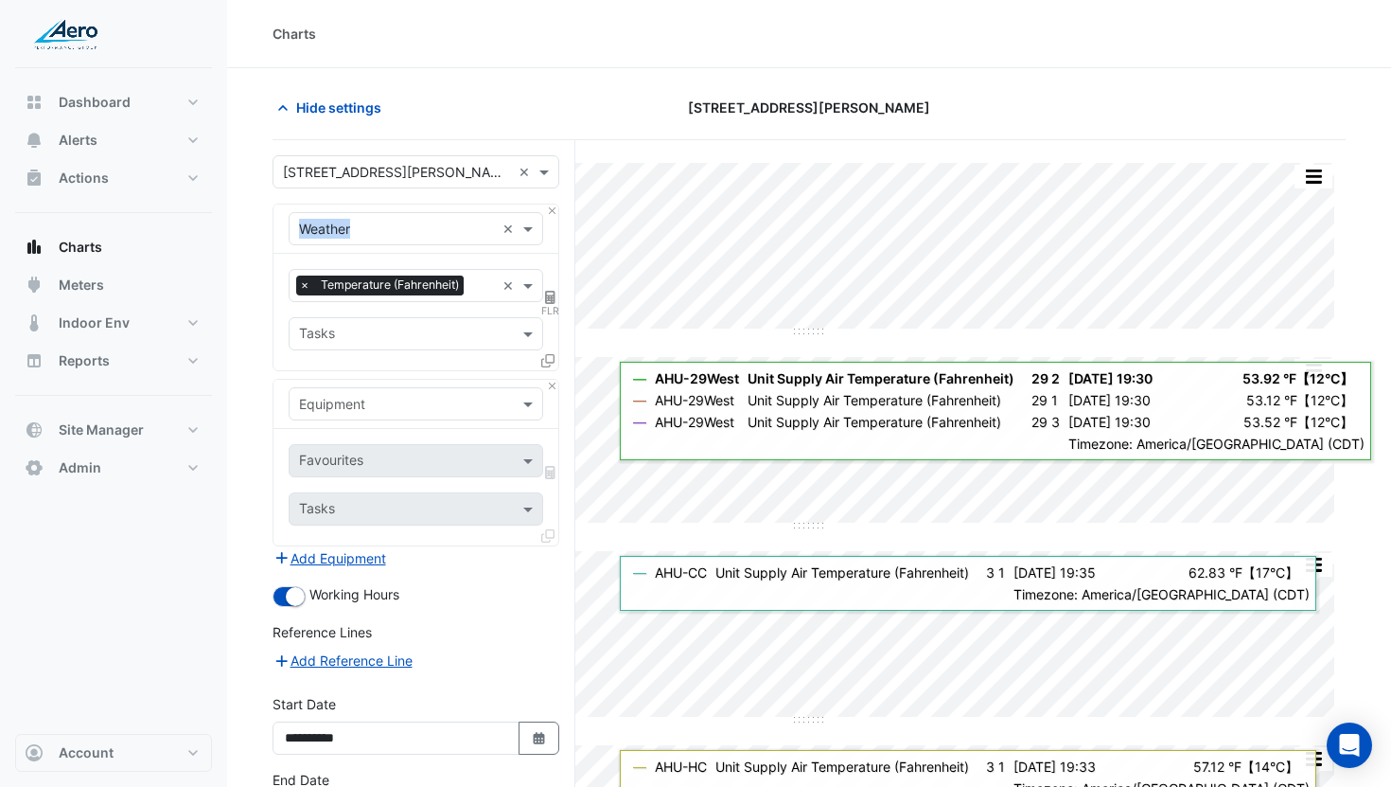
click at [366, 407] on input "text" at bounding box center [397, 405] width 196 height 20
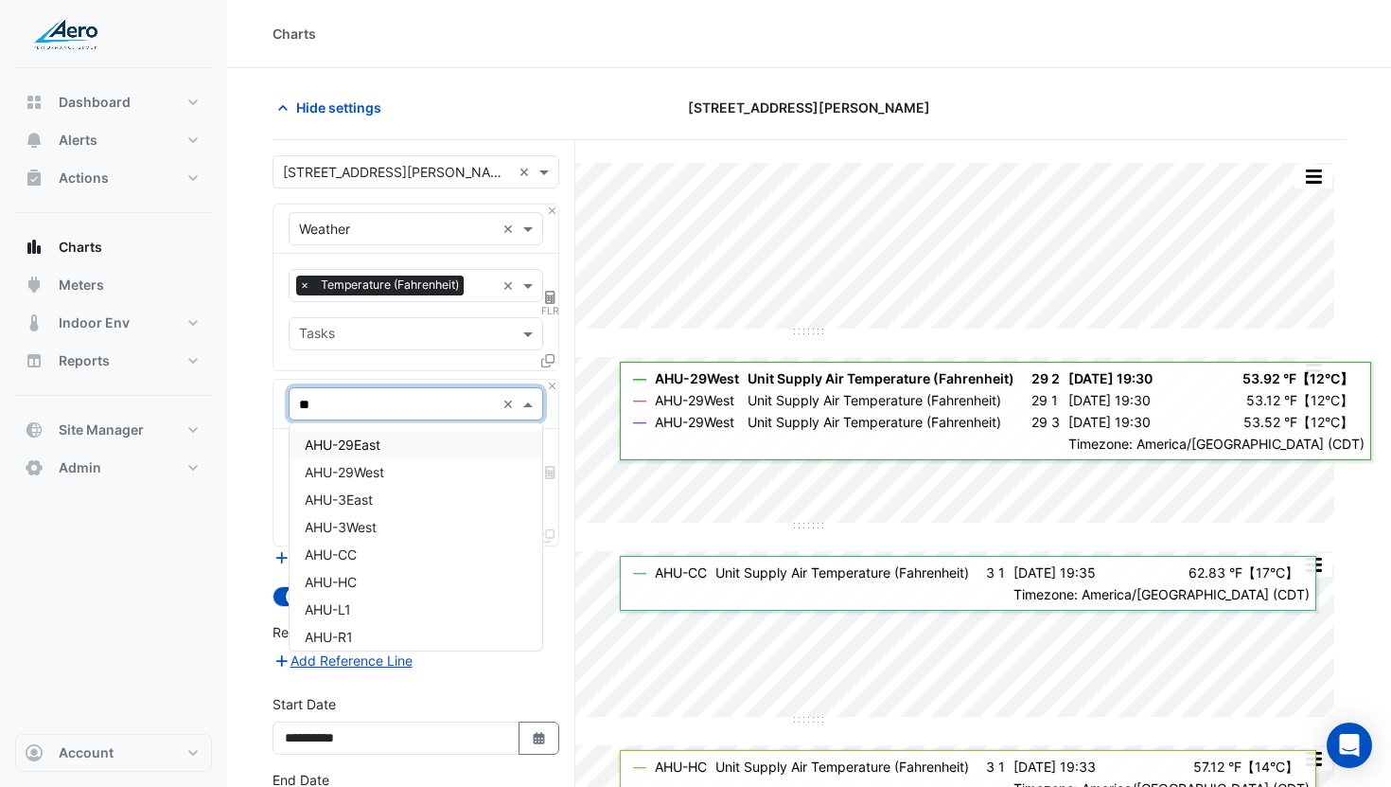
type input "***"
click at [372, 433] on div "AHU-29East" at bounding box center [416, 444] width 253 height 27
click at [393, 451] on div "Favourites" at bounding box center [400, 460] width 221 height 29
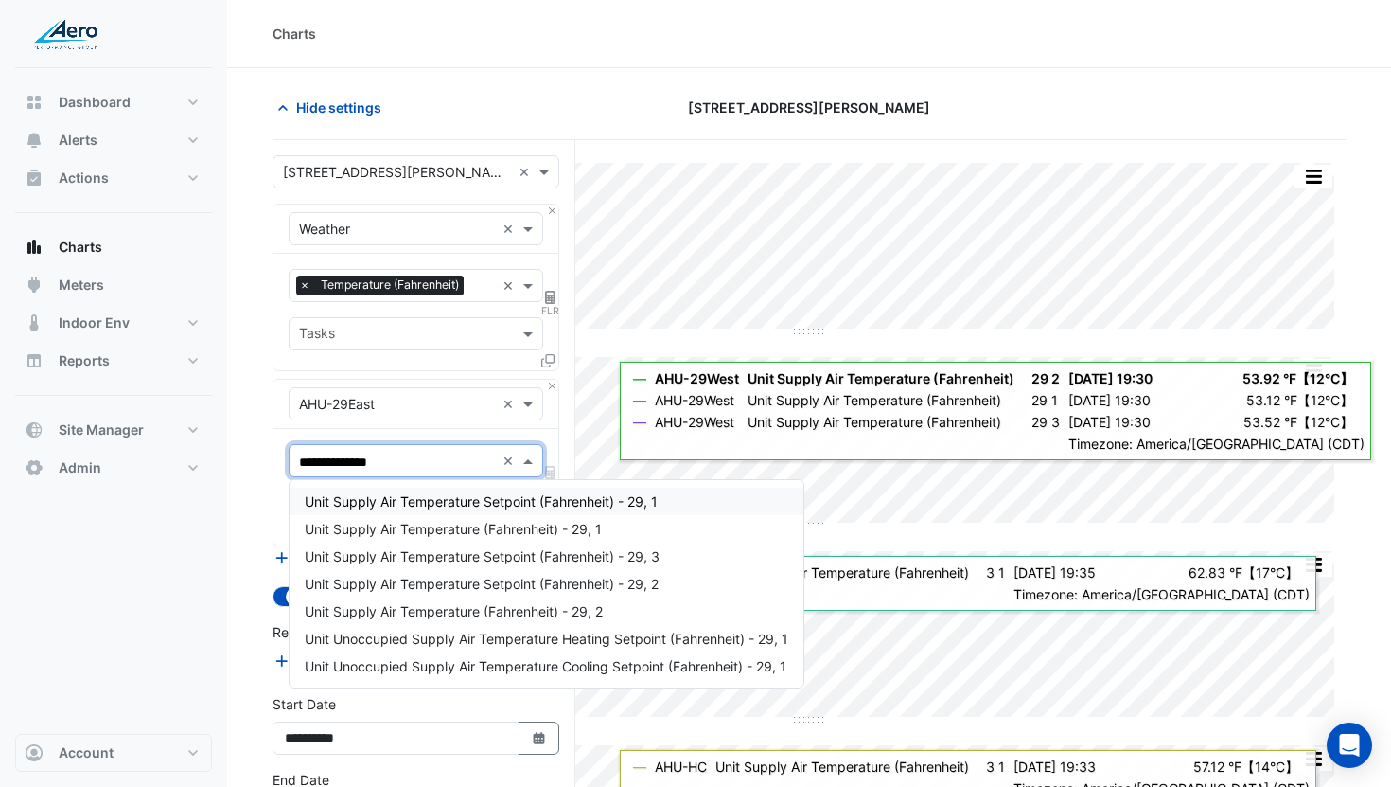
type input "**********"
click at [401, 533] on span "Unit Supply Air Temperature (Fahrenheit) - 29, 1" at bounding box center [453, 529] width 297 height 16
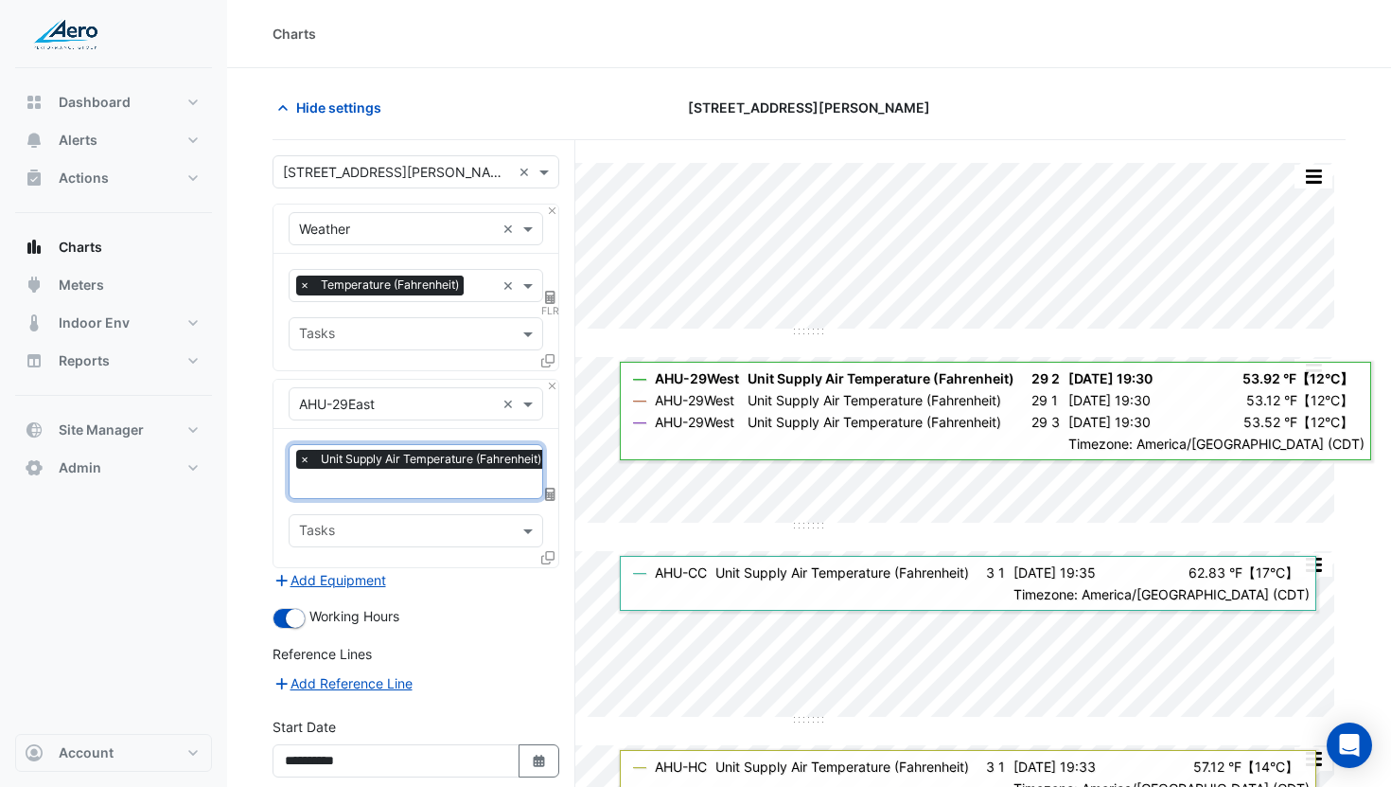
click at [547, 554] on icon at bounding box center [547, 557] width 13 height 13
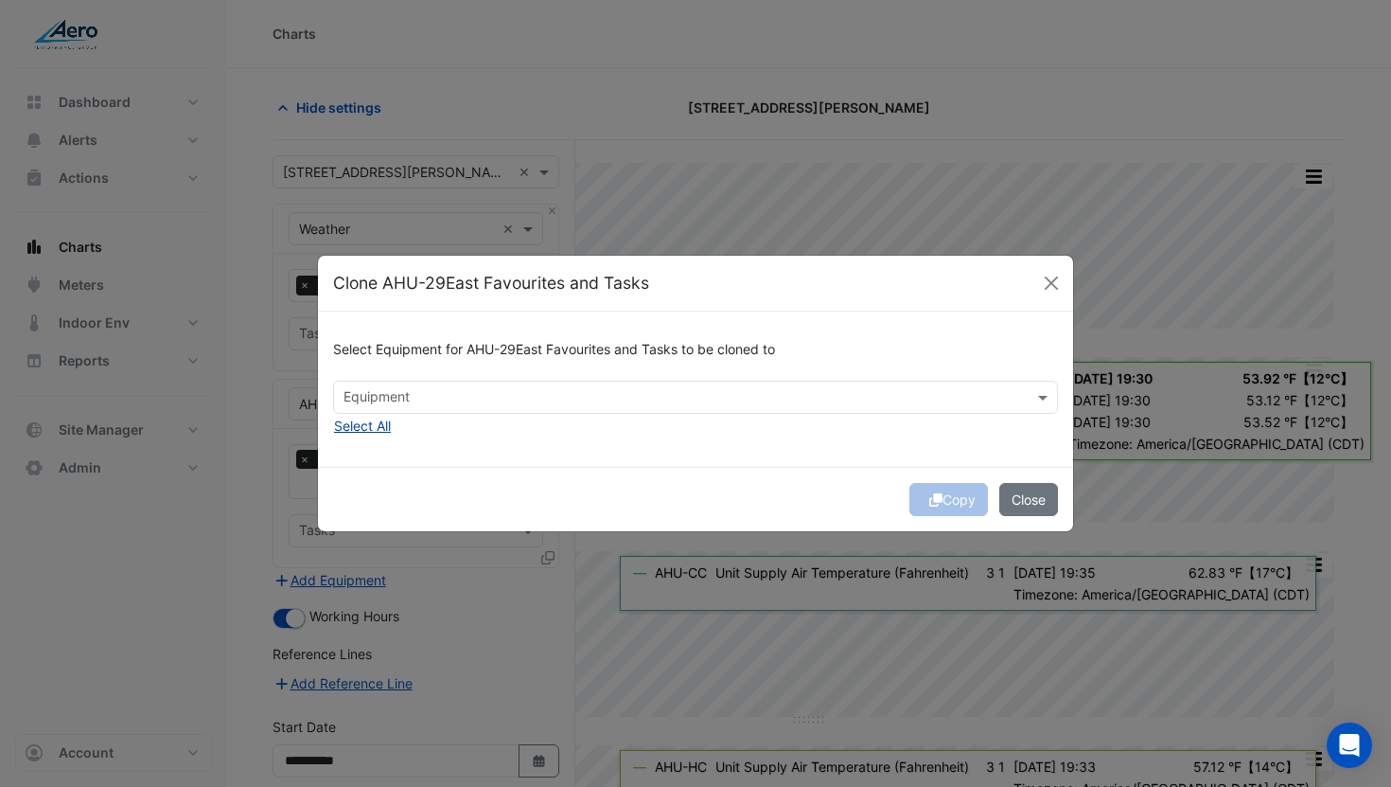
click at [371, 423] on button "Select All" at bounding box center [362, 426] width 59 height 22
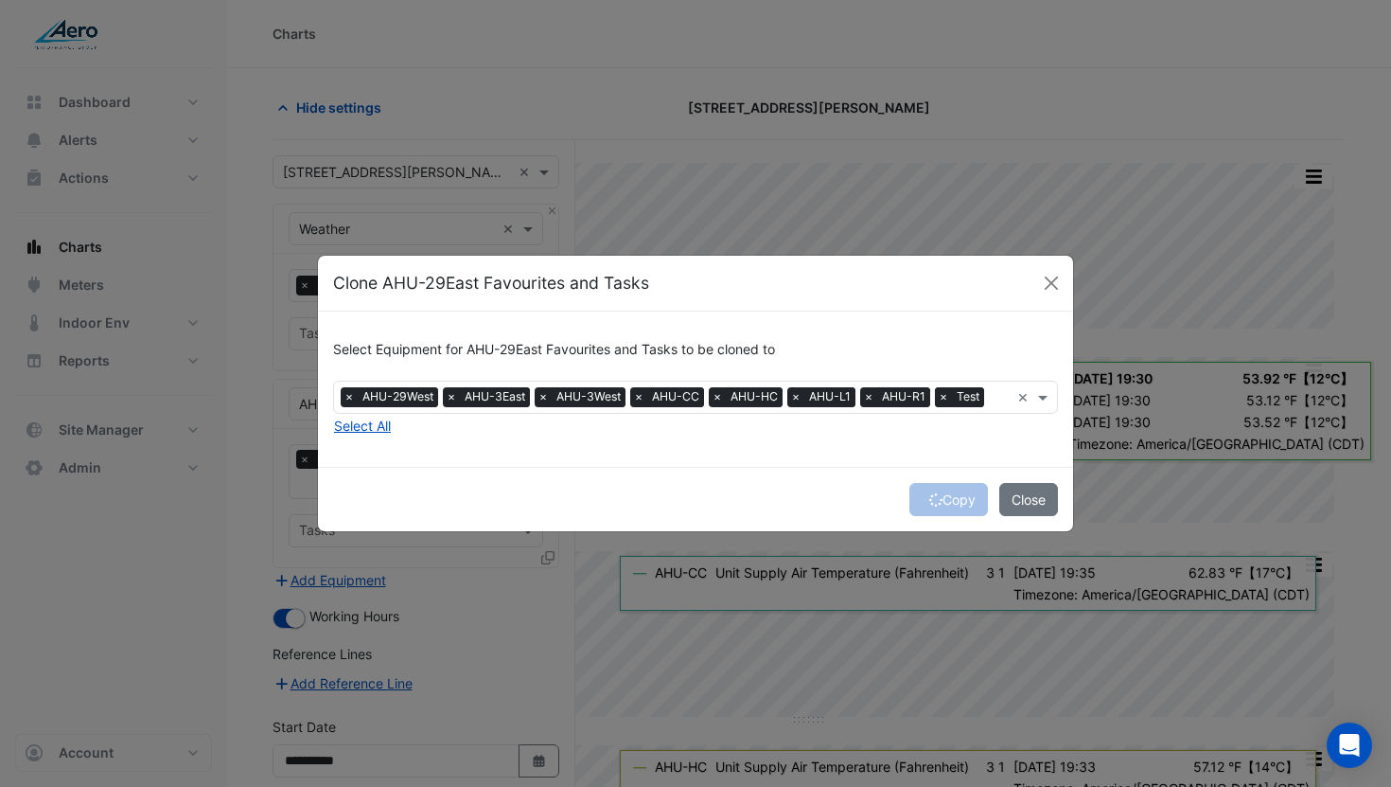
click at [951, 399] on span "×" at bounding box center [943, 396] width 17 height 19
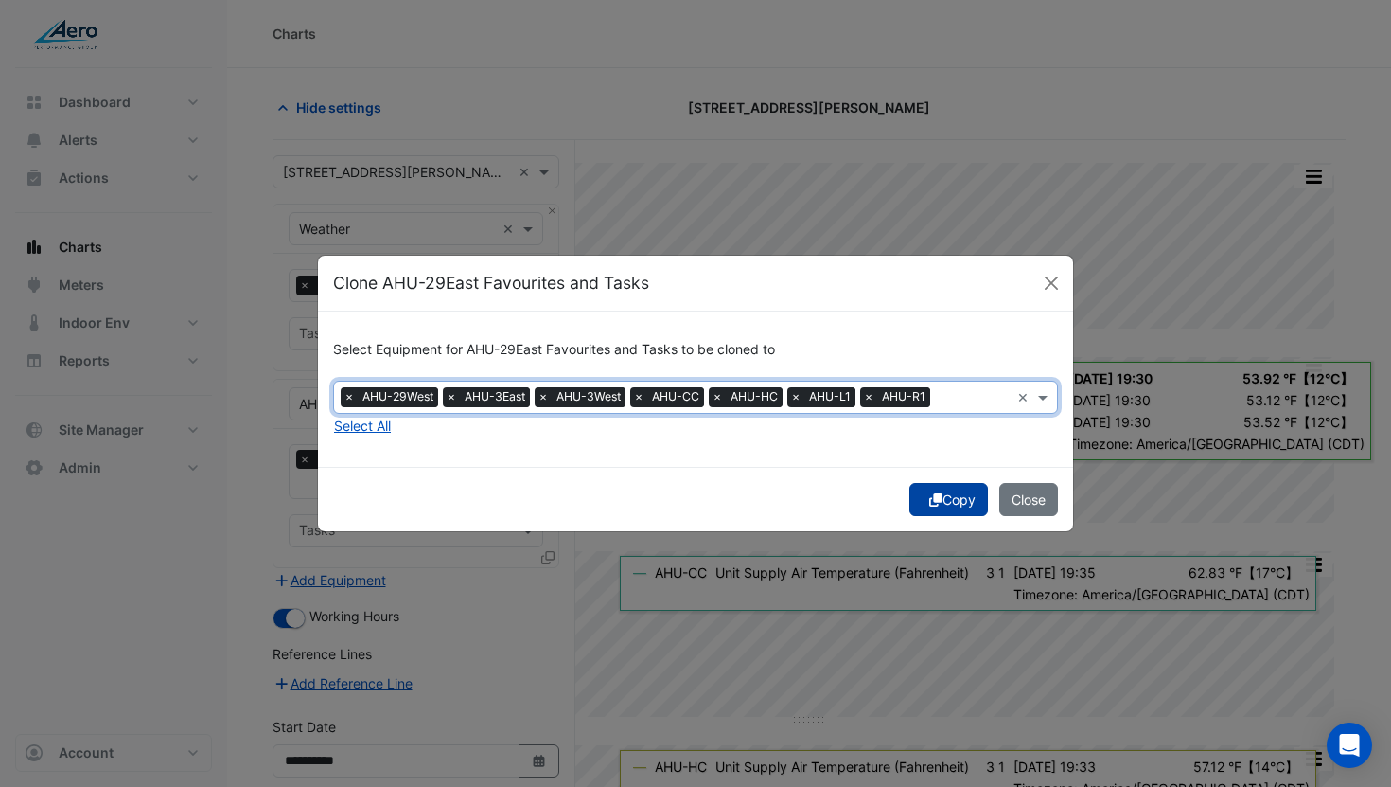
click at [941, 492] on button "Copy" at bounding box center [949, 499] width 79 height 33
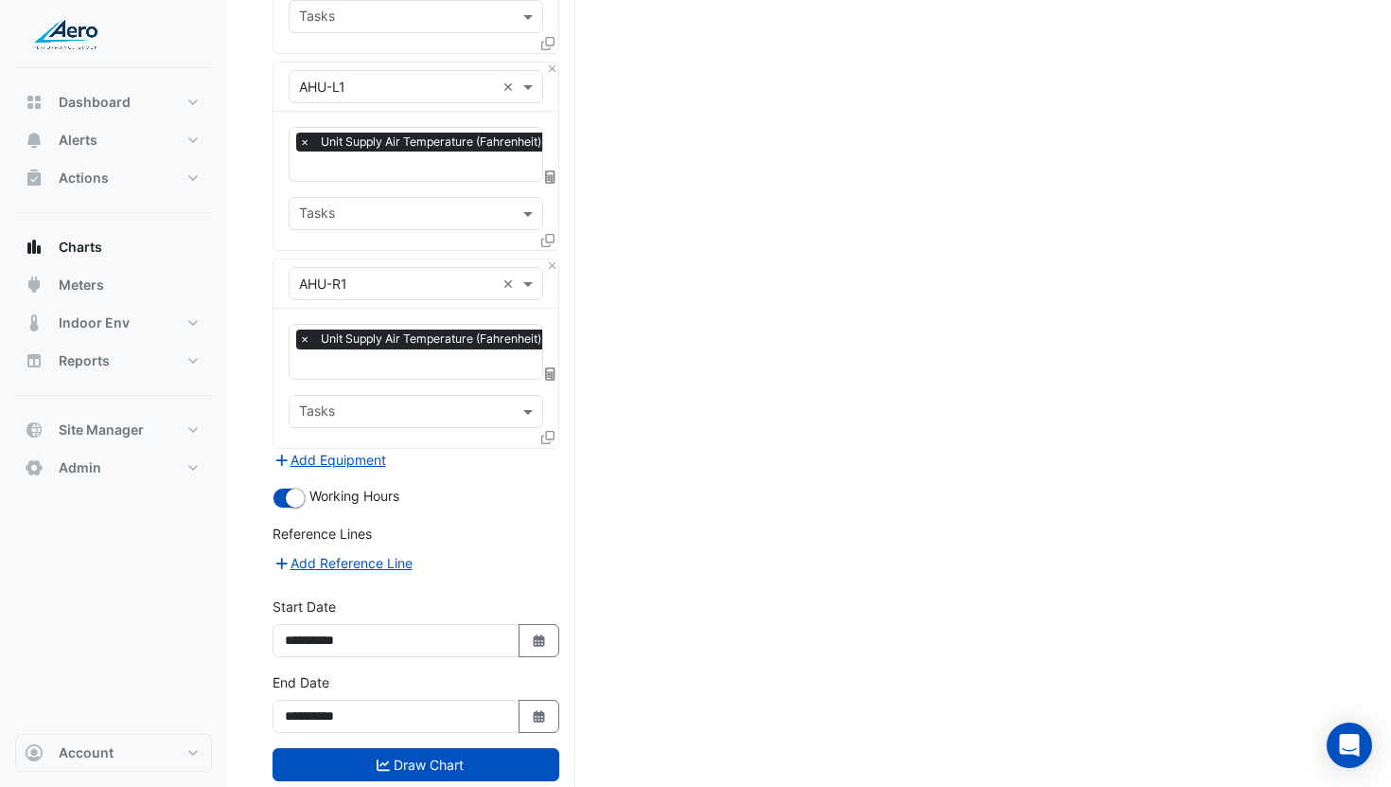
scroll to position [1627, 0]
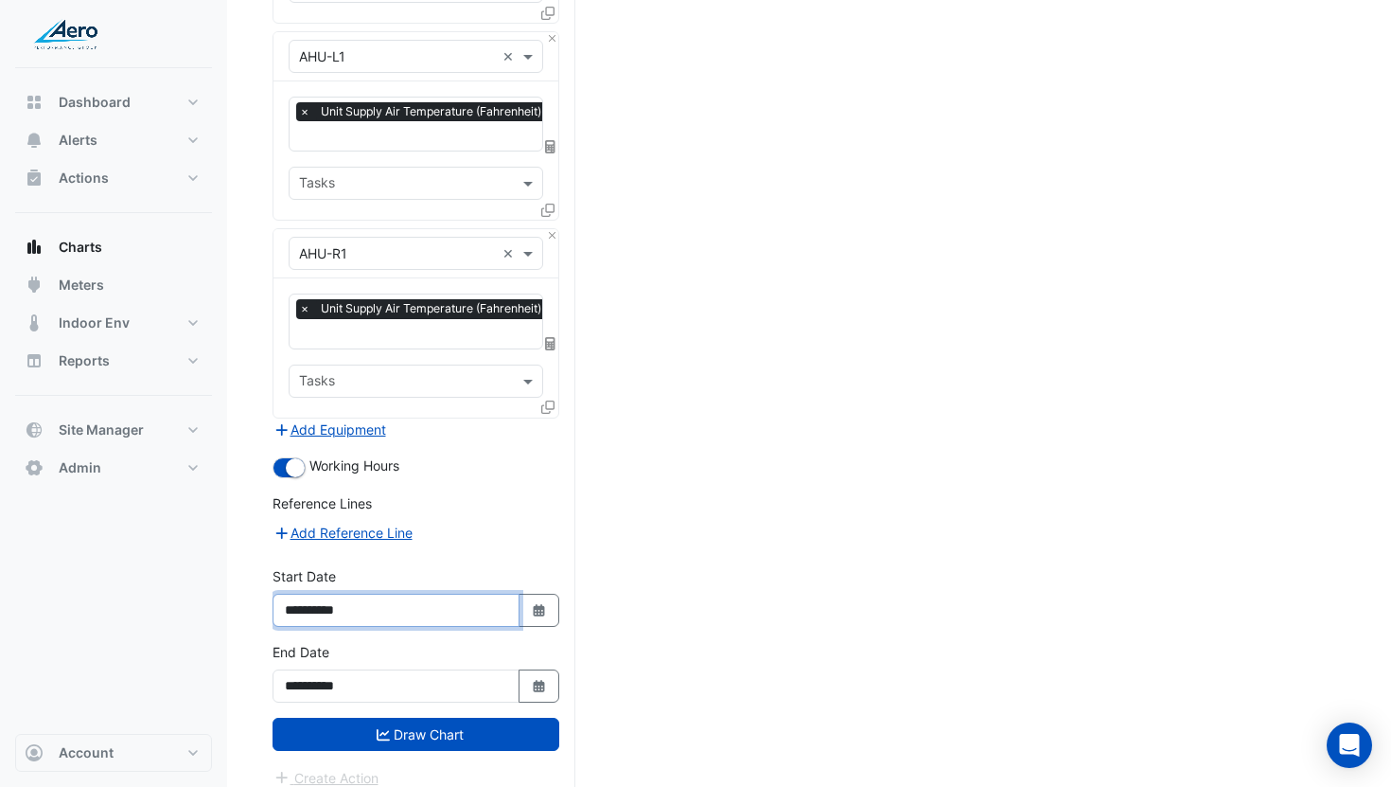
click at [330, 594] on input "**********" at bounding box center [396, 610] width 247 height 33
type input "**********"
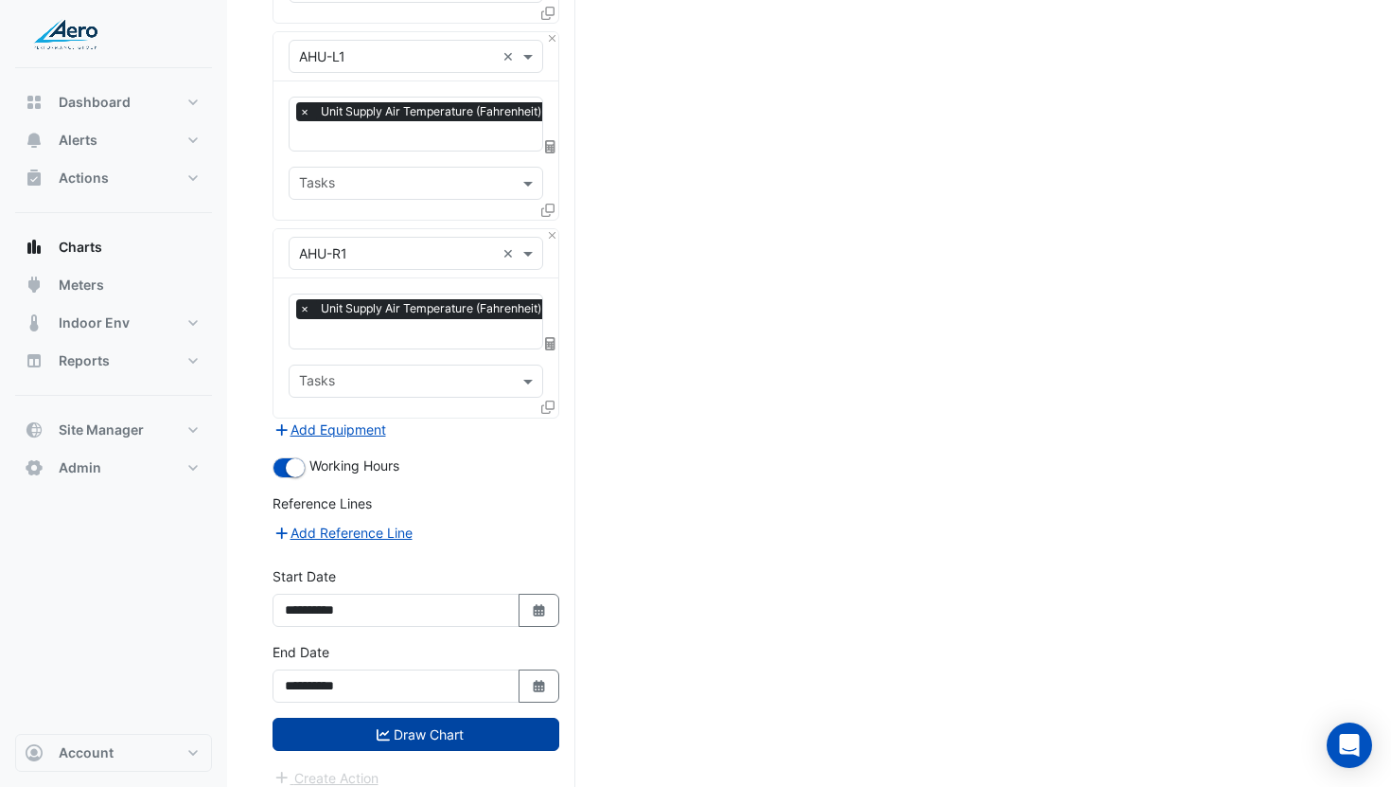
click at [381, 726] on fa-icon "submit" at bounding box center [383, 734] width 13 height 16
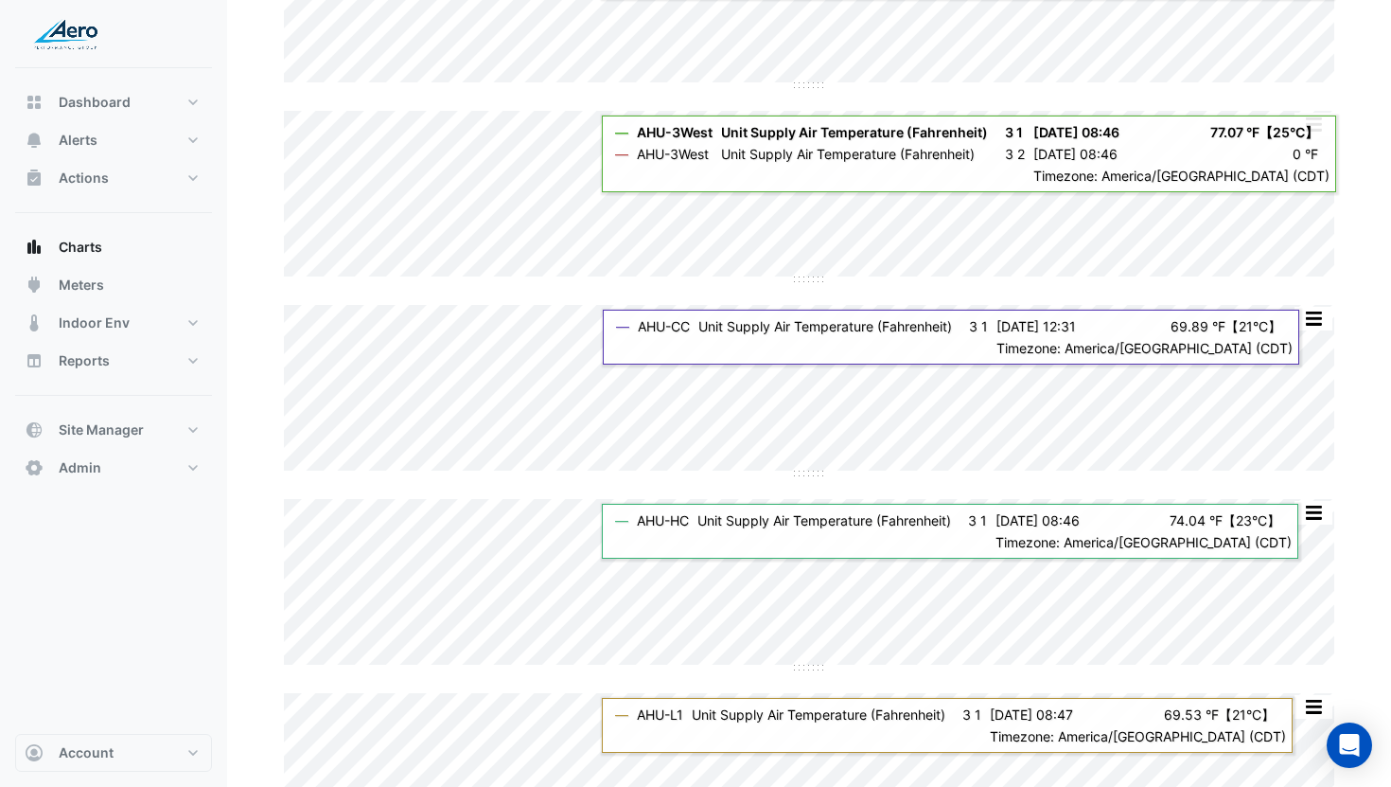
scroll to position [910, 0]
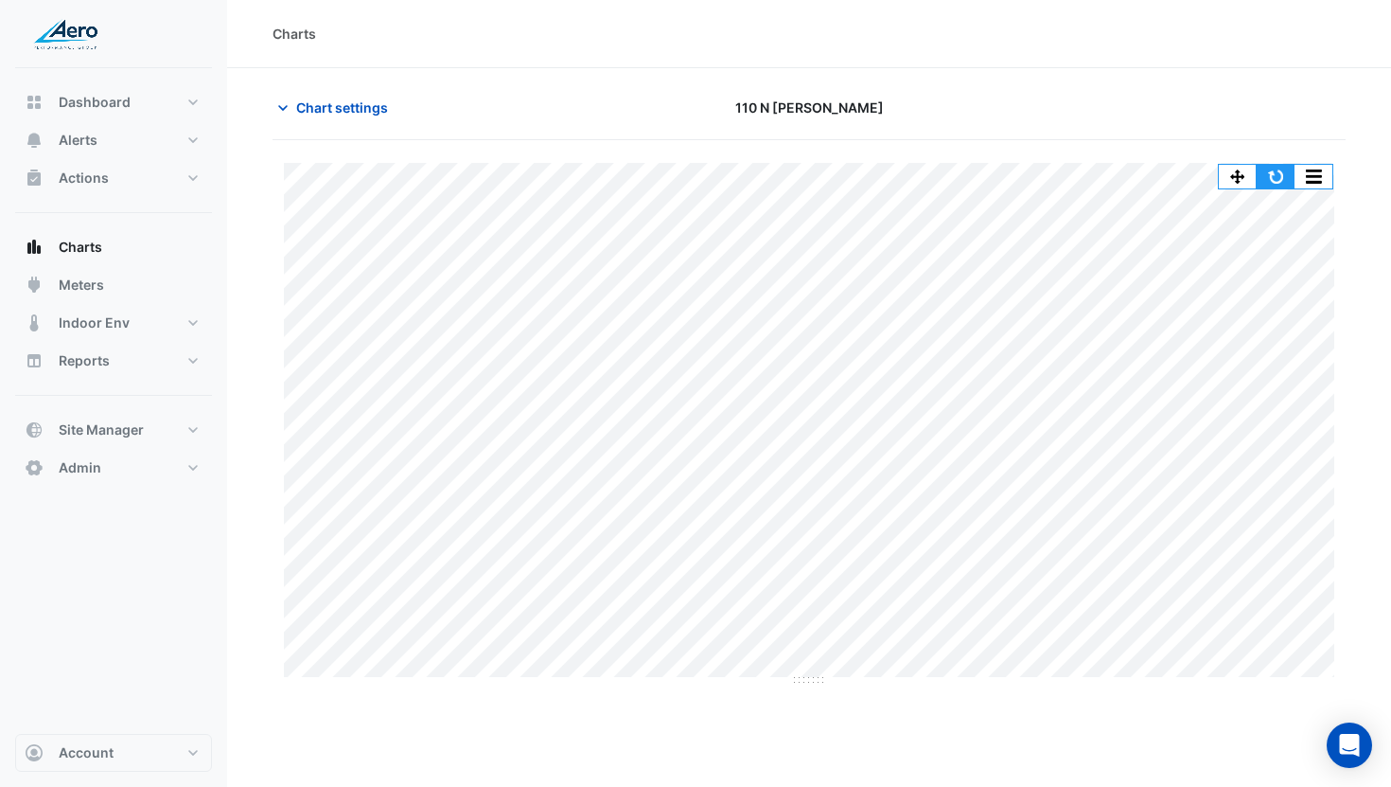
click at [1273, 173] on button "button" at bounding box center [1276, 177] width 38 height 24
click at [1317, 170] on button "button" at bounding box center [1314, 177] width 38 height 24
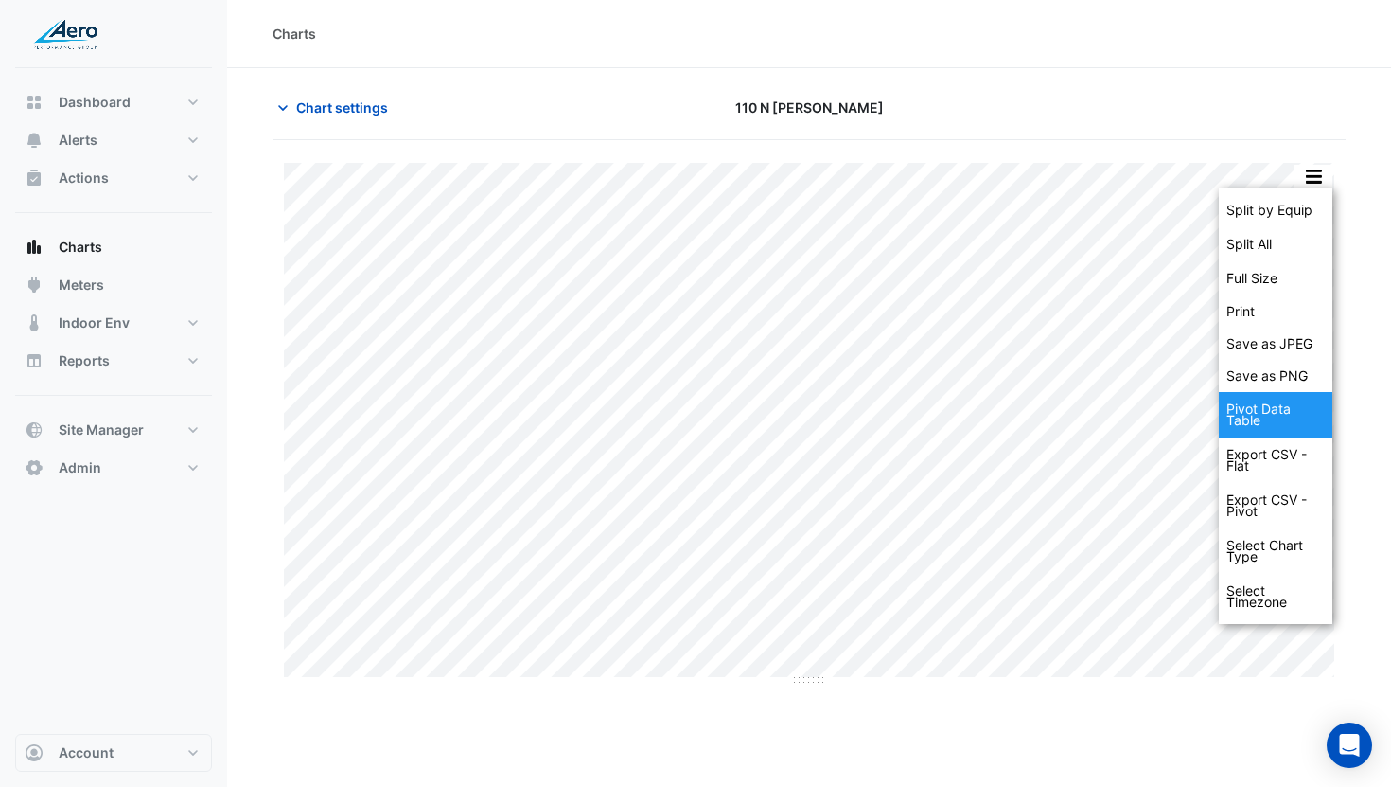
click at [1283, 403] on div "Pivot Data Table" at bounding box center [1276, 414] width 114 height 45
click at [309, 115] on span "Chart settings" at bounding box center [342, 107] width 92 height 20
